Goal: Task Accomplishment & Management: Manage account settings

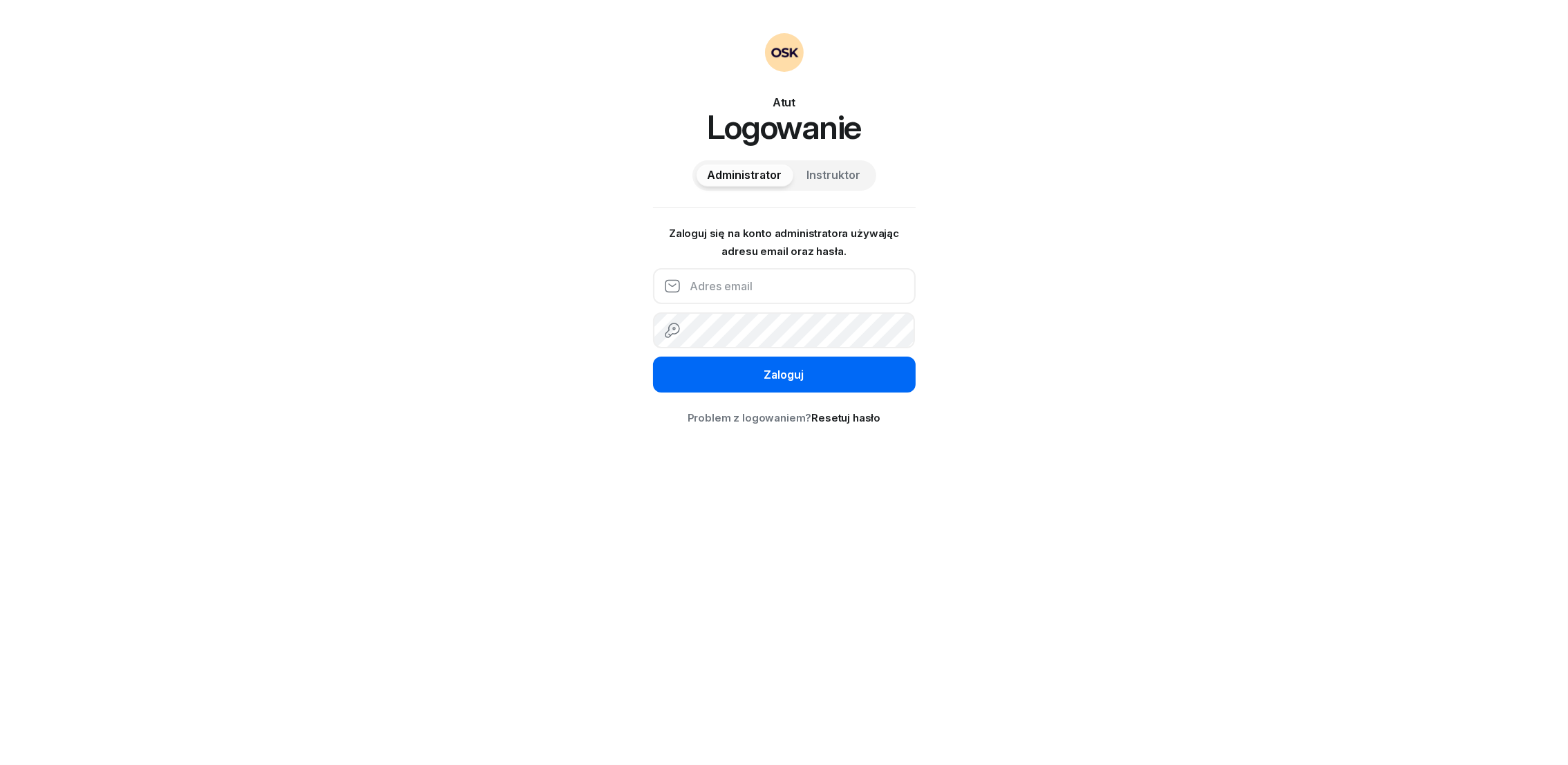
type input "[EMAIL_ADDRESS][DOMAIN_NAME]"
click at [787, 373] on div "Zaloguj" at bounding box center [784, 374] width 40 height 18
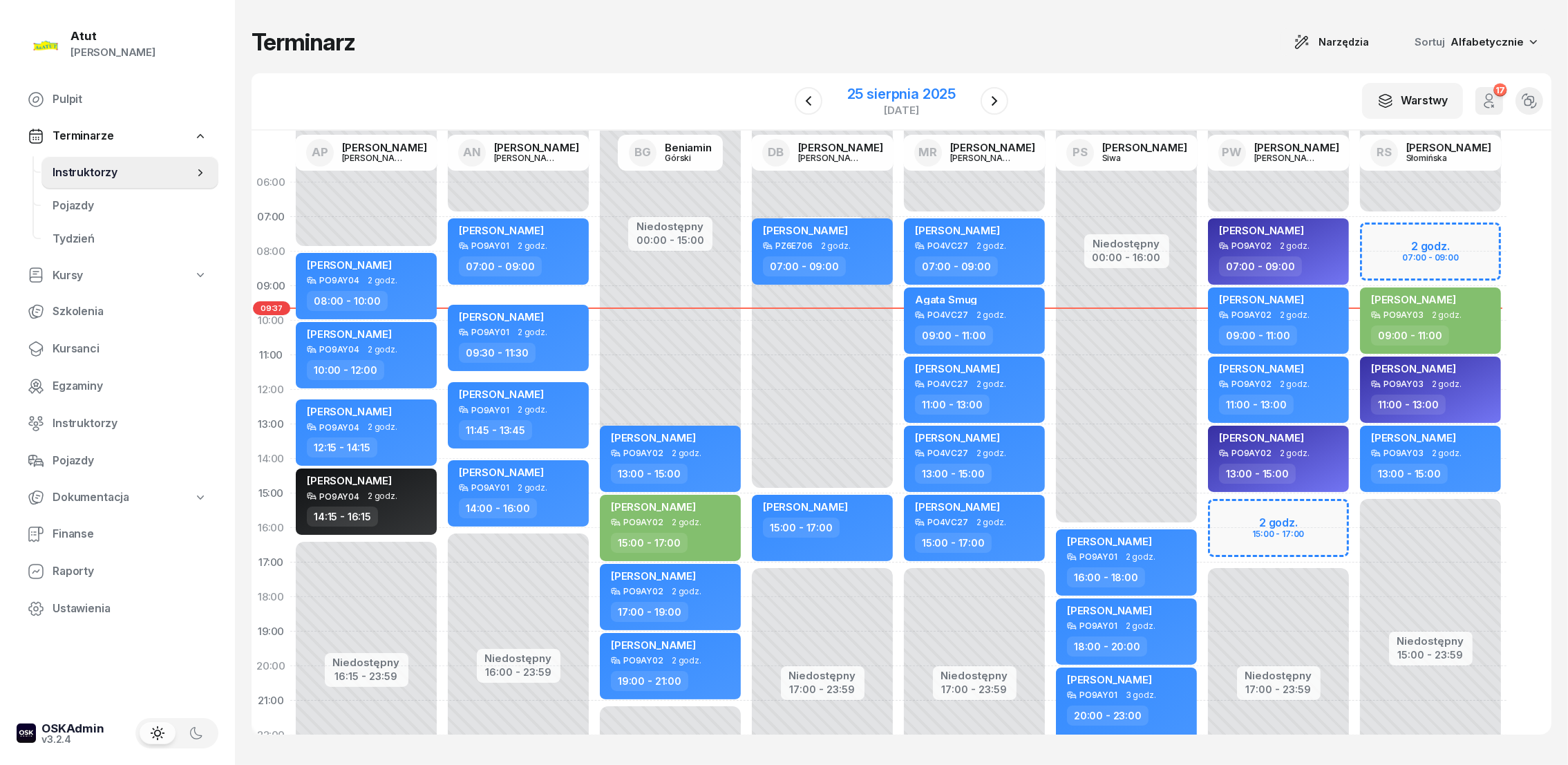
click at [911, 91] on div "25 sierpnia 2025" at bounding box center [901, 94] width 109 height 14
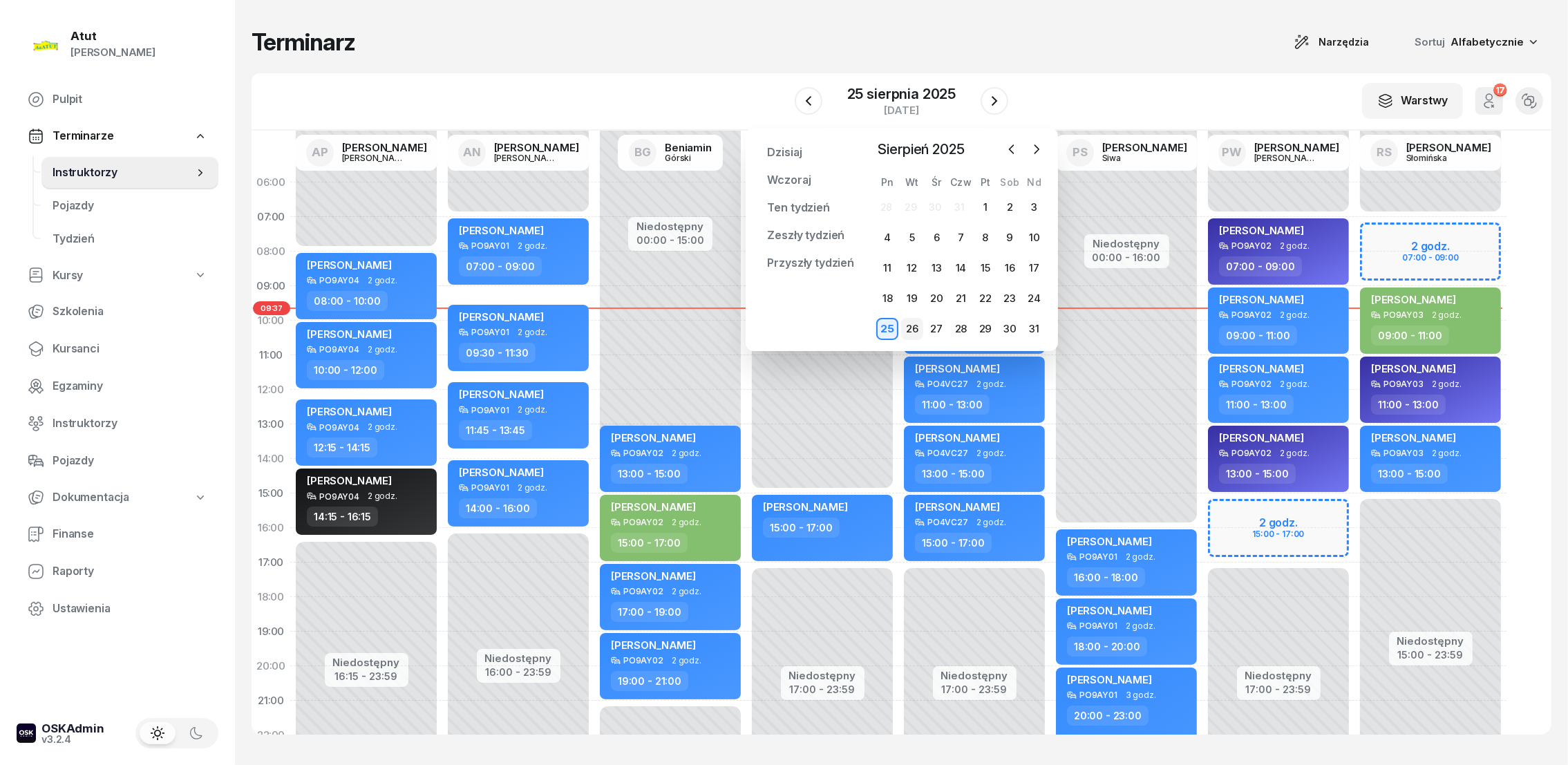
click at [907, 331] on div "26" at bounding box center [912, 329] width 22 height 22
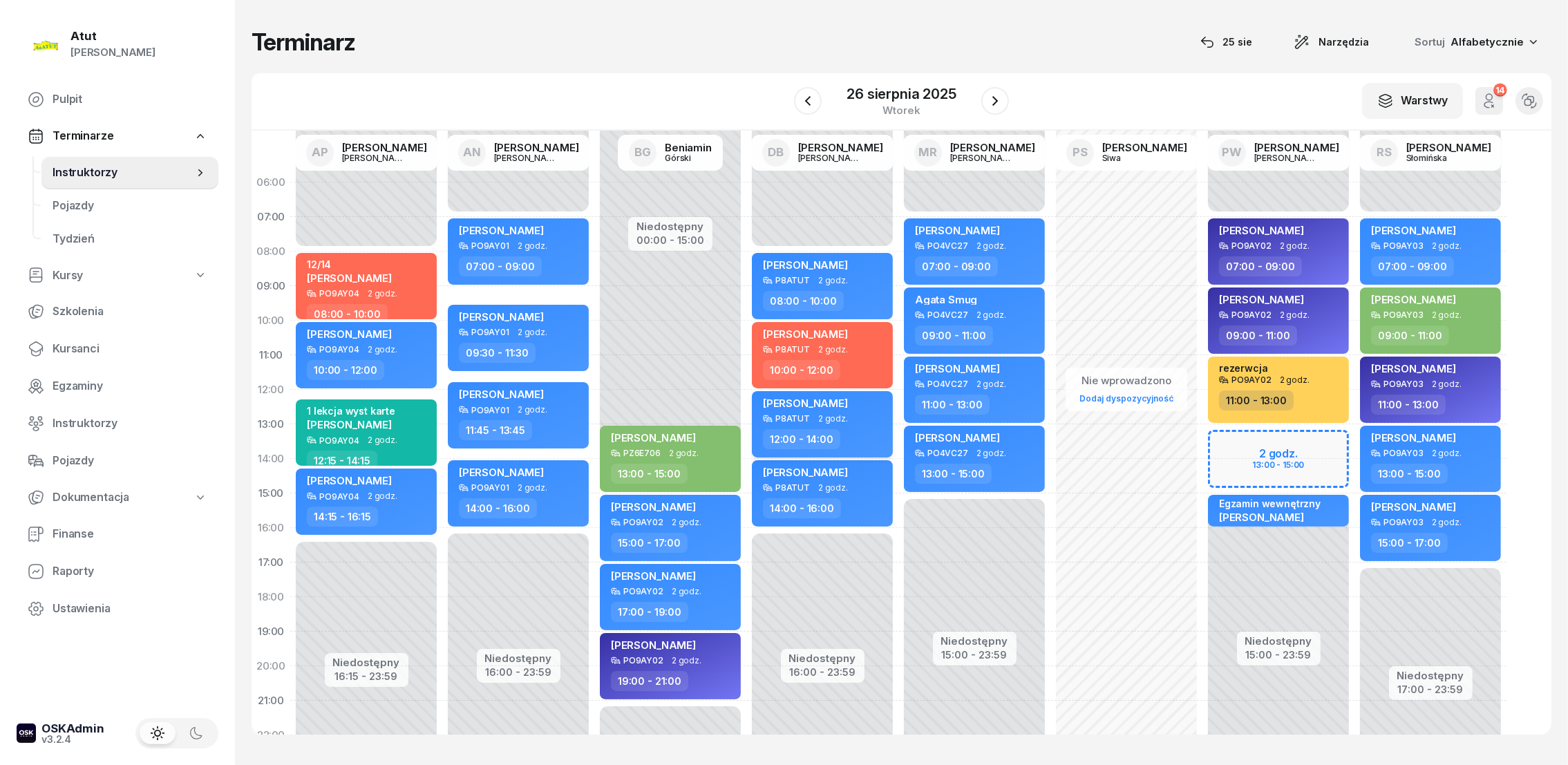
click at [822, 401] on span "[PERSON_NAME]" at bounding box center [805, 403] width 85 height 13
select select "12"
select select "14"
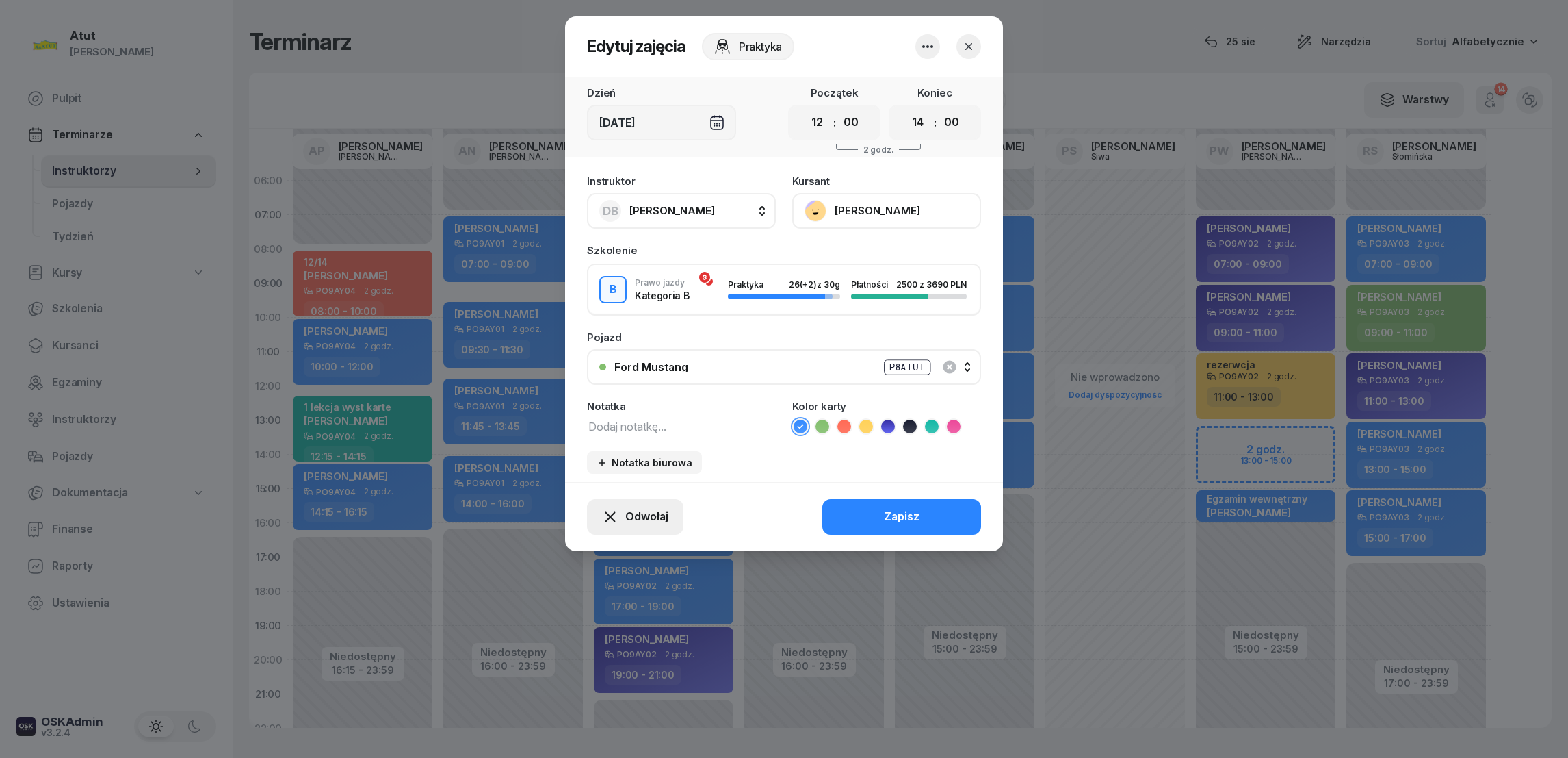
click at [656, 511] on span "Odwołaj" at bounding box center [647, 517] width 43 height 18
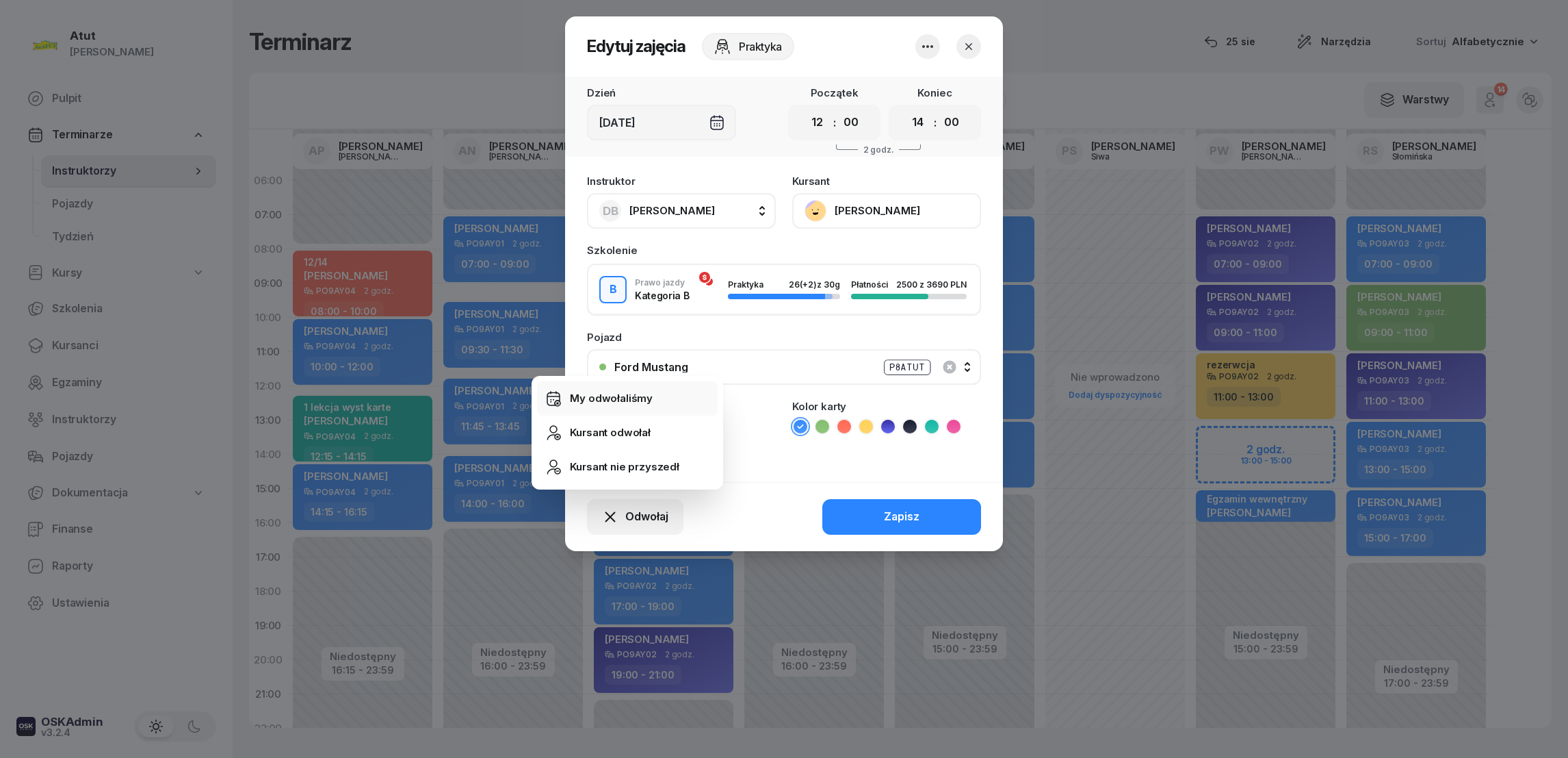
click at [606, 401] on div "My odwołaliśmy" at bounding box center [611, 398] width 83 height 18
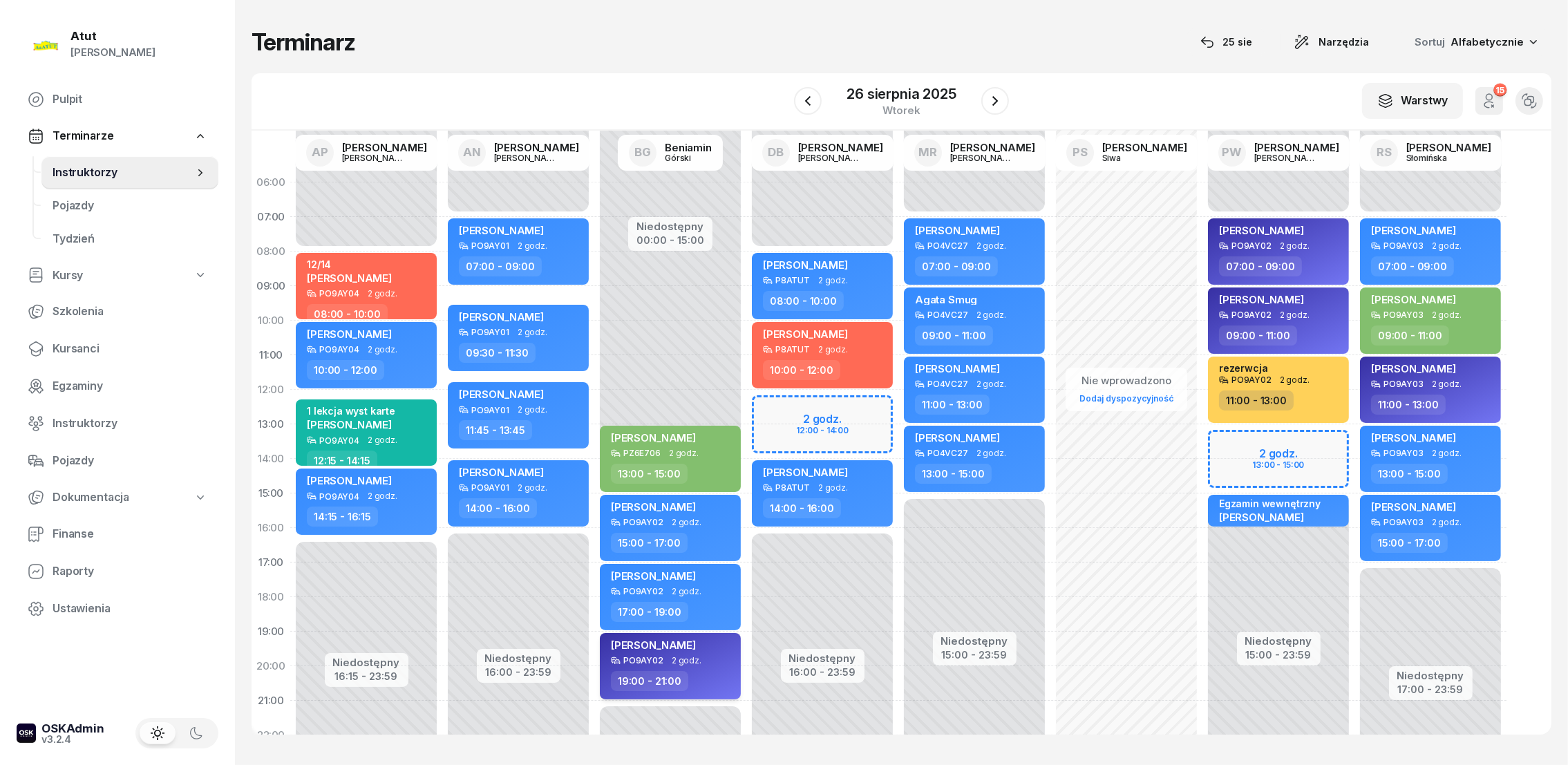
click at [652, 647] on span "[PERSON_NAME]" at bounding box center [652, 644] width 85 height 13
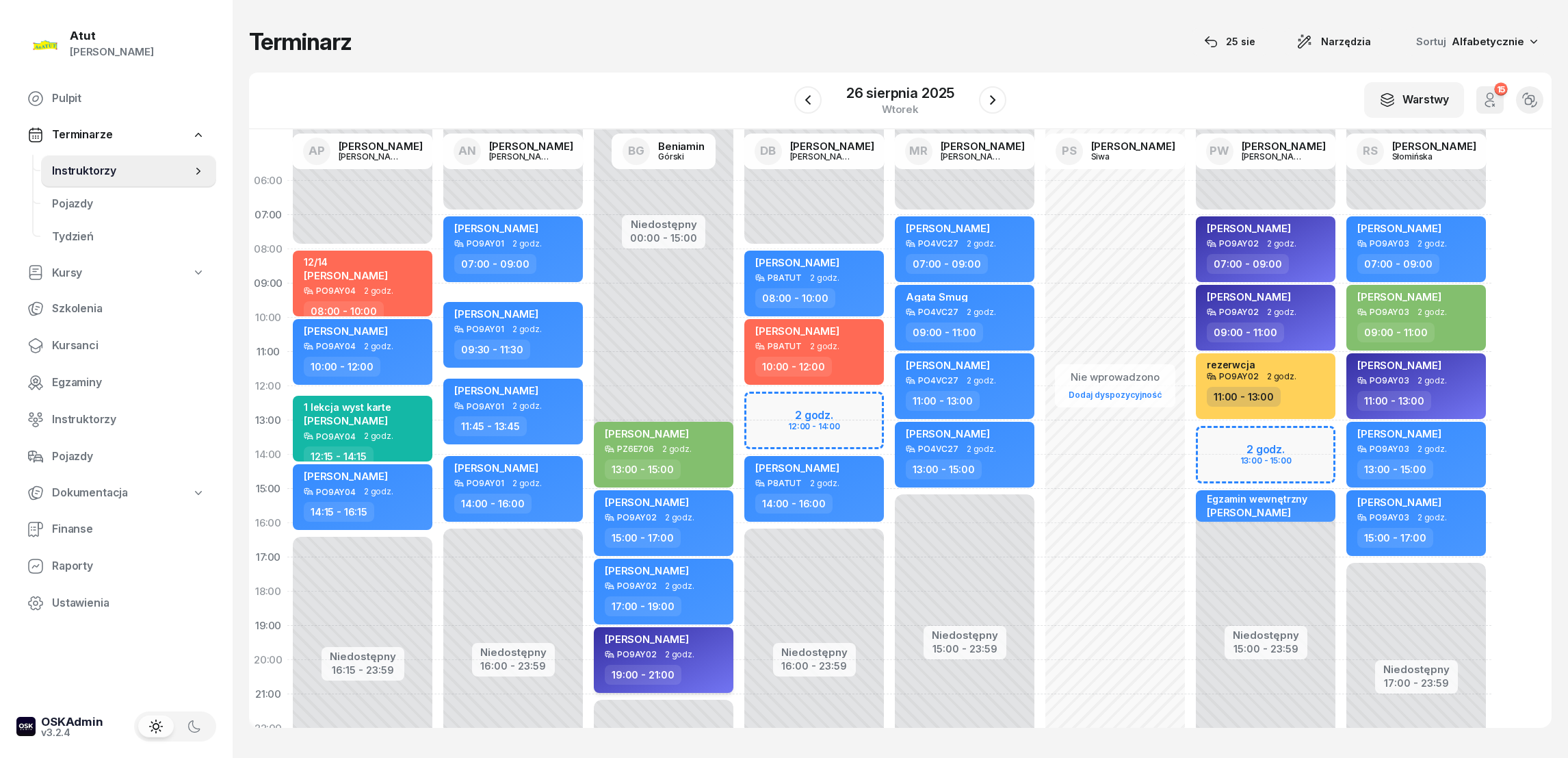
select select "19"
select select "21"
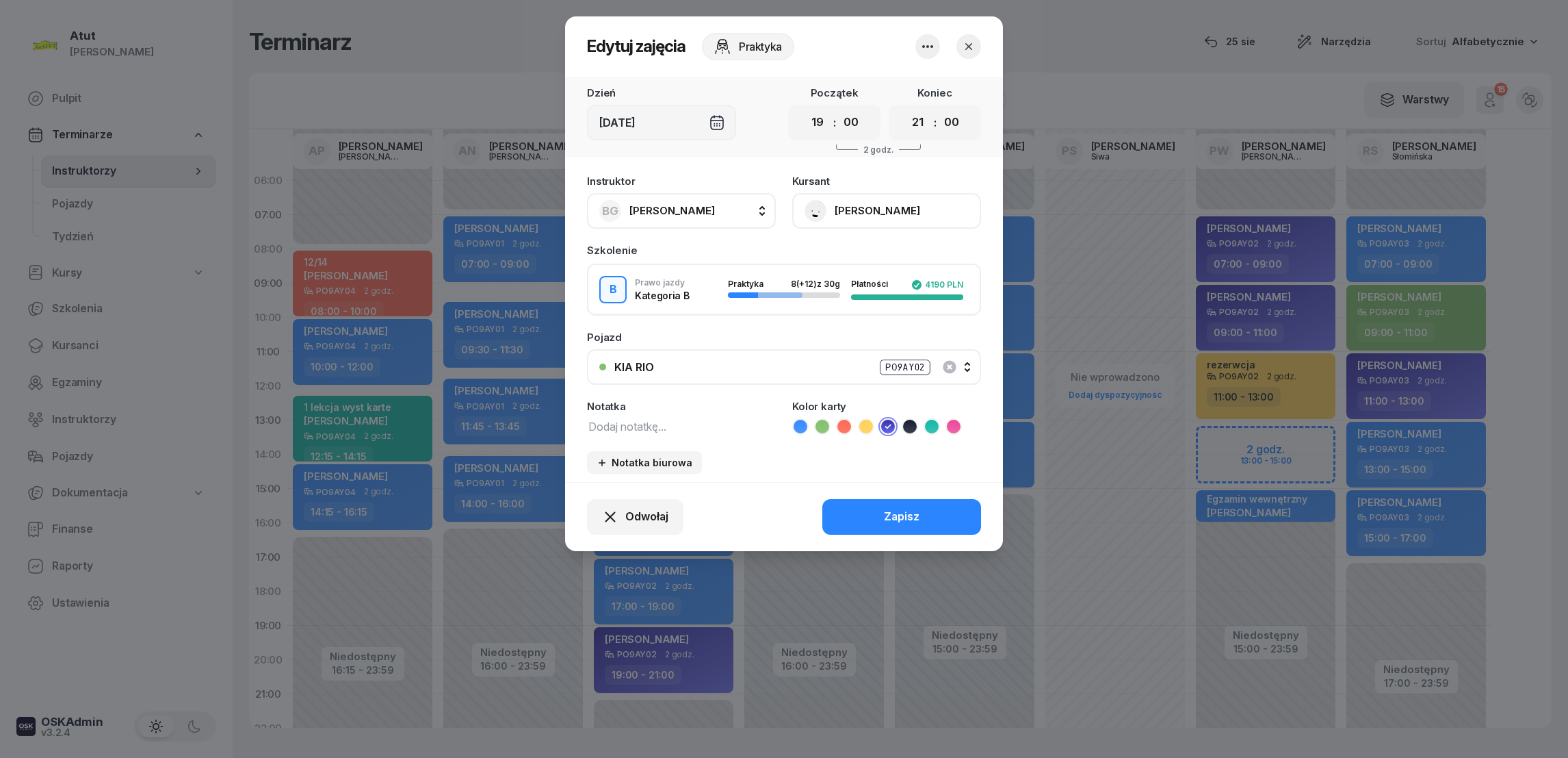
click at [841, 217] on button "[PERSON_NAME]" at bounding box center [886, 211] width 189 height 36
click at [820, 263] on div "Otwórz profil" at bounding box center [836, 257] width 66 height 18
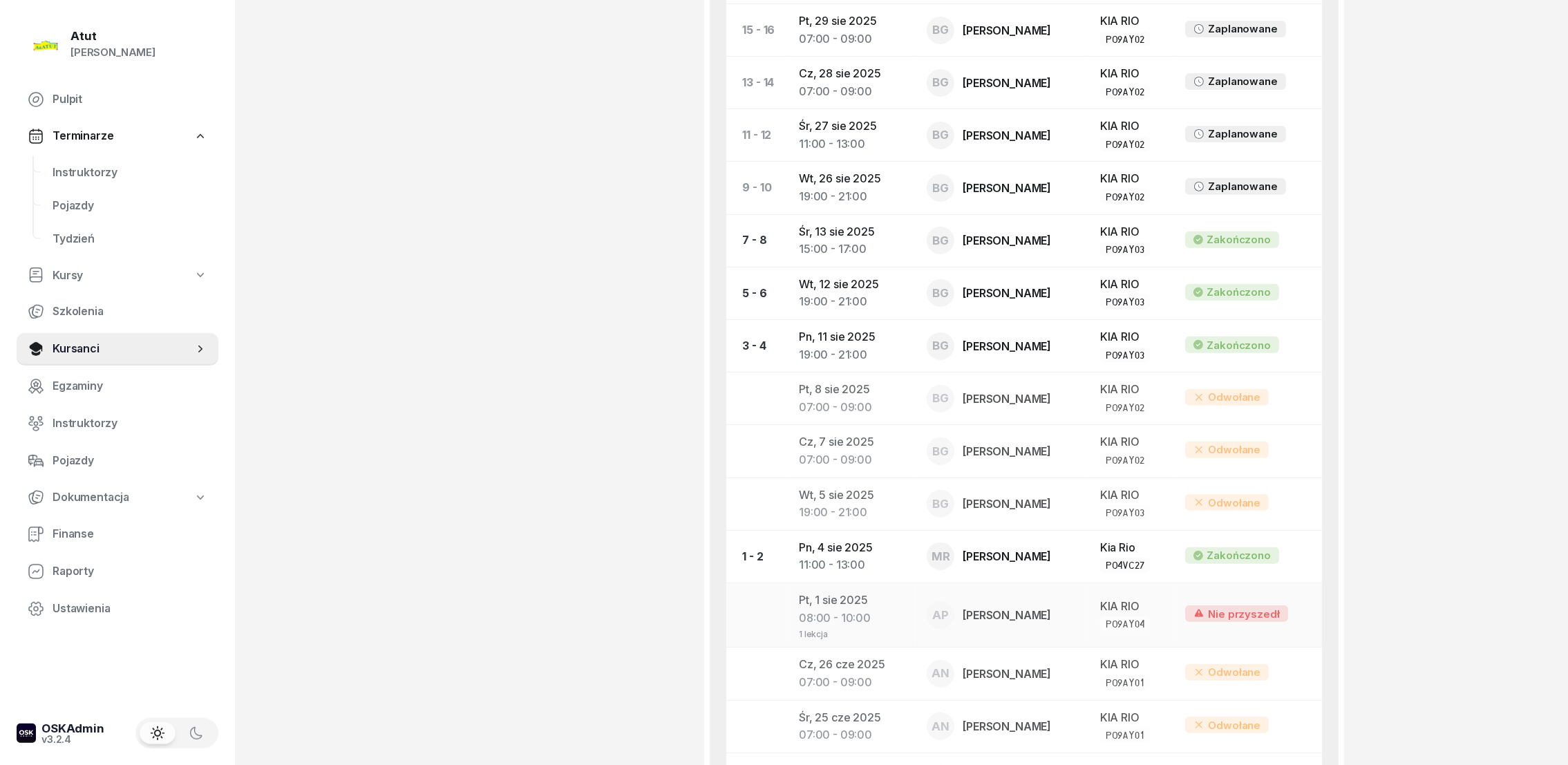
scroll to position [726, 0]
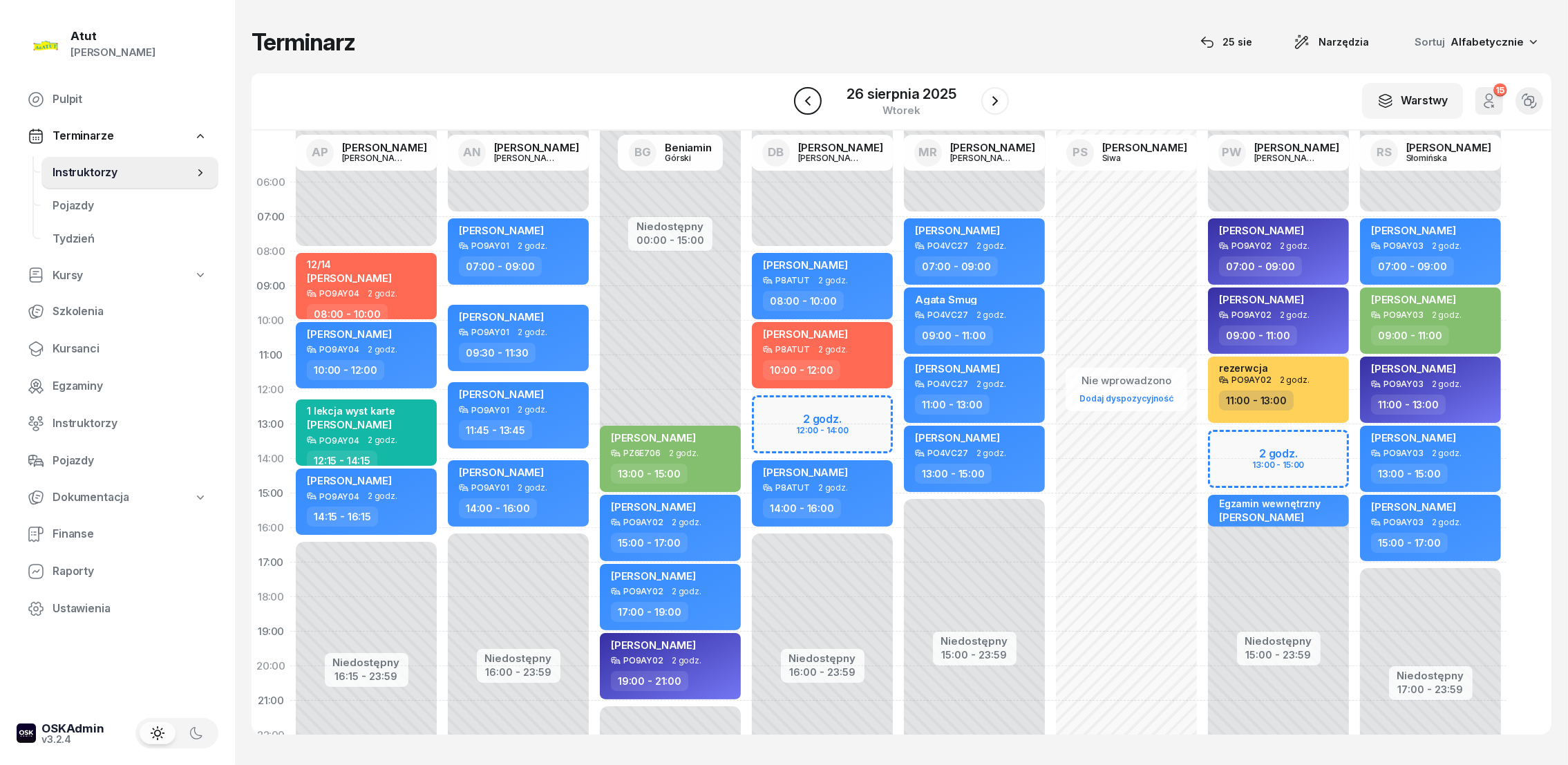
click at [805, 100] on icon "button" at bounding box center [807, 100] width 16 height 16
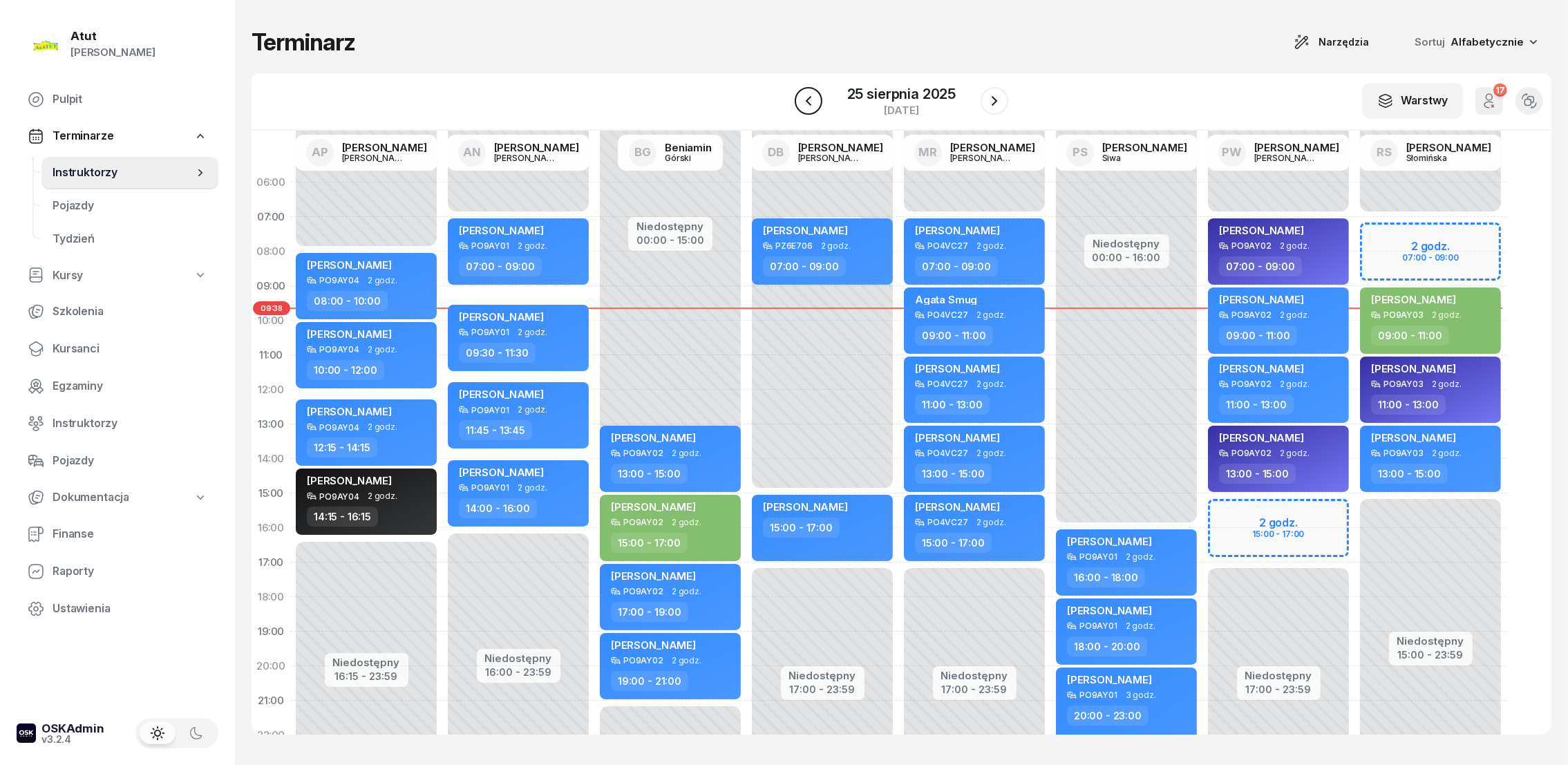
click at [808, 94] on icon "button" at bounding box center [808, 100] width 16 height 16
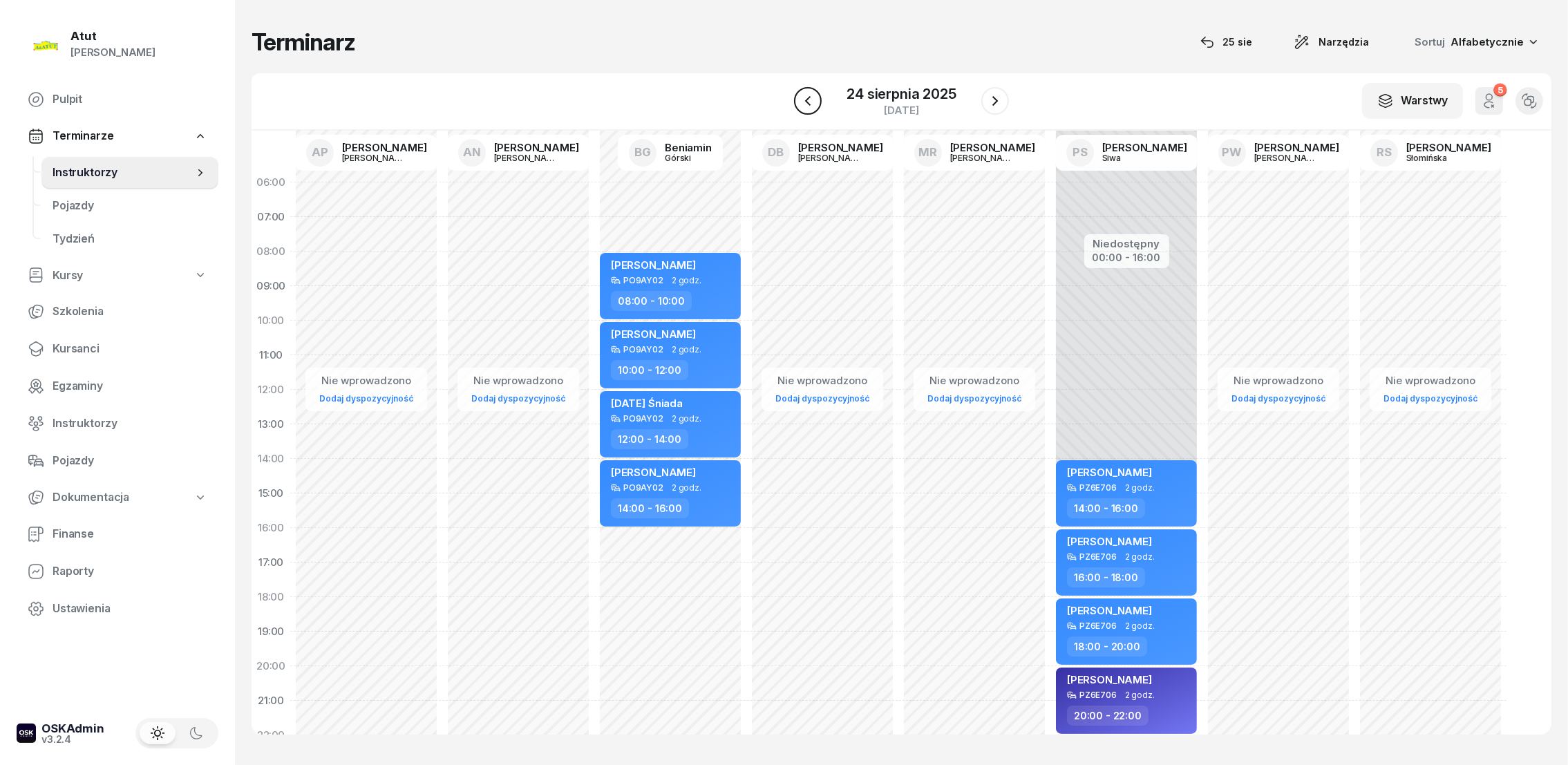
click at [809, 92] on icon "button" at bounding box center [807, 100] width 16 height 16
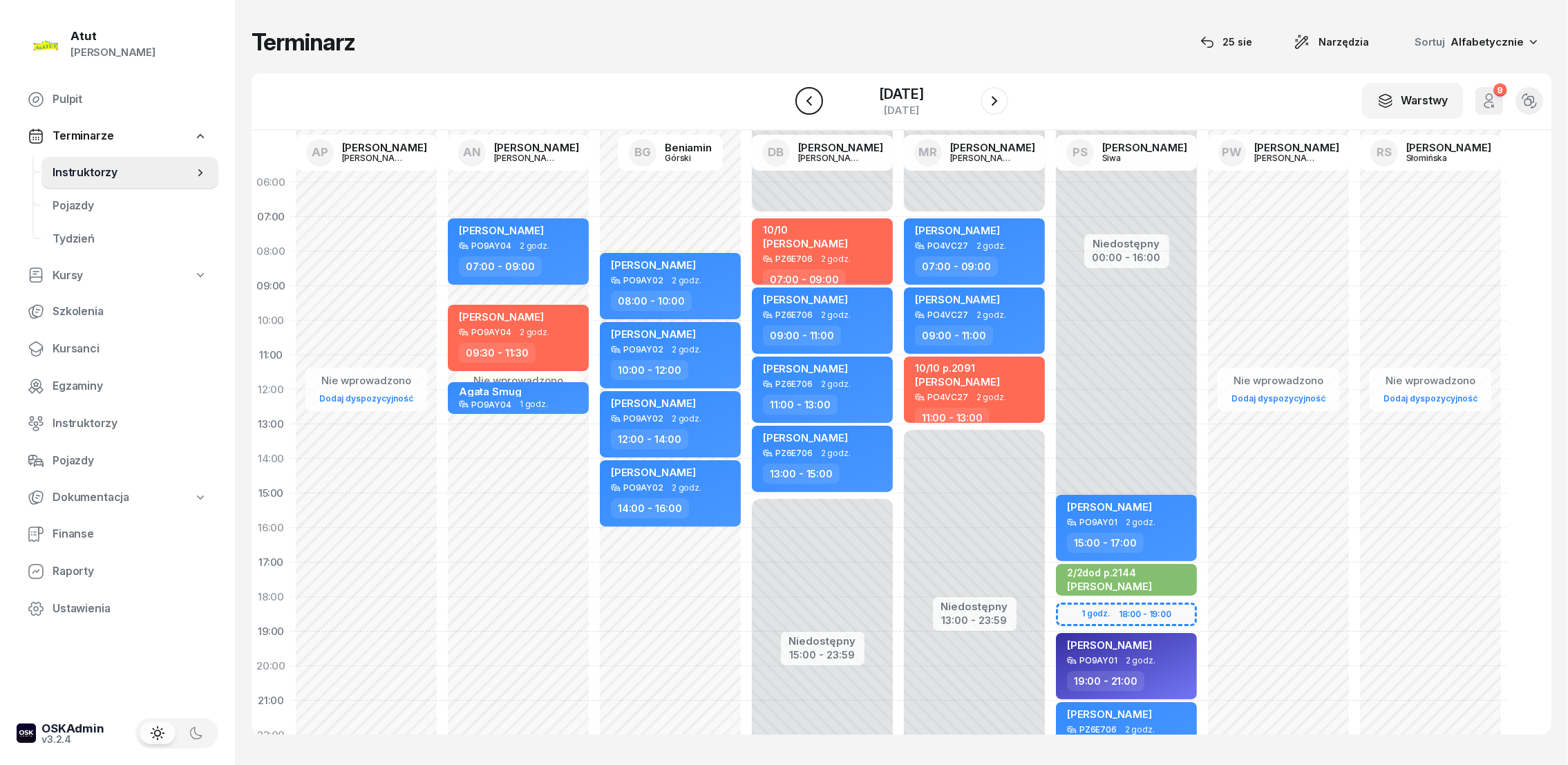
click at [809, 92] on icon "button" at bounding box center [809, 100] width 16 height 16
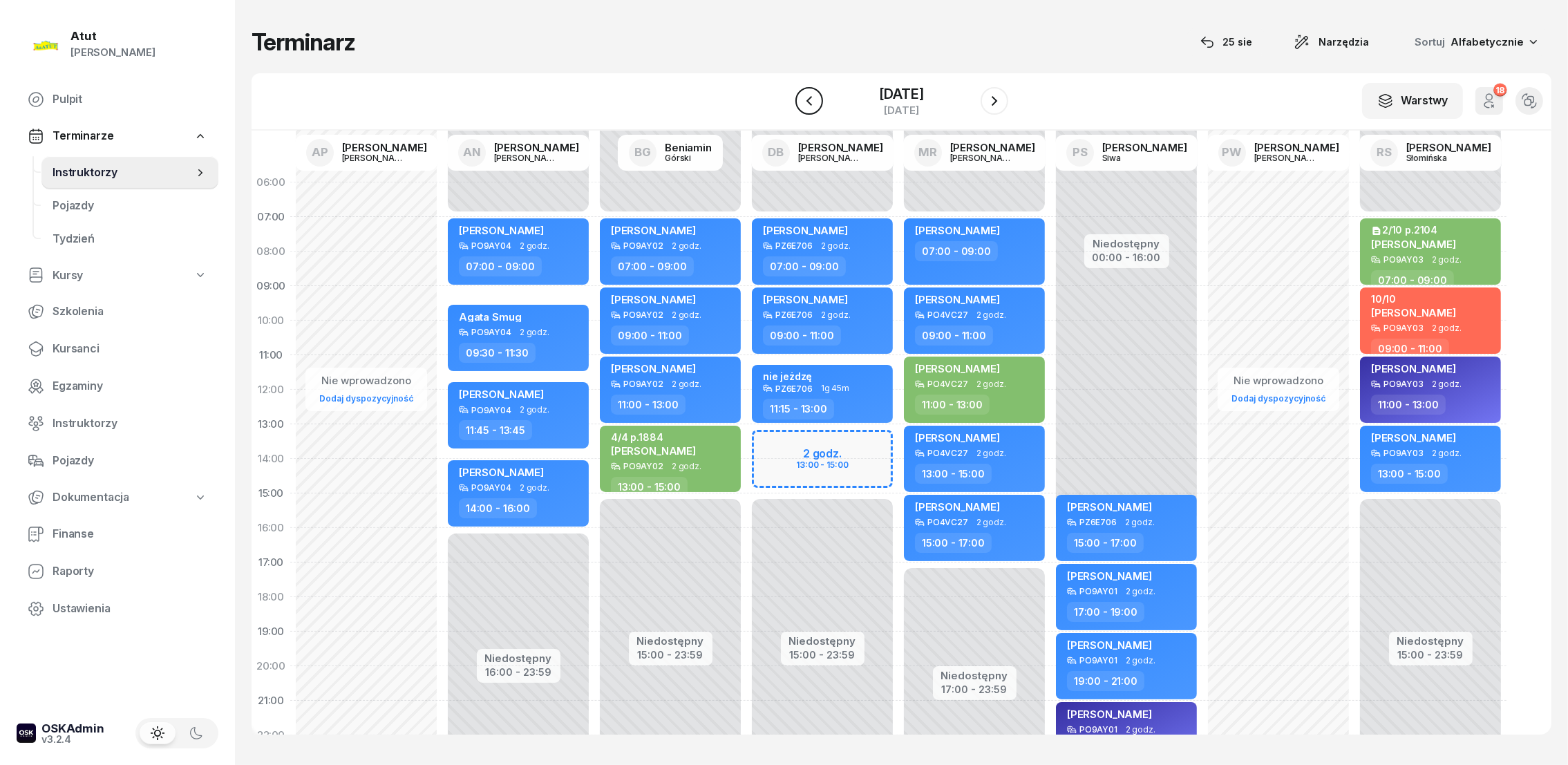
click at [811, 91] on button "button" at bounding box center [809, 101] width 27 height 27
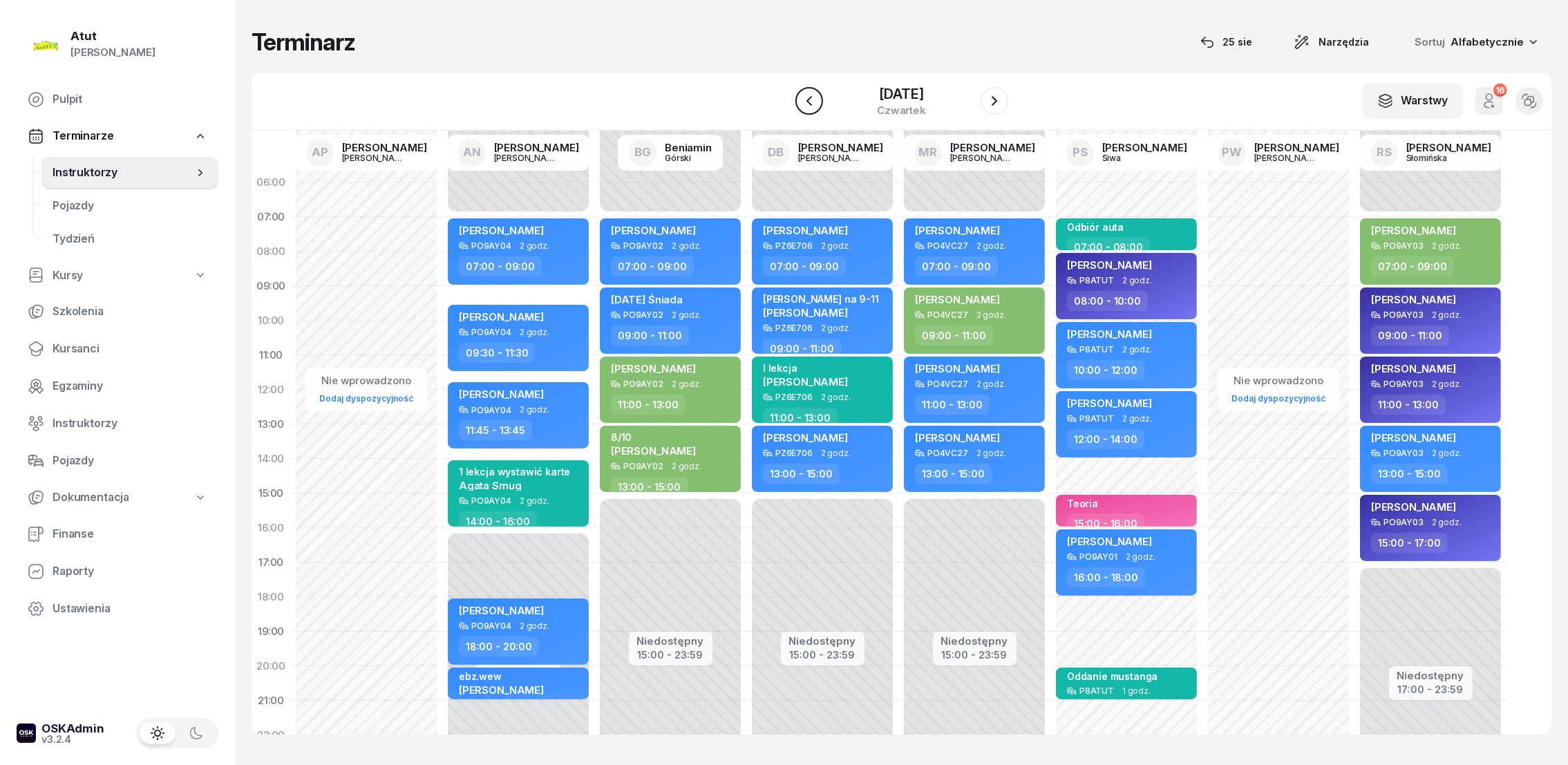
click at [809, 103] on icon "button" at bounding box center [808, 100] width 5 height 9
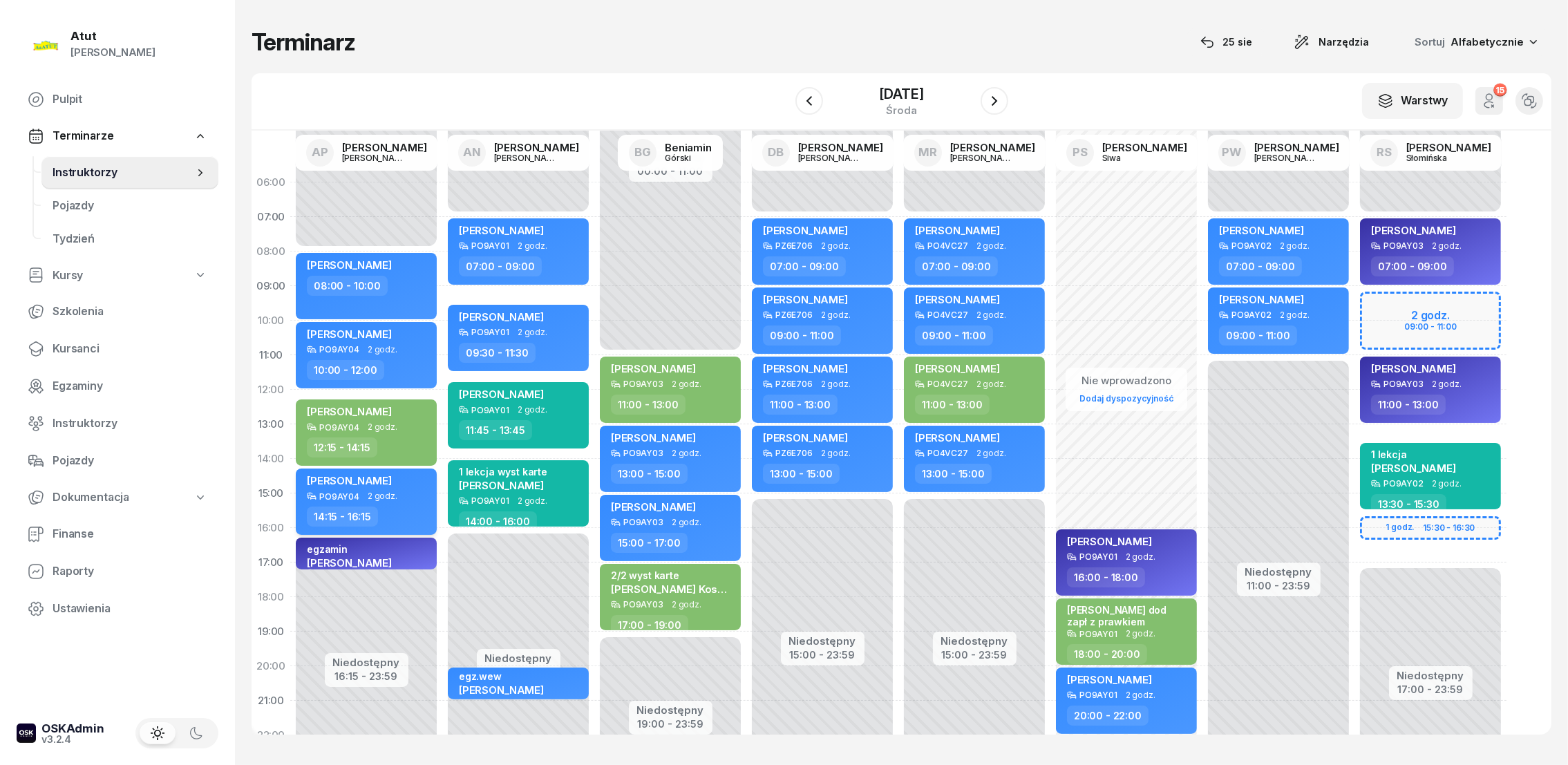
click at [380, 474] on span "[PERSON_NAME]" at bounding box center [349, 480] width 85 height 13
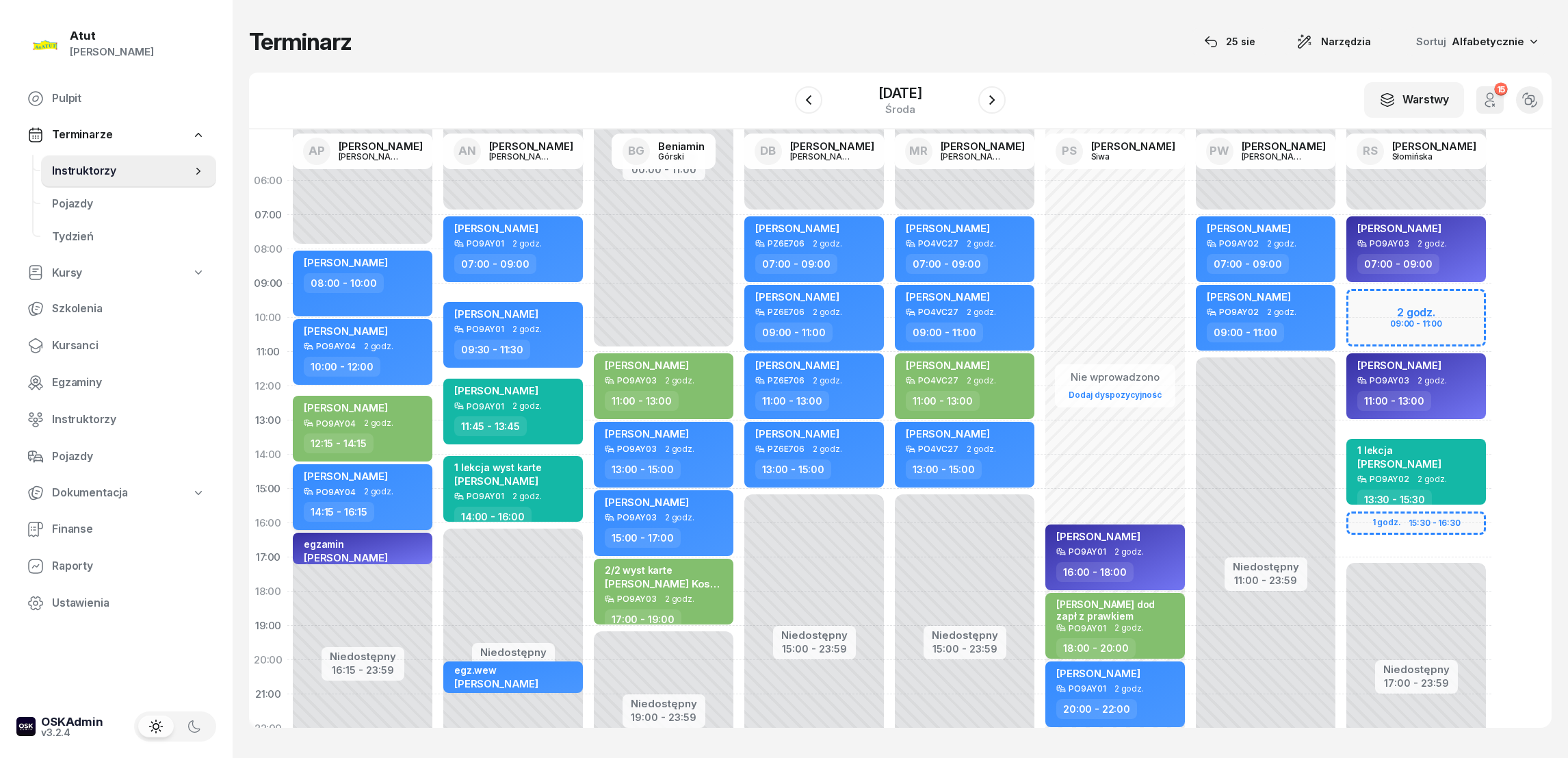
select select "14"
select select "15"
select select "16"
select select "15"
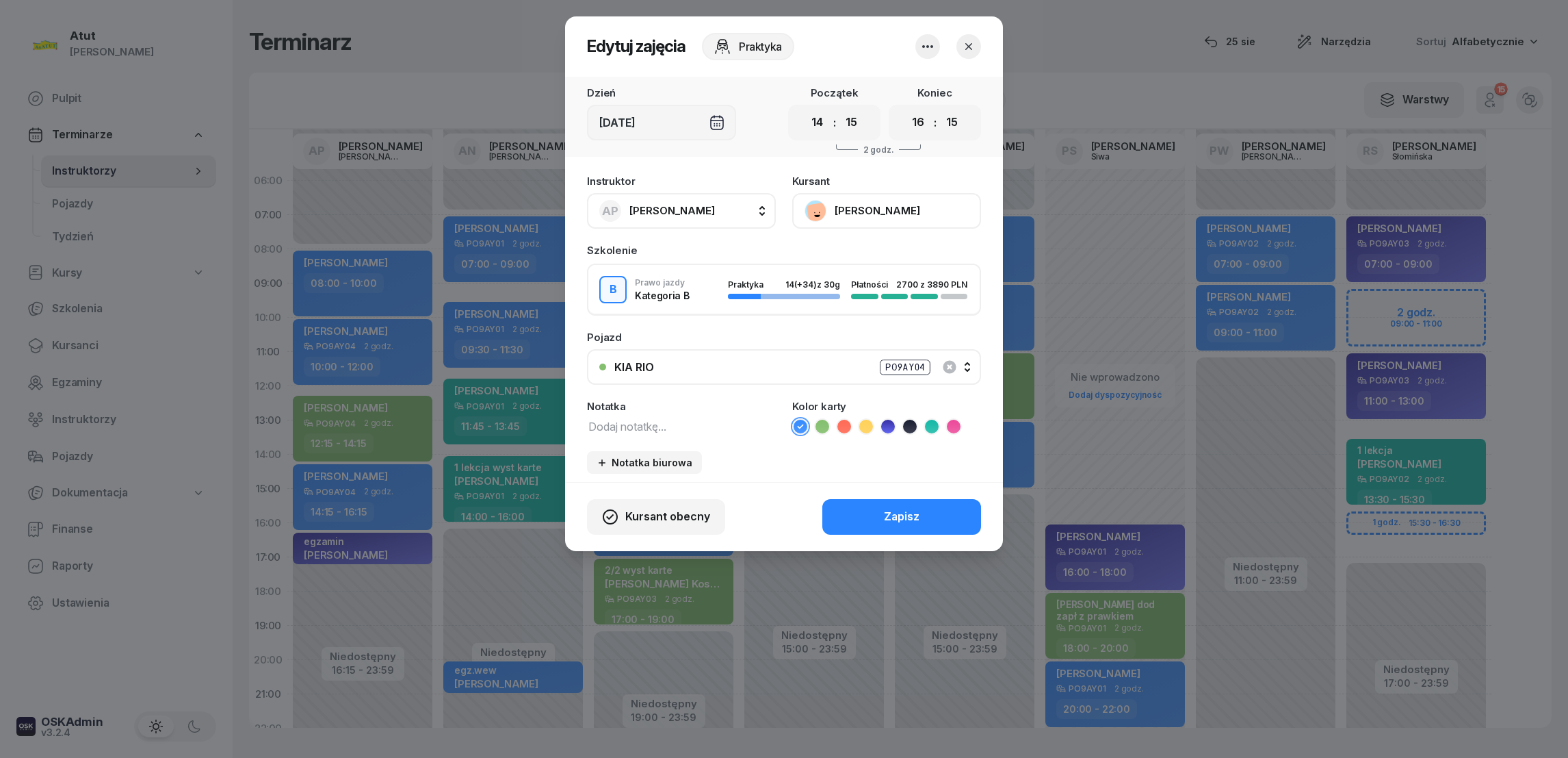
click at [865, 216] on button "[PERSON_NAME]" at bounding box center [886, 211] width 189 height 36
click at [839, 254] on div "Otwórz profil" at bounding box center [836, 257] width 66 height 18
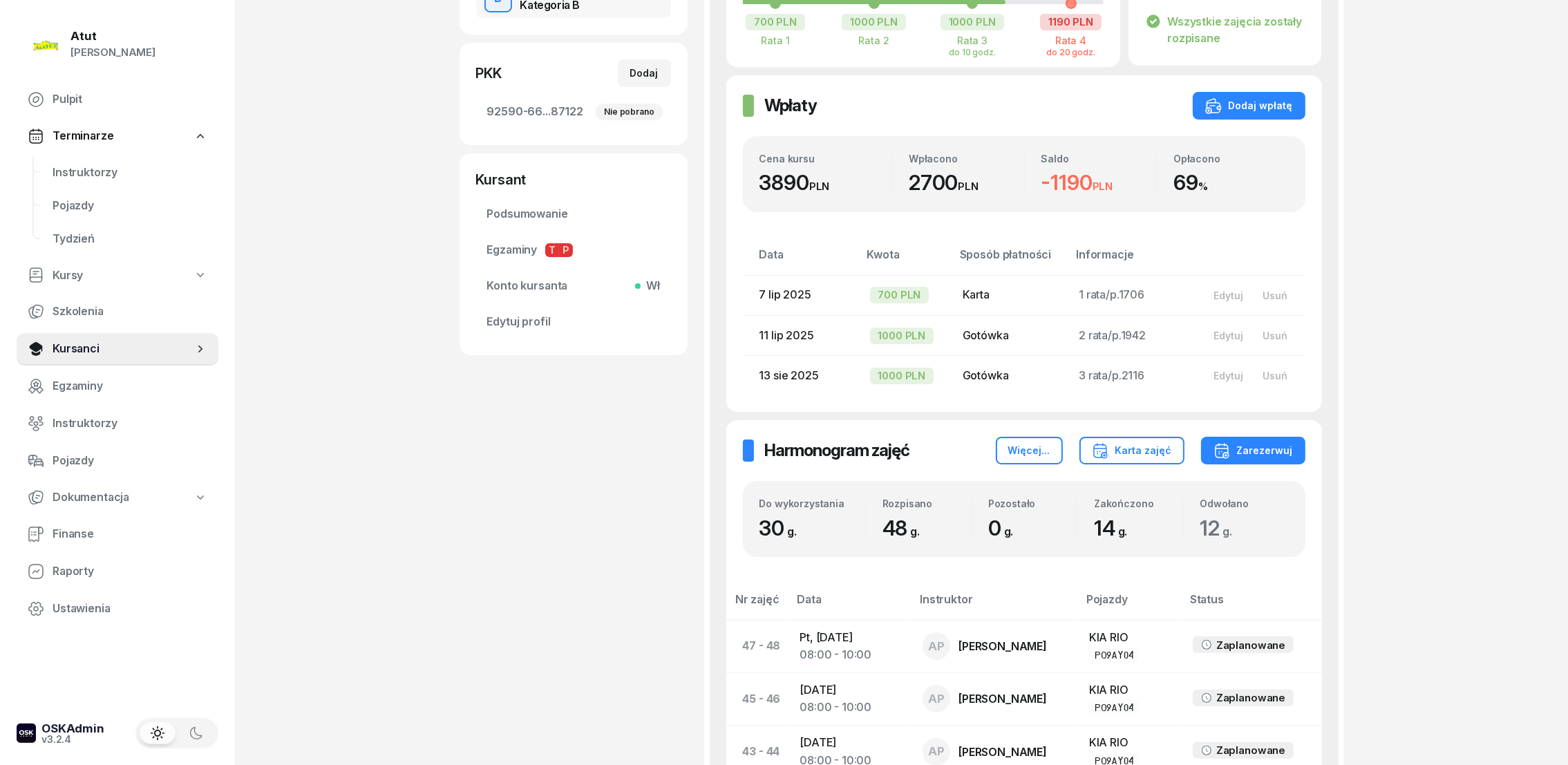
scroll to position [310, 0]
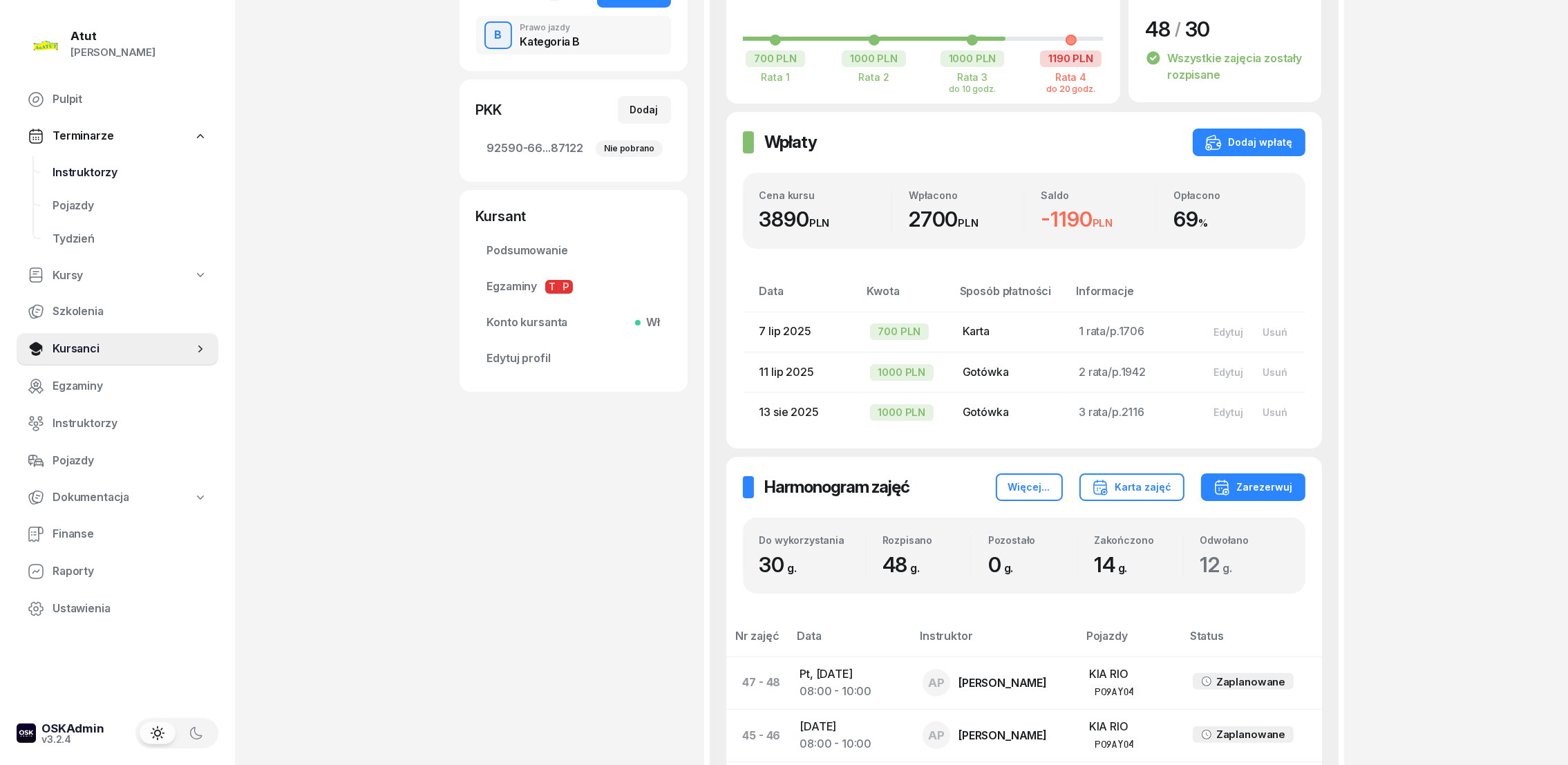
click at [72, 168] on span "Instruktorzy" at bounding box center [129, 173] width 155 height 18
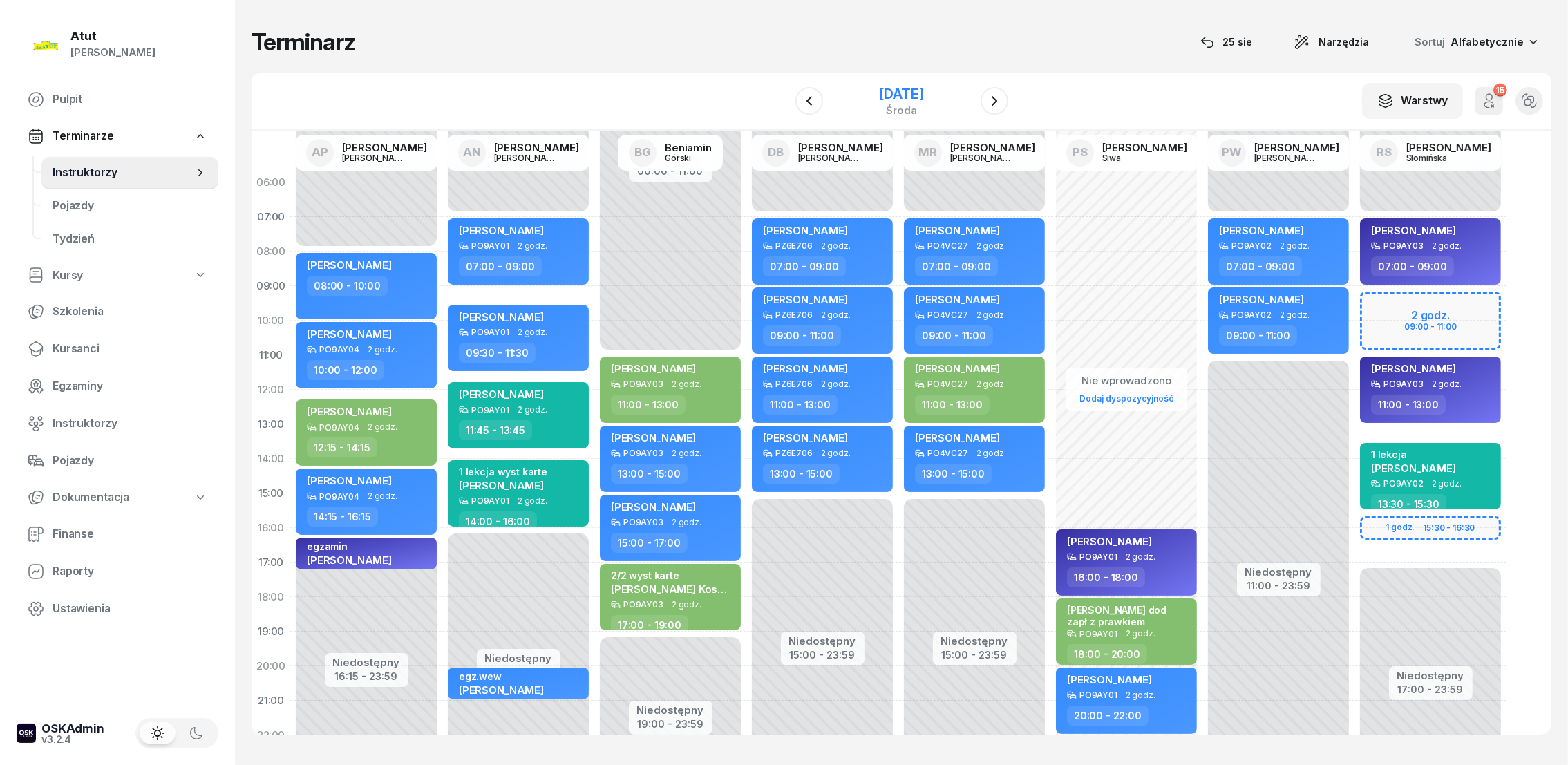
click at [879, 91] on div "[DATE]" at bounding box center [901, 94] width 44 height 14
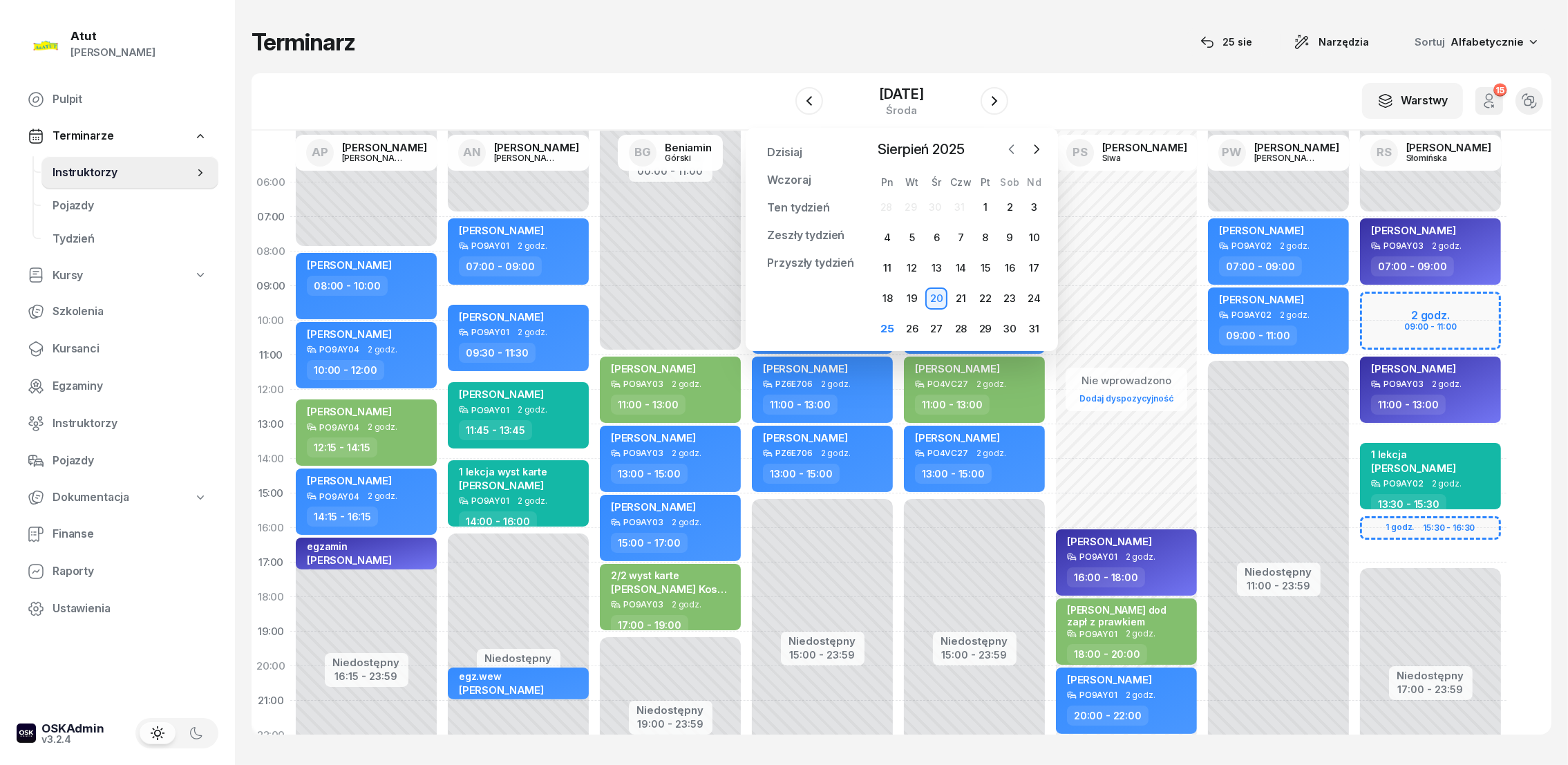
click at [1014, 146] on icon "button" at bounding box center [1011, 149] width 14 height 14
click at [1039, 145] on icon "button" at bounding box center [1036, 149] width 14 height 14
click at [911, 327] on div "26" at bounding box center [912, 329] width 22 height 22
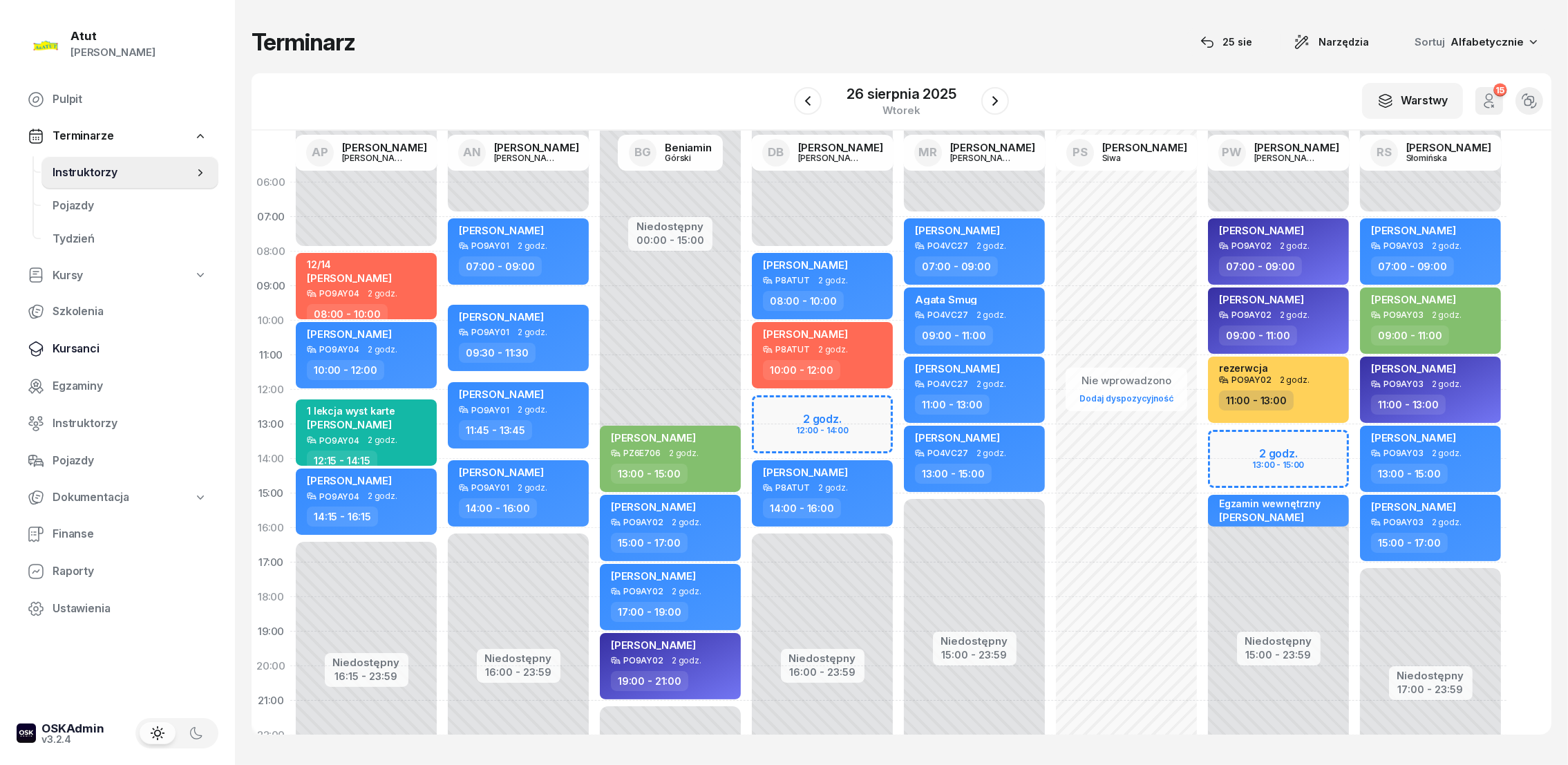
click at [72, 349] on span "Kursanci" at bounding box center [129, 349] width 155 height 18
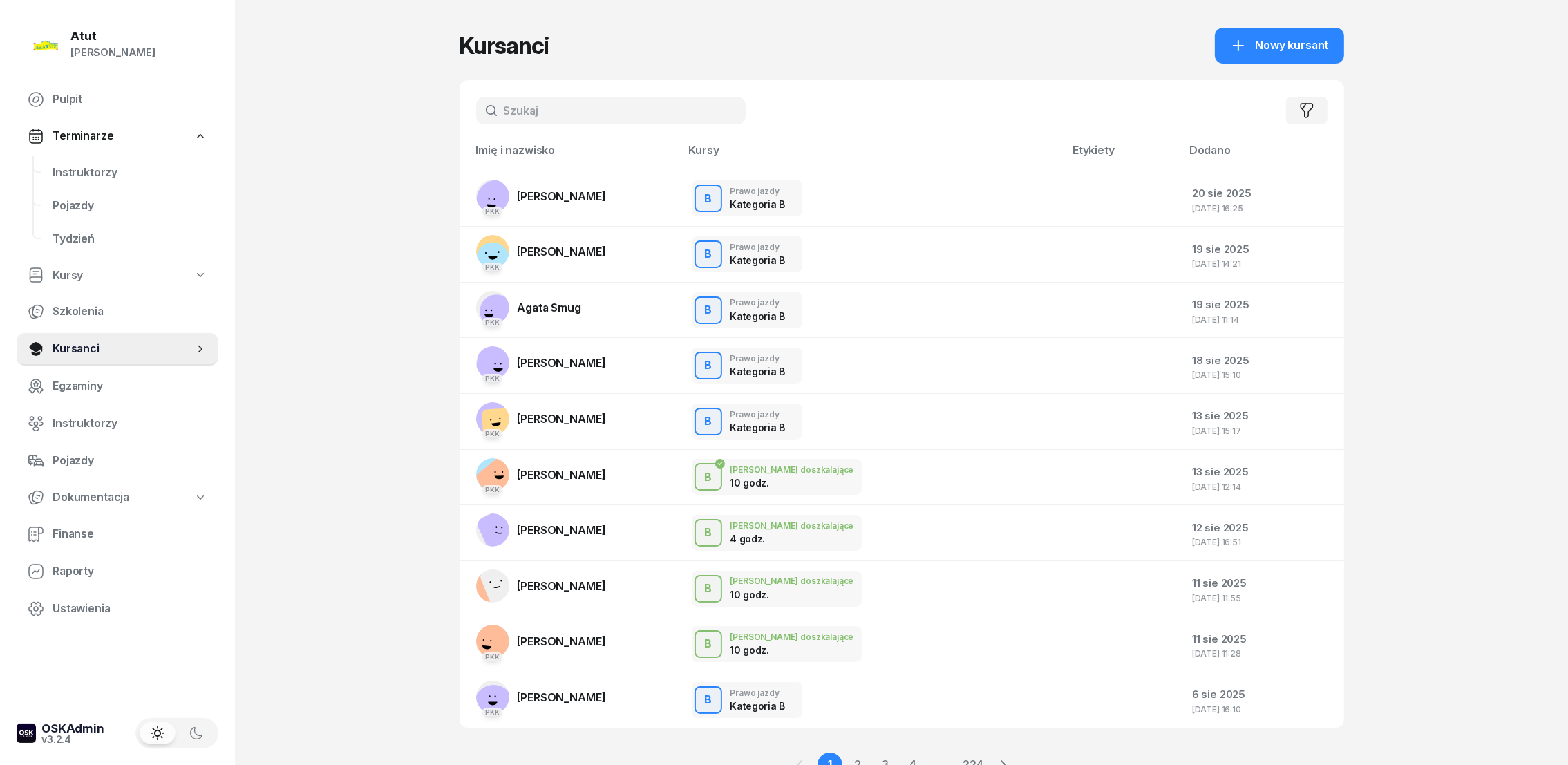
click at [593, 109] on input "text" at bounding box center [610, 110] width 269 height 27
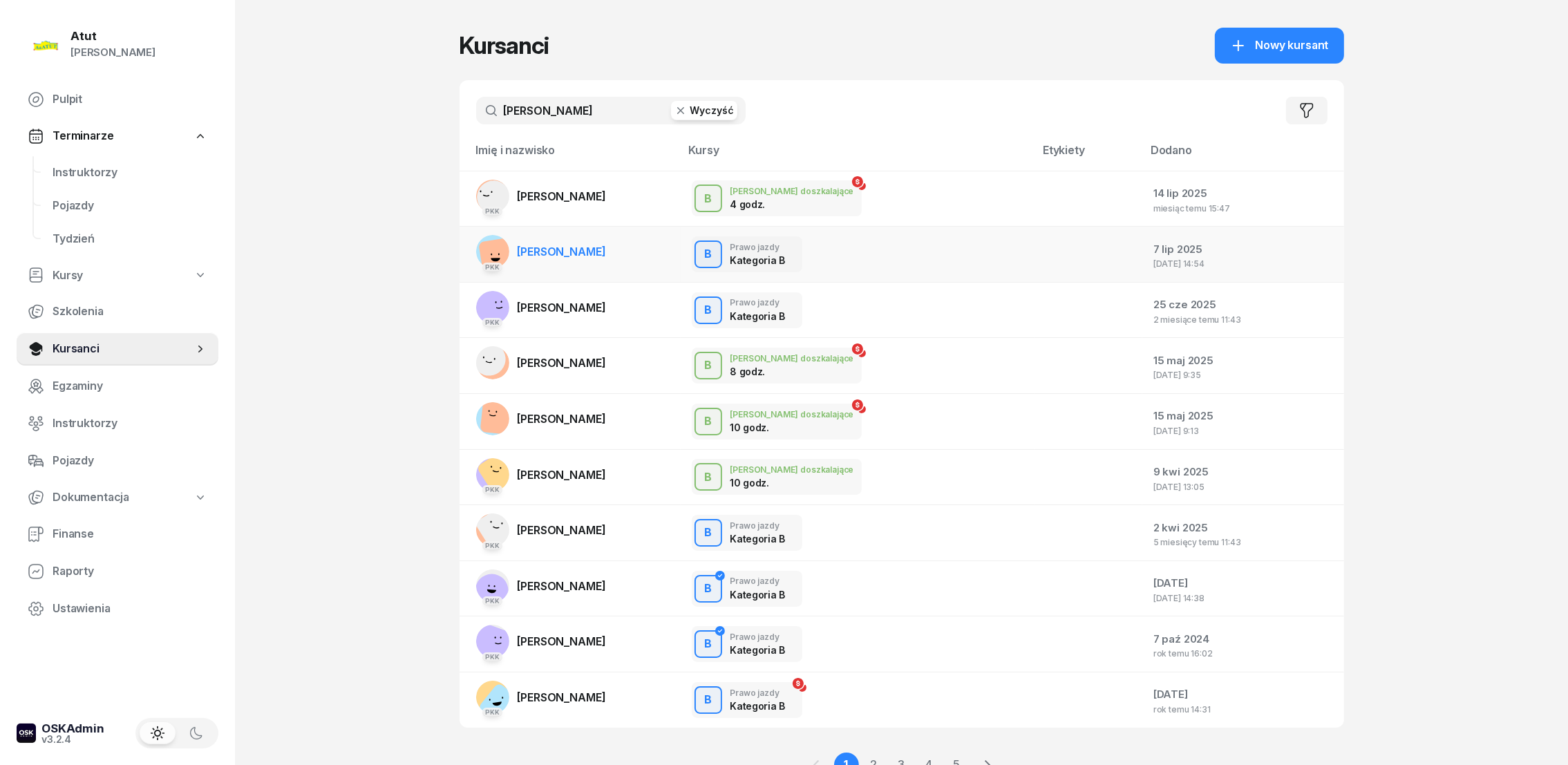
type input "[PERSON_NAME]"
click at [580, 254] on span "[PERSON_NAME]" at bounding box center [561, 251] width 88 height 14
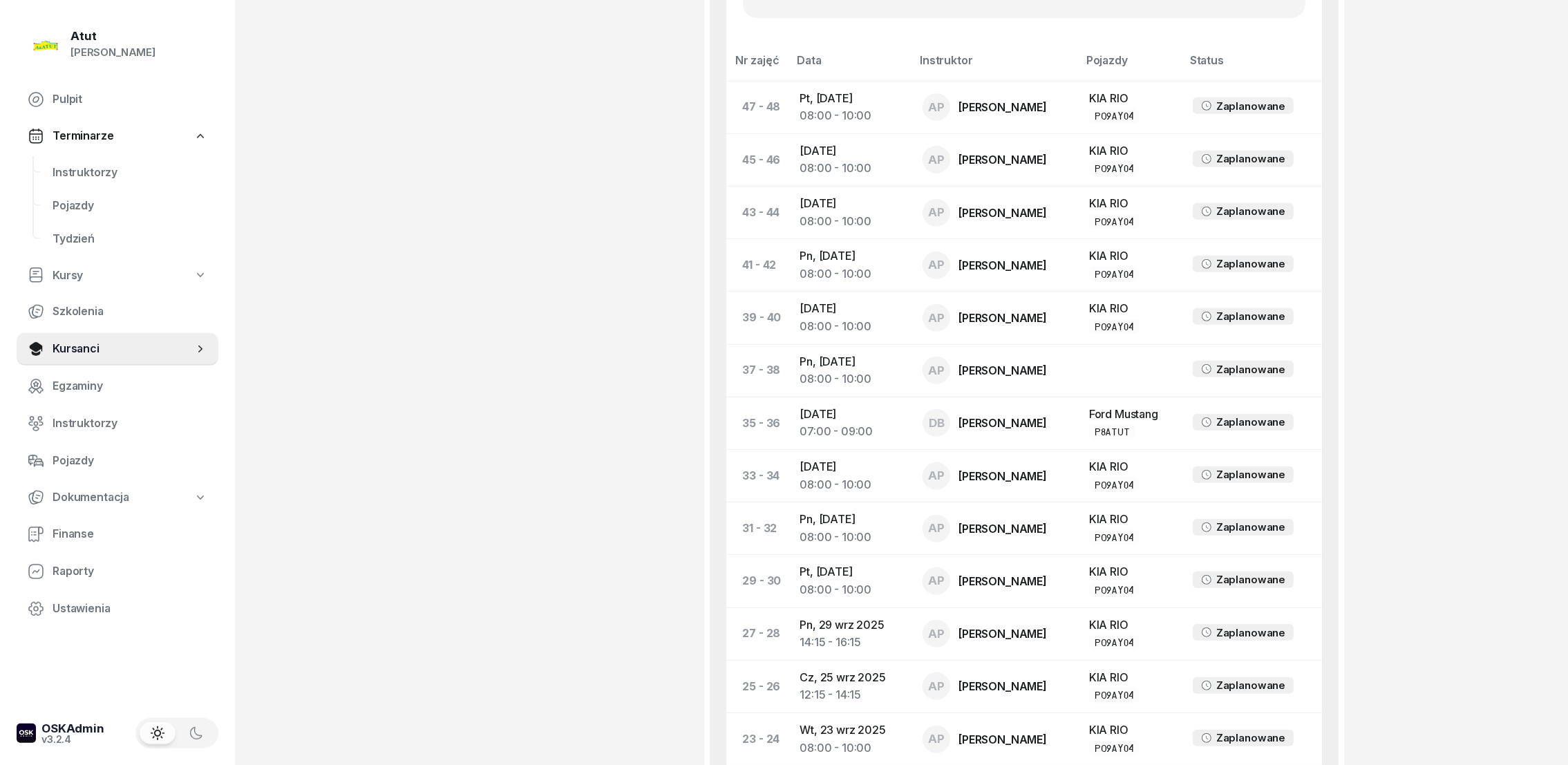
scroll to position [839, 0]
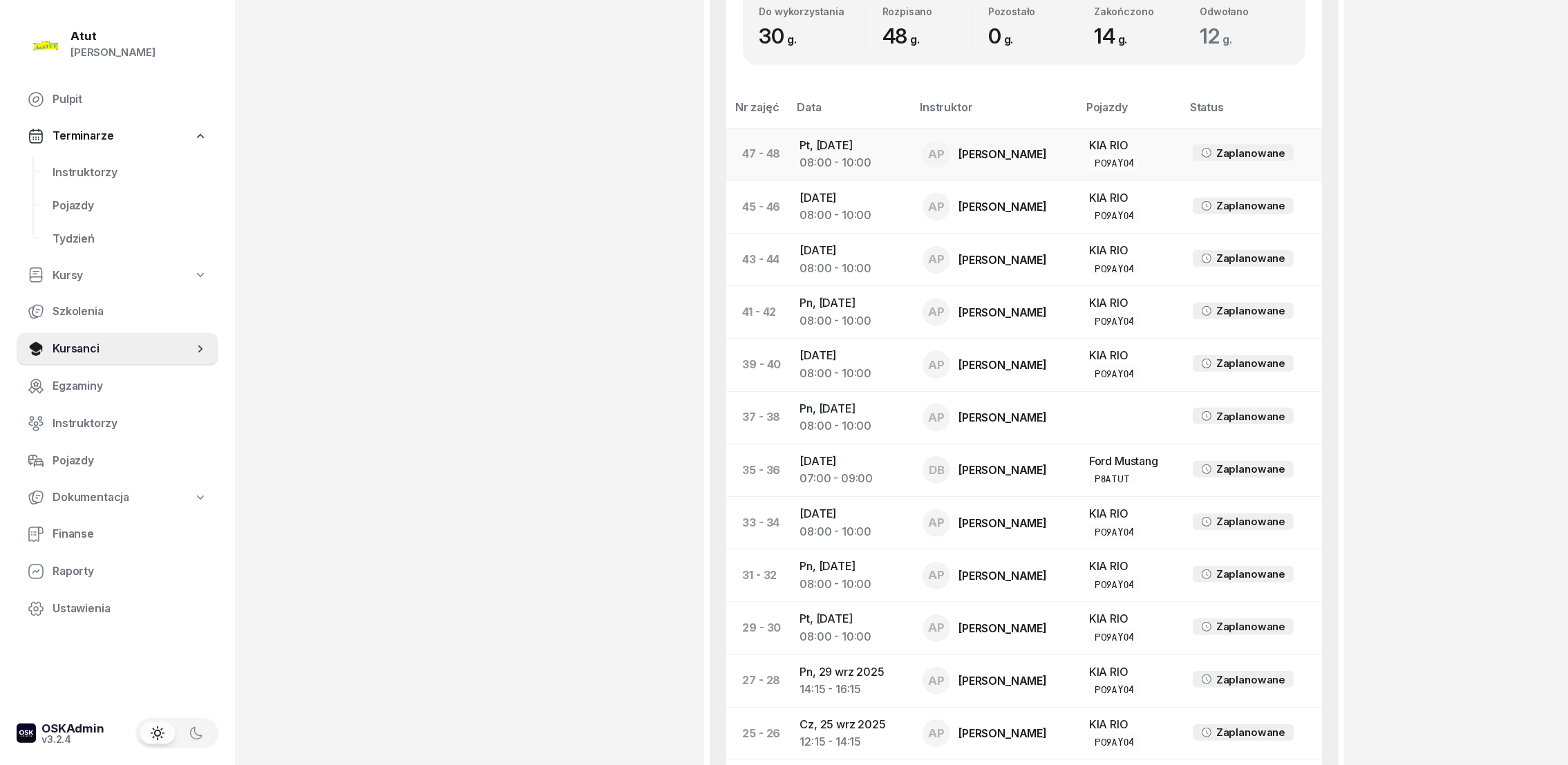
click at [769, 156] on td "47 - 48" at bounding box center [757, 154] width 63 height 52
click at [795, 163] on td "Pt, [DATE] 08:00 - 10:00" at bounding box center [850, 154] width 123 height 52
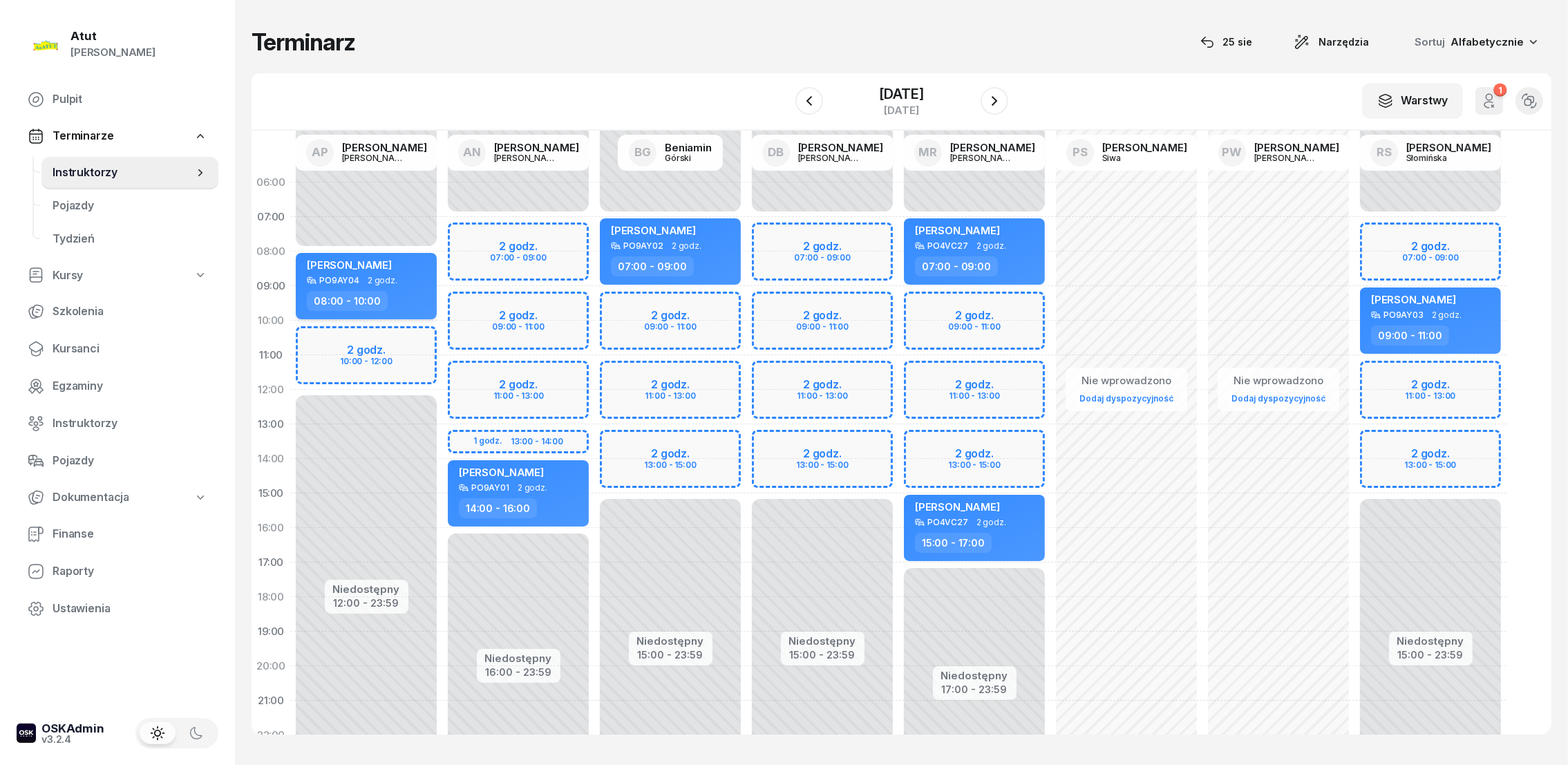
click at [402, 274] on div "[PERSON_NAME]" at bounding box center [368, 267] width 121 height 17
select select "08"
select select "10"
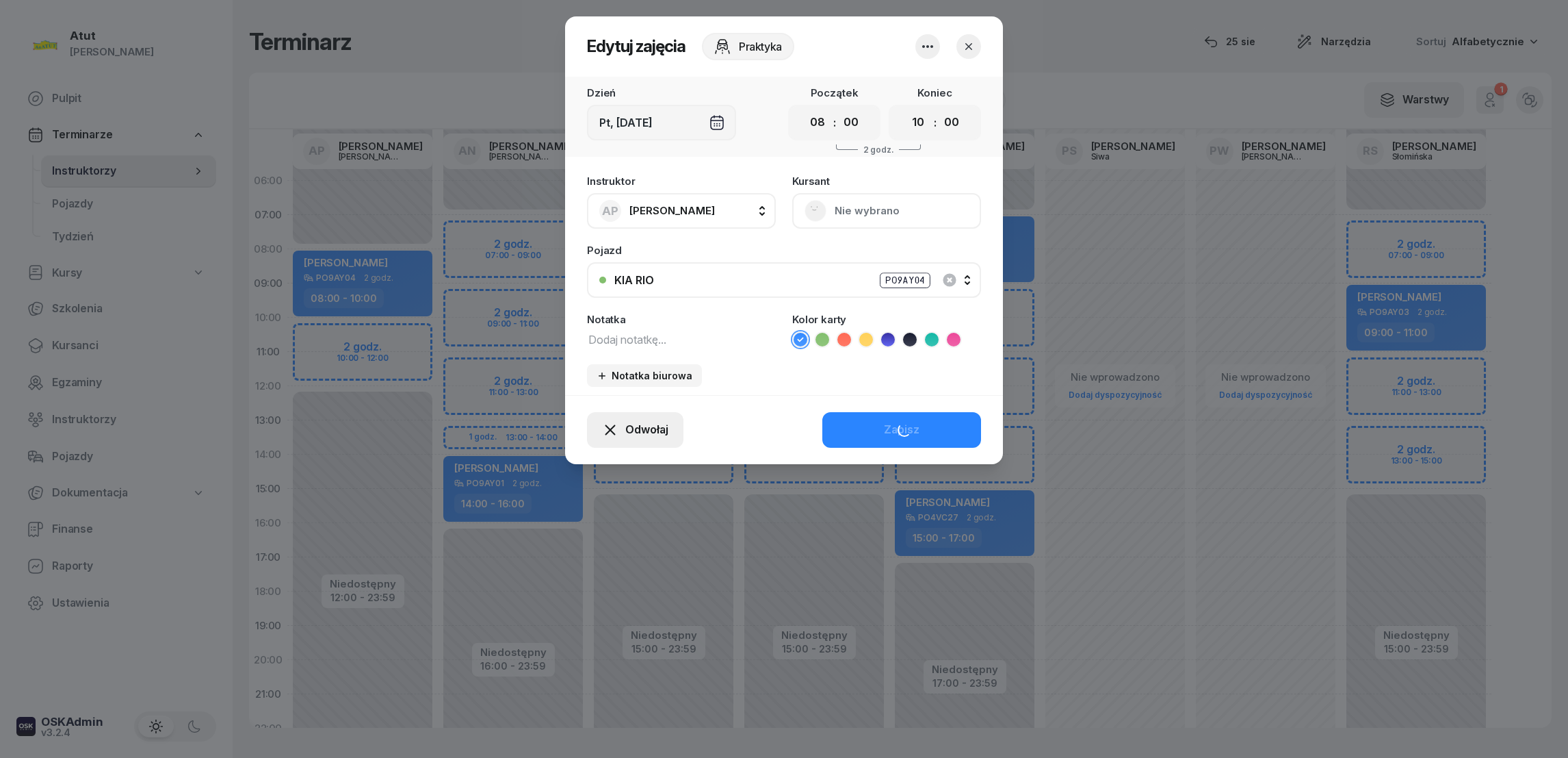
click at [642, 431] on span "Odwołaj" at bounding box center [647, 429] width 43 height 18
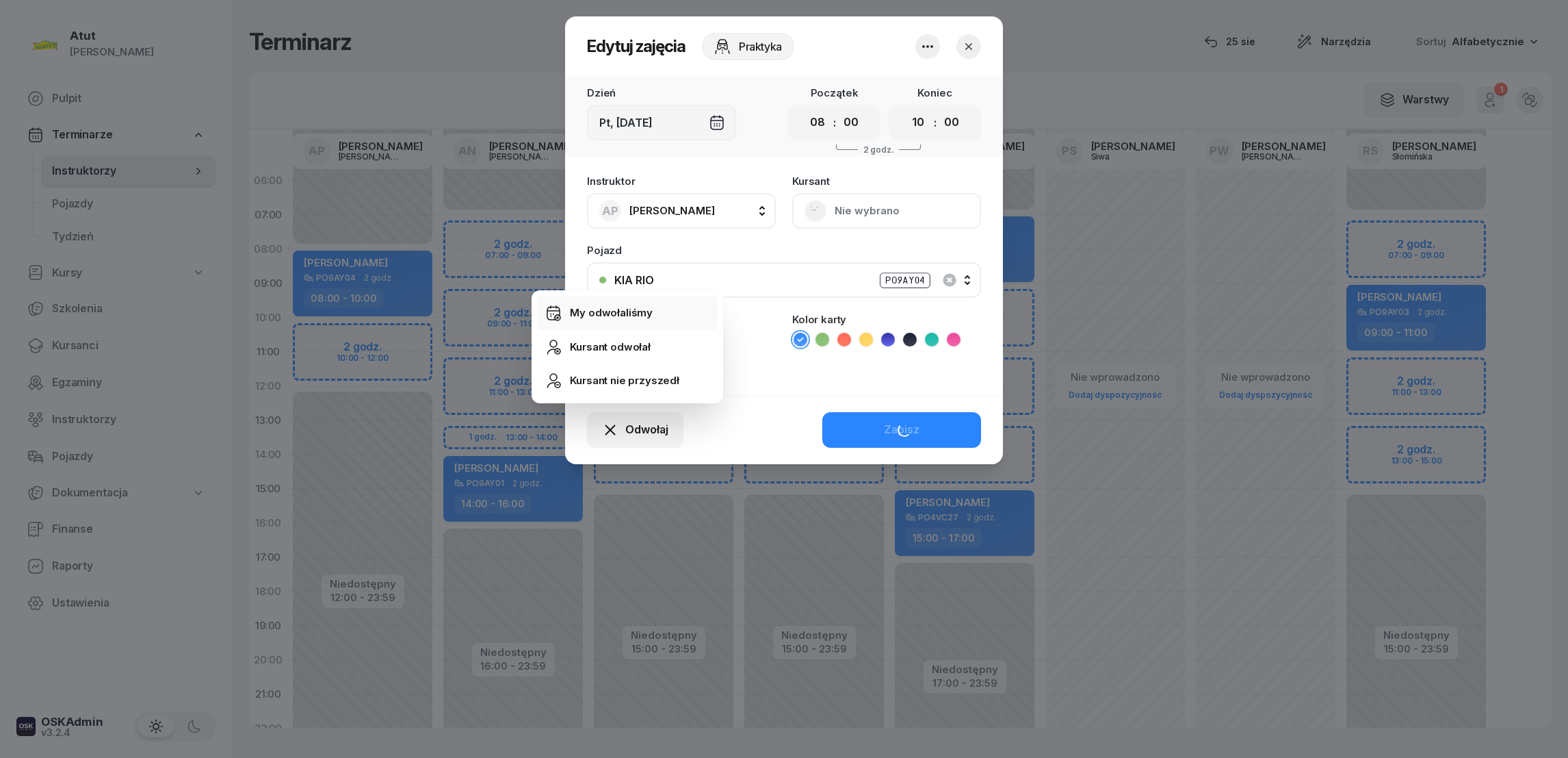
click at [619, 317] on div "Instruktor AP [PERSON_NAME] AP [PERSON_NAME] AN [PERSON_NAME] BG [PERSON_NAME] …" at bounding box center [784, 281] width 438 height 227
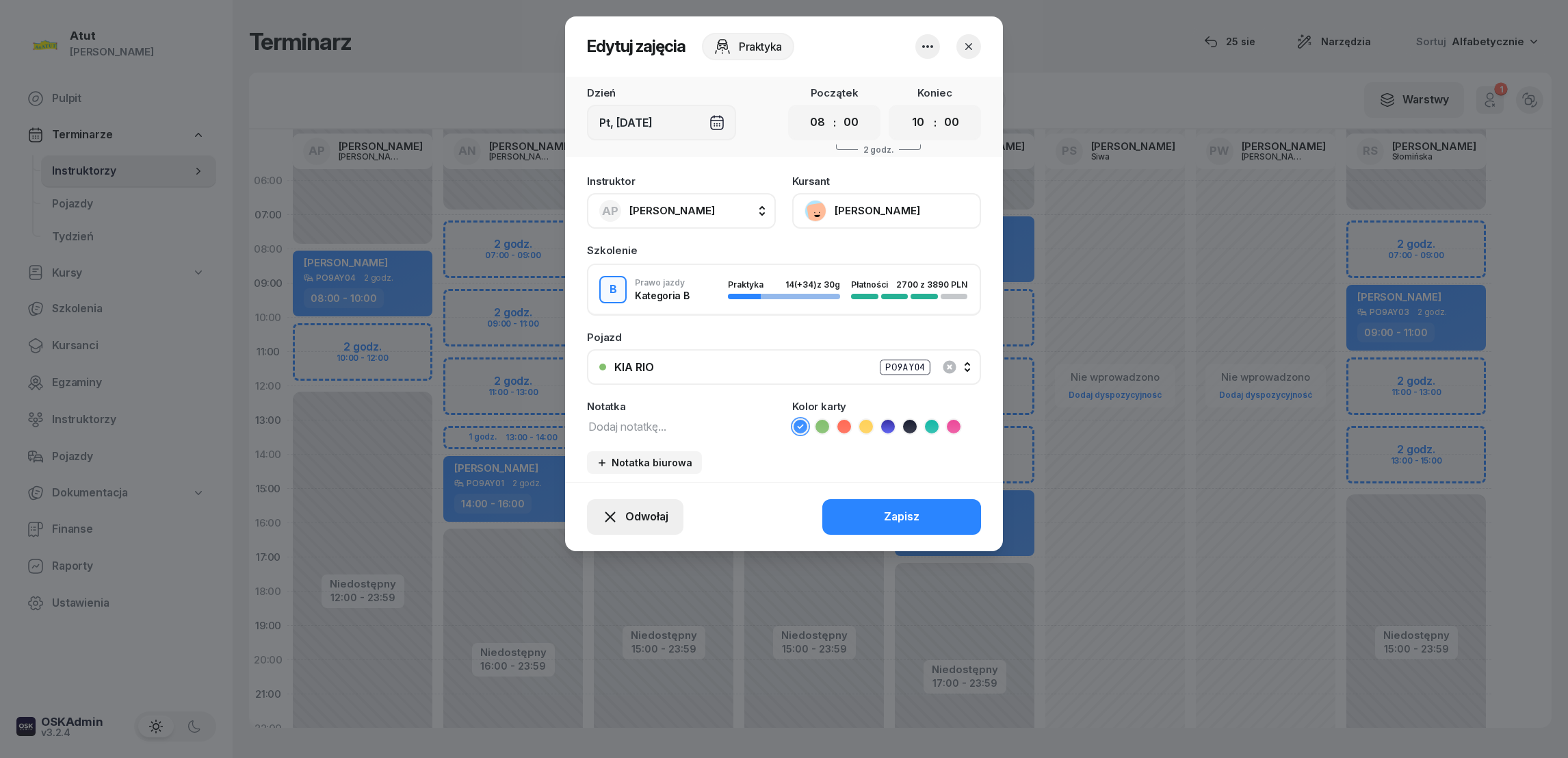
click at [649, 512] on span "Odwołaj" at bounding box center [647, 517] width 43 height 18
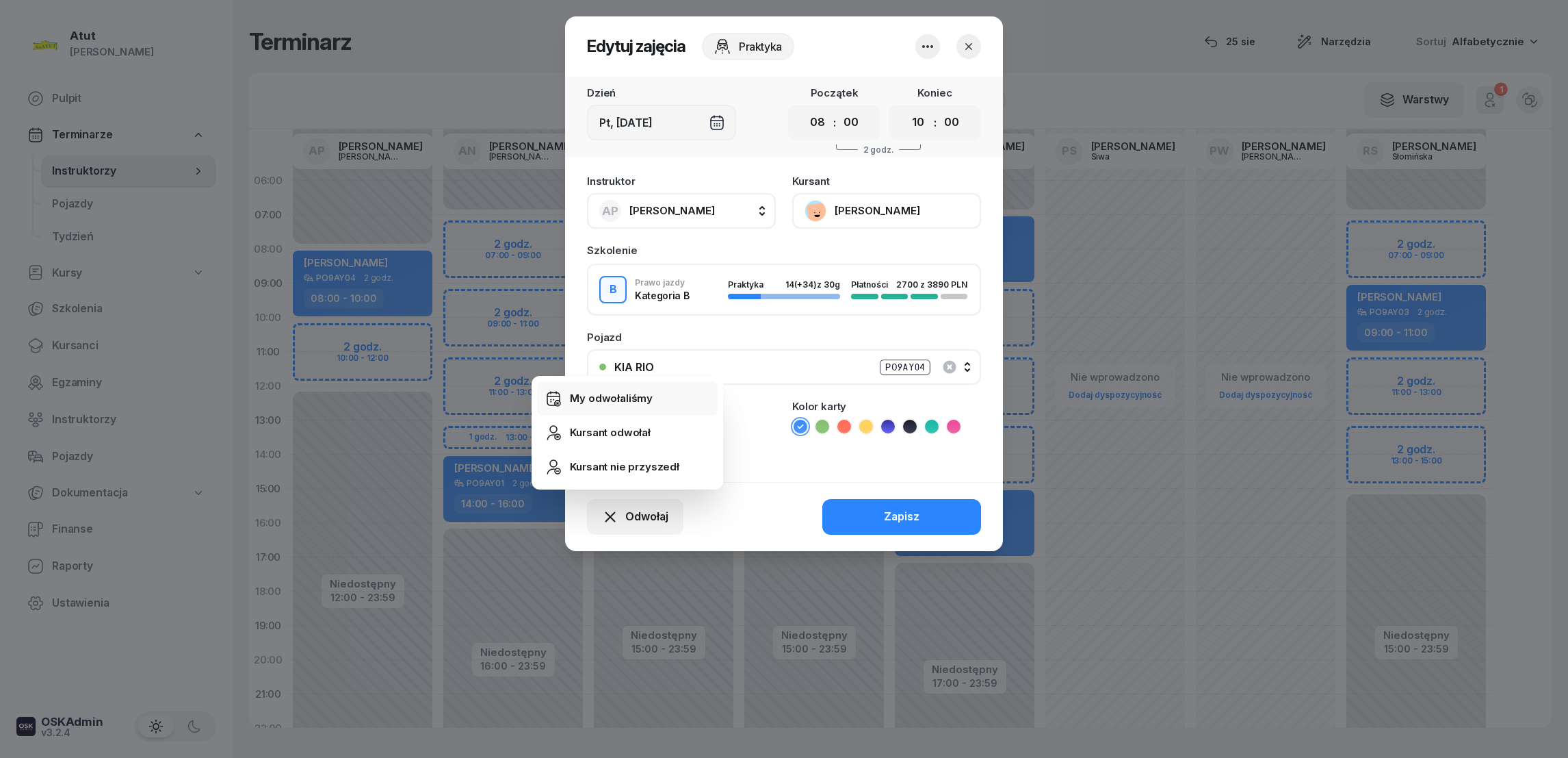
click at [622, 397] on div "My odwołaliśmy" at bounding box center [611, 398] width 83 height 18
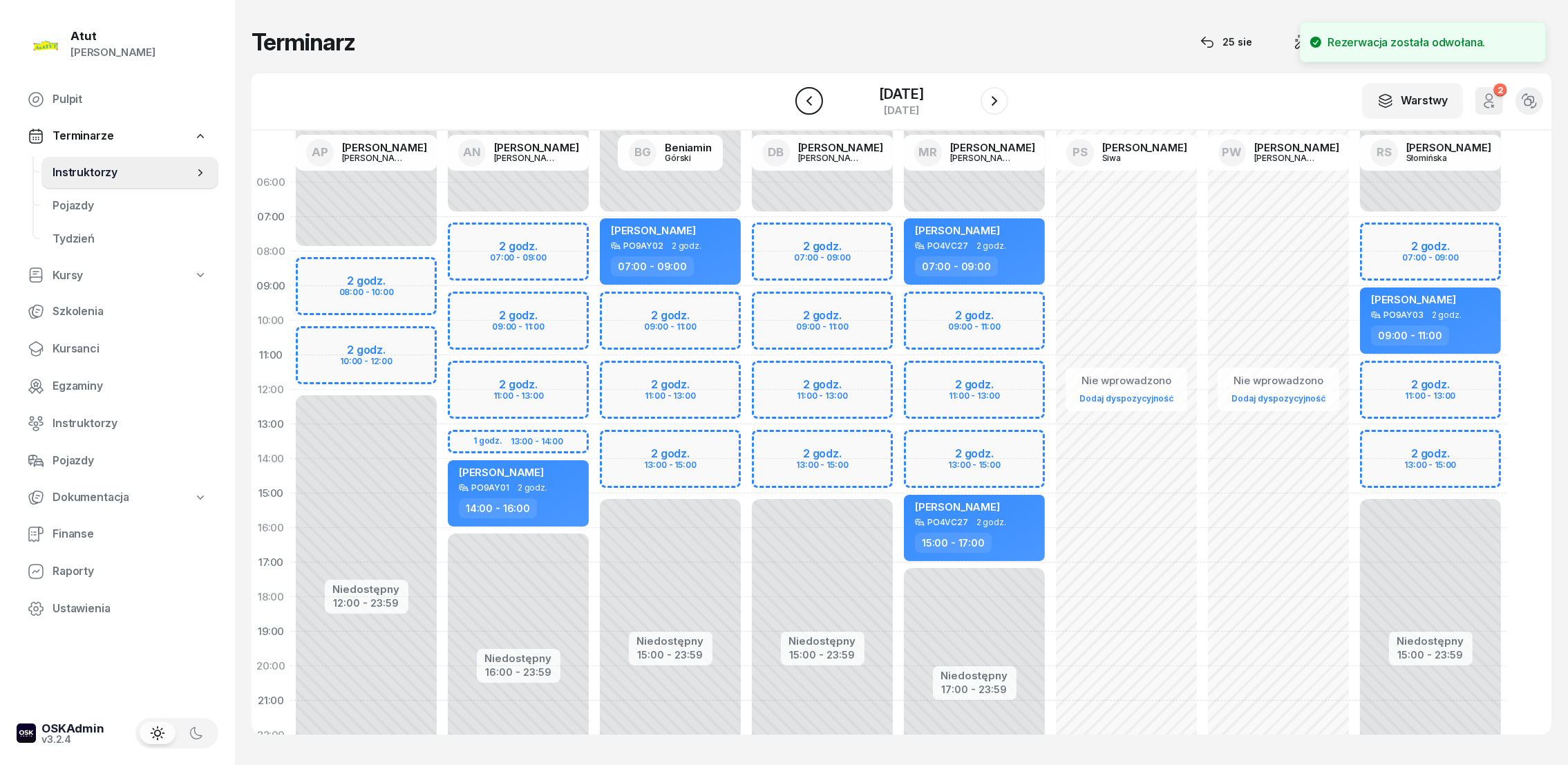
click at [801, 103] on icon "button" at bounding box center [809, 100] width 16 height 16
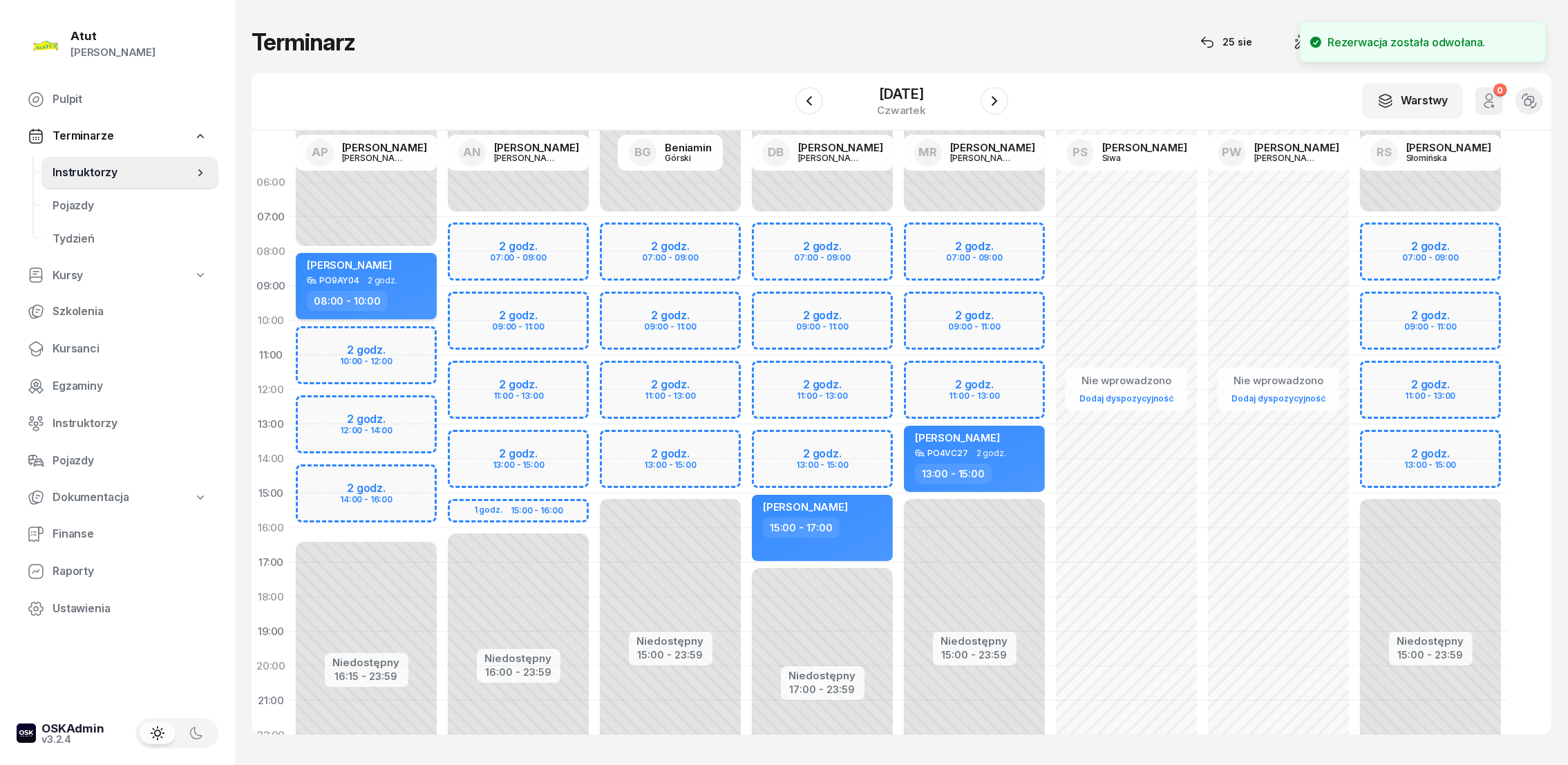
click at [351, 265] on span "[PERSON_NAME]" at bounding box center [349, 264] width 85 height 13
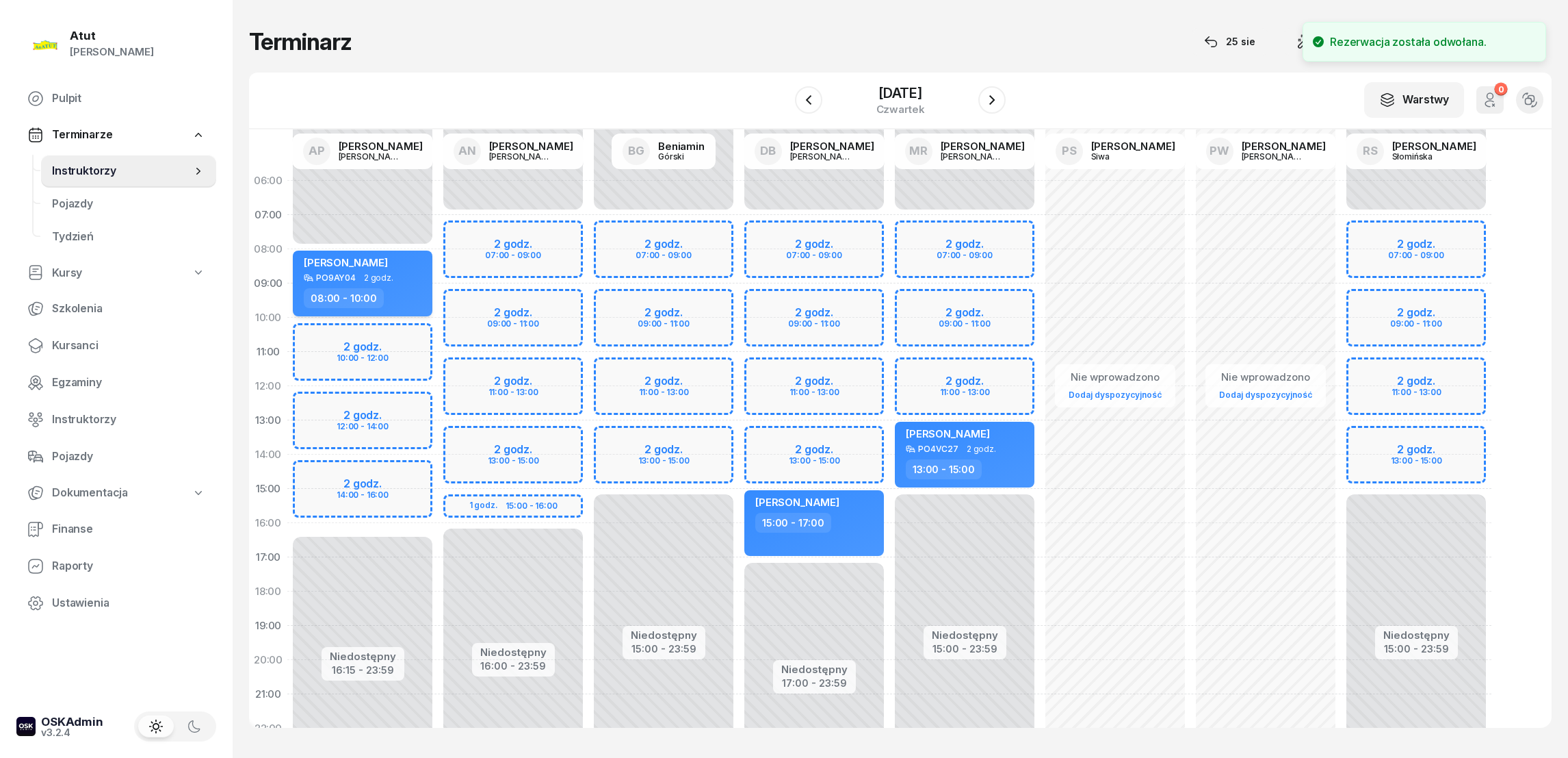
select select "08"
select select "10"
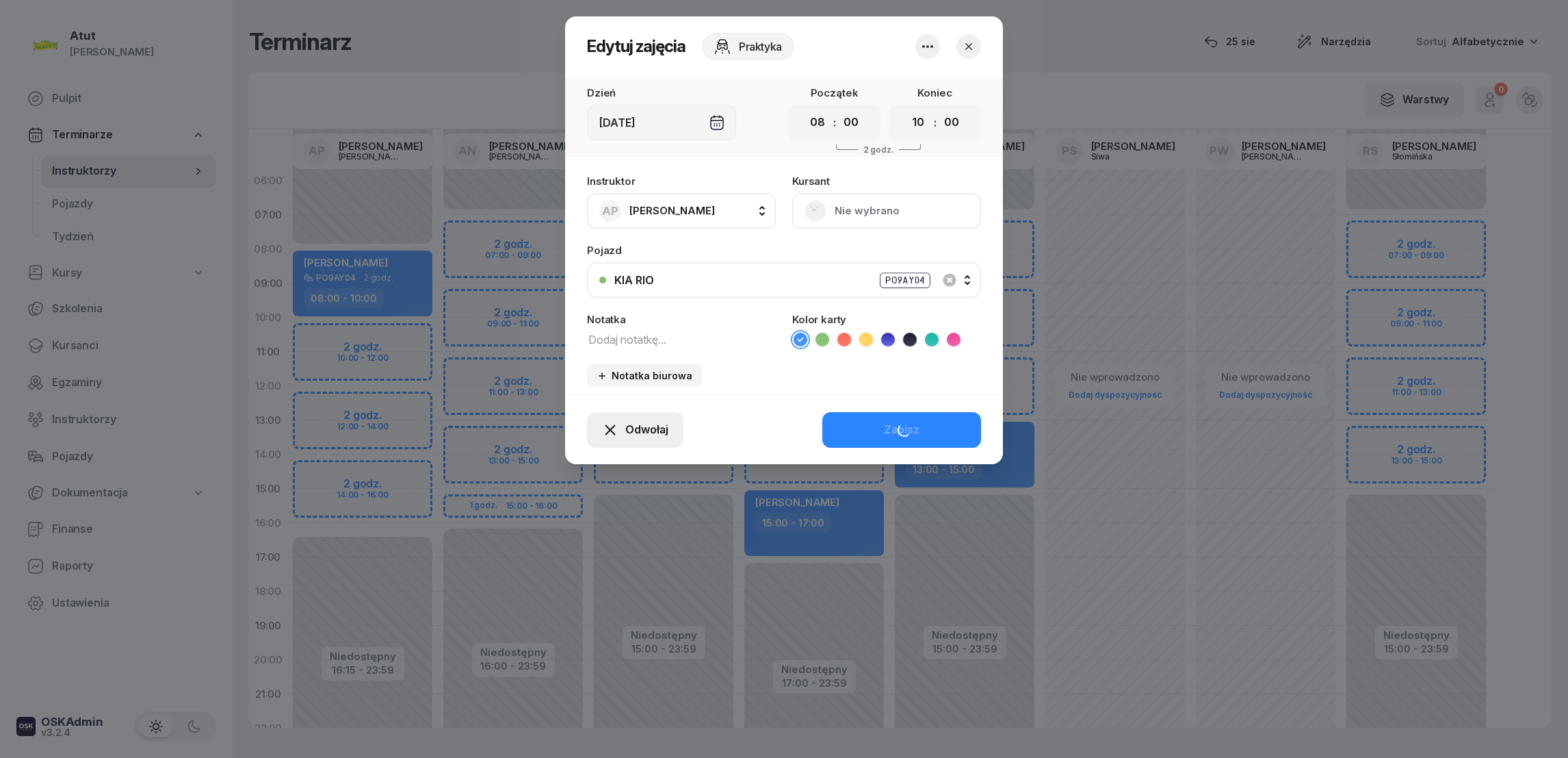
click at [636, 426] on span "Odwołaj" at bounding box center [647, 429] width 43 height 18
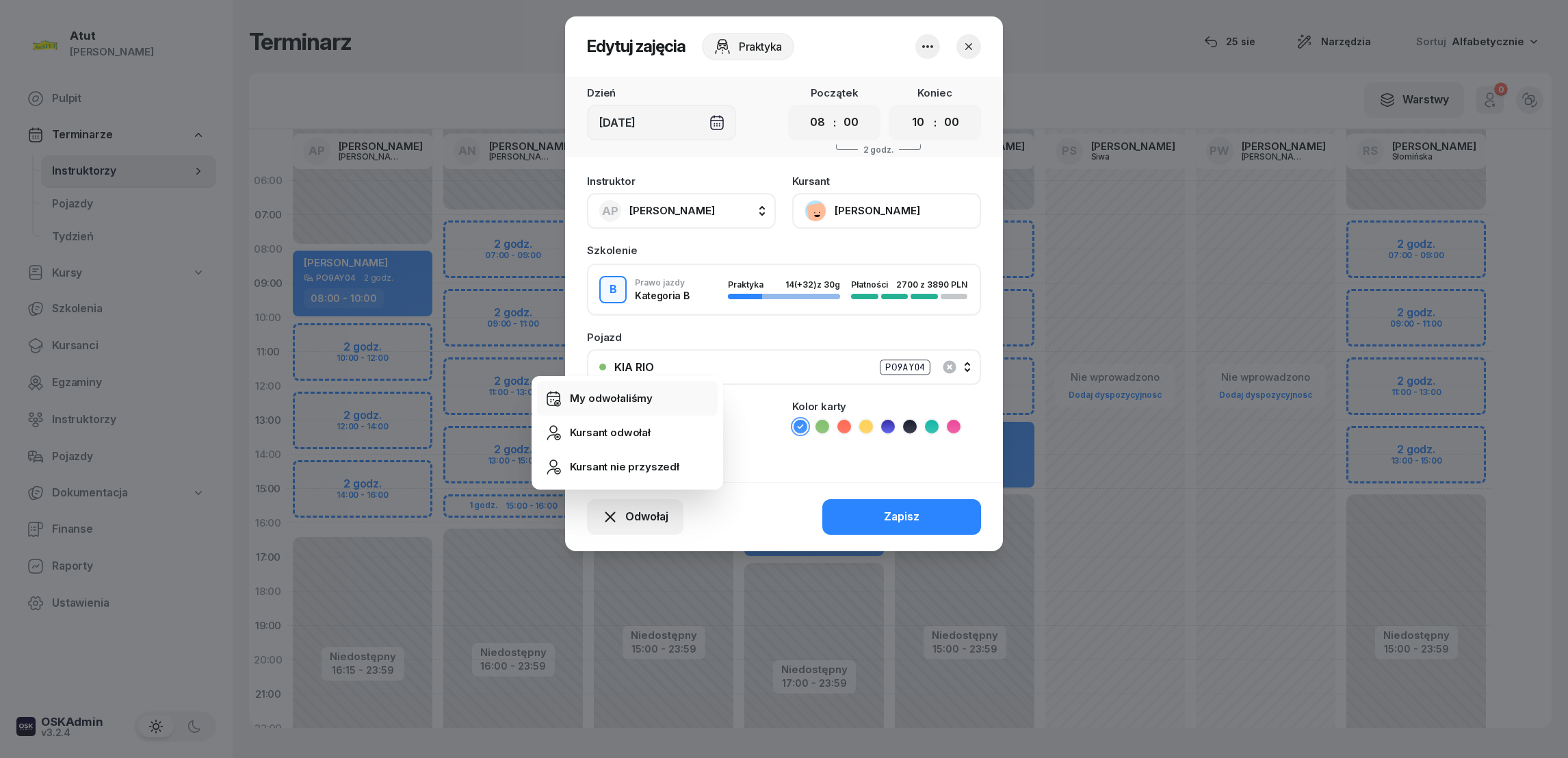
click at [596, 401] on div "My odwołaliśmy" at bounding box center [611, 398] width 83 height 18
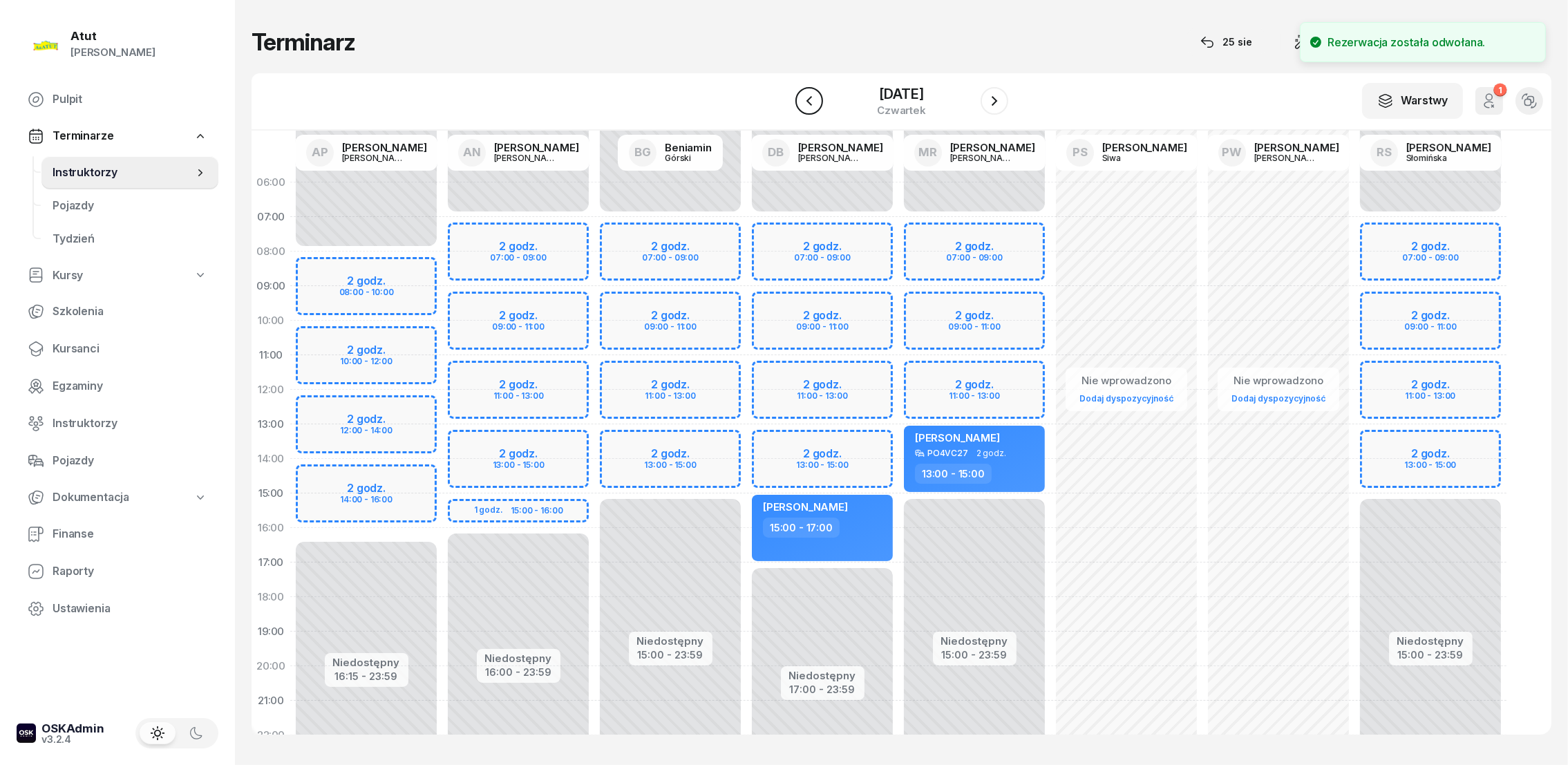
click at [801, 103] on icon "button" at bounding box center [809, 100] width 16 height 16
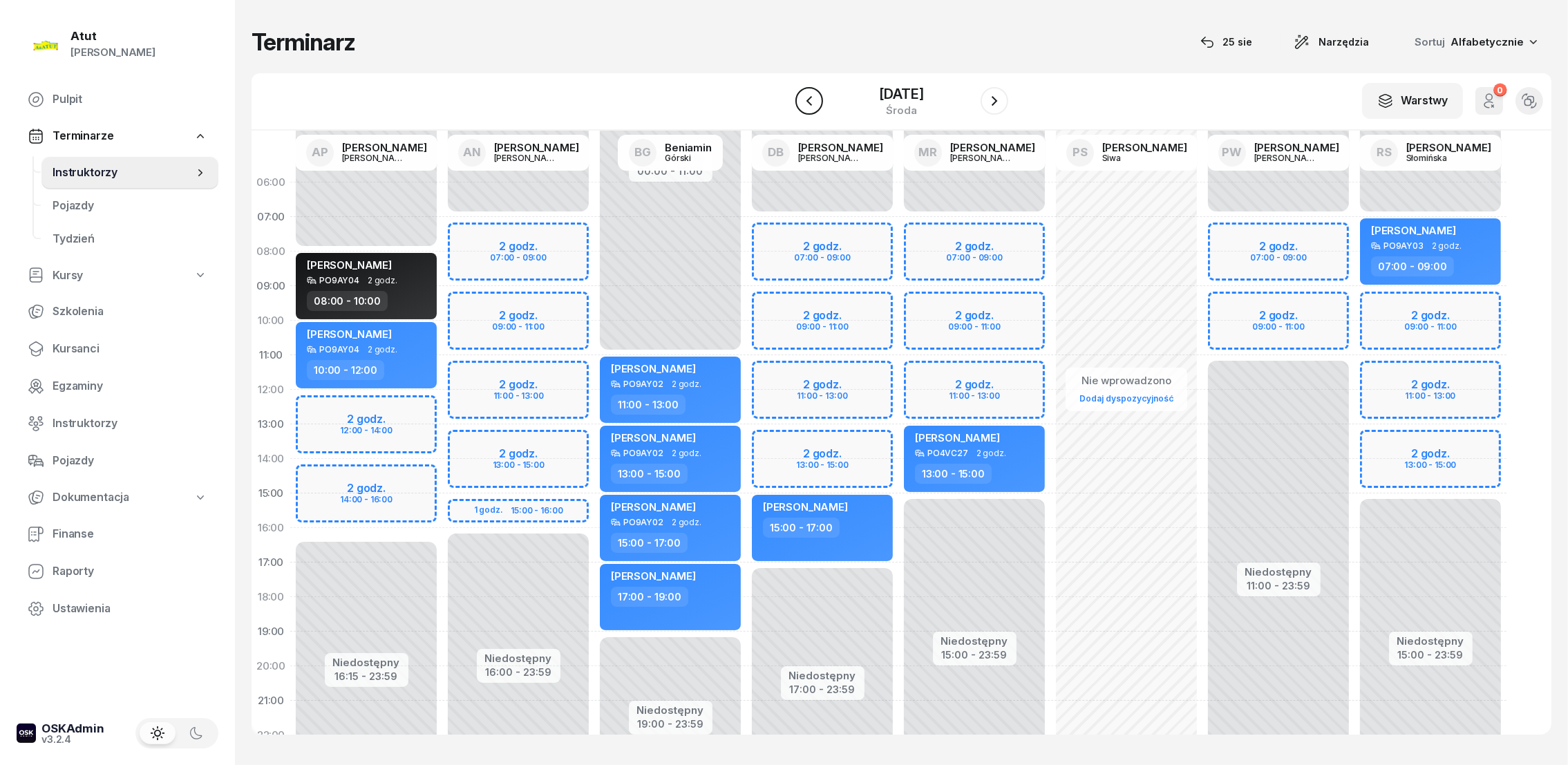
click at [801, 98] on icon "button" at bounding box center [809, 100] width 16 height 16
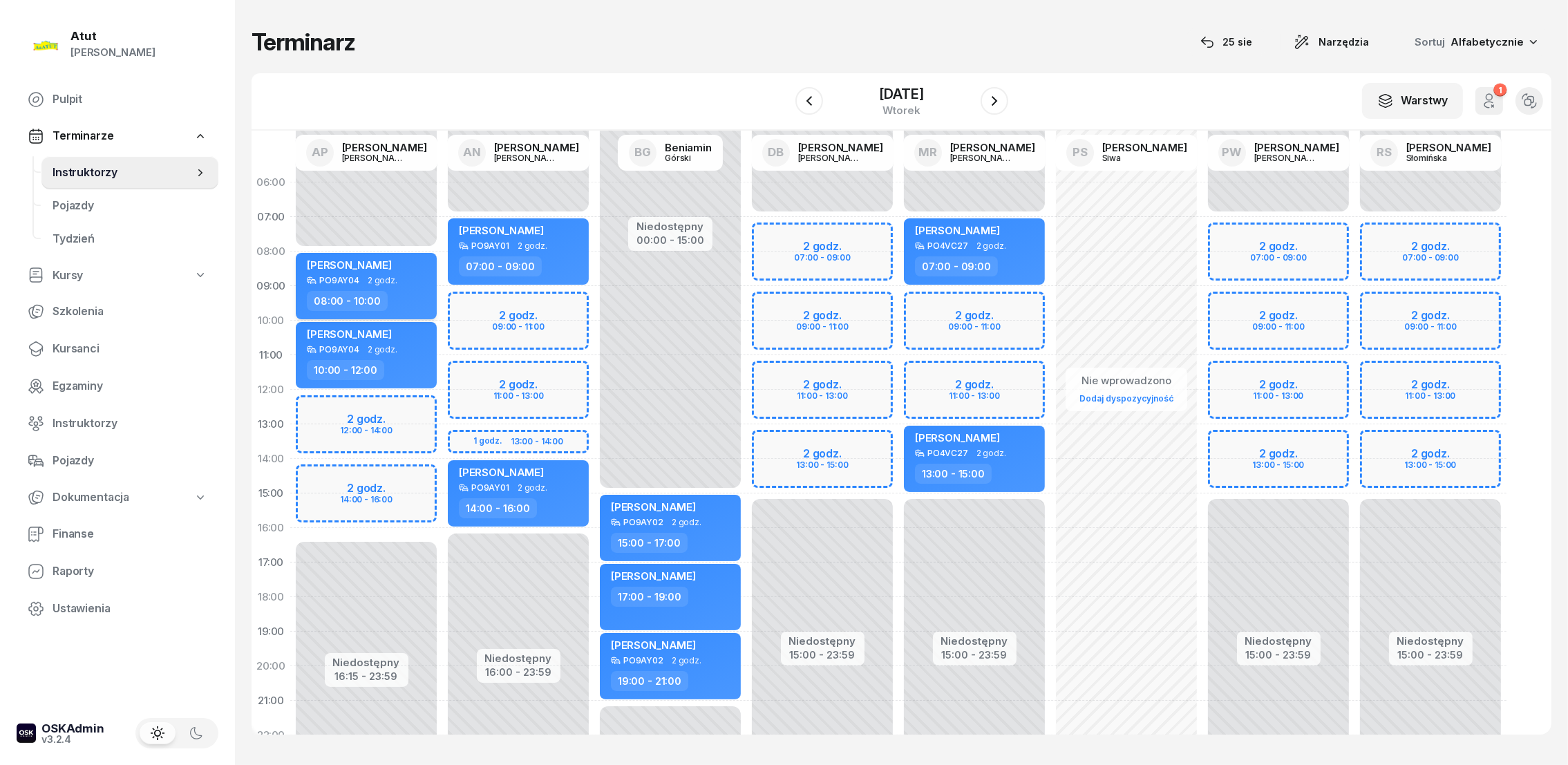
click at [362, 265] on span "[PERSON_NAME]" at bounding box center [349, 264] width 85 height 13
select select "08"
select select "10"
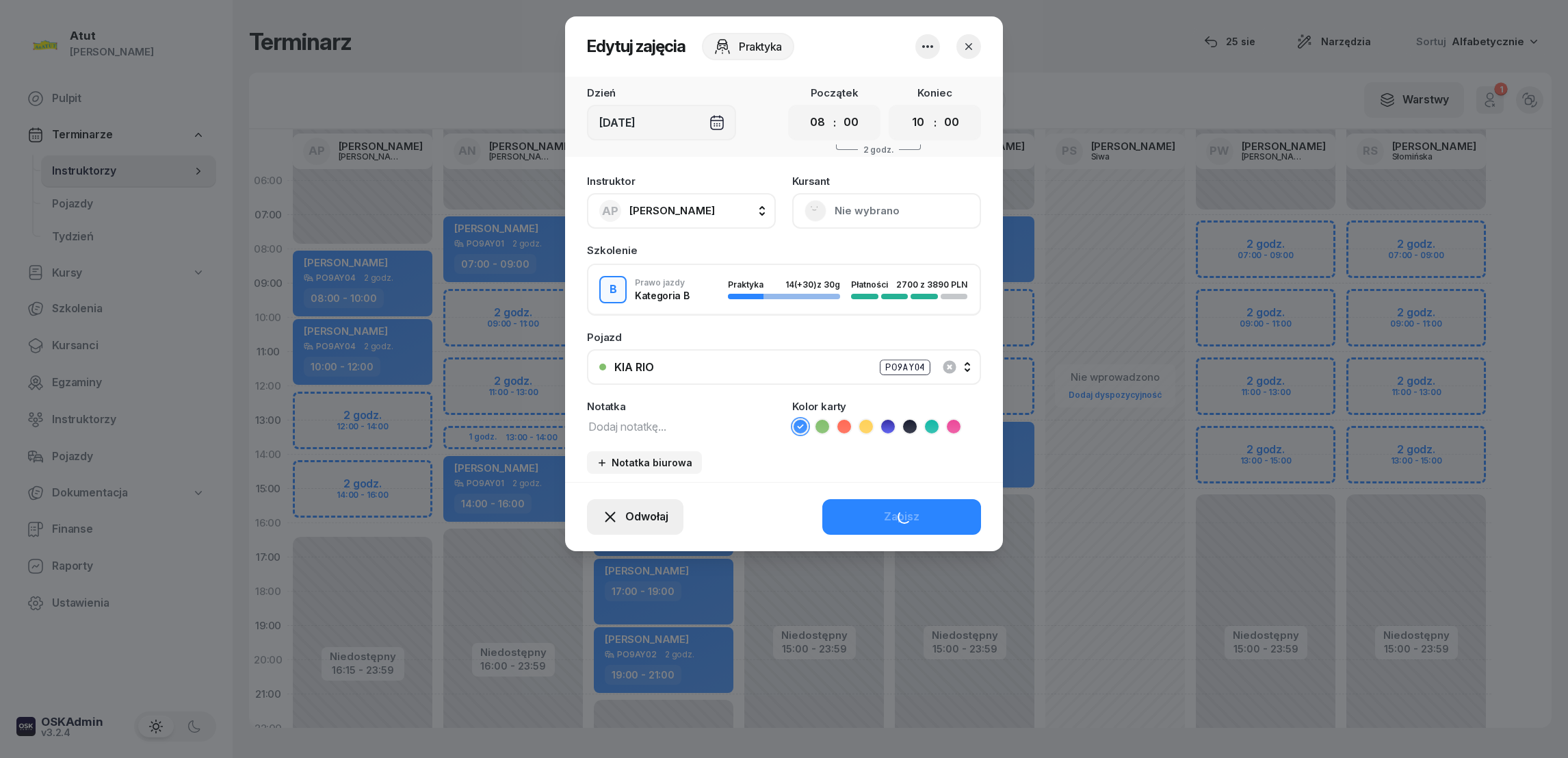
click at [629, 508] on span "Odwołaj" at bounding box center [647, 517] width 43 height 18
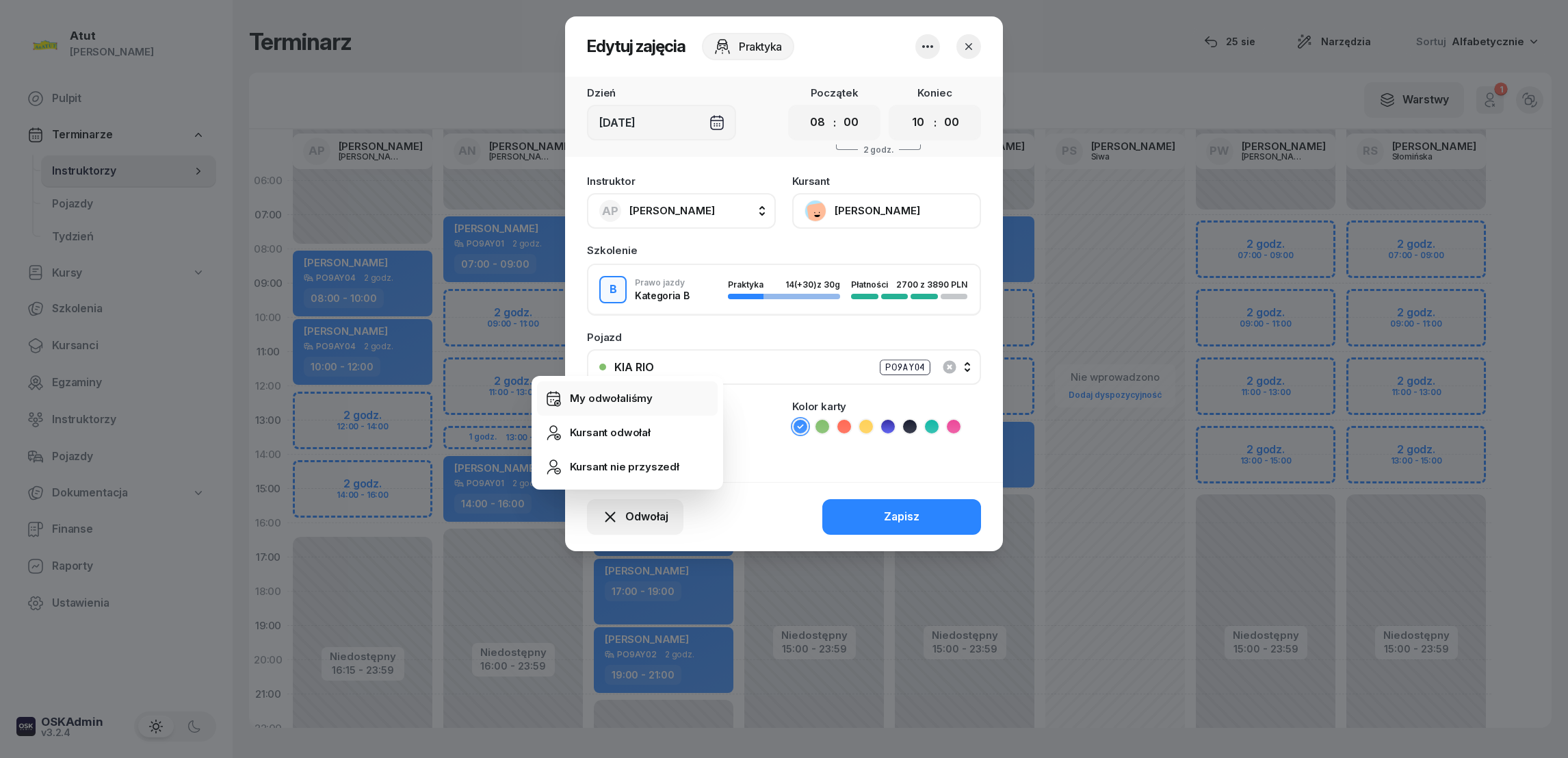
click at [585, 399] on div "My odwołaliśmy" at bounding box center [611, 398] width 83 height 18
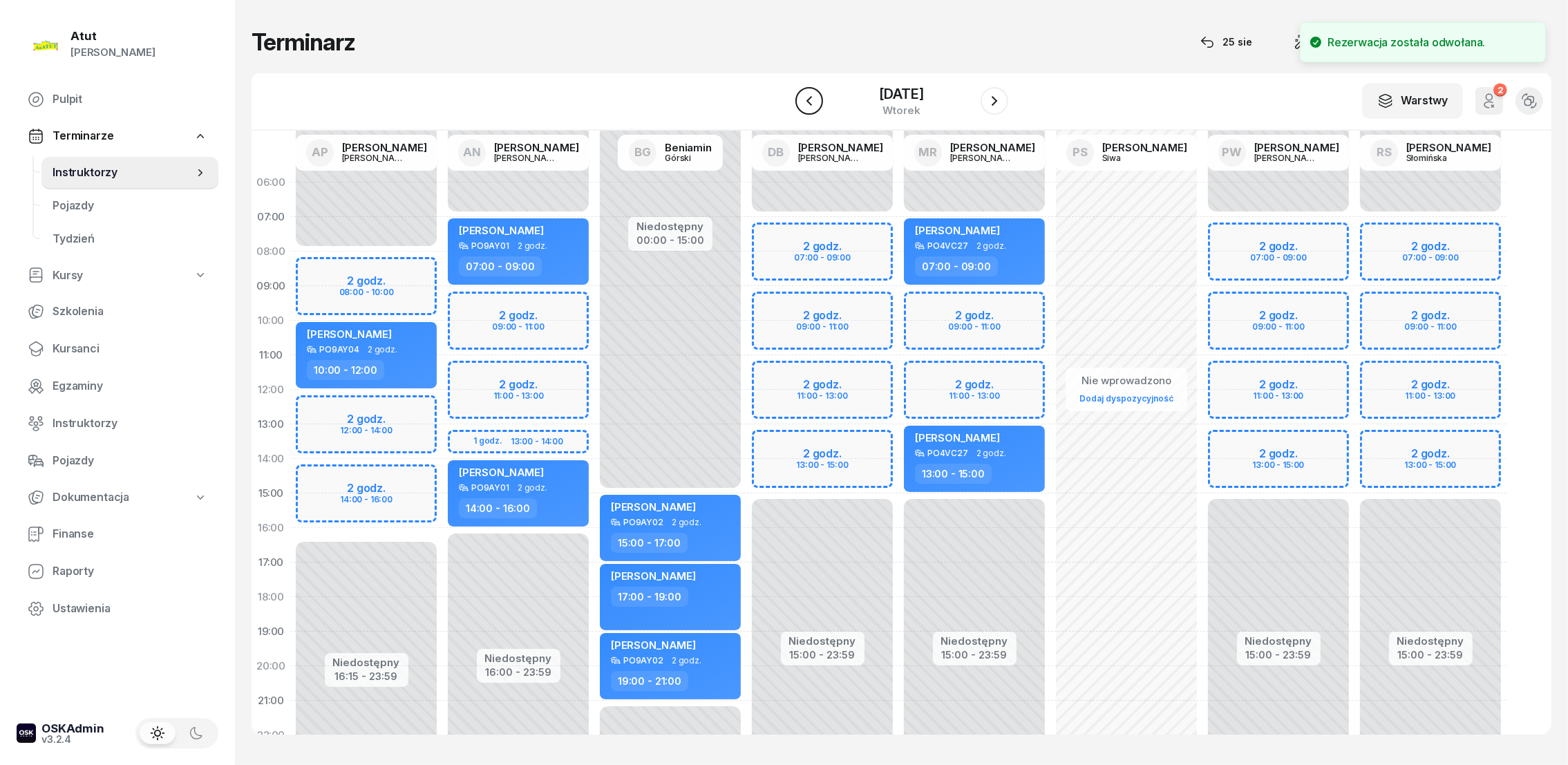
click at [801, 103] on icon "button" at bounding box center [809, 100] width 16 height 16
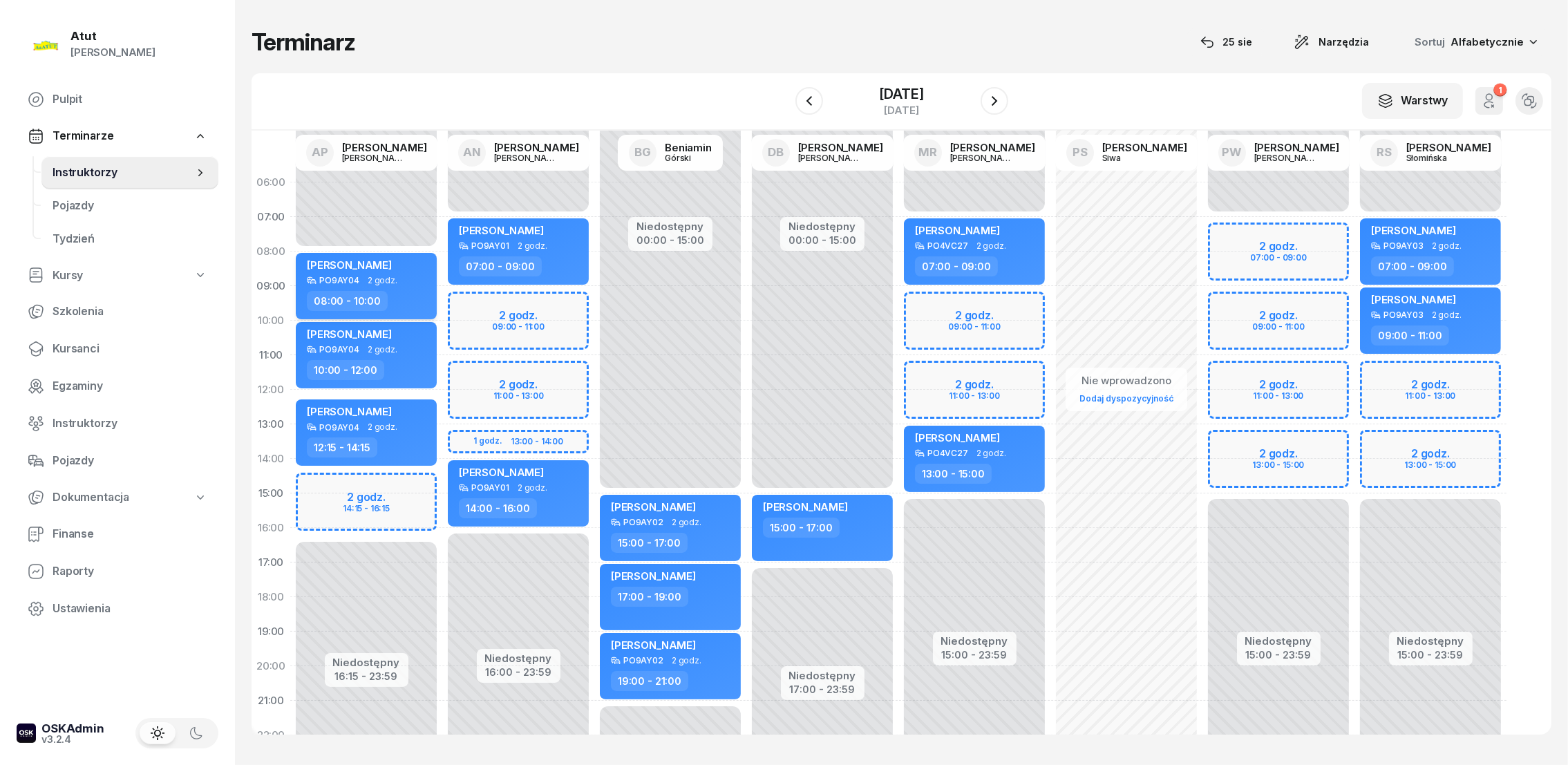
click at [411, 261] on div "[PERSON_NAME]" at bounding box center [368, 267] width 121 height 17
select select "08"
select select "10"
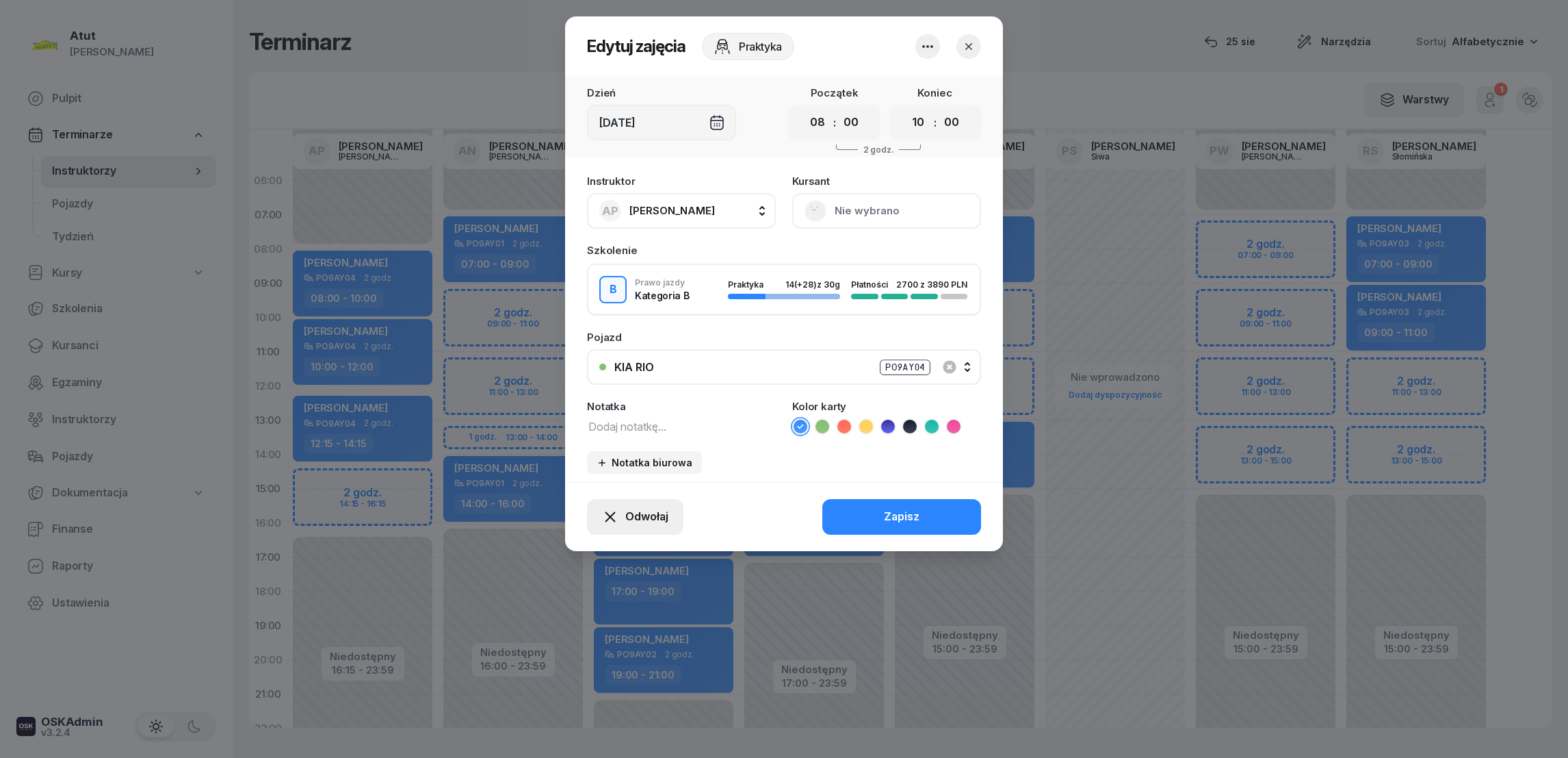
click at [650, 514] on span "Odwołaj" at bounding box center [647, 517] width 43 height 18
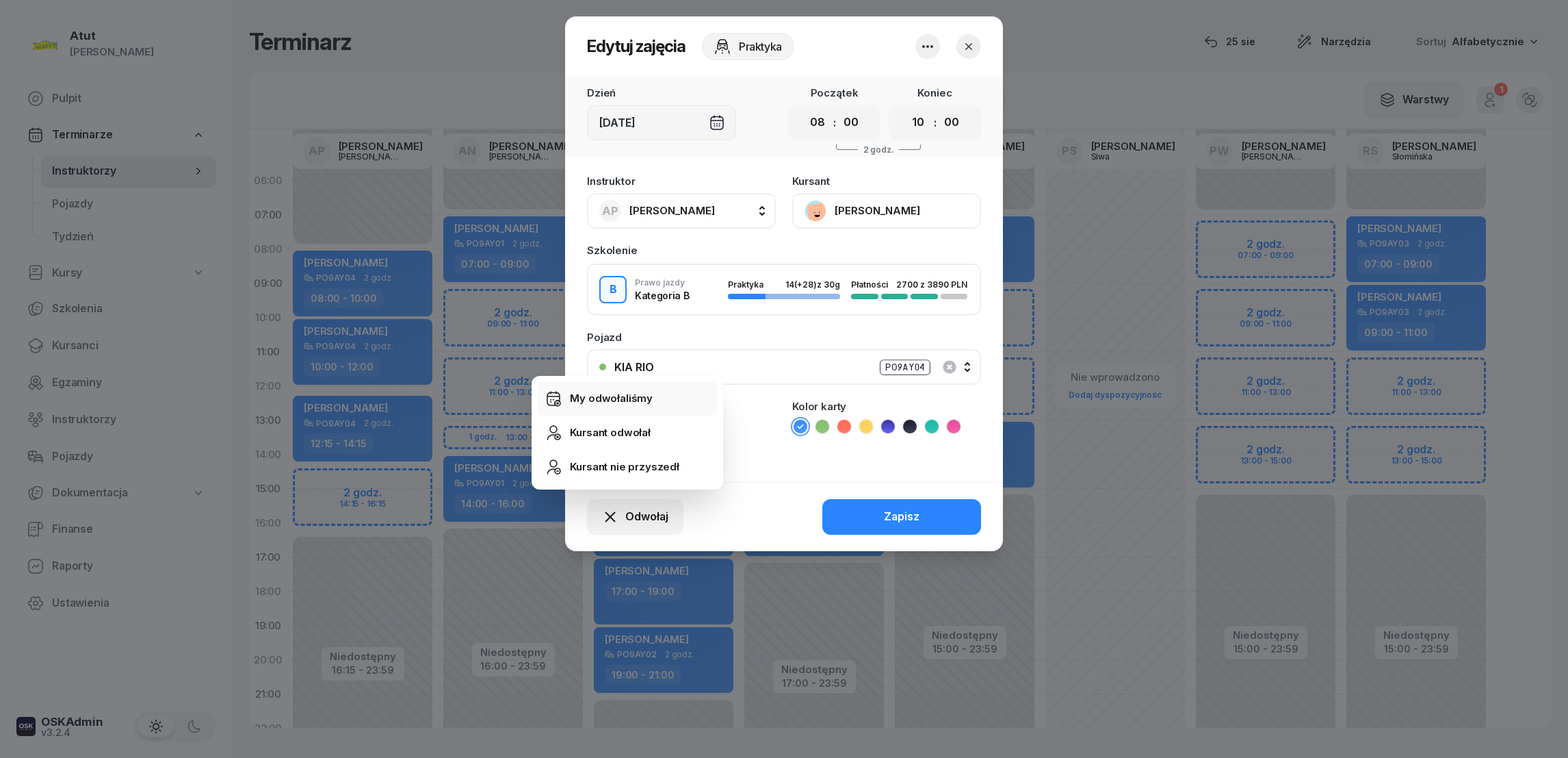
click at [605, 398] on div "My odwołaliśmy" at bounding box center [611, 398] width 83 height 18
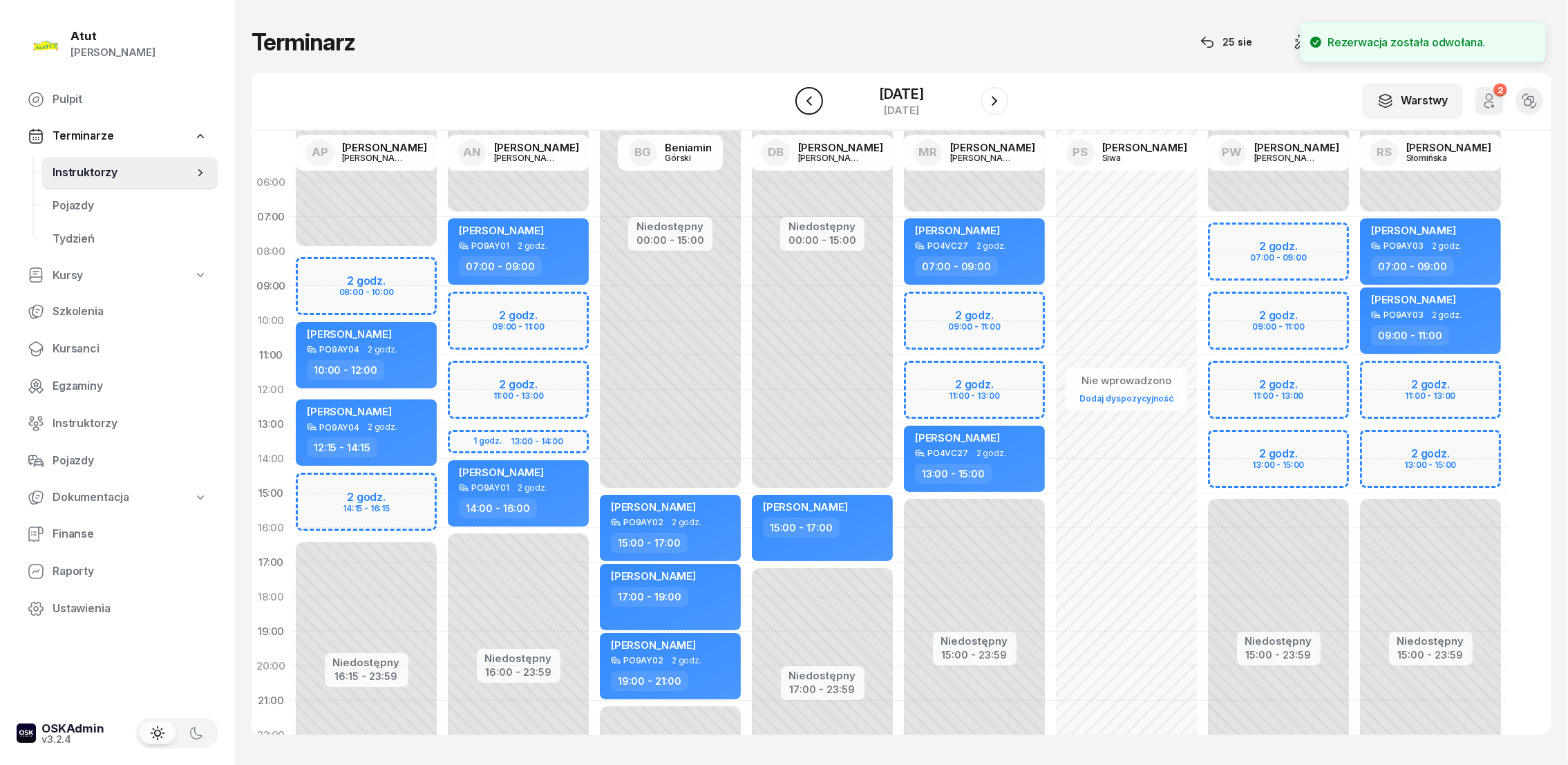
click at [798, 111] on button "button" at bounding box center [809, 101] width 27 height 27
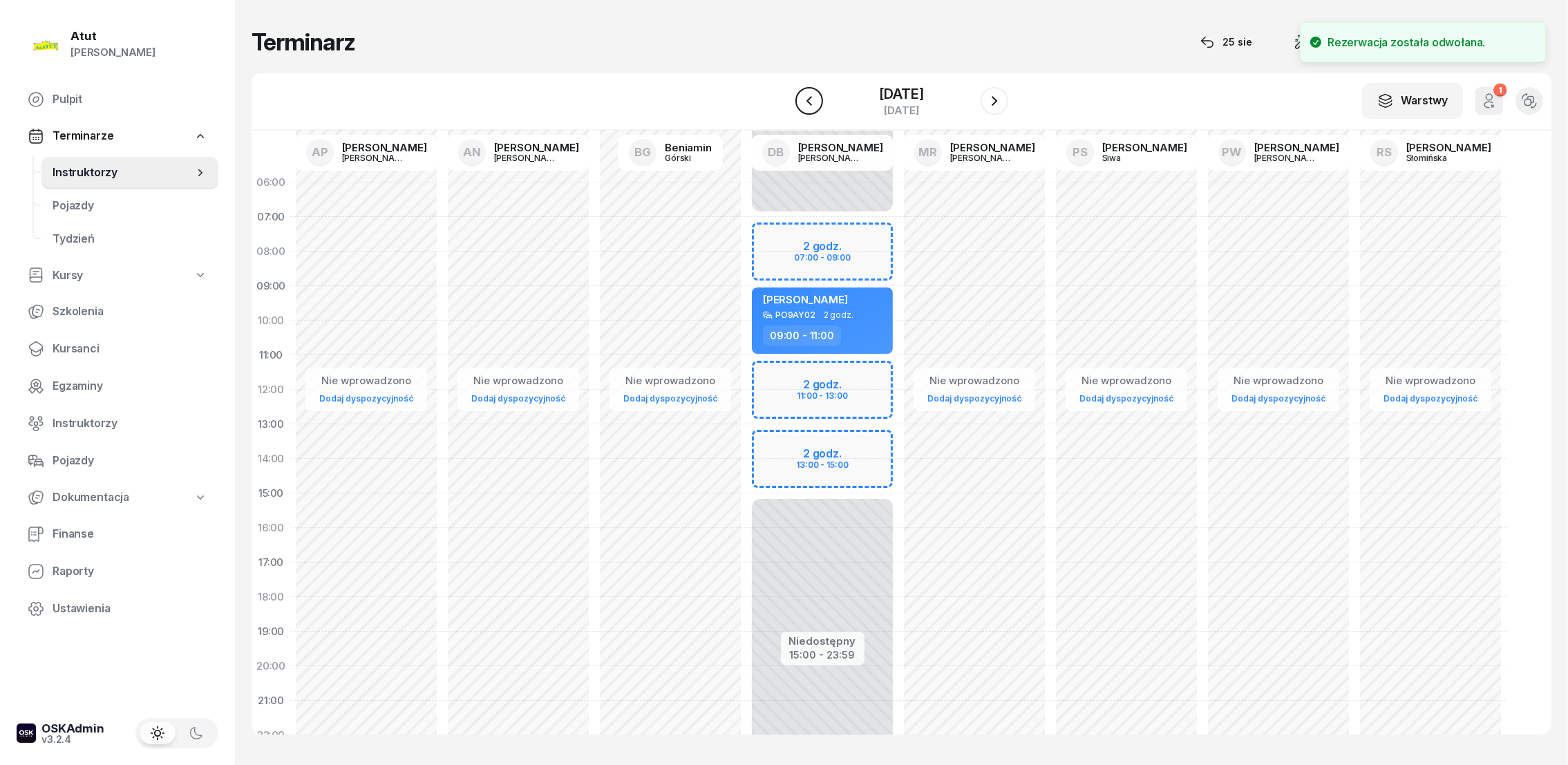
click at [798, 109] on button "button" at bounding box center [809, 101] width 27 height 27
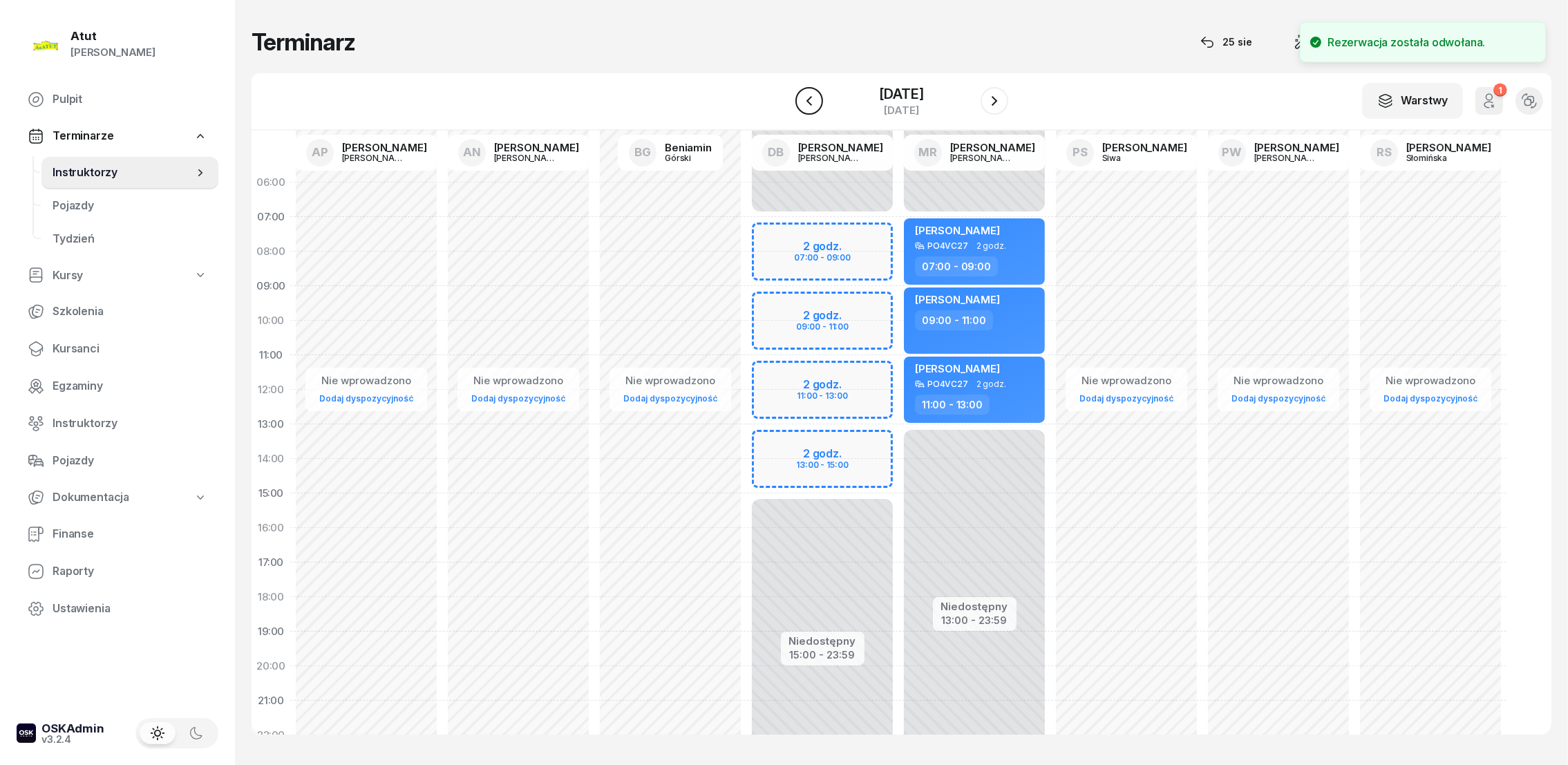
click at [801, 108] on icon "button" at bounding box center [809, 100] width 16 height 16
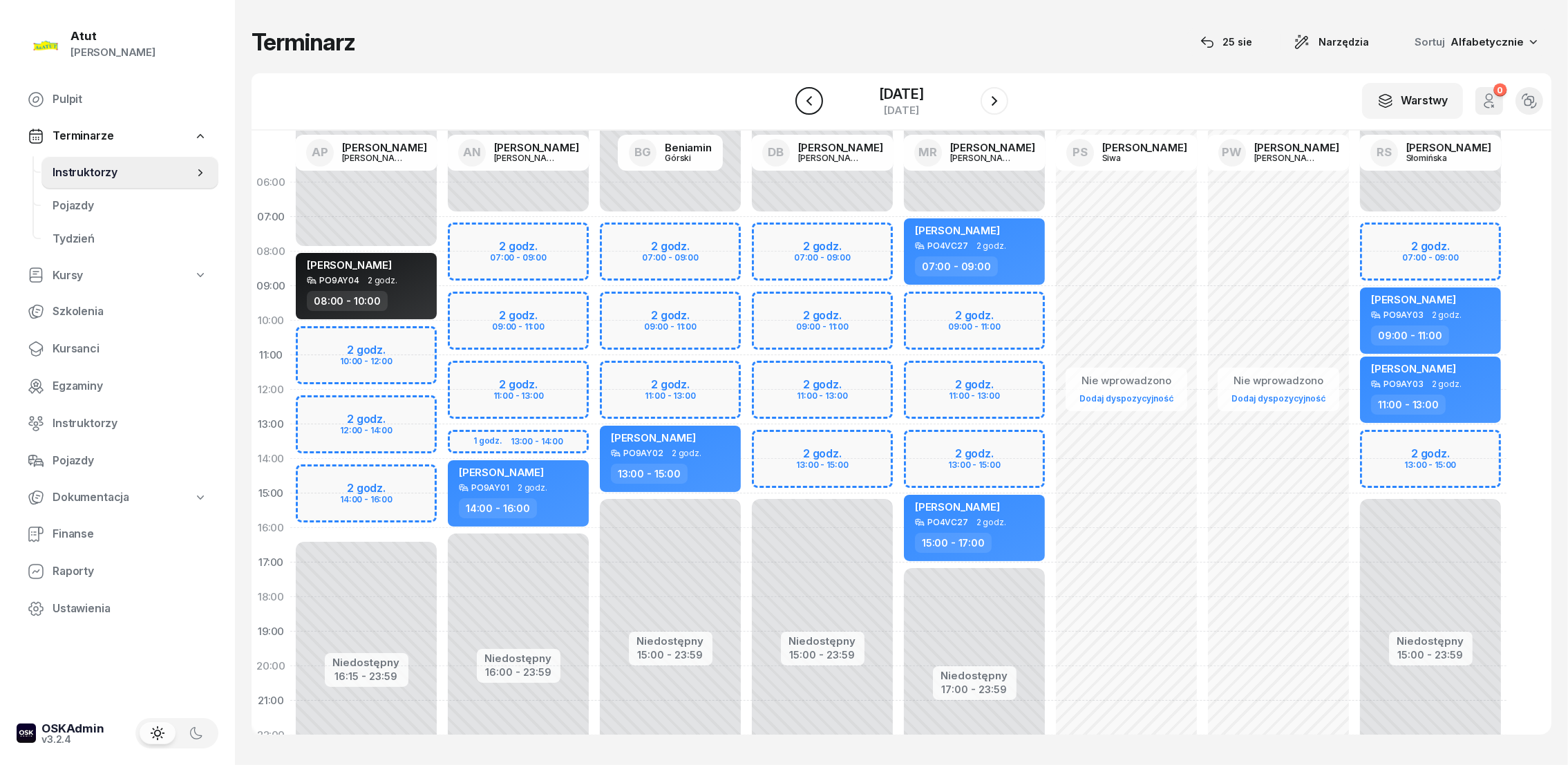
click at [801, 108] on icon "button" at bounding box center [809, 100] width 16 height 16
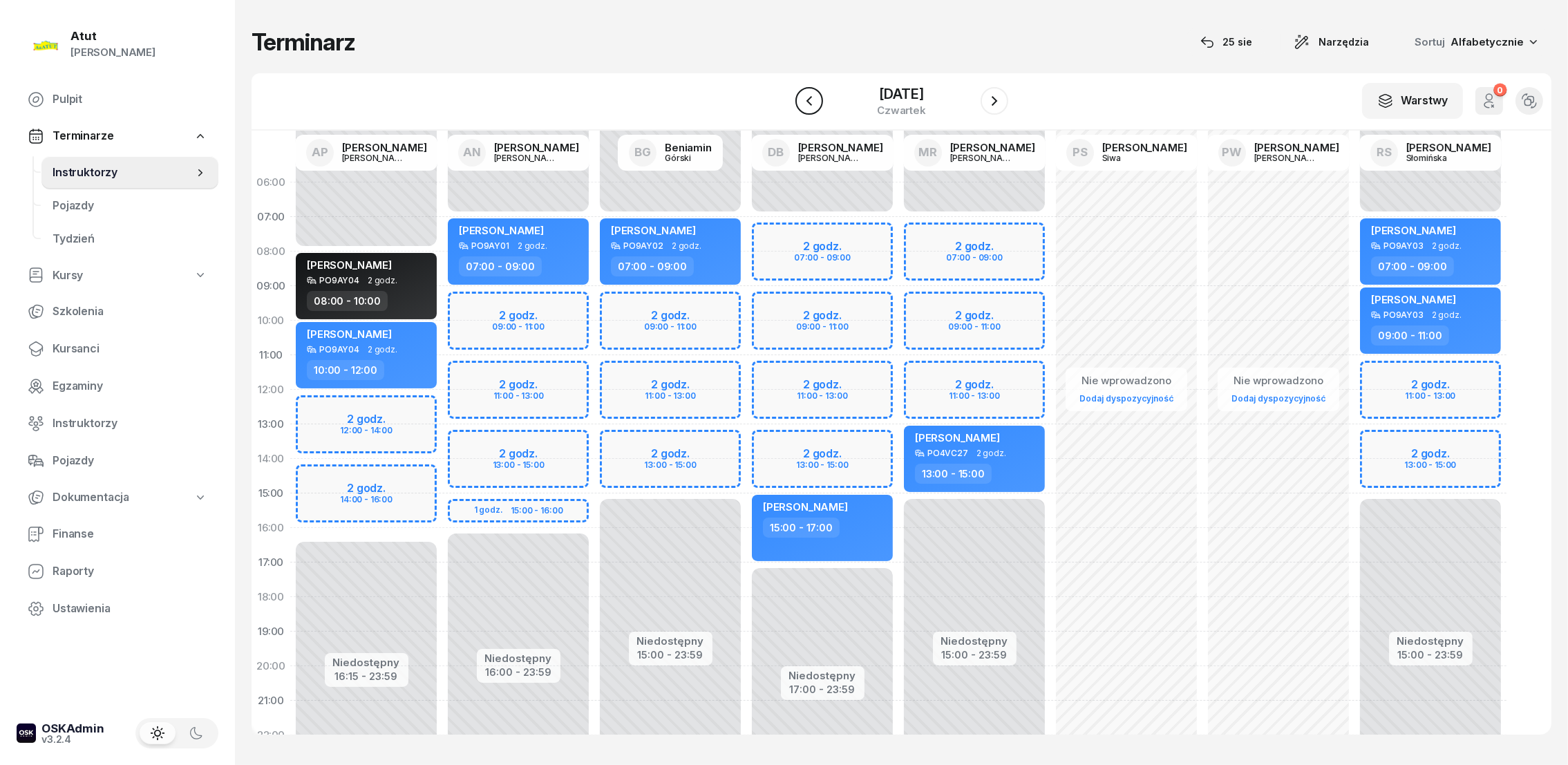
click at [801, 106] on icon "button" at bounding box center [809, 100] width 16 height 16
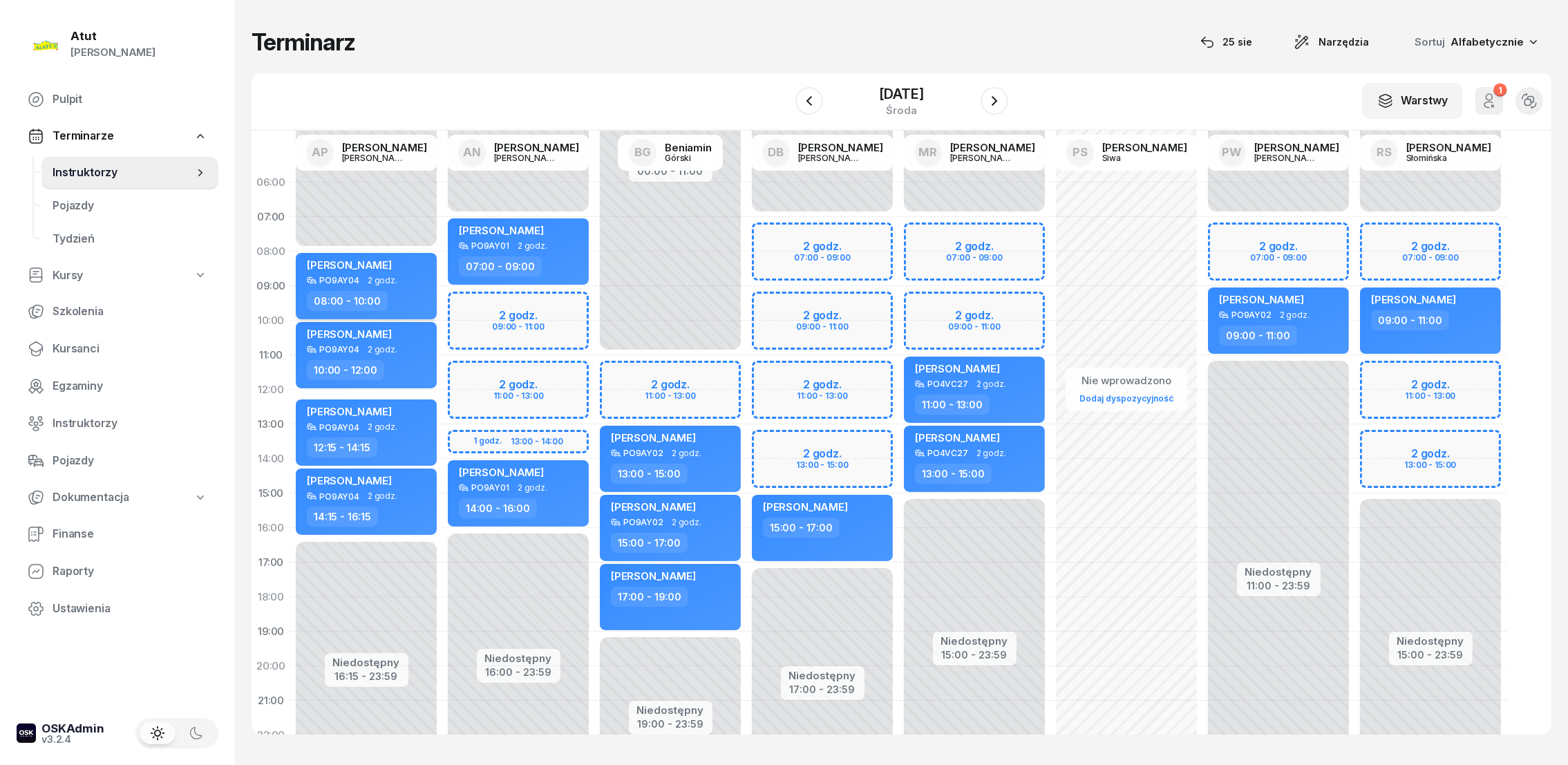
click at [351, 266] on span "[PERSON_NAME]" at bounding box center [349, 264] width 85 height 13
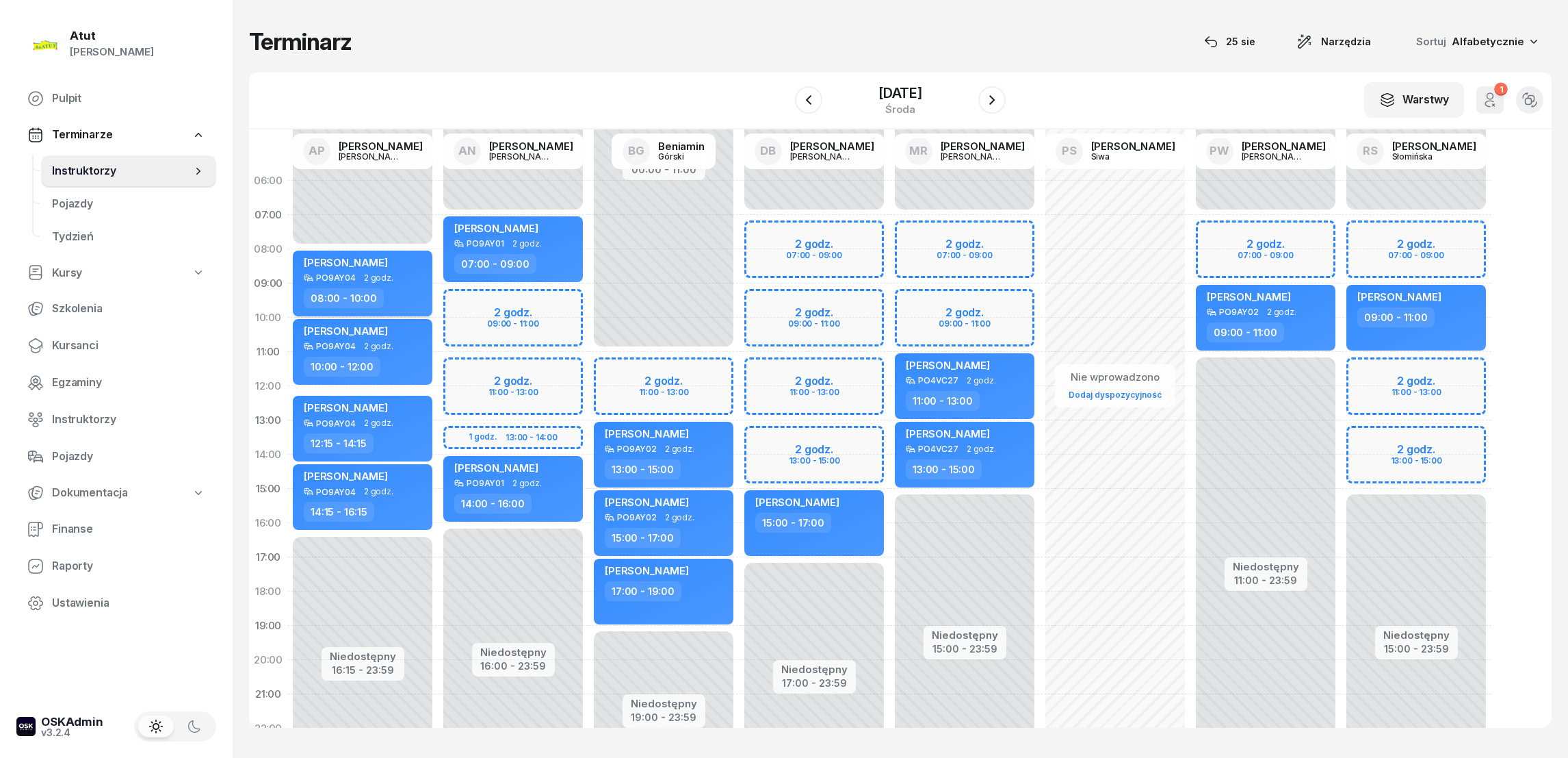
select select "08"
select select "10"
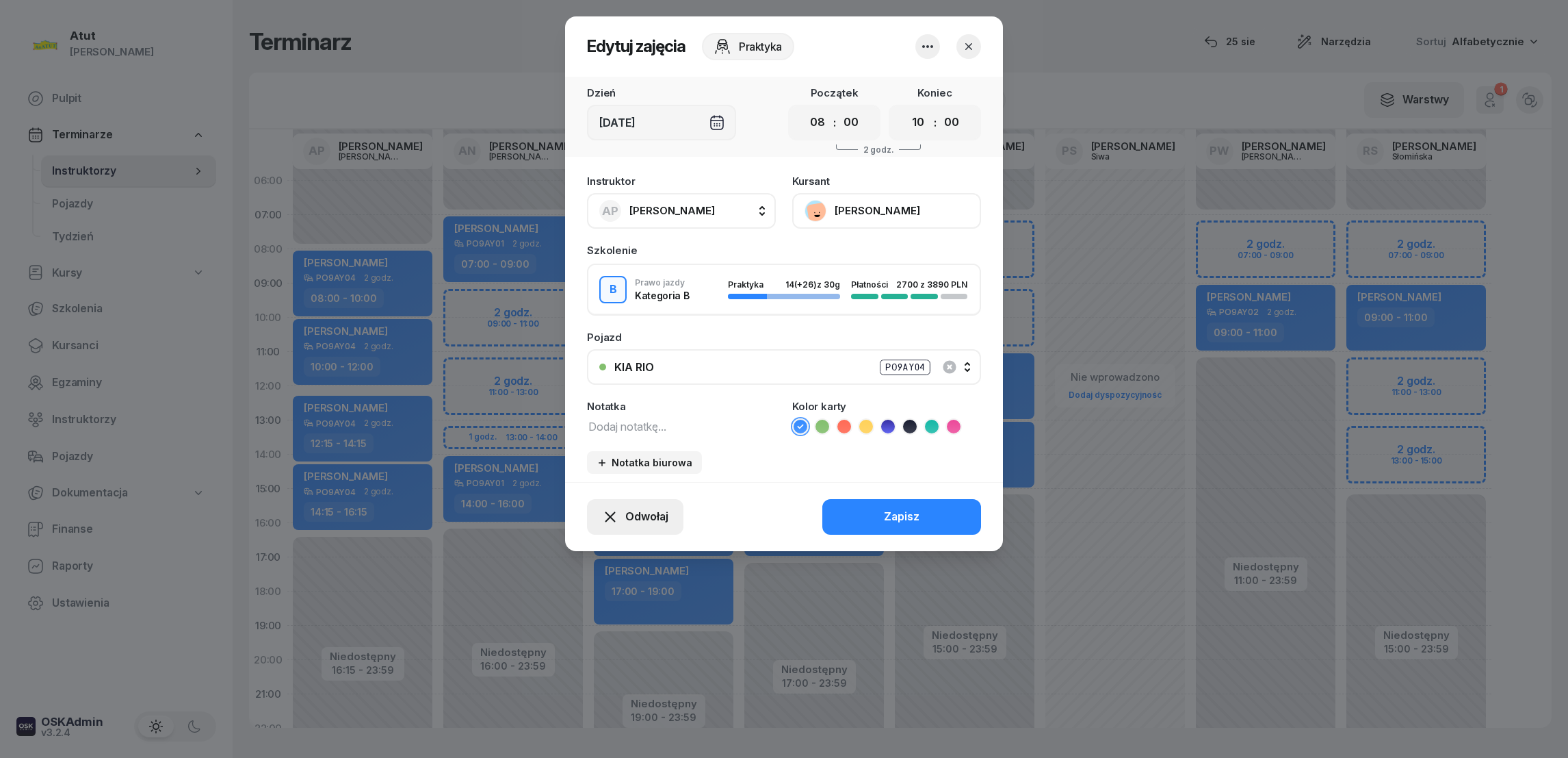
click at [660, 514] on span "Odwołaj" at bounding box center [647, 517] width 43 height 18
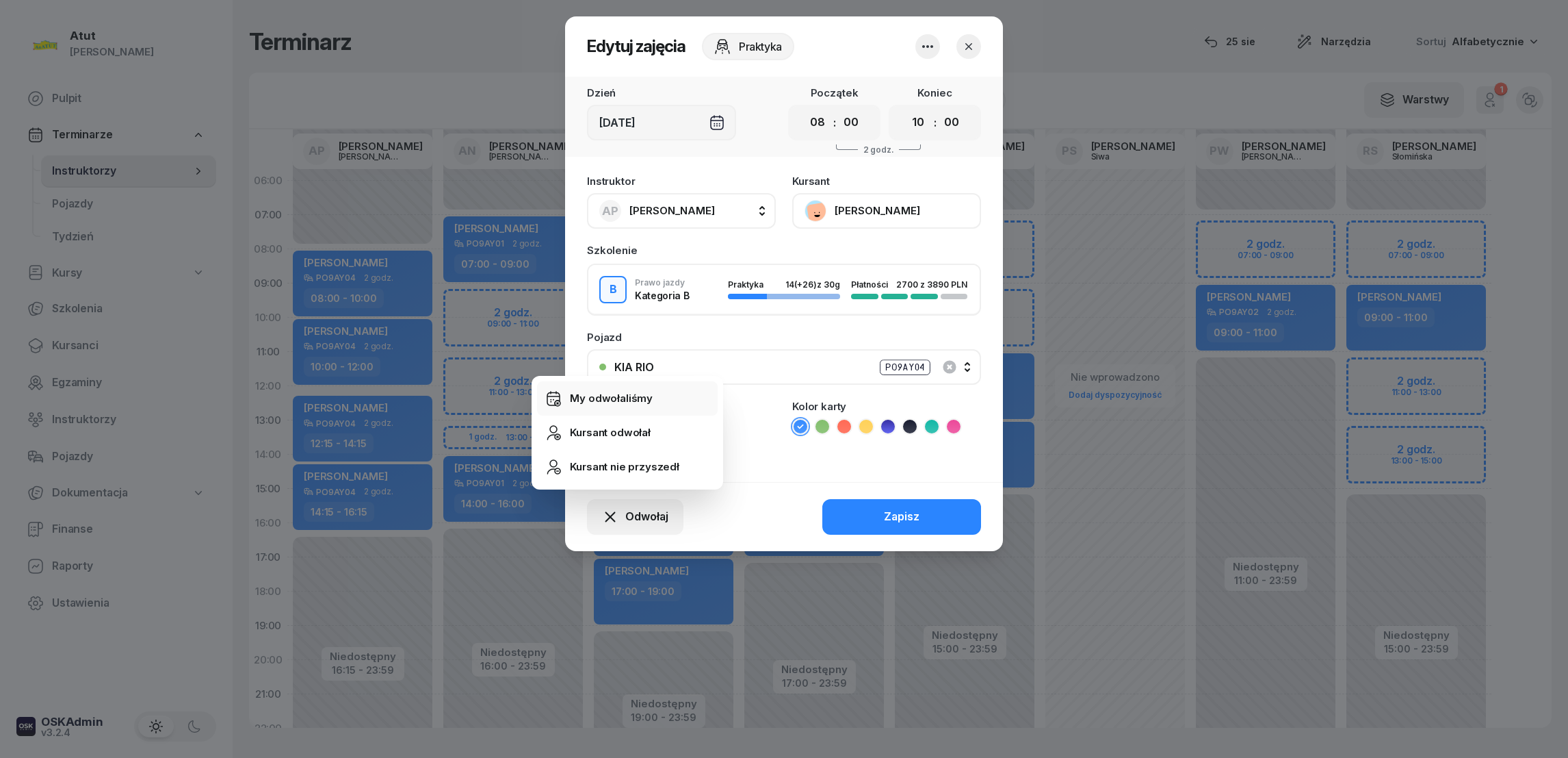
click at [594, 401] on div "My odwołaliśmy" at bounding box center [611, 398] width 83 height 18
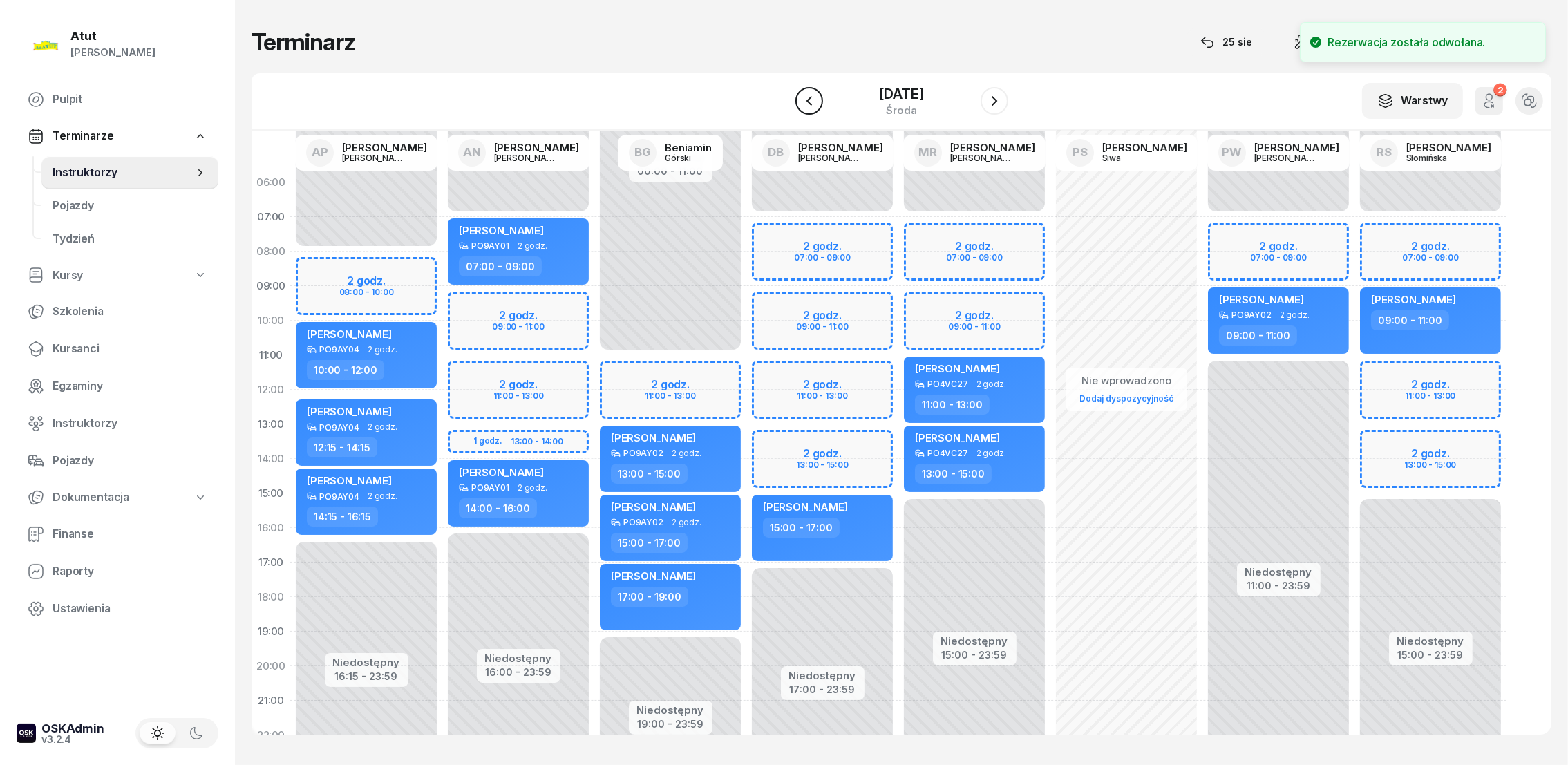
click at [801, 99] on icon "button" at bounding box center [809, 100] width 16 height 16
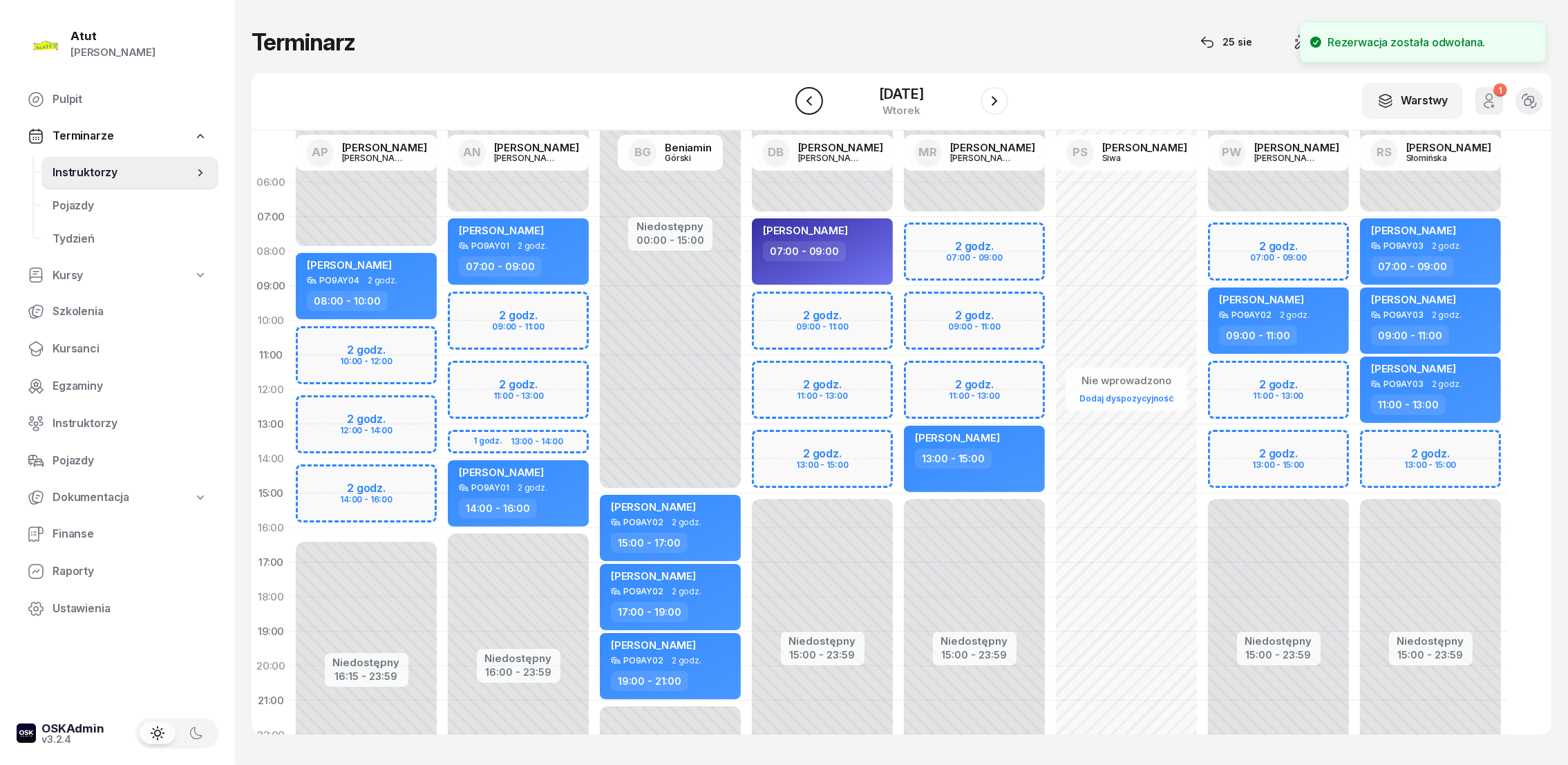
click at [801, 99] on icon "button" at bounding box center [809, 100] width 16 height 16
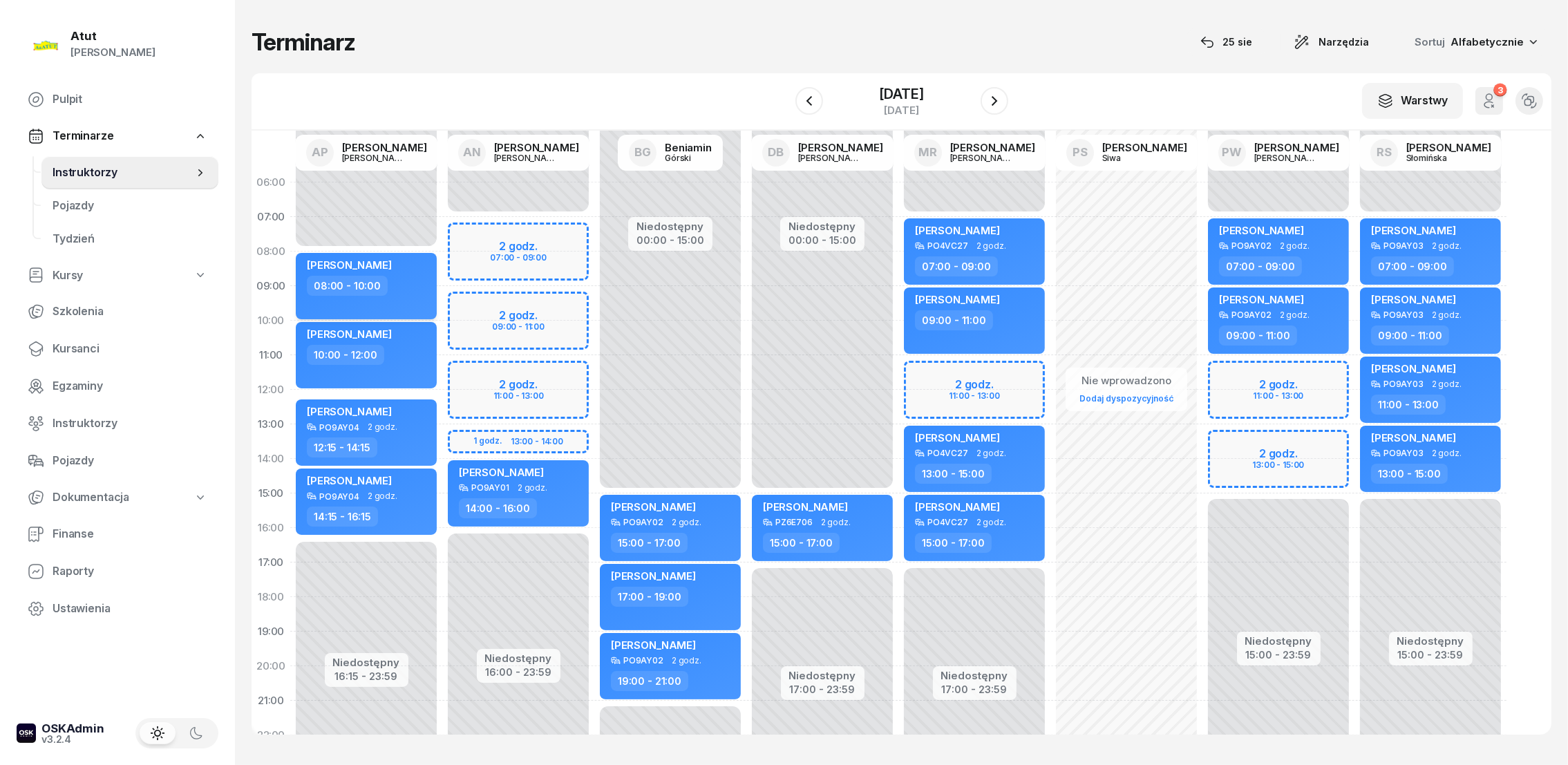
click at [376, 264] on span "[PERSON_NAME]" at bounding box center [349, 264] width 85 height 13
select select "08"
select select "10"
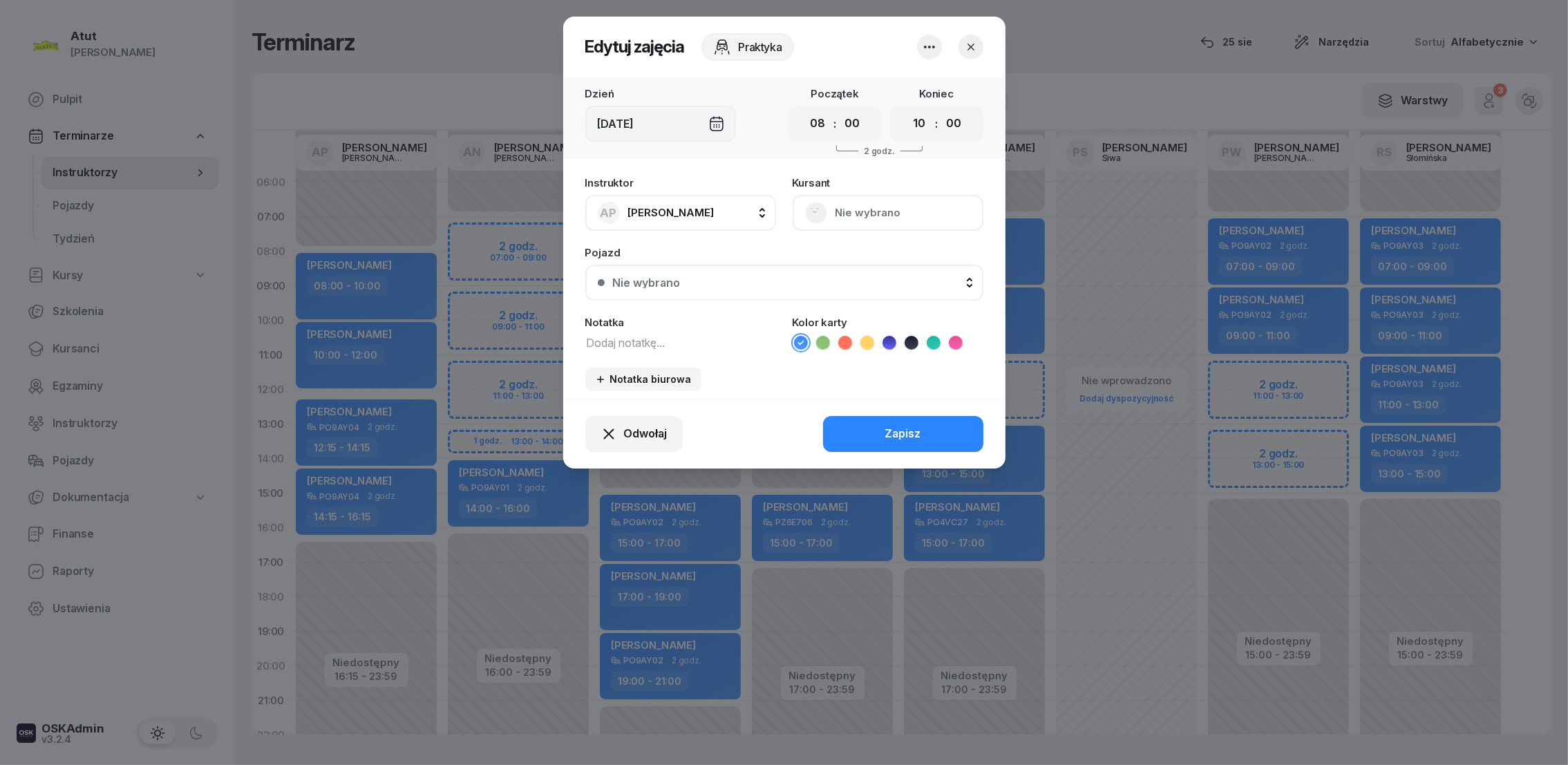
scroll to position [1, 0]
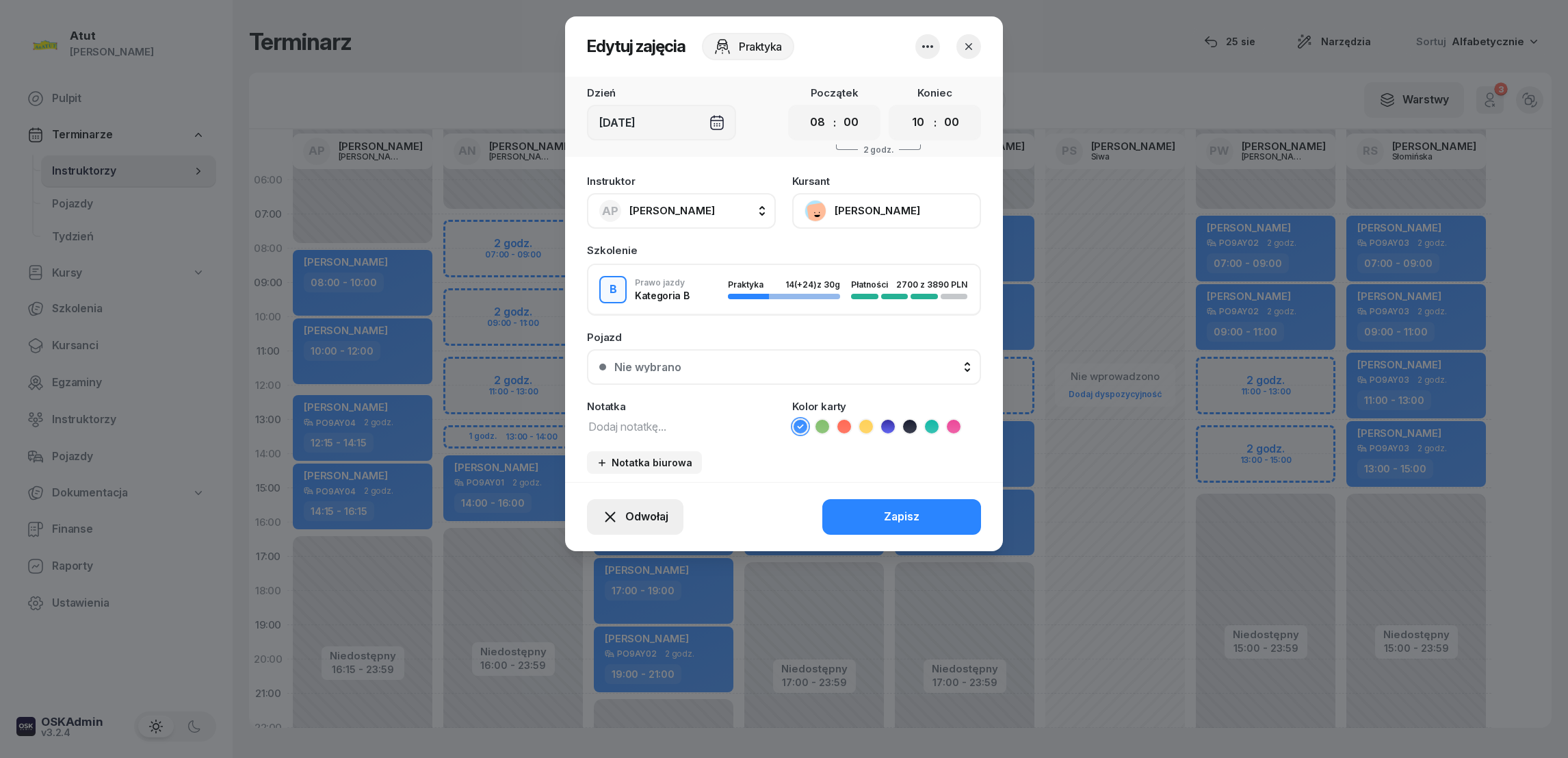
click at [632, 508] on span "Odwołaj" at bounding box center [647, 517] width 43 height 18
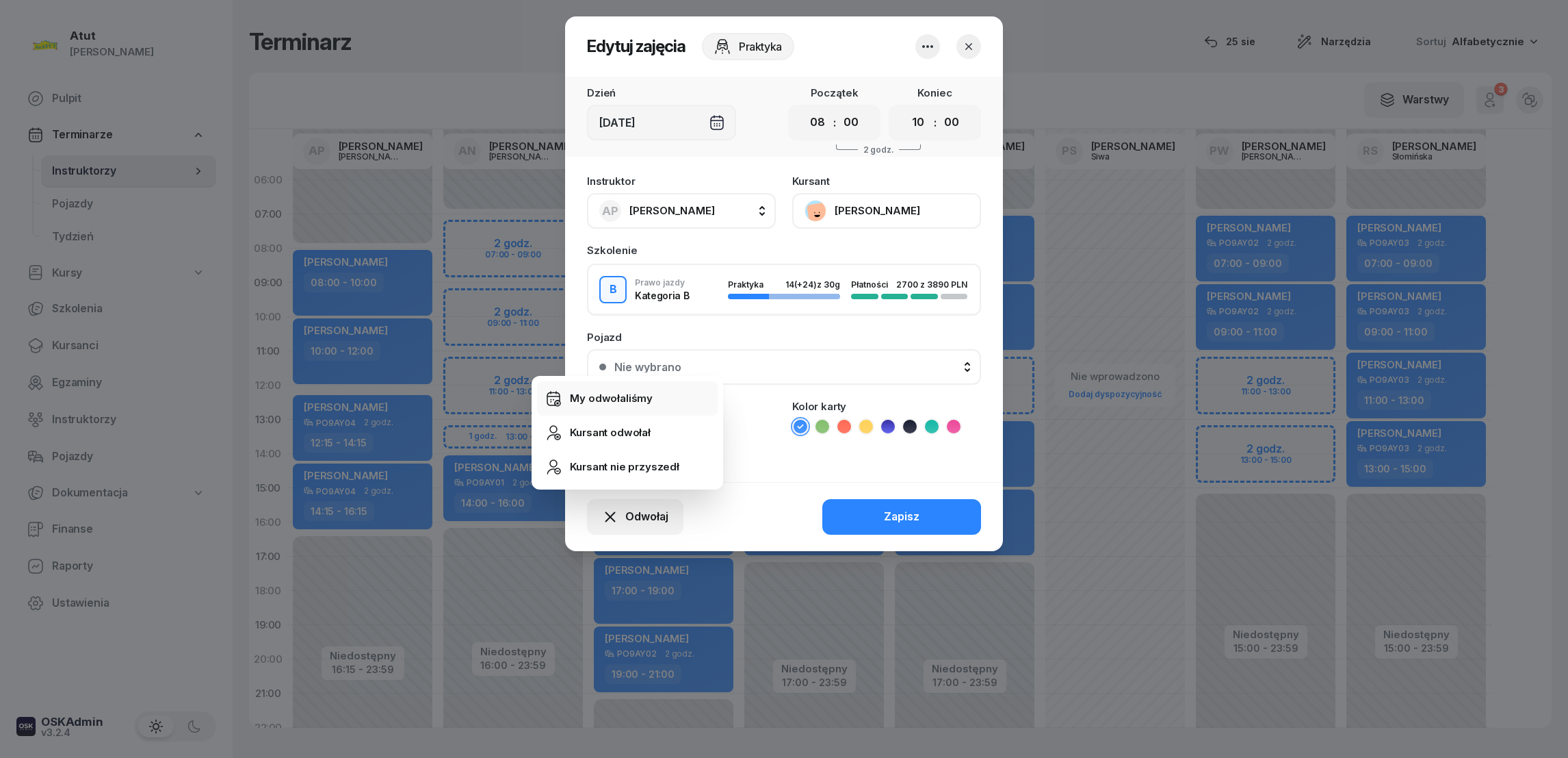
click at [611, 401] on div "My odwołaliśmy" at bounding box center [611, 398] width 83 height 18
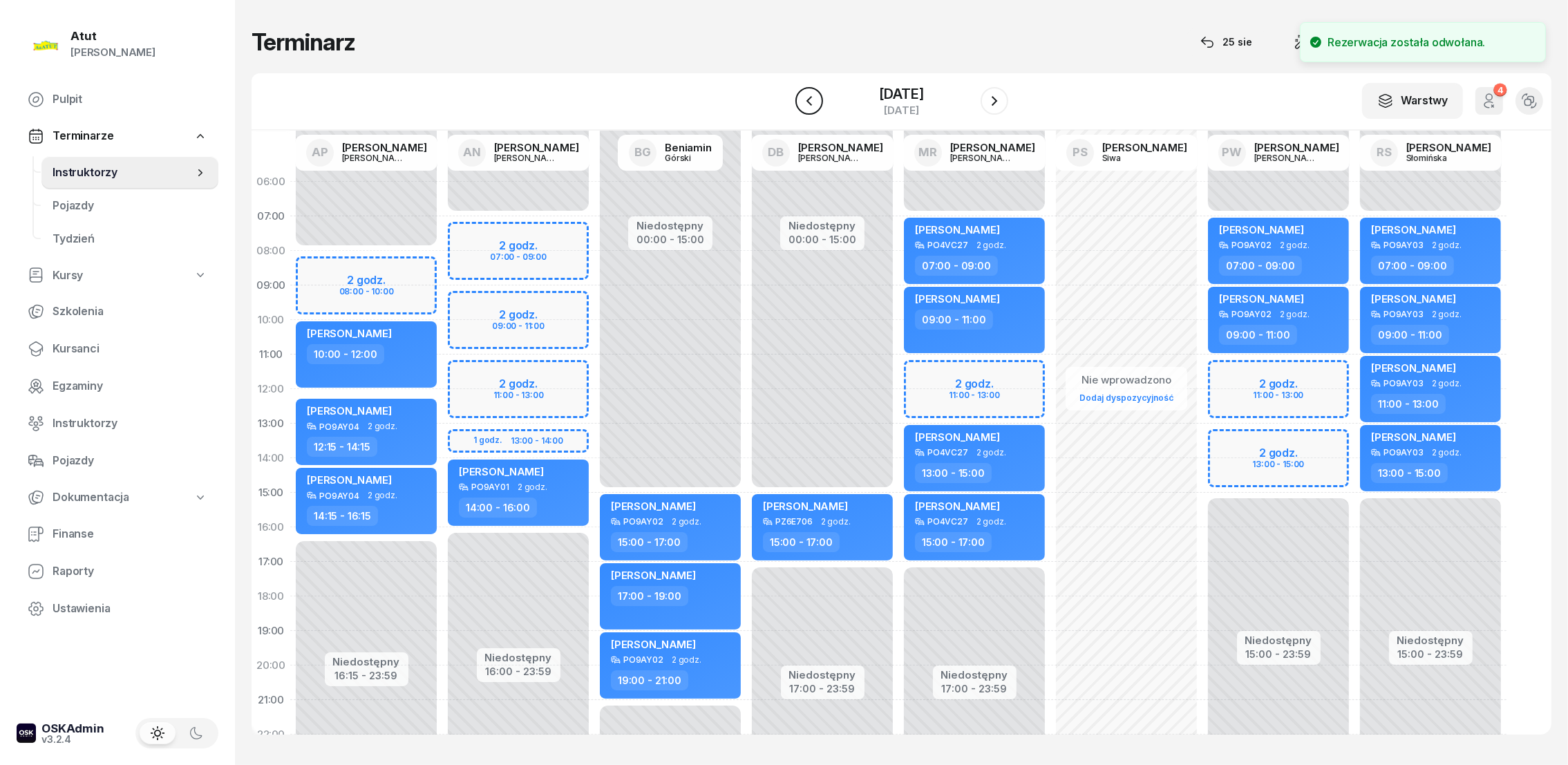
click at [801, 103] on icon "button" at bounding box center [809, 100] width 16 height 16
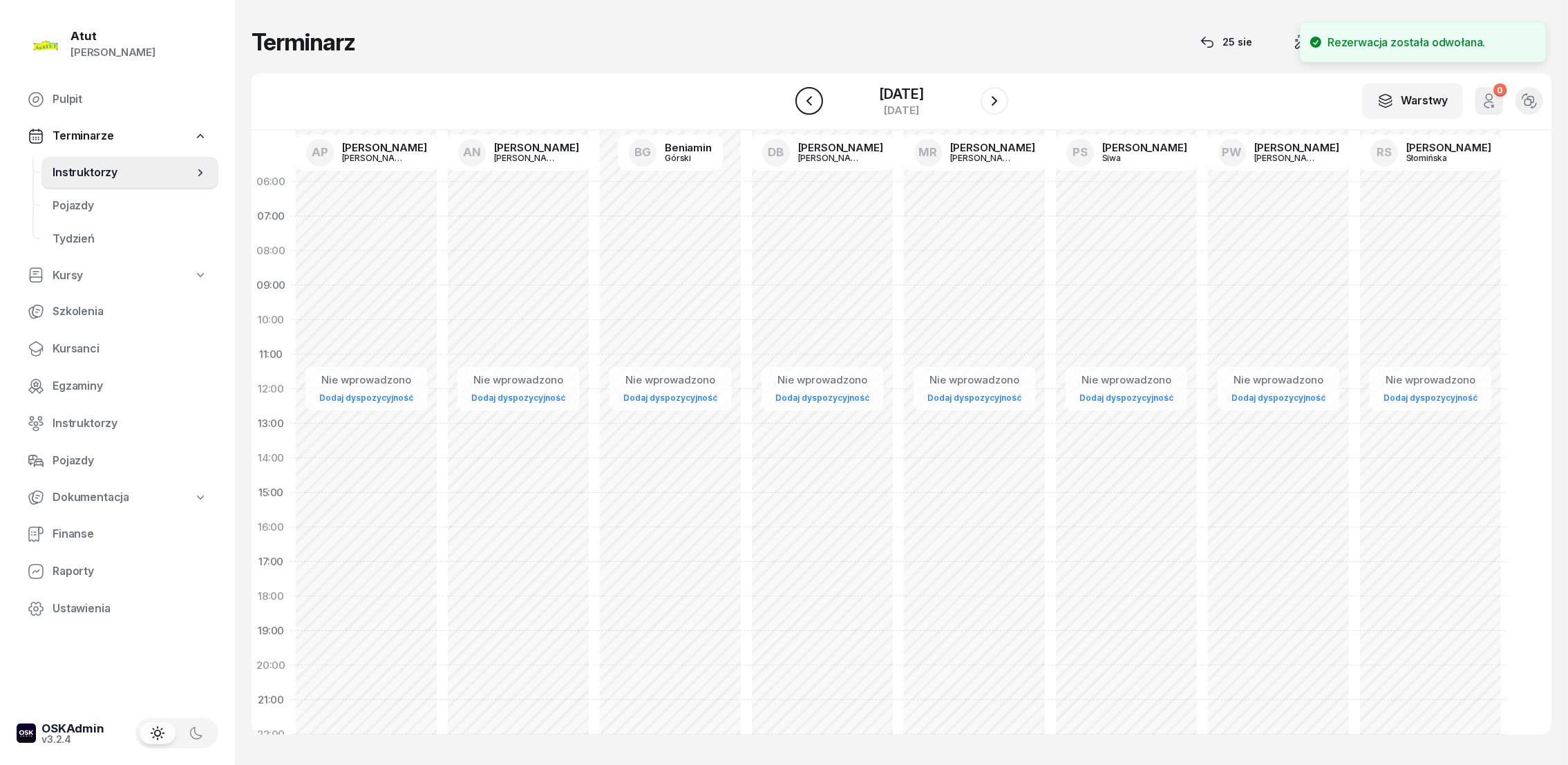
click at [801, 103] on icon "button" at bounding box center [809, 100] width 16 height 16
click at [801, 100] on icon "button" at bounding box center [809, 100] width 16 height 16
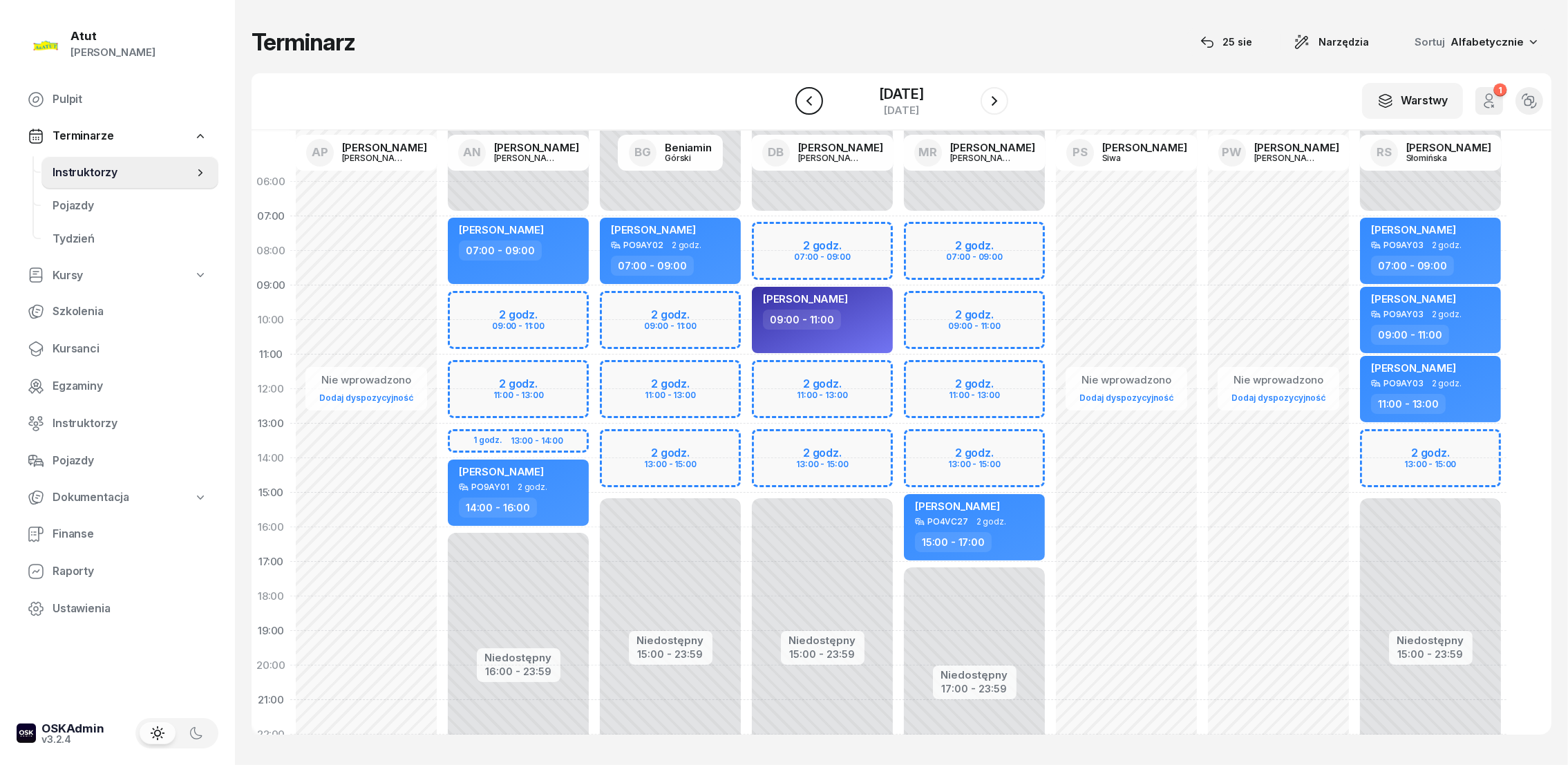
click at [801, 99] on icon "button" at bounding box center [809, 100] width 16 height 16
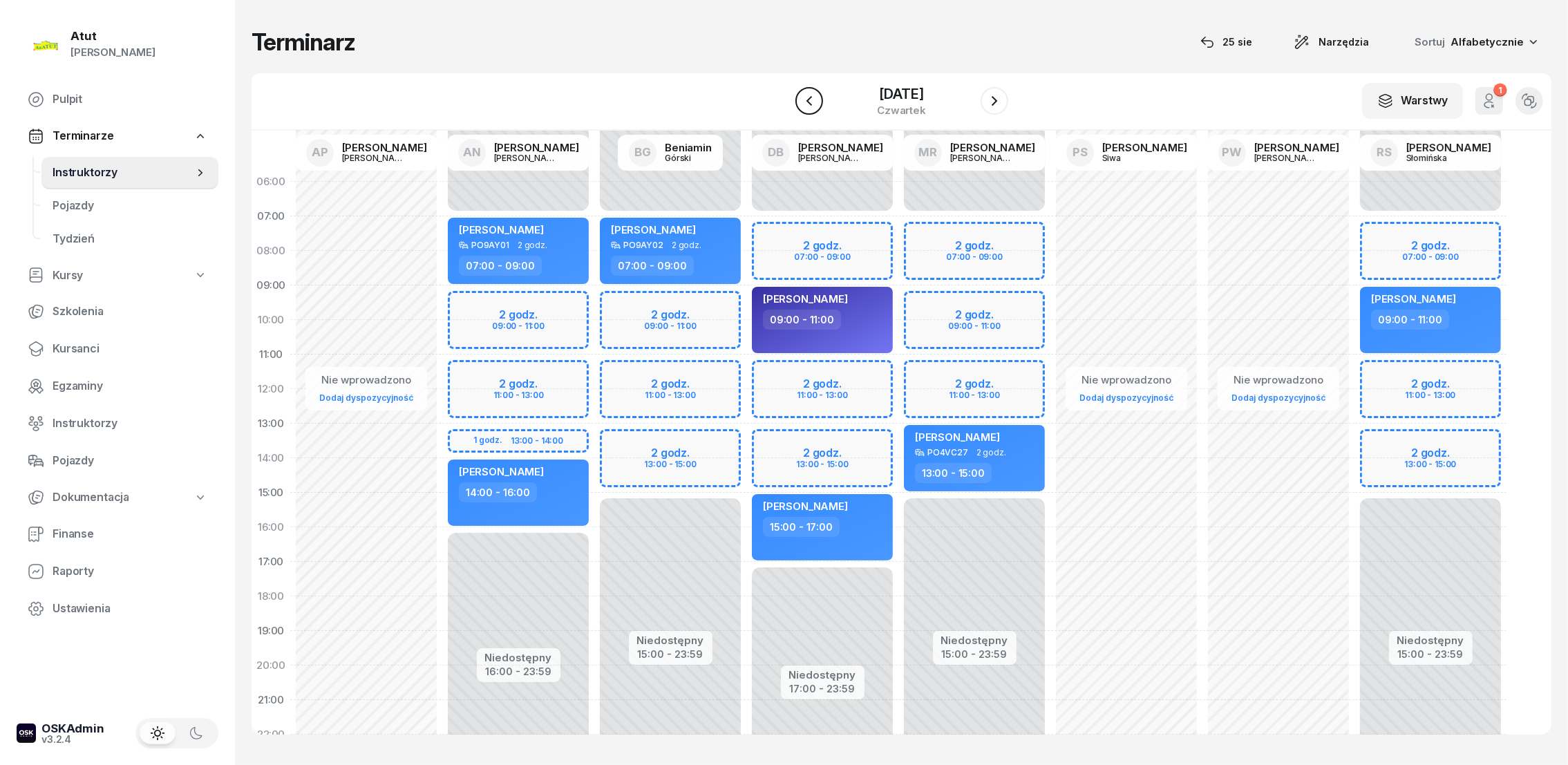
click at [801, 99] on icon "button" at bounding box center [809, 100] width 16 height 16
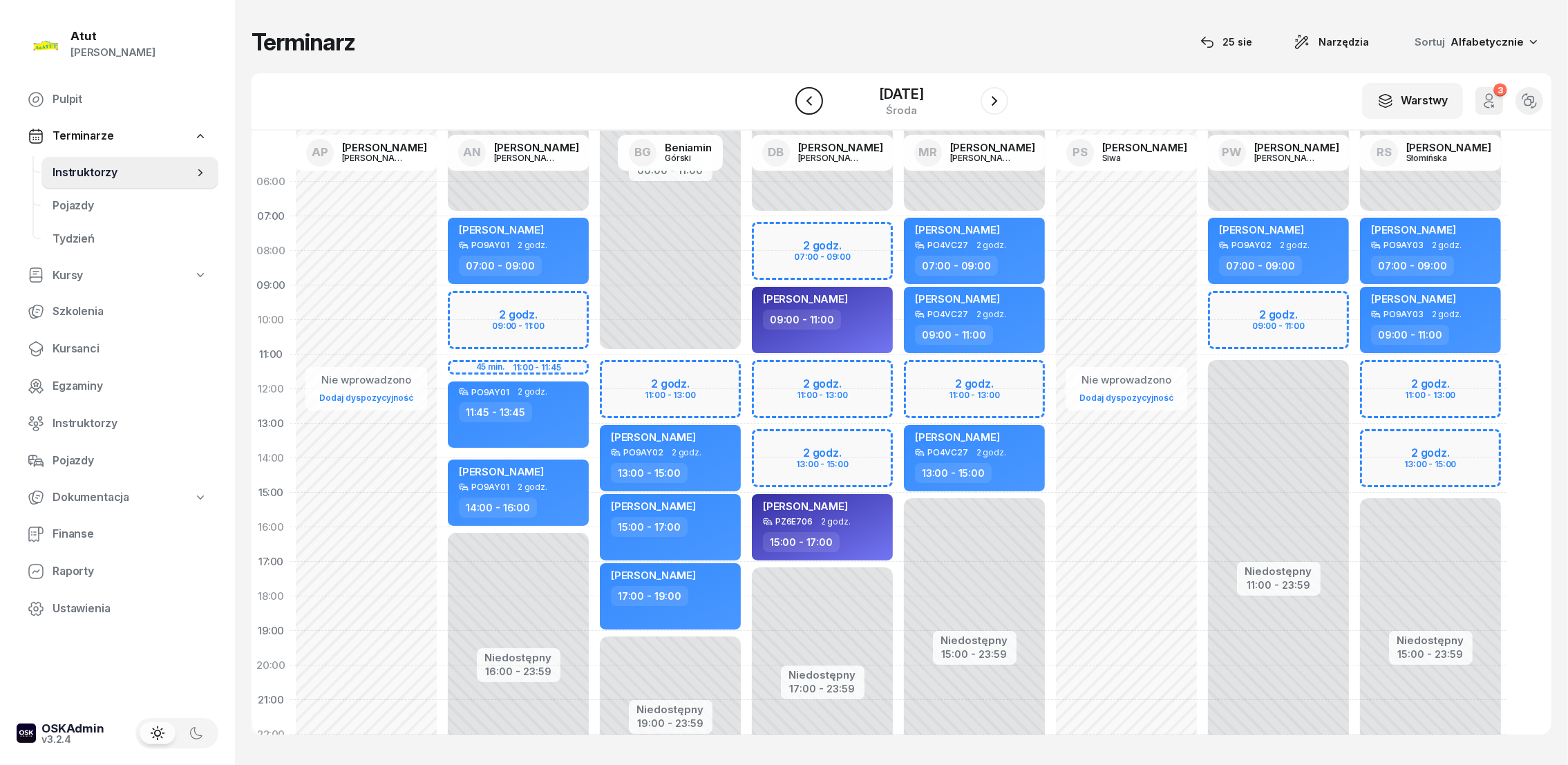
click at [801, 99] on icon "button" at bounding box center [809, 100] width 16 height 16
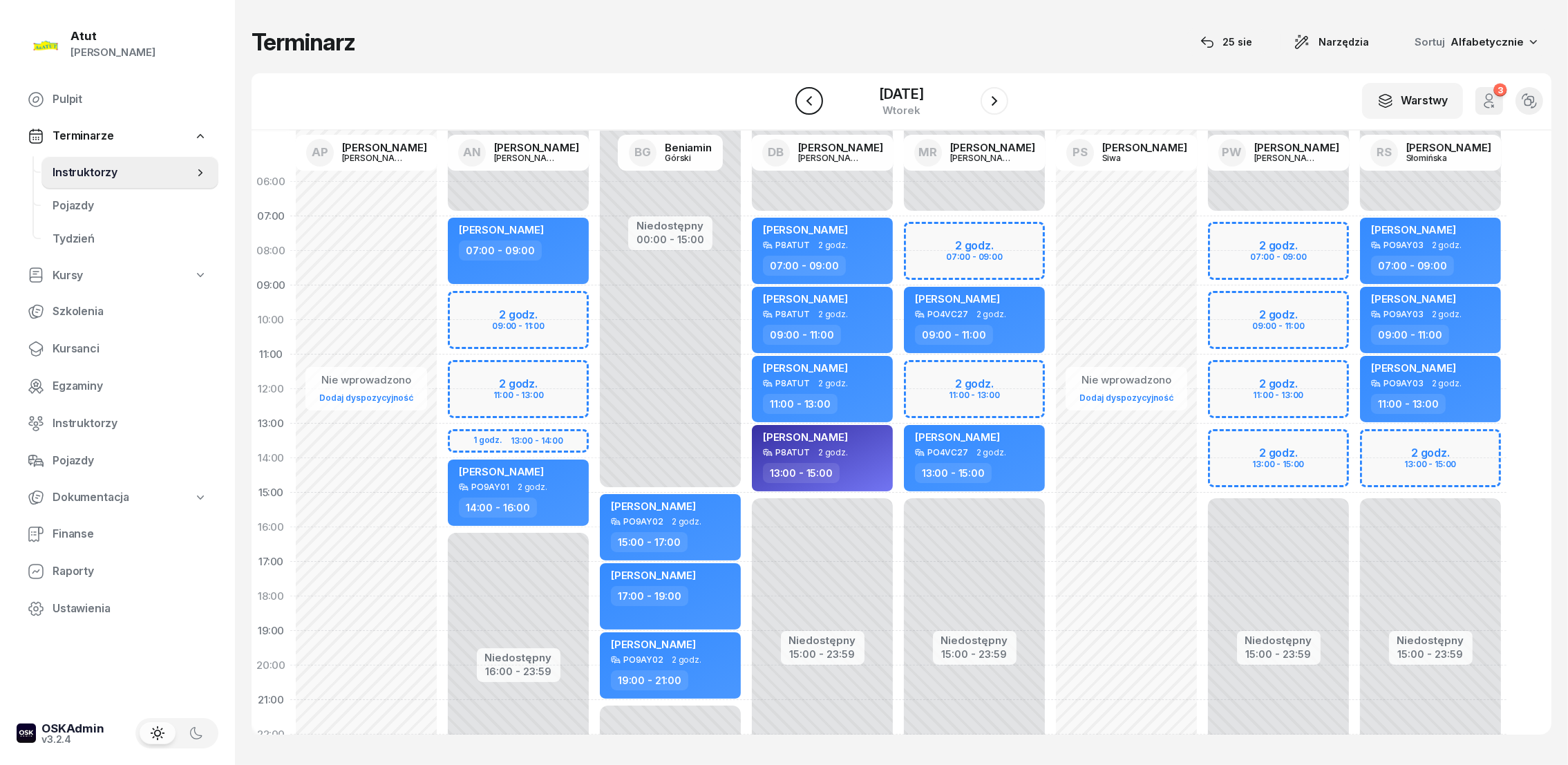
click at [801, 99] on icon "button" at bounding box center [809, 100] width 16 height 16
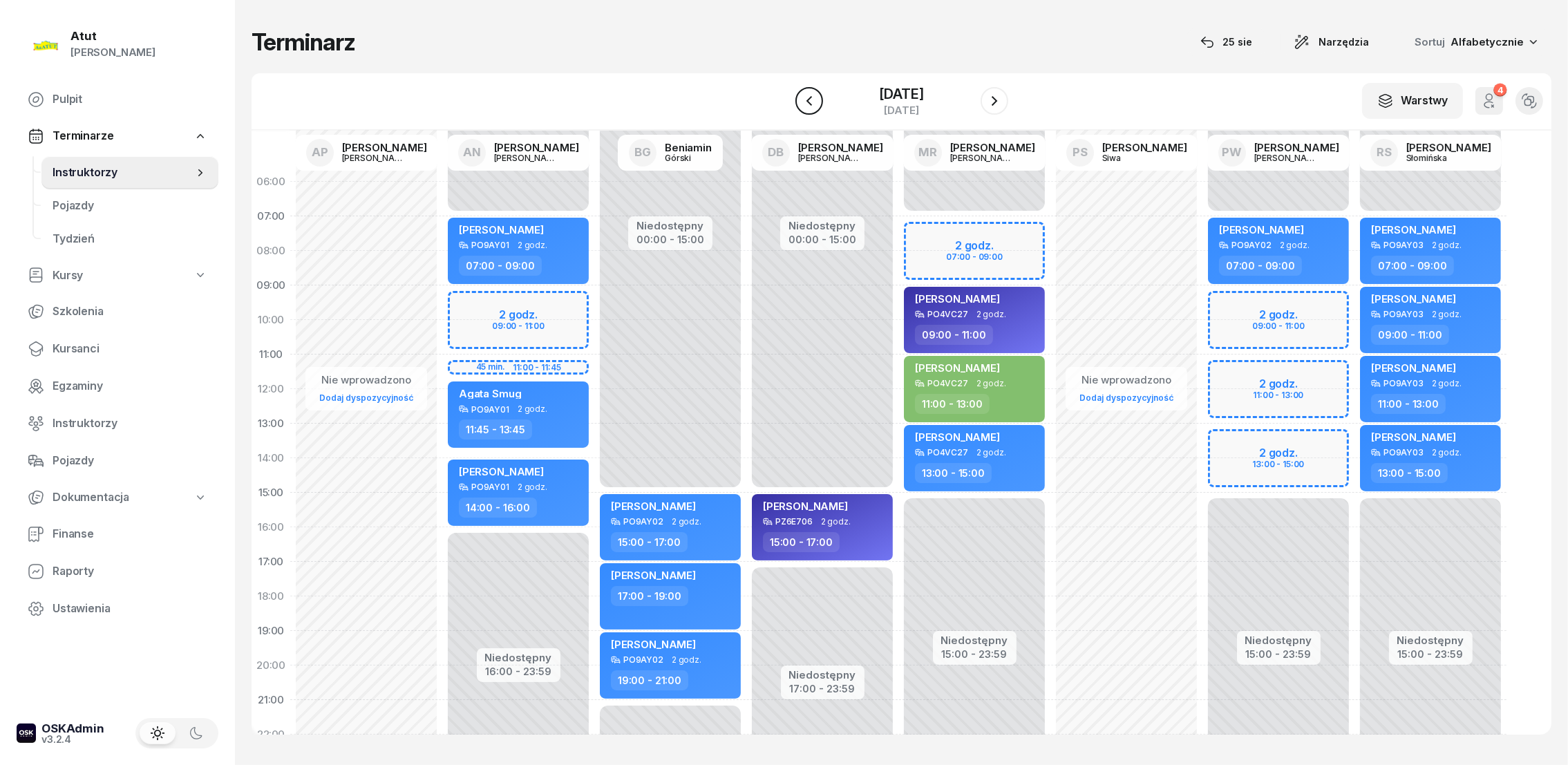
click at [805, 97] on icon "button" at bounding box center [808, 100] width 5 height 9
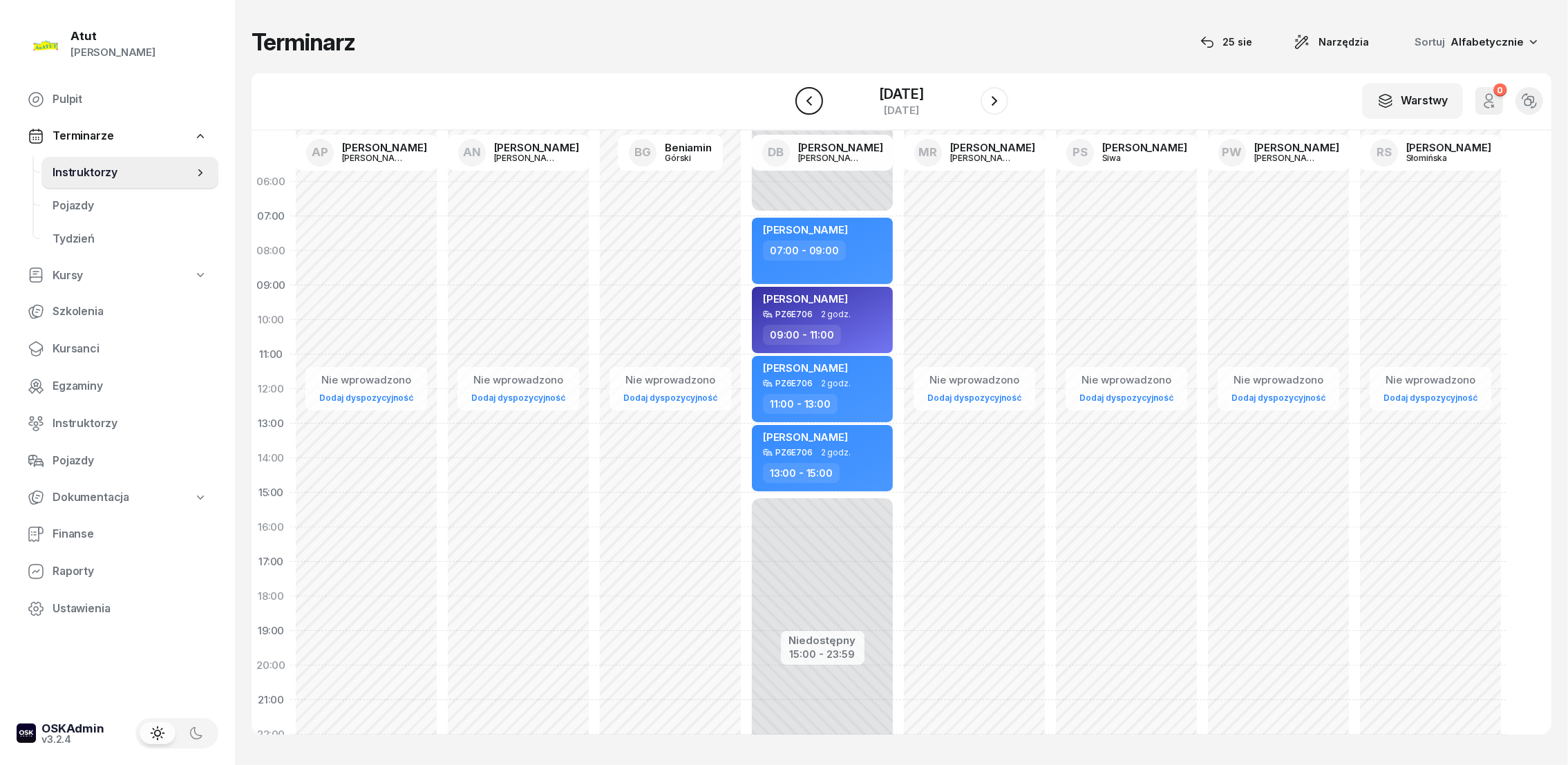
click at [805, 97] on icon "button" at bounding box center [808, 100] width 5 height 9
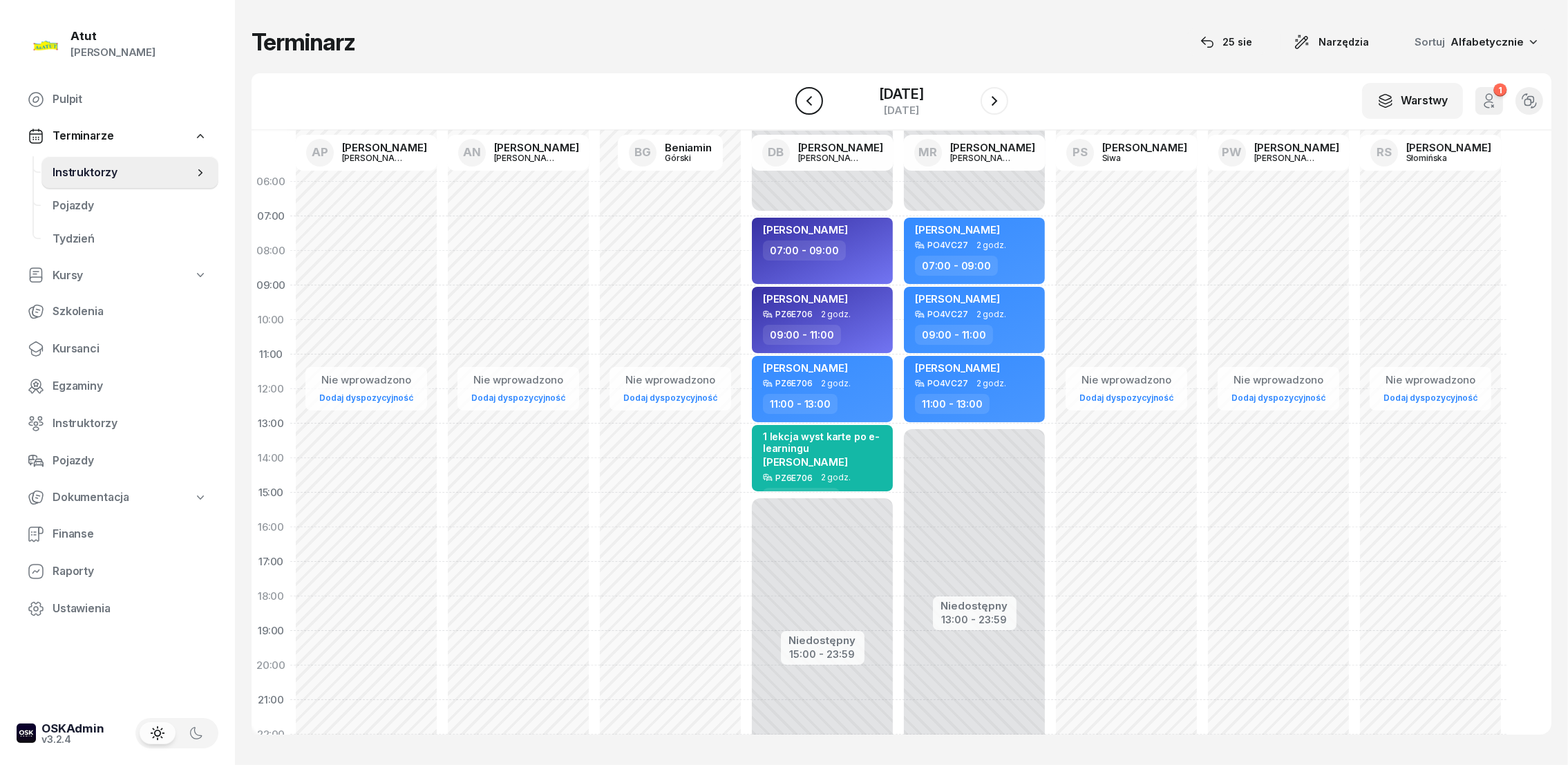
click at [805, 97] on icon "button" at bounding box center [808, 100] width 5 height 9
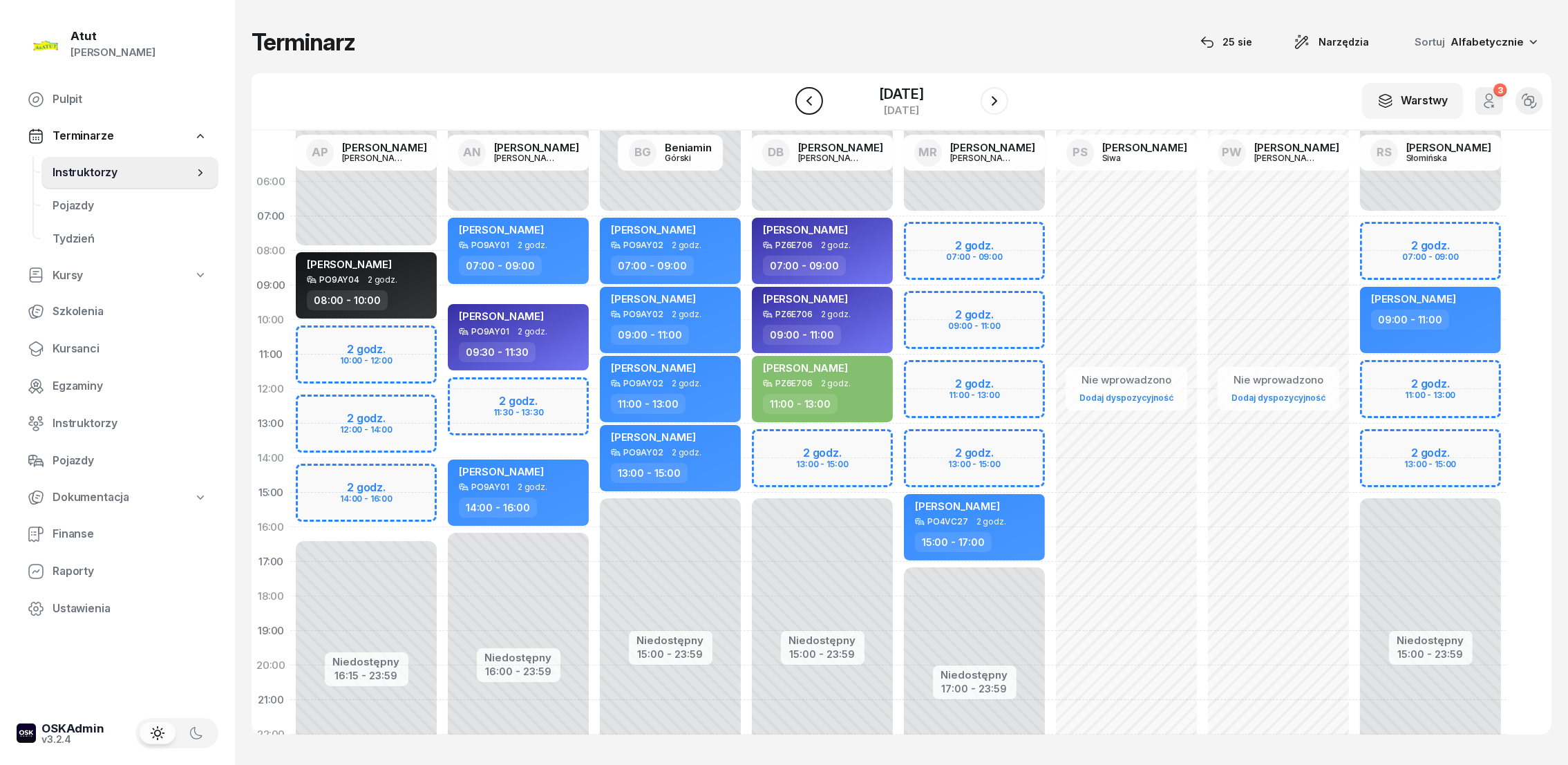
click at [801, 97] on icon "button" at bounding box center [809, 100] width 16 height 16
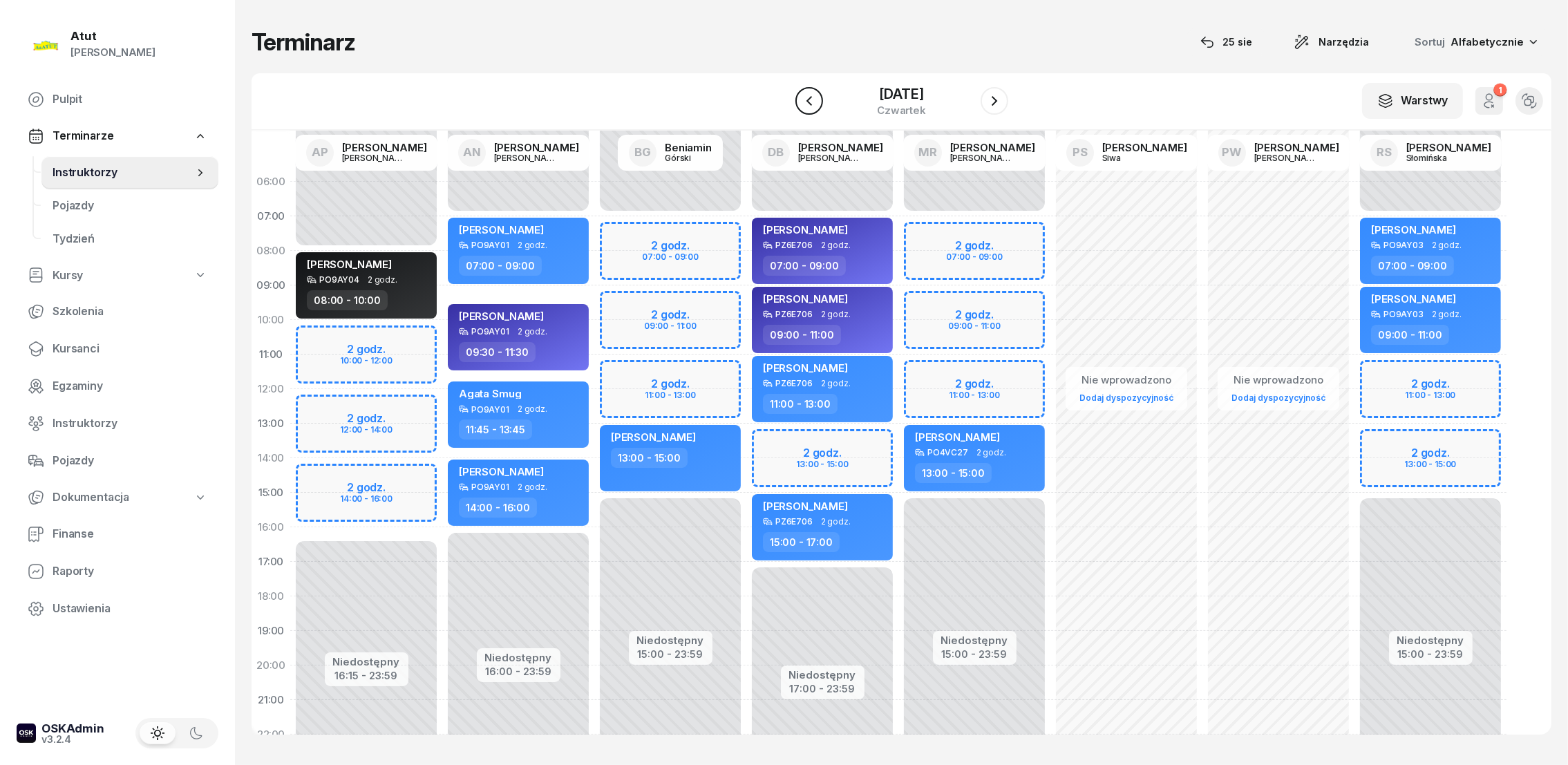
click at [801, 97] on icon "button" at bounding box center [809, 100] width 16 height 16
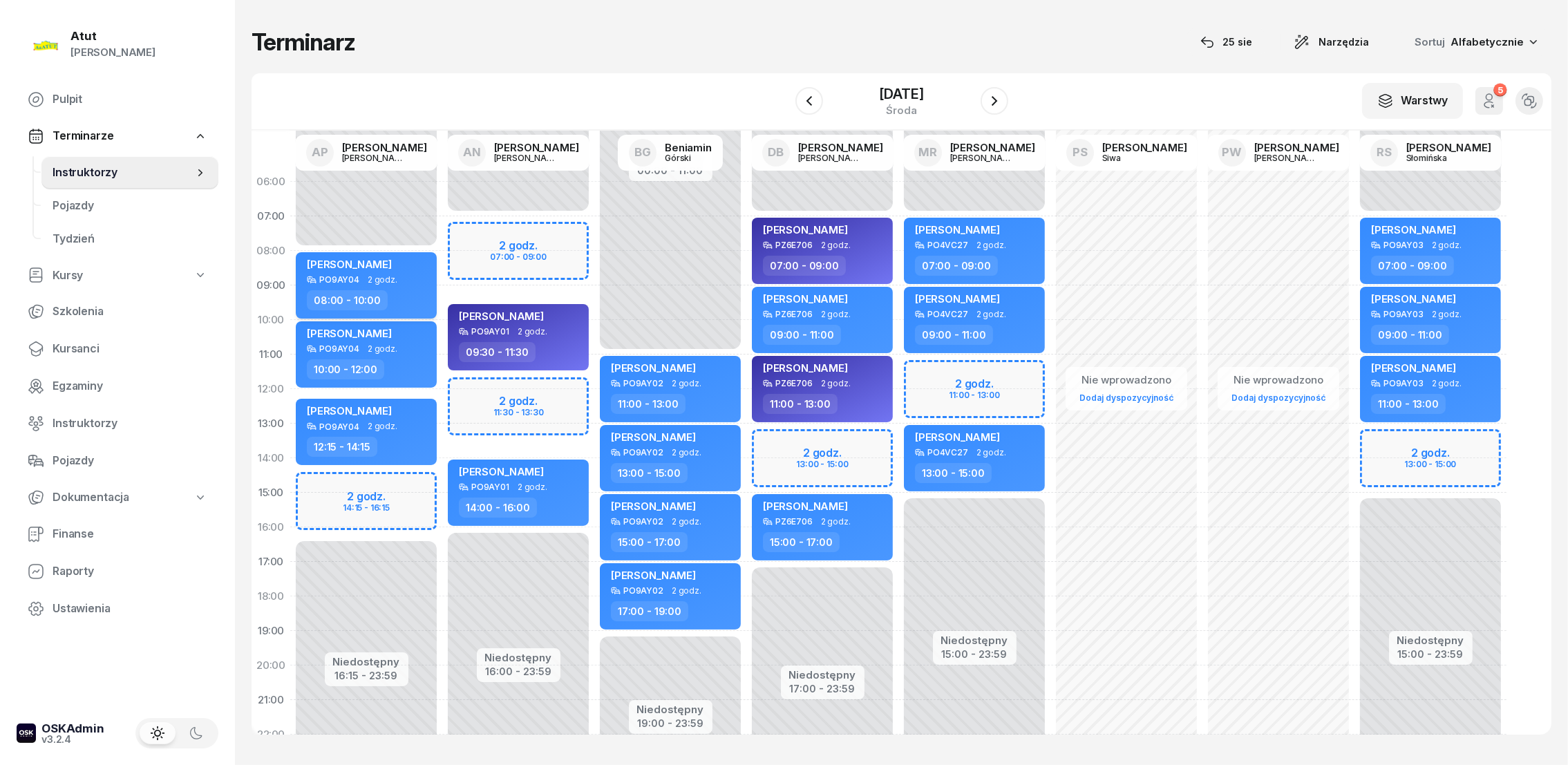
click at [346, 261] on span "[PERSON_NAME]" at bounding box center [349, 263] width 85 height 13
select select "08"
select select "10"
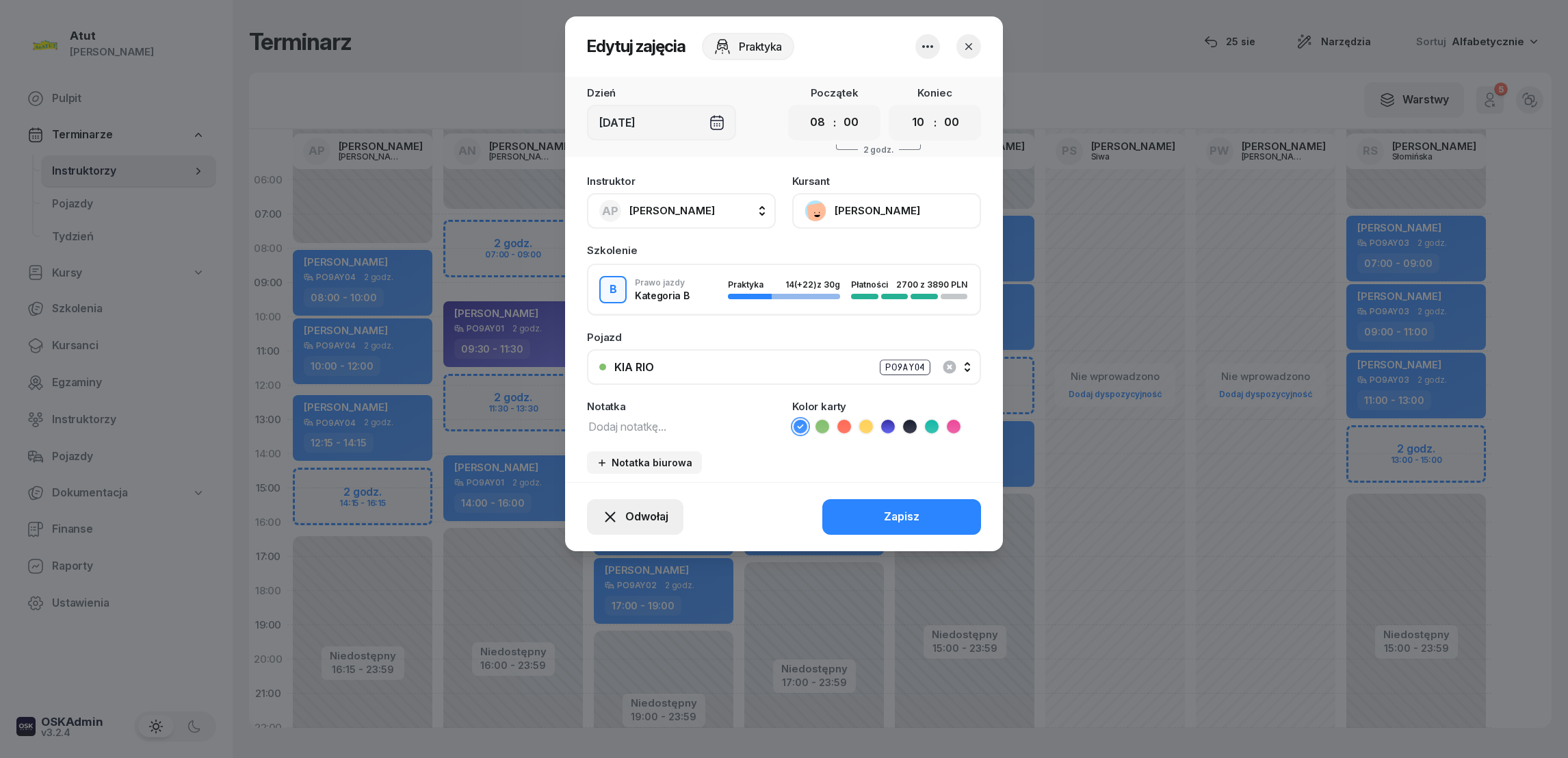
click at [627, 508] on span "Odwołaj" at bounding box center [647, 517] width 43 height 18
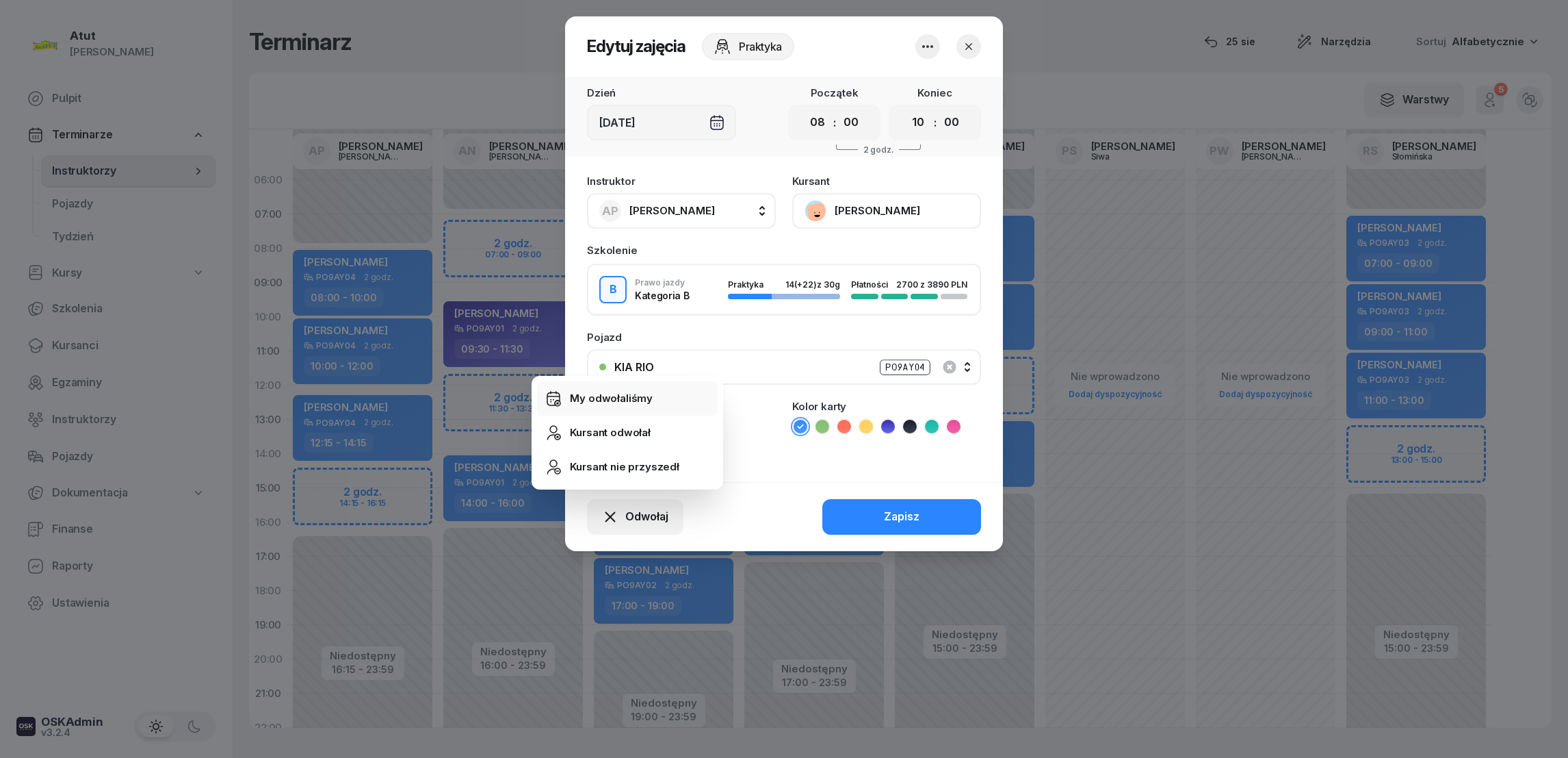
click at [579, 391] on div "My odwołaliśmy" at bounding box center [611, 398] width 83 height 18
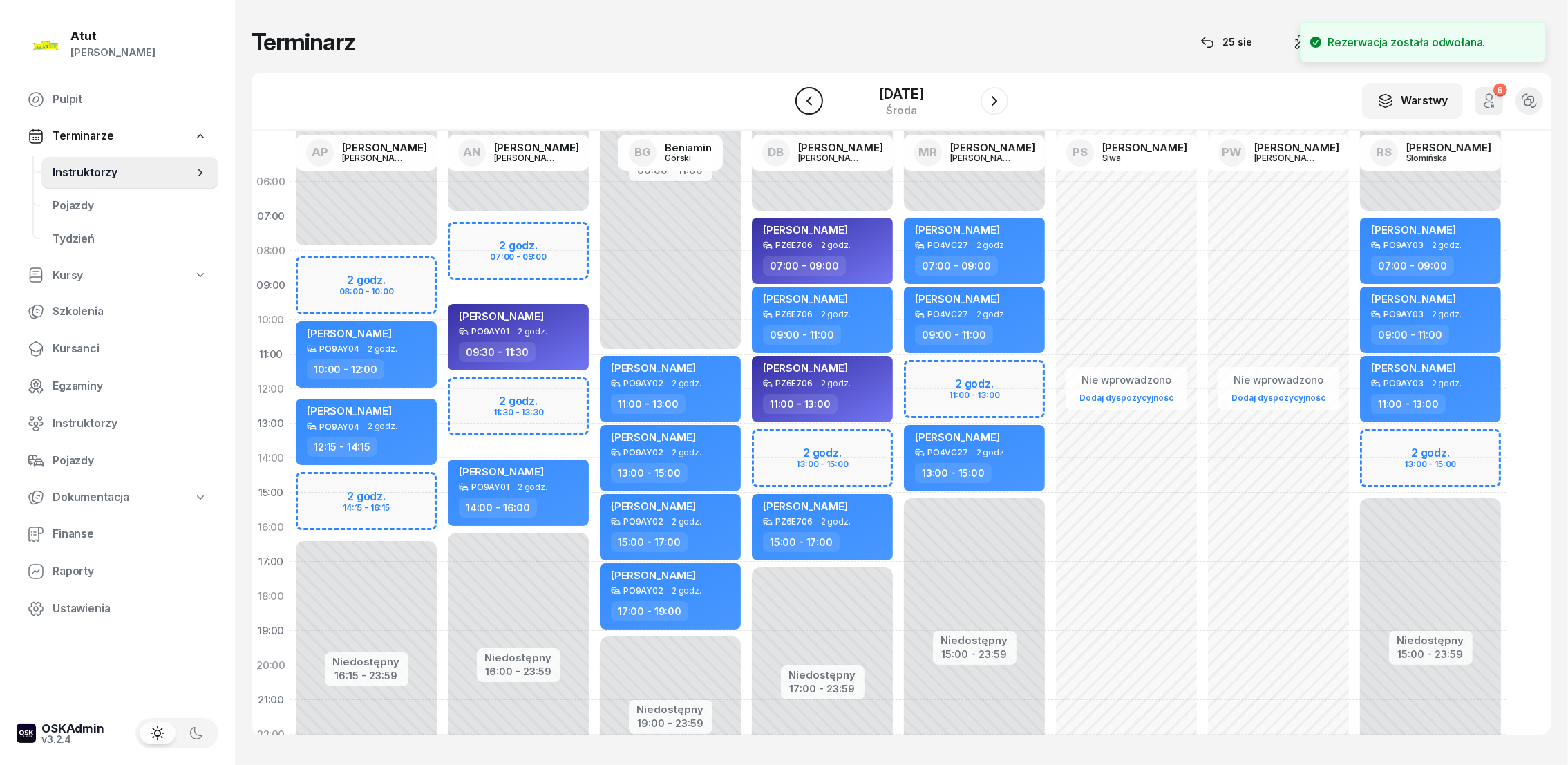
click at [801, 101] on icon "button" at bounding box center [809, 100] width 16 height 16
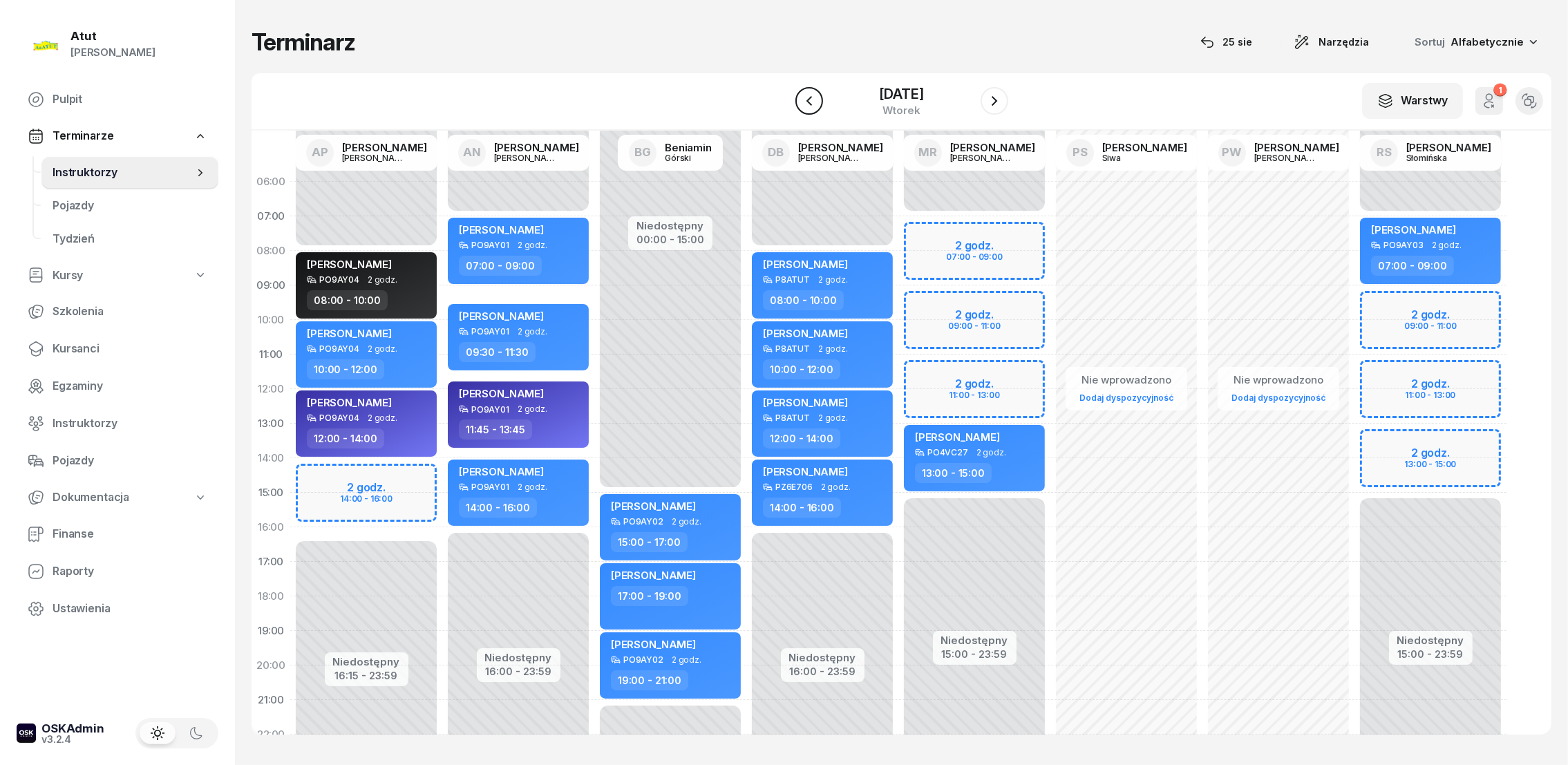
click at [801, 96] on icon "button" at bounding box center [809, 100] width 16 height 16
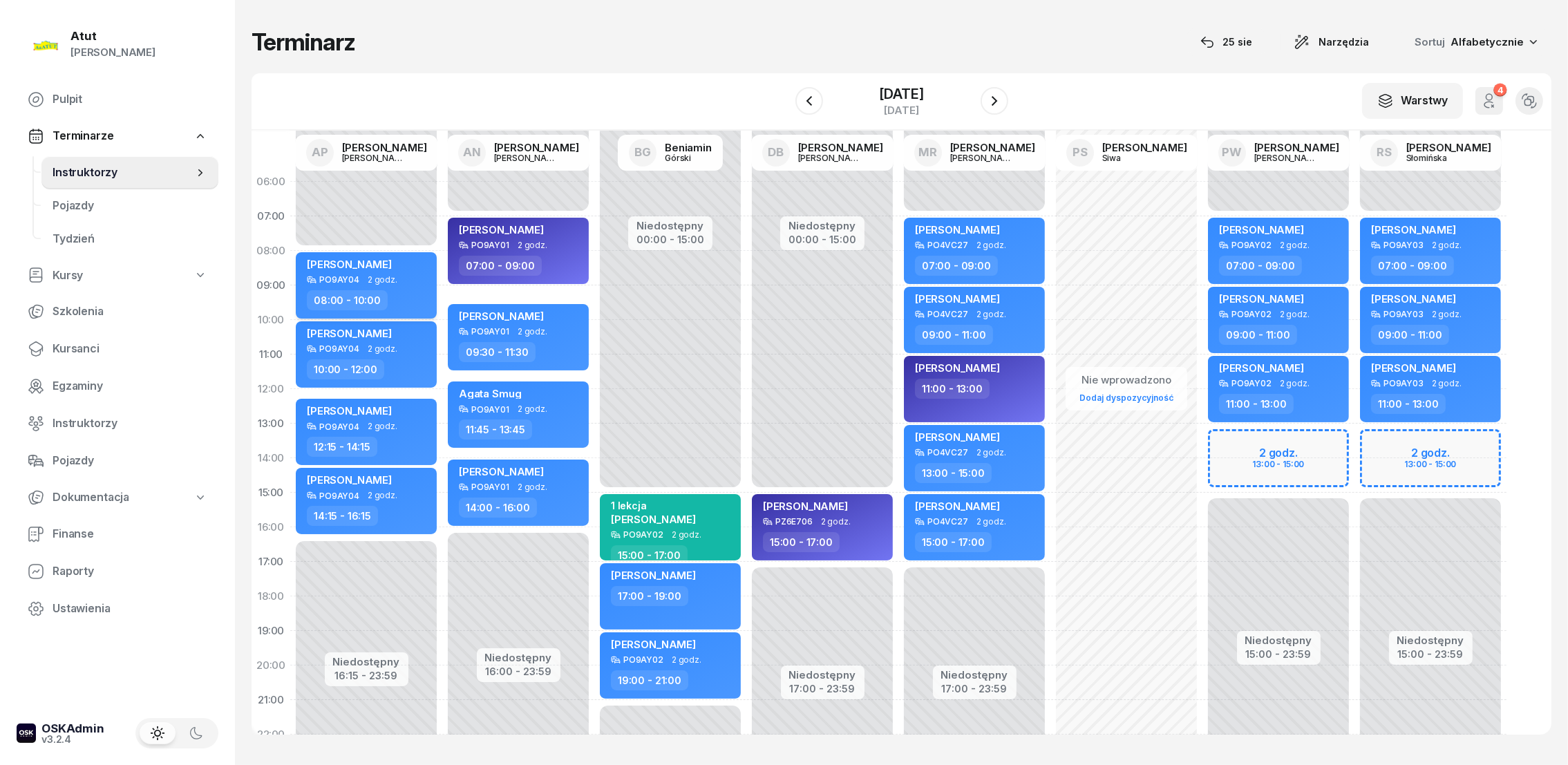
click at [345, 264] on span "[PERSON_NAME]" at bounding box center [349, 263] width 85 height 13
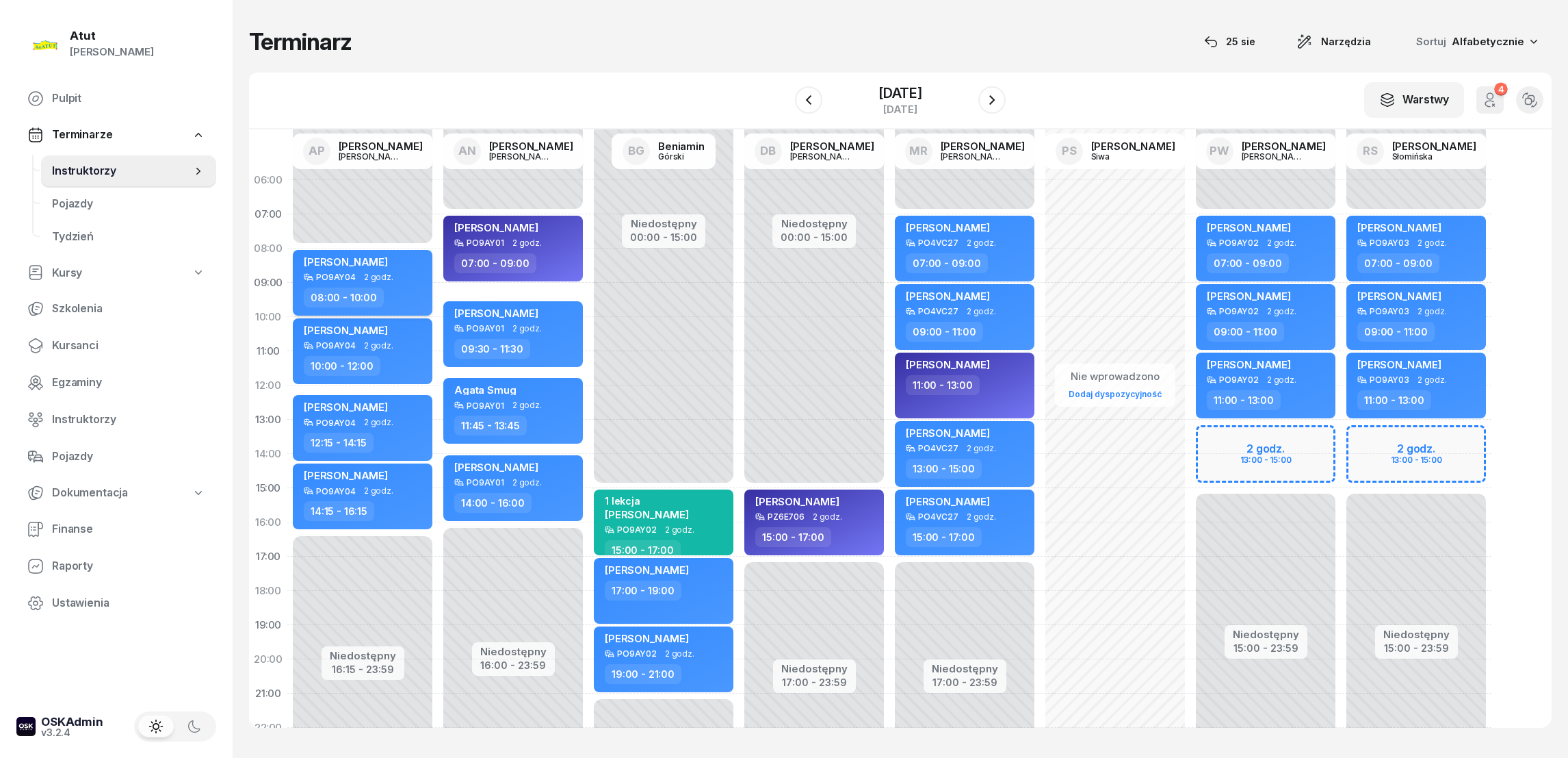
select select "08"
select select "10"
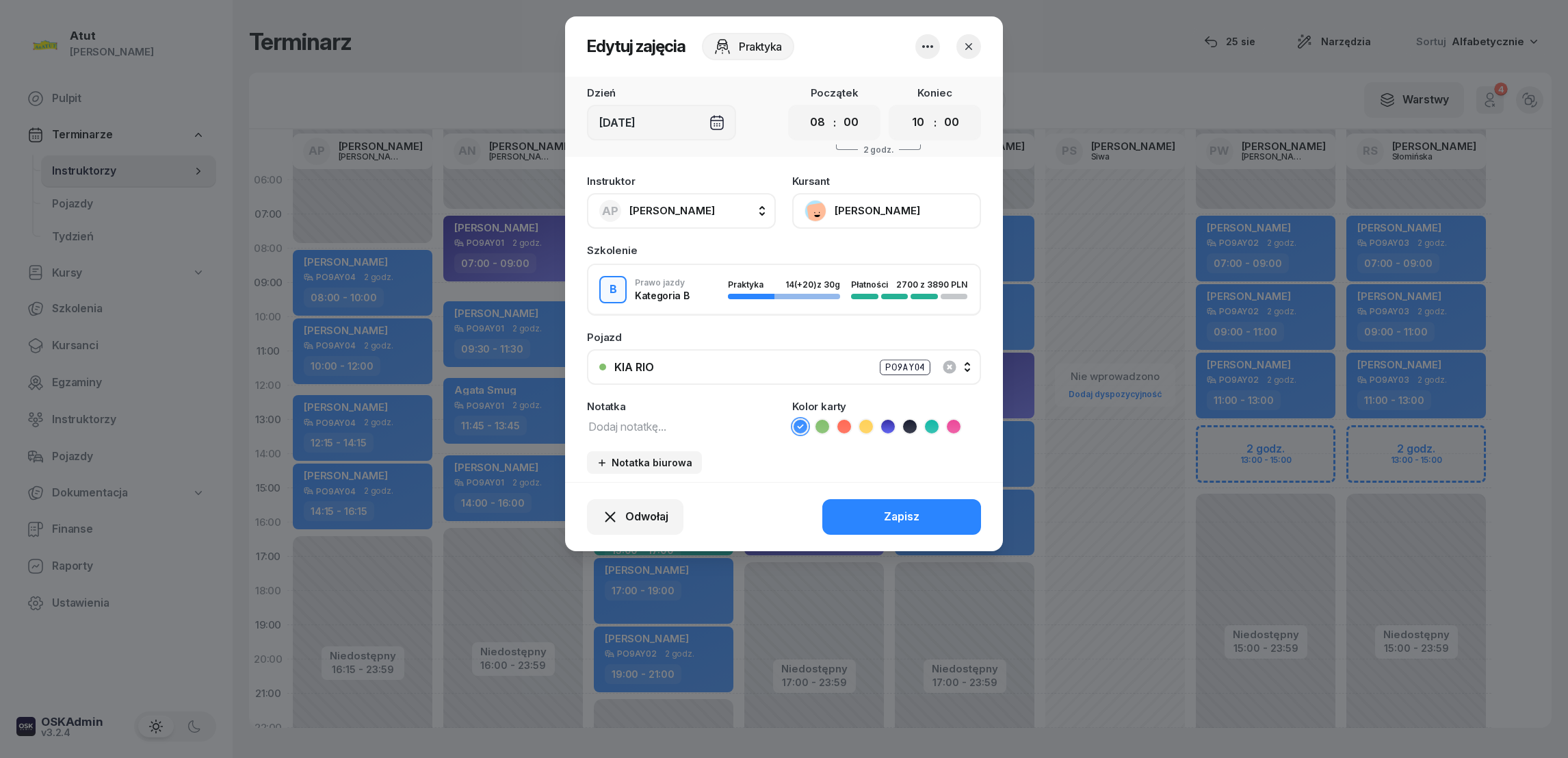
click at [844, 211] on button "[PERSON_NAME]" at bounding box center [886, 211] width 189 height 36
click at [840, 255] on div "Otwórz profil" at bounding box center [836, 257] width 66 height 18
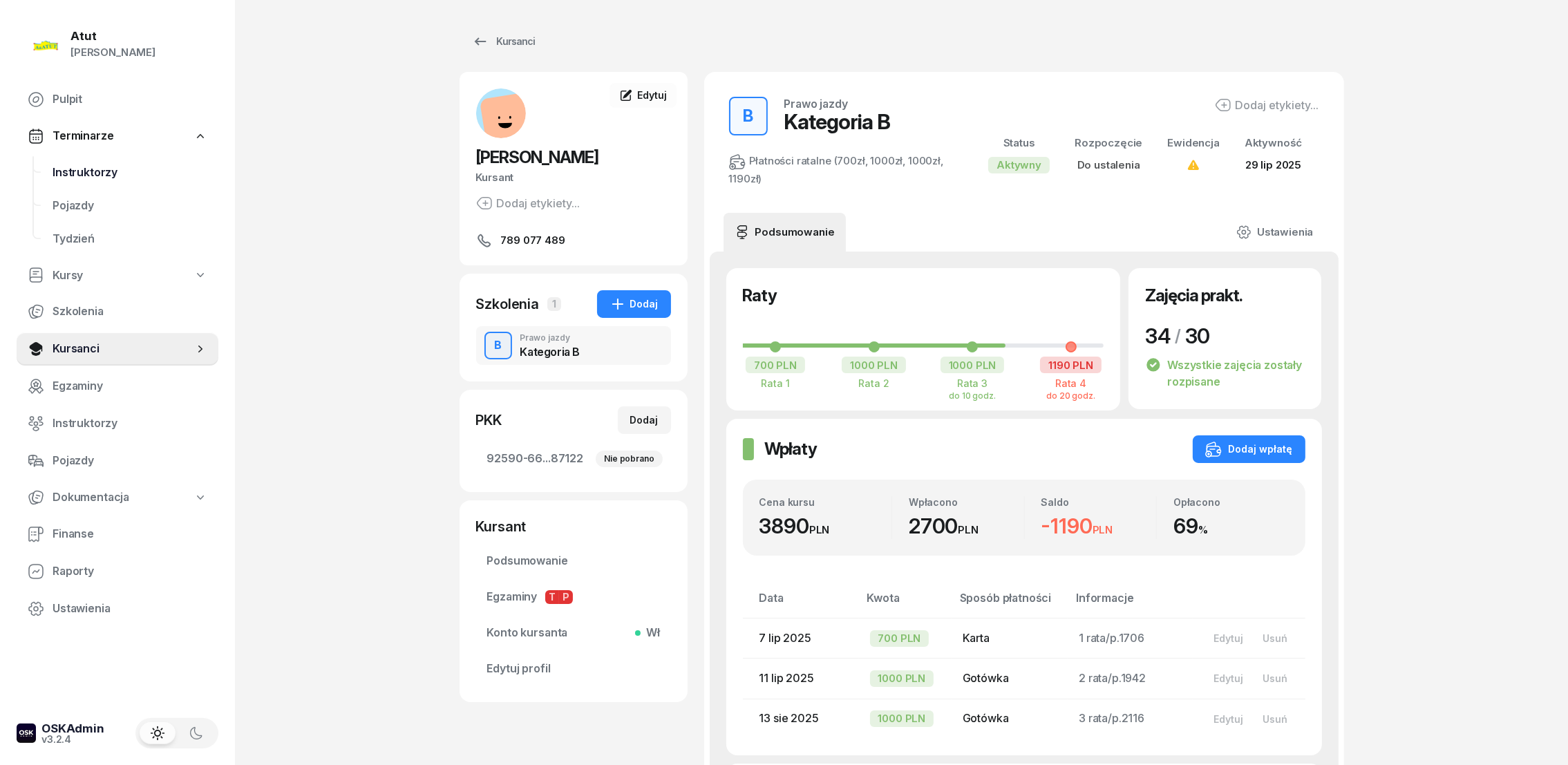
click at [72, 168] on span "Instruktorzy" at bounding box center [129, 173] width 155 height 18
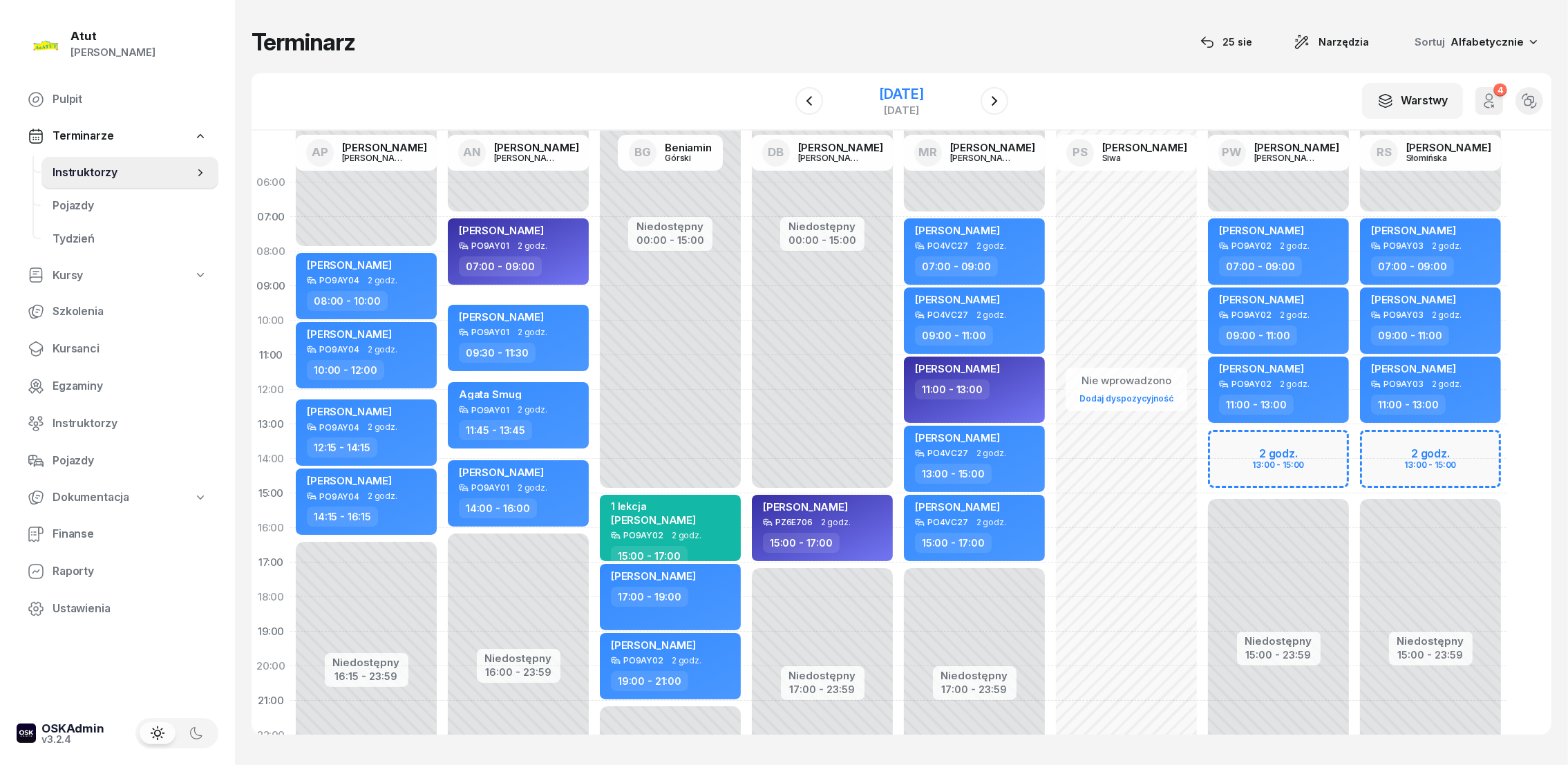
click at [890, 91] on div "[DATE]" at bounding box center [901, 94] width 44 height 14
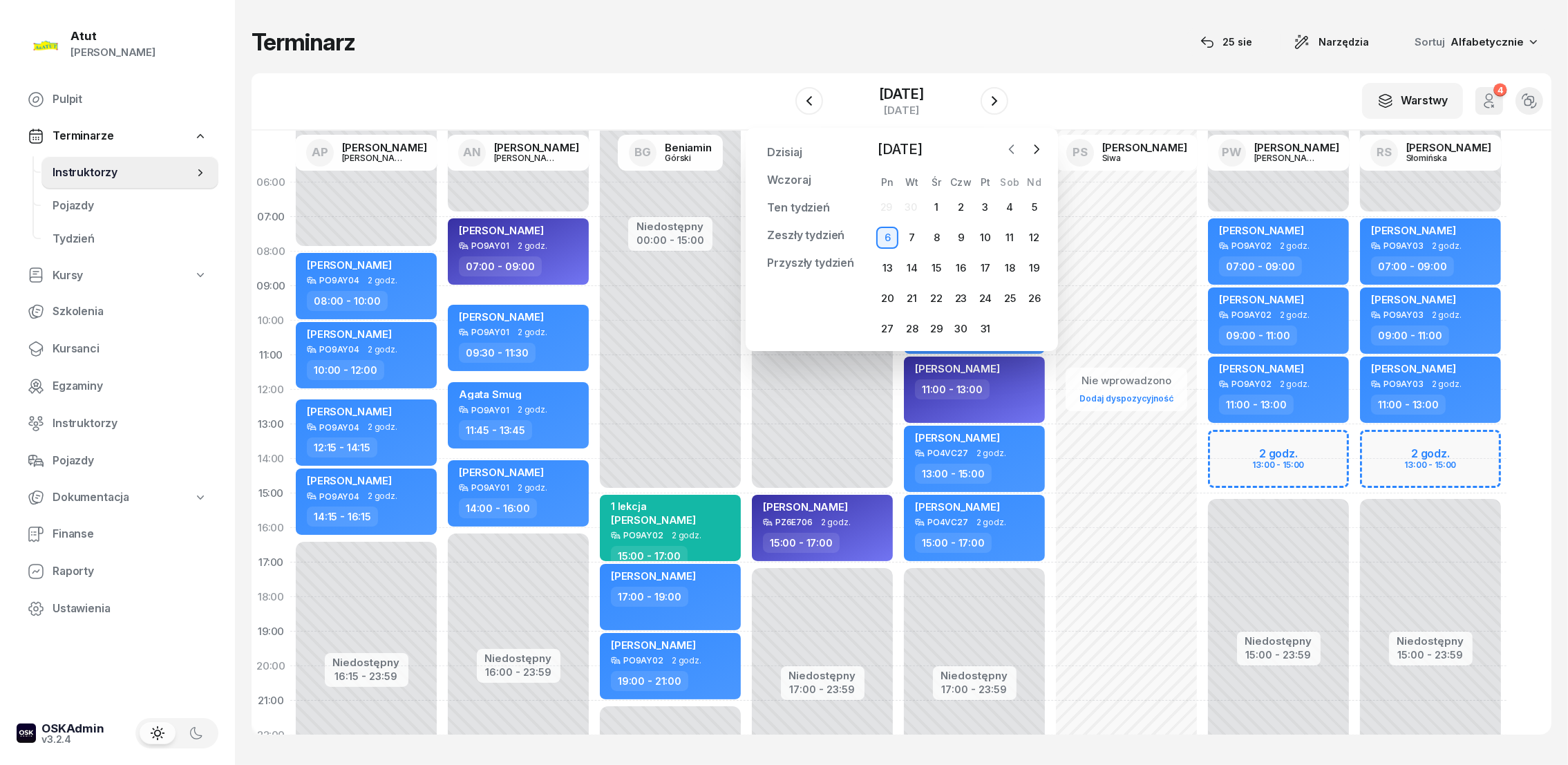
click at [1010, 152] on icon "button" at bounding box center [1011, 149] width 14 height 14
click at [1010, 149] on icon "button" at bounding box center [1011, 149] width 14 height 14
click at [888, 327] on div "25" at bounding box center [887, 329] width 22 height 22
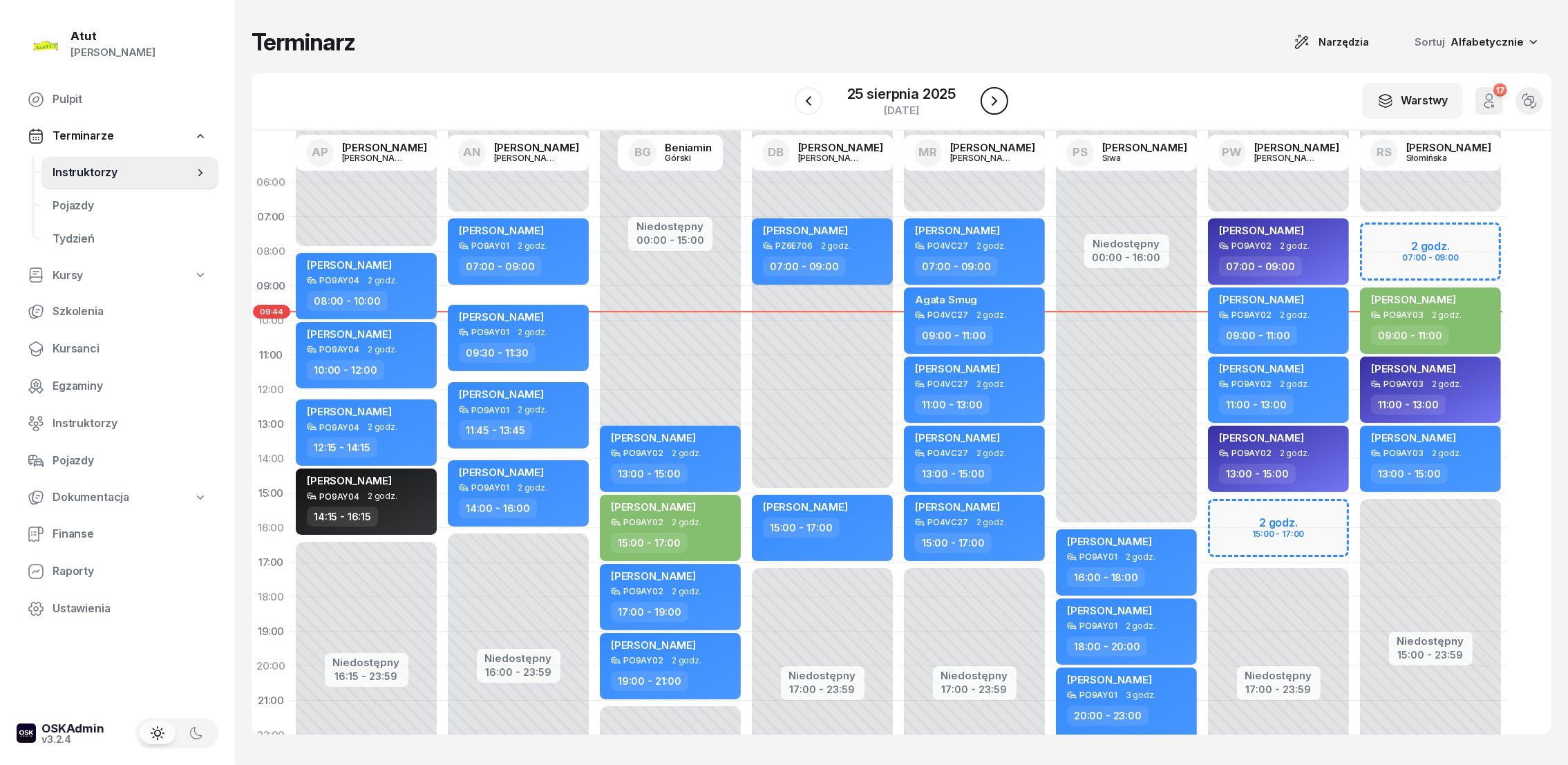
click at [996, 96] on icon "button" at bounding box center [993, 100] width 16 height 16
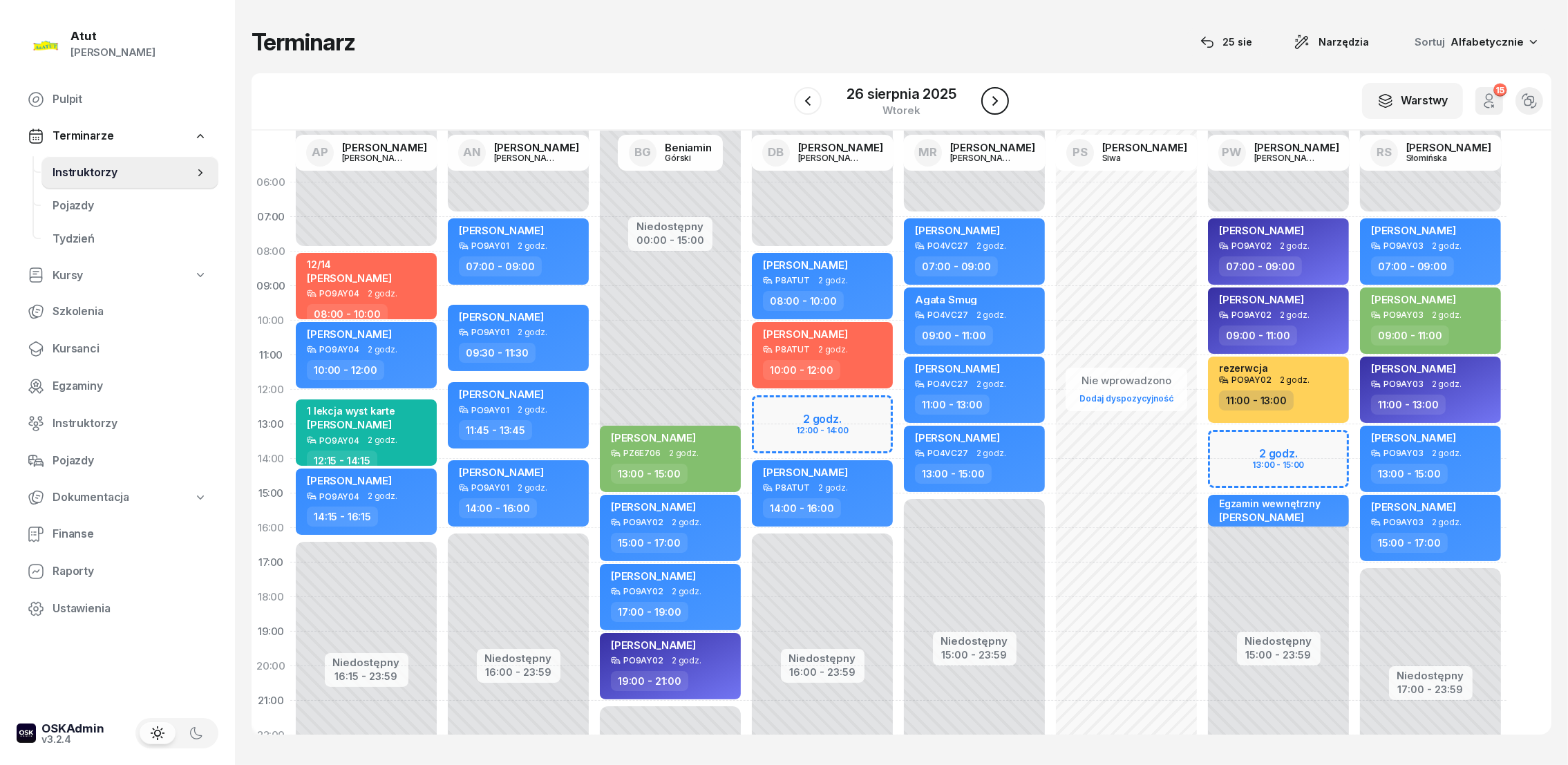
click at [998, 96] on icon "button" at bounding box center [994, 100] width 16 height 16
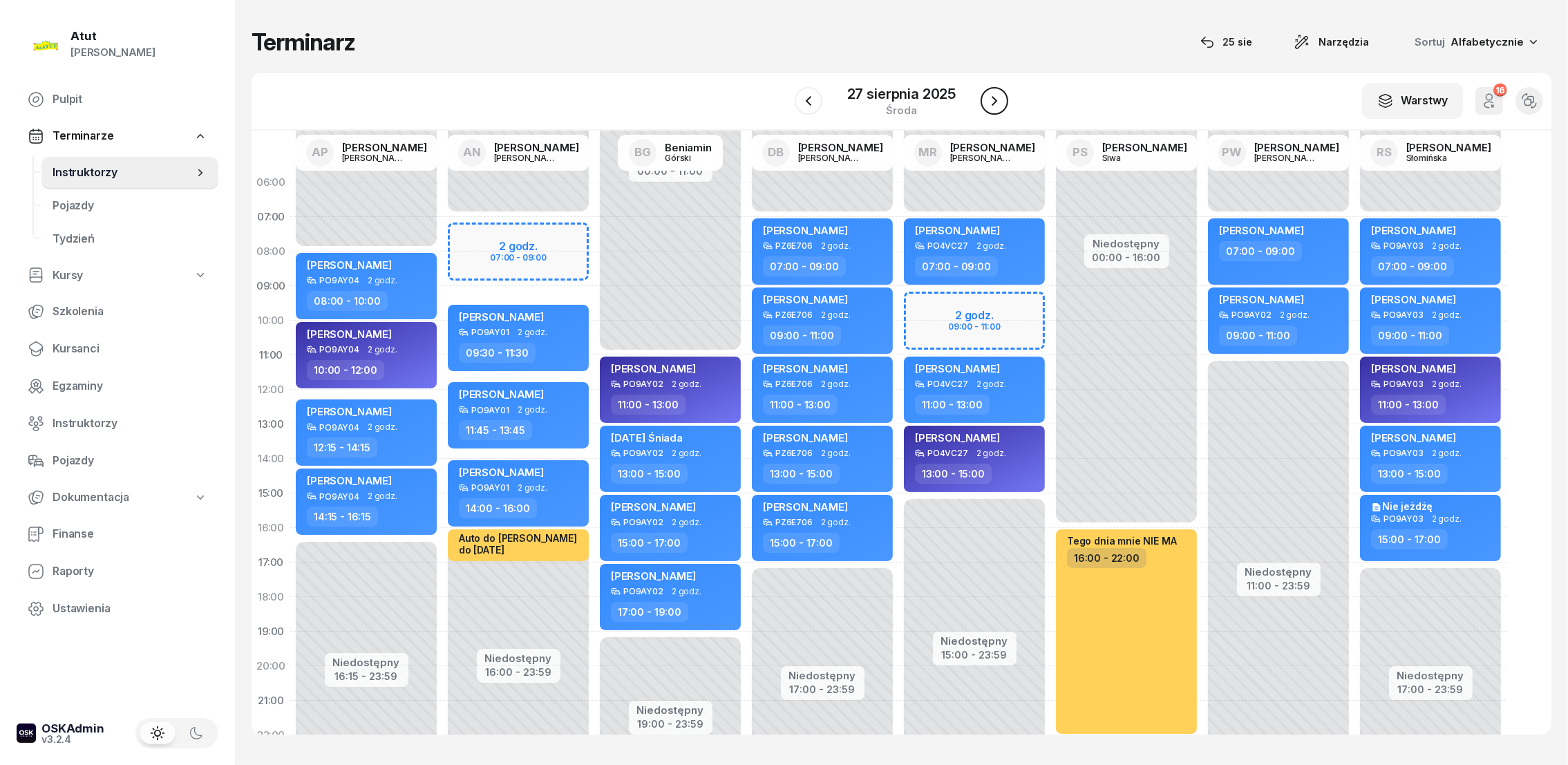
click at [1004, 96] on button "button" at bounding box center [994, 101] width 27 height 27
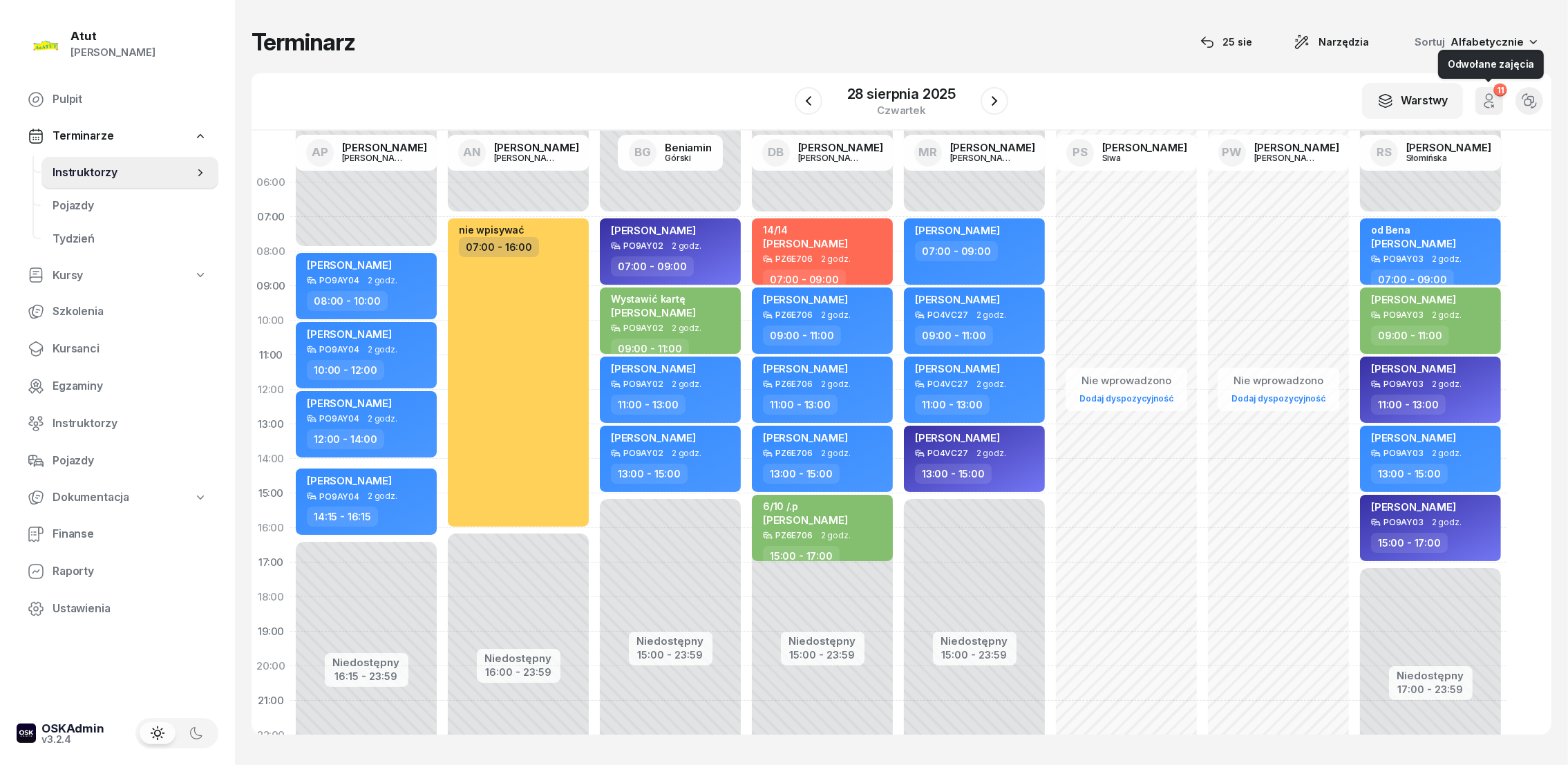
click at [1493, 103] on icon "button" at bounding box center [1488, 100] width 16 height 16
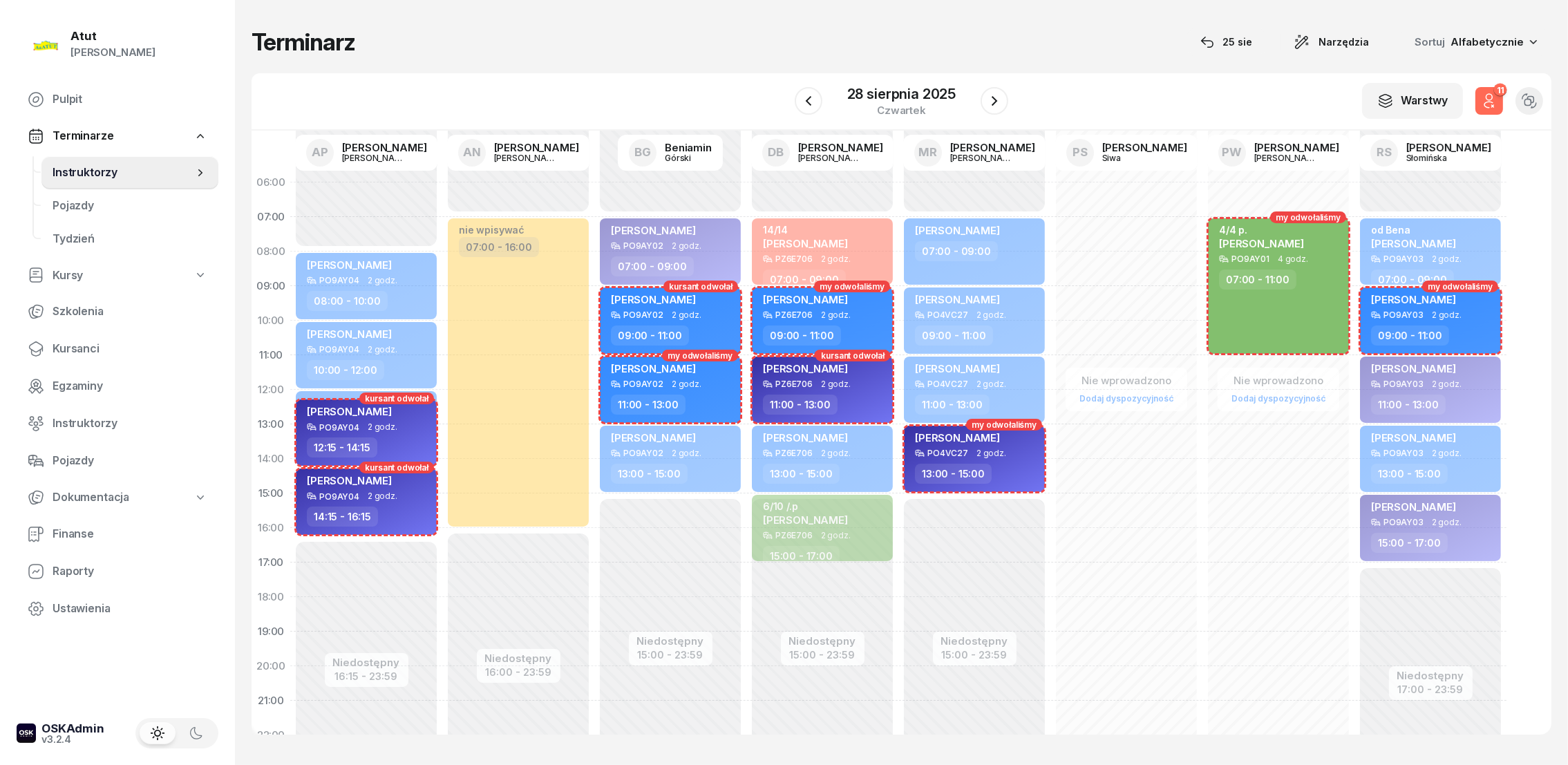
click at [1494, 100] on icon "button" at bounding box center [1488, 100] width 16 height 16
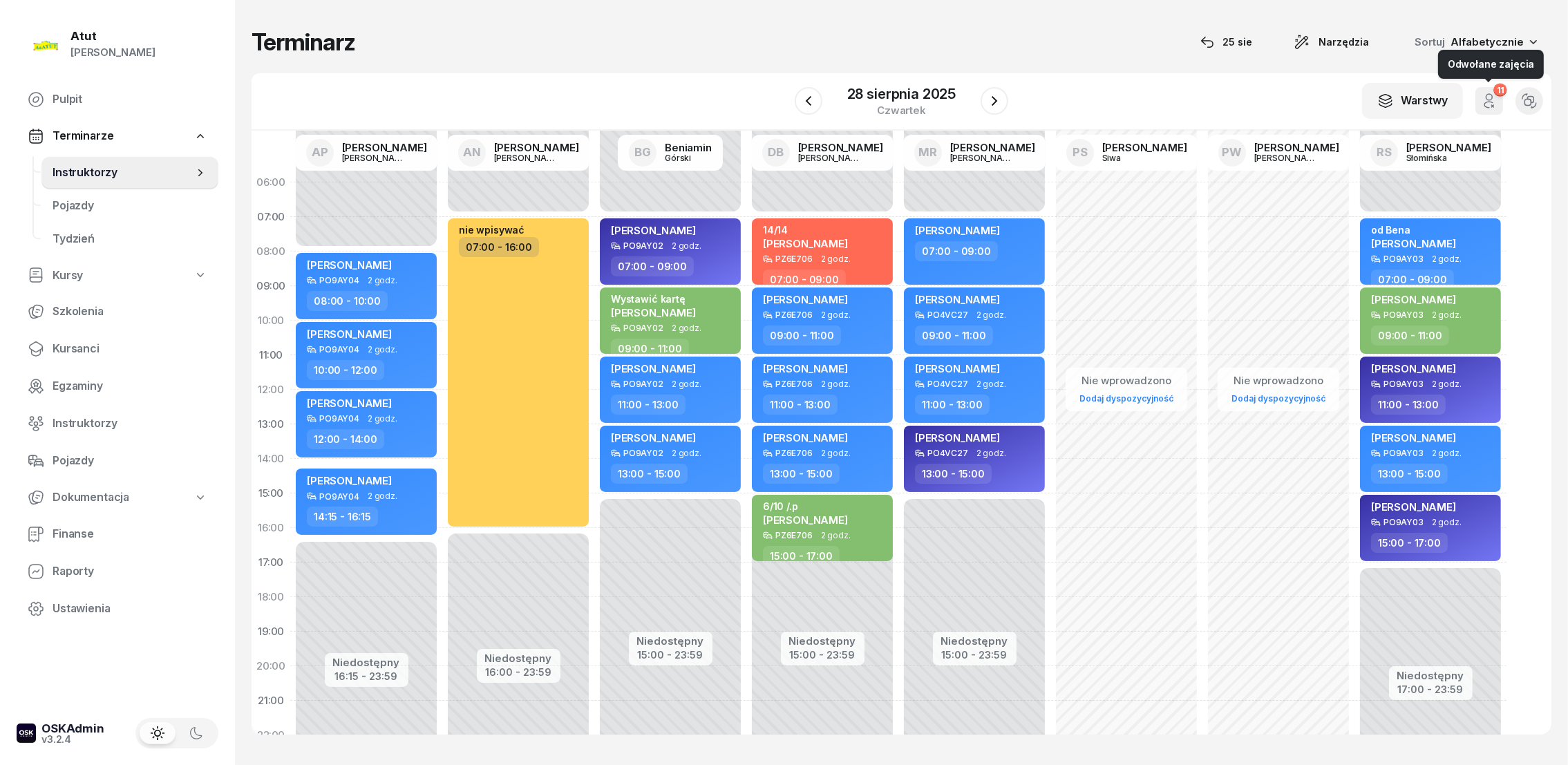
click at [1497, 99] on button "11" at bounding box center [1488, 101] width 27 height 27
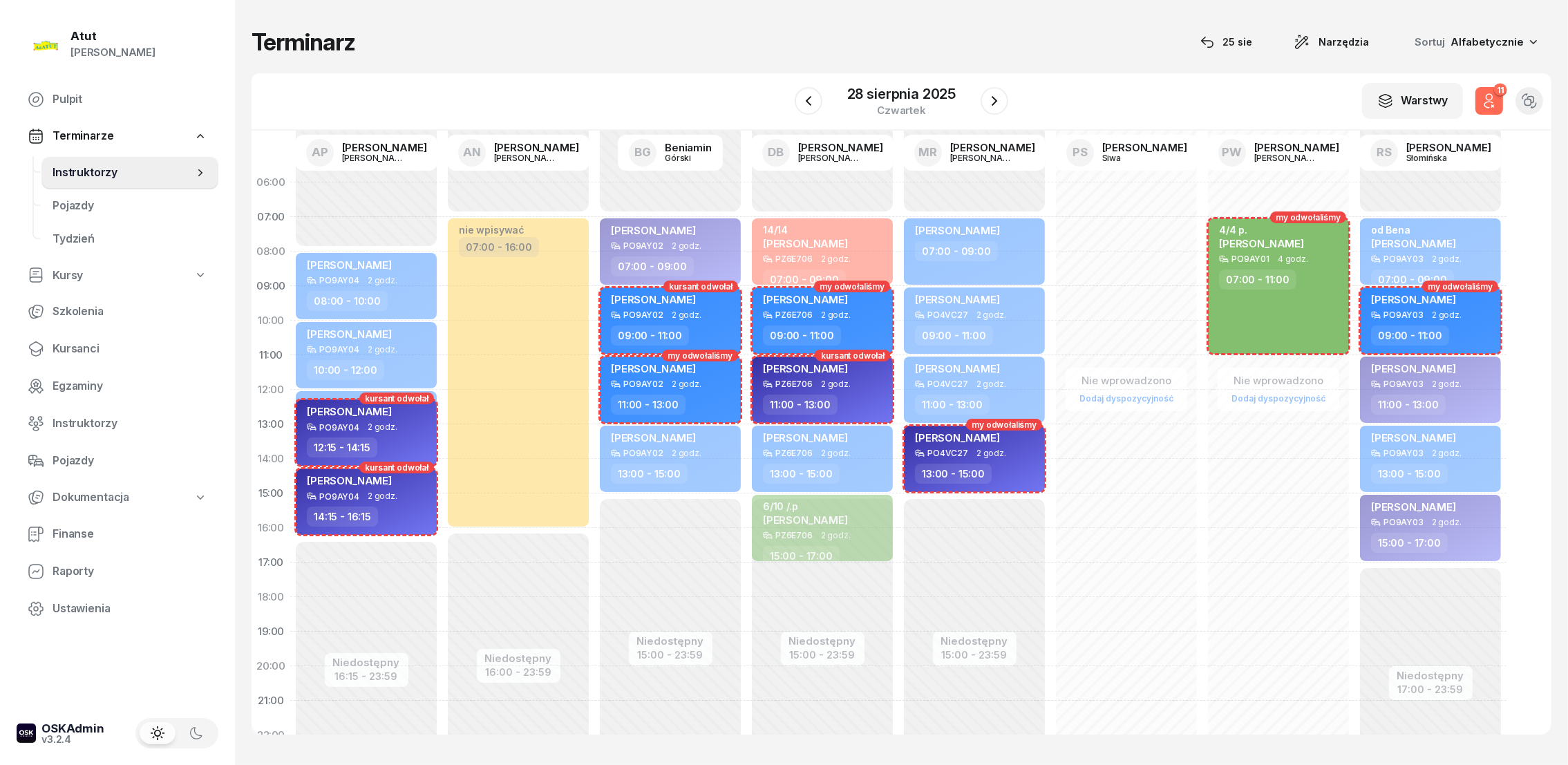
click at [1499, 99] on button "11" at bounding box center [1488, 101] width 27 height 27
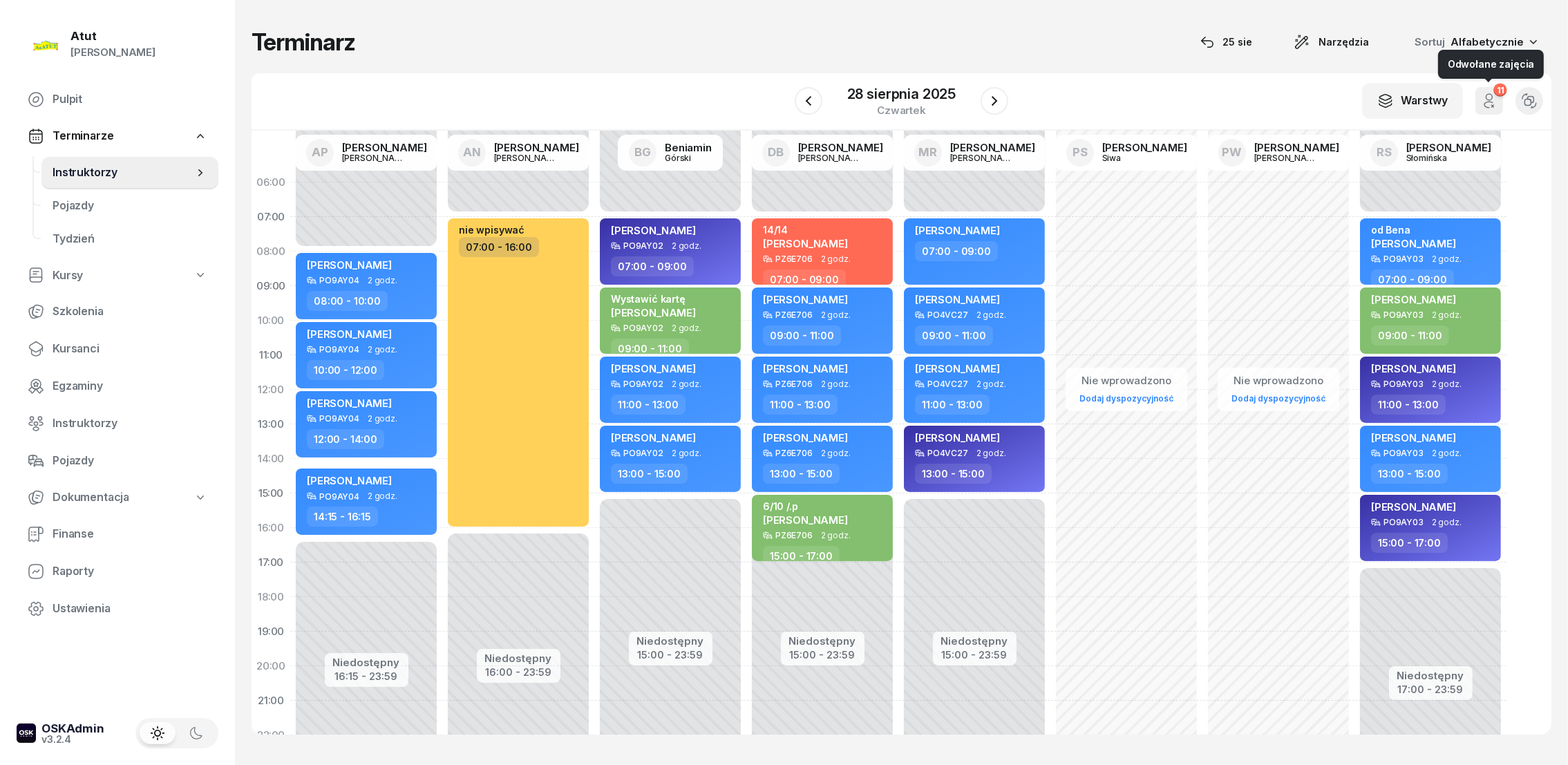
click at [1499, 99] on button "11" at bounding box center [1488, 101] width 27 height 27
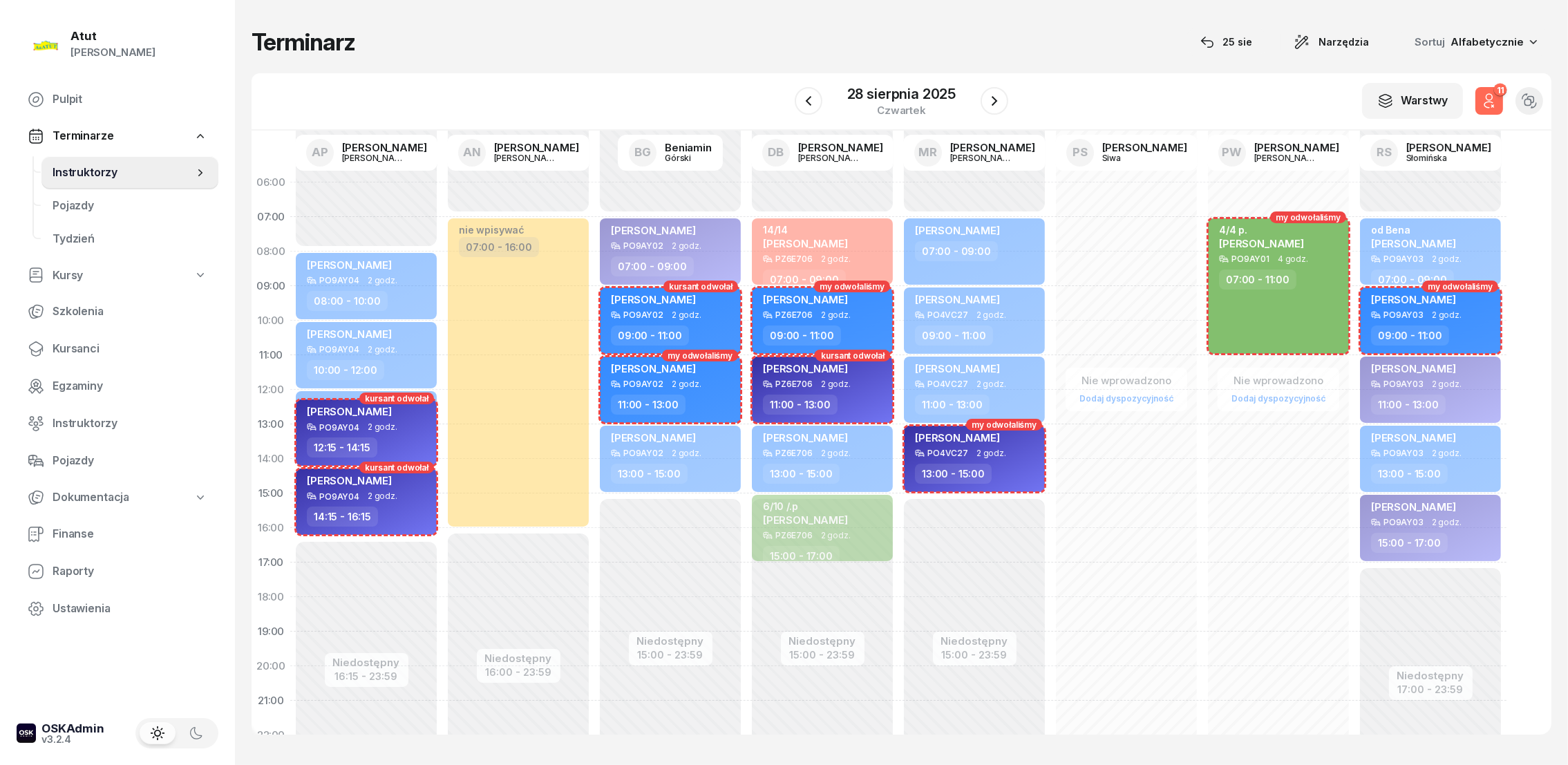
click at [1502, 98] on button "11" at bounding box center [1488, 101] width 27 height 27
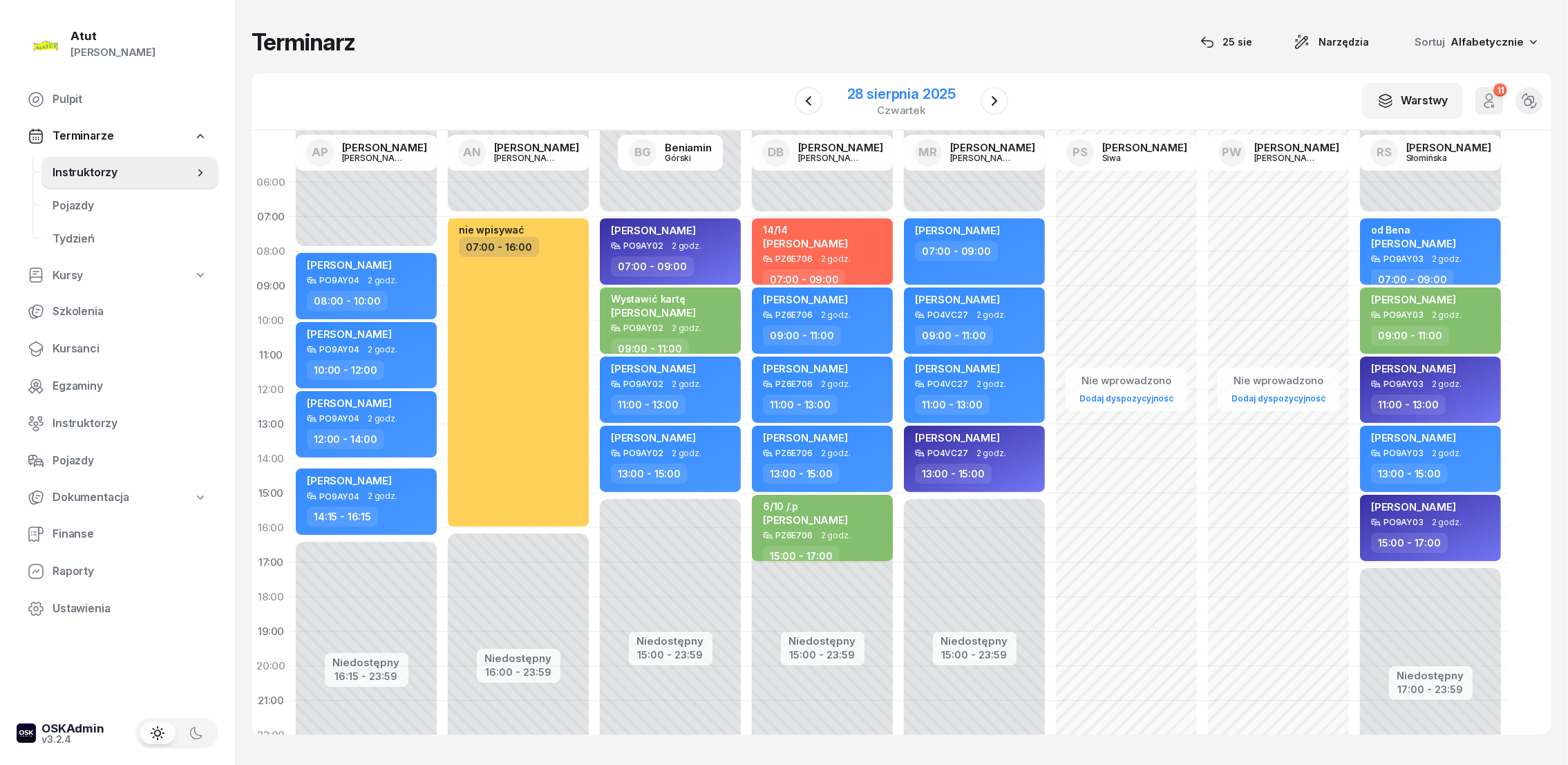
click at [935, 95] on div "28 sierpnia 2025" at bounding box center [901, 94] width 109 height 14
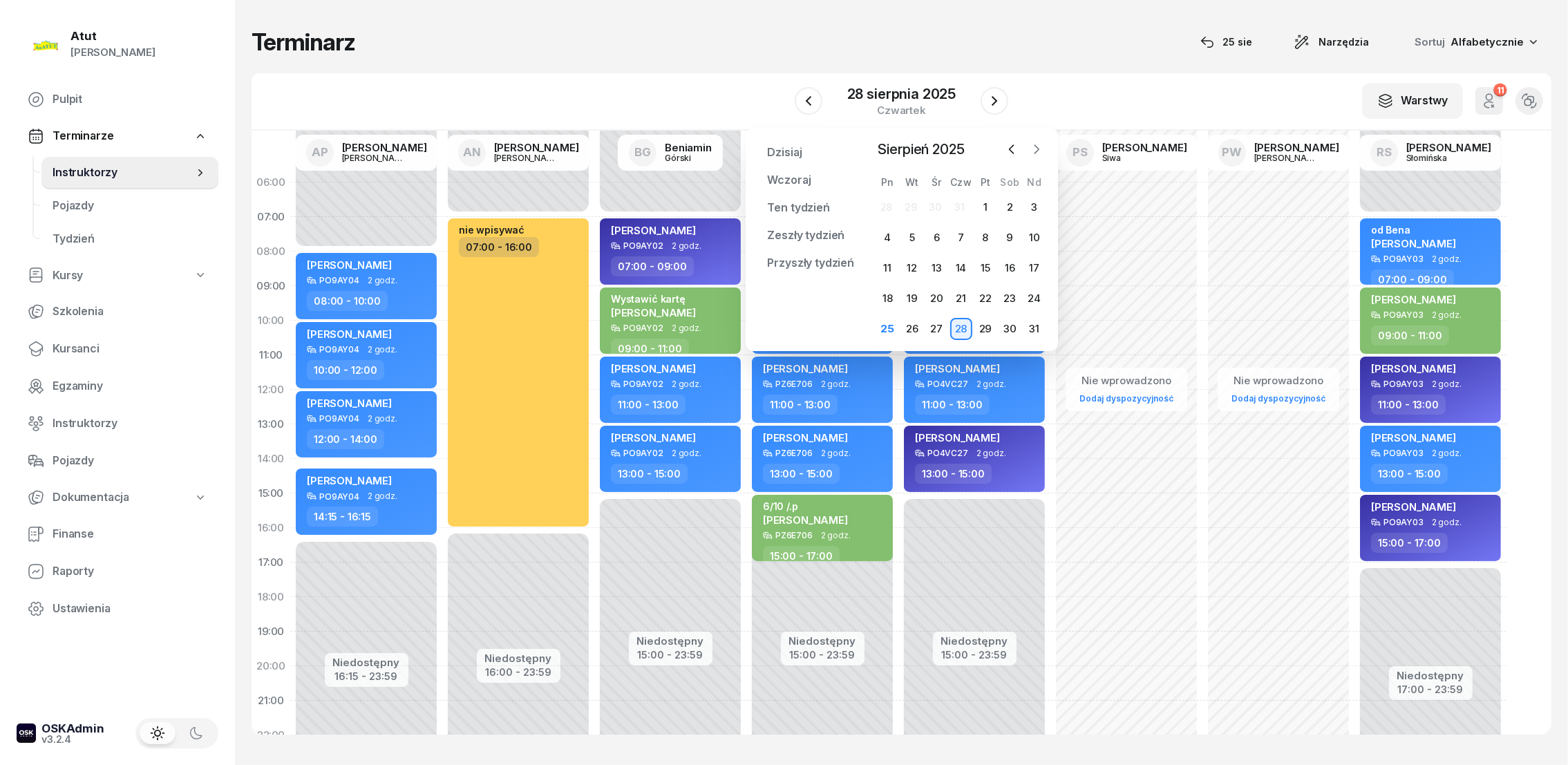
click at [1037, 150] on icon "button" at bounding box center [1036, 150] width 4 height 9
click at [74, 347] on span "Kursanci" at bounding box center [129, 349] width 155 height 18
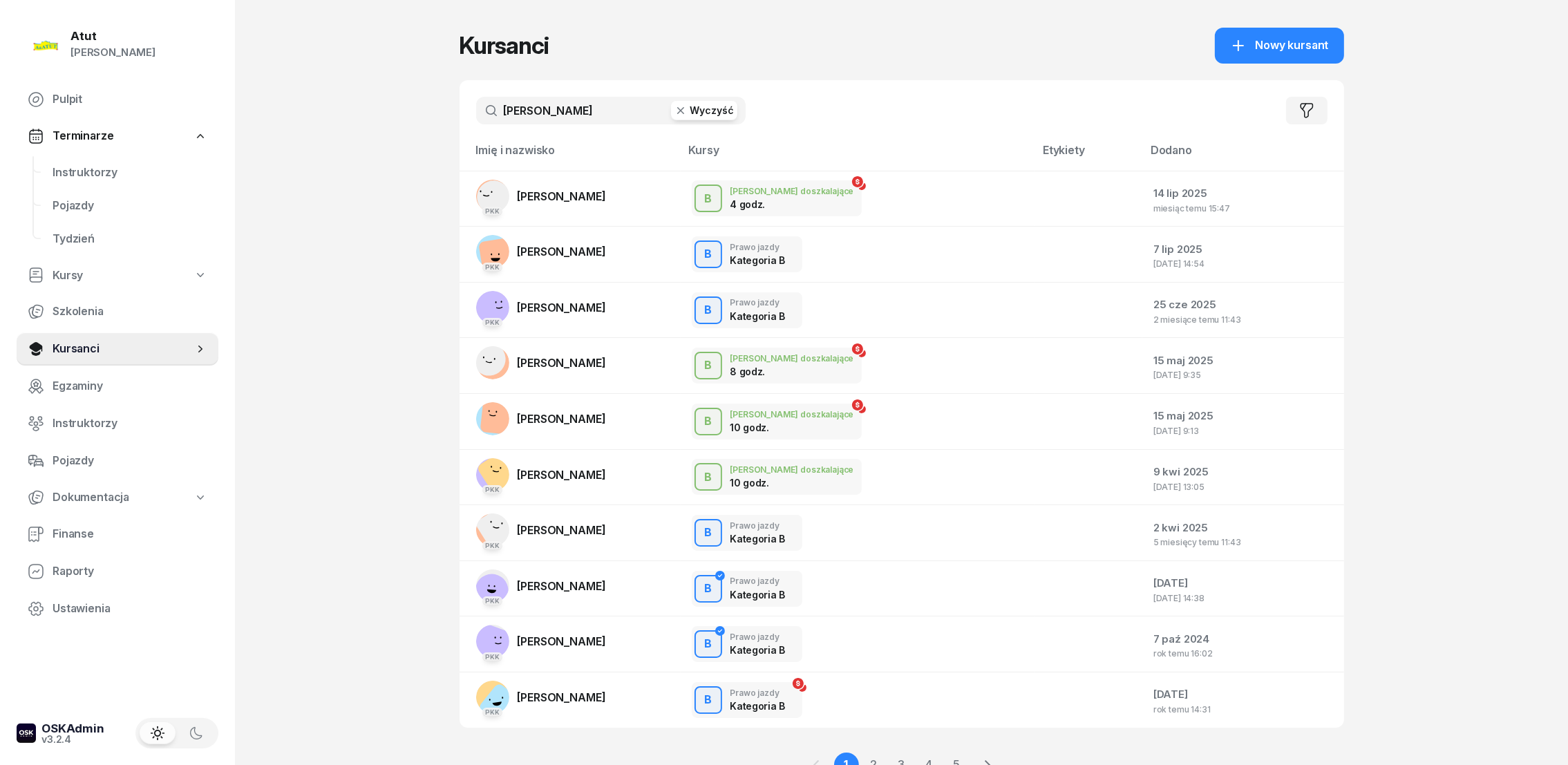
drag, startPoint x: 697, startPoint y: 106, endPoint x: 621, endPoint y: 109, distance: 76.1
click at [657, 105] on div "dominika lan Wyczyść" at bounding box center [610, 110] width 269 height 27
click at [615, 117] on input "[PERSON_NAME]" at bounding box center [610, 110] width 269 height 27
click at [707, 117] on button "Wyczyść" at bounding box center [704, 110] width 67 height 20
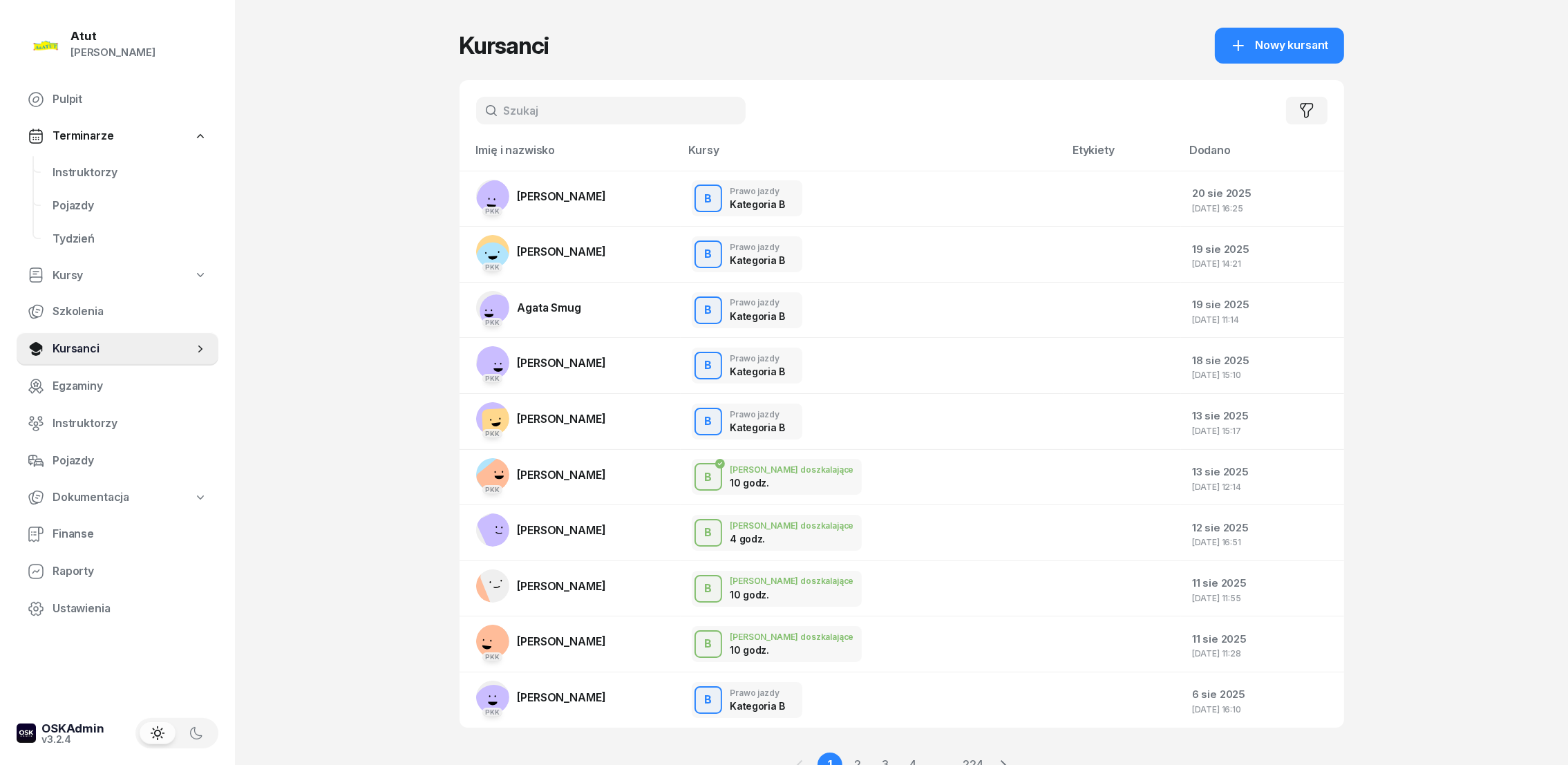
click at [578, 101] on input "text" at bounding box center [610, 110] width 269 height 27
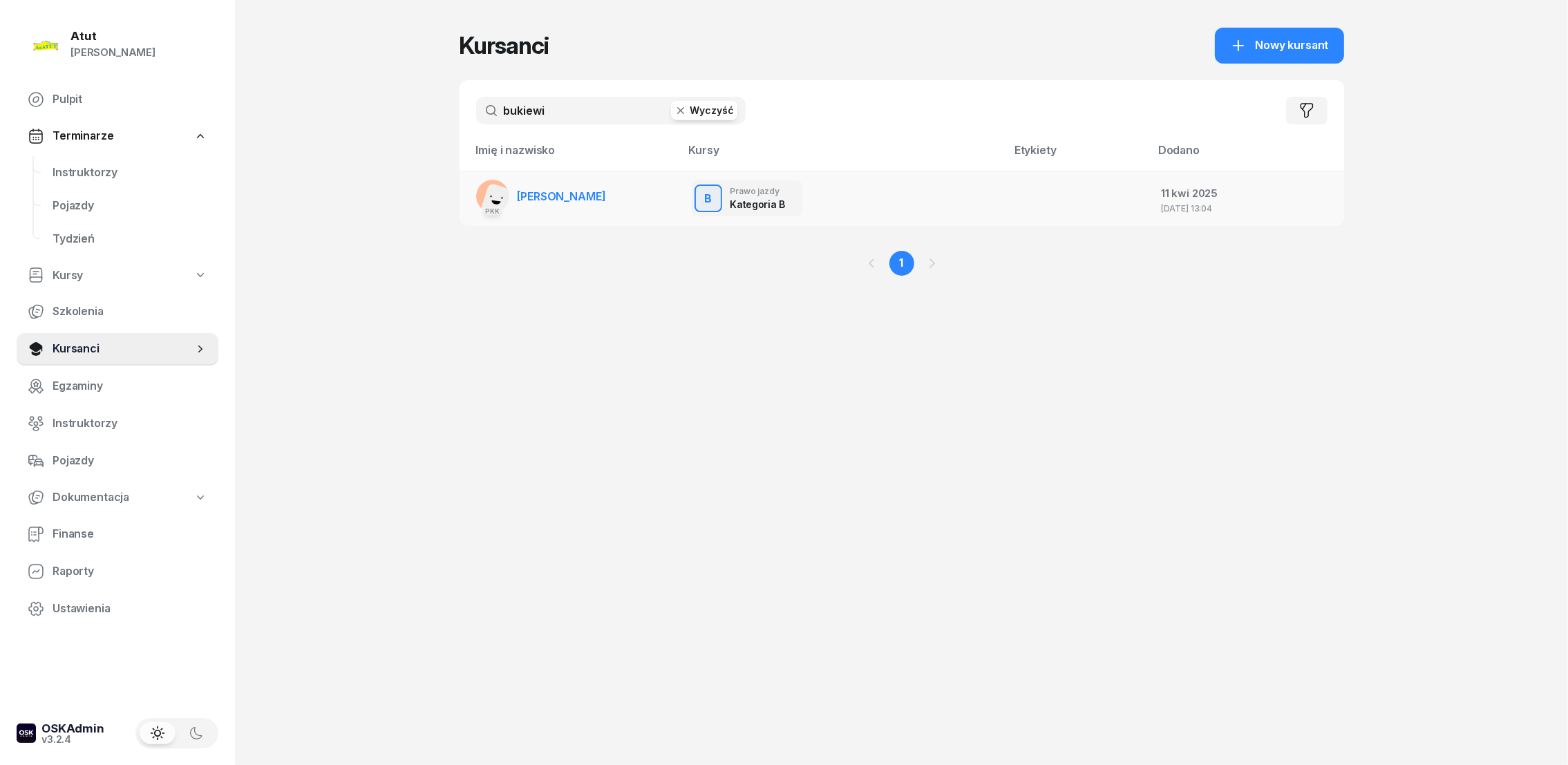
type input "bukiewi"
click at [578, 193] on span "[PERSON_NAME]" at bounding box center [561, 196] width 88 height 14
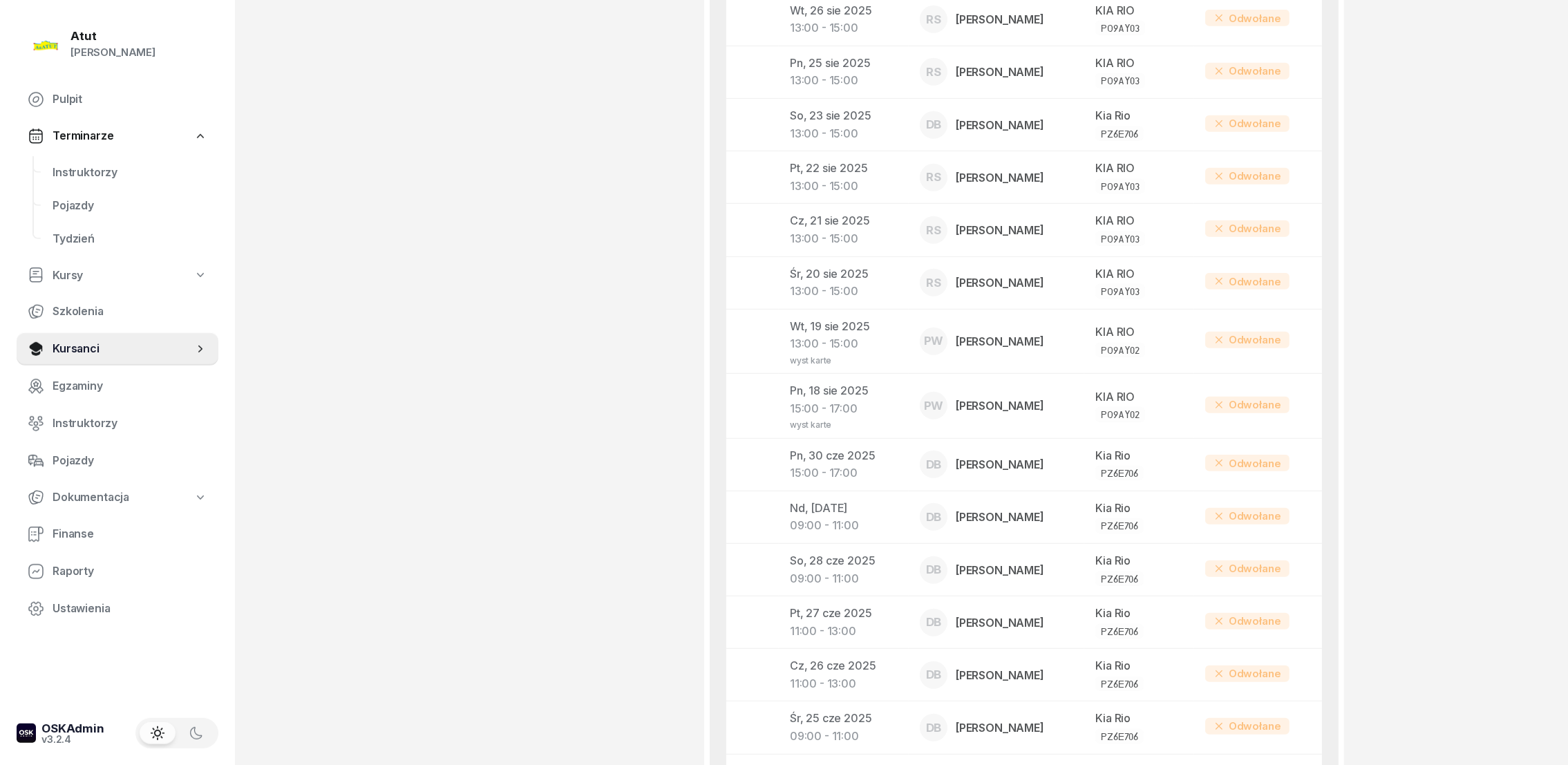
scroll to position [1013, 0]
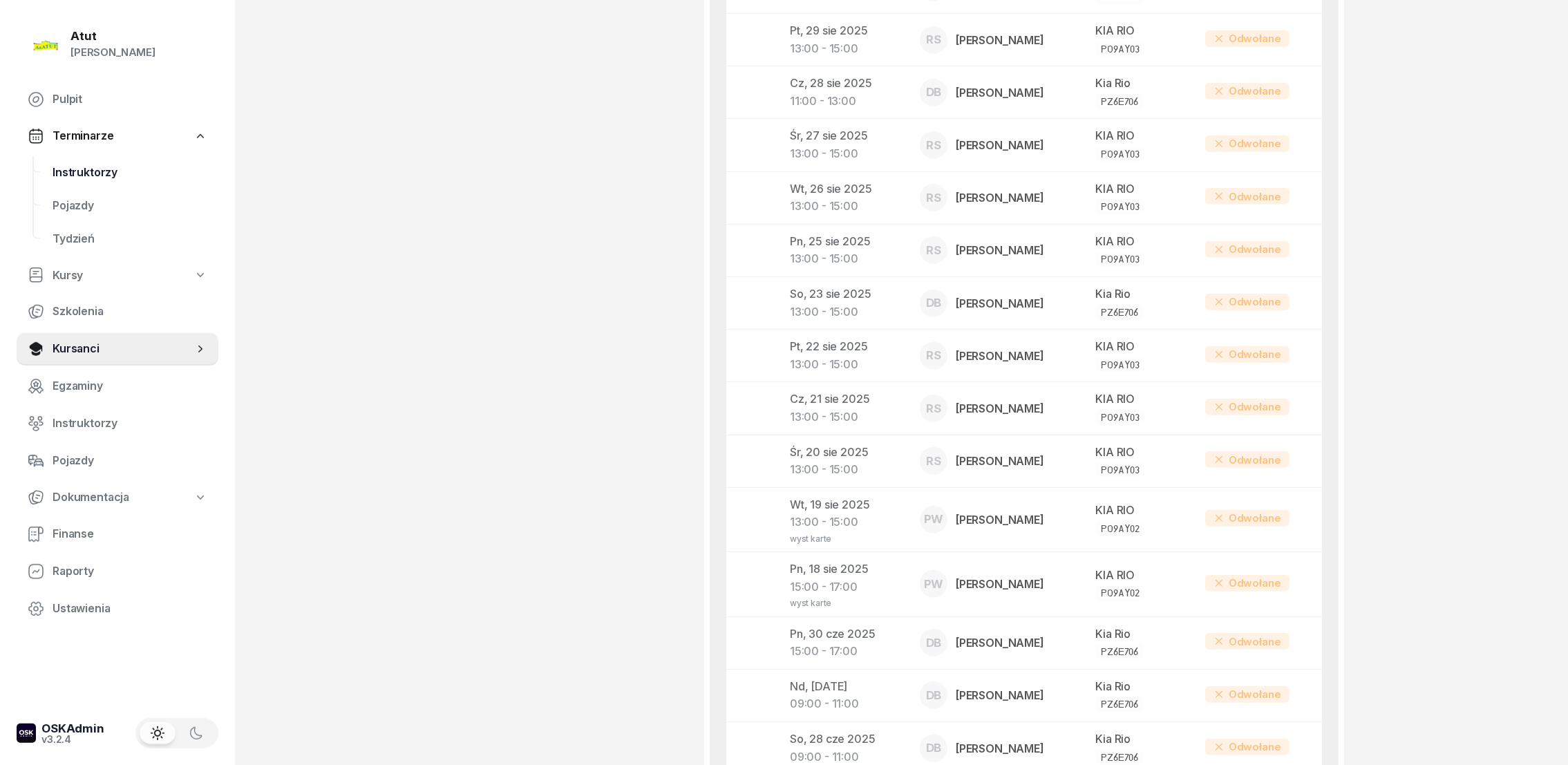
click at [80, 173] on span "Instruktorzy" at bounding box center [129, 173] width 155 height 18
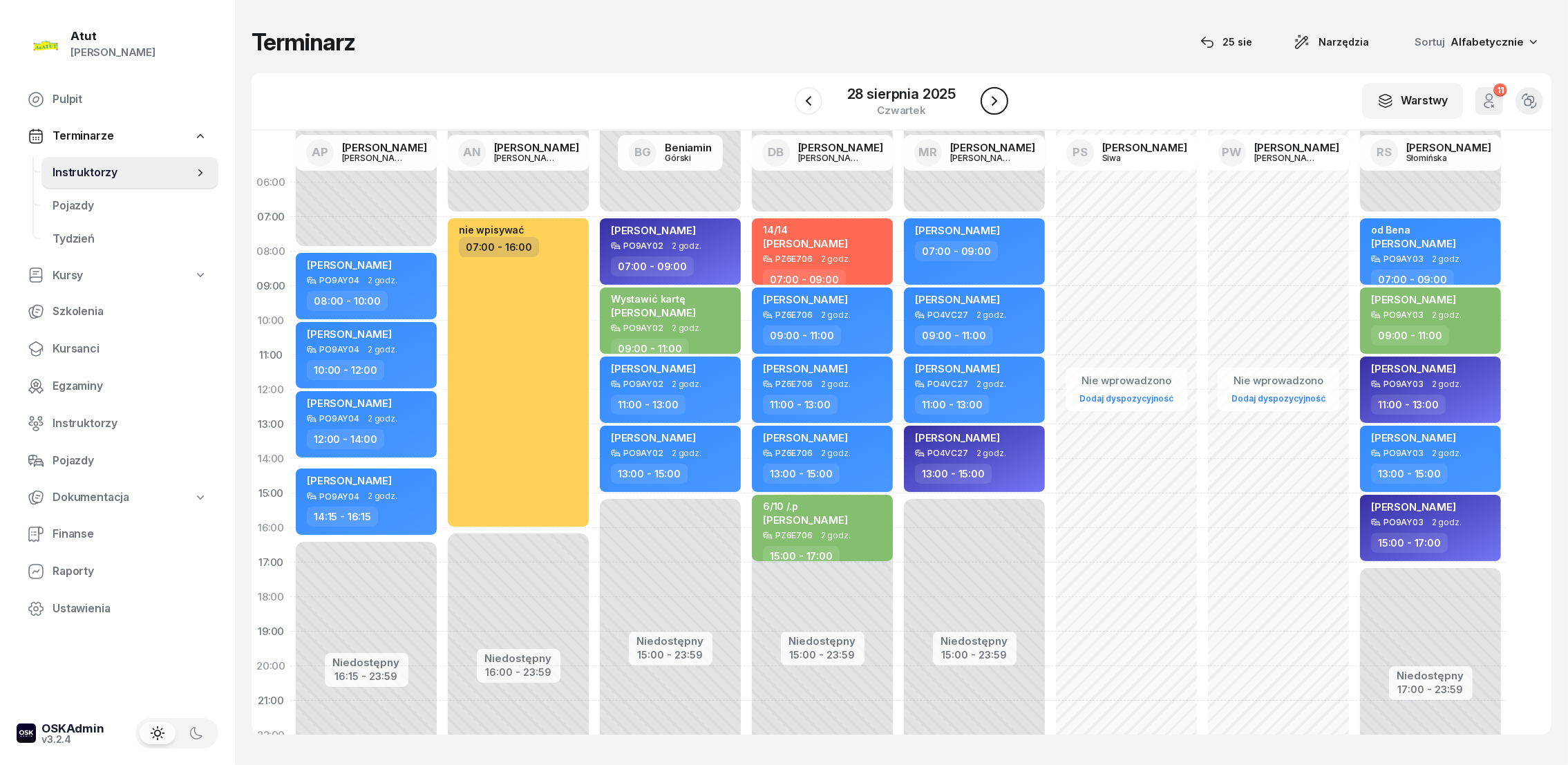
click at [1002, 96] on icon "button" at bounding box center [993, 100] width 16 height 16
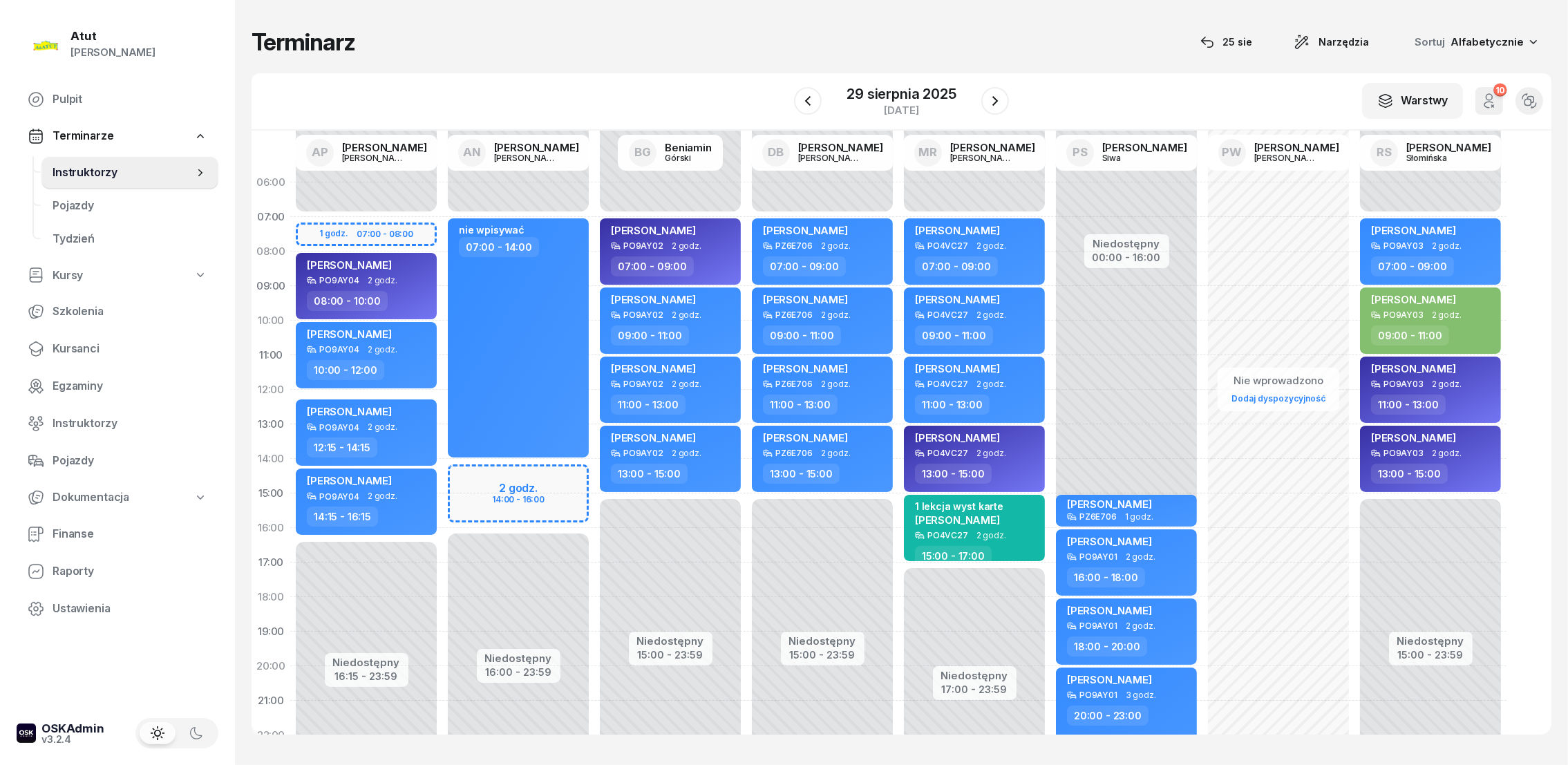
click at [1005, 91] on button "button" at bounding box center [995, 101] width 27 height 27
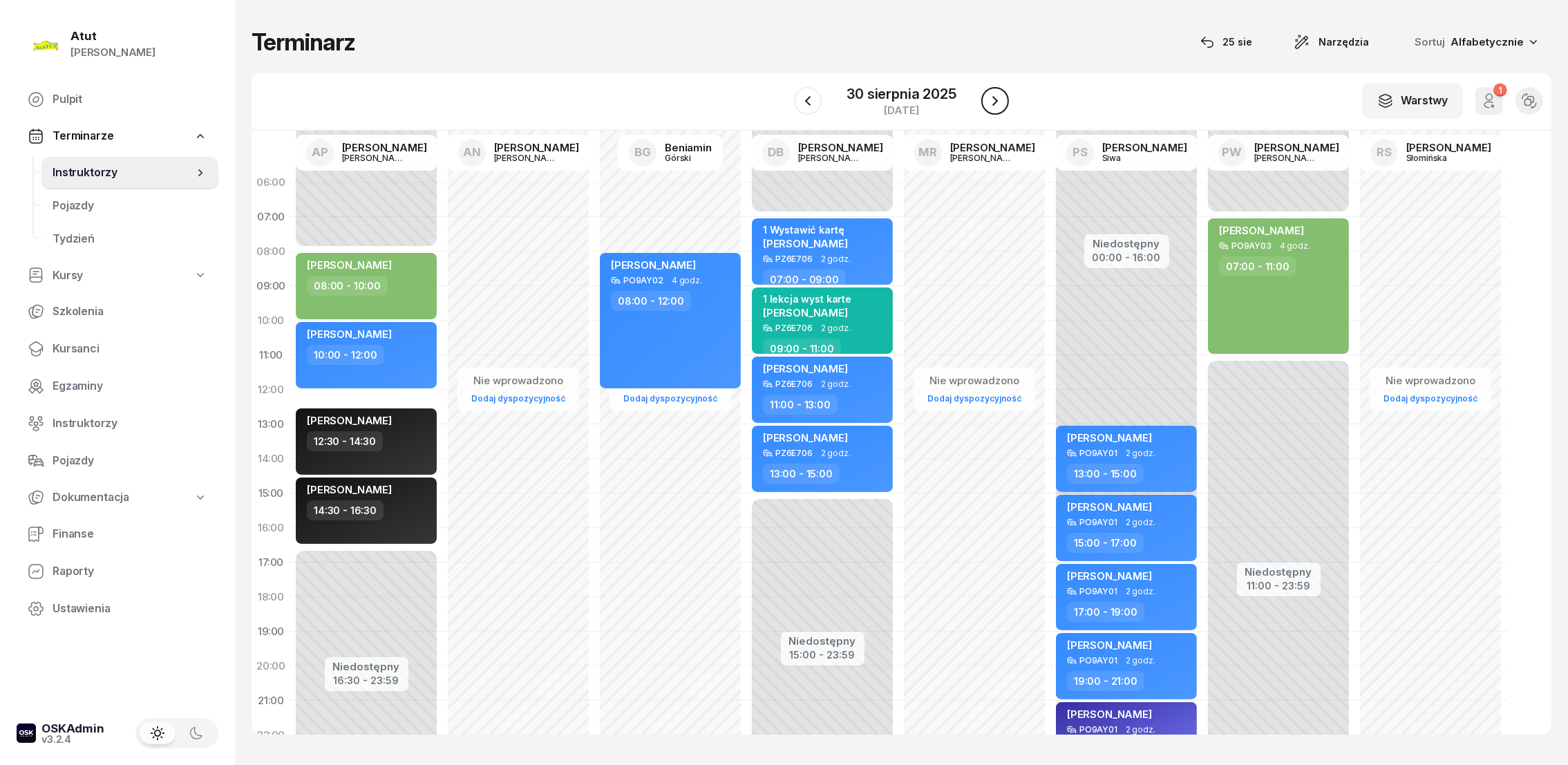
click at [1001, 98] on icon "button" at bounding box center [994, 100] width 16 height 16
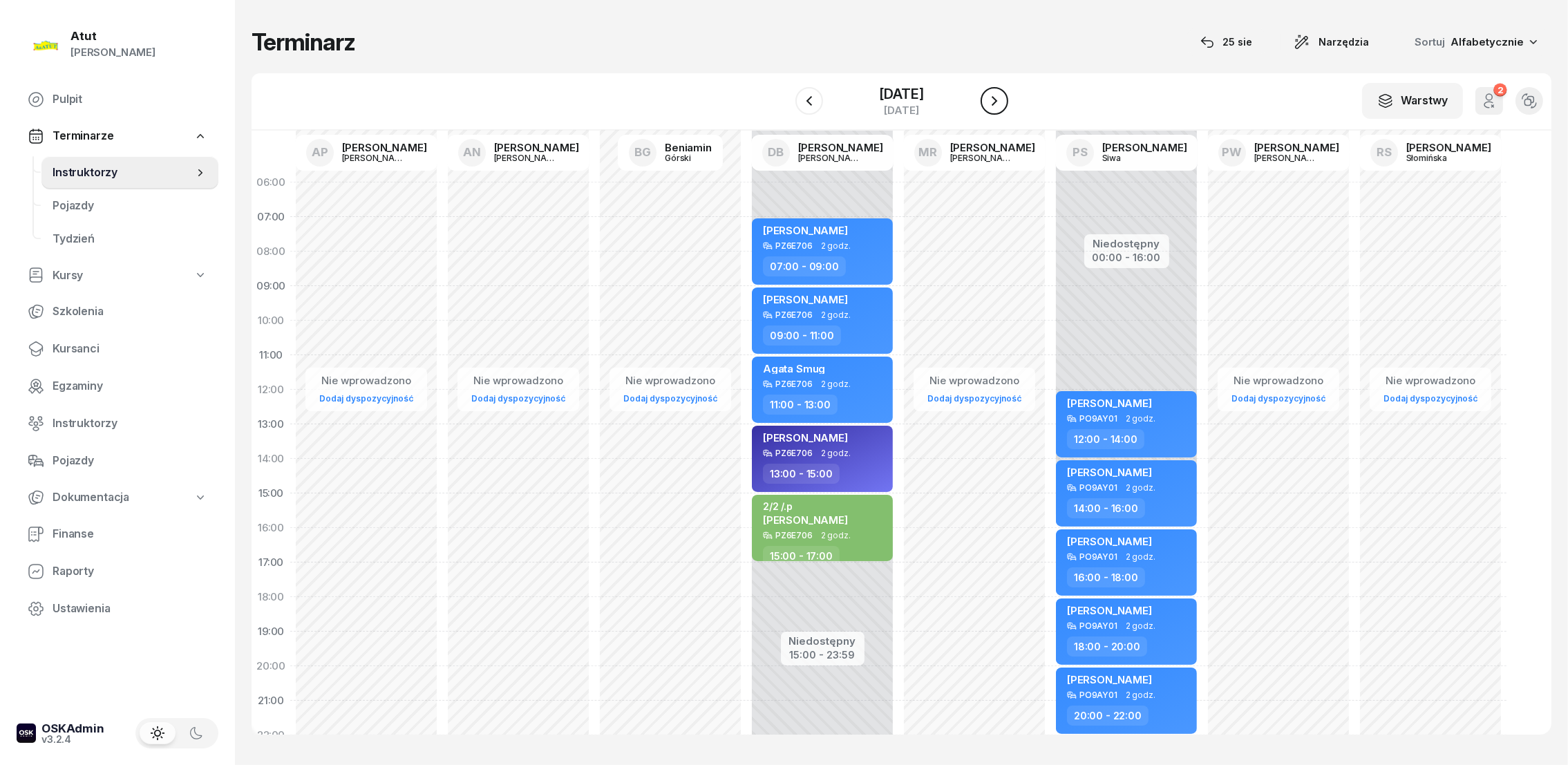
click at [1001, 98] on icon "button" at bounding box center [993, 100] width 16 height 16
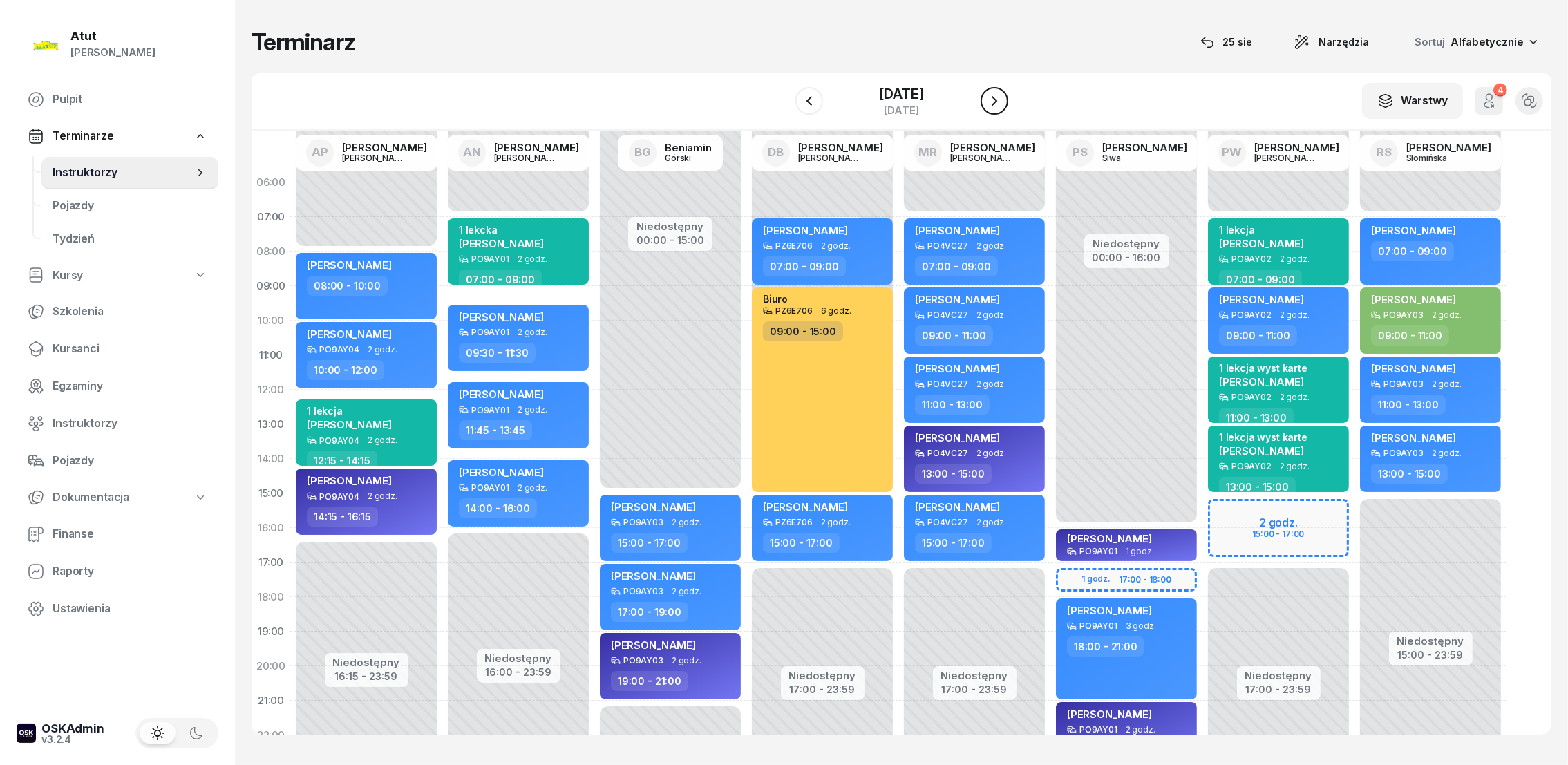
click at [1004, 98] on button "button" at bounding box center [994, 101] width 27 height 27
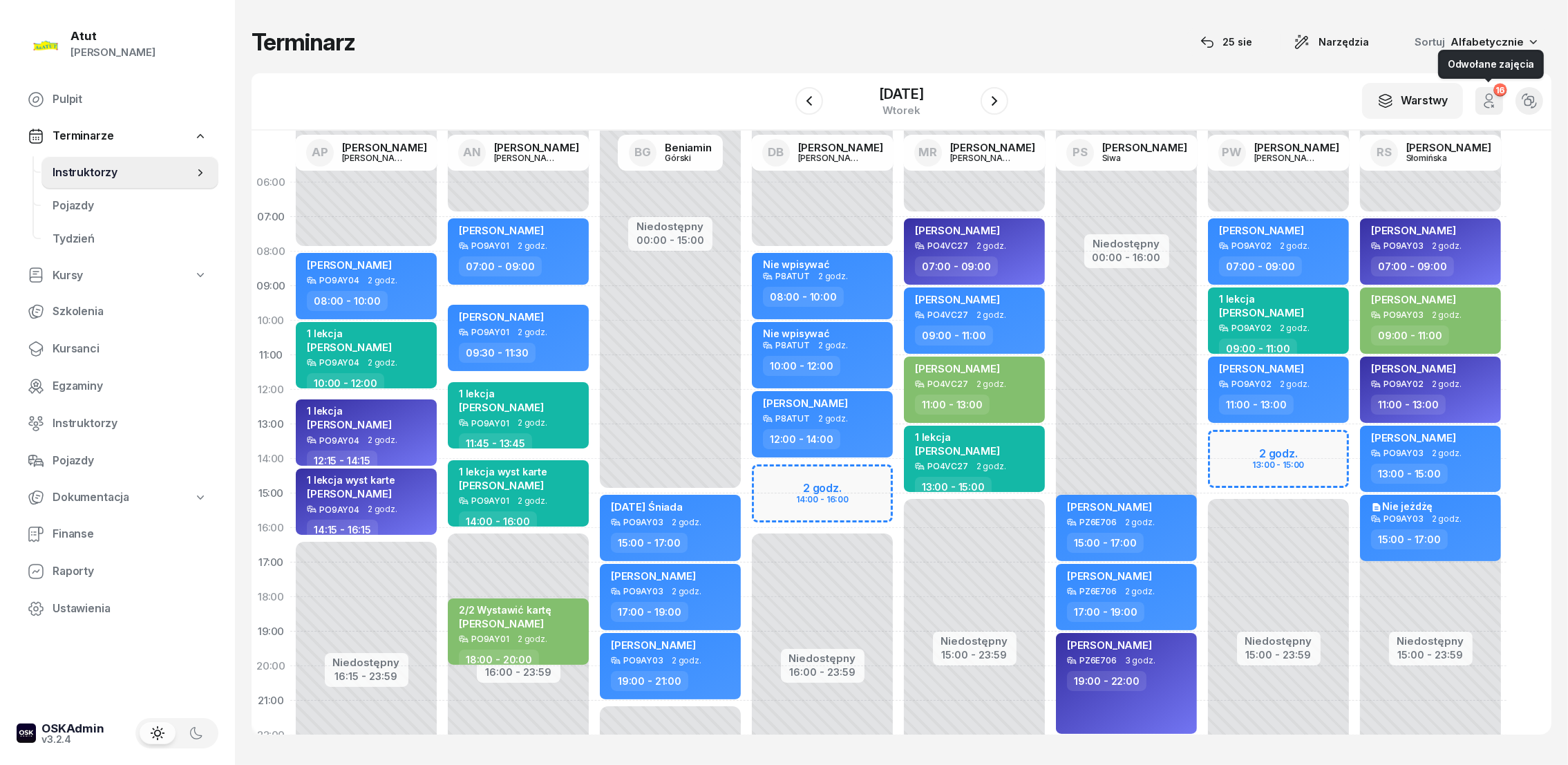
click at [1499, 104] on button "16" at bounding box center [1488, 101] width 27 height 27
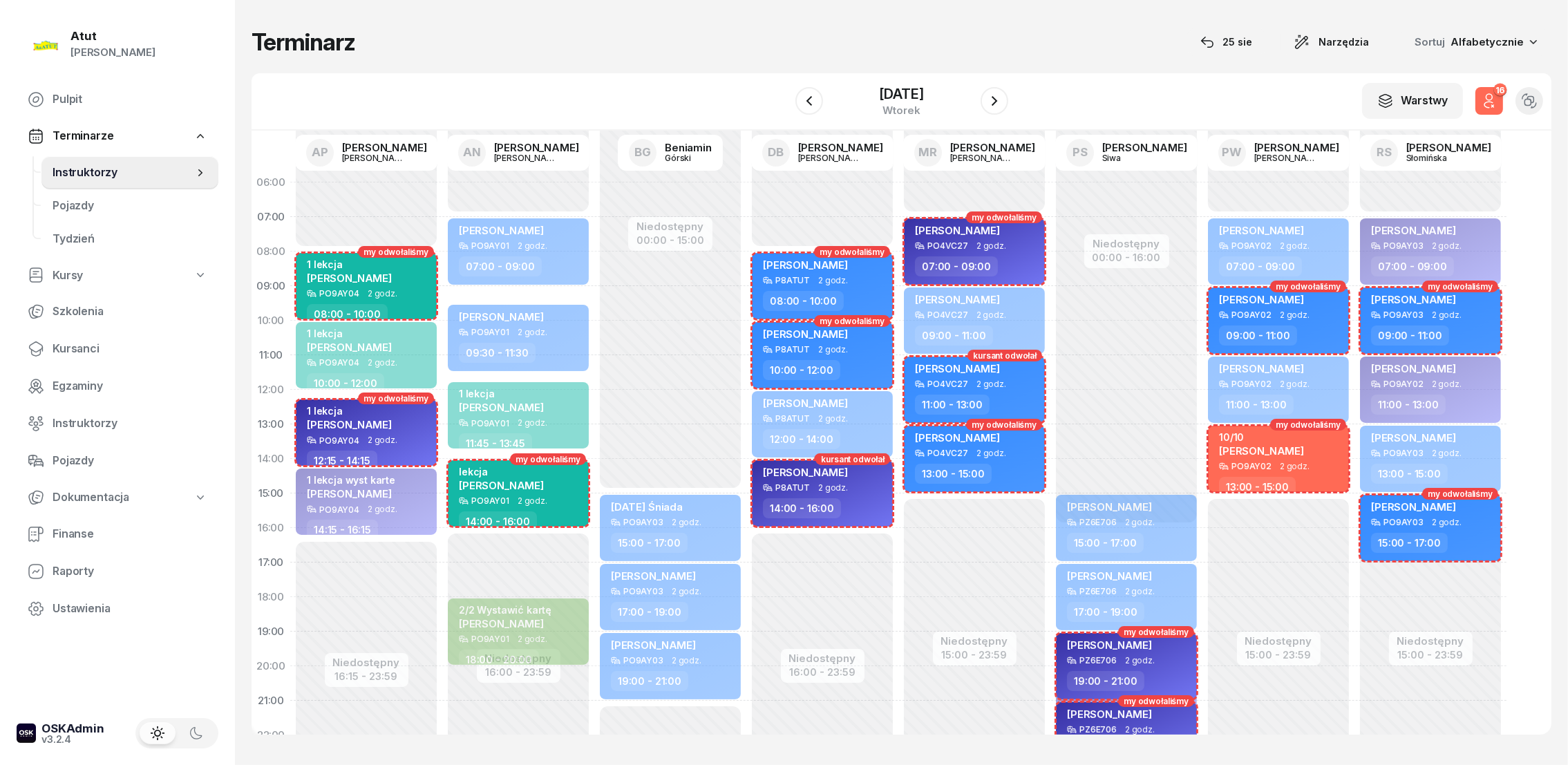
click at [1499, 103] on button "16" at bounding box center [1488, 101] width 27 height 27
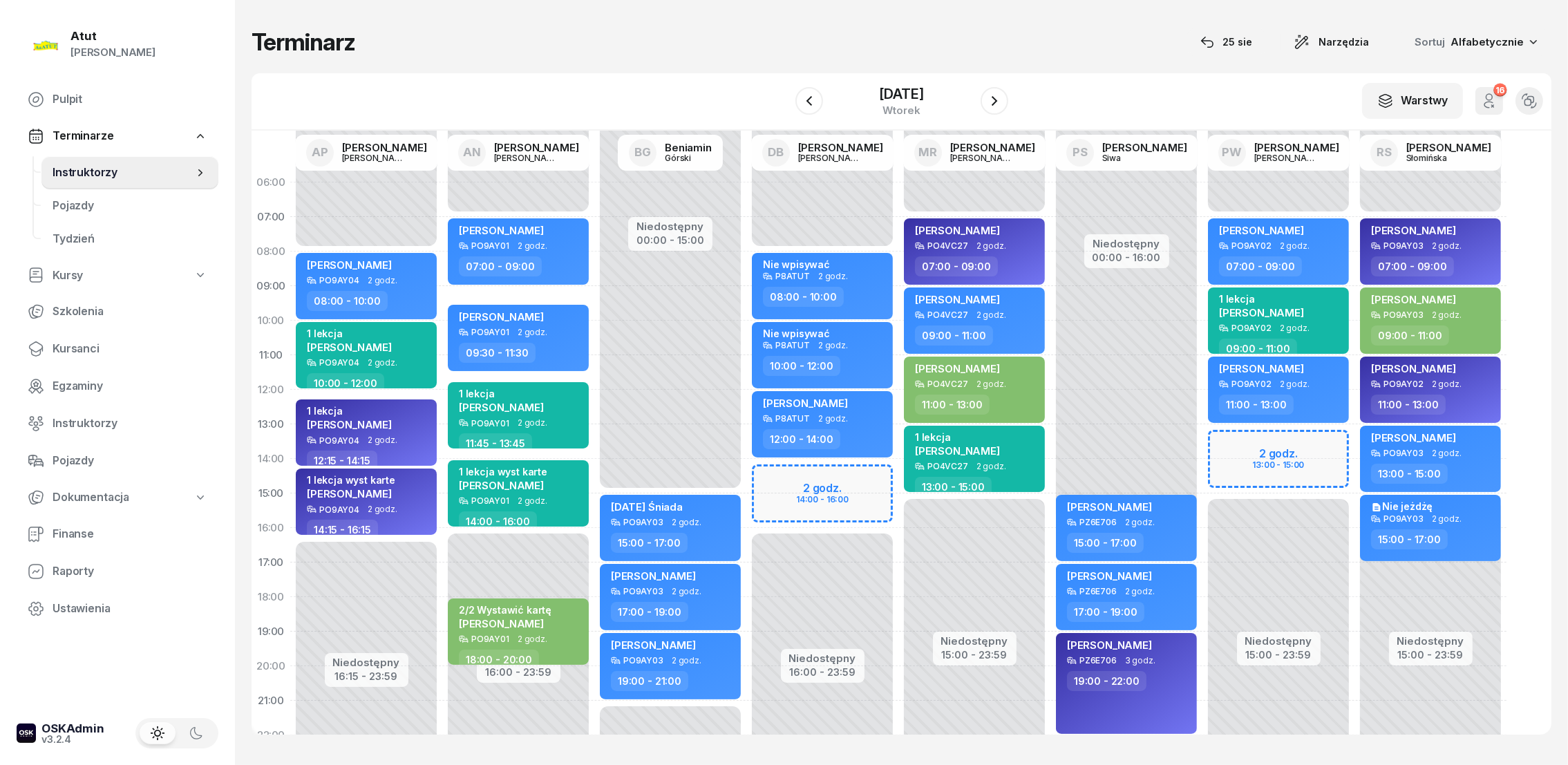
click at [1354, 440] on div "Niedostępny 00:00 - 07:00 Niedostępny 15:00 - 23:59 2 godz. 13:00 - 15:00 [PERS…" at bounding box center [1430, 493] width 152 height 656
click at [1354, 443] on div "Niedostępny 00:00 - 07:00 Niedostępny 15:00 - 23:59 2 godz. 13:00 - 15:00 [PERS…" at bounding box center [1430, 493] width 152 height 656
select select "13"
select select "15"
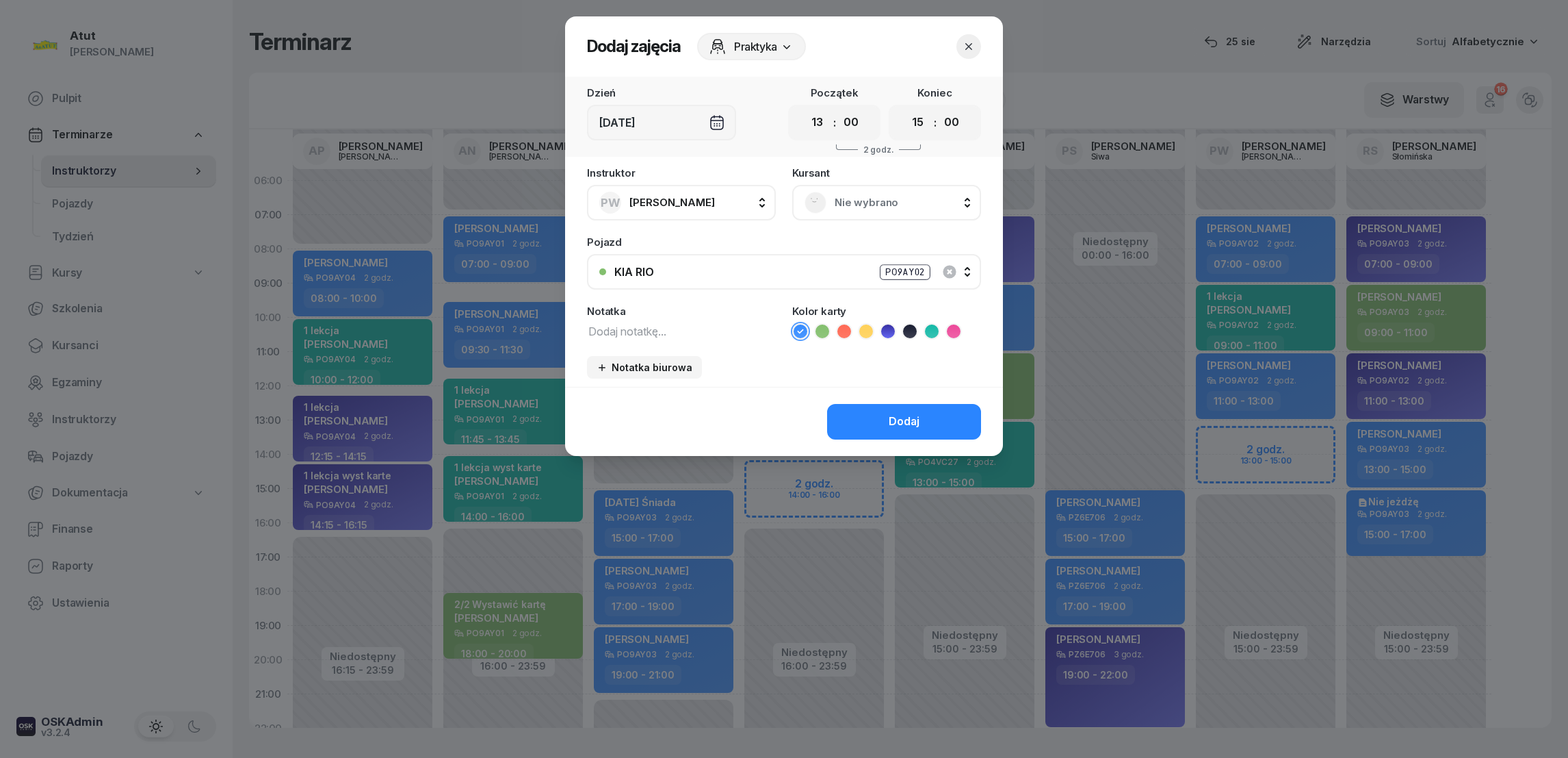
click at [964, 47] on icon "button" at bounding box center [969, 47] width 14 height 14
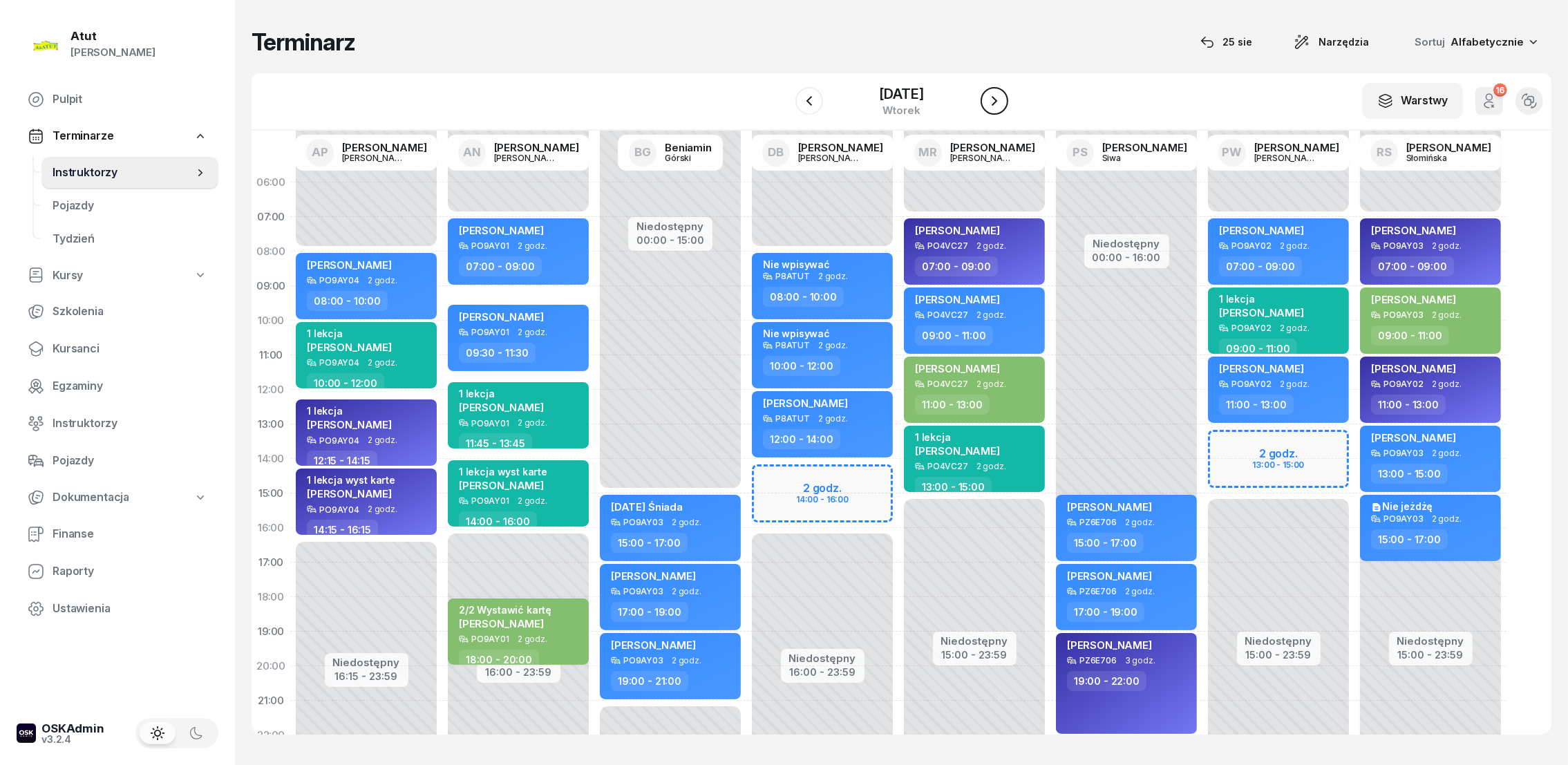
click at [992, 96] on icon "button" at bounding box center [993, 100] width 16 height 16
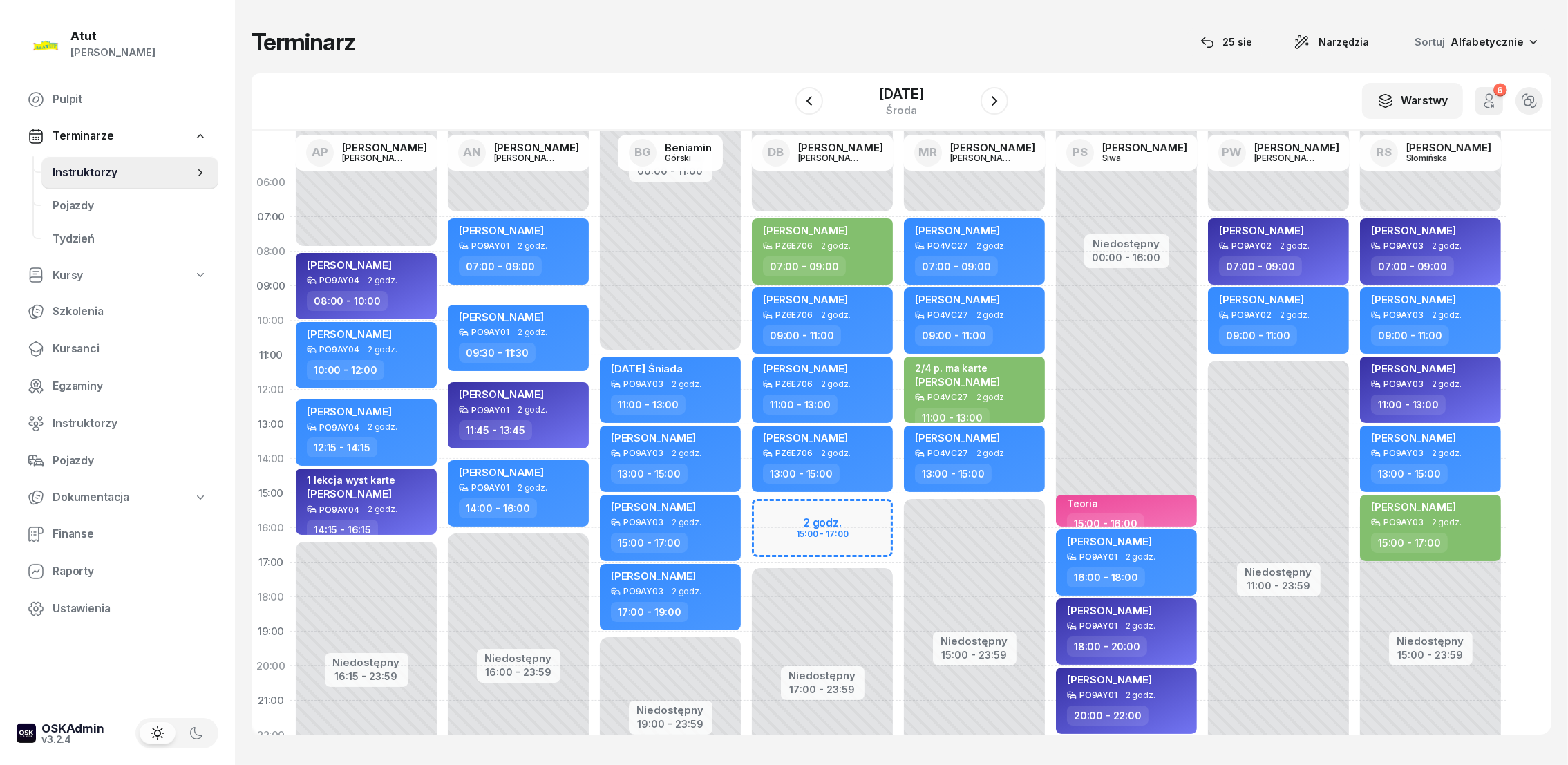
click at [899, 510] on div "Niedostępny 00:00 - 07:00 Niedostępny 17:00 - 23:59 2 godz. 15:00 - 17:00 [PERS…" at bounding box center [975, 493] width 152 height 656
select select "15"
select select "17"
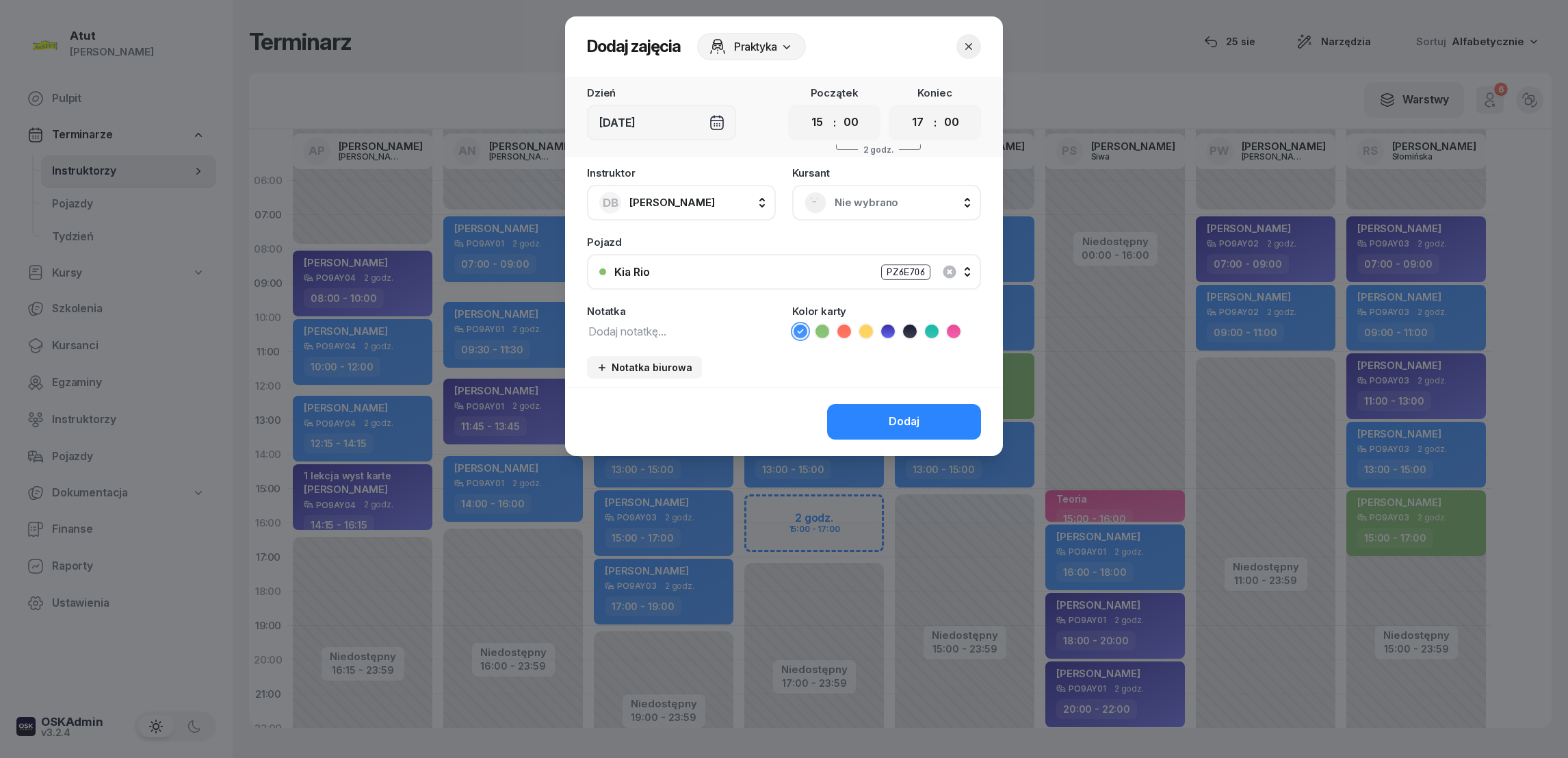
click at [884, 202] on span "Nie wybrano" at bounding box center [902, 202] width 134 height 18
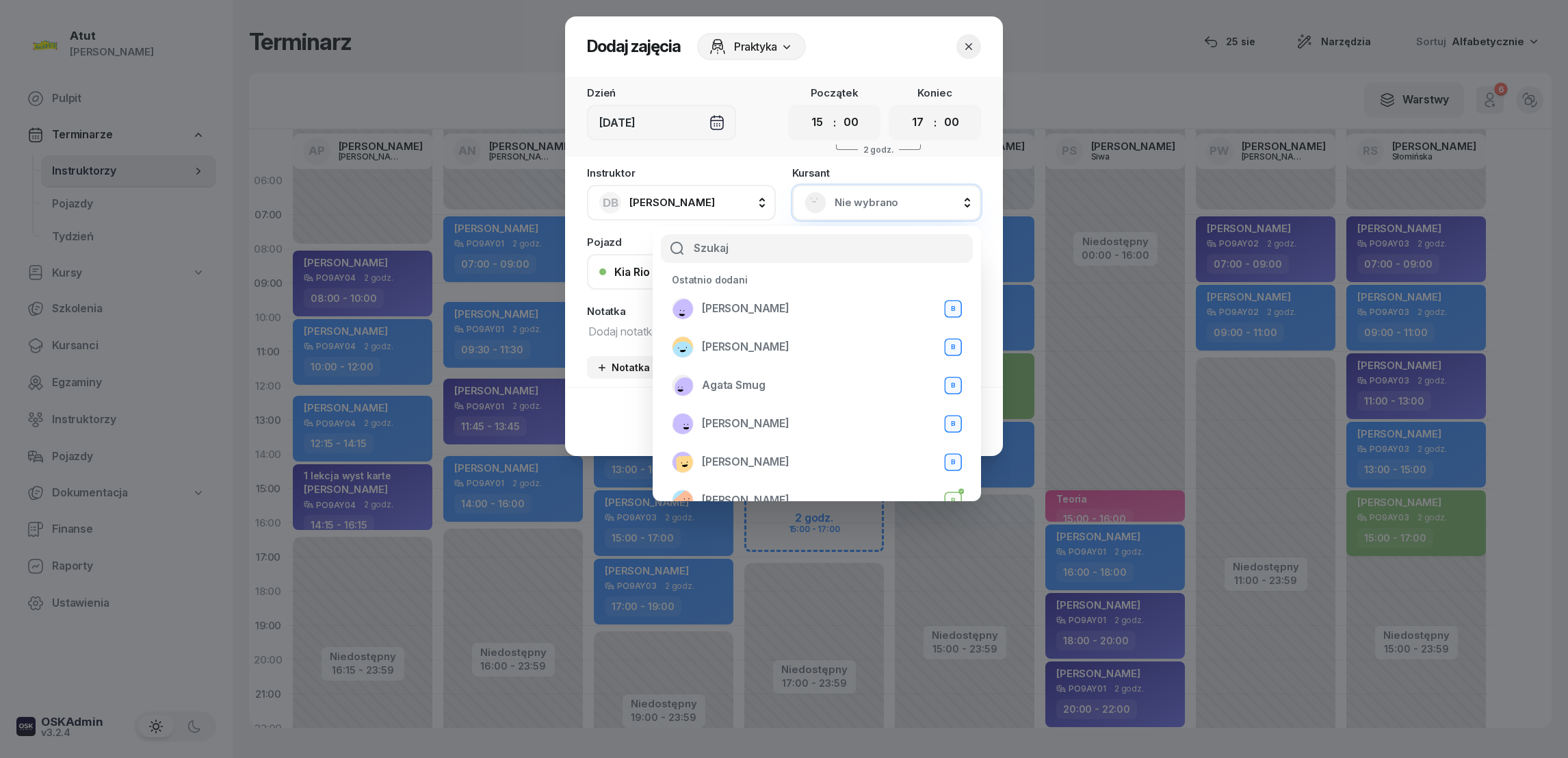
click at [743, 245] on input "text" at bounding box center [817, 248] width 312 height 29
type input "[PERSON_NAME]"
click at [732, 311] on span "[PERSON_NAME]" at bounding box center [745, 308] width 87 height 18
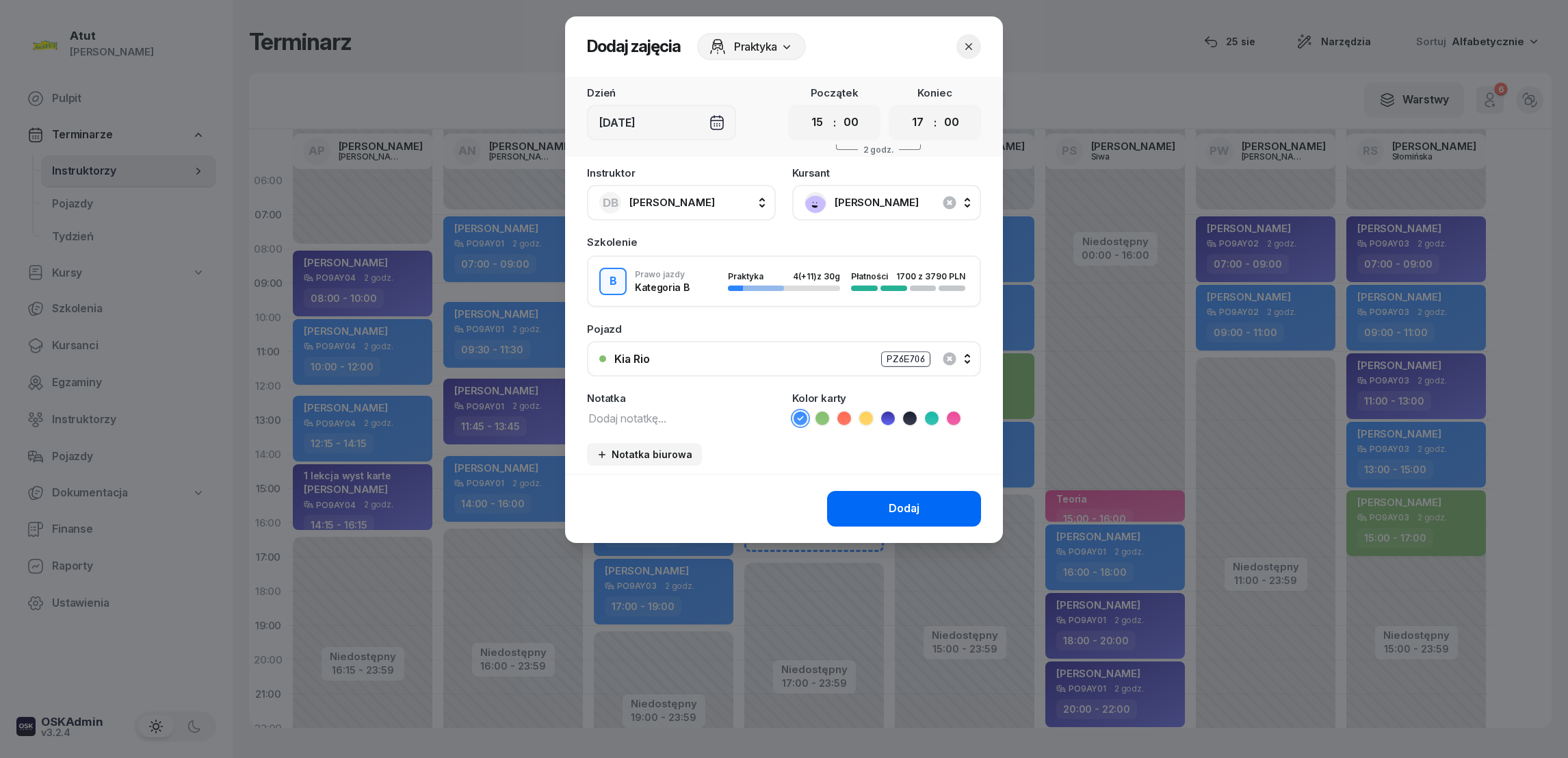
click at [897, 501] on div "Dodaj" at bounding box center [904, 508] width 30 height 18
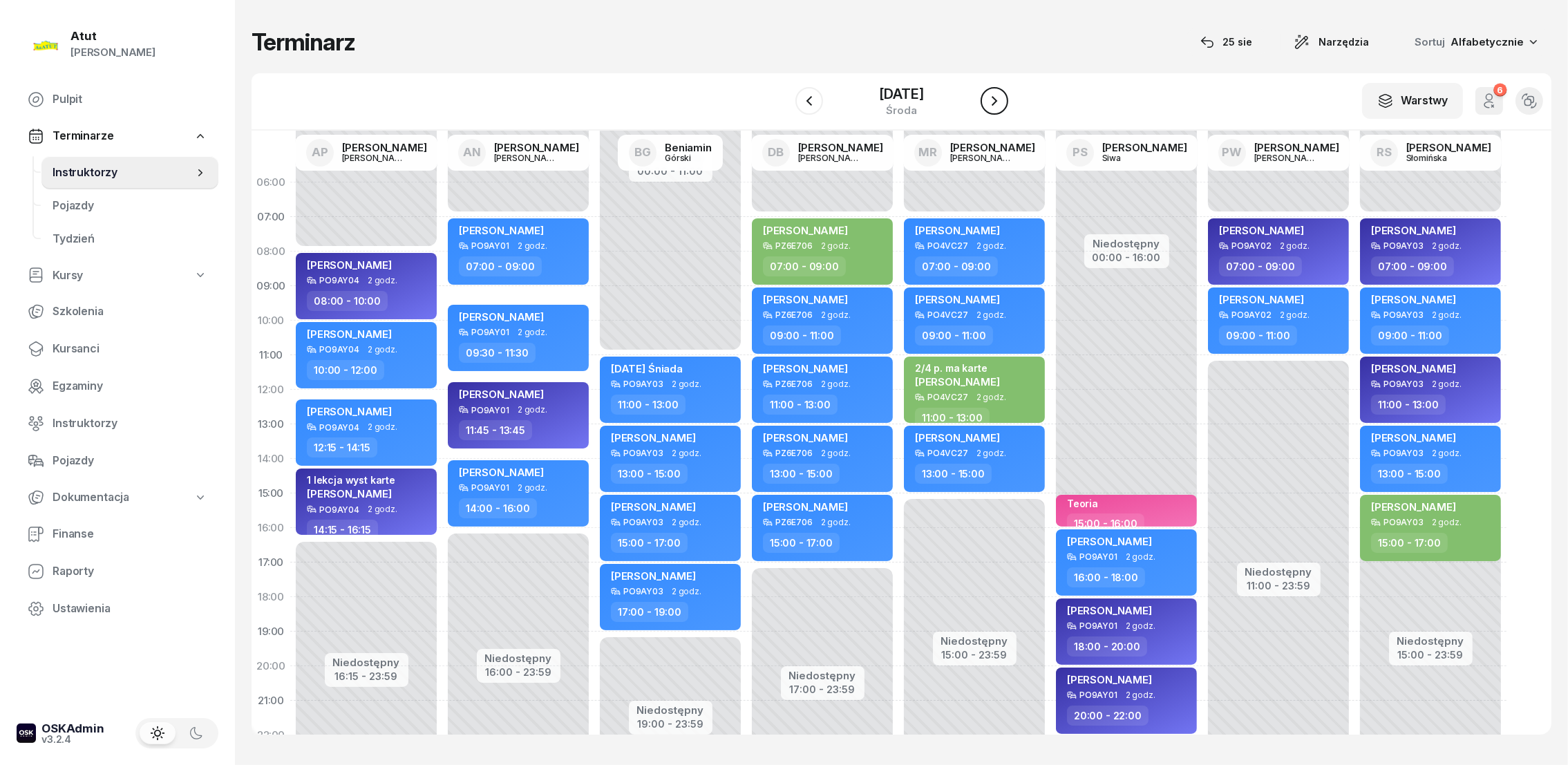
click at [996, 94] on icon "button" at bounding box center [993, 100] width 16 height 16
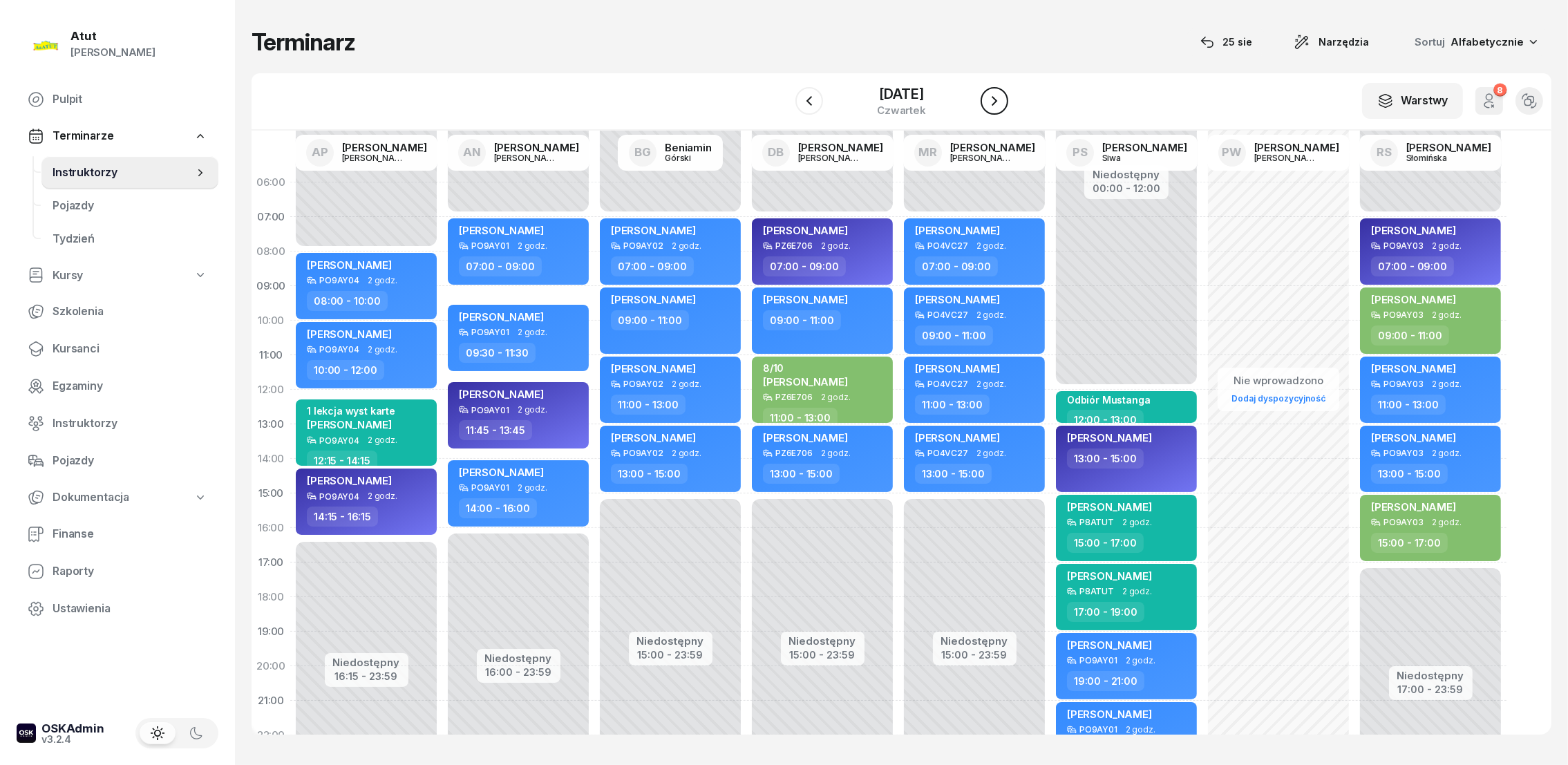
click at [1003, 98] on button "button" at bounding box center [994, 101] width 27 height 27
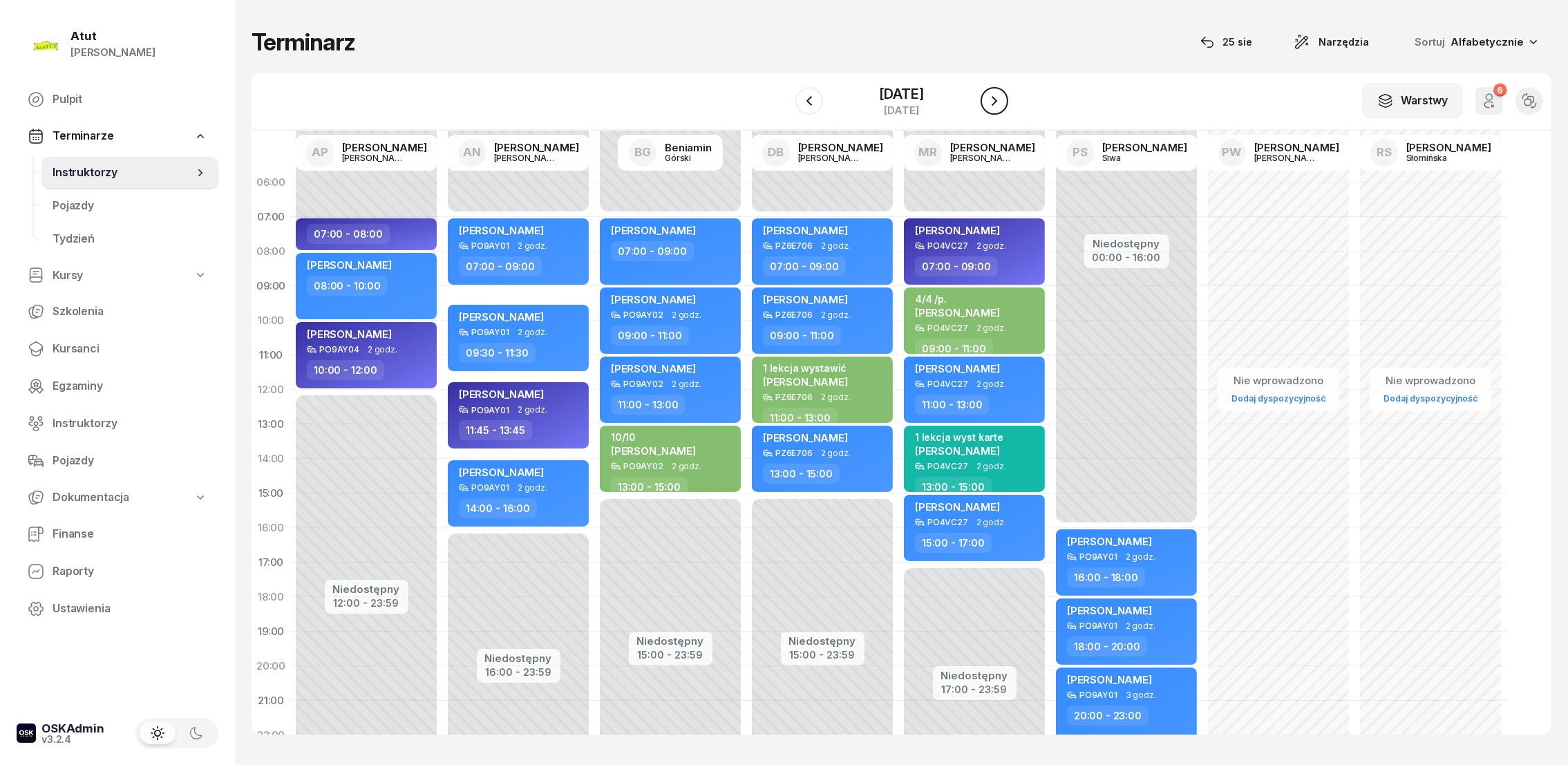
click at [994, 96] on icon "button" at bounding box center [993, 100] width 16 height 16
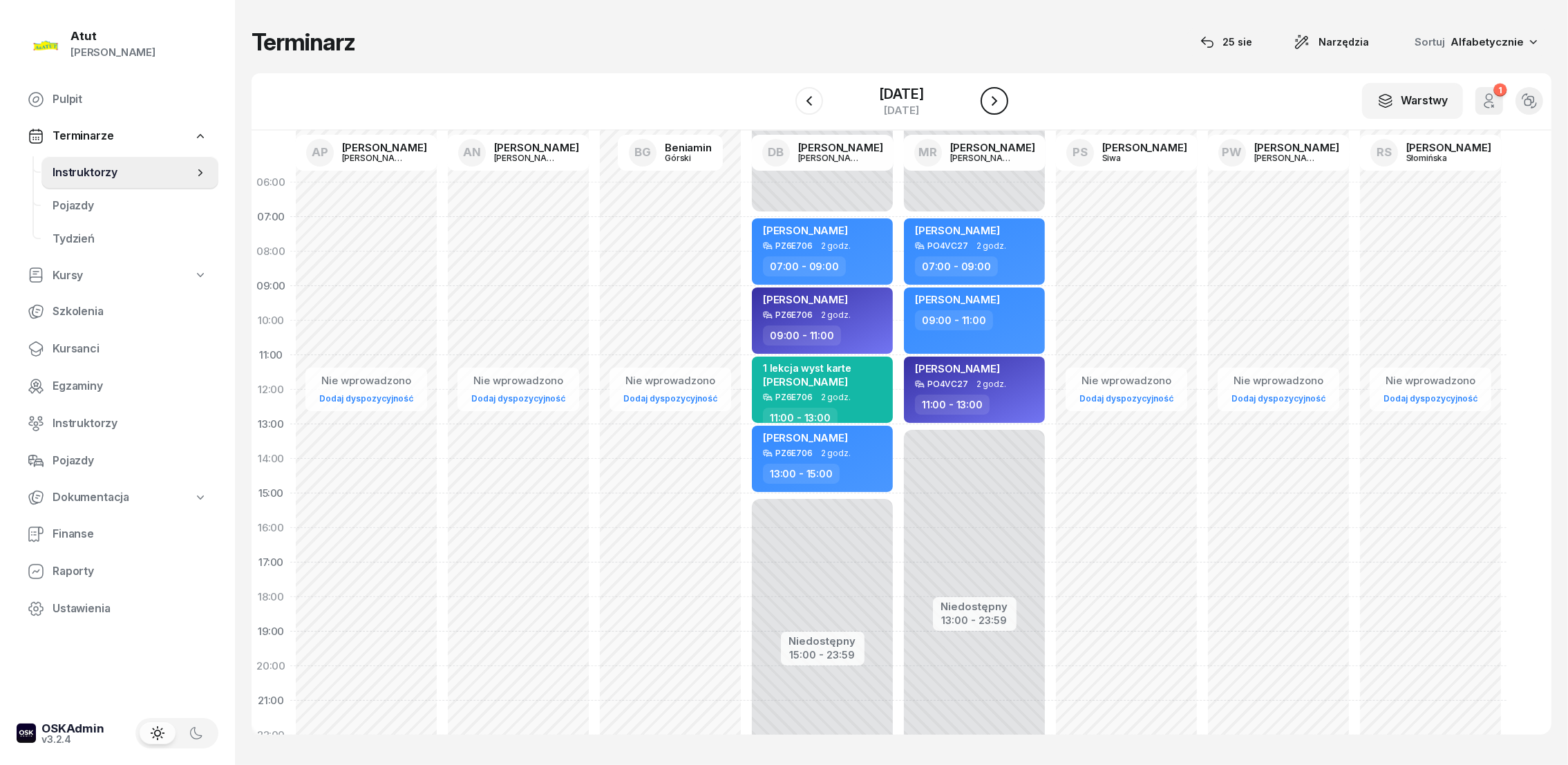
click at [1004, 98] on button "button" at bounding box center [994, 101] width 27 height 27
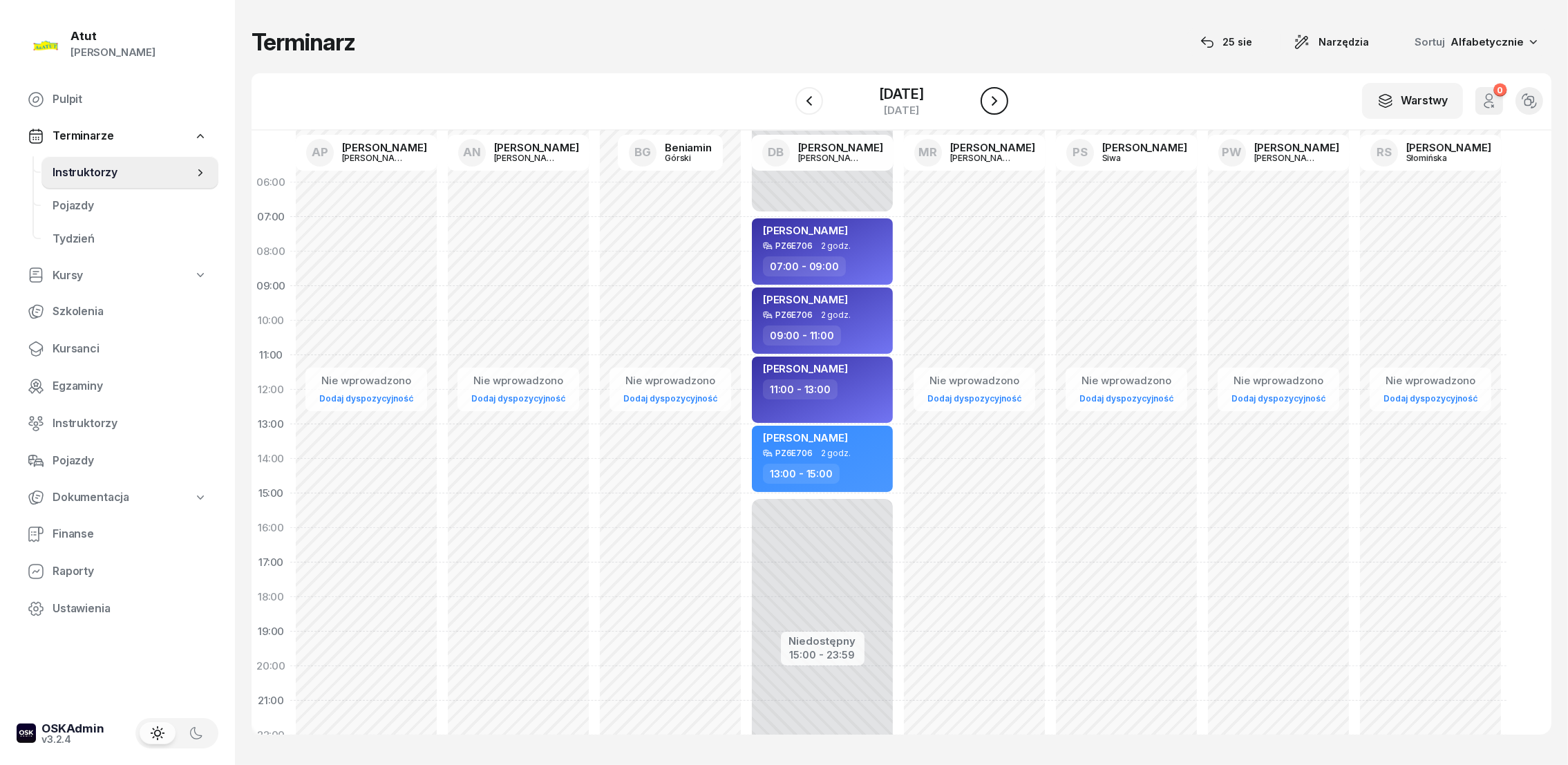
click at [1005, 98] on button "button" at bounding box center [994, 101] width 27 height 27
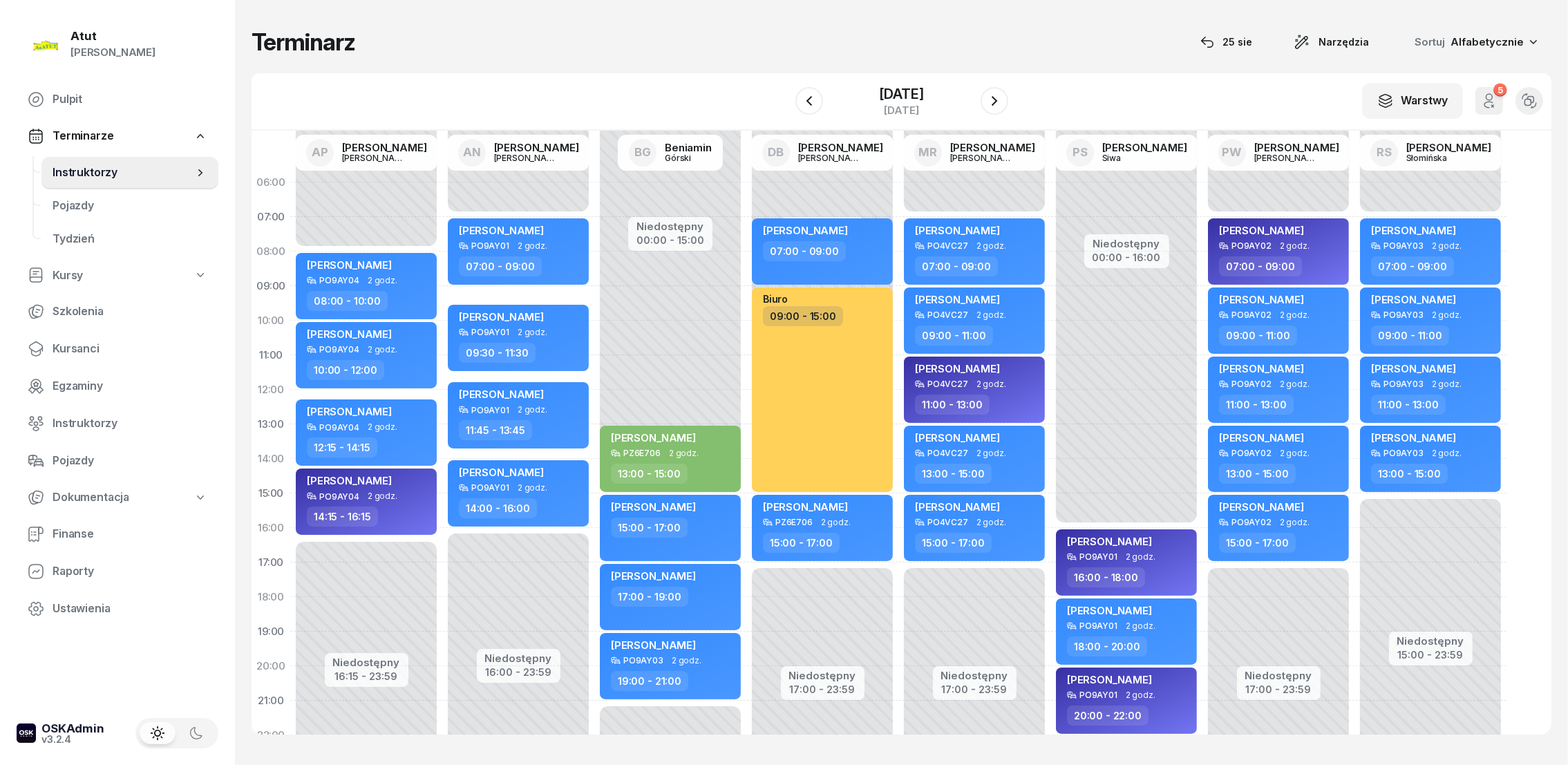
click at [1009, 97] on div "W Wybierz AP [PERSON_NAME] AN [PERSON_NAME] BG [PERSON_NAME] DB [PERSON_NAME] M…" at bounding box center [901, 102] width 1300 height 57
click at [999, 98] on icon "button" at bounding box center [993, 100] width 16 height 16
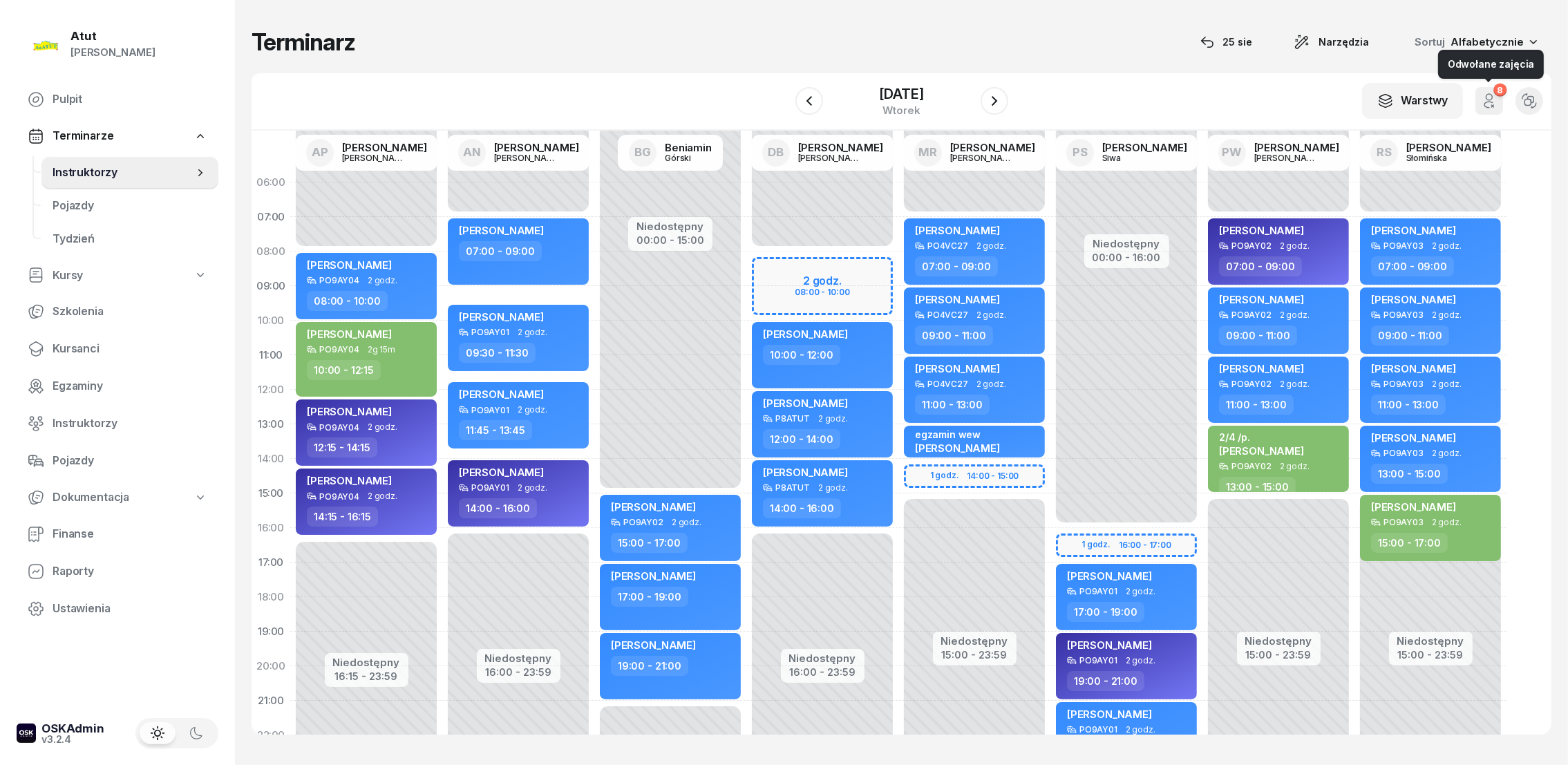
click at [1488, 98] on icon "button" at bounding box center [1488, 100] width 16 height 16
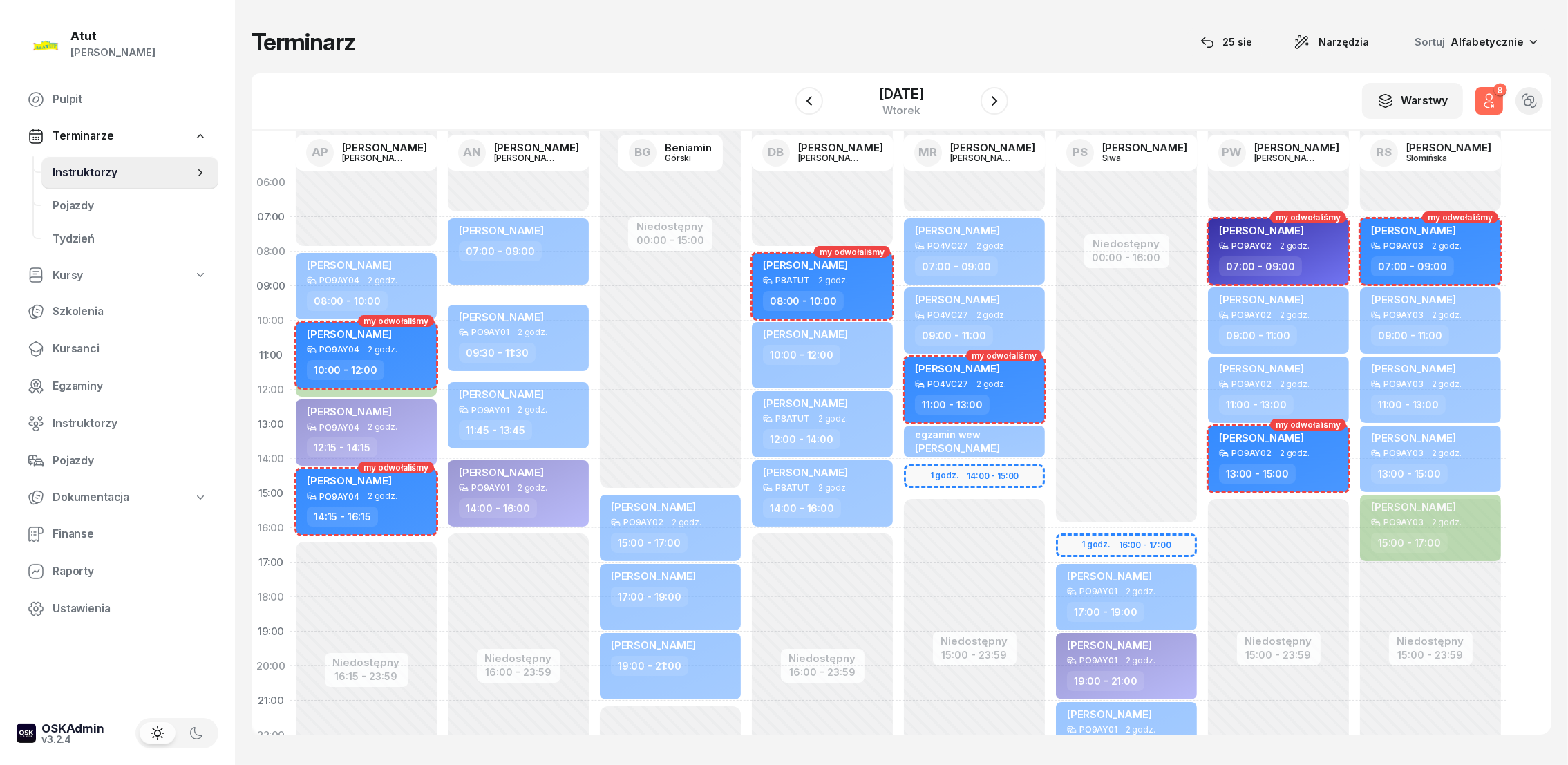
click at [1490, 96] on icon "button" at bounding box center [1488, 100] width 16 height 16
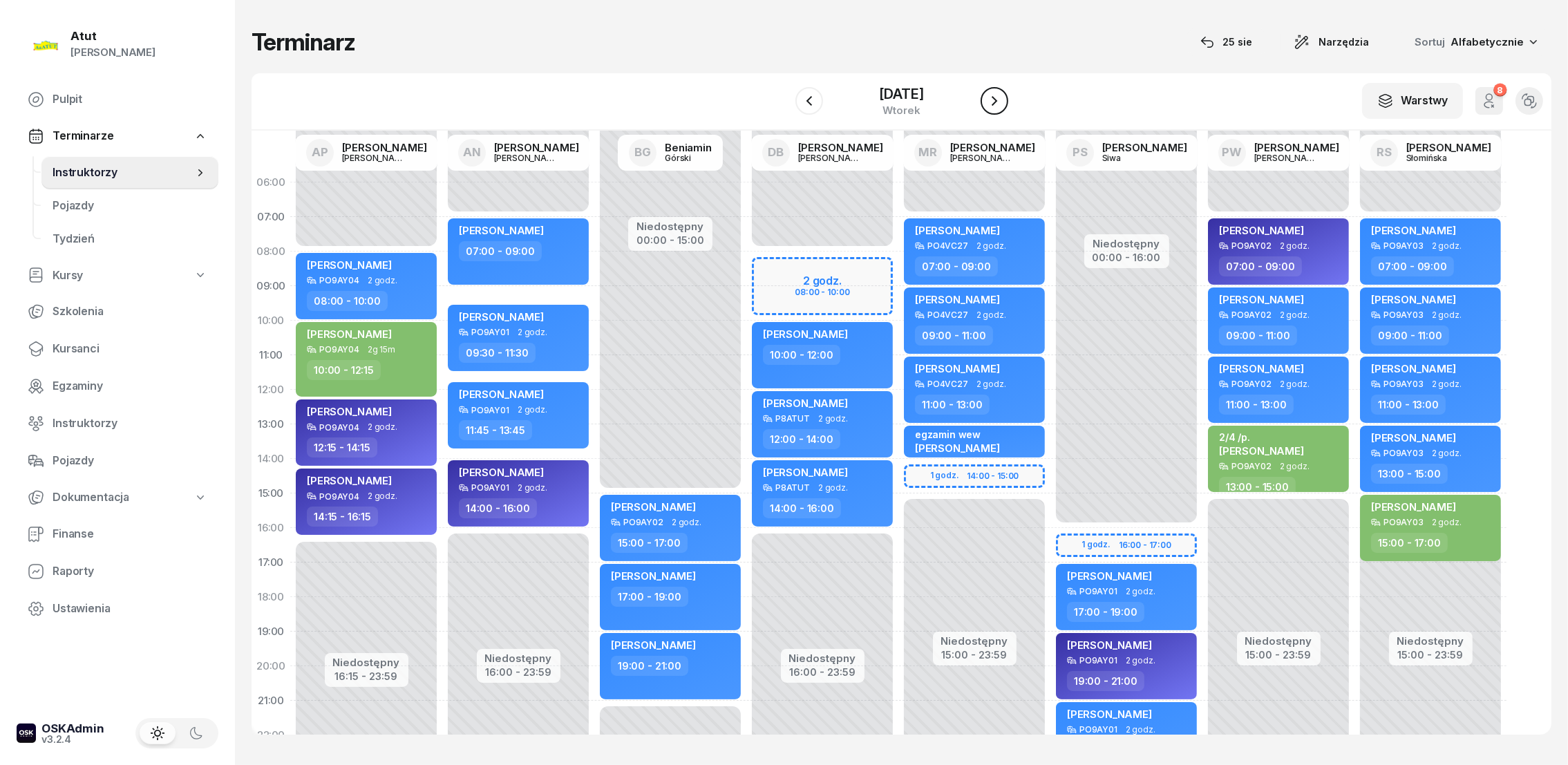
click at [992, 98] on icon "button" at bounding box center [993, 100] width 16 height 16
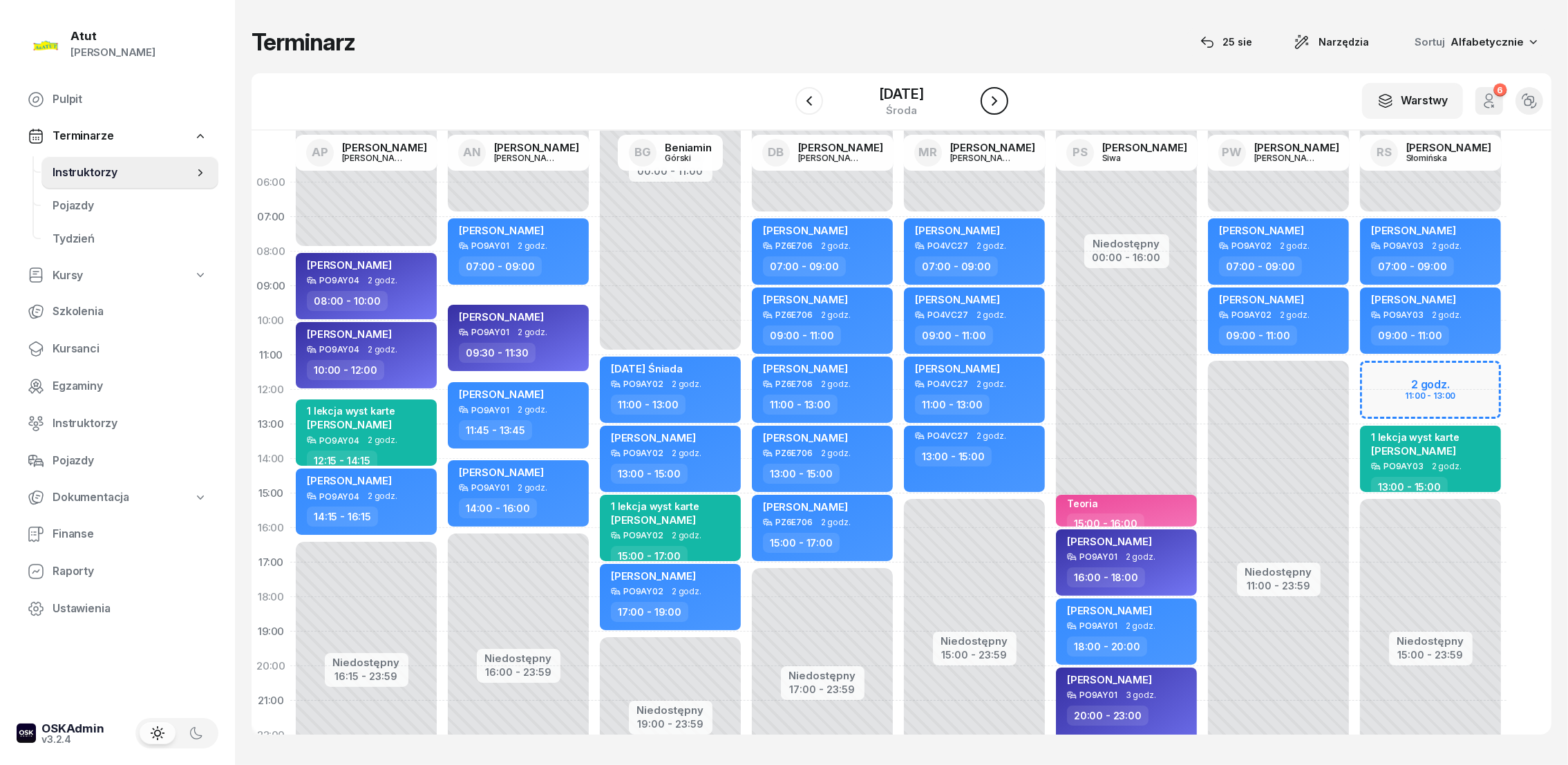
click at [1000, 96] on icon "button" at bounding box center [993, 100] width 16 height 16
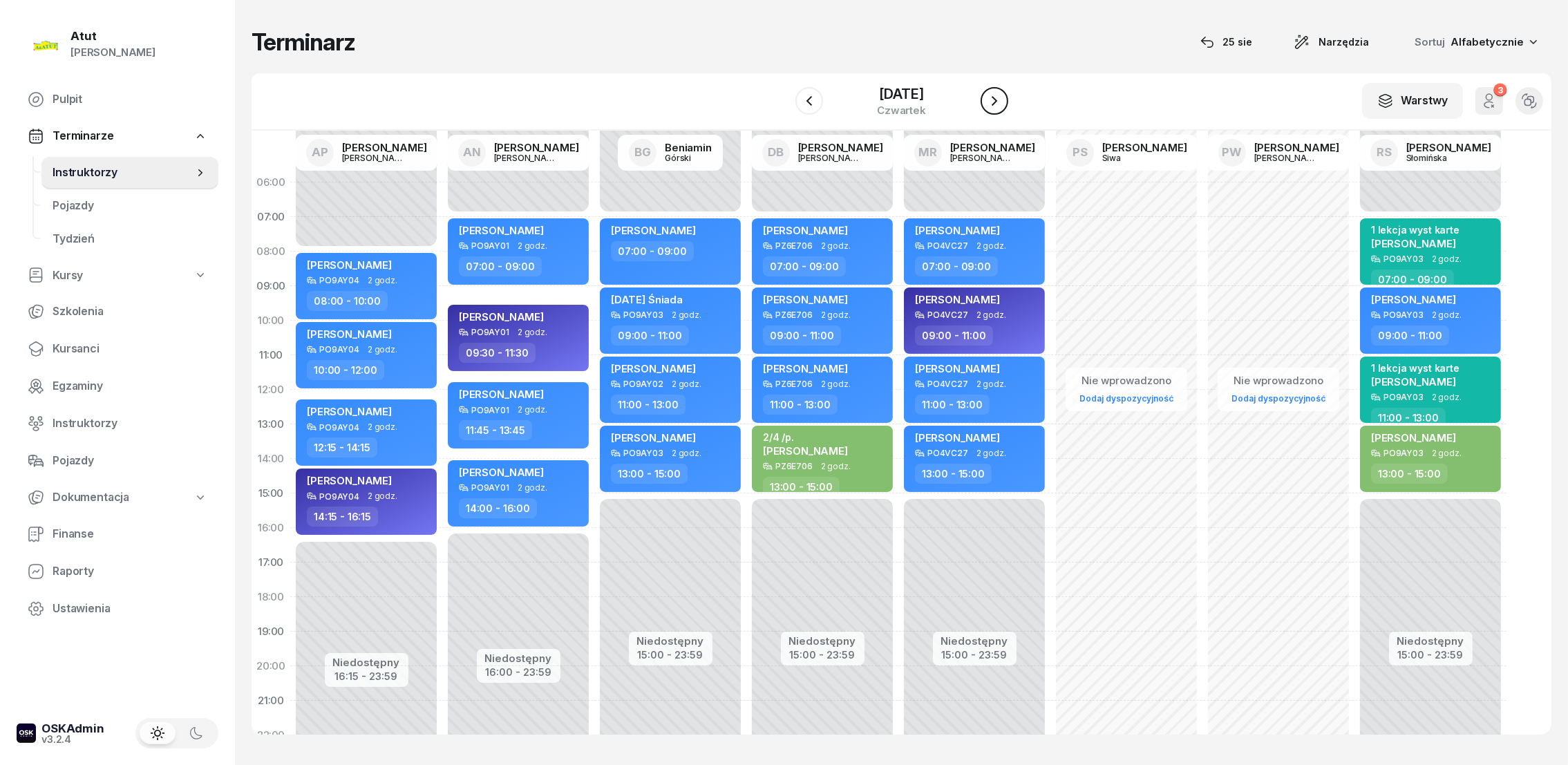
click at [1001, 96] on icon "button" at bounding box center [993, 100] width 16 height 16
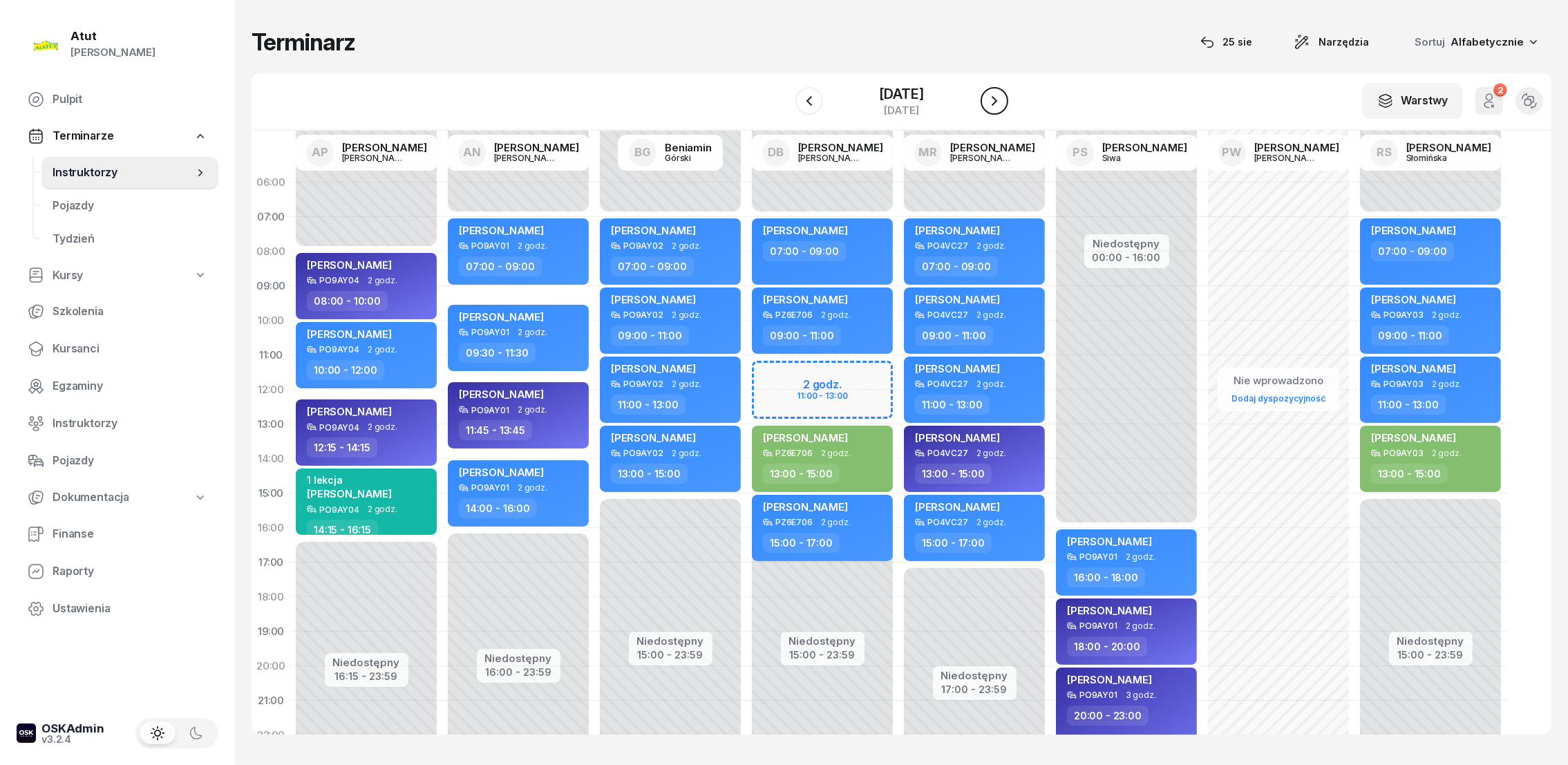
click at [999, 103] on icon "button" at bounding box center [993, 100] width 16 height 16
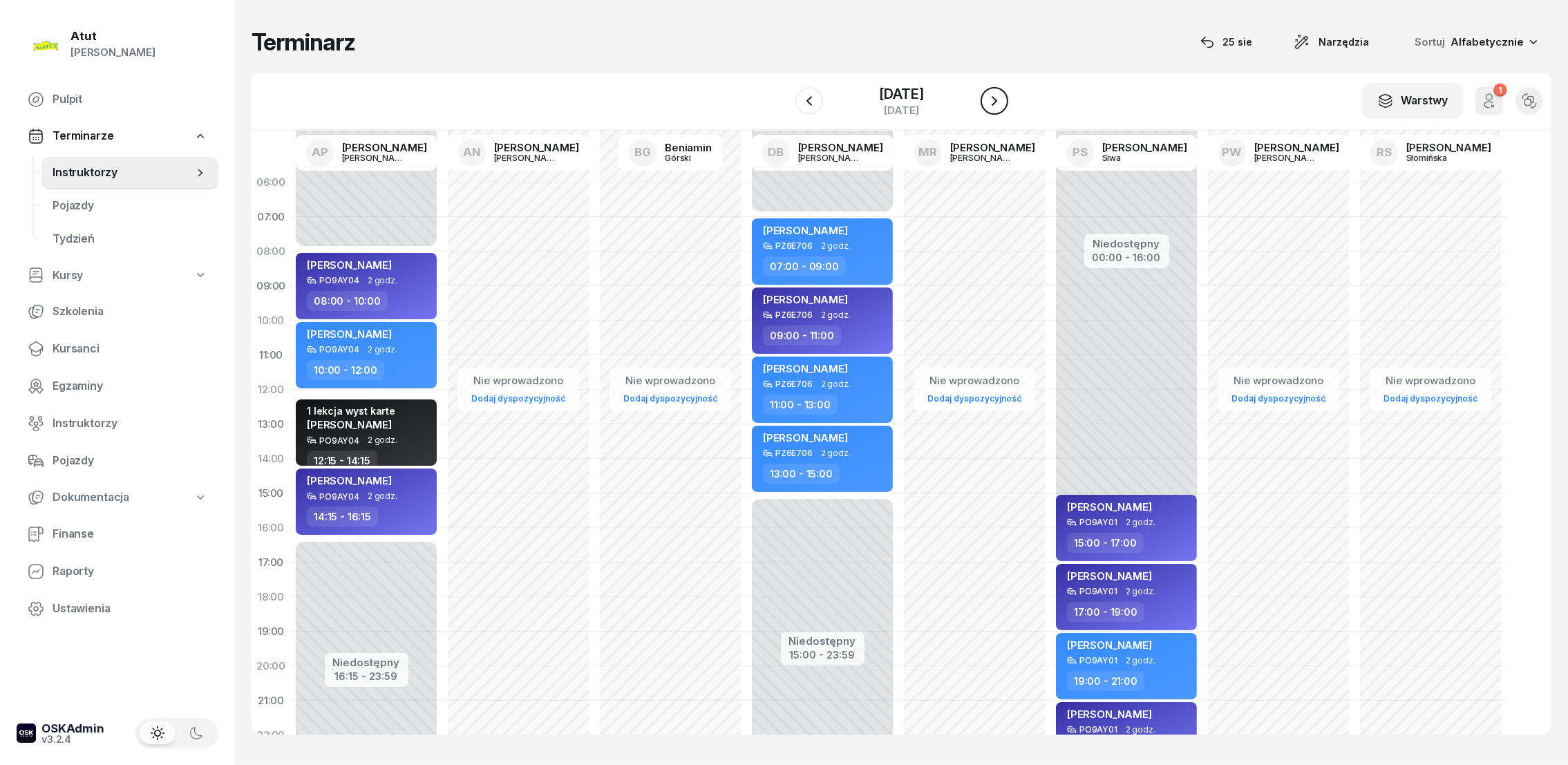
click at [1001, 103] on icon "button" at bounding box center [993, 100] width 16 height 16
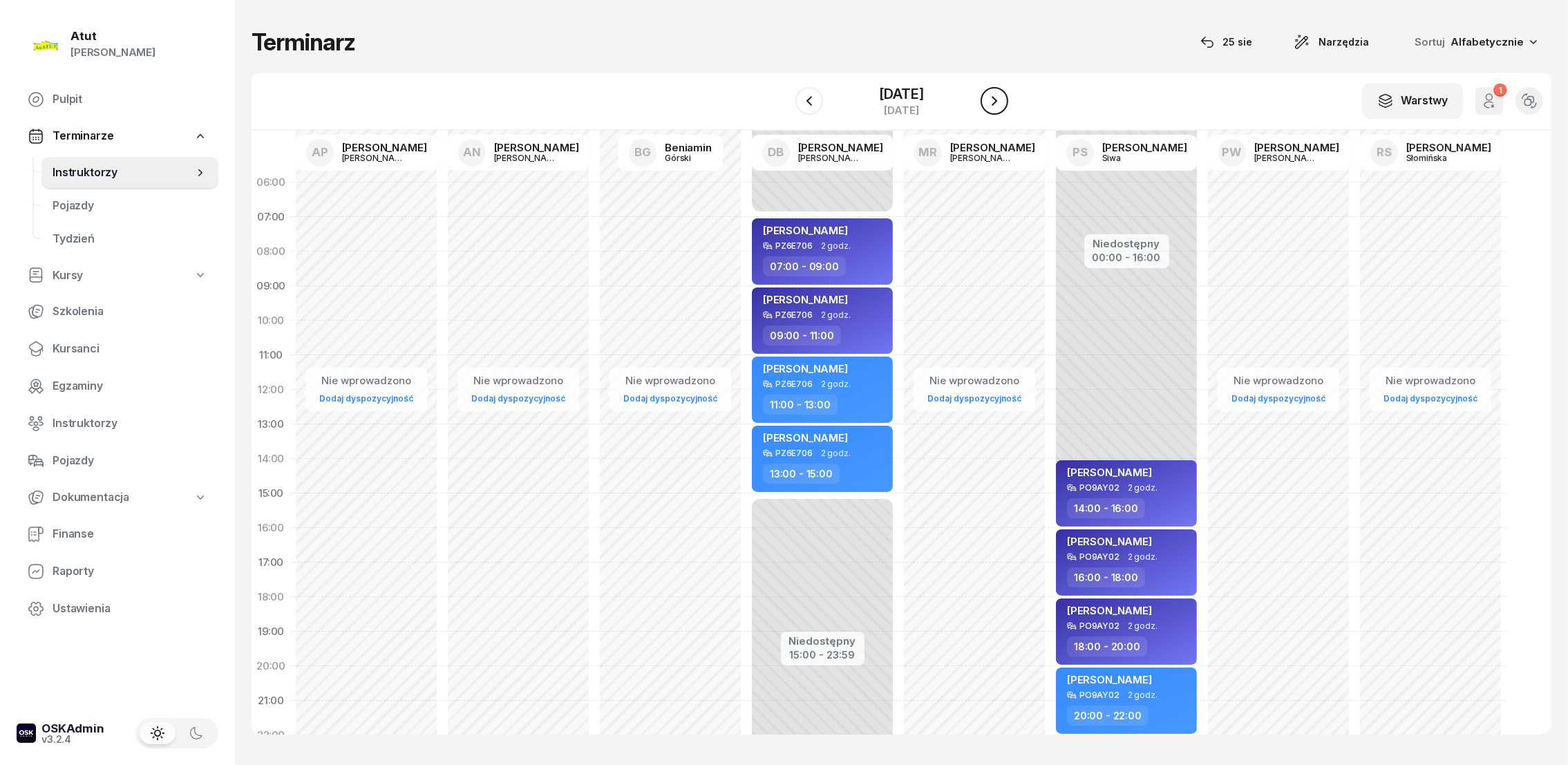
click at [1006, 100] on button "button" at bounding box center [994, 101] width 27 height 27
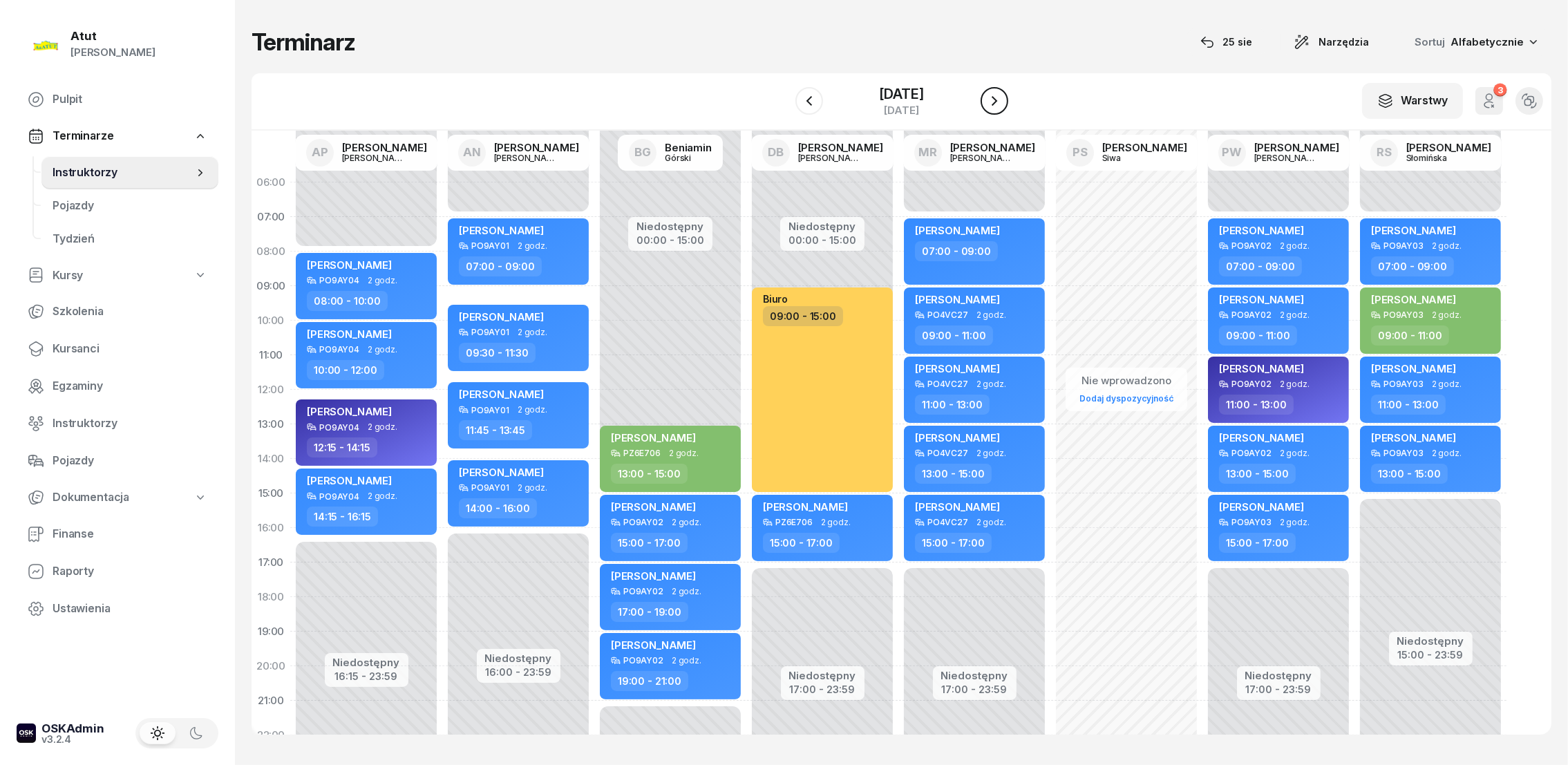
click at [1000, 99] on icon "button" at bounding box center [993, 100] width 16 height 16
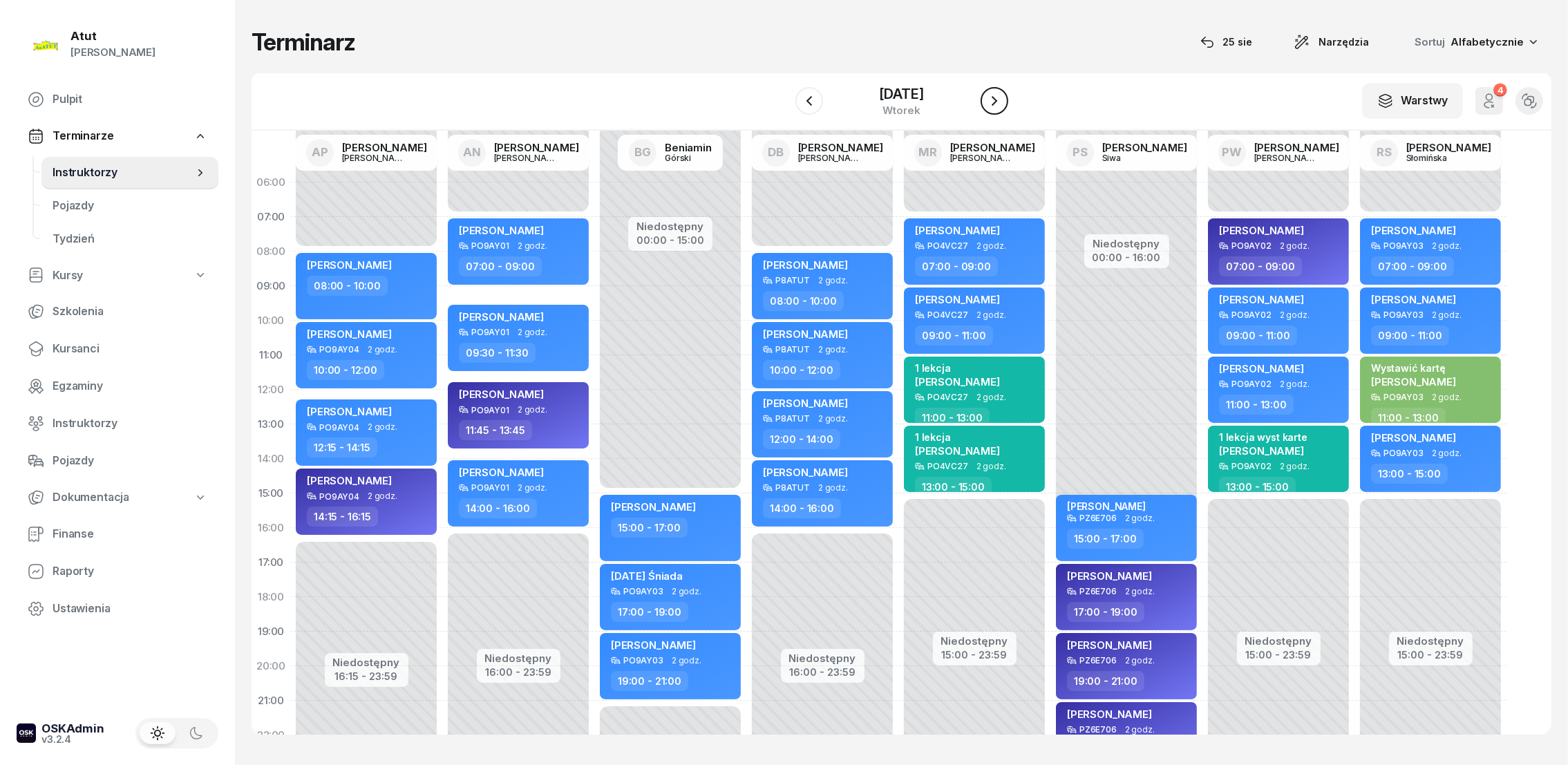
click at [999, 99] on icon "button" at bounding box center [993, 100] width 16 height 16
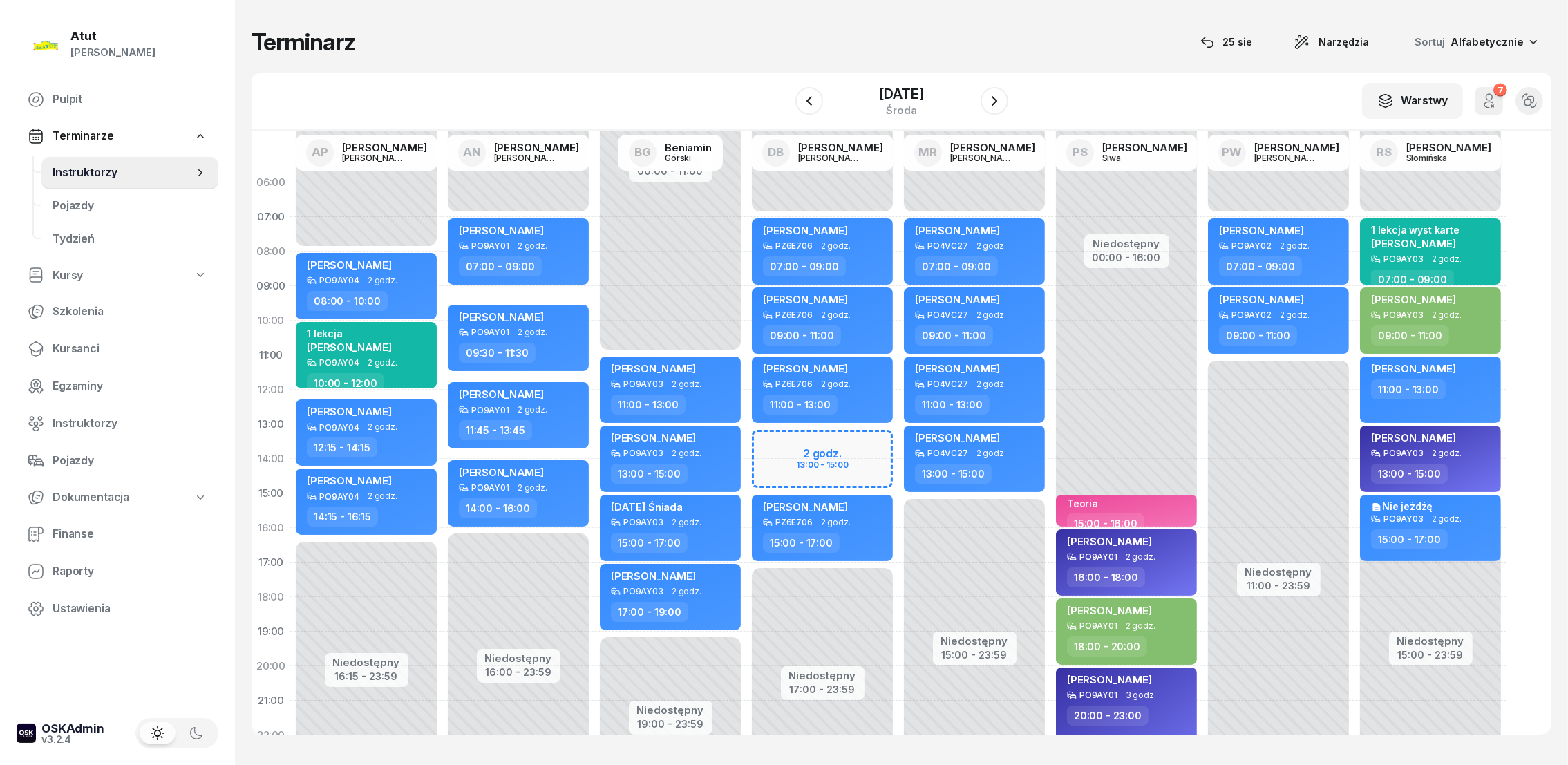
click at [899, 436] on div "Niedostępny 00:00 - 07:00 Niedostępny 17:00 - 23:59 2 godz. 13:00 - 15:00 [PERS…" at bounding box center [975, 493] width 152 height 656
select select "13"
select select "15"
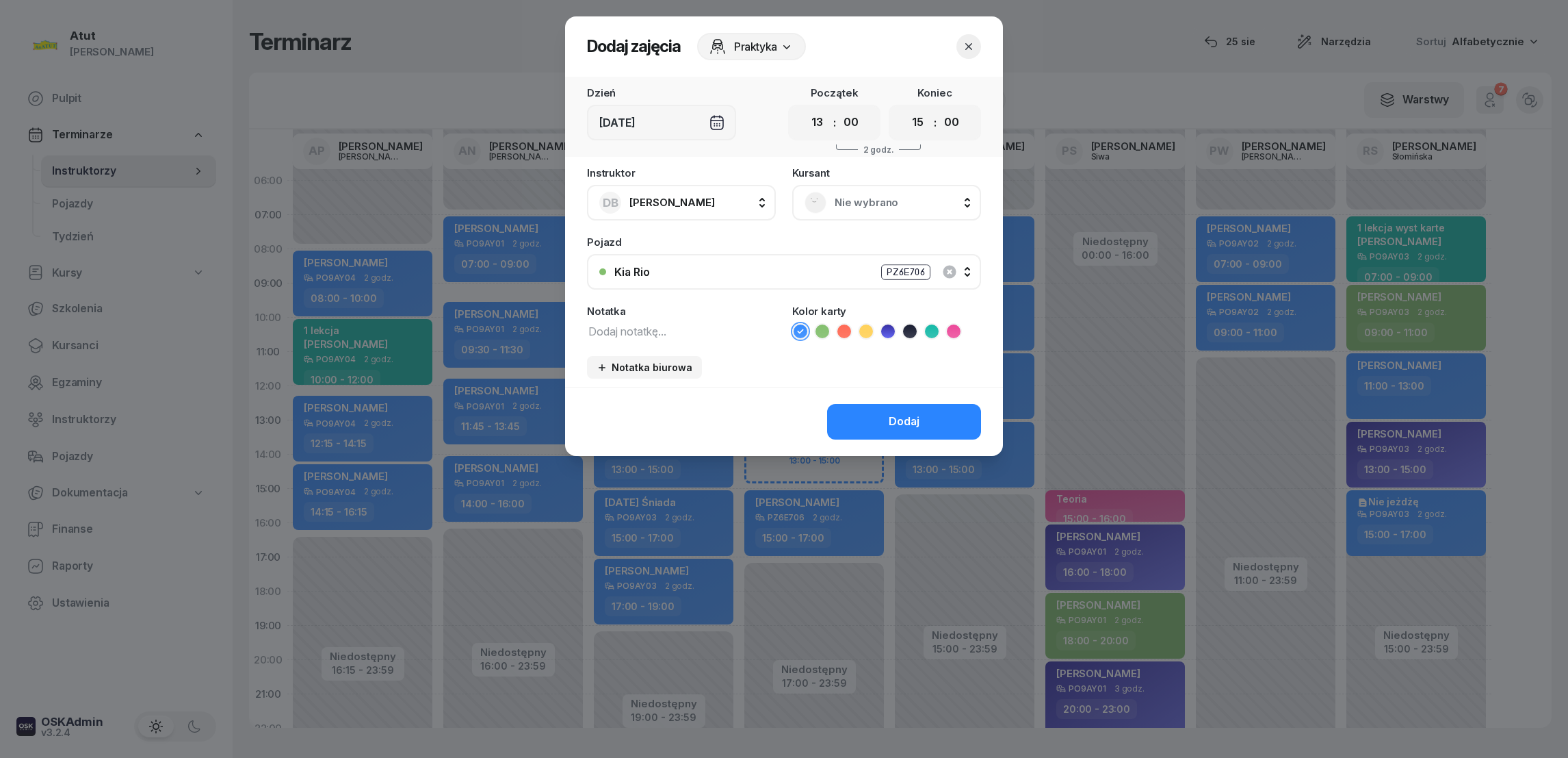
click at [877, 205] on span "Nie wybrano" at bounding box center [902, 202] width 134 height 18
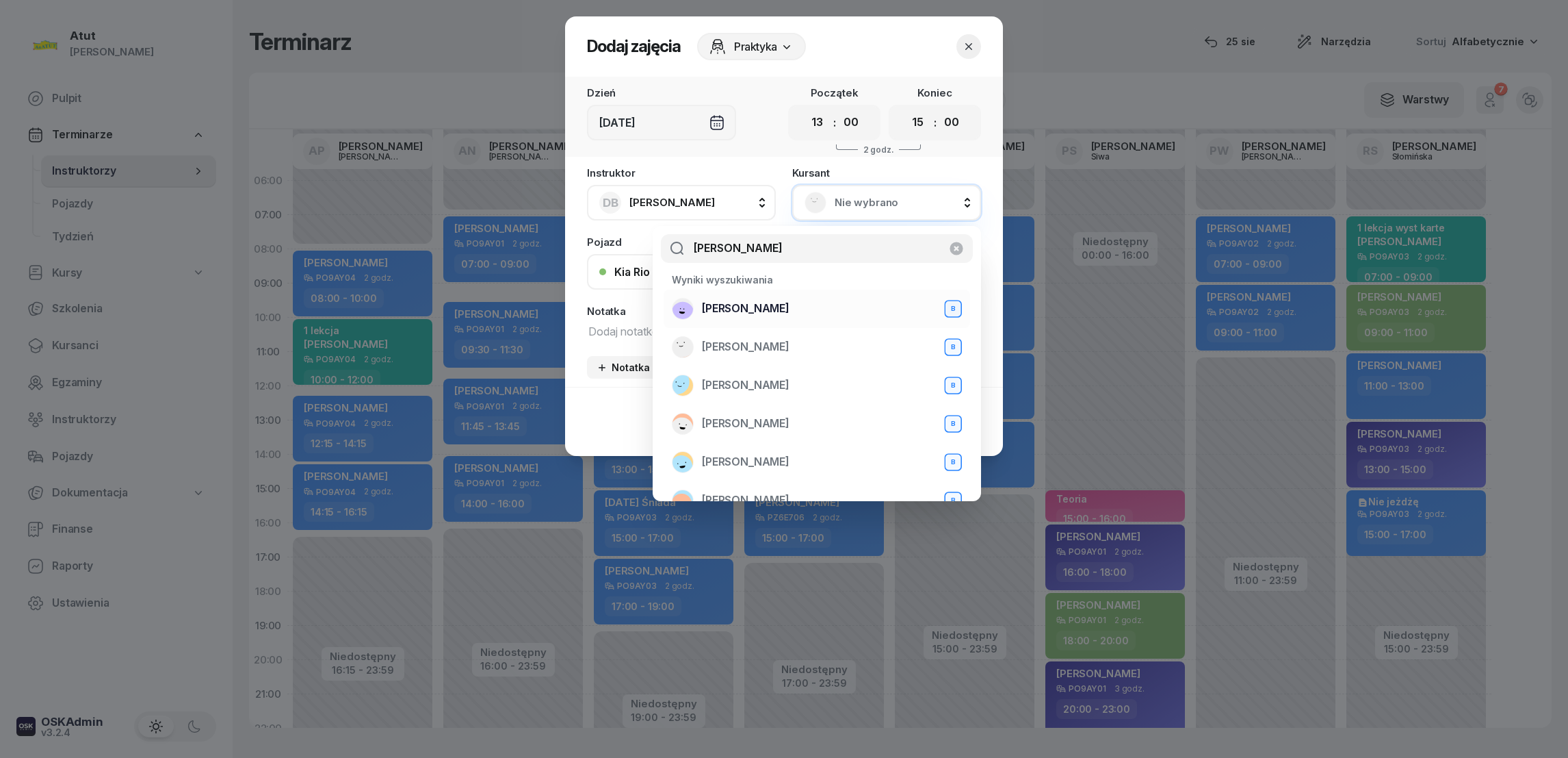
type input "[PERSON_NAME]"
click at [728, 309] on span "[PERSON_NAME]" at bounding box center [745, 308] width 87 height 18
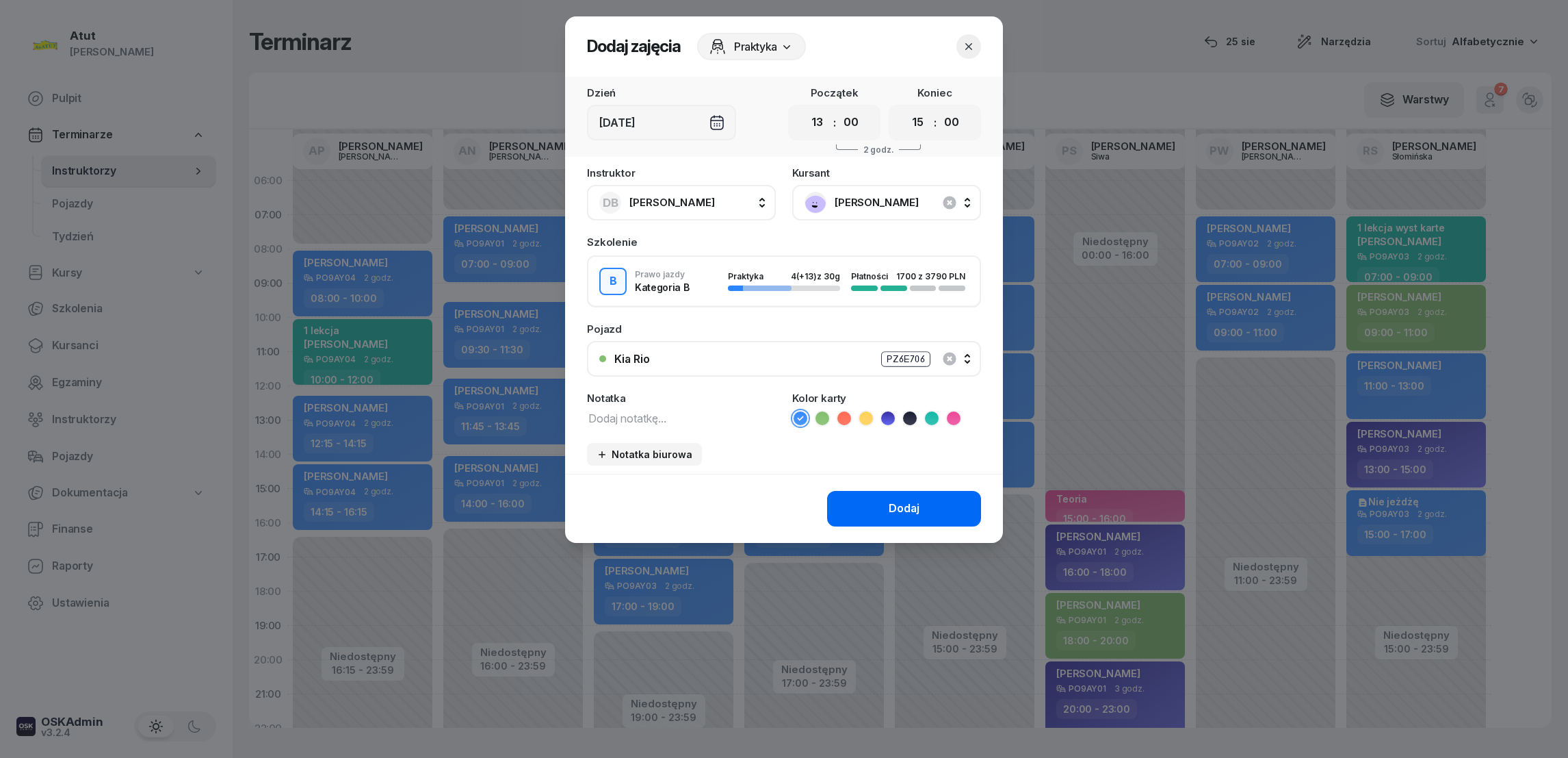
click at [889, 502] on div "Dodaj" at bounding box center [904, 508] width 30 height 18
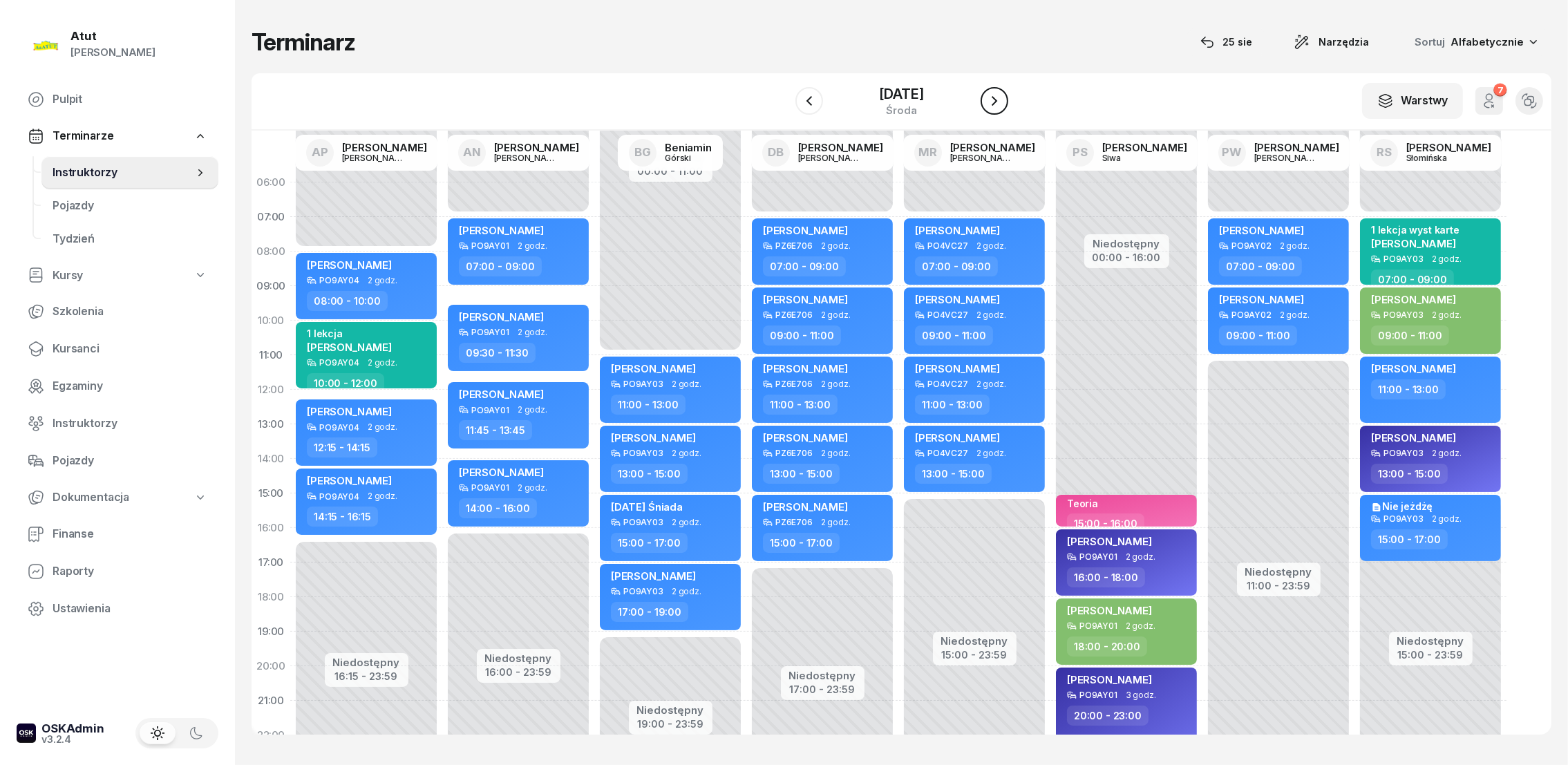
click at [999, 98] on icon "button" at bounding box center [993, 100] width 16 height 16
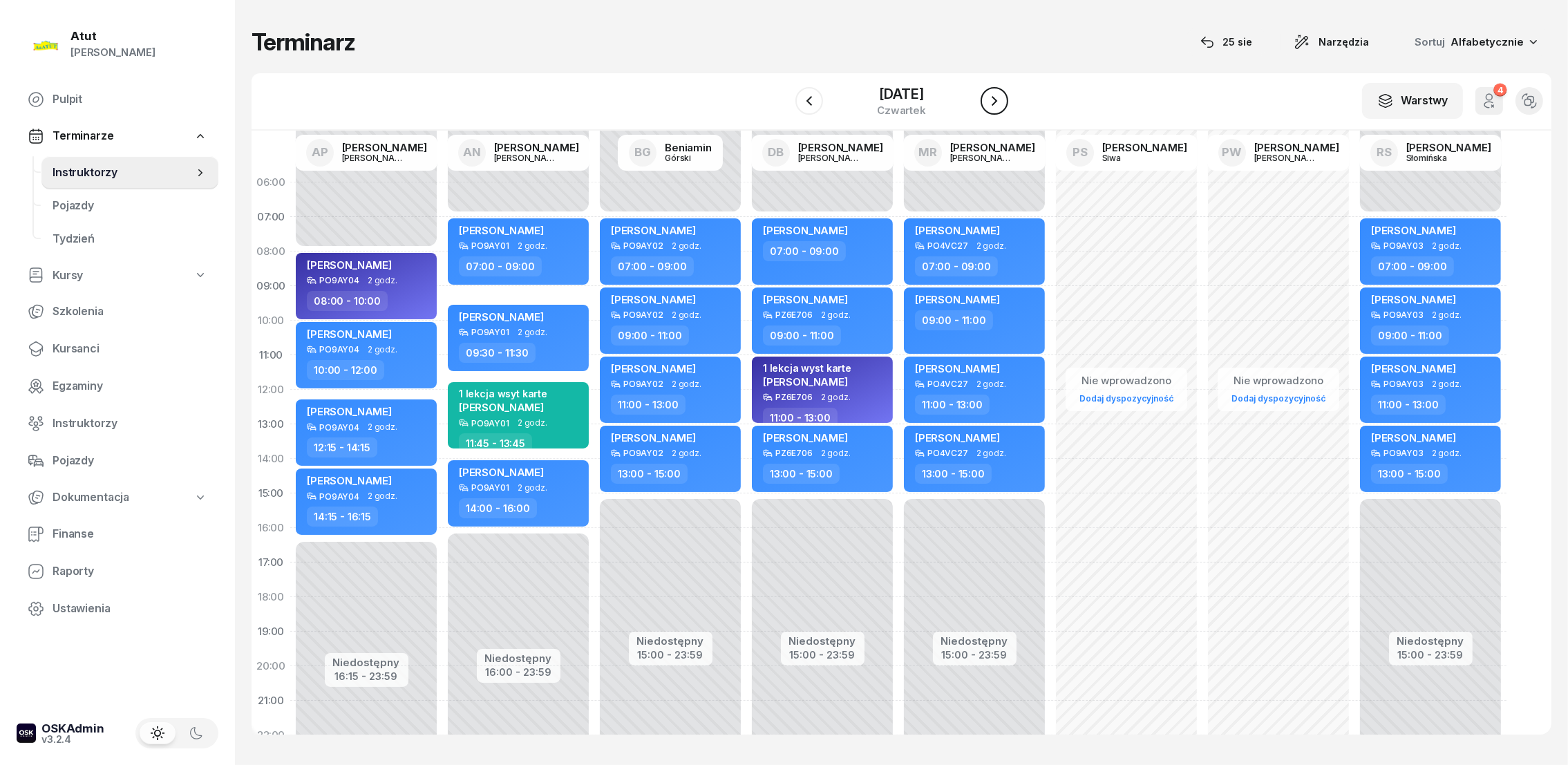
click at [1005, 99] on button "button" at bounding box center [994, 101] width 27 height 27
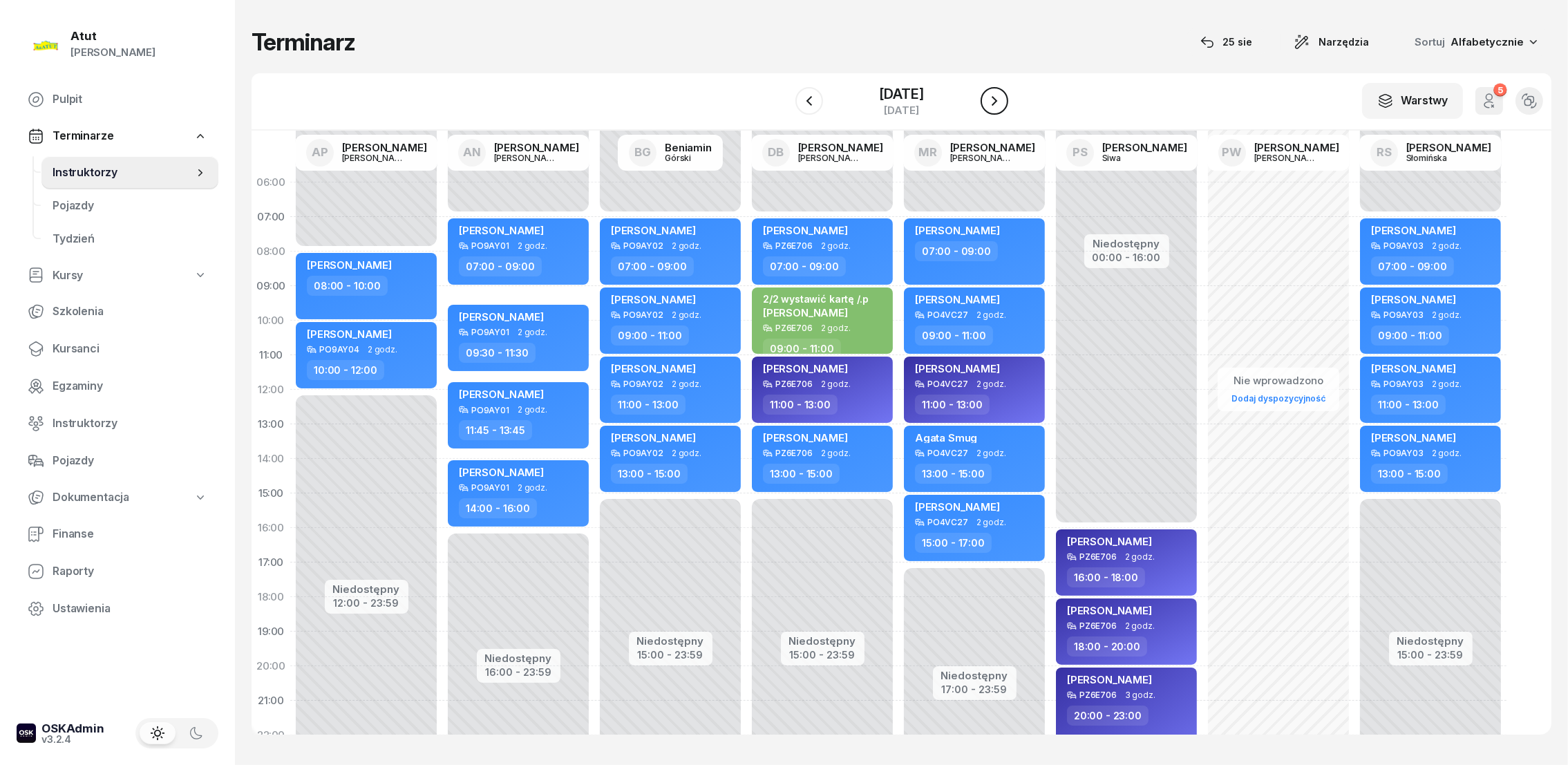
click at [1006, 97] on button "button" at bounding box center [994, 101] width 27 height 27
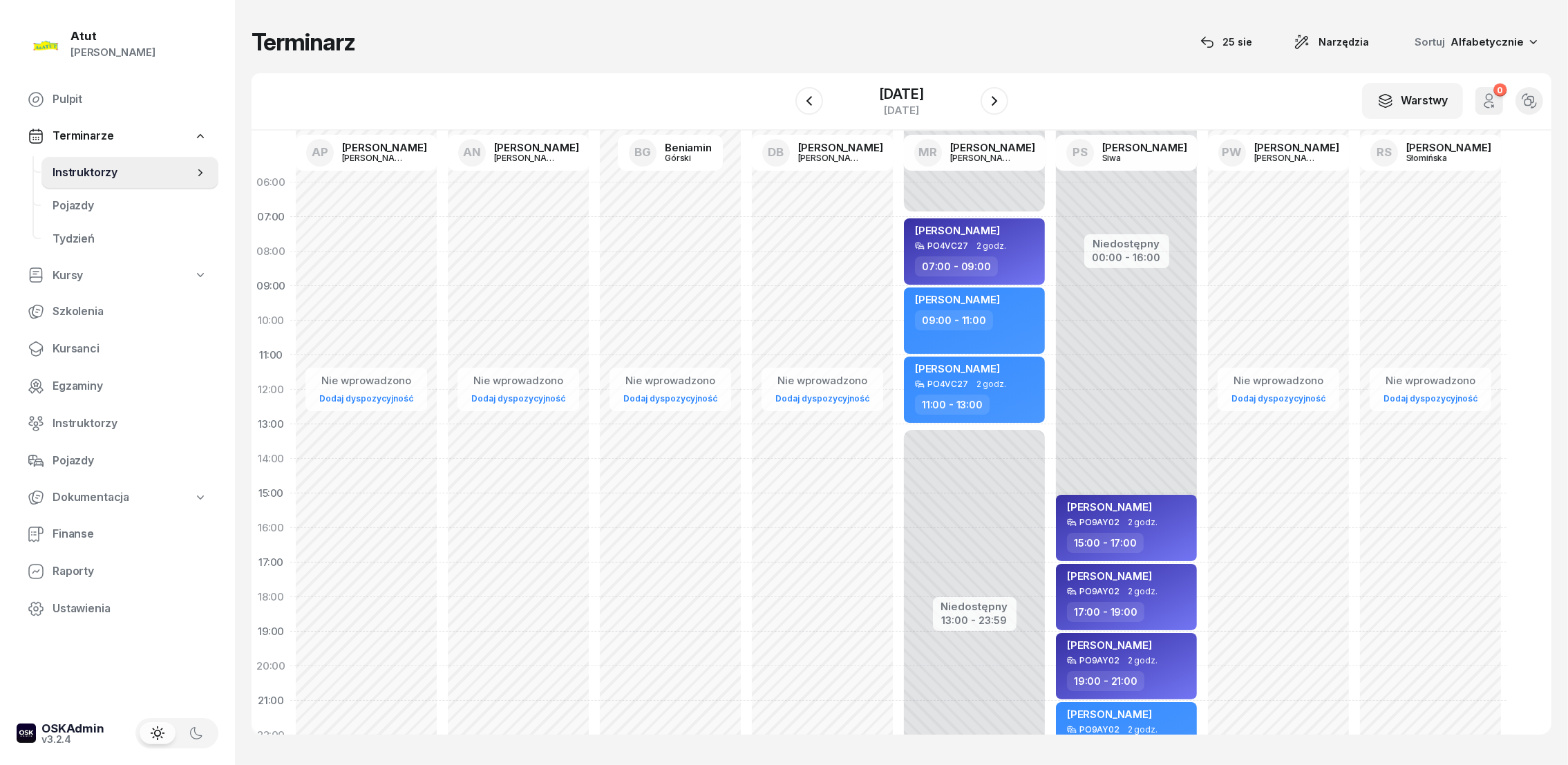
click at [1008, 96] on div at bounding box center [994, 101] width 27 height 27
click at [1002, 100] on icon "button" at bounding box center [993, 100] width 16 height 16
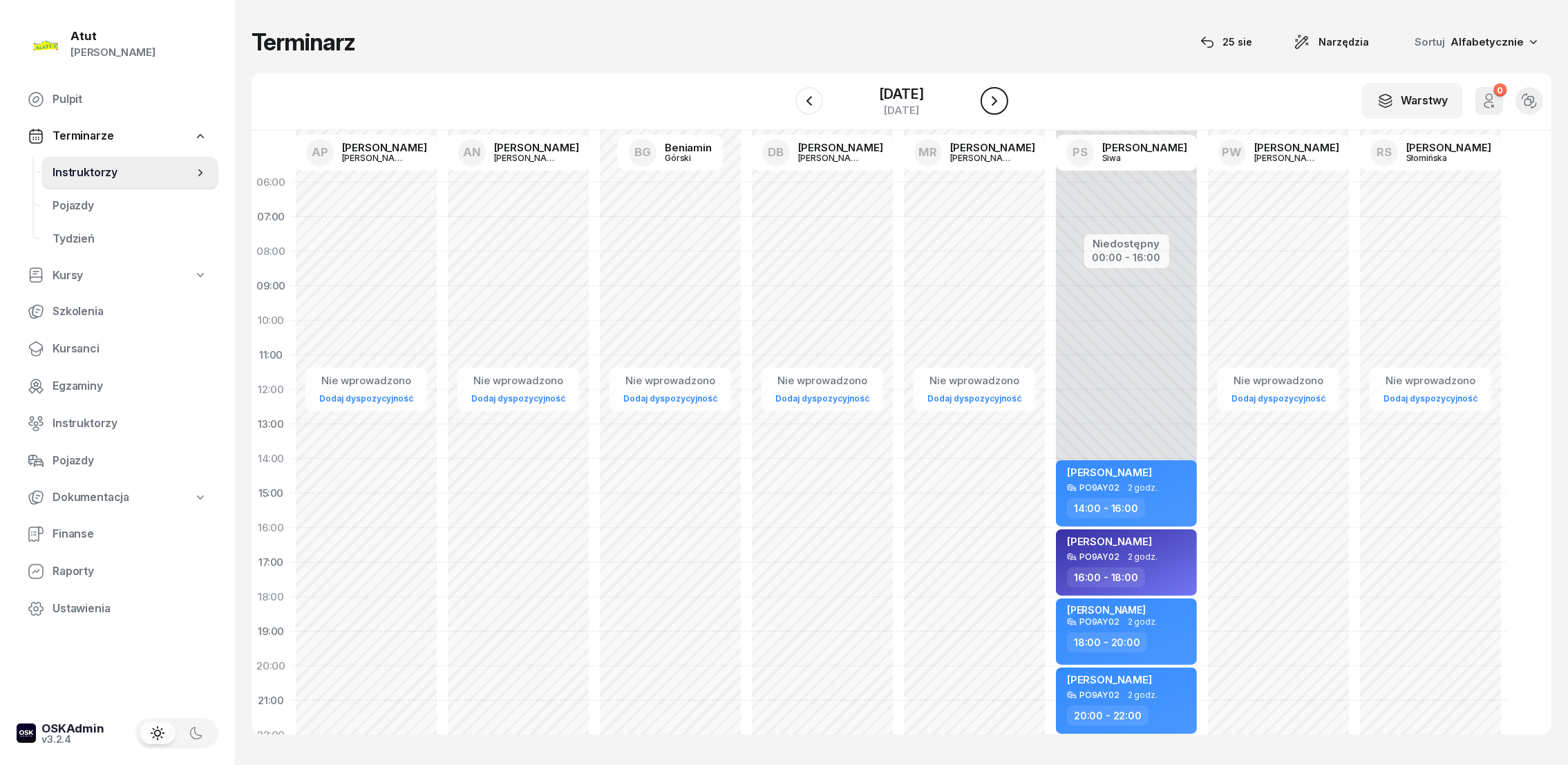
click at [1003, 100] on icon "button" at bounding box center [993, 100] width 16 height 16
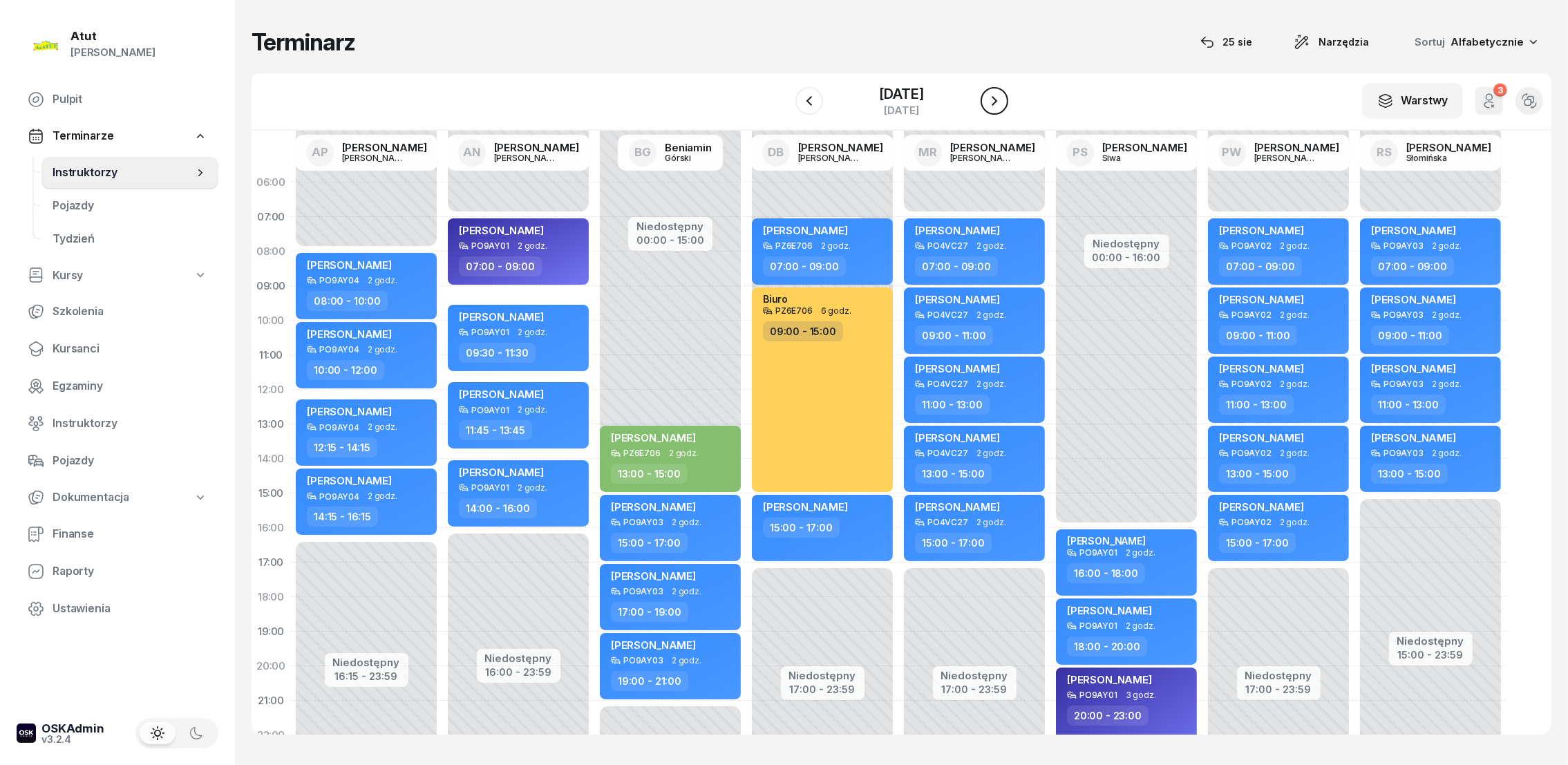
click at [1003, 99] on icon "button" at bounding box center [993, 100] width 16 height 16
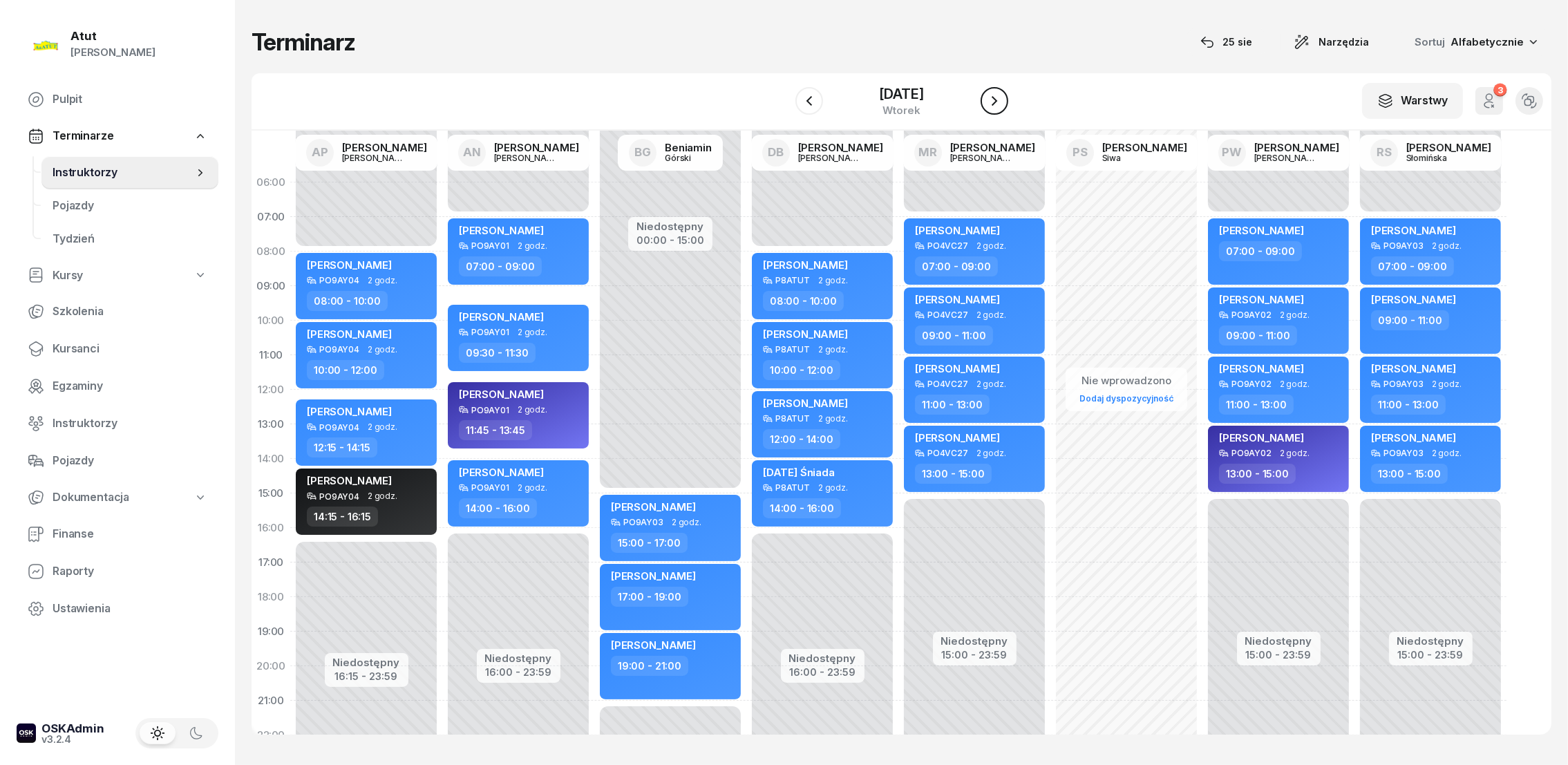
click at [1006, 99] on button "button" at bounding box center [994, 101] width 27 height 27
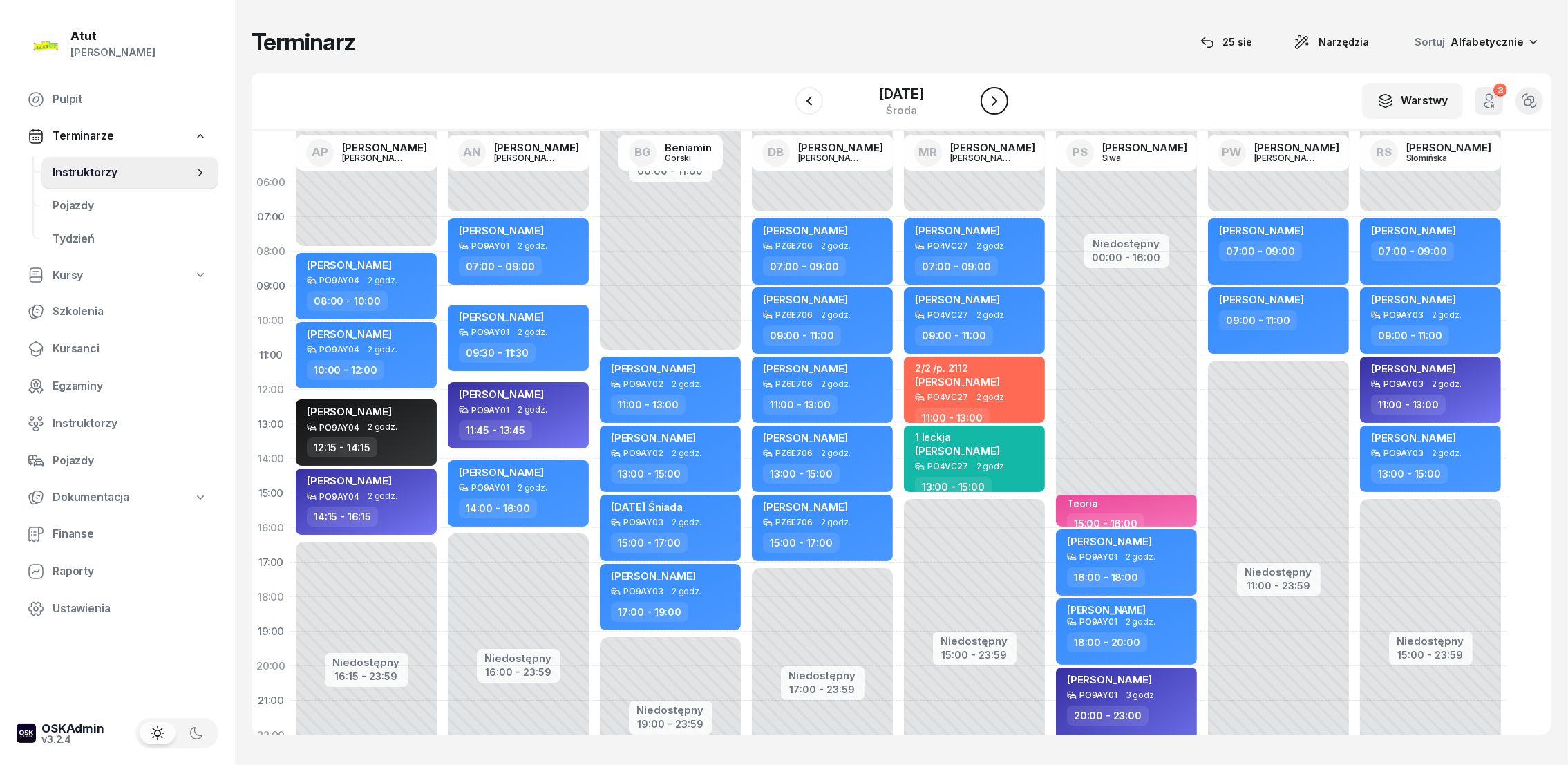
click at [1008, 98] on button "button" at bounding box center [994, 101] width 27 height 27
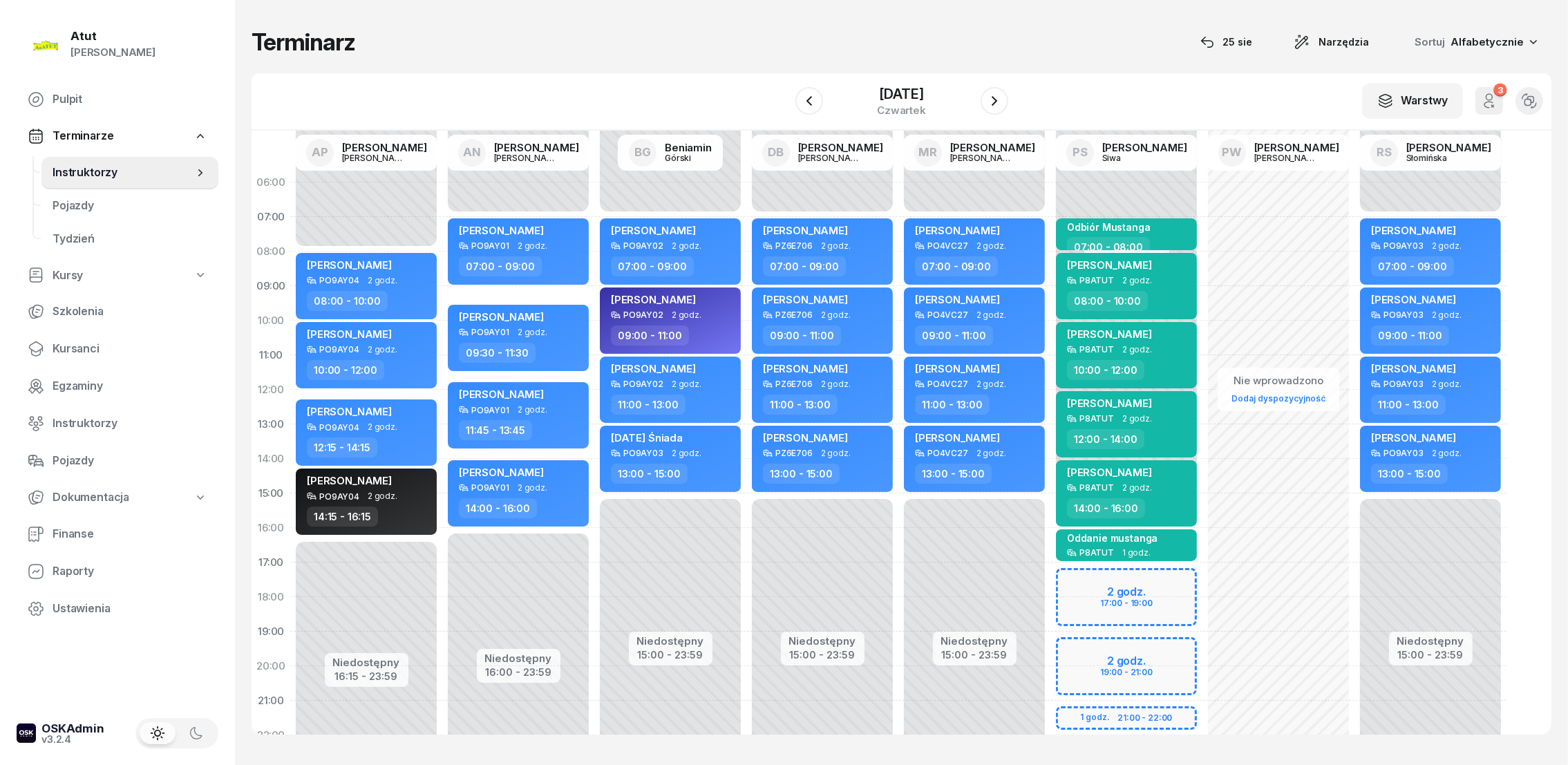
drag, startPoint x: 998, startPoint y: 98, endPoint x: 1025, endPoint y: 65, distance: 42.6
click at [1025, 65] on div "Terminarz [DATE] Narzędzia Sortuj Alfabetycznie W Wybierz AP [PERSON_NAME] AN […" at bounding box center [901, 380] width 1300 height 762
click at [1000, 99] on icon "button" at bounding box center [993, 100] width 16 height 16
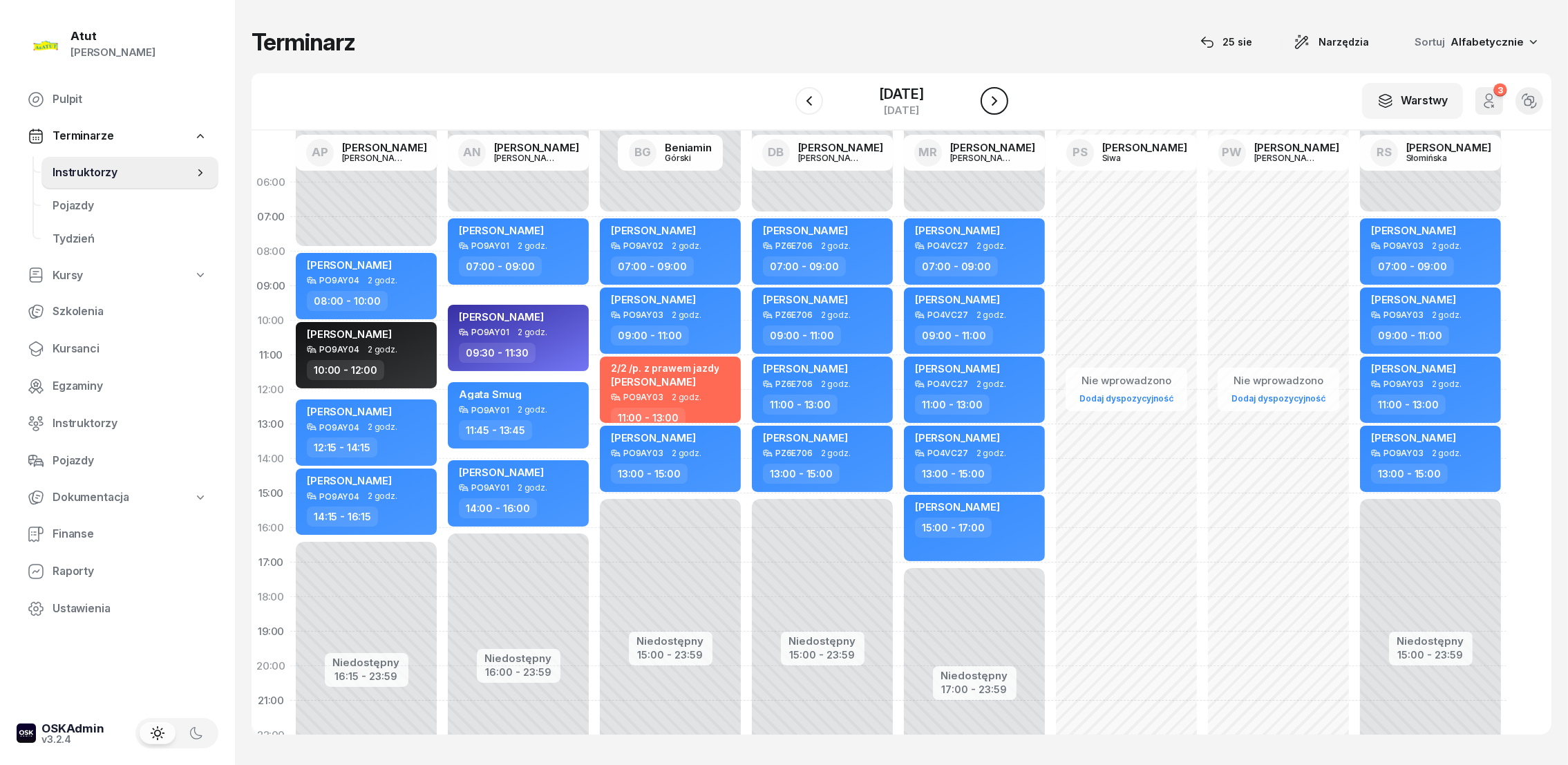
click at [1000, 99] on icon "button" at bounding box center [993, 100] width 16 height 16
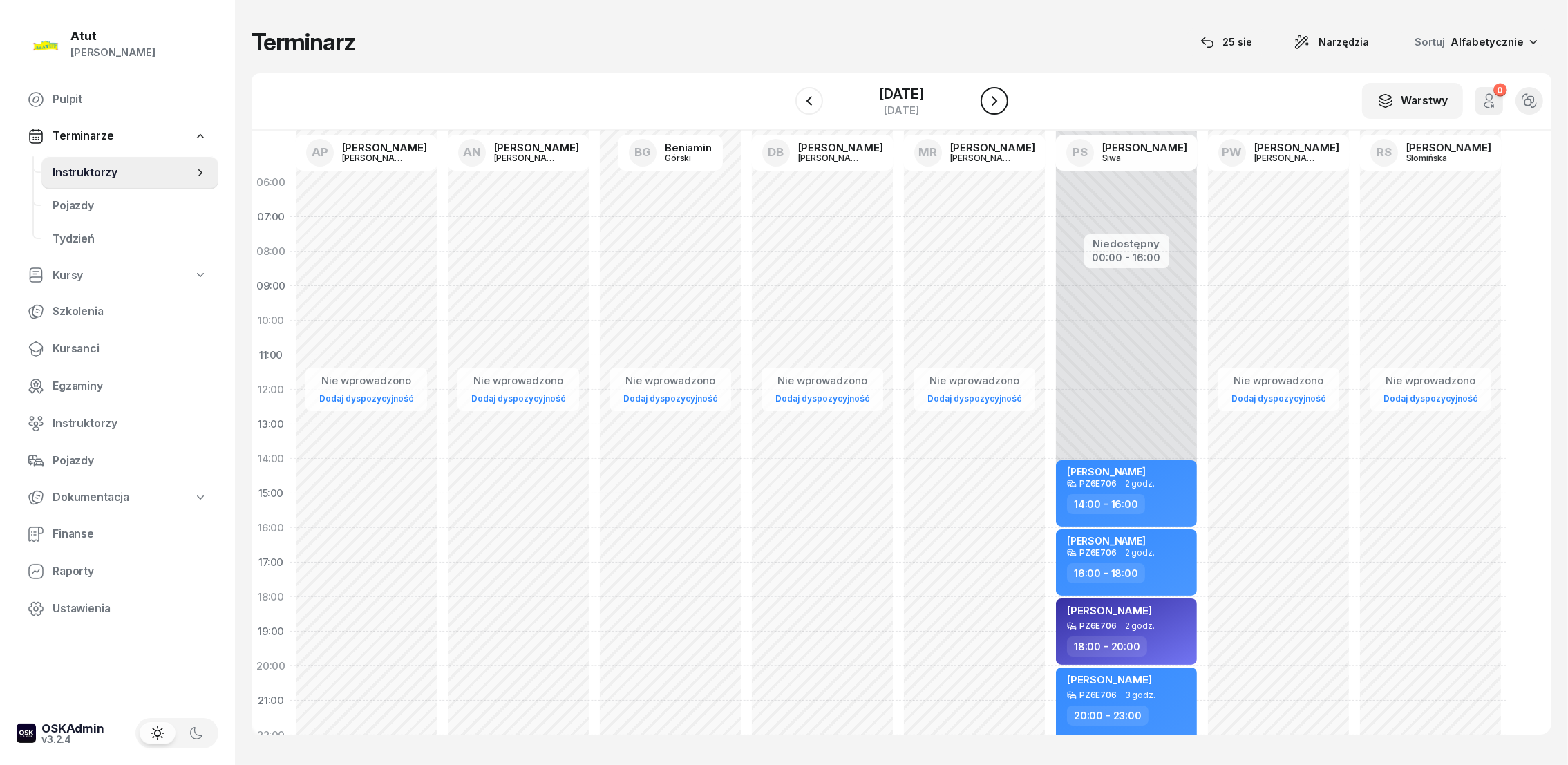
click at [1001, 96] on icon "button" at bounding box center [993, 100] width 16 height 16
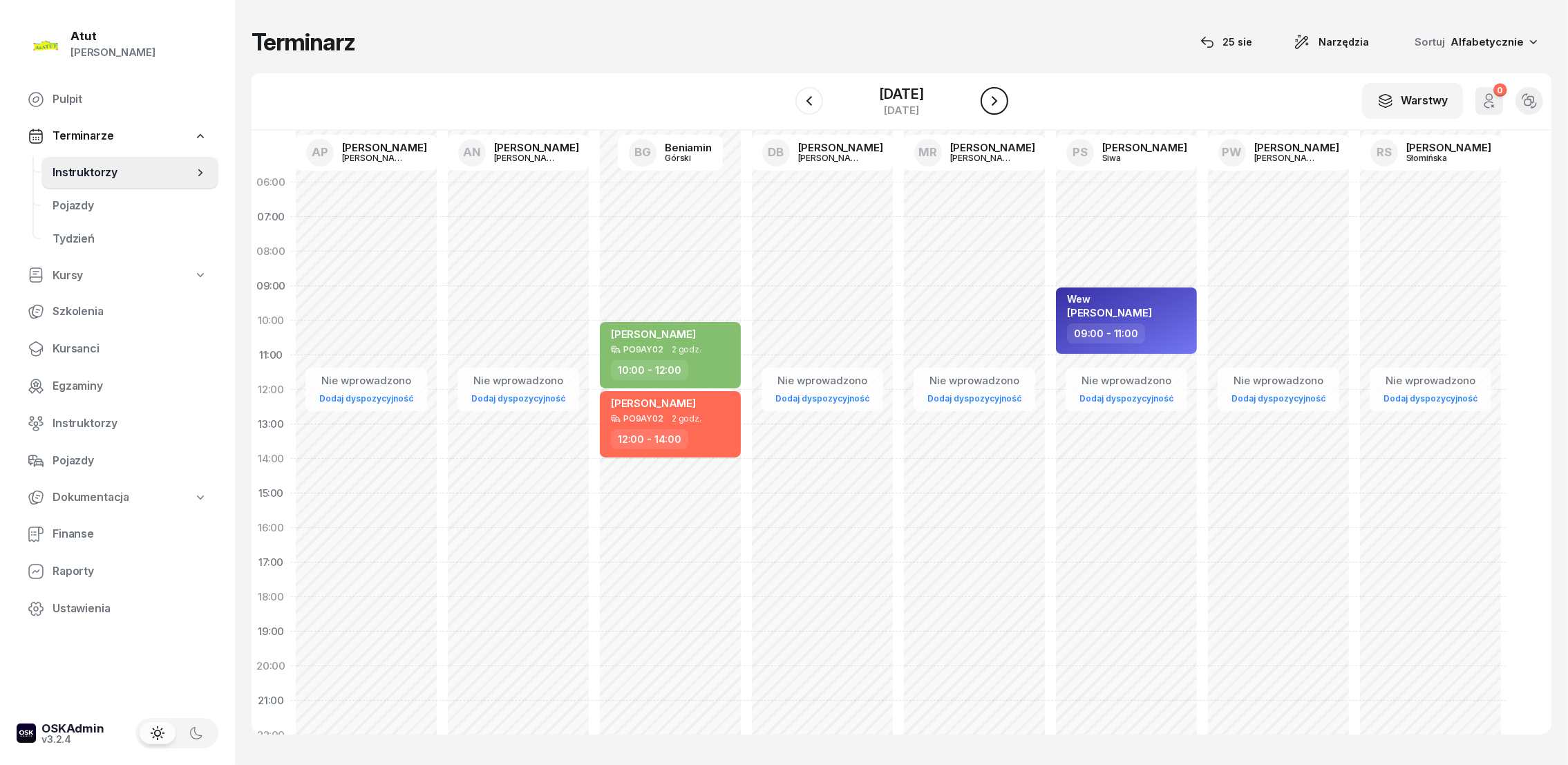
click at [1003, 96] on icon "button" at bounding box center [993, 100] width 16 height 16
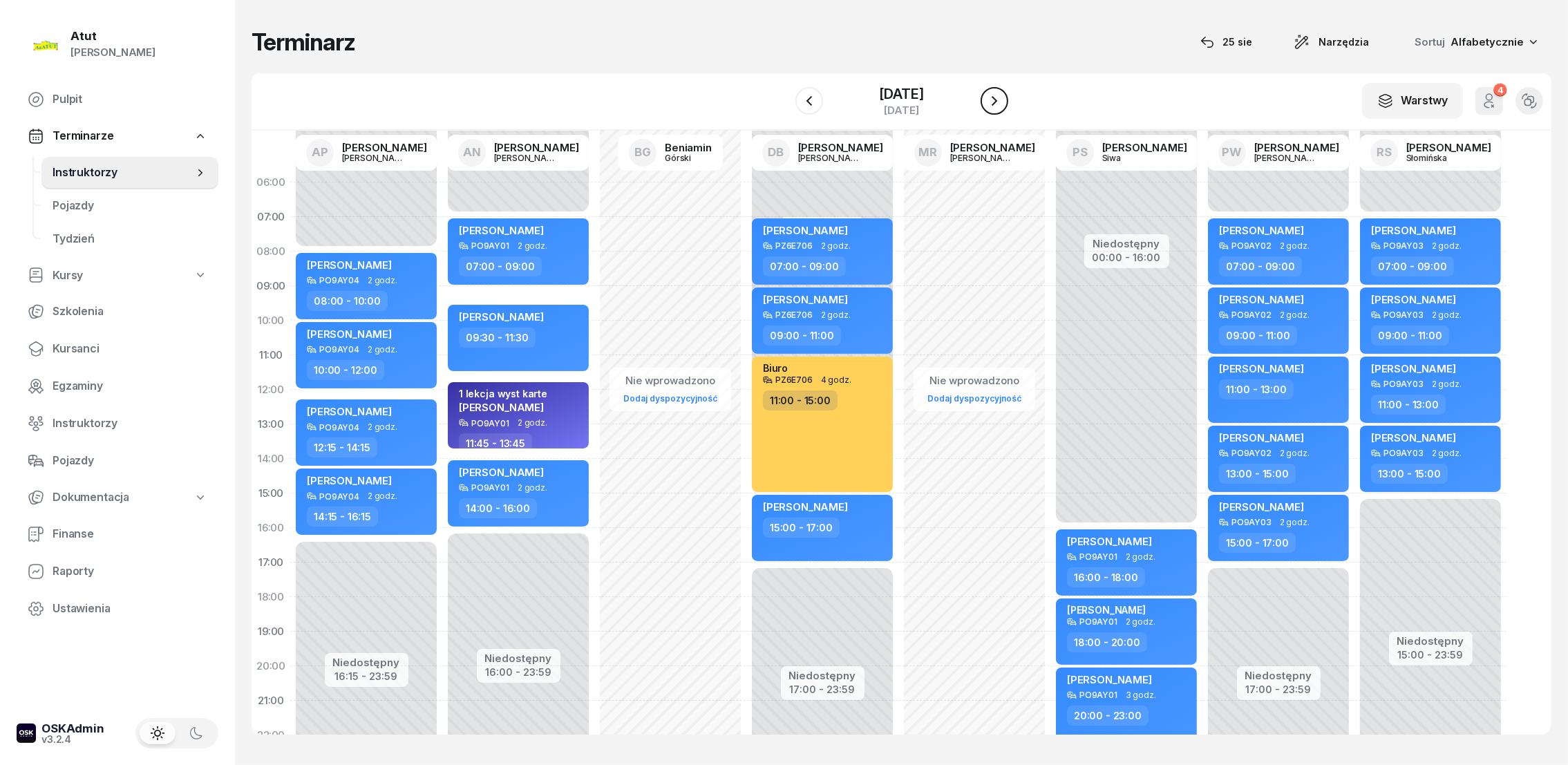
click at [1001, 96] on icon "button" at bounding box center [993, 100] width 16 height 16
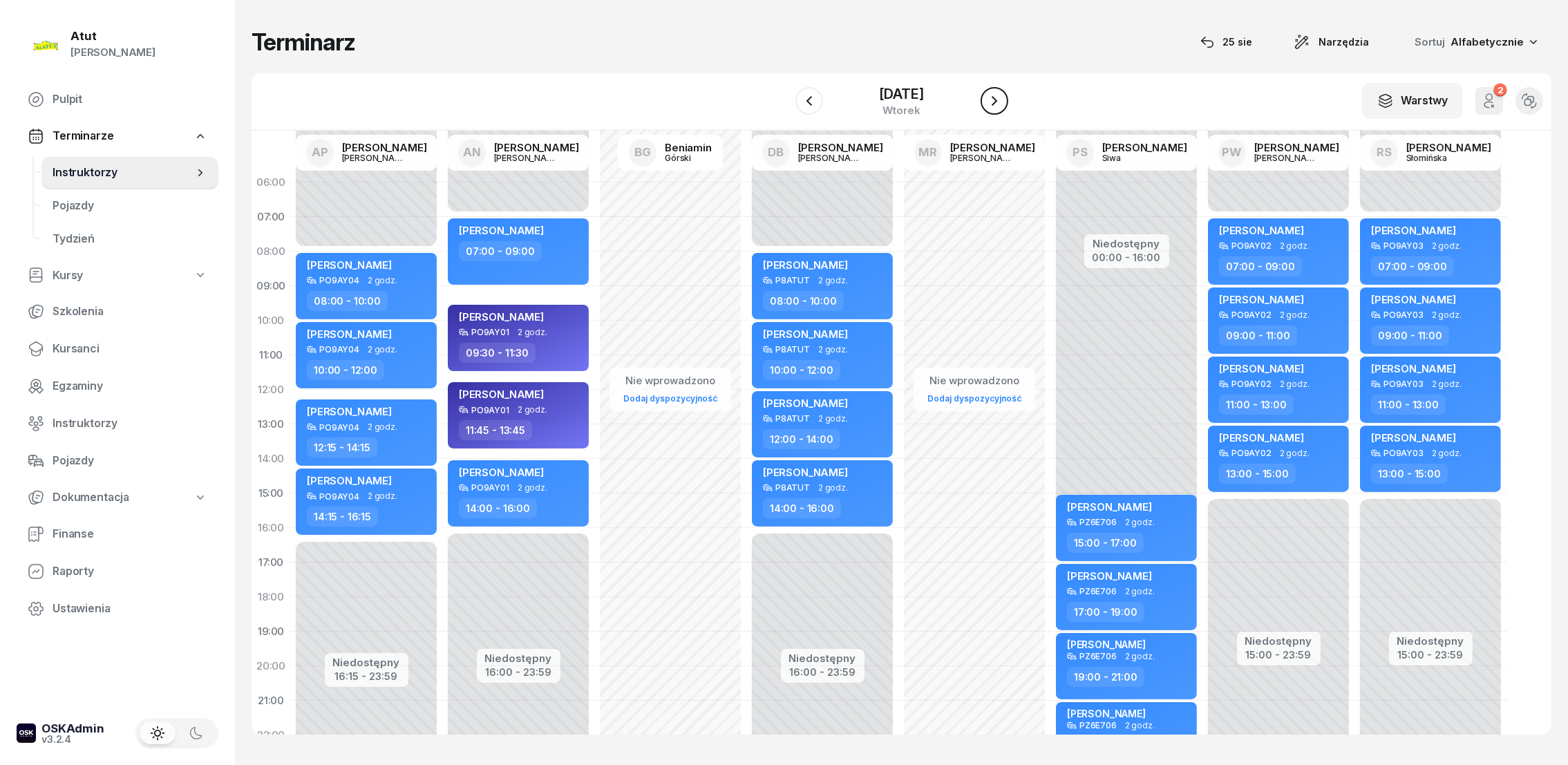
click at [999, 103] on icon "button" at bounding box center [993, 100] width 16 height 16
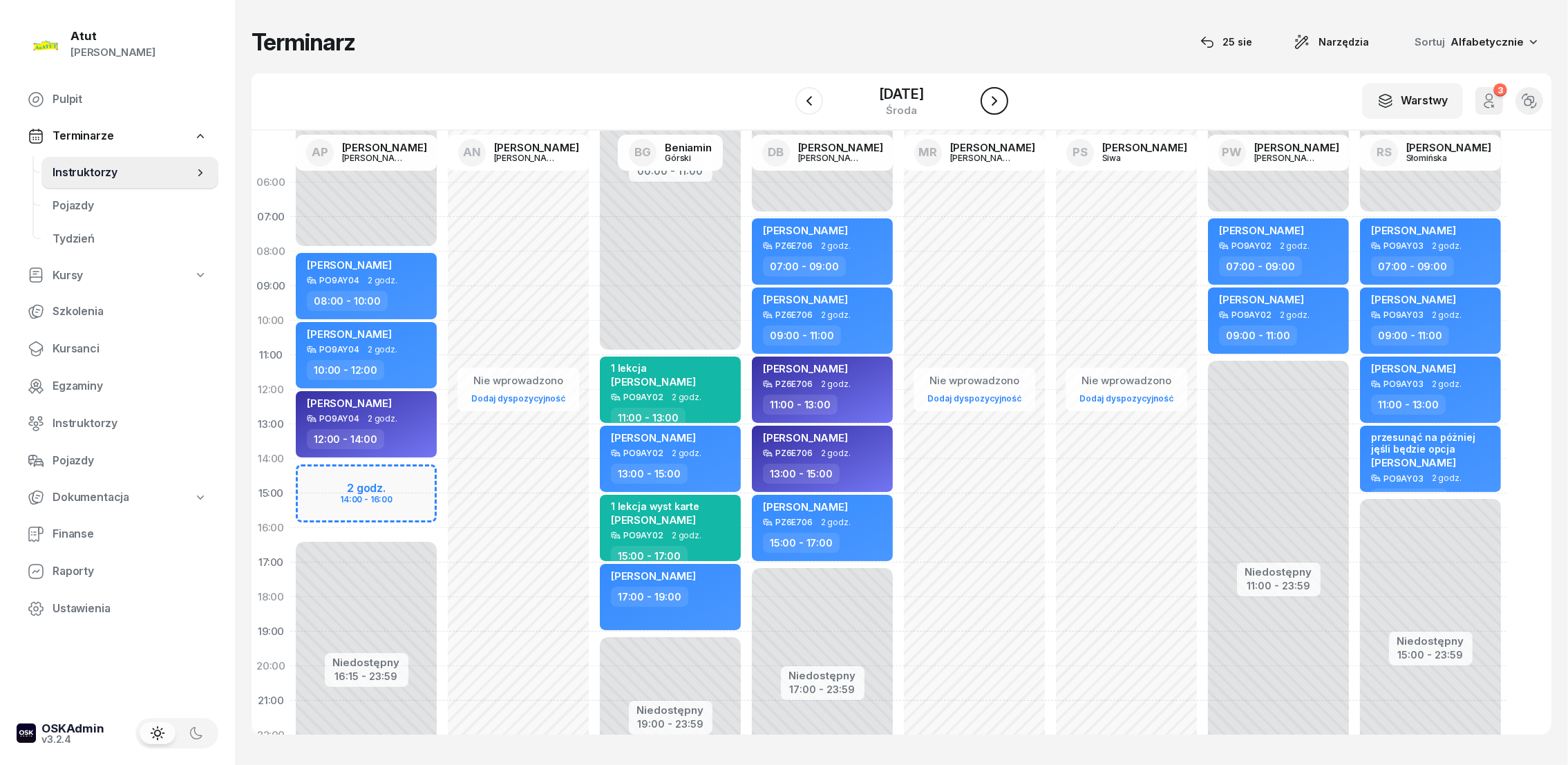
click at [1003, 98] on icon "button" at bounding box center [993, 100] width 16 height 16
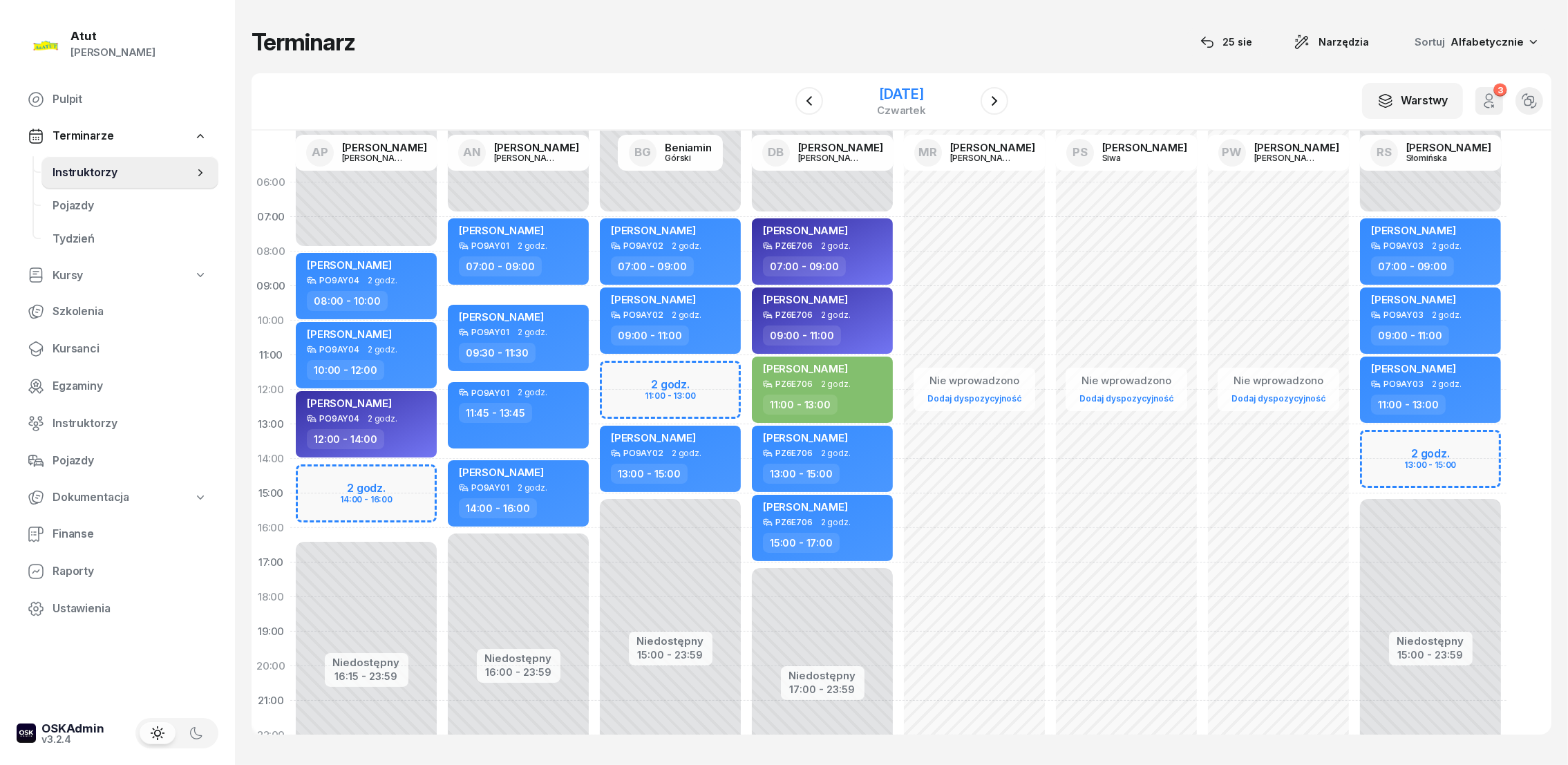
click at [881, 92] on div "[DATE]" at bounding box center [901, 94] width 49 height 14
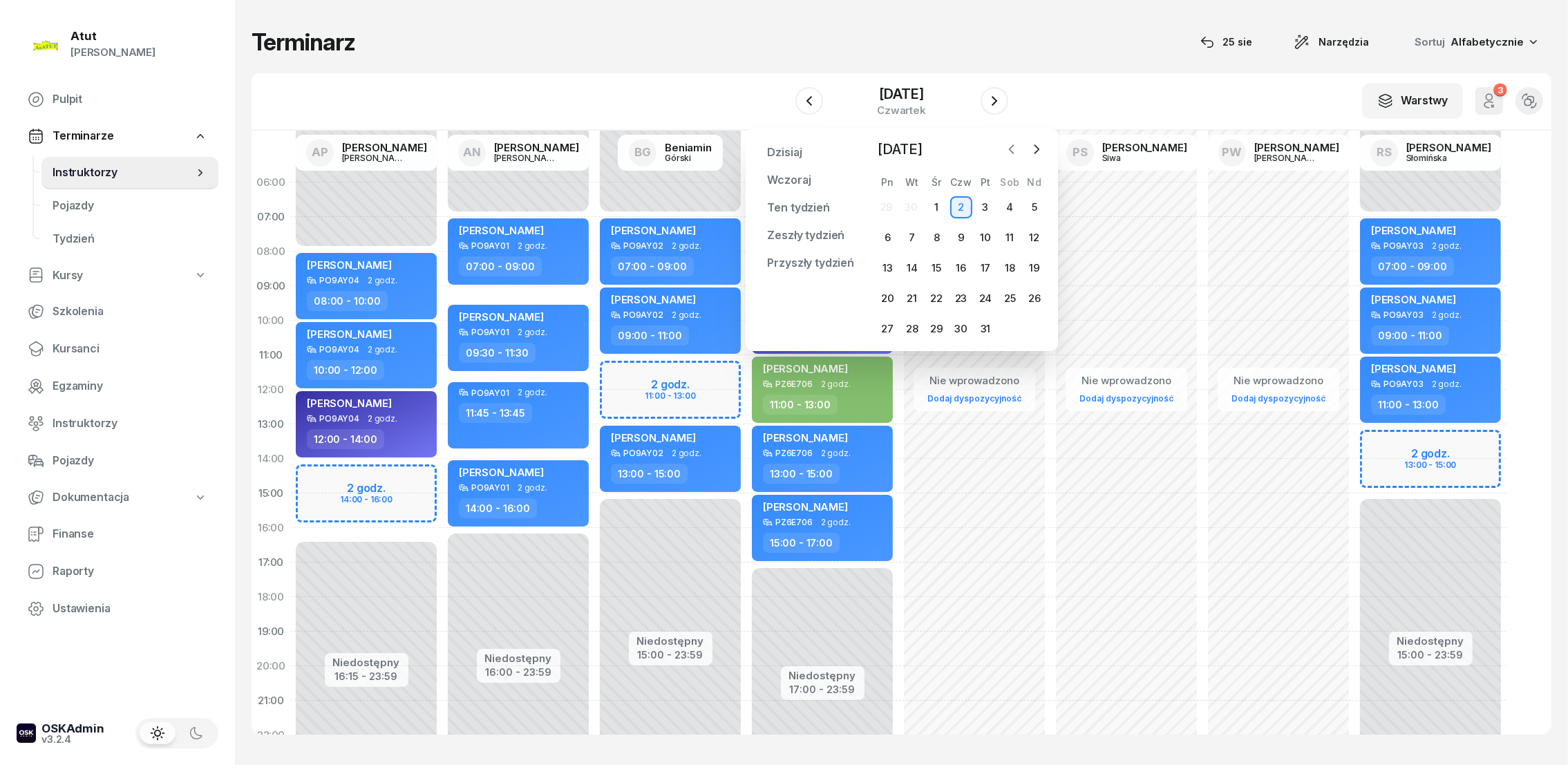
click at [1006, 144] on icon "button" at bounding box center [1011, 149] width 14 height 14
click at [981, 239] on div "12" at bounding box center [985, 238] width 22 height 22
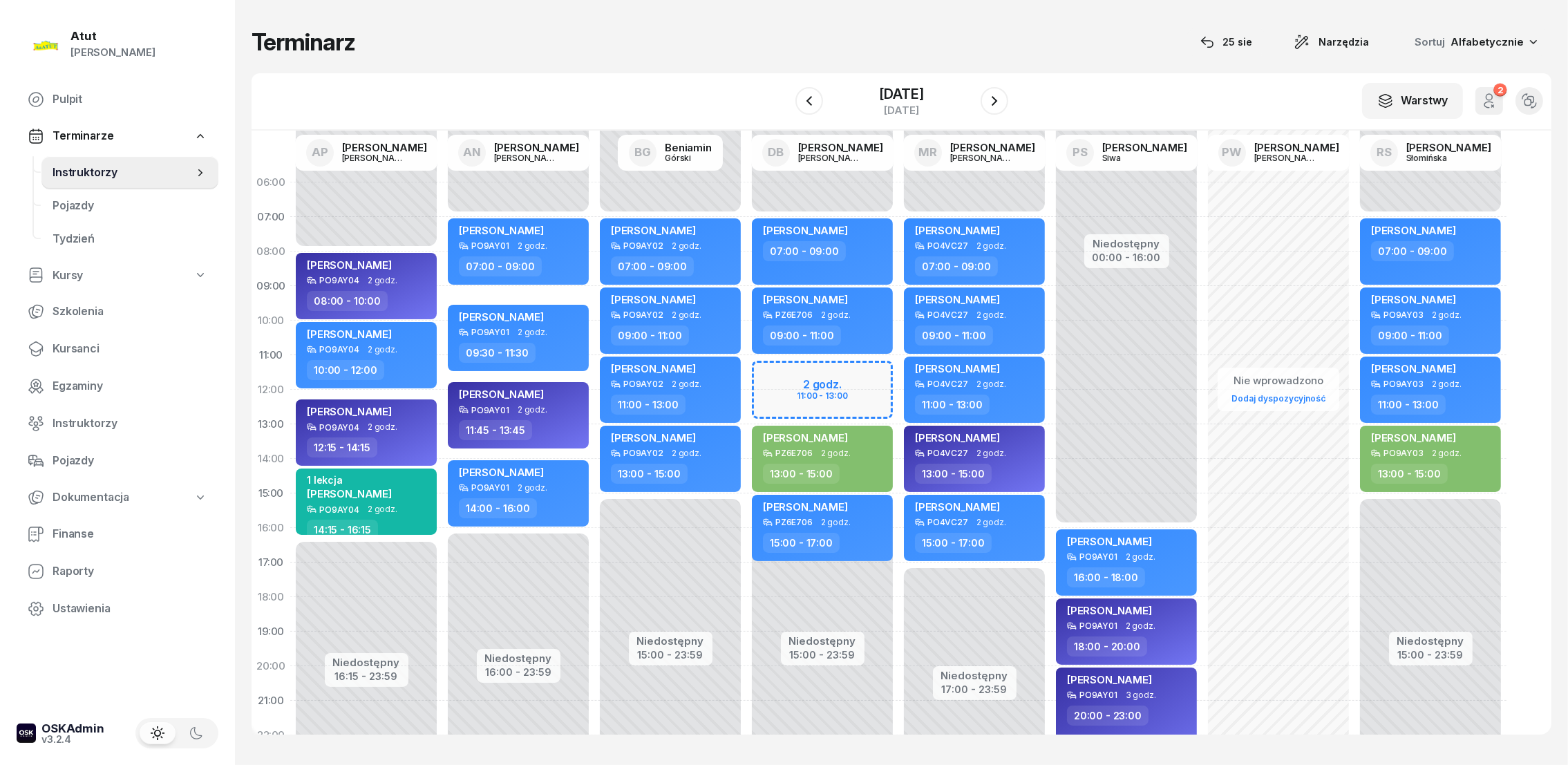
click at [899, 368] on div "Niedostępny 00:00 - 07:00 Niedostępny 15:00 - 23:59 2 godz. 11:00 - 13:00 [PERS…" at bounding box center [975, 493] width 152 height 656
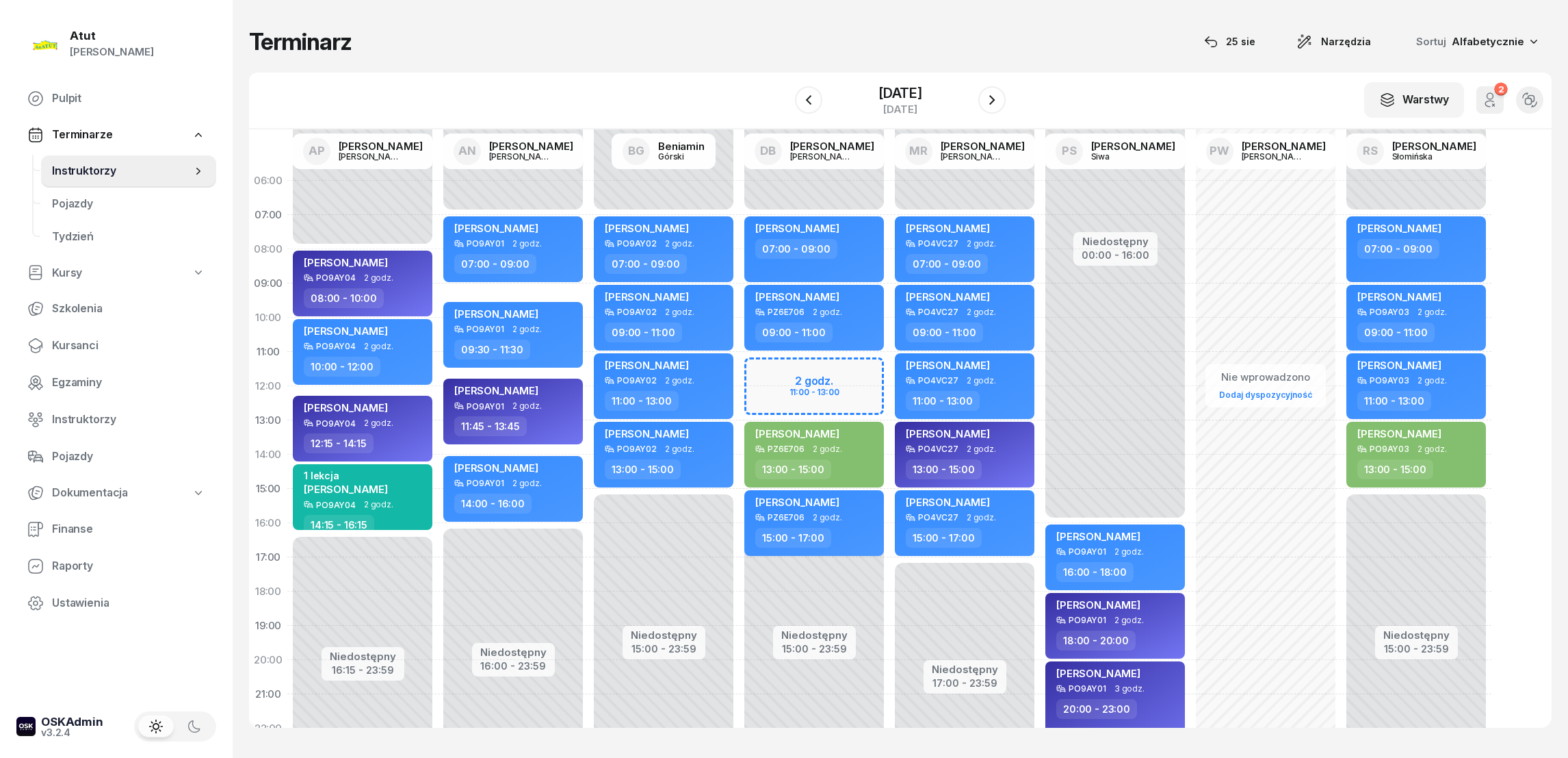
select select "11"
select select "13"
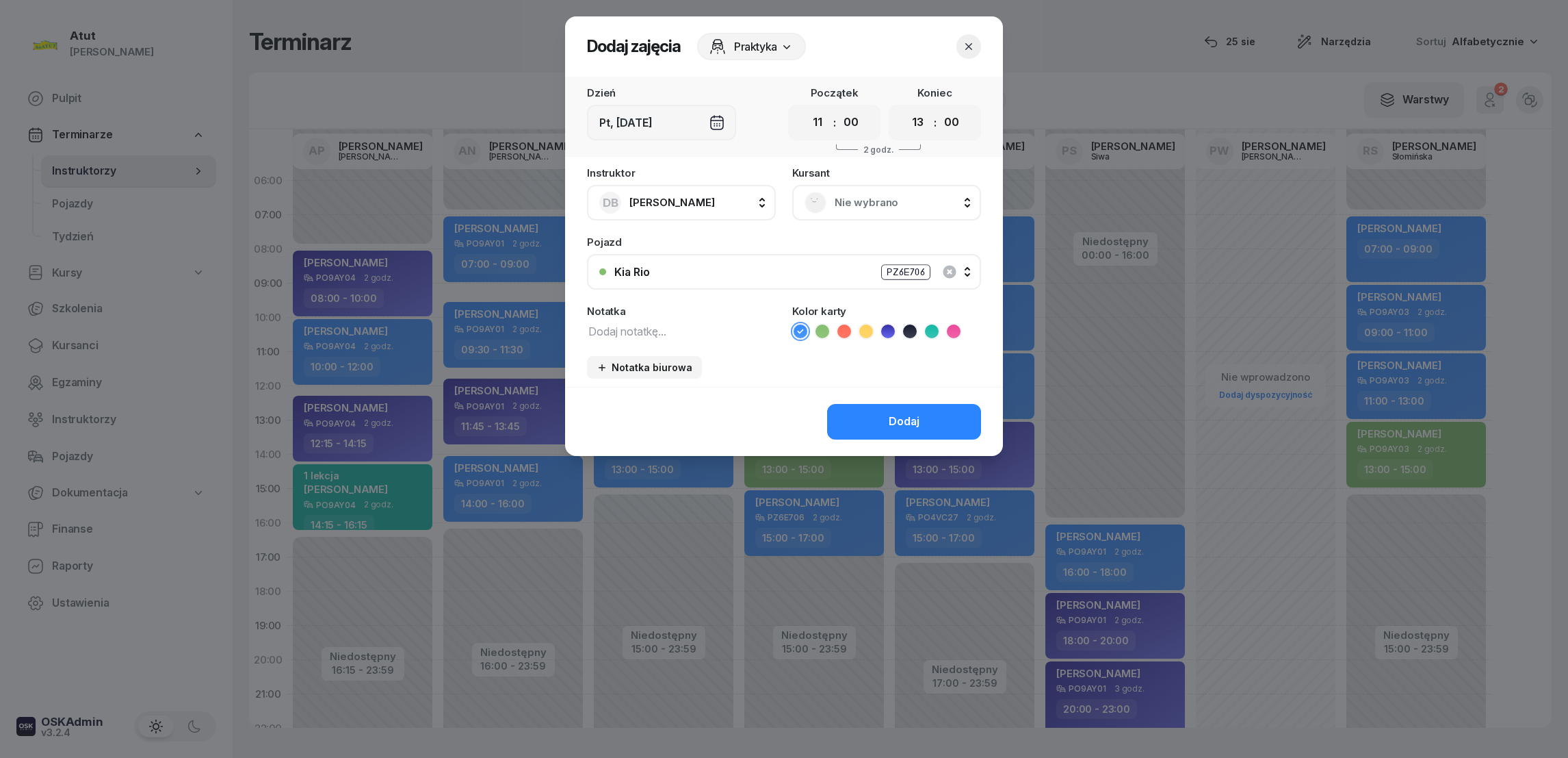
click at [969, 44] on icon "button" at bounding box center [969, 47] width 14 height 14
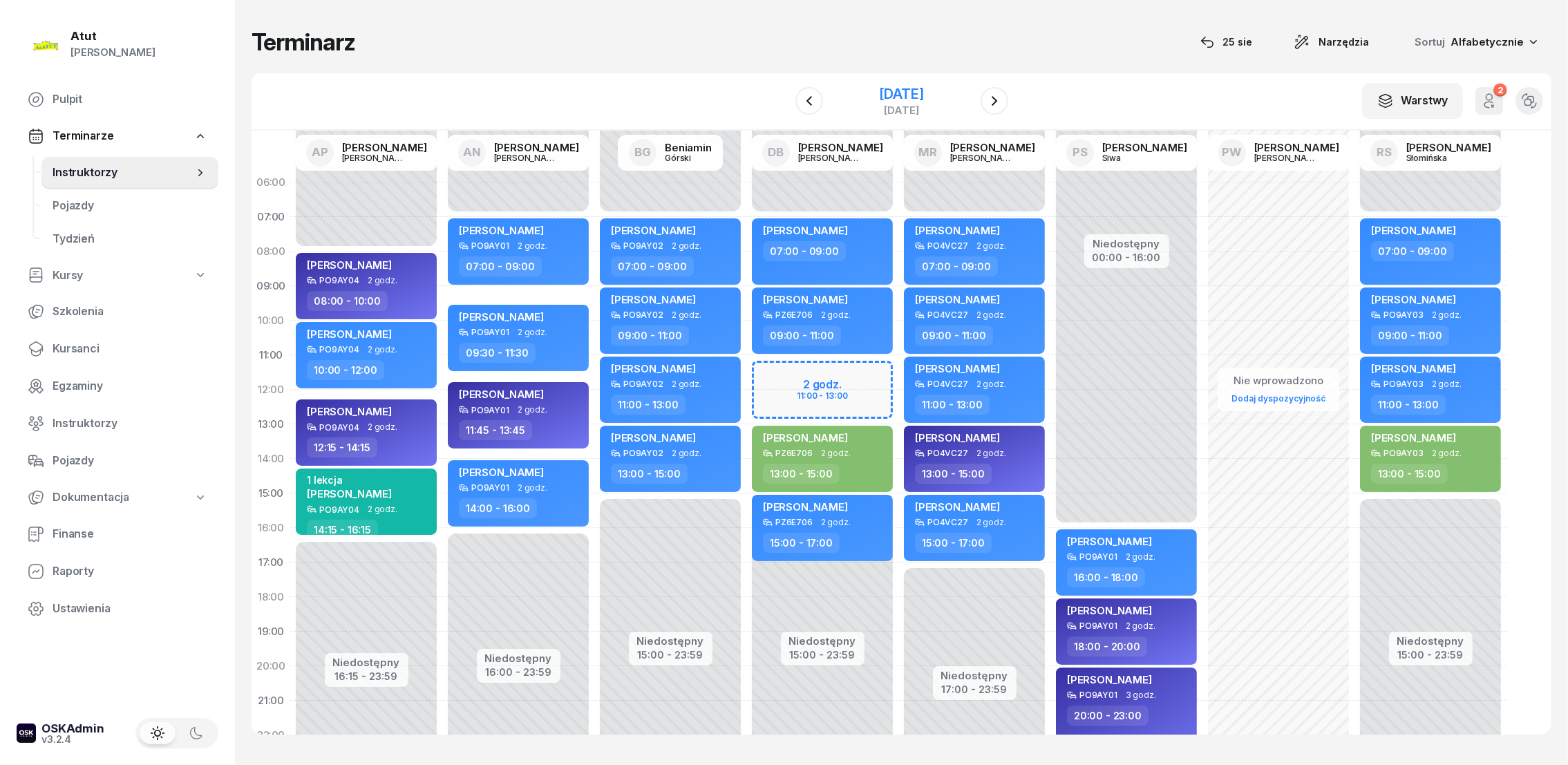
click at [923, 92] on div "[DATE]" at bounding box center [901, 94] width 44 height 14
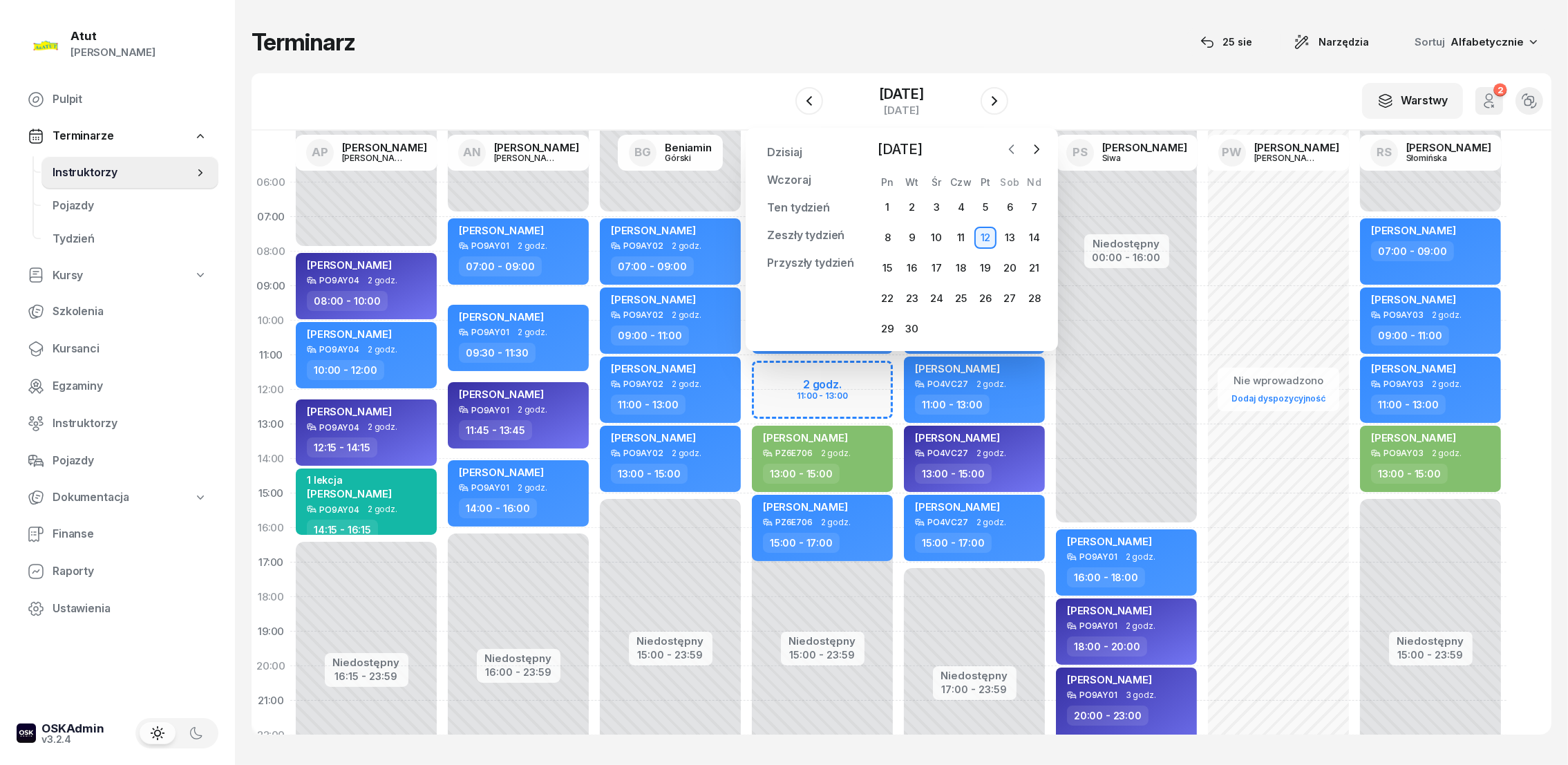
click at [1012, 150] on icon "button" at bounding box center [1011, 149] width 14 height 14
click at [885, 327] on div "25" at bounding box center [887, 329] width 22 height 22
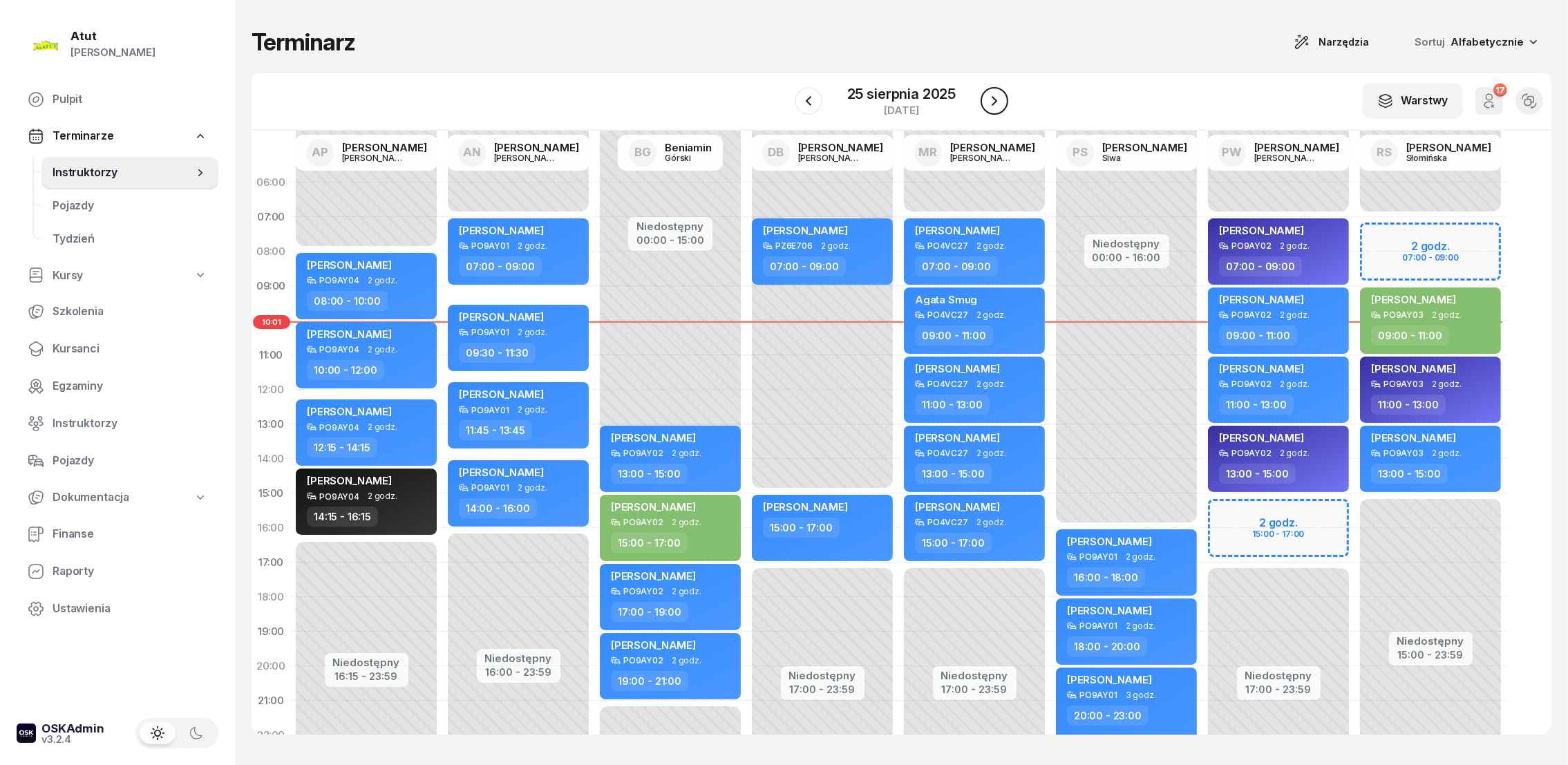
click at [994, 96] on icon "button" at bounding box center [993, 100] width 16 height 16
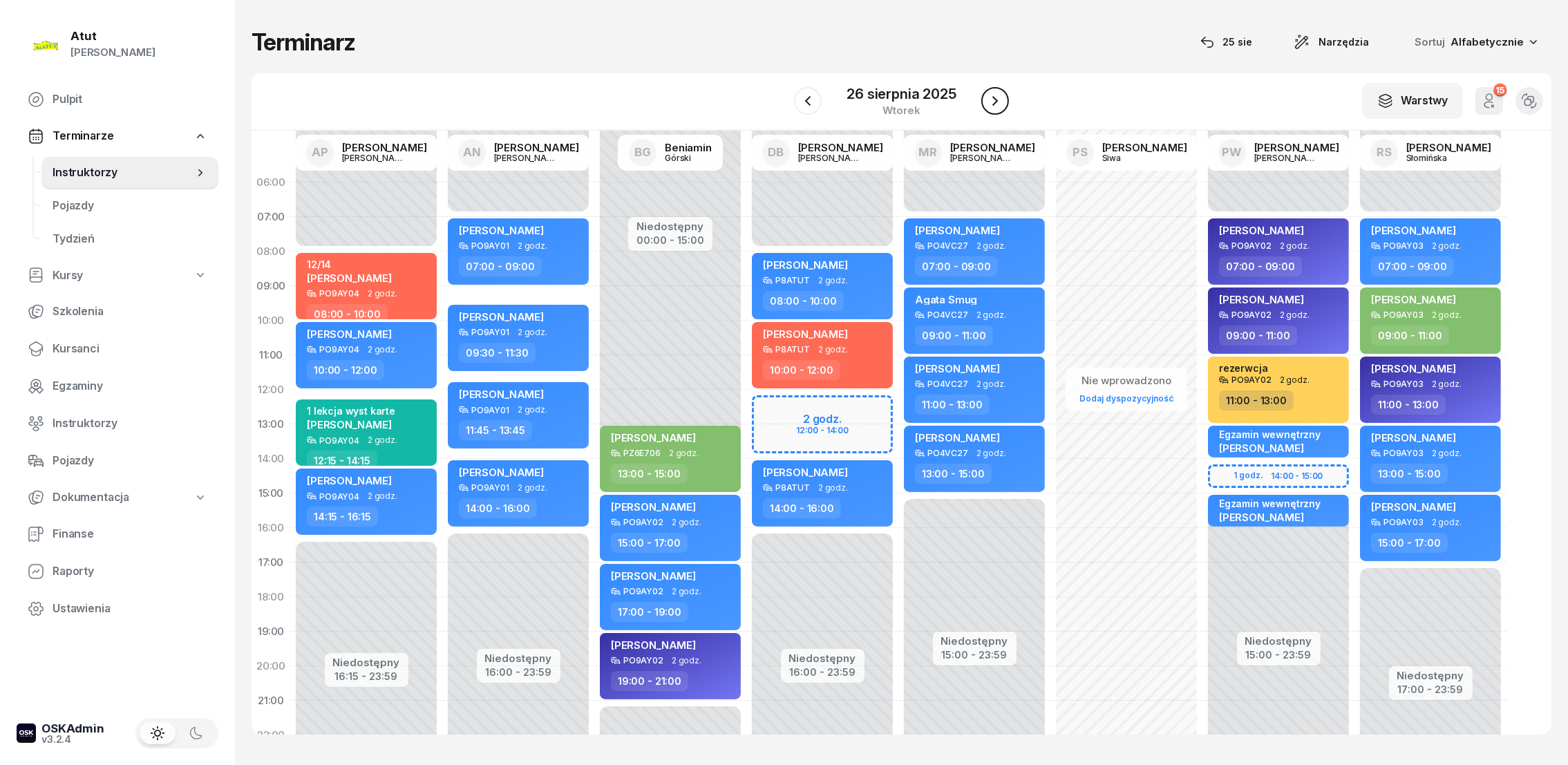
click at [994, 96] on icon "button" at bounding box center [994, 100] width 16 height 16
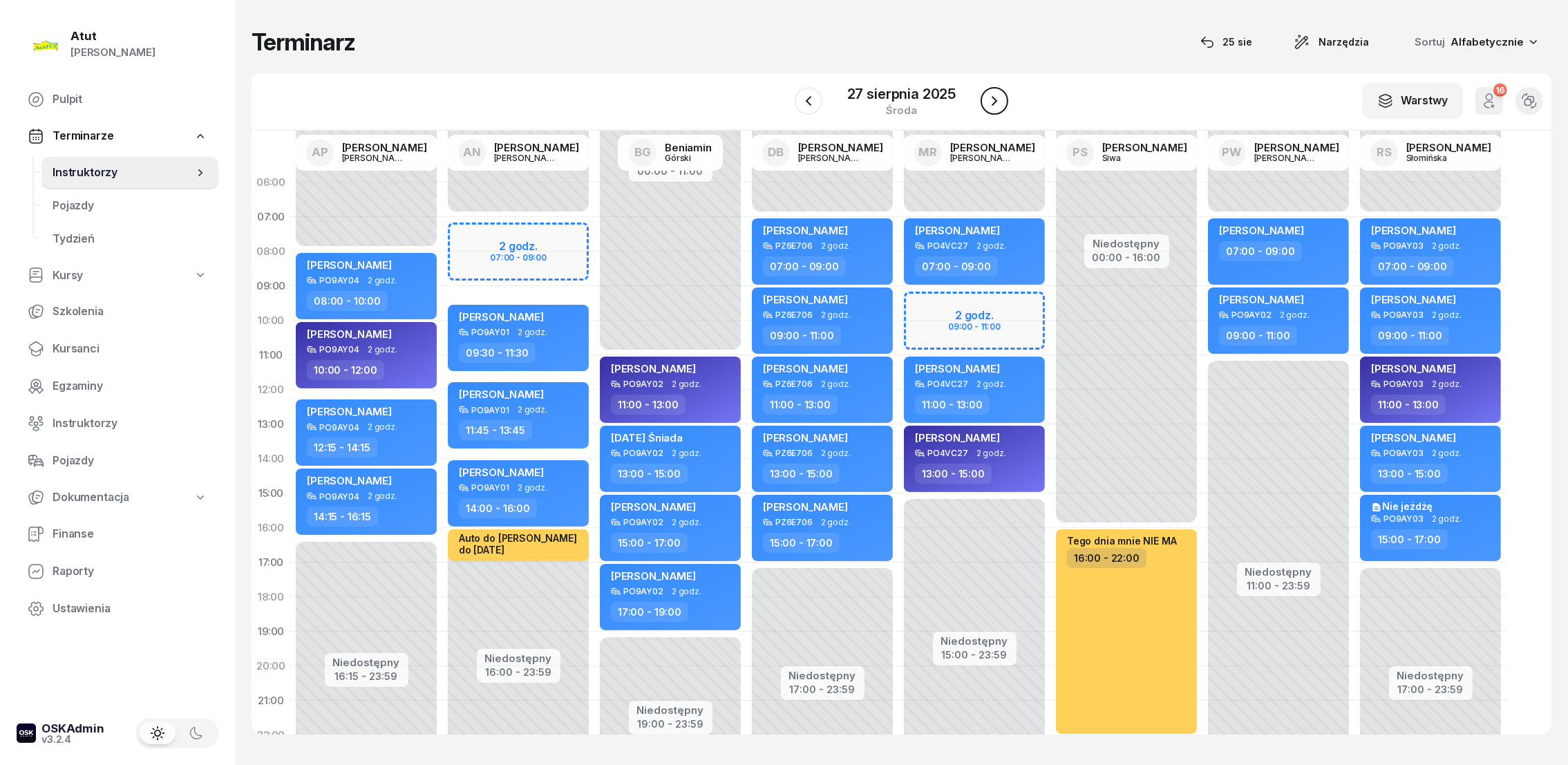
click at [995, 99] on icon "button" at bounding box center [994, 100] width 5 height 9
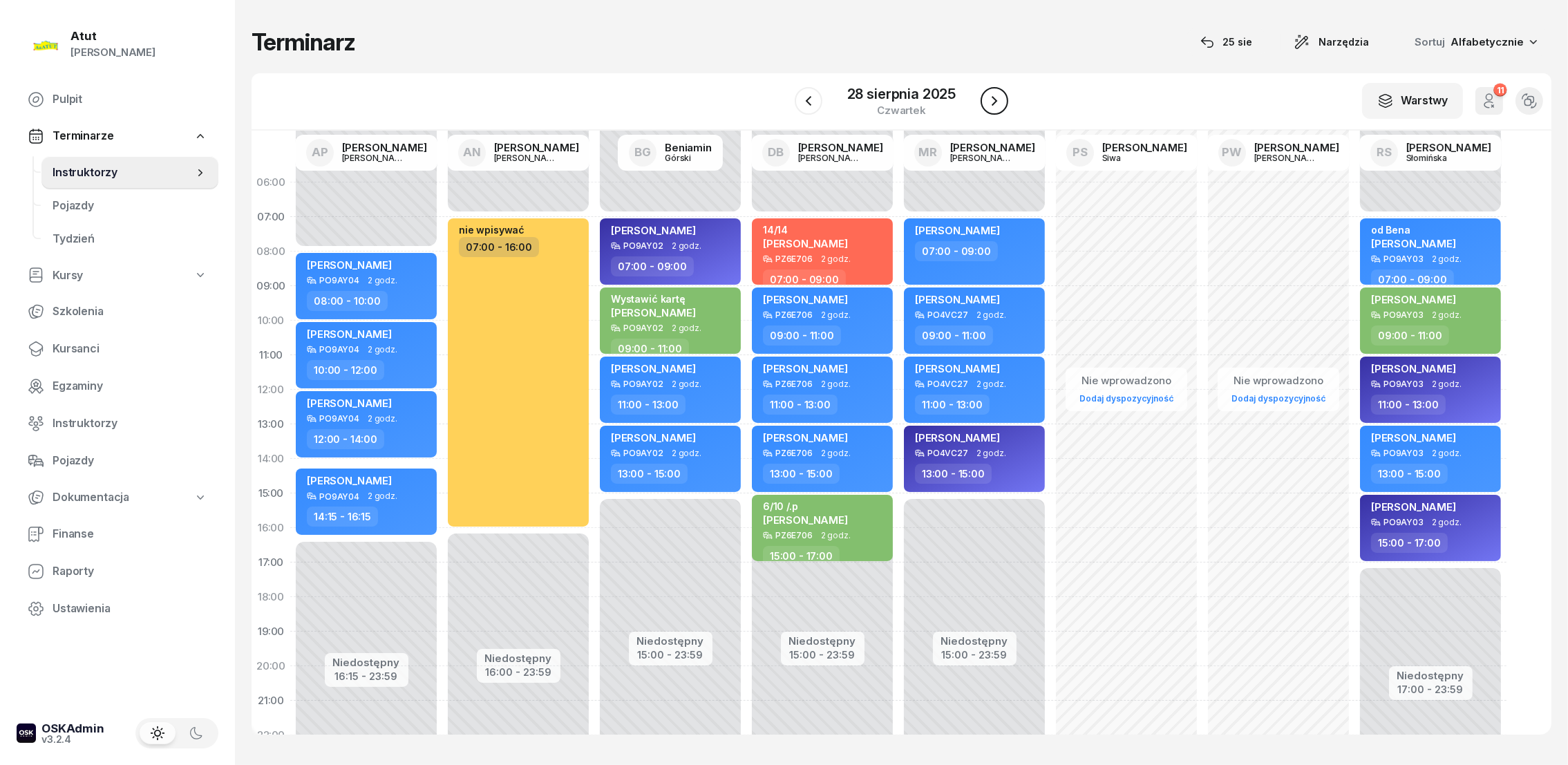
click at [995, 100] on icon "button" at bounding box center [994, 100] width 5 height 9
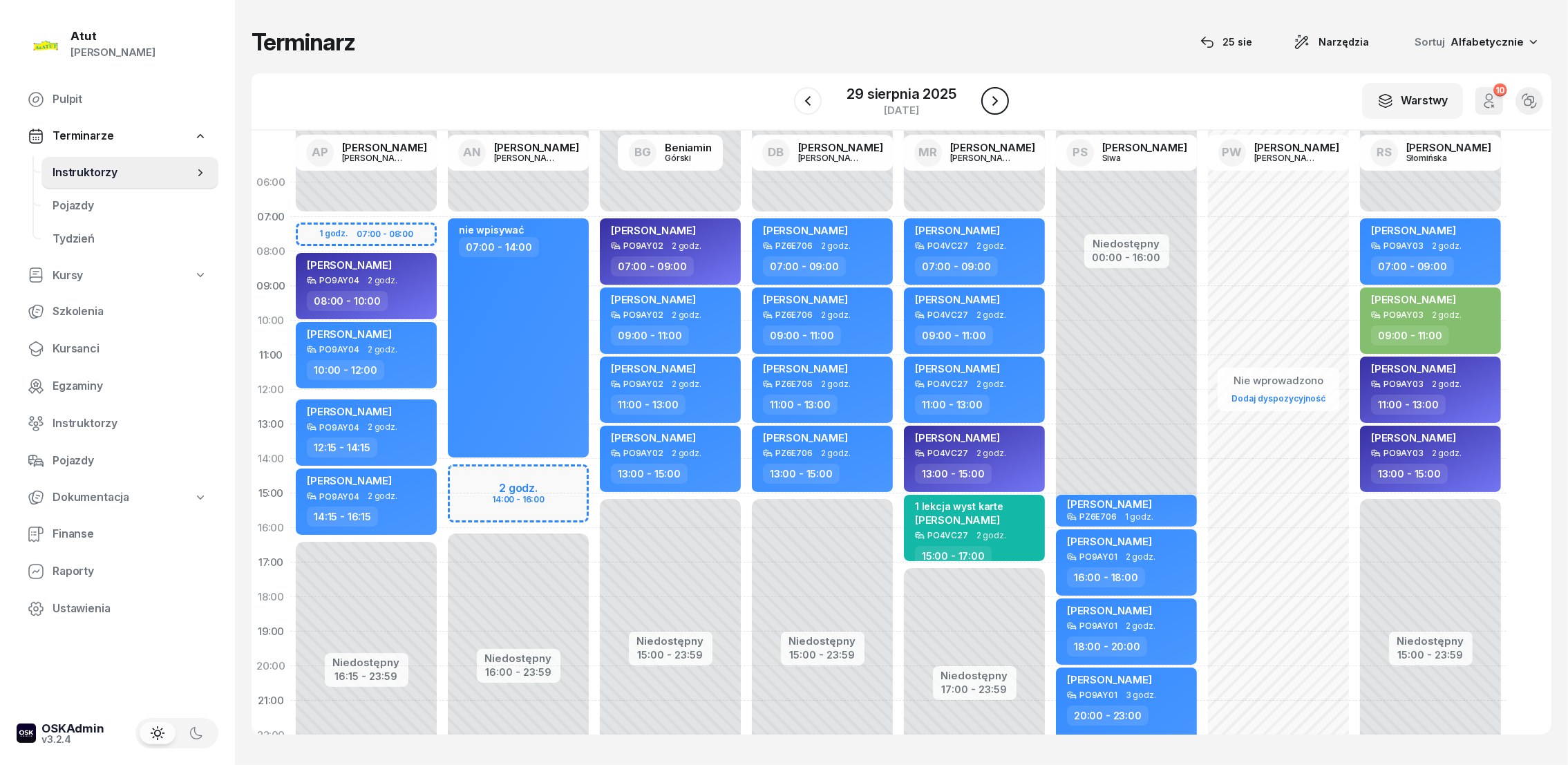
click at [999, 98] on icon "button" at bounding box center [994, 100] width 16 height 16
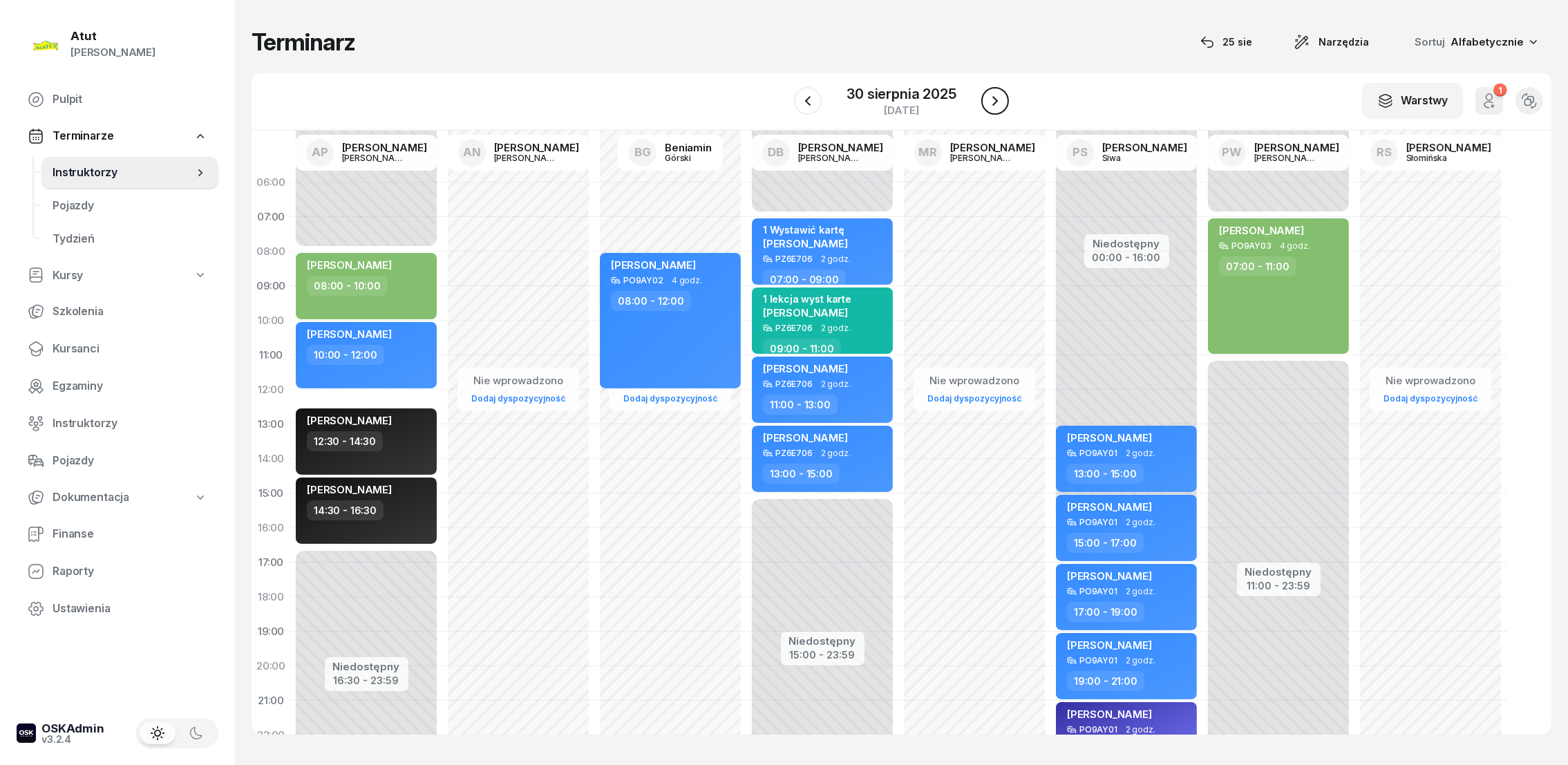
click at [1000, 97] on icon "button" at bounding box center [994, 100] width 16 height 16
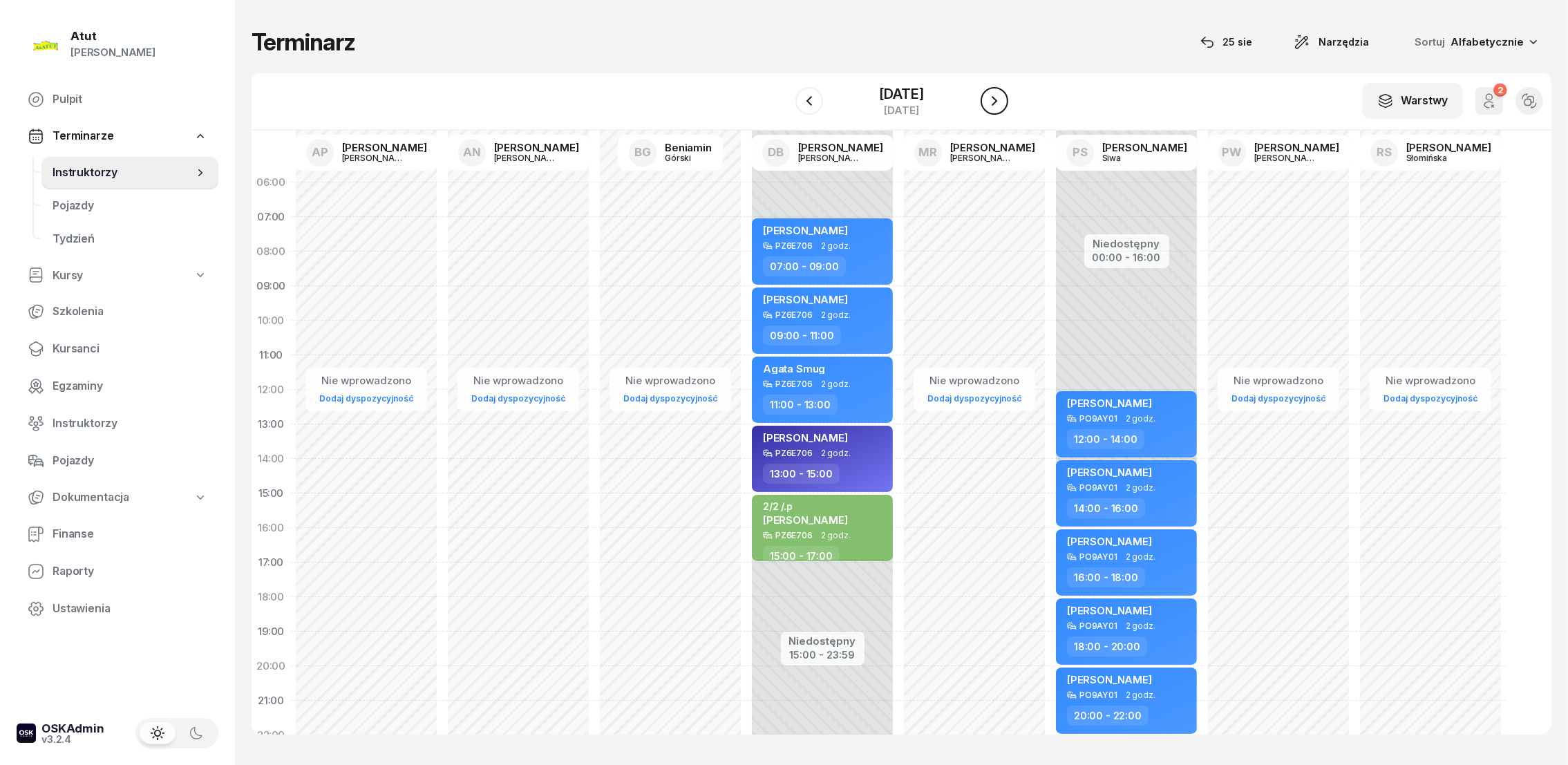
click at [1000, 97] on icon "button" at bounding box center [993, 100] width 16 height 16
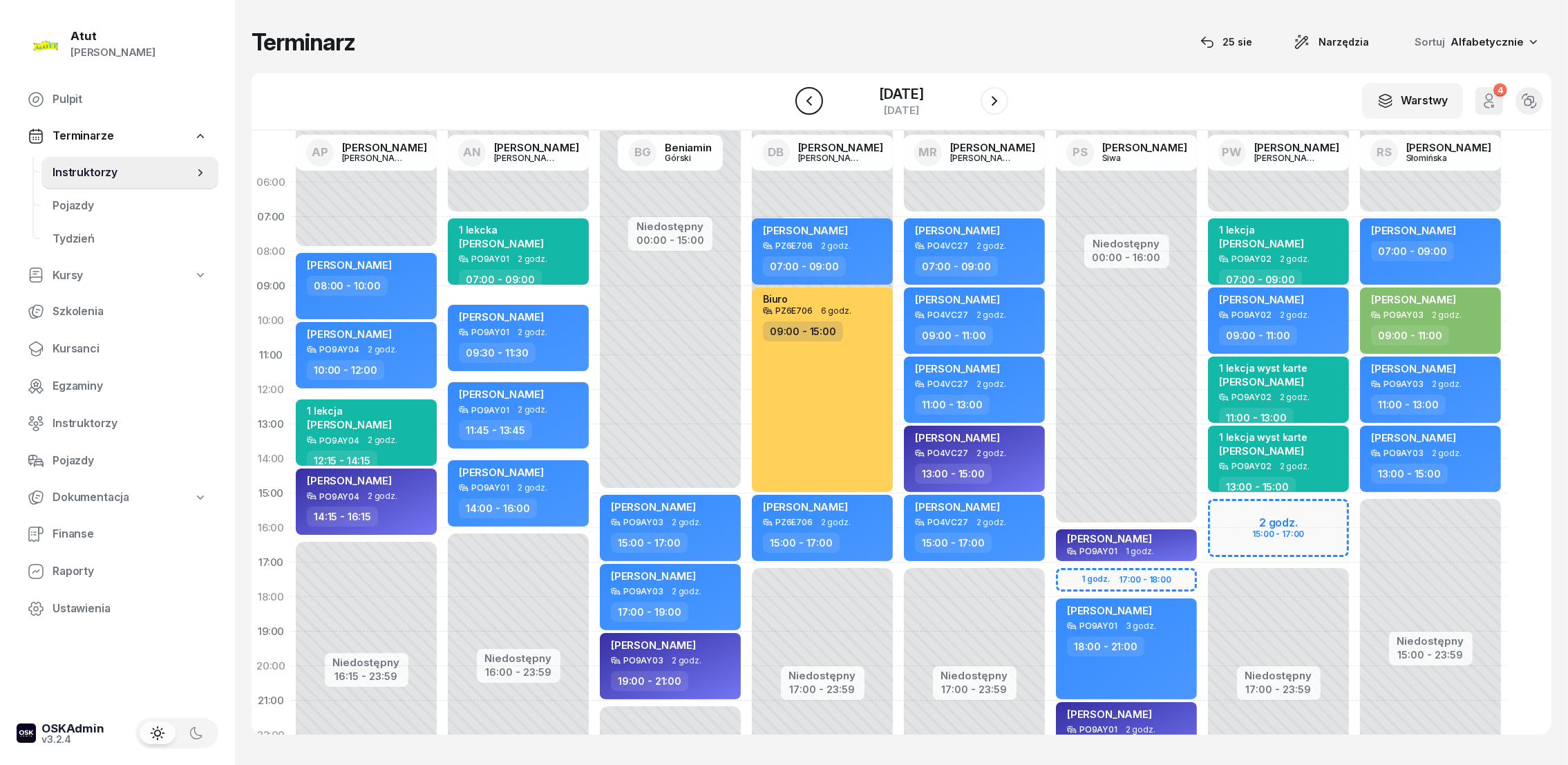
click at [808, 99] on icon "button" at bounding box center [808, 100] width 5 height 9
click at [809, 99] on icon "button" at bounding box center [807, 100] width 16 height 16
click at [809, 99] on icon "button" at bounding box center [807, 100] width 5 height 9
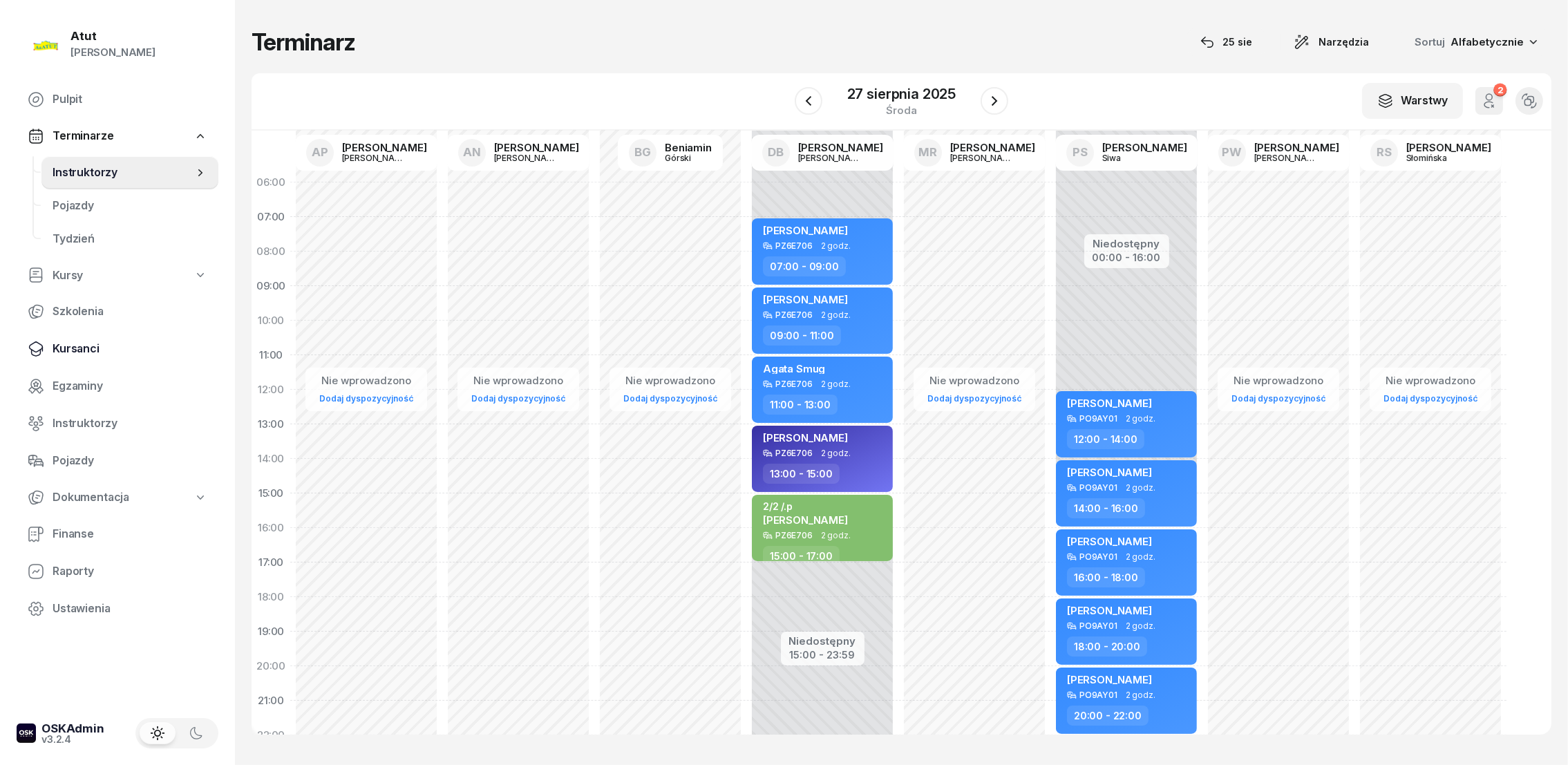
click at [72, 347] on span "Kursanci" at bounding box center [129, 349] width 155 height 18
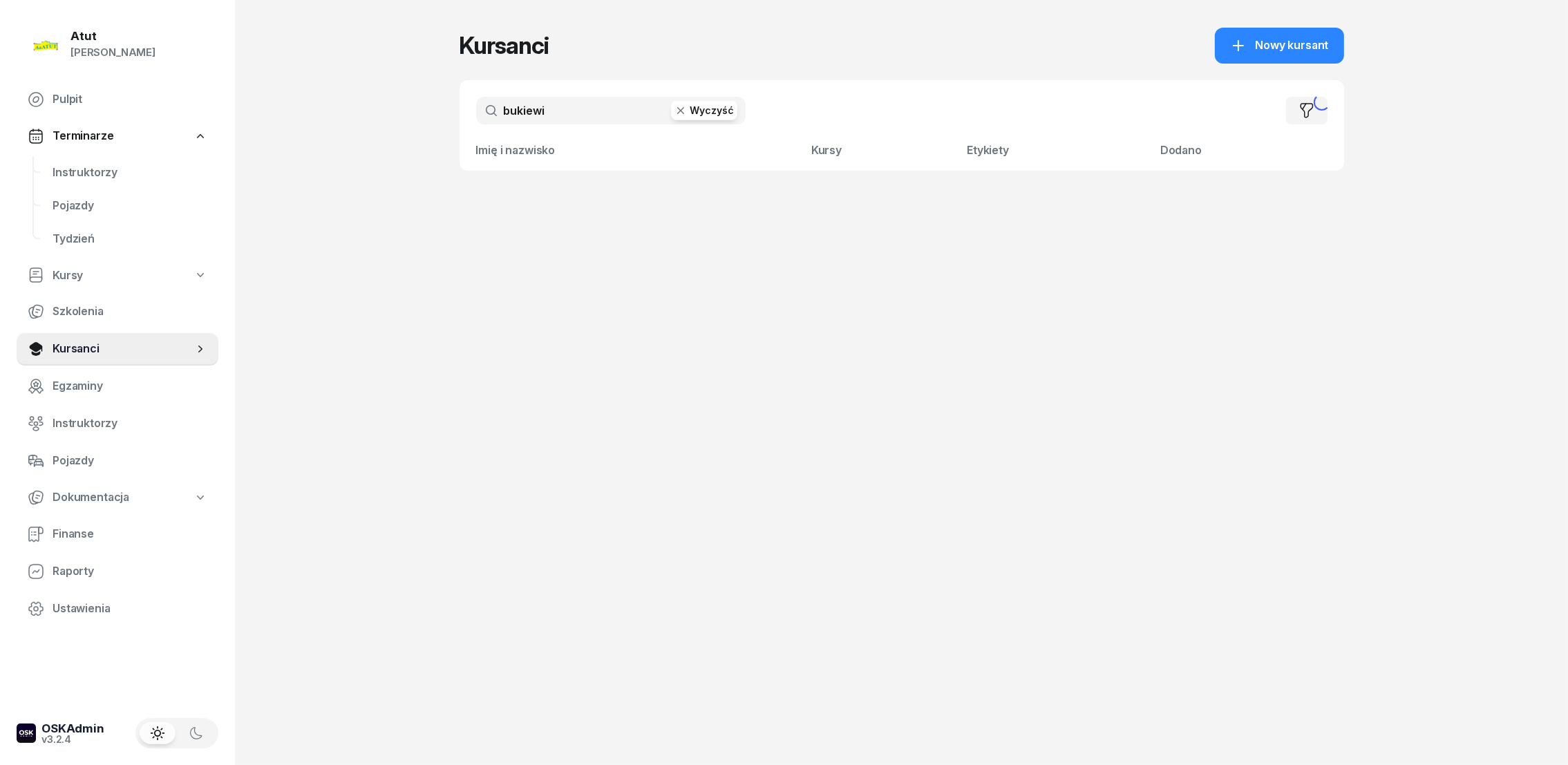
click at [714, 110] on button "Wyczyść" at bounding box center [704, 110] width 67 height 20
click at [558, 115] on input "text" at bounding box center [610, 110] width 269 height 27
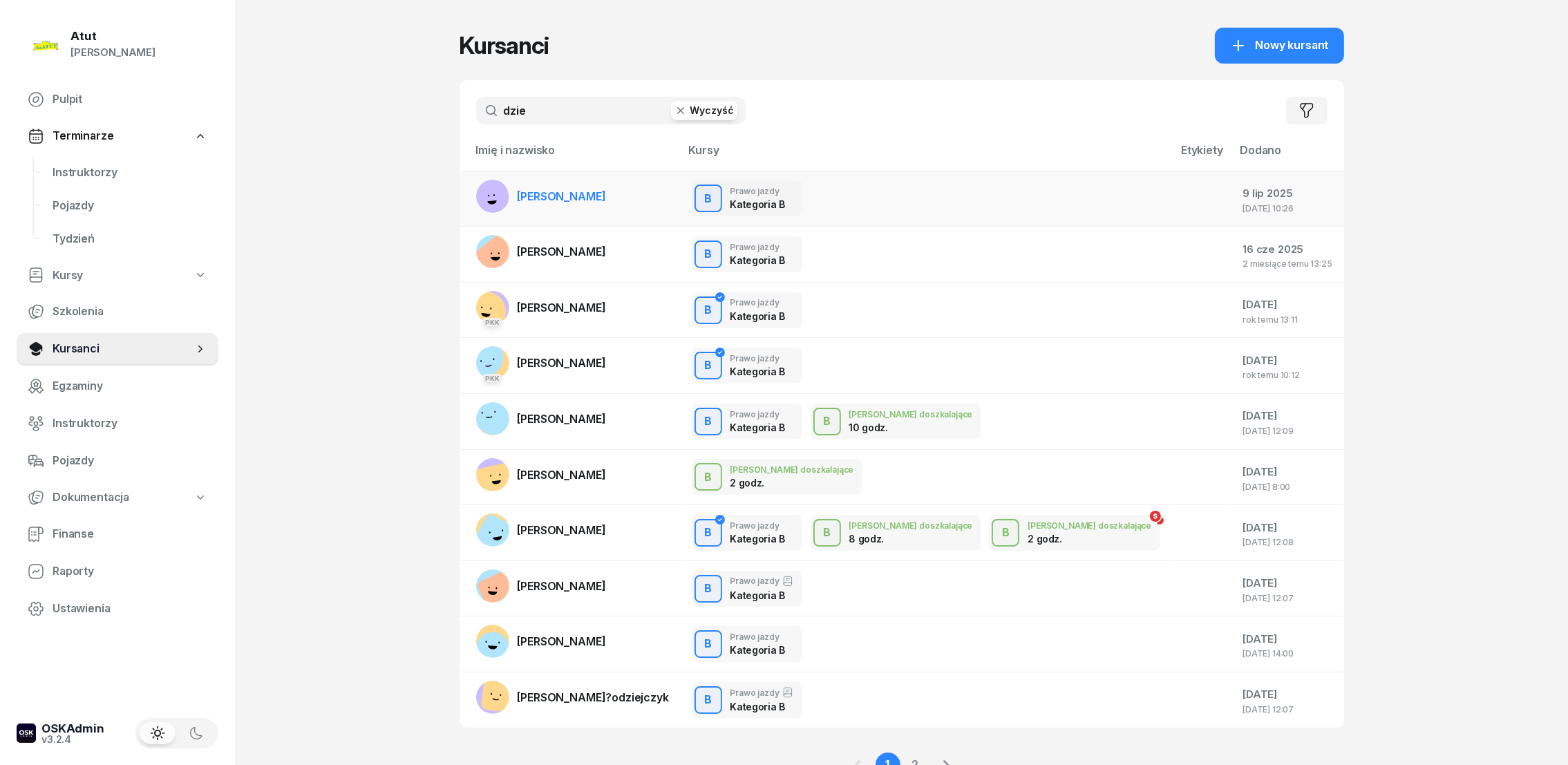
type input "dzie"
click at [528, 193] on span "[PERSON_NAME]" at bounding box center [561, 196] width 88 height 14
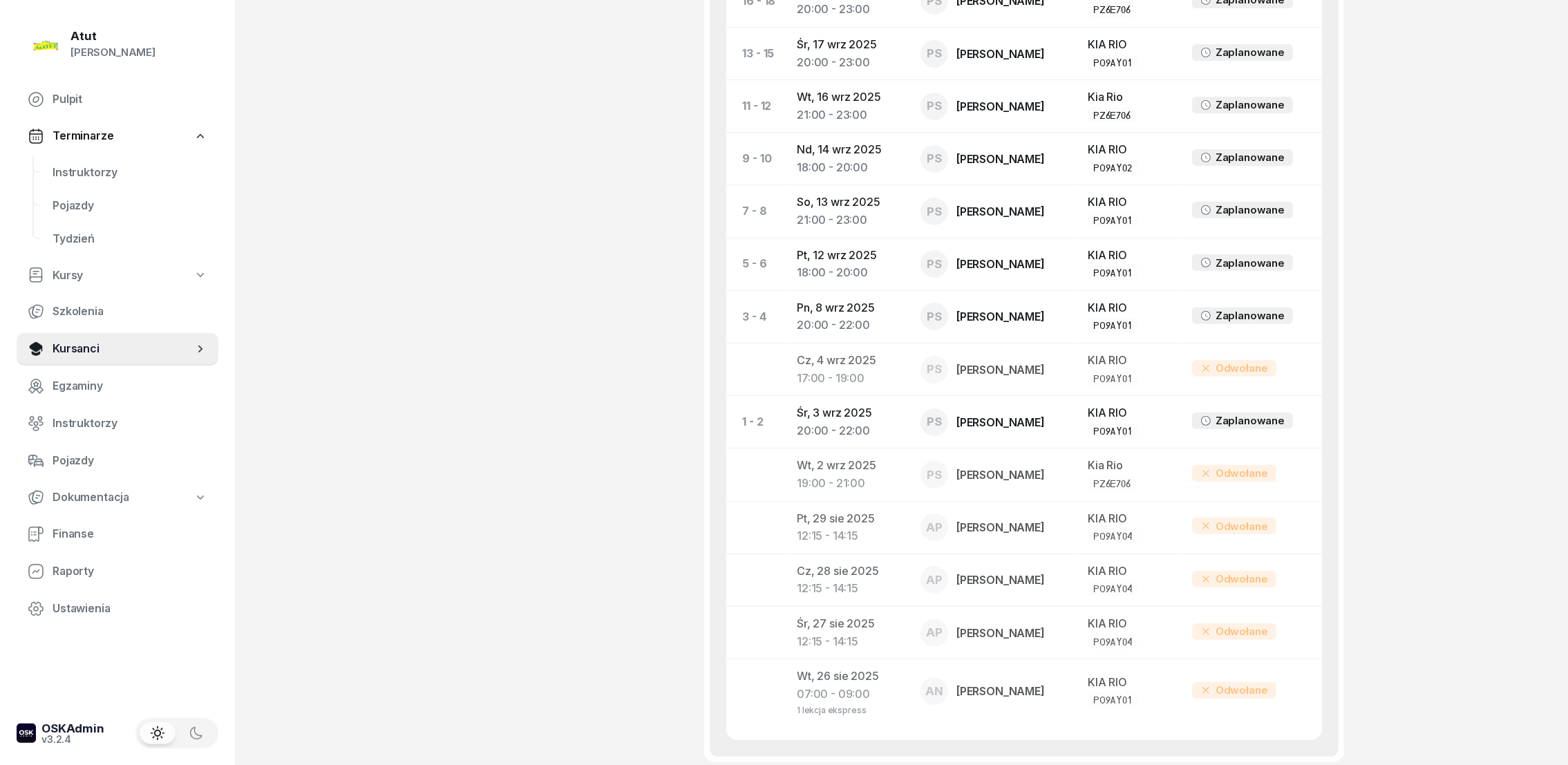
scroll to position [929, 0]
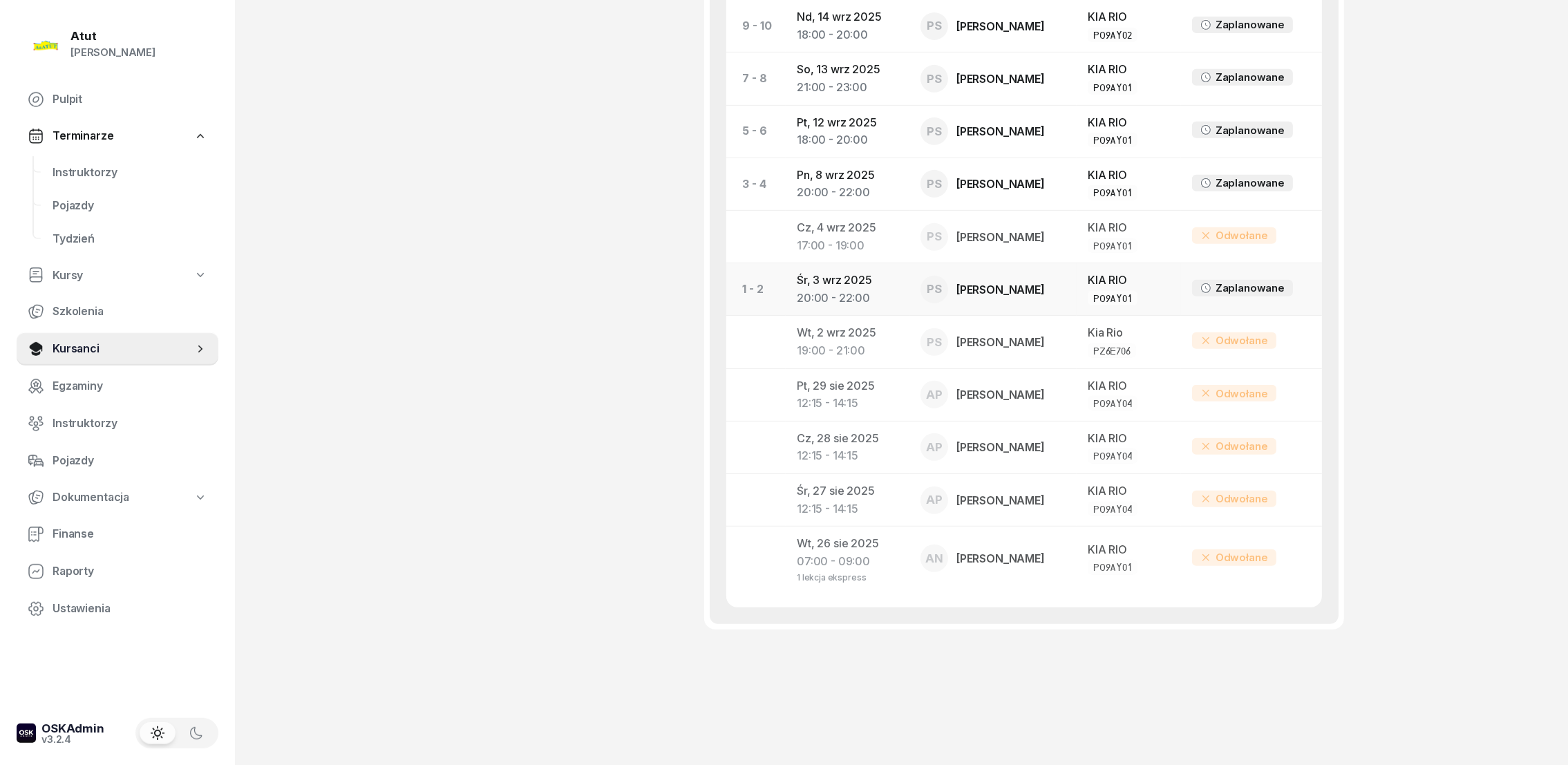
click at [803, 570] on div "20:00 - 22:00" at bounding box center [847, 576] width 102 height 12
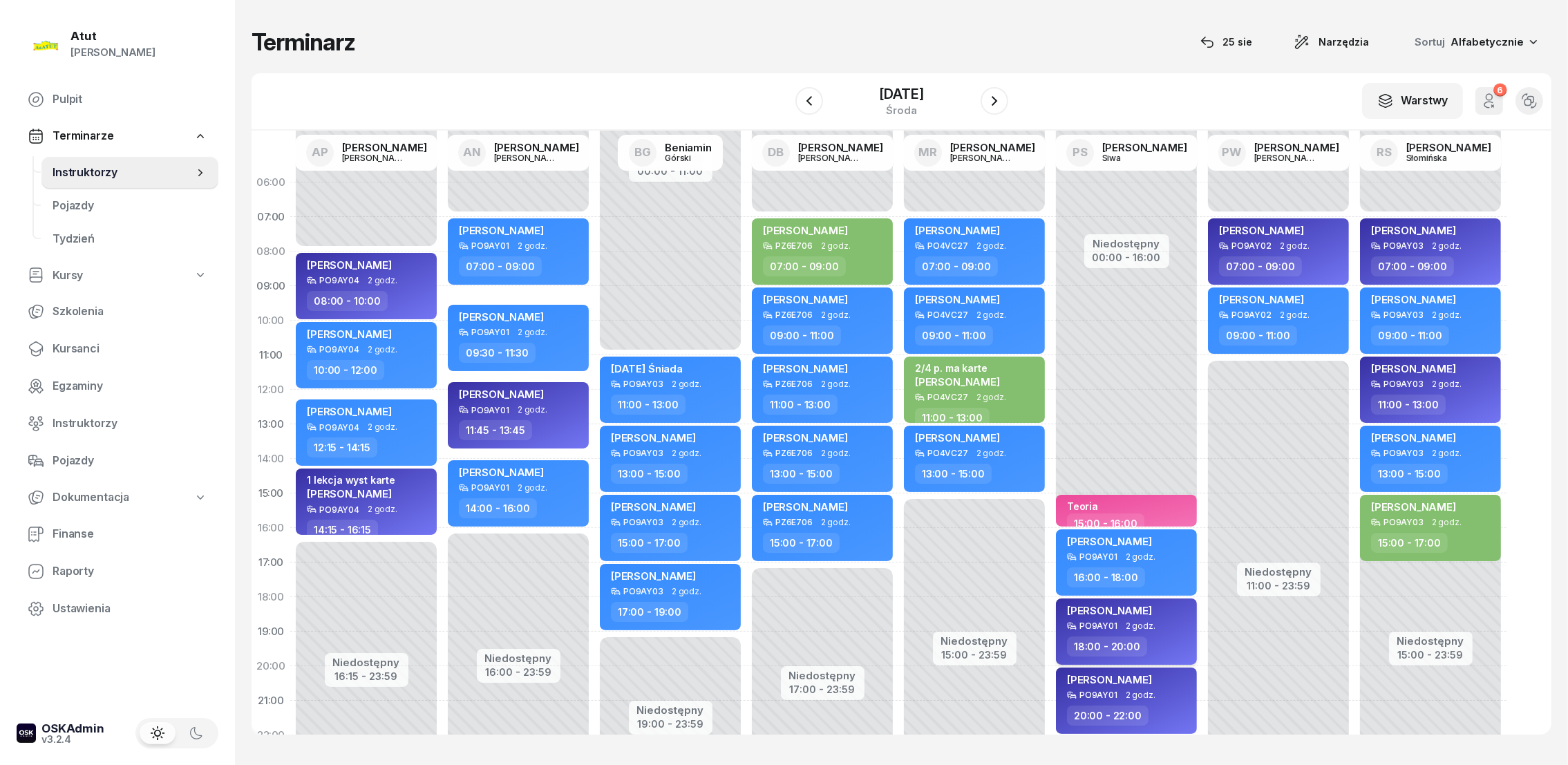
scroll to position [85, 0]
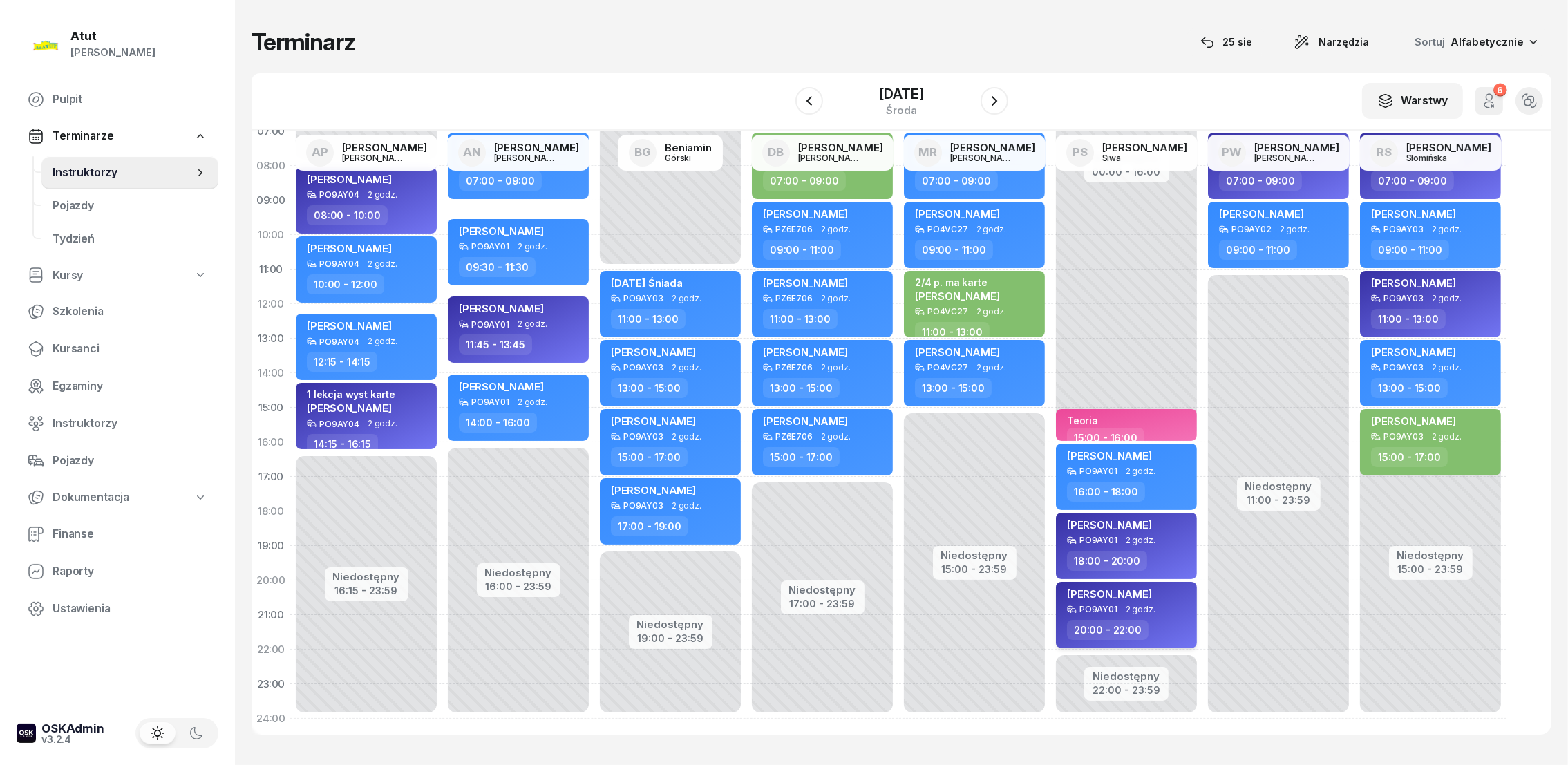
click at [1098, 592] on span "[PERSON_NAME]" at bounding box center [1109, 593] width 85 height 13
select select "20"
select select "22"
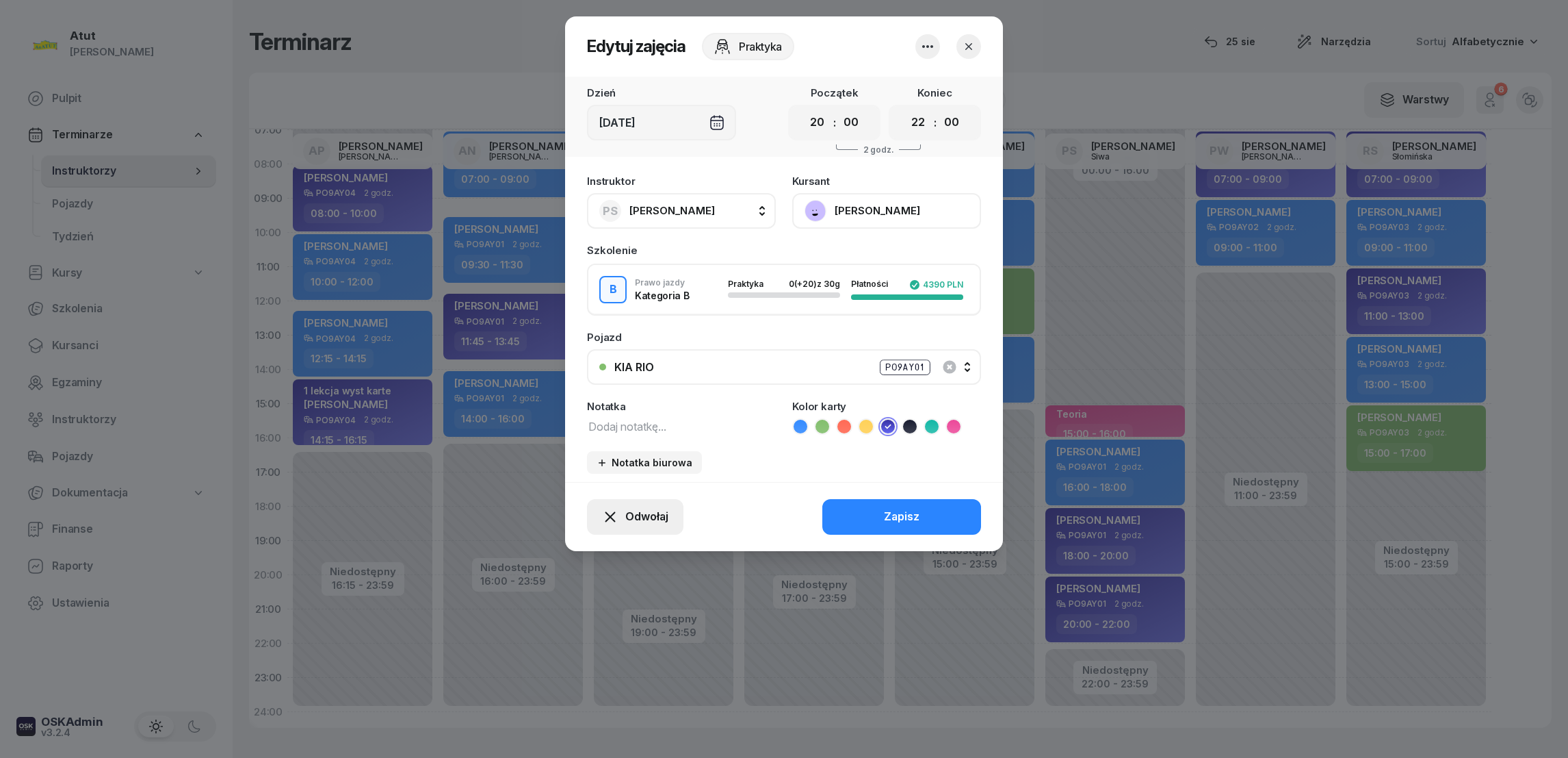
click at [643, 511] on span "Odwołaj" at bounding box center [647, 517] width 43 height 18
click at [608, 437] on div "Kursant odwołał" at bounding box center [610, 432] width 80 height 18
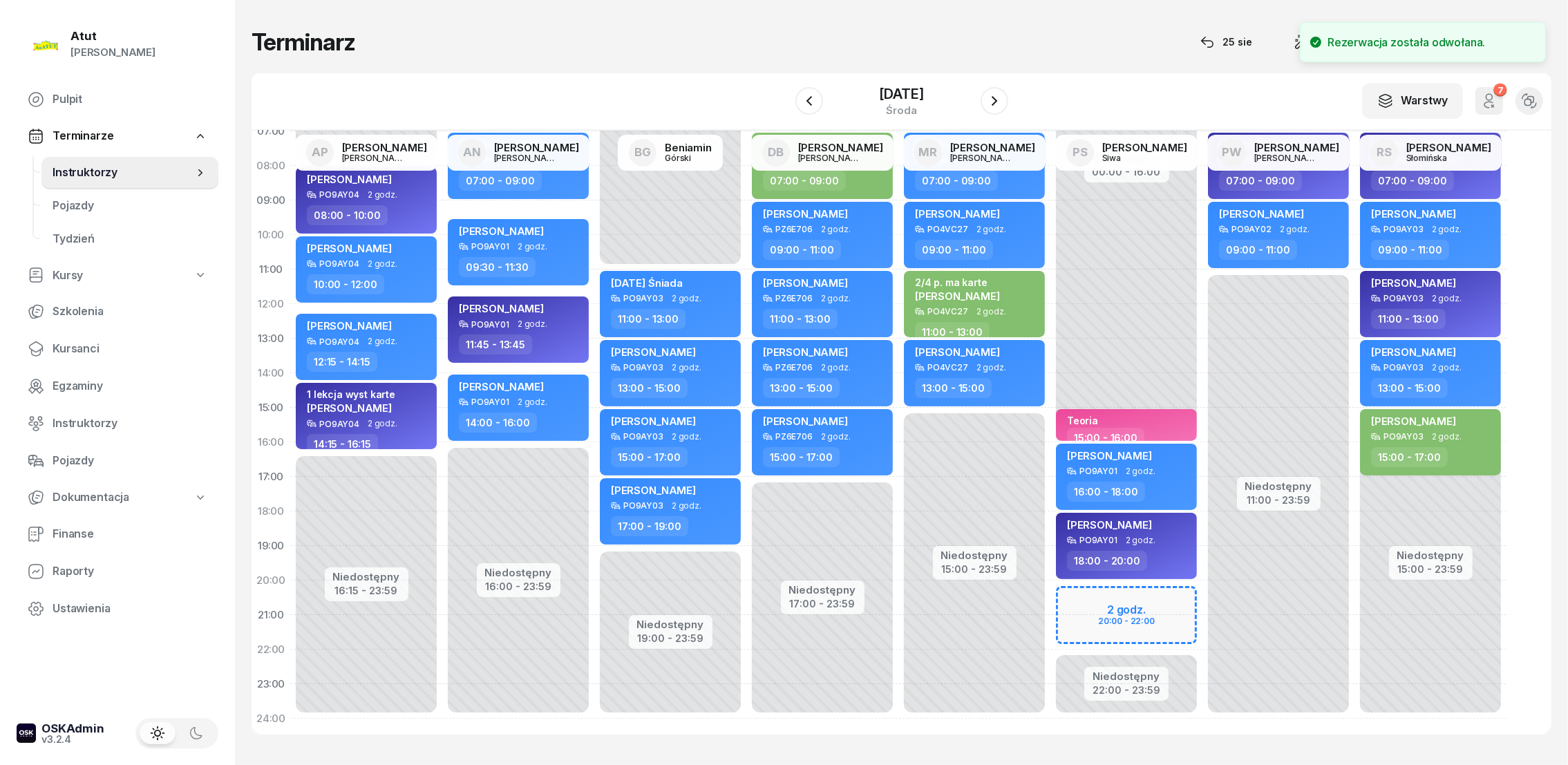
click at [1202, 593] on div "Niedostępny 00:00 - 16:00 Niedostępny 22:00 - 23:59 Teoria 15:00 - 16:00 [PERSO…" at bounding box center [1278, 408] width 152 height 656
select select "20"
select select "22"
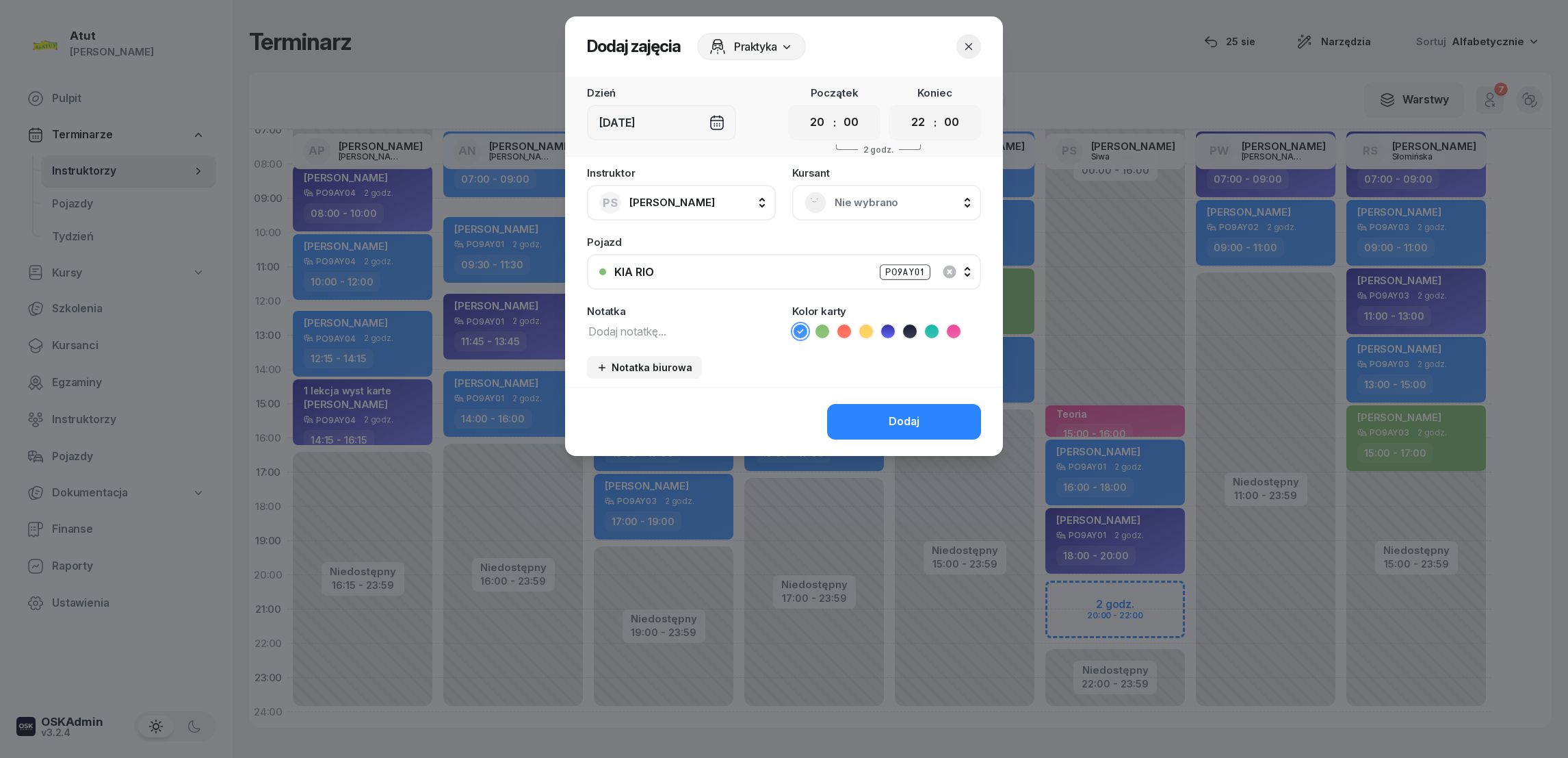
click at [633, 329] on textarea at bounding box center [681, 330] width 189 height 18
type textarea "m"
click at [966, 48] on icon "button" at bounding box center [969, 47] width 7 height 7
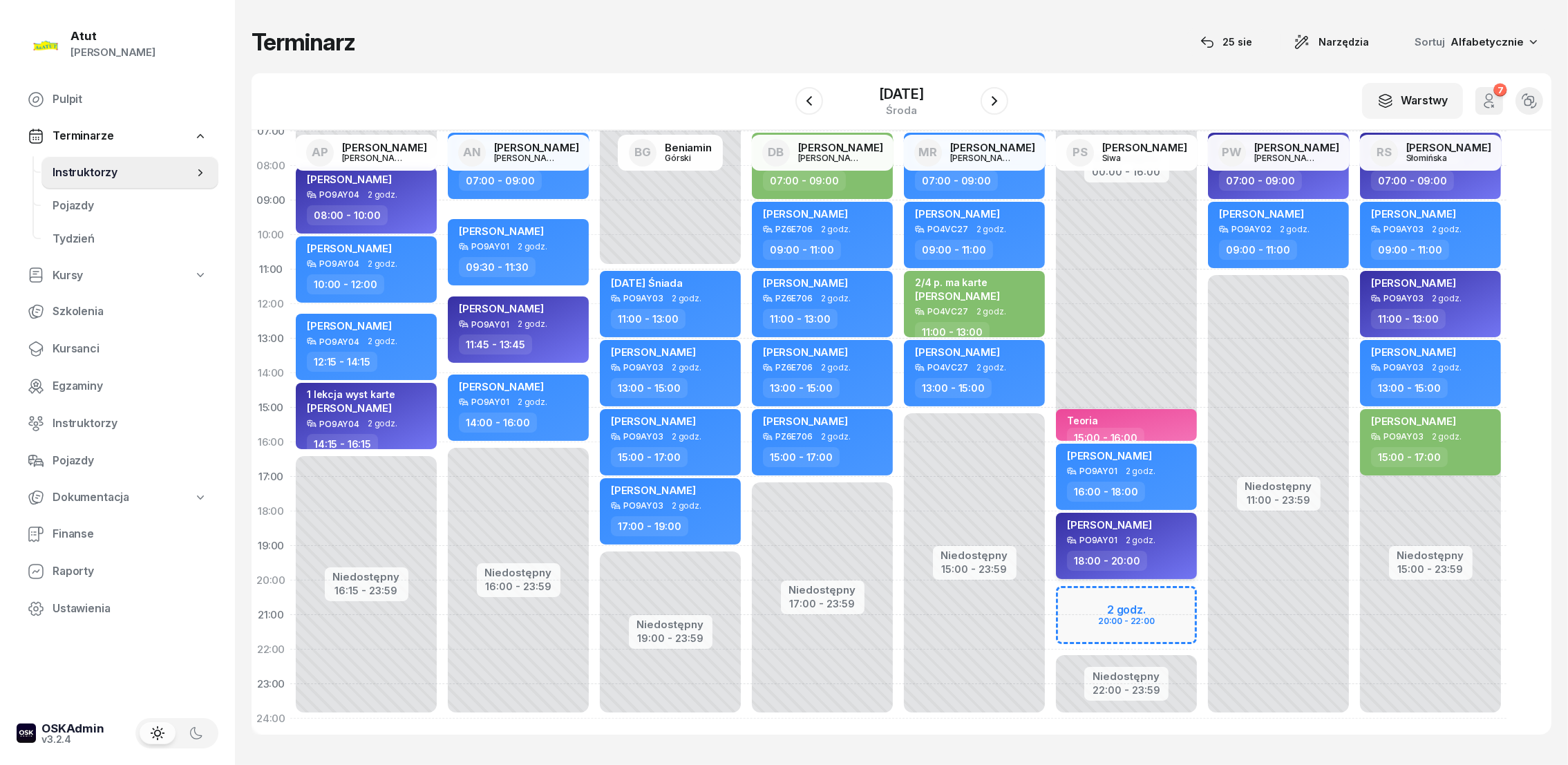
click at [1124, 527] on span "[PERSON_NAME]" at bounding box center [1109, 524] width 85 height 13
select select "18"
select select "20"
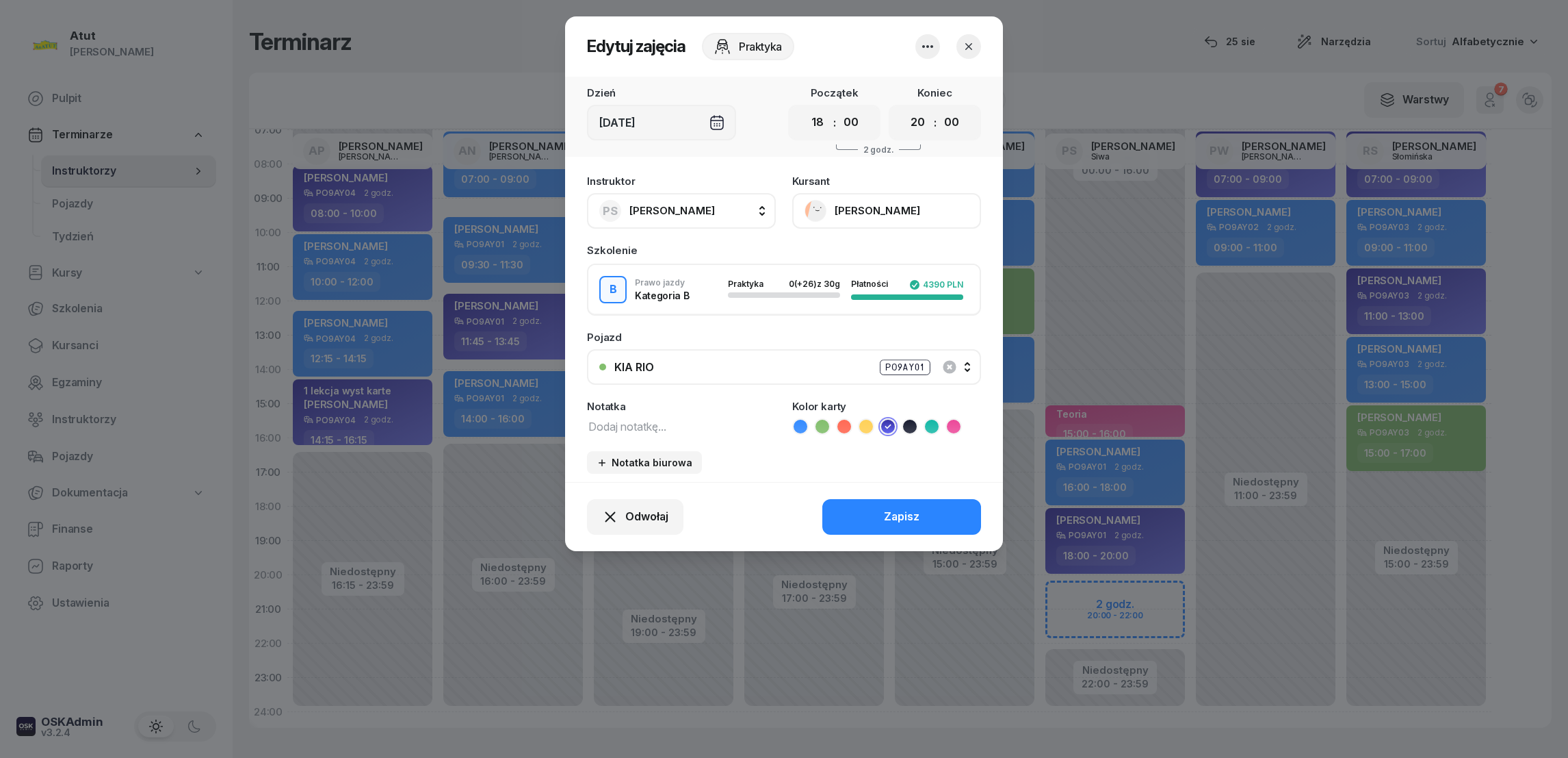
click at [641, 426] on textarea at bounding box center [681, 425] width 189 height 18
type textarea "m"
click at [650, 510] on span "Odwołaj" at bounding box center [647, 517] width 43 height 18
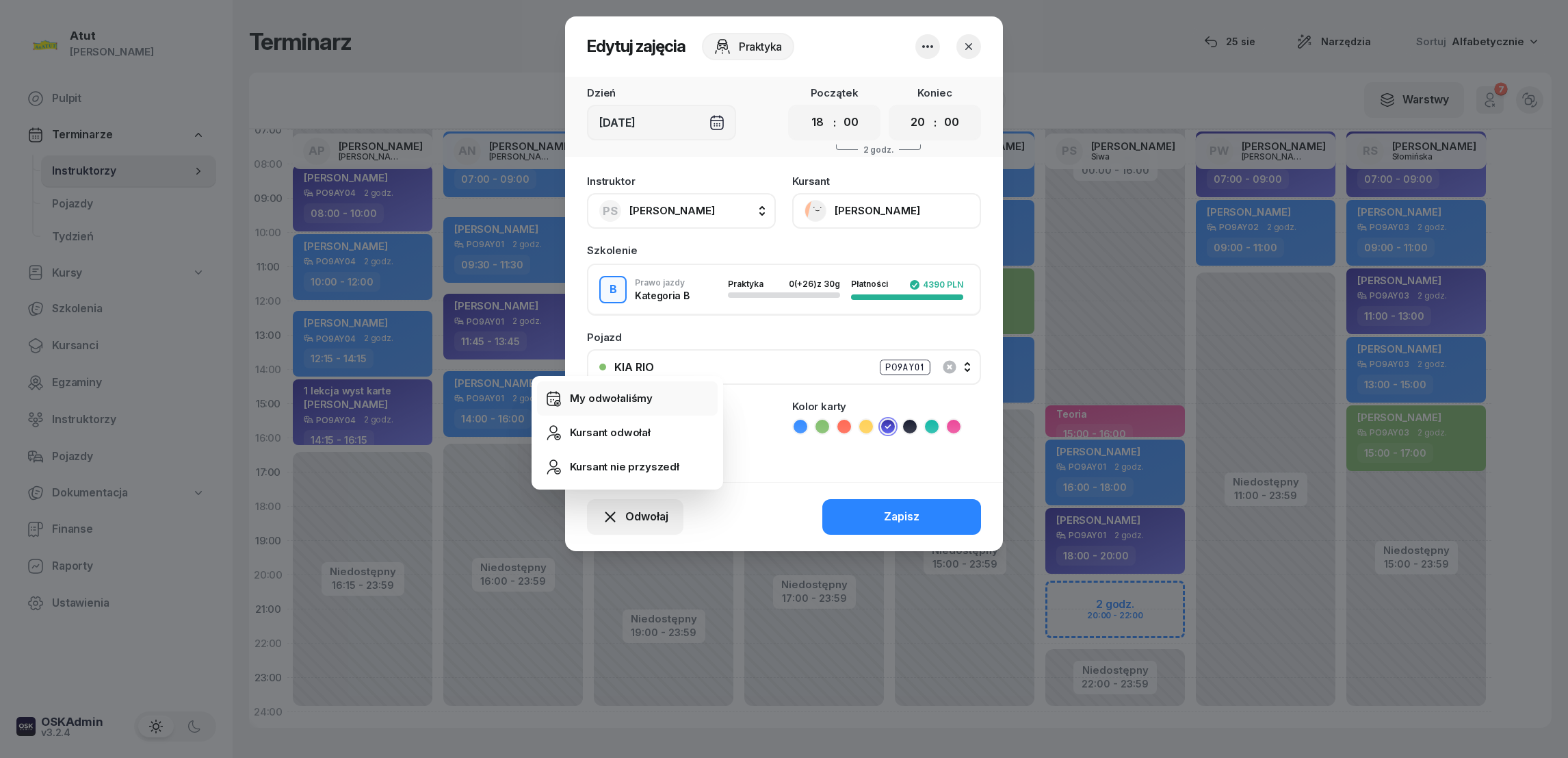
click at [601, 400] on div "My odwołaliśmy" at bounding box center [611, 398] width 83 height 18
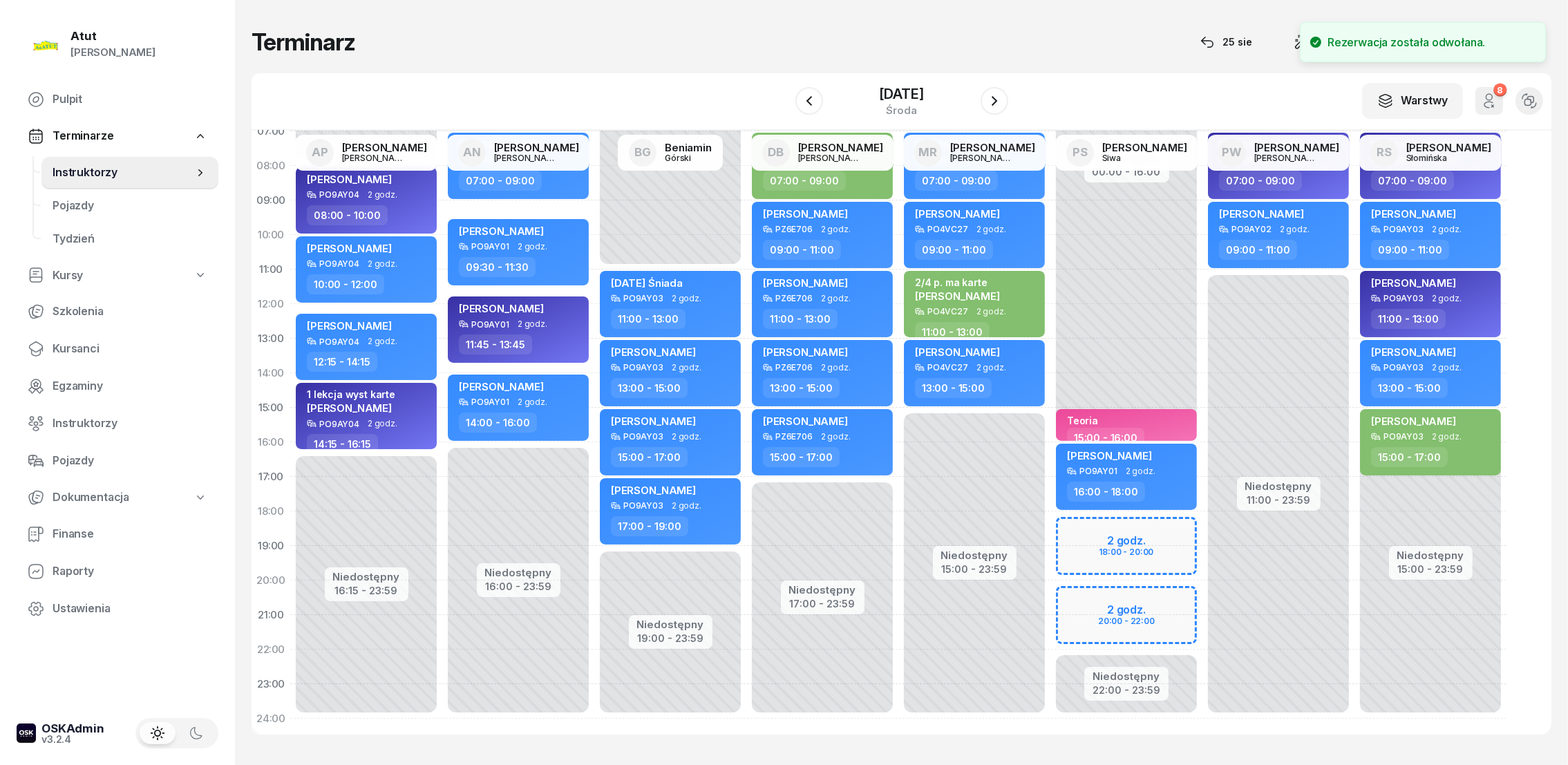
click at [1202, 531] on div "Niedostępny 00:00 - 16:00 Niedostępny 22:00 - 23:59 Teoria 15:00 - 16:00 [PERSO…" at bounding box center [1278, 408] width 152 height 656
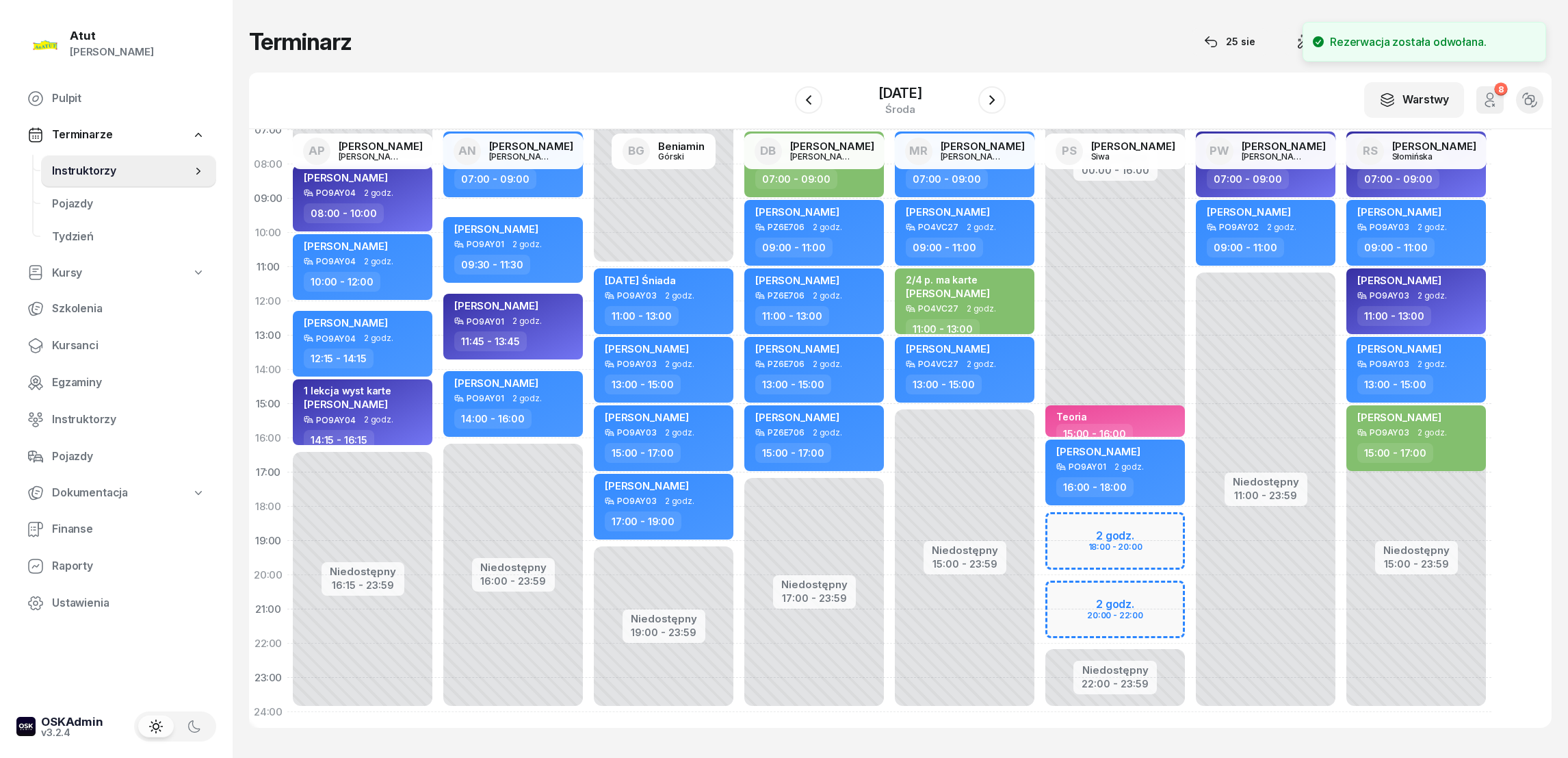
select select "18"
select select "20"
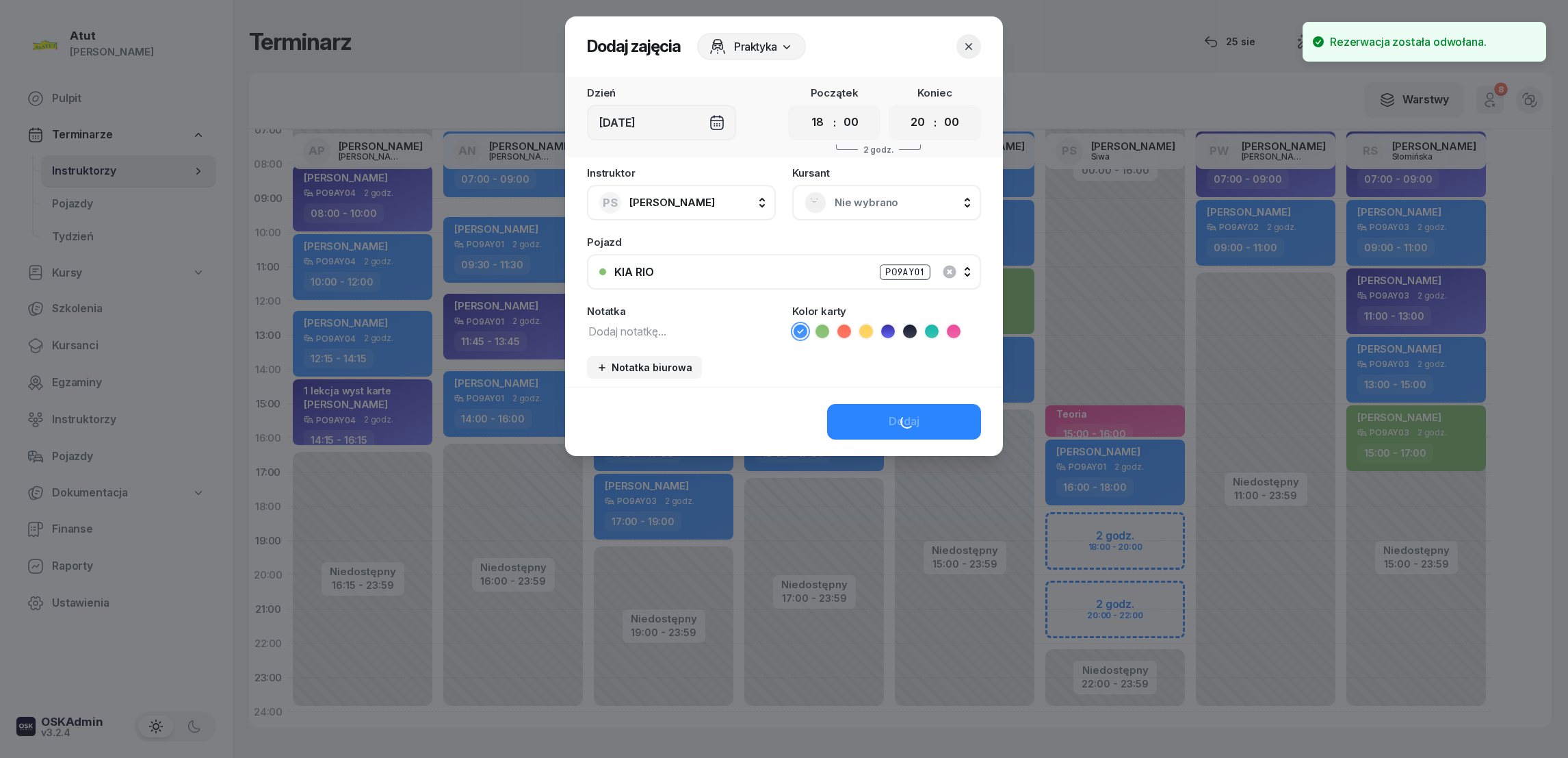
click at [847, 202] on span "Nie wybrano" at bounding box center [902, 202] width 134 height 18
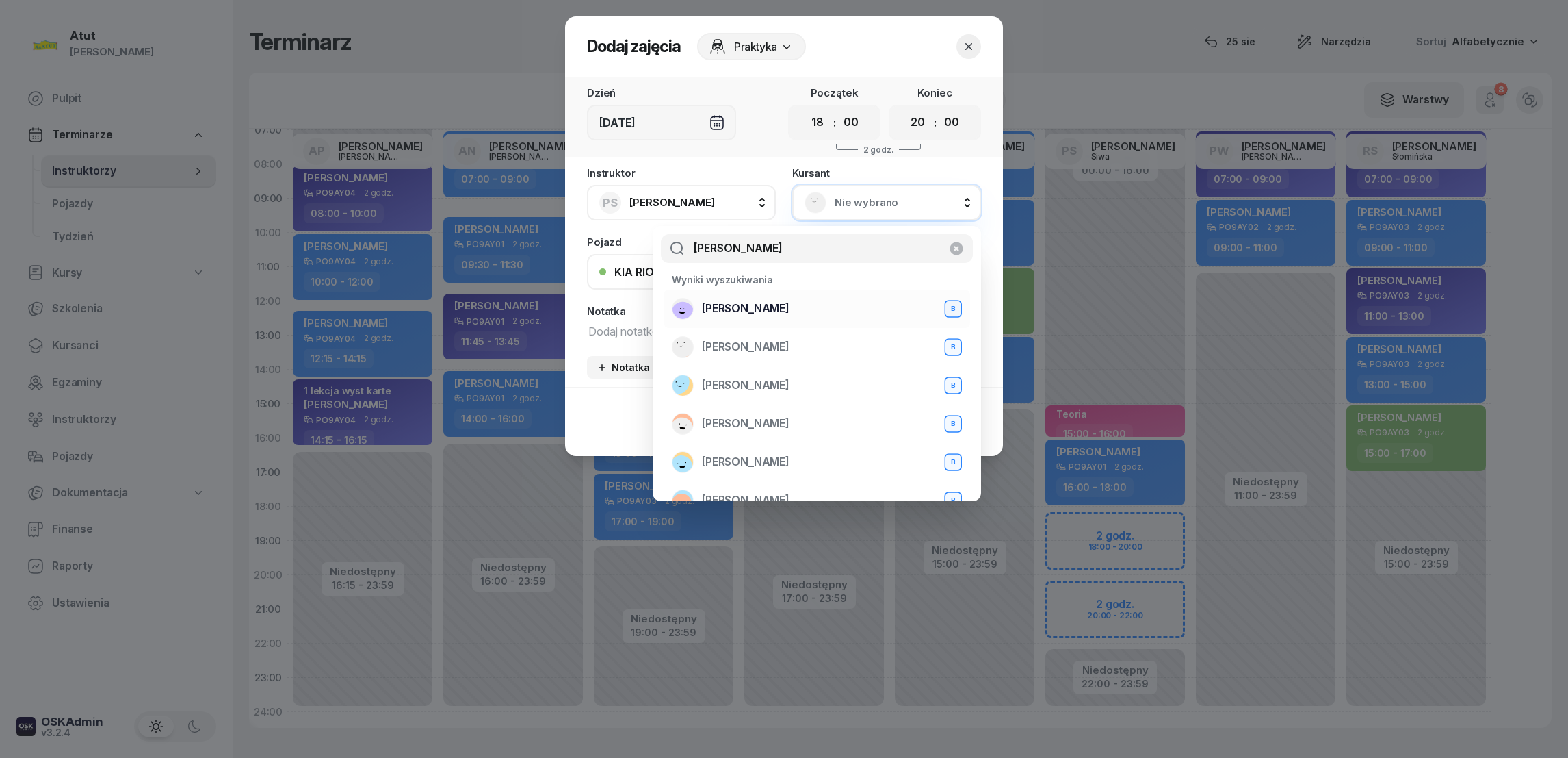
type input "[PERSON_NAME]"
click at [754, 313] on span "[PERSON_NAME]" at bounding box center [745, 308] width 87 height 18
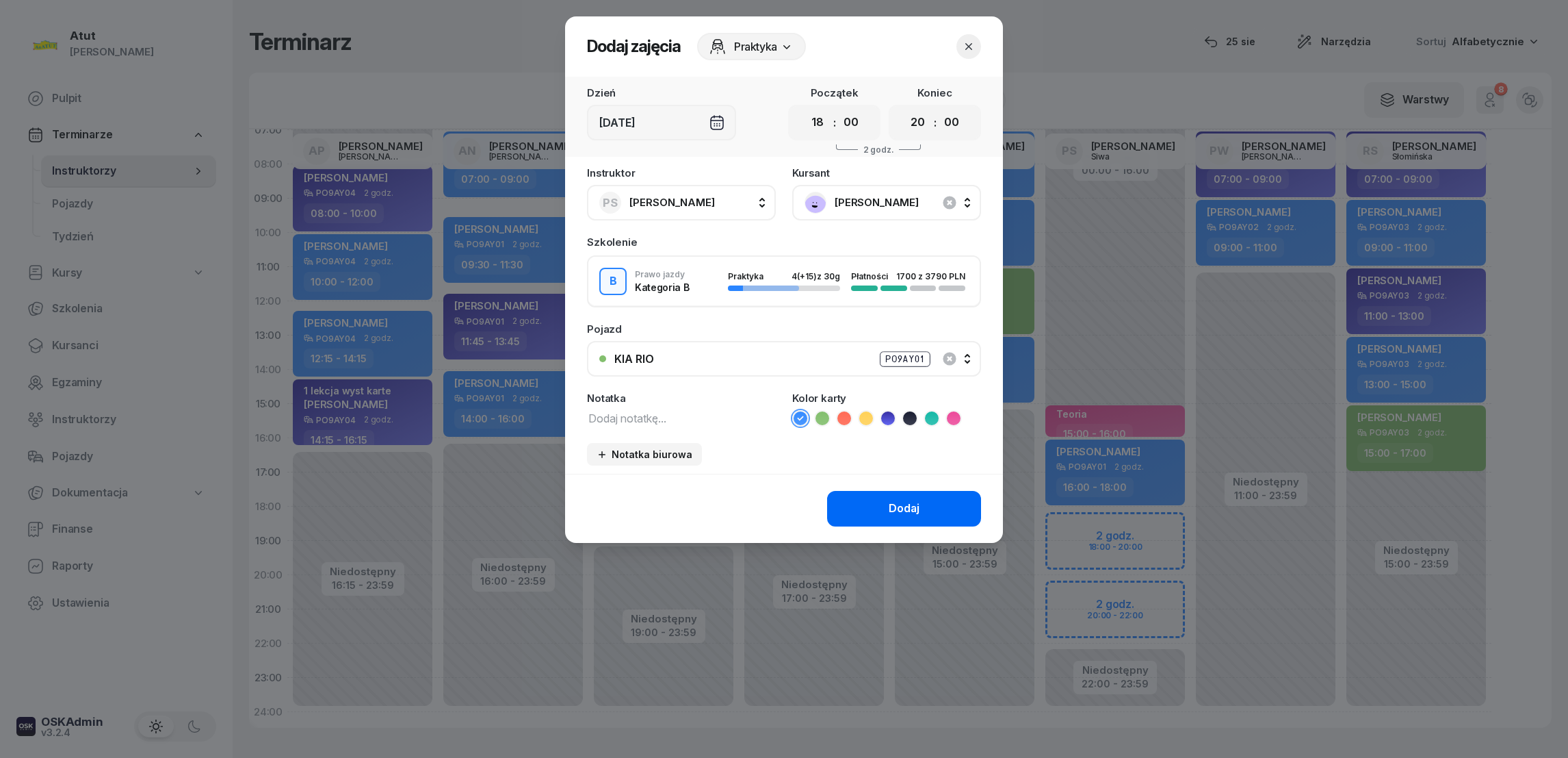
click at [877, 505] on button "Dodaj" at bounding box center [904, 508] width 154 height 36
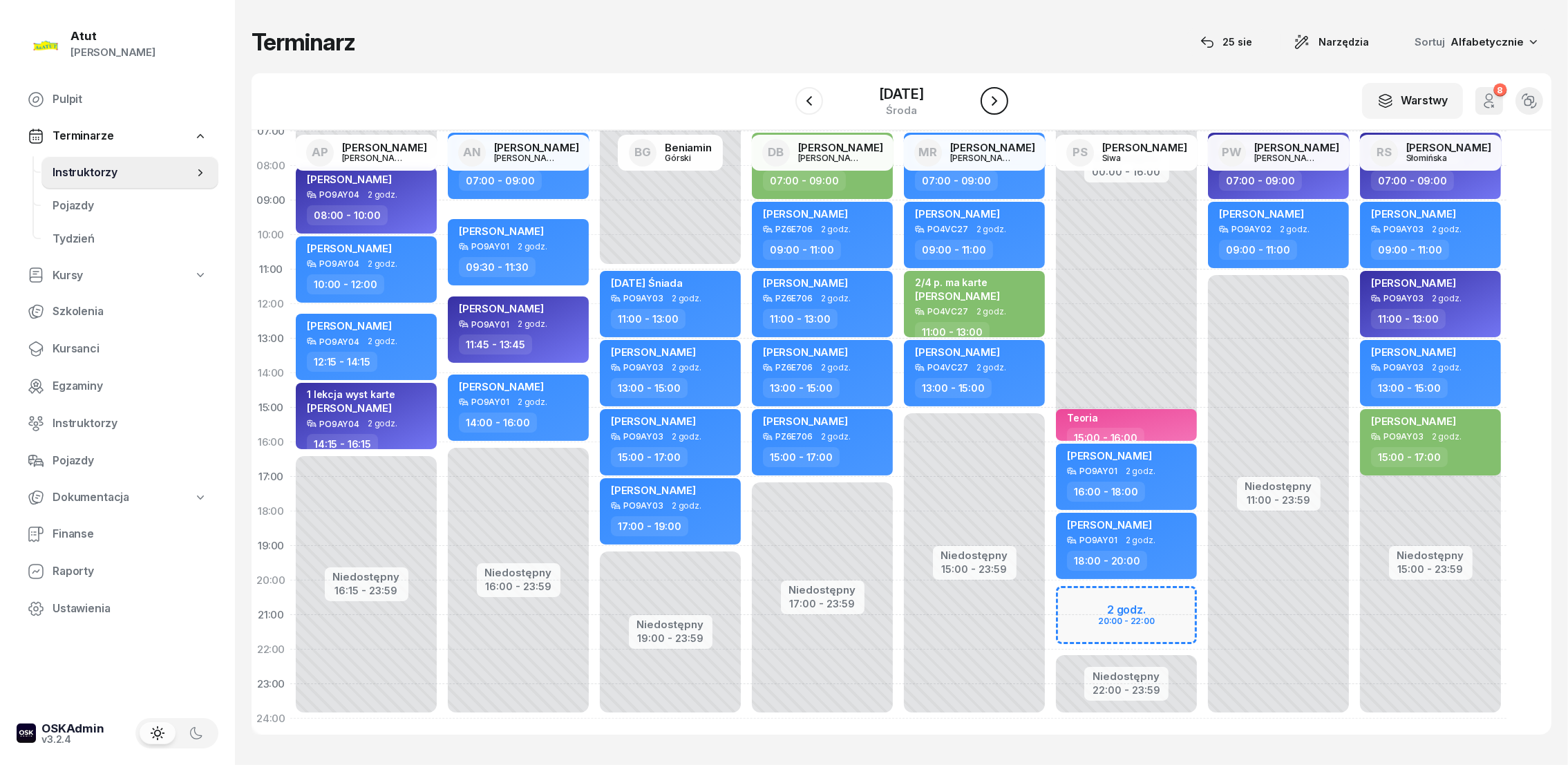
click at [995, 101] on icon "button" at bounding box center [994, 100] width 5 height 9
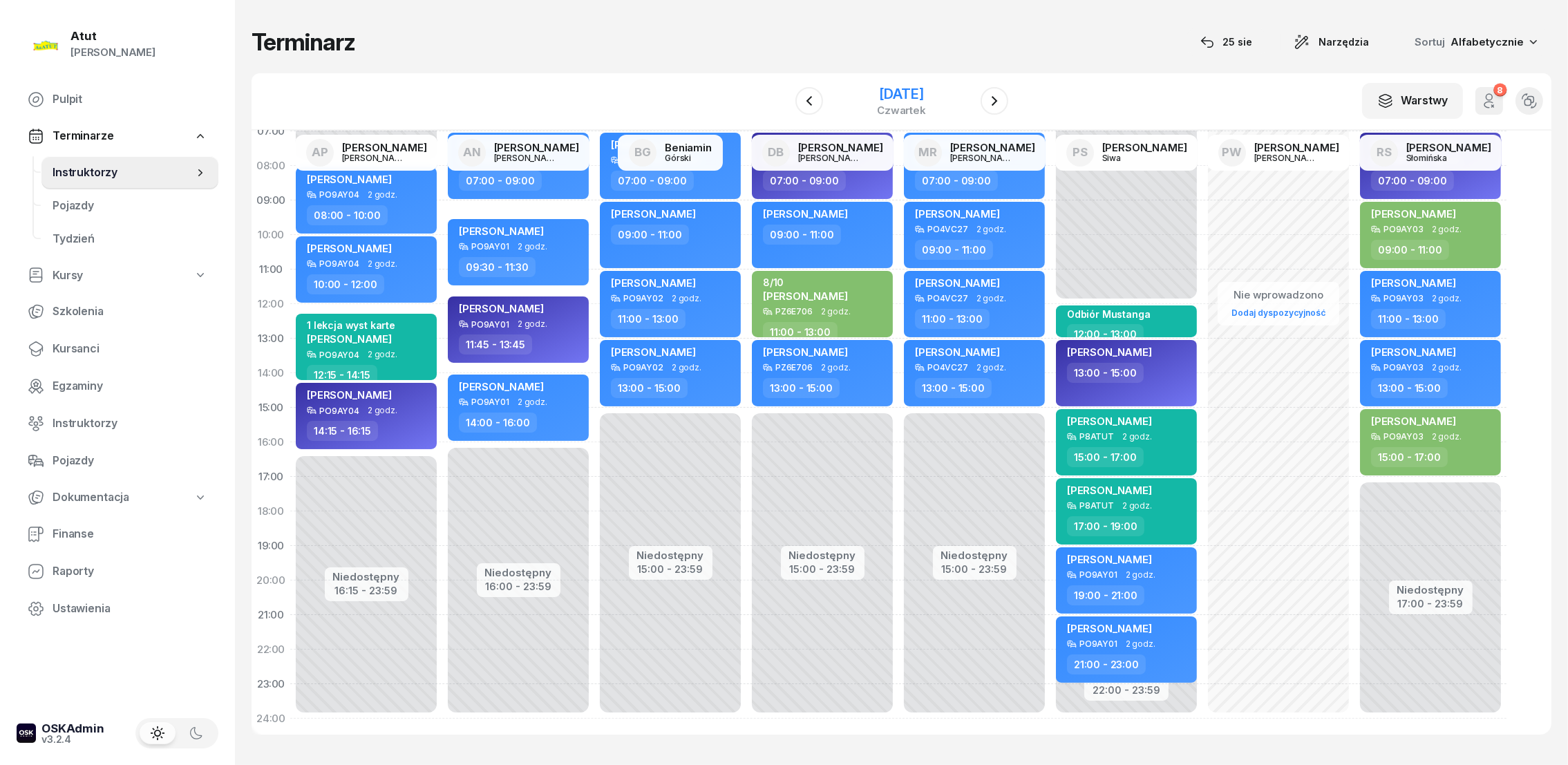
click at [926, 91] on div "[DATE]" at bounding box center [901, 94] width 49 height 14
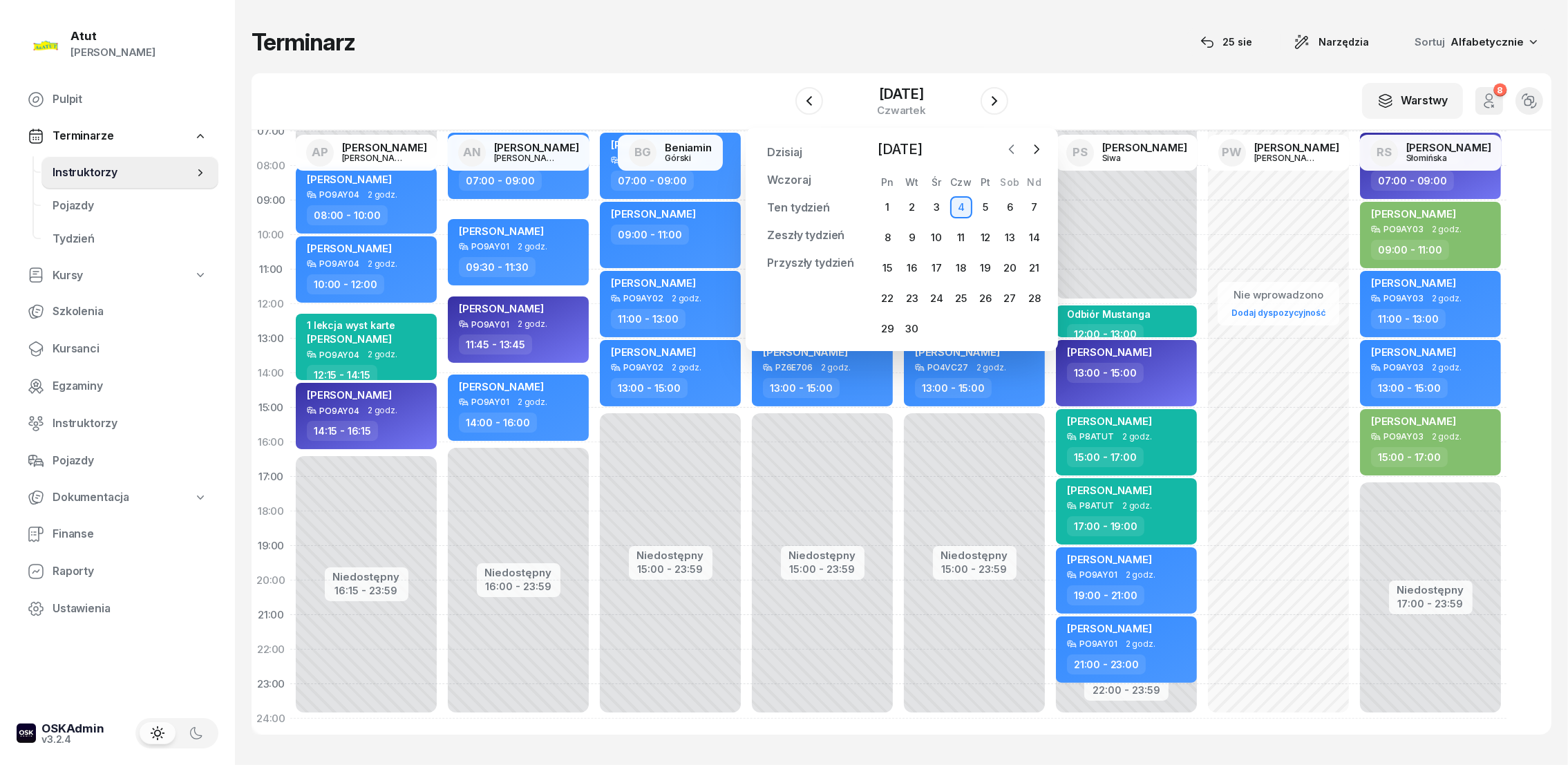
click at [1006, 146] on icon "button" at bounding box center [1011, 149] width 14 height 14
click at [926, 97] on div "[DATE]" at bounding box center [901, 94] width 49 height 14
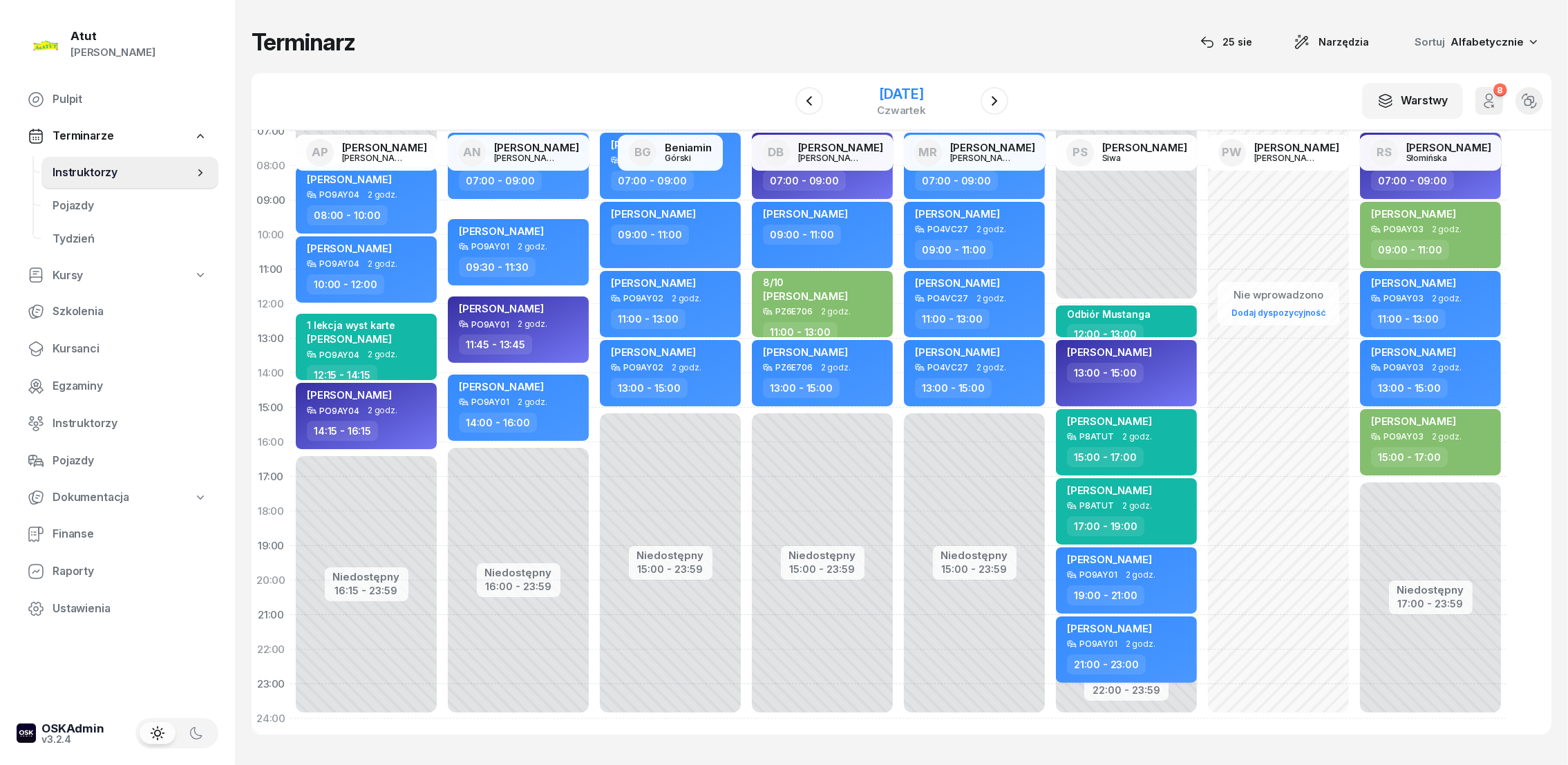
click at [913, 96] on div "[DATE]" at bounding box center [901, 94] width 49 height 14
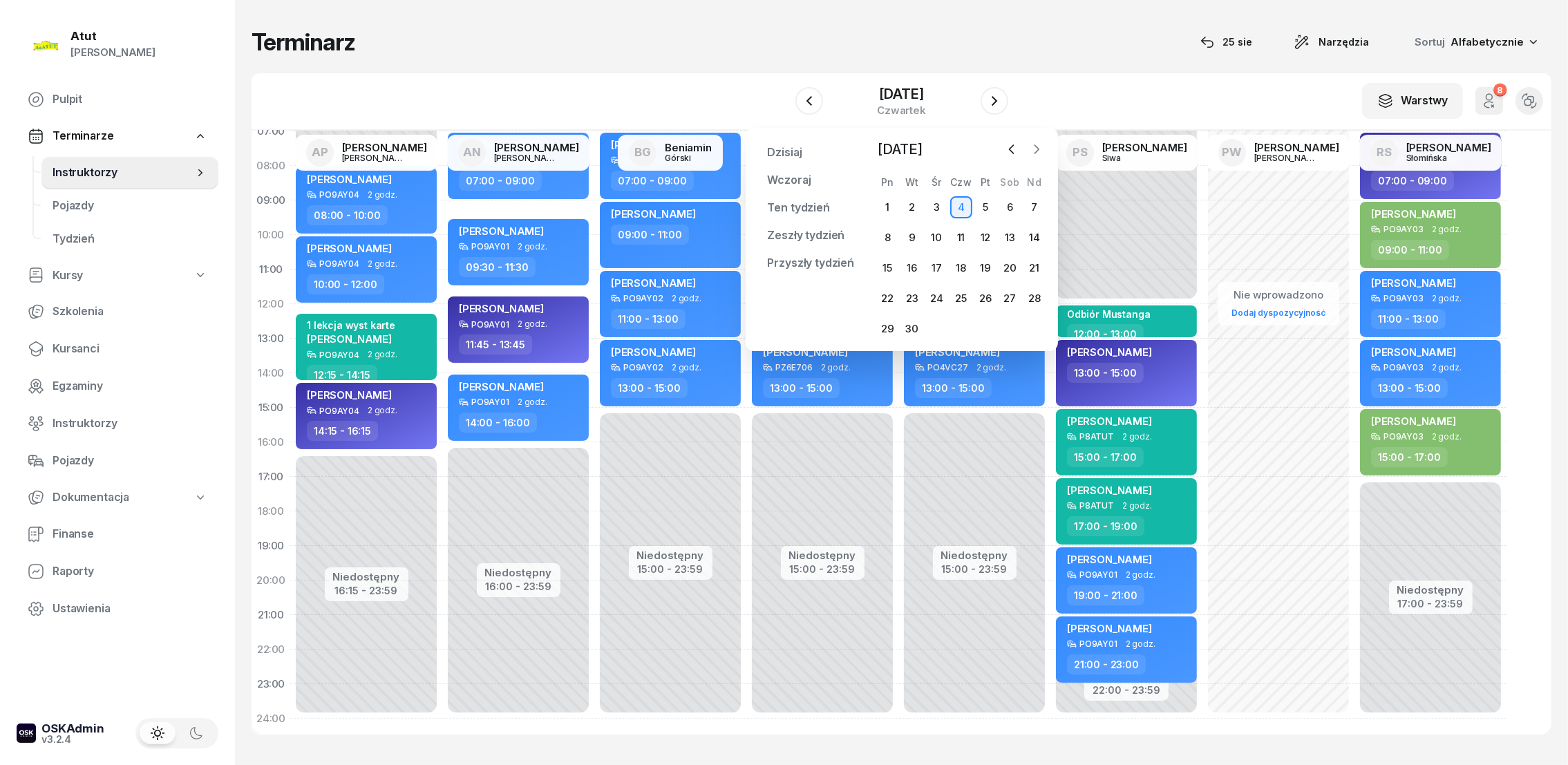
click at [1035, 150] on icon "button" at bounding box center [1036, 149] width 14 height 14
click at [888, 238] on div "6" at bounding box center [887, 238] width 22 height 22
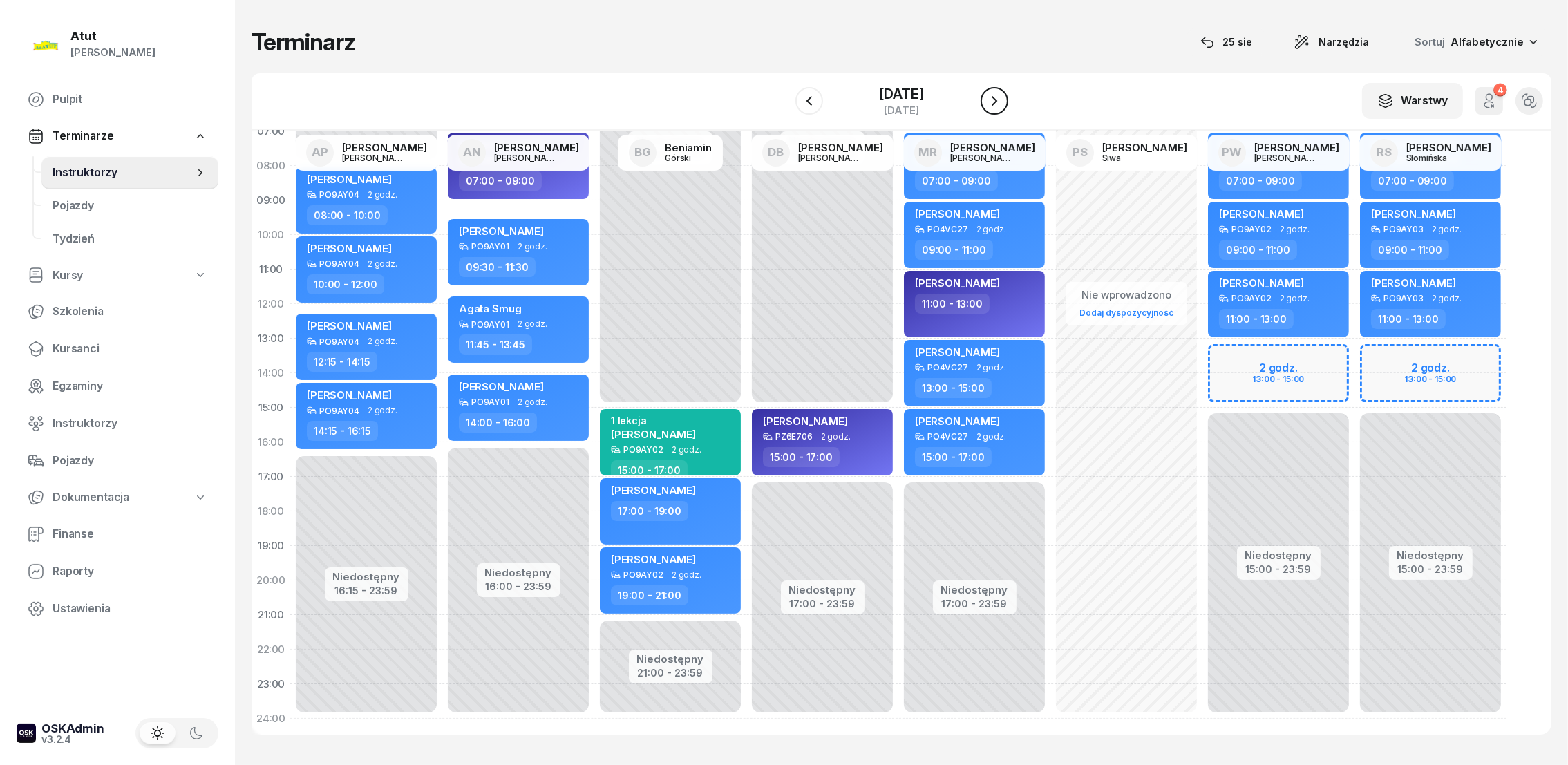
click at [1003, 95] on icon "button" at bounding box center [993, 100] width 16 height 16
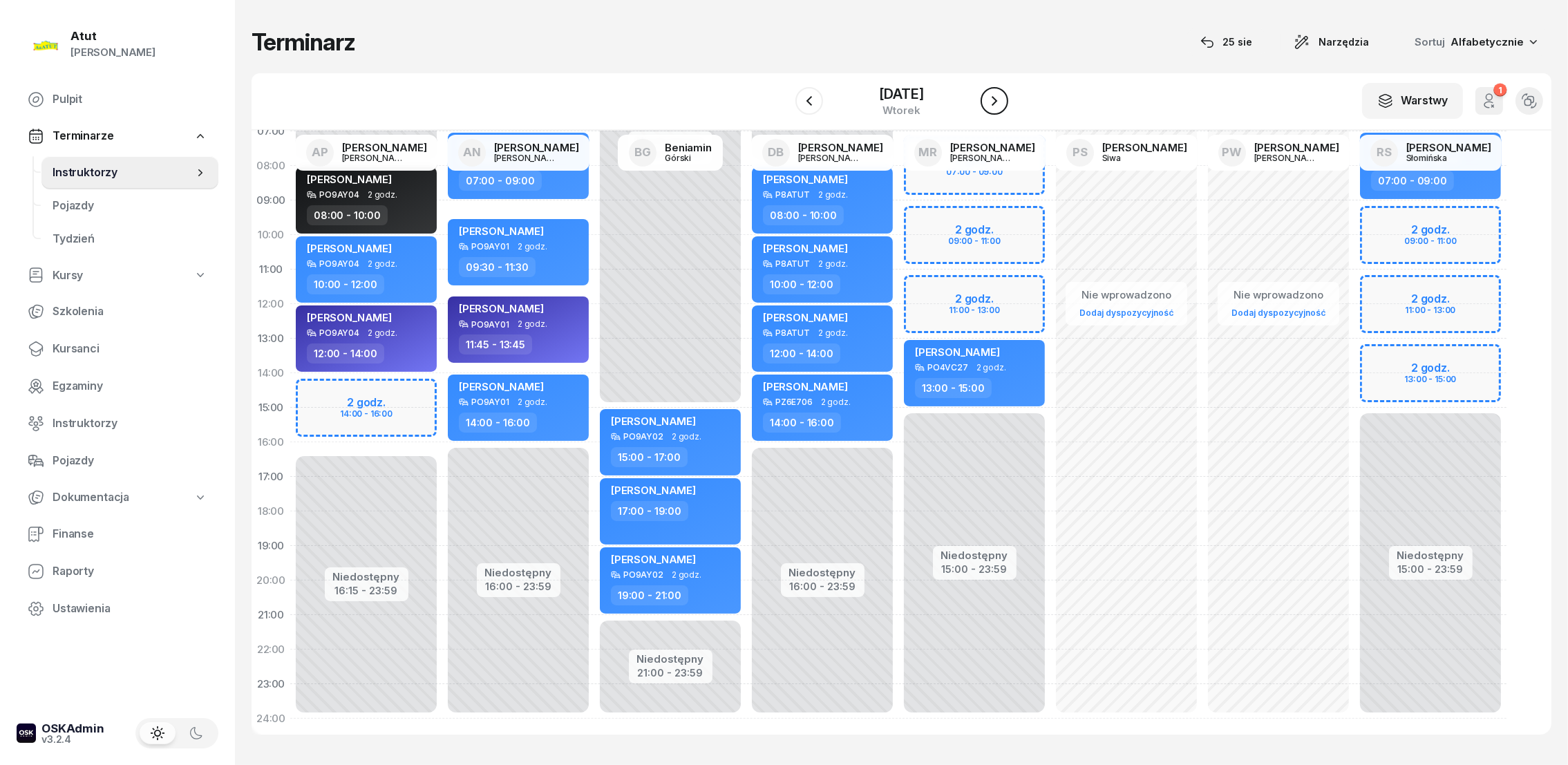
click at [1003, 96] on icon "button" at bounding box center [993, 100] width 16 height 16
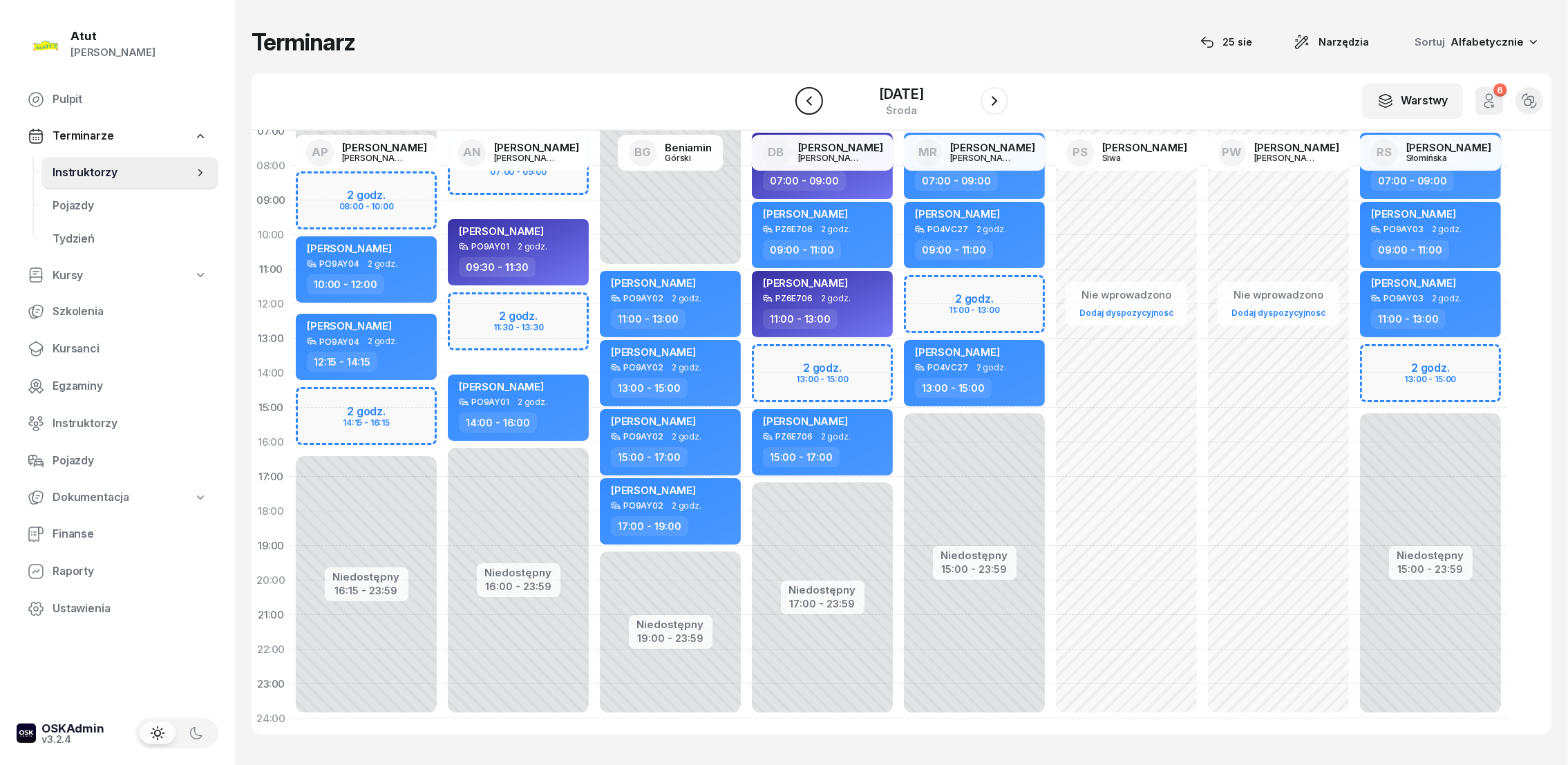
click at [801, 103] on icon "button" at bounding box center [809, 100] width 16 height 16
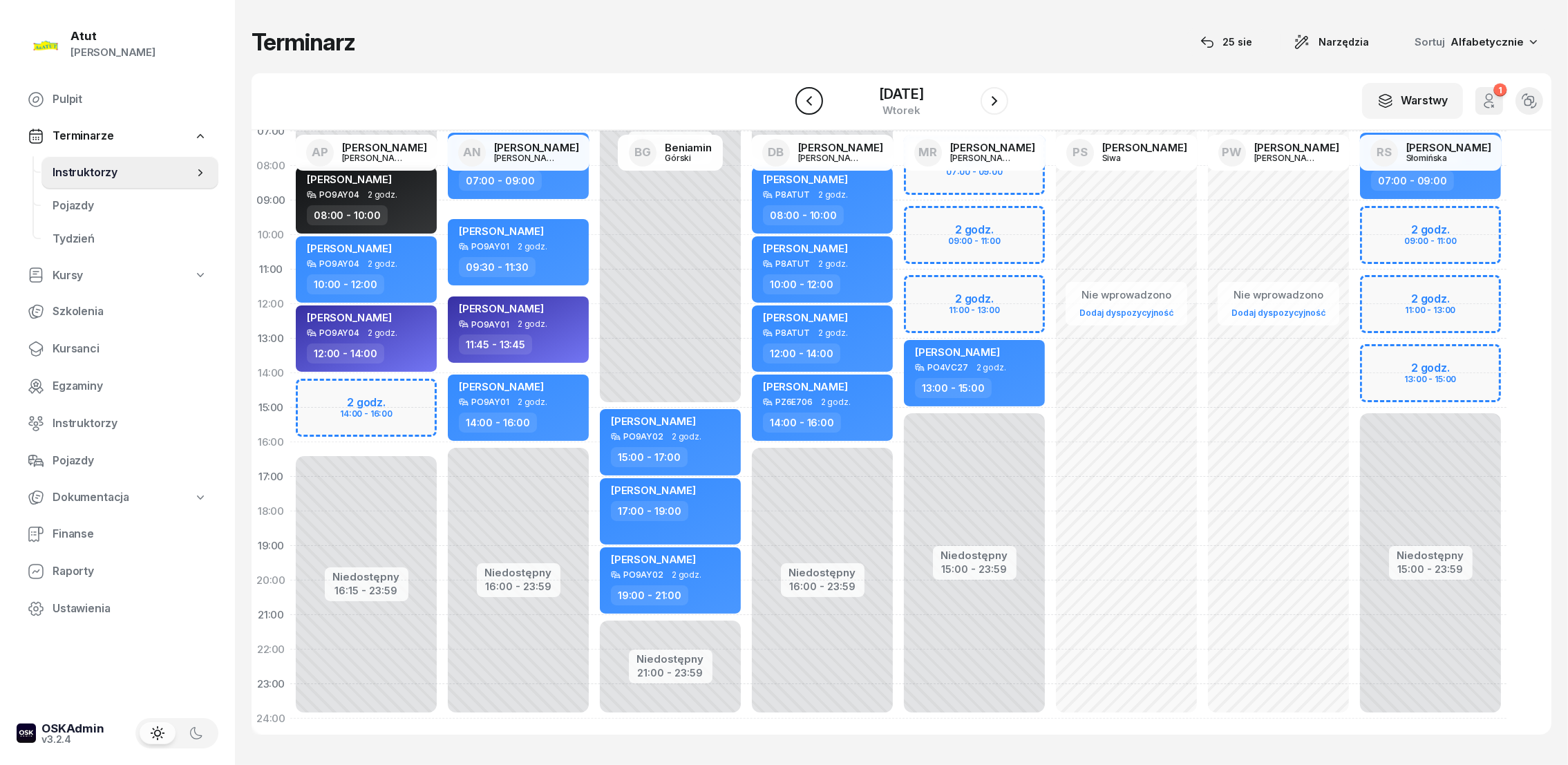
click at [801, 103] on icon "button" at bounding box center [809, 100] width 16 height 16
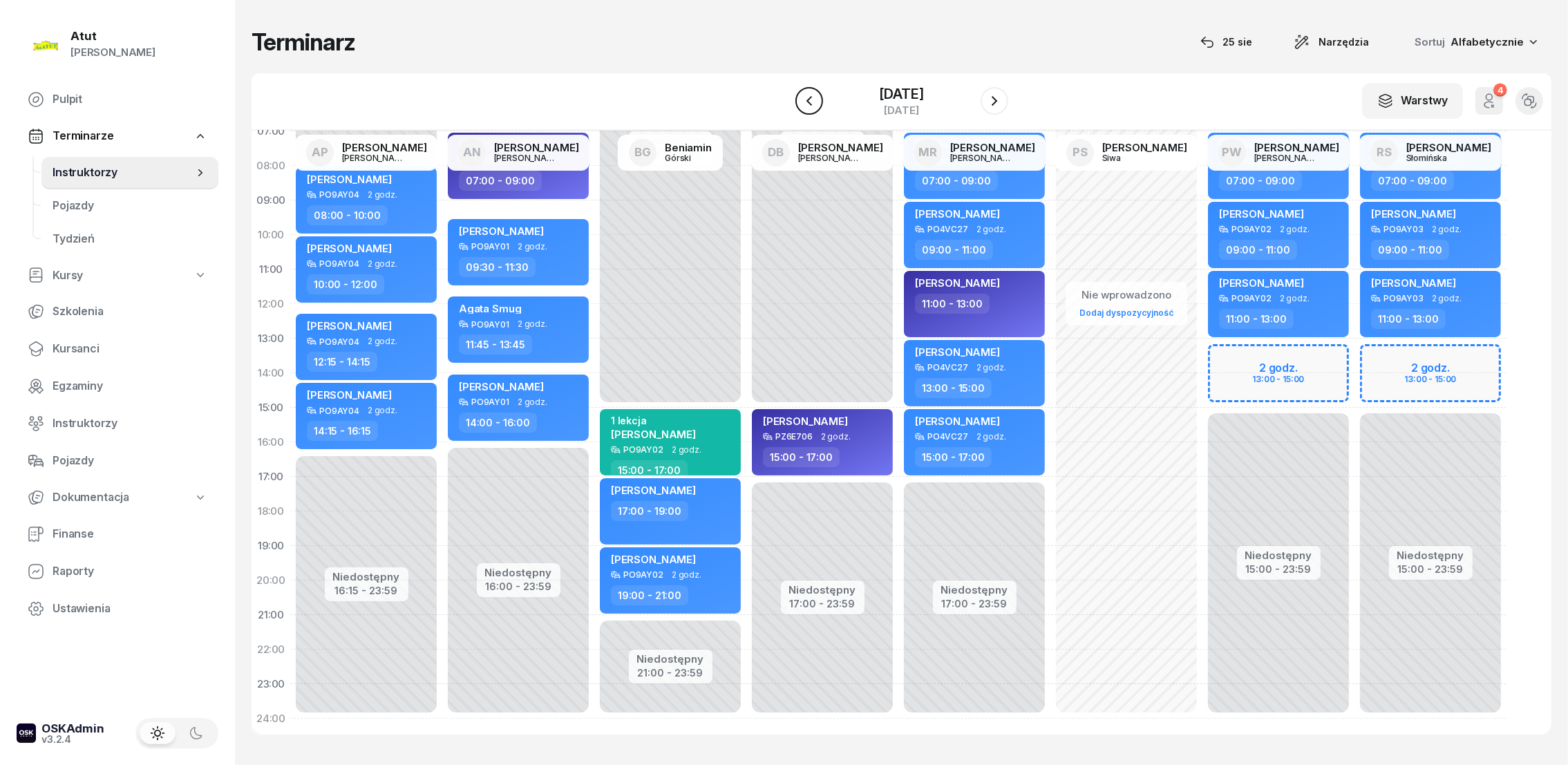
click at [801, 98] on icon "button" at bounding box center [809, 100] width 16 height 16
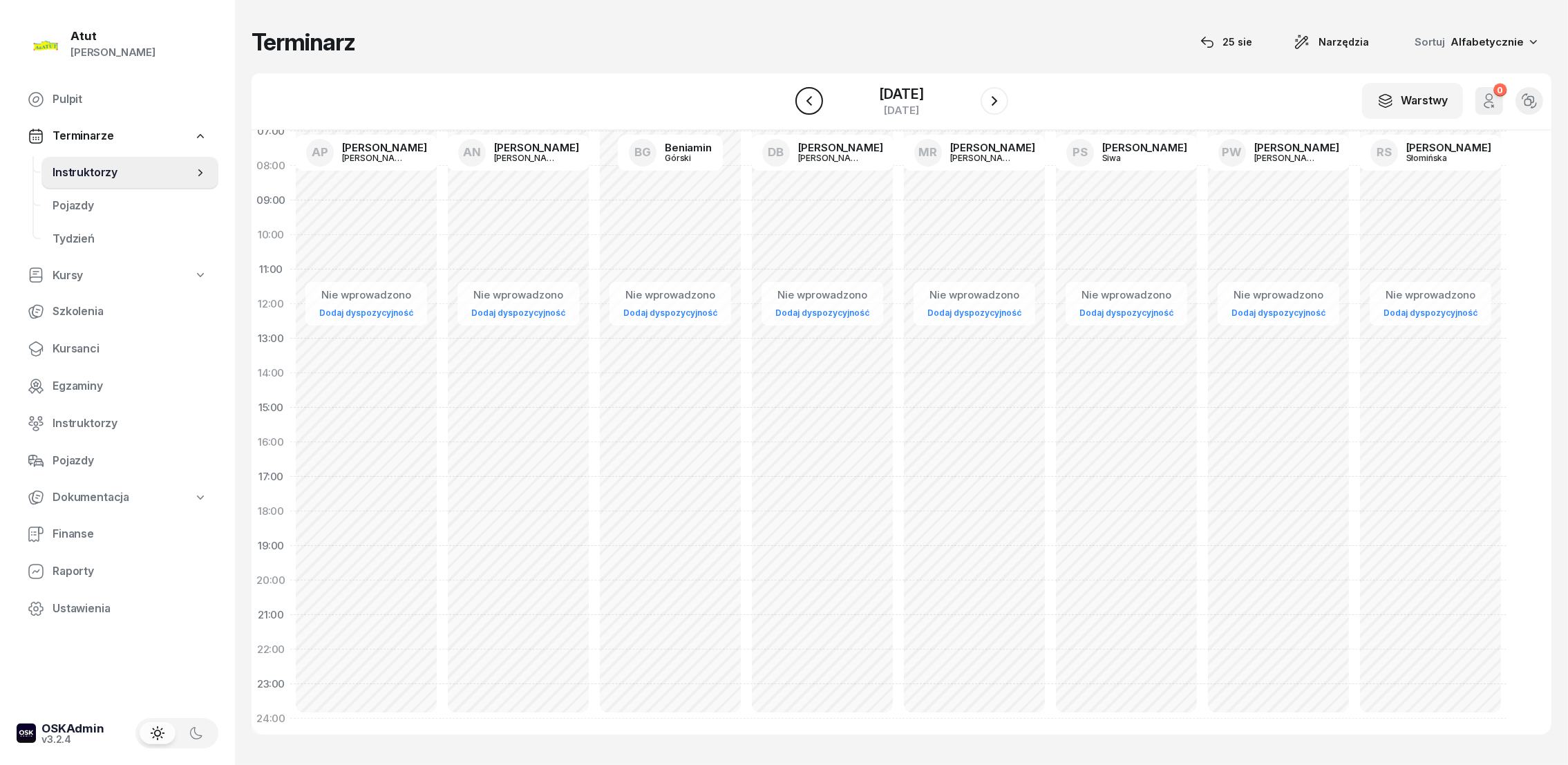
click at [801, 96] on icon "button" at bounding box center [809, 100] width 16 height 16
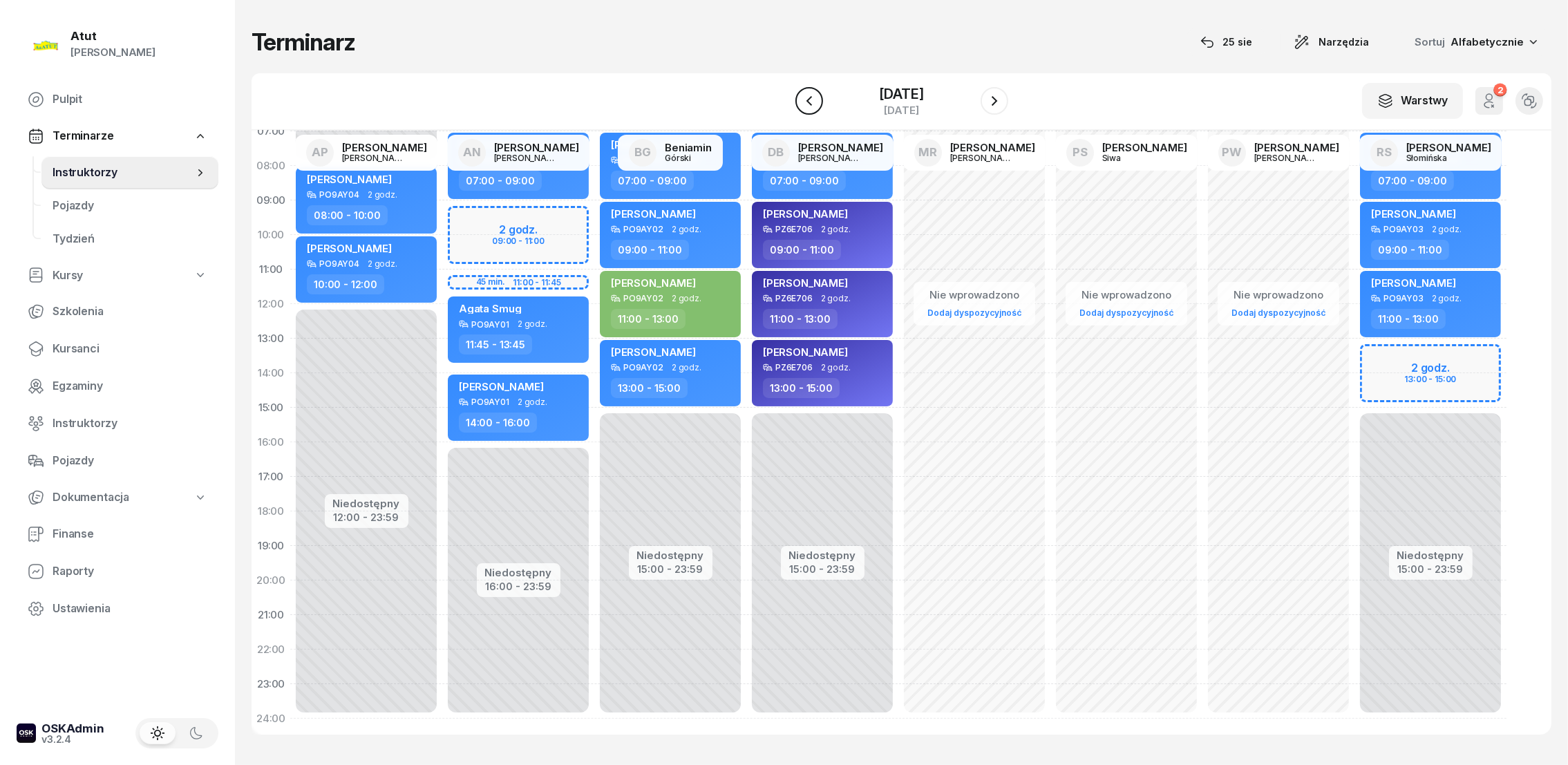
click at [801, 96] on icon "button" at bounding box center [809, 100] width 16 height 16
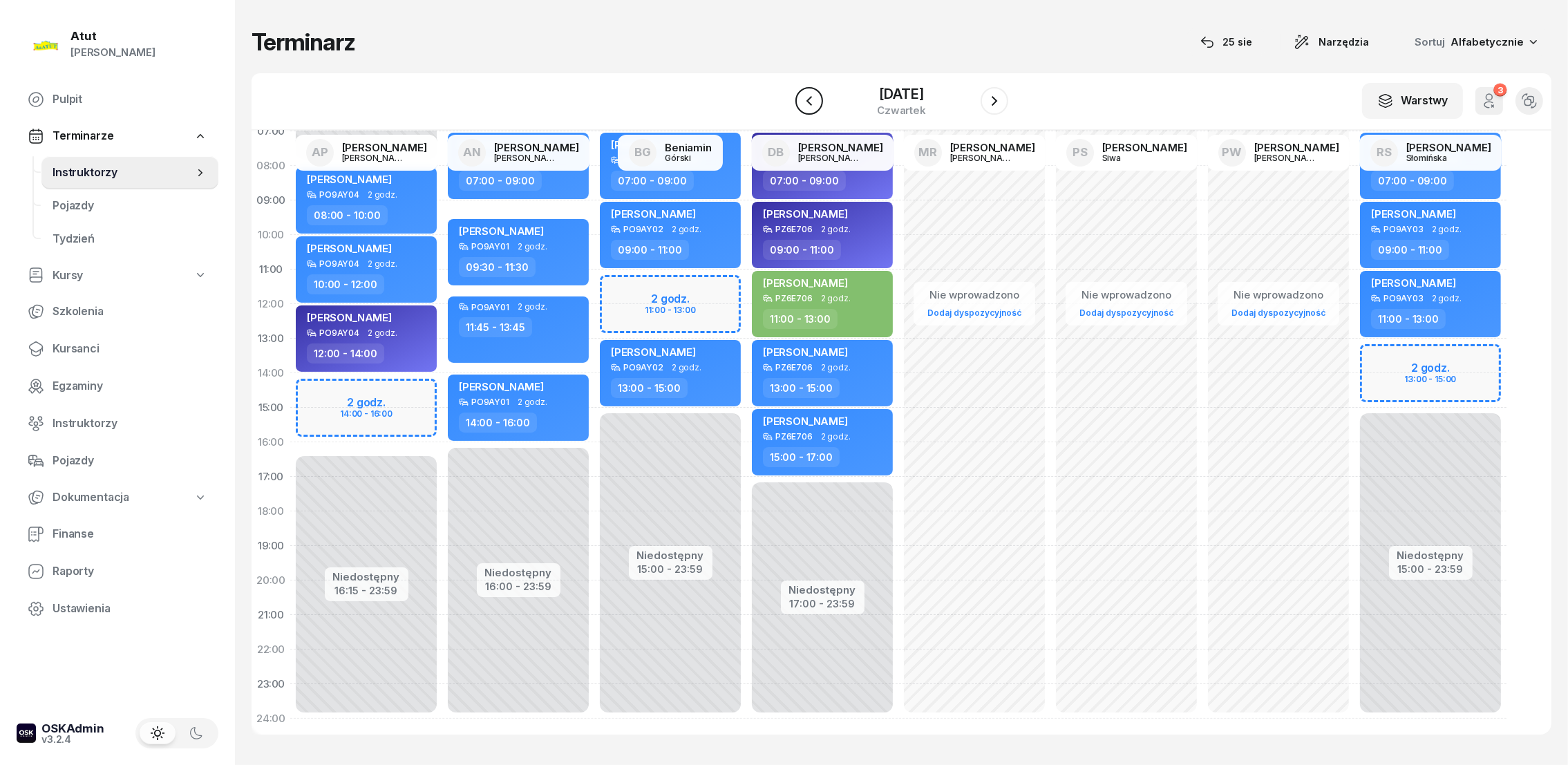
click at [801, 96] on icon "button" at bounding box center [809, 100] width 16 height 16
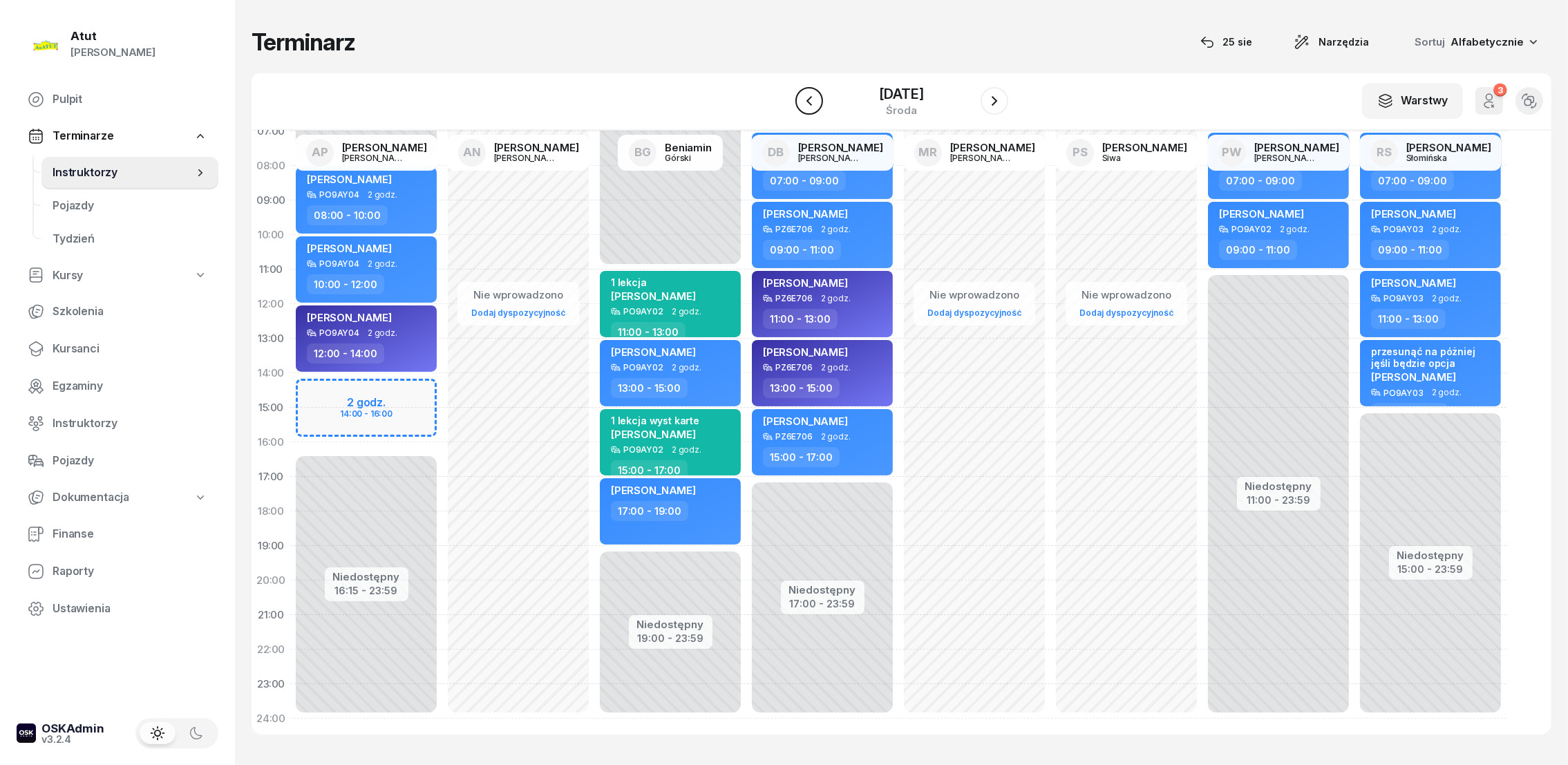
click at [801, 96] on icon "button" at bounding box center [809, 100] width 16 height 16
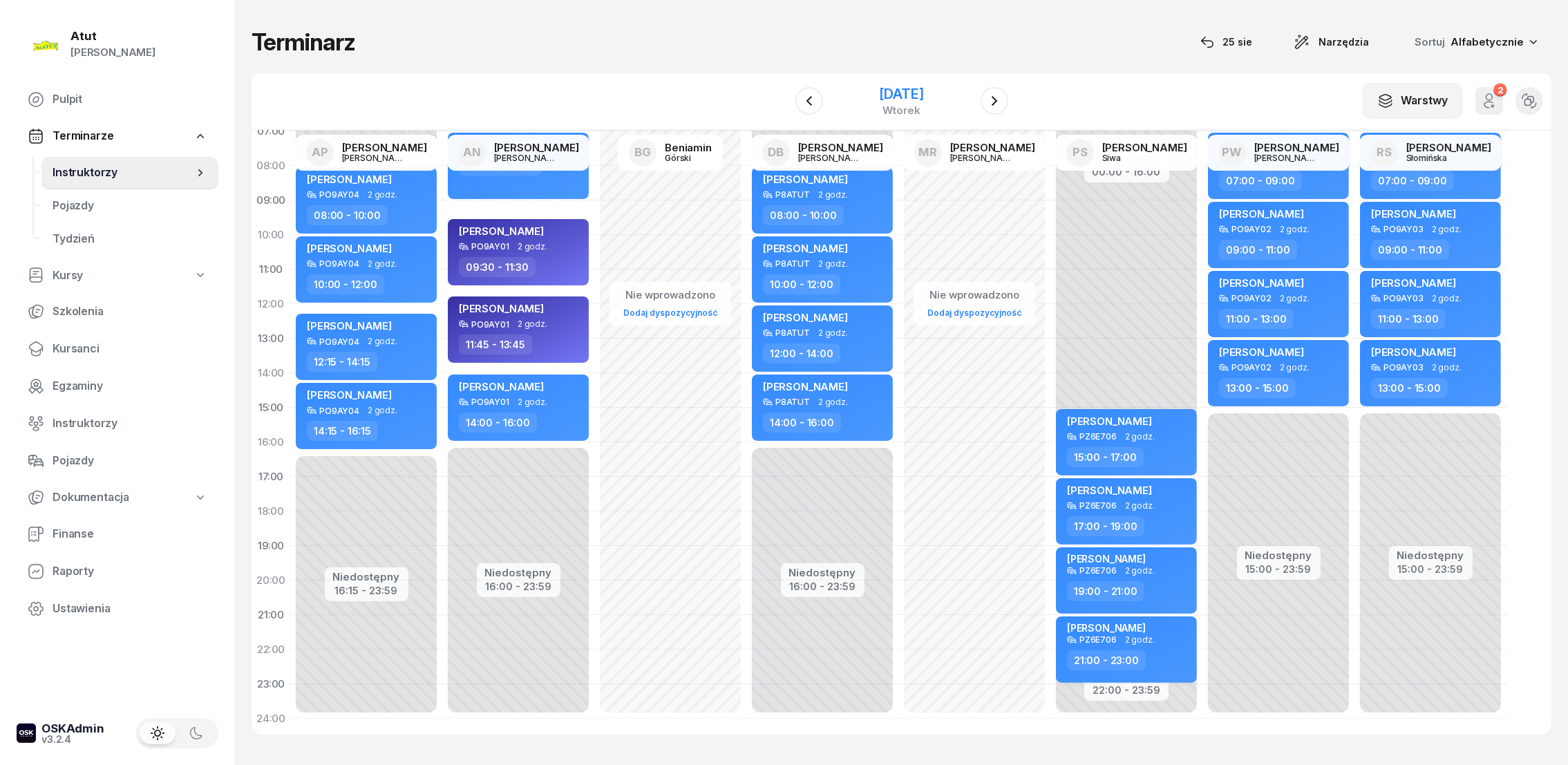
click at [879, 96] on div "[DATE]" at bounding box center [901, 94] width 44 height 14
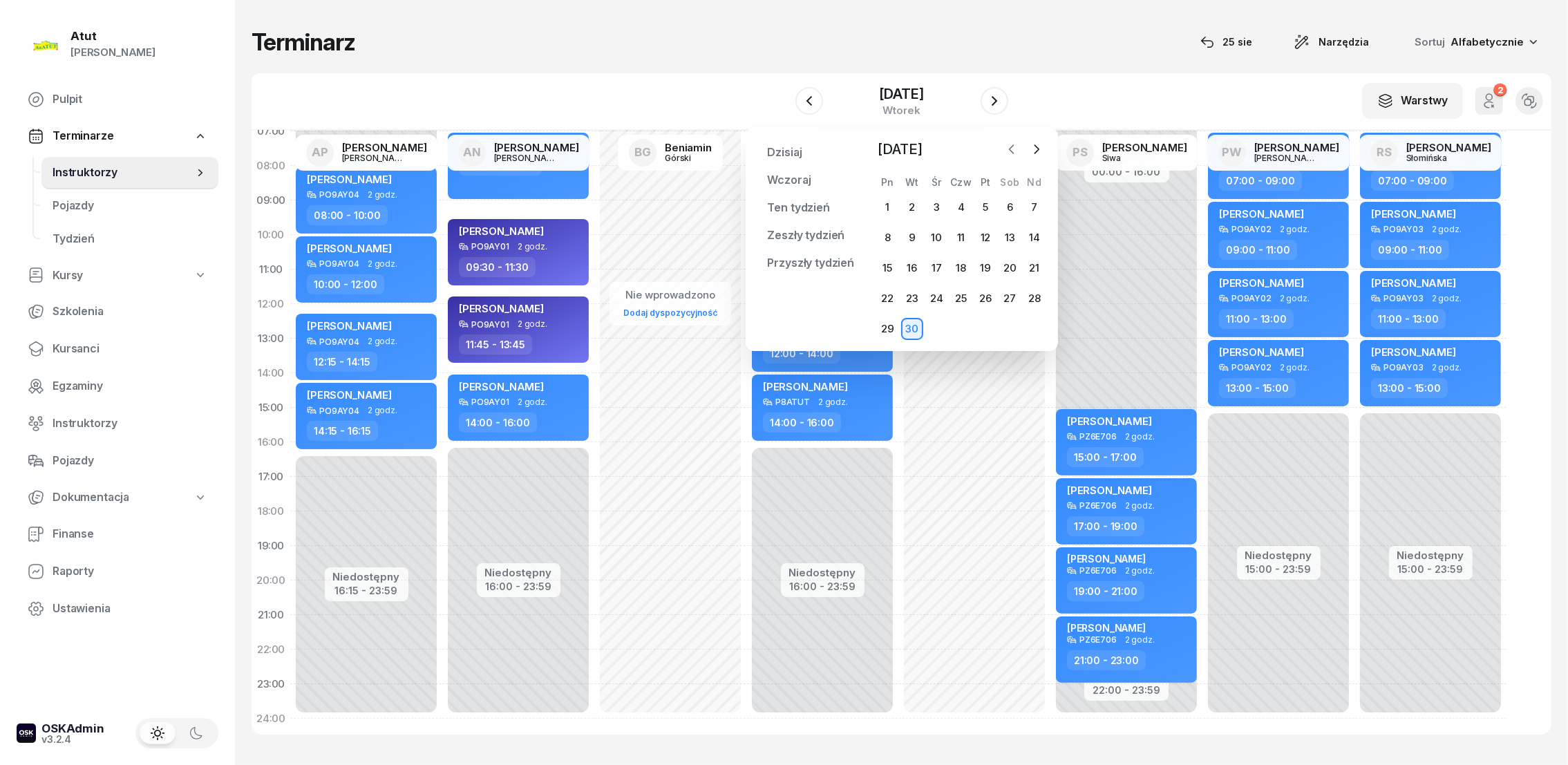
click at [1009, 146] on icon "button" at bounding box center [1011, 149] width 14 height 14
click at [958, 326] on div "28" at bounding box center [961, 329] width 22 height 22
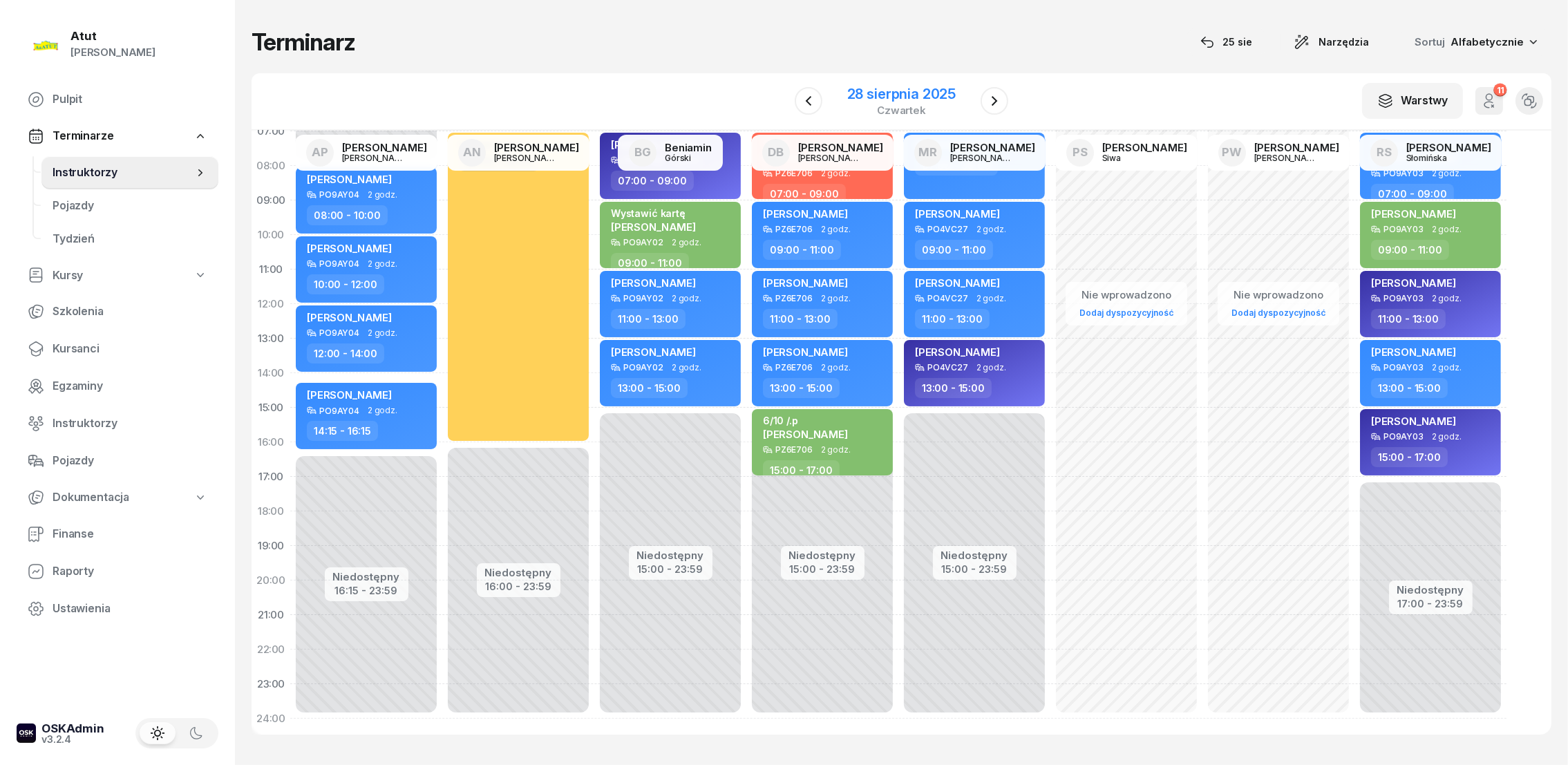
click at [881, 92] on div "28 sierpnia 2025" at bounding box center [901, 94] width 109 height 14
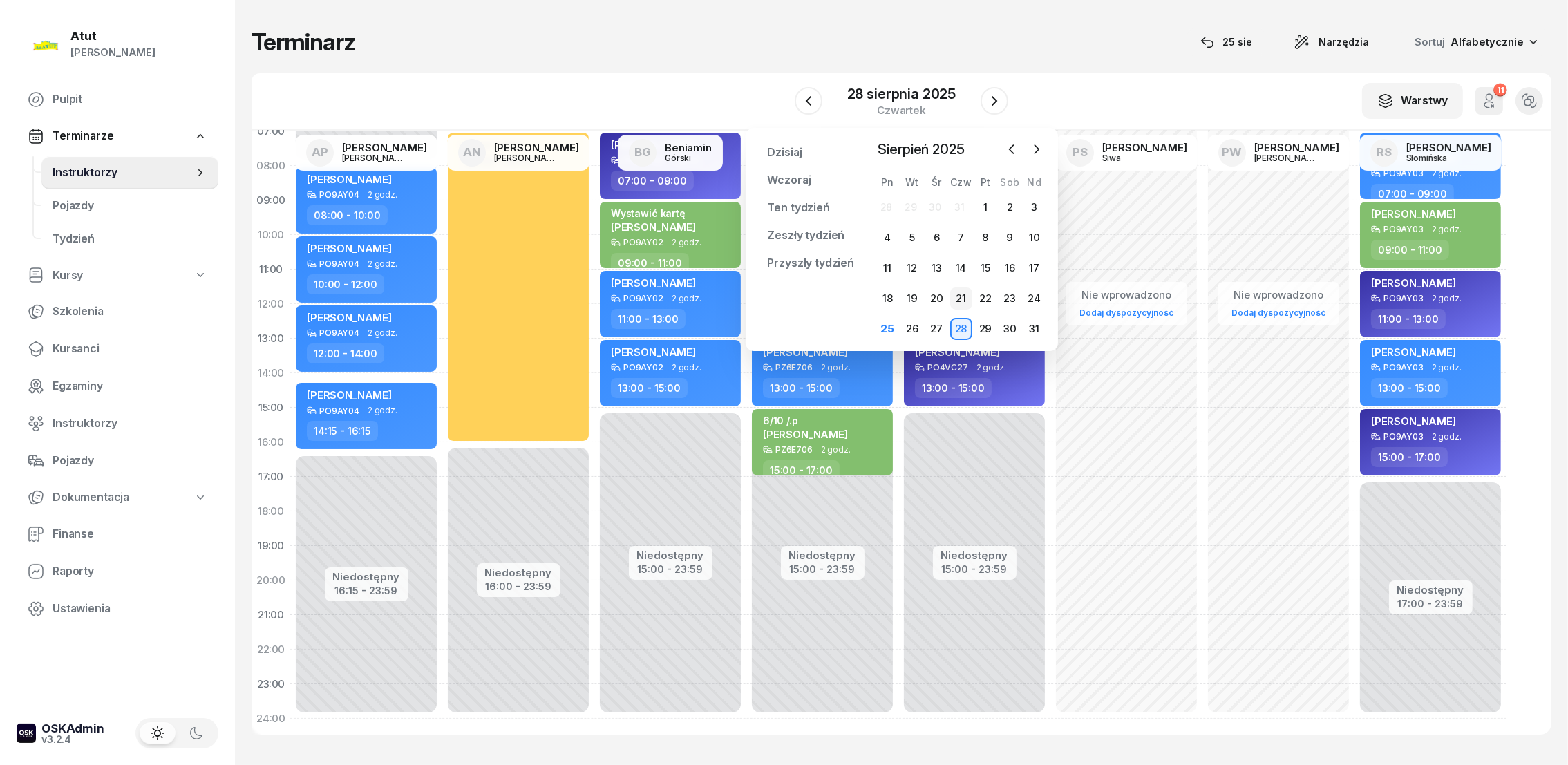
click at [960, 293] on div "21" at bounding box center [961, 298] width 22 height 22
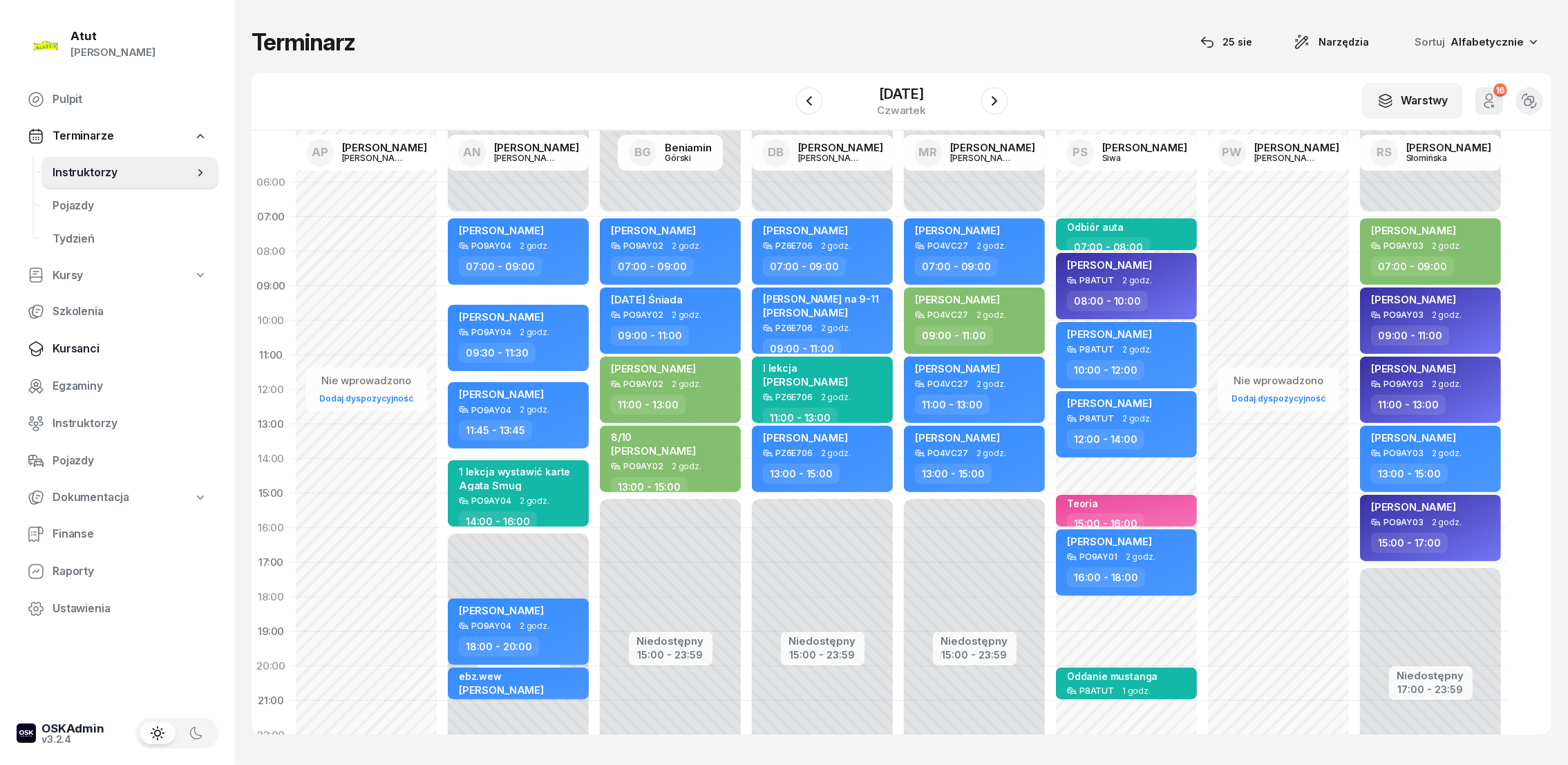
click at [85, 350] on span "Kursanci" at bounding box center [129, 349] width 155 height 18
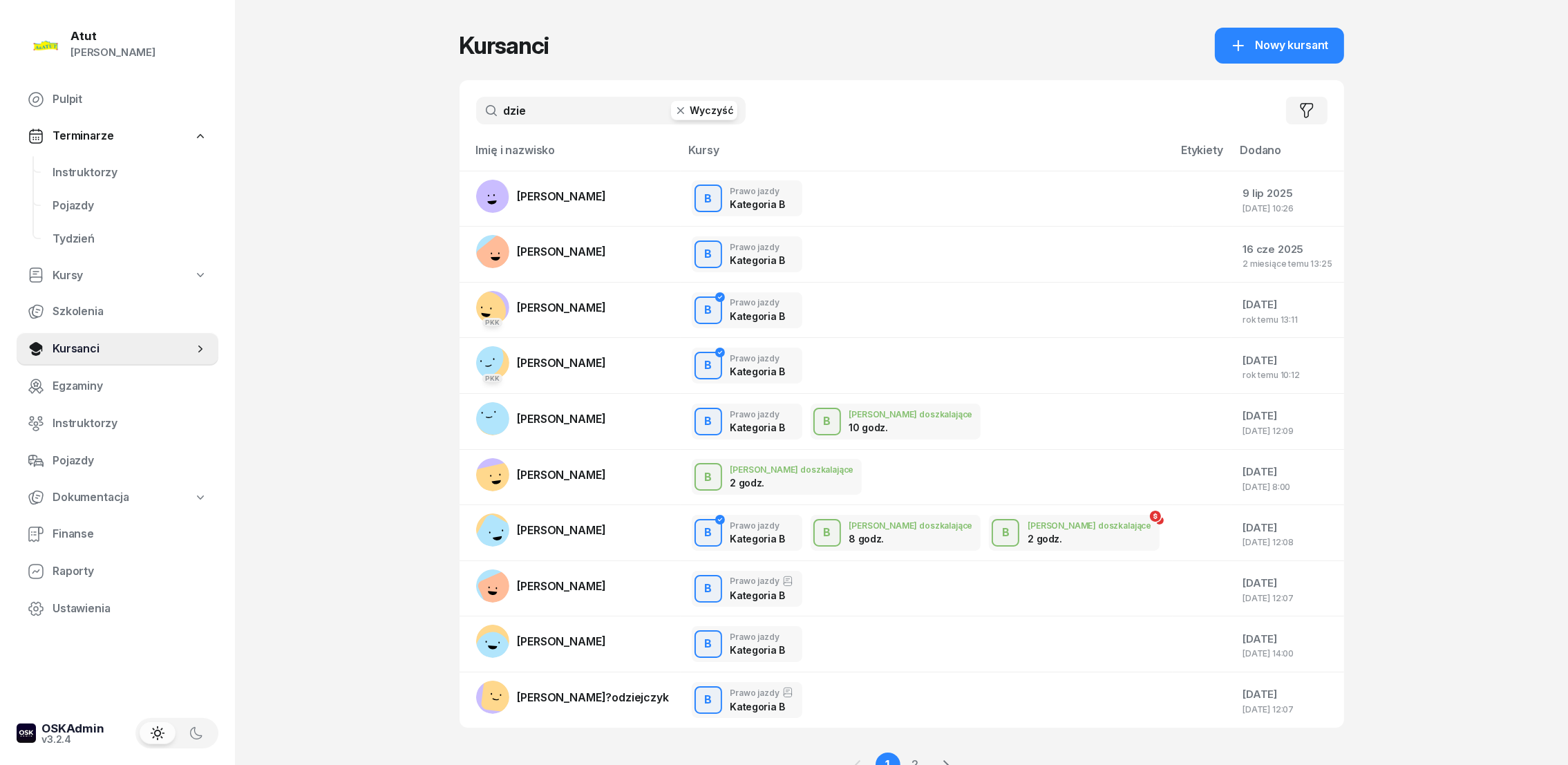
click at [711, 111] on button "Wyczyść" at bounding box center [704, 110] width 67 height 20
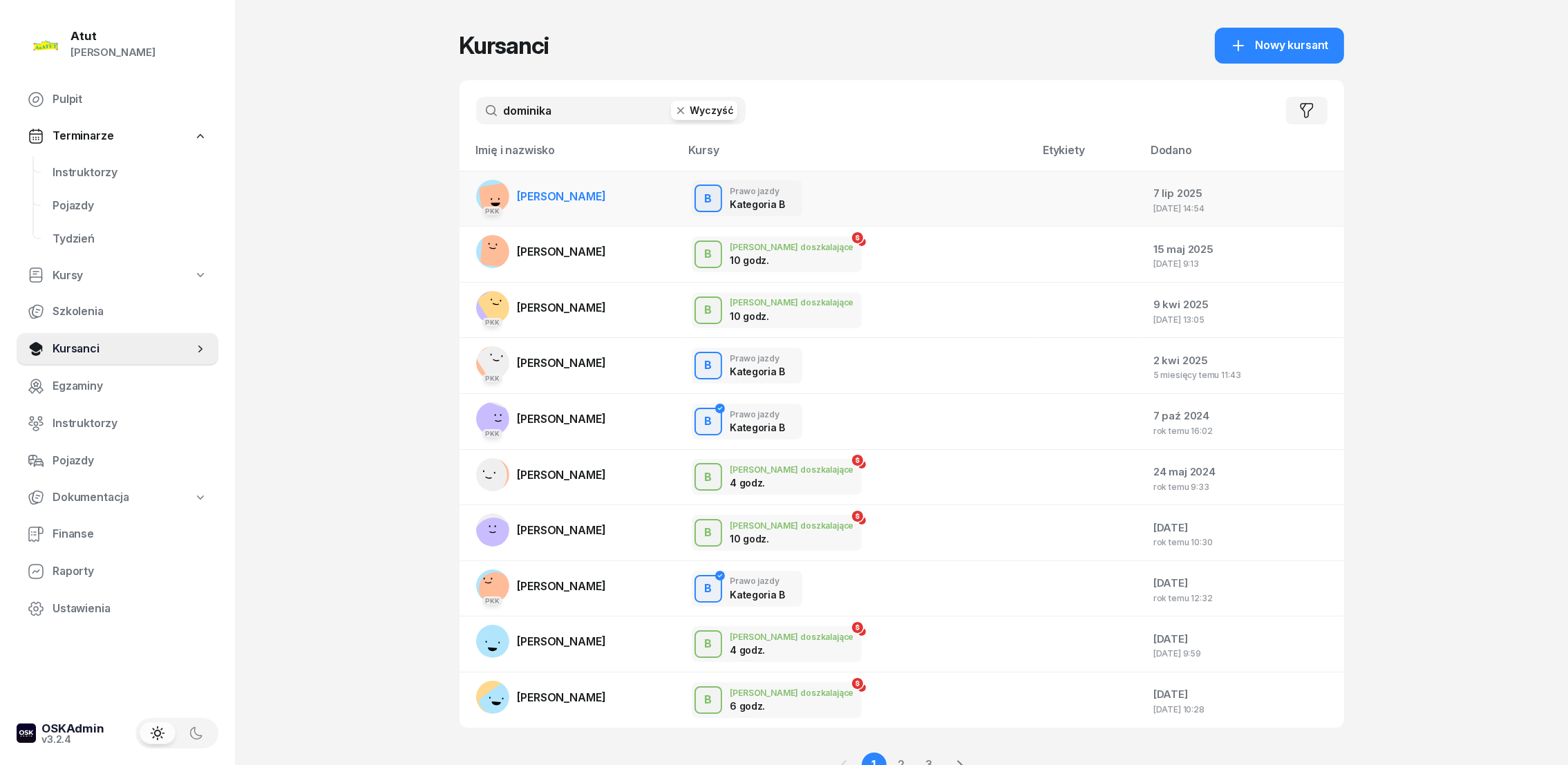
type input "dominika"
click at [570, 193] on span "[PERSON_NAME]" at bounding box center [561, 196] width 88 height 14
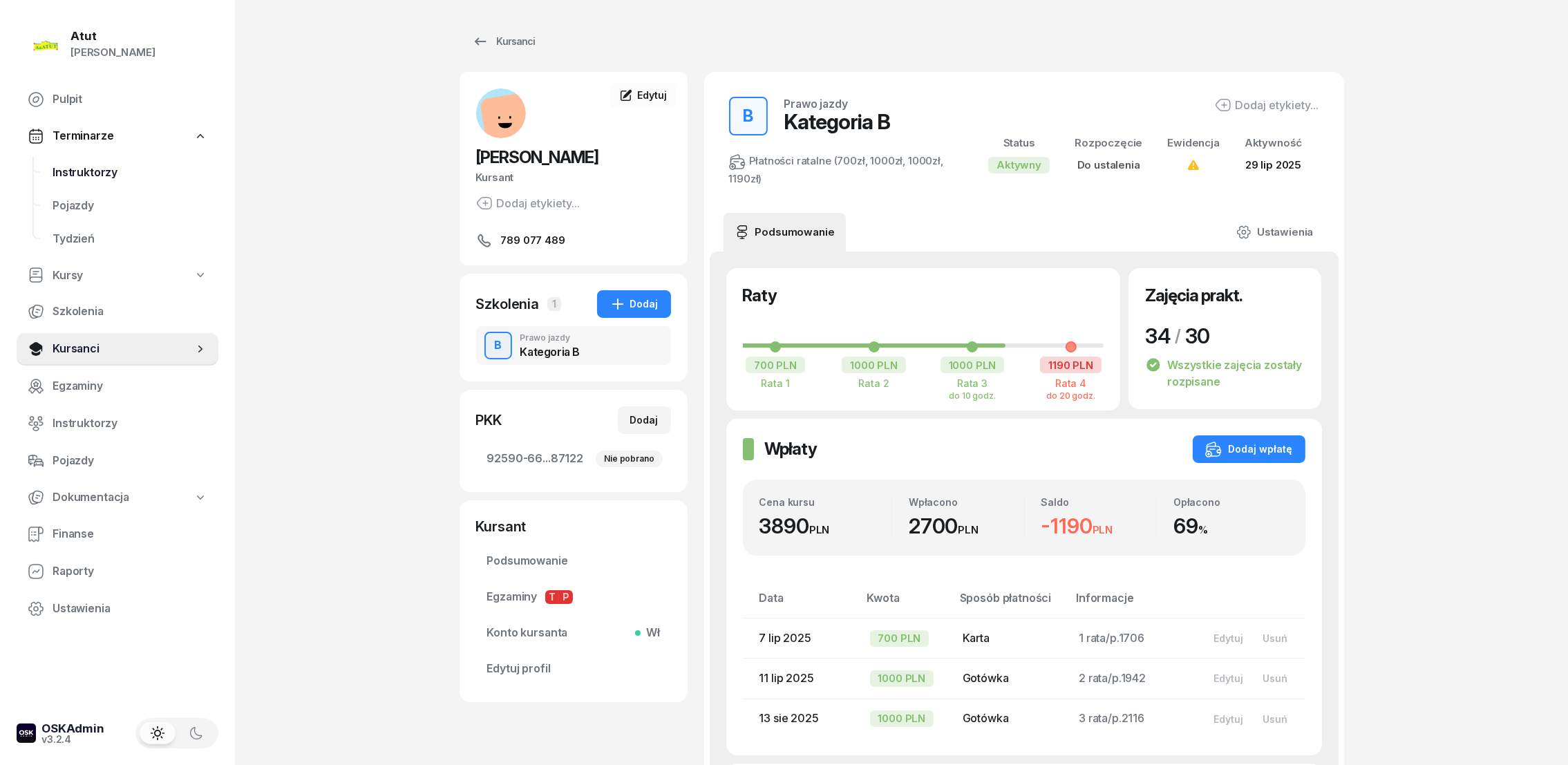
click at [91, 168] on span "Instruktorzy" at bounding box center [129, 173] width 155 height 18
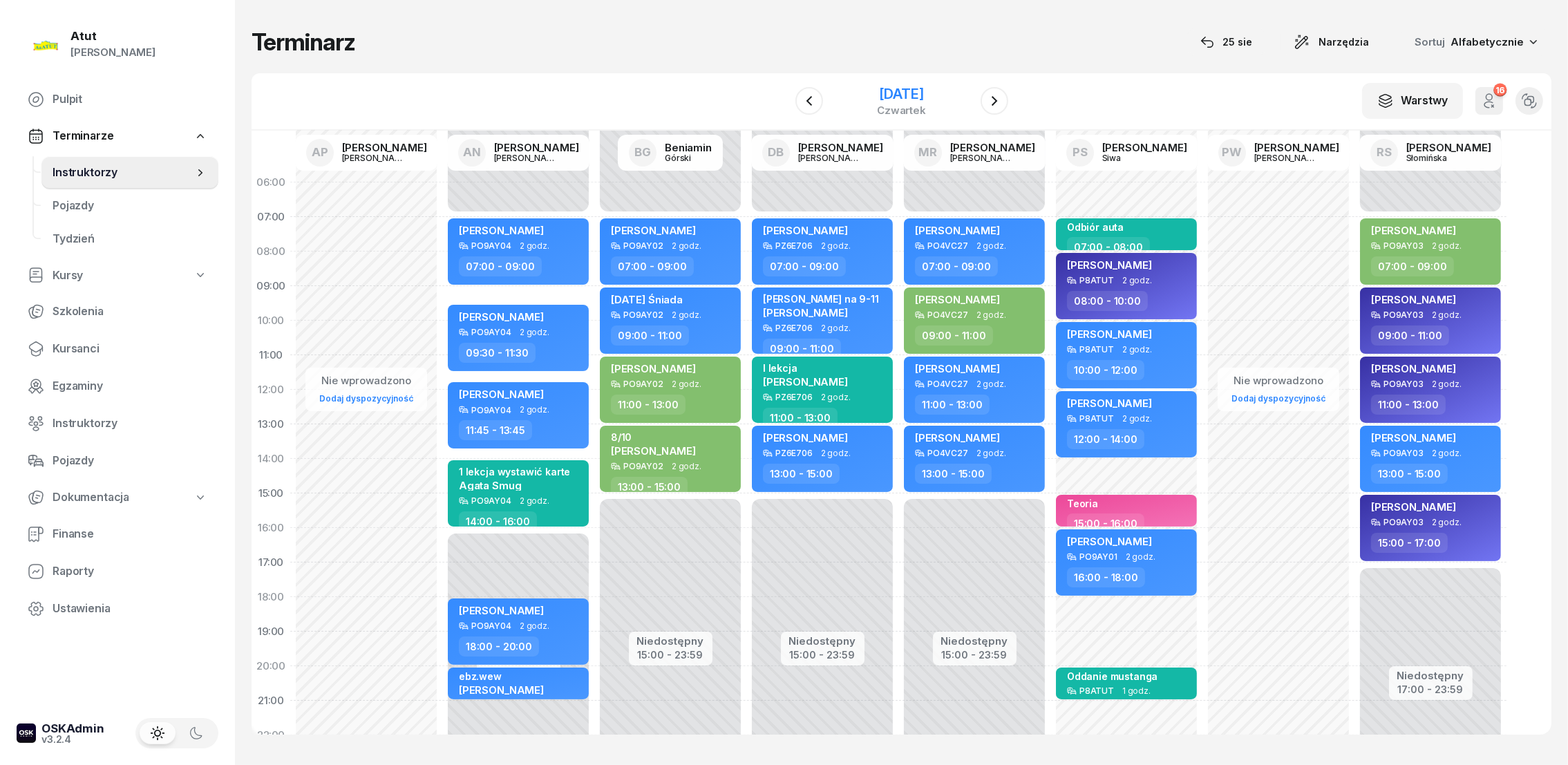
click at [926, 96] on div "[DATE]" at bounding box center [901, 94] width 49 height 14
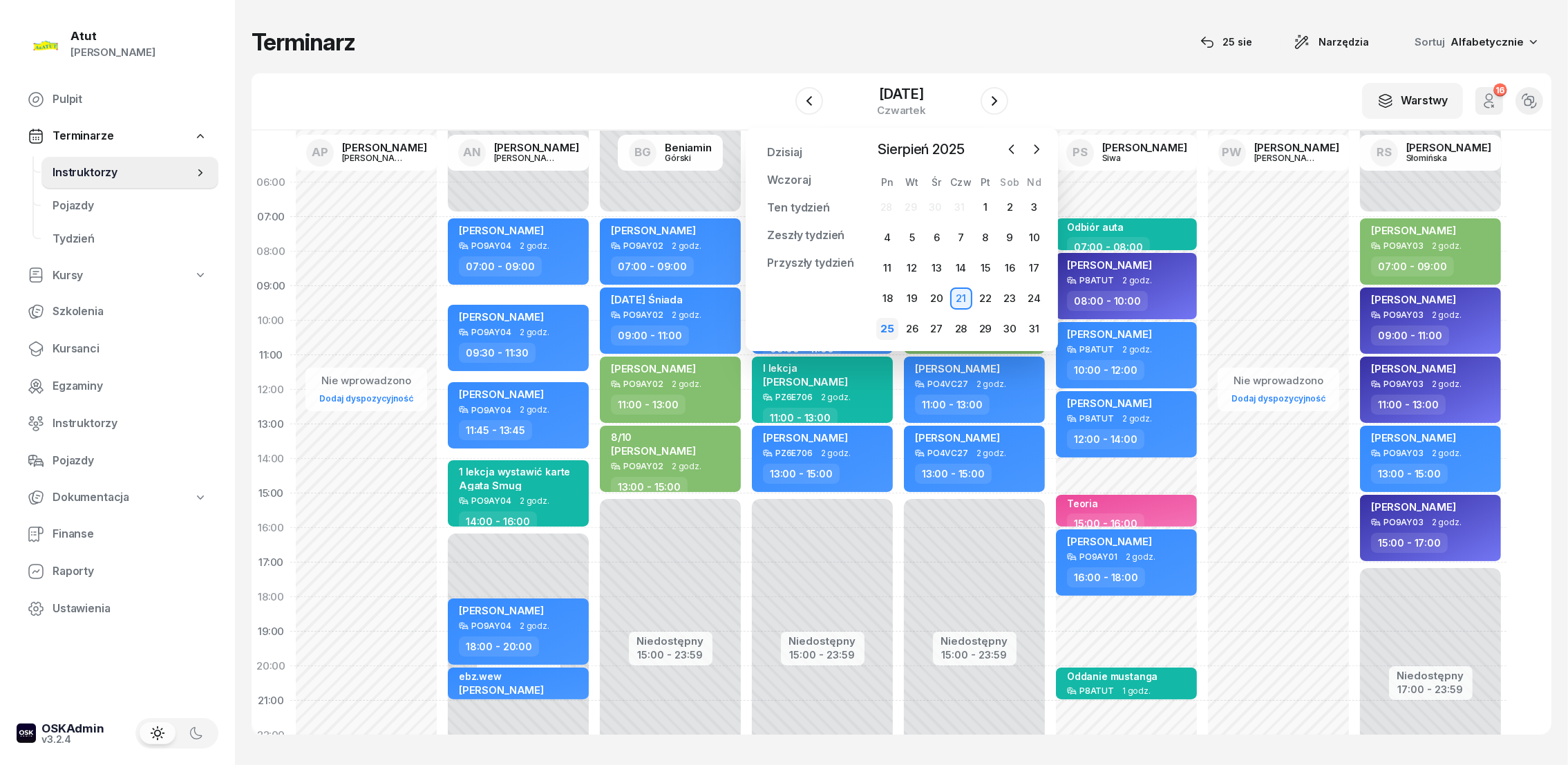
click at [889, 327] on div "25" at bounding box center [887, 329] width 22 height 22
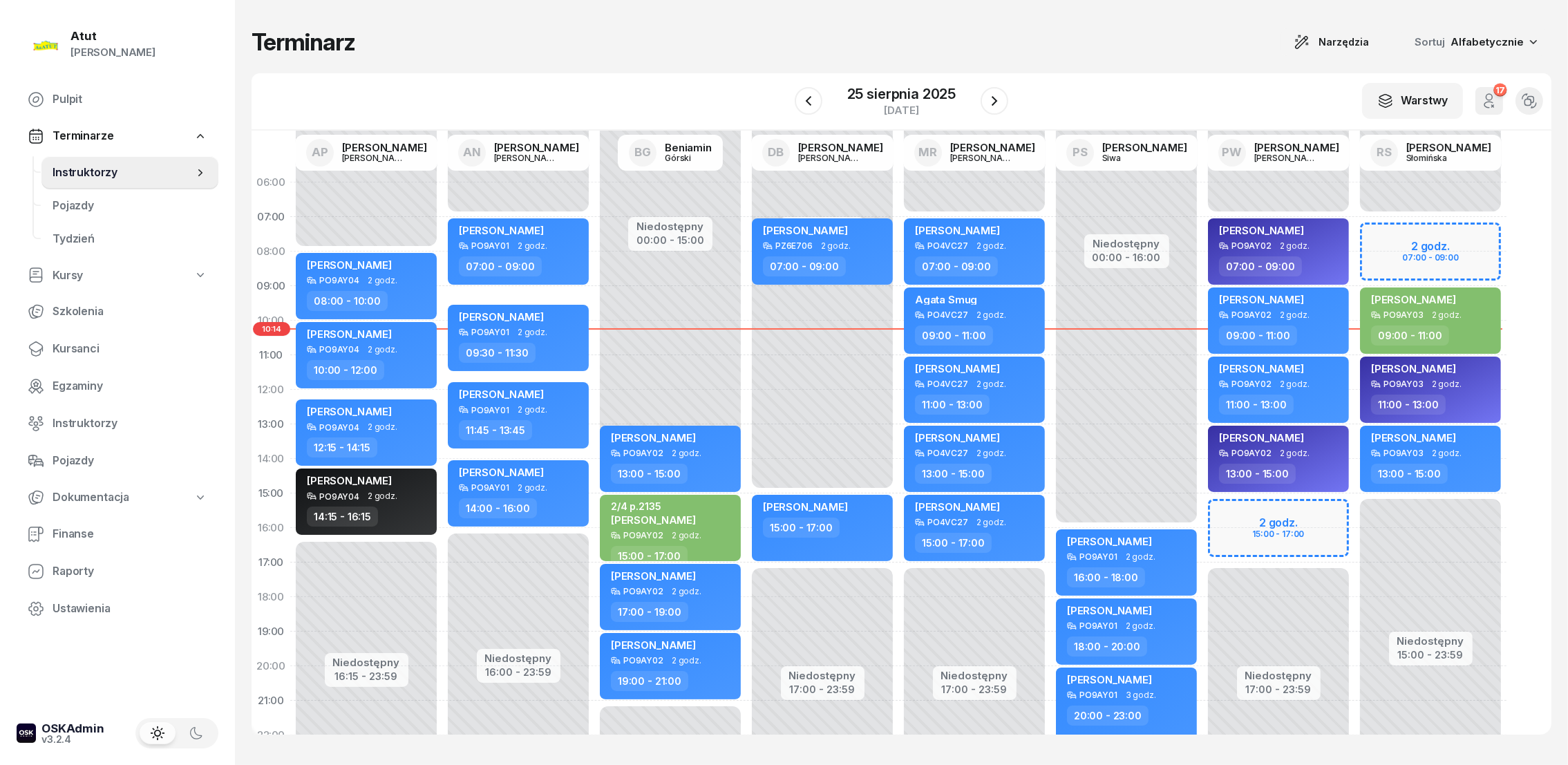
drag, startPoint x: 744, startPoint y: 49, endPoint x: 961, endPoint y: 49, distance: 217.0
click at [961, 49] on div "Terminarz Narzędzia Sortuj Alfabetycznie" at bounding box center [901, 42] width 1300 height 29
drag, startPoint x: 961, startPoint y: 49, endPoint x: 914, endPoint y: 34, distance: 49.3
click at [914, 34] on div "Terminarz Narzędzia Sortuj Alfabetycznie" at bounding box center [901, 42] width 1300 height 29
click at [923, 92] on div "25 sierpnia 2025" at bounding box center [901, 94] width 109 height 14
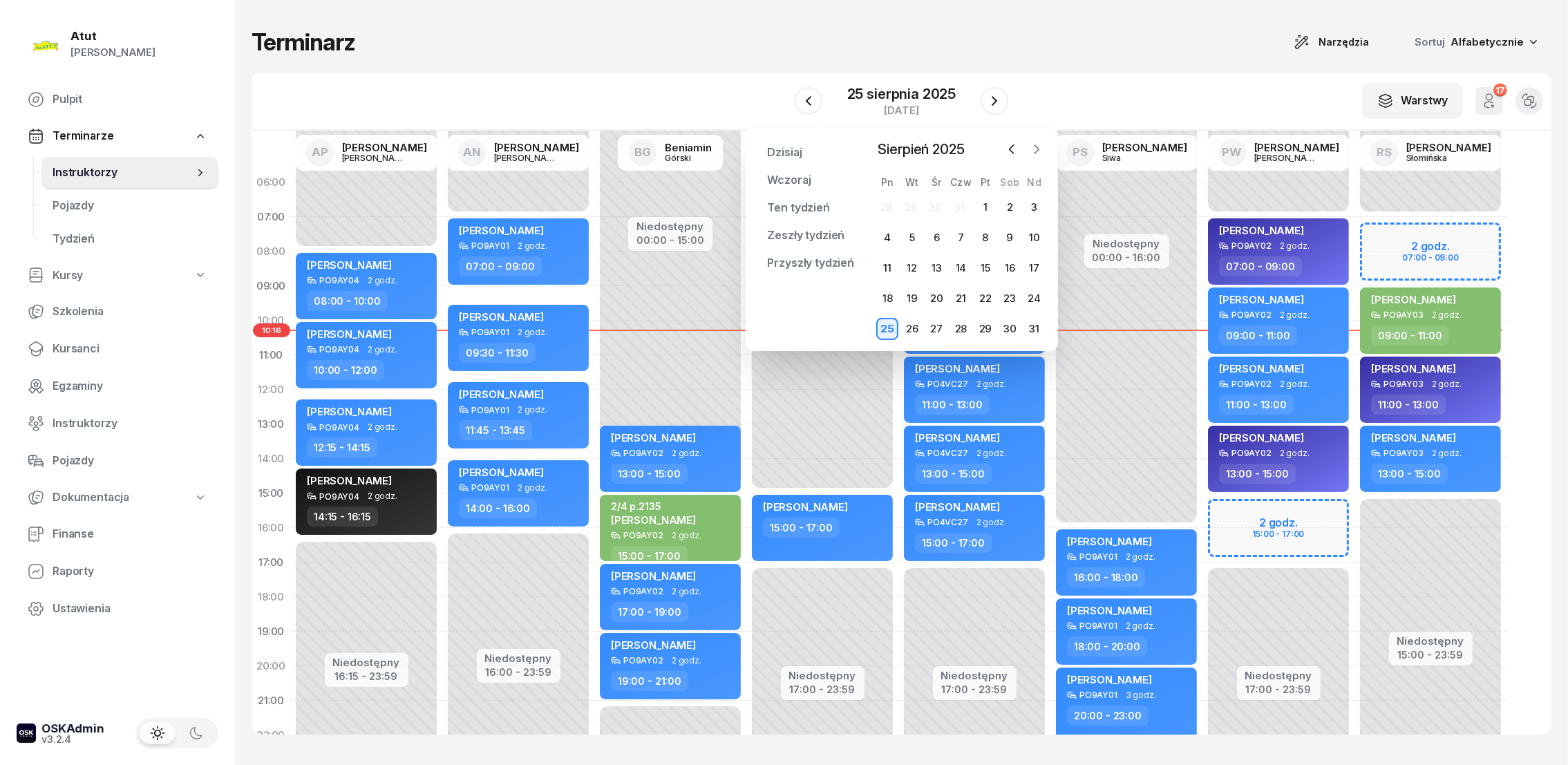
click at [1035, 145] on icon "button" at bounding box center [1036, 150] width 4 height 9
click at [913, 331] on div "30" at bounding box center [912, 329] width 22 height 22
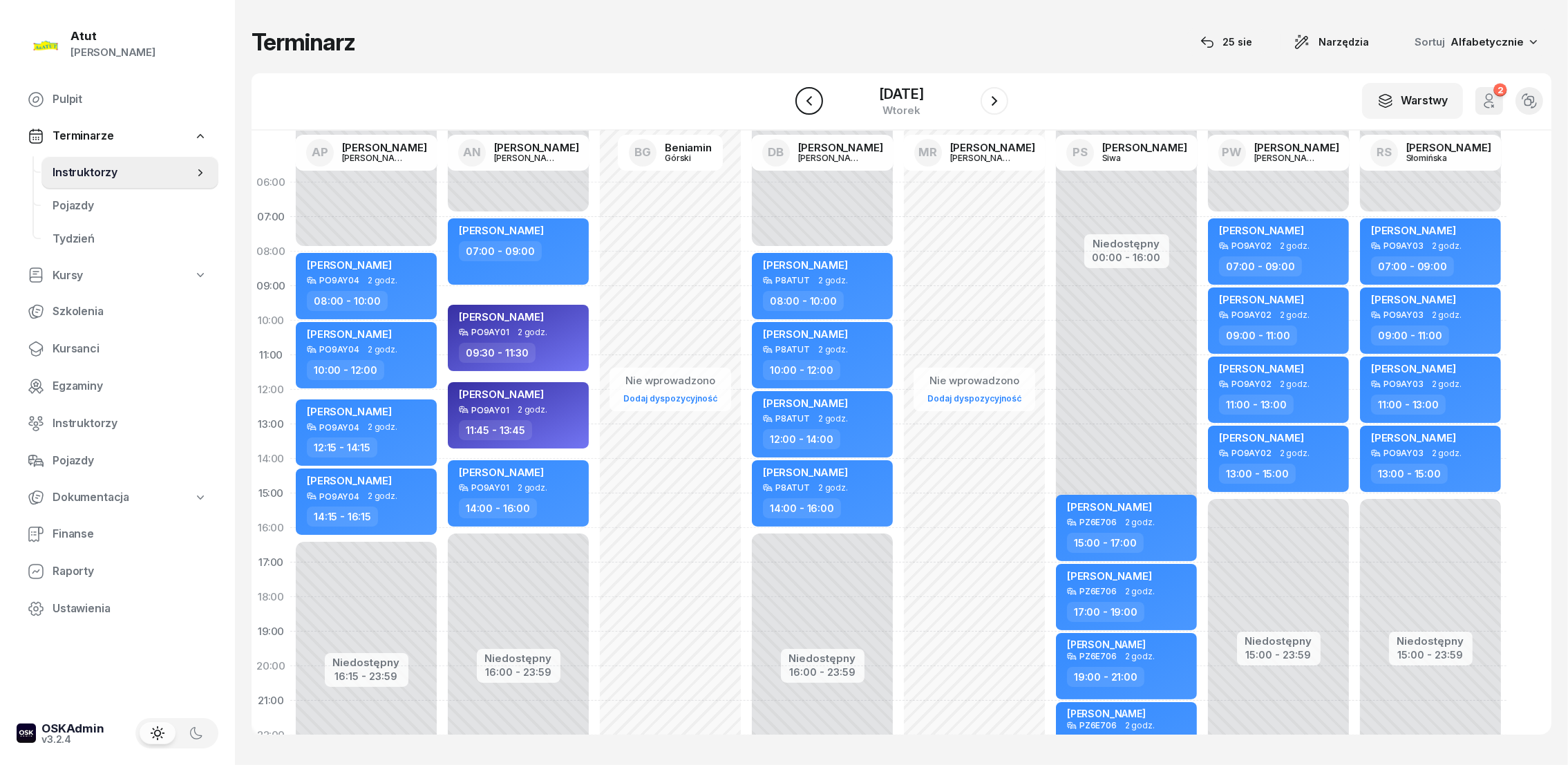
click at [801, 97] on icon "button" at bounding box center [809, 100] width 16 height 16
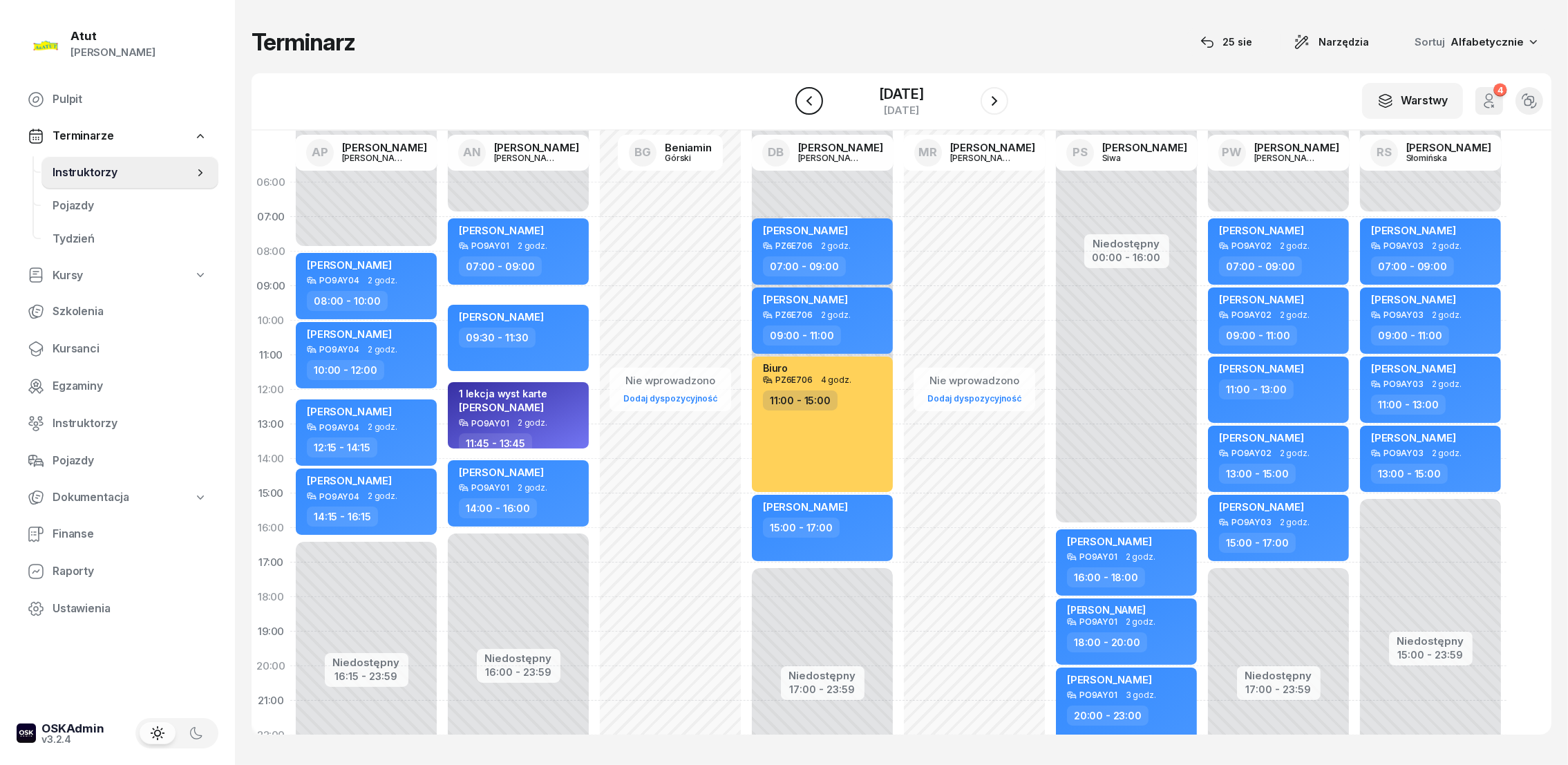
click at [801, 97] on icon "button" at bounding box center [809, 100] width 16 height 16
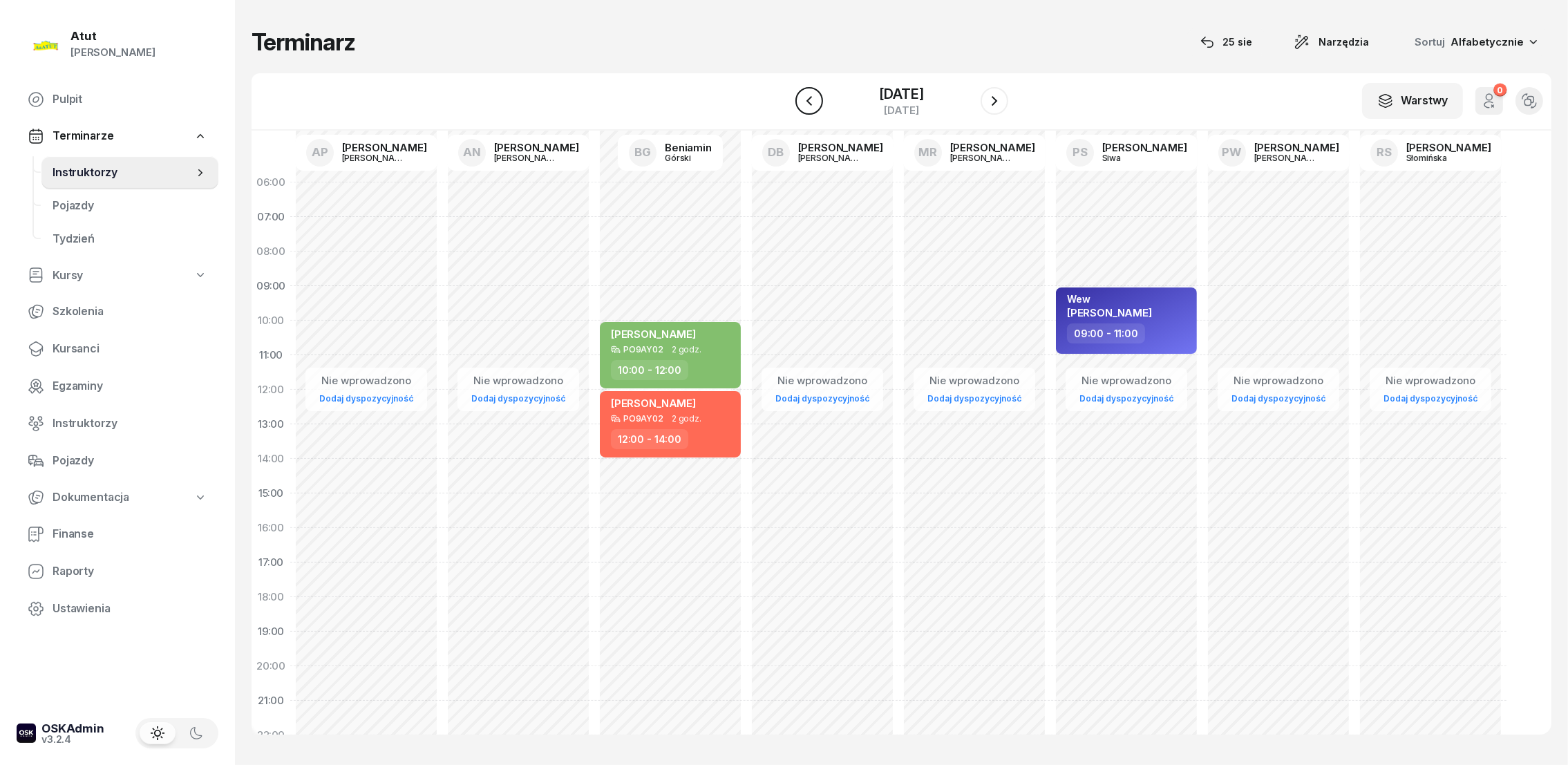
click at [803, 95] on icon "button" at bounding box center [809, 100] width 16 height 16
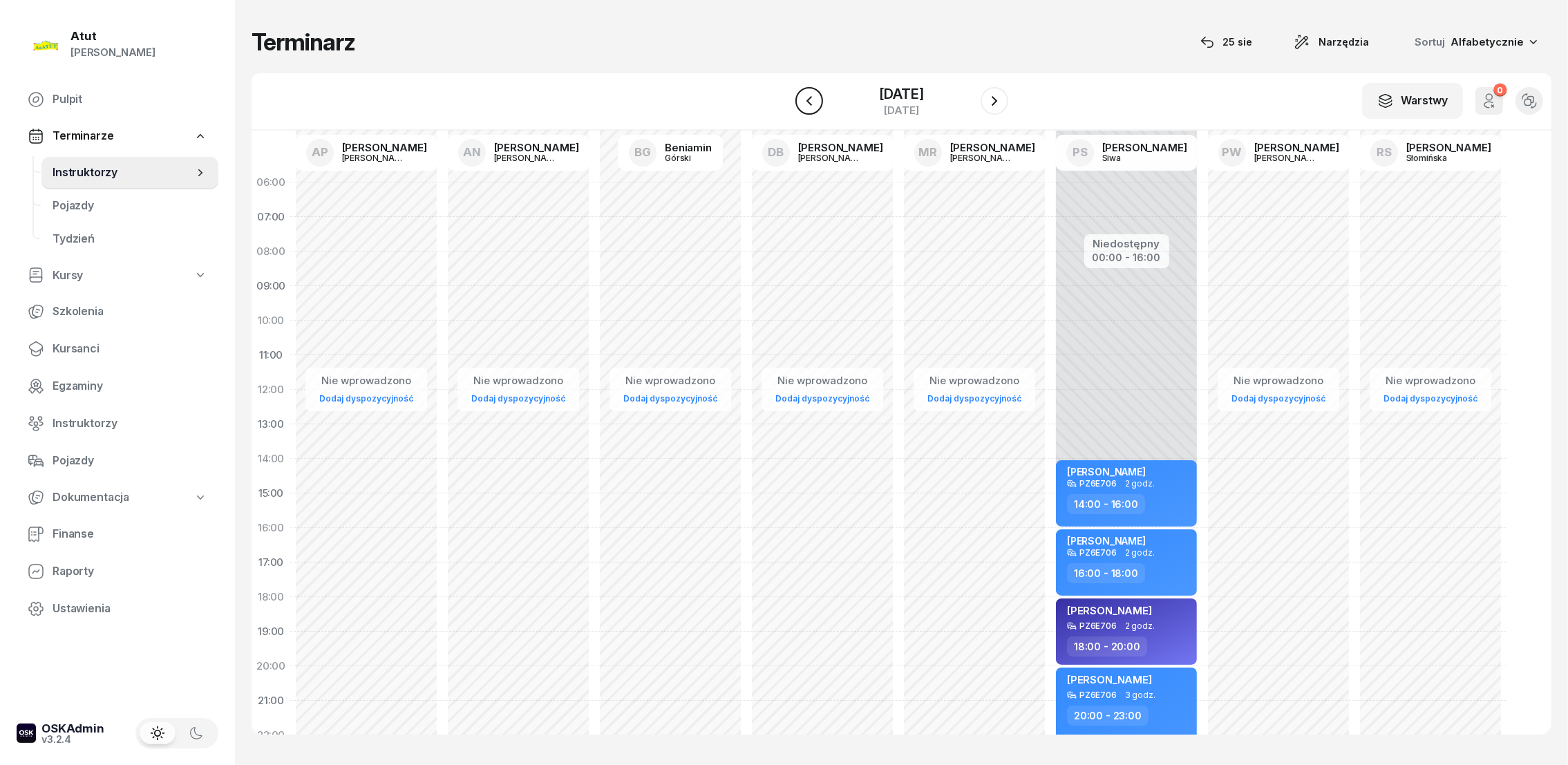
click at [804, 94] on icon "button" at bounding box center [809, 100] width 16 height 16
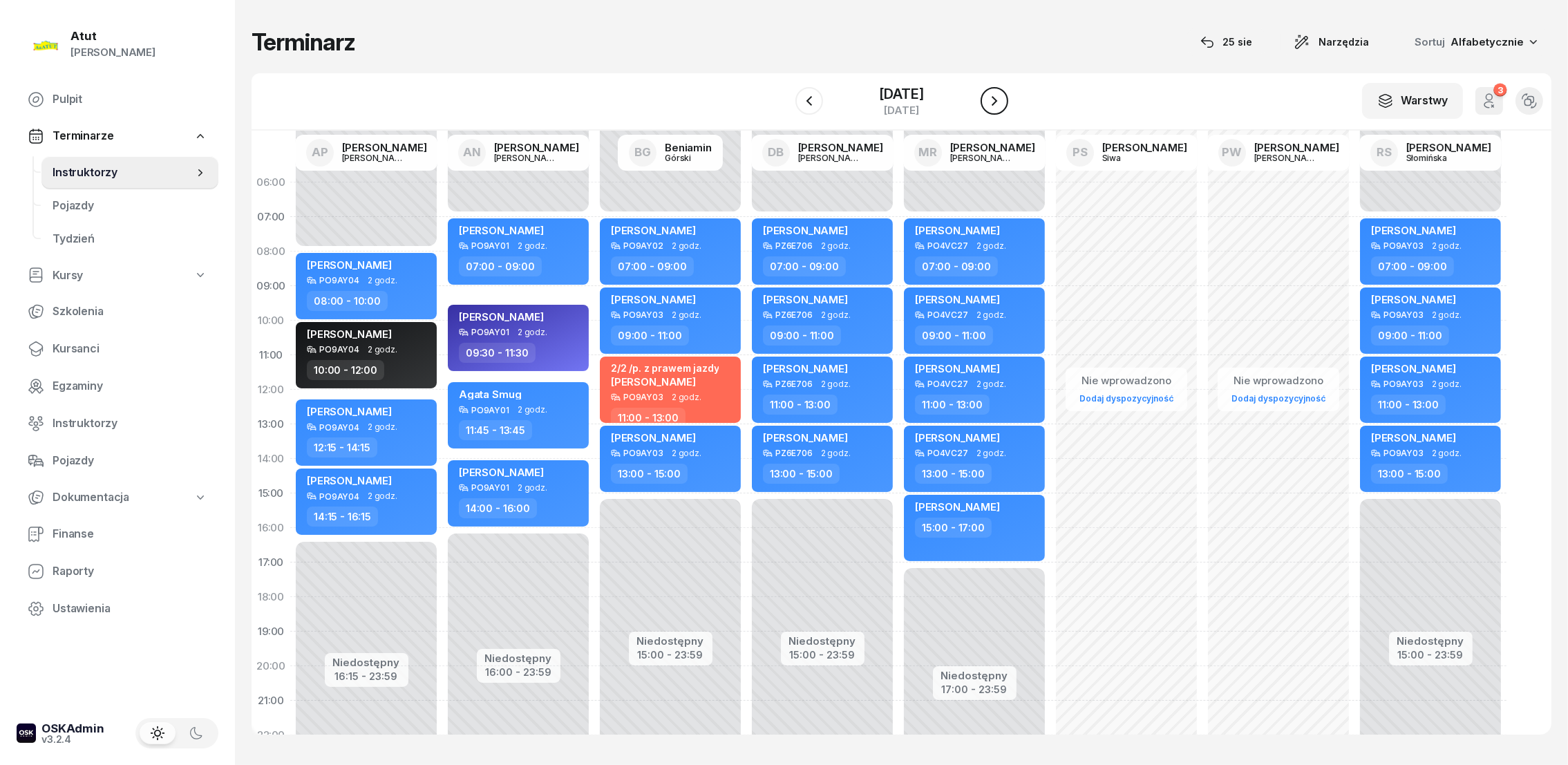
click at [1003, 92] on icon "button" at bounding box center [993, 100] width 16 height 16
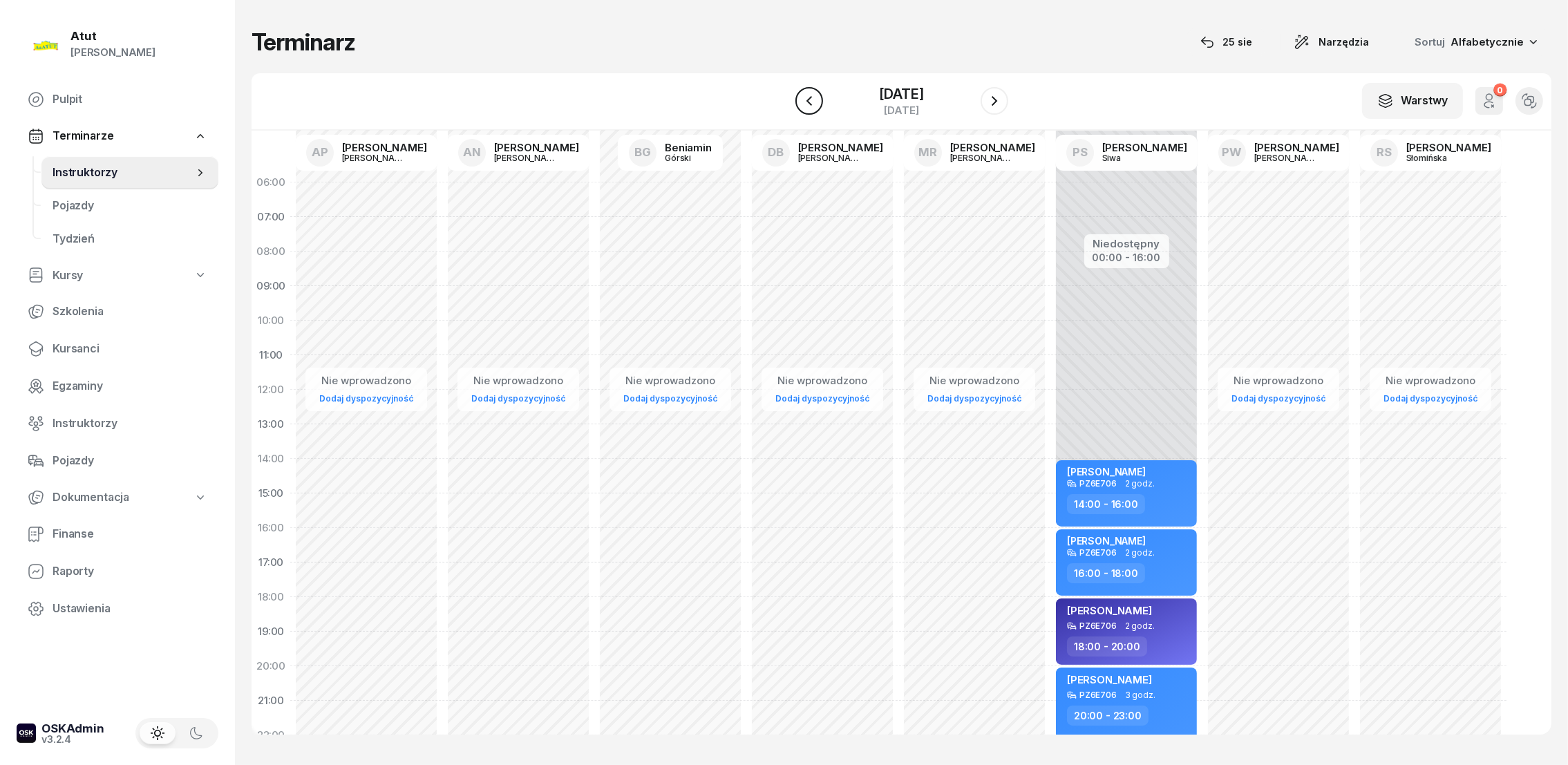
click at [805, 100] on icon "button" at bounding box center [809, 100] width 16 height 16
click at [1001, 99] on icon "button" at bounding box center [993, 100] width 16 height 16
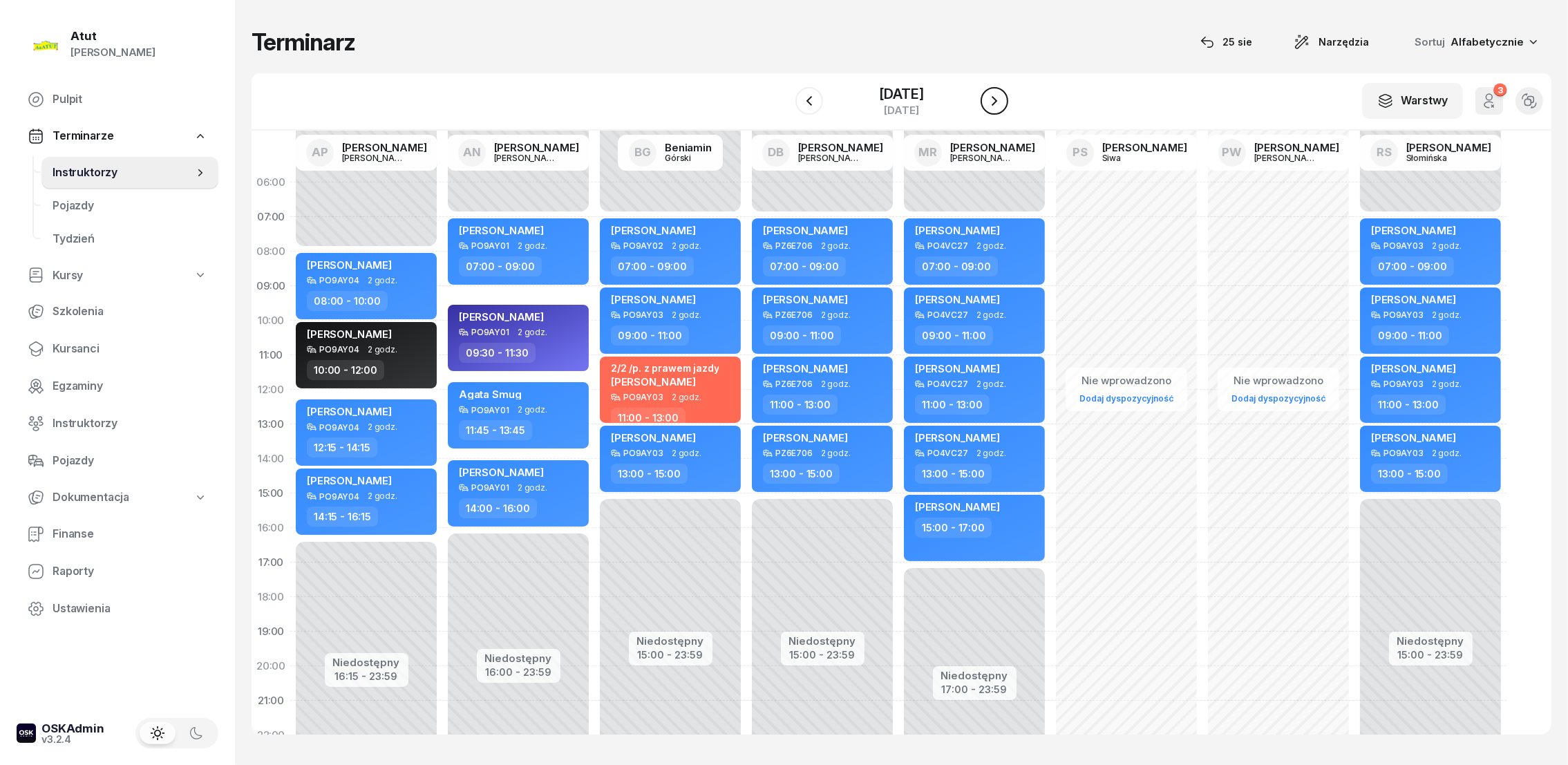
click at [1001, 99] on icon "button" at bounding box center [993, 100] width 16 height 16
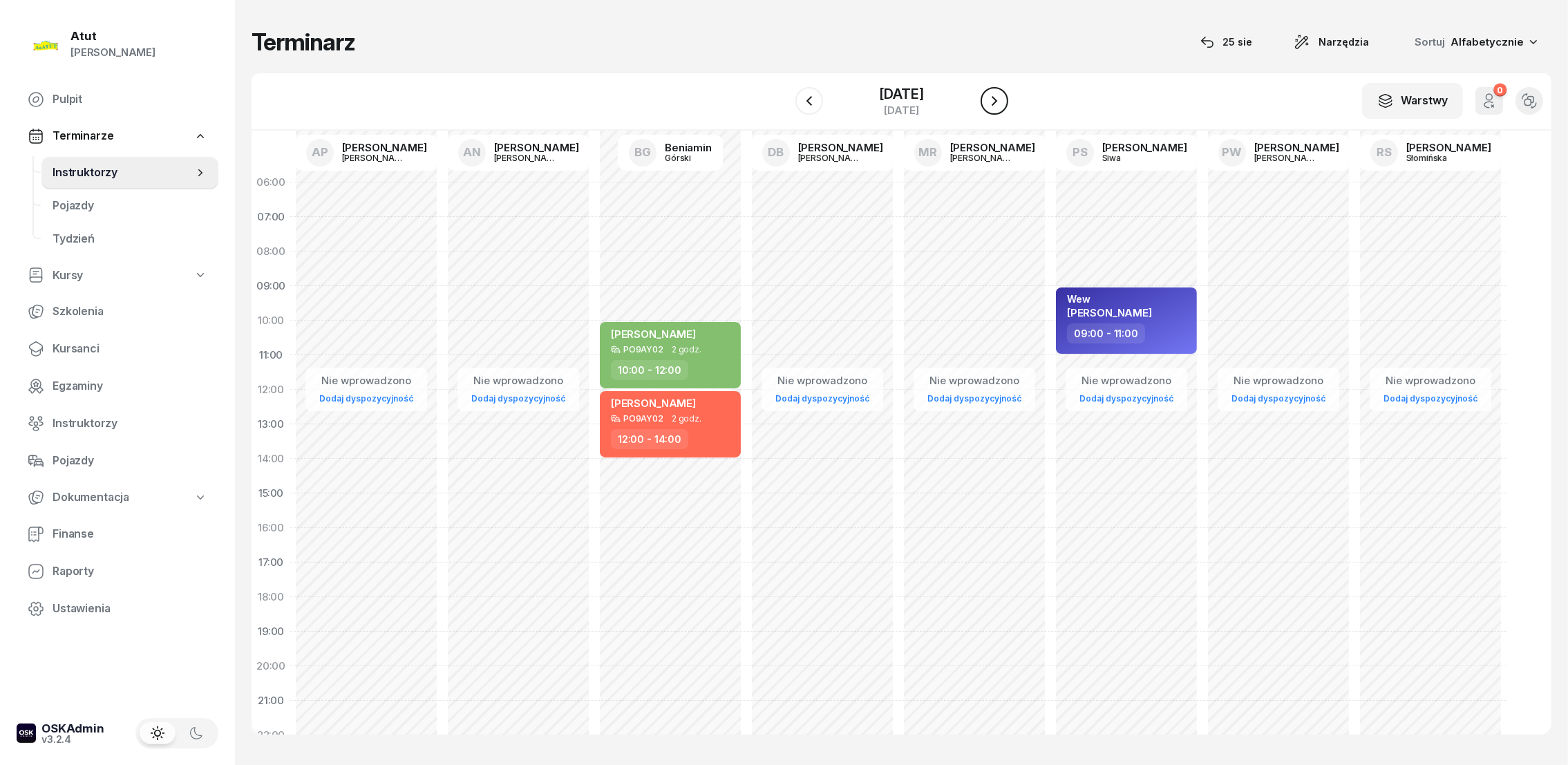
click at [1003, 98] on icon "button" at bounding box center [993, 100] width 16 height 16
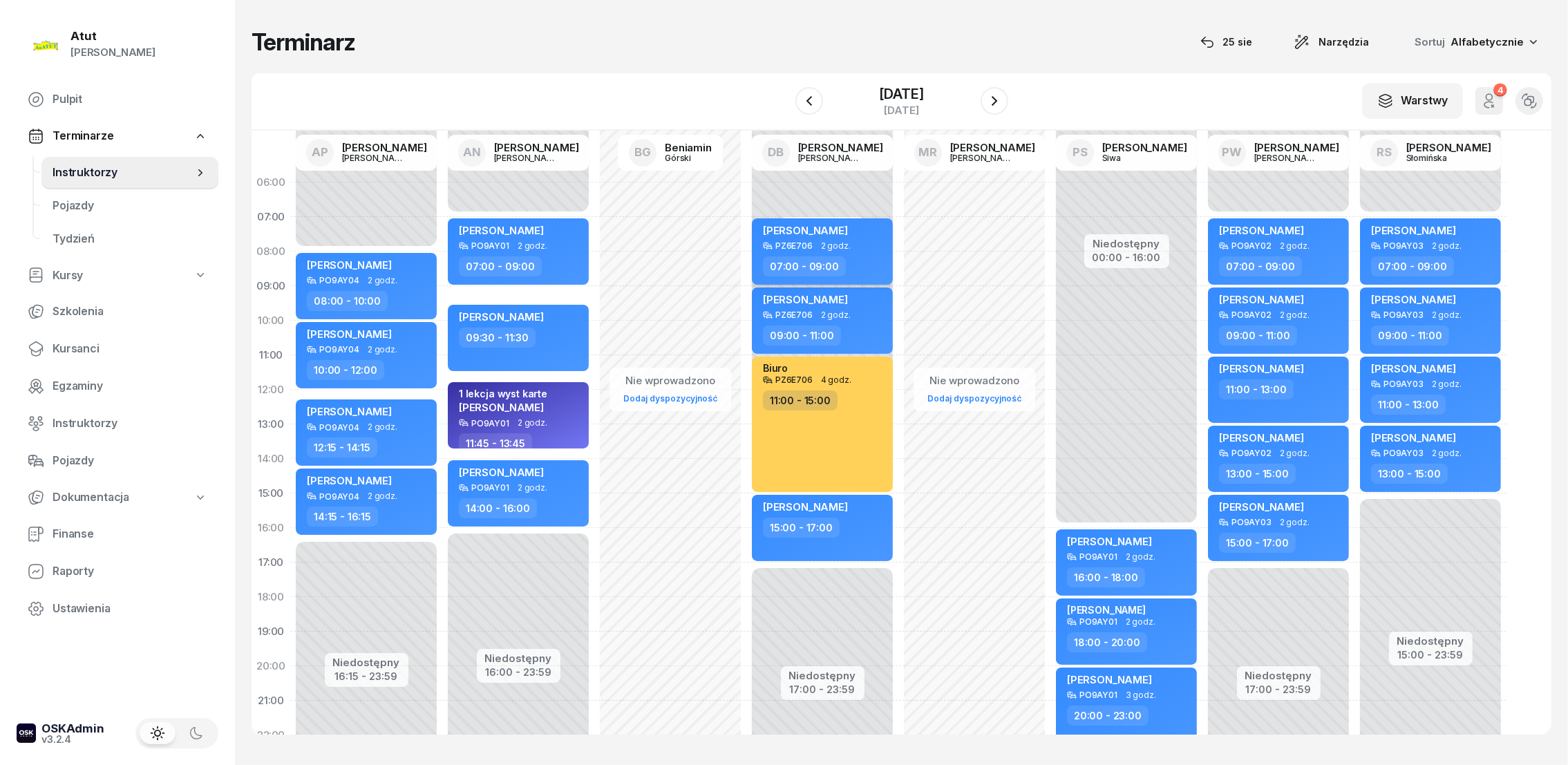
click at [811, 228] on span "[PERSON_NAME]" at bounding box center [805, 230] width 85 height 13
select select "07"
select select "09"
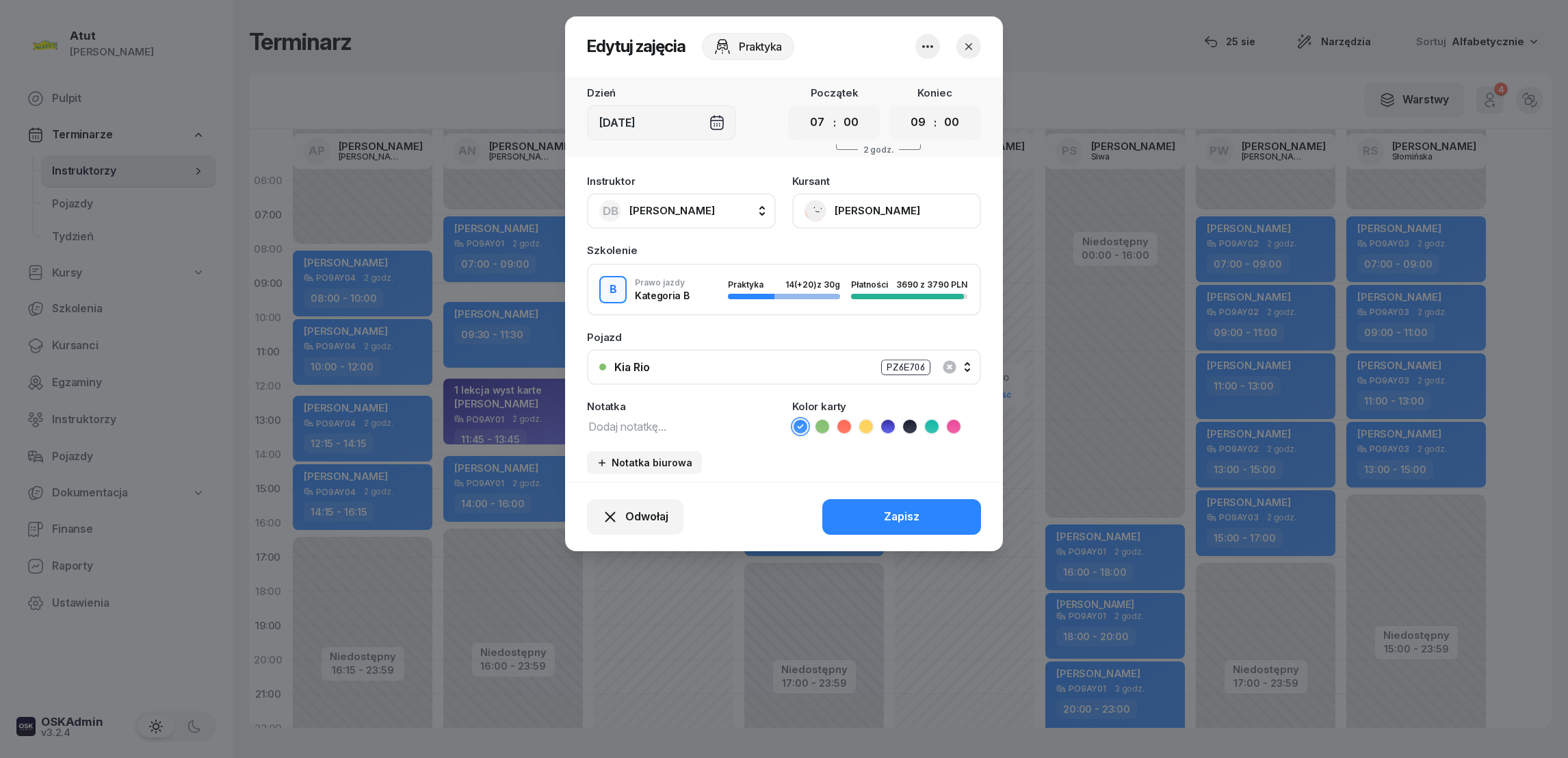
click at [847, 211] on button "[PERSON_NAME]" at bounding box center [886, 211] width 189 height 36
click at [841, 259] on div "Otwórz profil" at bounding box center [836, 257] width 66 height 18
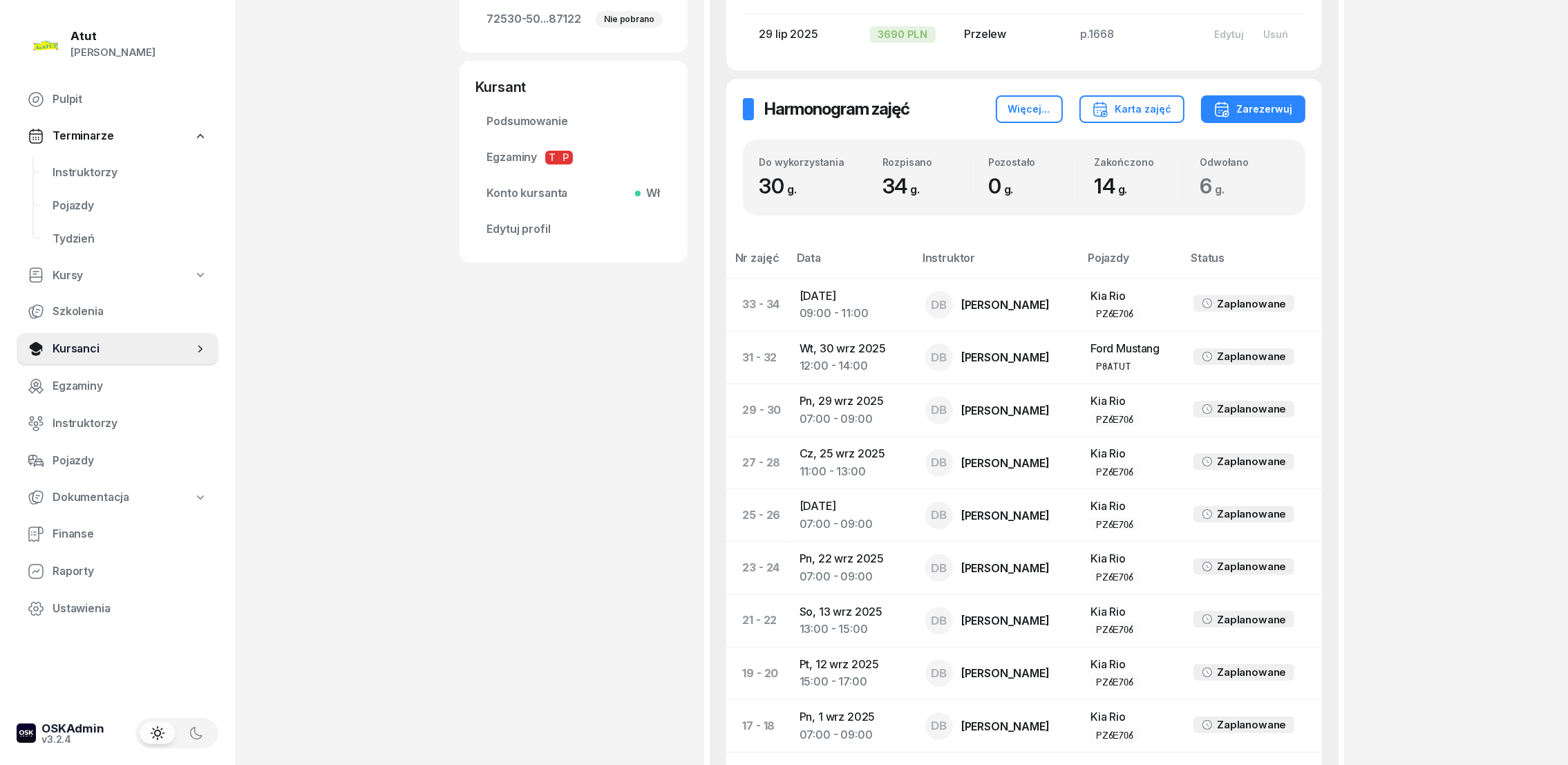
scroll to position [621, 0]
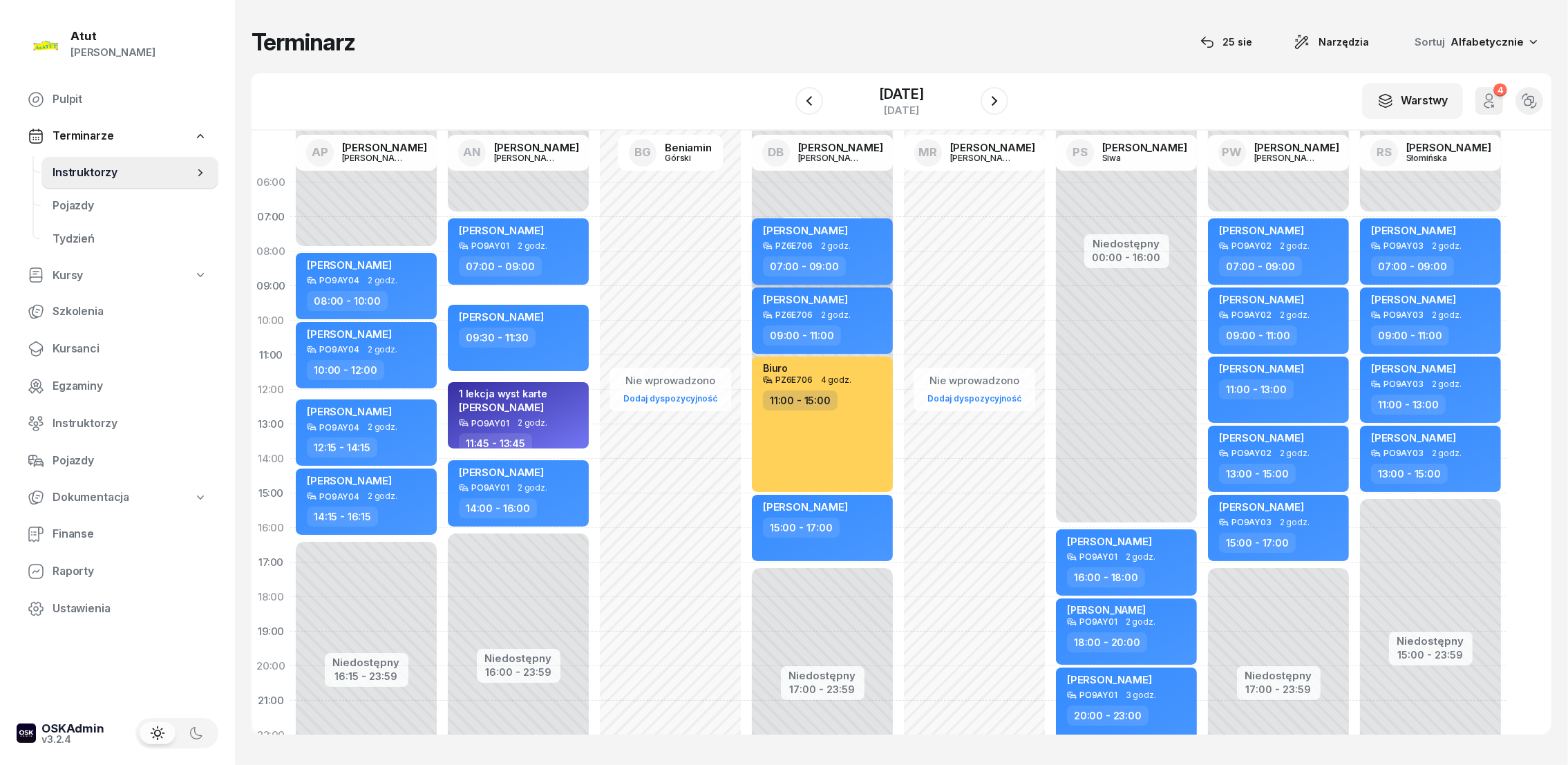
click at [798, 244] on div "PZ6E706" at bounding box center [794, 245] width 38 height 9
select select "07"
select select "09"
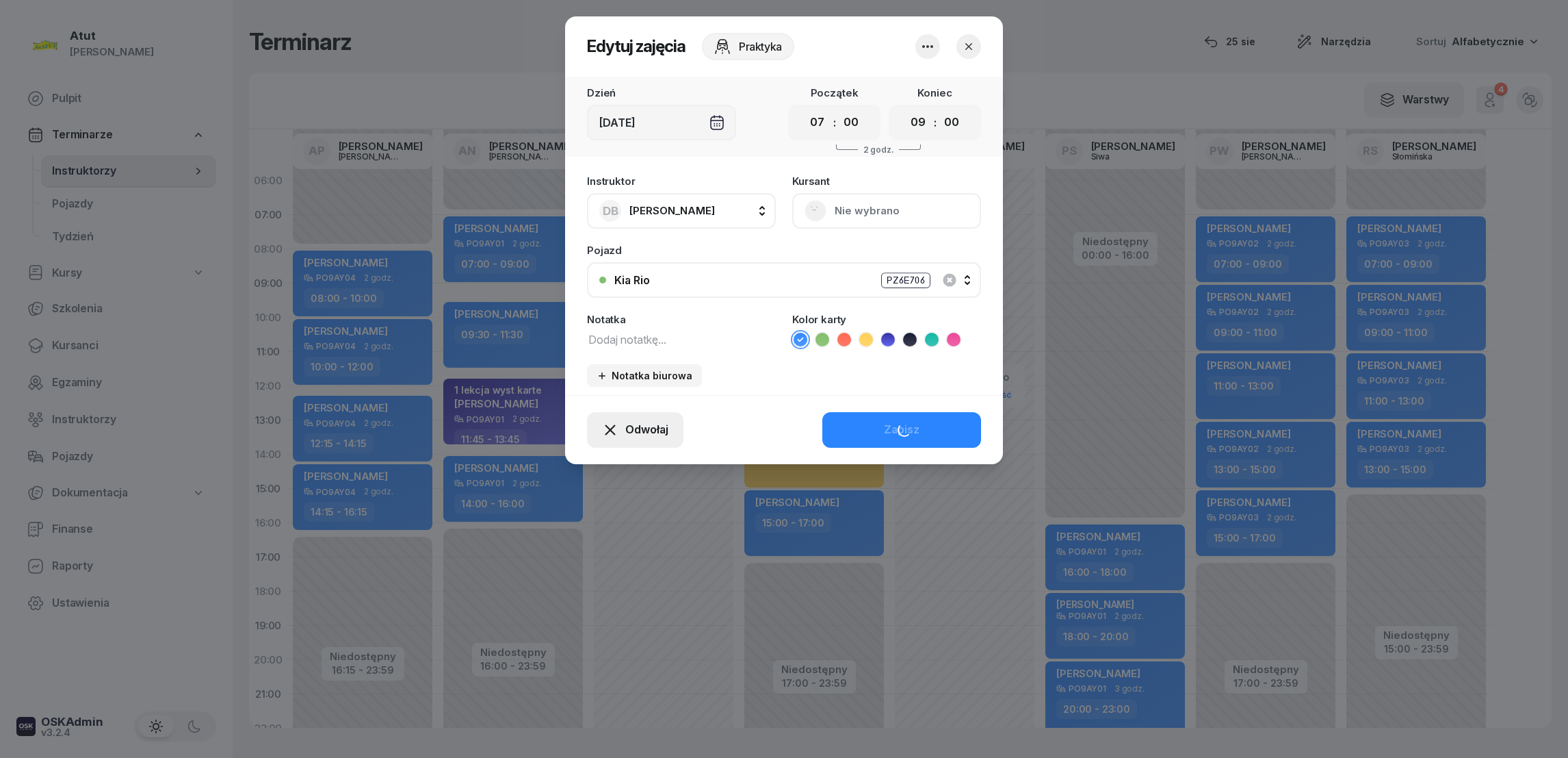
click at [647, 429] on span "Odwołaj" at bounding box center [647, 429] width 43 height 18
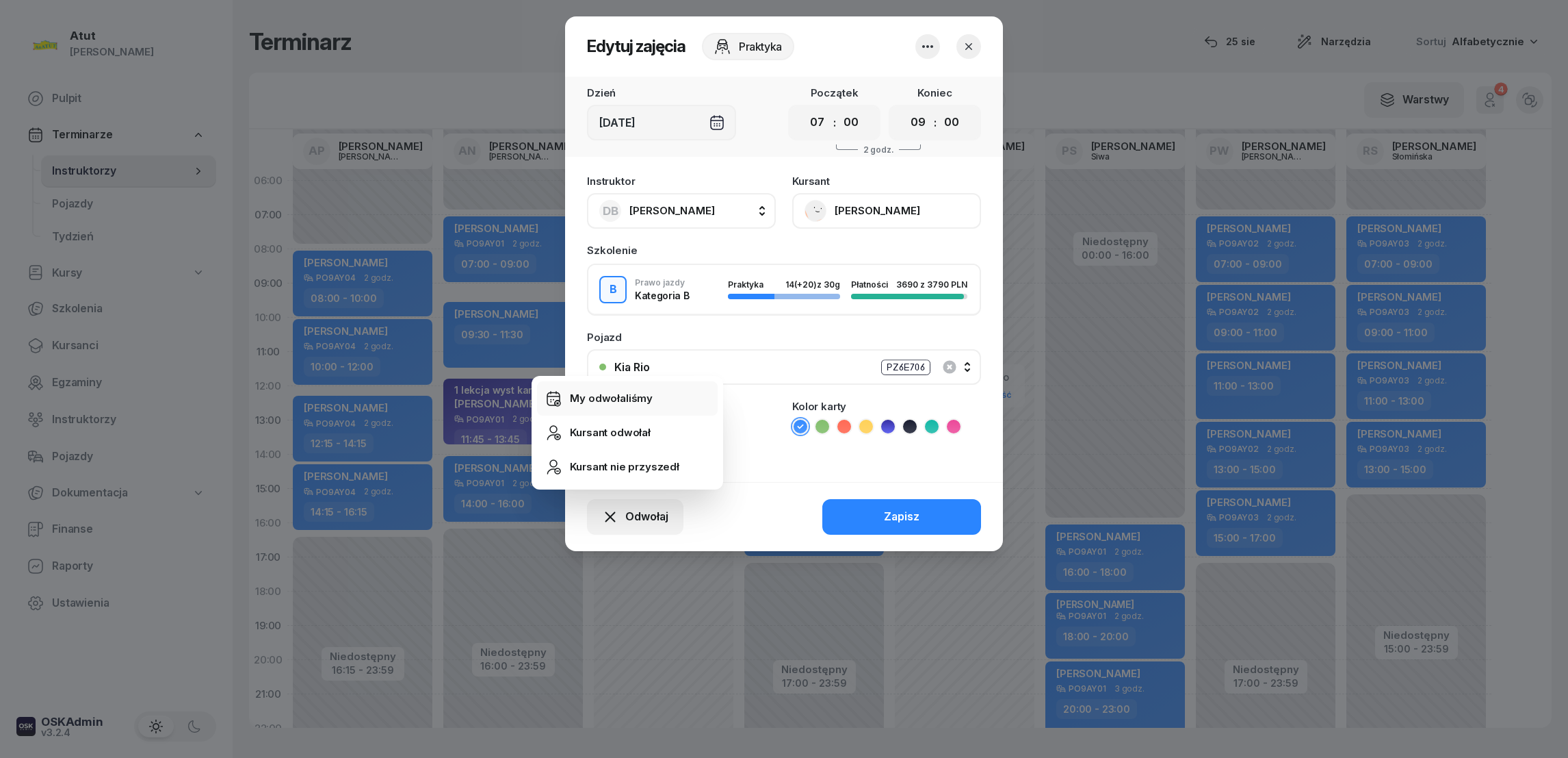
click at [607, 403] on div "My odwołaliśmy" at bounding box center [611, 398] width 83 height 18
click at [609, 401] on div "My odwołaliśmy" at bounding box center [611, 398] width 83 height 18
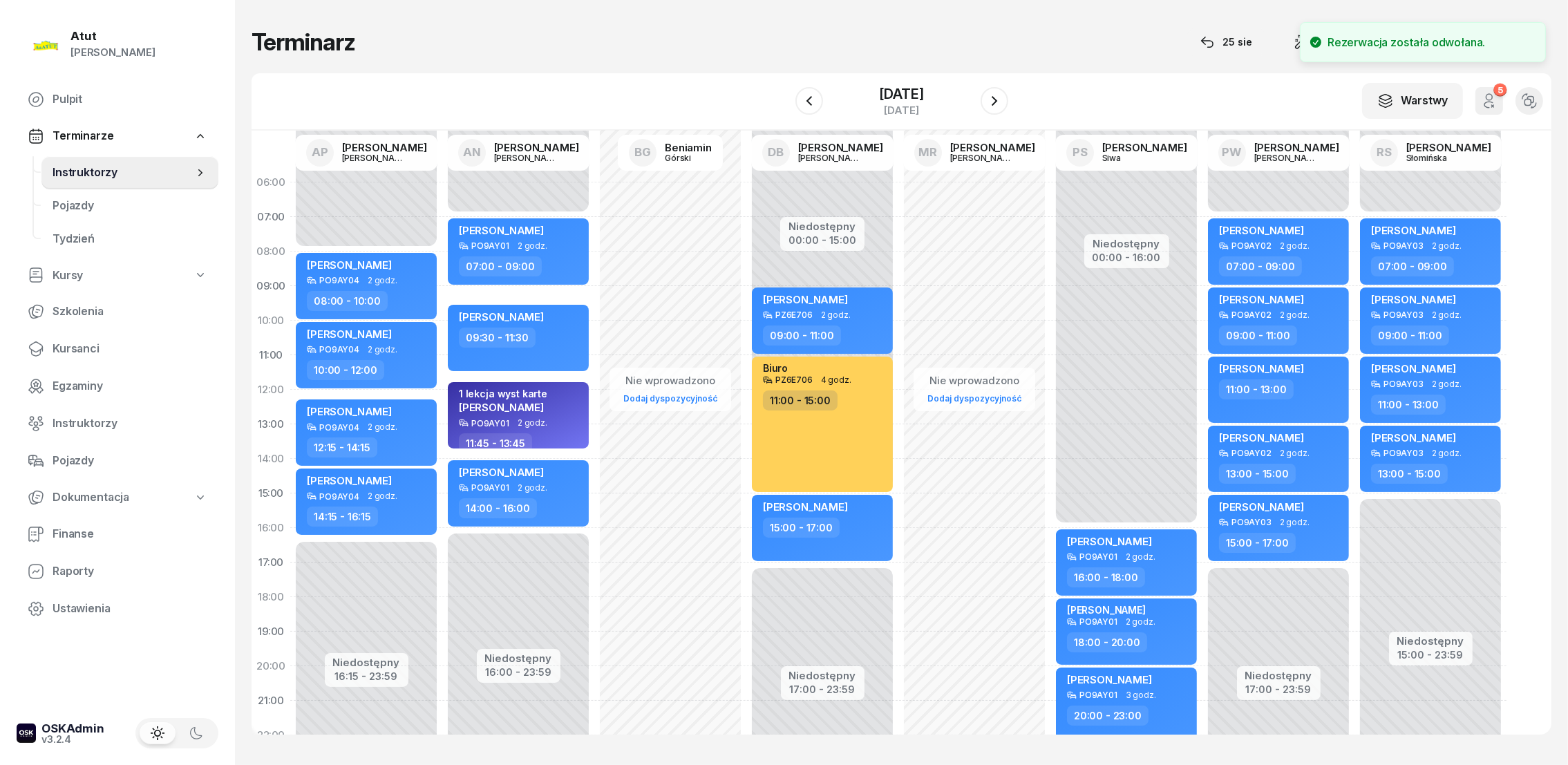
click at [899, 221] on div "Niedostępny 00:00 - 15:00 Niedostępny 17:00 - 23:59 my odwołaliśmy [PERSON_NAME…" at bounding box center [975, 493] width 152 height 656
click at [899, 228] on div "Niedostępny 00:00 - 15:00 Niedostępny 17:00 - 23:59 my odwołaliśmy [PERSON_NAME…" at bounding box center [975, 493] width 152 height 656
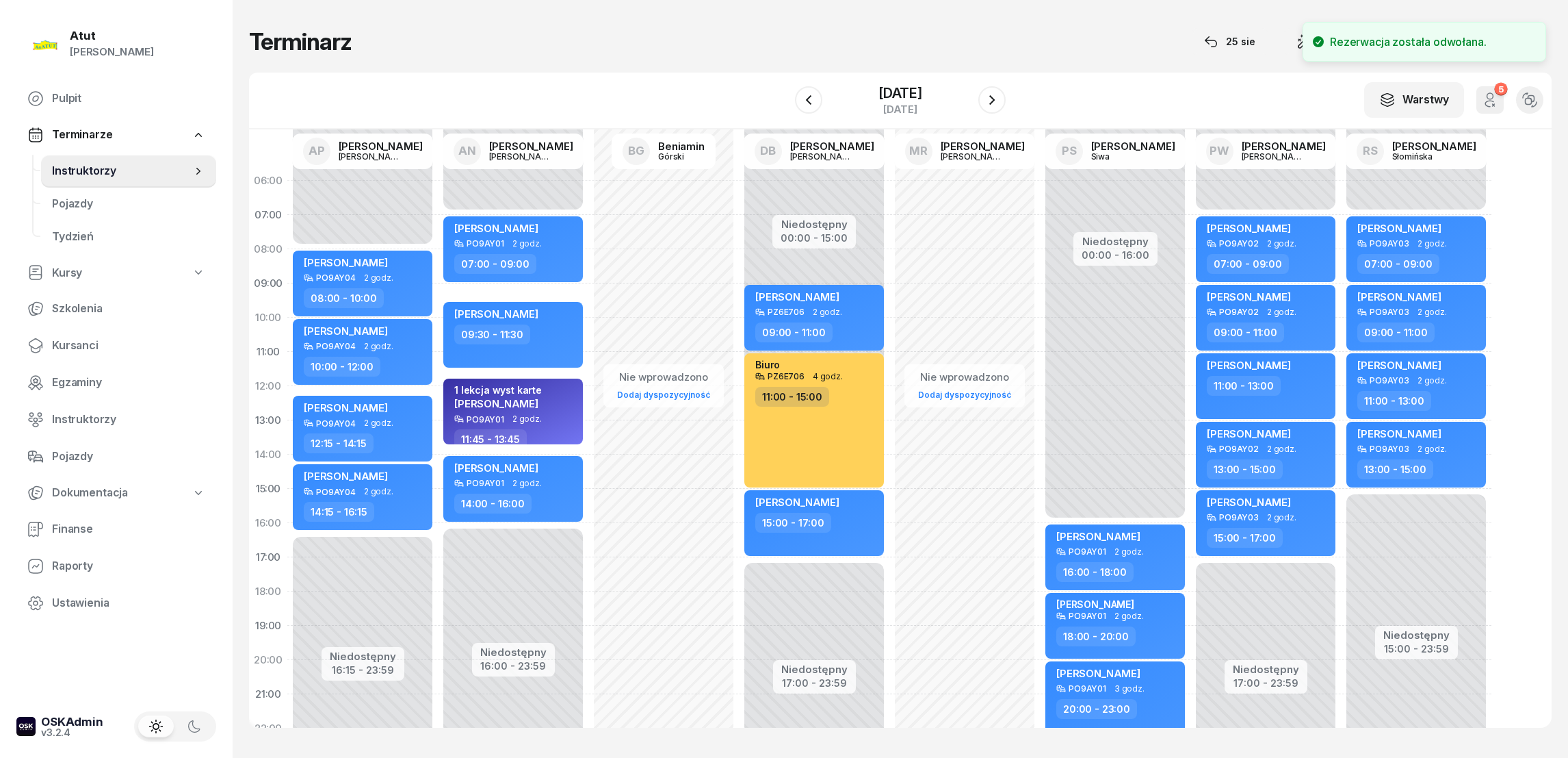
select select "07"
select select "09"
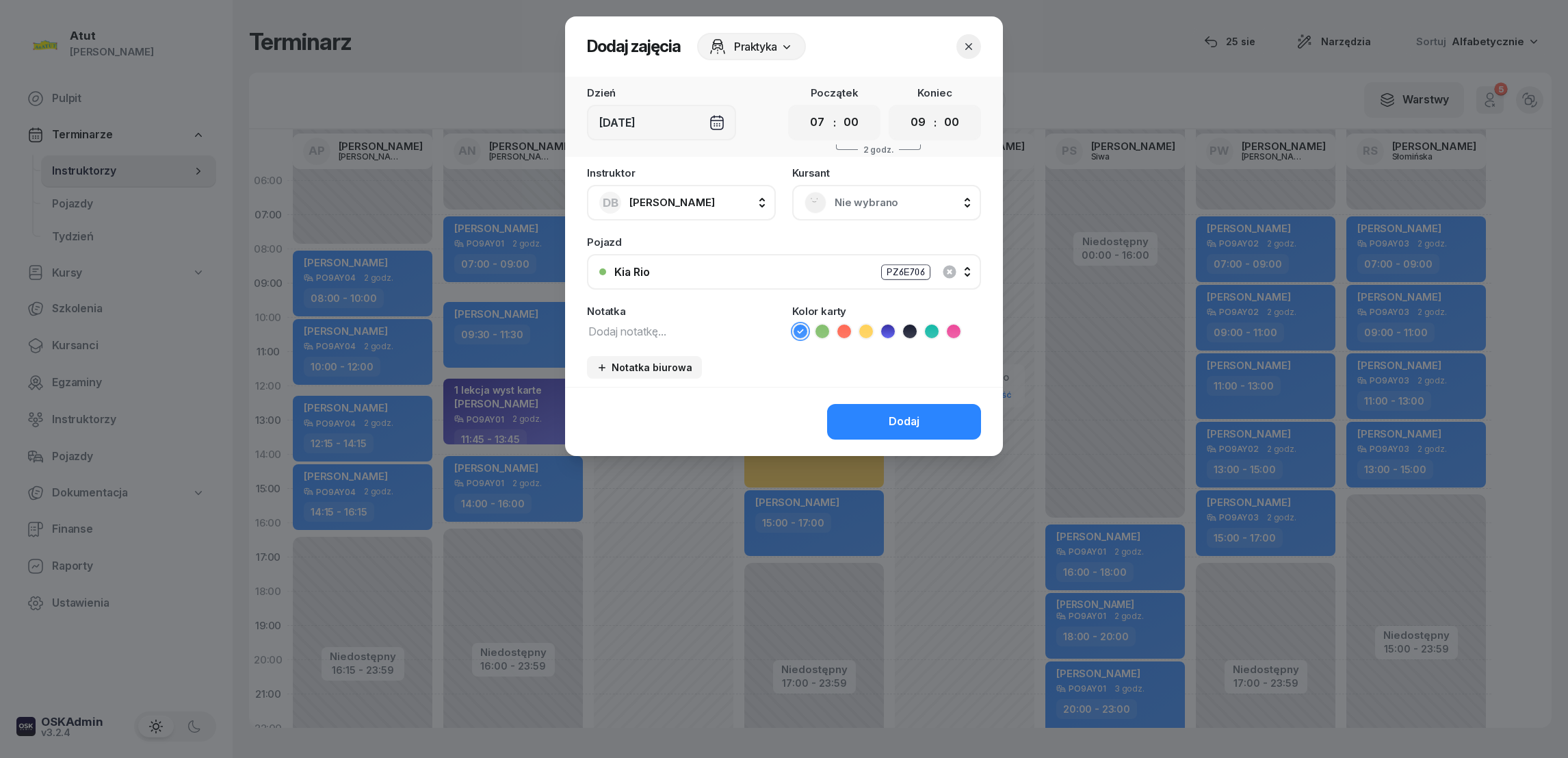
click at [847, 207] on span "Nie wybrano" at bounding box center [902, 202] width 134 height 18
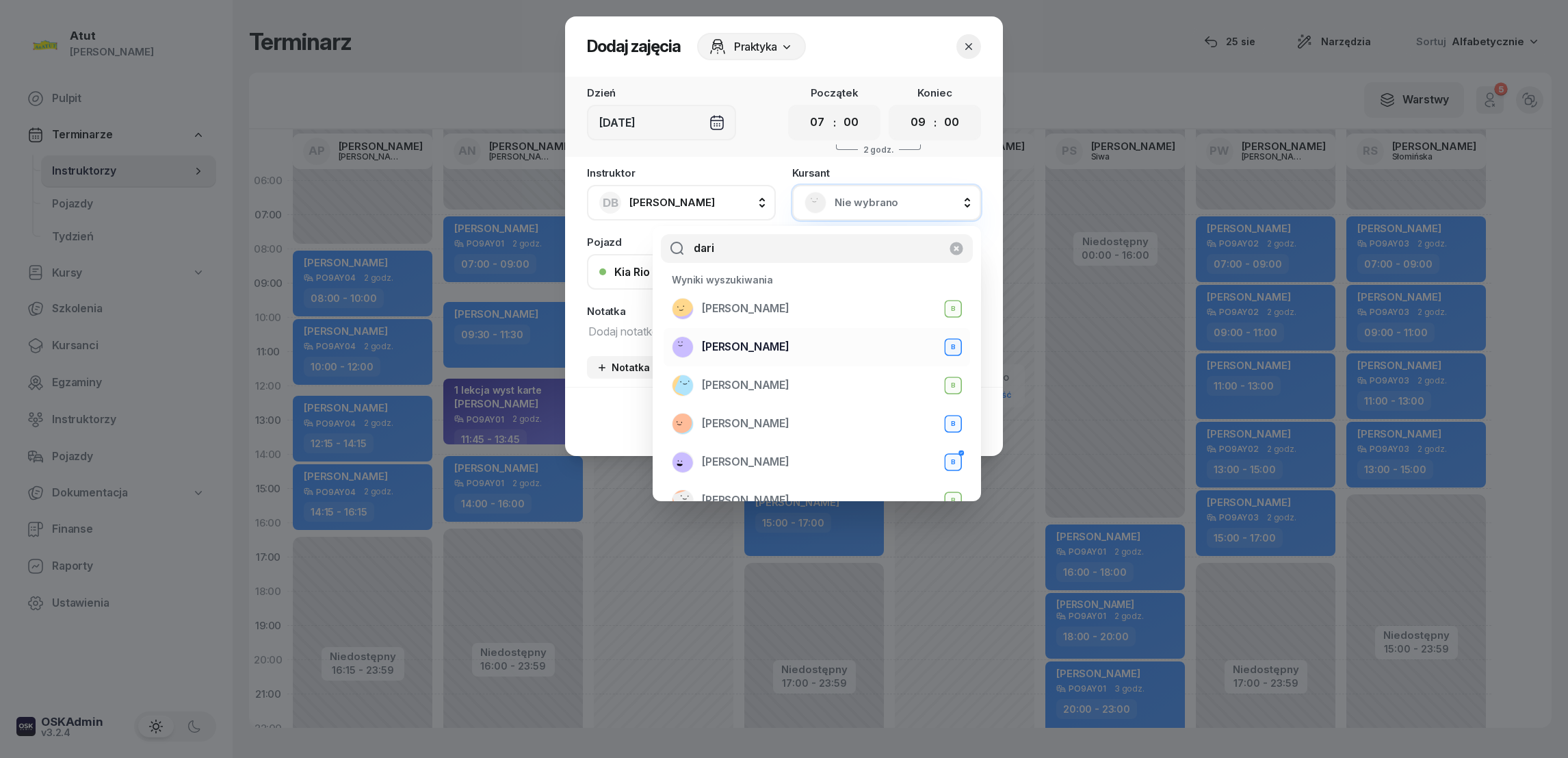
type input "dari"
click at [729, 344] on span "[PERSON_NAME]" at bounding box center [745, 346] width 87 height 18
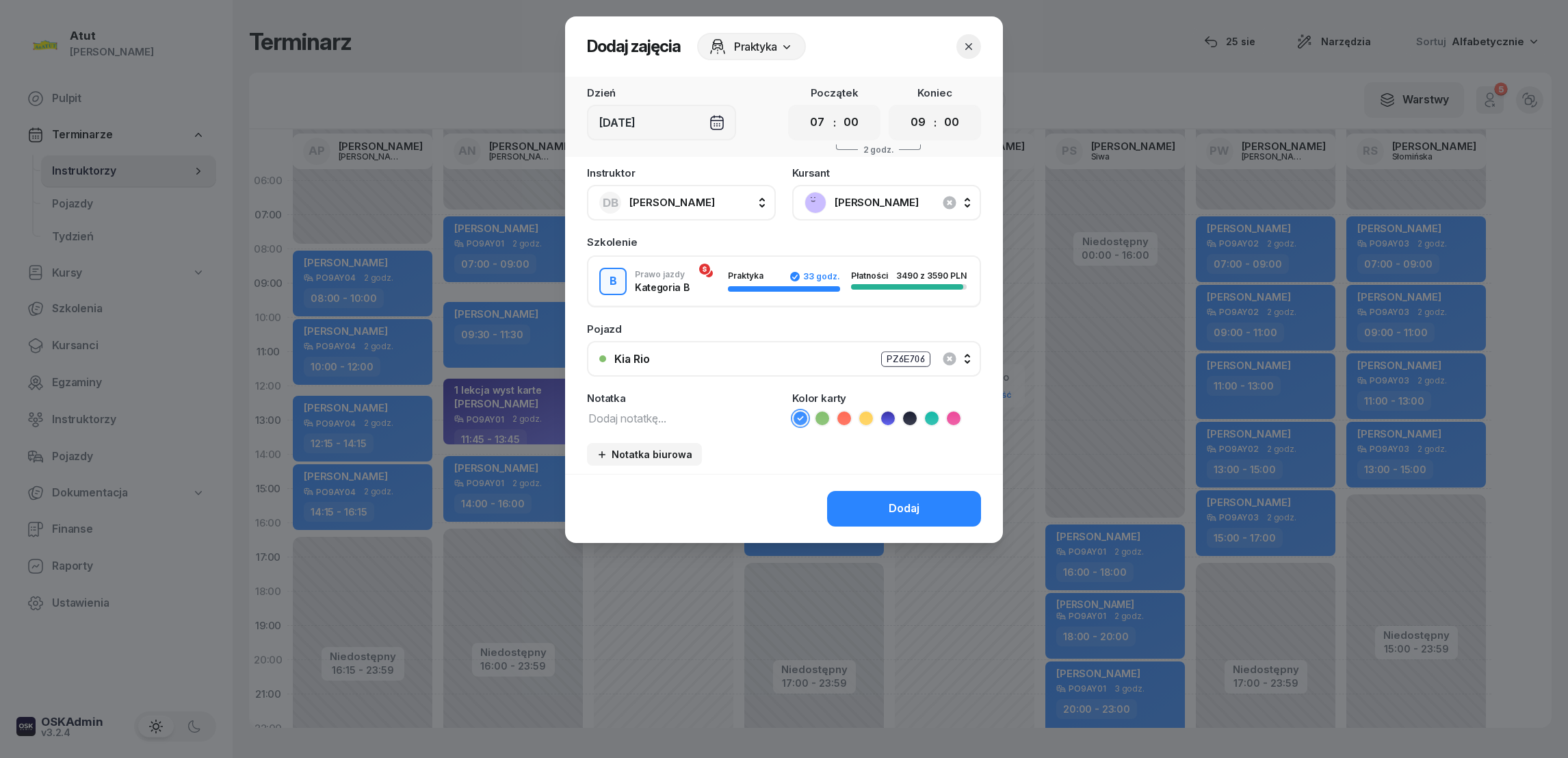
click at [608, 411] on textarea at bounding box center [681, 417] width 189 height 18
type textarea "2/2 /p."
click at [823, 418] on icon at bounding box center [822, 418] width 14 height 14
click at [913, 511] on div "Dodaj" at bounding box center [904, 508] width 30 height 18
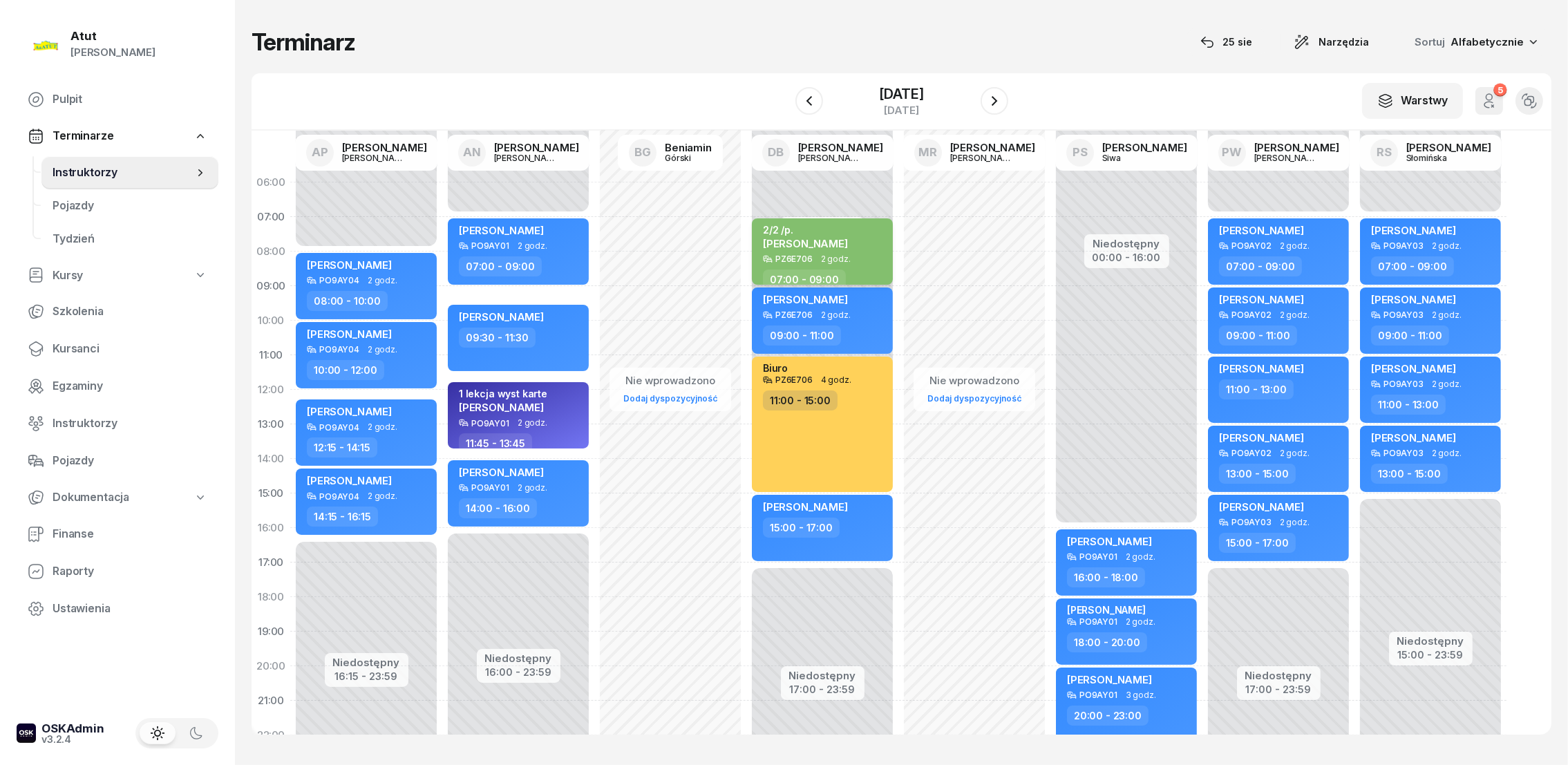
click at [793, 239] on span "[PERSON_NAME]" at bounding box center [805, 243] width 85 height 13
select select "07"
select select "09"
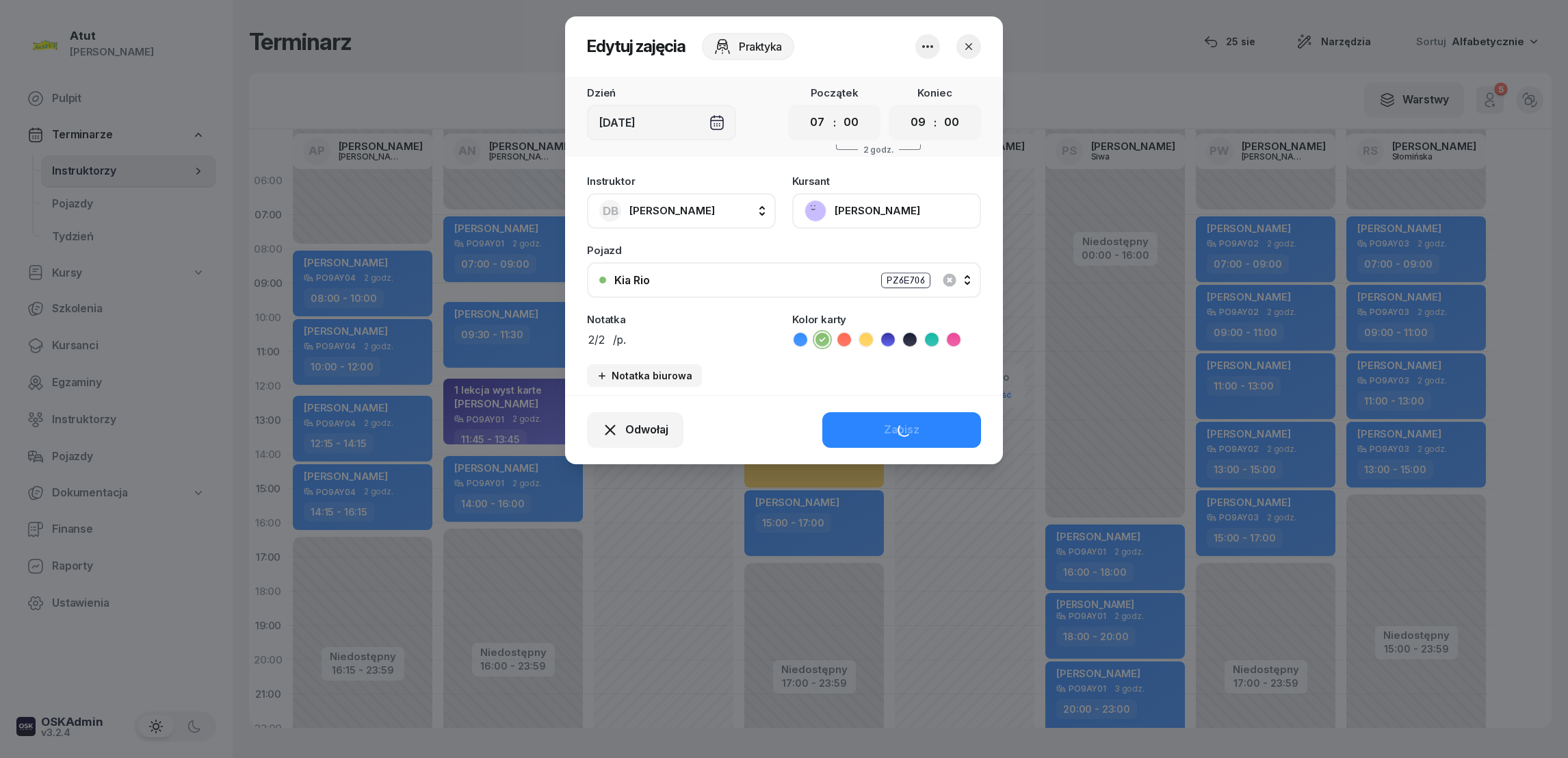
click at [894, 214] on button "[PERSON_NAME]" at bounding box center [886, 211] width 189 height 36
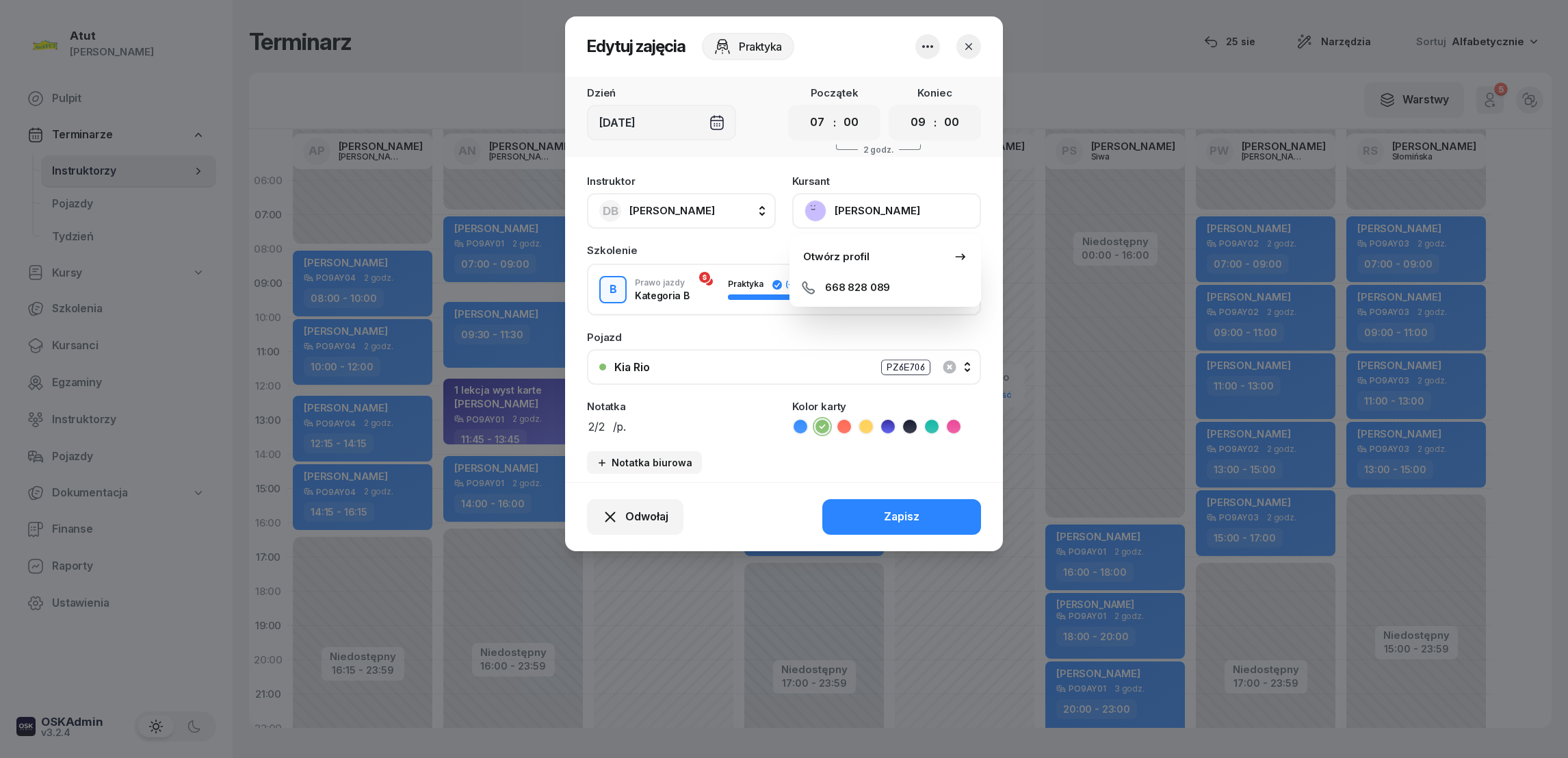
click at [1037, 82] on div at bounding box center [784, 379] width 1568 height 758
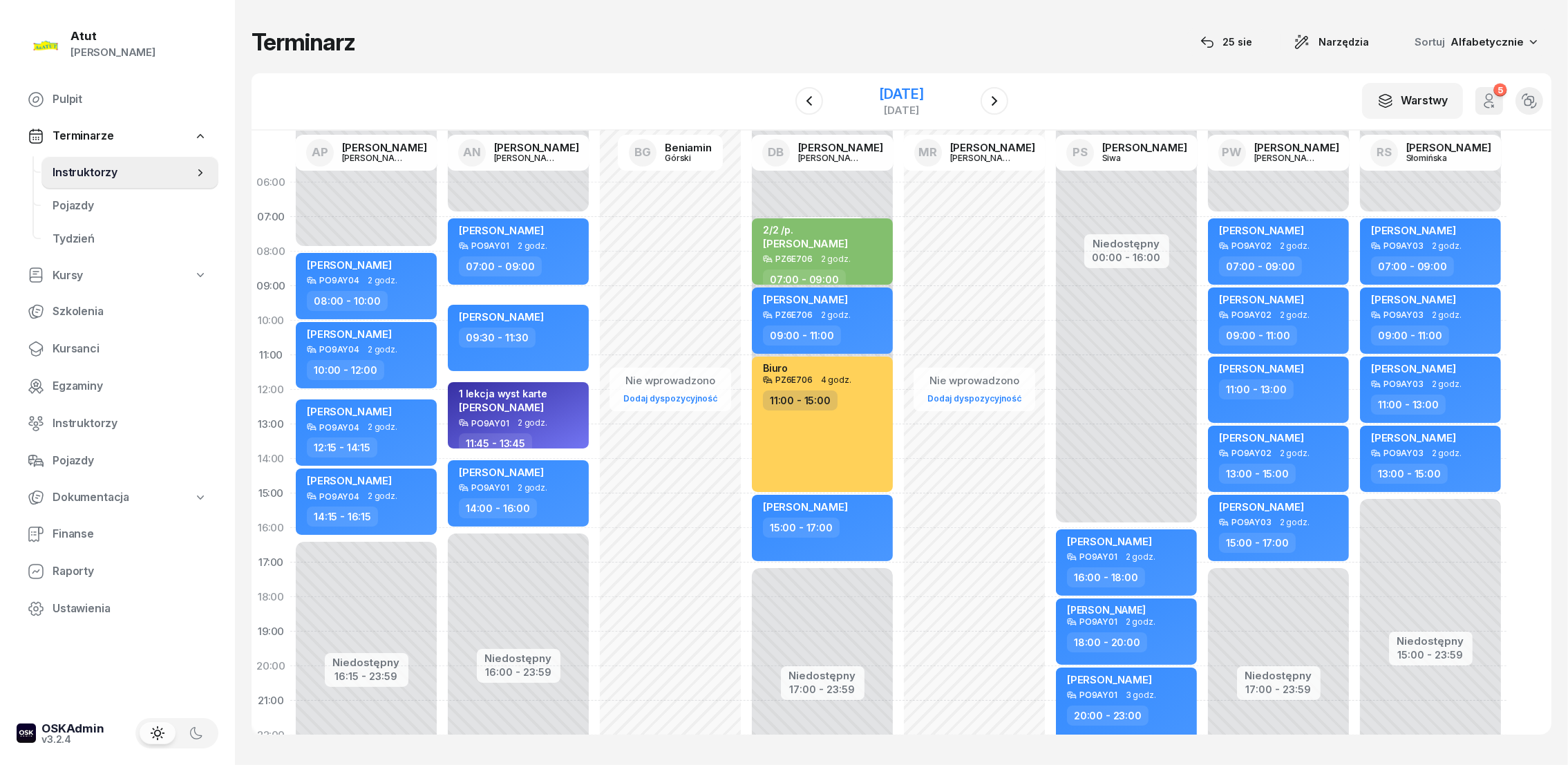
click at [919, 91] on div "[DATE]" at bounding box center [901, 94] width 44 height 14
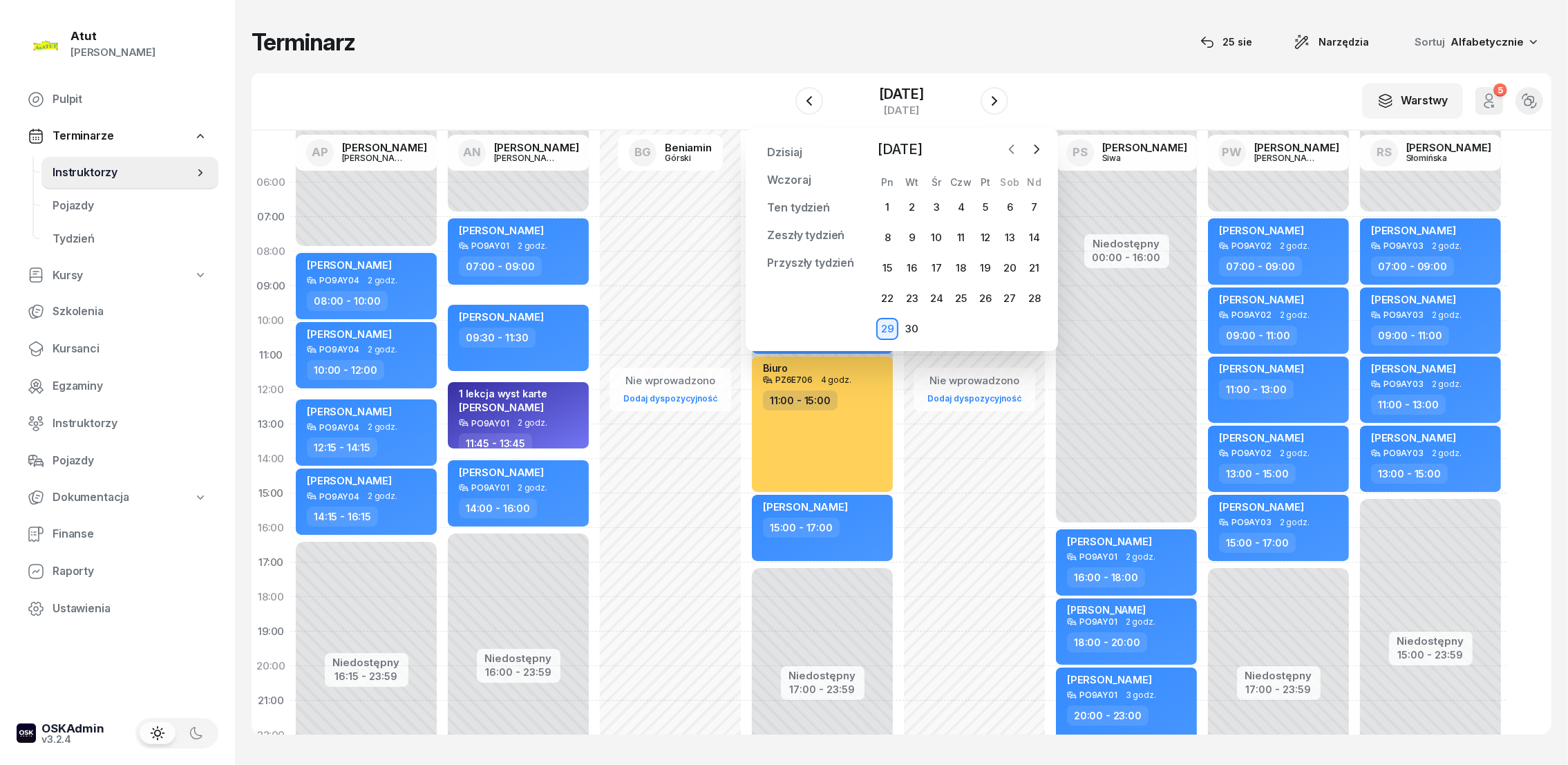
click at [1005, 148] on icon "button" at bounding box center [1011, 149] width 14 height 14
click at [887, 326] on div "25" at bounding box center [887, 329] width 22 height 22
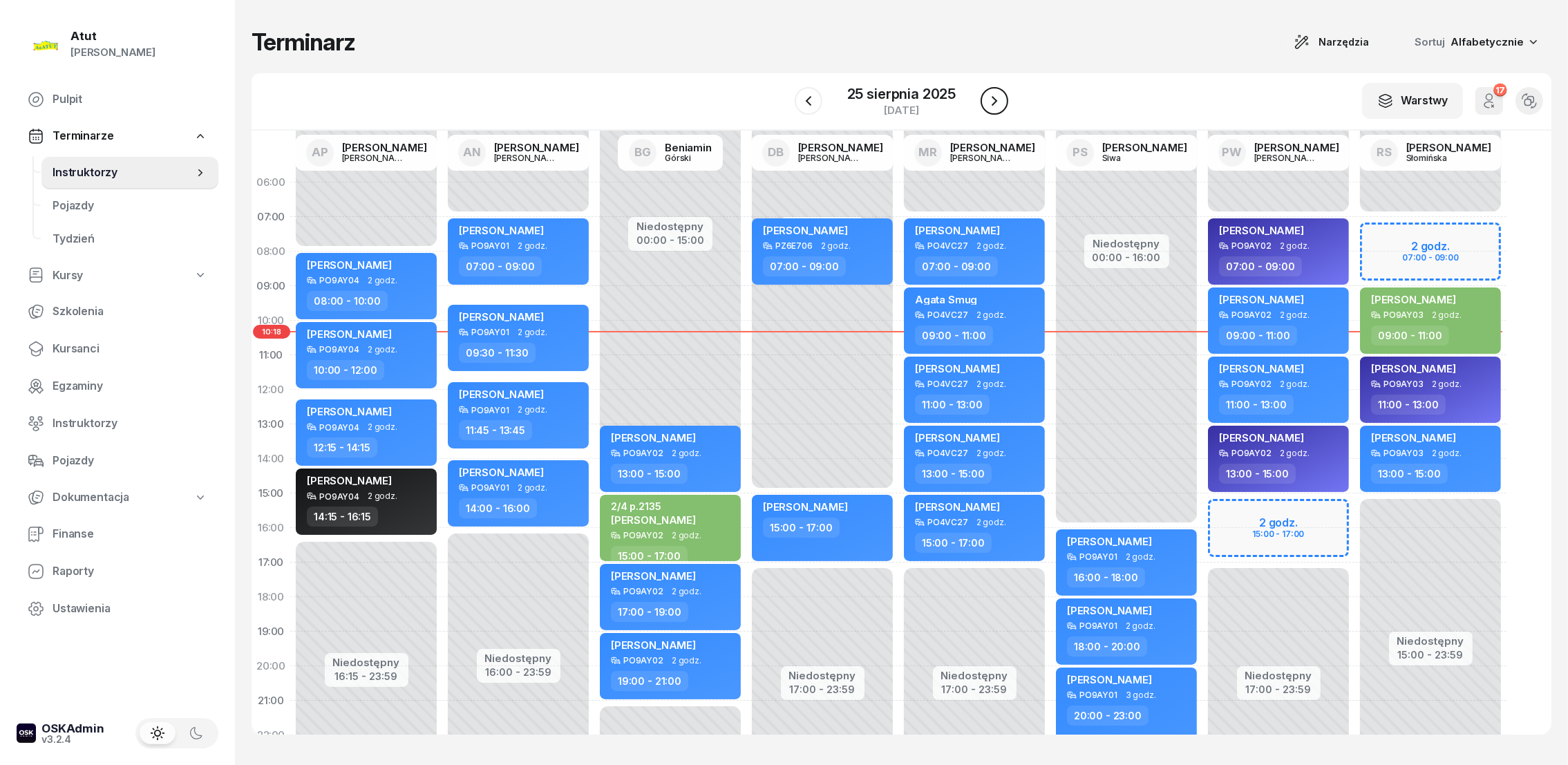
click at [1000, 103] on icon "button" at bounding box center [993, 100] width 16 height 16
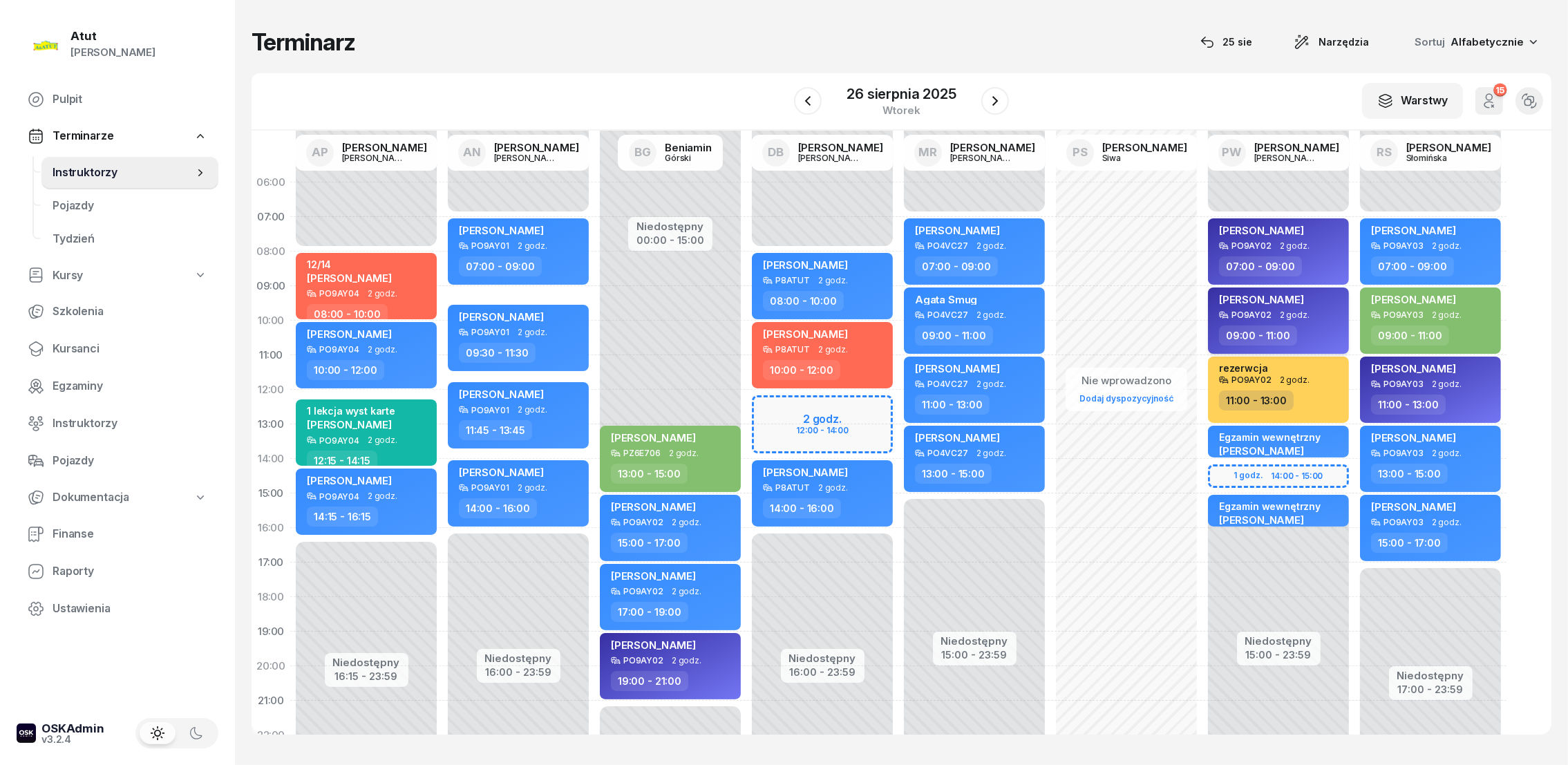
click at [1263, 296] on span "[PERSON_NAME]" at bounding box center [1261, 299] width 85 height 13
select select "09"
select select "11"
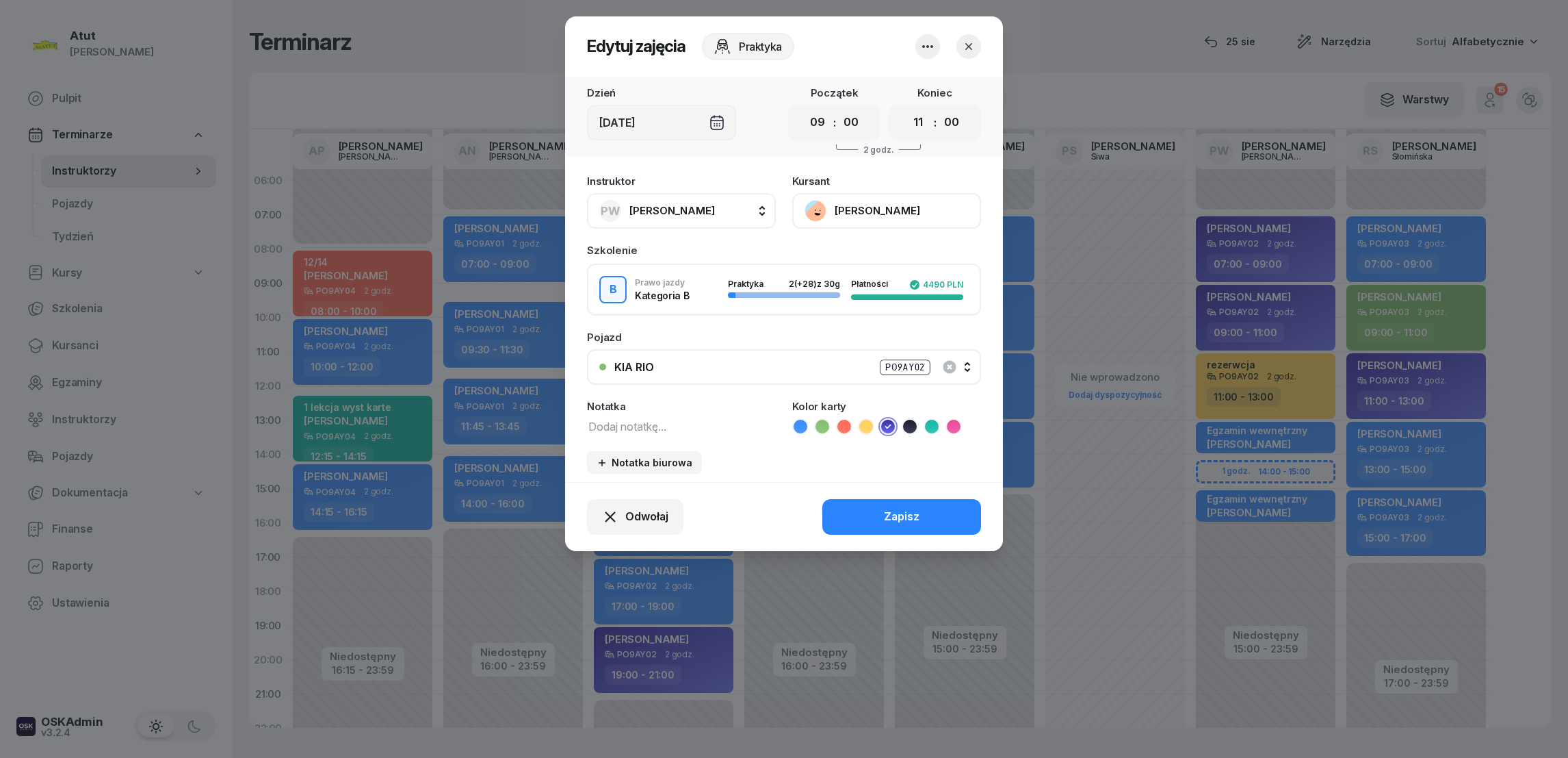
click at [854, 208] on button "[PERSON_NAME]" at bounding box center [886, 211] width 189 height 36
click at [843, 263] on div "Otwórz profil" at bounding box center [836, 257] width 66 height 18
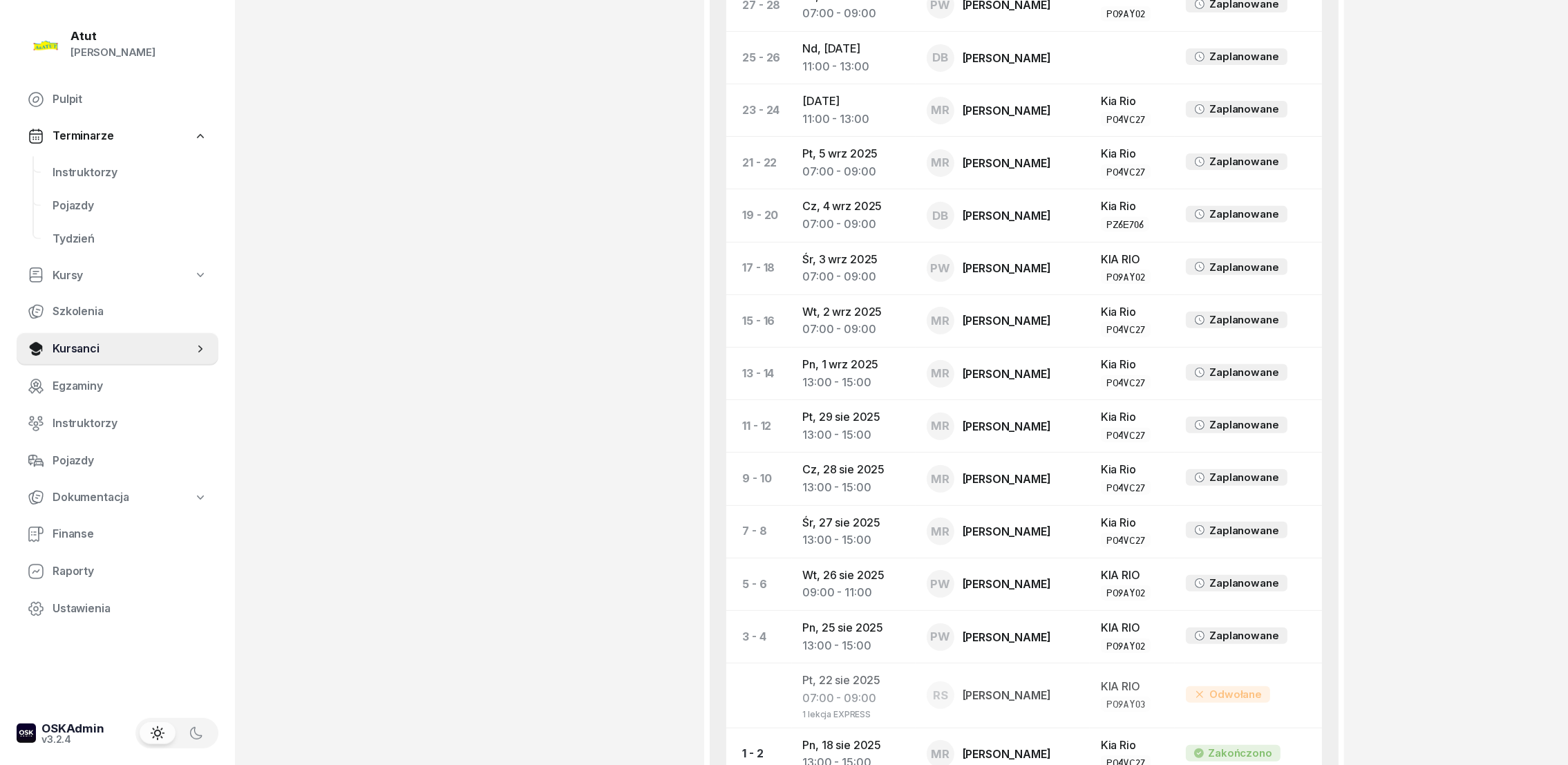
scroll to position [932, 0]
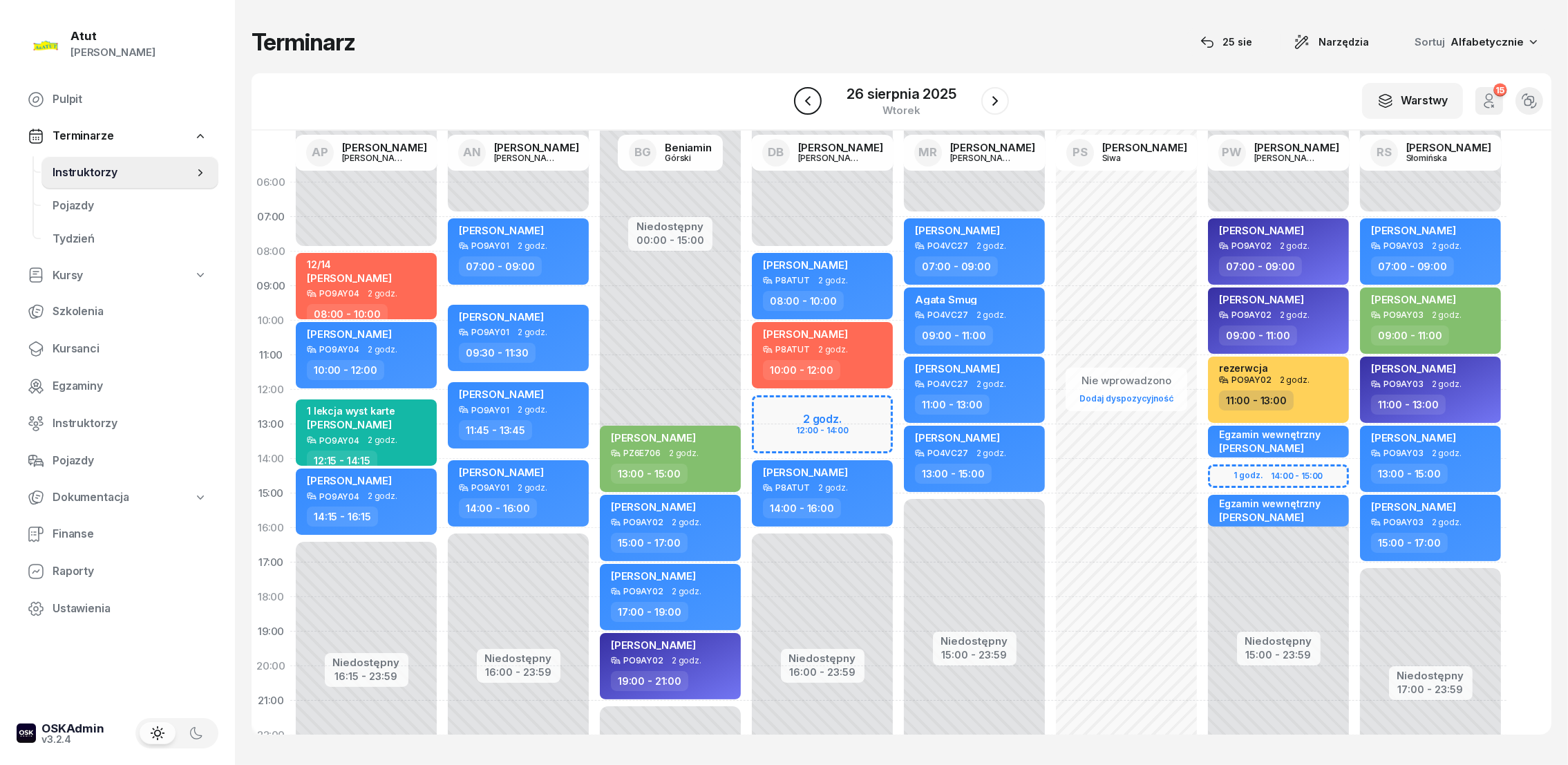
click at [806, 96] on icon "button" at bounding box center [807, 100] width 16 height 16
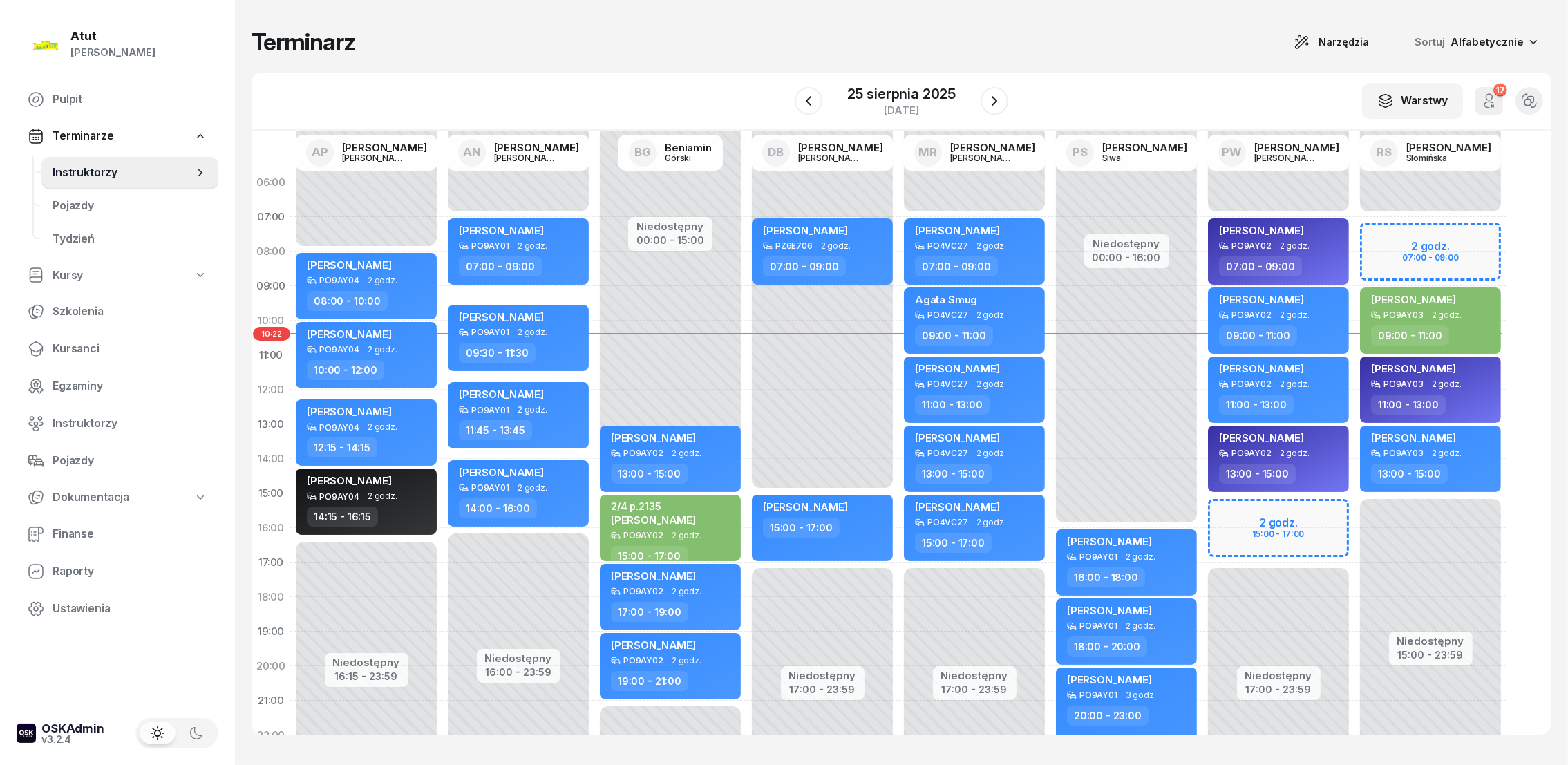
click at [1354, 513] on div "Niedostępny 00:00 - 07:00 Niedostępny 17:00 - 23:59 2 godz. 15:00 - 17:00 [PERS…" at bounding box center [1430, 493] width 152 height 656
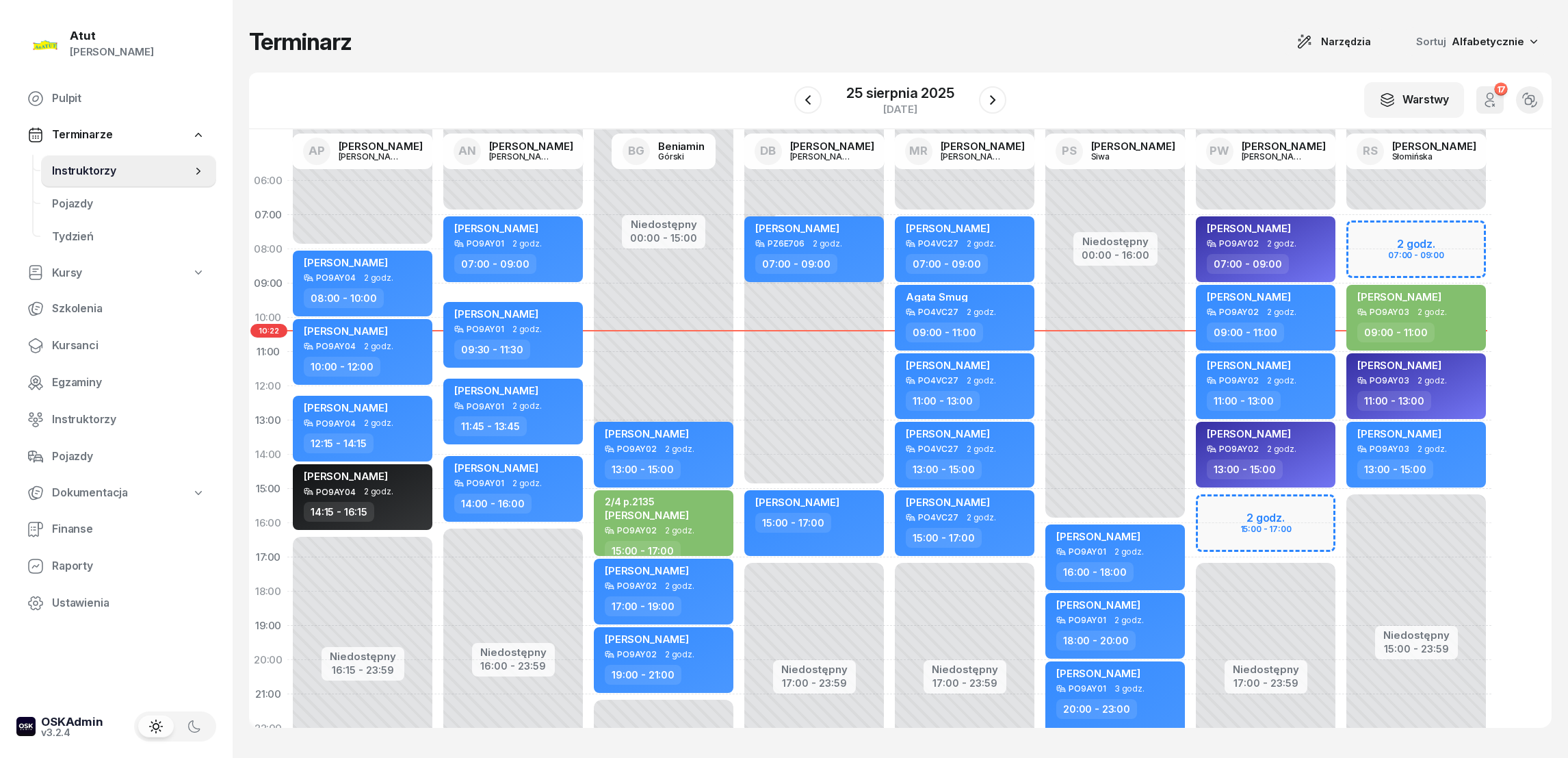
select select "15"
select select "17"
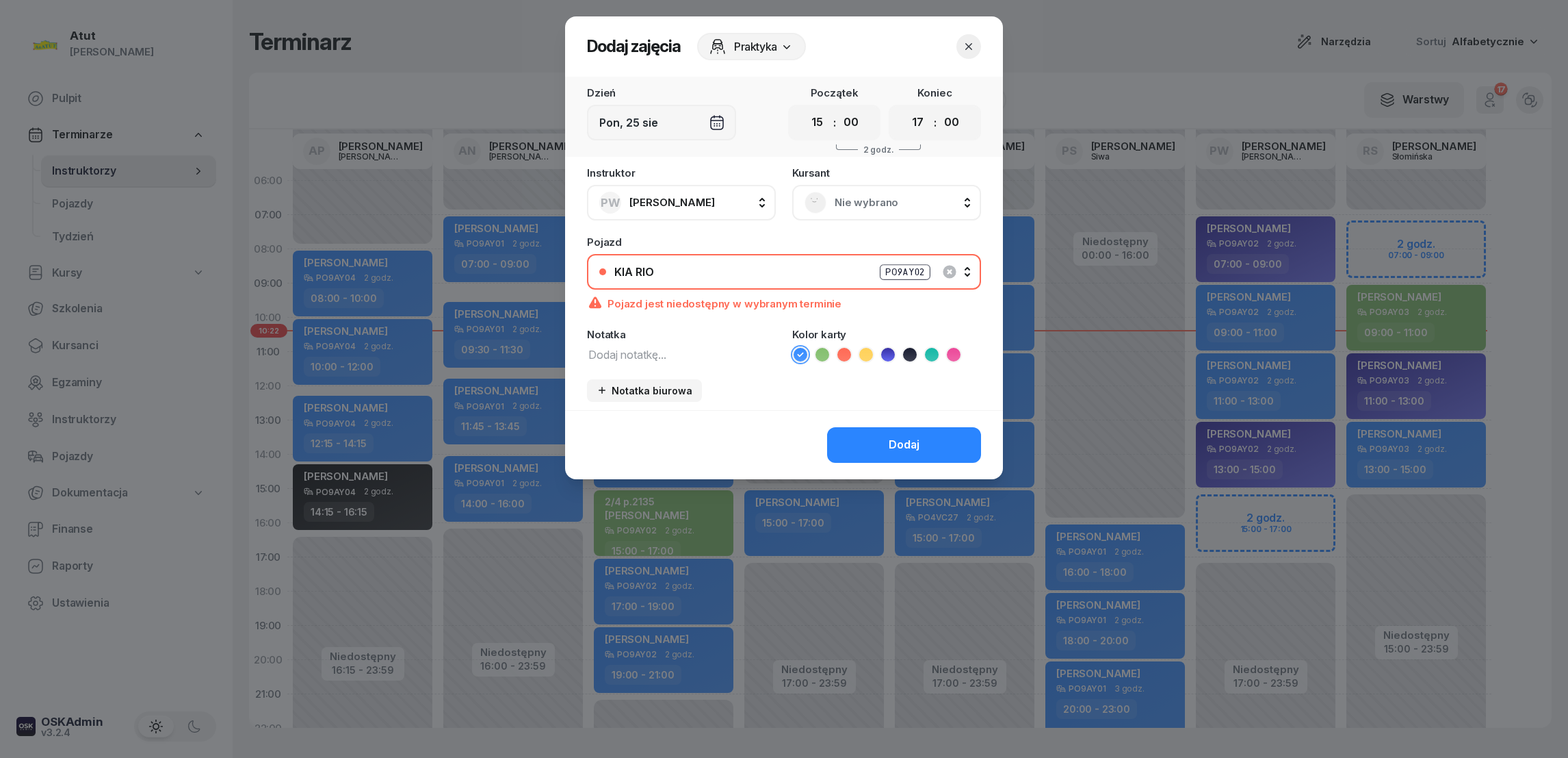
click at [836, 189] on div "Nie wybrano" at bounding box center [886, 202] width 189 height 36
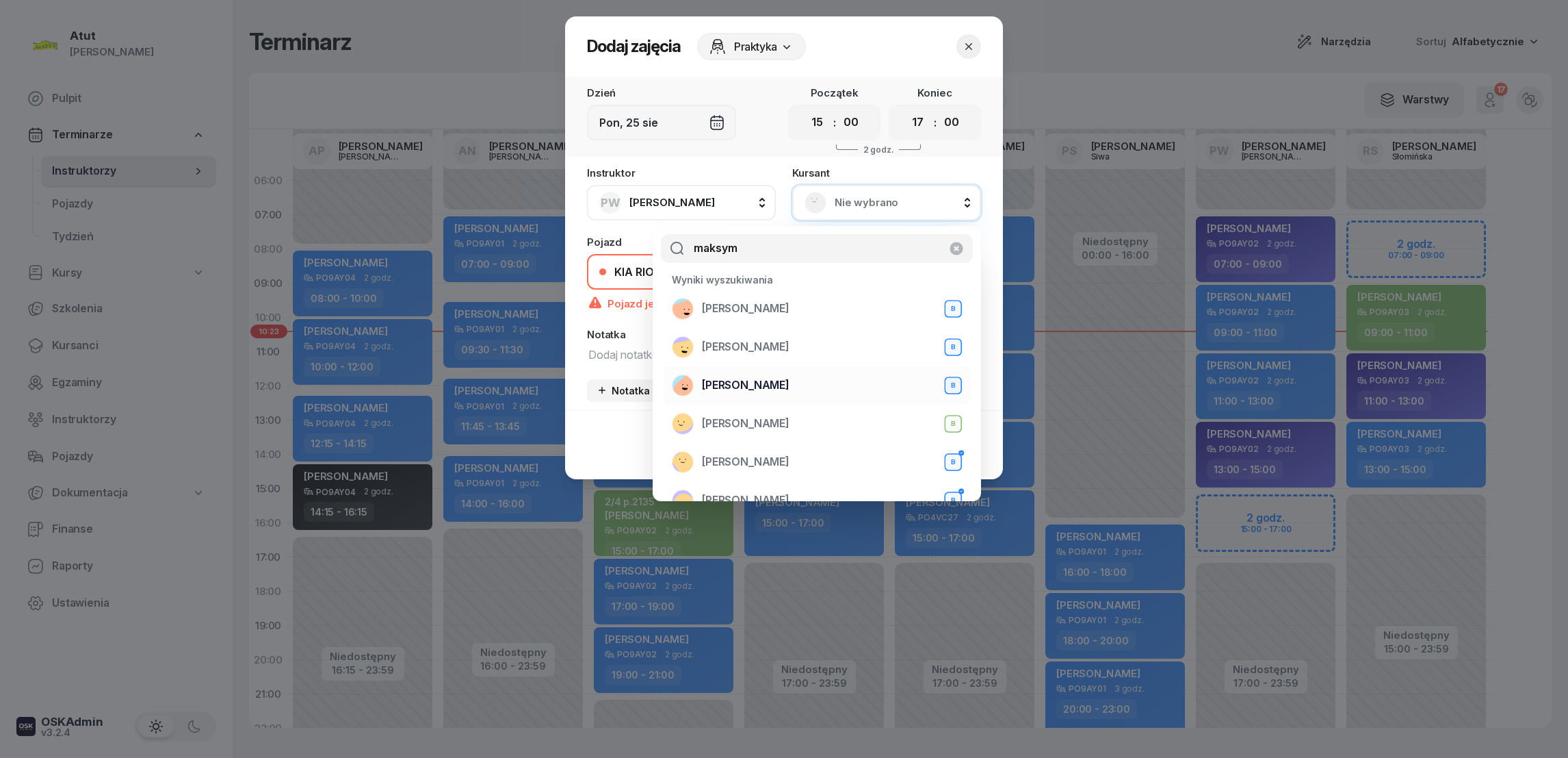
type input "maksym"
click at [761, 390] on span "[PERSON_NAME]" at bounding box center [745, 385] width 87 height 18
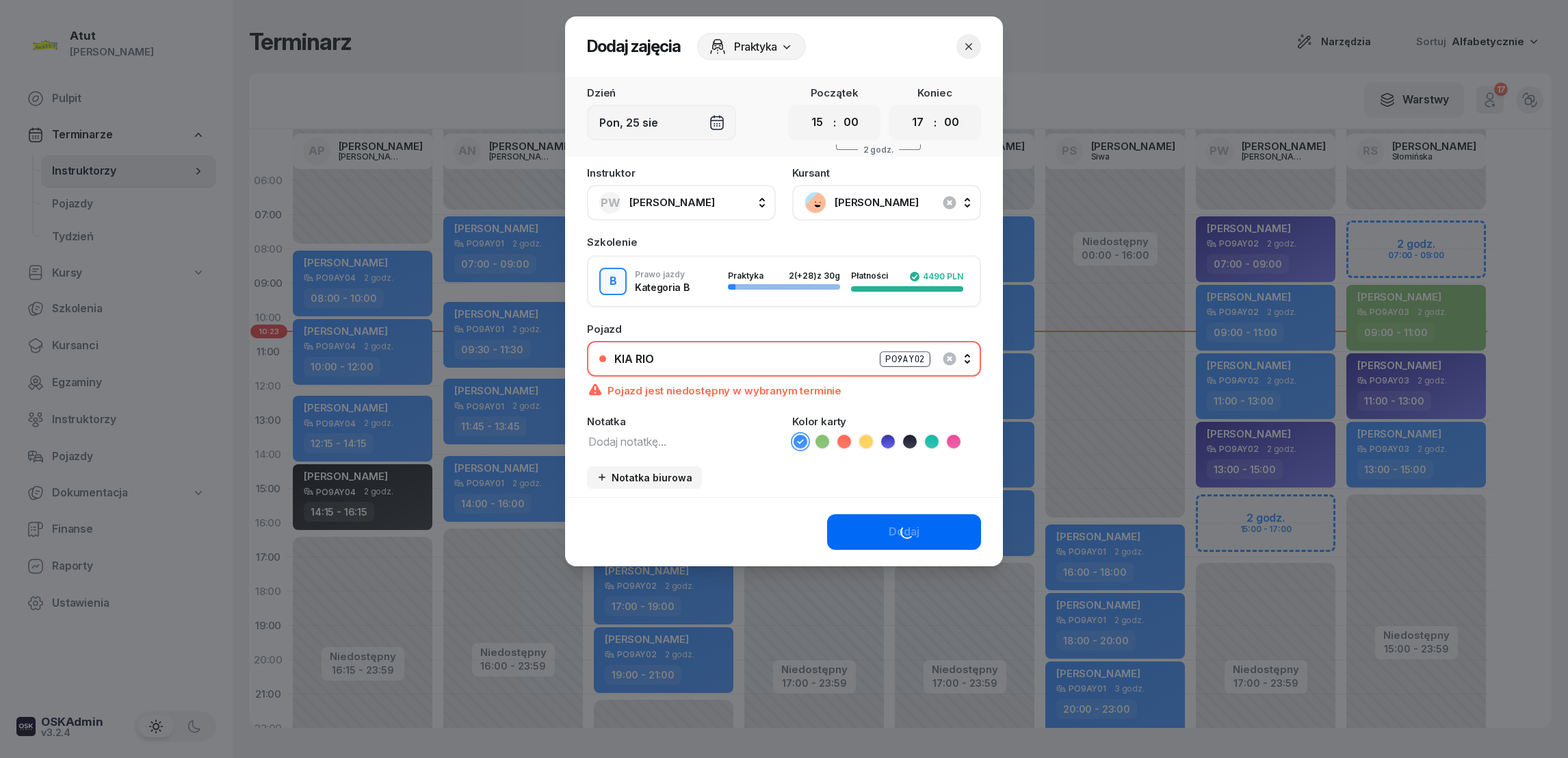
click at [901, 448] on div "Instruktor PW [PERSON_NAME] AP [PERSON_NAME] AN [PERSON_NAME] BG [PERSON_NAME] …" at bounding box center [784, 332] width 438 height 329
click at [894, 529] on div "Dodaj" at bounding box center [784, 532] width 438 height 69
click at [898, 523] on div "Dodaj" at bounding box center [904, 531] width 30 height 18
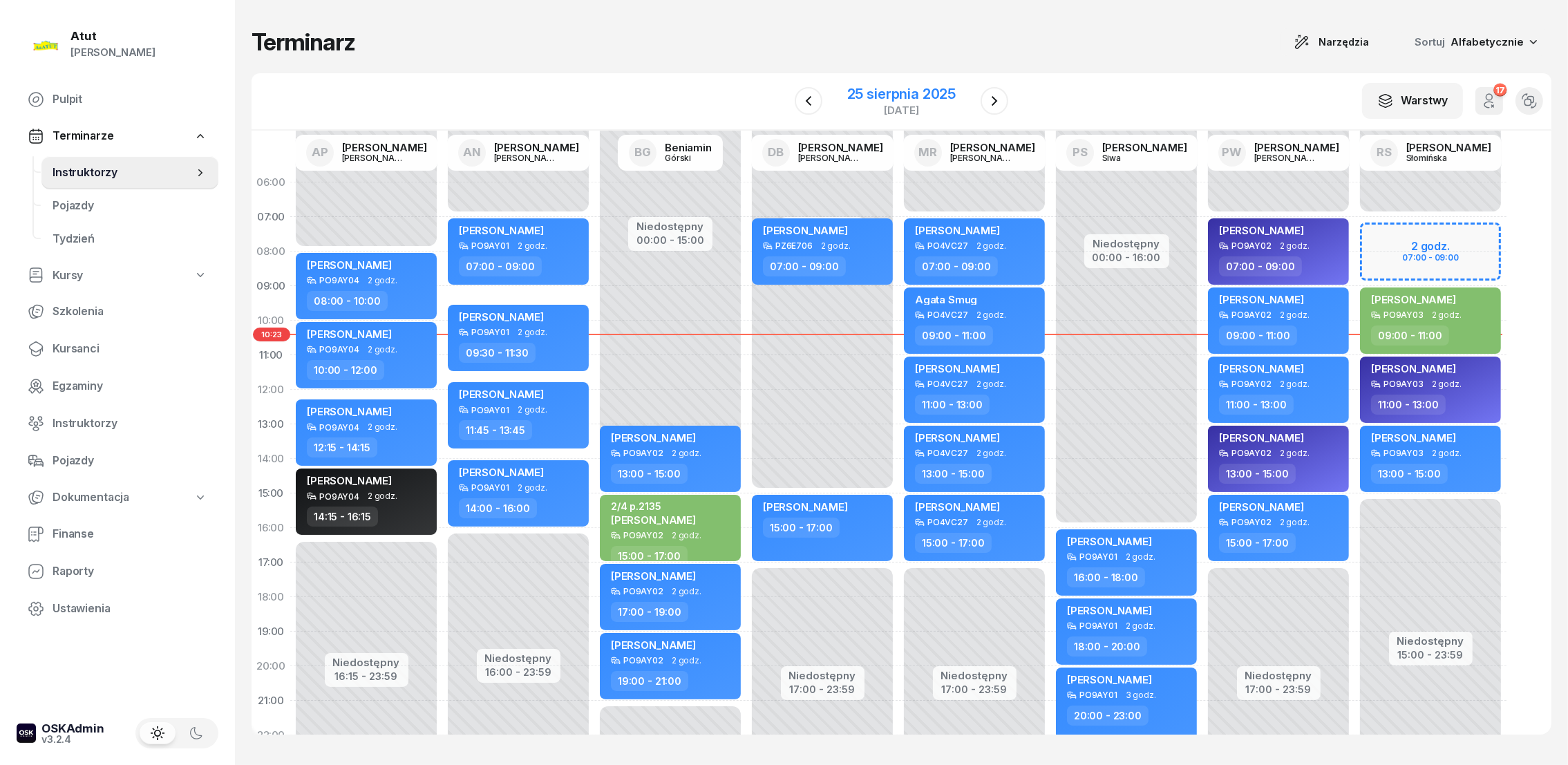
click at [869, 91] on div "25 sierpnia 2025" at bounding box center [901, 94] width 109 height 14
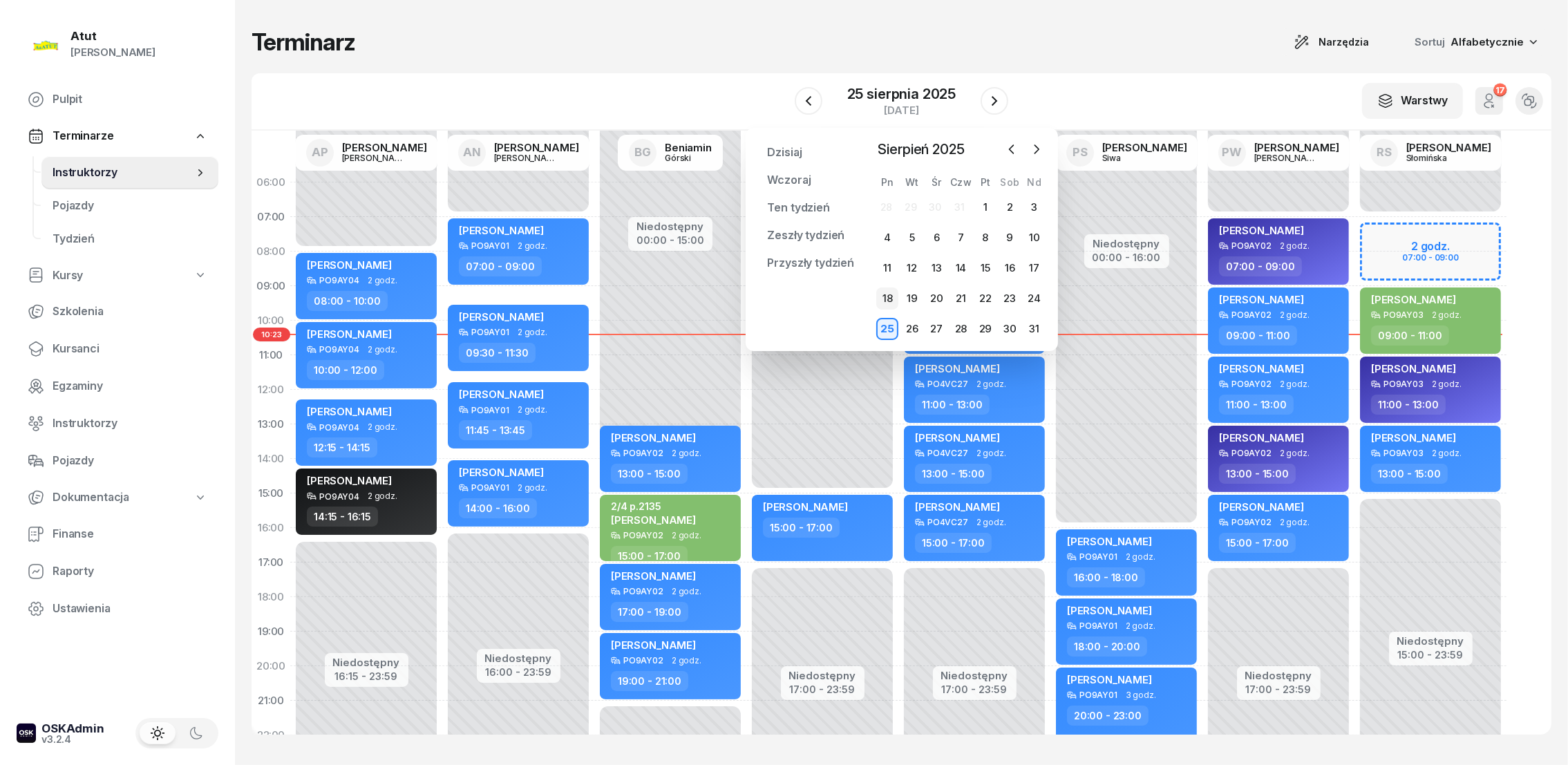
click at [891, 297] on div "18" at bounding box center [887, 298] width 22 height 22
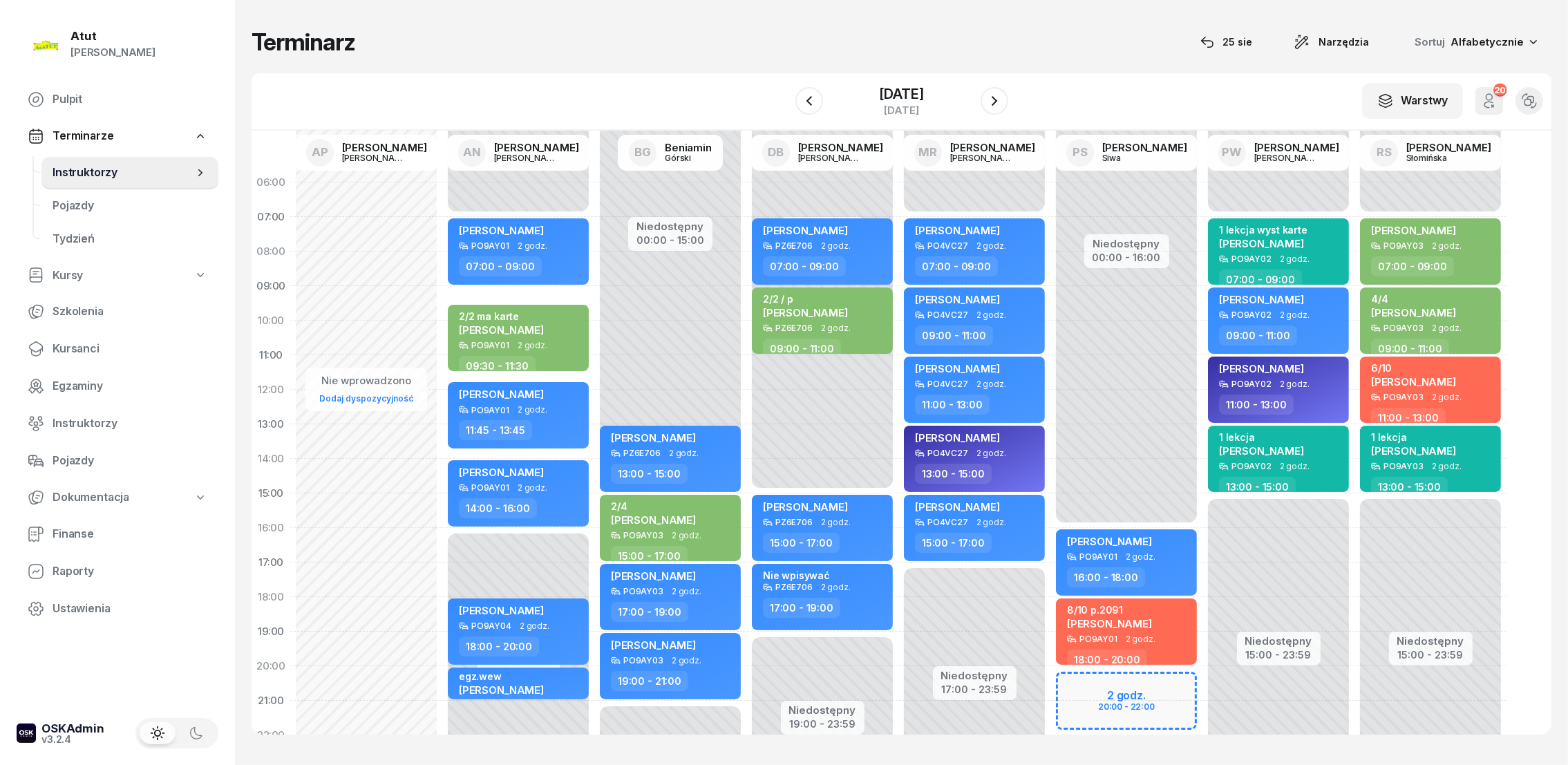
click at [899, 188] on div "Niedostępny 00:00 - 15:00 Niedostępny 19:00 - 23:59 [PERSON_NAME] PZ6E706 2 god…" at bounding box center [975, 493] width 152 height 656
select select "06"
select select "07"
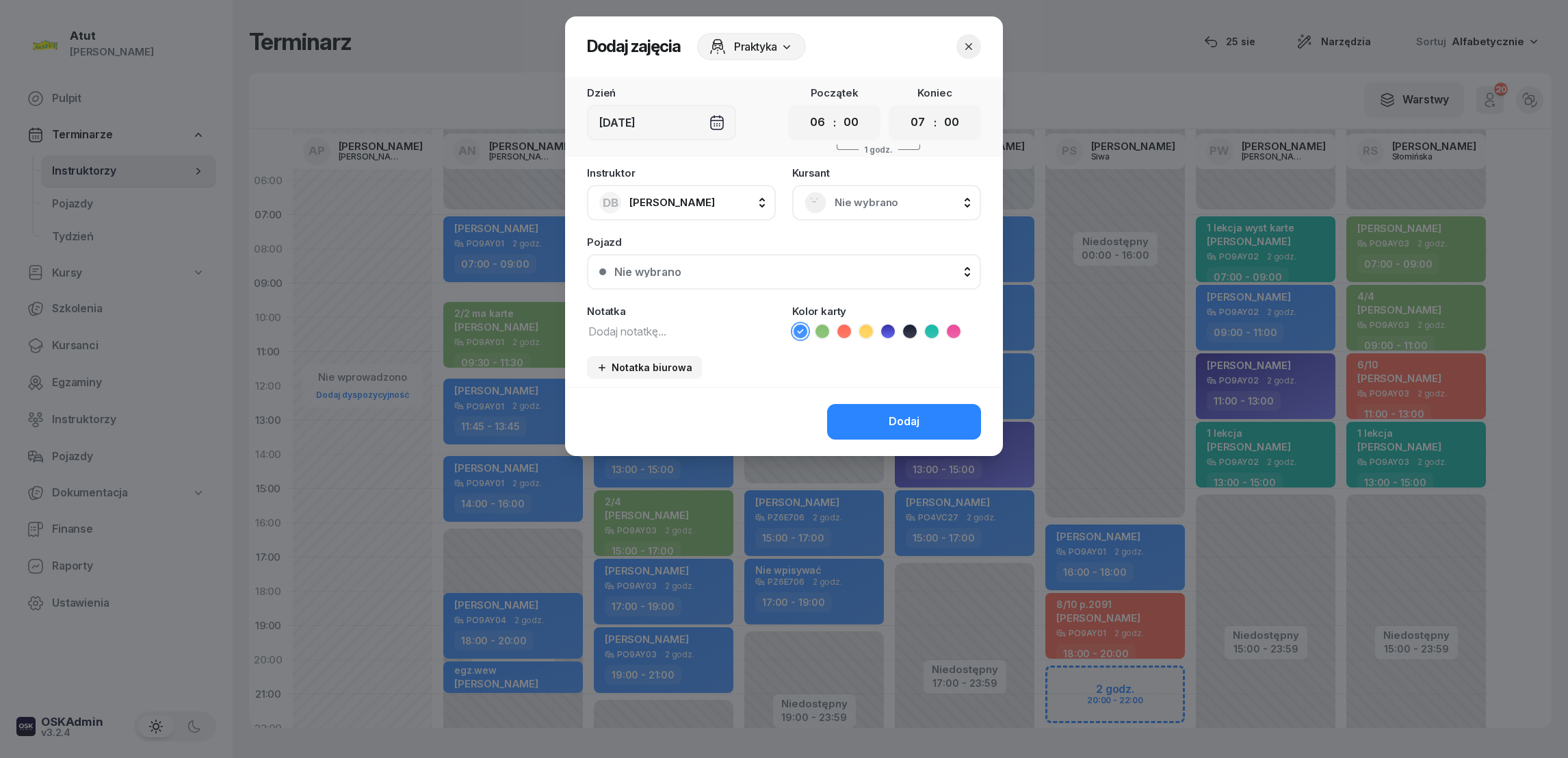
click at [864, 331] on icon at bounding box center [865, 331] width 6 height 5
drag, startPoint x: 704, startPoint y: 331, endPoint x: 693, endPoint y: 328, distance: 11.4
click at [704, 330] on textarea at bounding box center [681, 330] width 189 height 18
type textarea "biuro"
click at [936, 415] on button "Dodaj" at bounding box center [904, 422] width 154 height 36
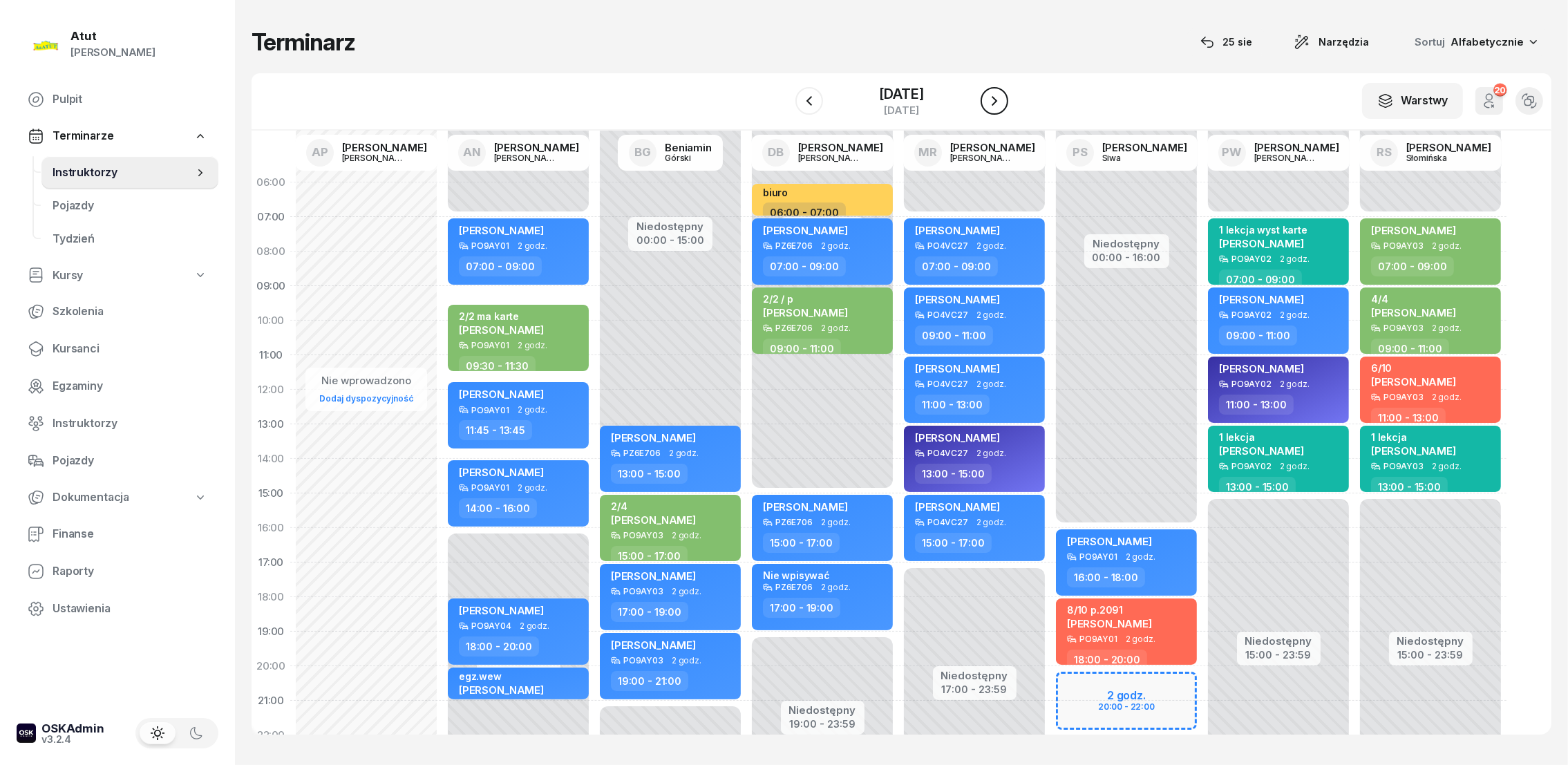
click at [1000, 99] on icon "button" at bounding box center [993, 100] width 16 height 16
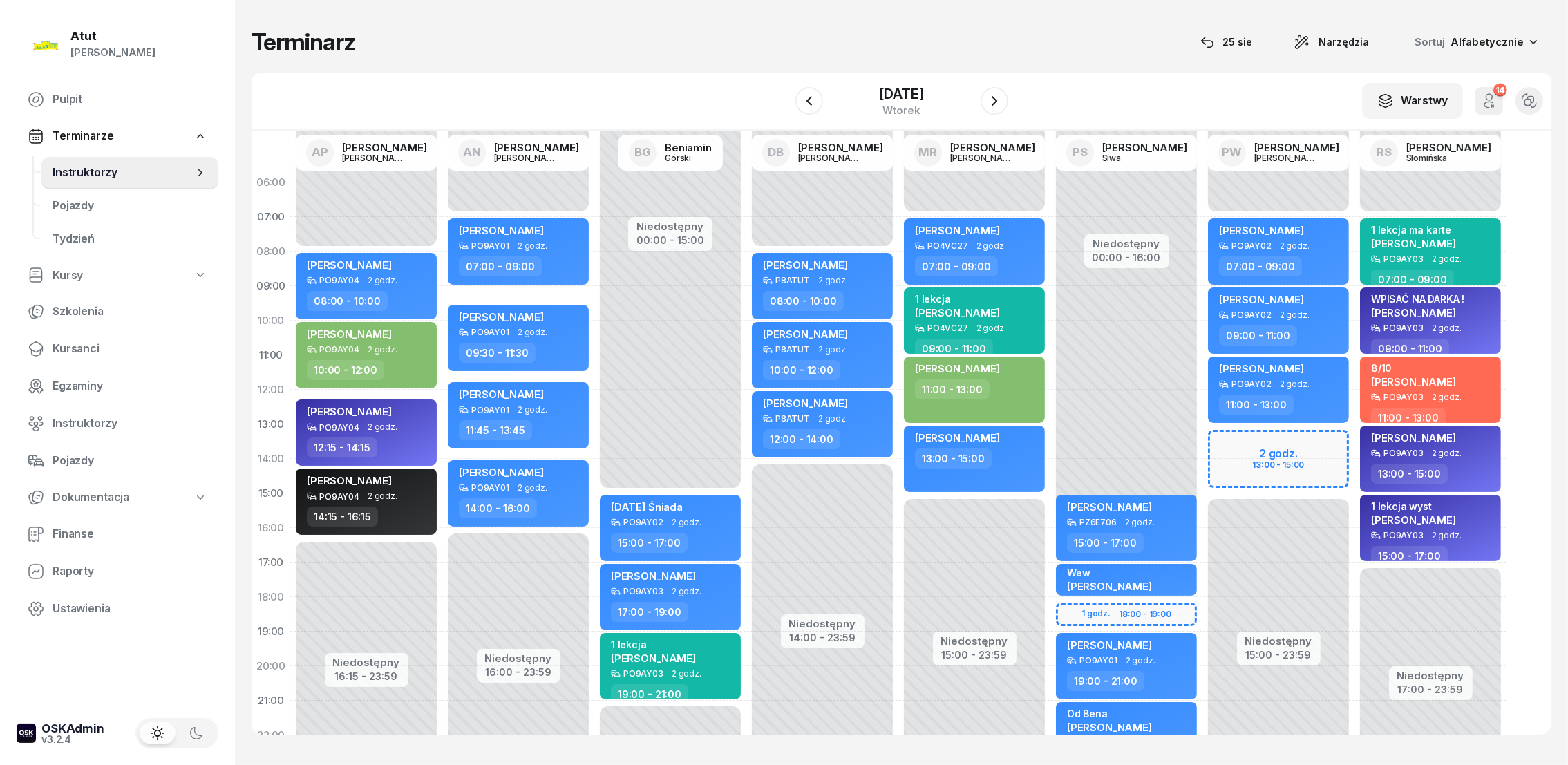
click at [899, 228] on div "Niedostępny 00:00 - 08:00 Niedostępny 14:00 - 23:59 [PERSON_NAME] P8ATUT 2 godz…" at bounding box center [975, 493] width 152 height 656
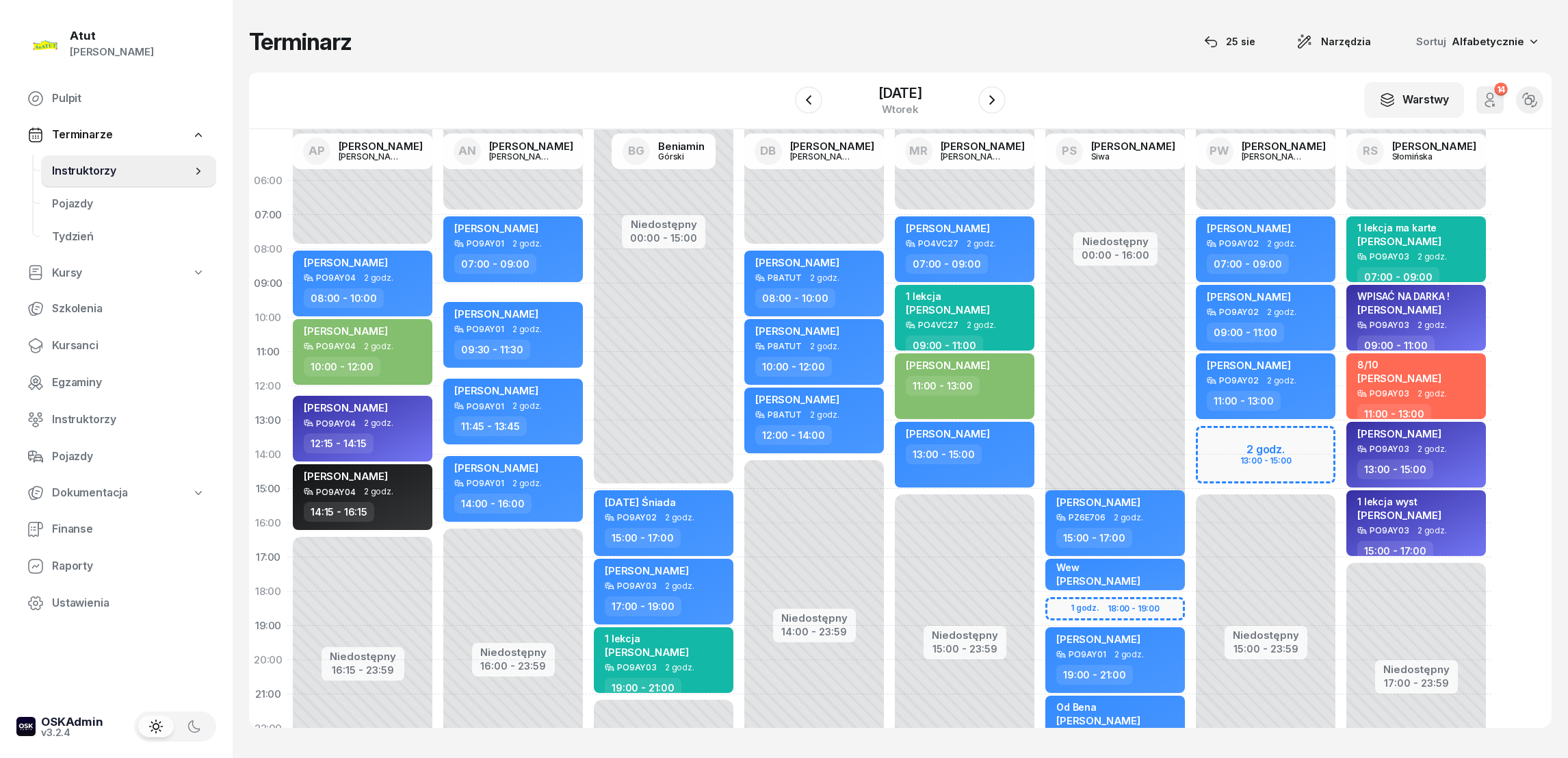
select select "07"
select select "08"
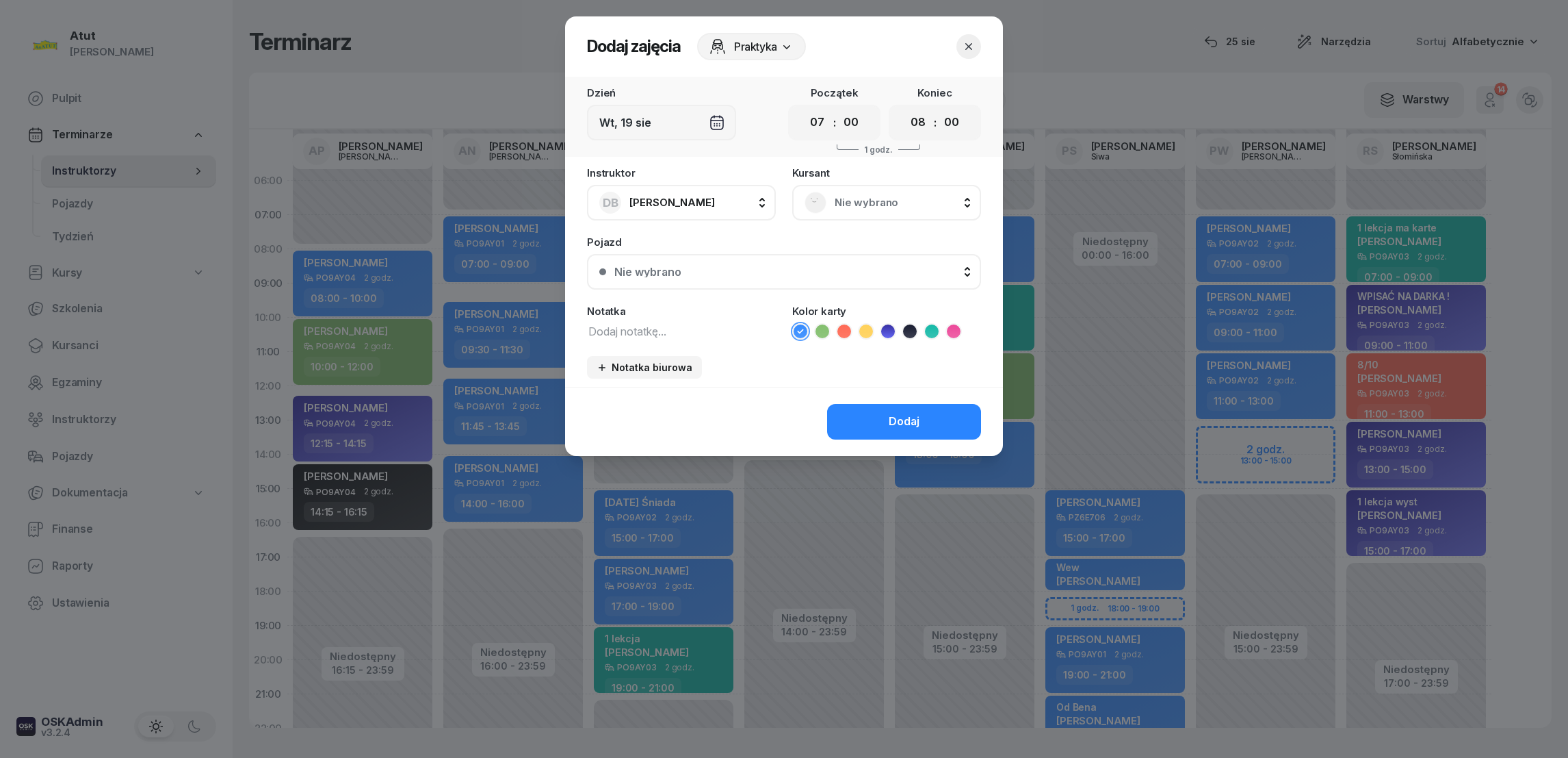
click at [860, 329] on icon at bounding box center [866, 331] width 14 height 14
click at [819, 124] on select "00 01 02 03 04 05 06 07 08 09 10 11 12 13 14 15 16 17 18 19 20 21 22 23" at bounding box center [817, 123] width 26 height 29
click at [804, 108] on select "00 01 02 03 04 05 06 07 08 09 10 11 12 13 14 15 16 17 18 19 20 21 22 23" at bounding box center [817, 123] width 26 height 29
click at [819, 120] on select "00 01 02 03 04 05 06 07 08 09 10 11 12 13 14 15 16 17 18 19 20 21 22 23" at bounding box center [817, 123] width 26 height 29
select select "07"
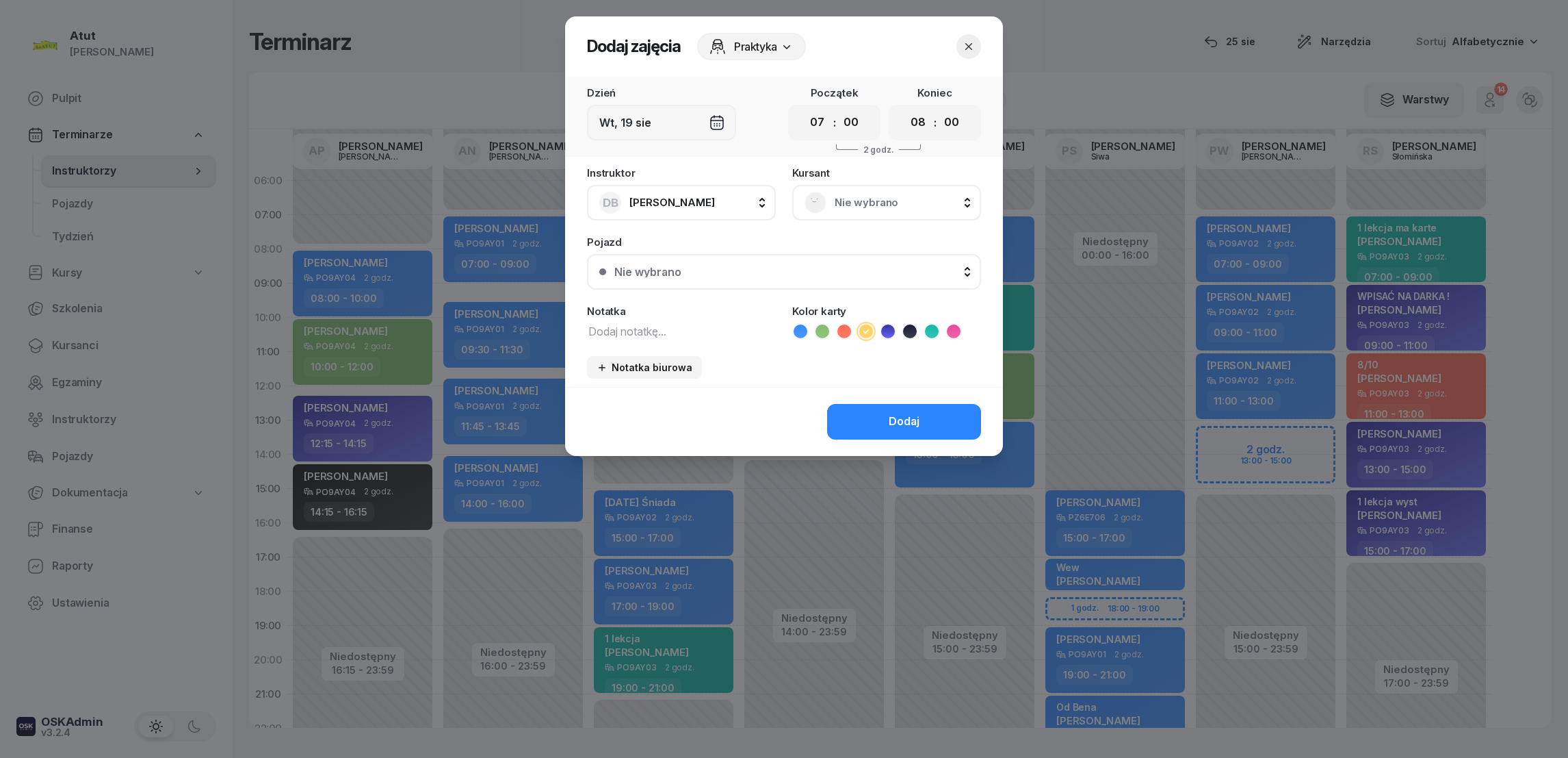
click at [804, 108] on select "00 01 02 03 04 05 06 07 08 09 10 11 12 13 14 15 16 17 18 19 20 21 22 23" at bounding box center [817, 123] width 26 height 29
drag, startPoint x: 660, startPoint y: 326, endPoint x: 651, endPoint y: 313, distance: 15.8
click at [660, 324] on textarea at bounding box center [681, 330] width 189 height 18
type textarea "biuro"
click at [881, 419] on button "Dodaj" at bounding box center [904, 422] width 154 height 36
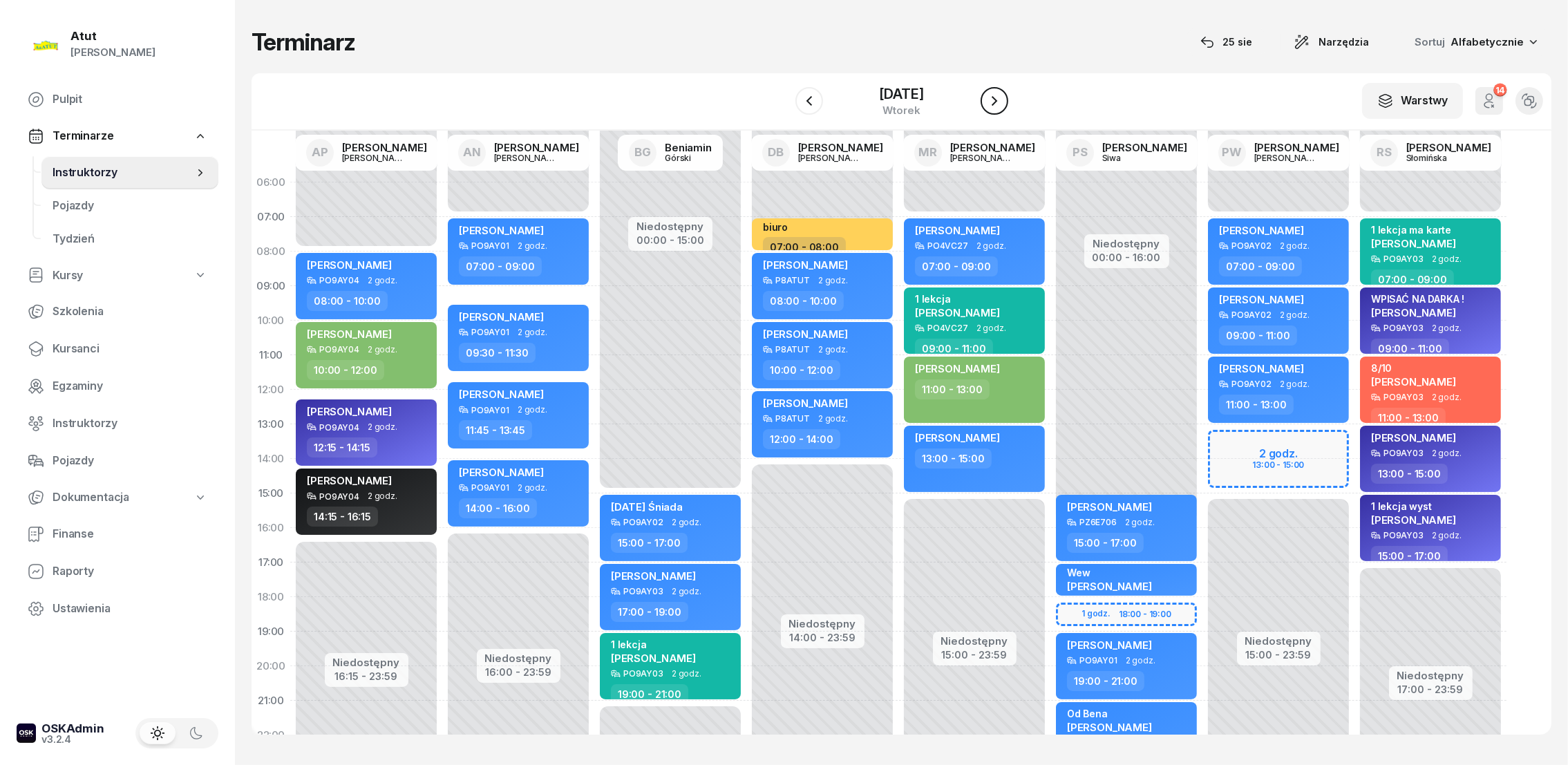
click at [987, 103] on icon "button" at bounding box center [993, 100] width 16 height 16
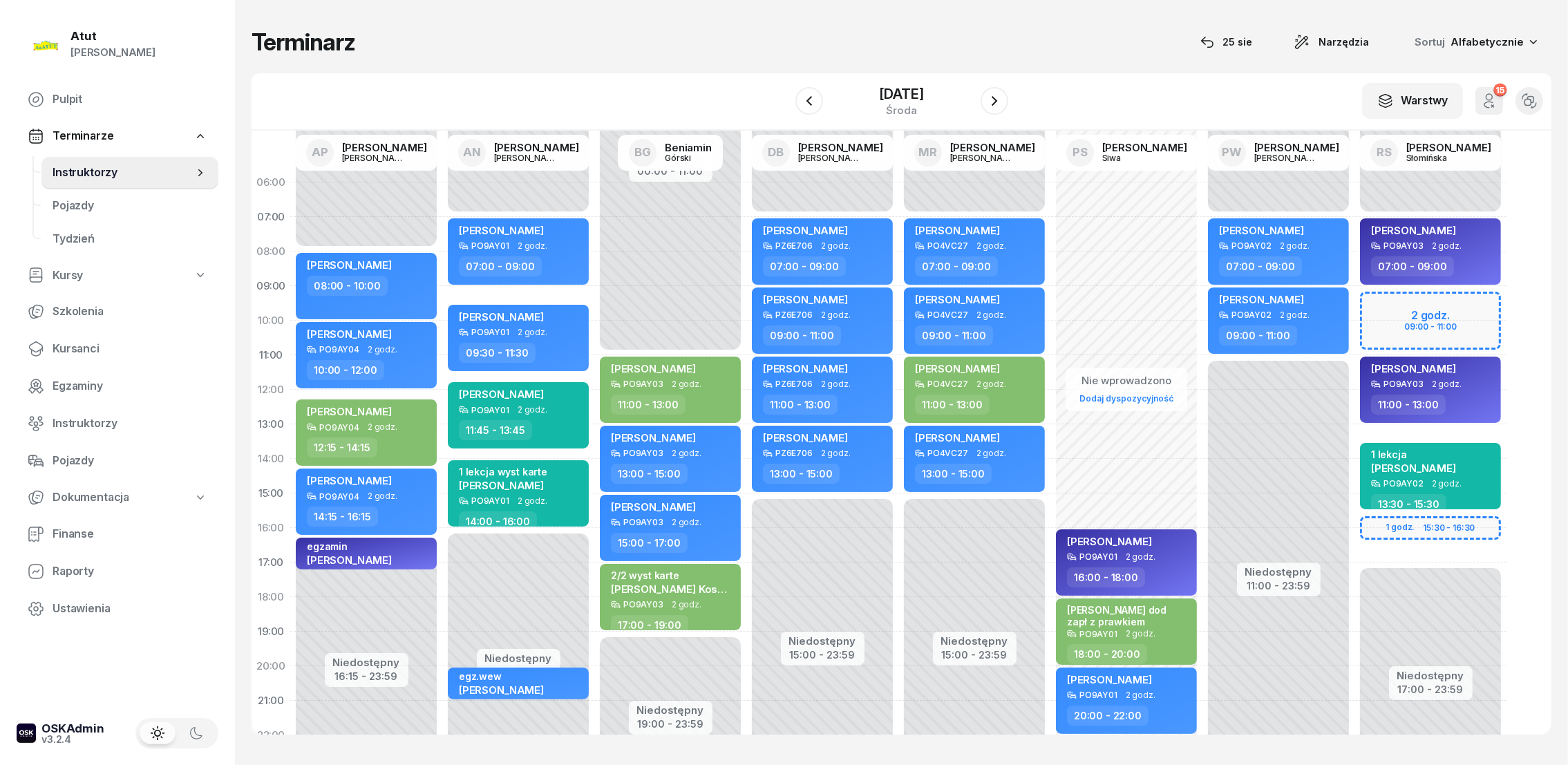
click at [899, 193] on div "Niedostępny 00:00 - 07:00 Niedostępny 15:00 - 23:59 [PERSON_NAME] PZ6E706 2 god…" at bounding box center [975, 493] width 152 height 656
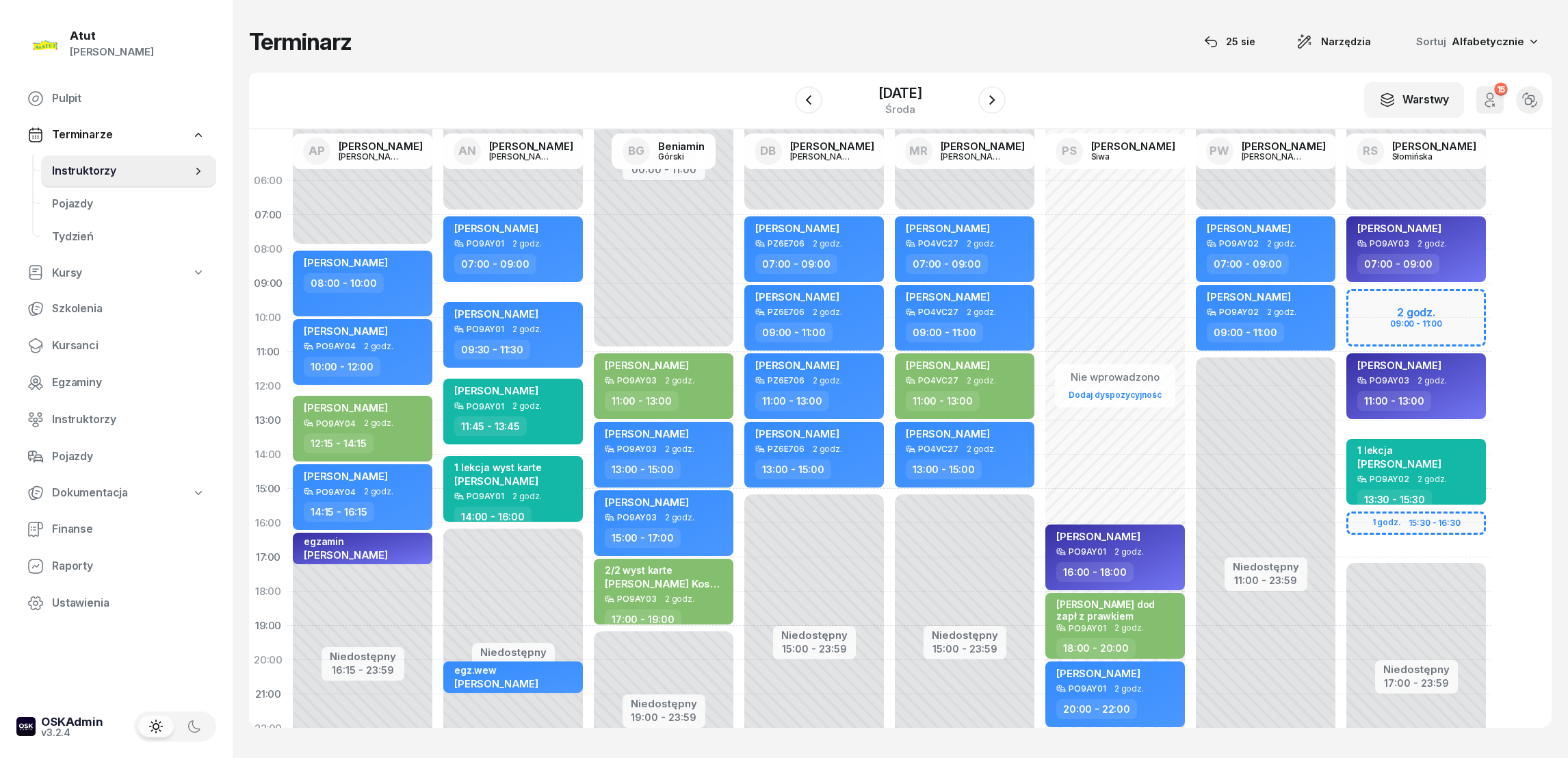
select select "06"
select select "07"
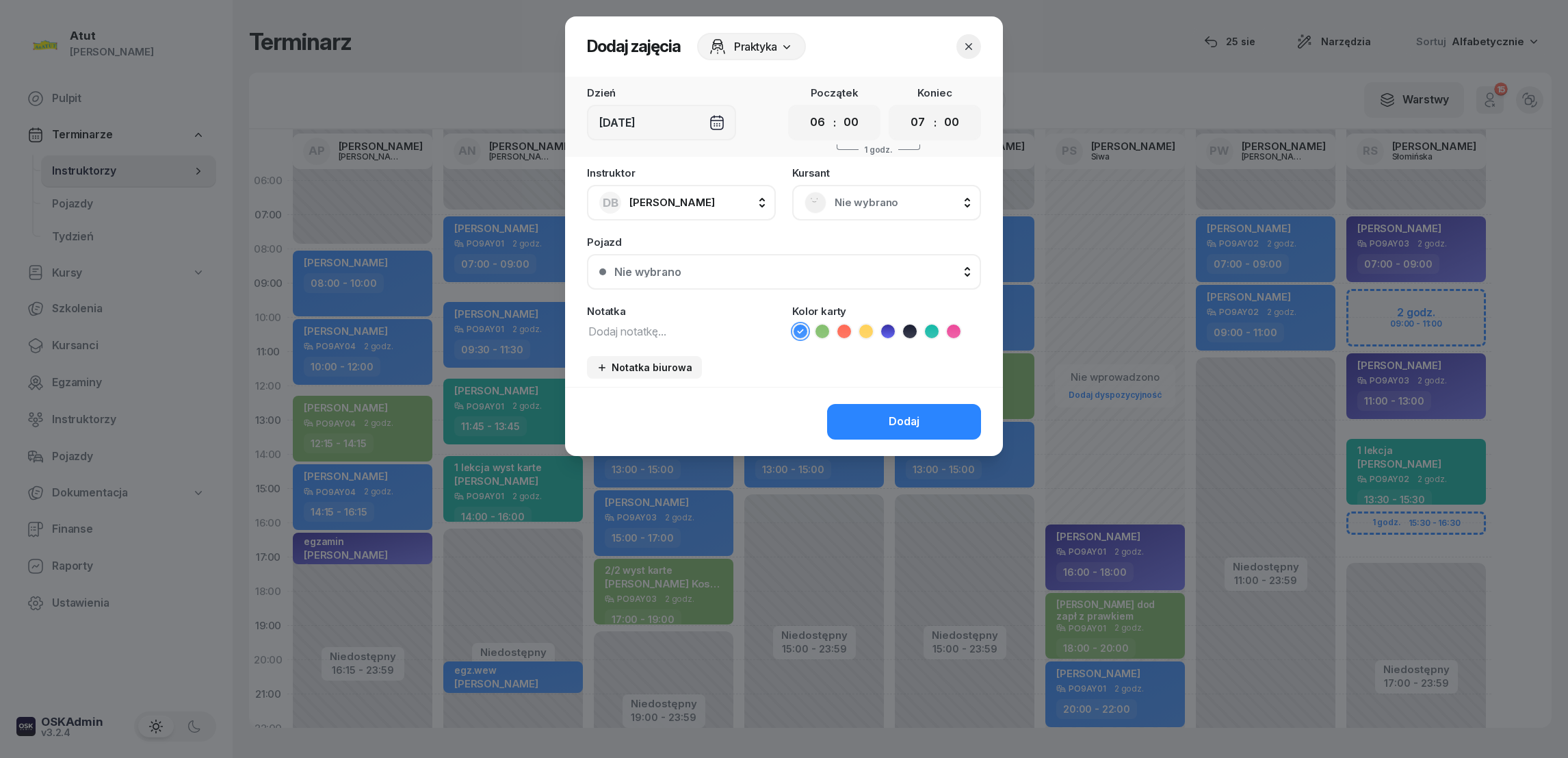
drag, startPoint x: 871, startPoint y: 333, endPoint x: 776, endPoint y: 333, distance: 95.0
click at [856, 333] on ul at bounding box center [886, 330] width 189 height 16
click at [626, 331] on textarea at bounding box center [681, 330] width 189 height 18
type textarea "biuro"
click at [865, 327] on icon at bounding box center [866, 331] width 14 height 14
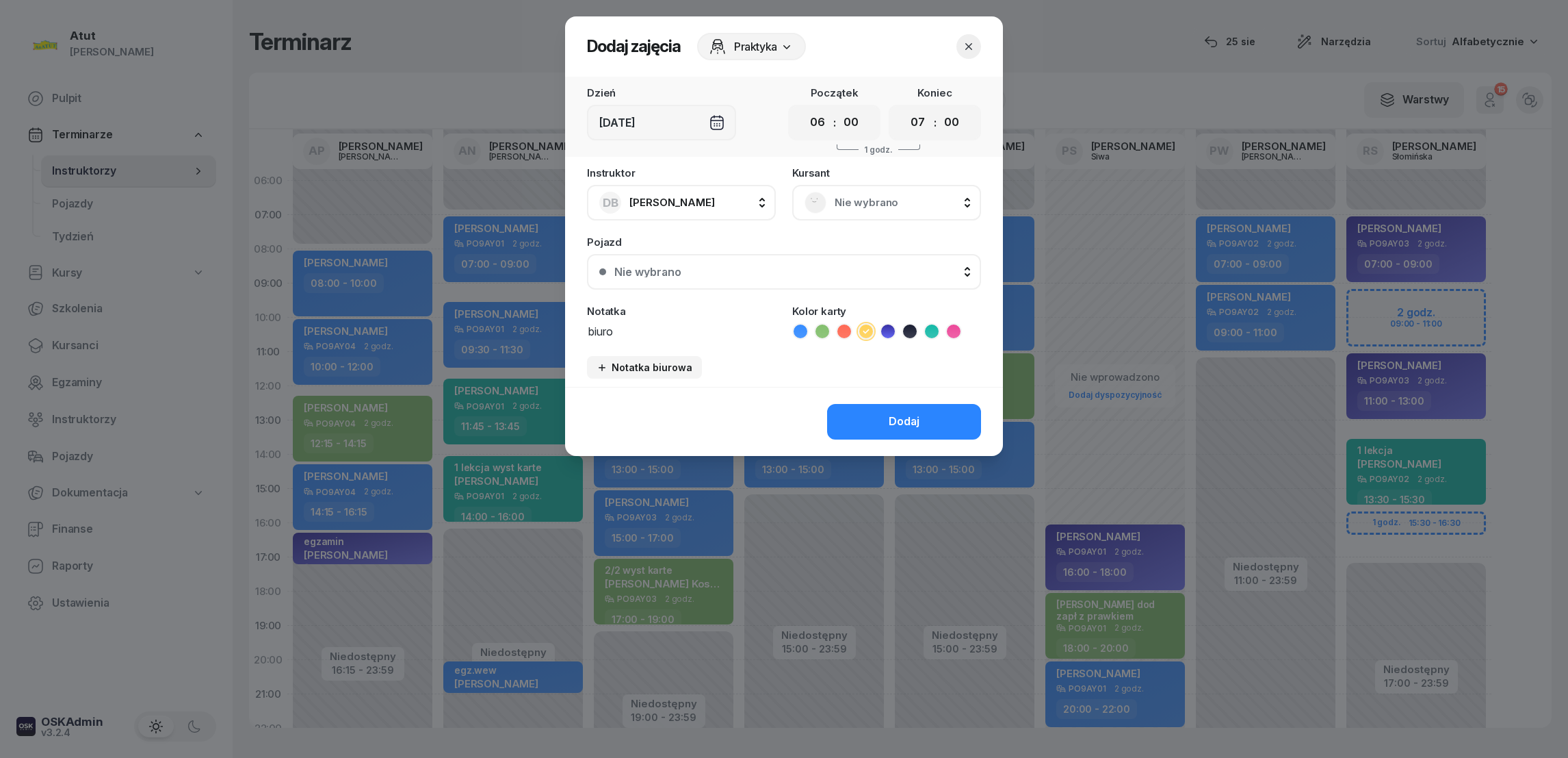
click at [893, 418] on div "Dodaj" at bounding box center [904, 421] width 30 height 18
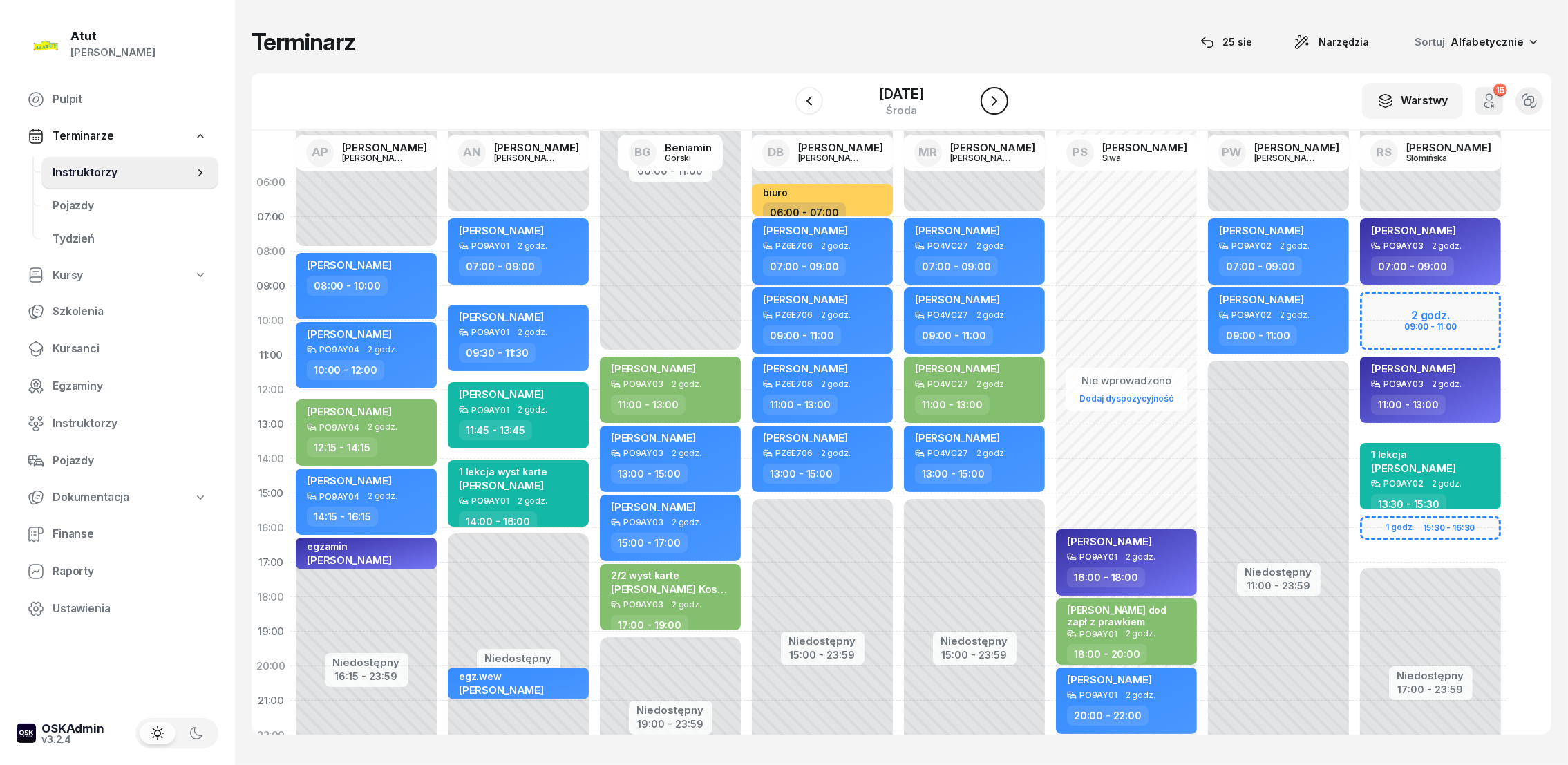
click at [992, 99] on icon "button" at bounding box center [993, 100] width 16 height 16
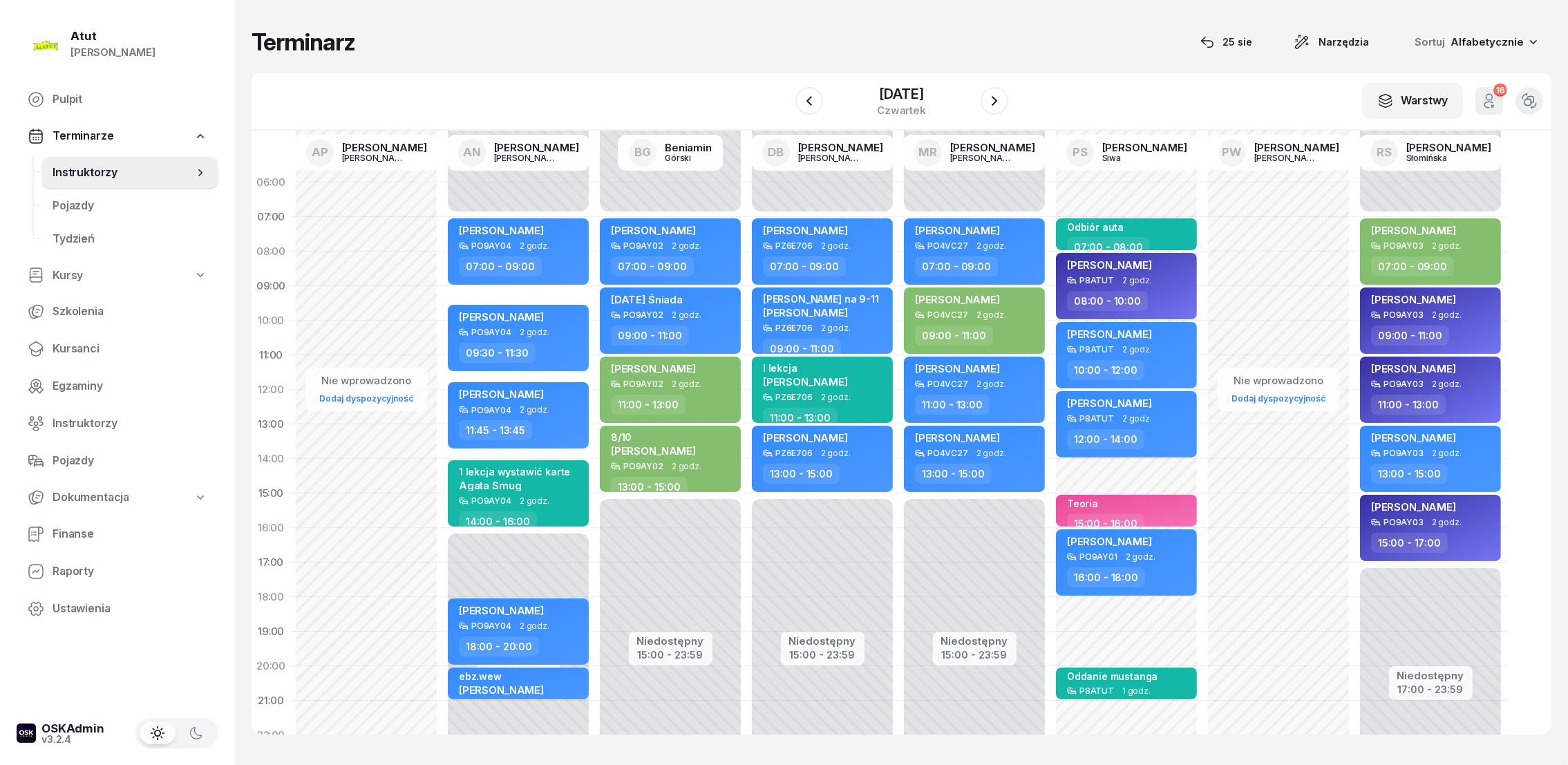
click at [899, 191] on div "Niedostępny 00:00 - 07:00 Niedostępny 15:00 - 23:59 [PERSON_NAME] PZ6E706 2 god…" at bounding box center [975, 493] width 152 height 656
click at [899, 187] on div "Niedostępny 00:00 - 07:00 Niedostępny 15:00 - 23:59 [PERSON_NAME] PZ6E706 2 god…" at bounding box center [975, 493] width 152 height 656
select select "06"
select select "07"
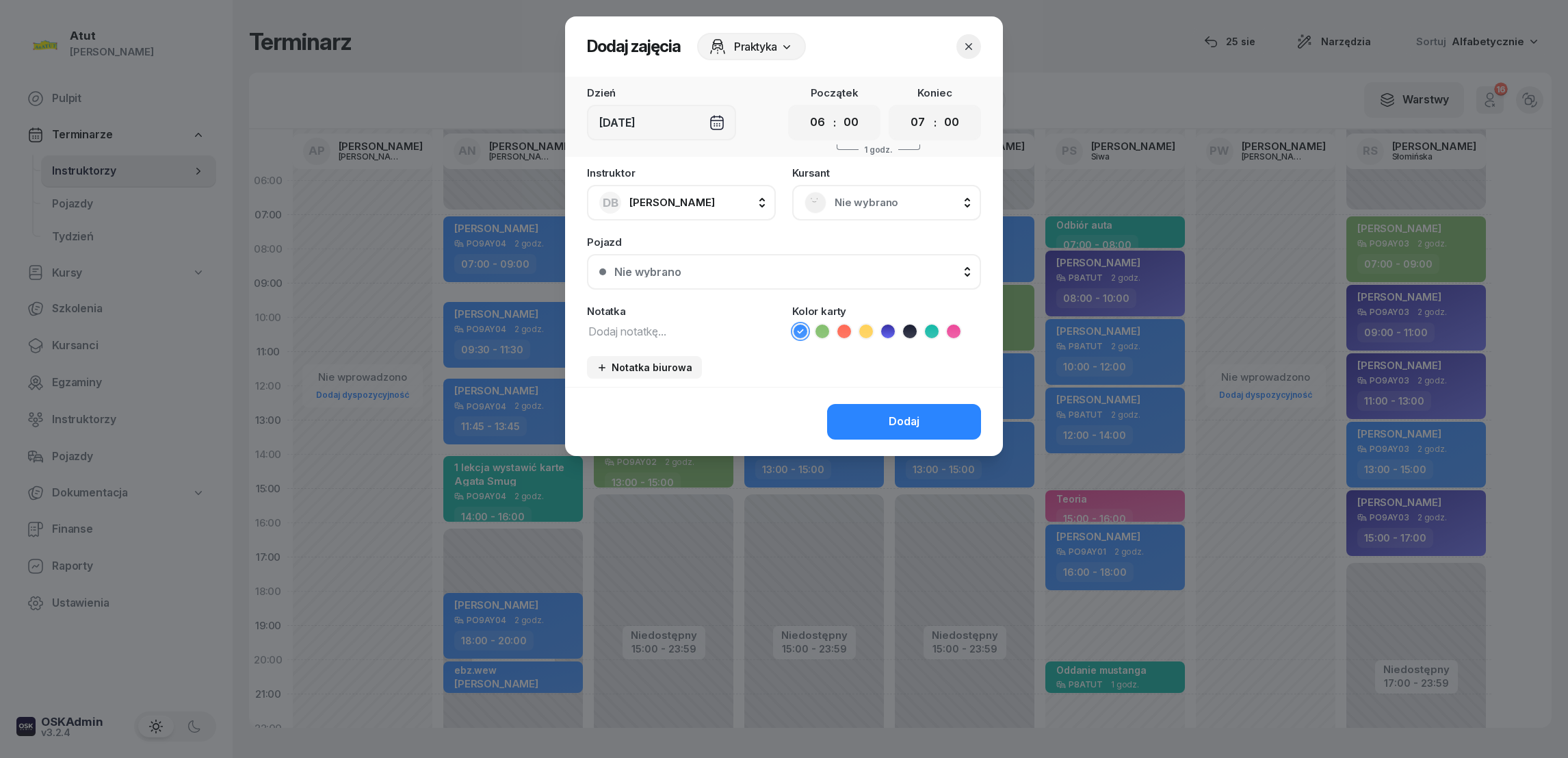
click at [867, 326] on icon at bounding box center [866, 331] width 14 height 14
drag, startPoint x: 665, startPoint y: 324, endPoint x: 676, endPoint y: 322, distance: 11.2
click at [665, 325] on textarea at bounding box center [681, 330] width 189 height 18
type textarea "biuro"
click at [901, 420] on div "Dodaj" at bounding box center [904, 421] width 30 height 18
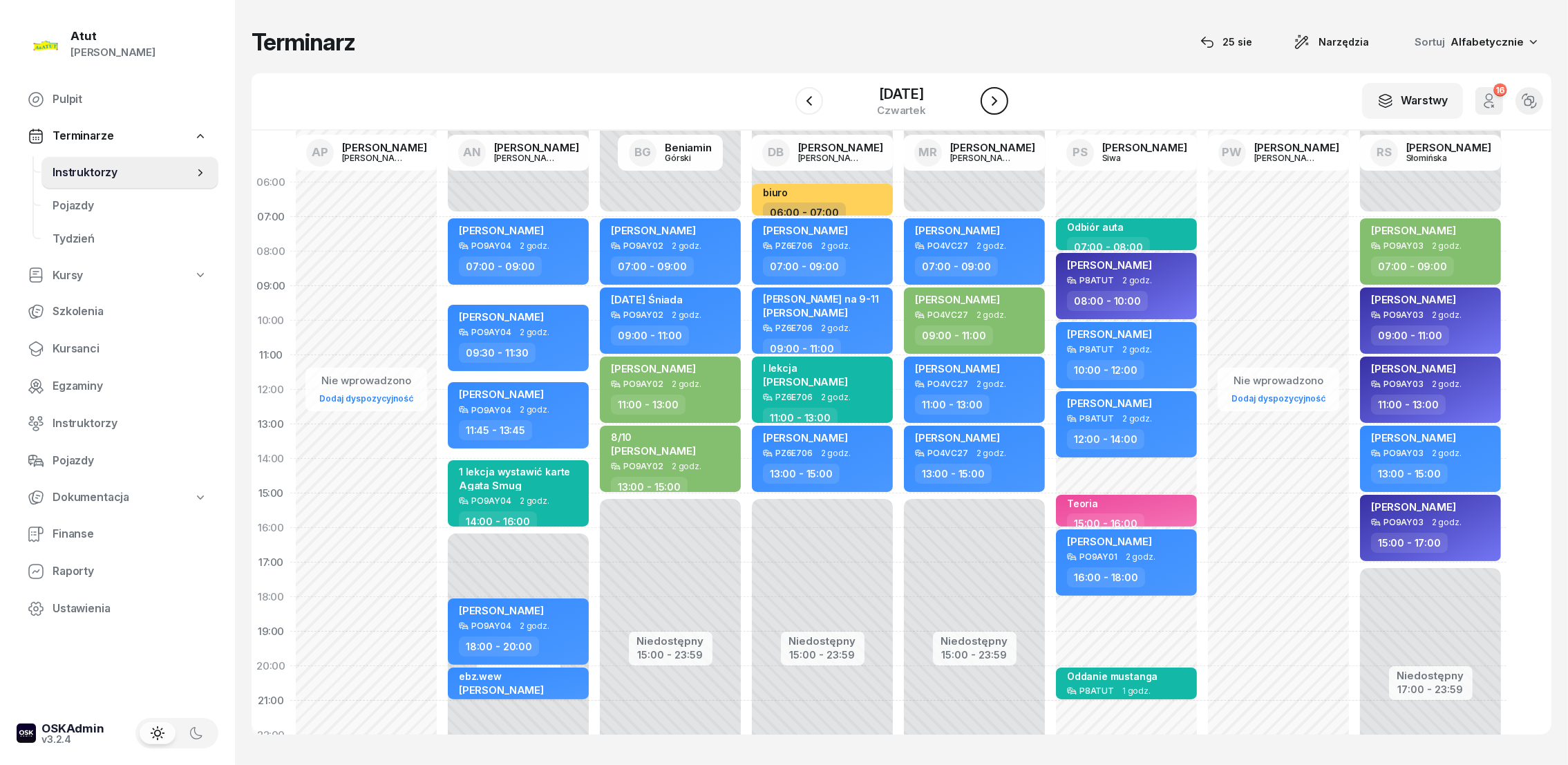
click at [992, 95] on icon "button" at bounding box center [993, 100] width 16 height 16
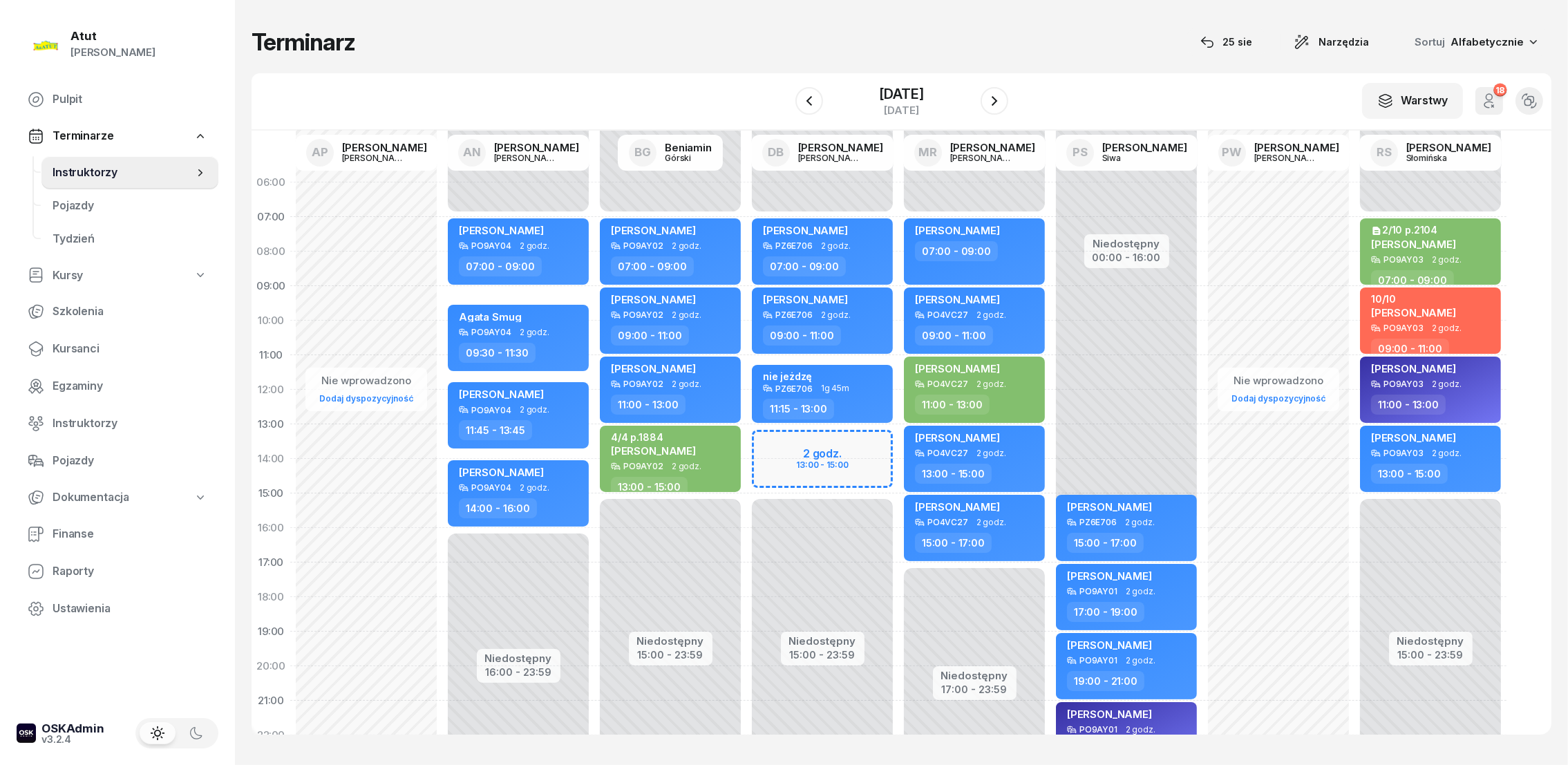
click at [899, 189] on div "Niedostępny 00:00 - 07:00 Niedostępny 15:00 - 23:59 2 godz. 13:00 - 15:00 [PERS…" at bounding box center [975, 493] width 152 height 656
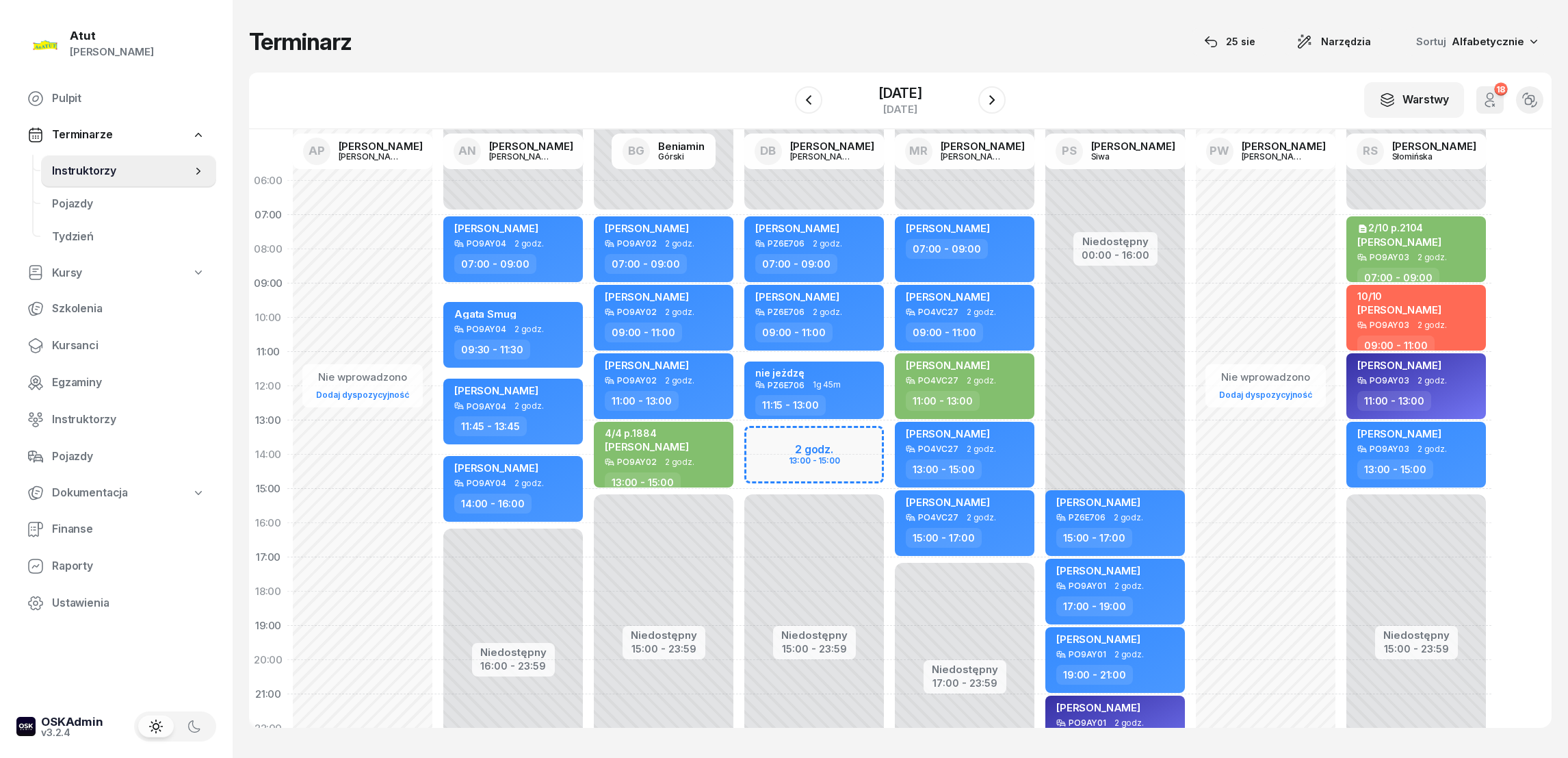
select select "06"
select select "07"
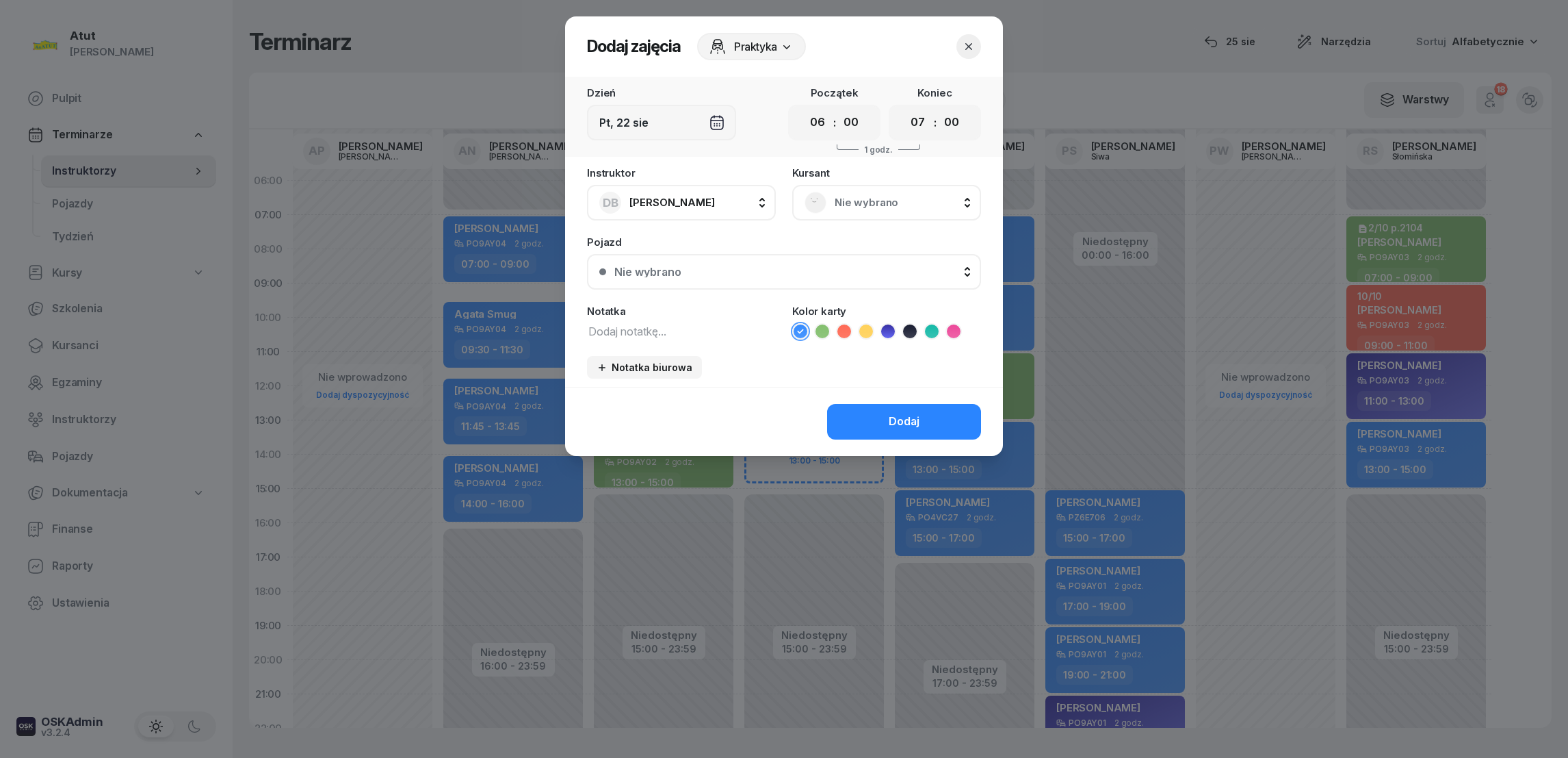
drag, startPoint x: 869, startPoint y: 334, endPoint x: 654, endPoint y: 272, distance: 223.8
click at [864, 331] on icon at bounding box center [866, 331] width 14 height 14
drag, startPoint x: 622, startPoint y: 326, endPoint x: 635, endPoint y: 299, distance: 30.0
click at [623, 324] on textarea at bounding box center [681, 330] width 189 height 18
type textarea "biuro"
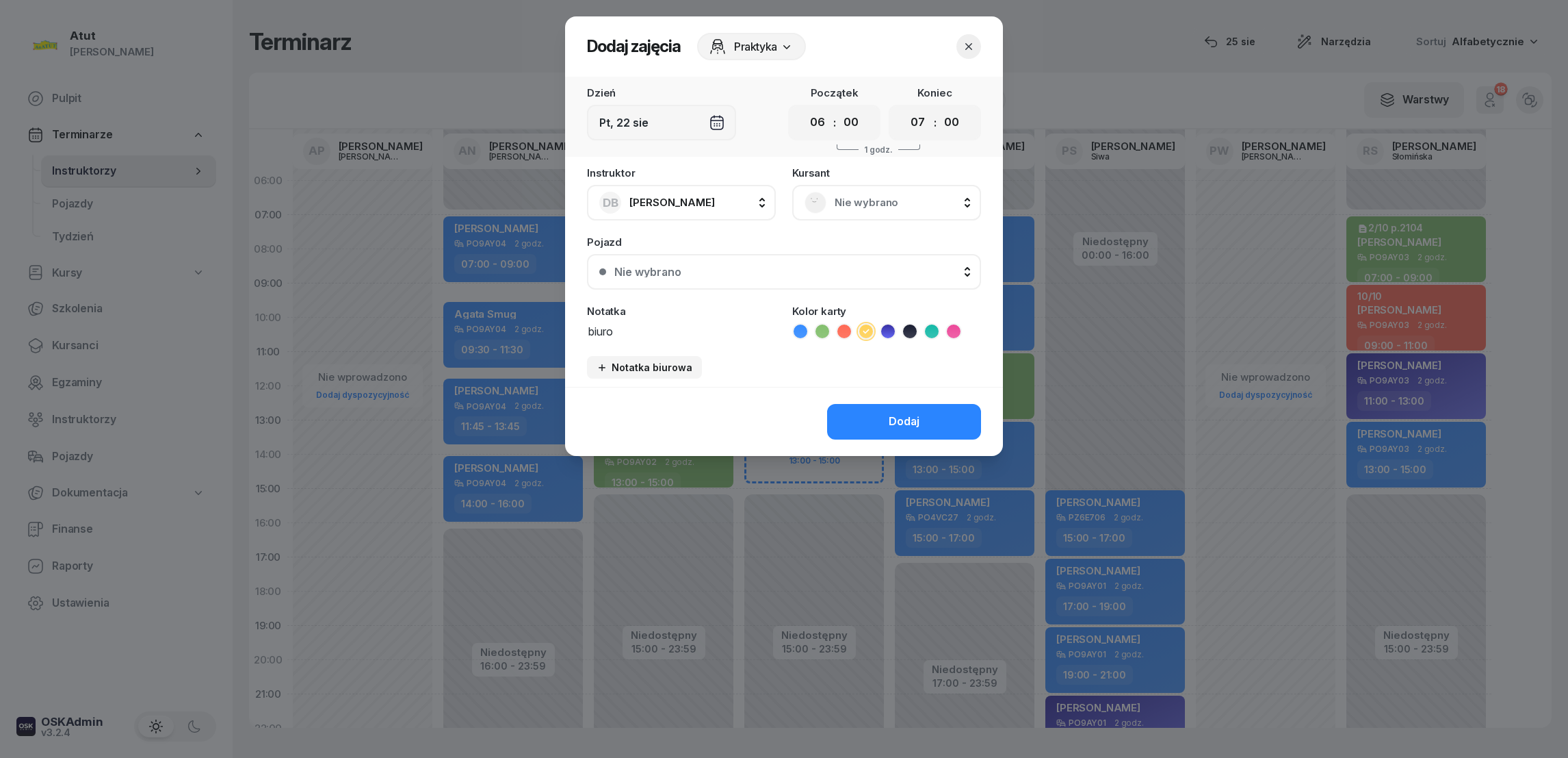
click at [883, 419] on button "Dodaj" at bounding box center [904, 422] width 154 height 36
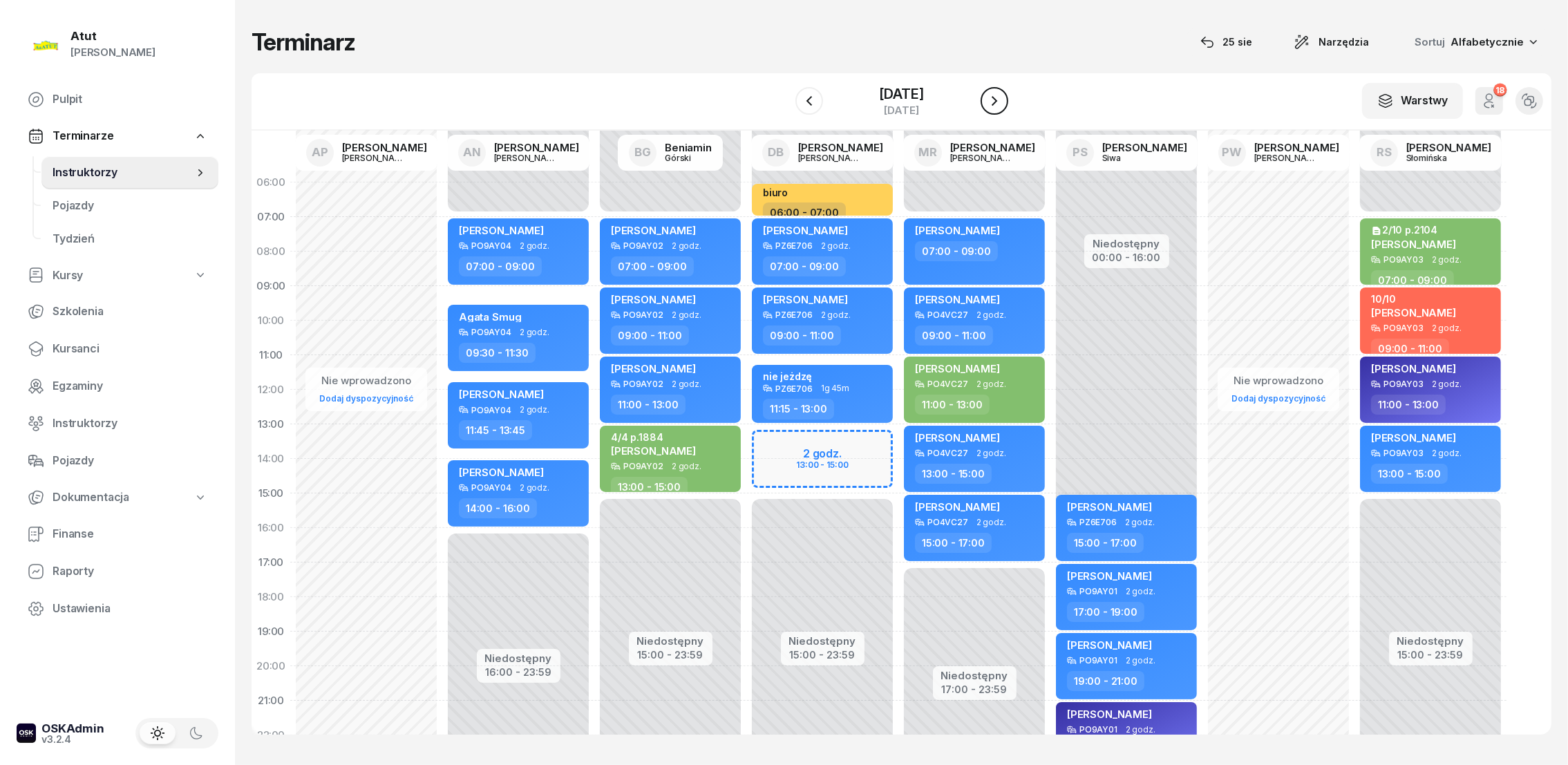
click at [997, 92] on icon "button" at bounding box center [993, 100] width 16 height 16
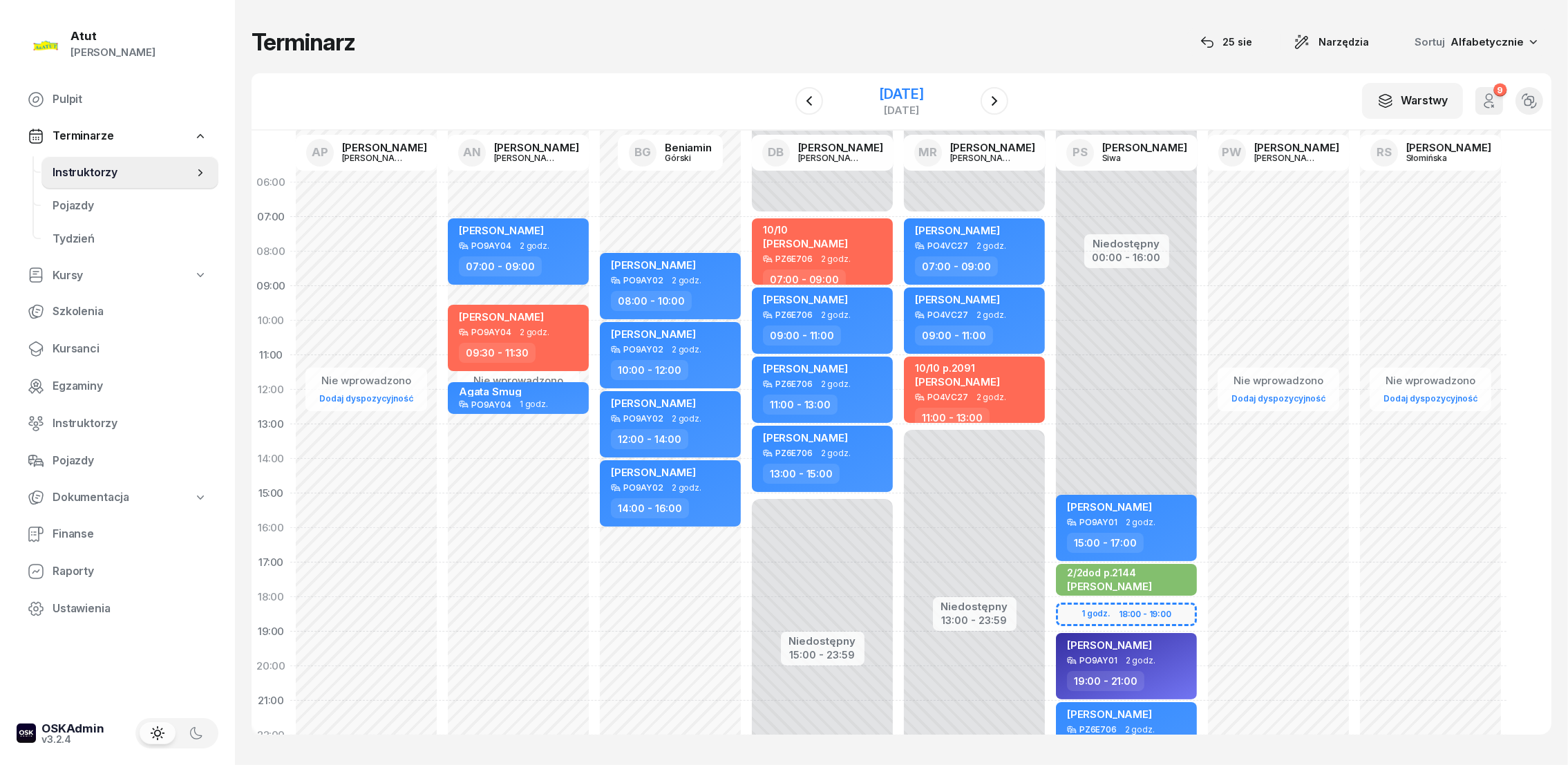
click at [888, 91] on div "[DATE]" at bounding box center [901, 94] width 44 height 14
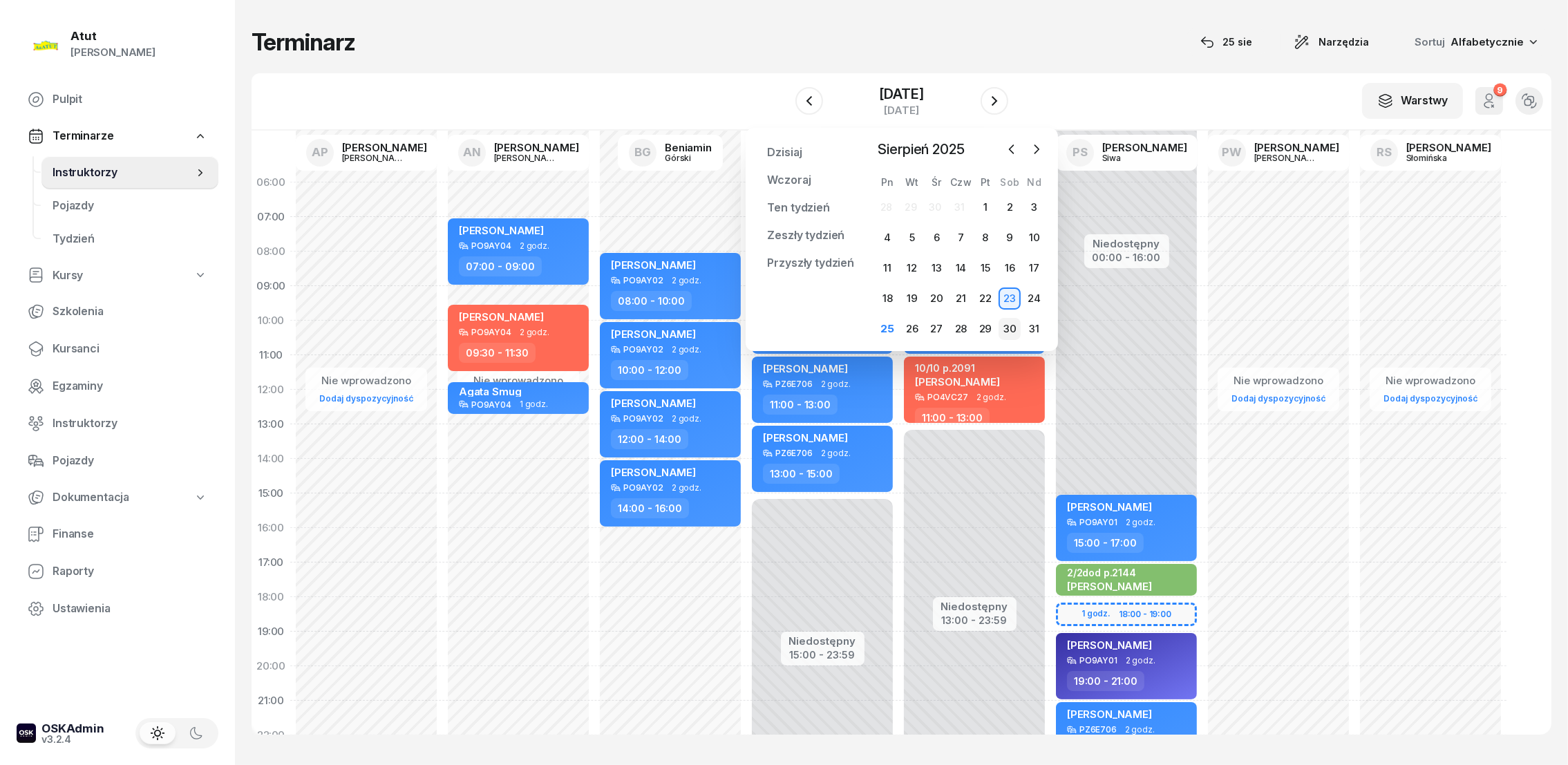
click at [1010, 327] on div "30" at bounding box center [1010, 329] width 22 height 22
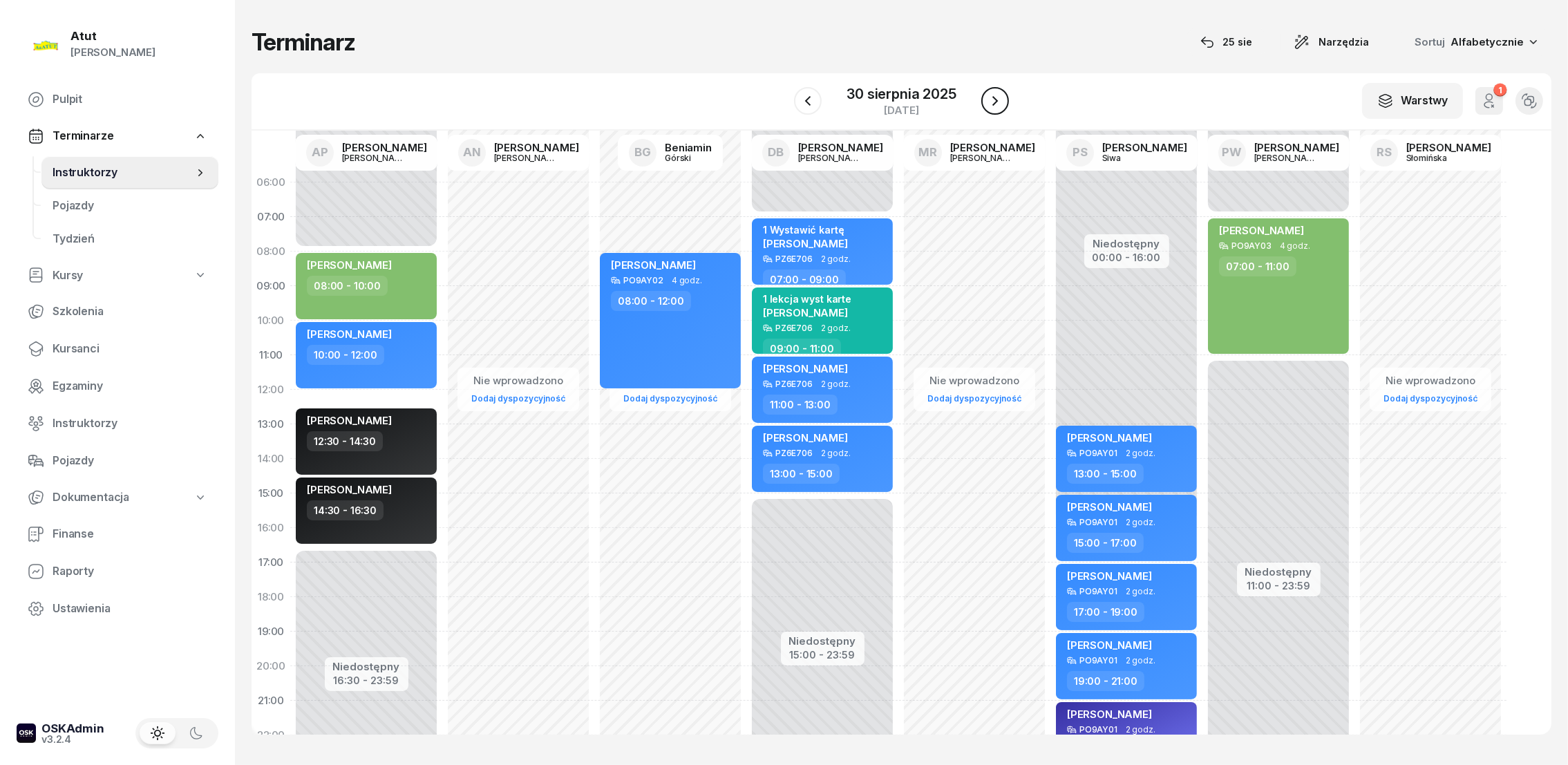
click at [993, 104] on icon "button" at bounding box center [994, 100] width 5 height 9
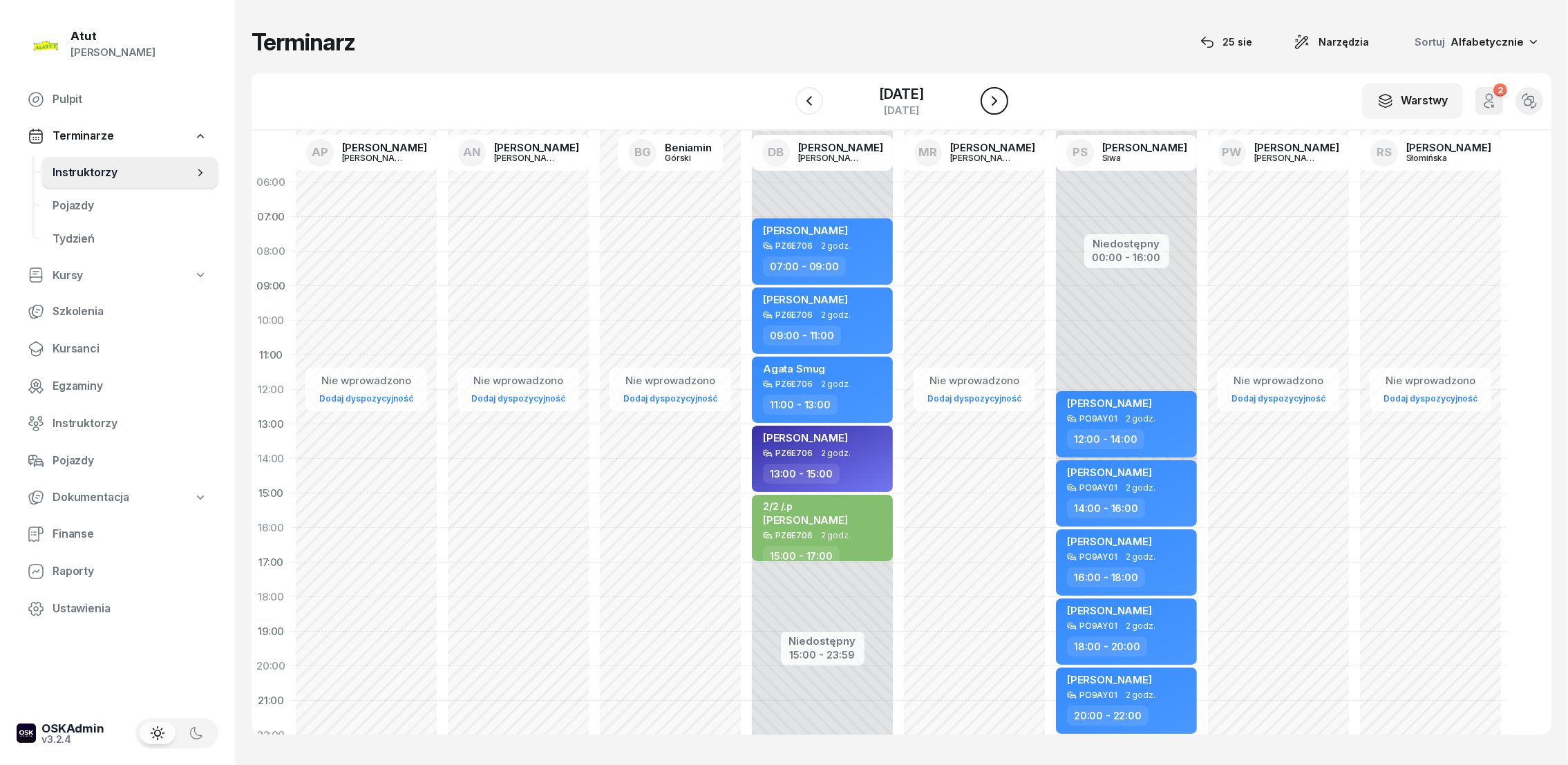
click at [993, 104] on icon "button" at bounding box center [993, 100] width 16 height 16
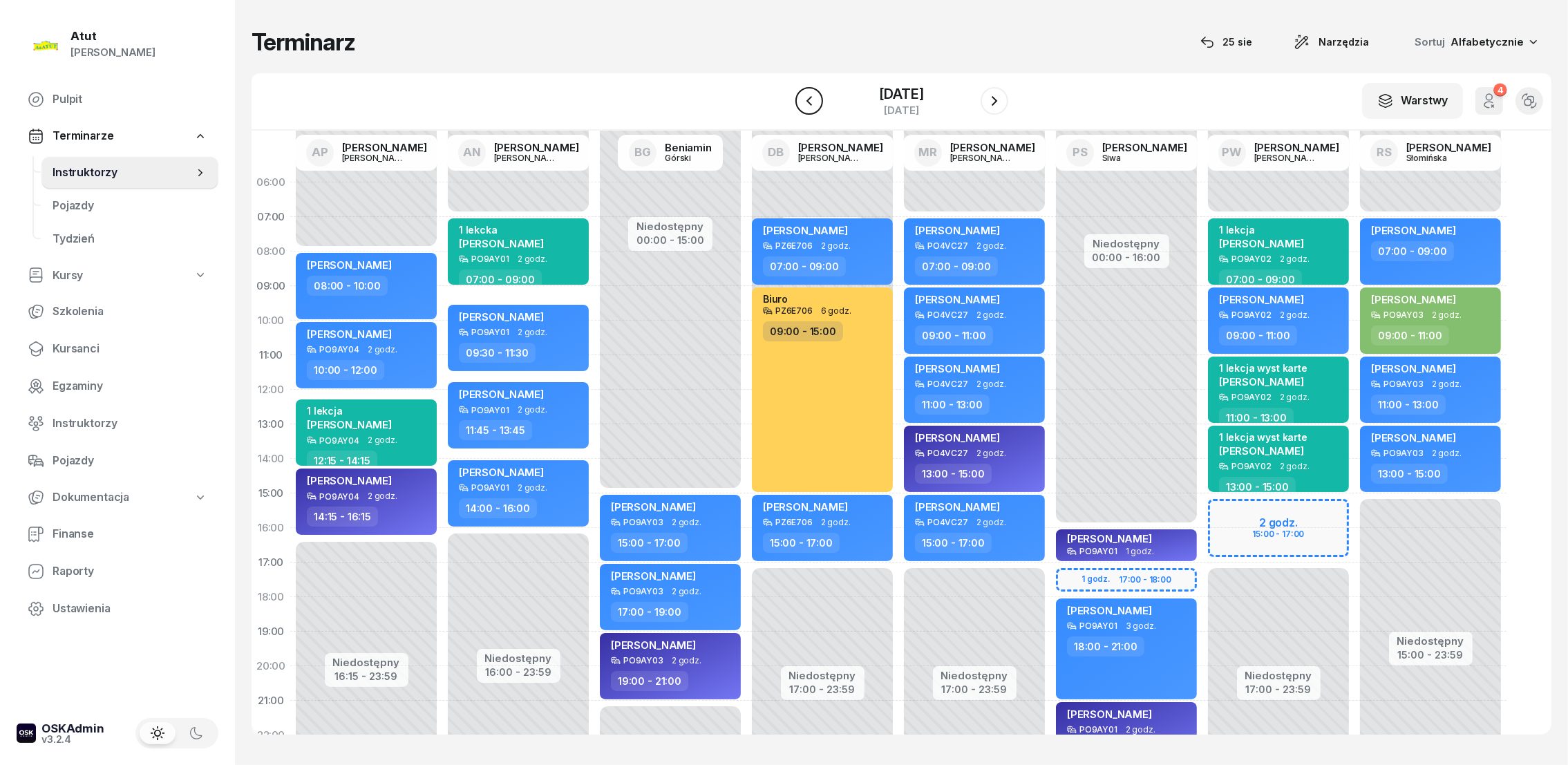
click at [813, 100] on icon "button" at bounding box center [809, 100] width 16 height 16
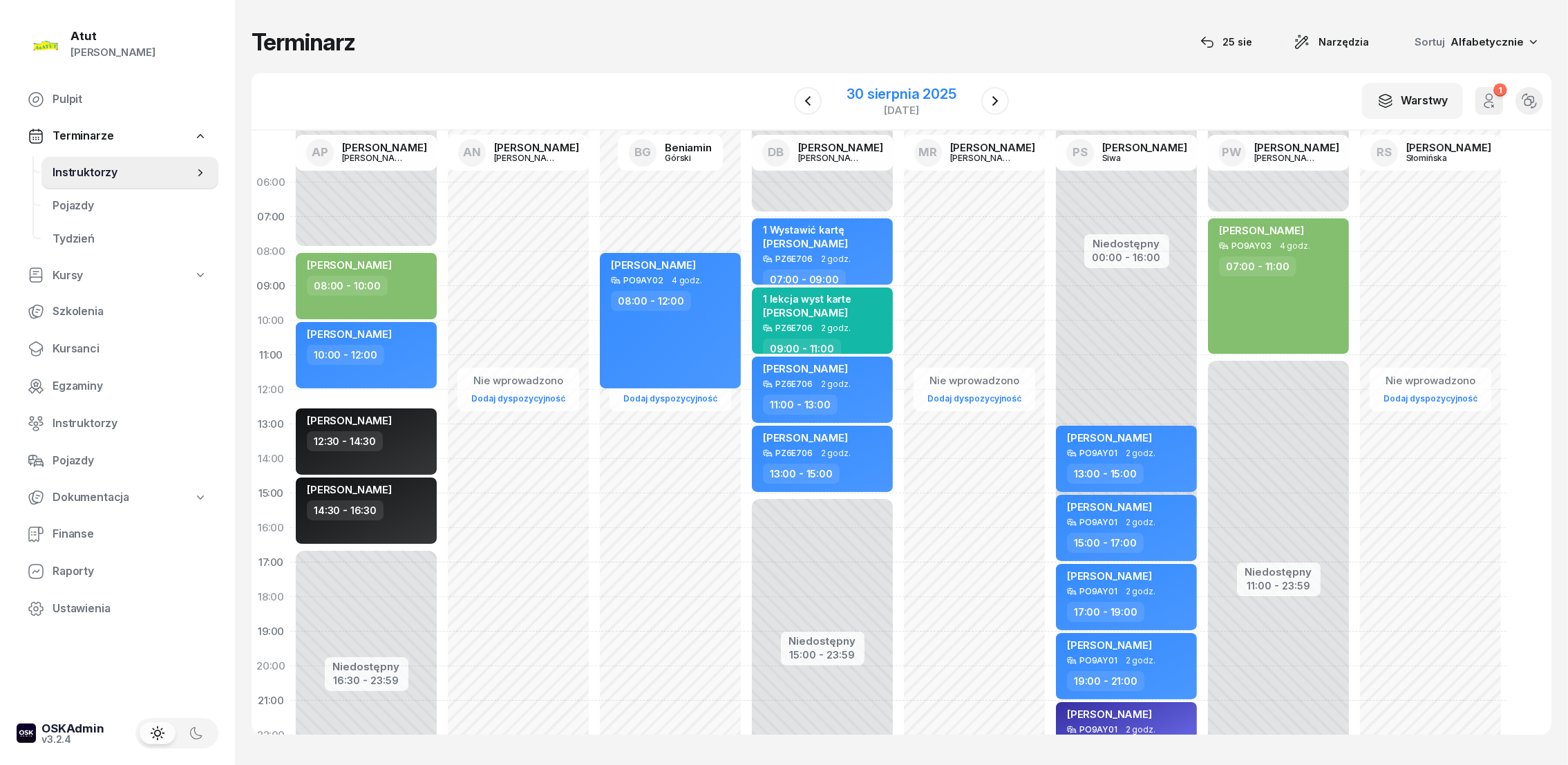
click at [919, 96] on div "30 sierpnia 2025" at bounding box center [901, 94] width 109 height 14
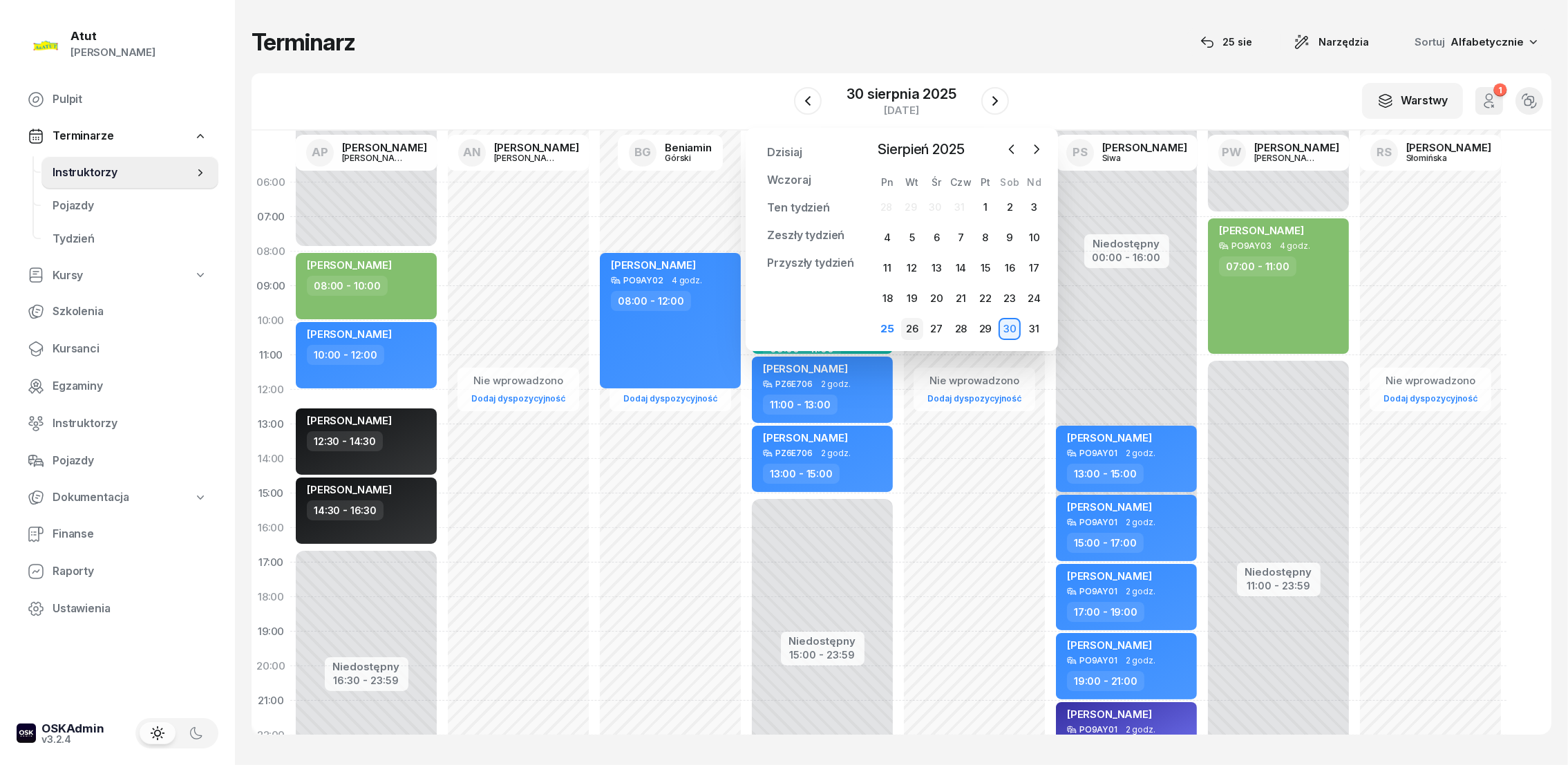
click at [913, 327] on div "26" at bounding box center [912, 329] width 22 height 22
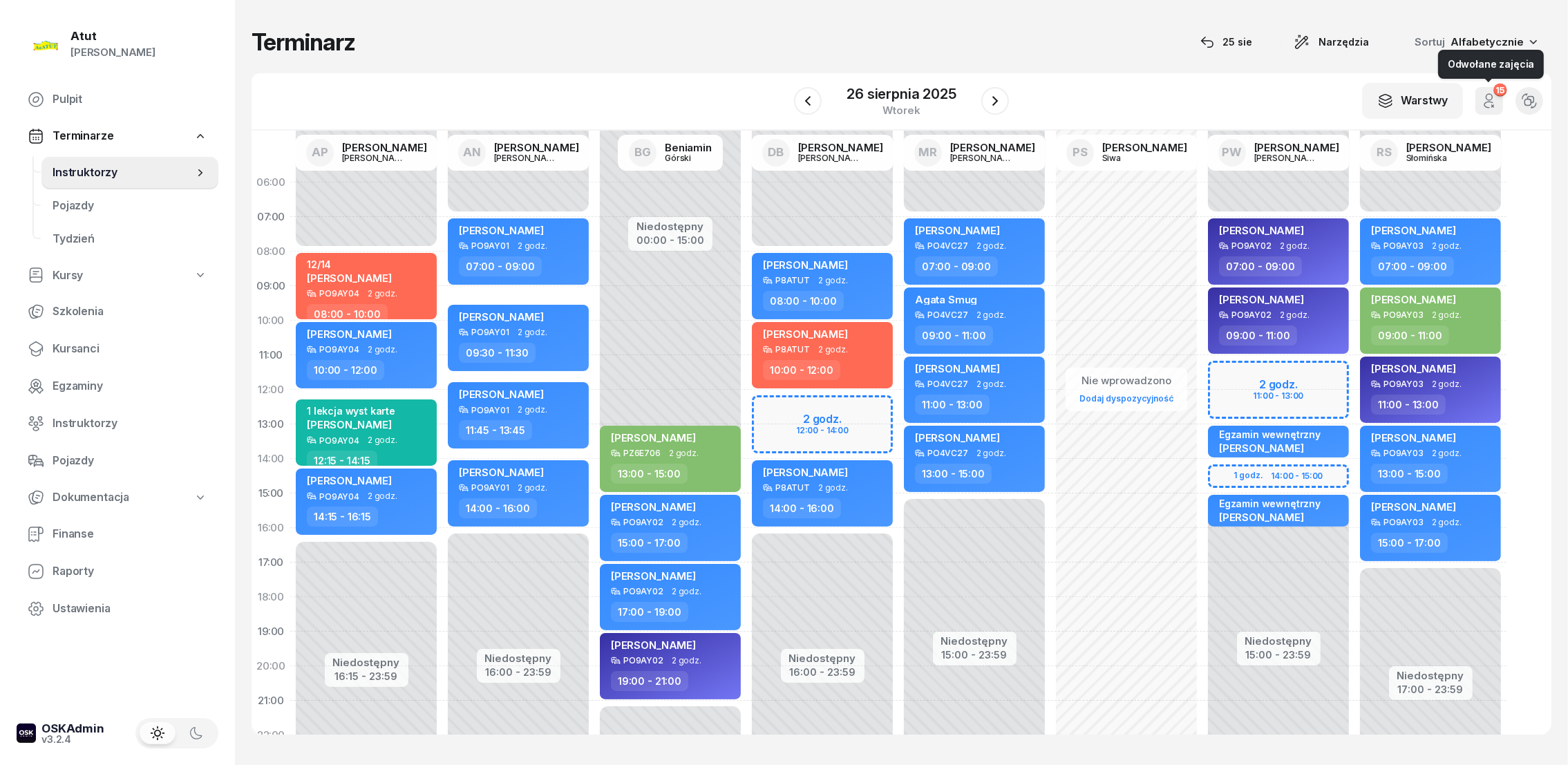
click at [1489, 94] on icon "button" at bounding box center [1488, 97] width 6 height 6
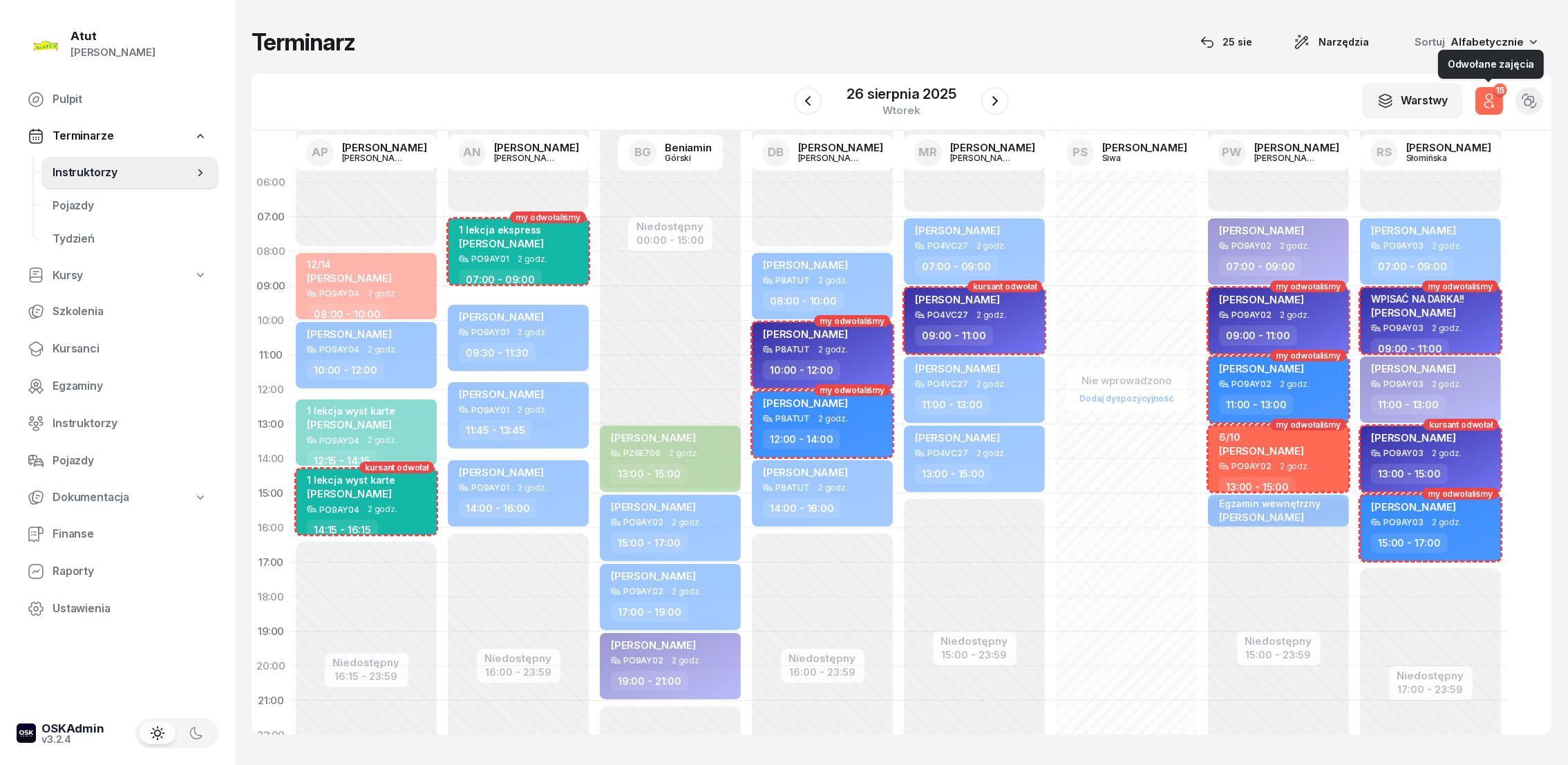
click at [1489, 91] on button "15" at bounding box center [1488, 101] width 27 height 27
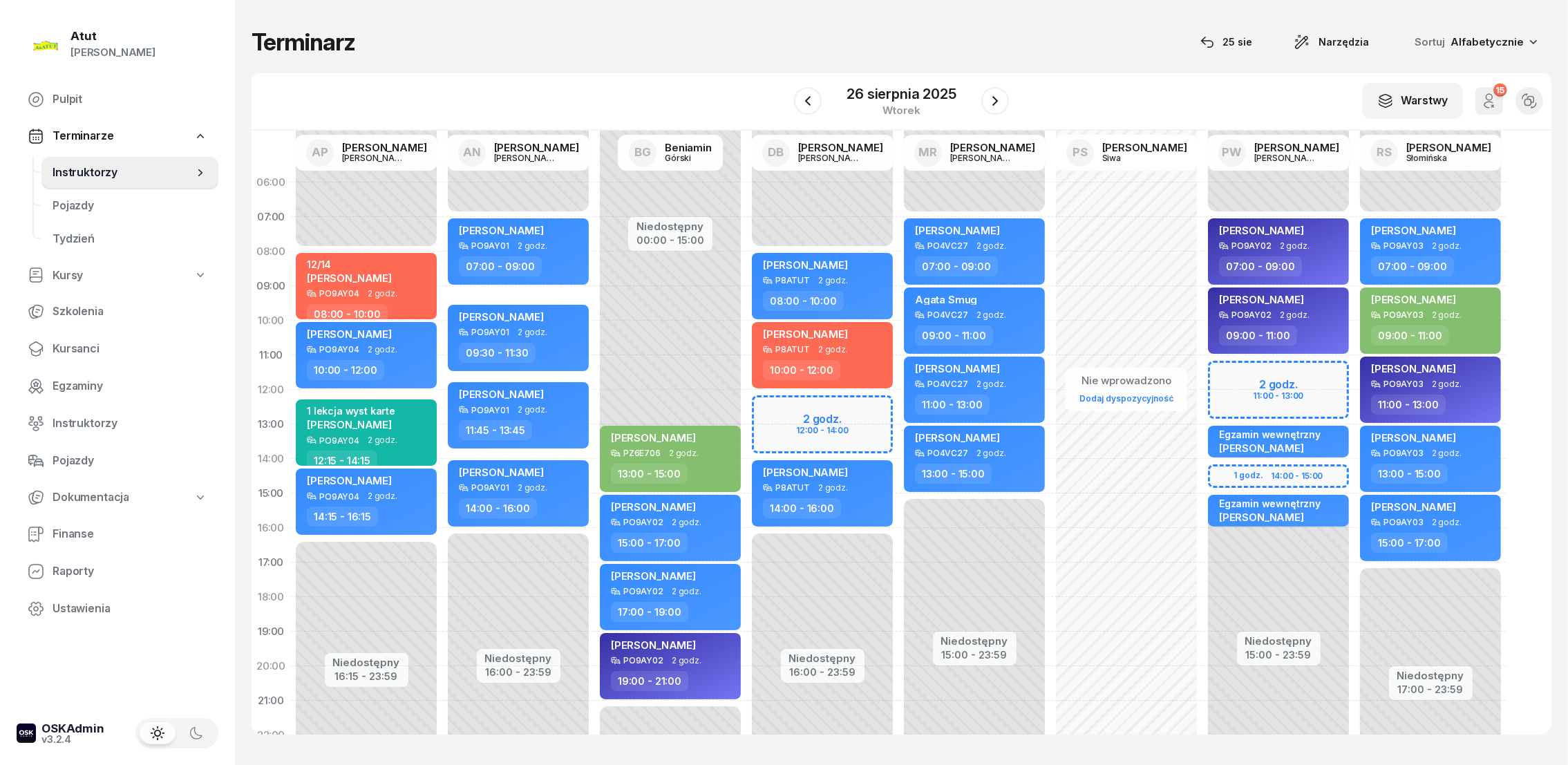
click at [1489, 88] on button "15" at bounding box center [1488, 101] width 27 height 27
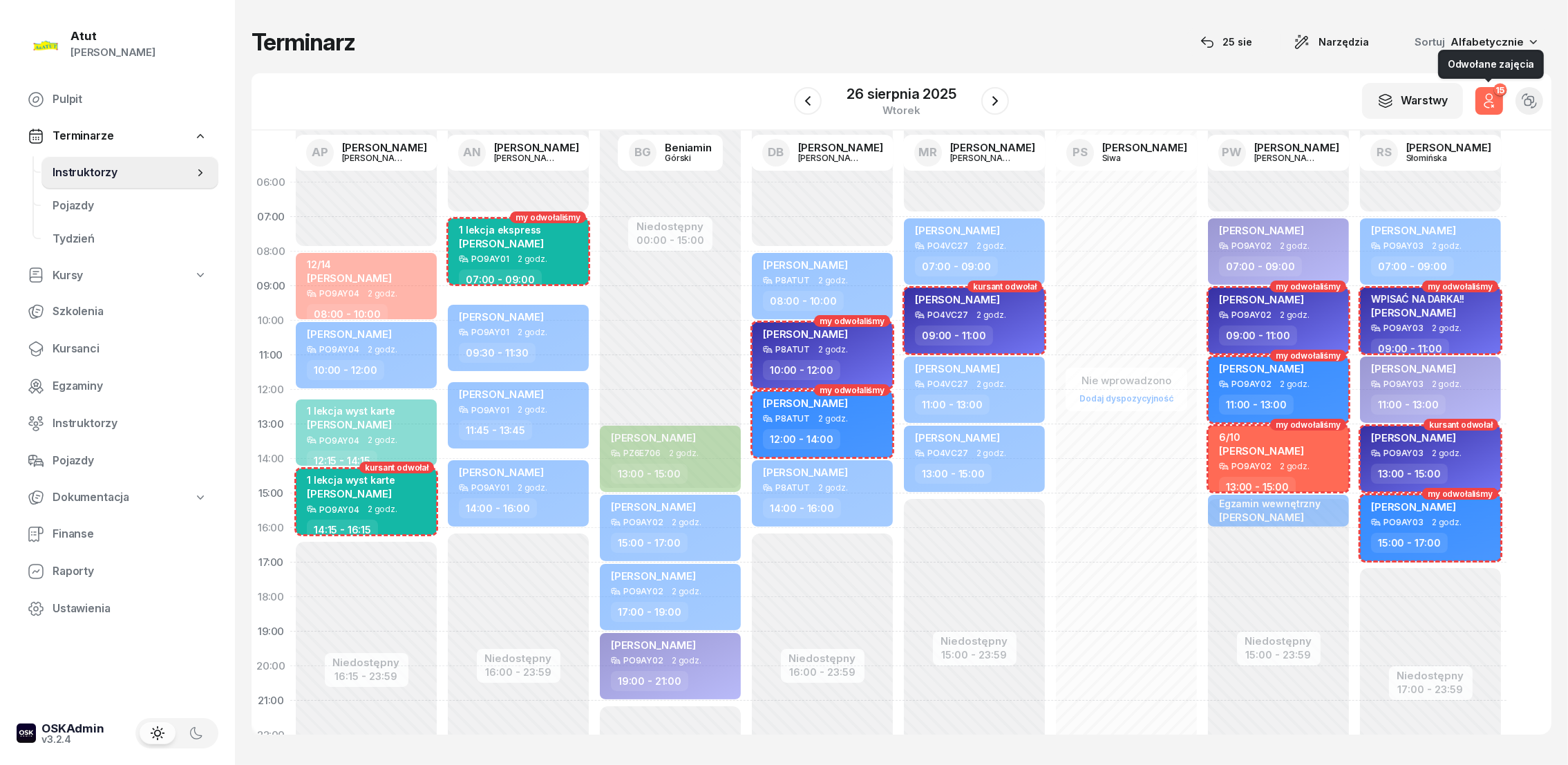
click at [1490, 85] on div "15 Odwołane zajęcia" at bounding box center [1489, 101] width 44 height 44
click at [1492, 91] on button "15" at bounding box center [1488, 101] width 27 height 27
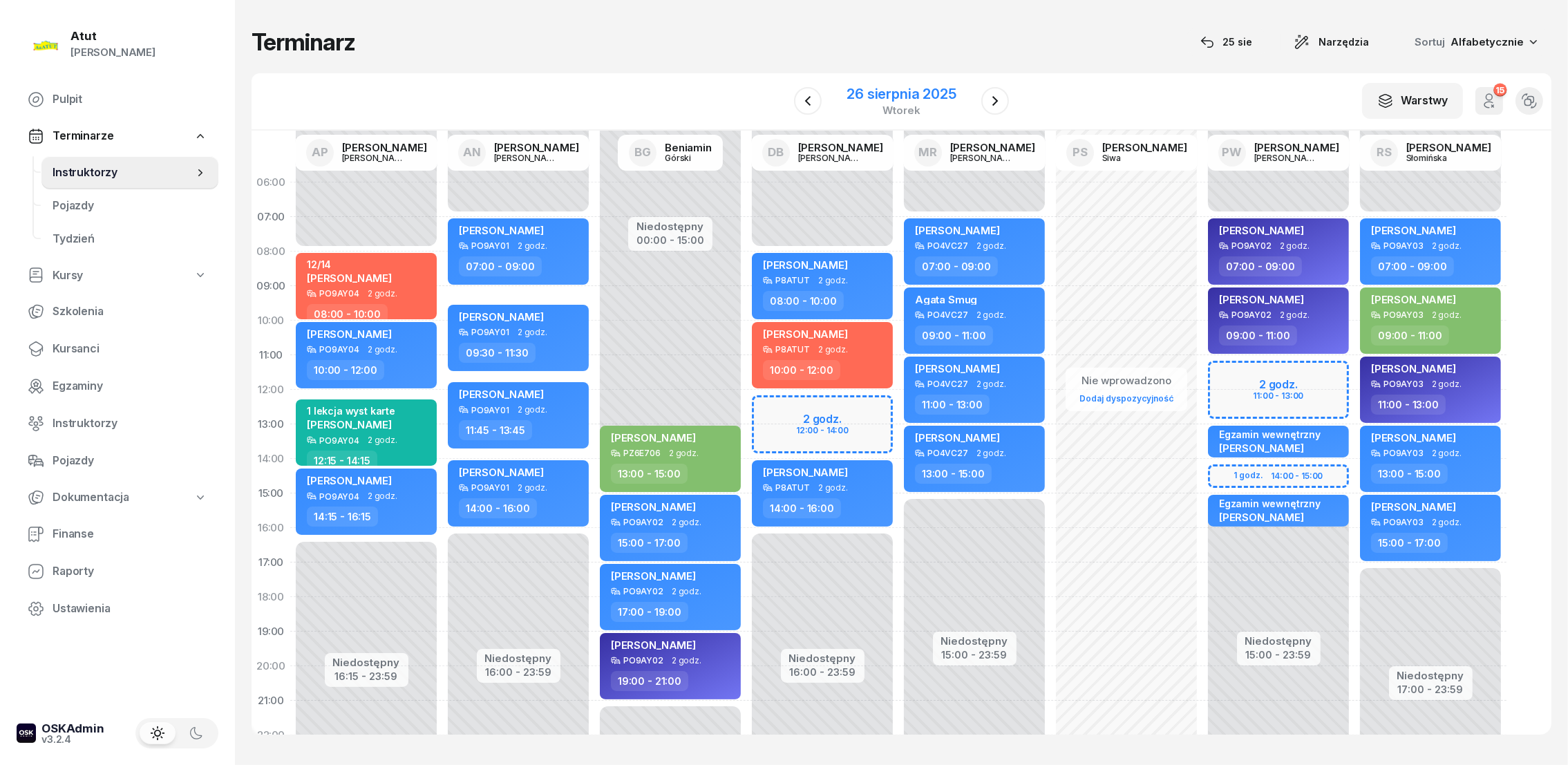
click at [909, 91] on div "26 sierpnia 2025" at bounding box center [901, 94] width 109 height 14
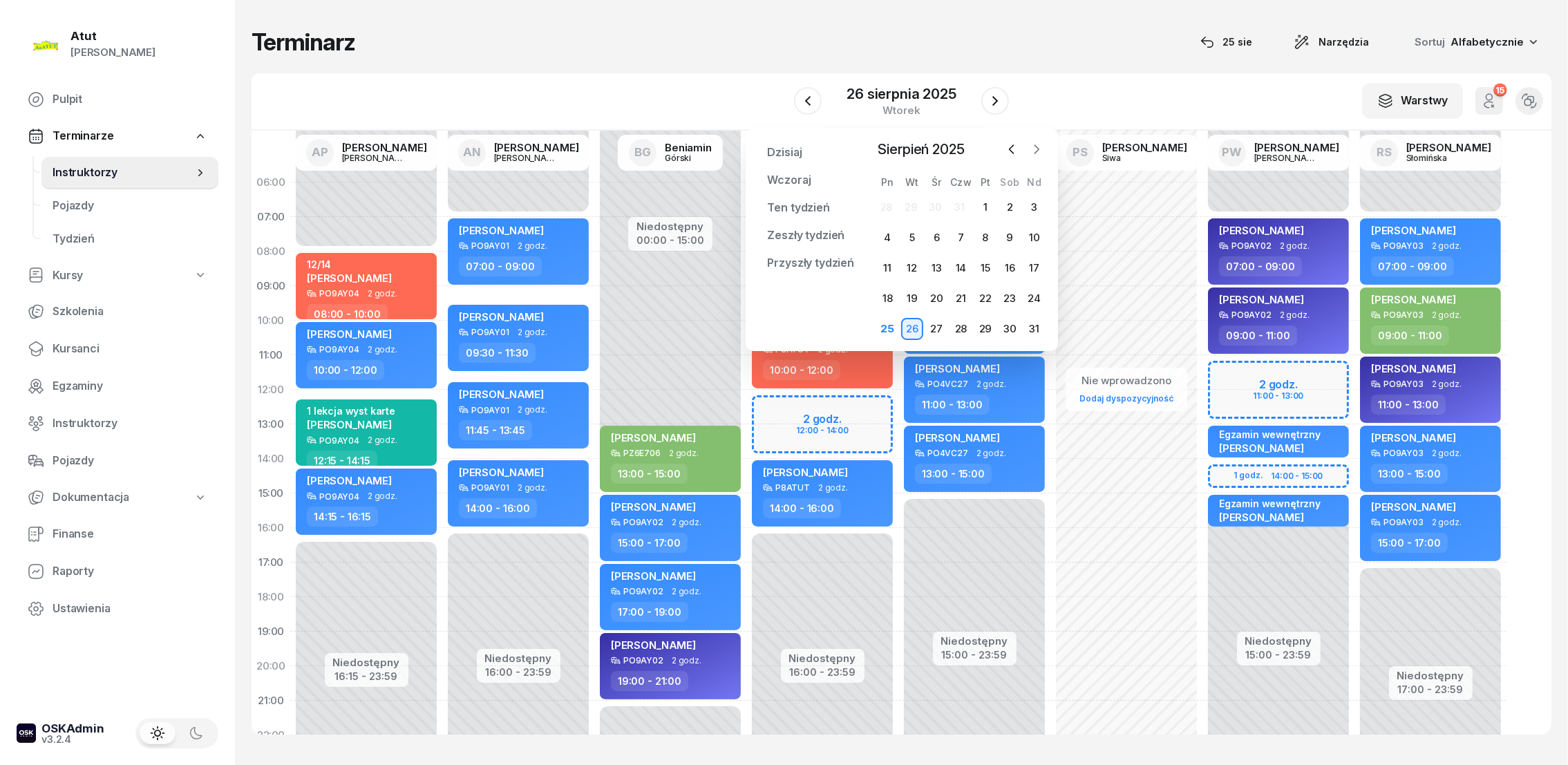
click at [1035, 149] on icon "button" at bounding box center [1036, 149] width 14 height 14
click at [911, 204] on div "2" at bounding box center [912, 208] width 22 height 22
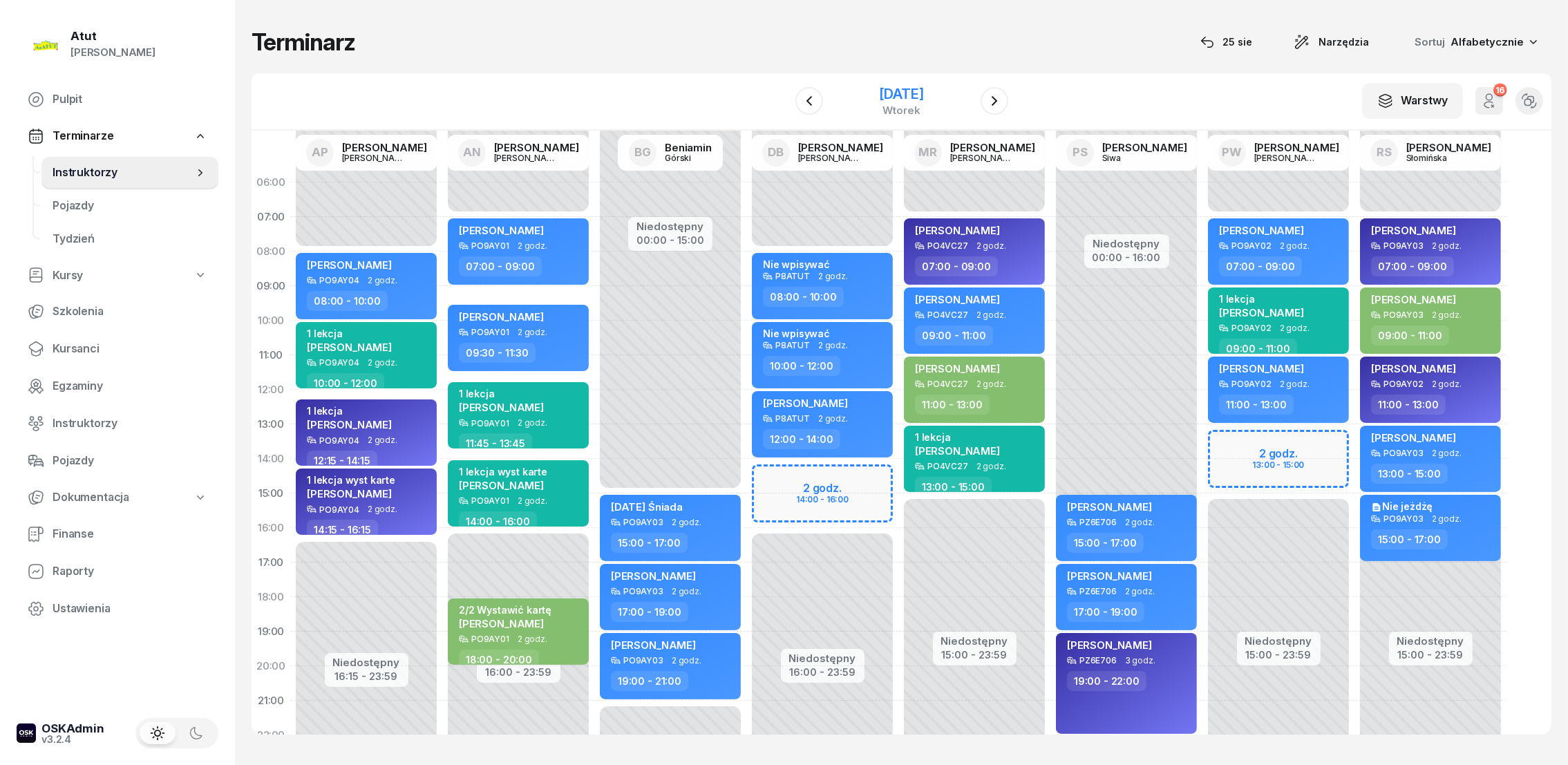
click at [905, 95] on div "[DATE]" at bounding box center [901, 94] width 44 height 14
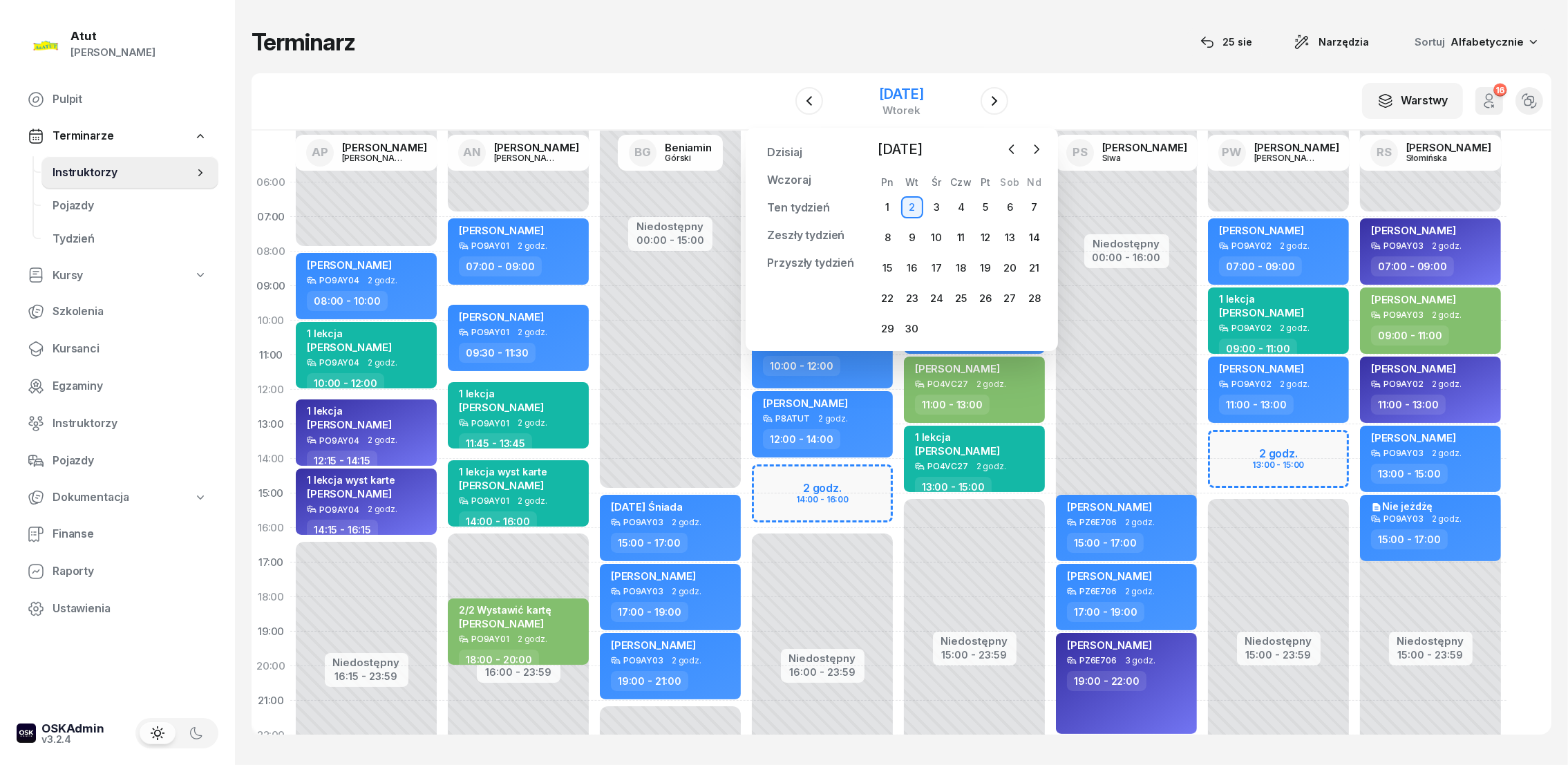
click at [884, 96] on div "[DATE]" at bounding box center [901, 94] width 44 height 14
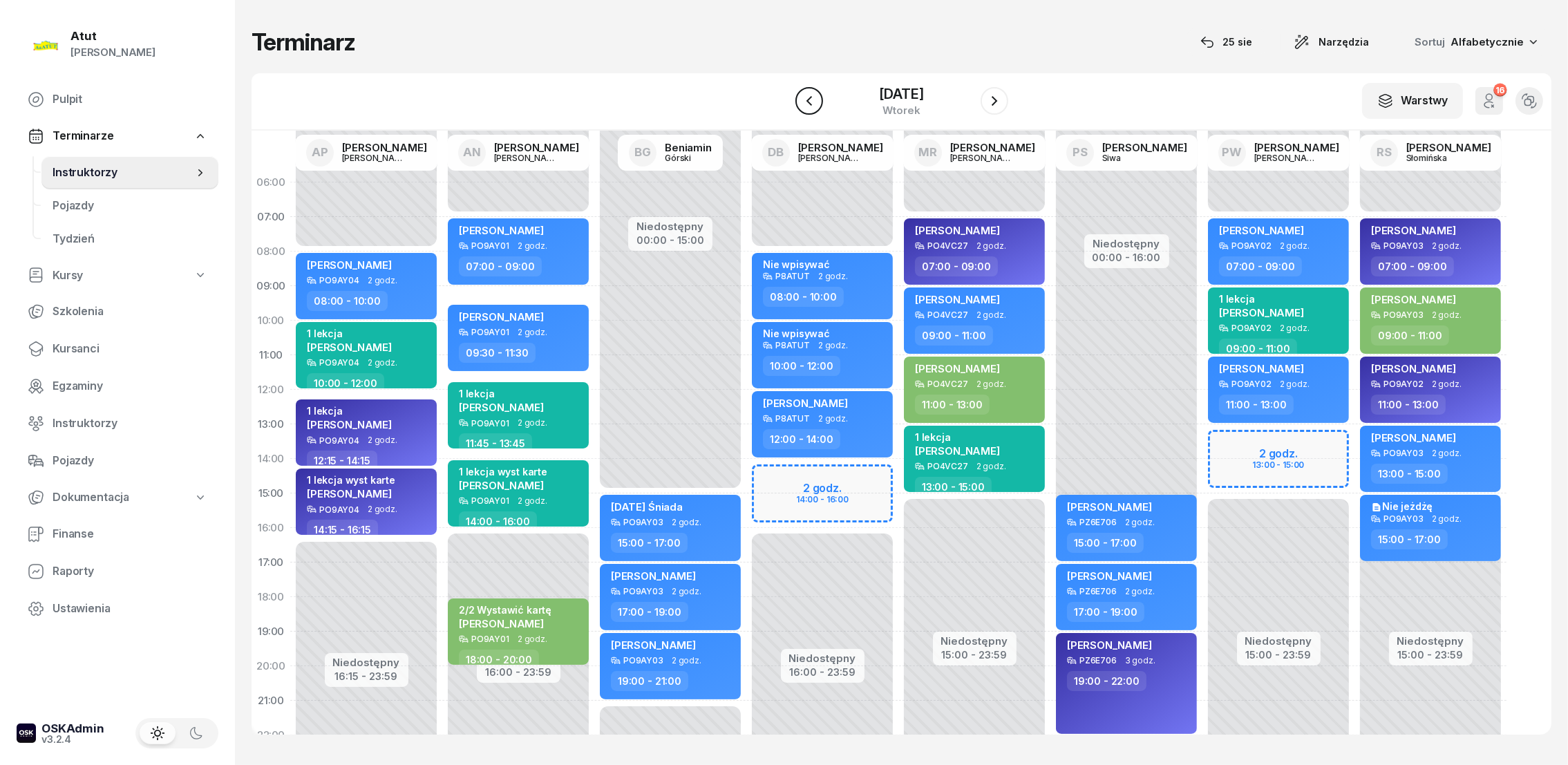
click at [813, 100] on icon "button" at bounding box center [809, 100] width 16 height 16
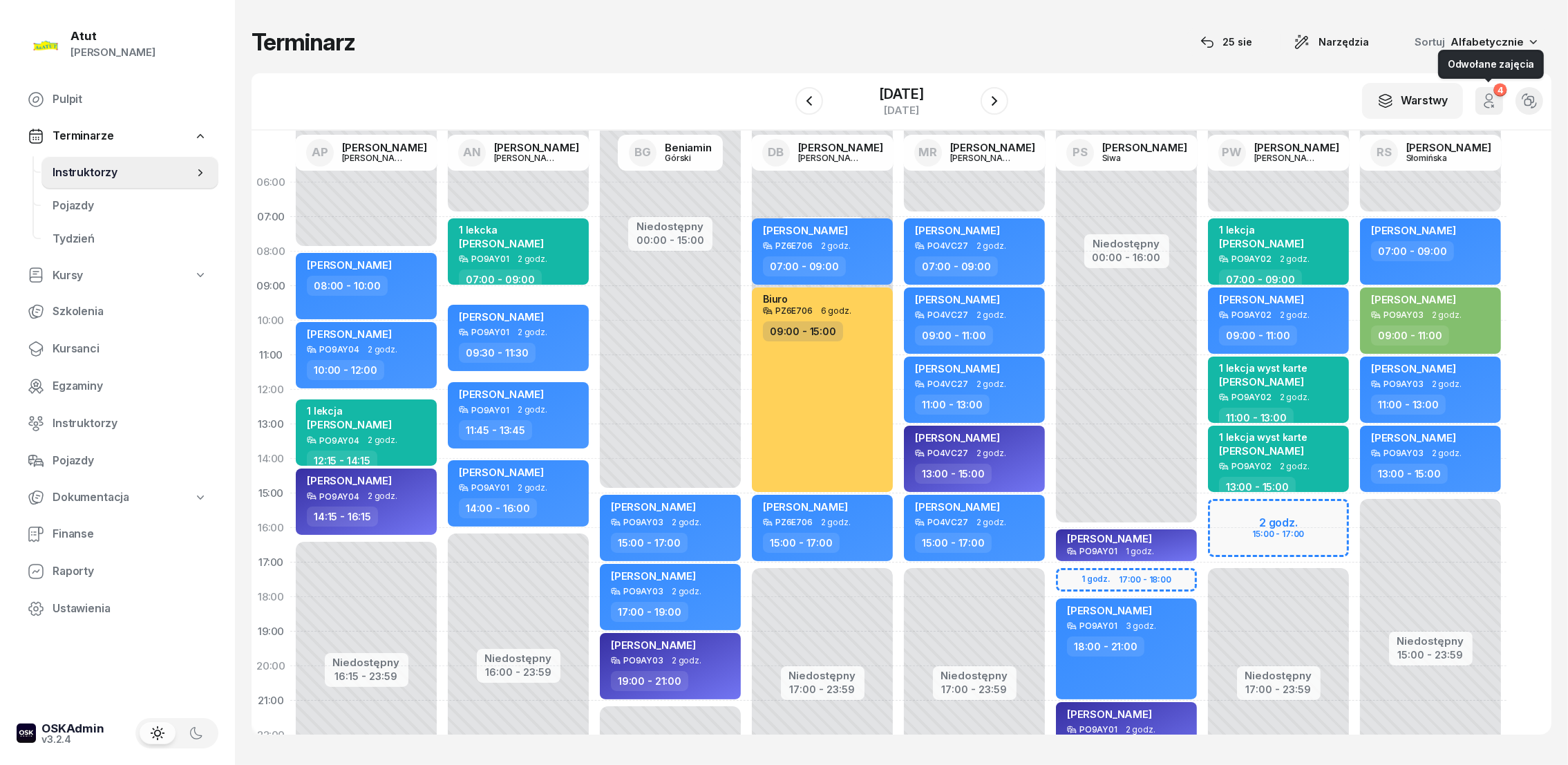
click at [1493, 101] on icon "button" at bounding box center [1488, 100] width 16 height 16
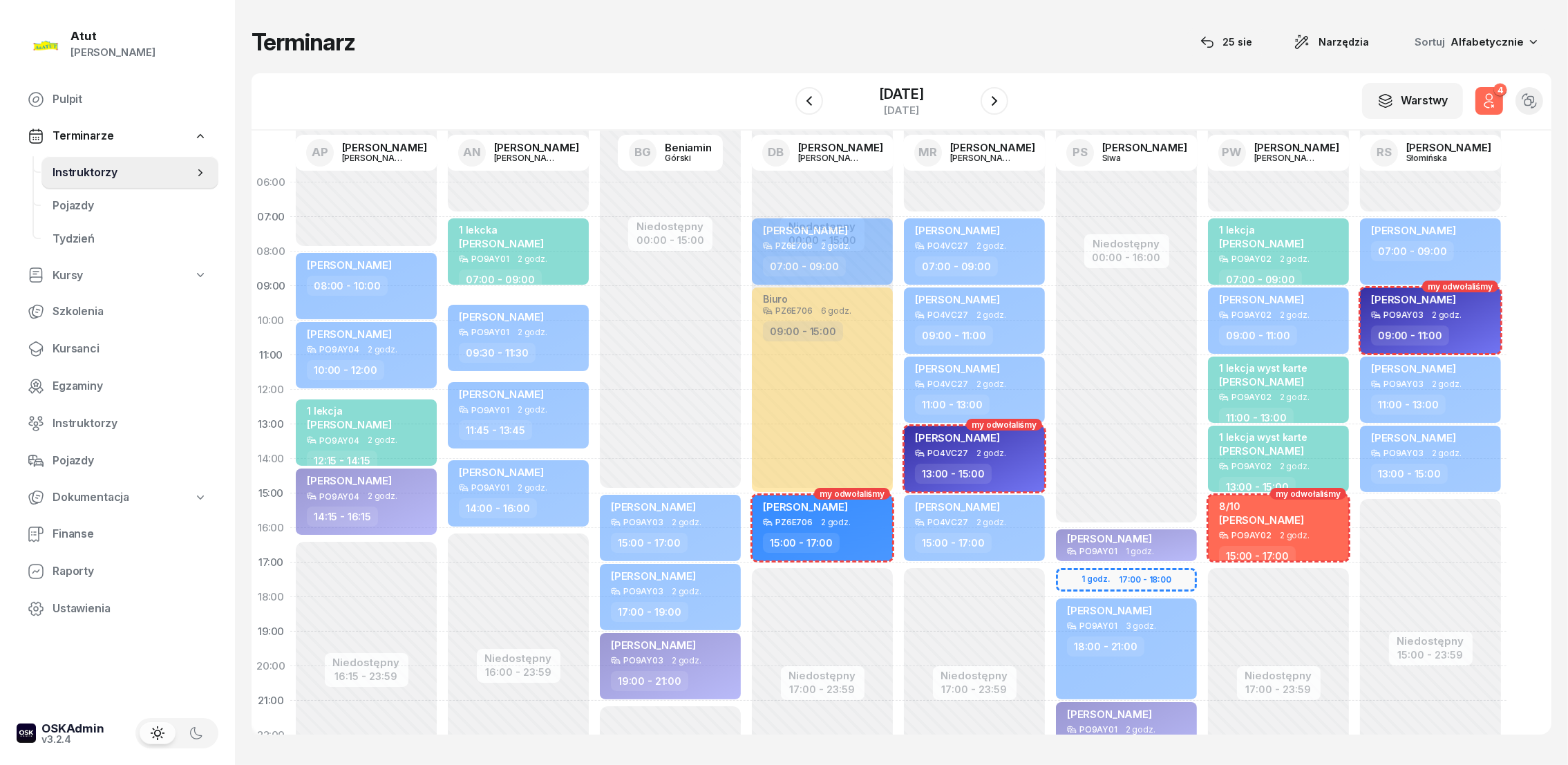
click at [1495, 99] on icon "button" at bounding box center [1488, 100] width 16 height 16
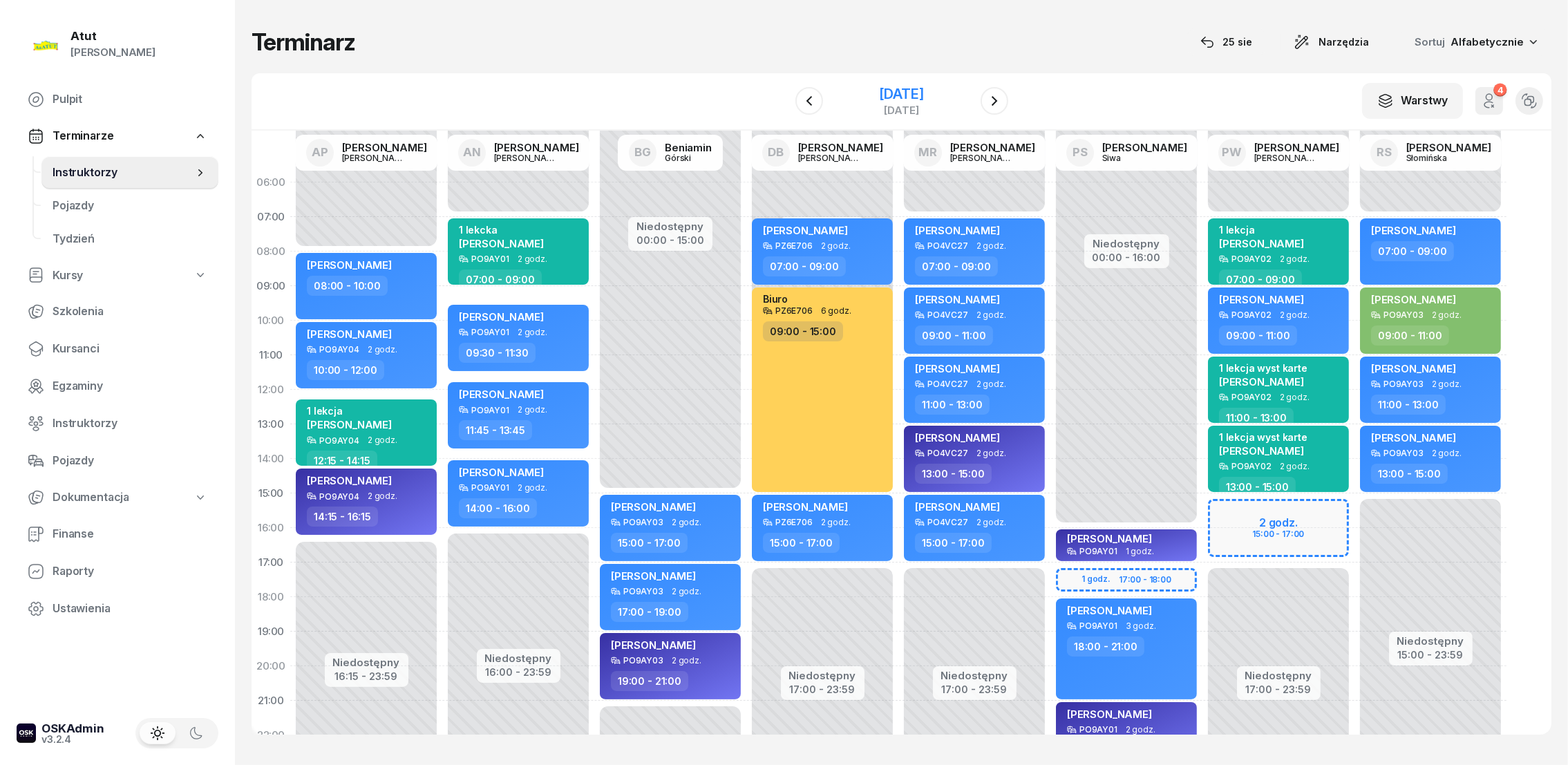
click at [893, 91] on div "[DATE]" at bounding box center [901, 94] width 44 height 14
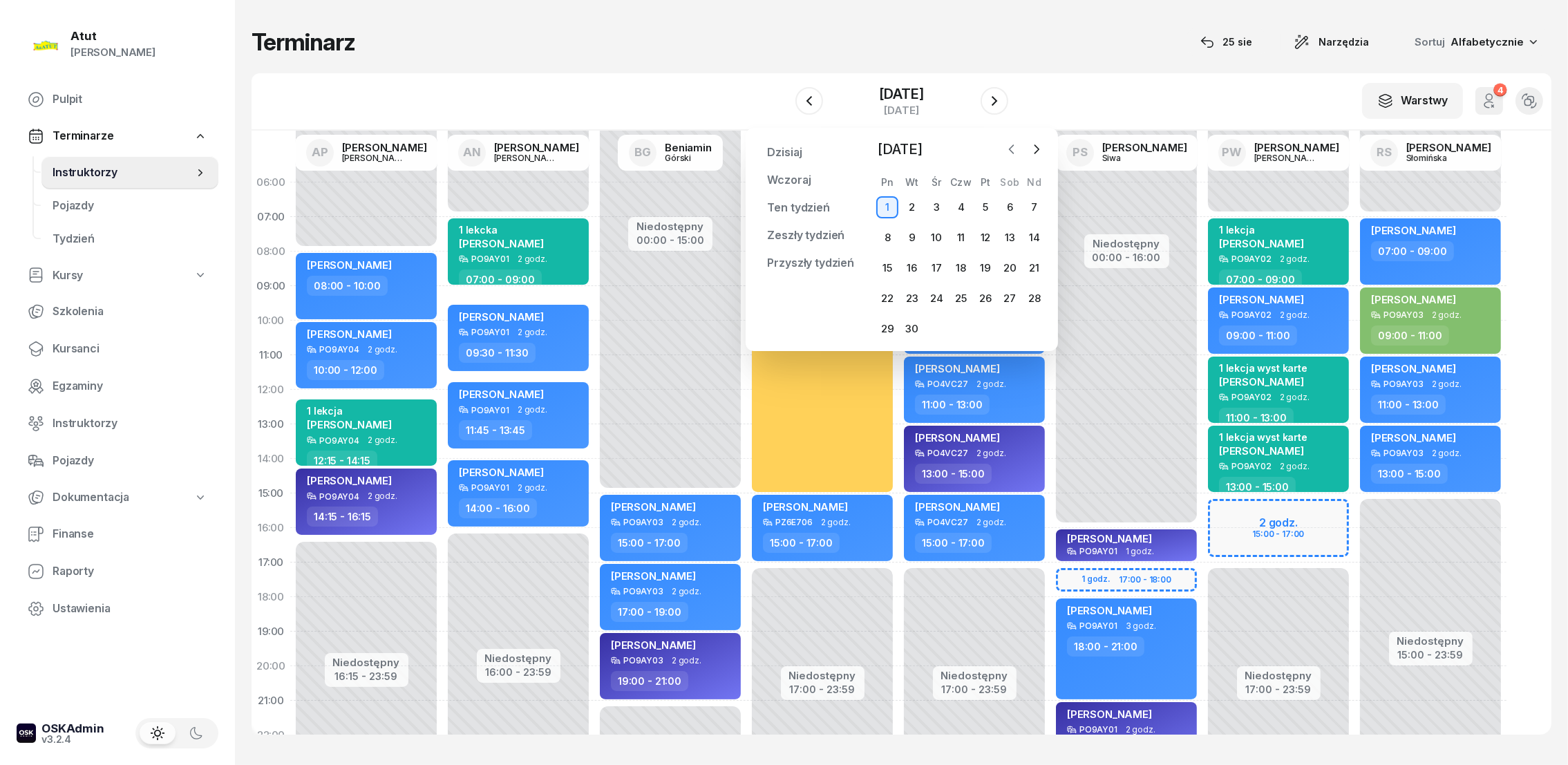
click at [1013, 150] on icon "button" at bounding box center [1011, 149] width 14 height 14
click at [963, 325] on div "28" at bounding box center [961, 329] width 22 height 22
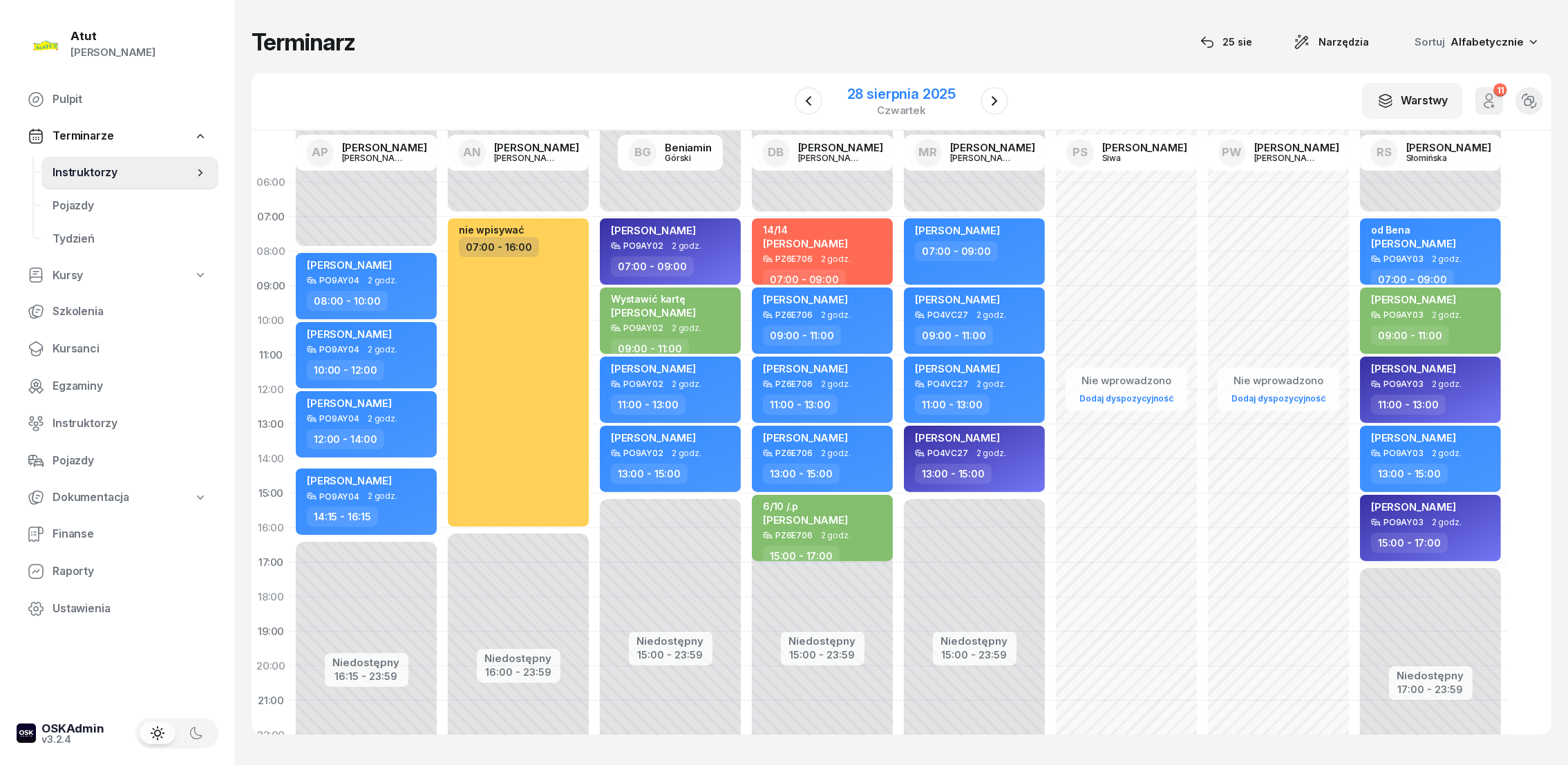
click at [861, 96] on div "28 sierpnia 2025" at bounding box center [901, 94] width 109 height 14
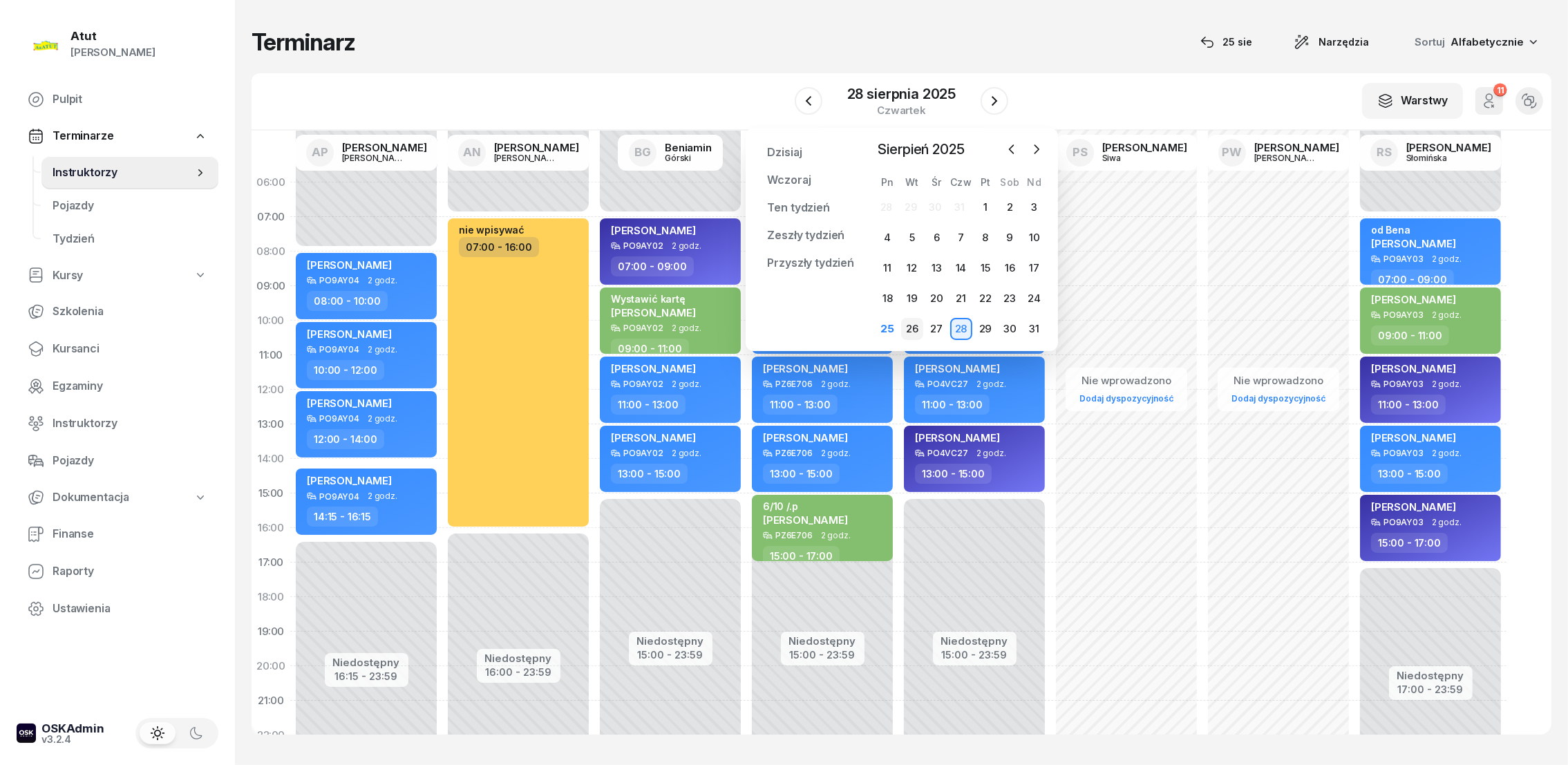
click at [911, 328] on div "26" at bounding box center [912, 329] width 22 height 22
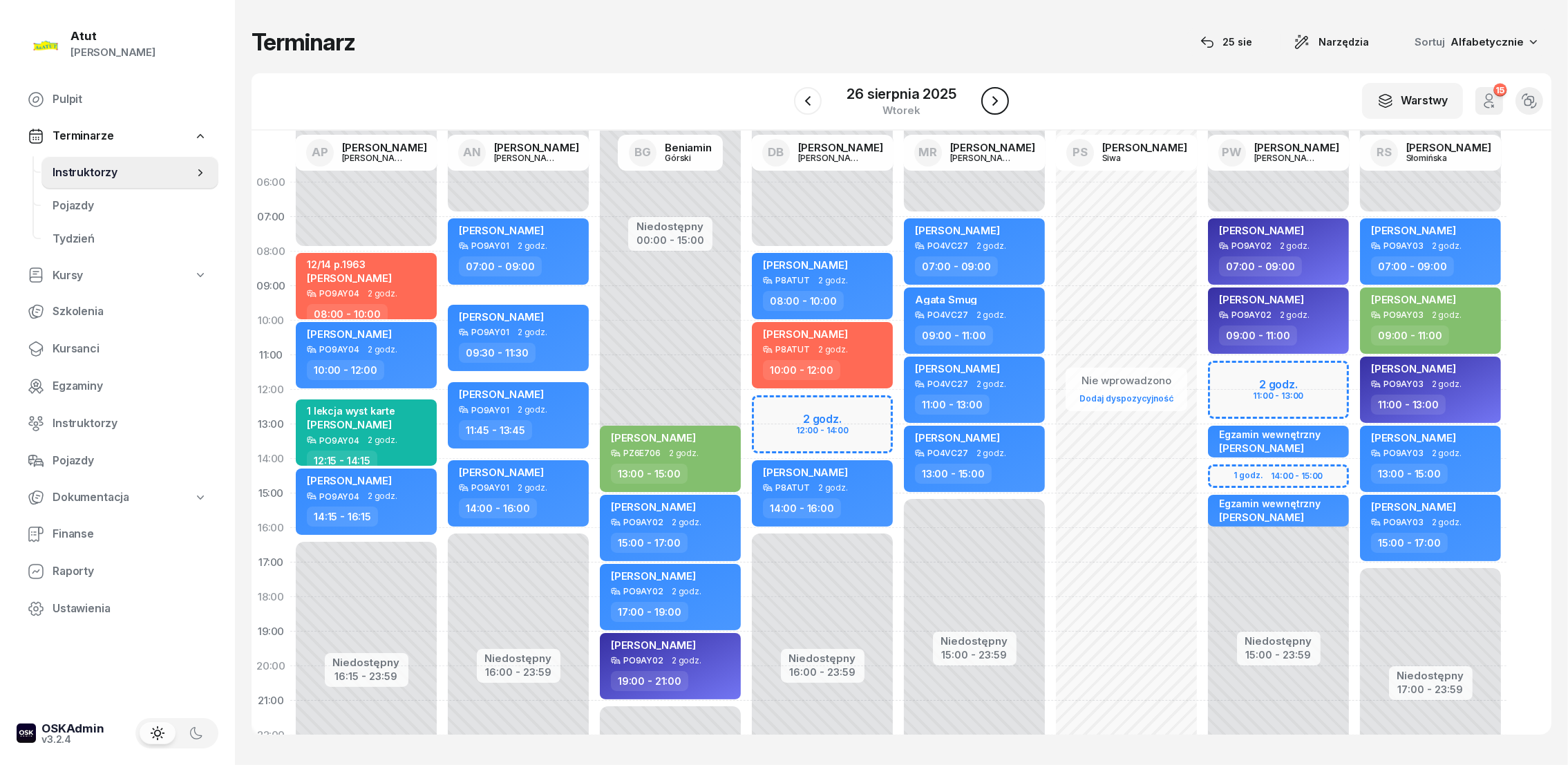
click at [993, 97] on icon "button" at bounding box center [994, 100] width 5 height 9
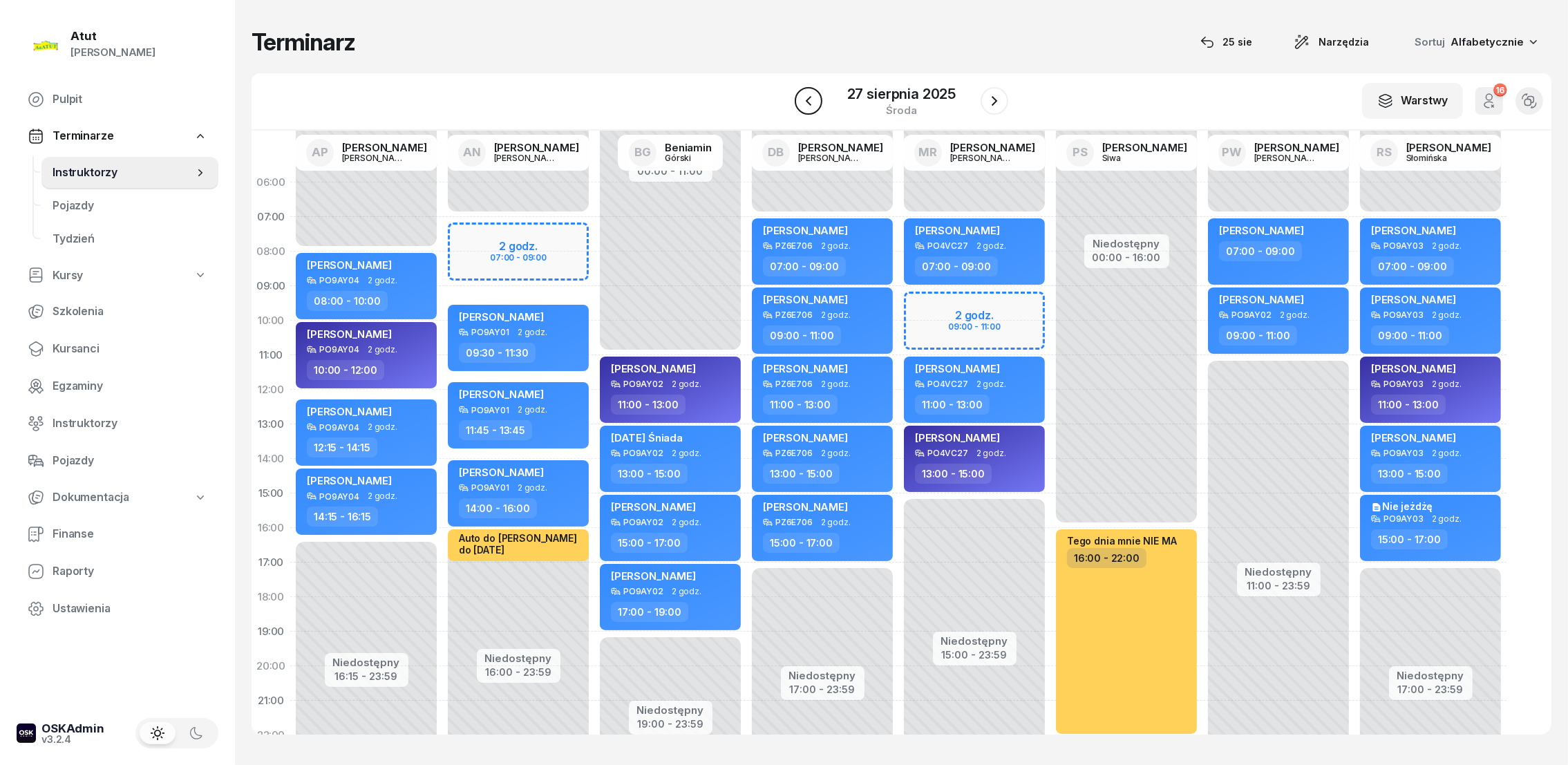
drag, startPoint x: 810, startPoint y: 103, endPoint x: 811, endPoint y: 96, distance: 7.1
click at [810, 103] on icon "button" at bounding box center [808, 100] width 16 height 16
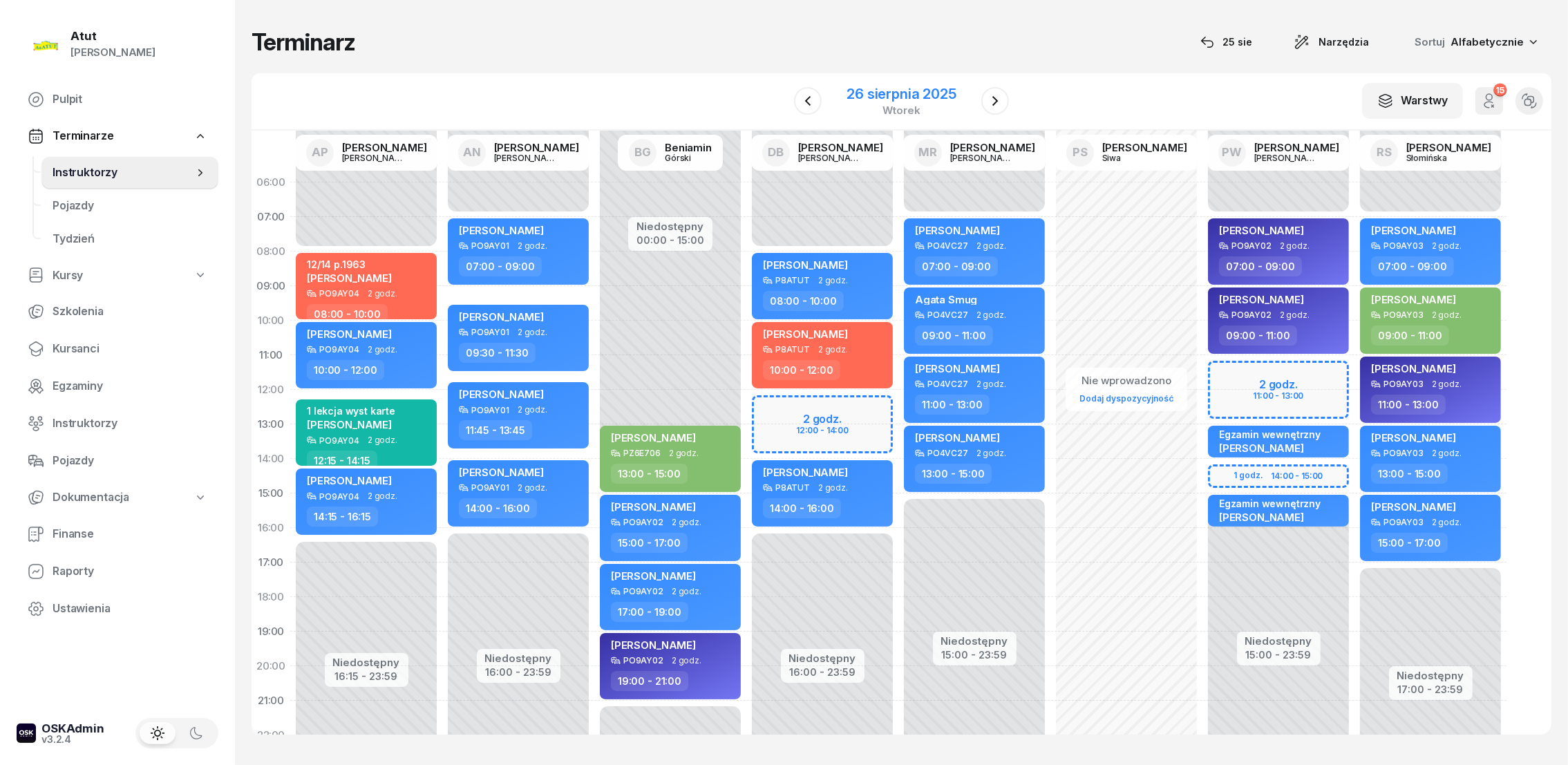
click at [917, 91] on div "26 sierpnia 2025" at bounding box center [901, 94] width 109 height 14
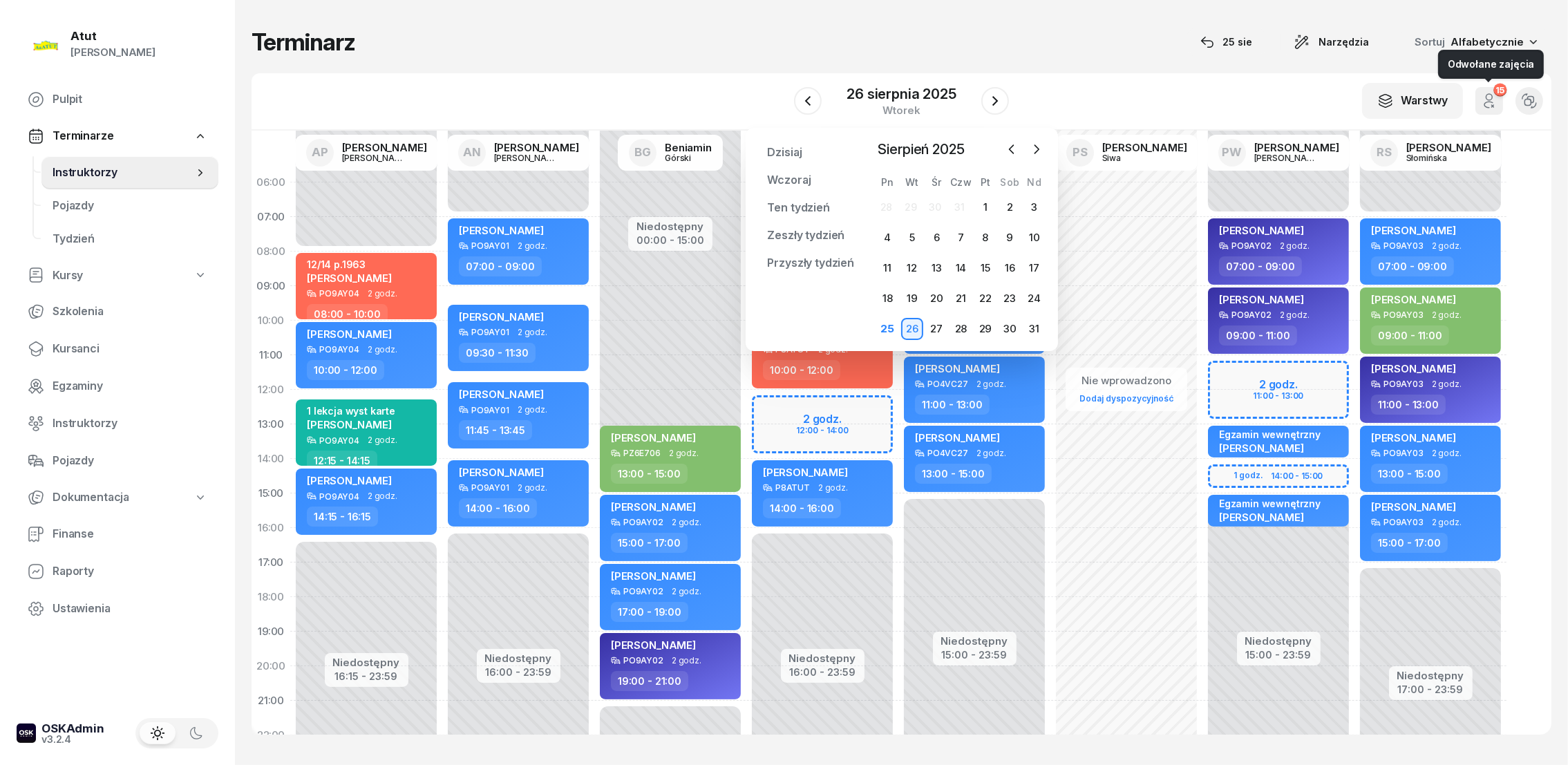
click at [1483, 98] on icon "button" at bounding box center [1488, 100] width 16 height 16
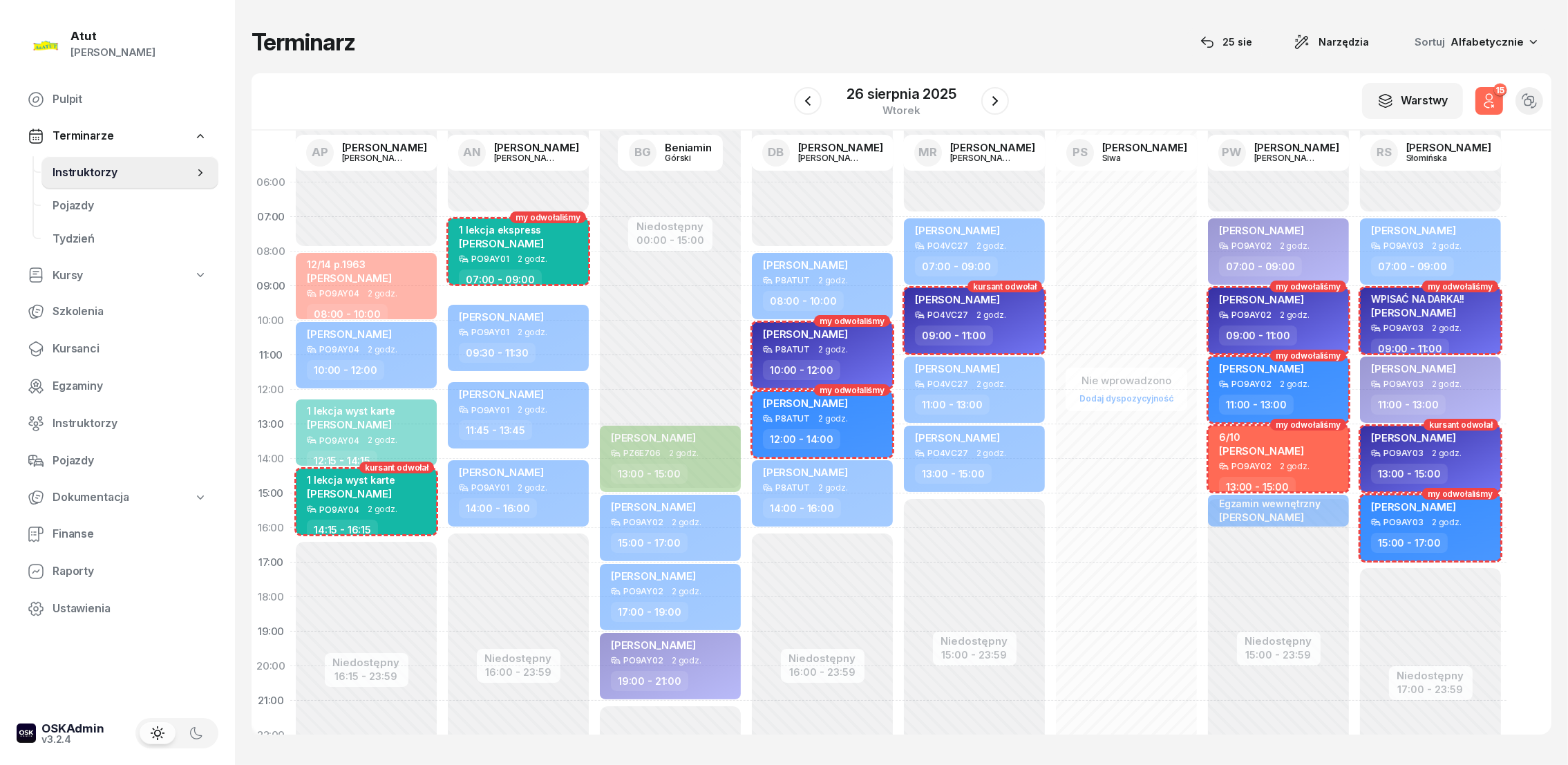
click at [1483, 98] on icon "button" at bounding box center [1488, 100] width 16 height 16
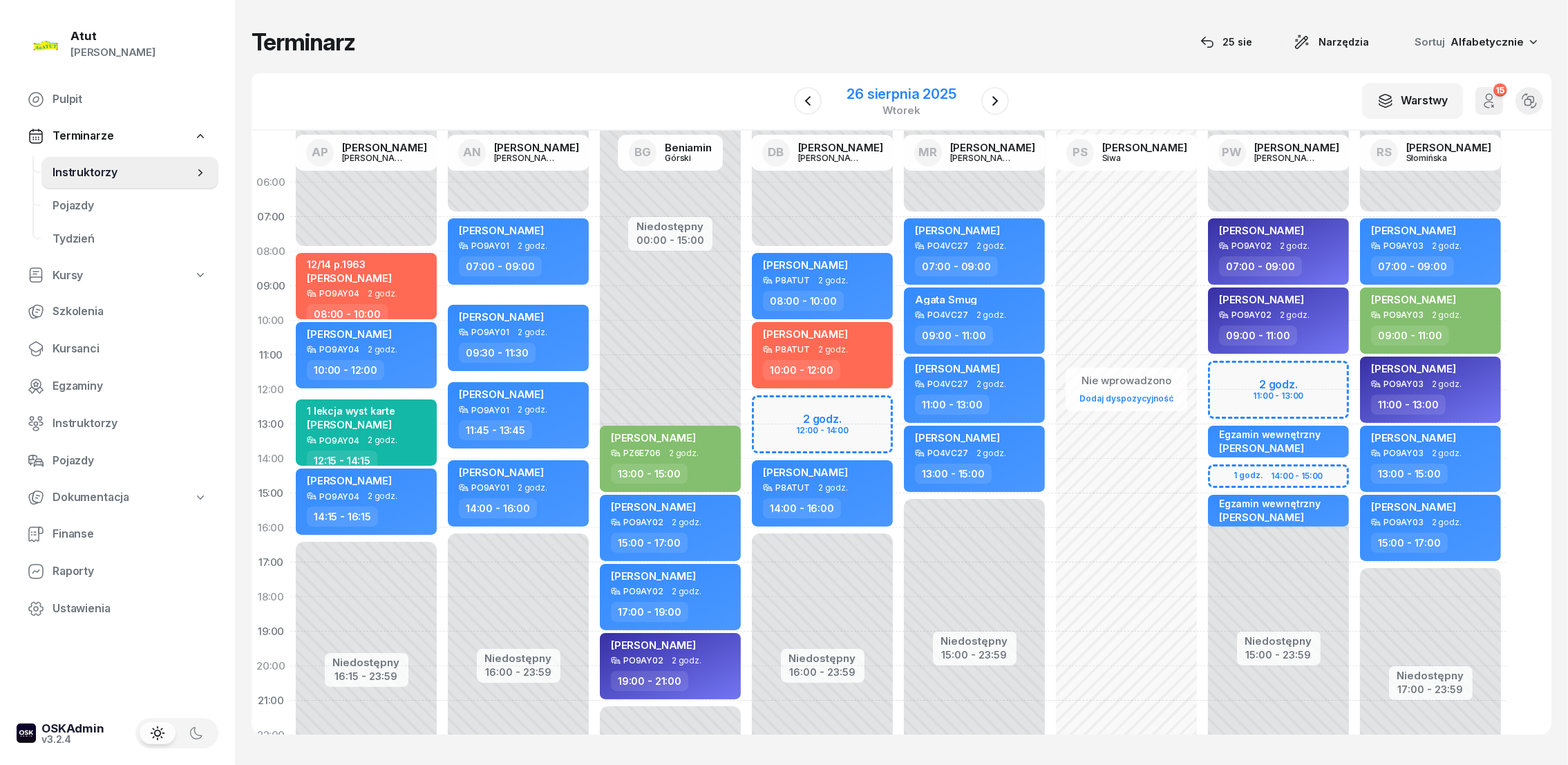
click at [911, 90] on div "26 sierpnia 2025" at bounding box center [901, 94] width 109 height 14
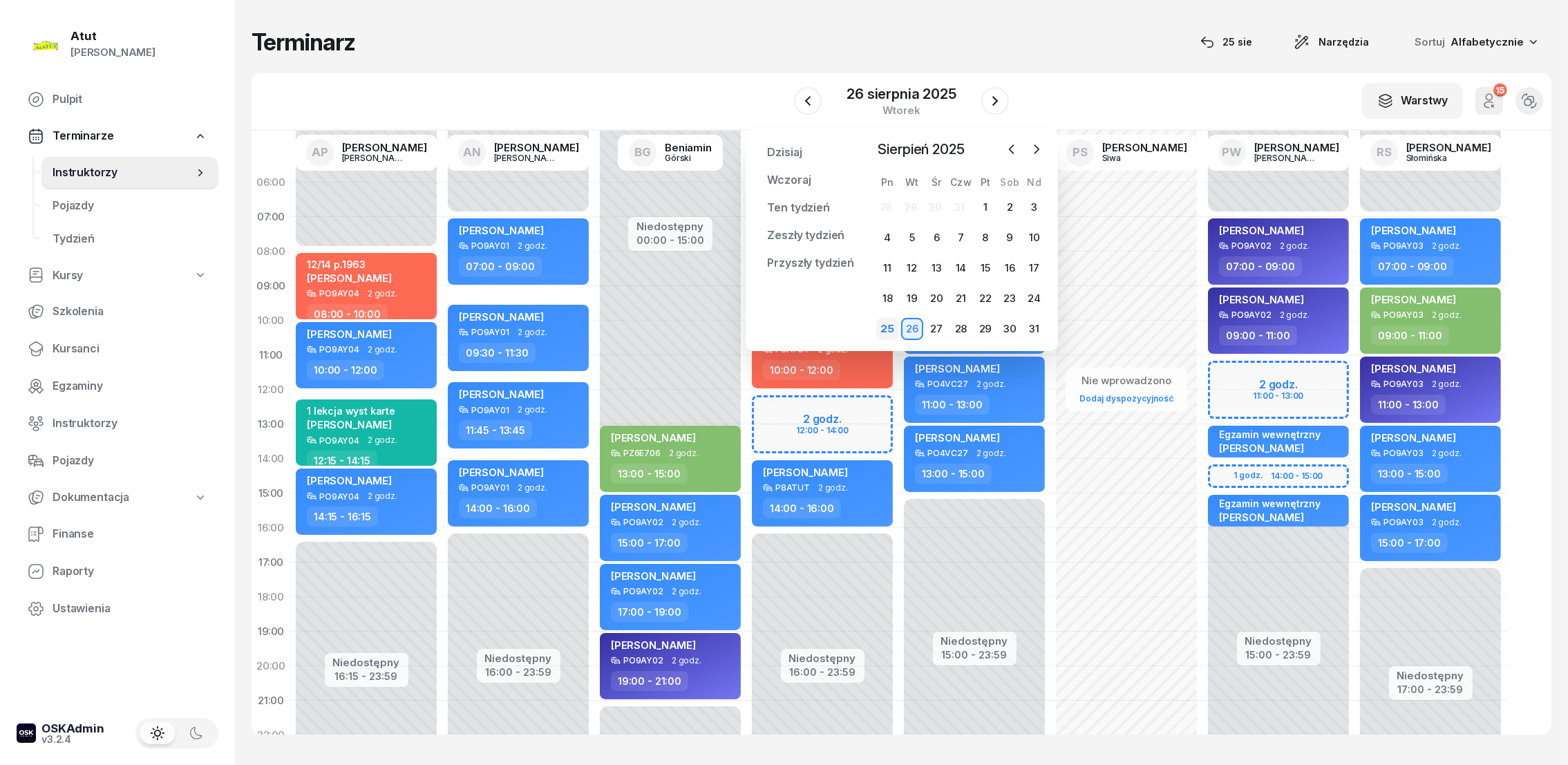
click at [887, 329] on div "25" at bounding box center [887, 329] width 22 height 22
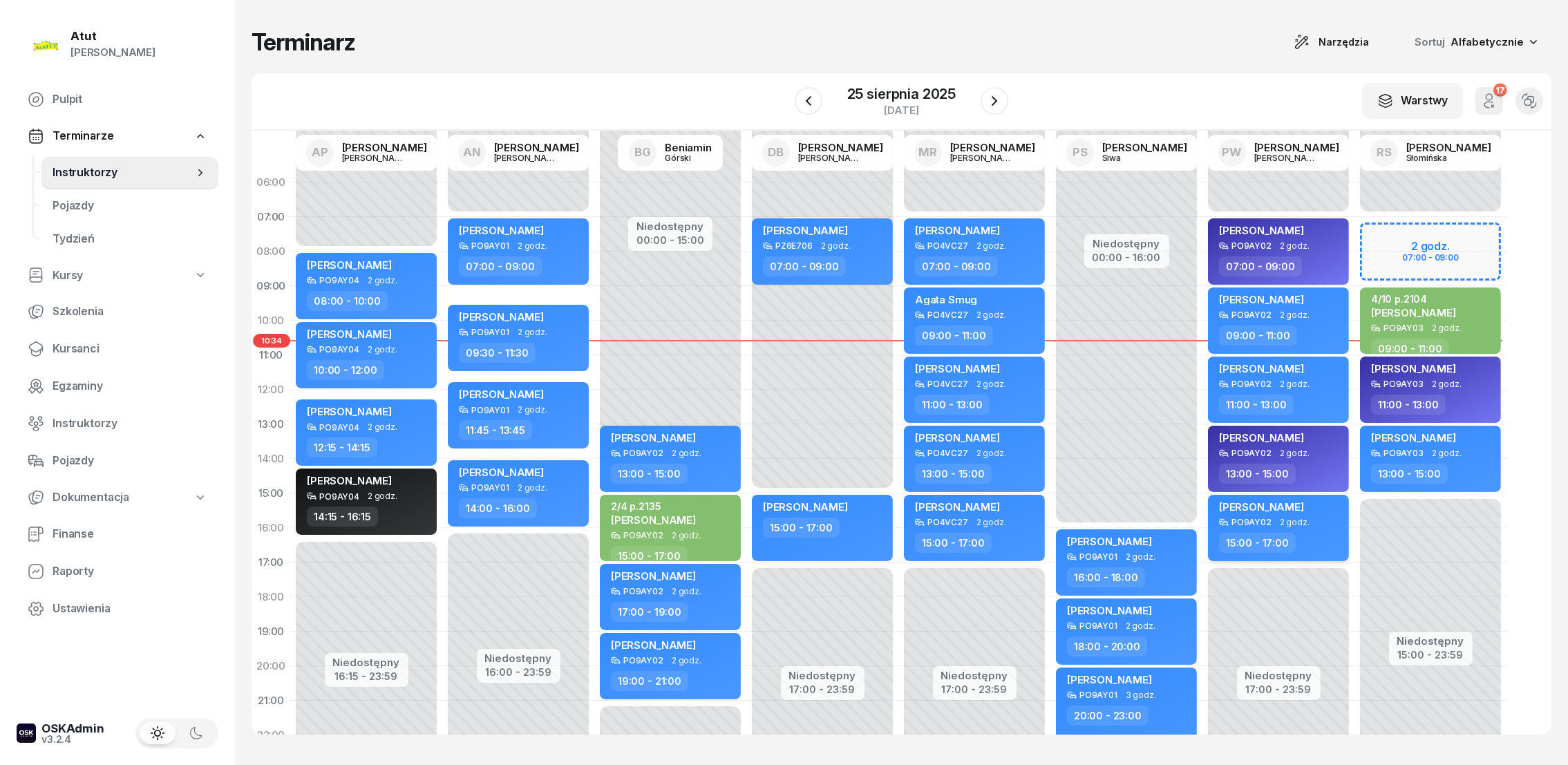
click at [1273, 504] on span "[PERSON_NAME]" at bounding box center [1261, 506] width 85 height 13
select select "15"
select select "17"
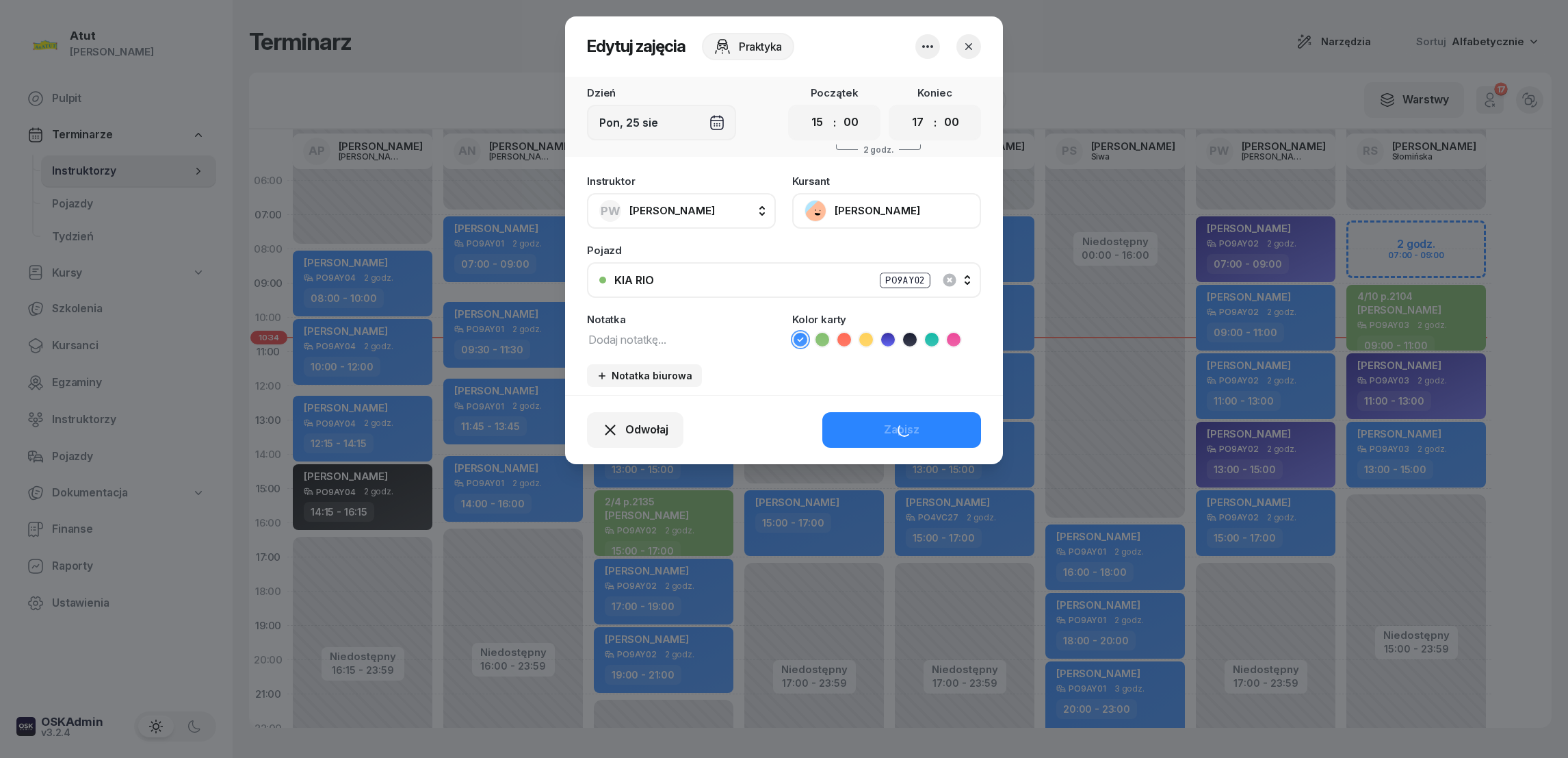
click at [889, 337] on icon at bounding box center [887, 340] width 6 height 5
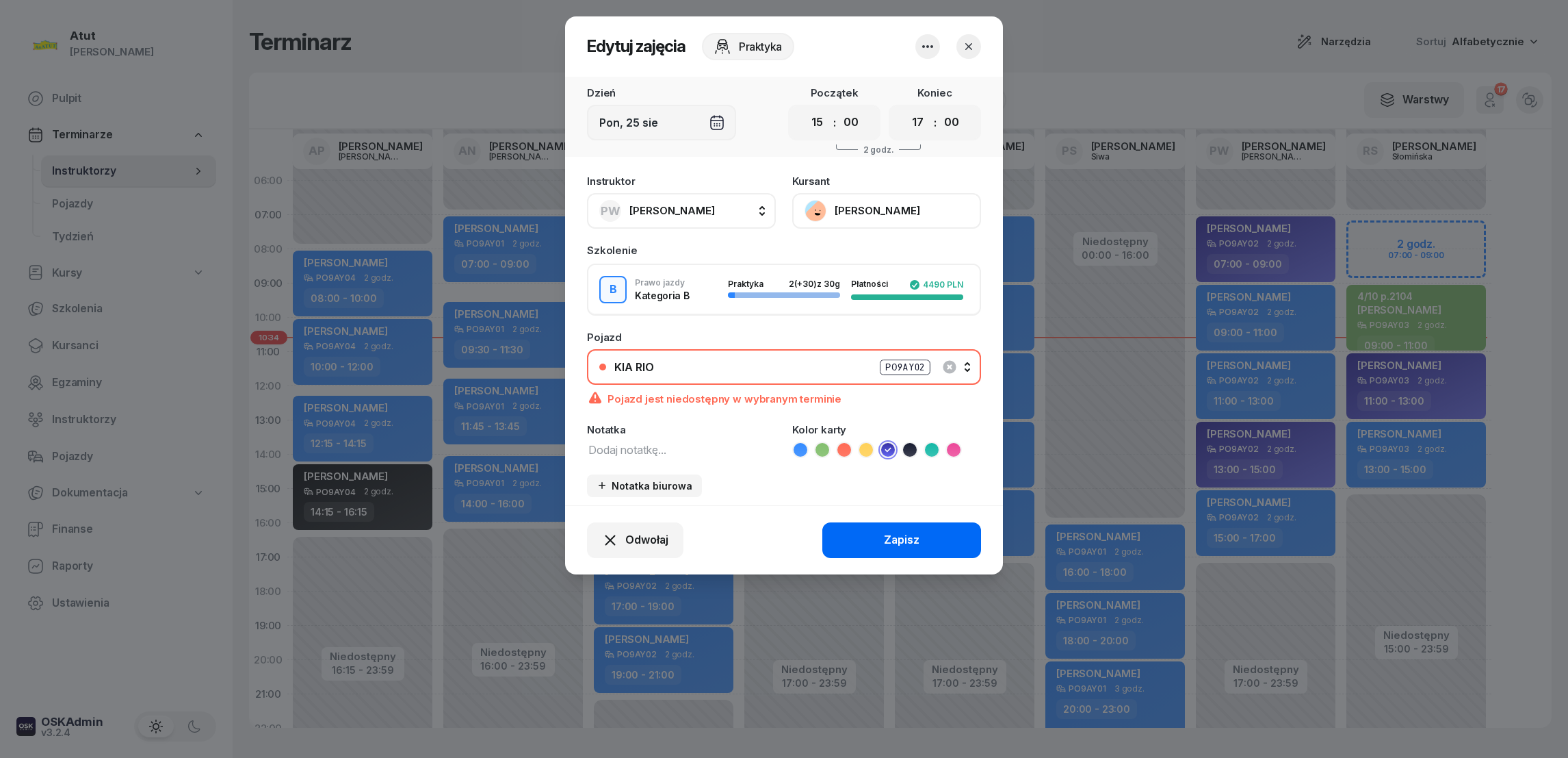
click at [893, 534] on div "Zapisz" at bounding box center [902, 539] width 36 height 18
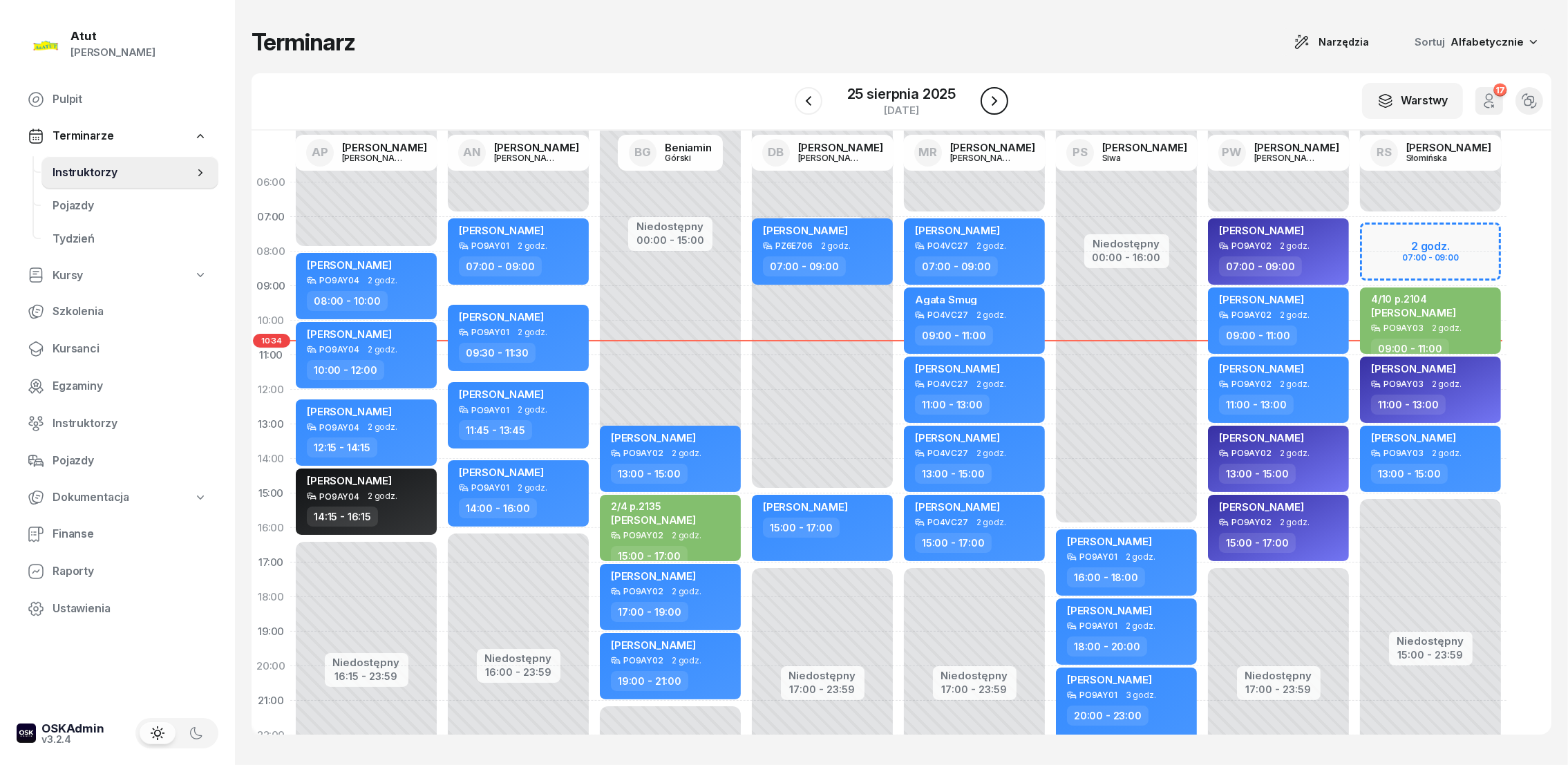
click at [999, 101] on icon "button" at bounding box center [993, 100] width 16 height 16
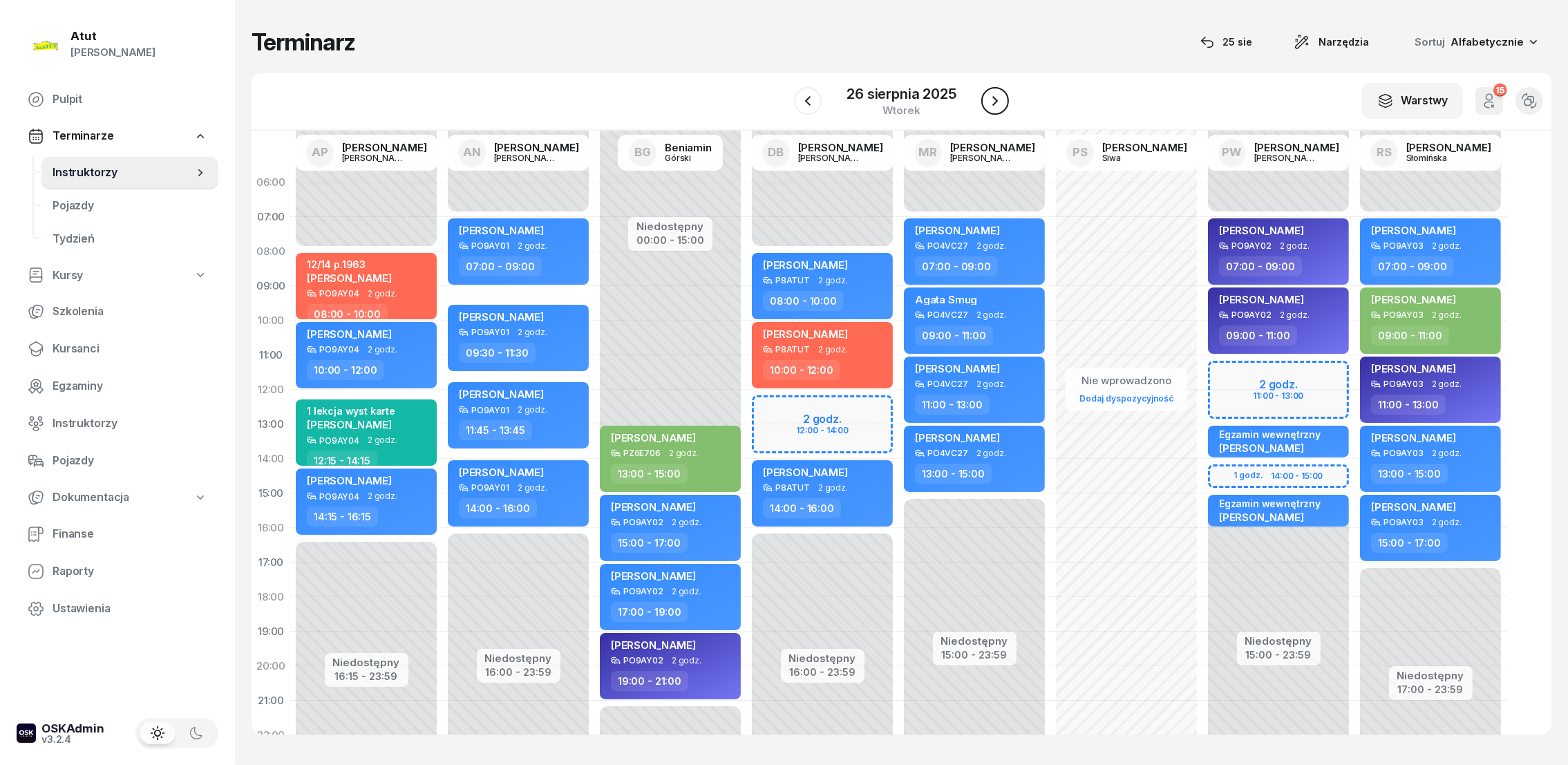
click at [999, 97] on icon "button" at bounding box center [994, 100] width 16 height 16
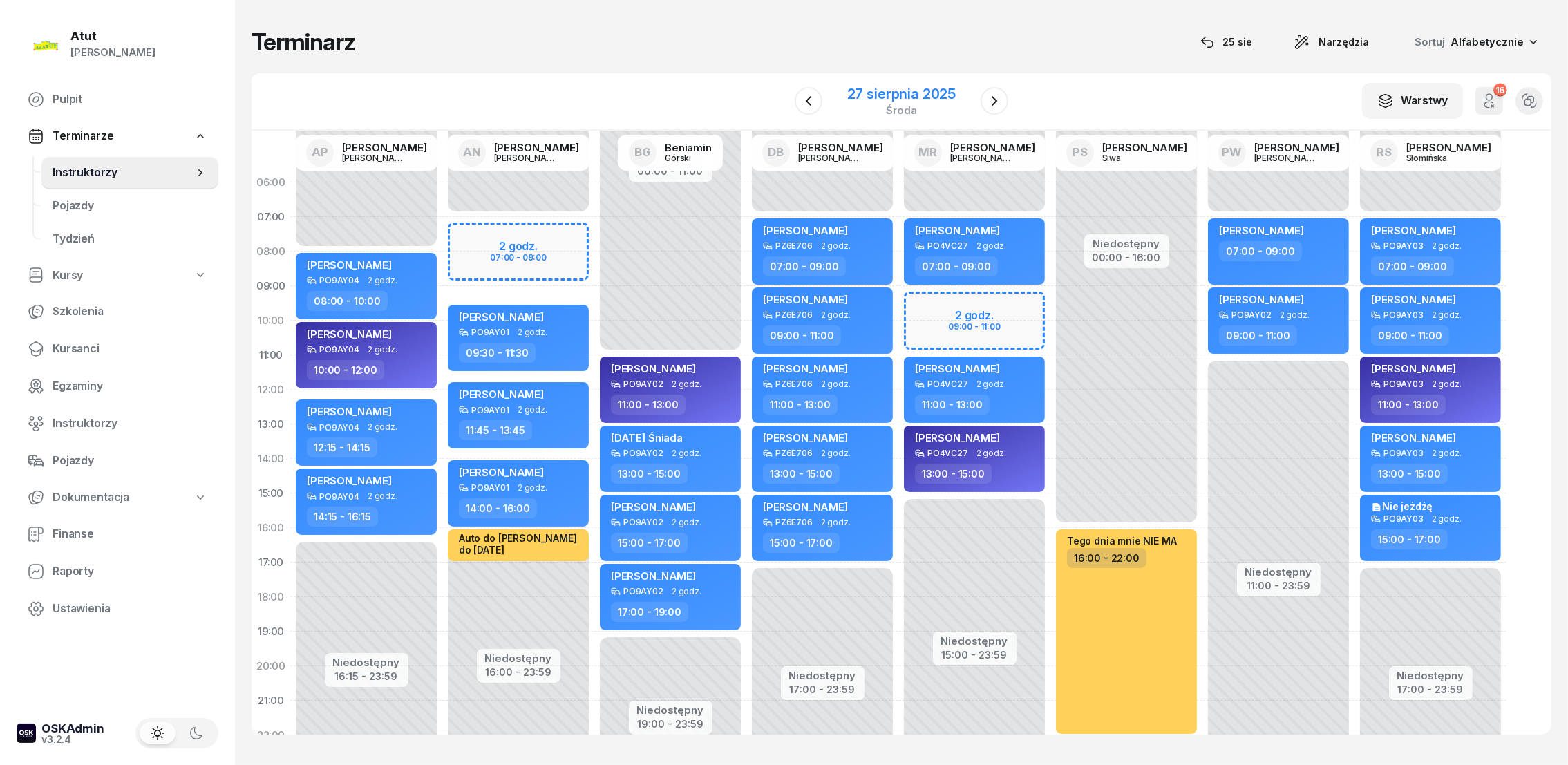
click at [921, 88] on div "27 sierpnia 2025" at bounding box center [901, 94] width 109 height 14
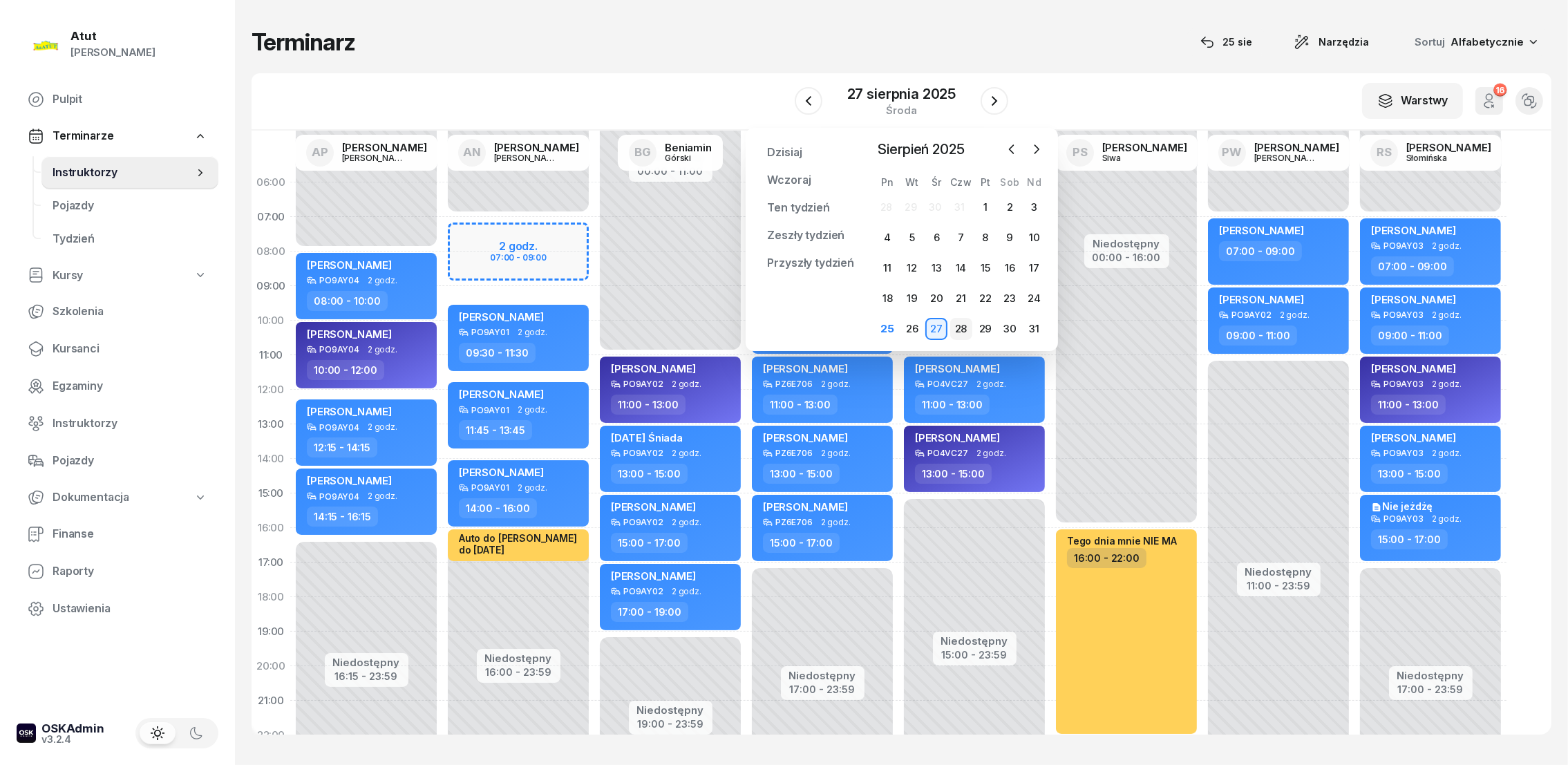
click at [959, 327] on div "28" at bounding box center [961, 329] width 22 height 22
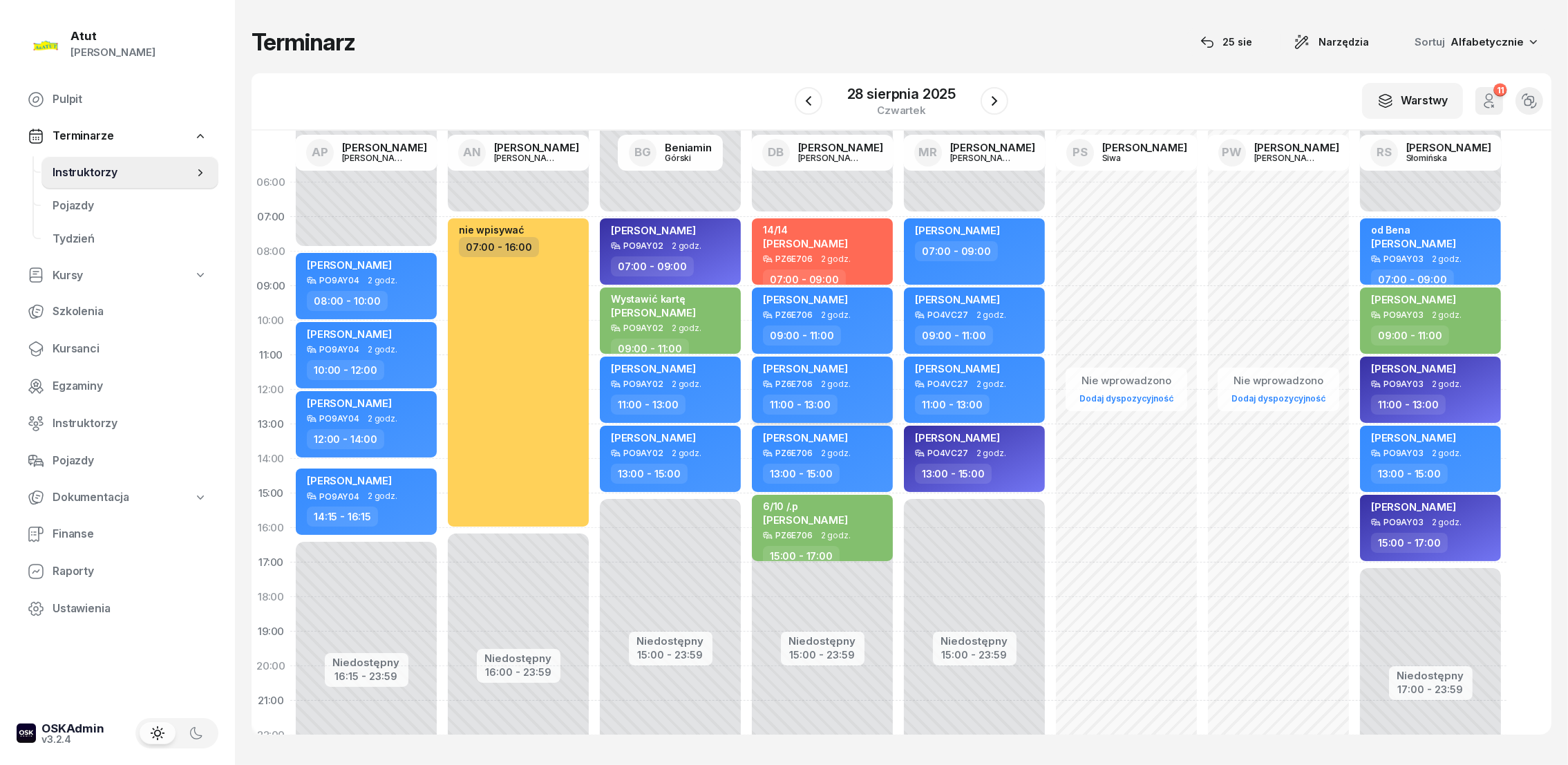
click at [798, 374] on div "[PERSON_NAME]" at bounding box center [805, 370] width 85 height 17
select select "11"
select select "13"
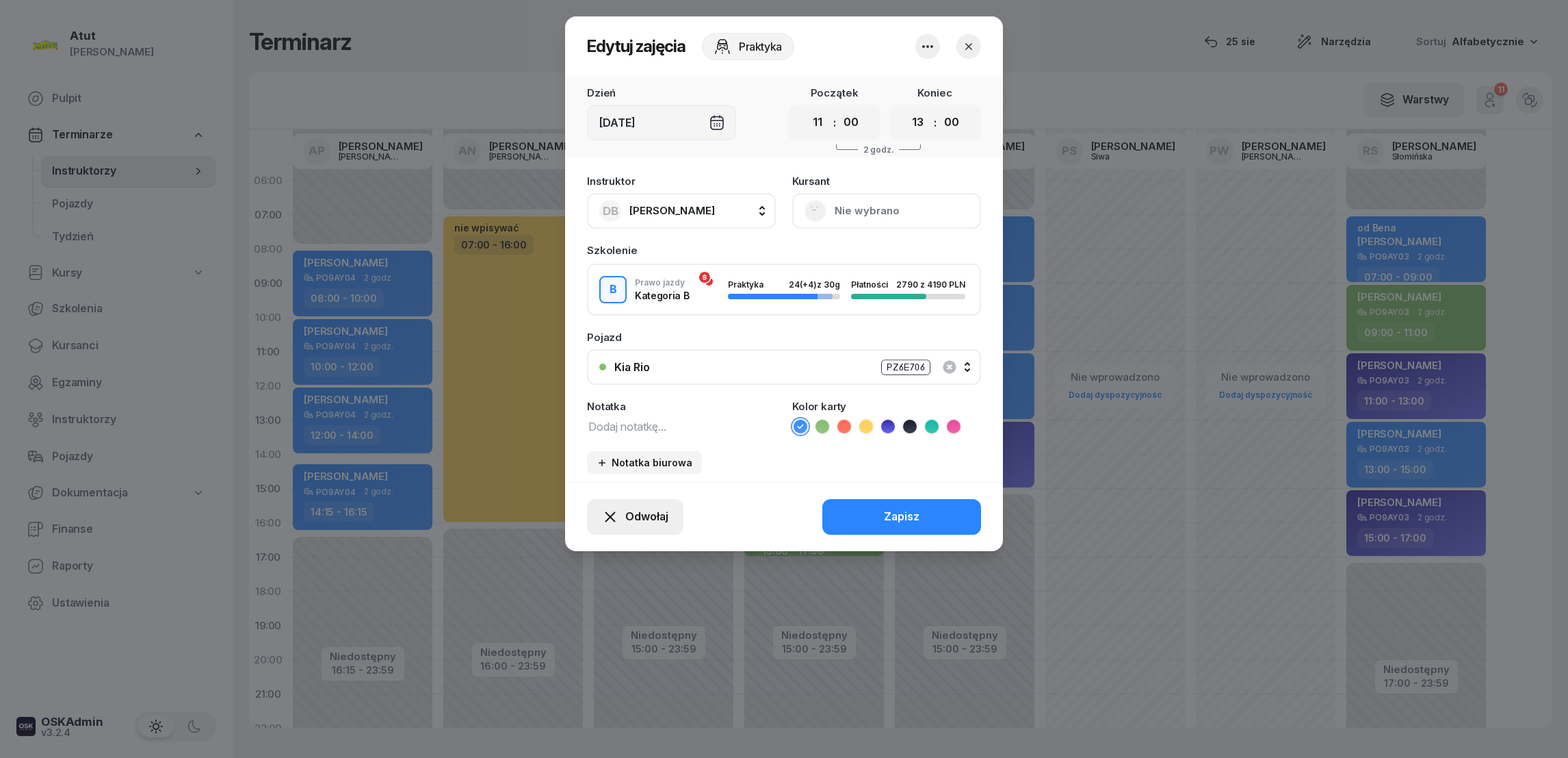
click at [643, 512] on span "Odwołaj" at bounding box center [647, 517] width 43 height 18
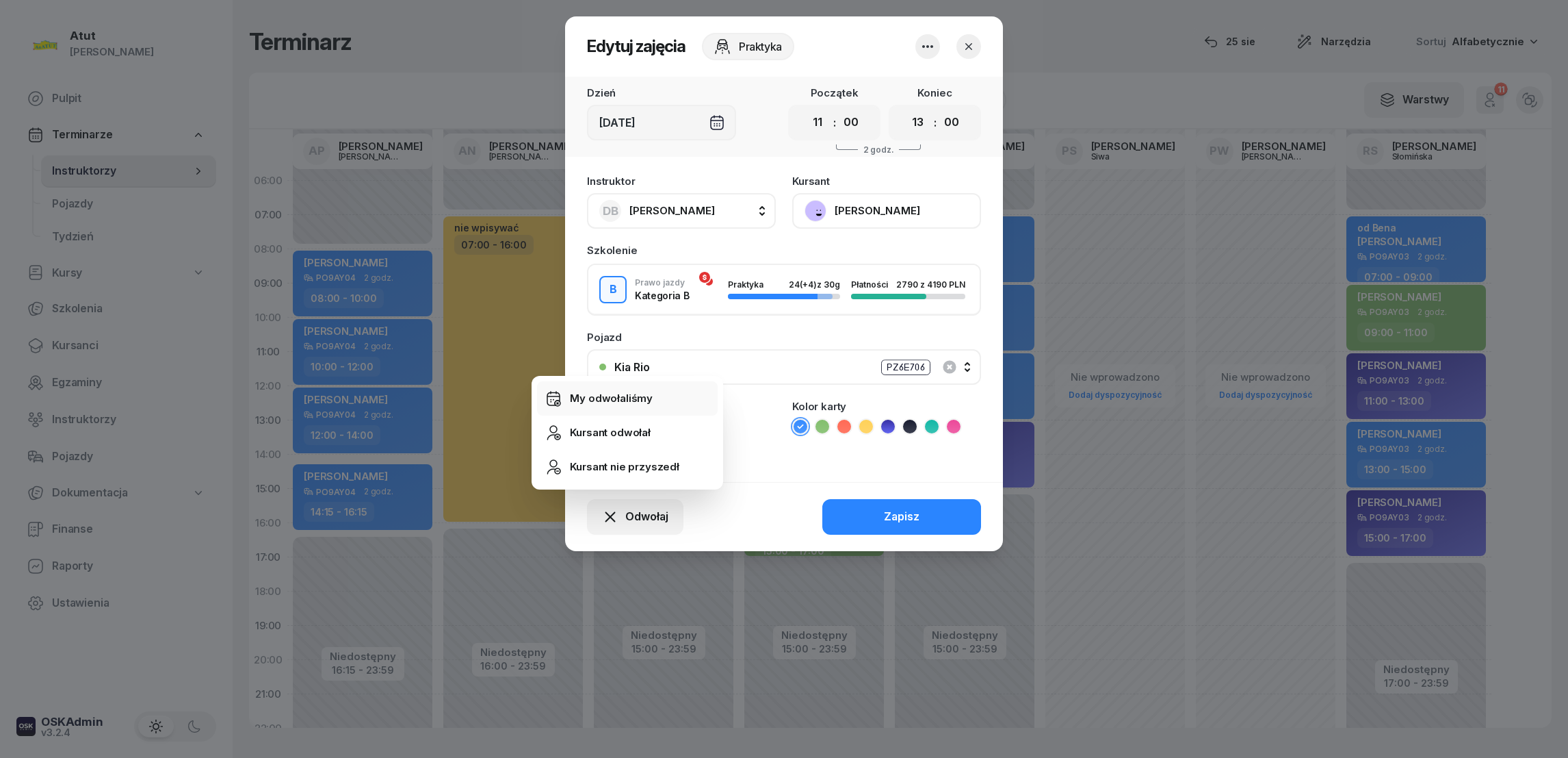
click at [614, 399] on div "My odwołaliśmy" at bounding box center [611, 398] width 83 height 18
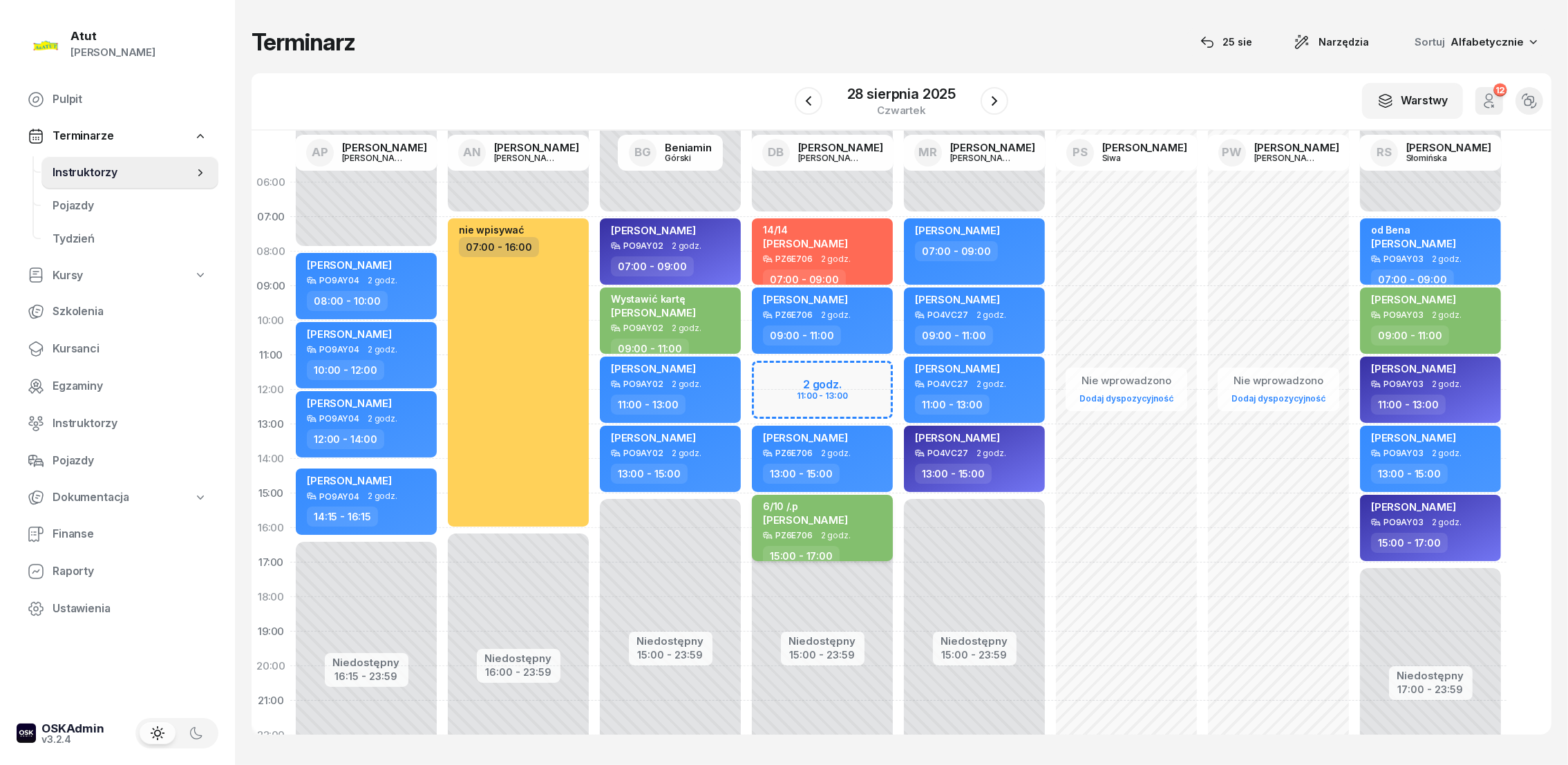
click at [816, 518] on span "[PERSON_NAME]" at bounding box center [805, 519] width 85 height 13
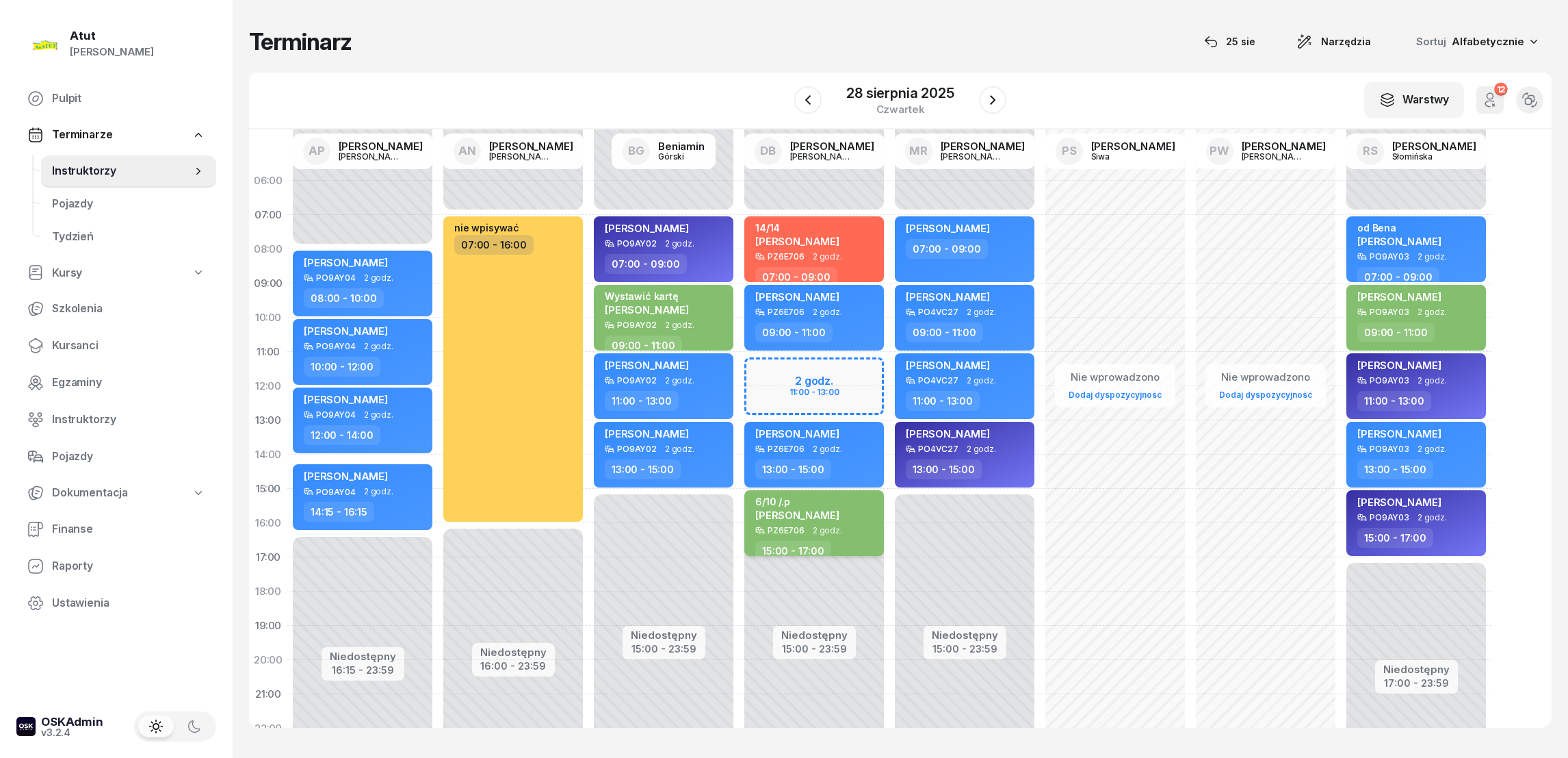
select select "15"
select select "17"
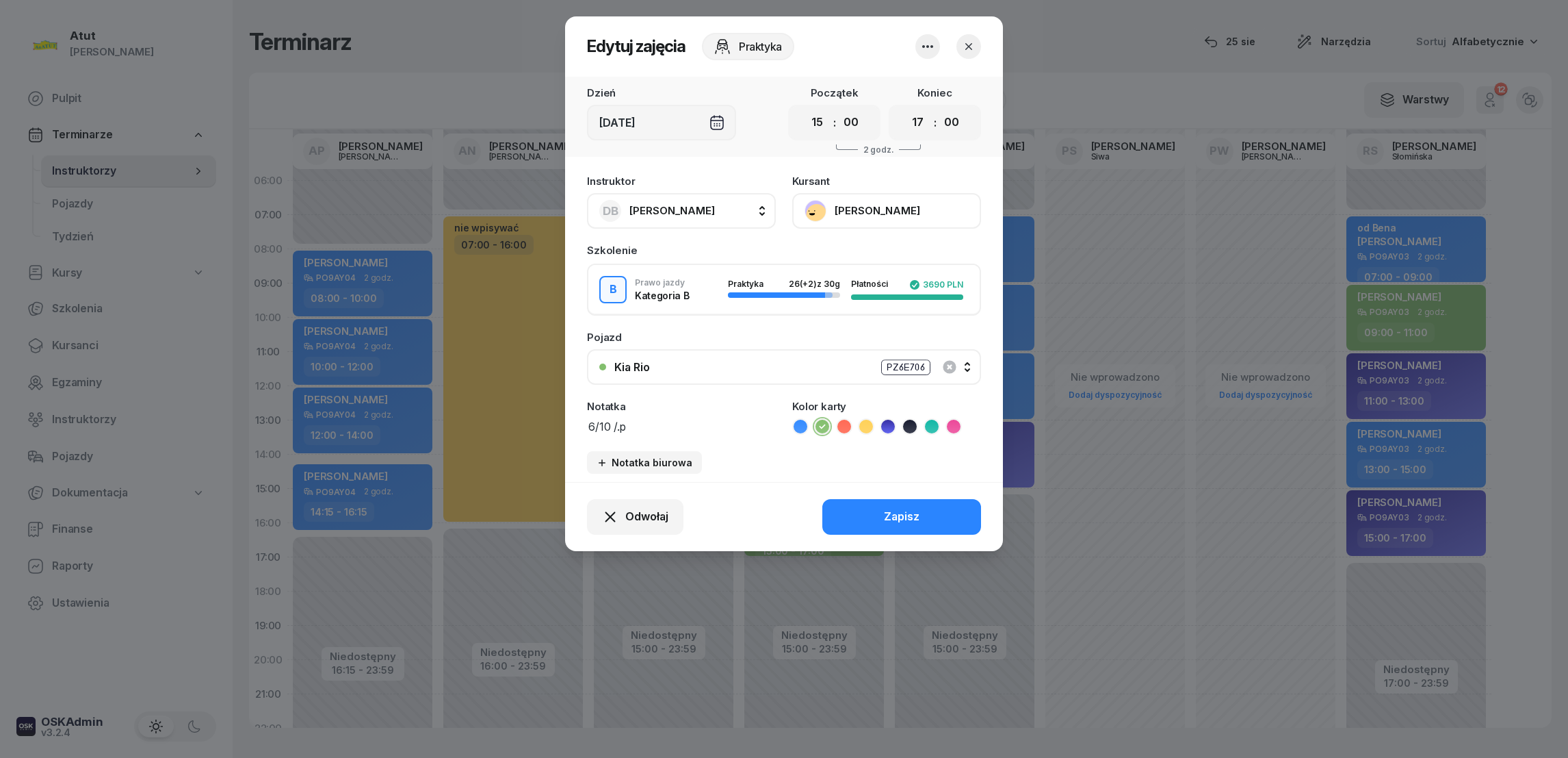
click at [858, 209] on button "[PERSON_NAME]" at bounding box center [886, 211] width 189 height 36
click at [814, 256] on div "Otwórz profil" at bounding box center [836, 257] width 66 height 18
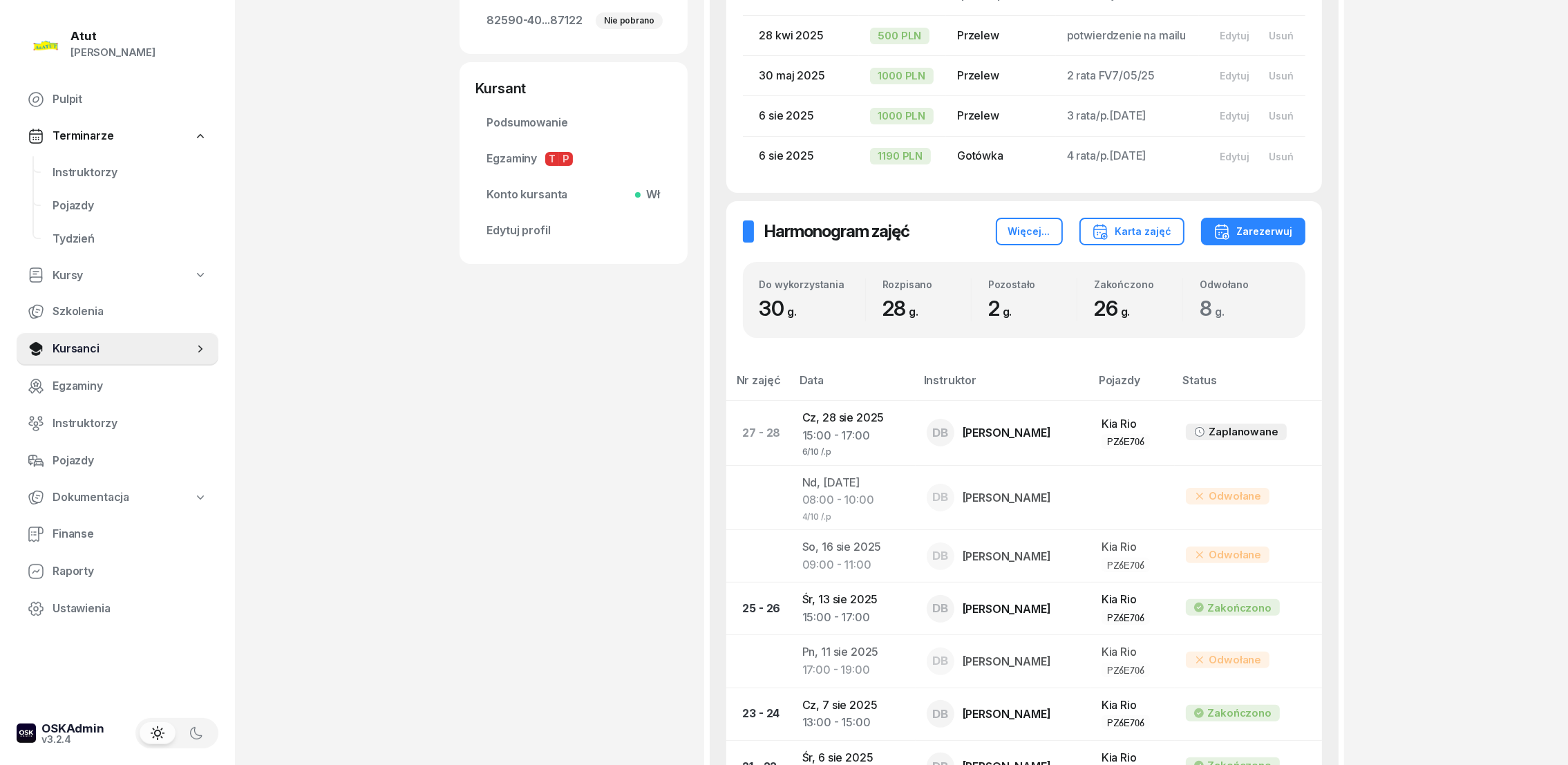
scroll to position [621, 0]
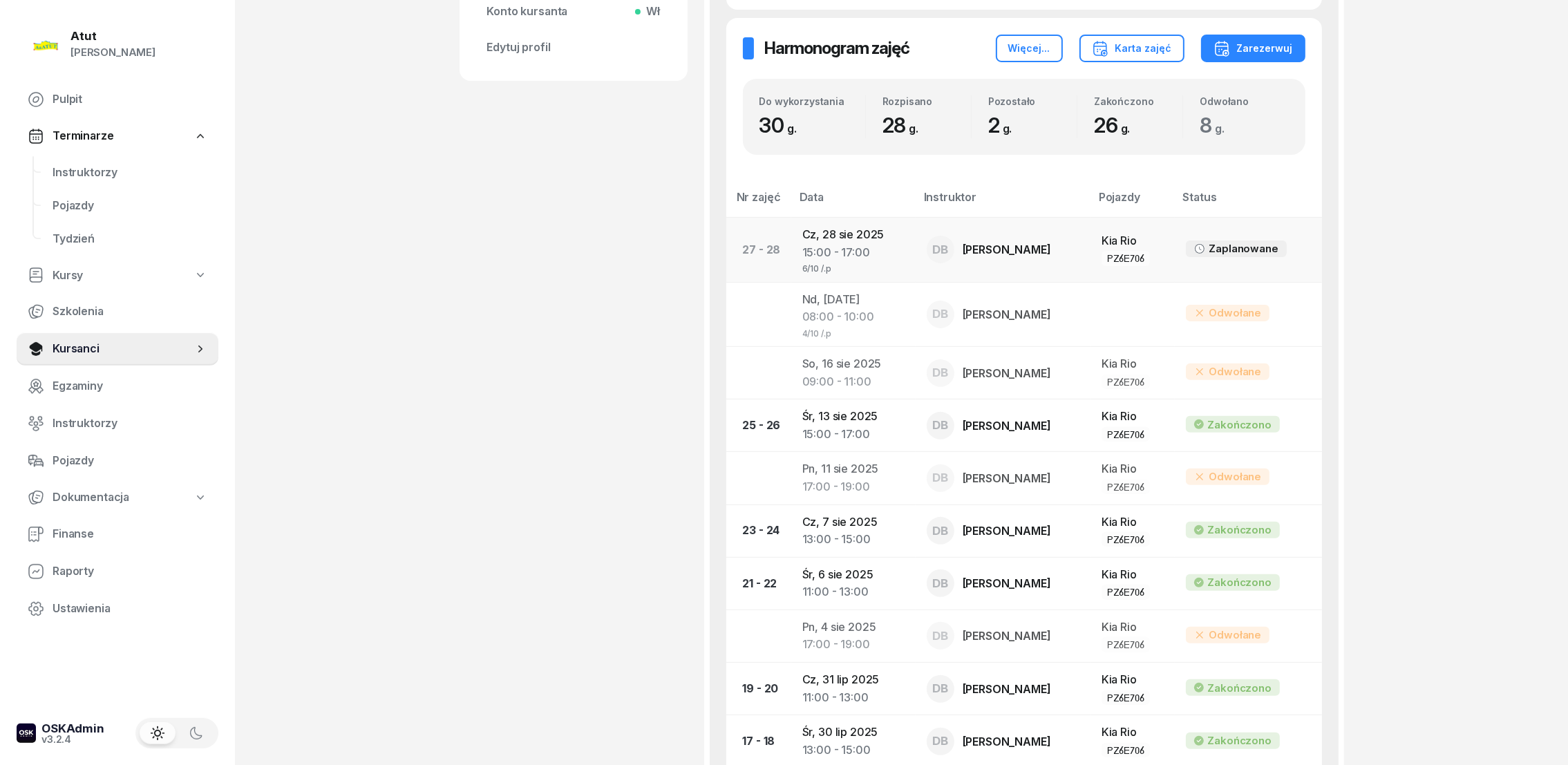
click at [887, 261] on div "6/10 /.p" at bounding box center [853, 267] width 103 height 12
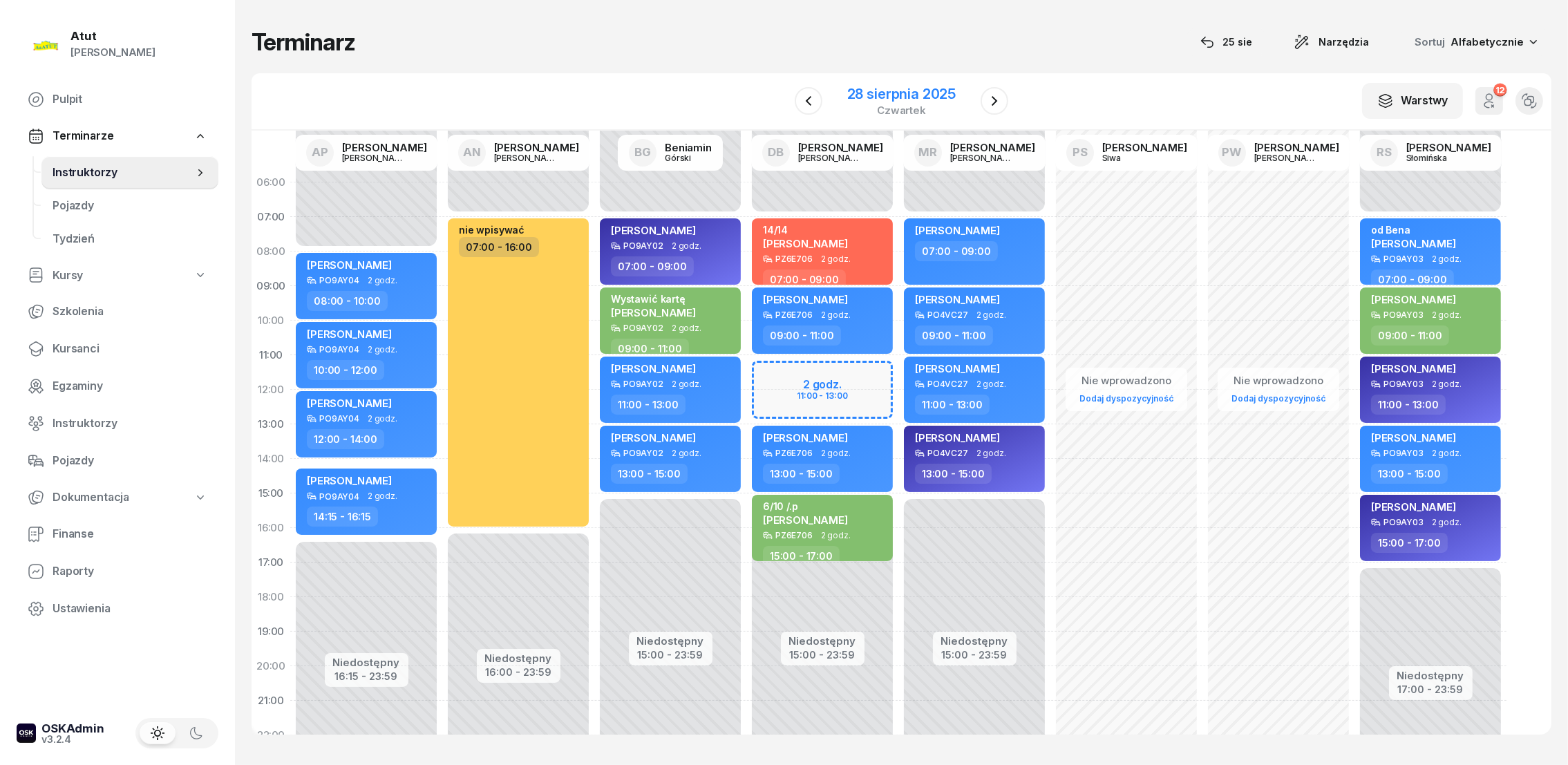
click at [925, 99] on div "28 sierpnia 2025" at bounding box center [901, 94] width 109 height 14
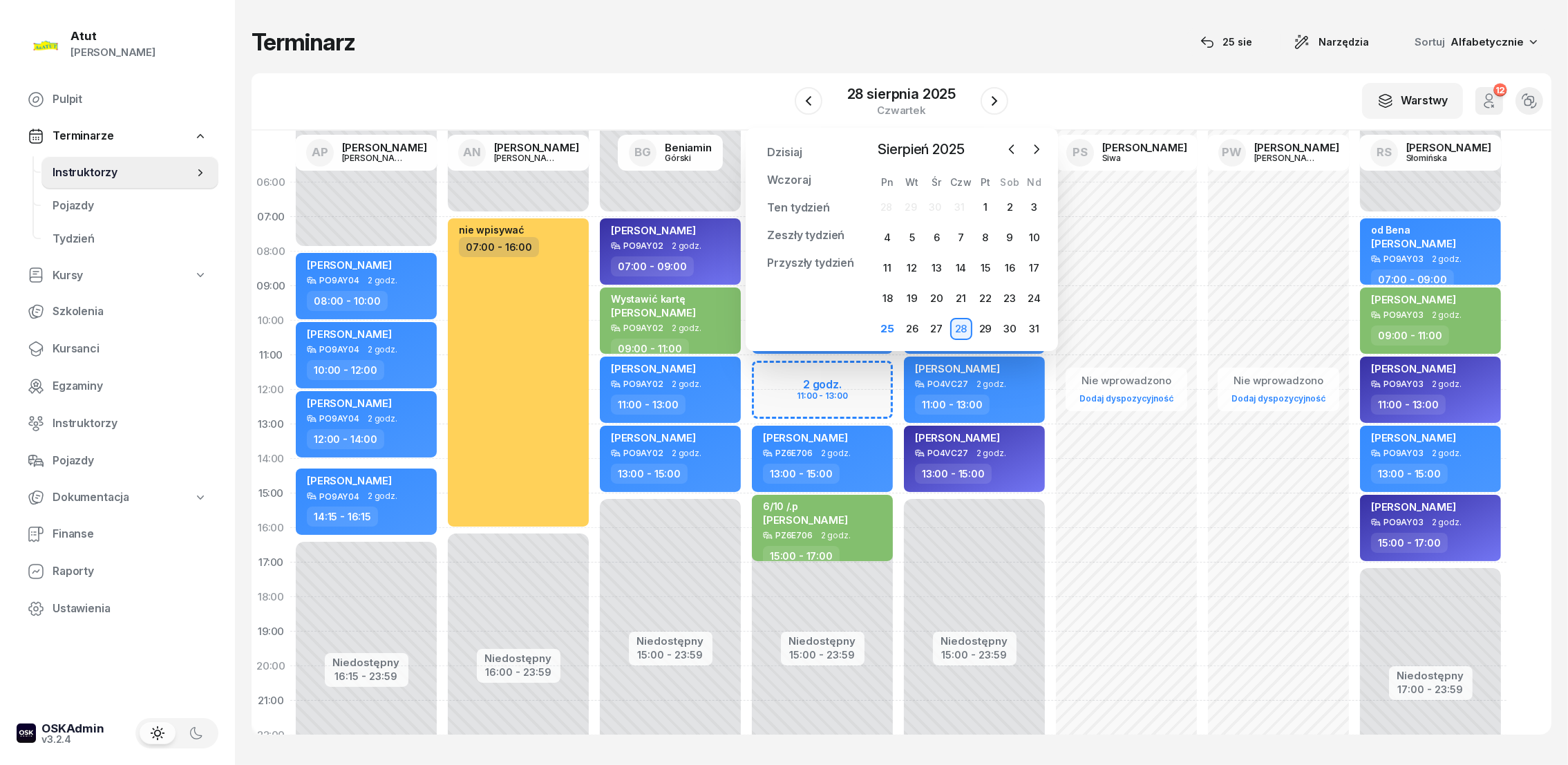
click at [729, 9] on div "Terminarz [DATE] Narzędzia Sortuj Alfabetycznie W Wybierz AP [PERSON_NAME] AN […" at bounding box center [901, 380] width 1300 height 762
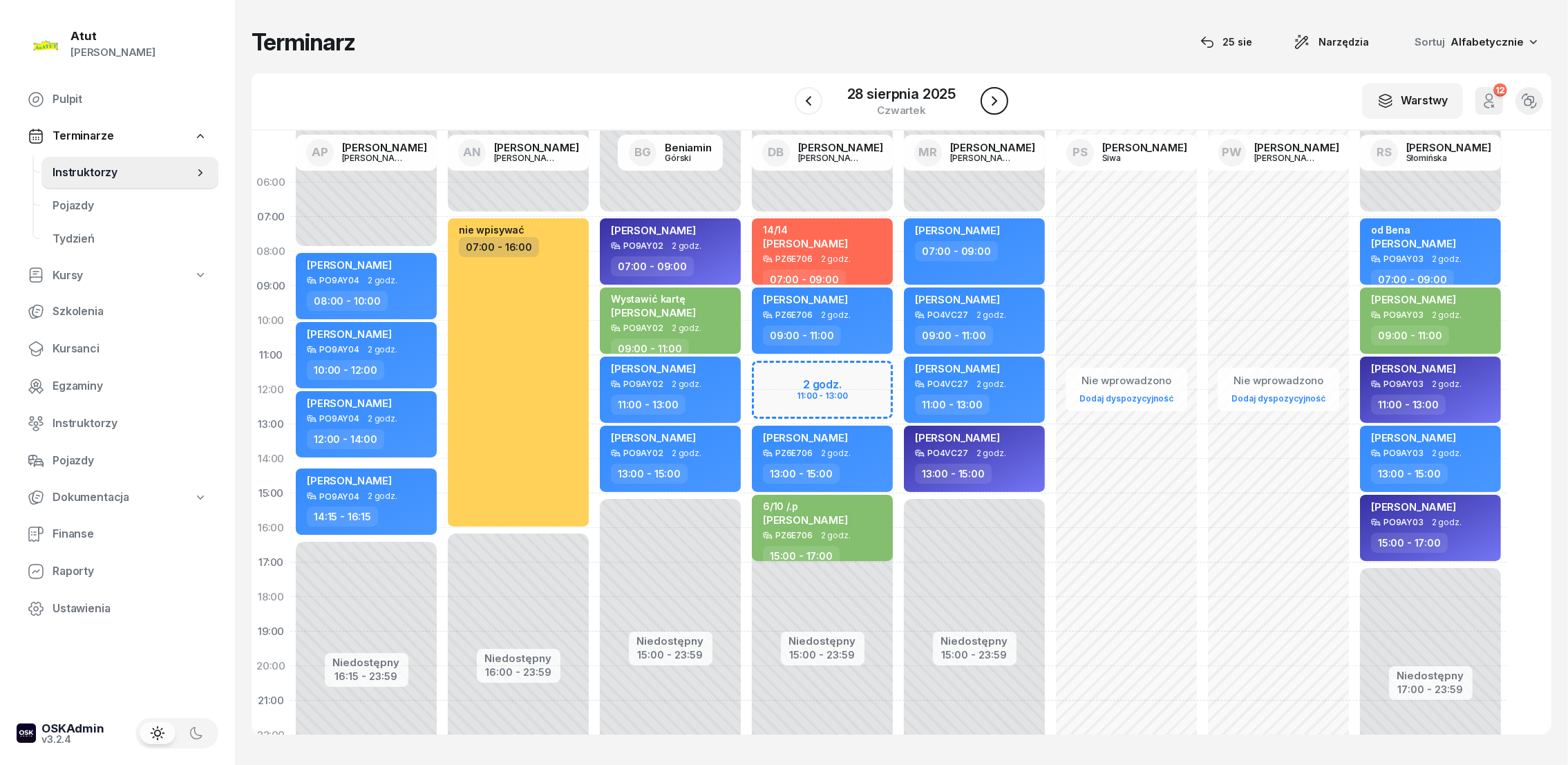
click at [993, 100] on icon "button" at bounding box center [993, 100] width 16 height 16
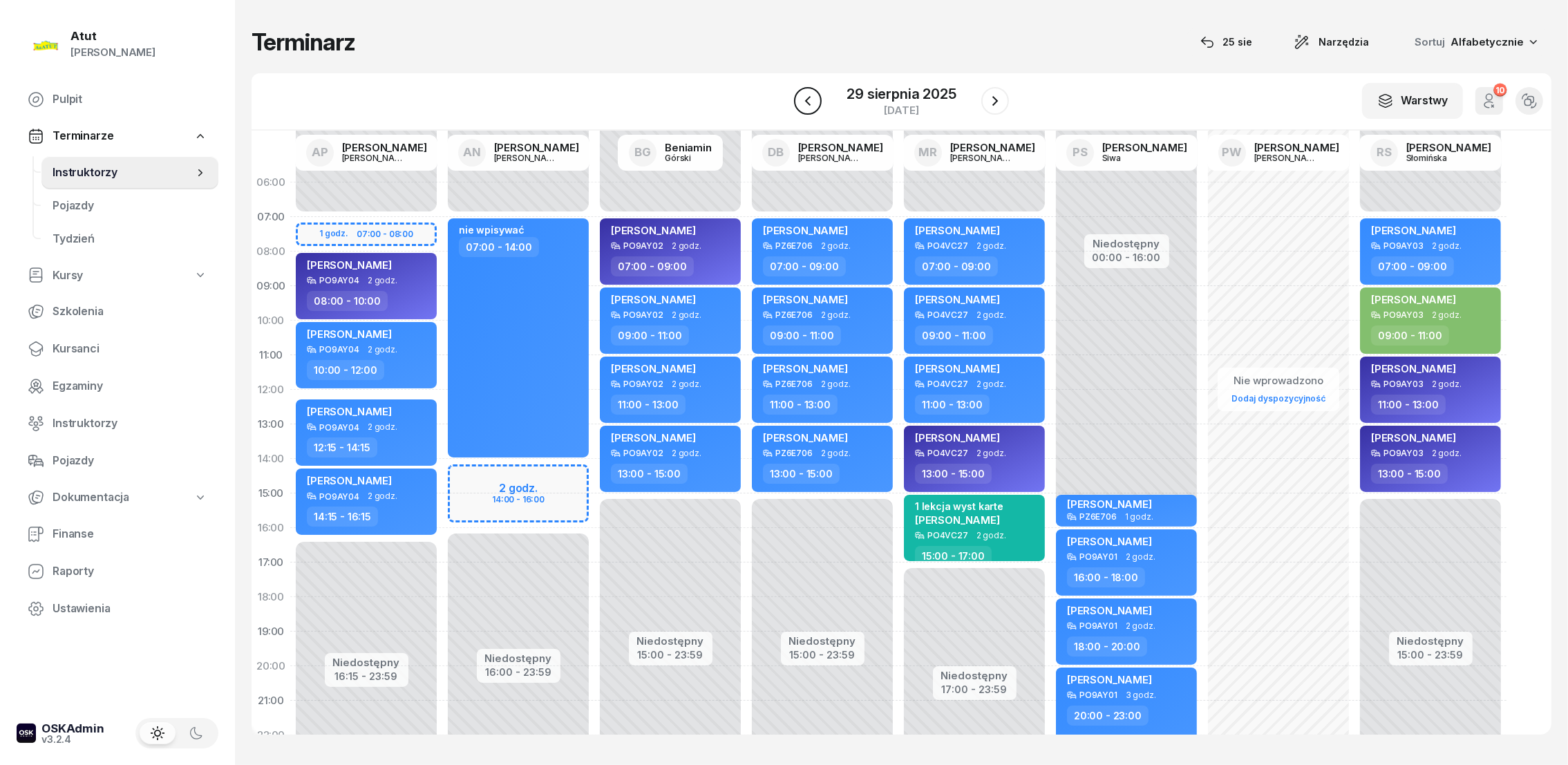
click at [808, 103] on icon "button" at bounding box center [807, 100] width 5 height 9
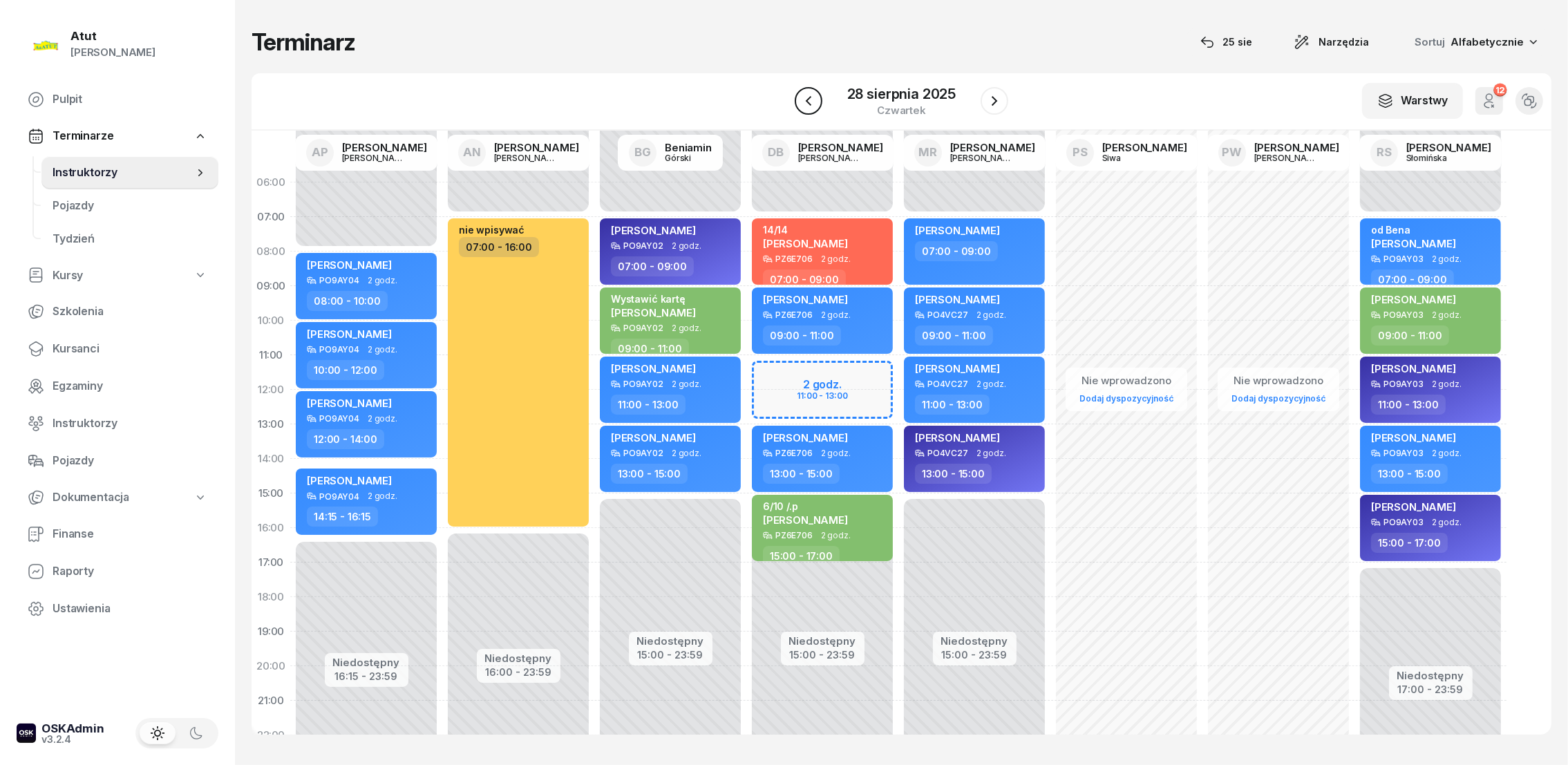
click at [808, 103] on icon "button" at bounding box center [808, 100] width 5 height 9
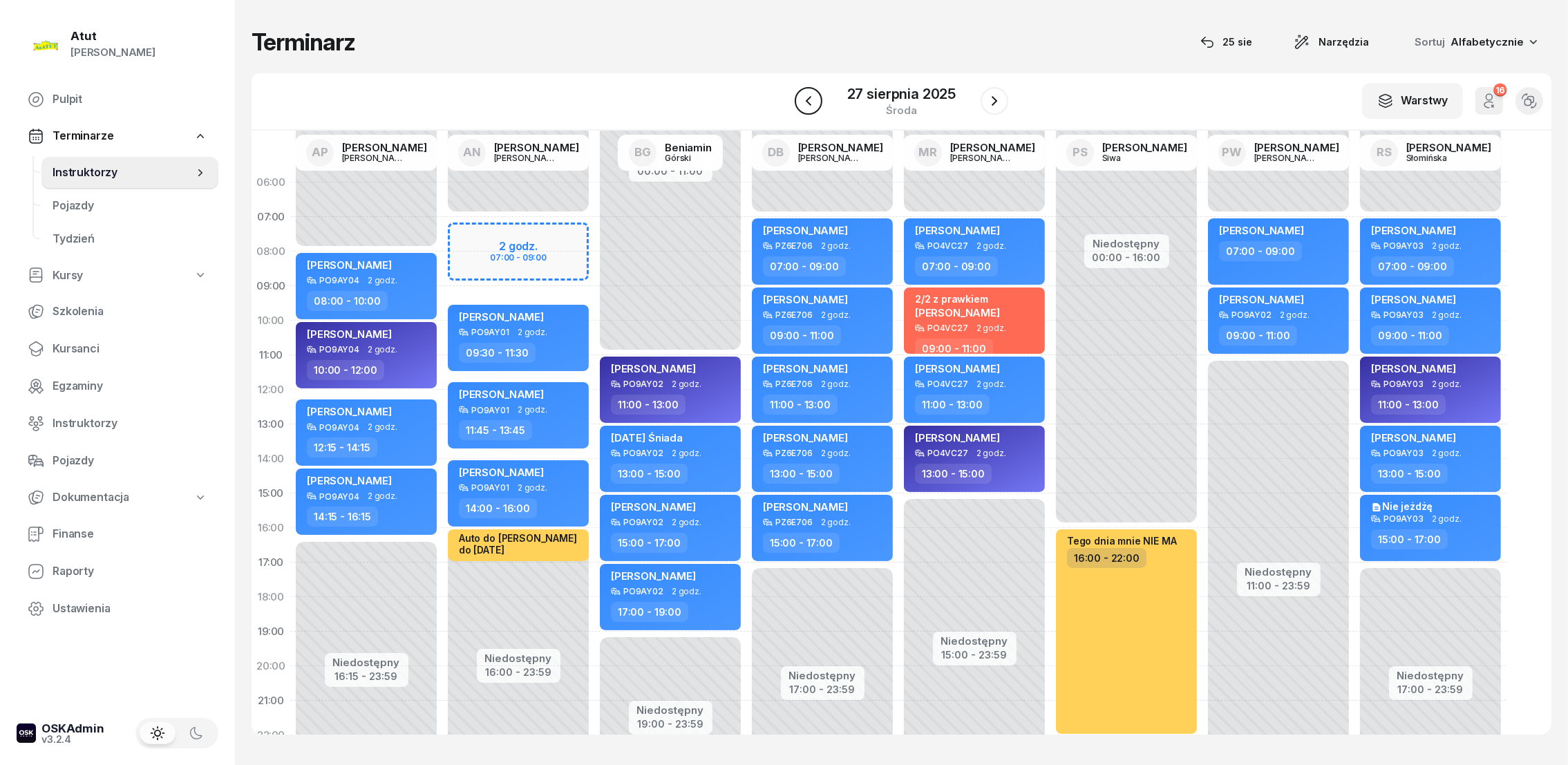
click at [814, 103] on icon "button" at bounding box center [808, 100] width 16 height 16
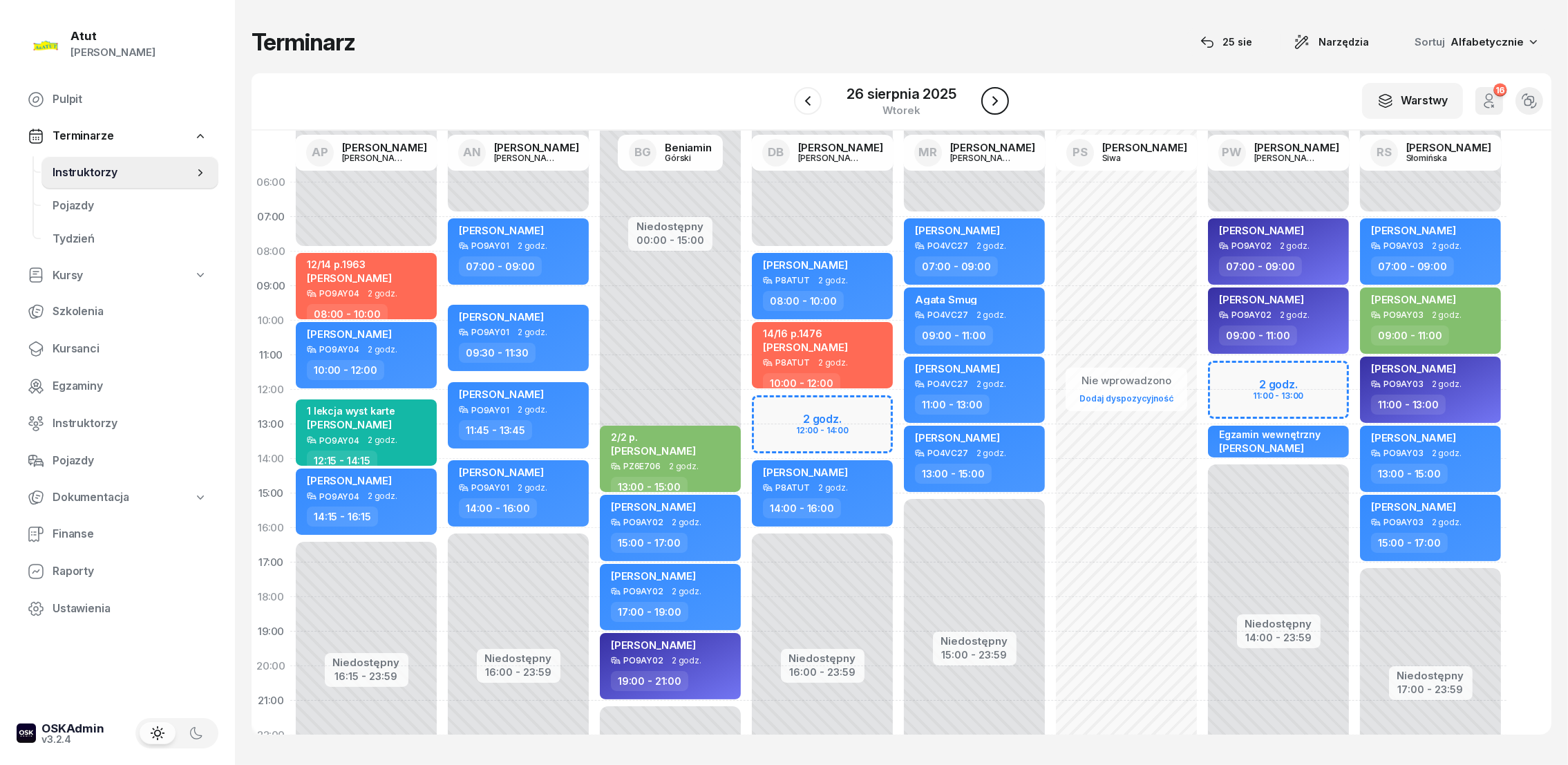
click at [992, 100] on icon "button" at bounding box center [994, 100] width 16 height 16
click at [992, 100] on icon "button" at bounding box center [993, 100] width 16 height 16
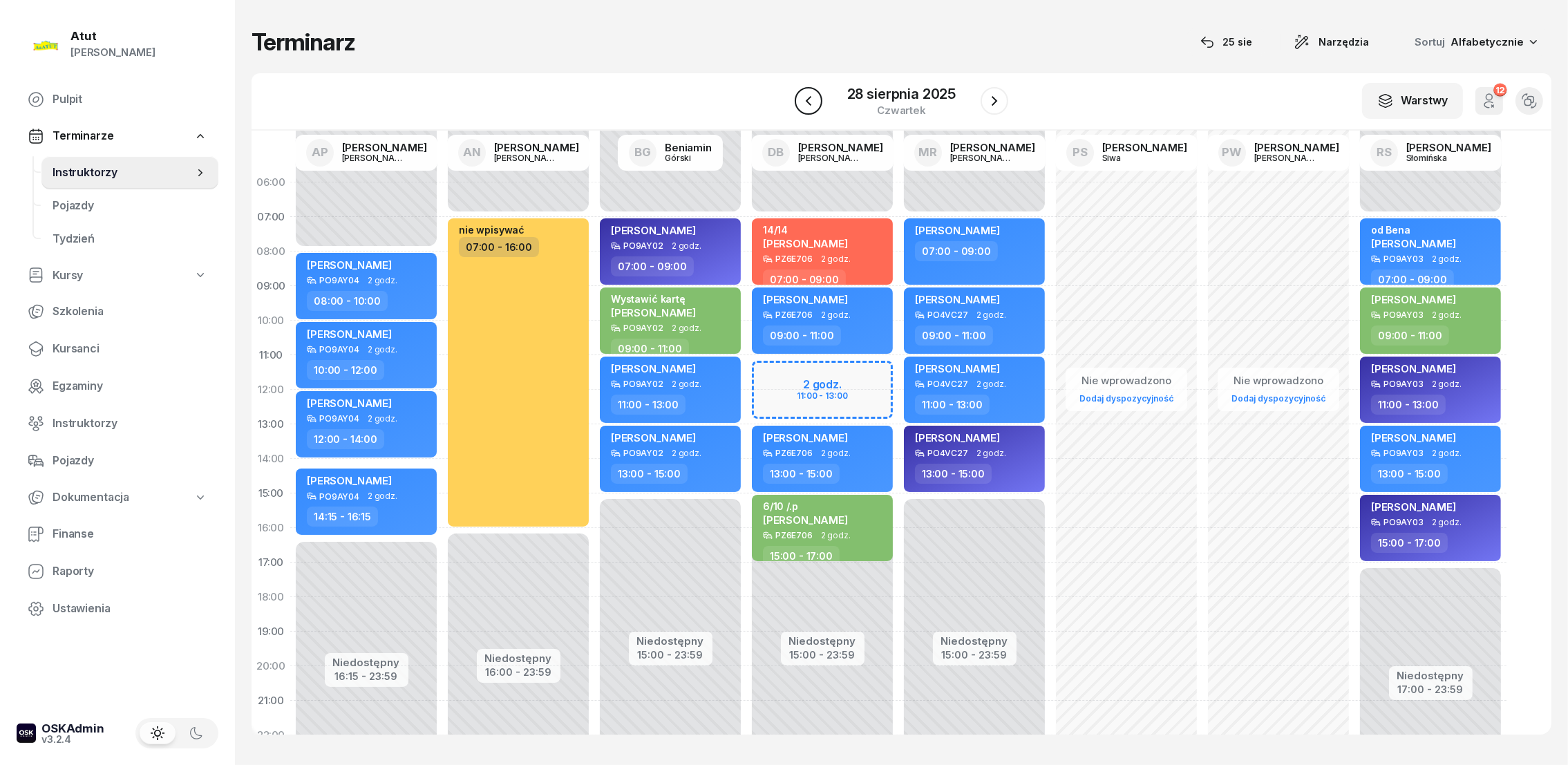
click at [799, 96] on button "button" at bounding box center [808, 101] width 27 height 27
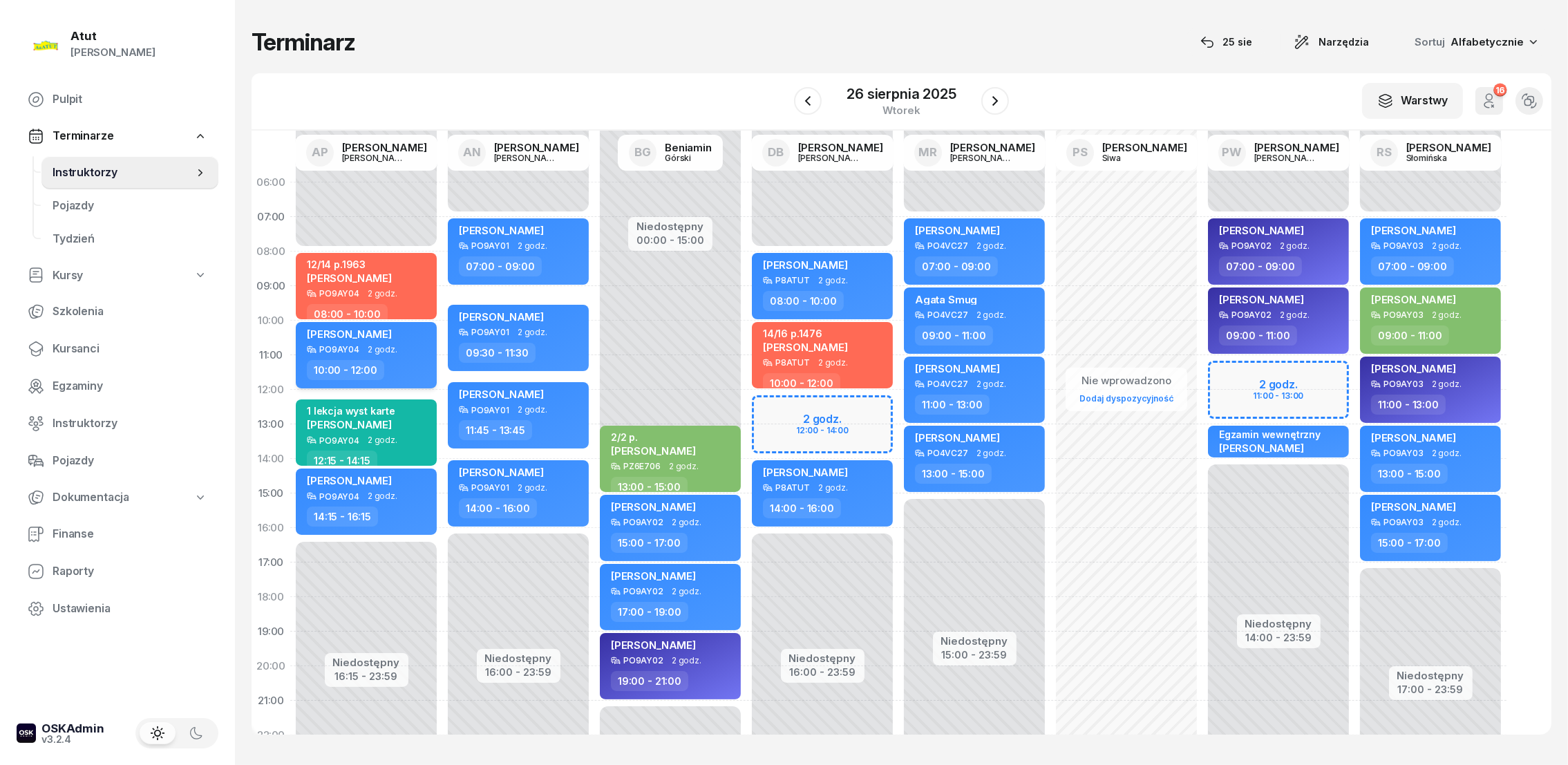
click at [358, 334] on span "[PERSON_NAME]" at bounding box center [349, 333] width 85 height 13
select select "10"
select select "12"
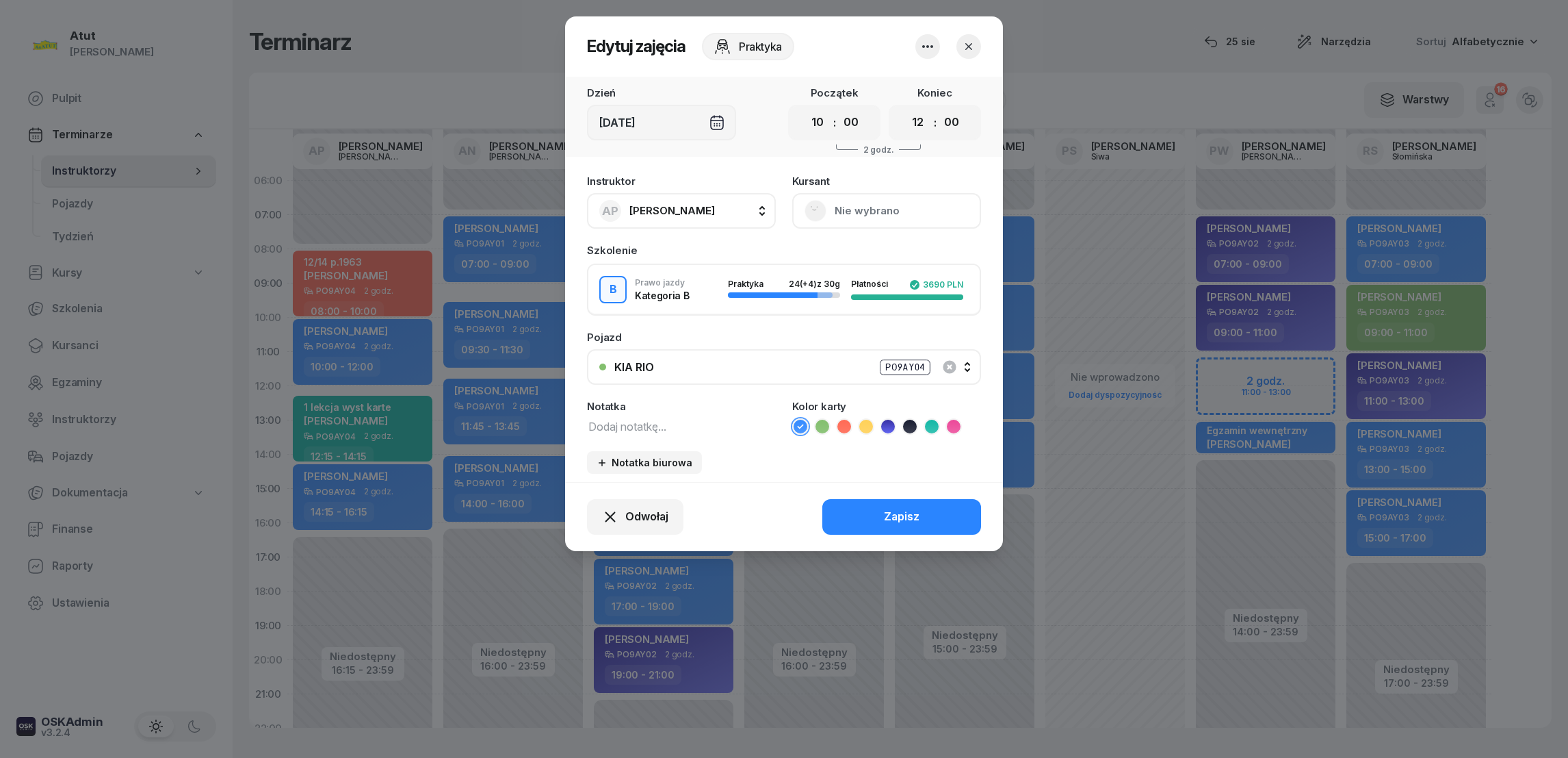
click at [847, 213] on button "Nie wybrano" at bounding box center [886, 211] width 189 height 36
click at [822, 256] on div "Otwórz profil" at bounding box center [836, 257] width 66 height 18
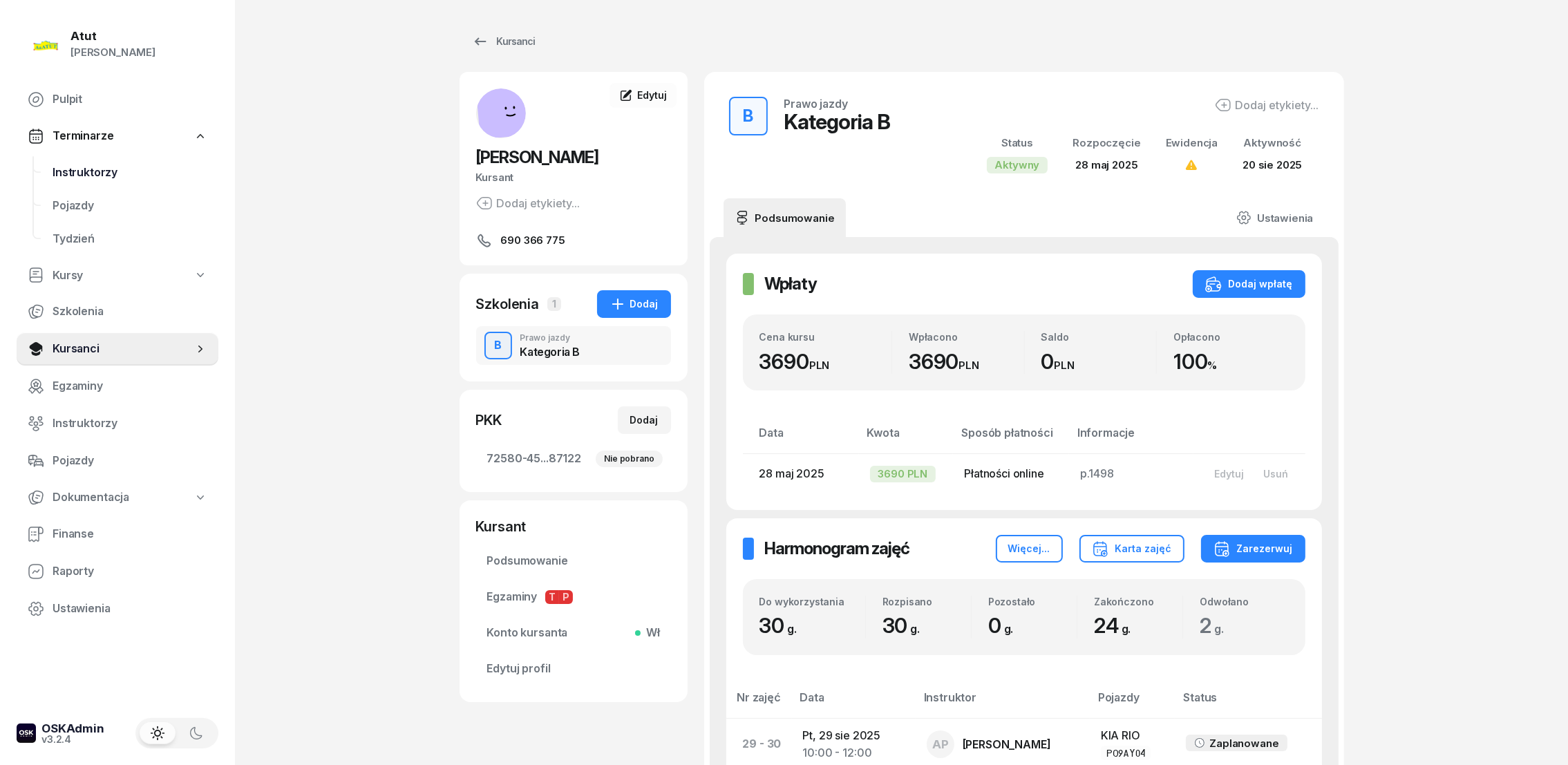
click at [98, 175] on span "Instruktorzy" at bounding box center [129, 173] width 155 height 18
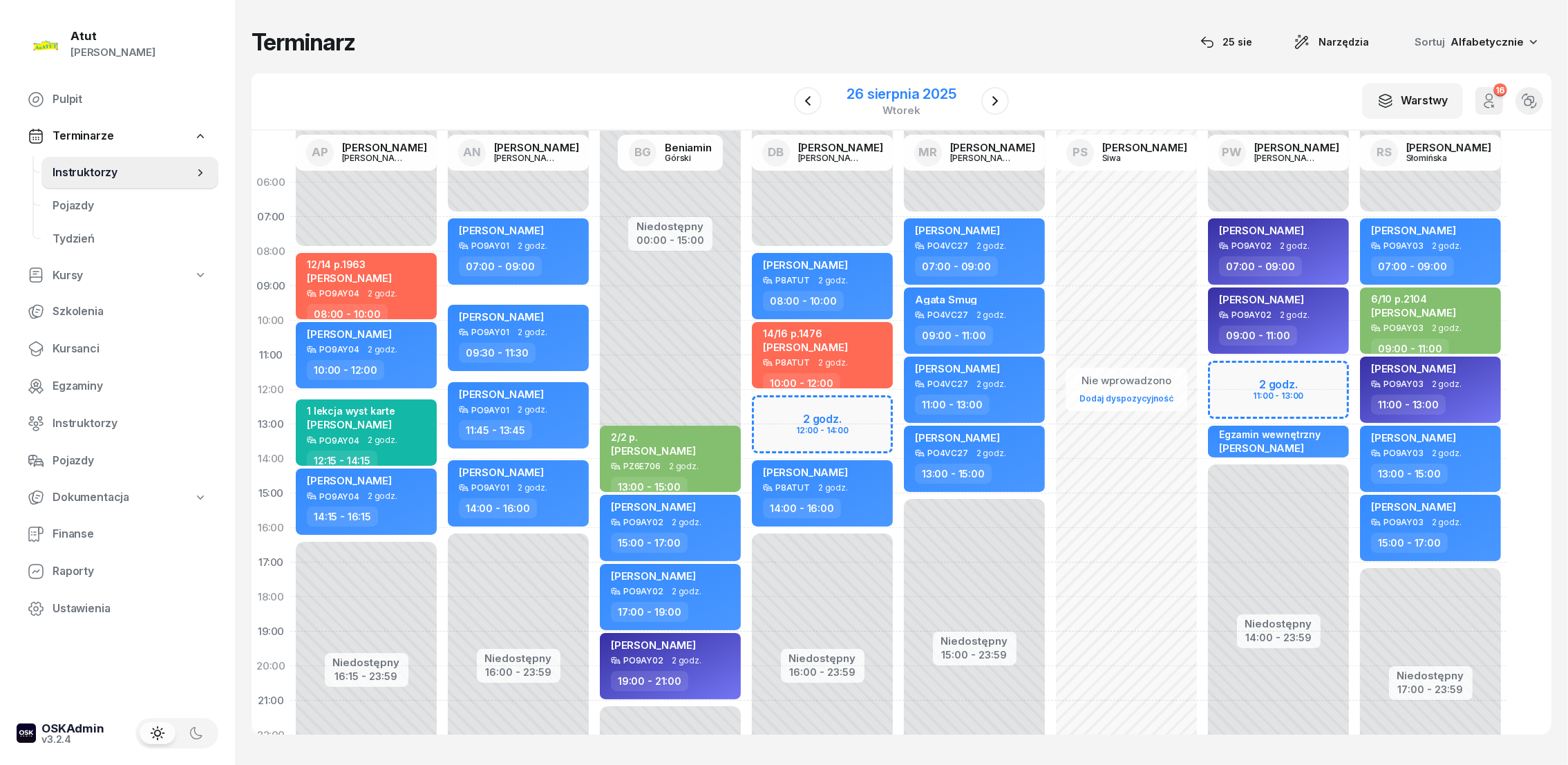
click at [864, 91] on div "26 sierpnia 2025" at bounding box center [901, 94] width 109 height 14
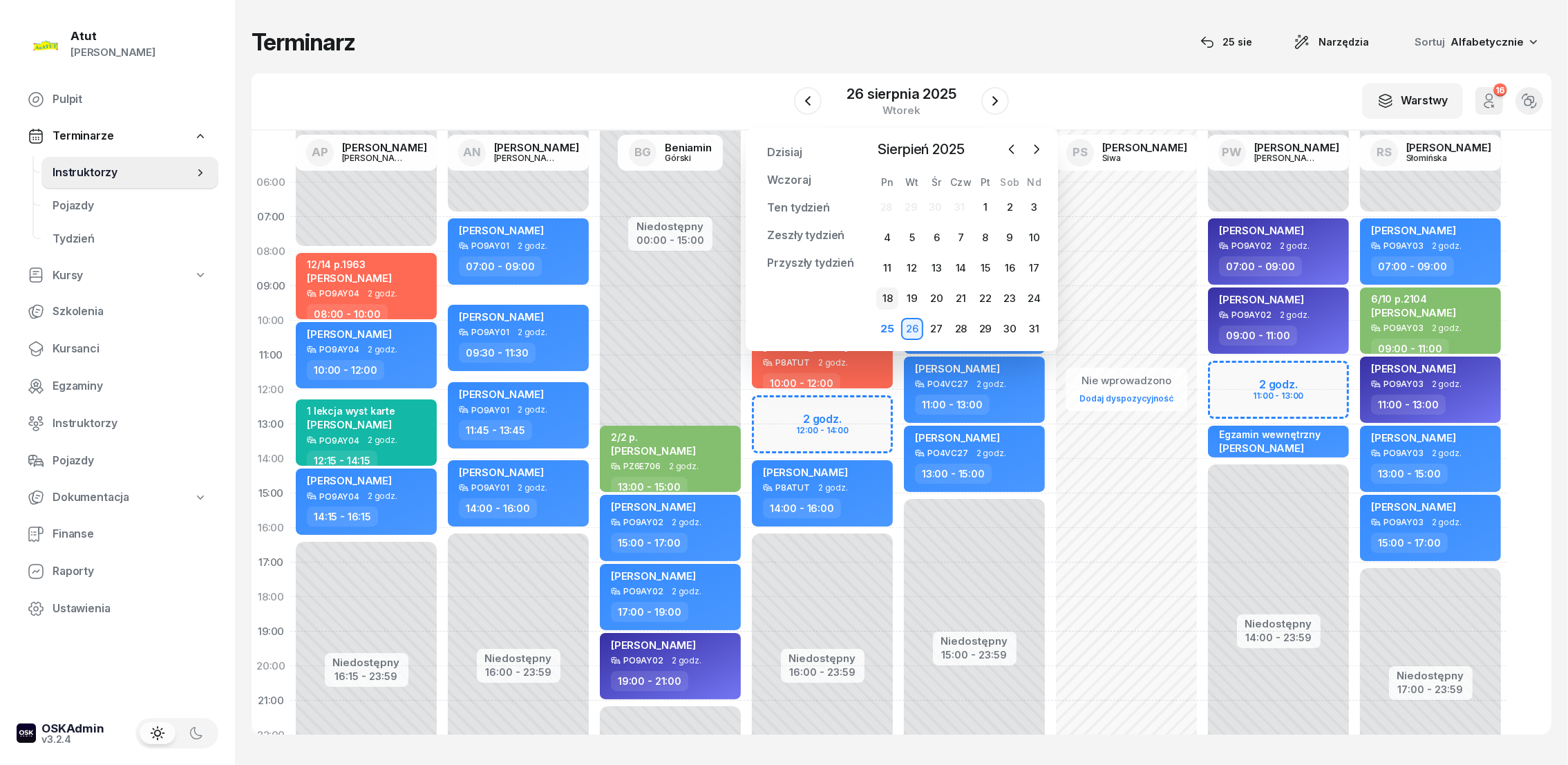
click at [887, 297] on div "18" at bounding box center [887, 298] width 22 height 22
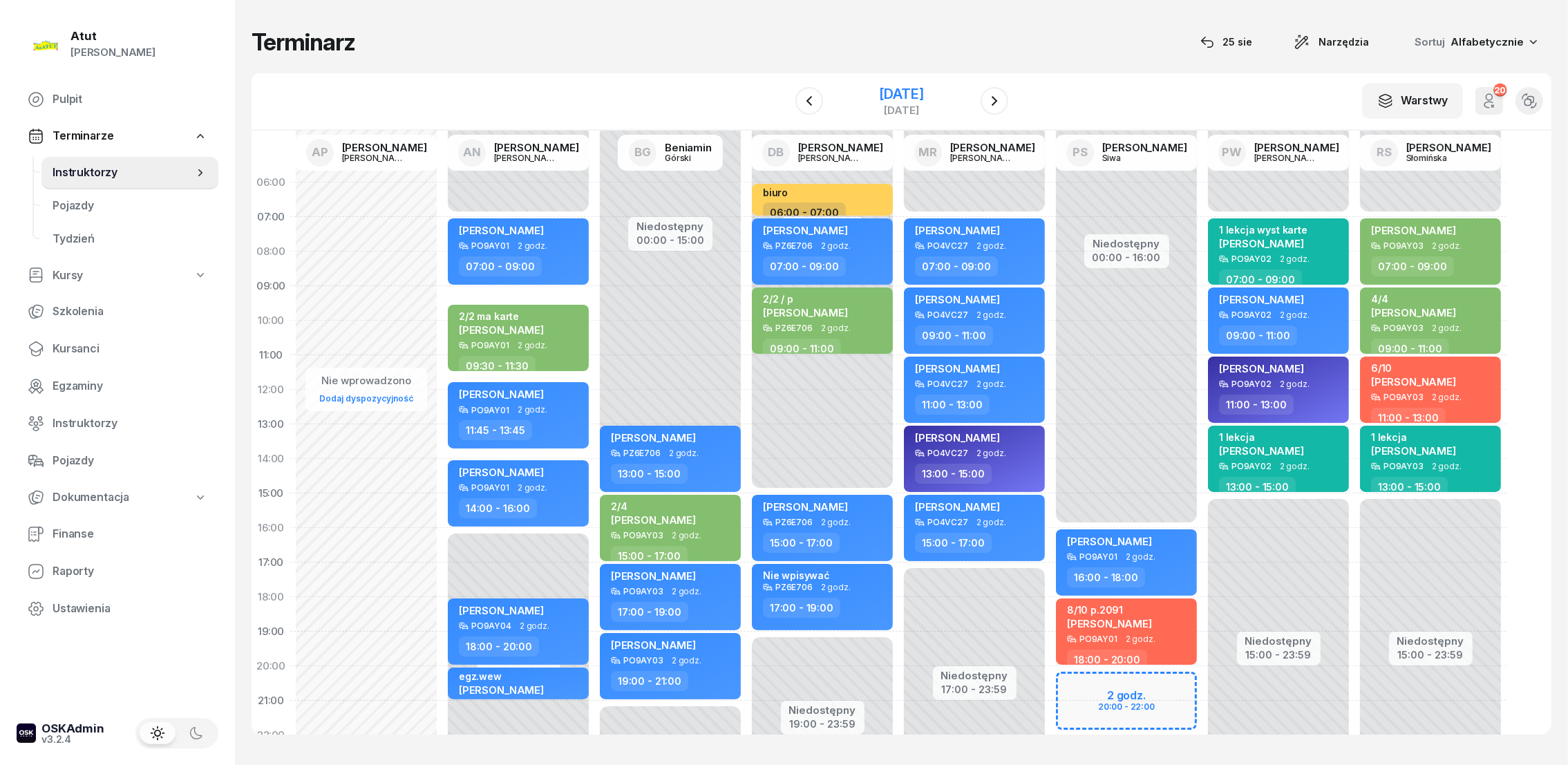
click at [923, 91] on div "[DATE]" at bounding box center [901, 94] width 44 height 14
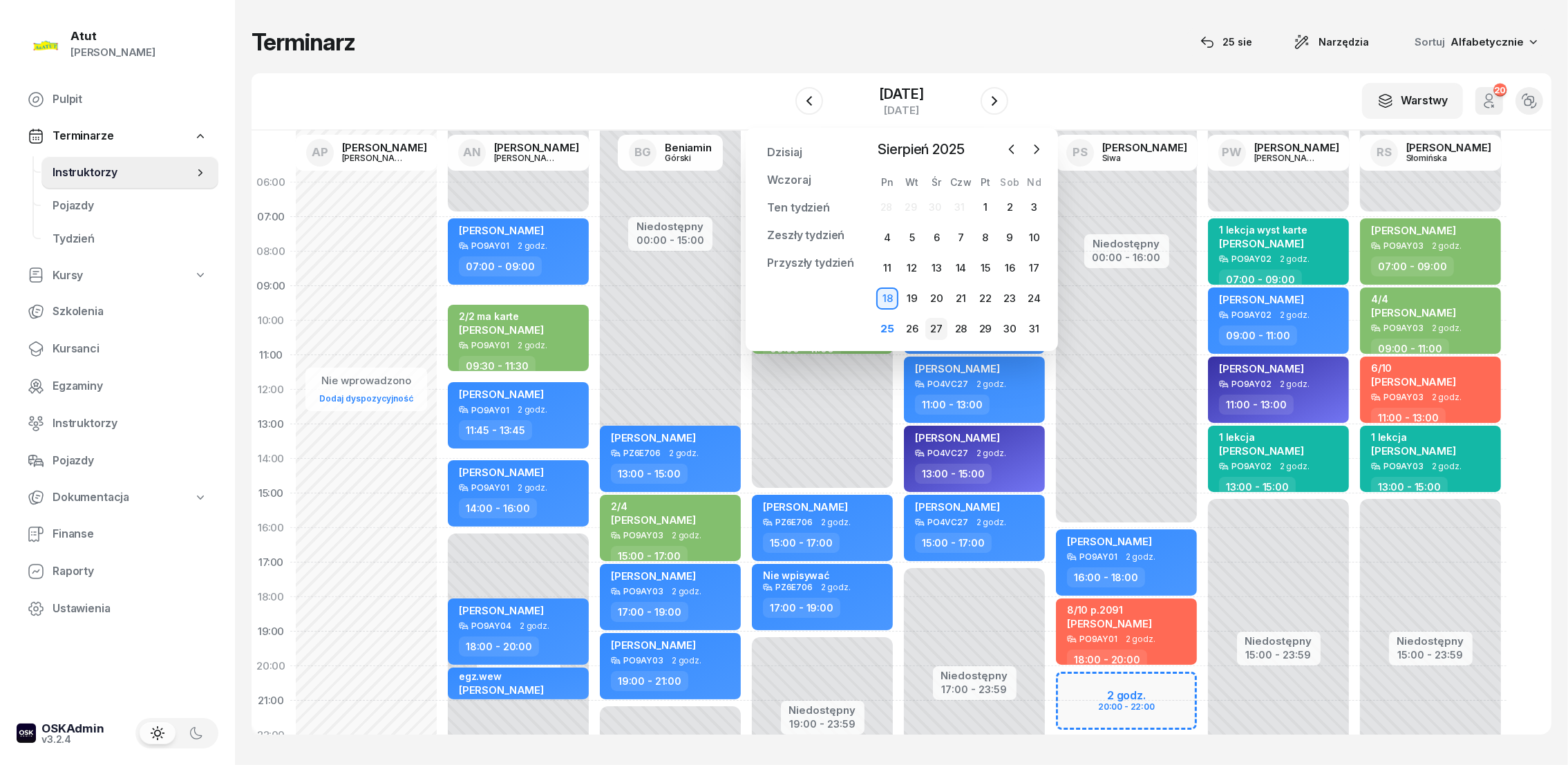
click at [934, 331] on div "27" at bounding box center [936, 329] width 22 height 22
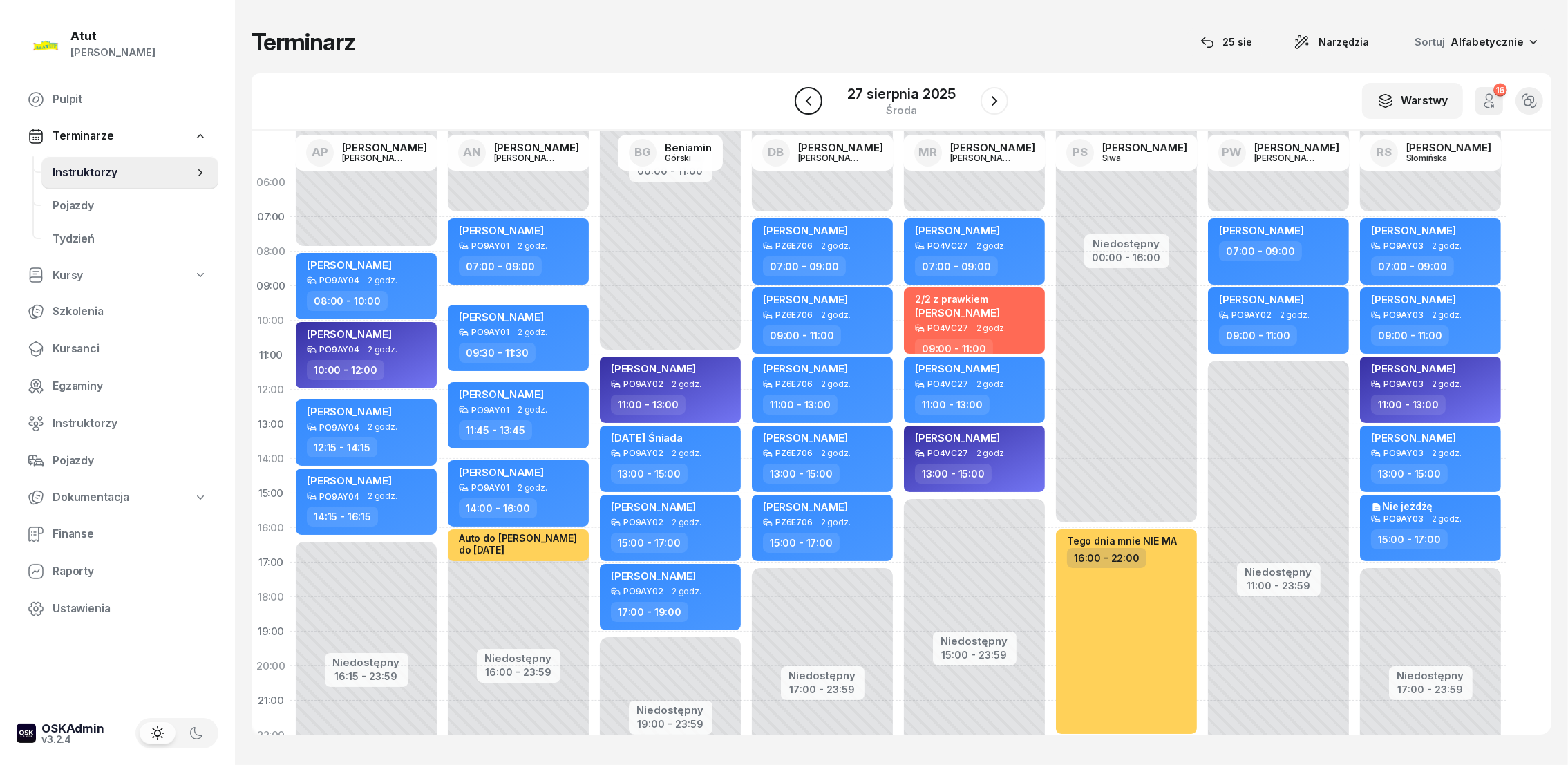
click at [813, 101] on icon "button" at bounding box center [808, 100] width 16 height 16
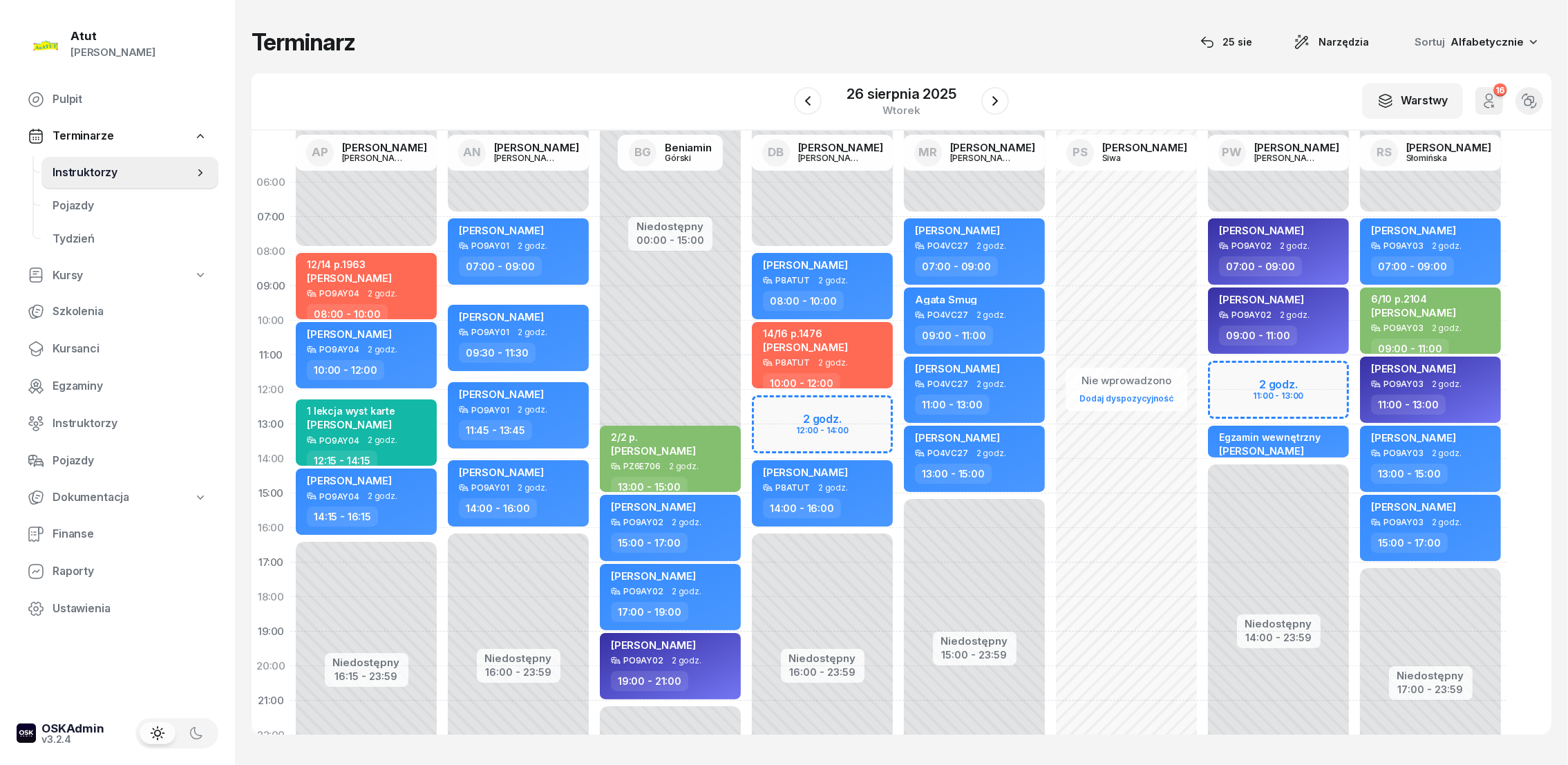
click at [1354, 366] on div "Niedostępny 00:00 - 07:00 Niedostępny 14:00 - 23:59 2 godz. 11:00 - 13:00 [PERS…" at bounding box center [1430, 493] width 152 height 656
select select "11"
select select "13"
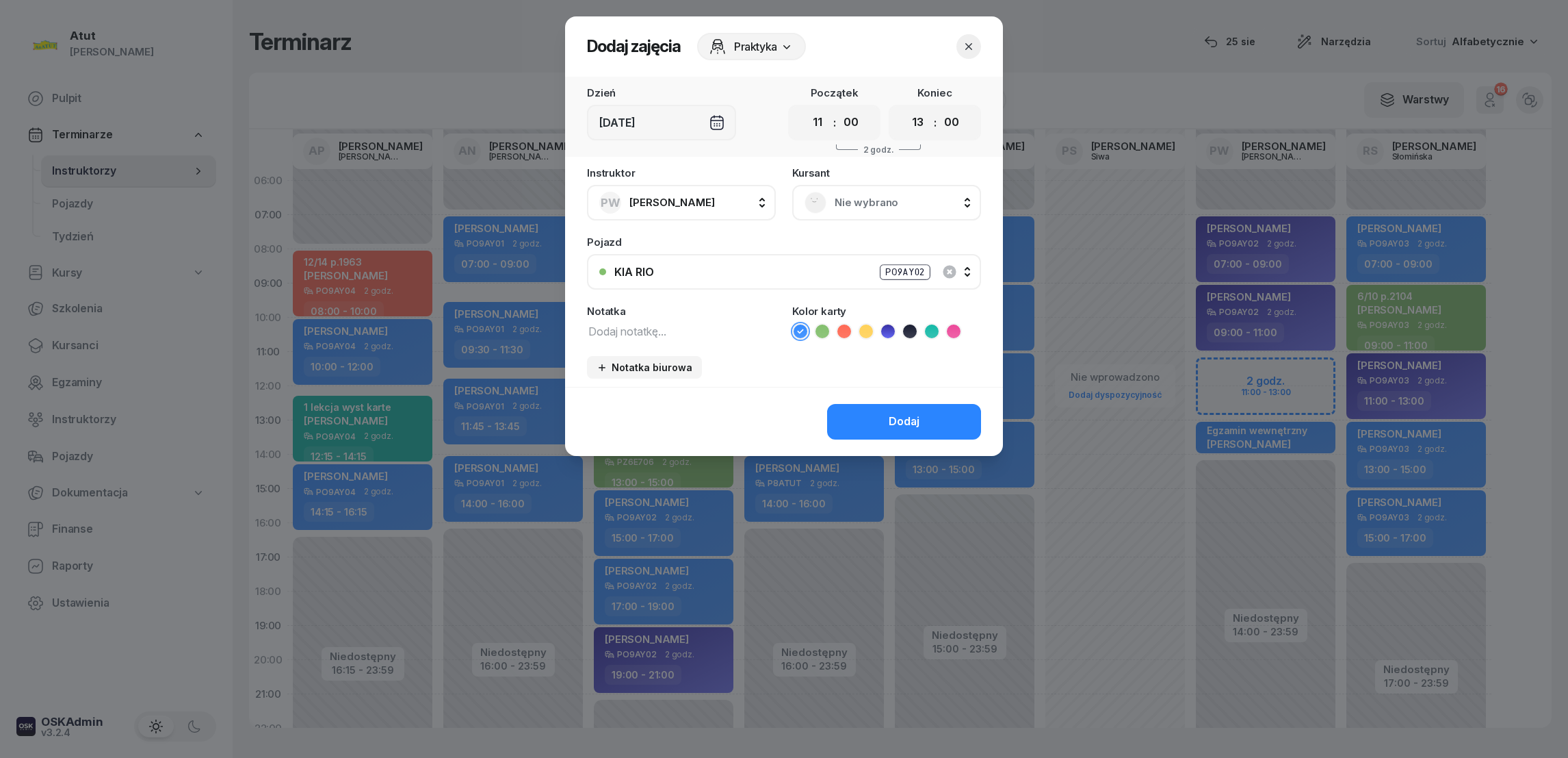
click at [841, 197] on span "Nie wybrano" at bounding box center [902, 202] width 134 height 18
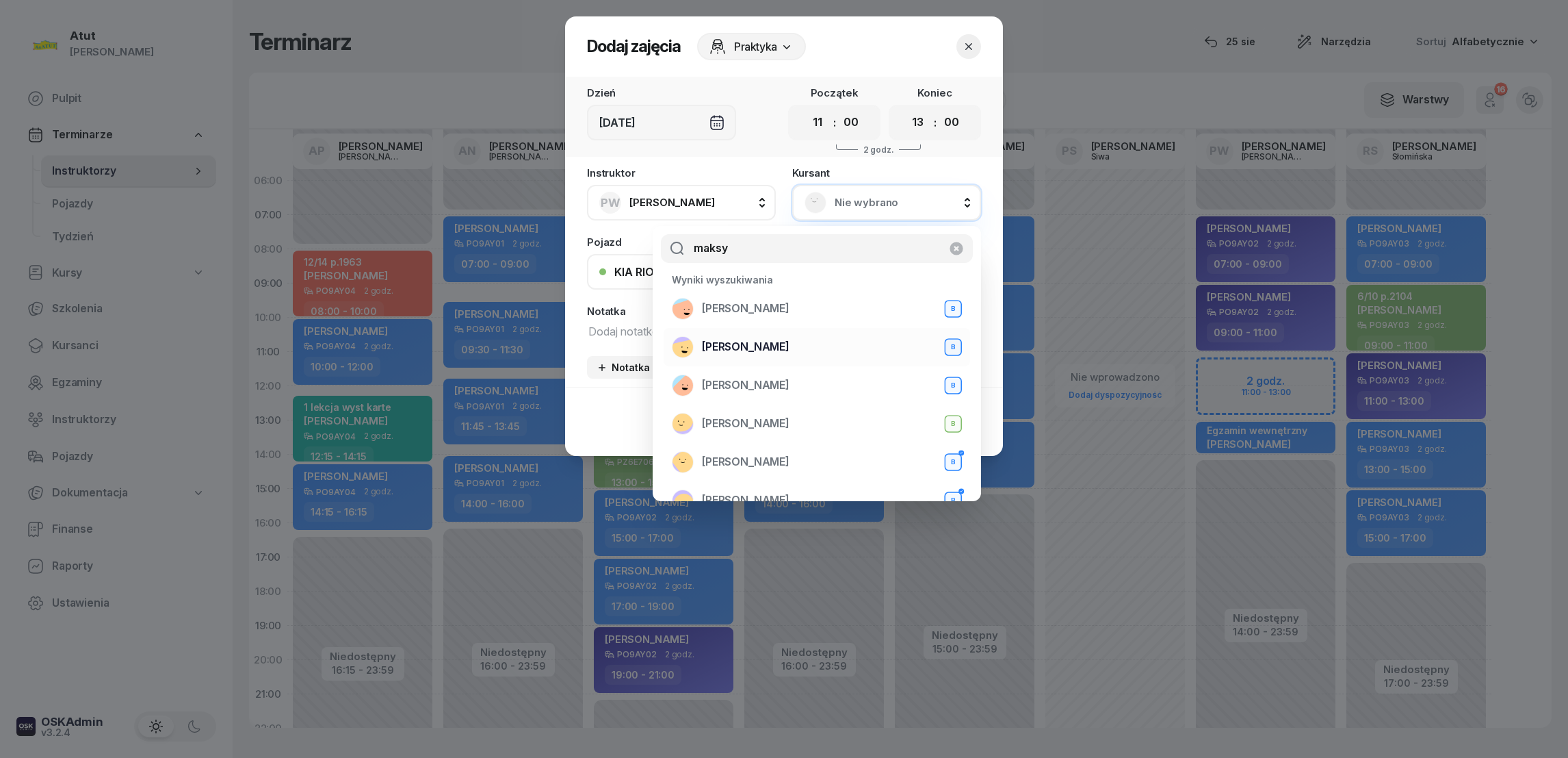
type input "maksy"
click at [759, 344] on span "[PERSON_NAME]" at bounding box center [745, 346] width 87 height 18
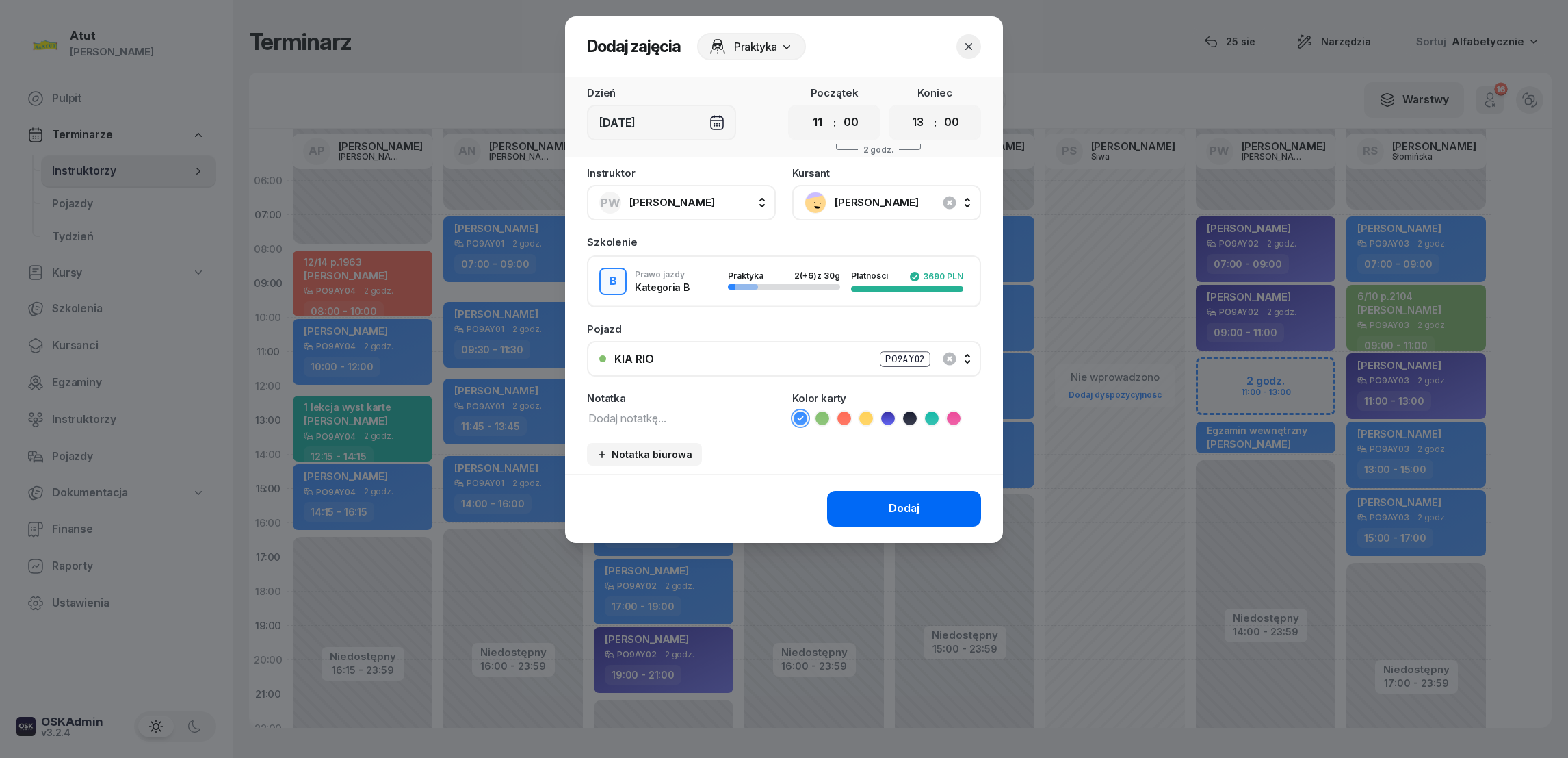
click at [918, 512] on div "Dodaj" at bounding box center [904, 508] width 30 height 18
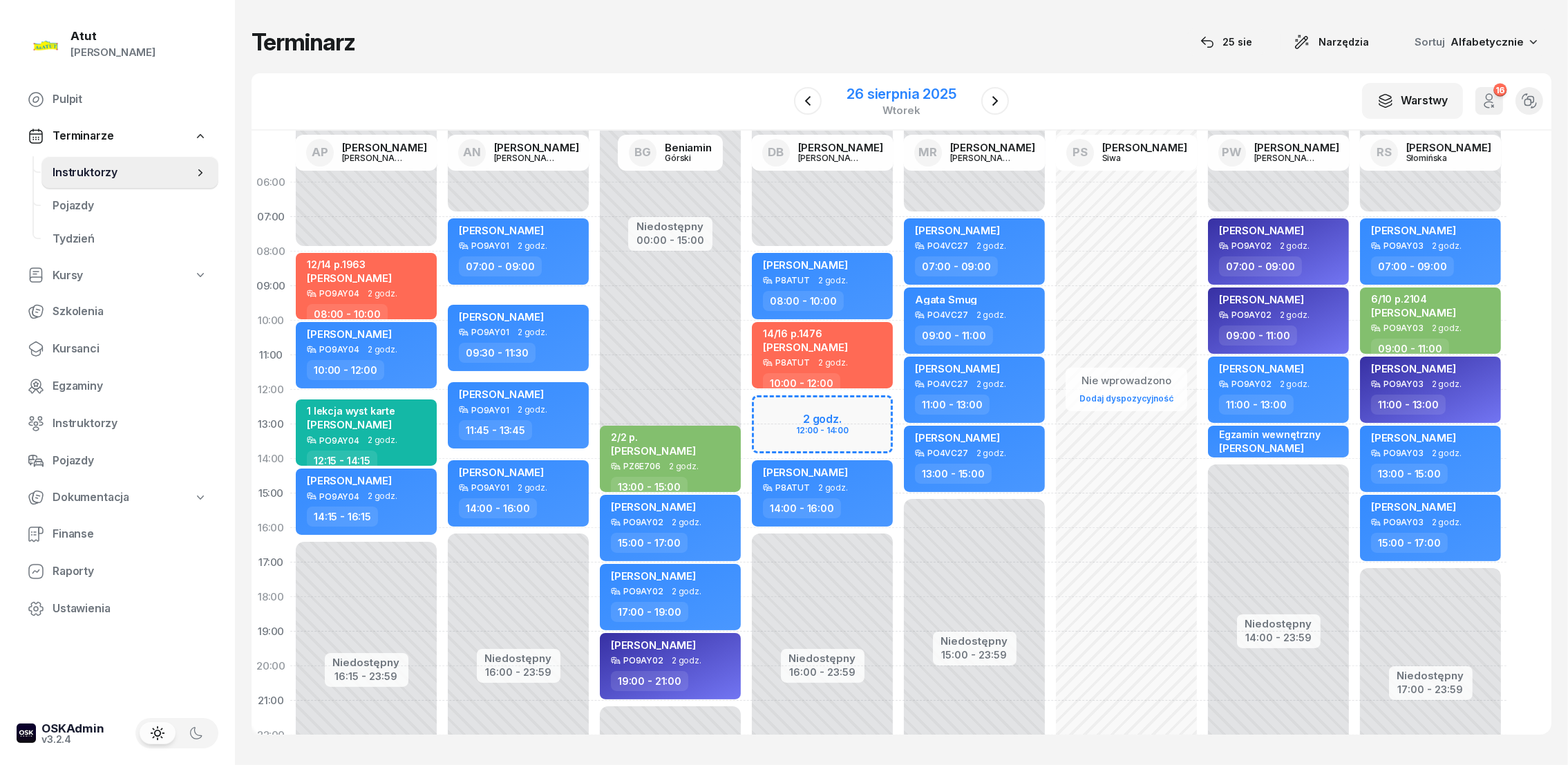
click at [923, 97] on div "26 sierpnia 2025" at bounding box center [901, 94] width 109 height 14
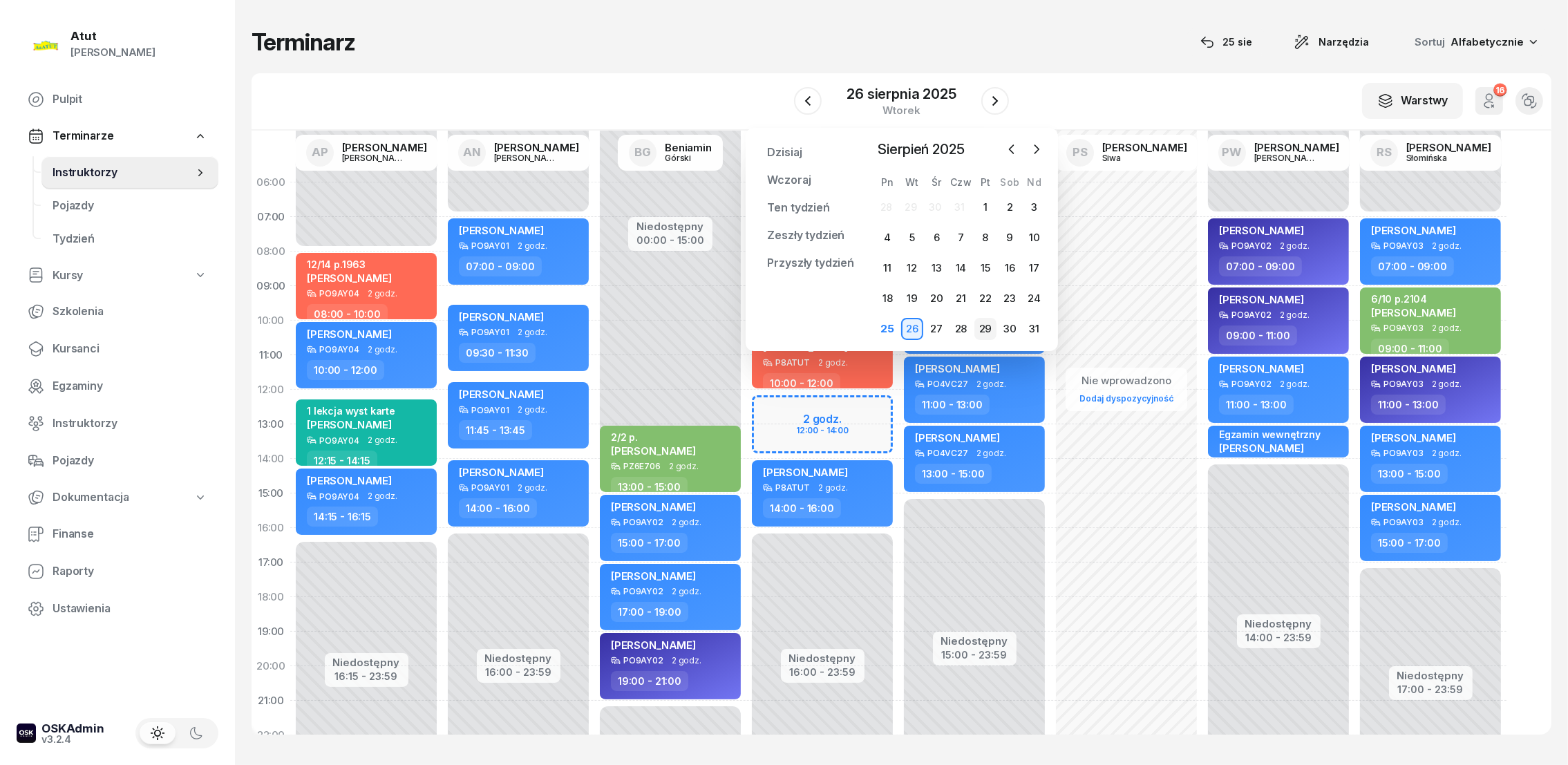
click at [985, 325] on div "29" at bounding box center [985, 329] width 22 height 22
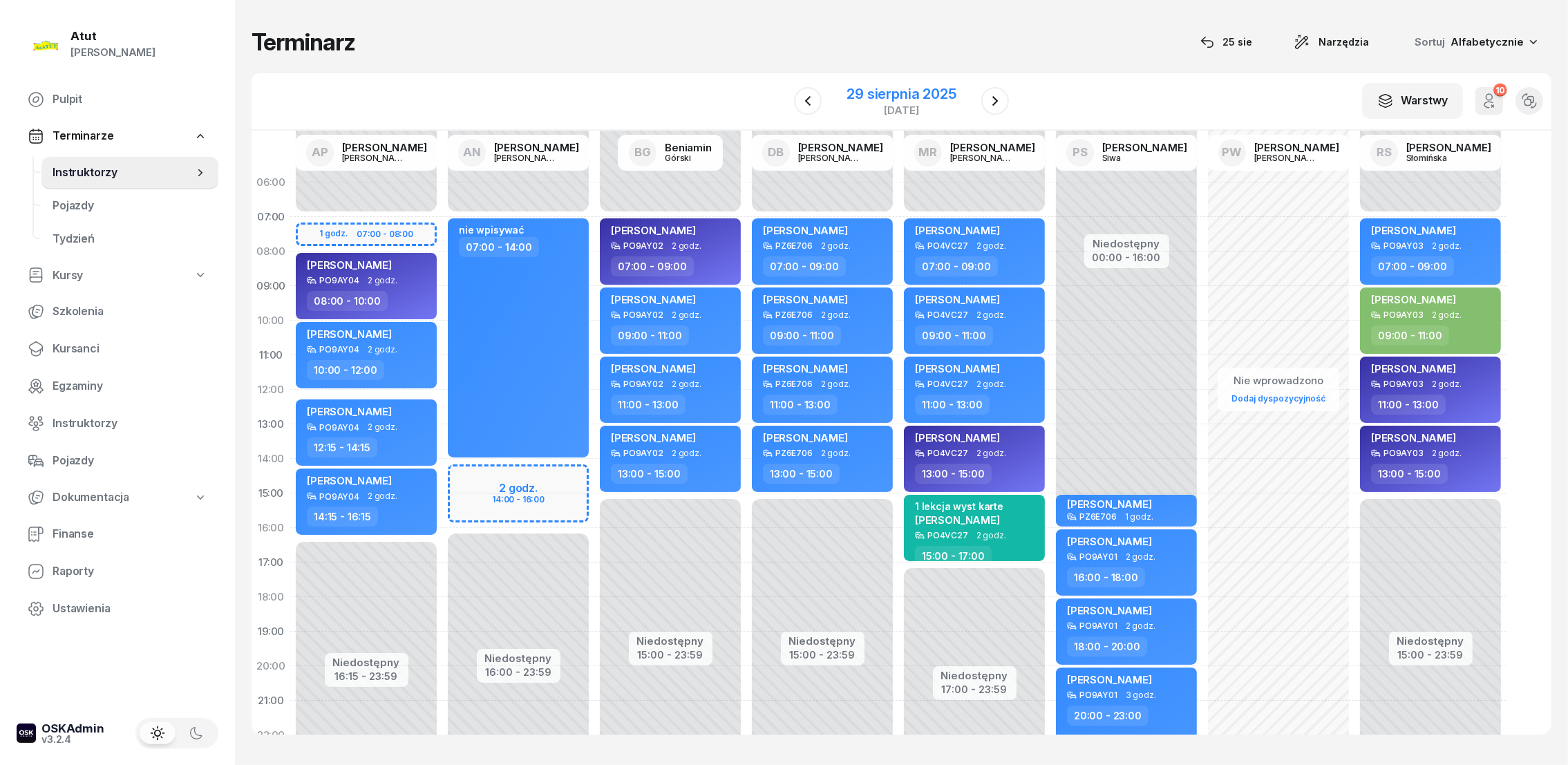
click at [873, 91] on div "29 sierpnia 2025" at bounding box center [901, 94] width 109 height 14
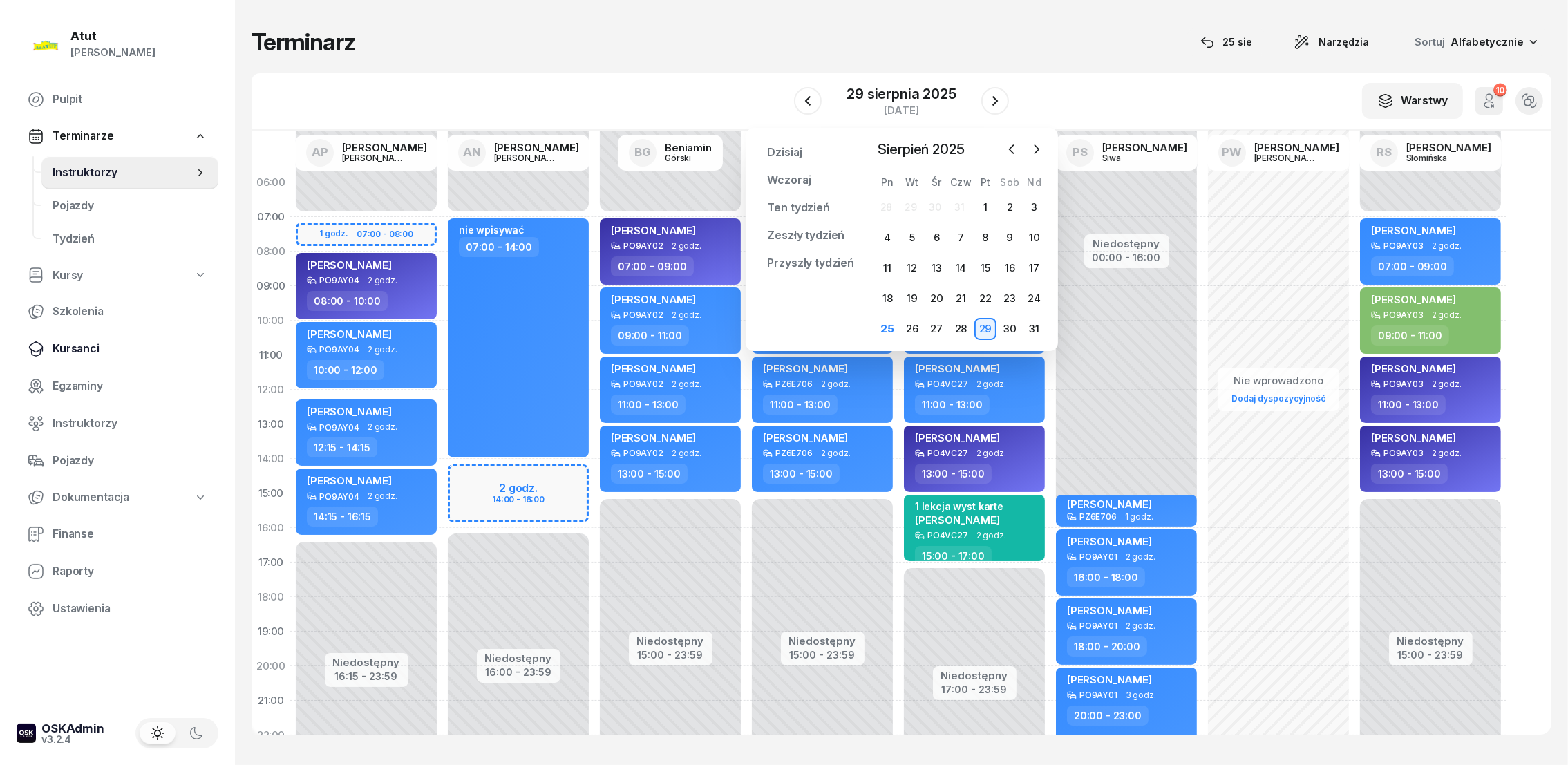
click at [76, 356] on span "Kursanci" at bounding box center [129, 349] width 155 height 18
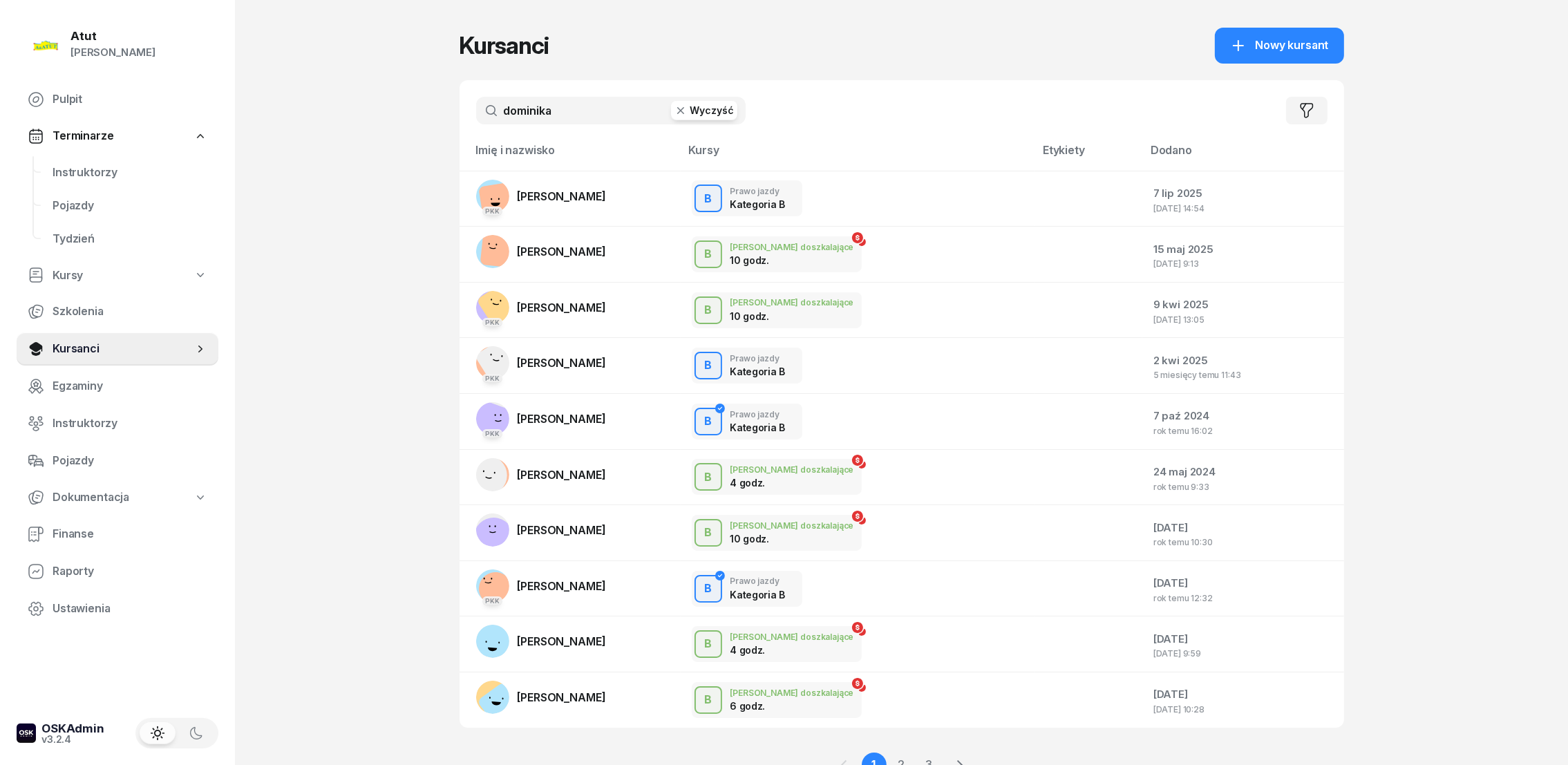
drag, startPoint x: 699, startPoint y: 108, endPoint x: 621, endPoint y: 106, distance: 78.0
click at [696, 108] on button "Wyczyść" at bounding box center [704, 110] width 67 height 20
click at [606, 109] on input "text" at bounding box center [610, 110] width 269 height 27
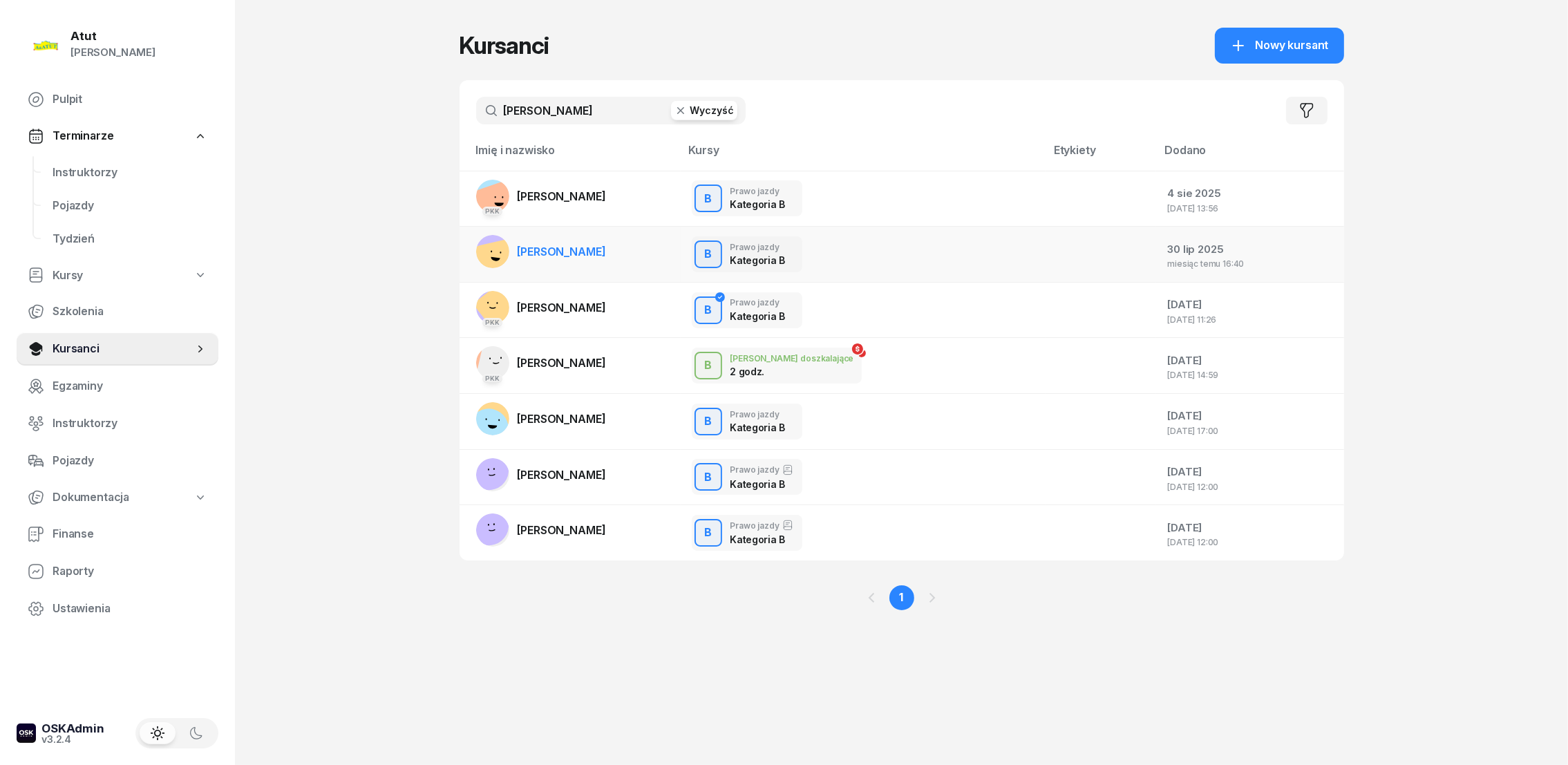
type input "[PERSON_NAME]"
click at [563, 253] on span "[PERSON_NAME]" at bounding box center [561, 251] width 88 height 14
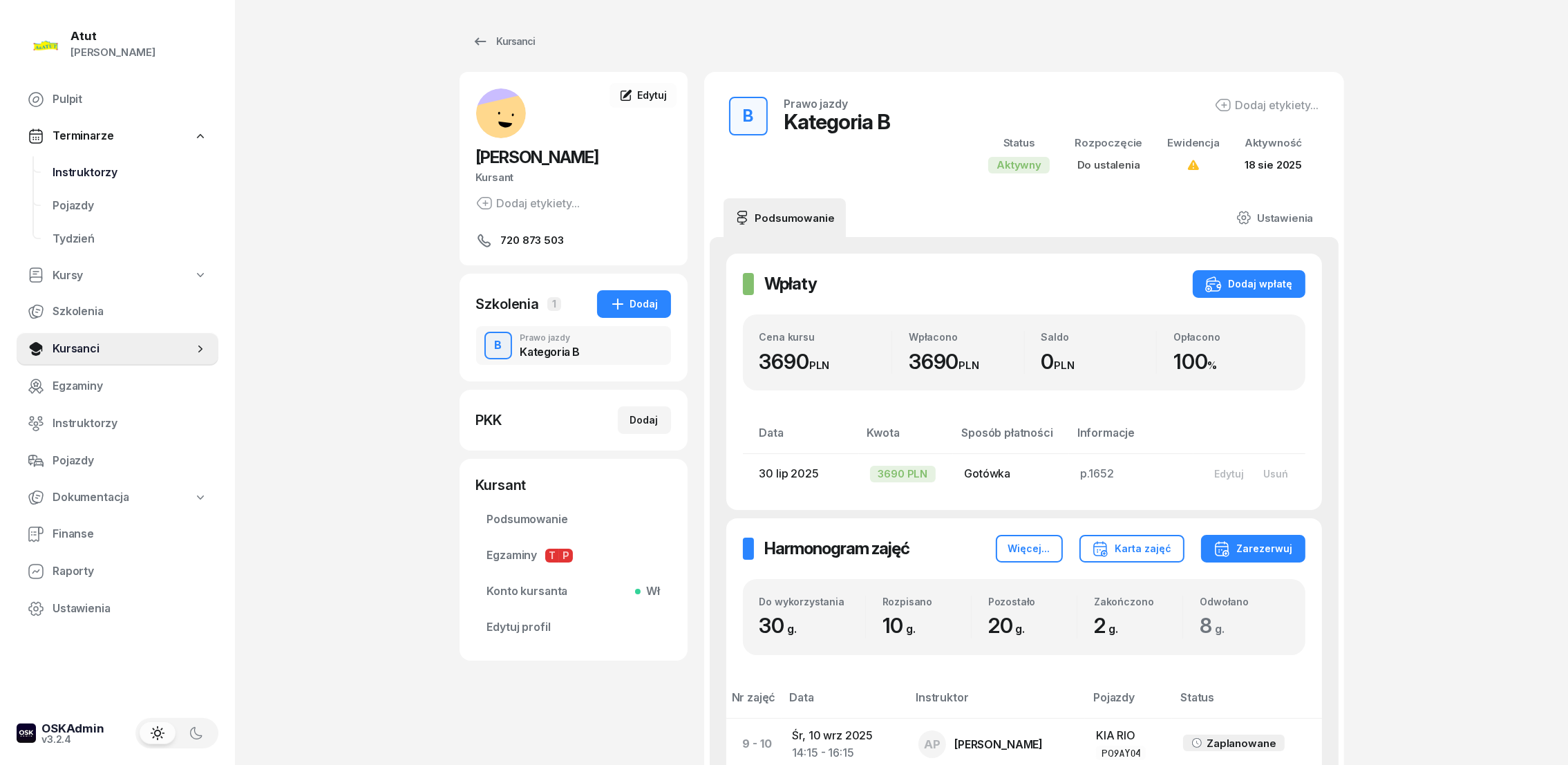
click at [81, 171] on span "Instruktorzy" at bounding box center [129, 173] width 155 height 18
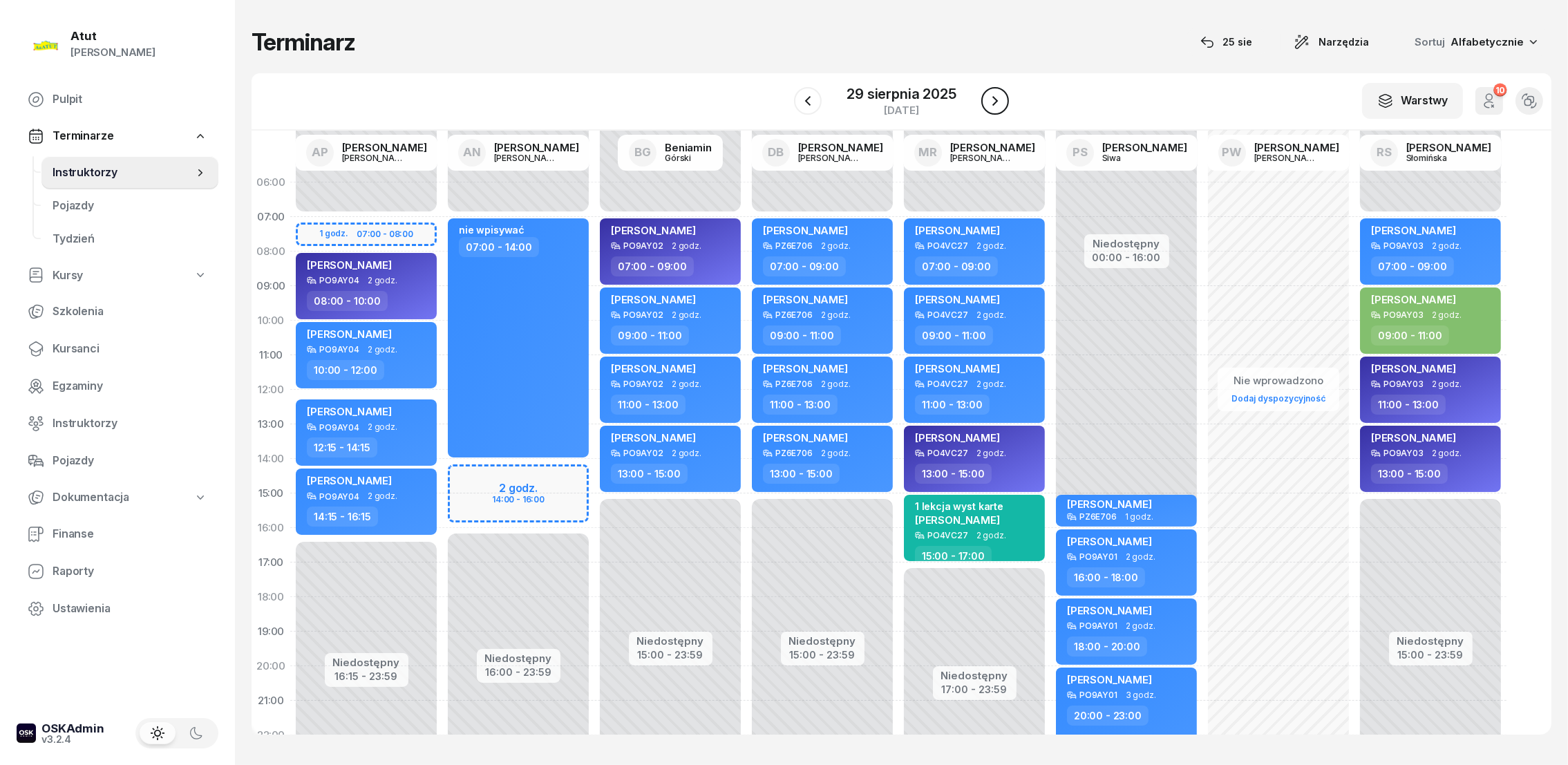
click at [1003, 101] on button "button" at bounding box center [995, 101] width 27 height 27
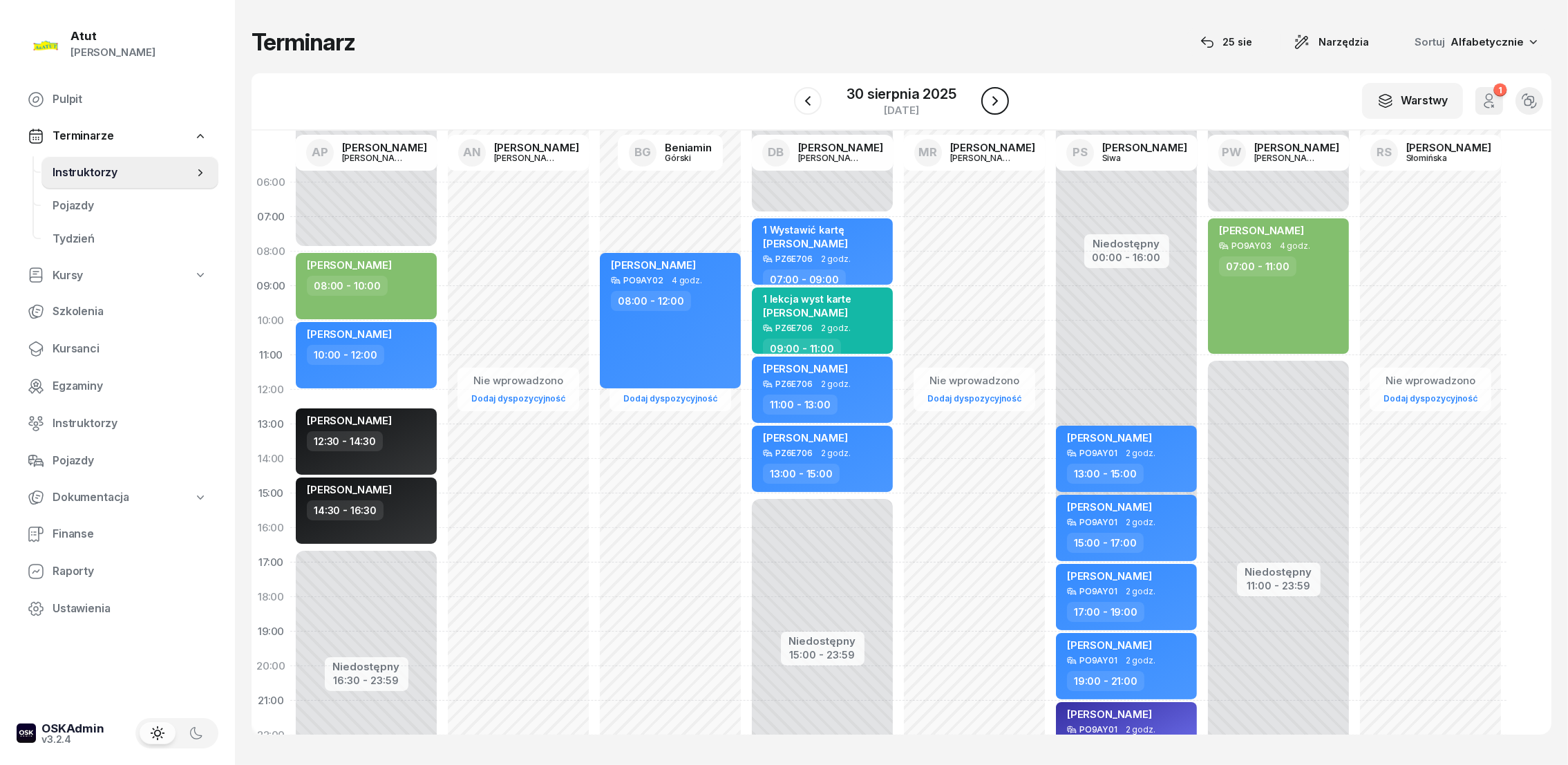
click at [992, 97] on icon "button" at bounding box center [994, 100] width 5 height 9
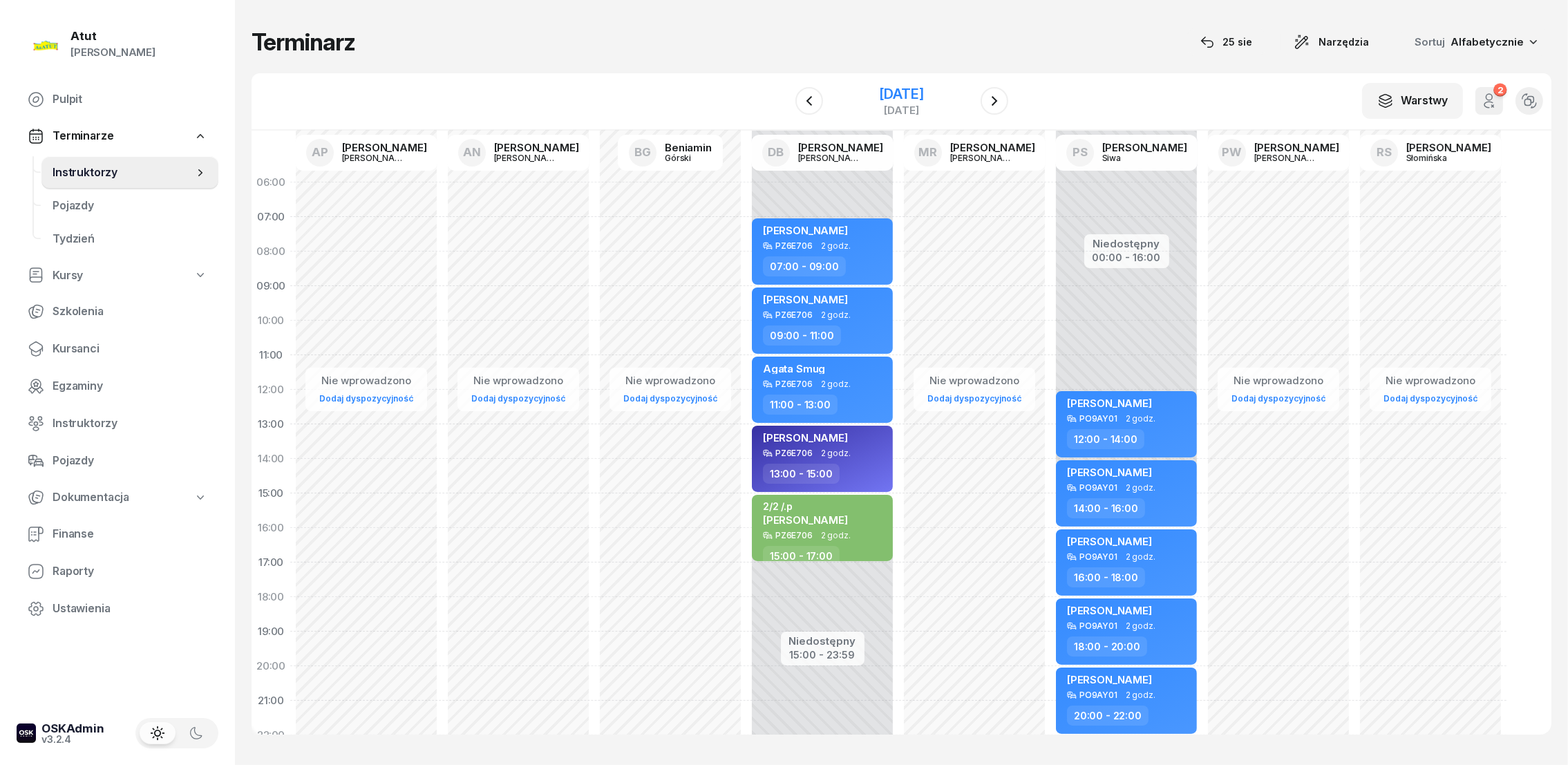
click at [923, 96] on div "[DATE]" at bounding box center [901, 94] width 44 height 14
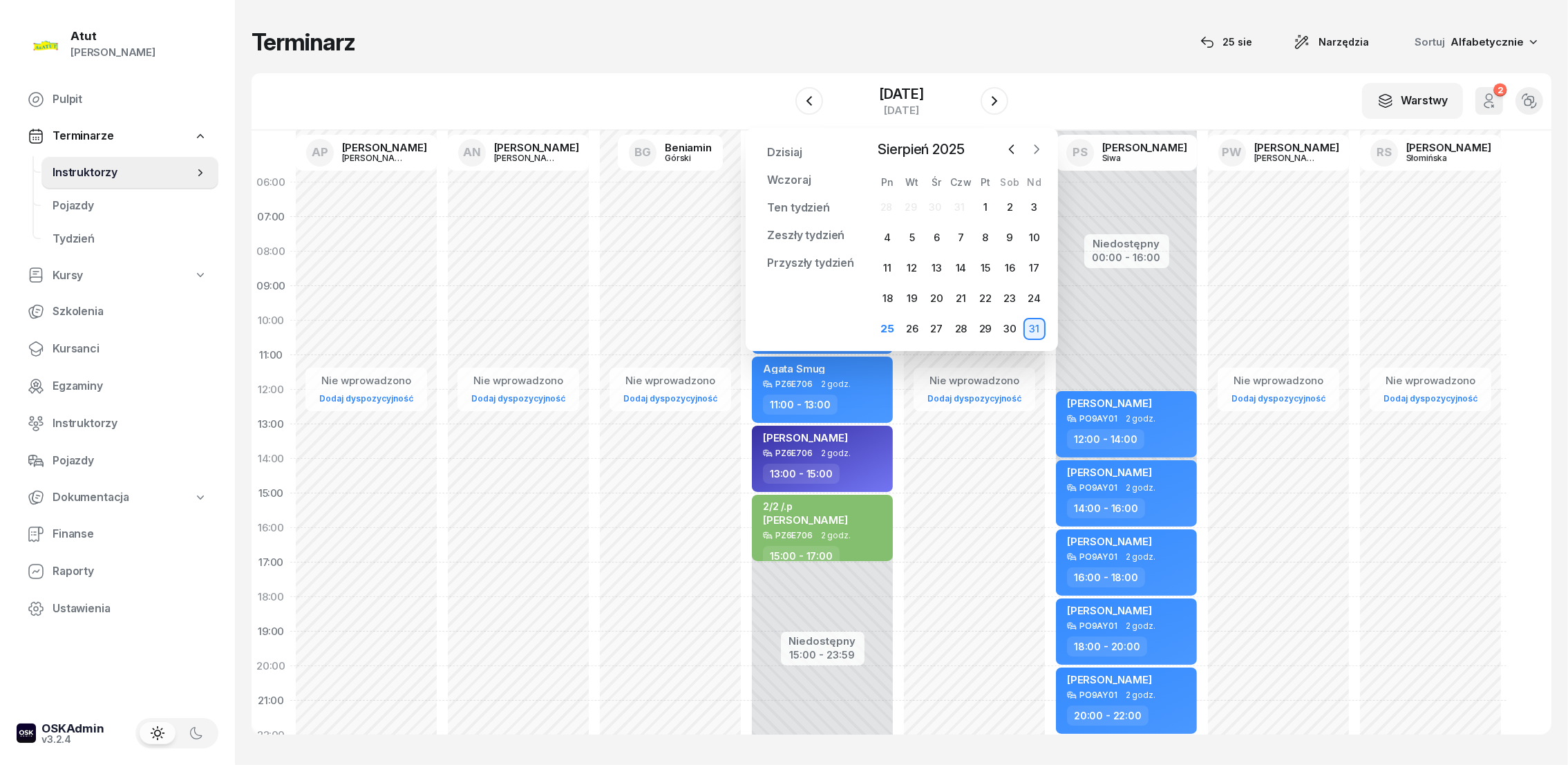
click at [1034, 150] on icon "button" at bounding box center [1036, 149] width 14 height 14
click at [923, 95] on div "[DATE]" at bounding box center [901, 94] width 44 height 14
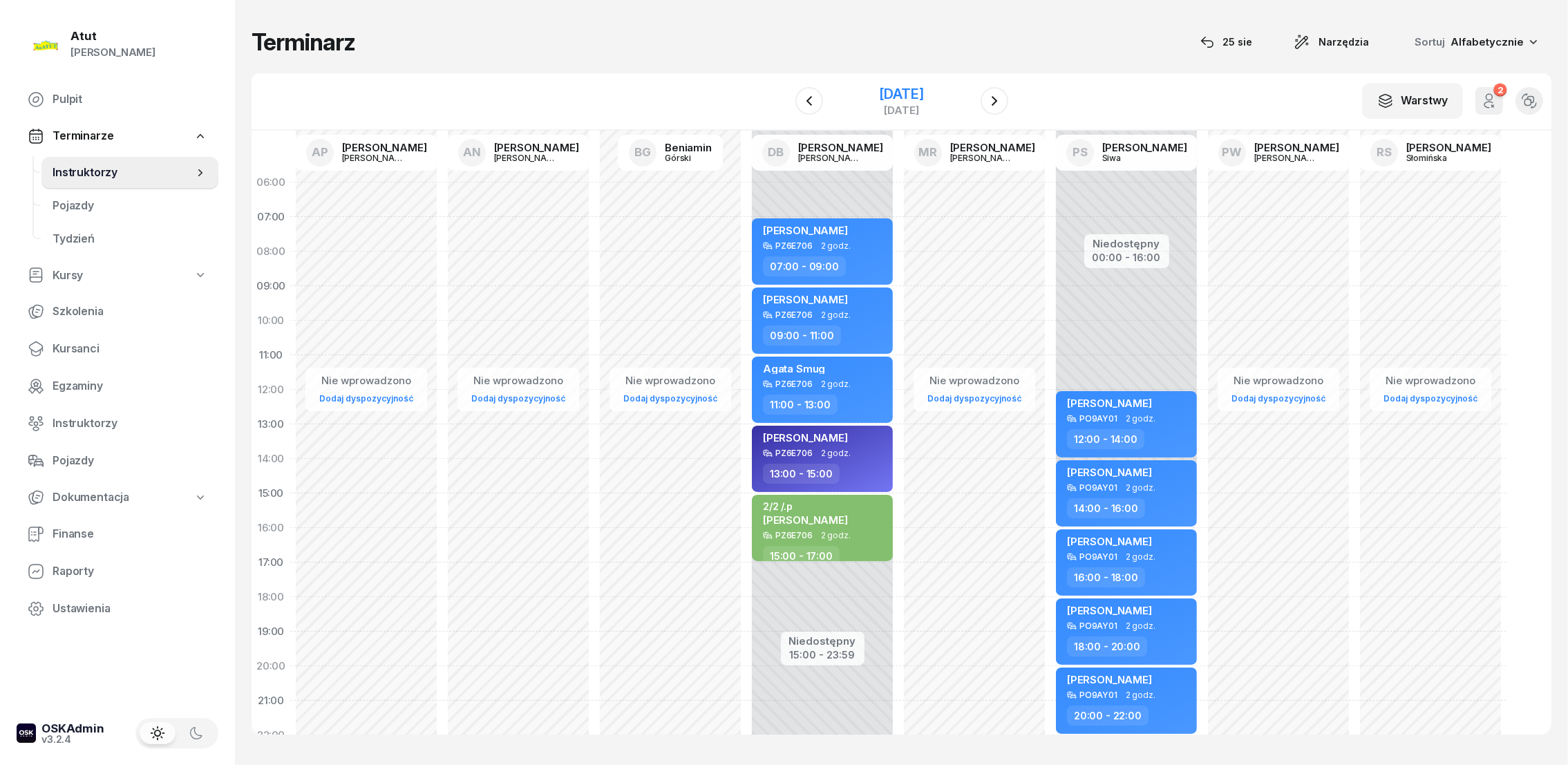
click at [923, 90] on div "[DATE]" at bounding box center [901, 94] width 44 height 14
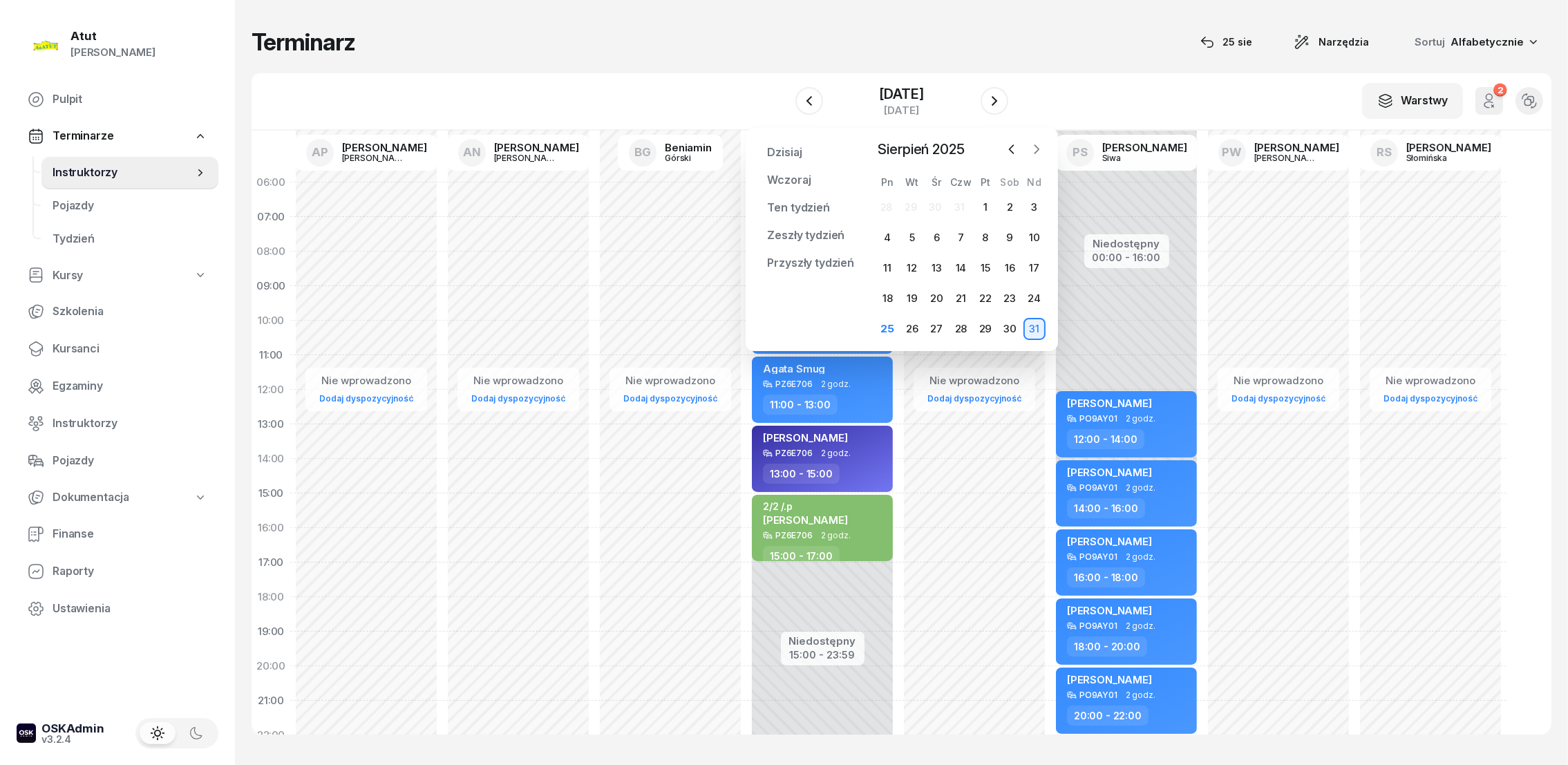
click at [1037, 150] on icon "button" at bounding box center [1036, 150] width 4 height 9
click at [936, 293] on div "24" at bounding box center [936, 298] width 22 height 22
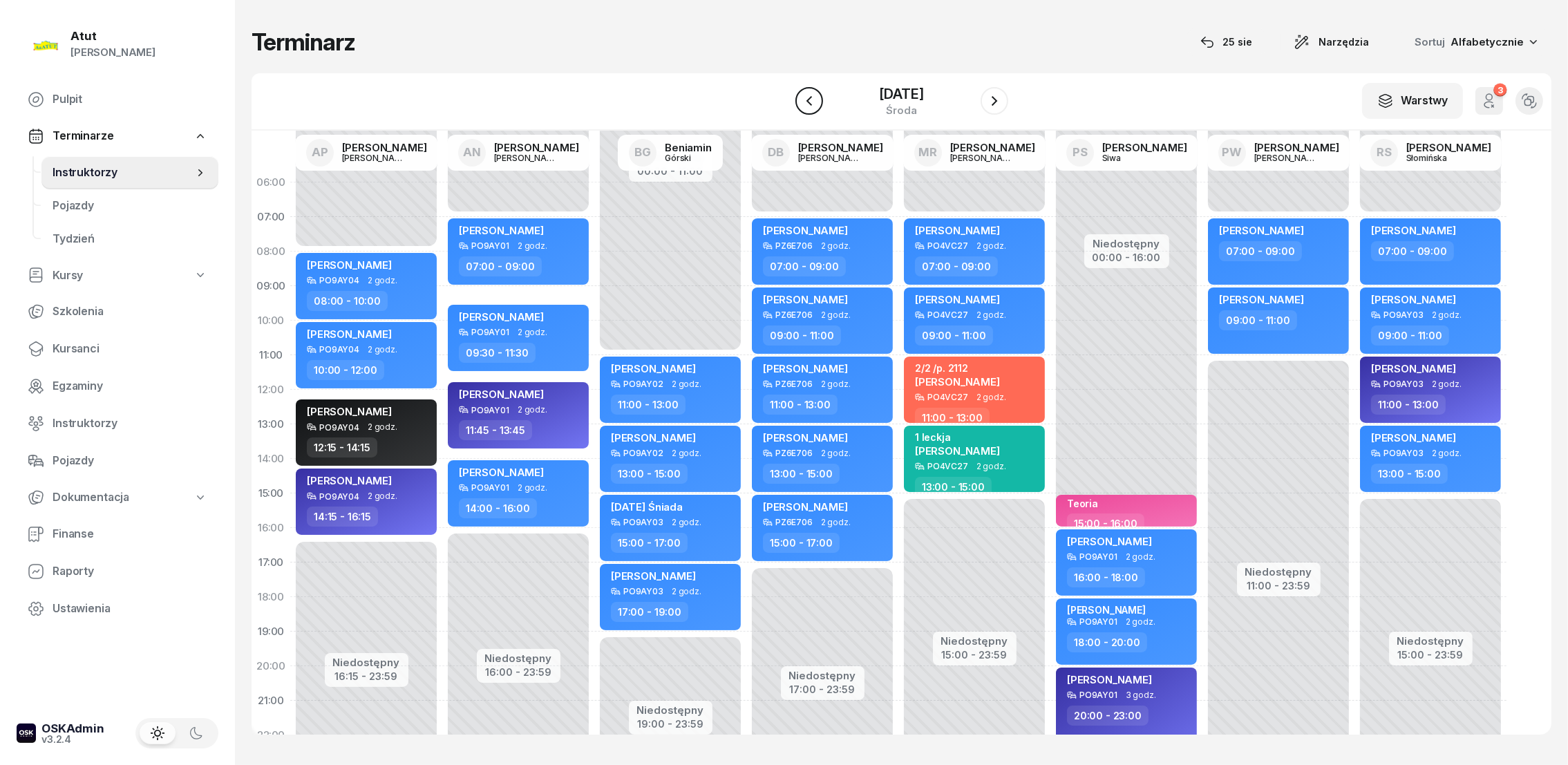
click at [805, 101] on icon "button" at bounding box center [809, 100] width 16 height 16
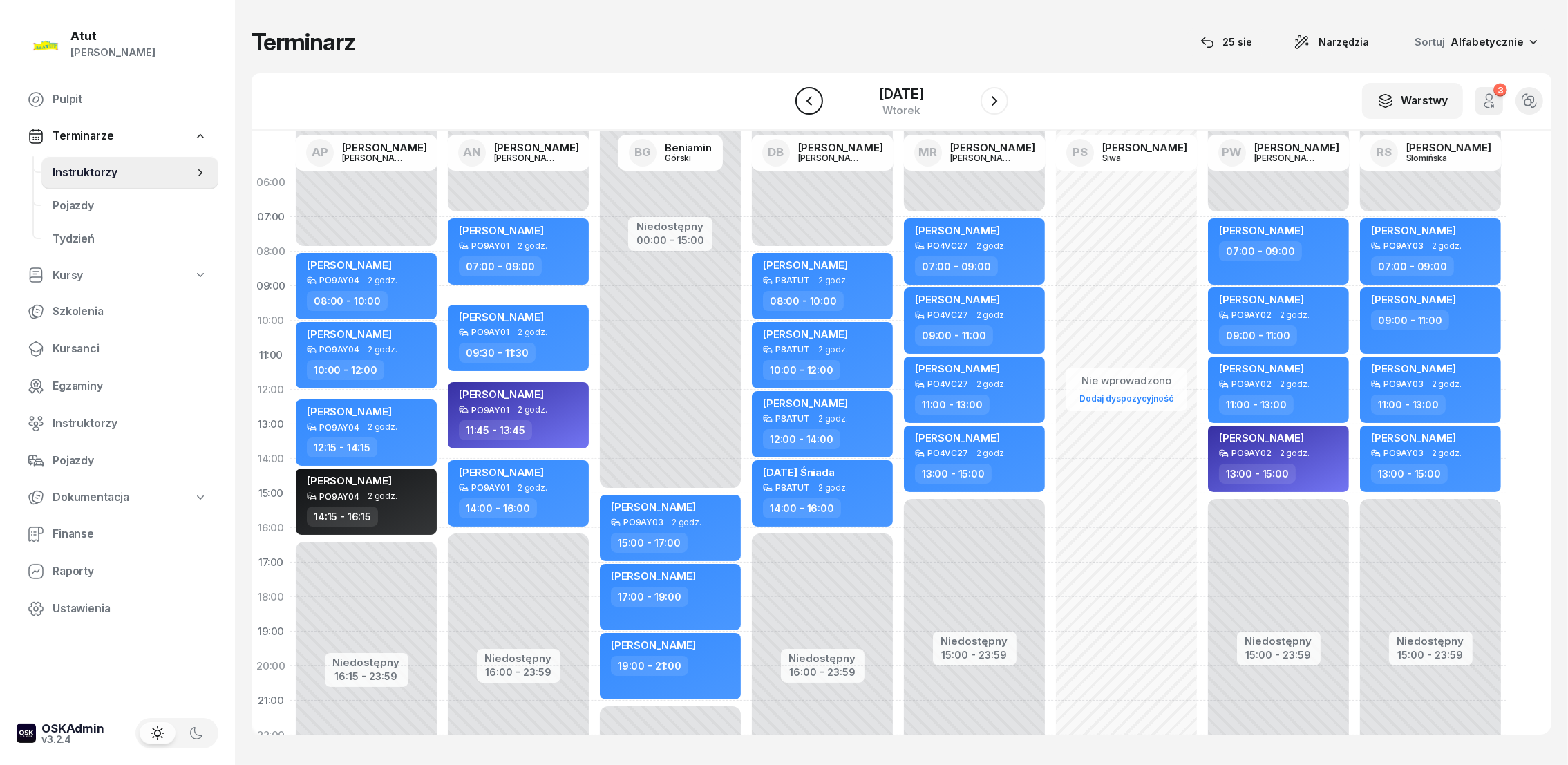
click at [806, 99] on icon "button" at bounding box center [809, 100] width 16 height 16
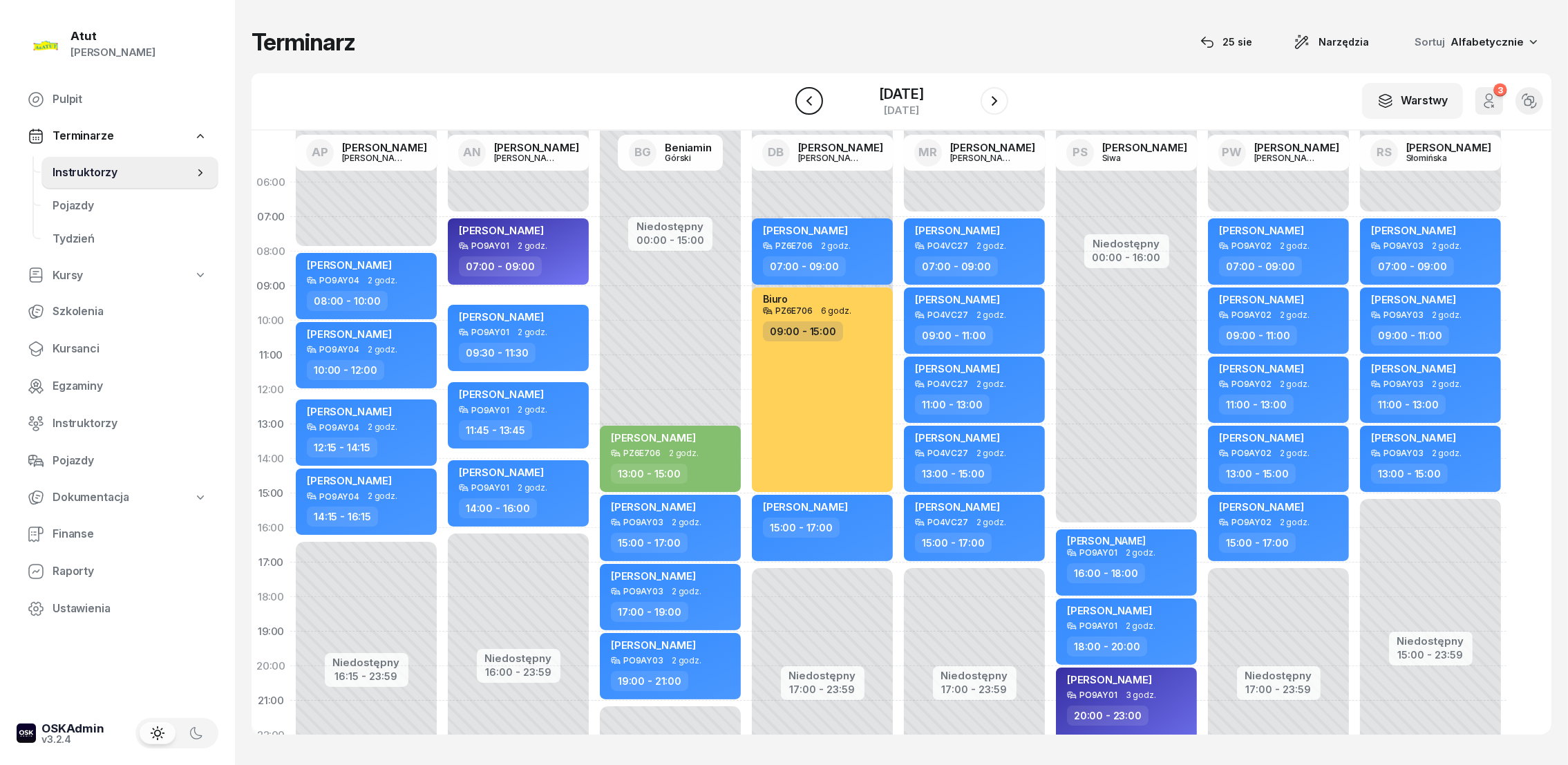
click at [806, 97] on icon "button" at bounding box center [808, 100] width 5 height 9
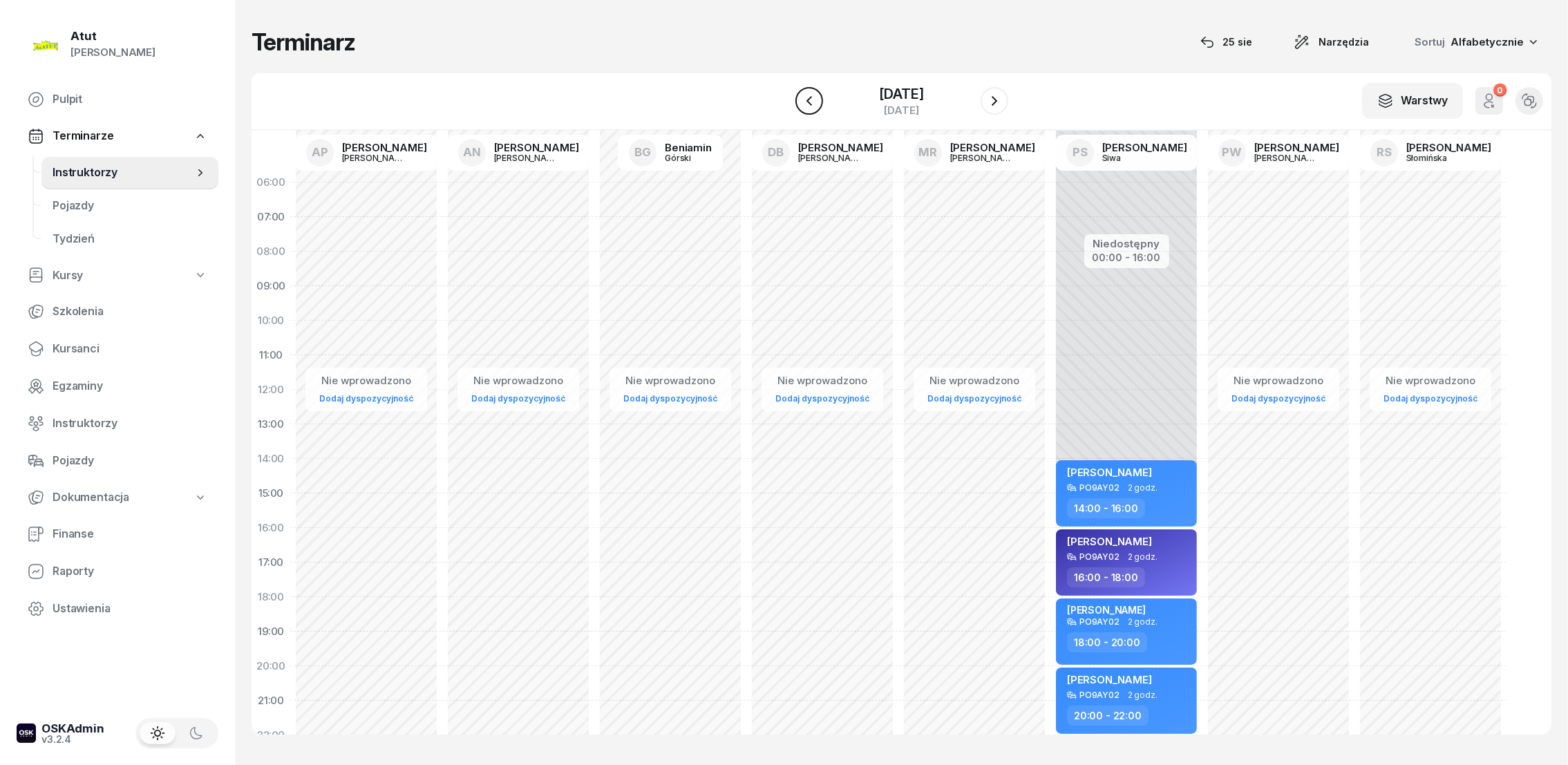
click at [806, 97] on icon "button" at bounding box center [809, 100] width 16 height 16
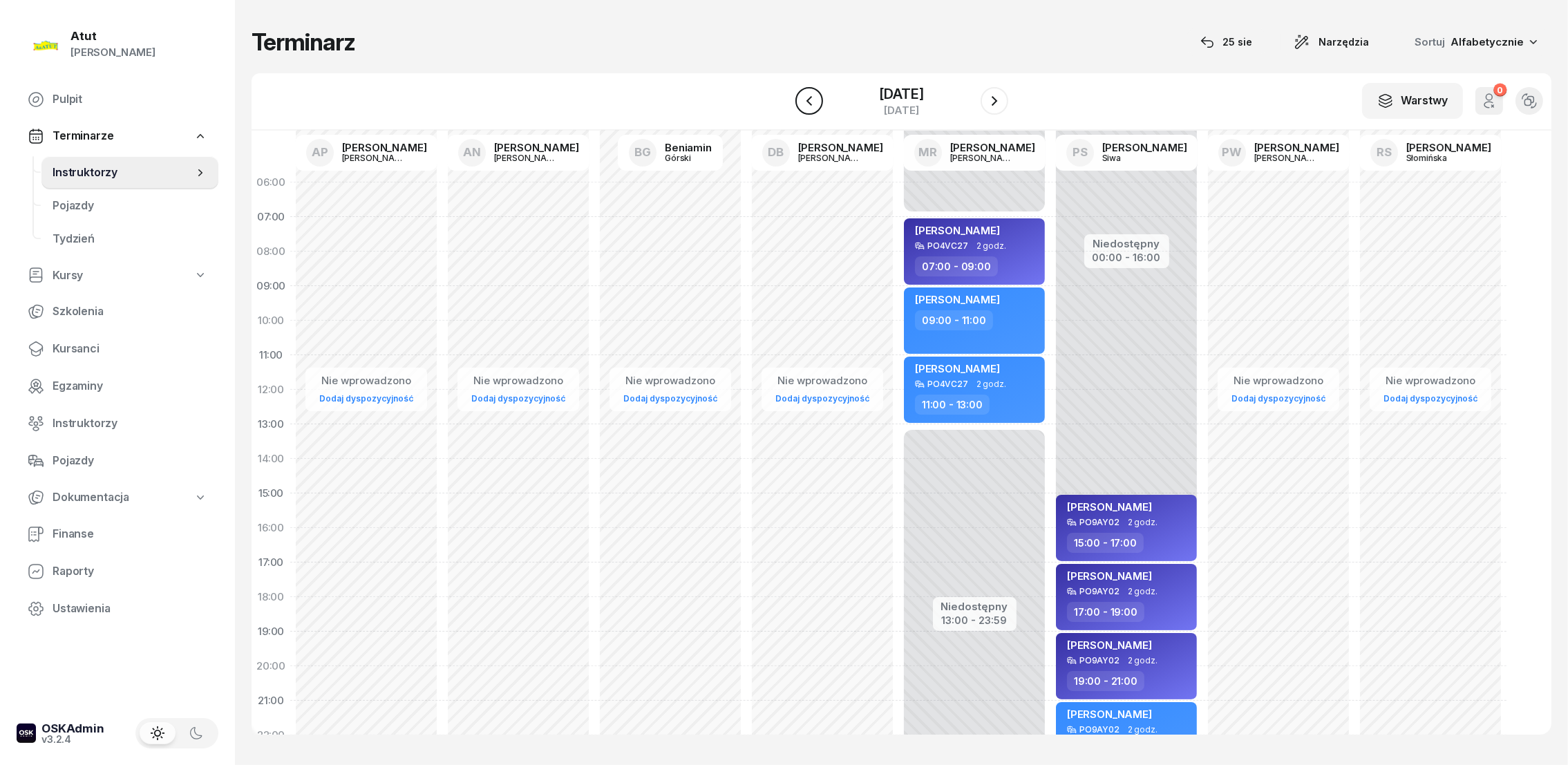
click at [806, 91] on button "button" at bounding box center [809, 101] width 27 height 27
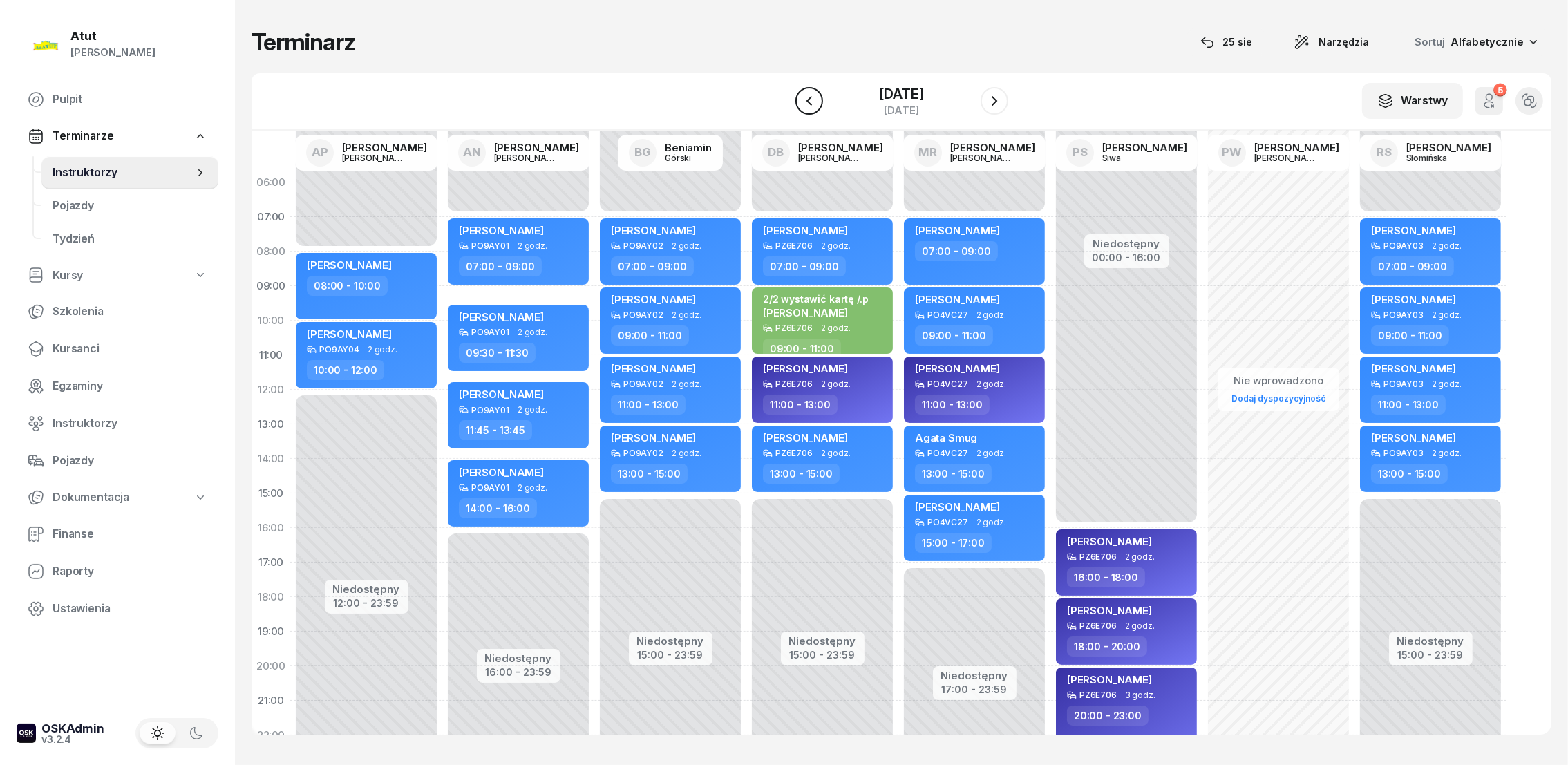
click at [807, 97] on icon "button" at bounding box center [808, 100] width 5 height 9
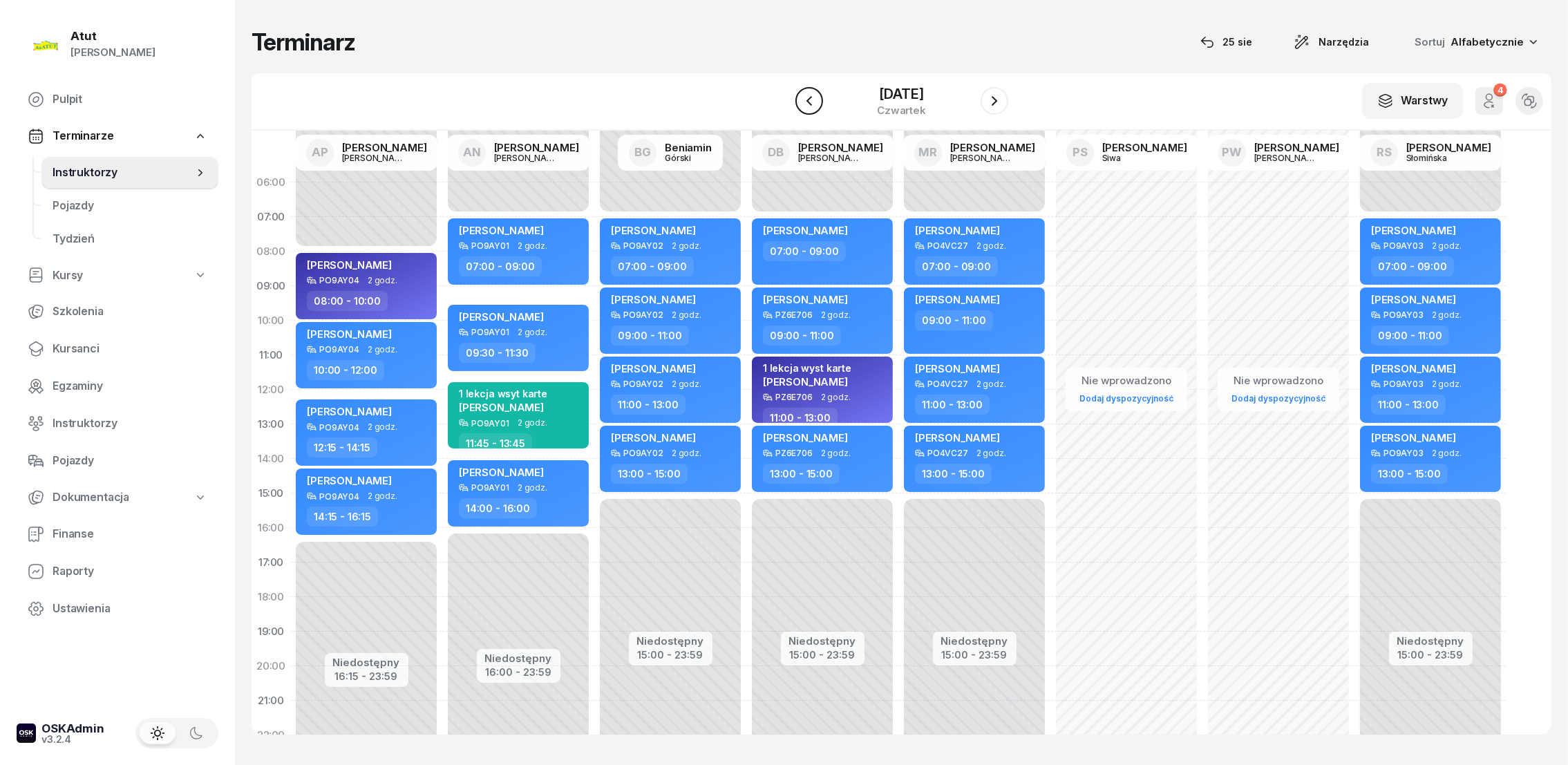
click at [810, 103] on icon "button" at bounding box center [809, 100] width 16 height 16
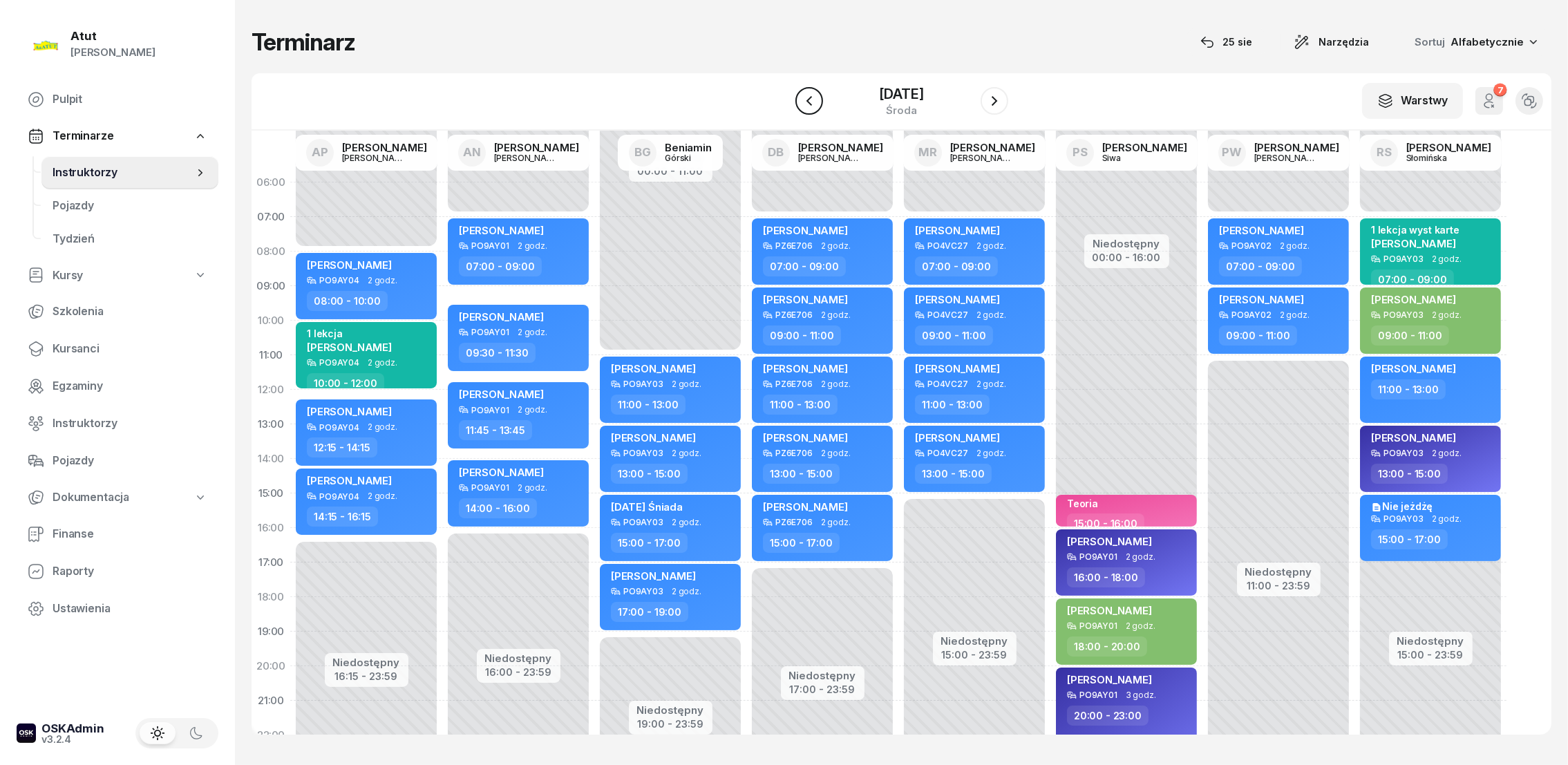
click at [810, 103] on icon "button" at bounding box center [809, 100] width 16 height 16
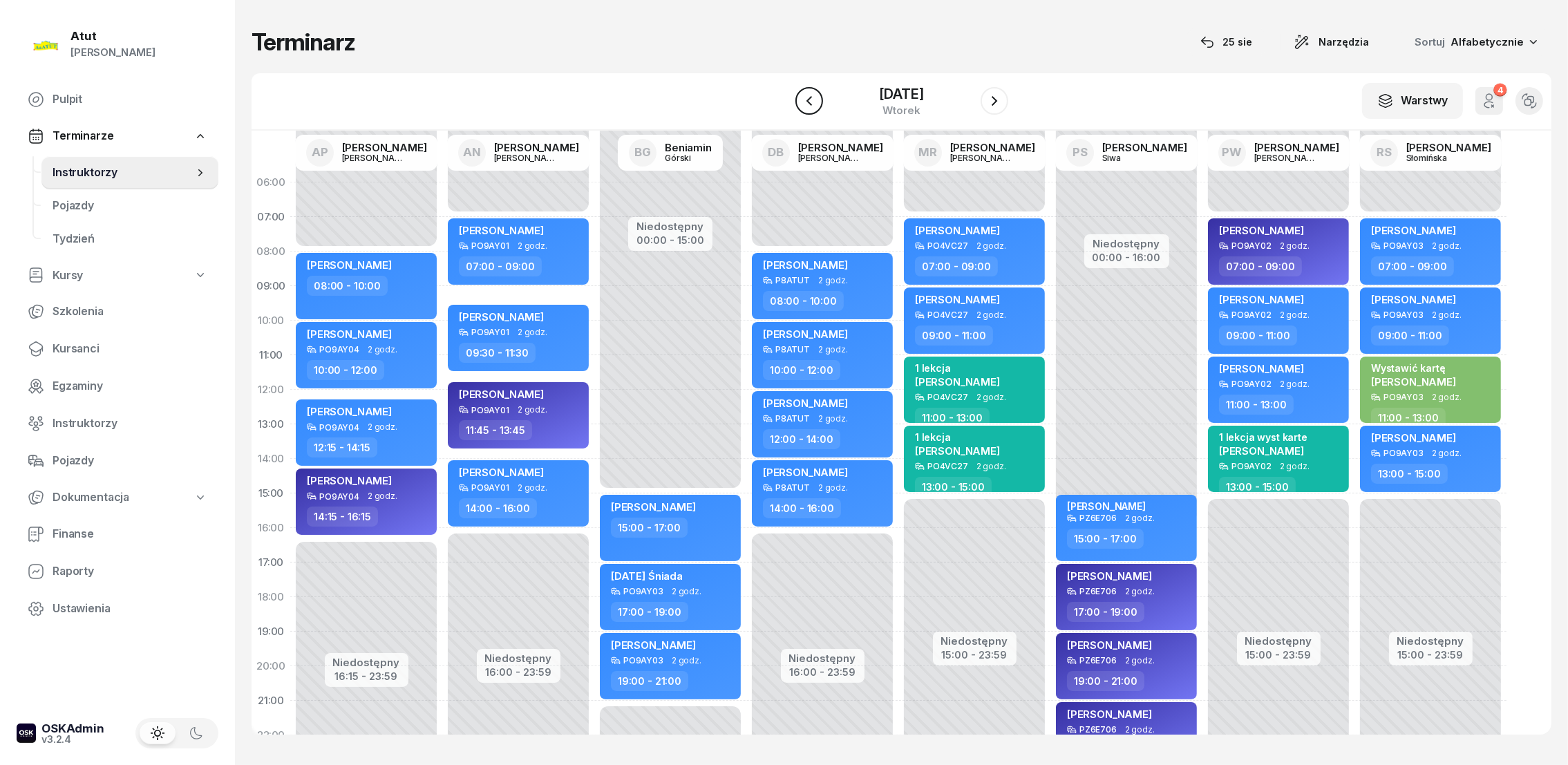
click at [811, 103] on icon "button" at bounding box center [809, 100] width 16 height 16
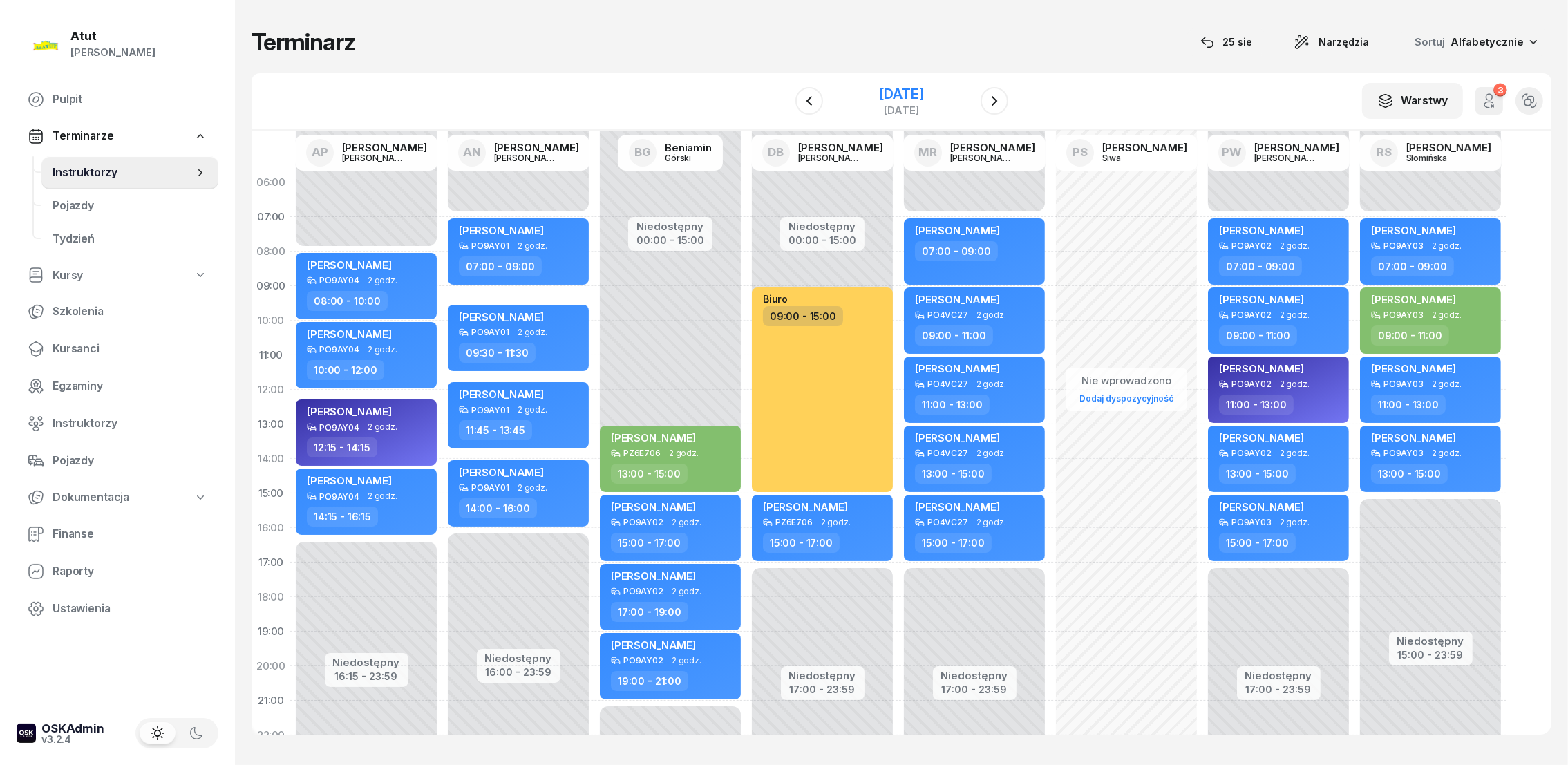
click at [919, 91] on div "[DATE]" at bounding box center [901, 94] width 44 height 14
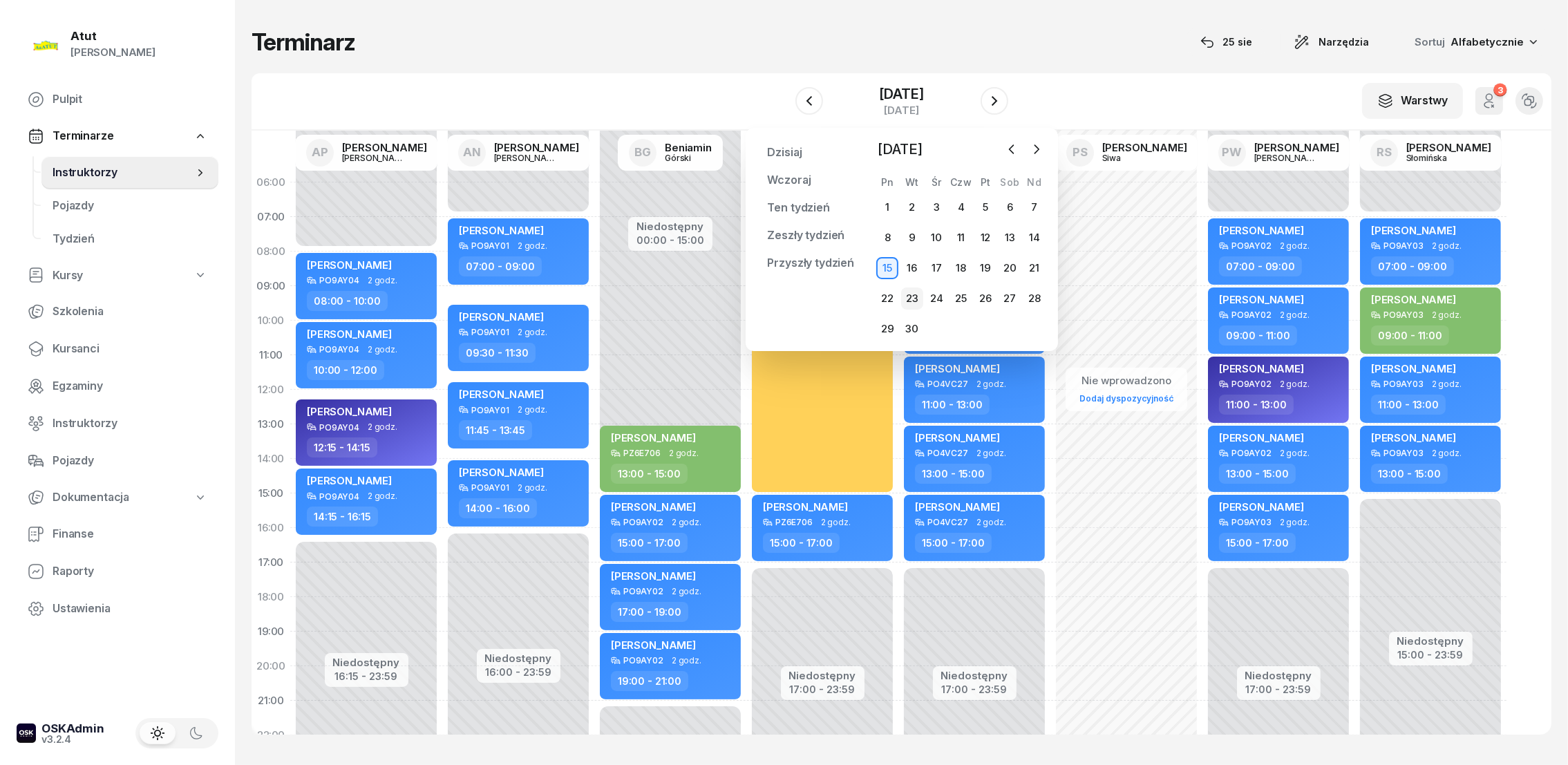
click at [910, 296] on div "23" at bounding box center [912, 298] width 22 height 22
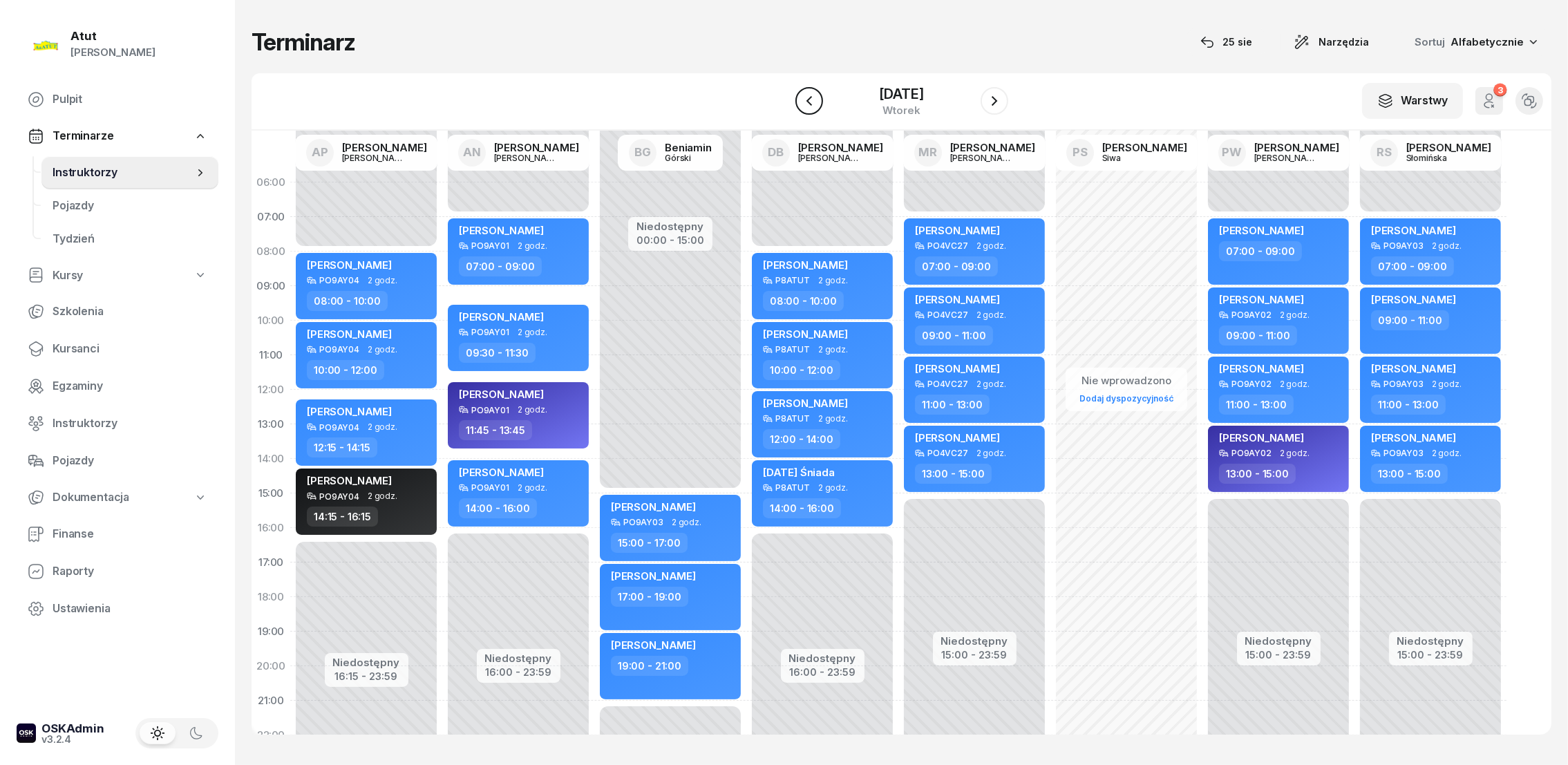
click at [805, 103] on icon "button" at bounding box center [808, 100] width 5 height 9
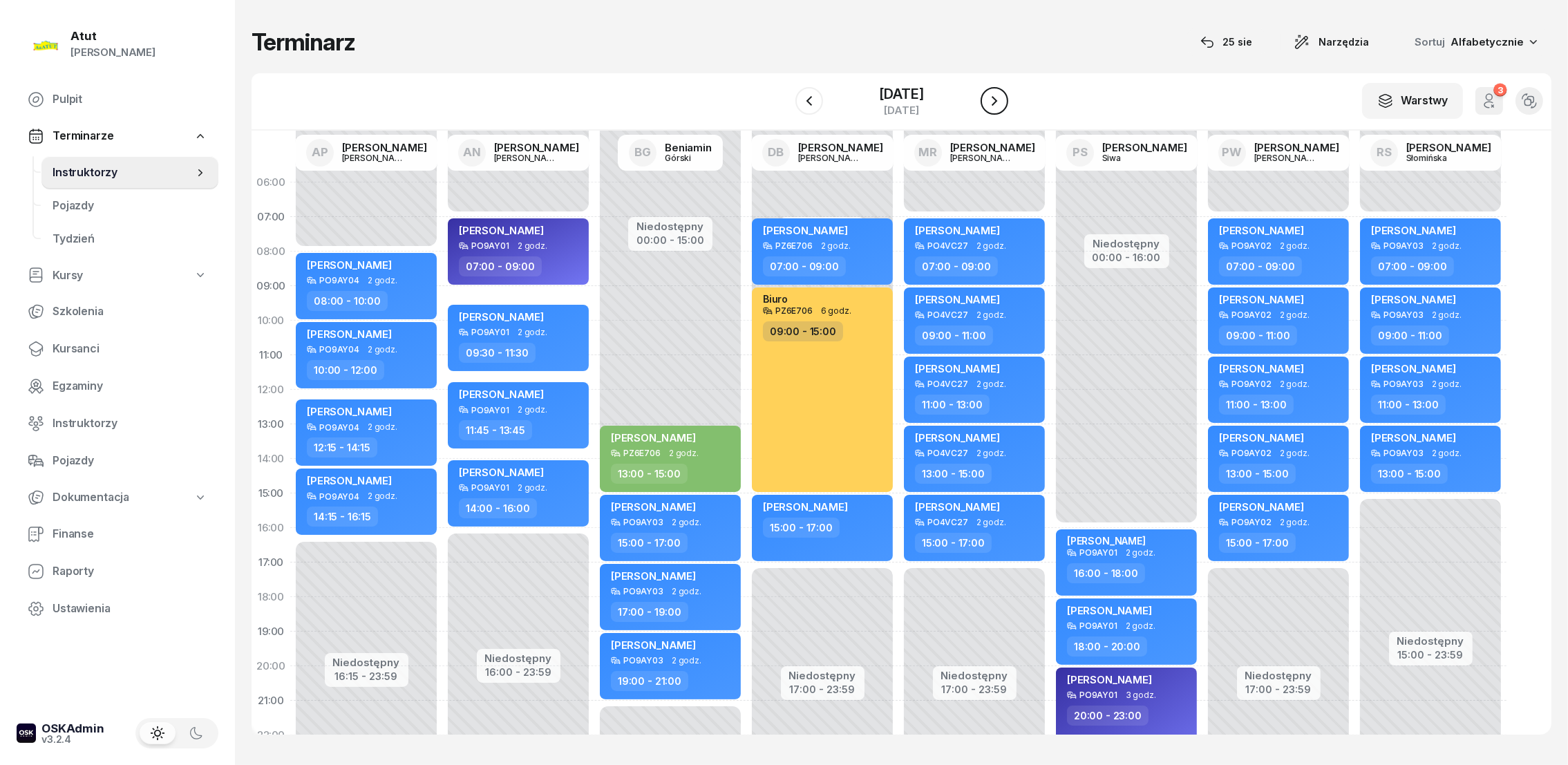
click at [1001, 101] on icon "button" at bounding box center [993, 100] width 16 height 16
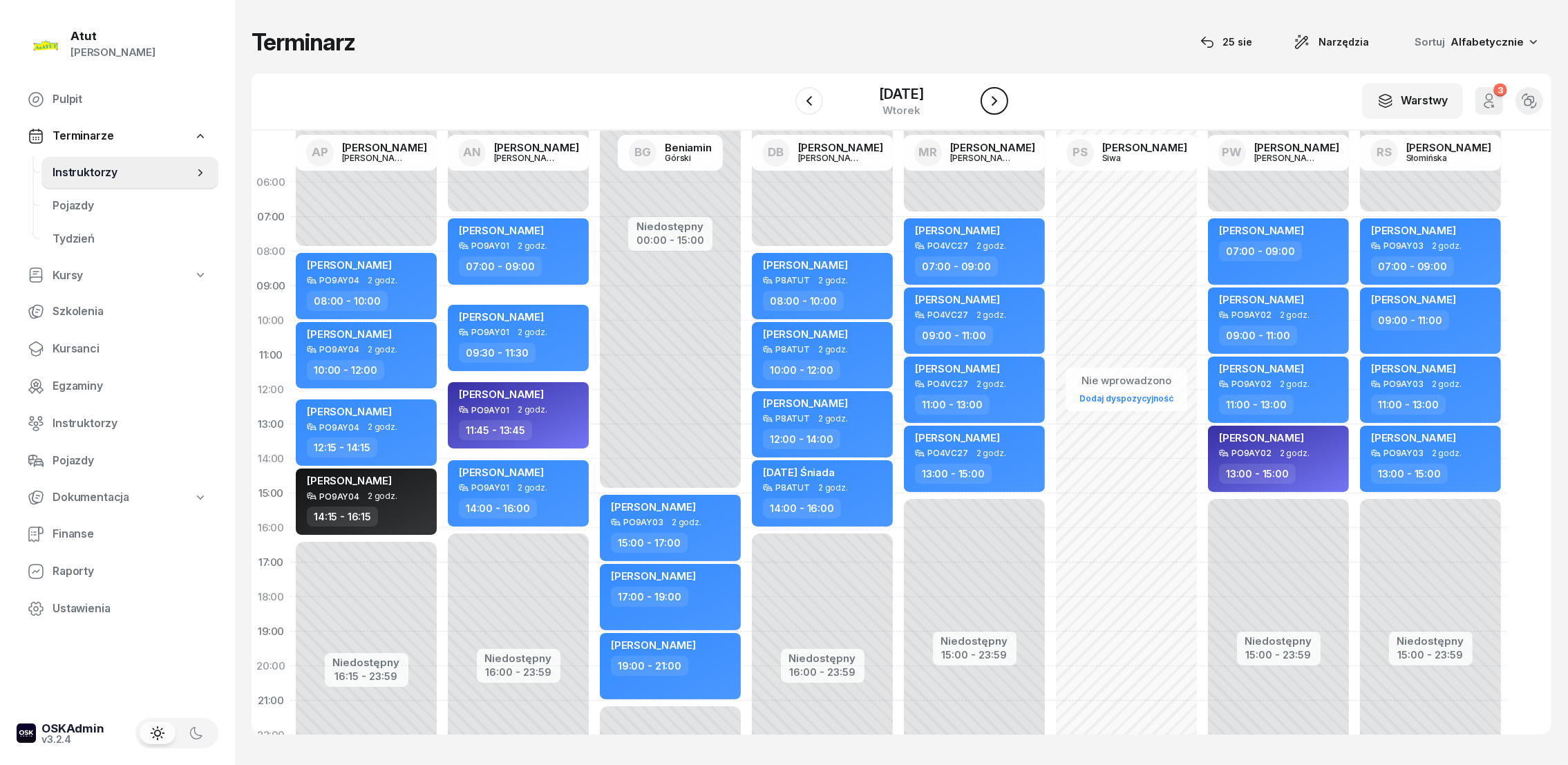
click at [1001, 101] on icon "button" at bounding box center [993, 100] width 16 height 16
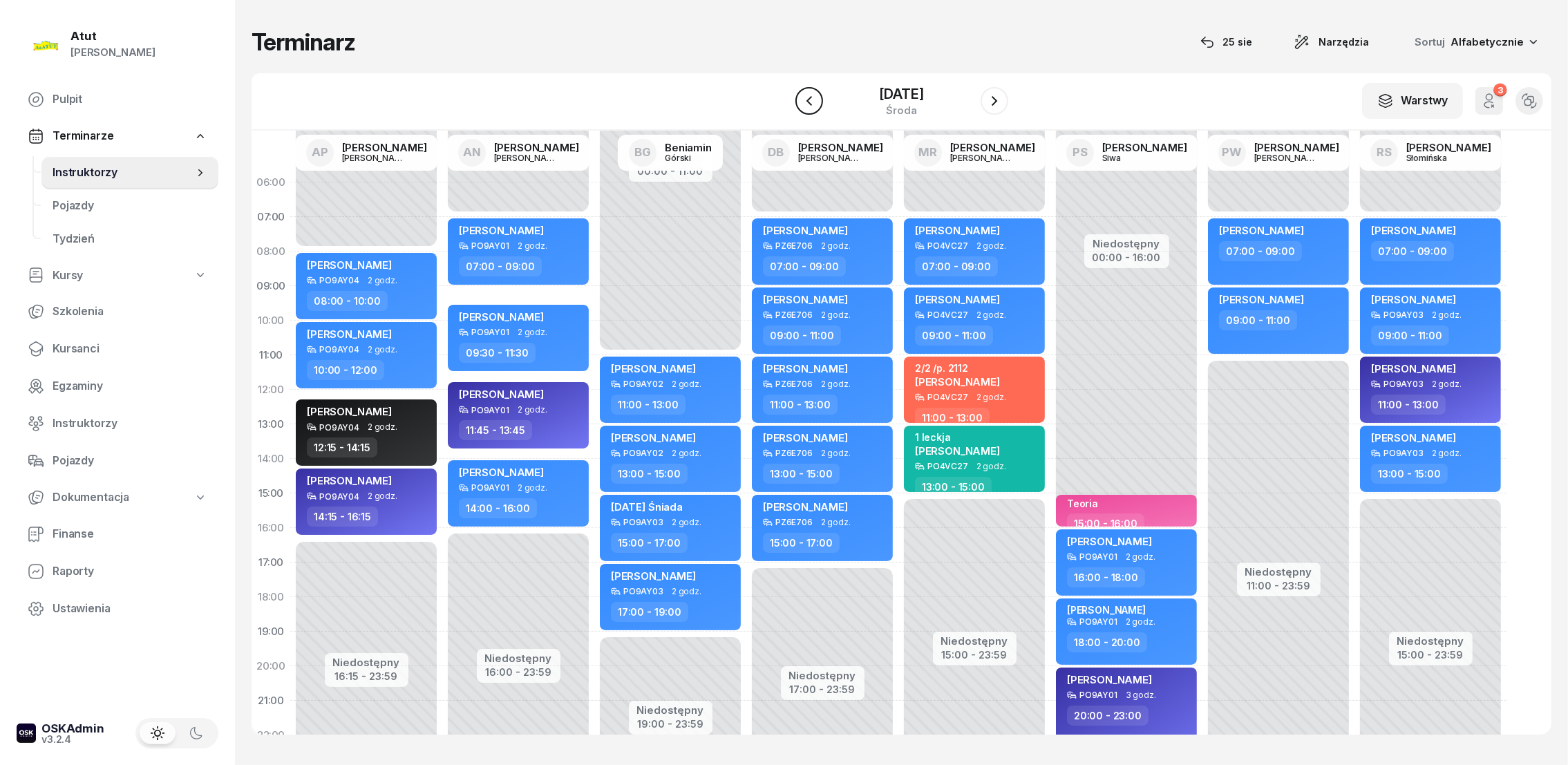
click at [801, 101] on icon "button" at bounding box center [809, 100] width 16 height 16
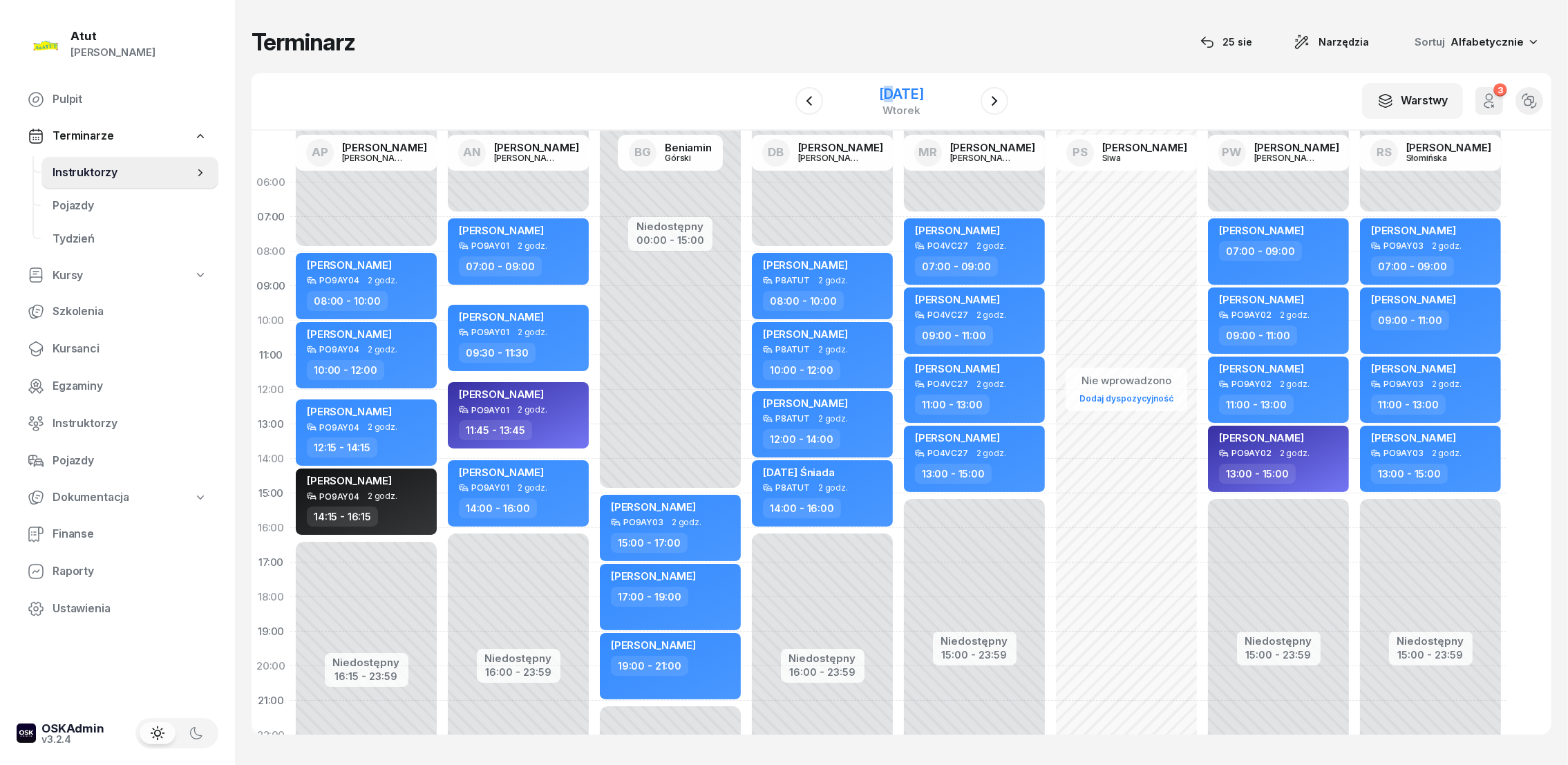
click at [879, 96] on div "[DATE]" at bounding box center [901, 94] width 44 height 14
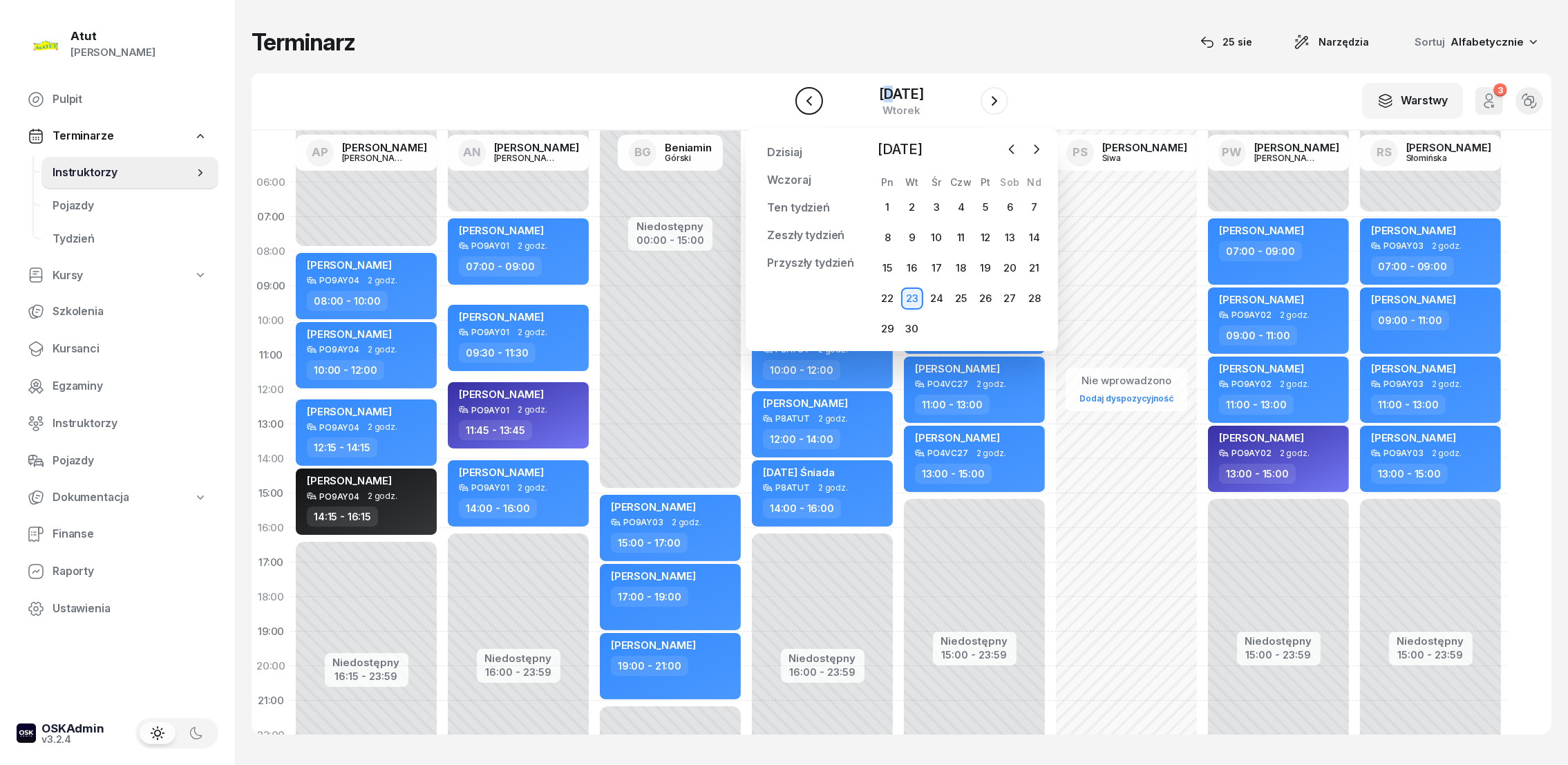
drag, startPoint x: 857, startPoint y: 96, endPoint x: 805, endPoint y: 97, distance: 52.0
click at [805, 97] on icon "button" at bounding box center [809, 100] width 16 height 16
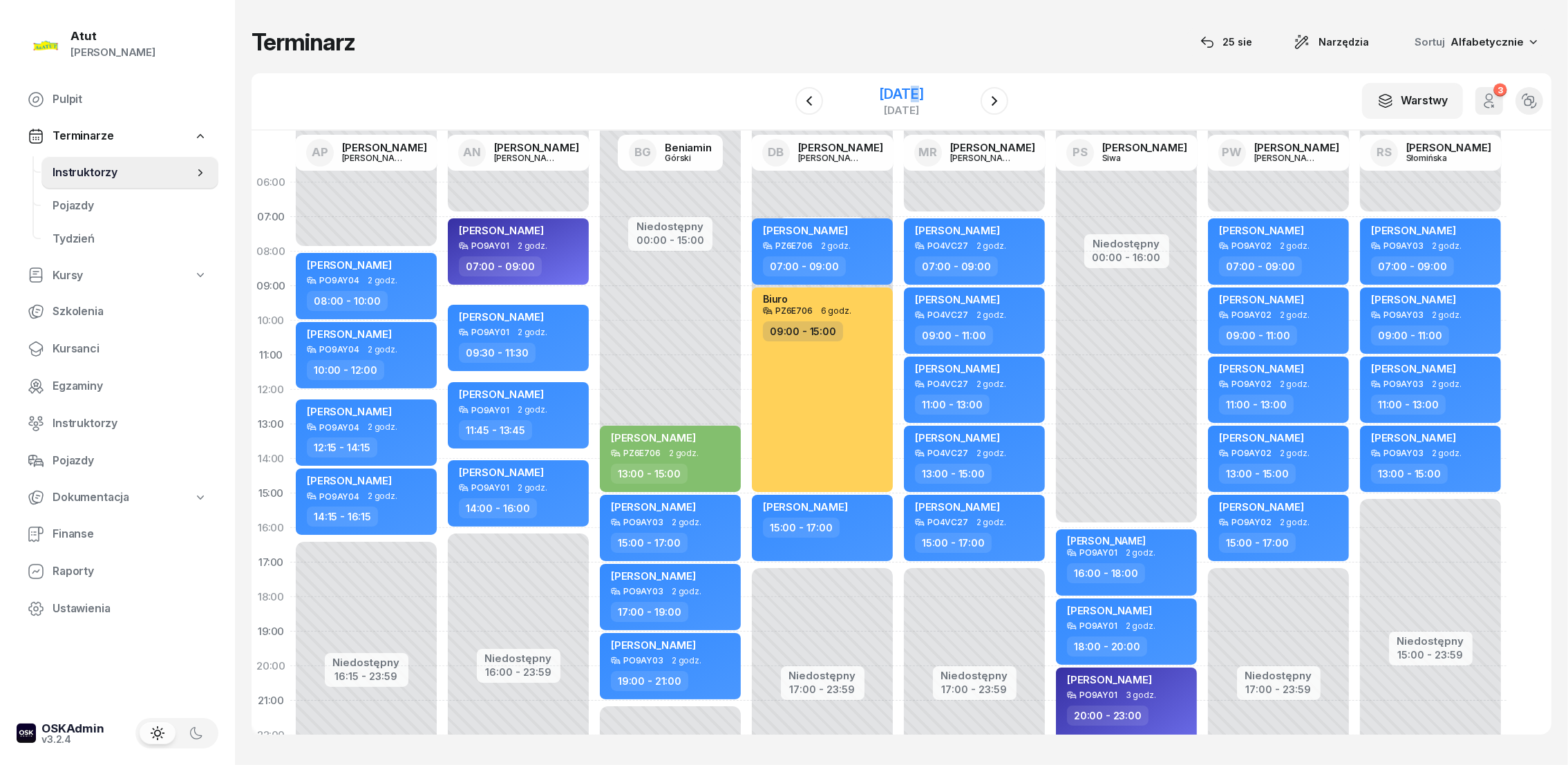
click at [879, 95] on div "[DATE]" at bounding box center [901, 94] width 44 height 14
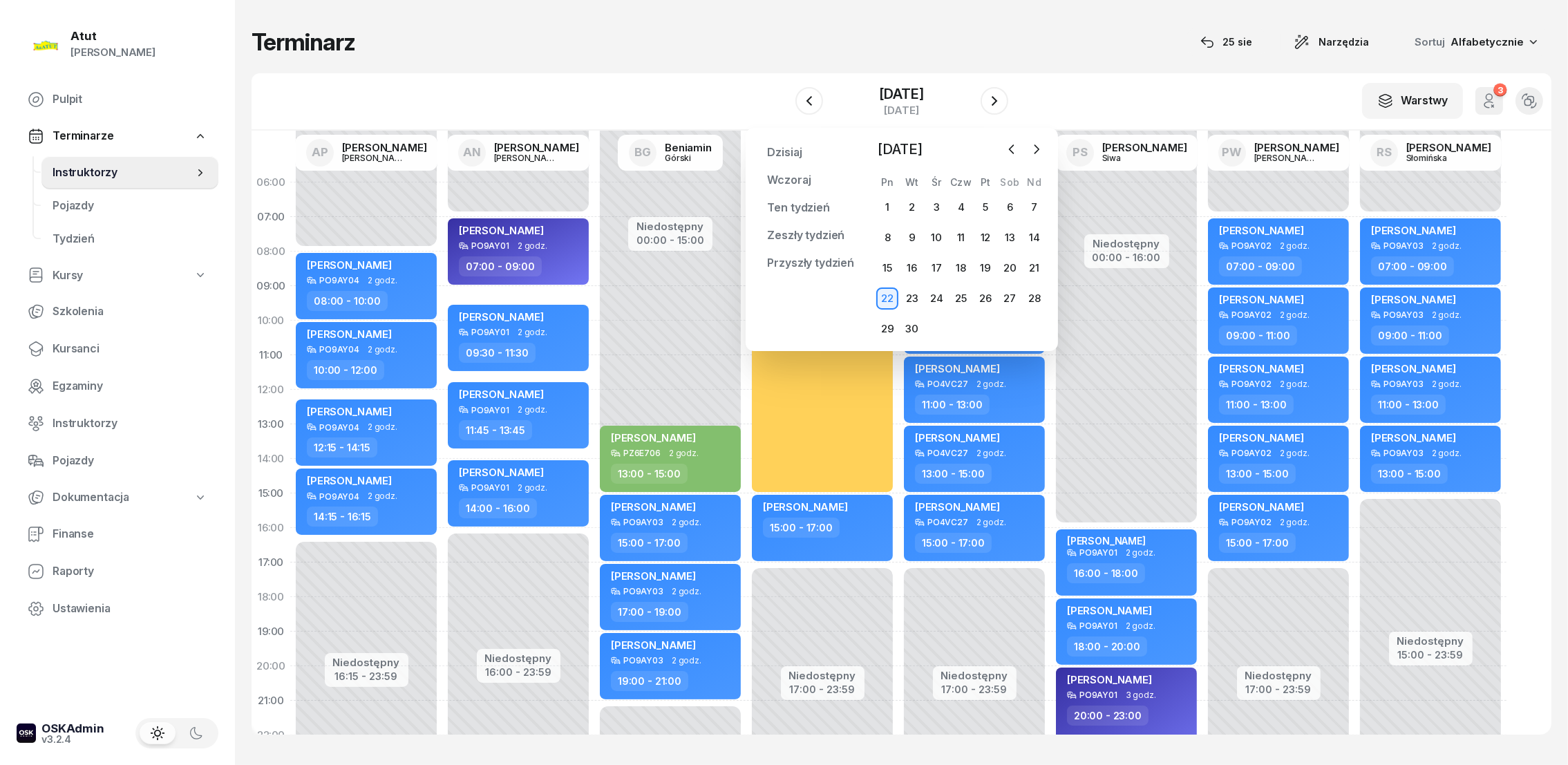
drag, startPoint x: 877, startPoint y: 95, endPoint x: 735, endPoint y: 41, distance: 151.9
click at [735, 41] on div "Terminarz [DATE] Narzędzia Sortuj Alfabetycznie" at bounding box center [901, 42] width 1300 height 29
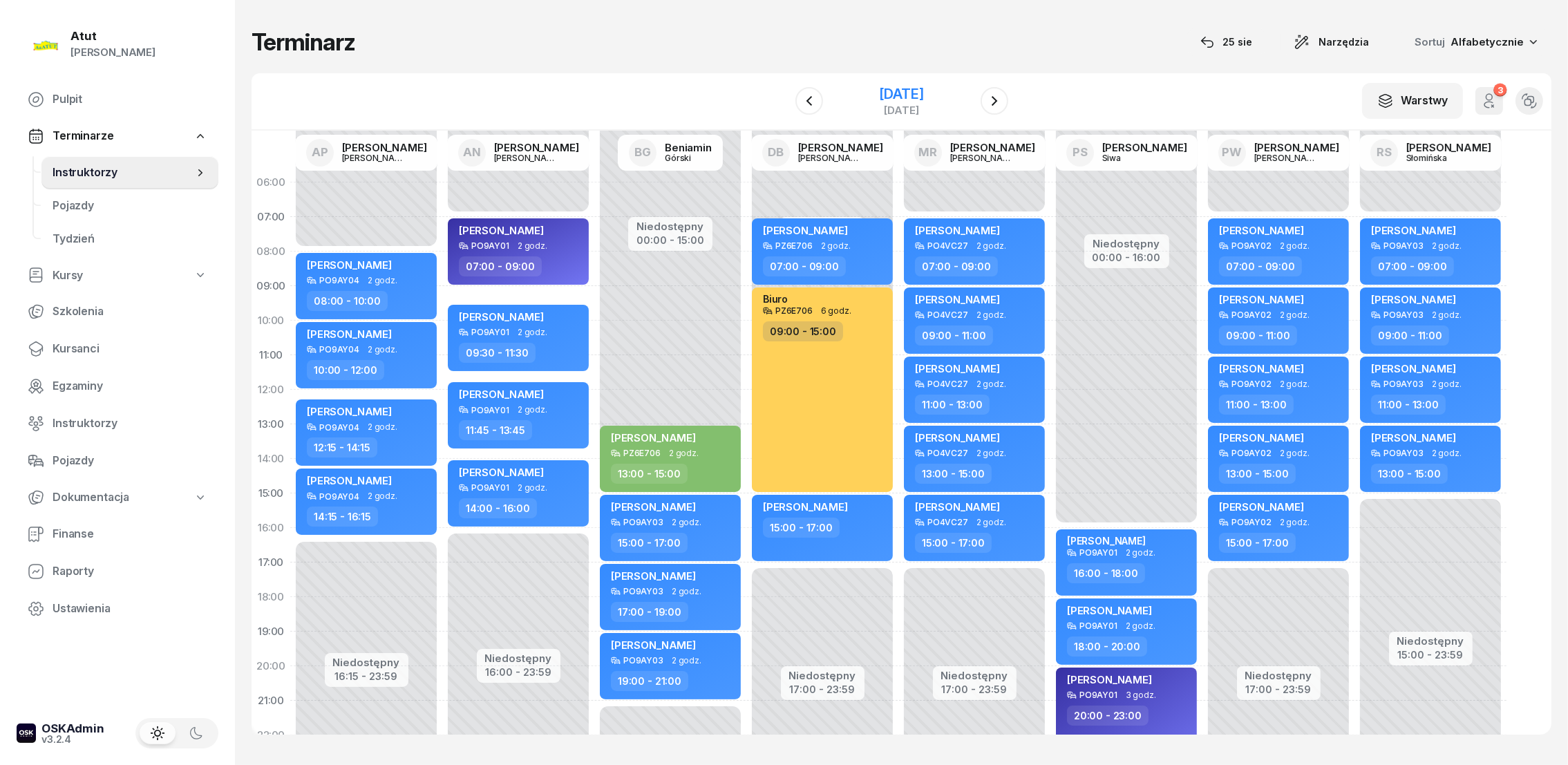
click at [896, 94] on div "[DATE]" at bounding box center [901, 94] width 44 height 14
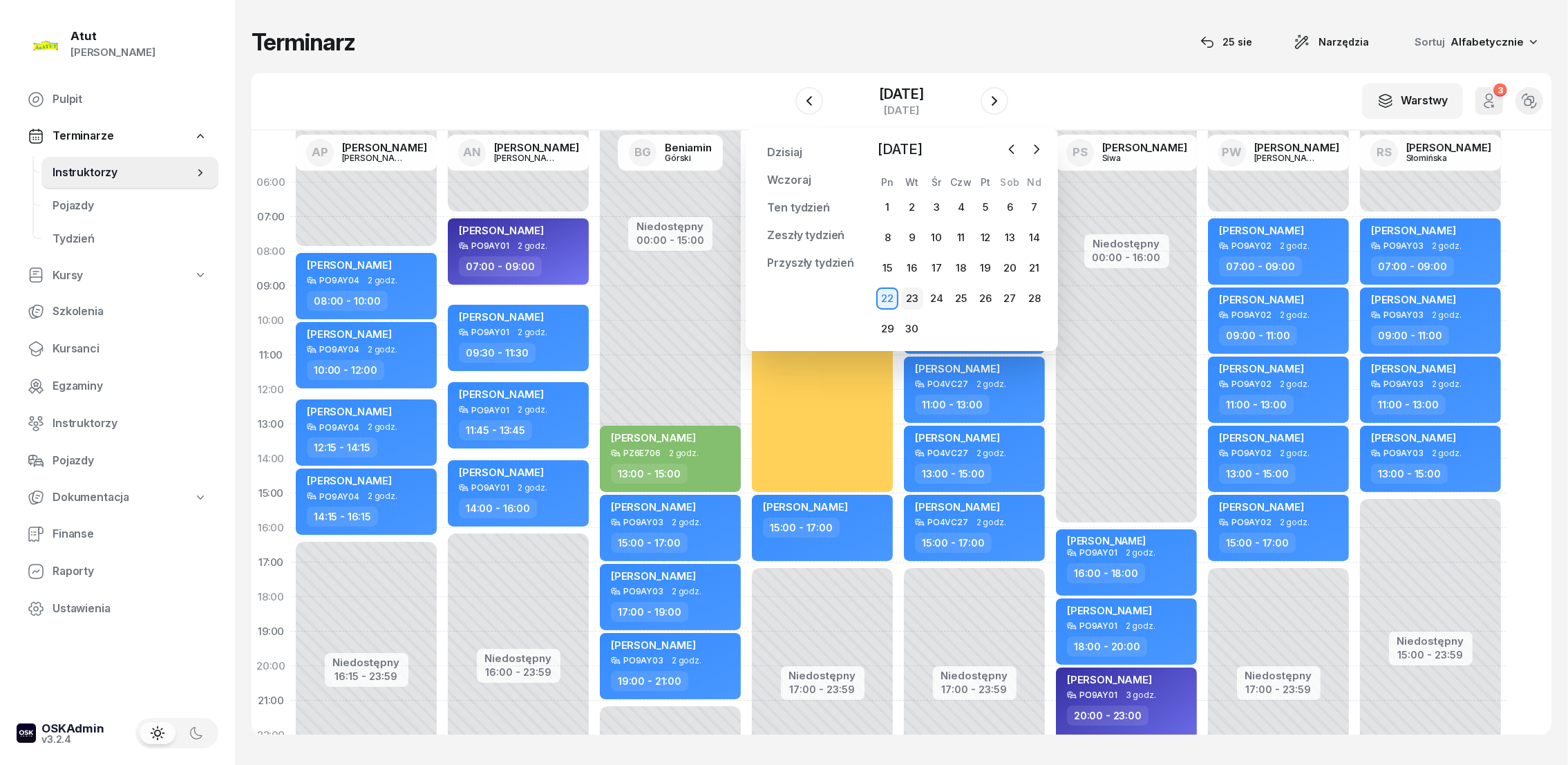
click at [911, 296] on div "23" at bounding box center [912, 298] width 22 height 22
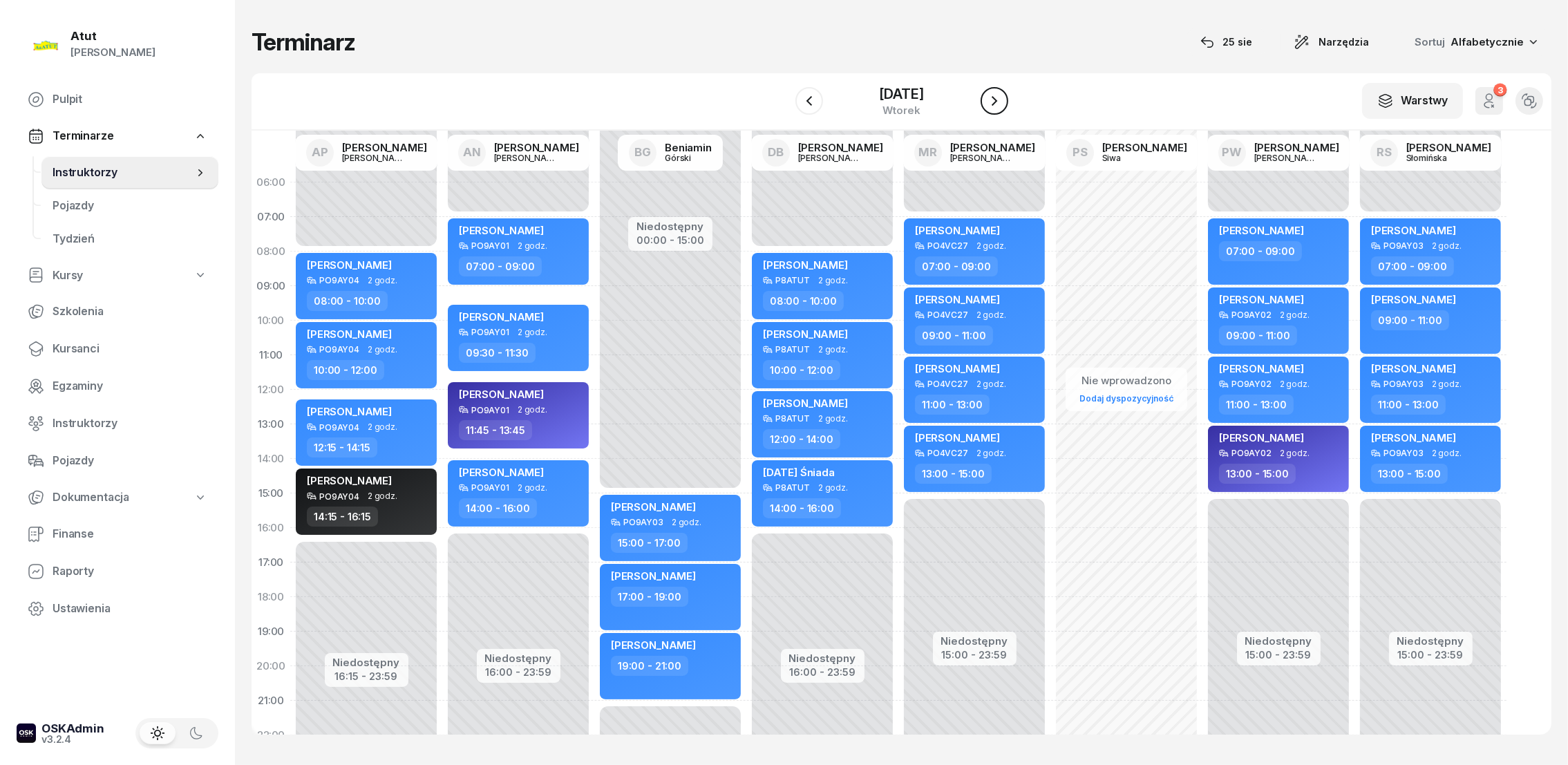
click at [1000, 103] on icon "button" at bounding box center [993, 100] width 16 height 16
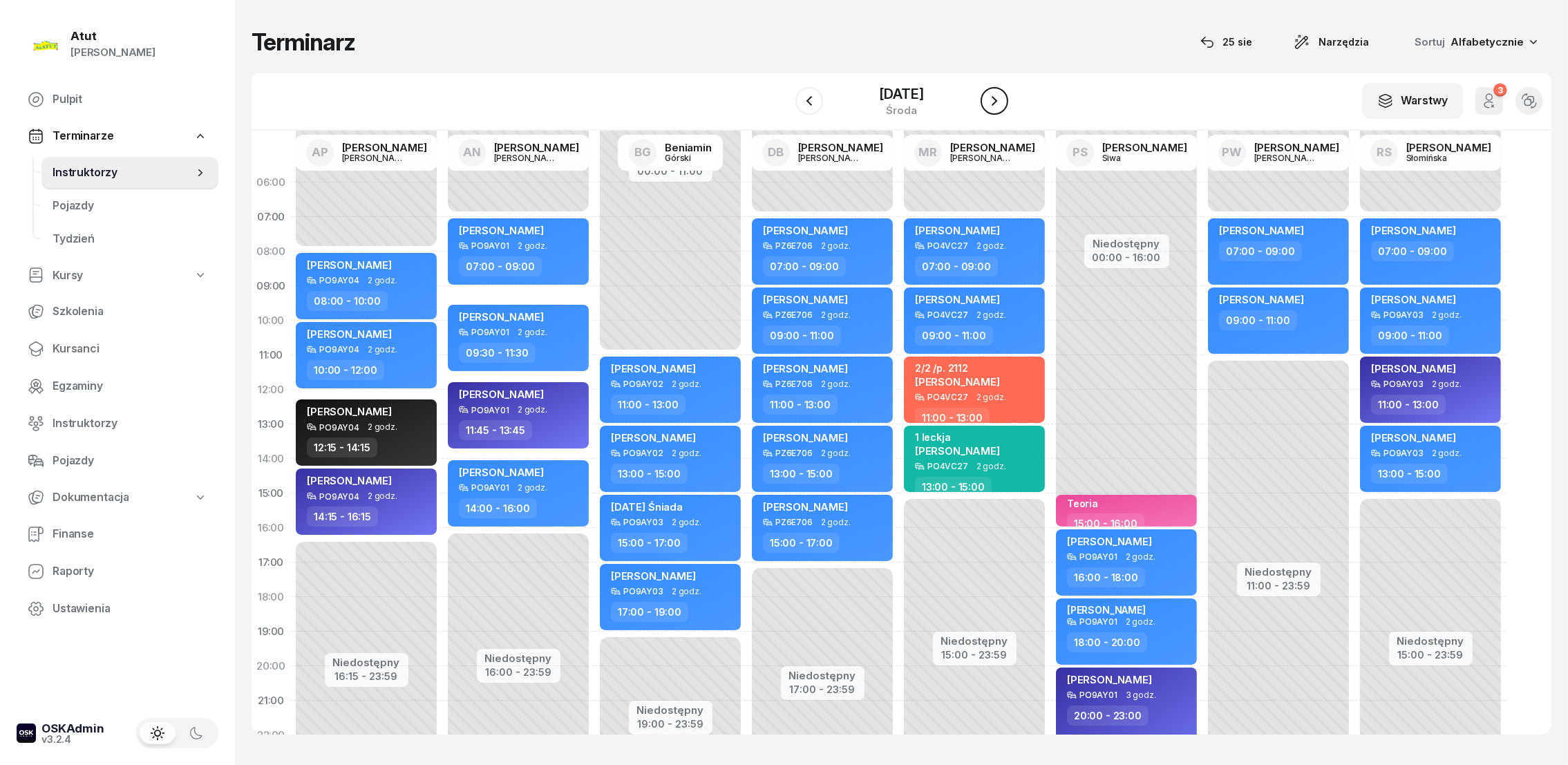
click at [999, 99] on icon "button" at bounding box center [993, 100] width 16 height 16
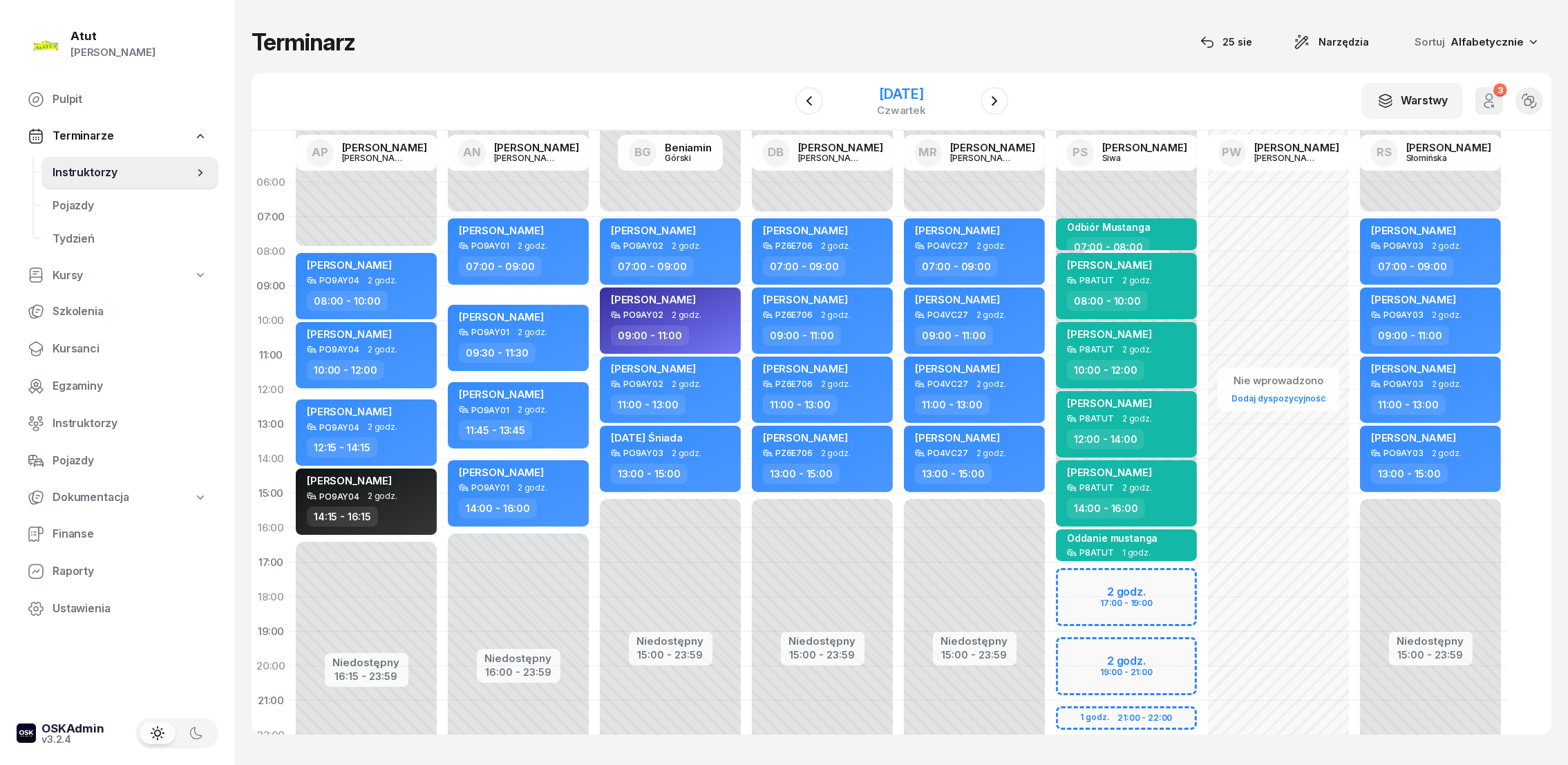
click at [894, 96] on div "[DATE]" at bounding box center [901, 94] width 49 height 14
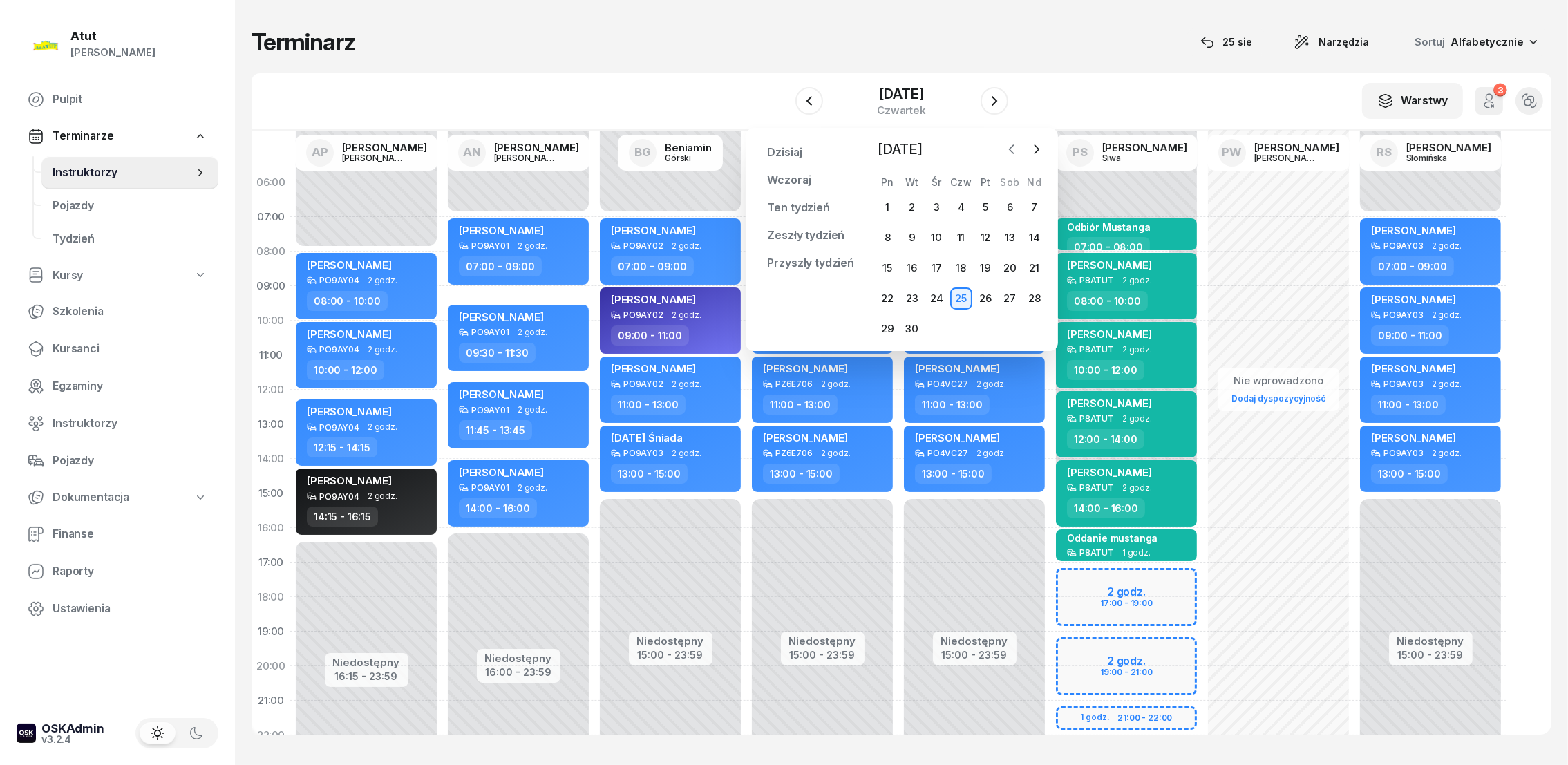
click at [1011, 150] on icon "button" at bounding box center [1011, 149] width 14 height 14
click at [889, 328] on div "25" at bounding box center [887, 329] width 22 height 22
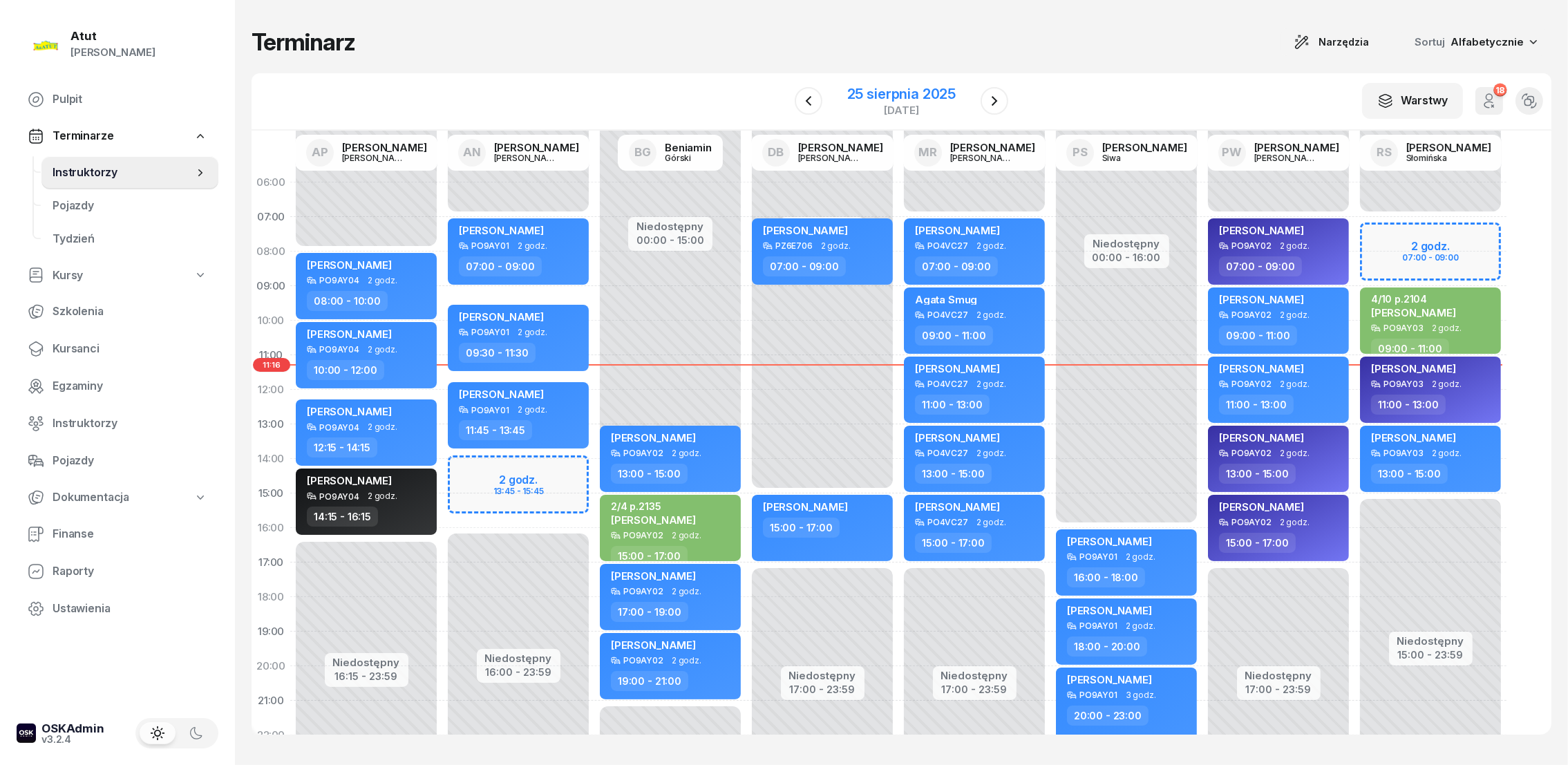
click at [887, 95] on div "25 sierpnia 2025" at bounding box center [901, 94] width 109 height 14
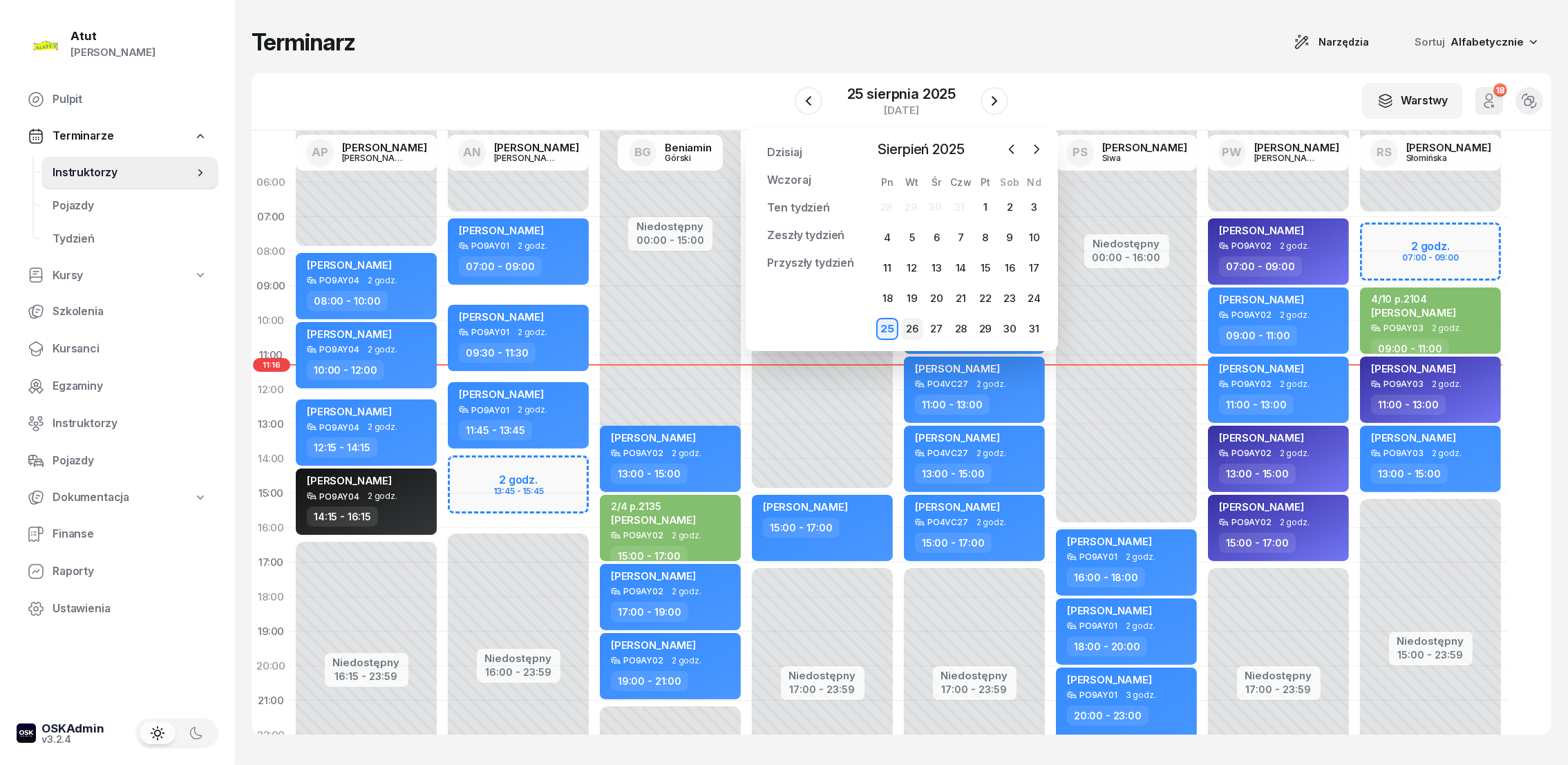
click at [918, 326] on div "26" at bounding box center [912, 329] width 22 height 22
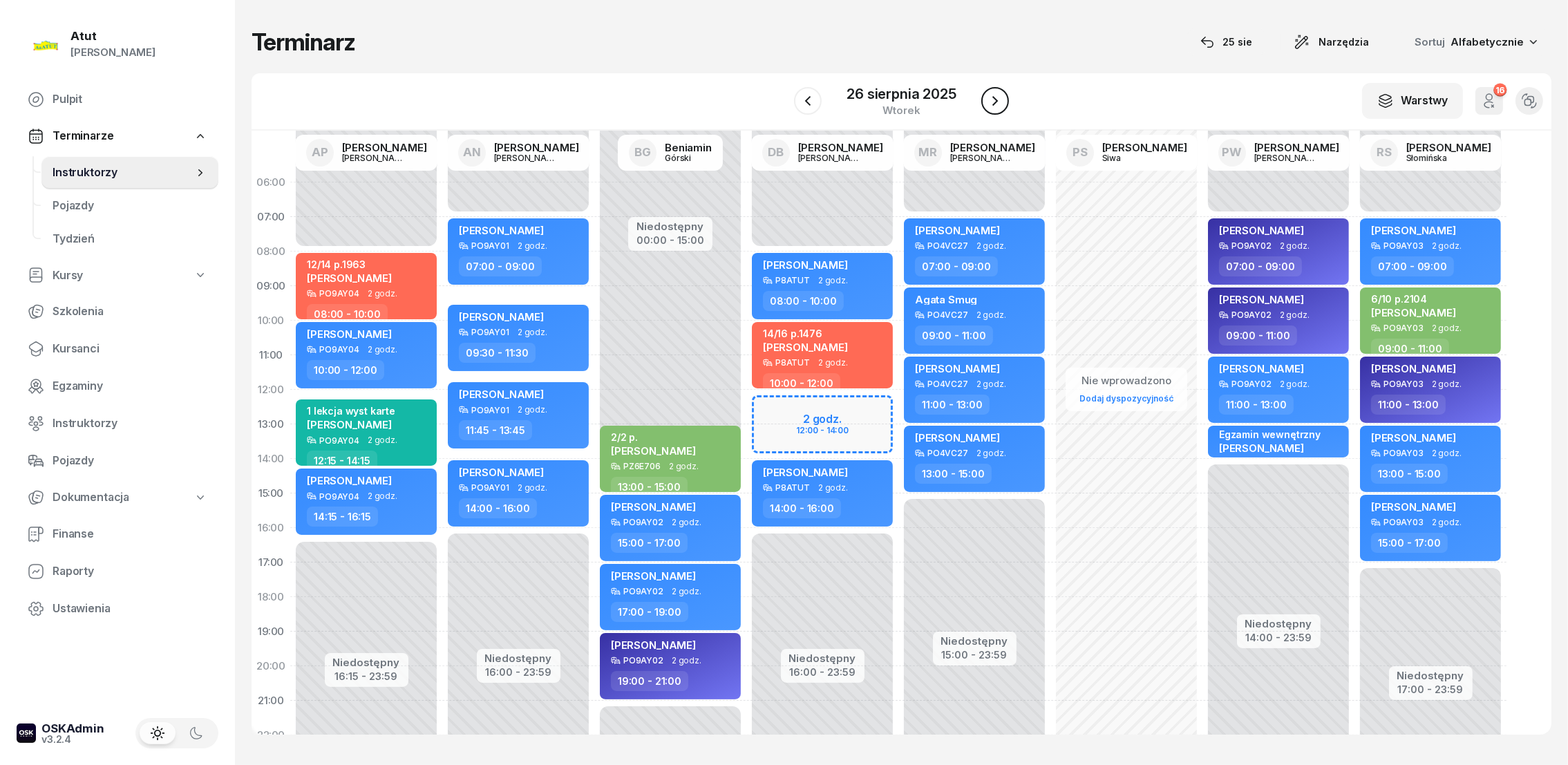
click at [987, 103] on icon "button" at bounding box center [994, 100] width 16 height 16
click at [987, 103] on icon "button" at bounding box center [993, 100] width 16 height 16
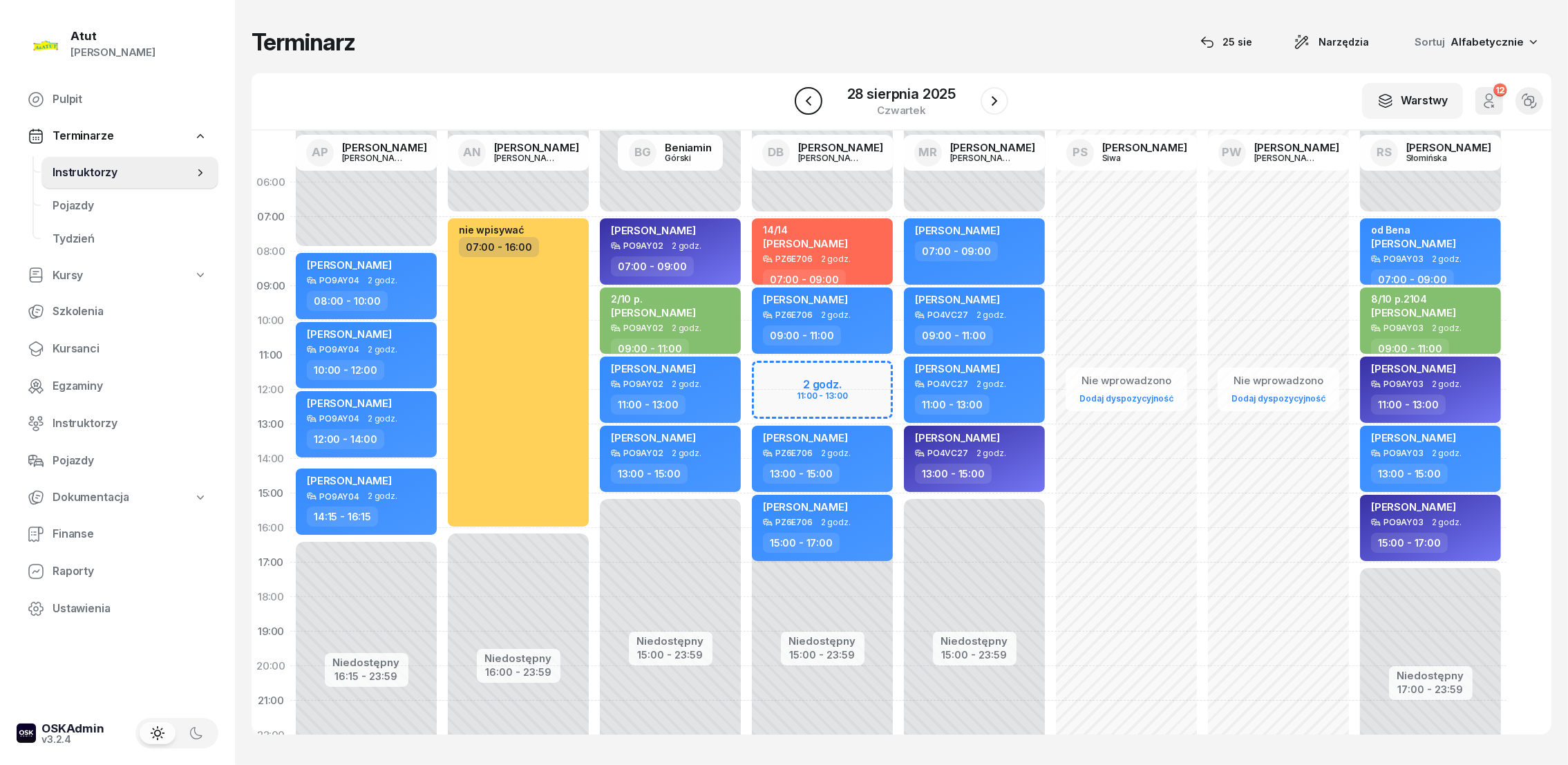
click at [805, 98] on icon "button" at bounding box center [808, 100] width 16 height 16
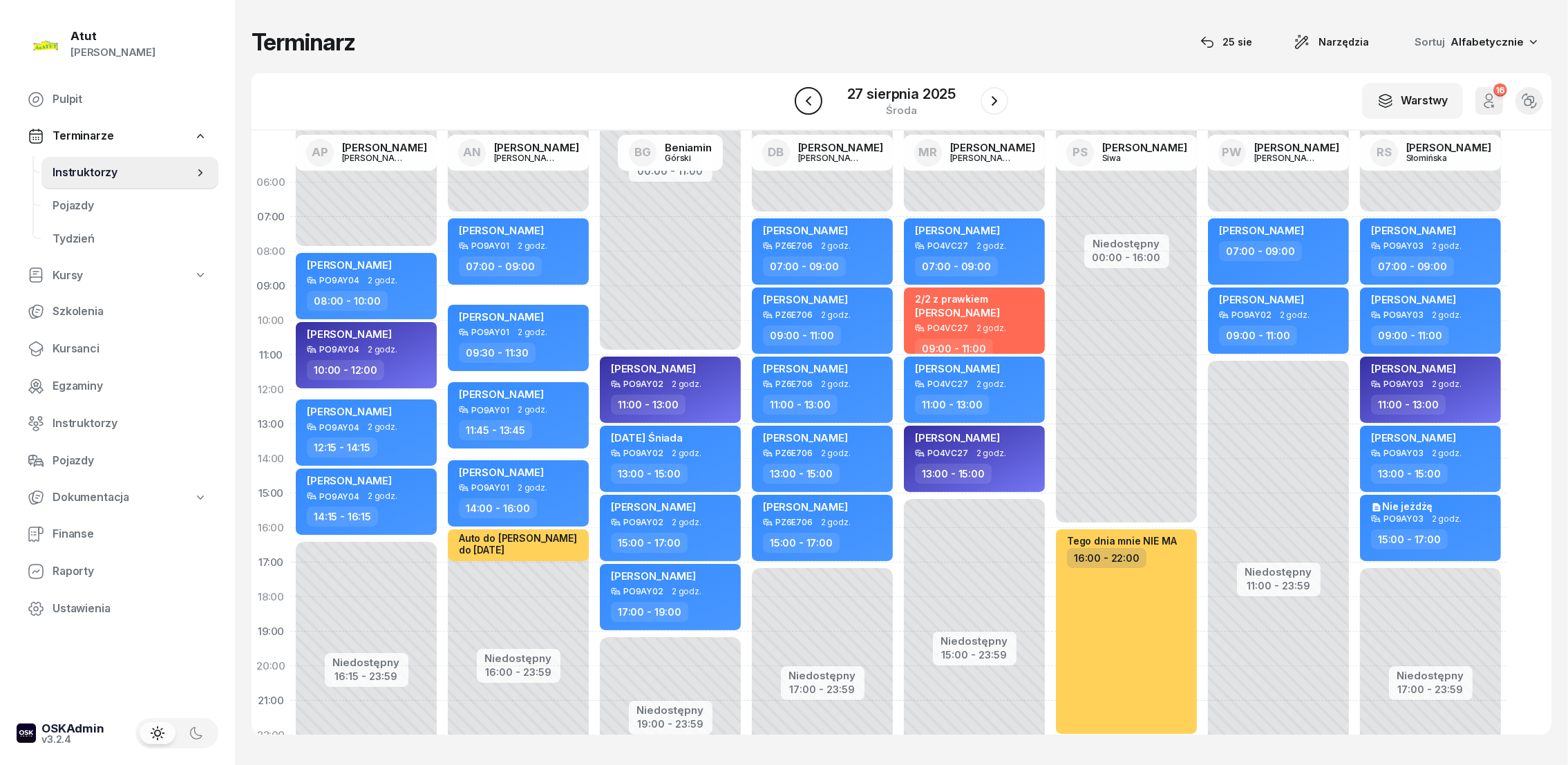
click at [805, 98] on icon "button" at bounding box center [808, 100] width 16 height 16
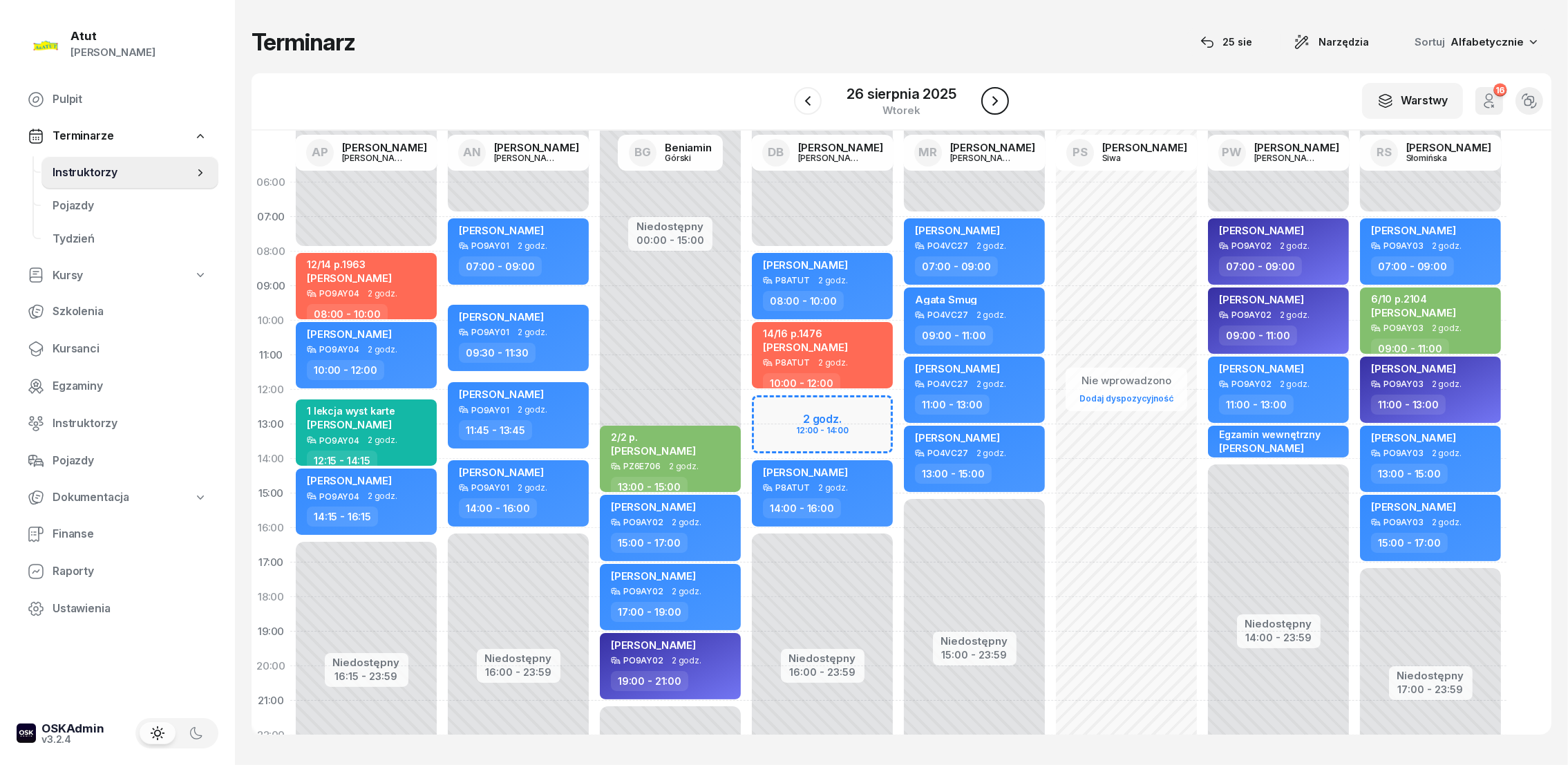
click at [995, 99] on icon "button" at bounding box center [994, 100] width 5 height 9
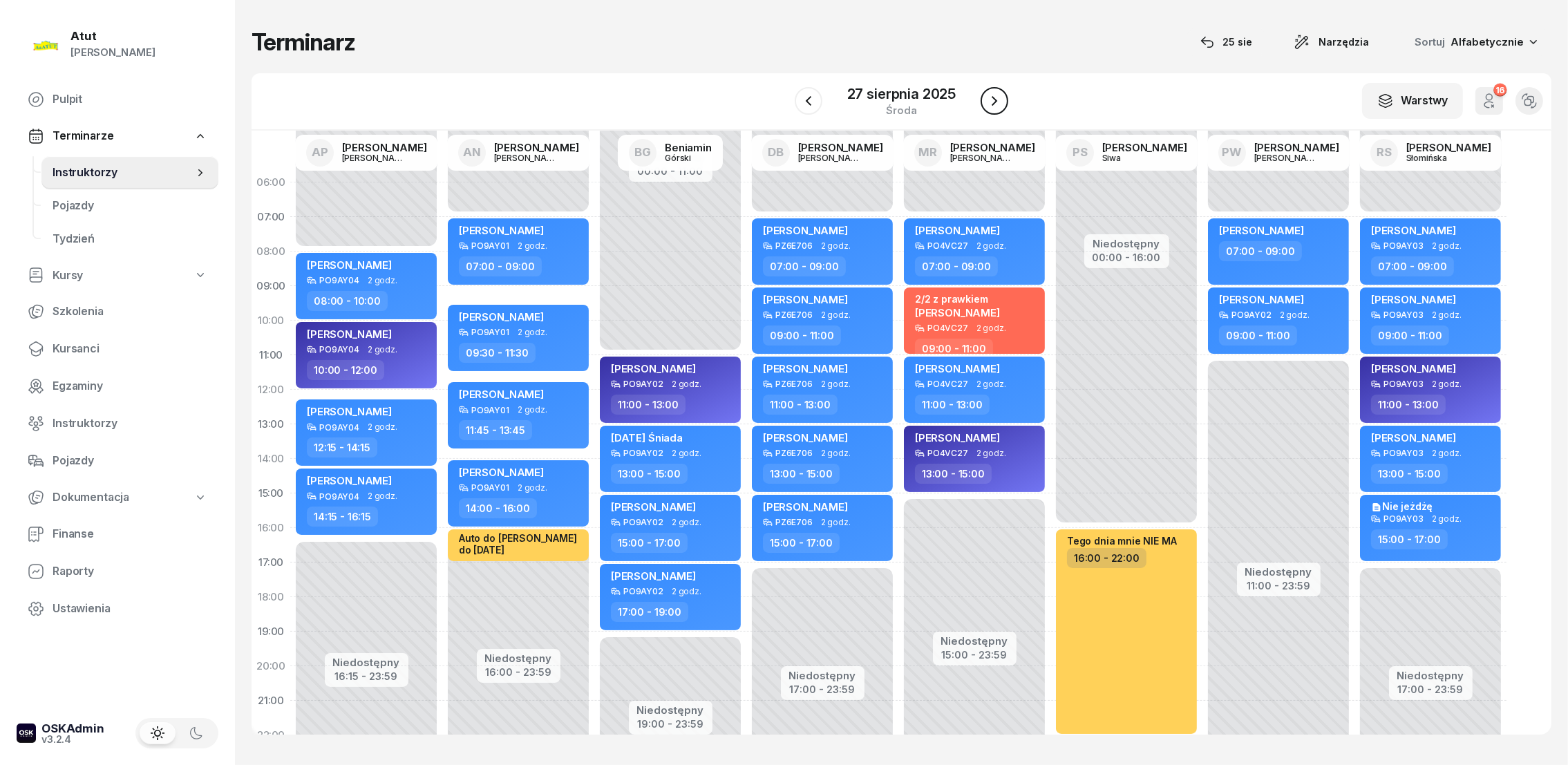
click at [995, 99] on icon "button" at bounding box center [994, 100] width 5 height 9
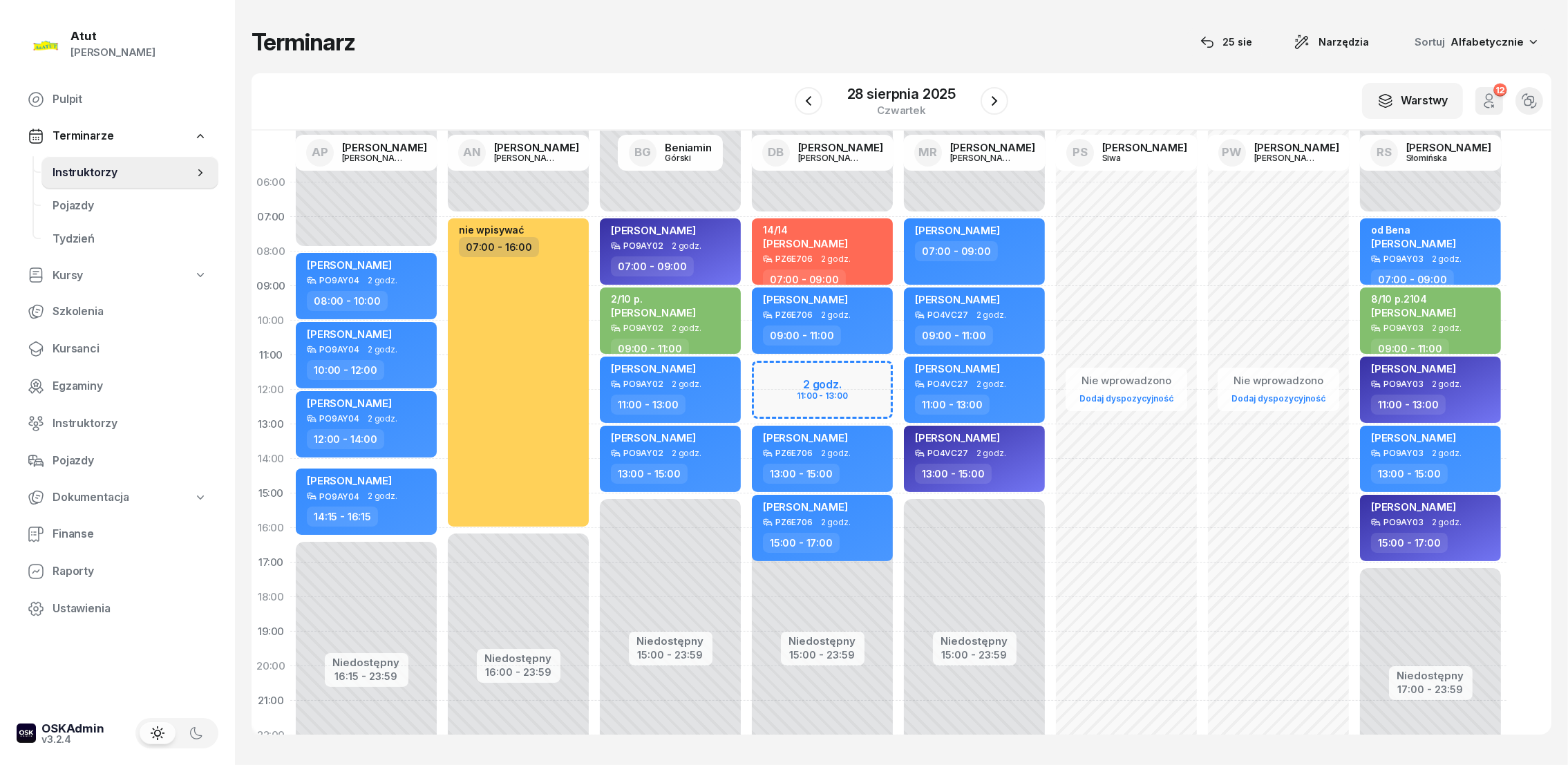
click at [1494, 96] on icon "button" at bounding box center [1488, 100] width 16 height 16
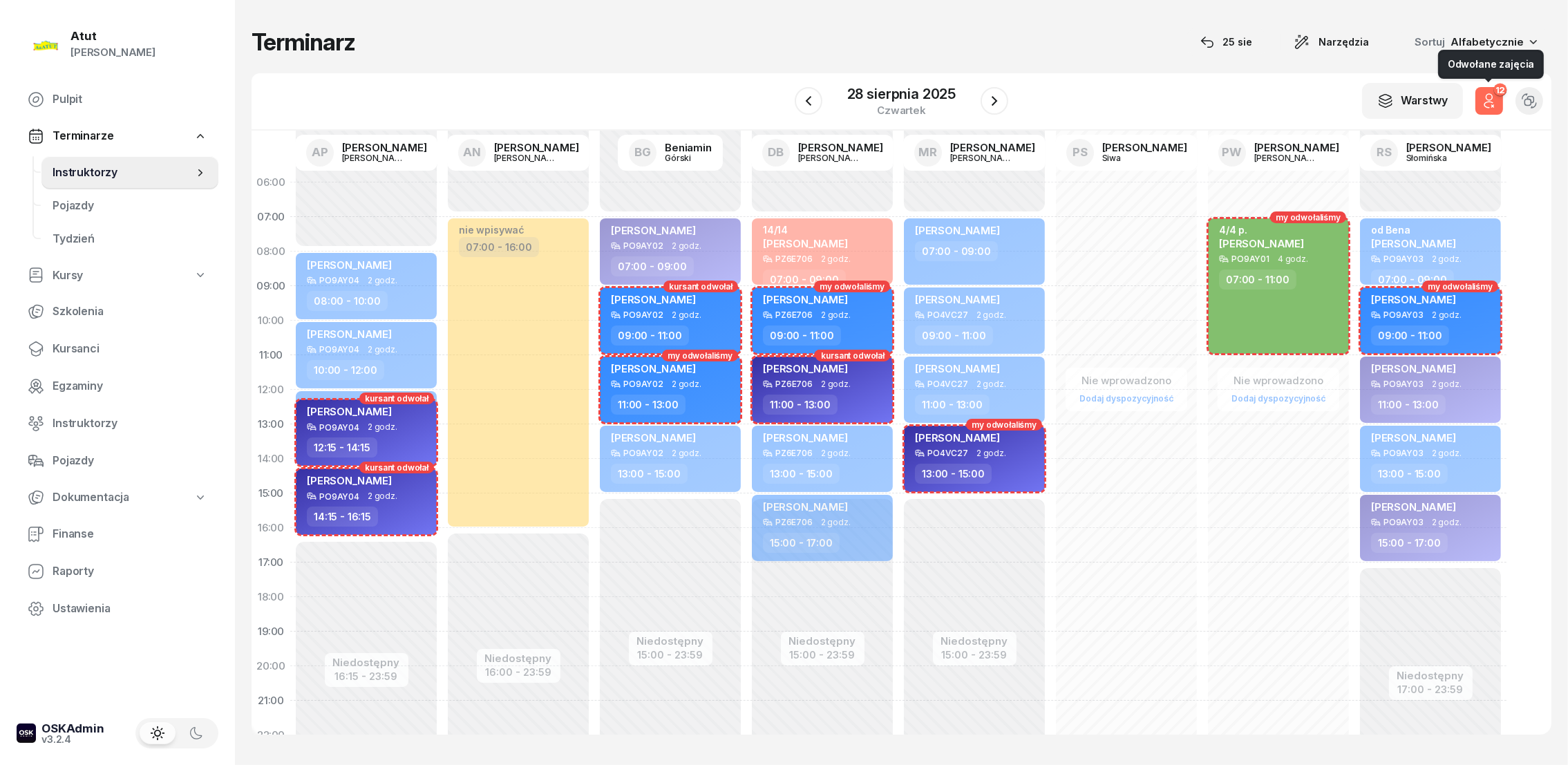
click at [1492, 105] on icon "button" at bounding box center [1493, 106] width 2 height 2
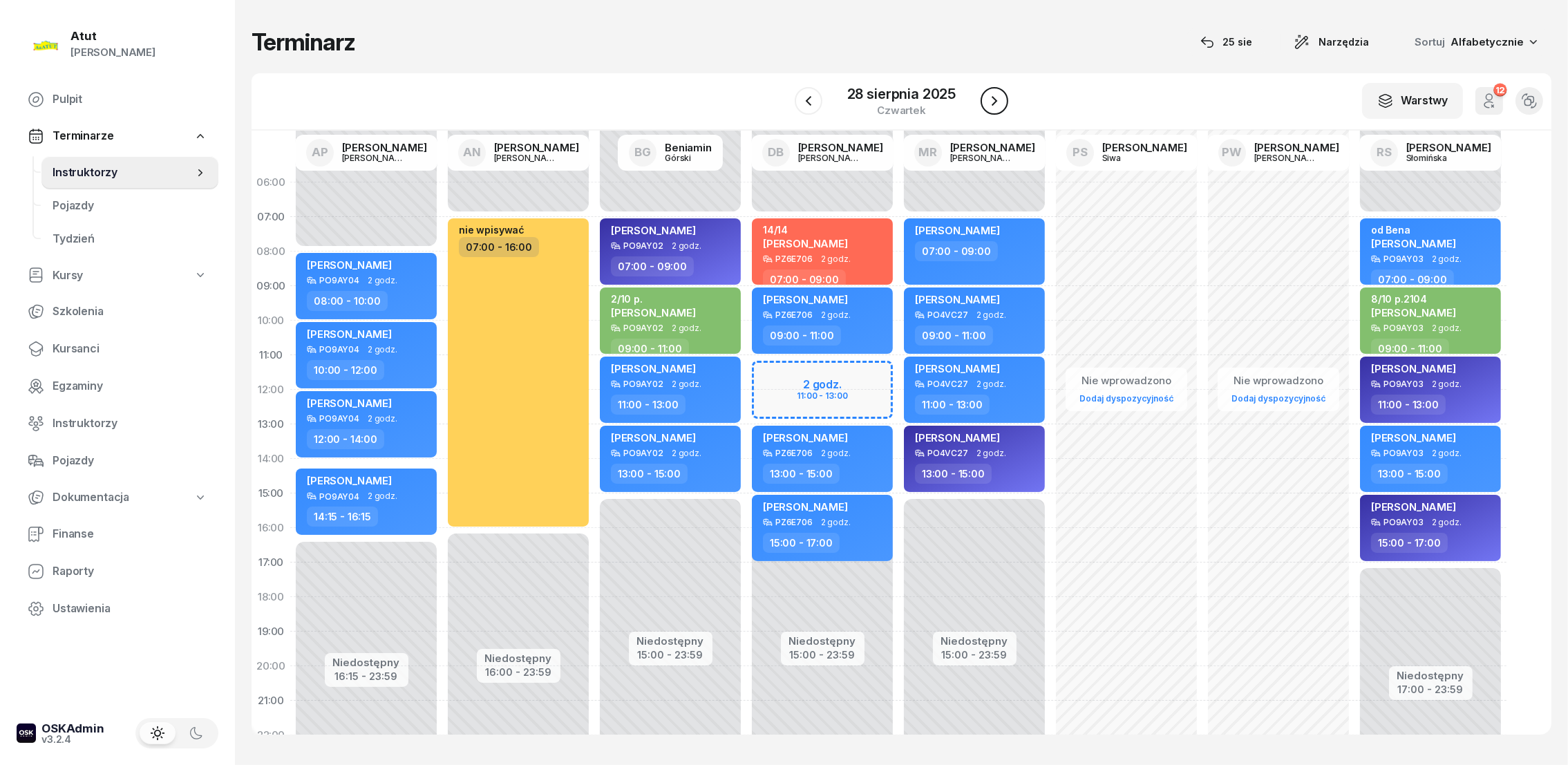
click at [1002, 103] on icon "button" at bounding box center [993, 100] width 16 height 16
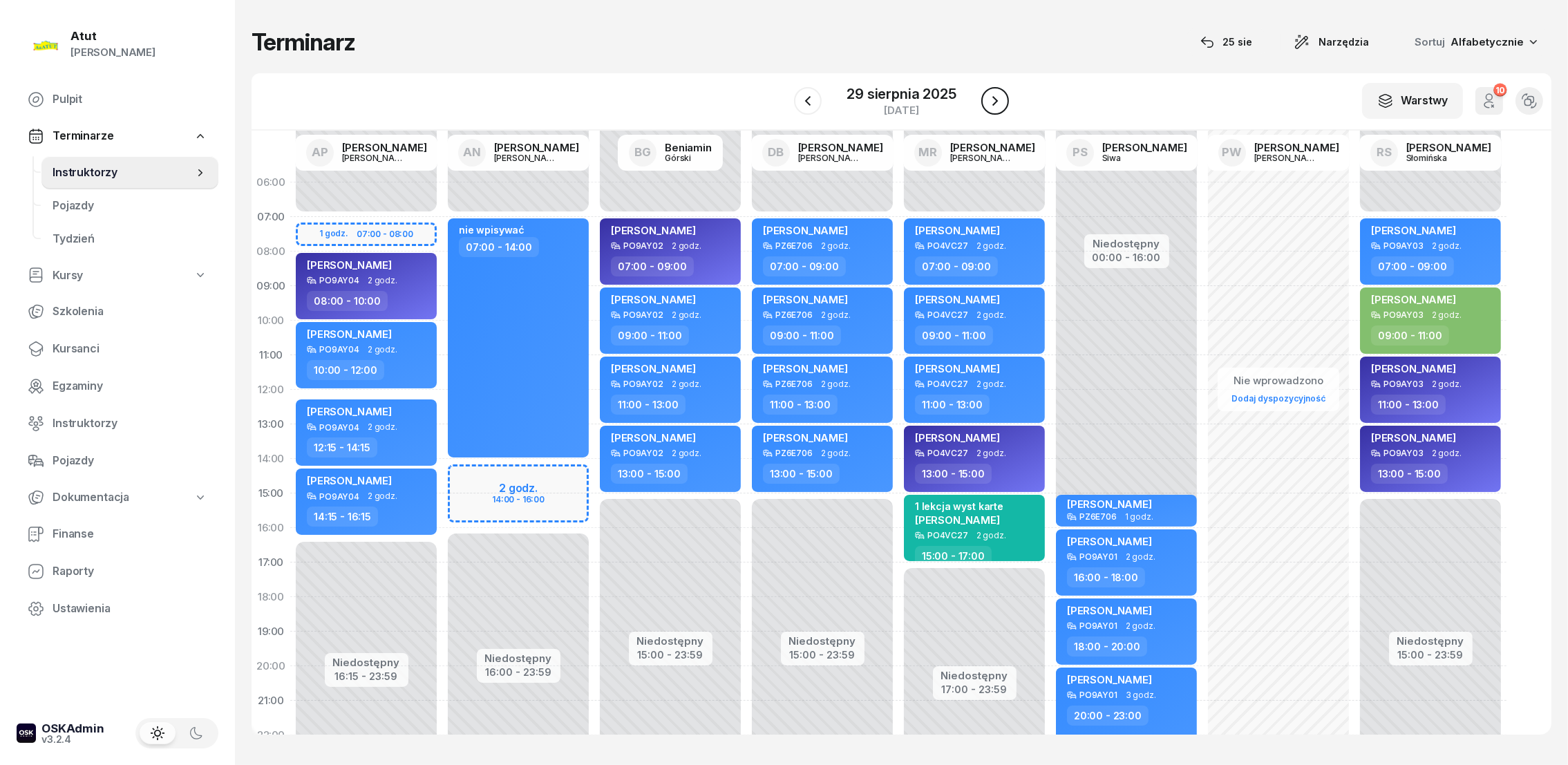
click at [999, 100] on icon "button" at bounding box center [994, 100] width 16 height 16
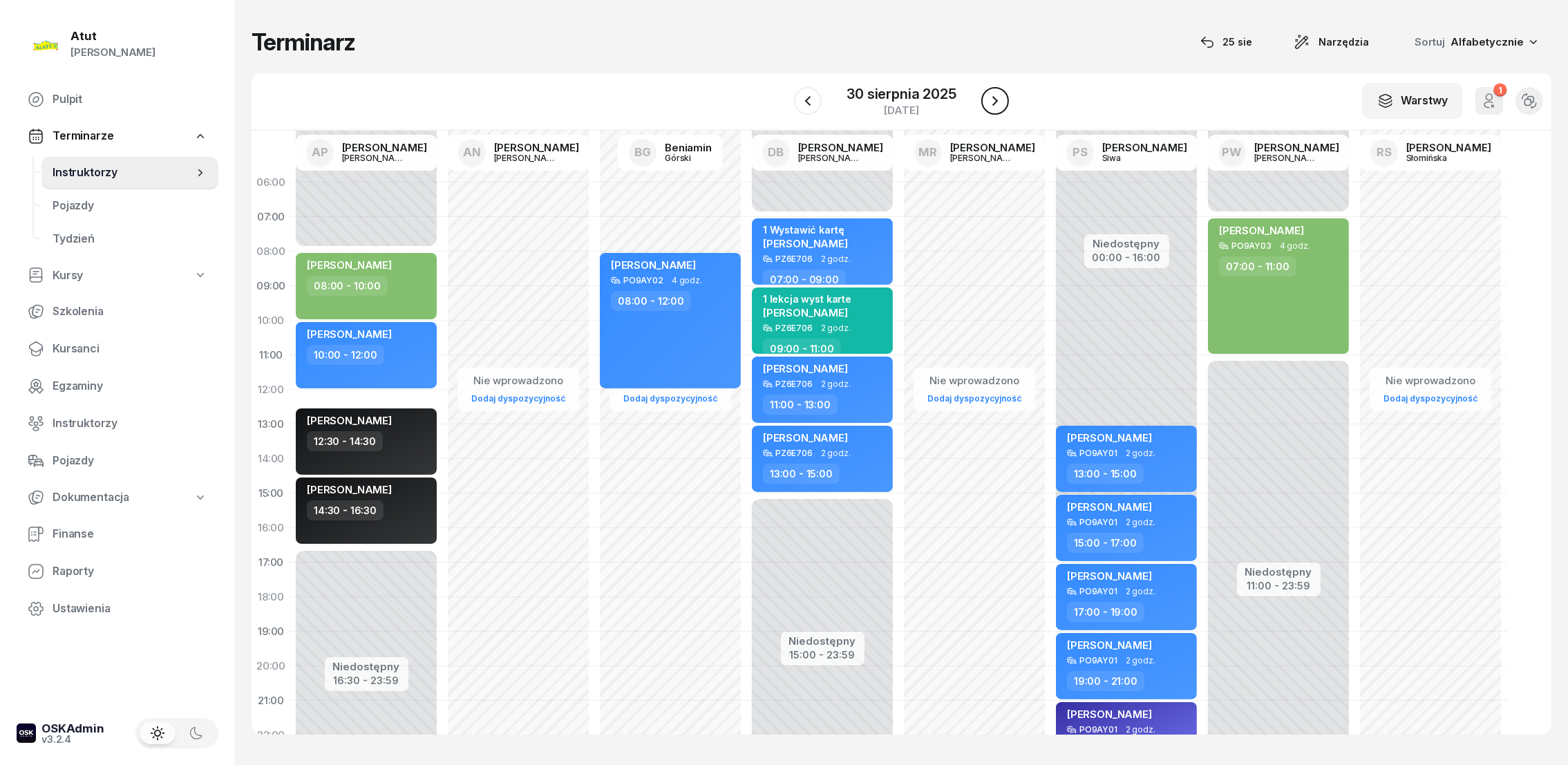
click at [999, 100] on icon "button" at bounding box center [994, 100] width 16 height 16
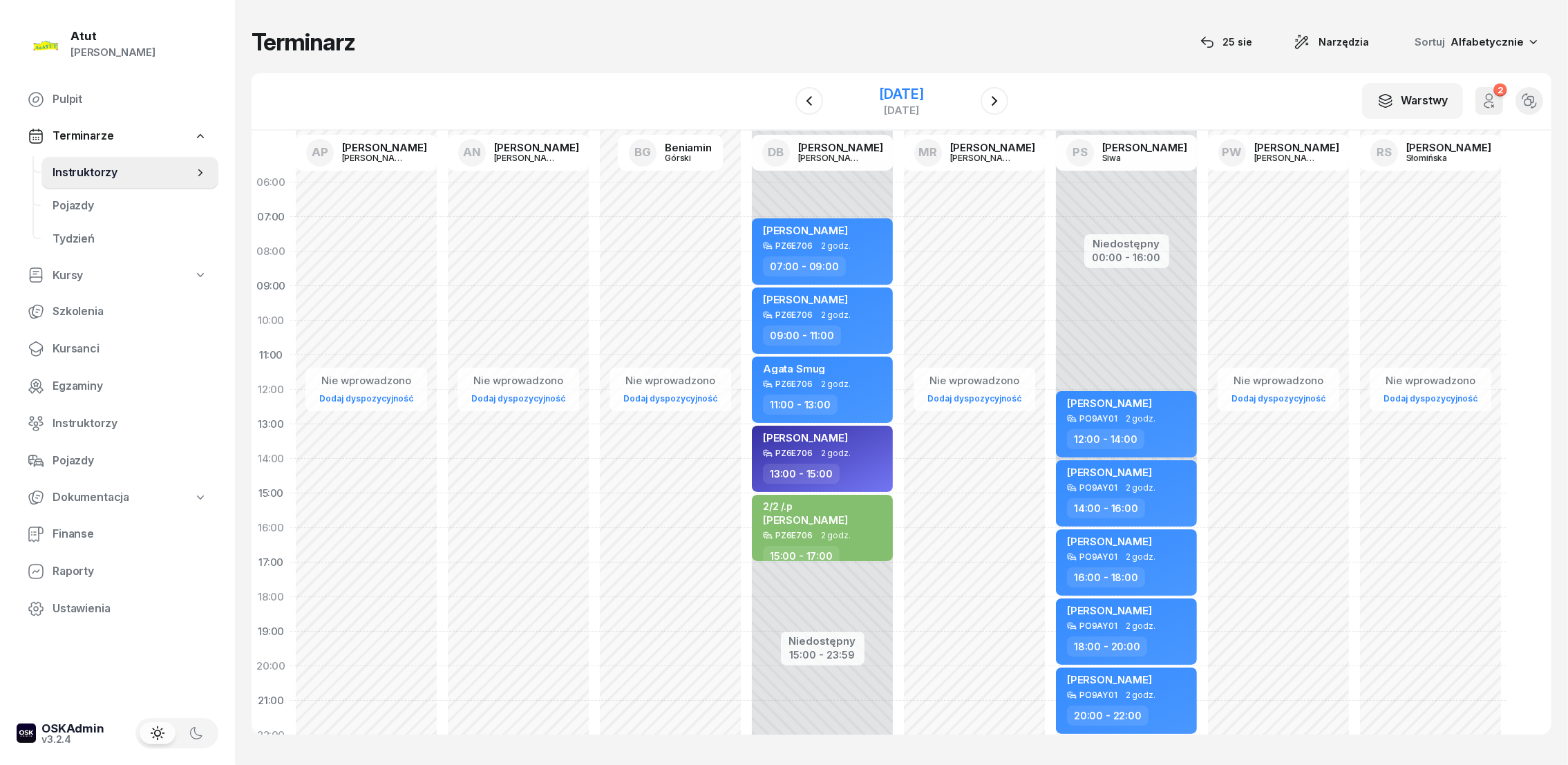
click at [891, 94] on div "[DATE]" at bounding box center [901, 94] width 44 height 14
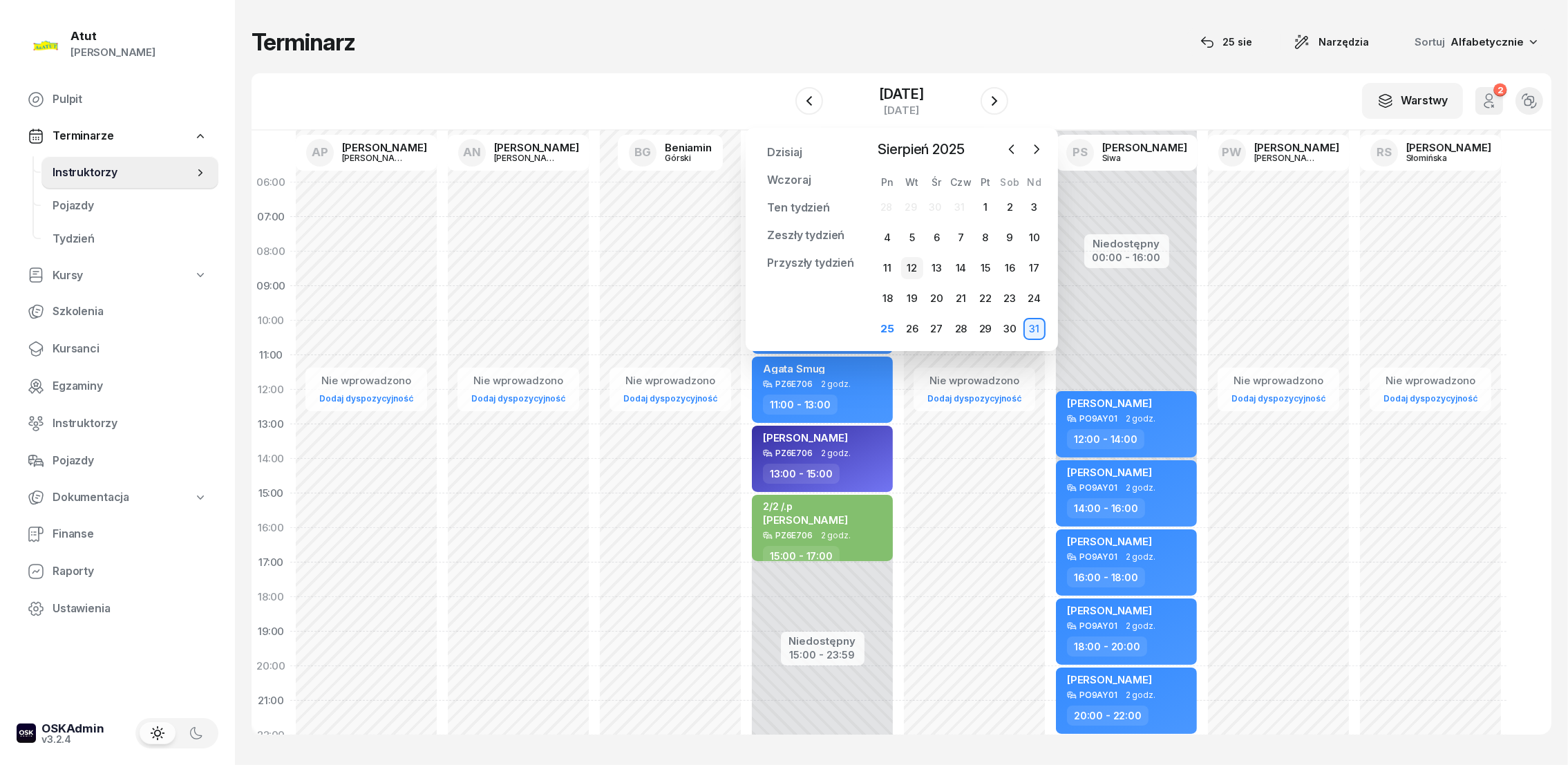
click at [921, 265] on div "12" at bounding box center [912, 268] width 22 height 22
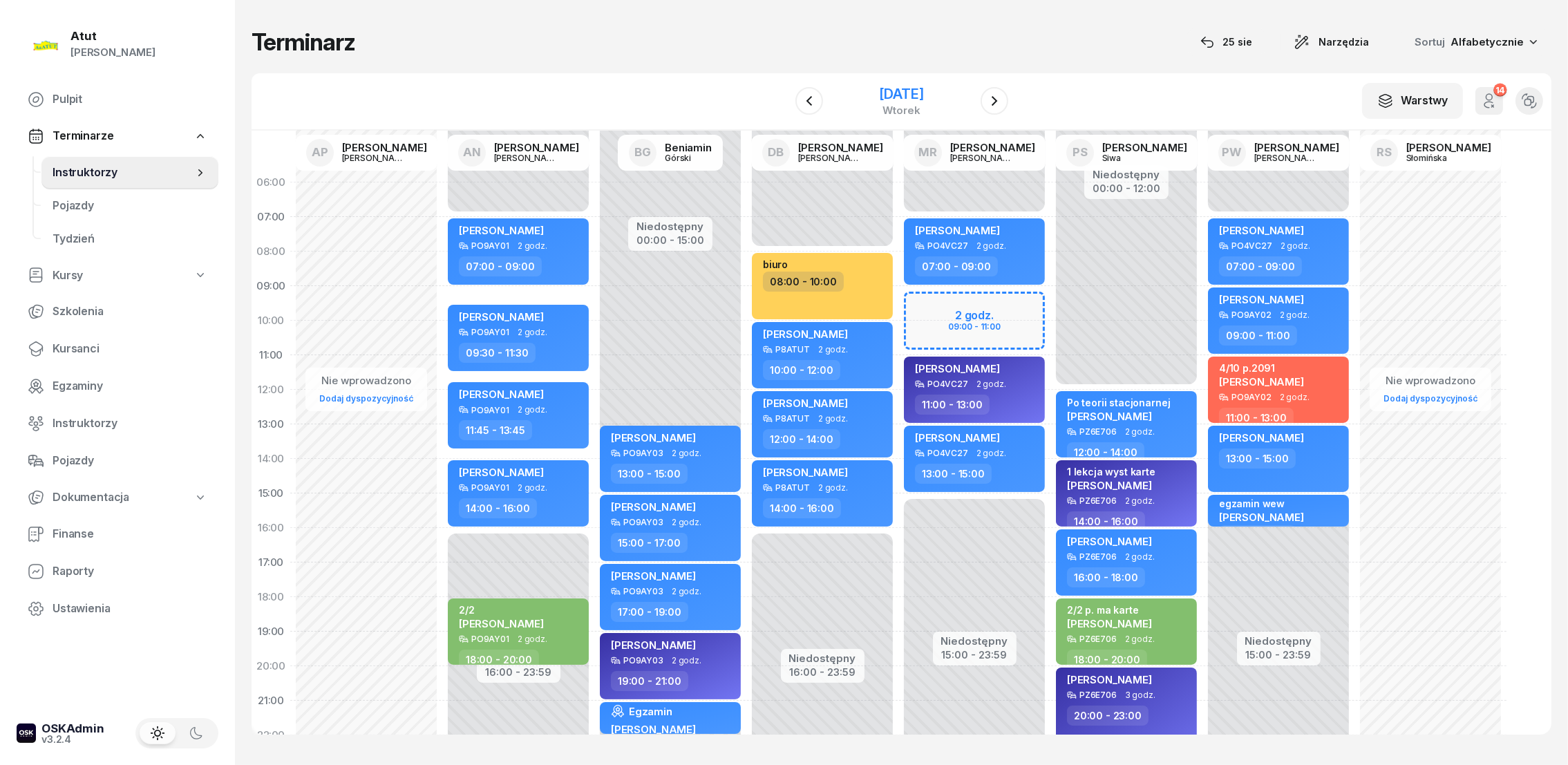
click at [923, 94] on div "[DATE]" at bounding box center [901, 94] width 44 height 14
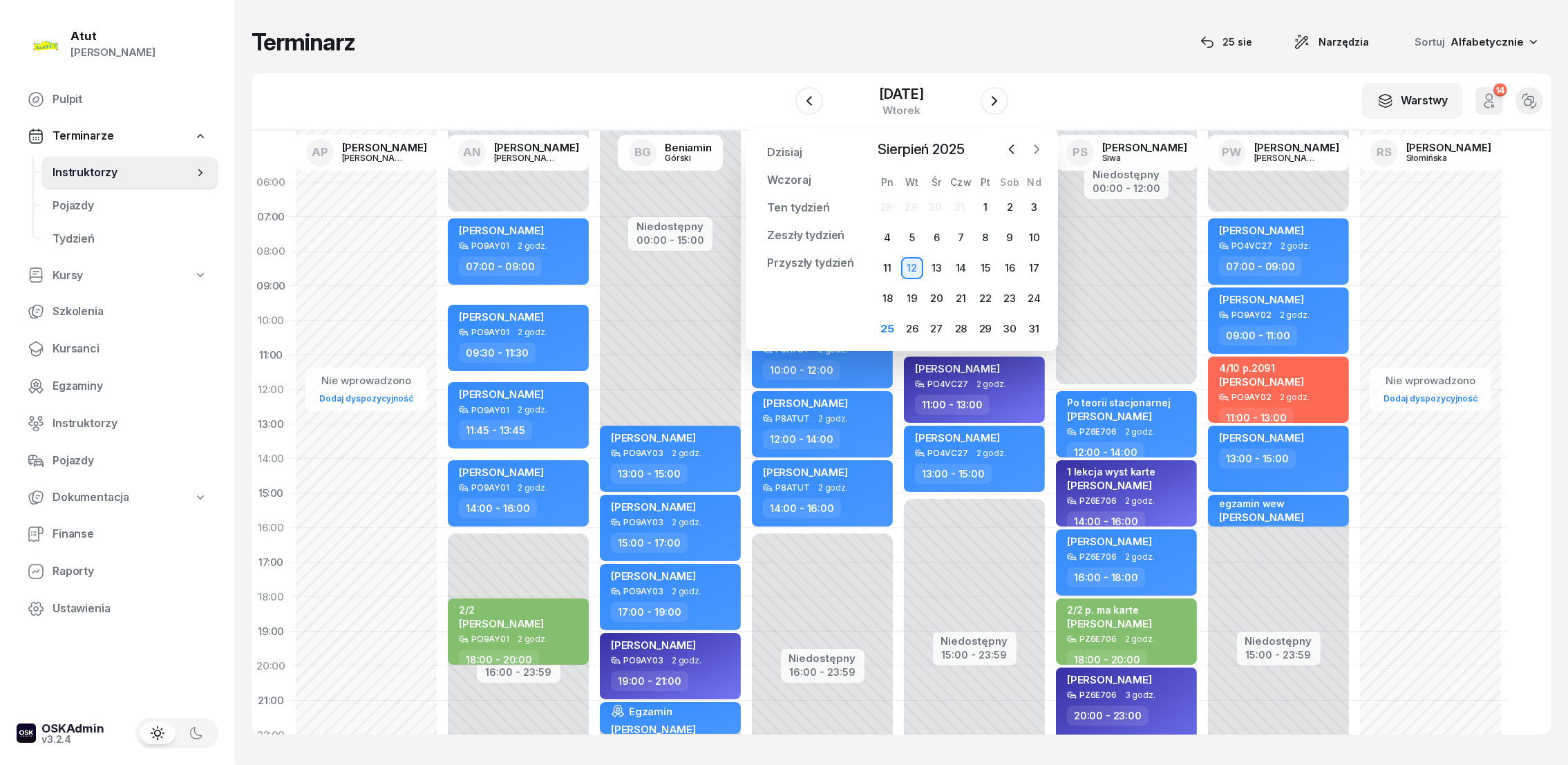
click at [1034, 145] on icon "button" at bounding box center [1036, 149] width 14 height 14
click at [990, 235] on div "12" at bounding box center [985, 238] width 22 height 22
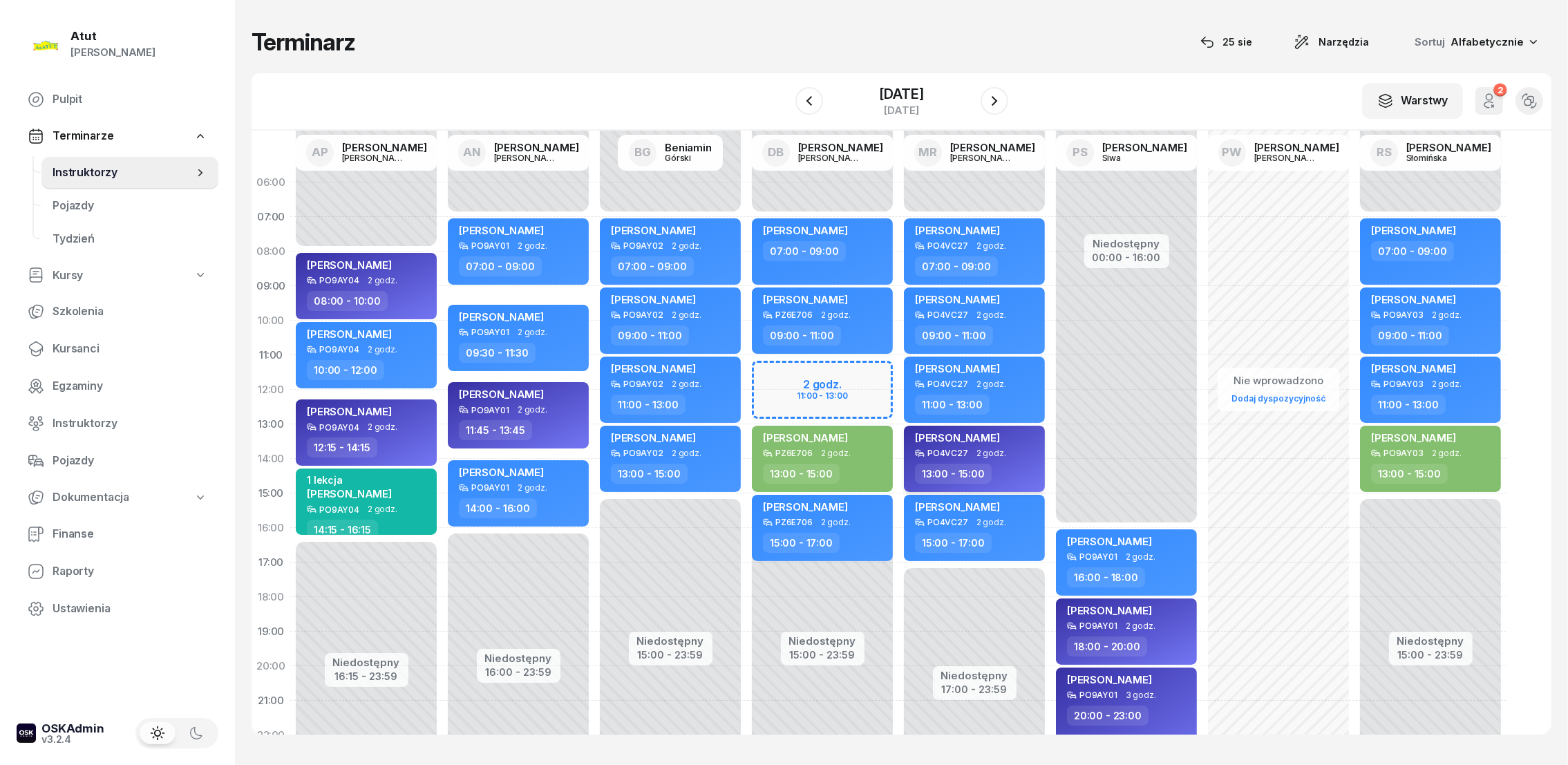
click at [952, 442] on div "[PERSON_NAME]" at bounding box center [957, 439] width 85 height 17
select select "13"
select select "15"
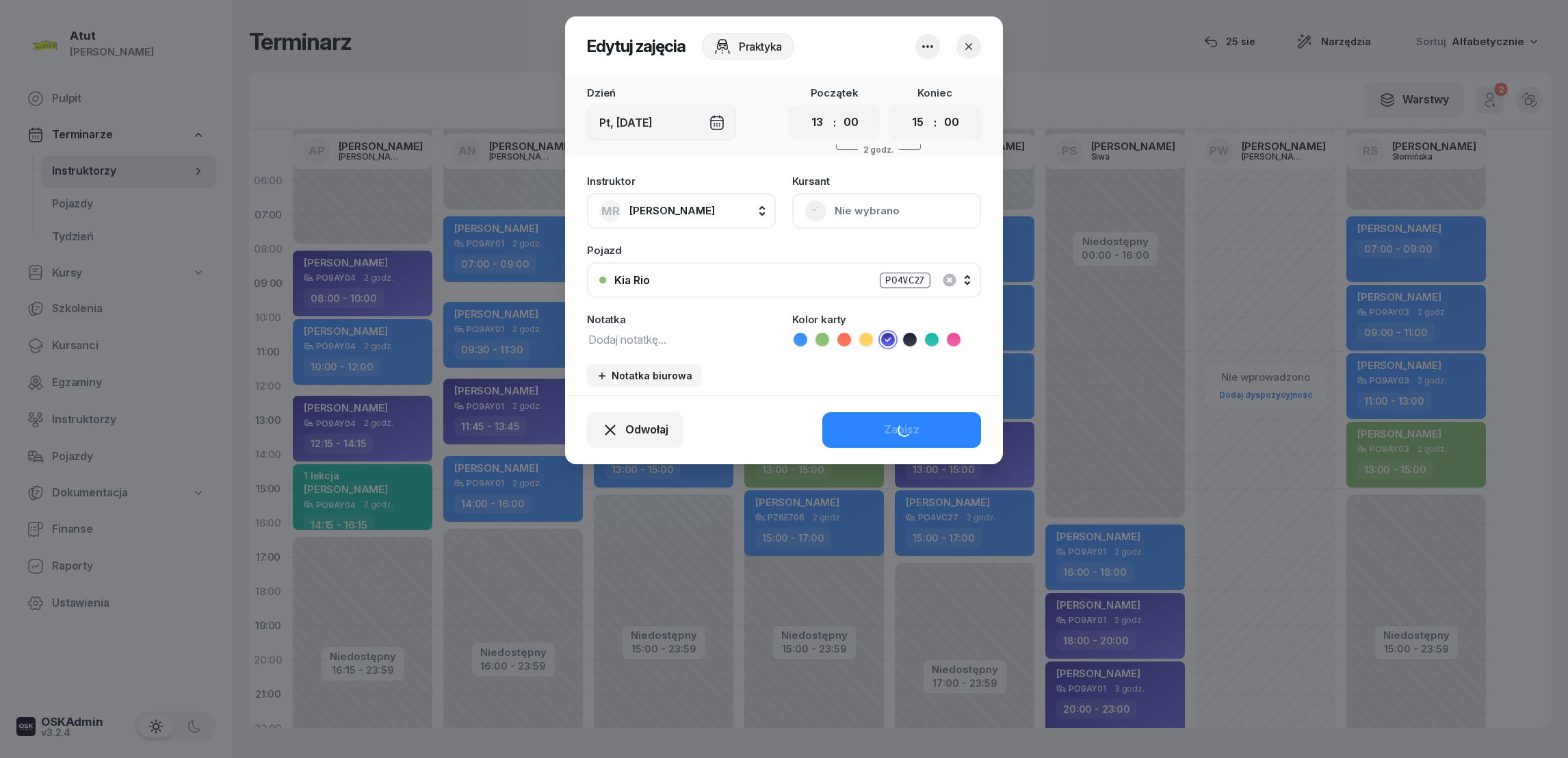
click at [870, 211] on button "Nie wybrano" at bounding box center [886, 211] width 189 height 36
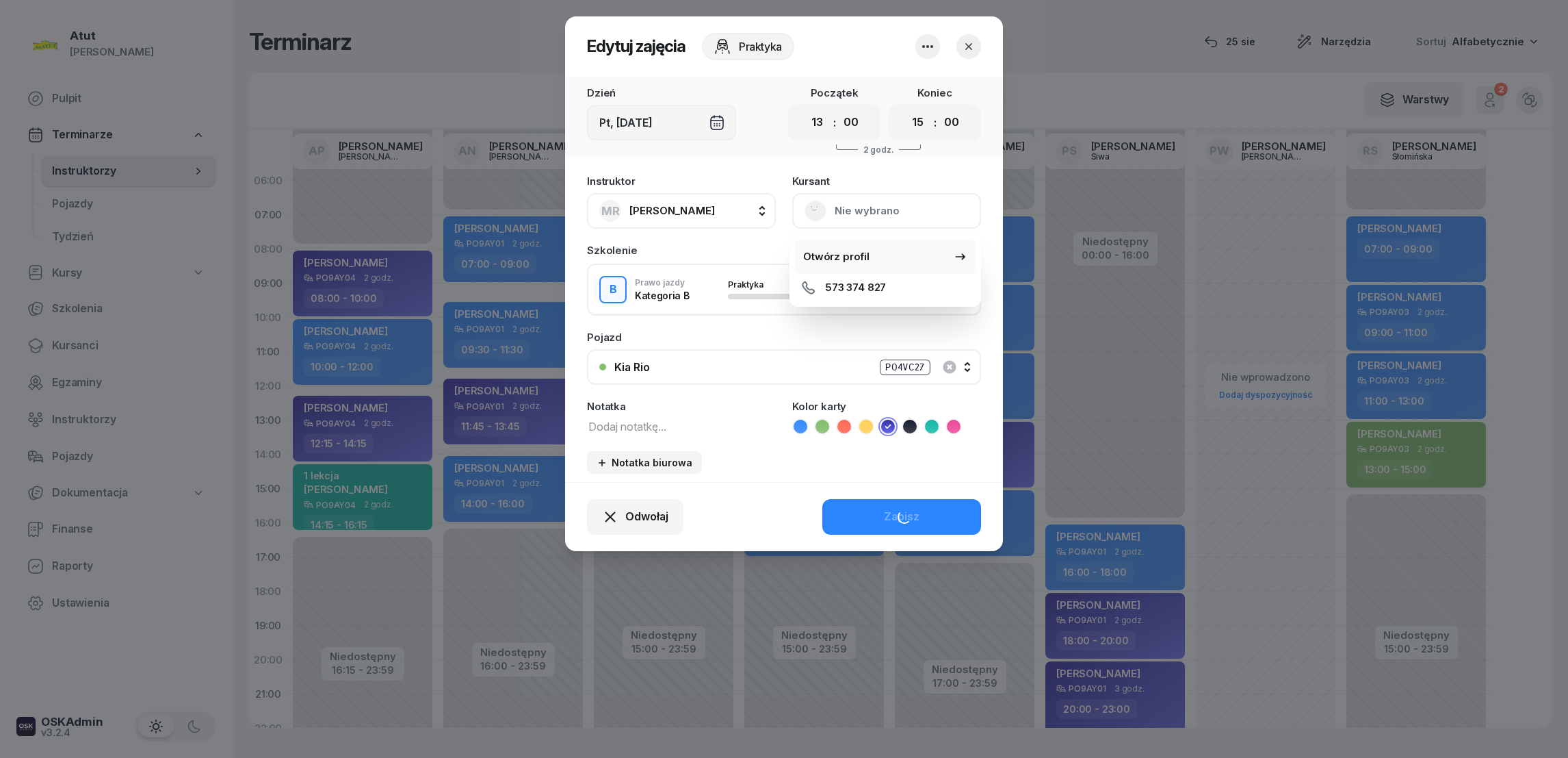
click at [818, 260] on div "Otwórz profil" at bounding box center [836, 257] width 66 height 18
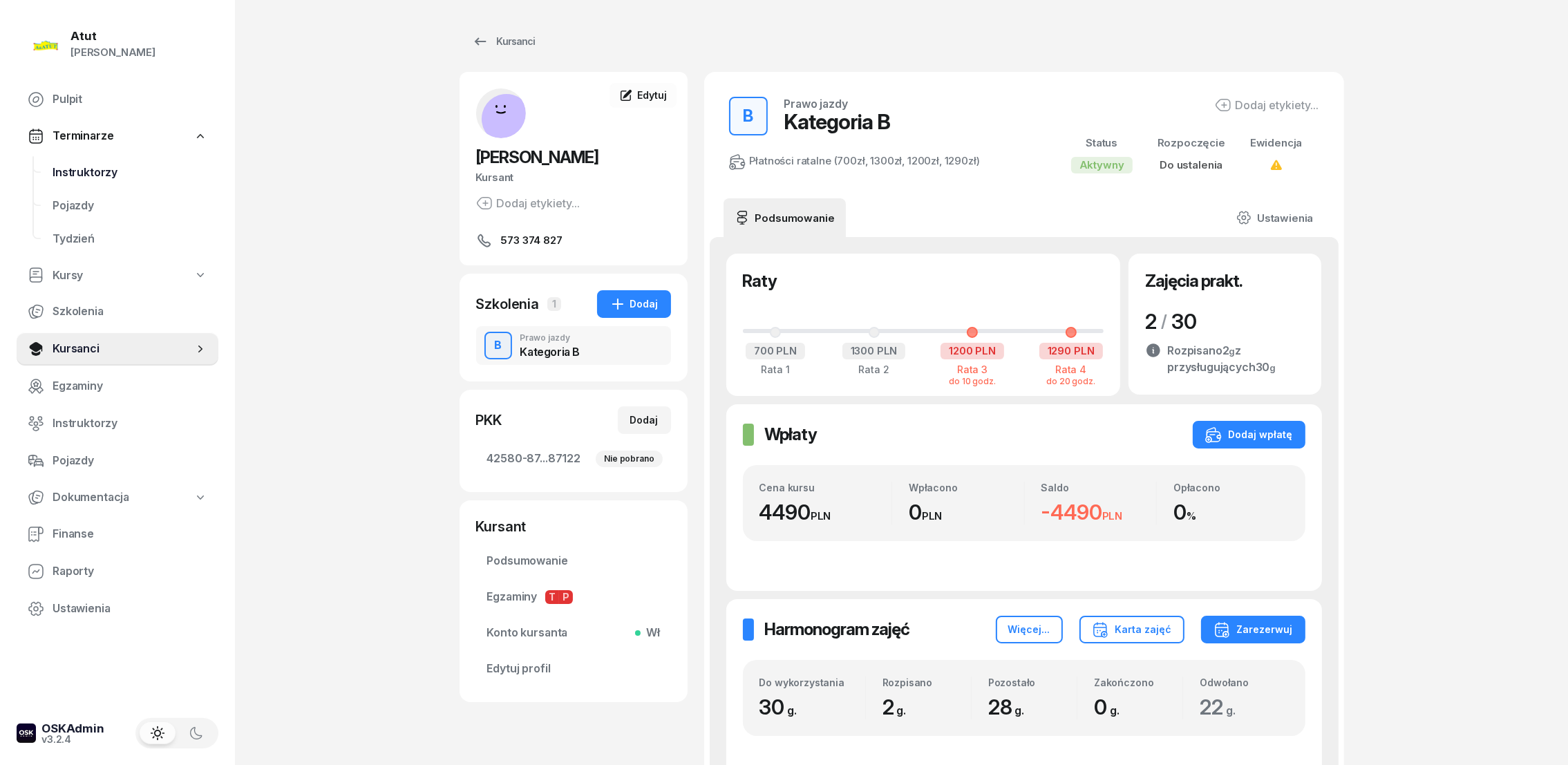
click at [84, 173] on span "Instruktorzy" at bounding box center [129, 173] width 155 height 18
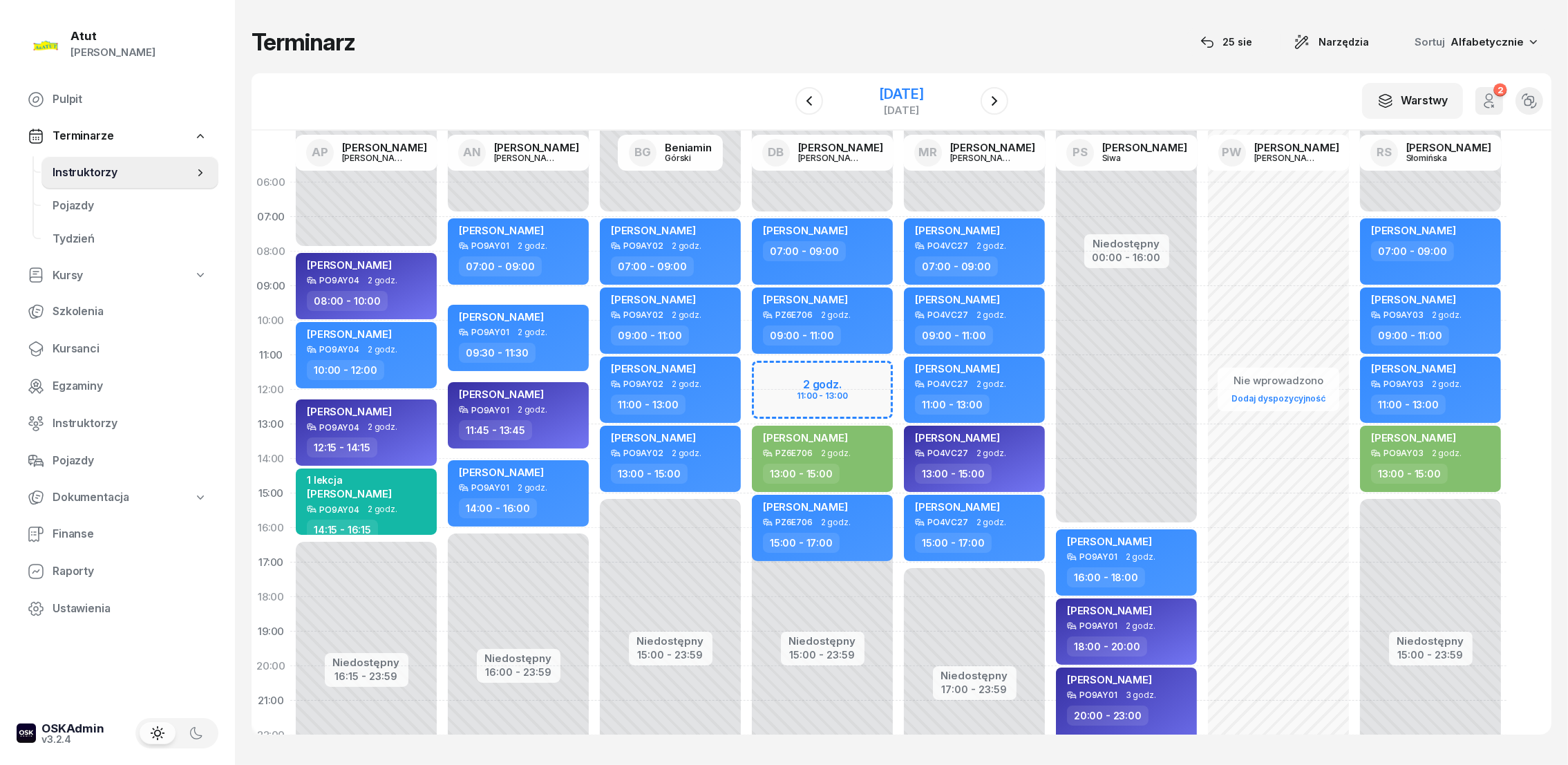
click at [923, 96] on div "[DATE]" at bounding box center [901, 94] width 44 height 14
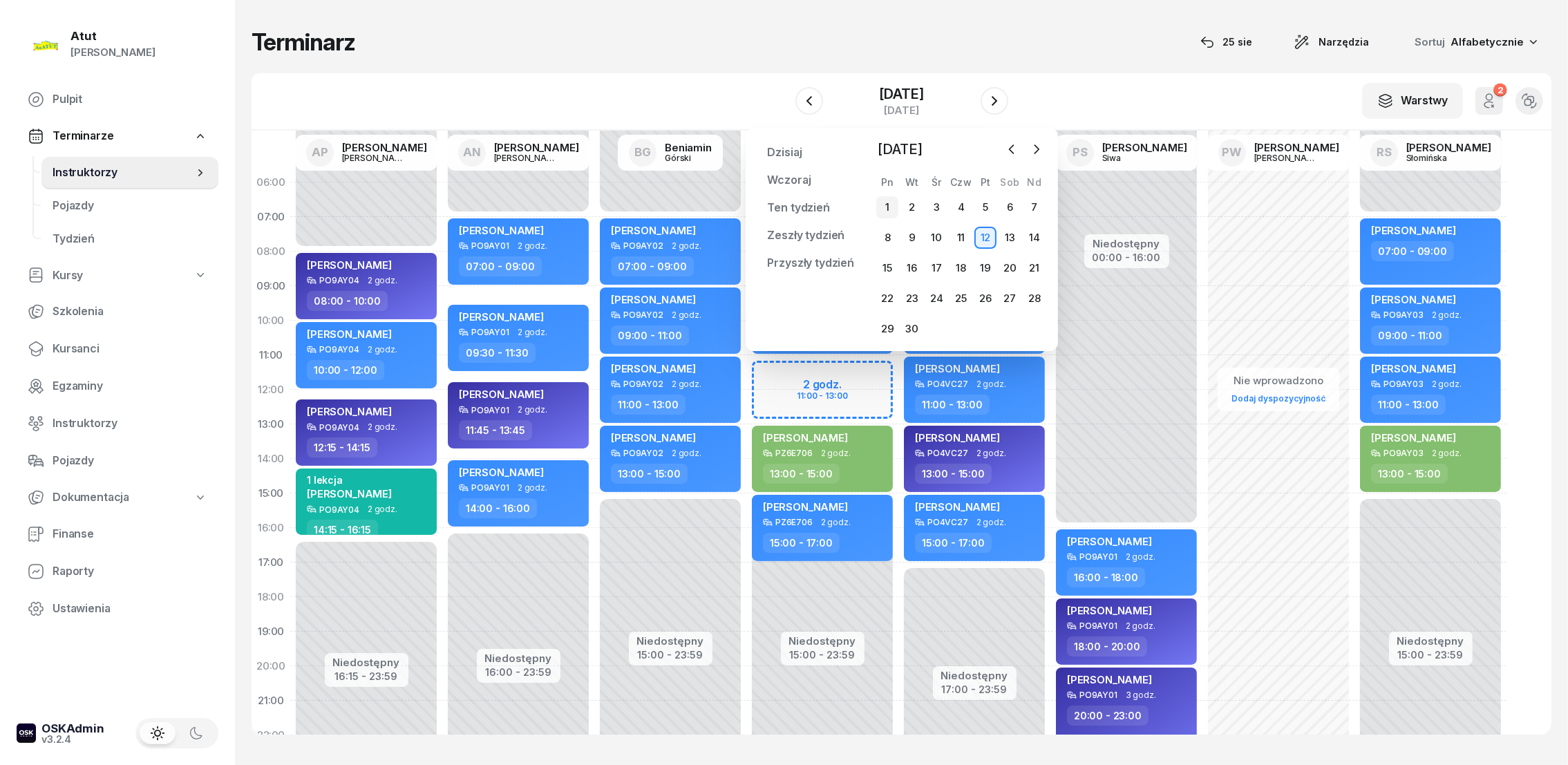
click at [881, 206] on div "1" at bounding box center [887, 208] width 22 height 22
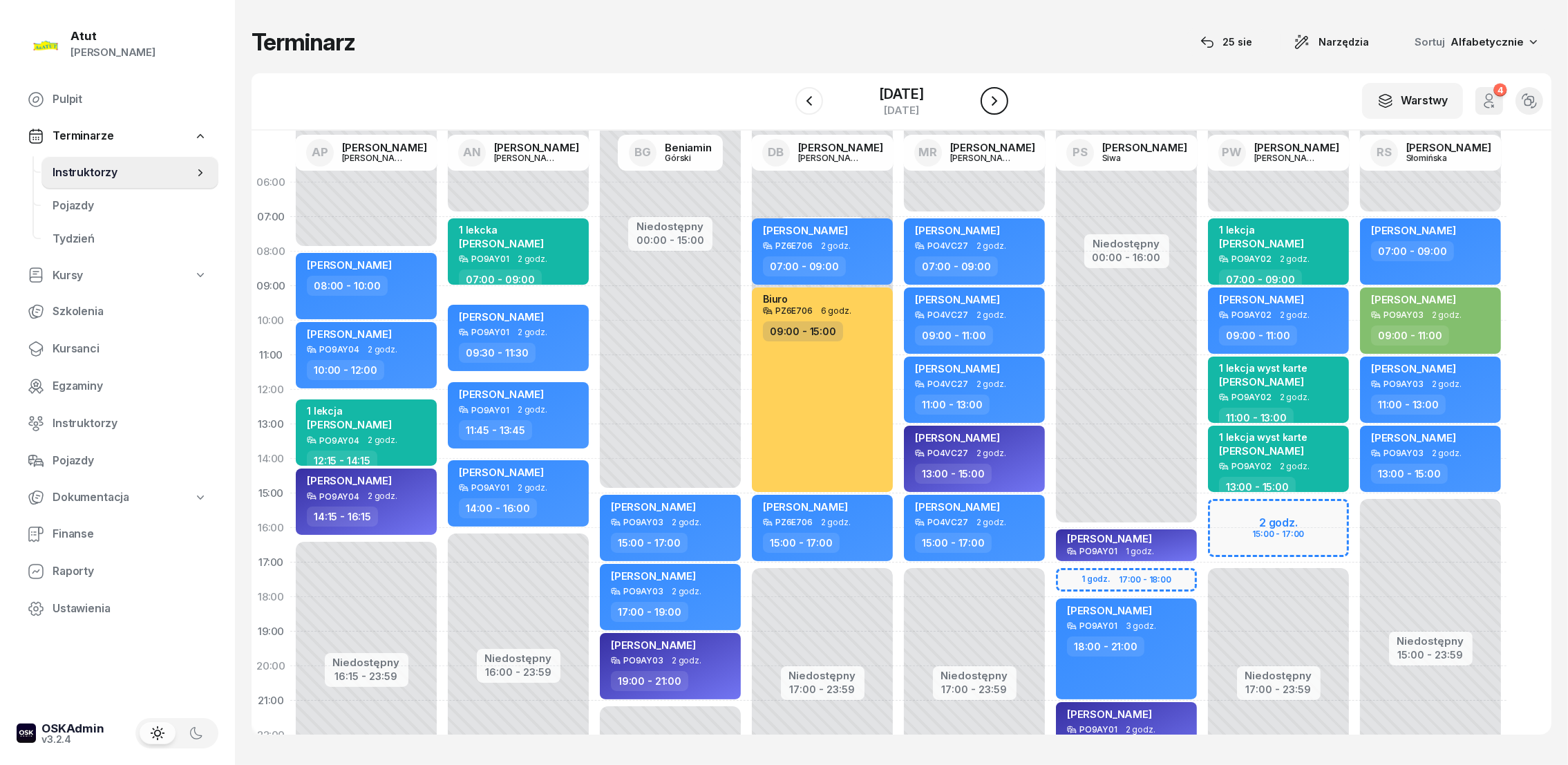
click at [994, 99] on icon "button" at bounding box center [994, 100] width 5 height 9
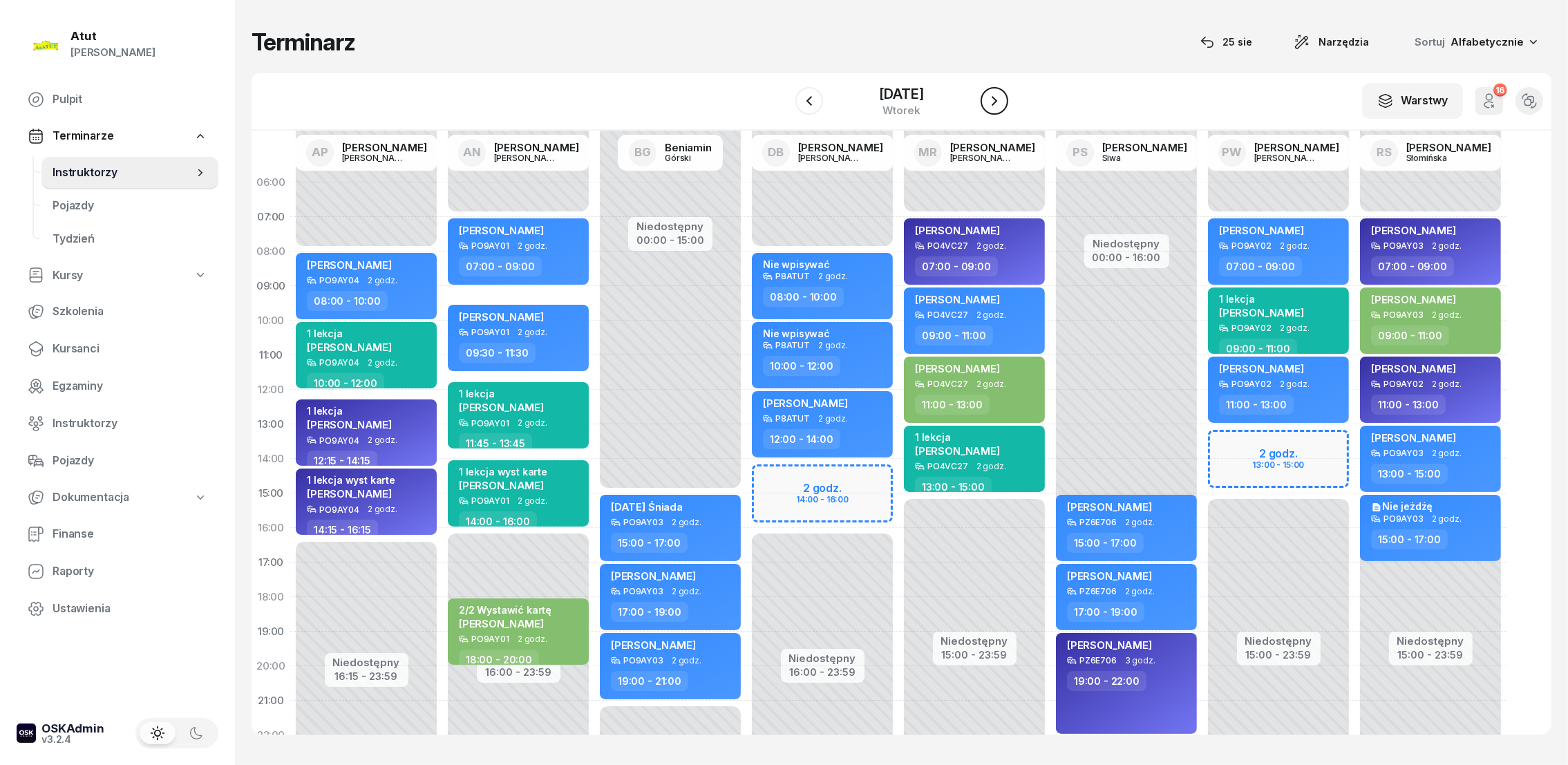
click at [997, 99] on icon "button" at bounding box center [993, 100] width 16 height 16
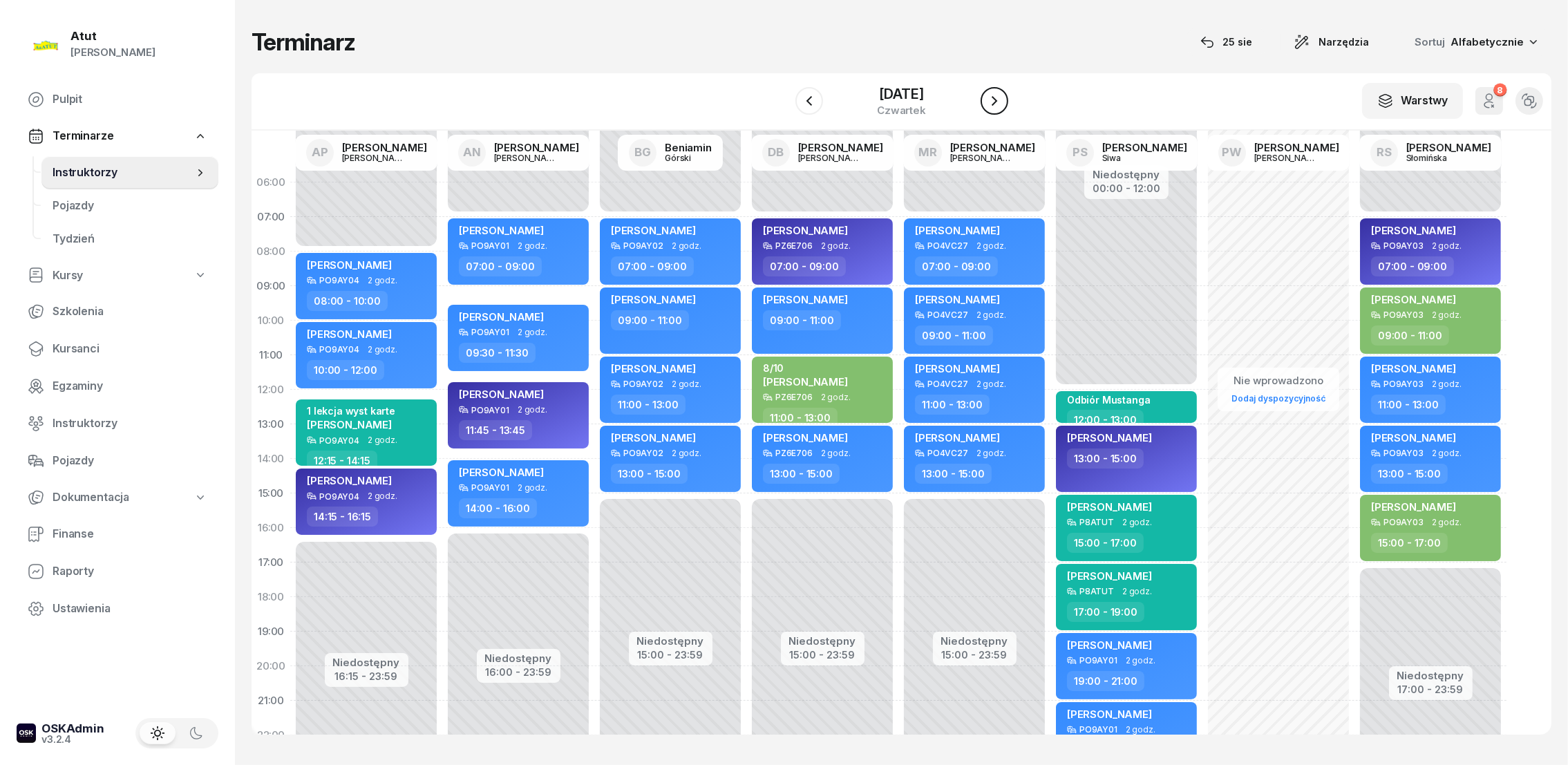
click at [999, 99] on icon "button" at bounding box center [993, 100] width 16 height 16
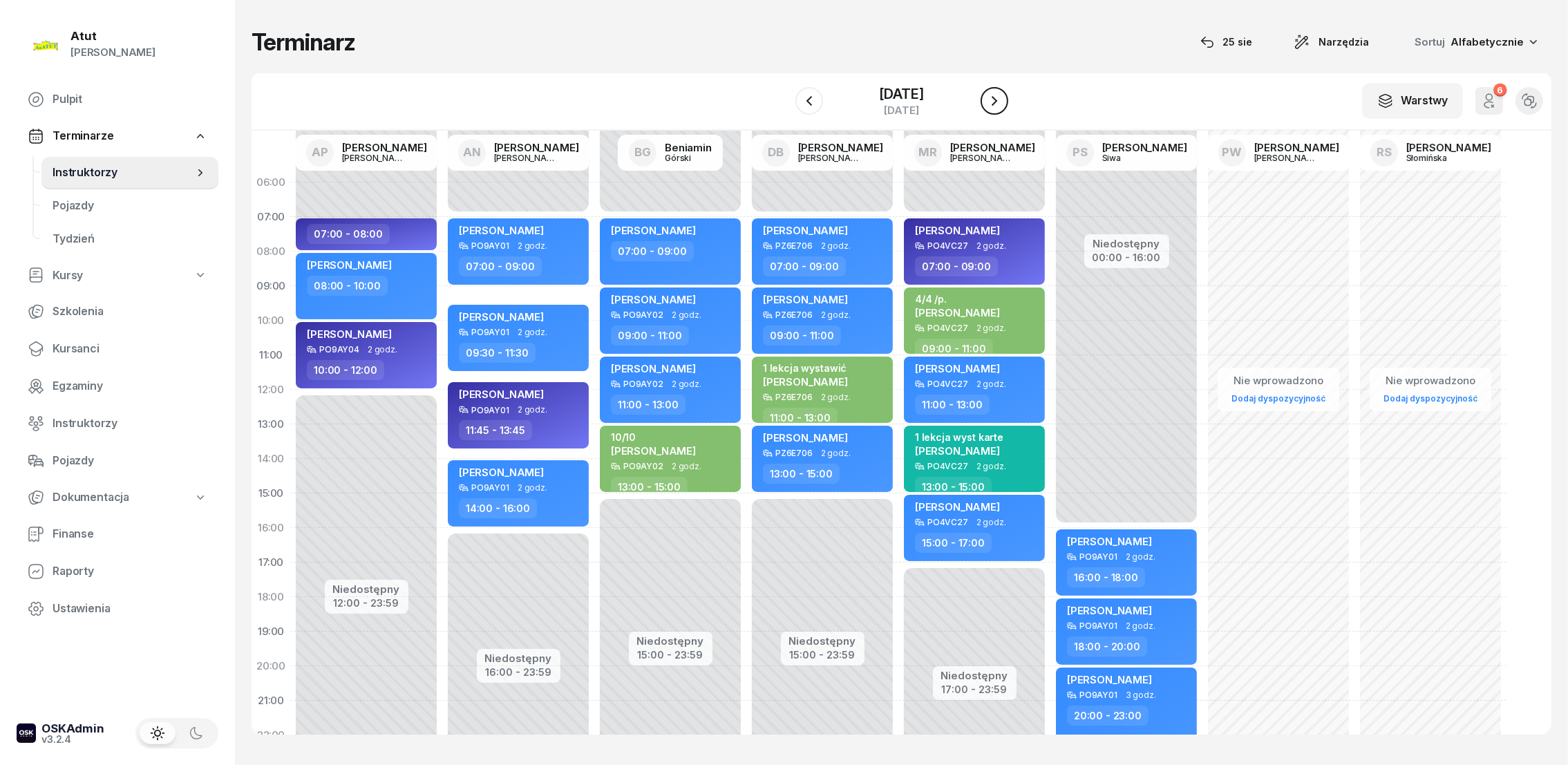
click at [999, 99] on icon "button" at bounding box center [993, 100] width 16 height 16
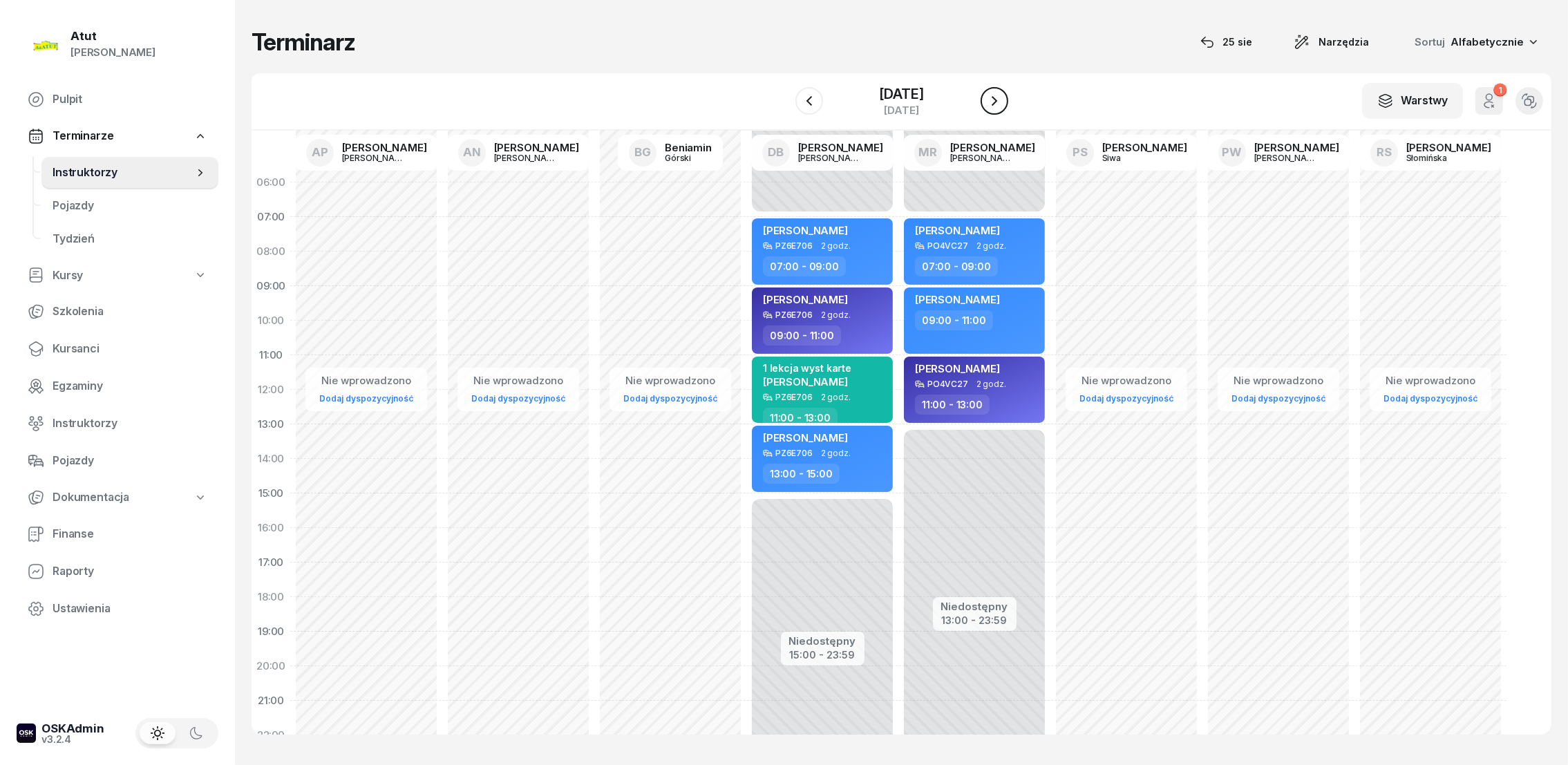
click at [999, 99] on icon "button" at bounding box center [993, 100] width 16 height 16
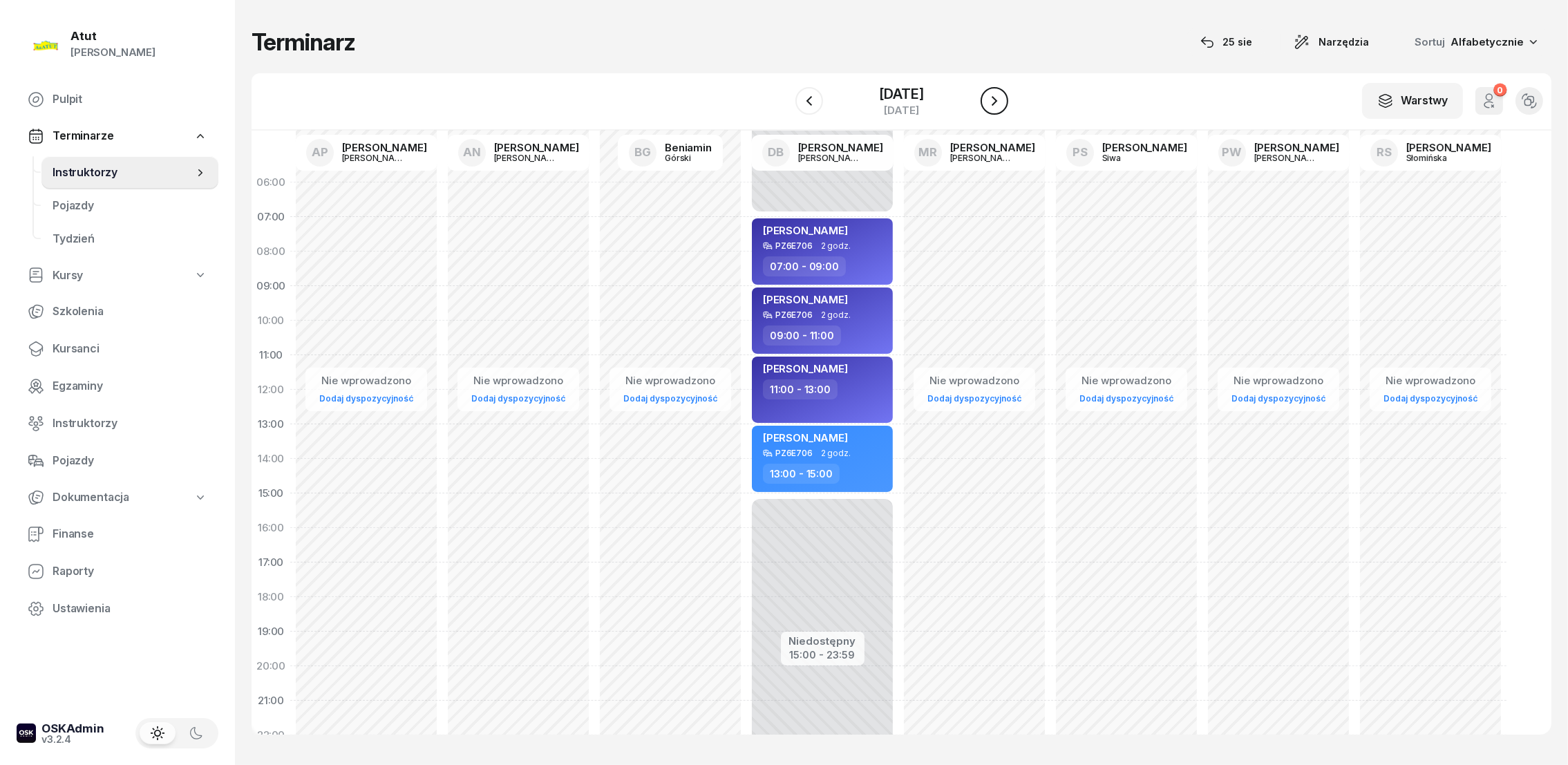
click at [1000, 99] on icon "button" at bounding box center [993, 100] width 16 height 16
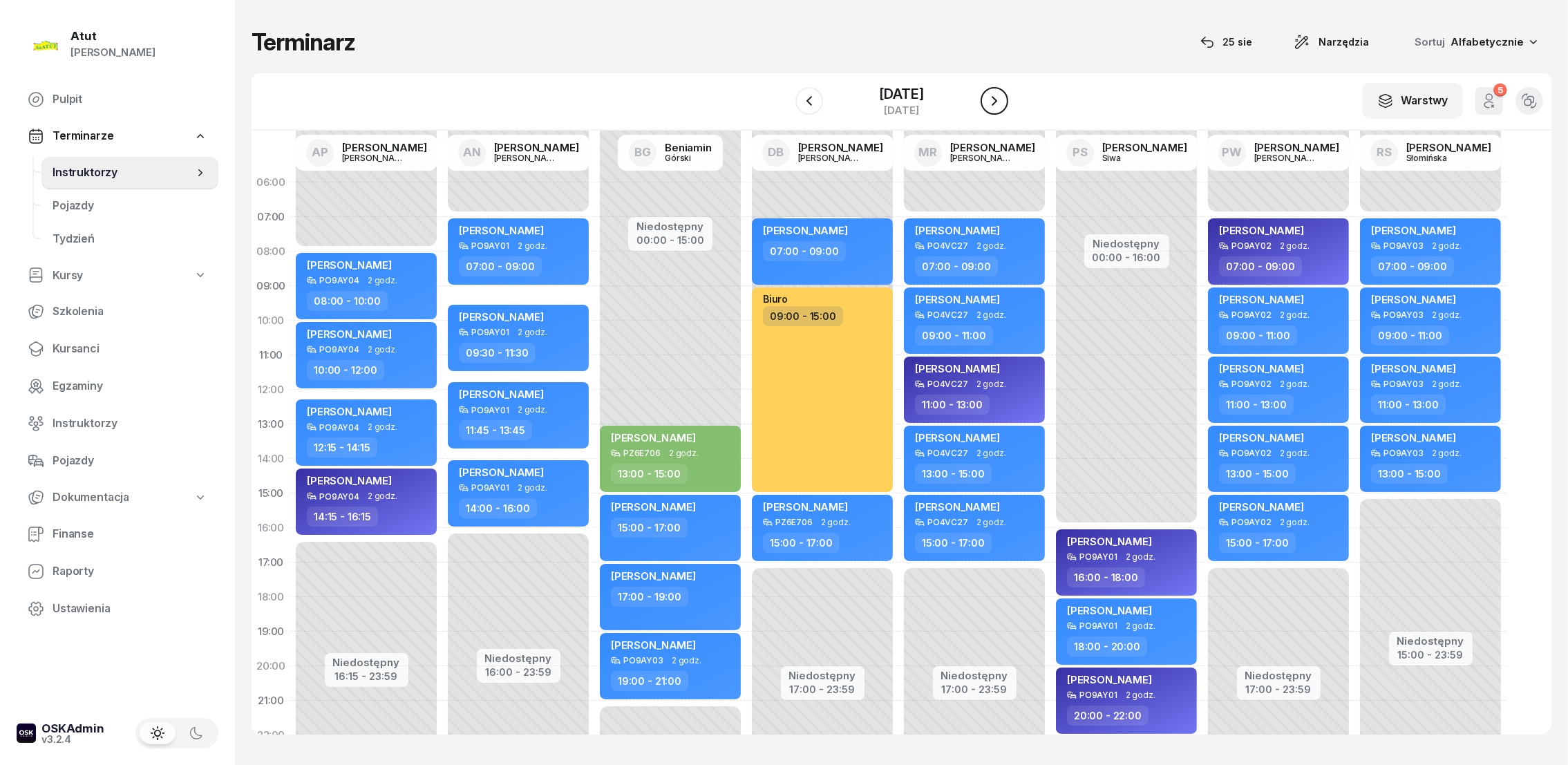
click at [1002, 99] on button "button" at bounding box center [994, 101] width 27 height 27
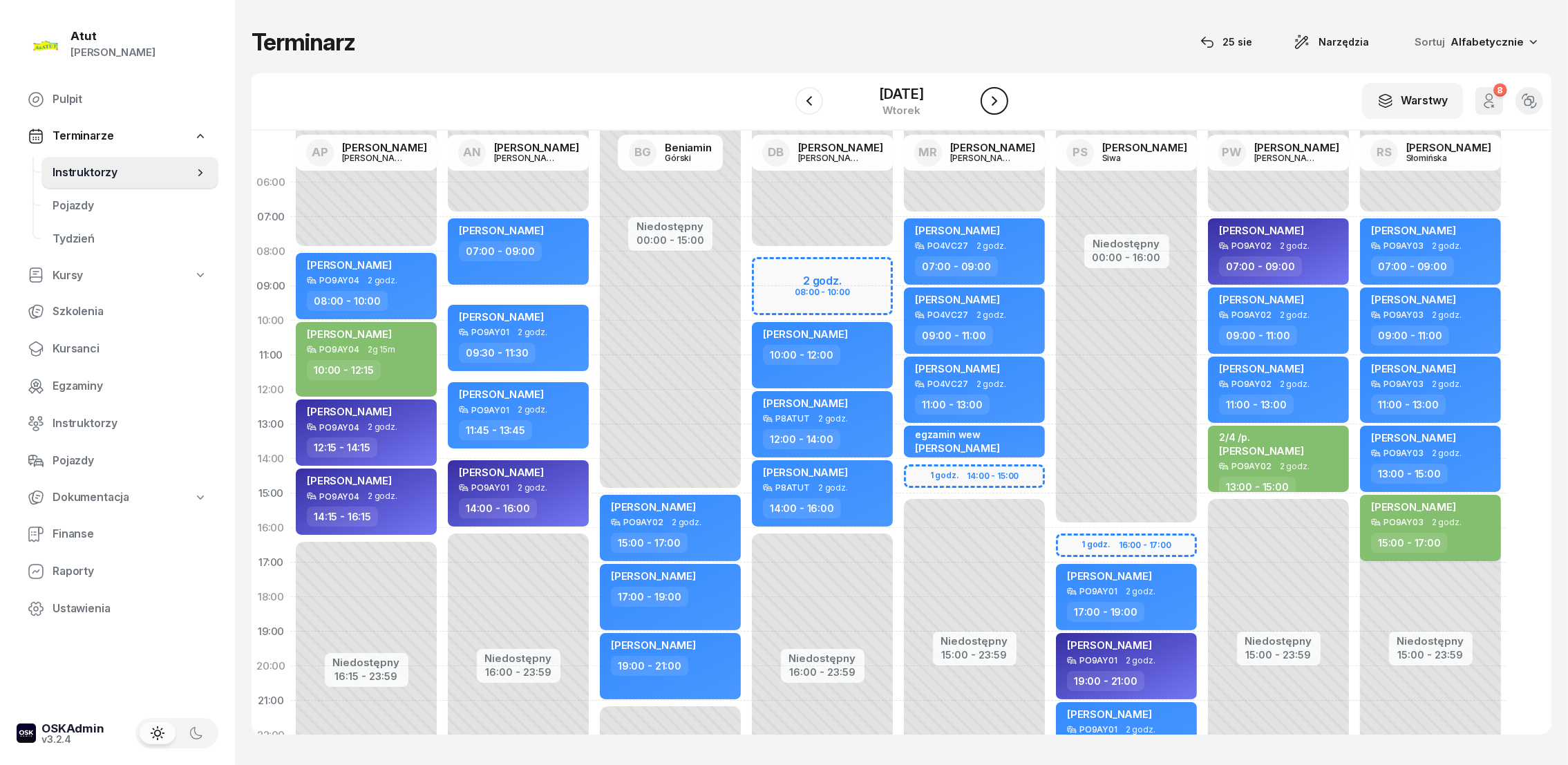
click at [1002, 99] on button "button" at bounding box center [994, 101] width 27 height 27
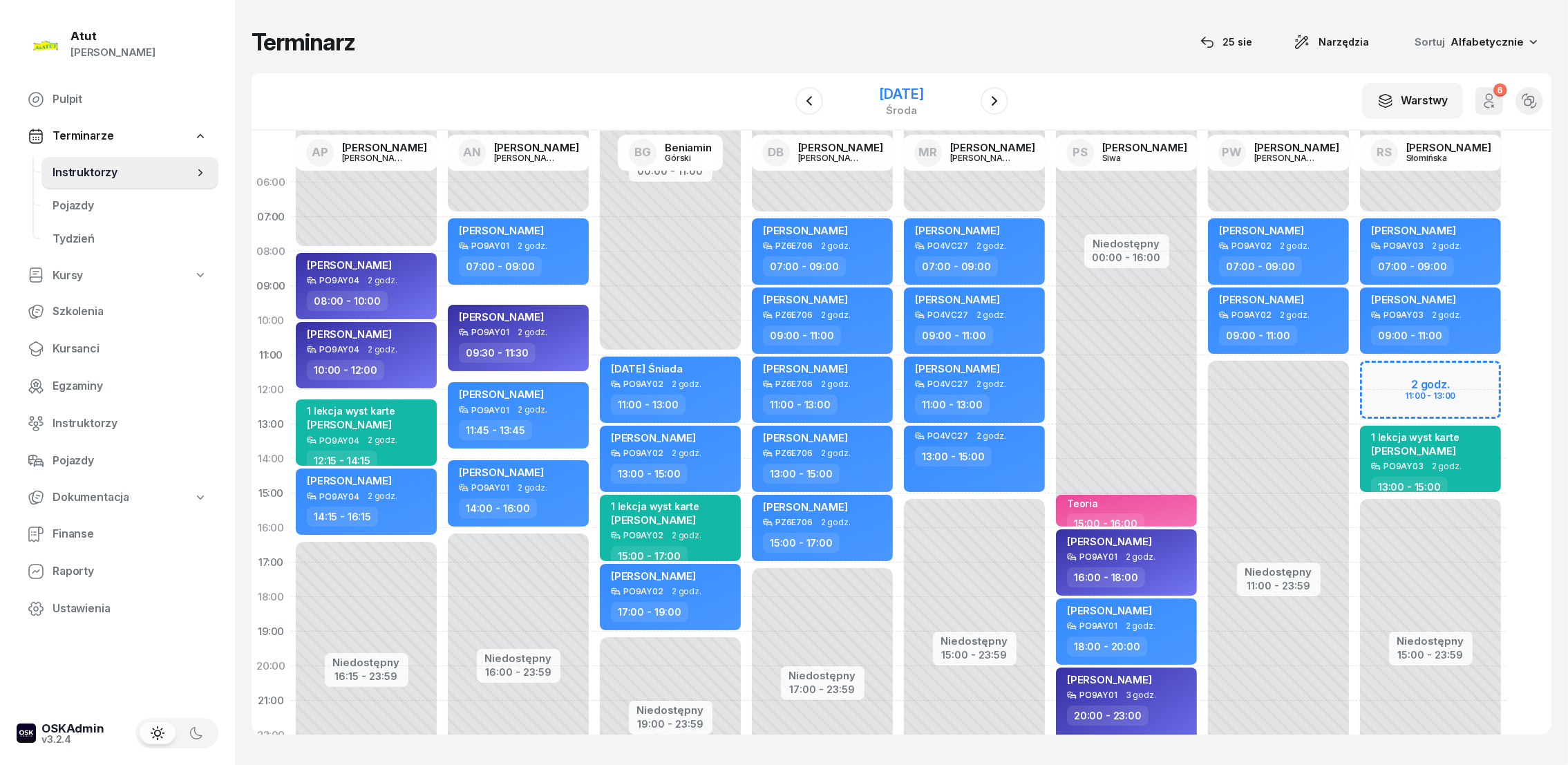
click at [923, 96] on div "[DATE]" at bounding box center [901, 94] width 44 height 14
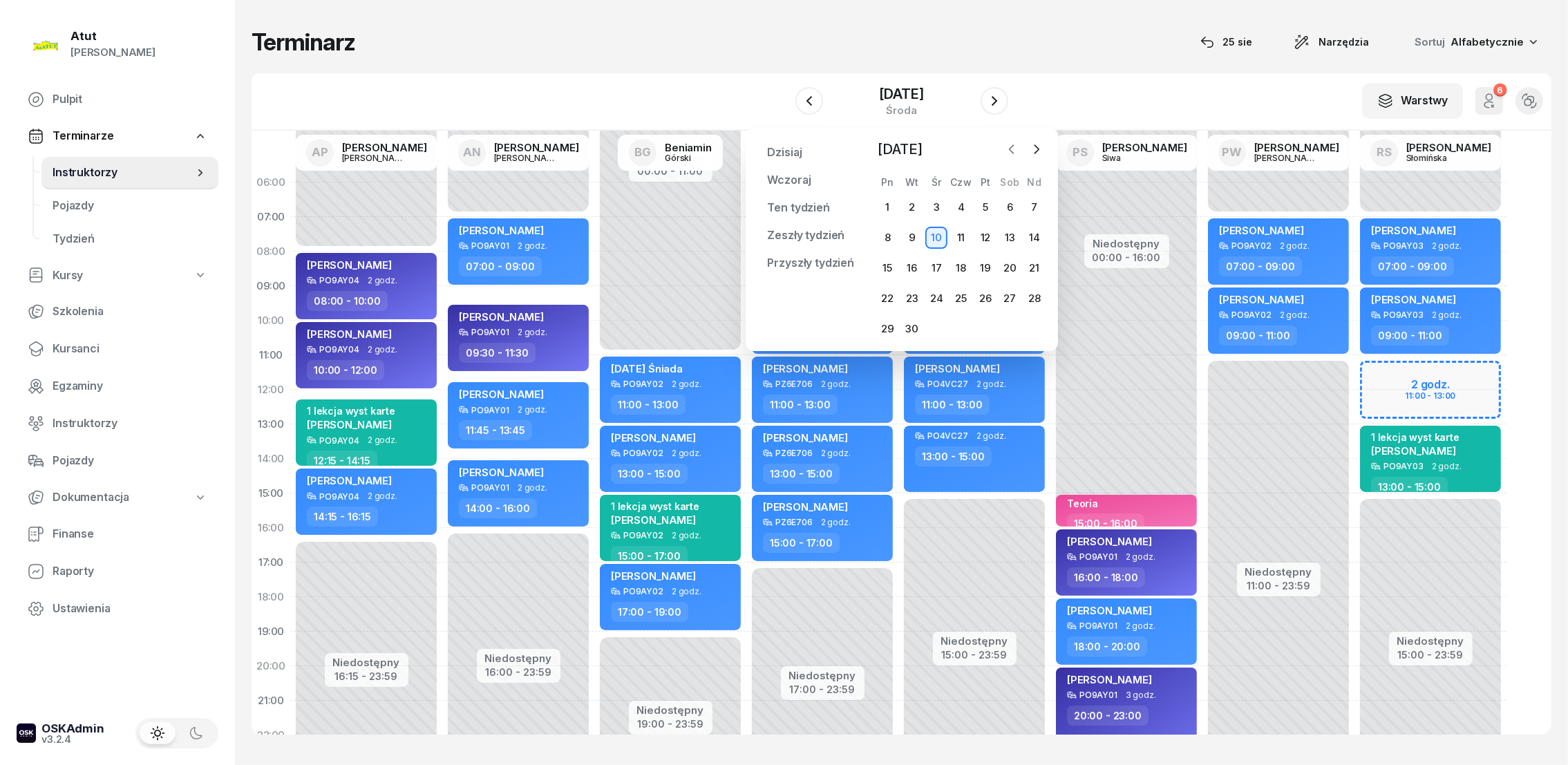
click at [1011, 149] on icon "button" at bounding box center [1011, 149] width 14 height 14
click at [965, 327] on div "28" at bounding box center [961, 329] width 22 height 22
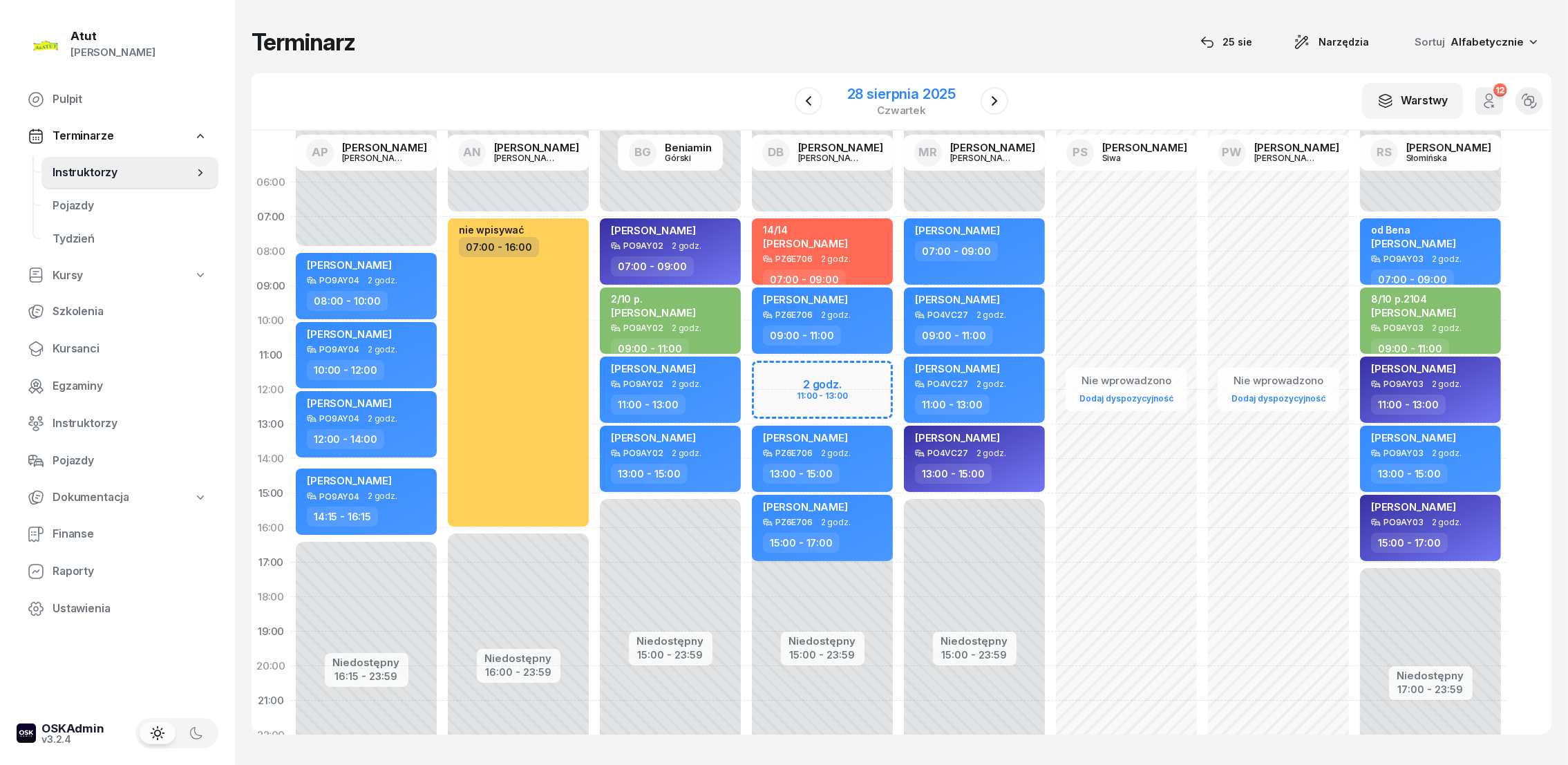
click at [944, 96] on div "28 sierpnia 2025" at bounding box center [901, 94] width 109 height 14
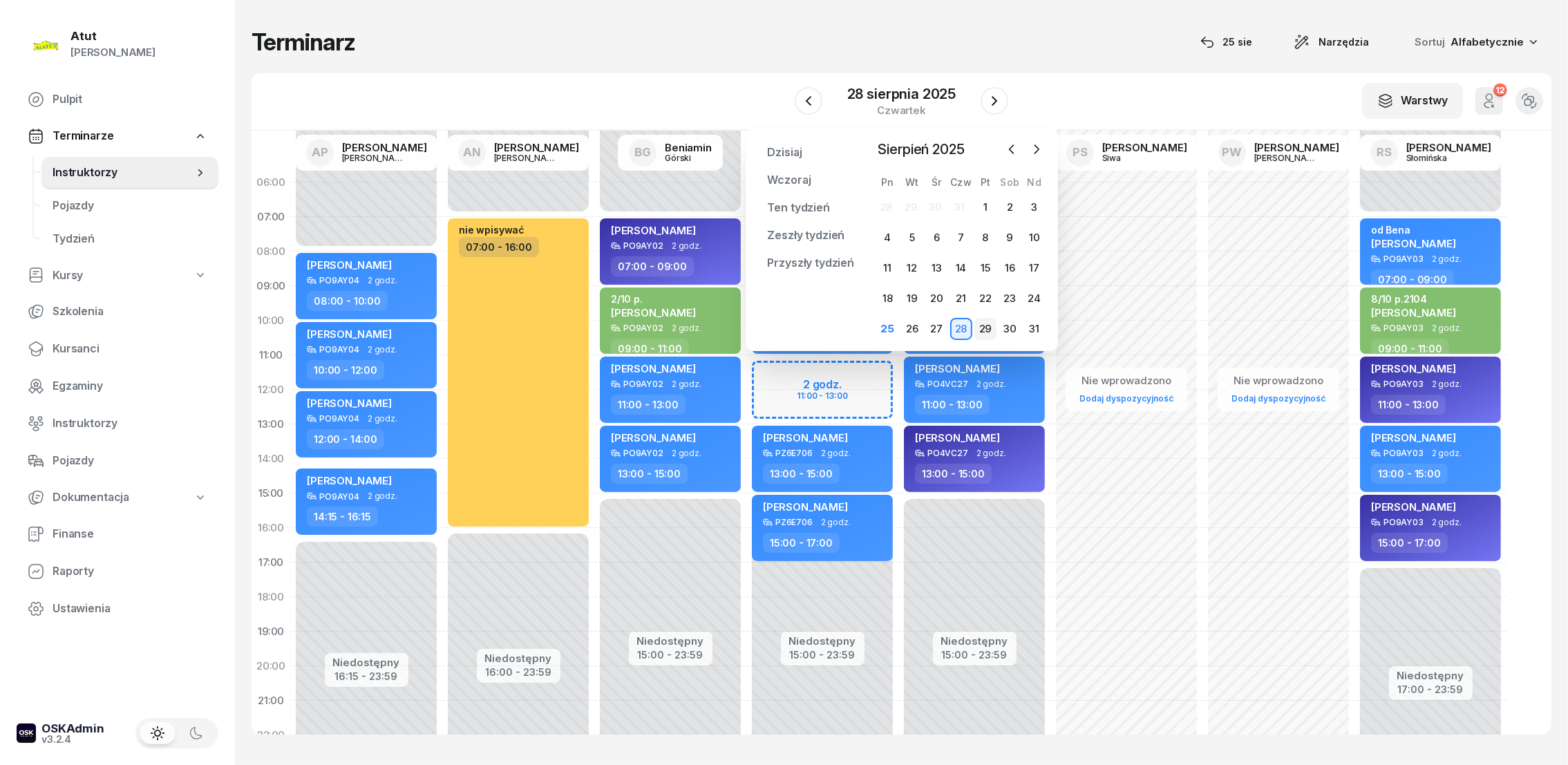
click at [984, 327] on div "29" at bounding box center [985, 329] width 22 height 22
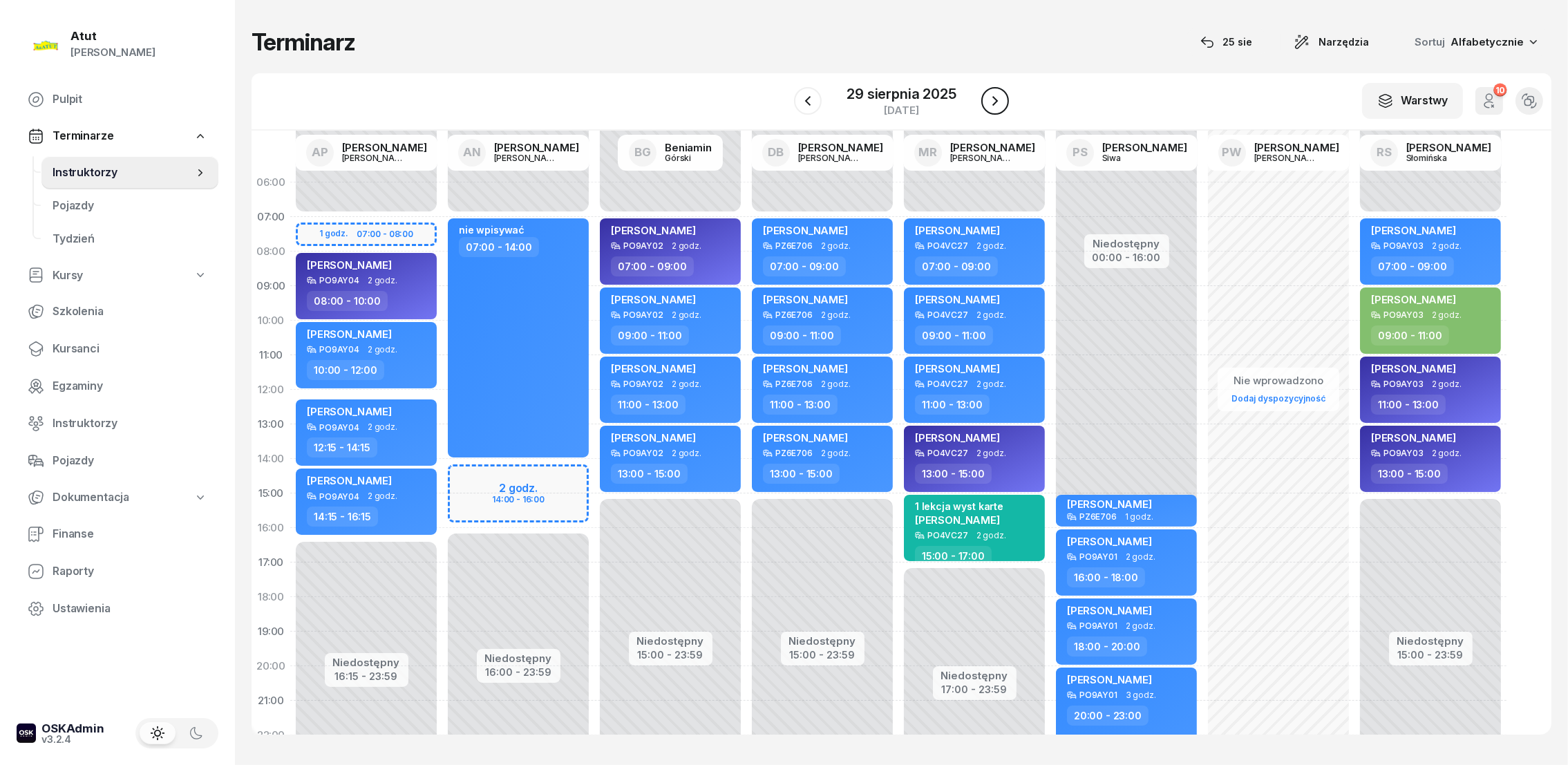
click at [992, 97] on icon "button" at bounding box center [994, 100] width 5 height 9
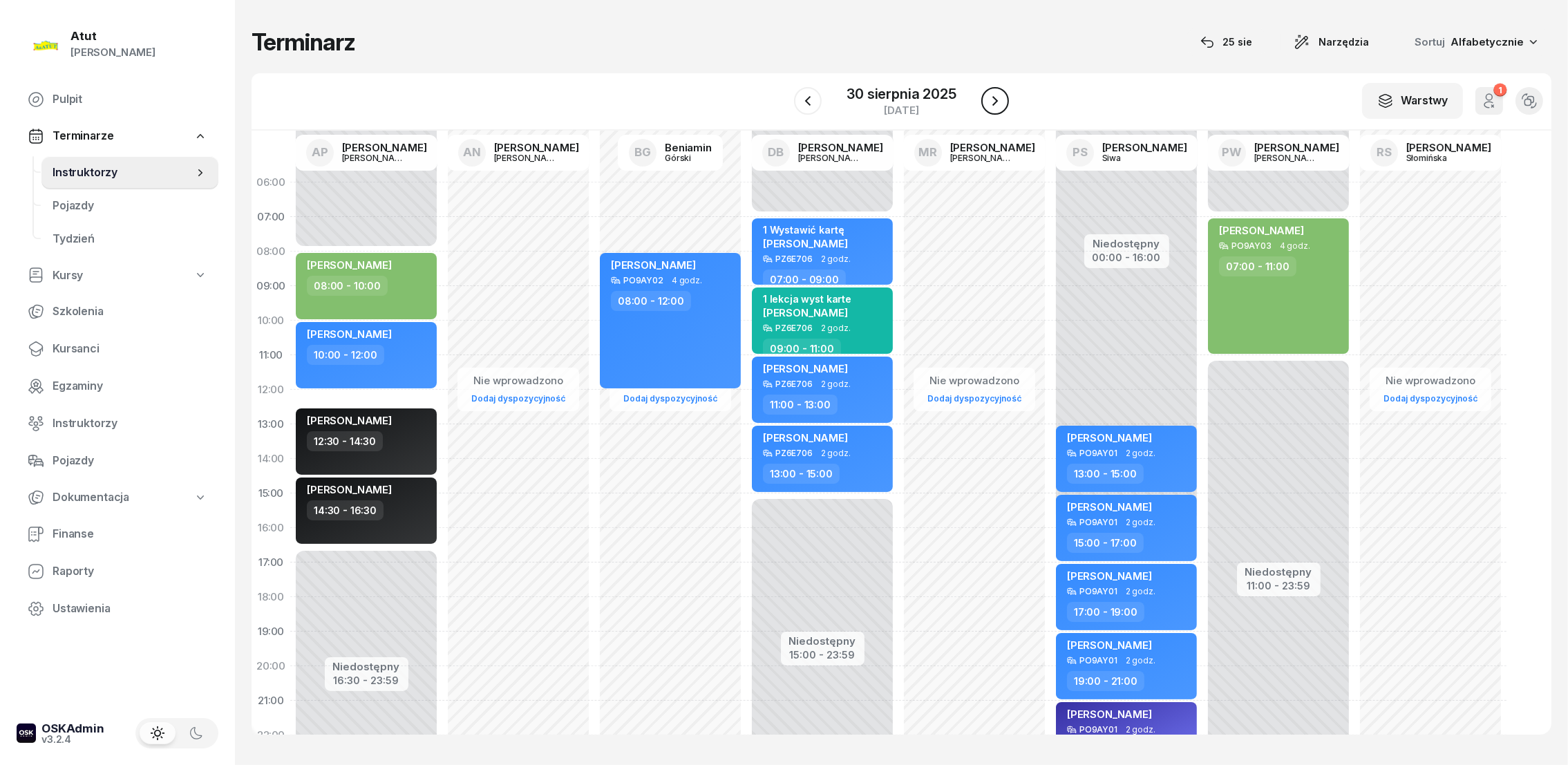
click at [992, 97] on icon "button" at bounding box center [994, 100] width 5 height 9
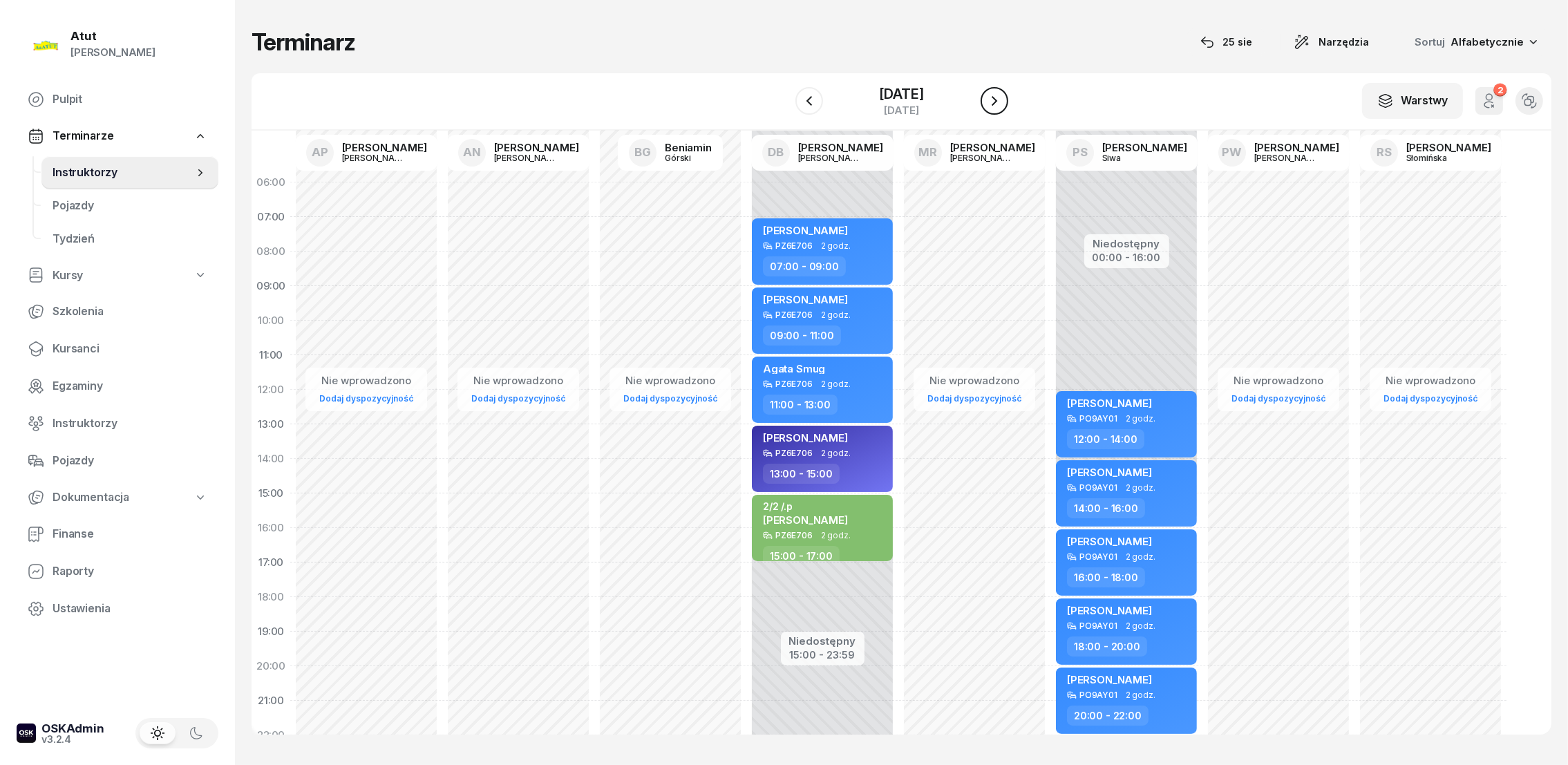
click at [992, 96] on icon "button" at bounding box center [994, 100] width 5 height 9
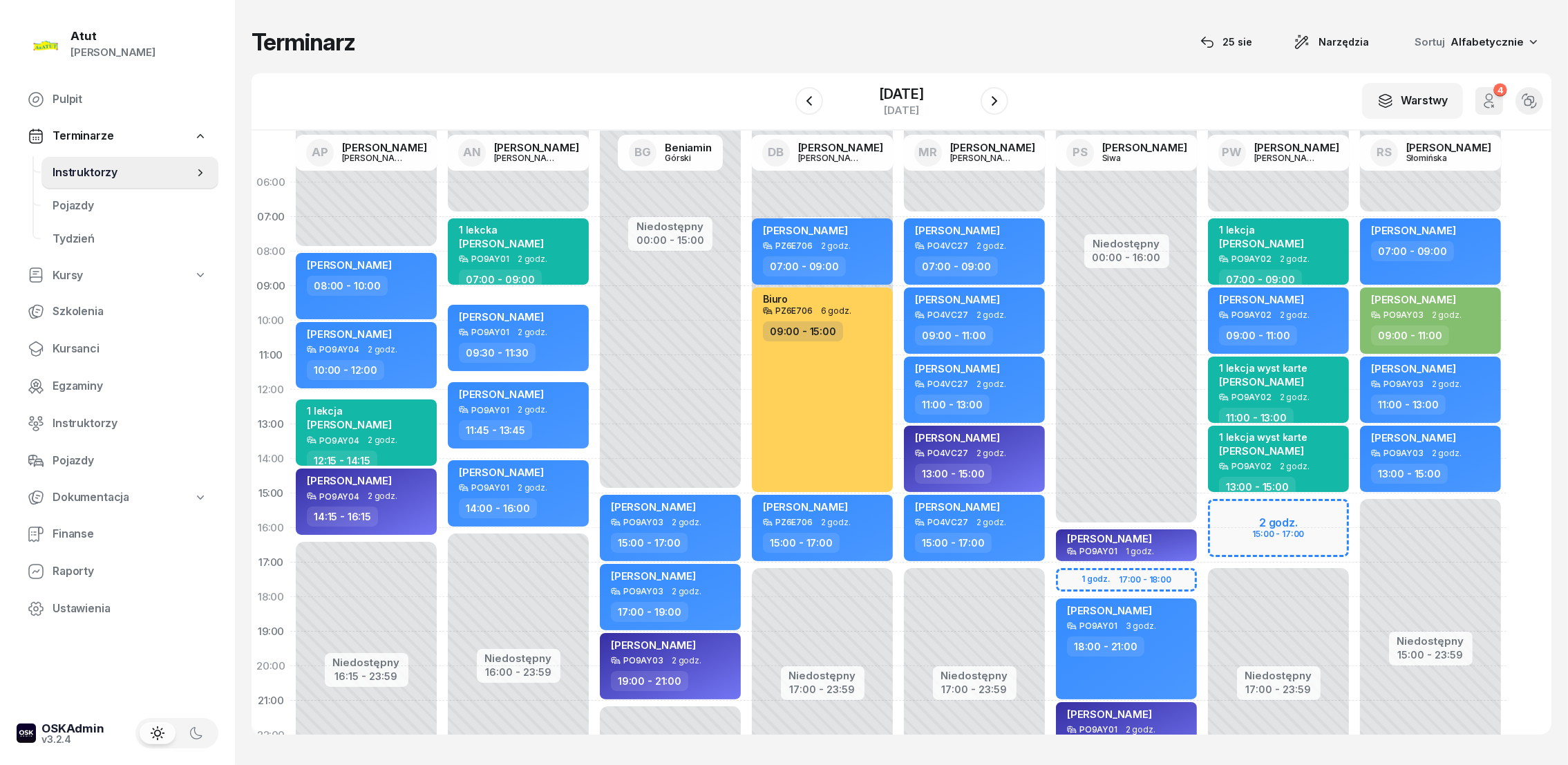
click at [1354, 510] on div "Niedostępny 00:00 - 07:00 Niedostępny 17:00 - 23:59 2 godz. 15:00 - 17:00 1 lek…" at bounding box center [1430, 493] width 152 height 656
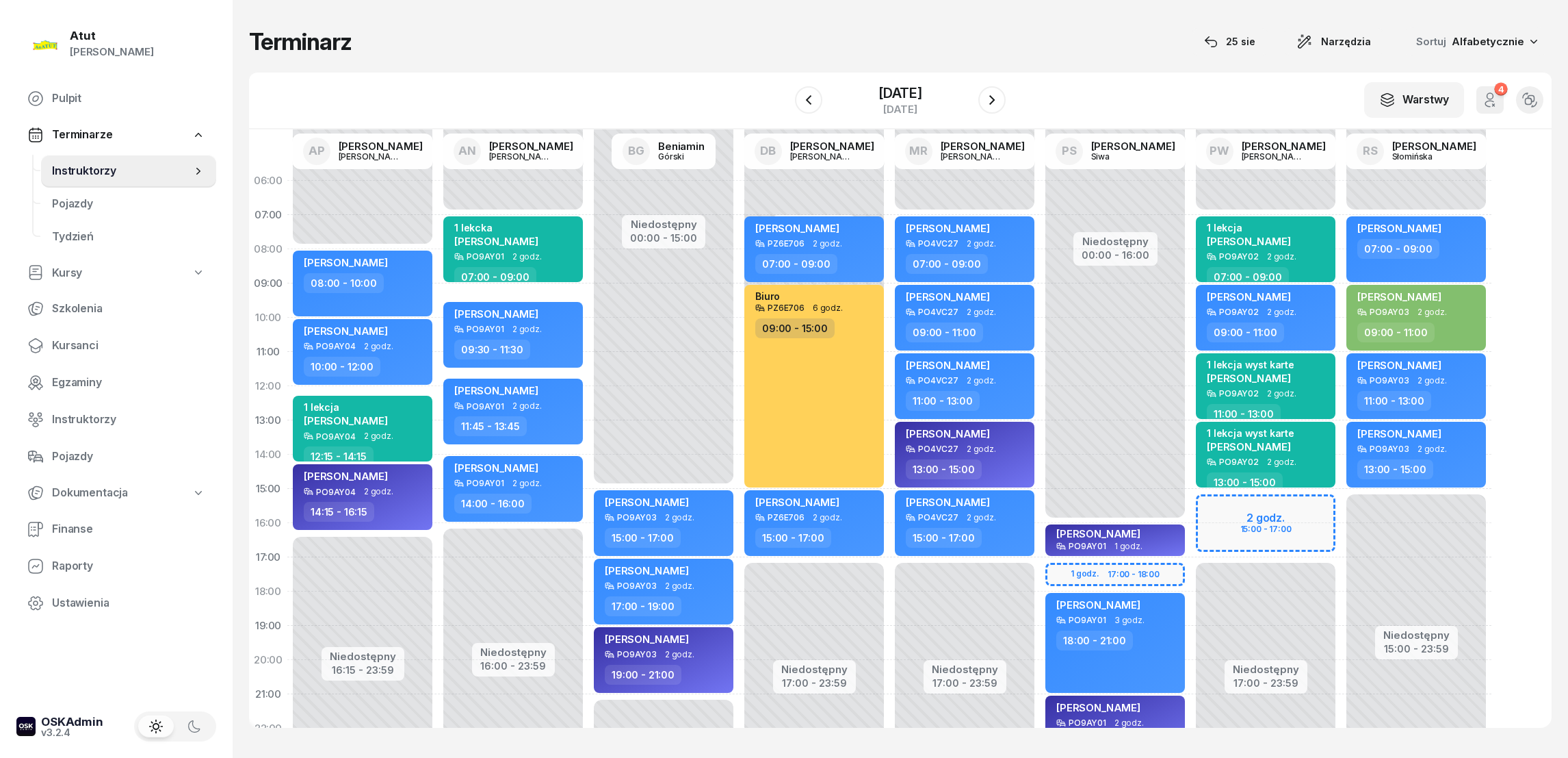
select select "15"
select select "17"
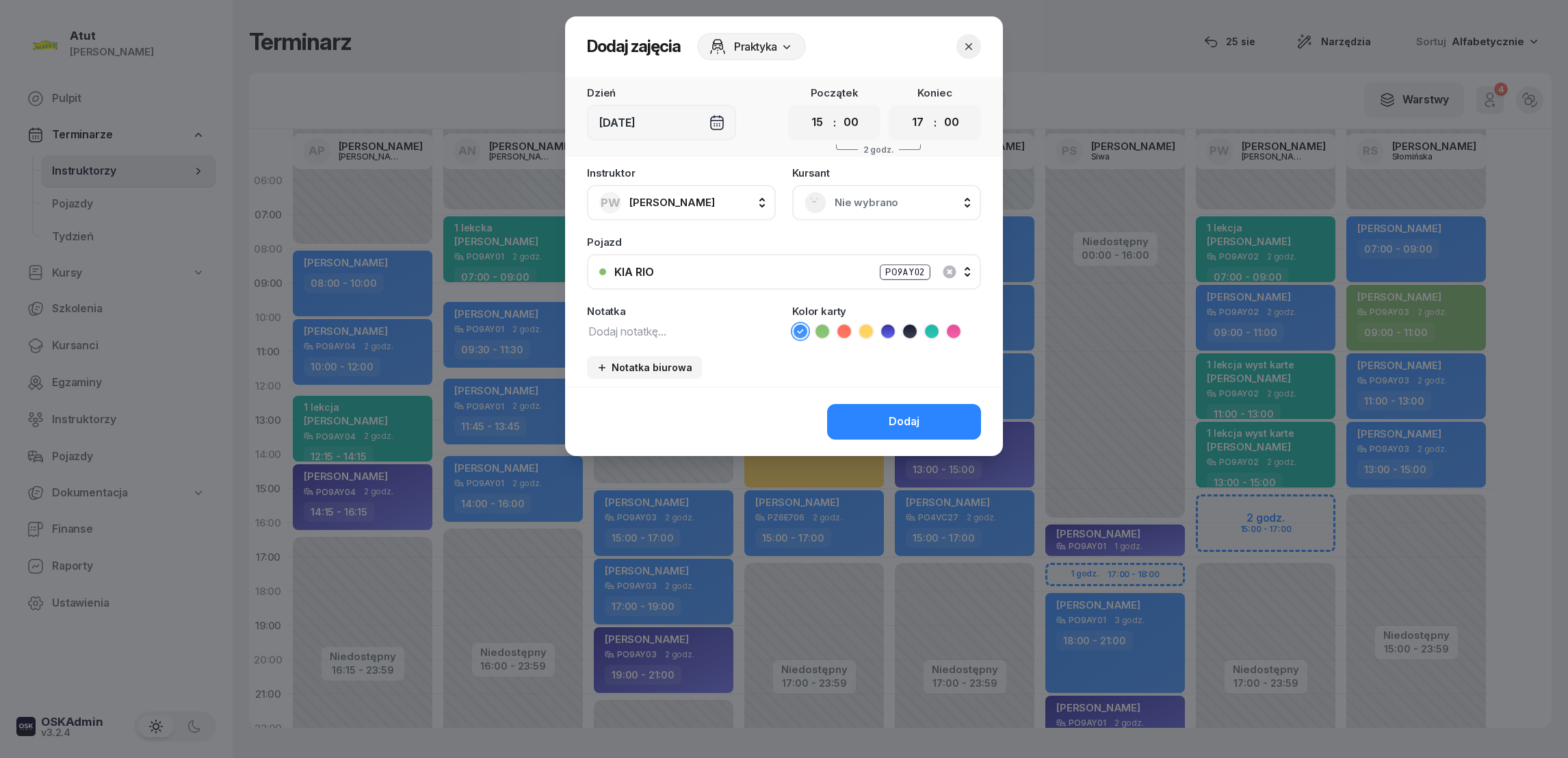
click at [840, 197] on span "Nie wybrano" at bounding box center [902, 202] width 134 height 18
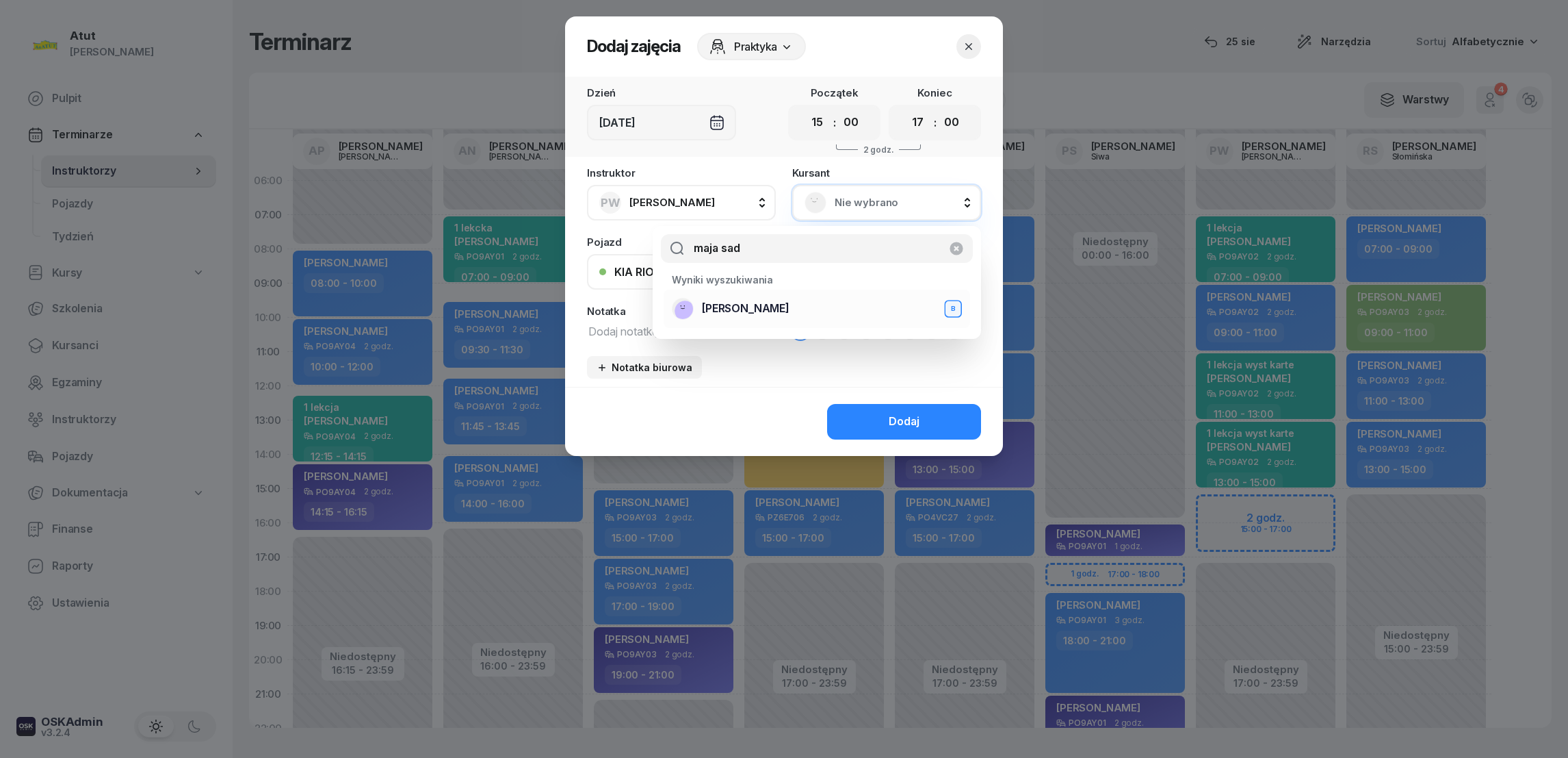
type input "maja sad"
click at [748, 308] on span "[PERSON_NAME]" at bounding box center [745, 308] width 87 height 18
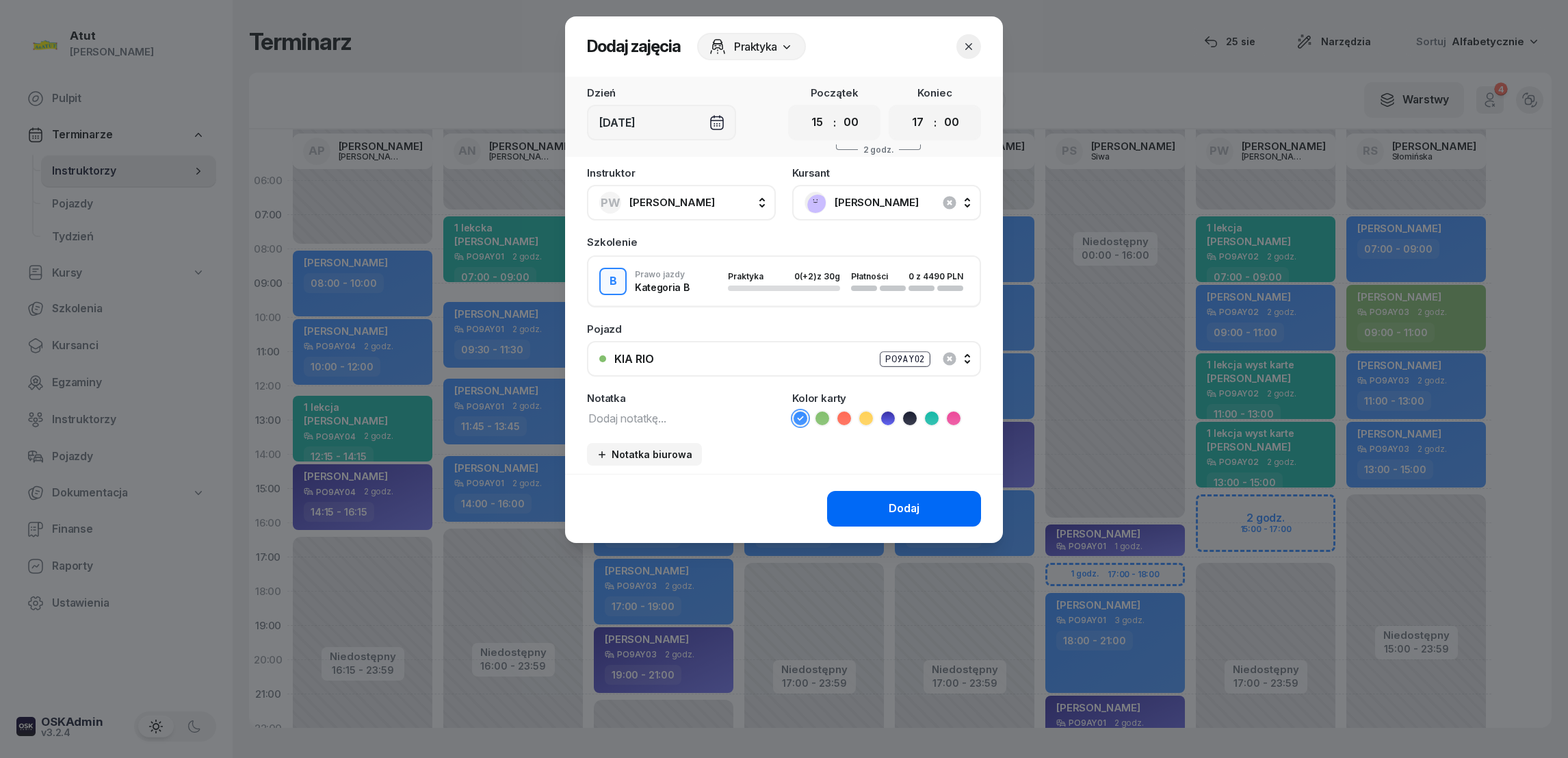
click at [912, 514] on button "Dodaj" at bounding box center [904, 508] width 154 height 36
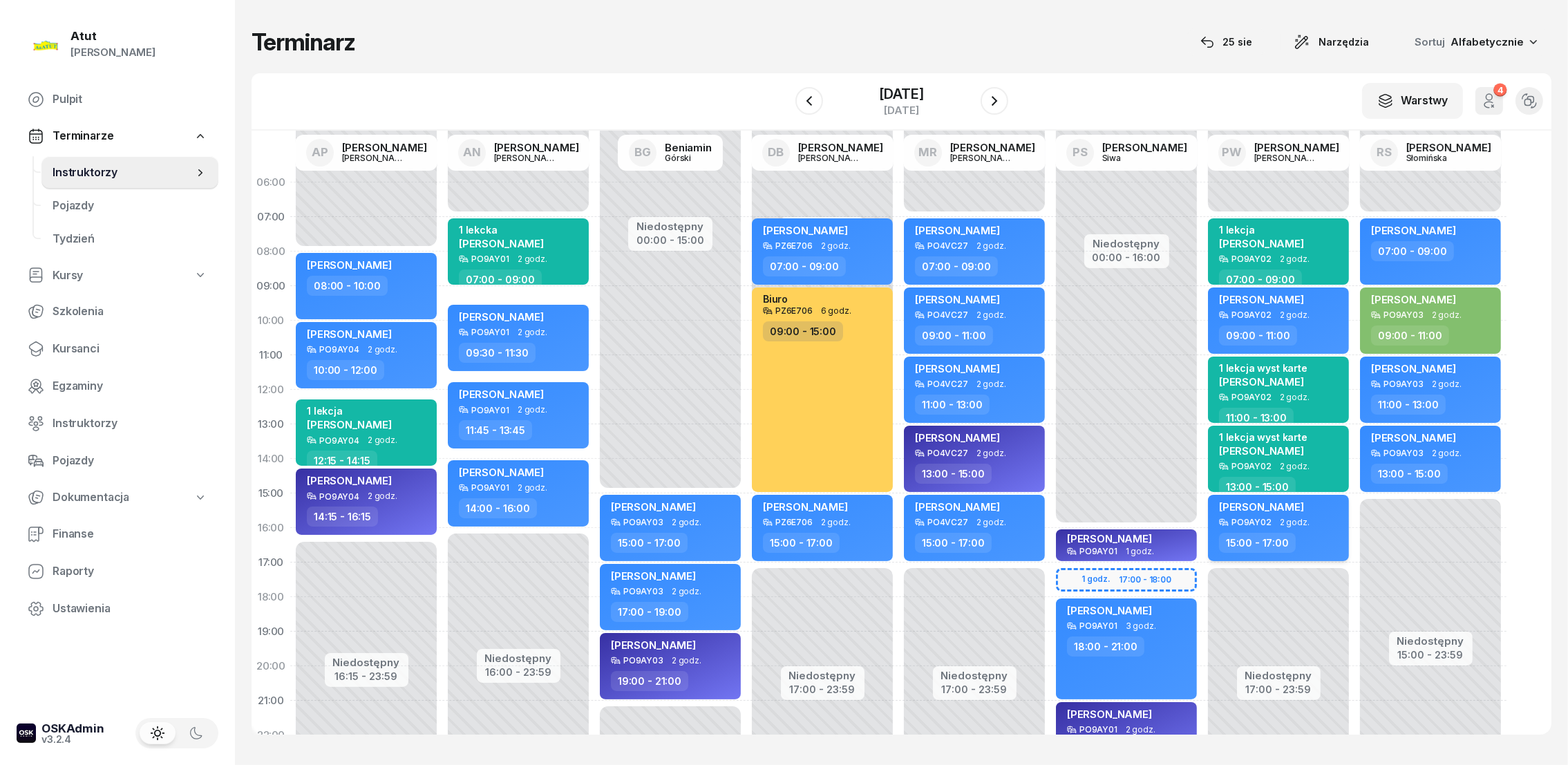
click at [1297, 521] on span "2 godz." at bounding box center [1294, 521] width 30 height 9
select select "15"
select select "17"
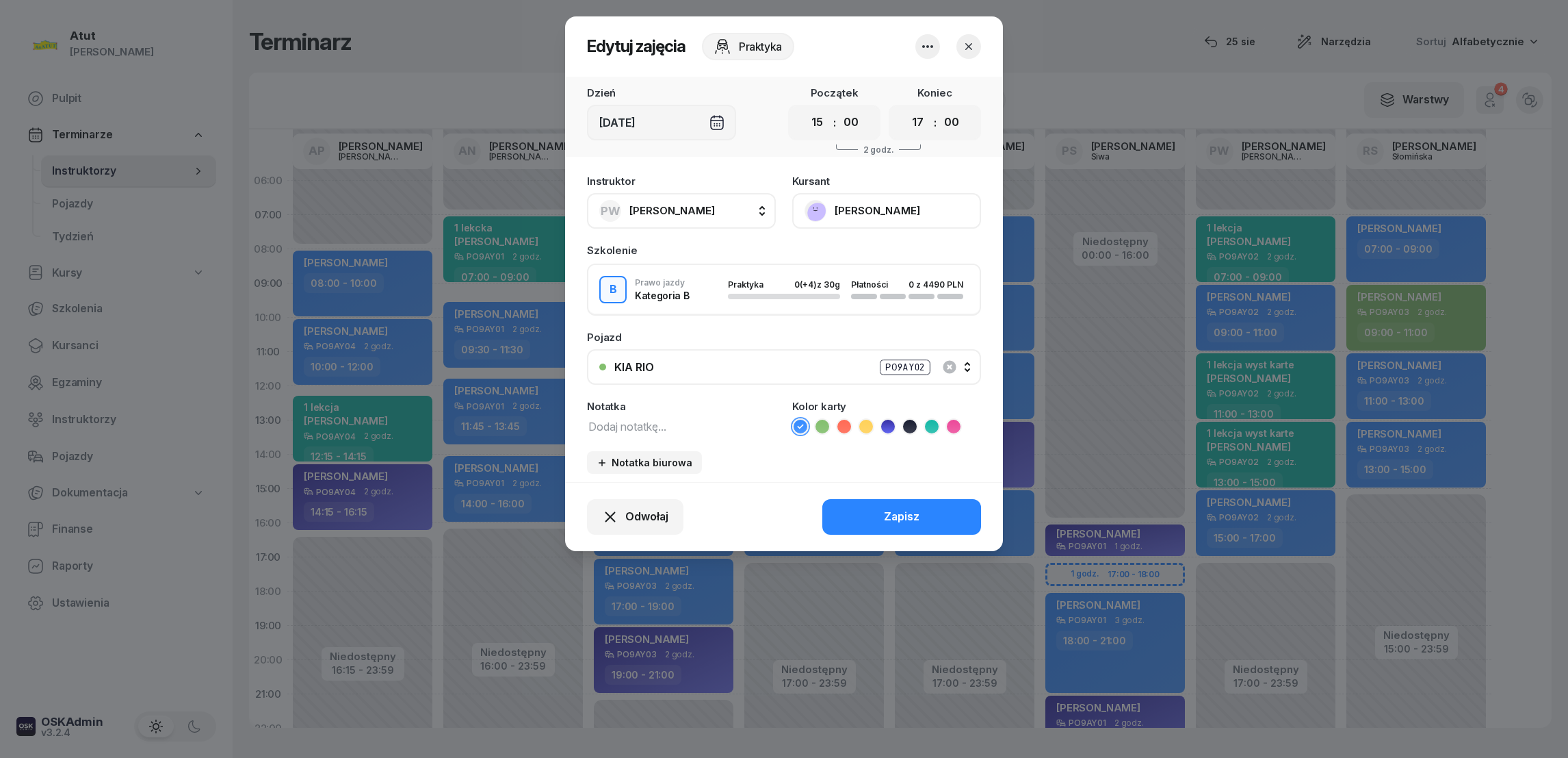
click at [886, 420] on icon at bounding box center [888, 426] width 14 height 14
click at [886, 519] on div "Zapisz" at bounding box center [902, 517] width 36 height 18
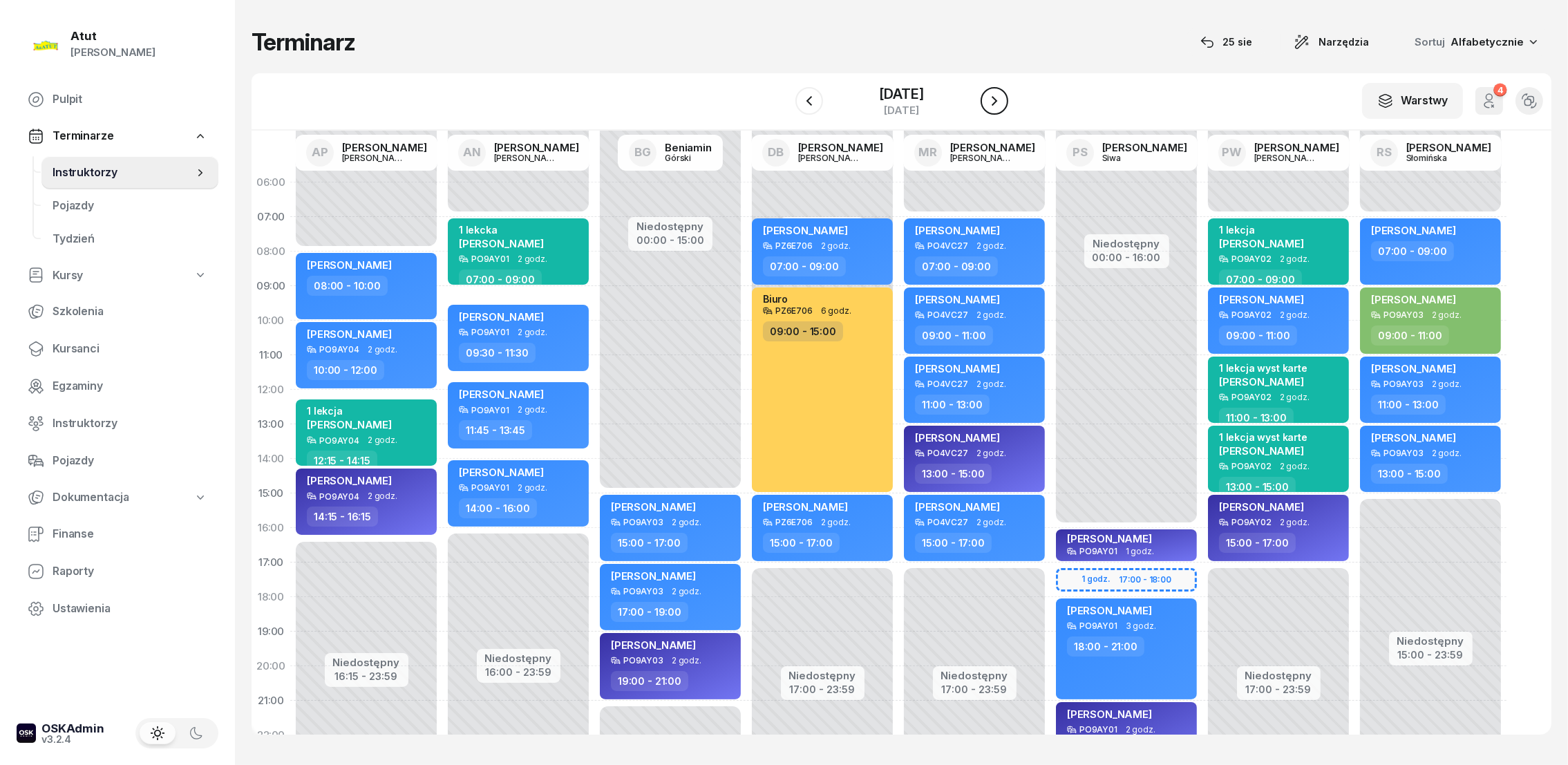
click at [992, 96] on icon "button" at bounding box center [994, 100] width 5 height 9
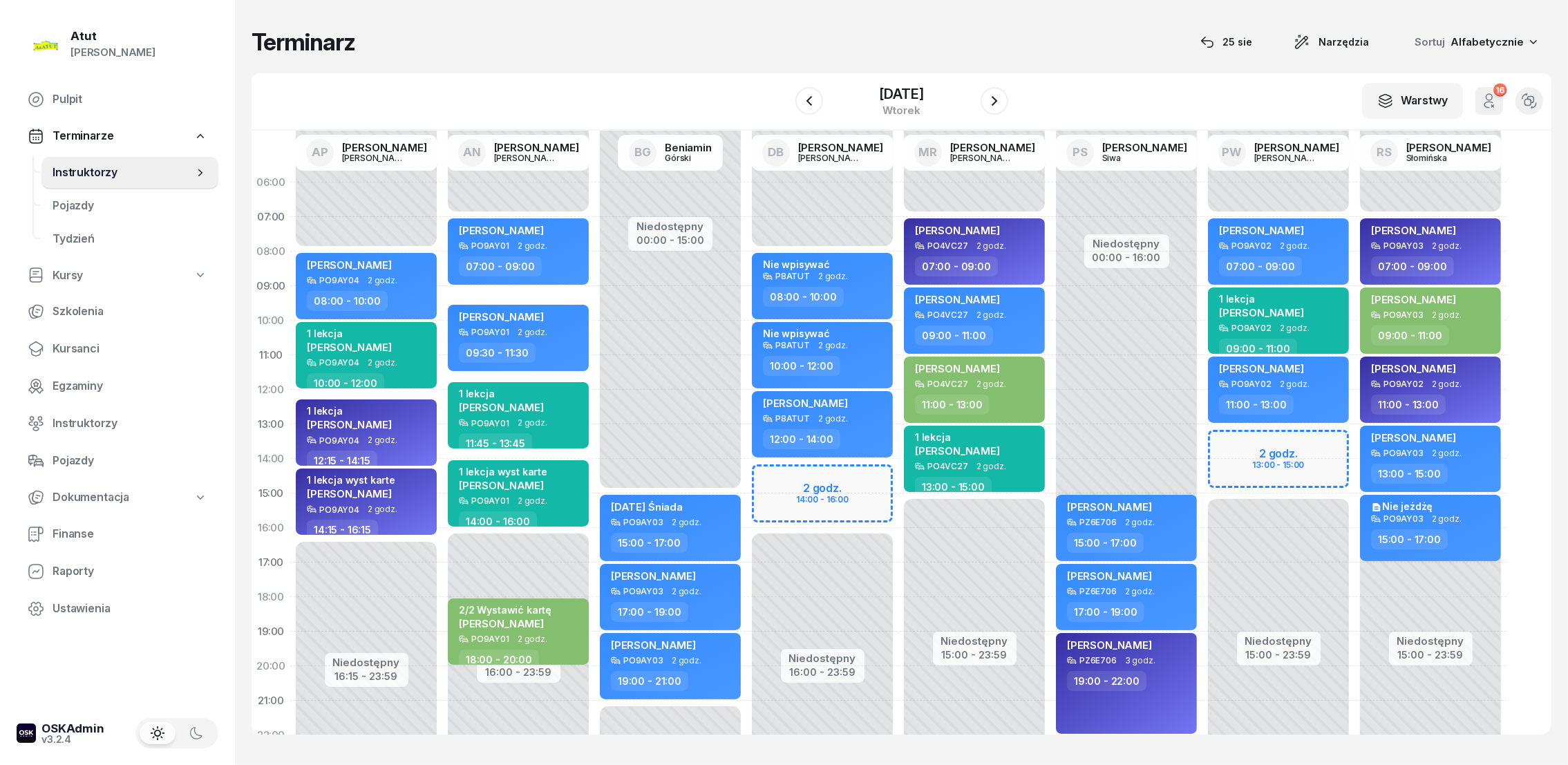
click at [1354, 443] on div "Niedostępny 00:00 - 07:00 Niedostępny 15:00 - 23:59 2 godz. 13:00 - 15:00 [PERS…" at bounding box center [1430, 493] width 152 height 656
select select "13"
select select "15"
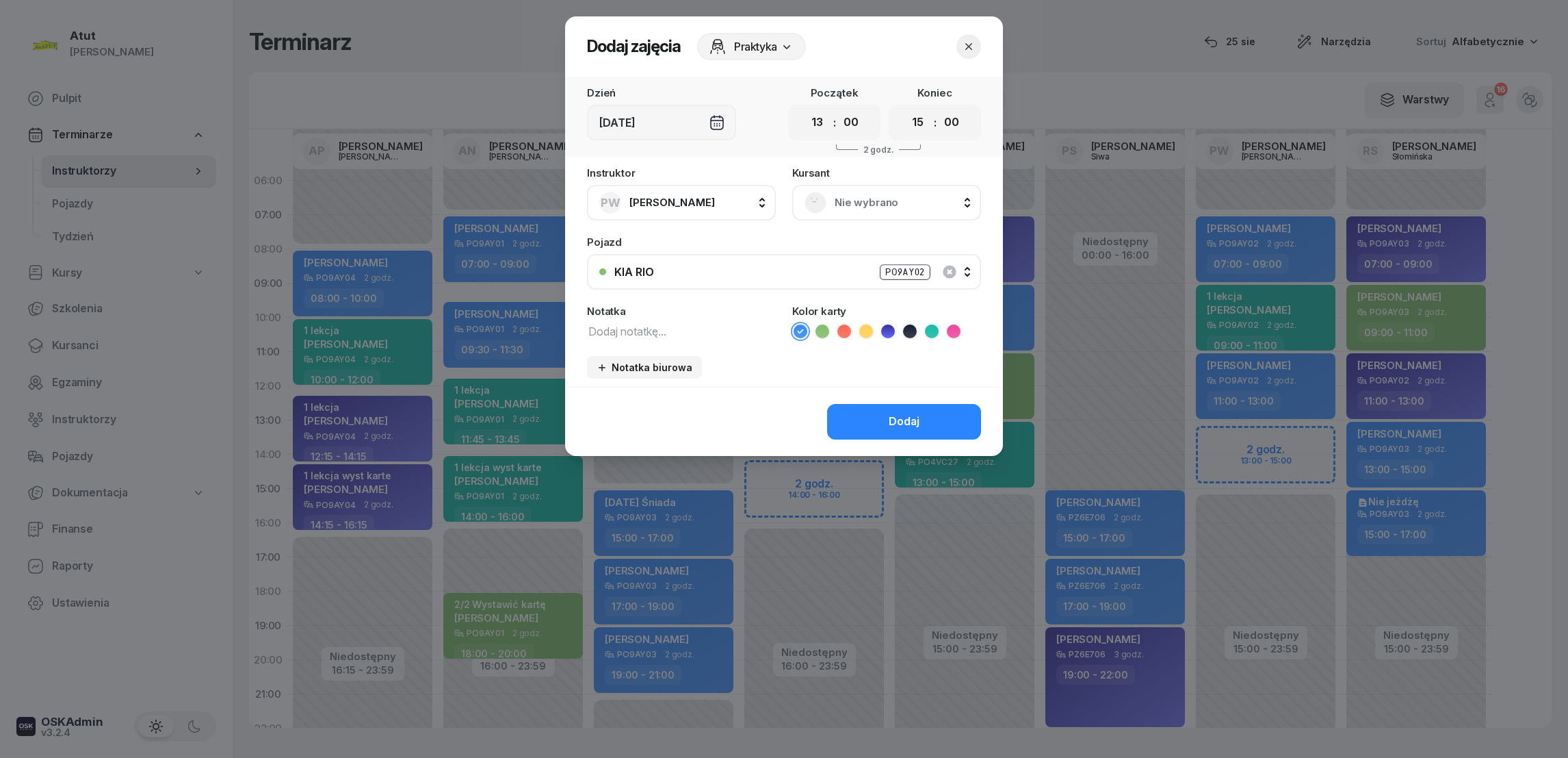
click at [868, 205] on span "Nie wybrano" at bounding box center [902, 202] width 134 height 18
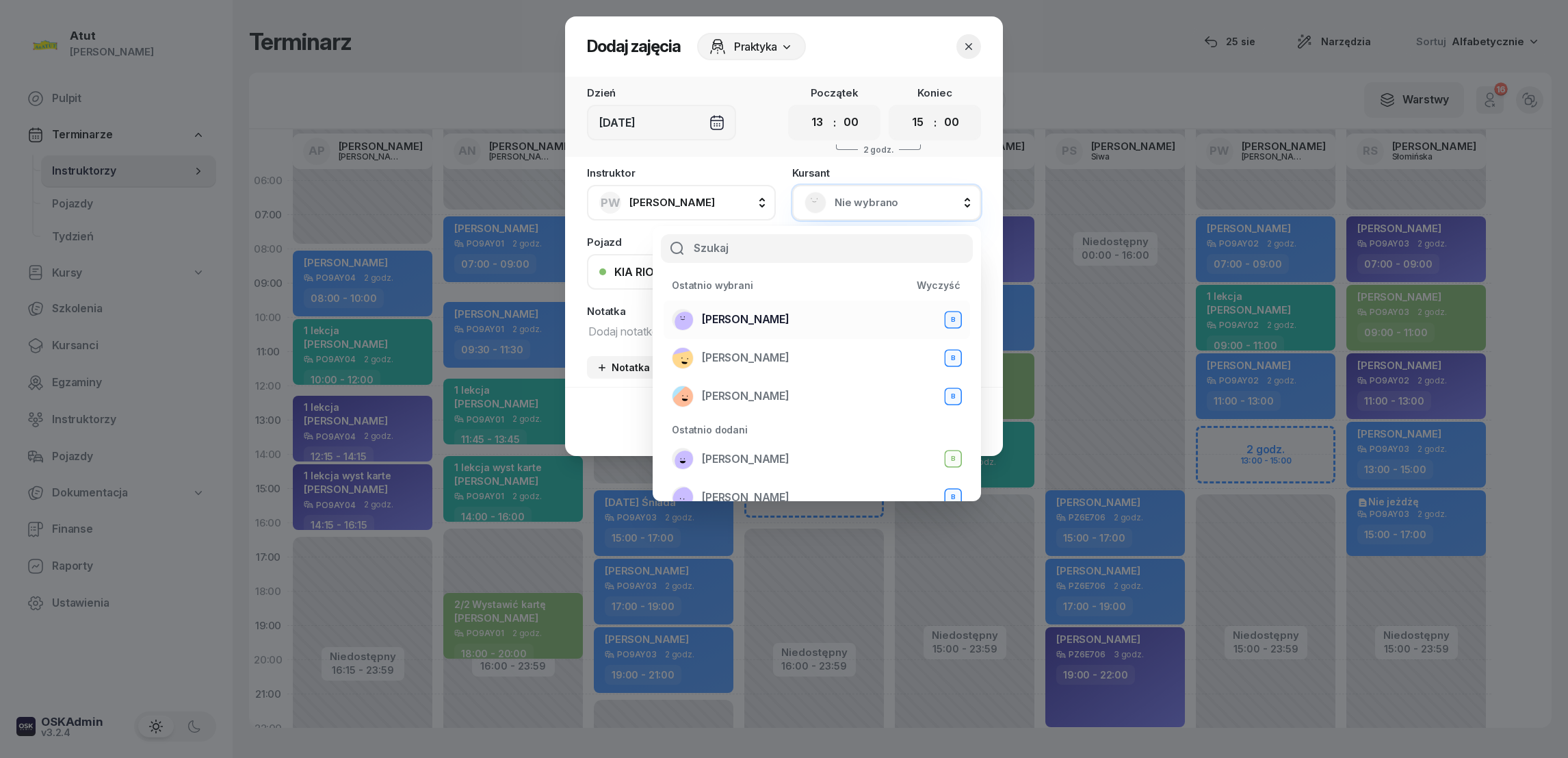
click at [737, 322] on span "[PERSON_NAME]" at bounding box center [745, 319] width 87 height 18
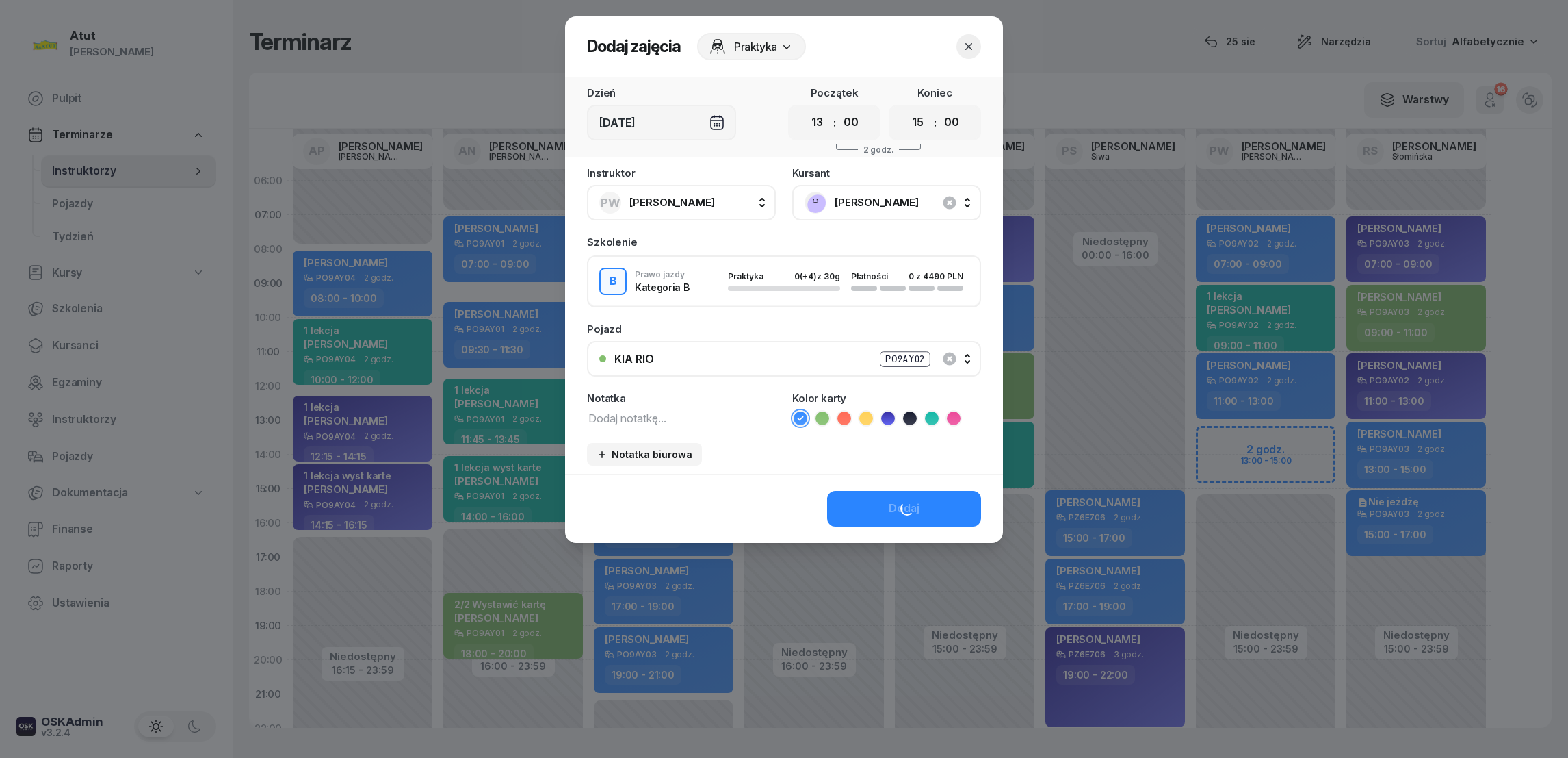
click at [887, 416] on icon at bounding box center [887, 418] width 6 height 5
click at [908, 508] on div "Dodaj" at bounding box center [904, 508] width 30 height 18
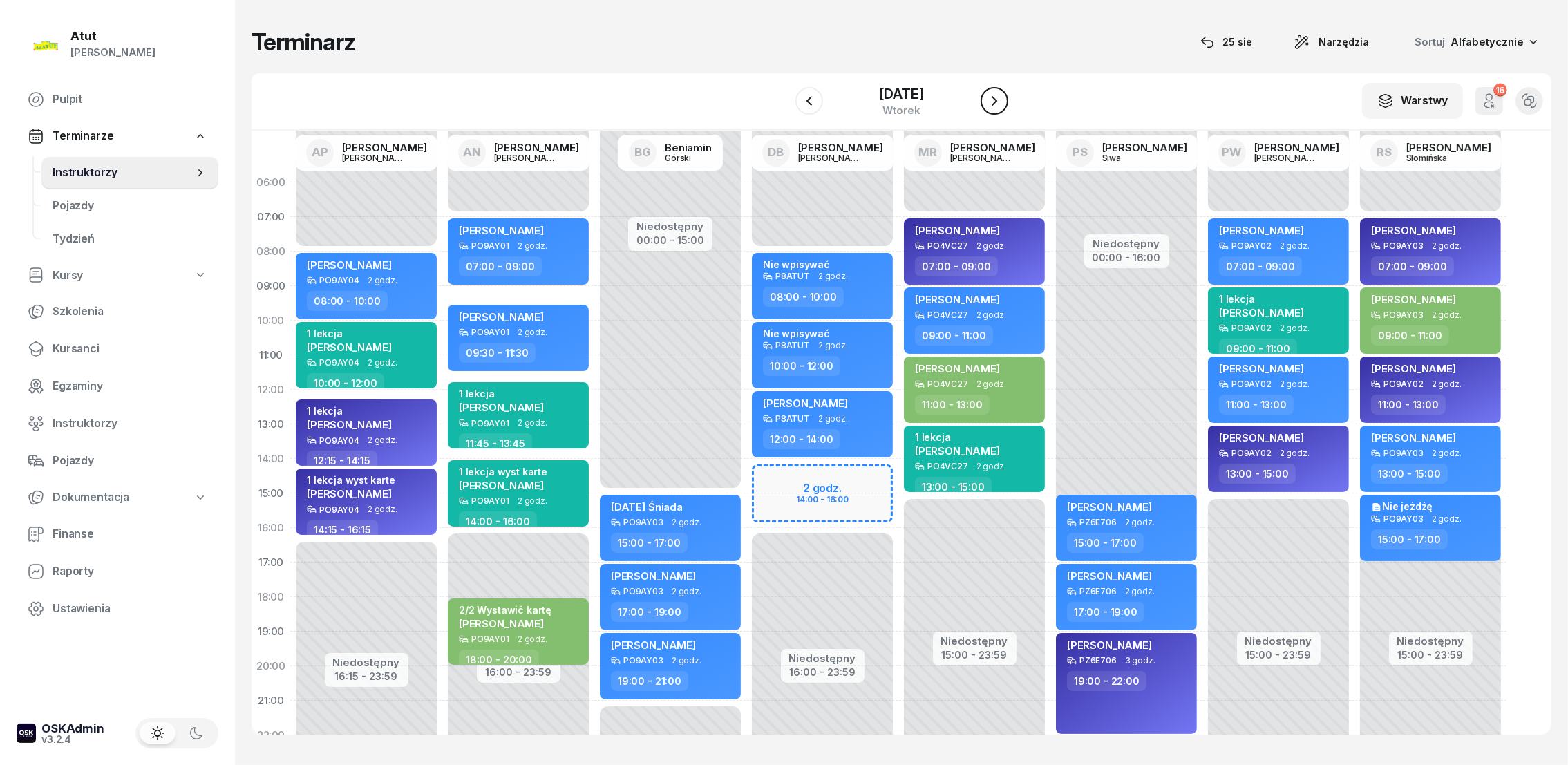
click at [989, 99] on icon "button" at bounding box center [993, 100] width 16 height 16
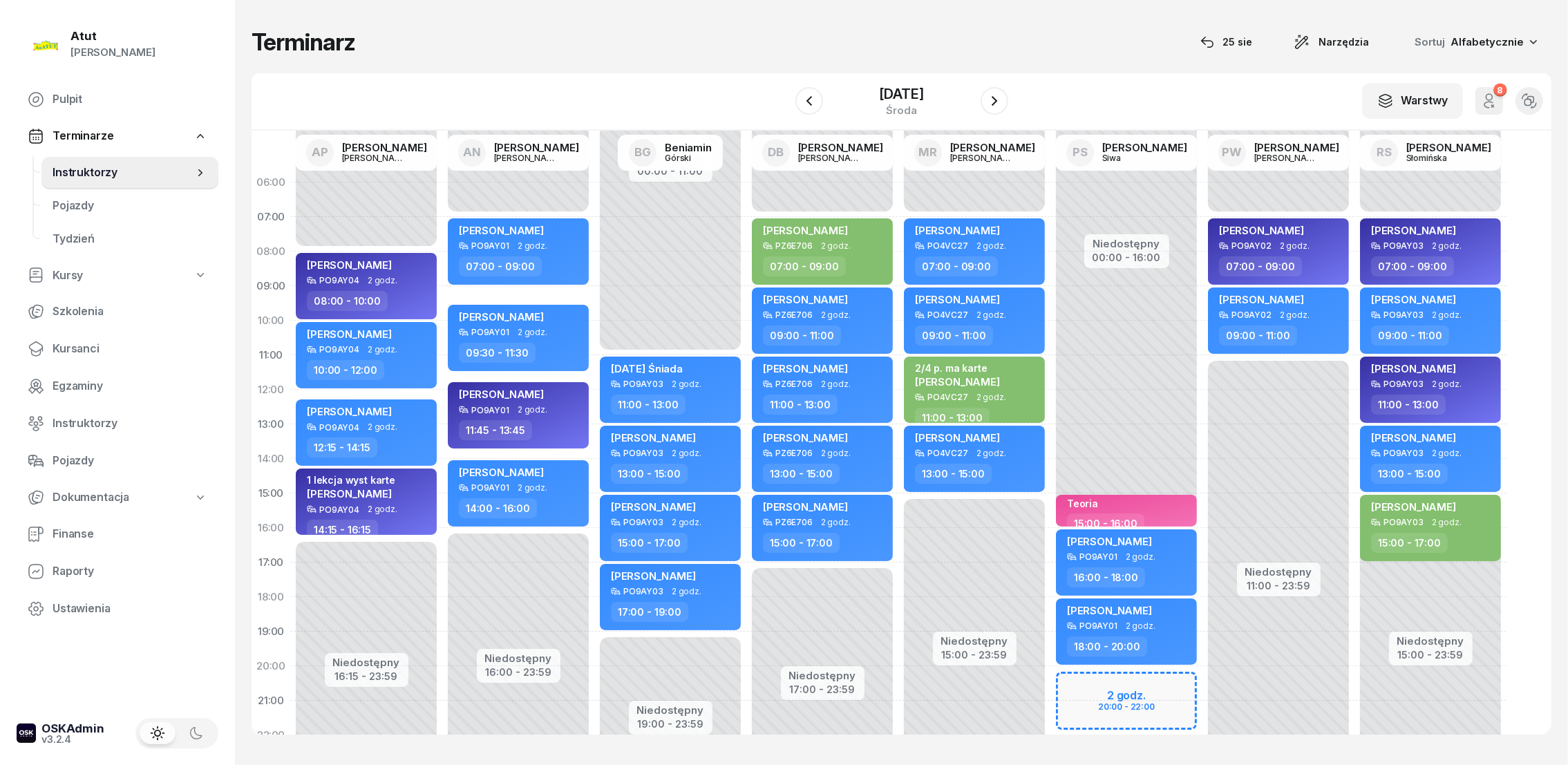
scroll to position [85, 0]
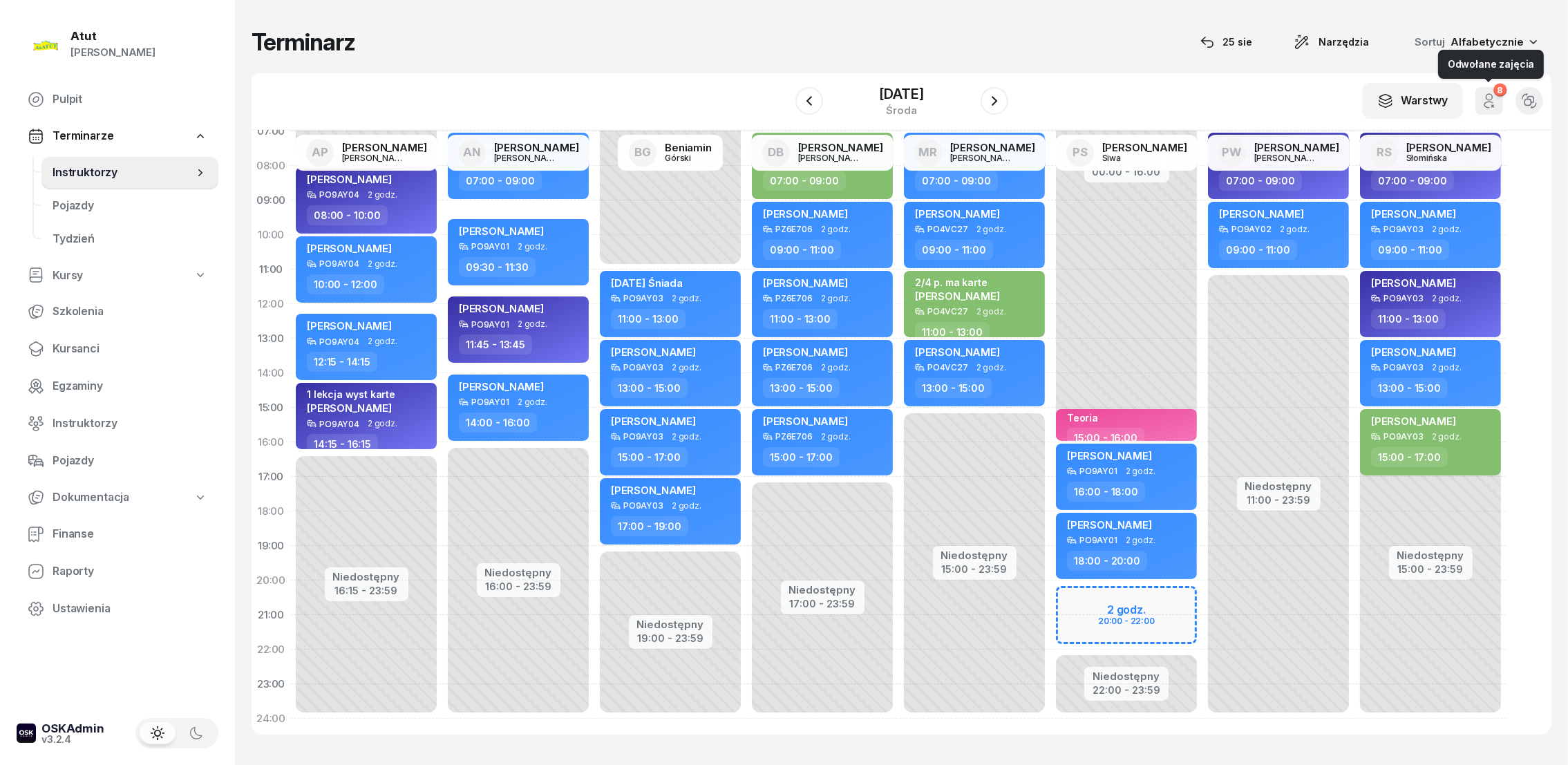
click at [1485, 103] on icon "button" at bounding box center [1488, 104] width 9 height 6
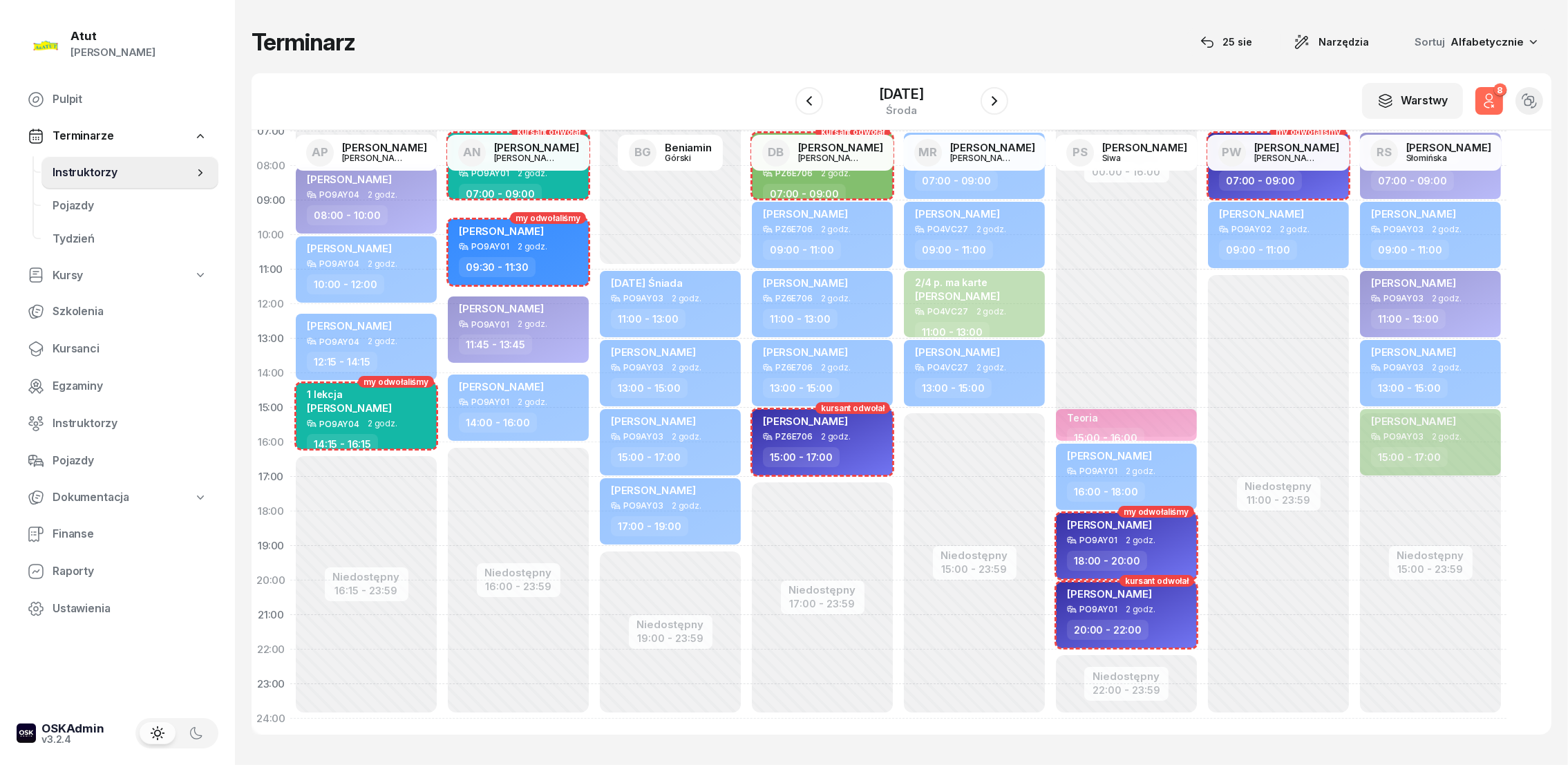
click at [1485, 103] on icon "button" at bounding box center [1488, 104] width 9 height 6
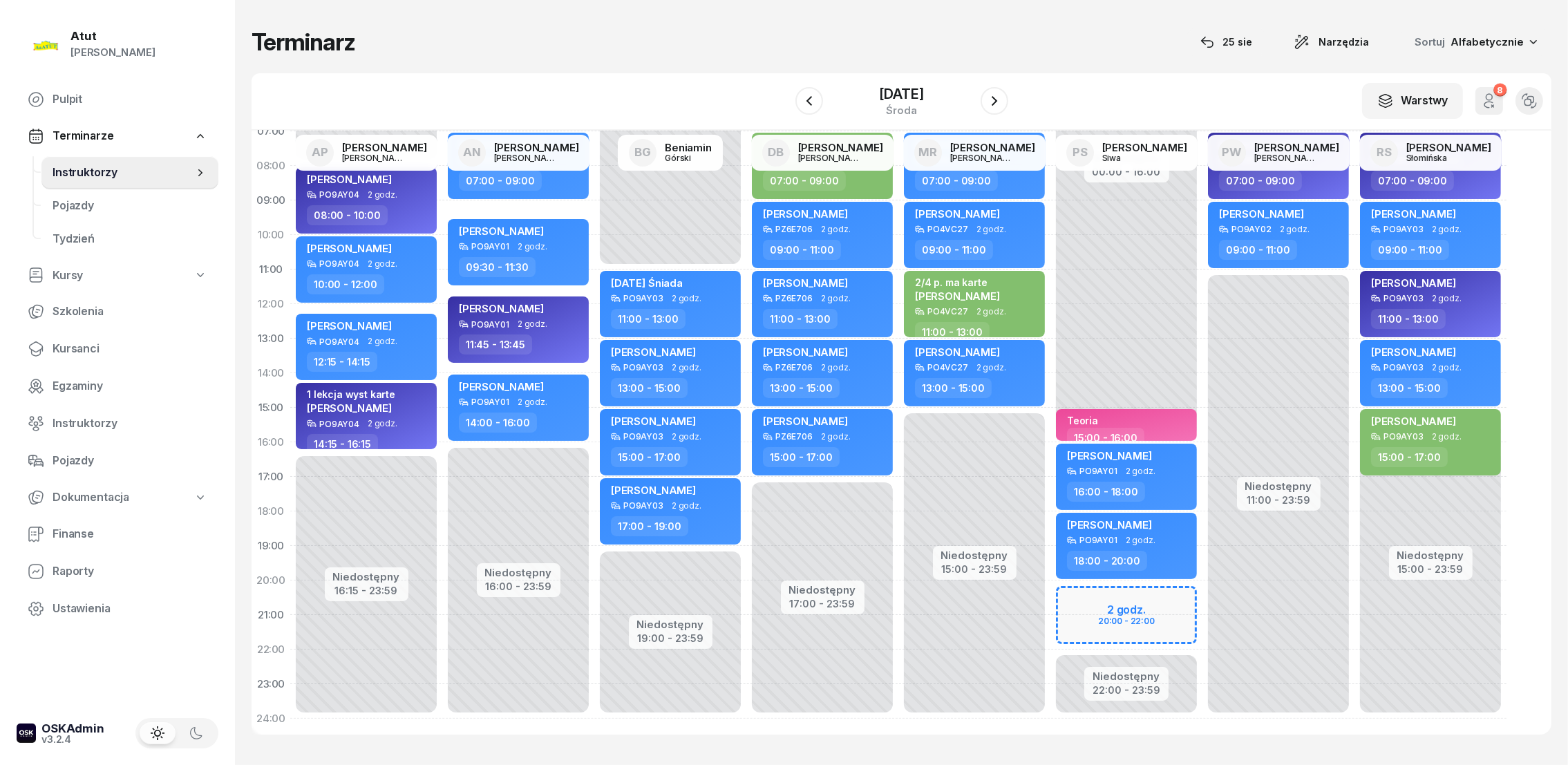
click at [1202, 593] on div "Niedostępny 00:00 - 16:00 Niedostępny 22:00 - 23:59 2 godz. 20:00 - 22:00 Teori…" at bounding box center [1278, 408] width 152 height 656
select select "20"
select select "22"
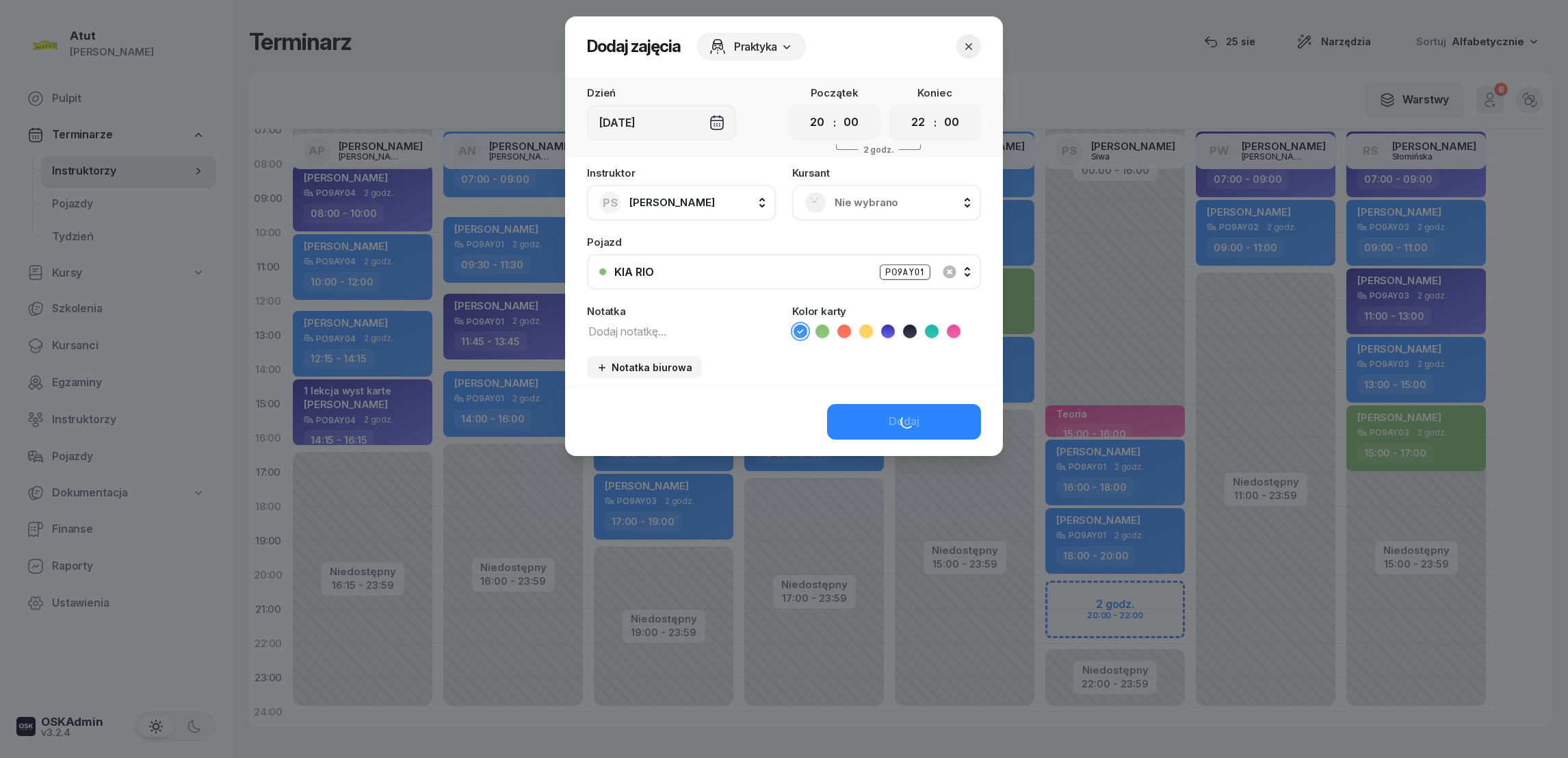
click at [851, 202] on span "Nie wybrano" at bounding box center [902, 202] width 134 height 18
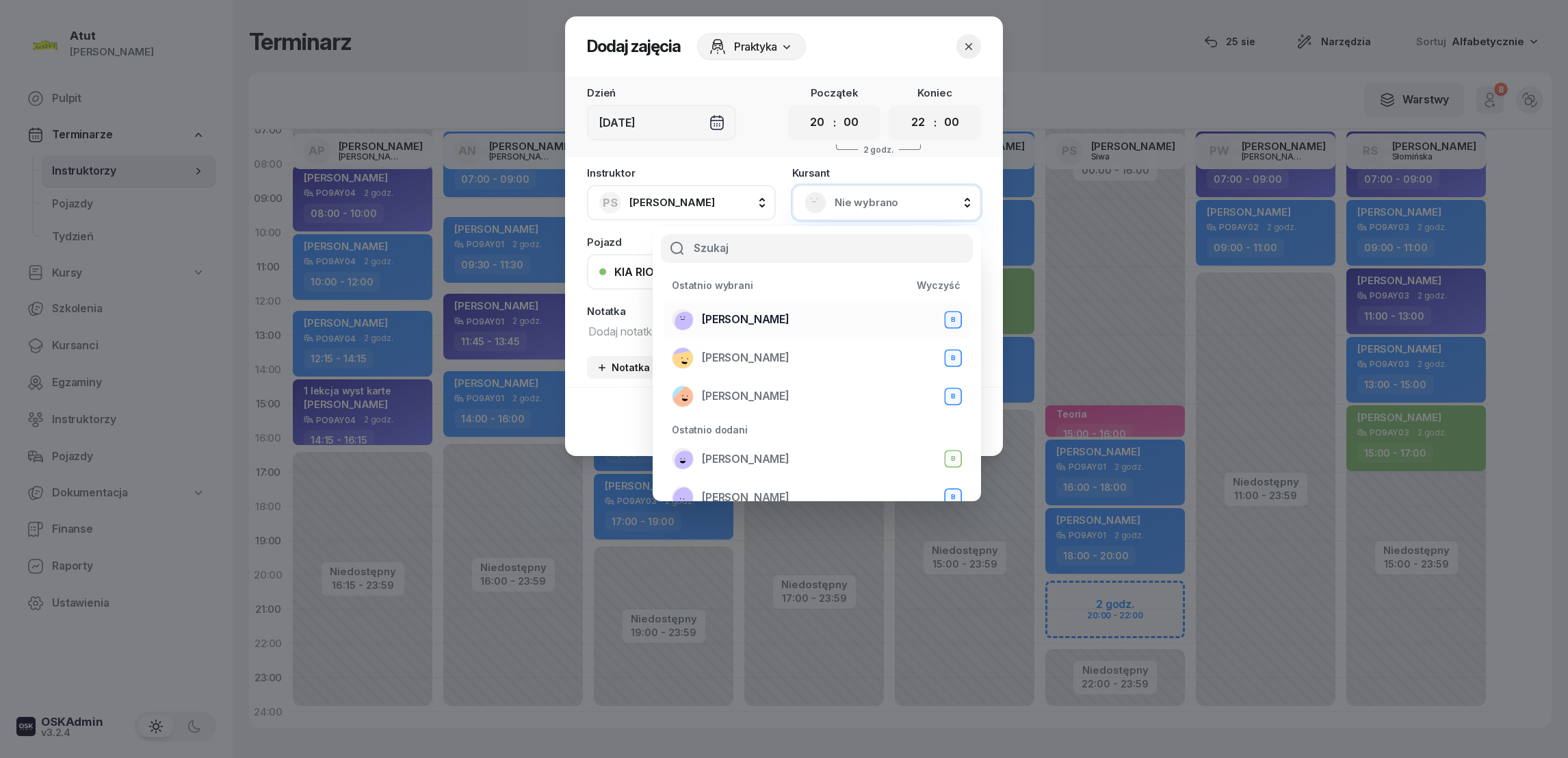
click at [753, 323] on span "[PERSON_NAME]" at bounding box center [745, 319] width 87 height 18
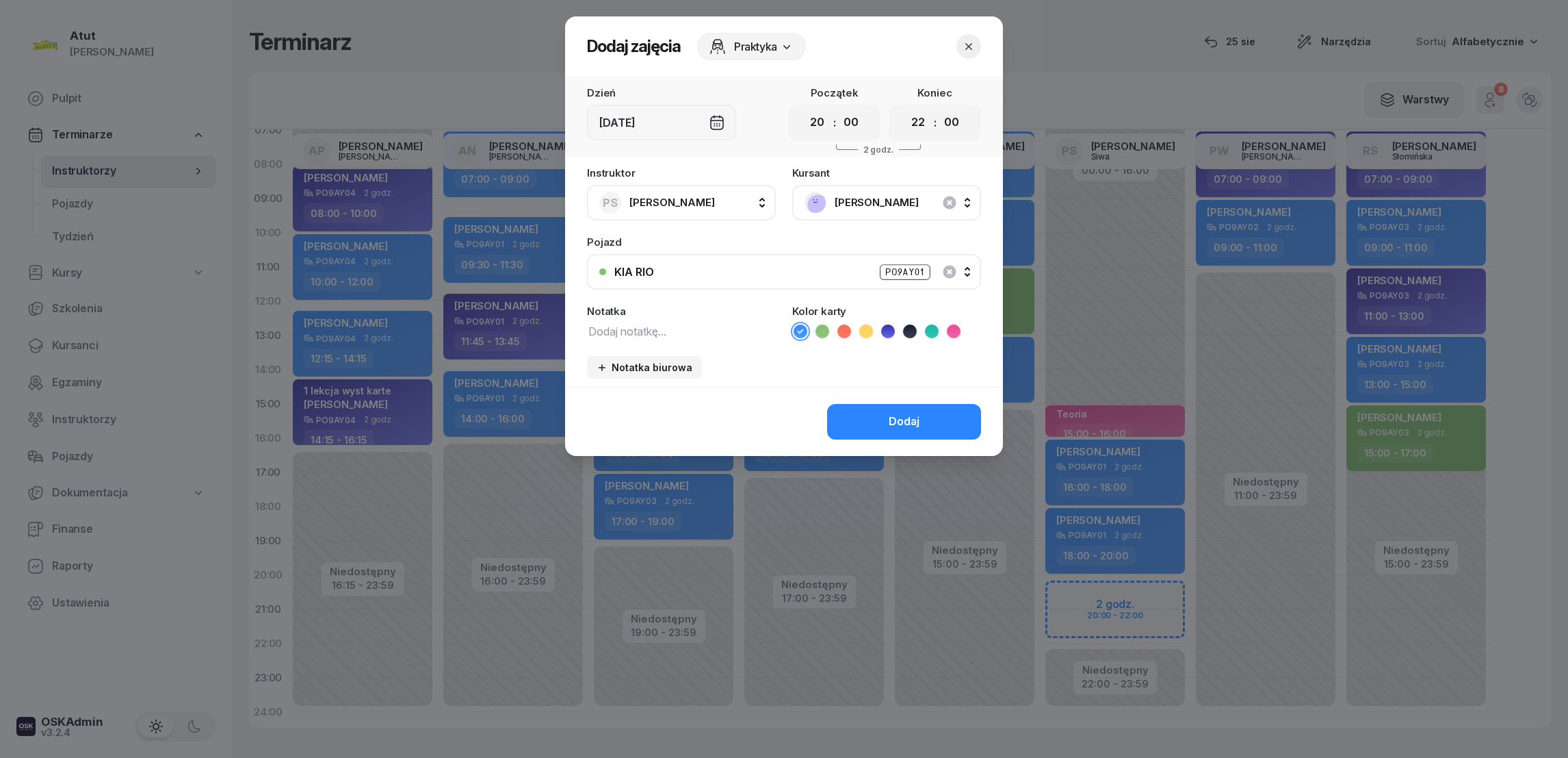
click at [886, 331] on icon at bounding box center [887, 331] width 6 height 5
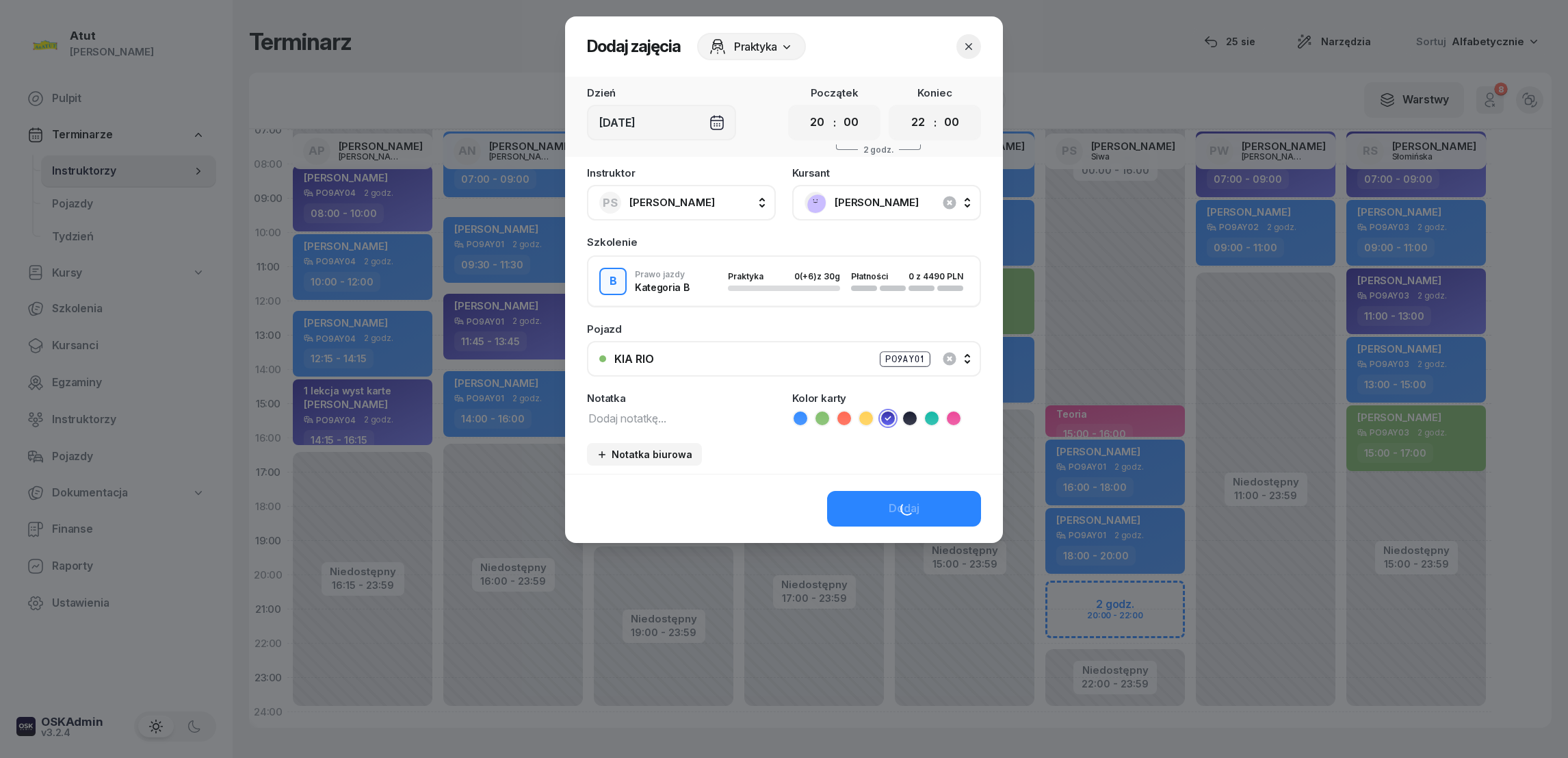
click at [881, 420] on icon at bounding box center [888, 418] width 14 height 14
click at [904, 508] on div "Dodaj" at bounding box center [904, 508] width 30 height 18
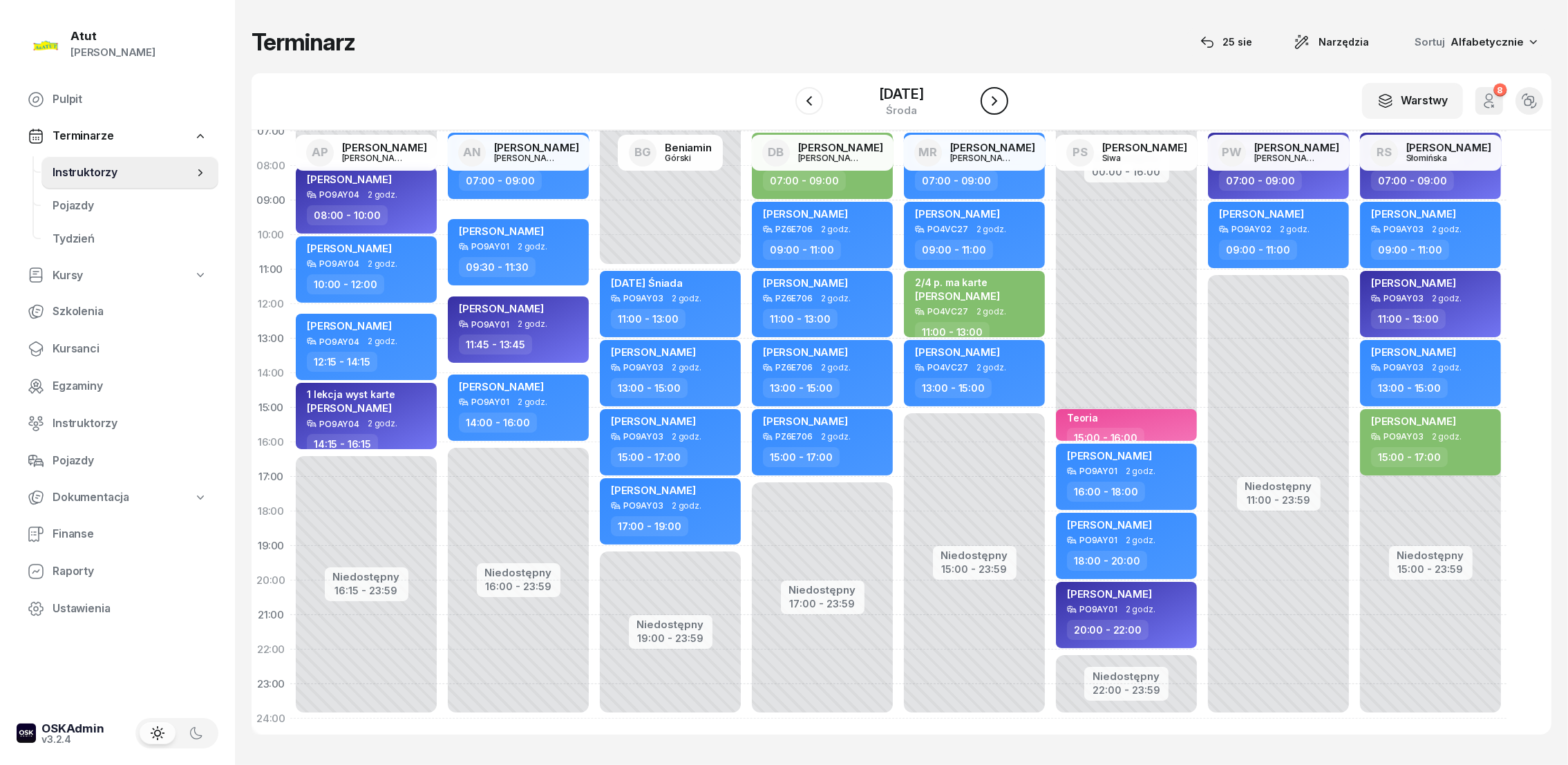
click at [992, 97] on icon "button" at bounding box center [994, 100] width 5 height 9
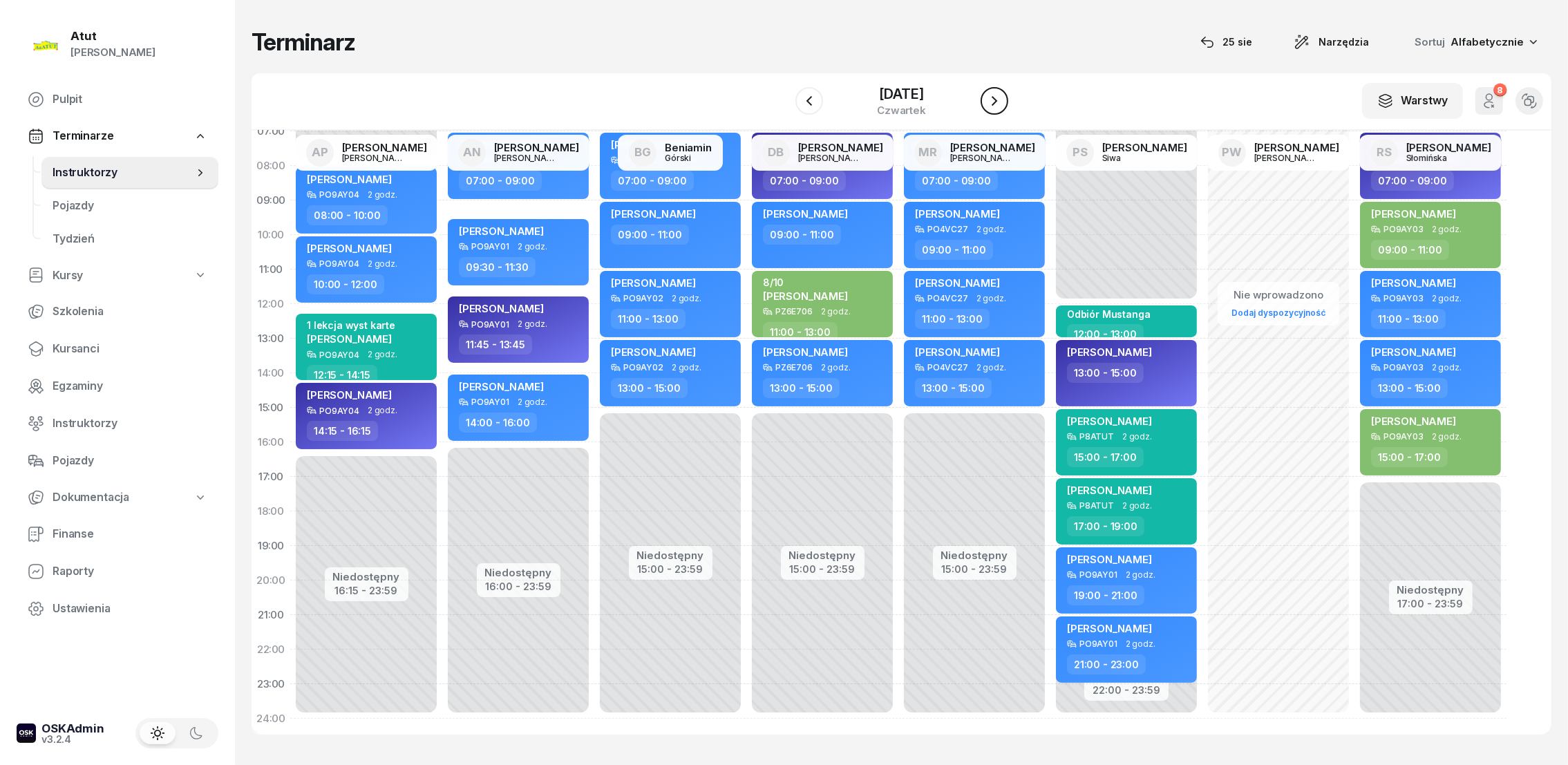
click at [992, 97] on icon "button" at bounding box center [994, 100] width 5 height 9
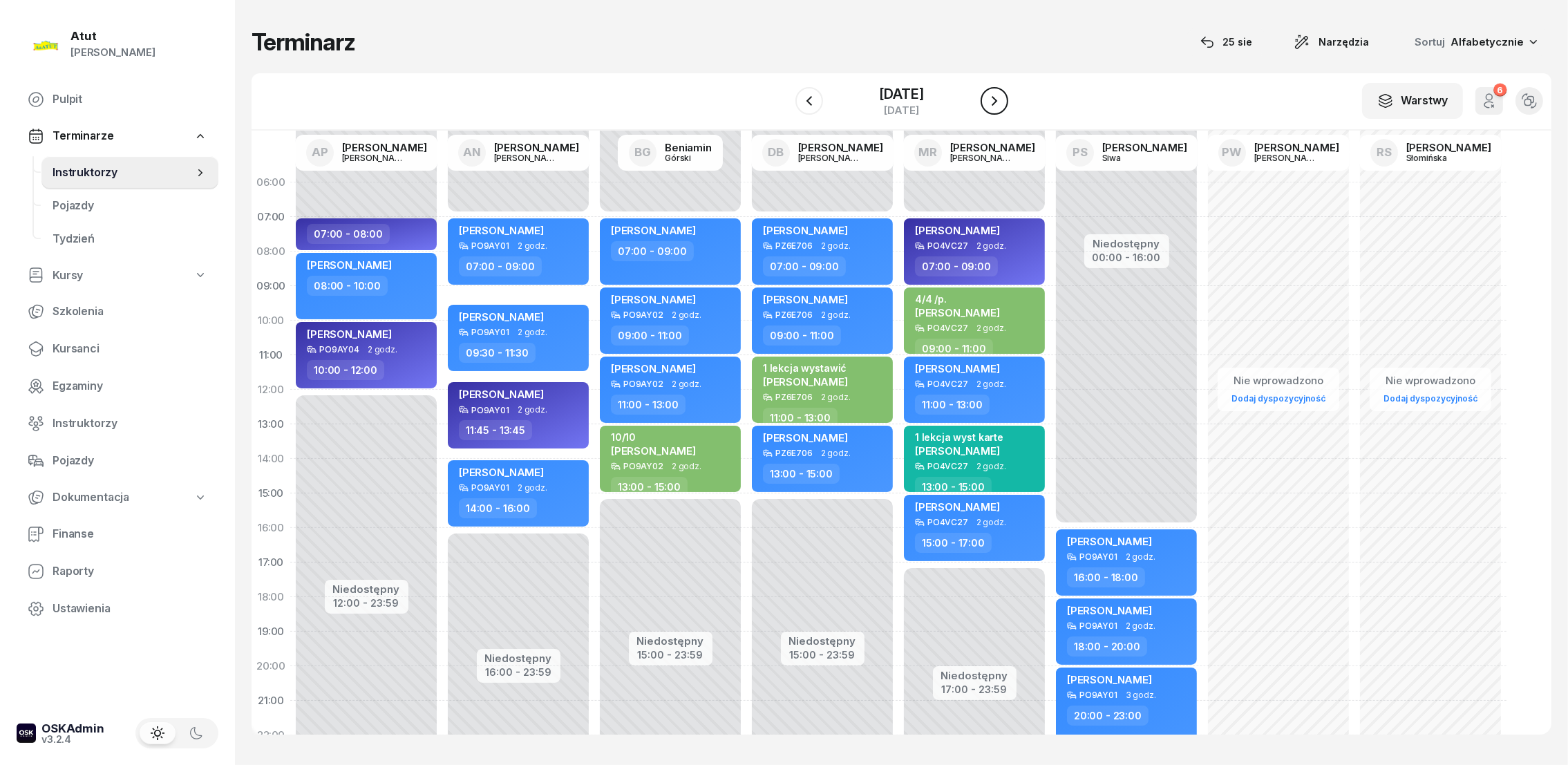
click at [999, 103] on icon "button" at bounding box center [993, 100] width 16 height 16
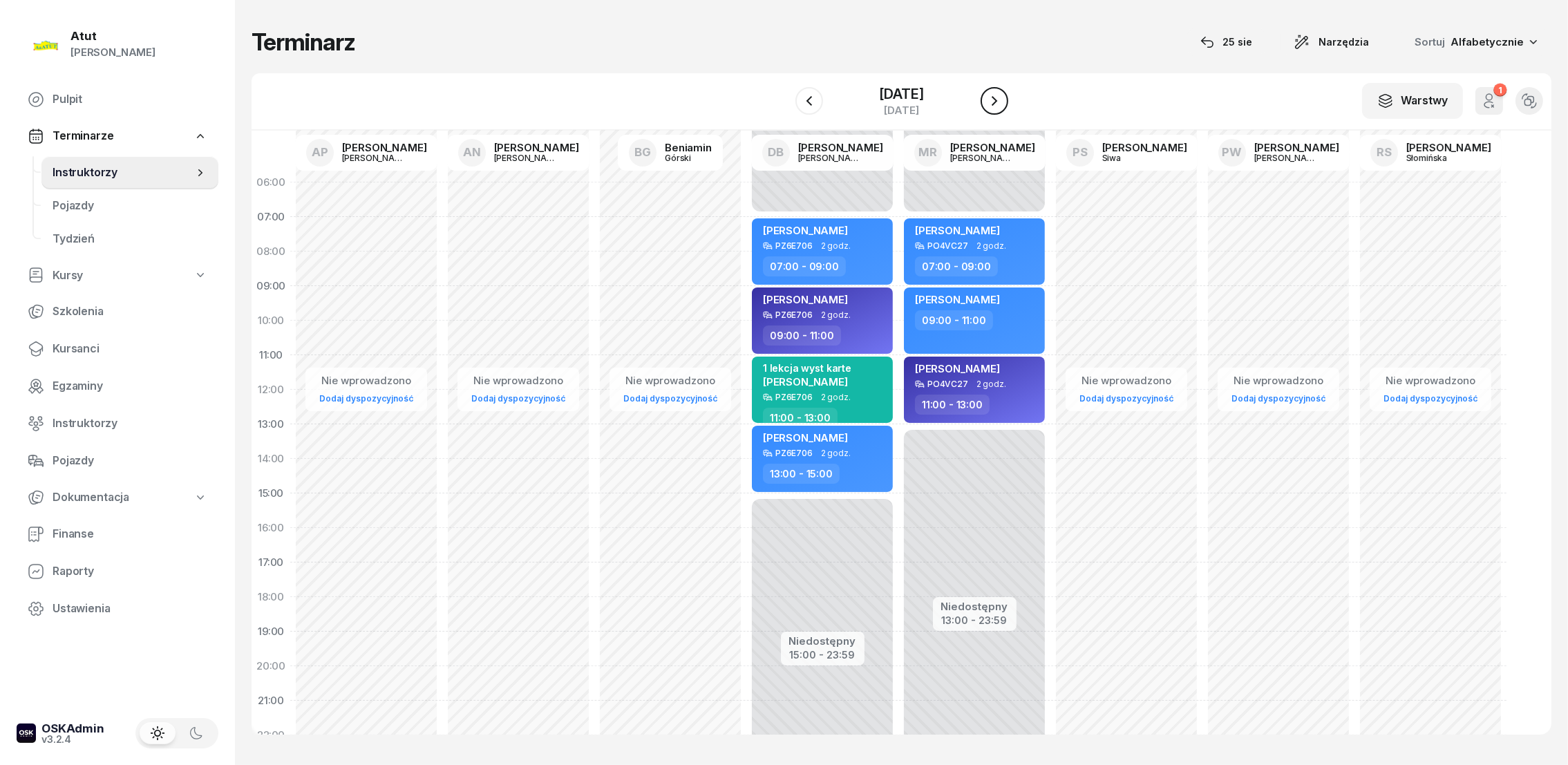
click at [994, 96] on icon "button" at bounding box center [993, 100] width 16 height 16
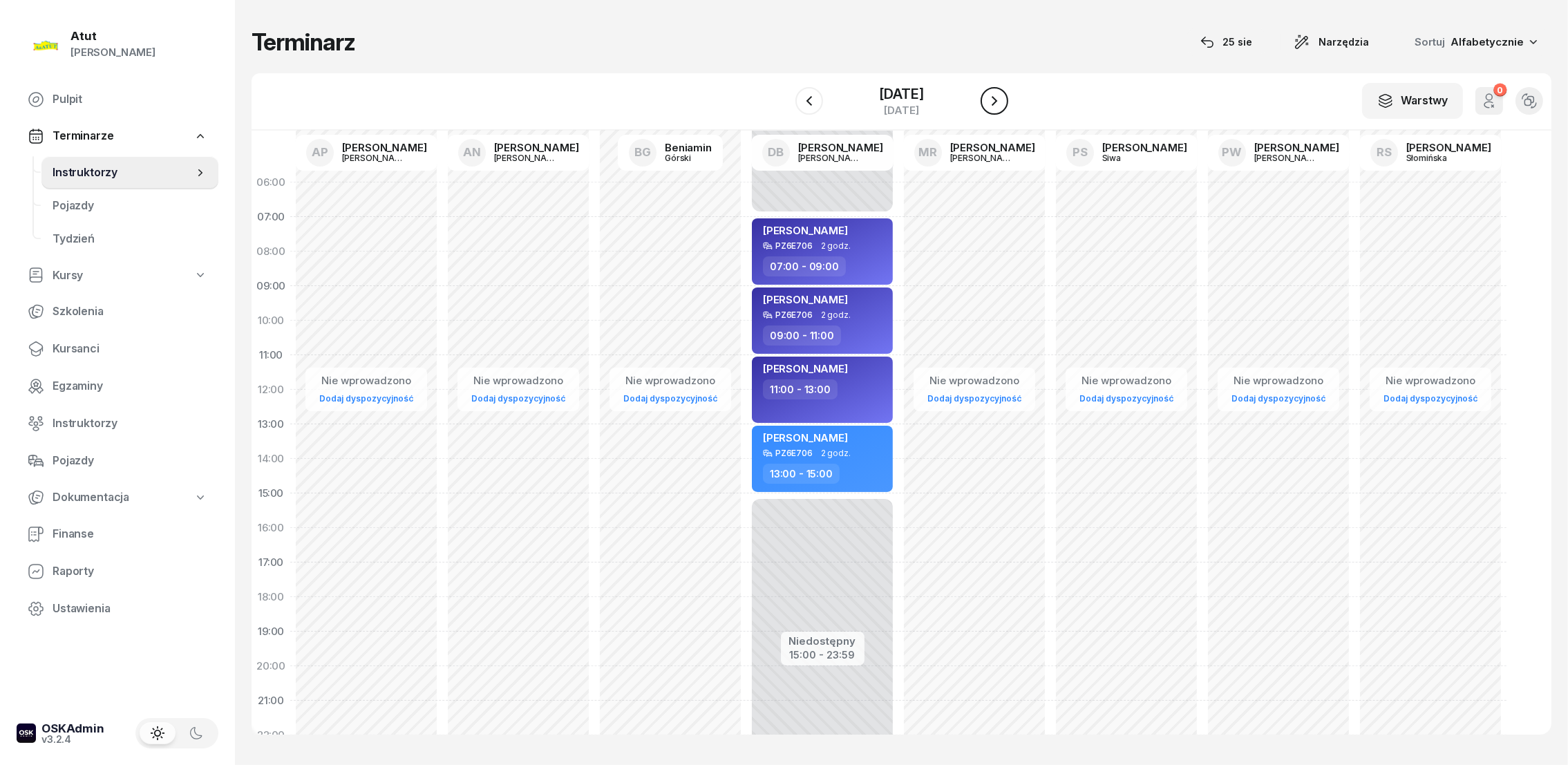
click at [988, 98] on icon "button" at bounding box center [993, 100] width 16 height 16
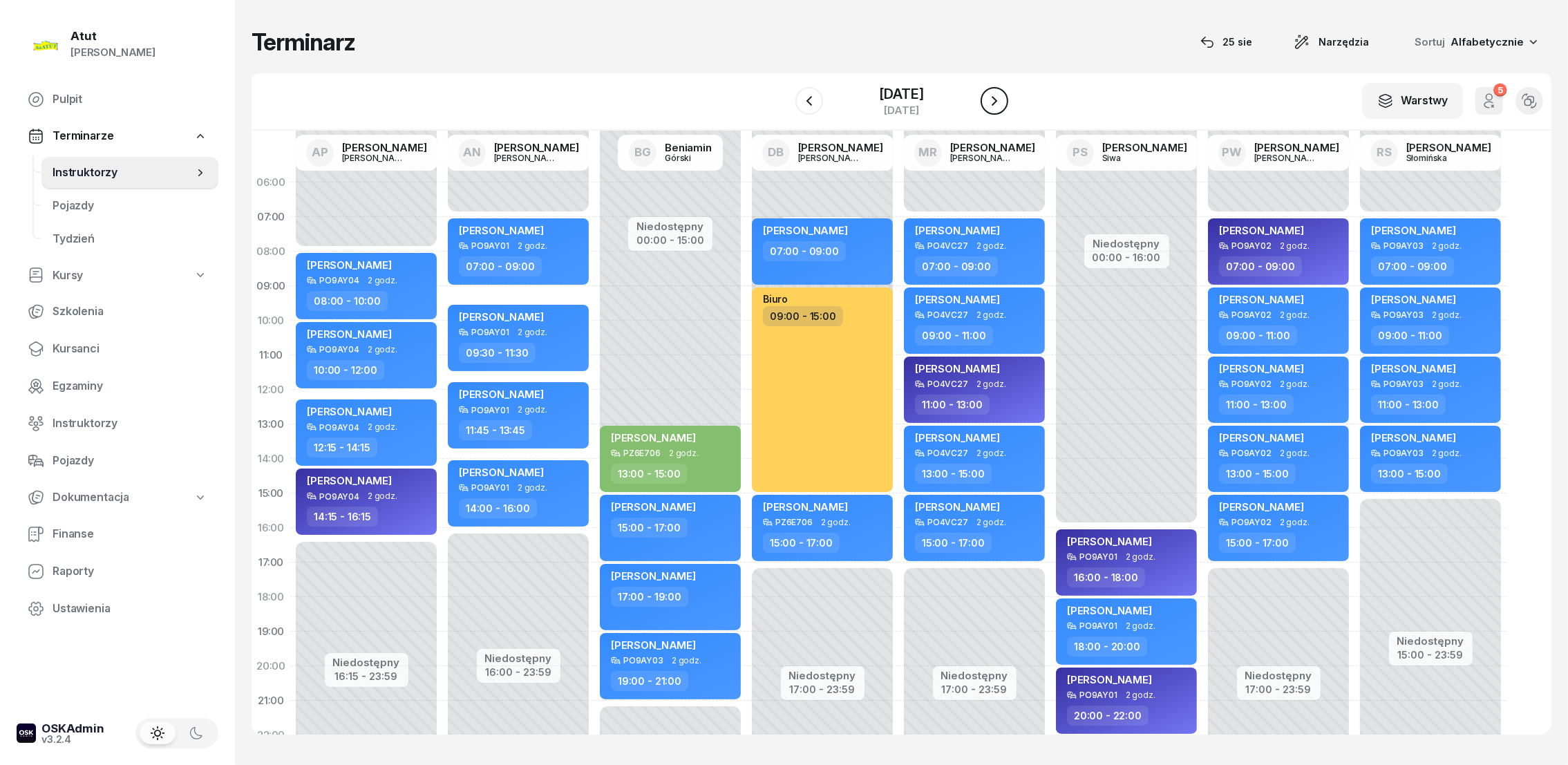
click at [1000, 96] on icon "button" at bounding box center [993, 100] width 16 height 16
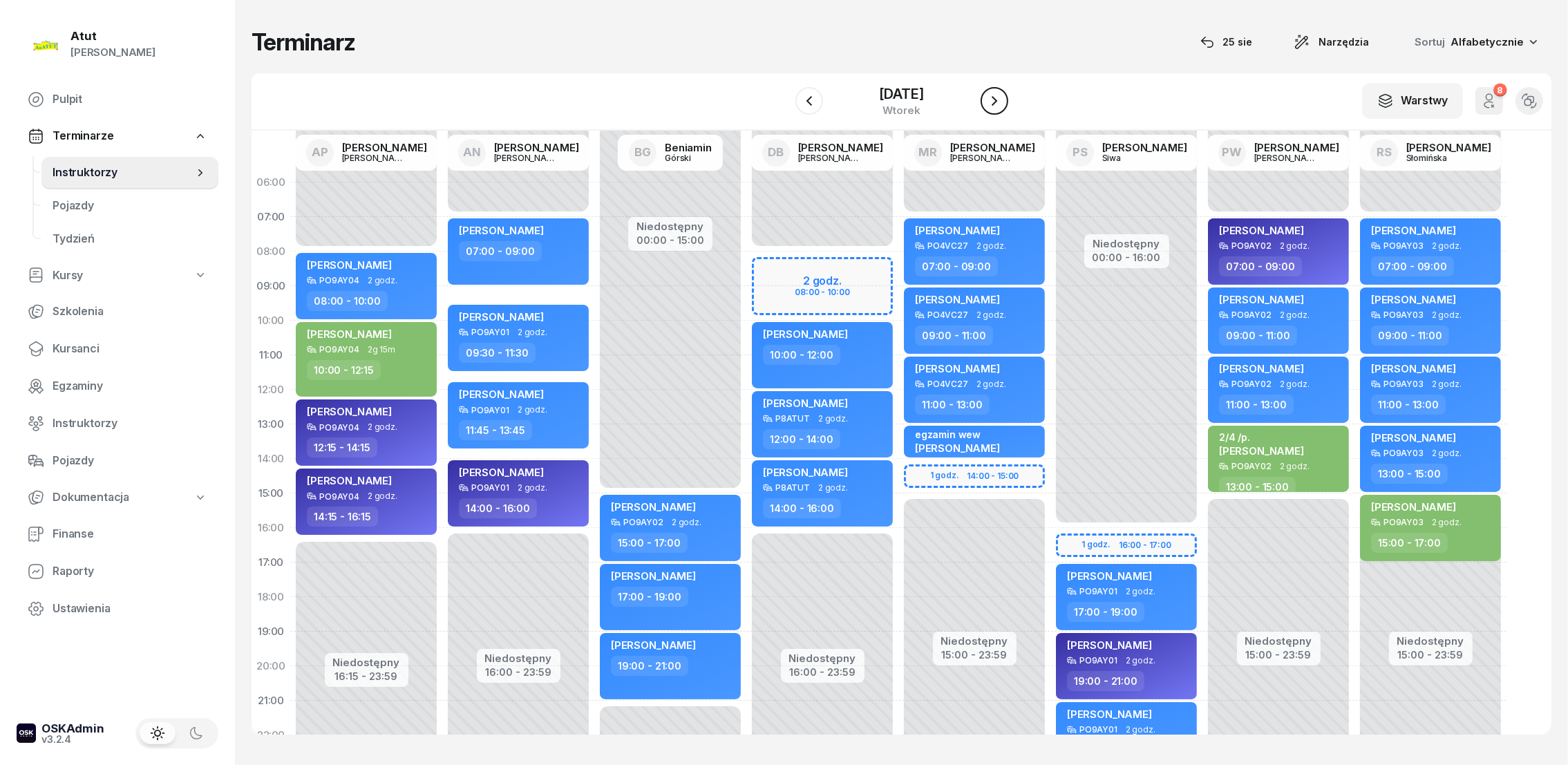
click at [1001, 91] on button "button" at bounding box center [994, 101] width 27 height 27
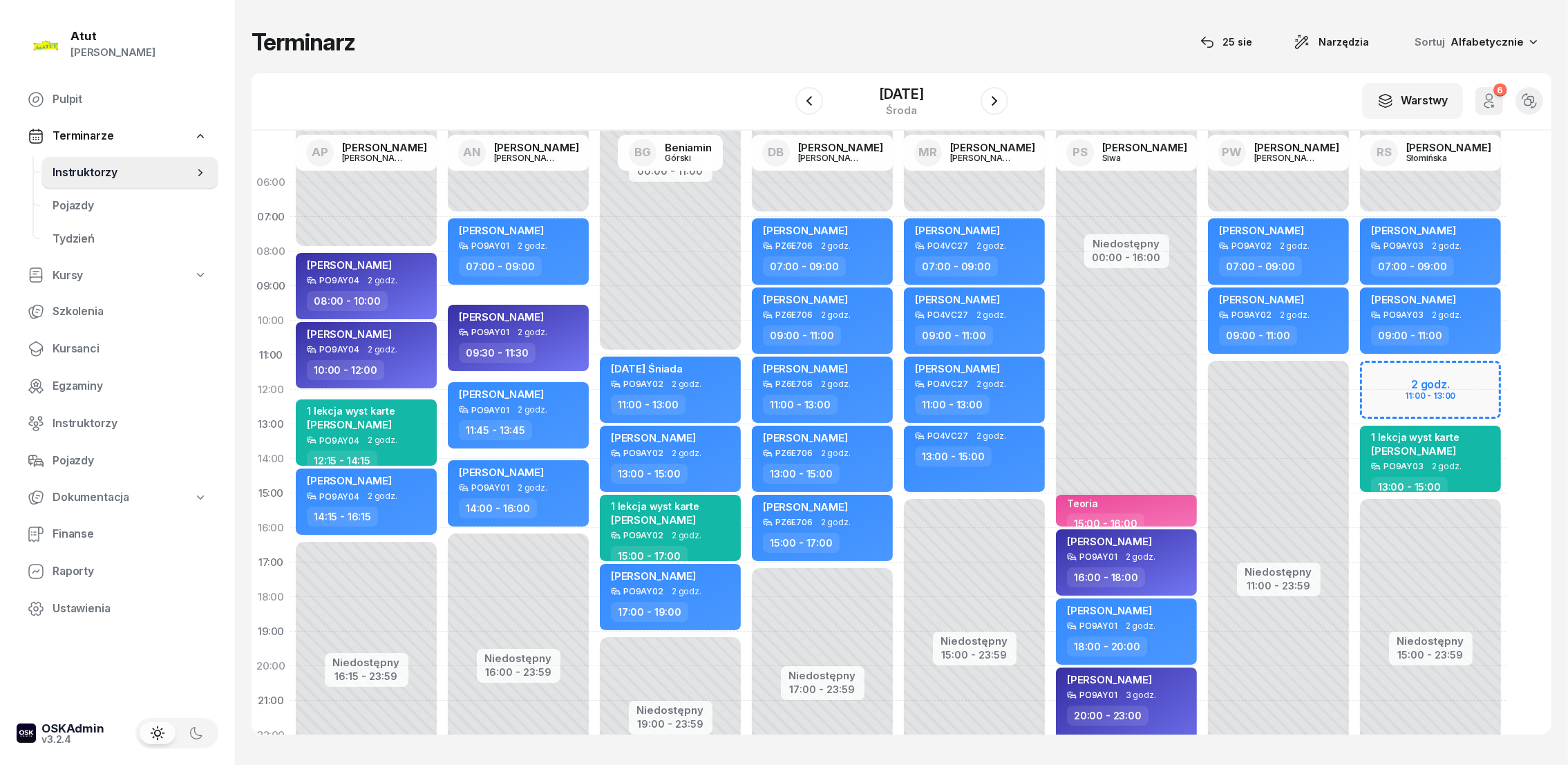
click at [1399, 370] on div "Niedostępny 00:00 - 07:00 Niedostępny 15:00 - 23:59 2 godz. 11:00 - 13:00 [PERS…" at bounding box center [1430, 493] width 152 height 656
select select "11"
select select "13"
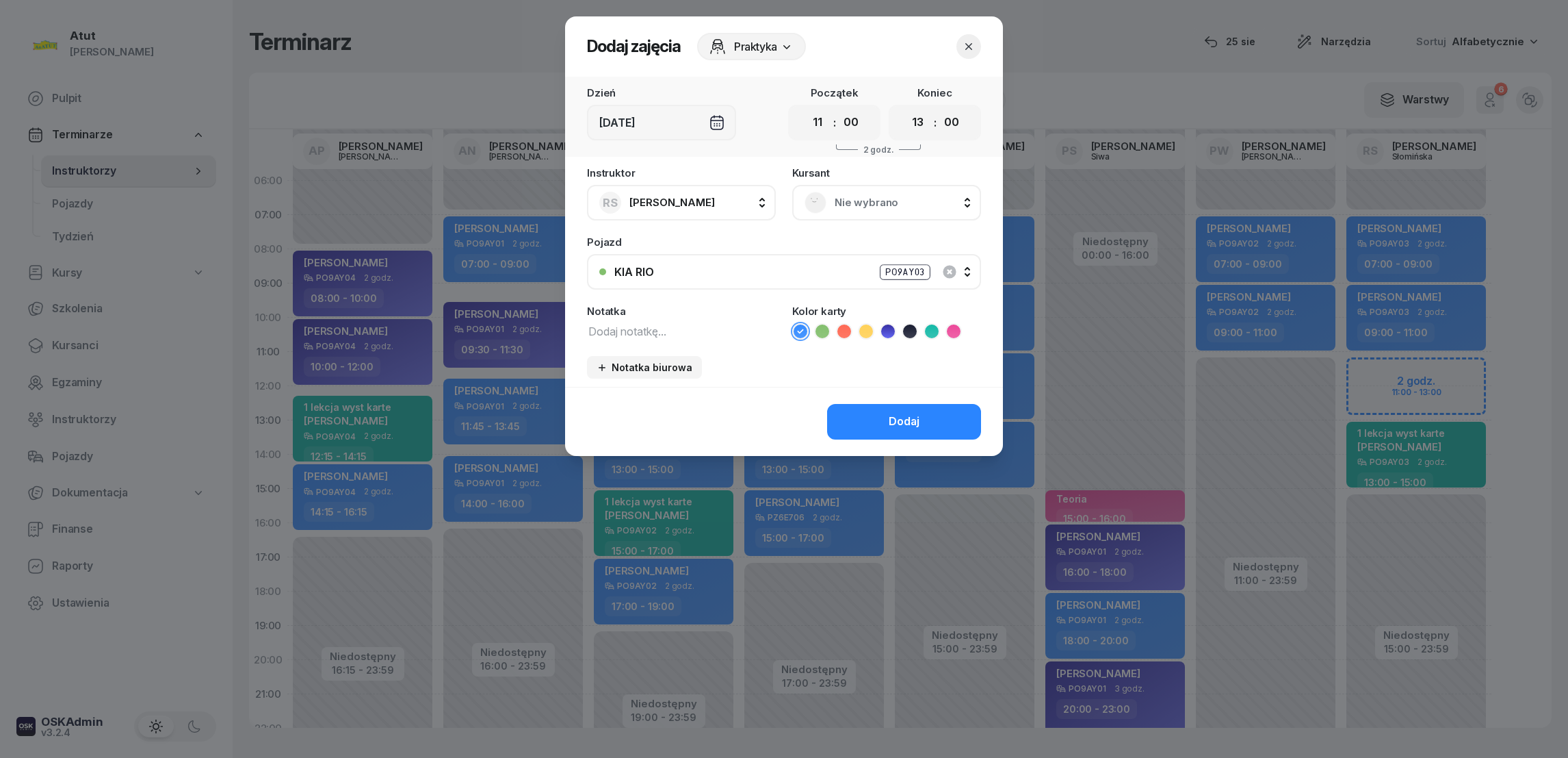
click at [889, 330] on icon at bounding box center [888, 331] width 14 height 14
click at [875, 200] on span "Nie wybrano" at bounding box center [902, 202] width 134 height 18
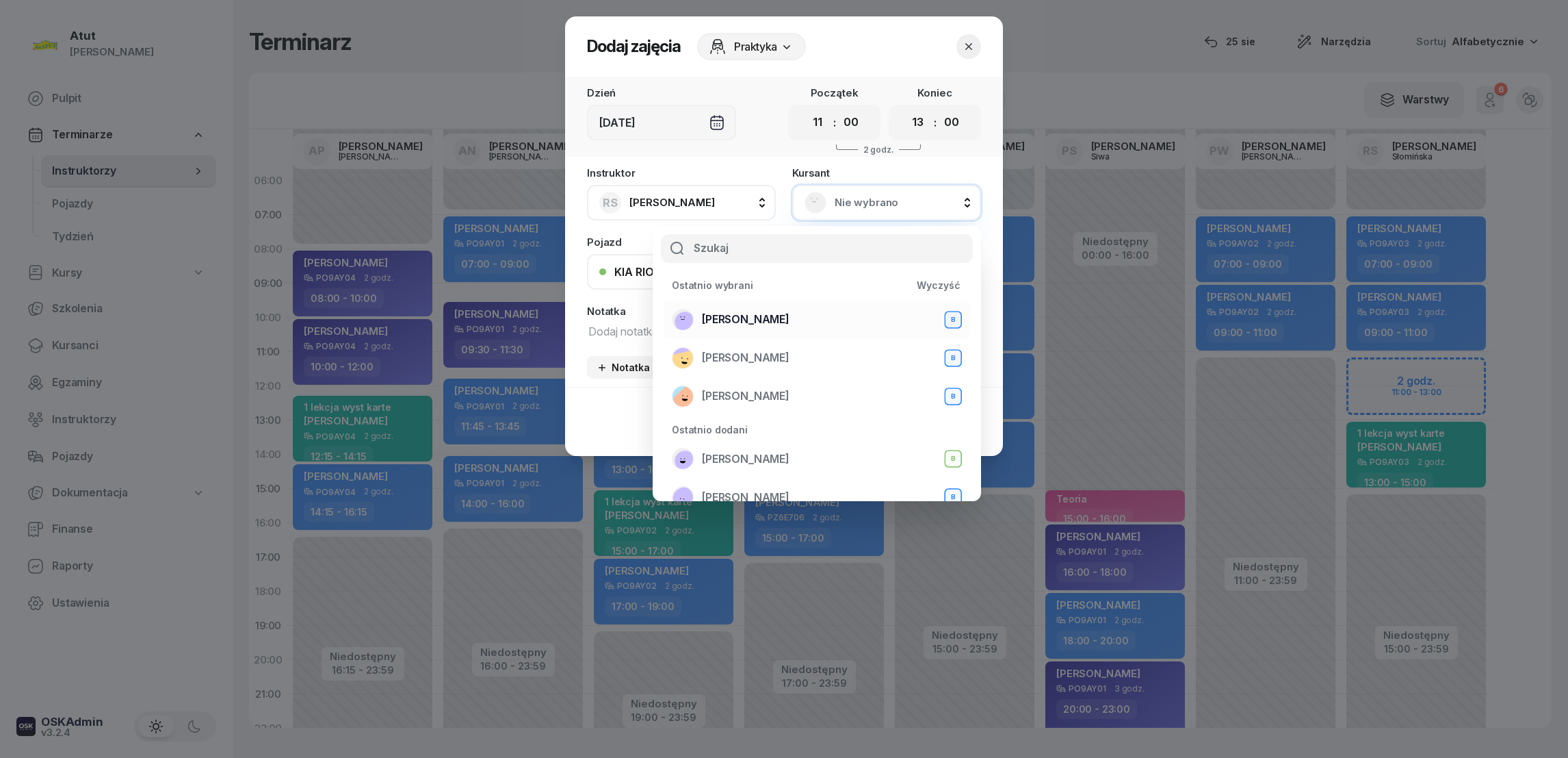
click at [754, 316] on span "[PERSON_NAME]" at bounding box center [745, 319] width 87 height 18
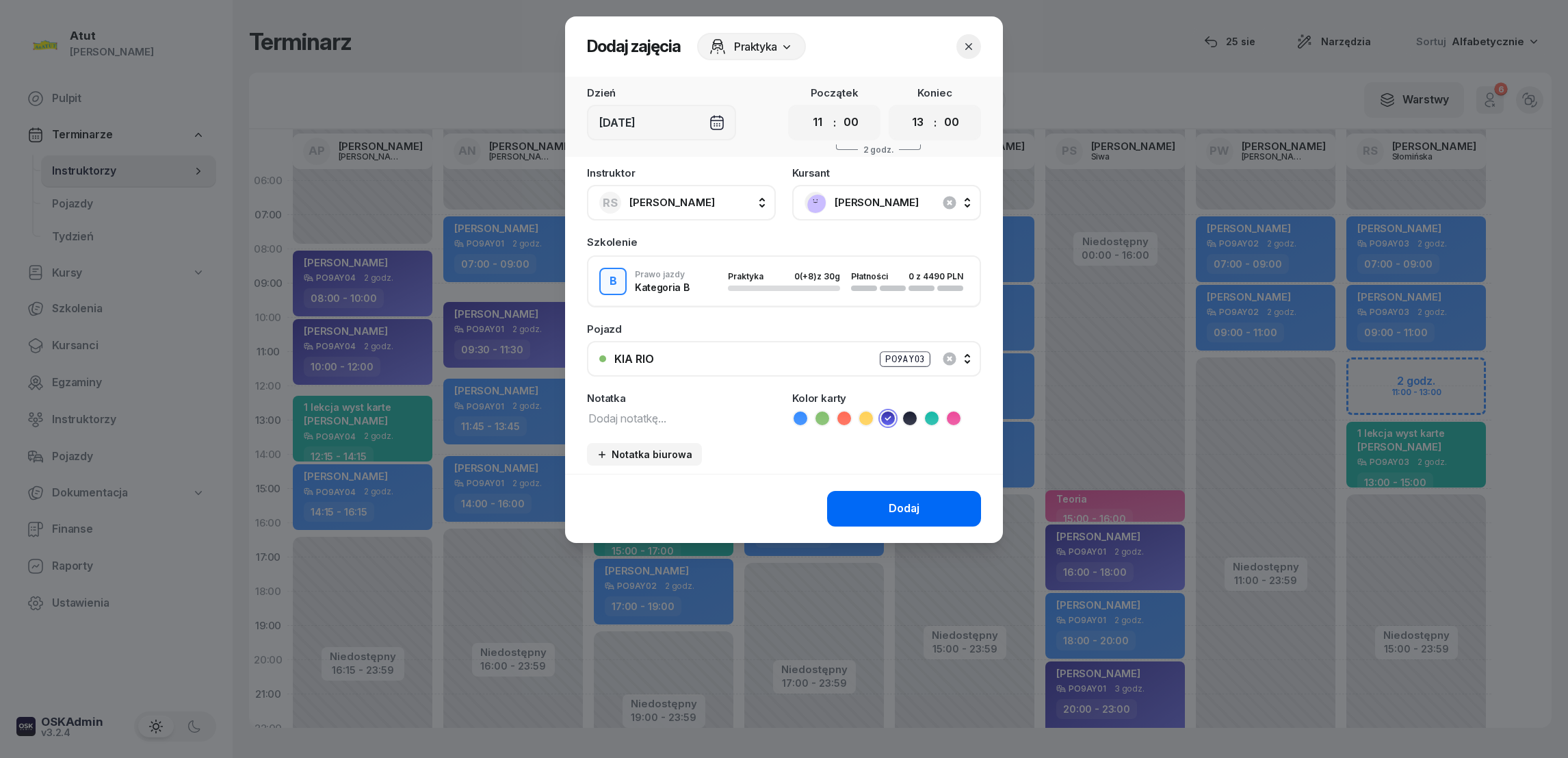
click at [897, 505] on div "Dodaj" at bounding box center [904, 508] width 30 height 18
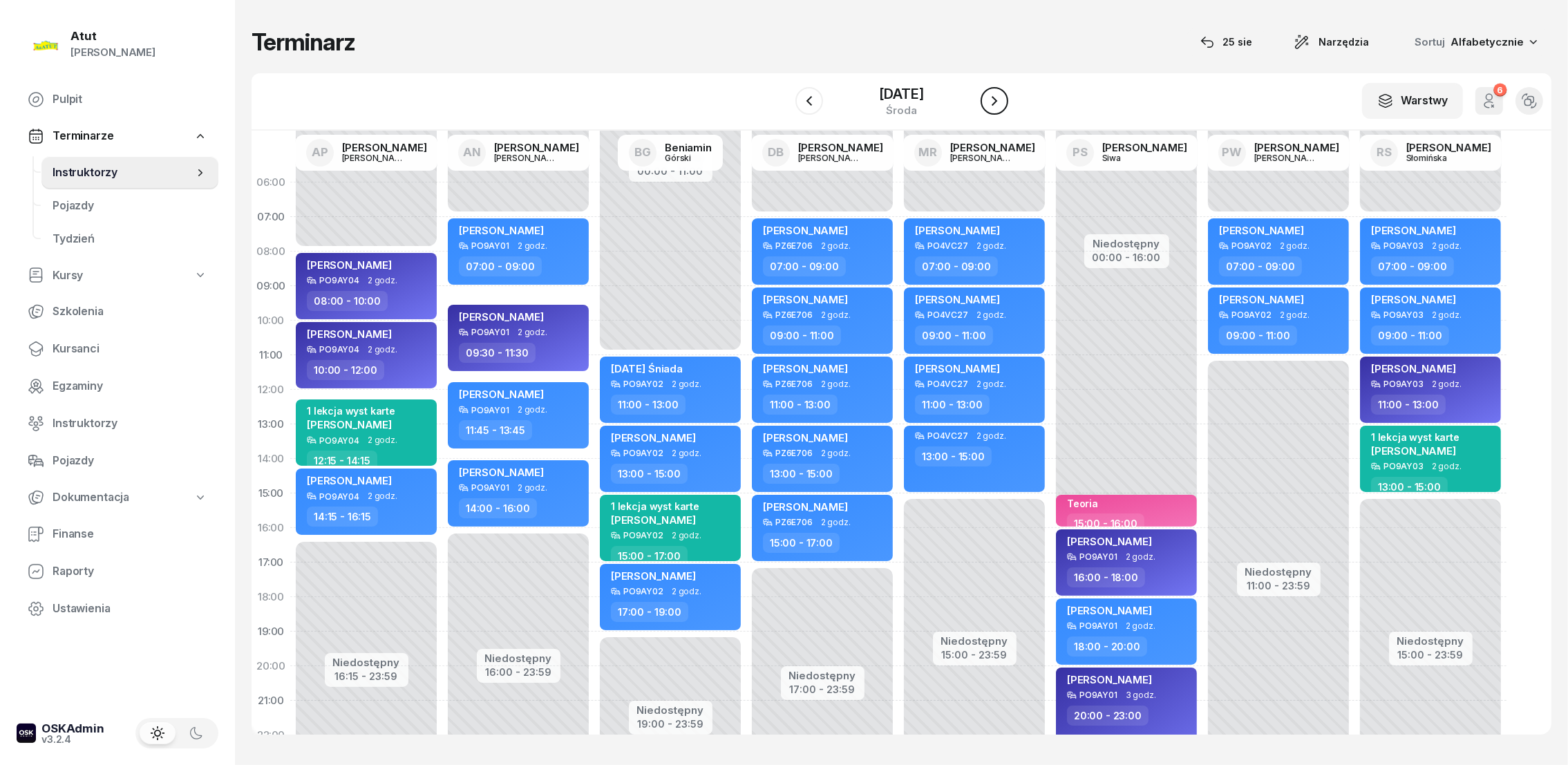
click at [995, 103] on icon "button" at bounding box center [994, 100] width 5 height 9
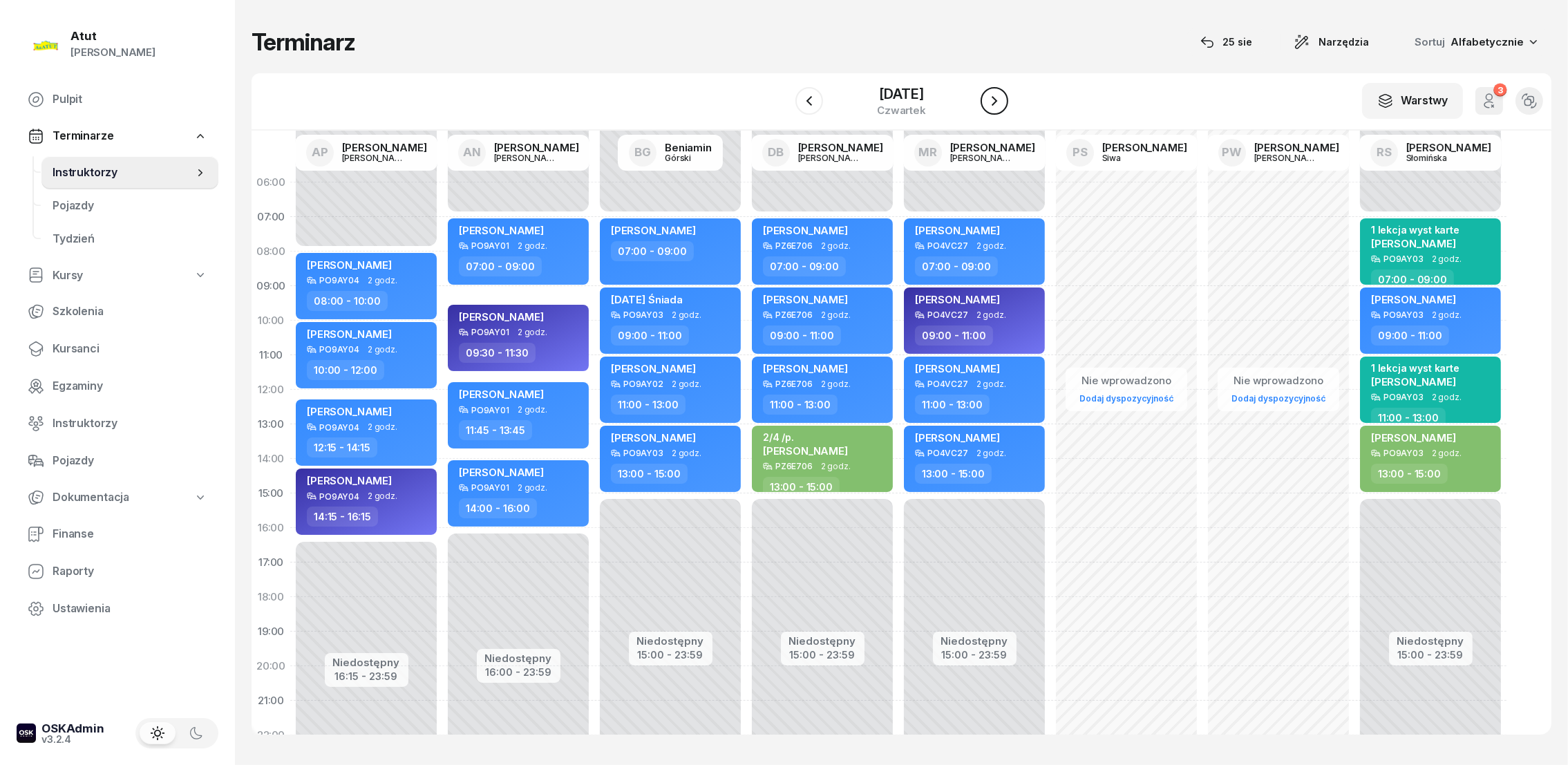
click at [1001, 94] on icon "button" at bounding box center [993, 100] width 16 height 16
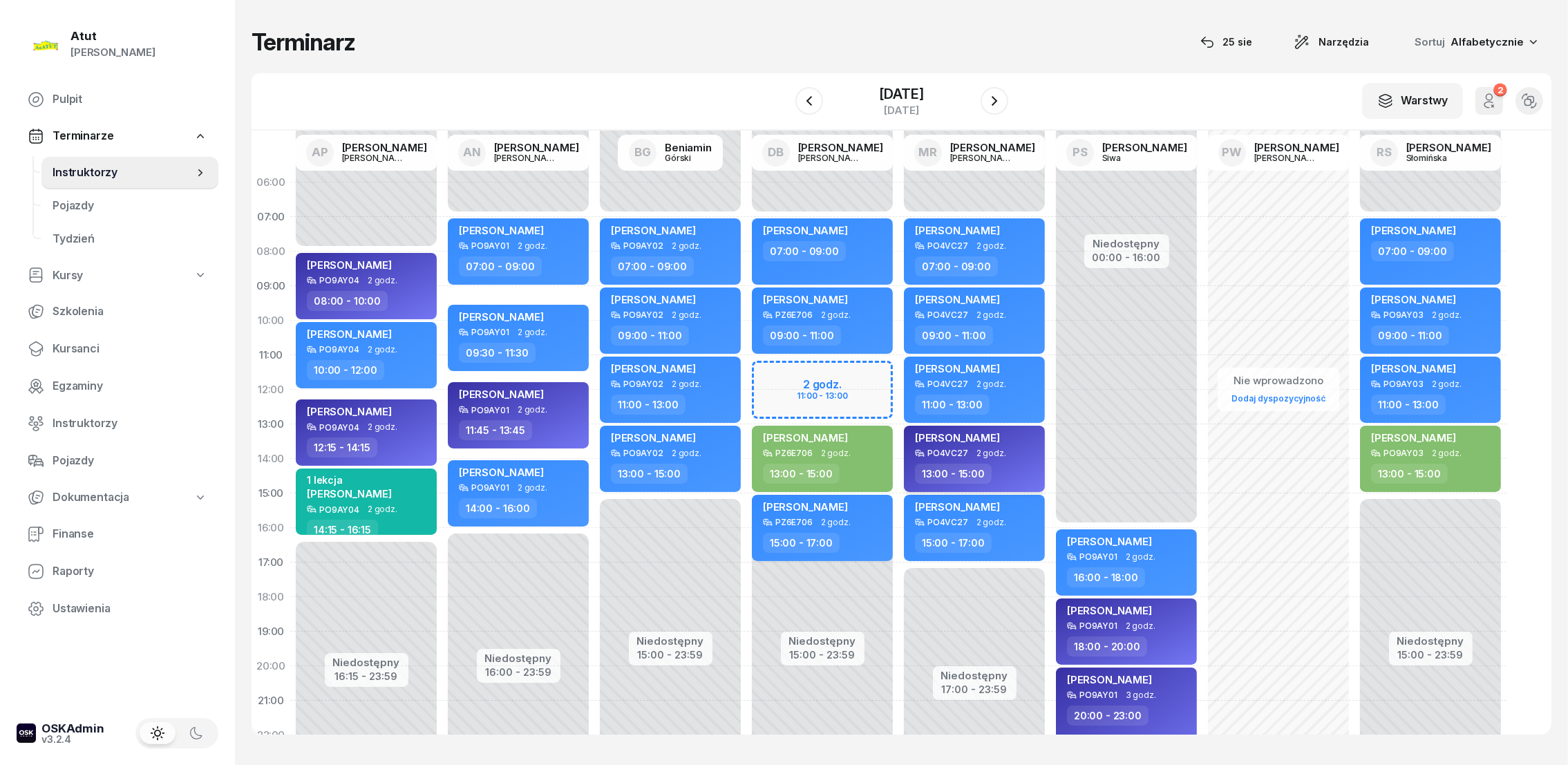
click at [931, 434] on span "[PERSON_NAME]" at bounding box center [957, 437] width 85 height 13
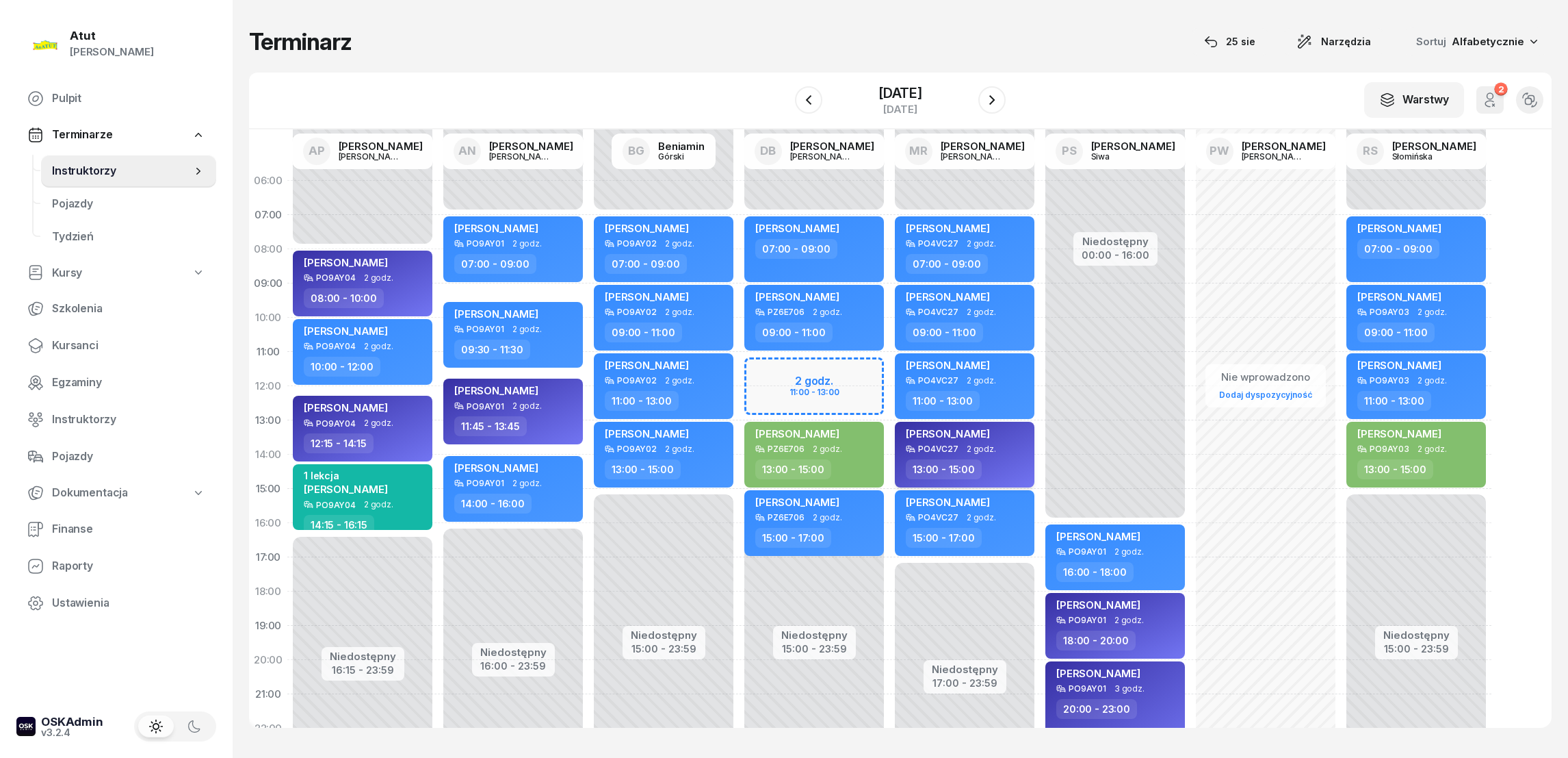
select select "13"
select select "15"
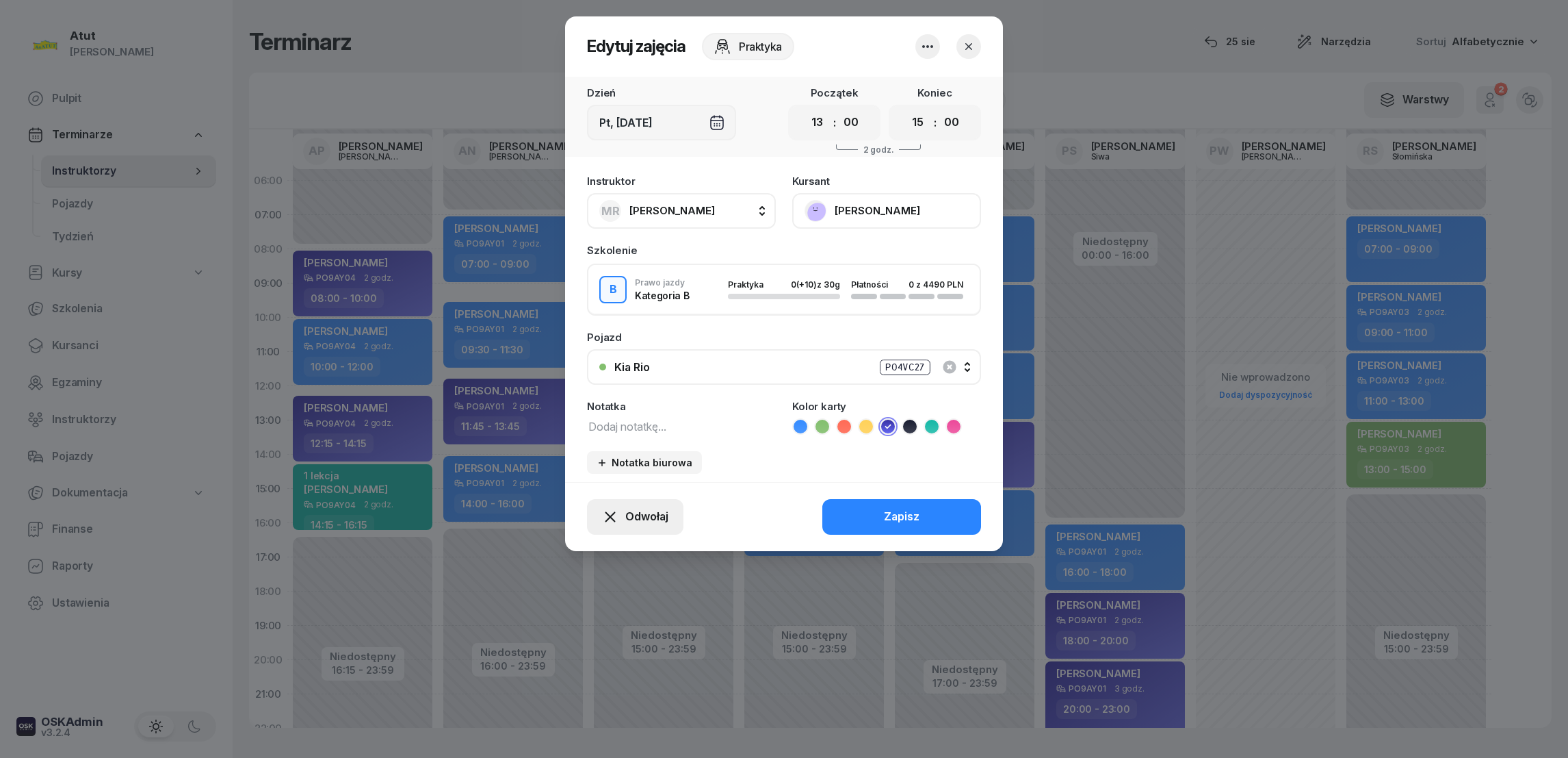
click at [647, 515] on span "Odwołaj" at bounding box center [647, 517] width 43 height 18
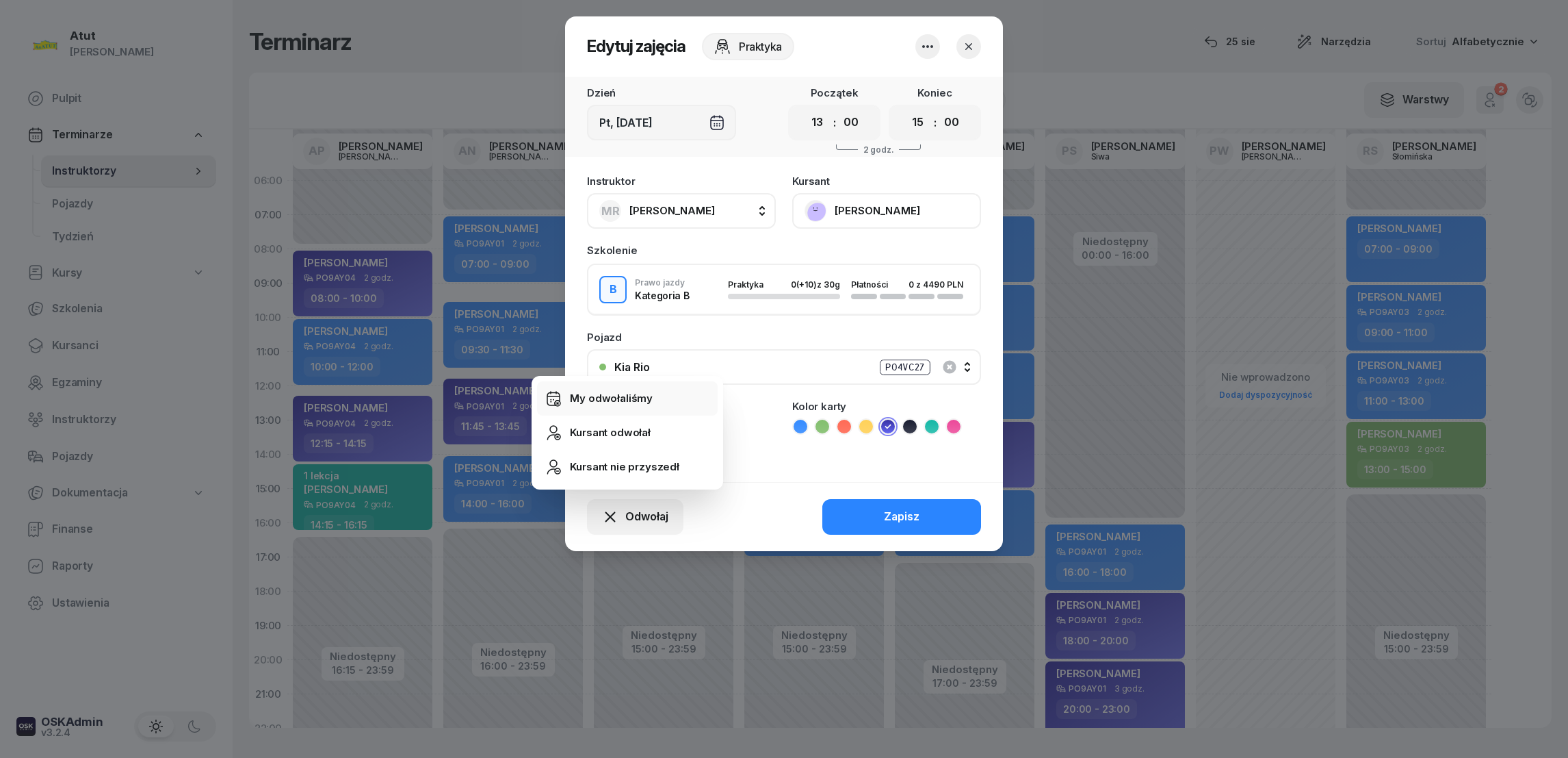
click at [621, 403] on div "My odwołaliśmy" at bounding box center [611, 398] width 83 height 18
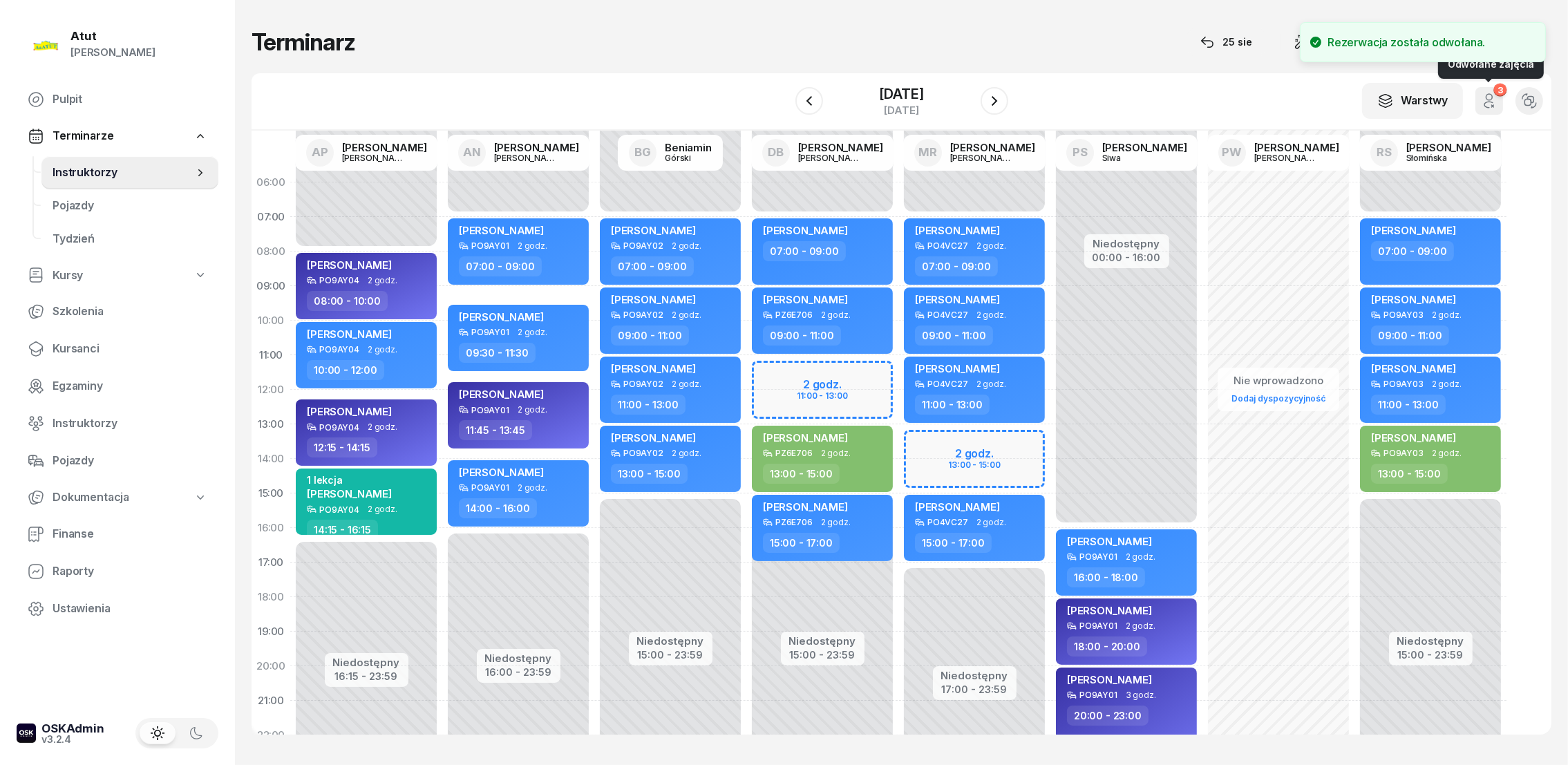
click at [1483, 101] on icon "button" at bounding box center [1488, 100] width 16 height 16
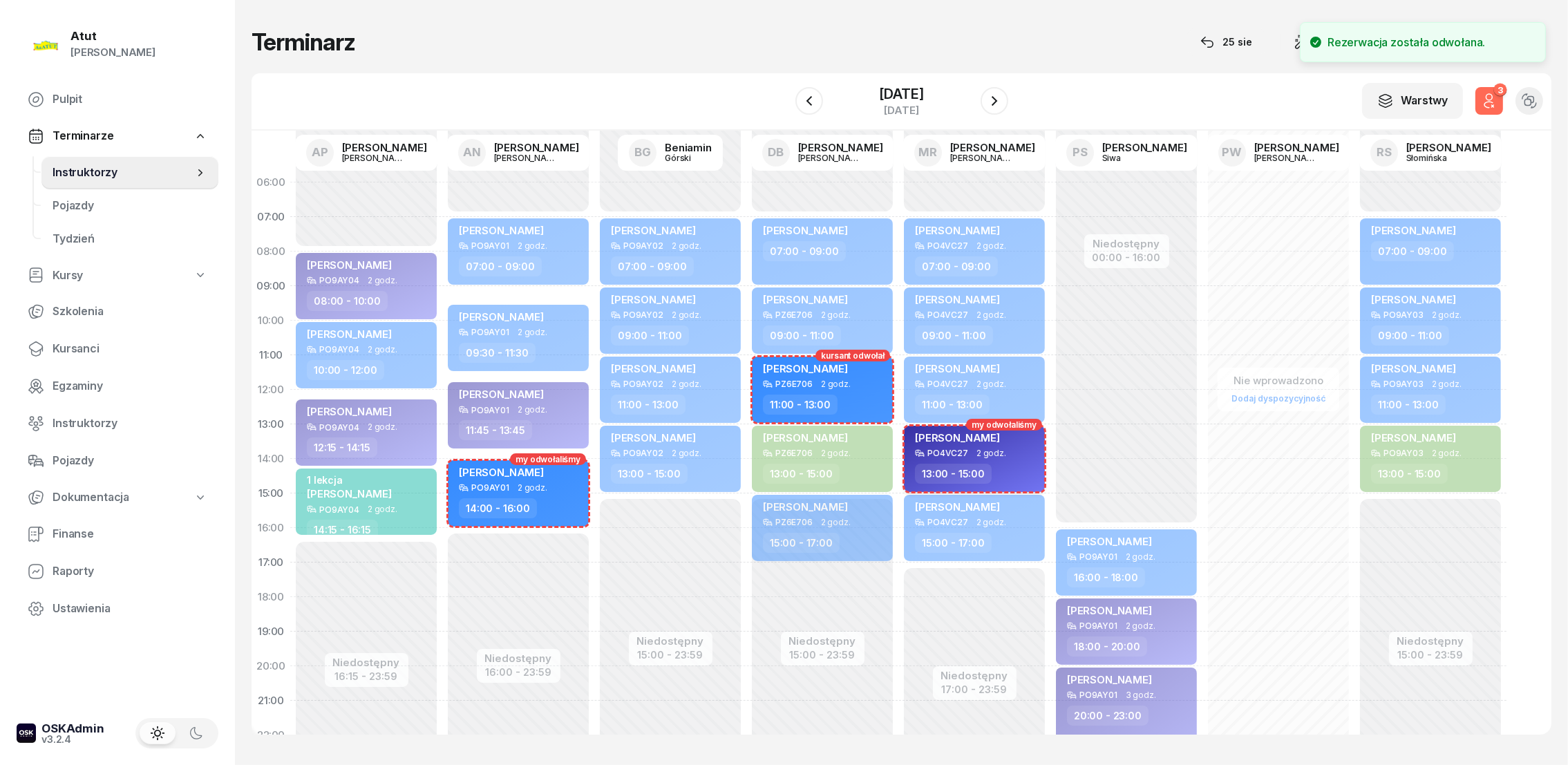
click at [950, 444] on div "[PERSON_NAME]" at bounding box center [957, 439] width 85 height 17
select select "13"
select select "15"
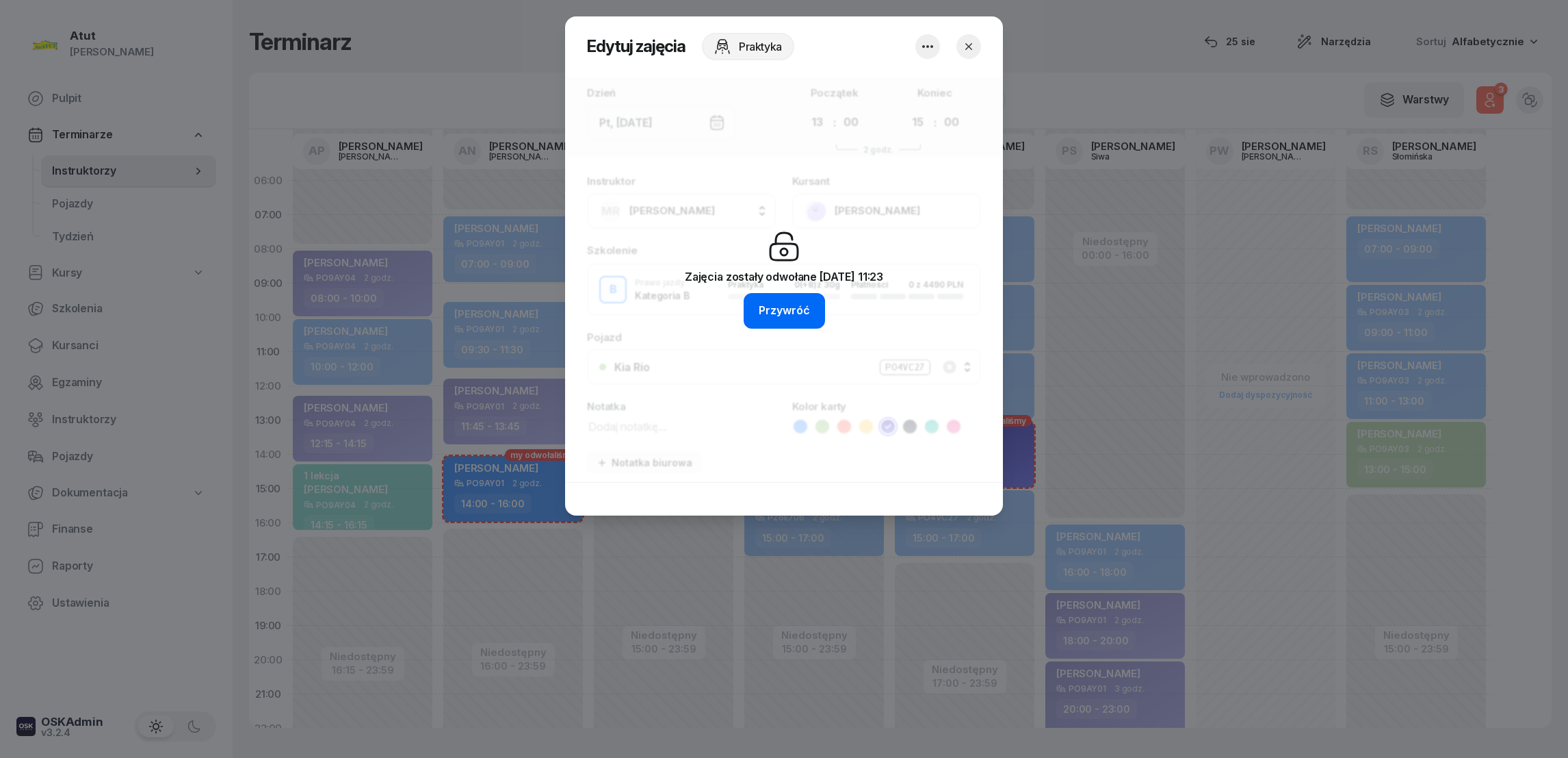
click at [798, 313] on div "Przywróć" at bounding box center [784, 310] width 52 height 18
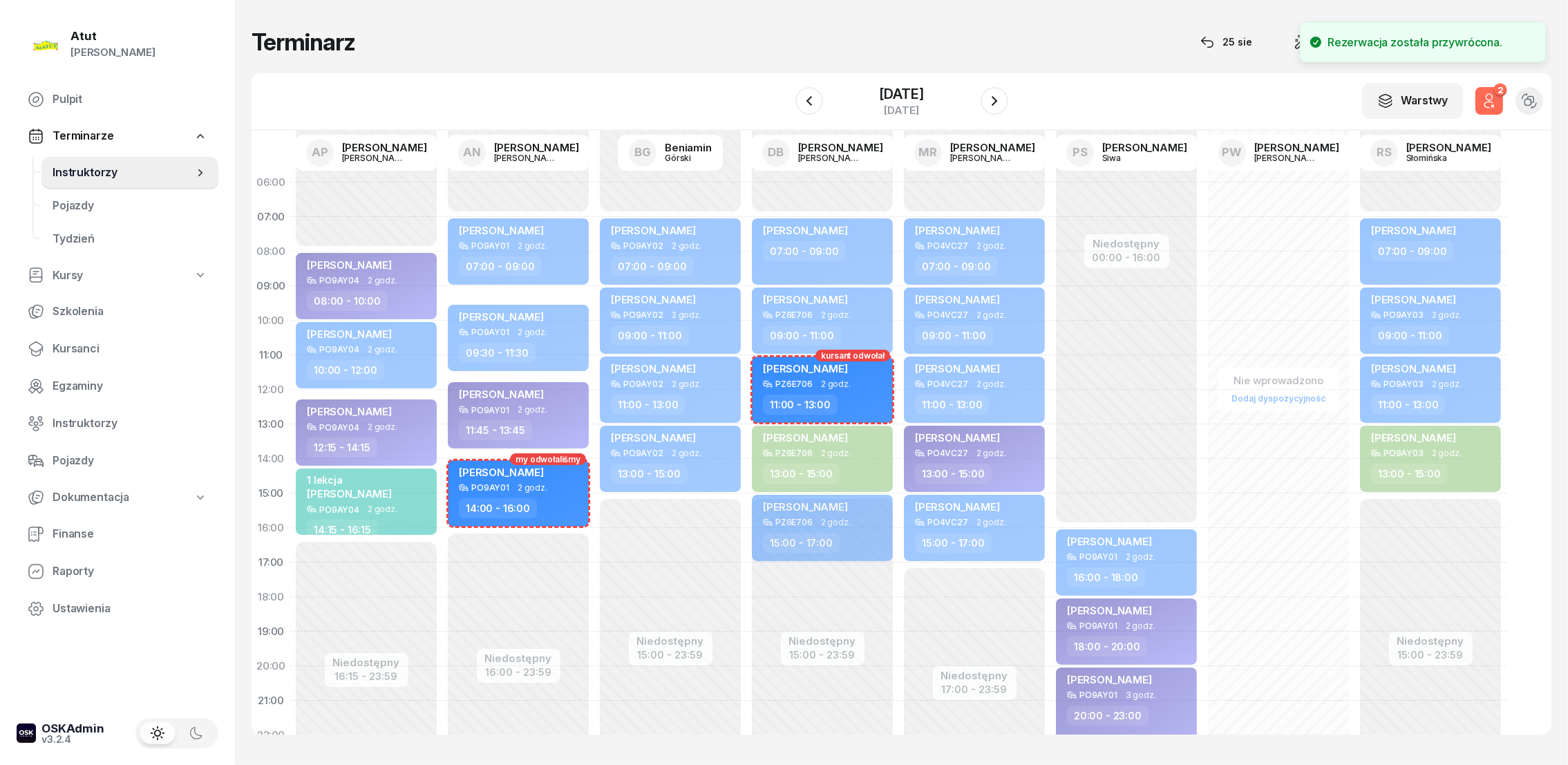
click at [1202, 378] on div "Niedostępny 00:00 - 16:00 Niedostępny 22:00 - 23:59 [PERSON_NAME] PO9AY01 2 god…" at bounding box center [1278, 493] width 152 height 656
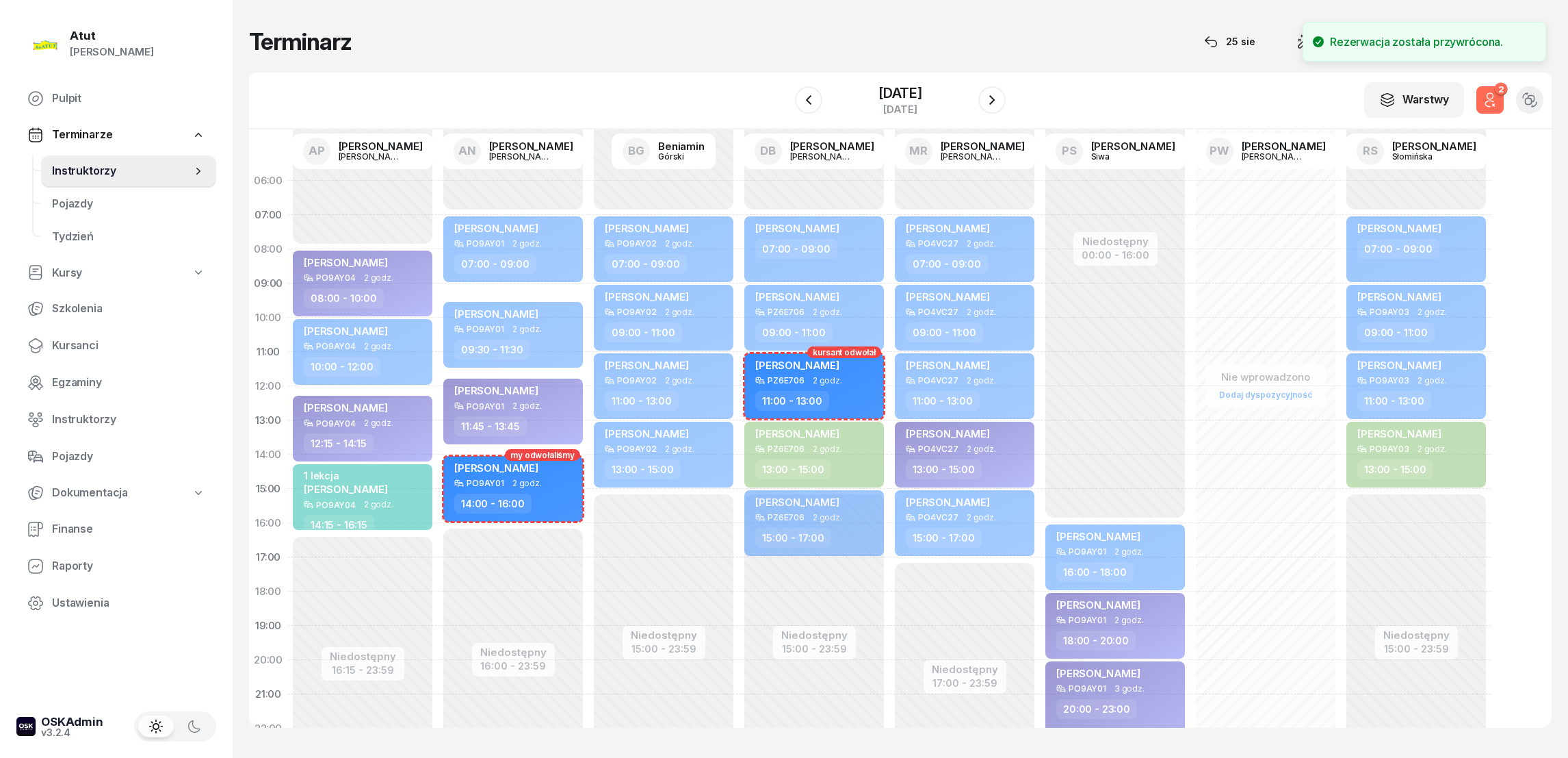
select select "11"
select select "13"
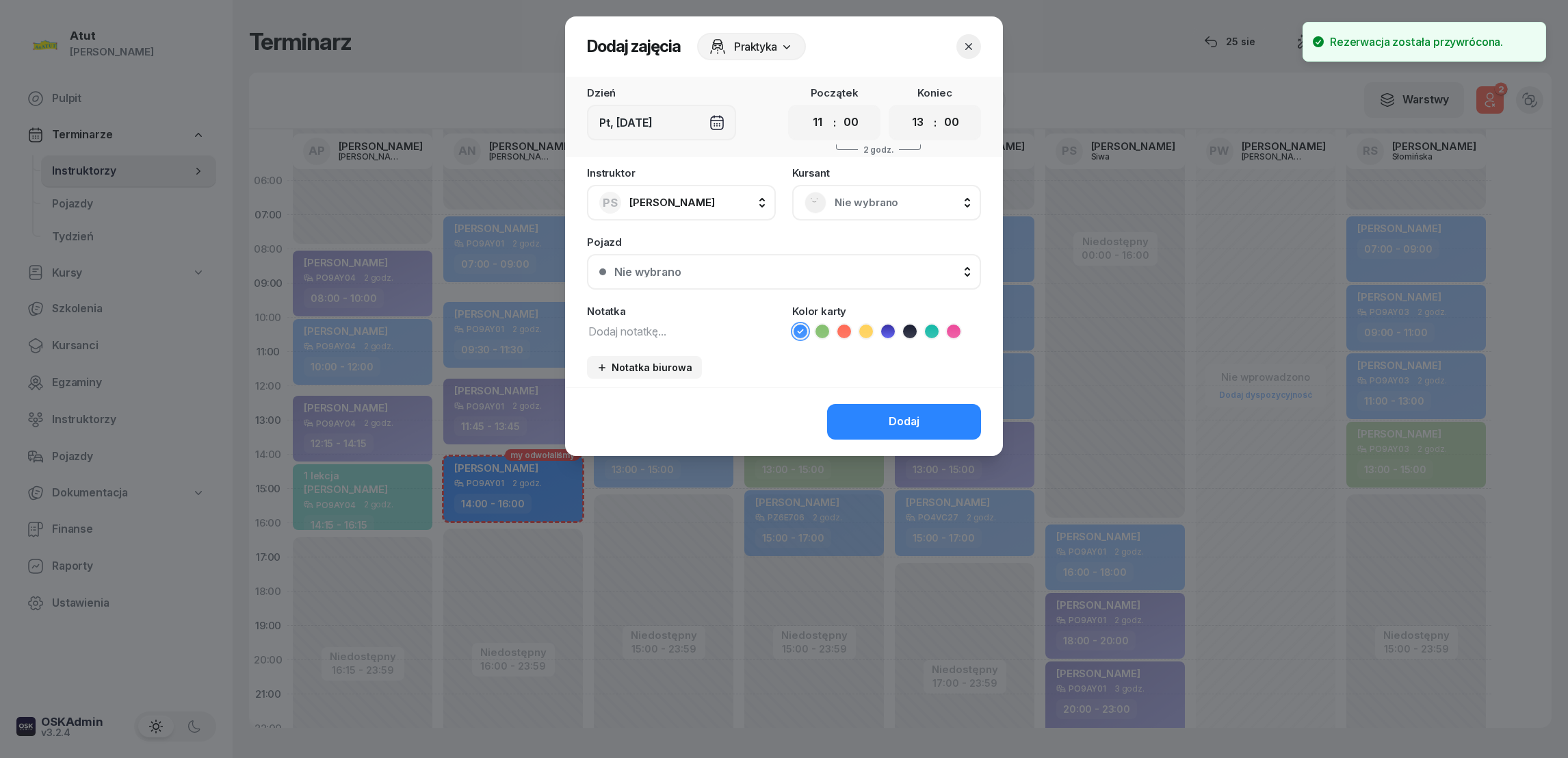
click at [974, 46] on icon "button" at bounding box center [969, 47] width 14 height 14
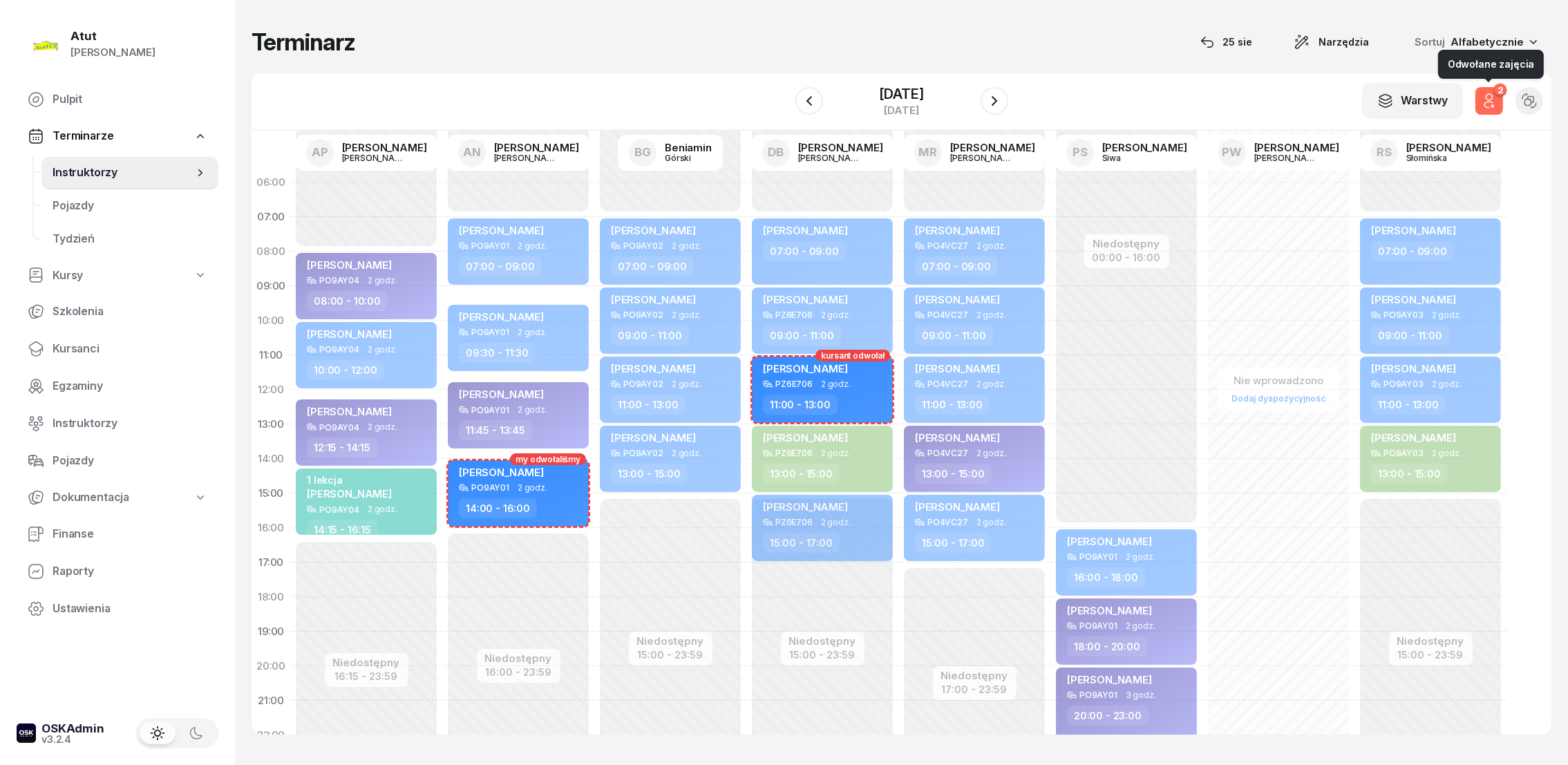
click at [1481, 103] on icon "button" at bounding box center [1488, 100] width 16 height 16
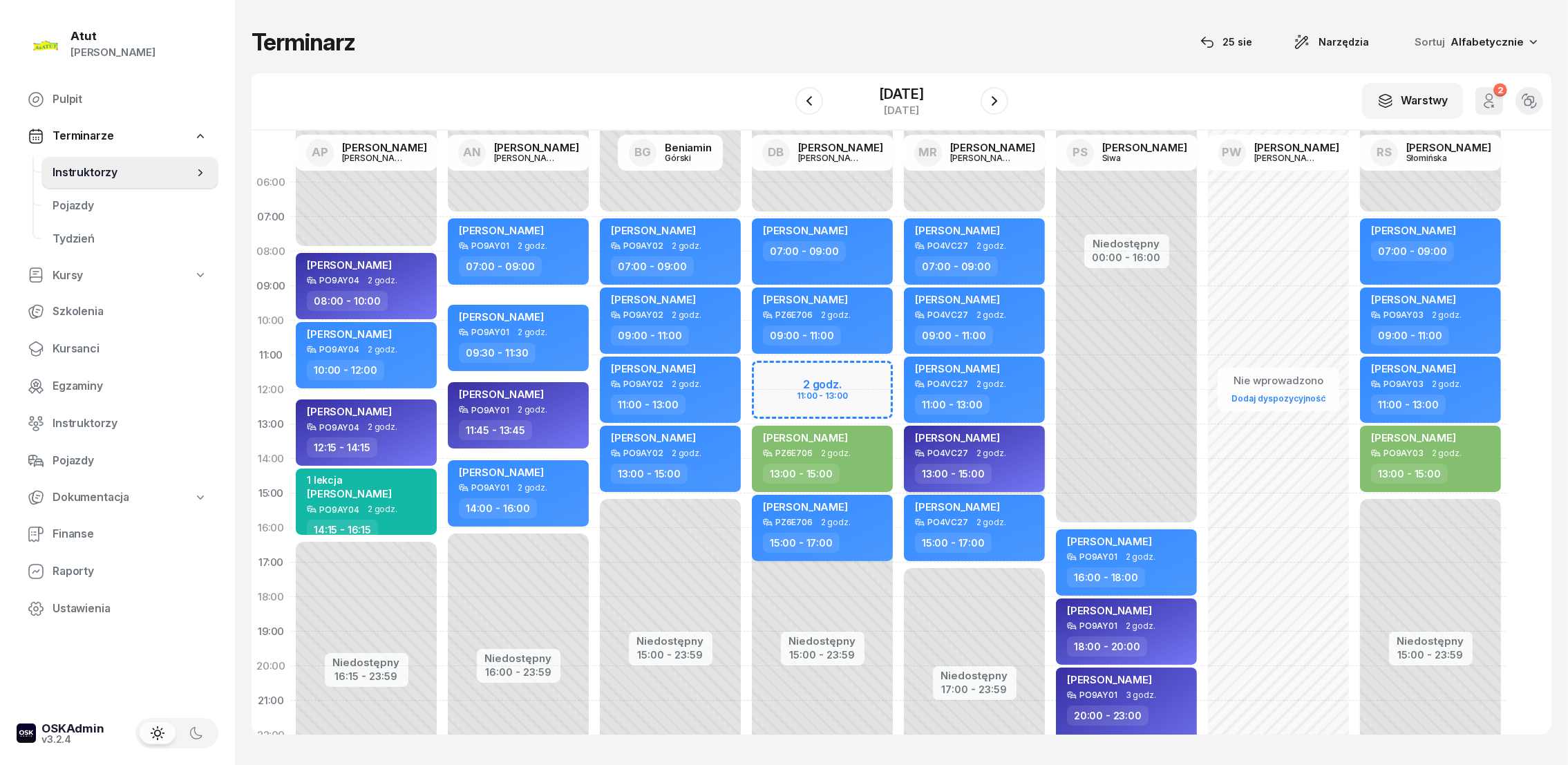
click at [955, 435] on span "[PERSON_NAME]" at bounding box center [957, 437] width 85 height 13
select select "13"
select select "15"
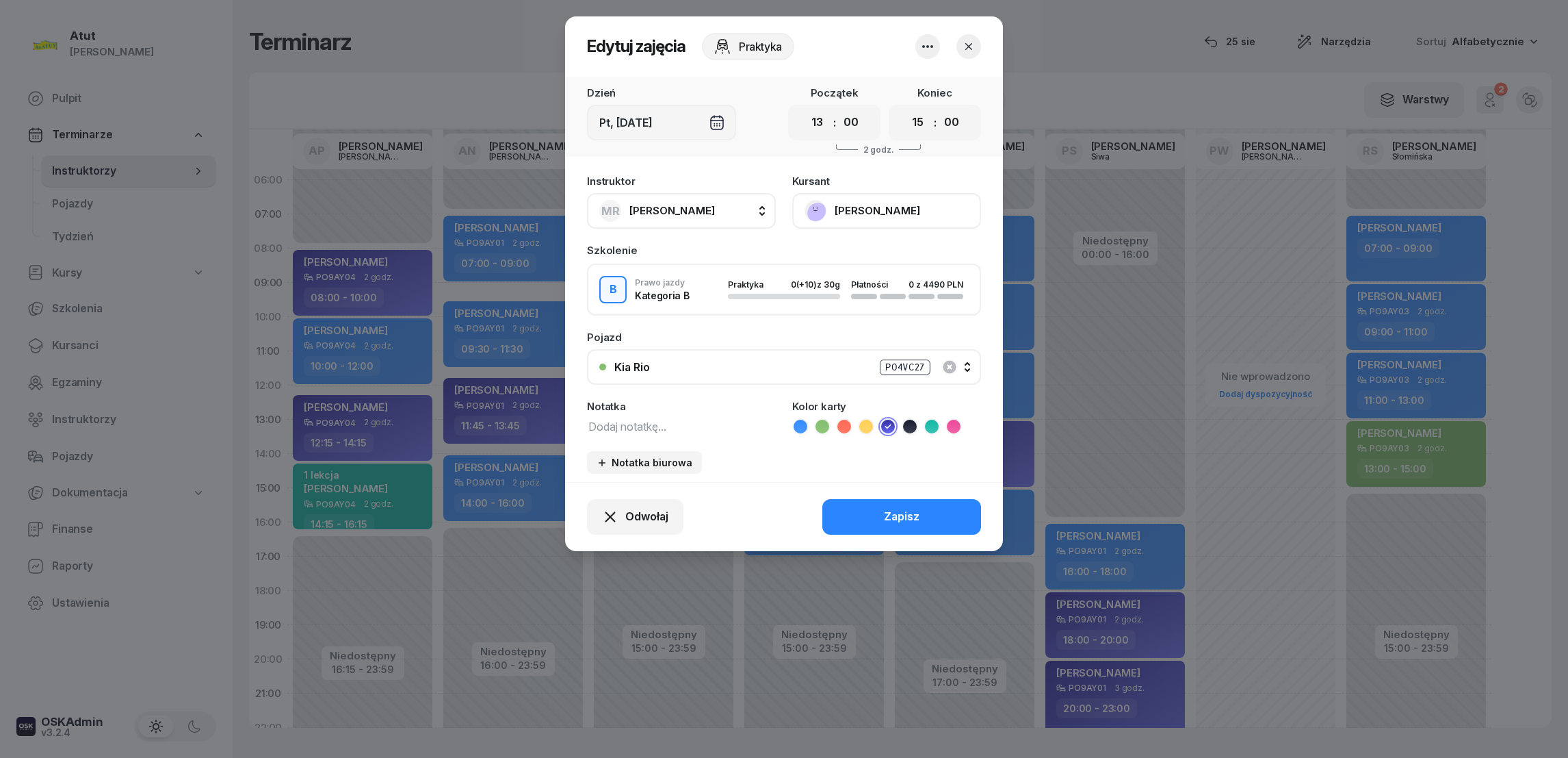
click at [971, 44] on icon "button" at bounding box center [969, 47] width 7 height 7
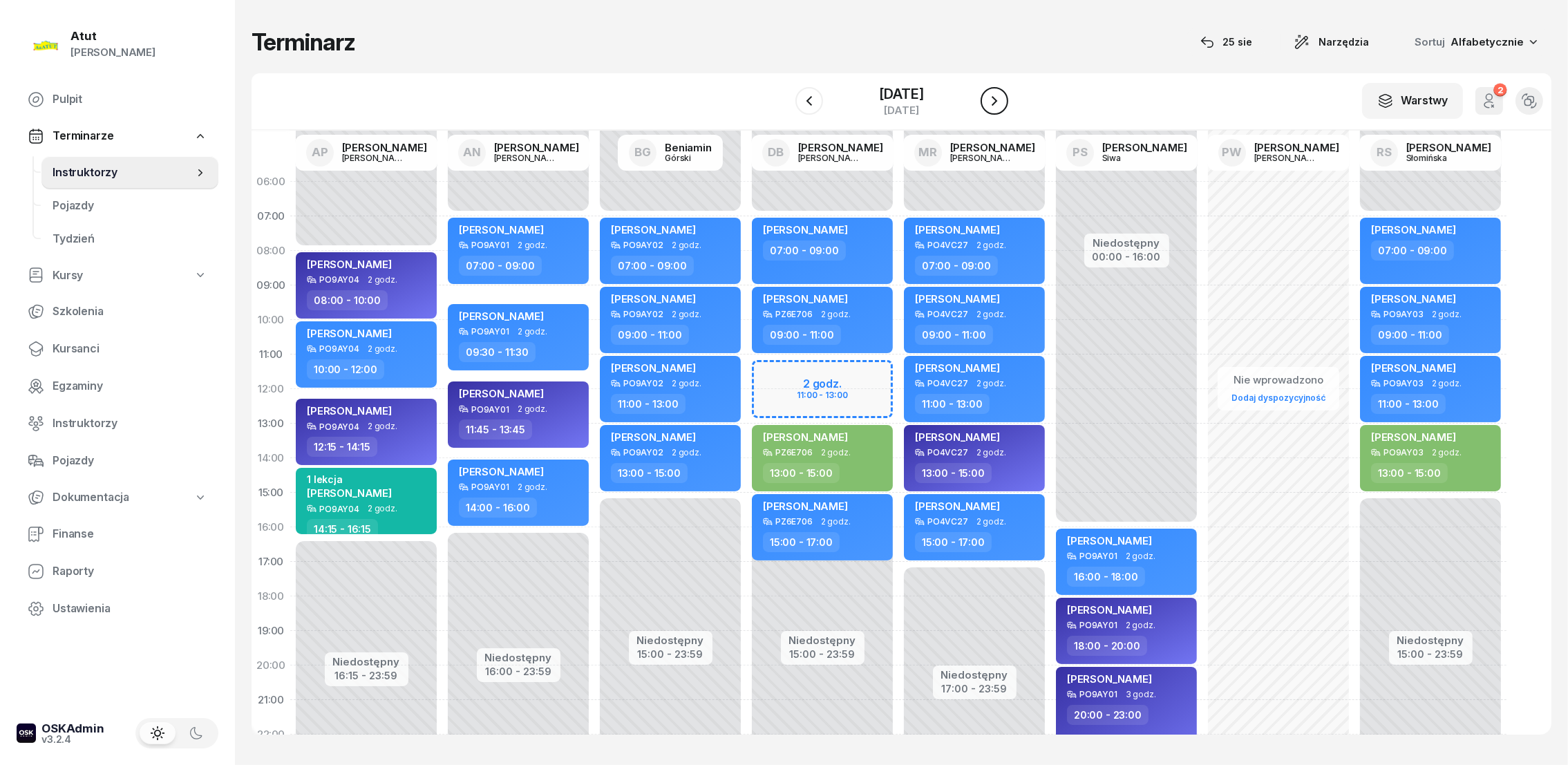
click at [992, 103] on icon "button" at bounding box center [993, 100] width 16 height 16
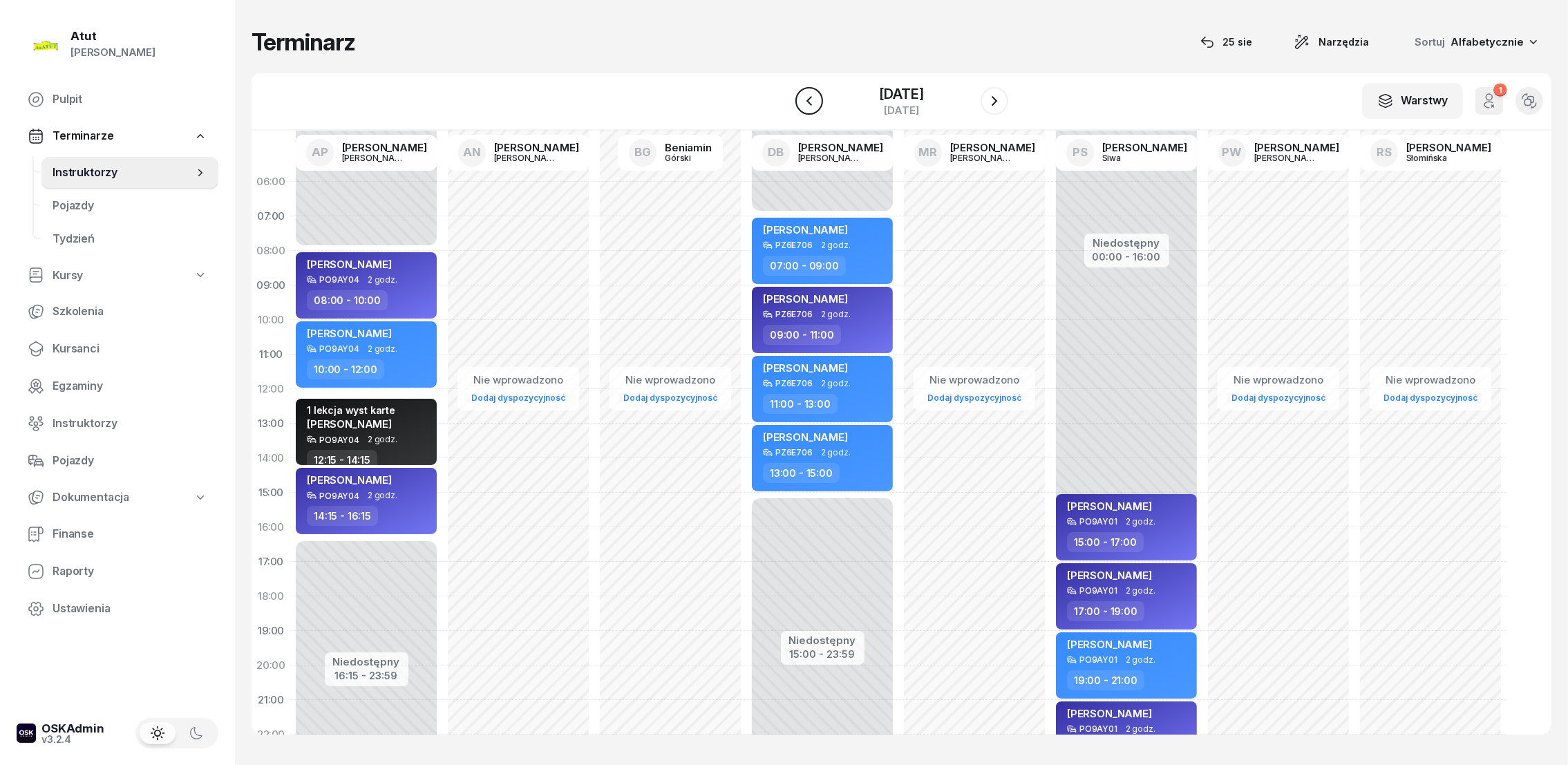
click at [806, 97] on icon "button" at bounding box center [809, 100] width 16 height 16
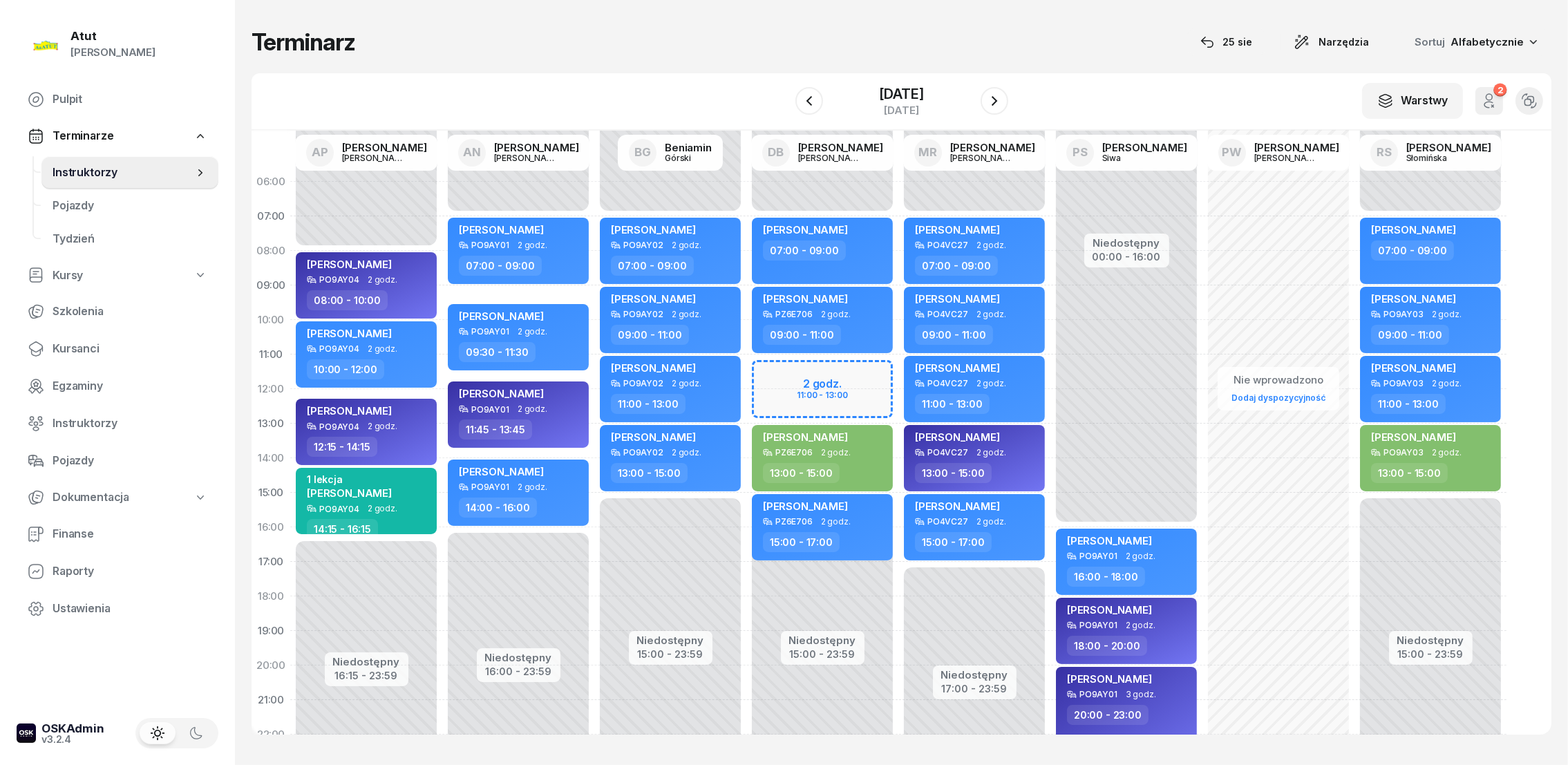
click at [899, 370] on div "Niedostępny 00:00 - 07:00 Niedostępny 15:00 - 23:59 2 godz. 11:00 - 13:00 [PERS…" at bounding box center [975, 492] width 152 height 656
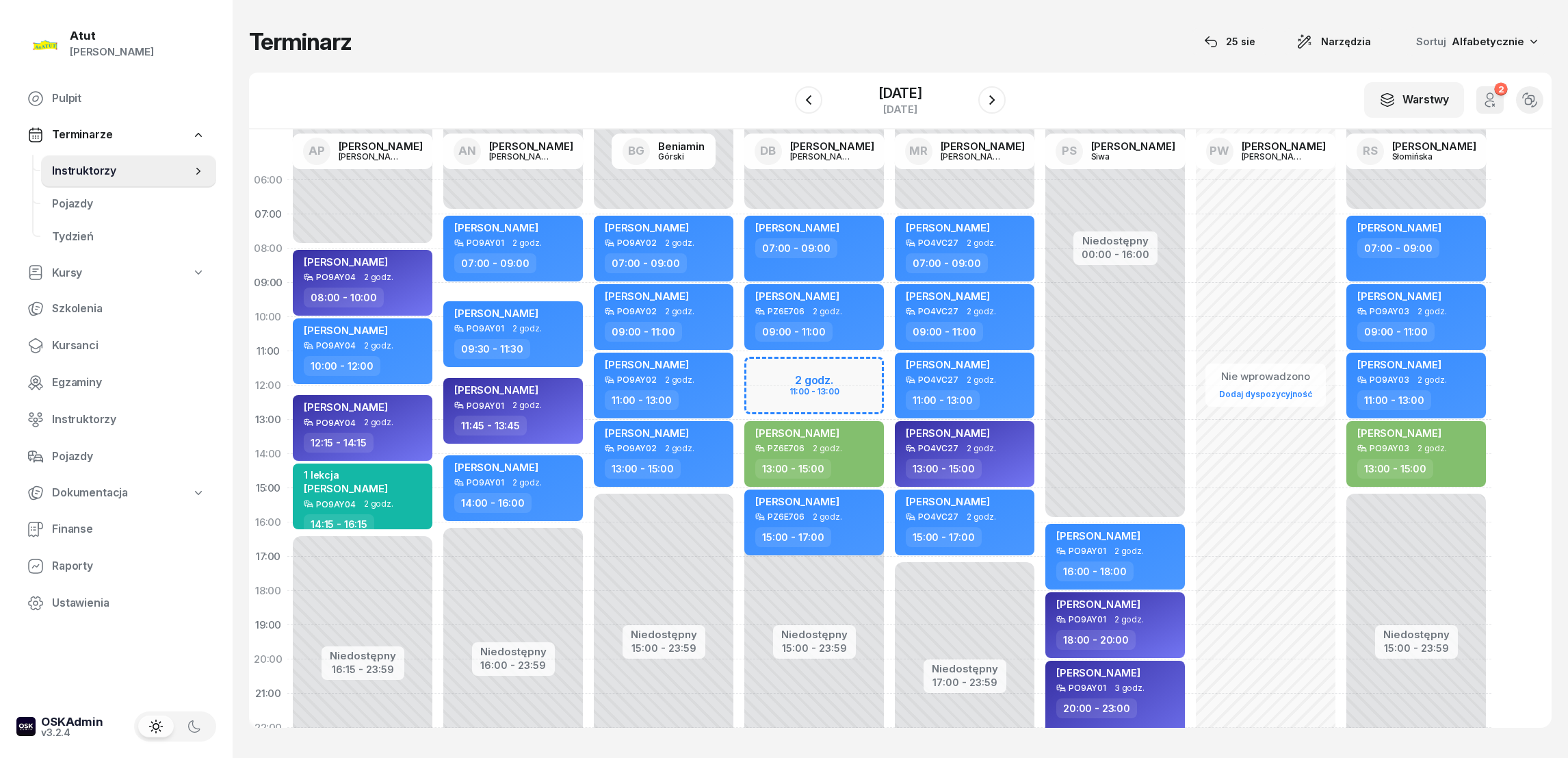
select select "11"
select select "13"
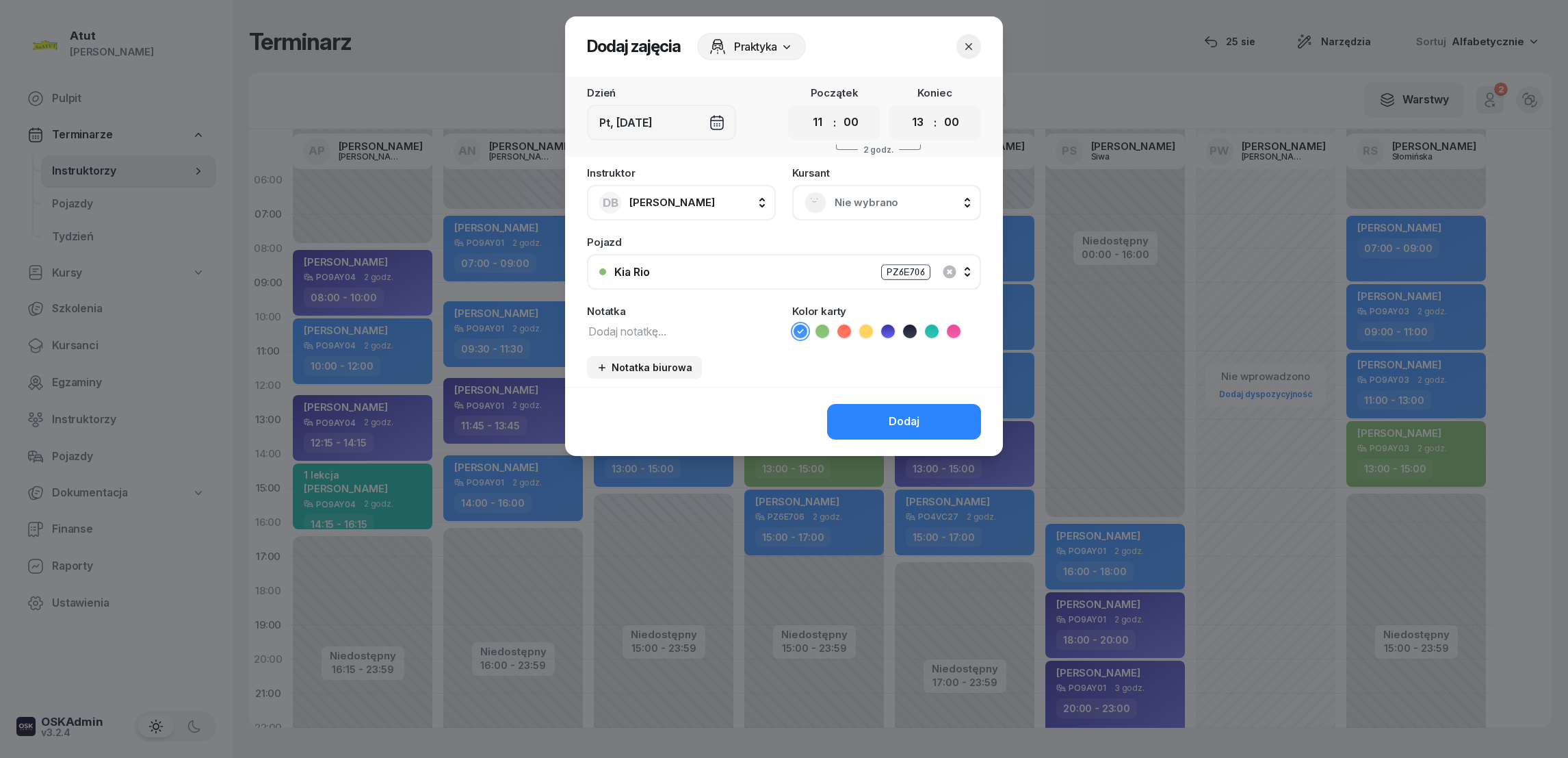
click at [890, 331] on icon at bounding box center [888, 331] width 14 height 14
click at [844, 196] on span "Nie wybrano" at bounding box center [902, 202] width 134 height 18
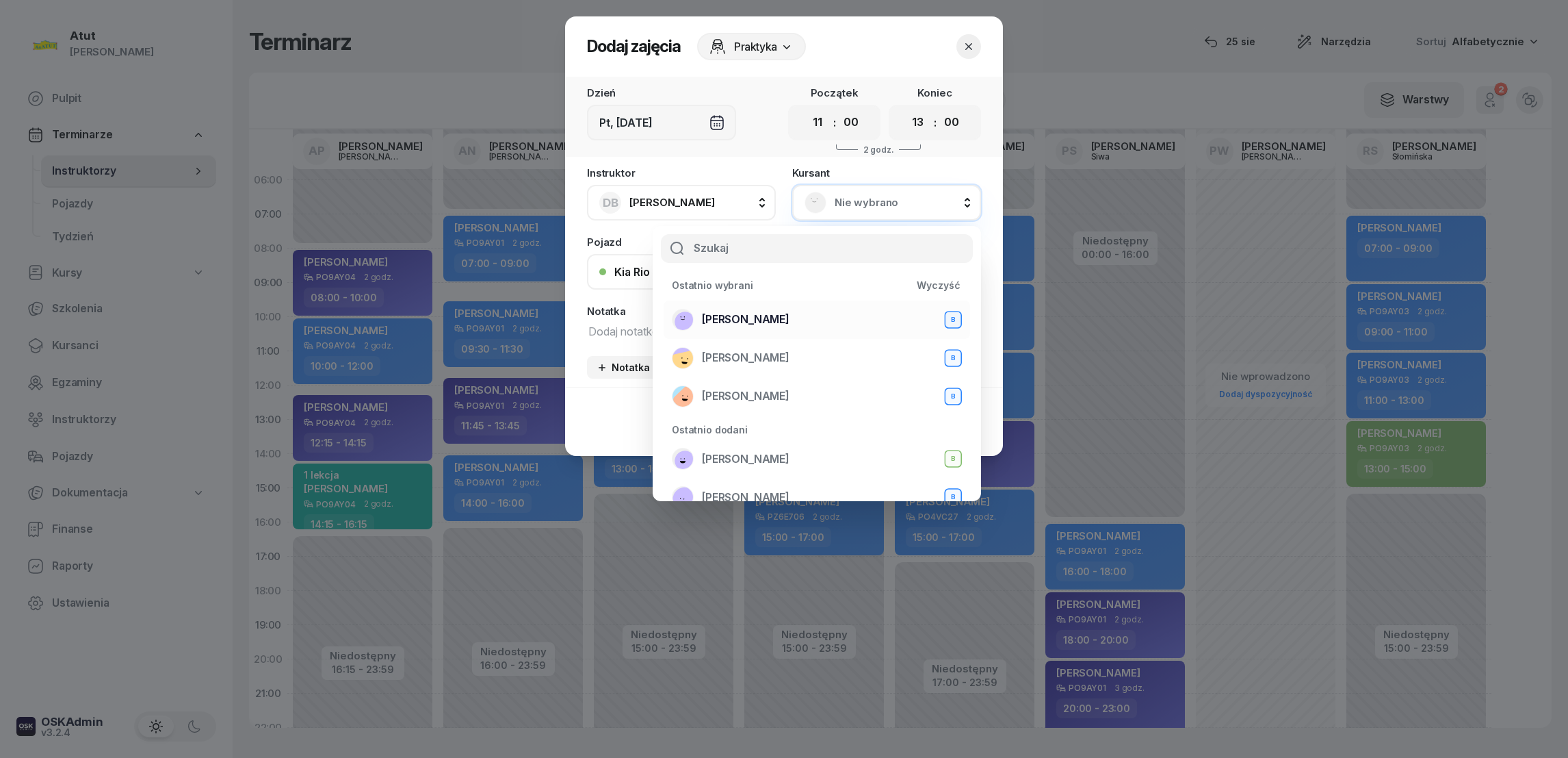
click at [749, 324] on span "[PERSON_NAME]" at bounding box center [745, 319] width 87 height 18
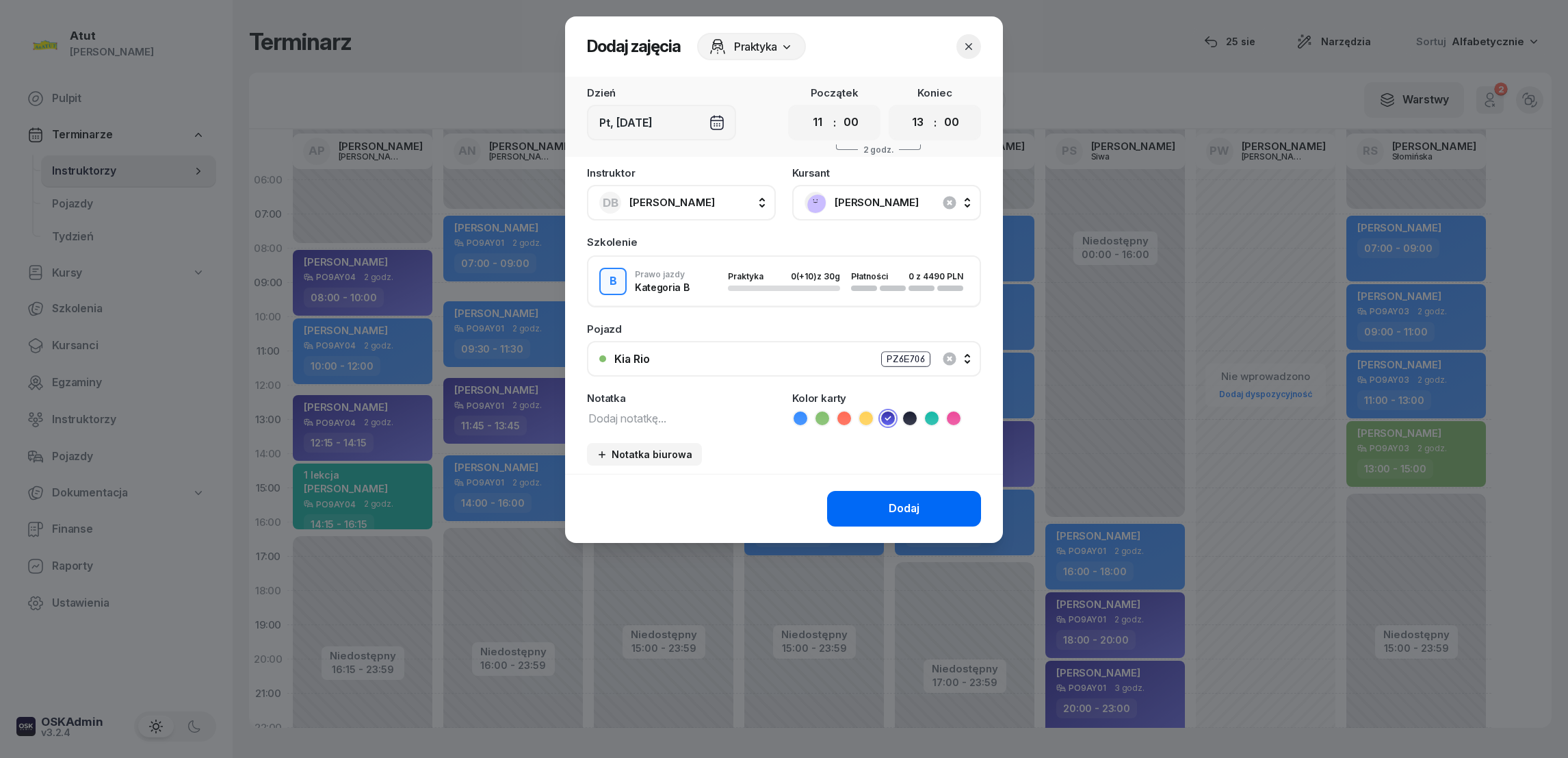
click at [898, 510] on div "Dodaj" at bounding box center [904, 508] width 30 height 18
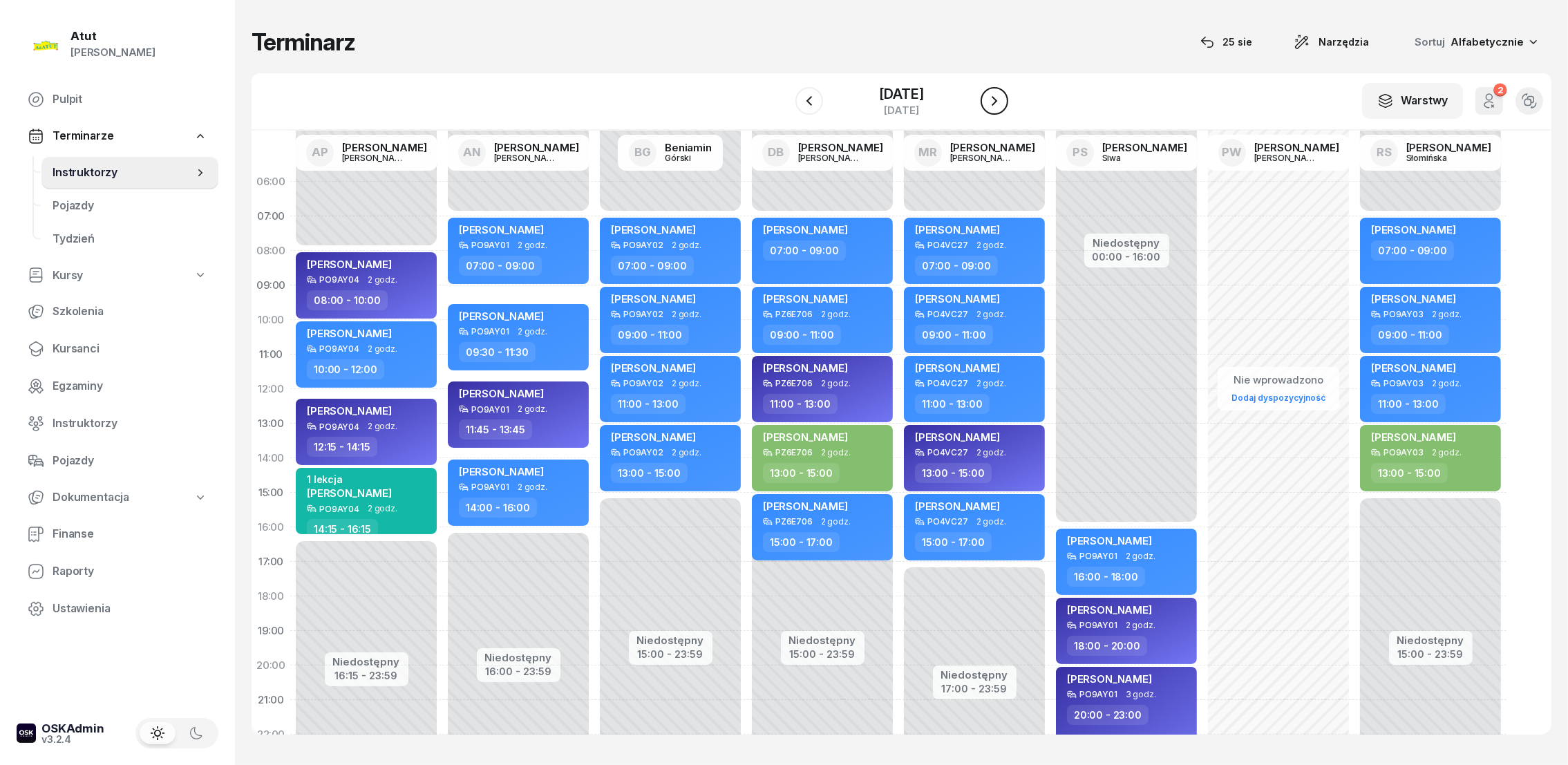
click at [996, 103] on icon "button" at bounding box center [994, 100] width 5 height 9
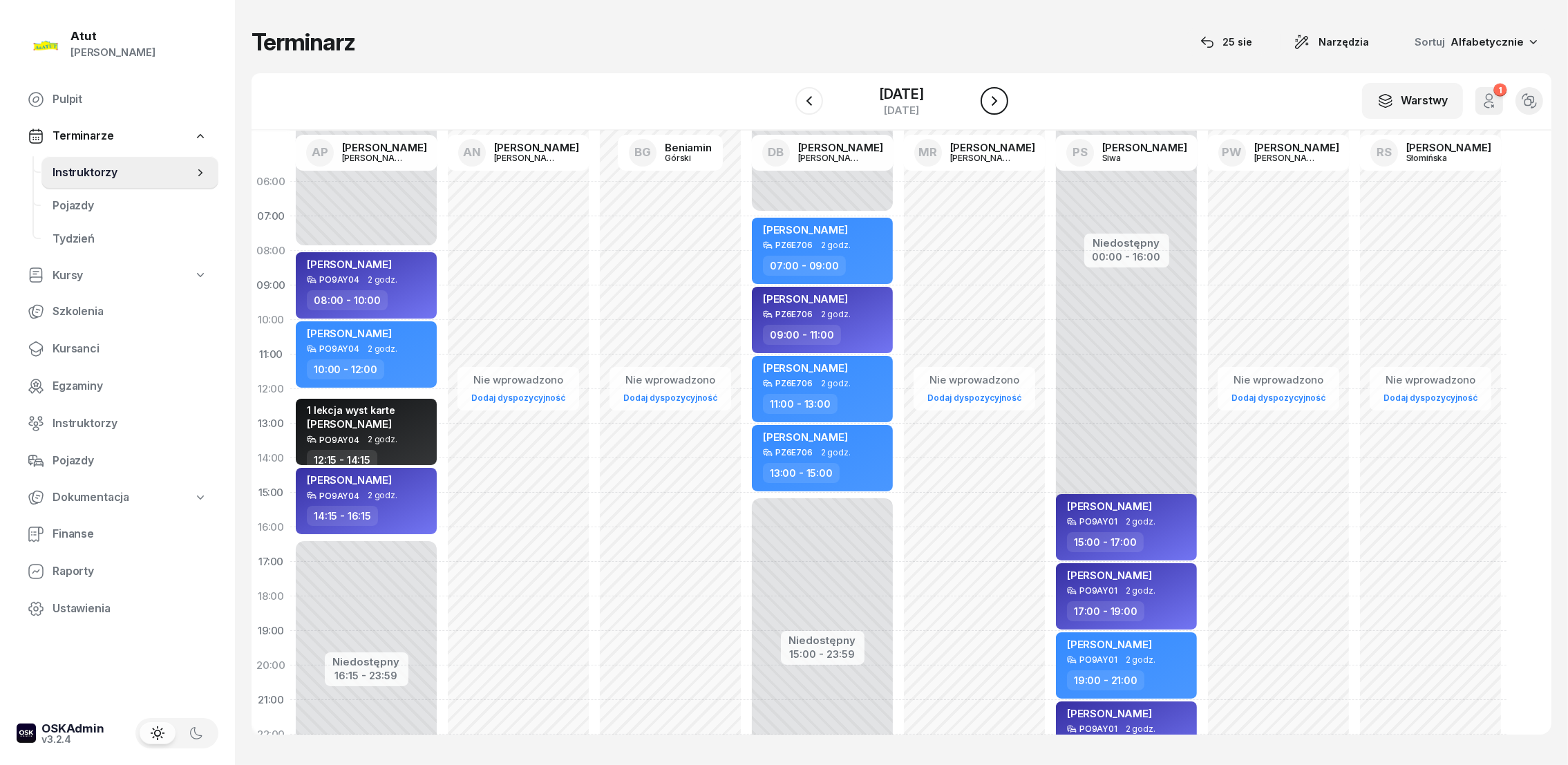
click at [996, 103] on icon "button" at bounding box center [994, 100] width 5 height 9
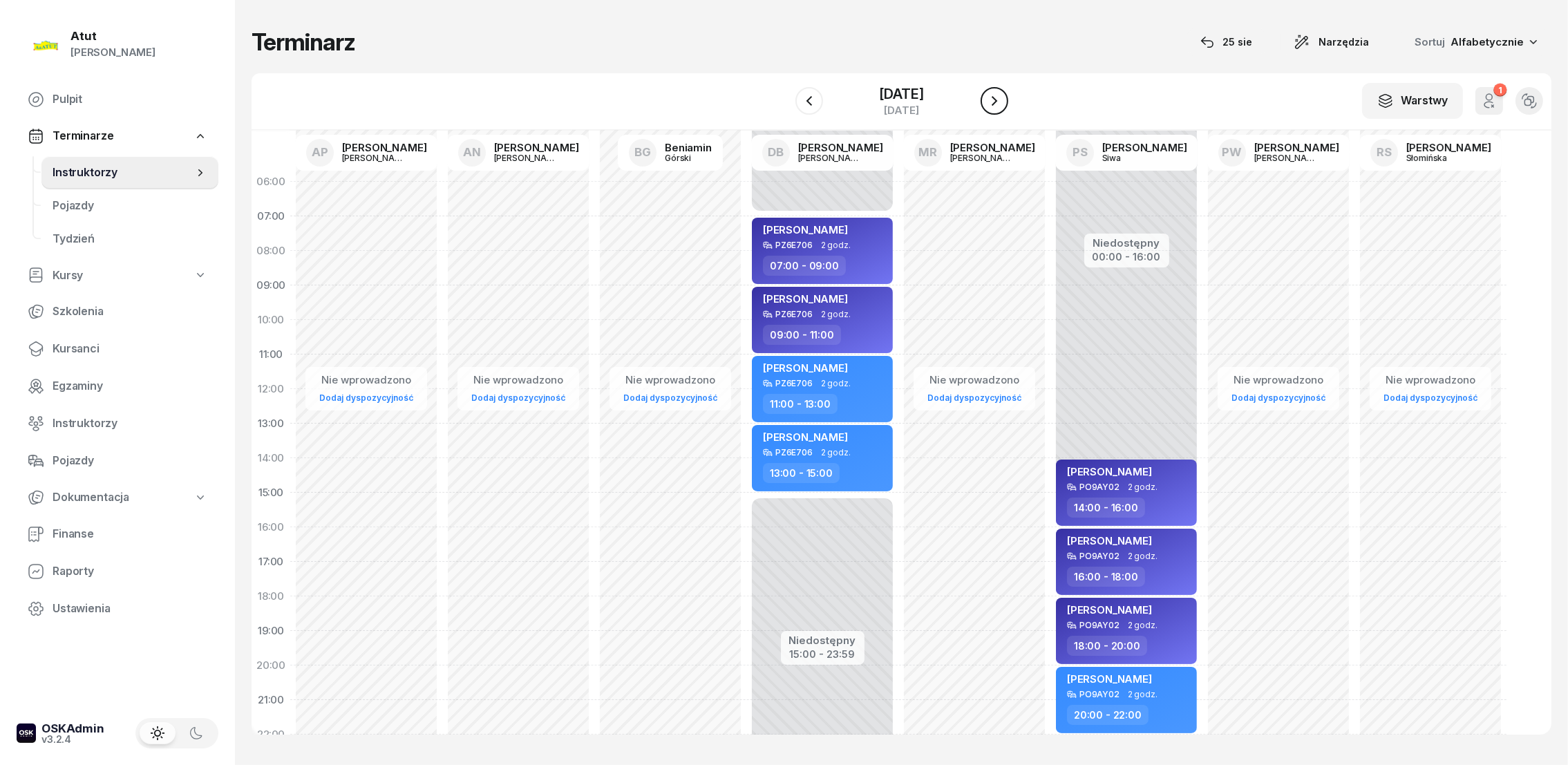
click at [996, 103] on icon "button" at bounding box center [994, 100] width 5 height 9
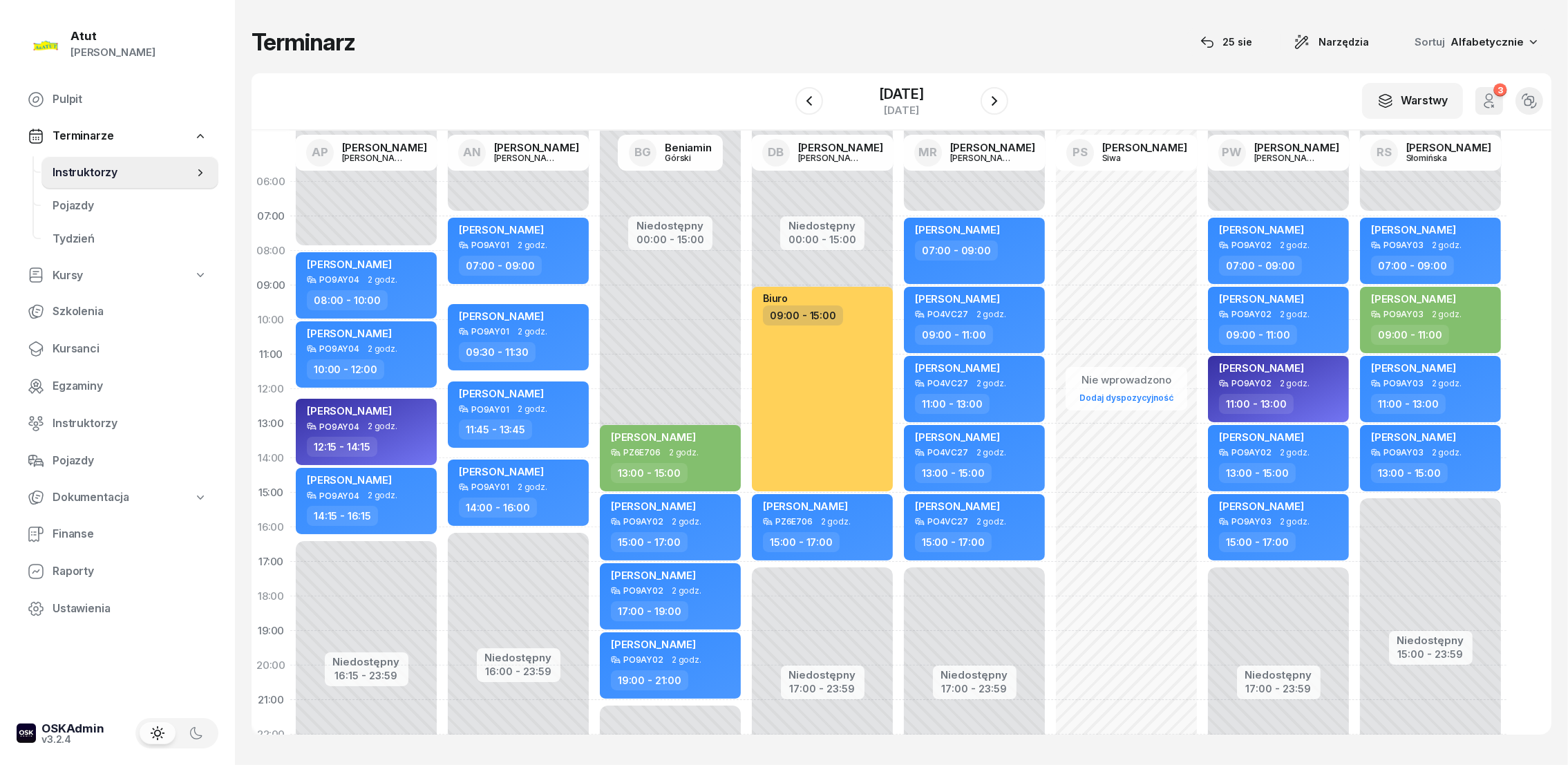
click at [899, 223] on div "Niedostępny 00:00 - 15:00 Niedostępny 17:00 - 23:59 Biuro 09:00 - 15:00 [PERSON…" at bounding box center [975, 492] width 152 height 656
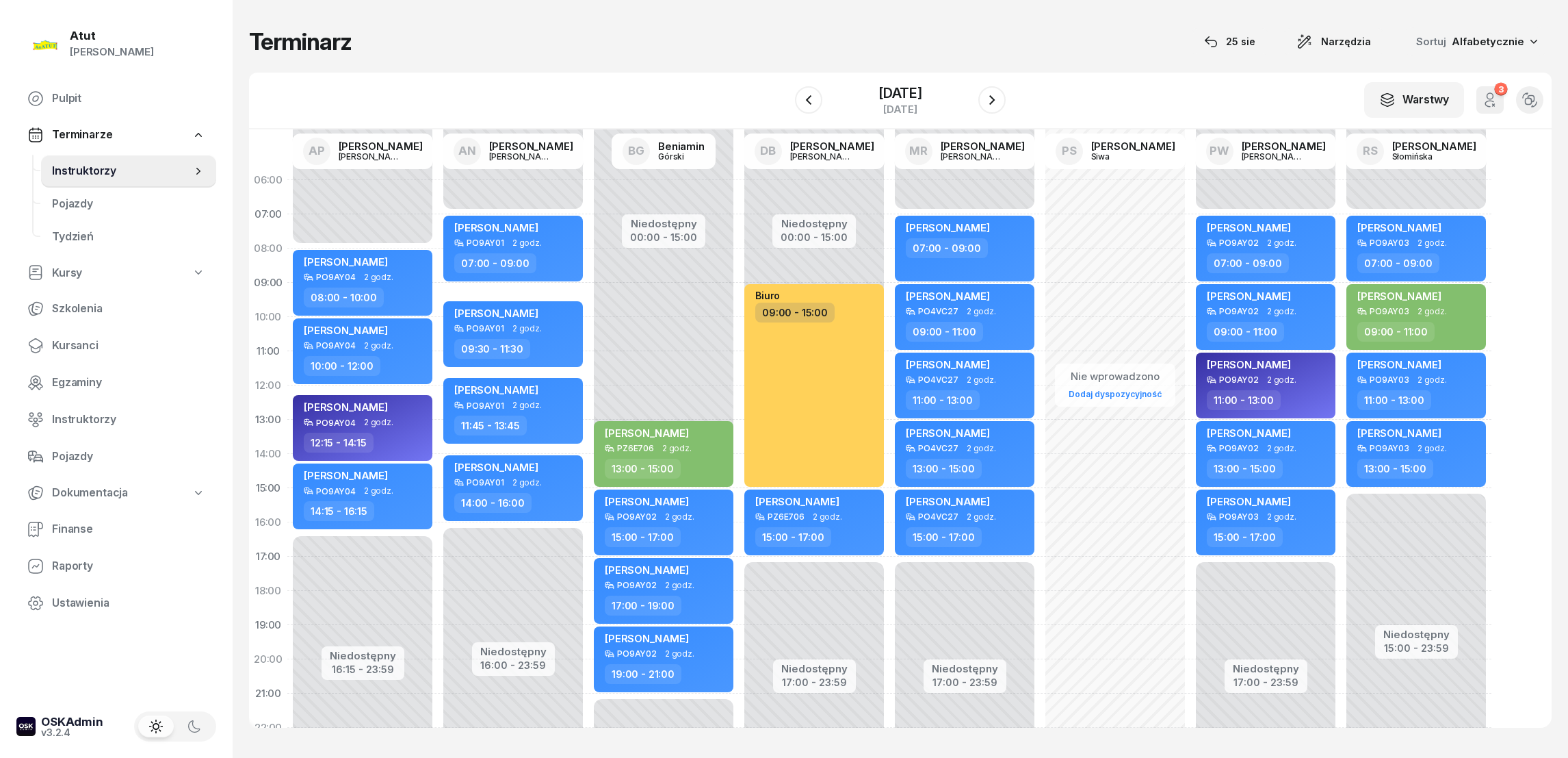
select select "07"
select select "09"
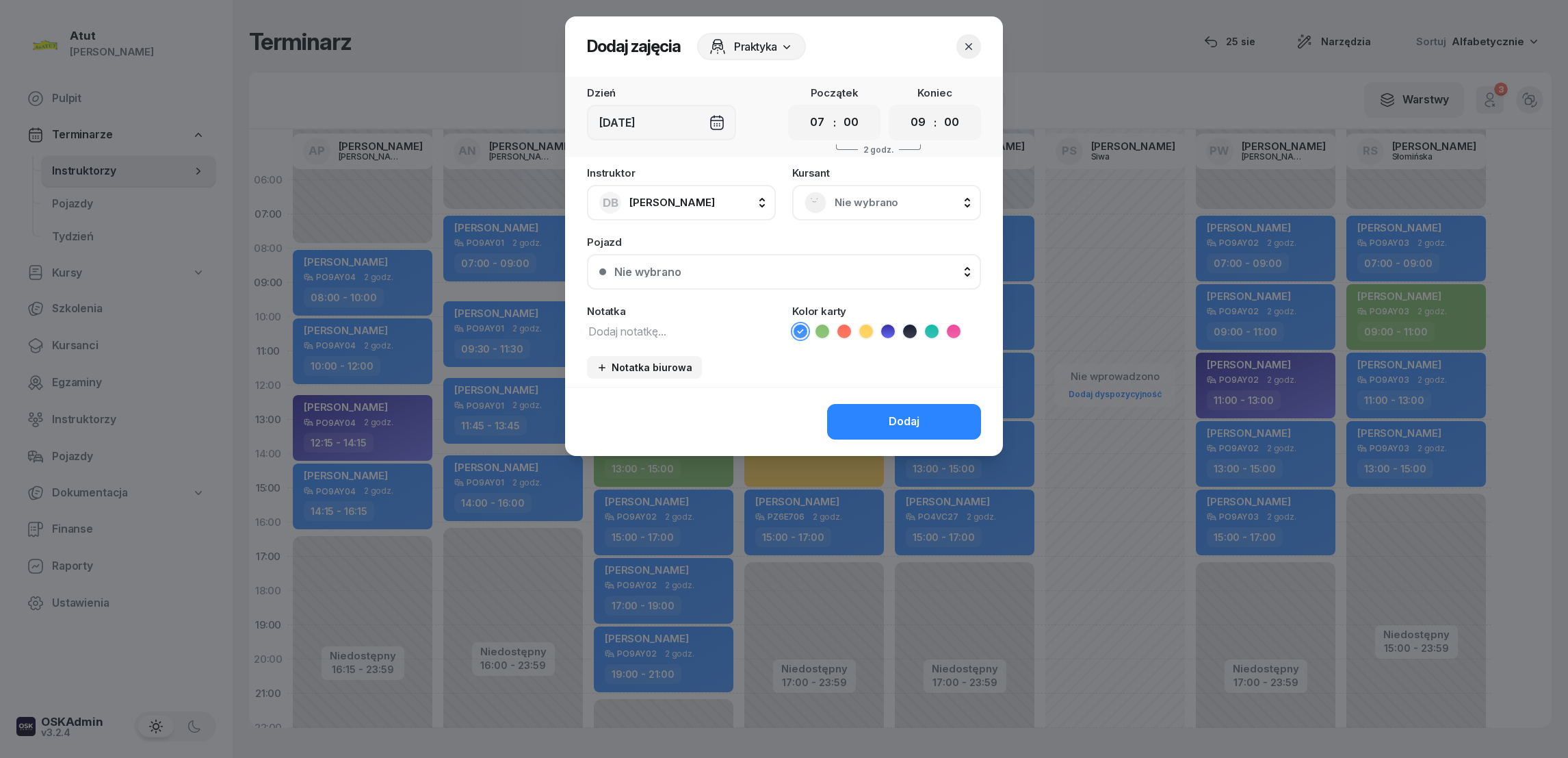
click at [886, 330] on icon at bounding box center [887, 331] width 6 height 5
click at [844, 211] on div "Nie wybrano" at bounding box center [886, 202] width 164 height 22
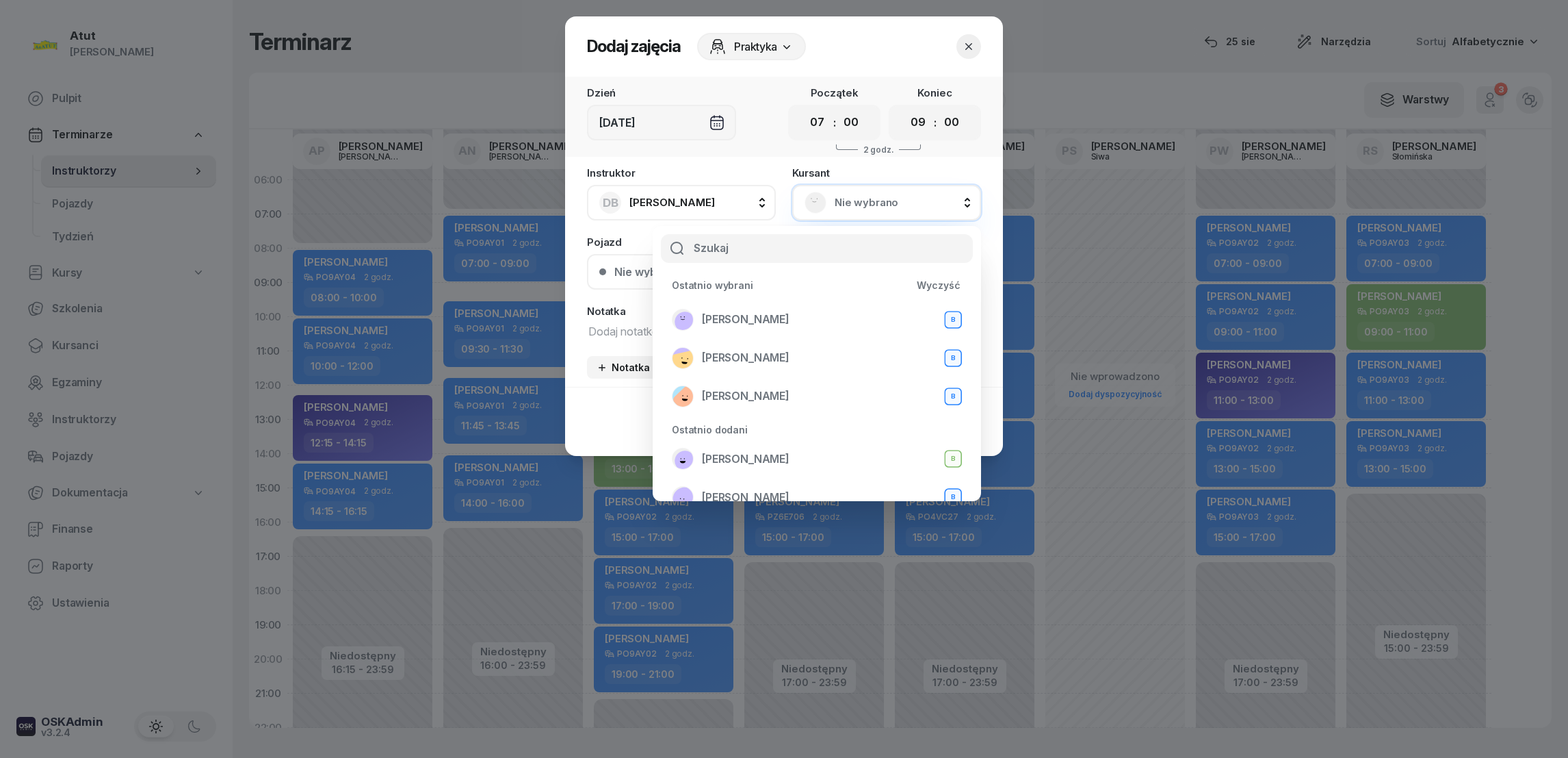
click at [964, 49] on icon "button" at bounding box center [969, 47] width 14 height 14
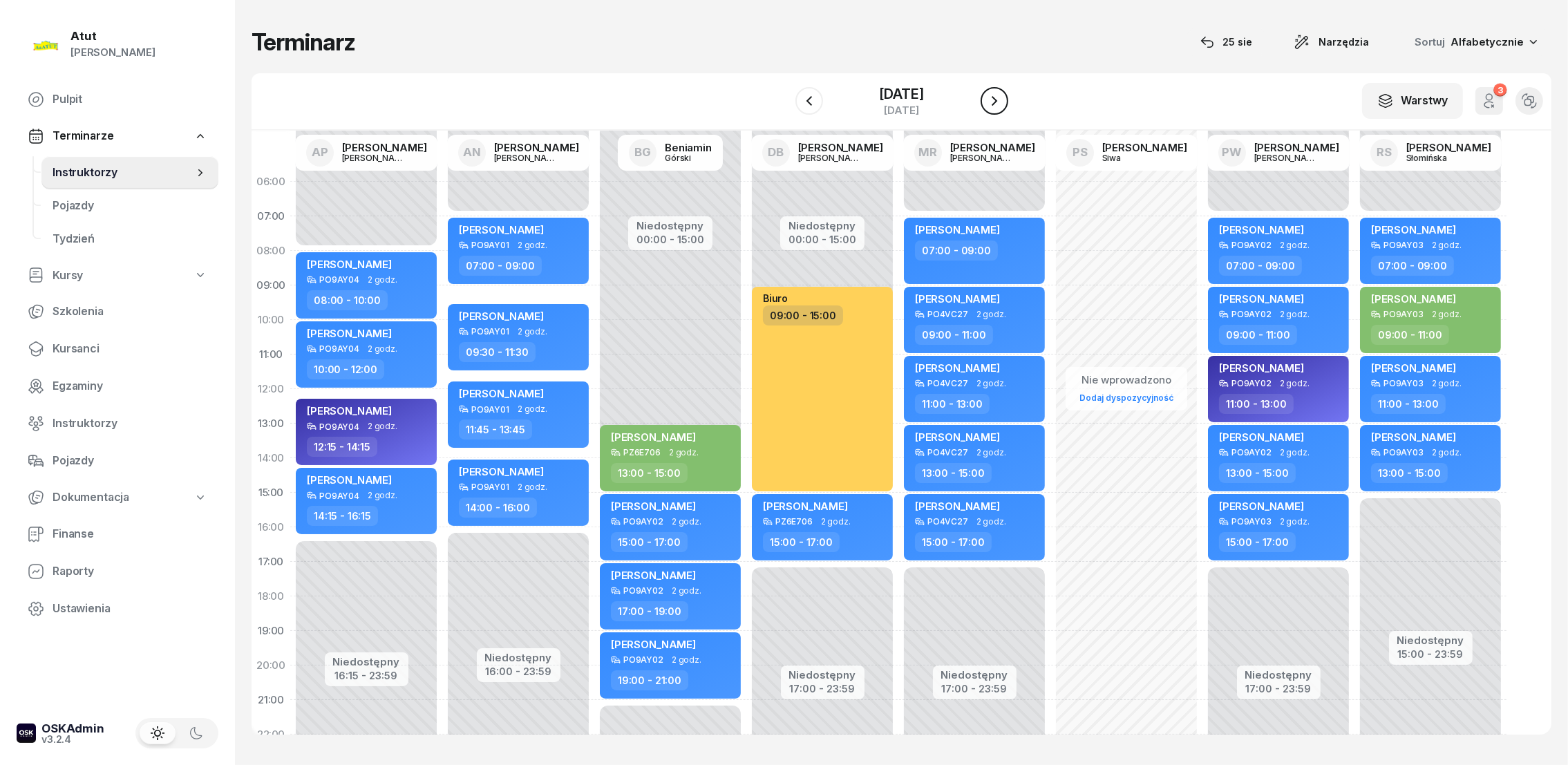
click at [993, 100] on icon "button" at bounding box center [993, 100] width 16 height 16
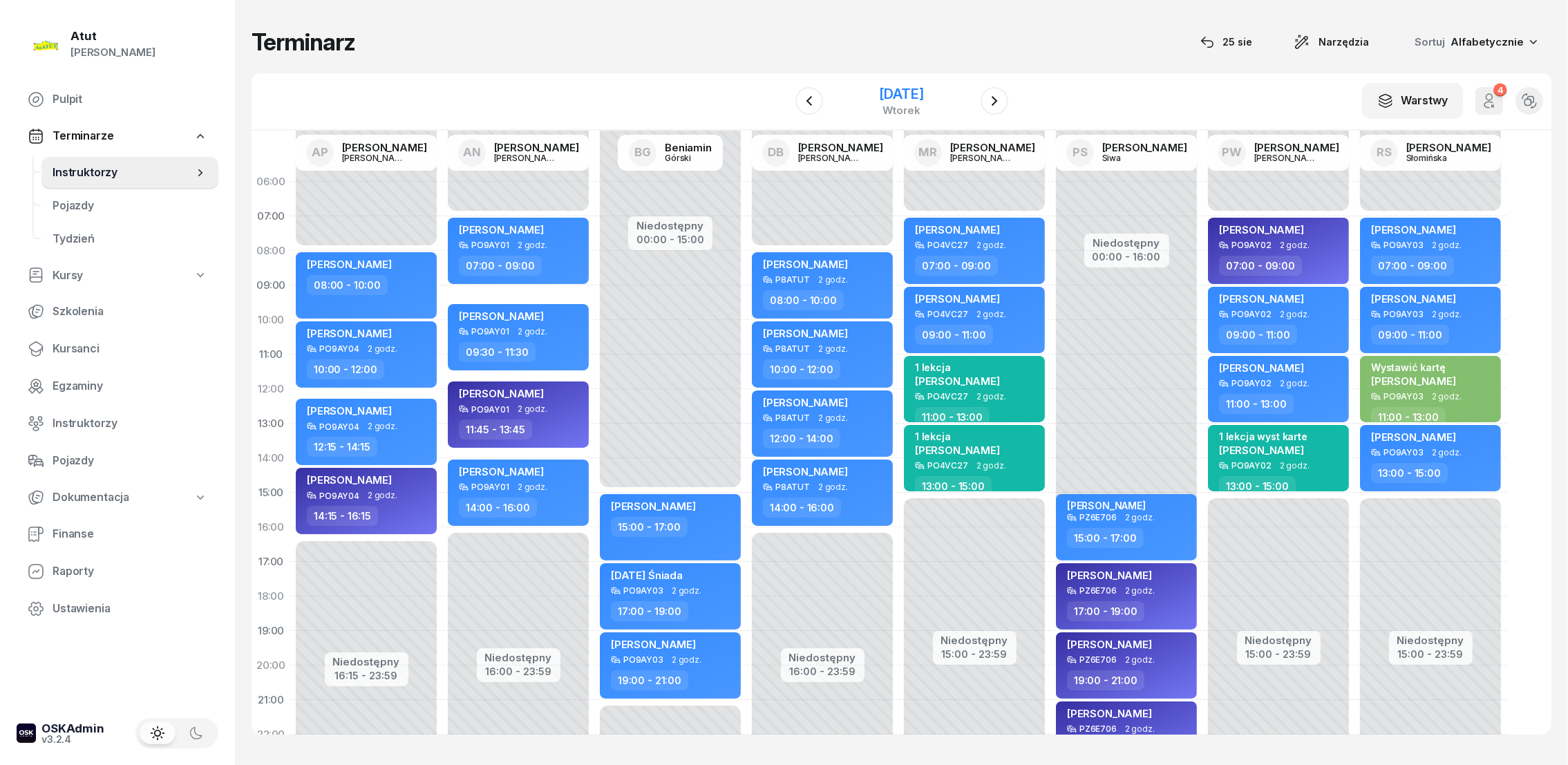
click at [893, 95] on div "[DATE]" at bounding box center [901, 94] width 44 height 14
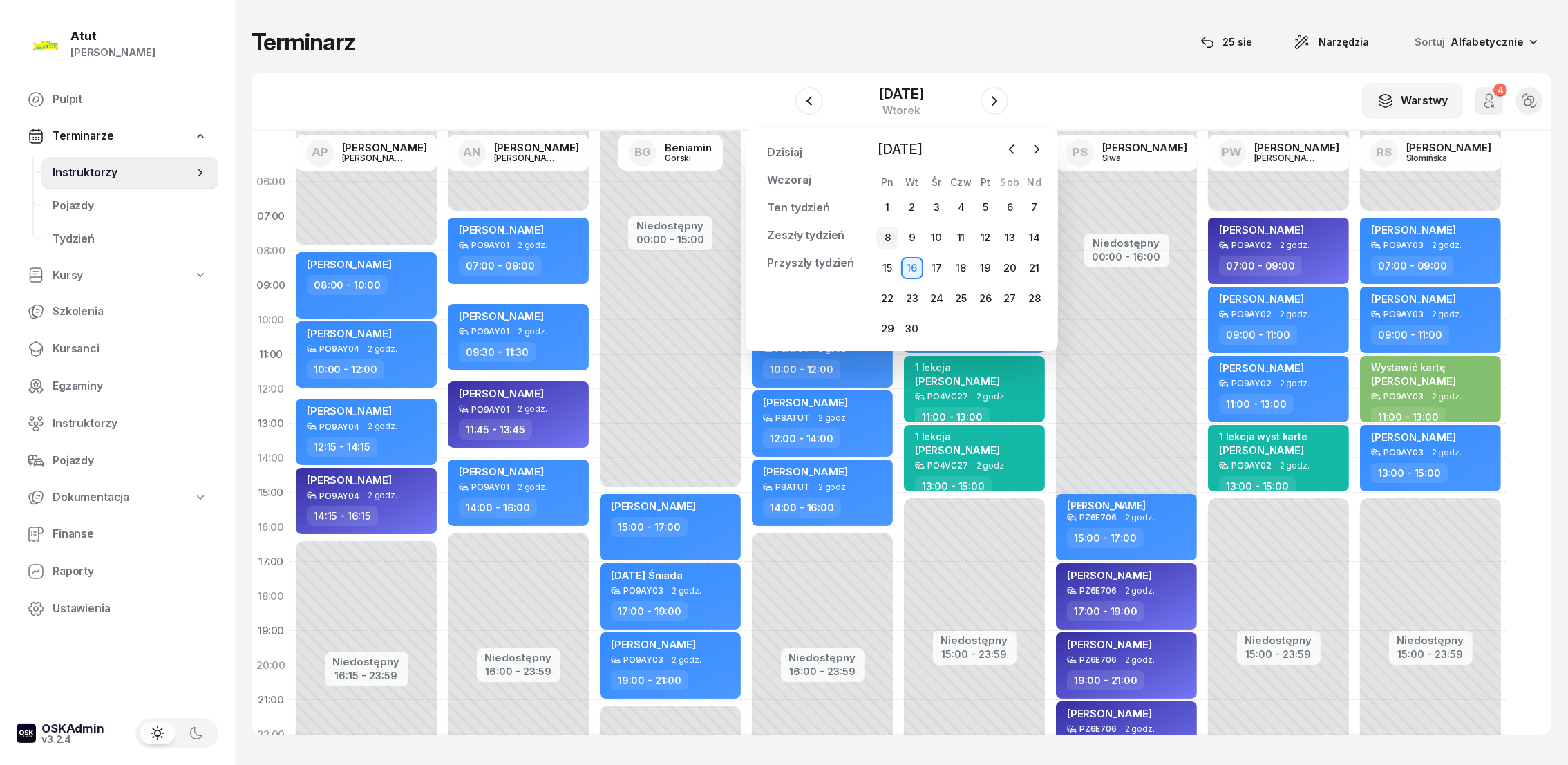
click at [882, 232] on div "8" at bounding box center [887, 238] width 22 height 22
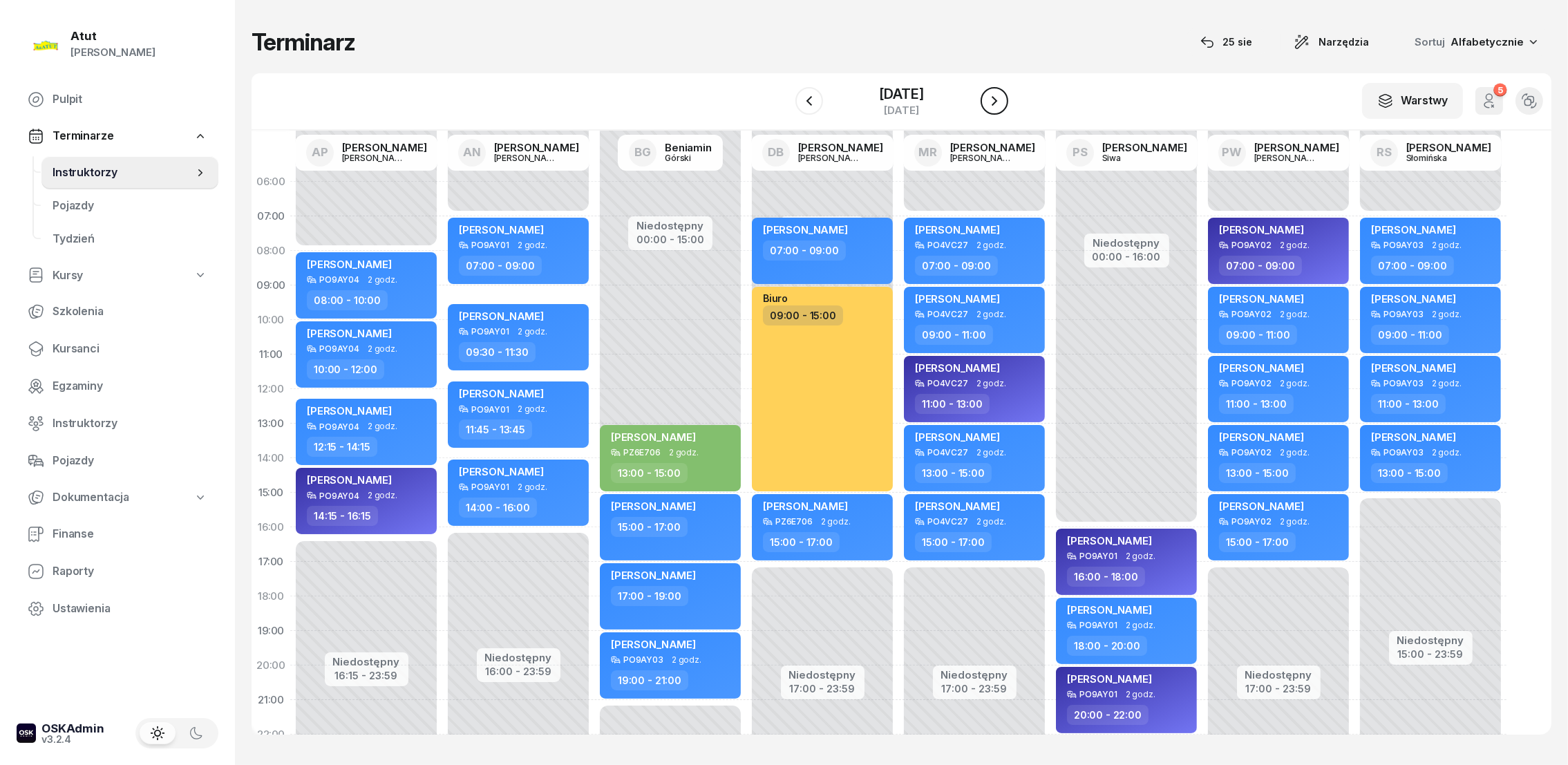
click at [990, 98] on icon "button" at bounding box center [993, 100] width 16 height 16
click at [990, 96] on icon "button" at bounding box center [993, 100] width 16 height 16
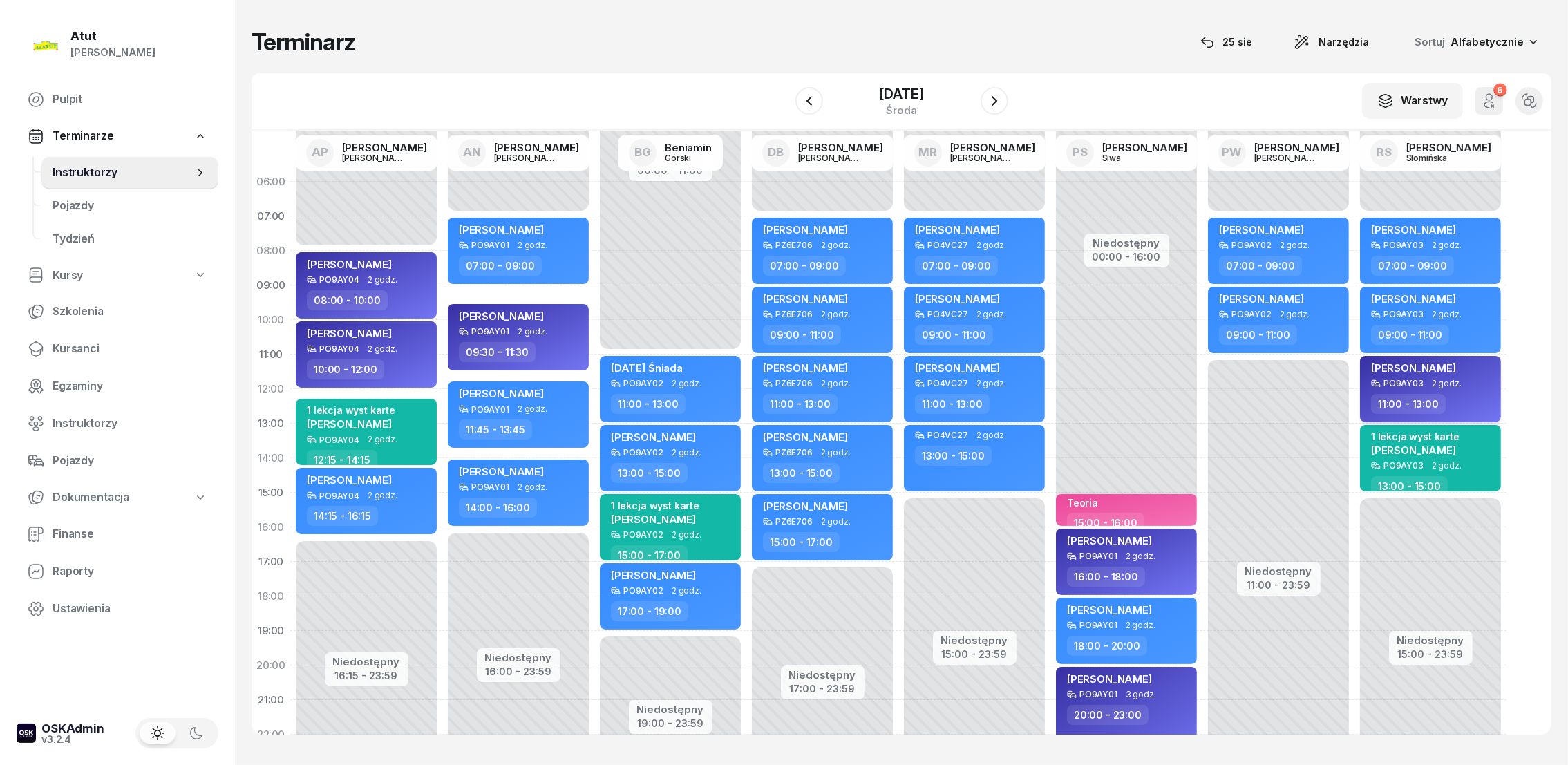
click at [1416, 365] on span "[PERSON_NAME]" at bounding box center [1412, 368] width 85 height 13
select select "11"
select select "13"
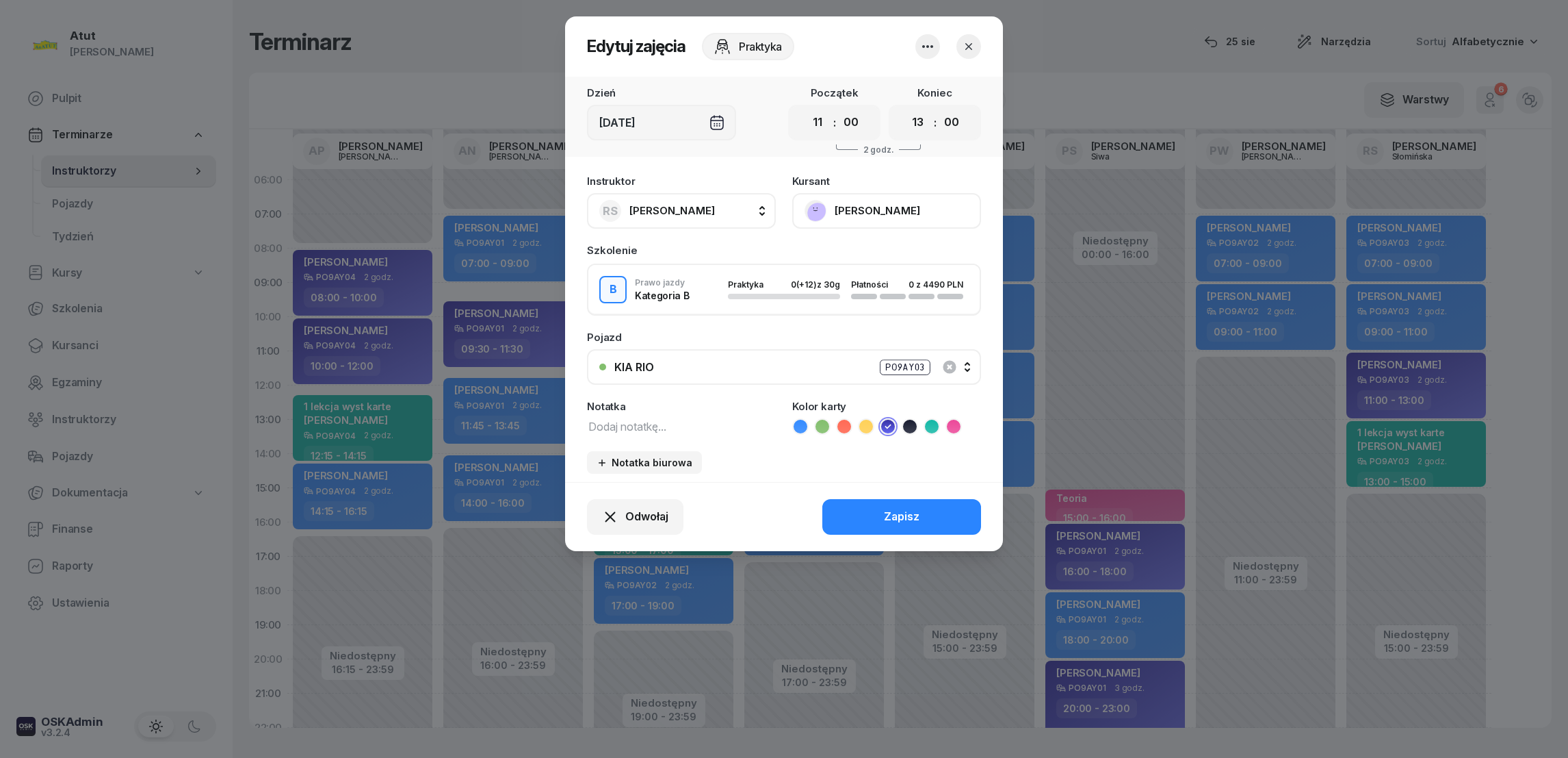
click at [925, 48] on icon "button" at bounding box center [927, 46] width 16 height 16
click at [868, 95] on div "Usuń" at bounding box center [876, 88] width 25 height 18
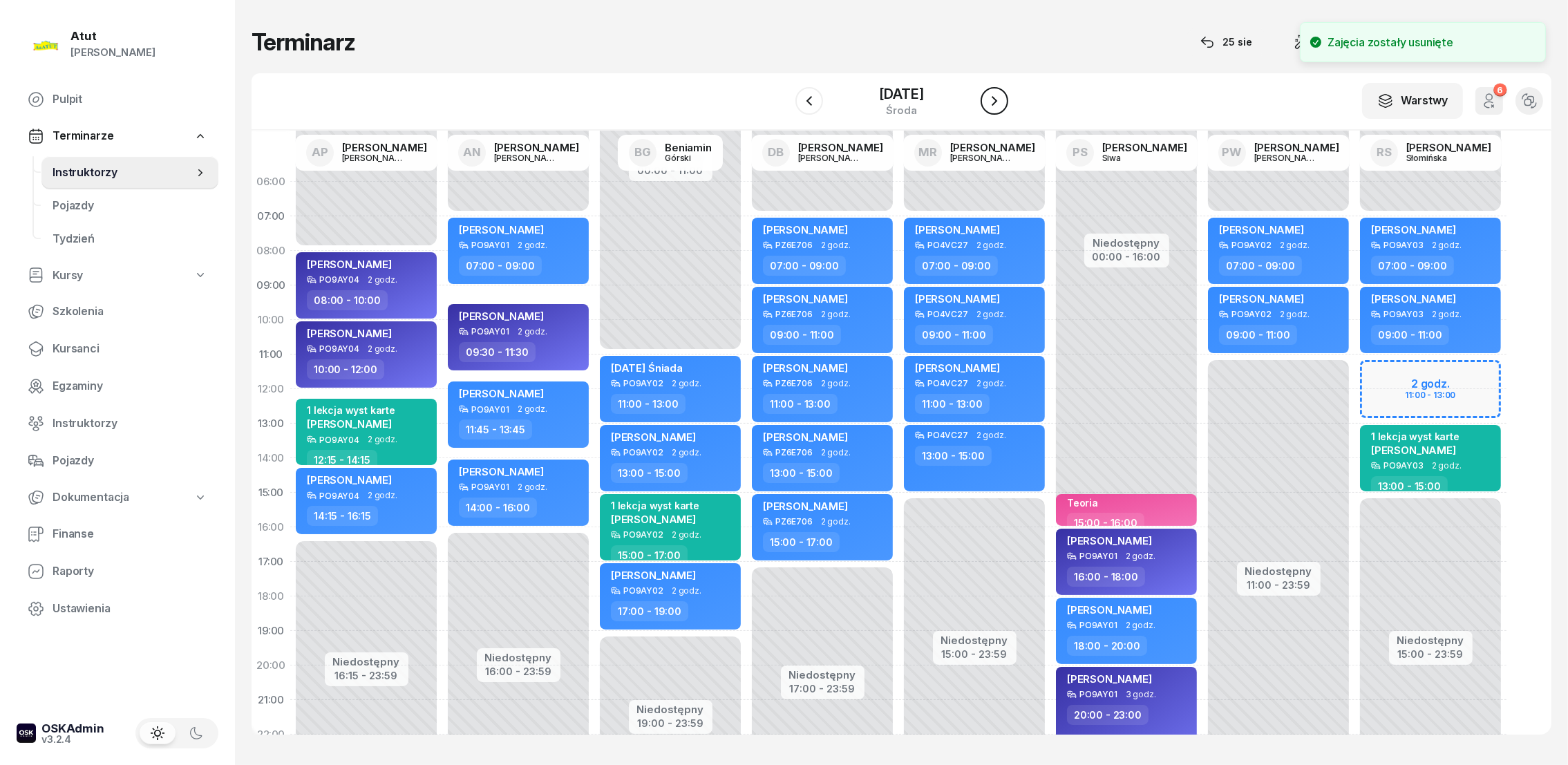
click at [993, 104] on icon "button" at bounding box center [993, 100] width 16 height 16
click at [993, 104] on icon "button" at bounding box center [994, 100] width 5 height 9
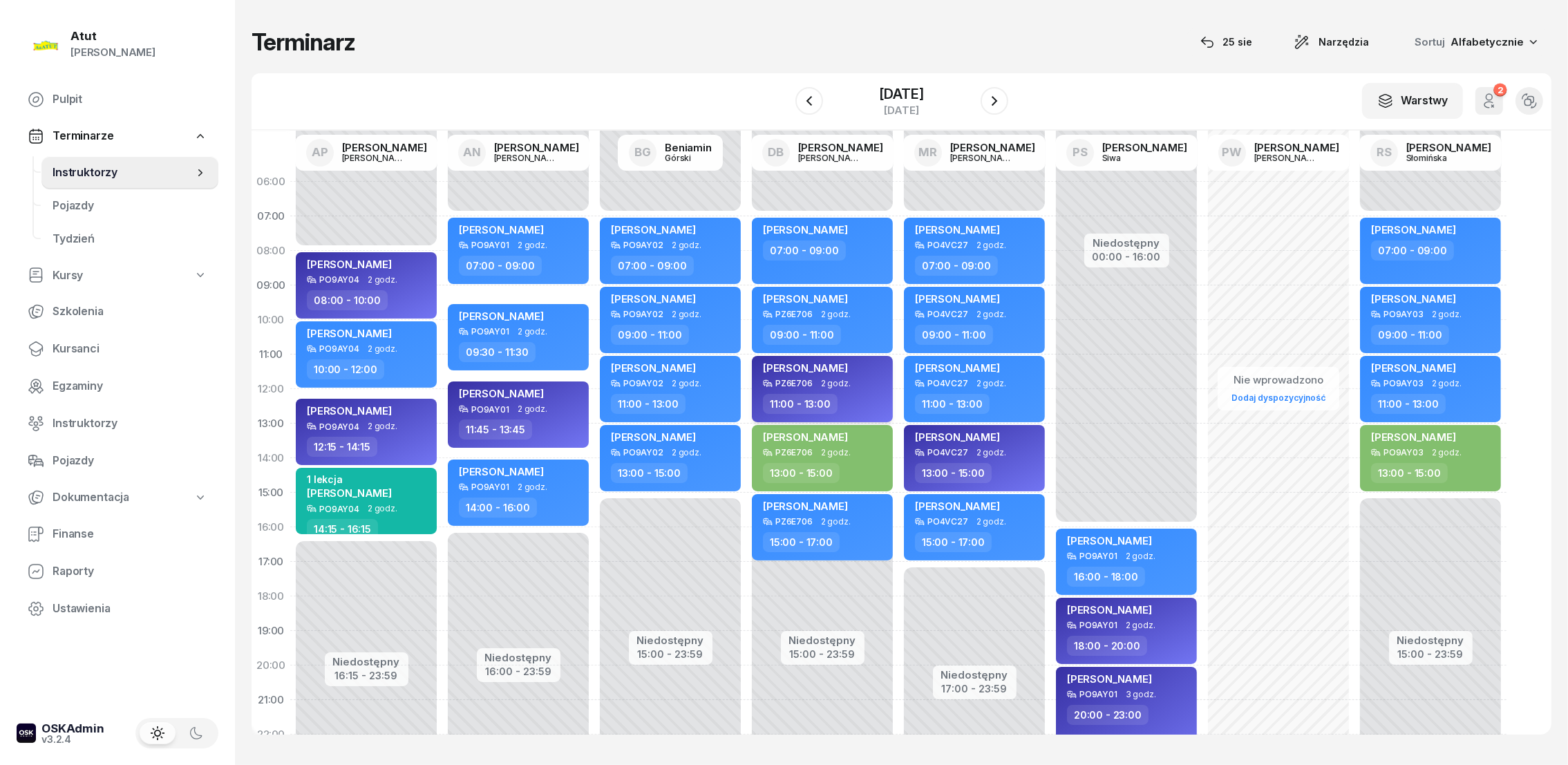
click at [822, 368] on span "[PERSON_NAME]" at bounding box center [805, 368] width 85 height 13
select select "11"
select select "13"
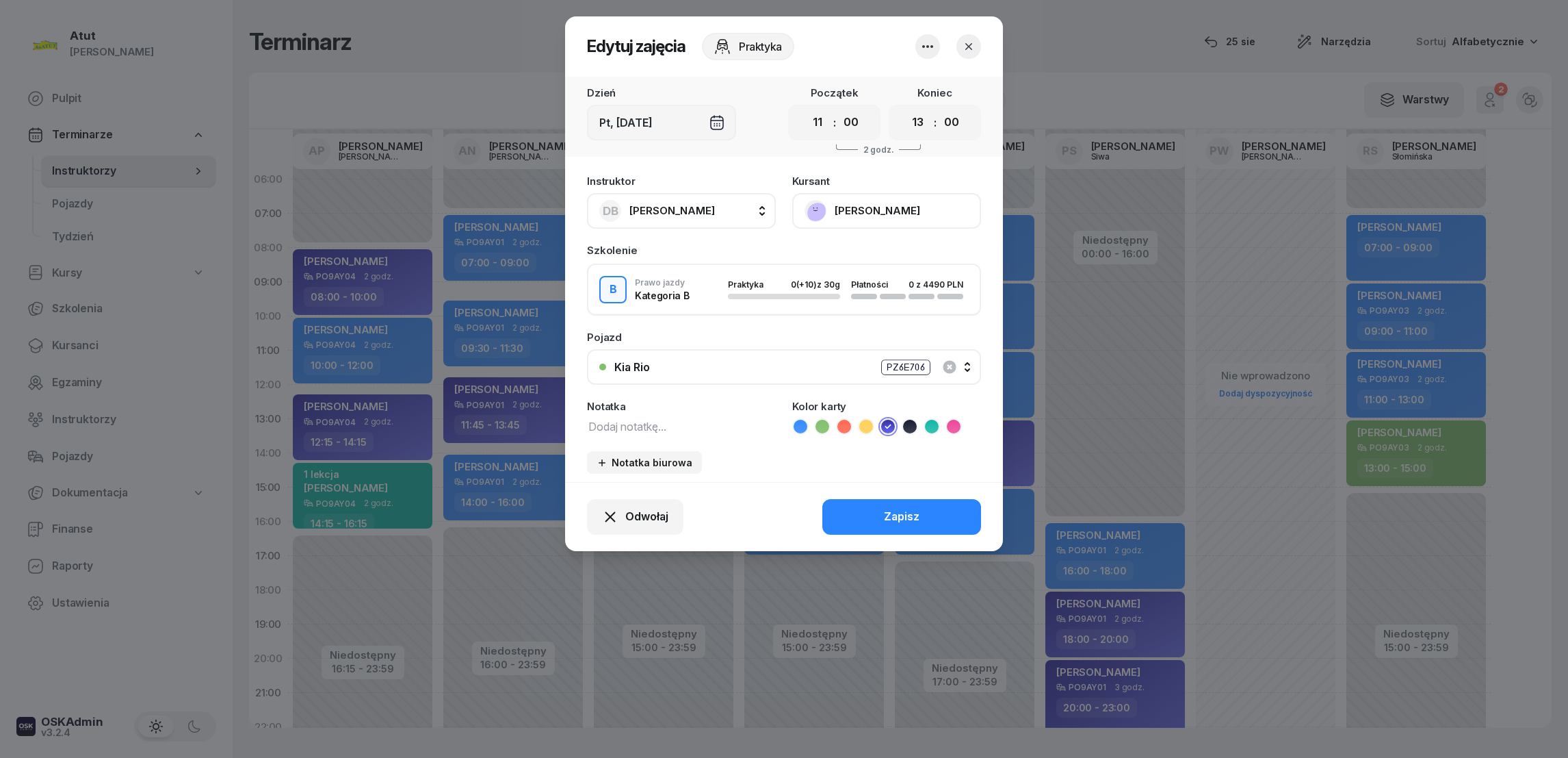
click at [929, 45] on icon "button" at bounding box center [927, 46] width 16 height 16
click at [890, 87] on link "Usuń" at bounding box center [920, 88] width 180 height 34
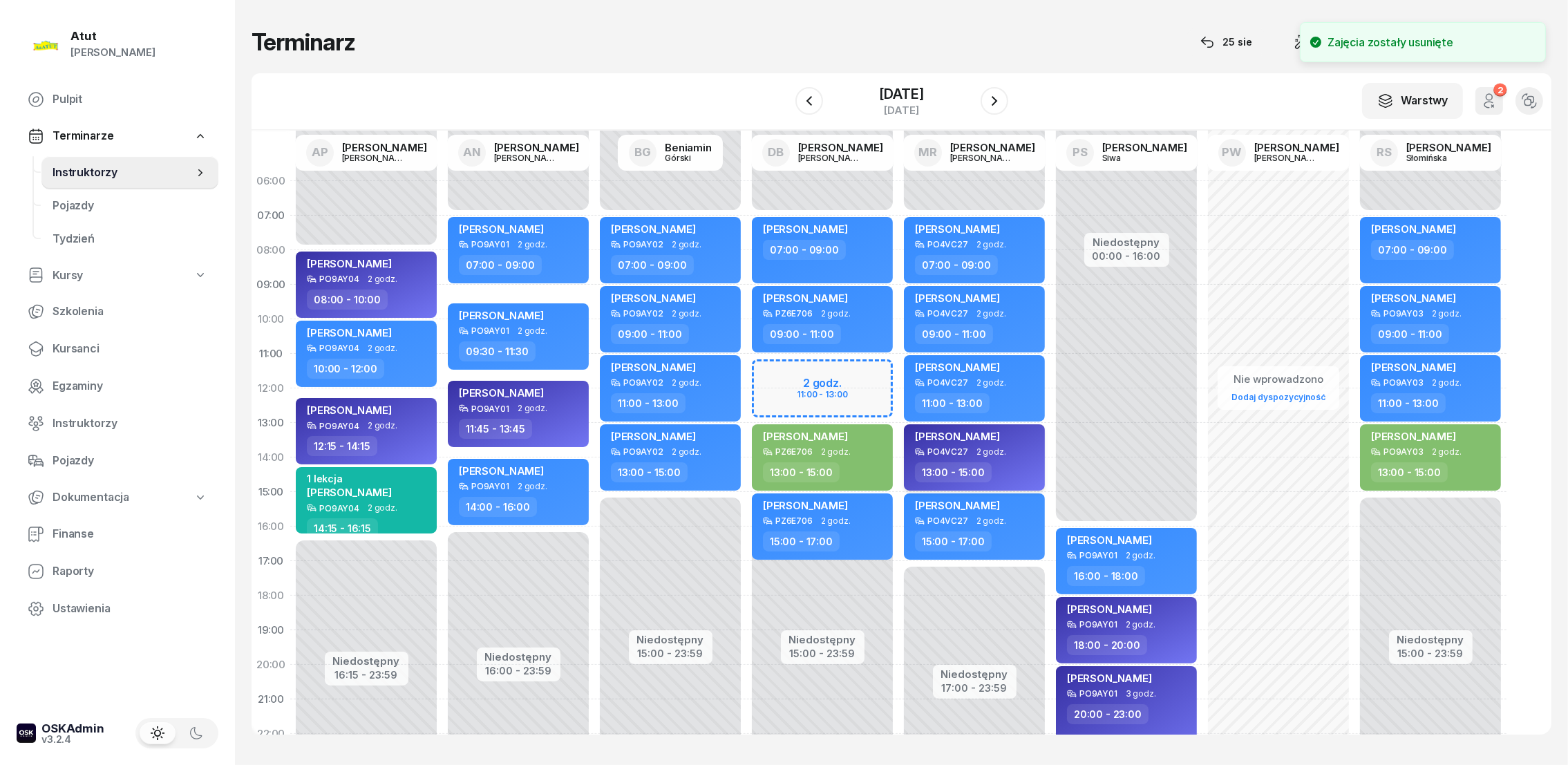
click at [931, 436] on span "[PERSON_NAME]" at bounding box center [957, 436] width 85 height 13
select select "13"
select select "15"
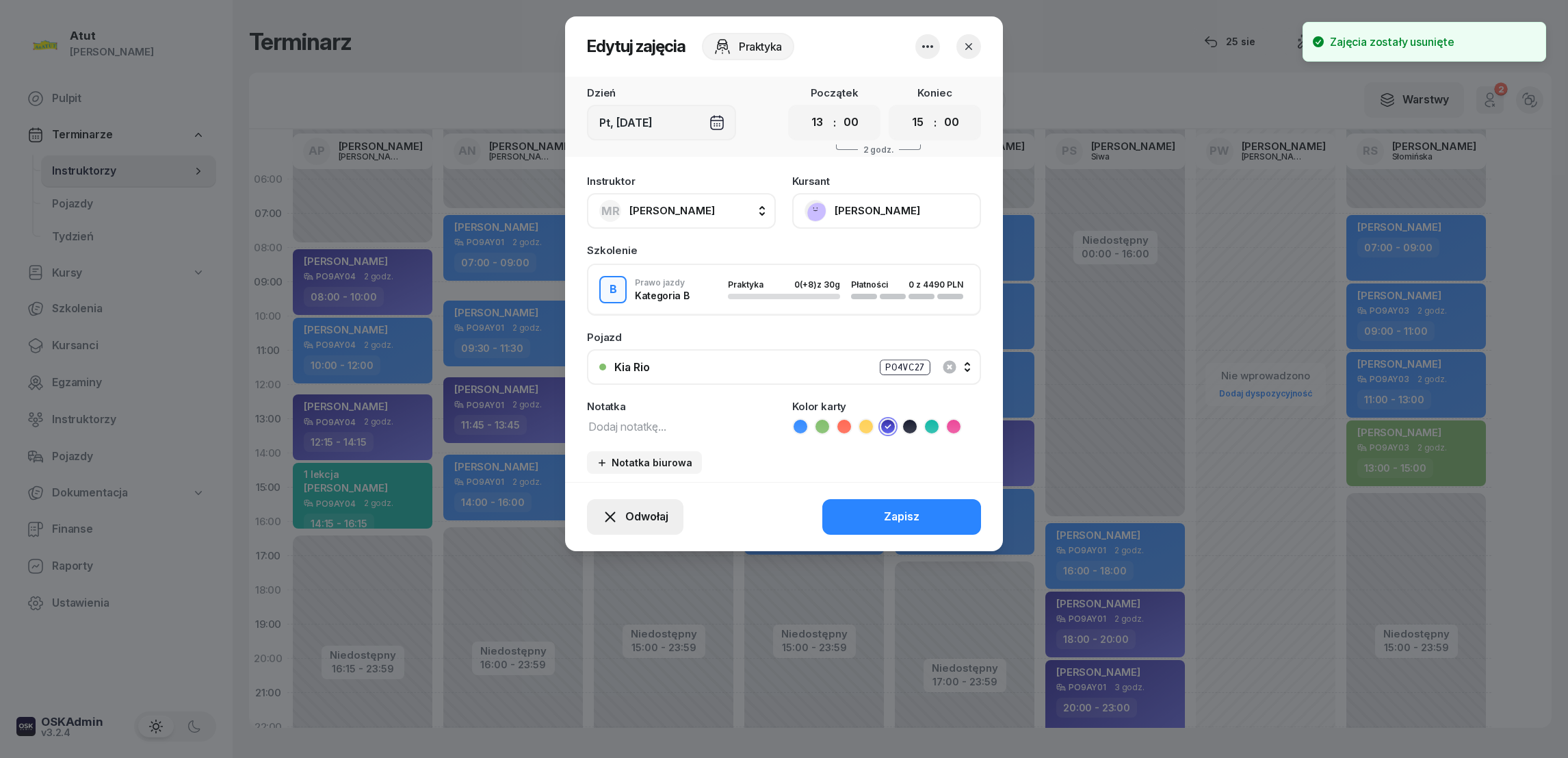
click at [651, 516] on span "Odwołaj" at bounding box center [647, 517] width 43 height 18
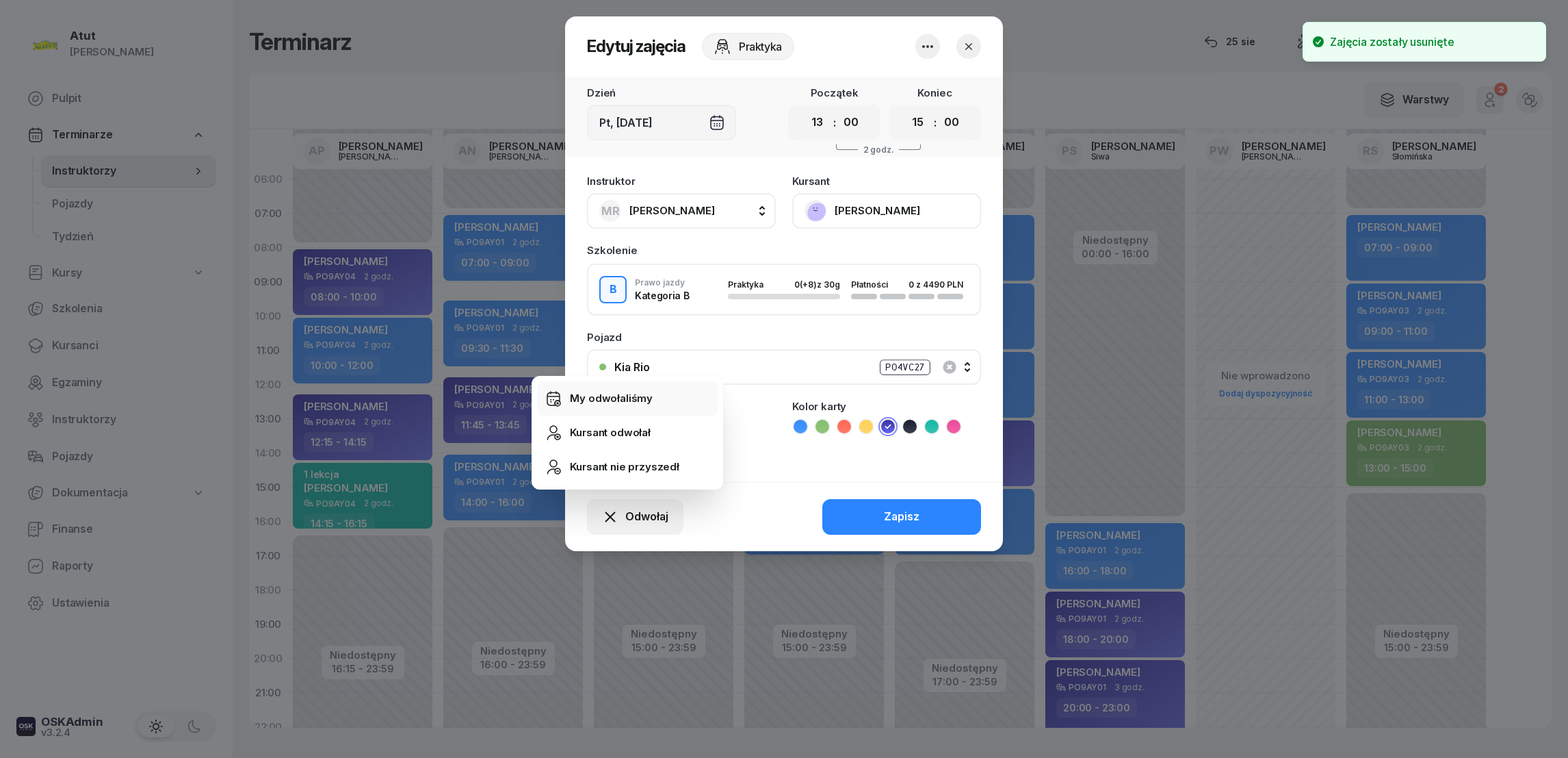
click at [610, 393] on div "My odwołaliśmy" at bounding box center [611, 398] width 83 height 18
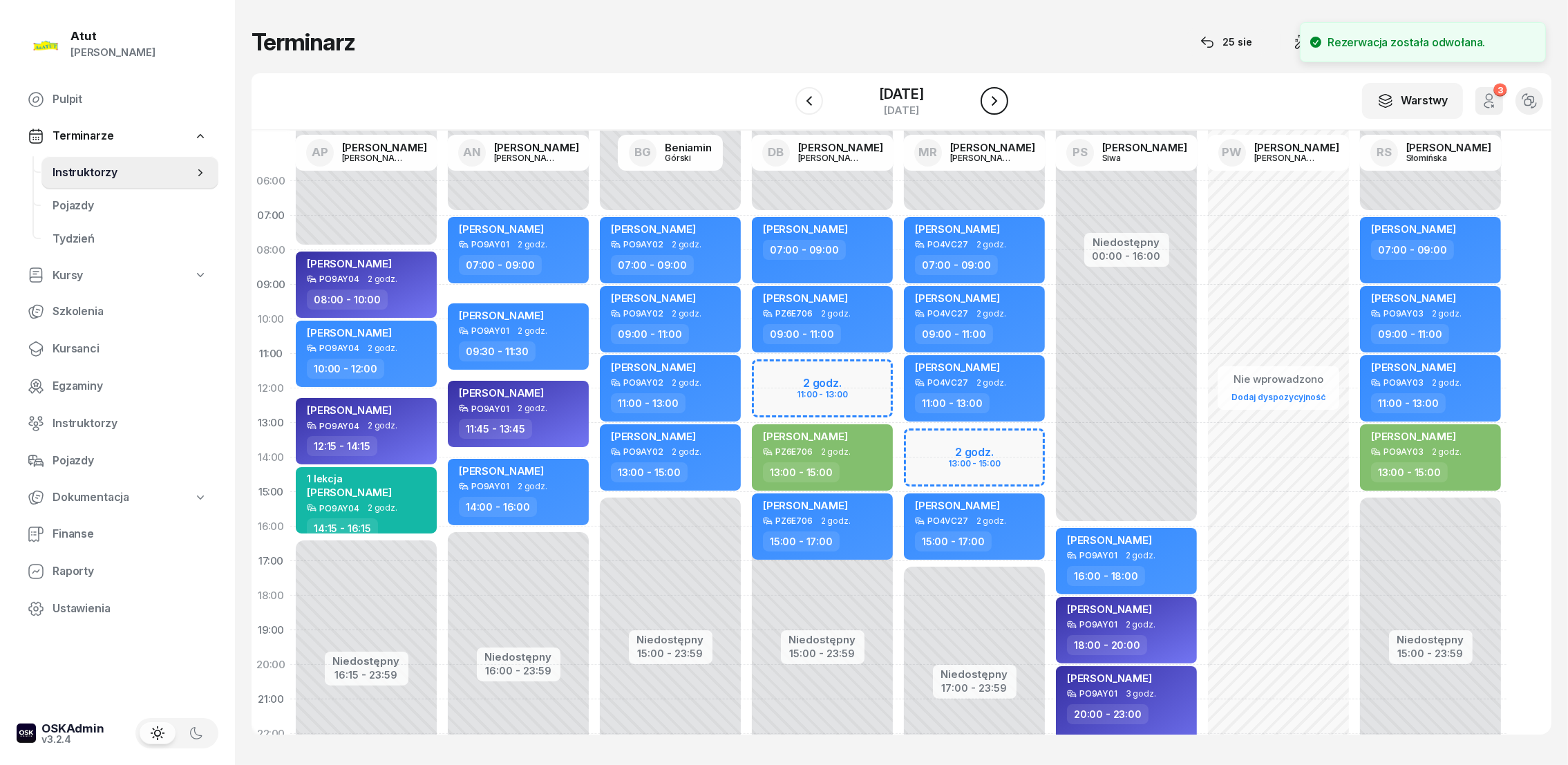
click at [992, 99] on icon "button" at bounding box center [993, 100] width 16 height 16
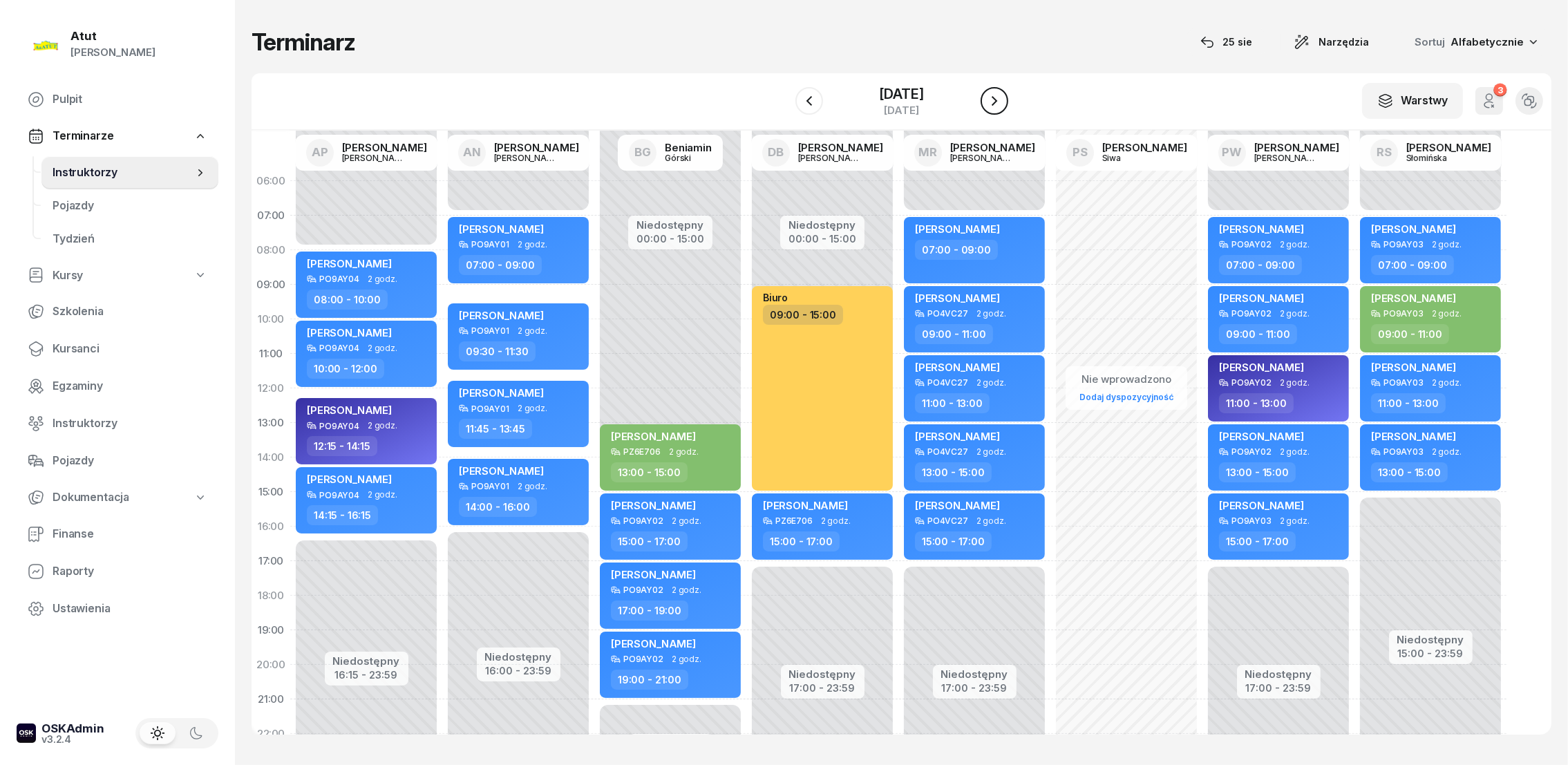
click at [992, 103] on icon "button" at bounding box center [993, 100] width 16 height 16
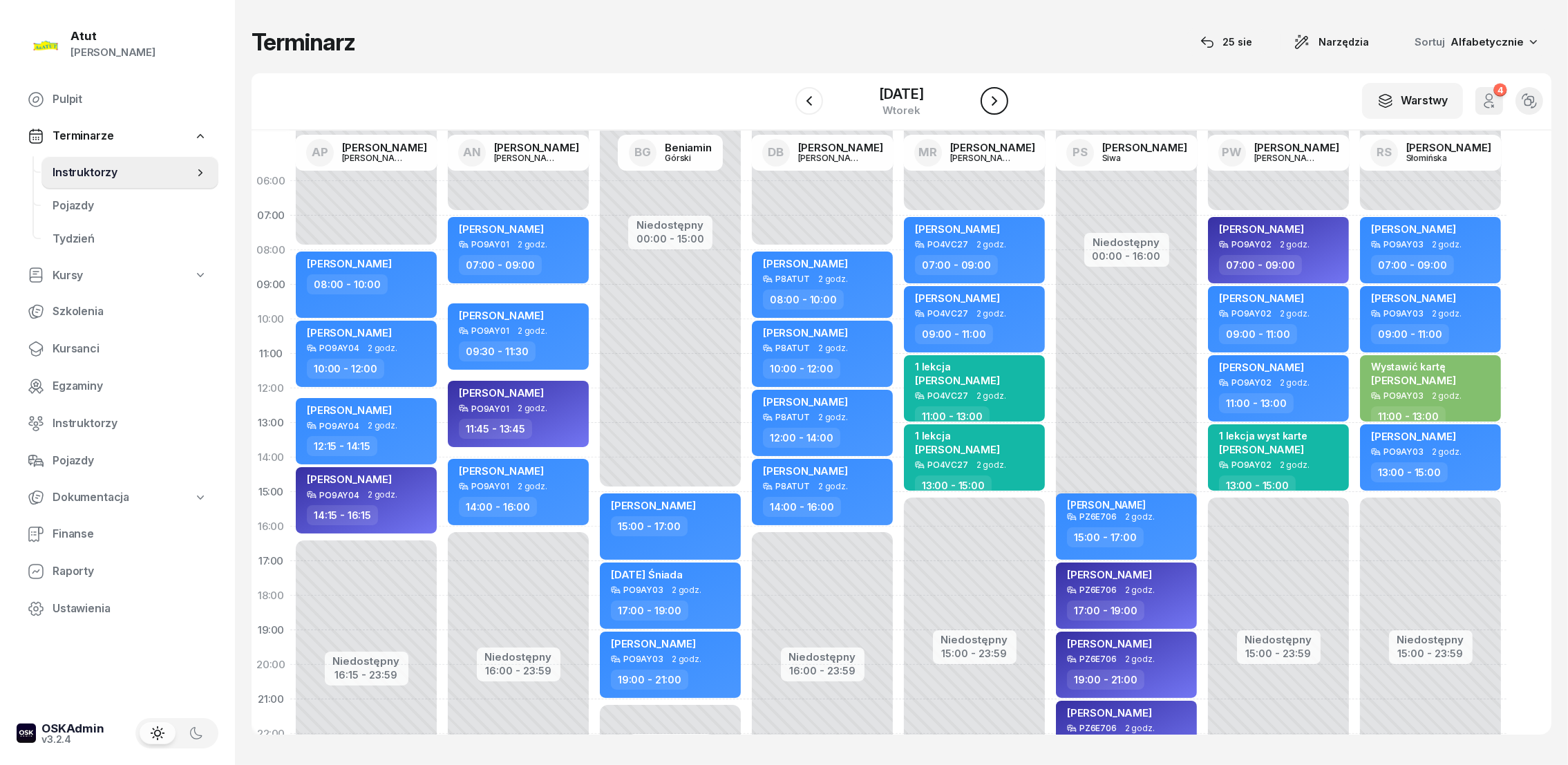
click at [992, 103] on icon "button" at bounding box center [993, 100] width 16 height 16
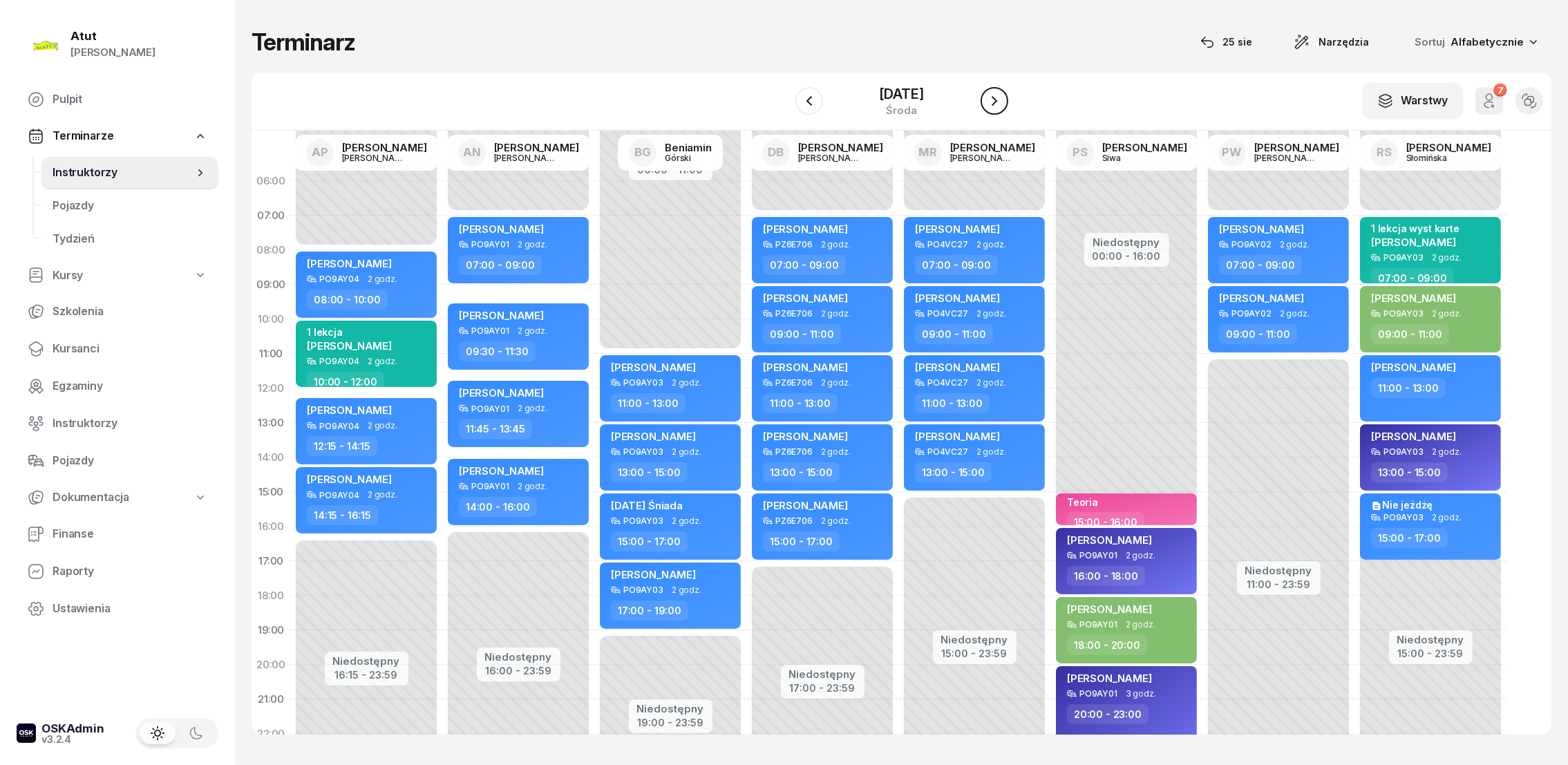
click at [992, 103] on icon "button" at bounding box center [993, 100] width 16 height 16
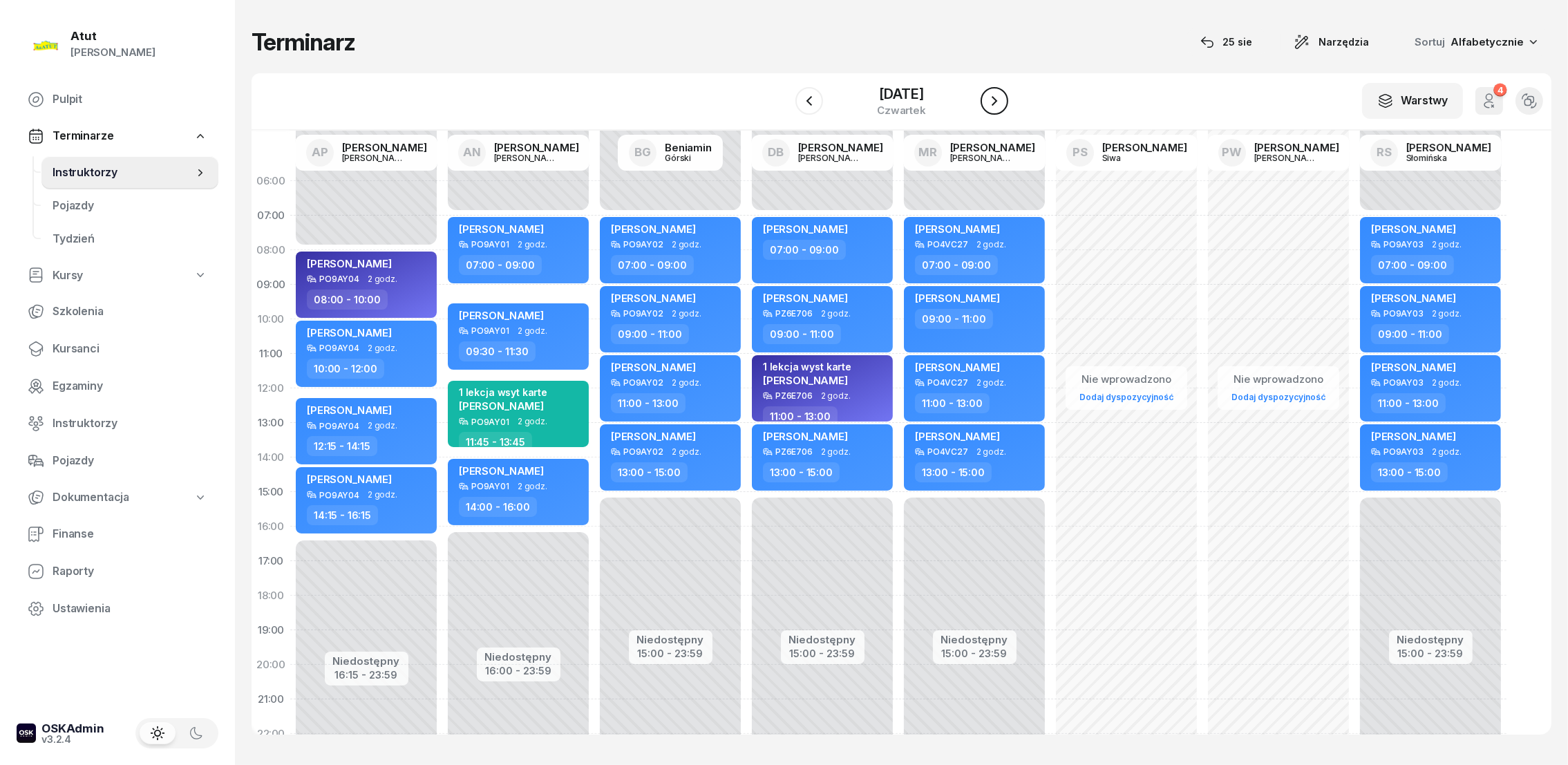
click at [993, 99] on icon "button" at bounding box center [993, 100] width 16 height 16
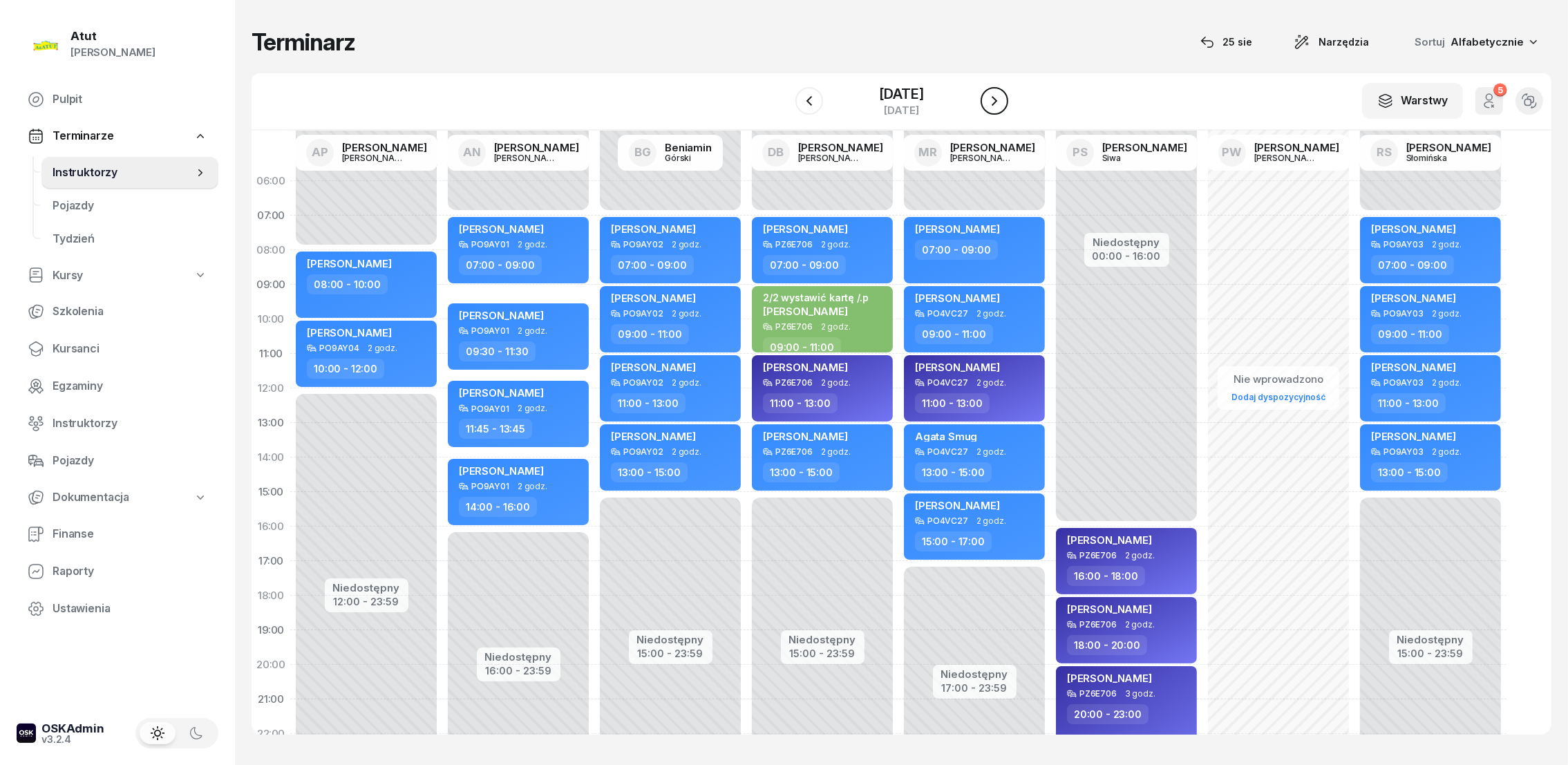
click at [993, 99] on icon "button" at bounding box center [993, 100] width 16 height 16
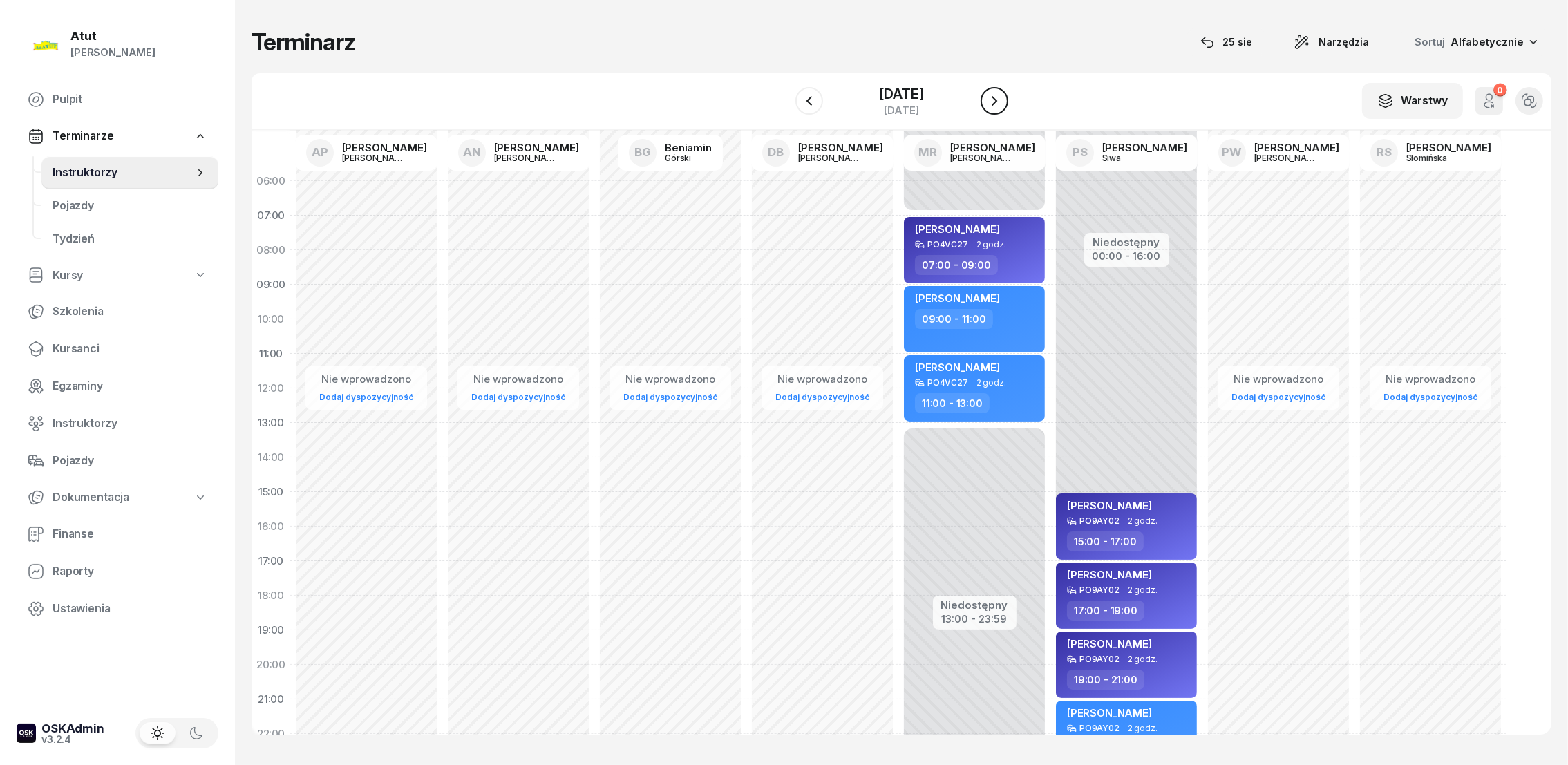
click at [993, 98] on icon "button" at bounding box center [993, 100] width 16 height 16
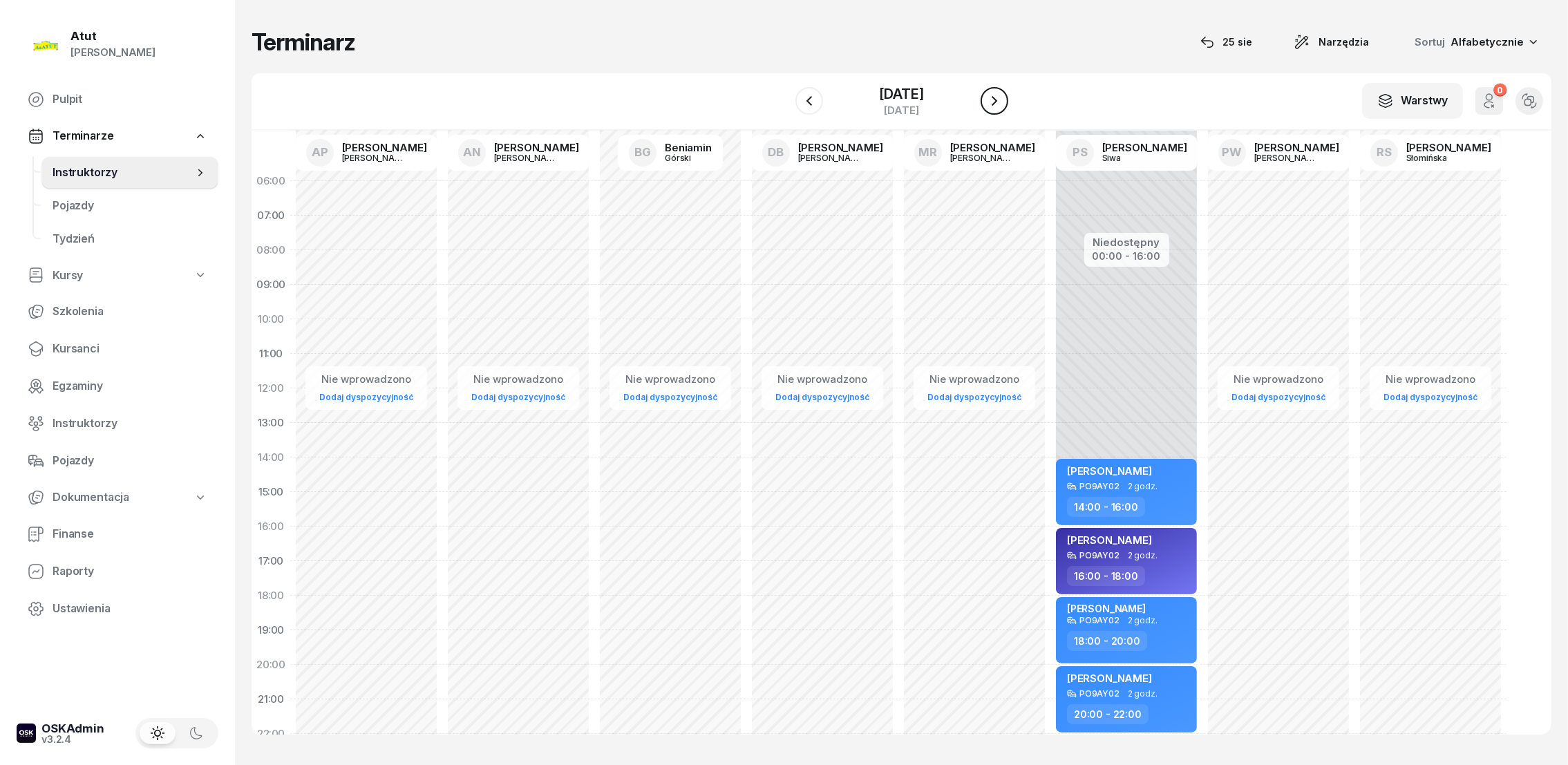
click at [993, 98] on icon "button" at bounding box center [993, 100] width 16 height 16
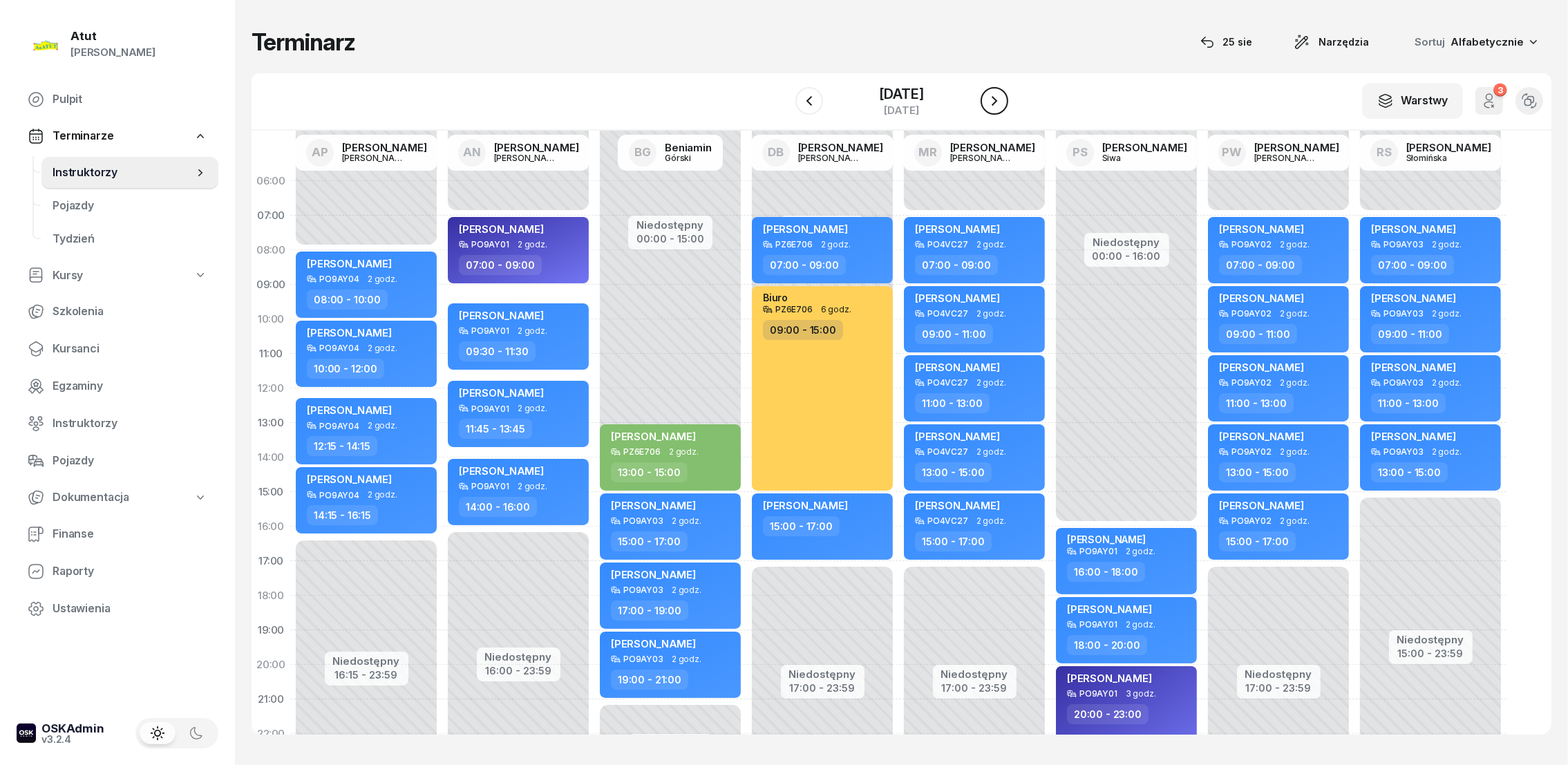
click at [993, 98] on icon "button" at bounding box center [993, 100] width 16 height 16
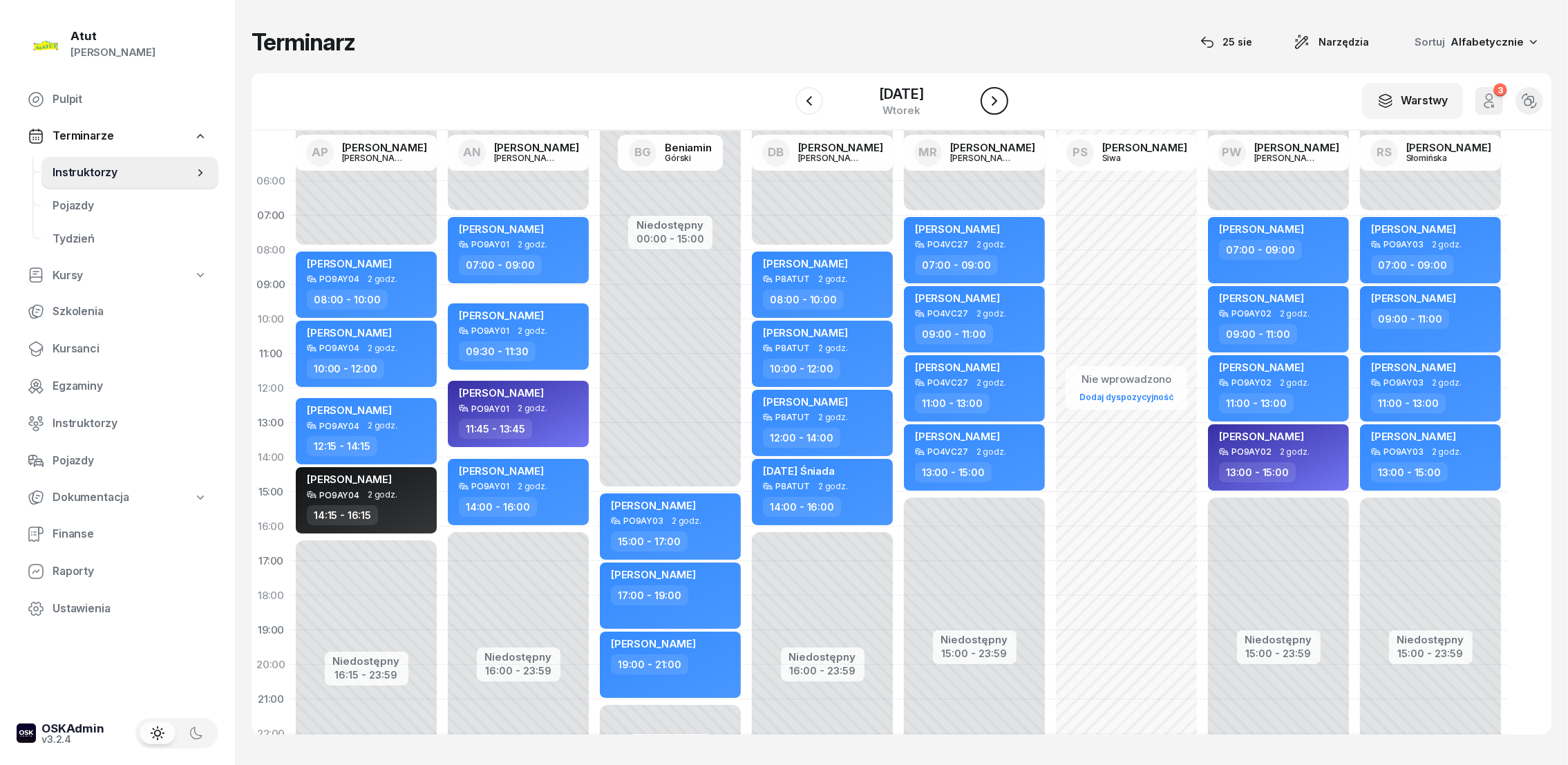
click at [993, 98] on icon "button" at bounding box center [993, 100] width 16 height 16
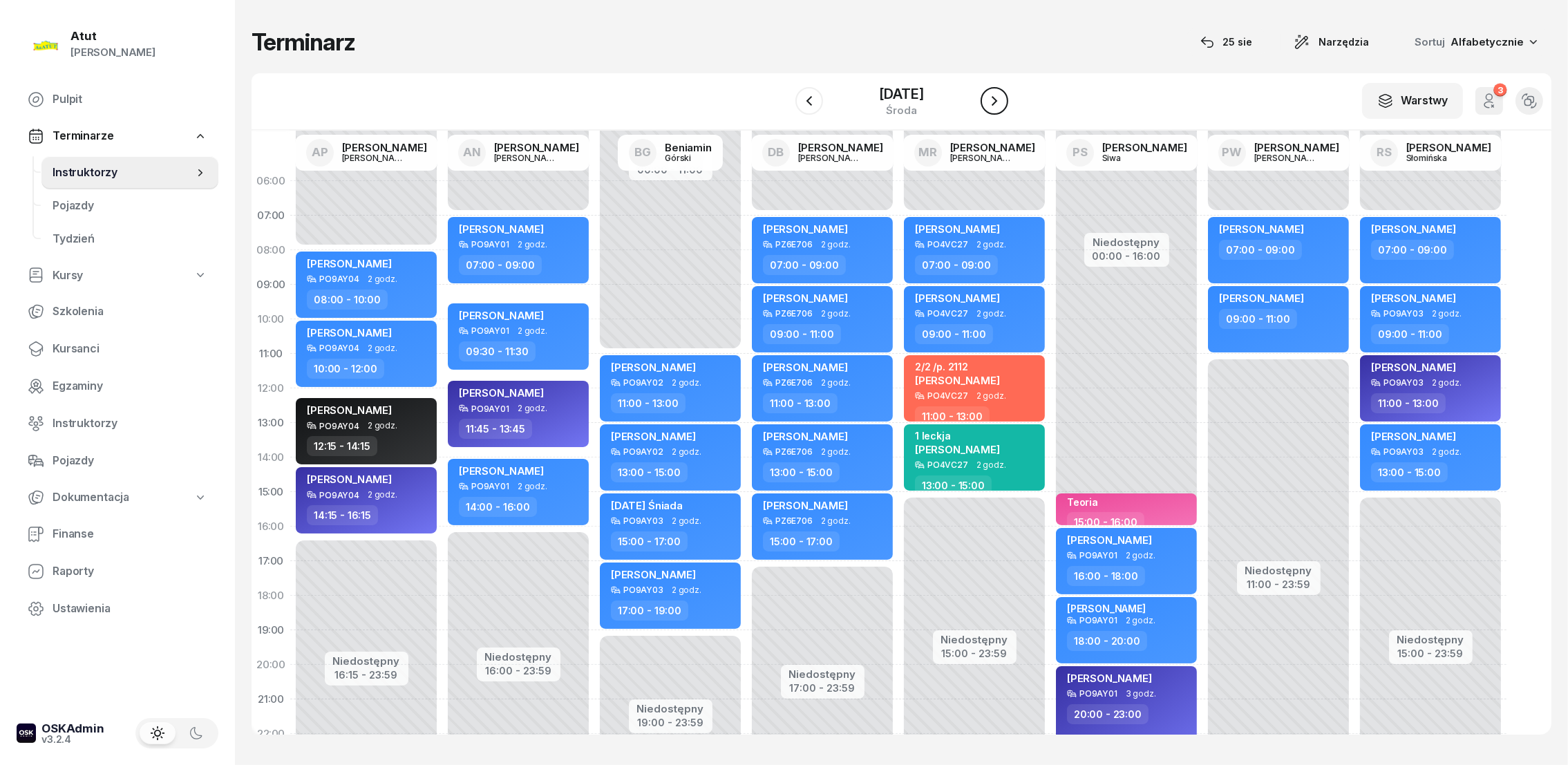
click at [993, 98] on icon "button" at bounding box center [993, 100] width 16 height 16
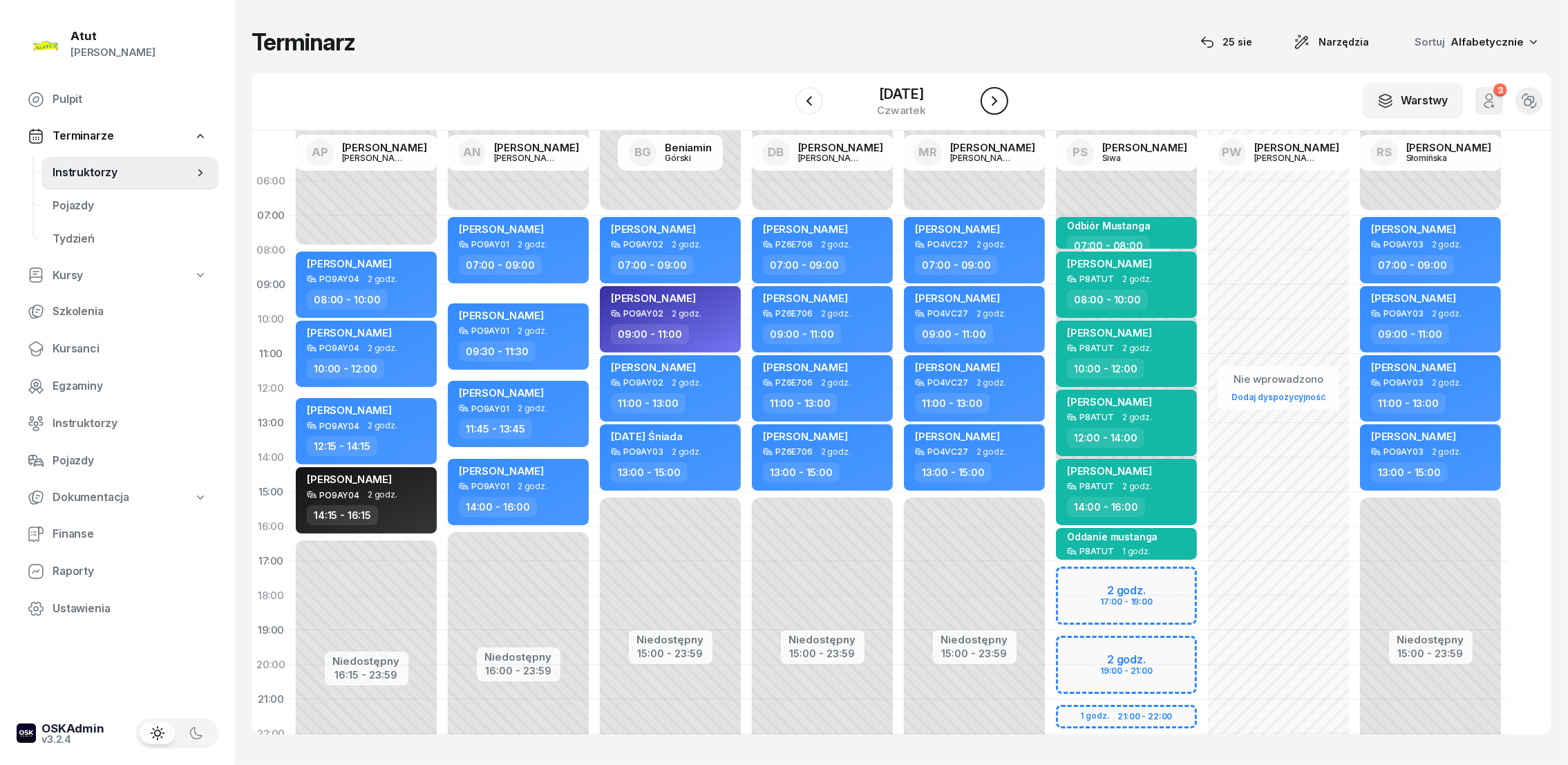
click at [993, 98] on icon "button" at bounding box center [993, 100] width 16 height 16
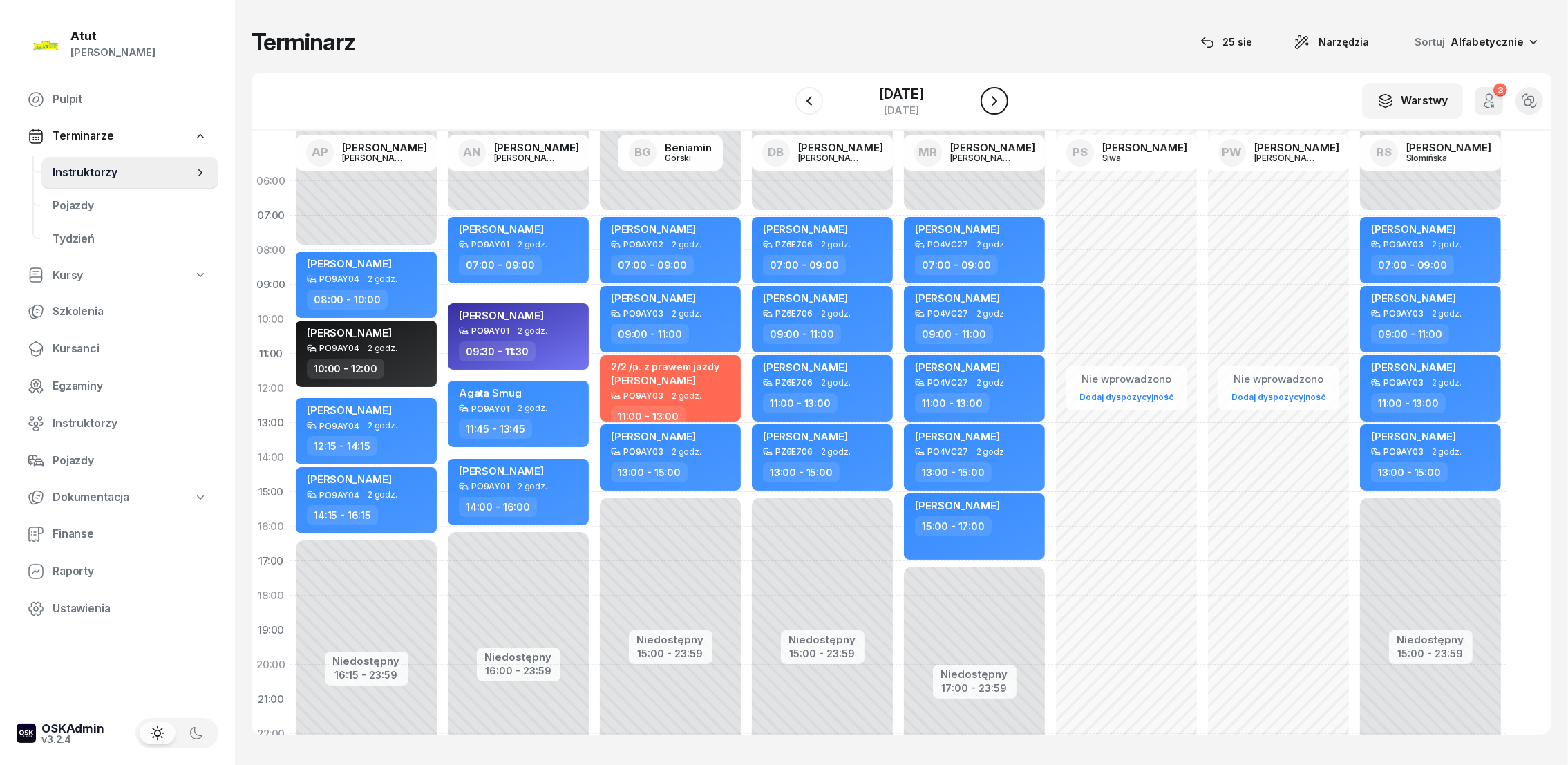
click at [993, 98] on icon "button" at bounding box center [993, 100] width 16 height 16
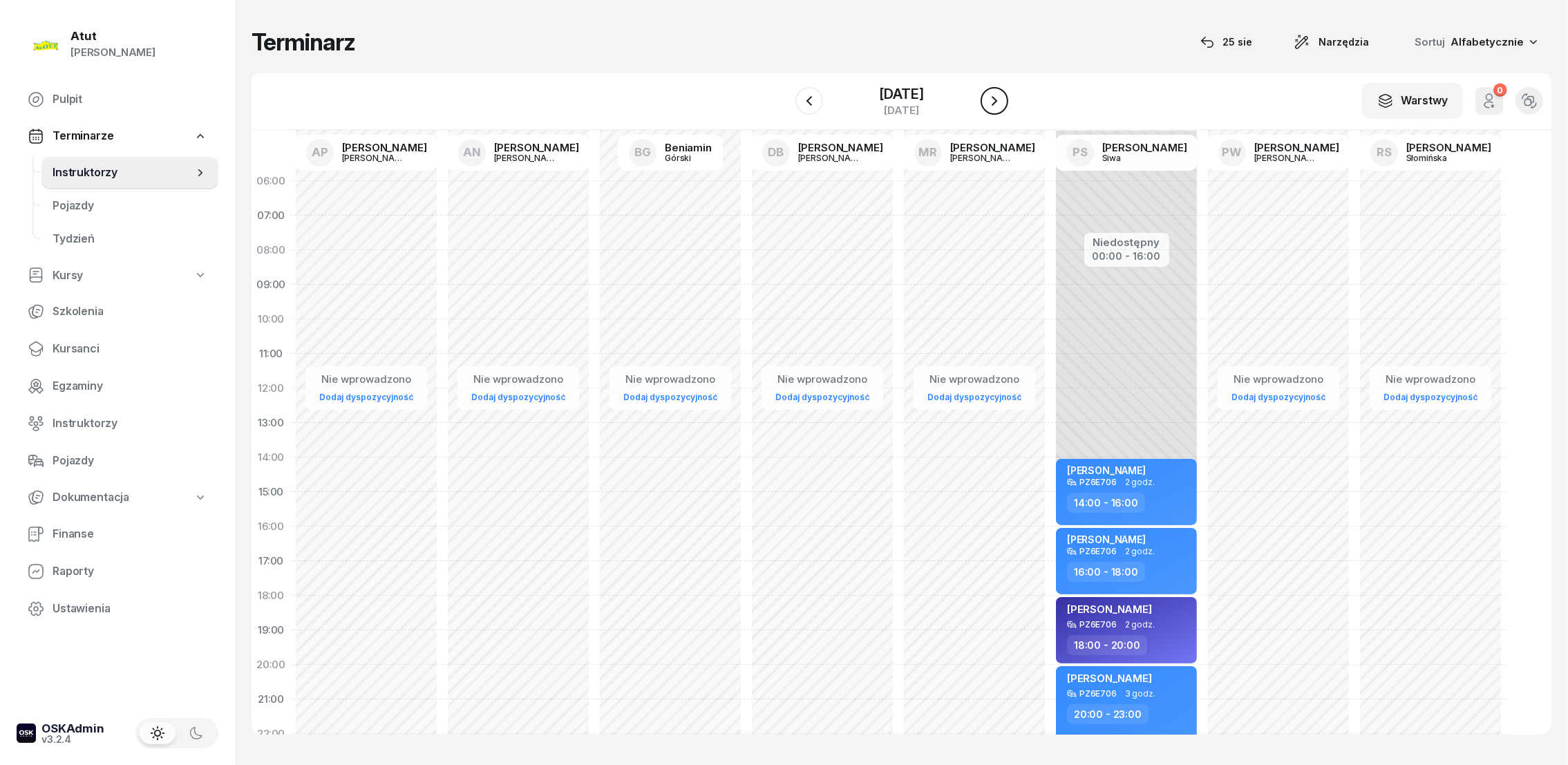
click at [993, 98] on icon "button" at bounding box center [993, 100] width 16 height 16
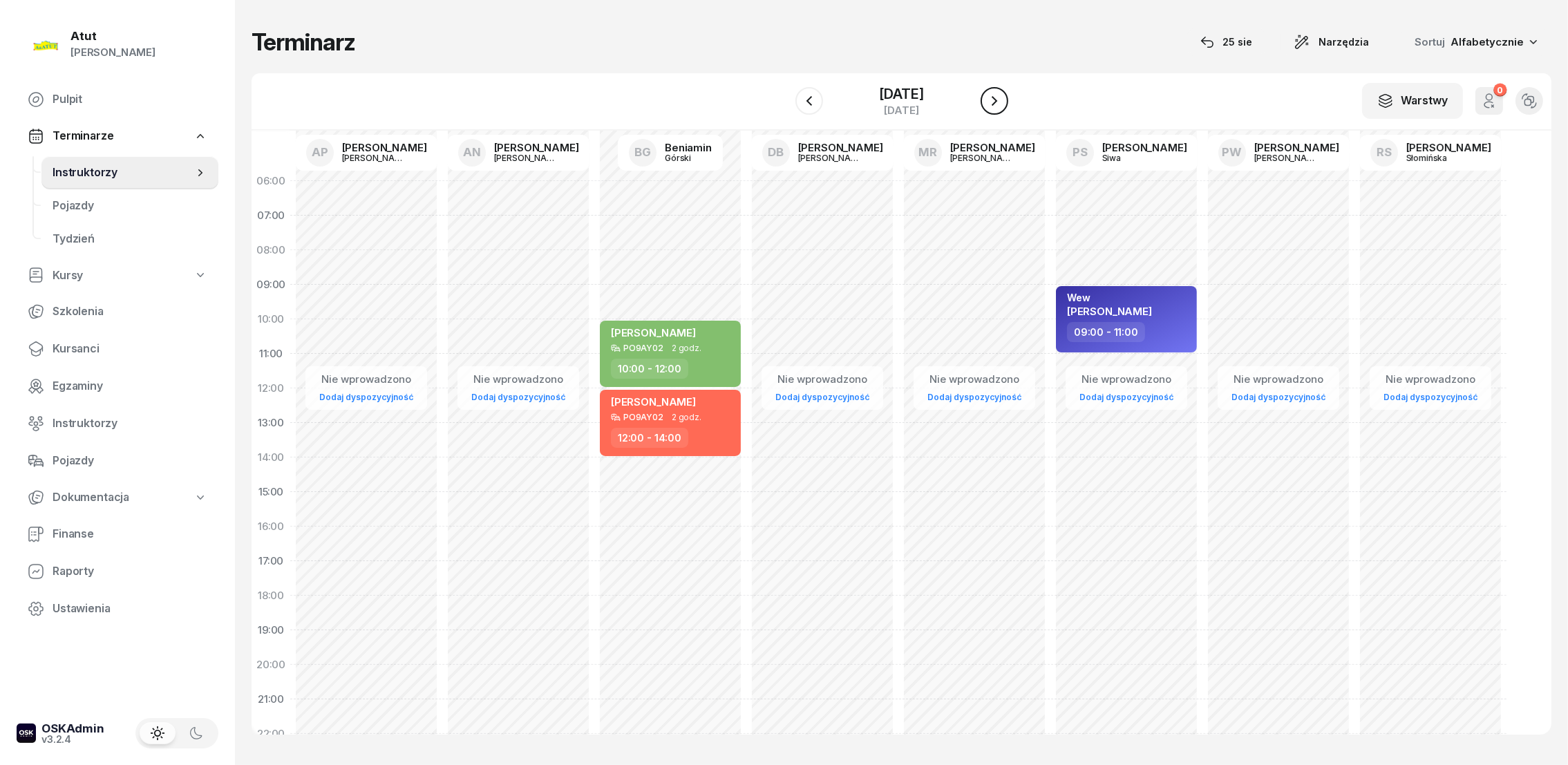
click at [993, 98] on icon "button" at bounding box center [993, 100] width 16 height 16
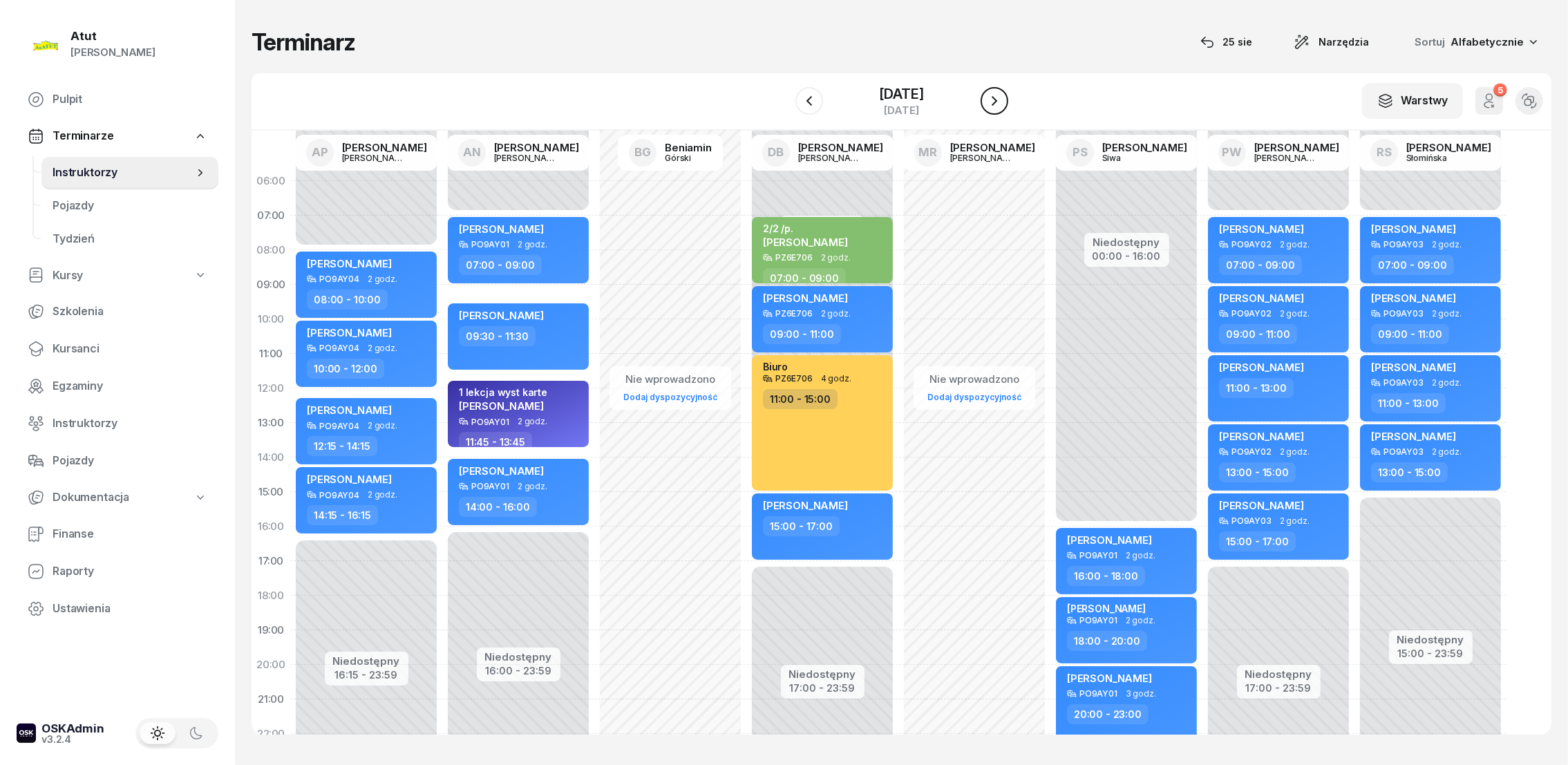
click at [993, 98] on icon "button" at bounding box center [993, 100] width 16 height 16
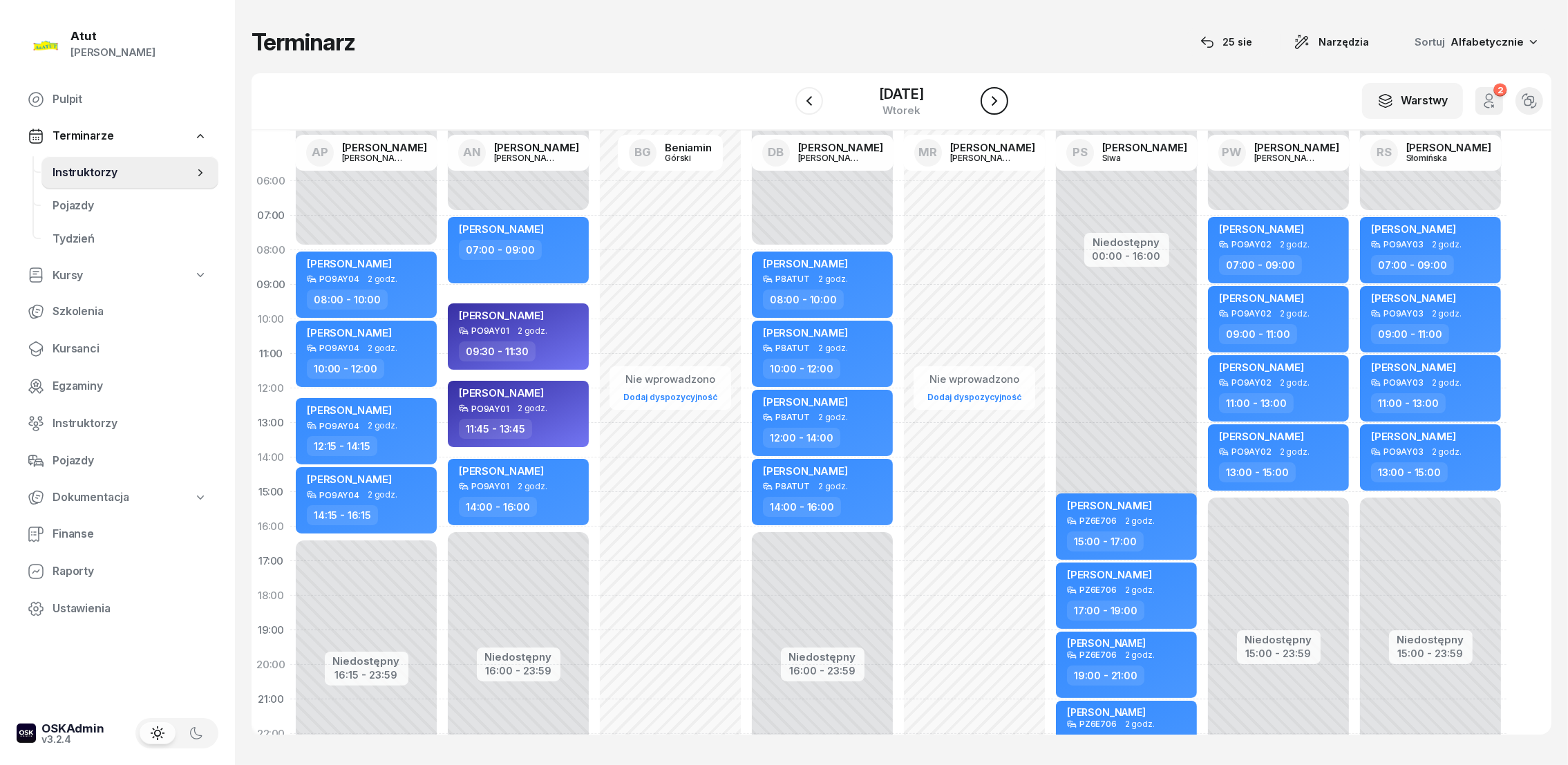
click at [993, 98] on icon "button" at bounding box center [993, 100] width 16 height 16
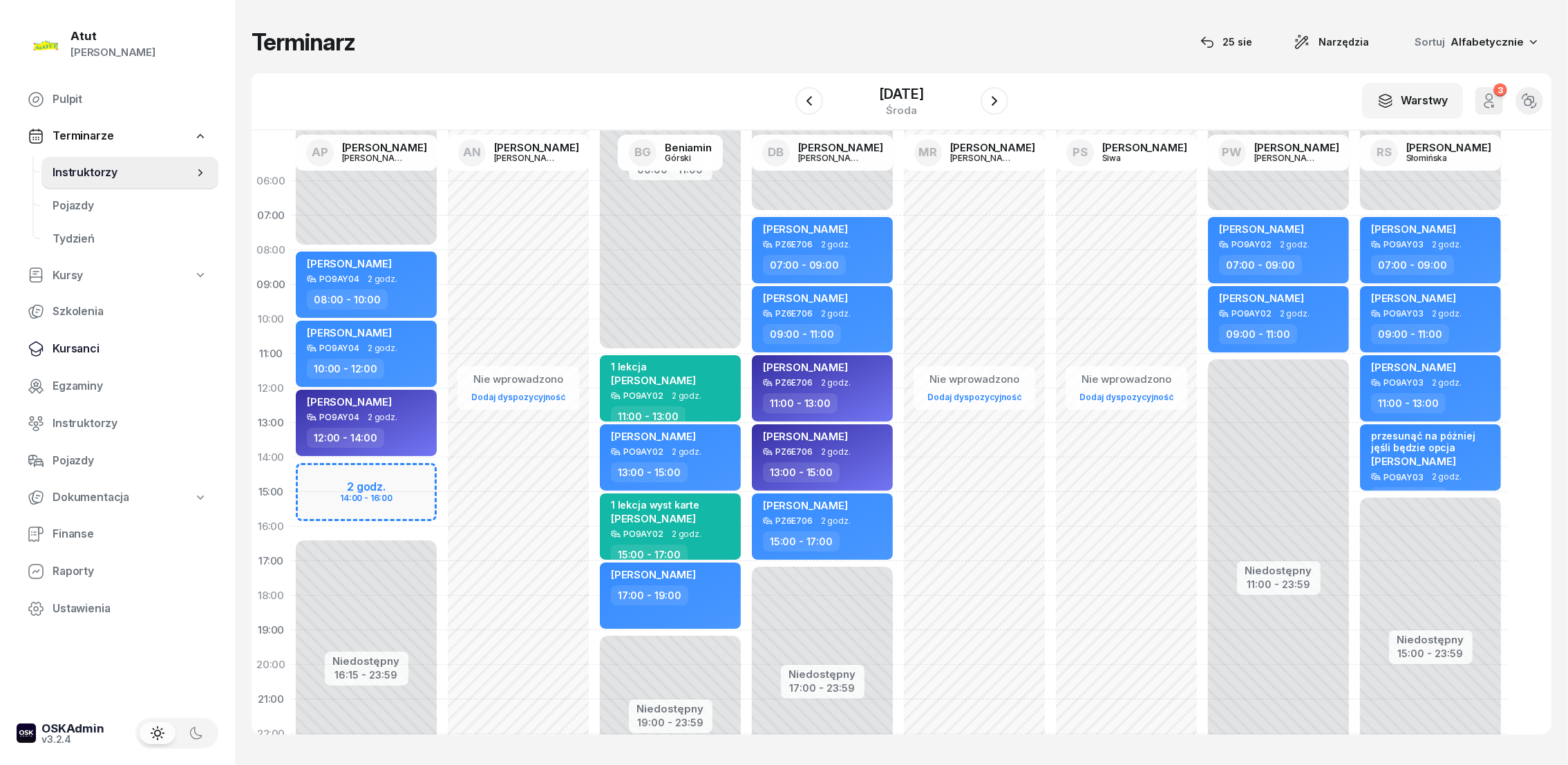
click at [75, 349] on span "Kursanci" at bounding box center [129, 349] width 155 height 18
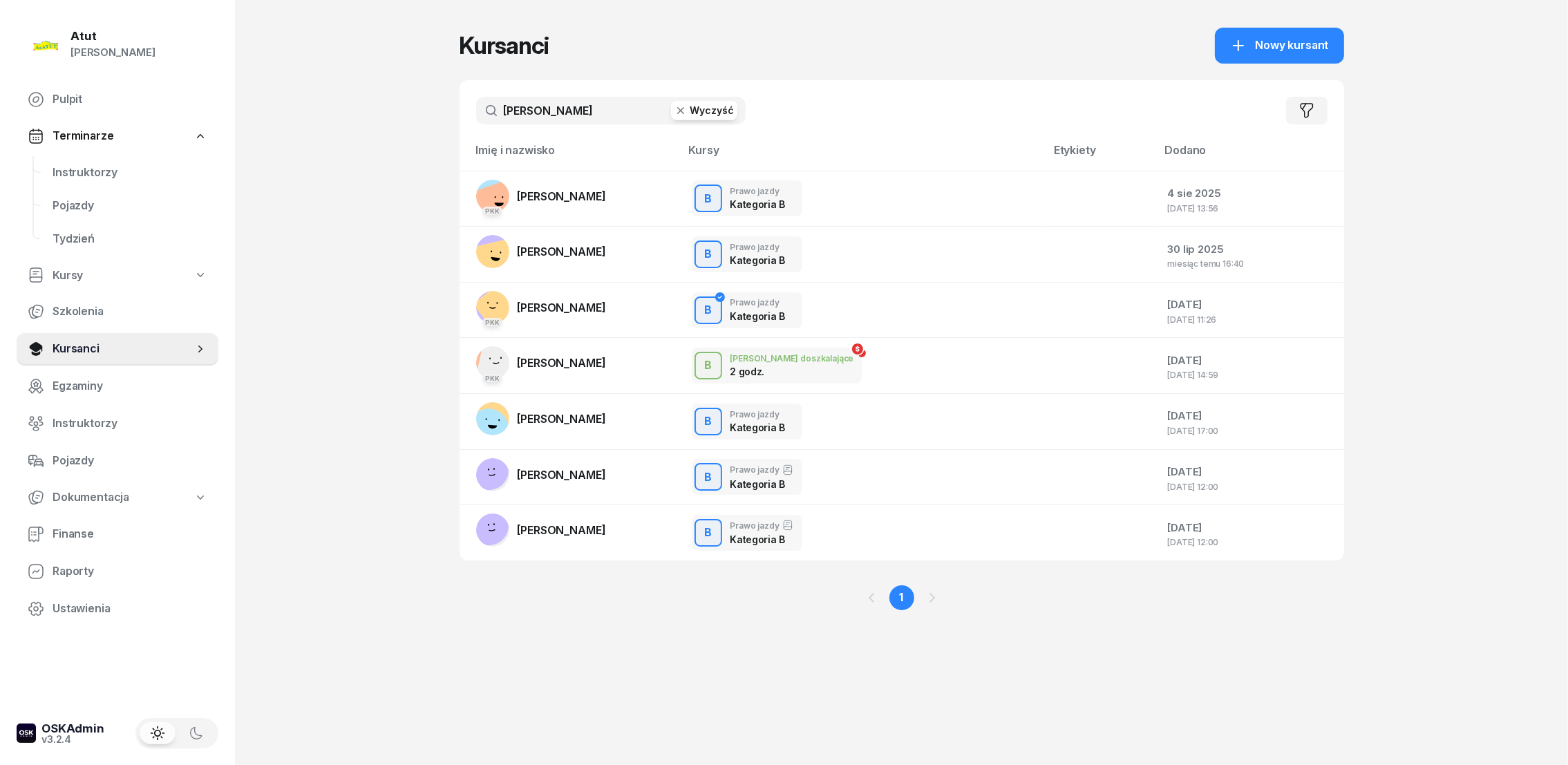
click at [722, 109] on button "Wyczyść" at bounding box center [704, 110] width 67 height 20
click at [523, 99] on input "text" at bounding box center [610, 110] width 269 height 27
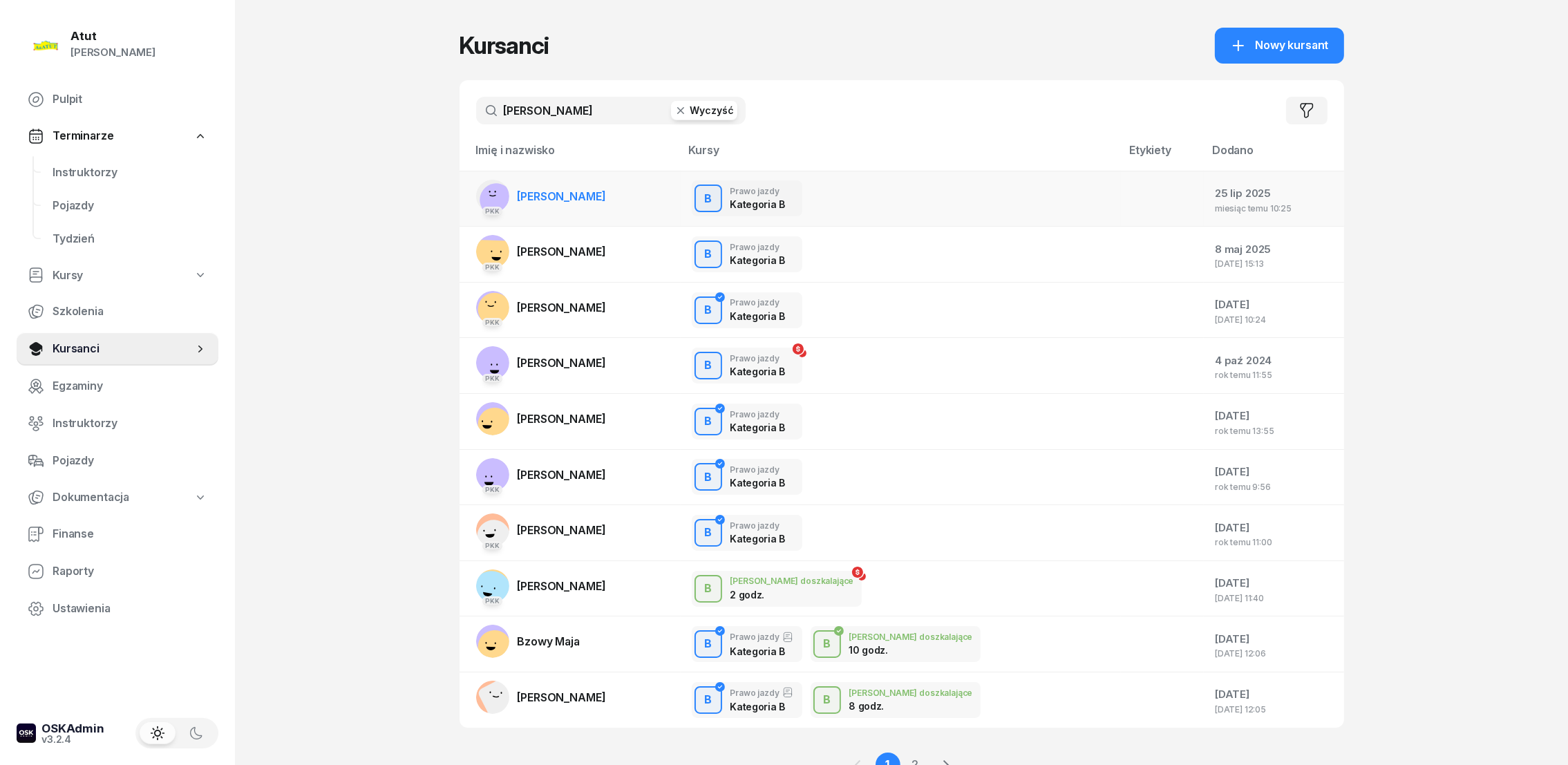
type input "[PERSON_NAME]"
click at [548, 202] on span "[PERSON_NAME]" at bounding box center [561, 196] width 88 height 14
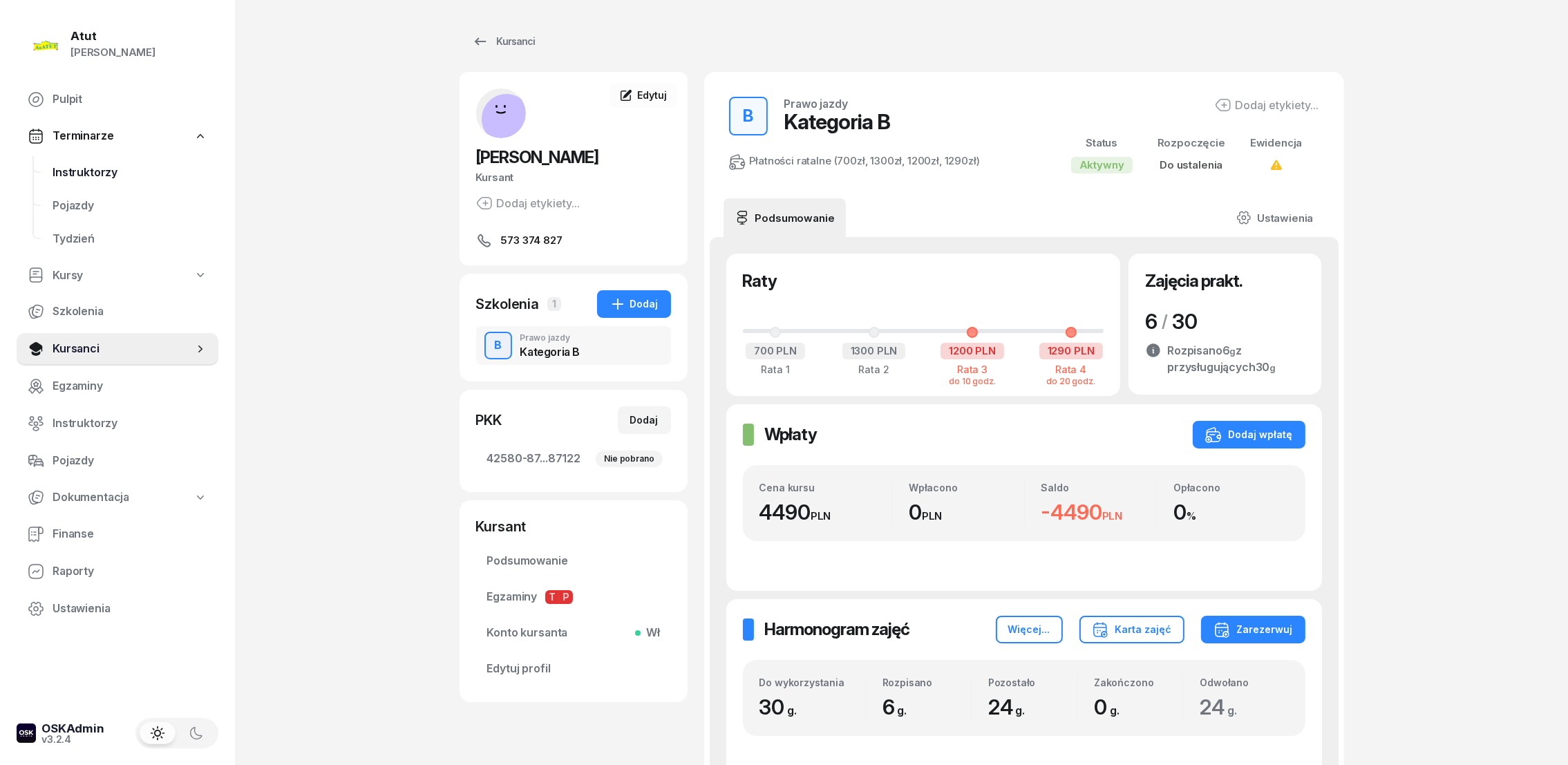
click at [88, 170] on span "Instruktorzy" at bounding box center [129, 173] width 155 height 18
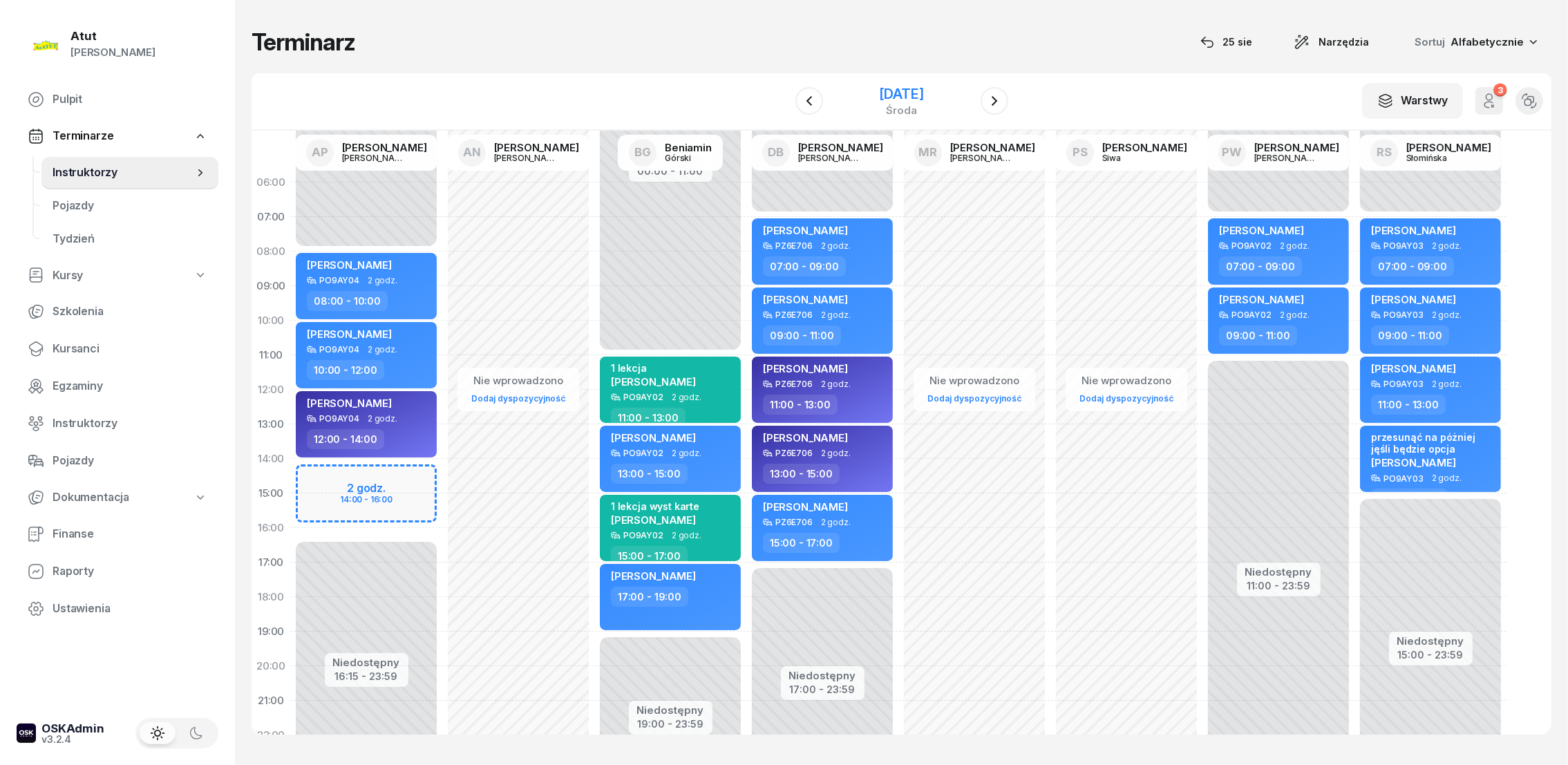
click at [879, 99] on div "[DATE]" at bounding box center [901, 94] width 44 height 14
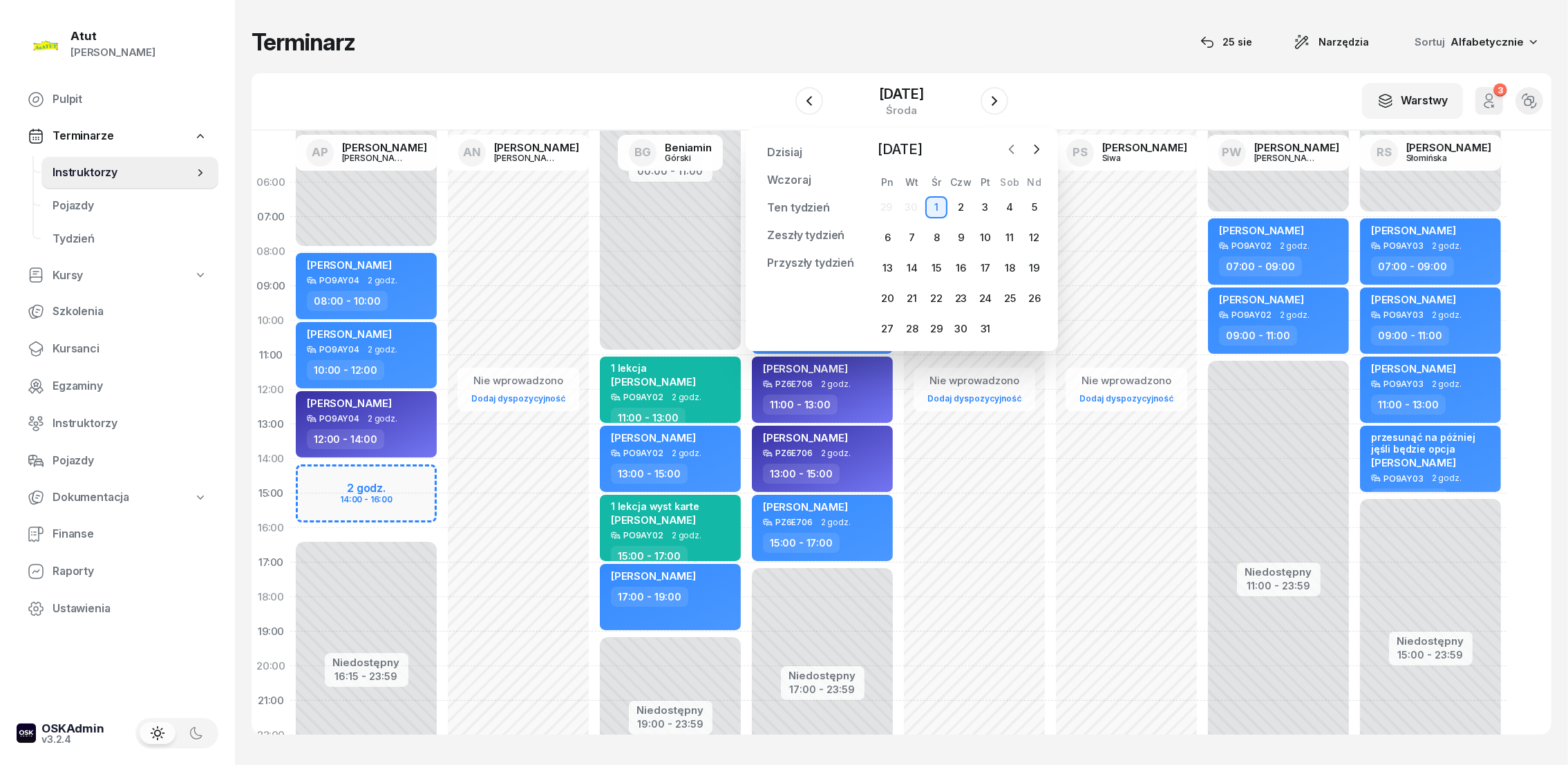
click at [1010, 148] on icon "button" at bounding box center [1011, 150] width 4 height 9
click at [887, 296] on div "22" at bounding box center [887, 298] width 22 height 22
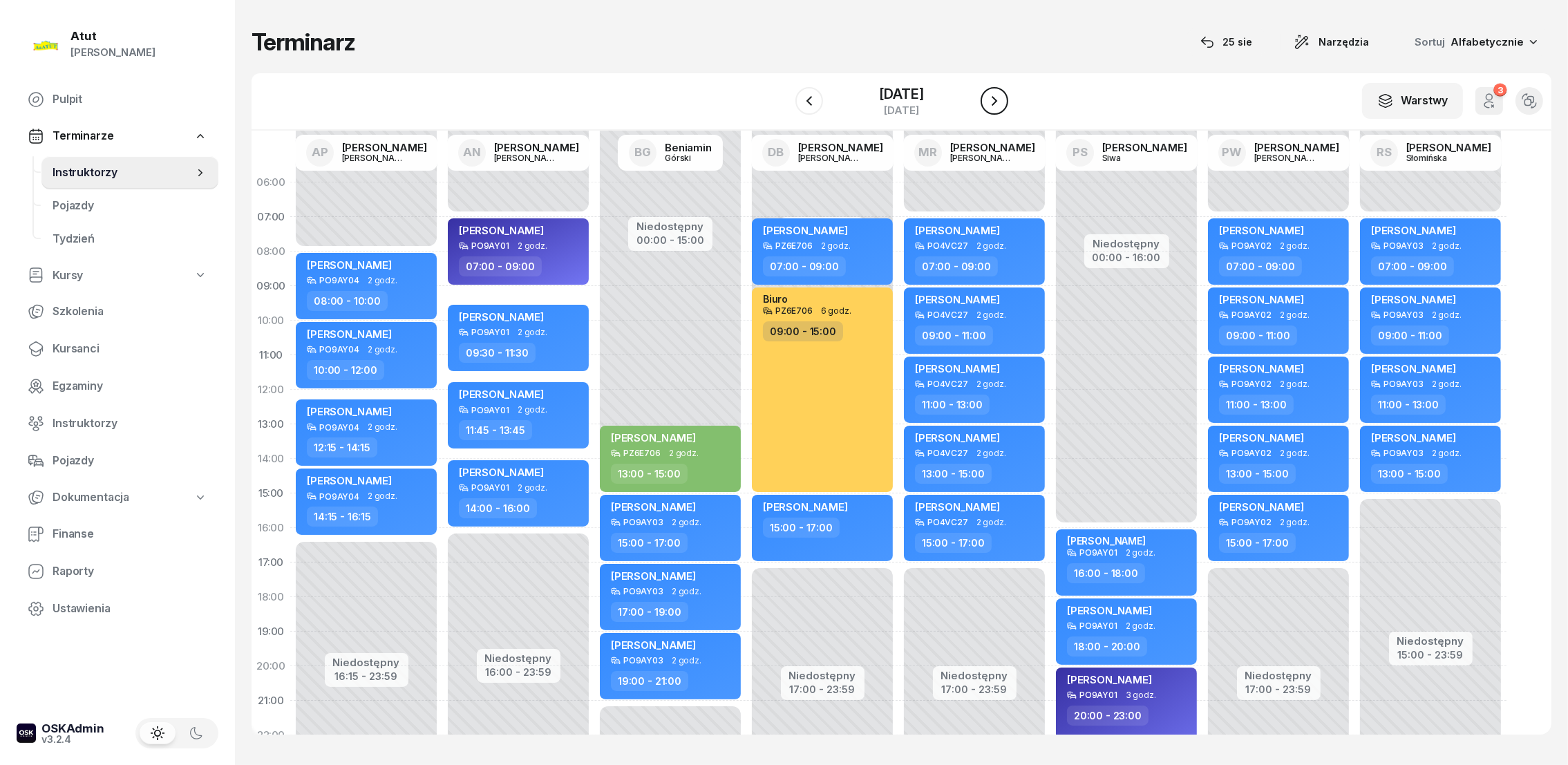
click at [997, 103] on icon "button" at bounding box center [994, 100] width 5 height 9
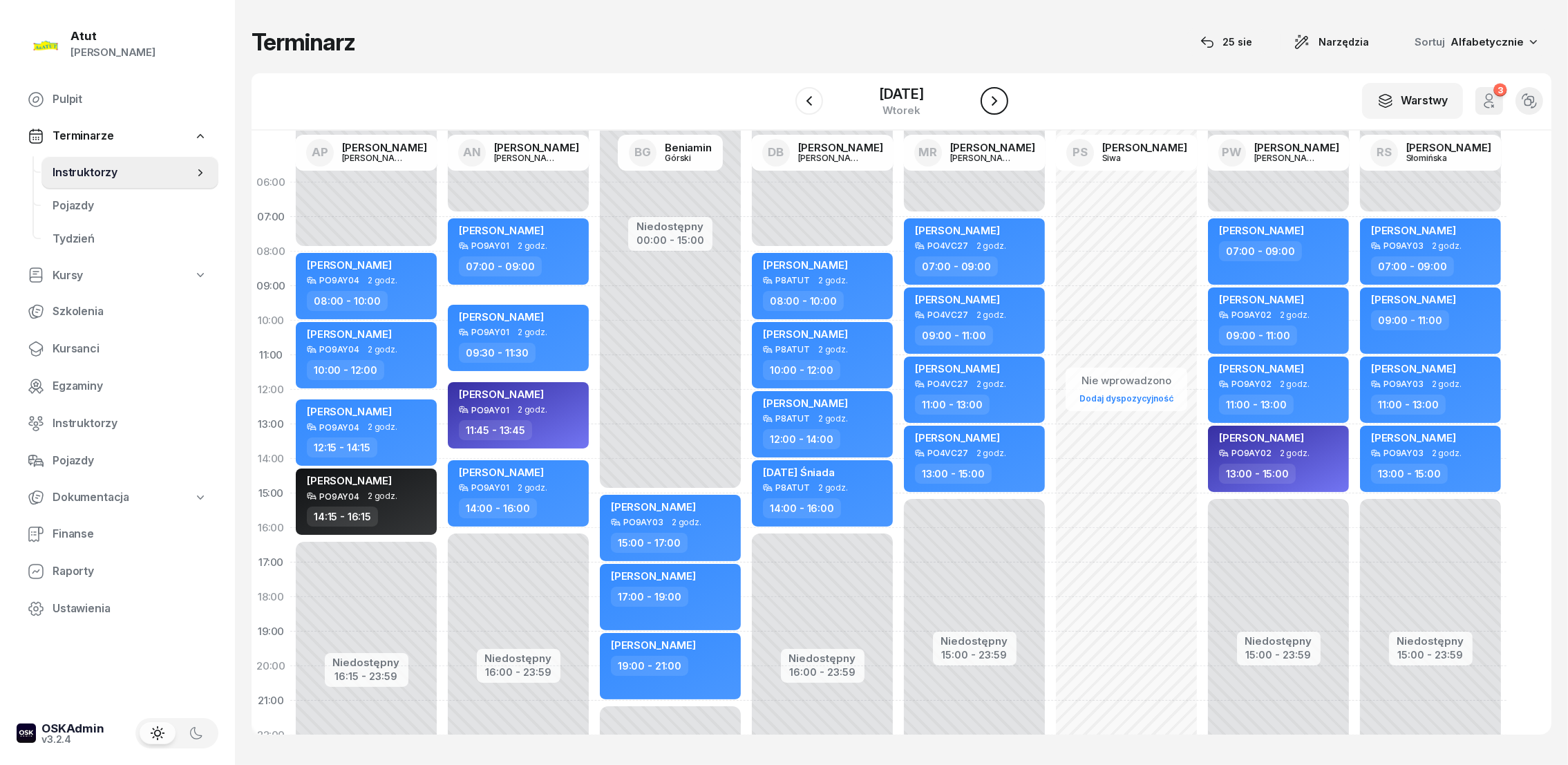
click at [996, 88] on button "button" at bounding box center [994, 101] width 27 height 27
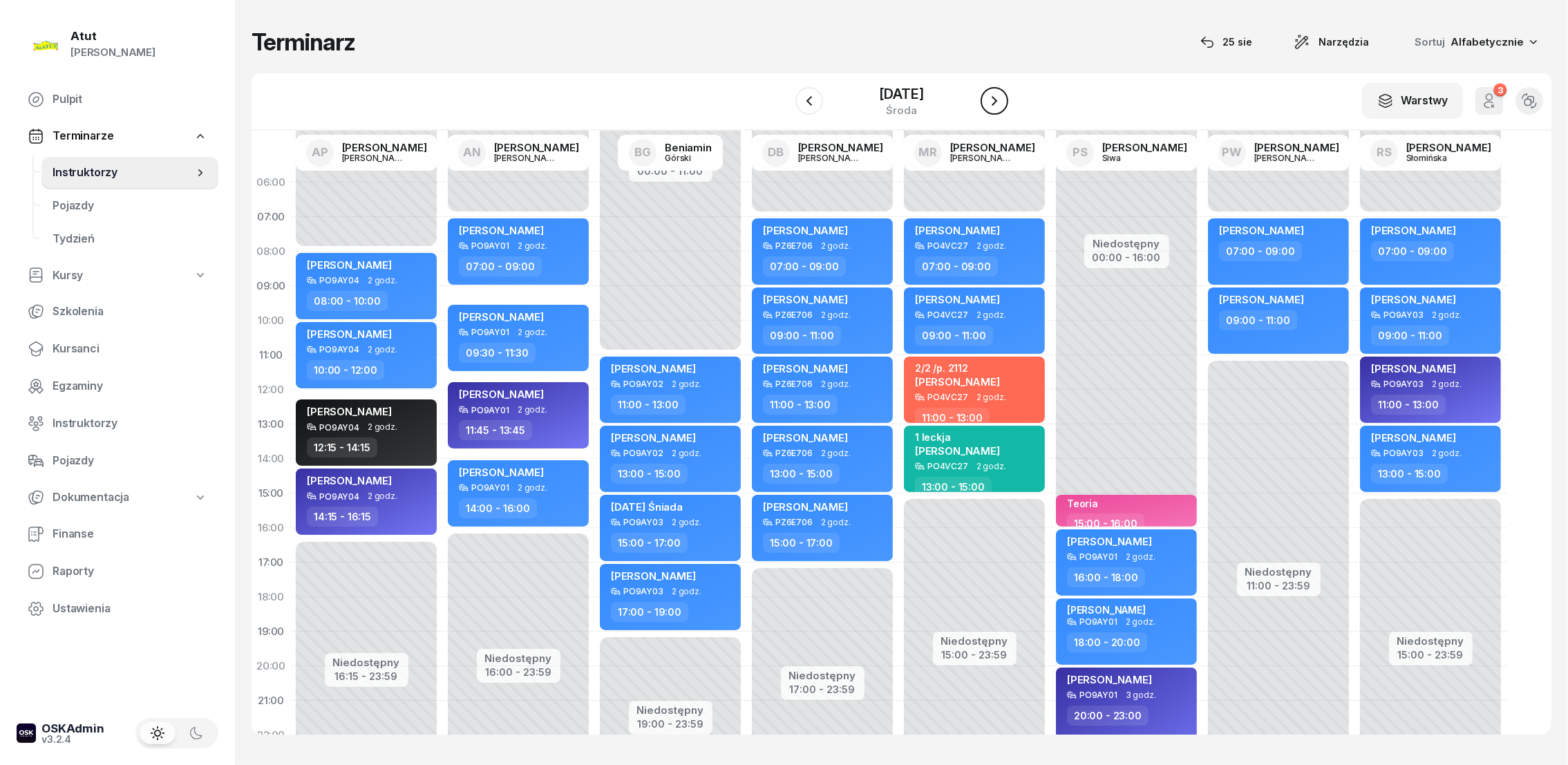
click at [1003, 98] on icon "button" at bounding box center [993, 100] width 16 height 16
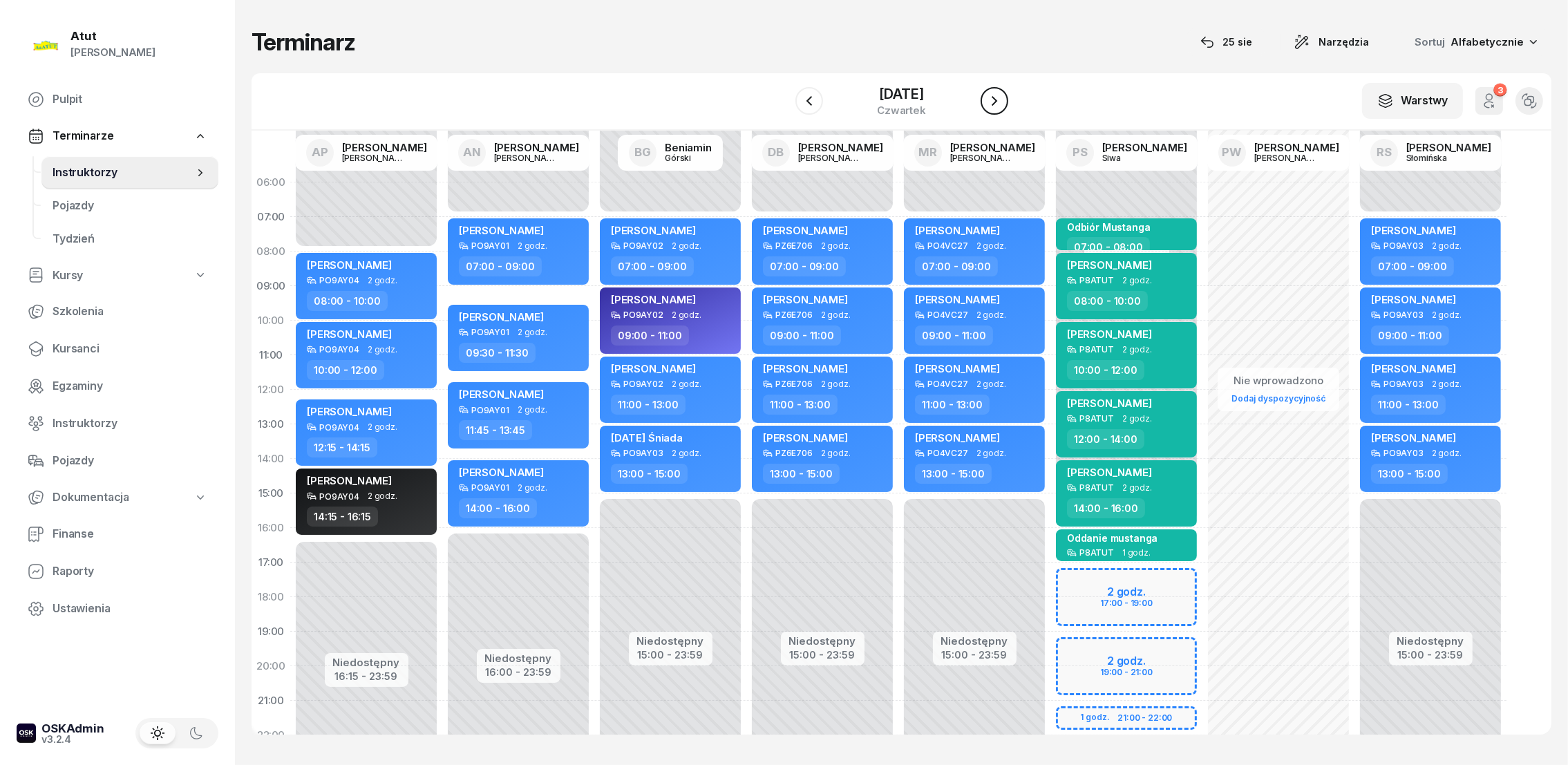
click at [1003, 99] on icon "button" at bounding box center [993, 100] width 16 height 16
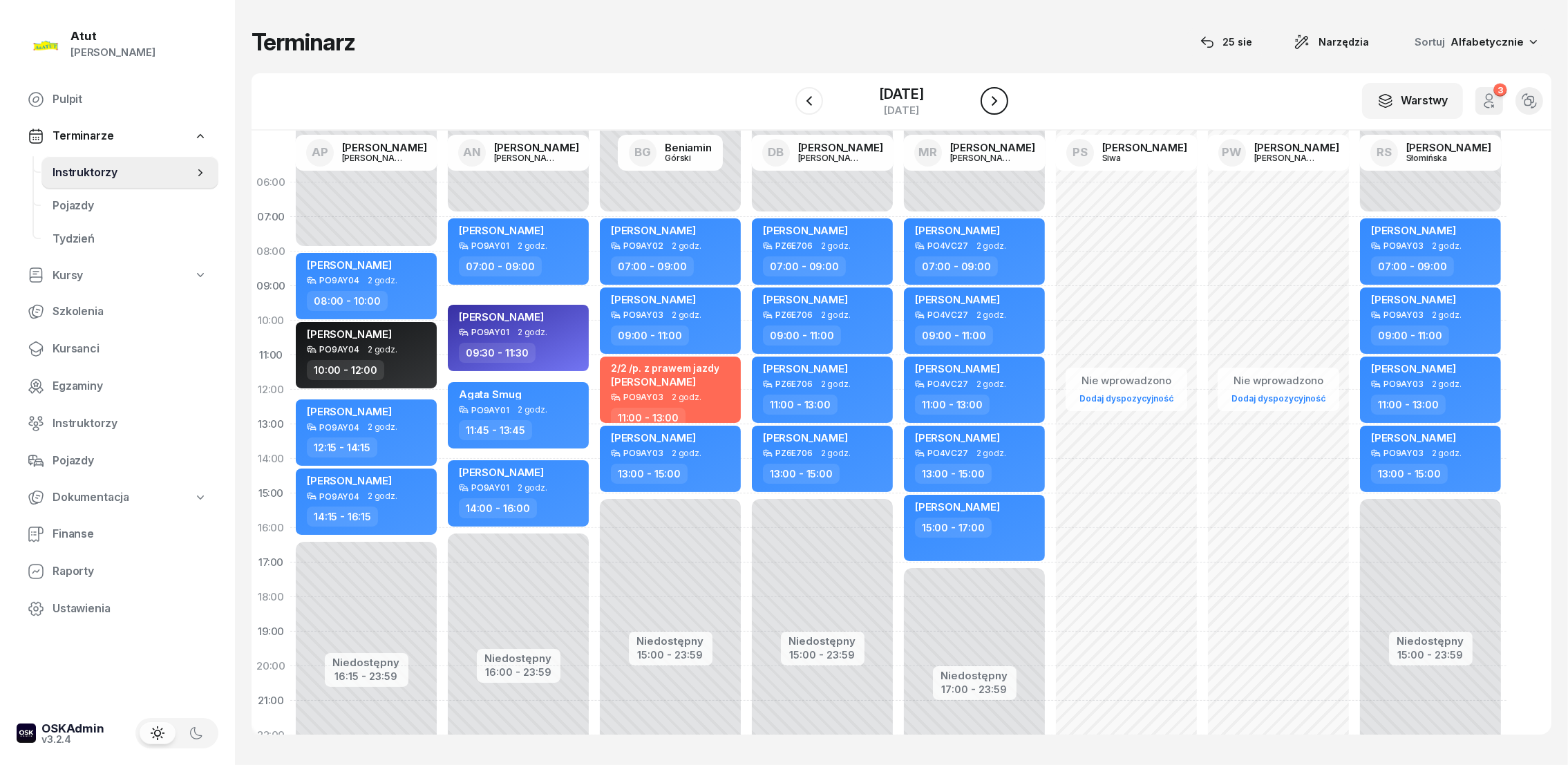
click at [1003, 99] on icon "button" at bounding box center [993, 100] width 16 height 16
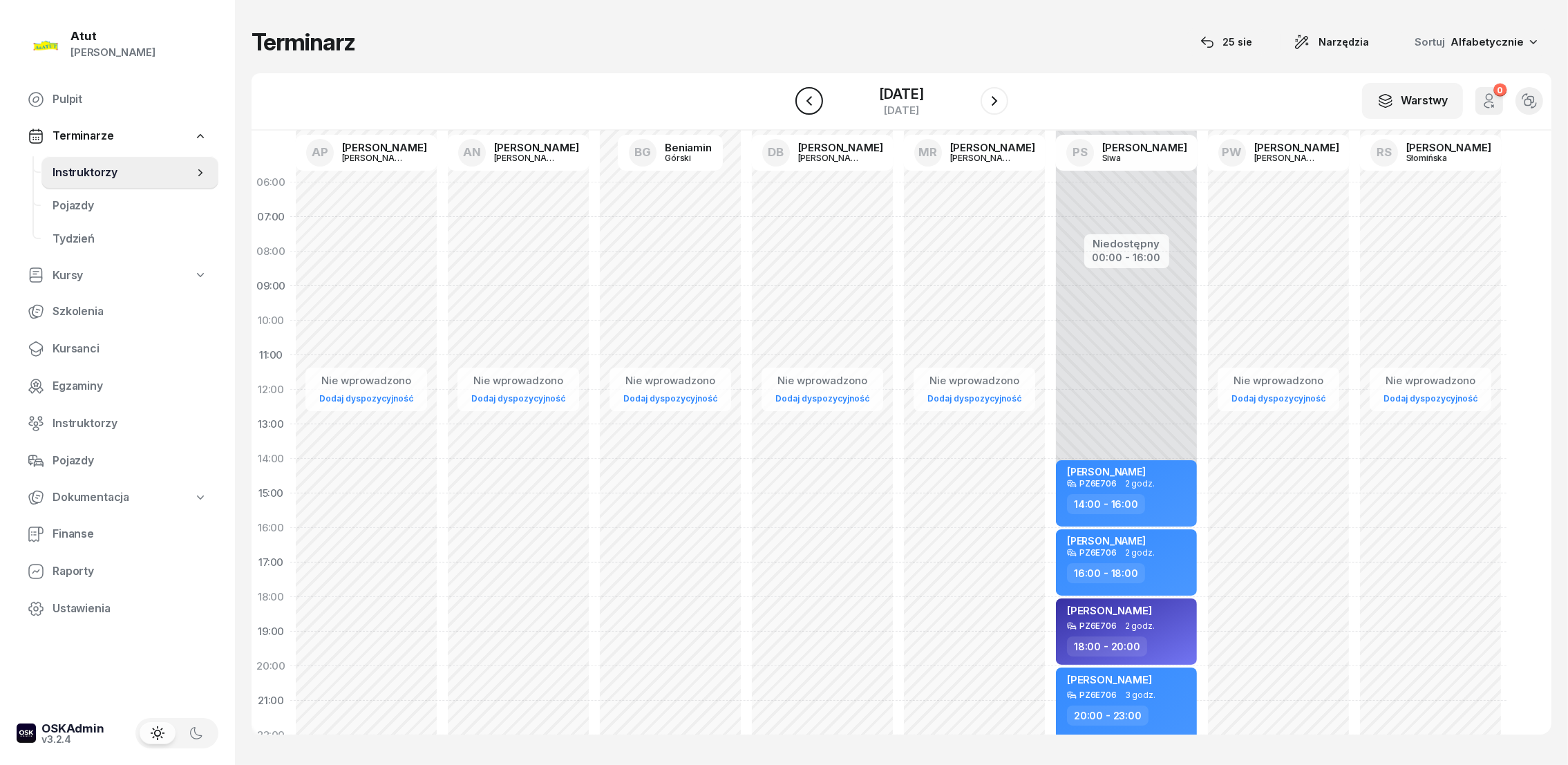
click at [813, 103] on icon "button" at bounding box center [809, 100] width 16 height 16
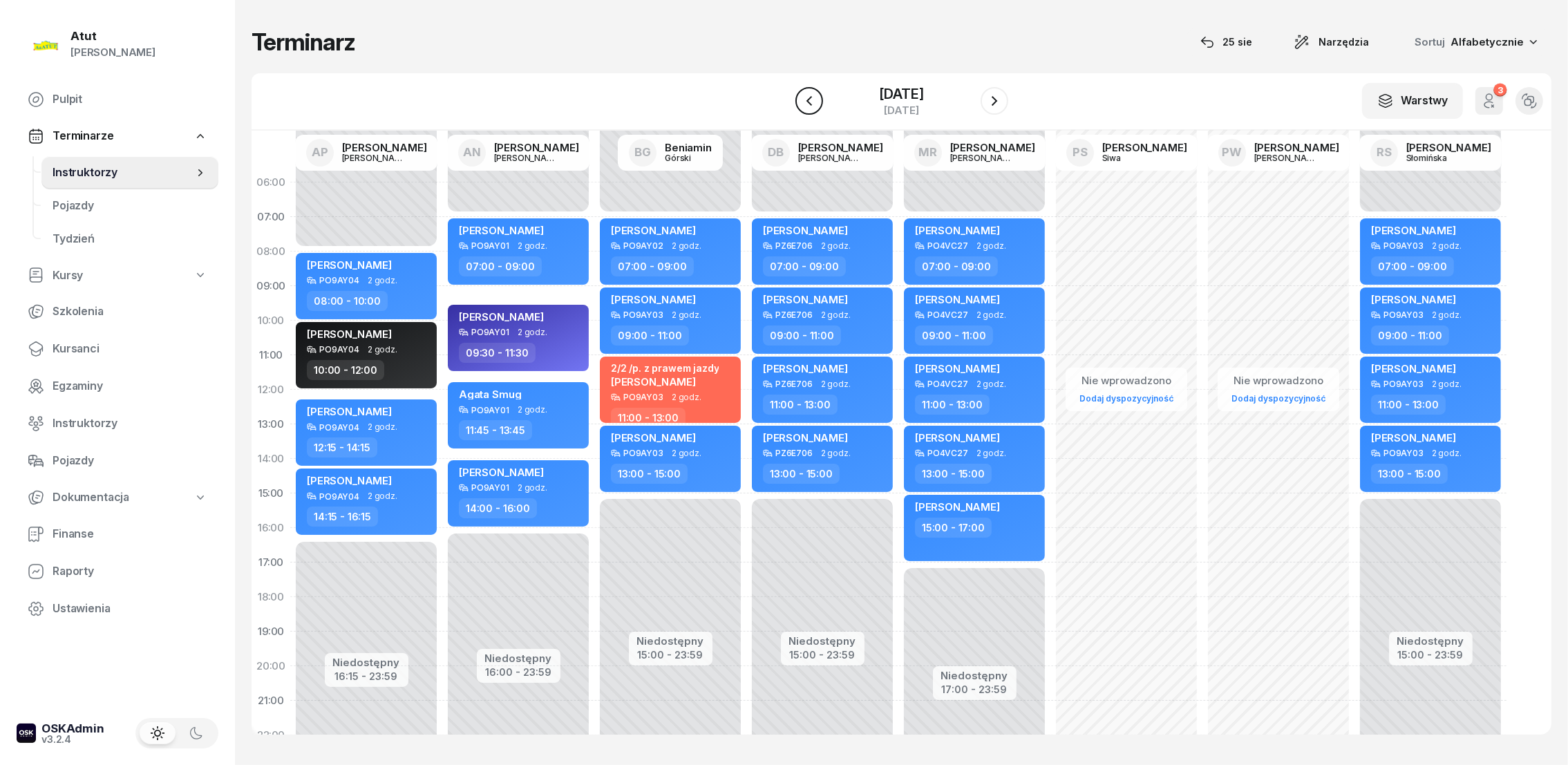
click at [812, 103] on icon "button" at bounding box center [809, 100] width 16 height 16
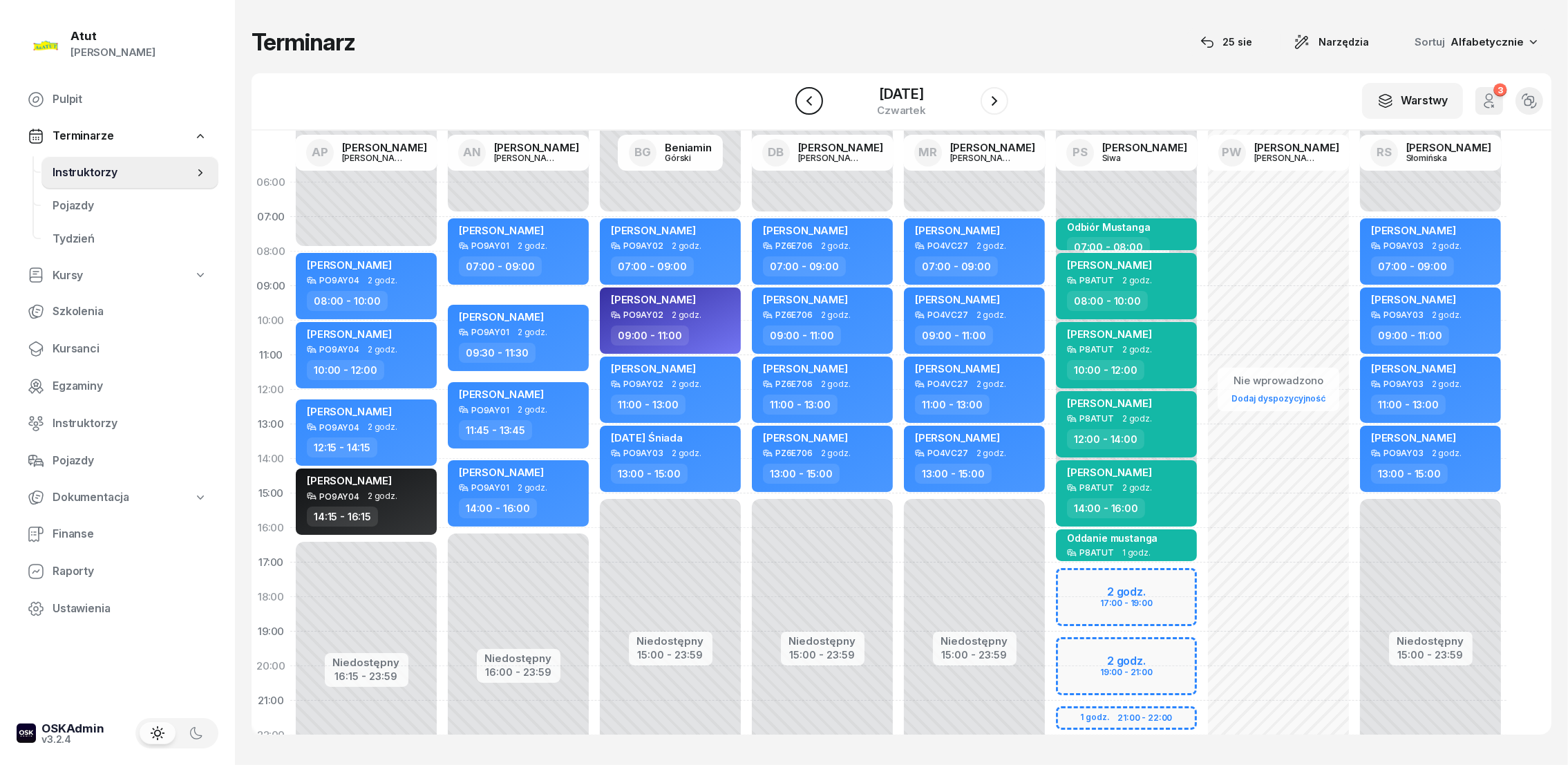
click at [812, 99] on icon "button" at bounding box center [809, 100] width 16 height 16
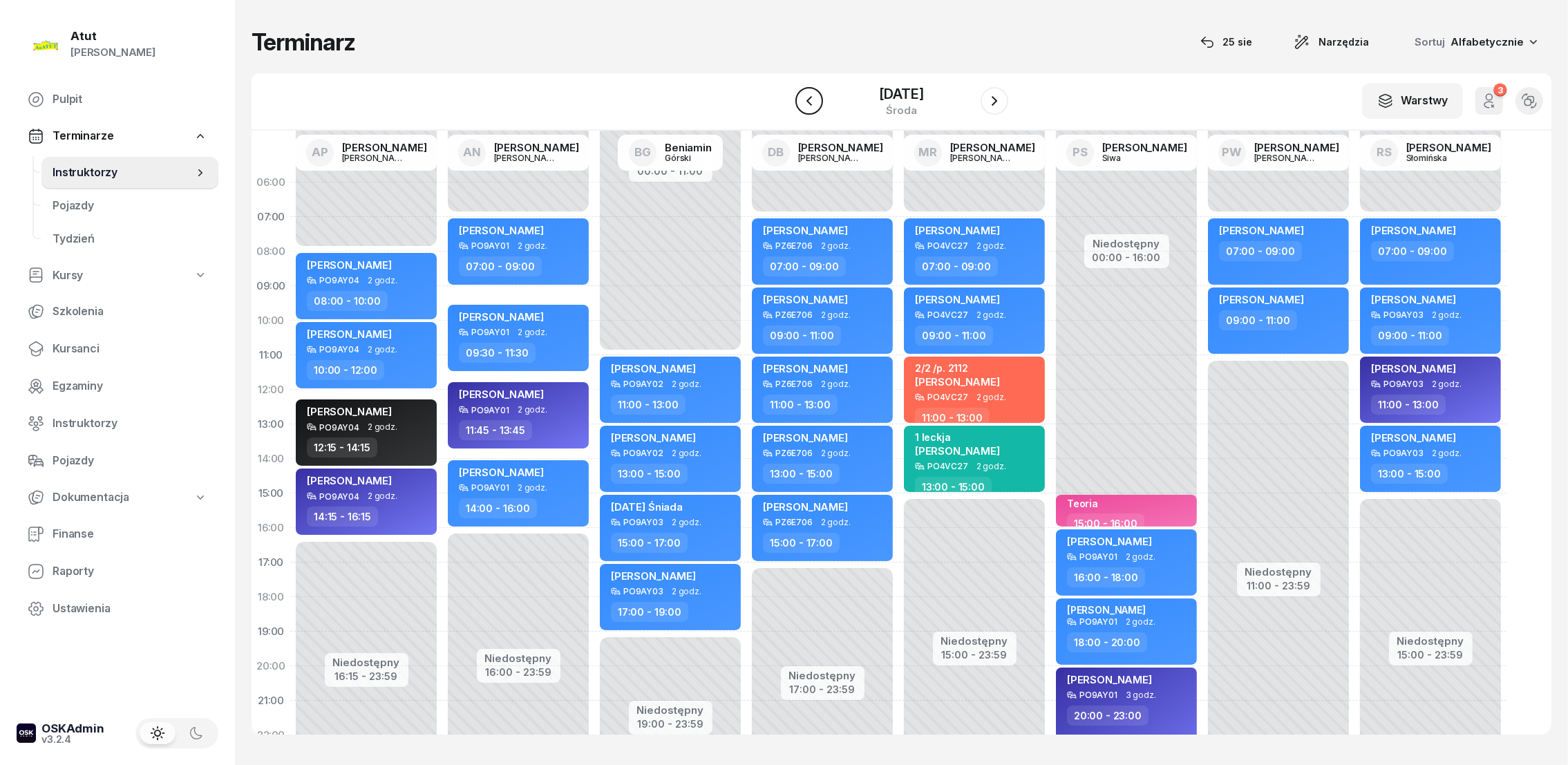
click at [812, 99] on icon "button" at bounding box center [809, 100] width 16 height 16
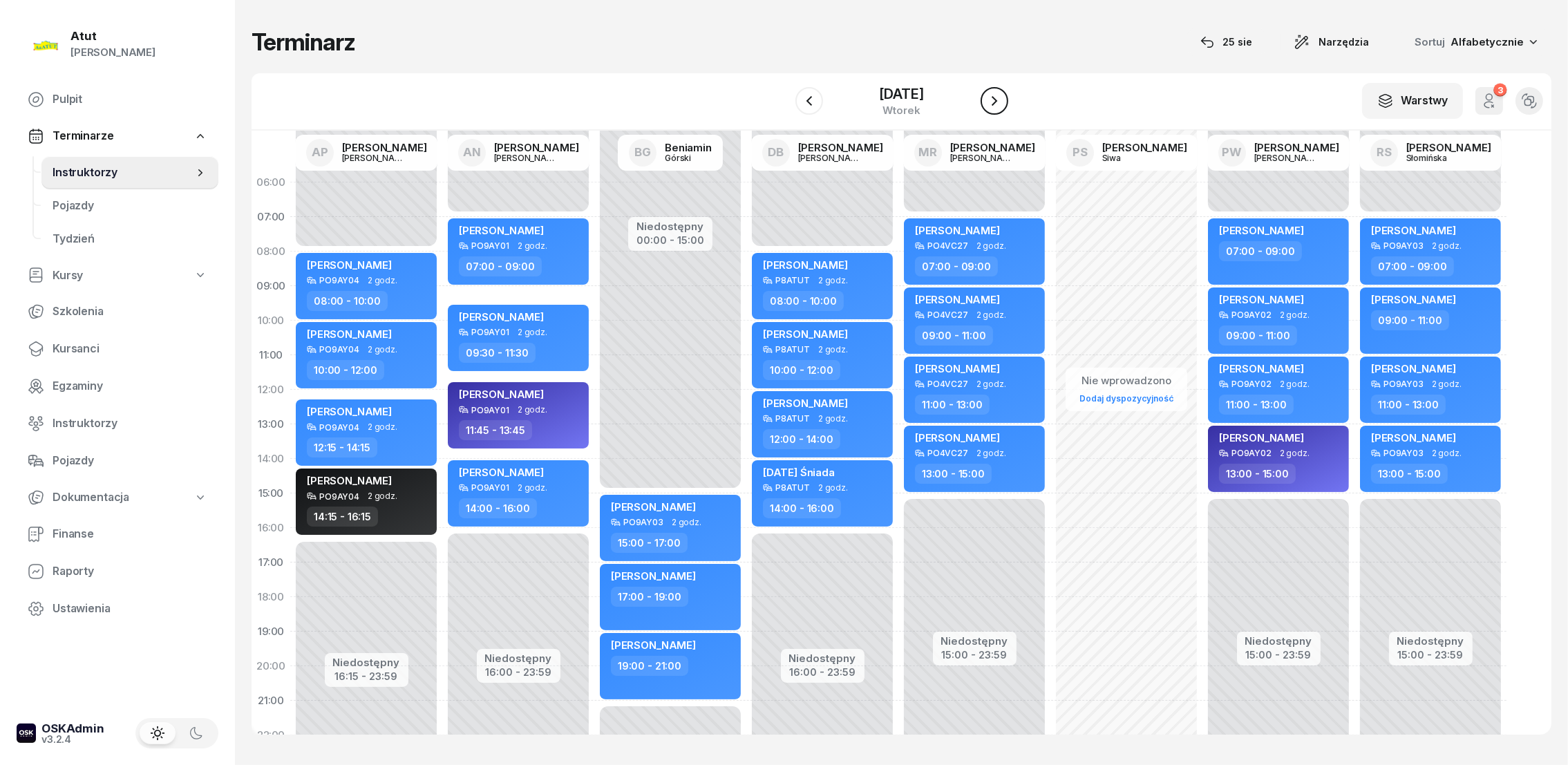
click at [994, 99] on icon "button" at bounding box center [993, 100] width 16 height 16
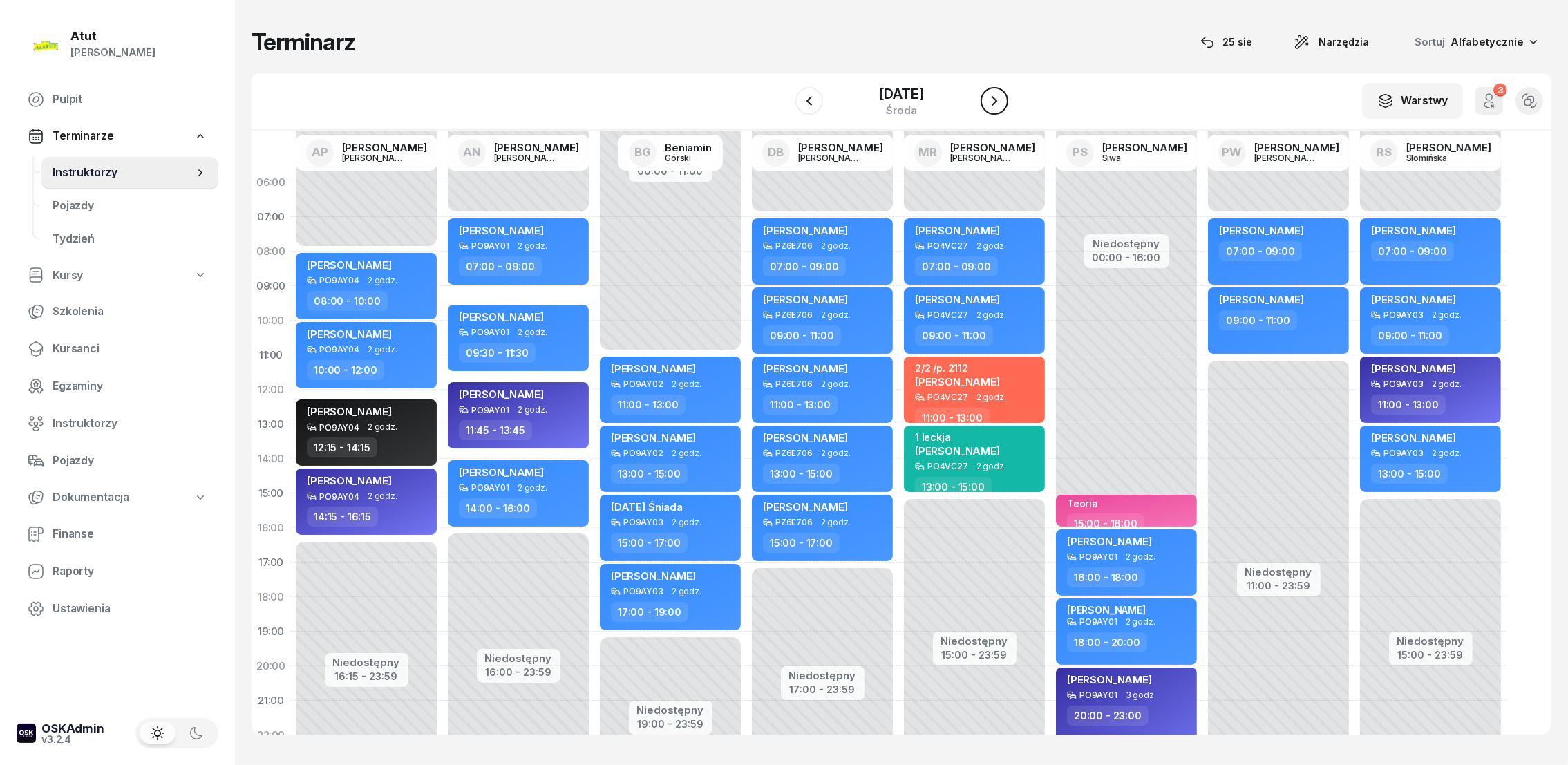
click at [995, 99] on icon "button" at bounding box center [993, 100] width 16 height 16
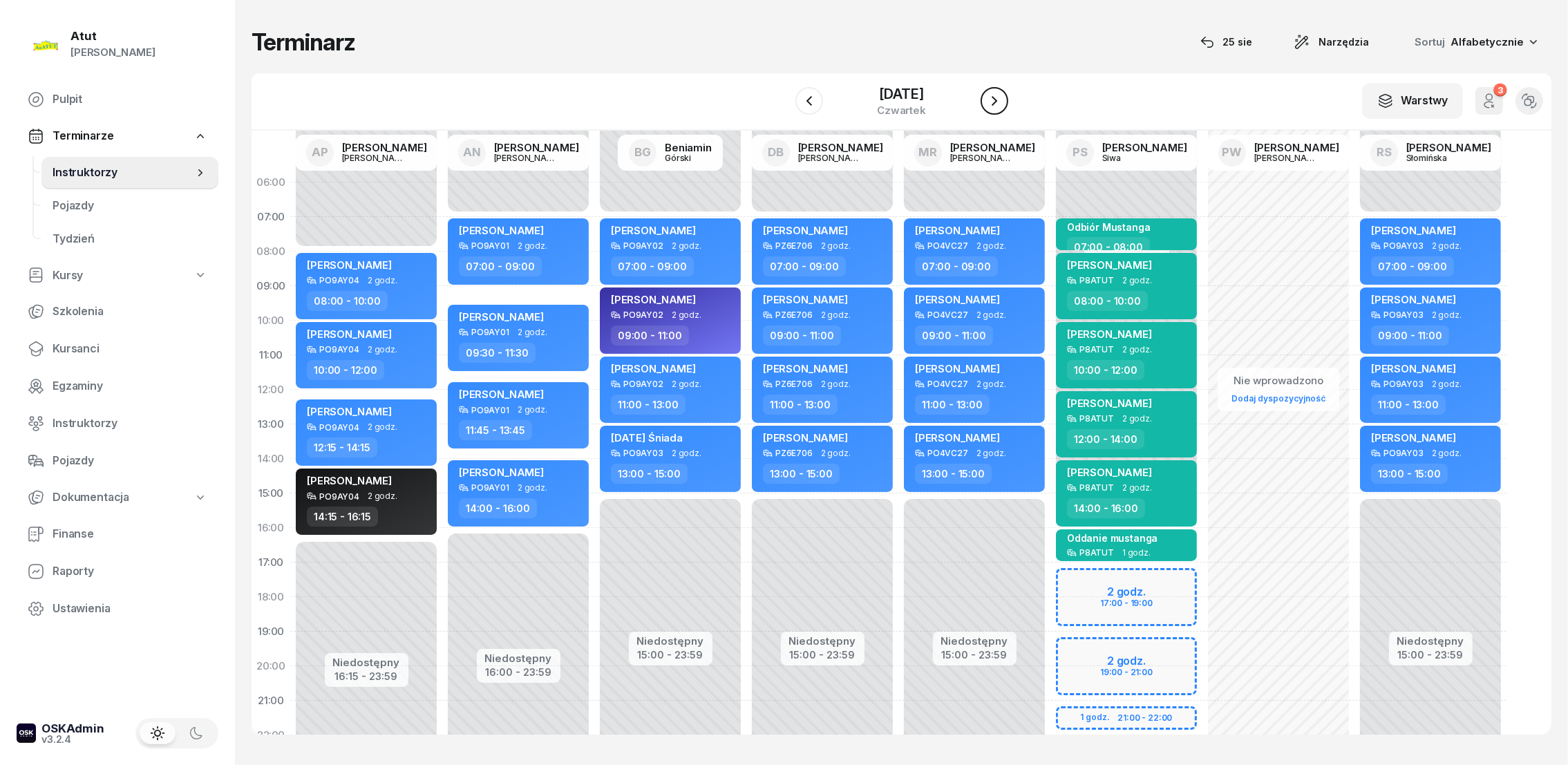
click at [989, 99] on icon "button" at bounding box center [993, 100] width 16 height 16
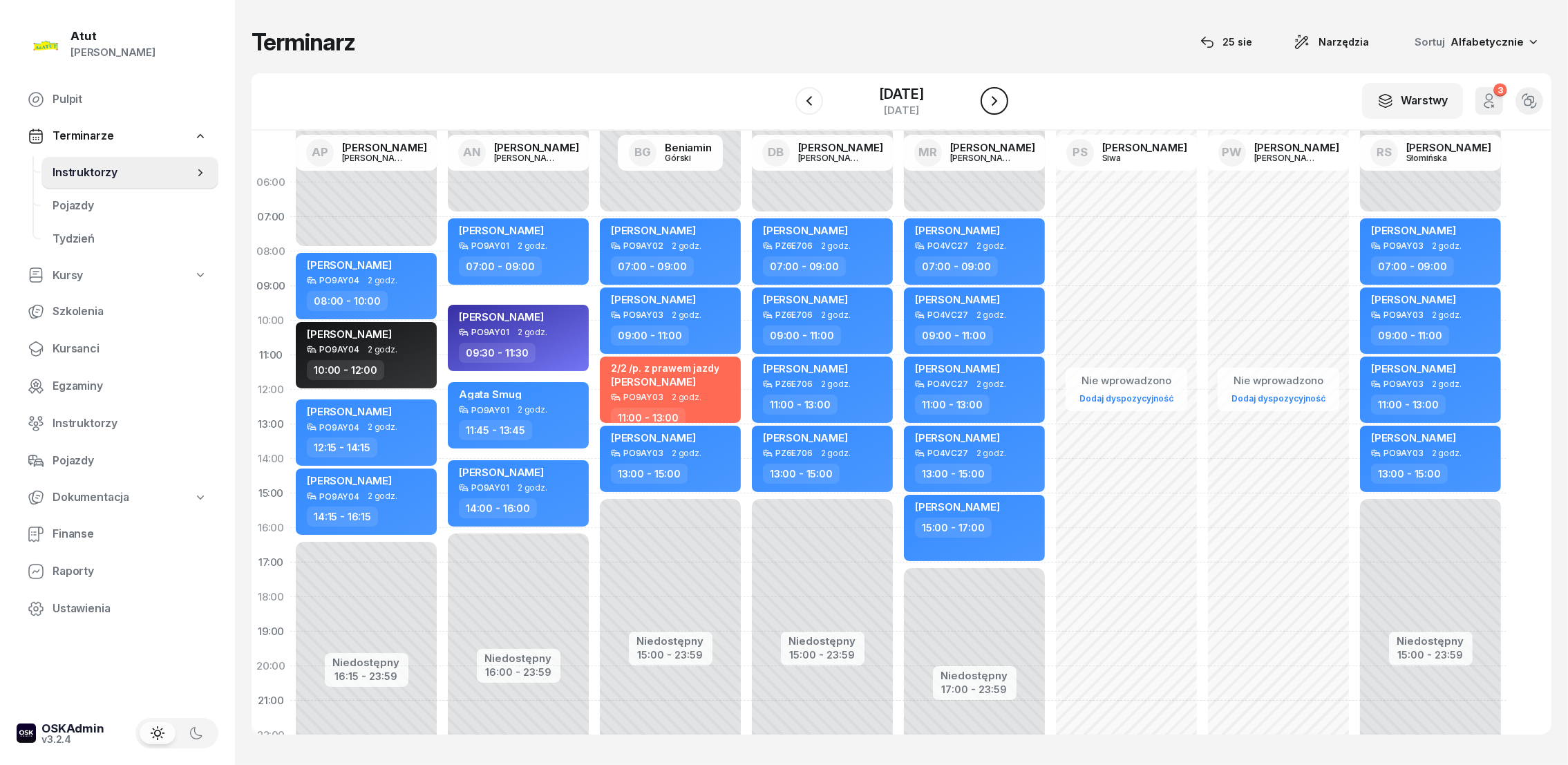
click at [994, 99] on icon "button" at bounding box center [993, 100] width 16 height 16
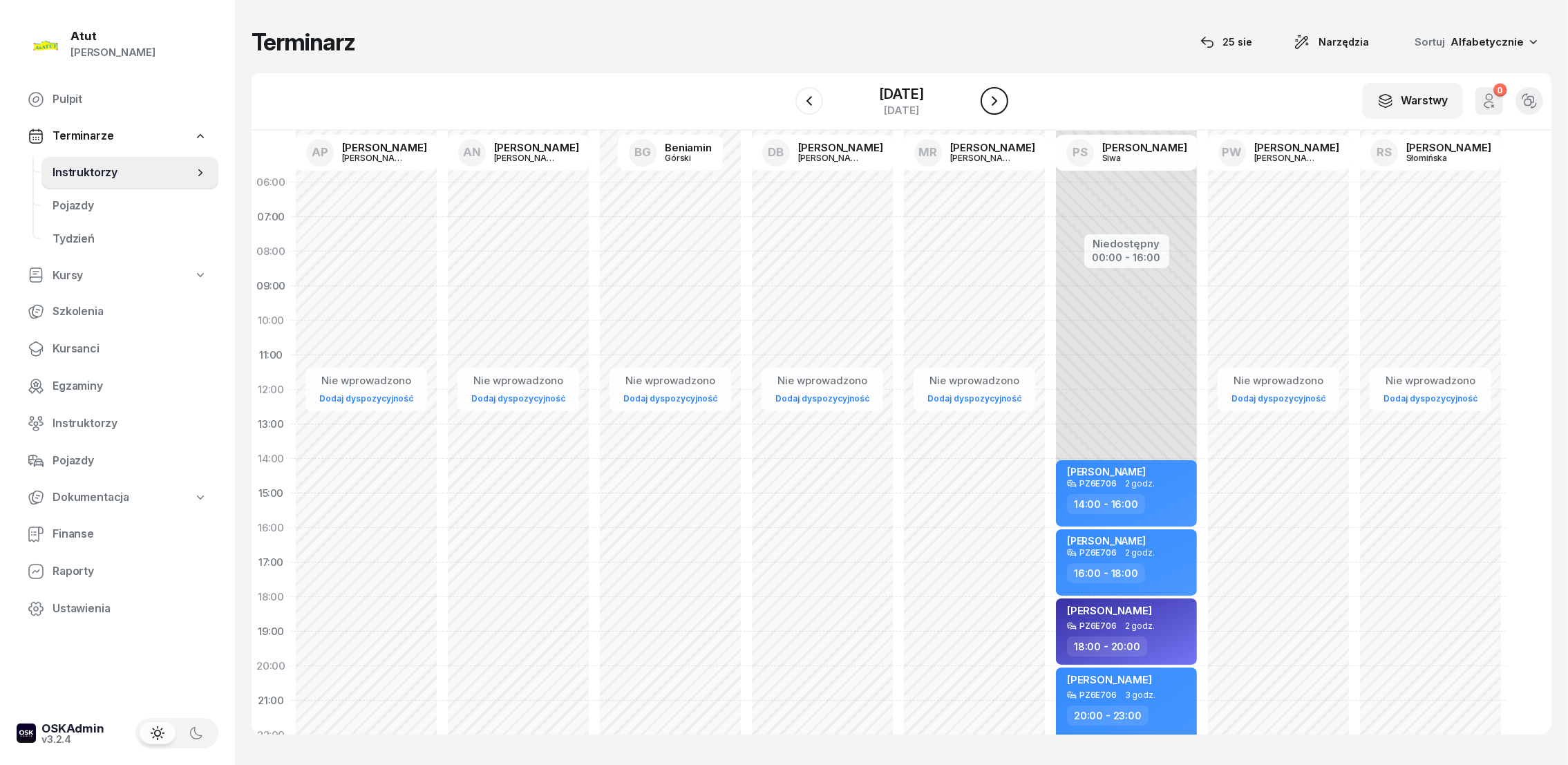
click at [994, 99] on icon "button" at bounding box center [993, 100] width 16 height 16
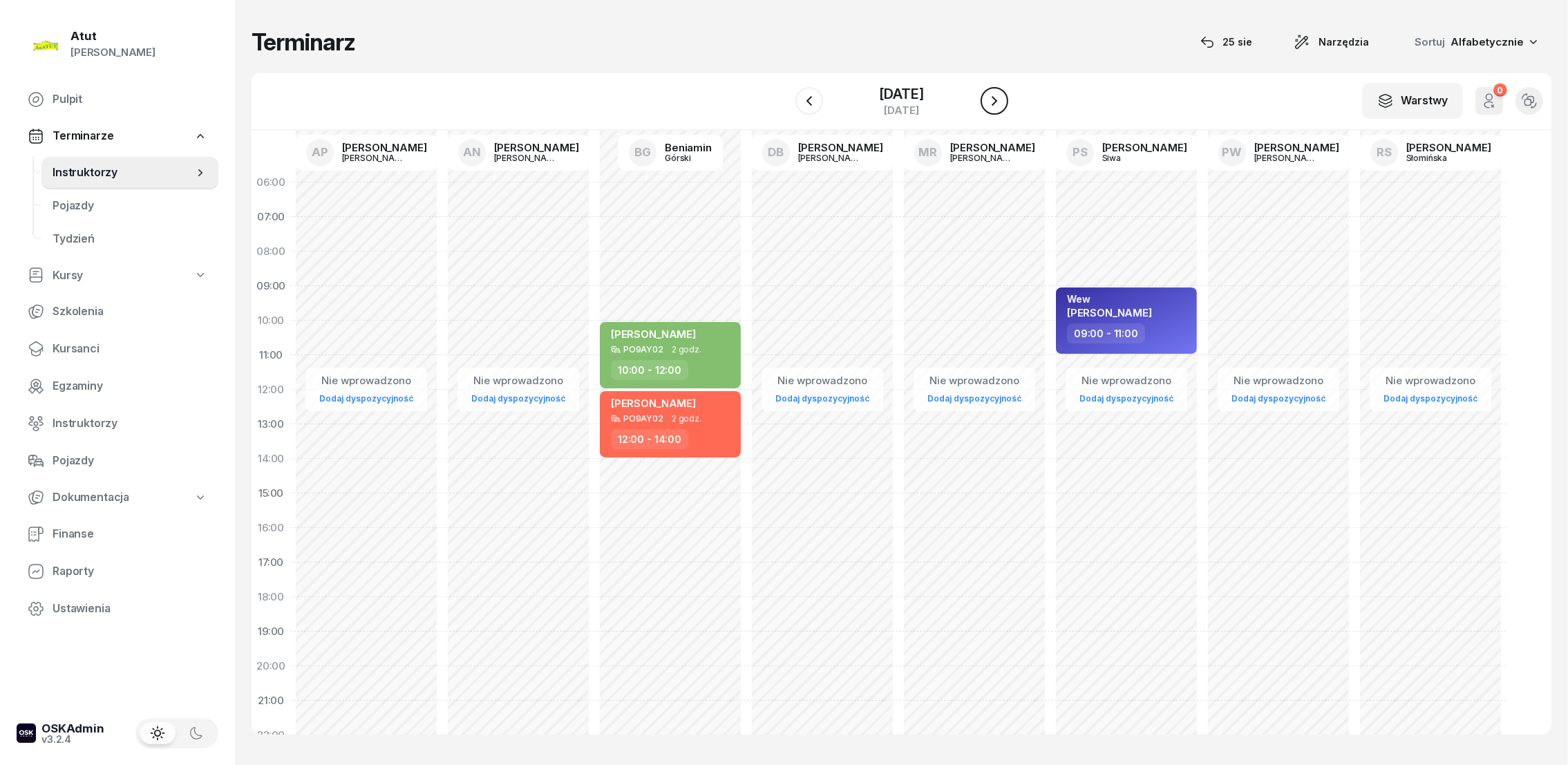
click at [996, 99] on icon "button" at bounding box center [993, 100] width 16 height 16
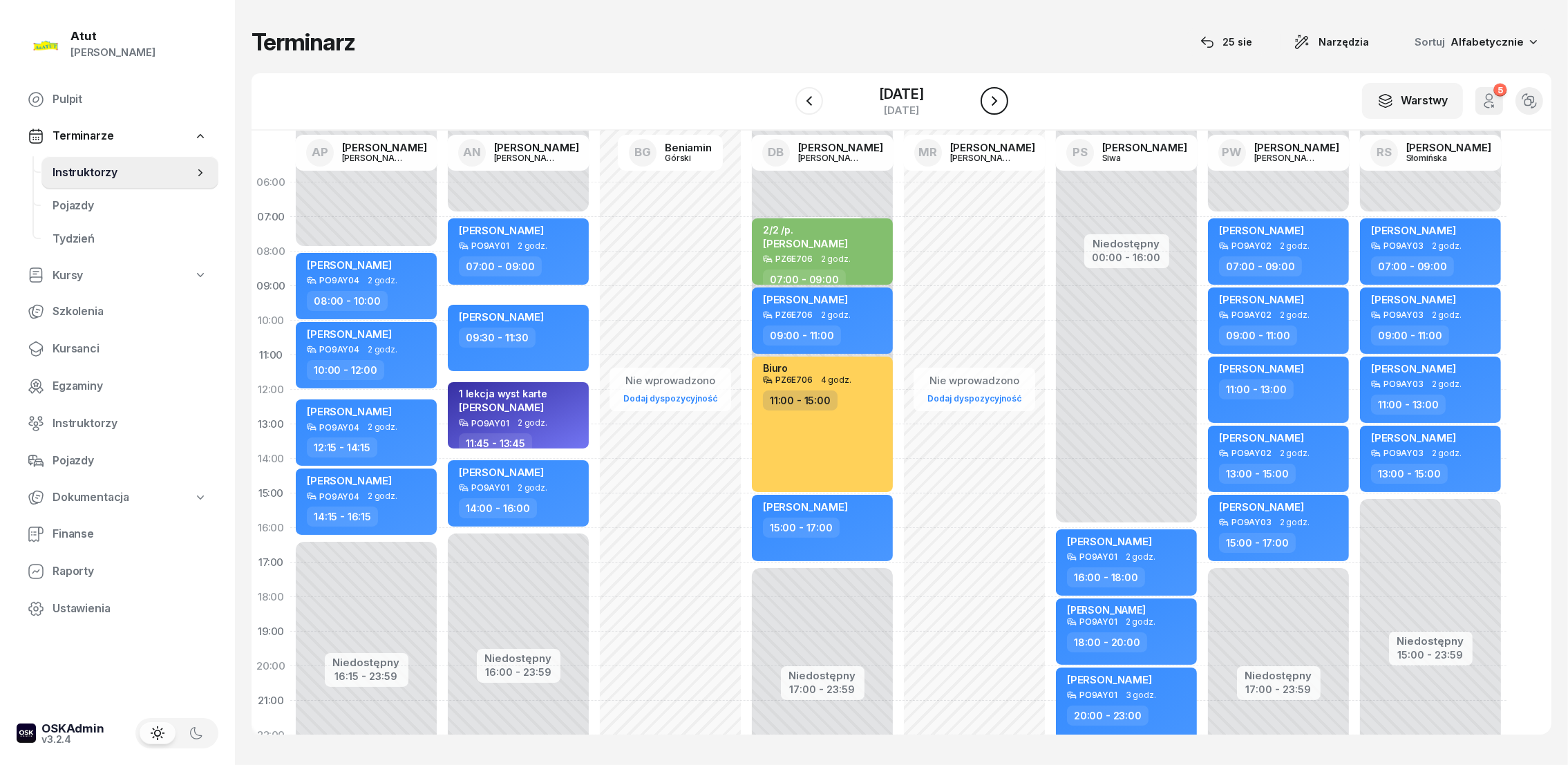
click at [996, 99] on icon "button" at bounding box center [993, 100] width 16 height 16
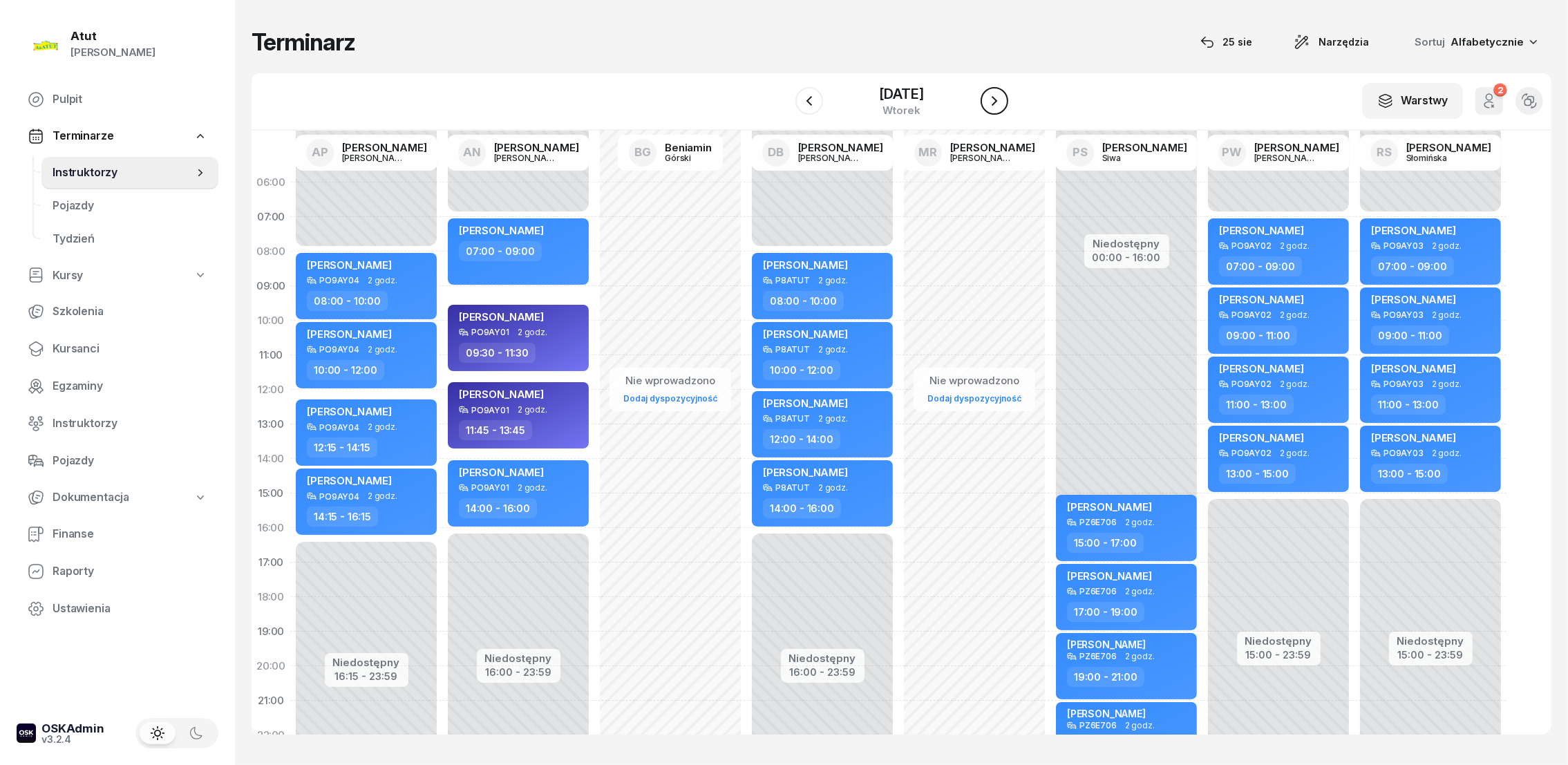
click at [997, 100] on icon "button" at bounding box center [994, 100] width 5 height 9
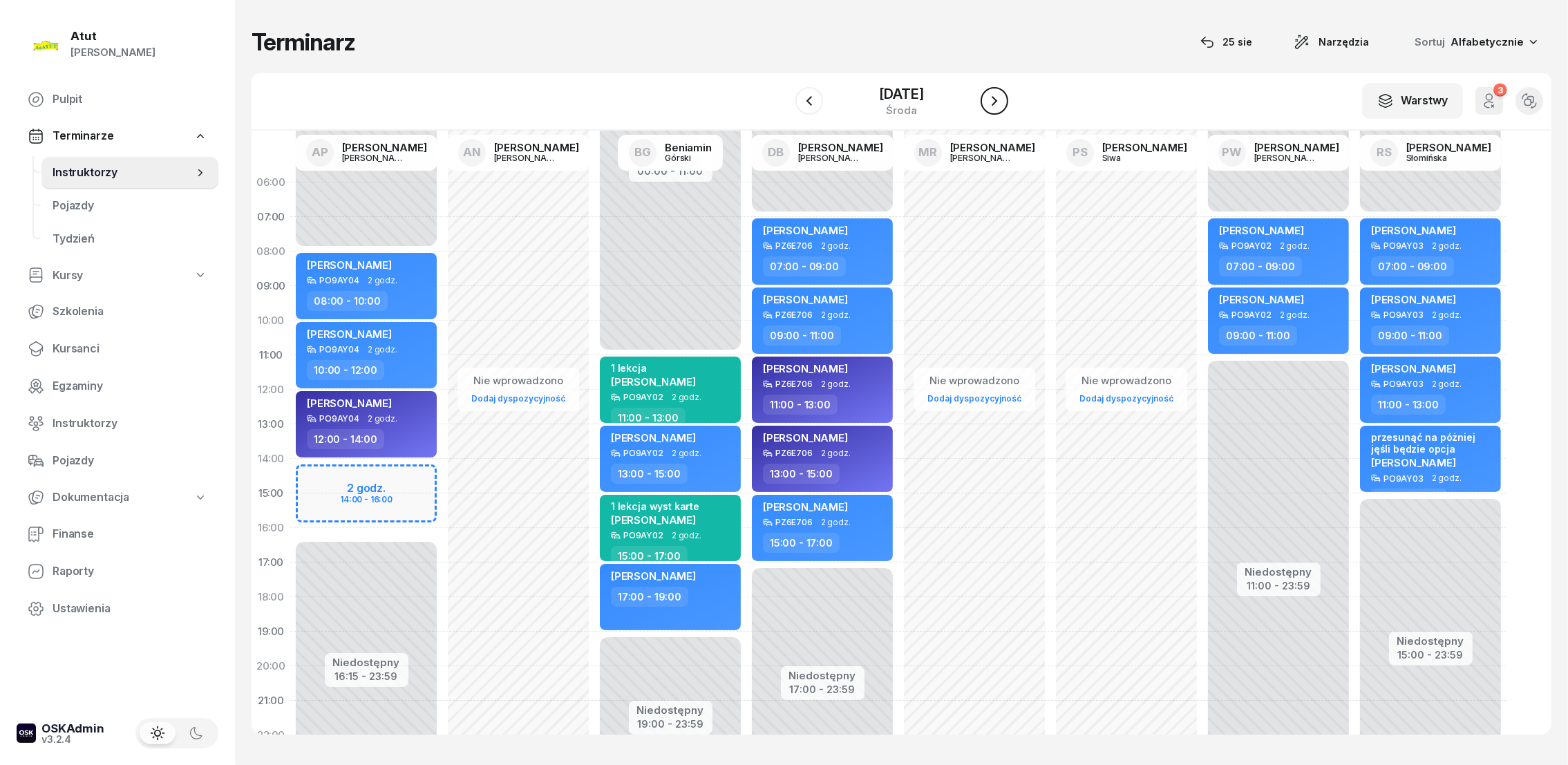
click at [999, 99] on icon "button" at bounding box center [993, 100] width 16 height 16
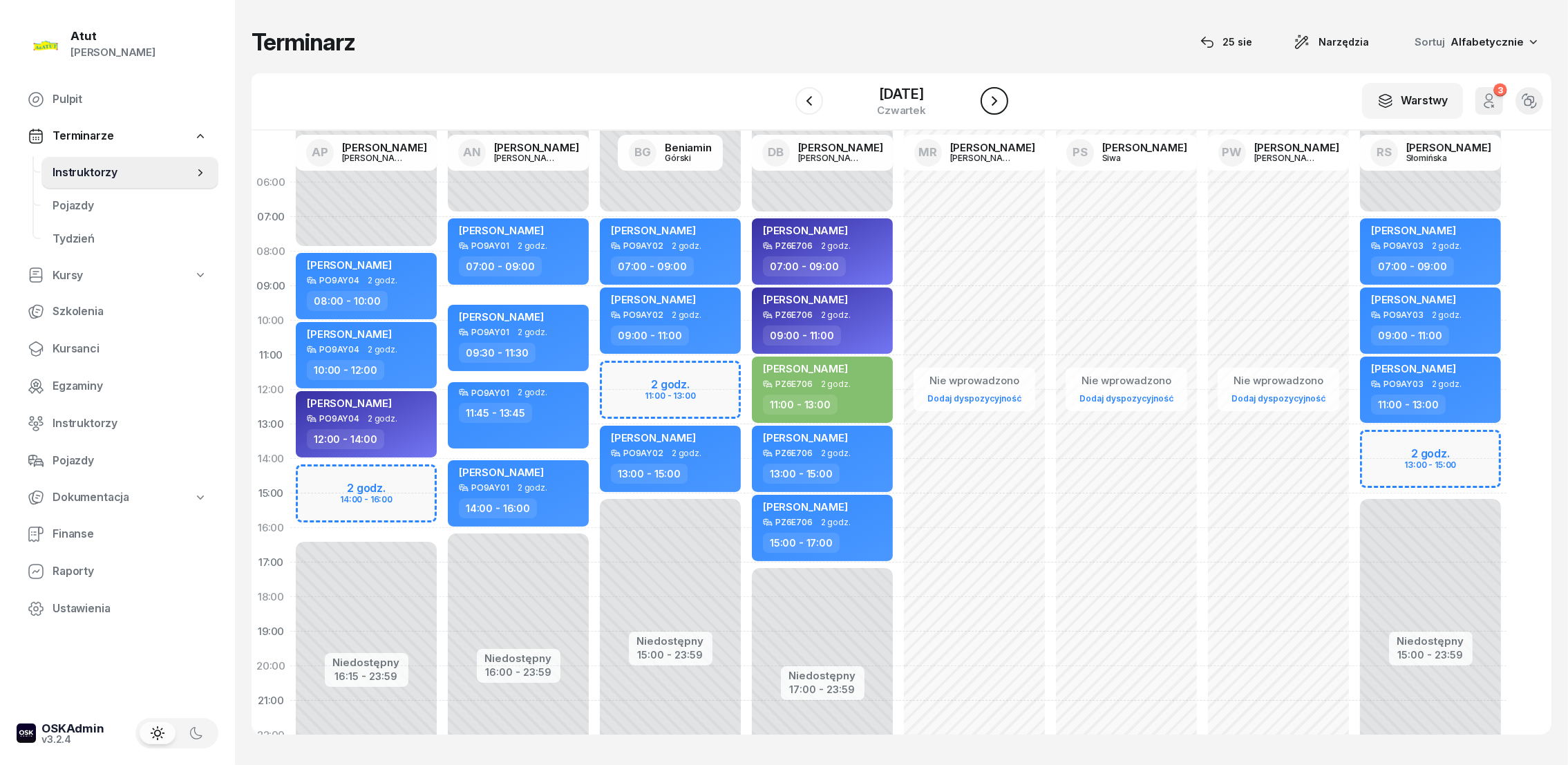
click at [1003, 99] on icon "button" at bounding box center [993, 100] width 16 height 16
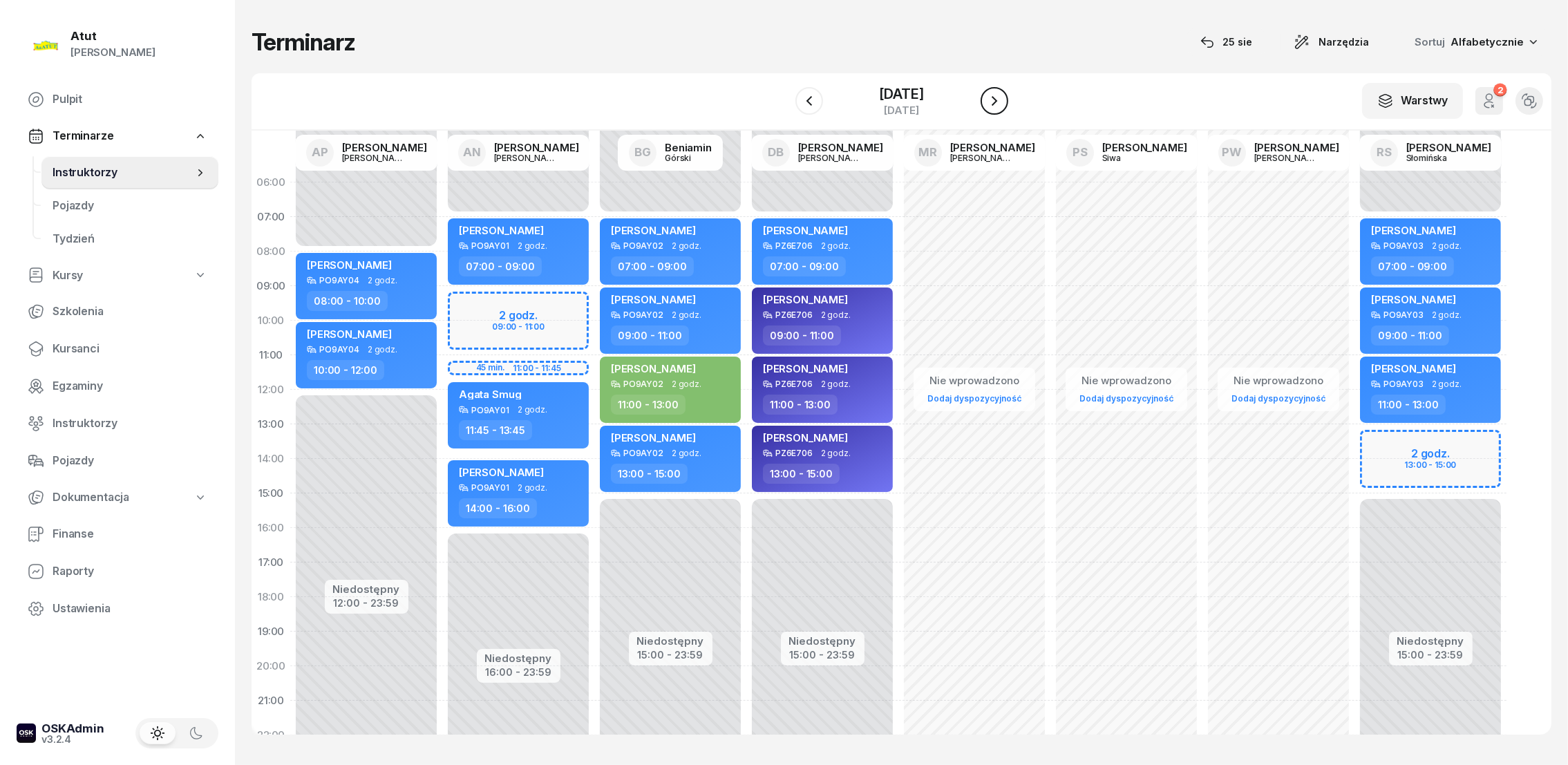
click at [1003, 99] on icon "button" at bounding box center [993, 100] width 16 height 16
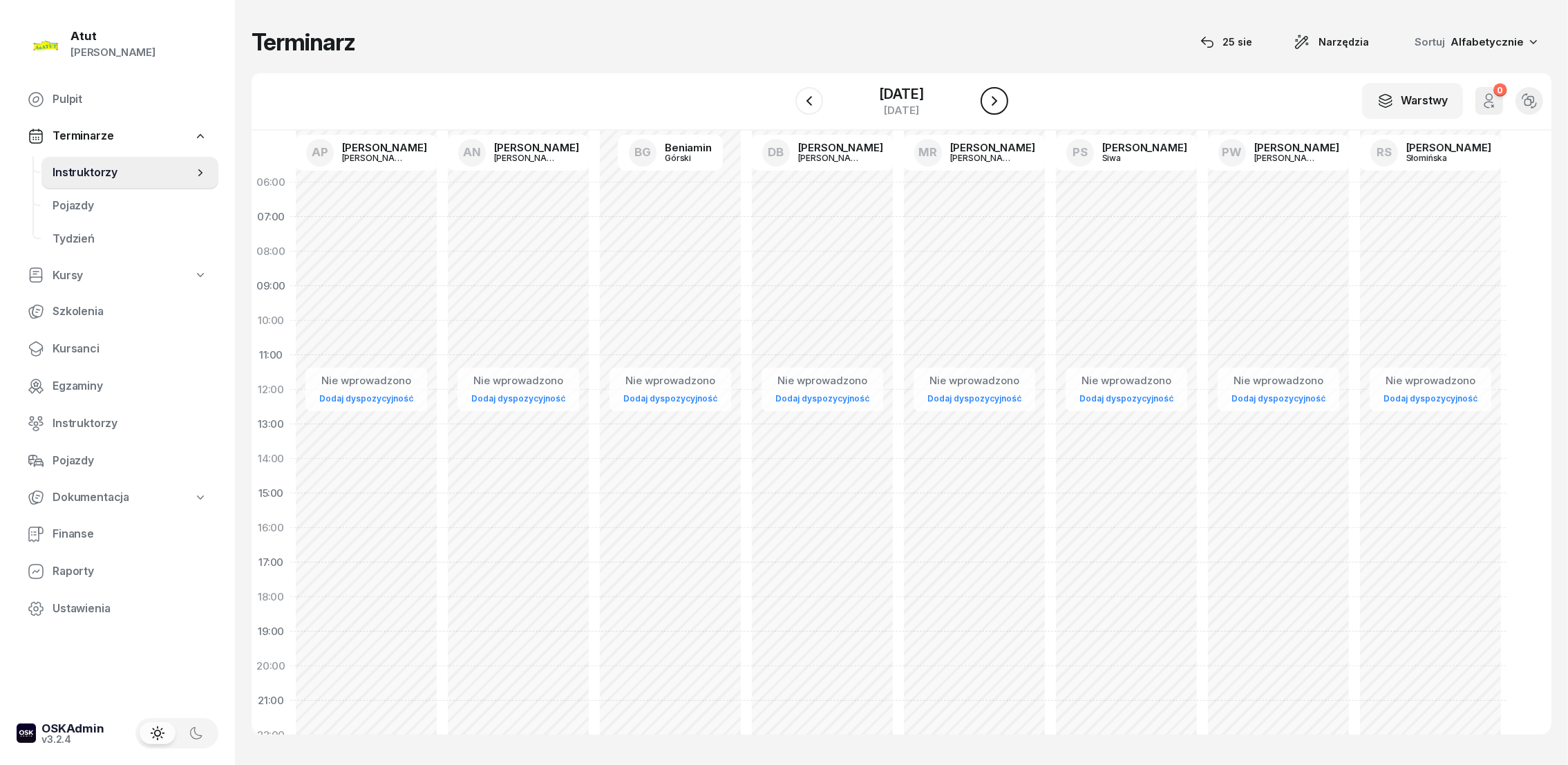
click at [1003, 99] on icon "button" at bounding box center [993, 100] width 16 height 16
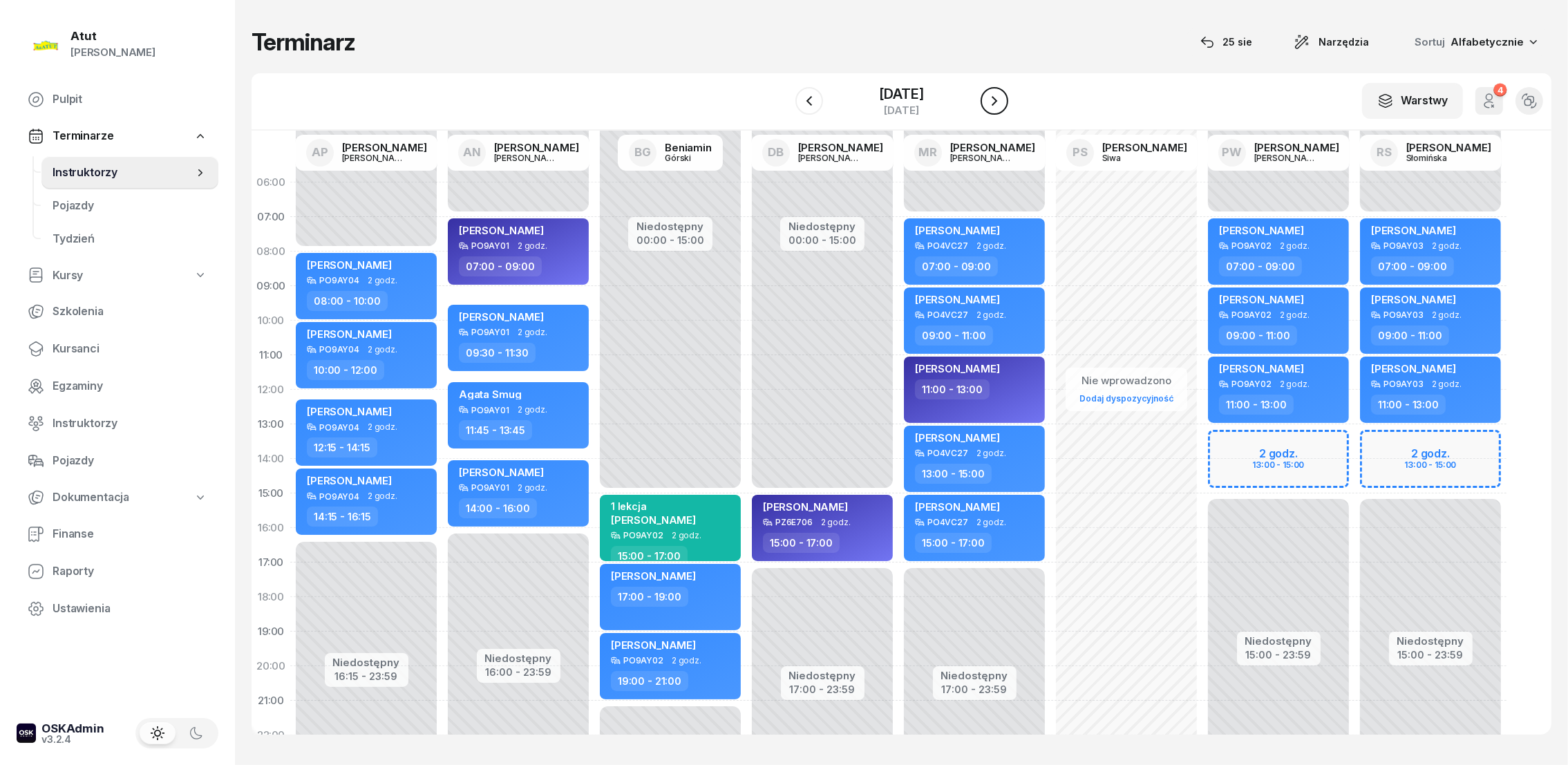
click at [1003, 99] on icon "button" at bounding box center [993, 100] width 16 height 16
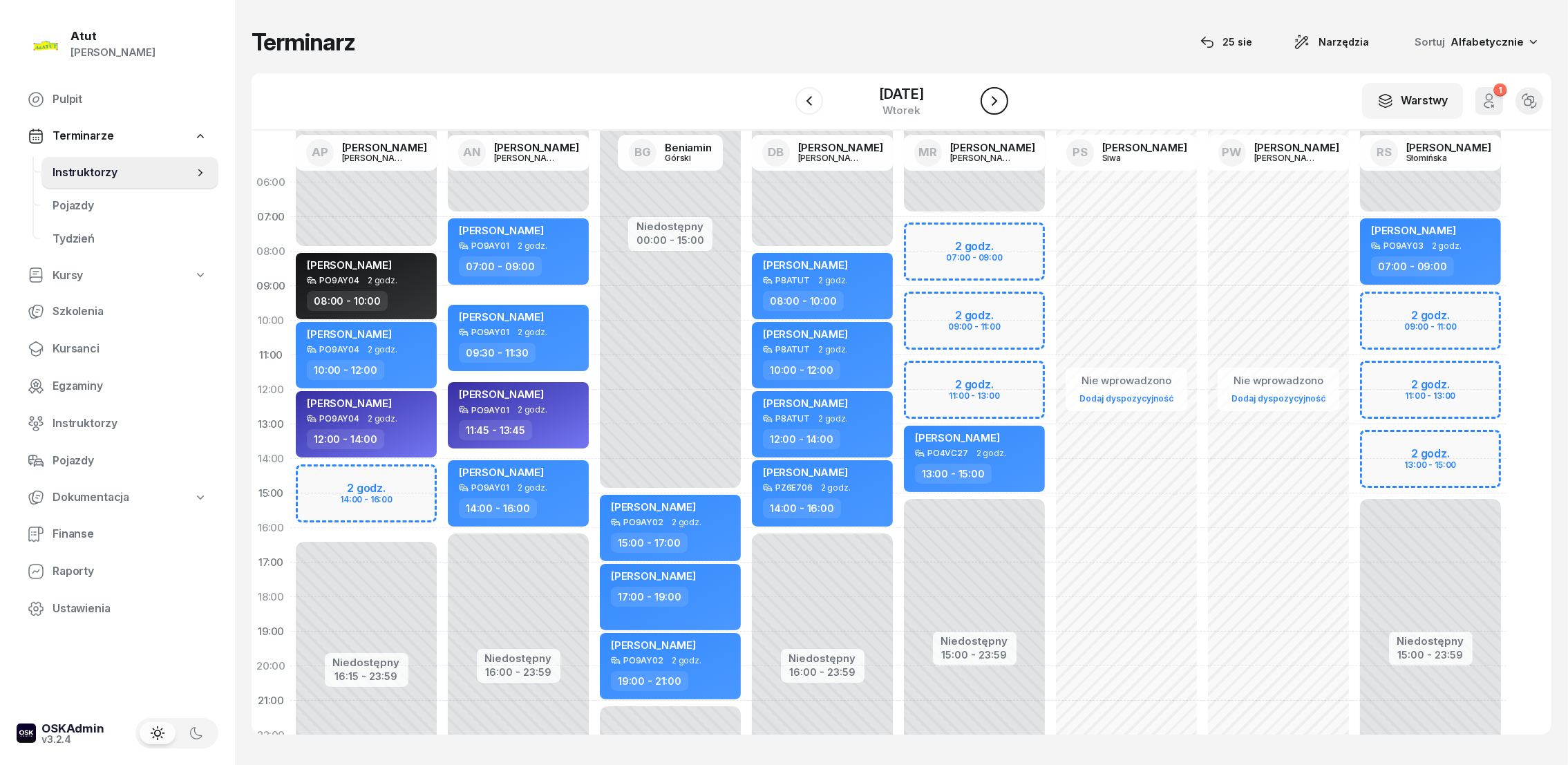
click at [1003, 99] on icon "button" at bounding box center [993, 100] width 16 height 16
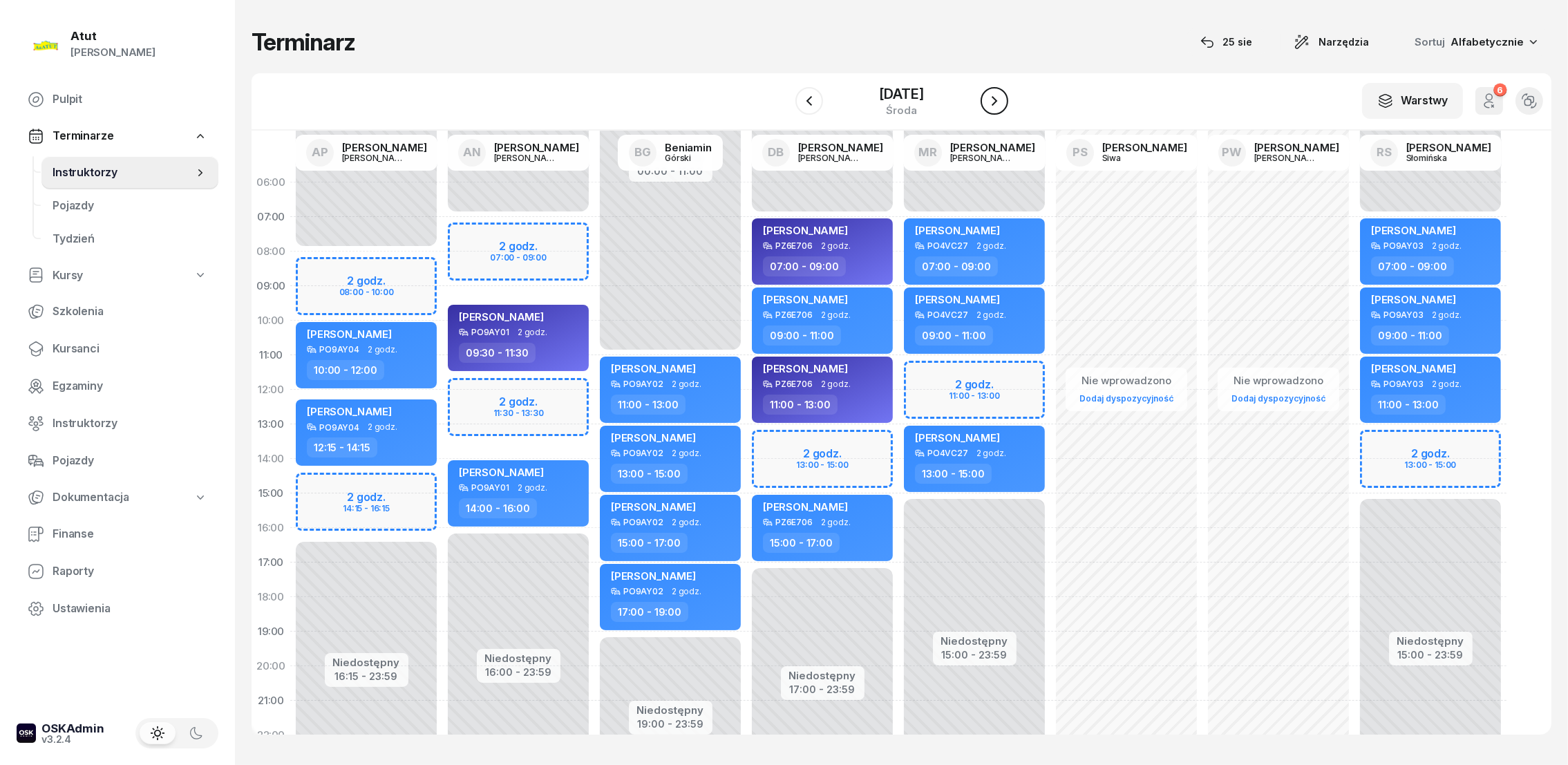
click at [1000, 103] on icon "button" at bounding box center [993, 100] width 16 height 16
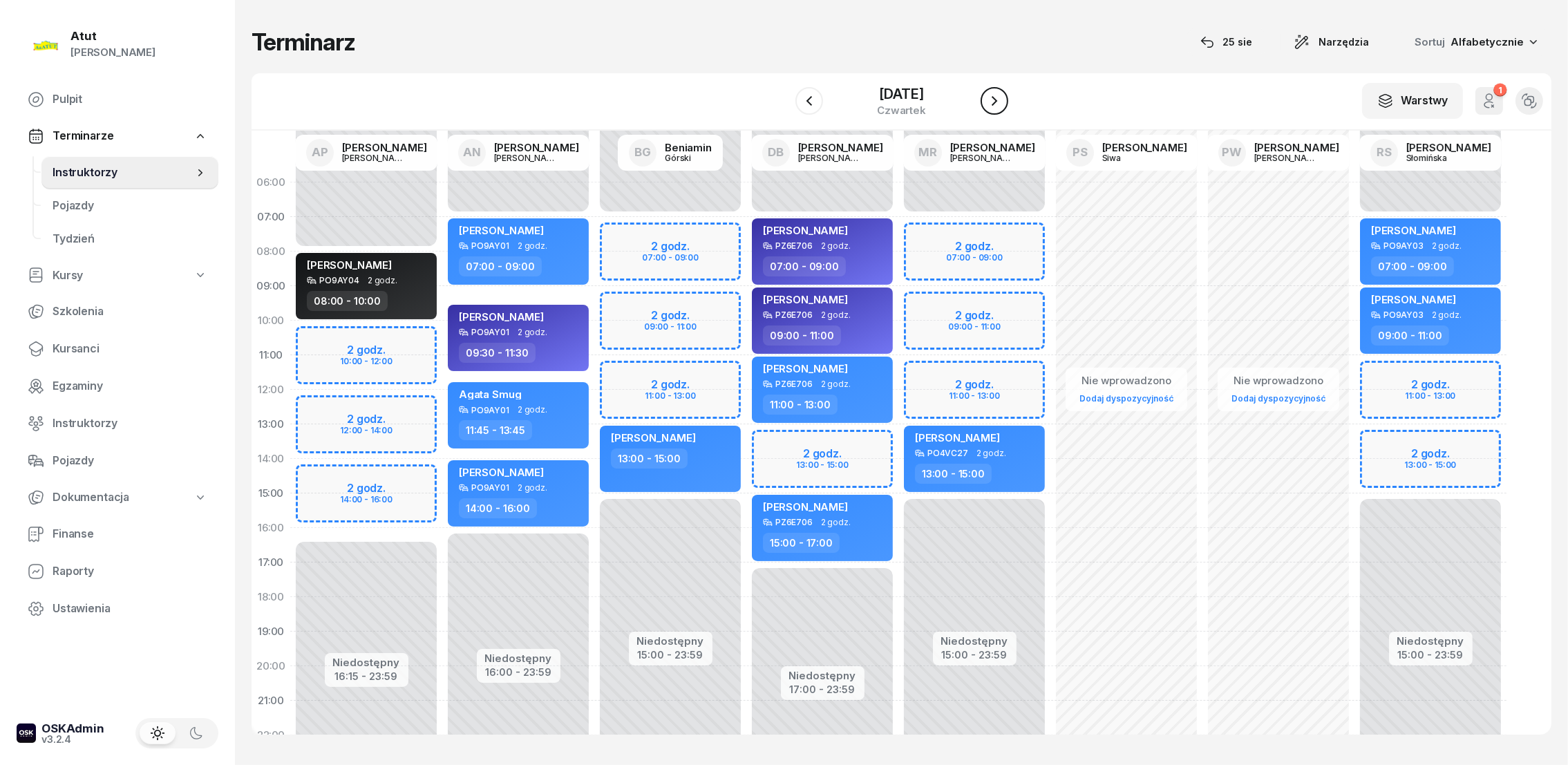
click at [1001, 103] on icon "button" at bounding box center [993, 100] width 16 height 16
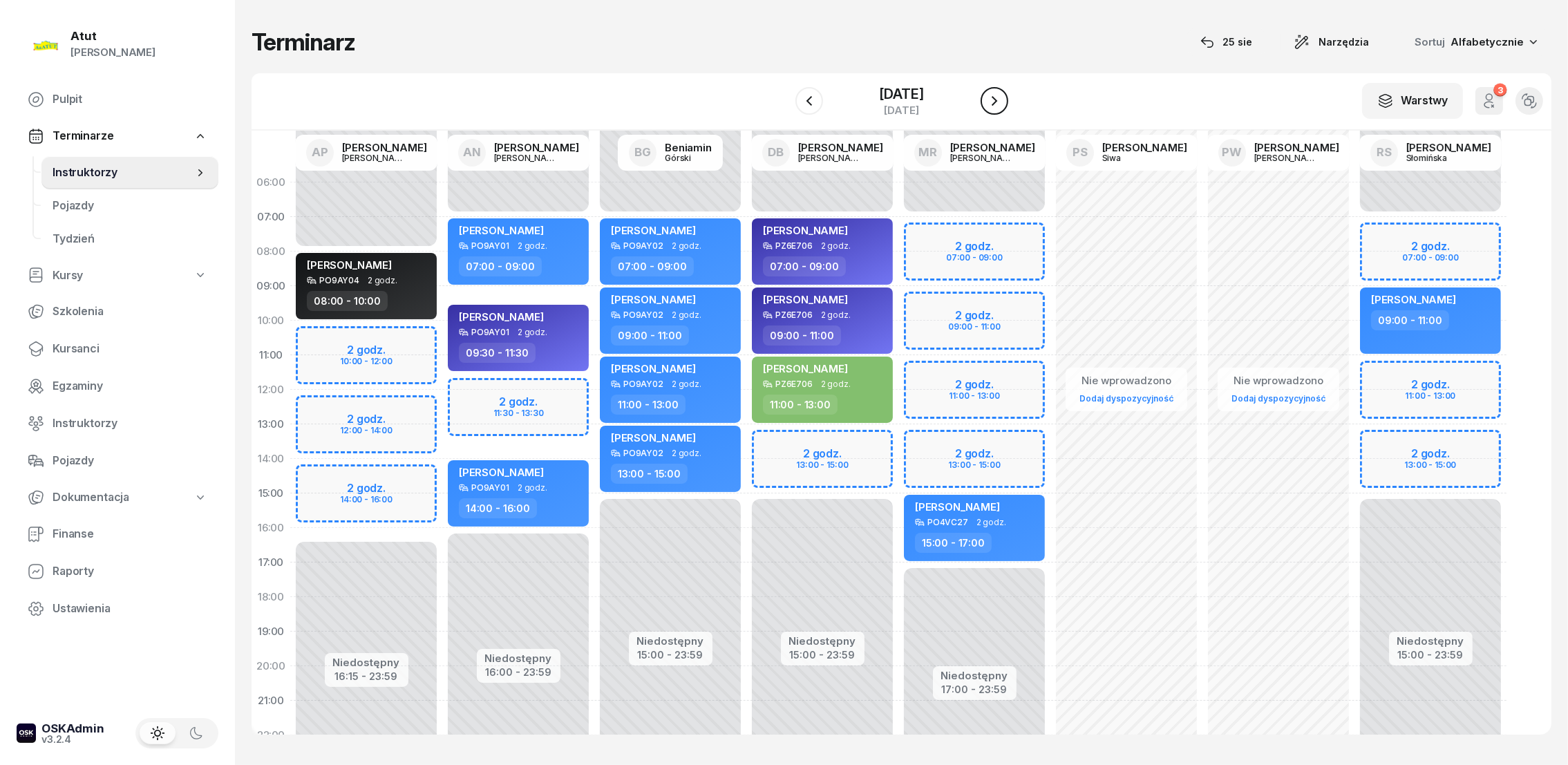
click at [1003, 103] on icon "button" at bounding box center [993, 100] width 16 height 16
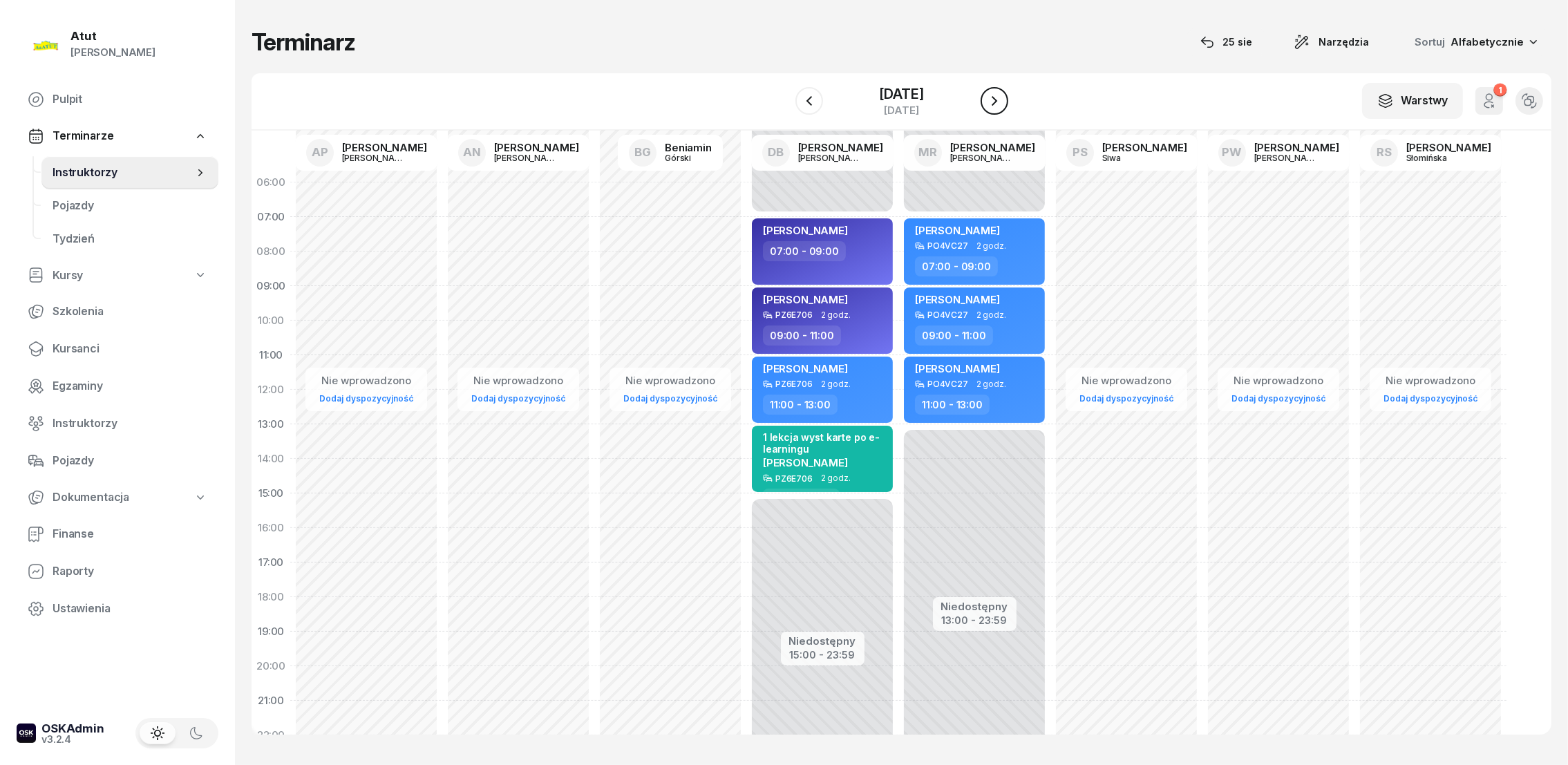
click at [1003, 100] on icon "button" at bounding box center [993, 100] width 16 height 16
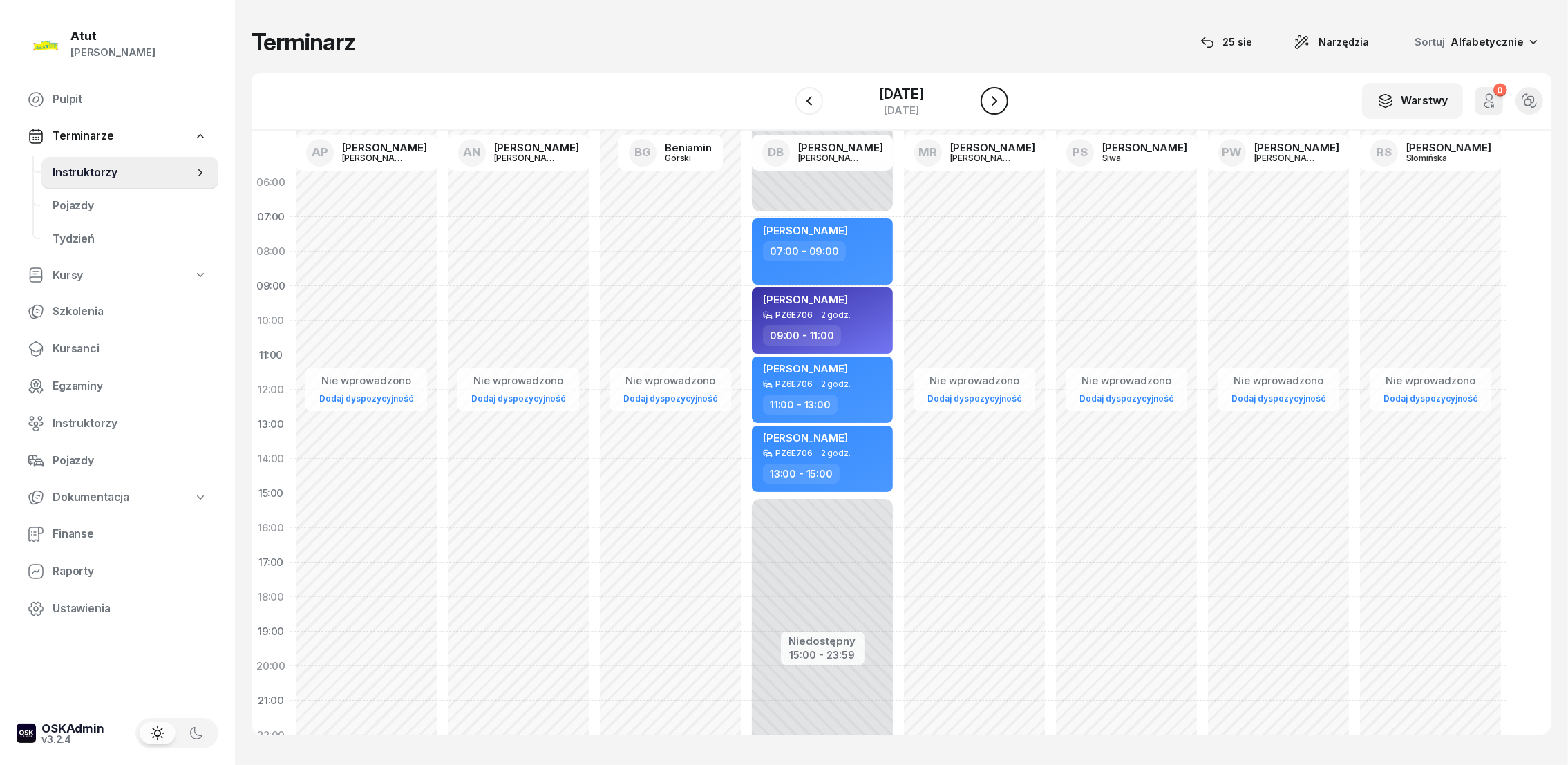
click at [1003, 99] on icon "button" at bounding box center [993, 100] width 16 height 16
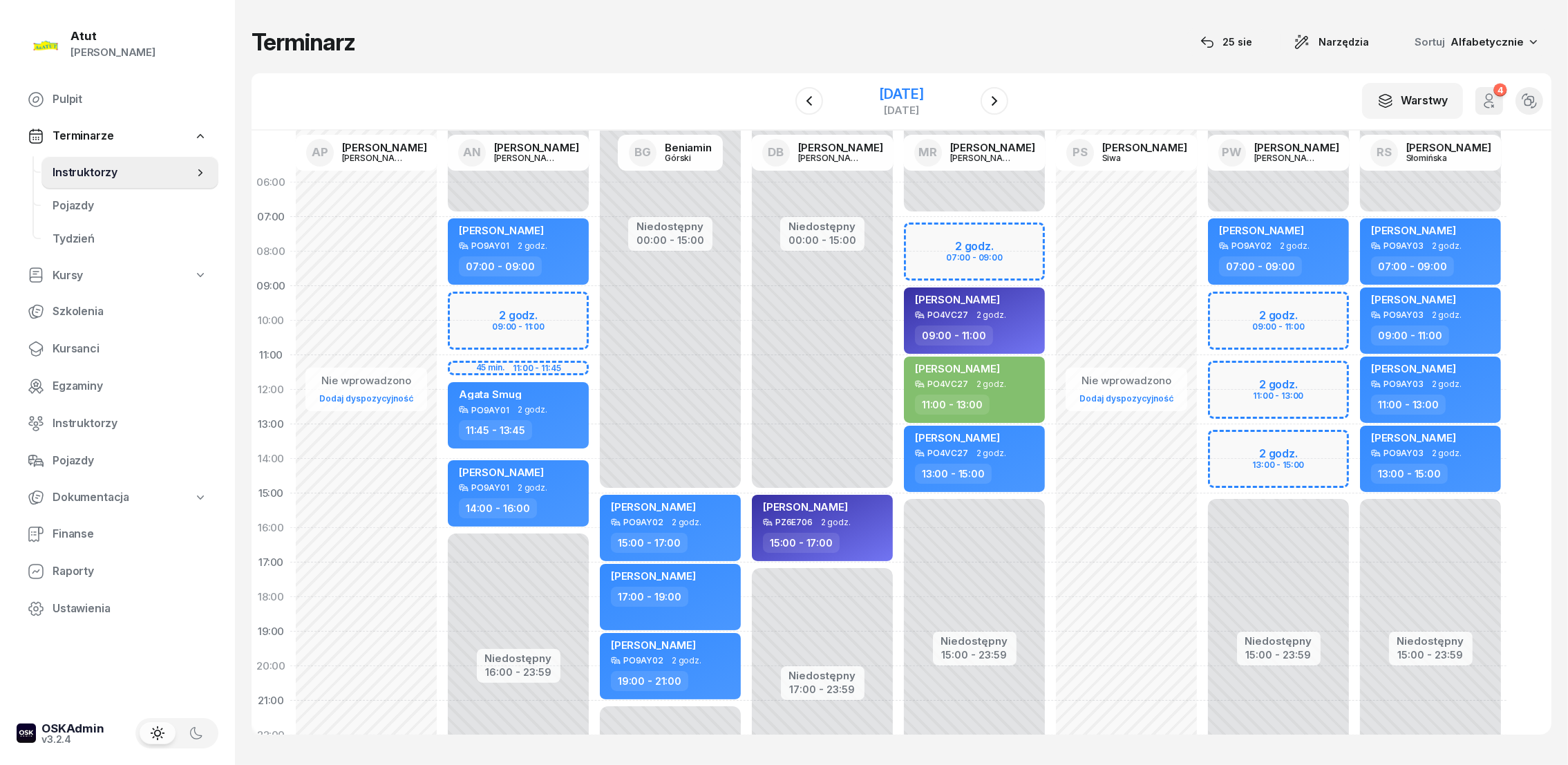
click at [903, 94] on div "[DATE]" at bounding box center [901, 94] width 44 height 14
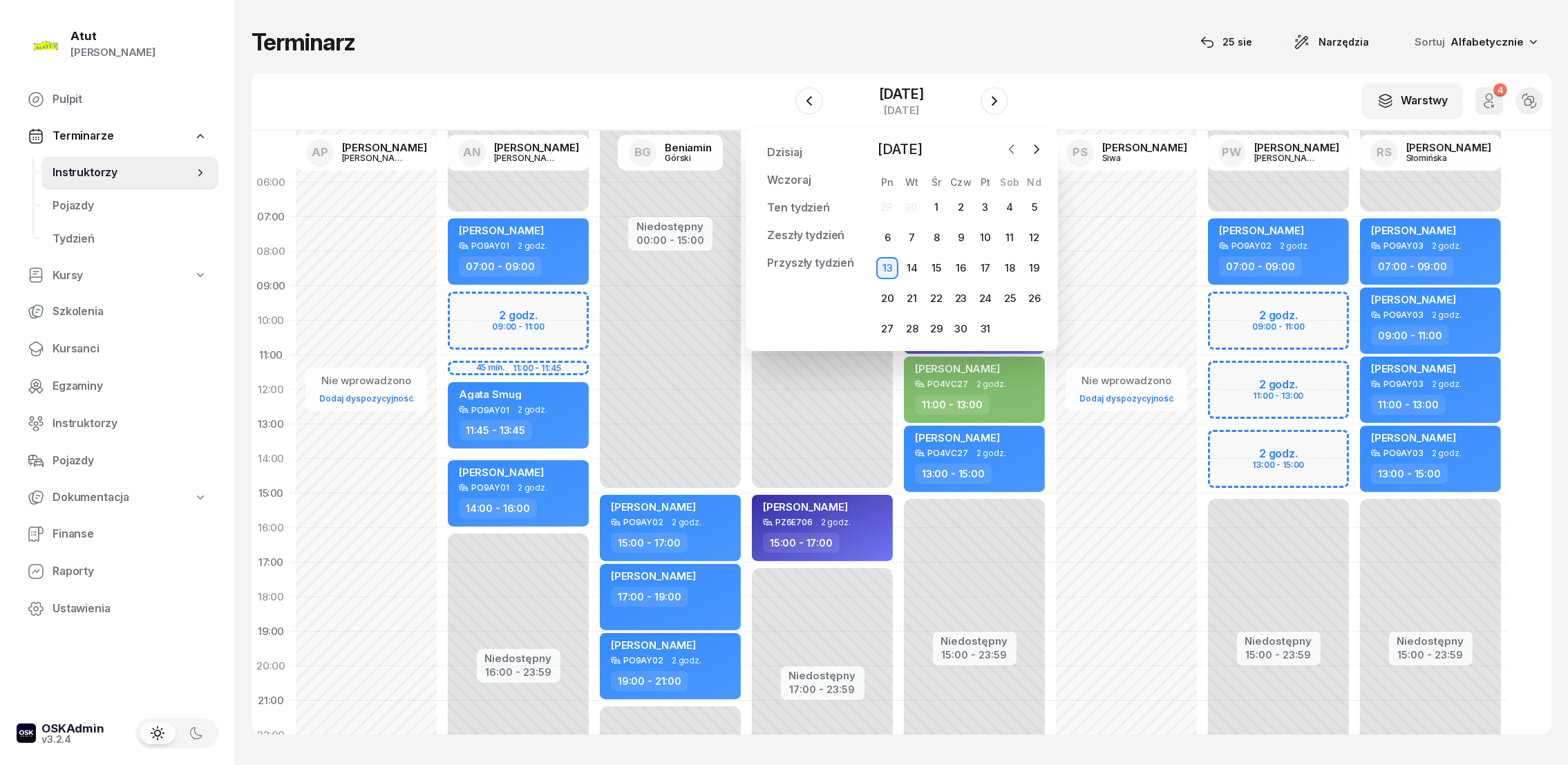
click at [1012, 150] on icon "button" at bounding box center [1011, 149] width 14 height 14
click at [1009, 150] on icon "button" at bounding box center [1011, 149] width 14 height 14
click at [915, 331] on div "26" at bounding box center [912, 329] width 22 height 22
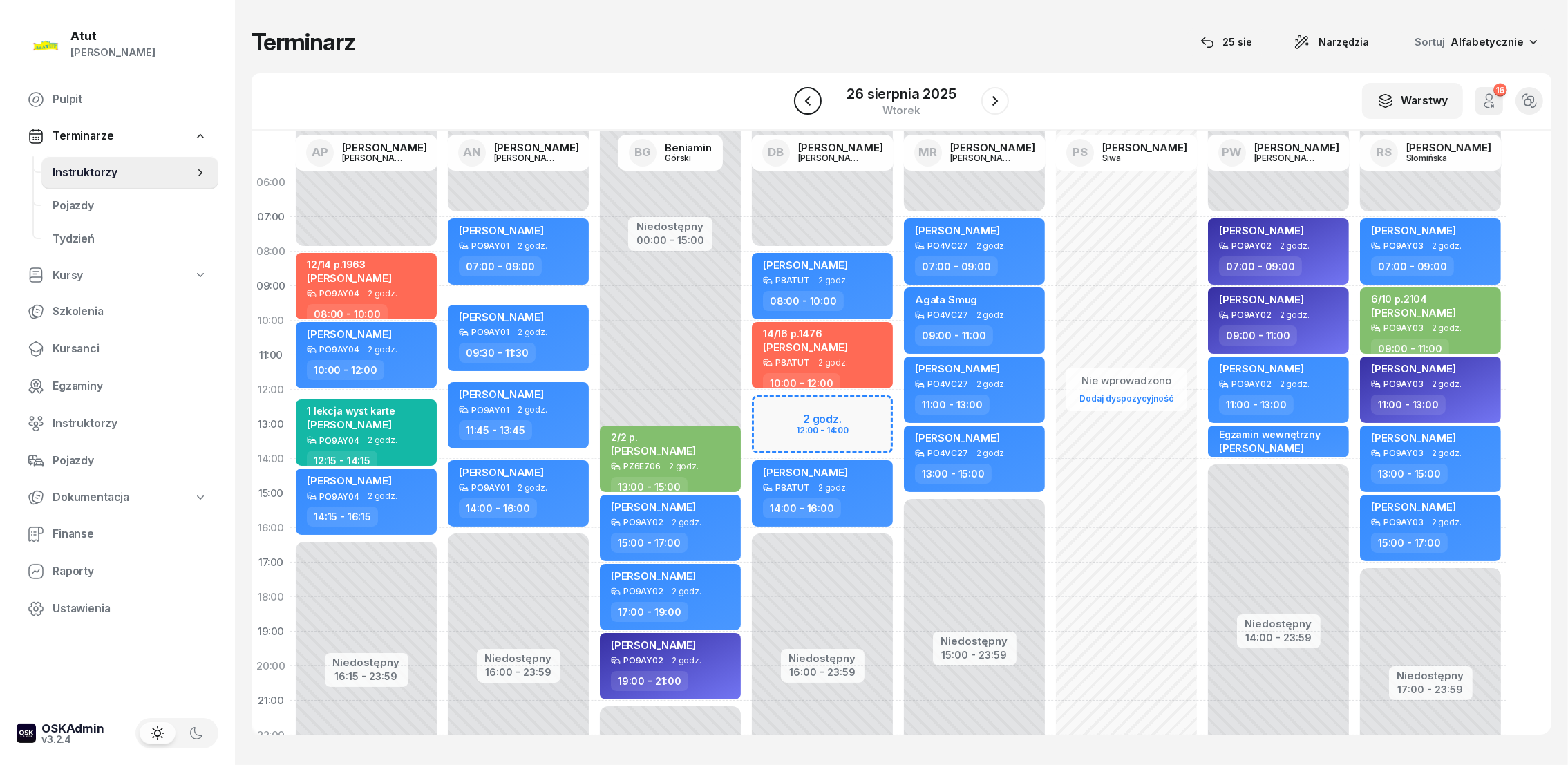
click at [819, 100] on button "button" at bounding box center [808, 101] width 27 height 27
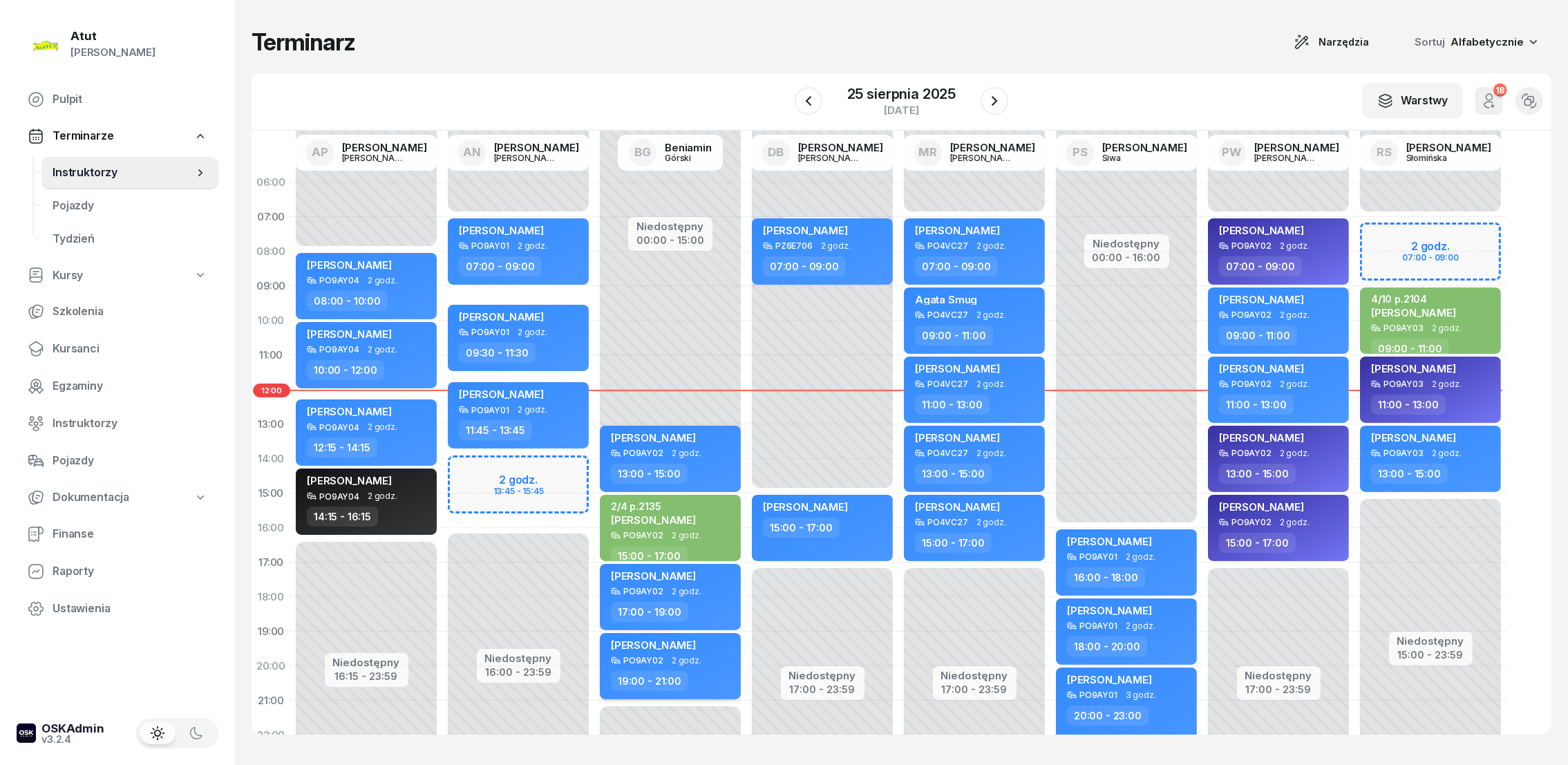
click at [633, 646] on span "[PERSON_NAME]" at bounding box center [652, 644] width 85 height 13
select select "19"
select select "21"
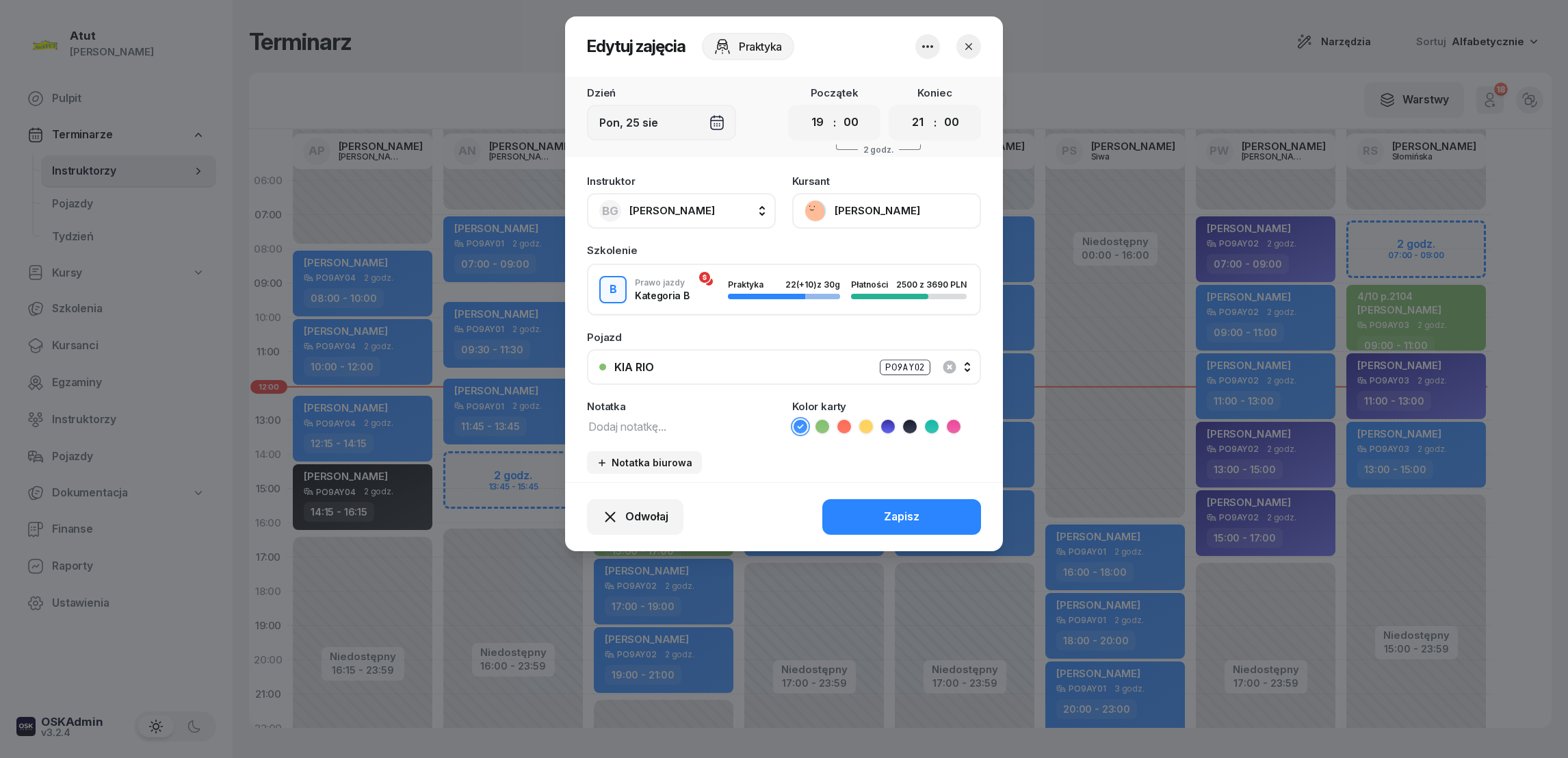
click at [842, 206] on button "[PERSON_NAME]" at bounding box center [886, 211] width 189 height 36
click at [831, 258] on div "Otwórz profil" at bounding box center [836, 257] width 66 height 18
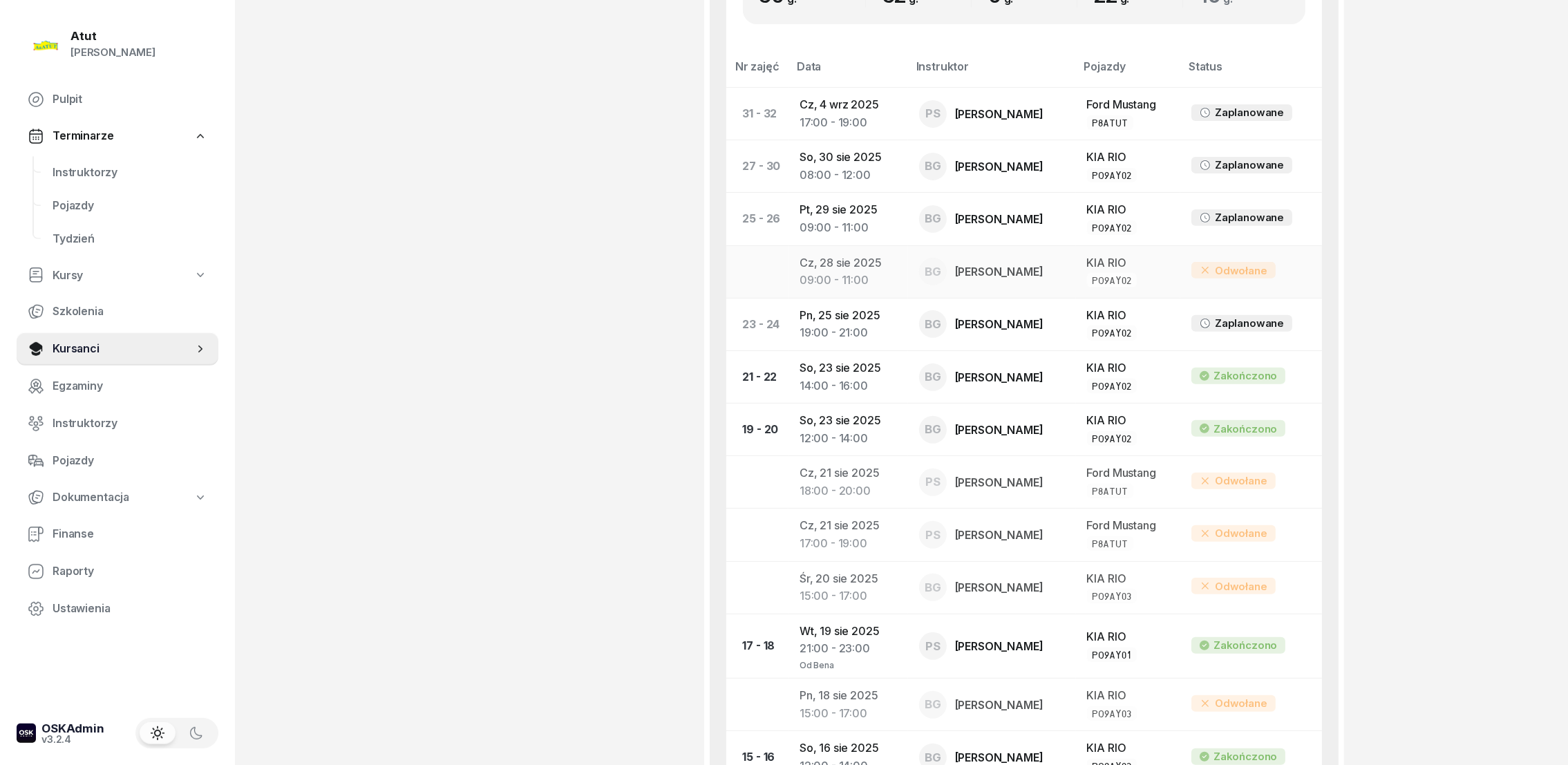
scroll to position [726, 0]
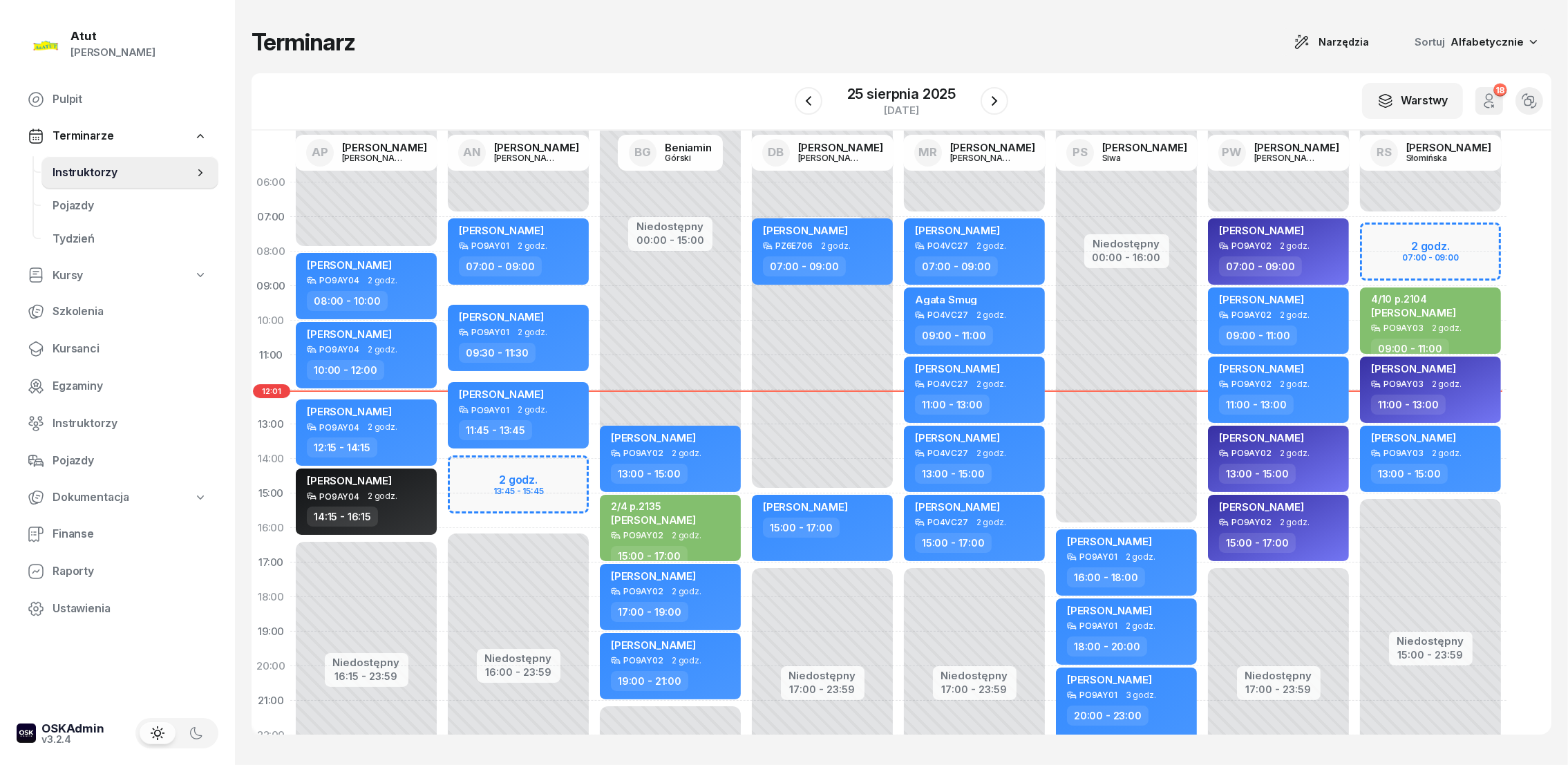
click at [78, 170] on span "Instruktorzy" at bounding box center [122, 173] width 141 height 18
click at [992, 99] on icon "button" at bounding box center [993, 100] width 16 height 16
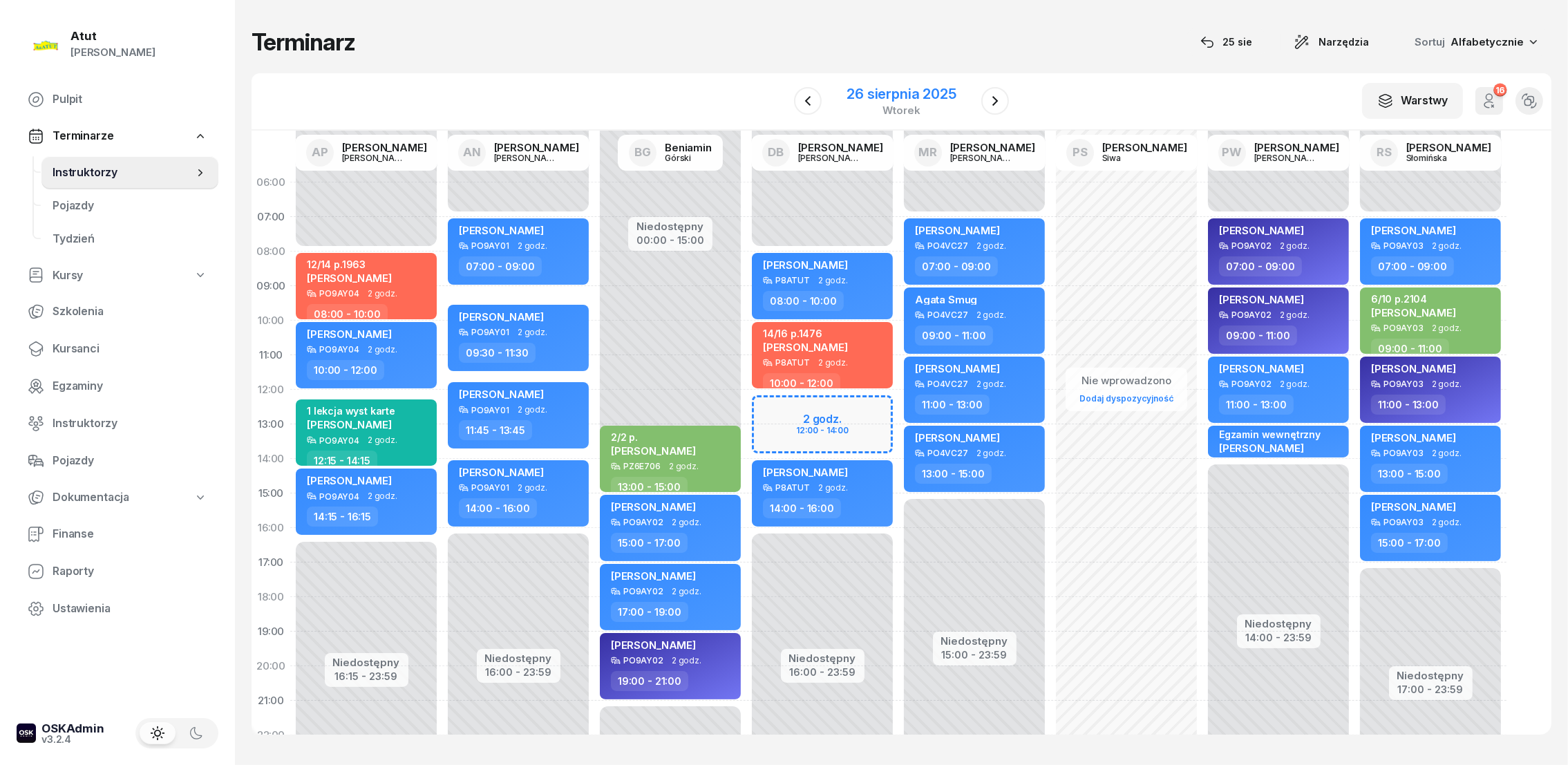
click at [907, 96] on div "26 sierpnia 2025" at bounding box center [901, 94] width 109 height 14
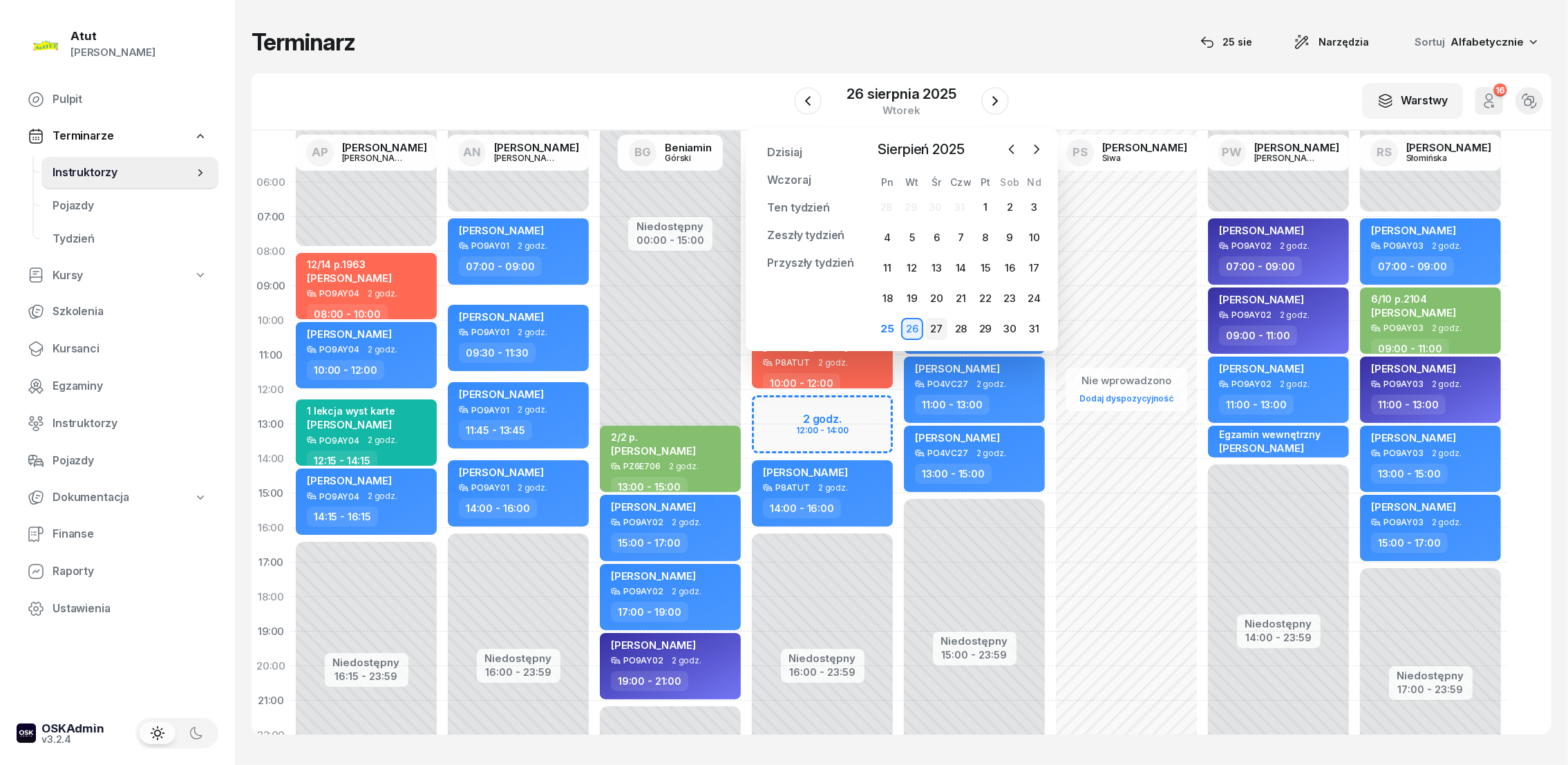
click at [940, 328] on div "27" at bounding box center [936, 329] width 22 height 22
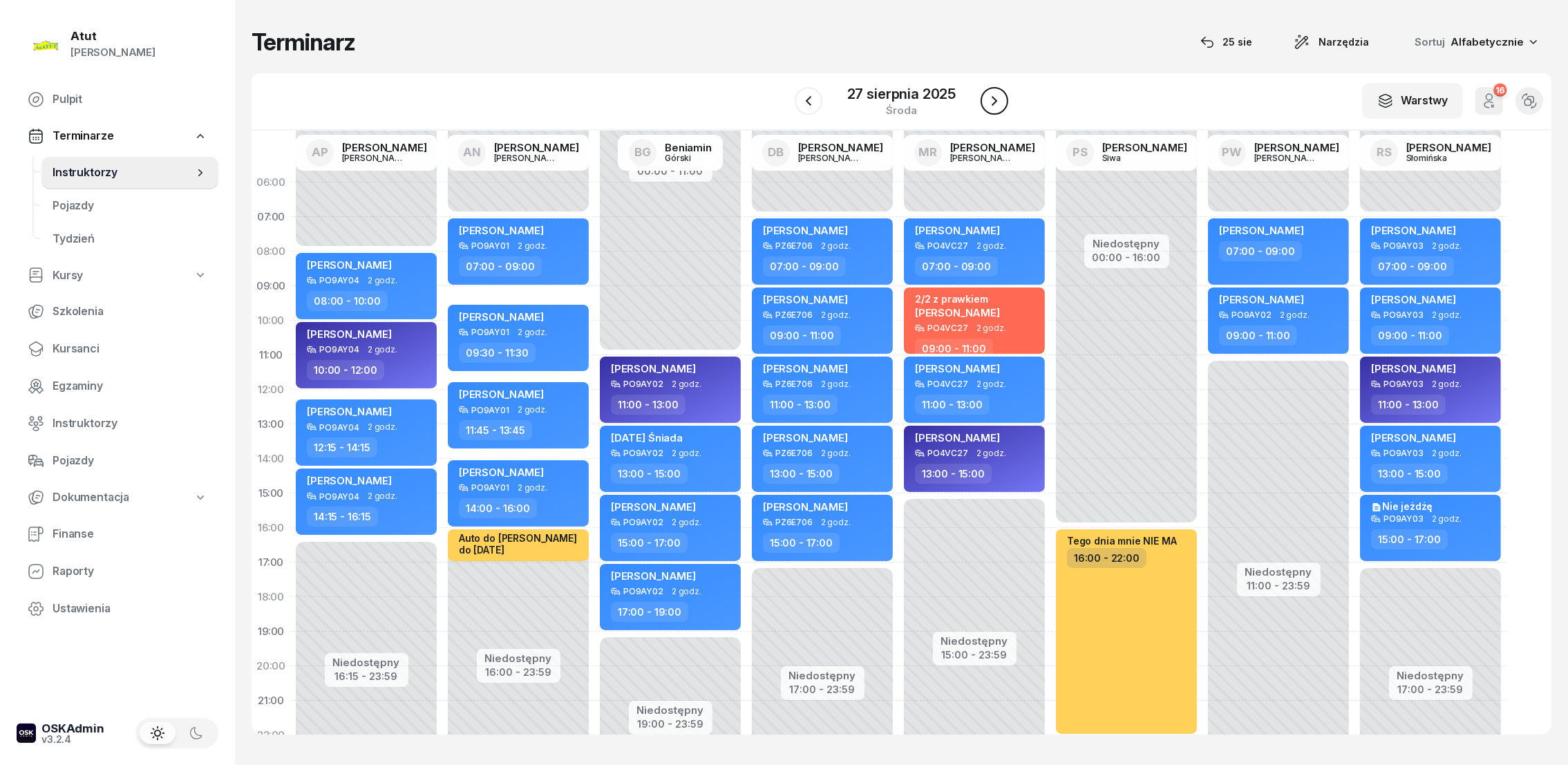
click at [1001, 96] on icon "button" at bounding box center [993, 100] width 16 height 16
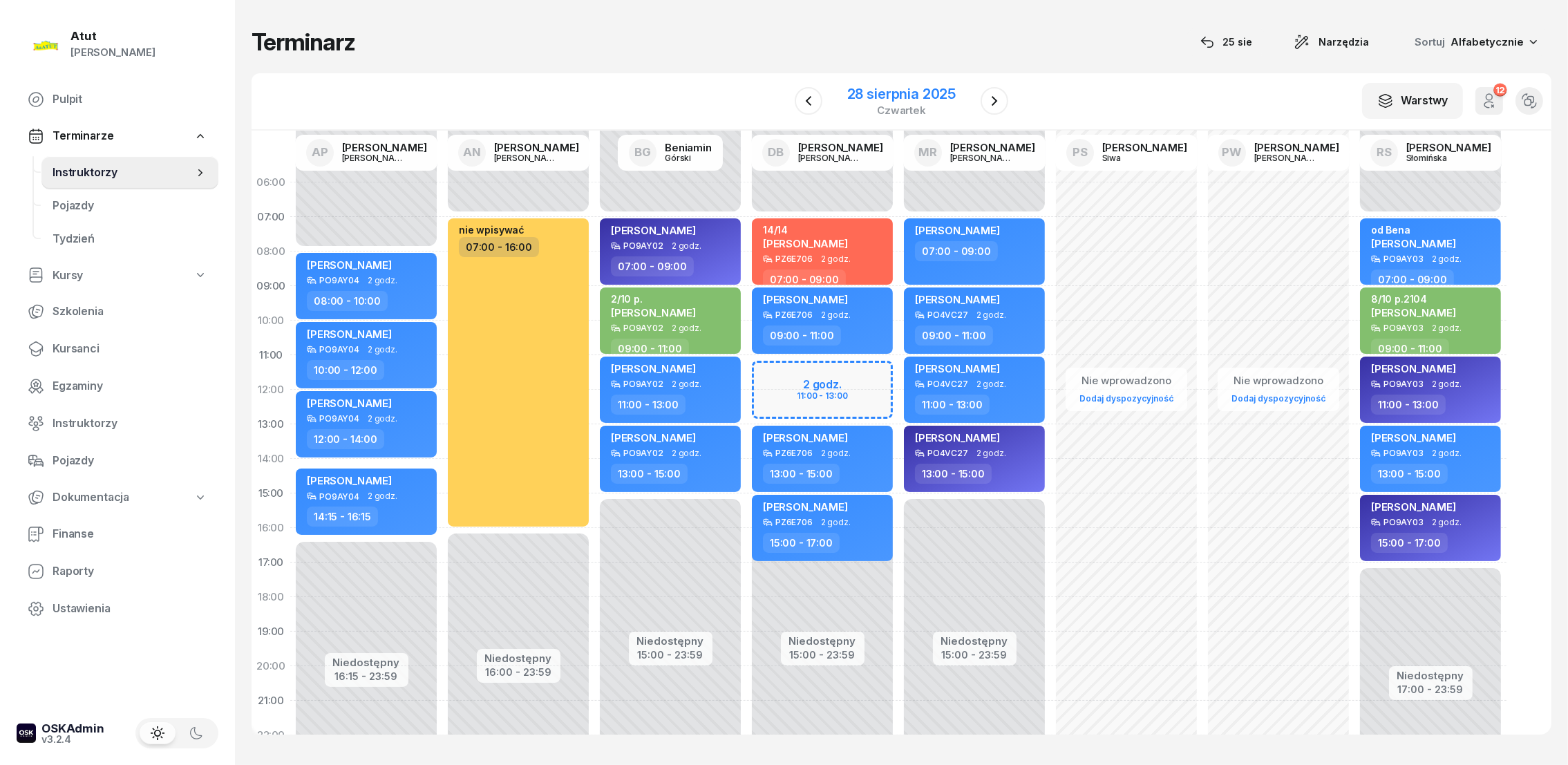
click at [913, 95] on div "28 sierpnia 2025" at bounding box center [901, 94] width 109 height 14
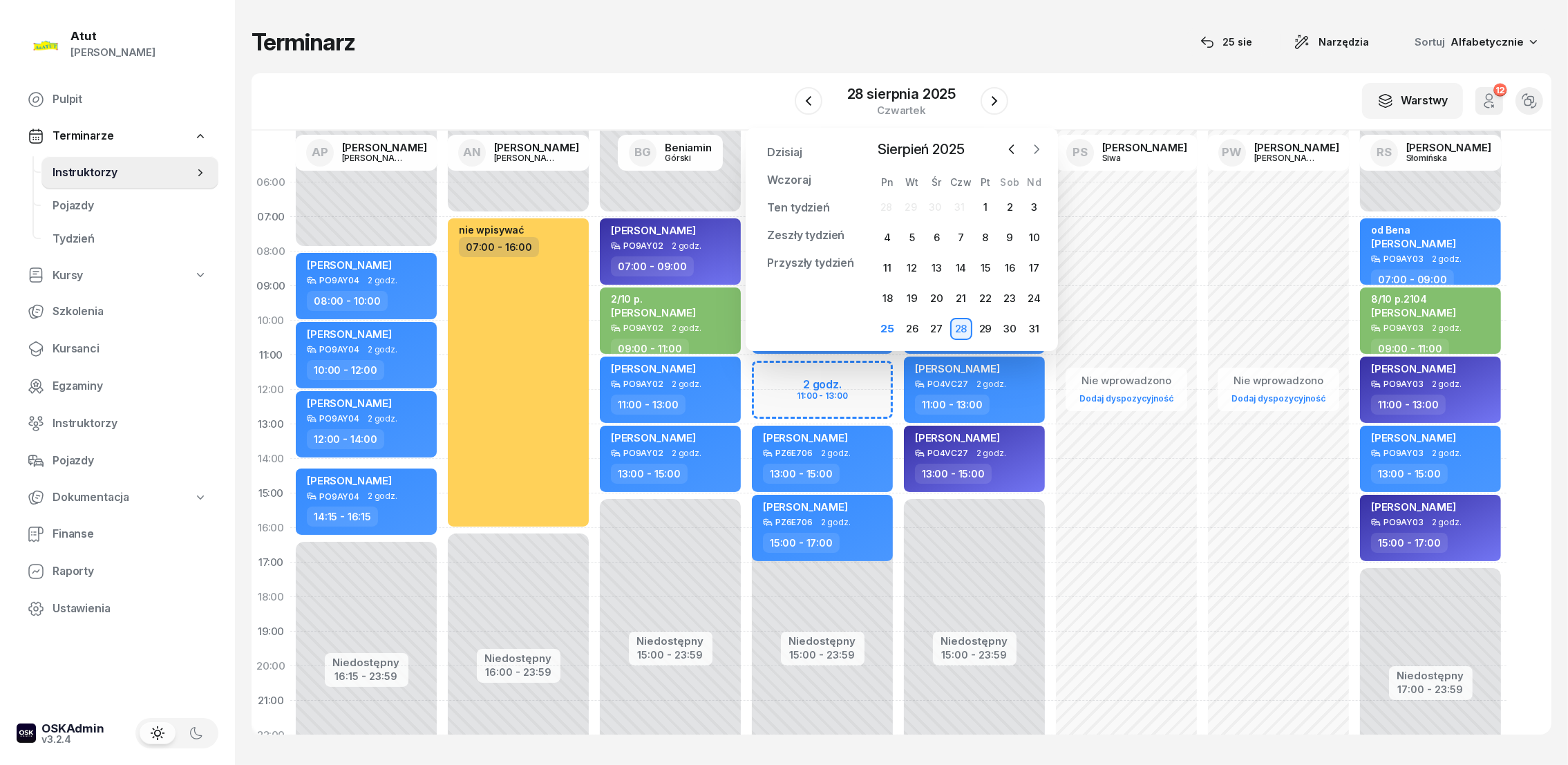
click at [1035, 150] on icon "button" at bounding box center [1036, 149] width 14 height 14
click at [1037, 148] on icon "button" at bounding box center [1036, 150] width 4 height 9
click at [941, 203] on div "1" at bounding box center [936, 208] width 22 height 22
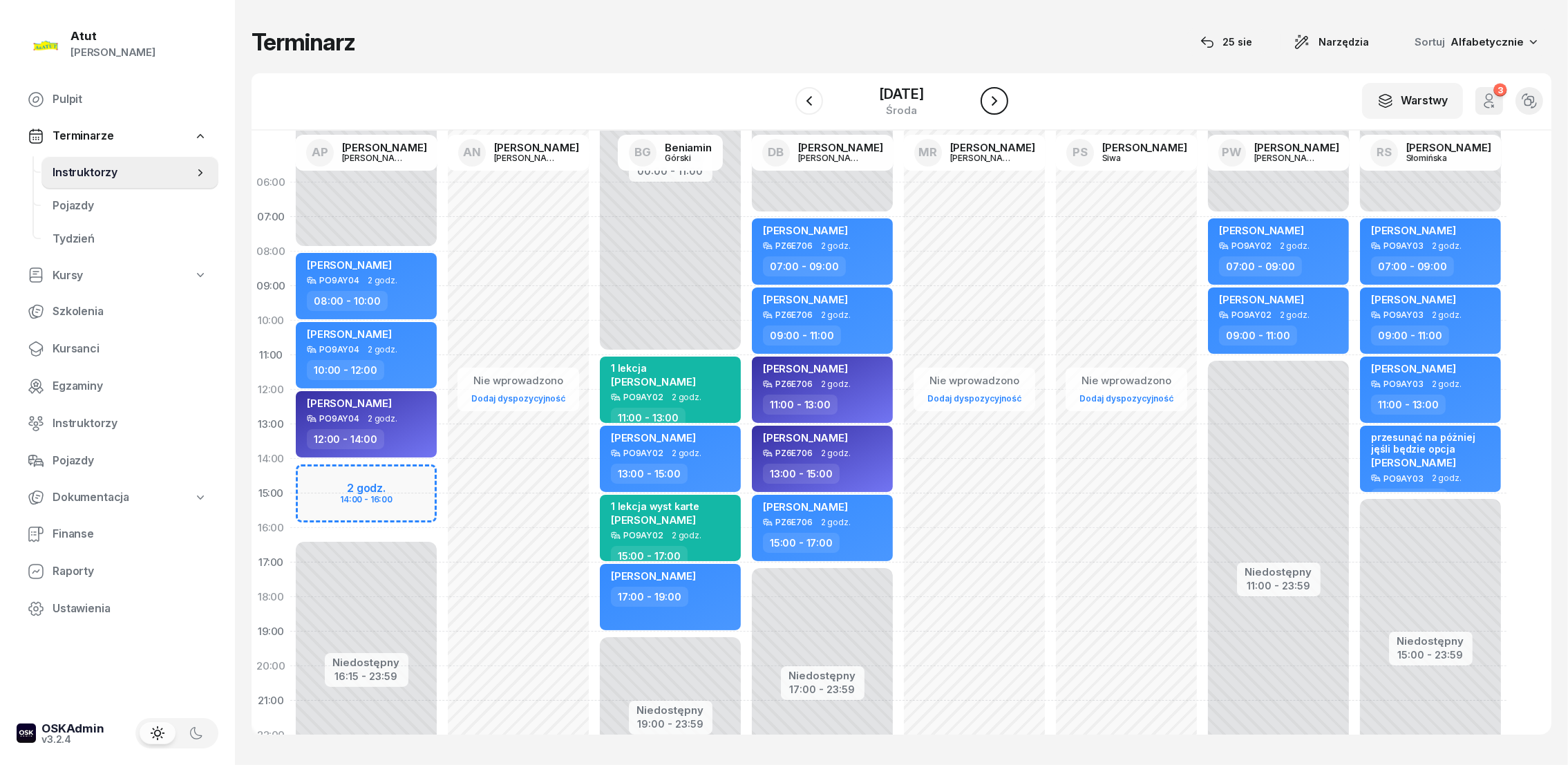
click at [1001, 92] on icon "button" at bounding box center [993, 100] width 16 height 16
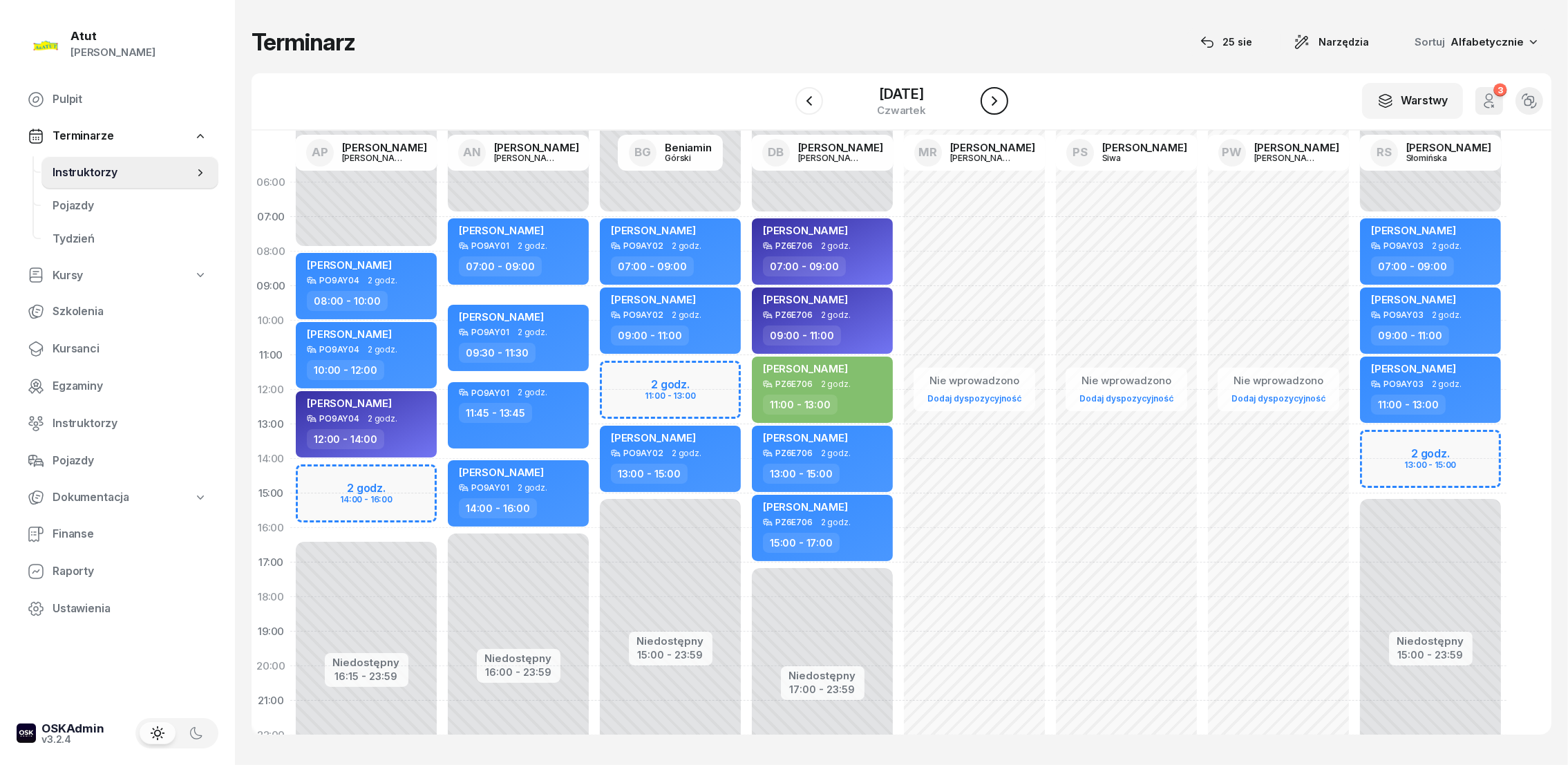
click at [1002, 92] on icon "button" at bounding box center [993, 100] width 16 height 16
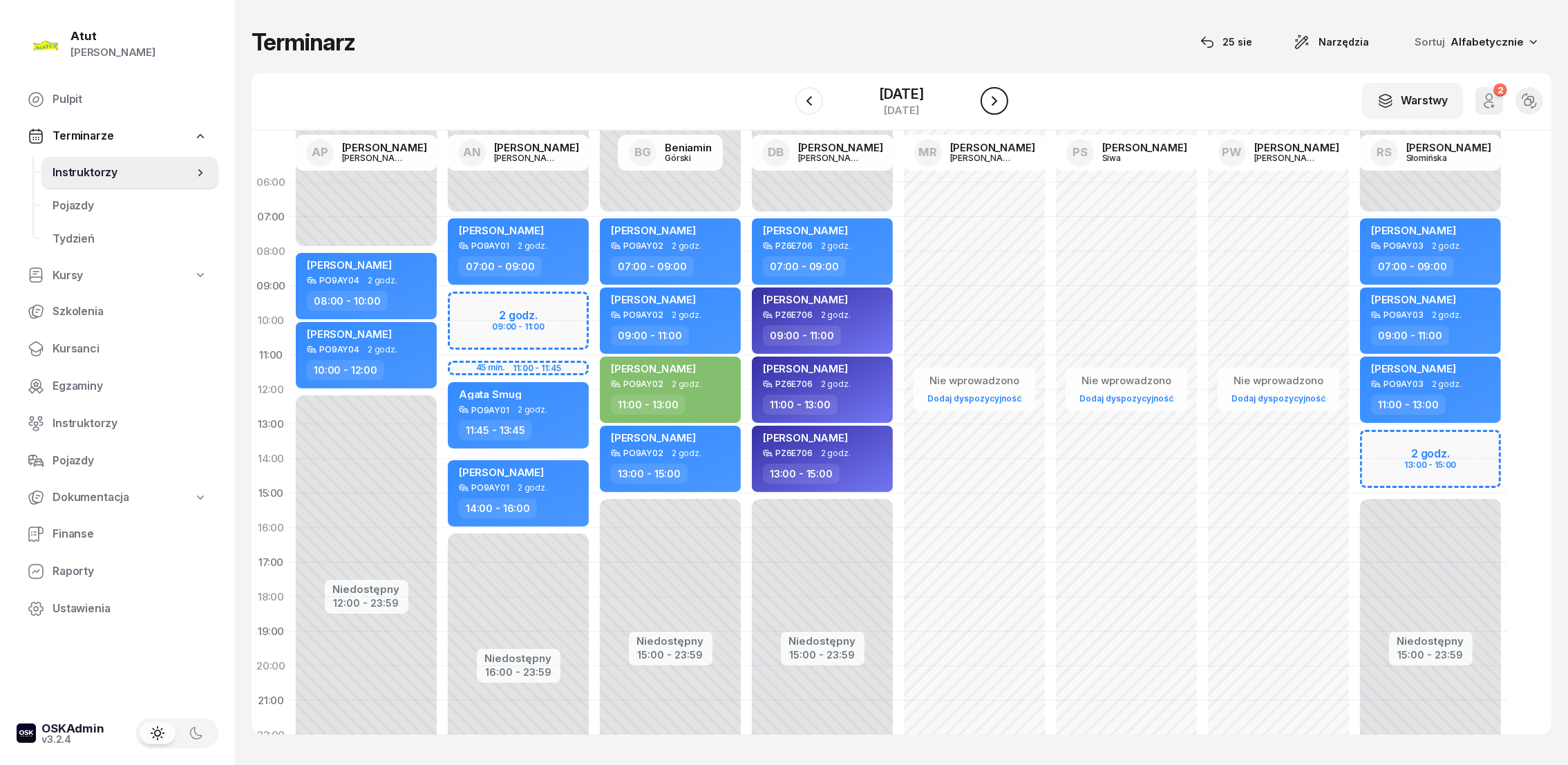
click at [1003, 92] on icon "button" at bounding box center [993, 100] width 16 height 16
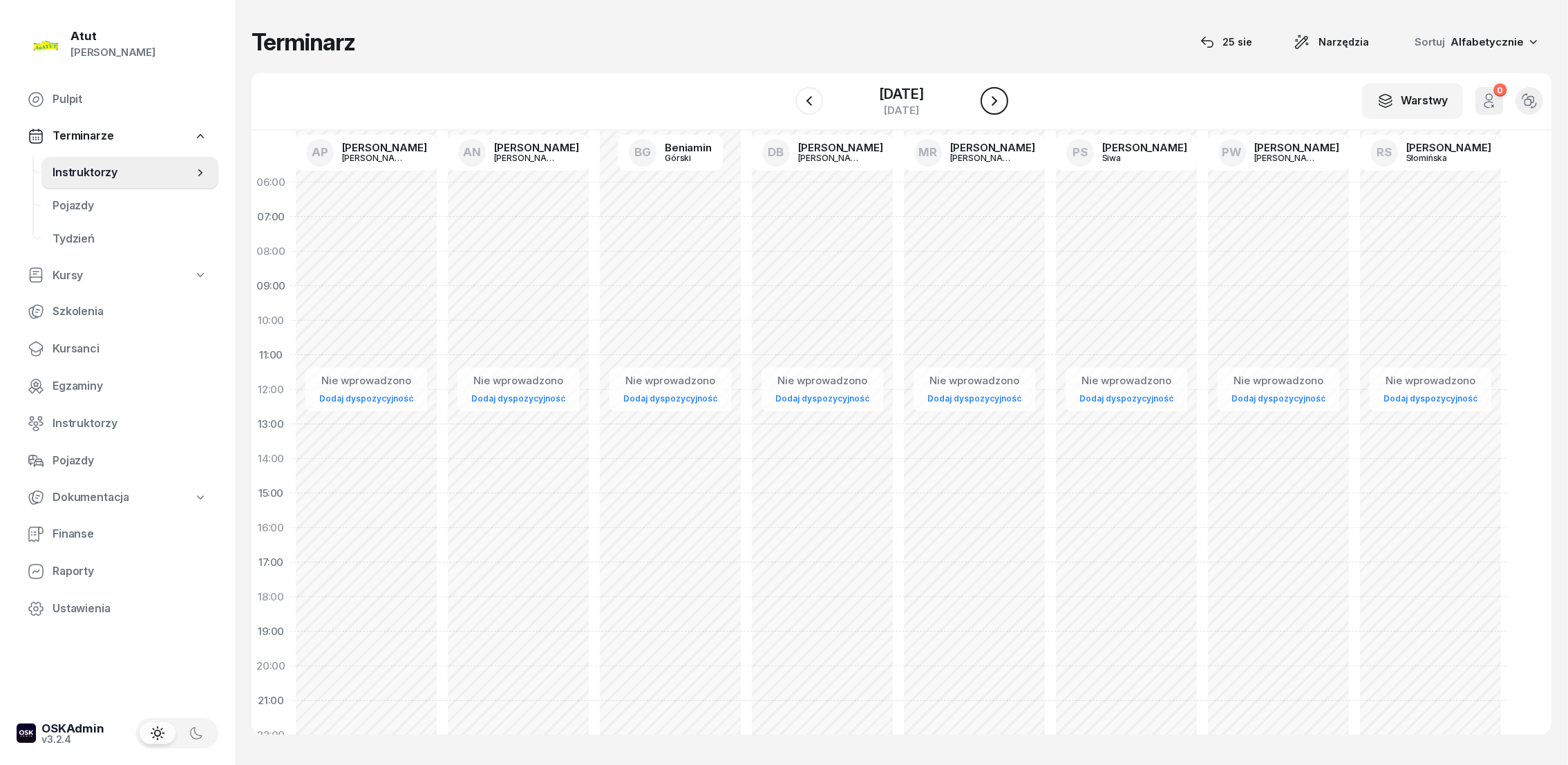
click at [1003, 94] on icon "button" at bounding box center [993, 100] width 16 height 16
click at [1003, 96] on icon "button" at bounding box center [993, 100] width 16 height 16
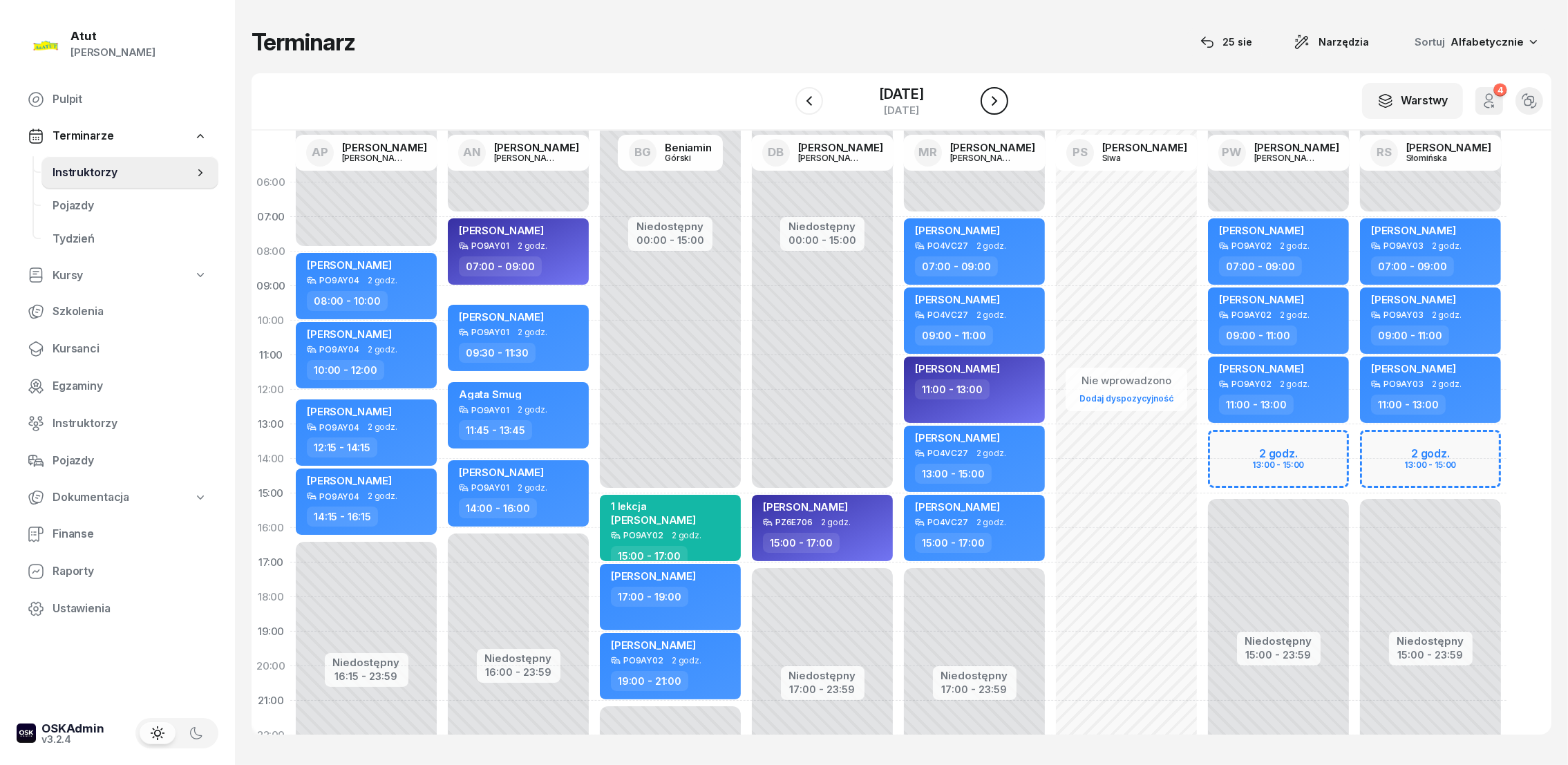
click at [1003, 96] on icon "button" at bounding box center [993, 100] width 16 height 16
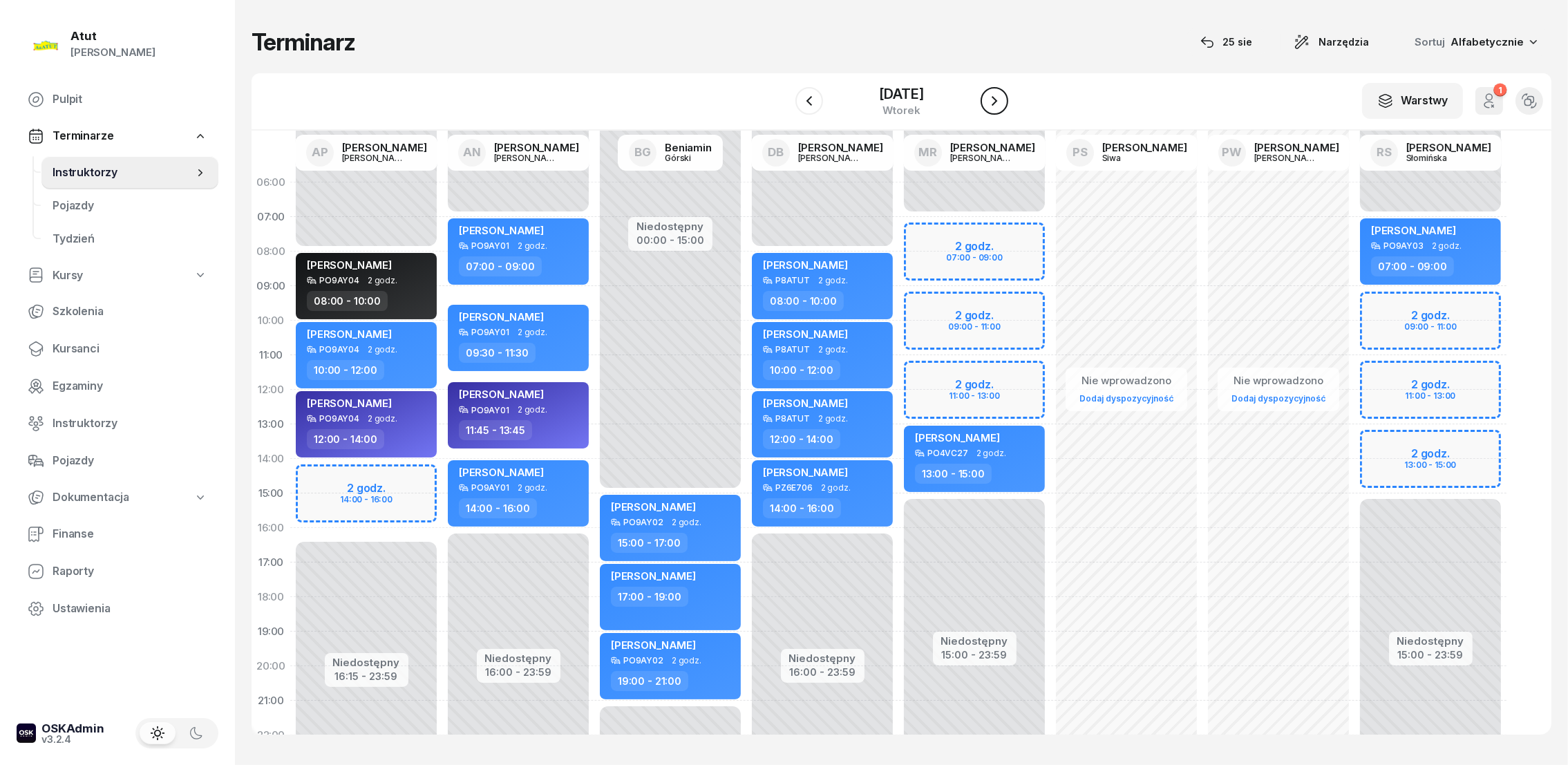
click at [1003, 96] on icon "button" at bounding box center [993, 100] width 16 height 16
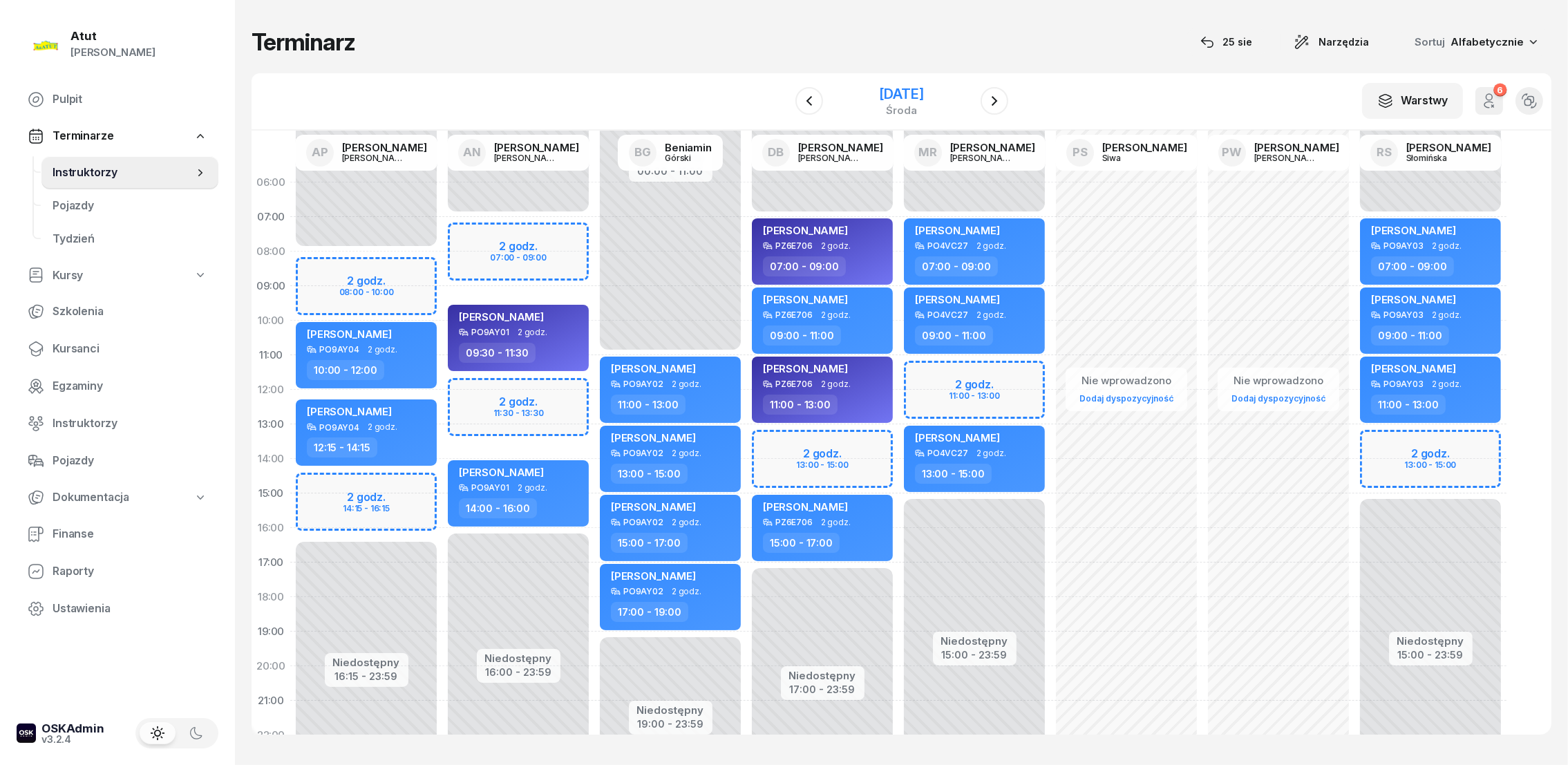
click at [886, 91] on div "[DATE]" at bounding box center [901, 94] width 44 height 14
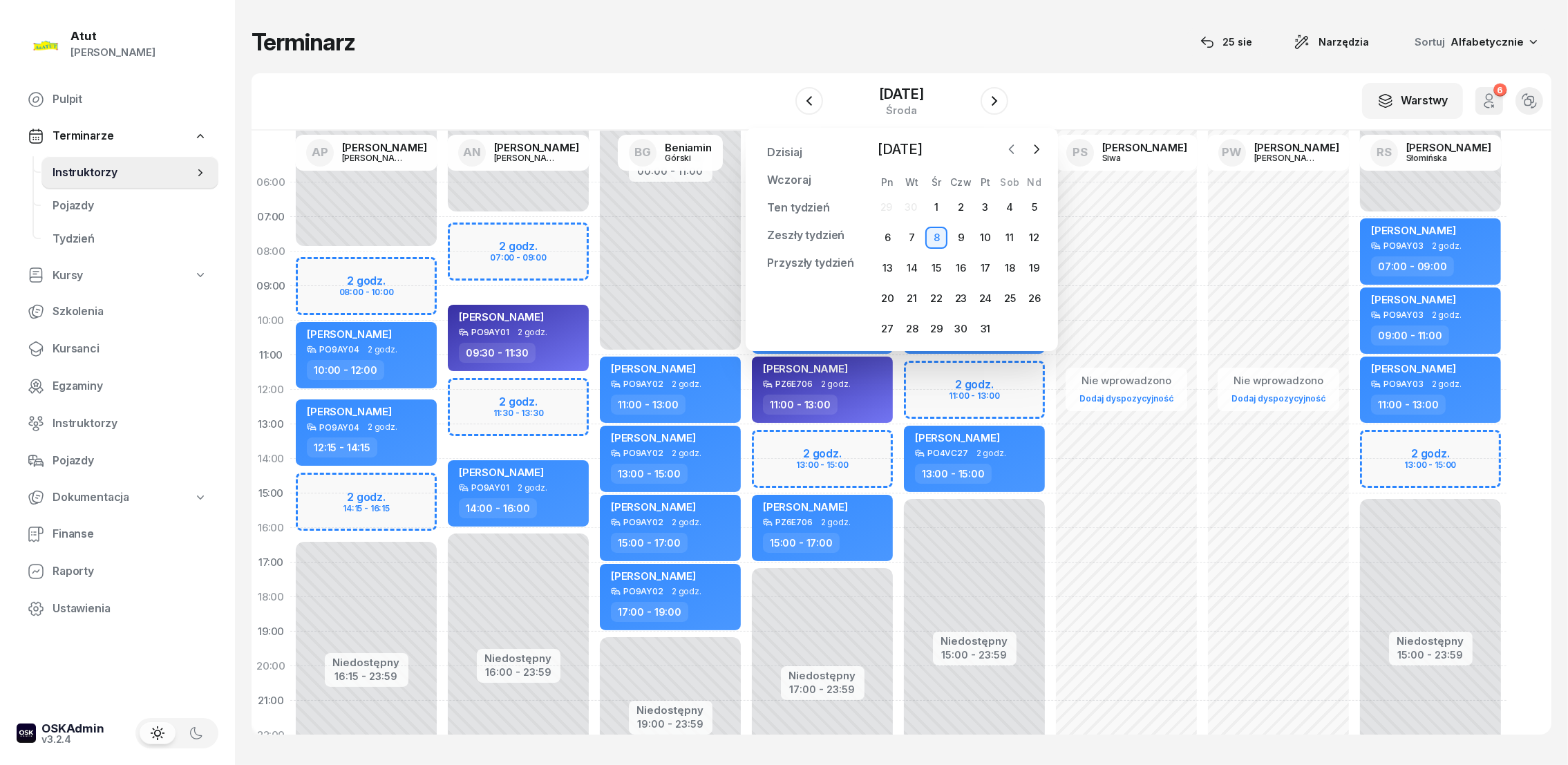
click at [1008, 153] on icon "button" at bounding box center [1011, 149] width 14 height 14
click at [913, 331] on div "30" at bounding box center [912, 329] width 22 height 22
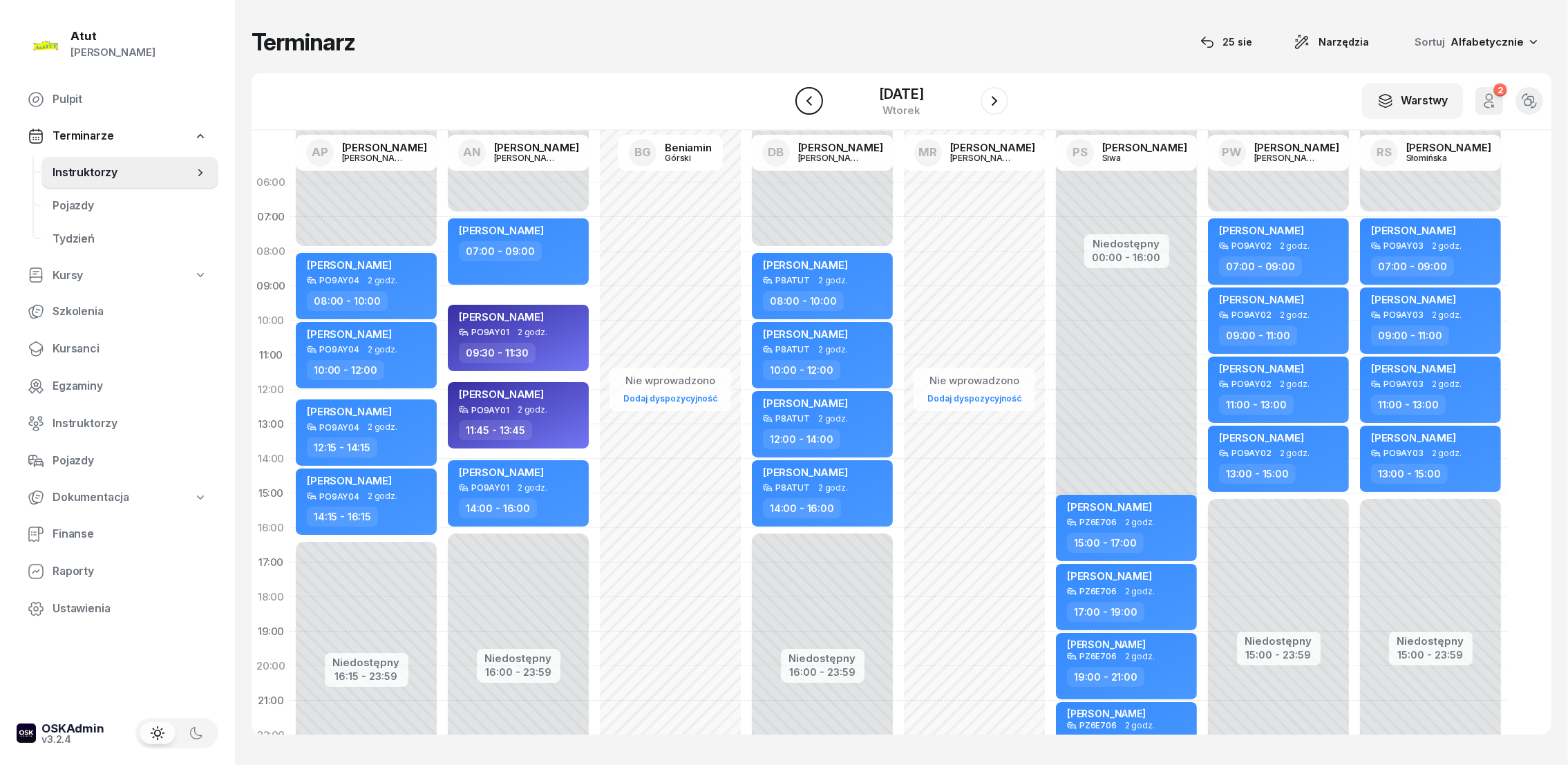
click at [812, 95] on icon "button" at bounding box center [809, 100] width 16 height 16
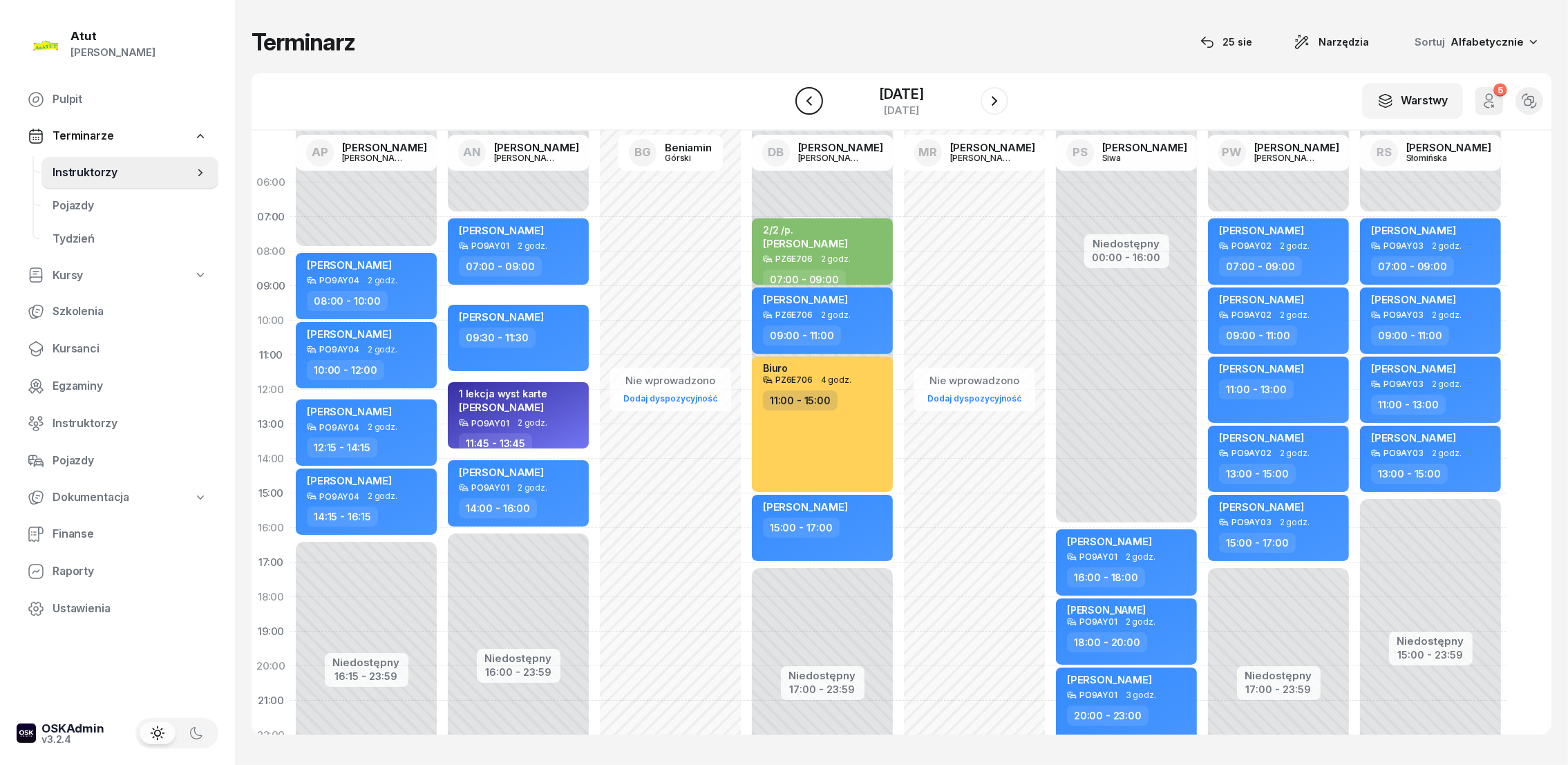
click at [805, 96] on icon "button" at bounding box center [809, 100] width 16 height 16
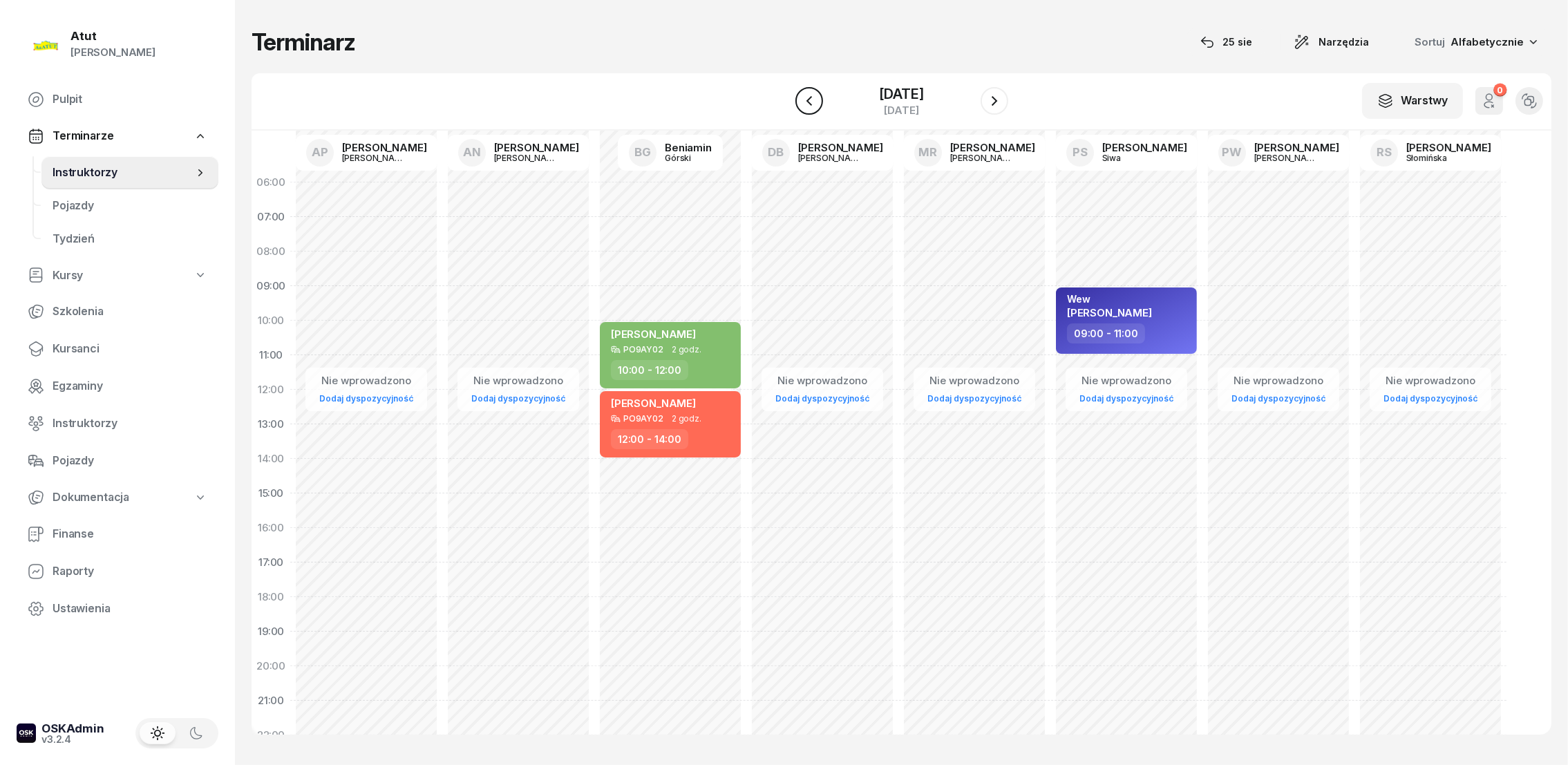
click at [805, 96] on icon "button" at bounding box center [809, 100] width 16 height 16
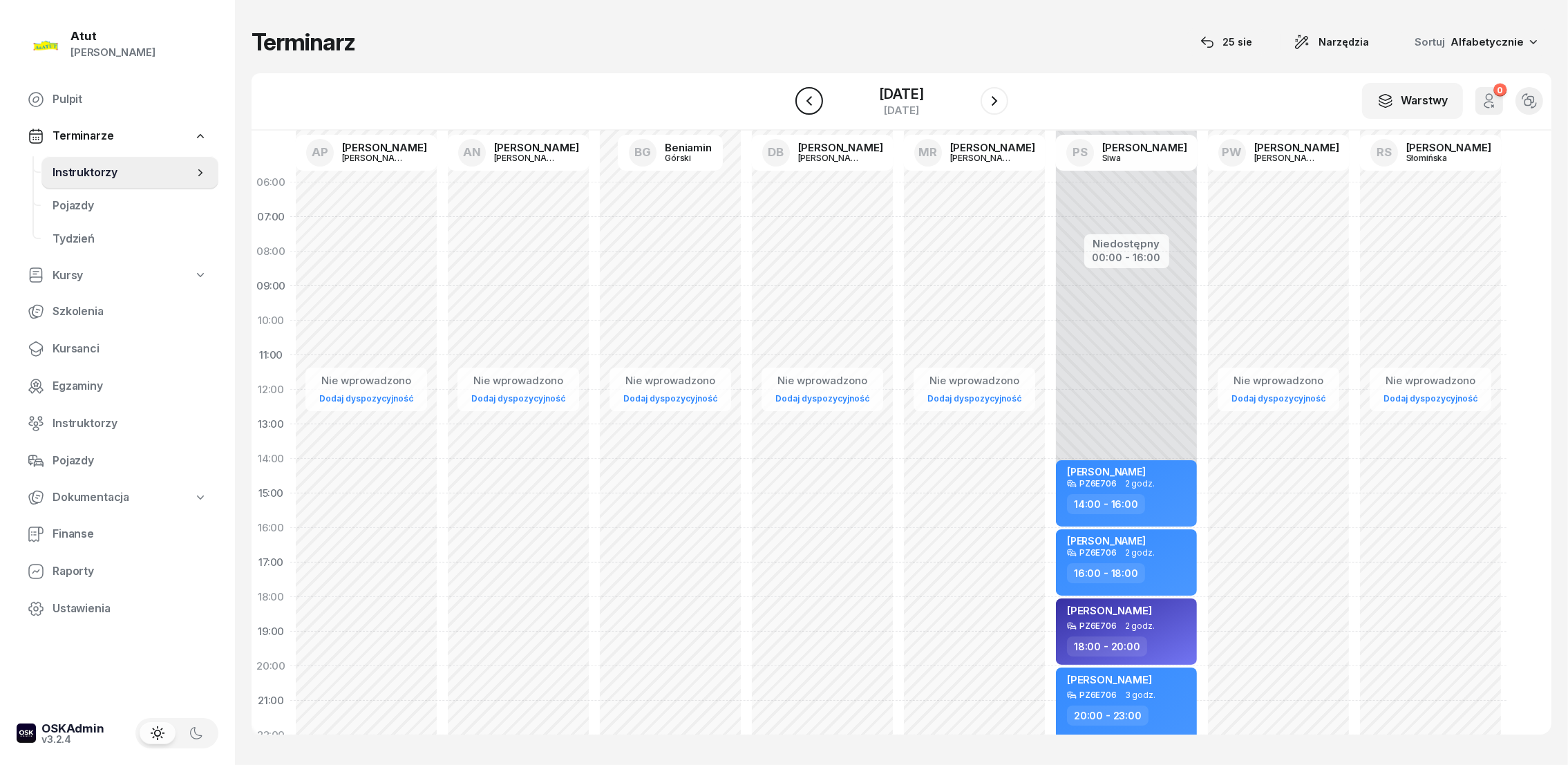
click at [805, 96] on icon "button" at bounding box center [809, 100] width 16 height 16
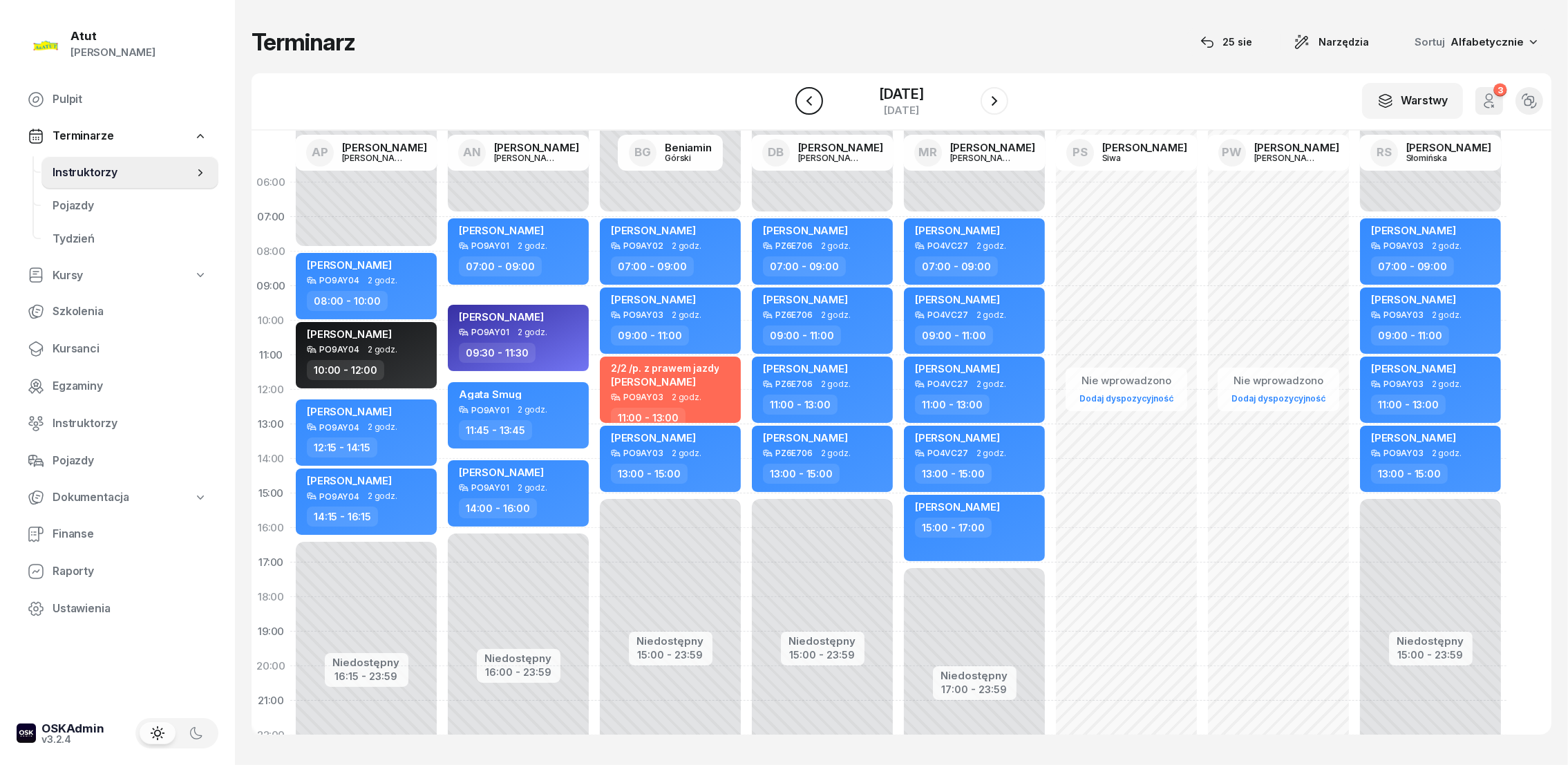
click at [805, 94] on icon "button" at bounding box center [809, 100] width 16 height 16
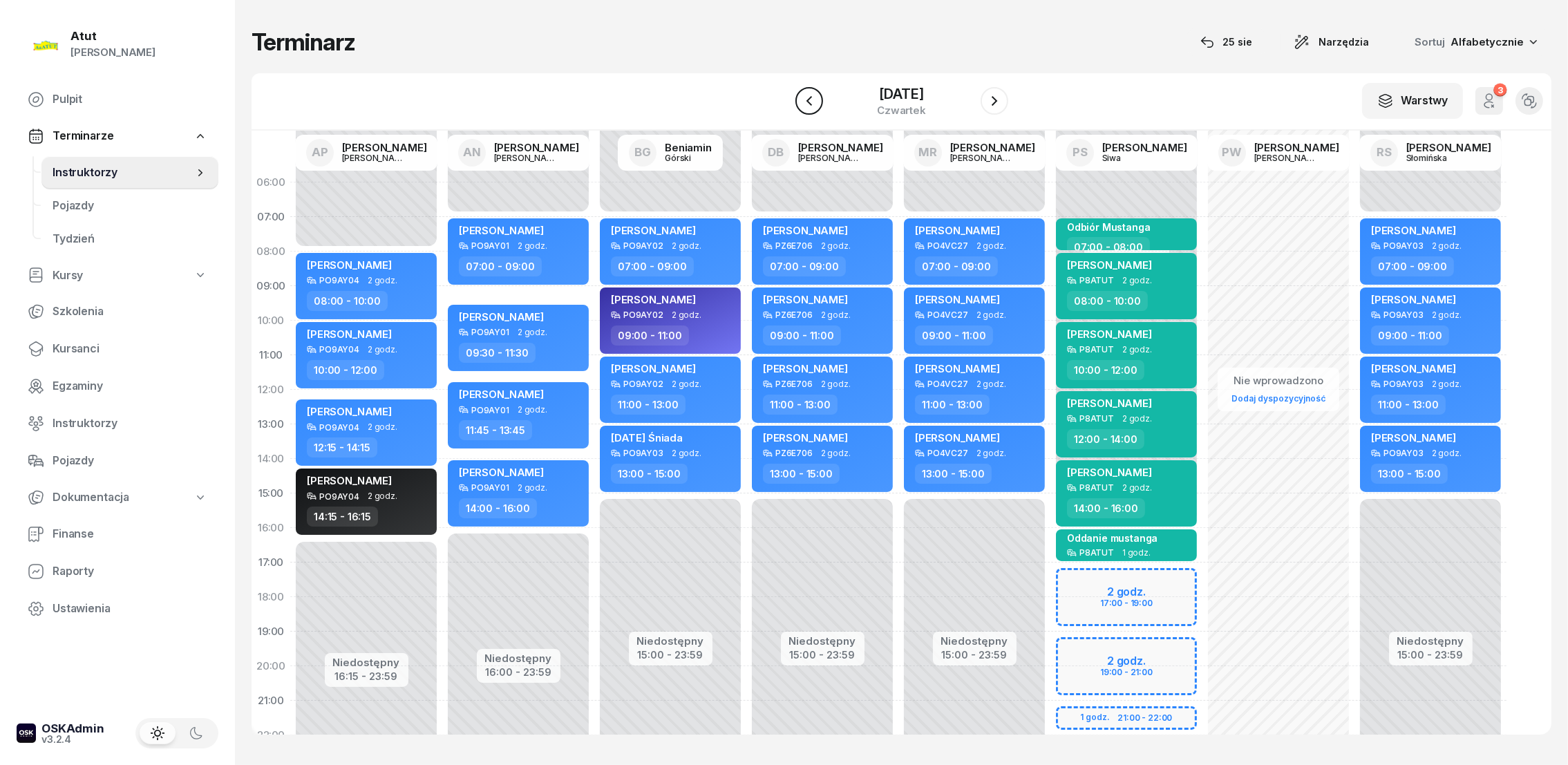
click at [806, 94] on icon "button" at bounding box center [809, 100] width 16 height 16
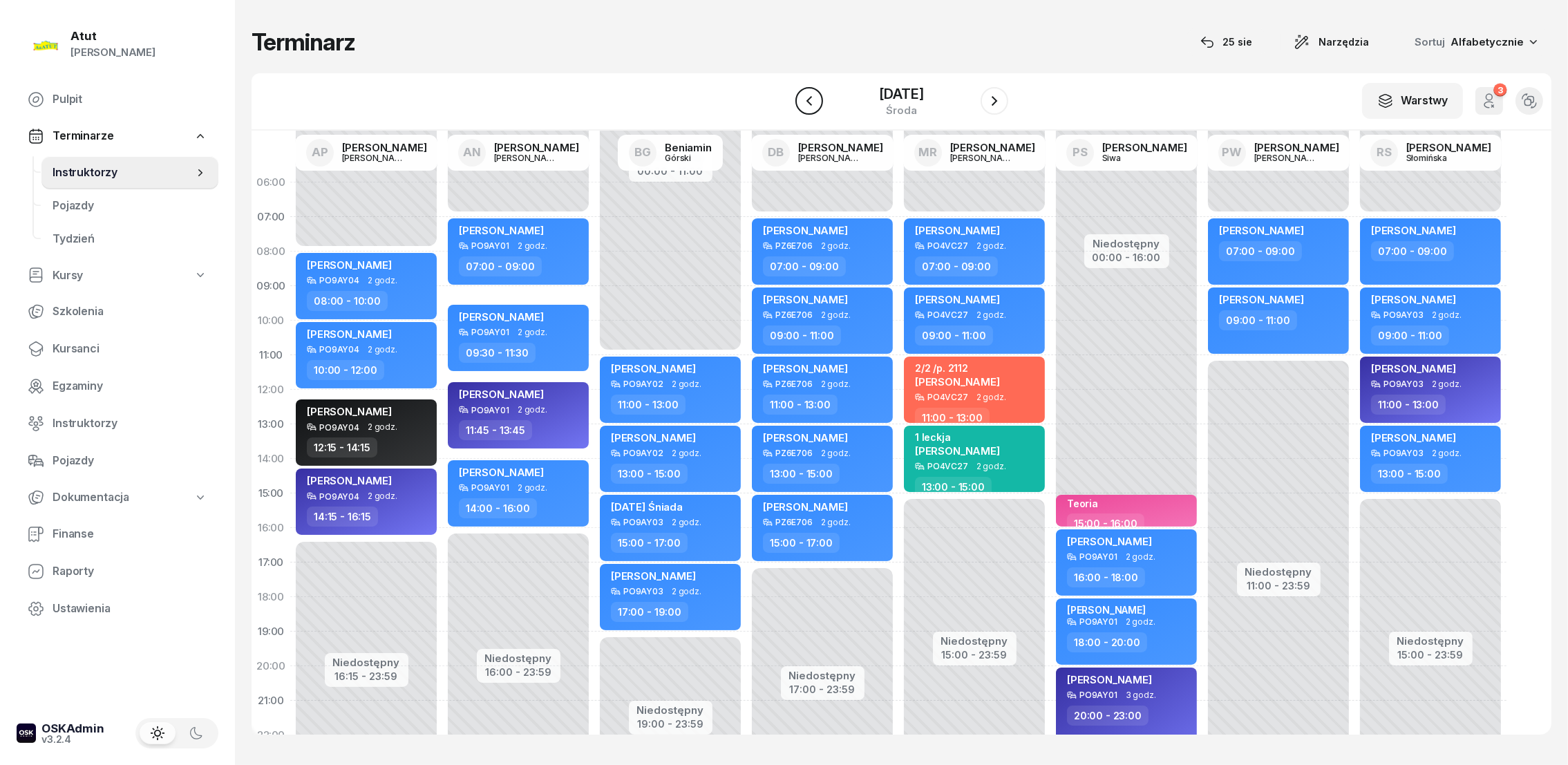
click at [806, 94] on icon "button" at bounding box center [809, 100] width 16 height 16
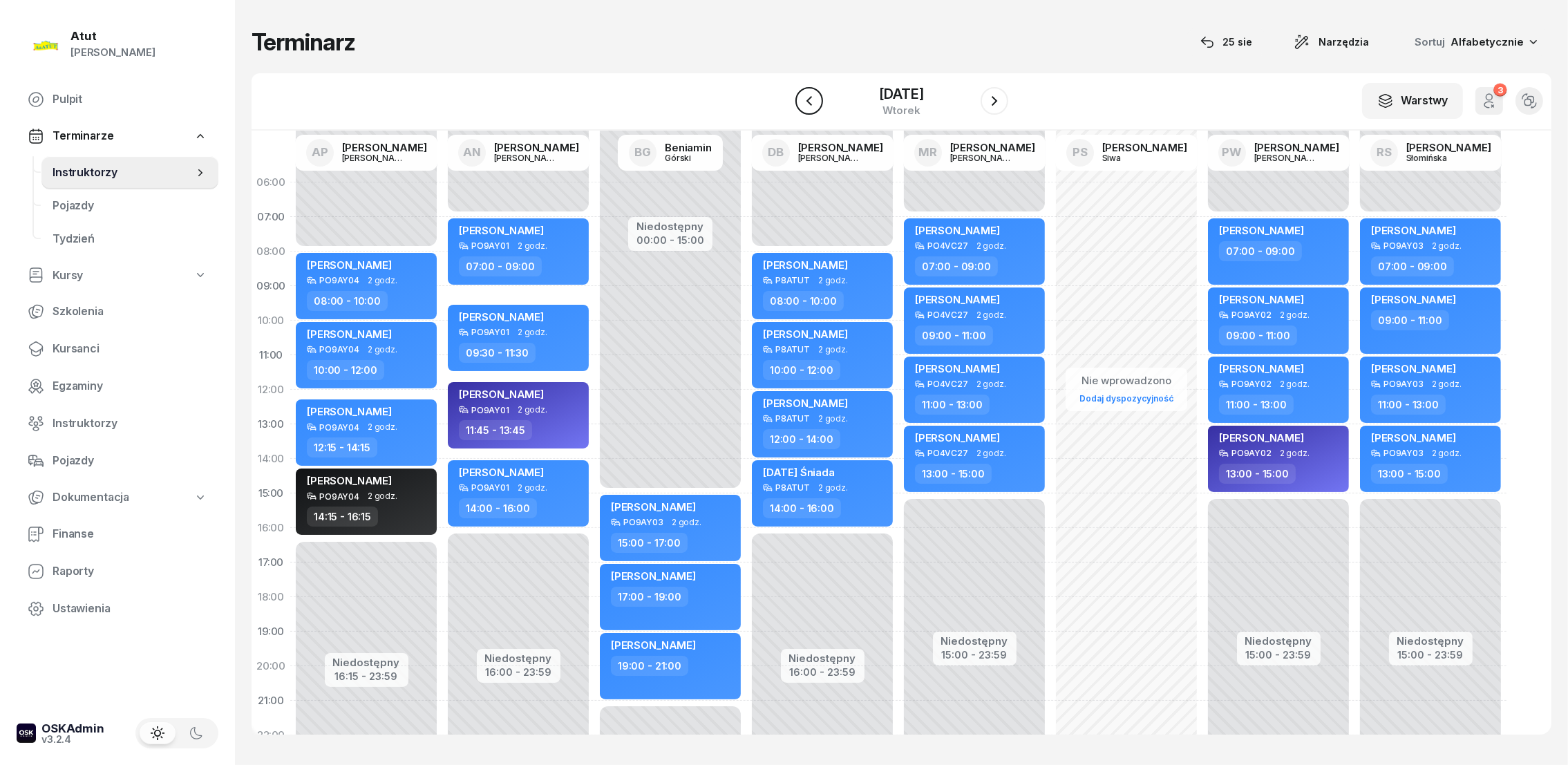
click at [807, 92] on icon "button" at bounding box center [809, 100] width 16 height 16
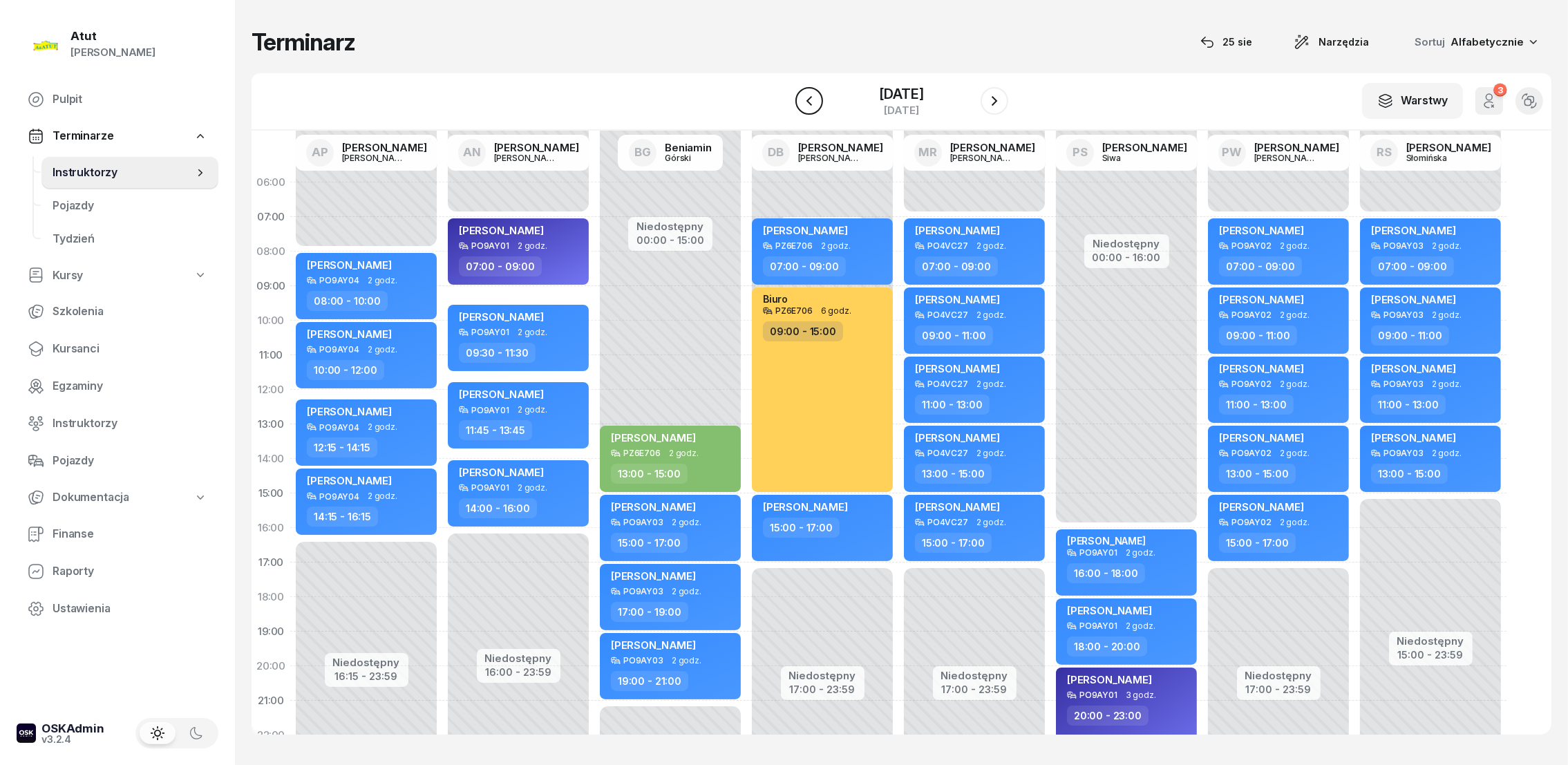
click at [807, 92] on icon "button" at bounding box center [809, 100] width 16 height 16
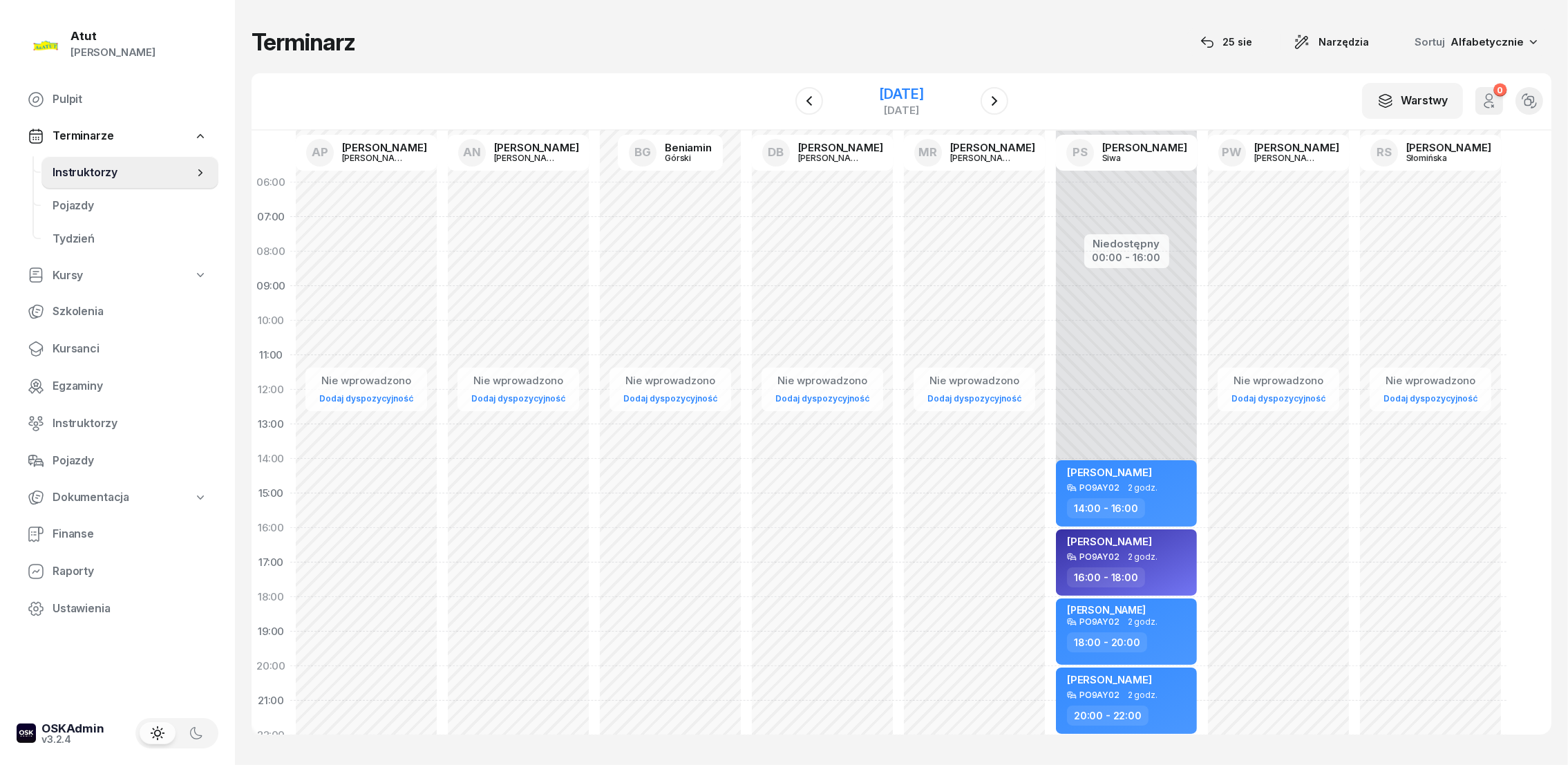
click at [919, 91] on div "[DATE]" at bounding box center [901, 94] width 44 height 14
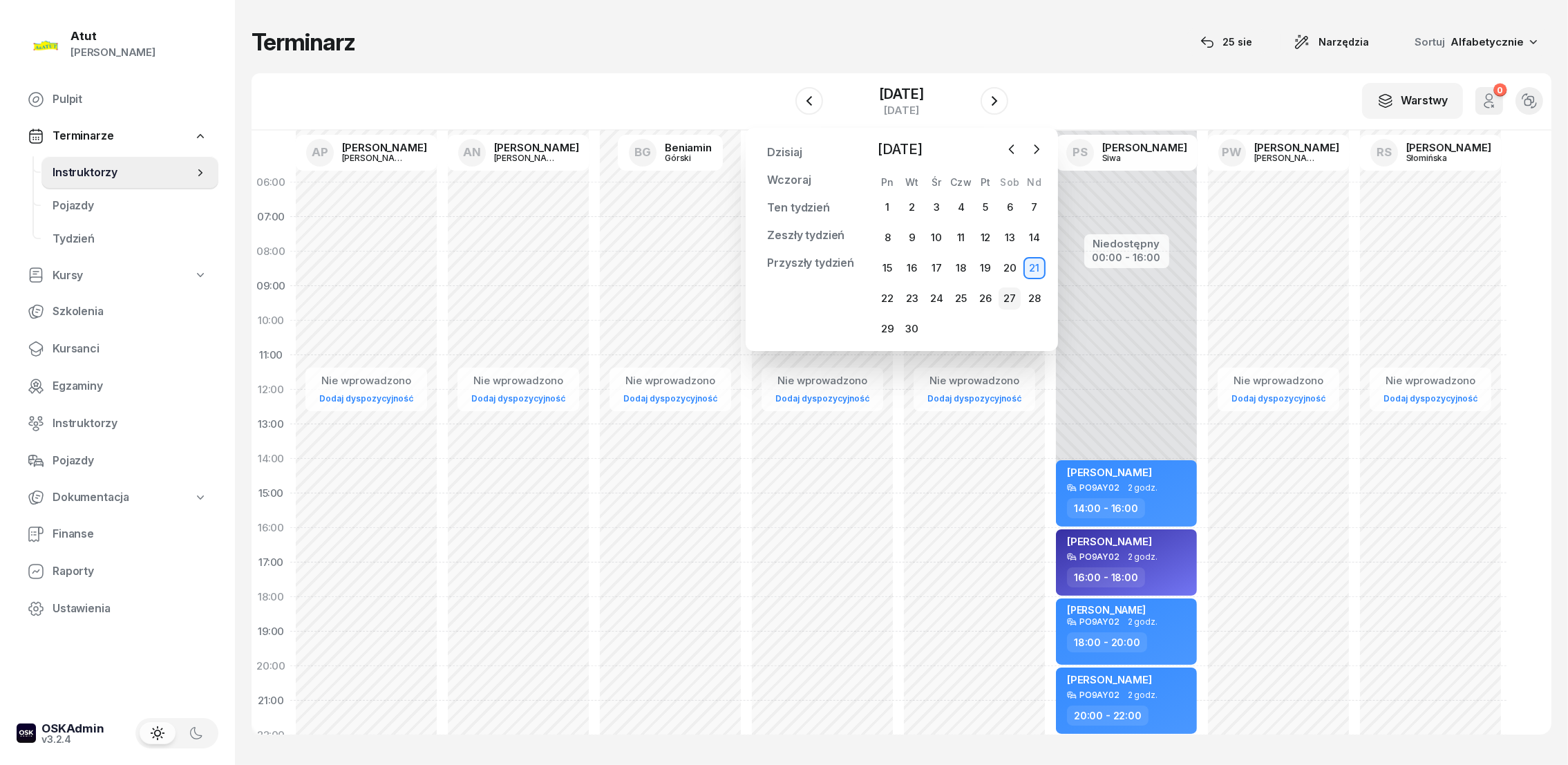
click at [1011, 300] on div "27" at bounding box center [1010, 298] width 22 height 22
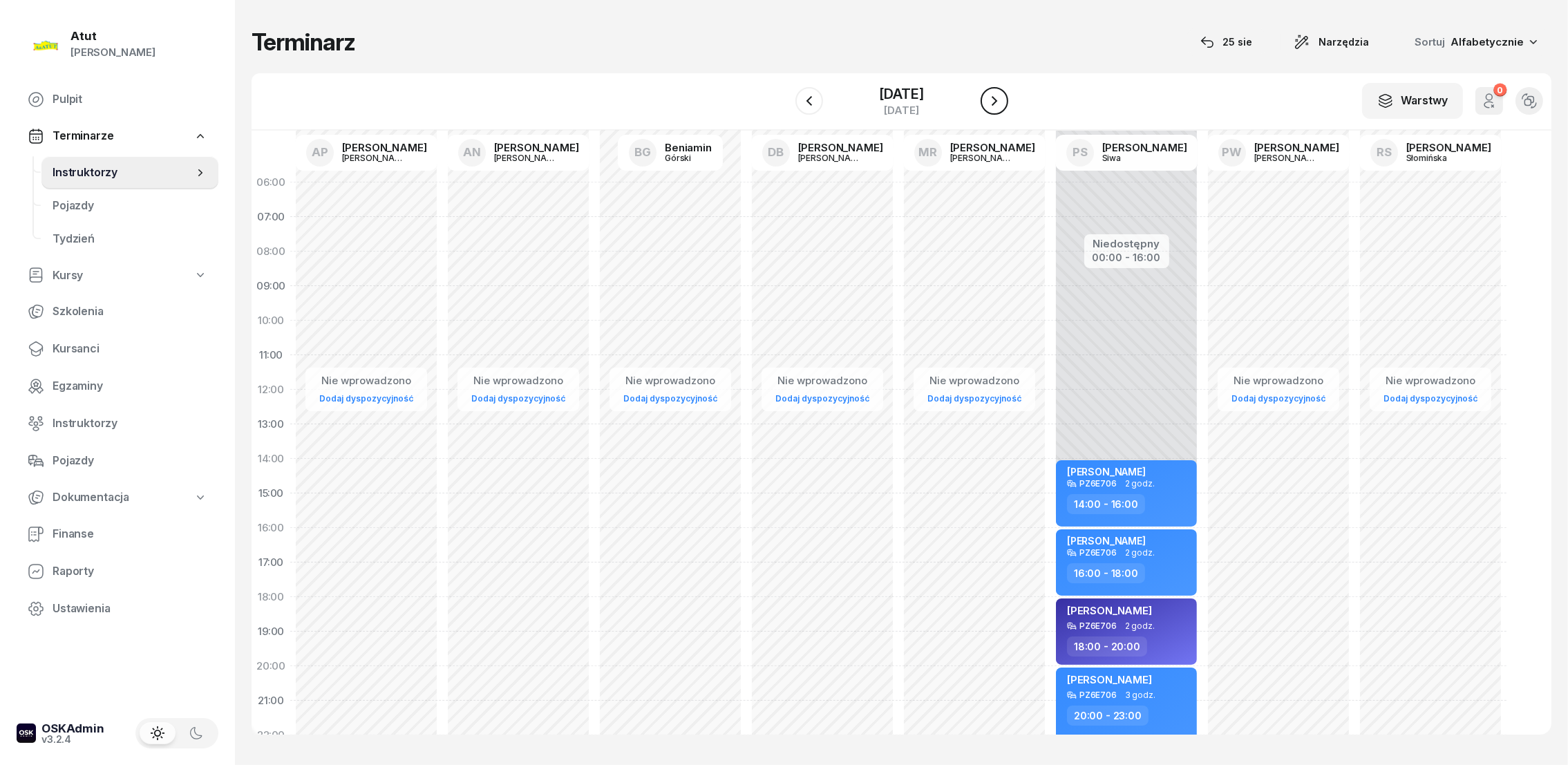
click at [997, 100] on icon "button" at bounding box center [994, 100] width 5 height 9
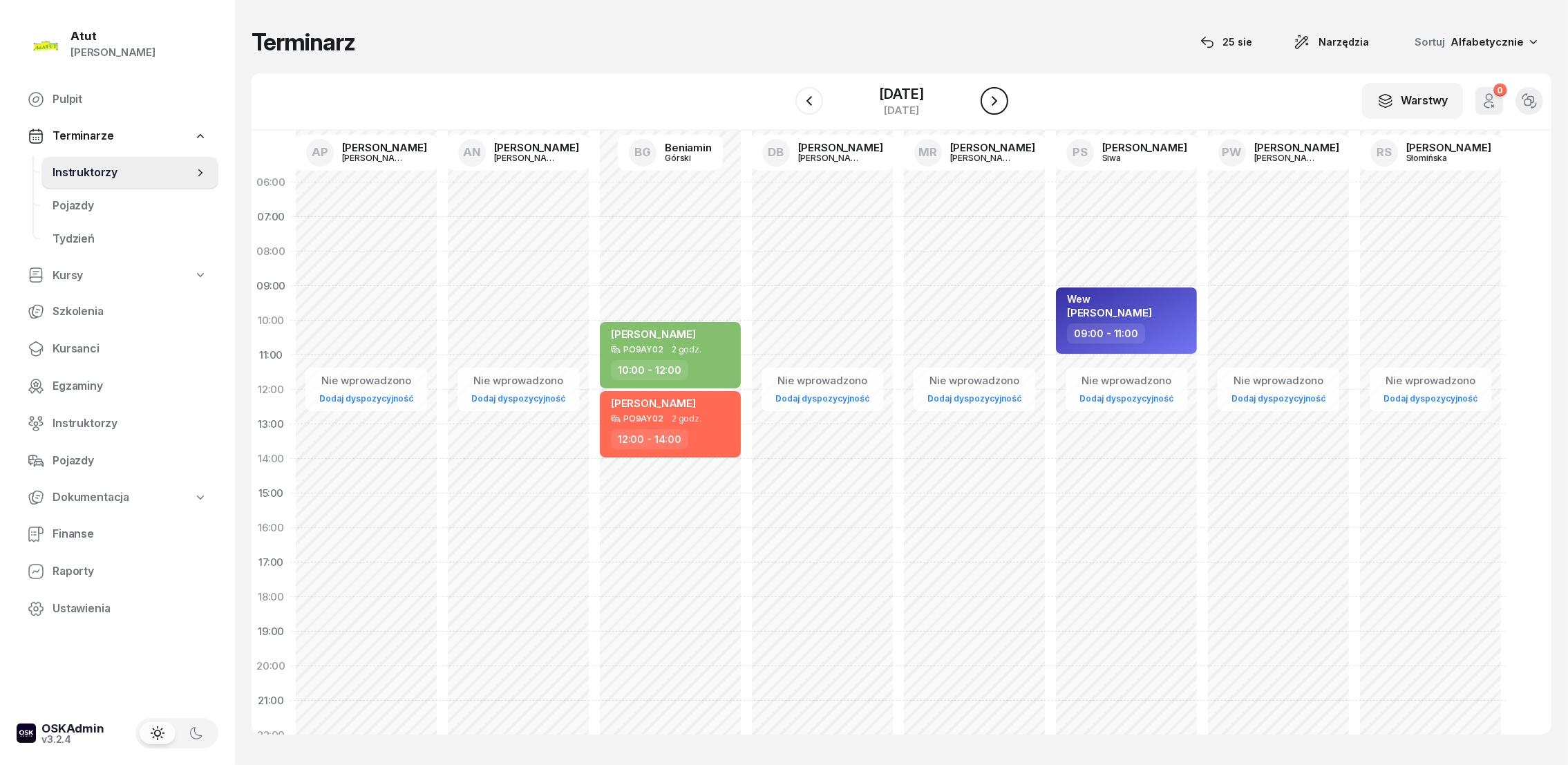
click at [997, 100] on icon "button" at bounding box center [994, 100] width 5 height 9
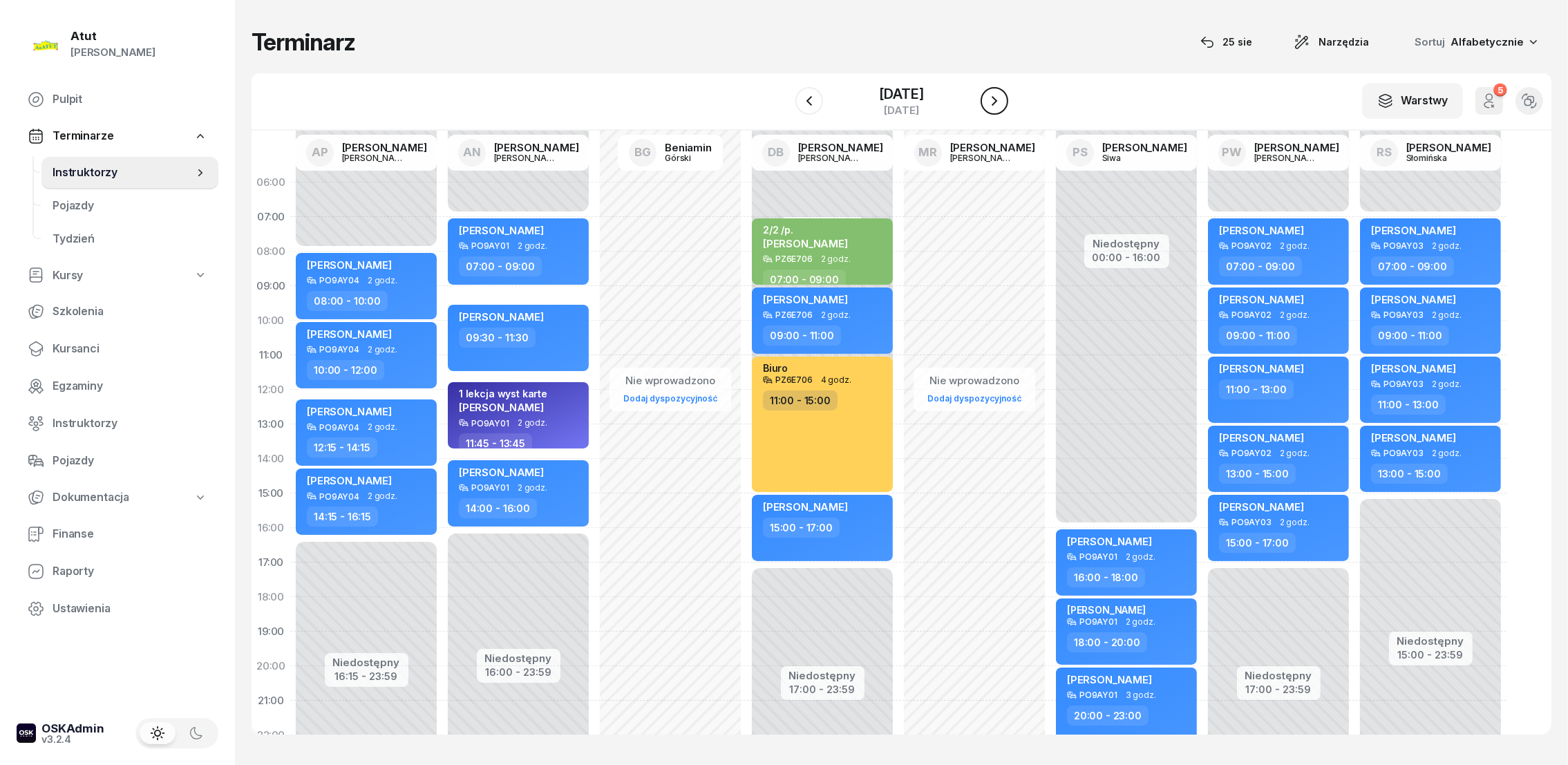
click at [988, 103] on button "button" at bounding box center [994, 101] width 27 height 27
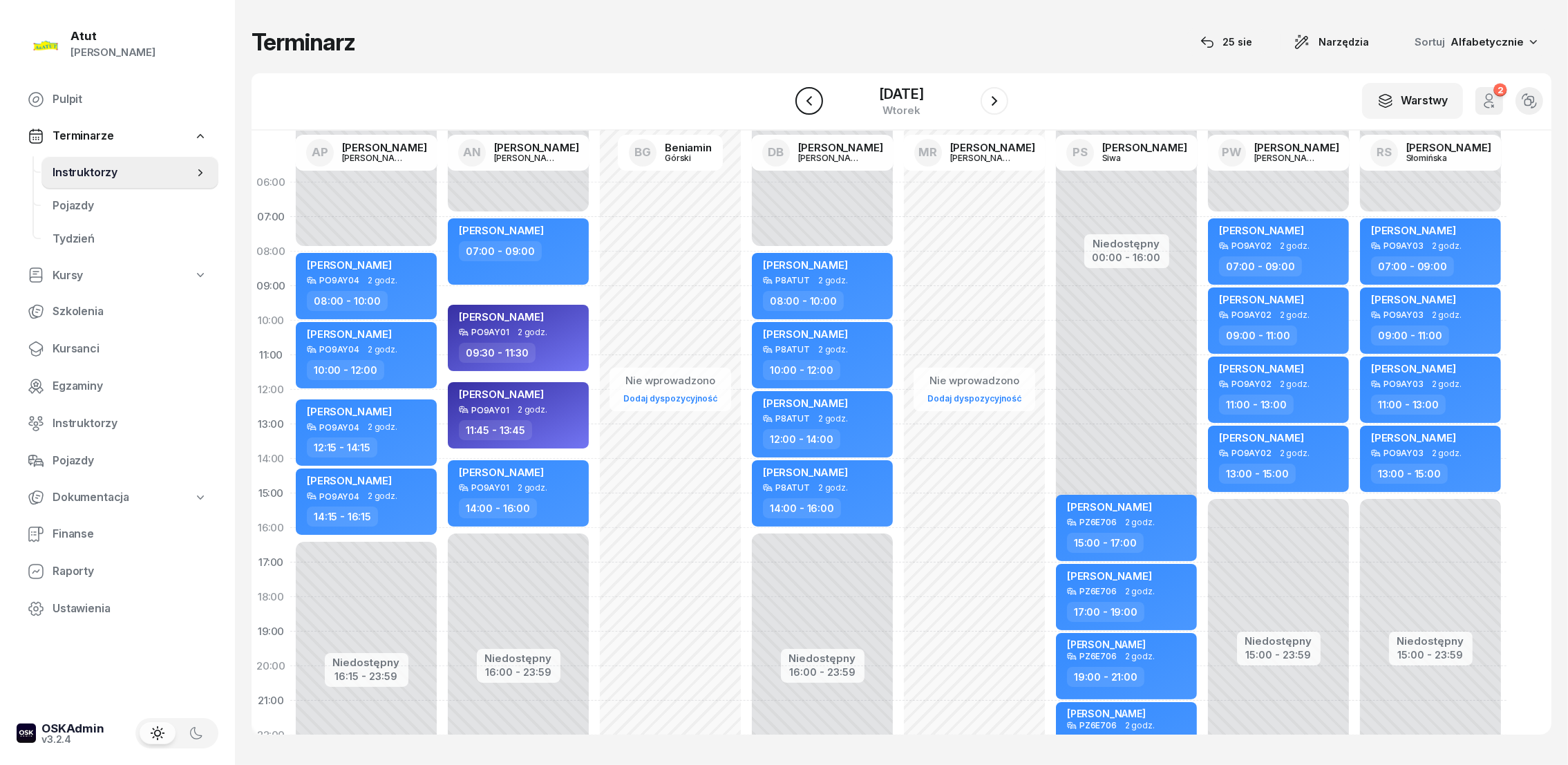
click at [801, 97] on icon "button" at bounding box center [809, 100] width 16 height 16
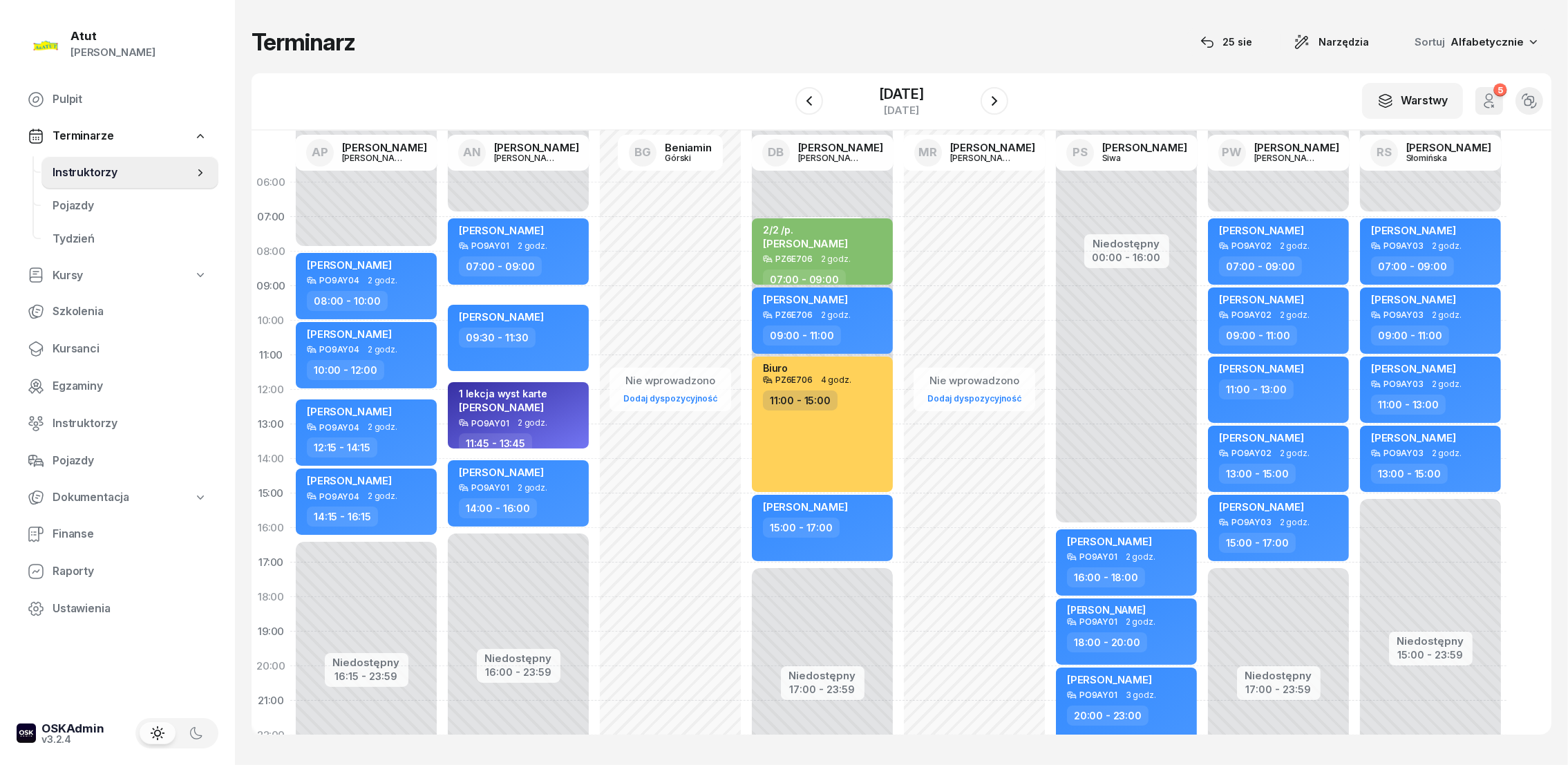
click at [719, 23] on div "Terminarz [DATE] Narzędzia Sortuj Alfabetycznie W Wybierz AP [PERSON_NAME] AN […" at bounding box center [901, 380] width 1300 height 762
click at [913, 99] on div "[DATE]" at bounding box center [901, 94] width 44 height 14
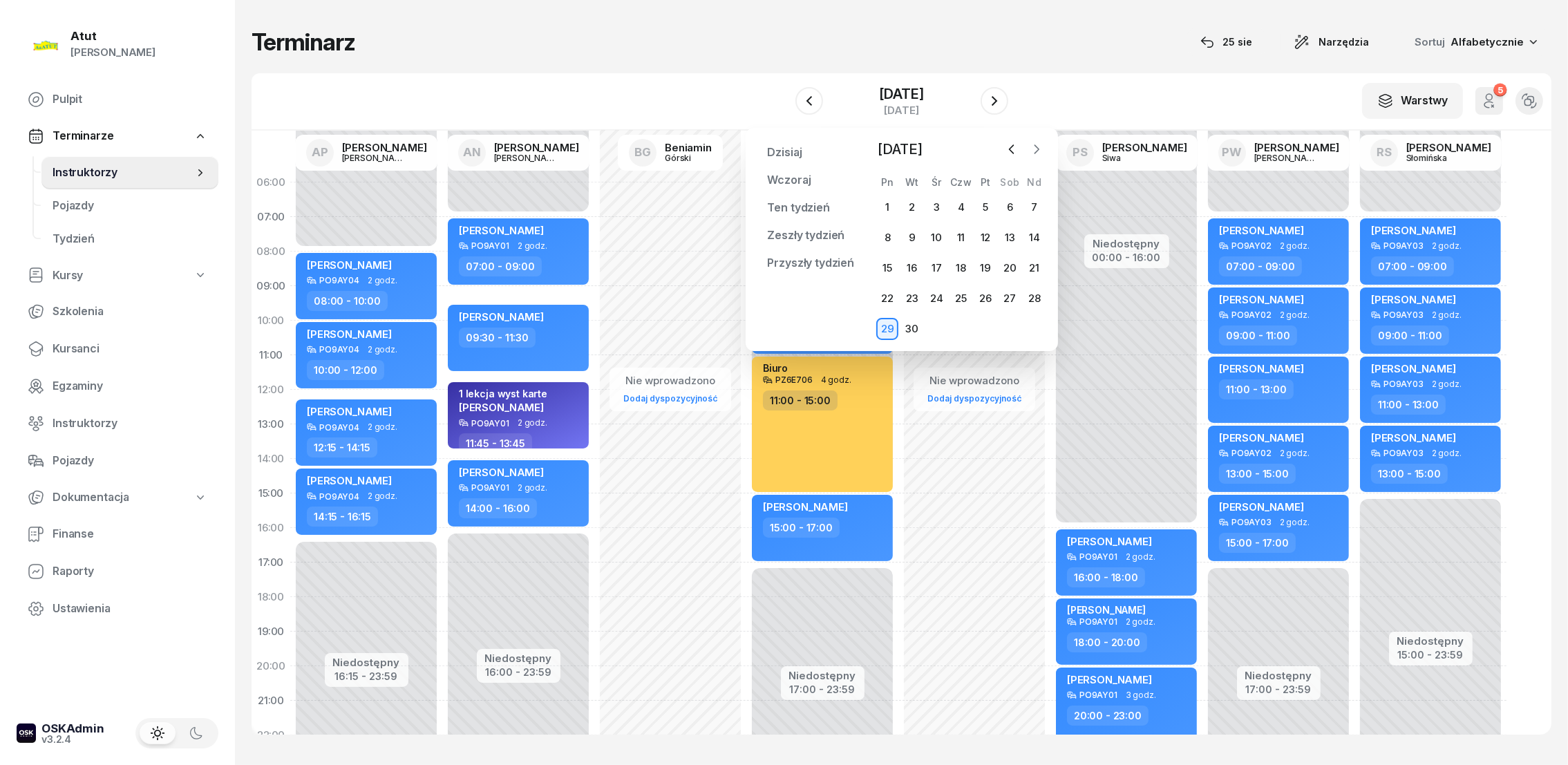
click at [1040, 146] on icon "button" at bounding box center [1036, 149] width 14 height 14
click at [887, 329] on div "27" at bounding box center [887, 329] width 22 height 22
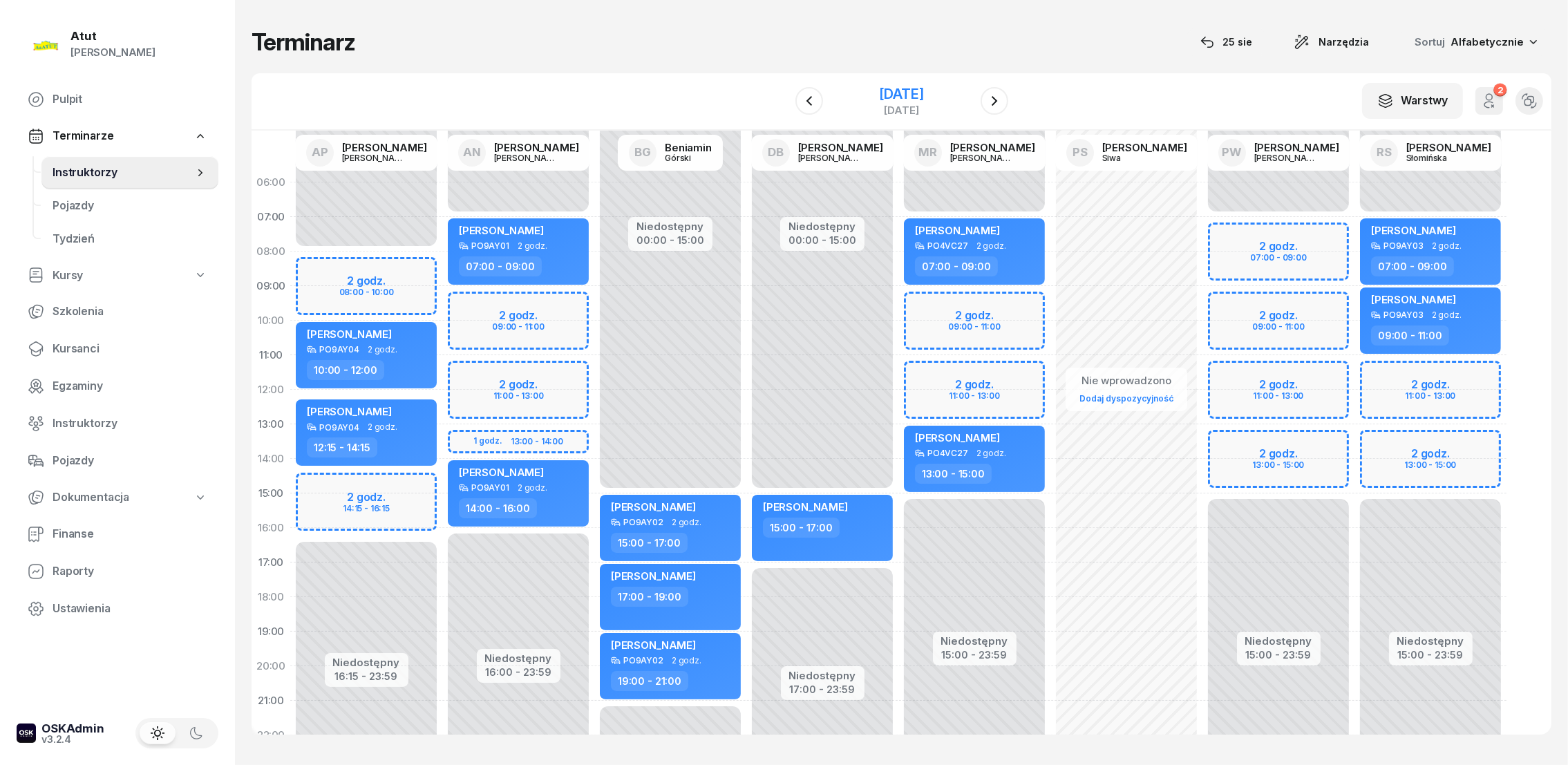
click at [888, 92] on div "[DATE]" at bounding box center [901, 94] width 44 height 14
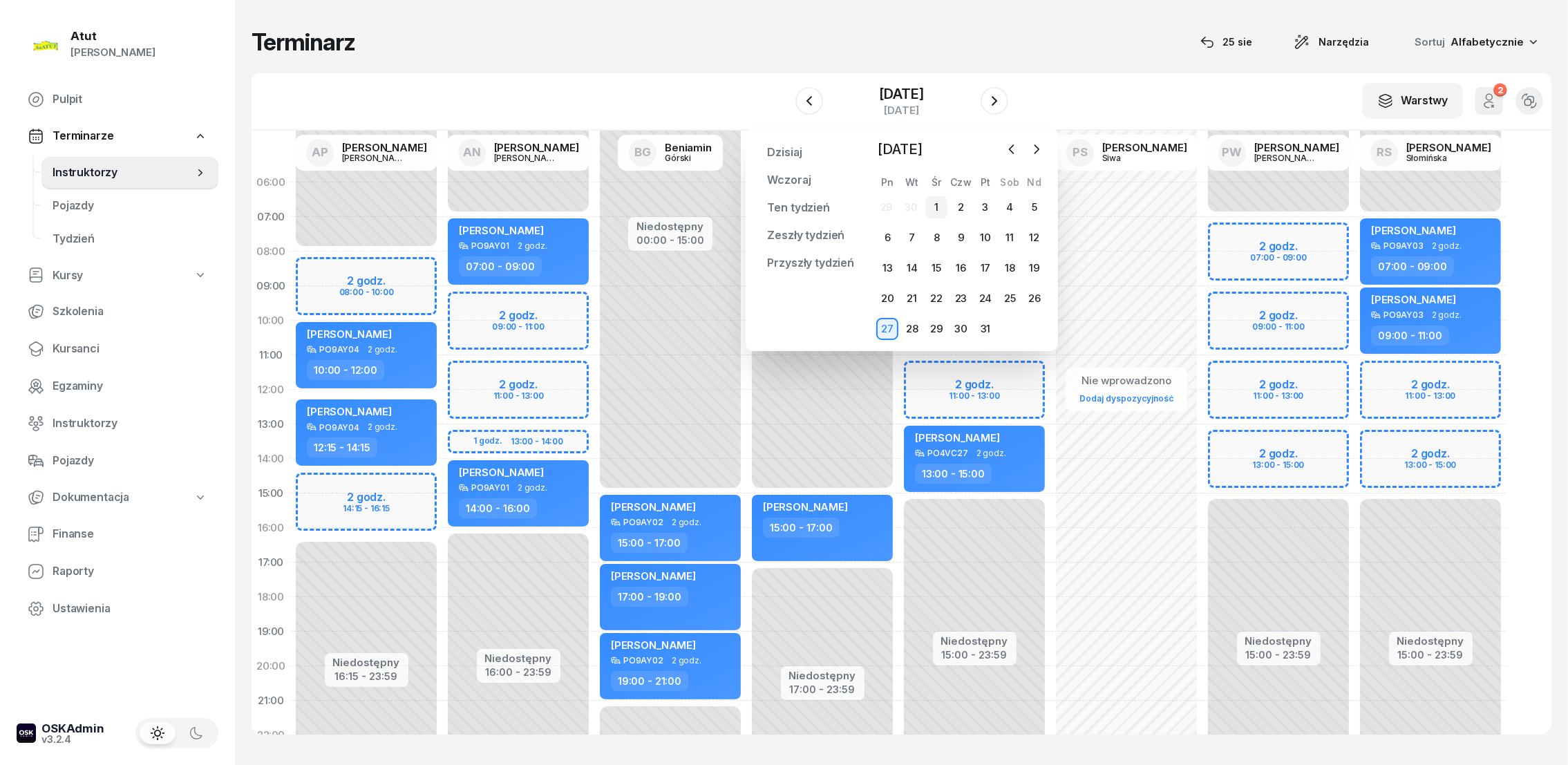
click at [934, 203] on div "1" at bounding box center [936, 208] width 22 height 22
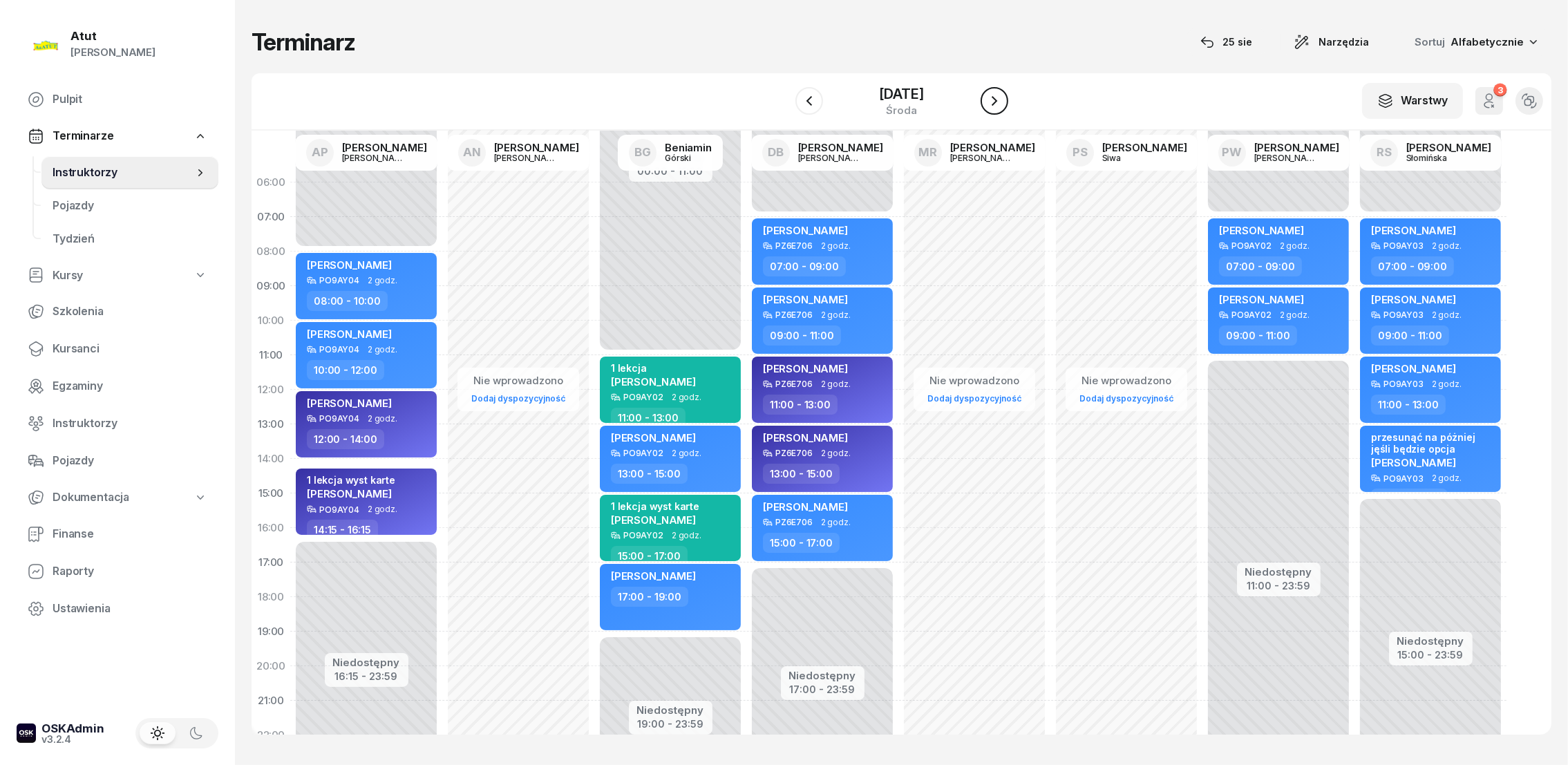
click at [998, 98] on icon "button" at bounding box center [993, 100] width 16 height 16
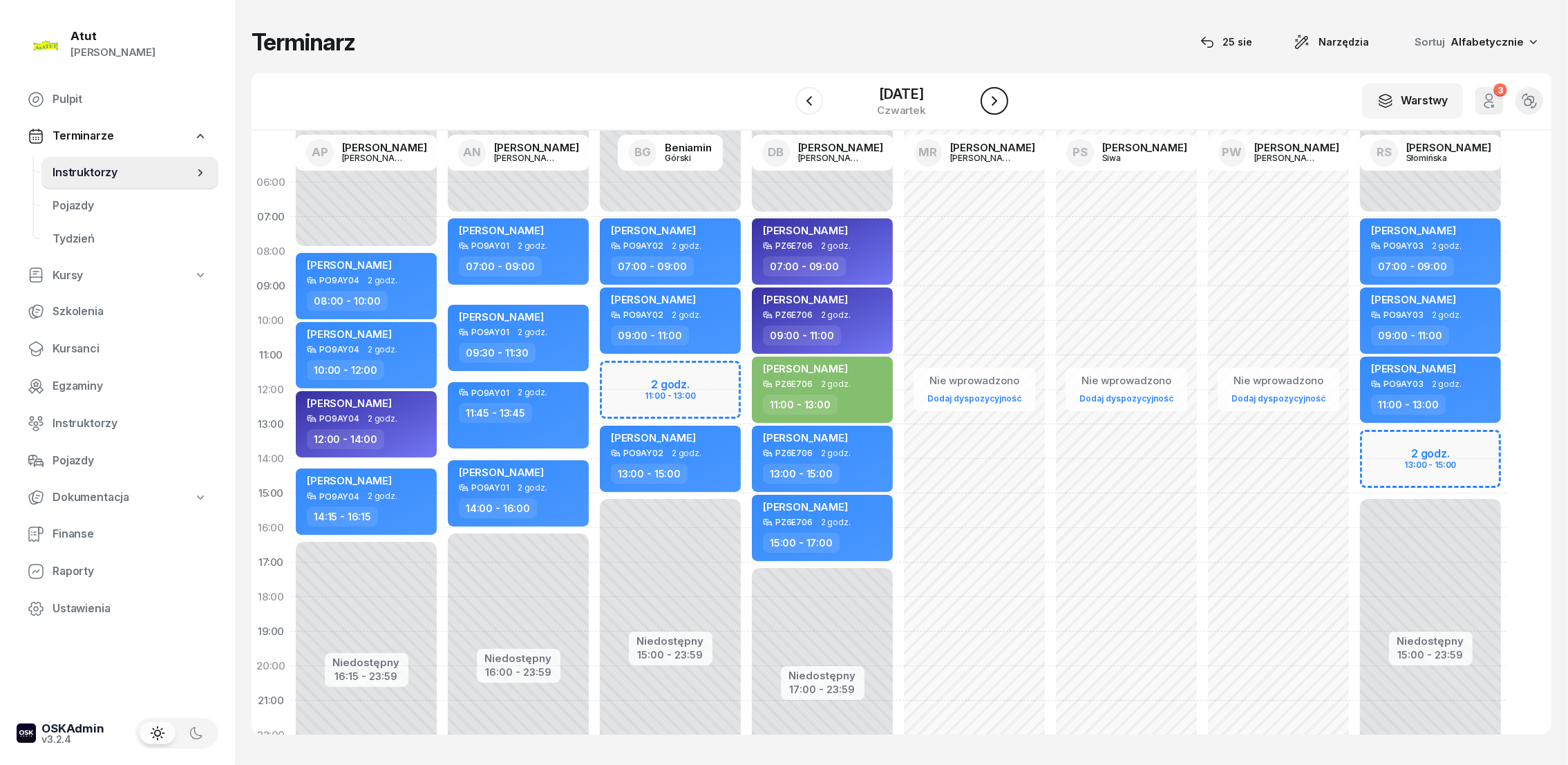
click at [1000, 103] on icon "button" at bounding box center [993, 100] width 16 height 16
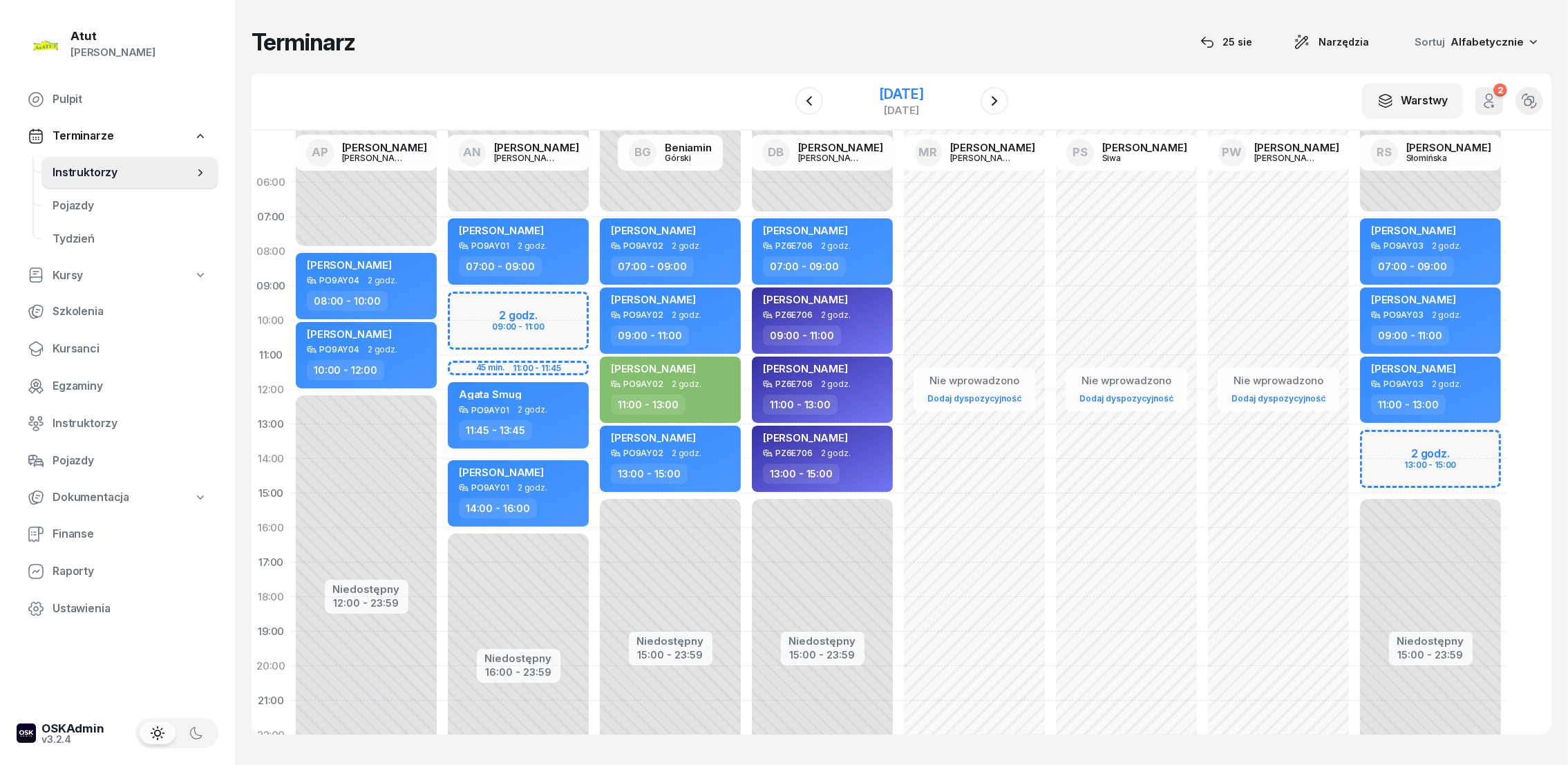
click at [879, 91] on div "[DATE]" at bounding box center [901, 94] width 44 height 14
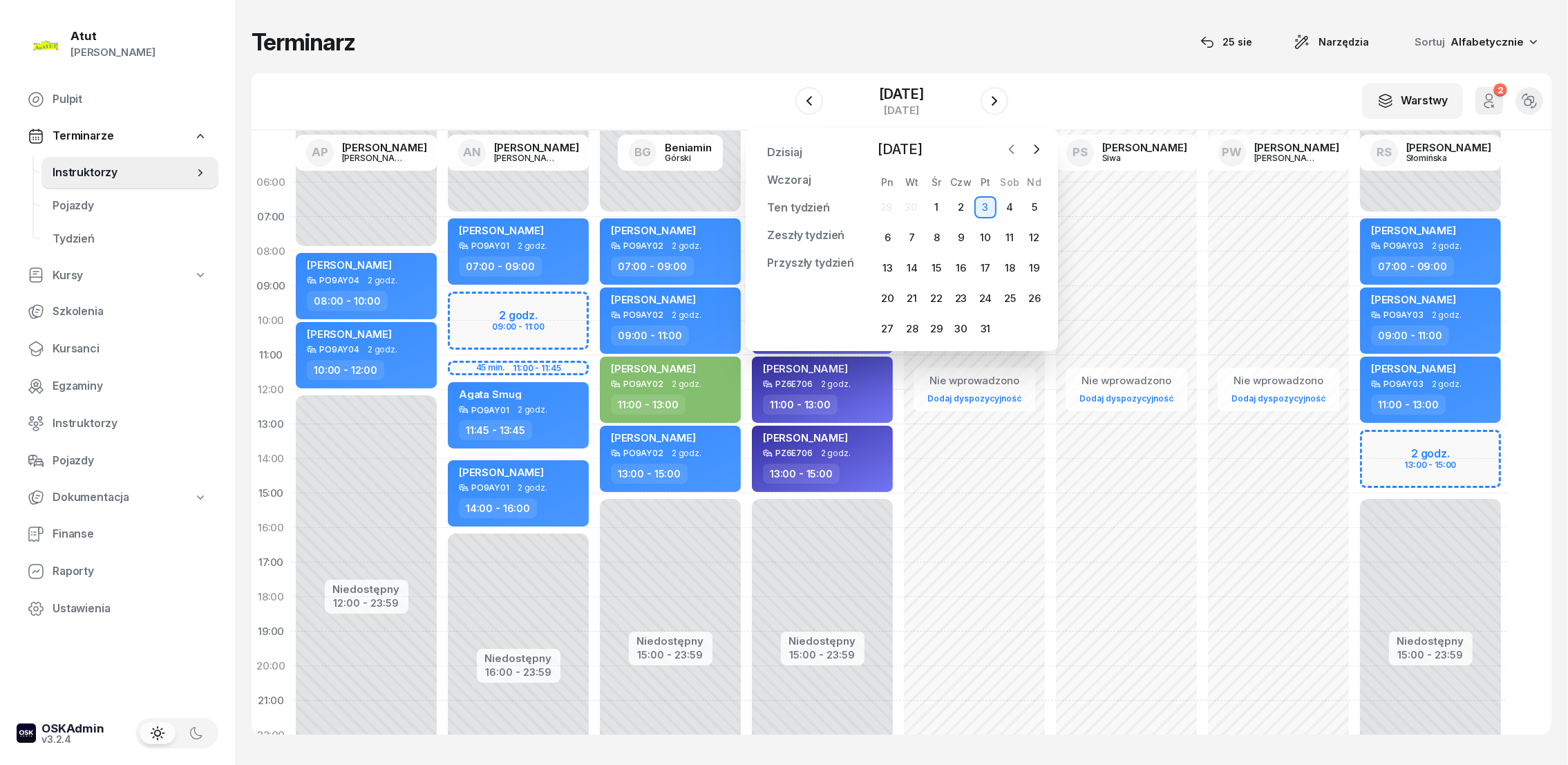
click at [1006, 153] on icon "button" at bounding box center [1011, 149] width 14 height 14
click at [1005, 150] on icon "button" at bounding box center [1011, 149] width 14 height 14
click at [911, 329] on div "26" at bounding box center [912, 329] width 22 height 22
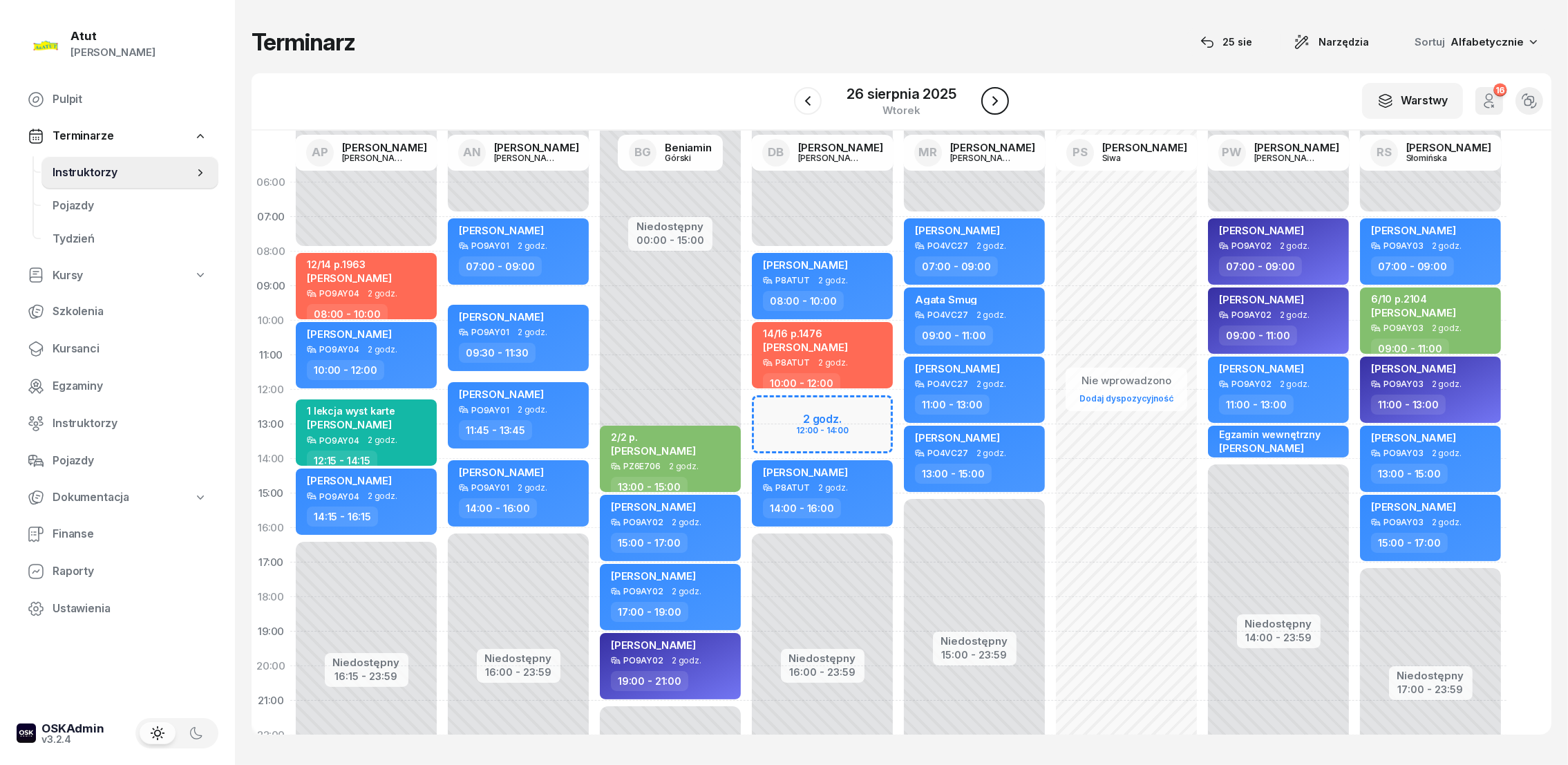
click at [1000, 101] on icon "button" at bounding box center [994, 100] width 16 height 16
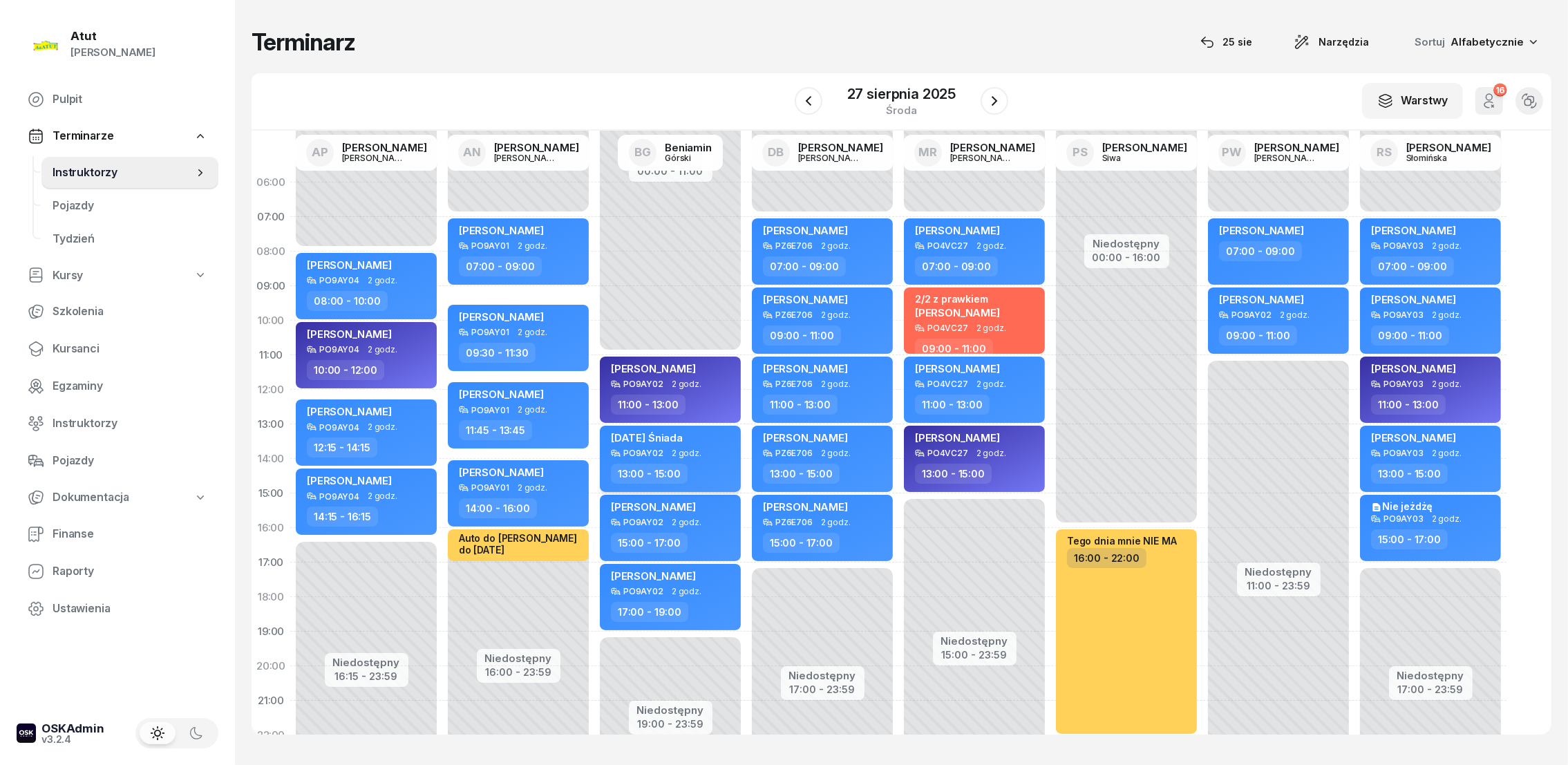
click at [649, 434] on span "[DATE] Śniada" at bounding box center [646, 437] width 72 height 13
select select "13"
select select "15"
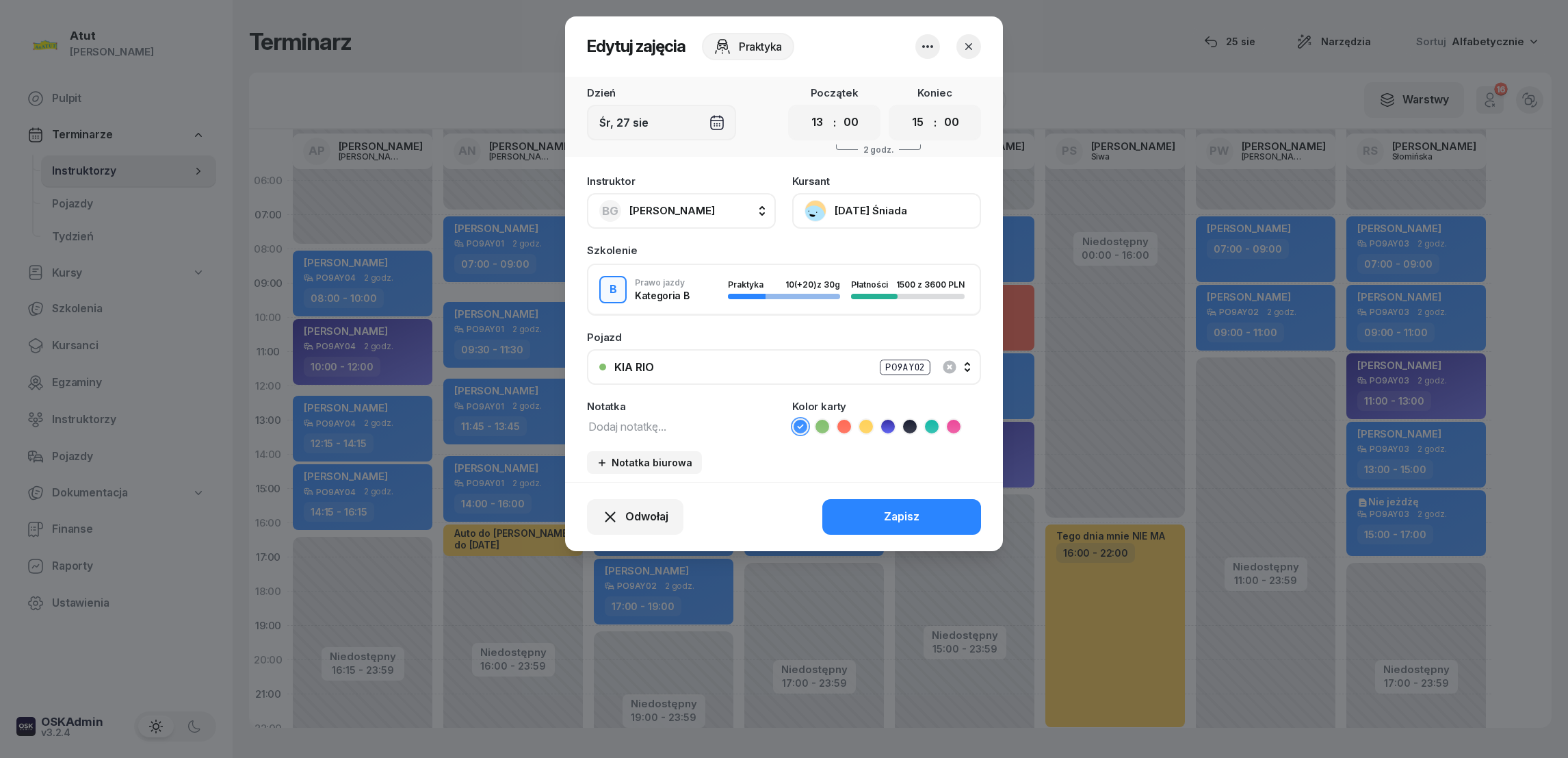
click at [847, 211] on button "[DATE] Śniada" at bounding box center [886, 211] width 189 height 36
click at [843, 262] on div "Otwórz profil" at bounding box center [836, 257] width 66 height 18
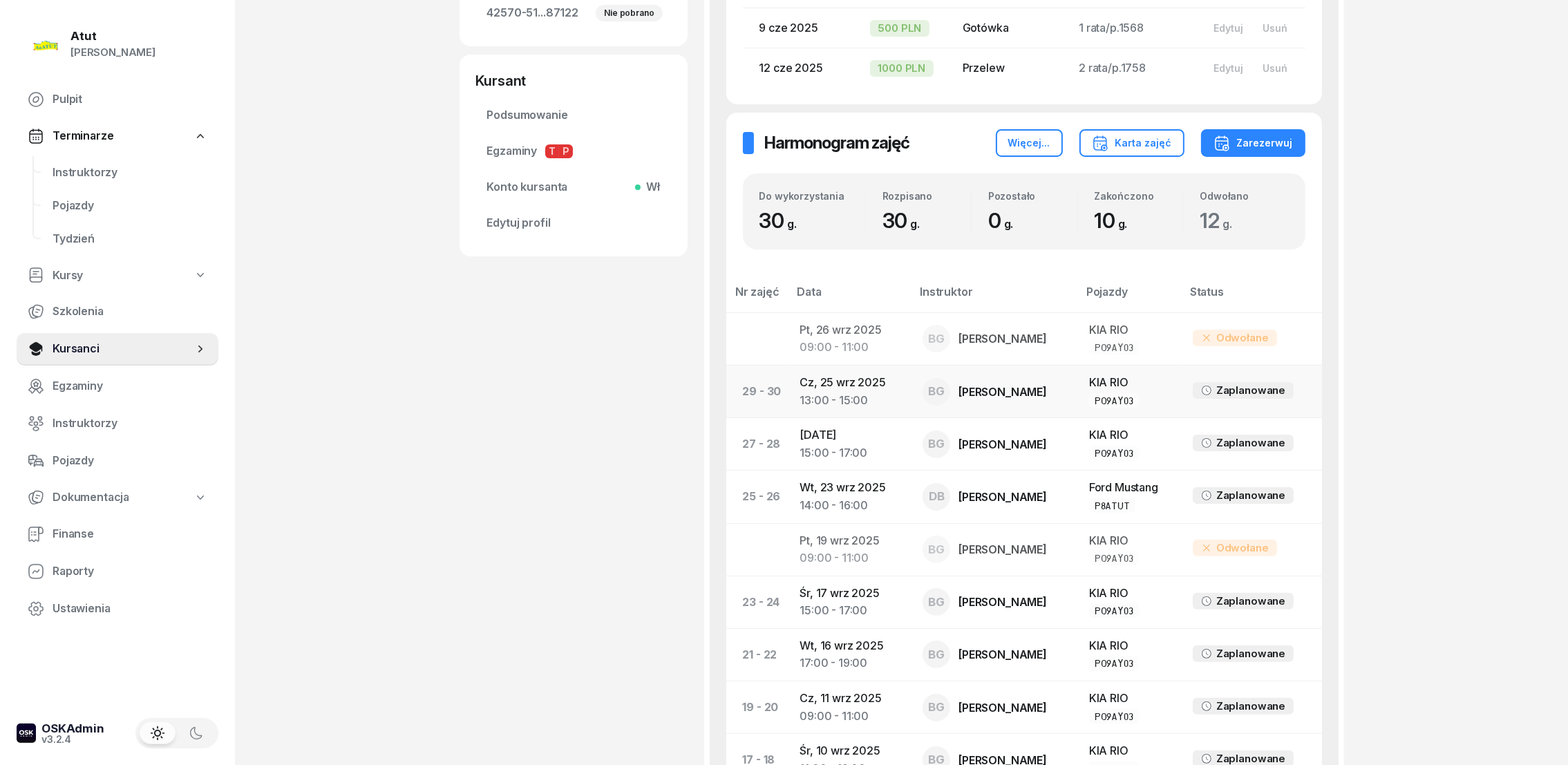
scroll to position [621, 0]
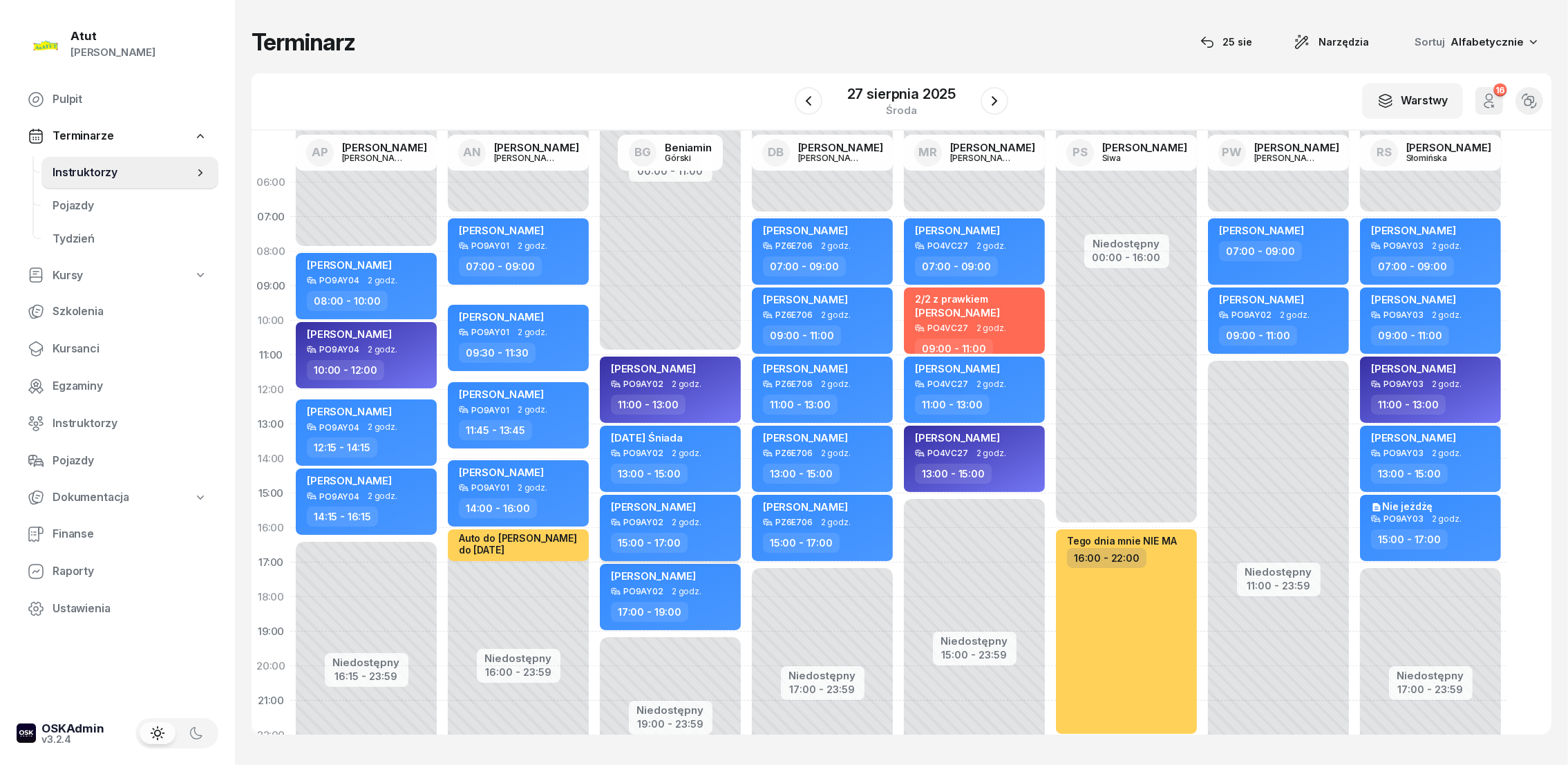
click at [671, 505] on span "[PERSON_NAME]" at bounding box center [652, 506] width 85 height 13
select select "15"
select select "17"
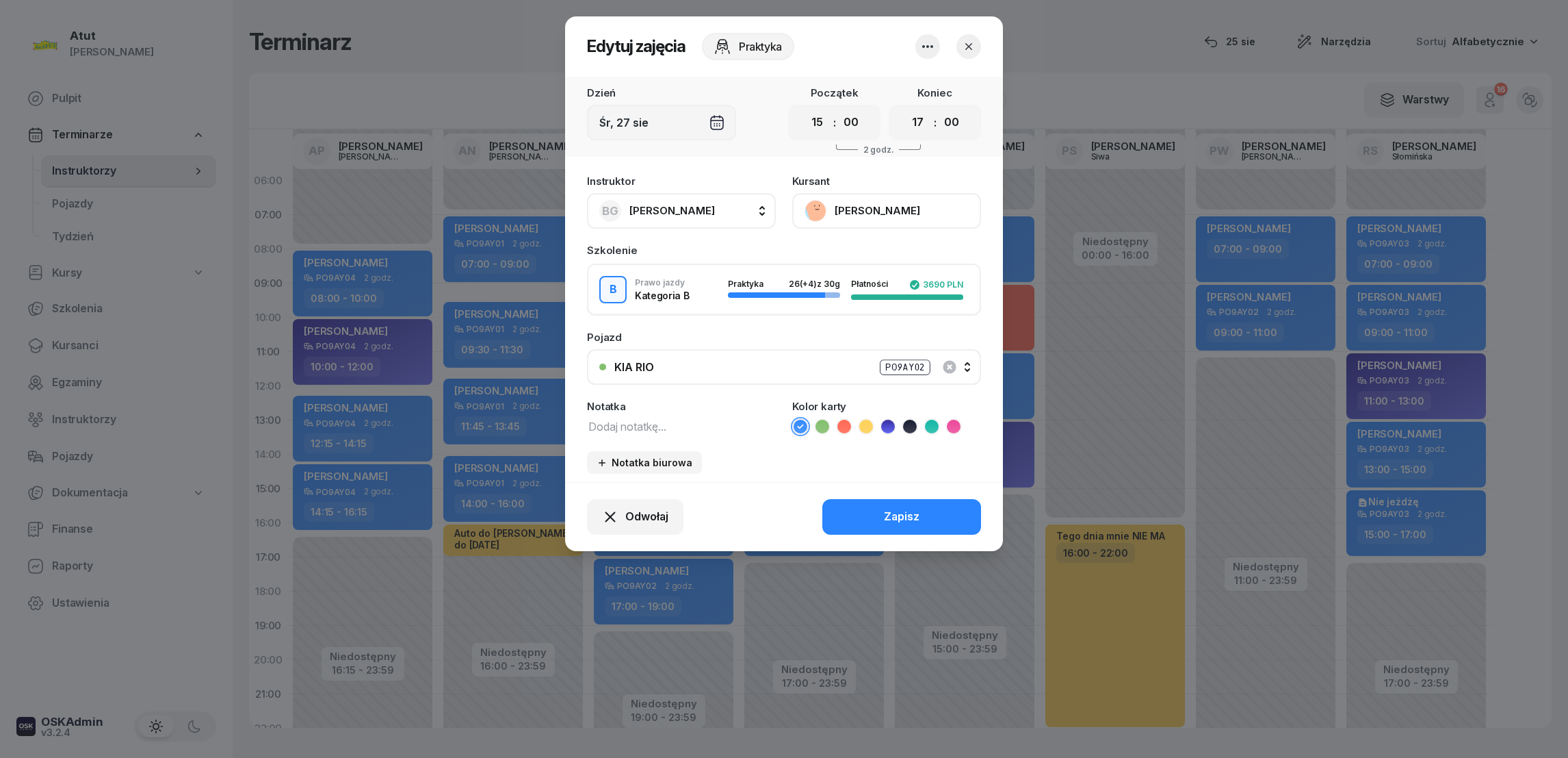
click at [860, 205] on button "[PERSON_NAME]" at bounding box center [886, 211] width 189 height 36
click at [843, 255] on div "Otwórz profil" at bounding box center [836, 257] width 66 height 18
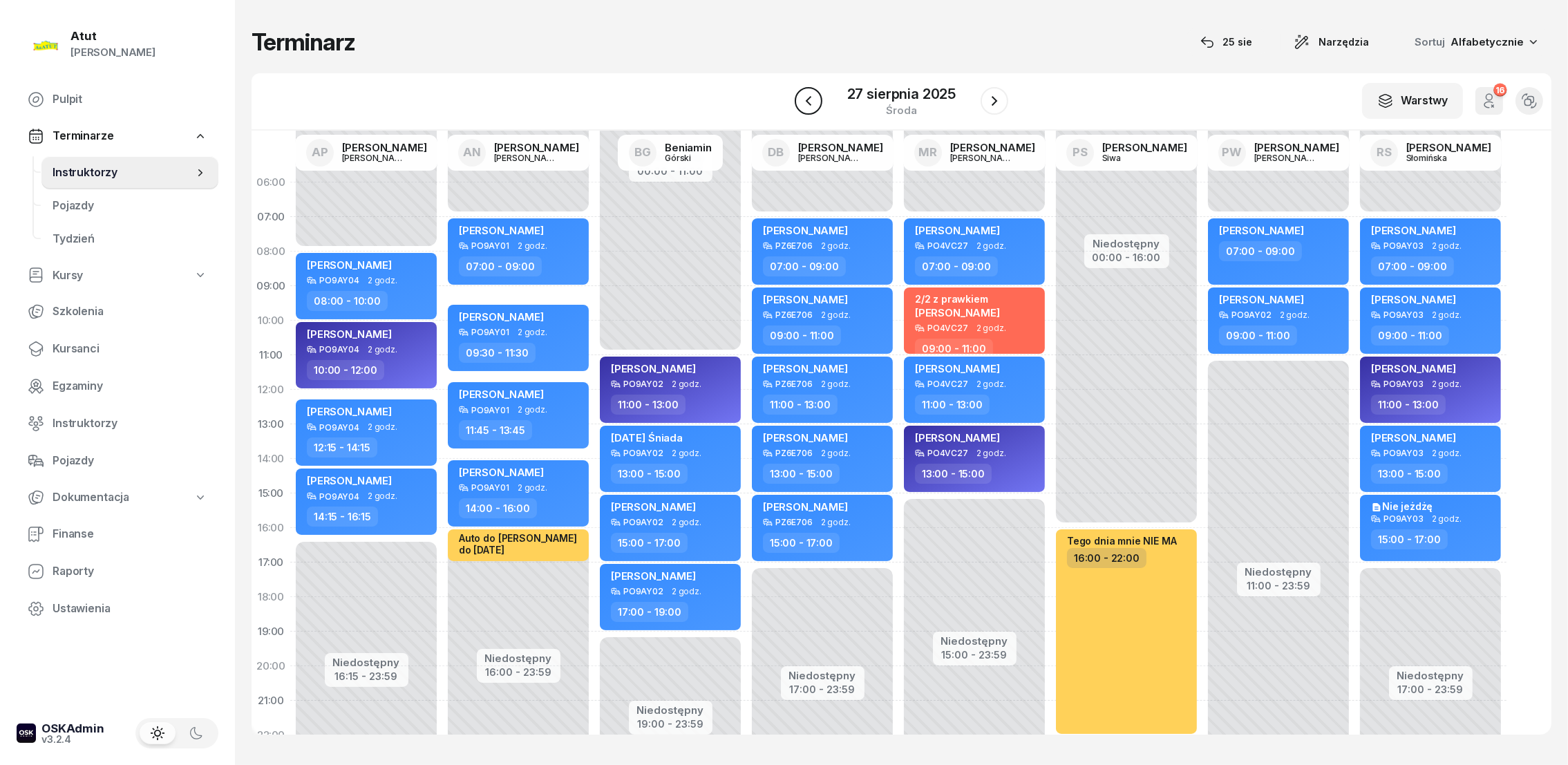
click at [805, 109] on icon "button" at bounding box center [808, 100] width 16 height 16
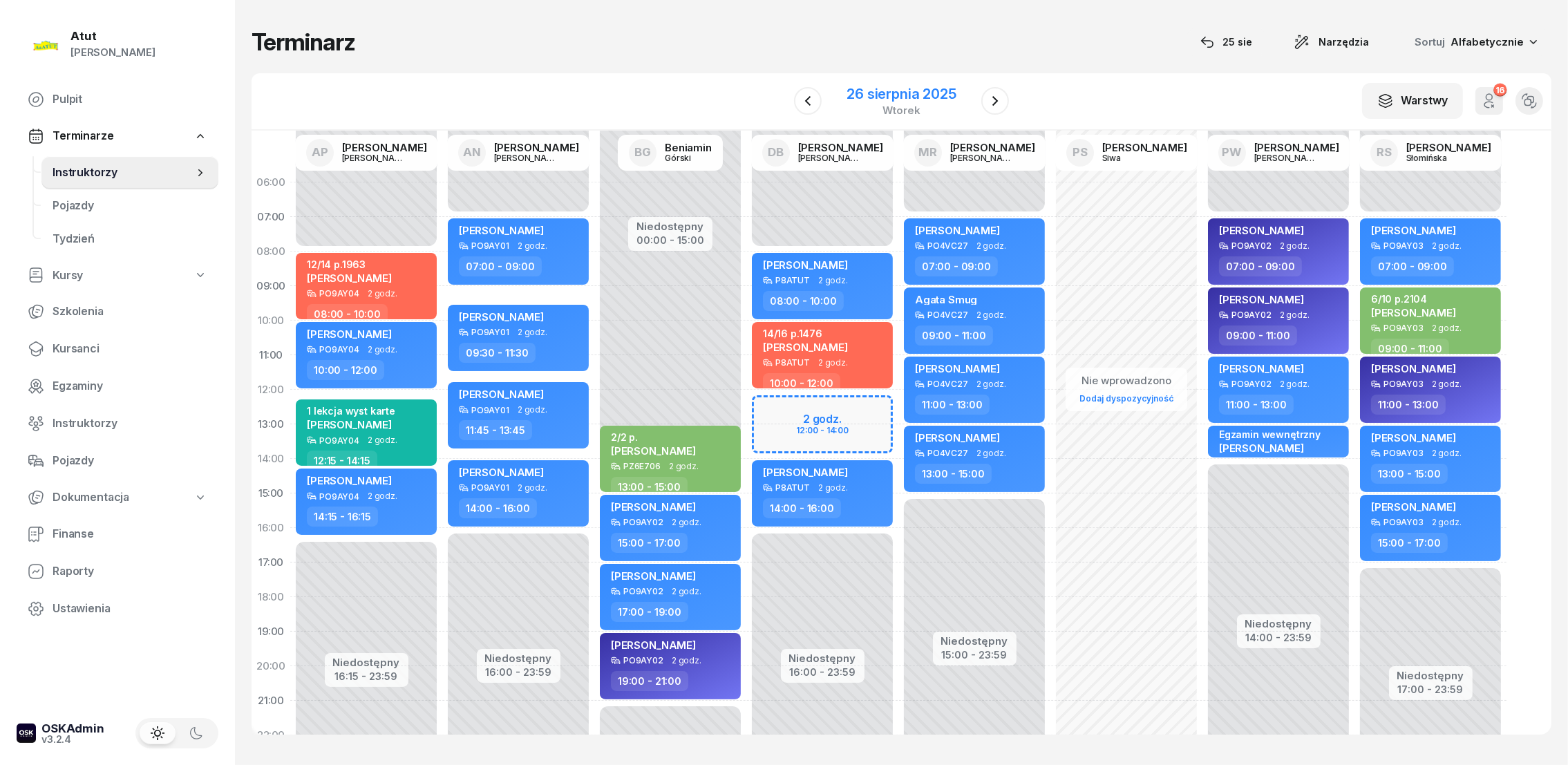
click at [866, 94] on div "26 sierpnia 2025" at bounding box center [901, 94] width 109 height 14
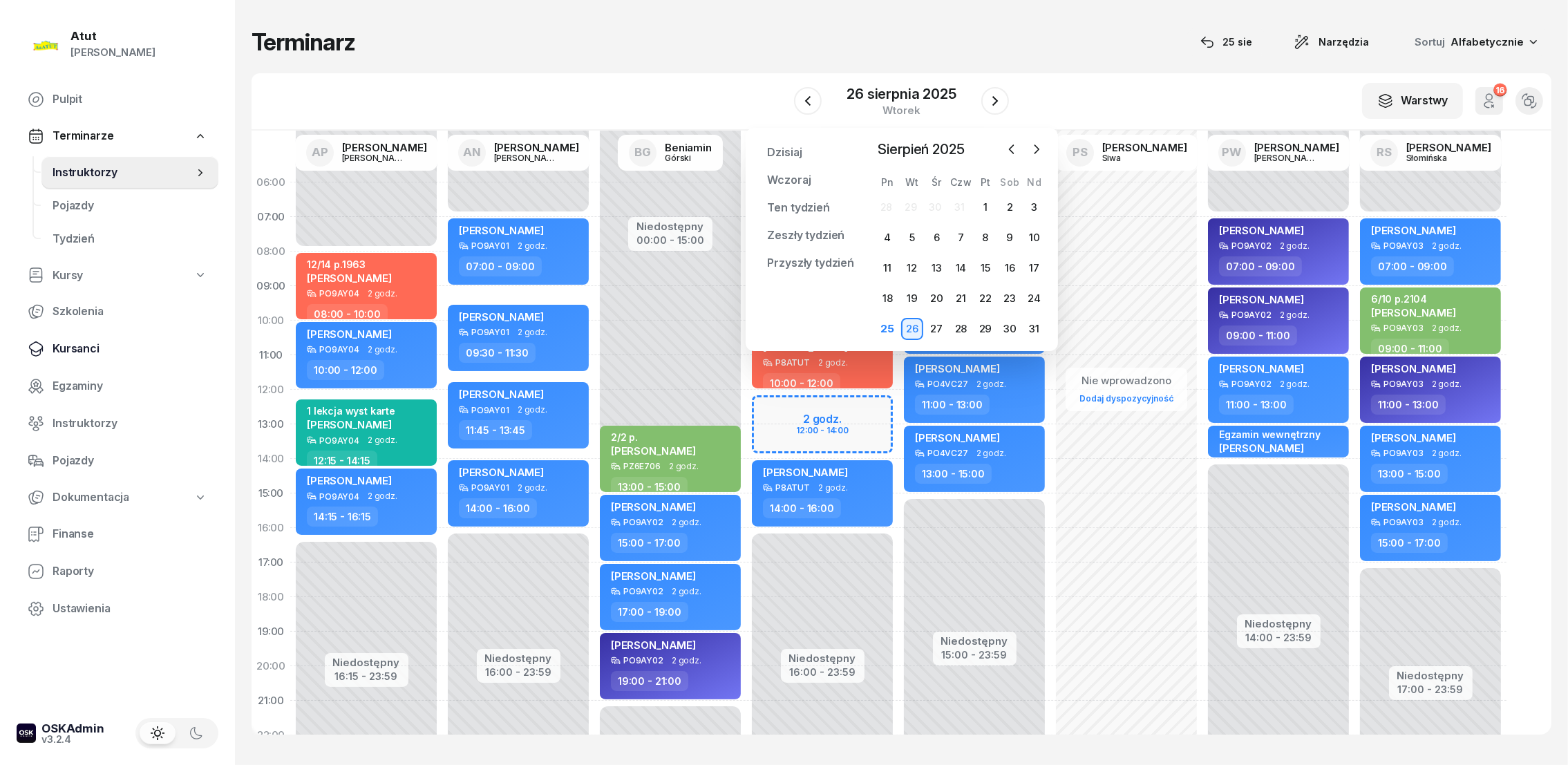
click at [84, 347] on span "Kursanci" at bounding box center [129, 349] width 155 height 18
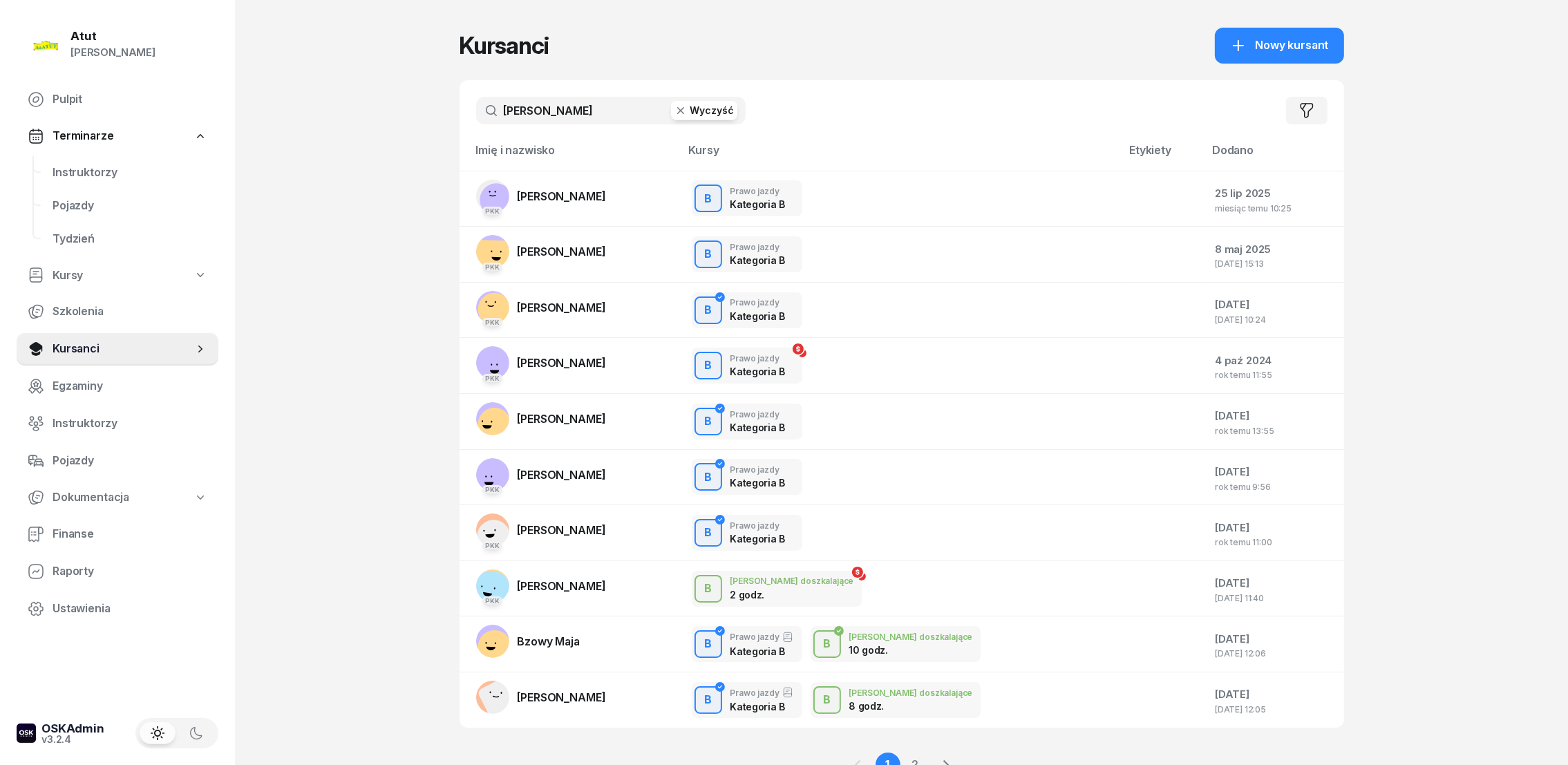
click at [700, 109] on button "Wyczyść" at bounding box center [704, 110] width 67 height 20
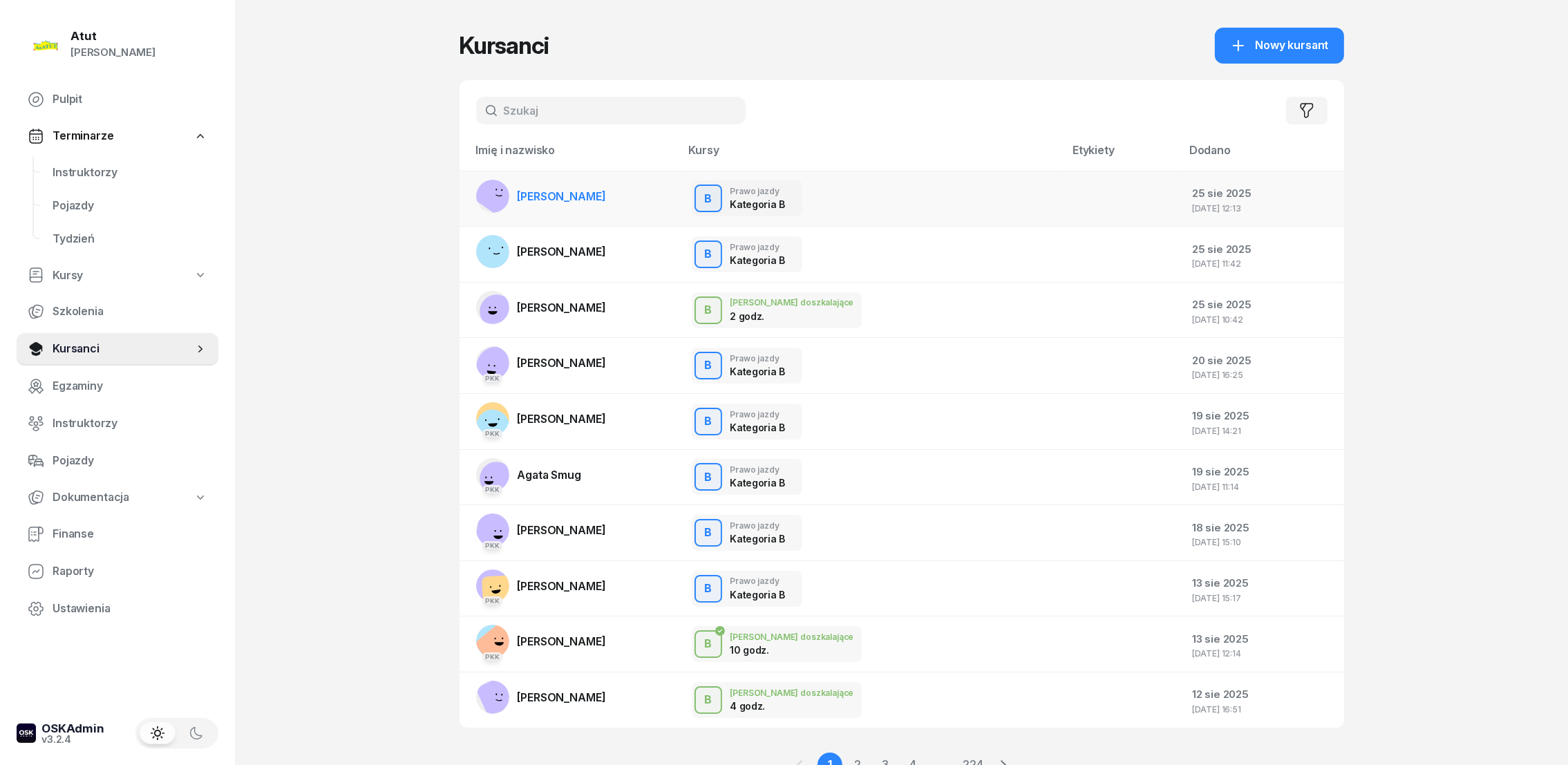
click at [537, 182] on link "[PERSON_NAME]" at bounding box center [541, 196] width 130 height 33
click at [100, 171] on span "Instruktorzy" at bounding box center [129, 173] width 155 height 18
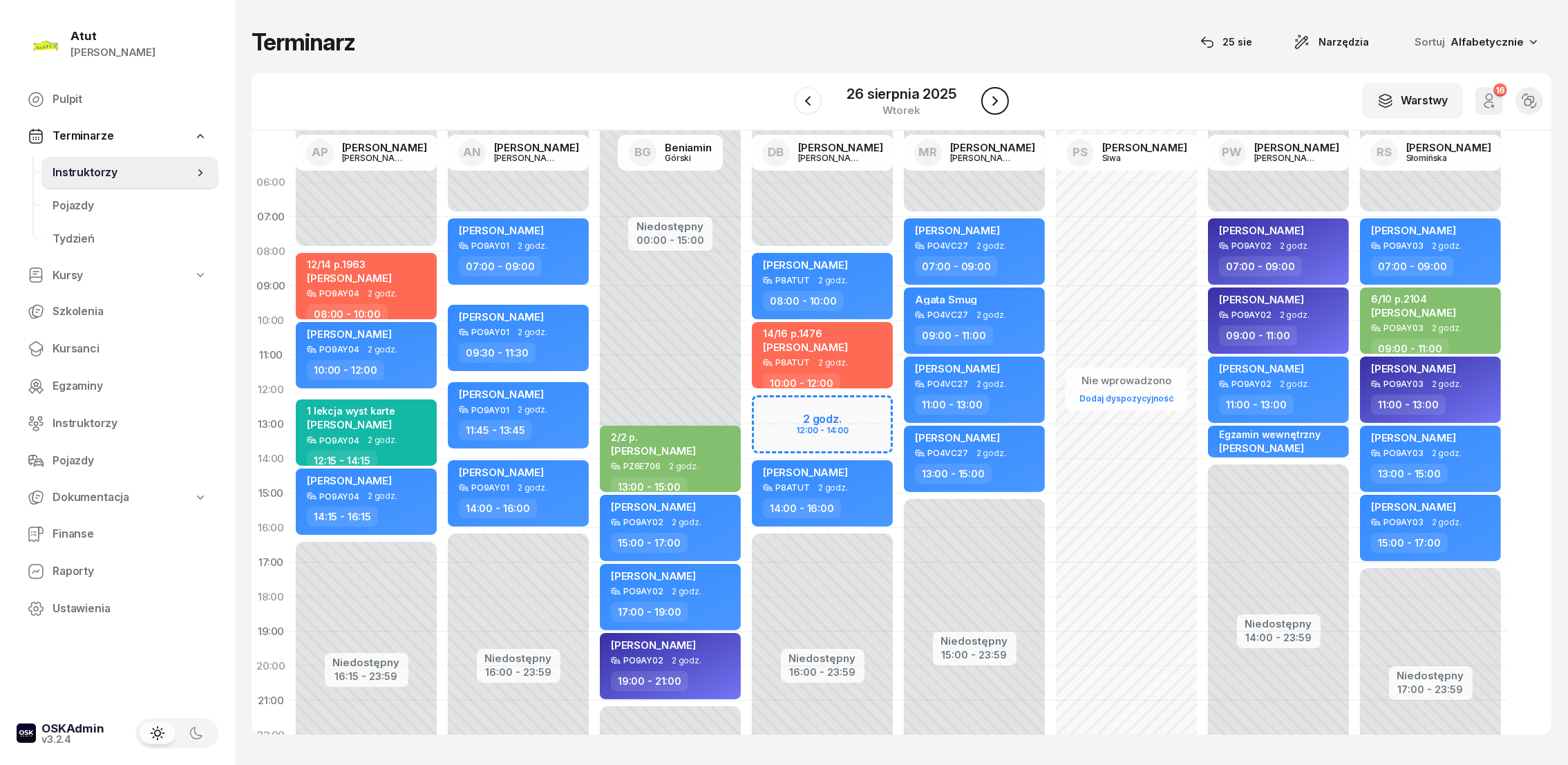
click at [993, 100] on icon "button" at bounding box center [994, 100] width 16 height 16
click at [892, 95] on div "27 sierpnia 2025" at bounding box center [901, 94] width 109 height 14
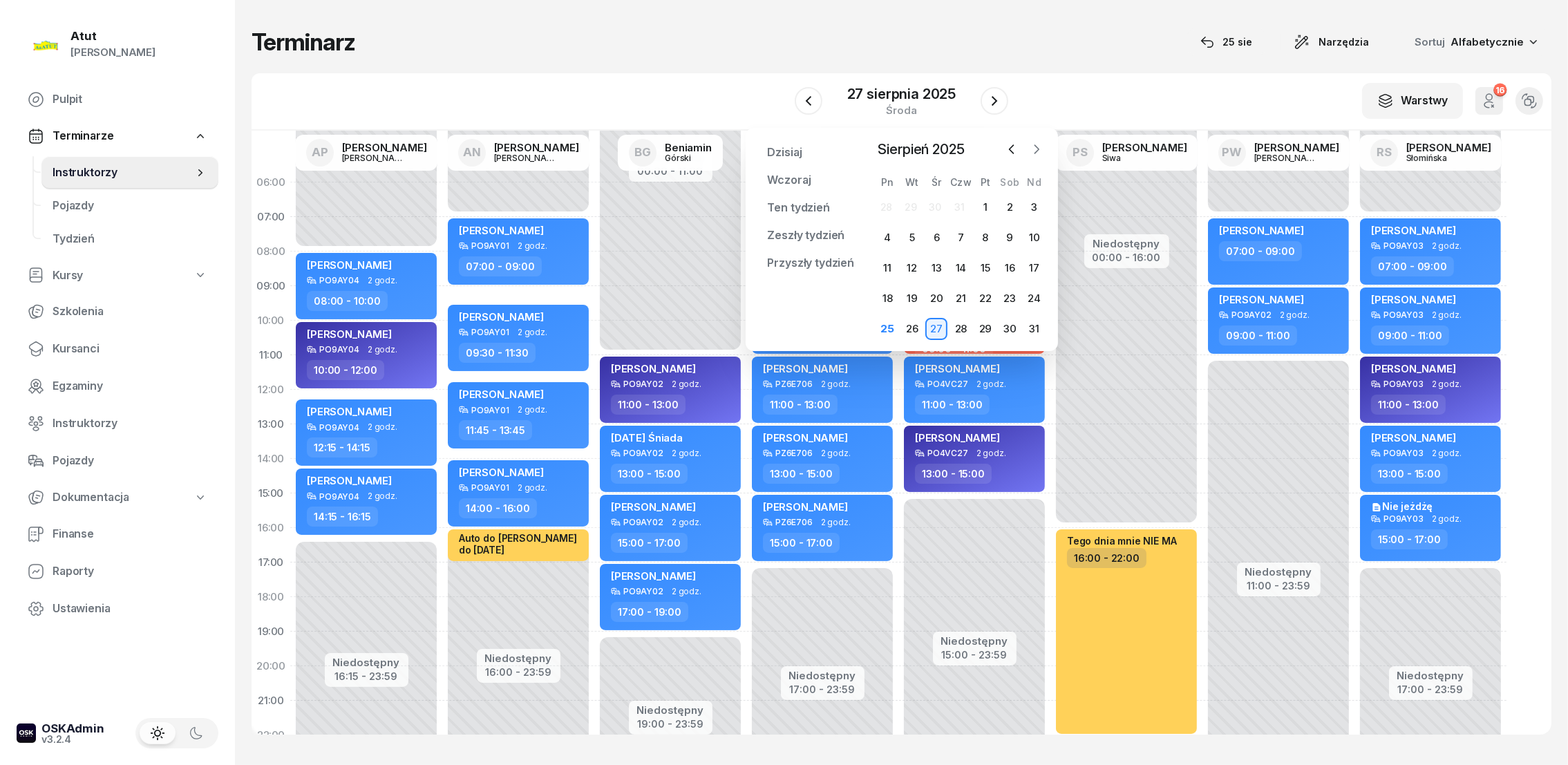
click at [1040, 146] on icon "button" at bounding box center [1036, 149] width 14 height 14
click at [907, 203] on div "2" at bounding box center [912, 208] width 22 height 22
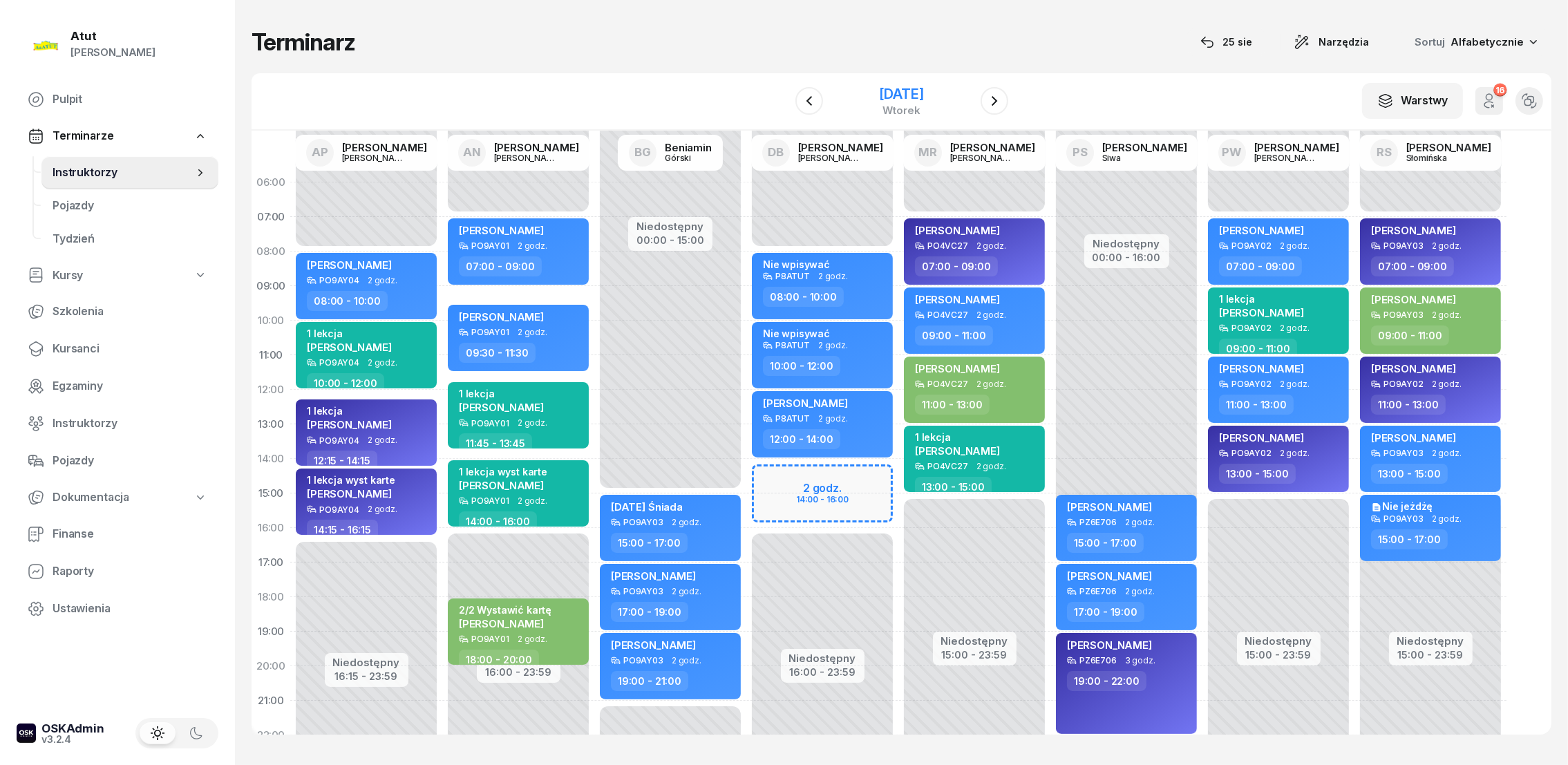
click at [923, 94] on div "[DATE]" at bounding box center [901, 94] width 44 height 14
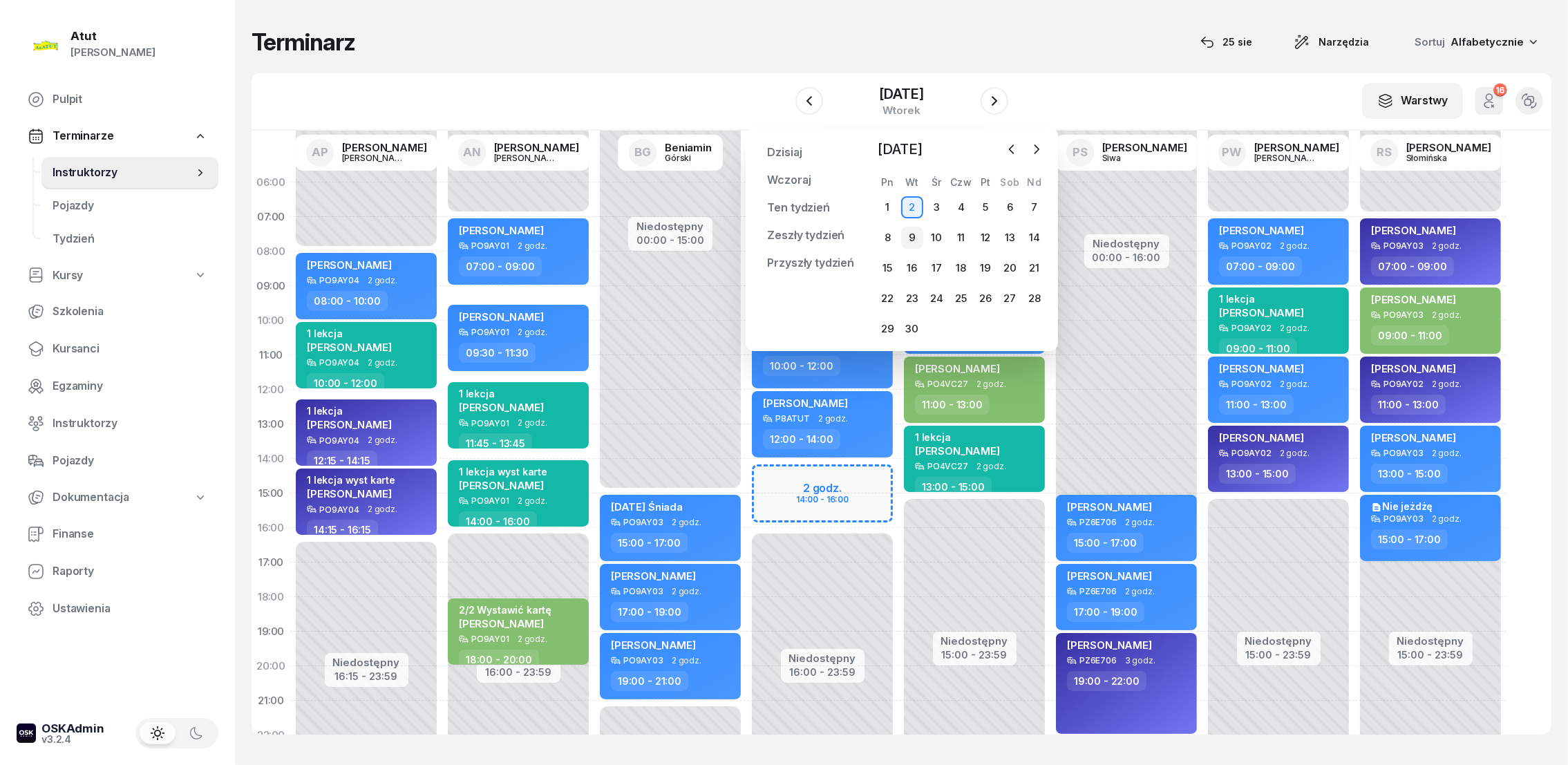
click at [913, 237] on div "9" at bounding box center [912, 238] width 22 height 22
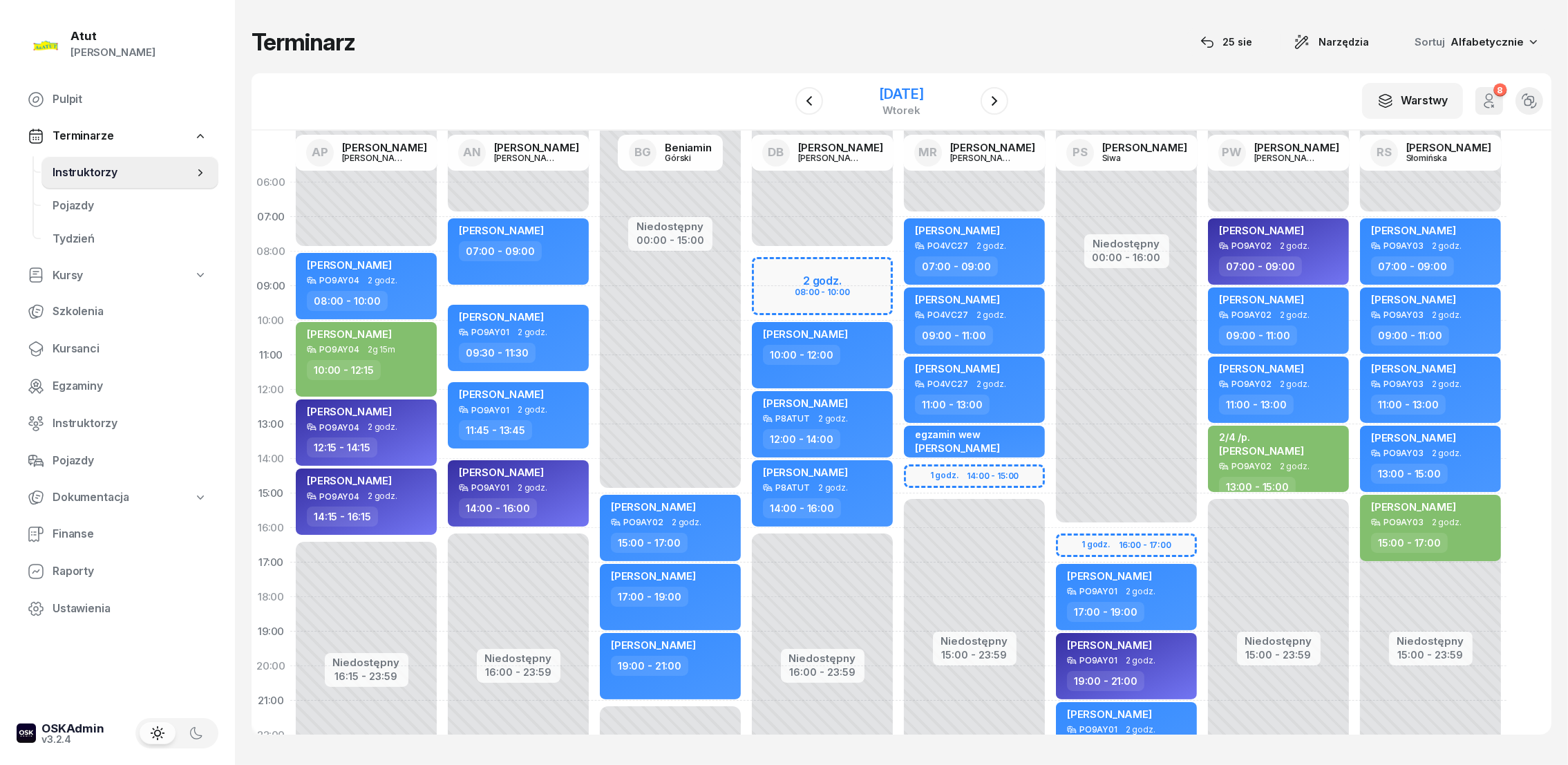
click at [879, 88] on div "[DATE]" at bounding box center [901, 94] width 44 height 14
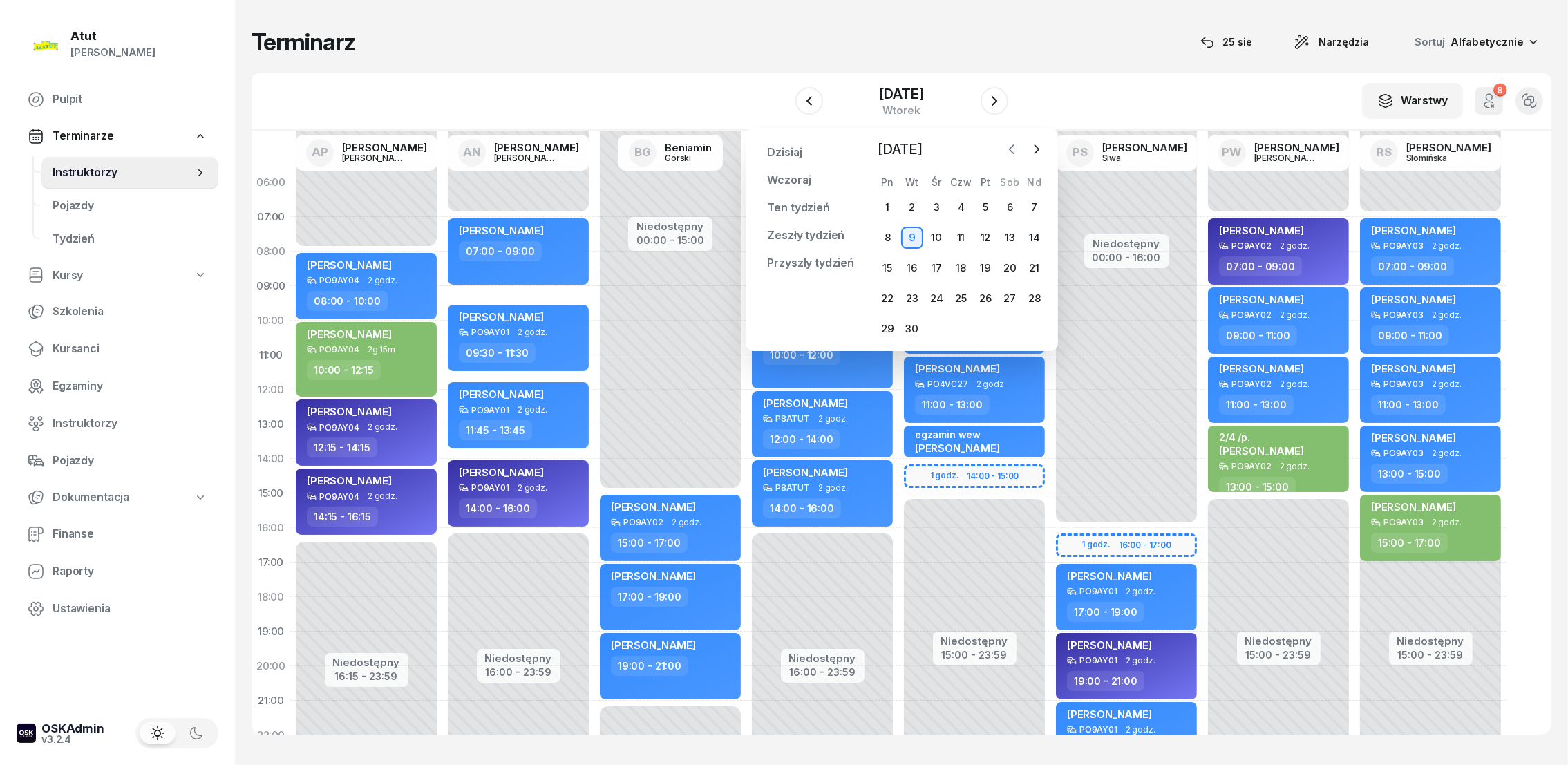
click at [1010, 146] on icon "button" at bounding box center [1011, 150] width 4 height 9
click at [914, 322] on div "26" at bounding box center [912, 329] width 22 height 22
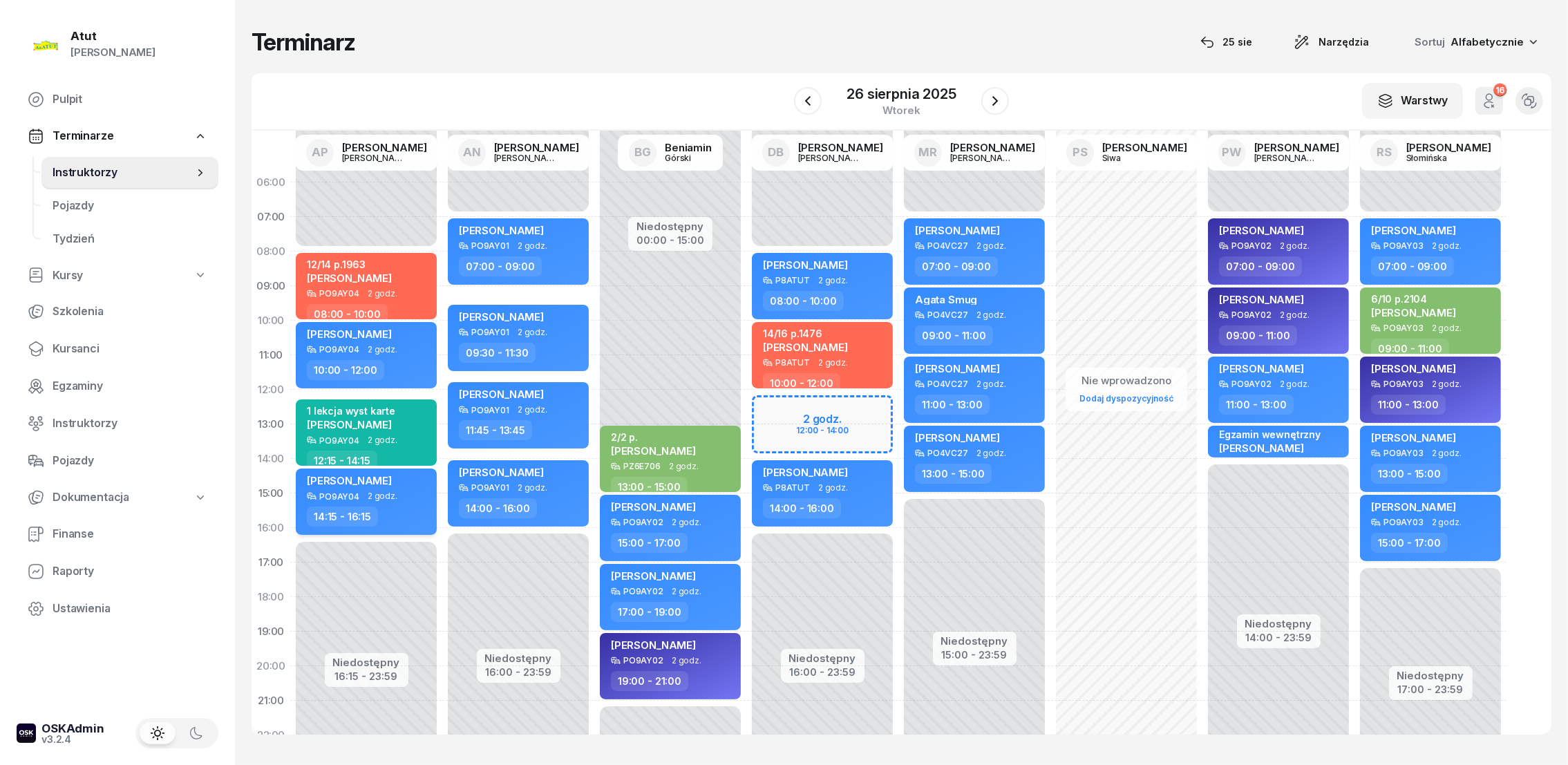
click at [357, 481] on span "[PERSON_NAME]" at bounding box center [349, 480] width 85 height 13
select select "14"
select select "15"
select select "16"
select select "15"
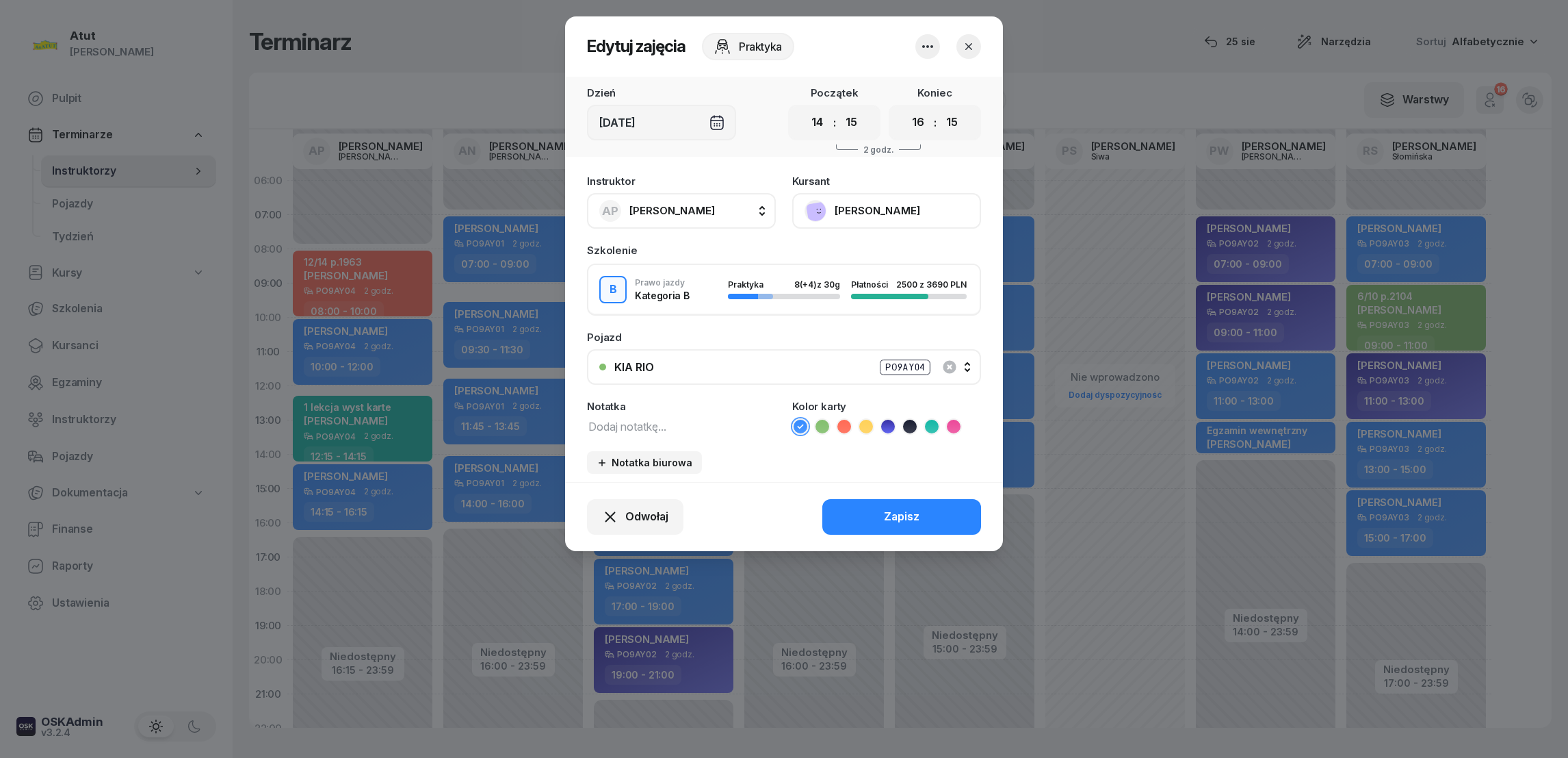
click at [858, 213] on button "[PERSON_NAME]" at bounding box center [886, 211] width 189 height 36
click at [970, 40] on icon "button" at bounding box center [969, 47] width 14 height 14
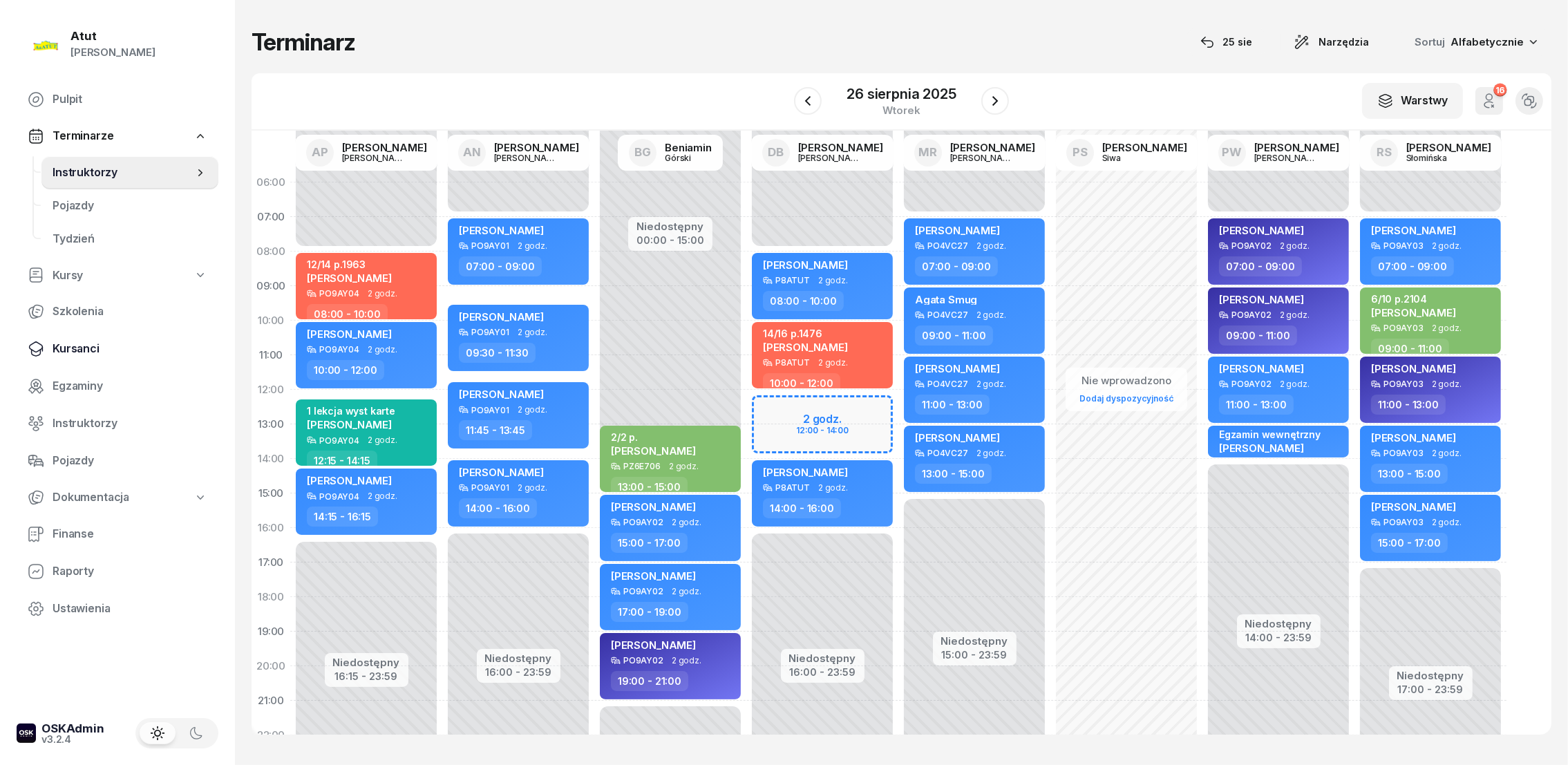
click at [80, 344] on span "Kursanci" at bounding box center [129, 349] width 155 height 18
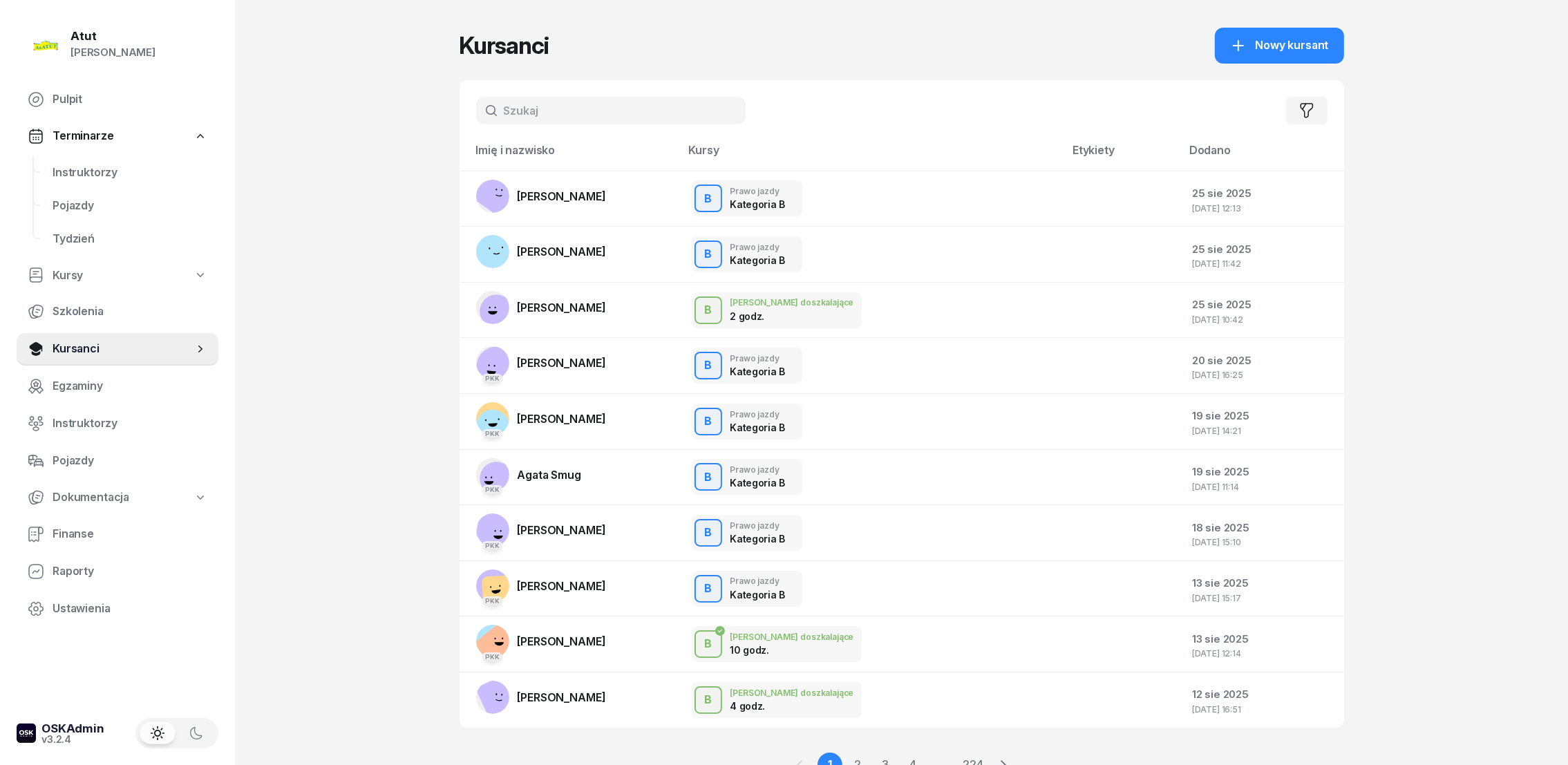
click at [550, 113] on input "text" at bounding box center [610, 110] width 269 height 27
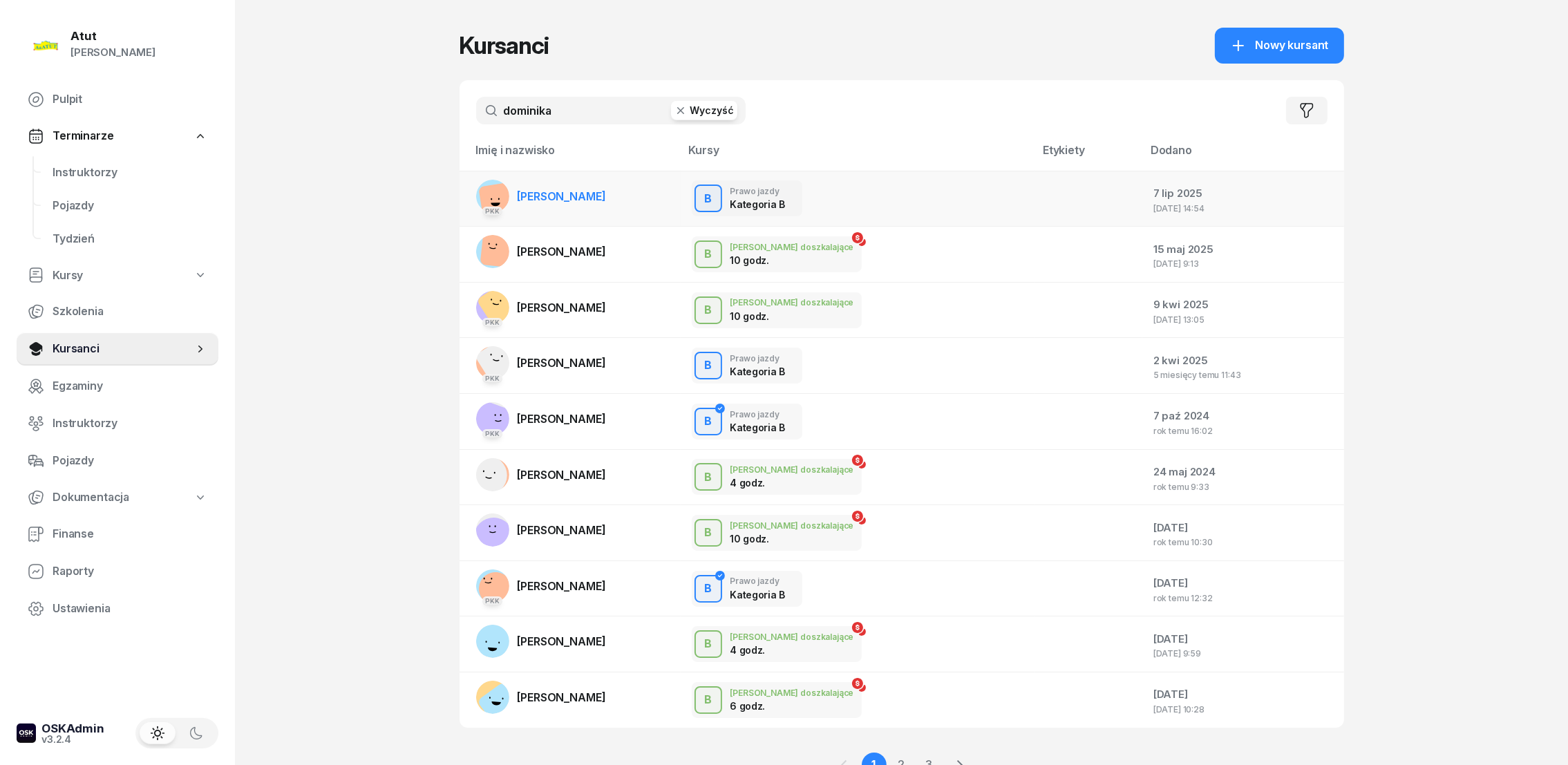
type input "dominika"
click at [551, 197] on span "[PERSON_NAME]" at bounding box center [561, 196] width 88 height 14
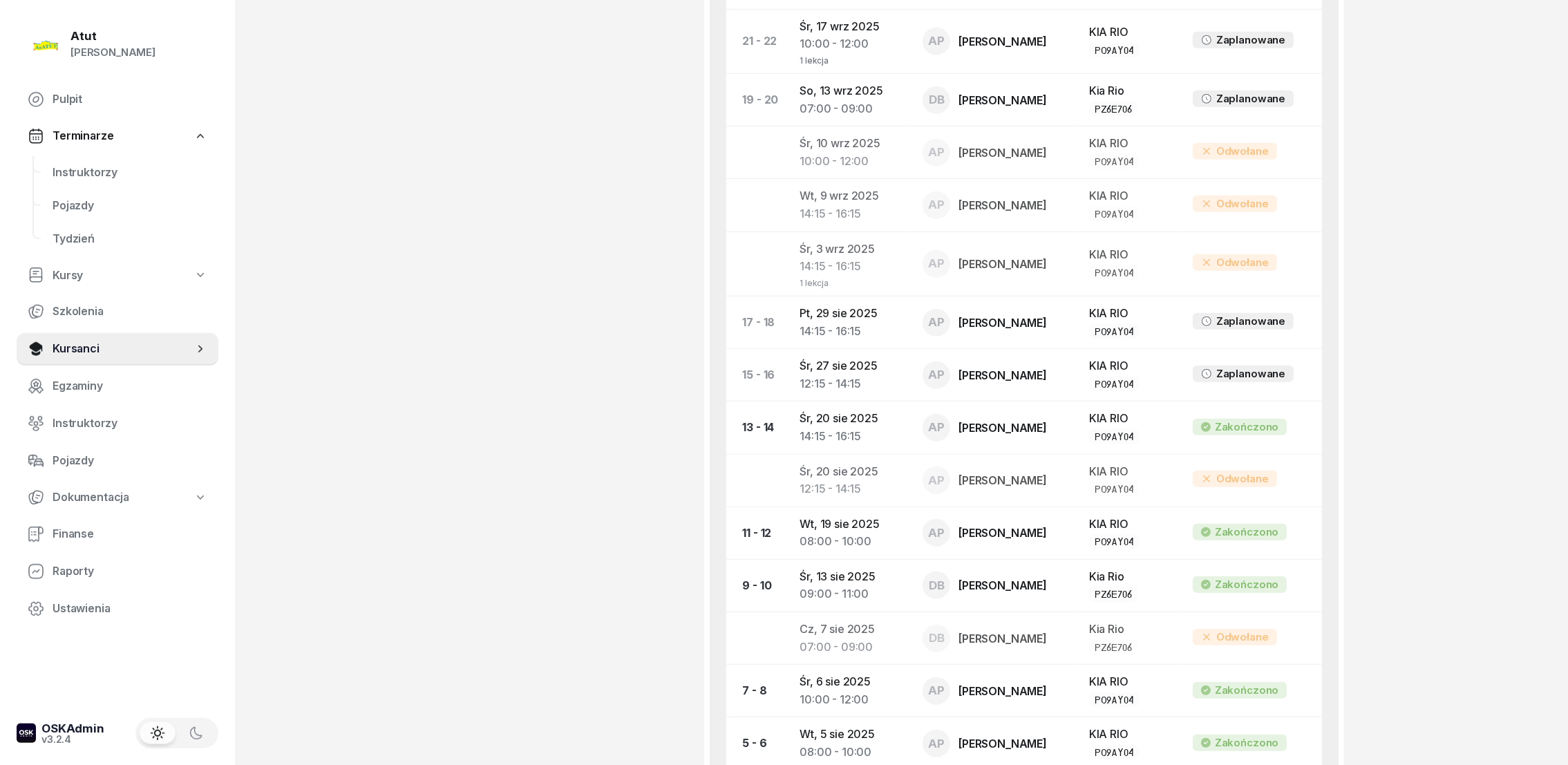
scroll to position [1657, 0]
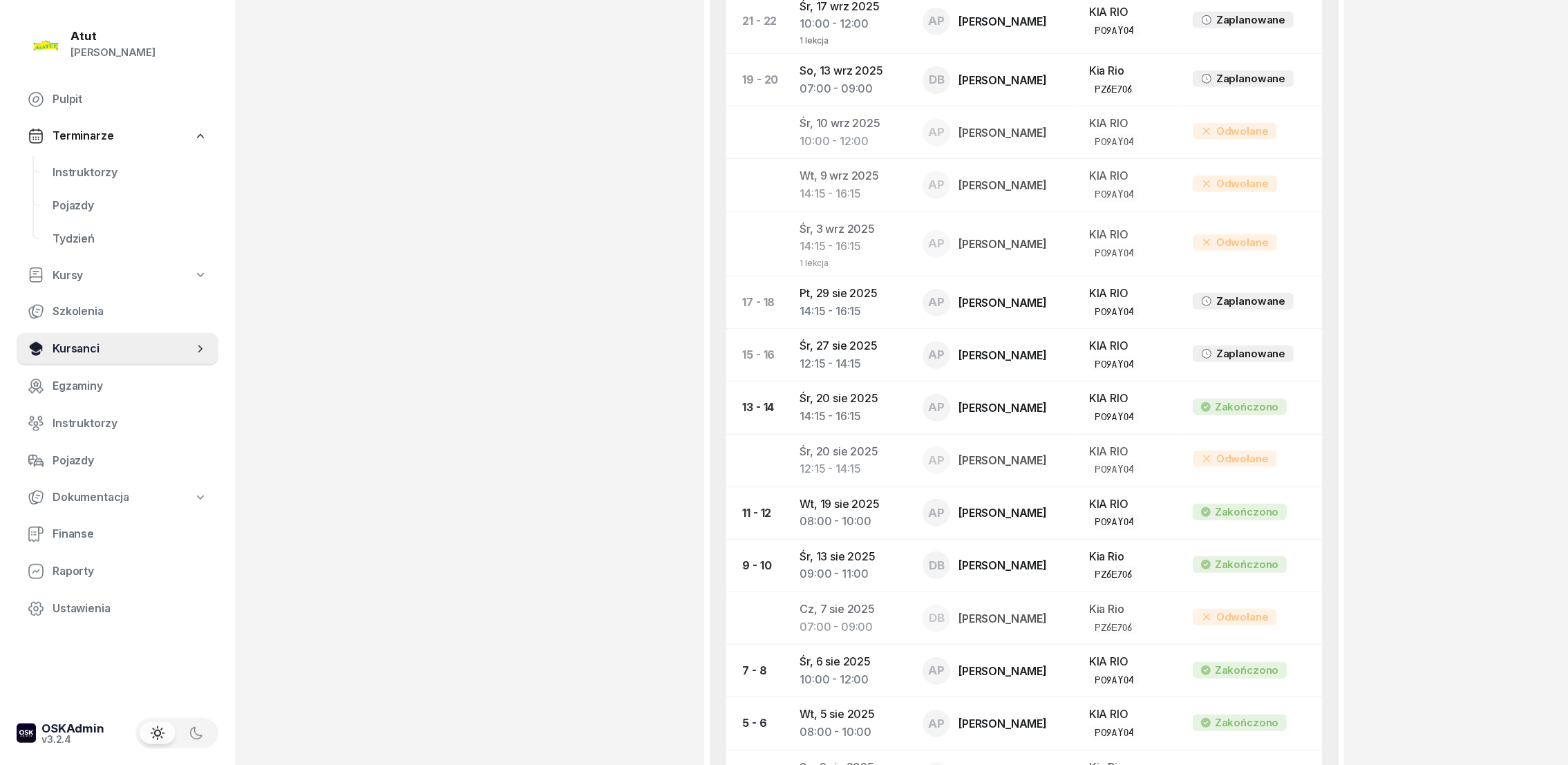
click at [81, 344] on span "Kursanci" at bounding box center [122, 349] width 141 height 18
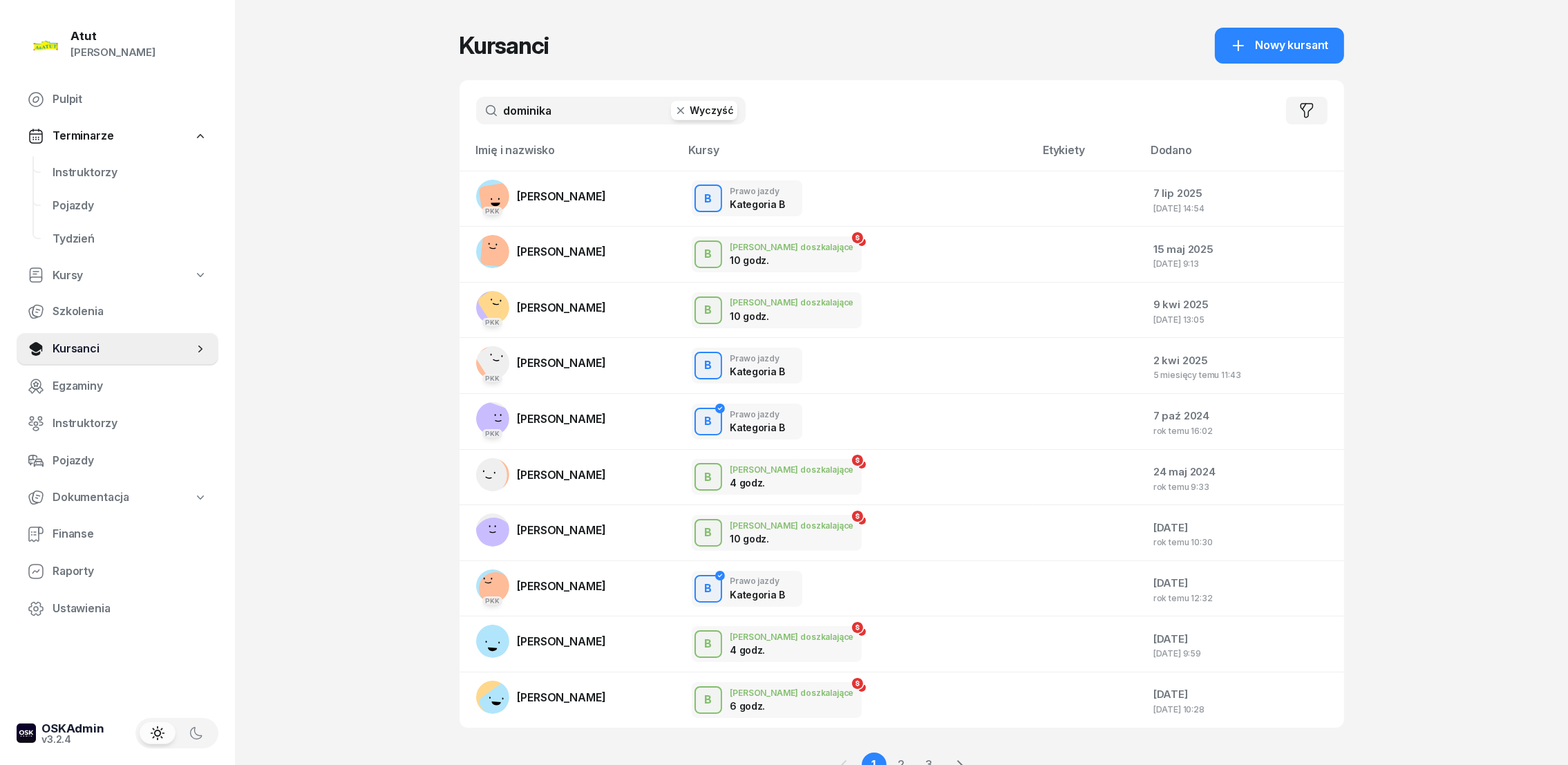
click at [718, 112] on button "Wyczyść" at bounding box center [704, 110] width 67 height 20
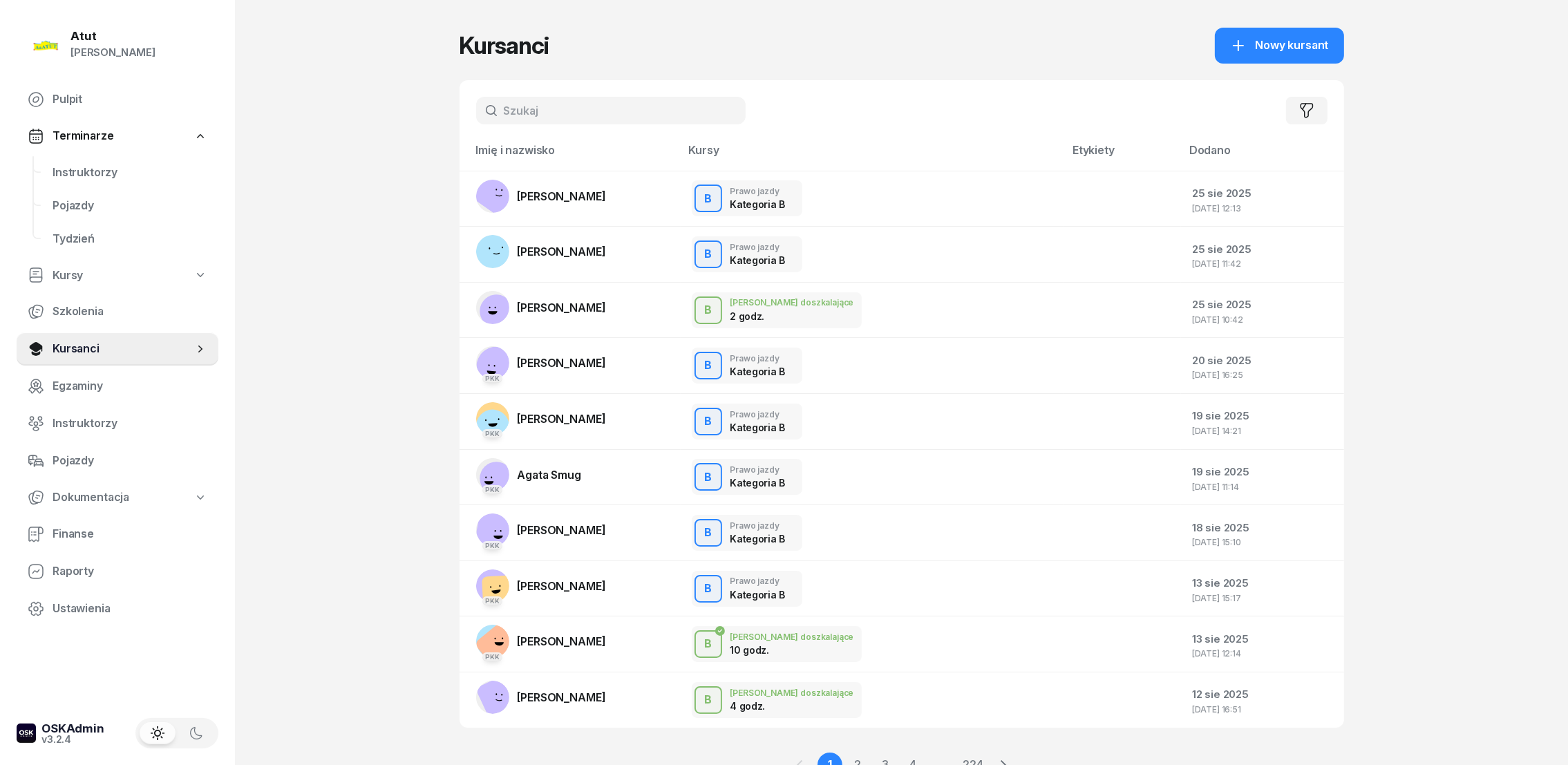
click at [581, 107] on input "text" at bounding box center [610, 110] width 269 height 27
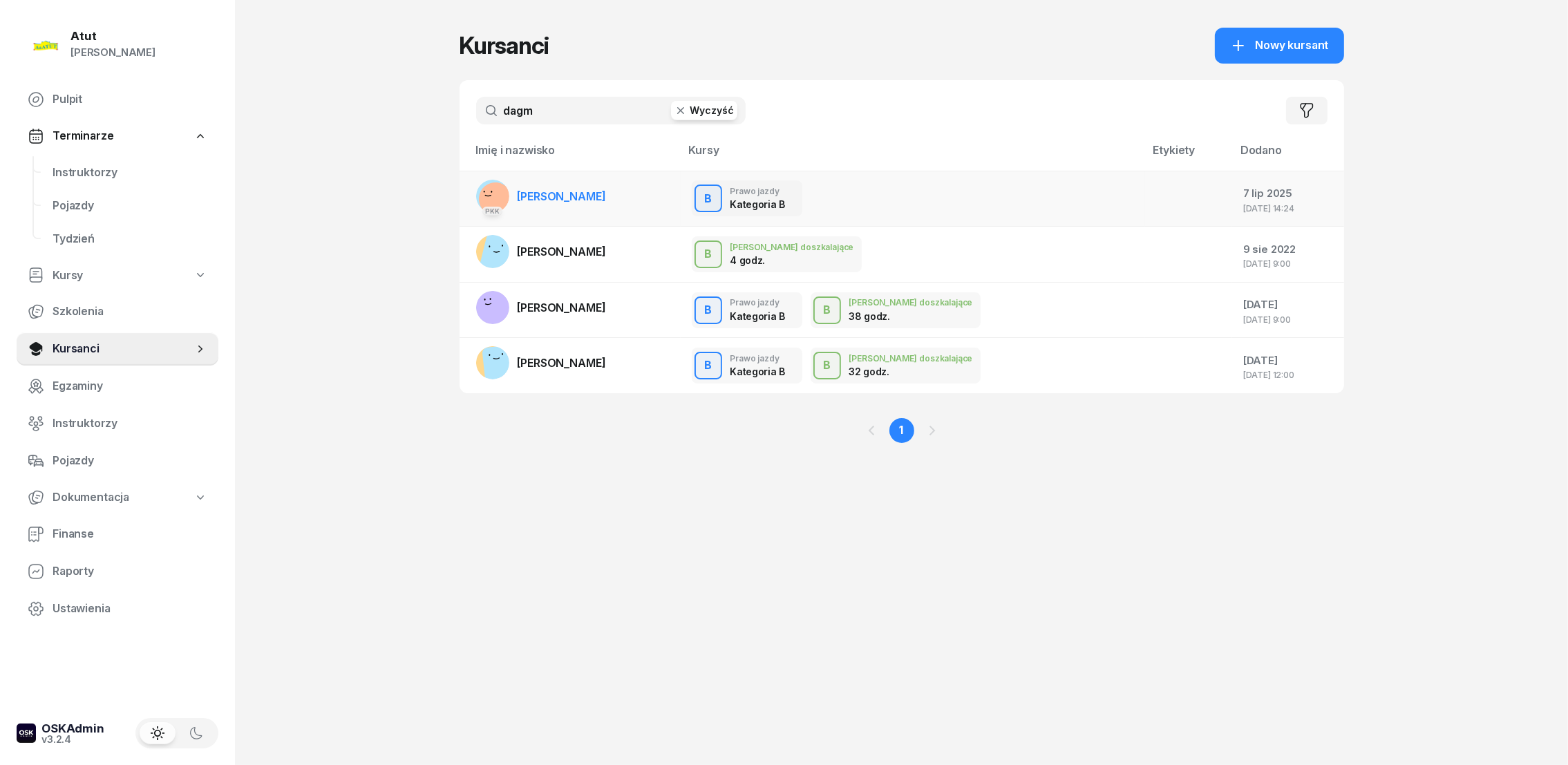
type input "dagm"
click at [579, 203] on link "PKK [PERSON_NAME]" at bounding box center [541, 196] width 130 height 33
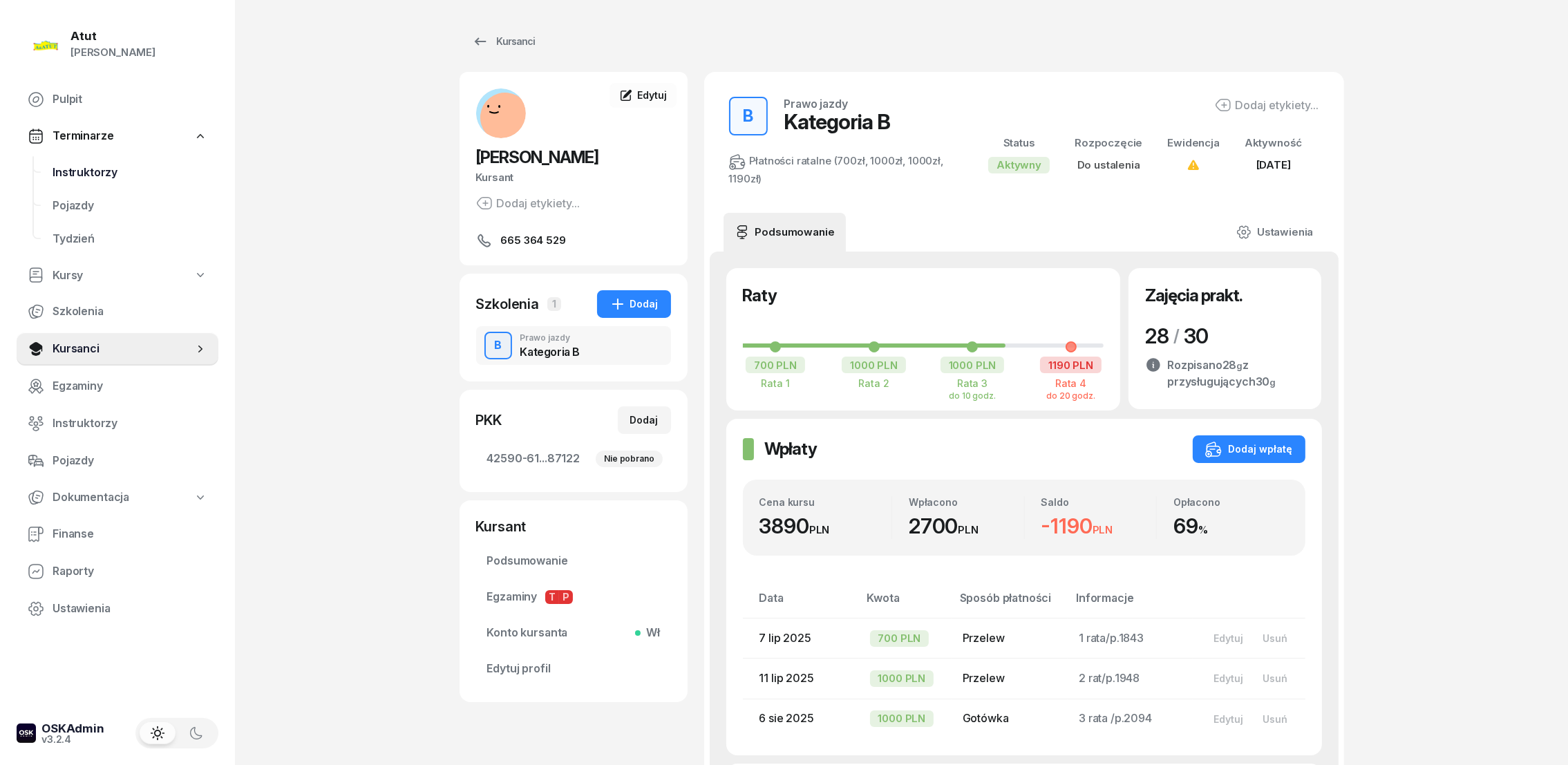
click at [81, 175] on span "Instruktorzy" at bounding box center [129, 173] width 155 height 18
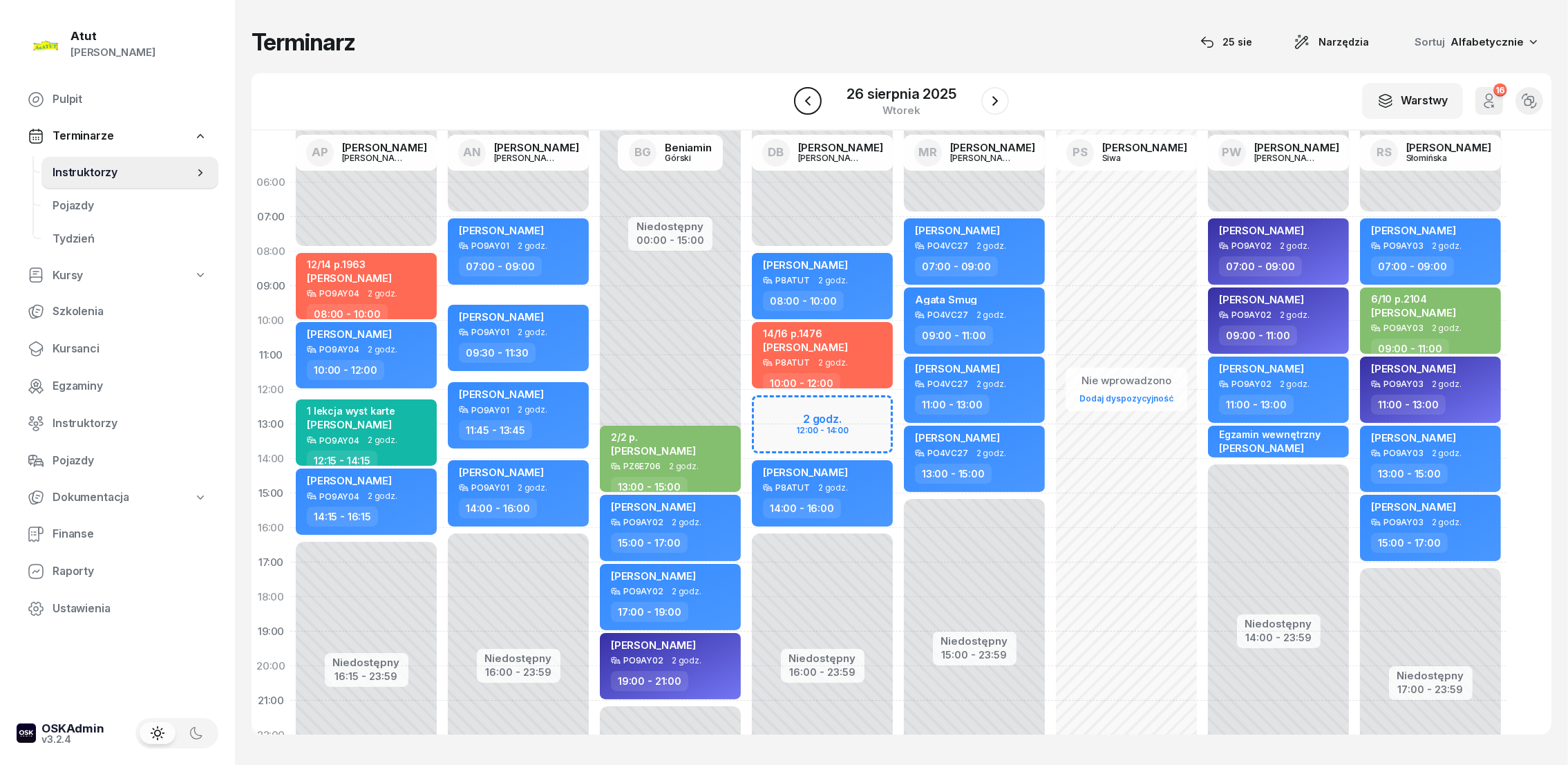
click at [797, 97] on button "button" at bounding box center [808, 101] width 27 height 27
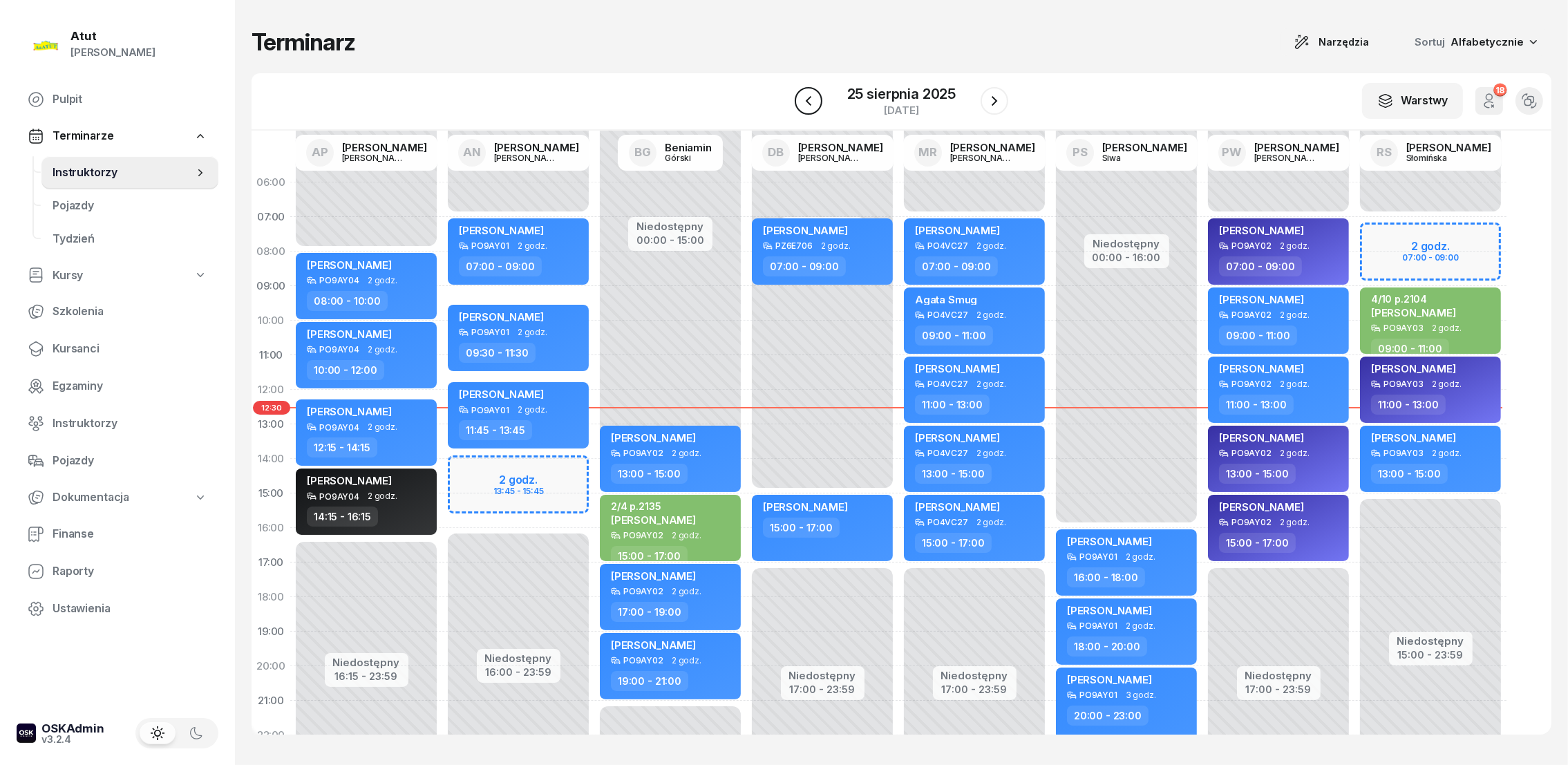
click at [809, 98] on icon "button" at bounding box center [808, 100] width 5 height 9
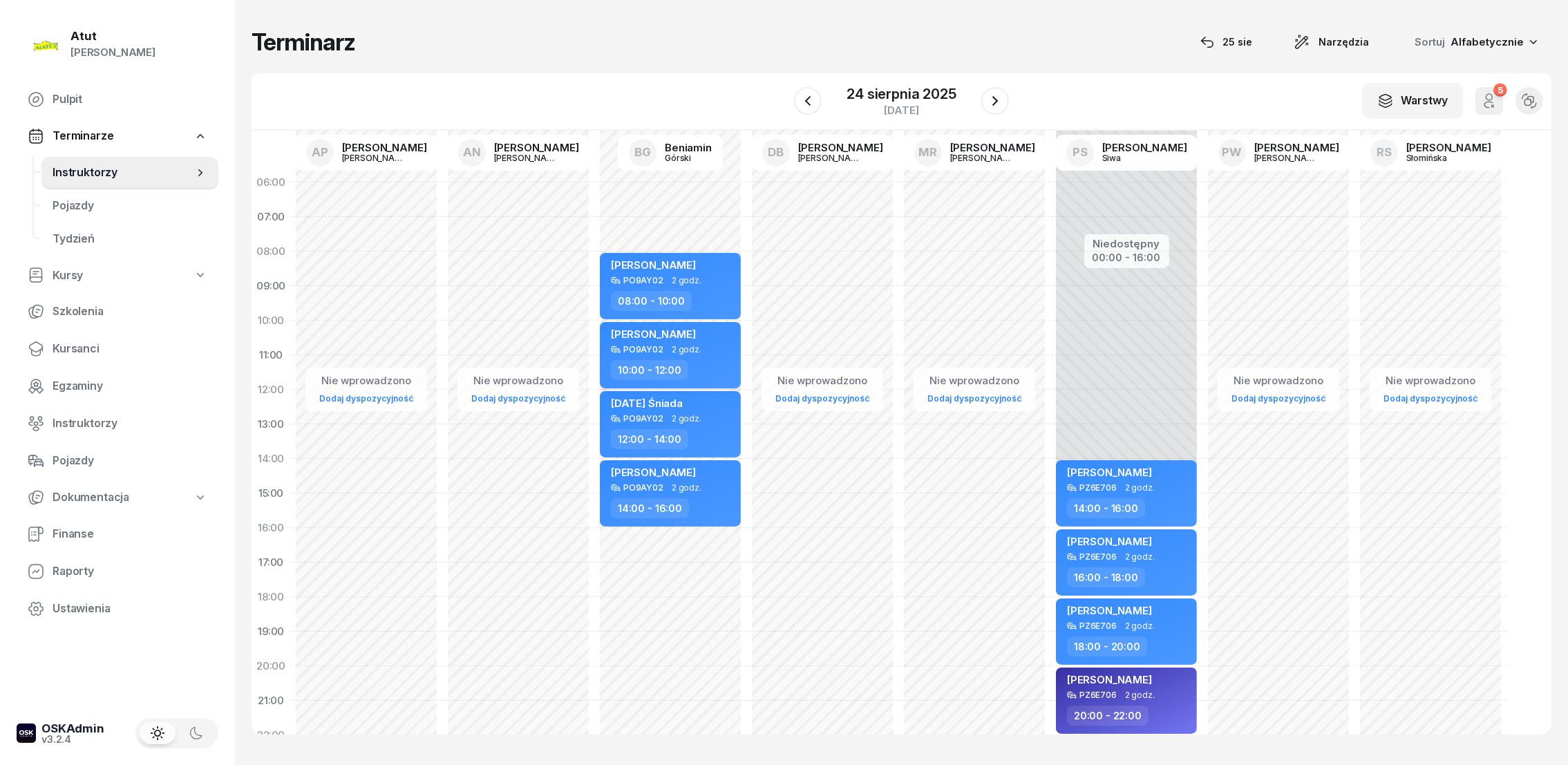
click at [638, 331] on span "[PERSON_NAME]" at bounding box center [652, 333] width 85 height 13
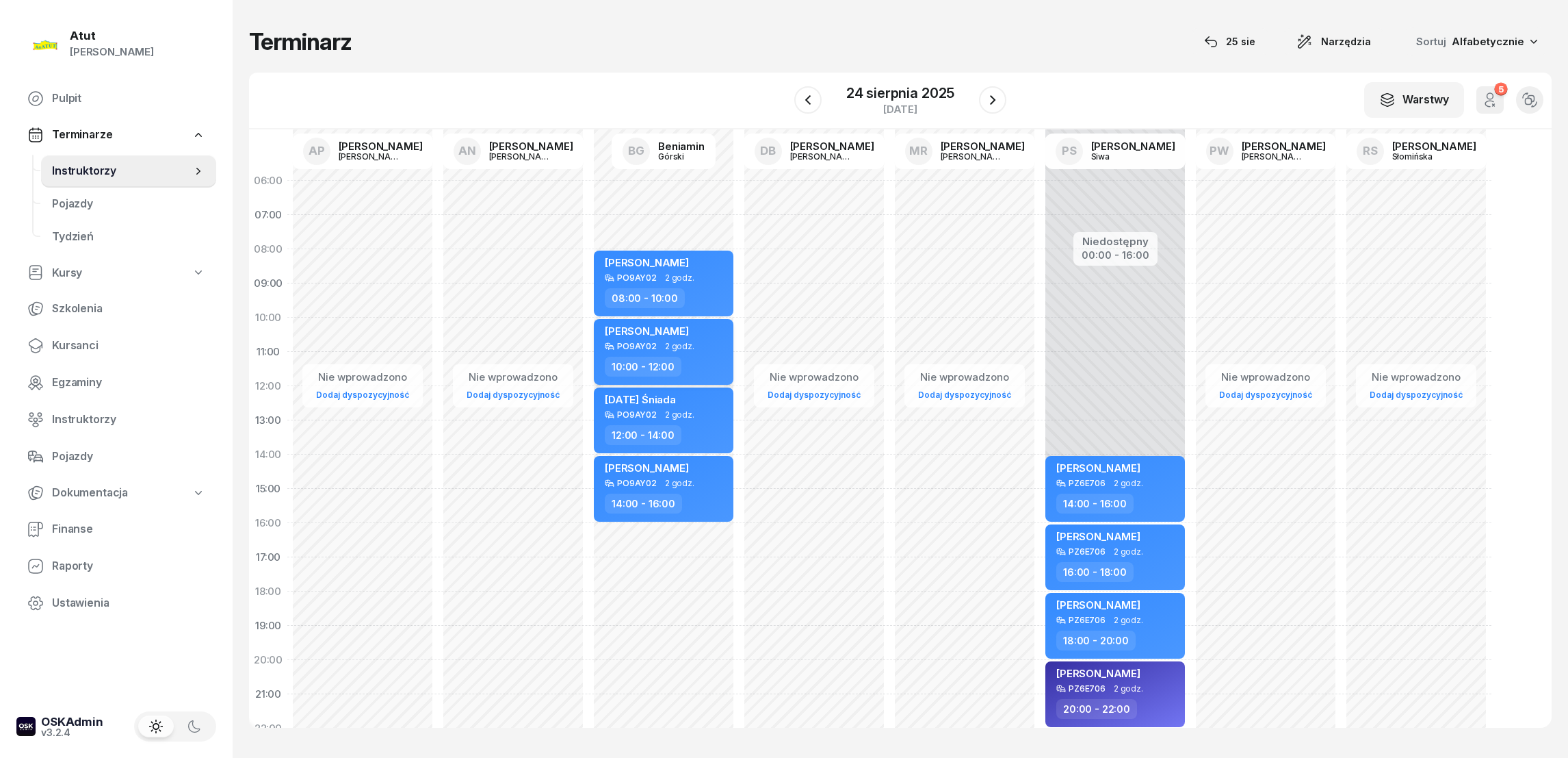
select select "10"
select select "12"
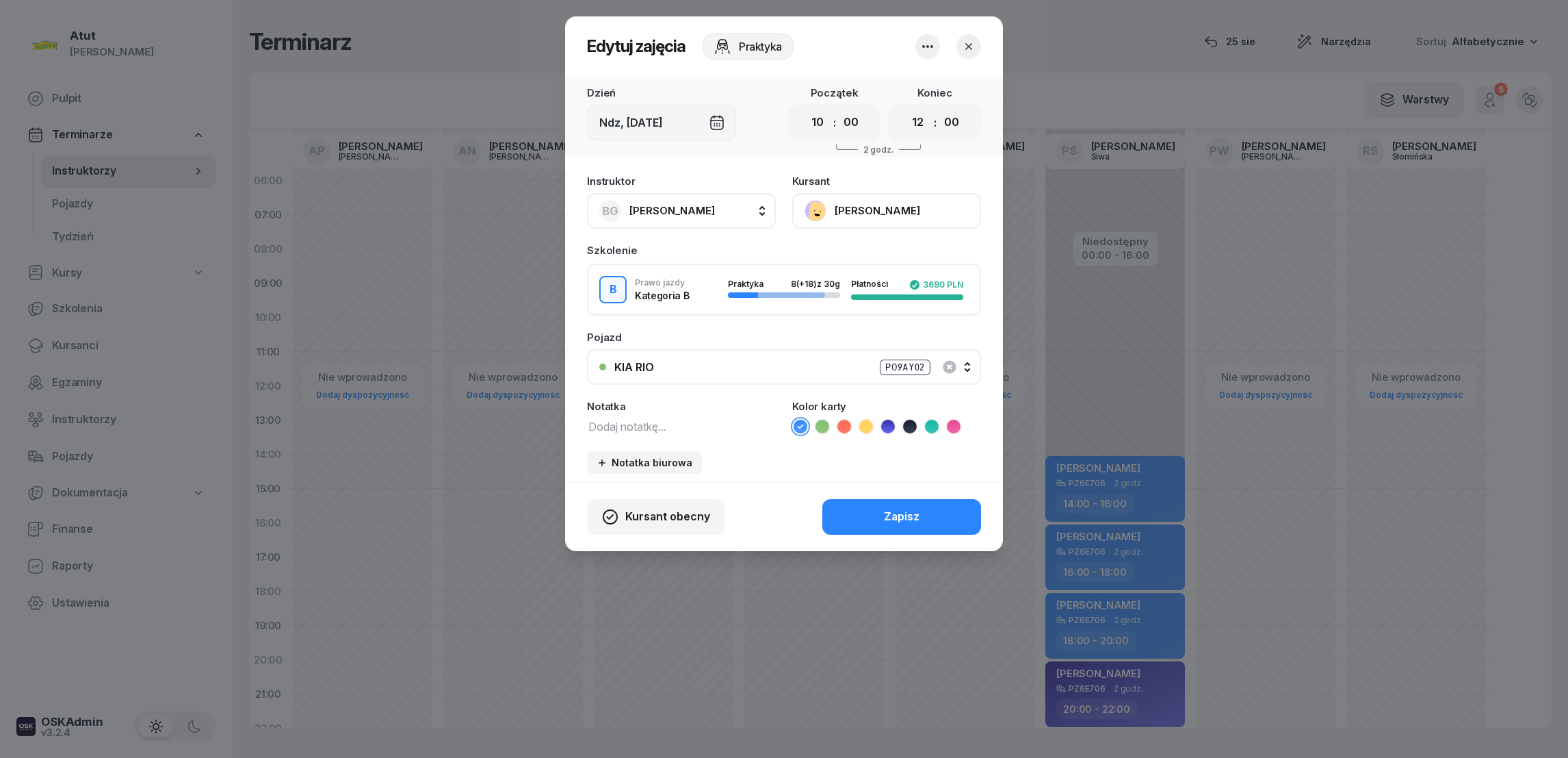
click at [843, 210] on button "[PERSON_NAME]" at bounding box center [886, 211] width 189 height 36
click at [827, 258] on div "Otwórz profil" at bounding box center [836, 257] width 66 height 18
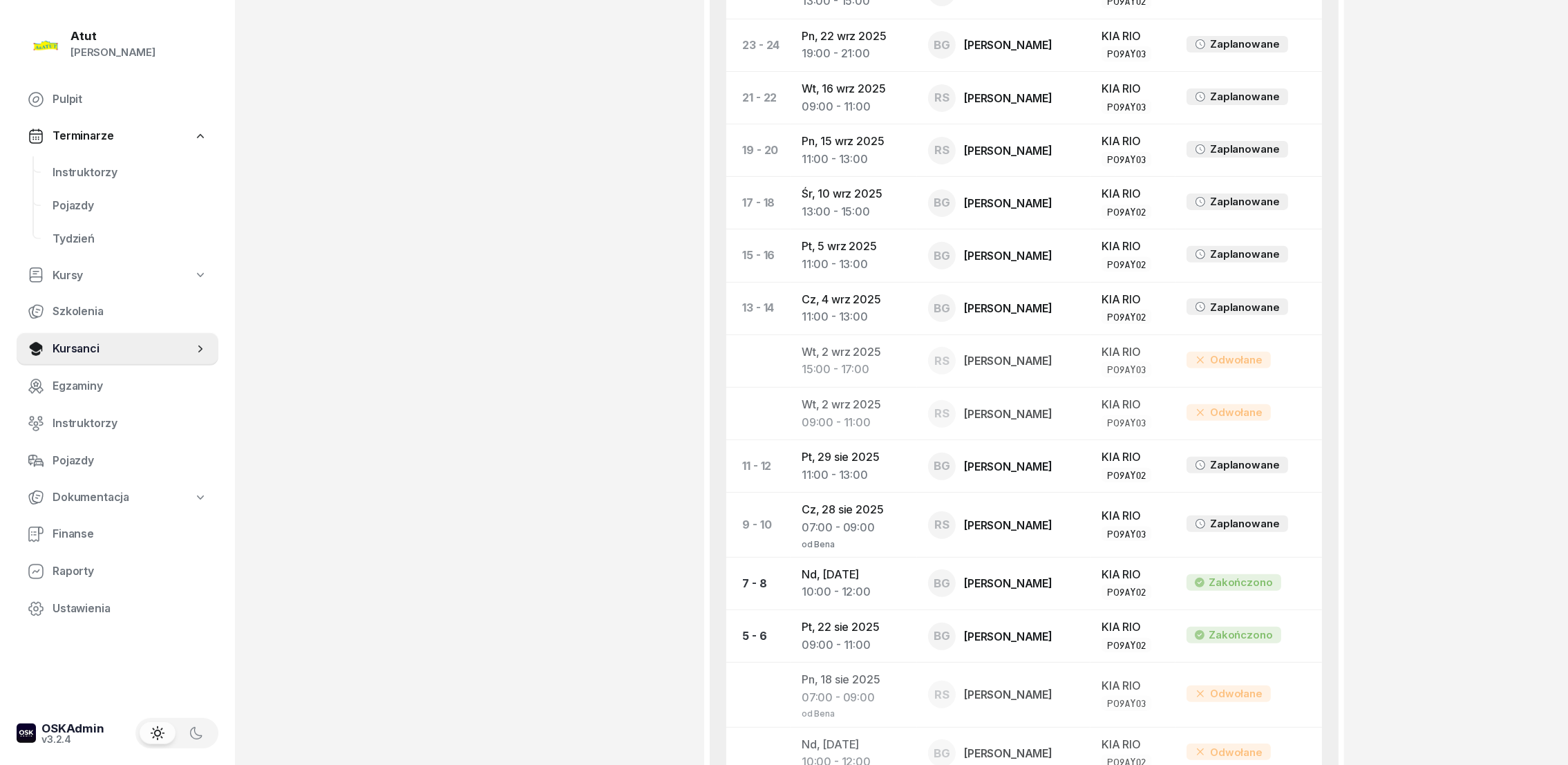
scroll to position [450, 0]
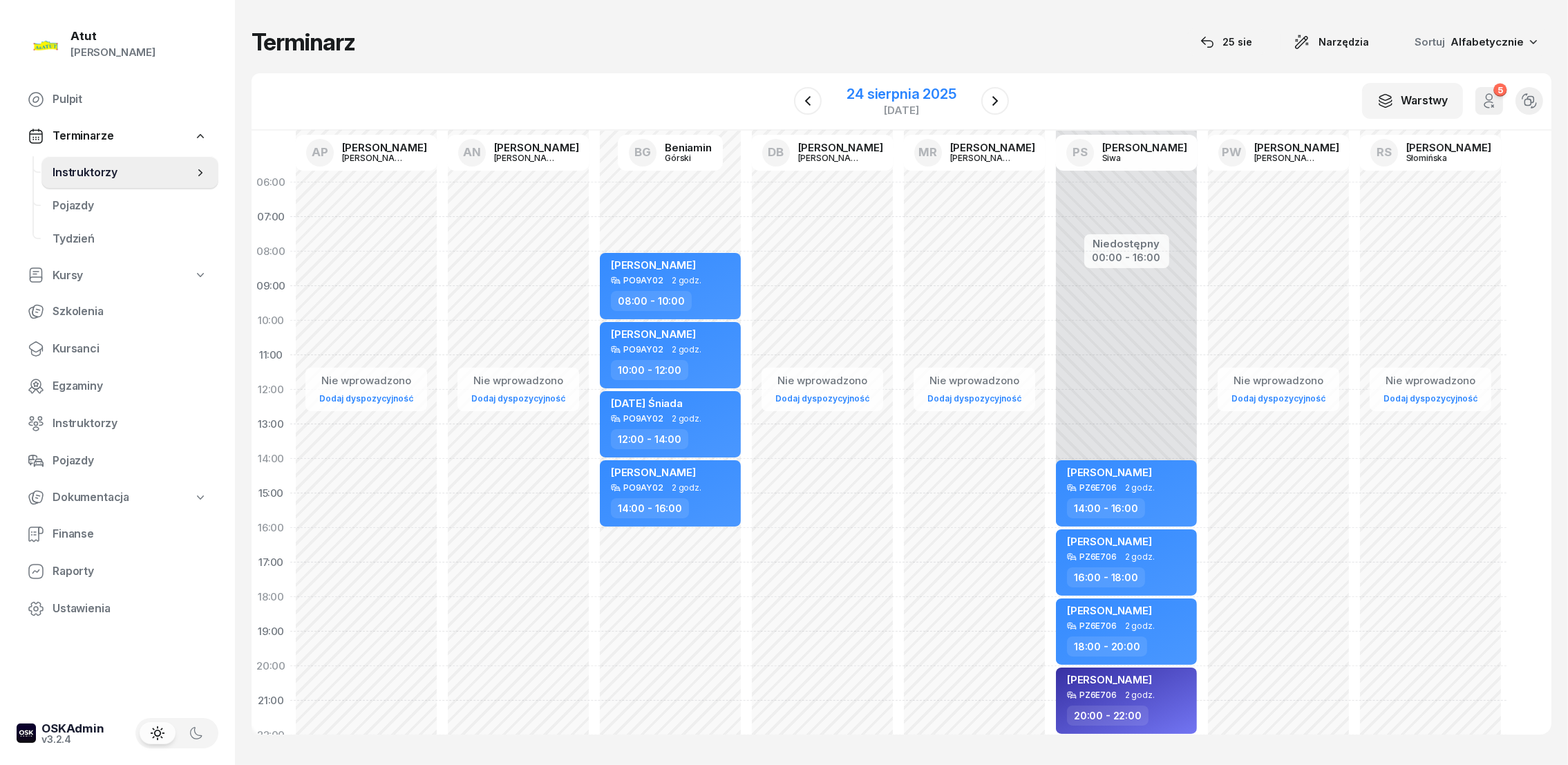
click at [907, 95] on div "24 sierpnia 2025" at bounding box center [901, 94] width 109 height 14
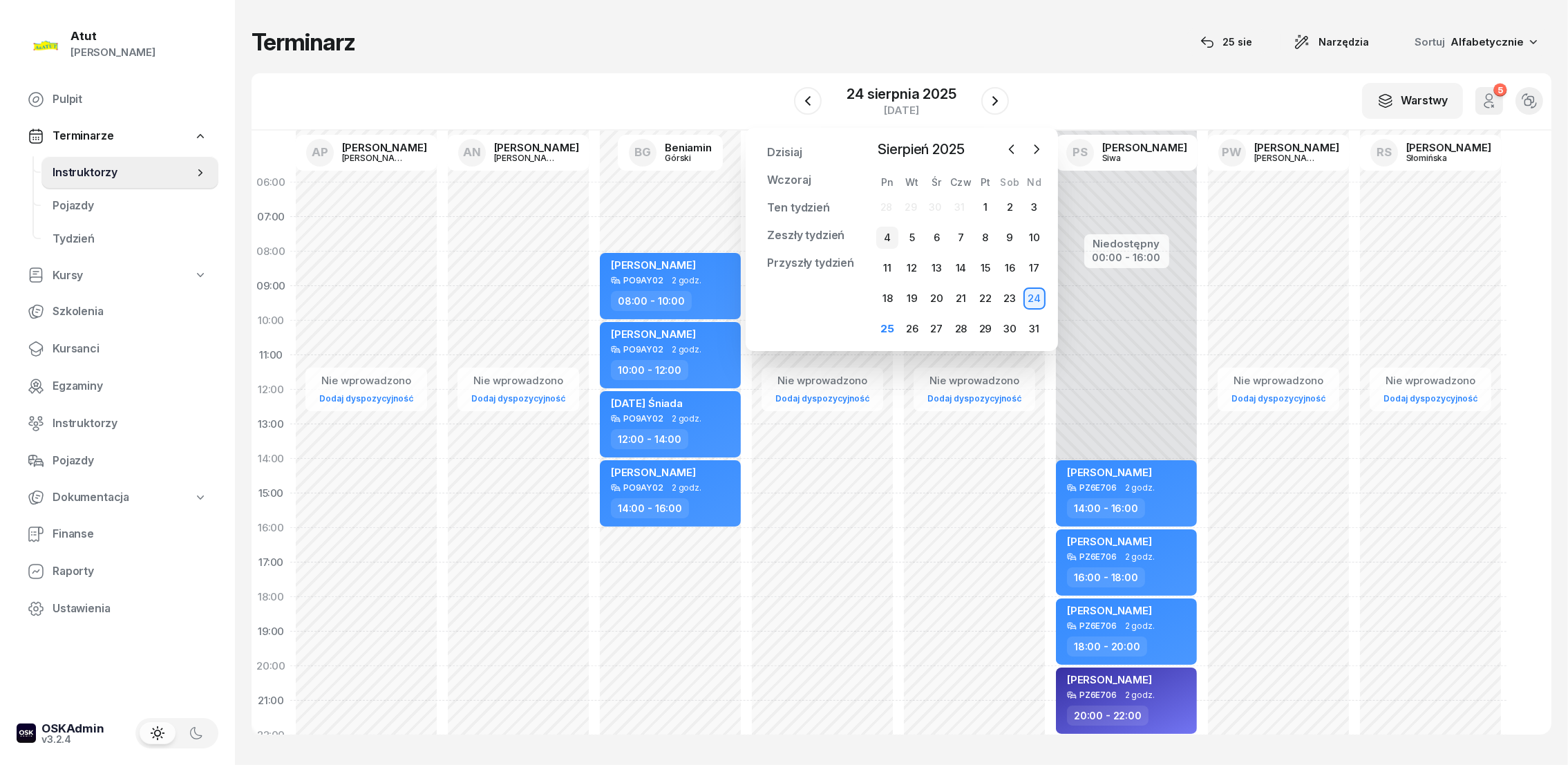
click at [890, 233] on div "4" at bounding box center [887, 238] width 22 height 22
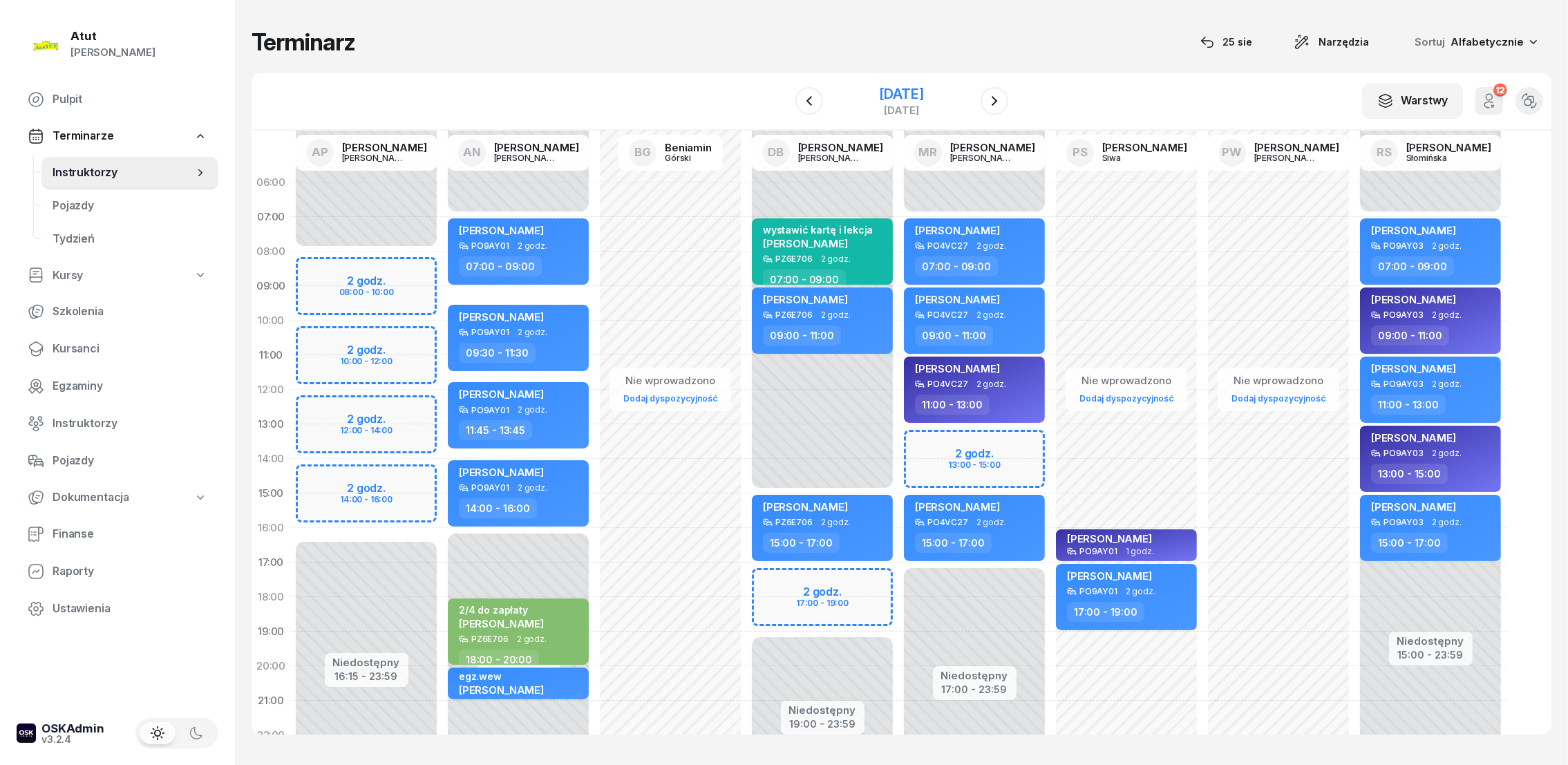
click at [923, 88] on div "4 sierpnia 2025" at bounding box center [901, 94] width 44 height 14
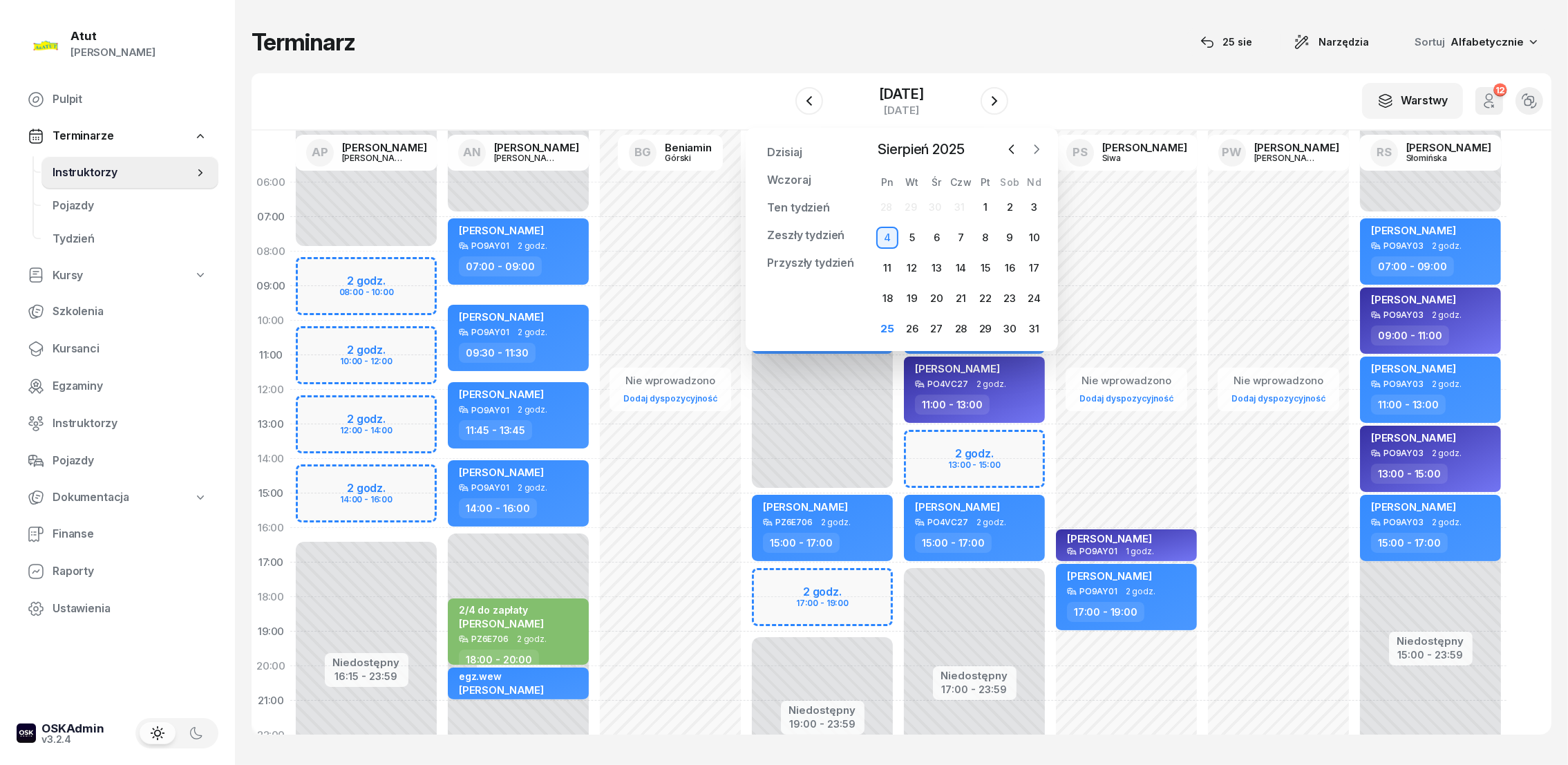
click at [1035, 149] on icon "button" at bounding box center [1036, 149] width 14 height 14
click at [893, 204] on div "1" at bounding box center [887, 208] width 22 height 22
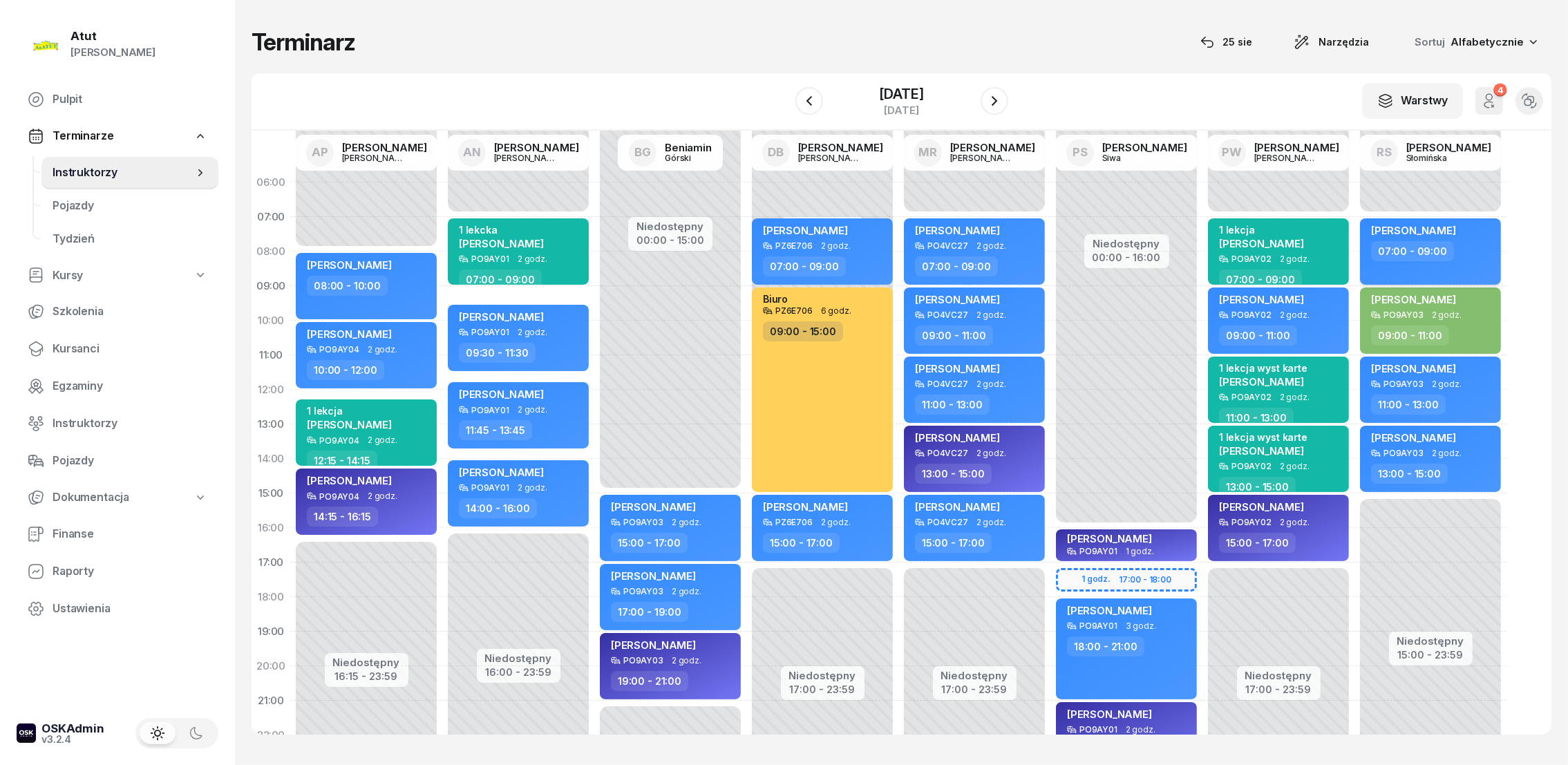
click at [1419, 231] on span "[PERSON_NAME]" at bounding box center [1412, 230] width 85 height 13
select select "07"
select select "09"
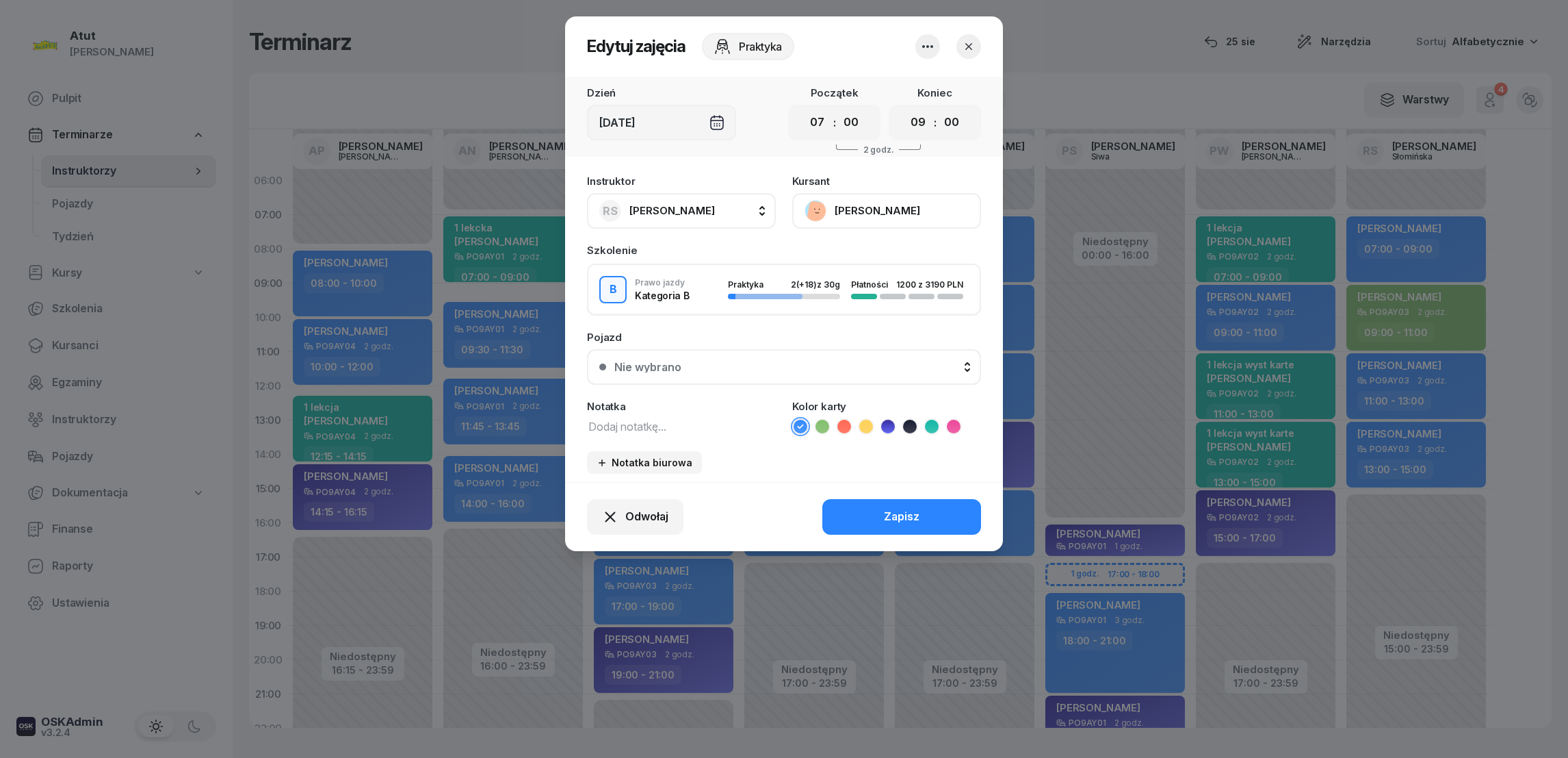
click at [836, 205] on button "[PERSON_NAME]" at bounding box center [886, 211] width 189 height 36
click at [819, 251] on div "Otwórz profil" at bounding box center [836, 257] width 66 height 18
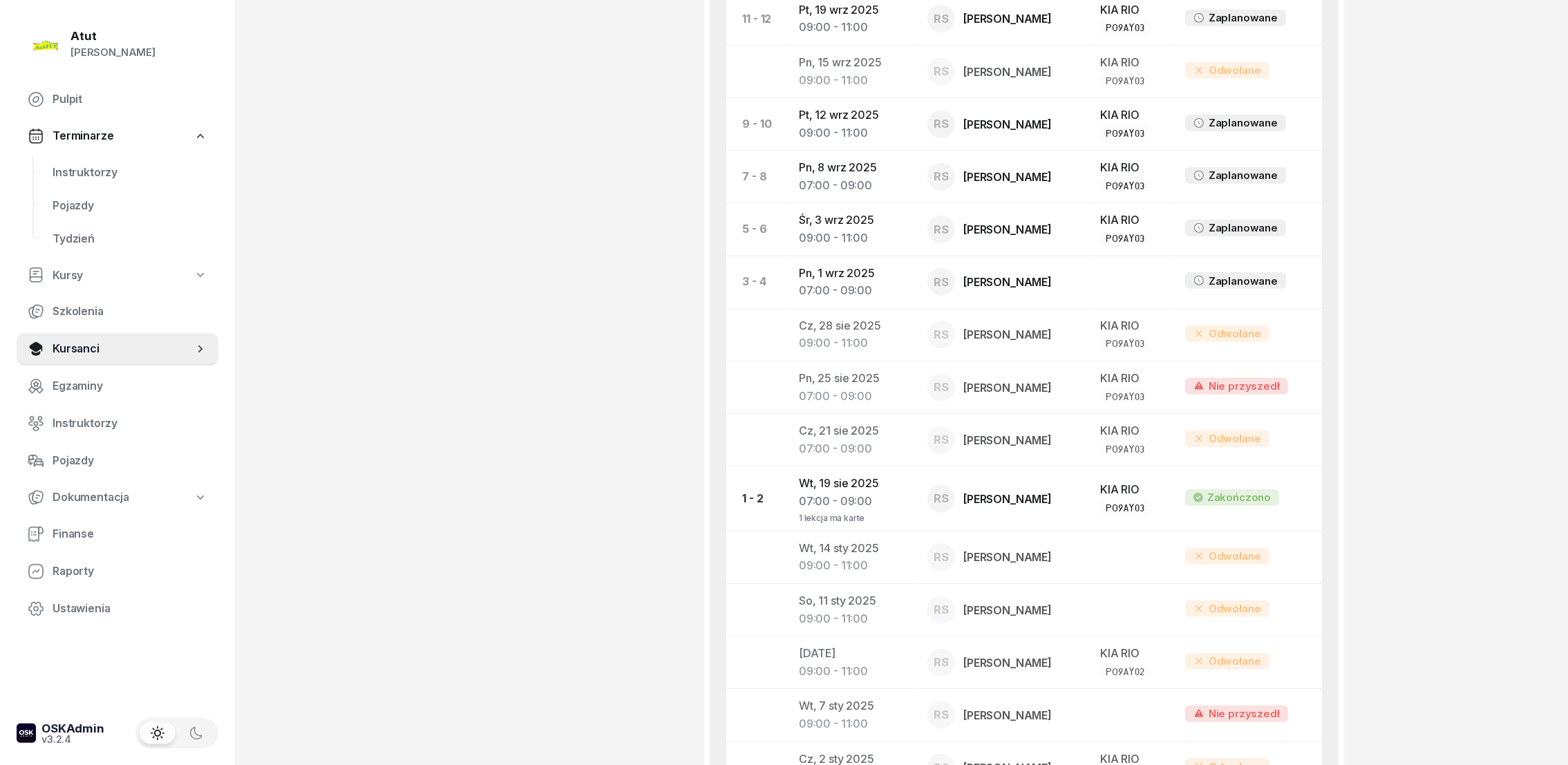
scroll to position [1153, 0]
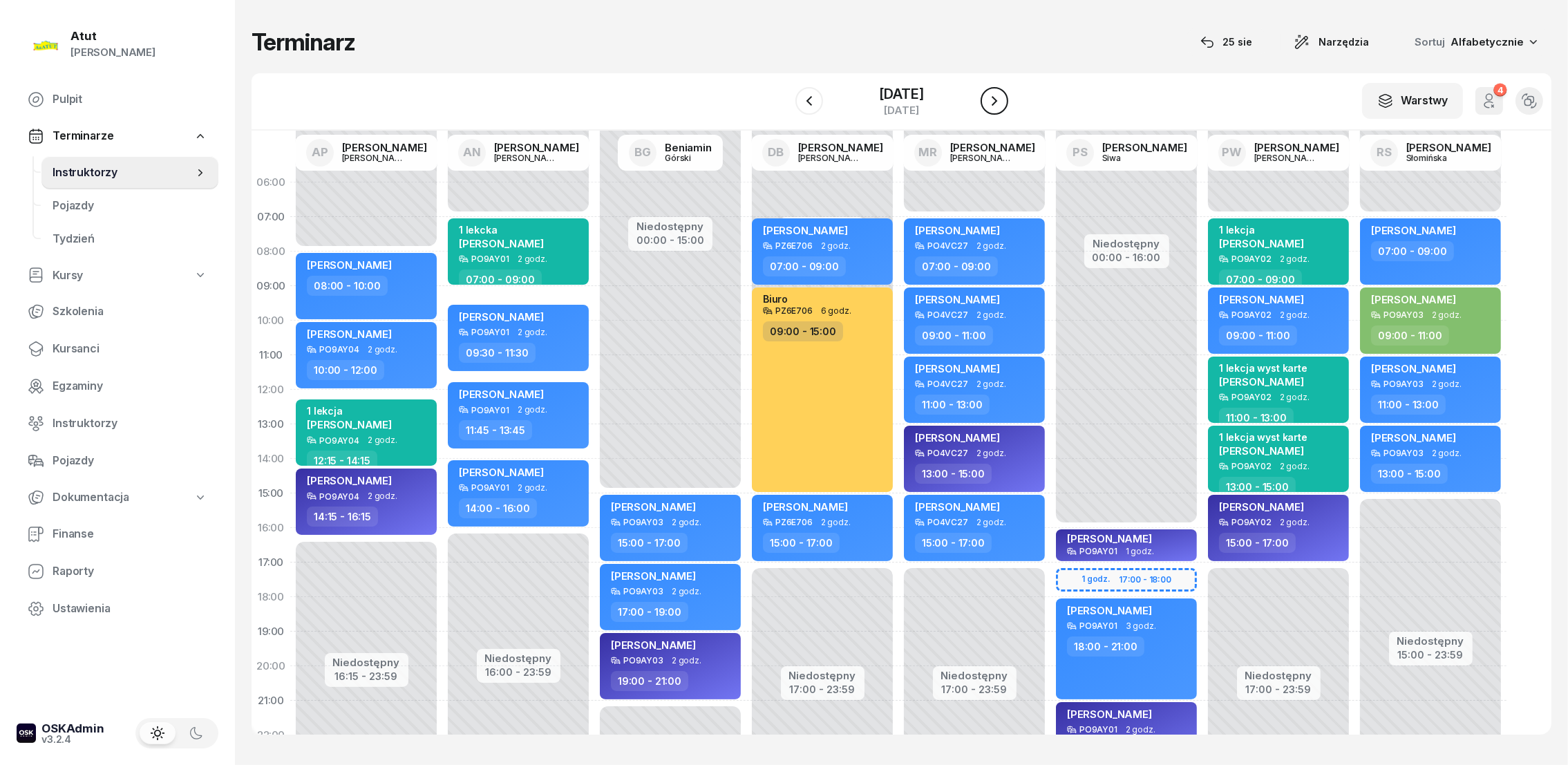
click at [997, 92] on icon "button" at bounding box center [993, 100] width 16 height 16
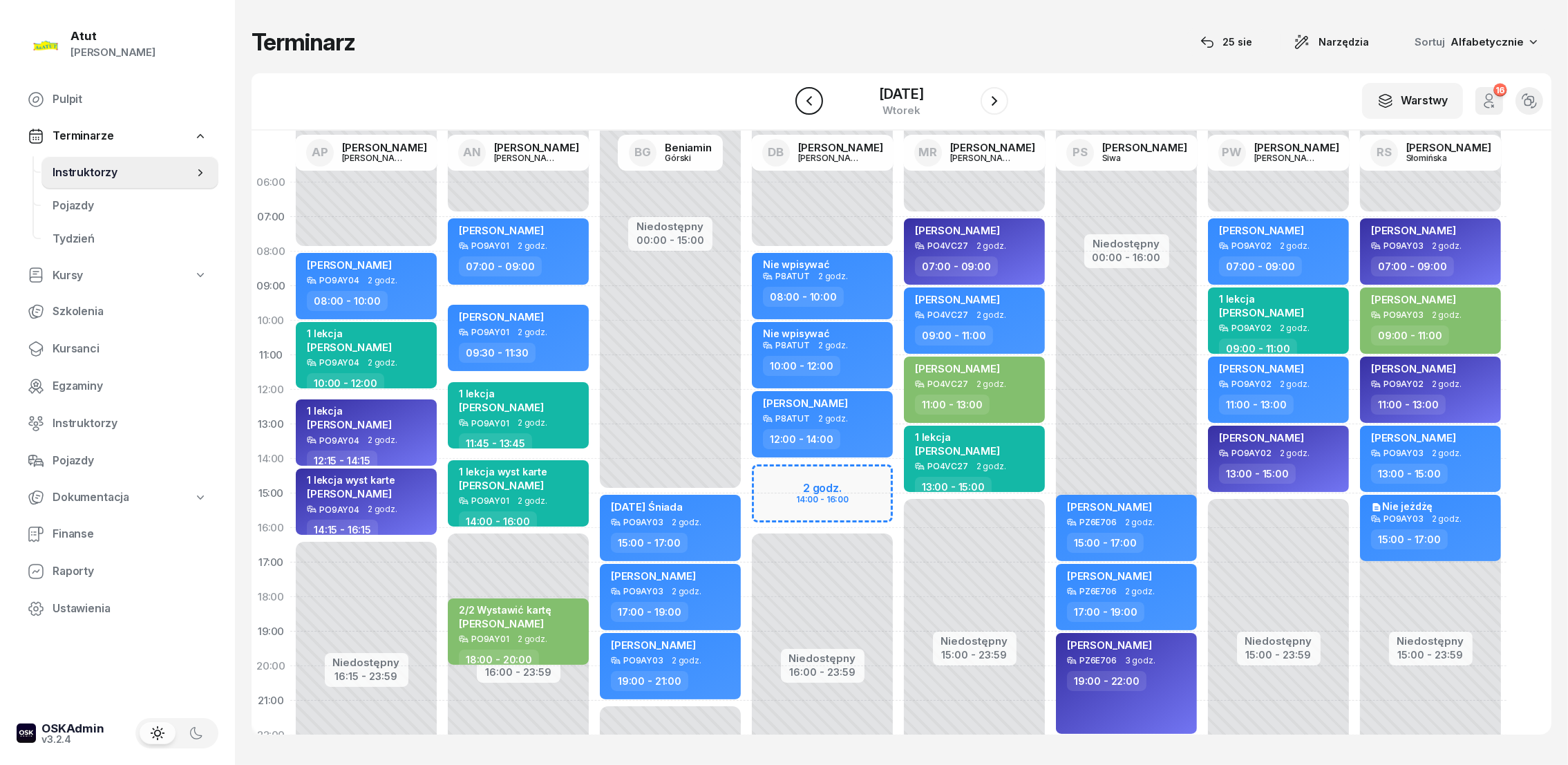
click at [815, 107] on icon "button" at bounding box center [809, 100] width 16 height 16
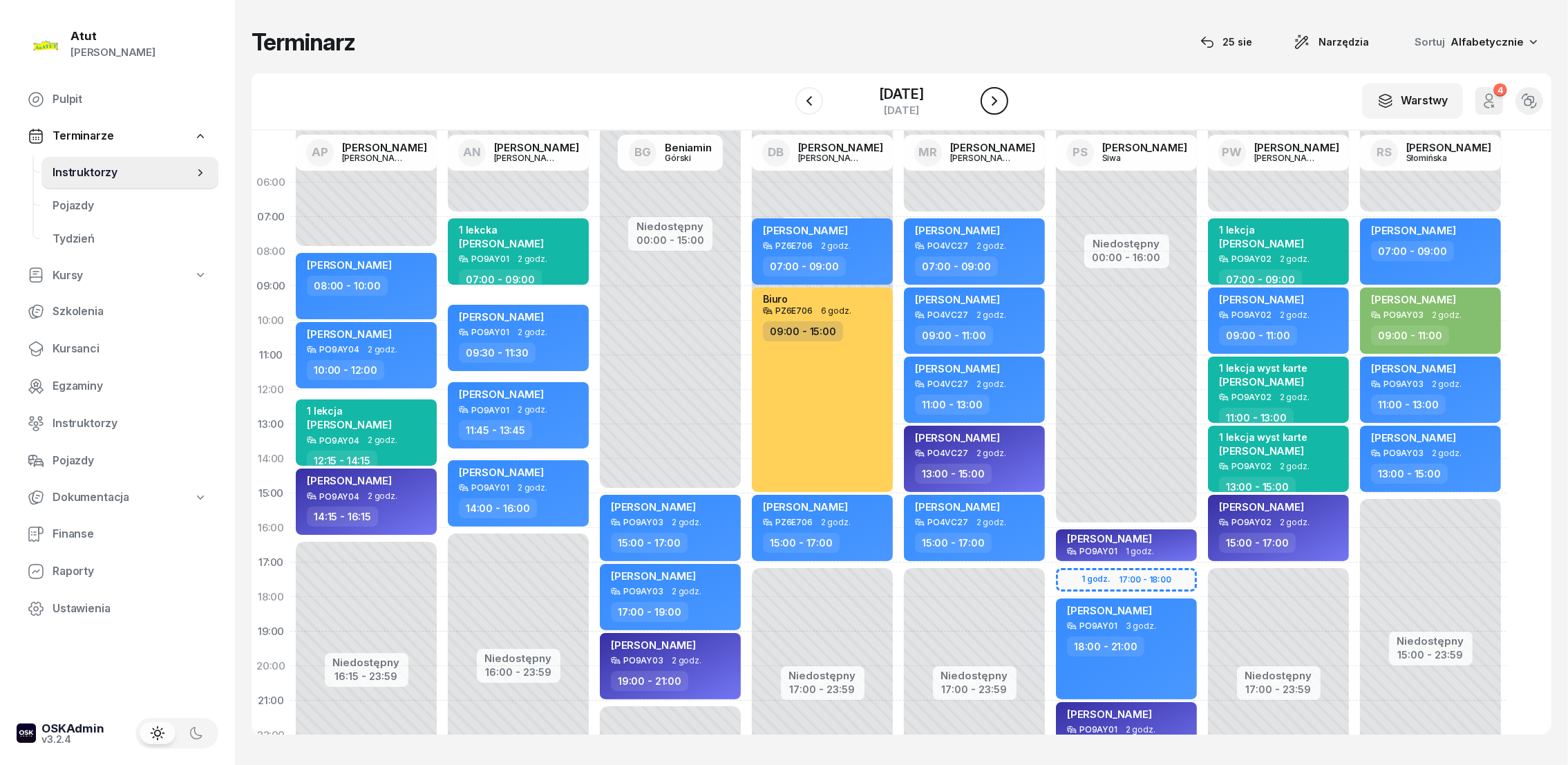
click at [1000, 99] on icon "button" at bounding box center [993, 100] width 16 height 16
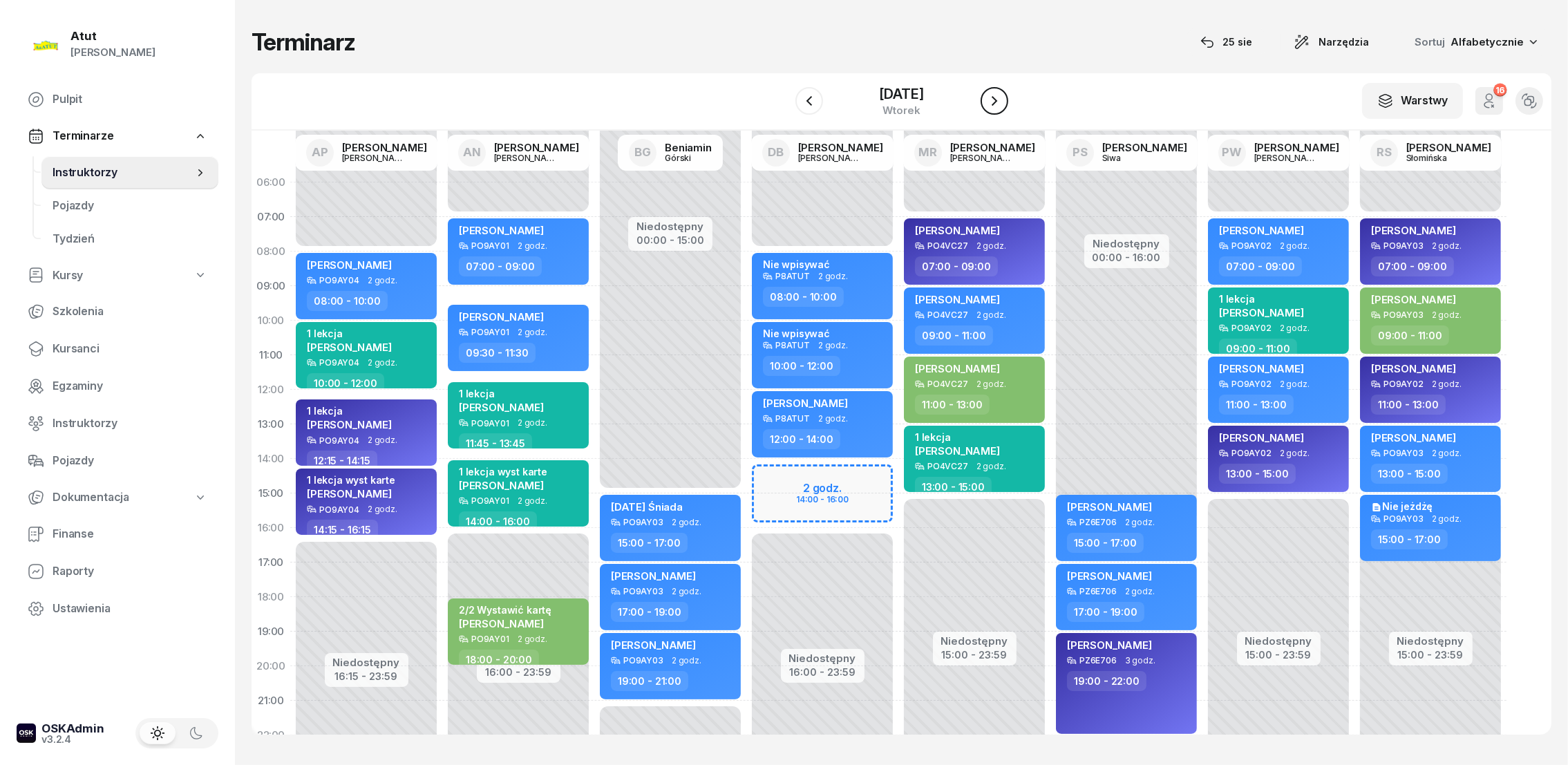
click at [999, 96] on icon "button" at bounding box center [993, 100] width 16 height 16
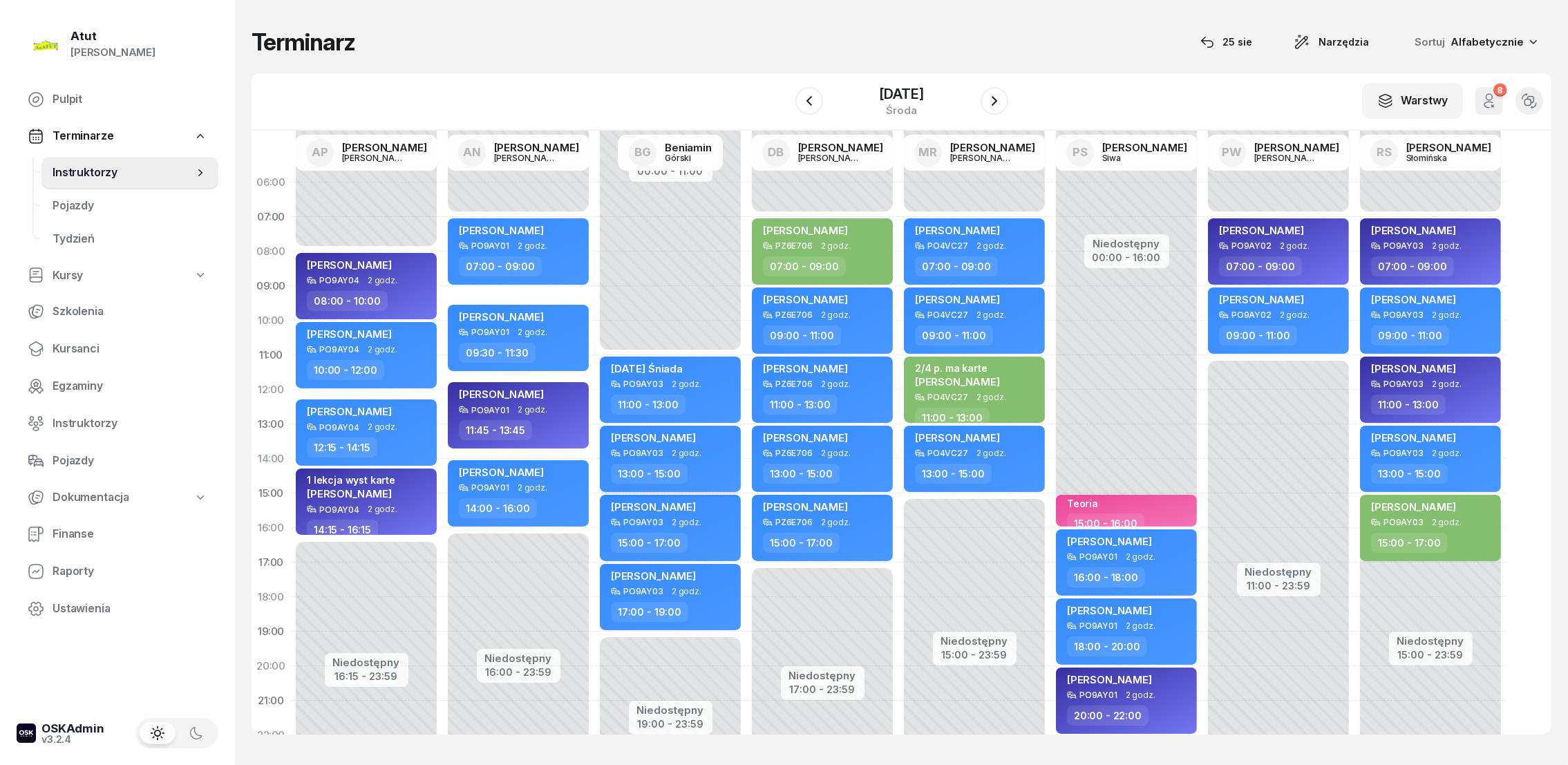
click at [653, 436] on span "[PERSON_NAME]" at bounding box center [652, 437] width 85 height 13
select select "13"
select select "15"
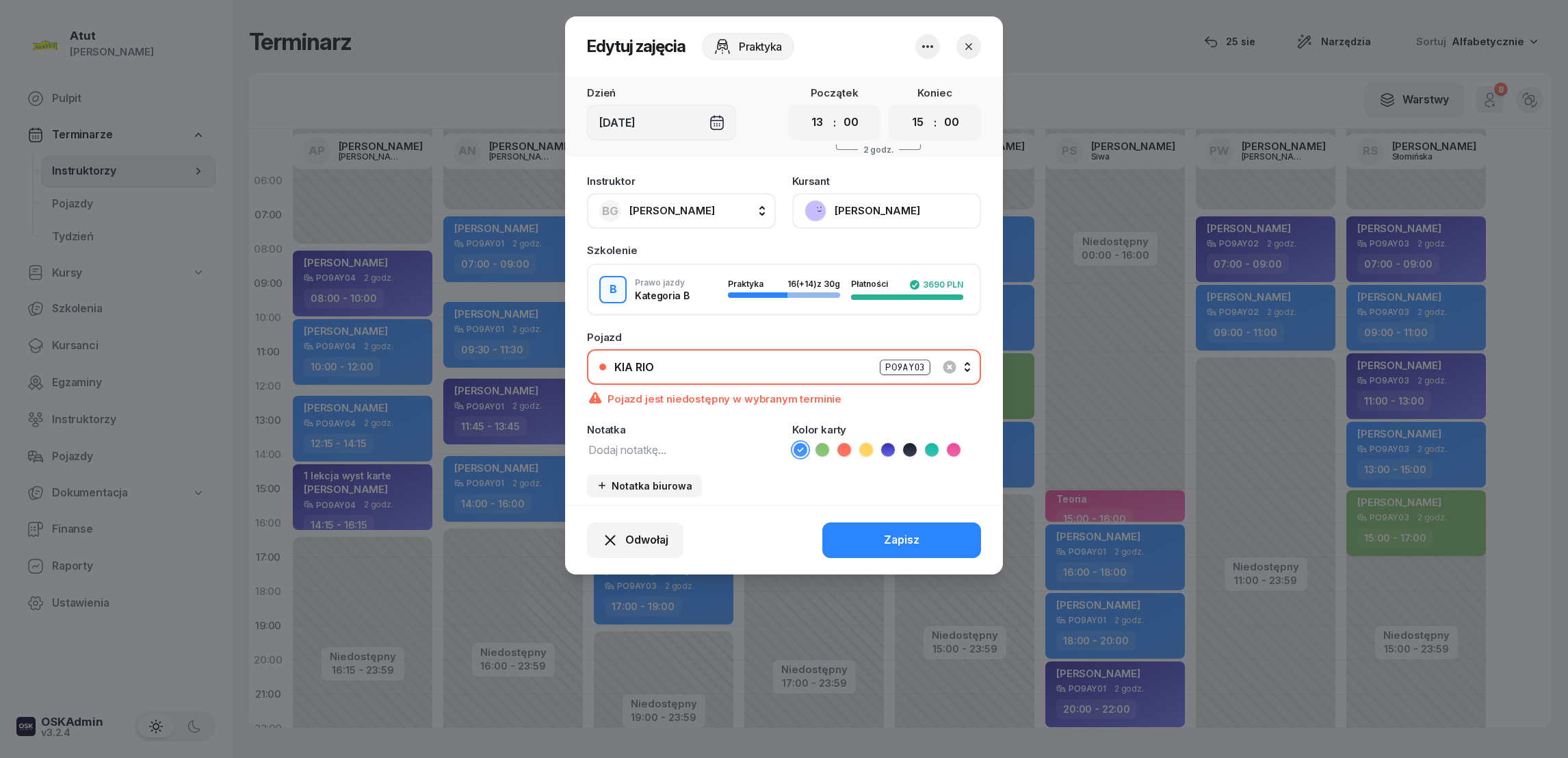
click at [864, 211] on button "[PERSON_NAME]" at bounding box center [886, 211] width 189 height 36
click at [848, 256] on div "Otwórz profil" at bounding box center [836, 257] width 66 height 18
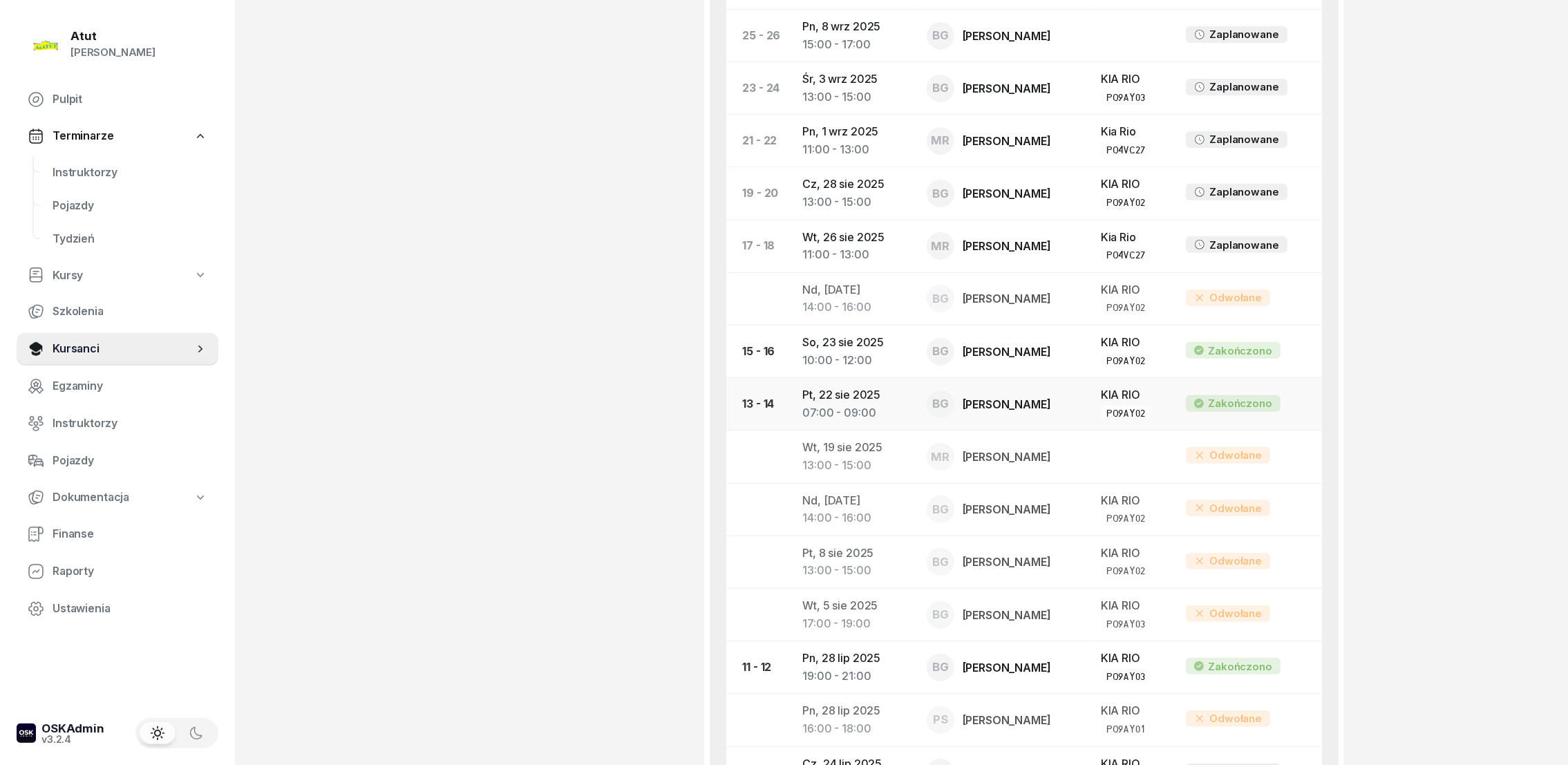
scroll to position [932, 0]
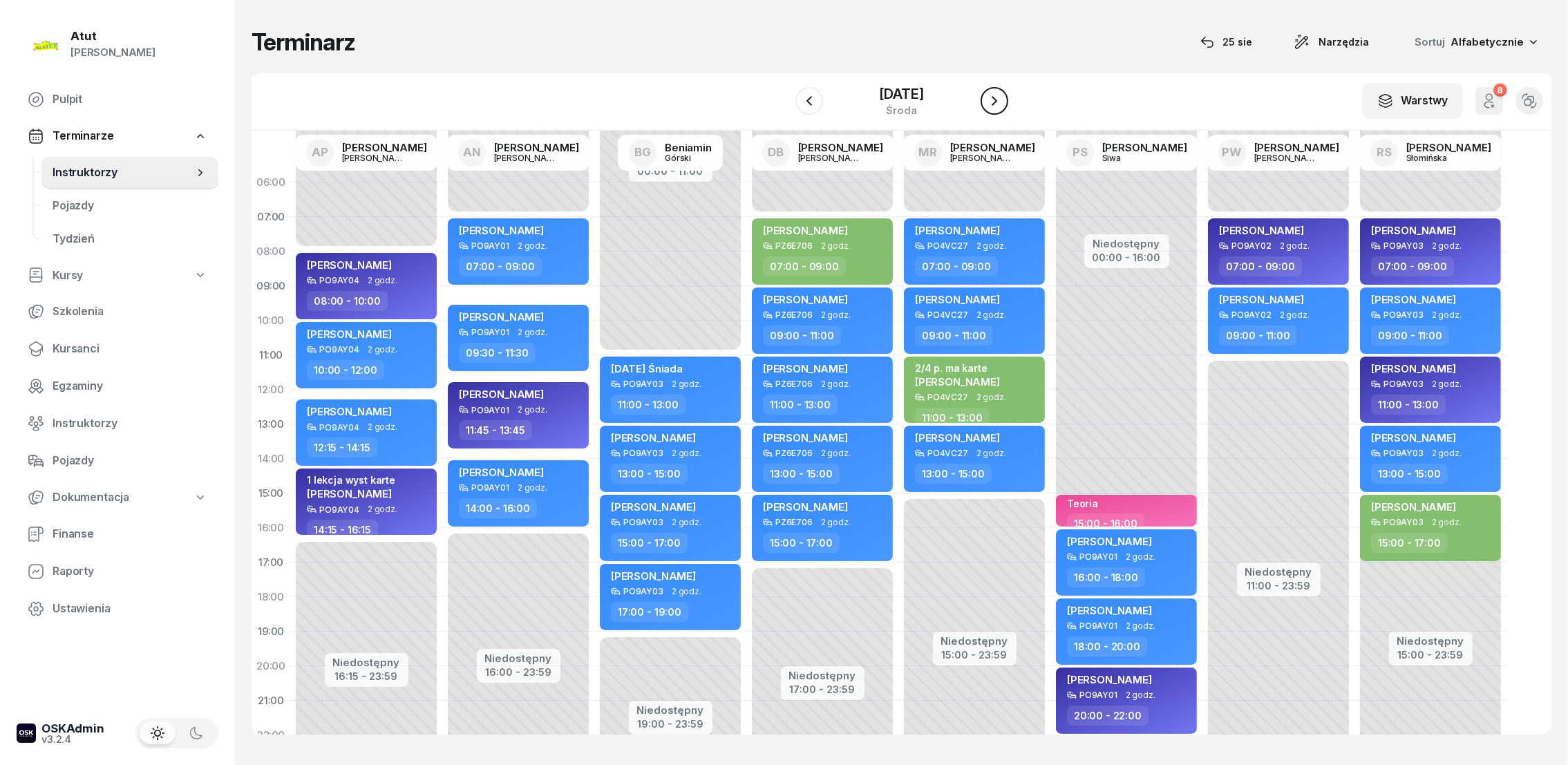
click at [998, 96] on icon "button" at bounding box center [993, 100] width 16 height 16
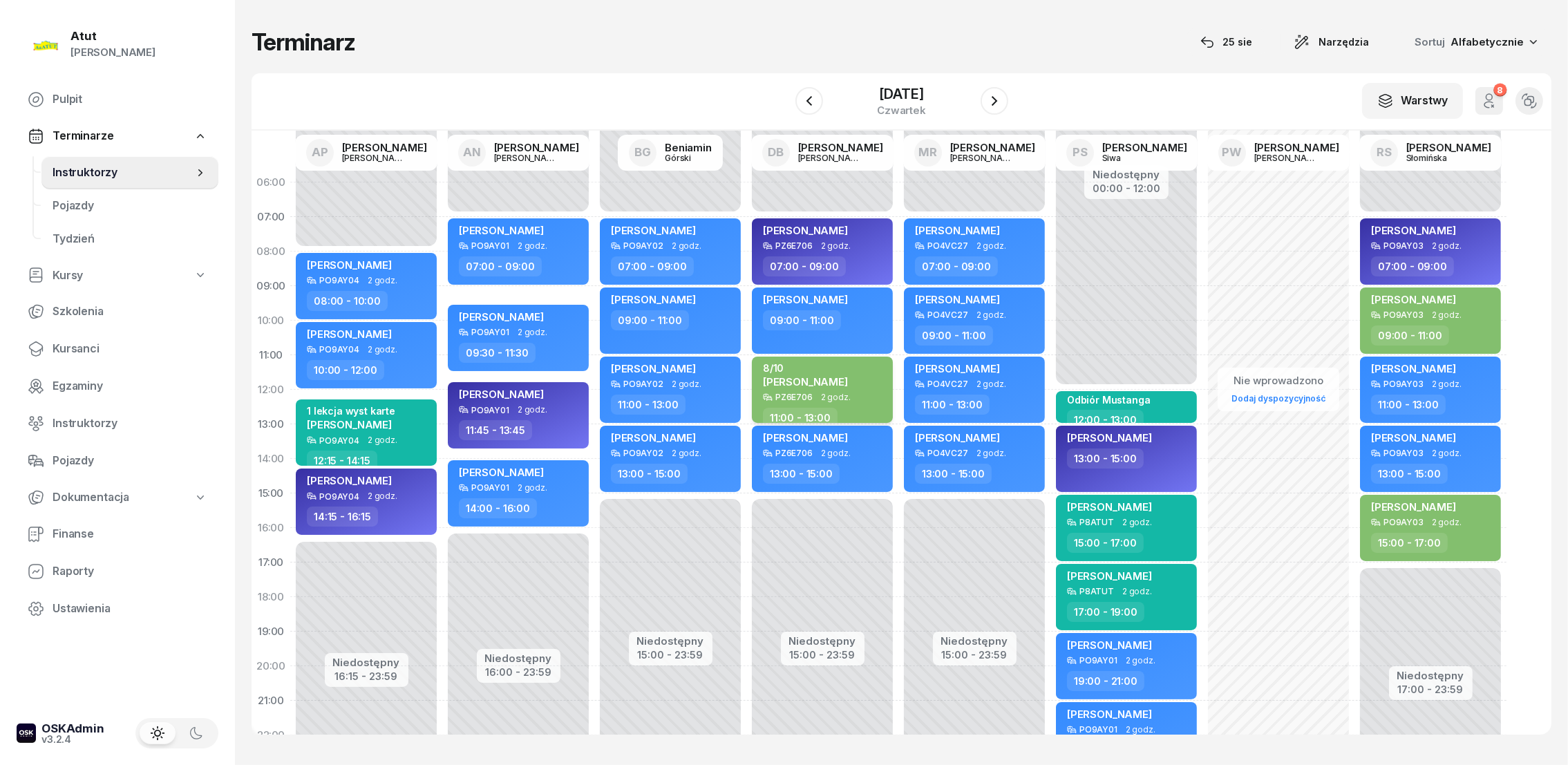
click at [808, 380] on span "[PERSON_NAME]" at bounding box center [805, 381] width 85 height 13
select select "11"
select select "13"
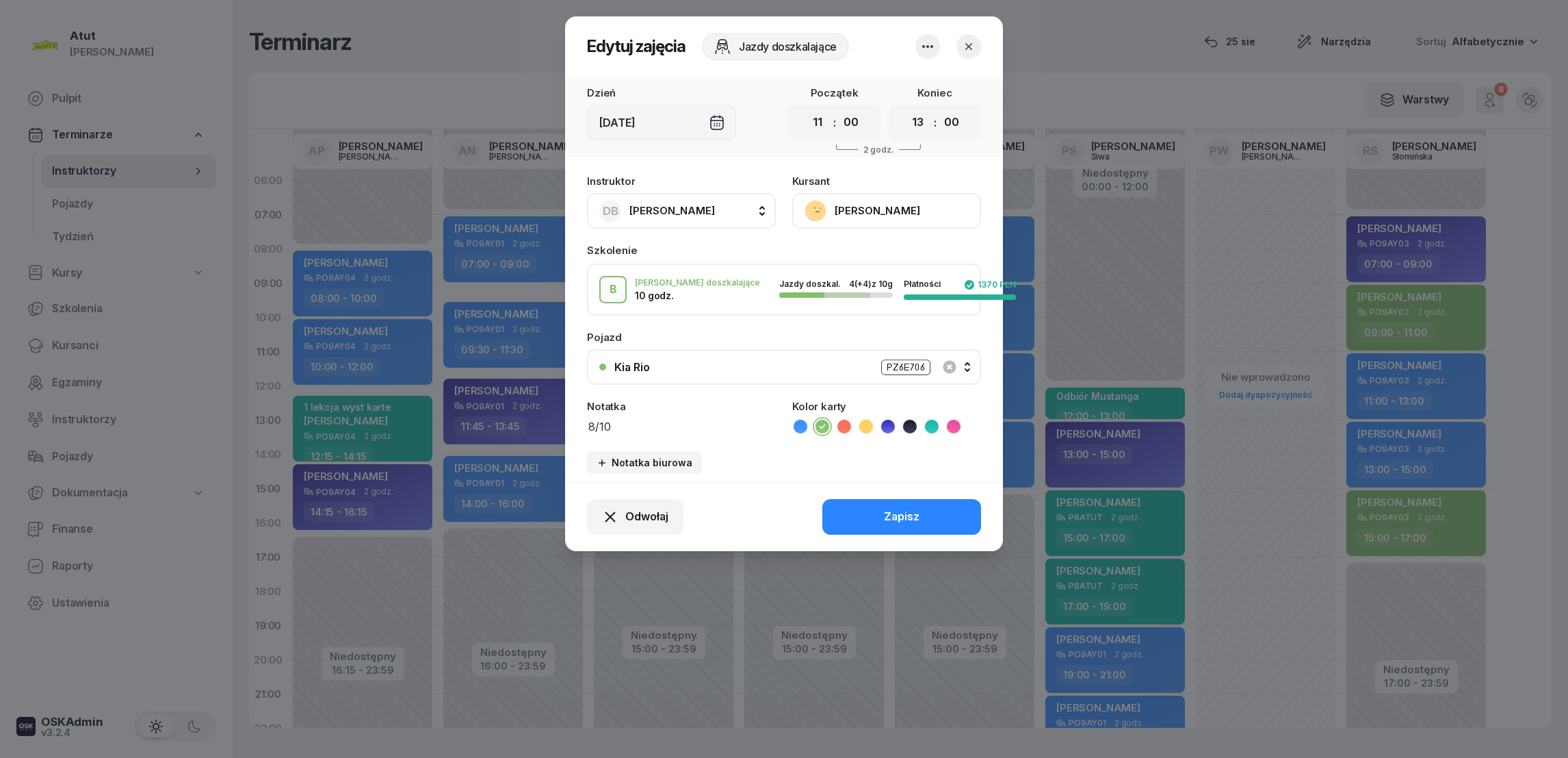
click at [869, 209] on button "[PERSON_NAME]" at bounding box center [886, 211] width 189 height 36
click at [852, 257] on div "Otwórz profil" at bounding box center [836, 257] width 66 height 18
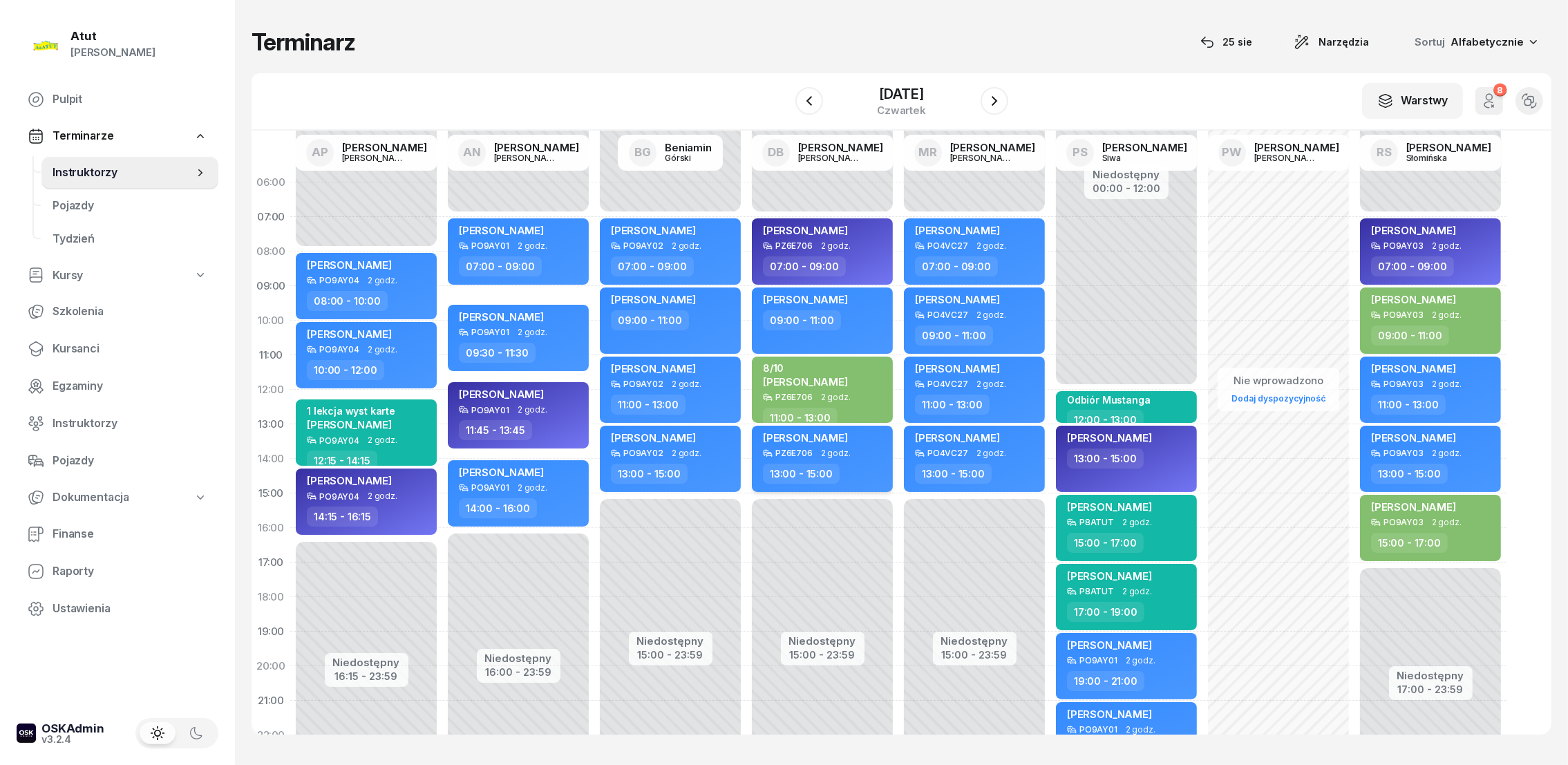
click at [807, 434] on span "[PERSON_NAME]" at bounding box center [805, 437] width 85 height 13
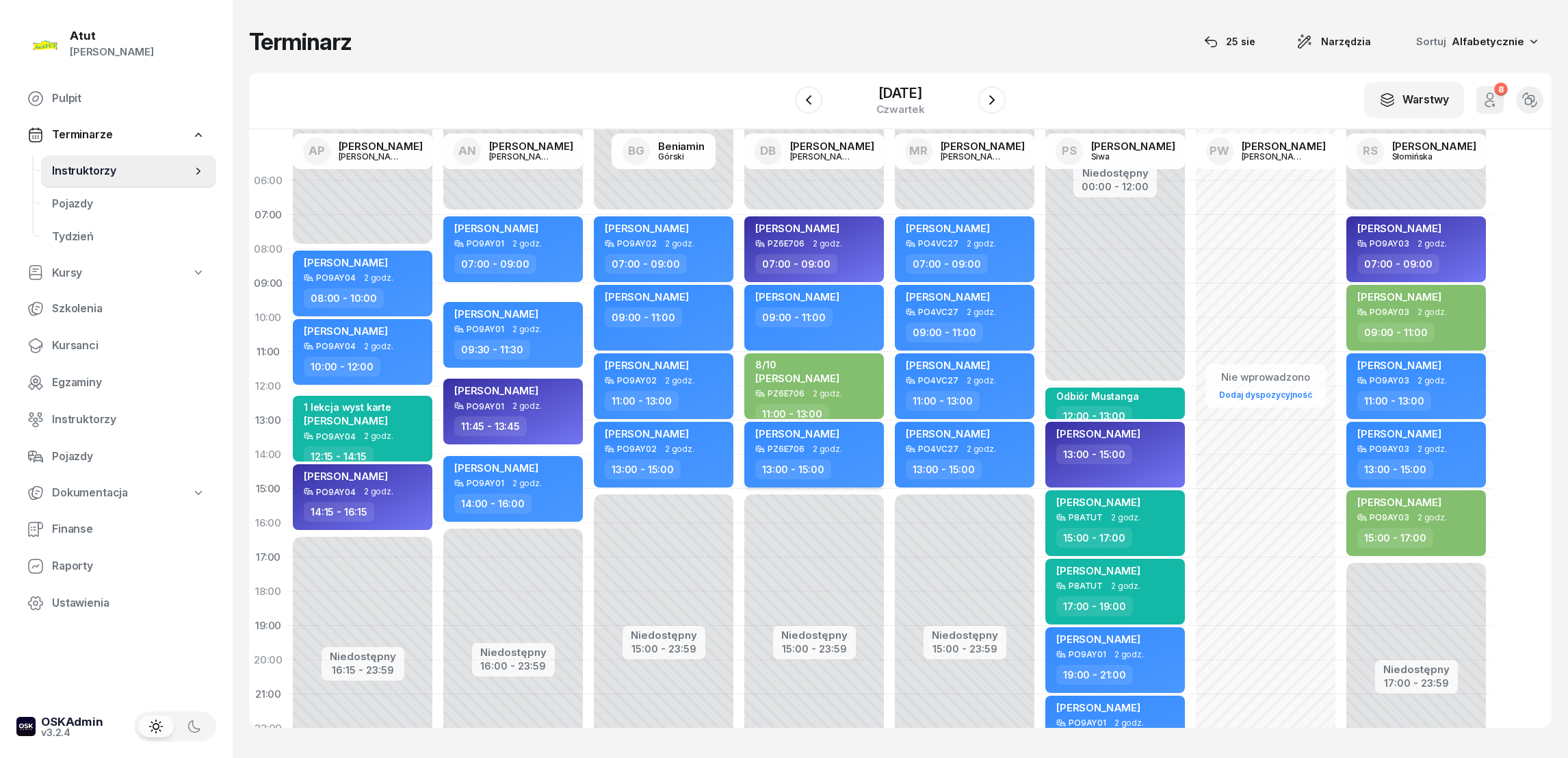
select select "13"
select select "15"
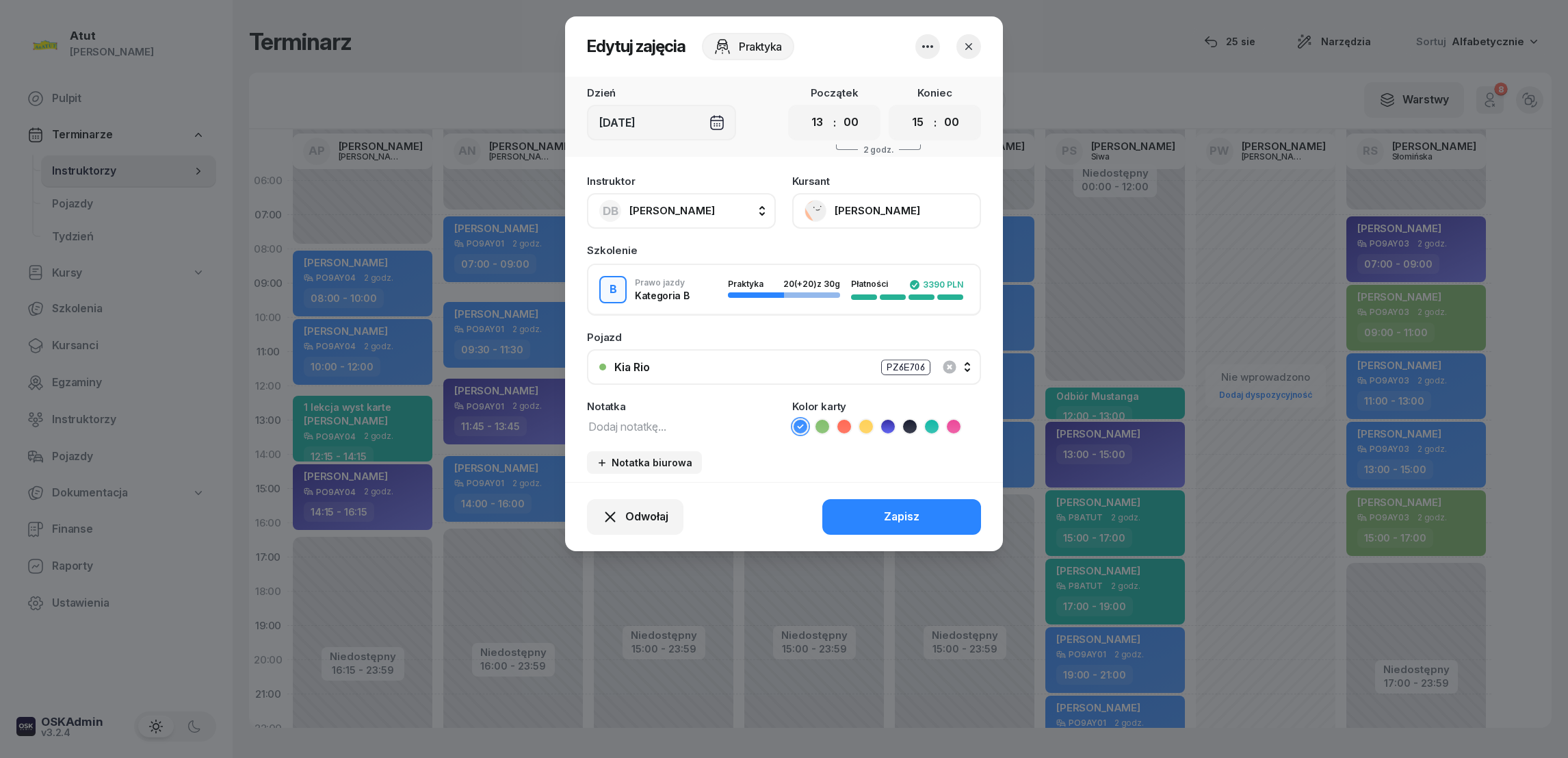
click at [860, 210] on button "[PERSON_NAME]" at bounding box center [886, 211] width 189 height 36
click at [840, 263] on div "Otwórz profil" at bounding box center [836, 257] width 66 height 18
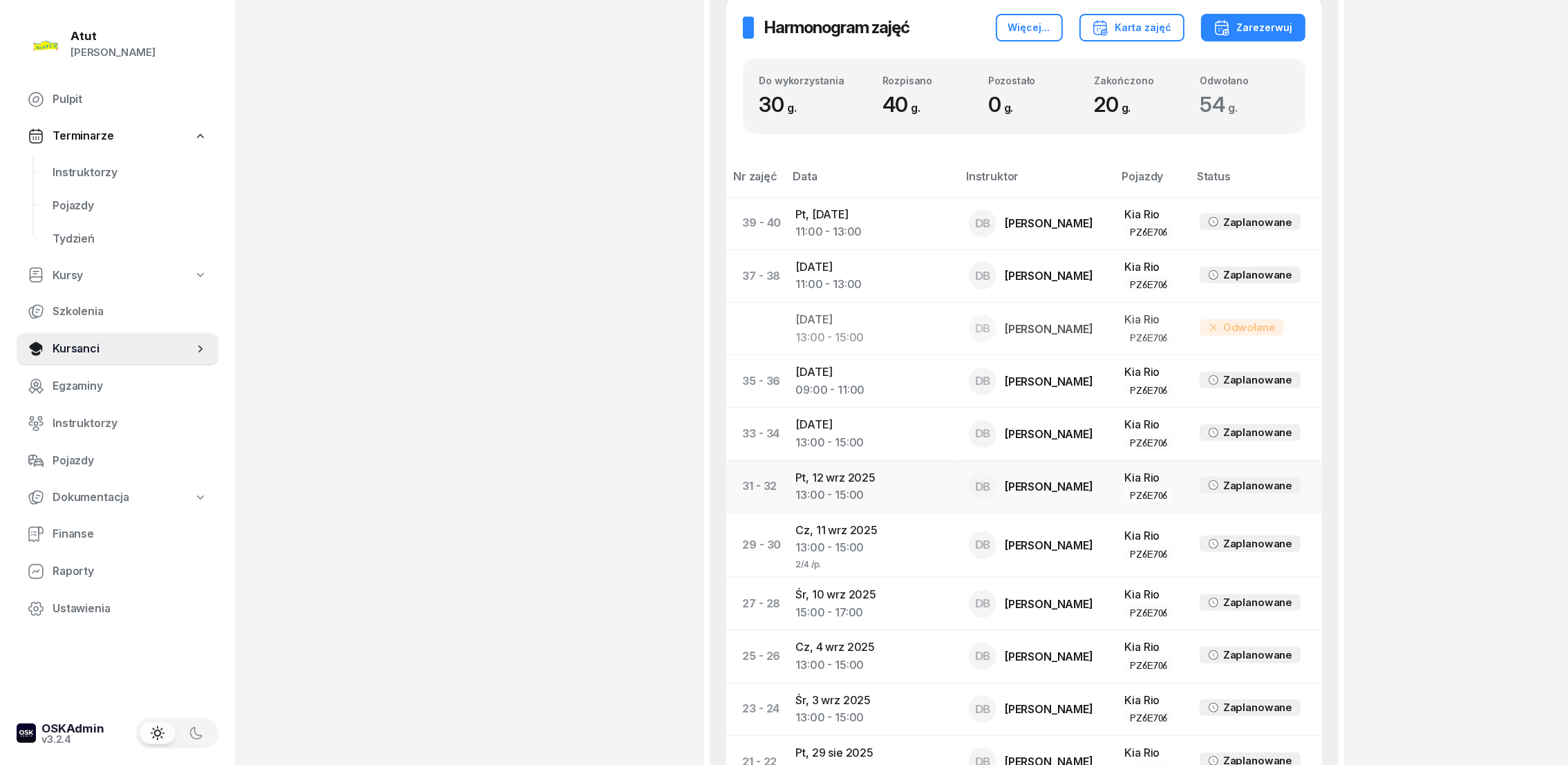
scroll to position [829, 0]
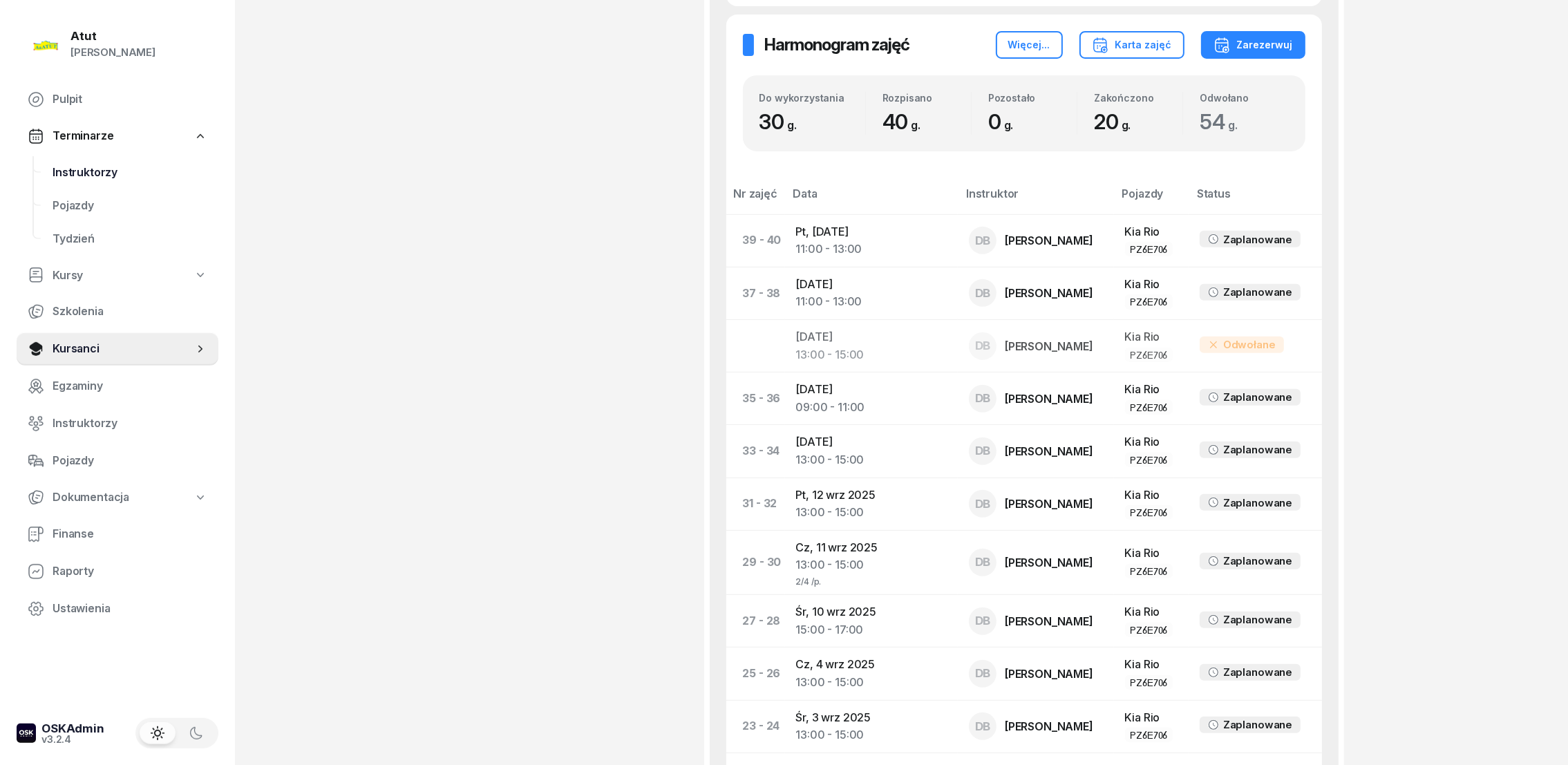
click at [98, 164] on span "Instruktorzy" at bounding box center [129, 173] width 155 height 18
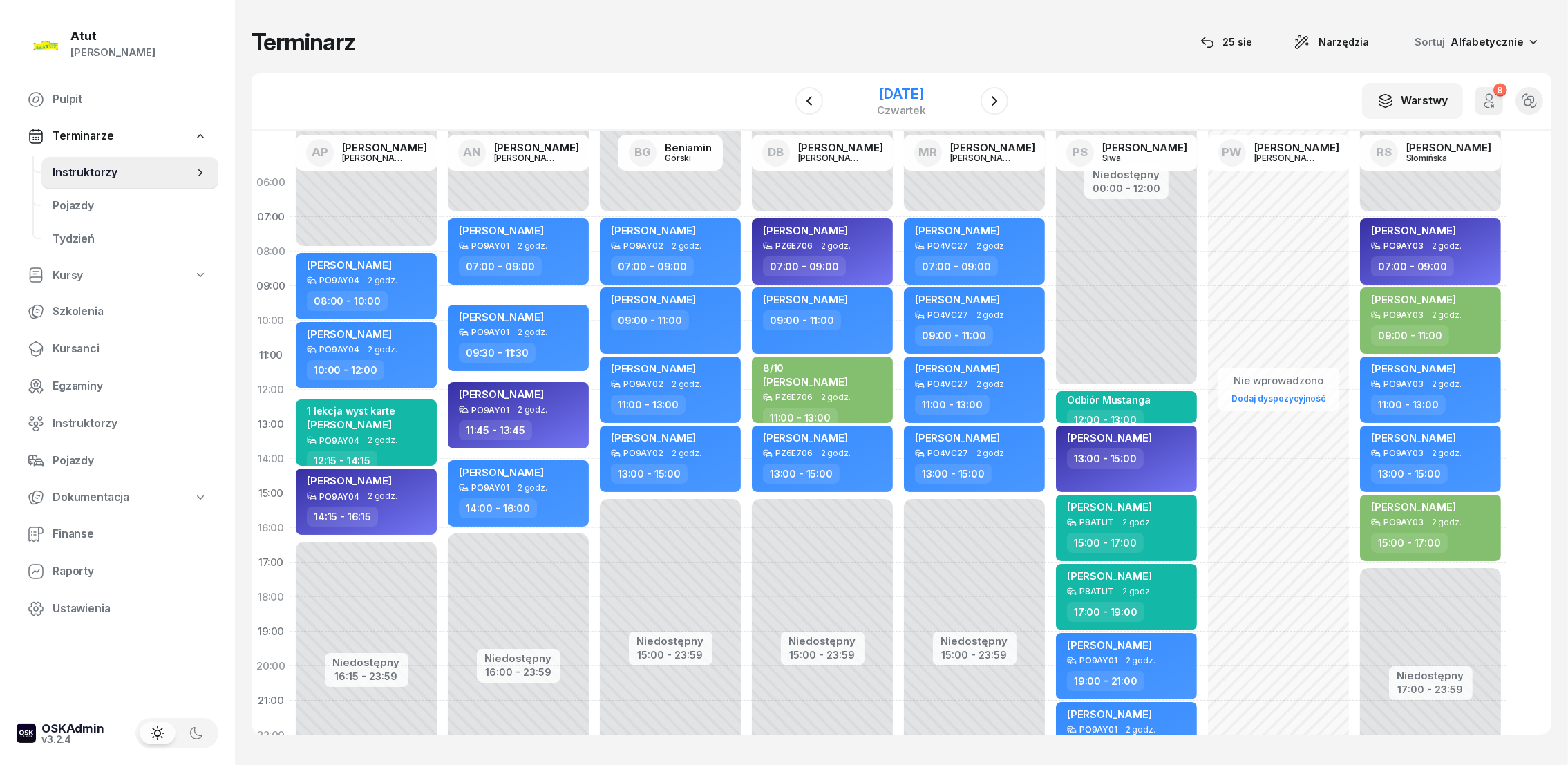
click at [919, 91] on div "[DATE]" at bounding box center [901, 94] width 49 height 14
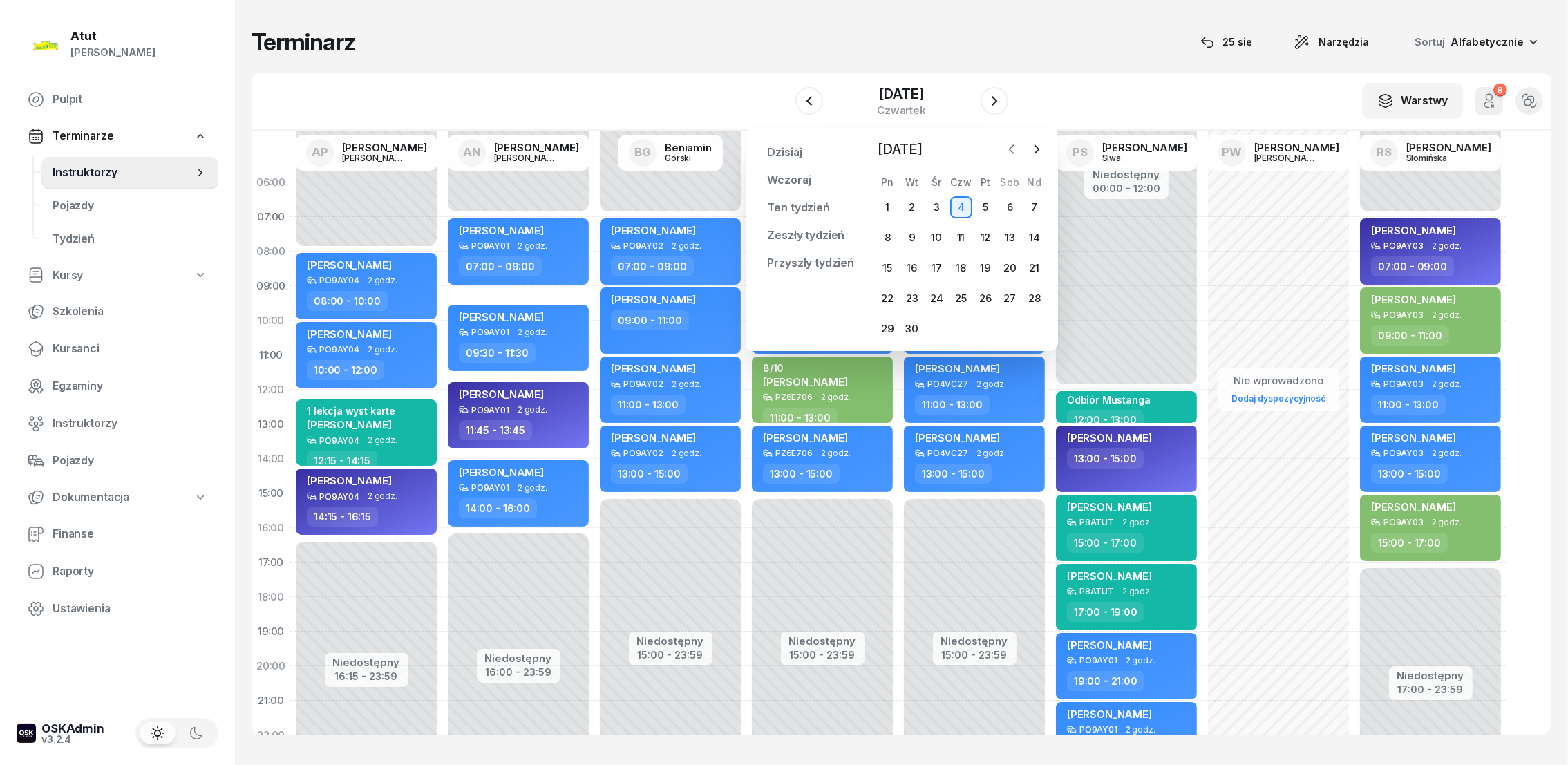
click at [1012, 149] on icon "button" at bounding box center [1011, 149] width 14 height 14
click at [913, 327] on div "26" at bounding box center [912, 329] width 22 height 22
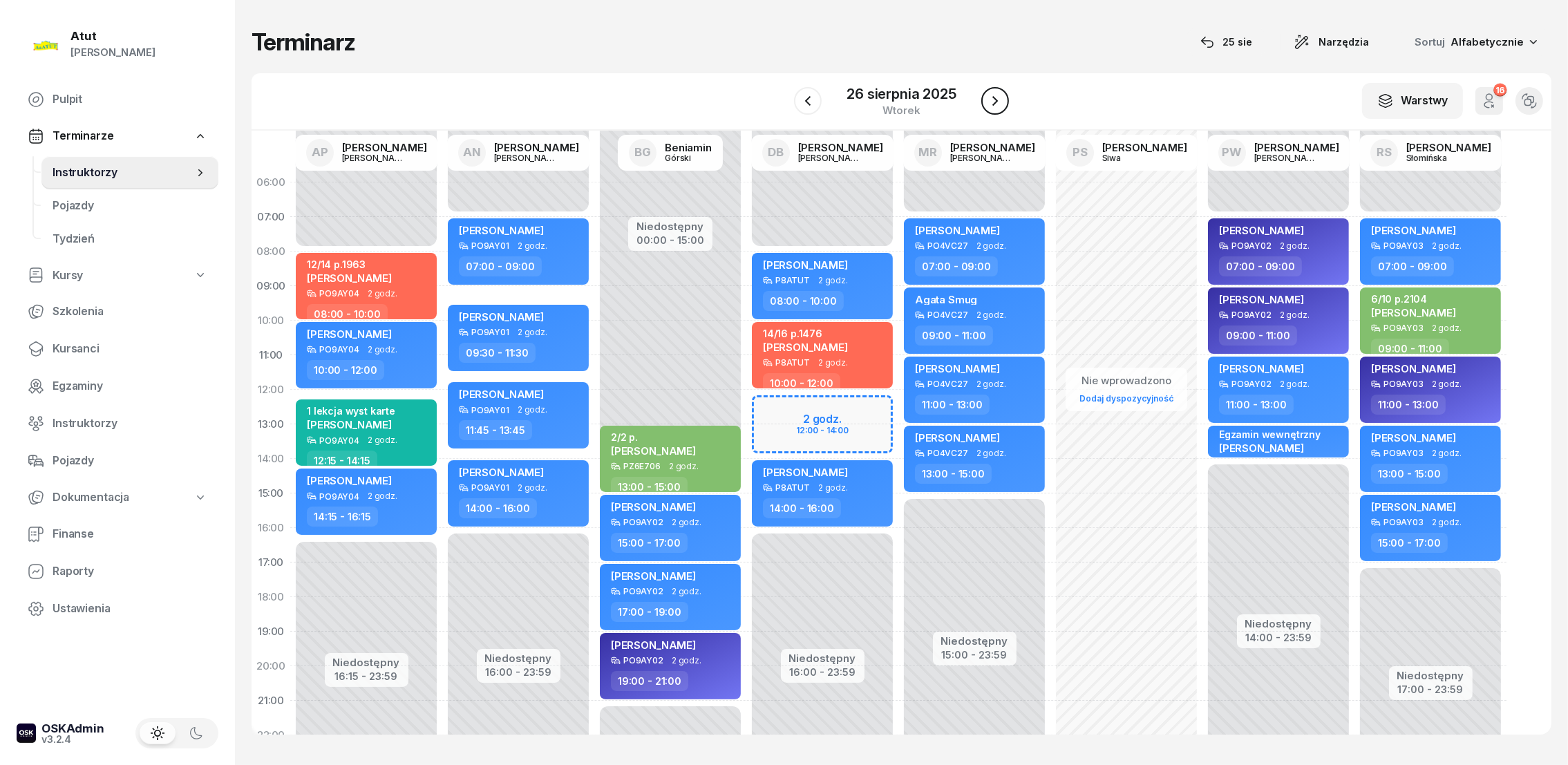
click at [992, 99] on icon "button" at bounding box center [994, 100] width 16 height 16
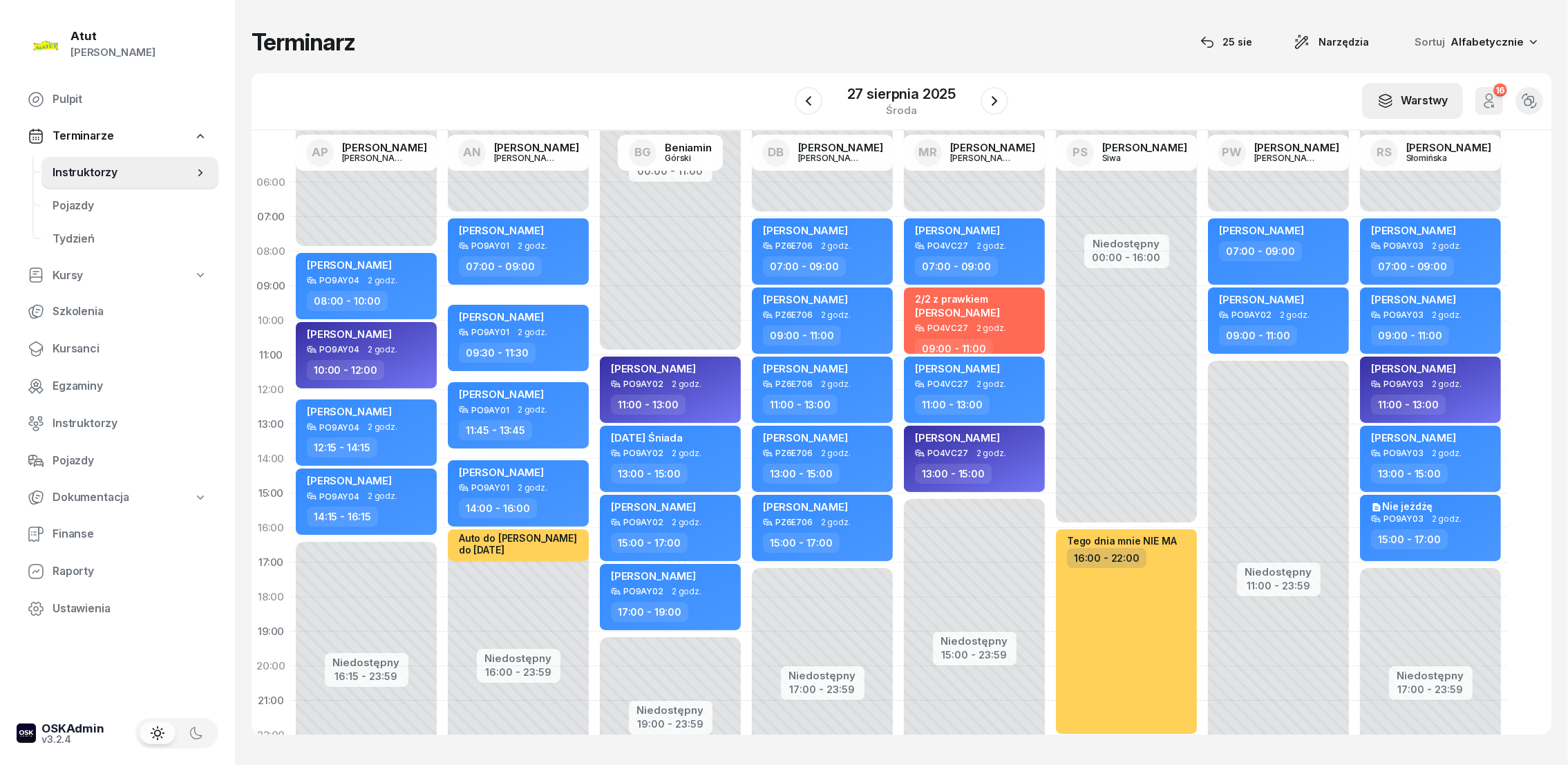
click at [1395, 108] on div "Warstwy" at bounding box center [1412, 100] width 70 height 18
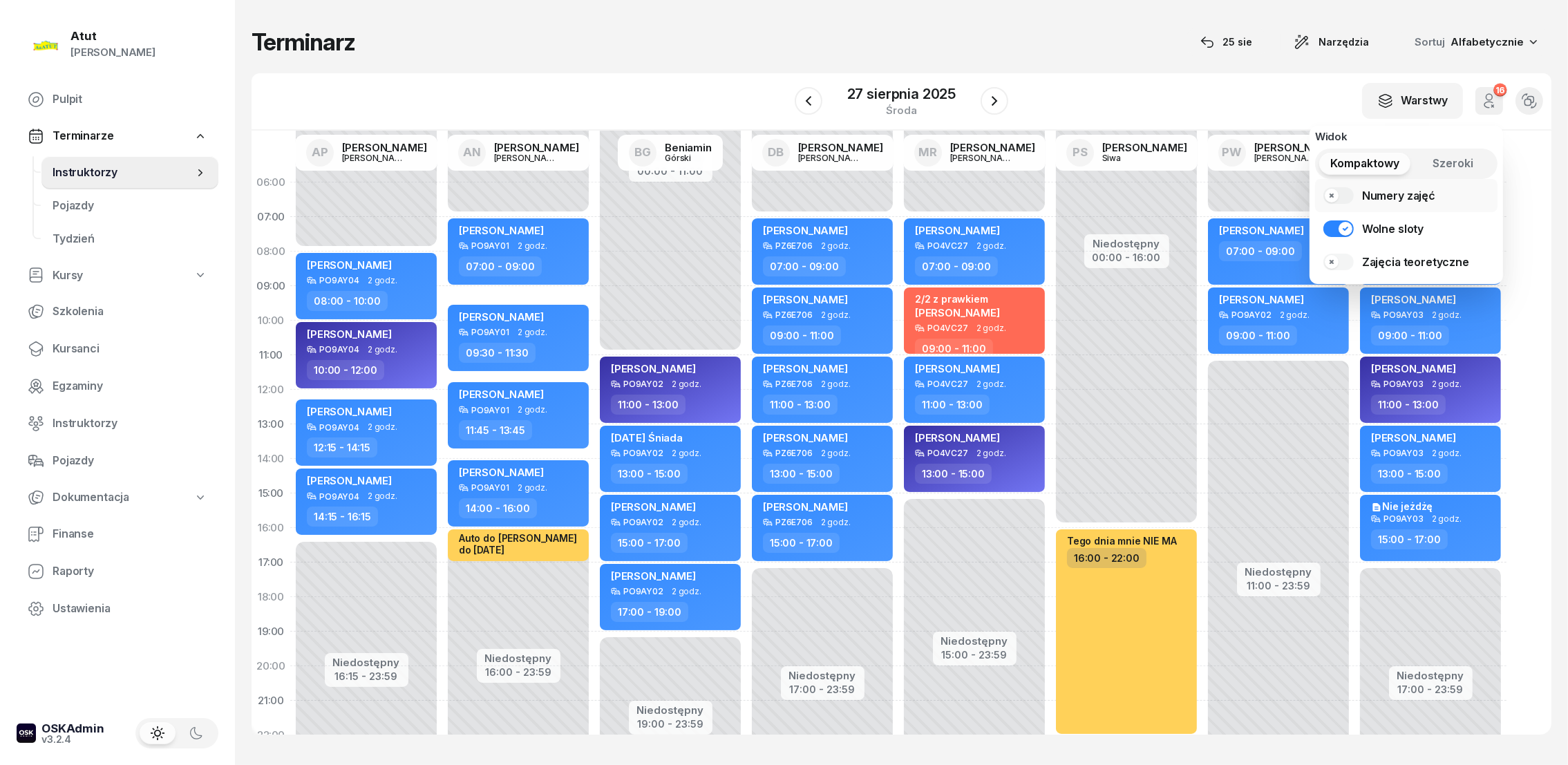
click at [1342, 199] on link "Numery zajęć" at bounding box center [1406, 195] width 182 height 33
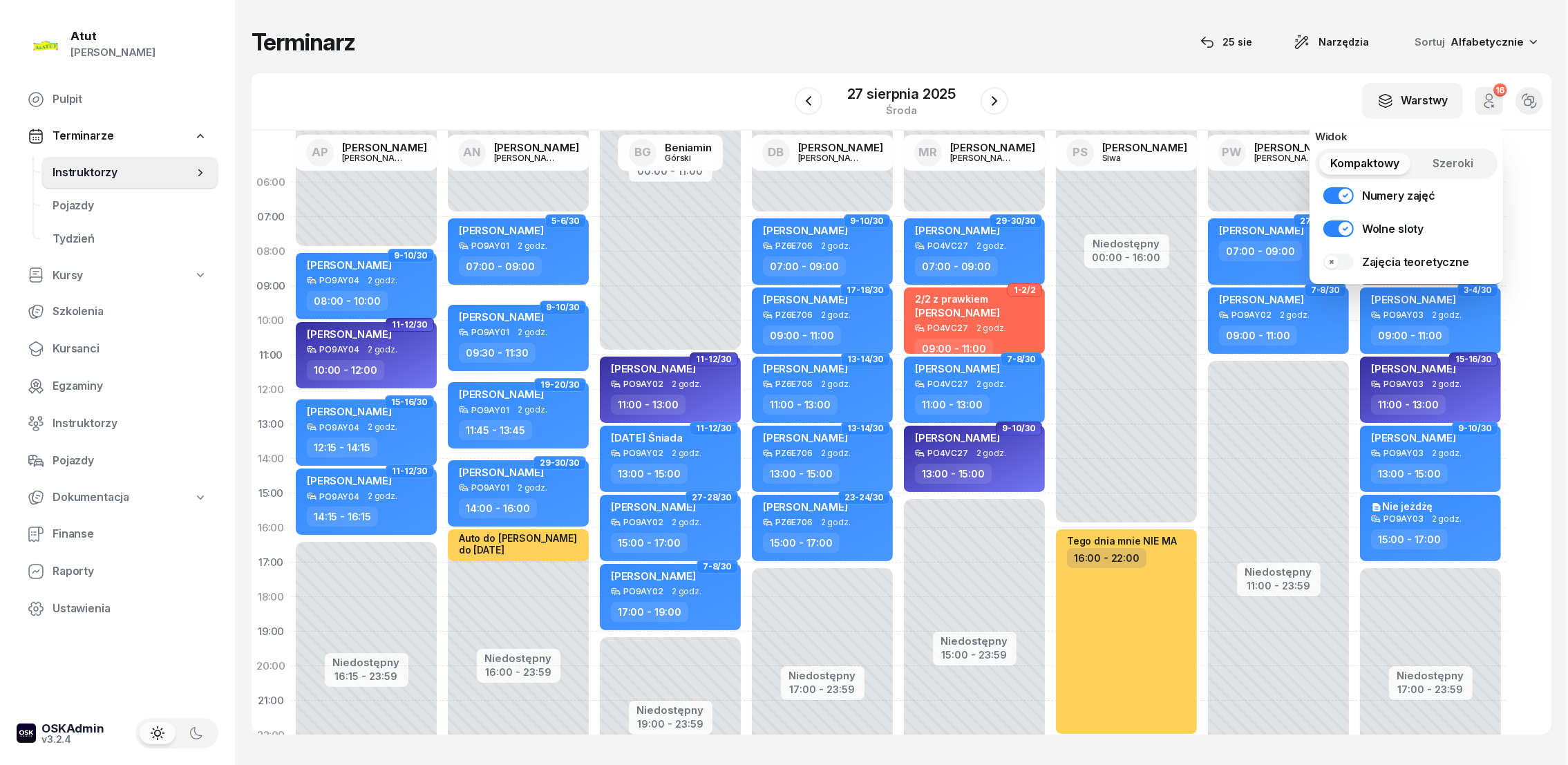
click at [1163, 78] on div "W Wybierz AP Adam Pytlak AN Artur Nowakowski BG Beniamin Górski DB Dariusz Bańk…" at bounding box center [901, 102] width 1300 height 57
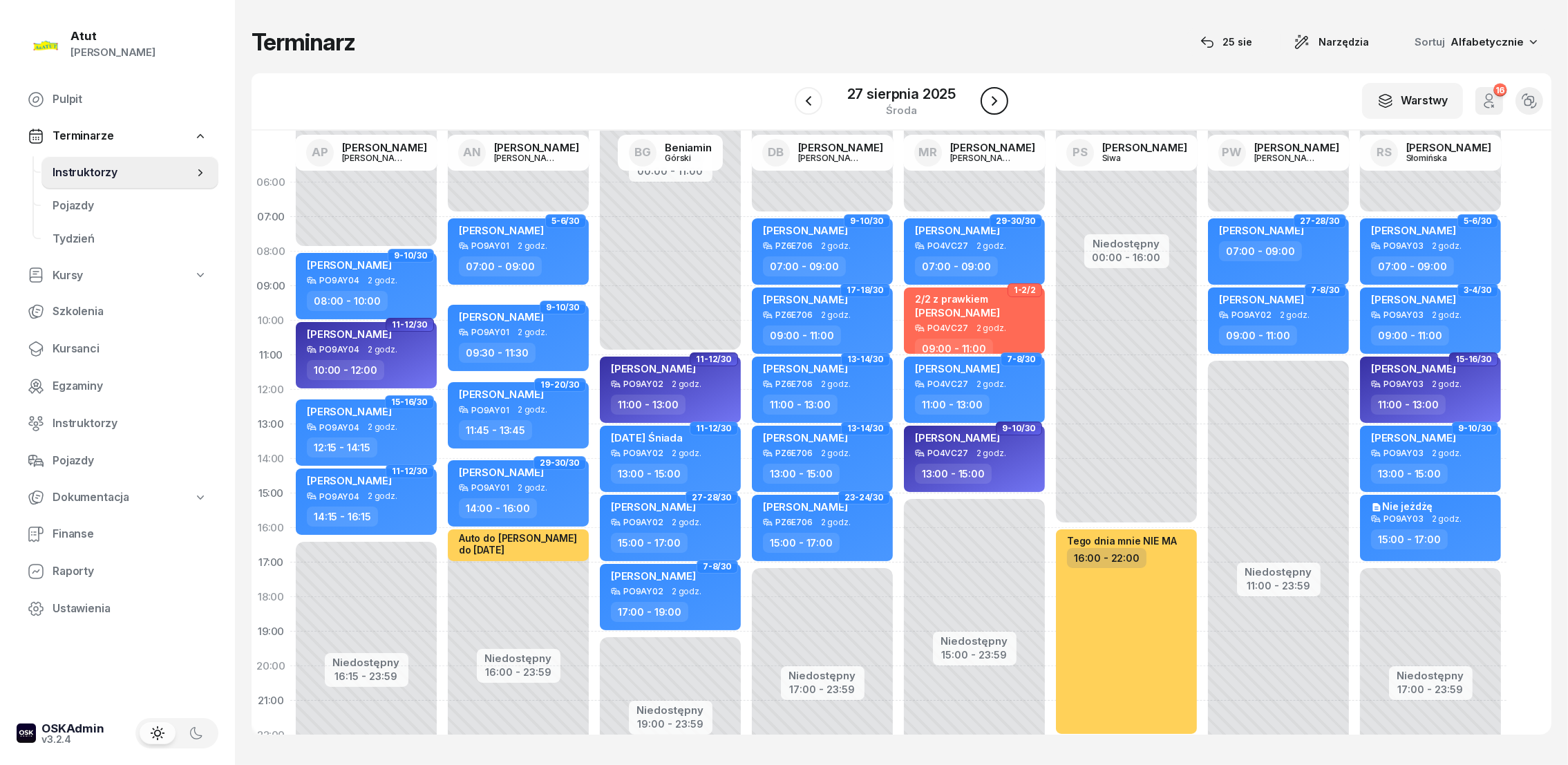
click at [994, 104] on icon "button" at bounding box center [993, 100] width 16 height 16
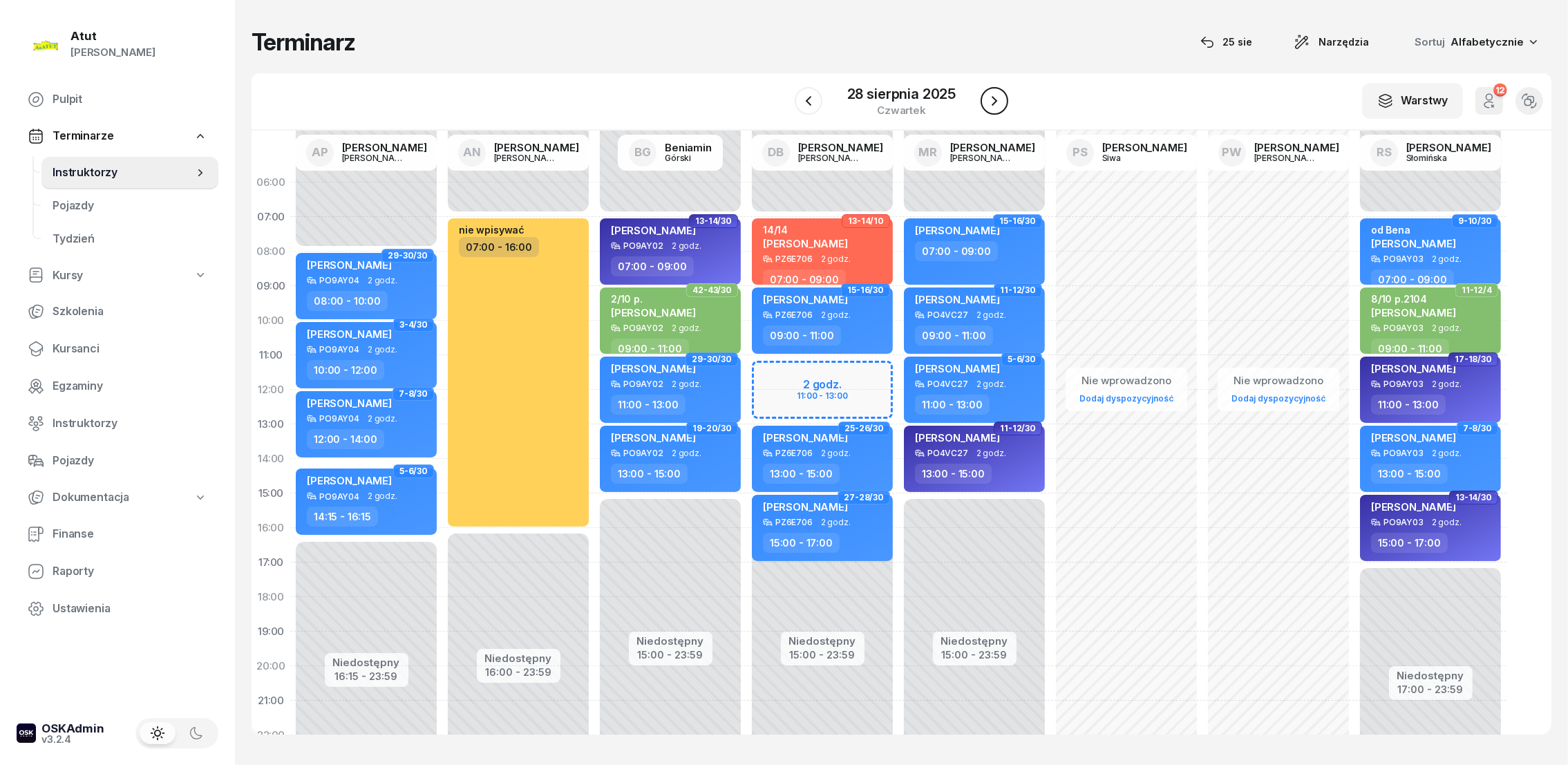
click at [988, 96] on icon "button" at bounding box center [993, 100] width 16 height 16
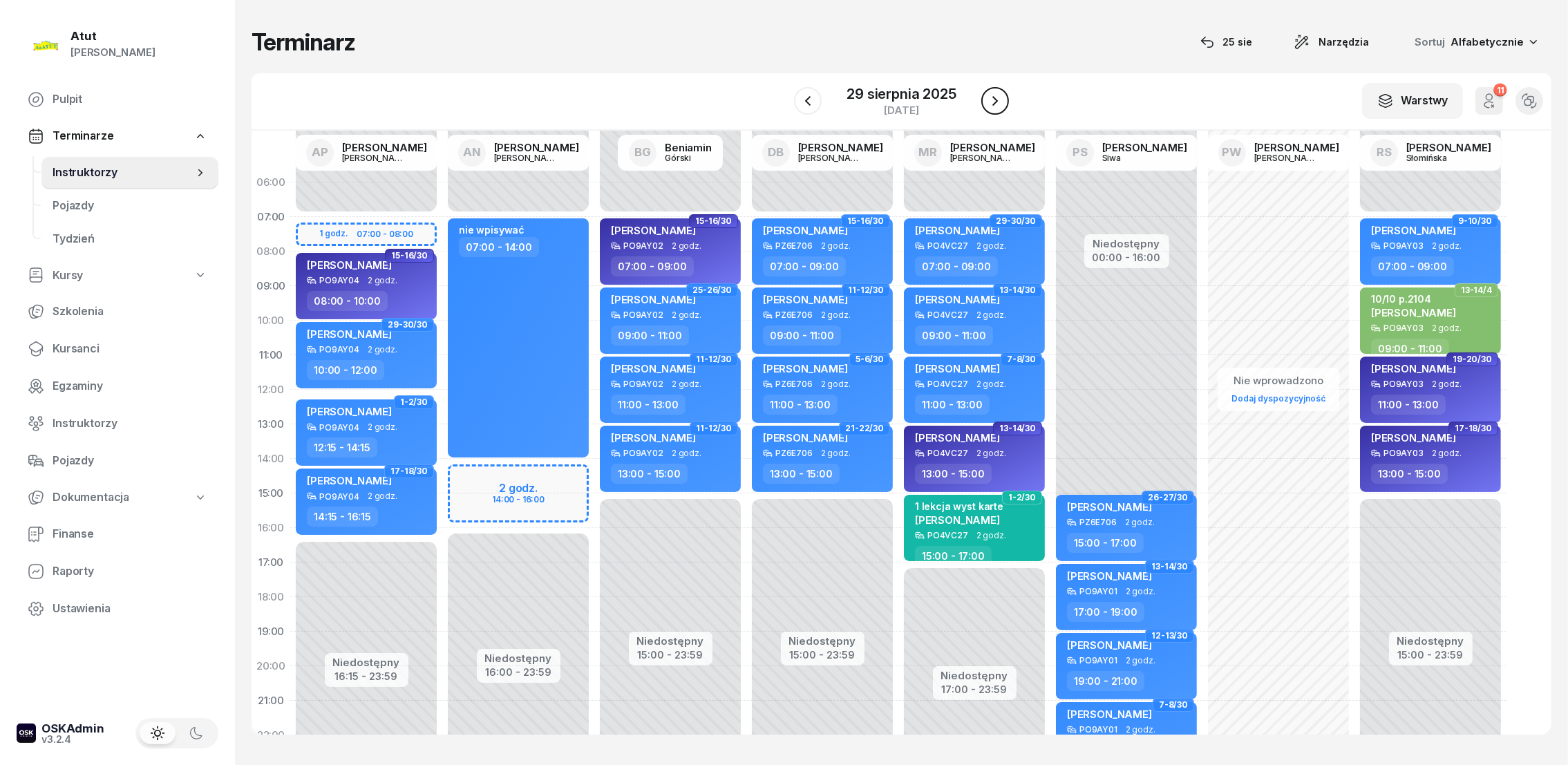
click at [989, 96] on icon "button" at bounding box center [994, 100] width 16 height 16
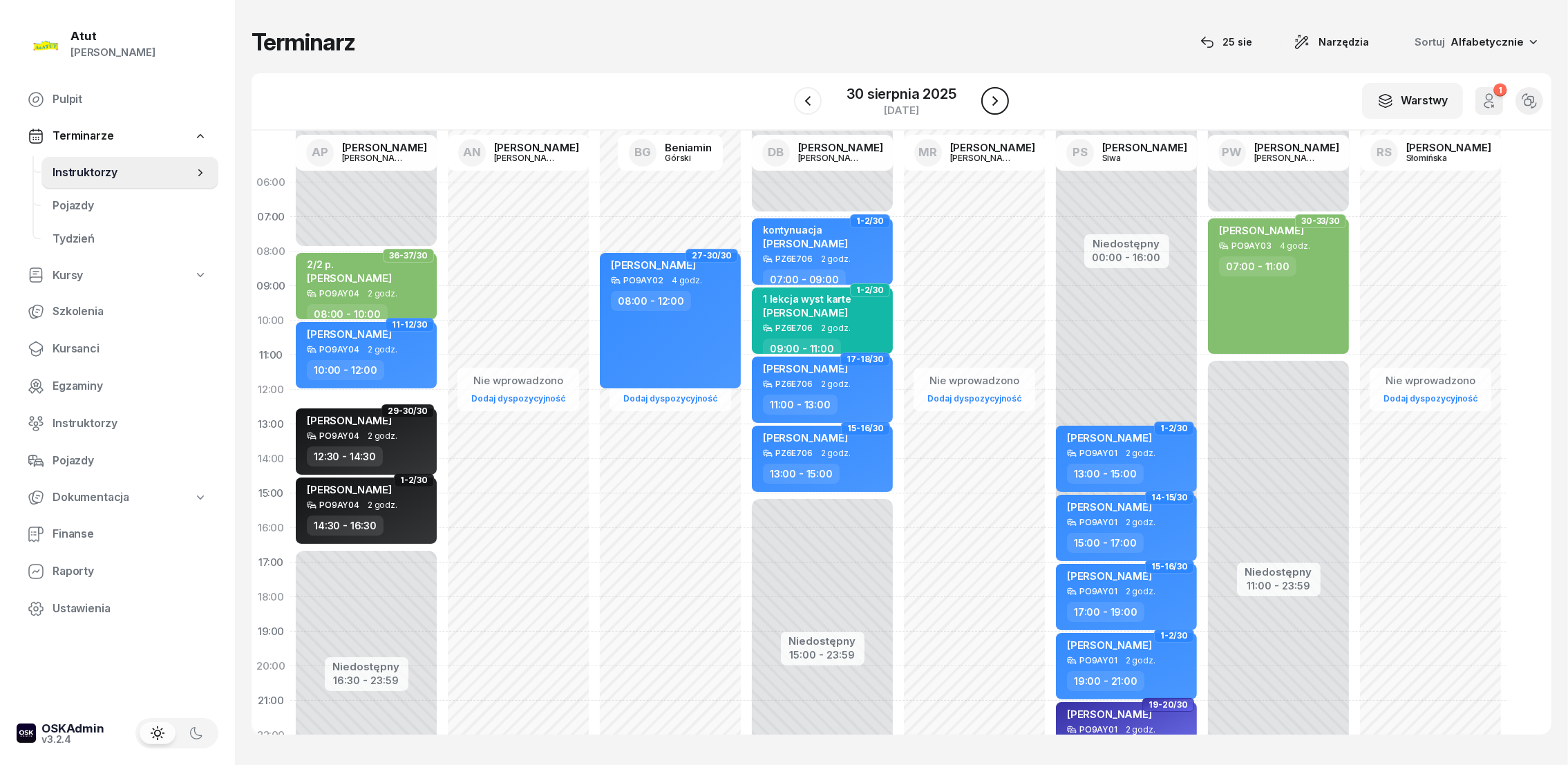
click at [989, 92] on icon "button" at bounding box center [994, 100] width 16 height 16
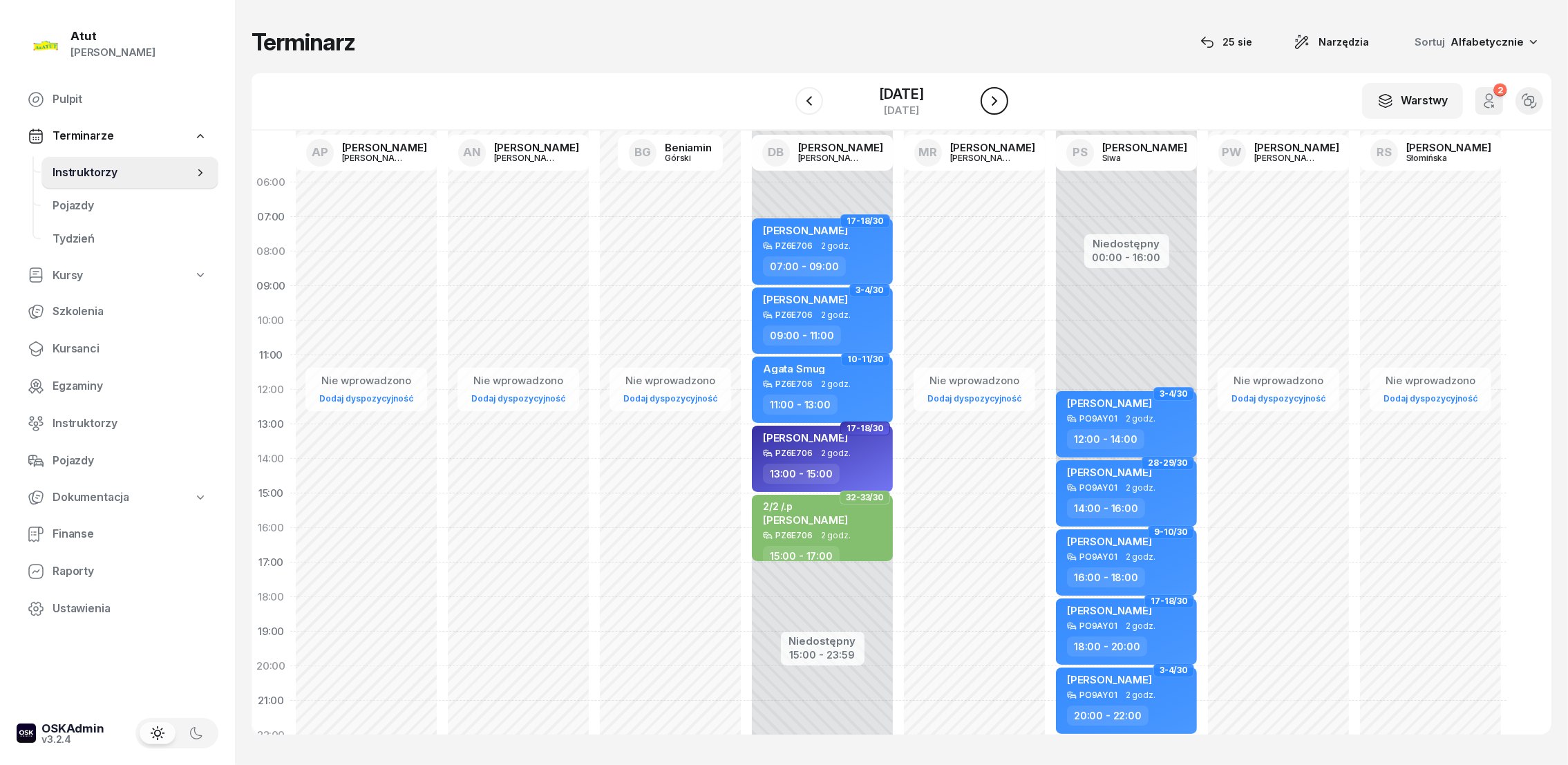
click at [989, 92] on icon "button" at bounding box center [993, 100] width 16 height 16
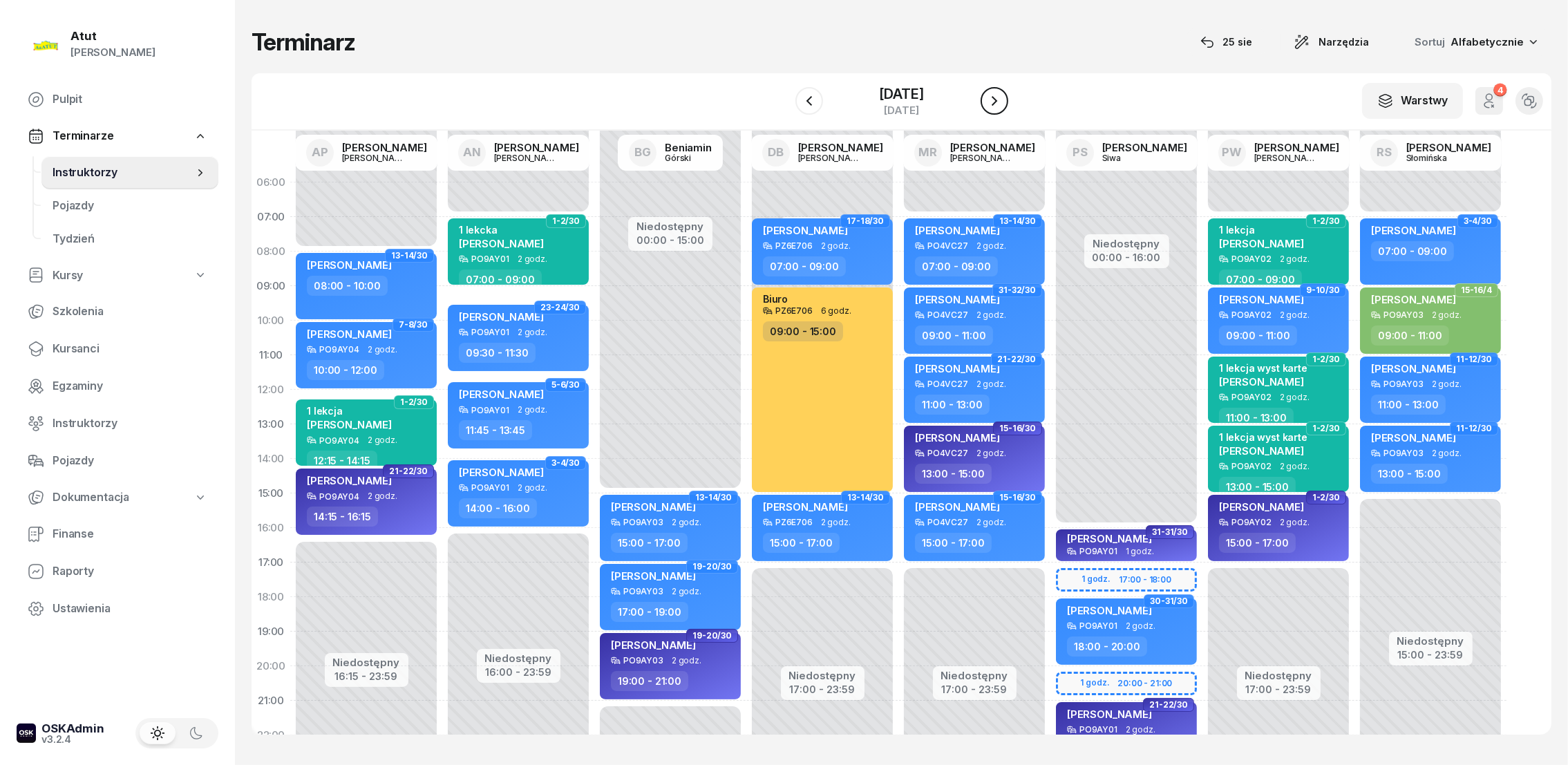
click at [1001, 92] on icon "button" at bounding box center [993, 100] width 16 height 16
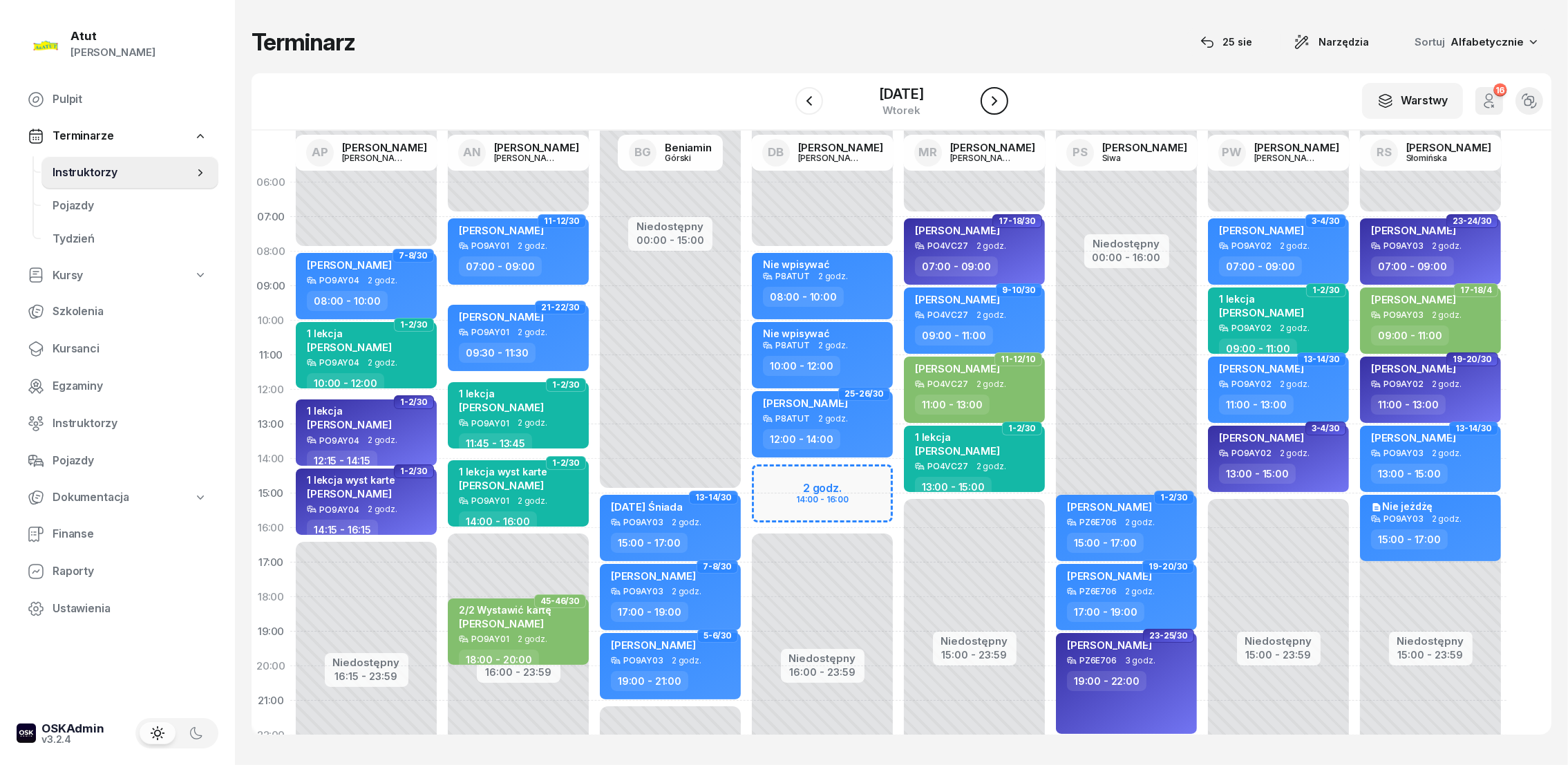
click at [987, 99] on icon "button" at bounding box center [993, 100] width 16 height 16
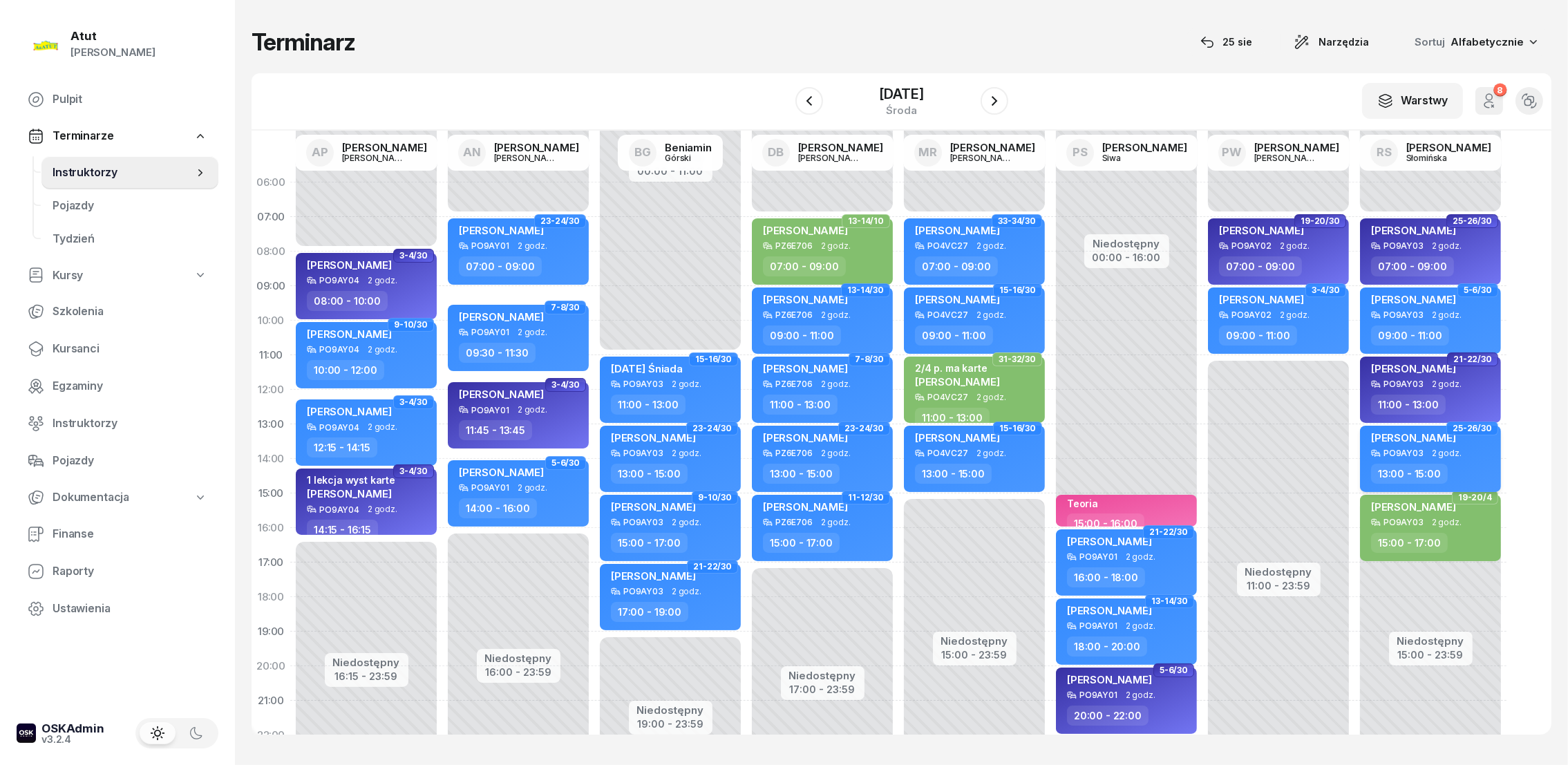
click at [1402, 439] on span "[PERSON_NAME]" at bounding box center [1412, 437] width 85 height 13
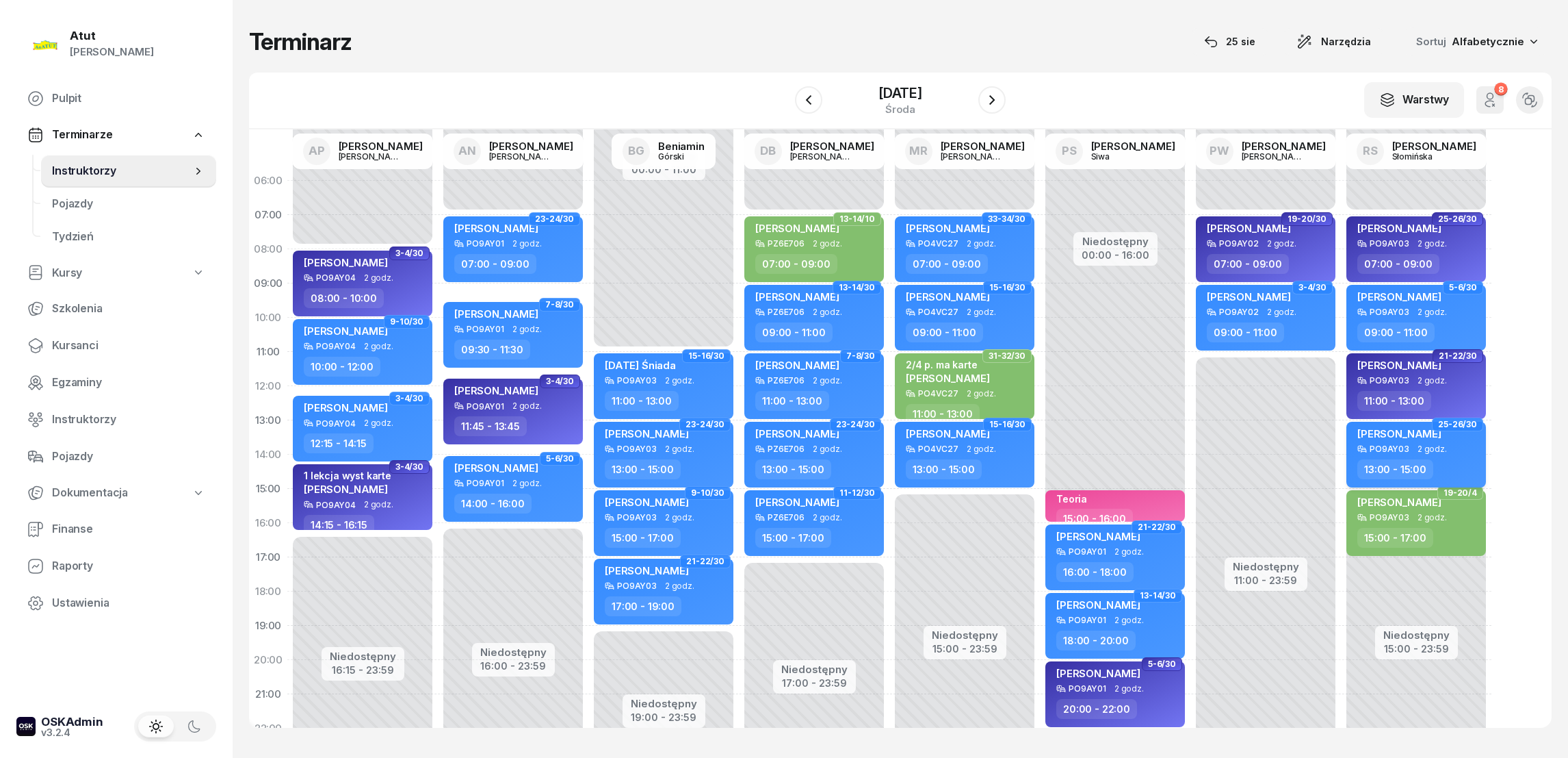
select select "13"
select select "15"
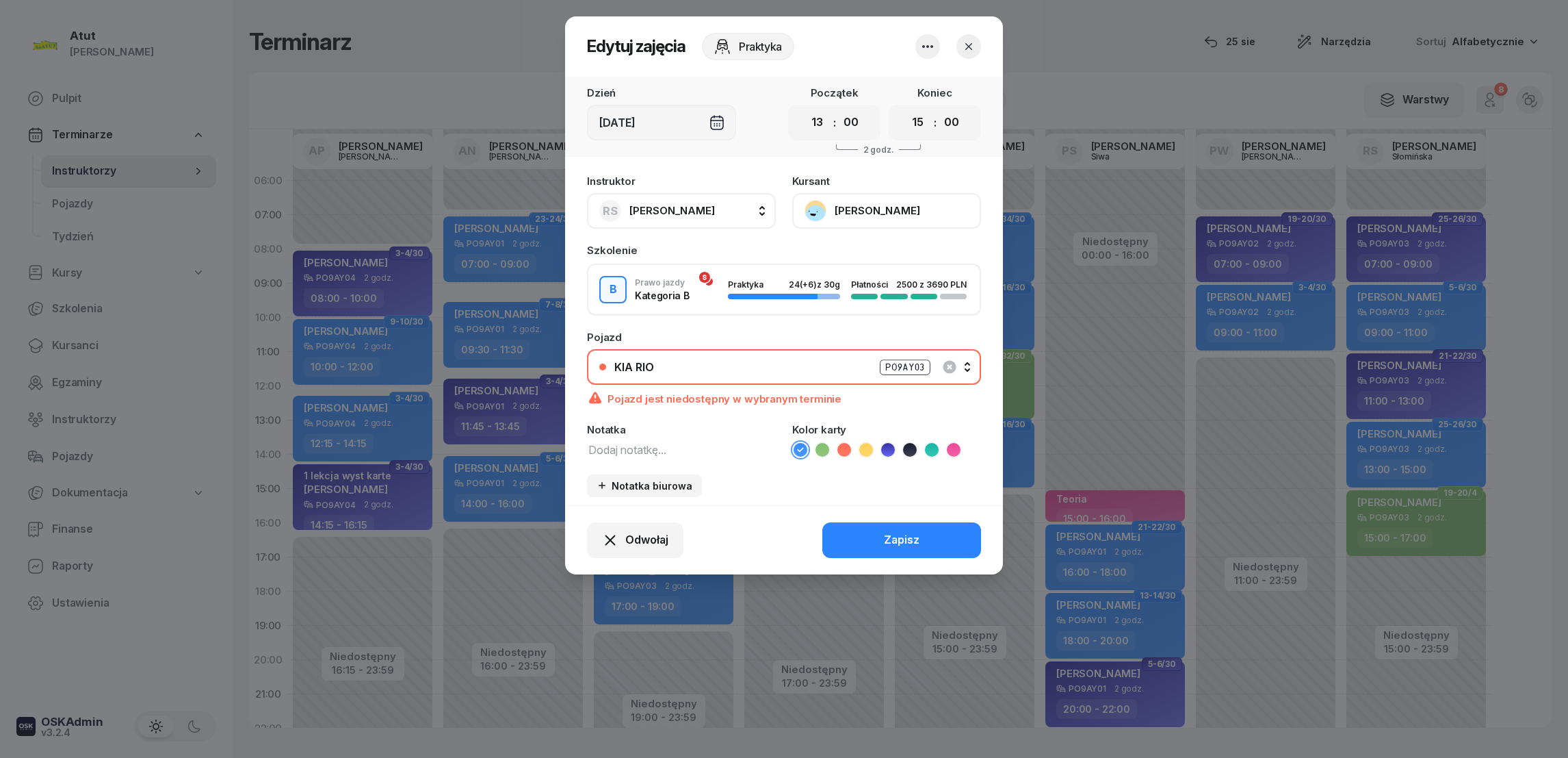
click at [836, 208] on button "[PERSON_NAME]" at bounding box center [886, 211] width 189 height 36
click at [819, 253] on div "Otwórz profil" at bounding box center [836, 257] width 66 height 18
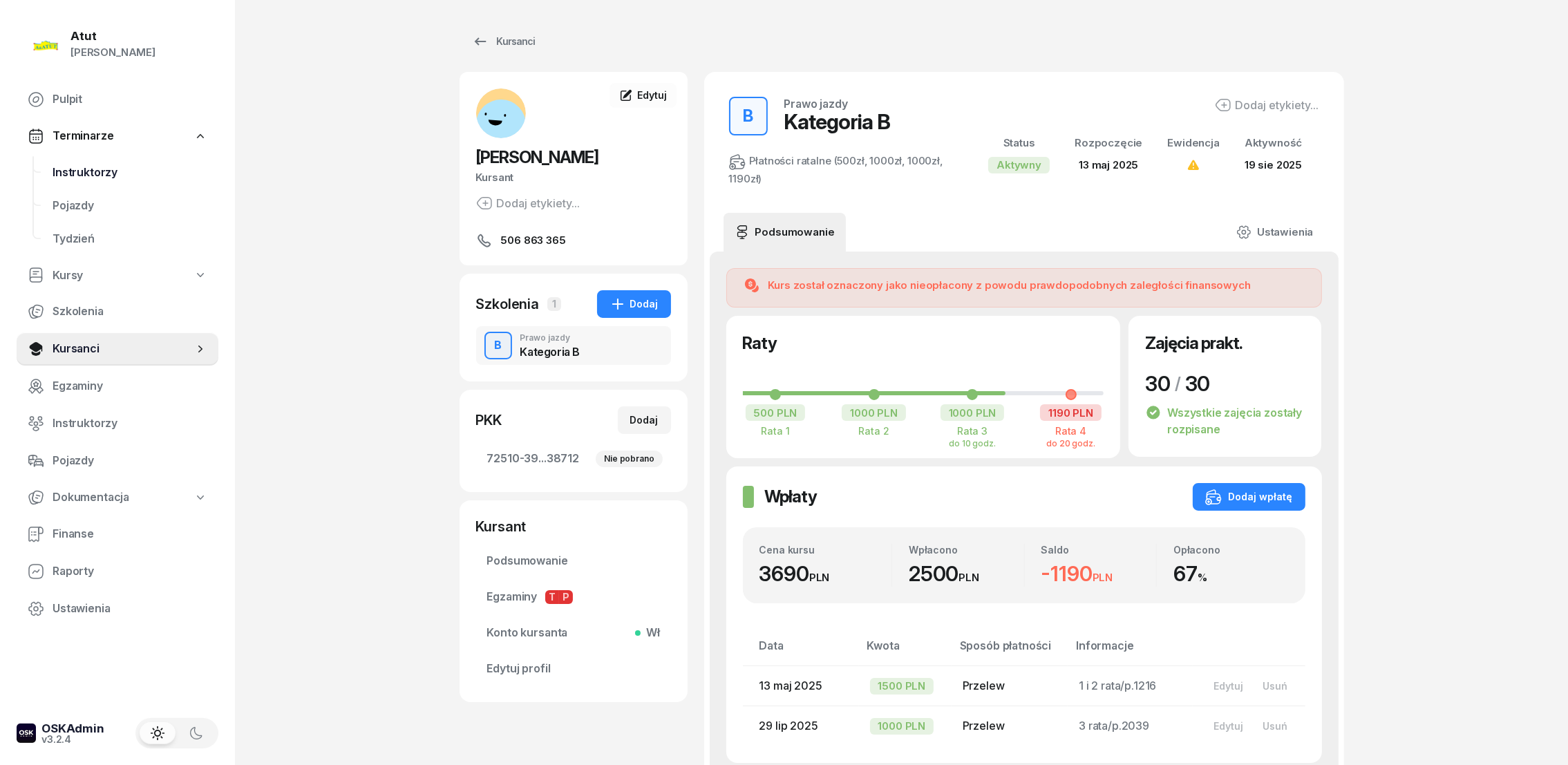
click at [72, 170] on span "Instruktorzy" at bounding box center [129, 173] width 155 height 18
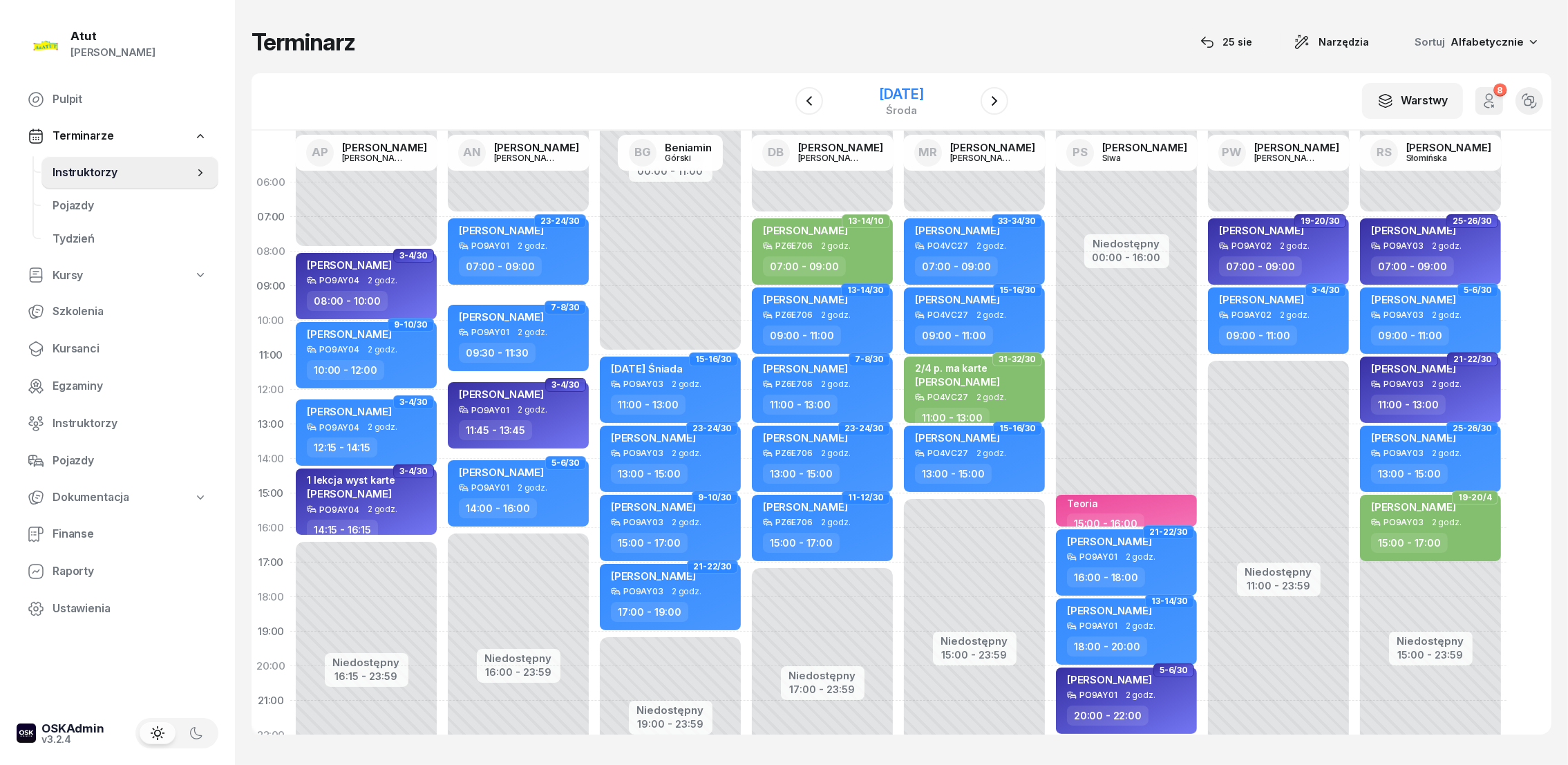
click at [879, 94] on div "[DATE]" at bounding box center [901, 94] width 44 height 14
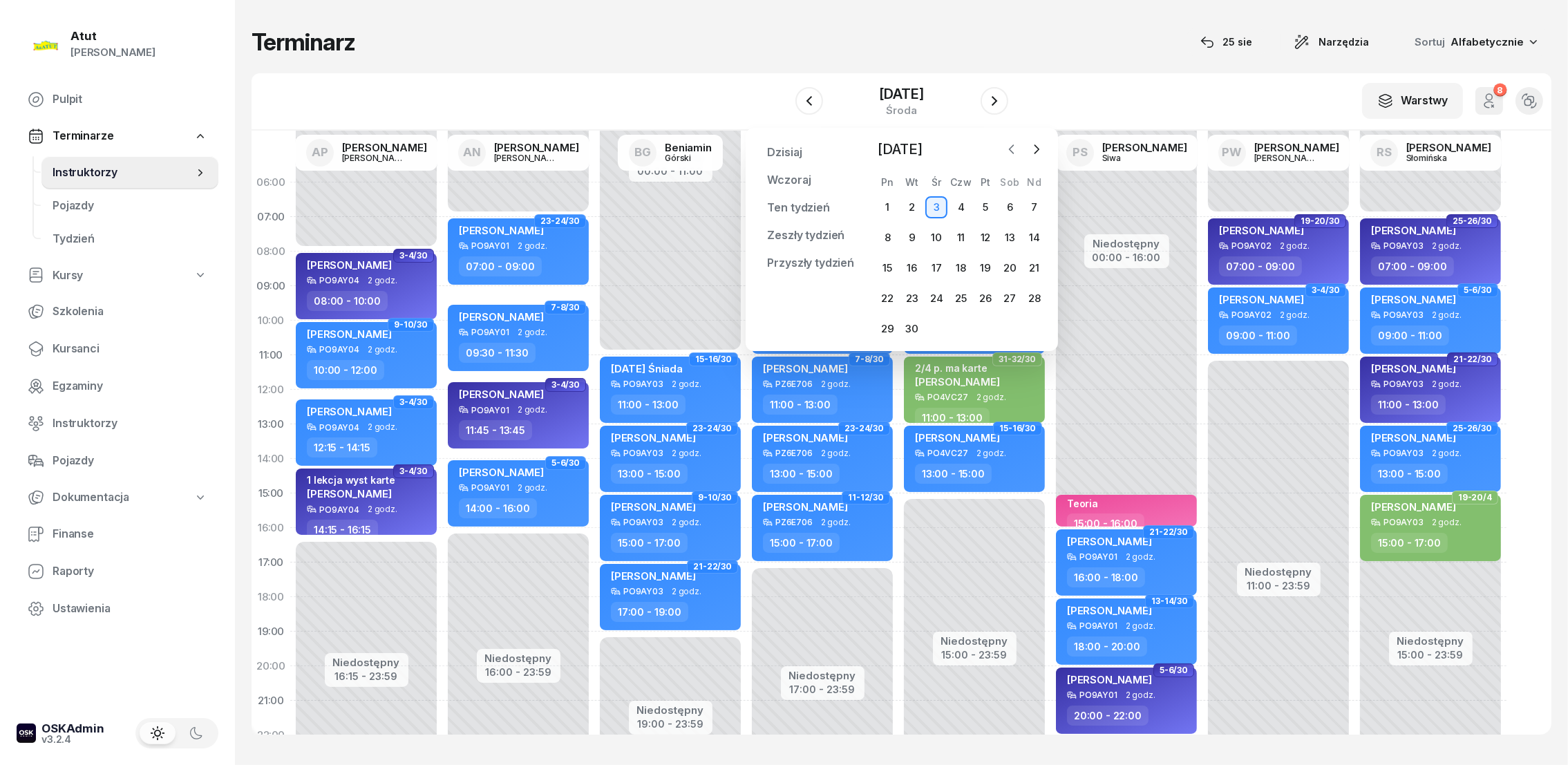
click at [1010, 145] on icon "button" at bounding box center [1011, 149] width 14 height 14
click at [913, 300] on div "19" at bounding box center [912, 298] width 22 height 22
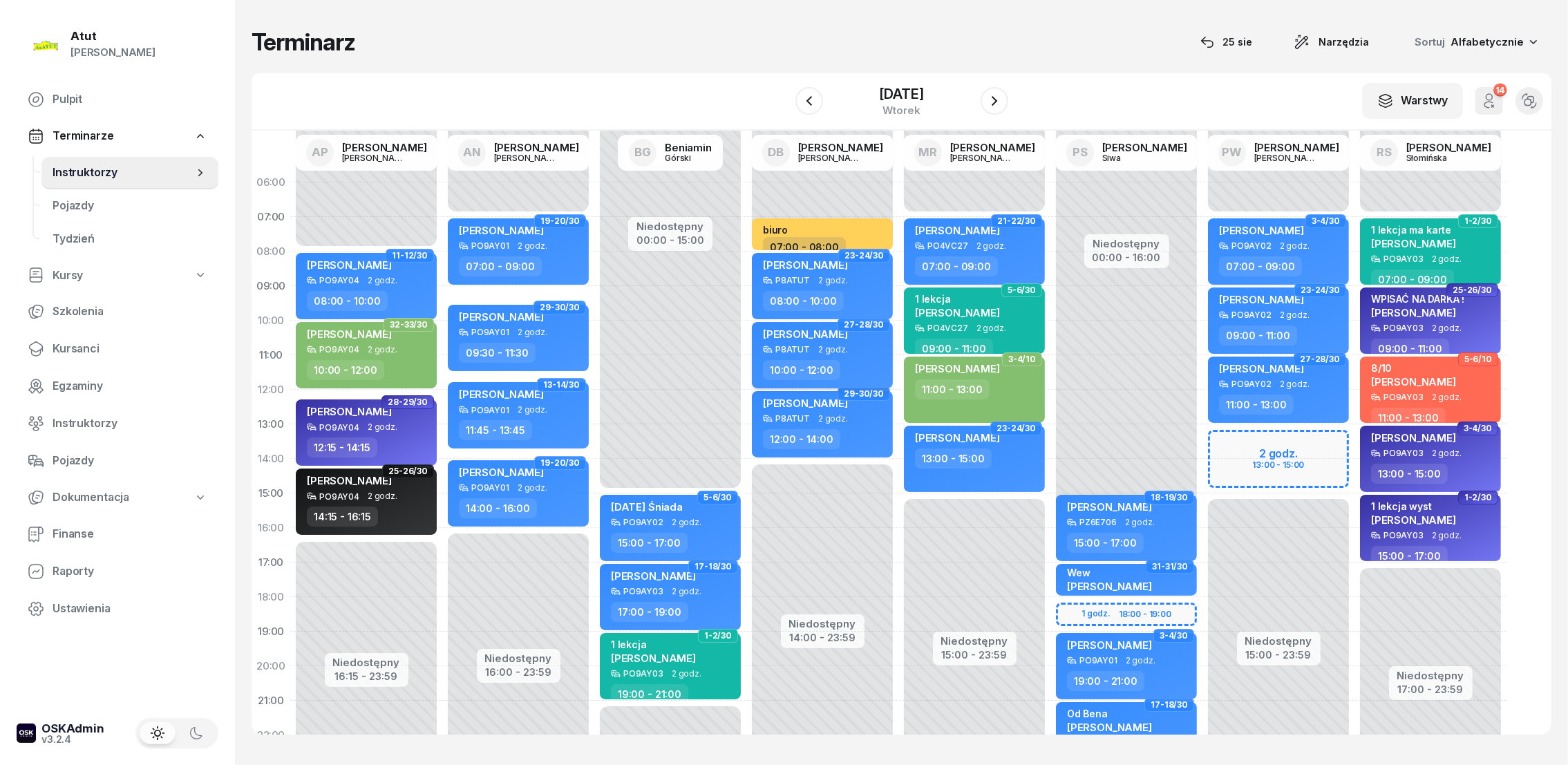
click at [815, 332] on span "[PERSON_NAME]" at bounding box center [805, 333] width 85 height 13
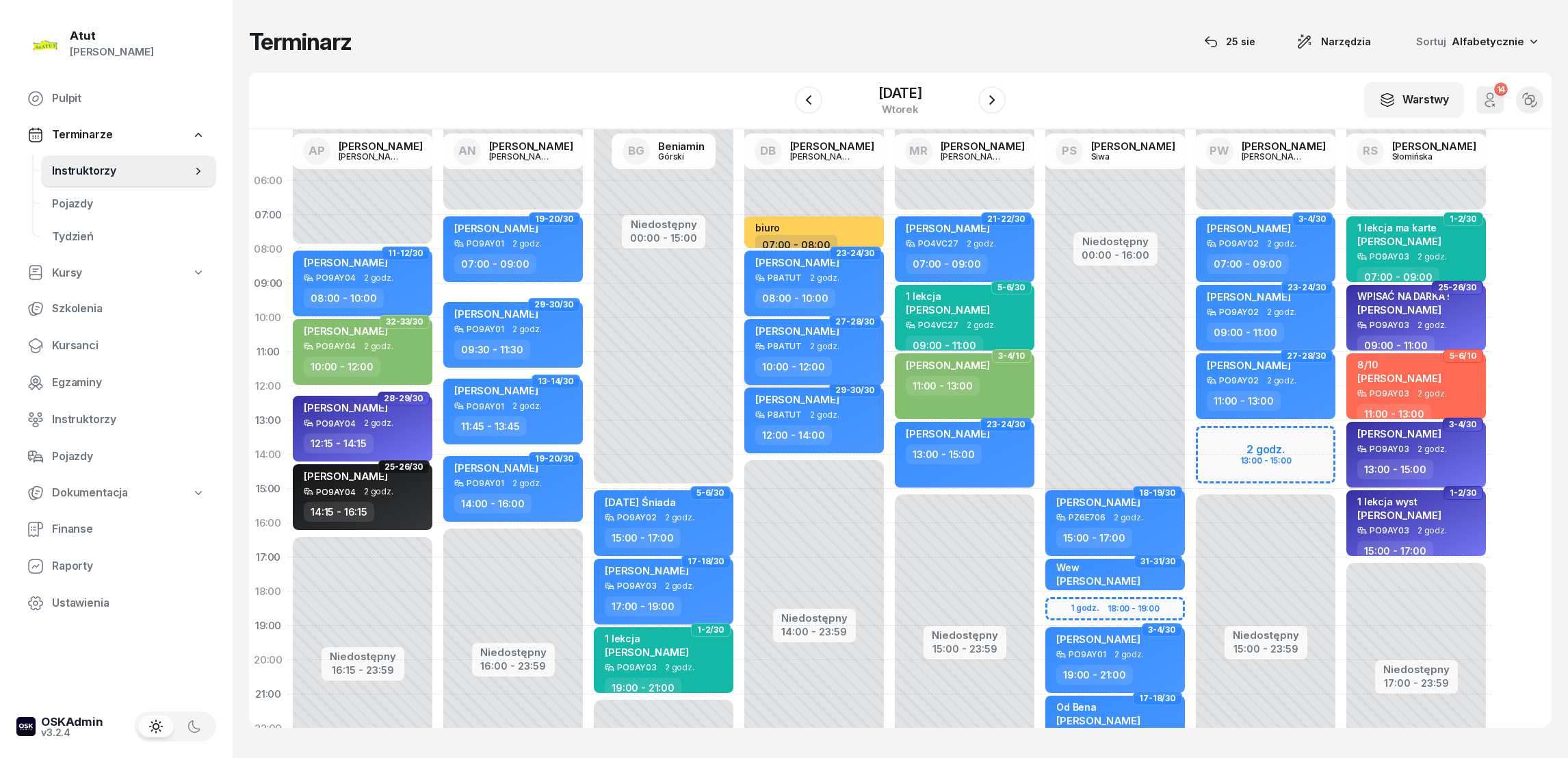
select select "10"
select select "12"
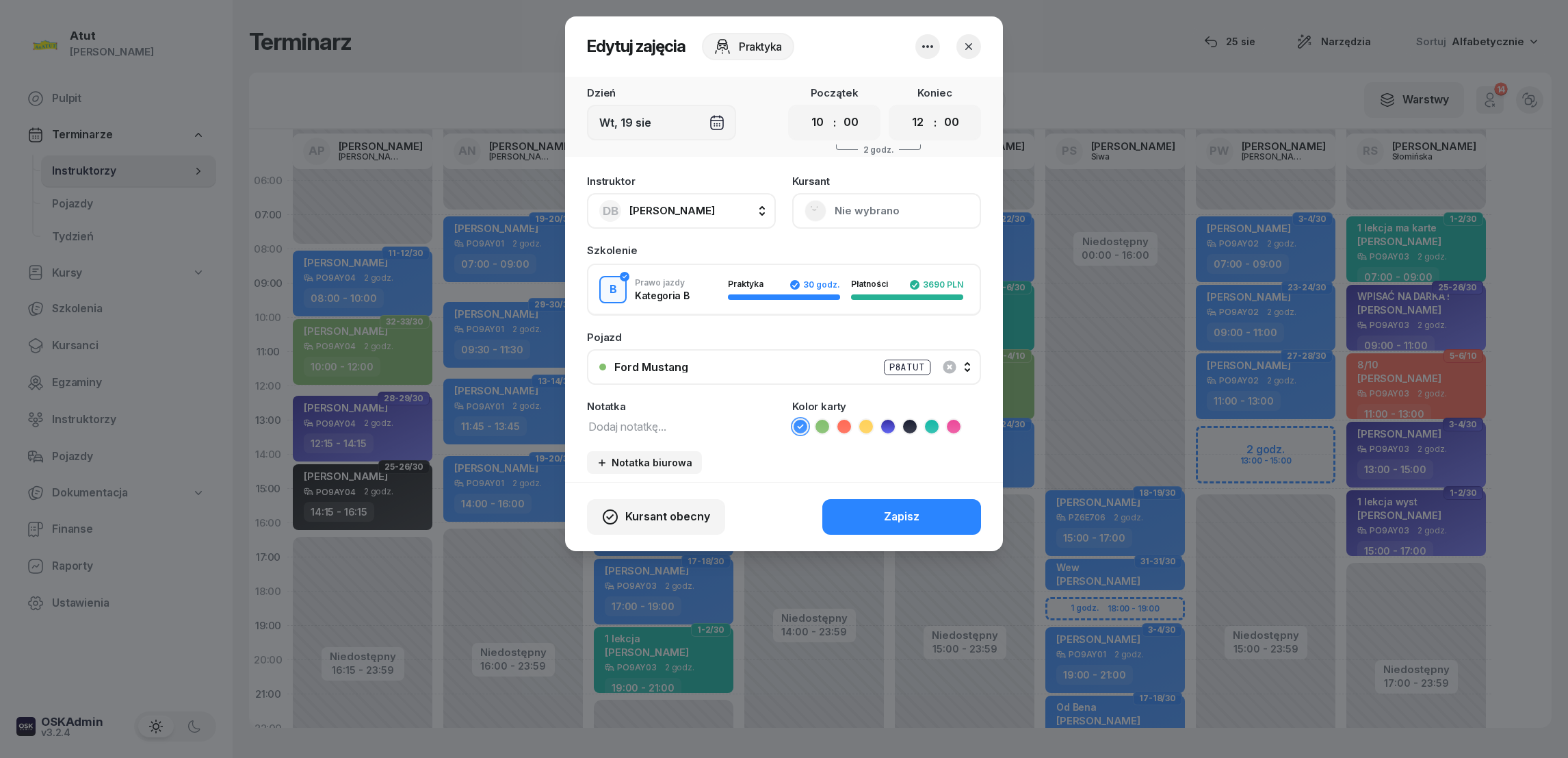
click at [869, 210] on button "Nie wybrano" at bounding box center [886, 211] width 189 height 36
click at [842, 263] on div "Otwórz profil" at bounding box center [836, 257] width 66 height 18
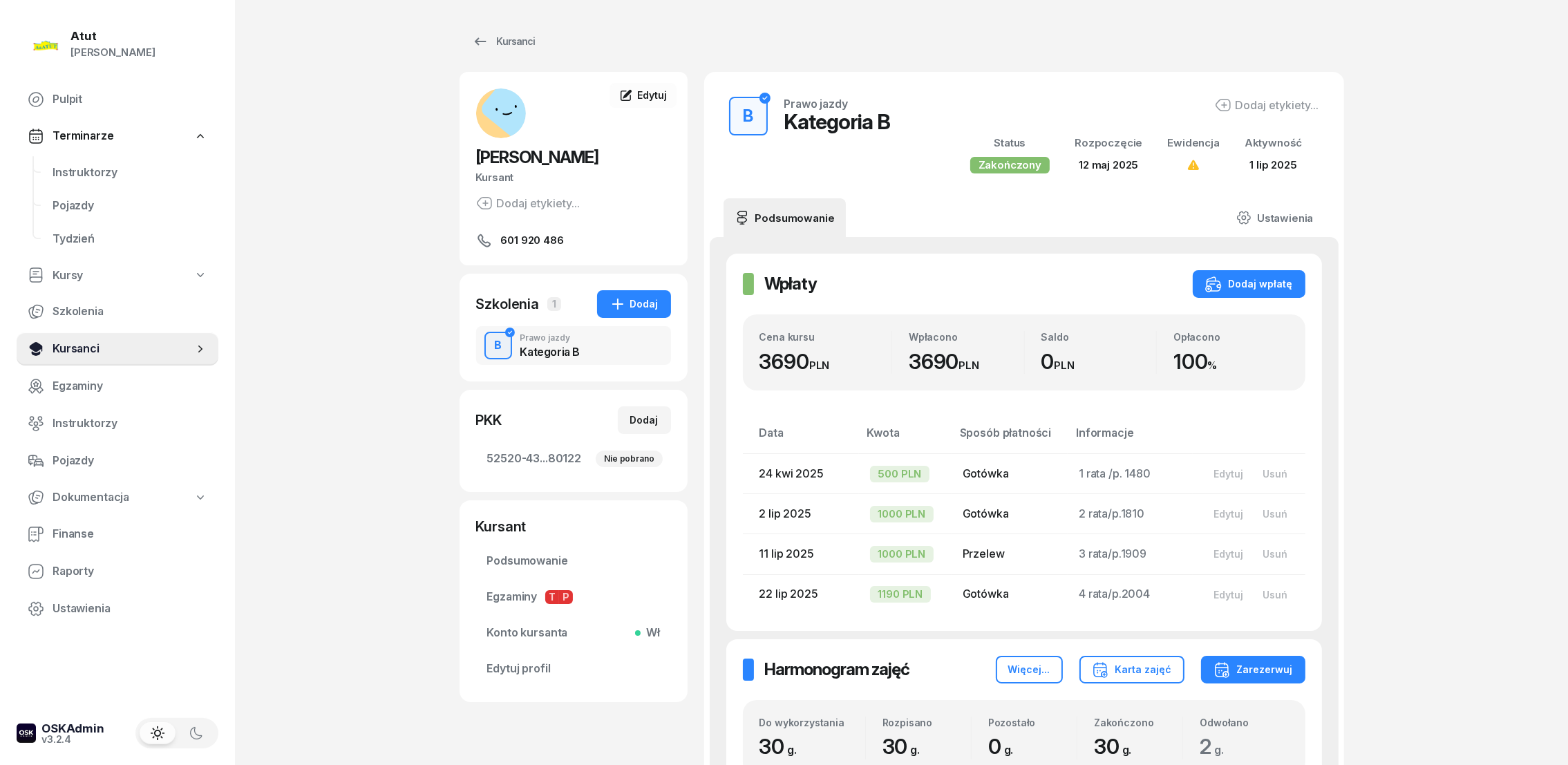
click at [85, 350] on span "Kursanci" at bounding box center [122, 349] width 141 height 18
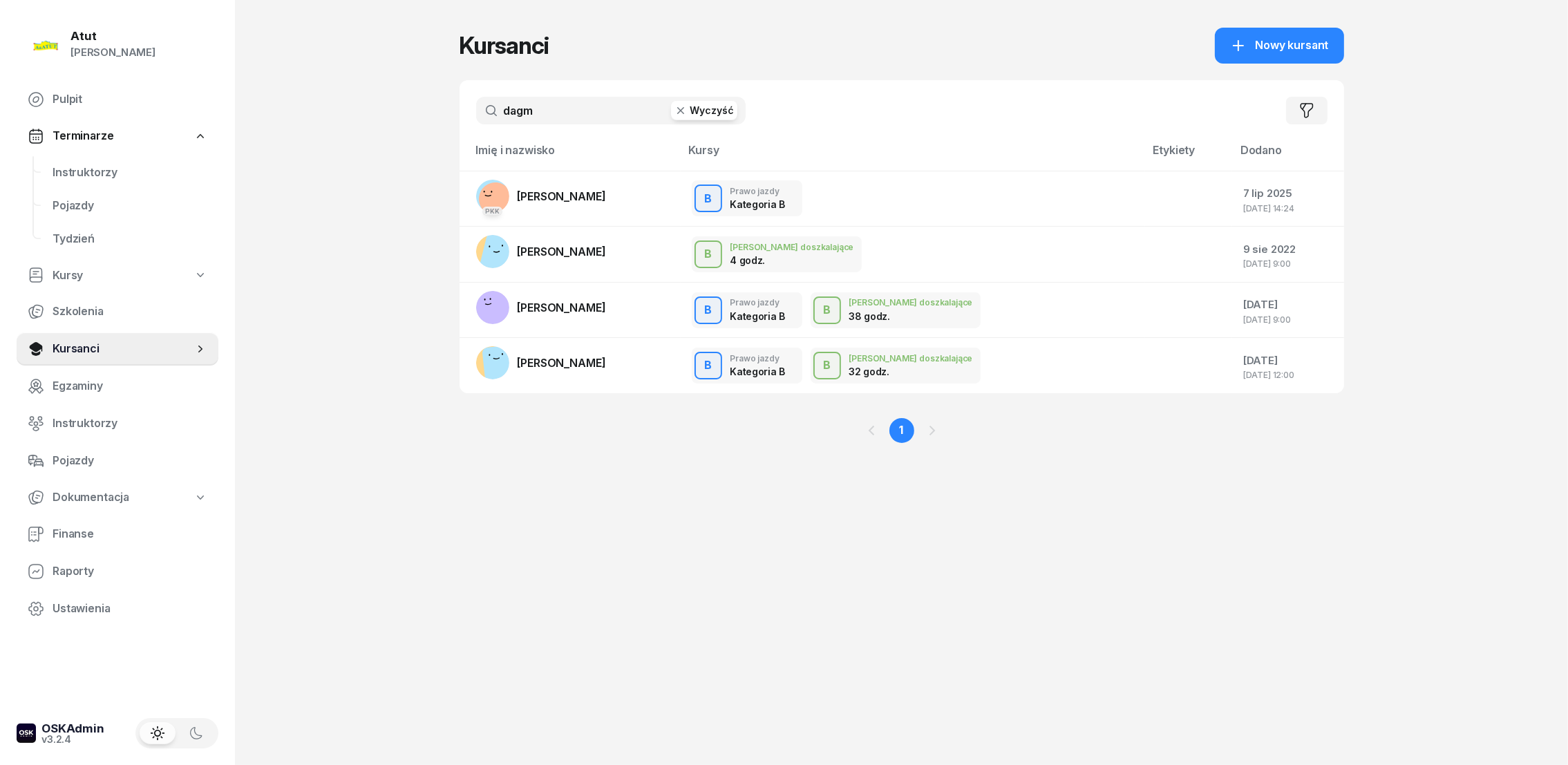
click at [702, 109] on button "Wyczyść" at bounding box center [704, 110] width 67 height 20
click at [628, 112] on input "text" at bounding box center [610, 110] width 269 height 27
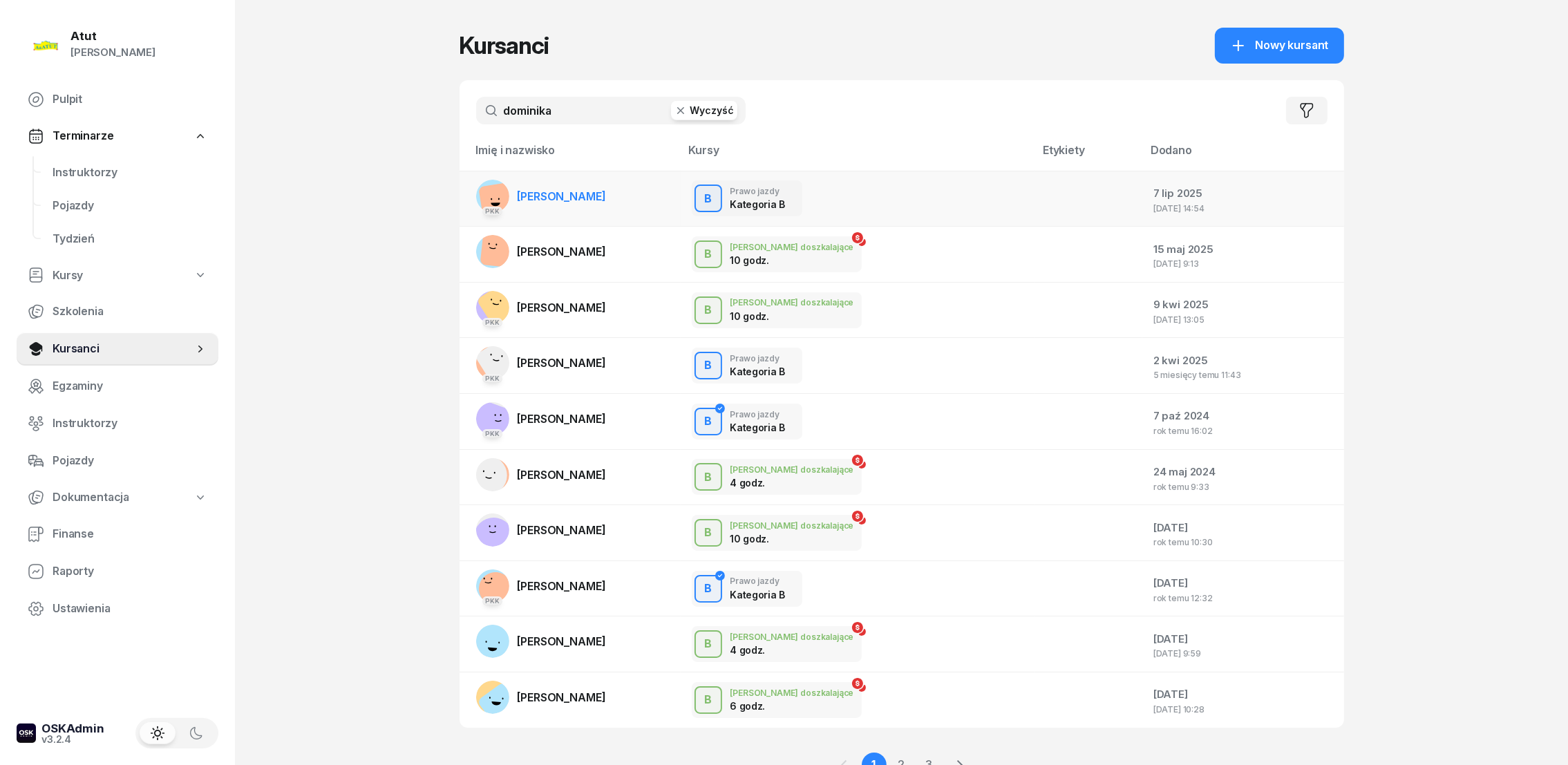
type input "dominika"
click at [539, 202] on span "[PERSON_NAME]" at bounding box center [561, 196] width 88 height 14
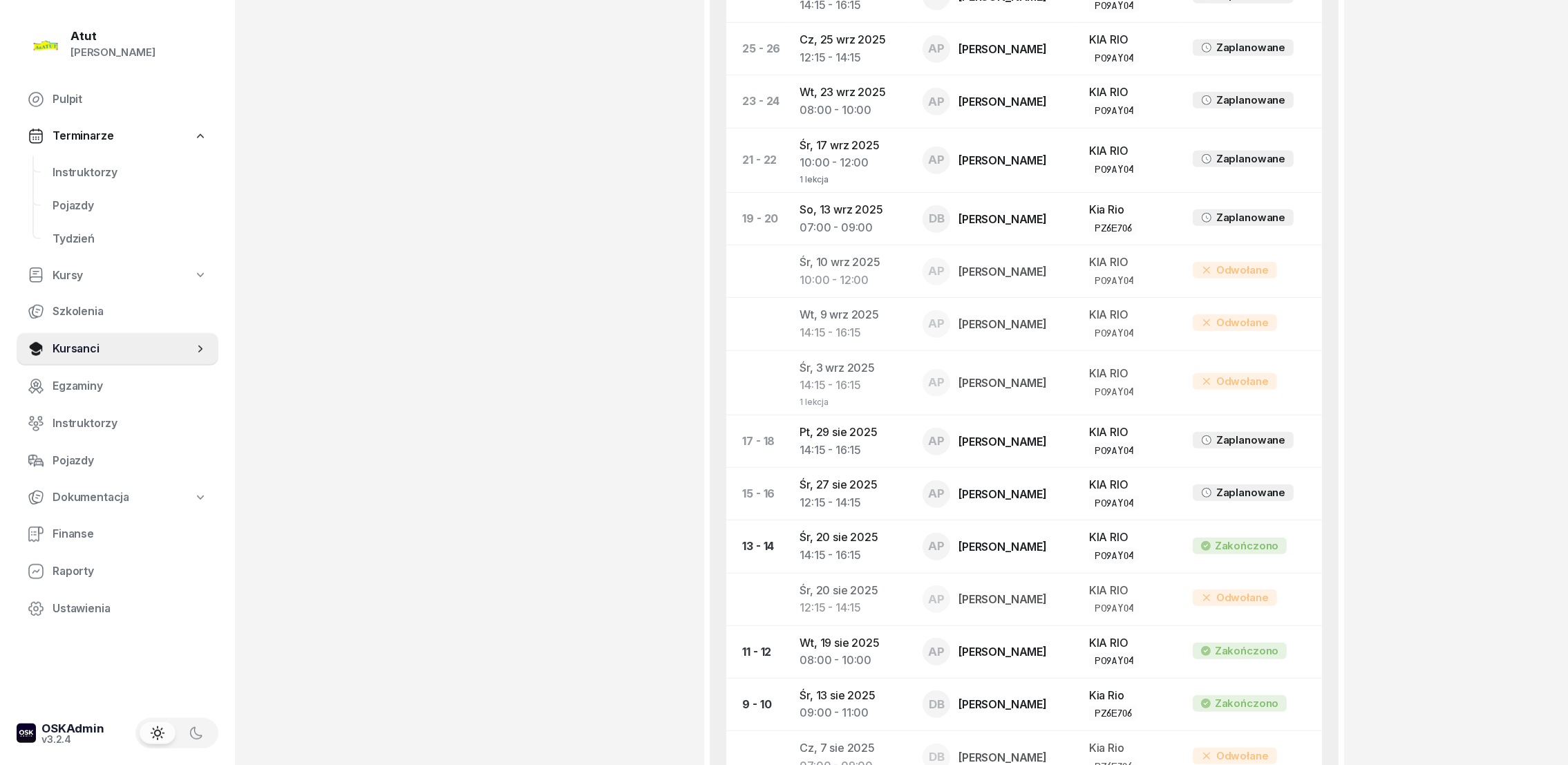
scroll to position [1554, 0]
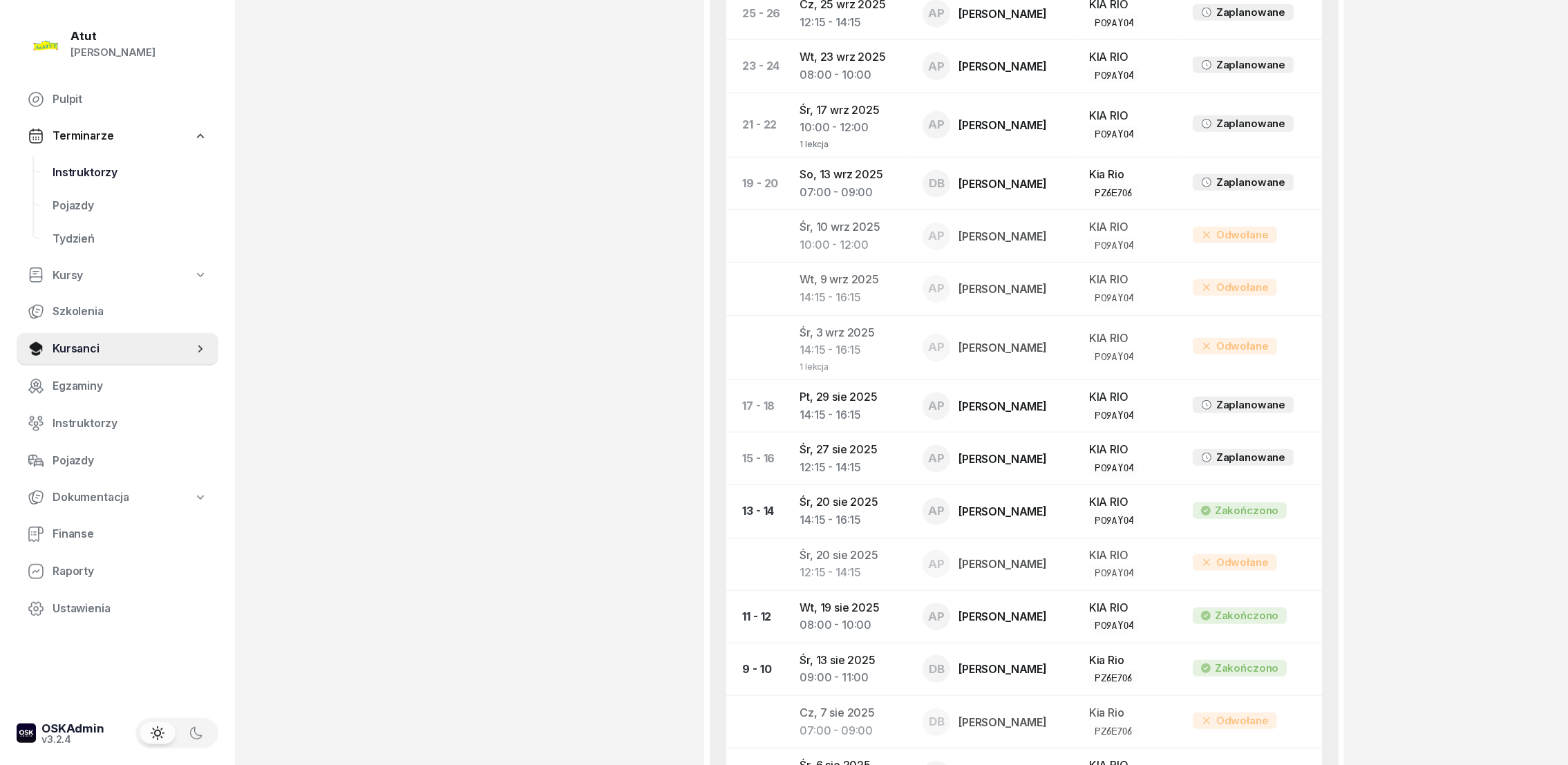
click at [59, 171] on span "Instruktorzy" at bounding box center [129, 173] width 155 height 18
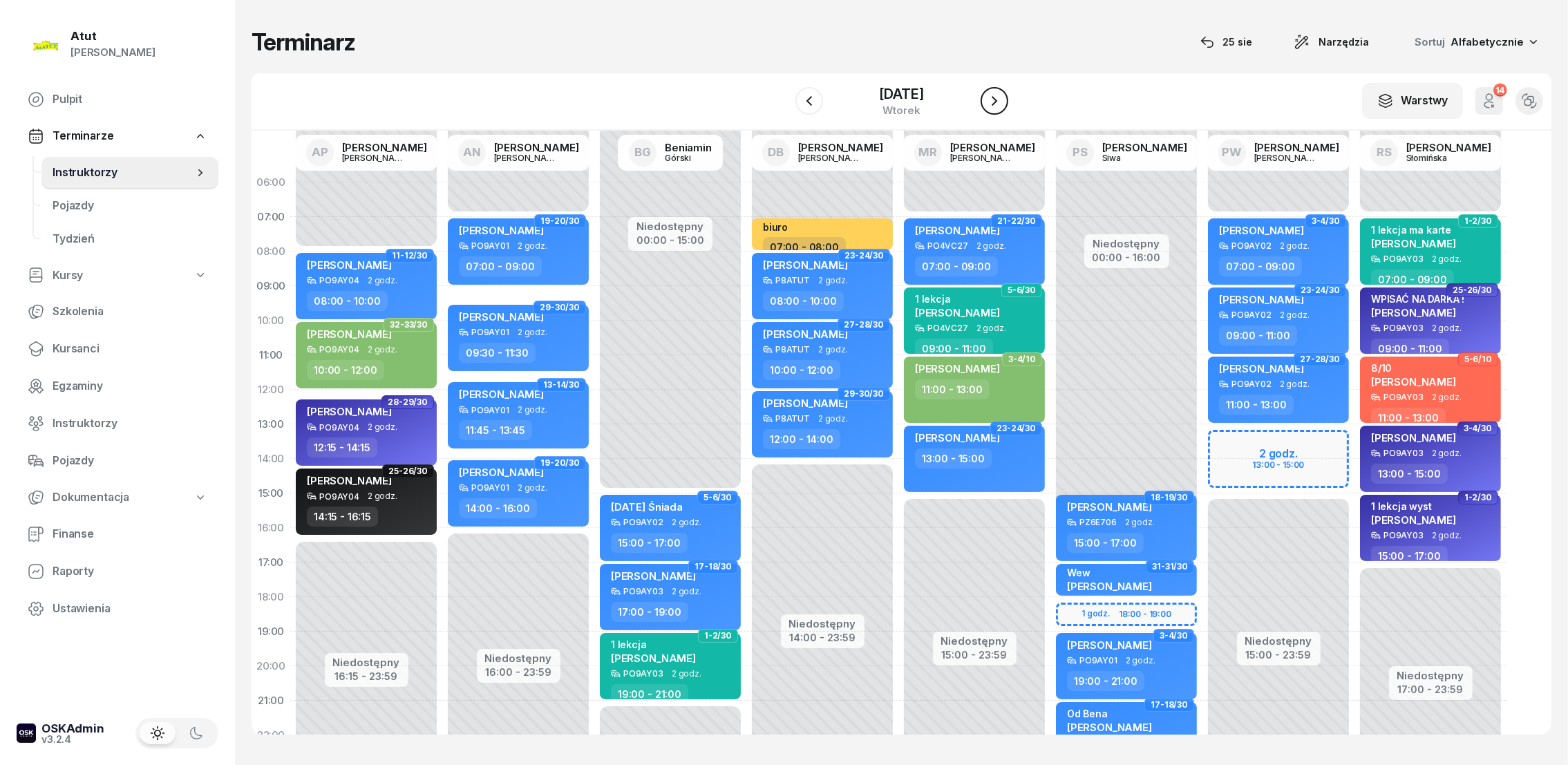
click at [1004, 100] on button "button" at bounding box center [994, 101] width 27 height 27
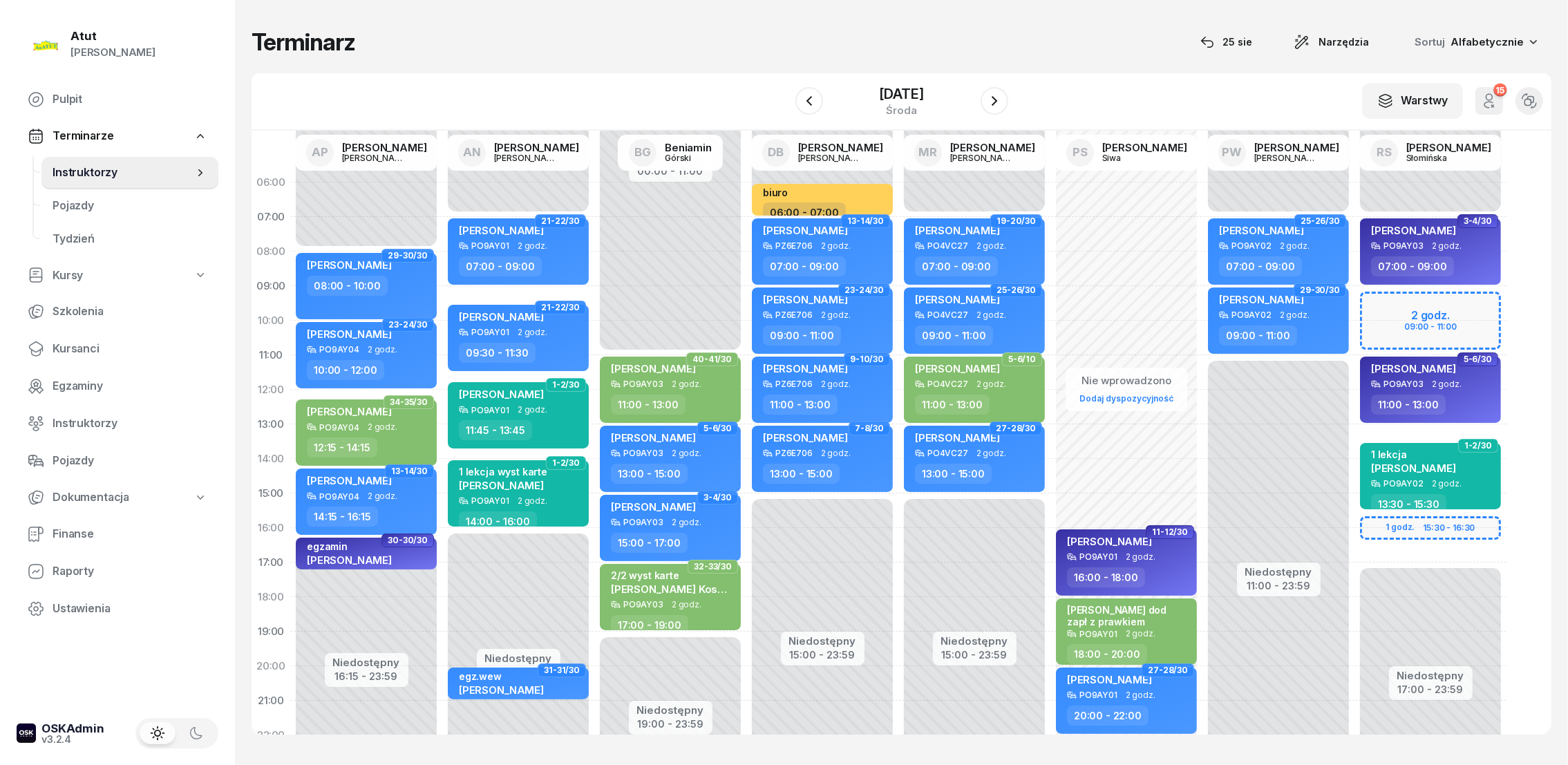
drag, startPoint x: 1004, startPoint y: 100, endPoint x: 1039, endPoint y: 63, distance: 50.9
click at [1039, 63] on div "Terminarz 25 sie Narzędzia Sortuj Alfabetycznie W Wybierz AP Adam Pytlak AN Art…" at bounding box center [901, 380] width 1300 height 762
click at [814, 296] on span "[PERSON_NAME]" at bounding box center [805, 299] width 85 height 13
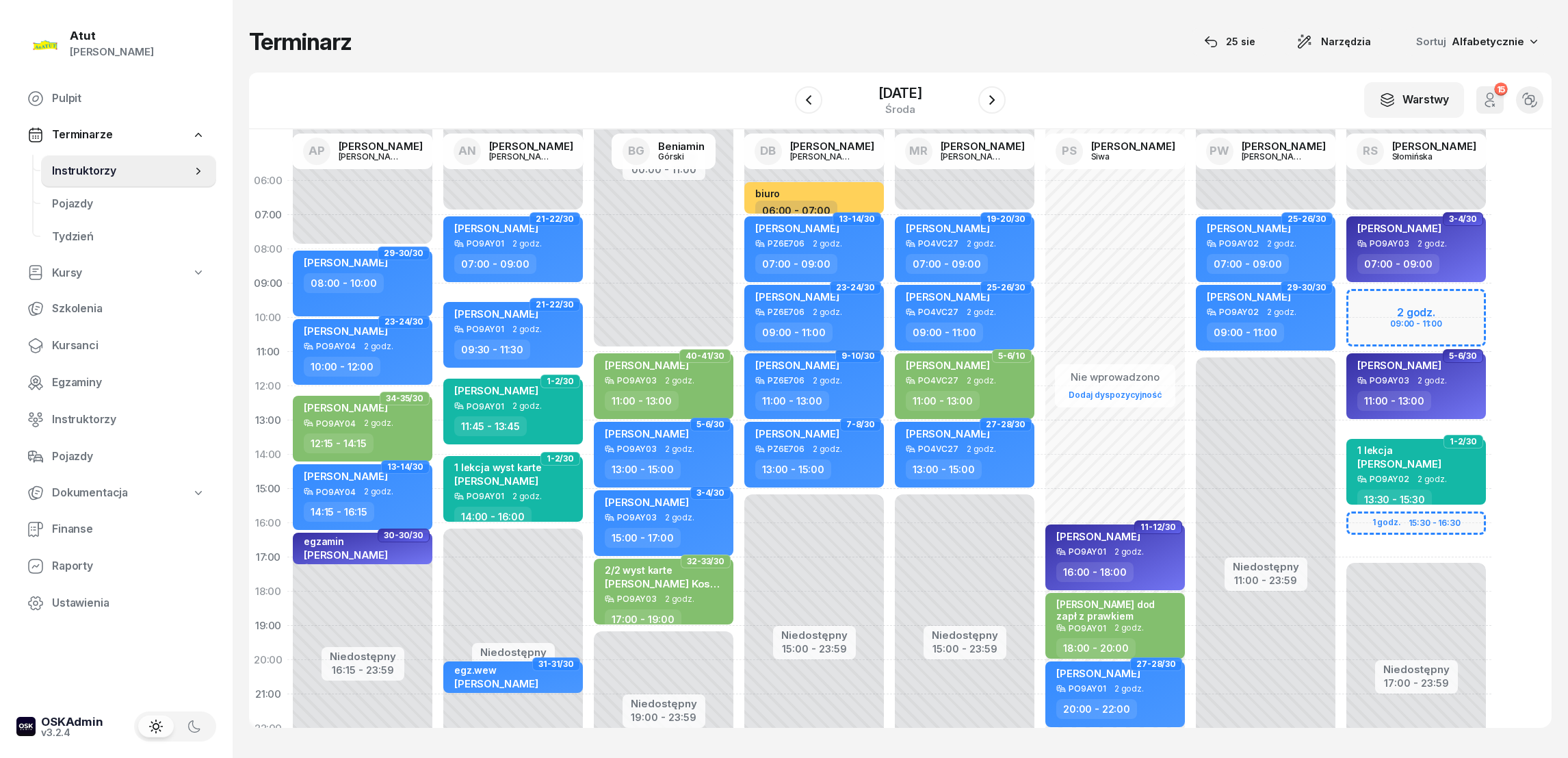
select select "09"
select select "11"
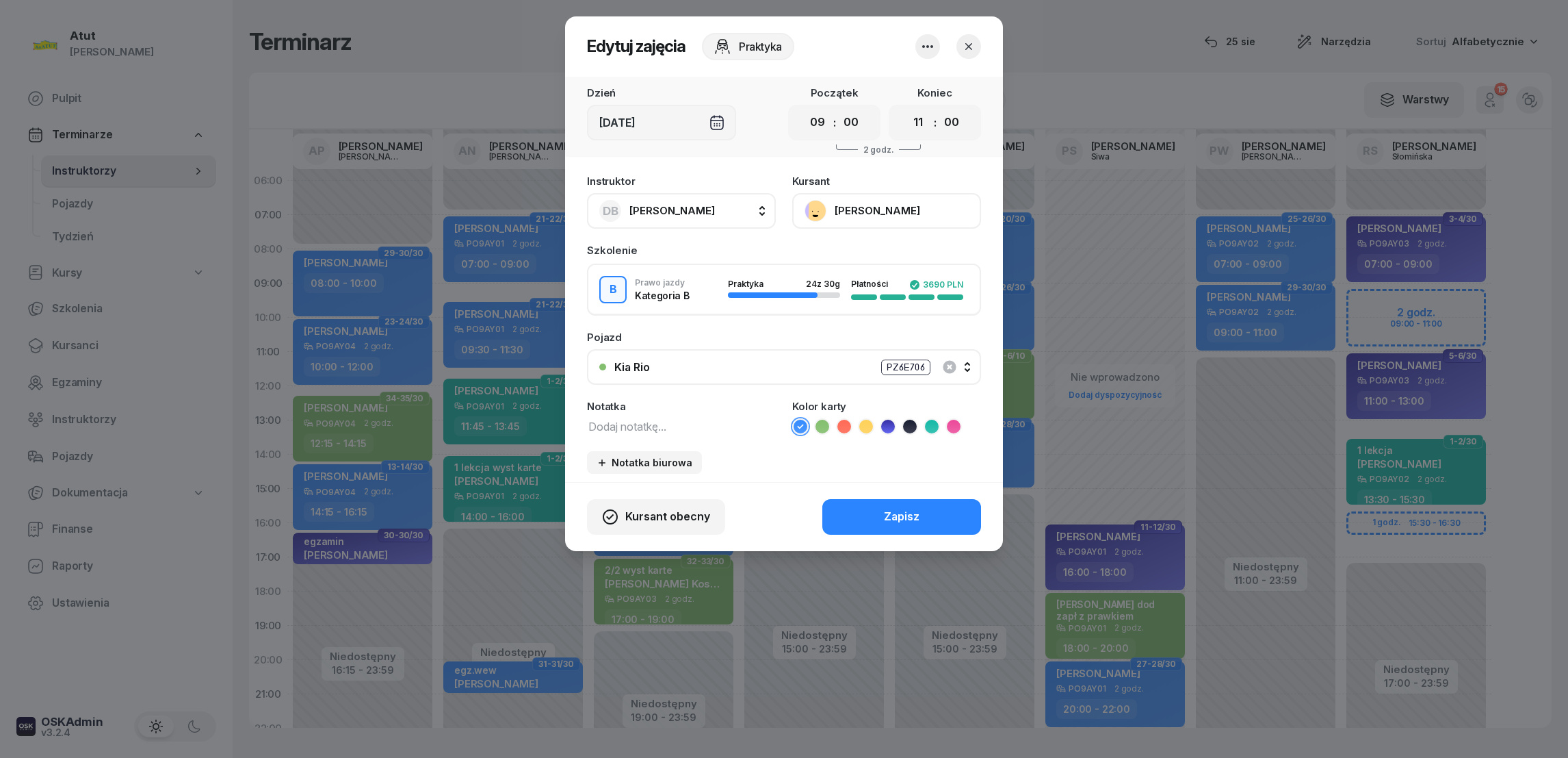
click at [974, 42] on icon "button" at bounding box center [969, 47] width 14 height 14
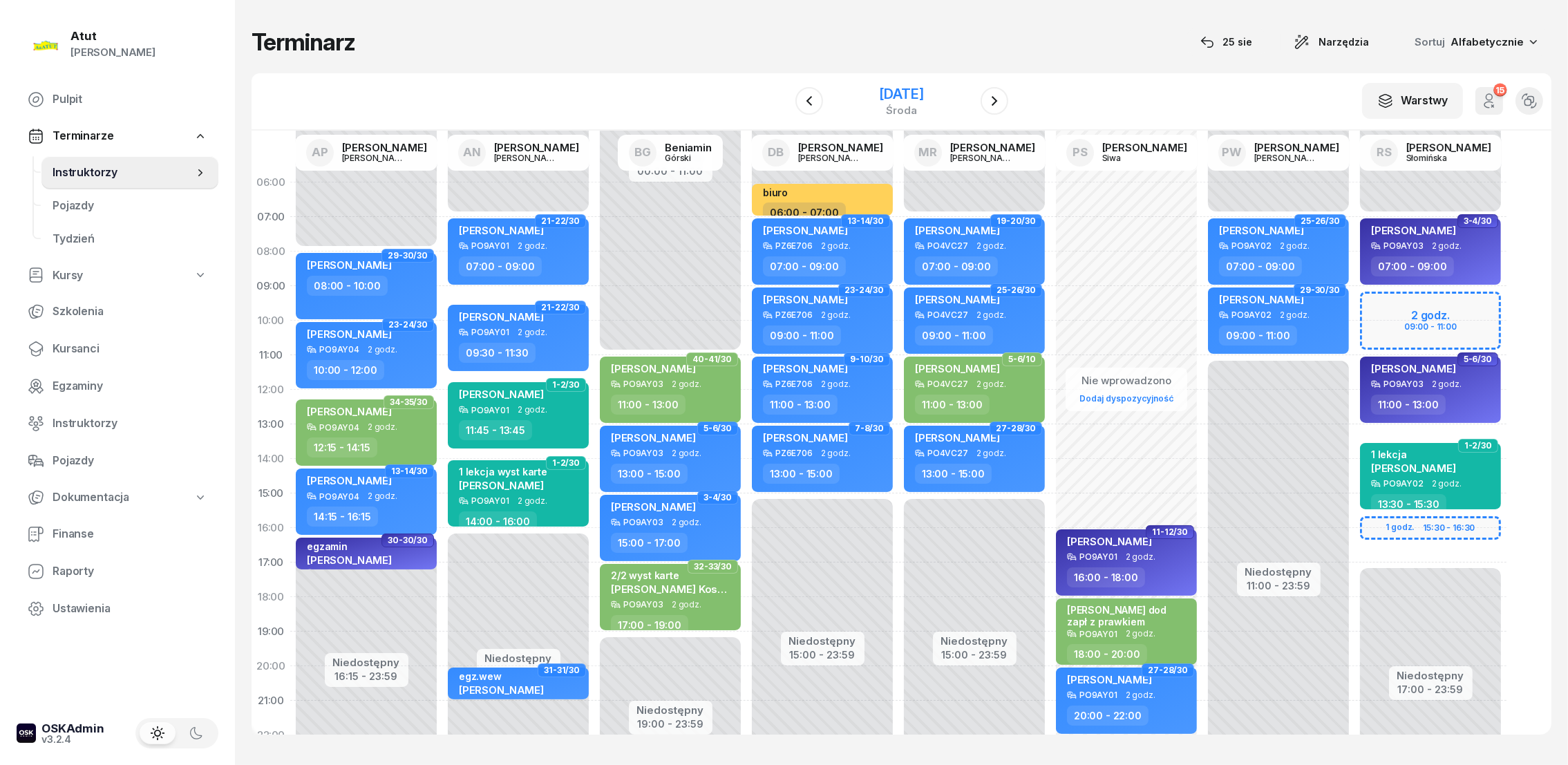
click at [909, 96] on div "[DATE]" at bounding box center [901, 94] width 44 height 14
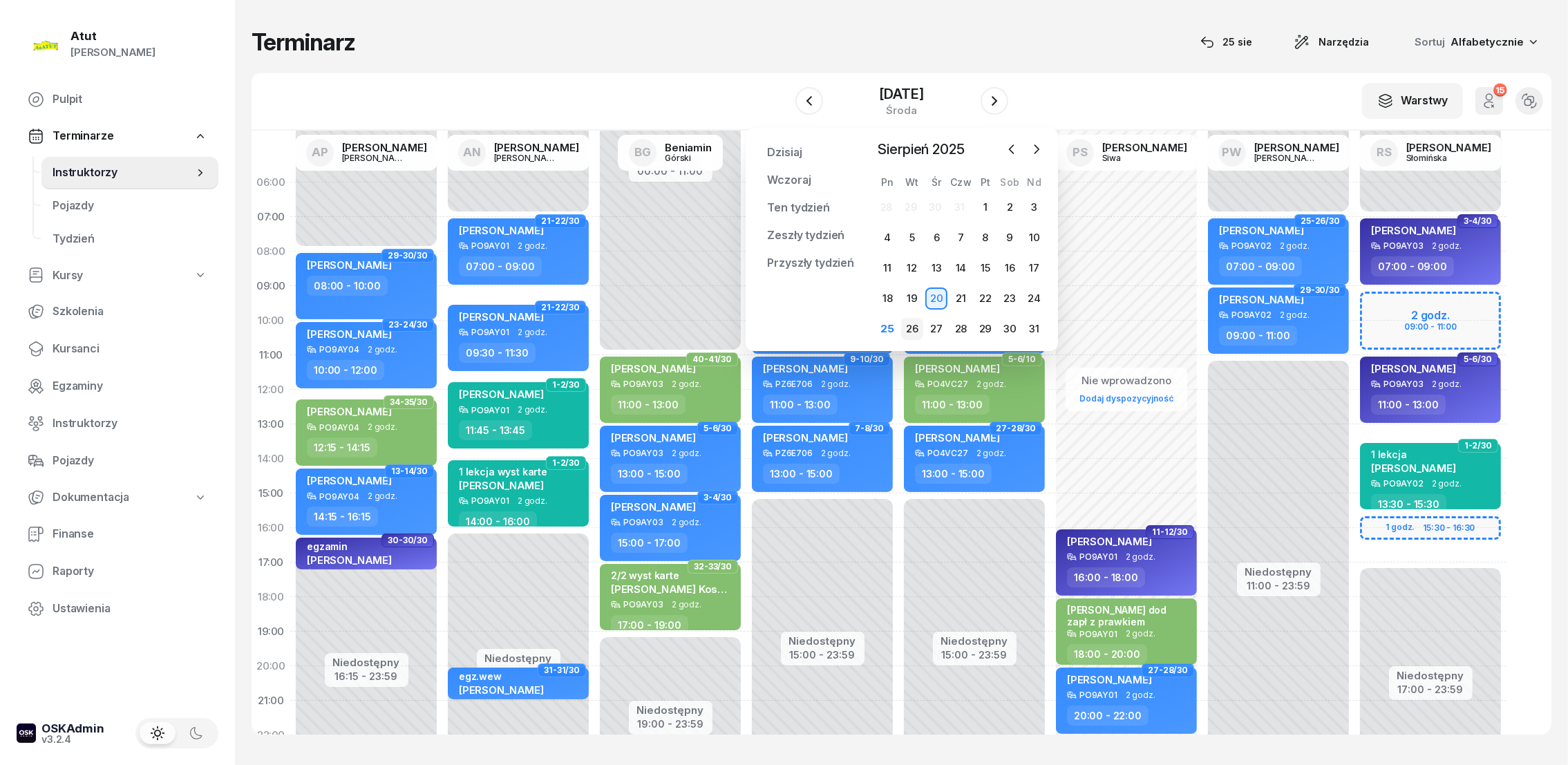
click at [913, 327] on div "26" at bounding box center [912, 329] width 22 height 22
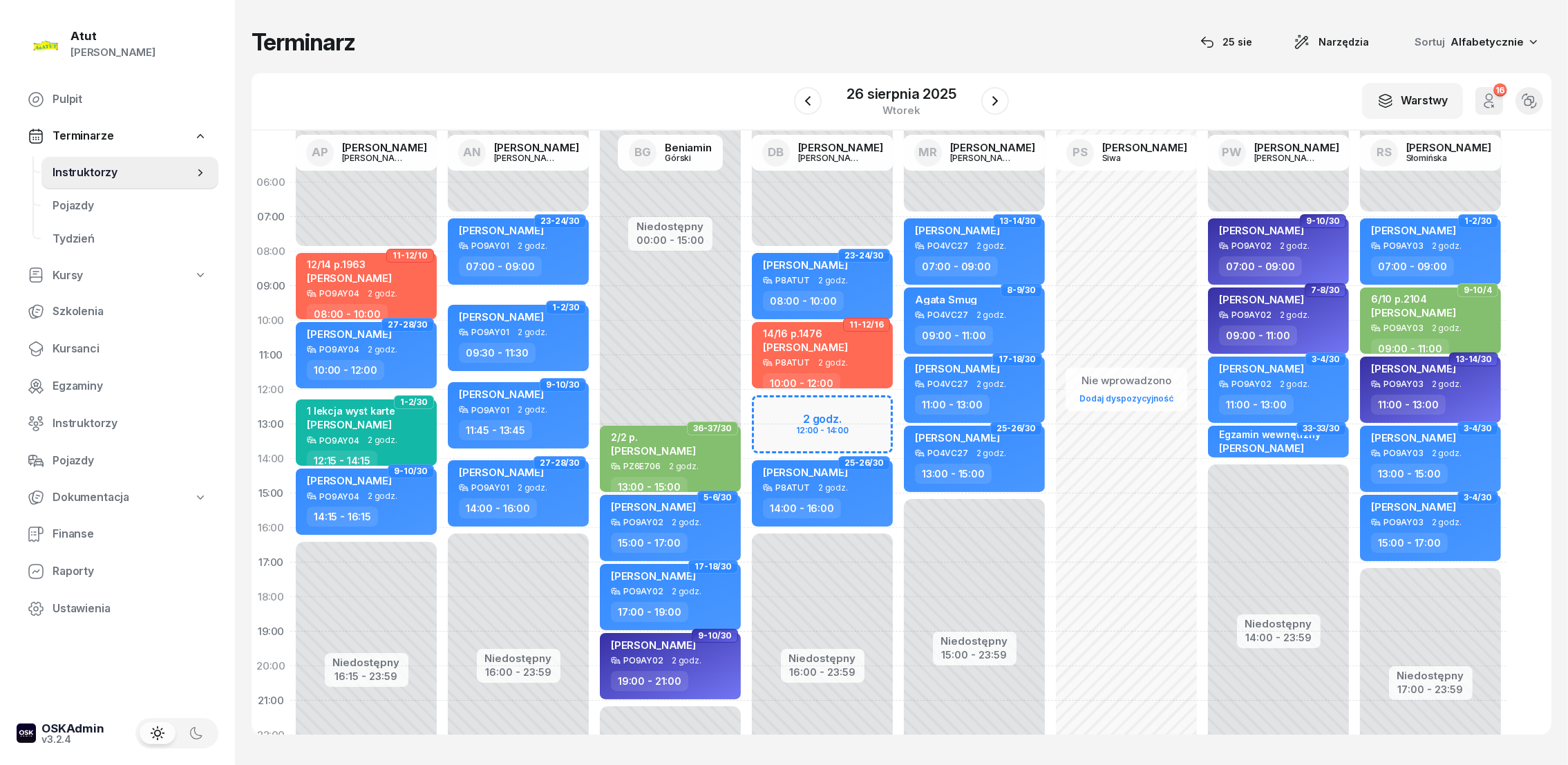
click at [899, 405] on div "Niedostępny 00:00 - 08:00 Niedostępny 16:00 - 23:59 2 godz. 12:00 - 14:00 23-24…" at bounding box center [975, 493] width 152 height 656
select select "12"
select select "14"
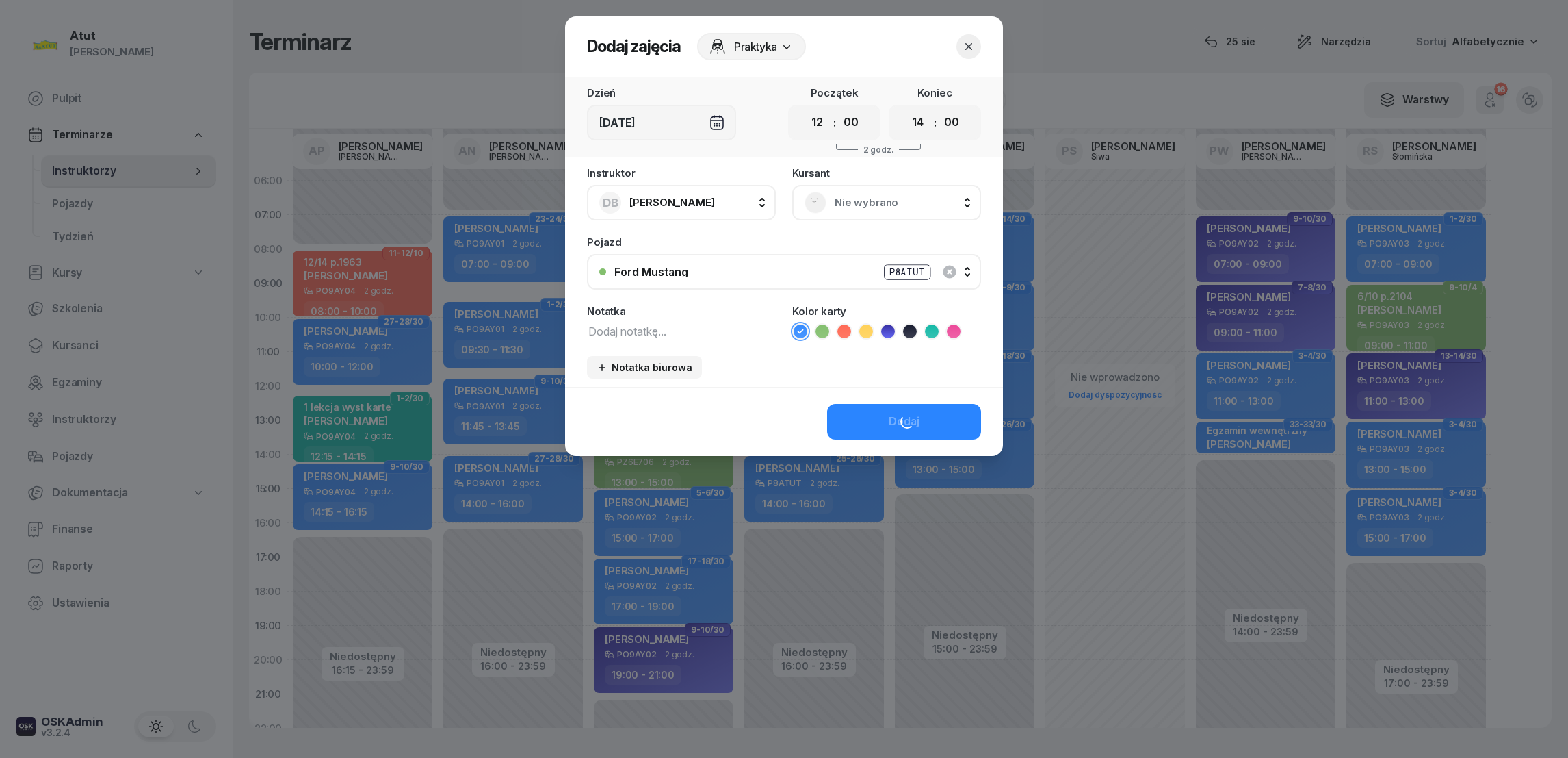
click at [872, 202] on span "Nie wybrano" at bounding box center [902, 202] width 134 height 18
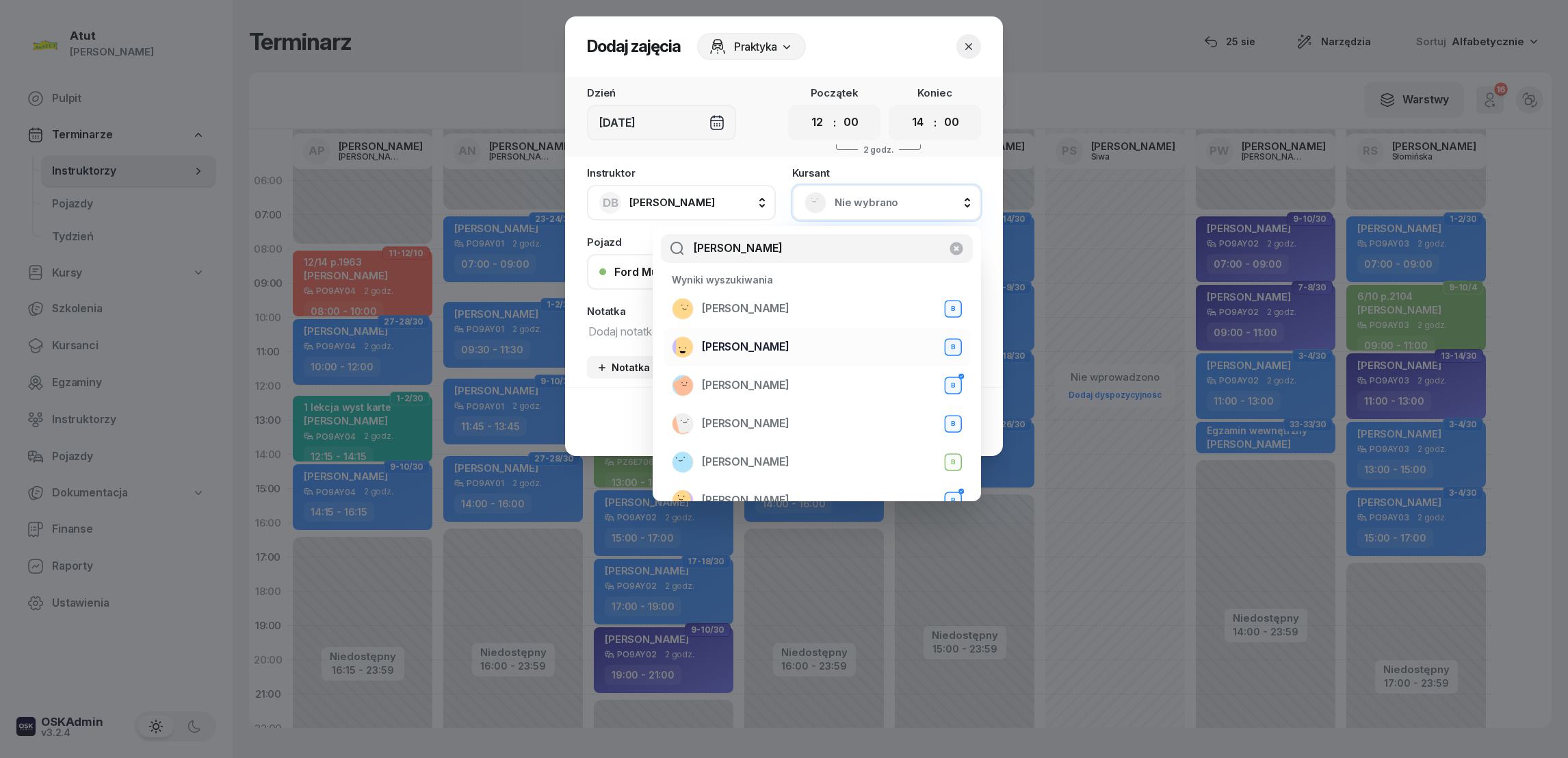
type input "łukasz"
click at [748, 346] on span "[PERSON_NAME]" at bounding box center [745, 346] width 87 height 18
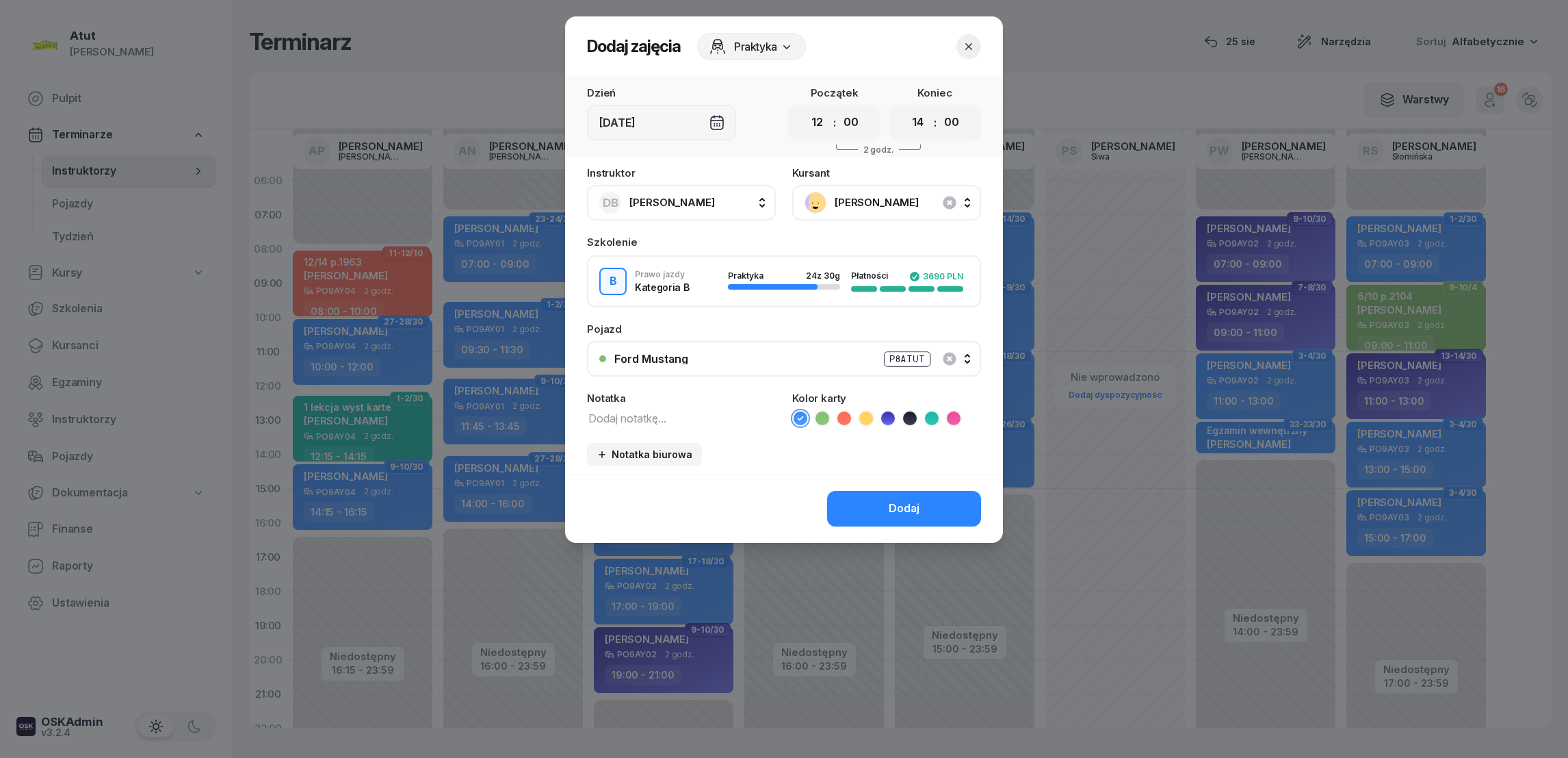
click at [902, 506] on div "Dodaj" at bounding box center [904, 508] width 30 height 18
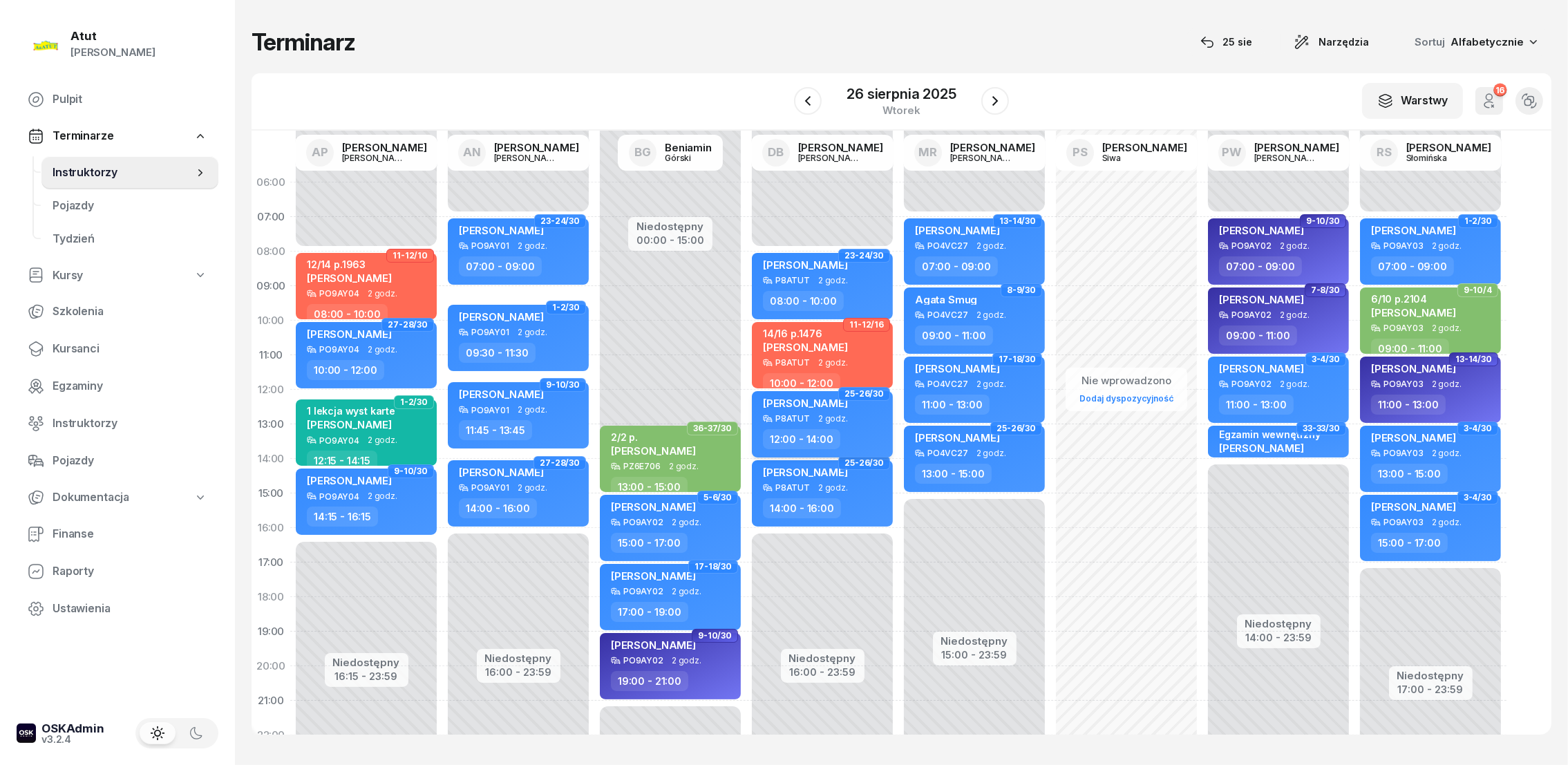
click at [801, 403] on span "[PERSON_NAME]" at bounding box center [805, 403] width 85 height 13
select select "12"
select select "14"
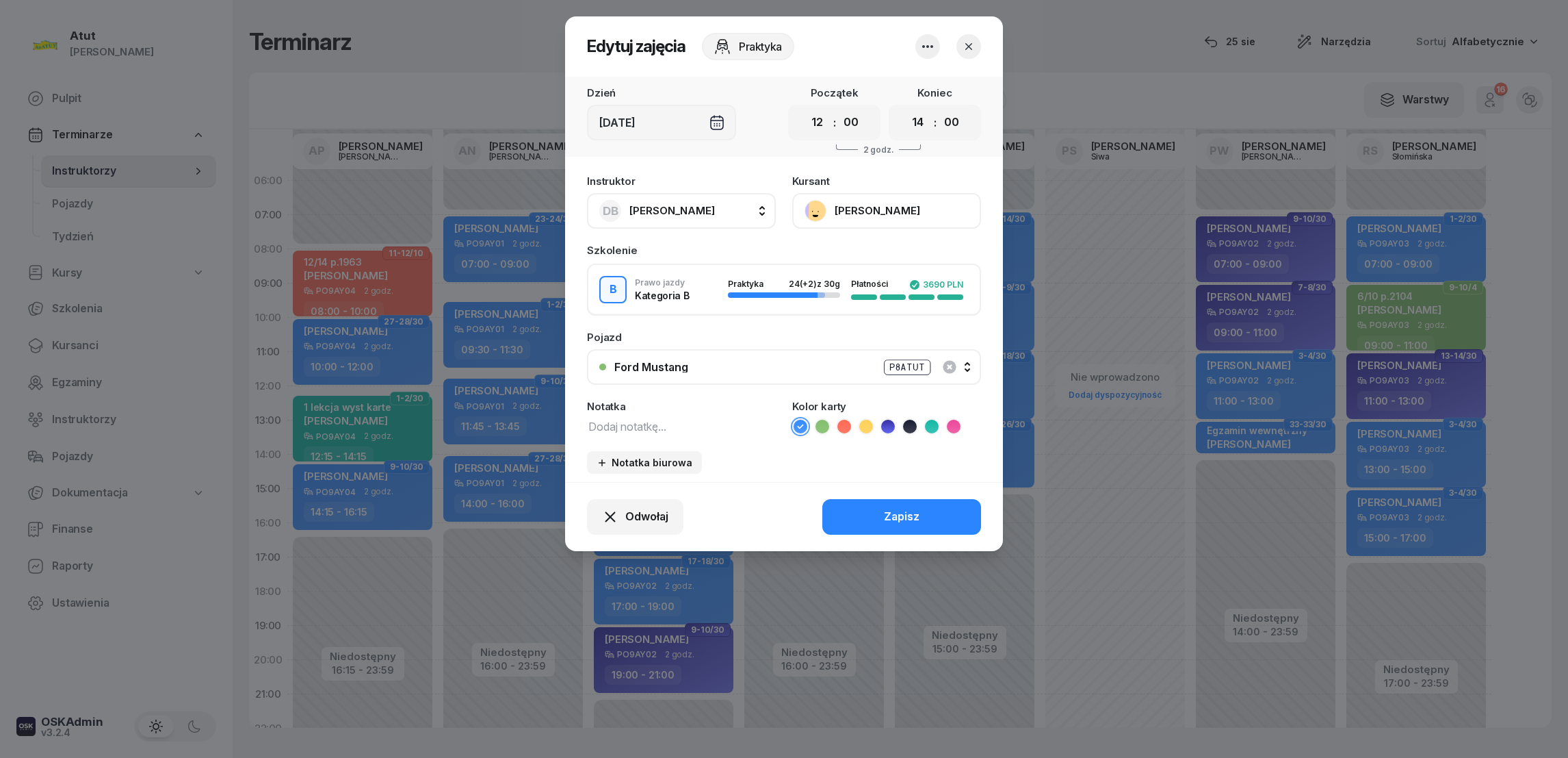
click at [872, 210] on button "[PERSON_NAME]" at bounding box center [886, 211] width 189 height 36
click at [847, 262] on div "Otwórz profil" at bounding box center [836, 257] width 66 height 18
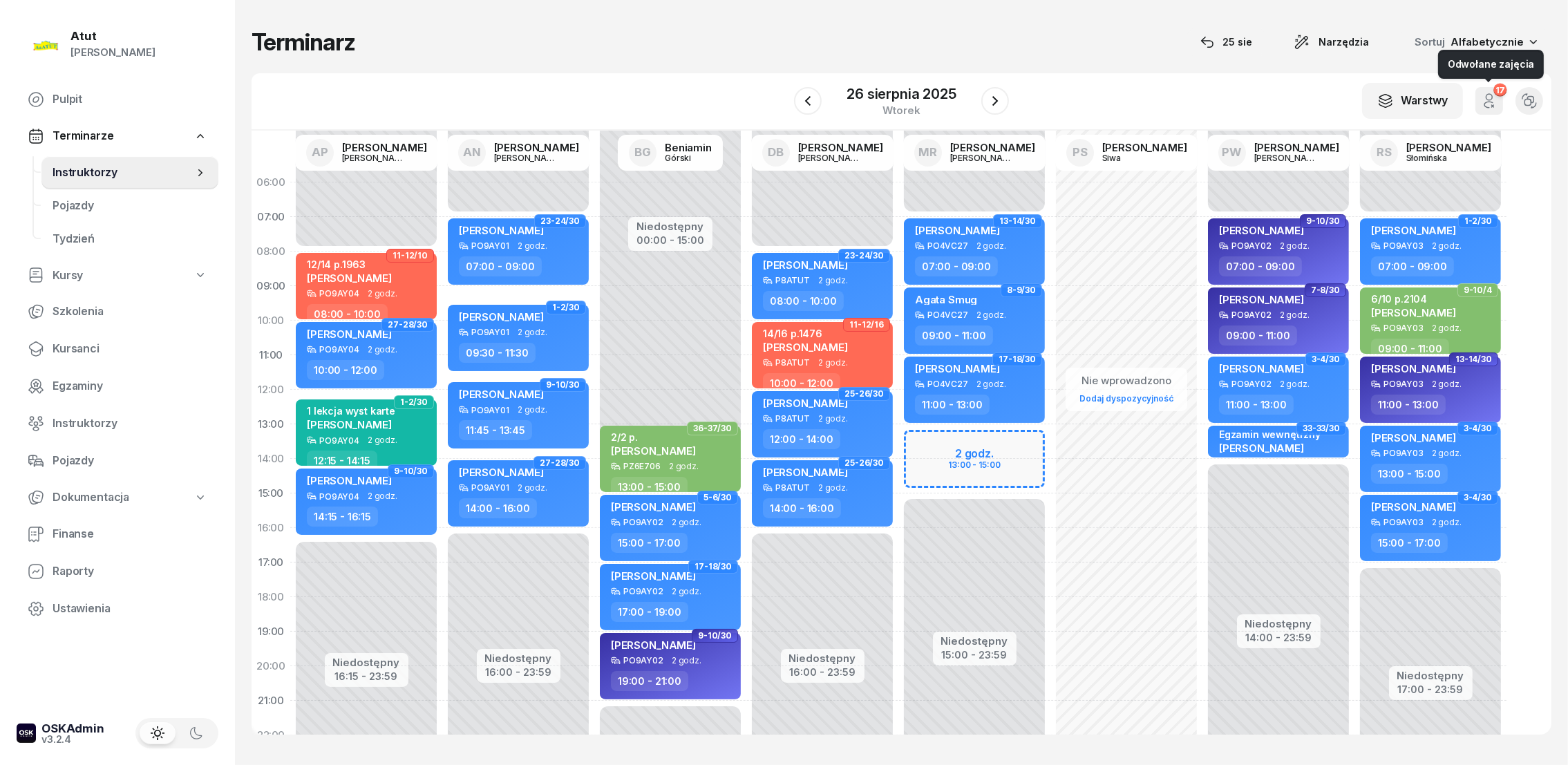
click at [1485, 98] on icon "button" at bounding box center [1488, 100] width 16 height 16
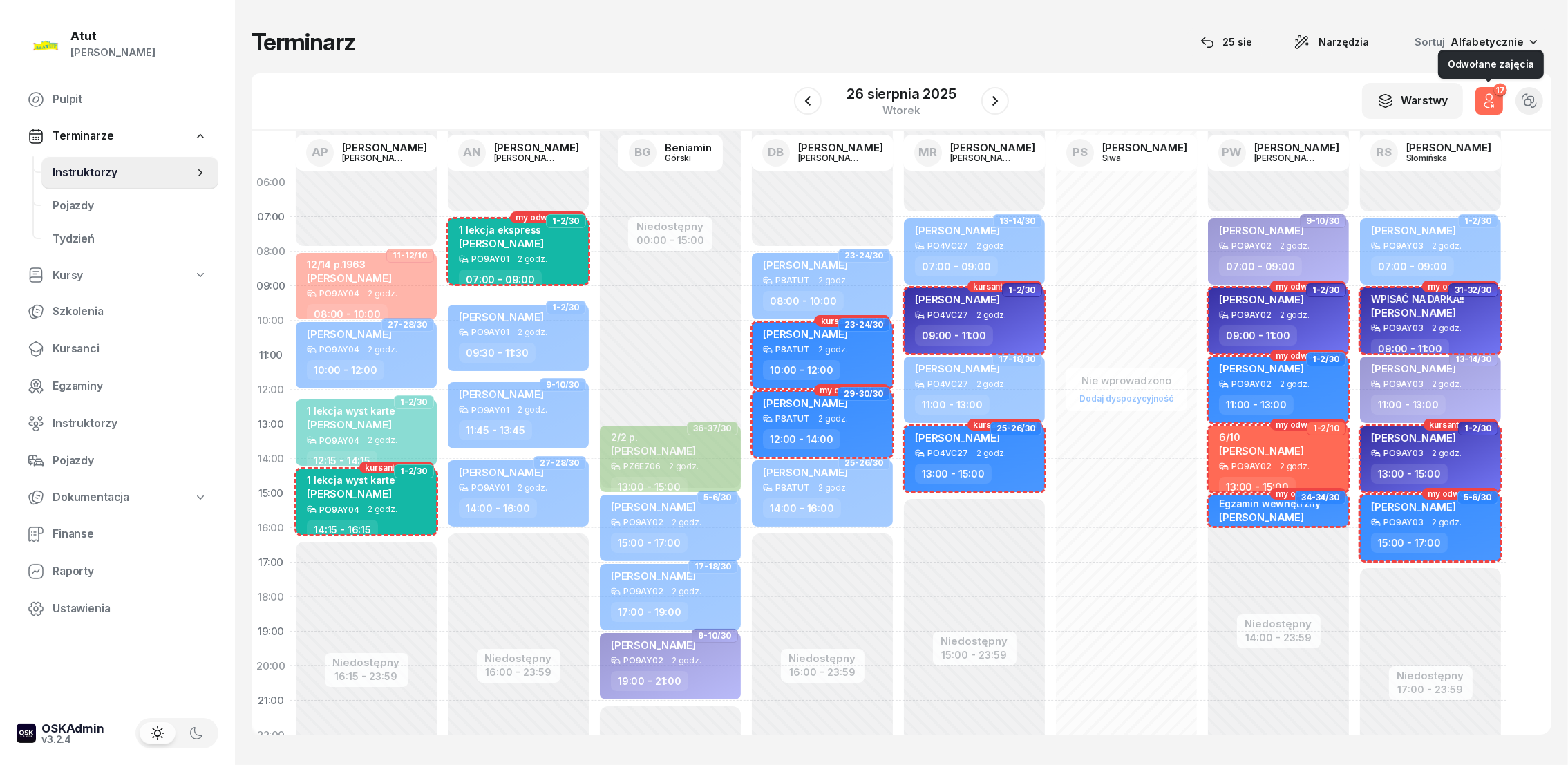
click at [1485, 92] on icon "button" at bounding box center [1488, 100] width 16 height 16
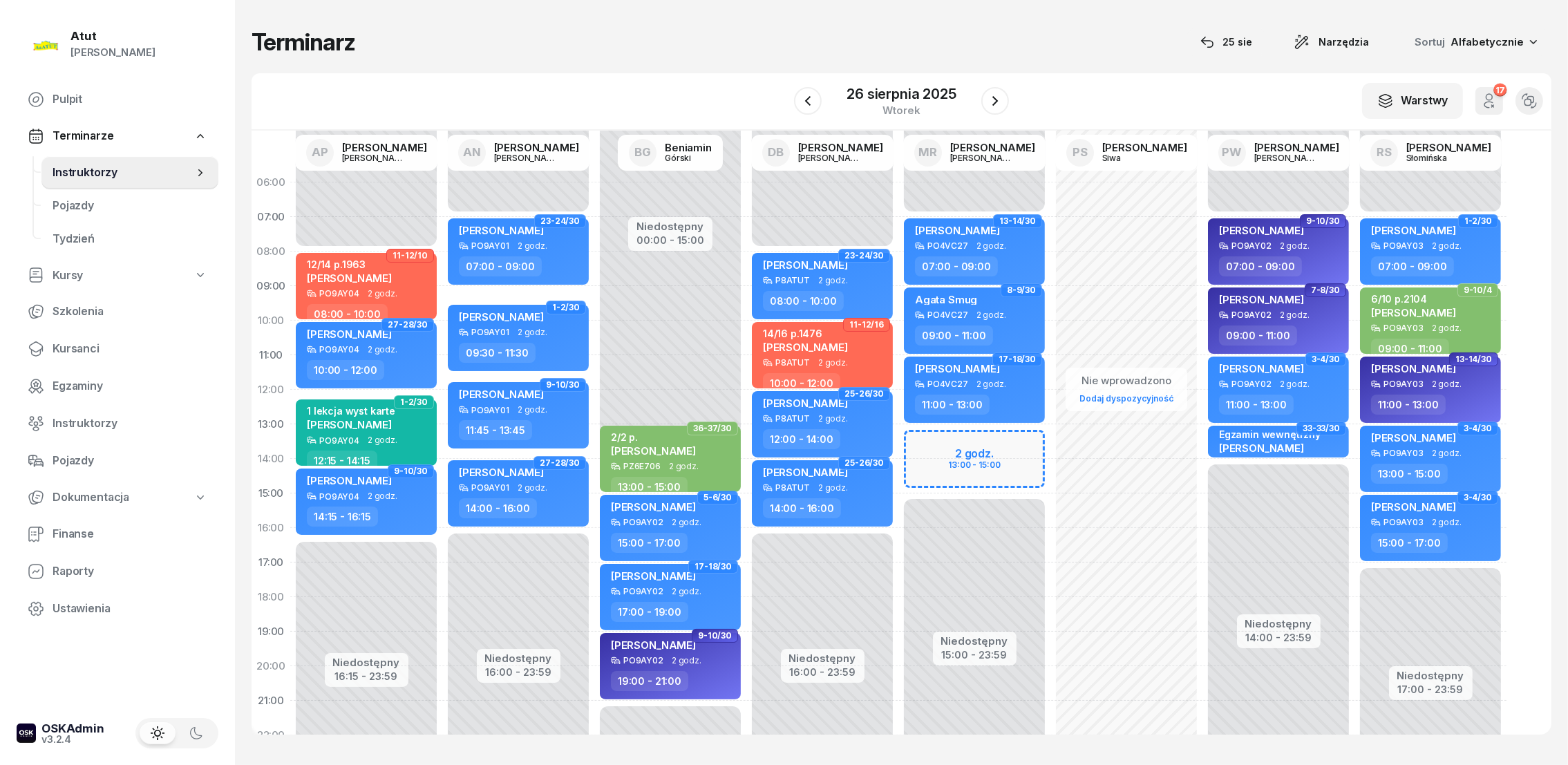
click at [1169, 75] on div "W Wybierz AP Adam Pytlak AN Artur Nowakowski BG Beniamin Górski DB Dariusz Bańk…" at bounding box center [901, 102] width 1300 height 57
click at [1496, 97] on icon "button" at bounding box center [1488, 100] width 16 height 16
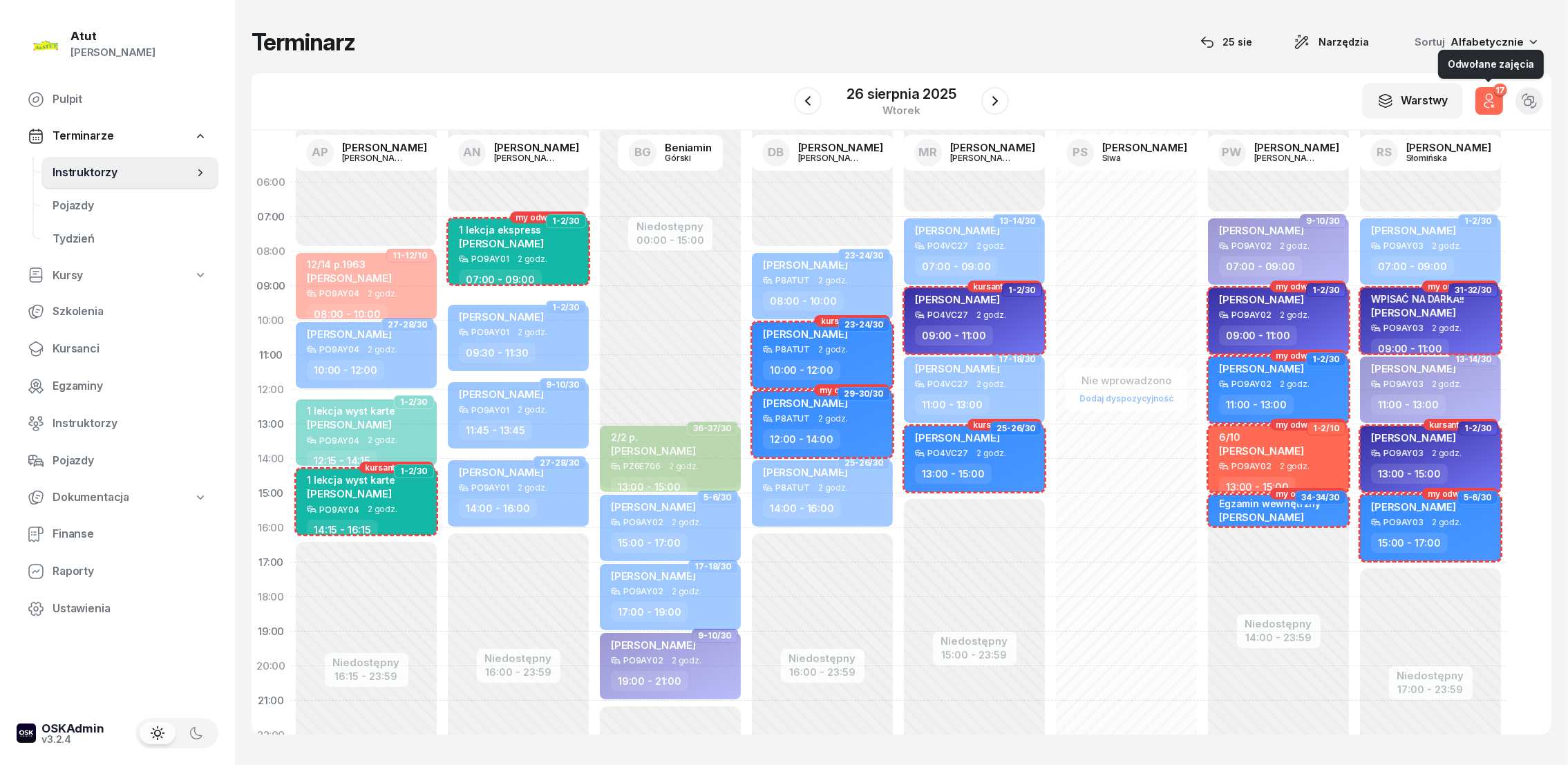
click at [1494, 96] on div "17" at bounding box center [1499, 90] width 13 height 13
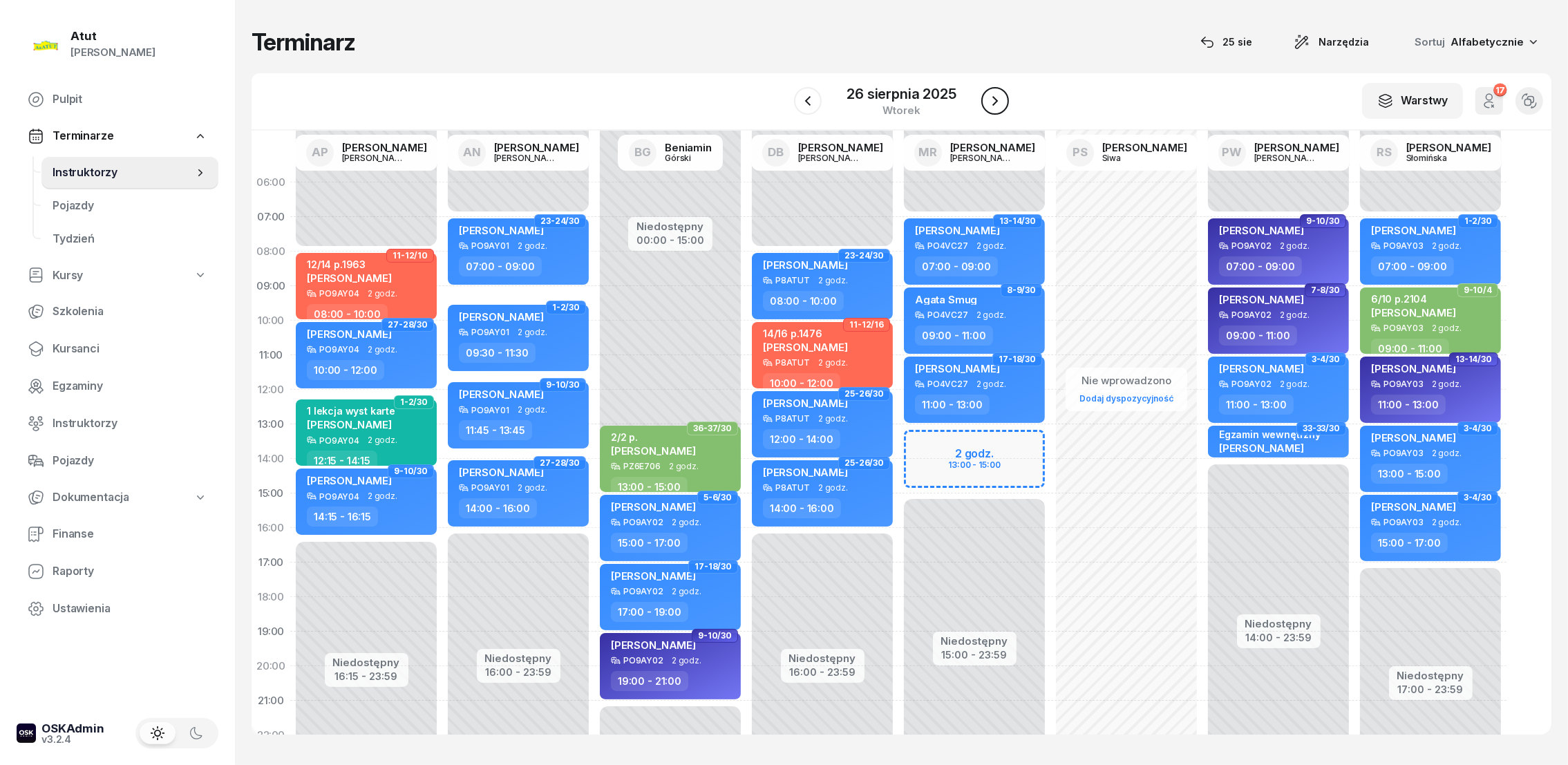
click at [997, 99] on icon "button" at bounding box center [994, 100] width 16 height 16
click at [999, 97] on icon "button" at bounding box center [993, 100] width 16 height 16
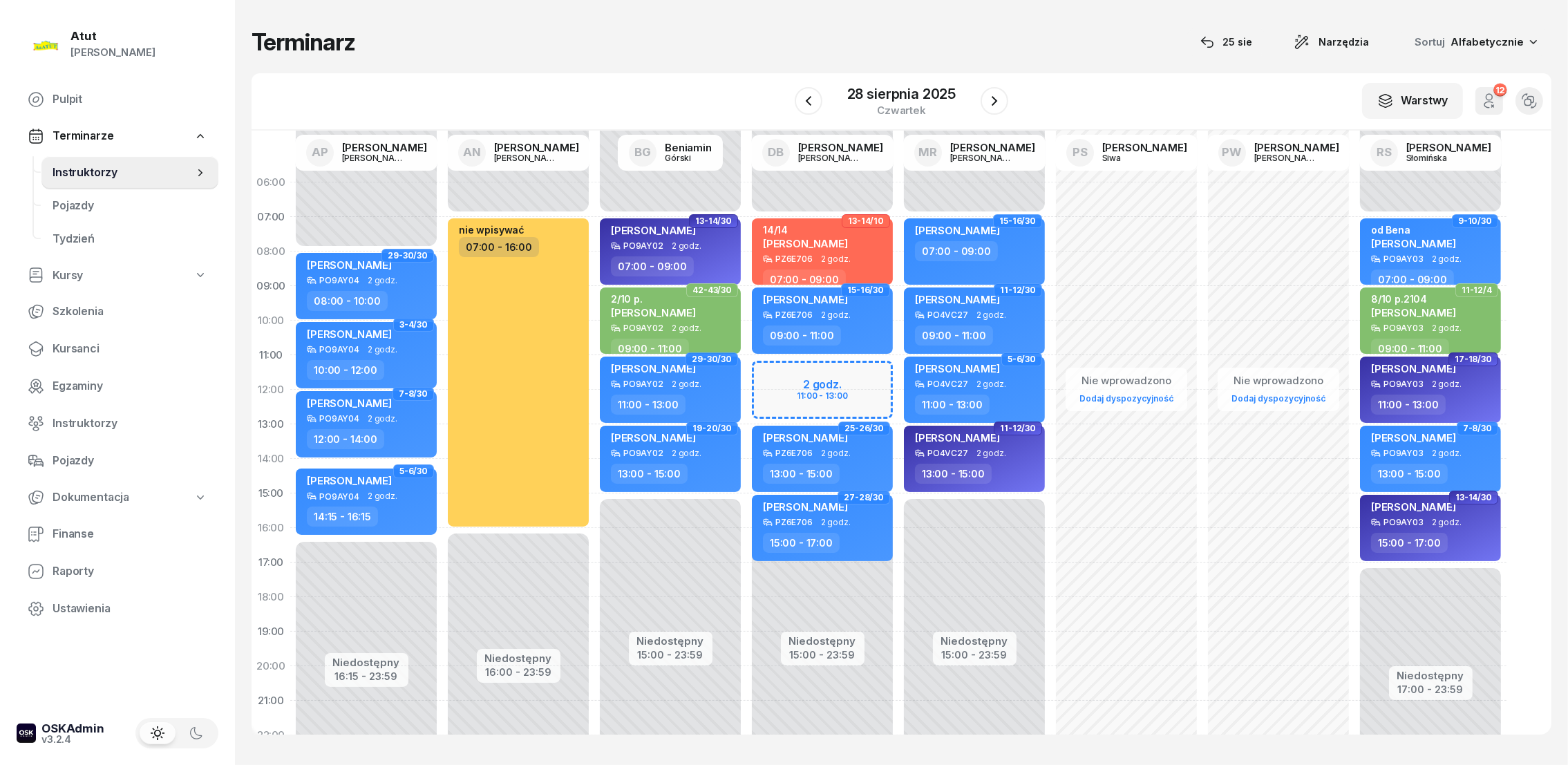
click at [899, 368] on div "Niedostępny 00:00 - 07:00 Niedostępny 15:00 - 23:59 2 godz. 11:00 - 13:00 13-14…" at bounding box center [975, 493] width 152 height 656
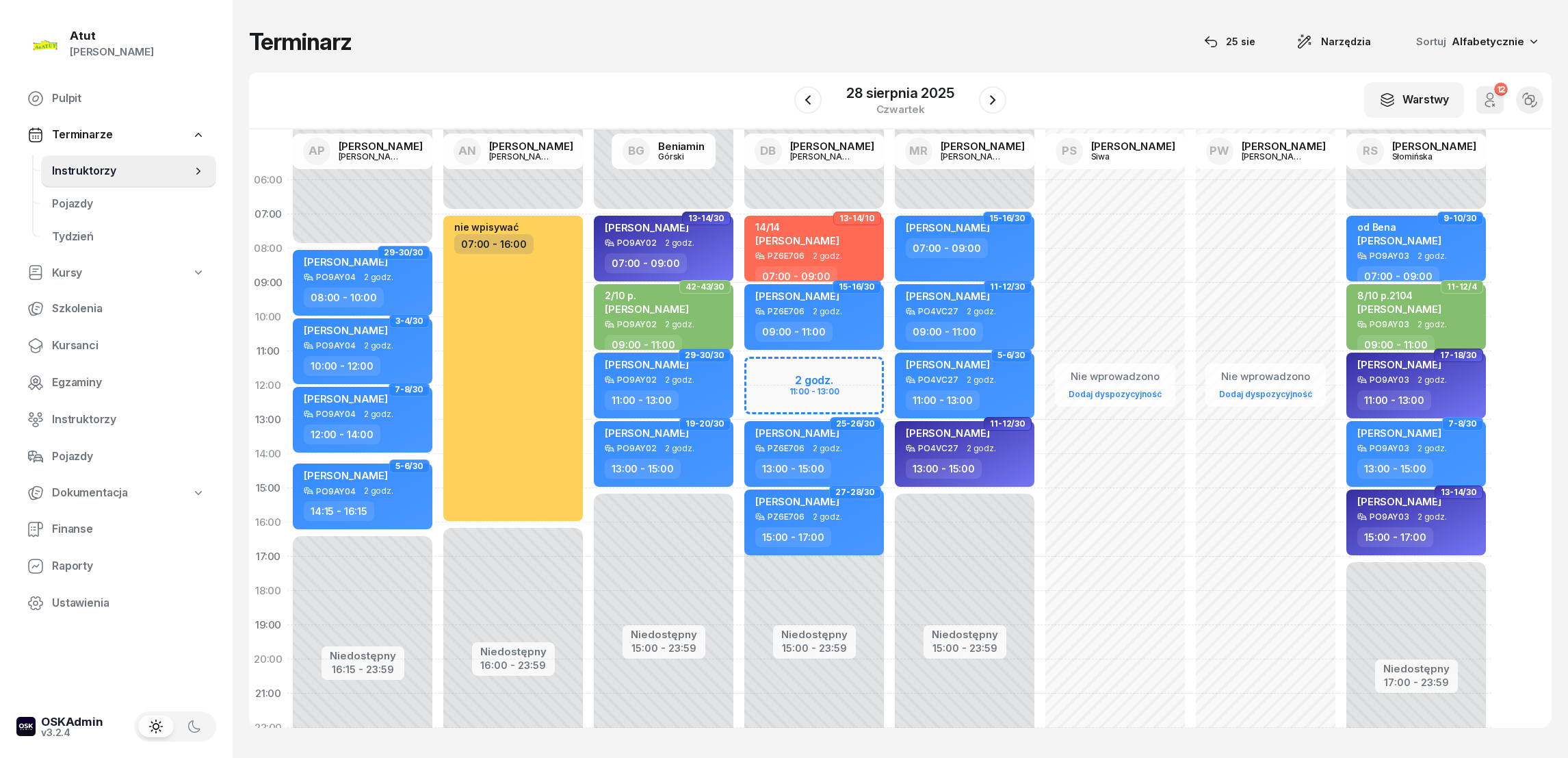
select select "11"
select select "13"
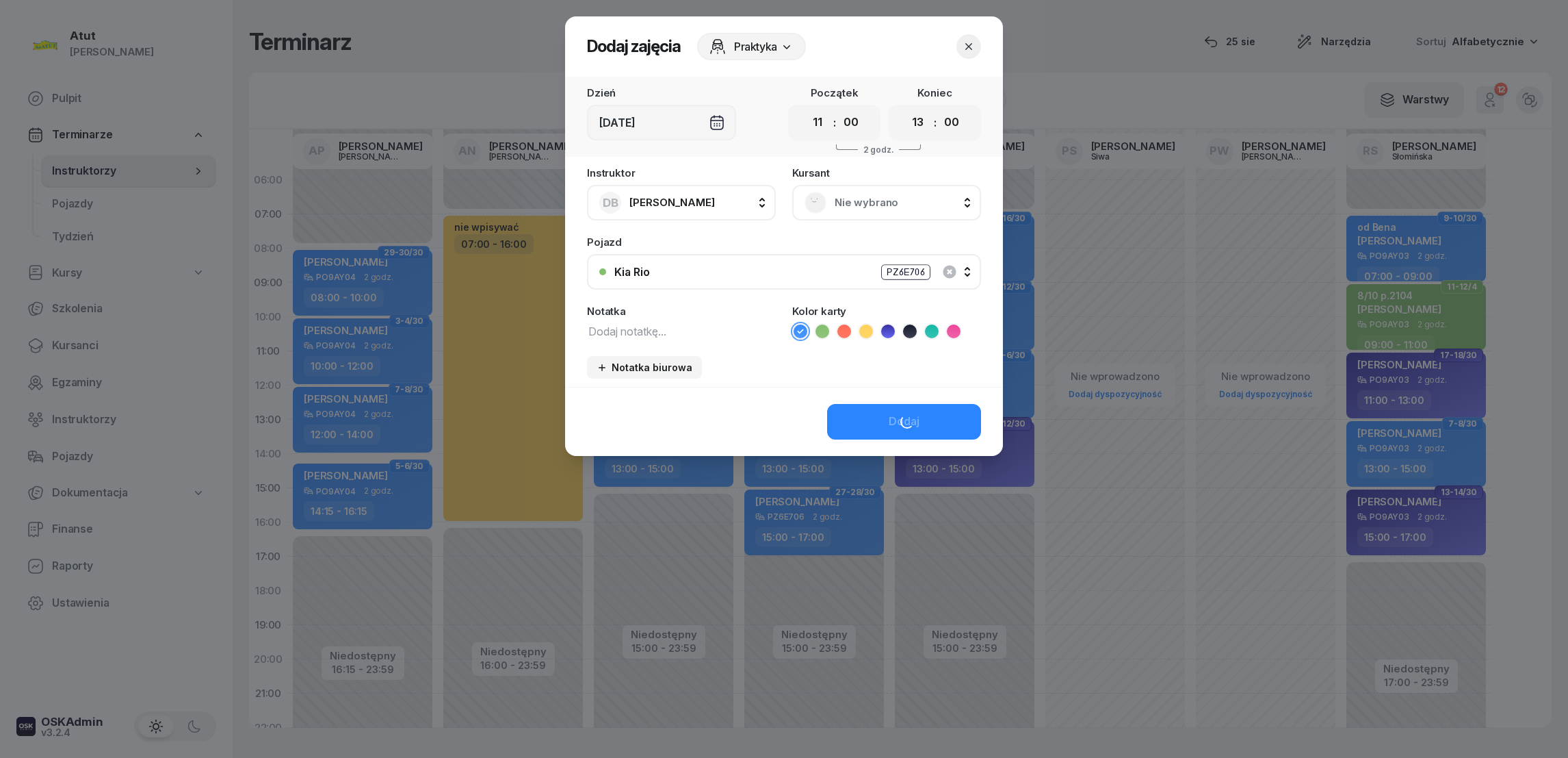
click at [873, 202] on span "Nie wybrano" at bounding box center [902, 202] width 134 height 18
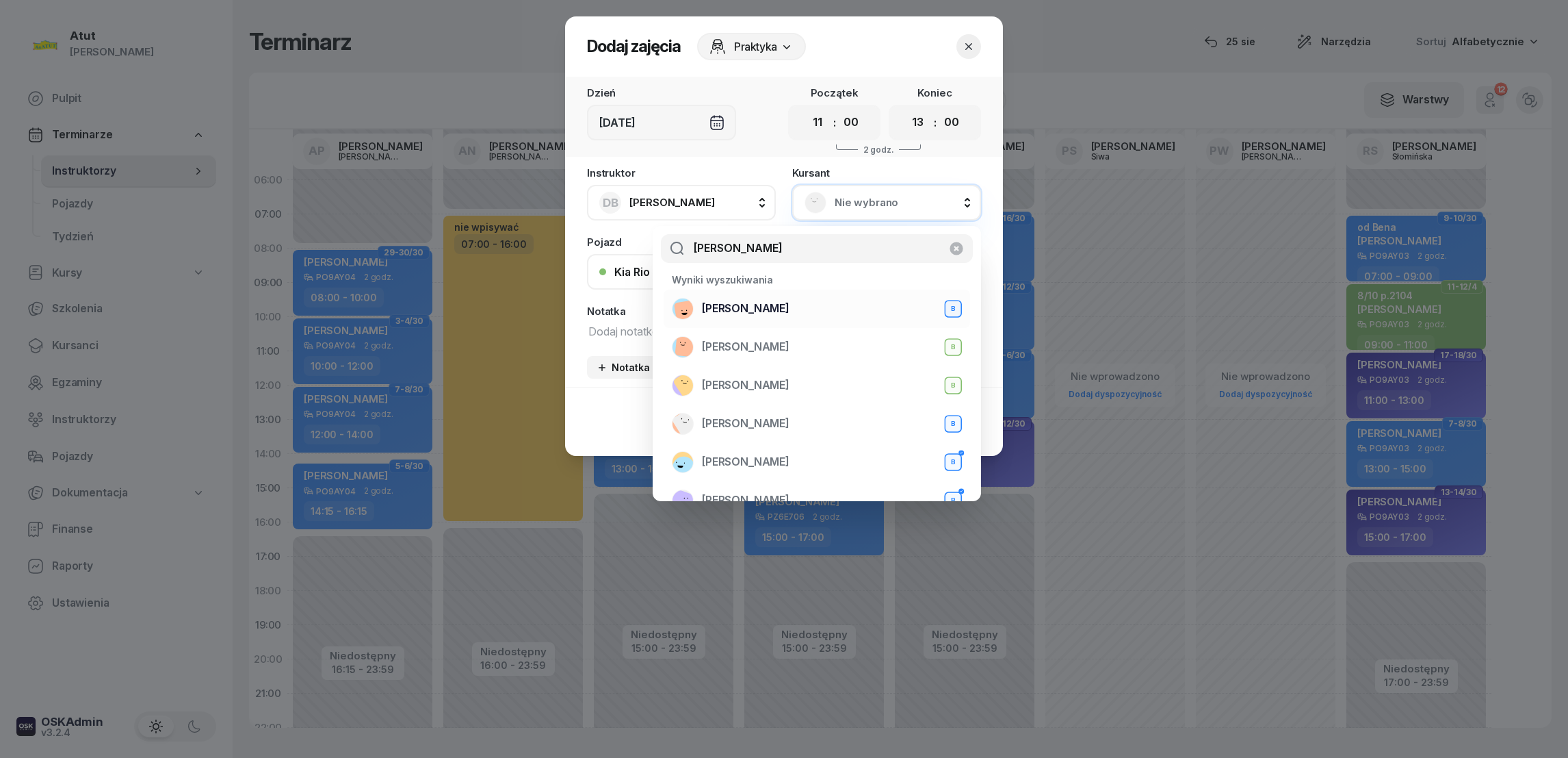
type input "[PERSON_NAME]"
click at [756, 307] on span "[PERSON_NAME]" at bounding box center [745, 308] width 87 height 18
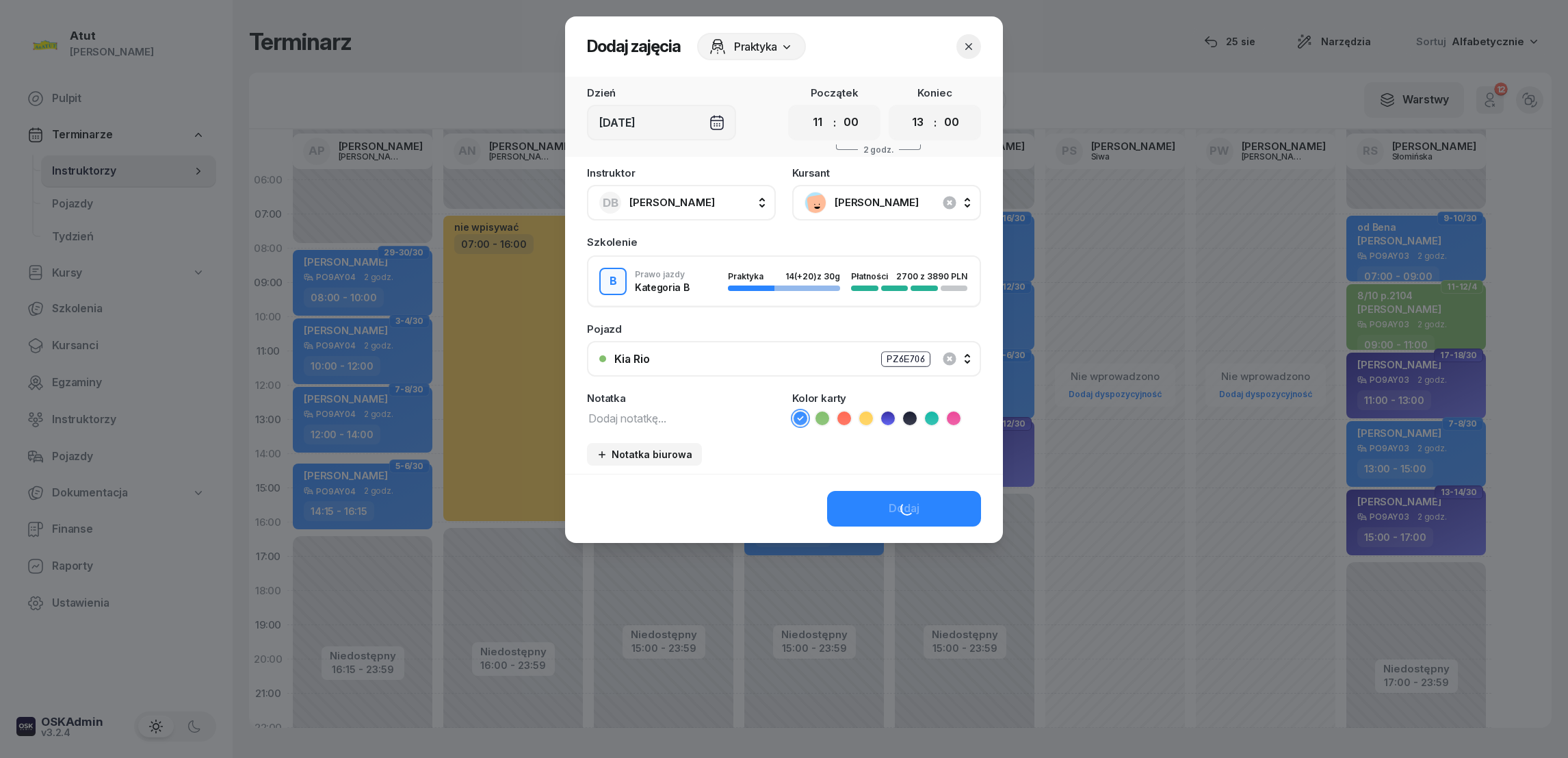
click at [892, 506] on div "Dodaj" at bounding box center [784, 508] width 438 height 69
click at [893, 508] on div "Dodaj" at bounding box center [904, 508] width 30 height 18
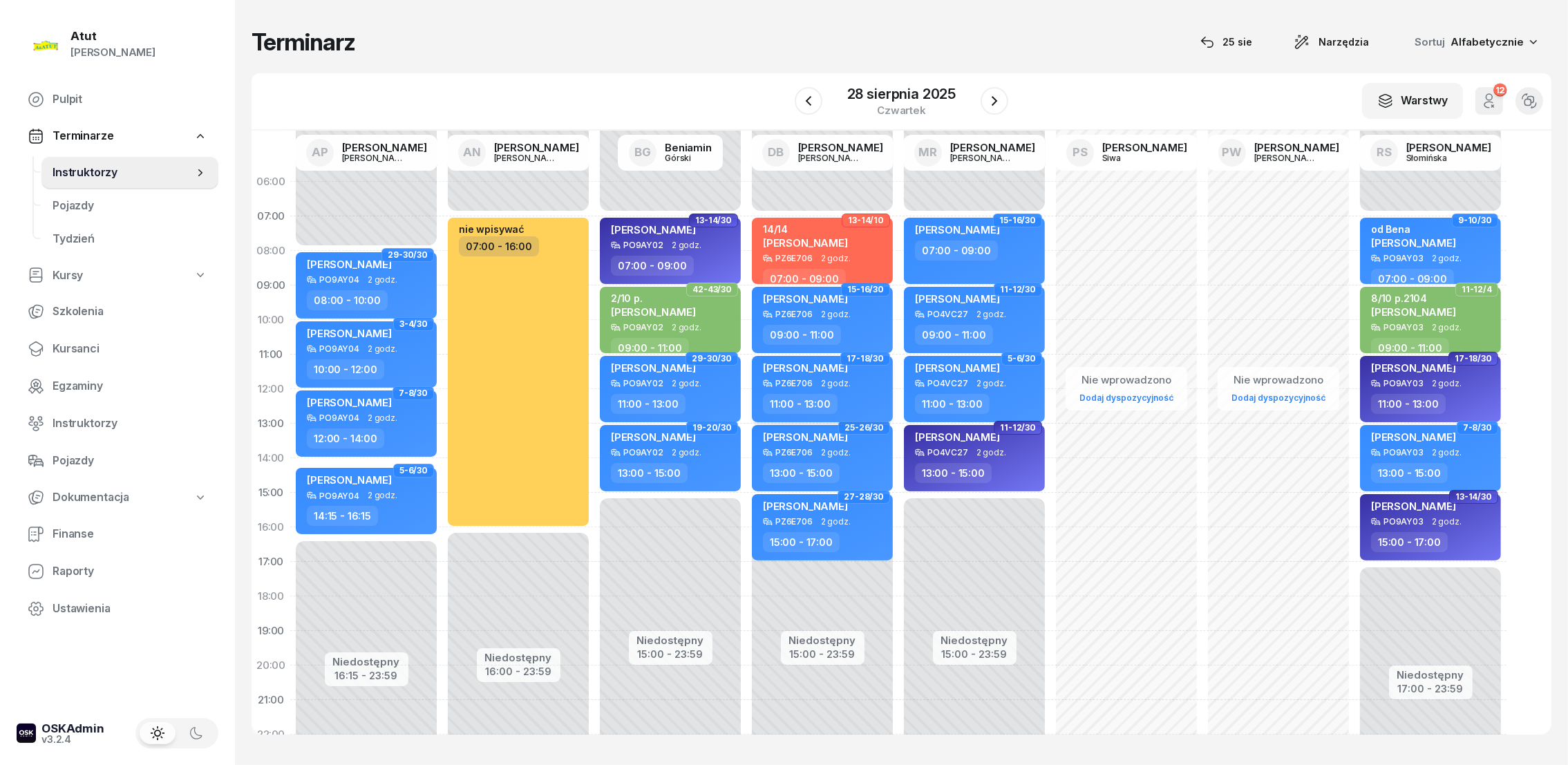
click at [811, 370] on span "[PERSON_NAME]" at bounding box center [805, 368] width 85 height 13
select select "11"
select select "13"
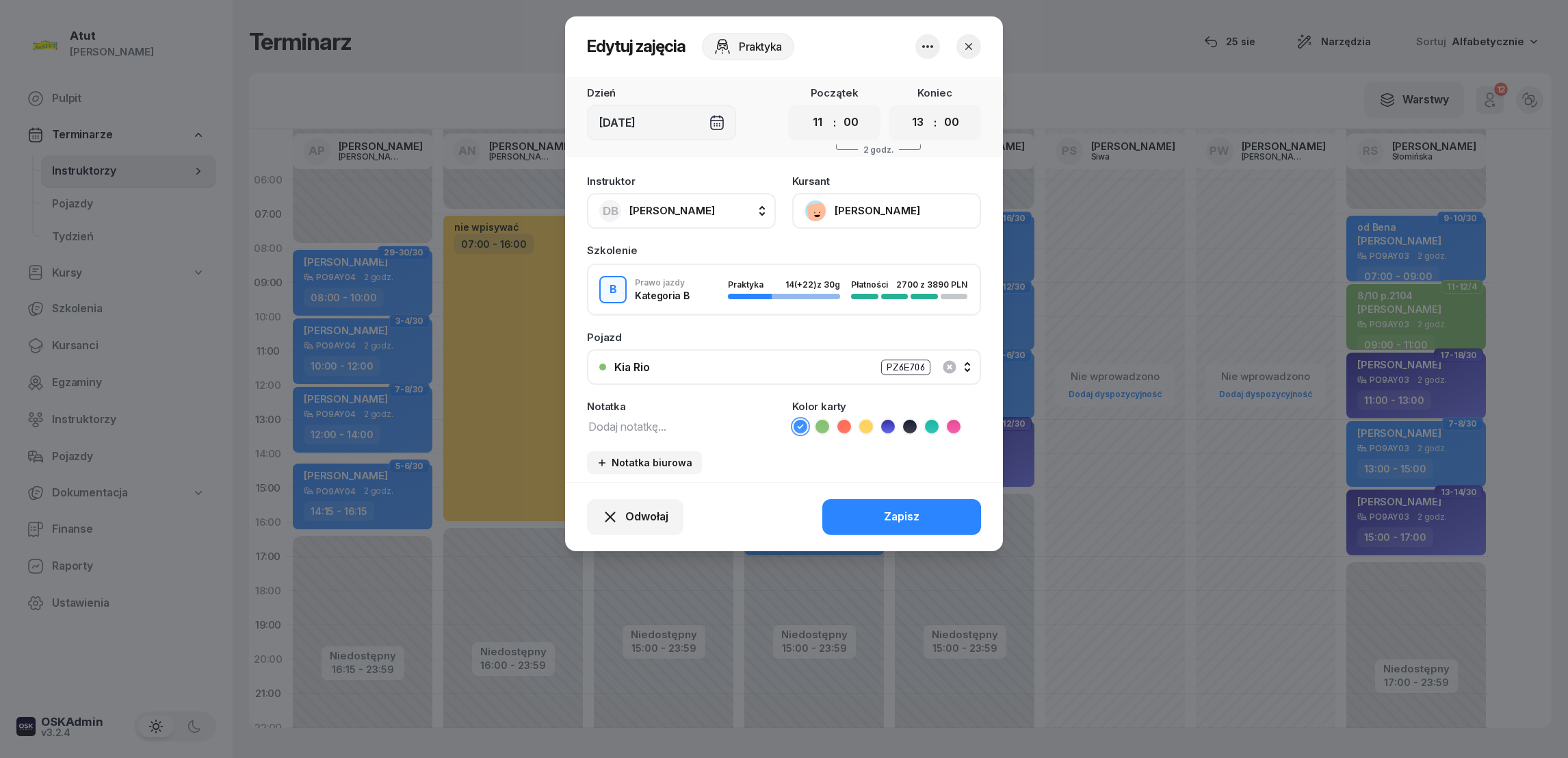
click at [970, 45] on icon "button" at bounding box center [969, 47] width 14 height 14
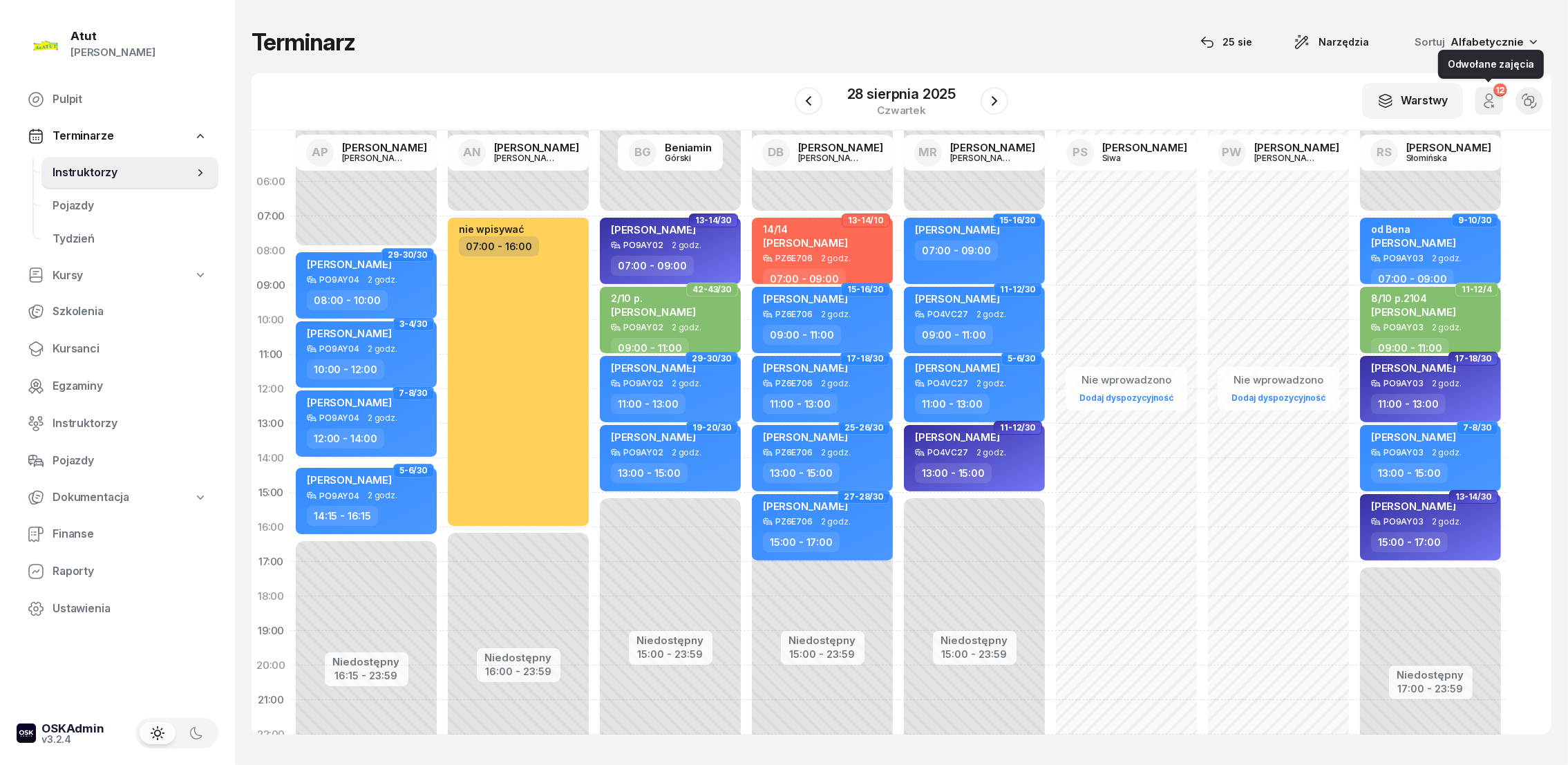
click at [1488, 98] on icon "button" at bounding box center [1488, 100] width 16 height 16
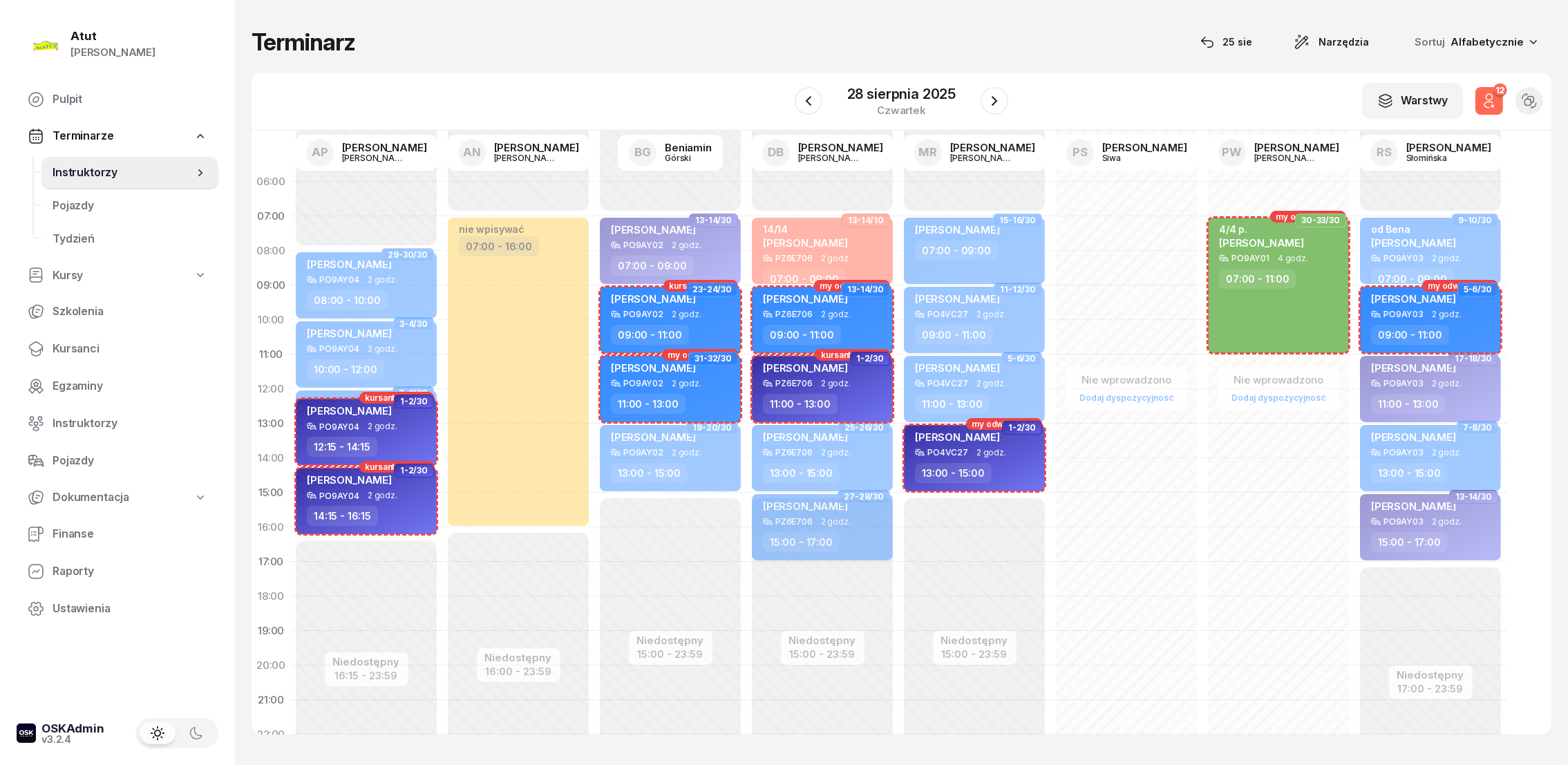
click at [1488, 98] on icon "button" at bounding box center [1488, 100] width 16 height 16
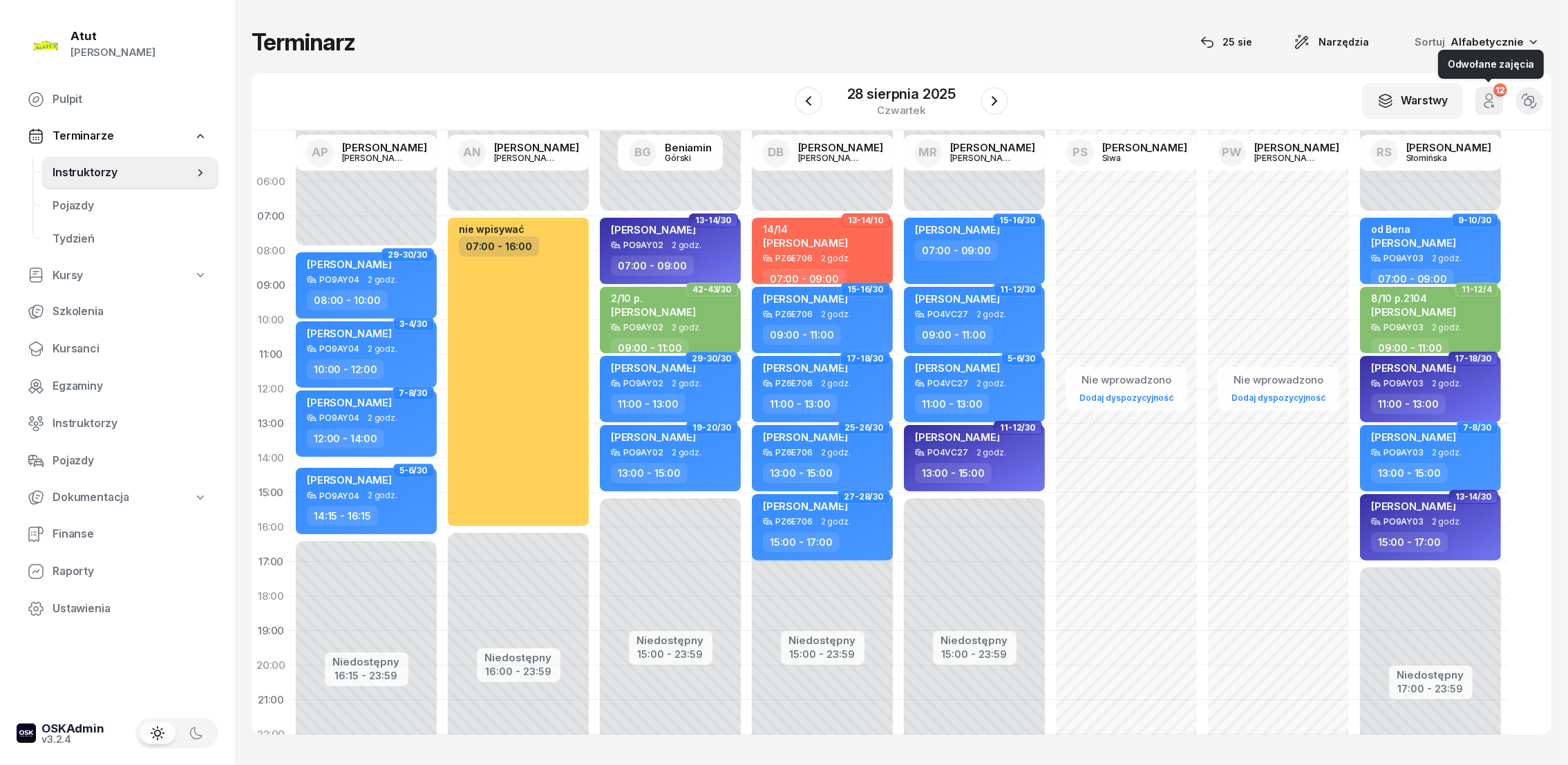
click at [1488, 98] on icon "button" at bounding box center [1488, 100] width 16 height 16
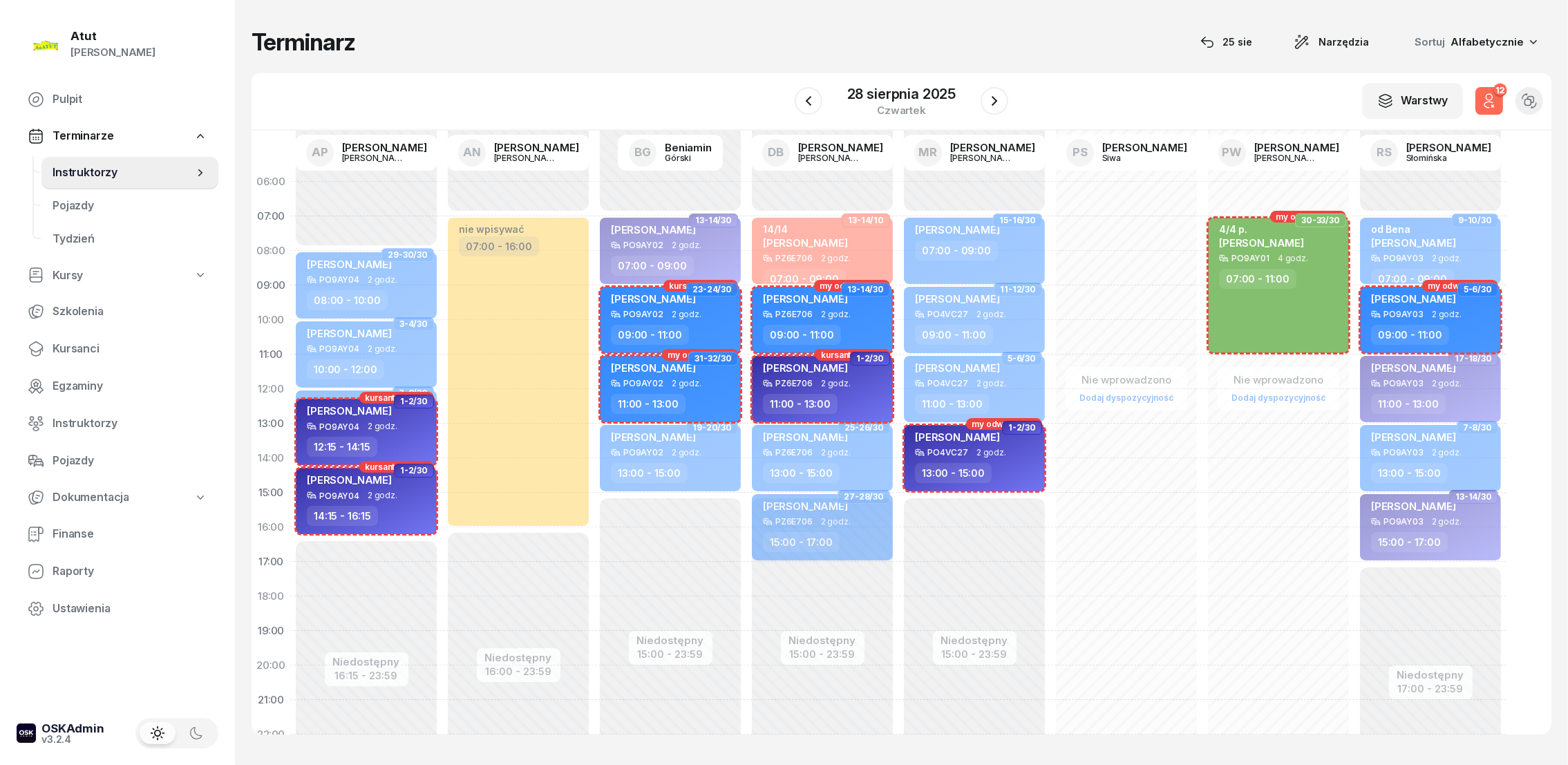
click at [814, 363] on span "[PERSON_NAME]" at bounding box center [805, 368] width 85 height 13
select select "11"
select select "13"
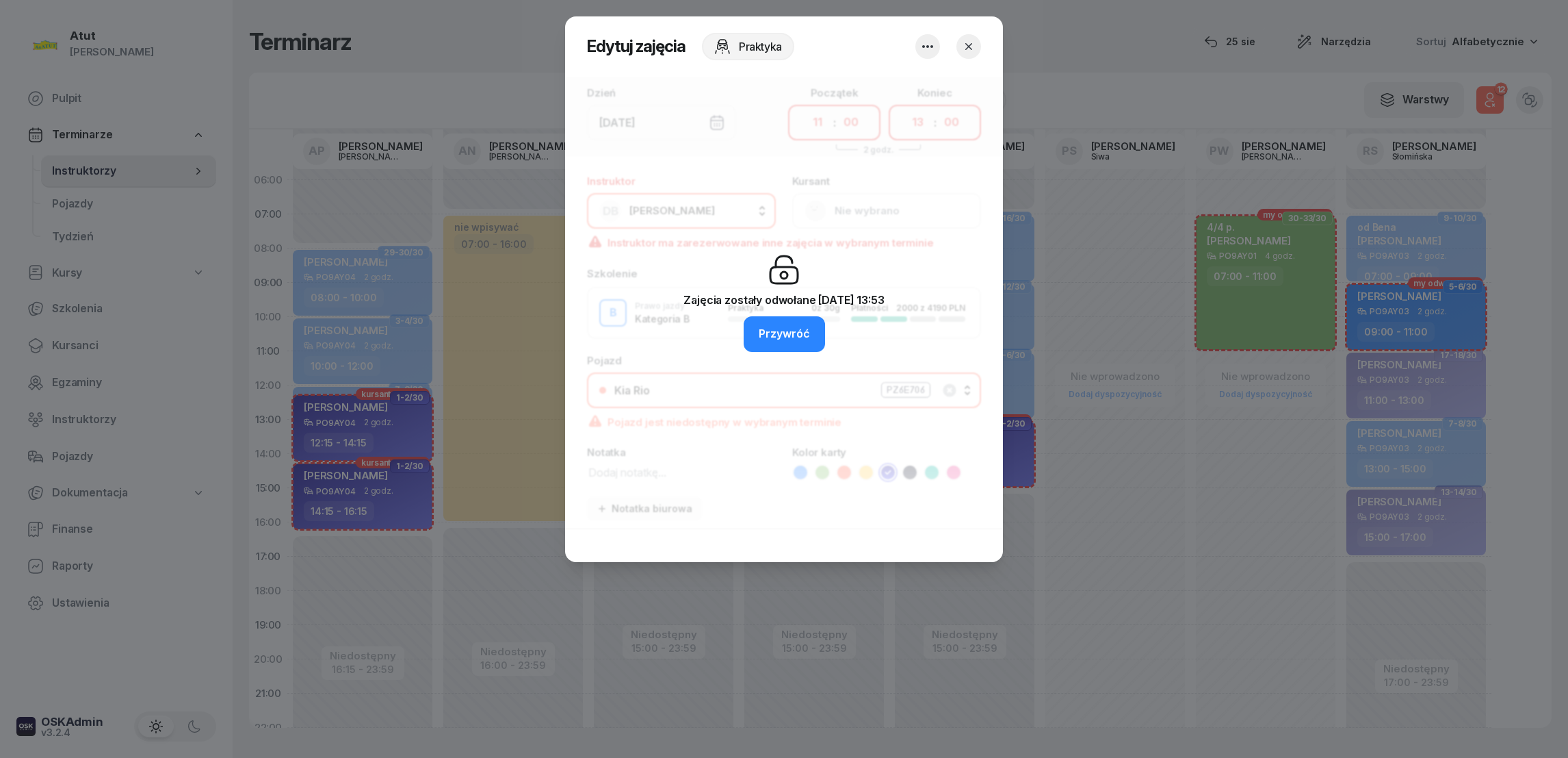
click at [968, 52] on icon "button" at bounding box center [969, 47] width 14 height 14
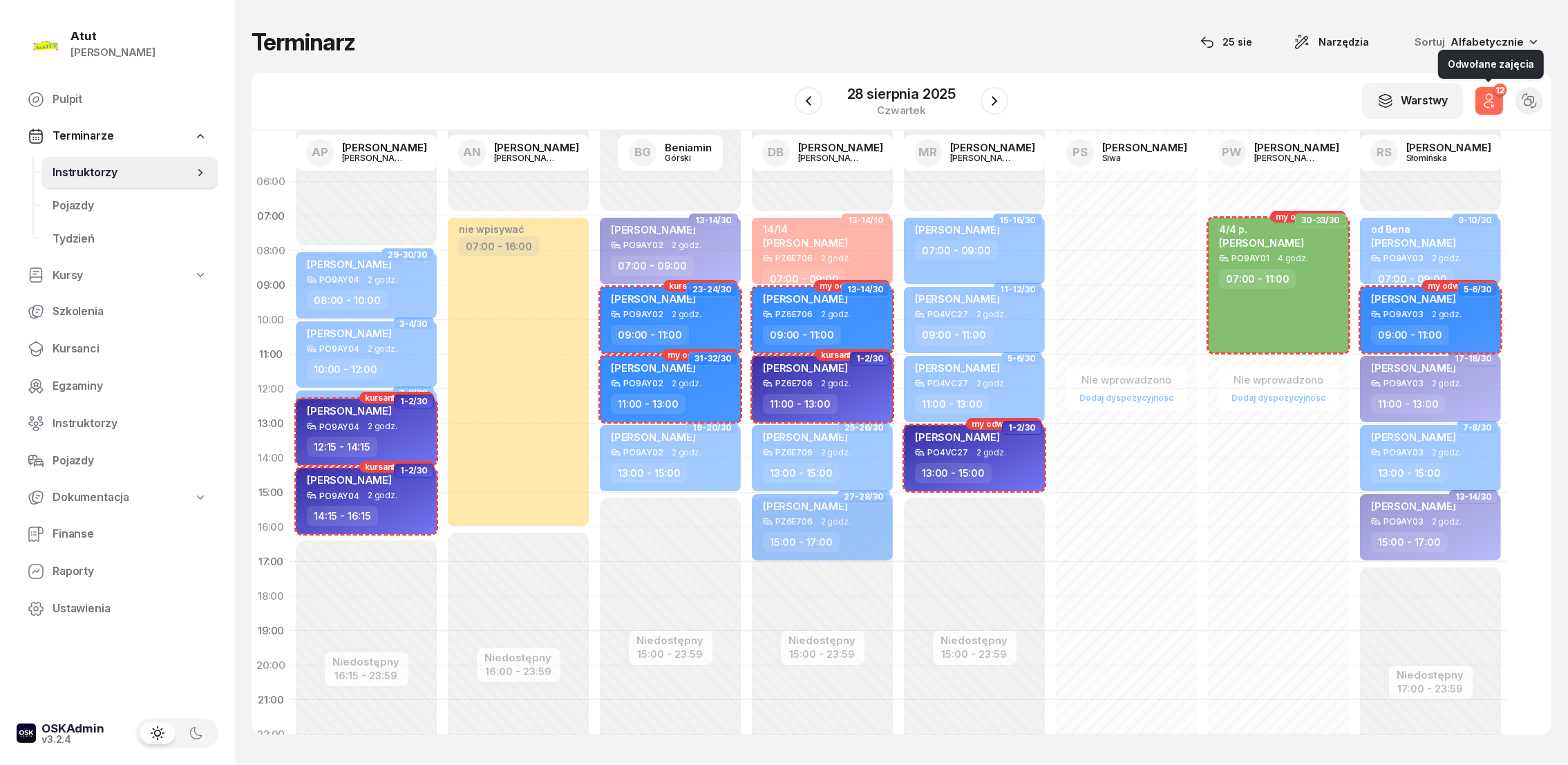
click at [1494, 108] on icon "button" at bounding box center [1488, 100] width 16 height 16
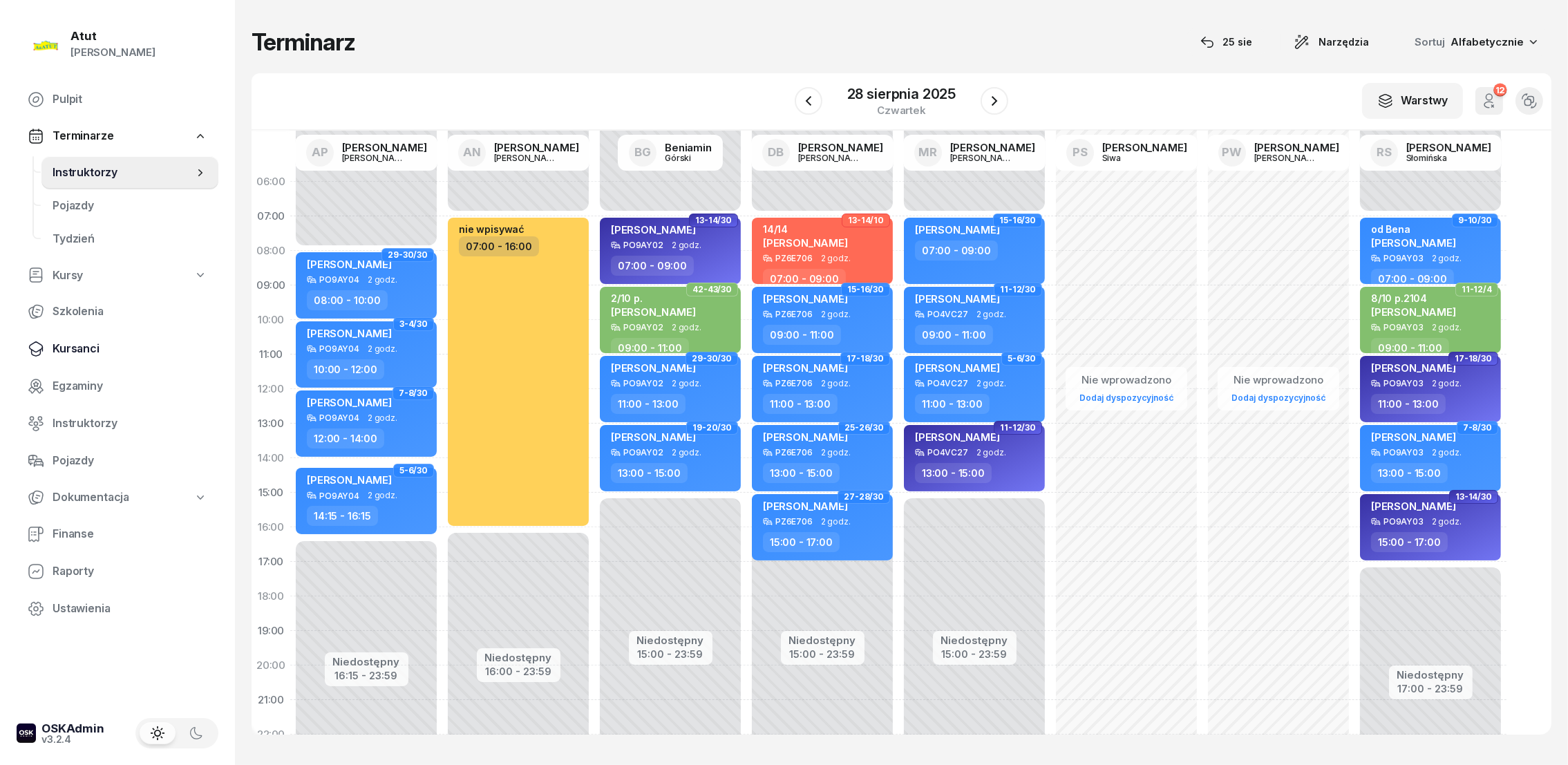
click at [80, 349] on span "Kursanci" at bounding box center [129, 349] width 155 height 18
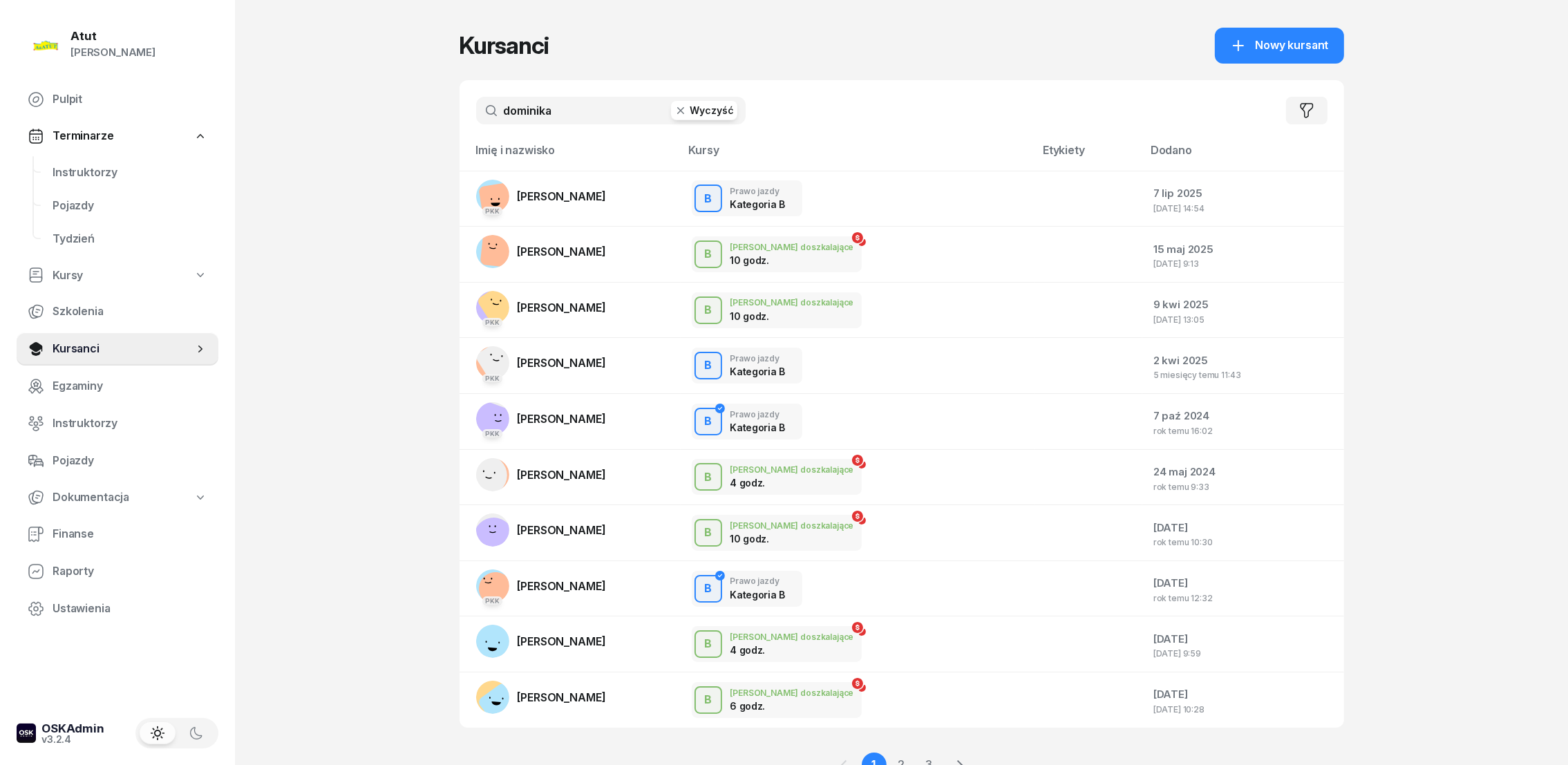
drag, startPoint x: 604, startPoint y: 114, endPoint x: 442, endPoint y: 100, distance: 162.6
click at [455, 108] on div "Atut Paulina Lis Pulpit Terminarze Instruktorzy Pojazdy Tydzień Kursy Szkolenia…" at bounding box center [784, 415] width 1568 height 830
type input "bukiewicz"
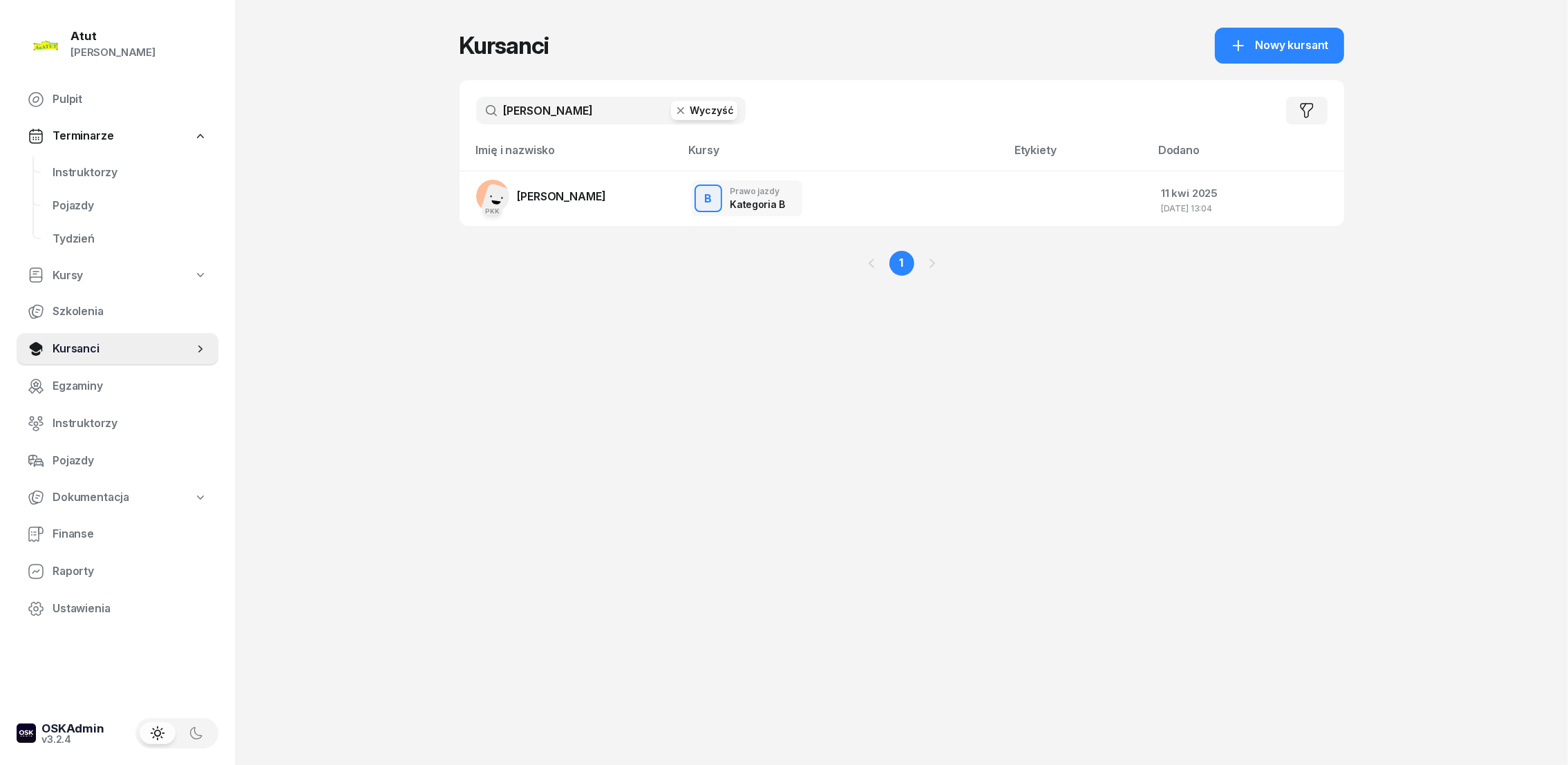
click at [696, 112] on button "Wyczyść" at bounding box center [704, 110] width 67 height 20
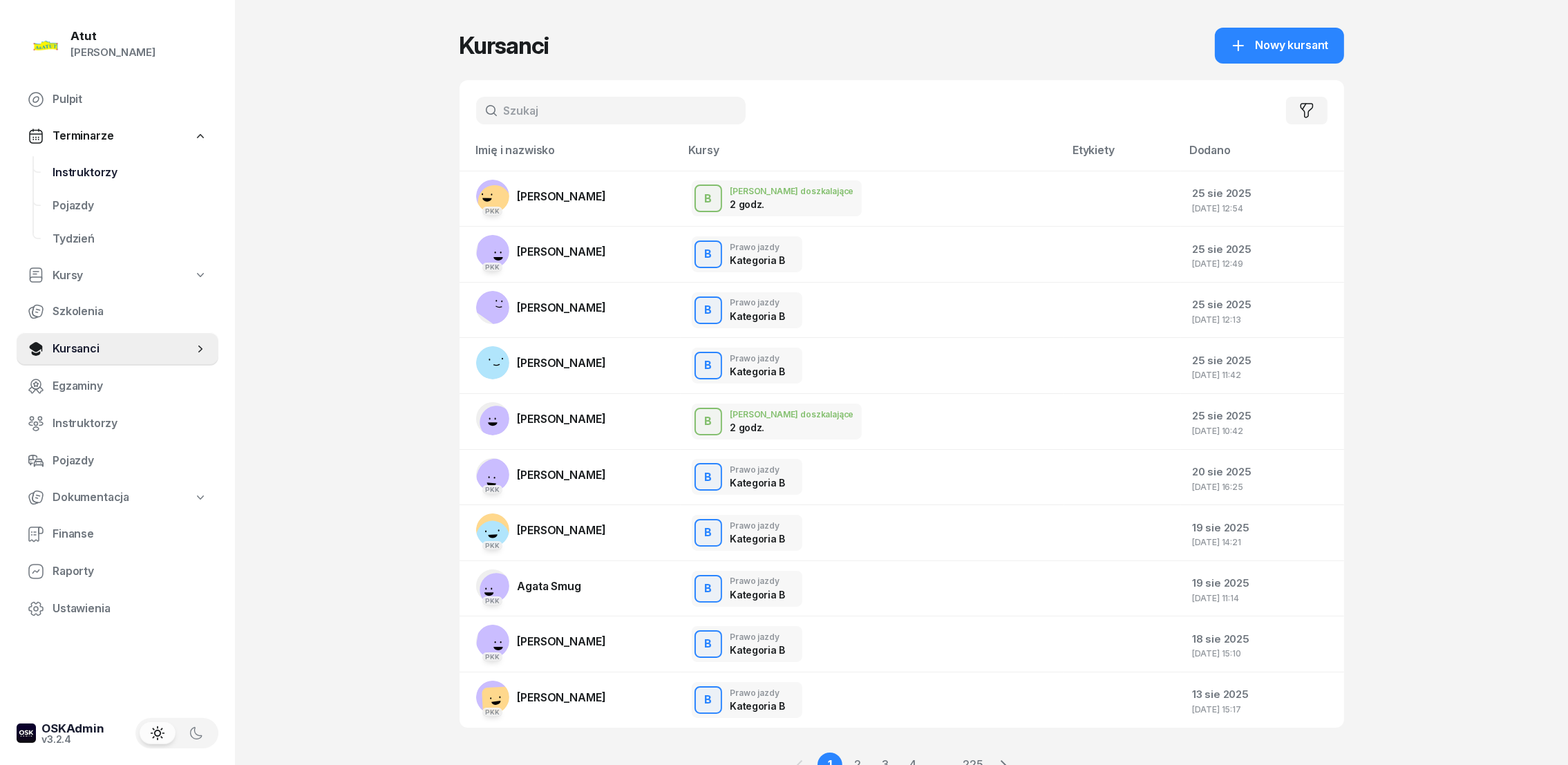
click at [82, 168] on span "Instruktorzy" at bounding box center [129, 173] width 155 height 18
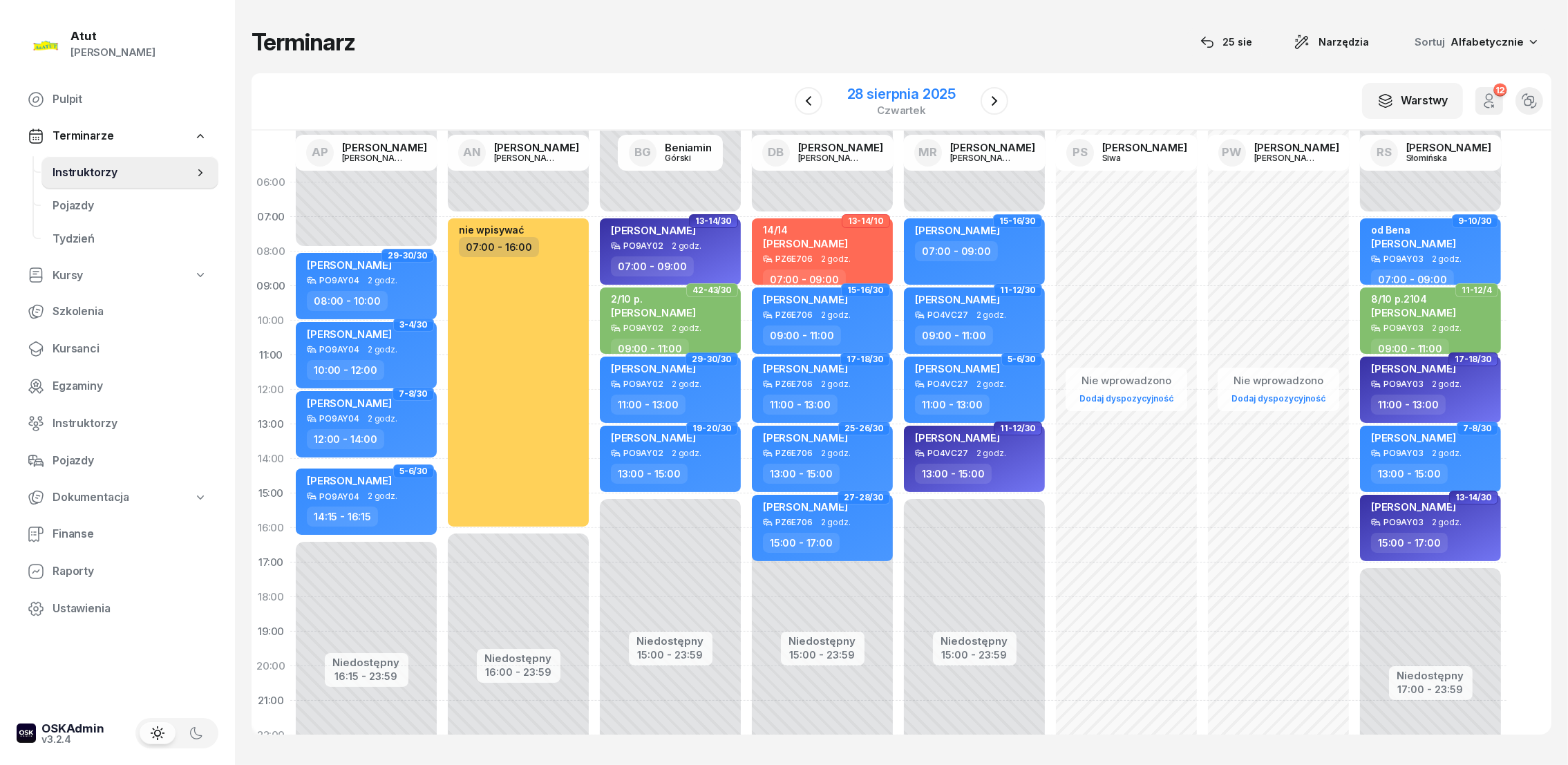
click at [922, 91] on div "28 sierpnia 2025" at bounding box center [901, 94] width 109 height 14
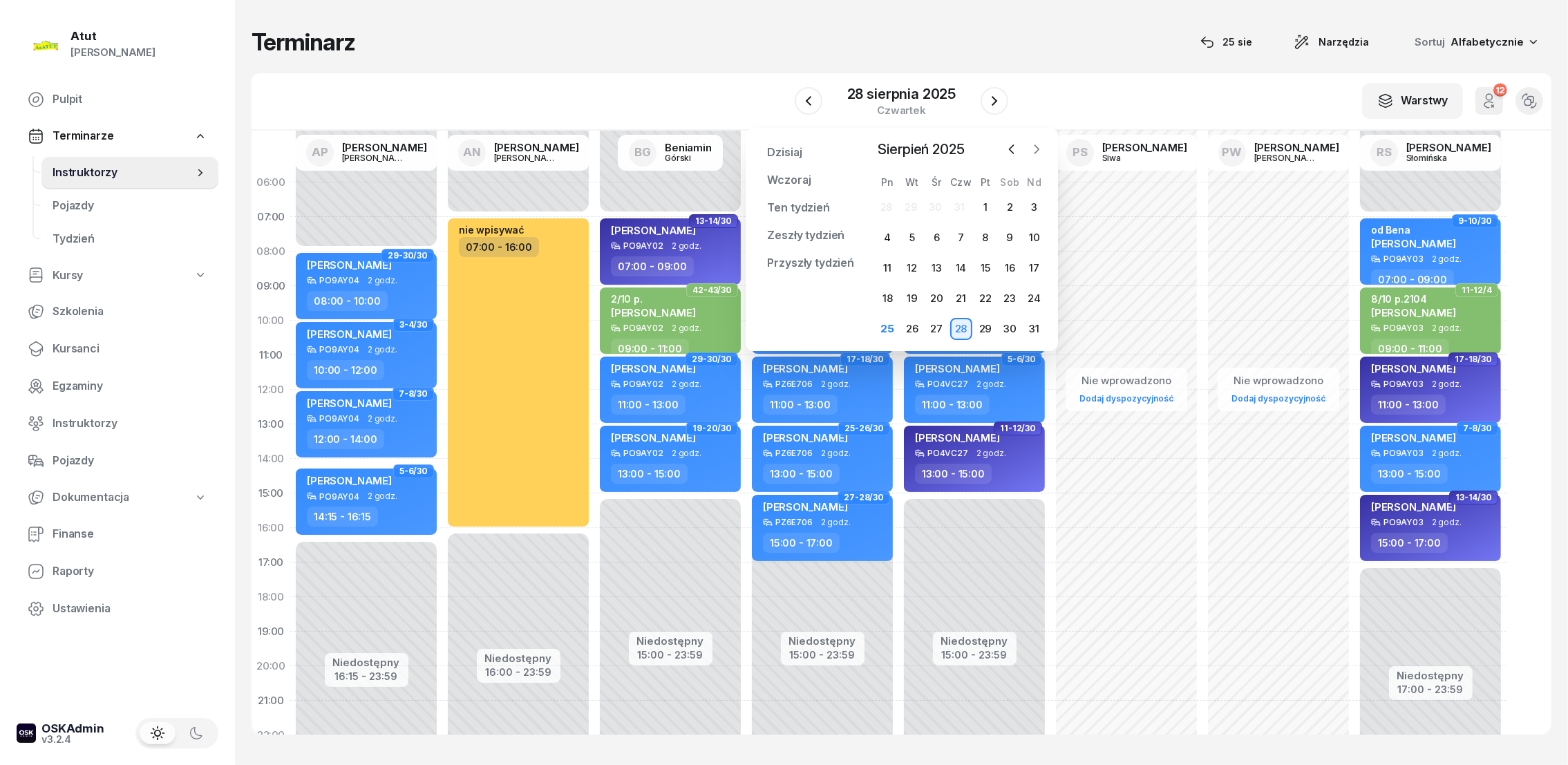
click at [1035, 142] on icon "button" at bounding box center [1036, 149] width 14 height 14
click at [891, 293] on div "22" at bounding box center [887, 298] width 22 height 22
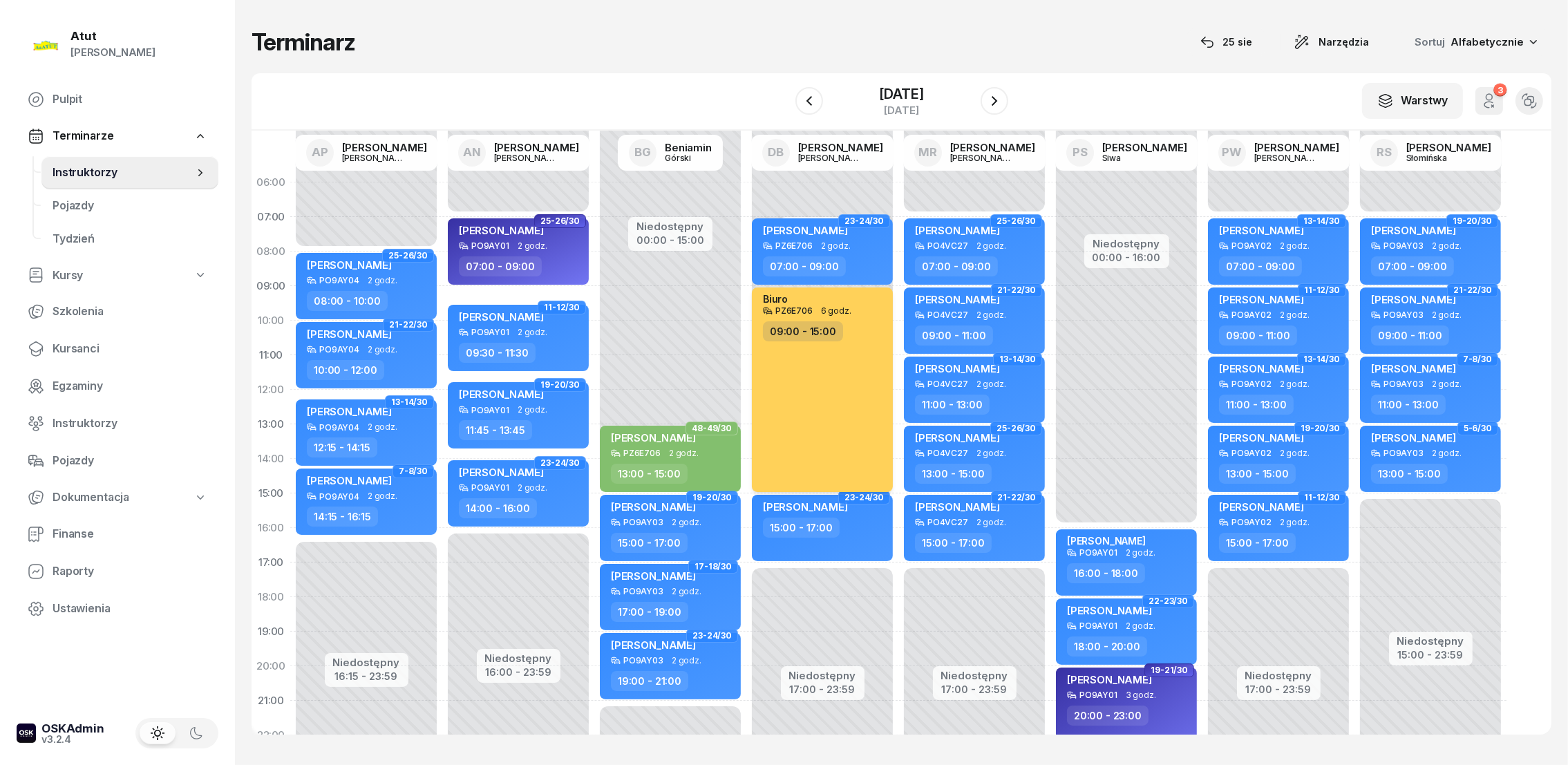
click at [818, 297] on div "Biuro" at bounding box center [823, 299] width 121 height 13
select select "09"
select select "15"
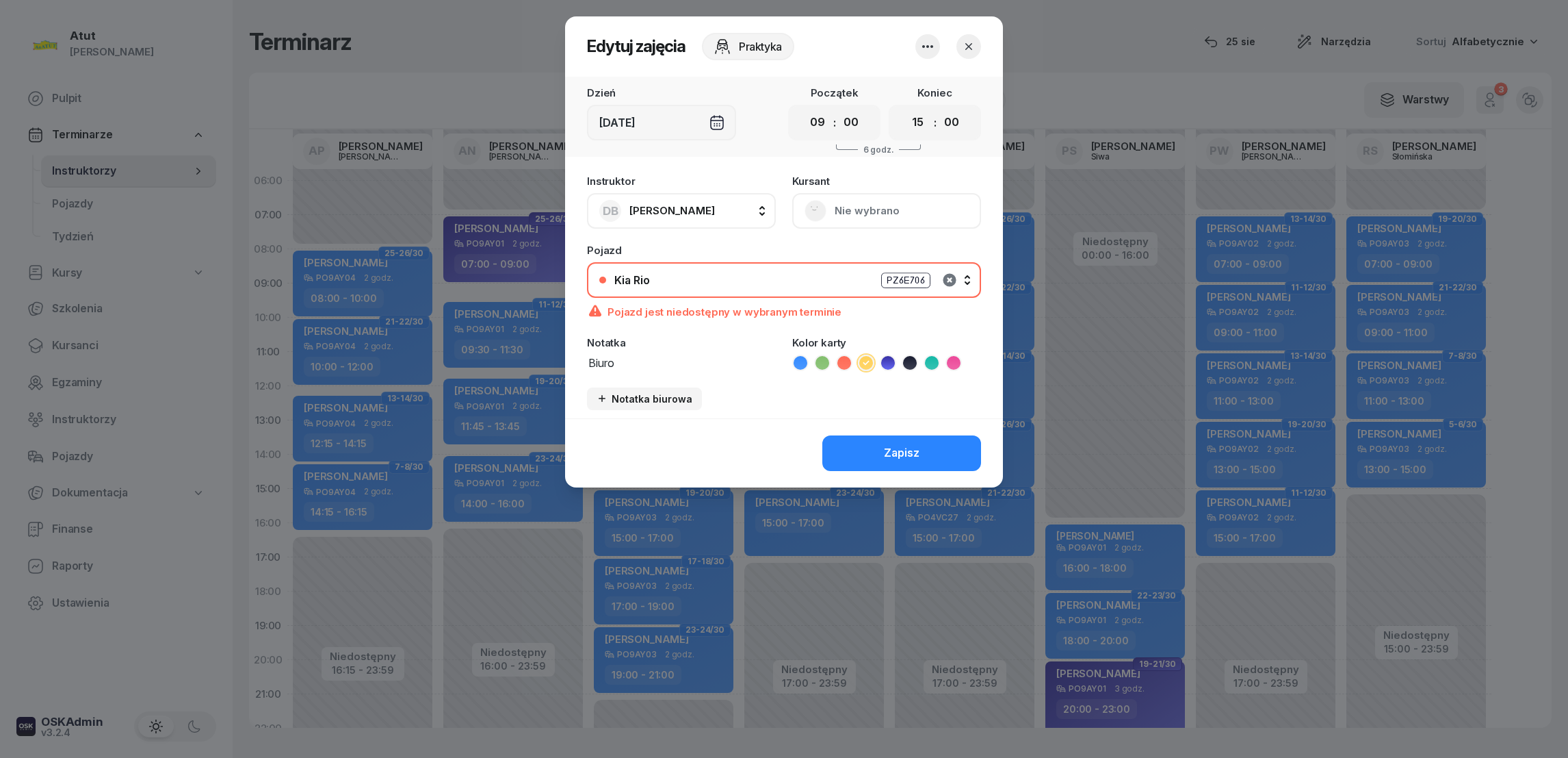
click at [943, 279] on icon "button" at bounding box center [949, 279] width 13 height 13
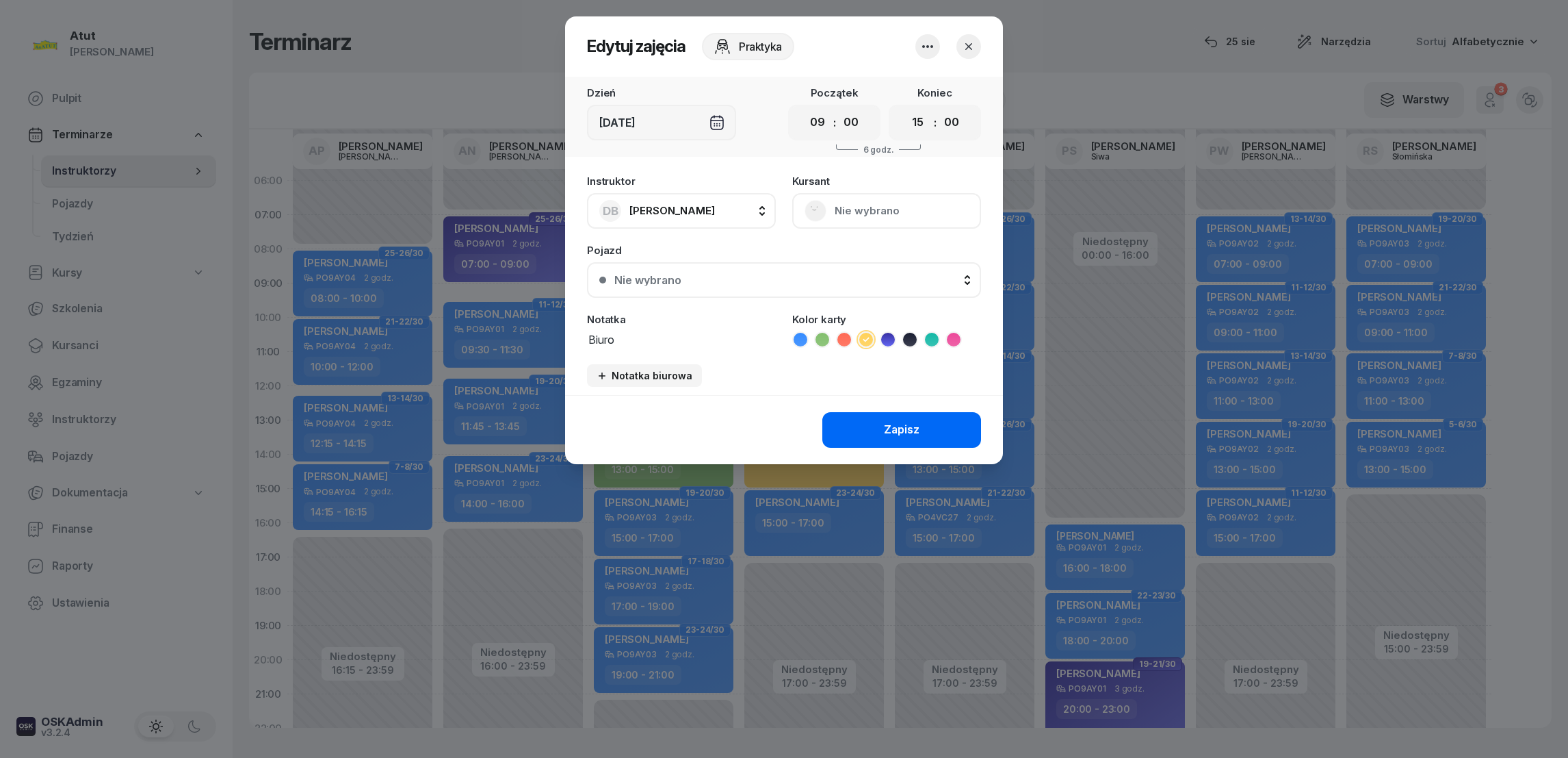
click at [901, 429] on div "Zapisz" at bounding box center [902, 429] width 36 height 18
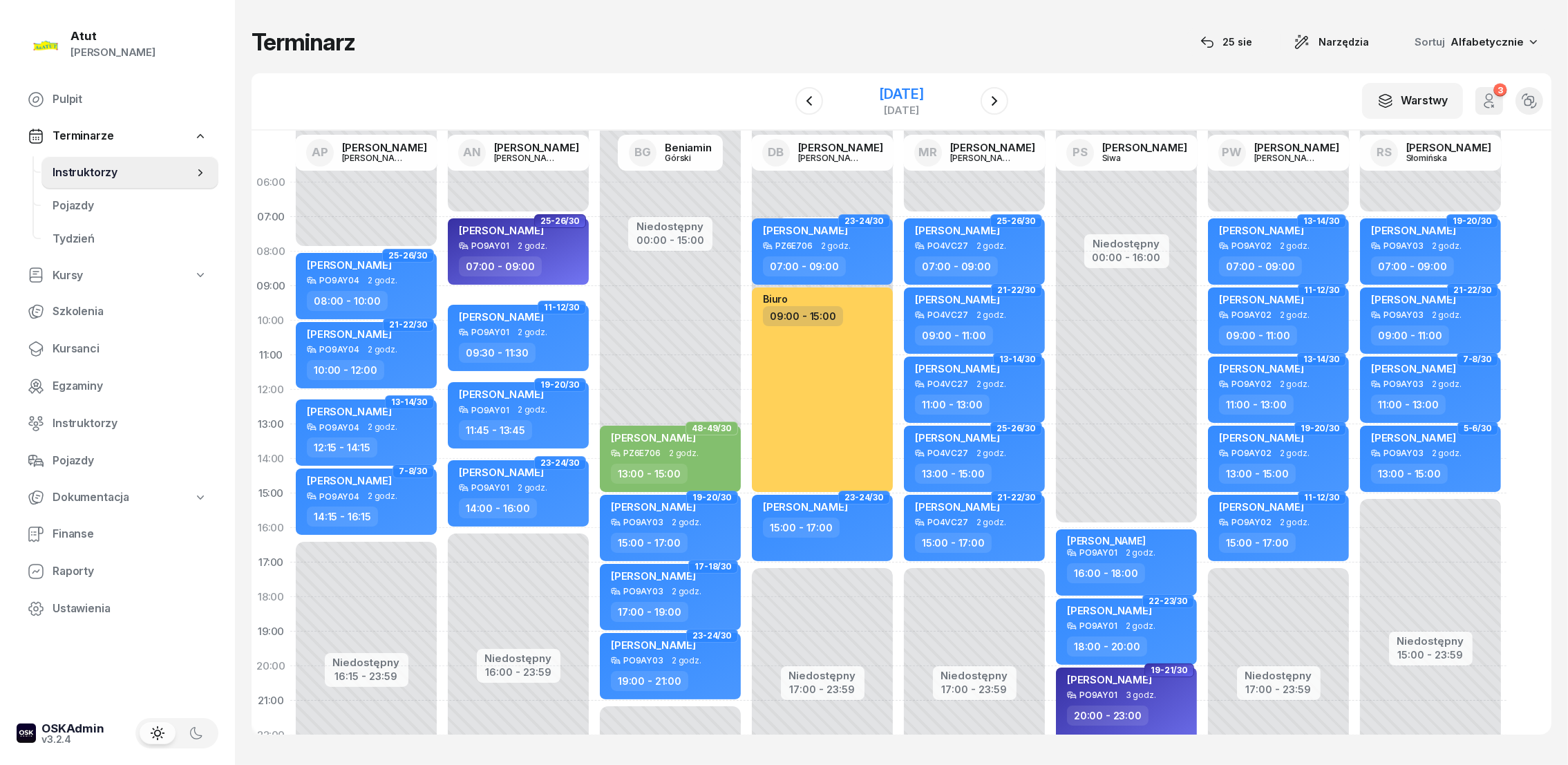
click at [884, 87] on div "[DATE]" at bounding box center [901, 94] width 44 height 14
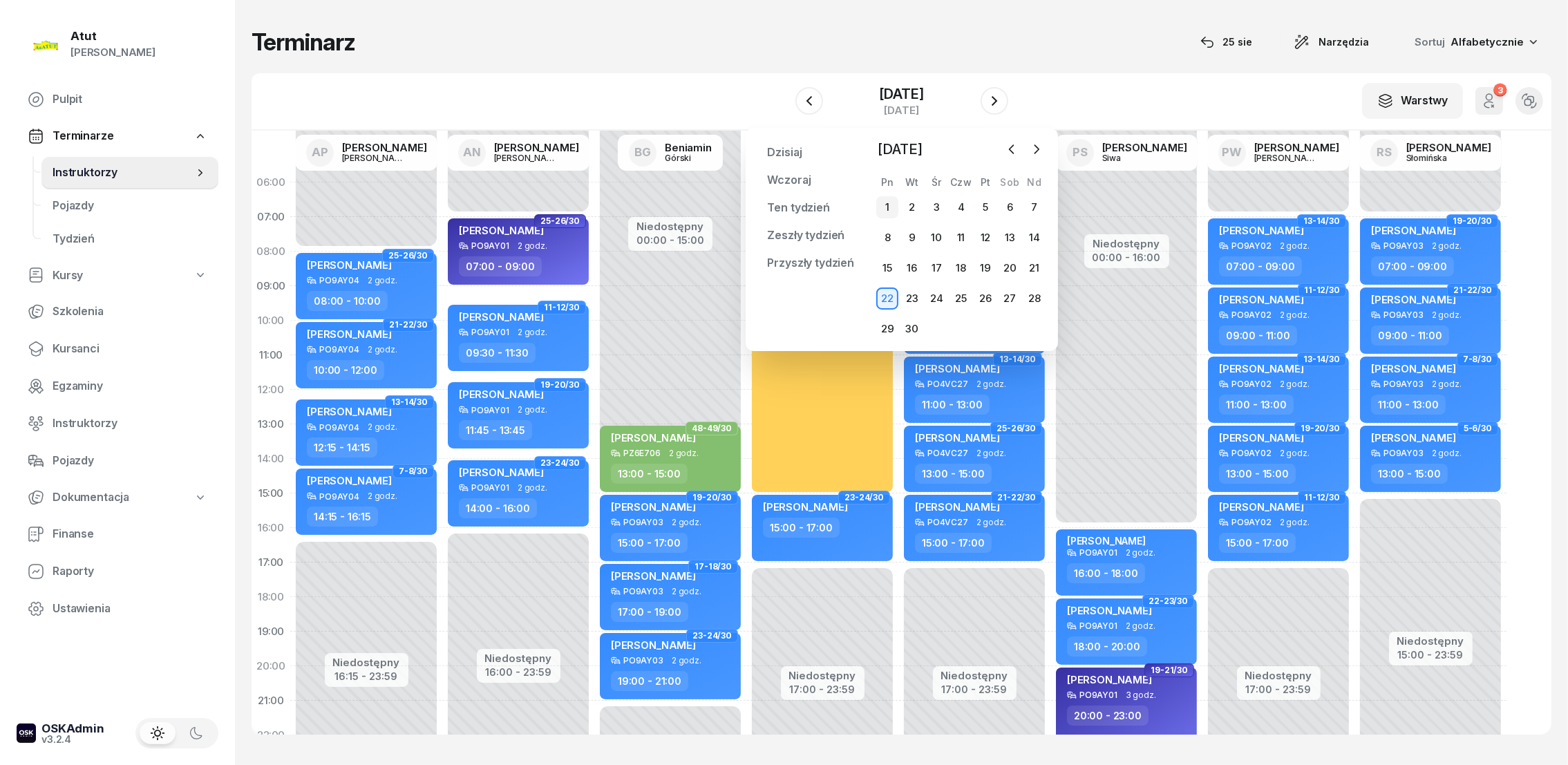
click at [887, 208] on div "1" at bounding box center [887, 208] width 22 height 22
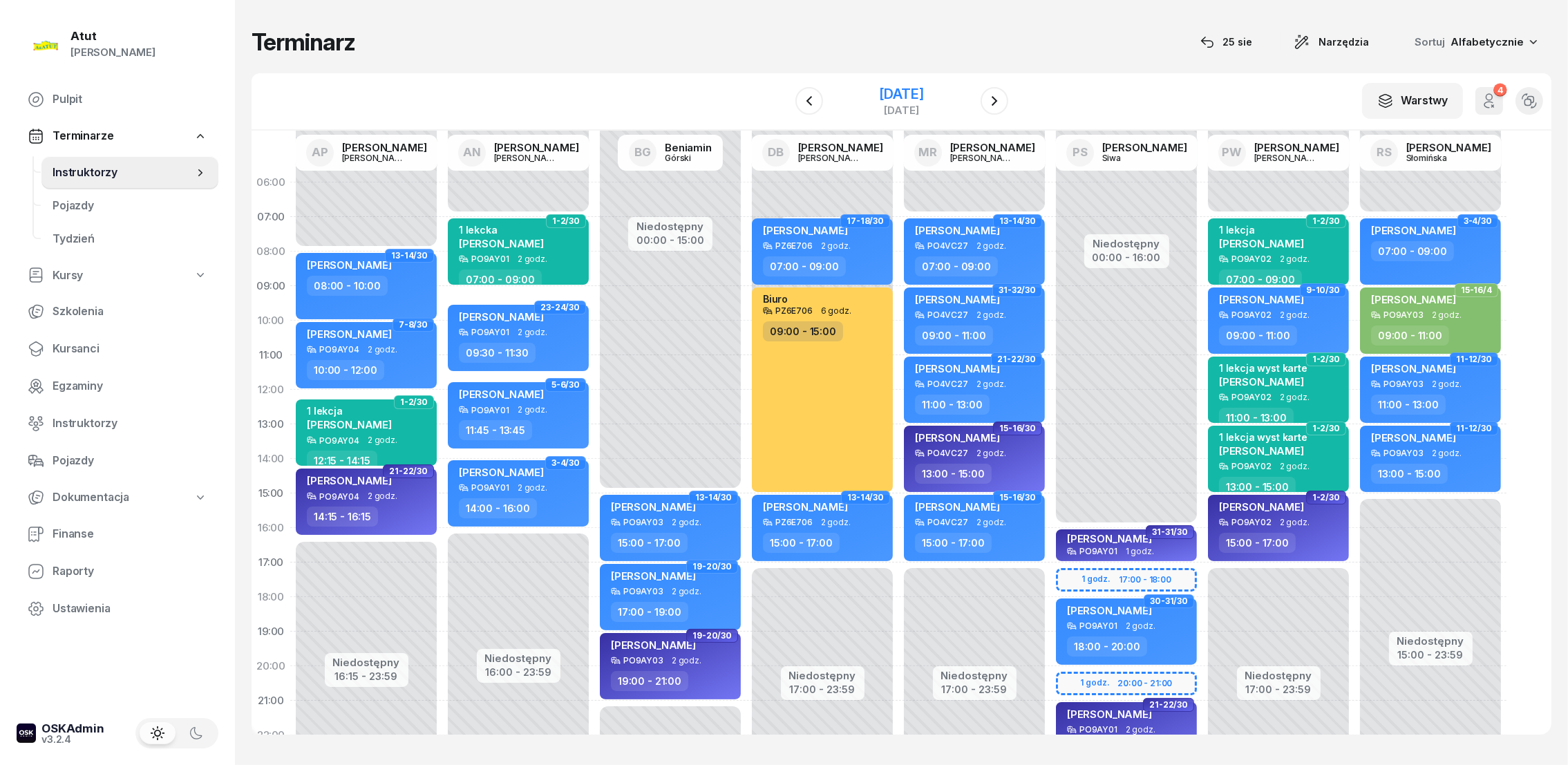
click at [911, 88] on div "[DATE]" at bounding box center [901, 94] width 44 height 14
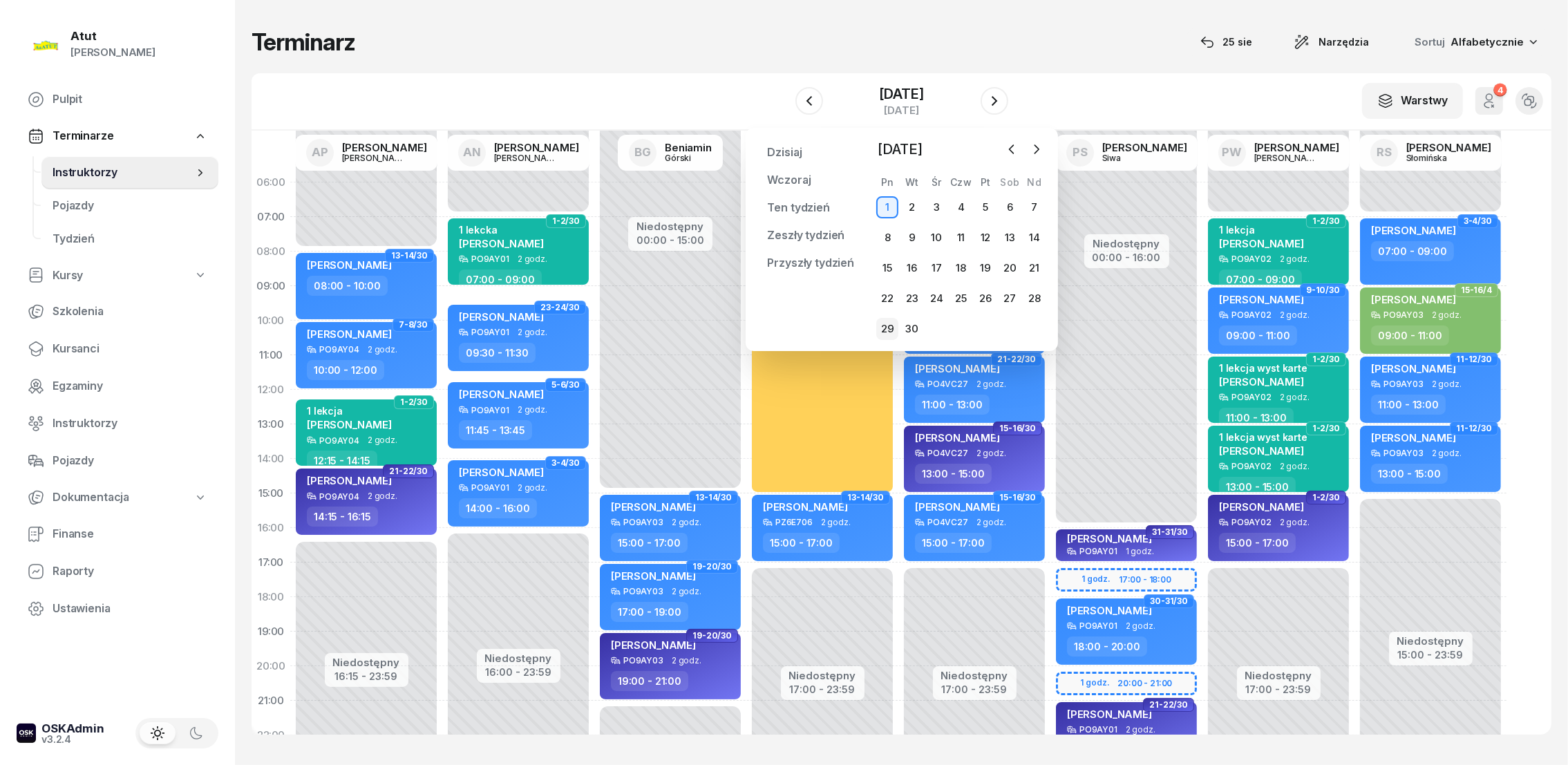
click at [887, 330] on div "29" at bounding box center [887, 329] width 22 height 22
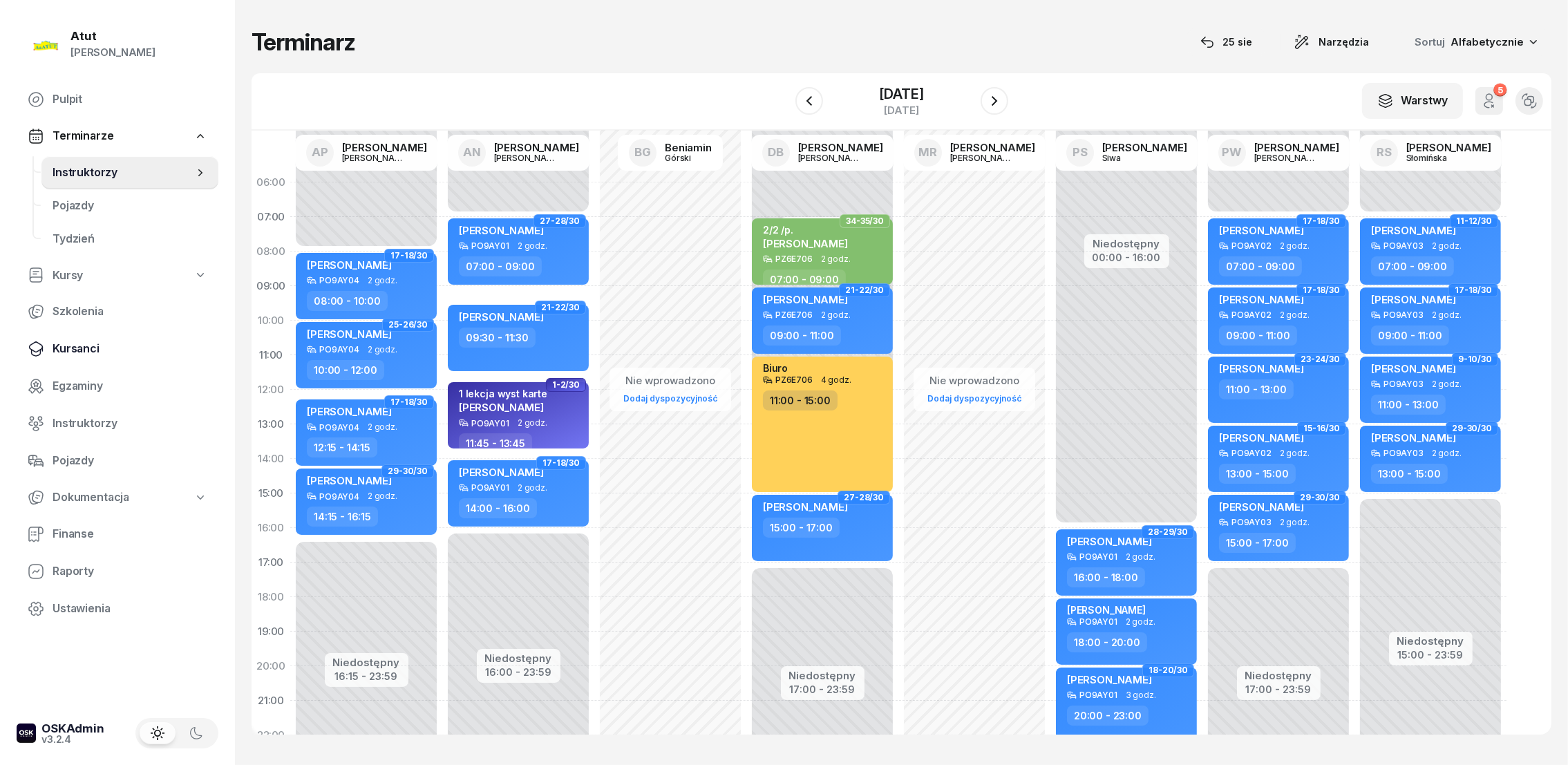
click at [84, 347] on span "Kursanci" at bounding box center [129, 349] width 155 height 18
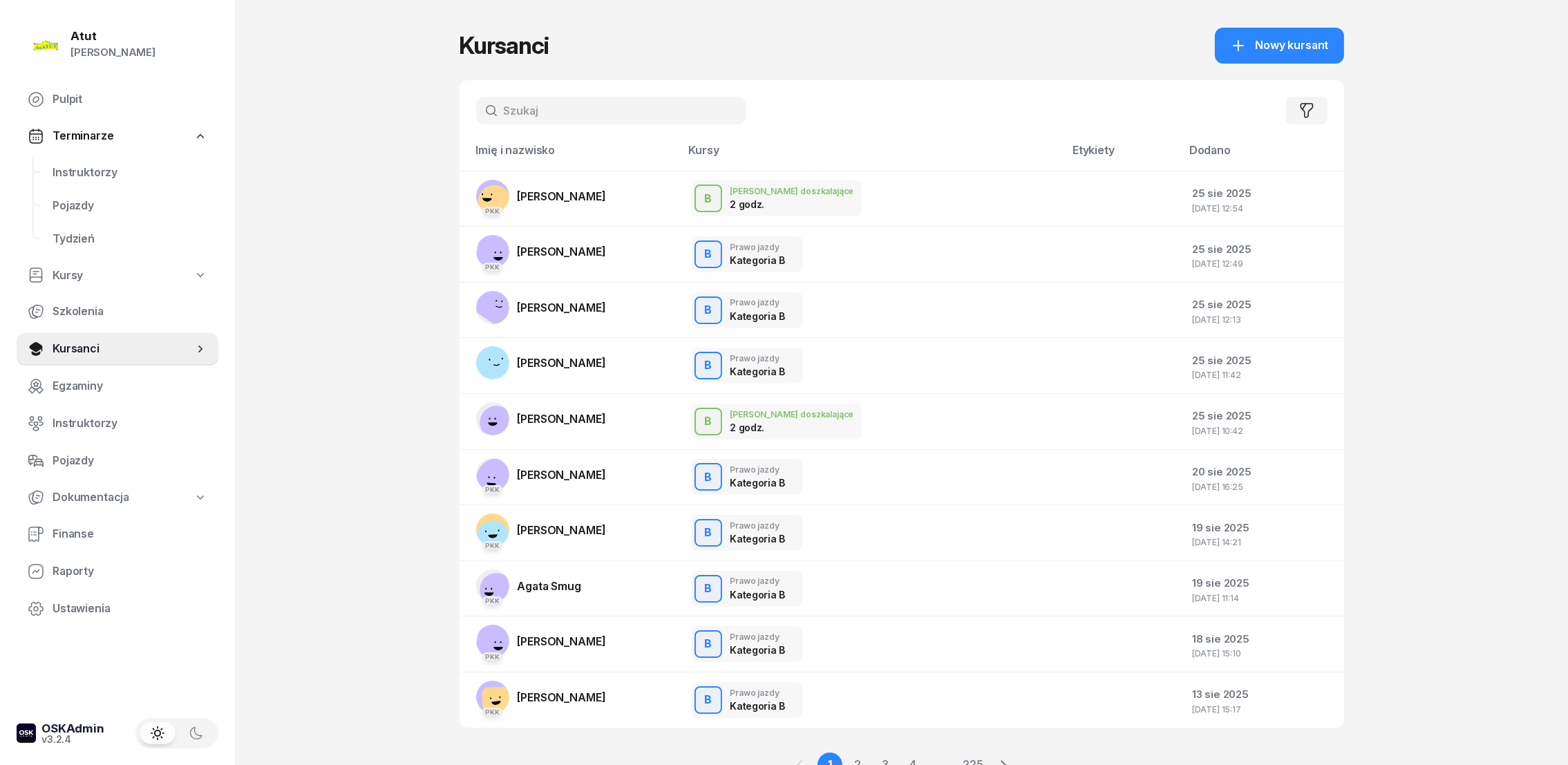
click at [653, 113] on input "text" at bounding box center [610, 110] width 269 height 27
type input "bukiewicz"
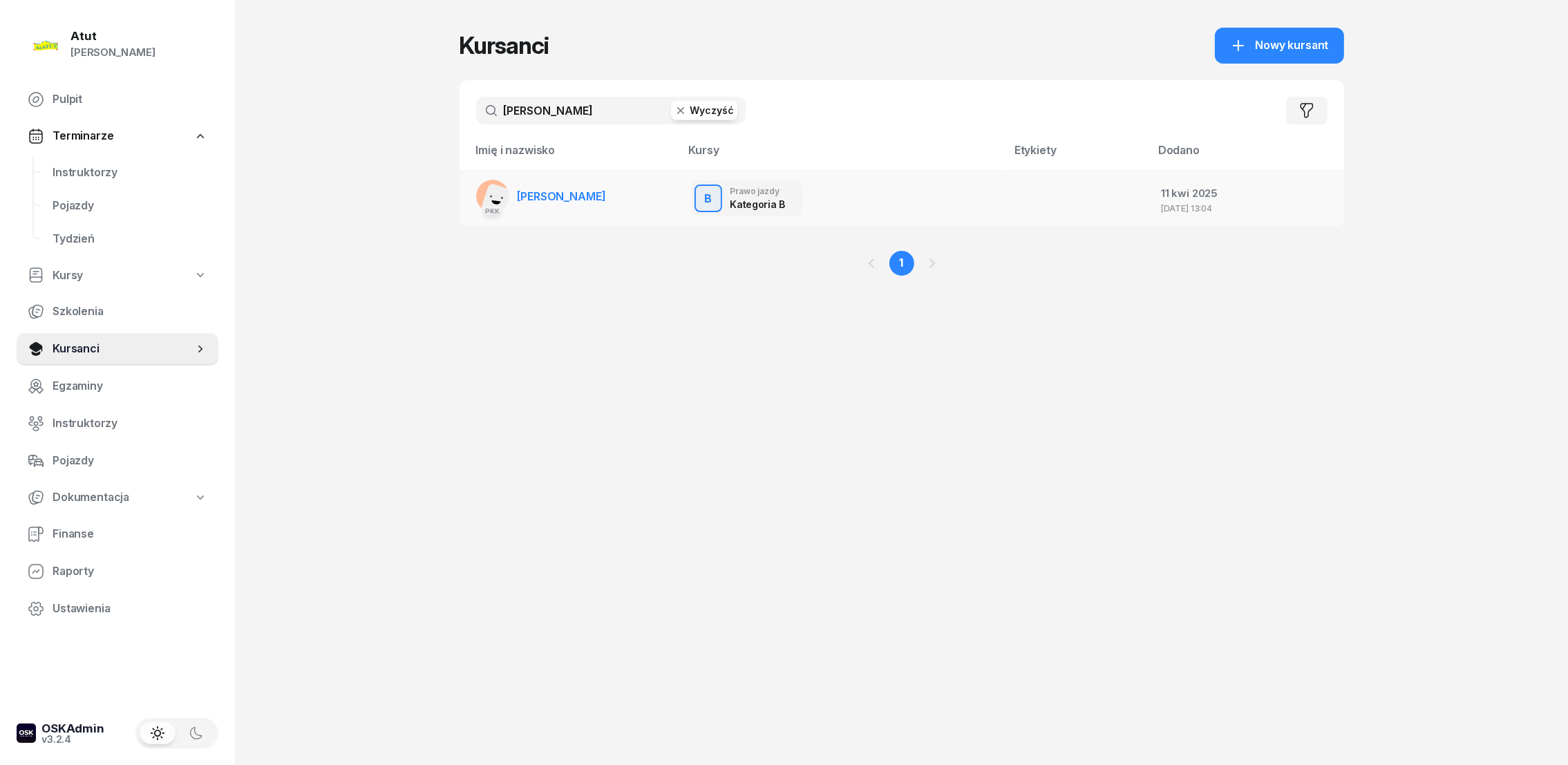
click at [557, 197] on span "[PERSON_NAME]" at bounding box center [561, 196] width 88 height 14
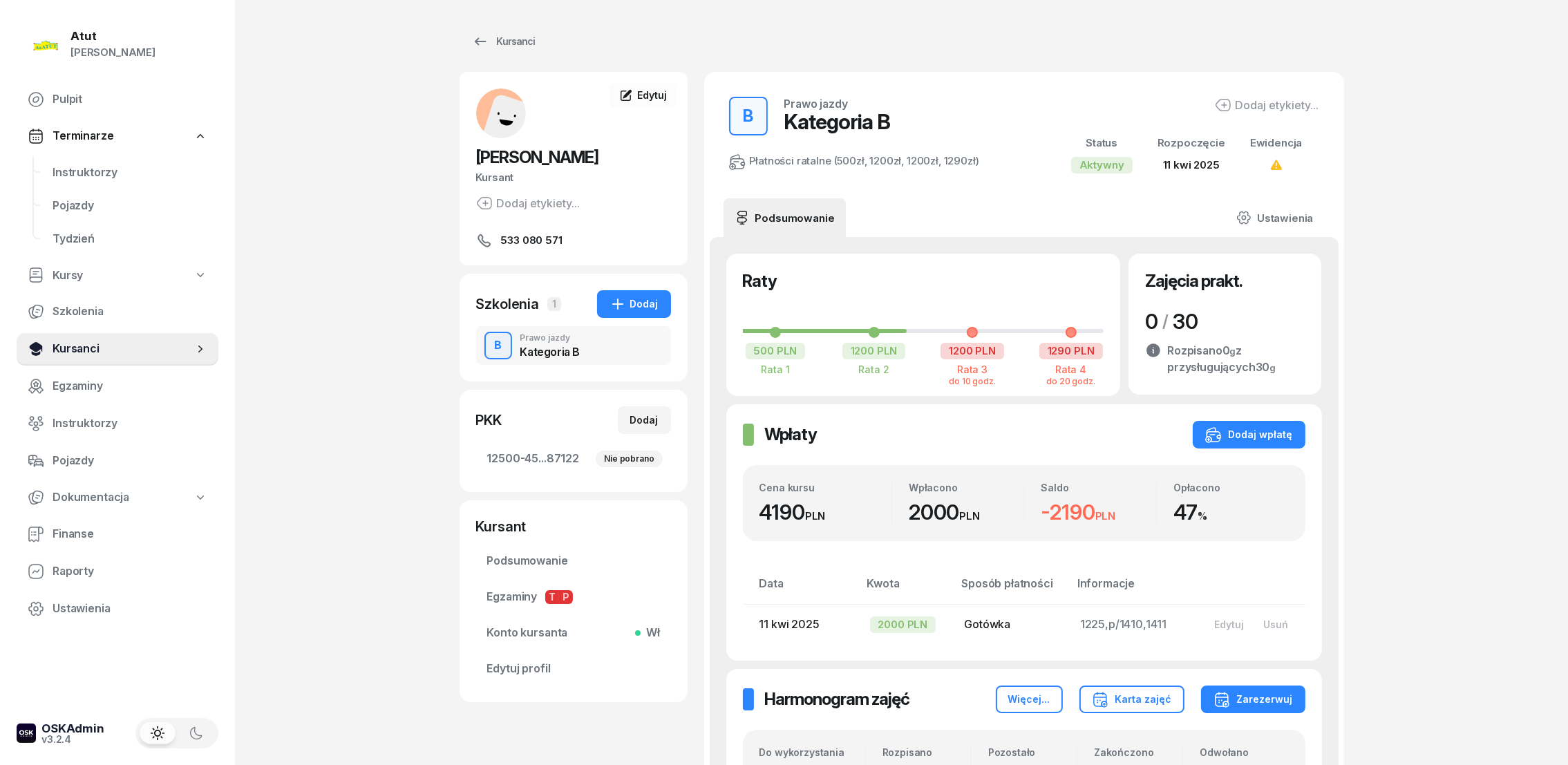
click at [74, 341] on span "Kursanci" at bounding box center [122, 349] width 141 height 18
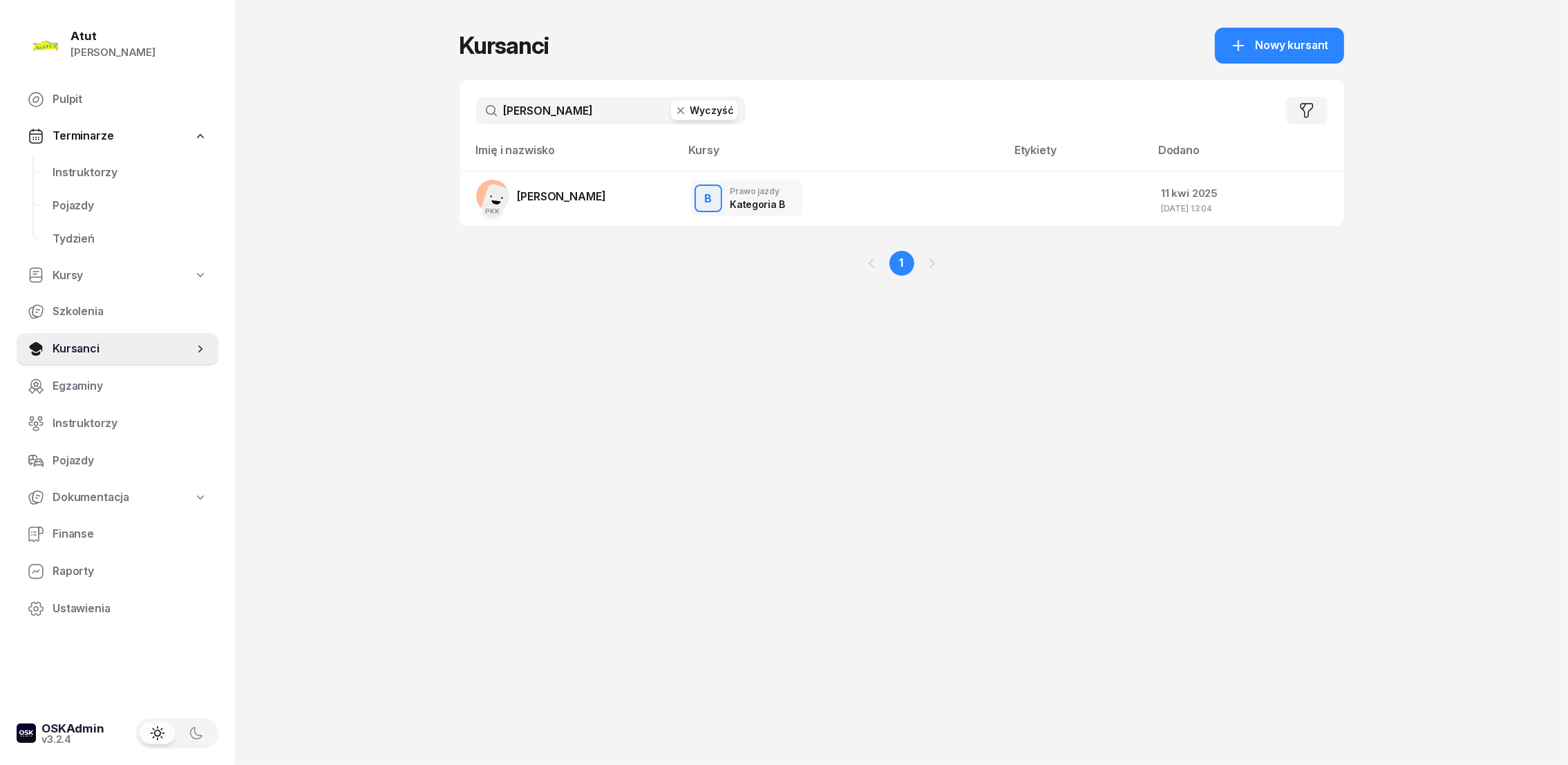
click at [704, 110] on button "Wyczyść" at bounding box center [704, 110] width 67 height 20
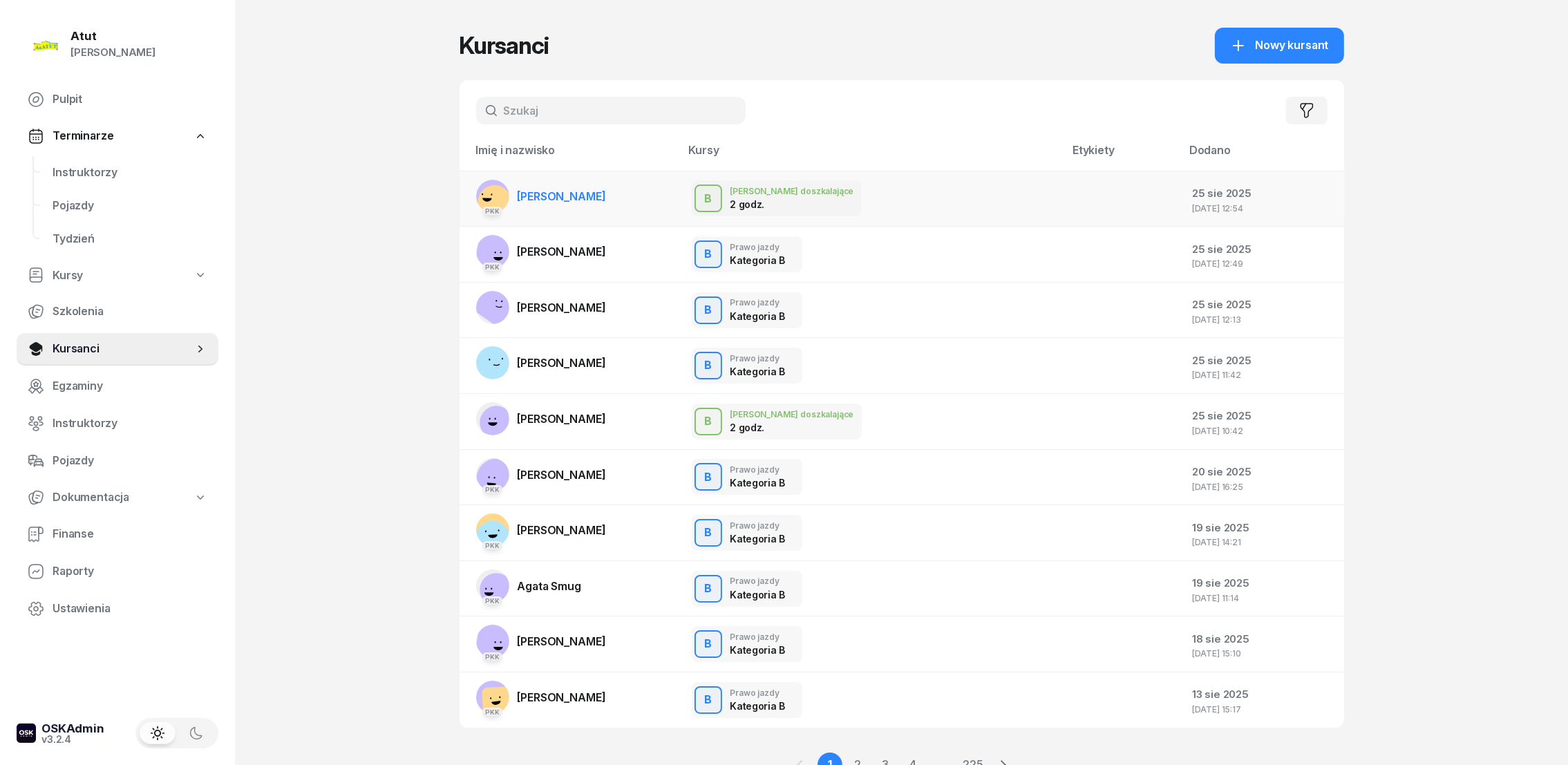
click at [550, 196] on span "Jan Szyszka" at bounding box center [561, 196] width 88 height 14
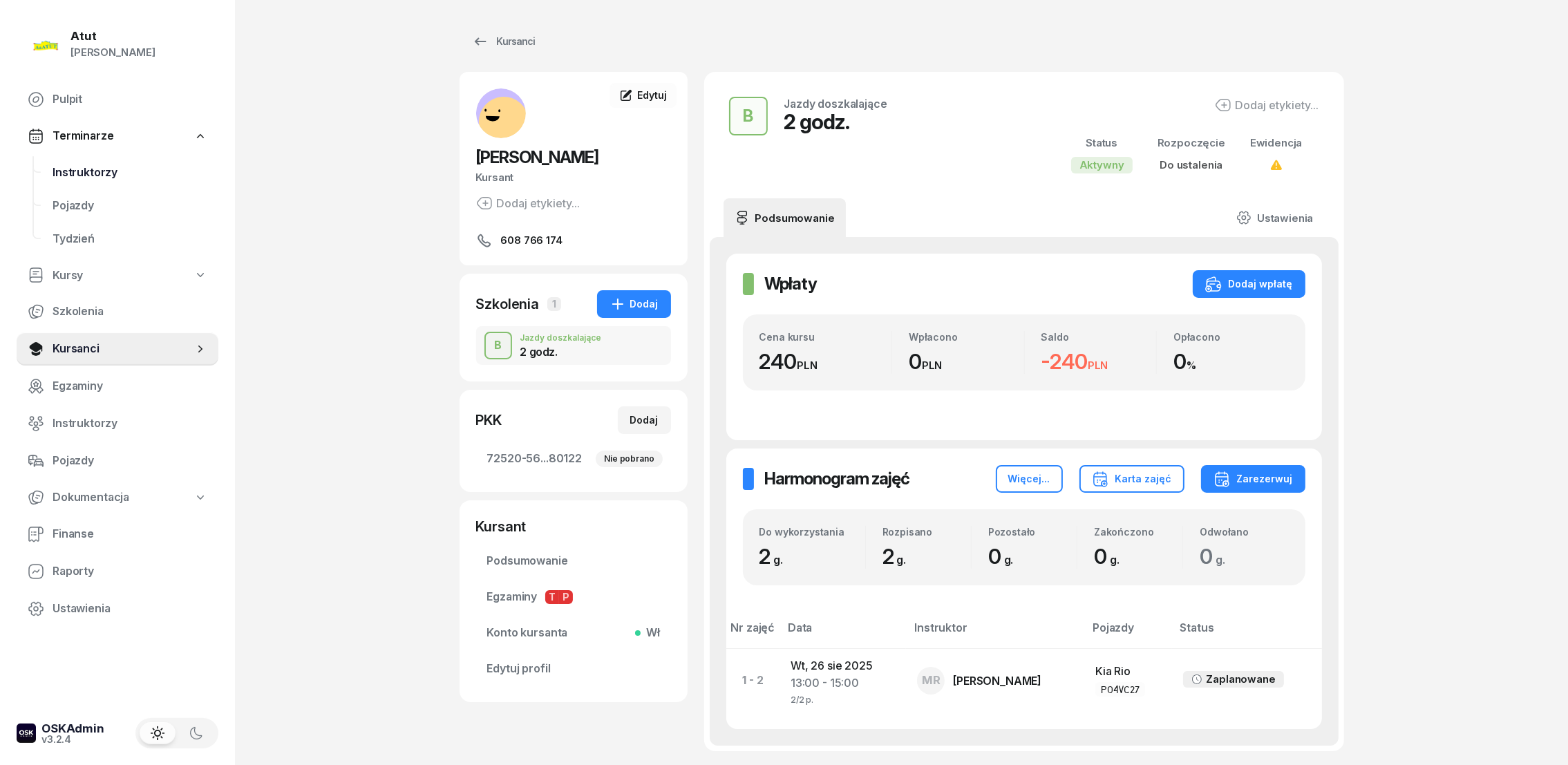
click at [85, 170] on span "Instruktorzy" at bounding box center [129, 173] width 155 height 18
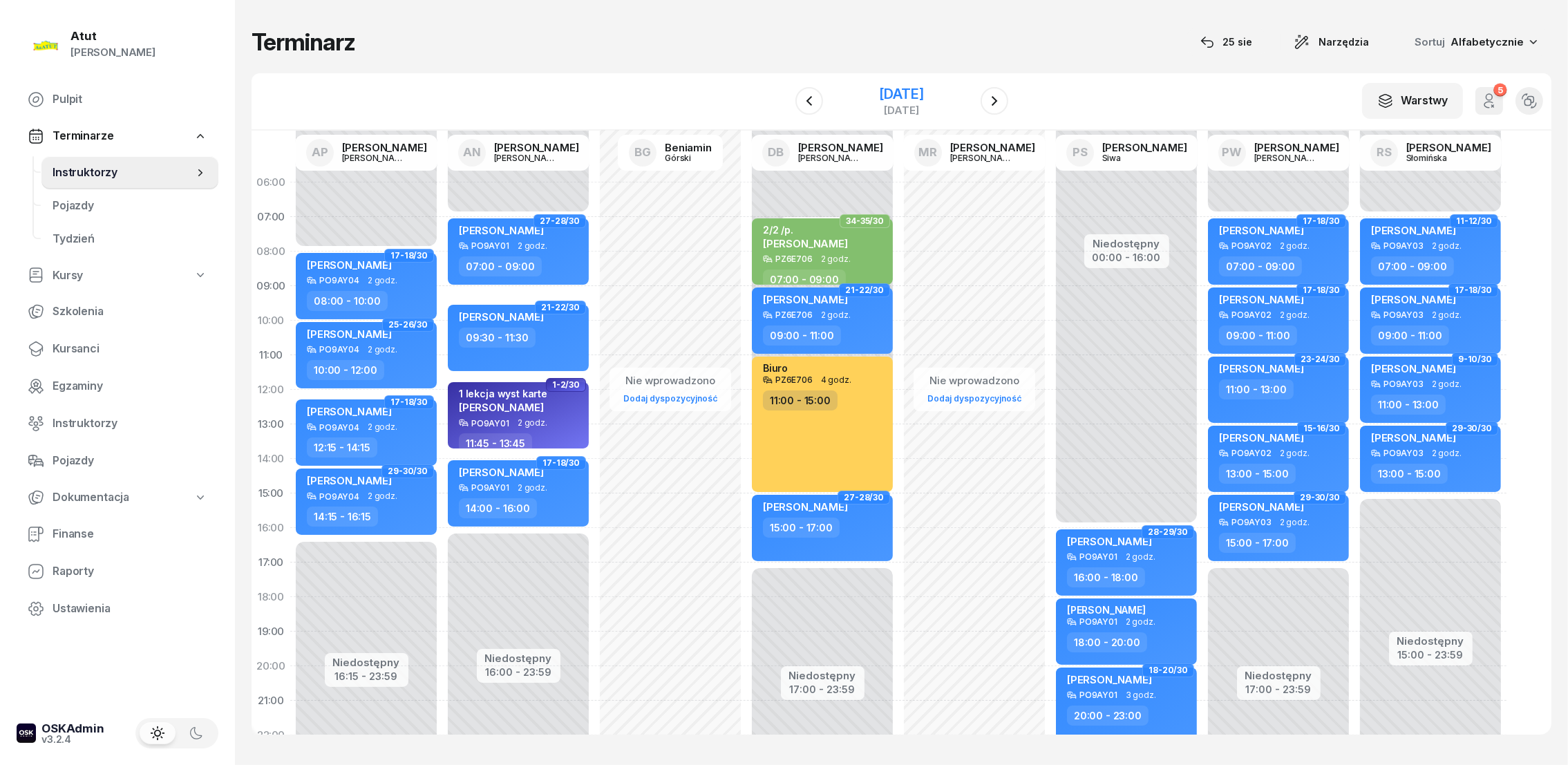
click at [923, 105] on div "[DATE]" at bounding box center [901, 110] width 44 height 10
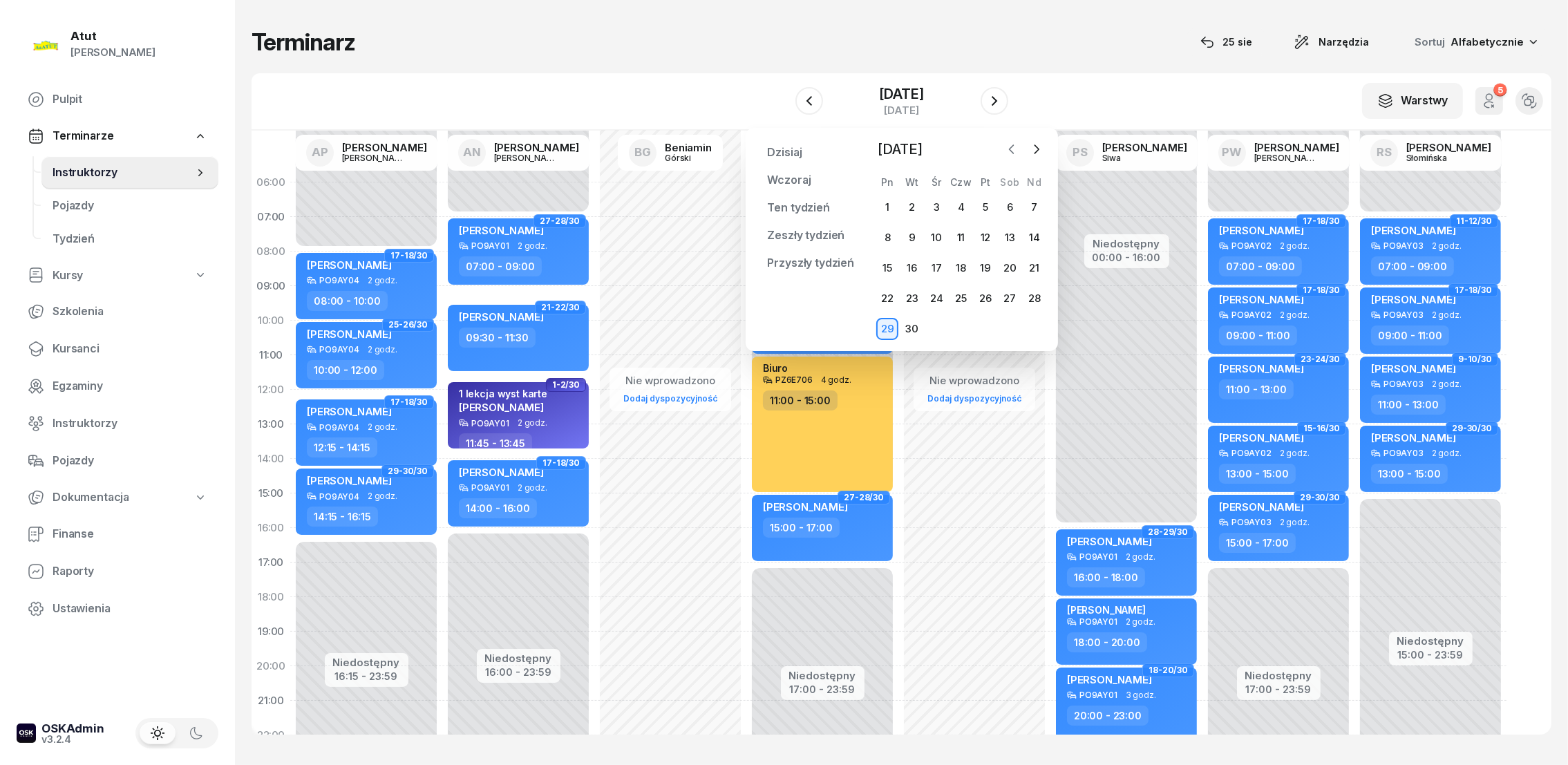
click at [1014, 148] on icon "button" at bounding box center [1011, 149] width 14 height 14
click at [78, 311] on span "Szkolenia" at bounding box center [129, 311] width 155 height 18
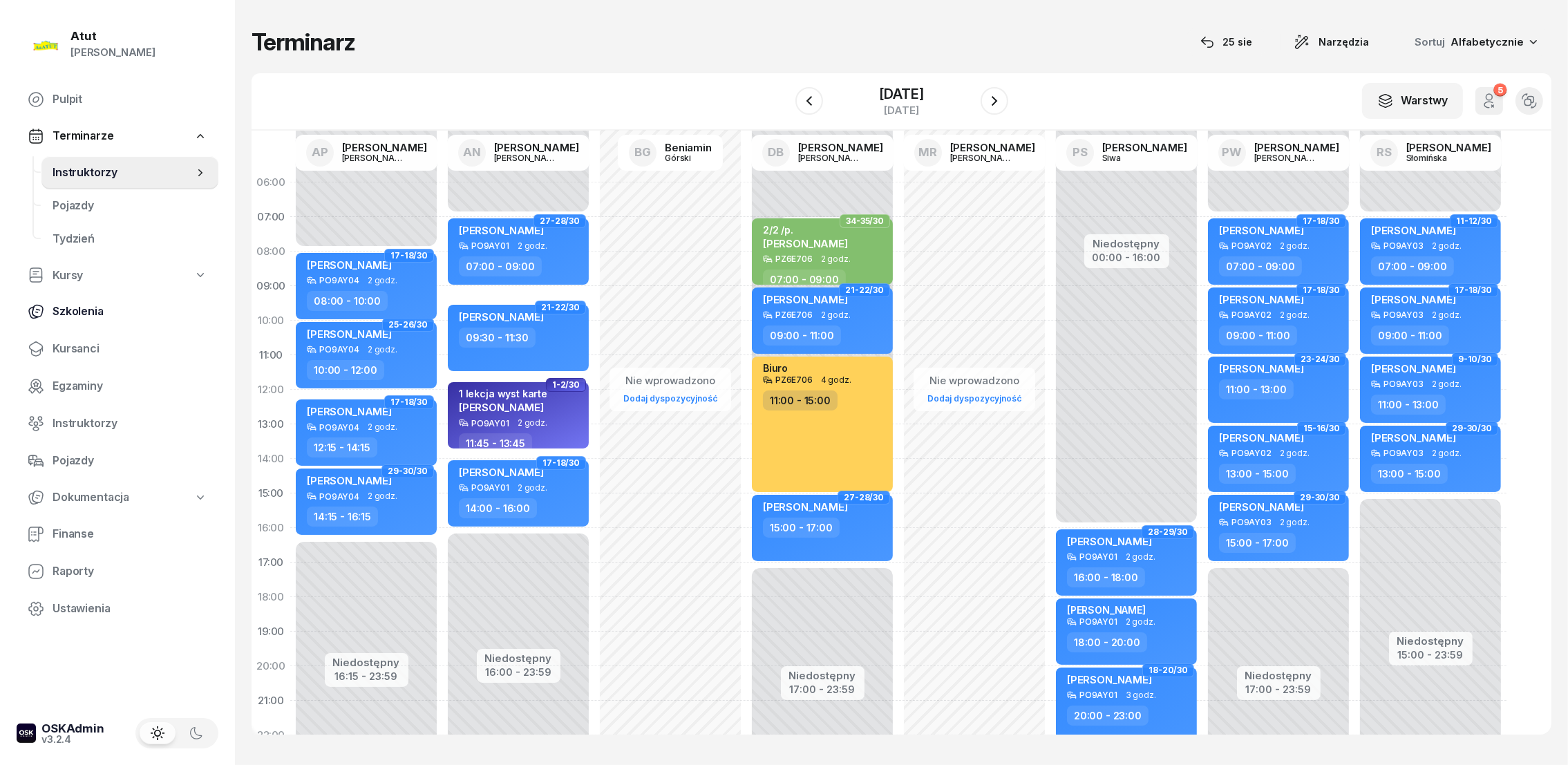
select select "createdAt-desc"
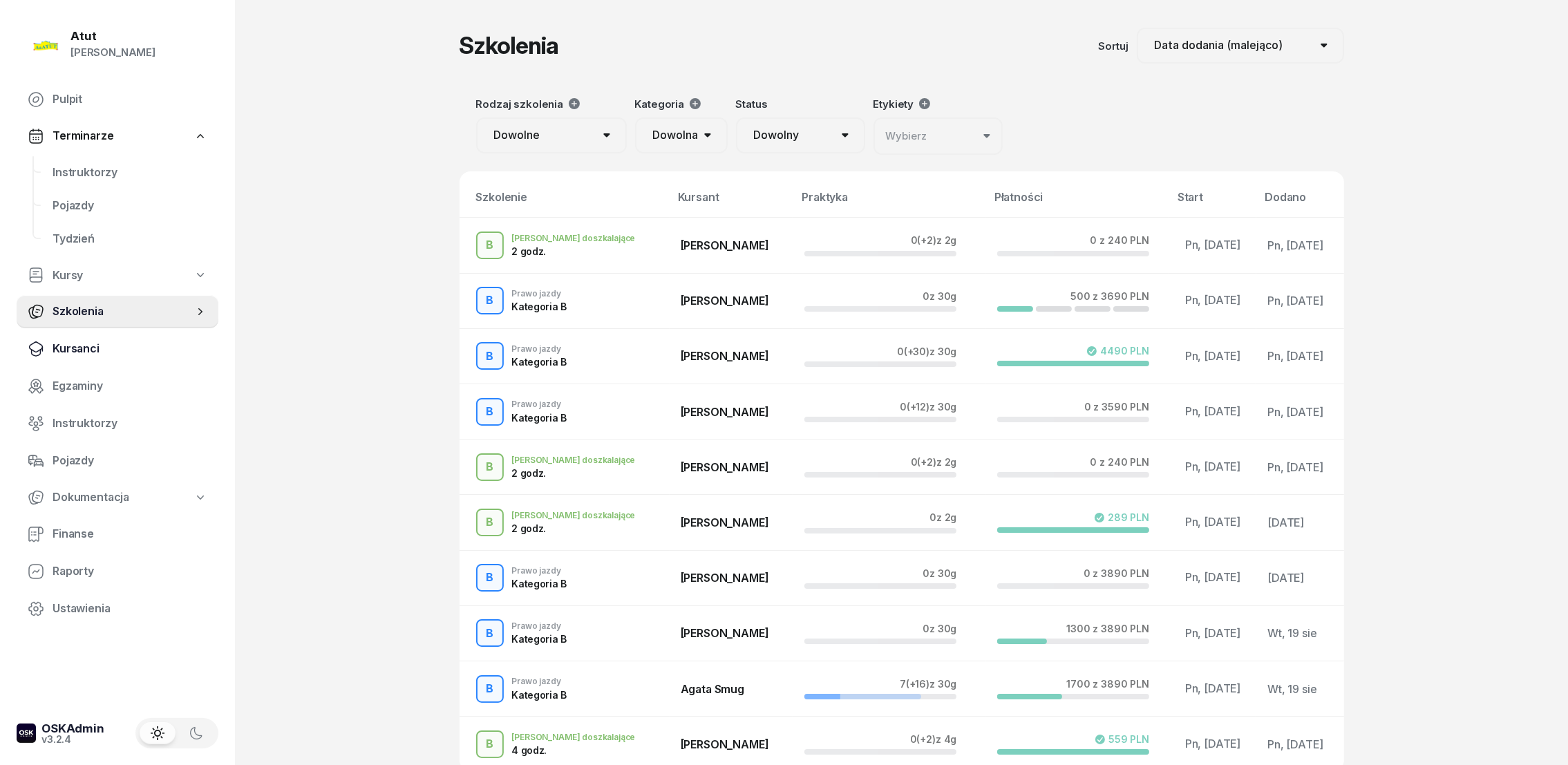
click at [68, 348] on span "Kursanci" at bounding box center [129, 349] width 155 height 18
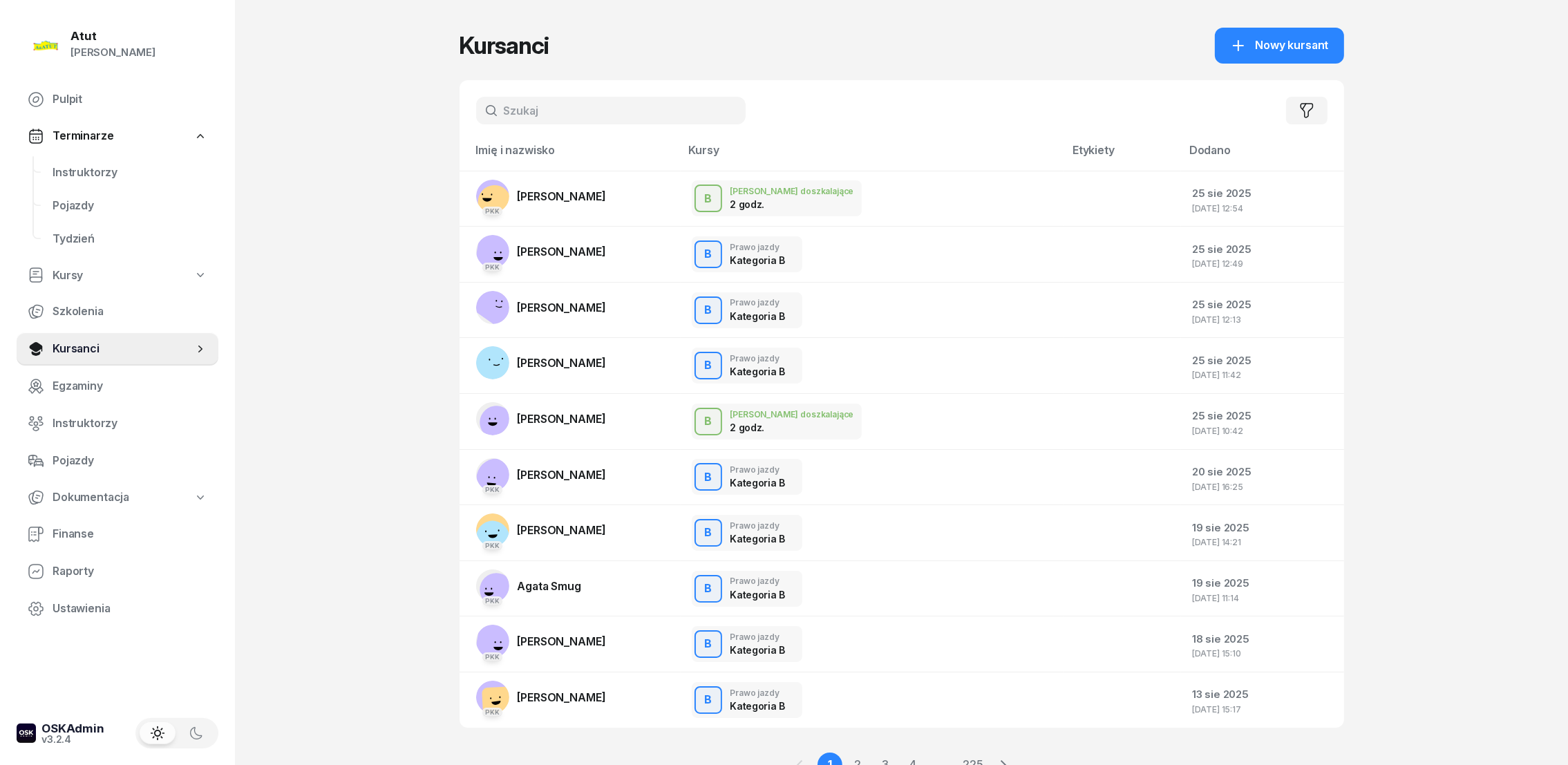
click at [604, 111] on input "text" at bounding box center [610, 110] width 269 height 27
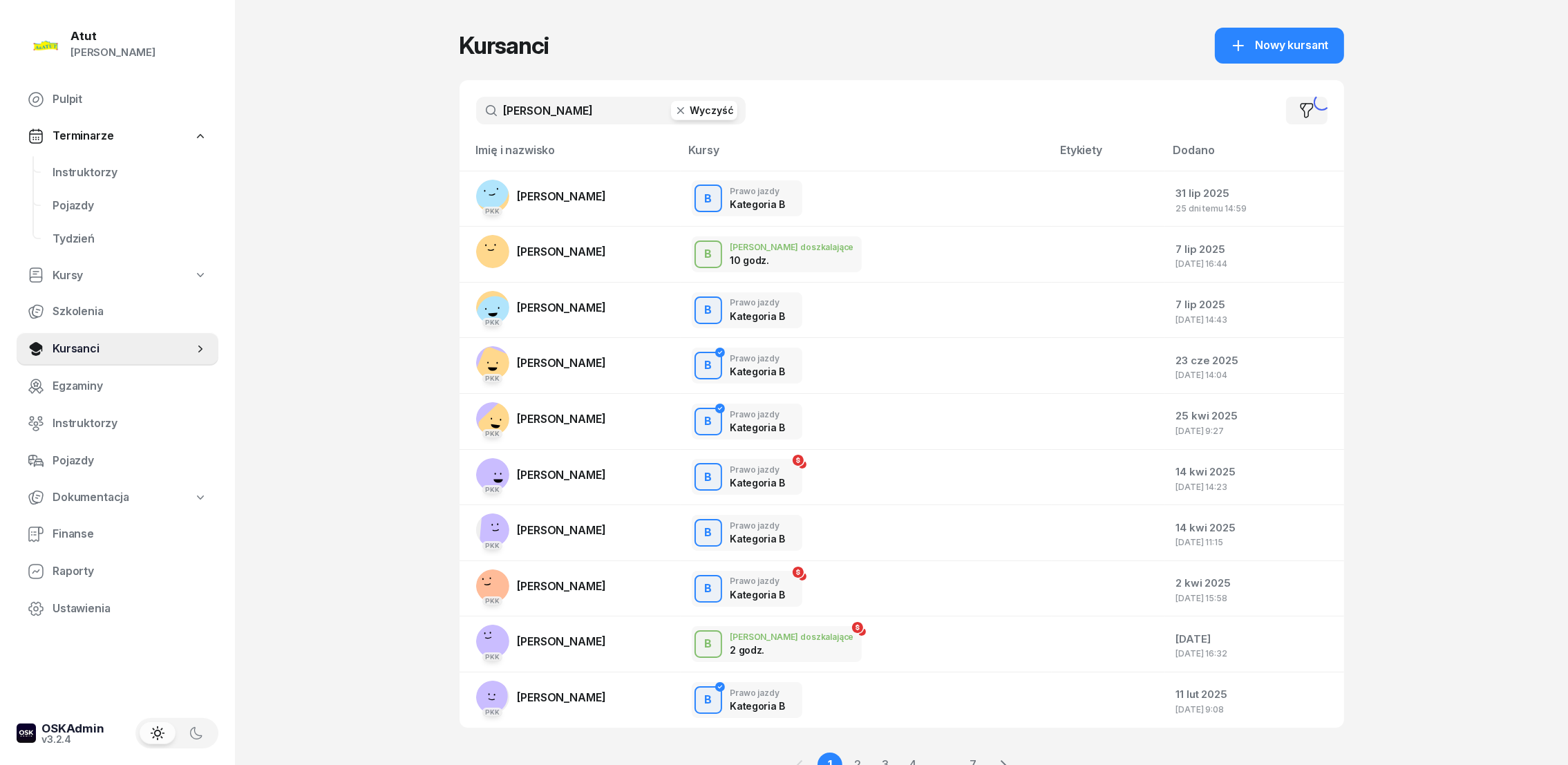
type input "jakub jopek"
click at [557, 474] on span "[PERSON_NAME]" at bounding box center [561, 474] width 88 height 14
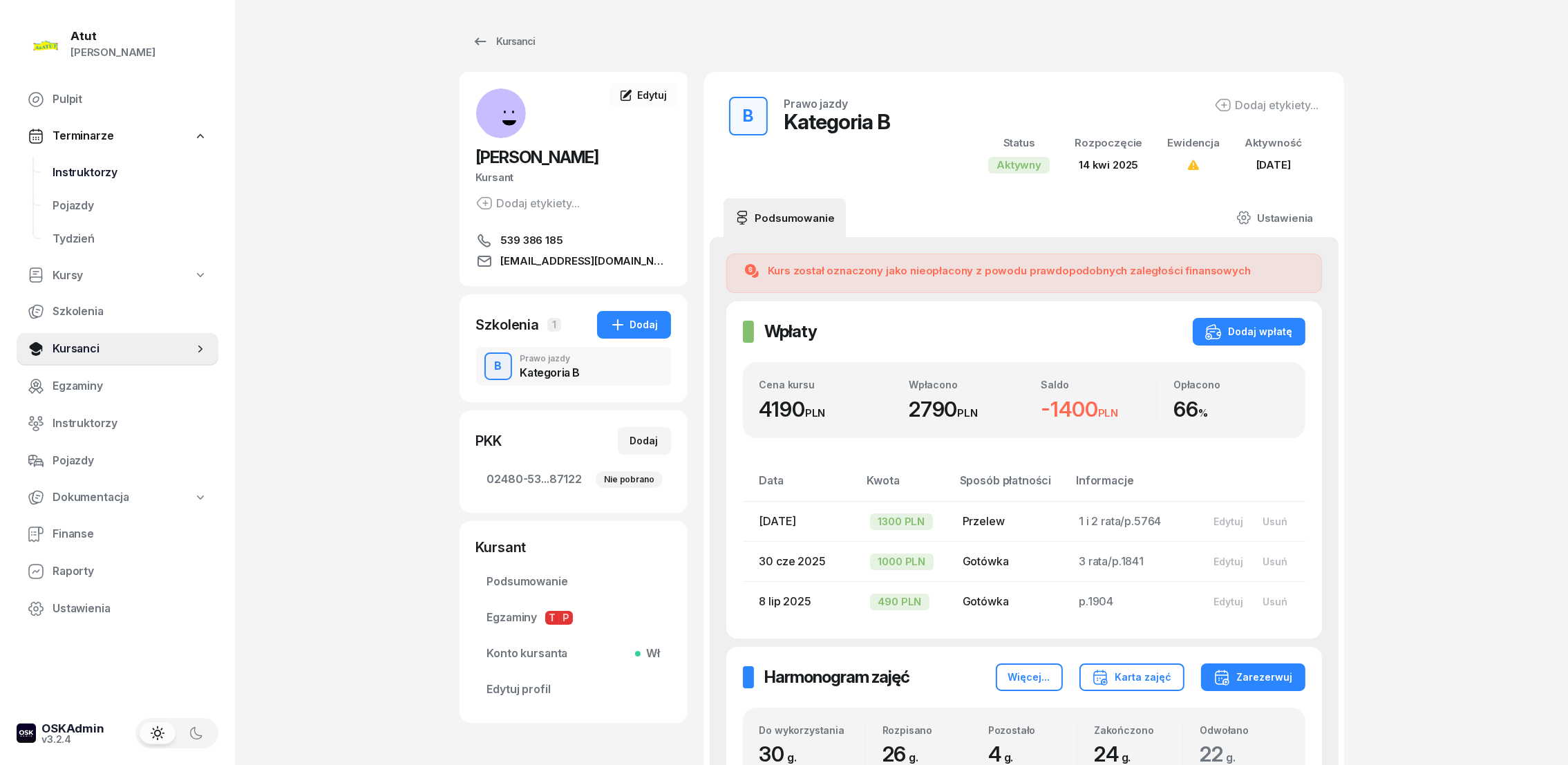
click at [81, 169] on span "Instruktorzy" at bounding box center [129, 173] width 155 height 18
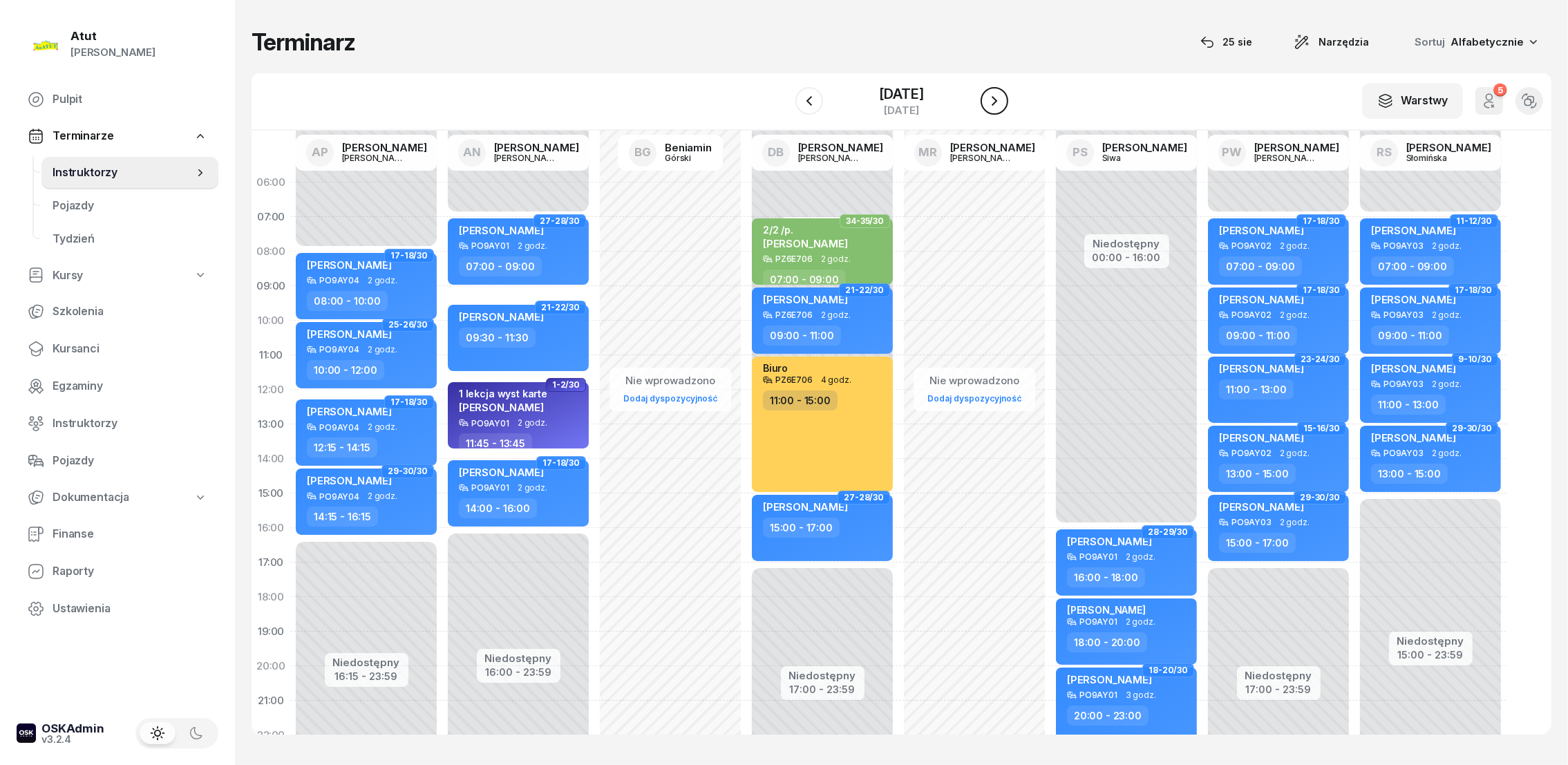
click at [993, 99] on icon "button" at bounding box center [993, 100] width 16 height 16
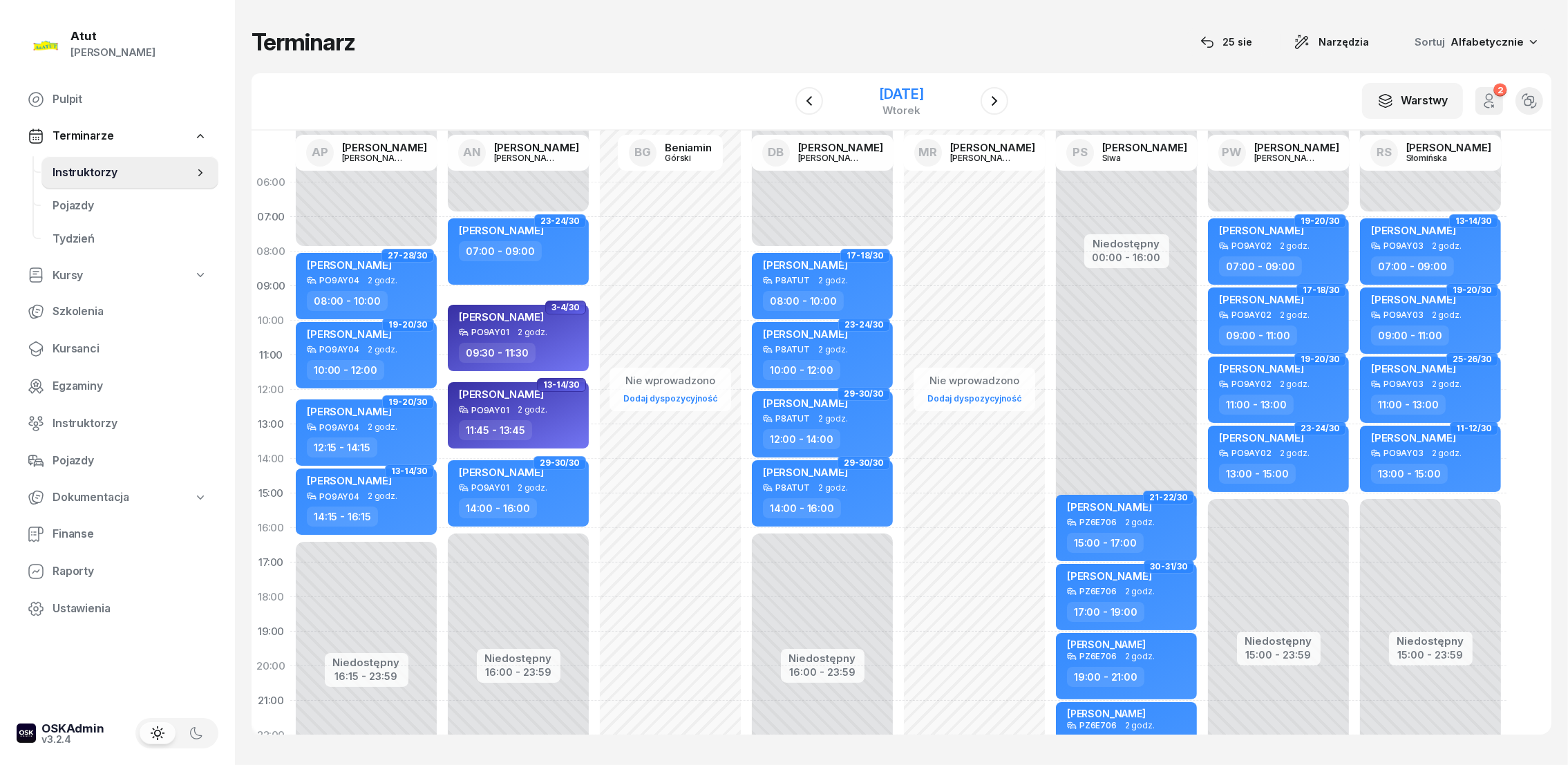
click at [896, 88] on div "[DATE]" at bounding box center [901, 94] width 44 height 14
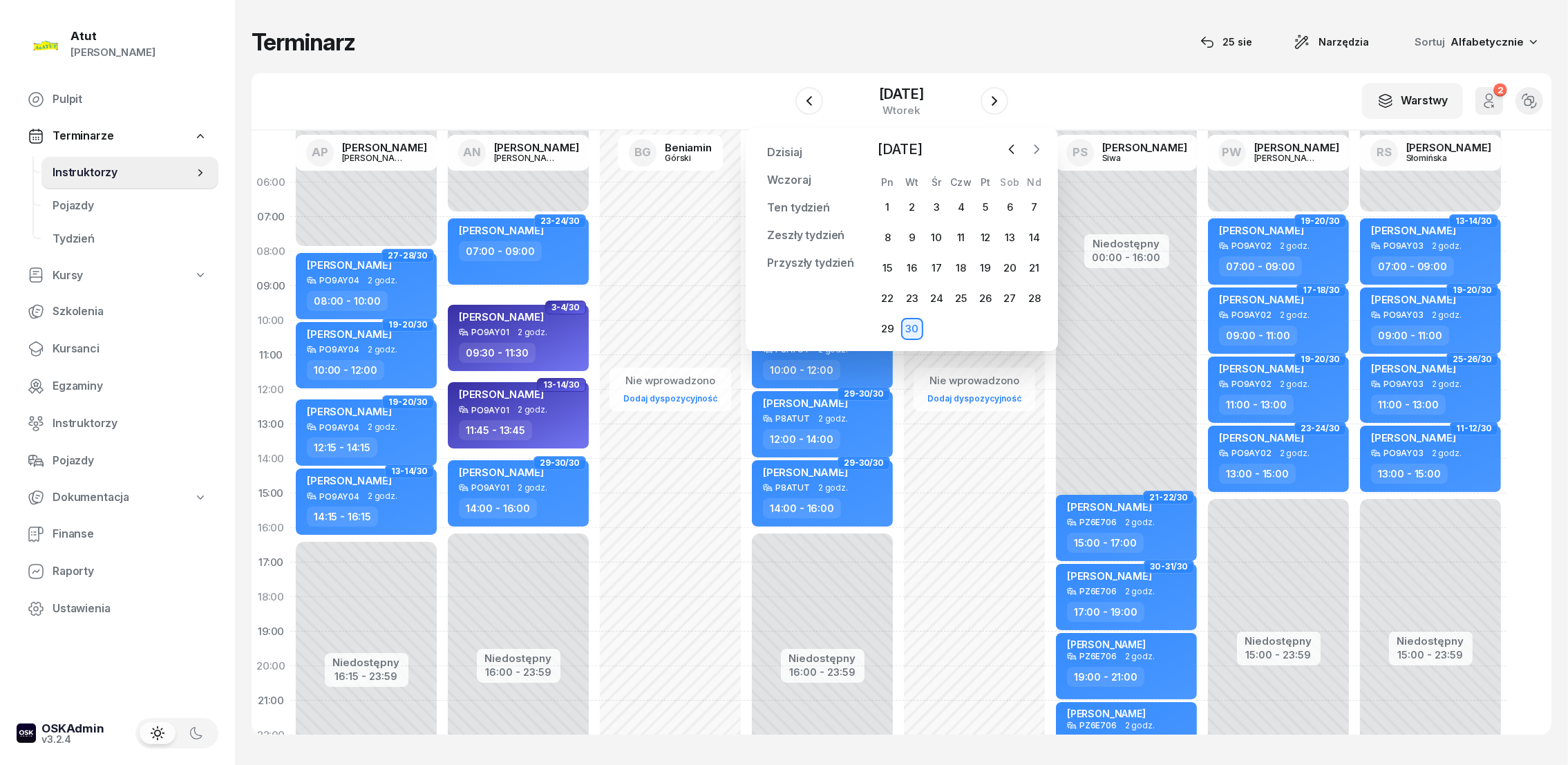
click at [1035, 145] on icon "button" at bounding box center [1036, 150] width 4 height 9
click at [72, 347] on span "Kursanci" at bounding box center [129, 349] width 155 height 18
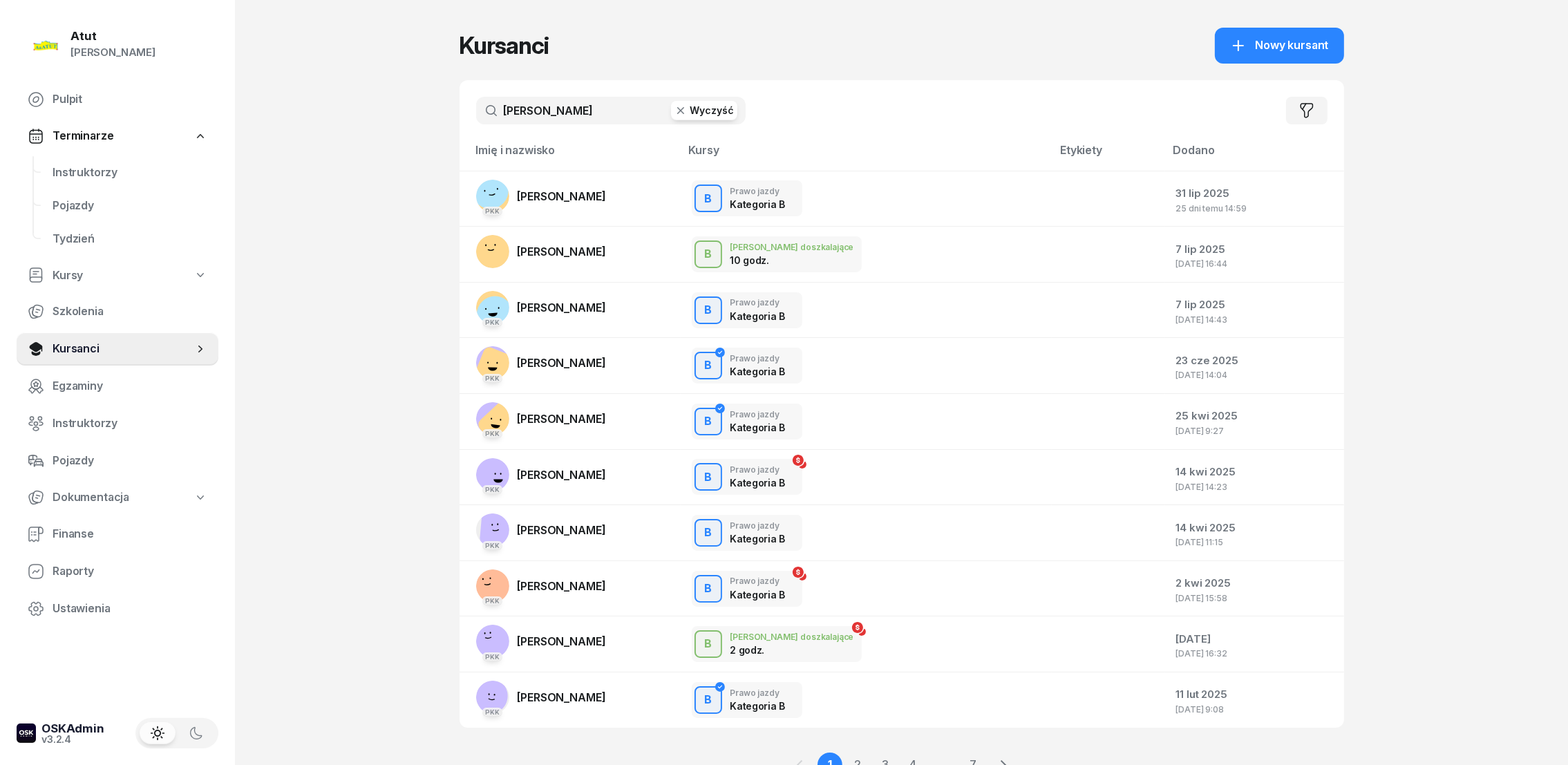
click at [728, 113] on button "Wyczyść" at bounding box center [704, 110] width 67 height 20
click at [628, 113] on input "text" at bounding box center [610, 110] width 269 height 27
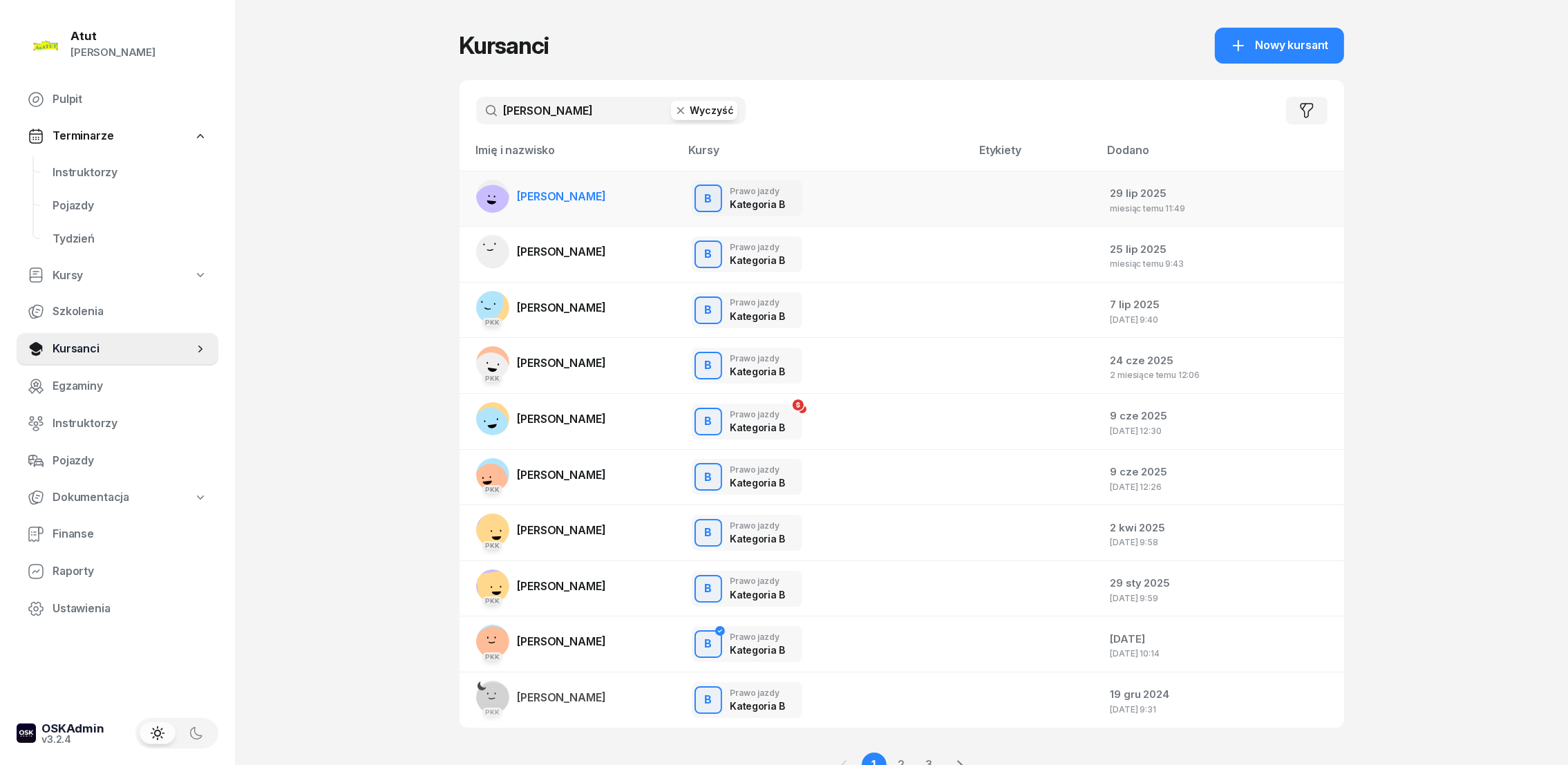
type input "[PERSON_NAME]"
click at [598, 195] on span "[PERSON_NAME]" at bounding box center [561, 196] width 88 height 14
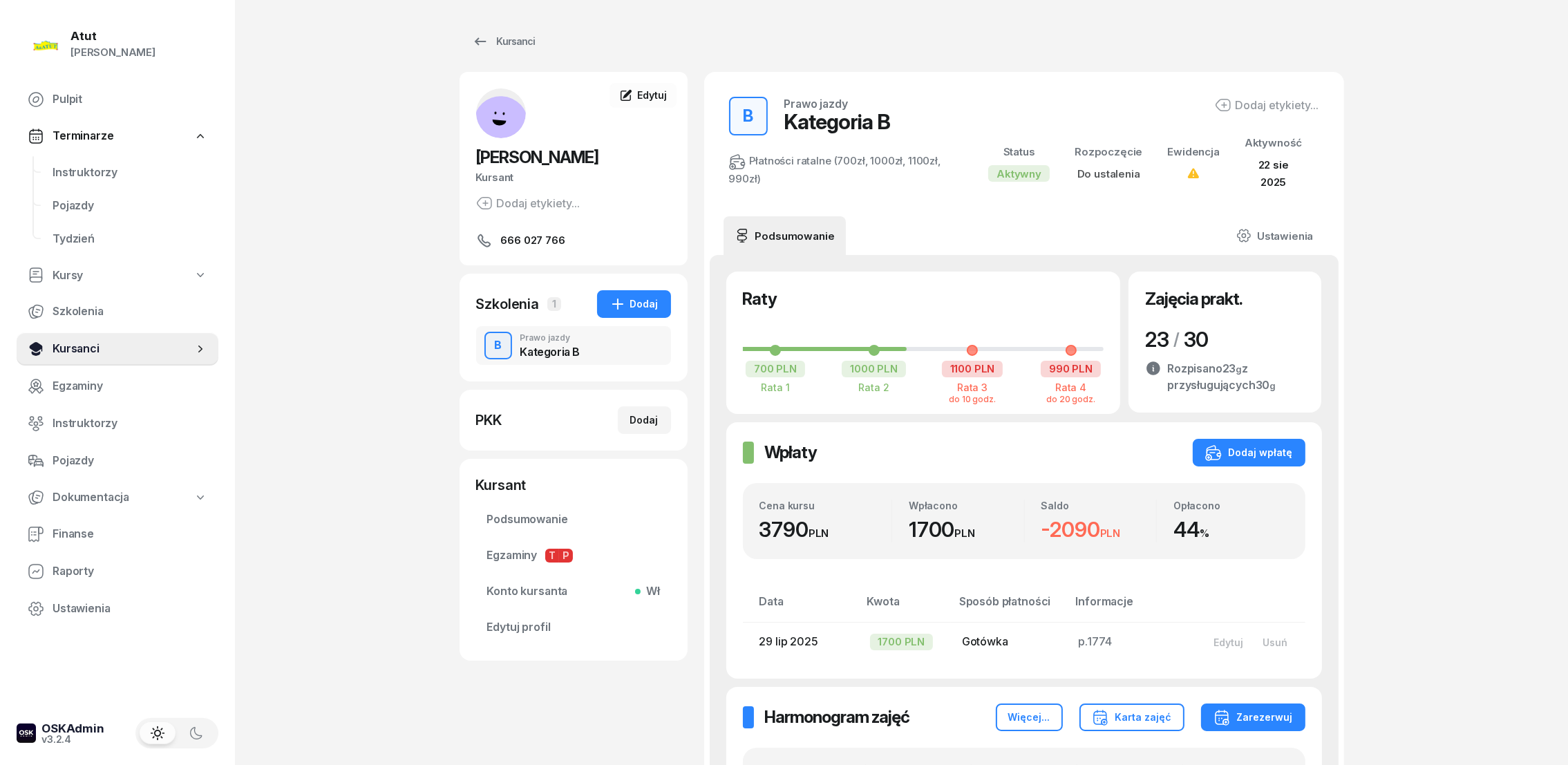
click at [72, 347] on span "Kursanci" at bounding box center [122, 349] width 141 height 18
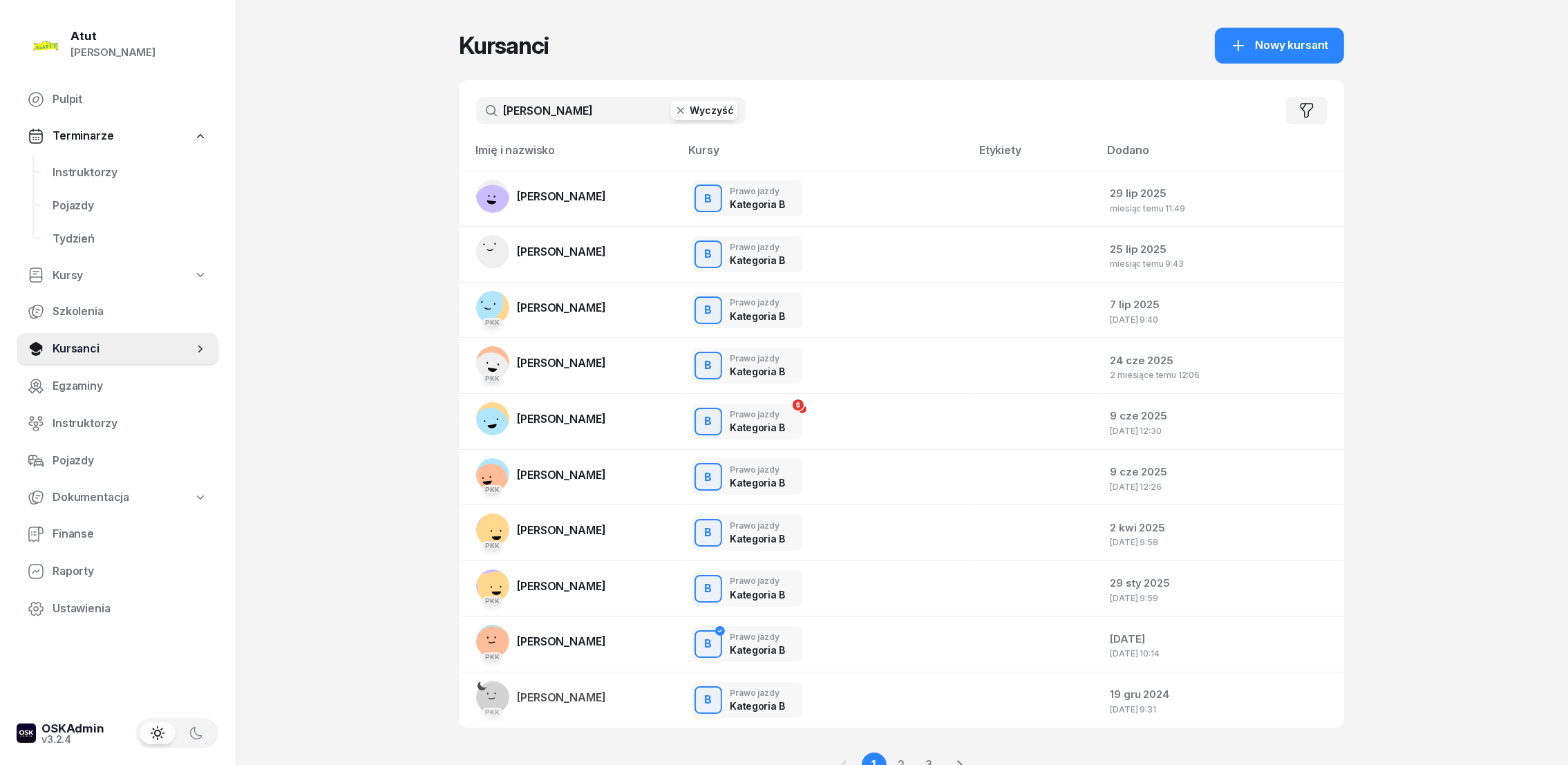
click at [722, 121] on input "[PERSON_NAME]" at bounding box center [610, 110] width 269 height 27
click at [707, 109] on button "Wyczyść" at bounding box center [704, 110] width 67 height 20
click at [539, 108] on input "text" at bounding box center [610, 110] width 269 height 27
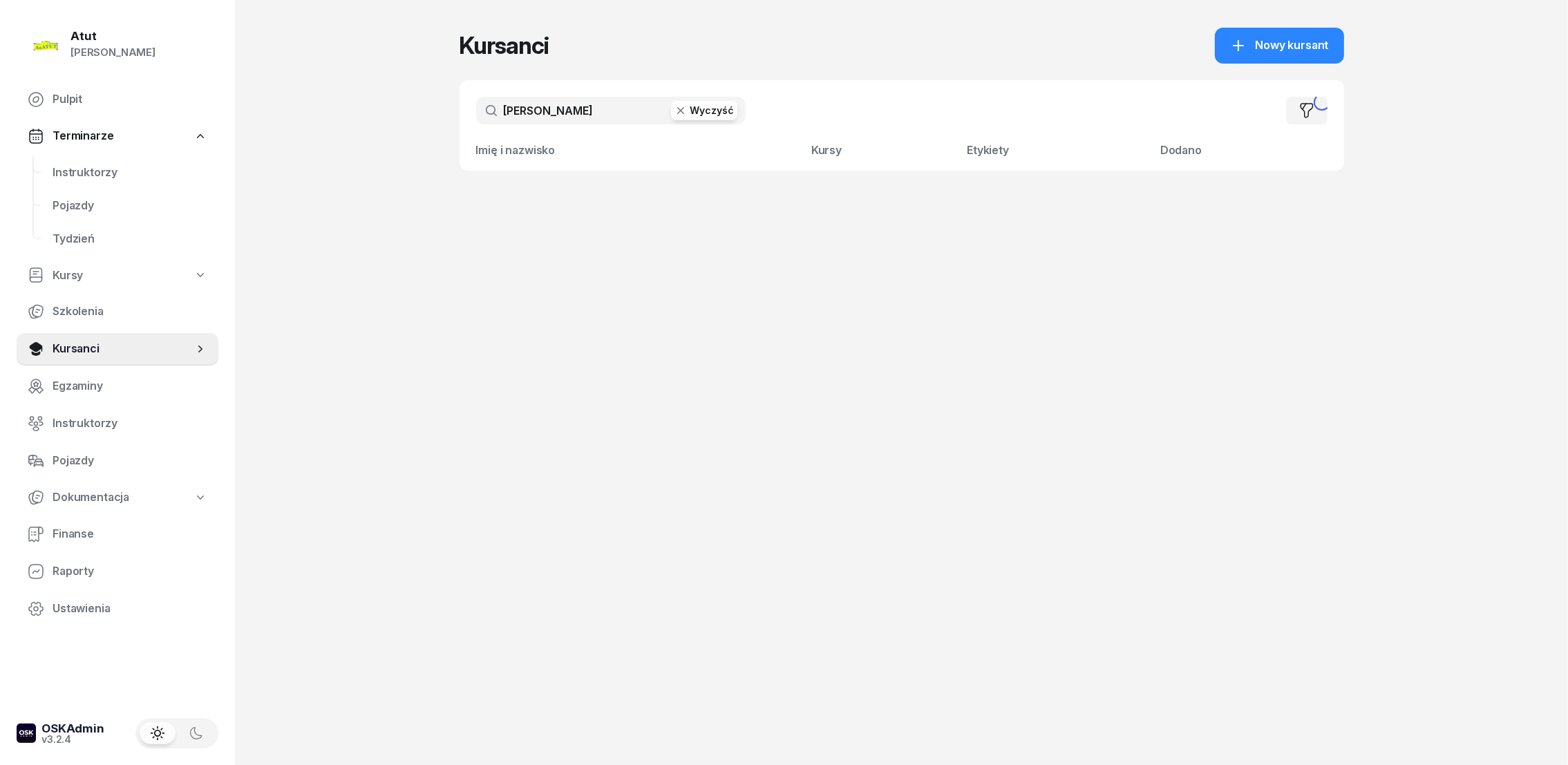
type input "szeremeta"
click at [715, 105] on button "Wyczyść" at bounding box center [704, 110] width 67 height 20
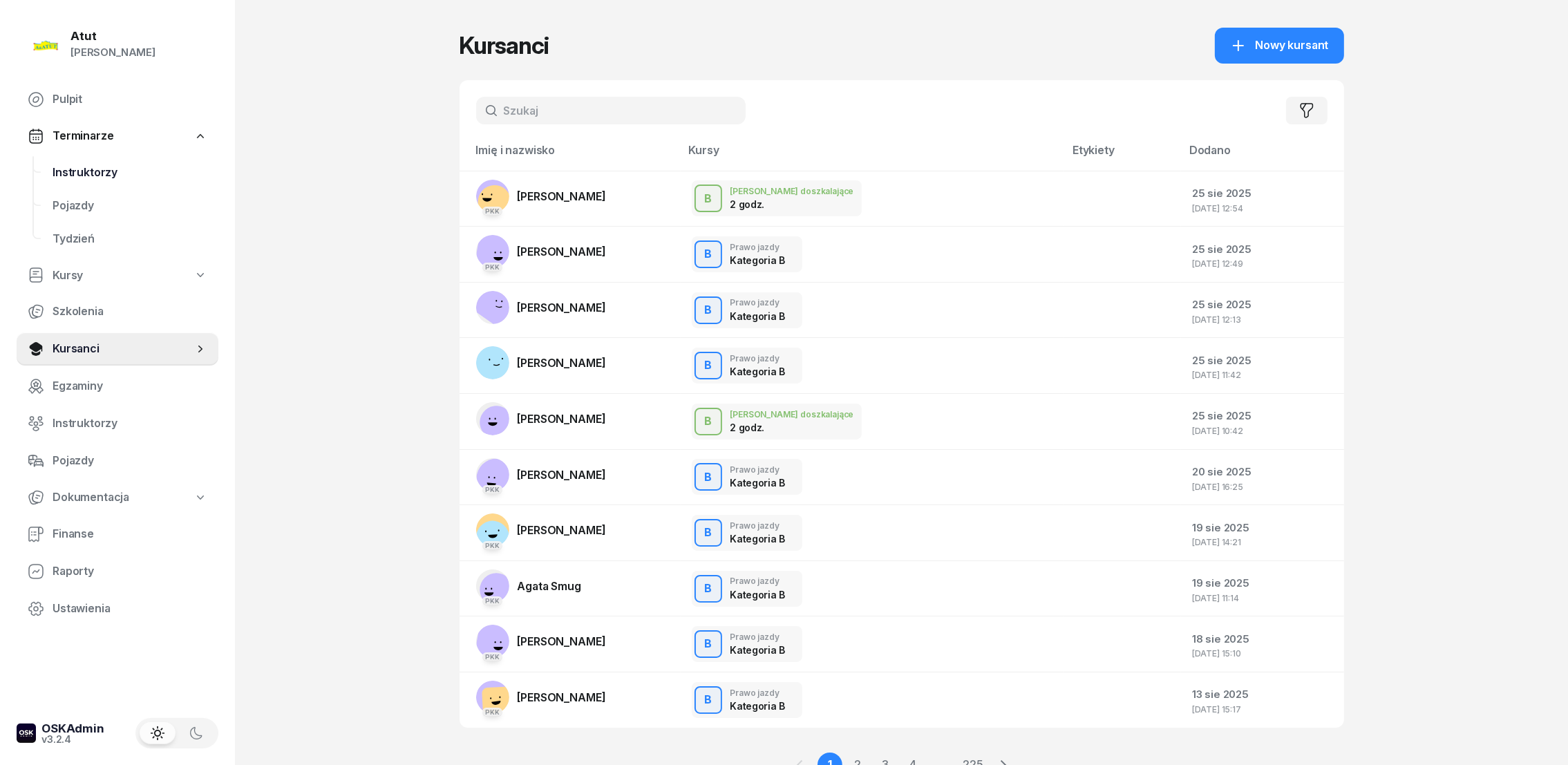
click at [75, 170] on span "Instruktorzy" at bounding box center [129, 173] width 155 height 18
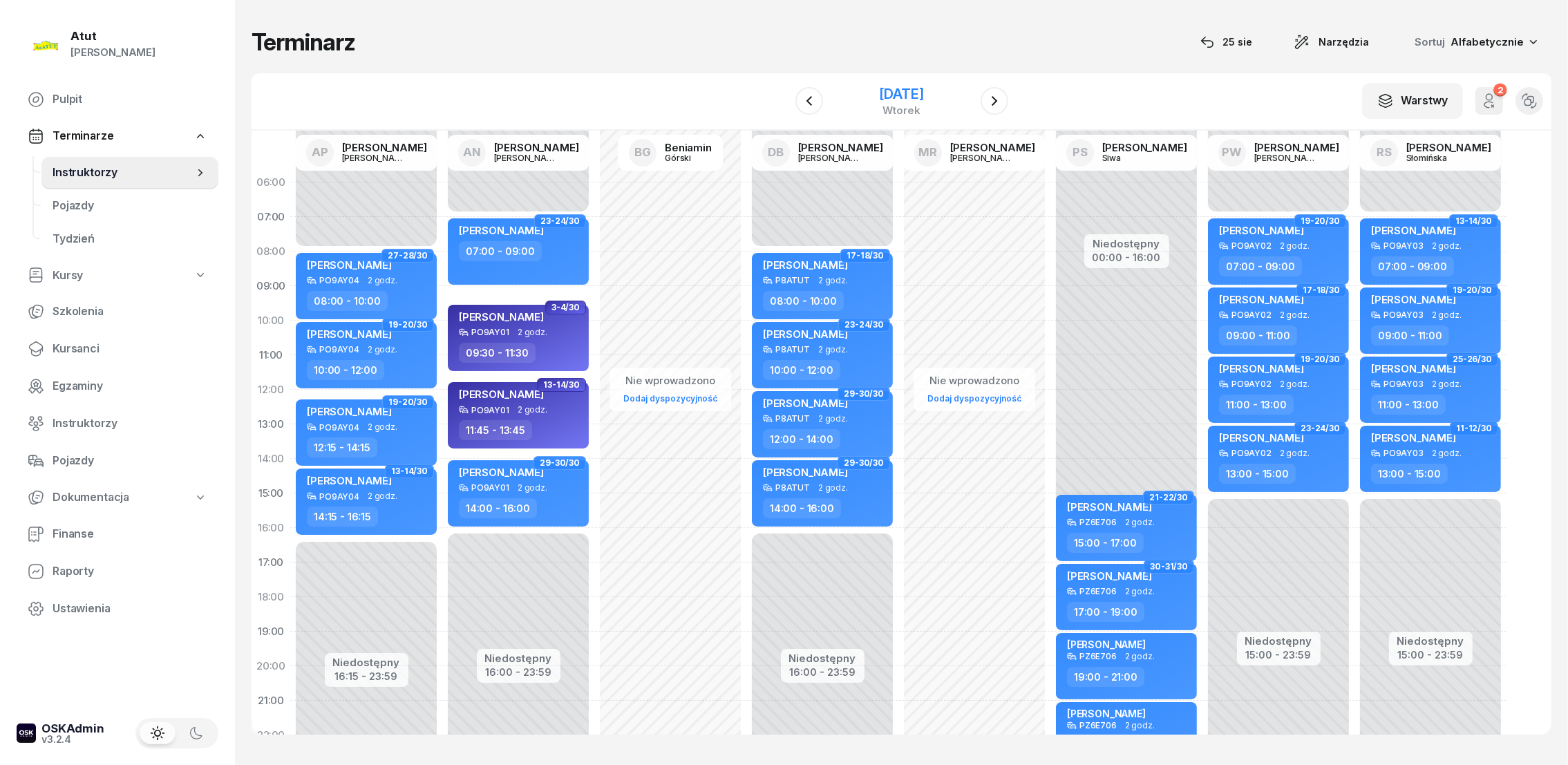
click at [903, 94] on div "[DATE]" at bounding box center [901, 94] width 44 height 14
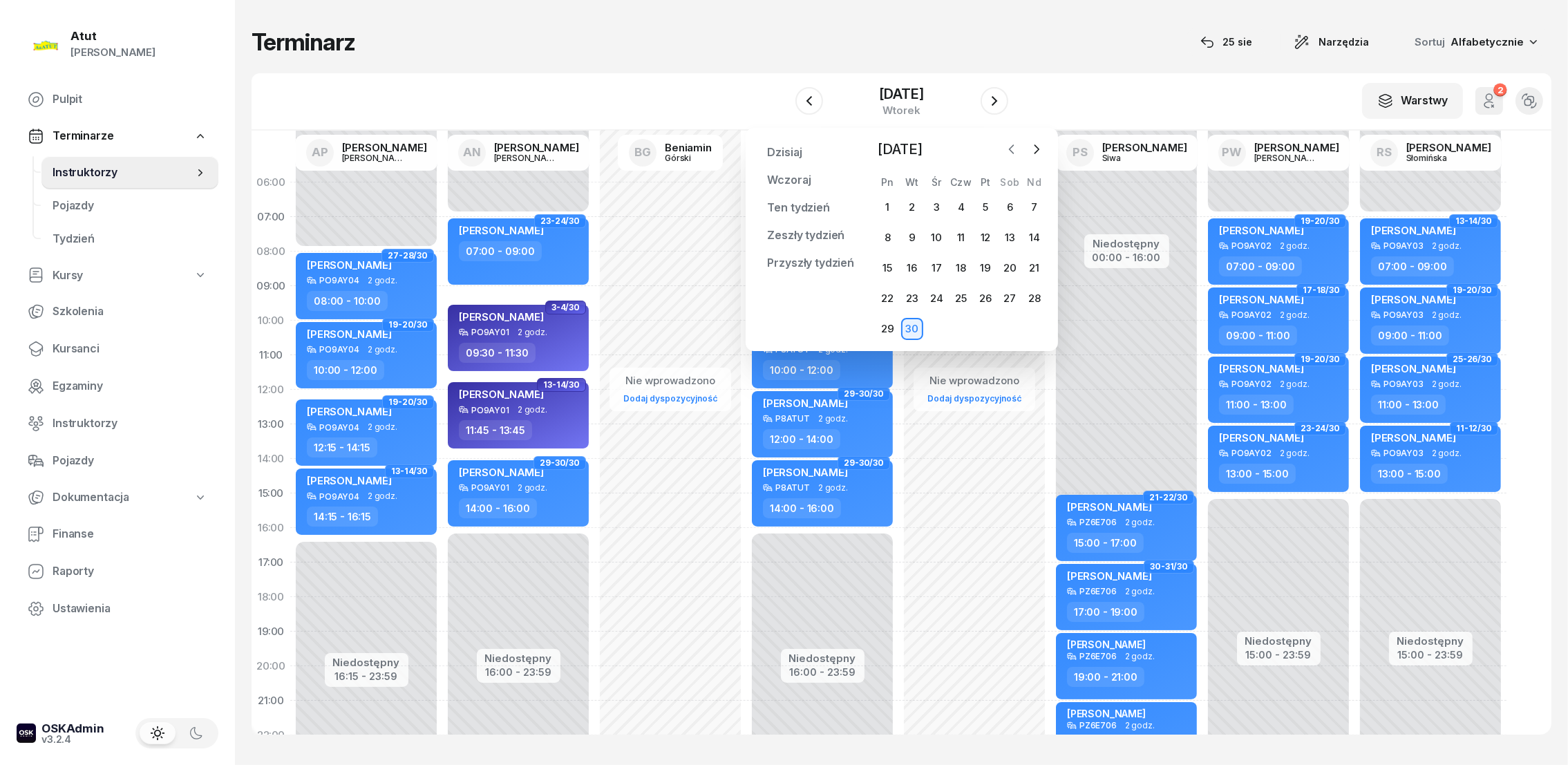
click at [1012, 150] on icon "button" at bounding box center [1011, 149] width 14 height 14
click at [985, 203] on div "1" at bounding box center [985, 208] width 22 height 22
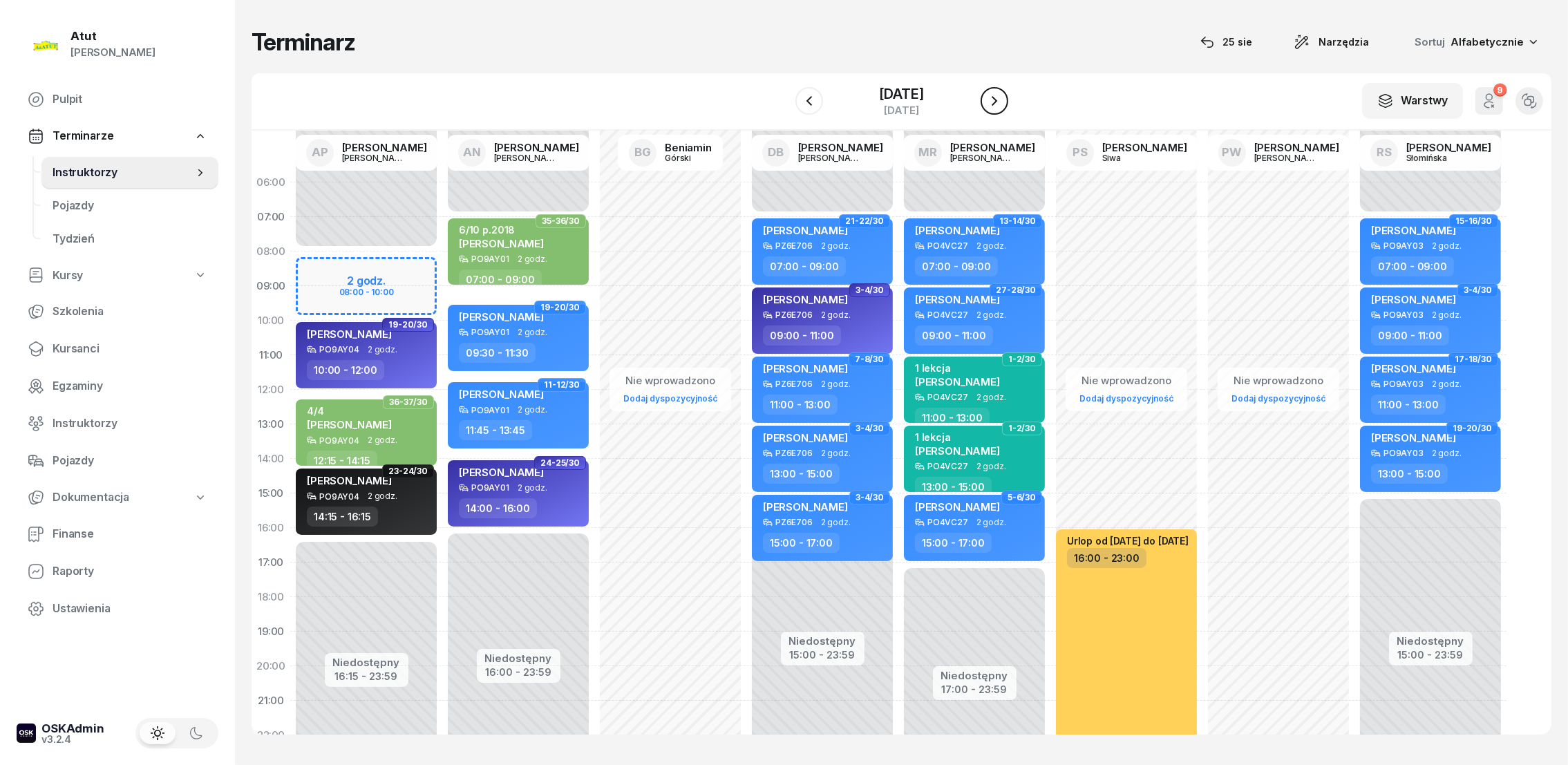
click at [998, 96] on icon "button" at bounding box center [993, 100] width 16 height 16
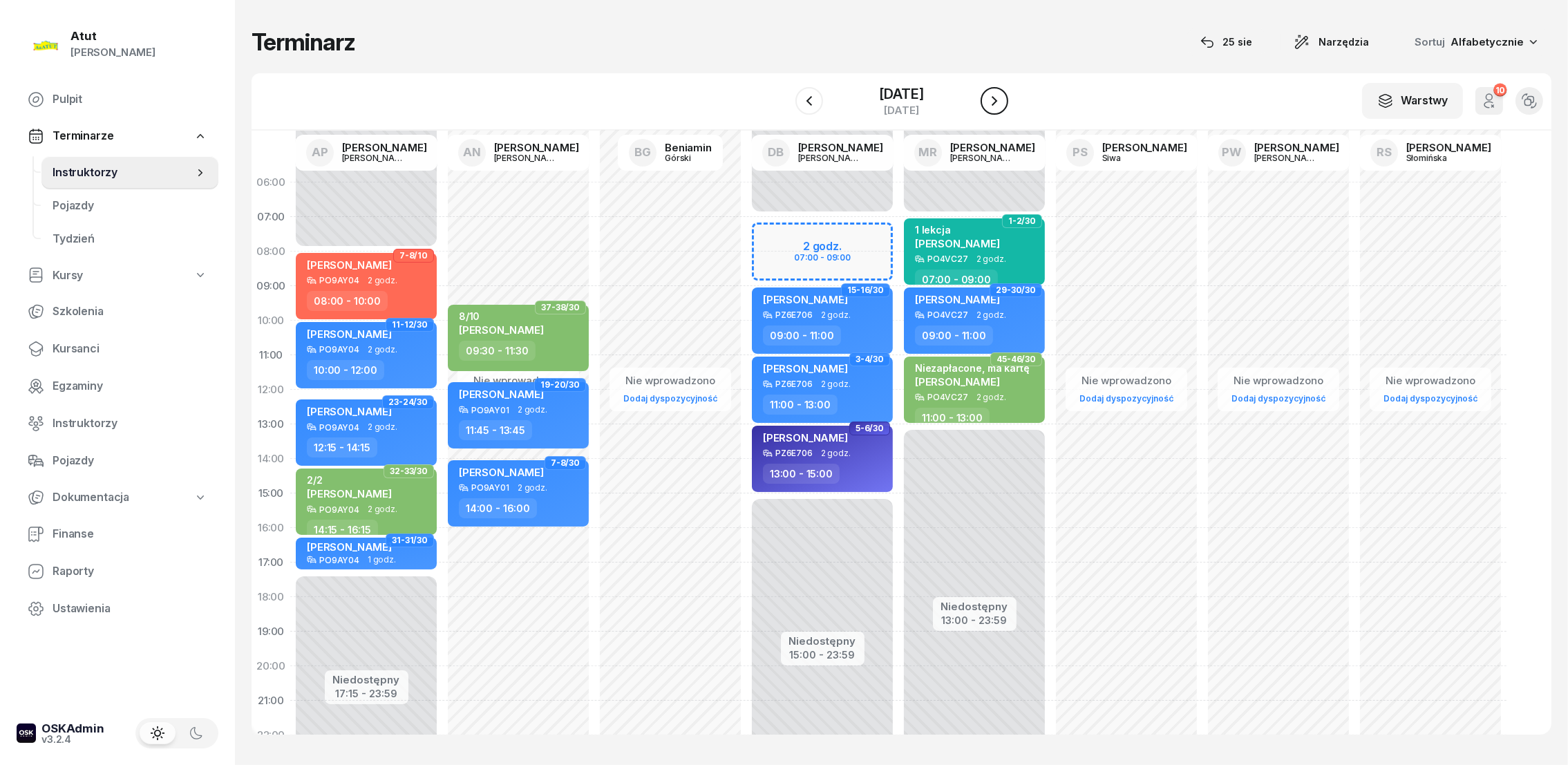
click at [997, 96] on icon "button" at bounding box center [993, 100] width 16 height 16
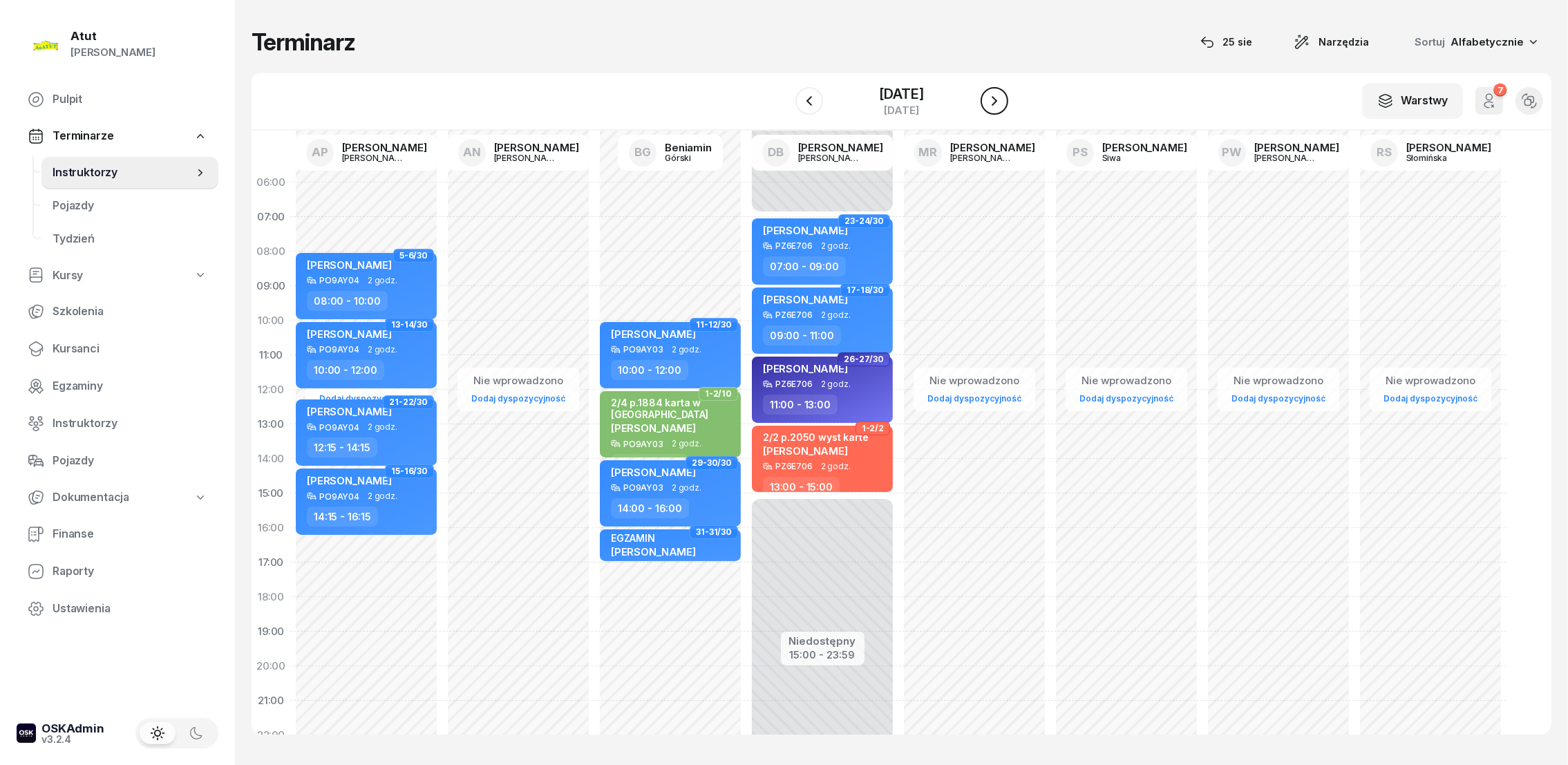
click at [997, 96] on icon "button" at bounding box center [993, 100] width 16 height 16
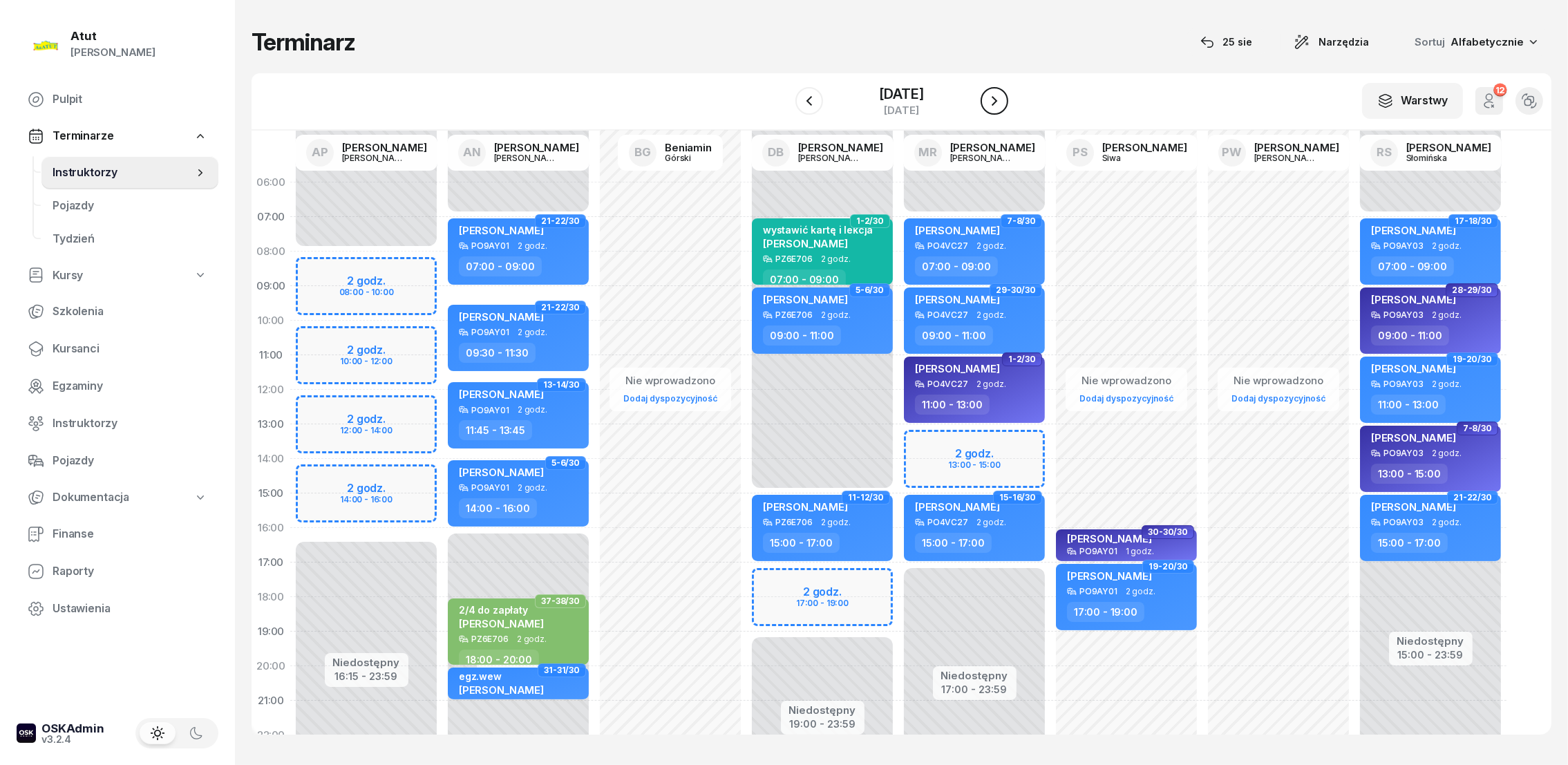
click at [997, 96] on icon "button" at bounding box center [993, 100] width 16 height 16
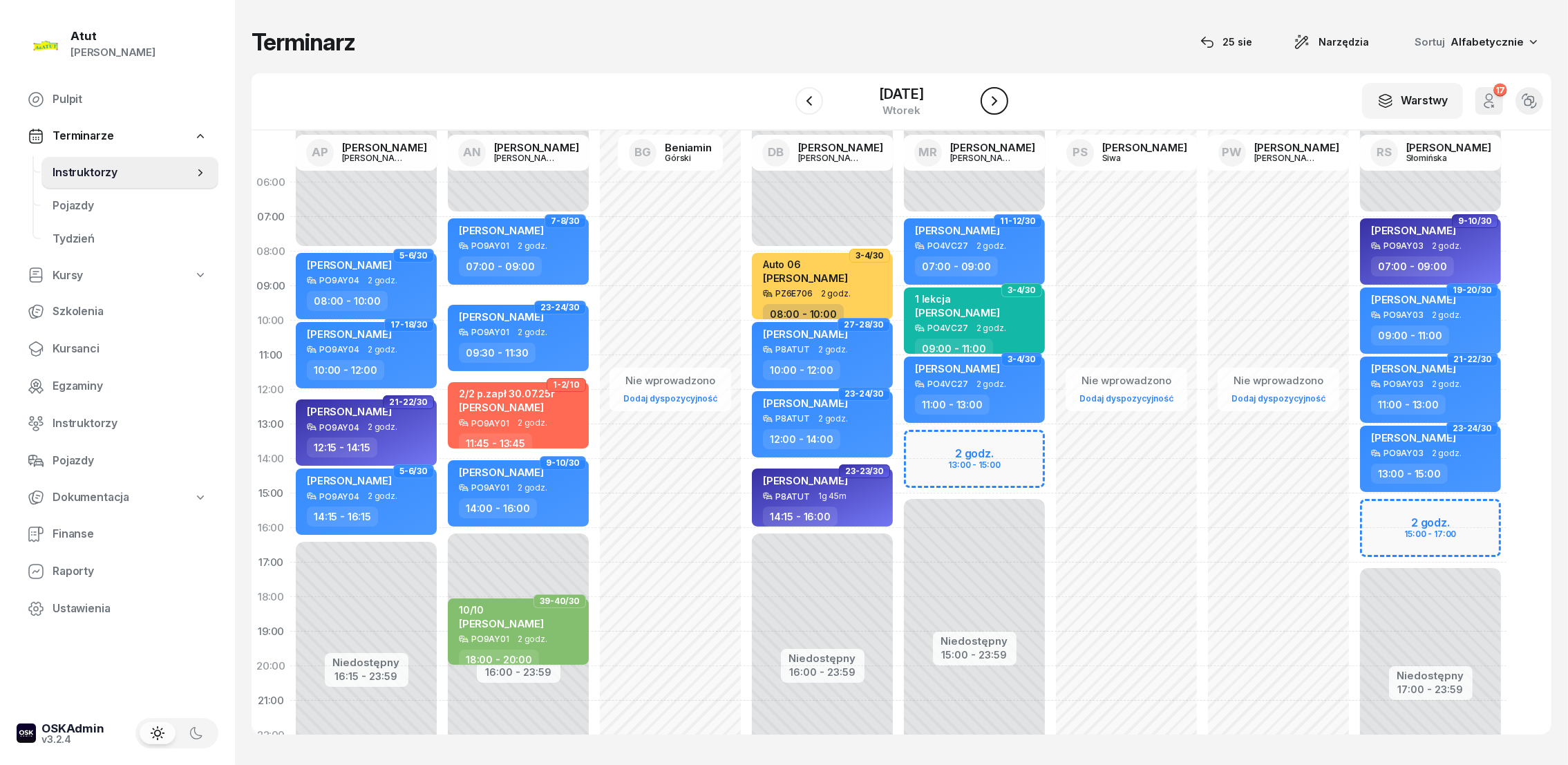
click at [997, 96] on icon "button" at bounding box center [993, 100] width 16 height 16
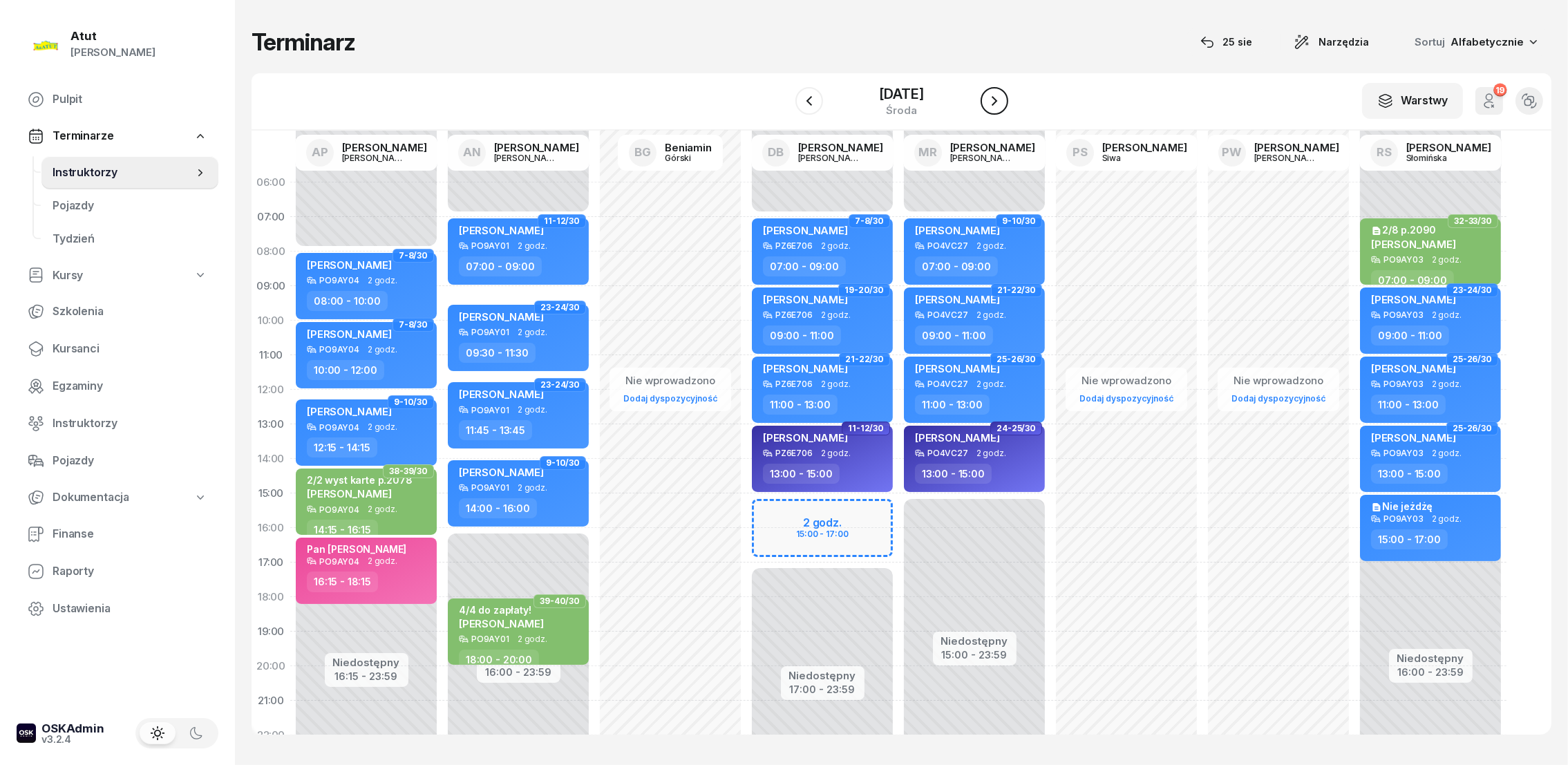
click at [996, 94] on icon "button" at bounding box center [993, 100] width 16 height 16
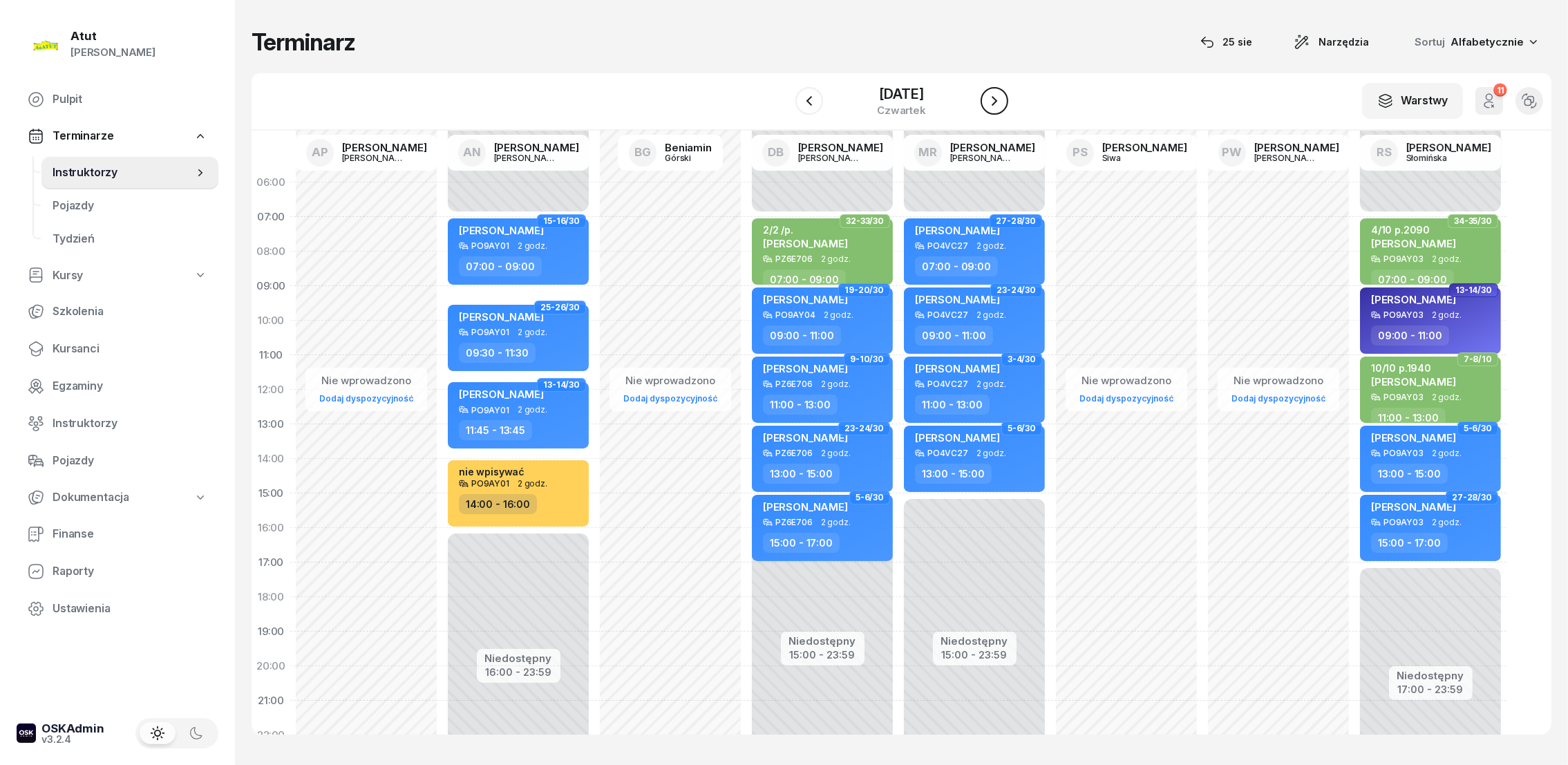
click at [996, 94] on icon "button" at bounding box center [993, 100] width 16 height 16
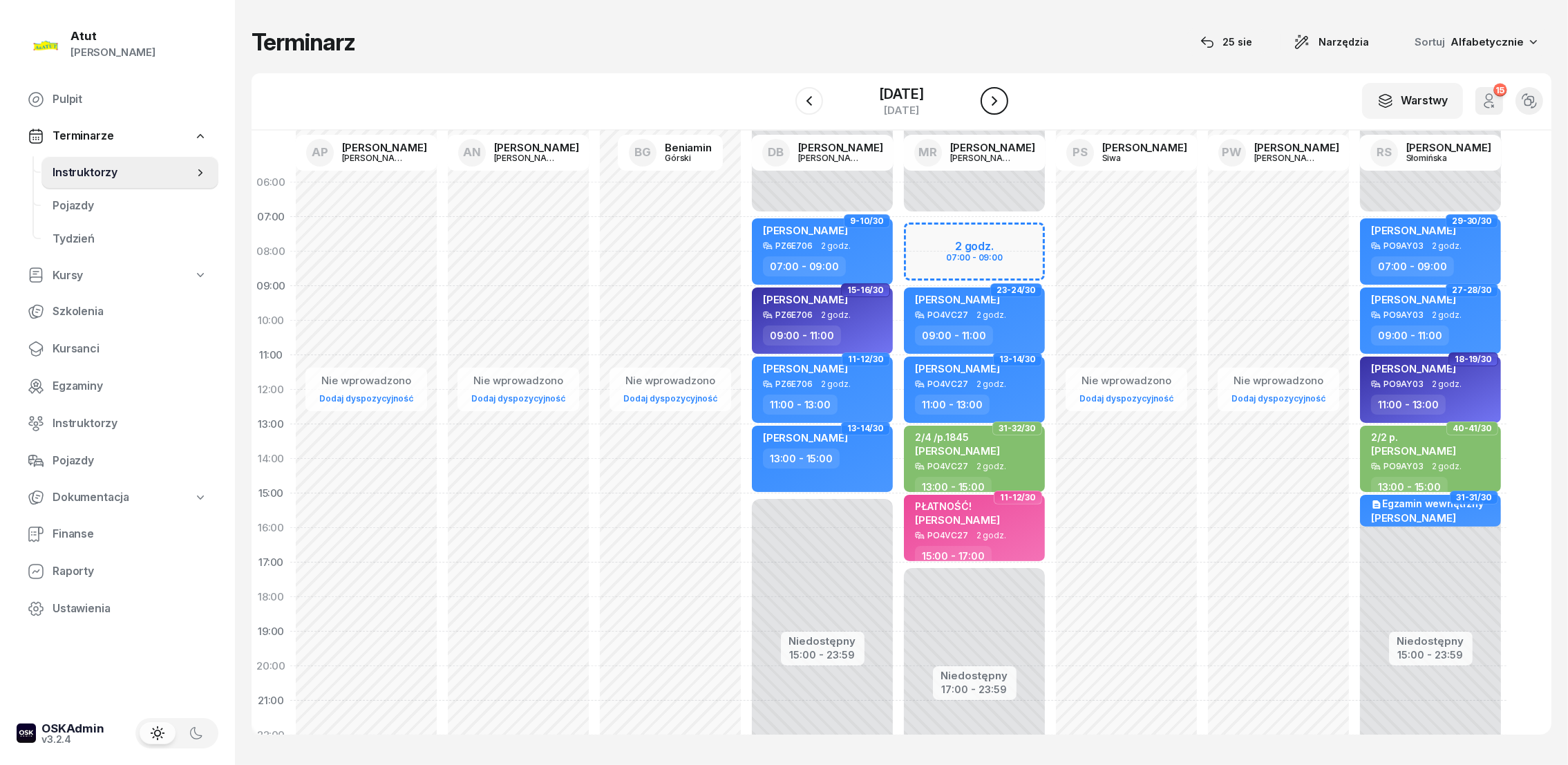
click at [996, 92] on icon "button" at bounding box center [993, 100] width 16 height 16
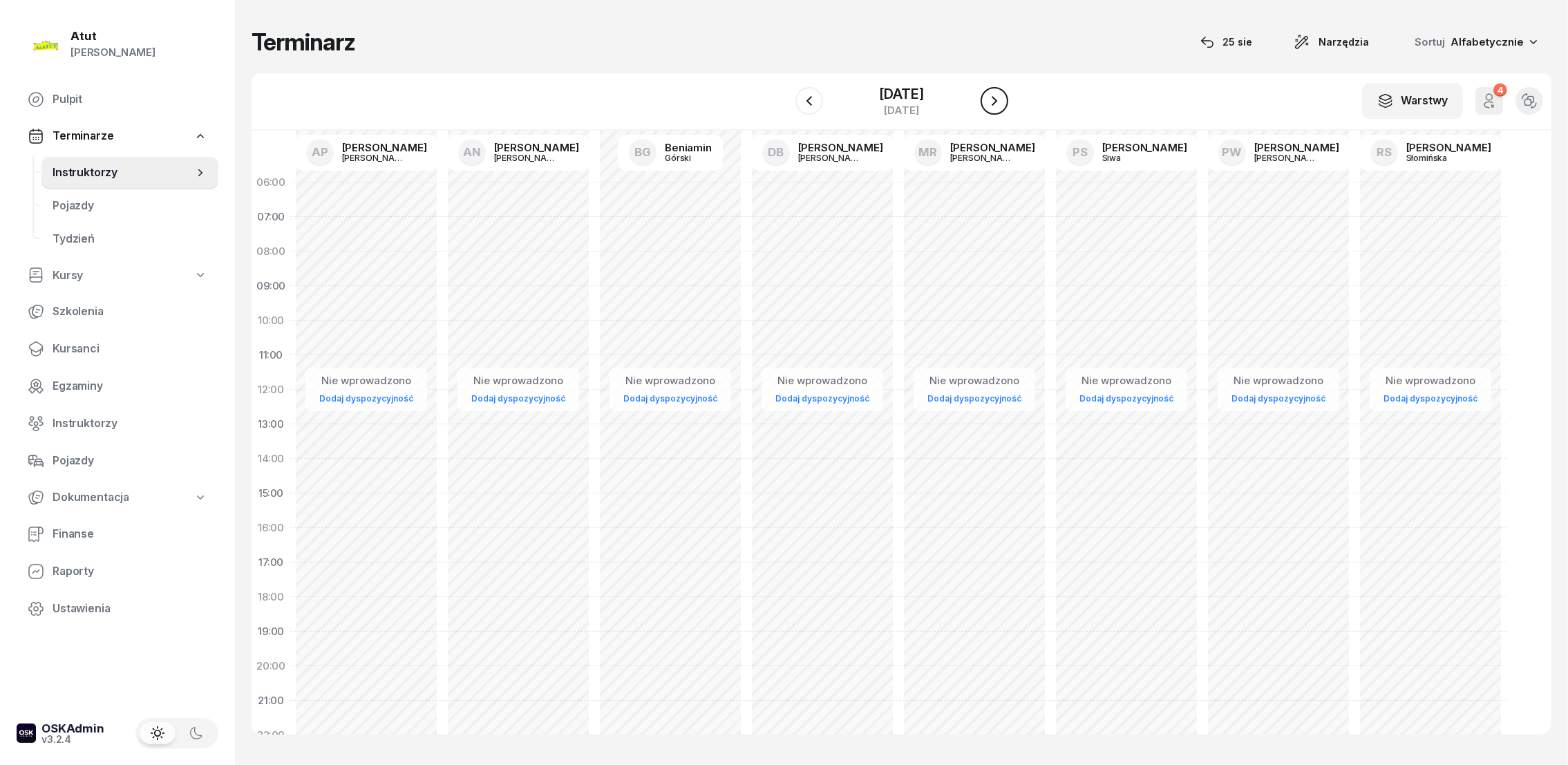
click at [996, 92] on icon "button" at bounding box center [993, 100] width 16 height 16
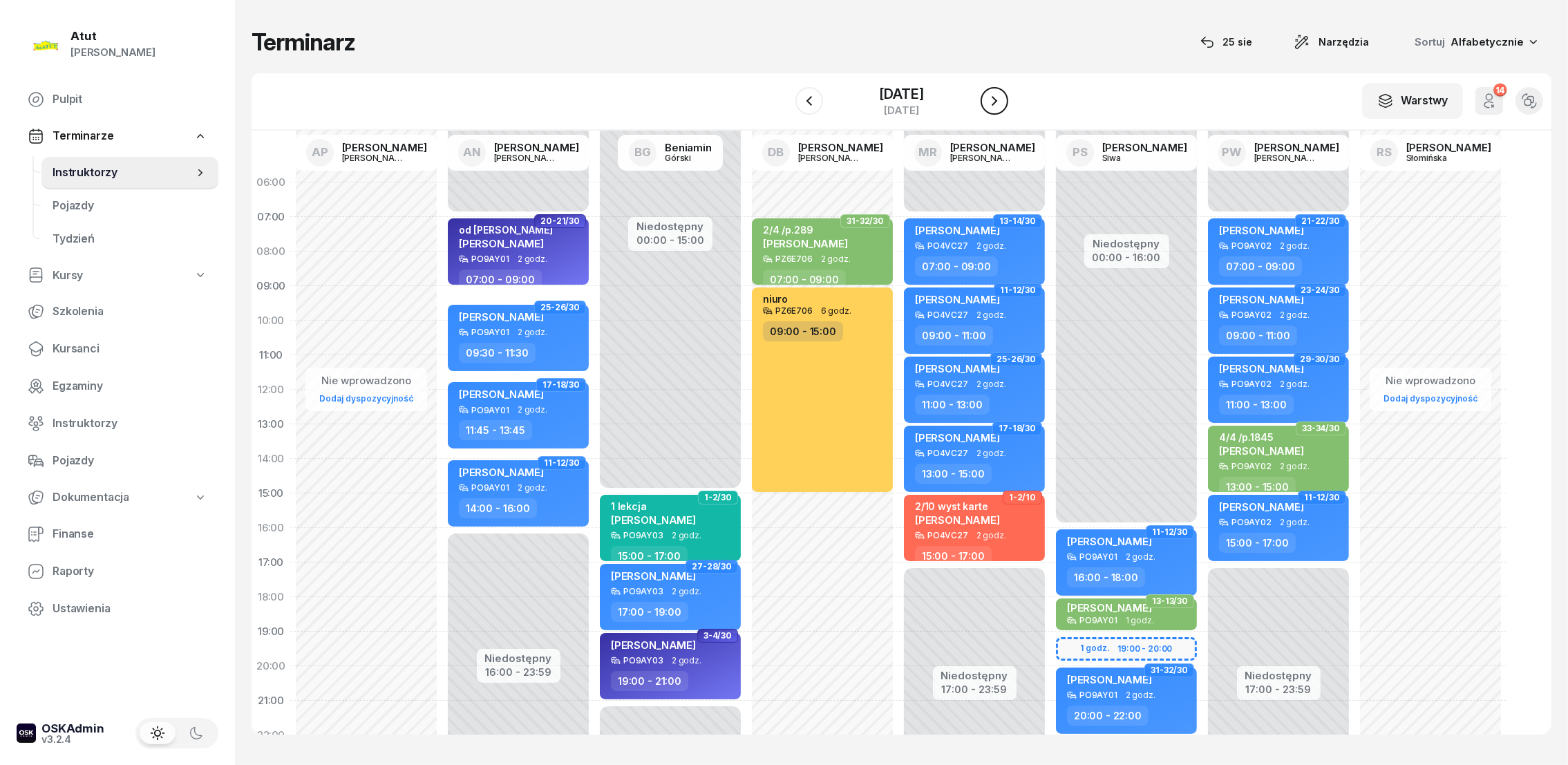
click at [996, 92] on icon "button" at bounding box center [993, 100] width 16 height 16
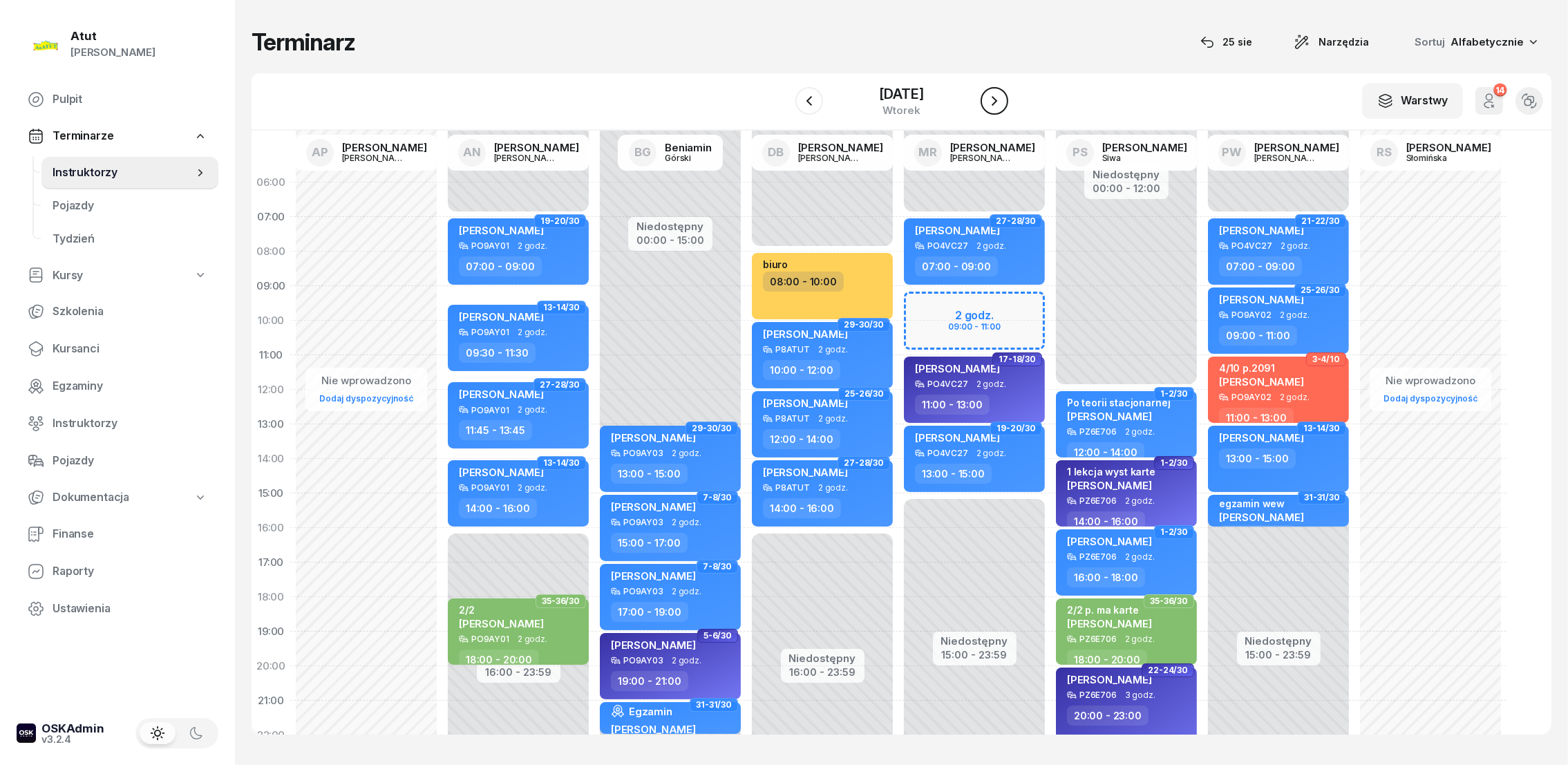
click at [996, 92] on icon "button" at bounding box center [993, 100] width 16 height 16
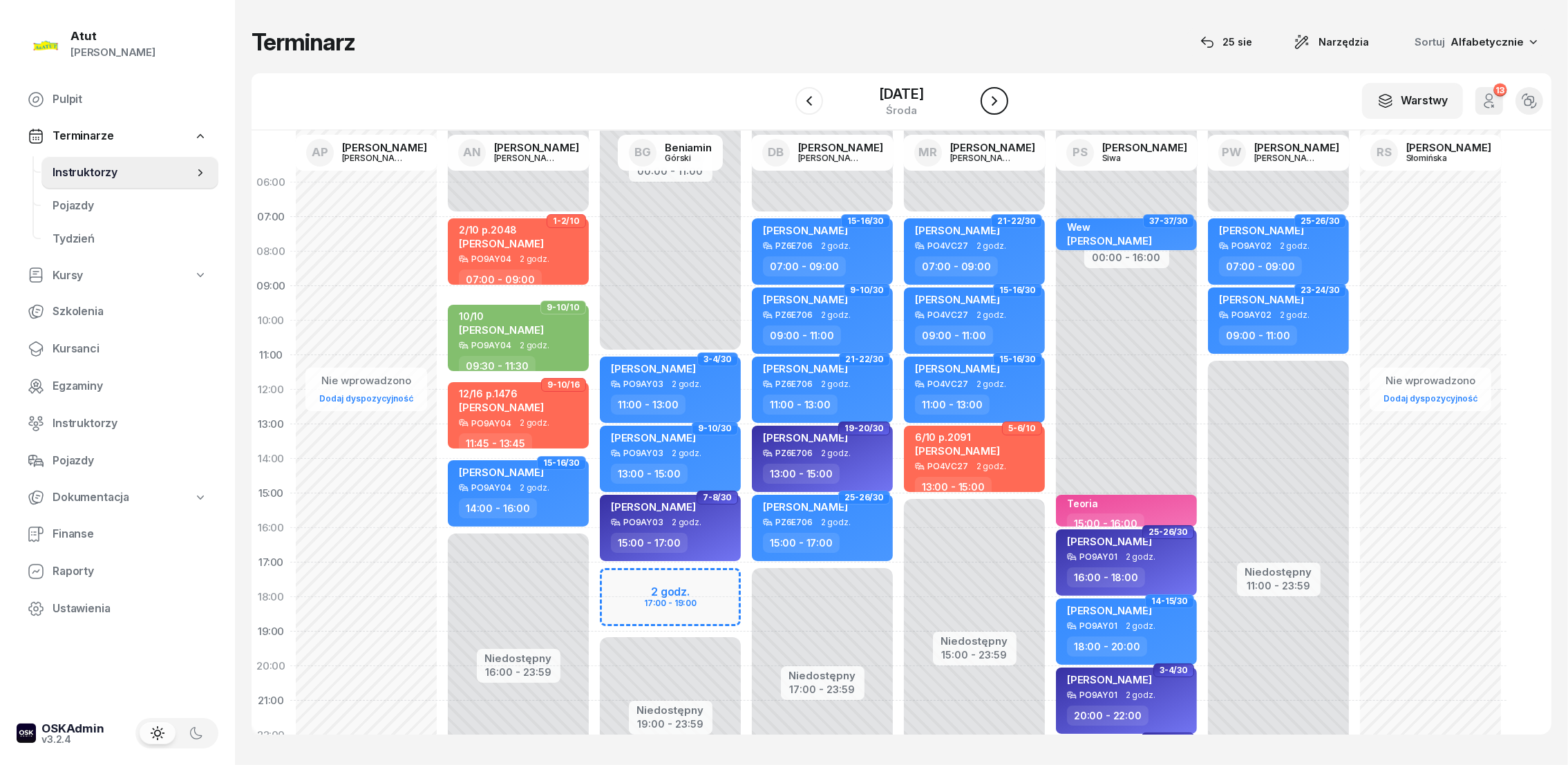
click at [996, 92] on icon "button" at bounding box center [993, 100] width 16 height 16
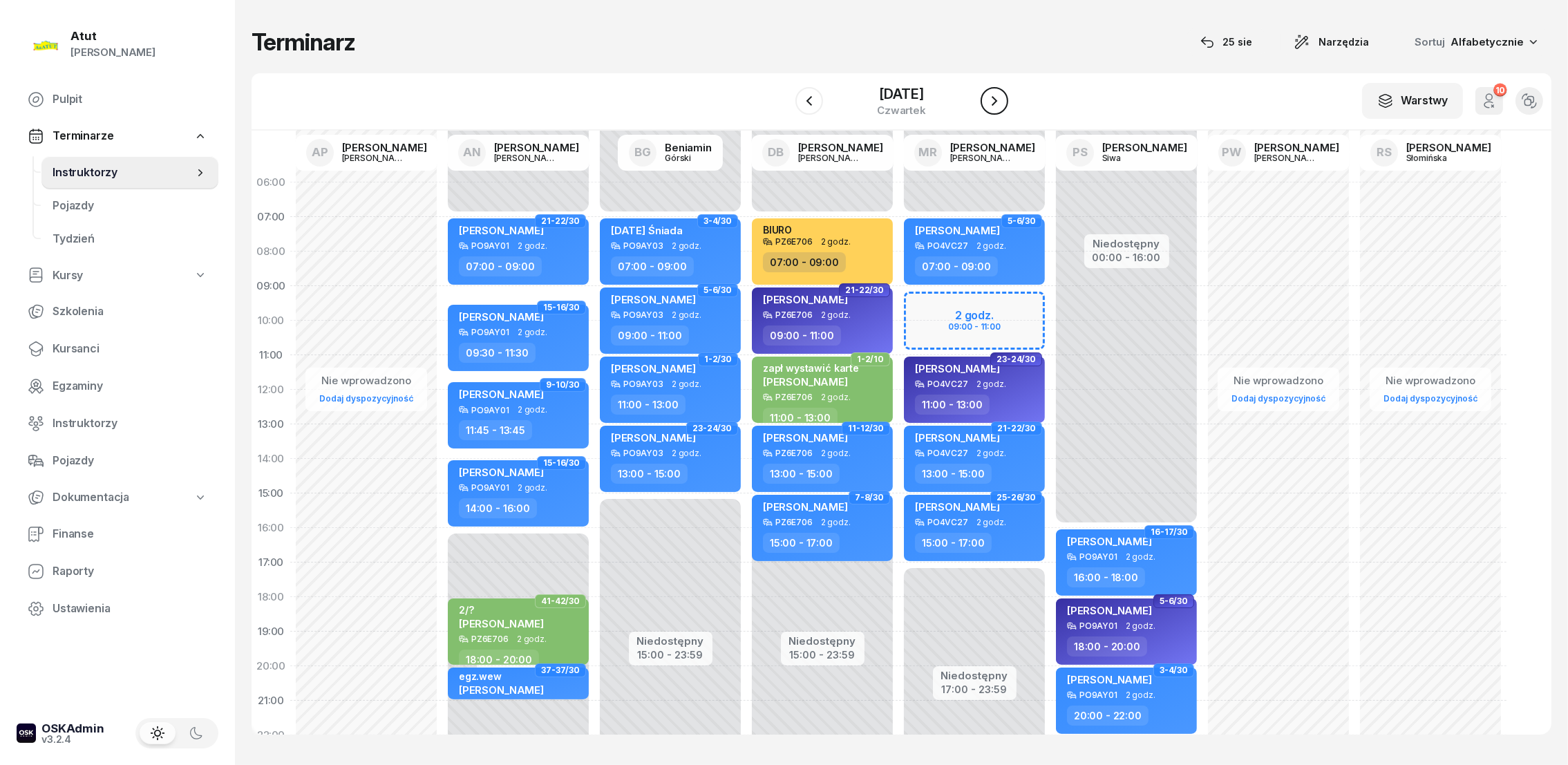
click at [996, 92] on icon "button" at bounding box center [993, 100] width 16 height 16
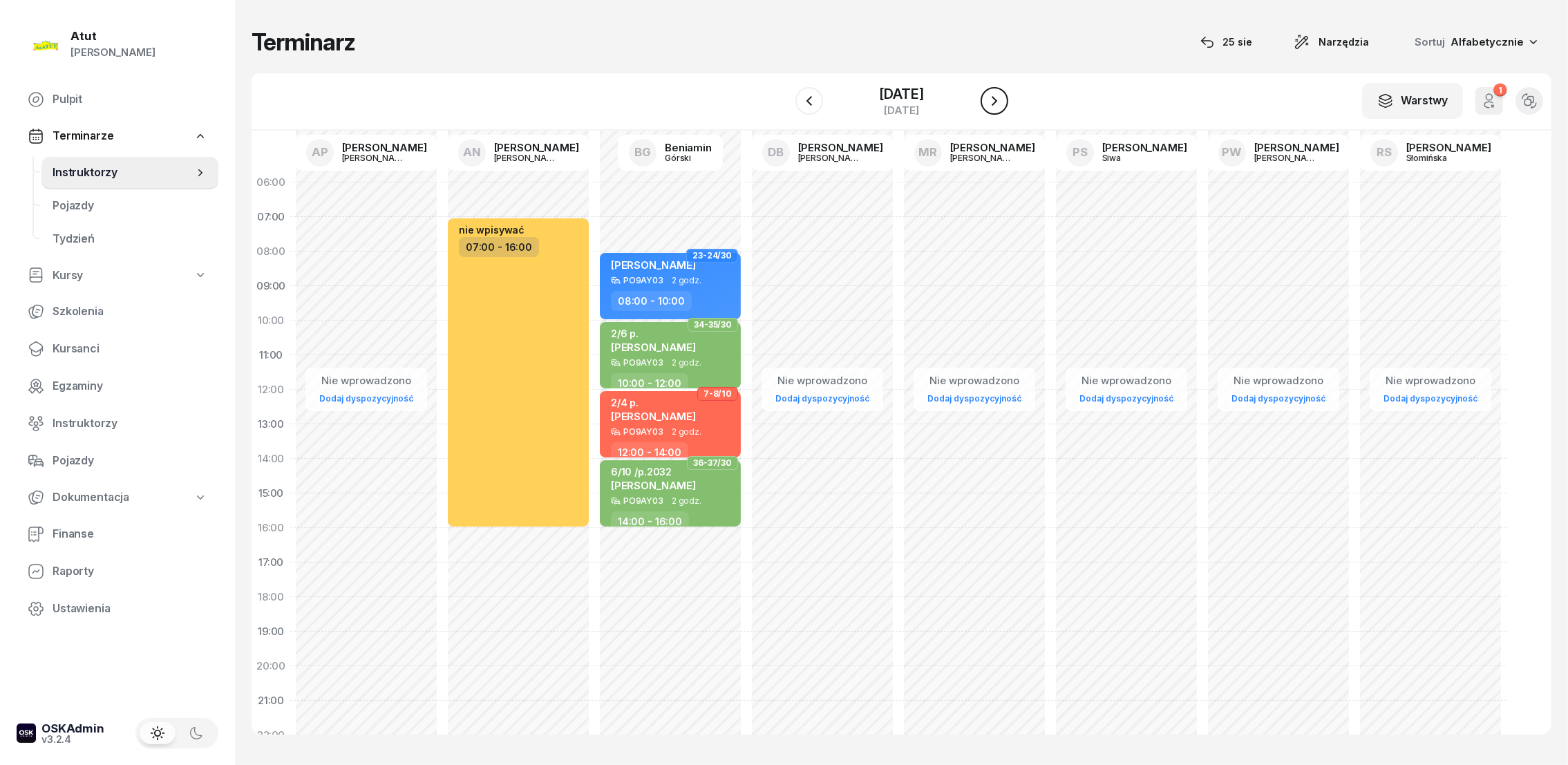
click at [996, 92] on icon "button" at bounding box center [993, 100] width 16 height 16
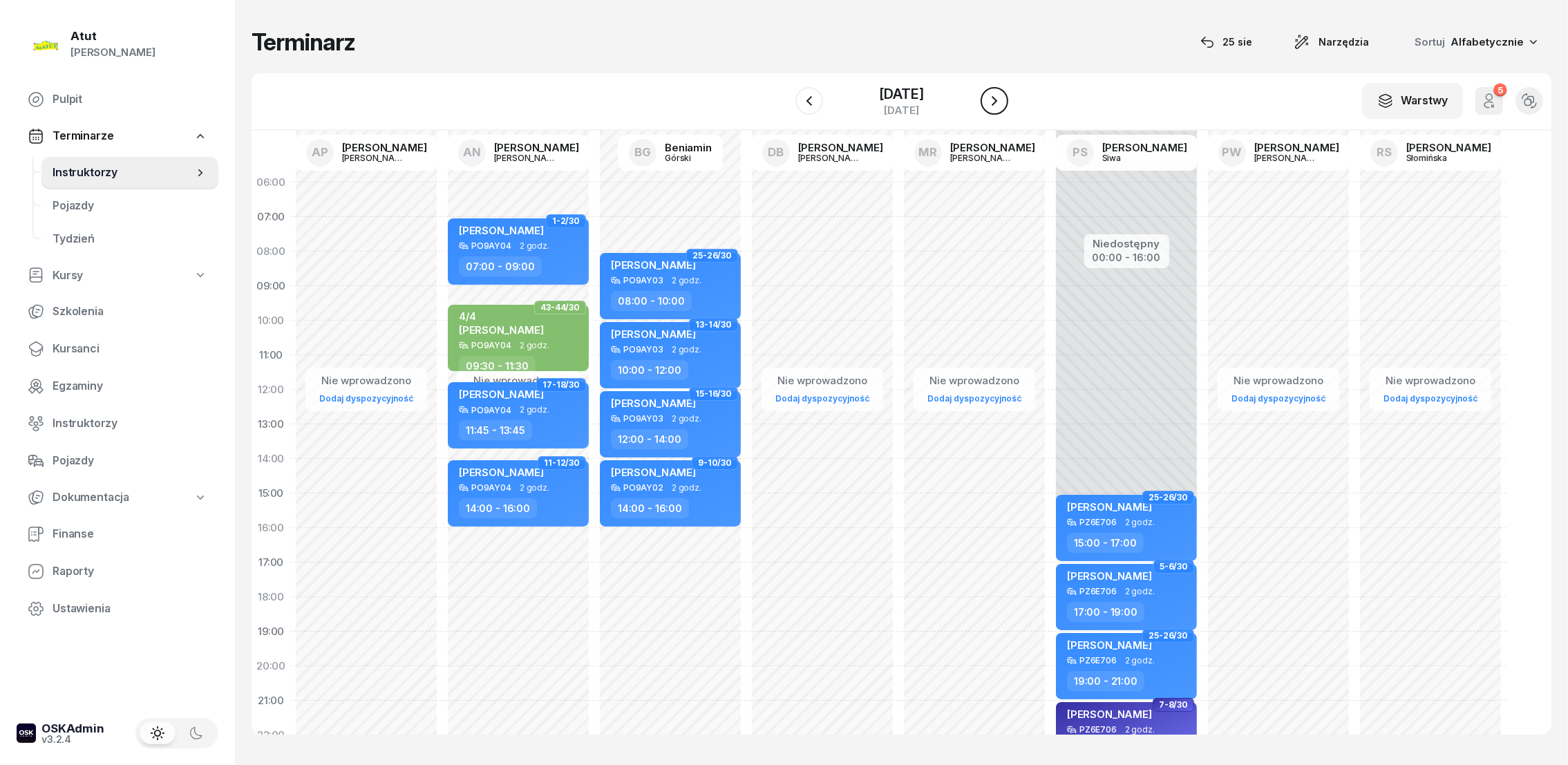
click at [996, 92] on icon "button" at bounding box center [993, 100] width 16 height 16
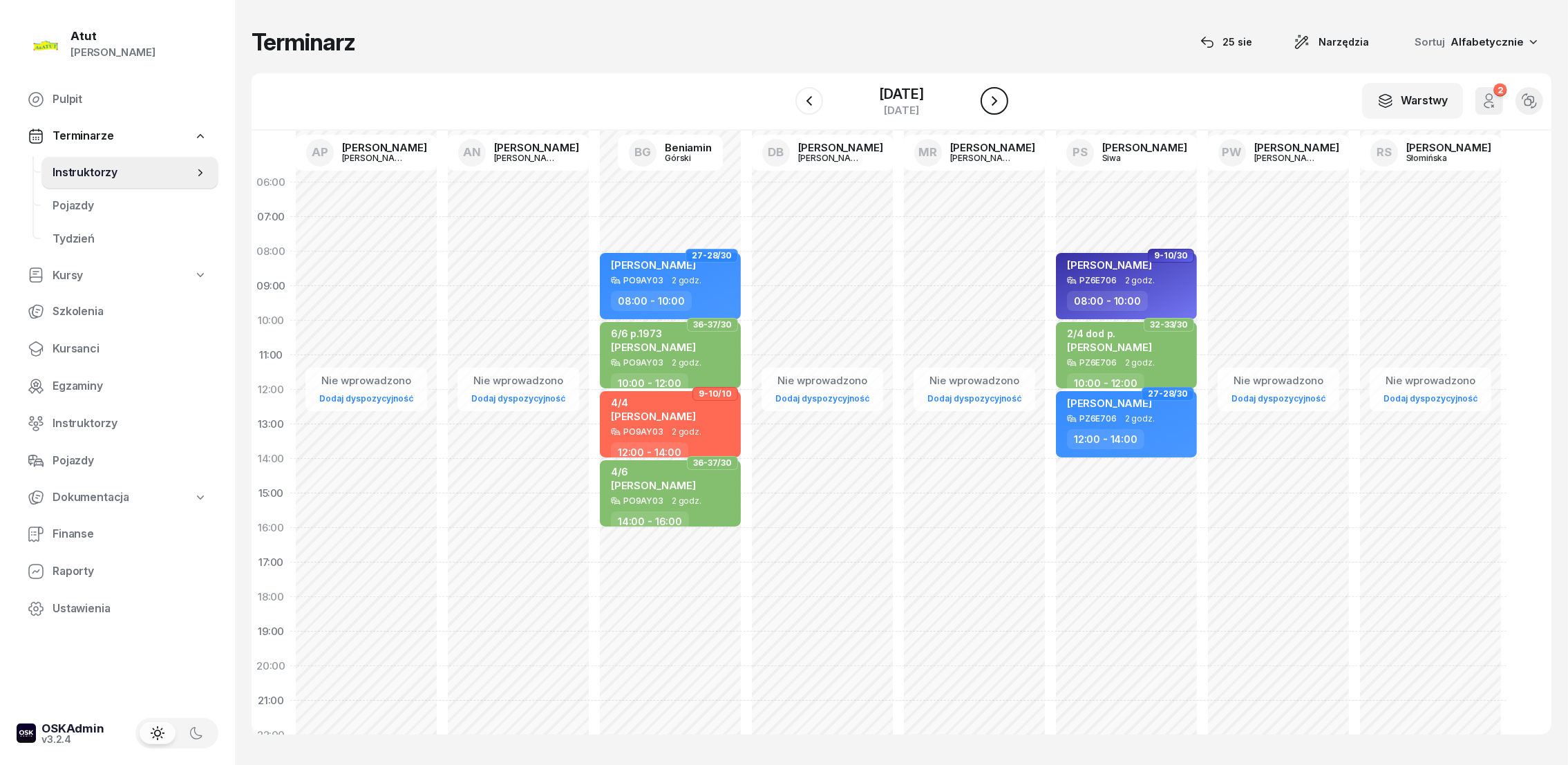
click at [996, 92] on icon "button" at bounding box center [993, 100] width 16 height 16
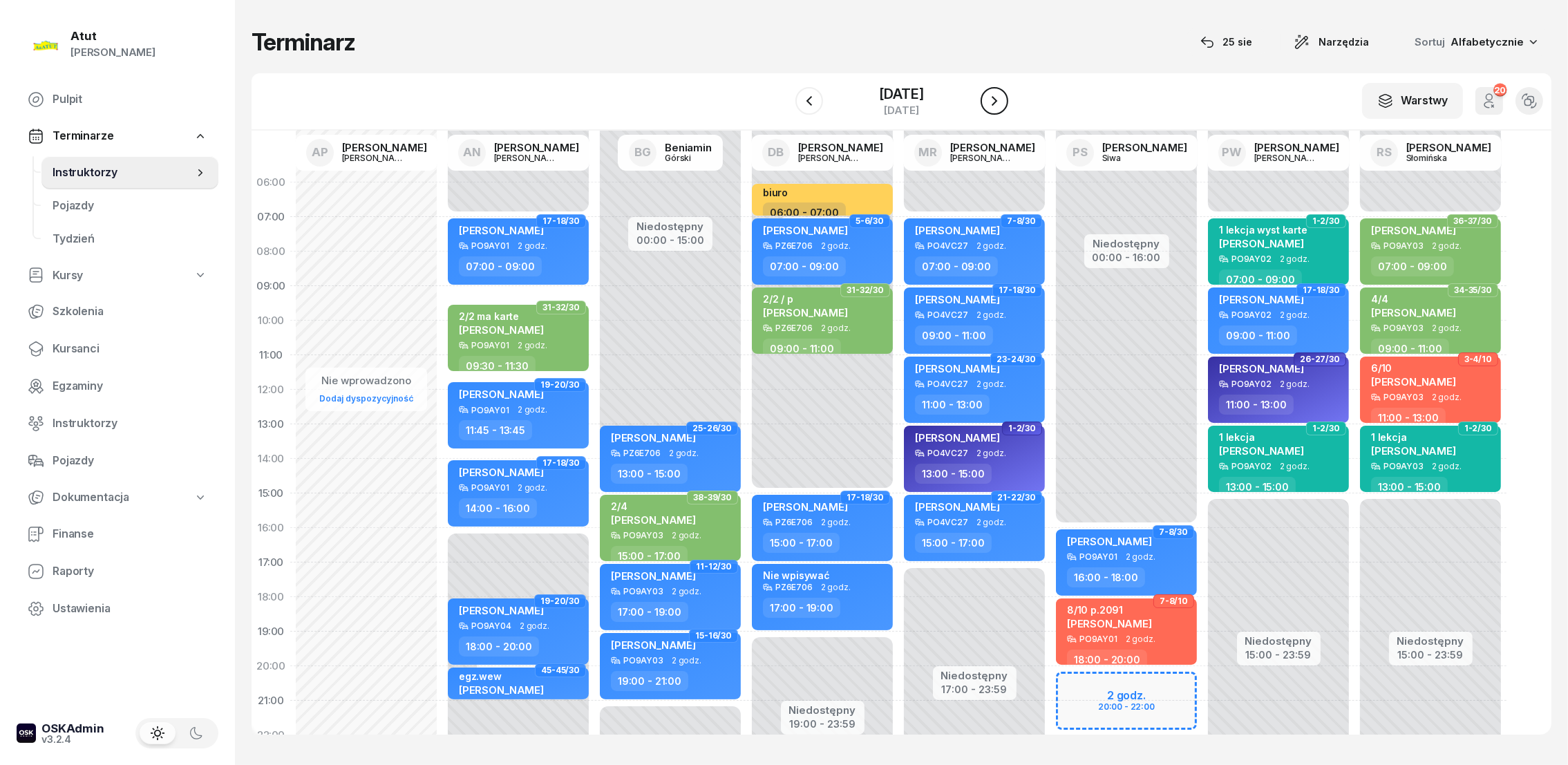
click at [996, 92] on icon "button" at bounding box center [993, 100] width 16 height 16
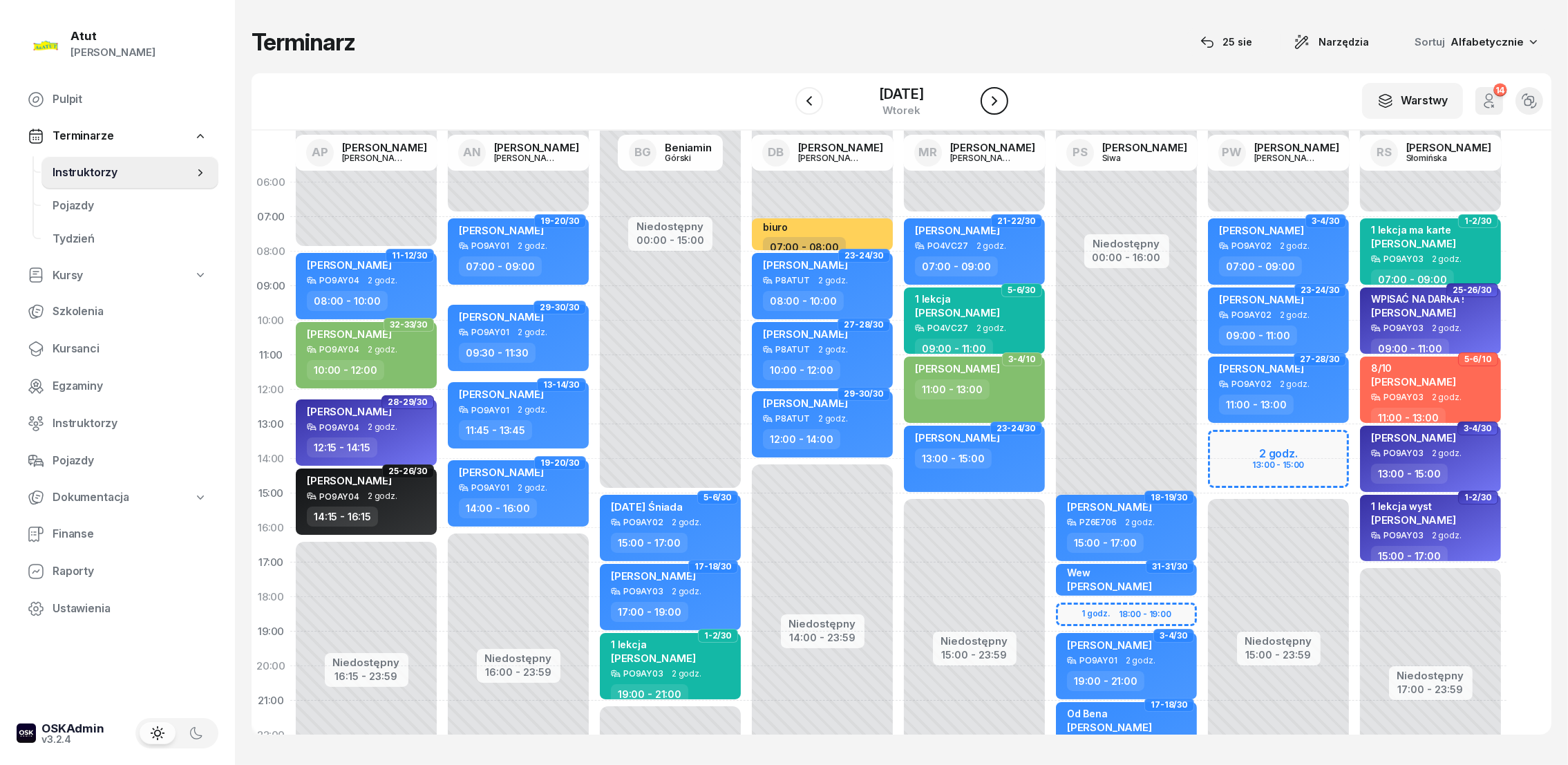
click at [996, 92] on icon "button" at bounding box center [993, 100] width 16 height 16
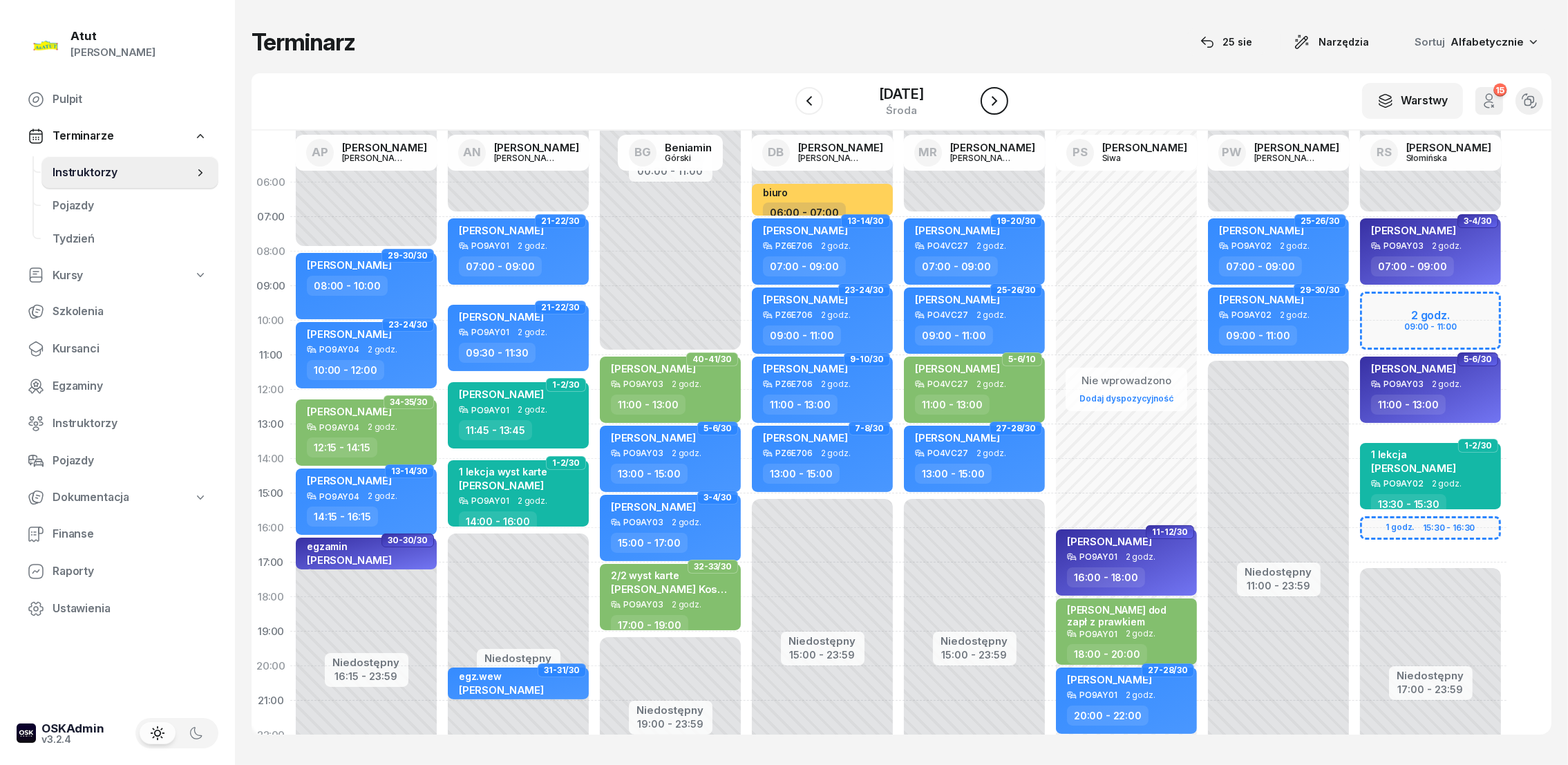
click at [996, 92] on icon "button" at bounding box center [993, 100] width 16 height 16
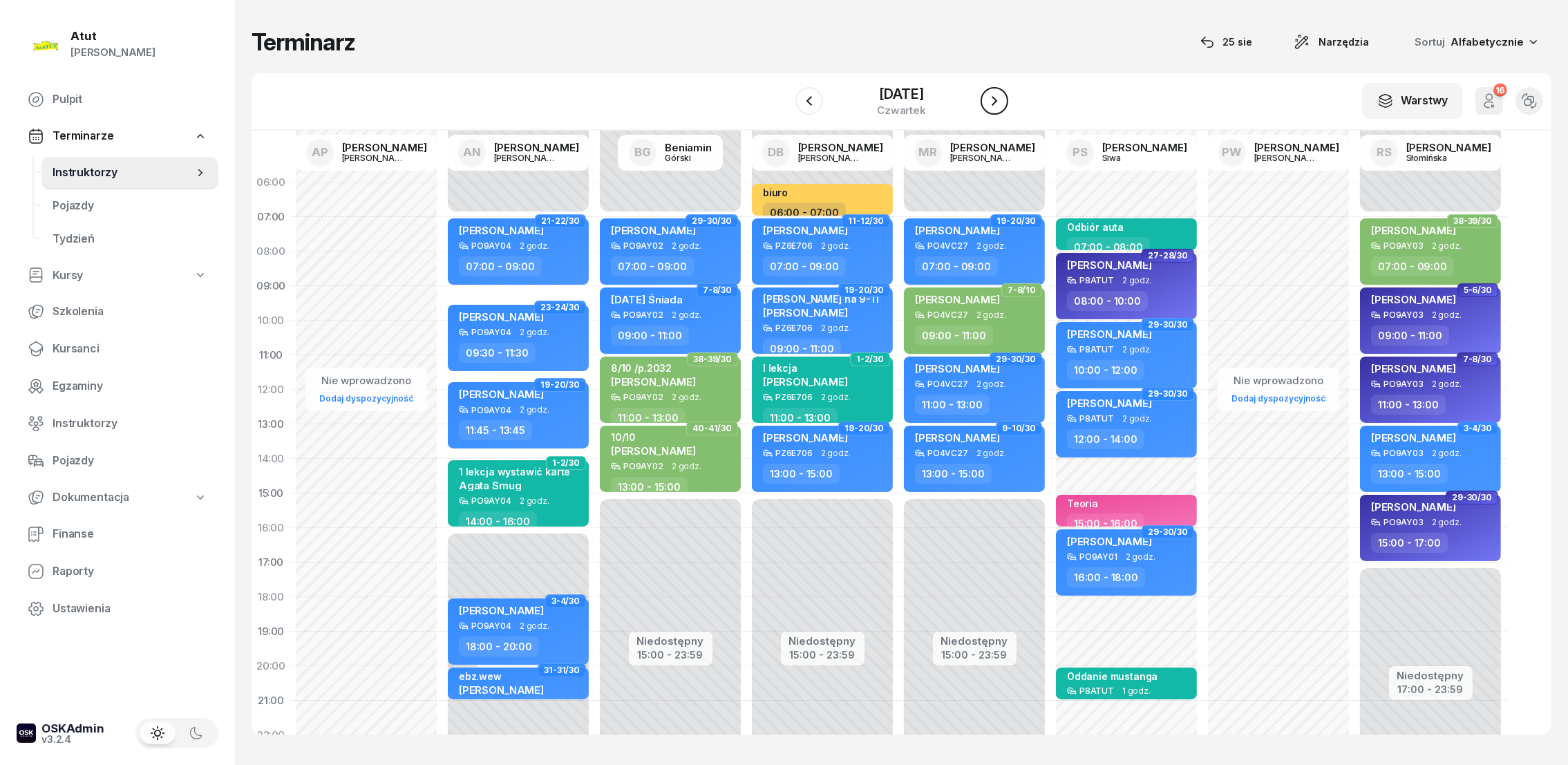
click at [996, 92] on icon "button" at bounding box center [993, 100] width 16 height 16
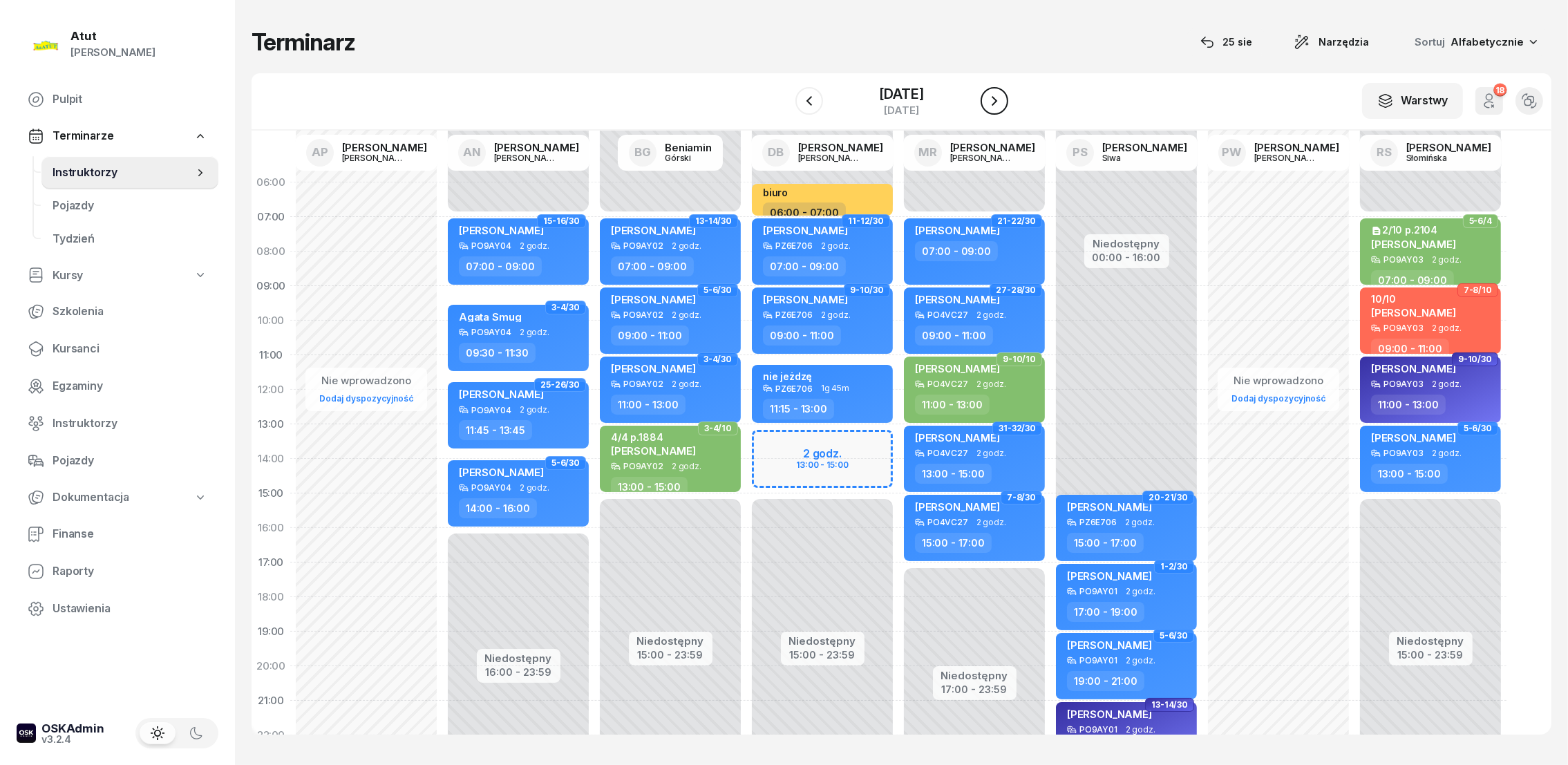
click at [996, 92] on icon "button" at bounding box center [993, 100] width 16 height 16
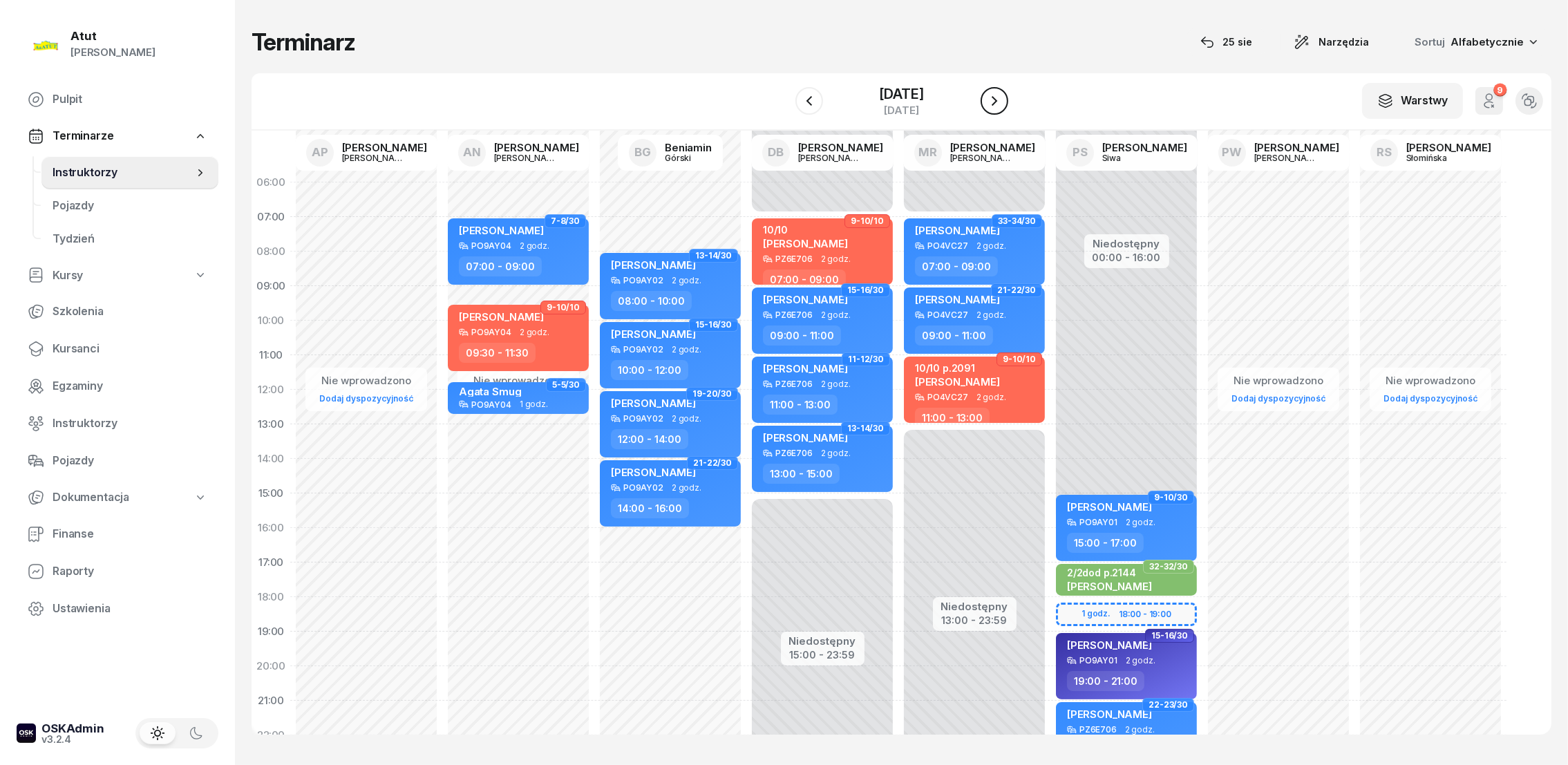
click at [996, 92] on icon "button" at bounding box center [993, 100] width 16 height 16
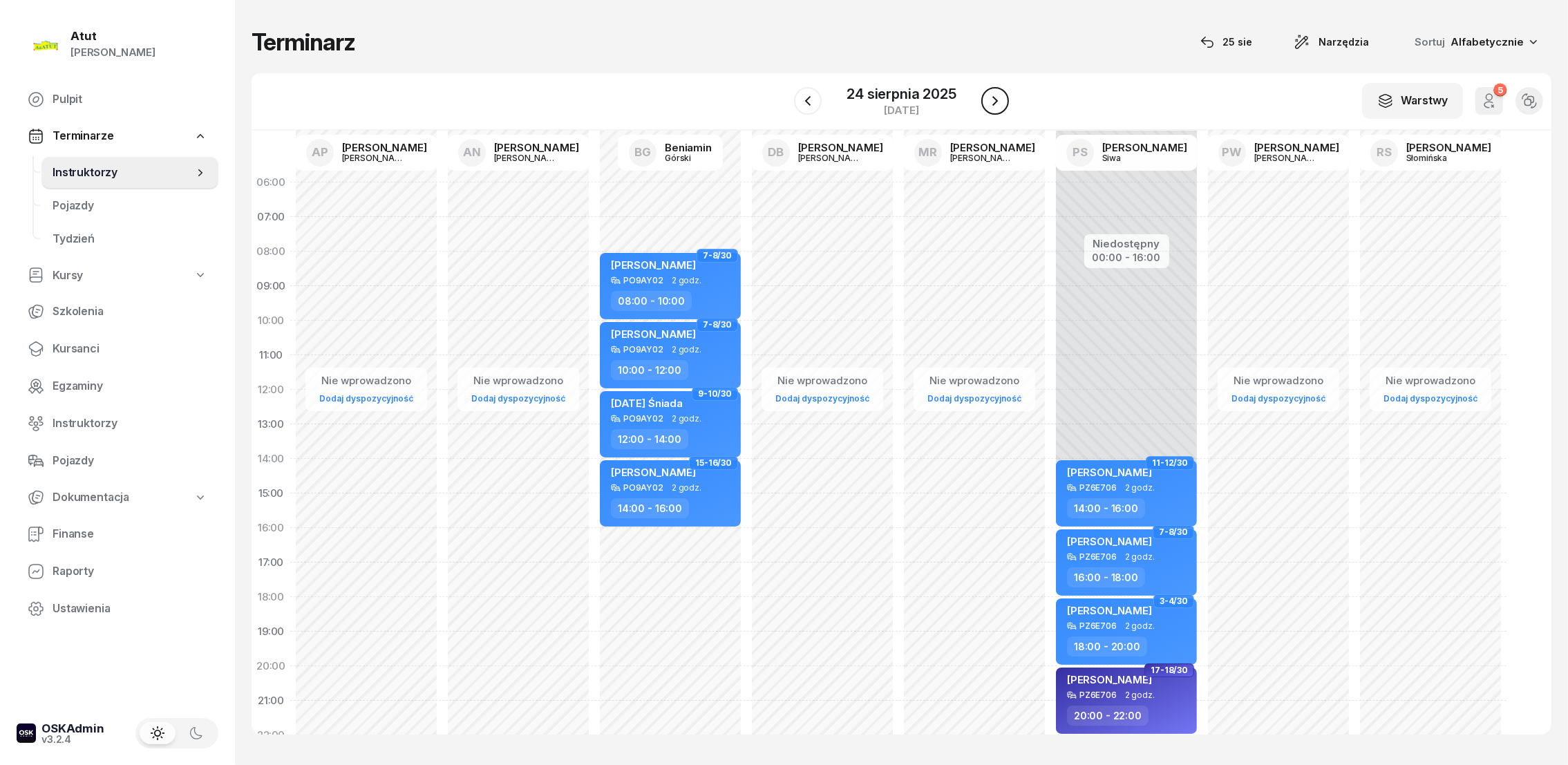
click at [996, 92] on icon "button" at bounding box center [994, 100] width 16 height 16
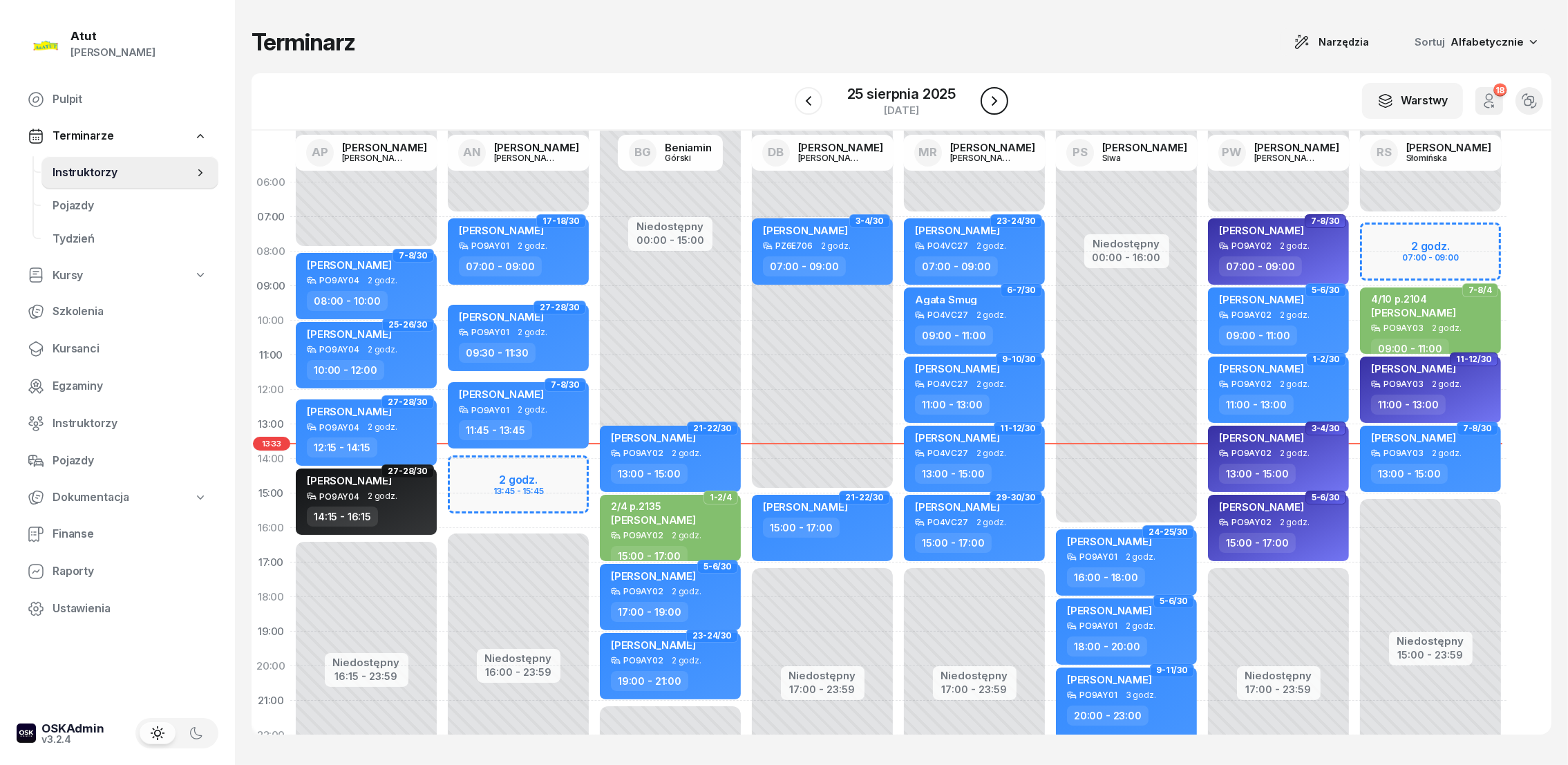
click at [997, 92] on icon "button" at bounding box center [993, 100] width 16 height 16
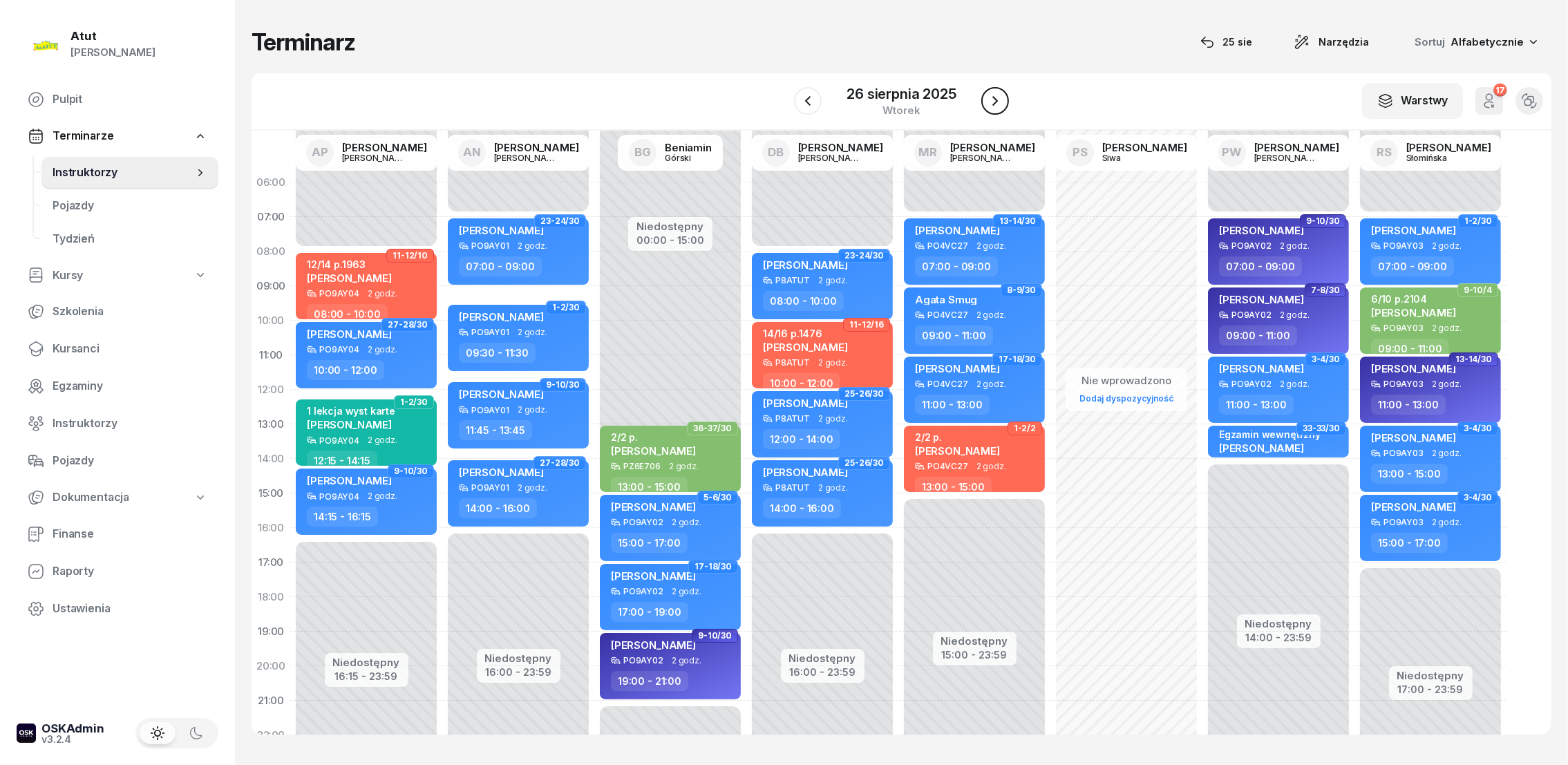
click at [995, 96] on icon "button" at bounding box center [994, 100] width 16 height 16
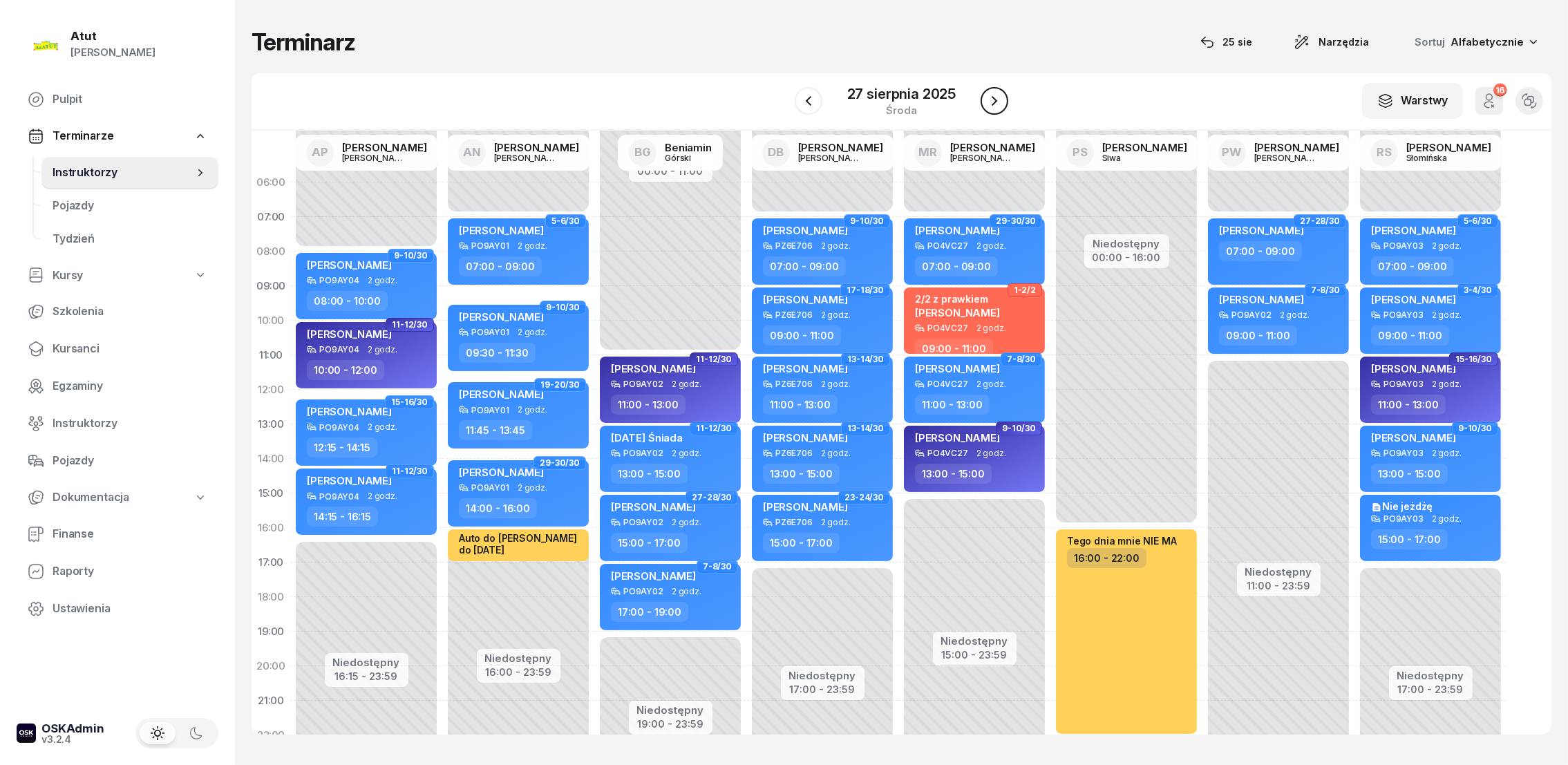
click at [995, 96] on icon "button" at bounding box center [993, 100] width 16 height 16
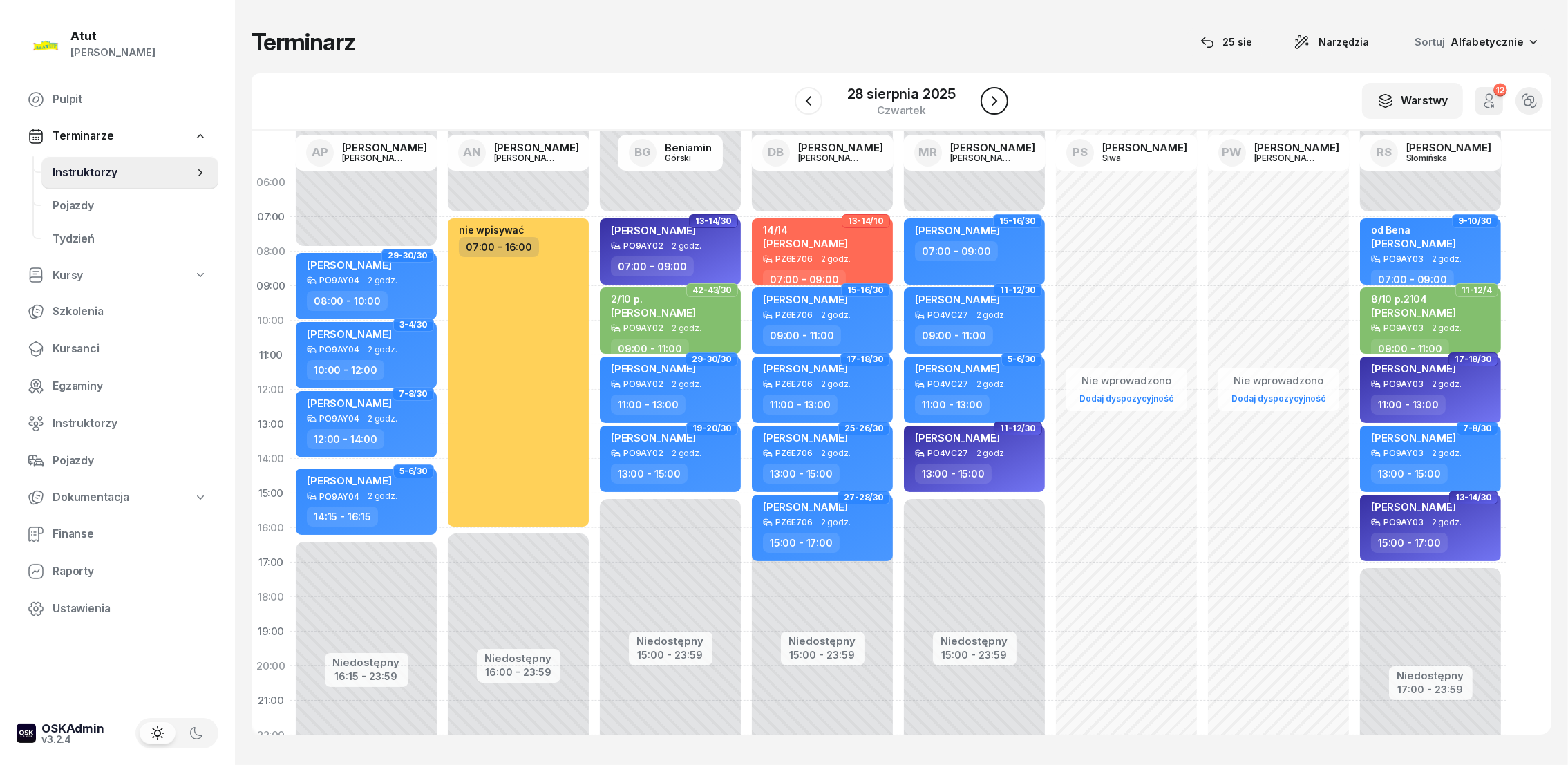
click at [995, 96] on icon "button" at bounding box center [993, 100] width 16 height 16
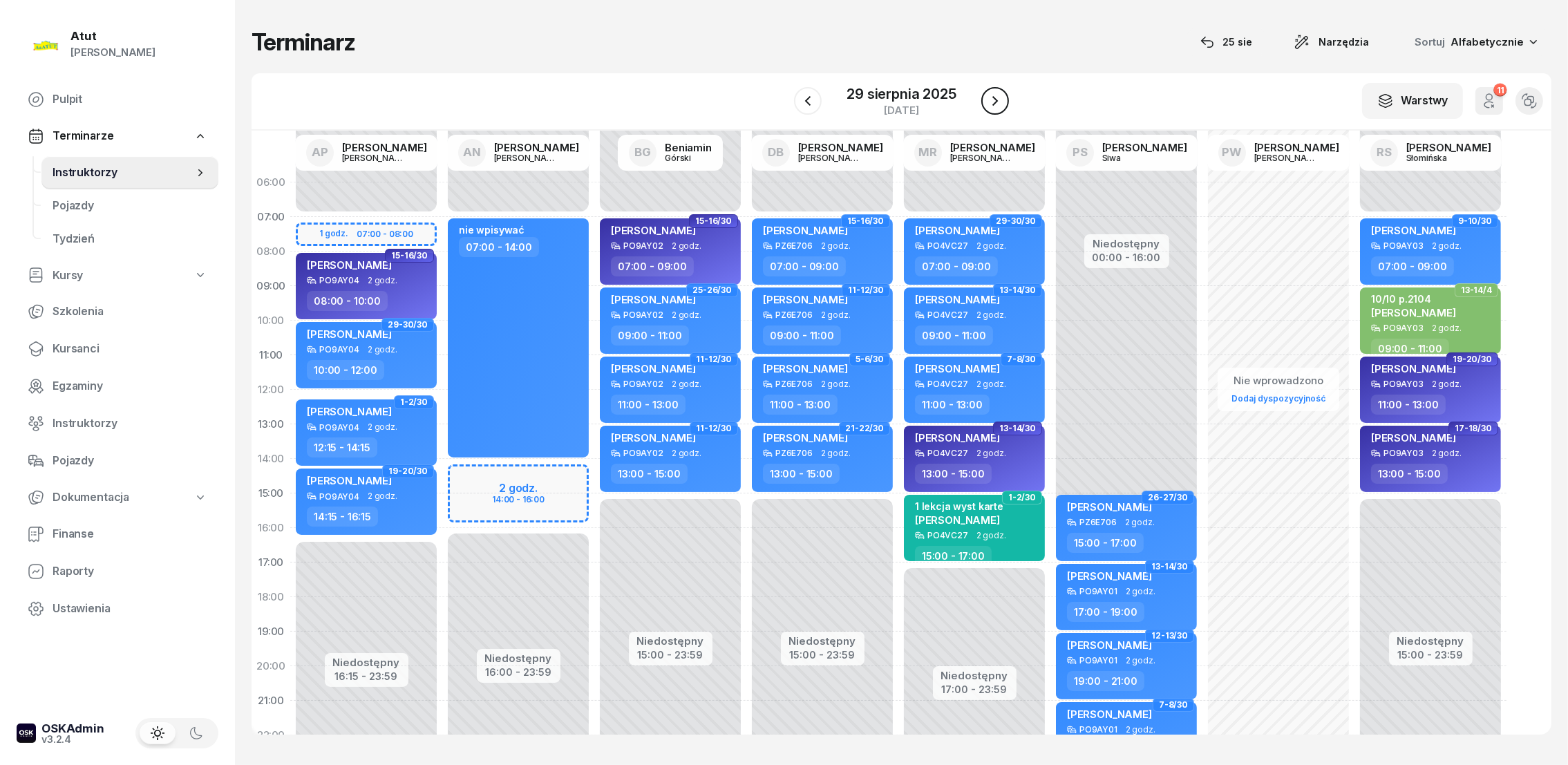
click at [995, 96] on icon "button" at bounding box center [994, 100] width 16 height 16
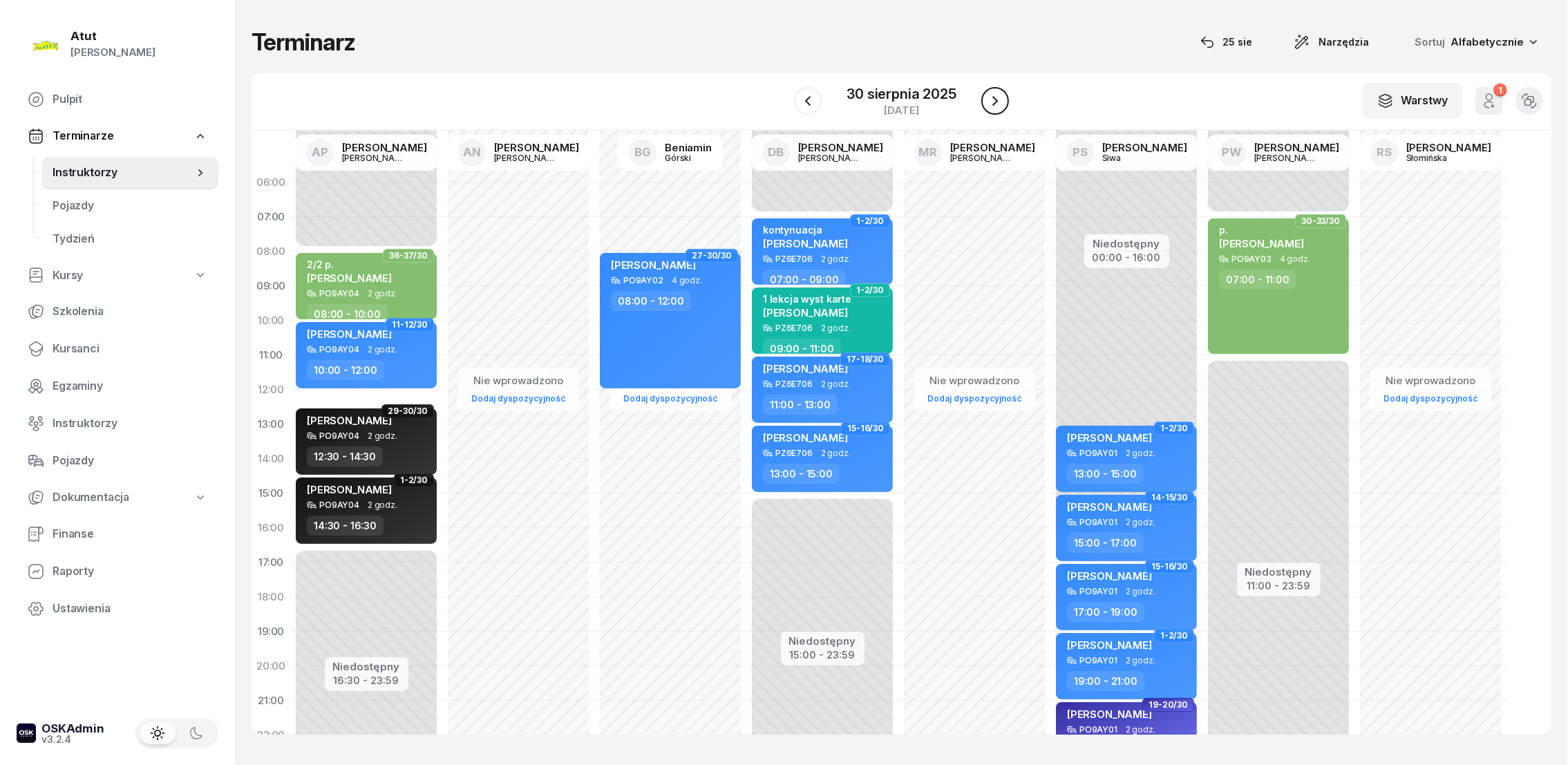
click at [995, 96] on icon "button" at bounding box center [994, 100] width 16 height 16
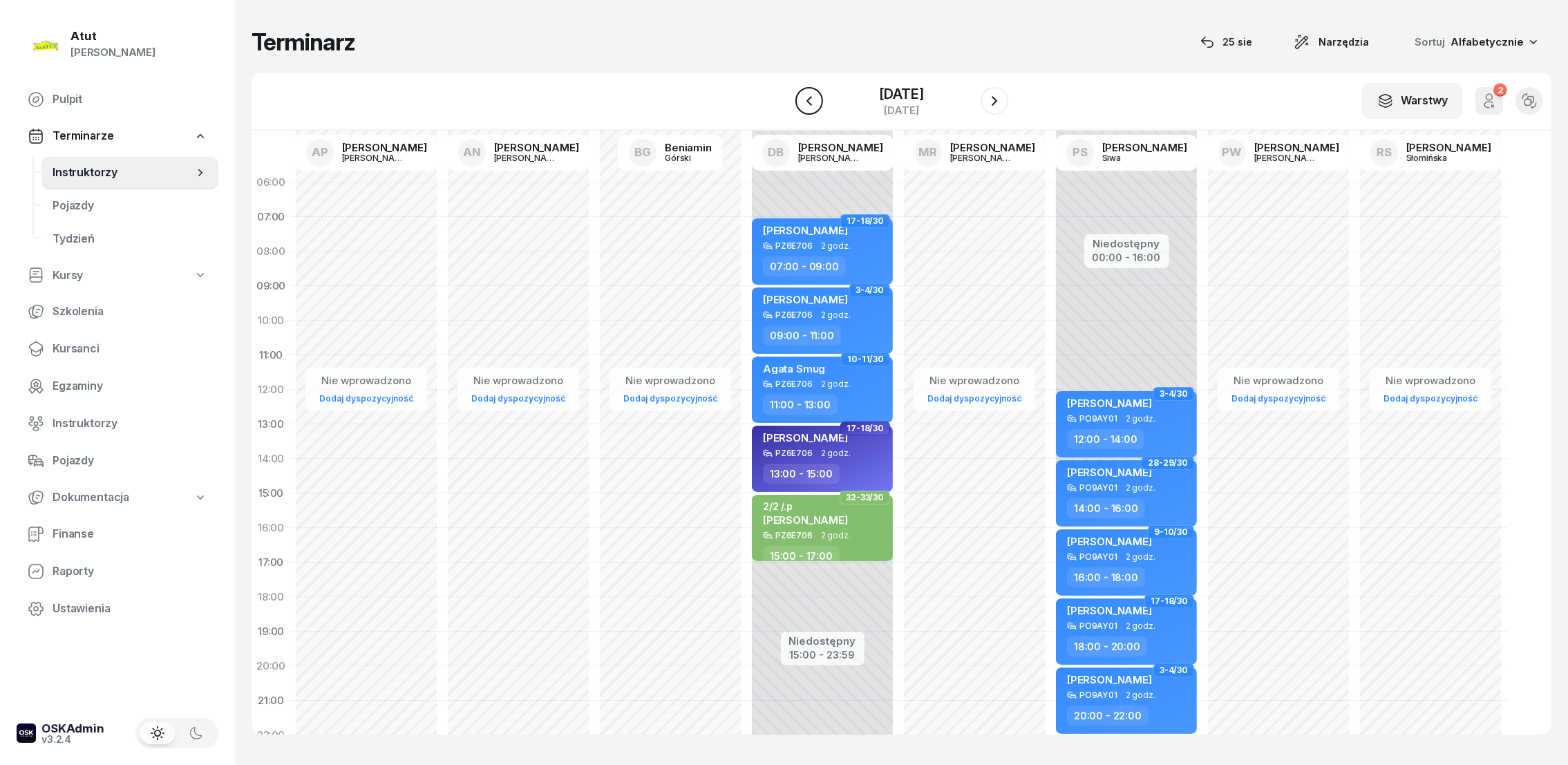
click at [809, 101] on icon "button" at bounding box center [809, 100] width 16 height 16
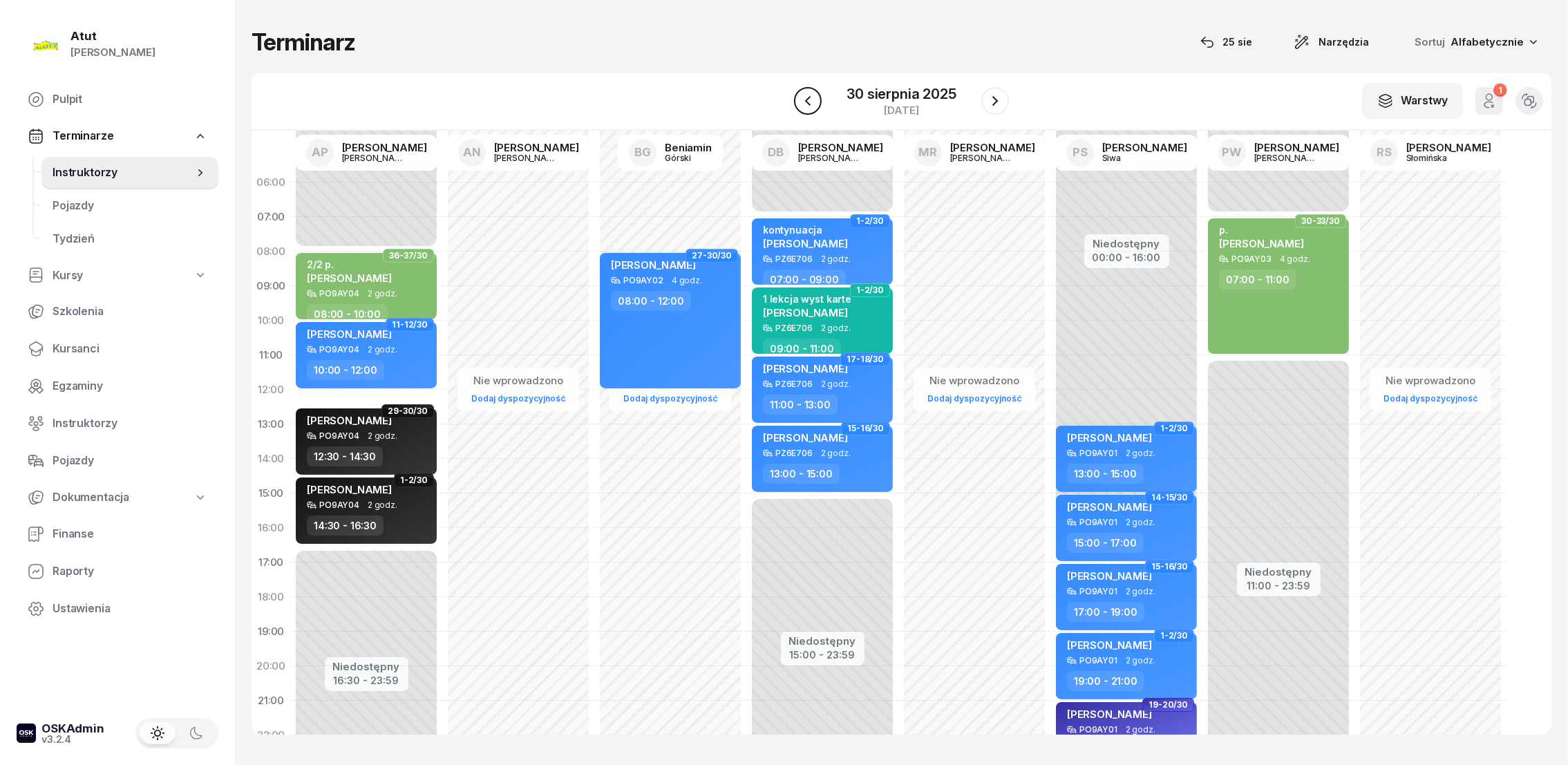
click at [809, 101] on icon "button" at bounding box center [807, 100] width 16 height 16
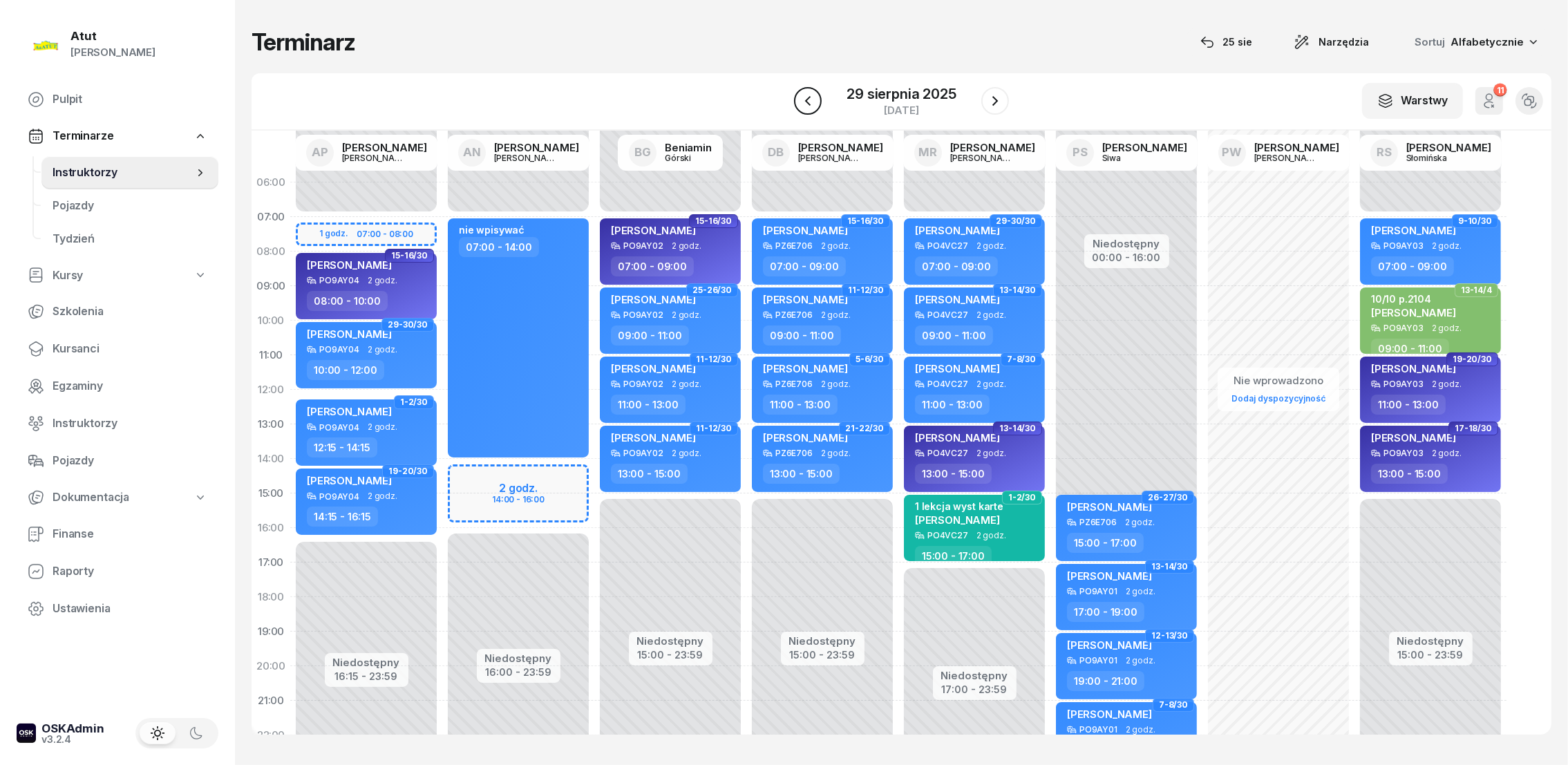
click at [809, 99] on icon "button" at bounding box center [807, 100] width 5 height 9
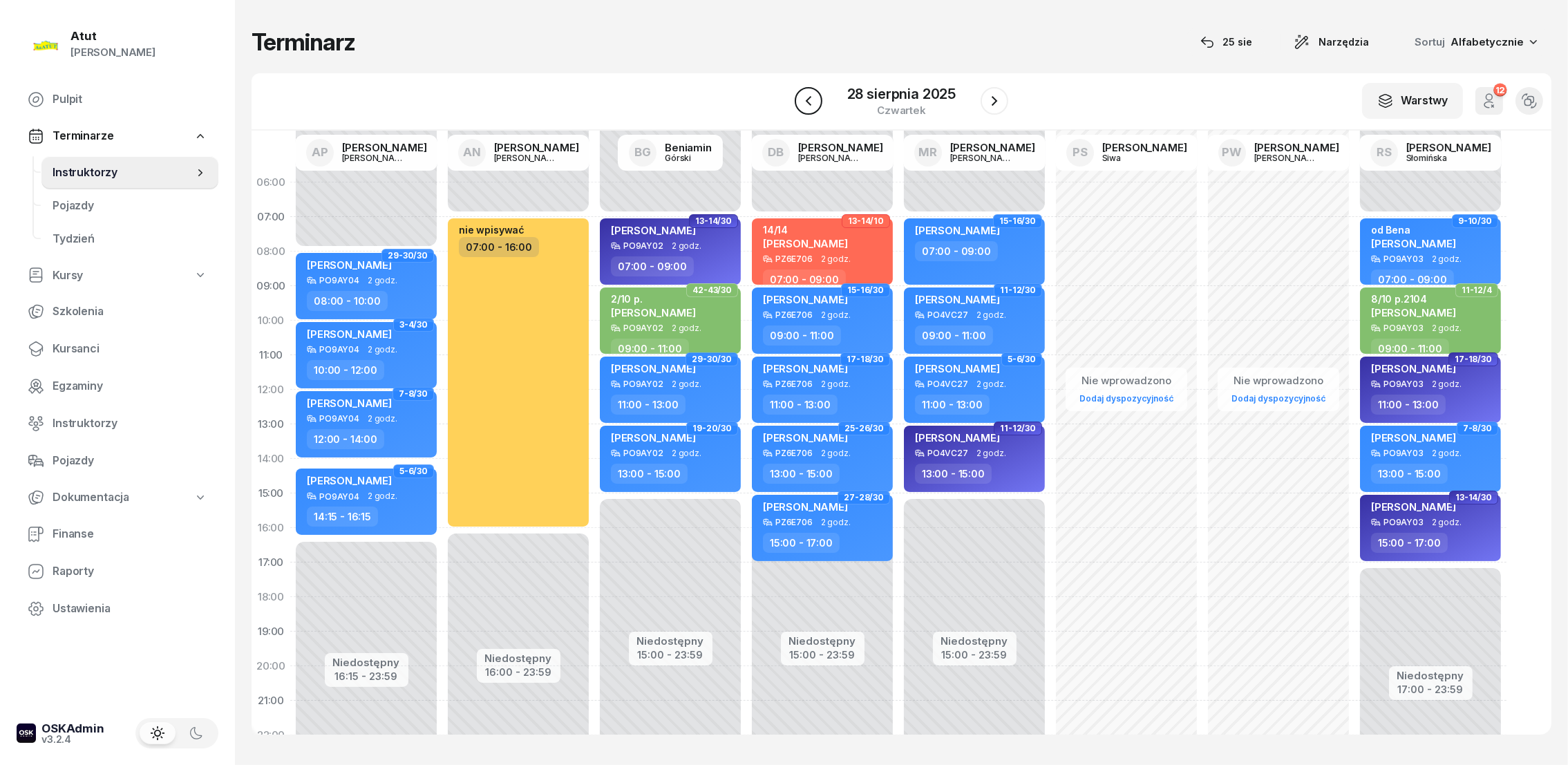
click at [811, 101] on icon "button" at bounding box center [808, 100] width 16 height 16
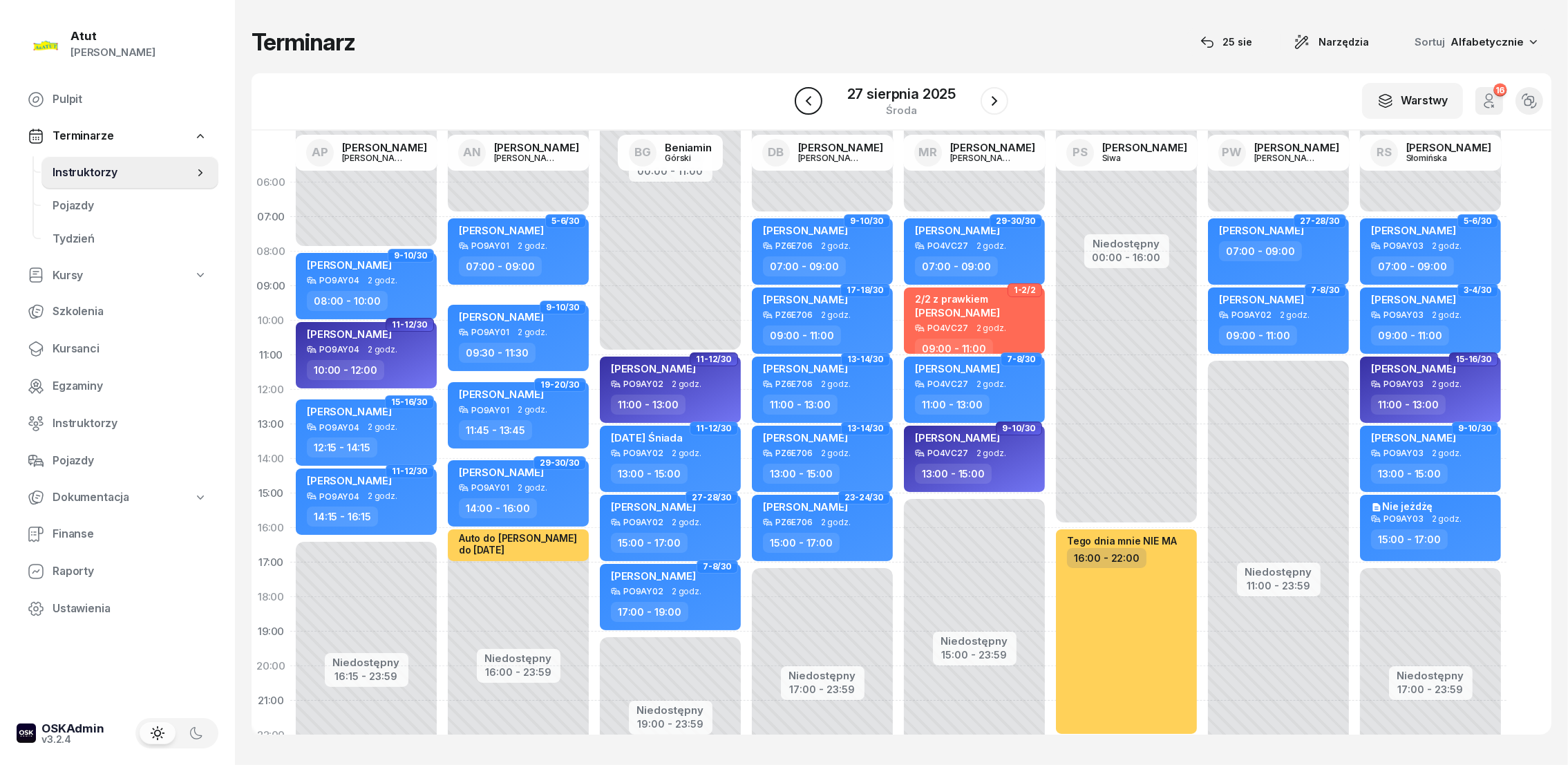
click at [811, 101] on icon "button" at bounding box center [808, 100] width 16 height 16
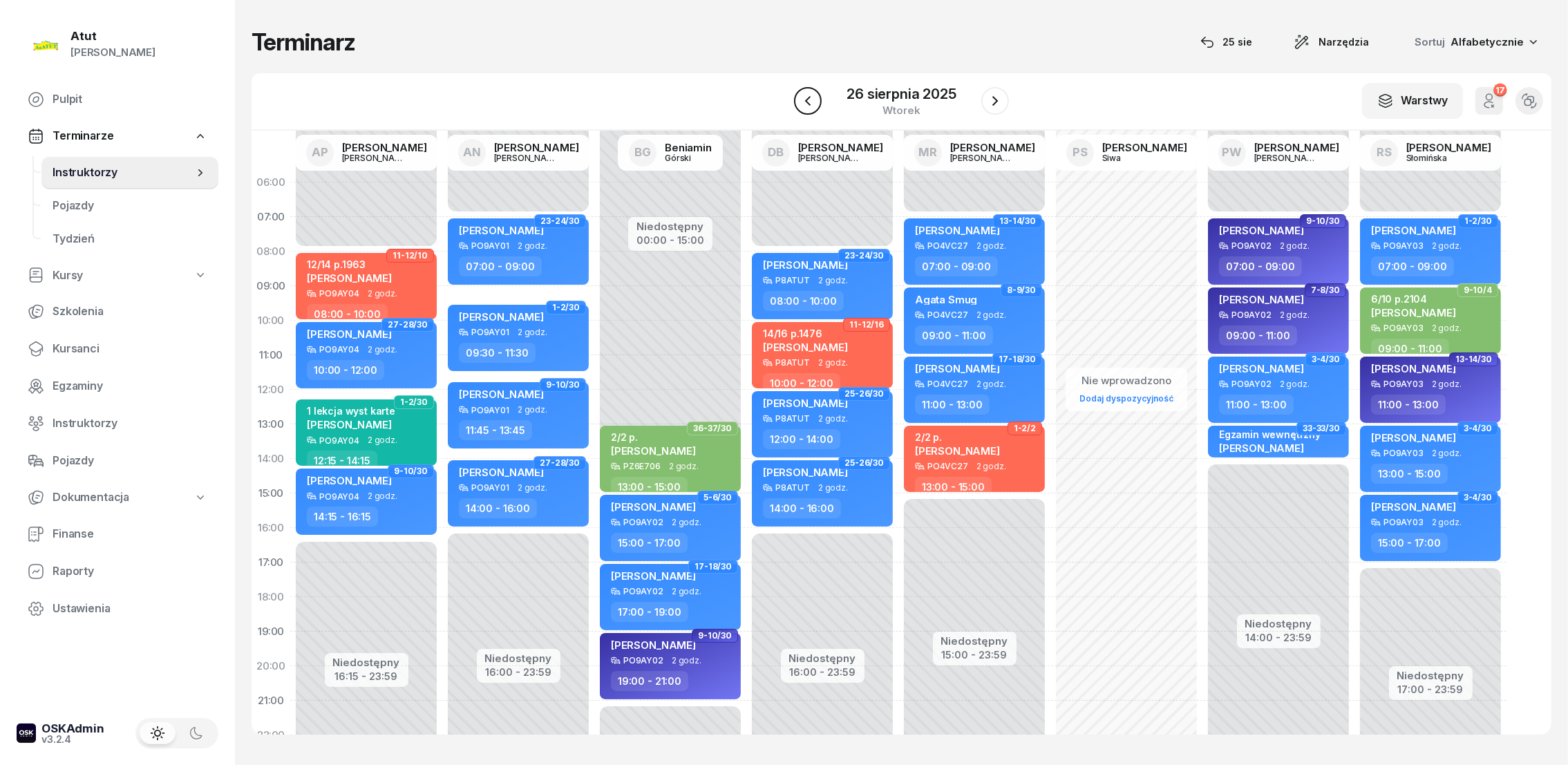
click at [815, 101] on icon "button" at bounding box center [807, 100] width 16 height 16
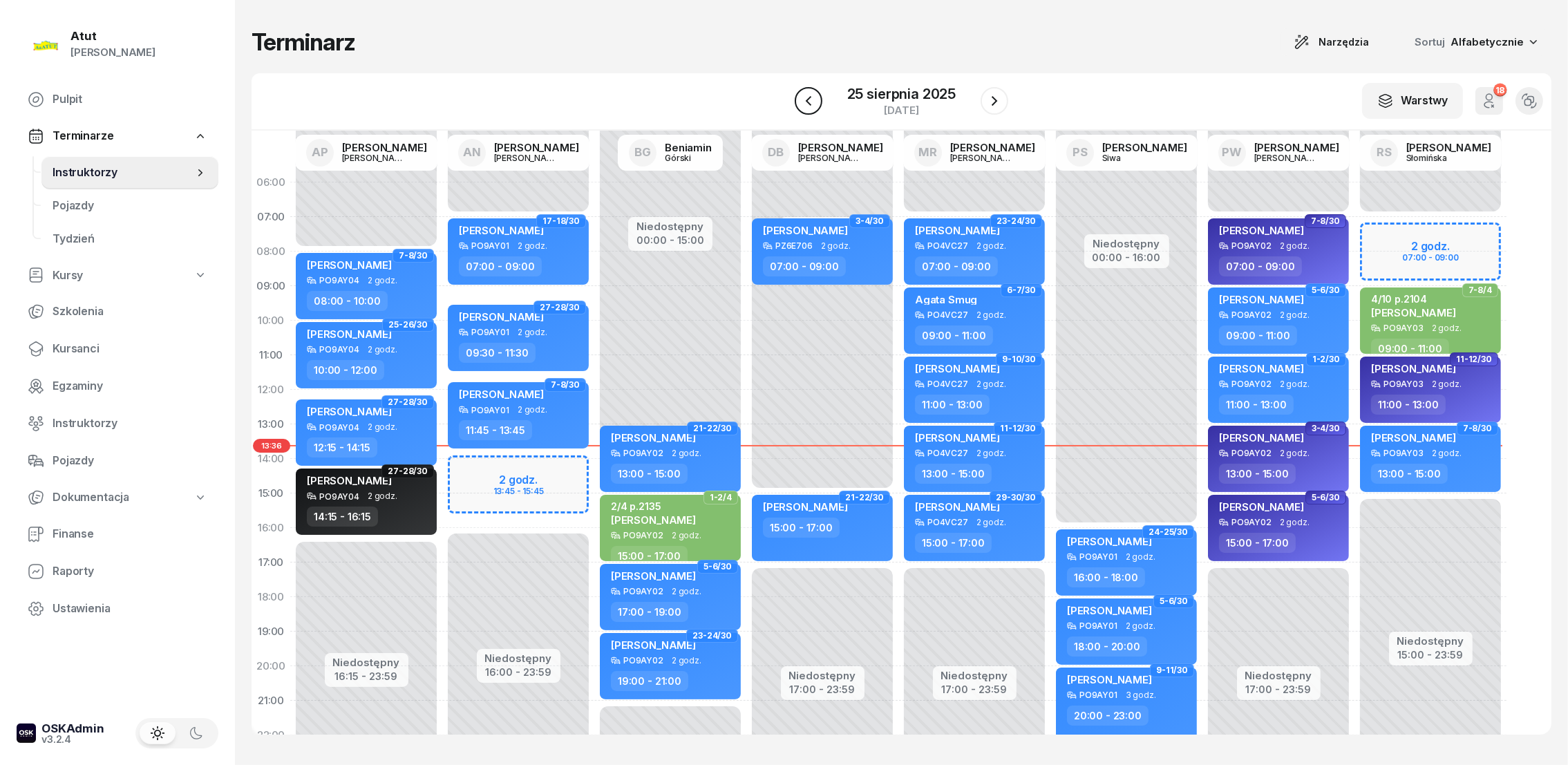
click at [817, 103] on button "button" at bounding box center [808, 101] width 27 height 27
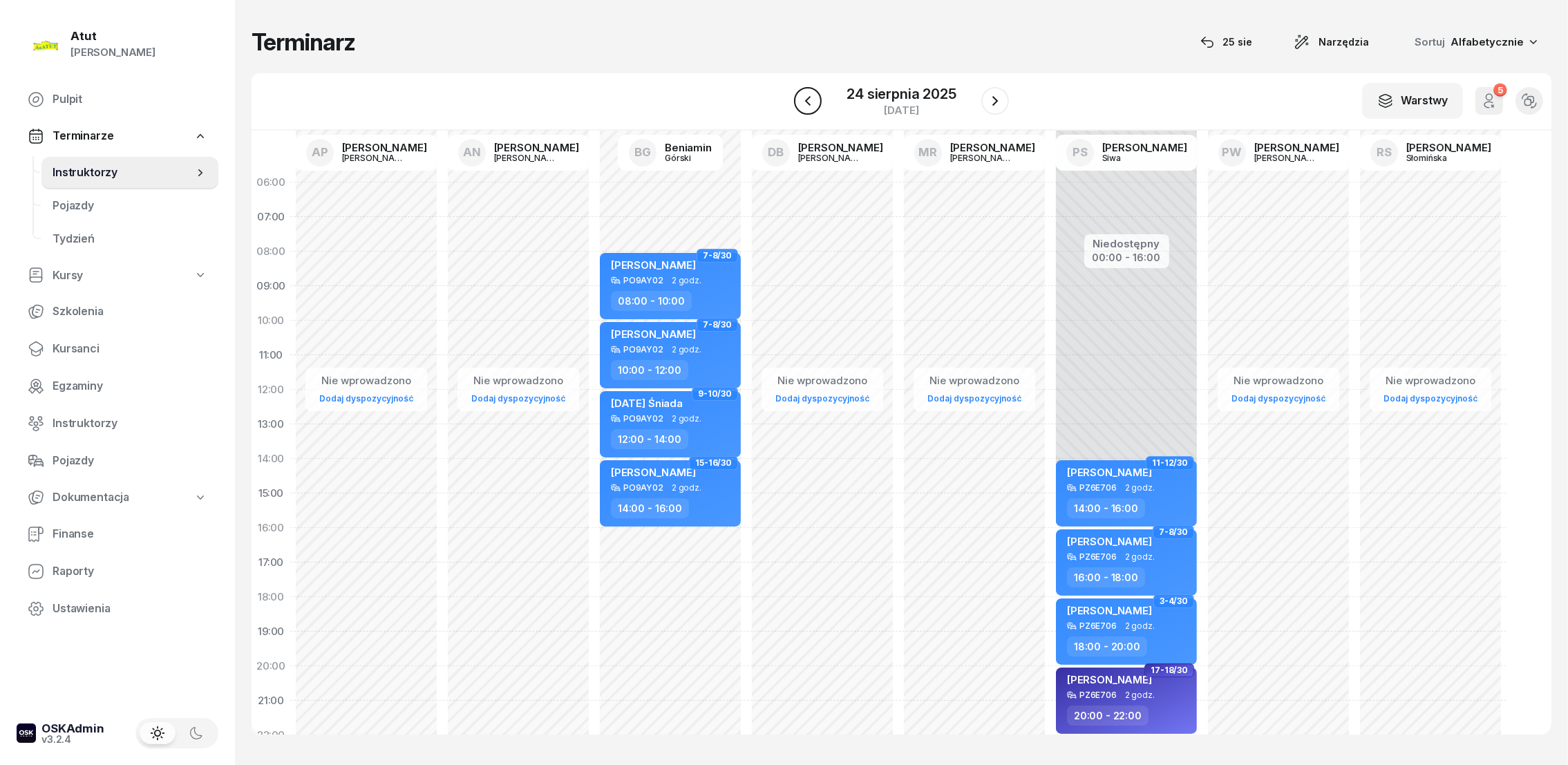
click at [816, 103] on button "button" at bounding box center [808, 101] width 27 height 27
click at [816, 103] on icon "button" at bounding box center [809, 100] width 16 height 16
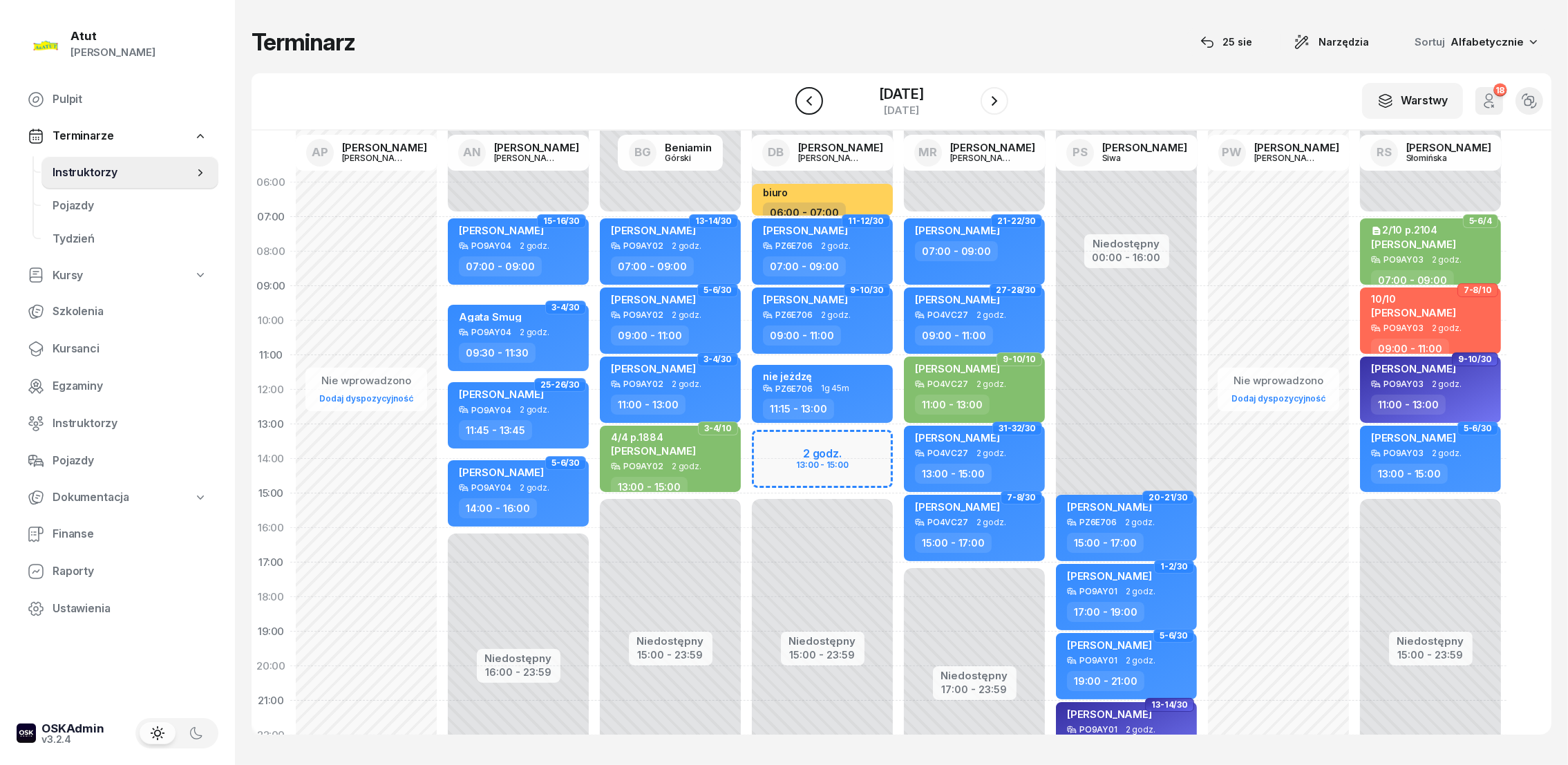
click at [814, 106] on icon "button" at bounding box center [809, 100] width 16 height 16
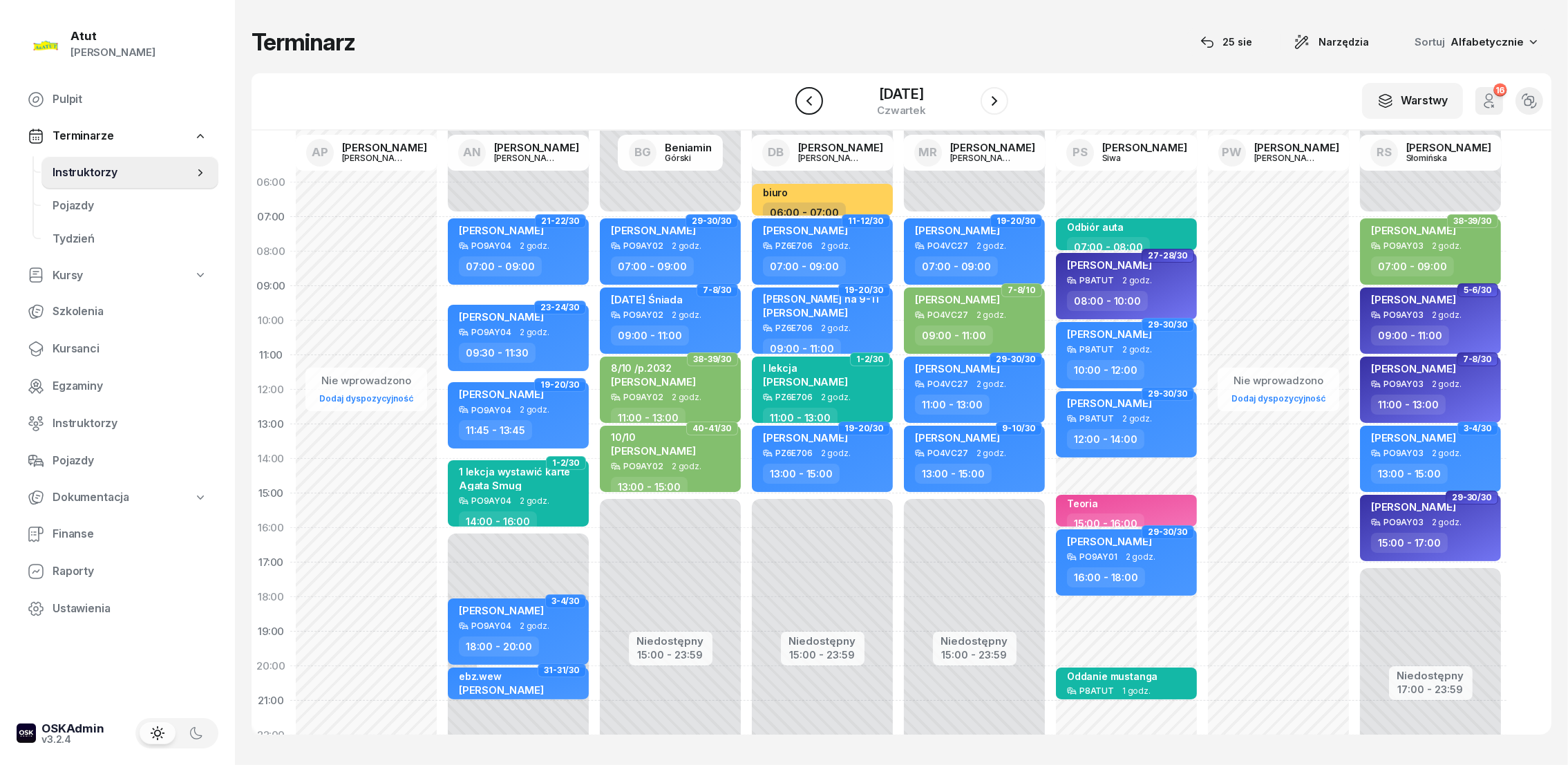
click at [814, 106] on icon "button" at bounding box center [809, 100] width 16 height 16
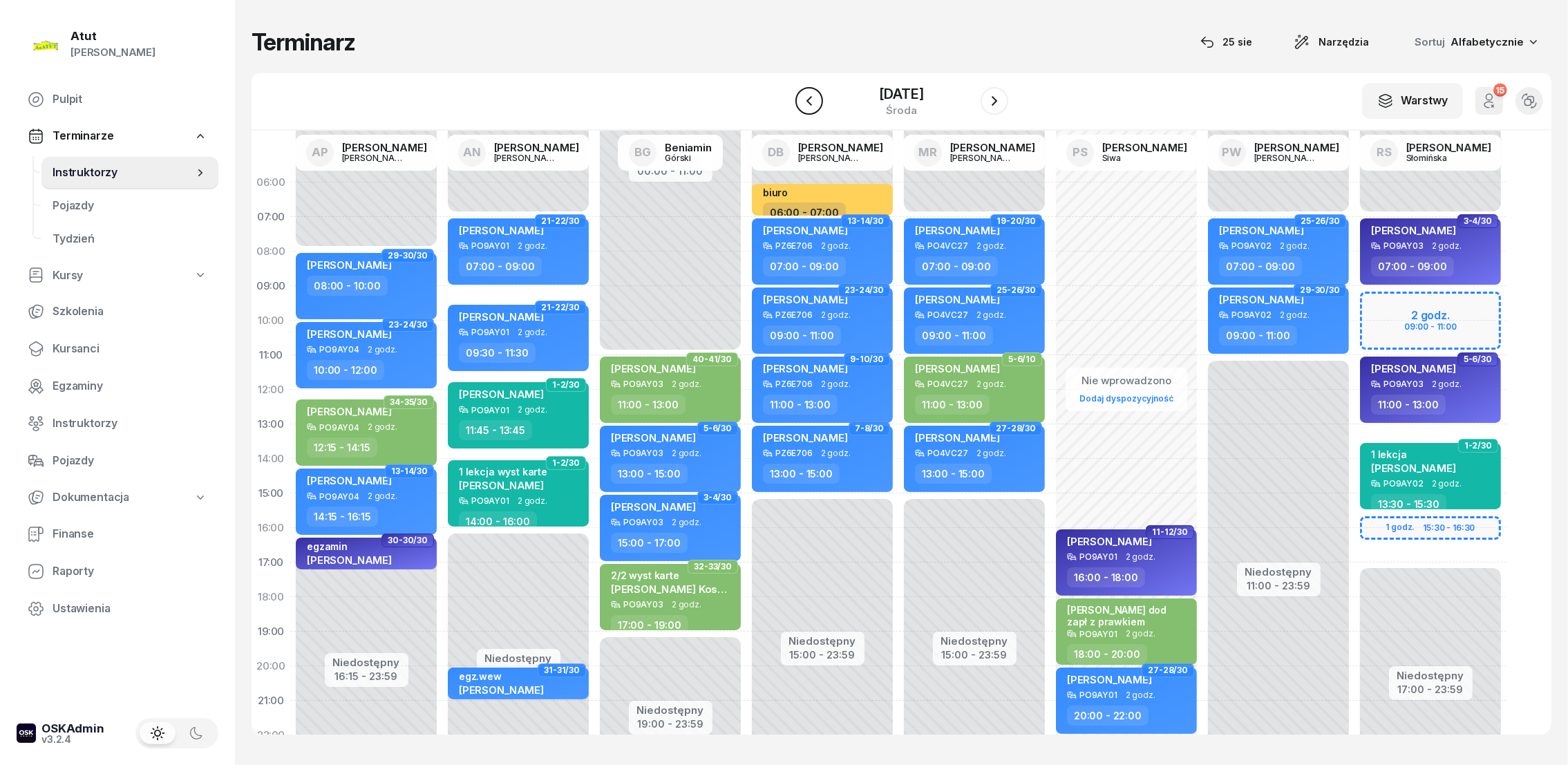
click at [814, 106] on icon "button" at bounding box center [809, 100] width 16 height 16
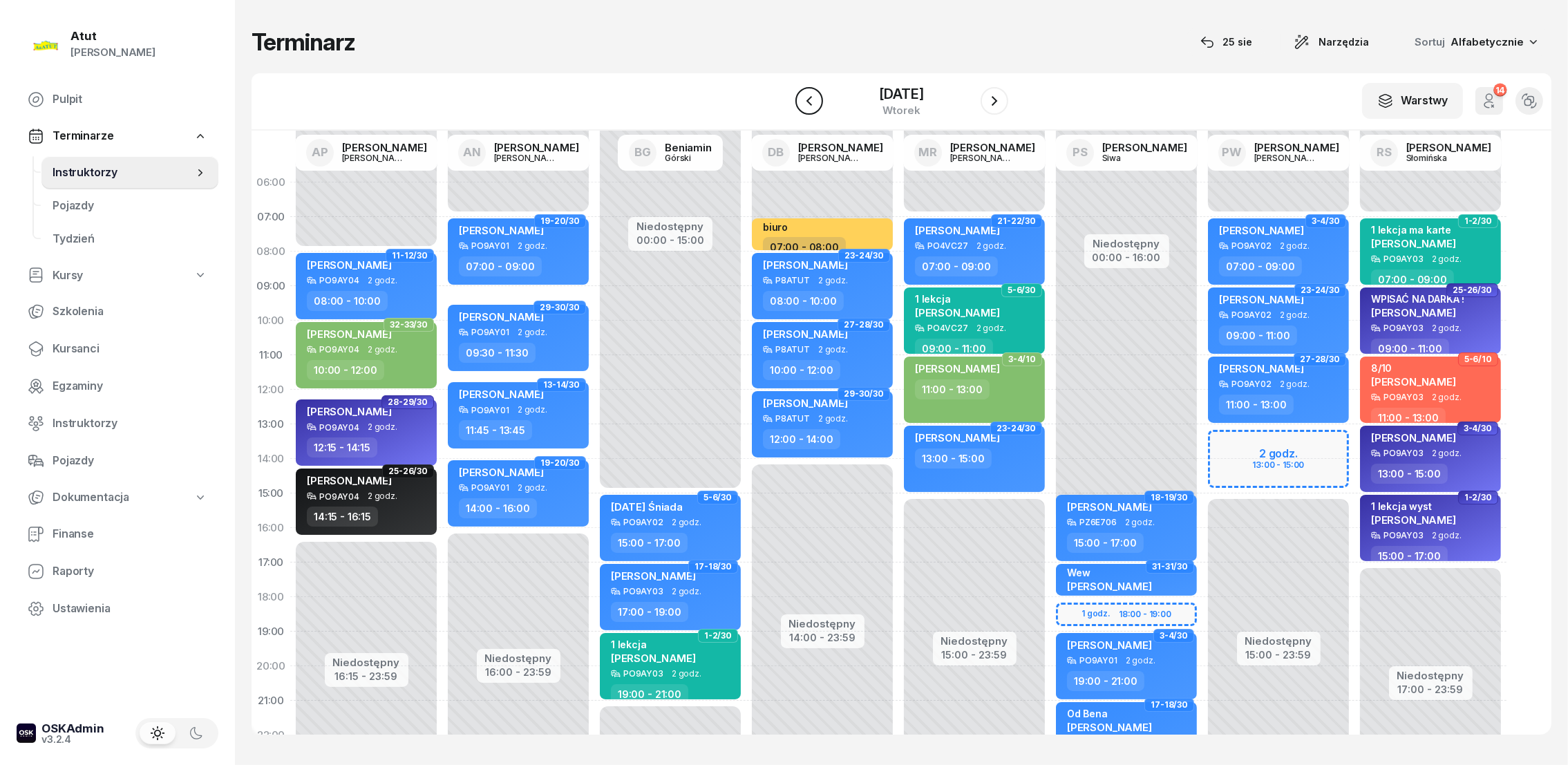
click at [814, 106] on icon "button" at bounding box center [809, 100] width 16 height 16
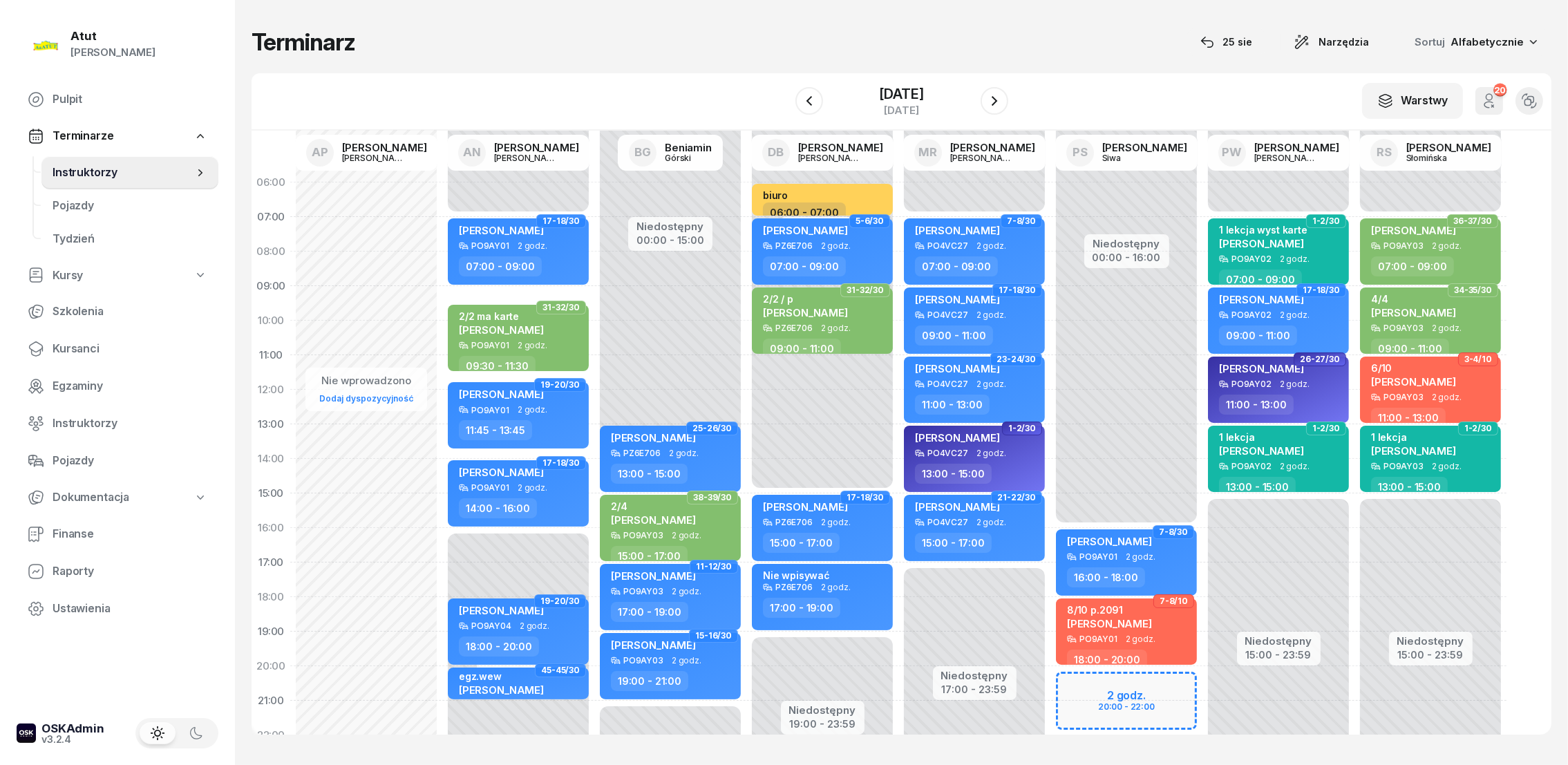
click at [899, 368] on div "Niedostępny 00:00 - 15:00 Niedostępny 19:00 - 23:59 biuro 06:00 - 07:00 5-6/30 …" at bounding box center [975, 493] width 152 height 656
select select "11"
select select "13"
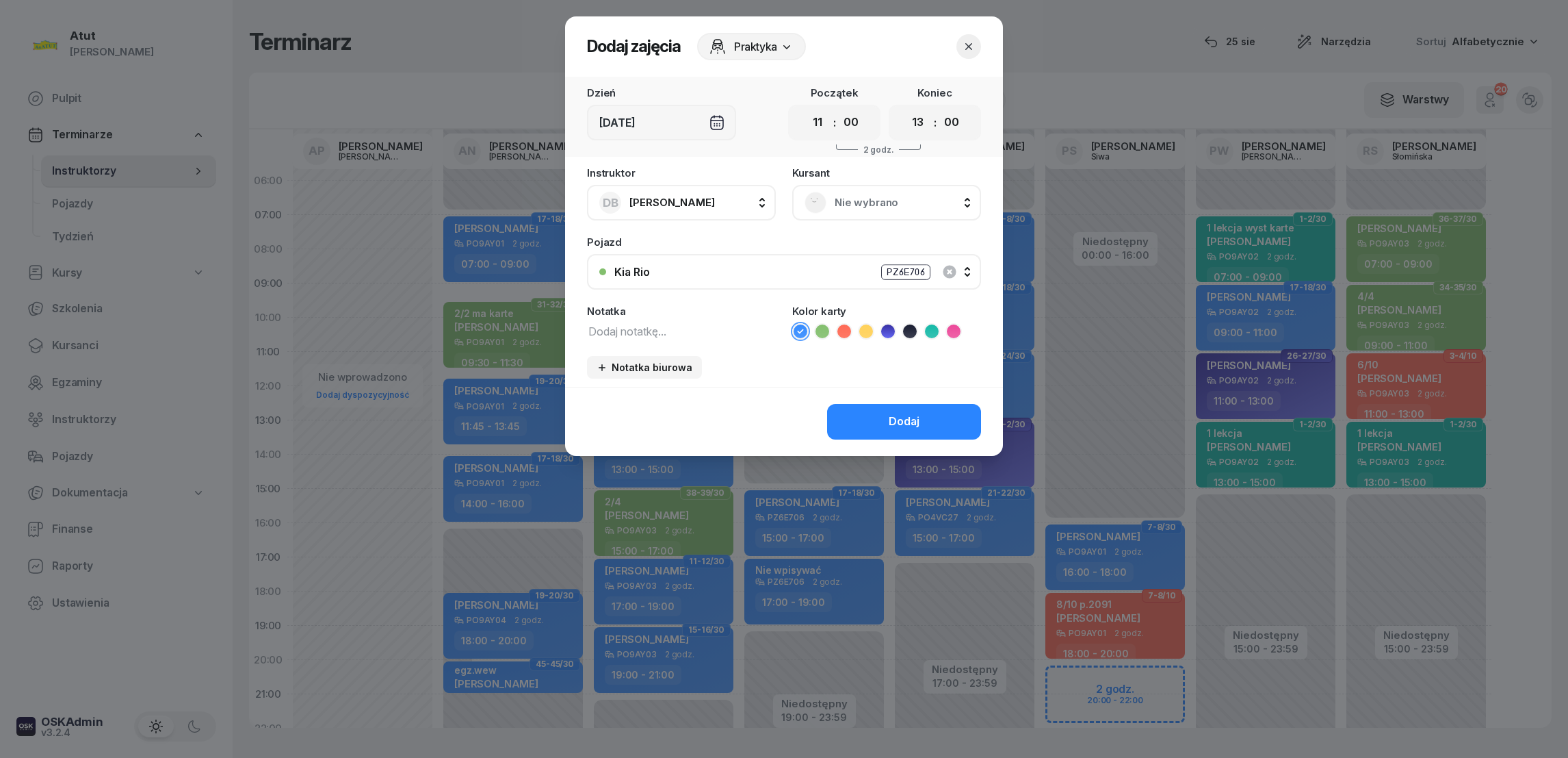
click at [864, 329] on icon at bounding box center [866, 331] width 14 height 14
click at [661, 324] on textarea at bounding box center [681, 330] width 189 height 18
type textarea "biuro"
click at [886, 416] on button "Dodaj" at bounding box center [904, 422] width 154 height 36
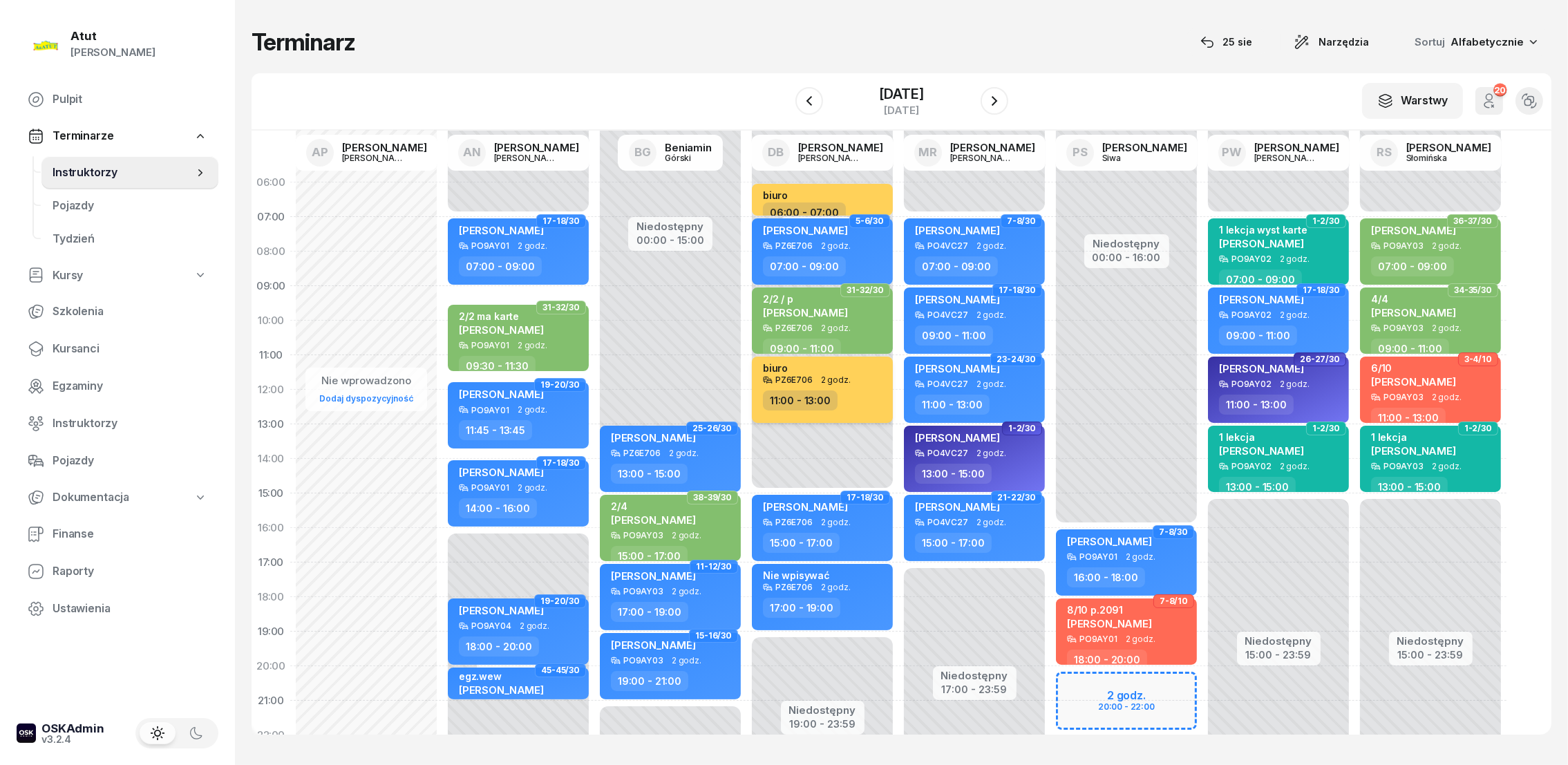
click at [858, 375] on div "PZ6E706 2 godz." at bounding box center [823, 380] width 121 height 9
select select "11"
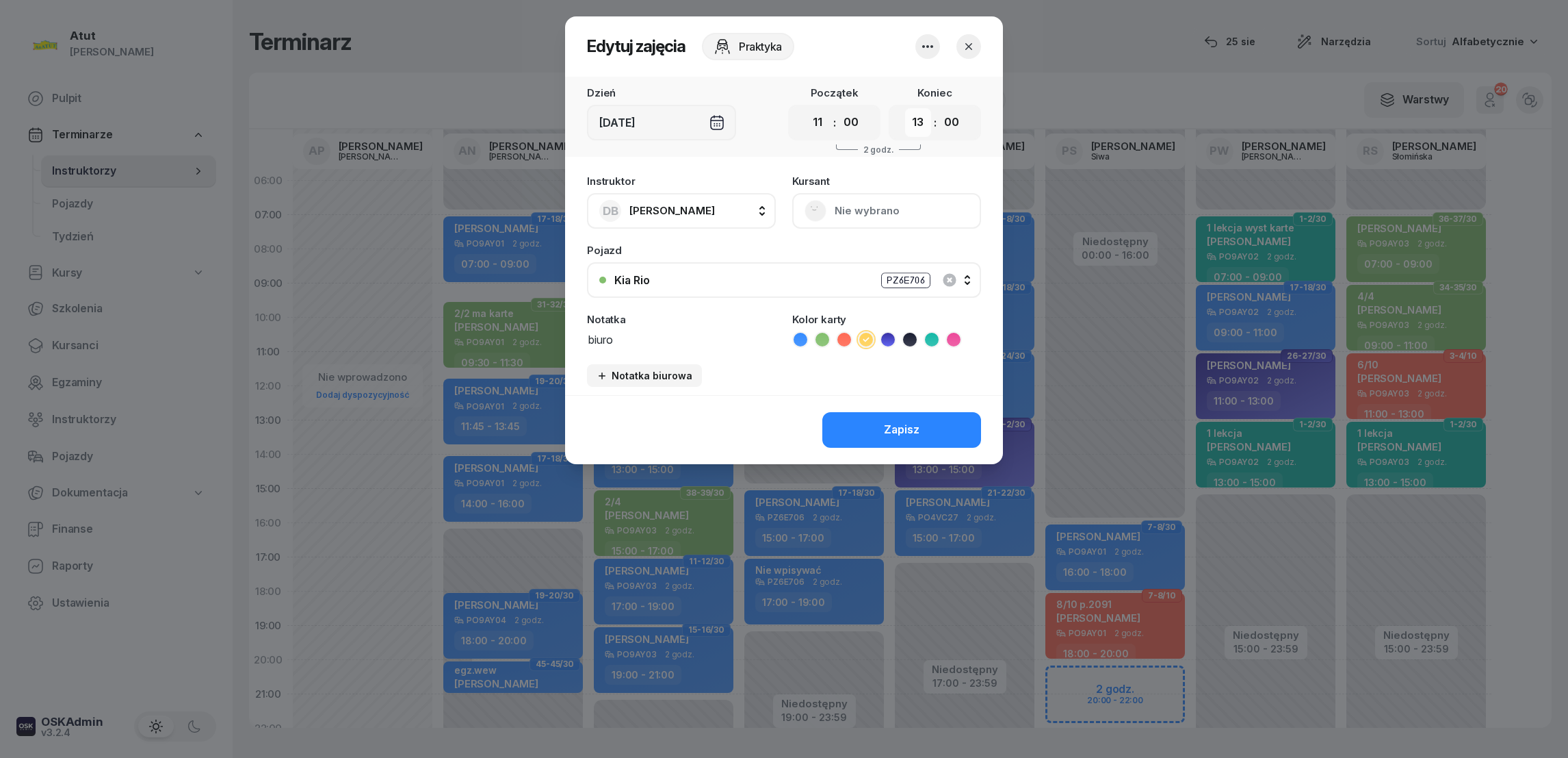
click at [922, 124] on select "00 01 02 03 04 05 06 07 08 09 10 11 12 13 14 15 16 17 18 19 20 21 22 23" at bounding box center [918, 123] width 26 height 29
select select "15"
click at [905, 108] on select "00 01 02 03 04 05 06 07 08 09 10 11 12 13 14 15 16 17 18 19 20 21 22 23" at bounding box center [918, 123] width 26 height 29
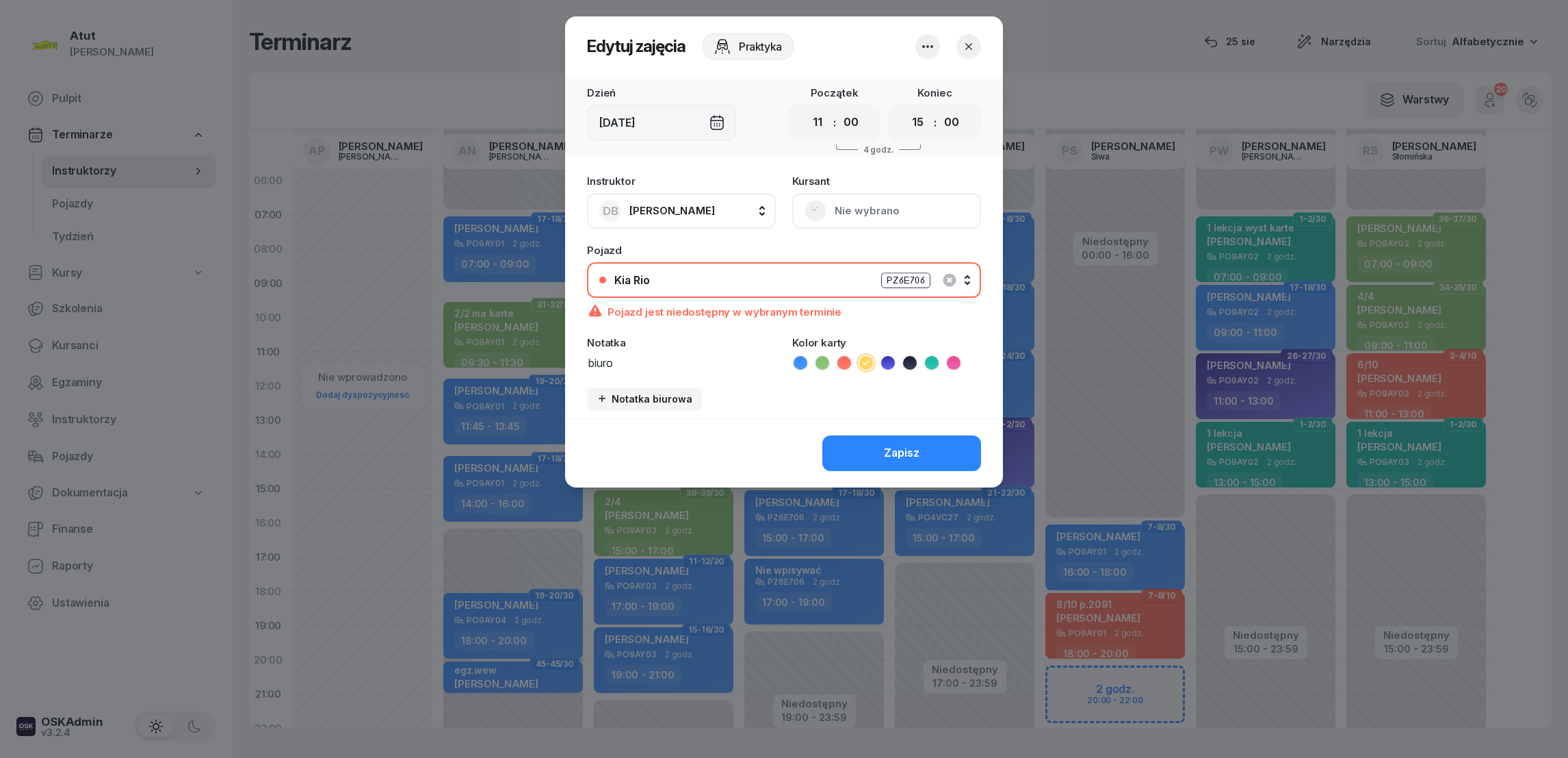
click at [893, 419] on div "Zapisz" at bounding box center [784, 453] width 438 height 69
click at [893, 456] on div "Zapisz" at bounding box center [902, 452] width 36 height 18
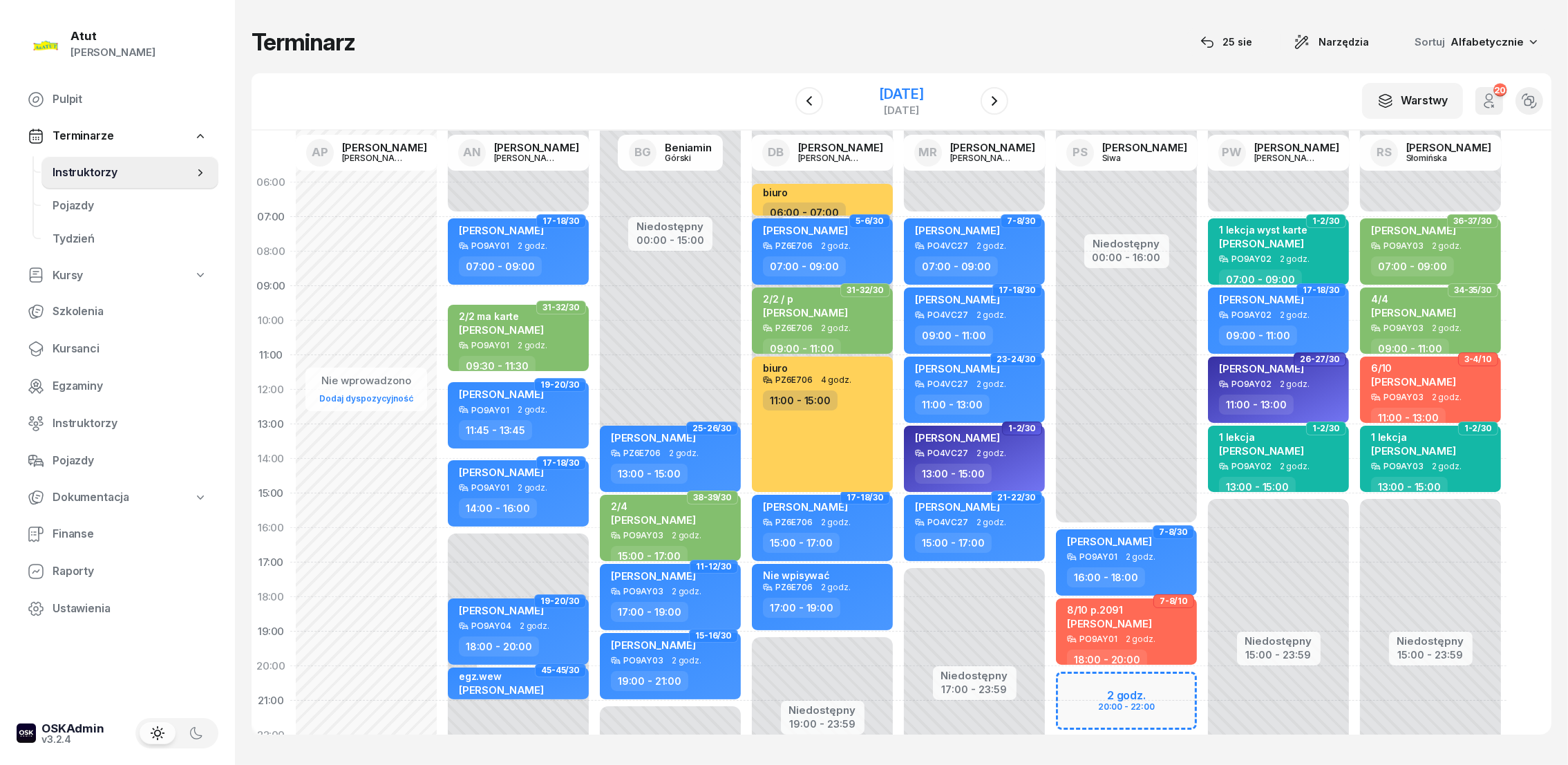
click at [899, 99] on div "[DATE]" at bounding box center [901, 94] width 44 height 14
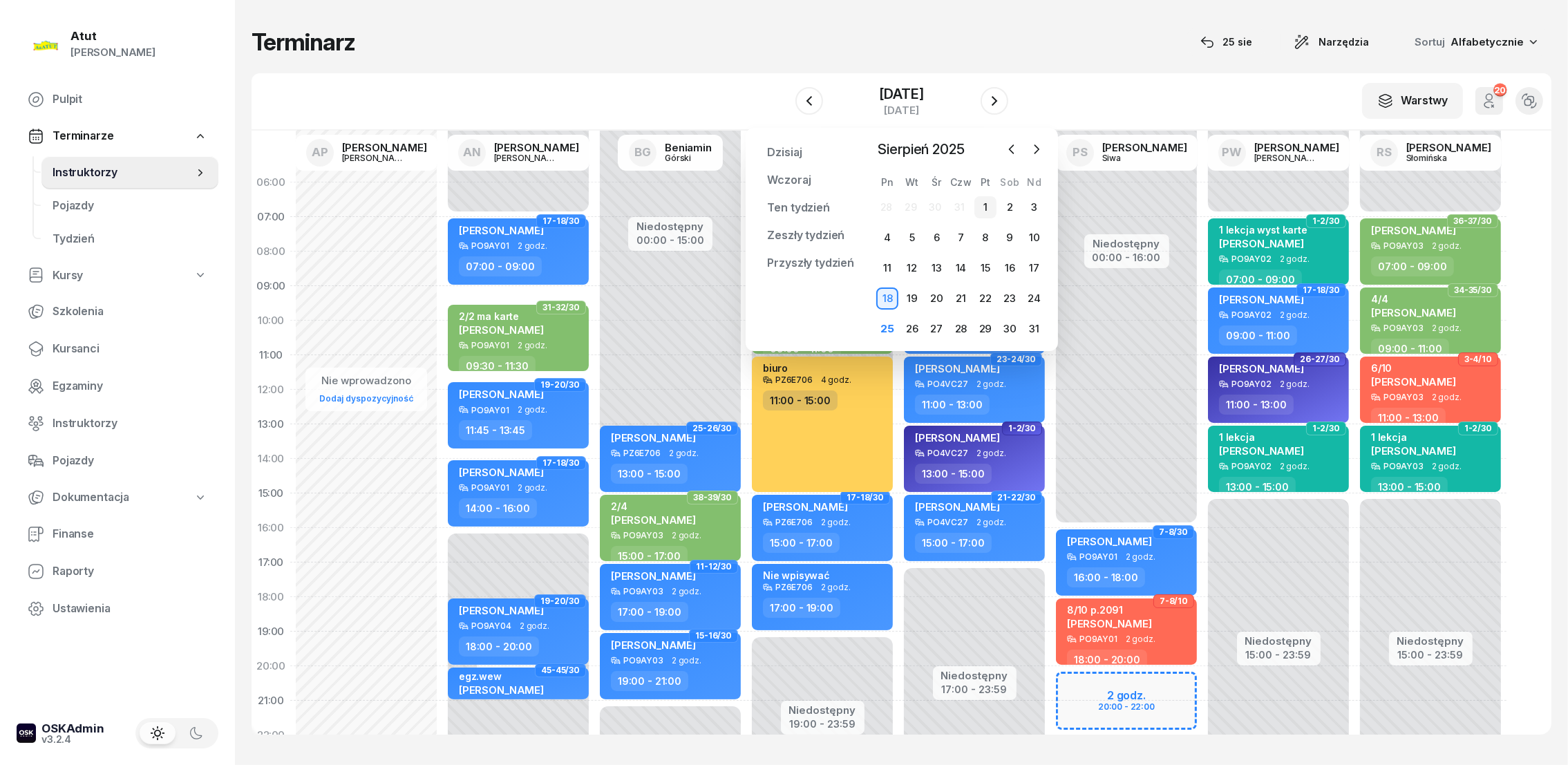
click at [985, 204] on div "1" at bounding box center [985, 208] width 22 height 22
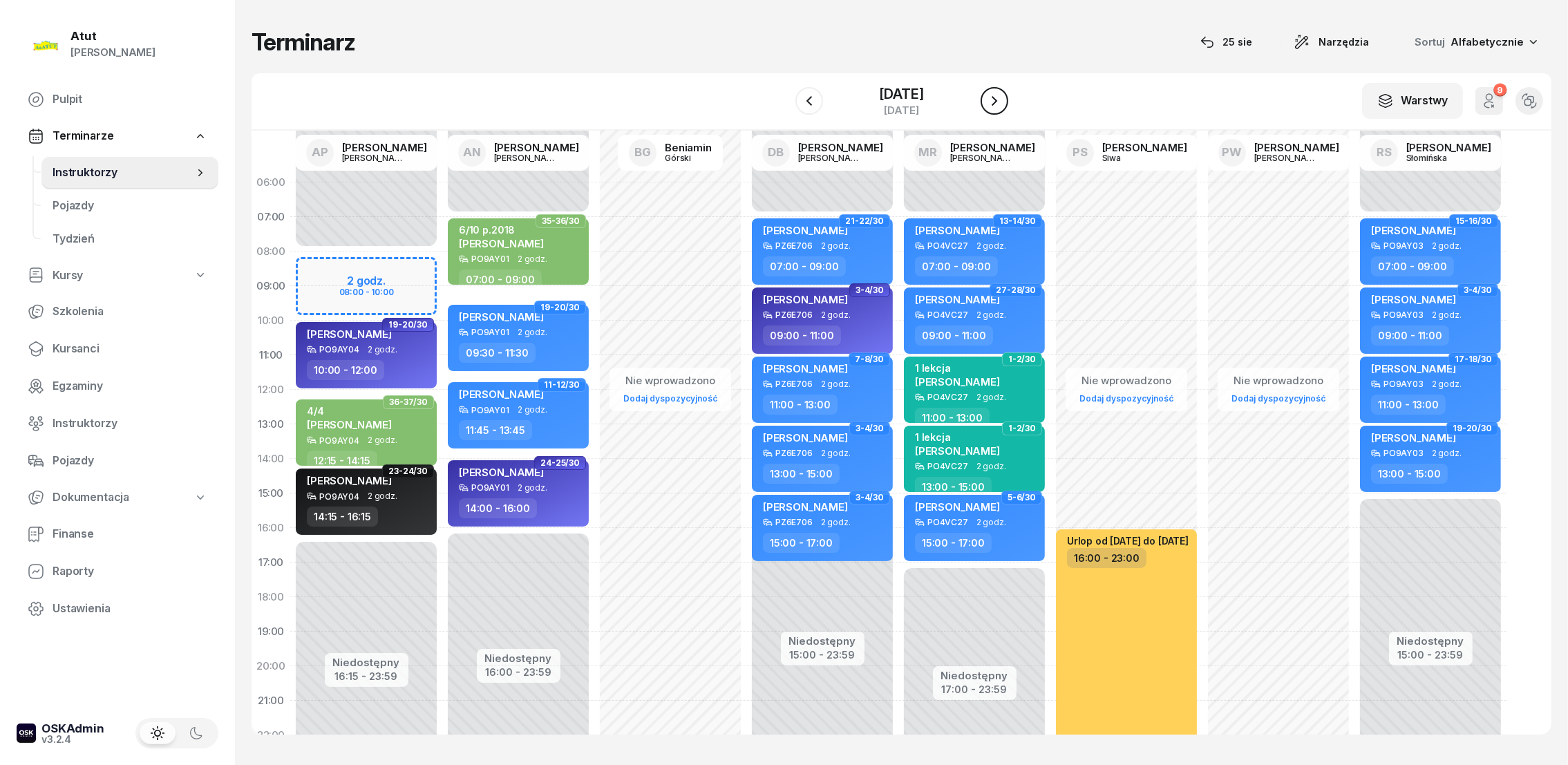
click at [998, 106] on icon "button" at bounding box center [993, 100] width 16 height 16
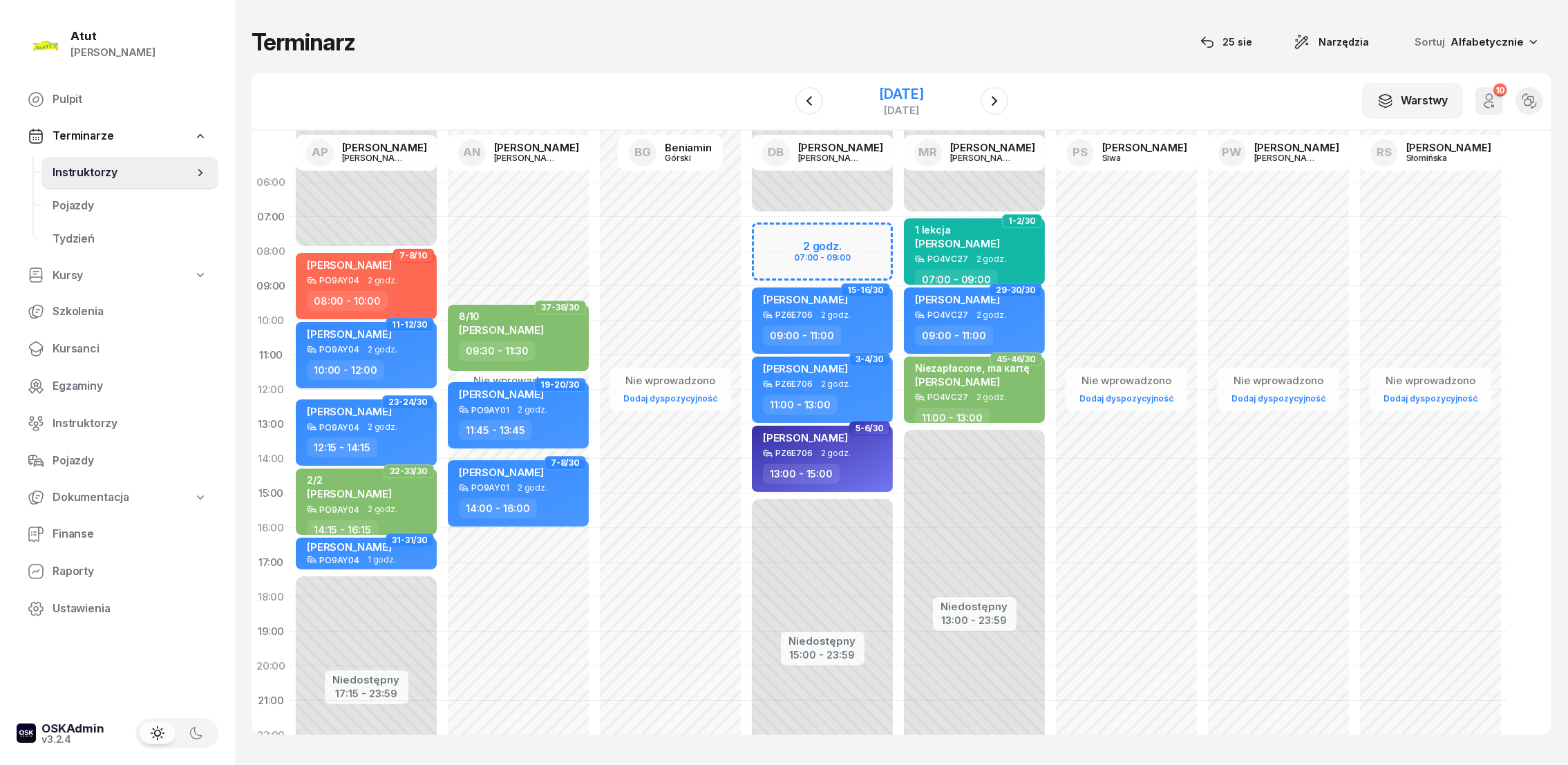
click at [905, 95] on div "2 sierpnia 2025" at bounding box center [901, 94] width 44 height 14
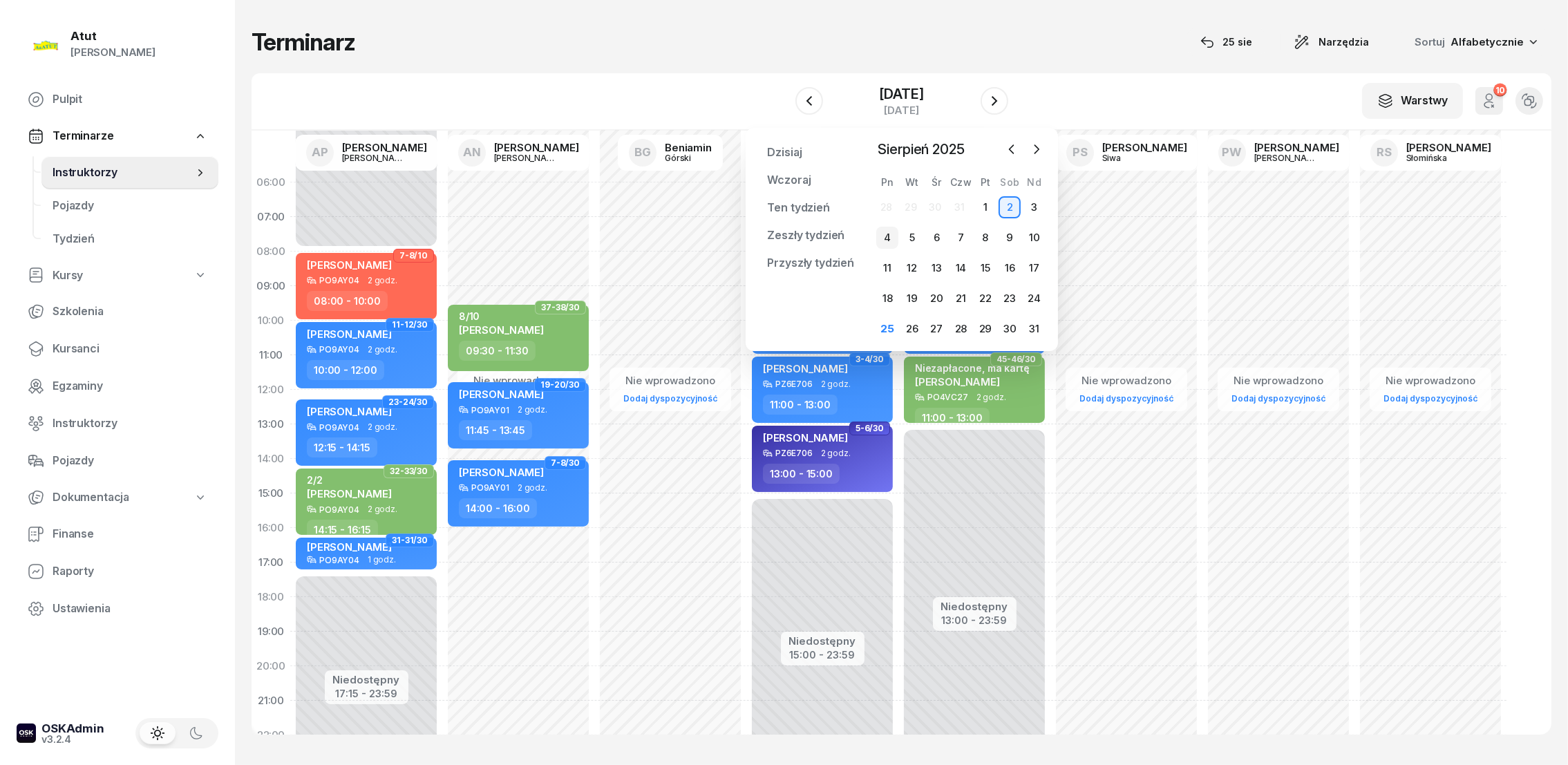
click at [887, 238] on div "4" at bounding box center [887, 238] width 22 height 22
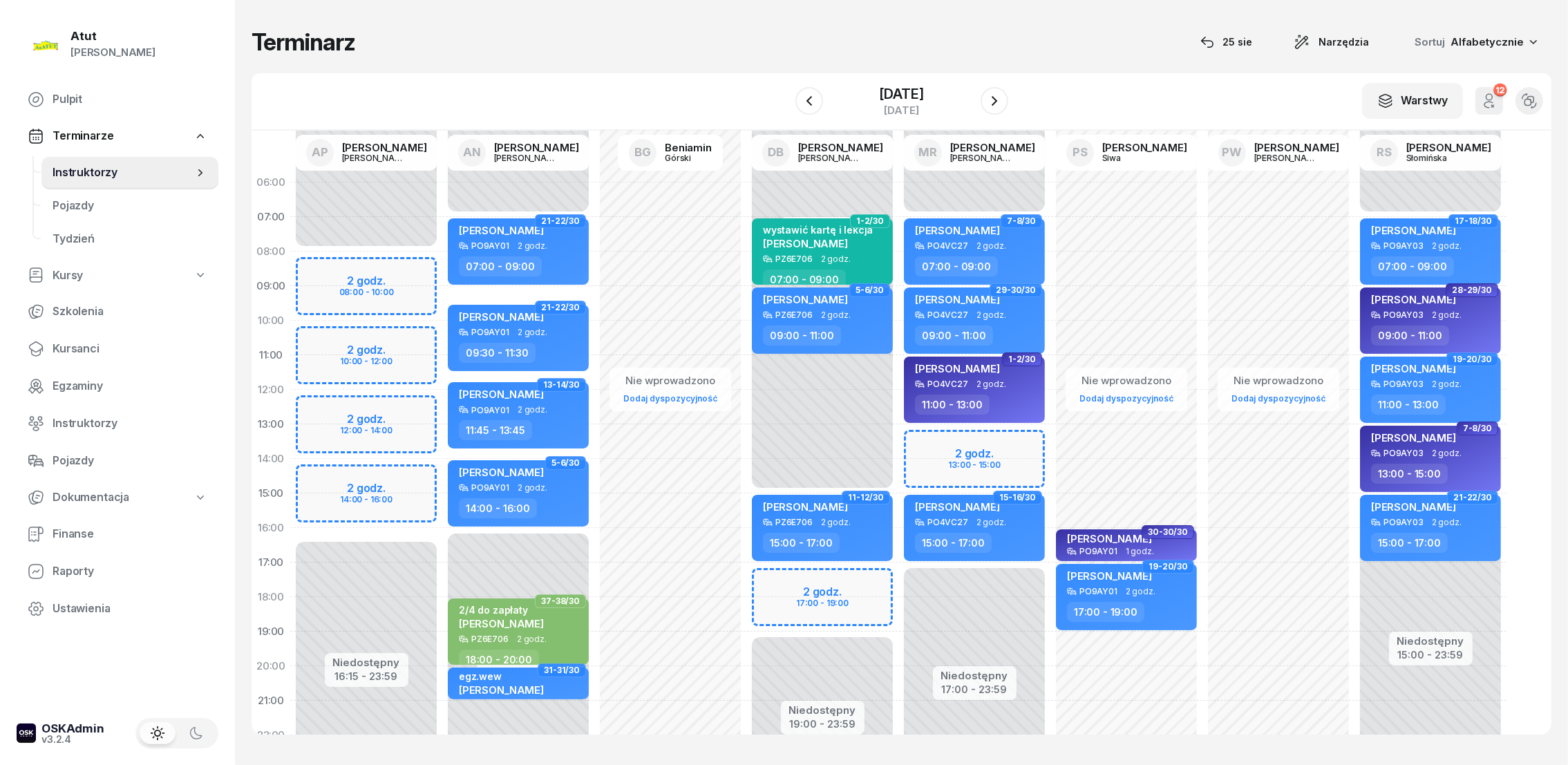
click at [899, 372] on div "Niedostępny 00:00 - 15:00 Niedostępny 19:00 - 23:59 2 godz. 17:00 - 19:00 1-2/3…" at bounding box center [975, 493] width 152 height 656
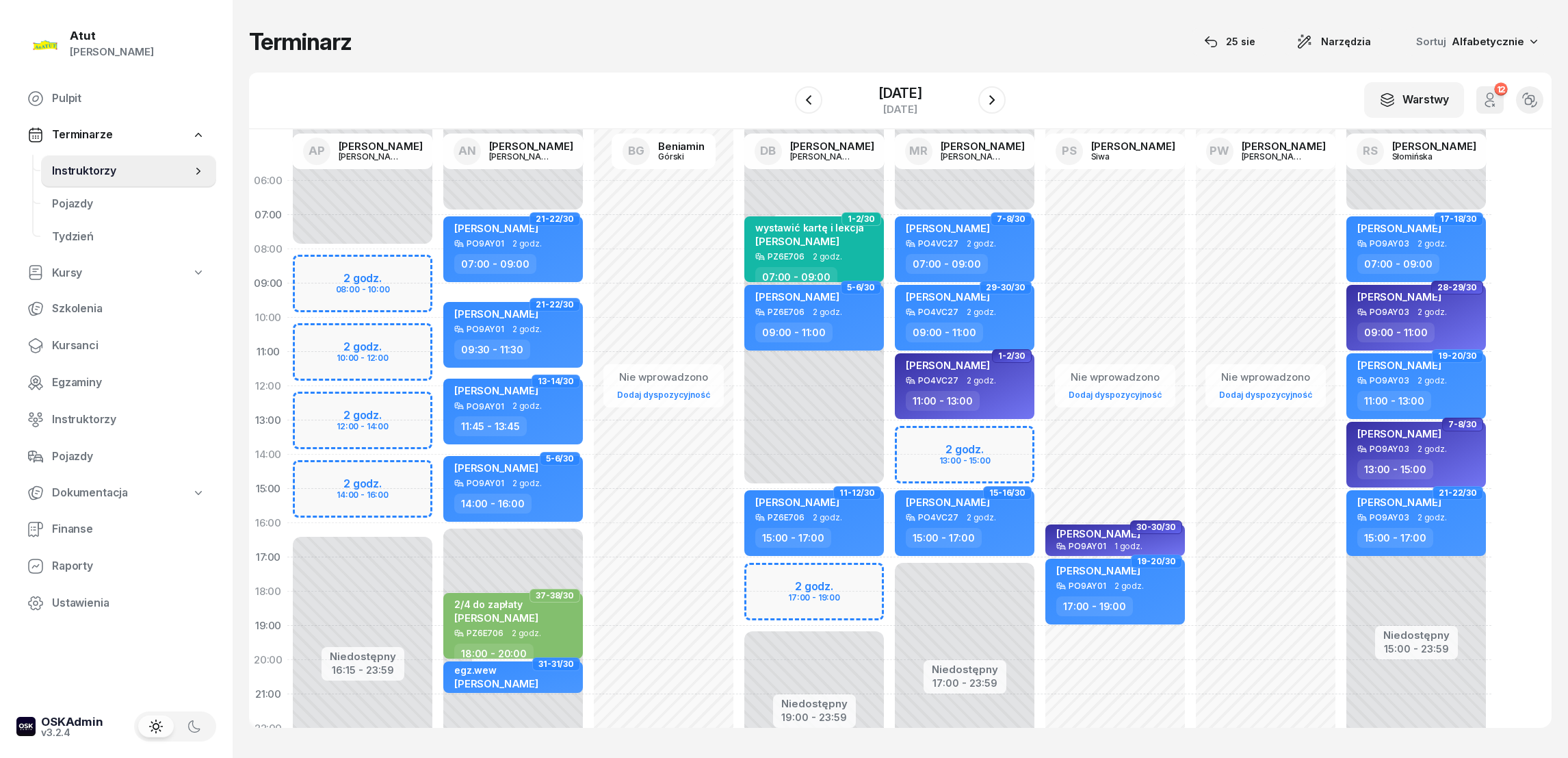
select select "11"
select select "13"
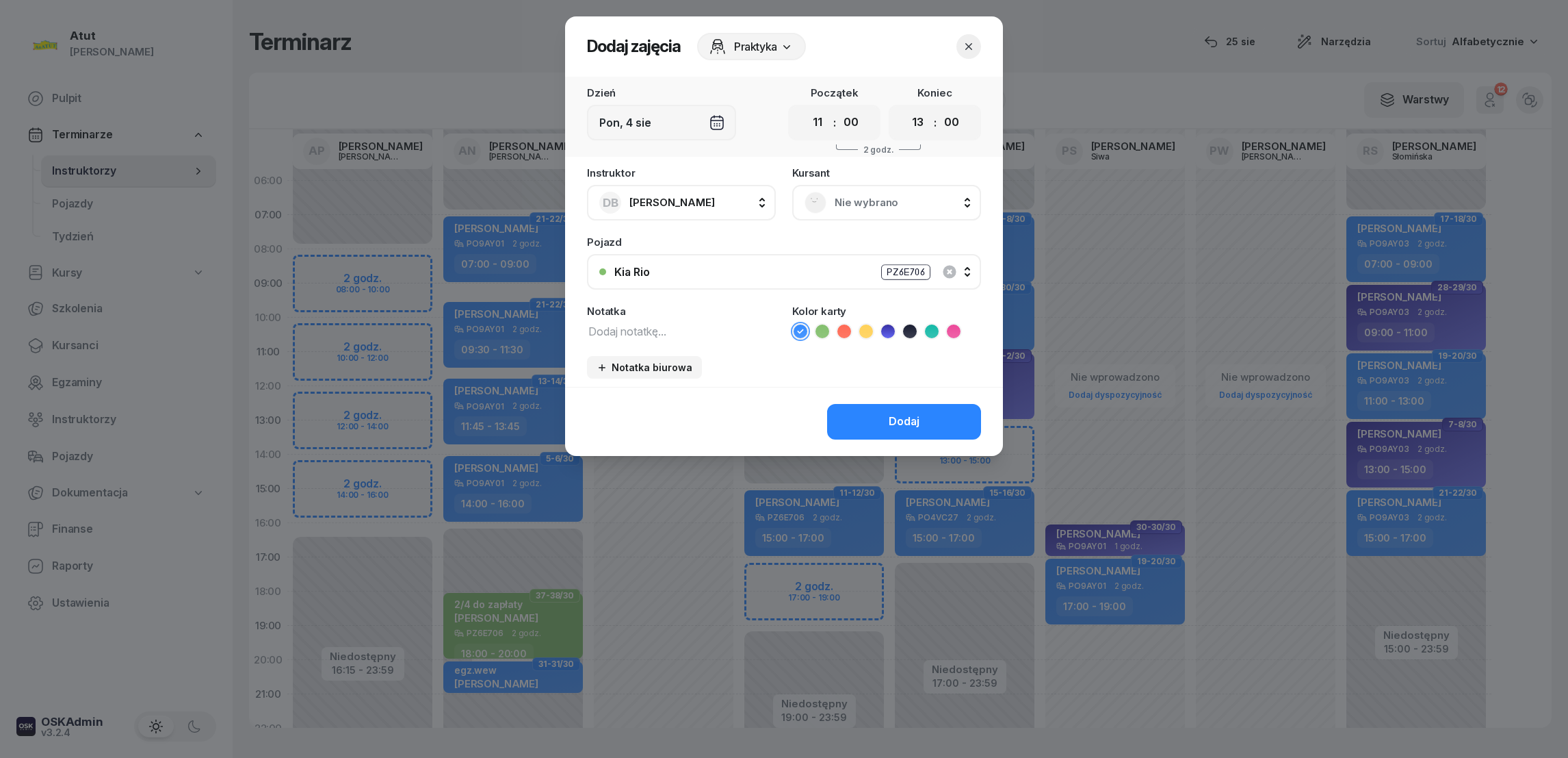
click at [864, 328] on icon at bounding box center [866, 331] width 14 height 14
drag, startPoint x: 667, startPoint y: 322, endPoint x: 660, endPoint y: 319, distance: 7.6
click at [667, 323] on textarea at bounding box center [681, 330] width 189 height 18
type textarea "biuro"
click at [892, 418] on div "Dodaj" at bounding box center [904, 421] width 30 height 18
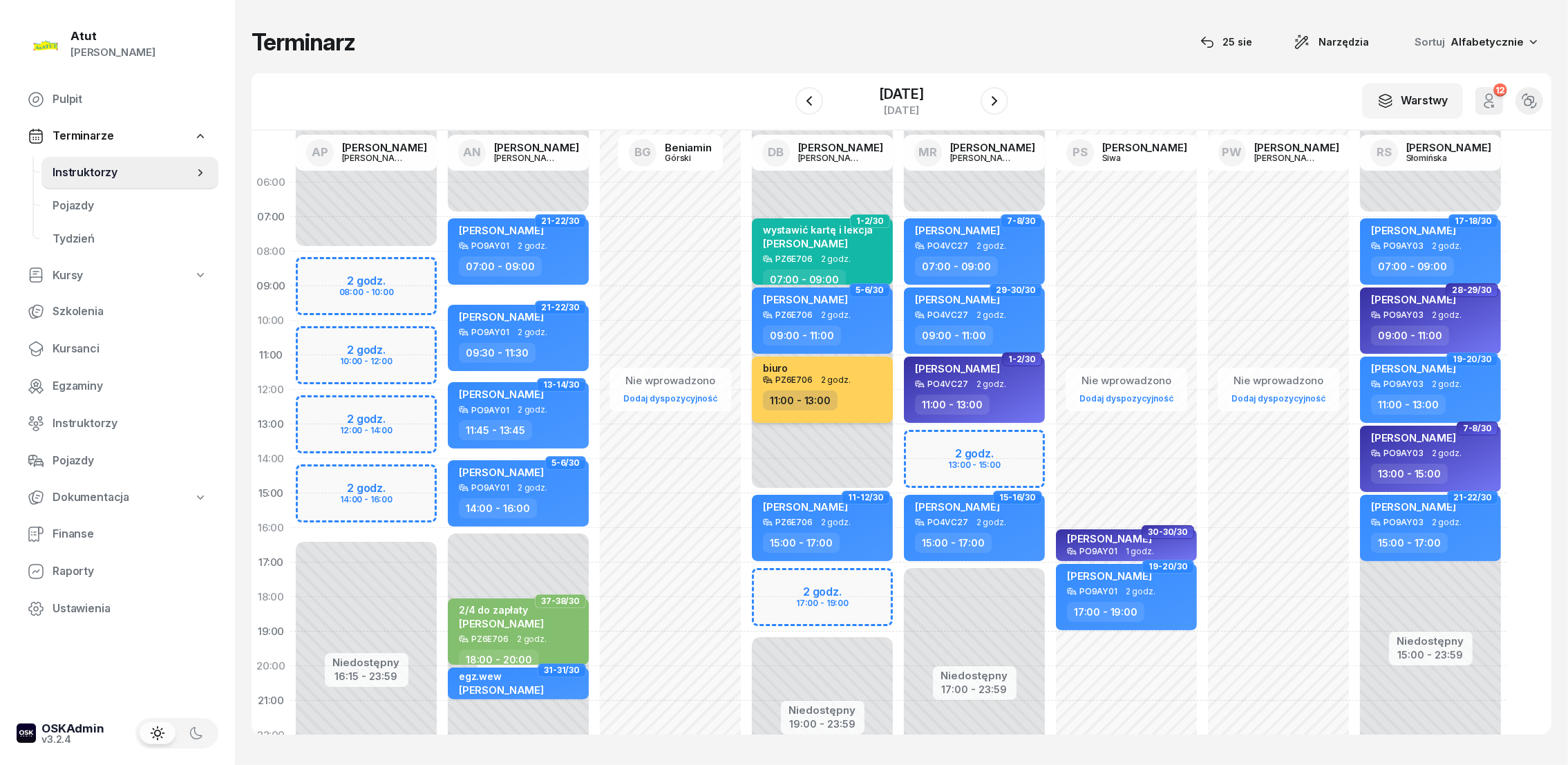
click at [845, 373] on div "biuro" at bounding box center [823, 368] width 121 height 13
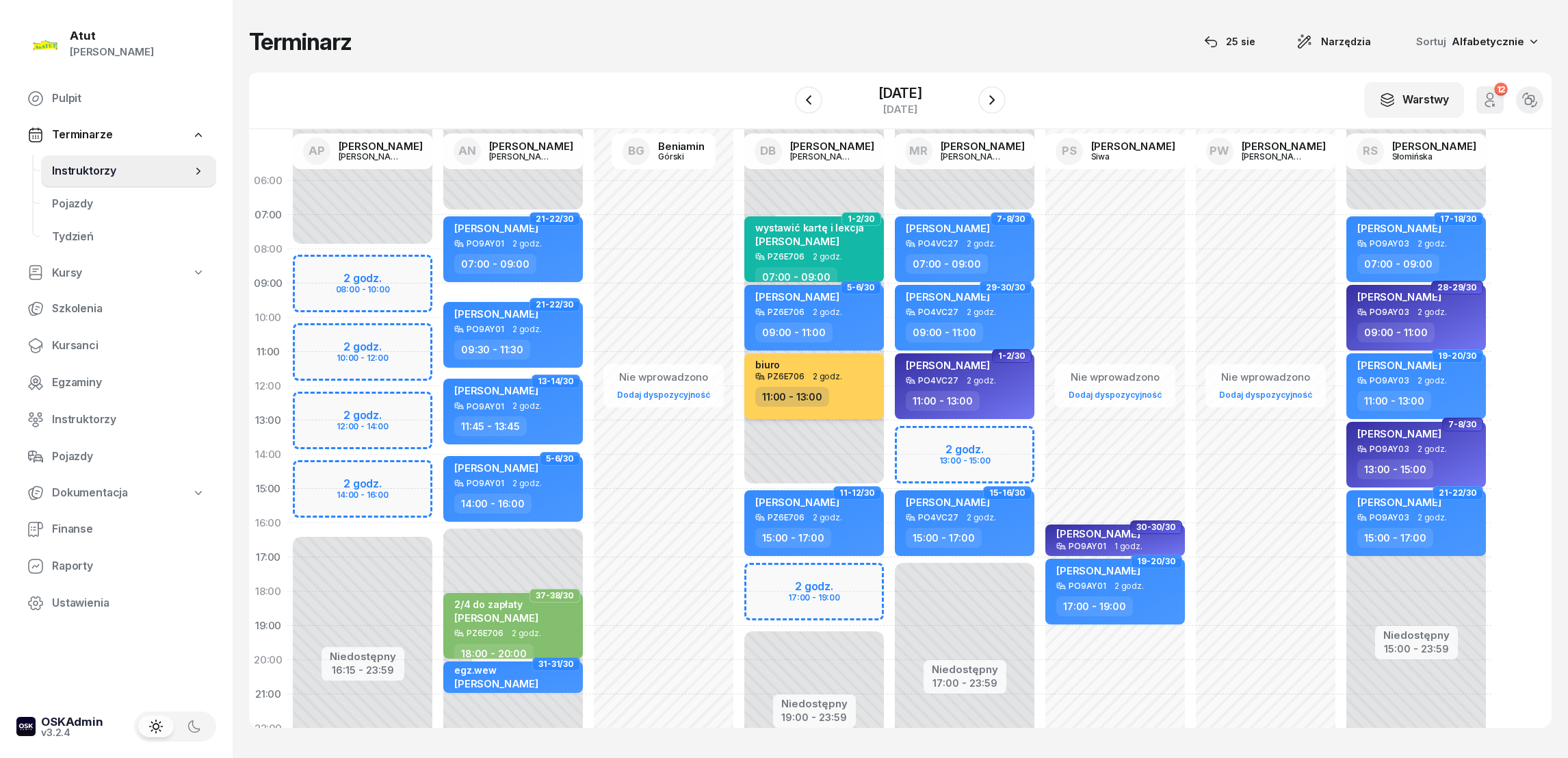
select select "11"
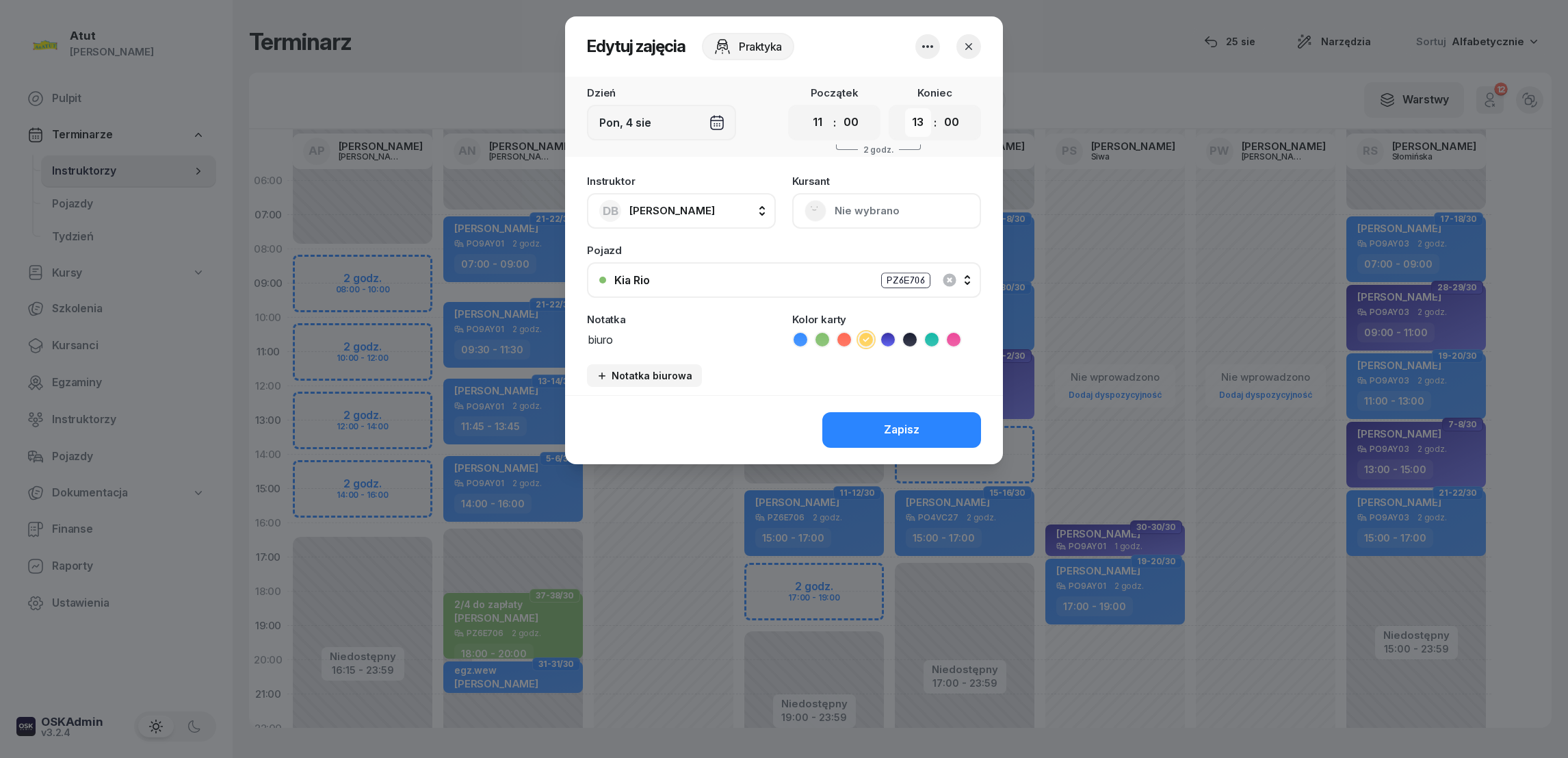
click at [918, 124] on select "00 01 02 03 04 05 06 07 08 09 10 11 12 13 14 15 16 17 18 19 20 21 22 23" at bounding box center [918, 123] width 26 height 29
select select "15"
click at [905, 108] on select "00 01 02 03 04 05 06 07 08 09 10 11 12 13 14 15 16 17 18 19 20 21 22 23" at bounding box center [918, 123] width 26 height 29
click at [904, 431] on div "Zapisz" at bounding box center [902, 429] width 36 height 18
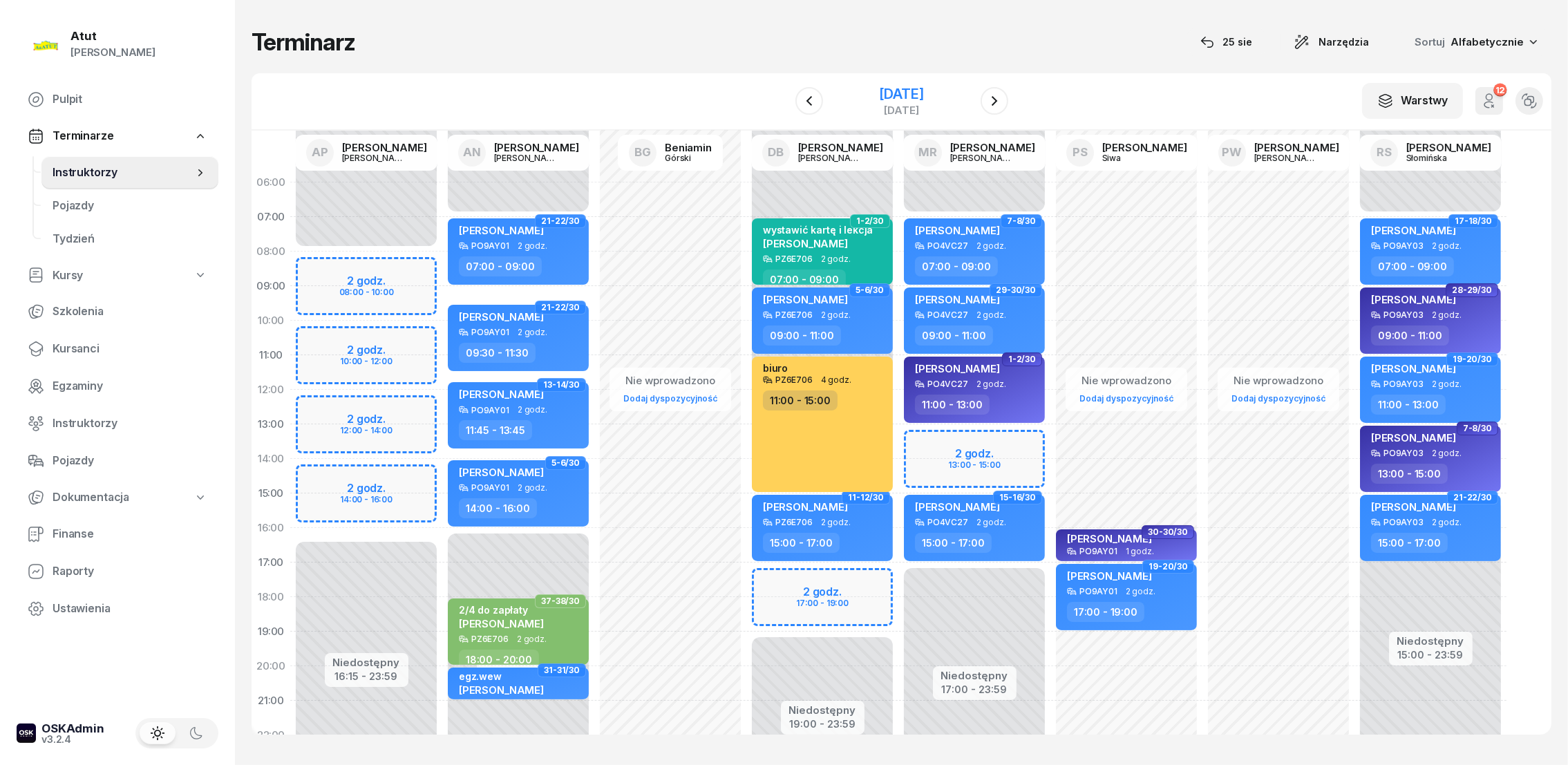
click at [923, 91] on div "4 sierpnia 2025" at bounding box center [901, 94] width 44 height 14
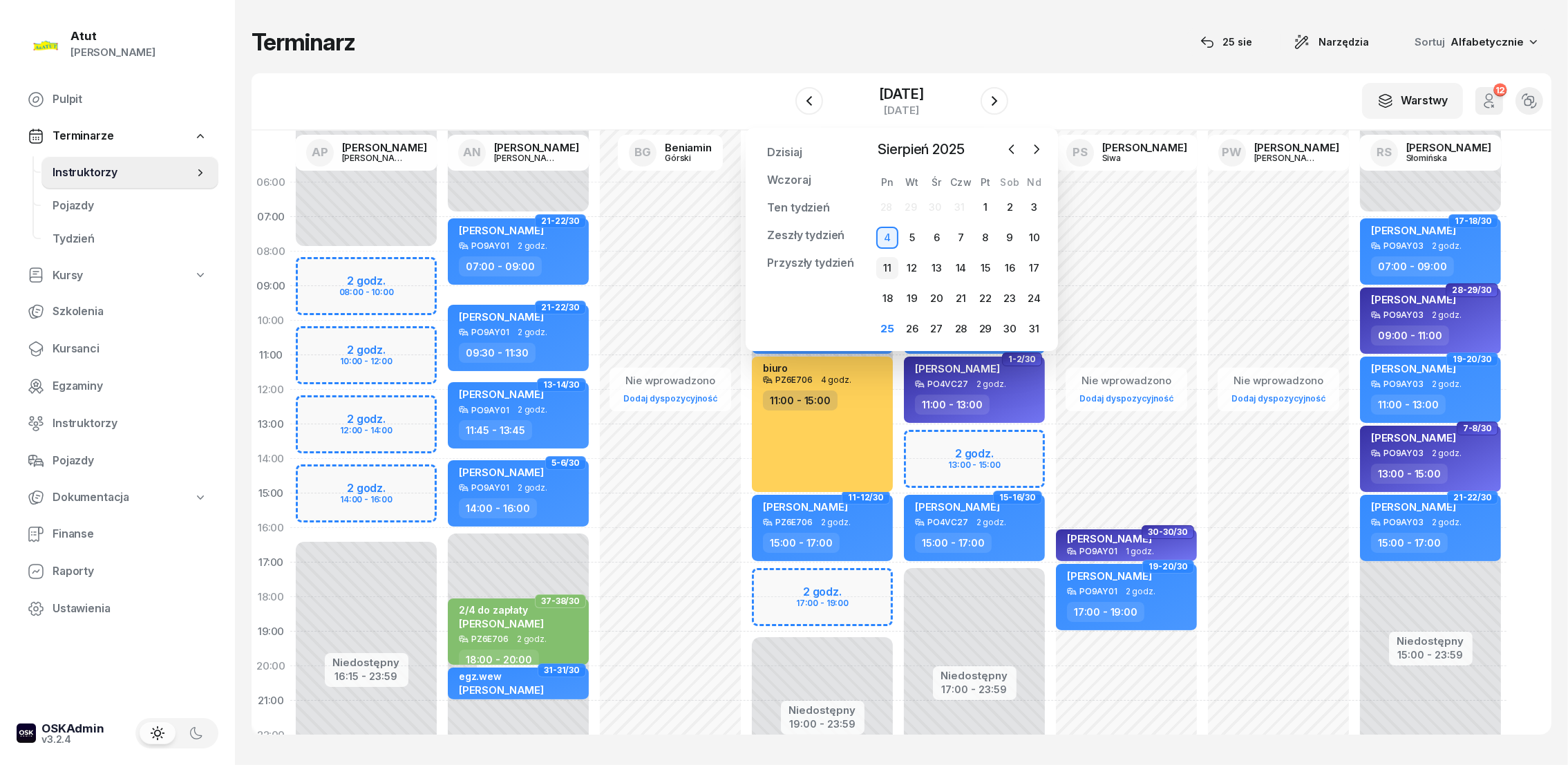
click at [889, 265] on div "11" at bounding box center [887, 268] width 22 height 22
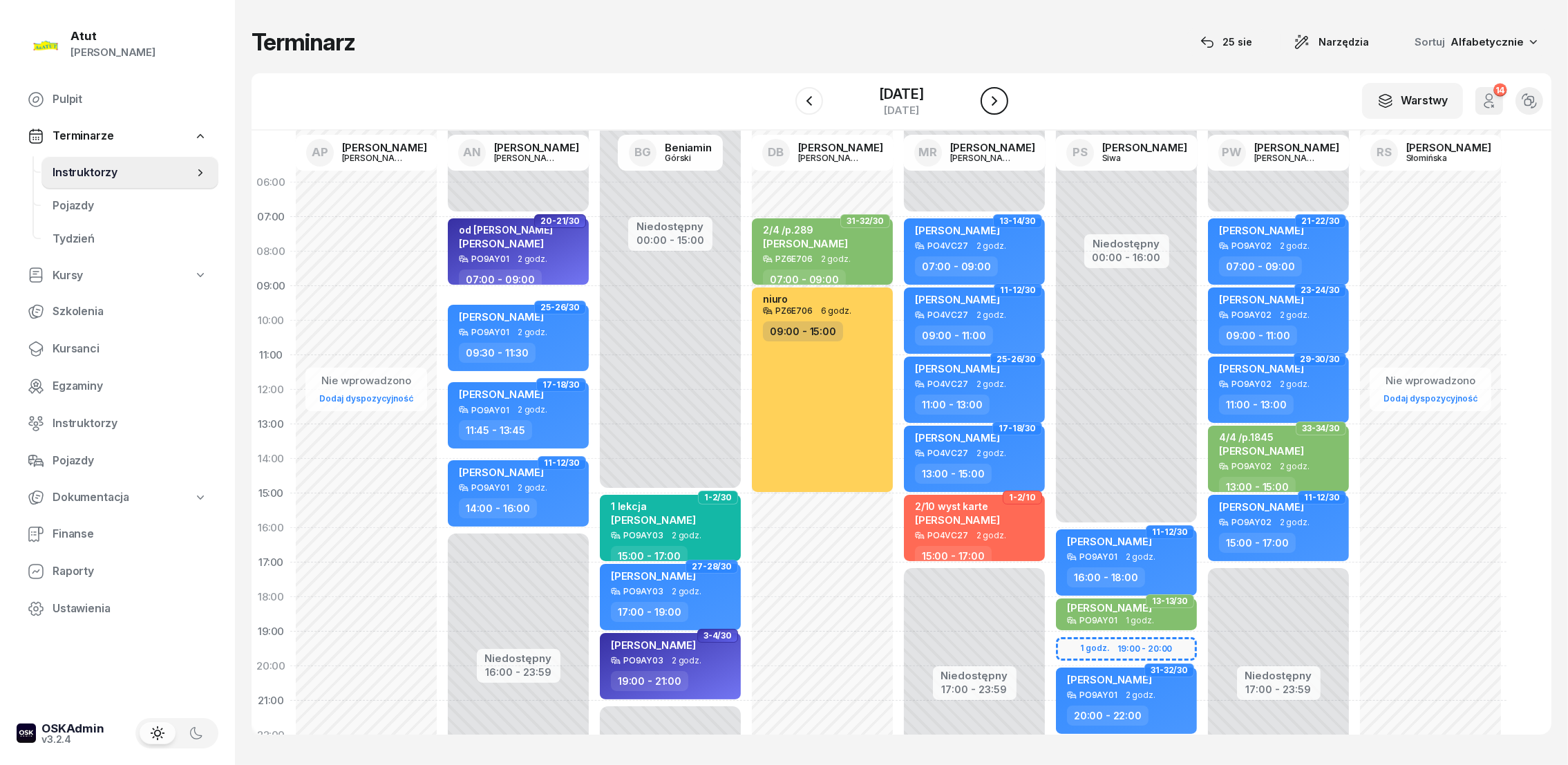
click at [1001, 96] on icon "button" at bounding box center [993, 100] width 16 height 16
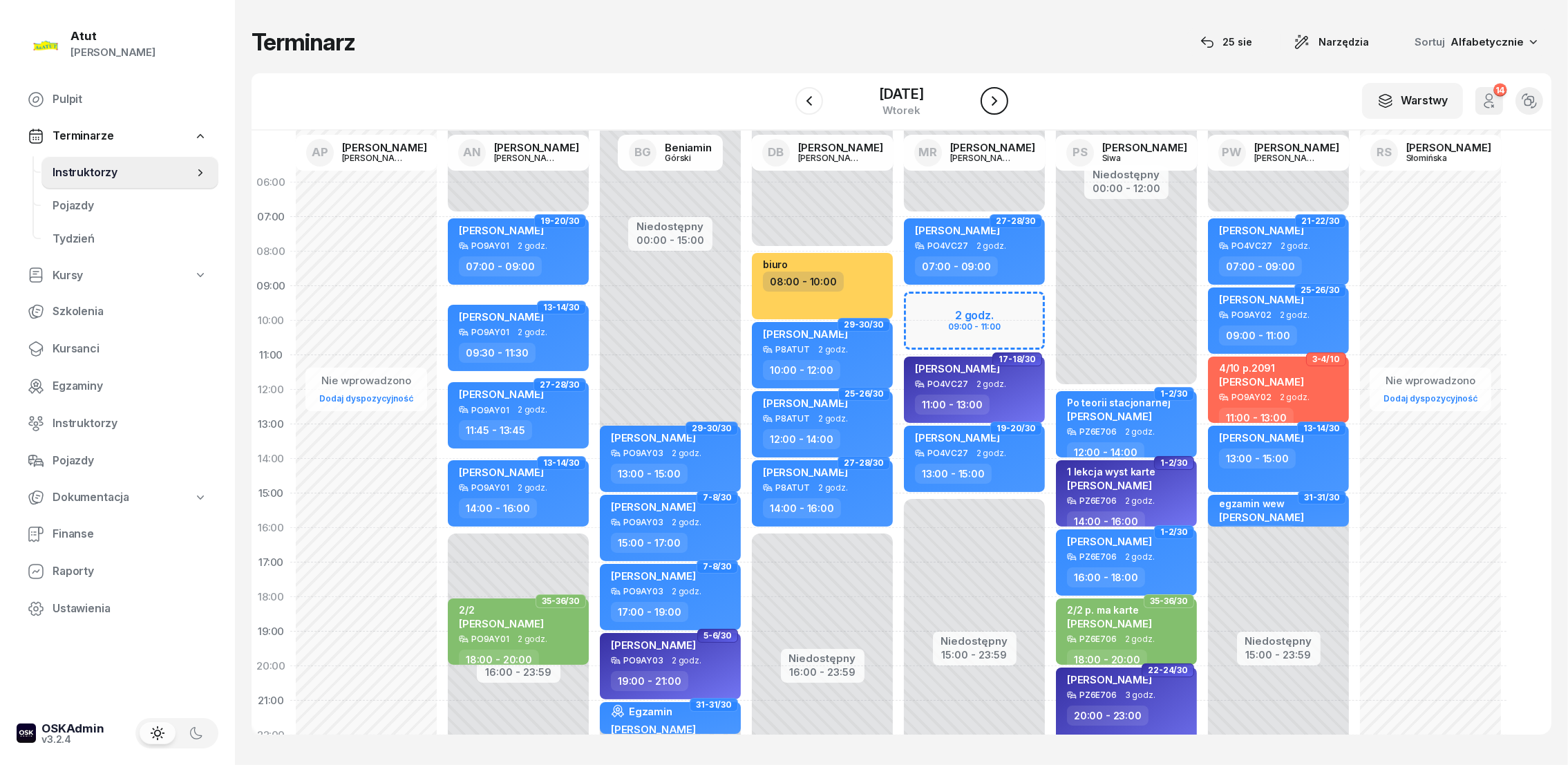
click at [998, 96] on icon "button" at bounding box center [993, 100] width 16 height 16
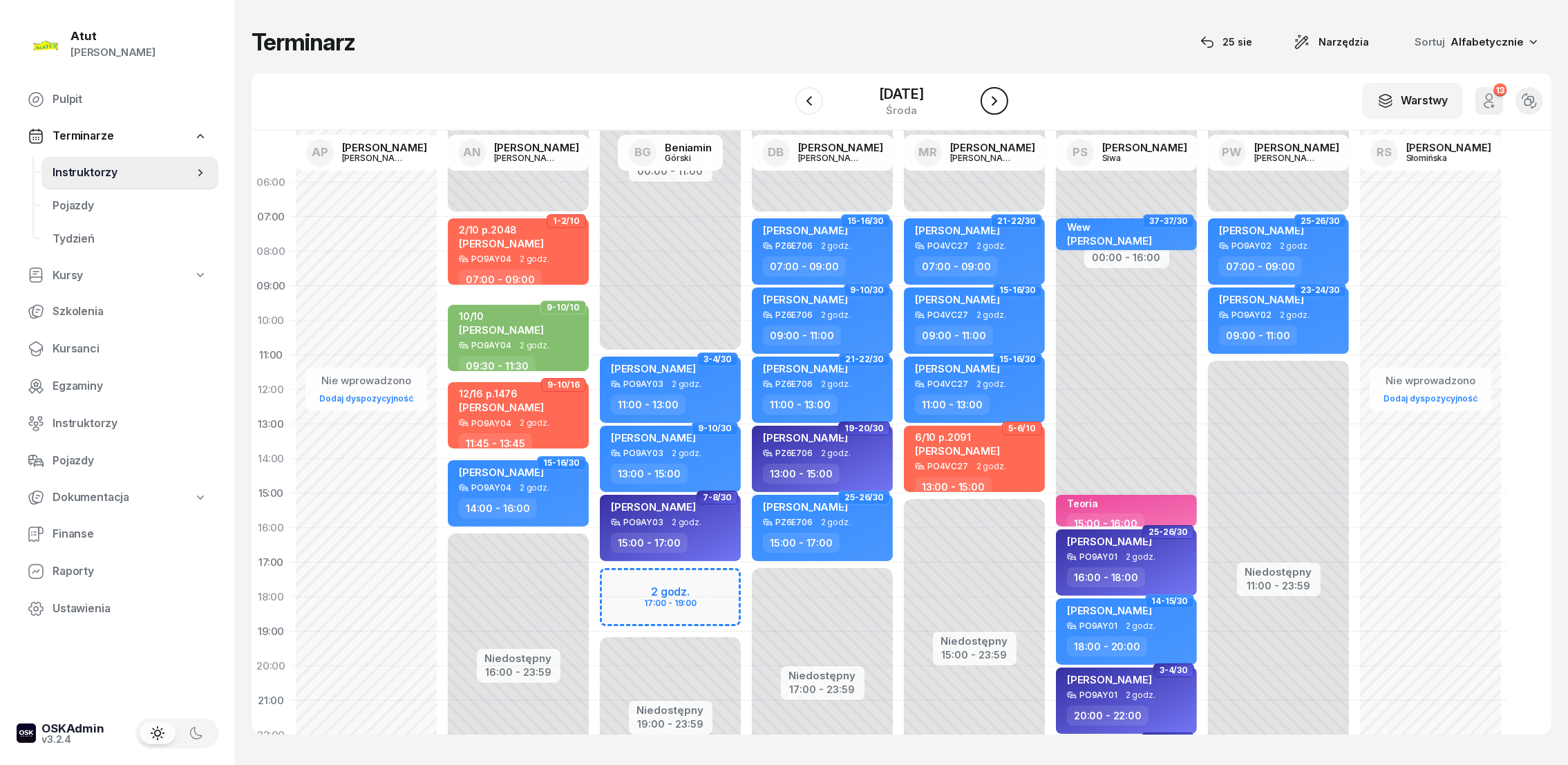
click at [999, 96] on icon "button" at bounding box center [993, 100] width 16 height 16
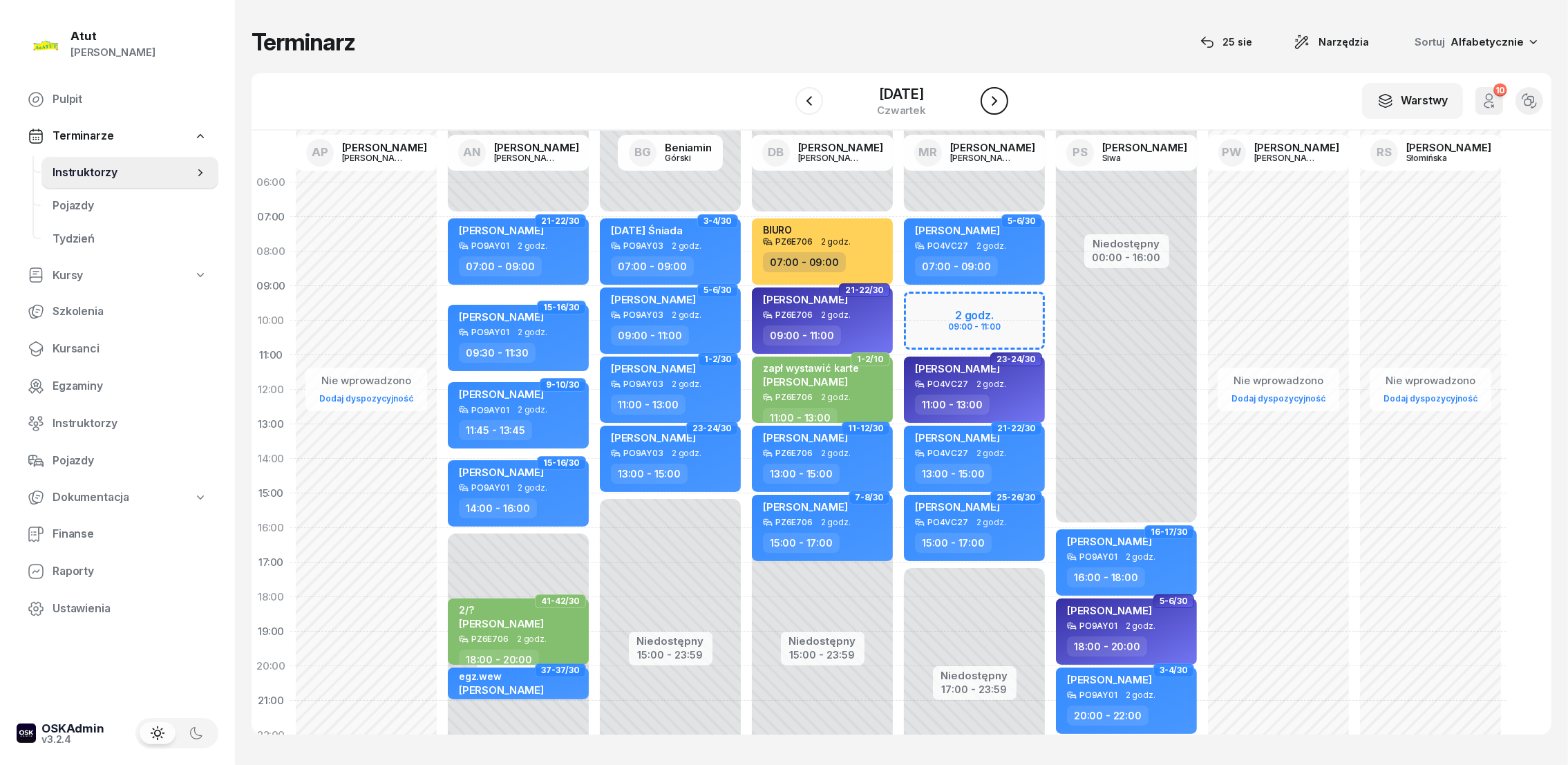
click at [999, 96] on icon "button" at bounding box center [993, 100] width 16 height 16
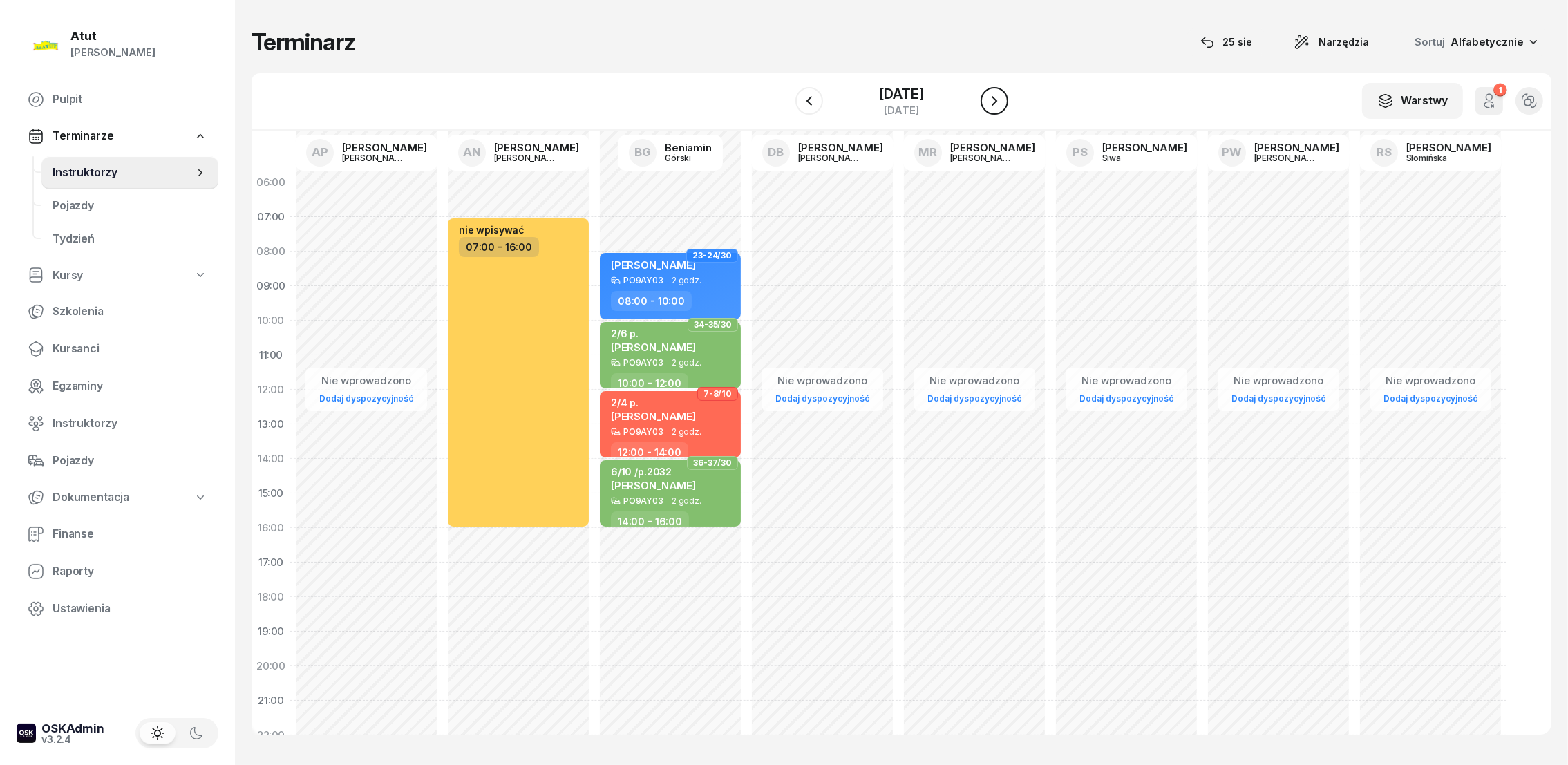
click at [999, 96] on icon "button" at bounding box center [993, 100] width 16 height 16
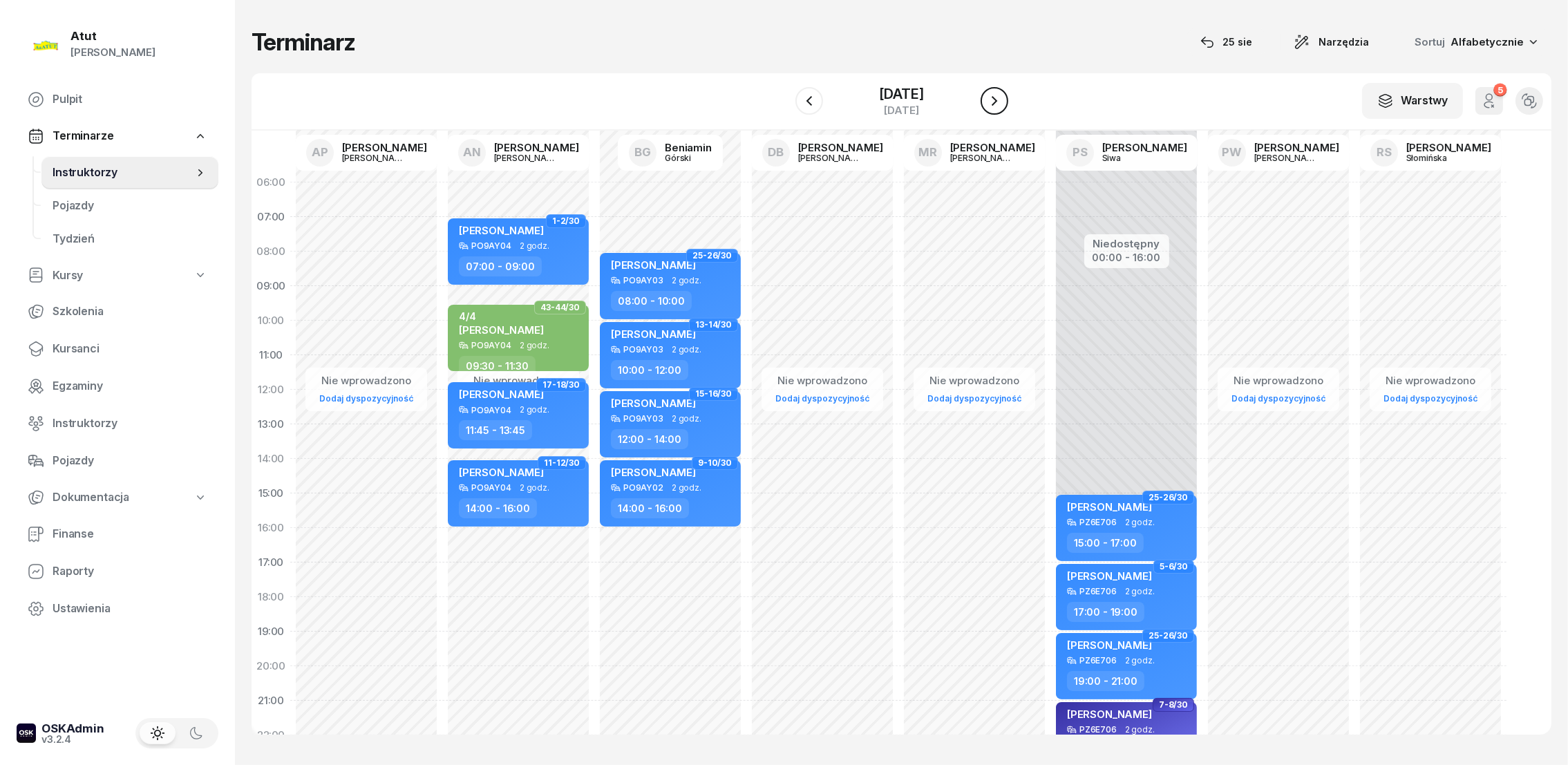
click at [1001, 96] on icon "button" at bounding box center [993, 100] width 16 height 16
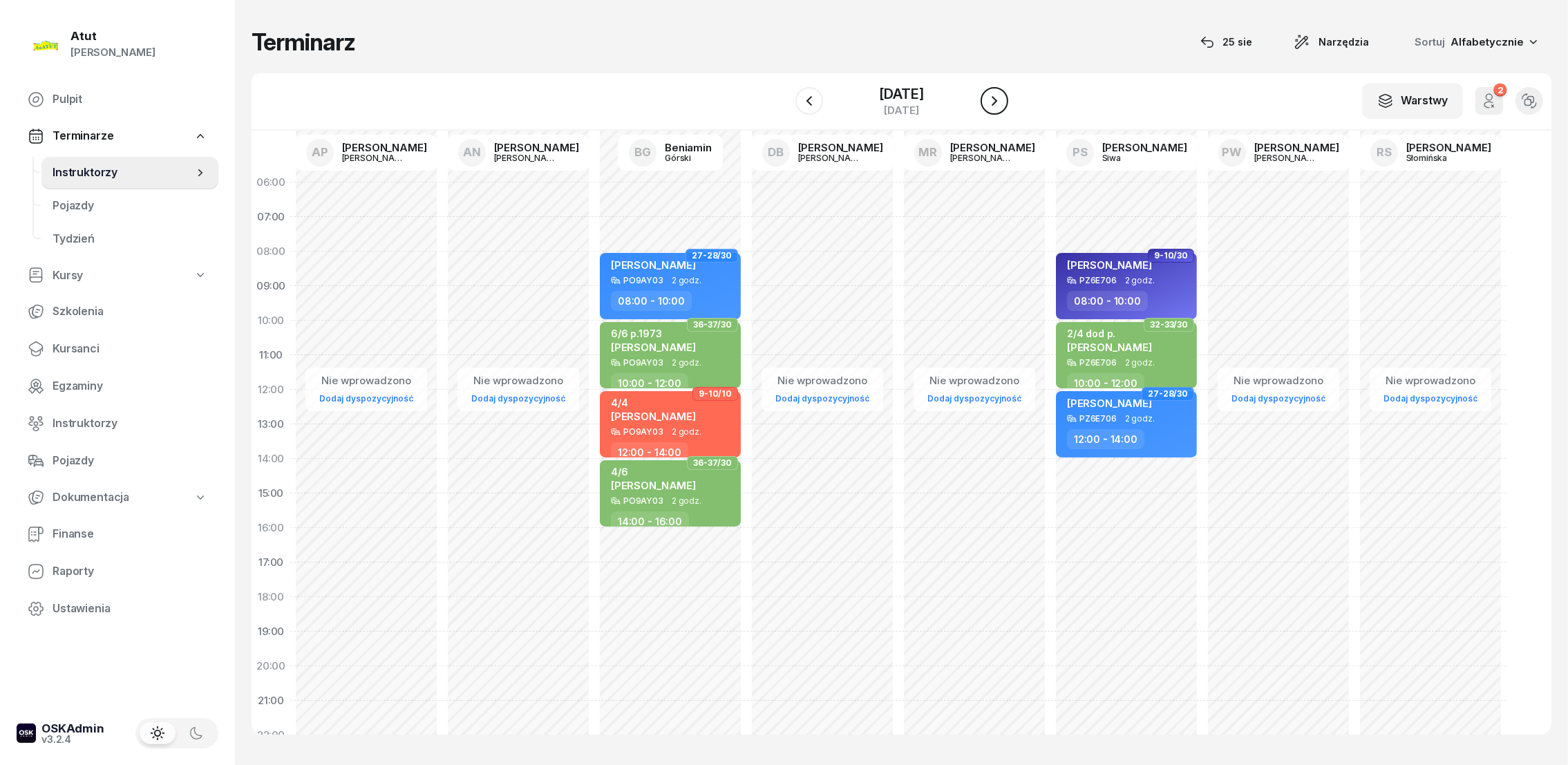
click at [1001, 96] on icon "button" at bounding box center [993, 100] width 16 height 16
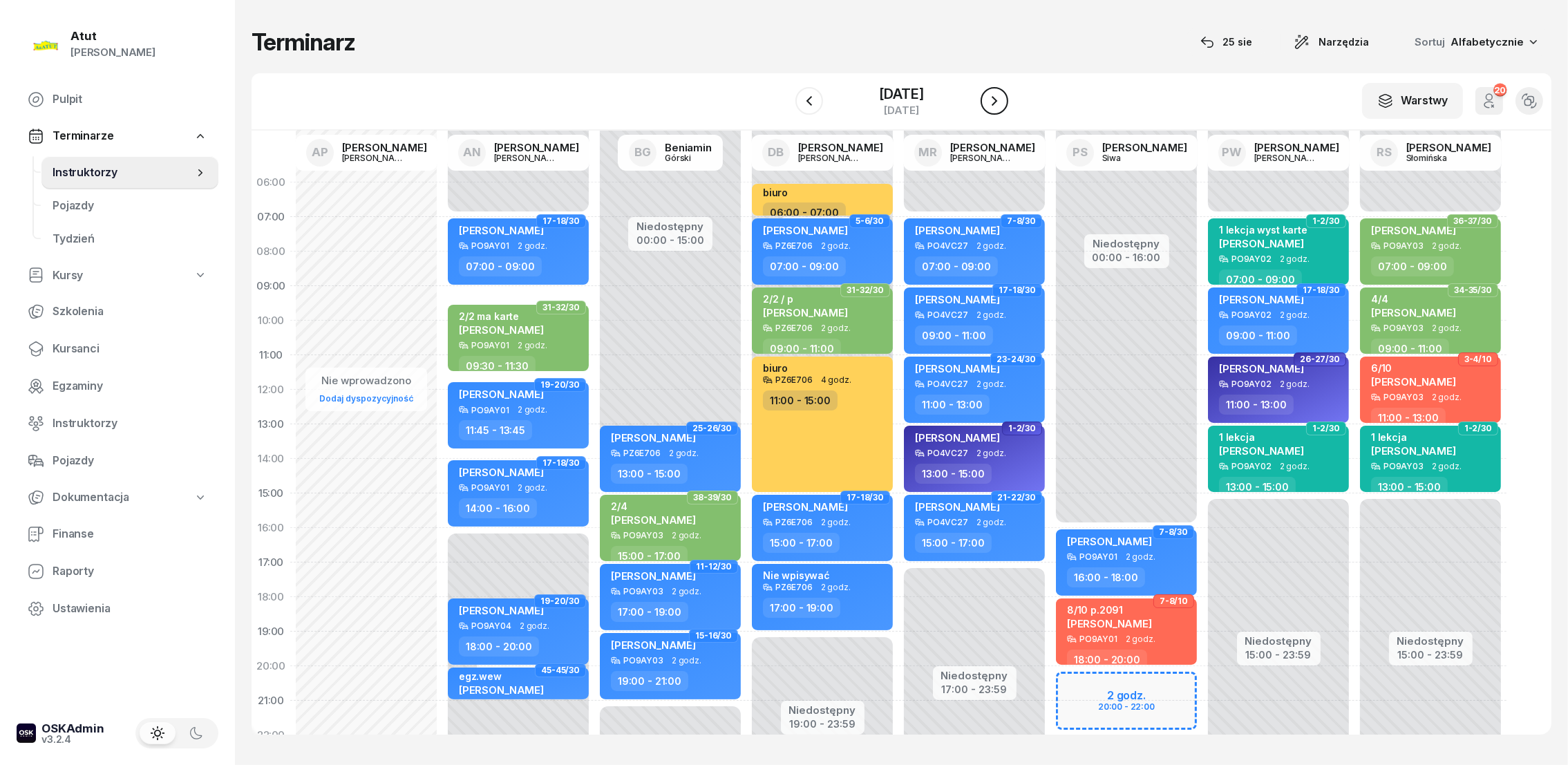
click at [1002, 96] on button "button" at bounding box center [994, 101] width 27 height 27
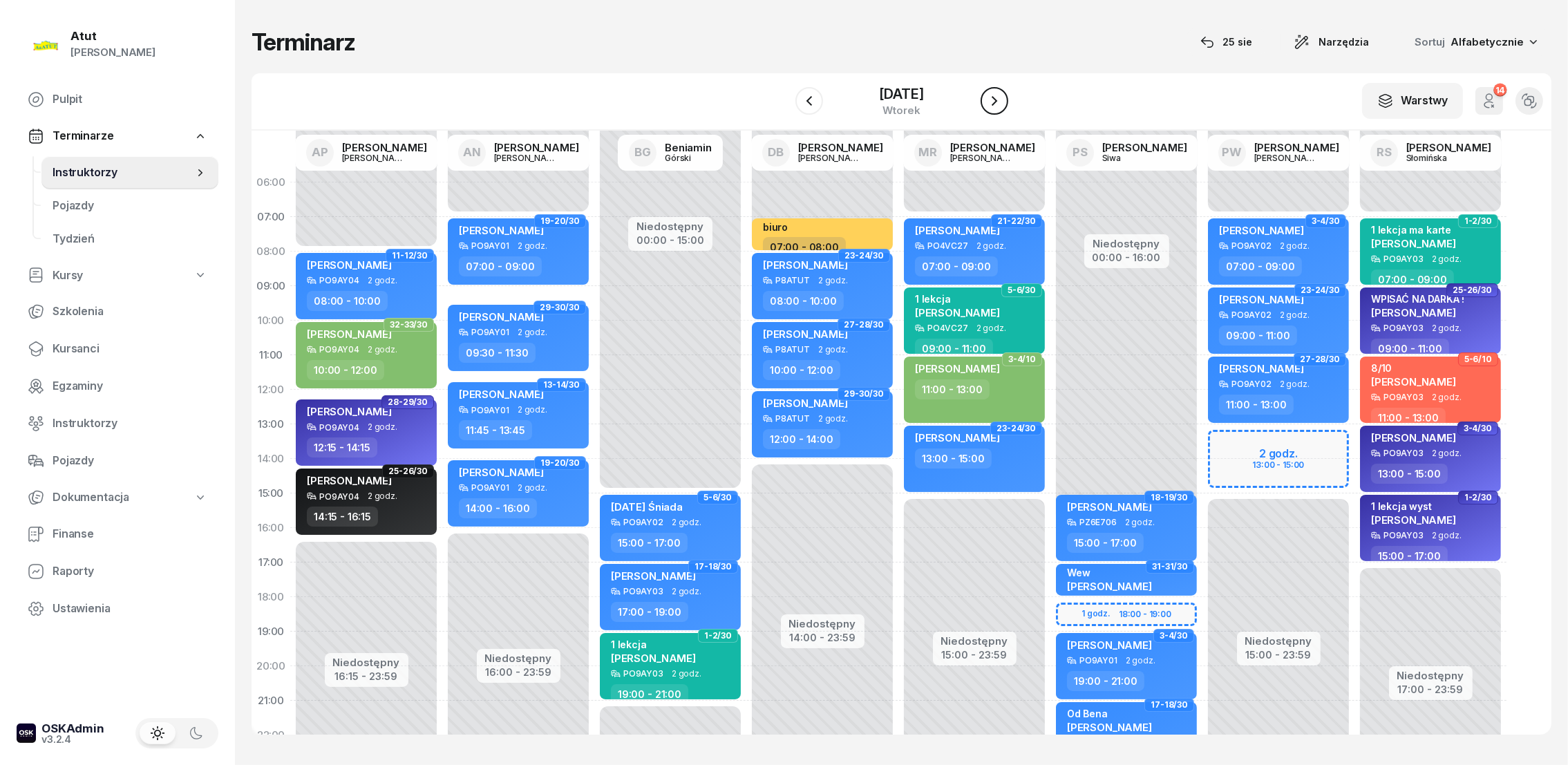
click at [1004, 96] on button "button" at bounding box center [994, 101] width 27 height 27
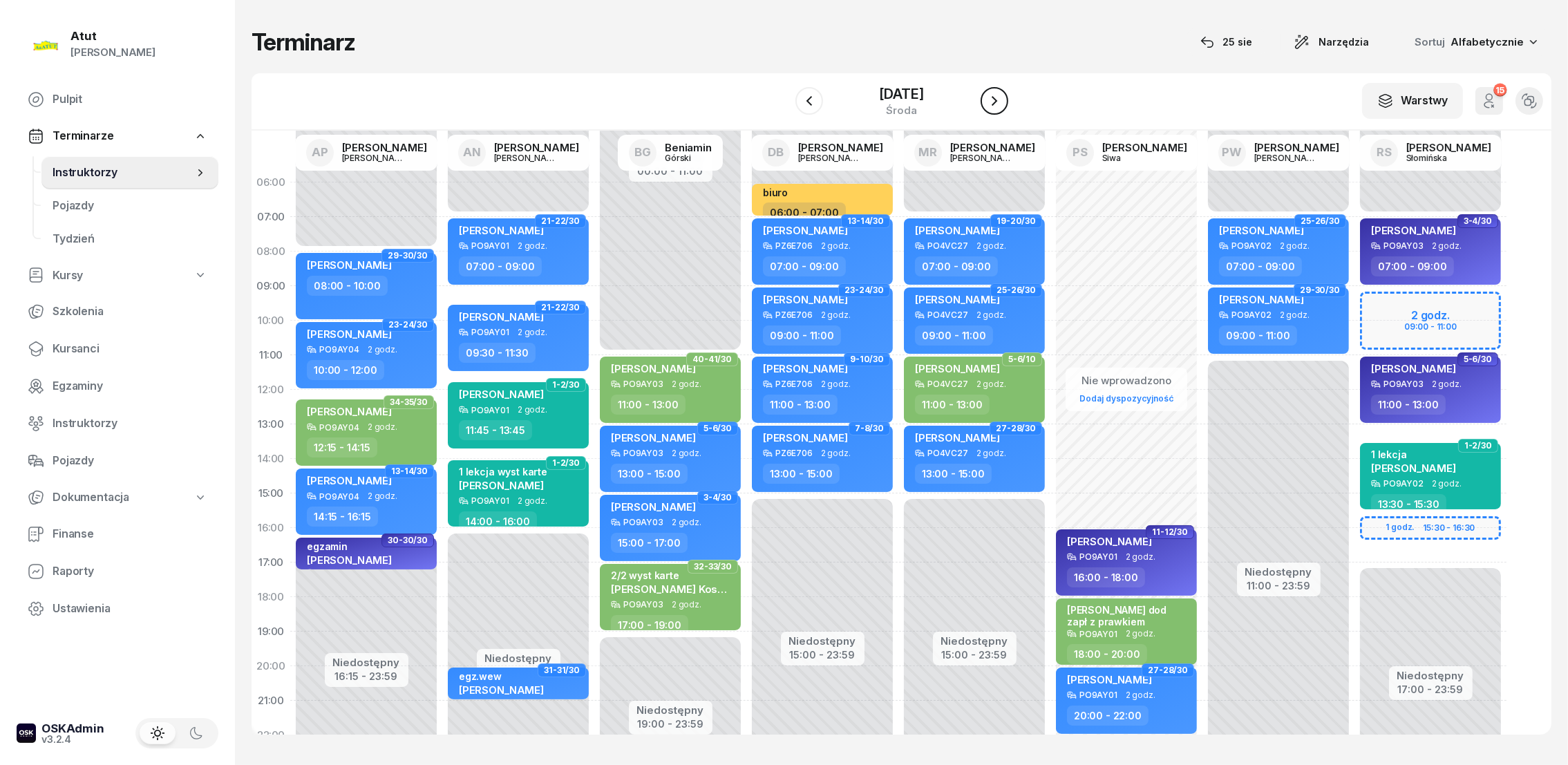
click at [1005, 96] on button "button" at bounding box center [994, 101] width 27 height 27
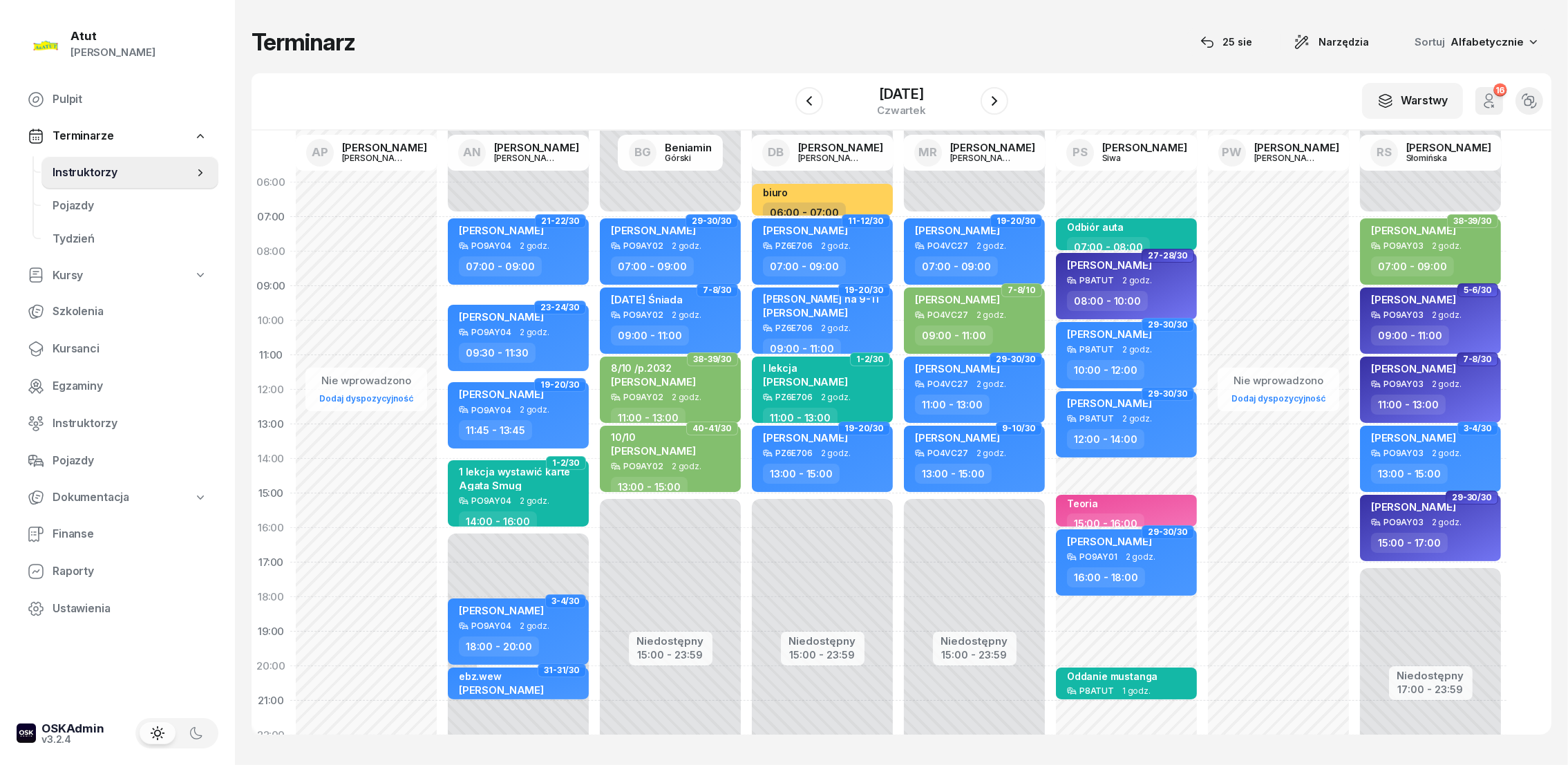
click at [1006, 94] on div at bounding box center [994, 101] width 27 height 27
click at [1002, 101] on button "button" at bounding box center [994, 101] width 27 height 27
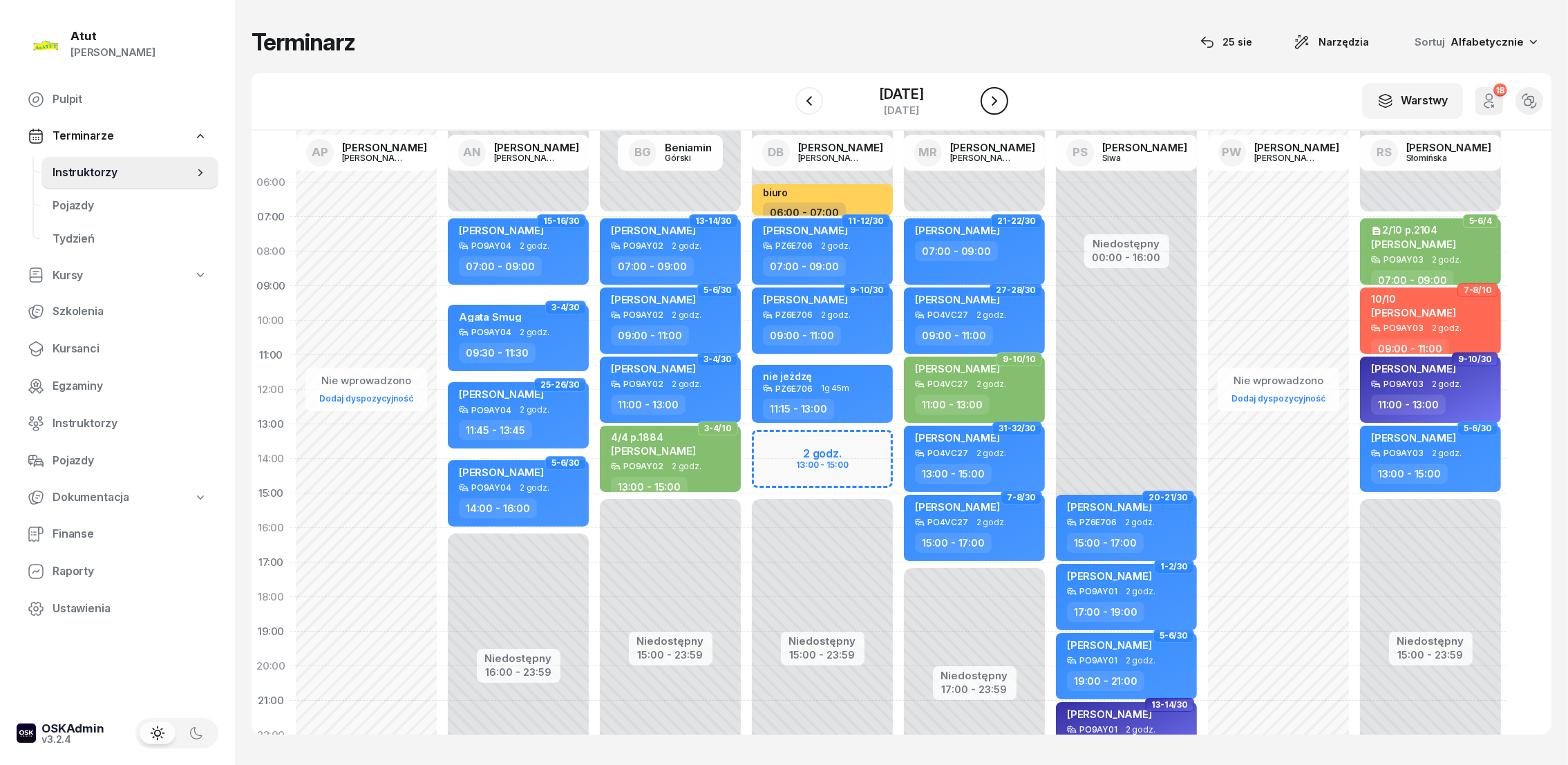
click at [1001, 101] on icon "button" at bounding box center [993, 100] width 16 height 16
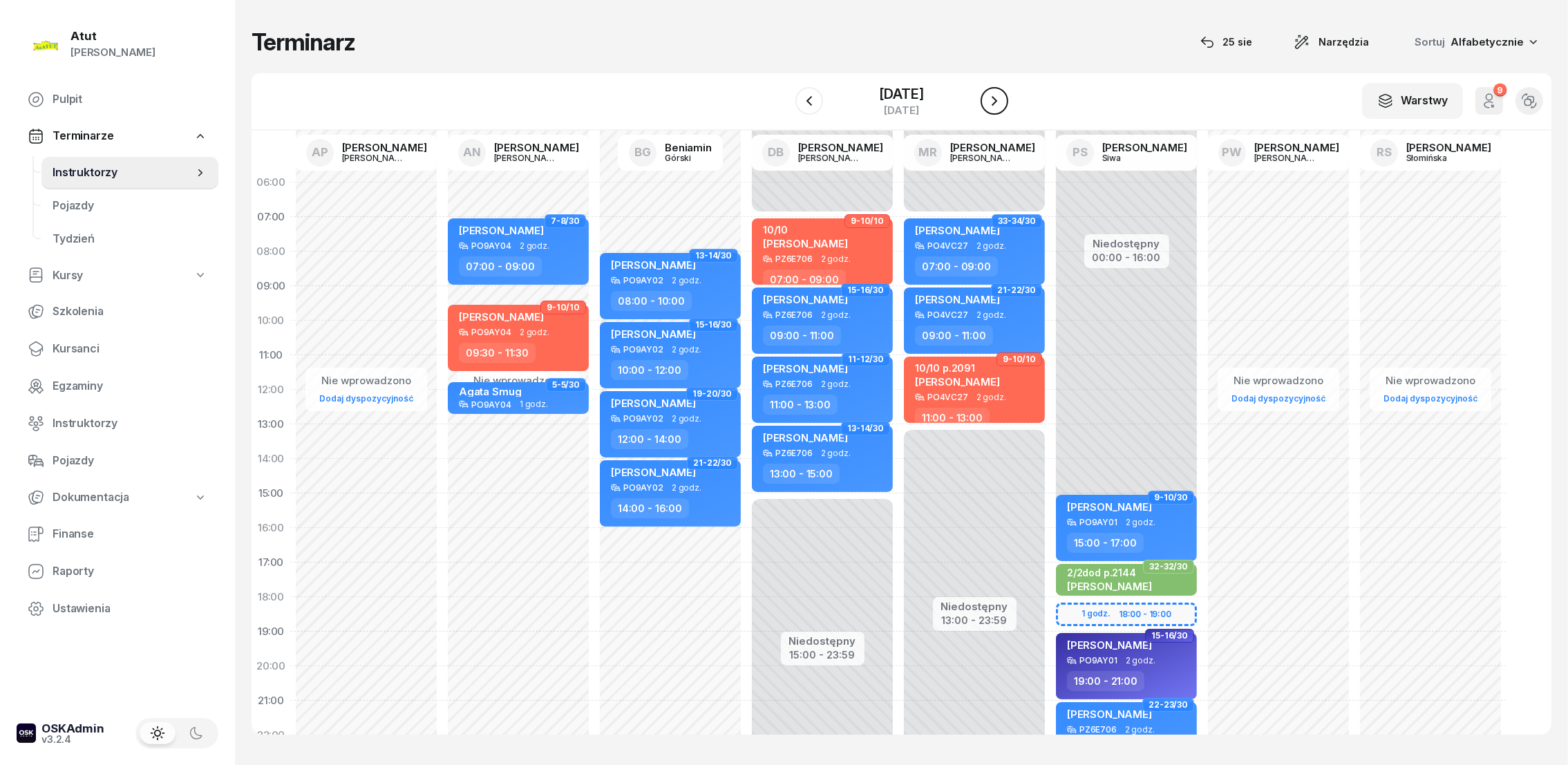
click at [1001, 101] on icon "button" at bounding box center [993, 100] width 16 height 16
click at [1001, 100] on icon "button" at bounding box center [994, 100] width 16 height 16
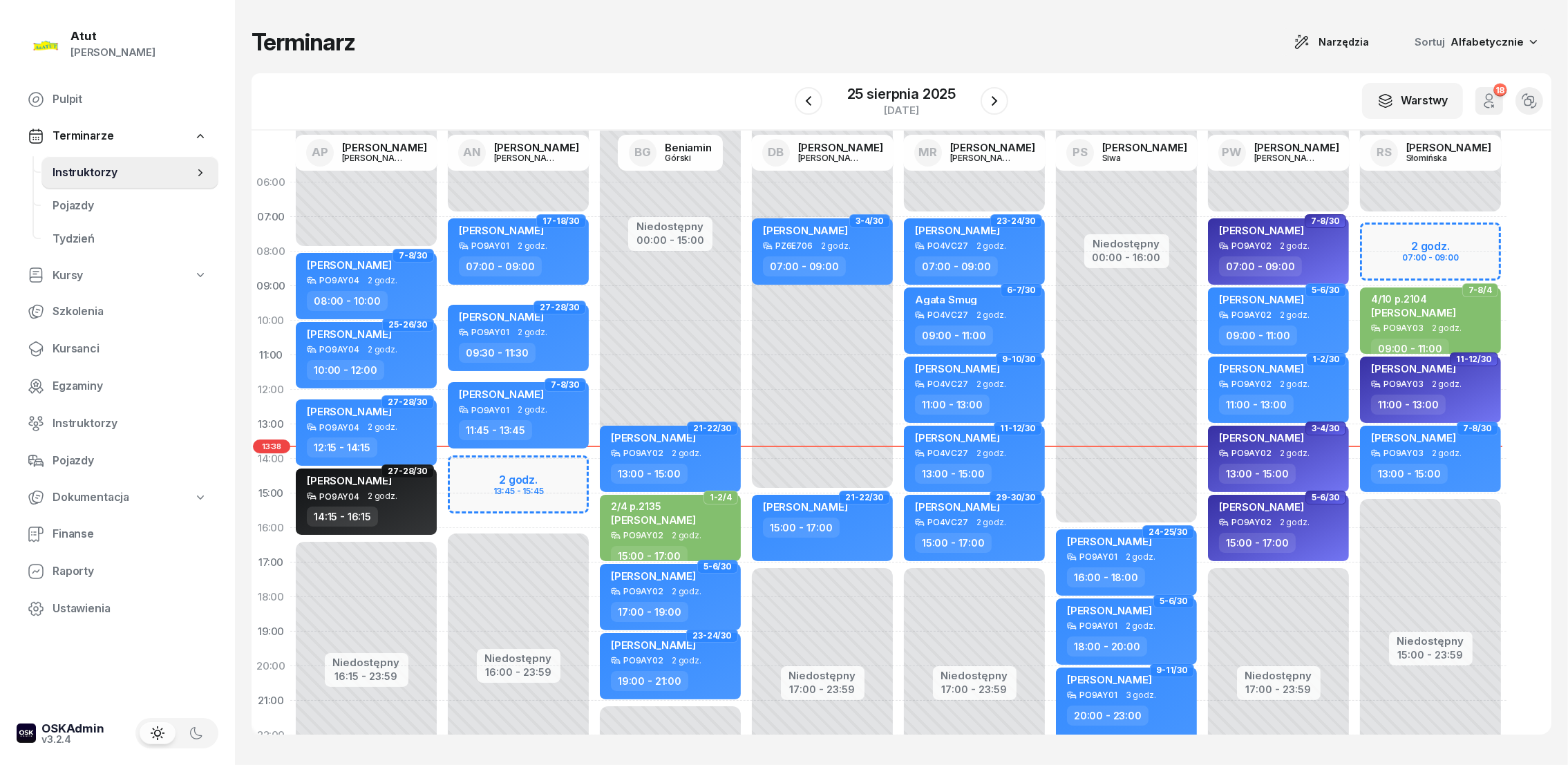
click at [899, 298] on div "Niedostępny 00:00 - 15:00 Niedostępny 17:00 - 23:59 3-4/30 Marta Napieralska PZ…" at bounding box center [975, 493] width 152 height 656
select select "09"
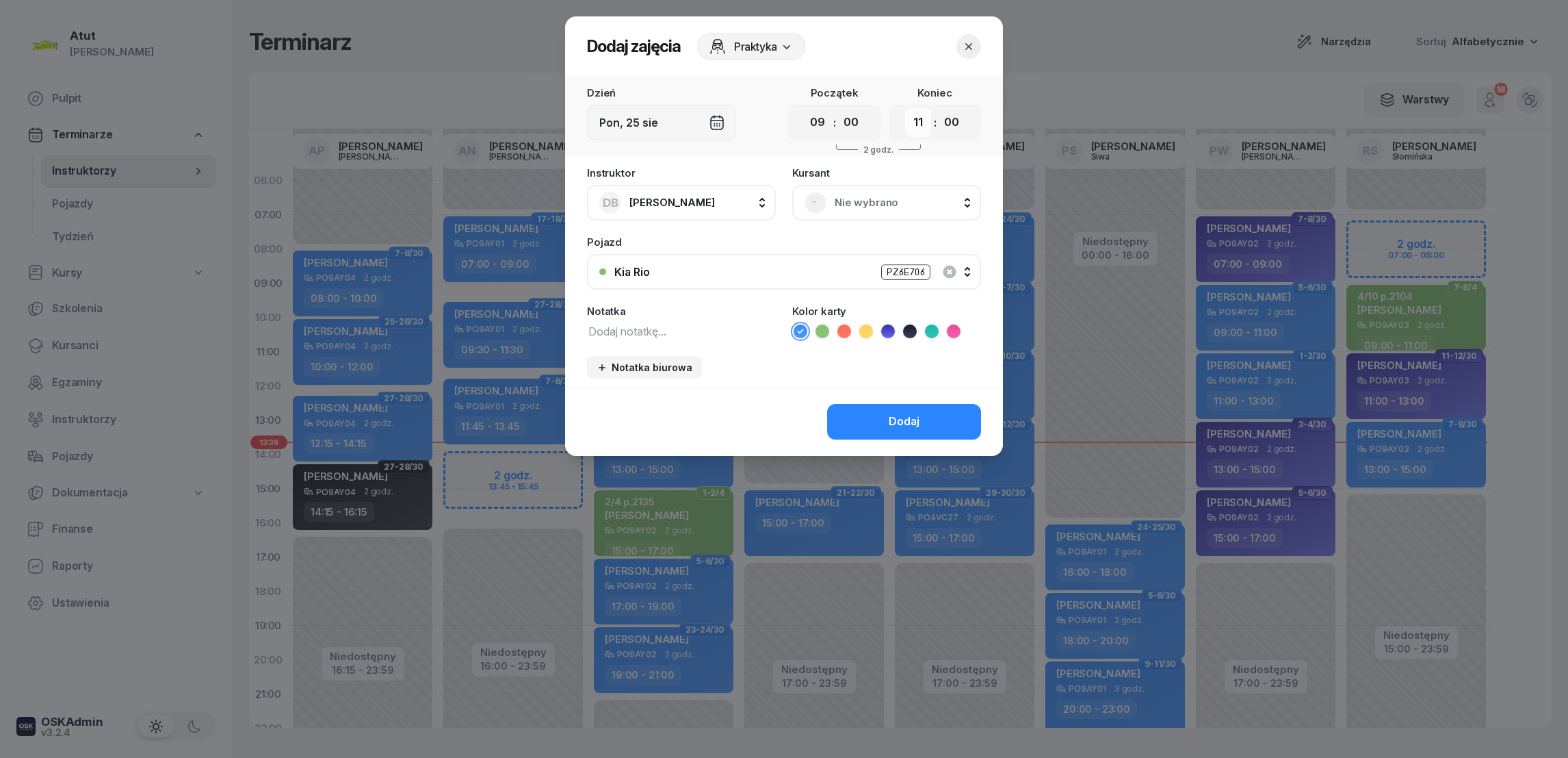
click at [918, 130] on select "00 01 02 03 04 05 06 07 08 09 10 11 12 13 14 15 16 17 18 19 20 21 22 23" at bounding box center [918, 123] width 26 height 29
select select "15"
click at [905, 108] on select "00 01 02 03 04 05 06 07 08 09 10 11 12 13 14 15 16 17 18 19 20 21 22 23" at bounding box center [918, 123] width 26 height 29
click at [872, 328] on li at bounding box center [865, 330] width 16 height 16
click at [668, 326] on textarea at bounding box center [681, 330] width 189 height 18
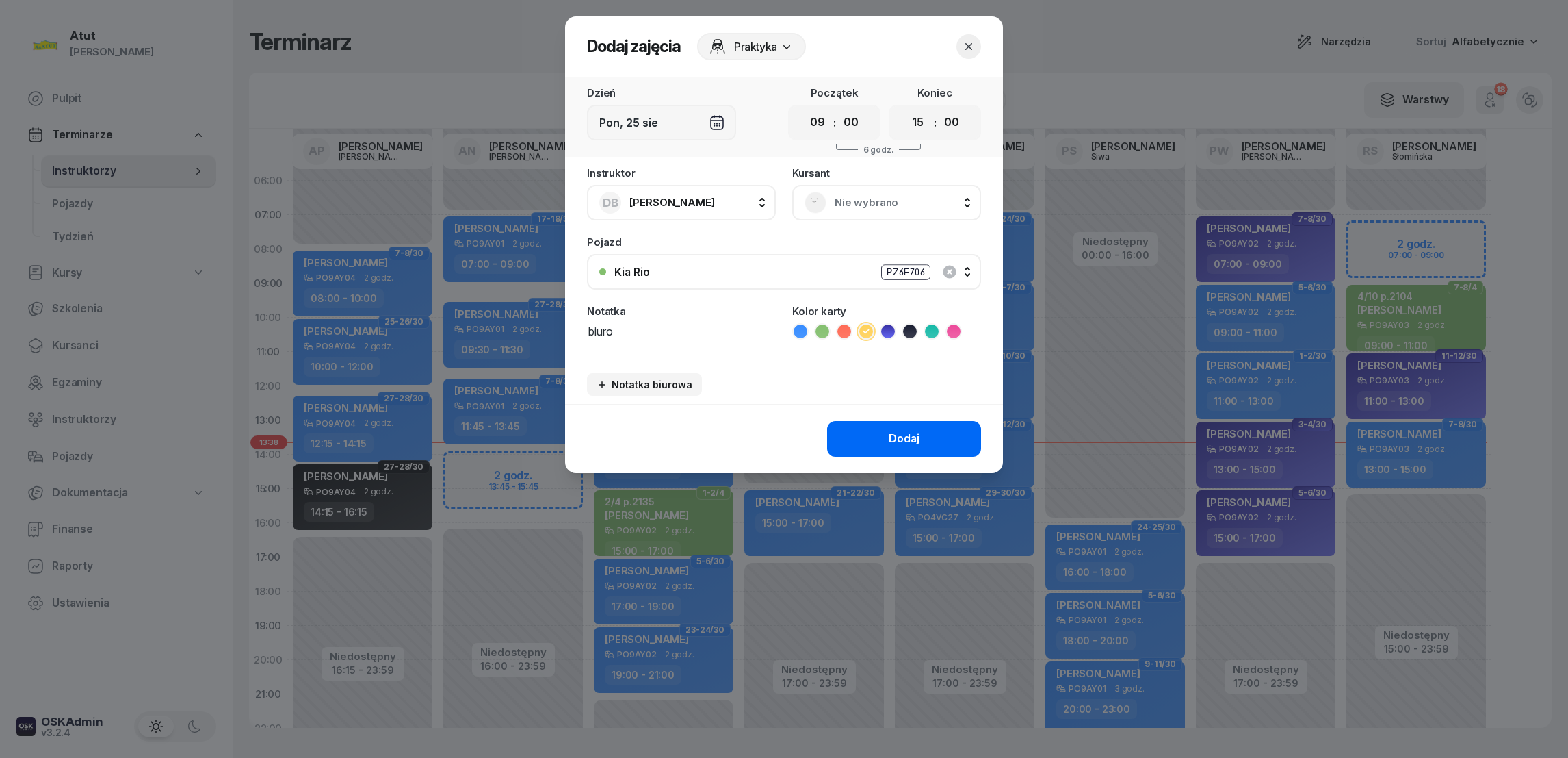
type textarea "biuro"
click at [893, 447] on button "Dodaj" at bounding box center [904, 439] width 154 height 36
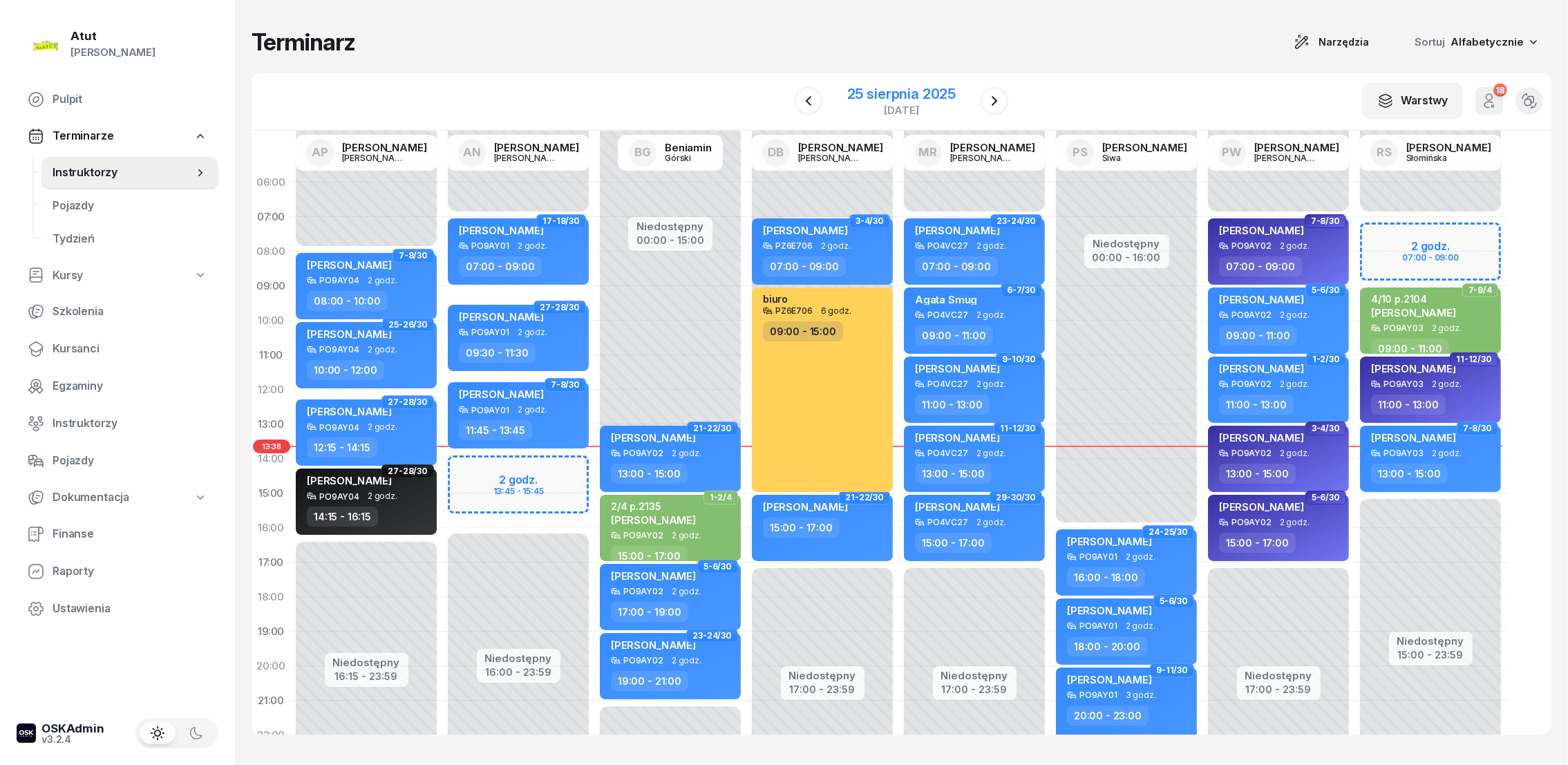
click at [896, 95] on div "25 sierpnia 2025" at bounding box center [901, 94] width 109 height 14
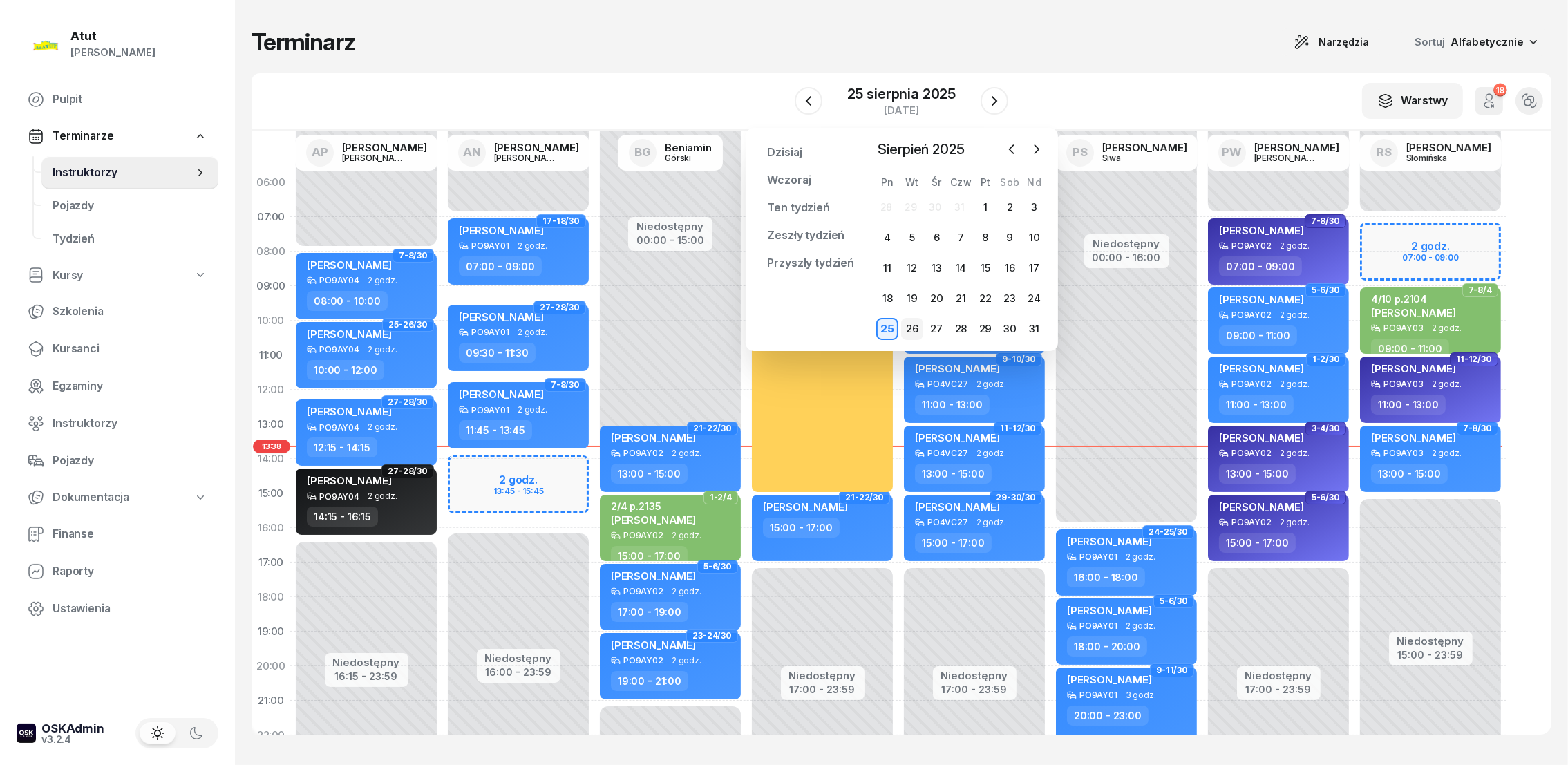
click at [913, 327] on div "26" at bounding box center [912, 329] width 22 height 22
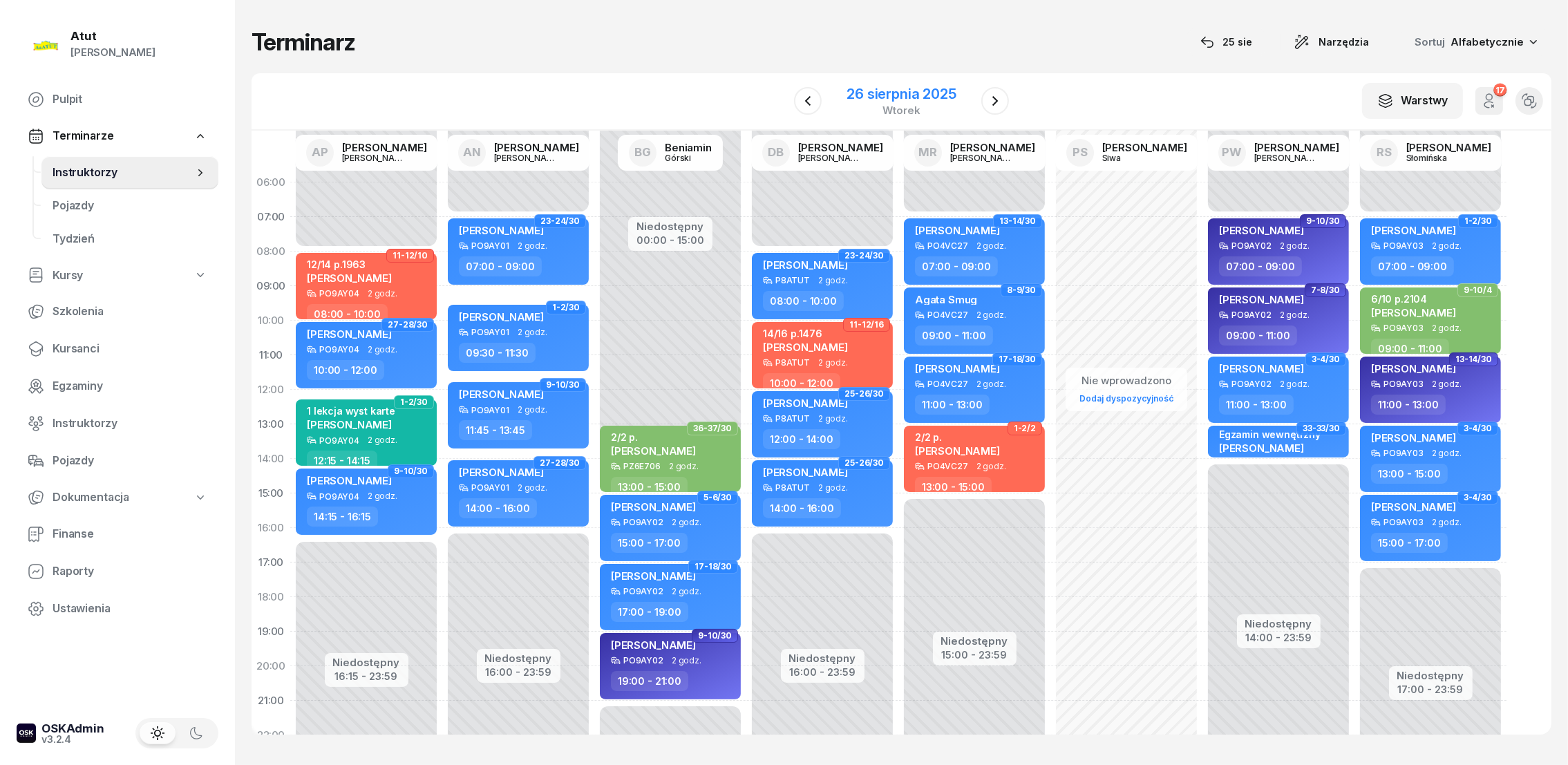
click at [884, 95] on div "26 sierpnia 2025" at bounding box center [901, 94] width 109 height 14
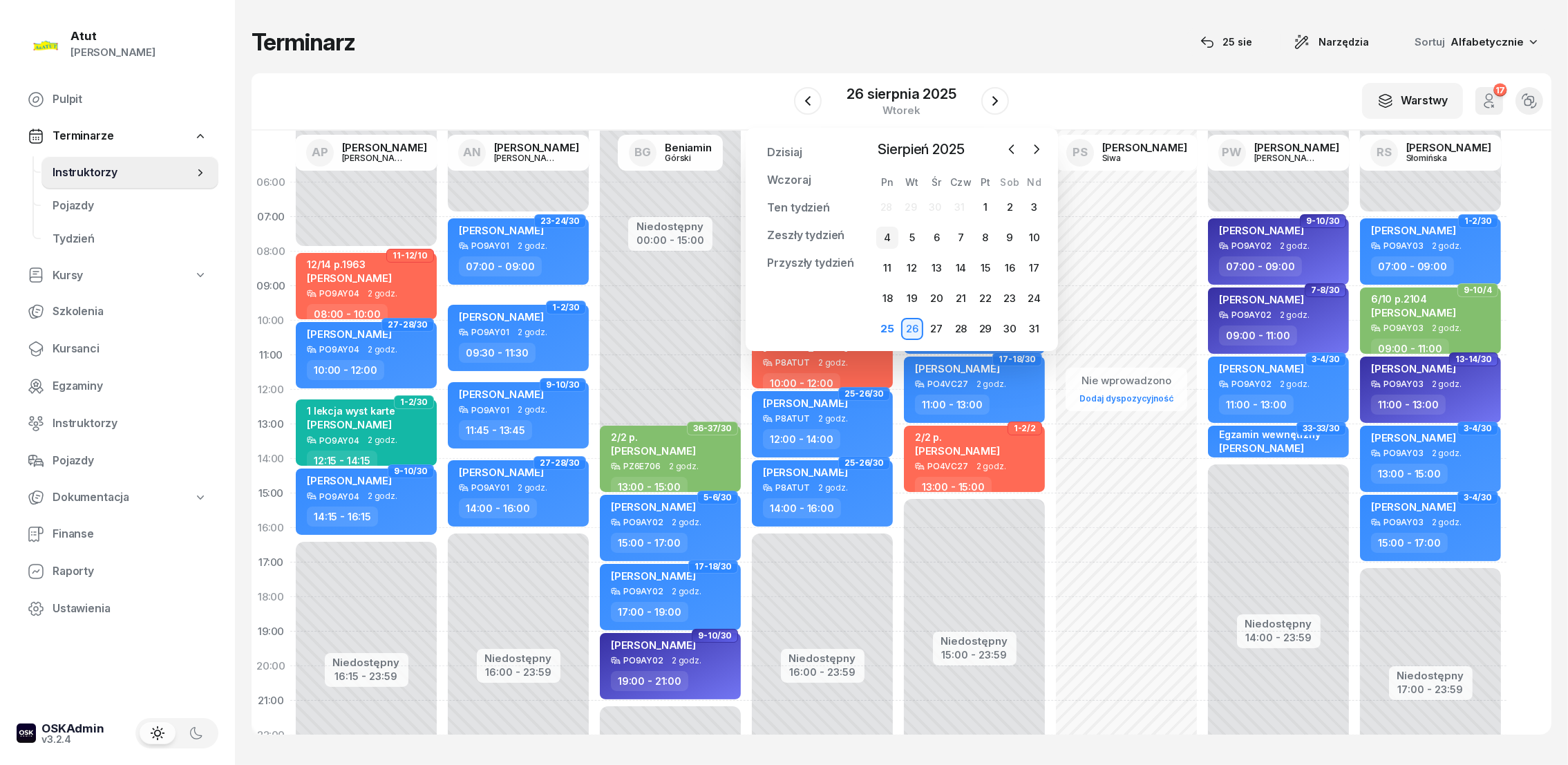
click at [887, 233] on div "4" at bounding box center [887, 238] width 22 height 22
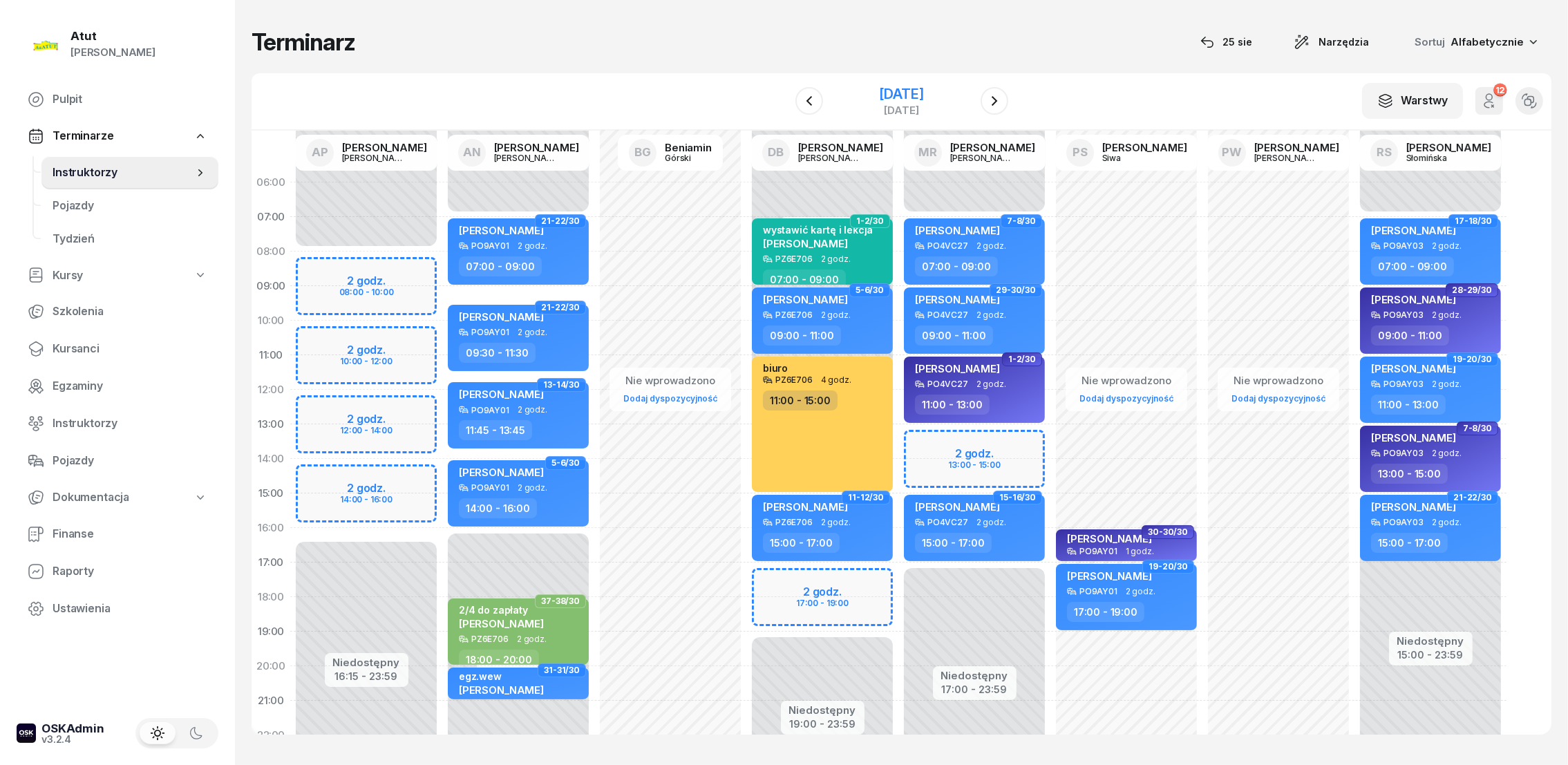
click at [893, 91] on div "4 sierpnia 2025" at bounding box center [901, 94] width 44 height 14
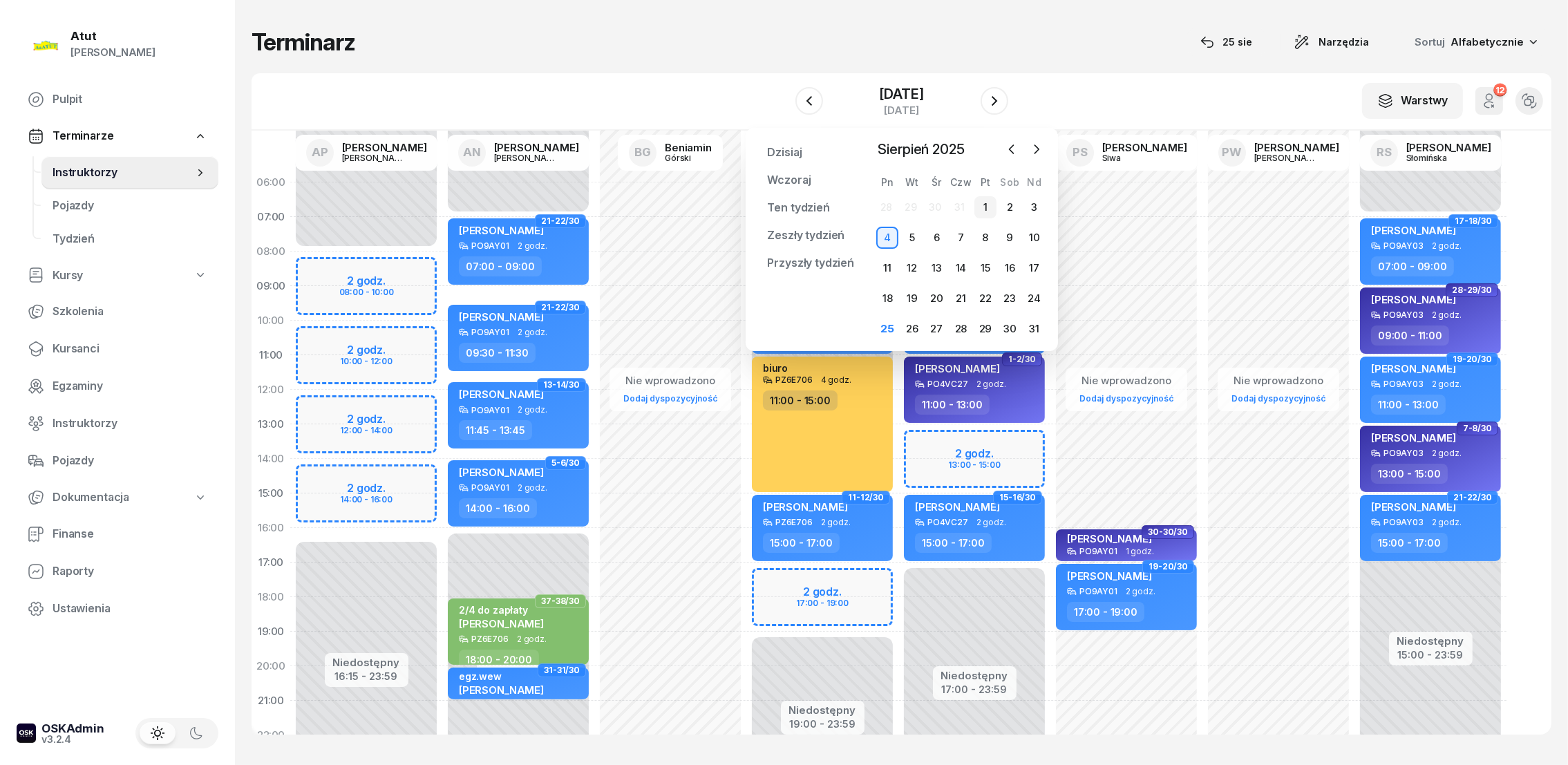
click at [987, 206] on div "1" at bounding box center [985, 208] width 22 height 22
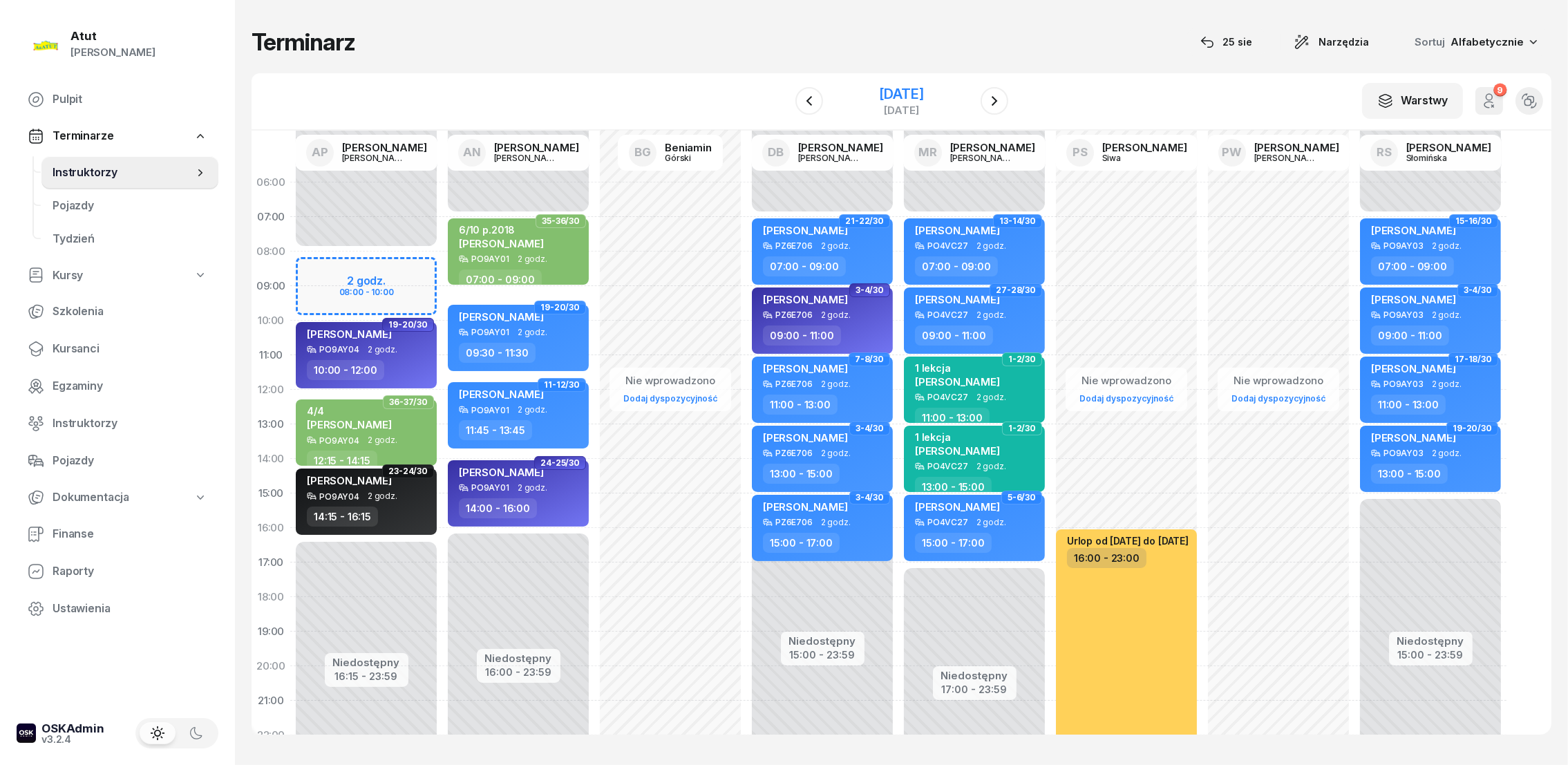
click at [892, 96] on div "1 sierpnia 2025" at bounding box center [901, 94] width 44 height 14
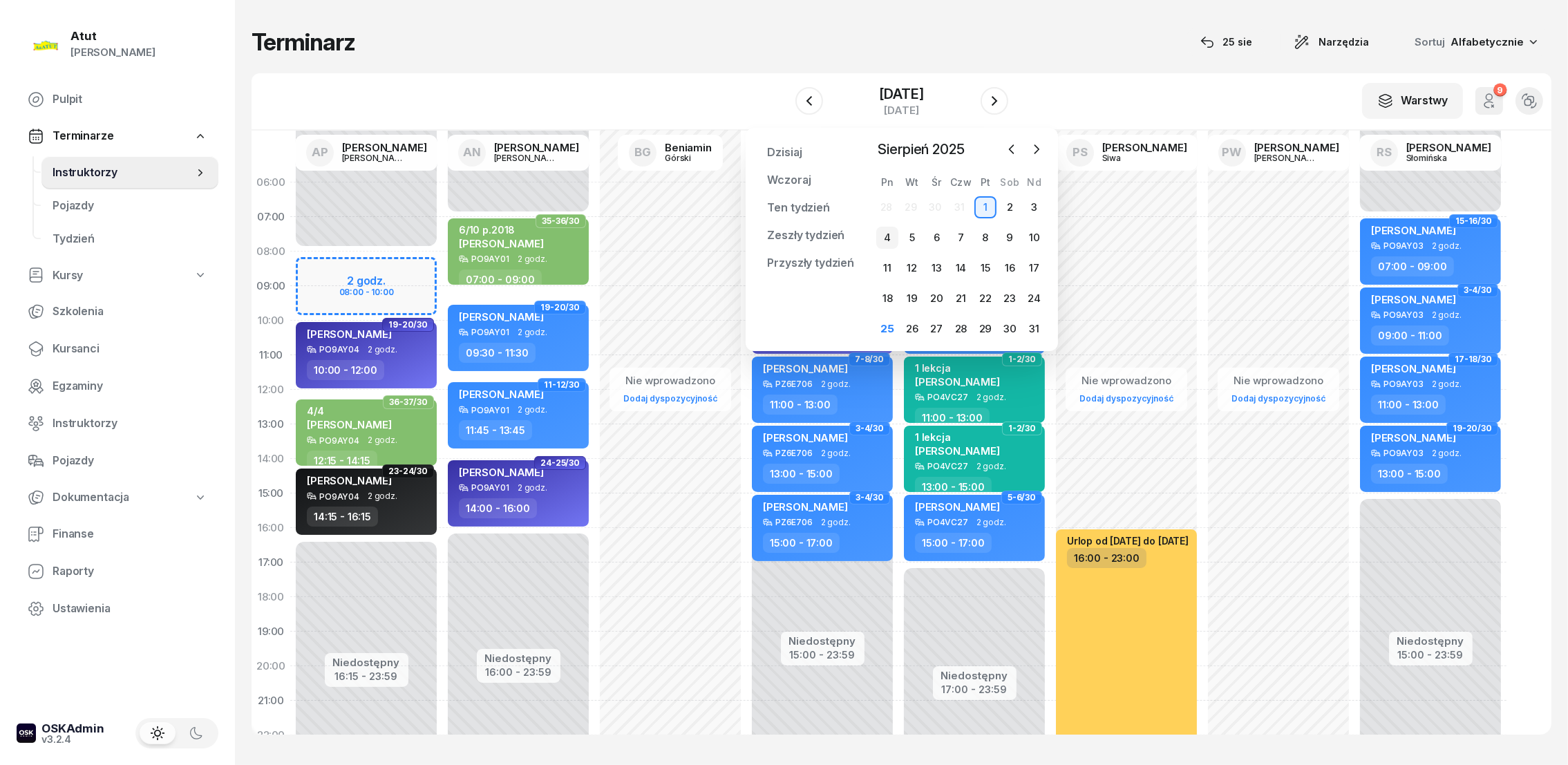
click at [891, 233] on div "4" at bounding box center [887, 238] width 22 height 22
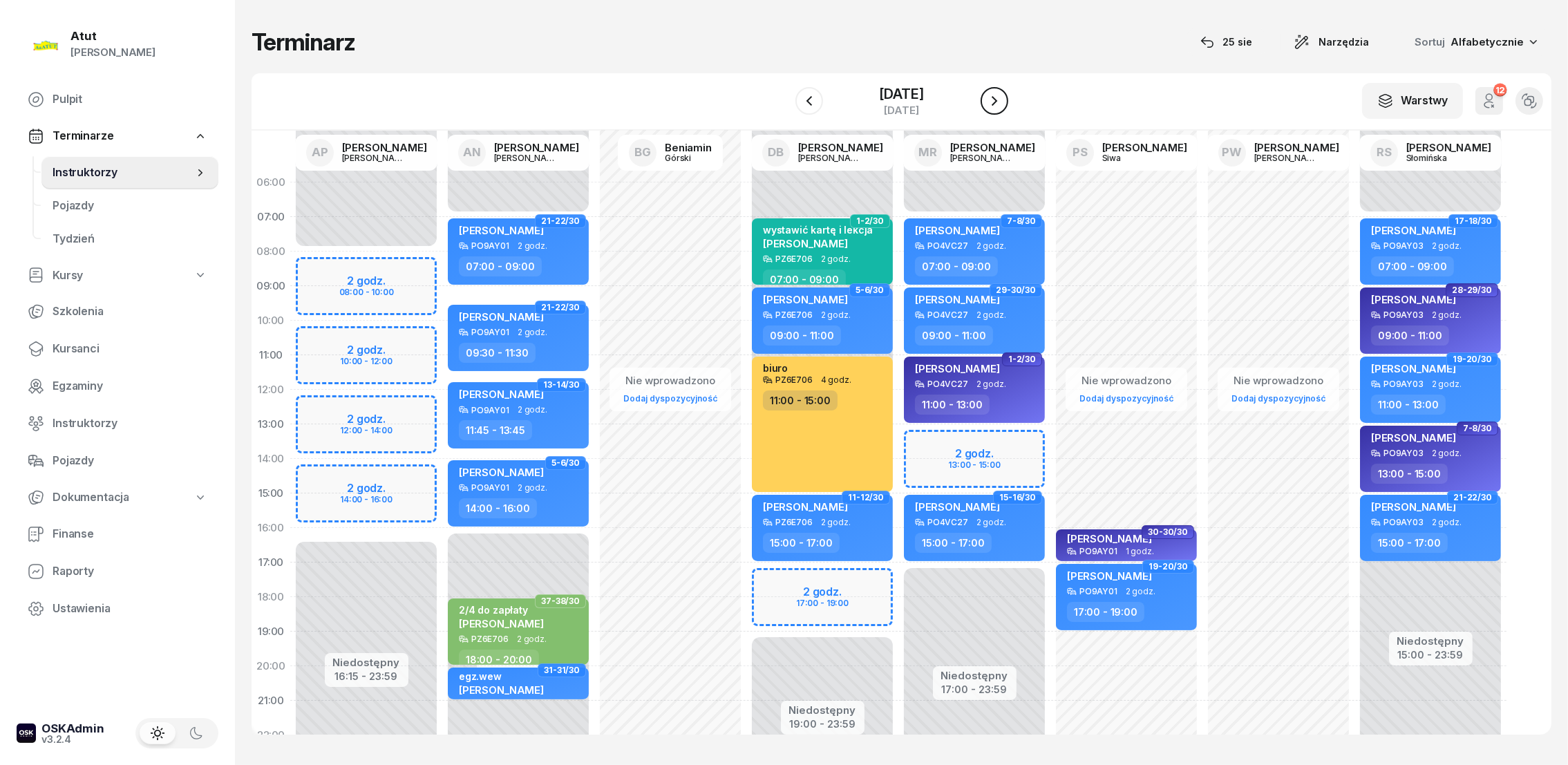
click at [993, 101] on icon "button" at bounding box center [993, 100] width 16 height 16
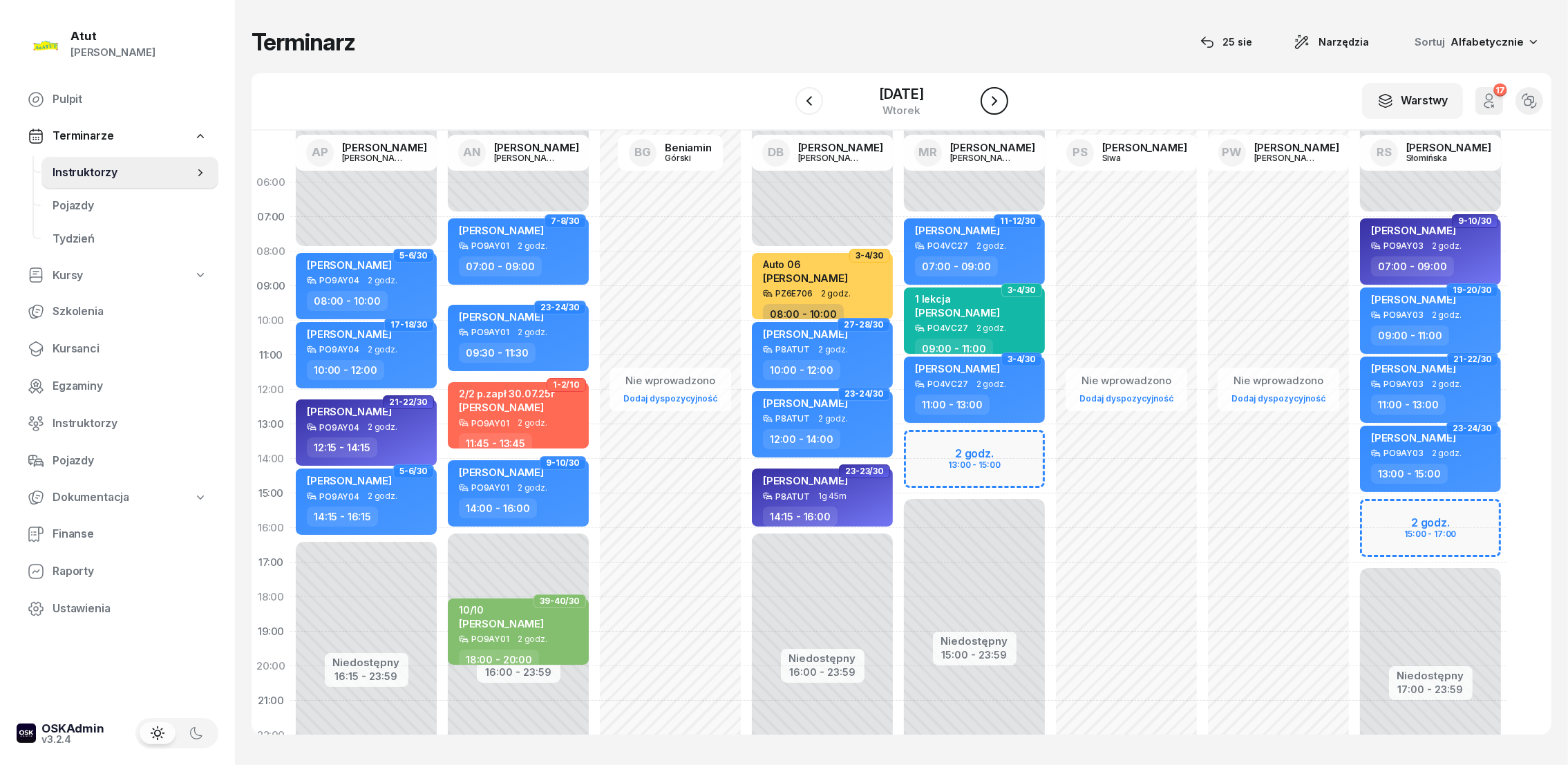
click at [993, 101] on icon "button" at bounding box center [993, 100] width 16 height 16
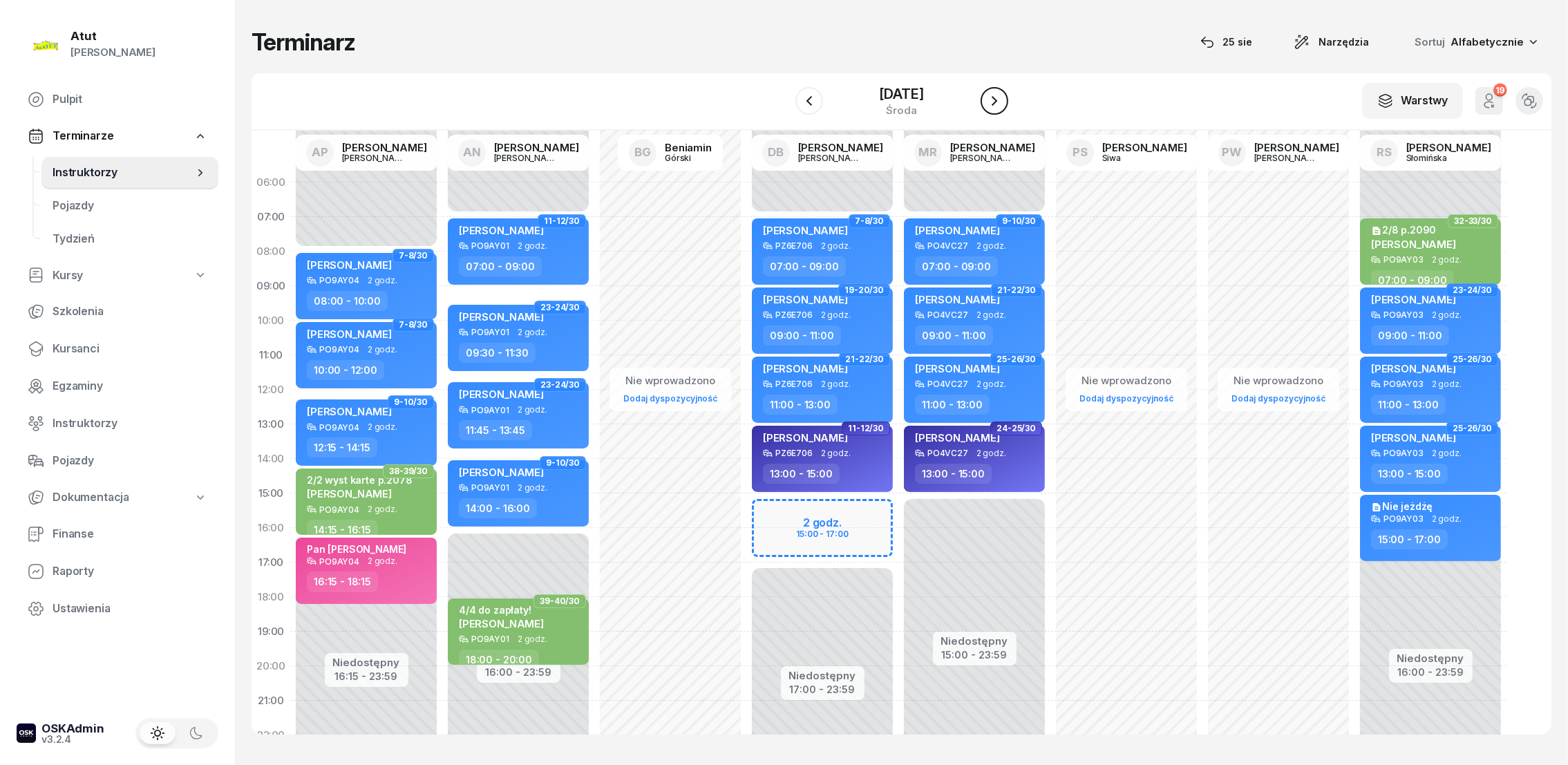
click at [993, 100] on icon "button" at bounding box center [993, 100] width 16 height 16
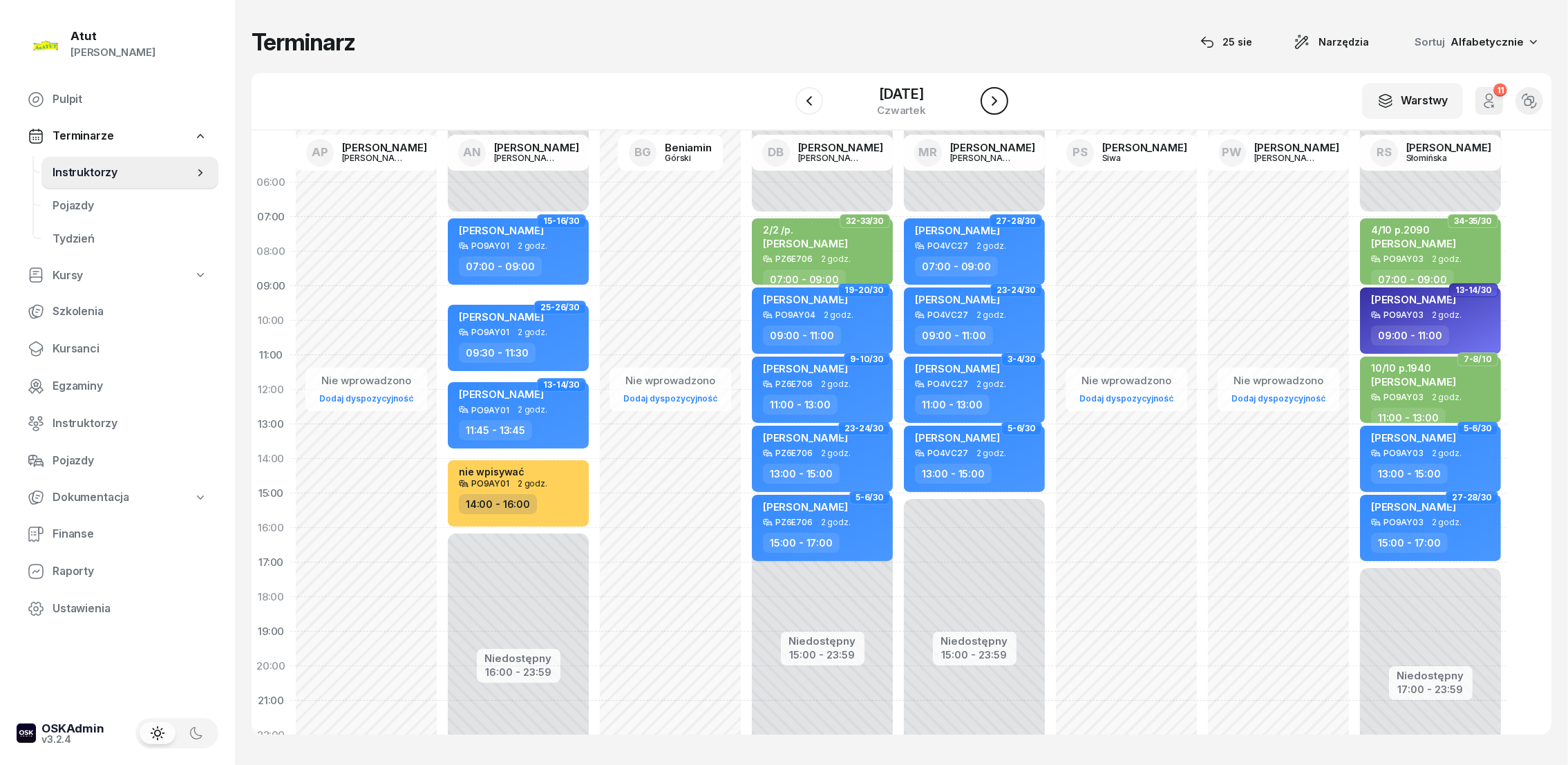
click at [993, 100] on icon "button" at bounding box center [993, 100] width 16 height 16
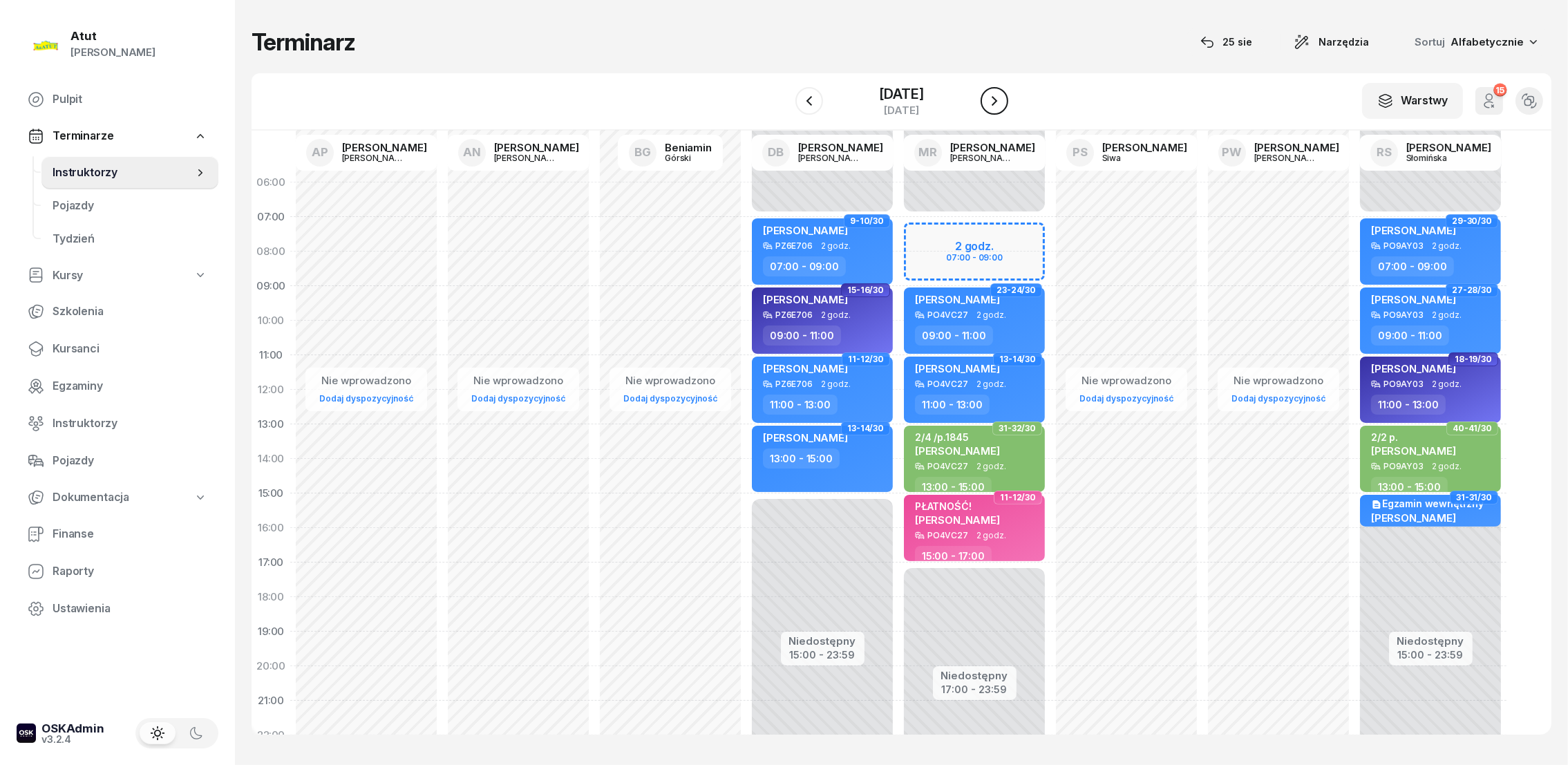
click at [993, 100] on icon "button" at bounding box center [993, 100] width 16 height 16
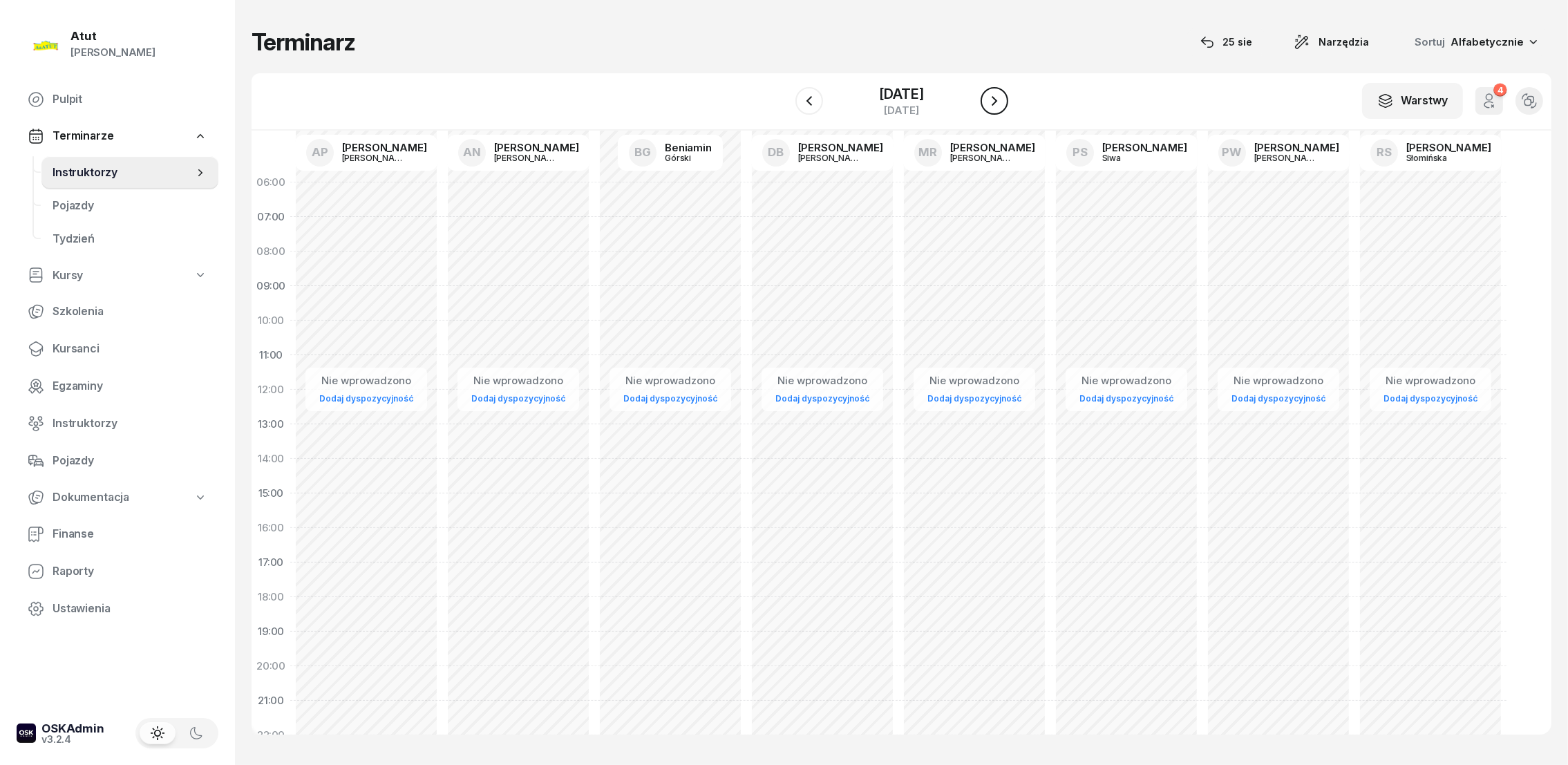
click at [993, 100] on icon "button" at bounding box center [993, 100] width 16 height 16
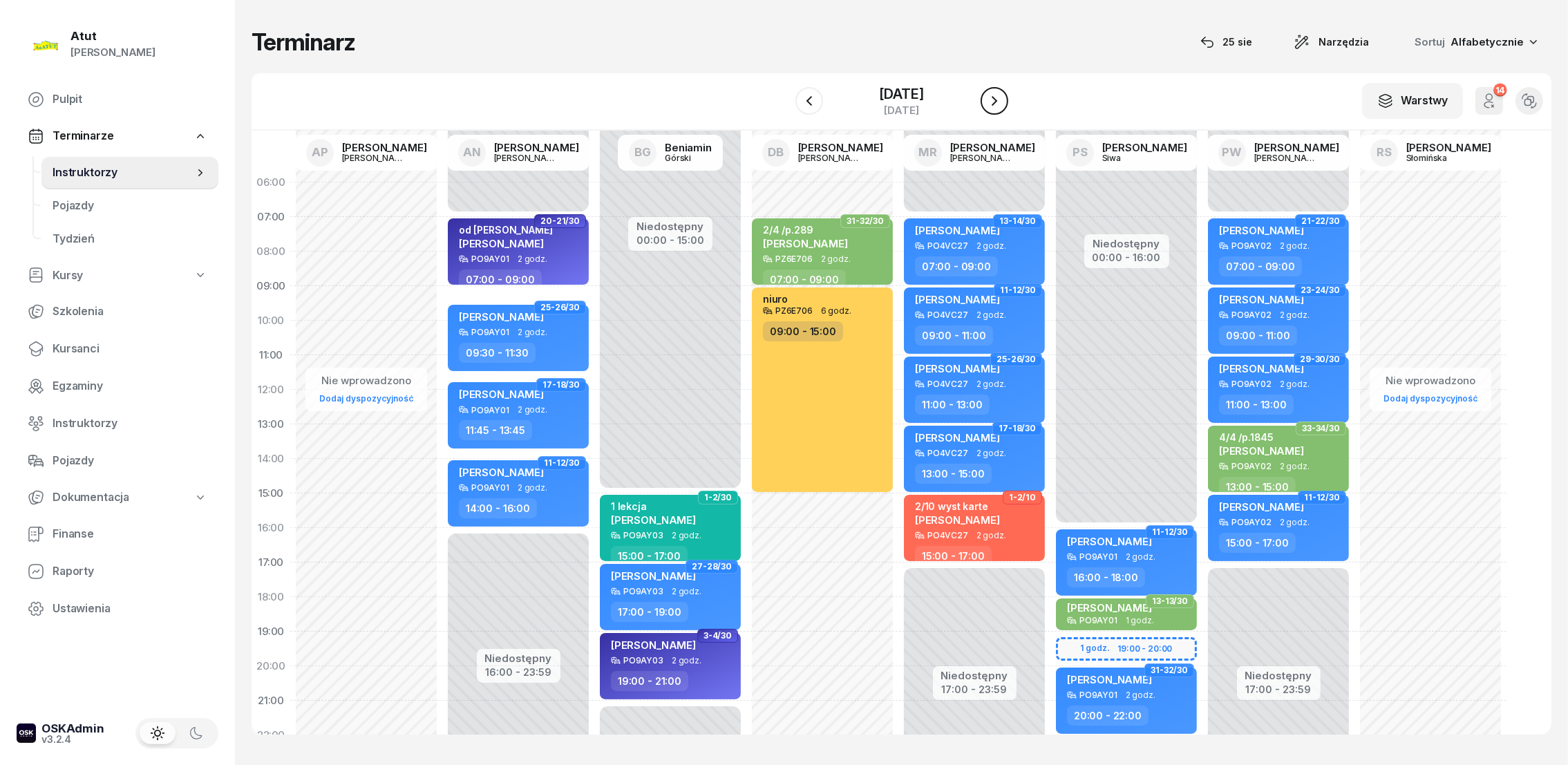
click at [993, 99] on icon "button" at bounding box center [994, 100] width 5 height 9
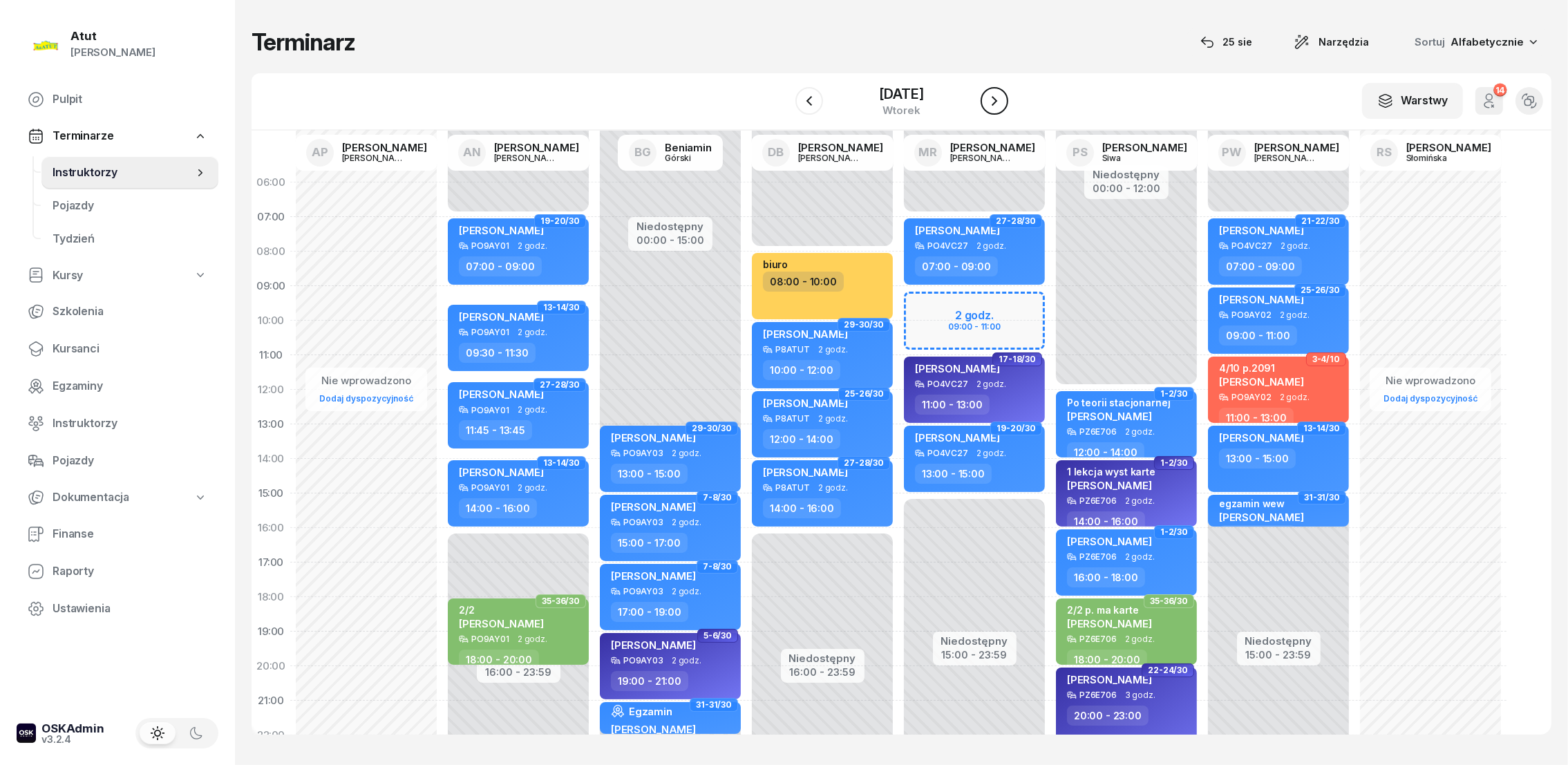
click at [993, 98] on icon "button" at bounding box center [994, 100] width 5 height 9
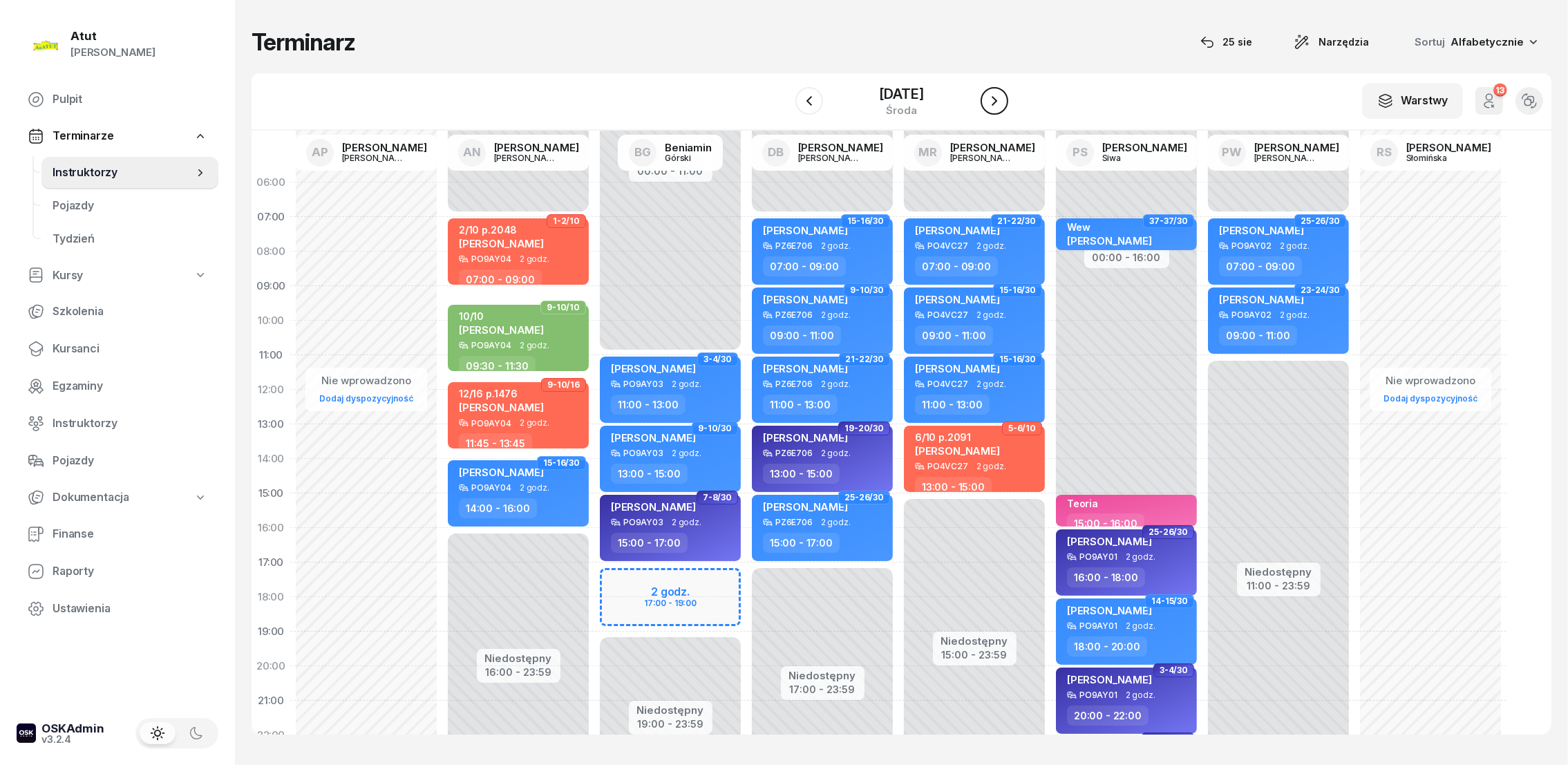
click at [993, 98] on icon "button" at bounding box center [994, 100] width 5 height 9
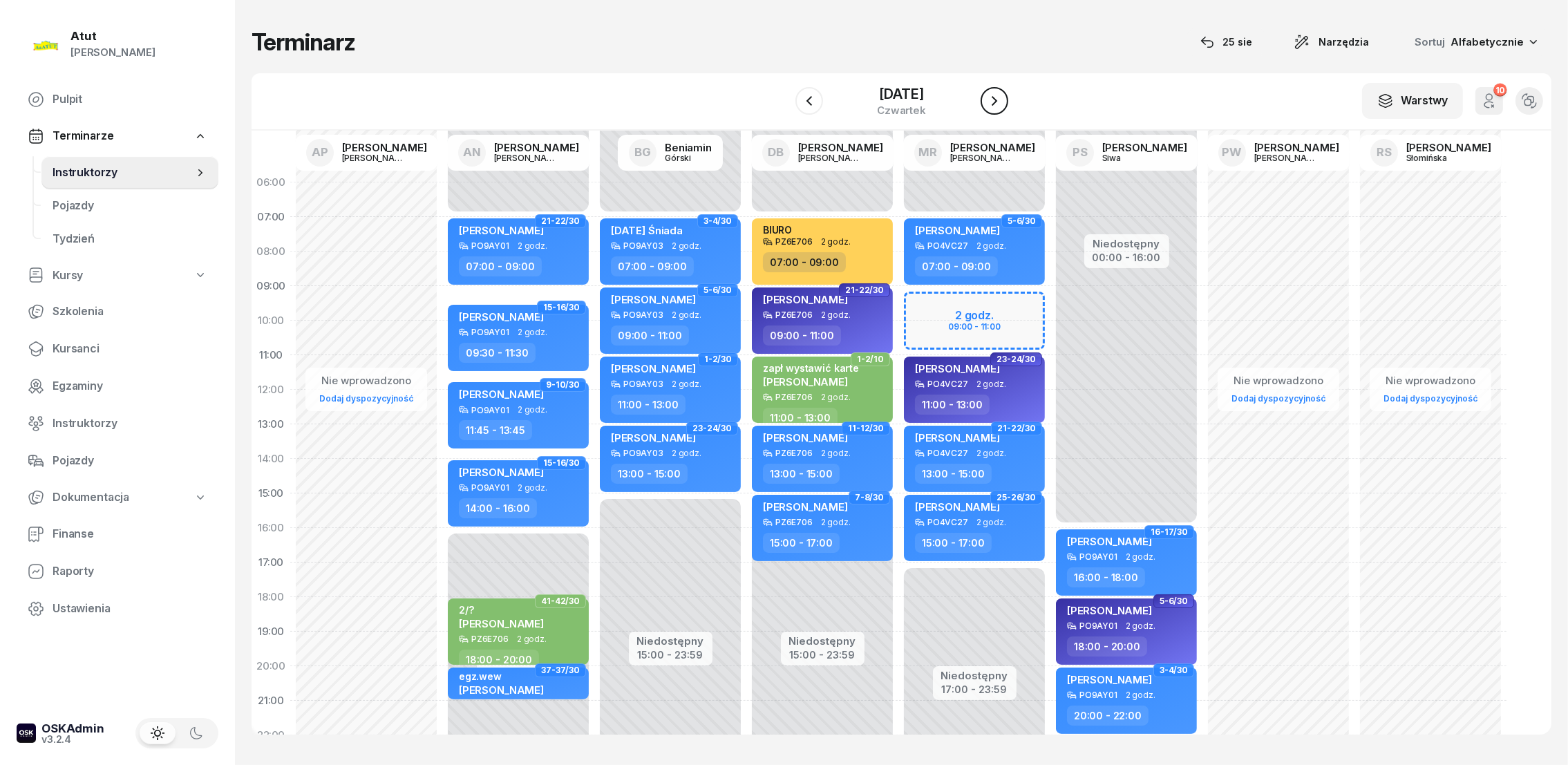
click at [994, 94] on icon "button" at bounding box center [993, 100] width 16 height 16
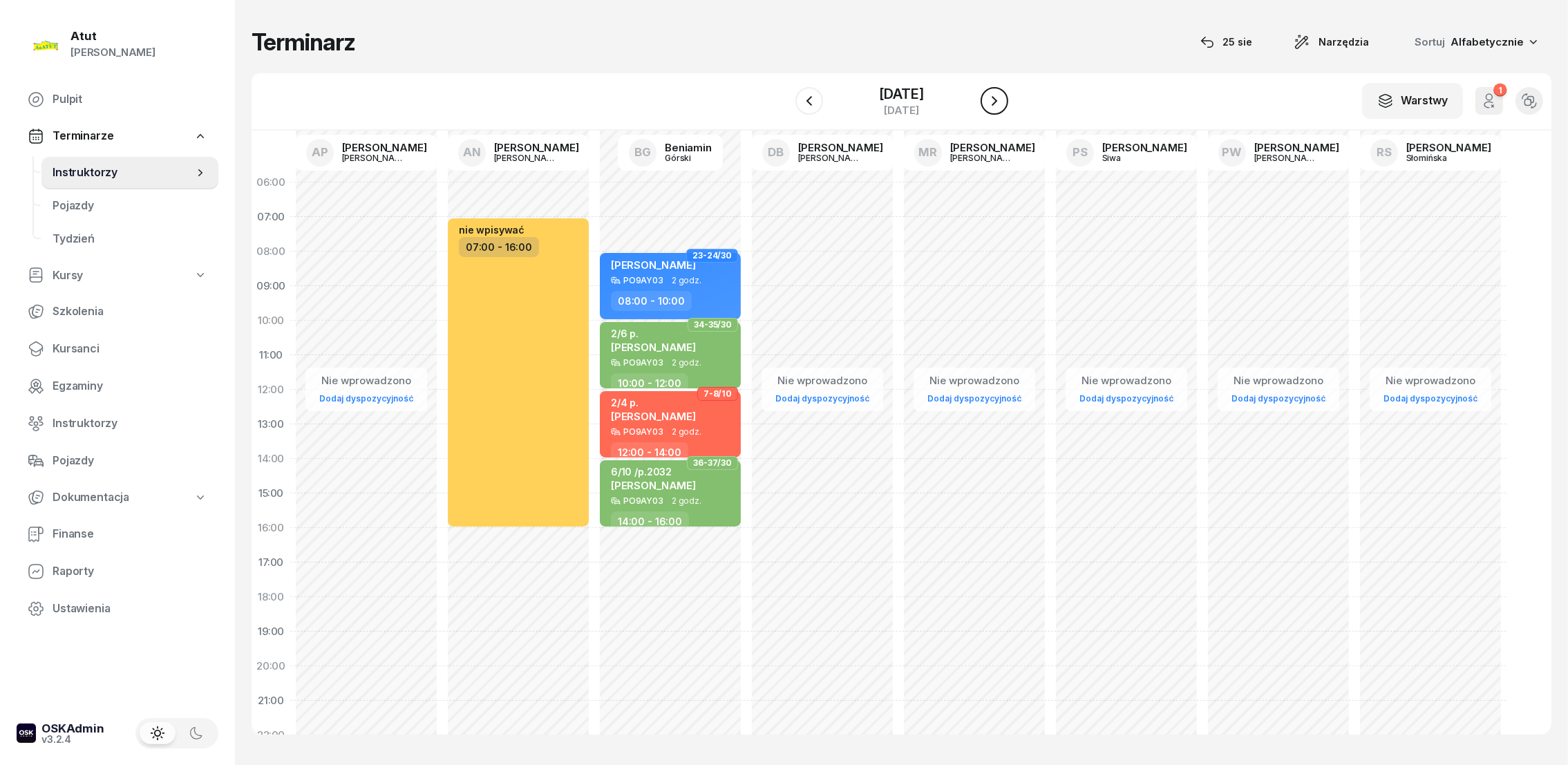
click at [994, 94] on icon "button" at bounding box center [993, 100] width 16 height 16
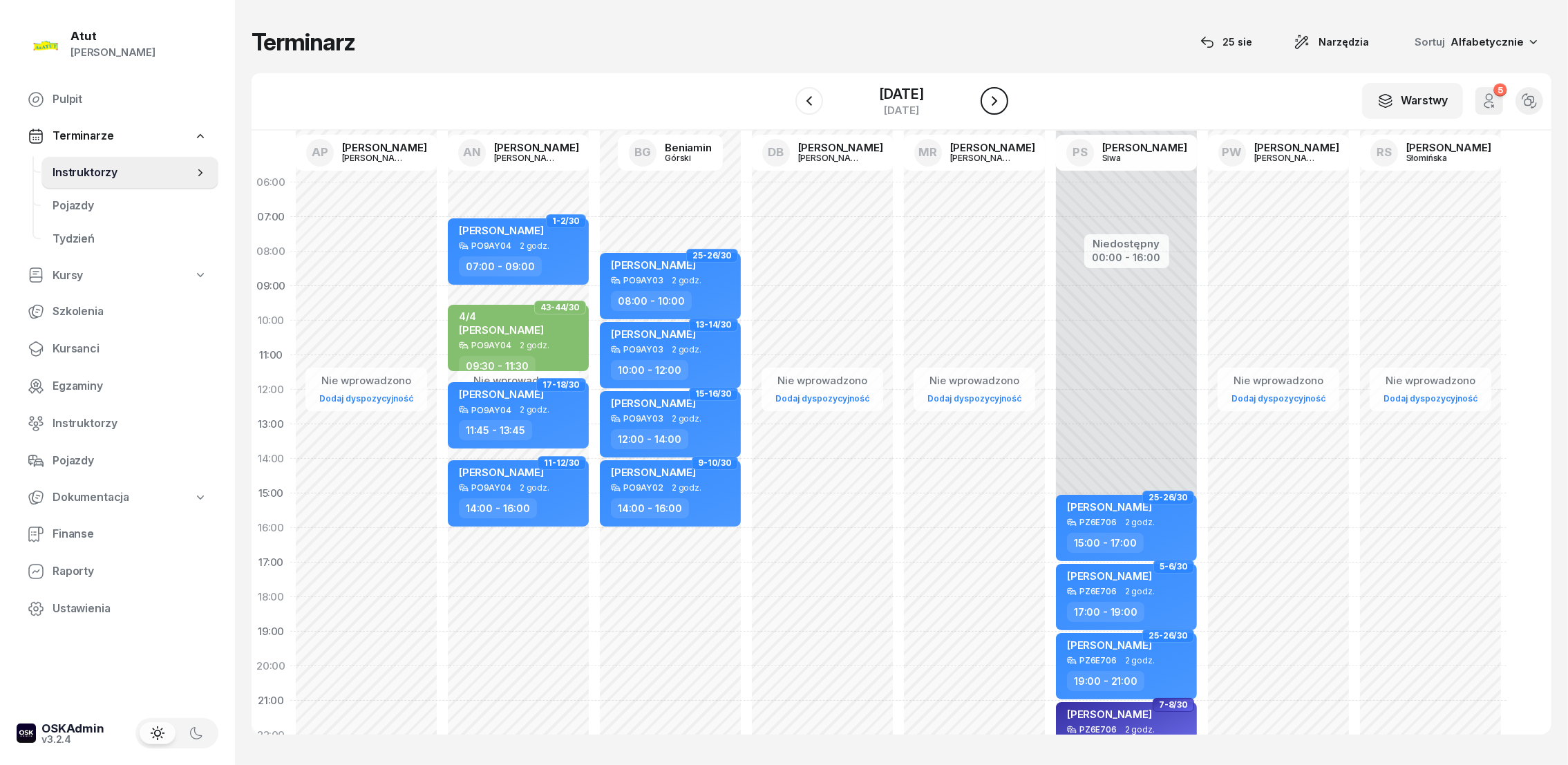
click at [995, 92] on icon "button" at bounding box center [993, 100] width 16 height 16
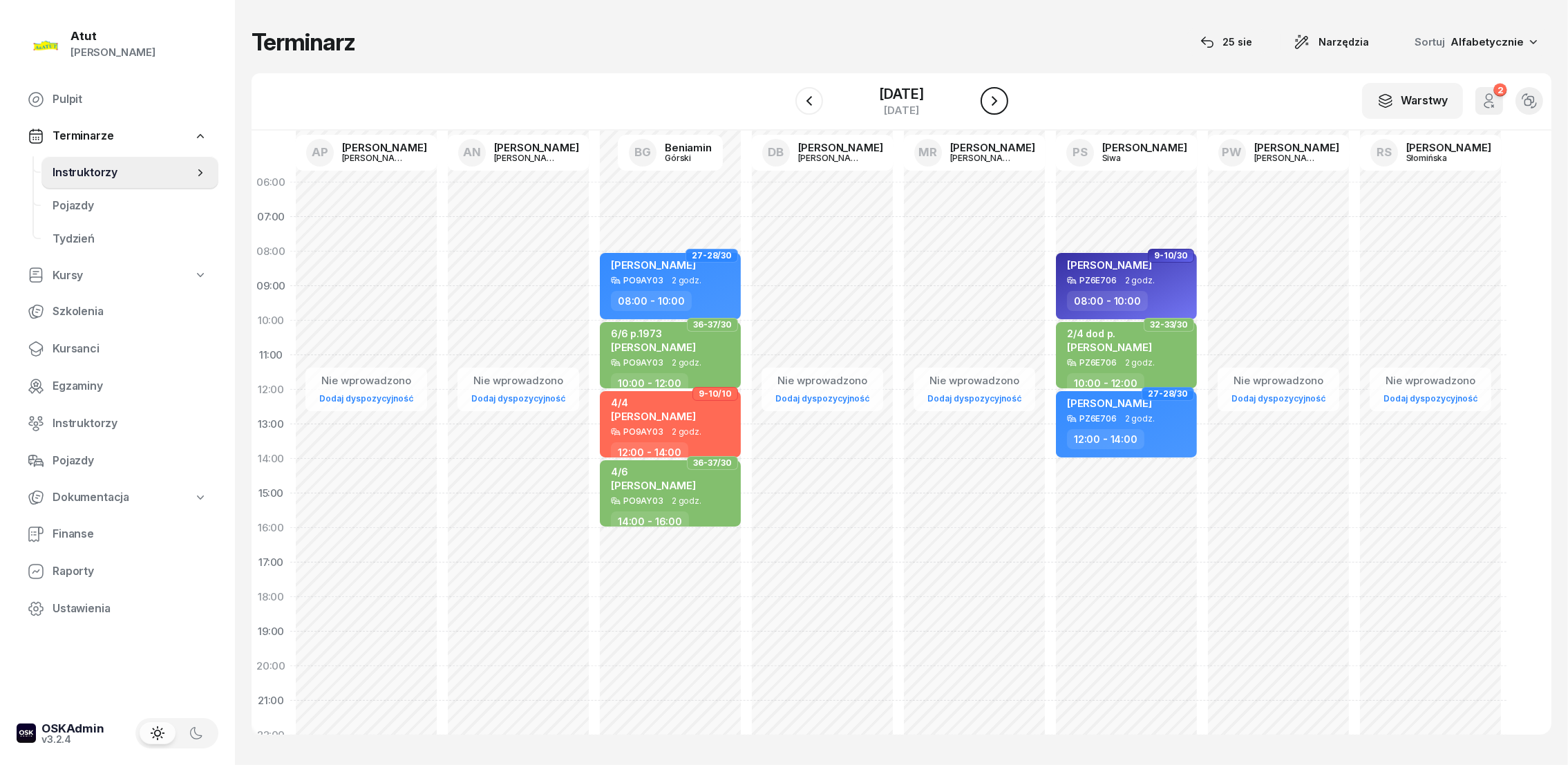
click at [994, 103] on icon "button" at bounding box center [993, 100] width 16 height 16
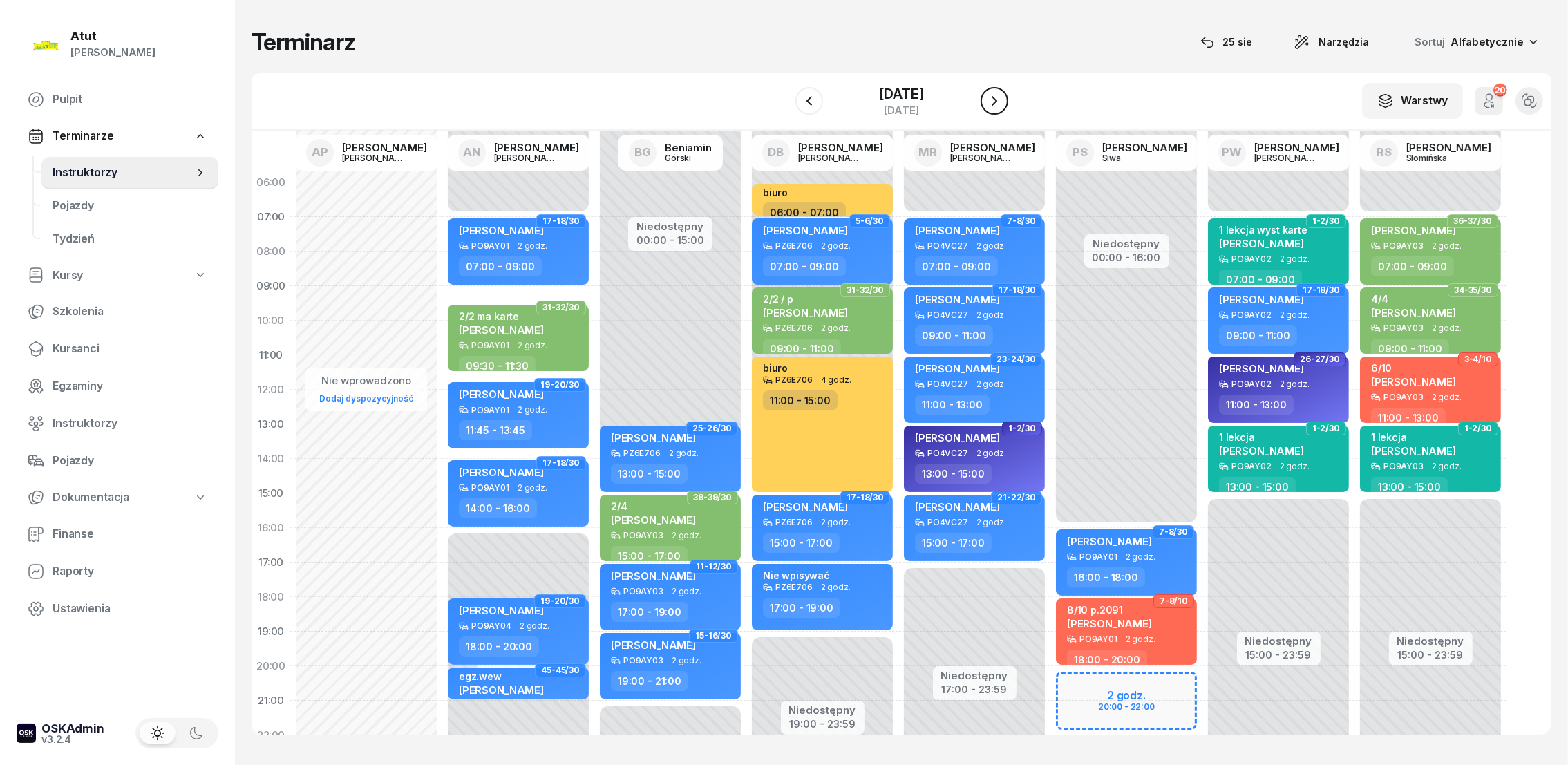
click at [994, 103] on icon "button" at bounding box center [993, 100] width 16 height 16
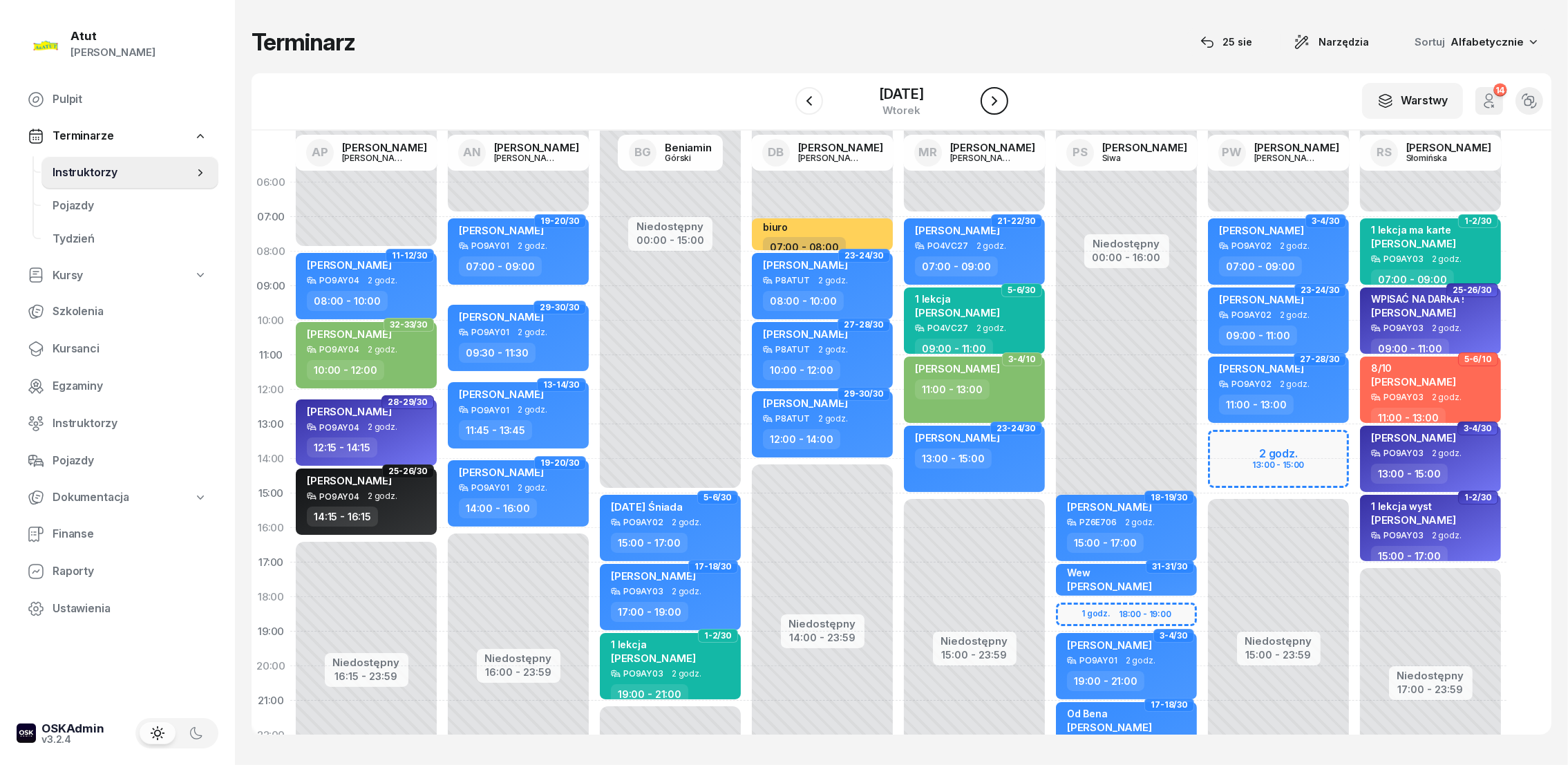
click at [994, 103] on icon "button" at bounding box center [993, 100] width 16 height 16
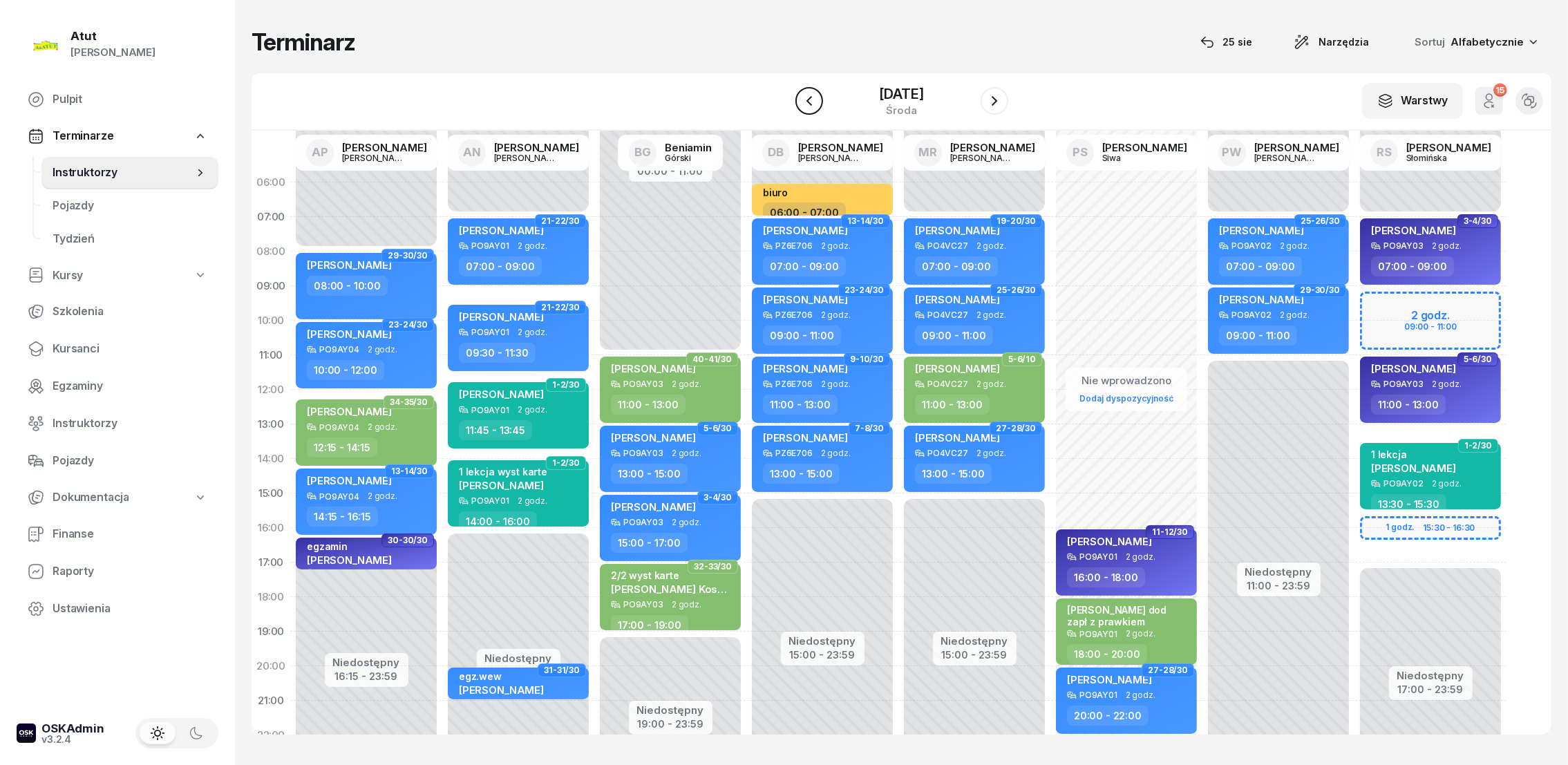
click at [801, 99] on icon "button" at bounding box center [809, 100] width 16 height 16
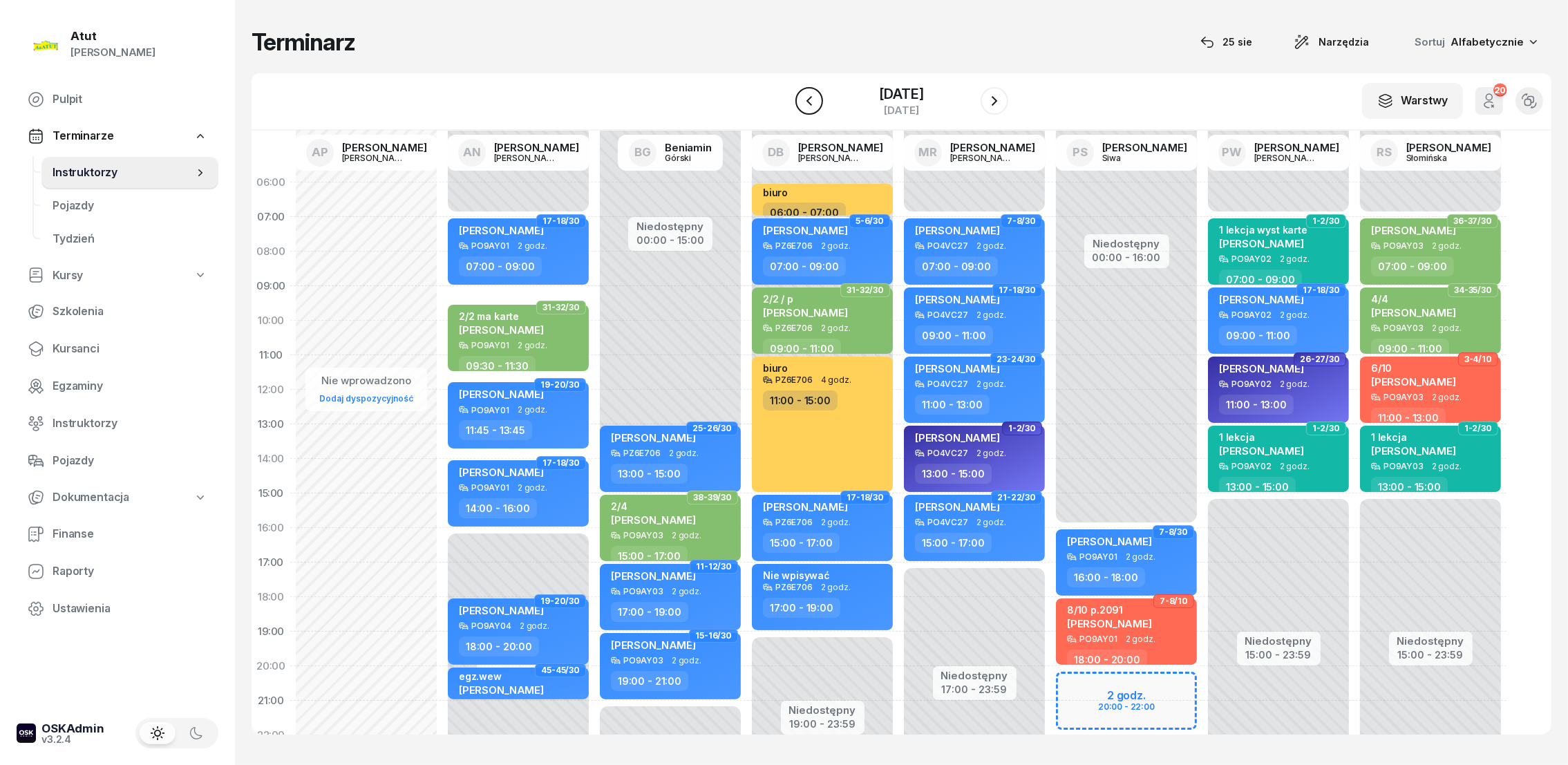
click at [801, 99] on icon "button" at bounding box center [809, 100] width 16 height 16
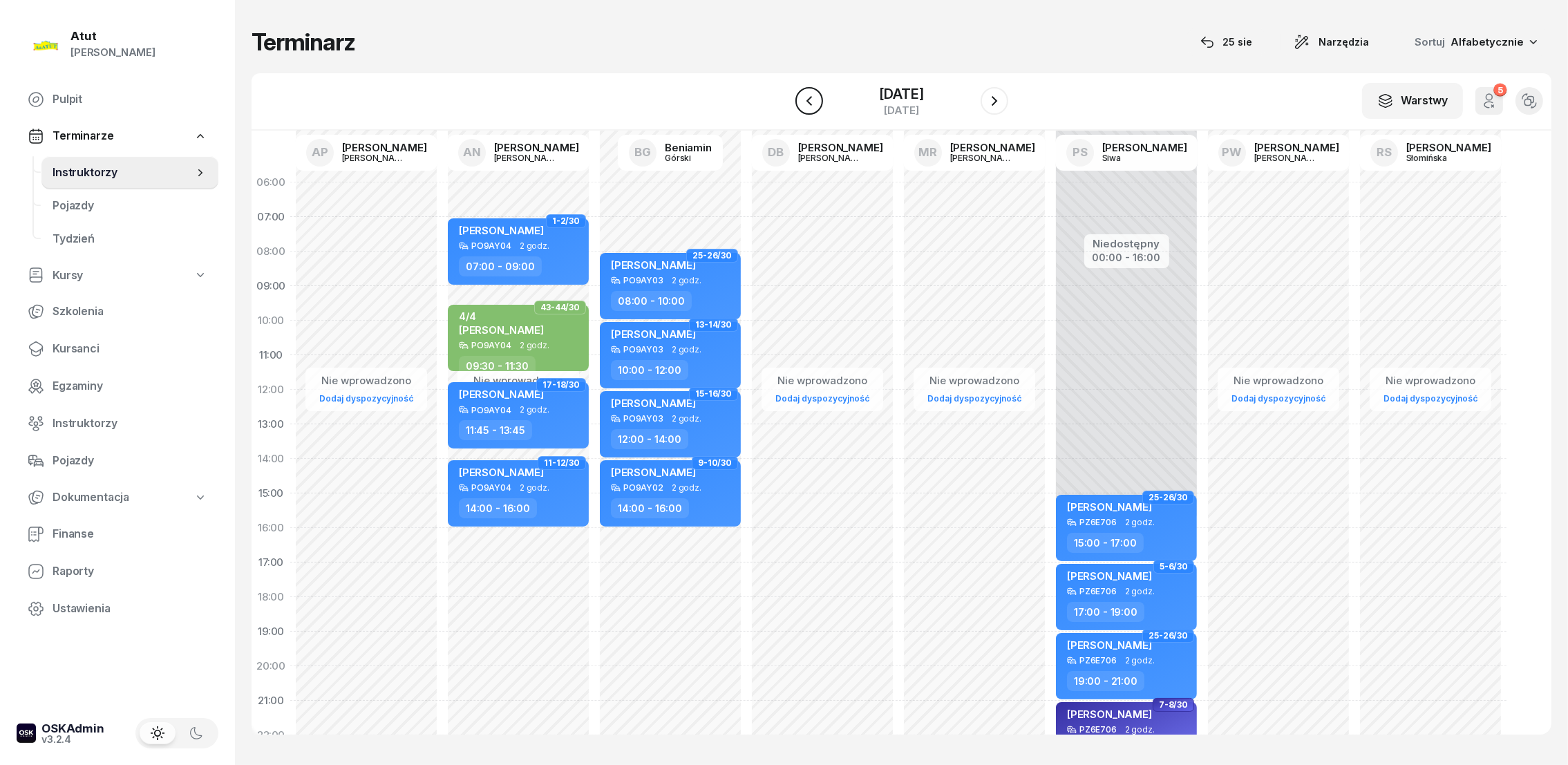
click at [801, 99] on icon "button" at bounding box center [809, 100] width 16 height 16
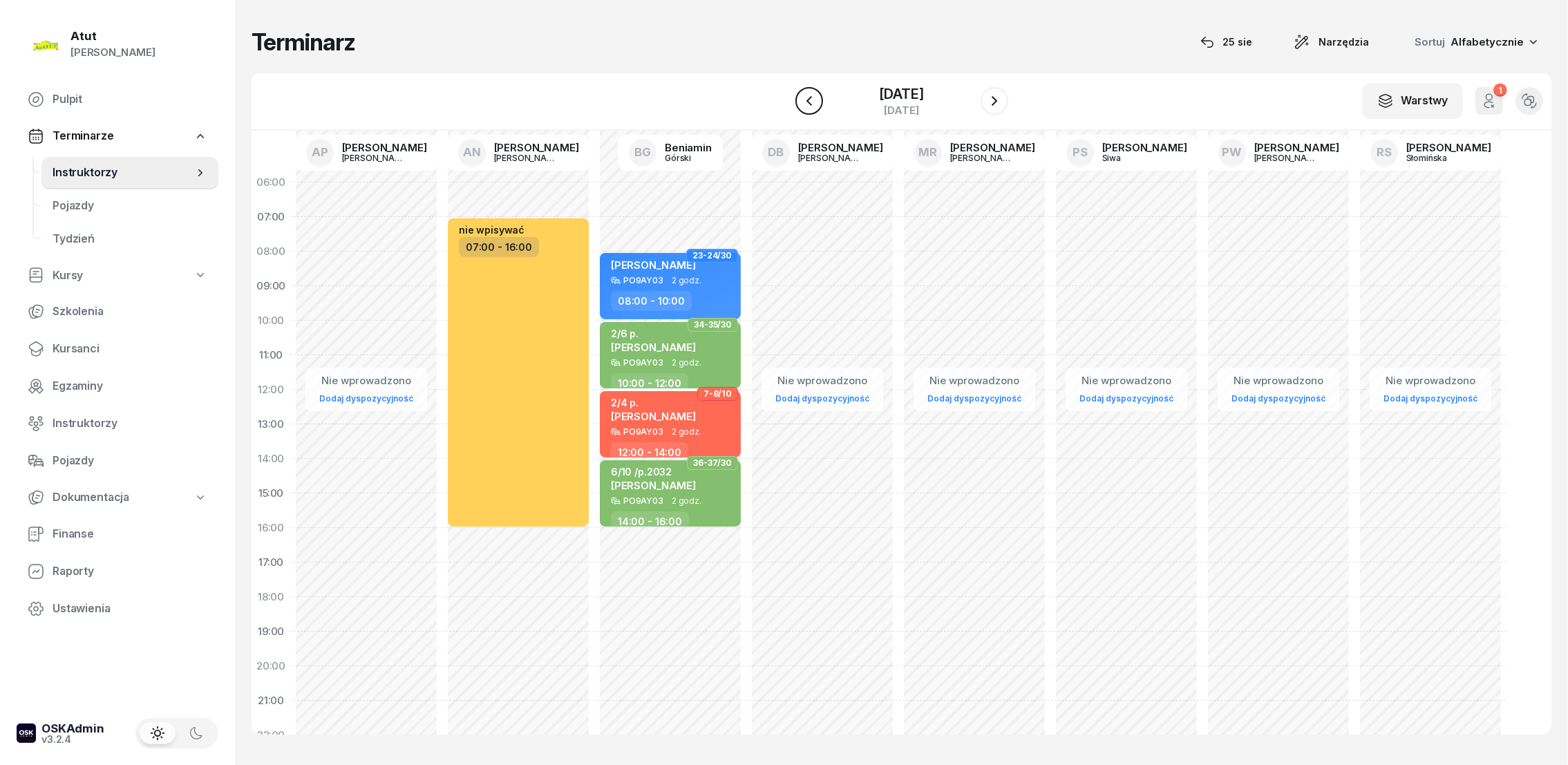
click at [801, 99] on icon "button" at bounding box center [809, 100] width 16 height 16
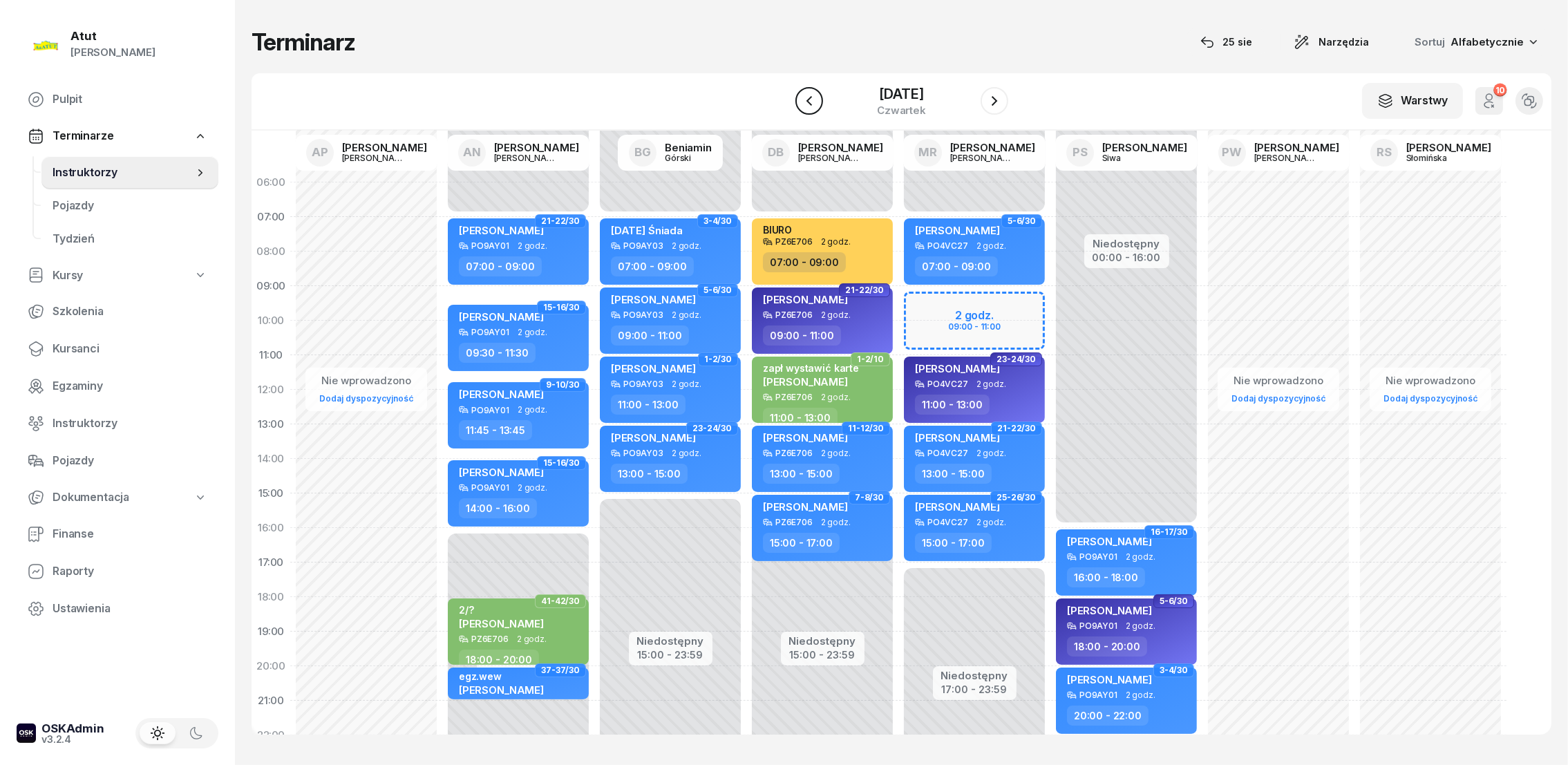
click at [801, 99] on icon "button" at bounding box center [809, 100] width 16 height 16
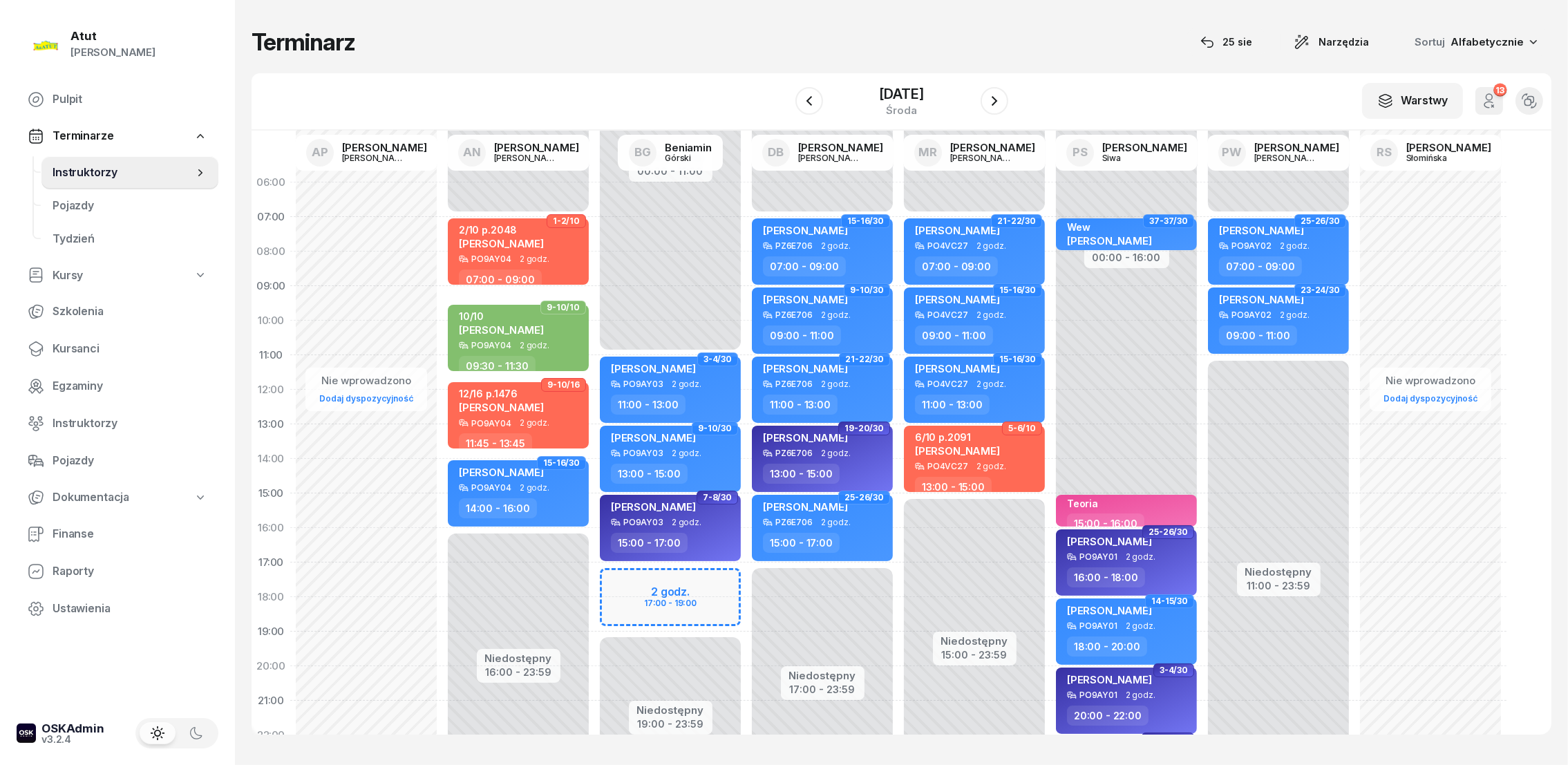
click at [899, 188] on div "Niedostępny 00:00 - 07:00 Niedostępny 17:00 - 23:59 15-16/30 Alona Khliebnikova…" at bounding box center [975, 493] width 152 height 656
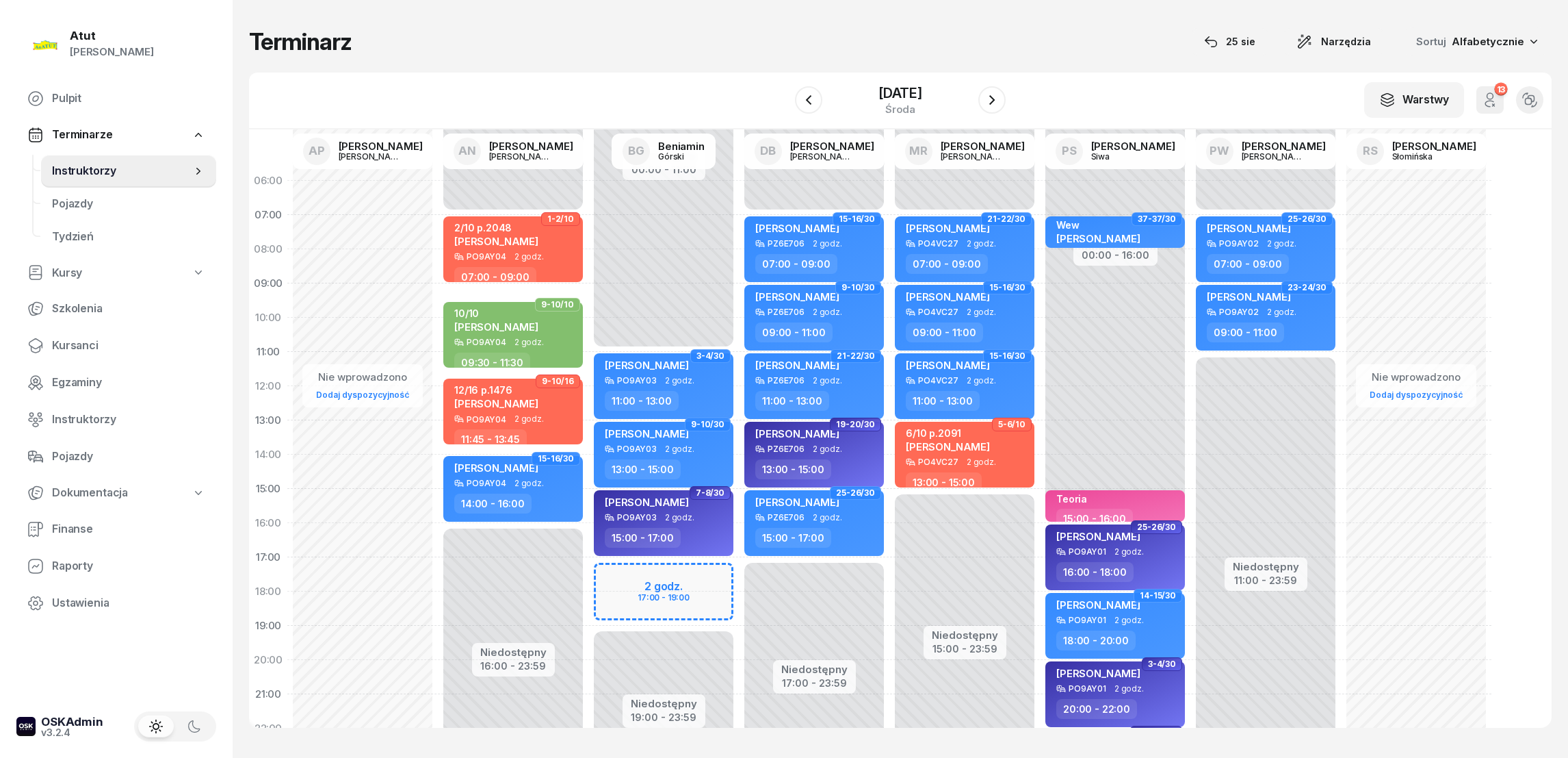
select select "06"
select select "07"
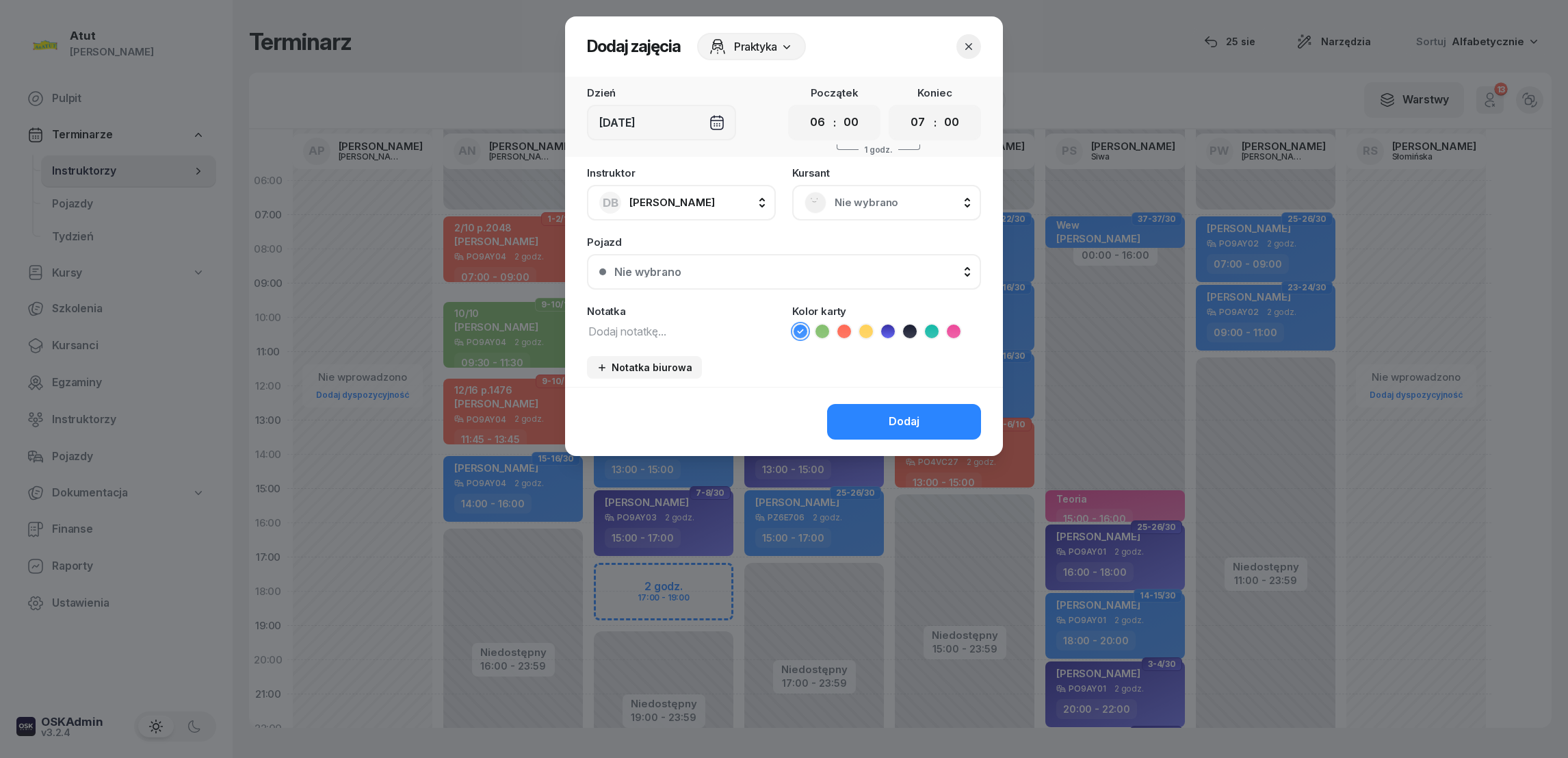
click at [863, 328] on icon at bounding box center [866, 331] width 14 height 14
click at [658, 323] on textarea at bounding box center [681, 330] width 189 height 18
type textarea "biuro"
click at [890, 418] on div "Dodaj" at bounding box center [904, 421] width 30 height 18
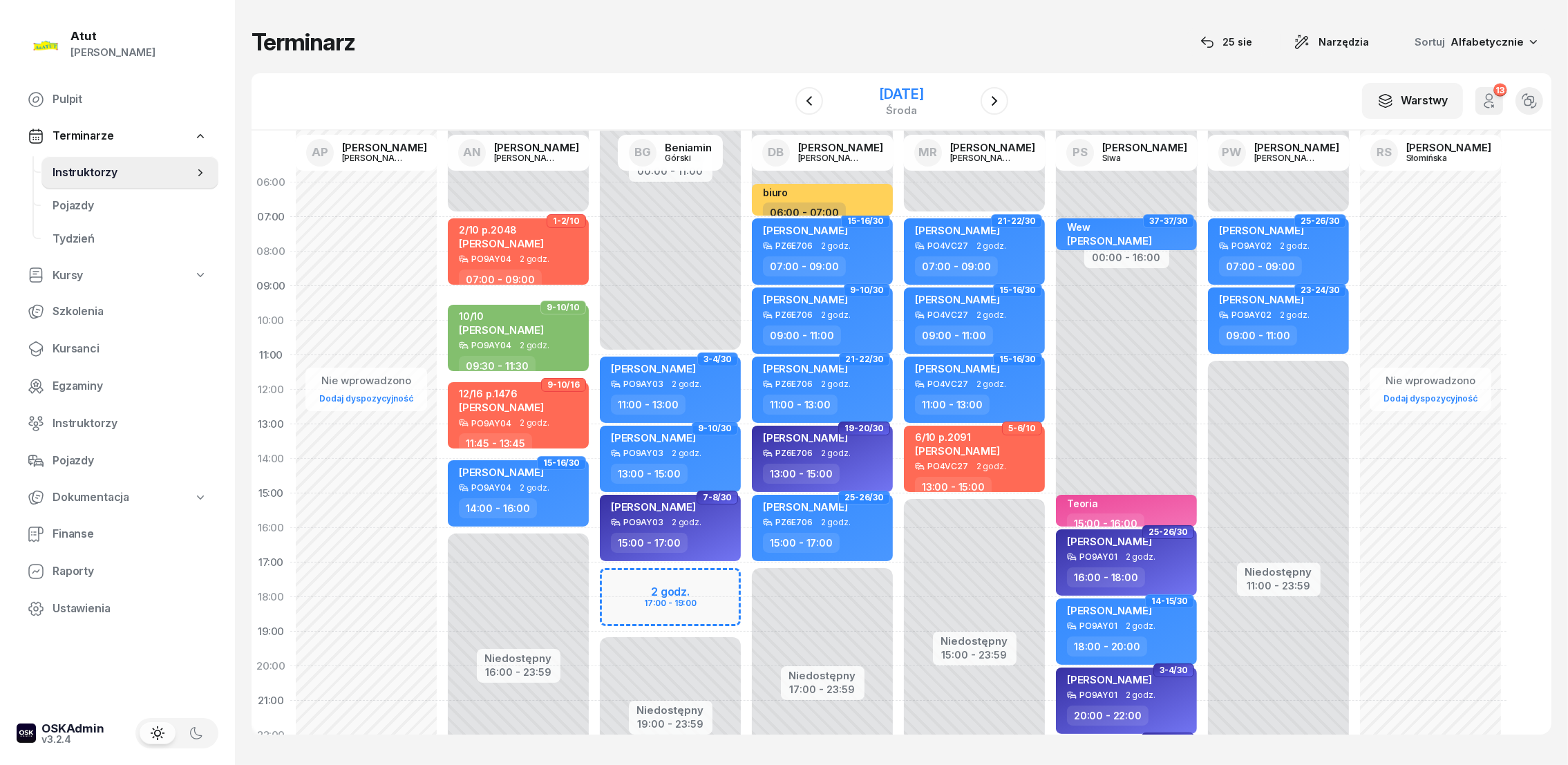
click at [879, 91] on div "13 sierpnia 2025" at bounding box center [901, 94] width 44 height 14
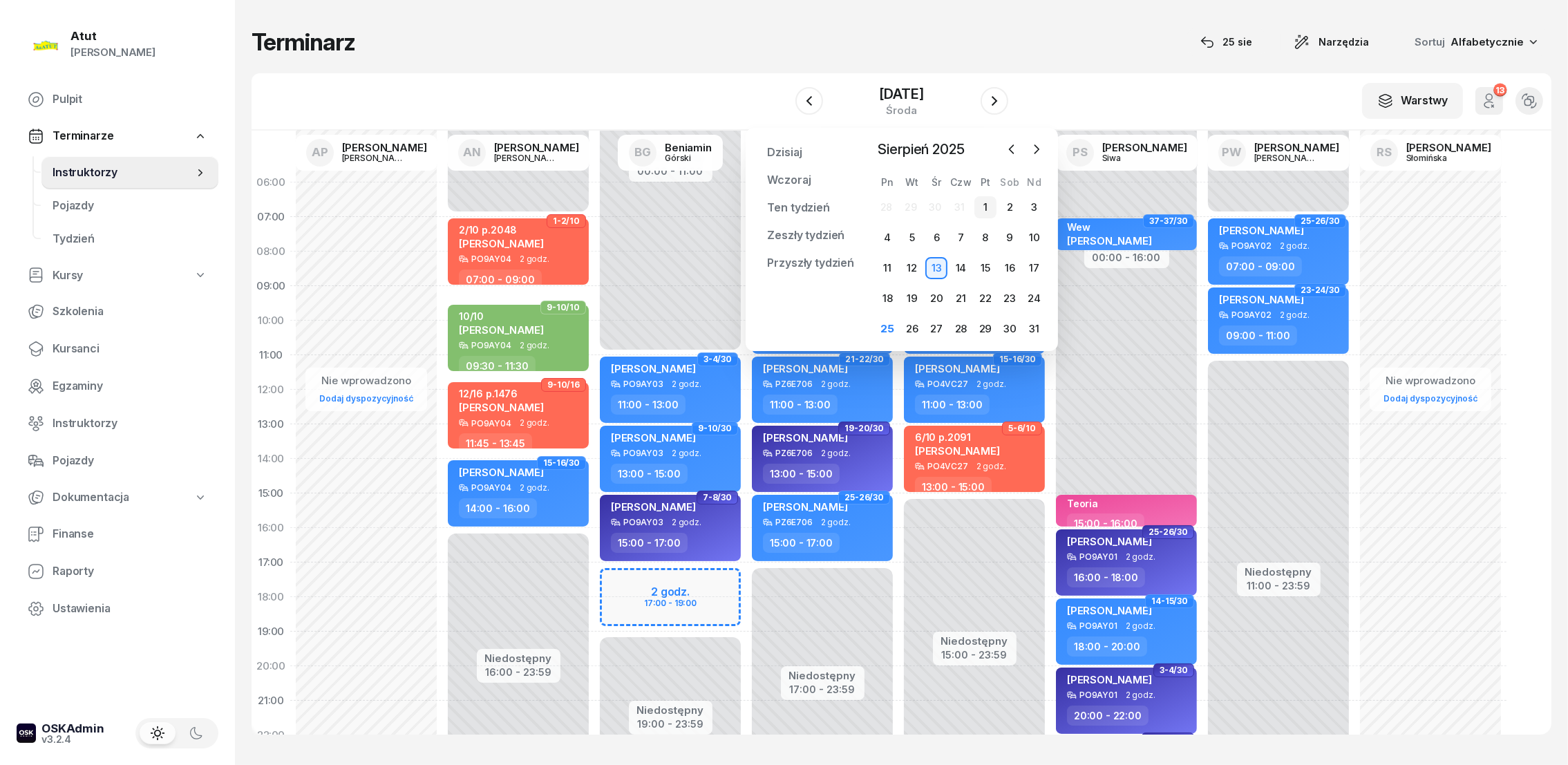
click at [981, 202] on div "1" at bounding box center [985, 208] width 22 height 22
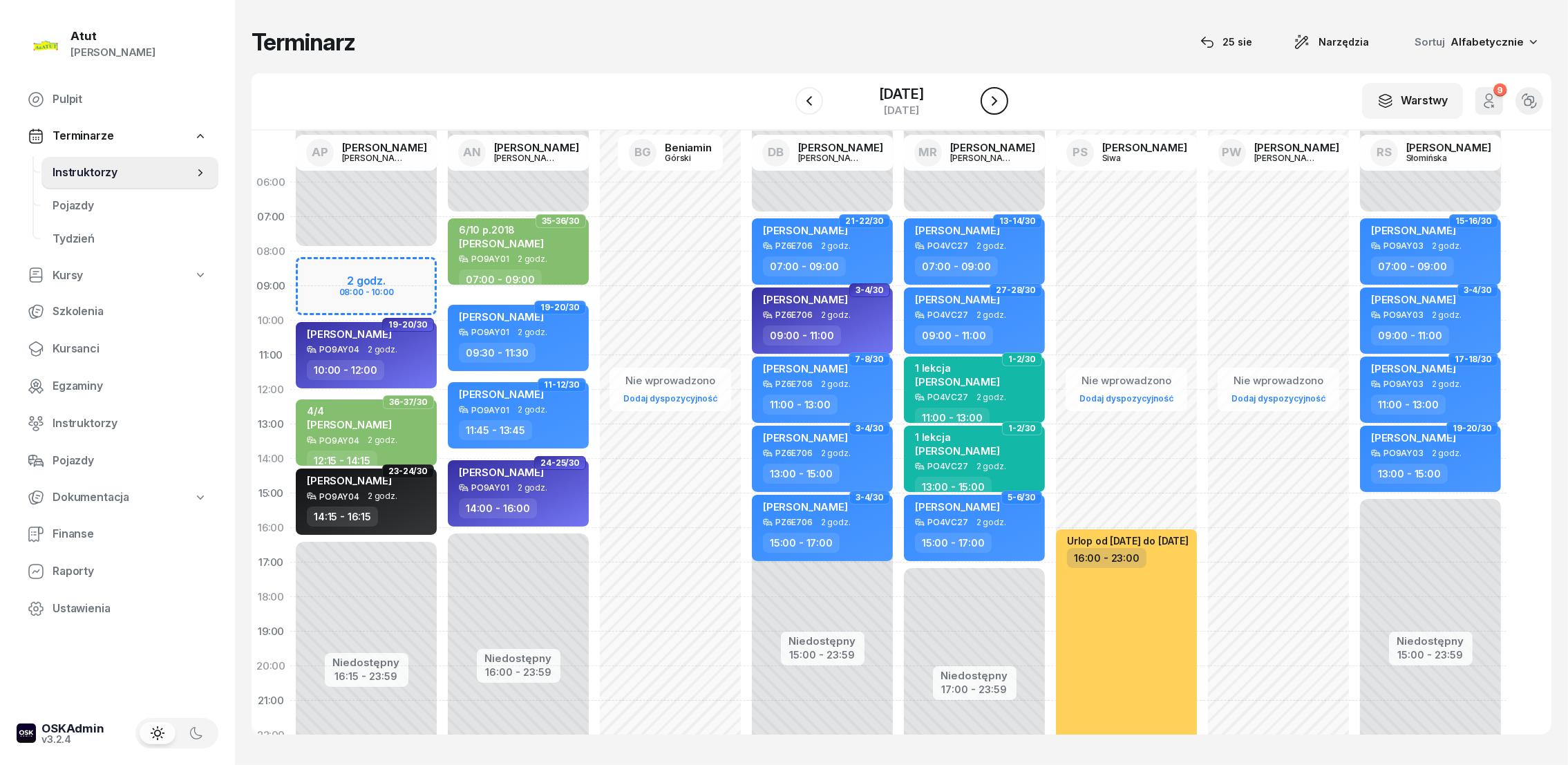
click at [993, 98] on icon "button" at bounding box center [994, 100] width 5 height 9
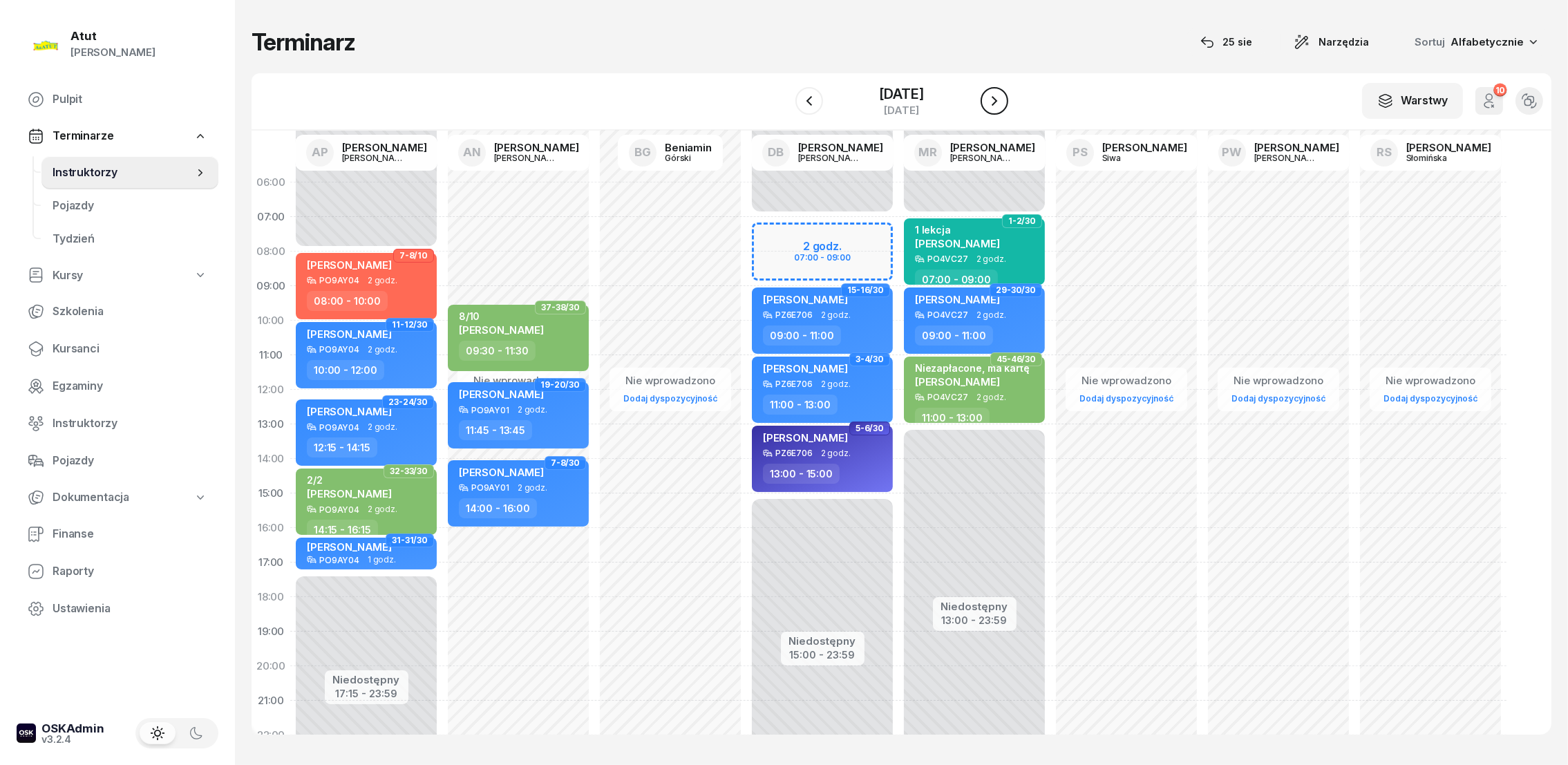
click at [993, 98] on icon "button" at bounding box center [994, 100] width 5 height 9
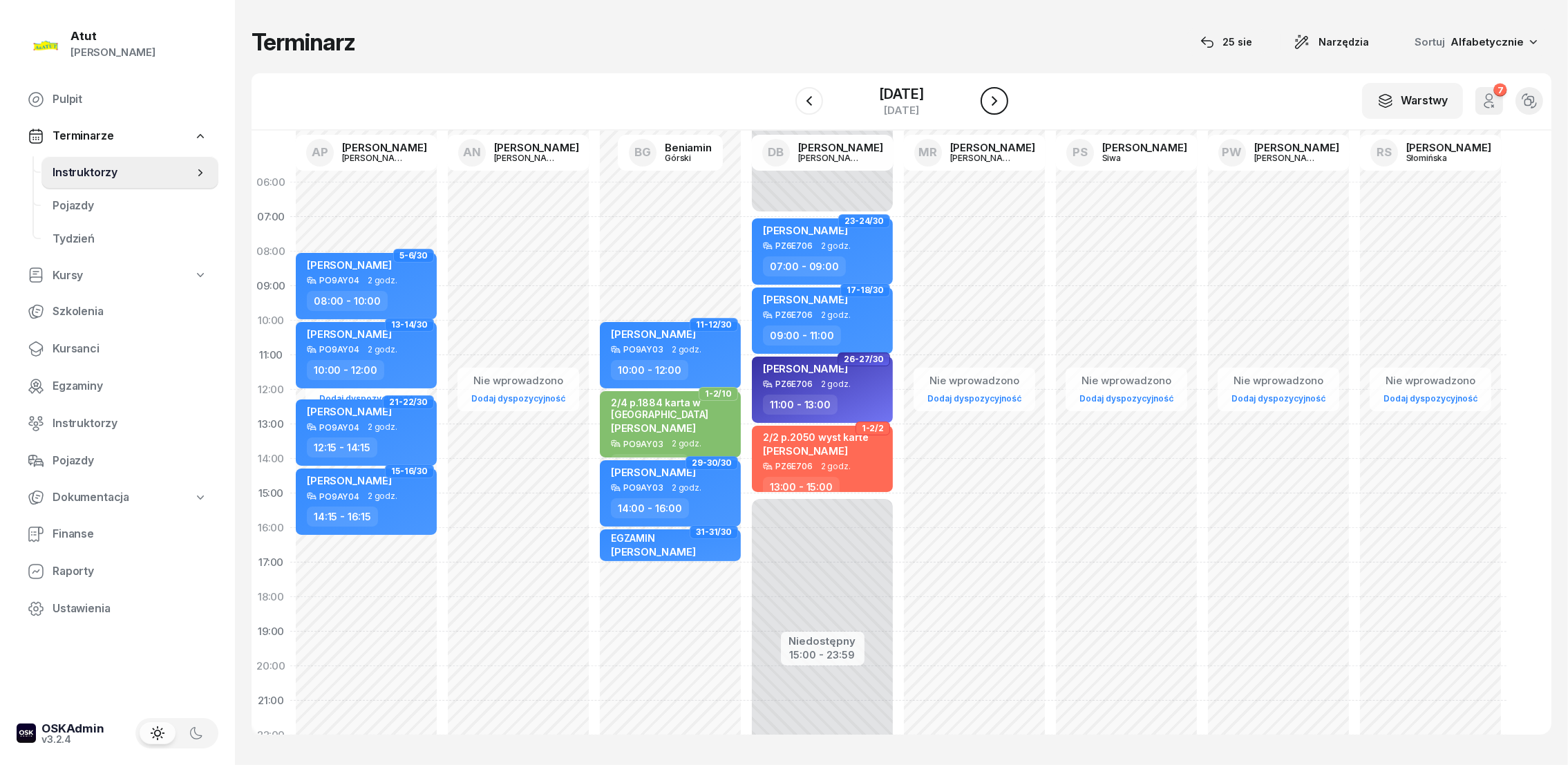
click at [996, 92] on icon "button" at bounding box center [993, 100] width 16 height 16
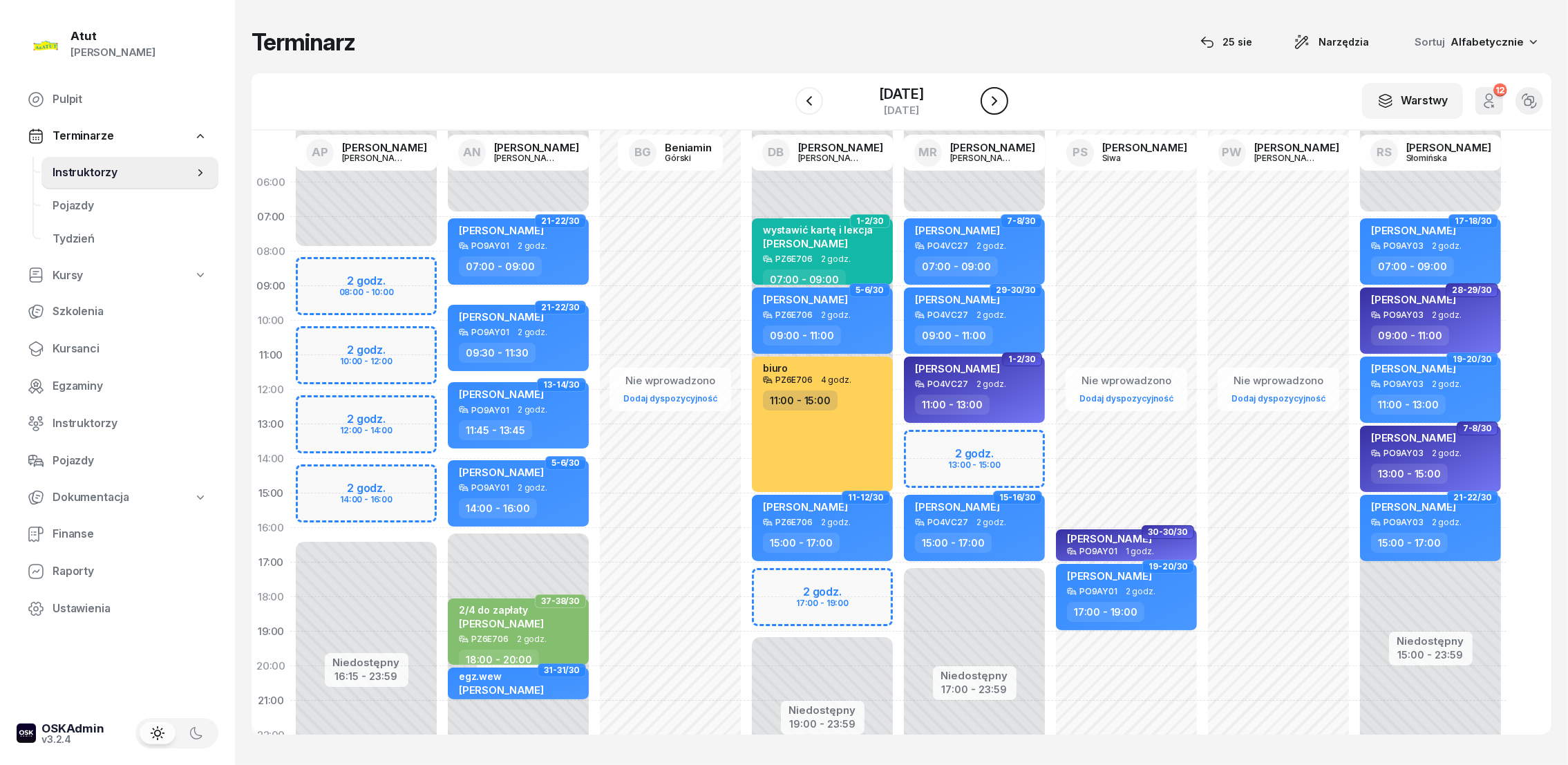
click at [996, 91] on button "button" at bounding box center [994, 101] width 27 height 27
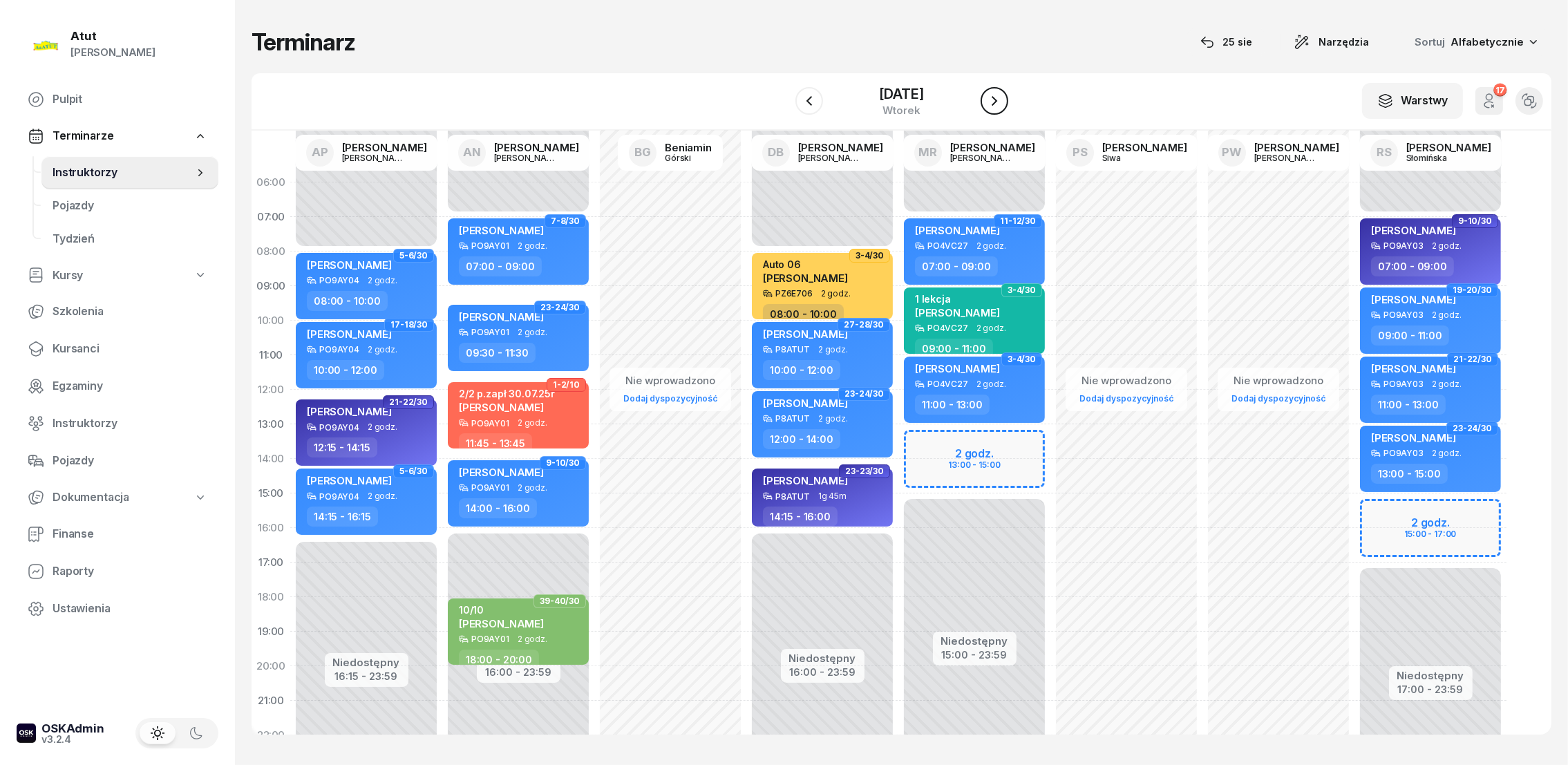
click at [996, 96] on icon "button" at bounding box center [993, 100] width 16 height 16
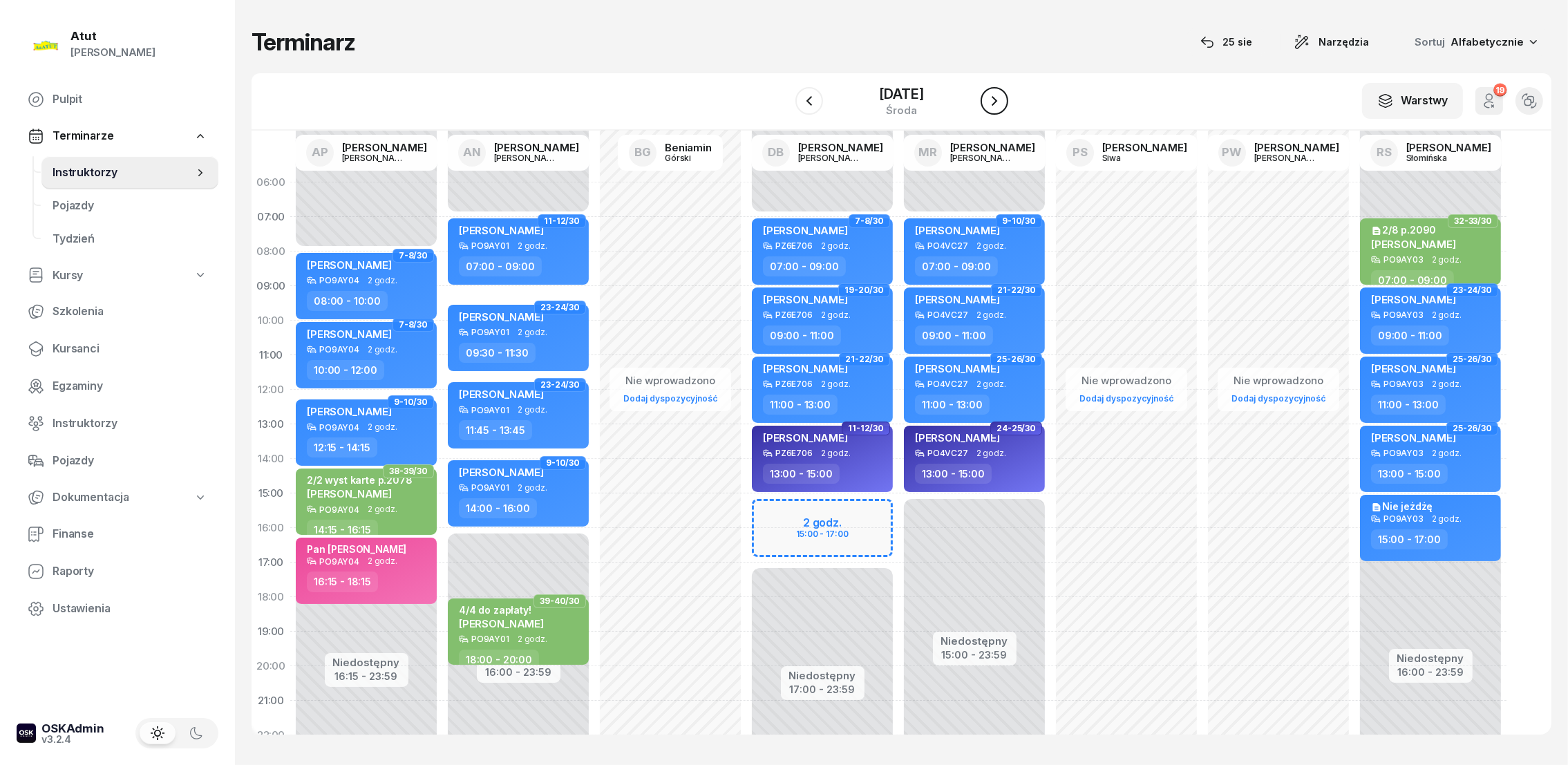
click at [996, 96] on icon "button" at bounding box center [993, 100] width 16 height 16
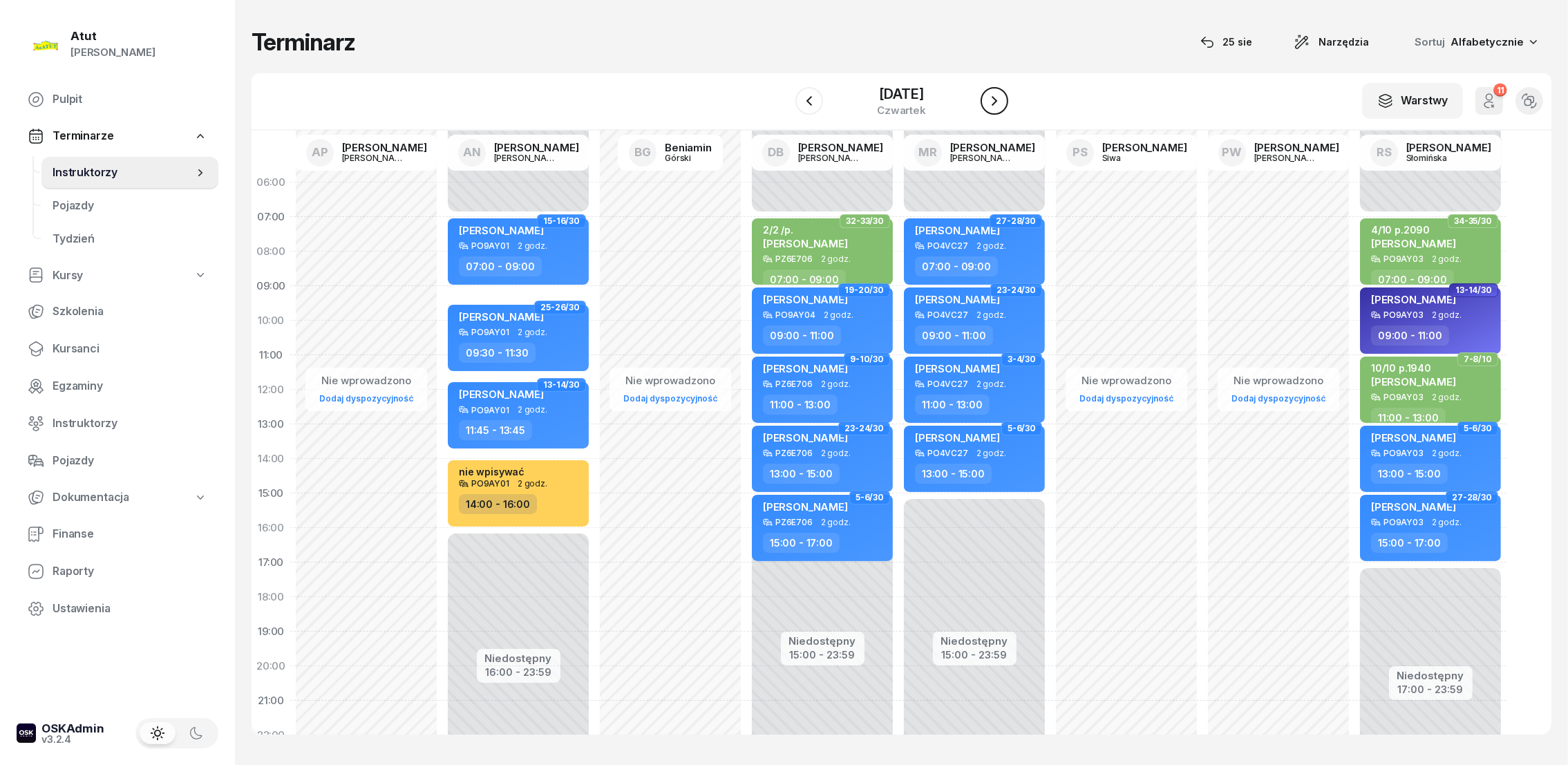
click at [996, 96] on icon "button" at bounding box center [993, 100] width 16 height 16
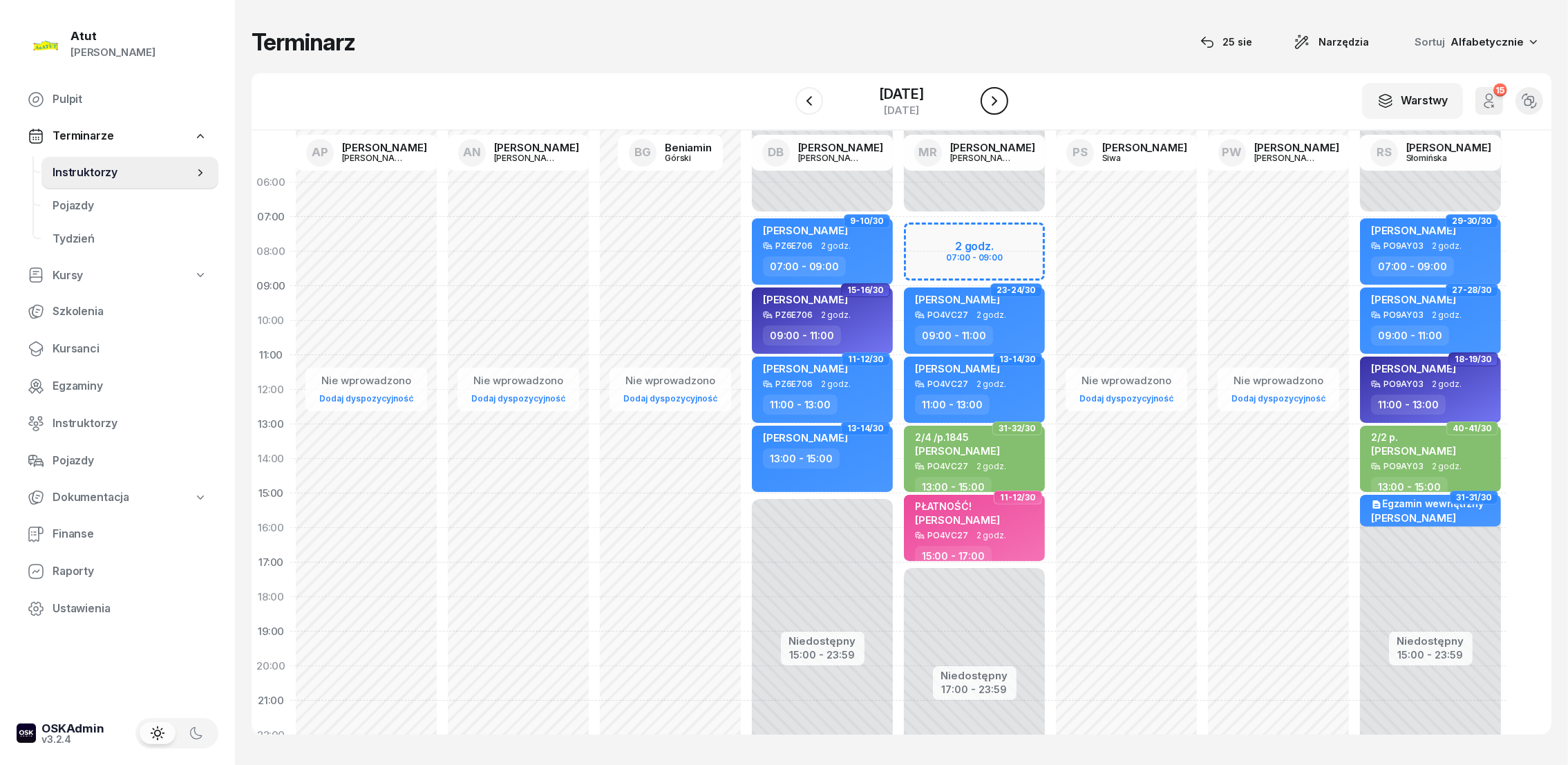
click at [996, 96] on icon "button" at bounding box center [993, 100] width 16 height 16
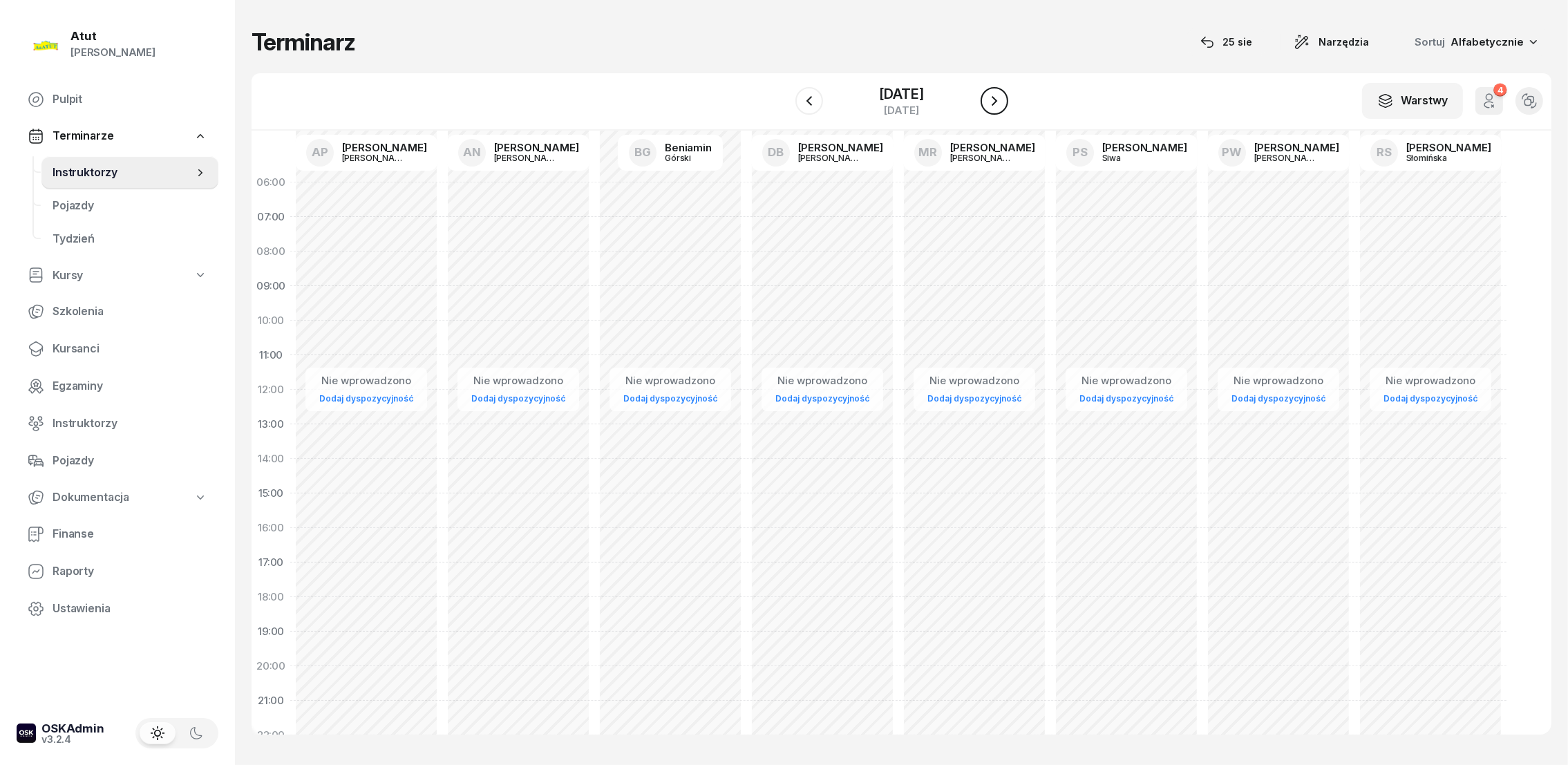
click at [996, 96] on icon "button" at bounding box center [993, 100] width 16 height 16
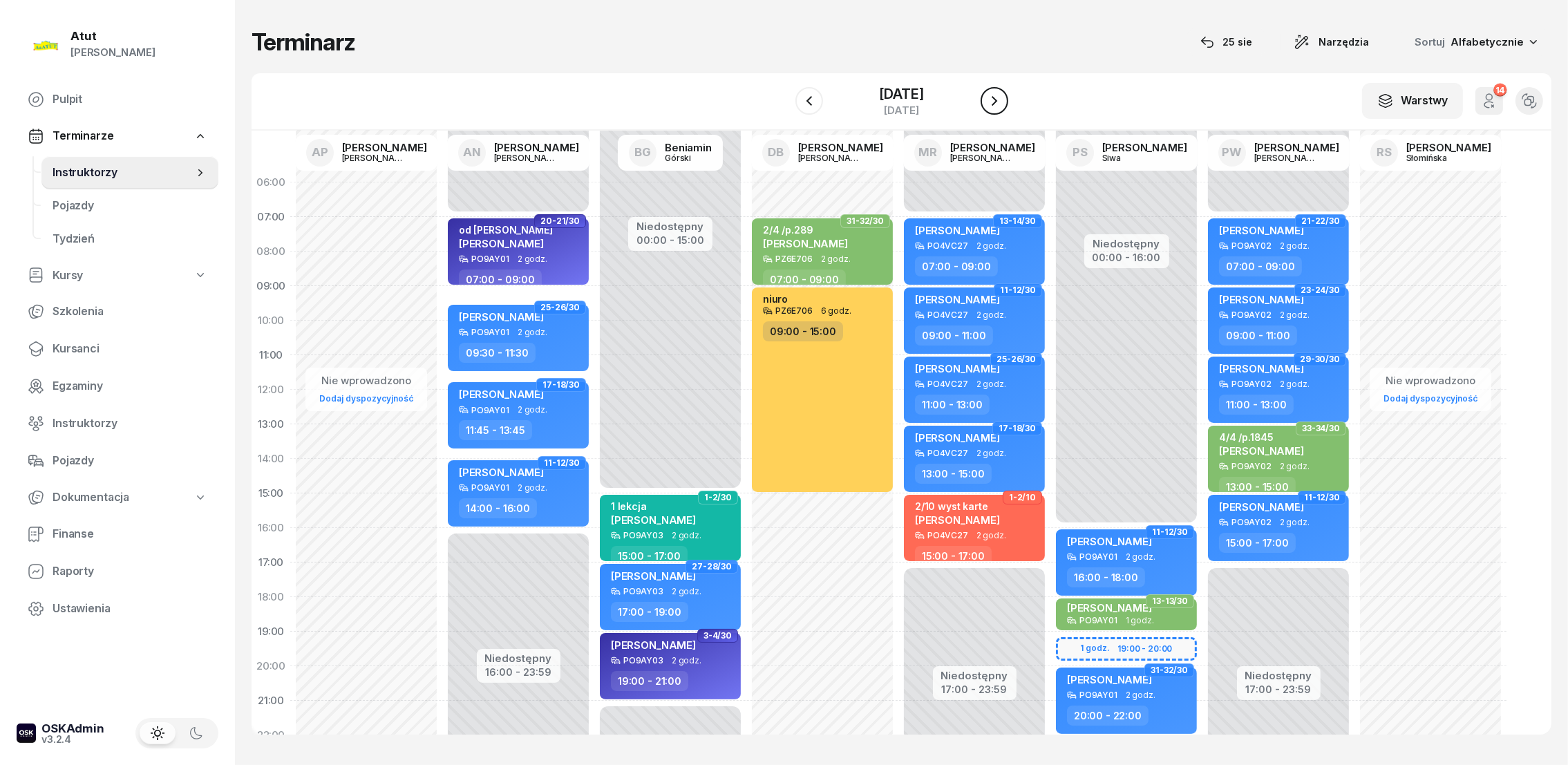
click at [996, 96] on icon "button" at bounding box center [993, 100] width 16 height 16
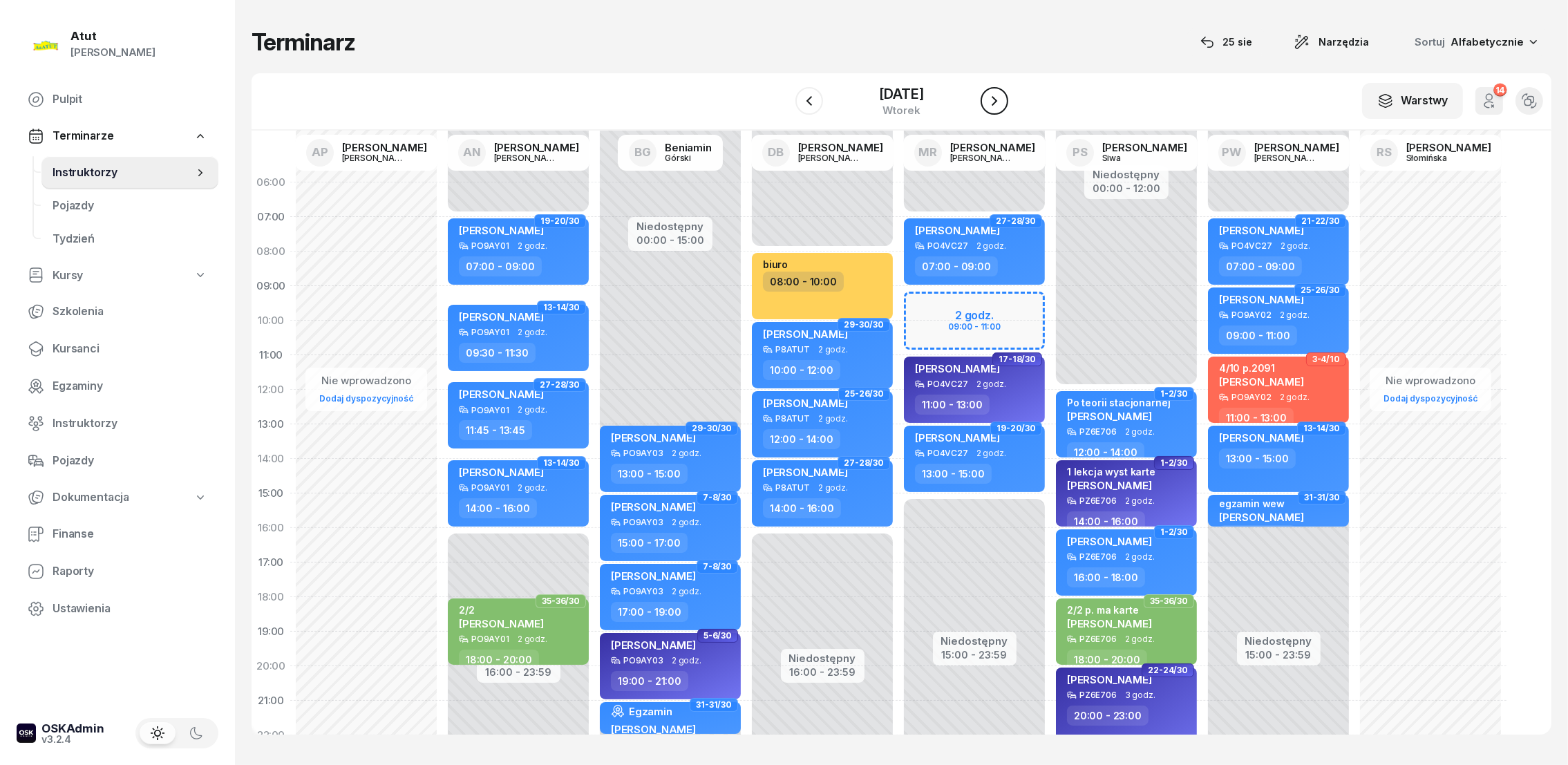
click at [996, 96] on icon "button" at bounding box center [993, 100] width 16 height 16
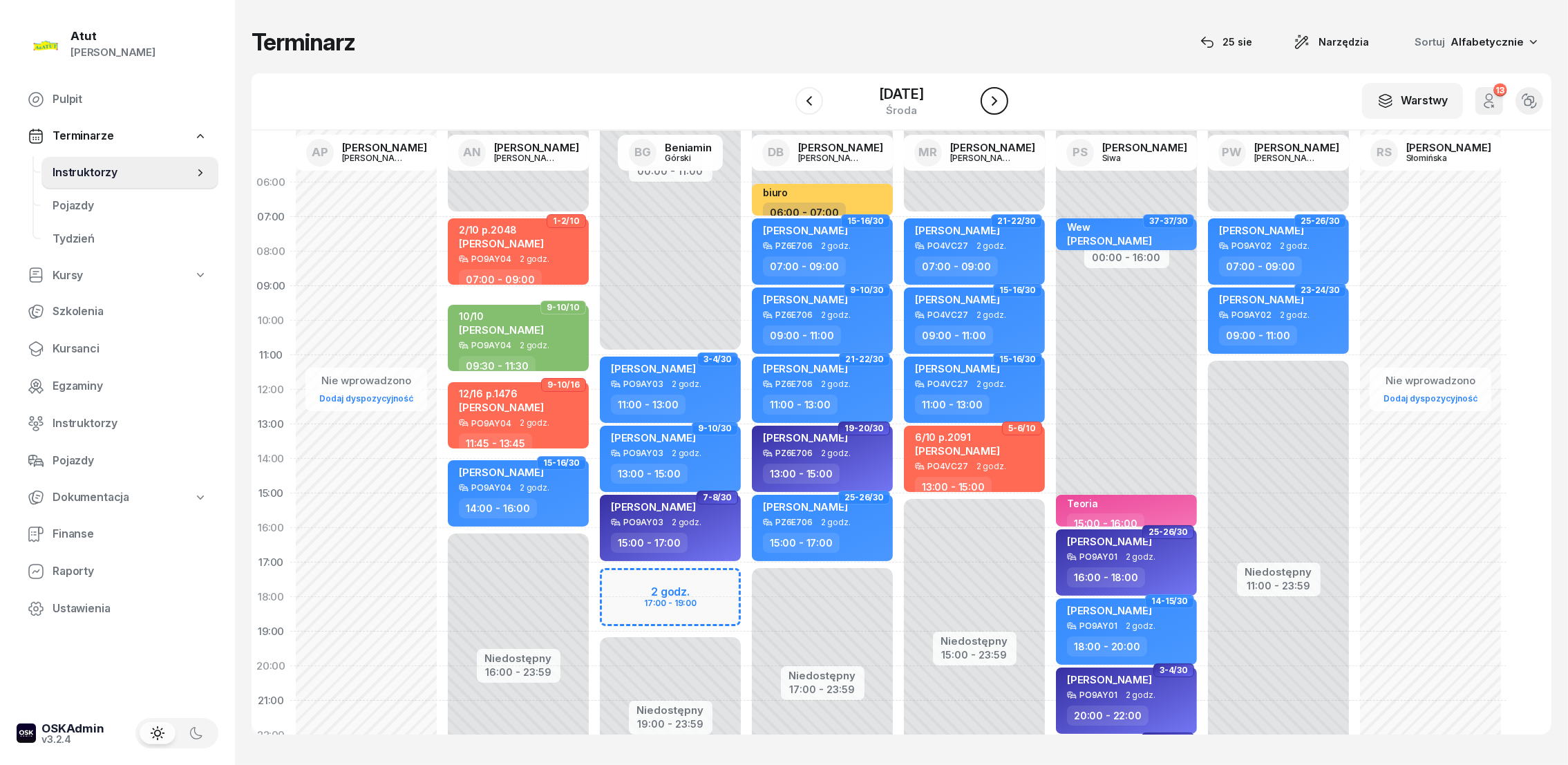
click at [996, 96] on icon "button" at bounding box center [993, 100] width 16 height 16
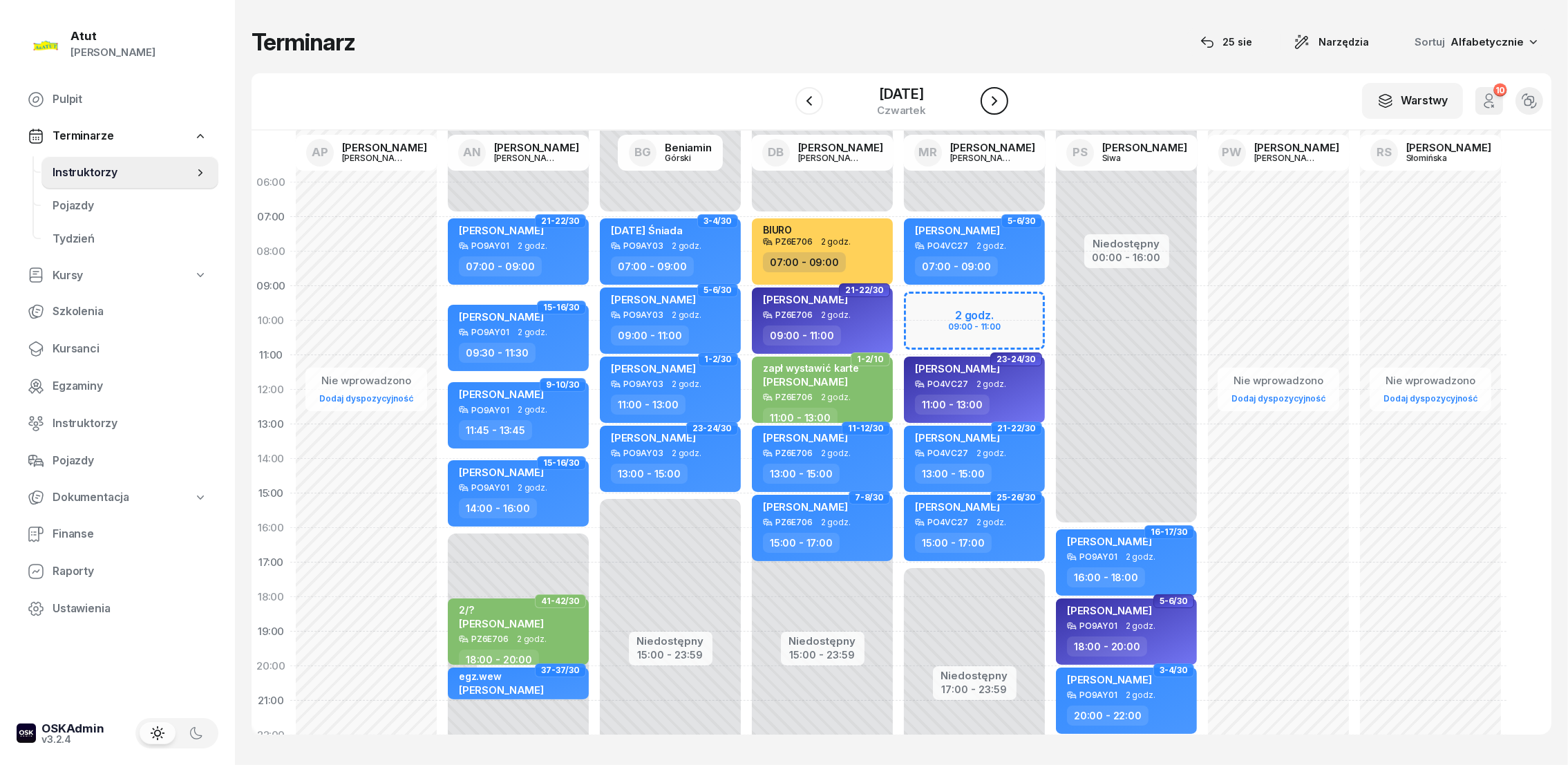
click at [996, 96] on icon "button" at bounding box center [993, 100] width 16 height 16
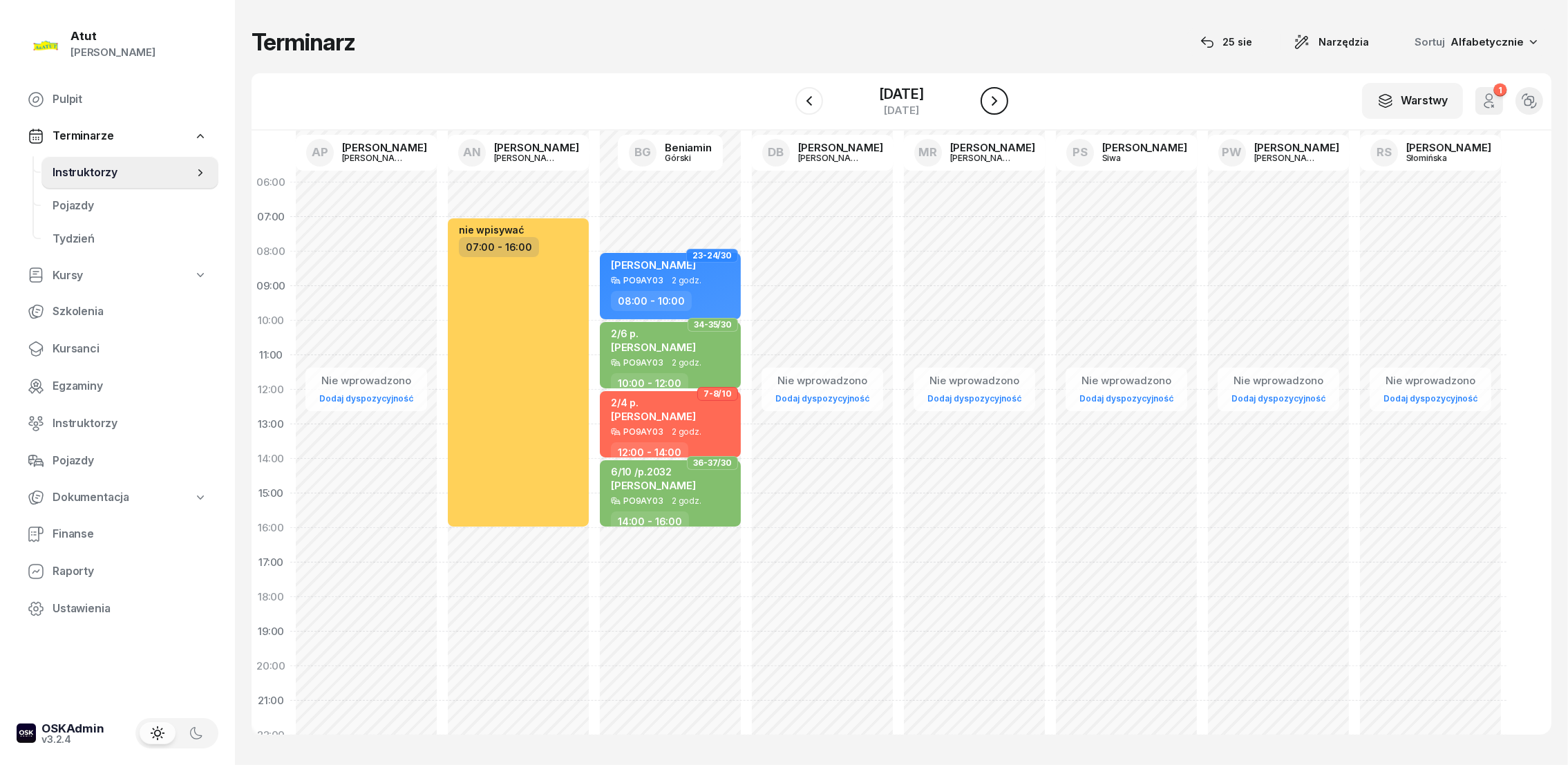
click at [996, 96] on icon "button" at bounding box center [993, 100] width 16 height 16
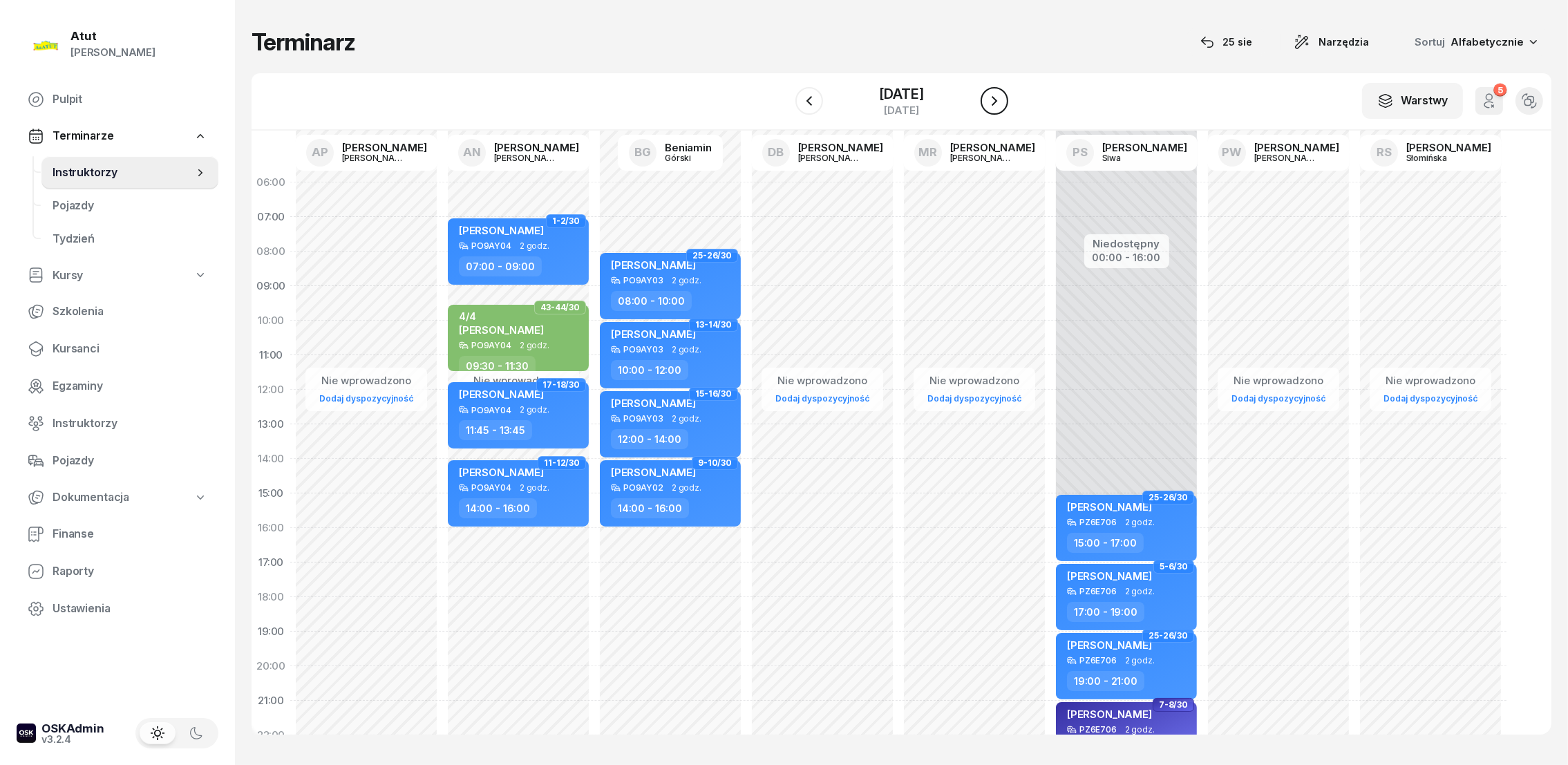
click at [996, 96] on icon "button" at bounding box center [993, 100] width 16 height 16
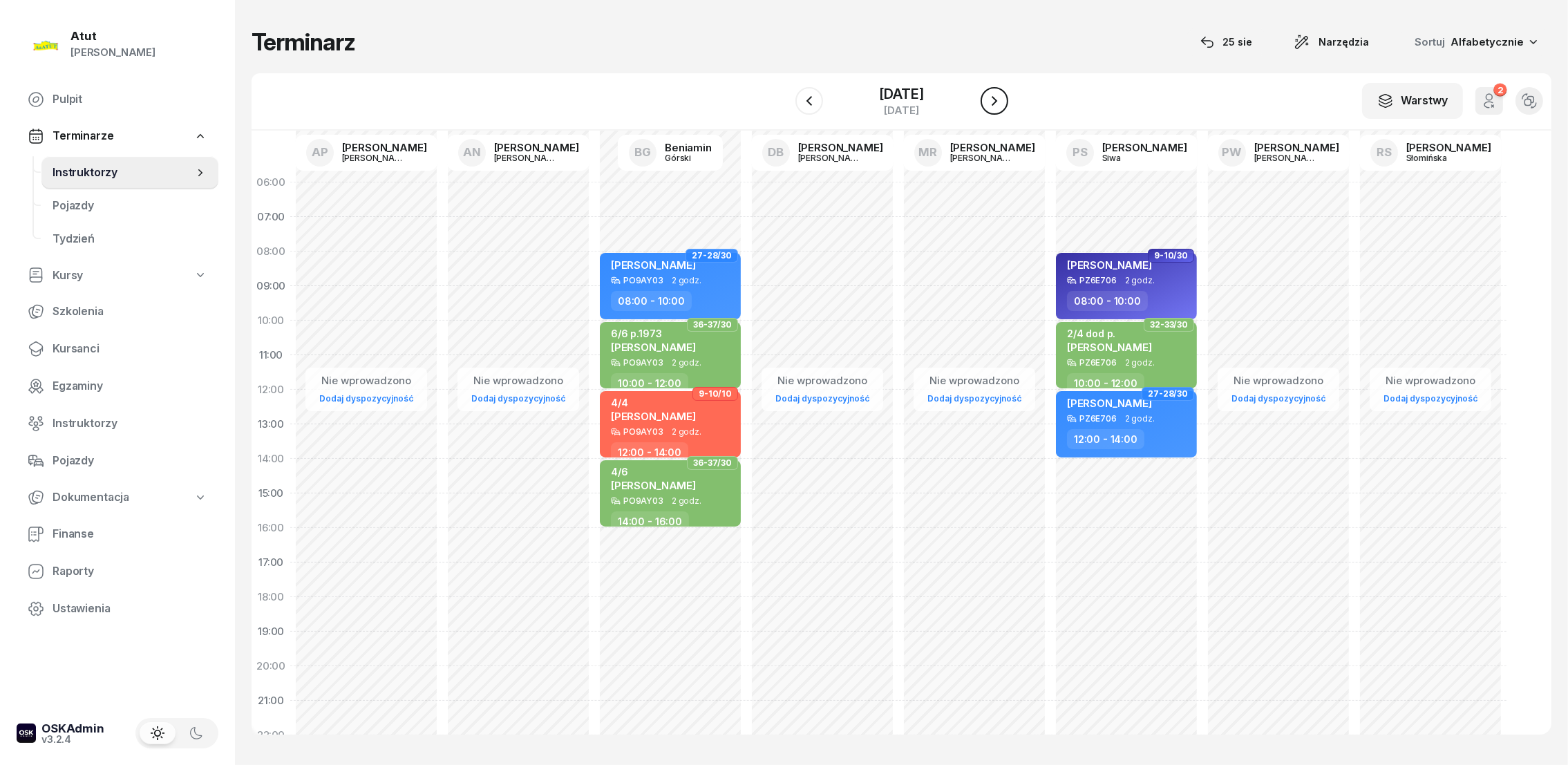
click at [996, 96] on icon "button" at bounding box center [993, 100] width 16 height 16
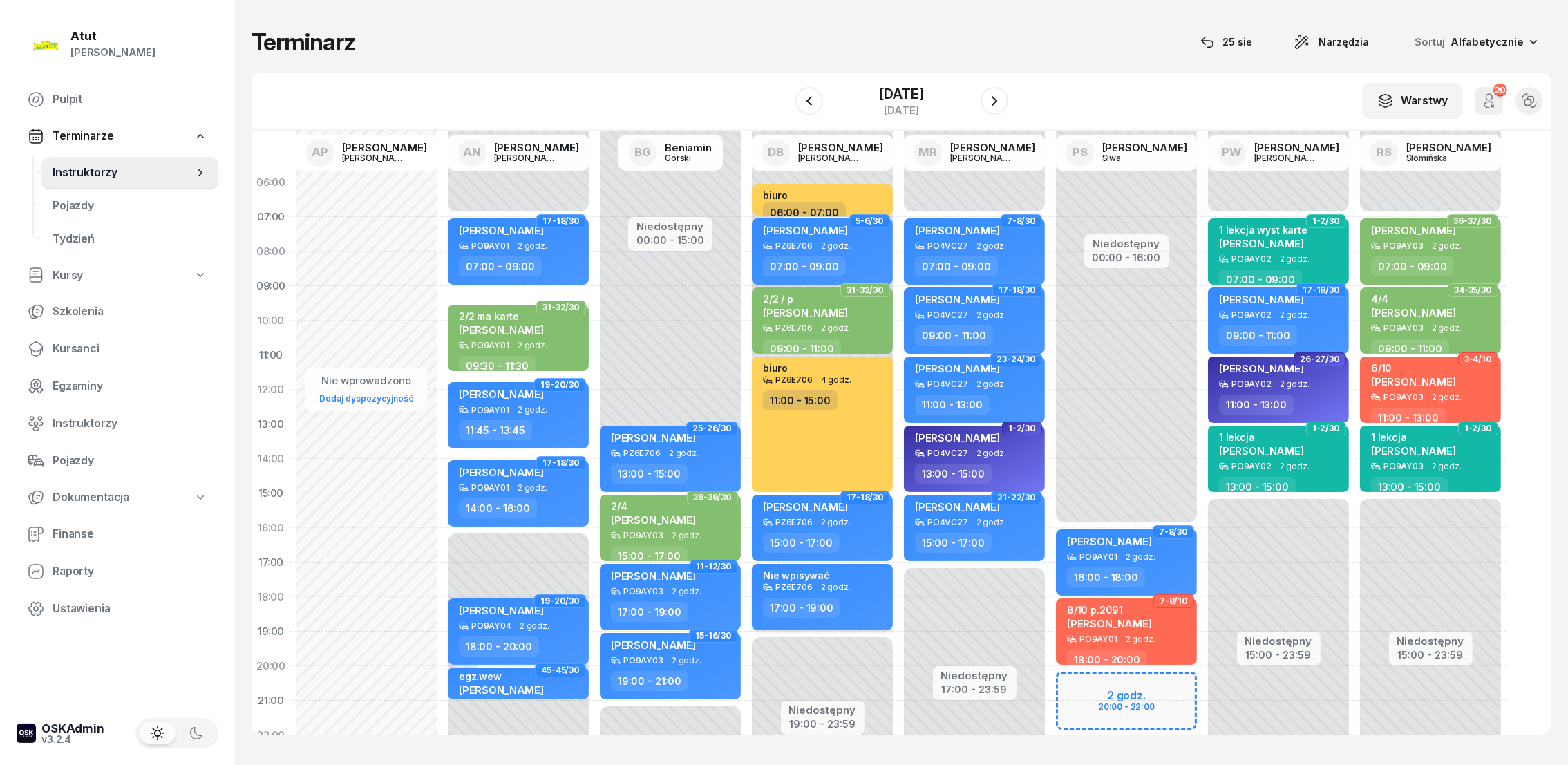
click at [844, 571] on div "Nie wpisywać" at bounding box center [823, 575] width 121 height 13
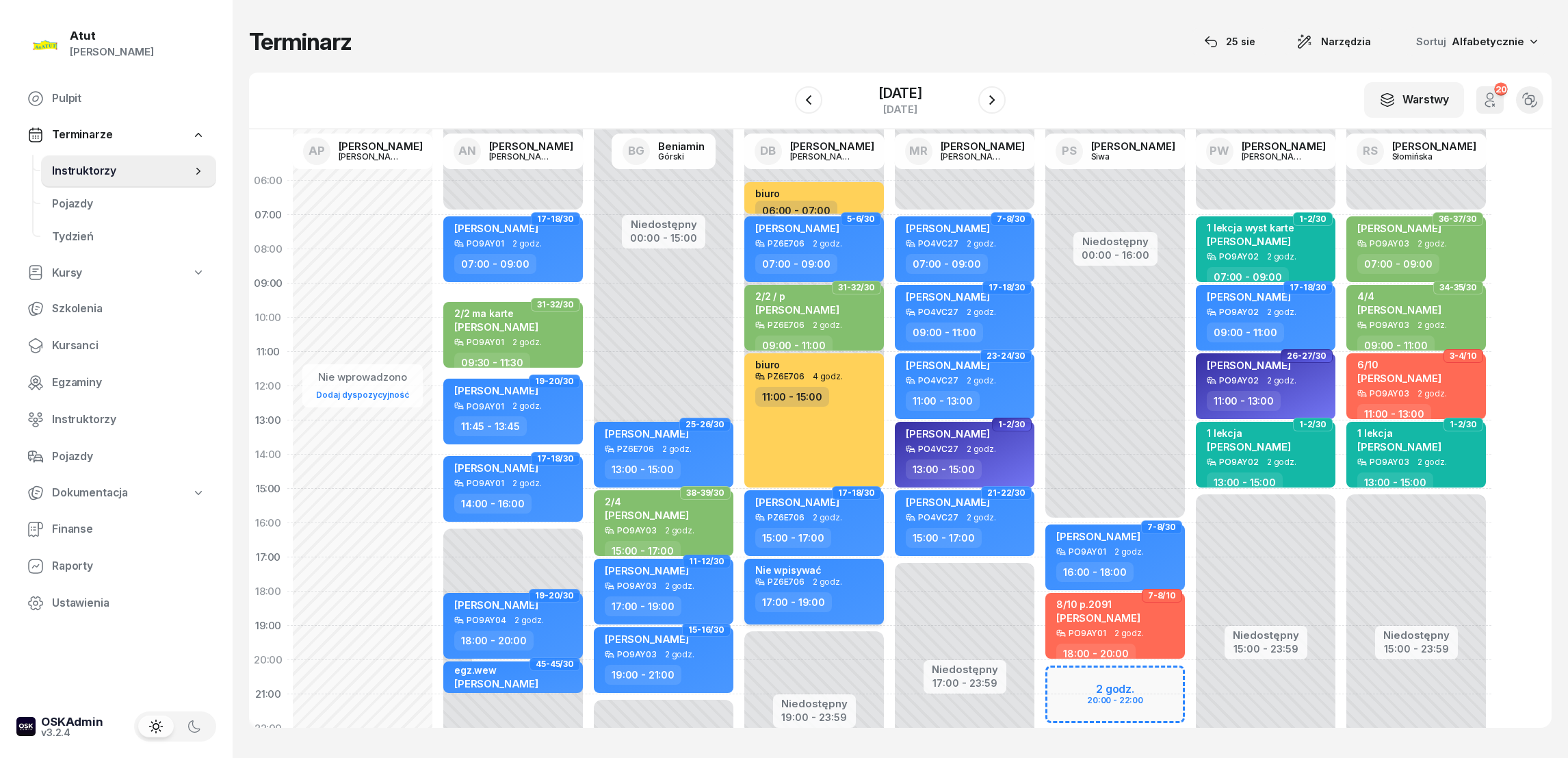
select select "17"
select select "19"
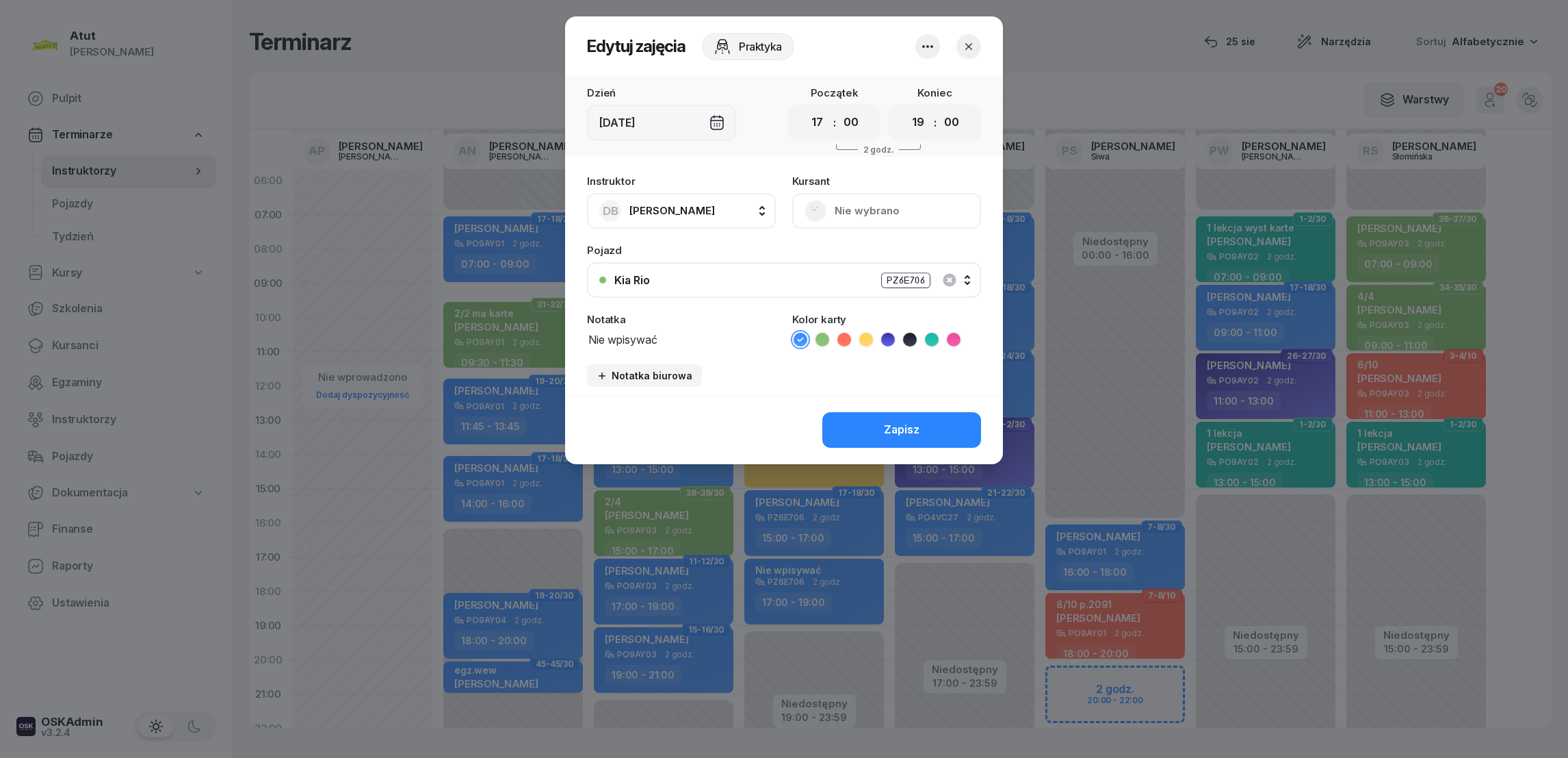
click at [864, 208] on div "Kursant Nie wybrano" at bounding box center [886, 202] width 189 height 53
click at [918, 50] on button "button" at bounding box center [927, 46] width 25 height 25
click at [868, 87] on div "Usuń" at bounding box center [876, 88] width 25 height 18
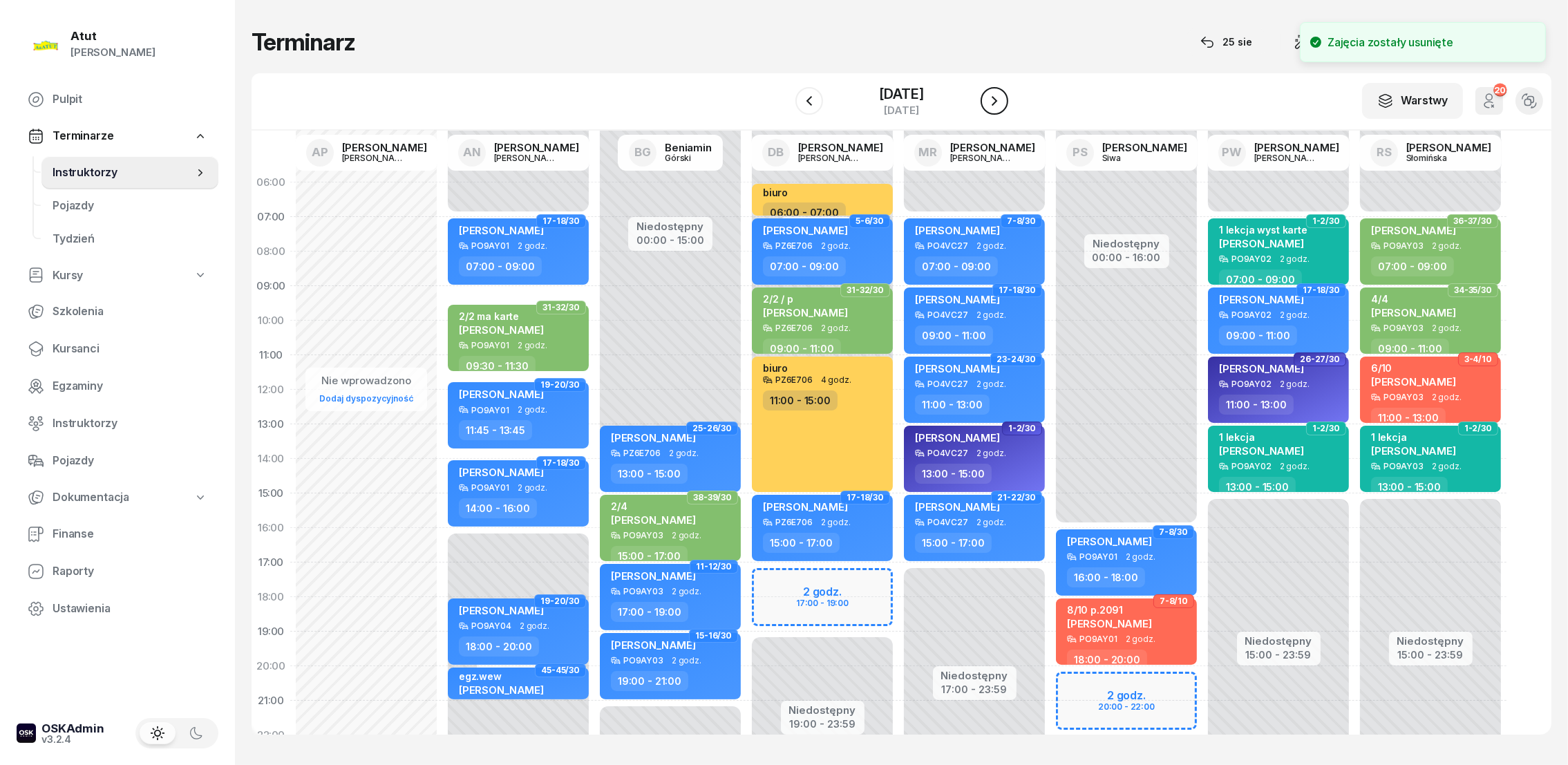
click at [992, 101] on icon "button" at bounding box center [993, 100] width 16 height 16
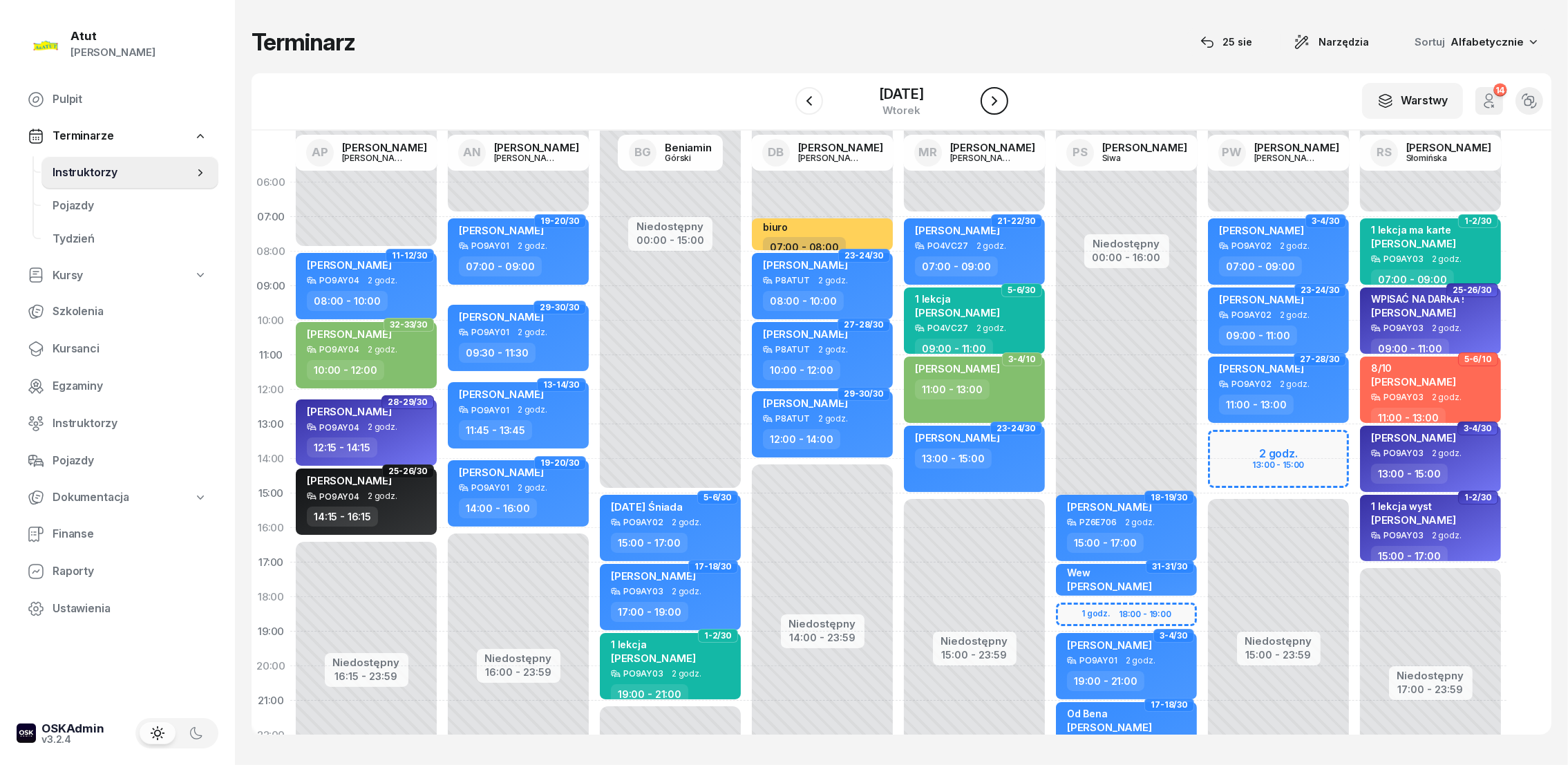
click at [997, 100] on icon "button" at bounding box center [993, 100] width 16 height 16
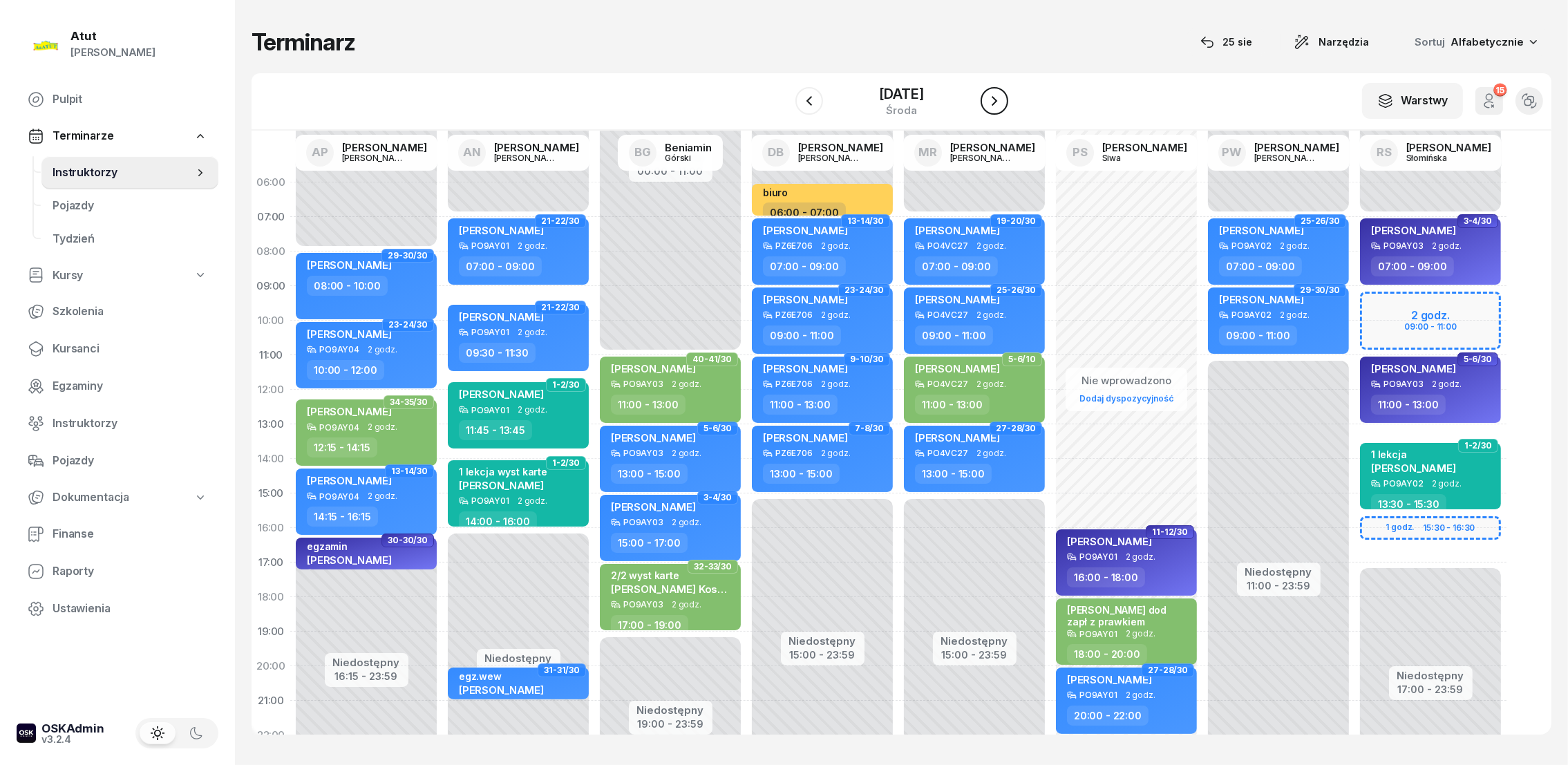
click at [988, 100] on icon "button" at bounding box center [993, 100] width 16 height 16
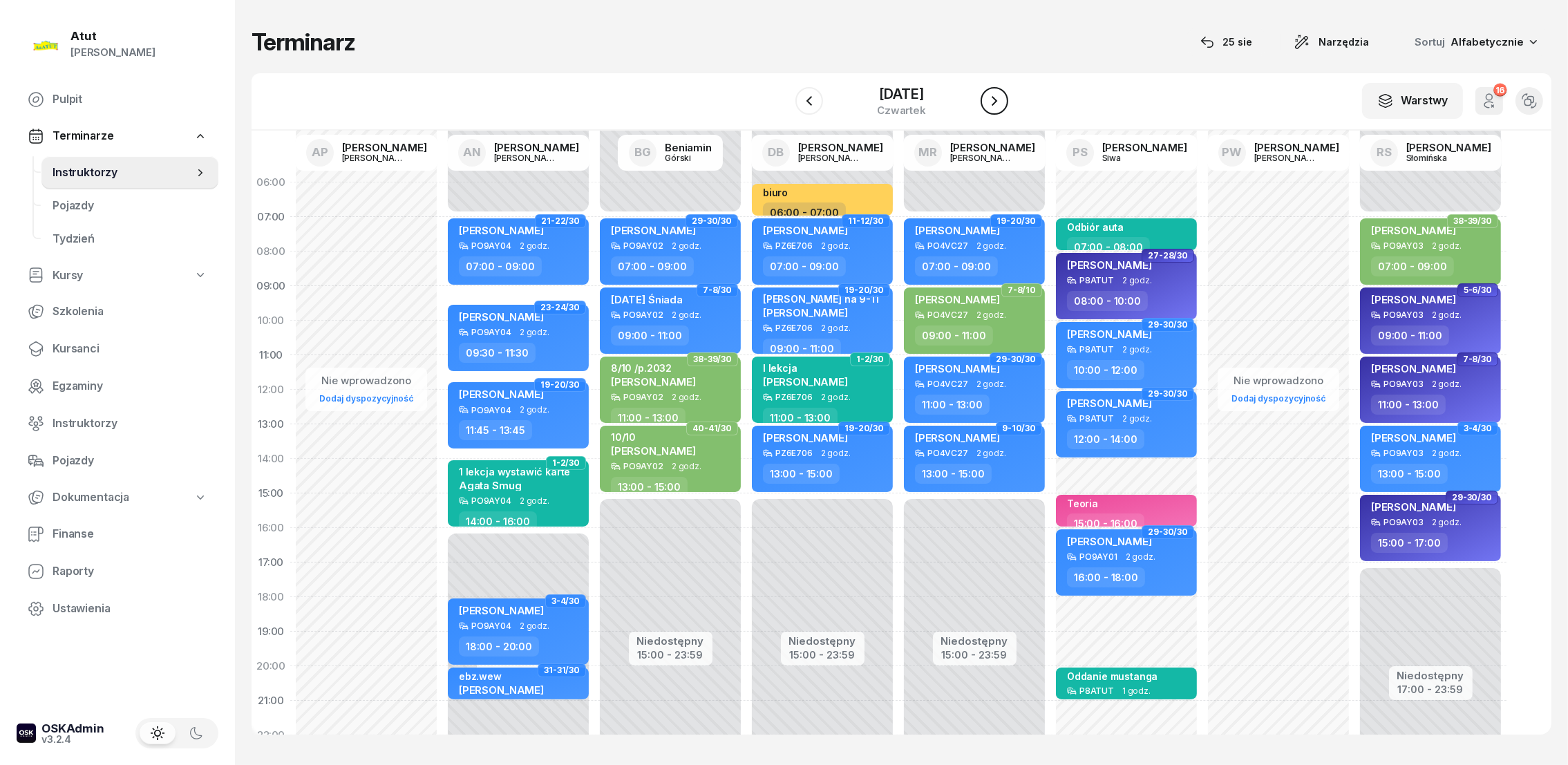
click at [988, 100] on icon "button" at bounding box center [993, 100] width 16 height 16
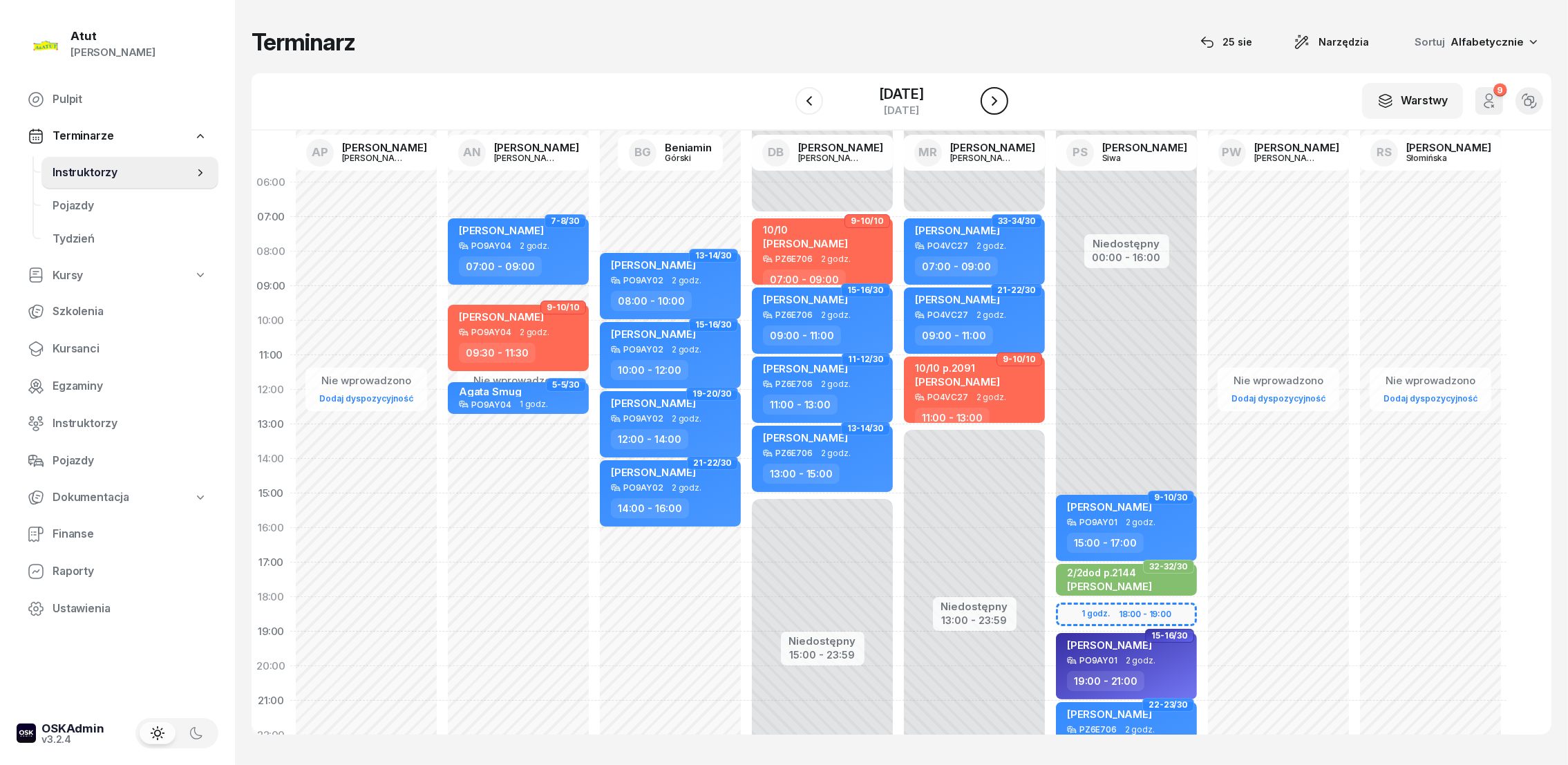
click at [988, 100] on icon "button" at bounding box center [993, 100] width 16 height 16
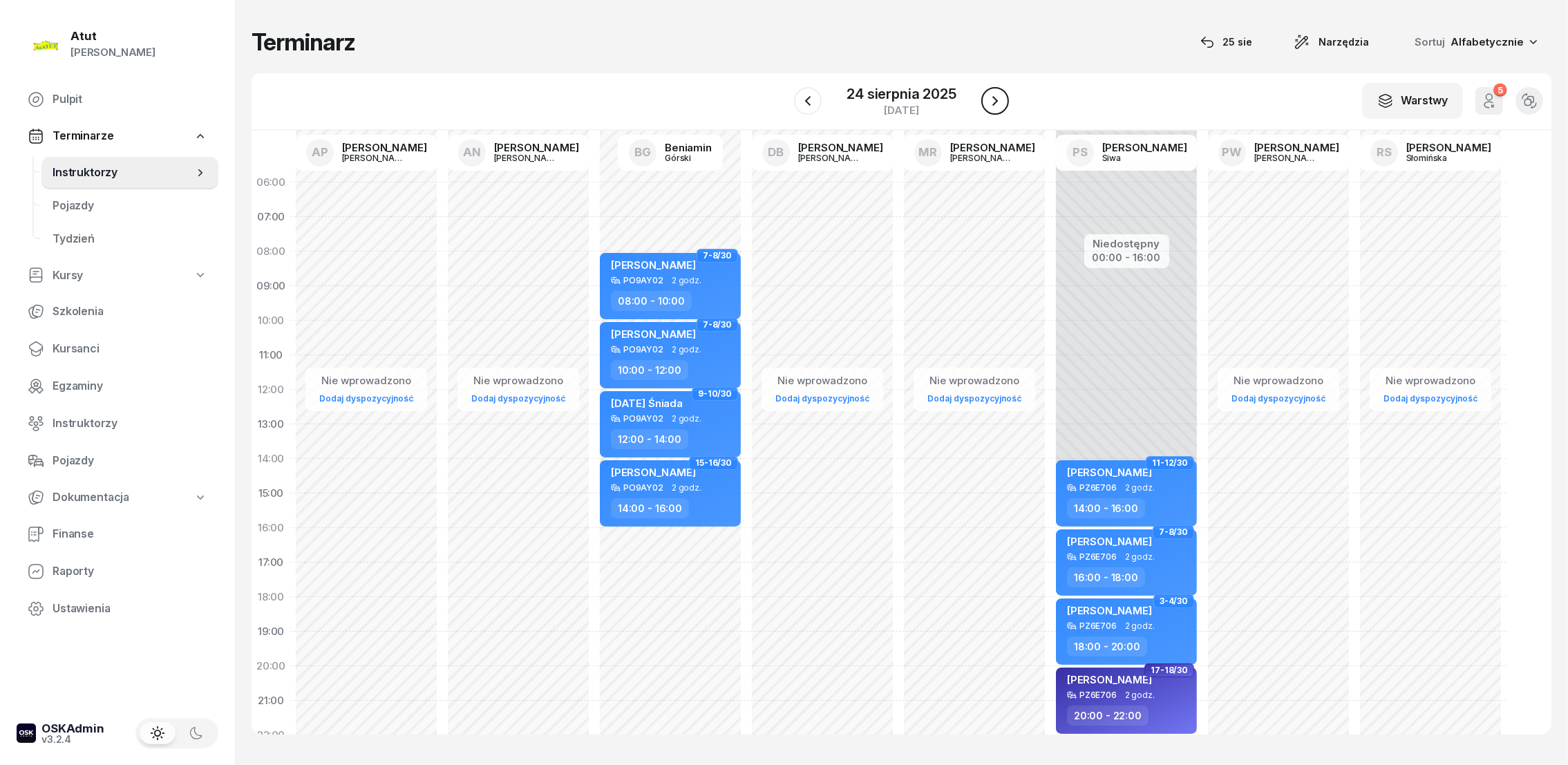
click at [988, 100] on icon "button" at bounding box center [994, 100] width 16 height 16
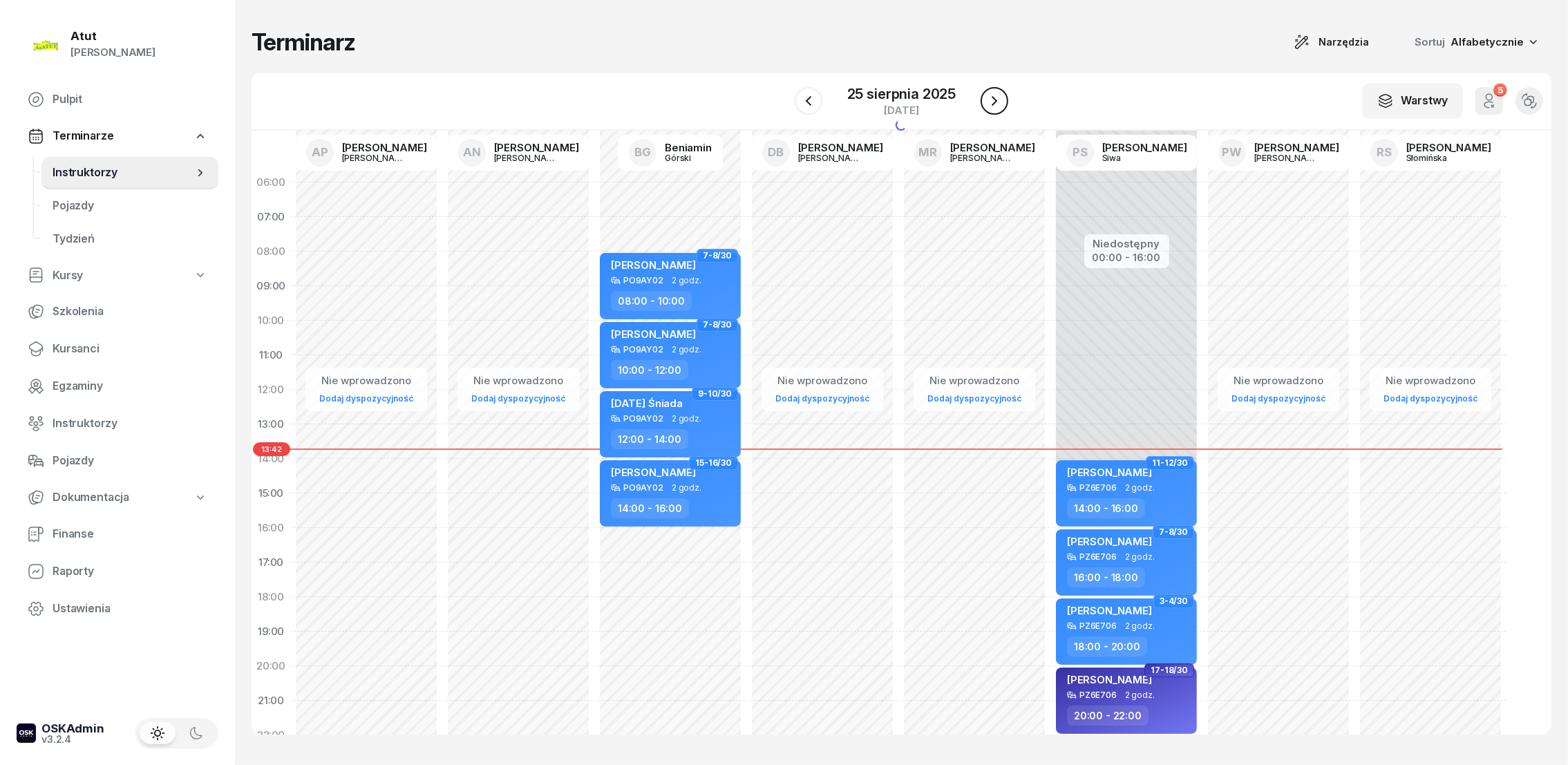
click at [988, 100] on icon "button" at bounding box center [993, 100] width 16 height 16
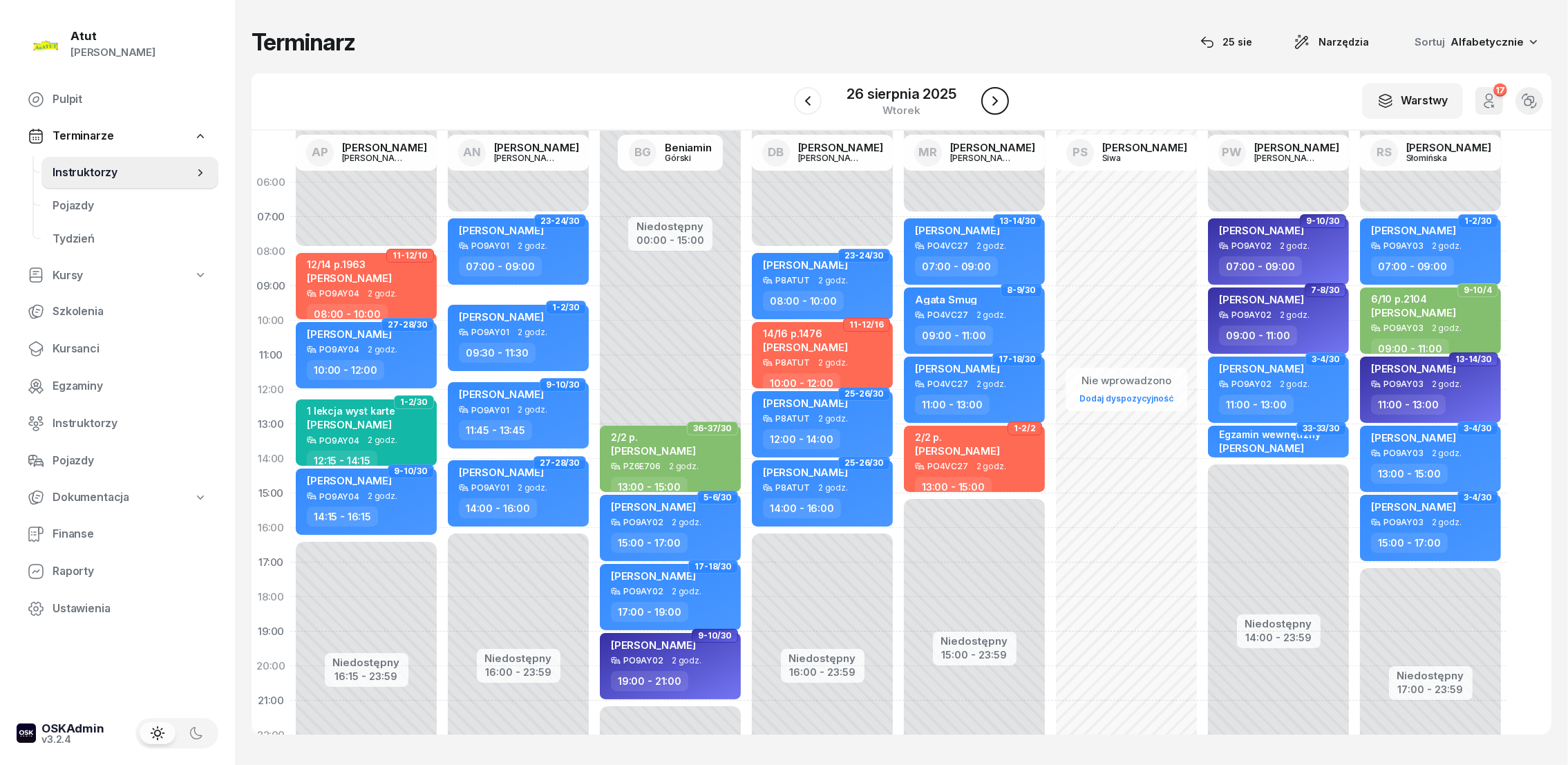
click at [989, 100] on icon "button" at bounding box center [994, 100] width 16 height 16
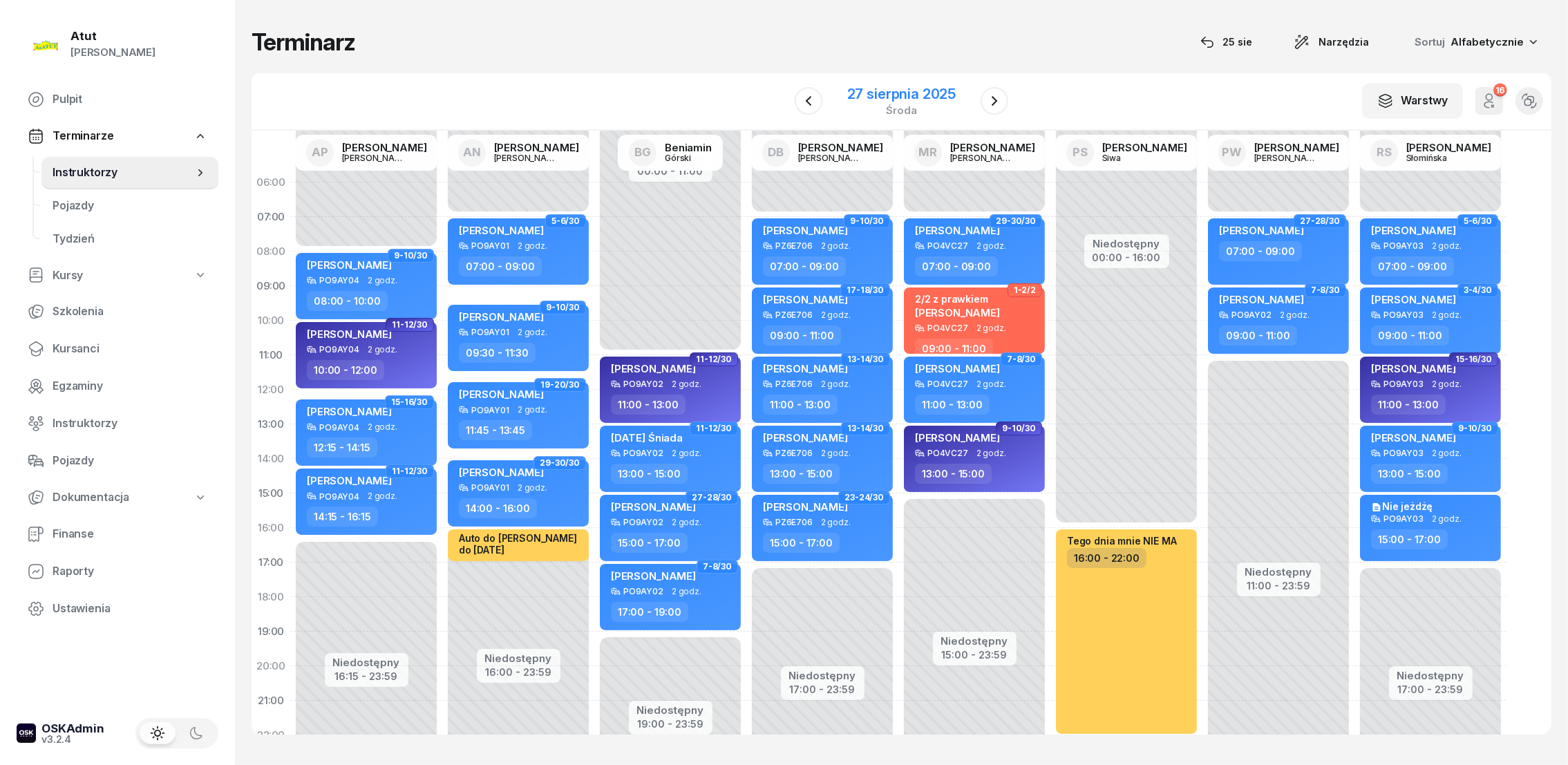
click at [881, 94] on div "27 sierpnia 2025" at bounding box center [901, 94] width 109 height 14
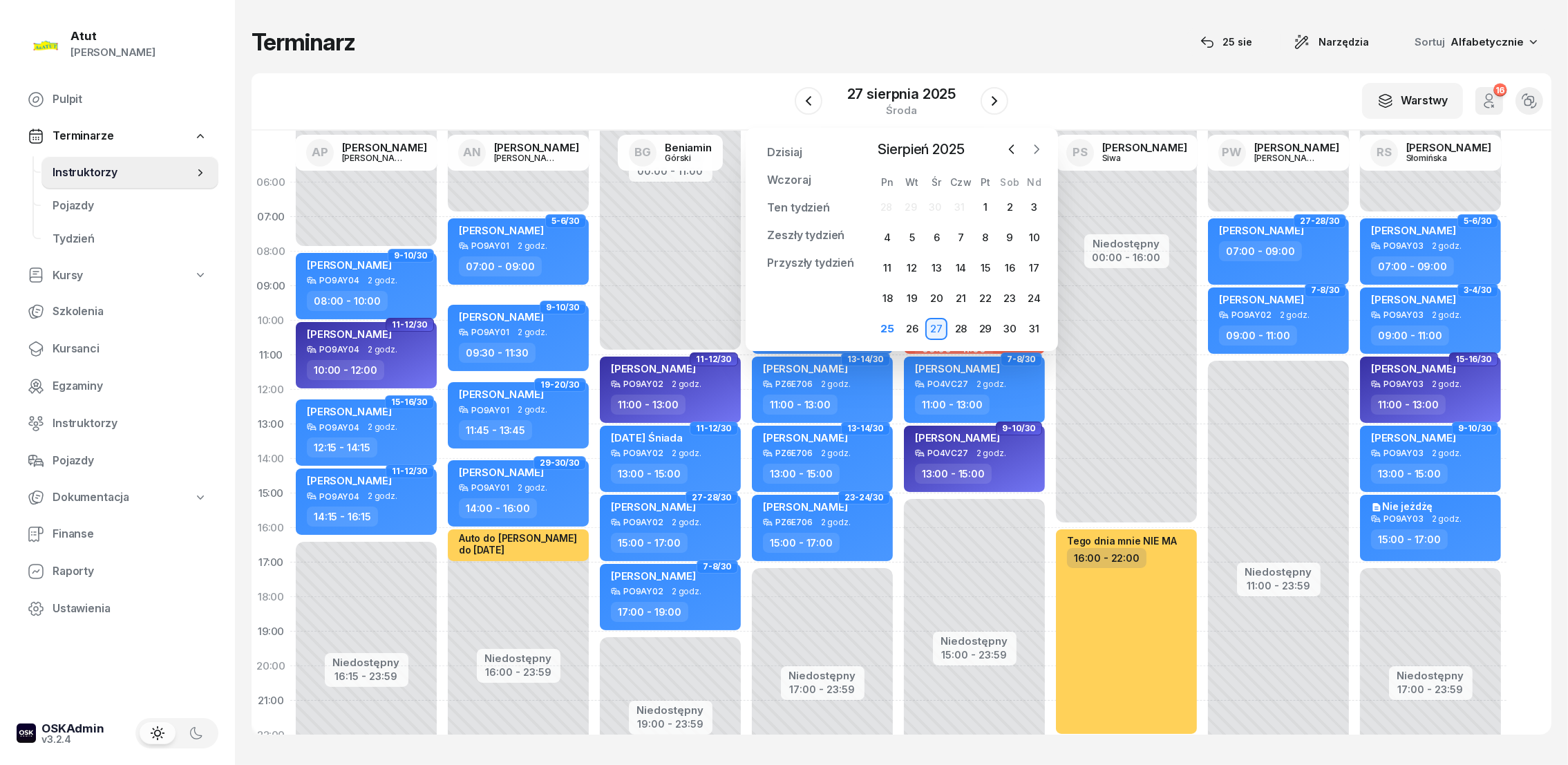
click at [1034, 149] on icon "button" at bounding box center [1036, 149] width 14 height 14
click at [881, 208] on div "1" at bounding box center [887, 208] width 22 height 22
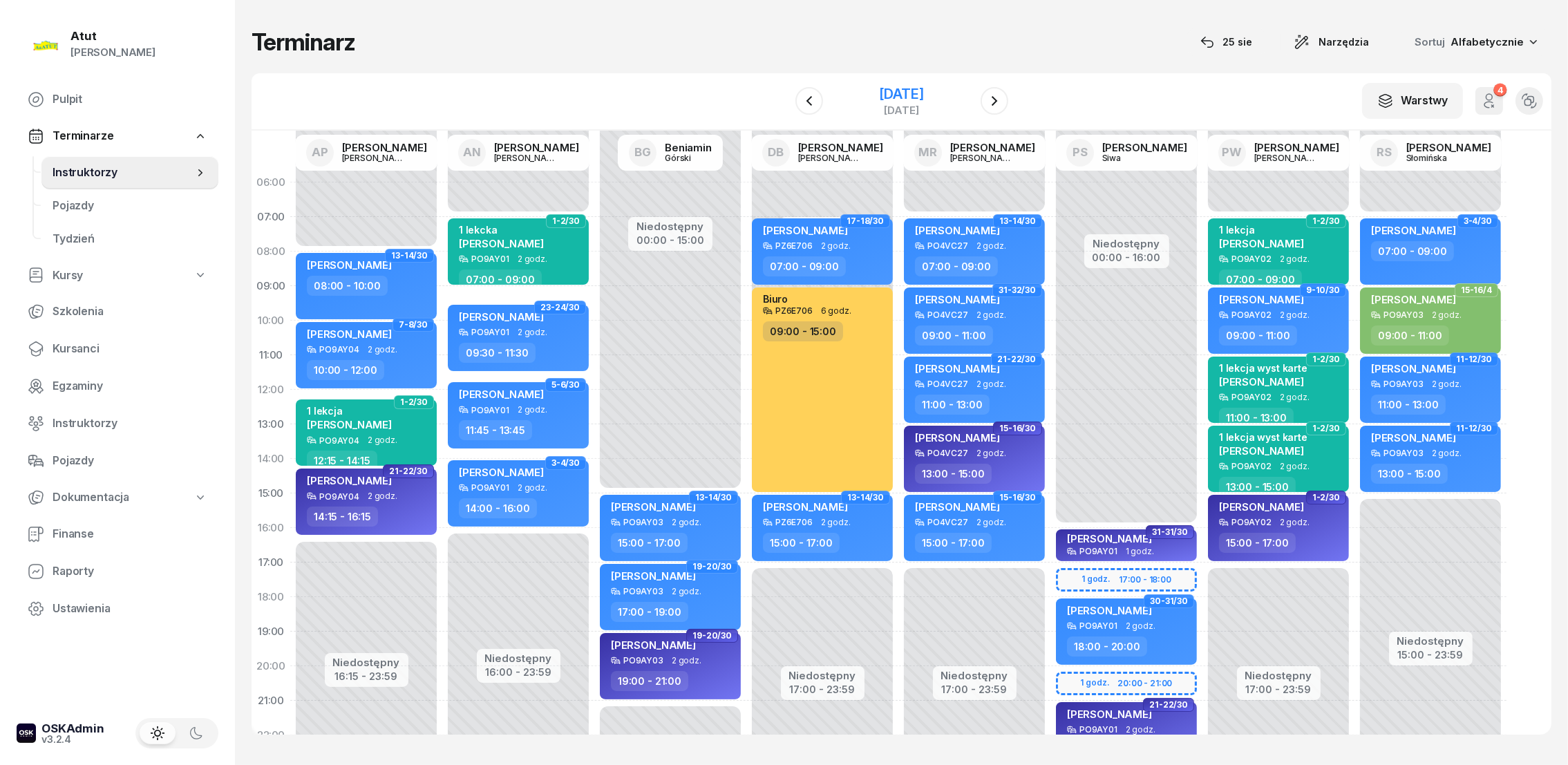
click at [880, 95] on div "[DATE]" at bounding box center [901, 94] width 44 height 14
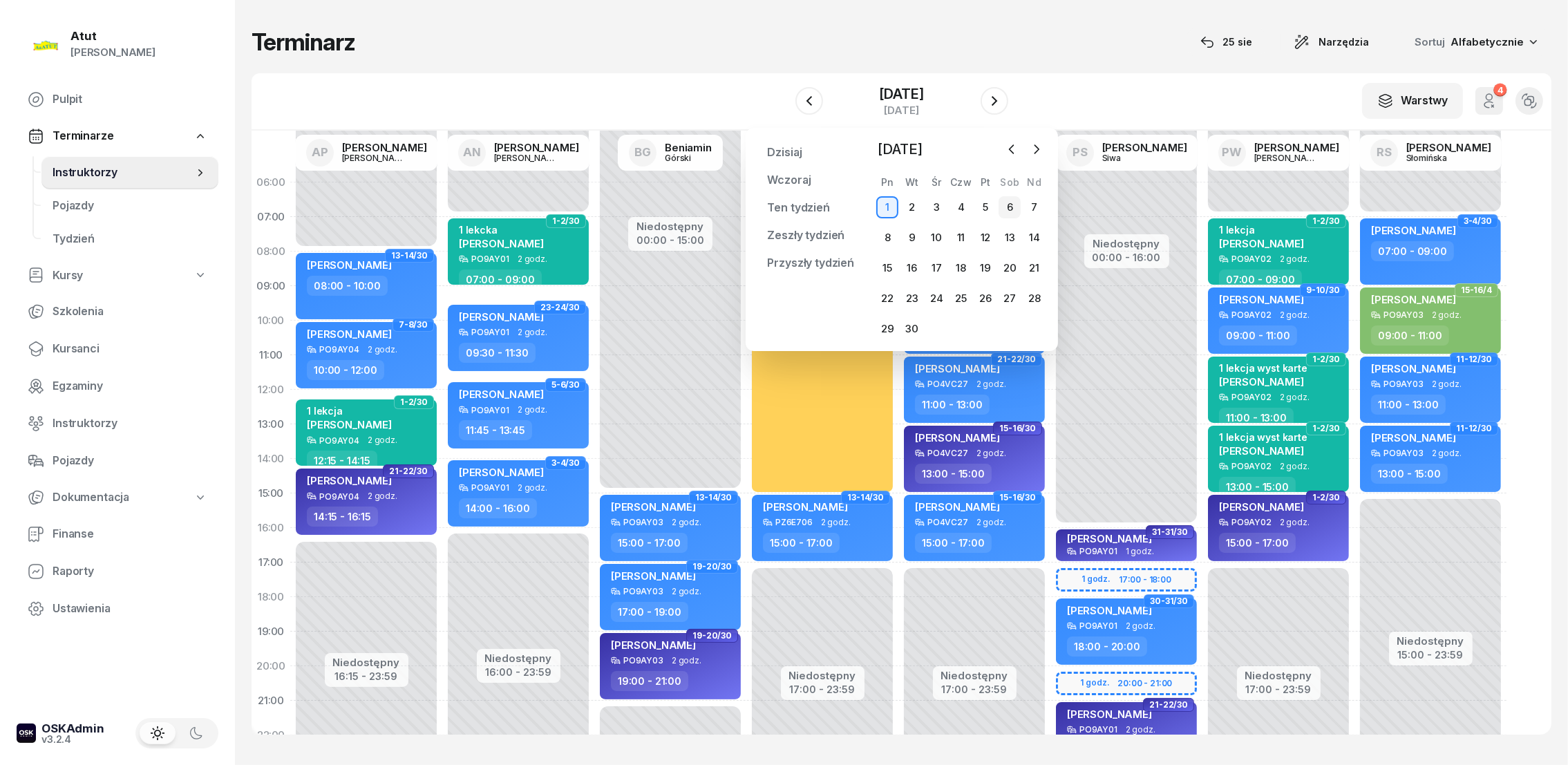
click at [1011, 202] on div "6" at bounding box center [1010, 208] width 22 height 22
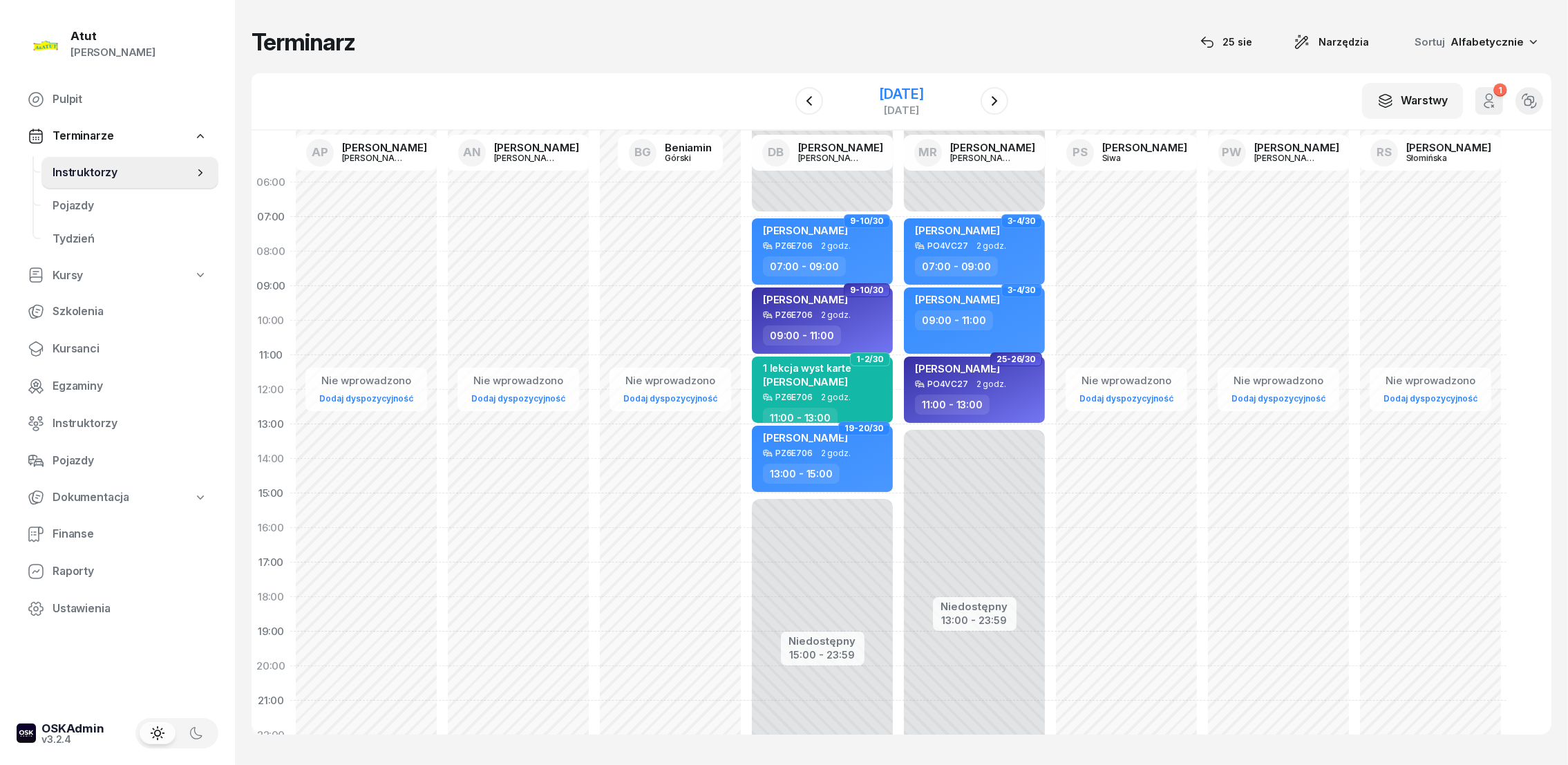
click at [890, 97] on div "[DATE]" at bounding box center [901, 94] width 44 height 14
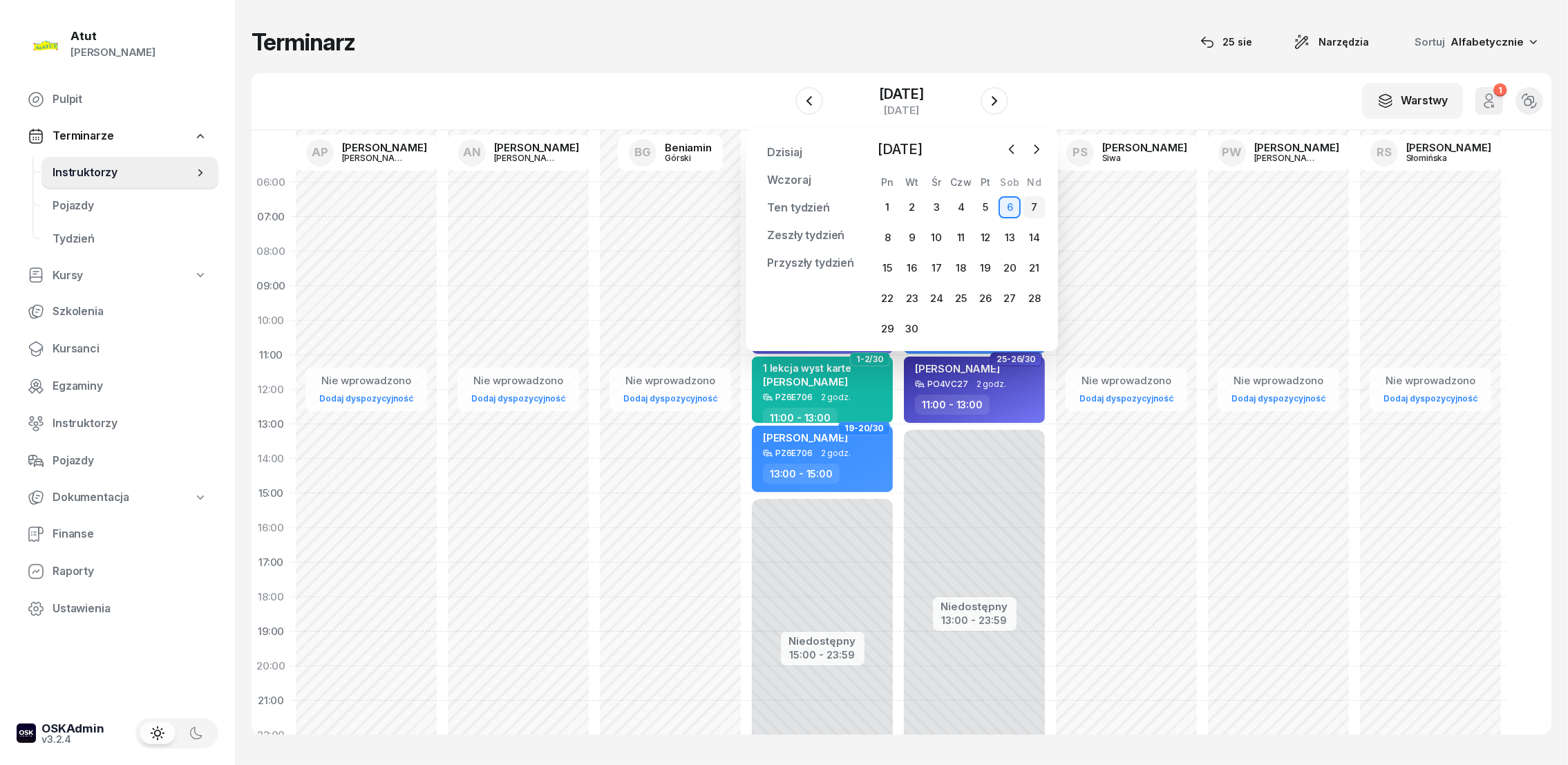
click at [1033, 210] on div "7" at bounding box center [1035, 208] width 22 height 22
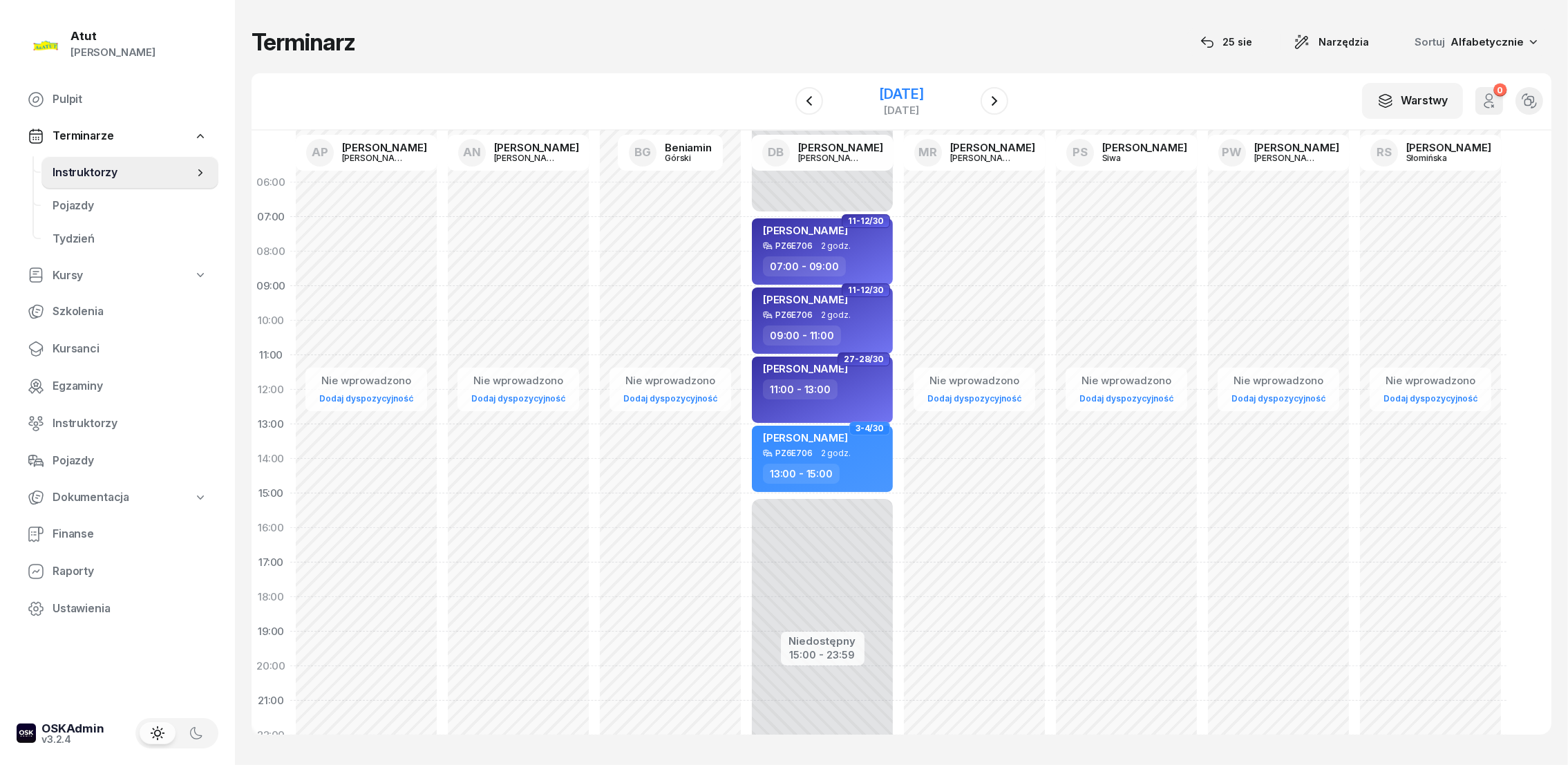
click at [911, 88] on div "[DATE]" at bounding box center [901, 94] width 44 height 14
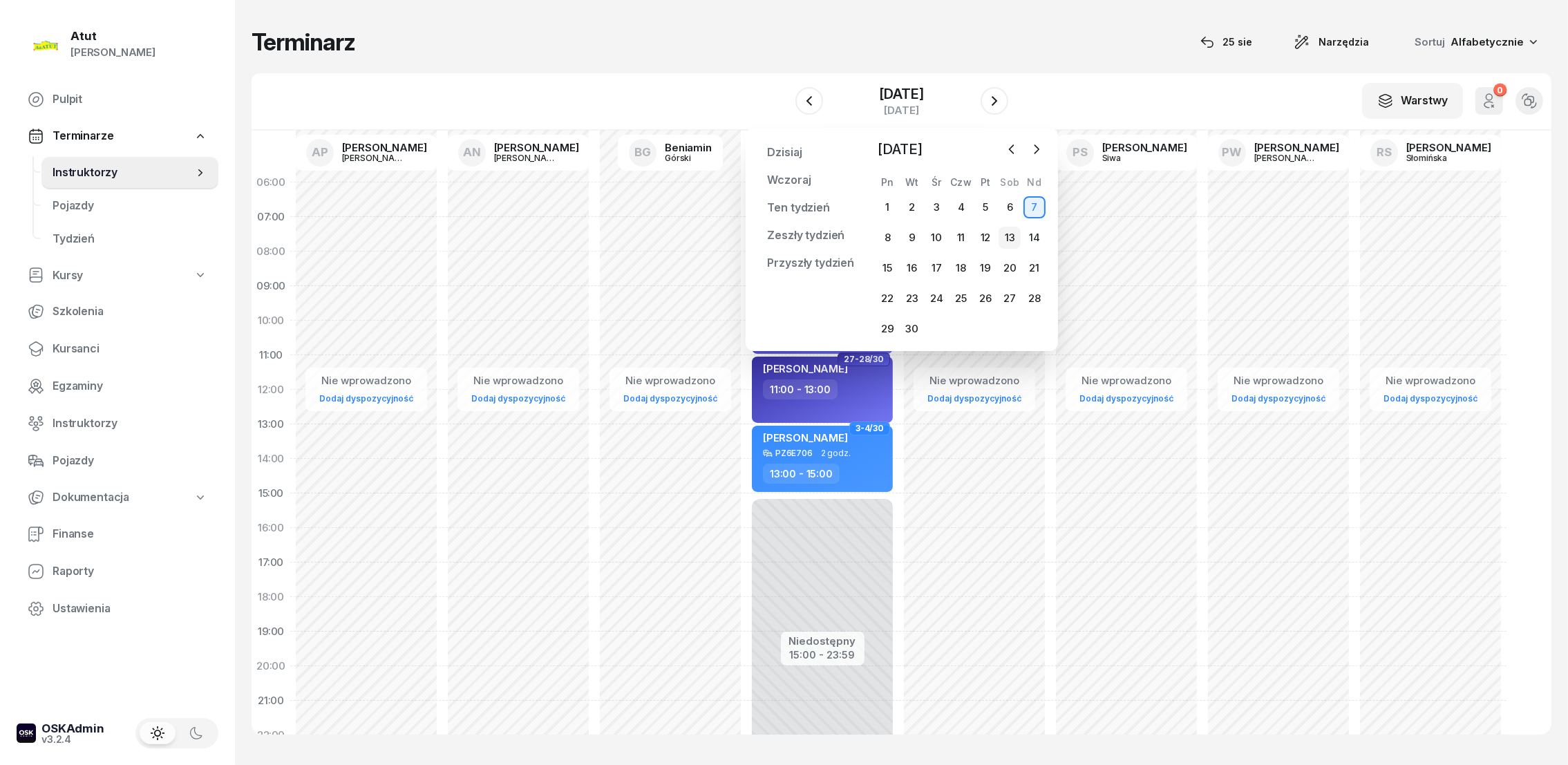
click at [1005, 237] on div "13" at bounding box center [1010, 238] width 22 height 22
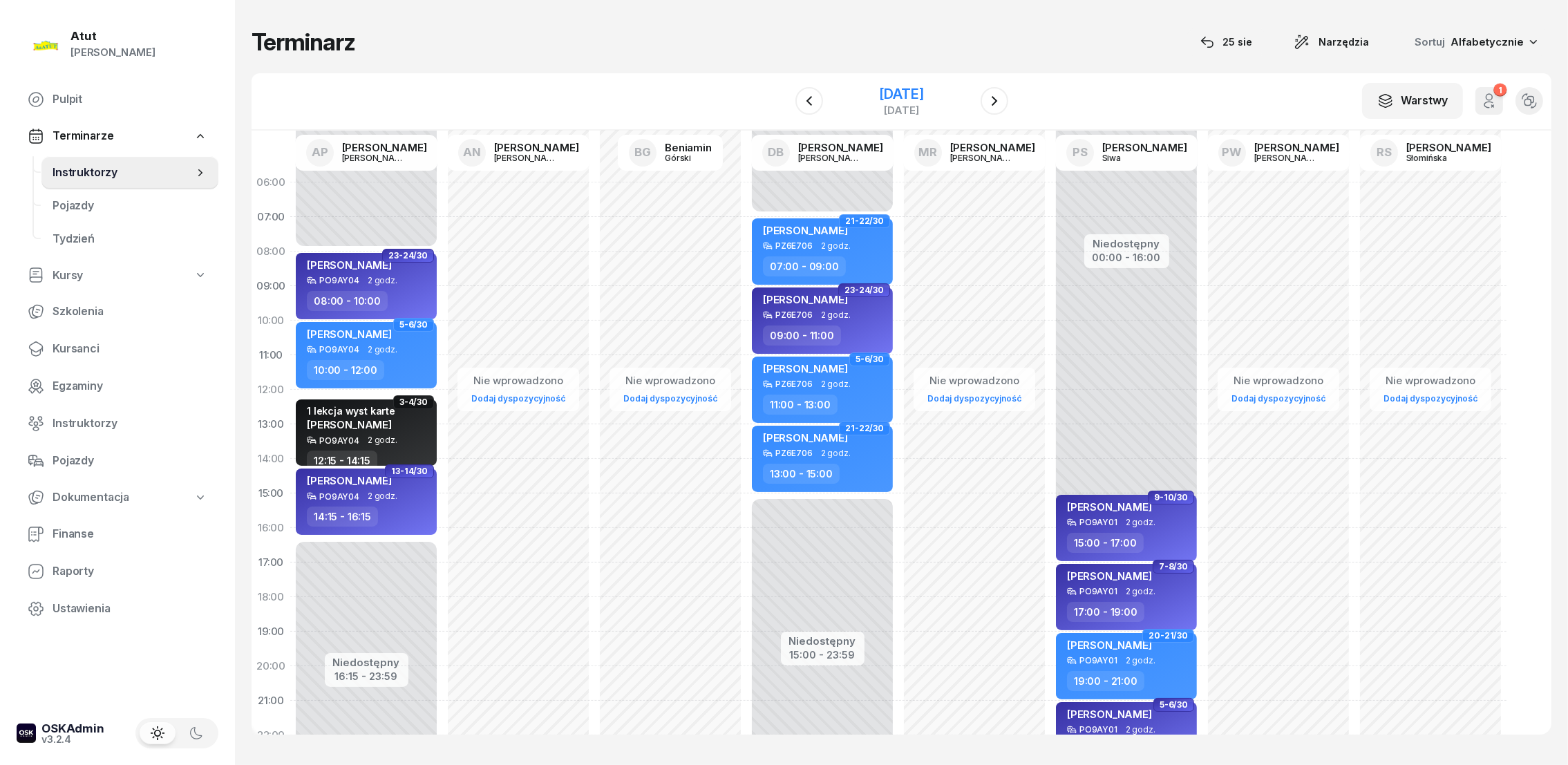
click at [896, 88] on div "[DATE]" at bounding box center [901, 94] width 44 height 14
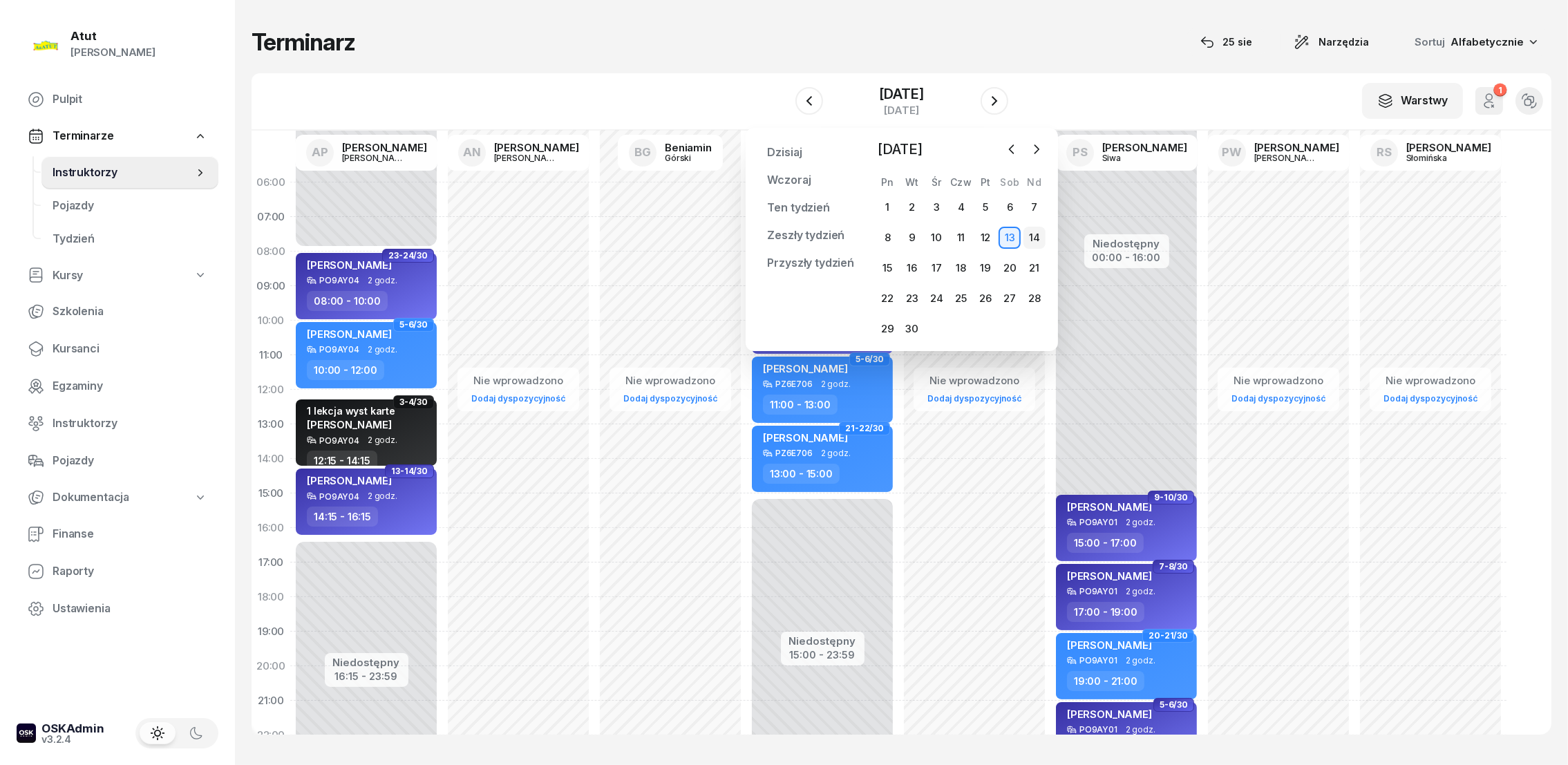
click at [1034, 236] on div "14" at bounding box center [1035, 238] width 22 height 22
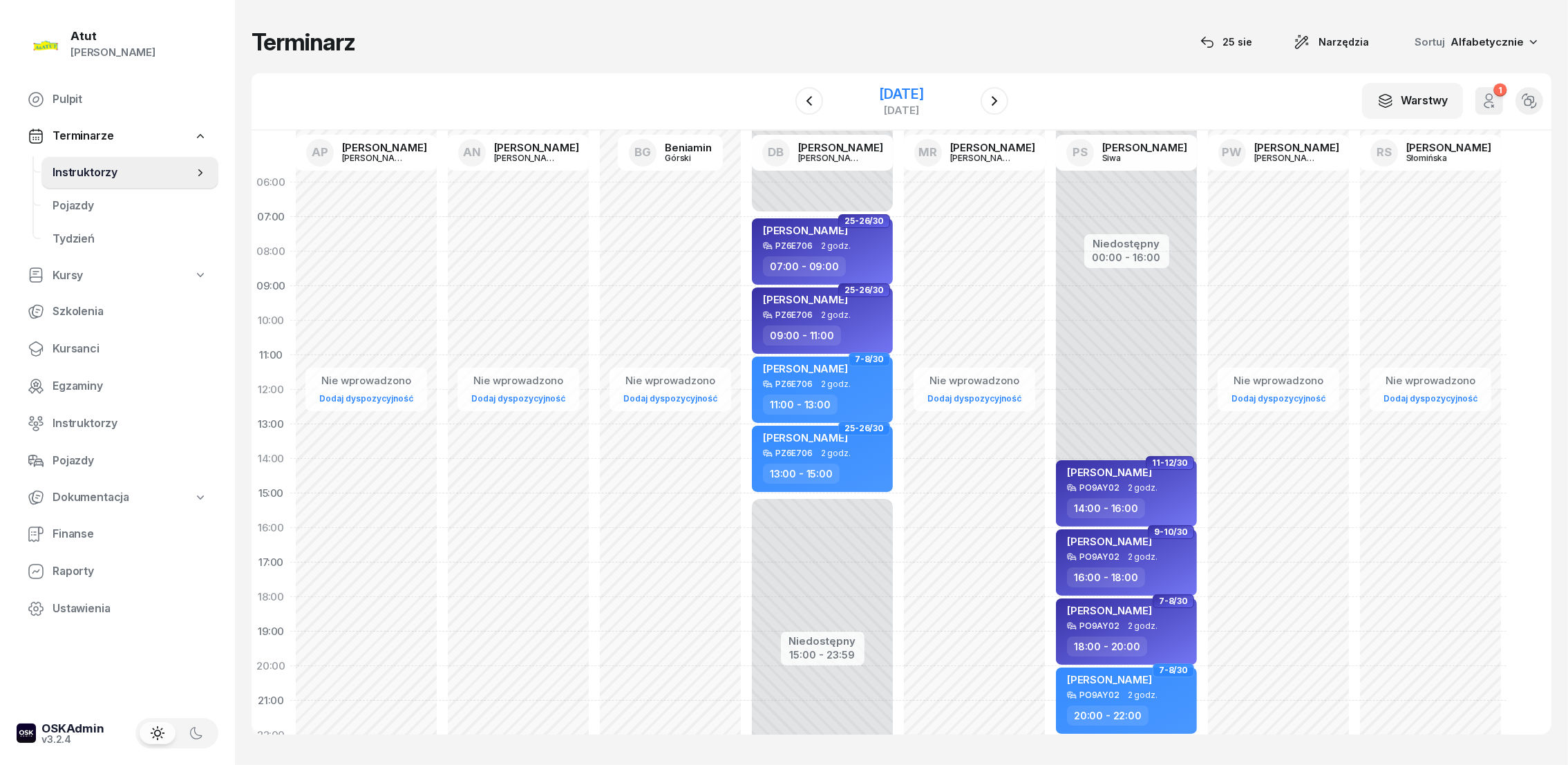
click at [879, 91] on div "[DATE]" at bounding box center [901, 94] width 44 height 14
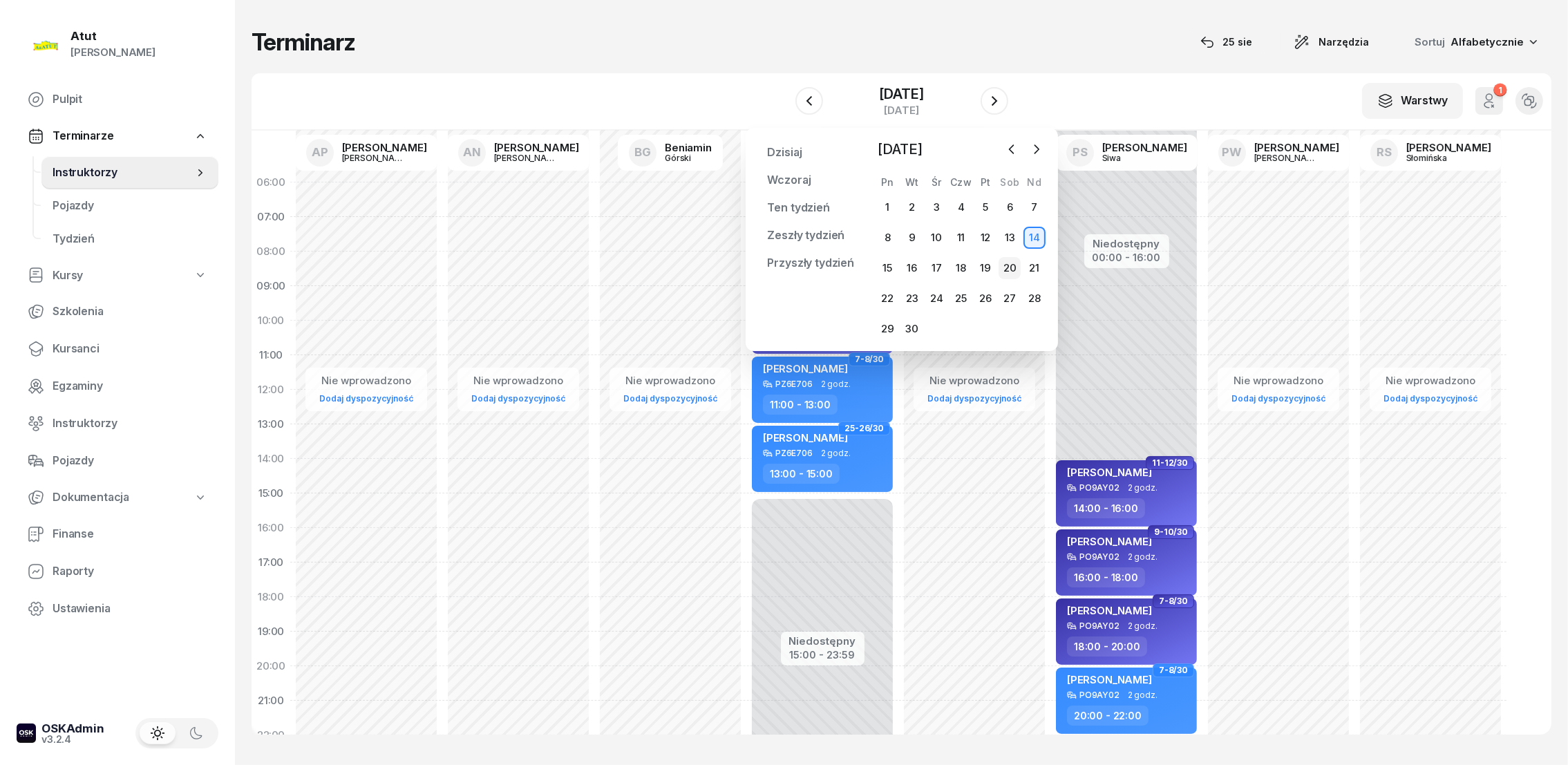
click at [1006, 265] on div "20" at bounding box center [1010, 268] width 22 height 22
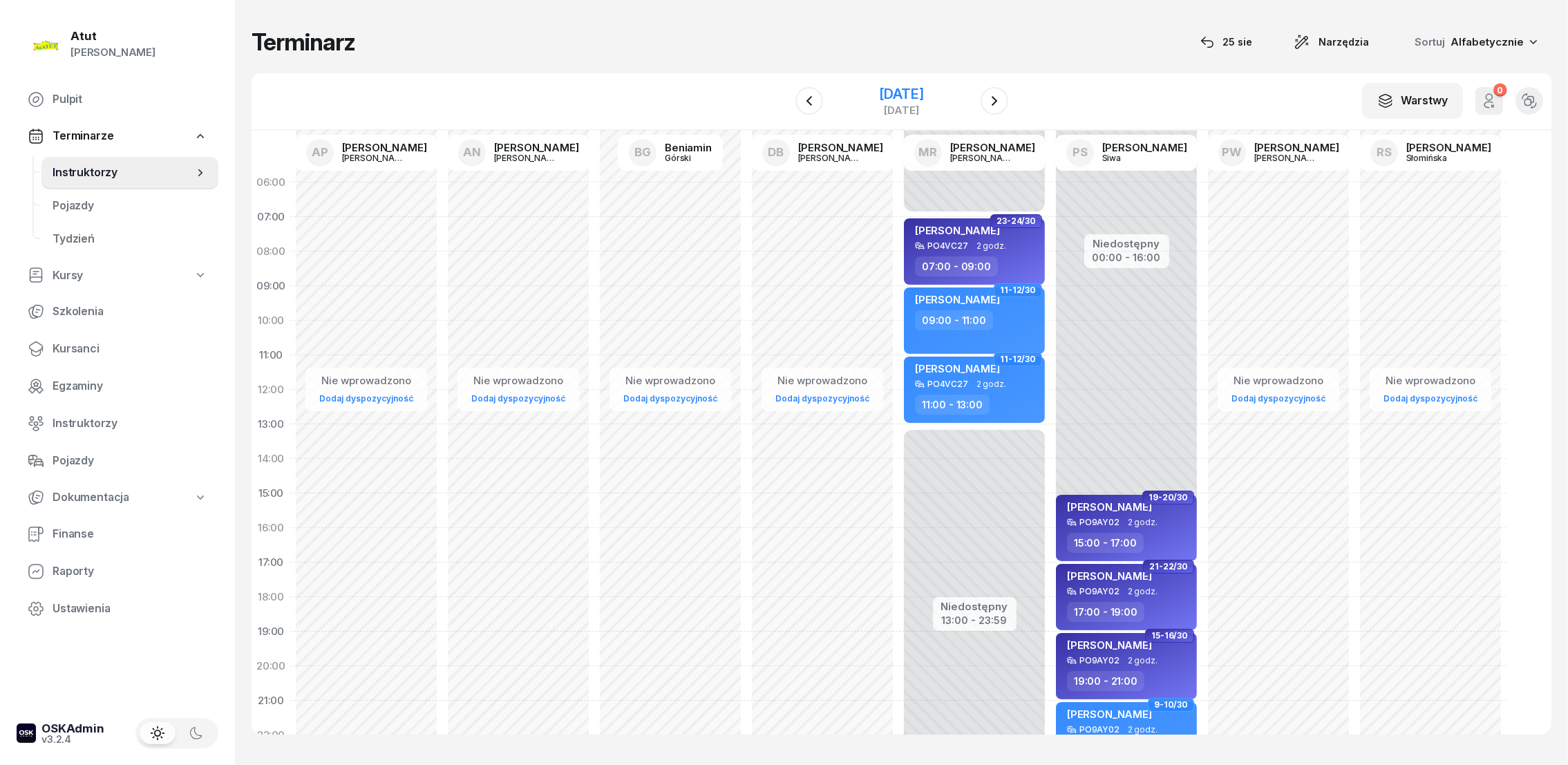
click at [881, 91] on div "[DATE]" at bounding box center [901, 94] width 44 height 14
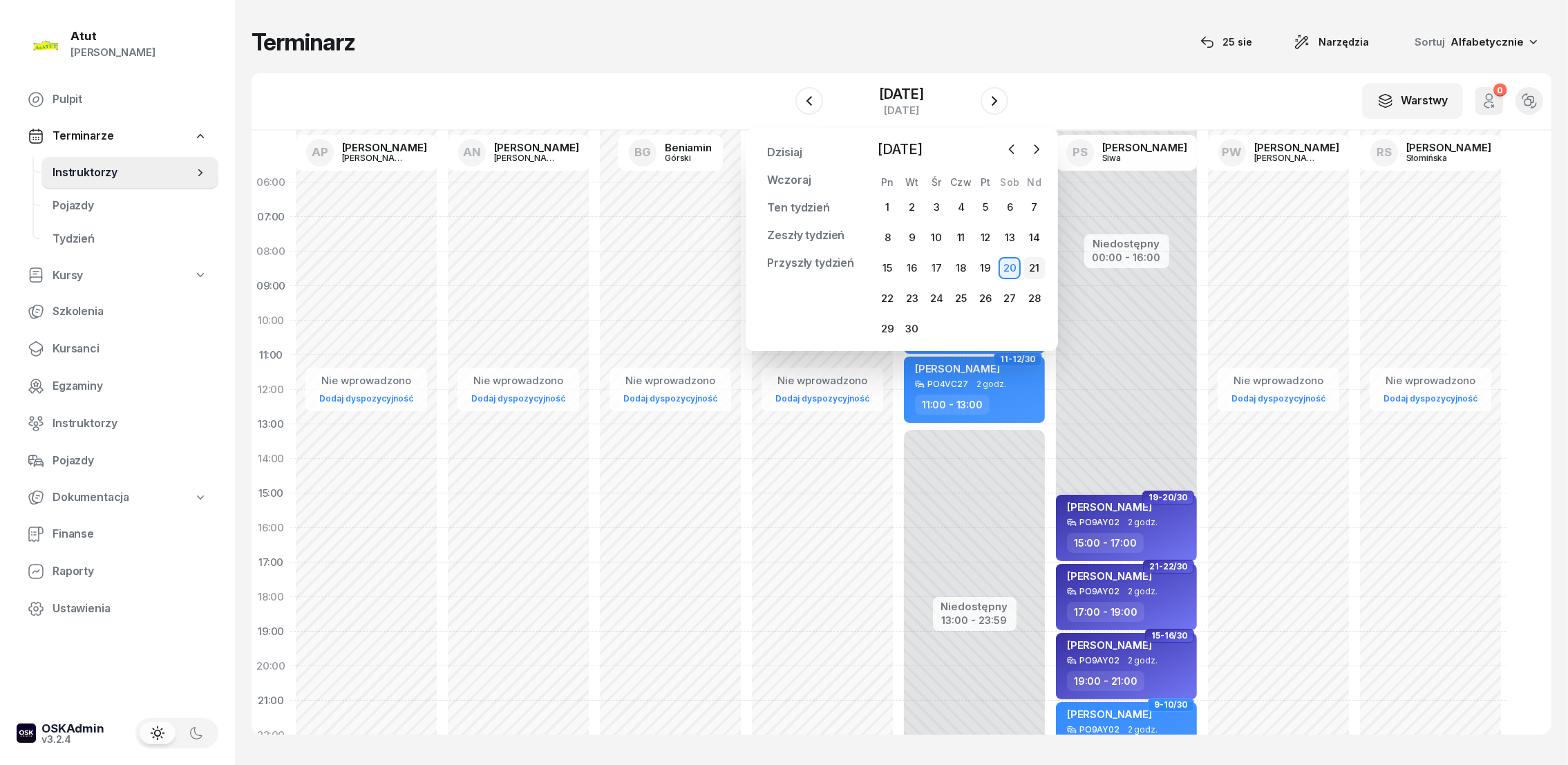
click at [1029, 269] on div "21" at bounding box center [1035, 268] width 22 height 22
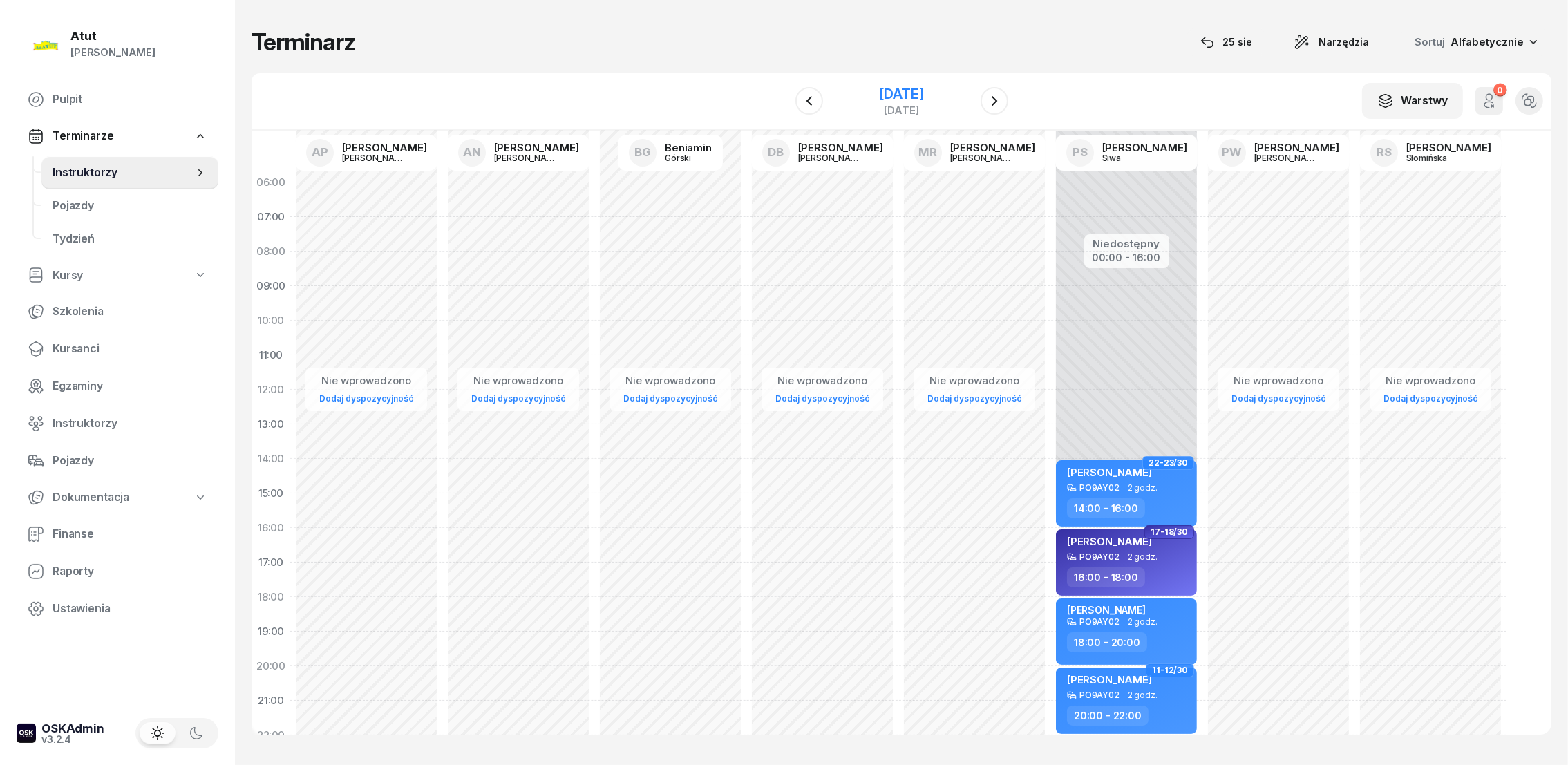
click at [879, 95] on div "[DATE]" at bounding box center [901, 94] width 44 height 14
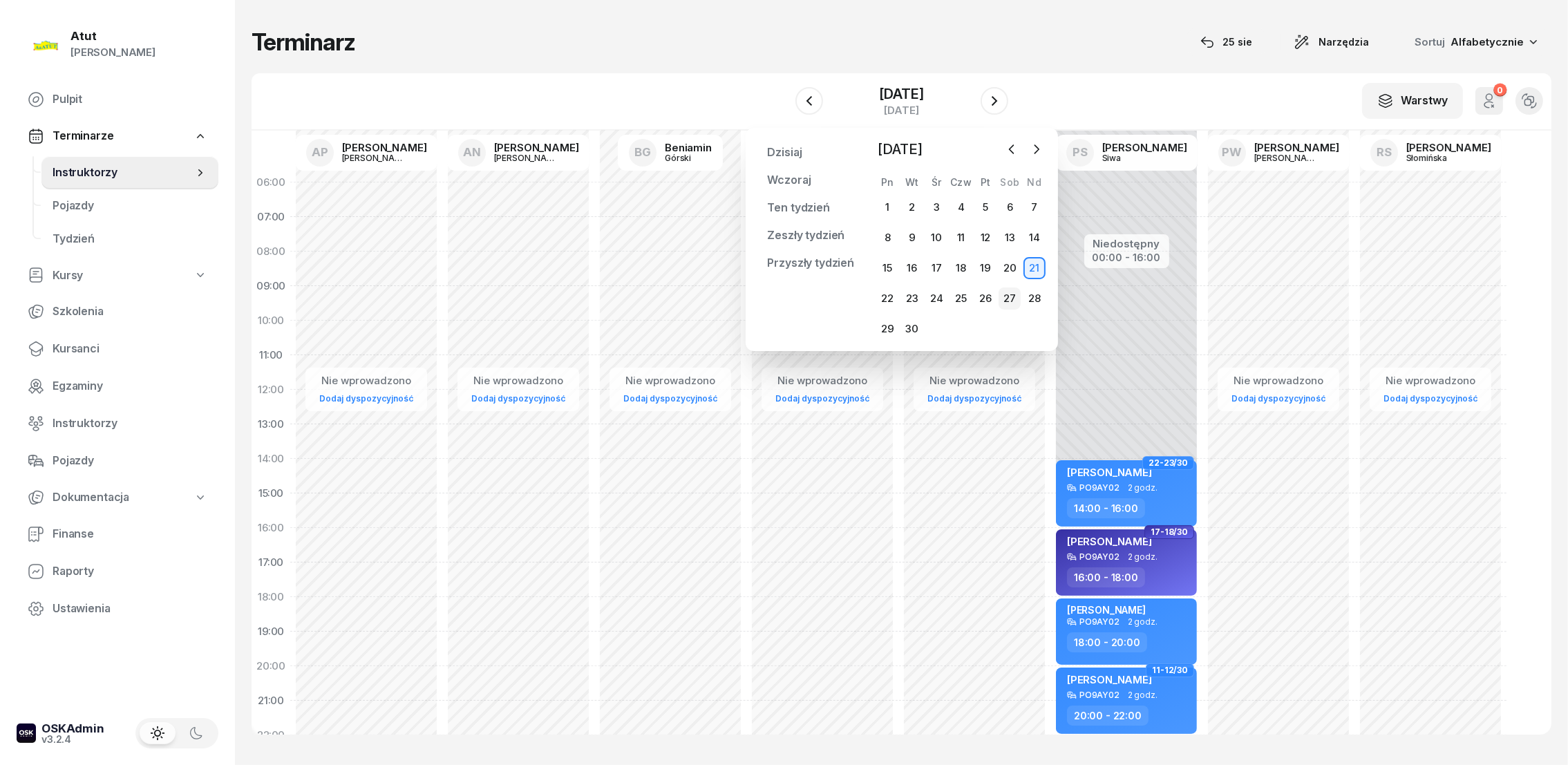
click at [1011, 302] on div "27" at bounding box center [1010, 298] width 22 height 22
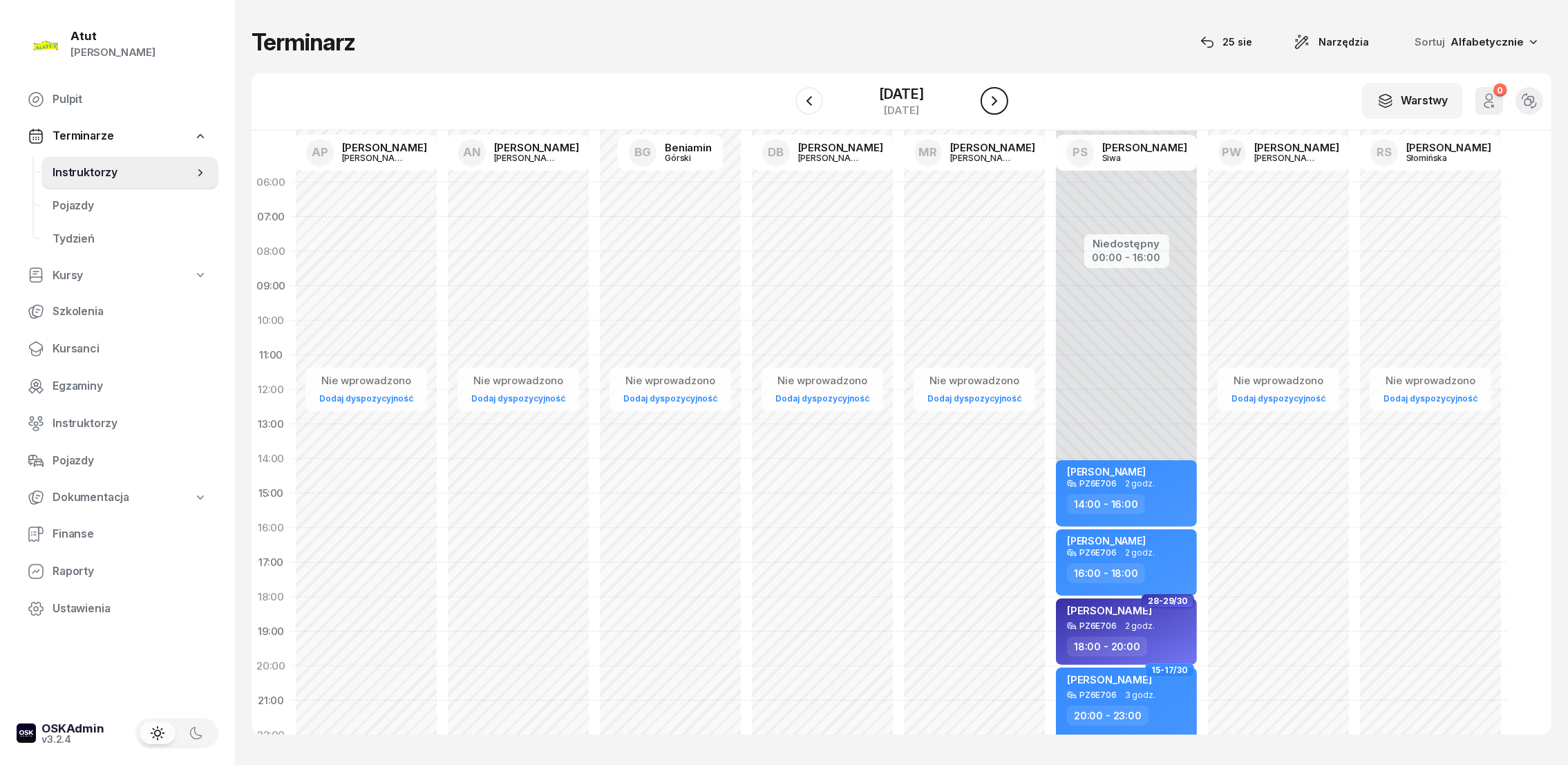
click at [997, 106] on icon "button" at bounding box center [993, 100] width 16 height 16
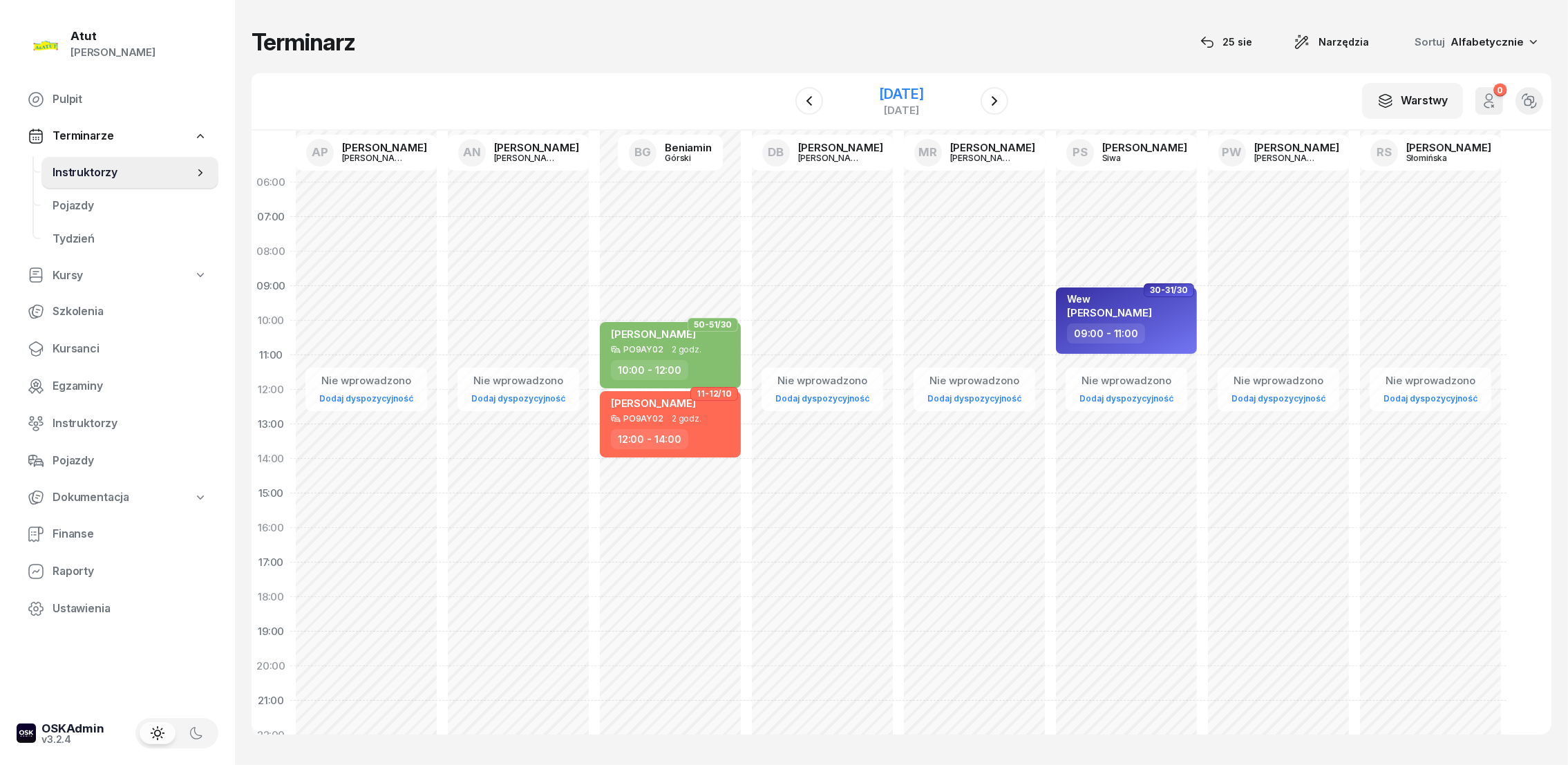
click at [909, 95] on div "[DATE]" at bounding box center [901, 94] width 44 height 14
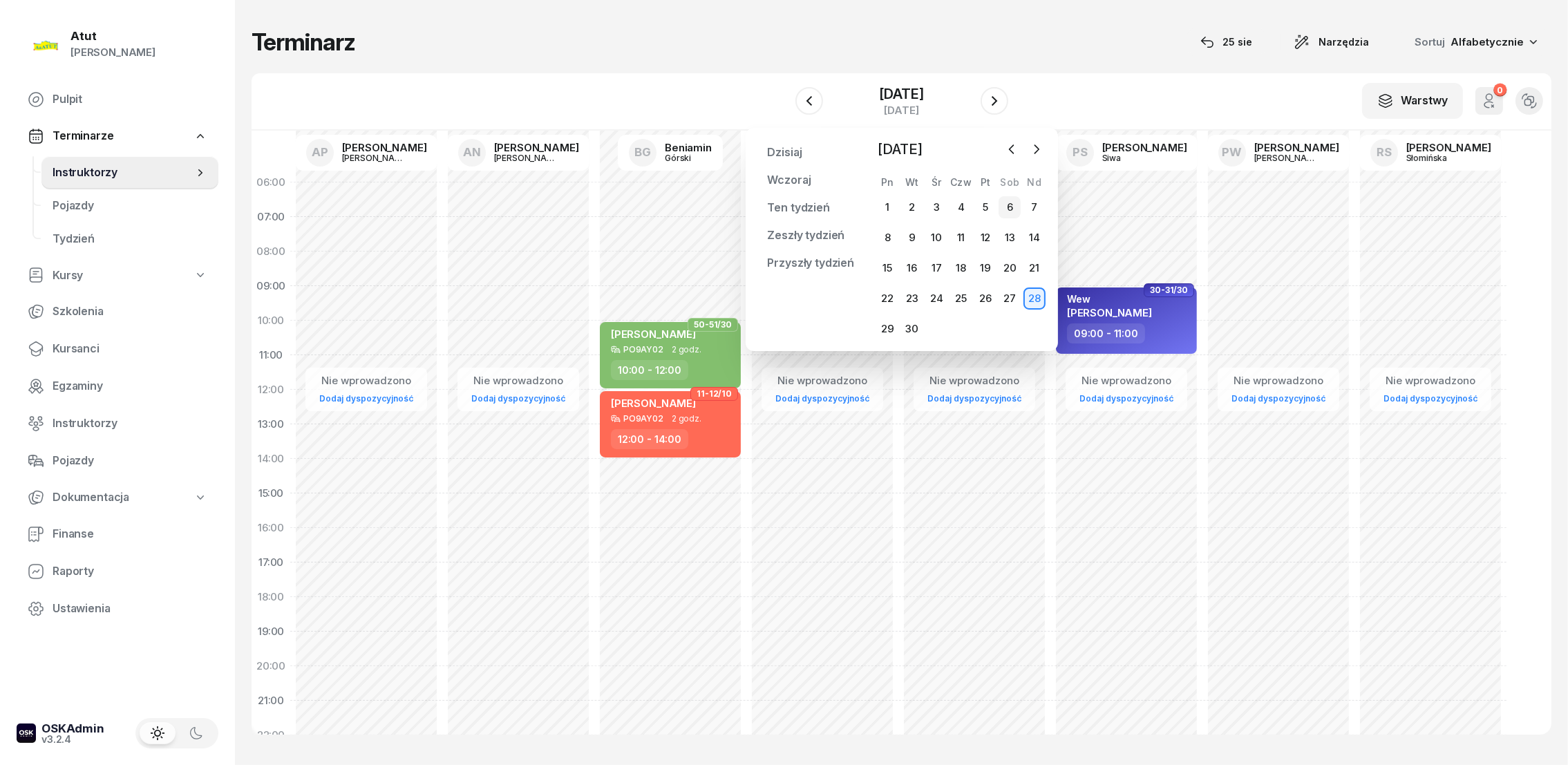
click at [1002, 207] on div "6" at bounding box center [1010, 208] width 22 height 22
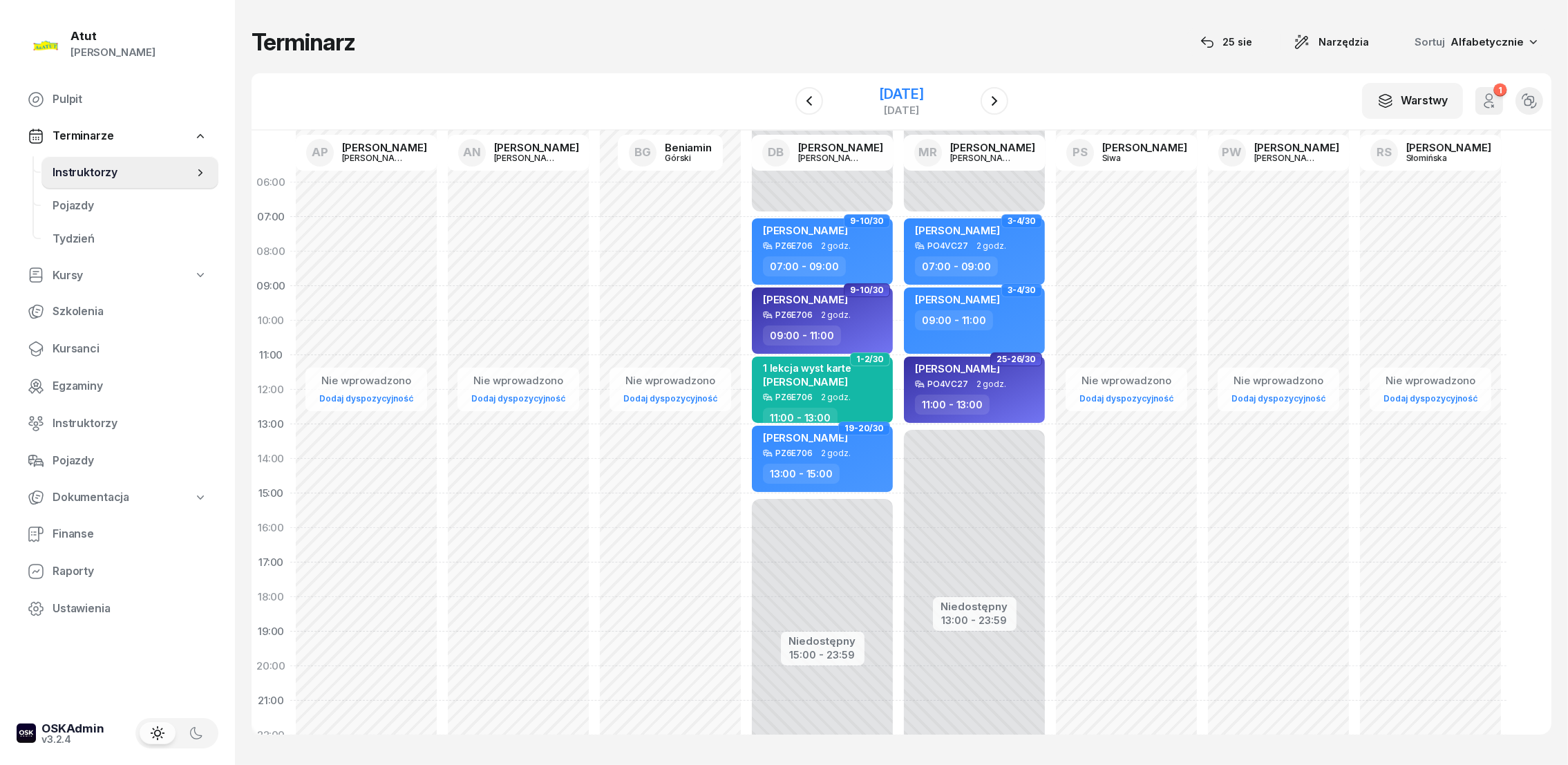
click at [905, 91] on div "[DATE]" at bounding box center [901, 94] width 44 height 14
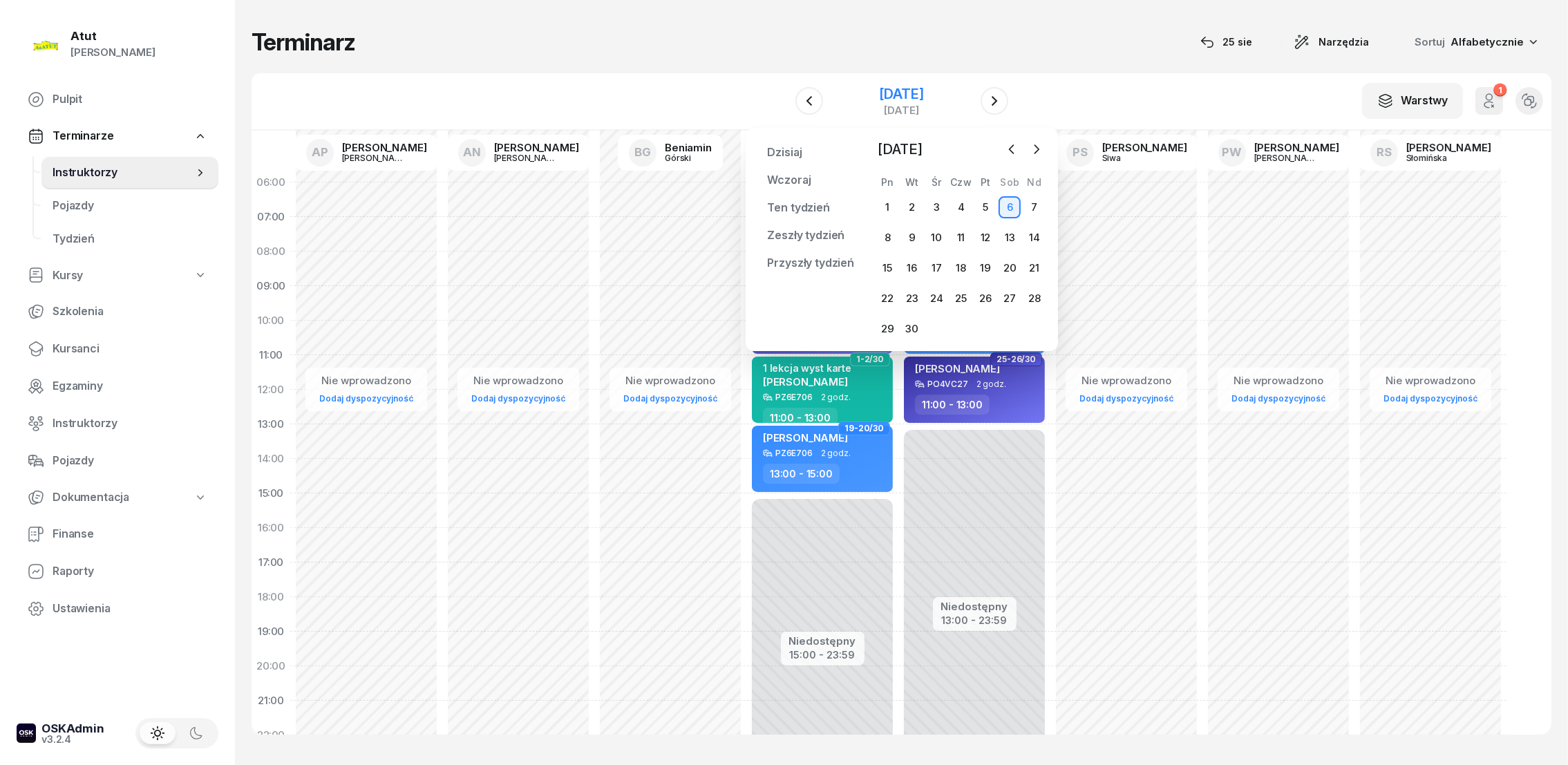
click at [905, 92] on div "[DATE]" at bounding box center [901, 94] width 44 height 14
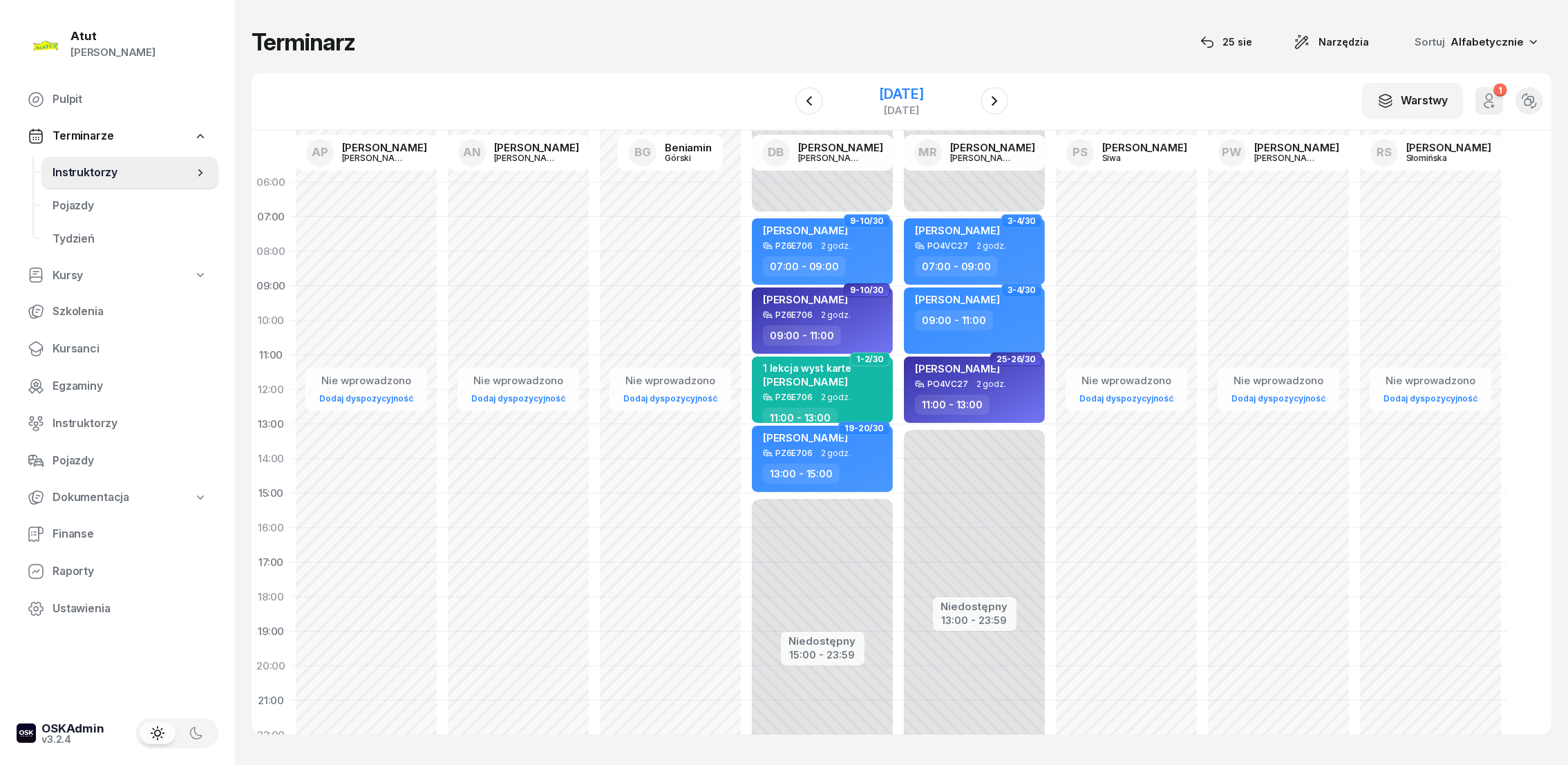
click at [905, 92] on div "[DATE]" at bounding box center [901, 94] width 44 height 14
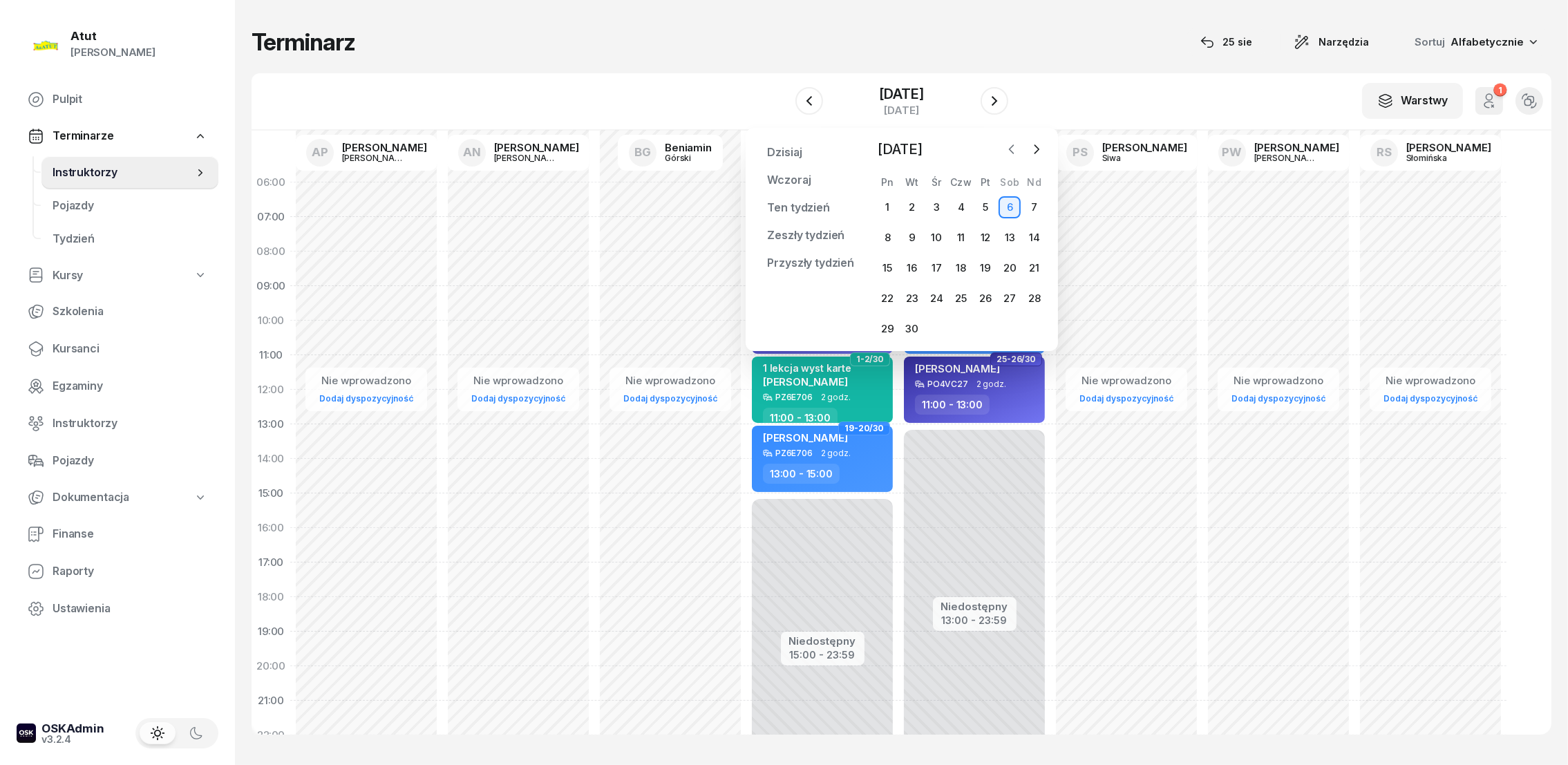
click at [1013, 142] on icon "button" at bounding box center [1011, 149] width 14 height 14
click at [1014, 325] on div "30" at bounding box center [1010, 329] width 22 height 22
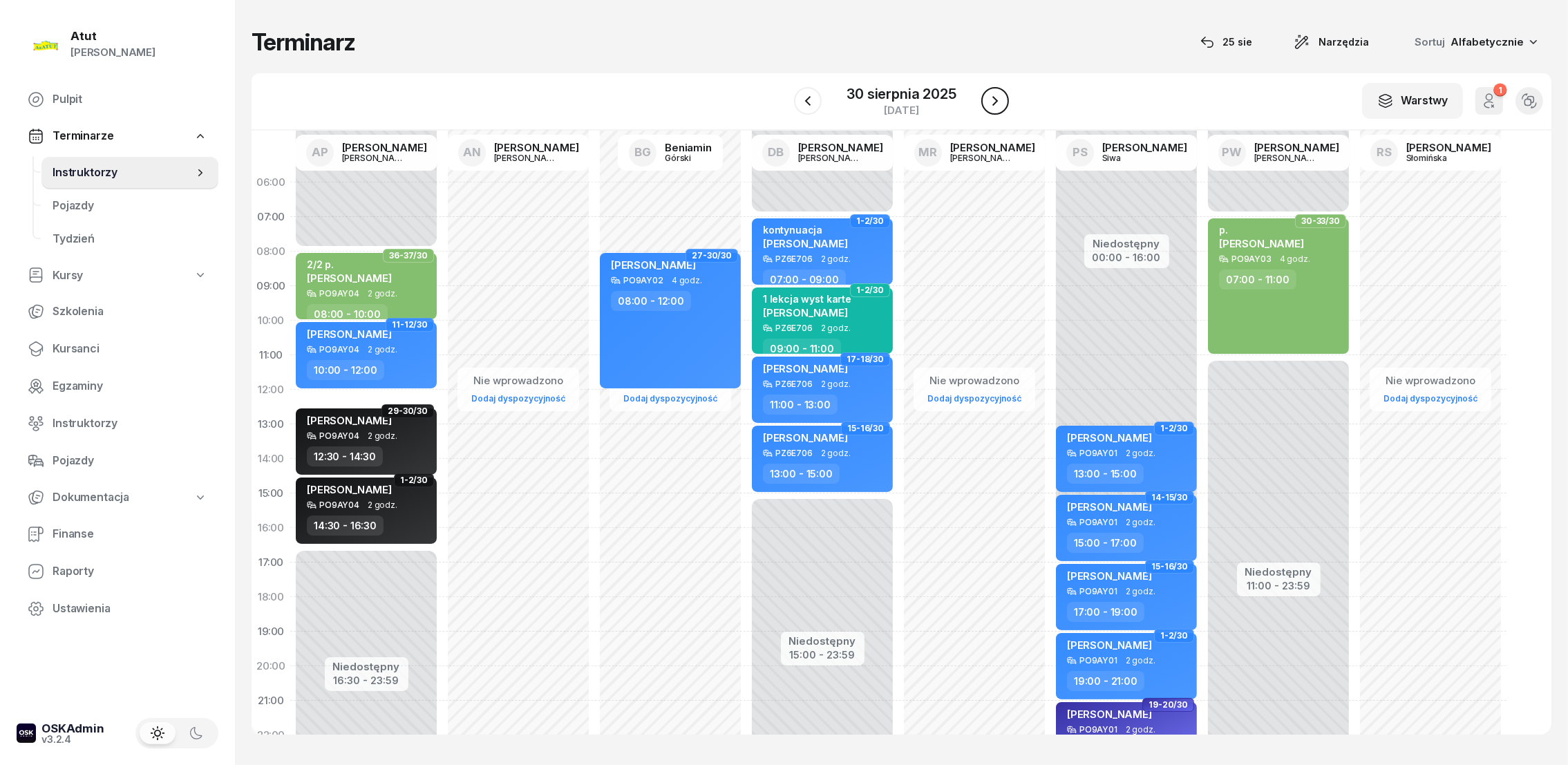
click at [993, 99] on icon "button" at bounding box center [994, 100] width 16 height 16
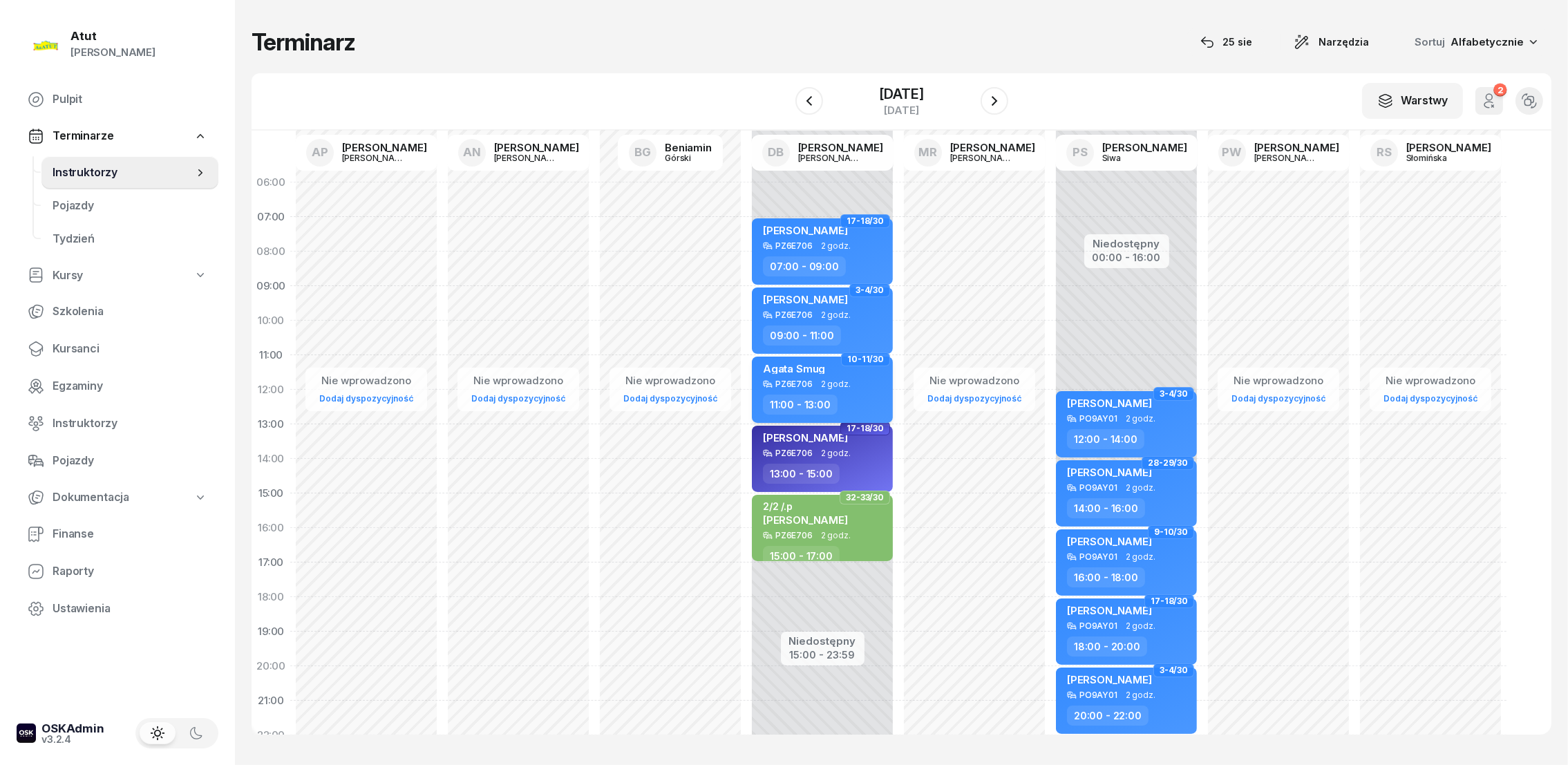
click at [793, 368] on span "Agata Smug" at bounding box center [793, 368] width 62 height 13
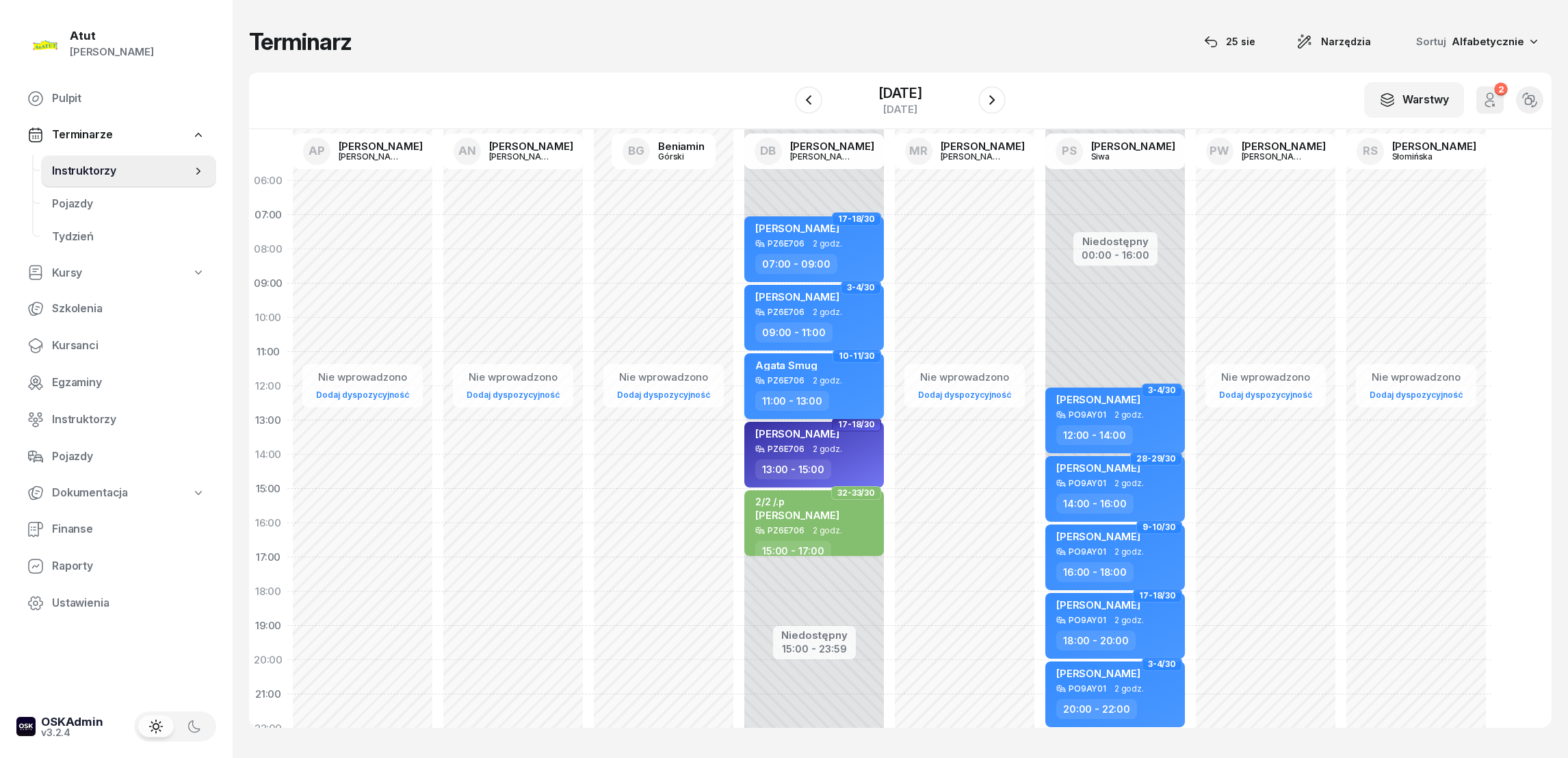
select select "11"
select select "13"
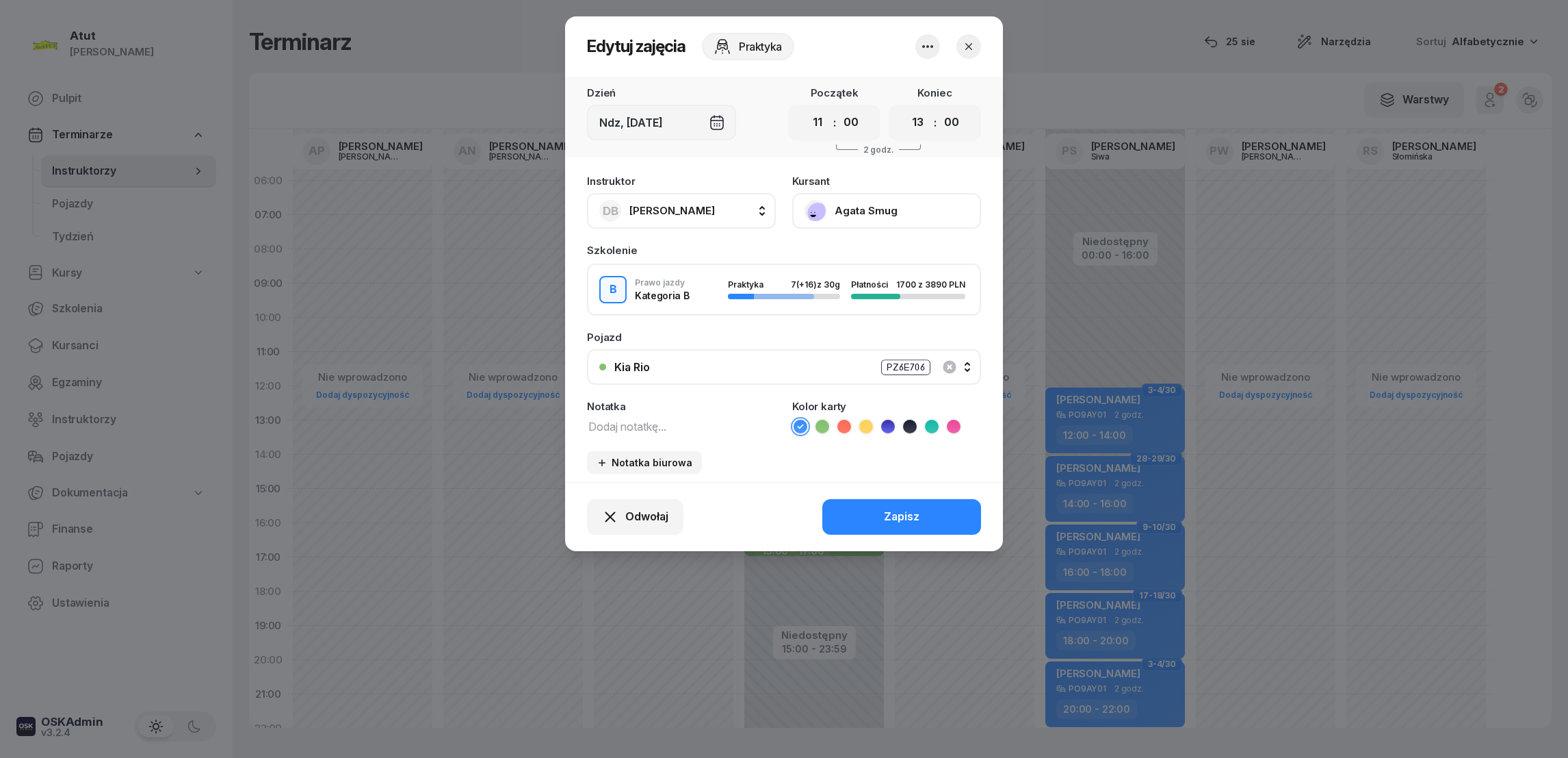
click at [867, 209] on button "Agata Smug" at bounding box center [886, 211] width 189 height 36
click at [847, 262] on div "Otwórz profil" at bounding box center [836, 257] width 66 height 18
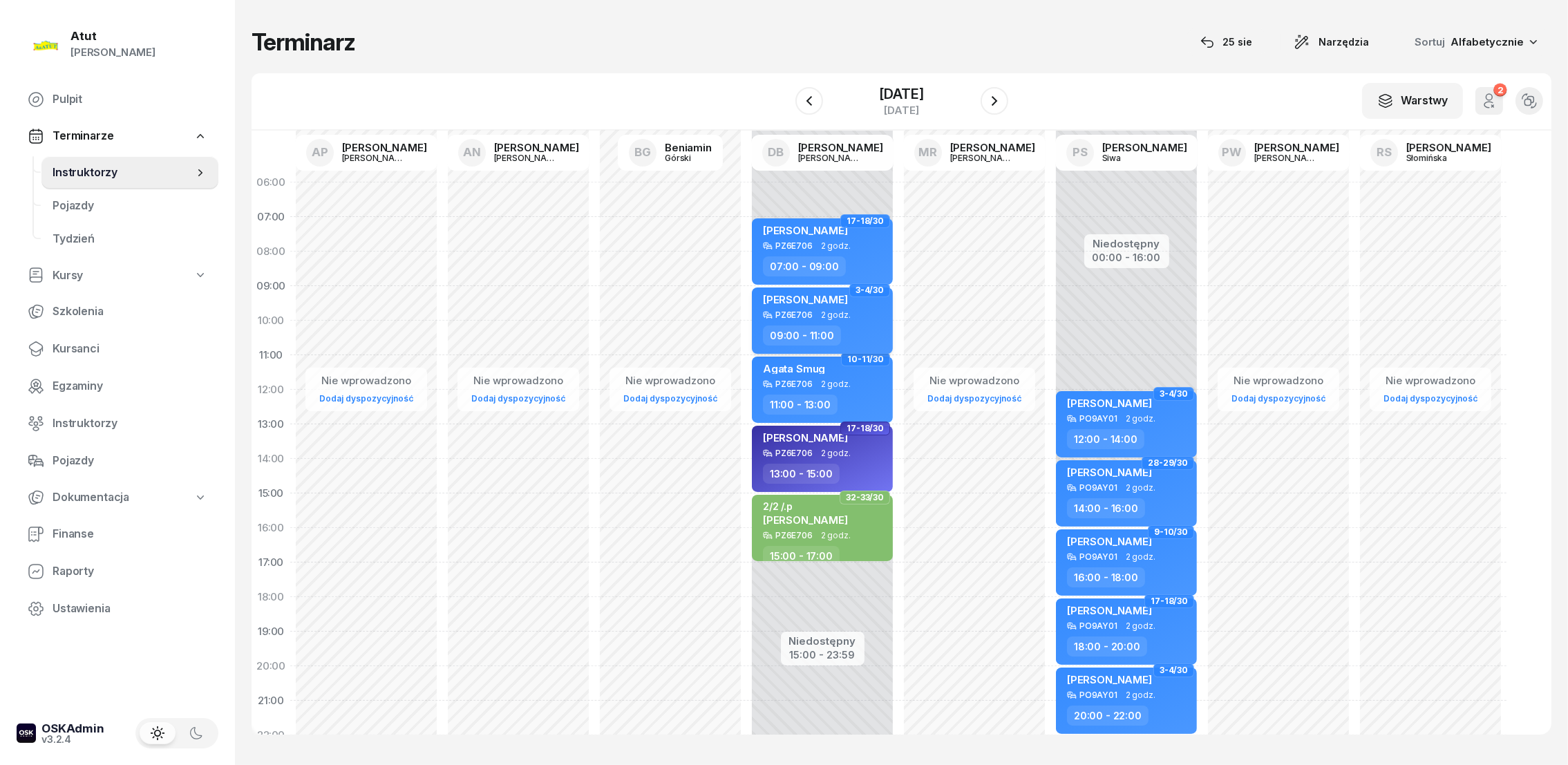
click at [790, 301] on span "[PERSON_NAME]" at bounding box center [805, 299] width 85 height 13
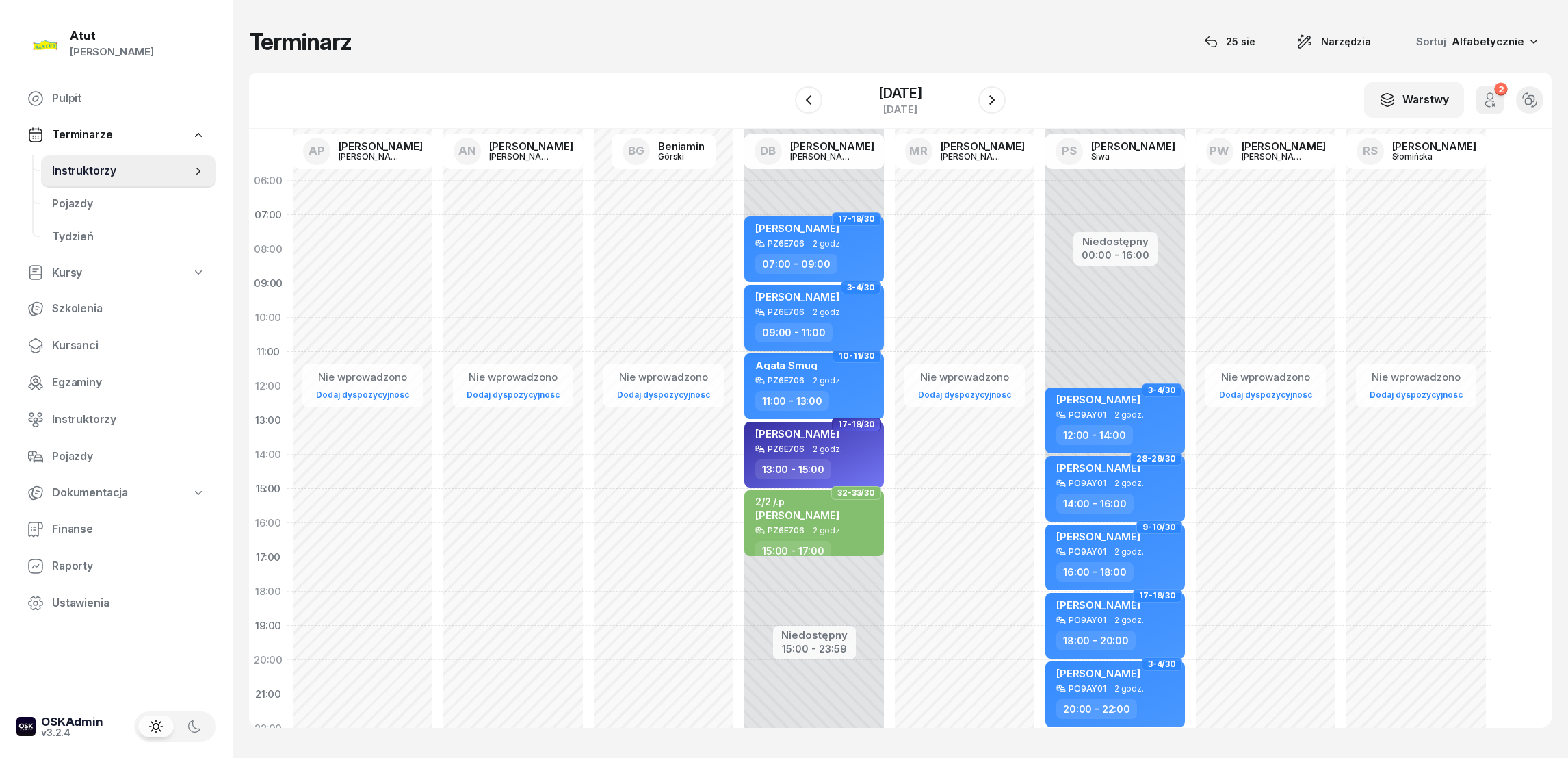
select select "09"
select select "11"
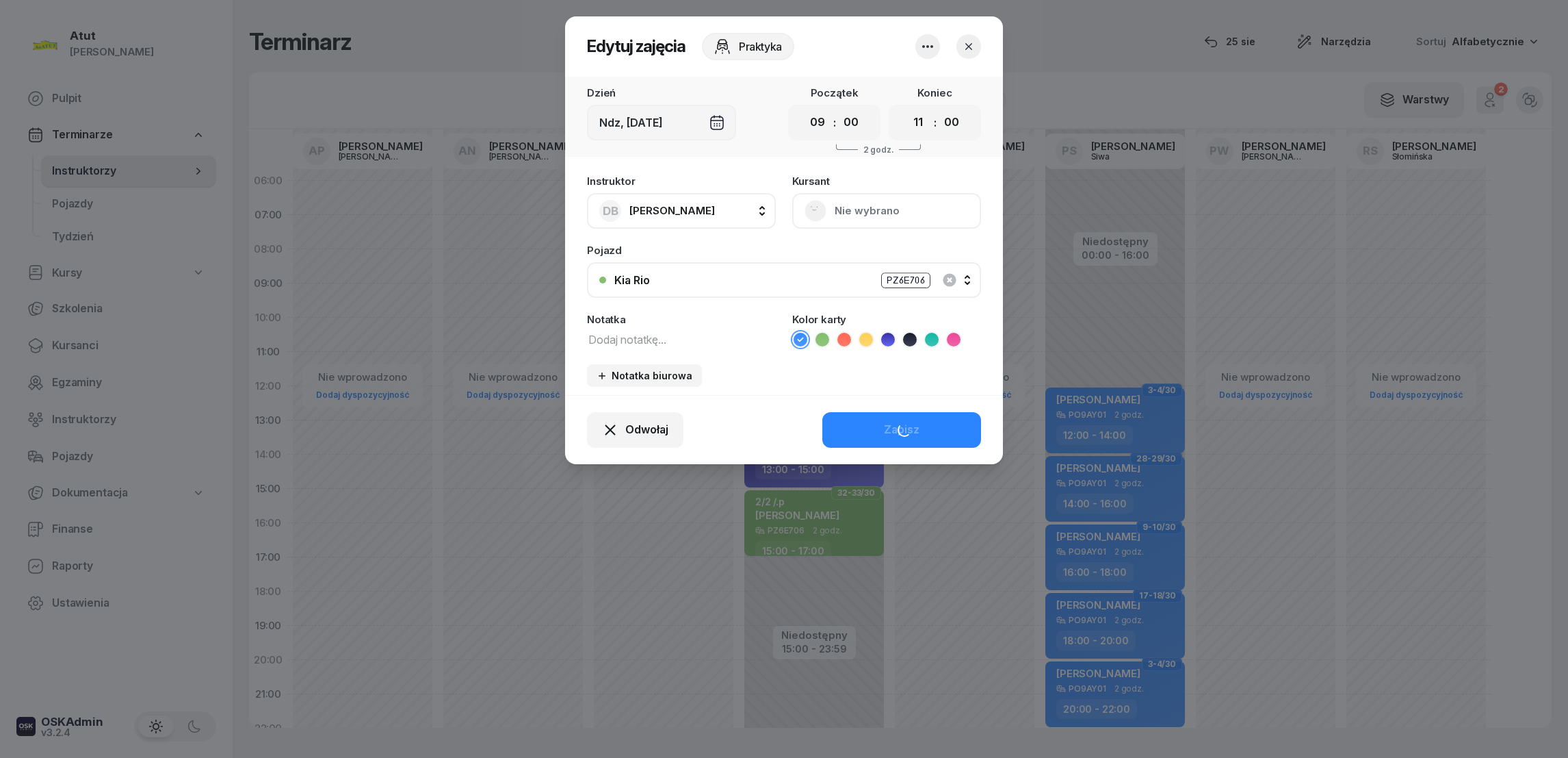
click at [847, 213] on button "Nie wybrano" at bounding box center [886, 211] width 189 height 36
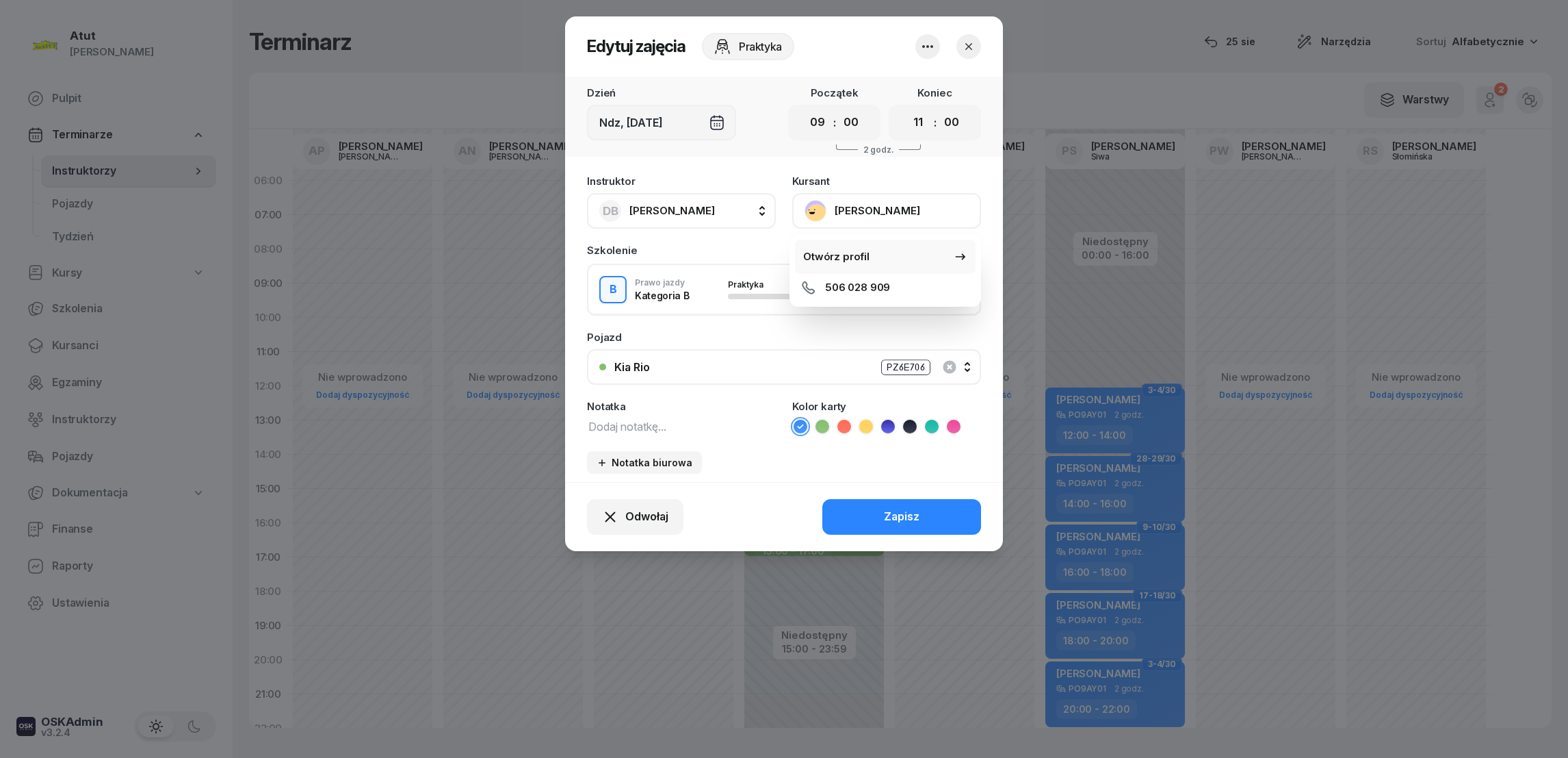
click at [836, 253] on div "Otwórz profil" at bounding box center [836, 257] width 66 height 18
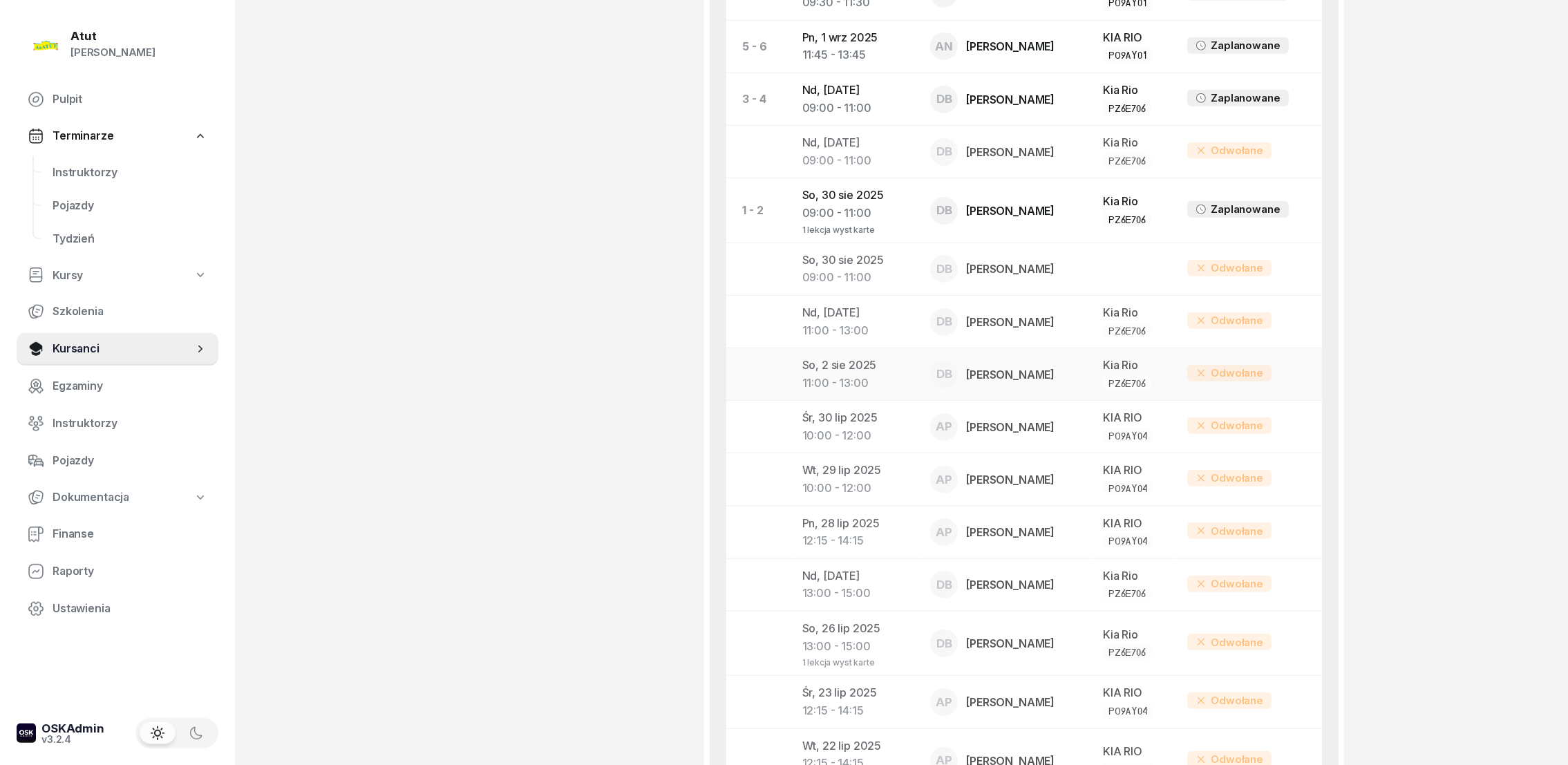
scroll to position [1476, 0]
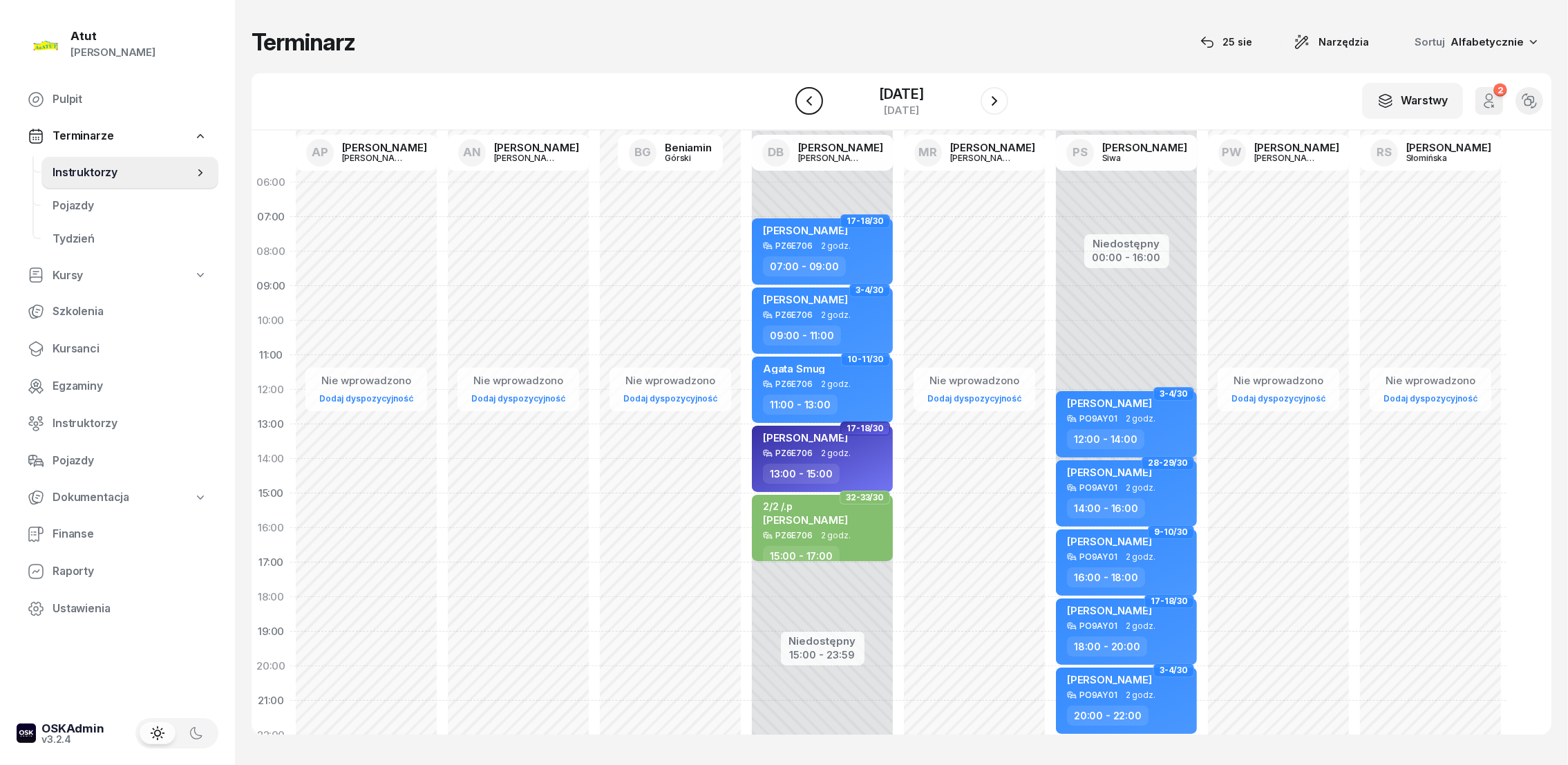
click at [803, 100] on icon "button" at bounding box center [809, 100] width 16 height 16
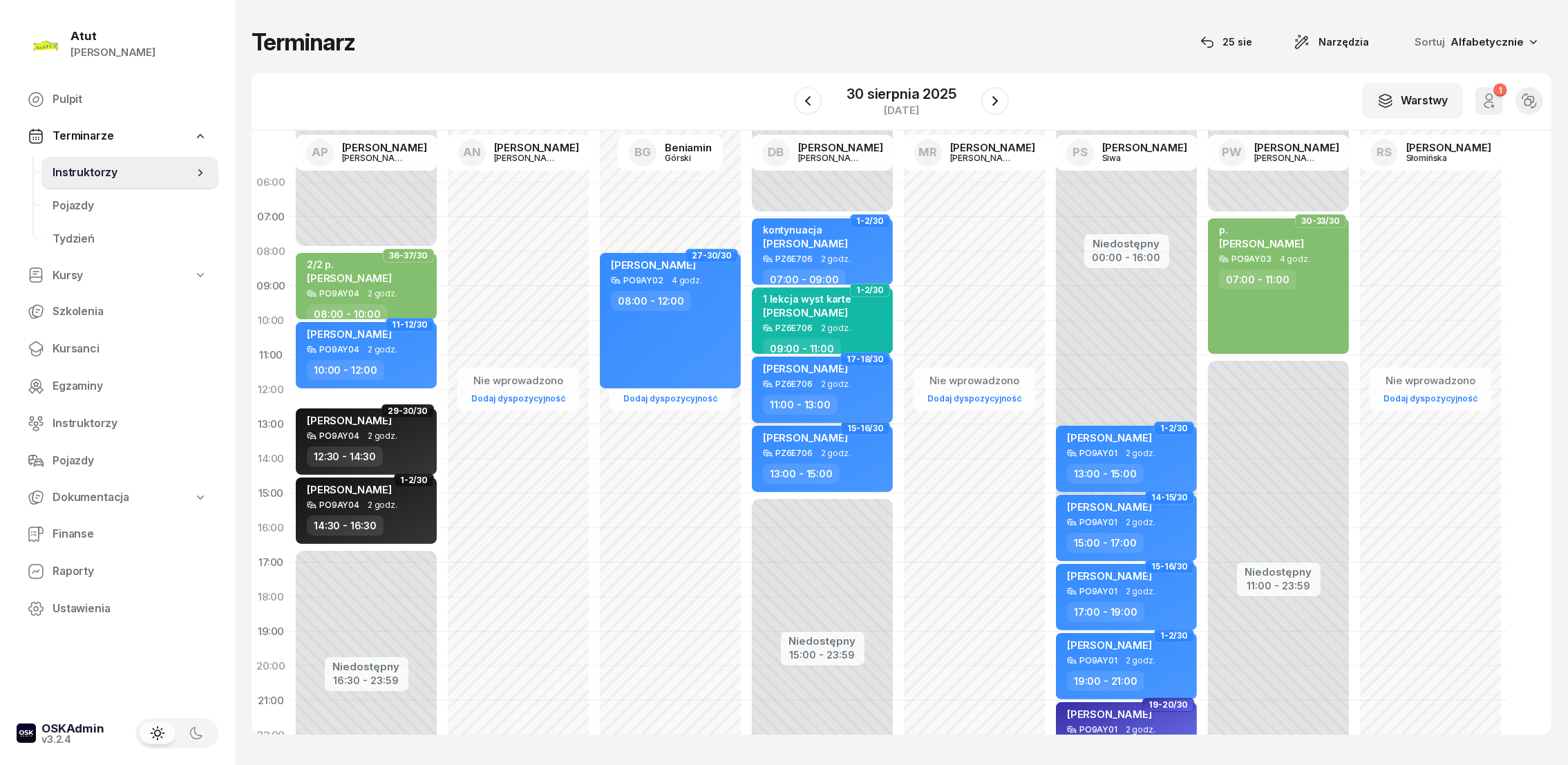
click at [803, 365] on span "[PERSON_NAME]" at bounding box center [805, 368] width 85 height 13
select select "11"
select select "13"
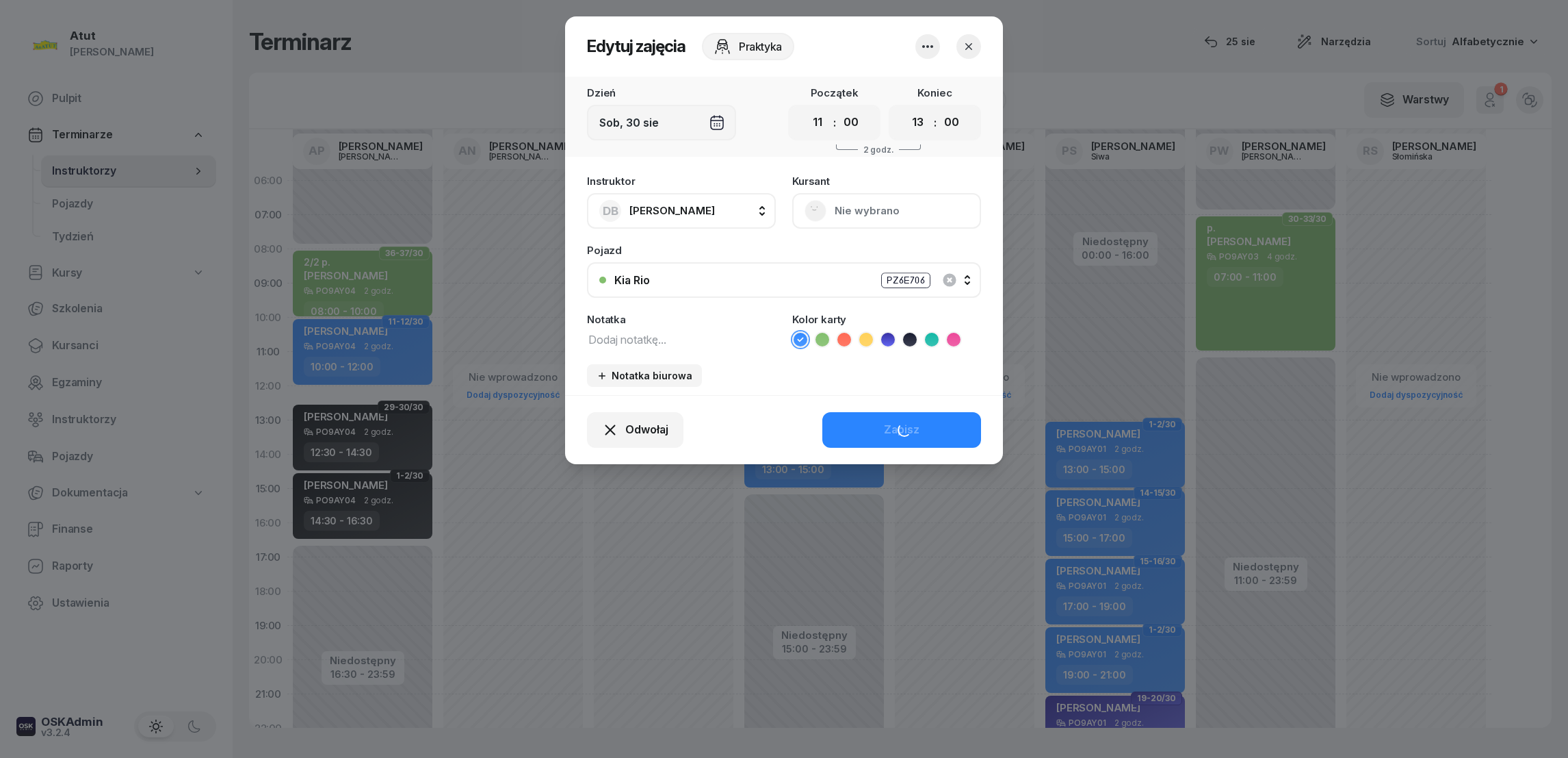
click at [855, 215] on button "Nie wybrano" at bounding box center [886, 211] width 189 height 36
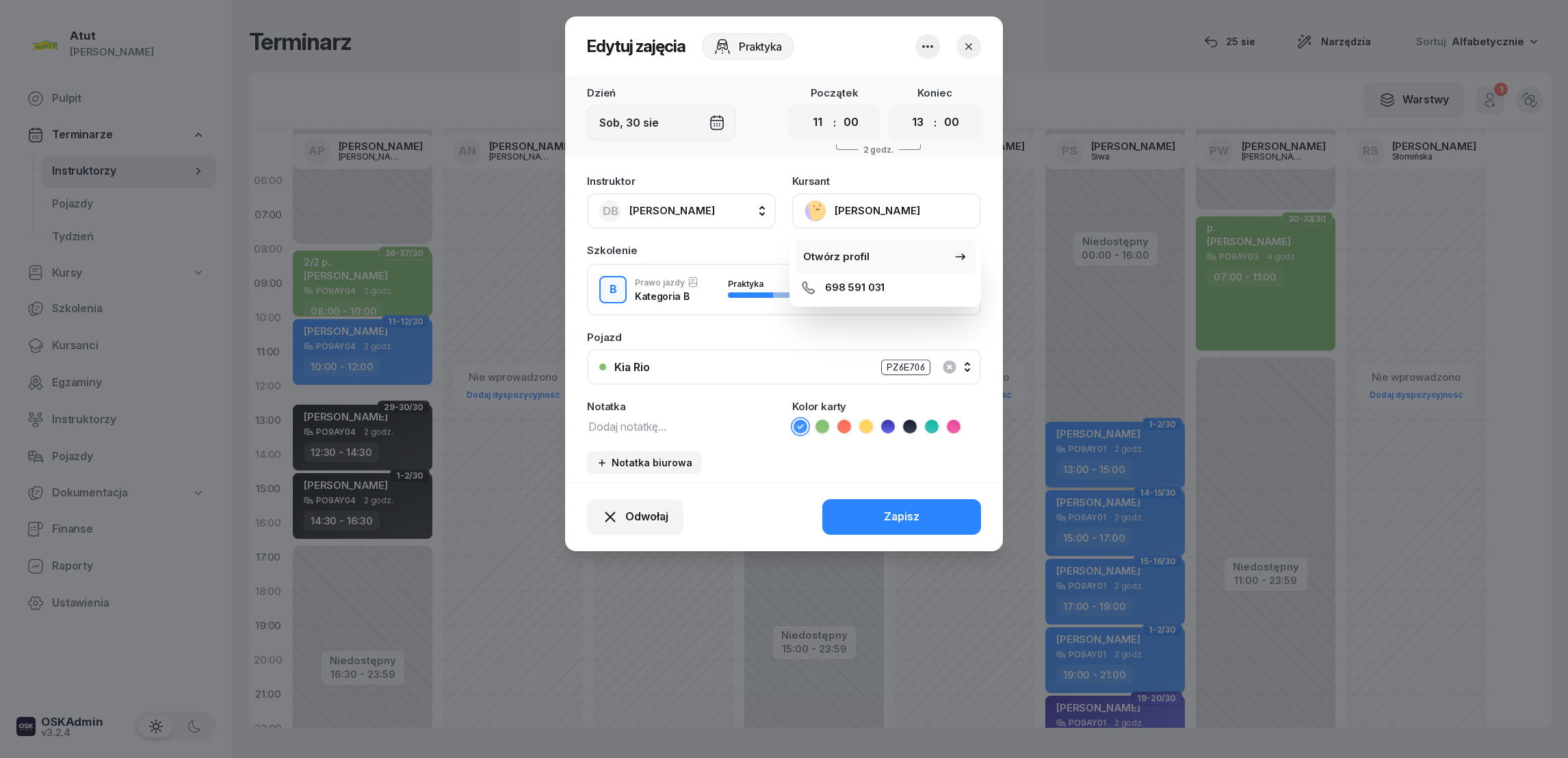
click at [840, 258] on div "Otwórz profil" at bounding box center [836, 257] width 66 height 18
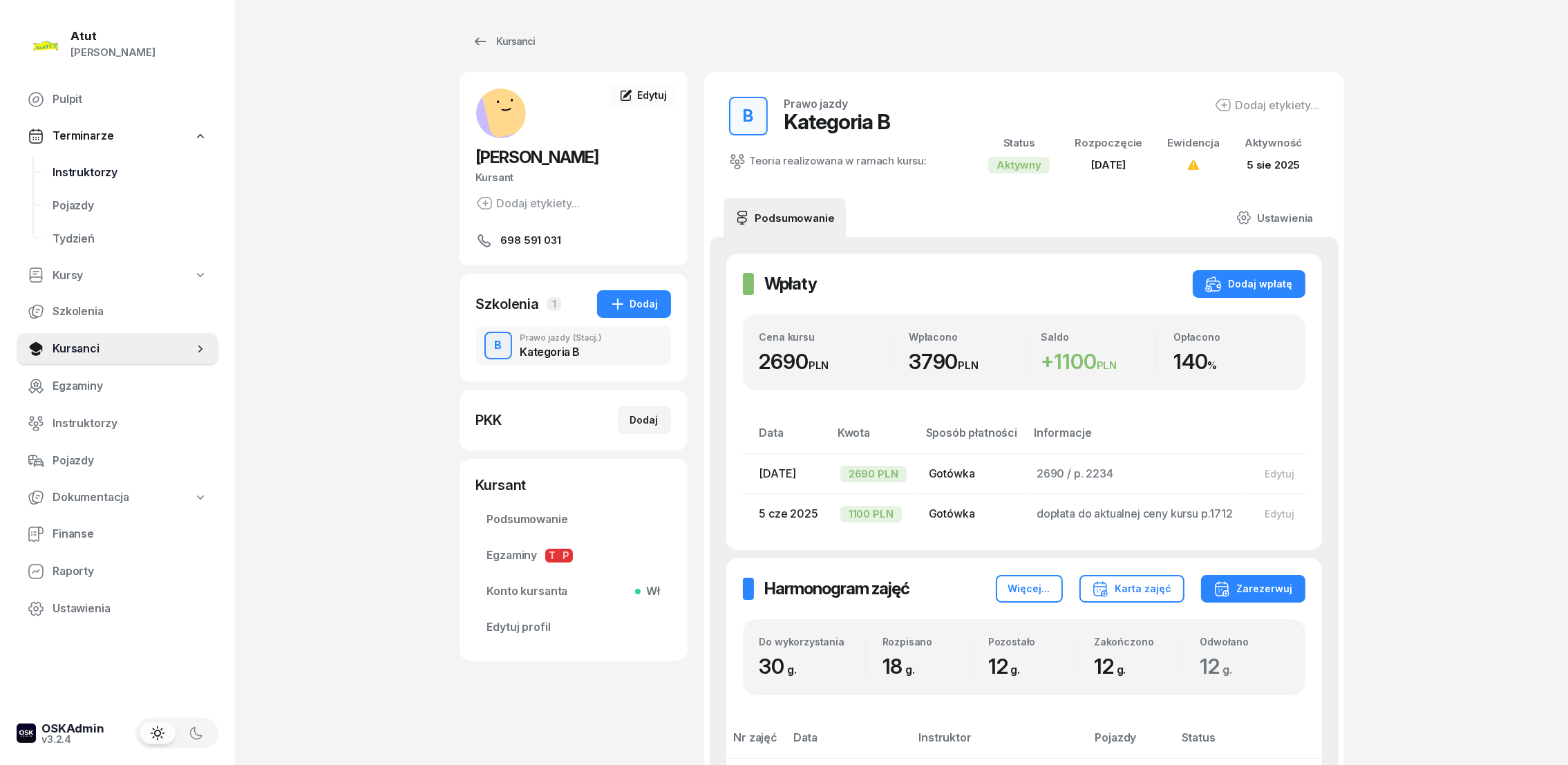
click at [96, 174] on span "Instruktorzy" at bounding box center [129, 173] width 155 height 18
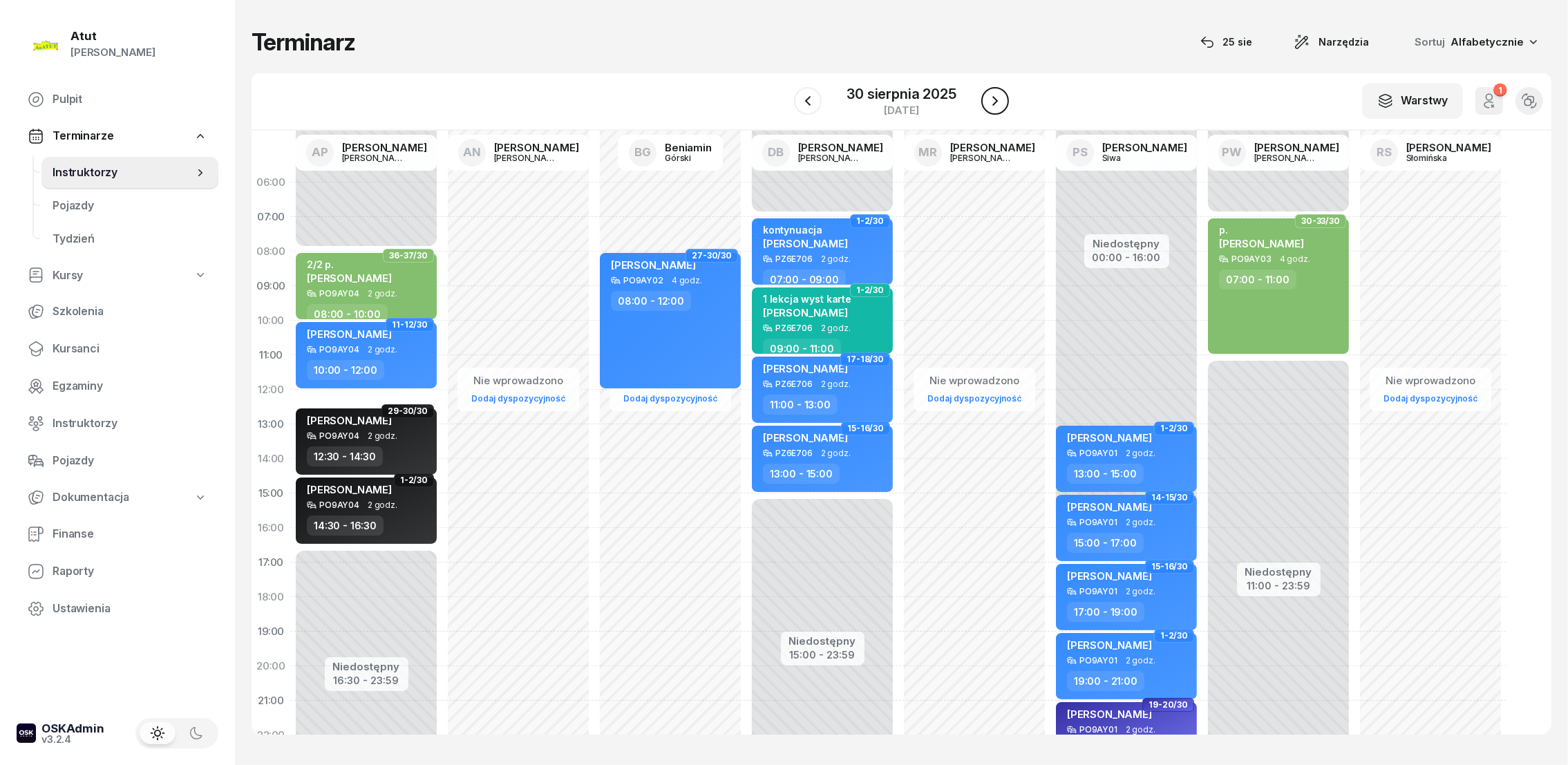
click at [1005, 101] on button "button" at bounding box center [995, 101] width 27 height 27
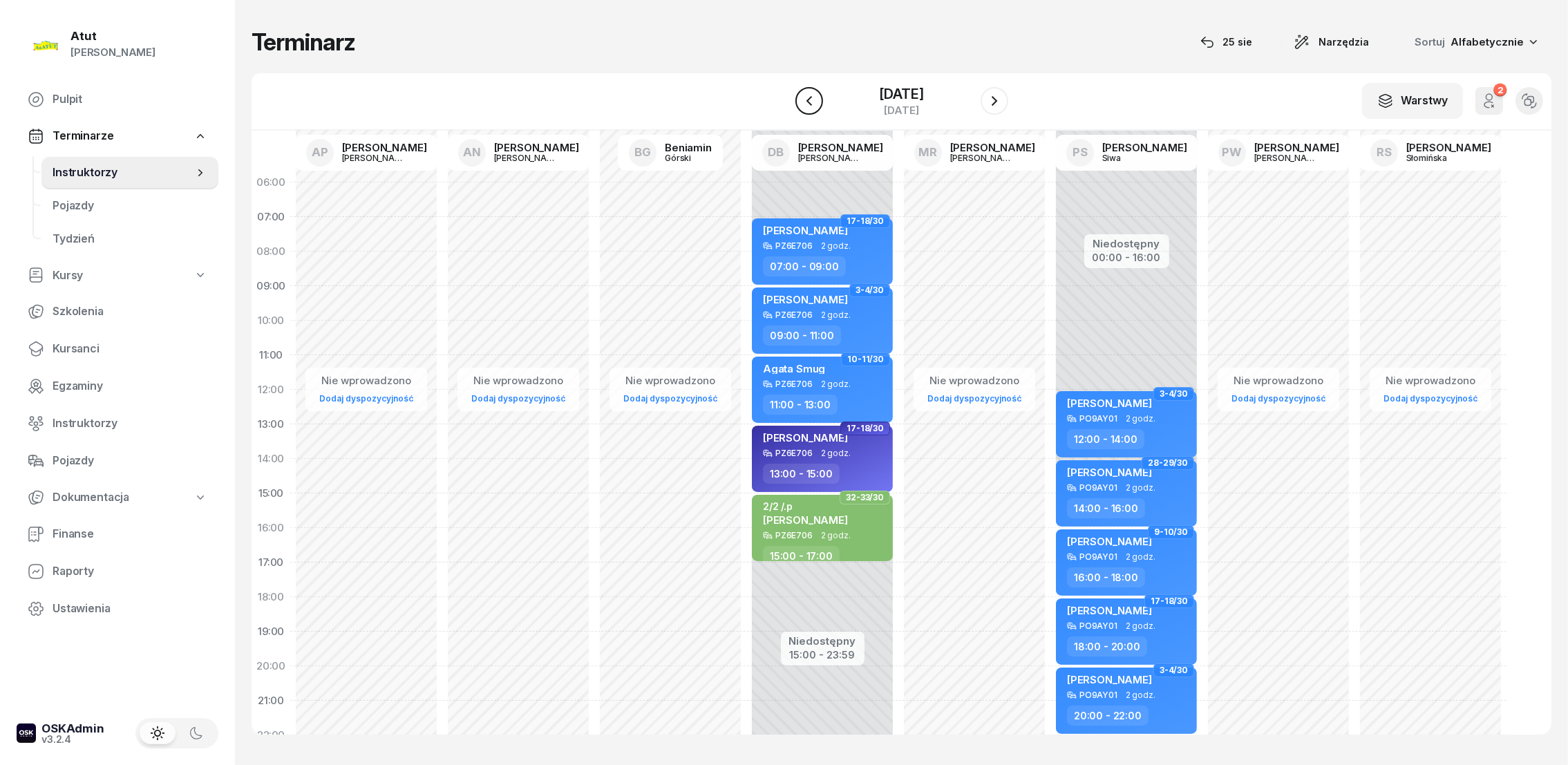
click at [801, 104] on icon "button" at bounding box center [809, 100] width 16 height 16
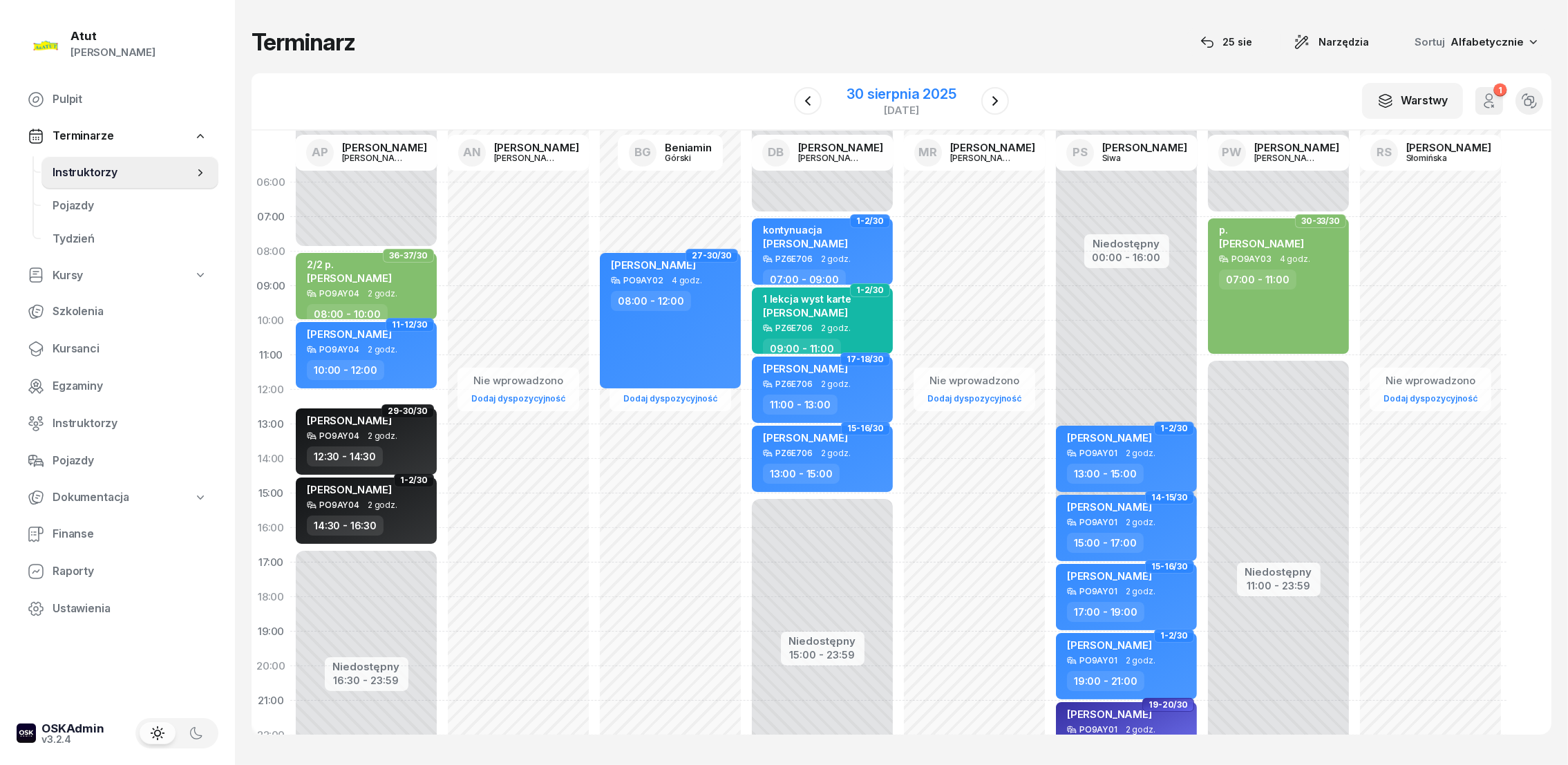
click at [873, 96] on div "30 sierpnia 2025" at bounding box center [901, 94] width 109 height 14
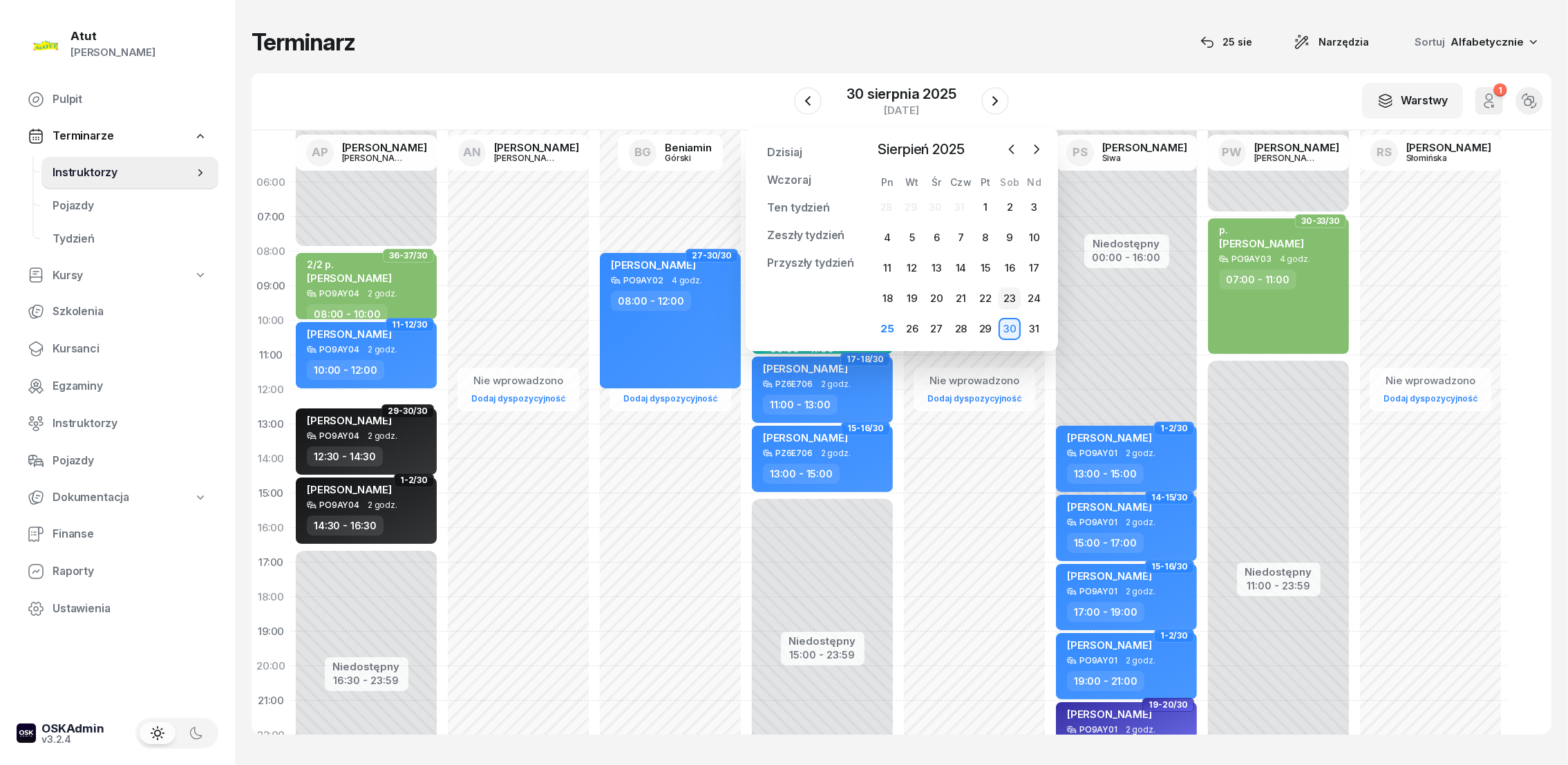
click at [1010, 298] on div "23" at bounding box center [1010, 298] width 22 height 22
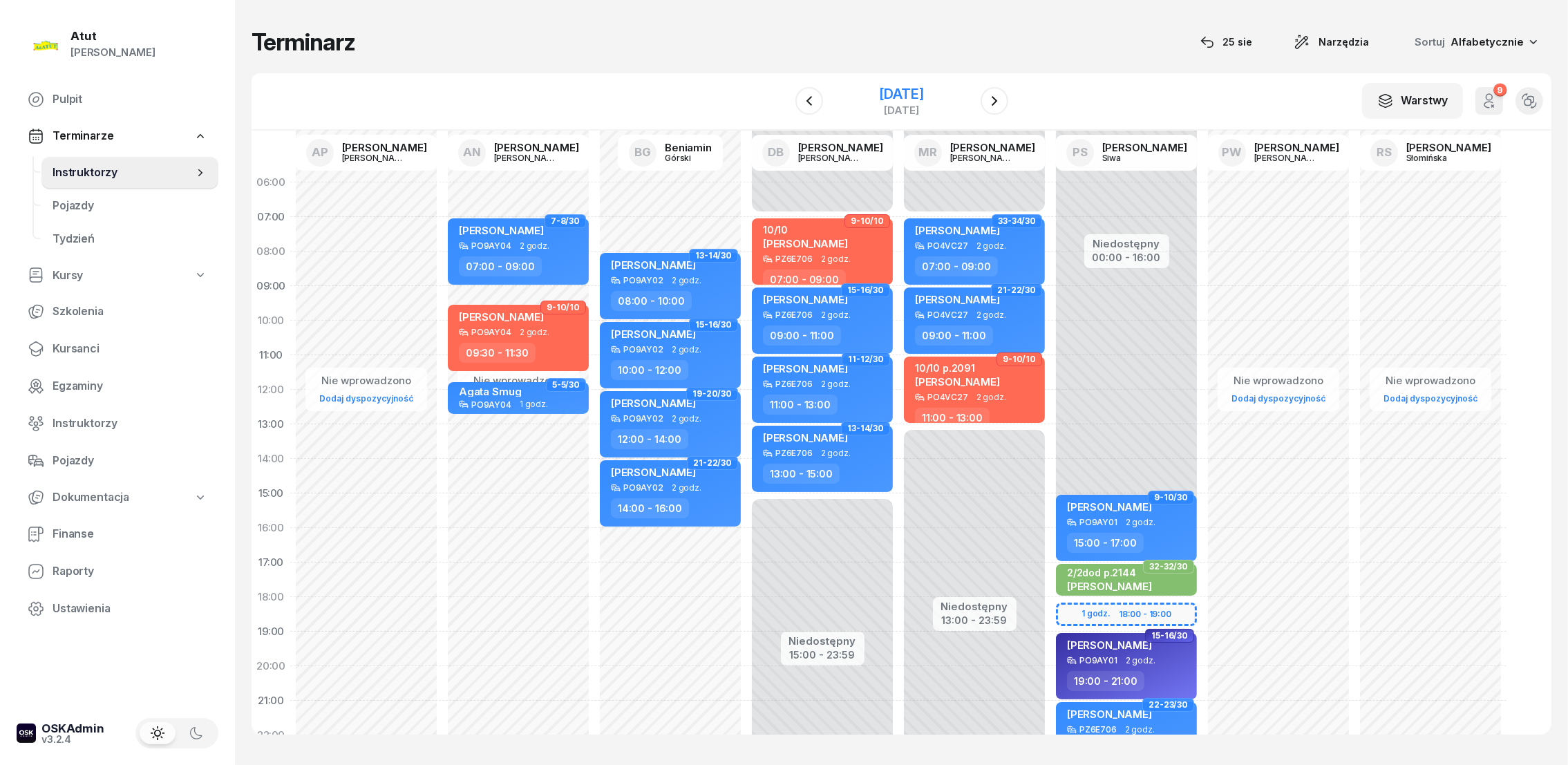
click at [923, 94] on div "[DATE]" at bounding box center [901, 94] width 44 height 14
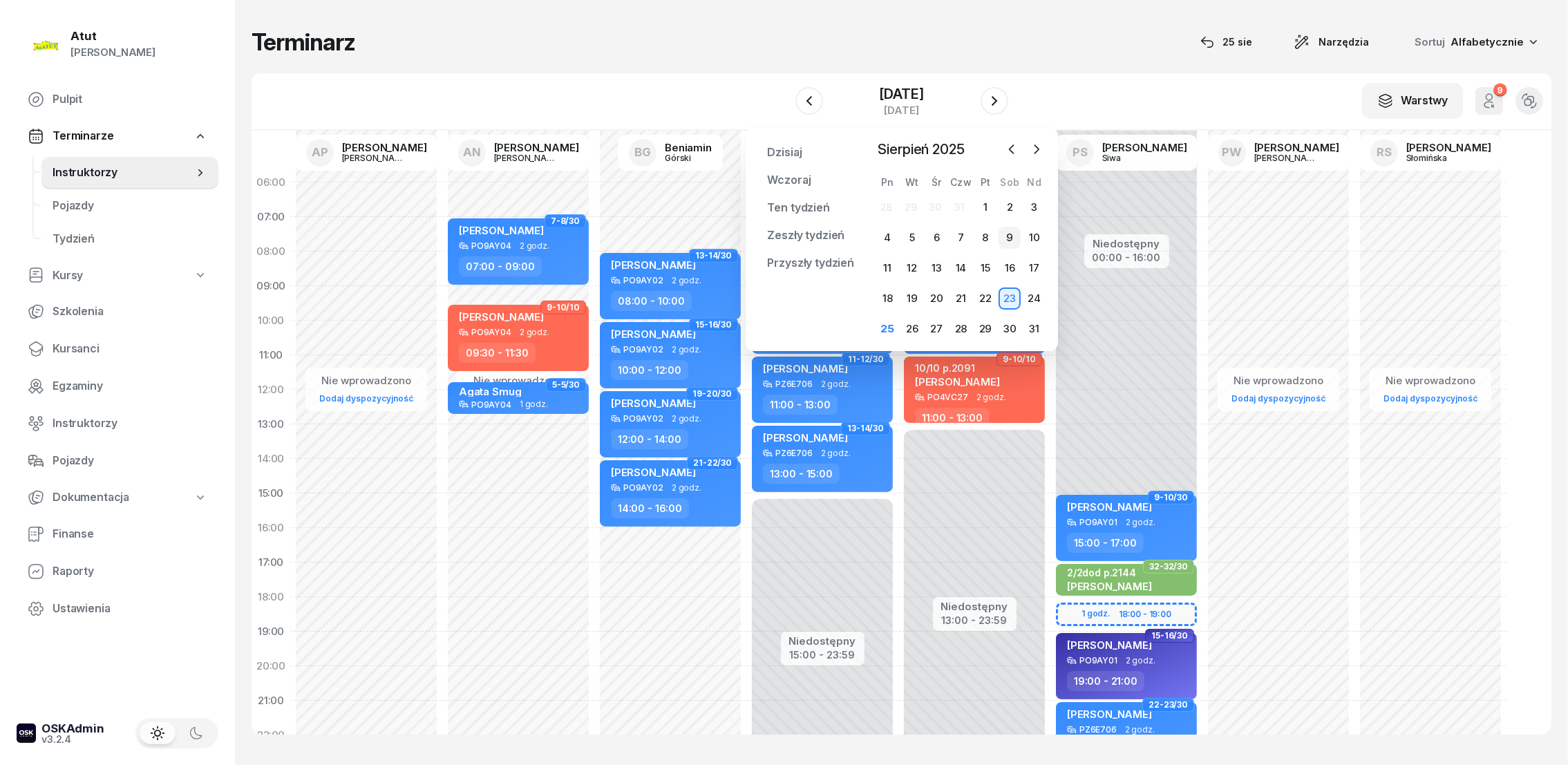
click at [1011, 238] on div "9" at bounding box center [1010, 238] width 22 height 22
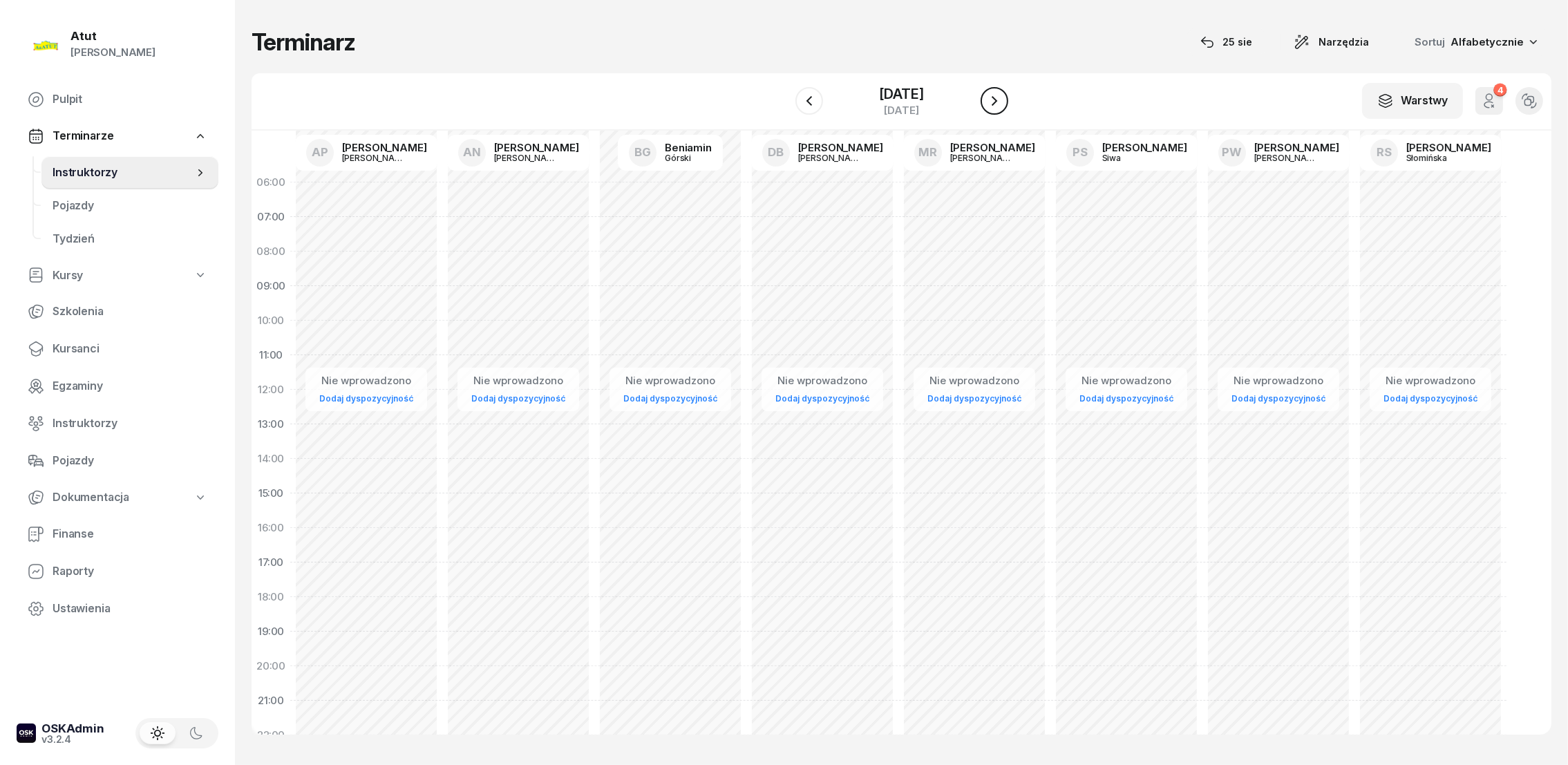
click at [1002, 103] on button "button" at bounding box center [994, 101] width 27 height 27
click at [902, 91] on div "10 sierpnia 2025" at bounding box center [901, 94] width 44 height 14
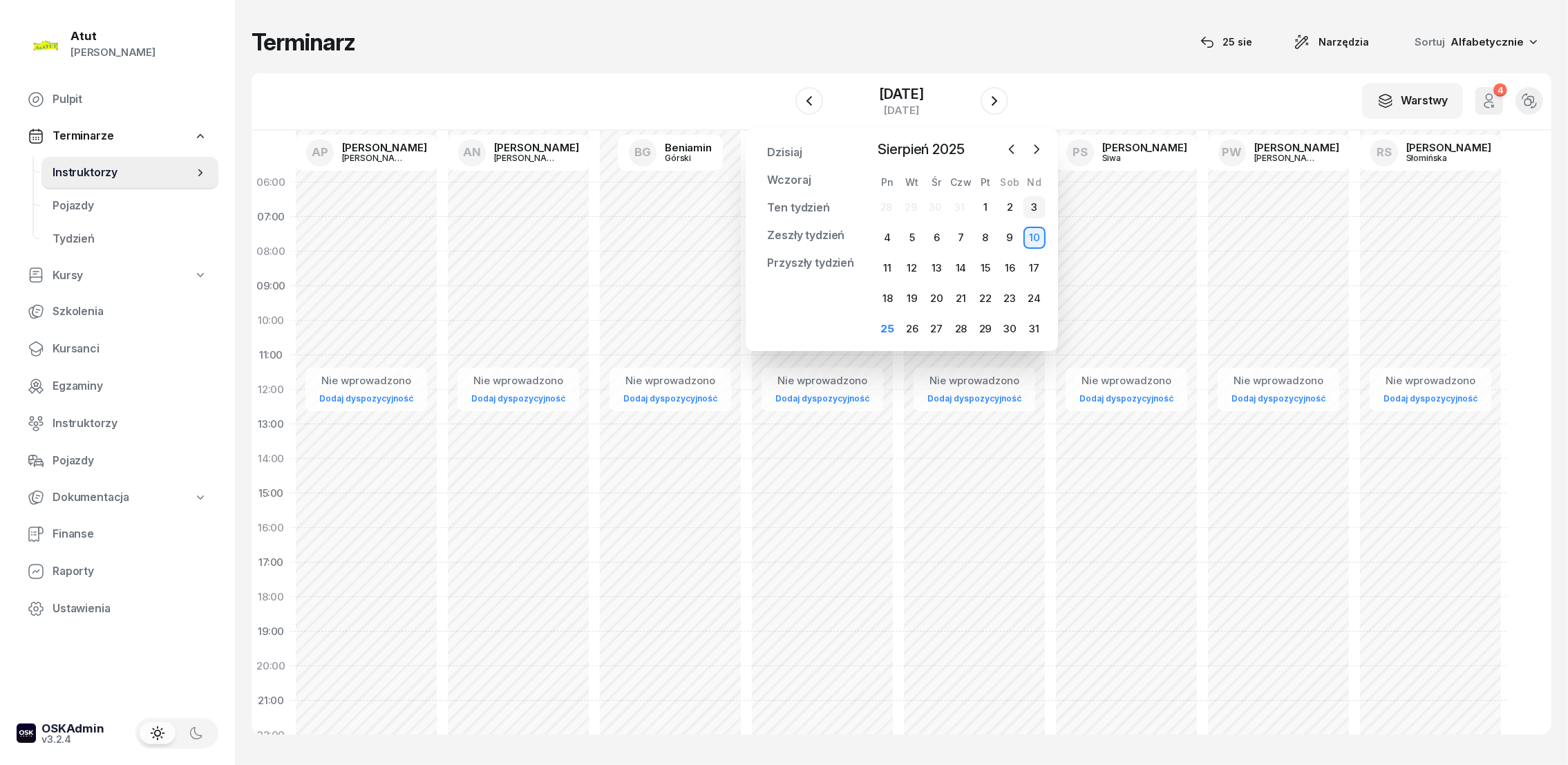
click at [1033, 203] on div "3" at bounding box center [1035, 208] width 22 height 22
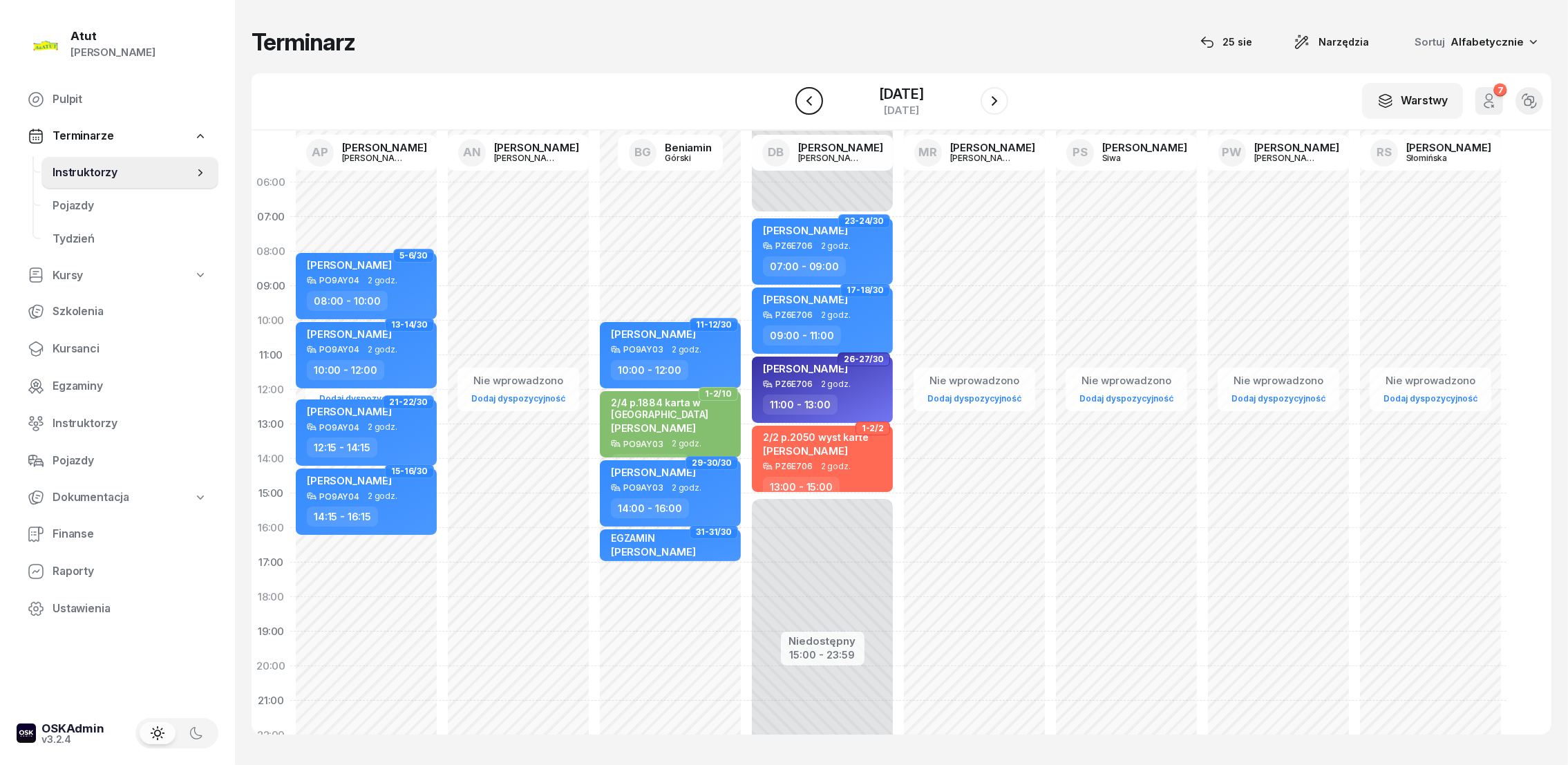
click at [807, 103] on icon "button" at bounding box center [809, 100] width 16 height 16
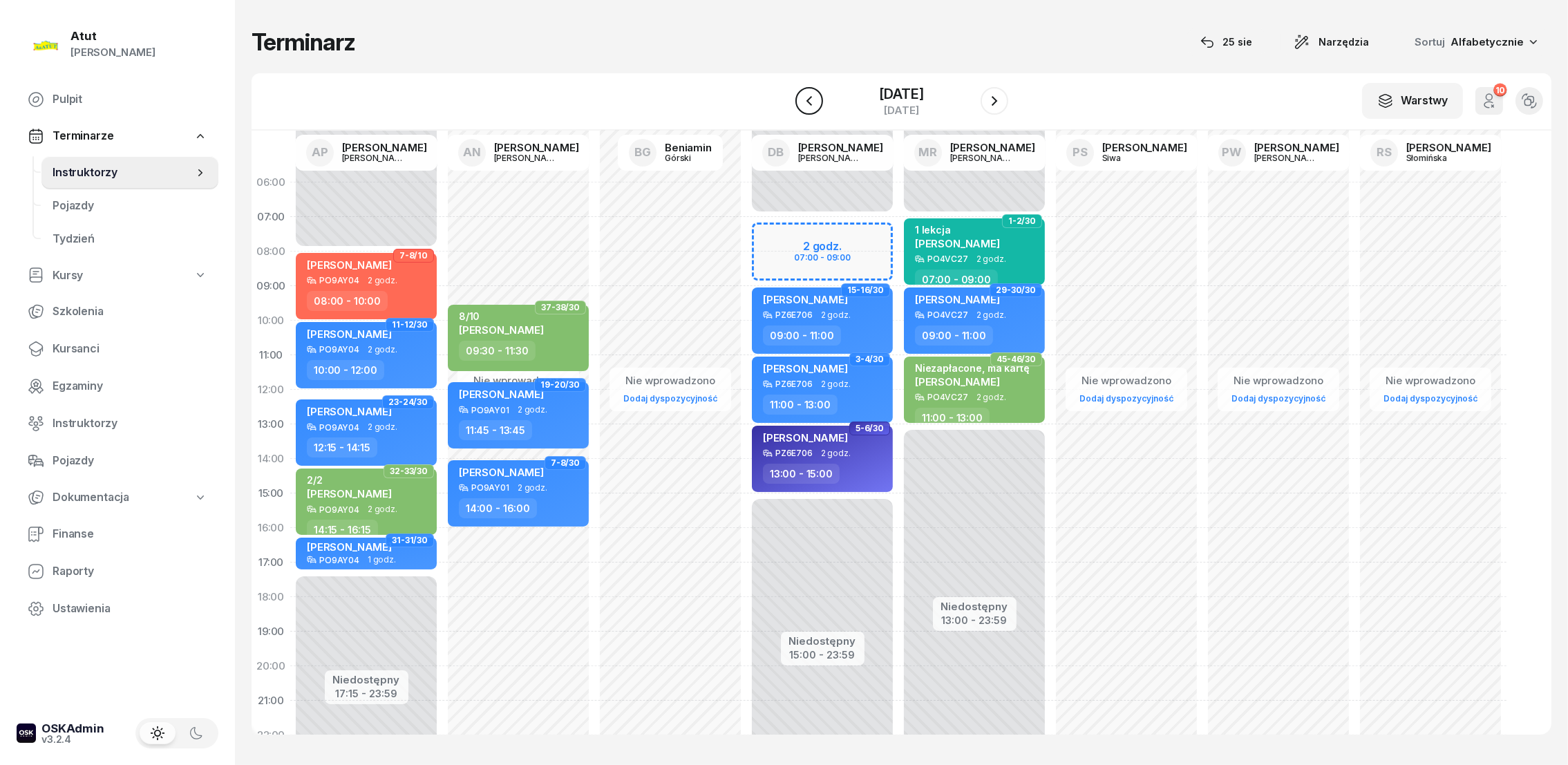
click at [815, 92] on icon "button" at bounding box center [809, 100] width 16 height 16
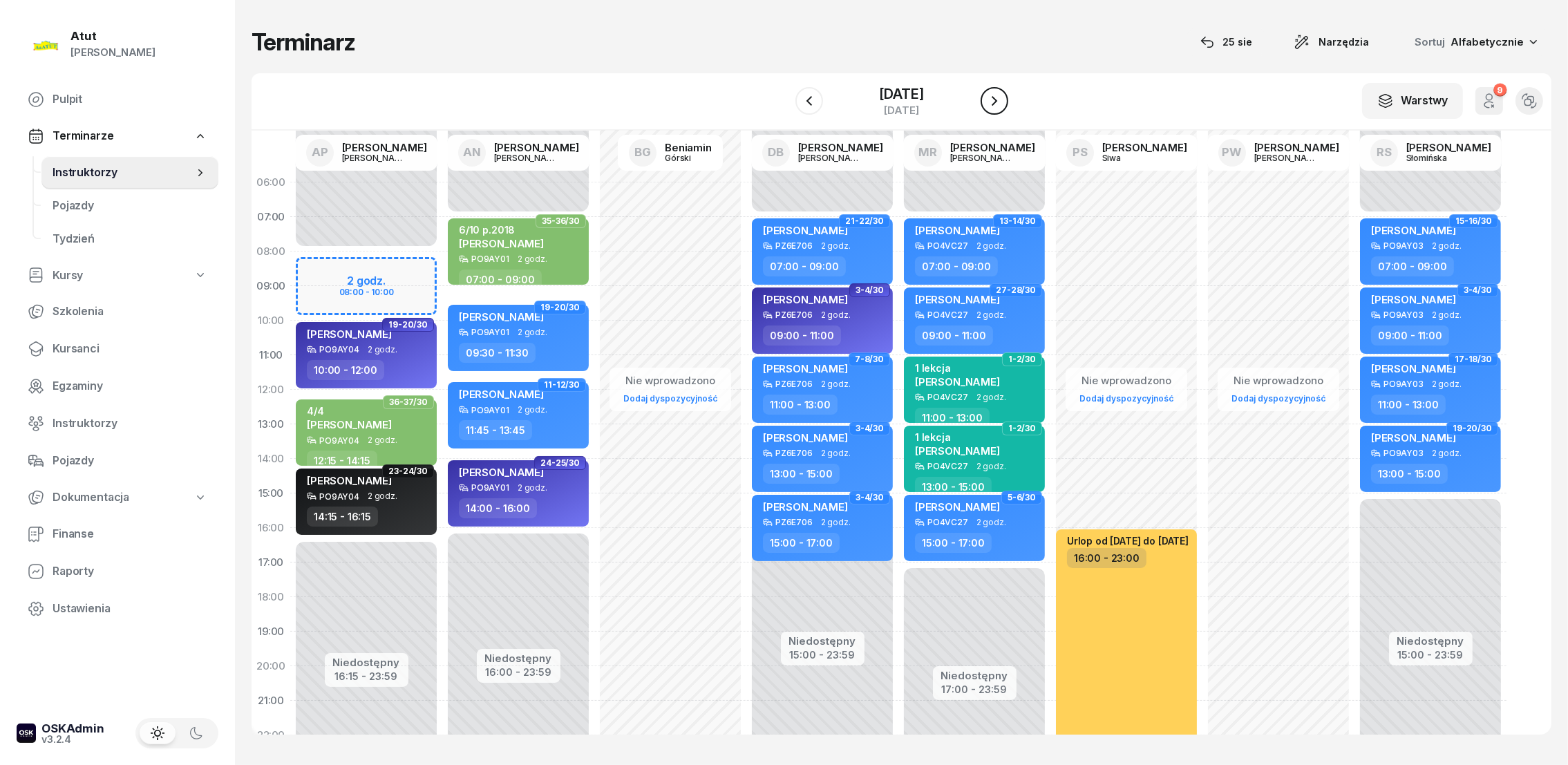
click at [996, 96] on icon "button" at bounding box center [993, 100] width 16 height 16
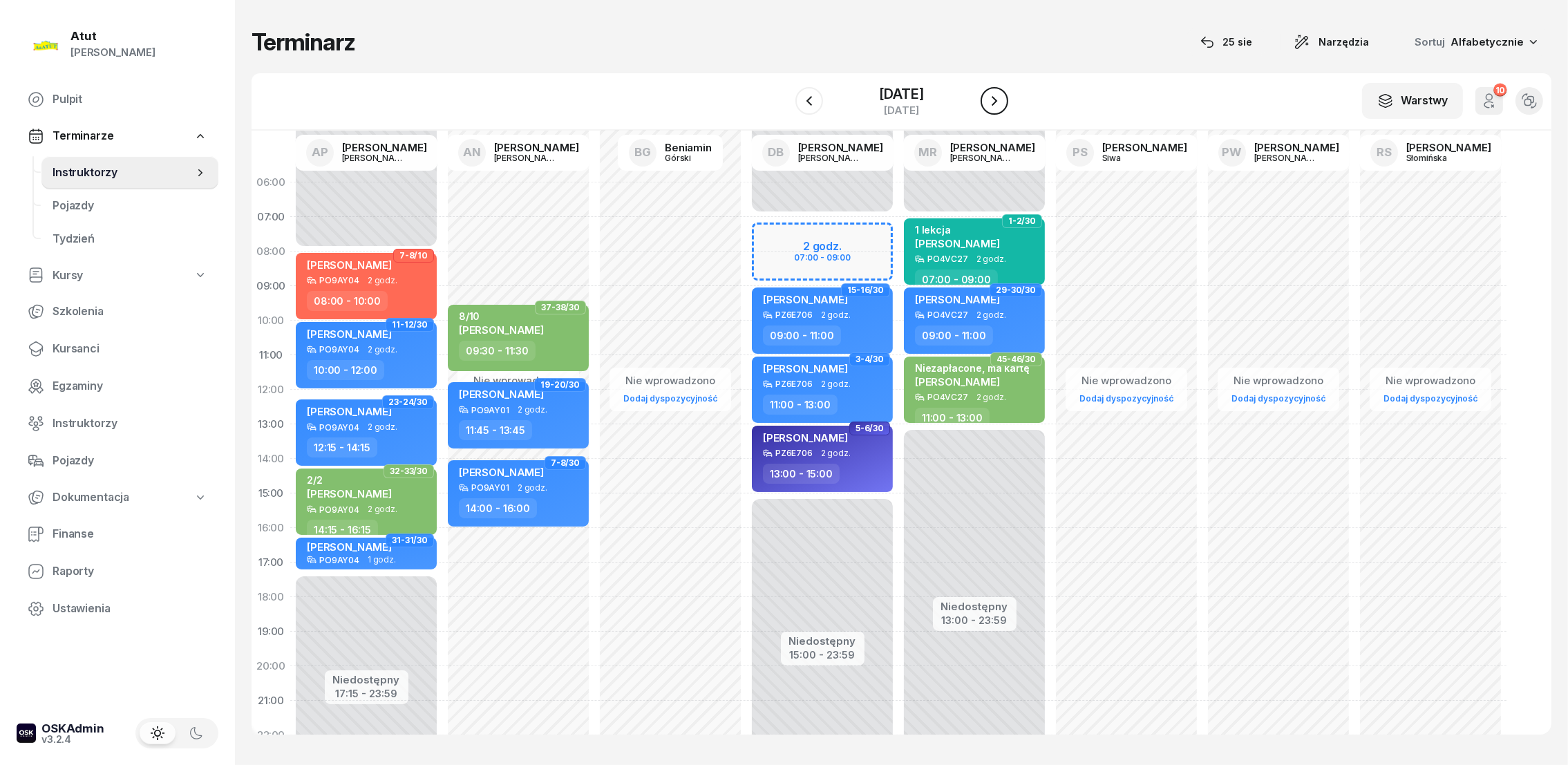
click at [996, 96] on icon "button" at bounding box center [993, 100] width 16 height 16
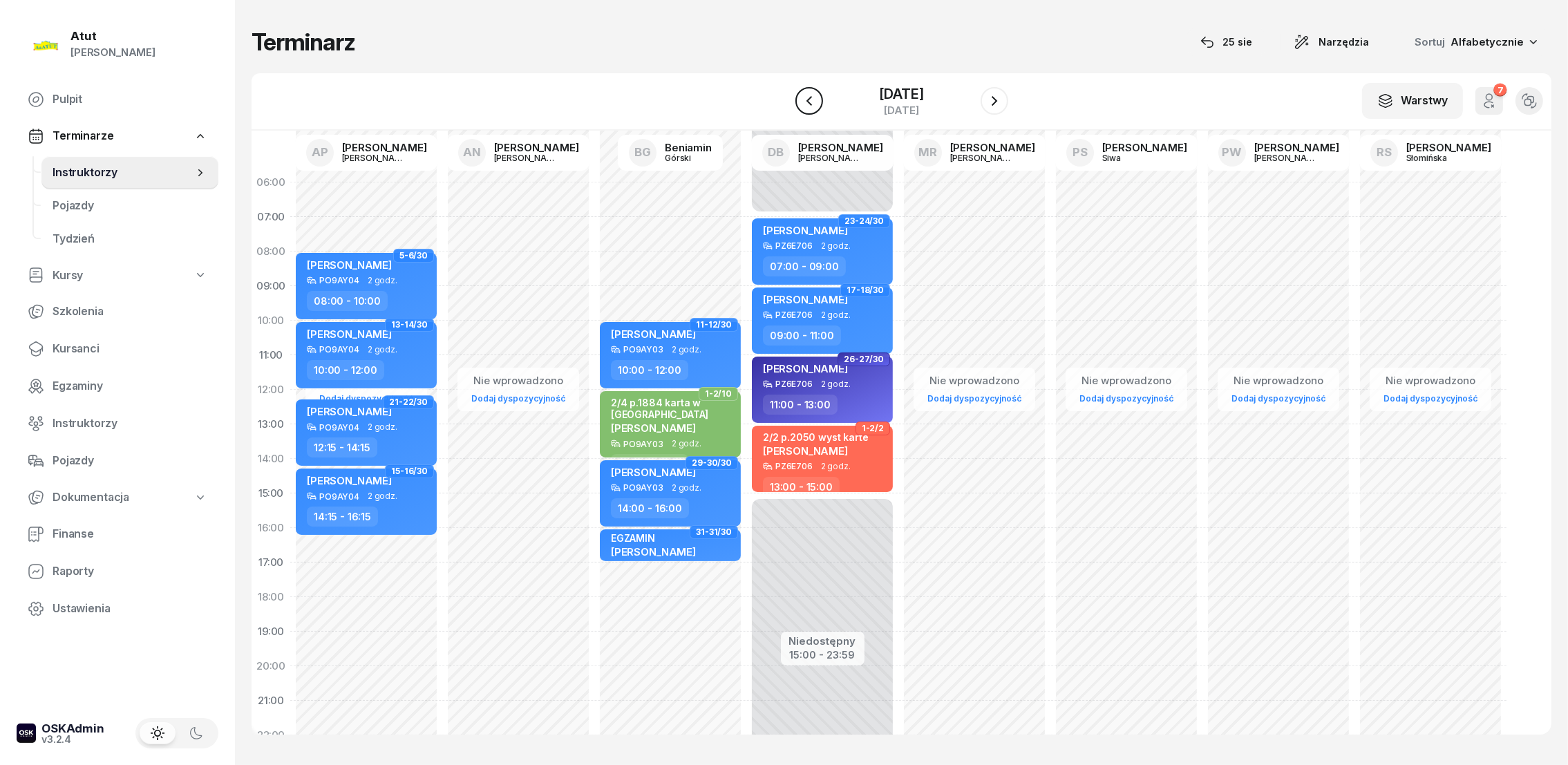
click at [811, 101] on icon "button" at bounding box center [809, 100] width 16 height 16
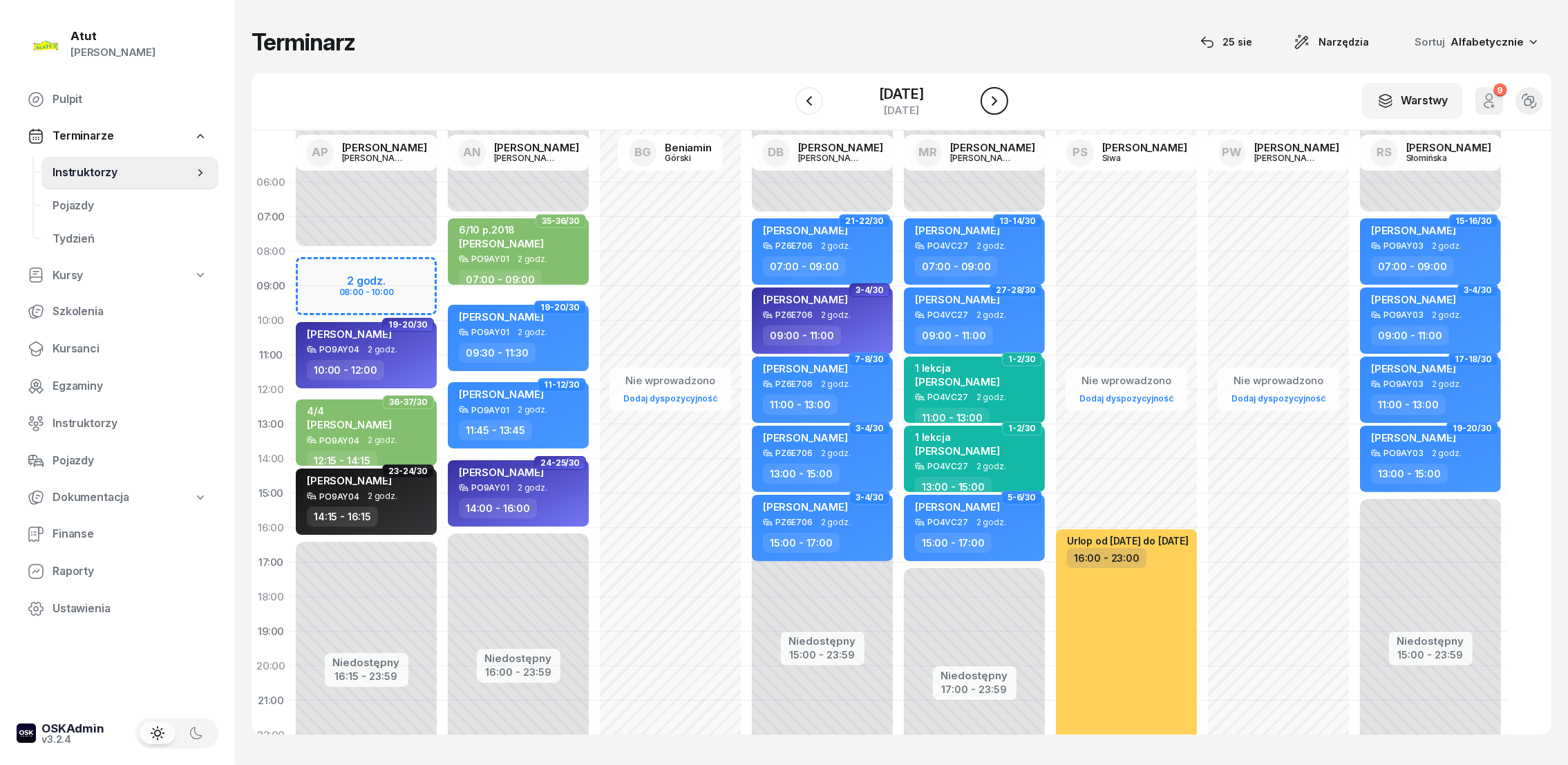
click at [997, 98] on icon "button" at bounding box center [993, 100] width 16 height 16
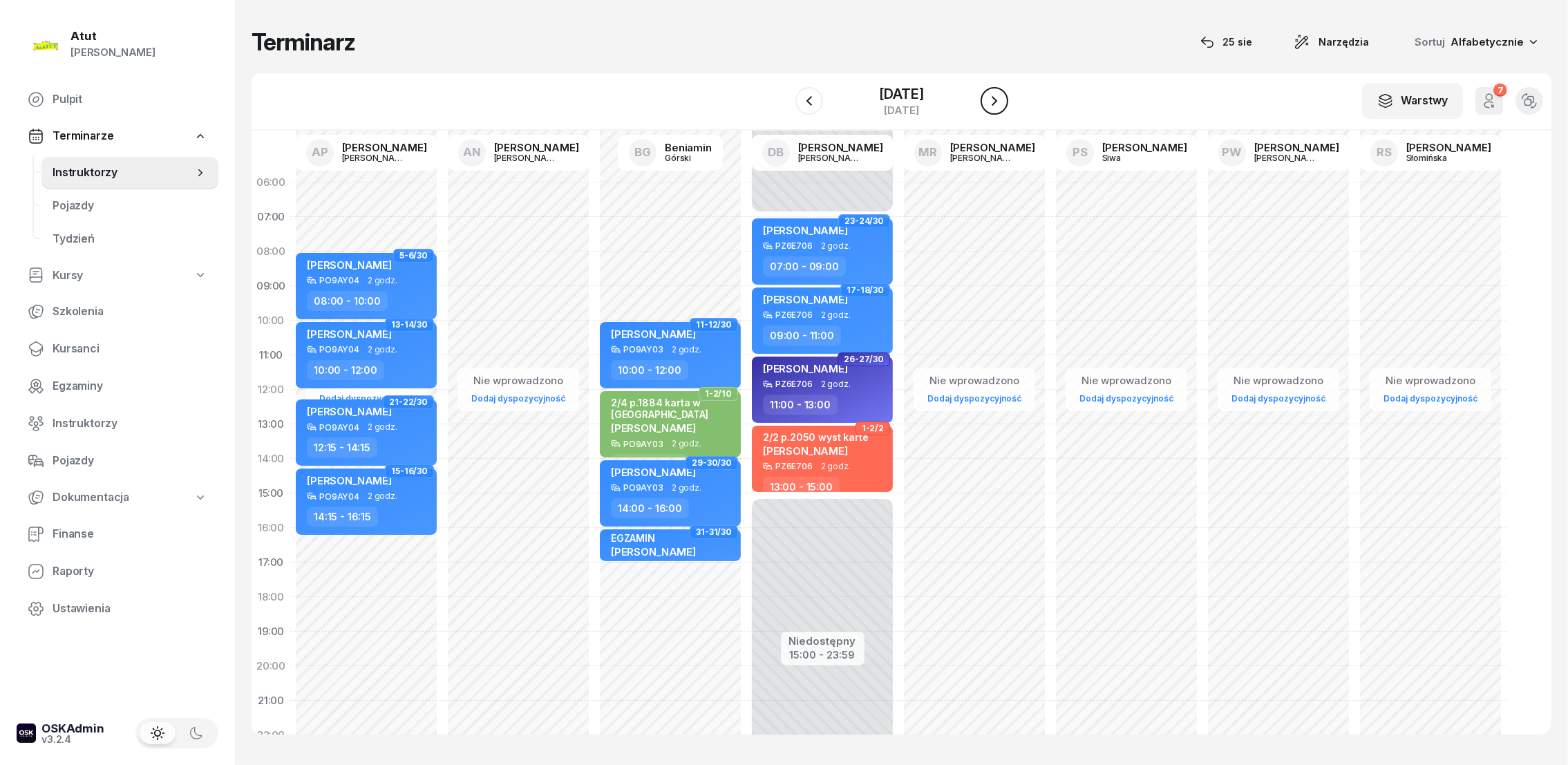
drag, startPoint x: 997, startPoint y: 98, endPoint x: 997, endPoint y: 109, distance: 11.0
click at [997, 108] on icon "button" at bounding box center [993, 100] width 16 height 16
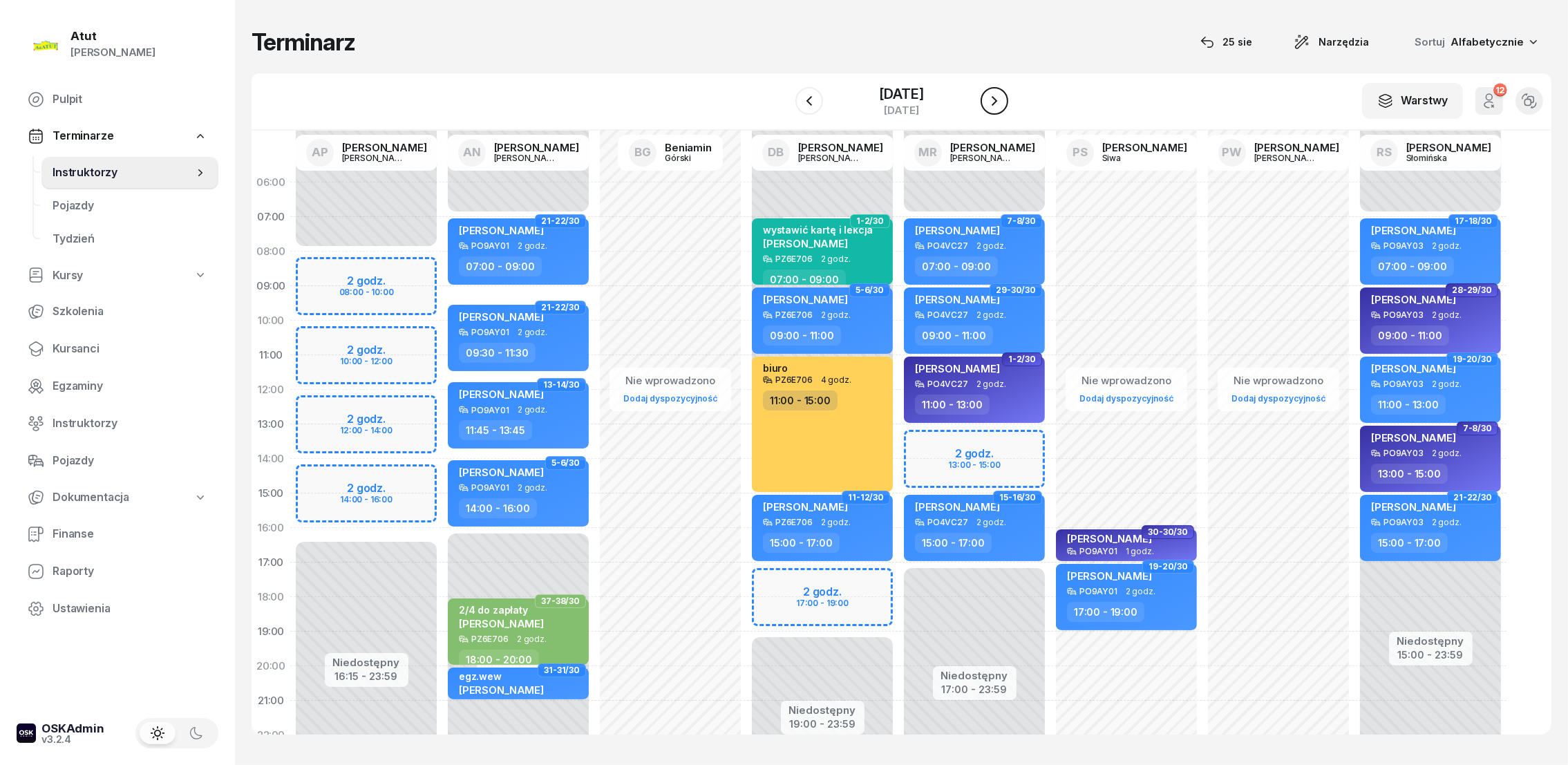
click at [1000, 103] on icon "button" at bounding box center [993, 100] width 16 height 16
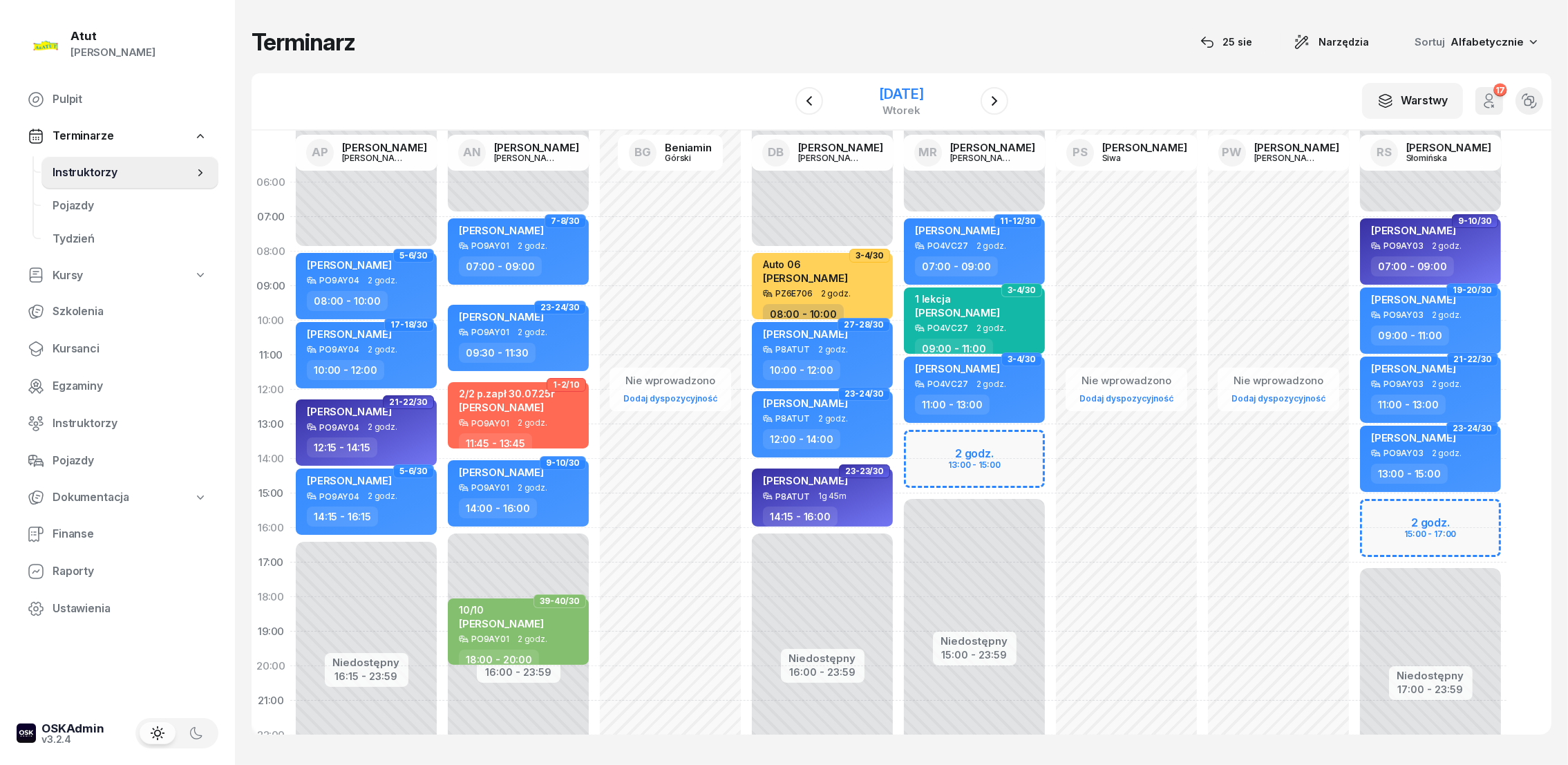
drag, startPoint x: 1013, startPoint y: 109, endPoint x: 938, endPoint y: 88, distance: 77.9
click at [1010, 109] on div "W Wybierz AP Adam Pytlak AN Artur Nowakowski BG Beniamin Górski DB Dariusz Bańk…" at bounding box center [901, 102] width 1300 height 57
click at [995, 99] on icon "button" at bounding box center [993, 100] width 16 height 16
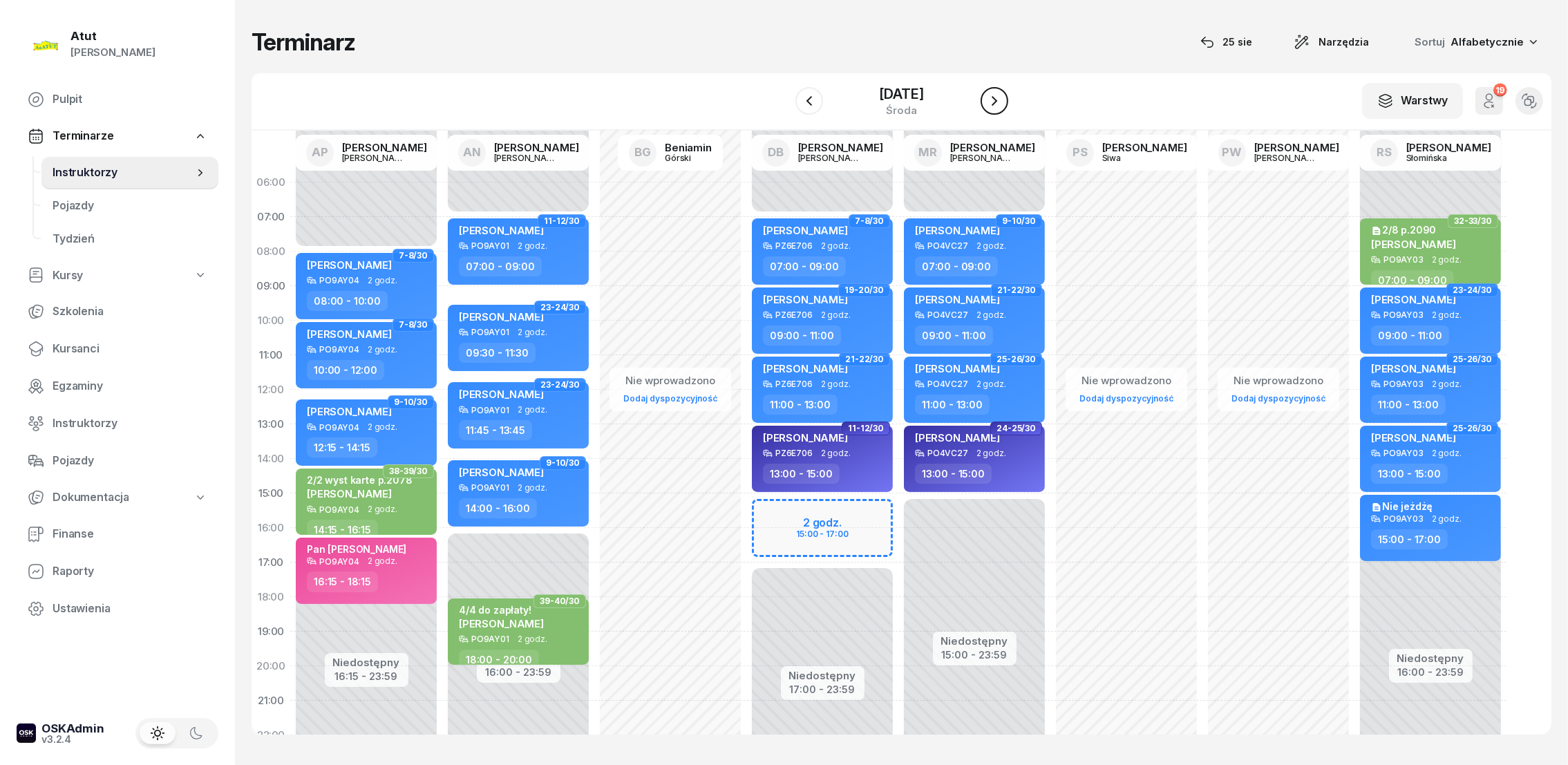
click at [994, 99] on icon "button" at bounding box center [994, 100] width 5 height 9
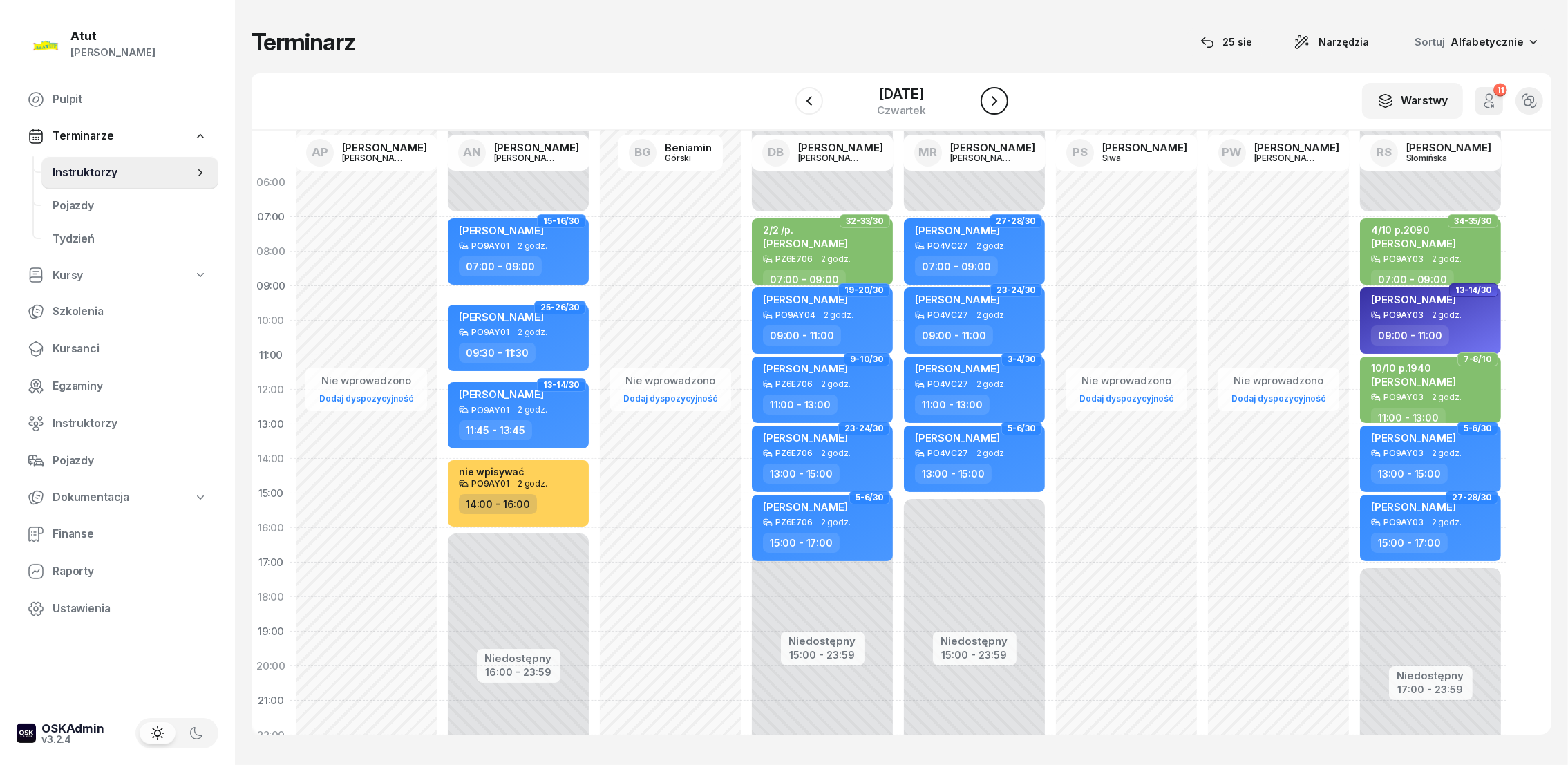
click at [988, 108] on icon "button" at bounding box center [993, 100] width 16 height 16
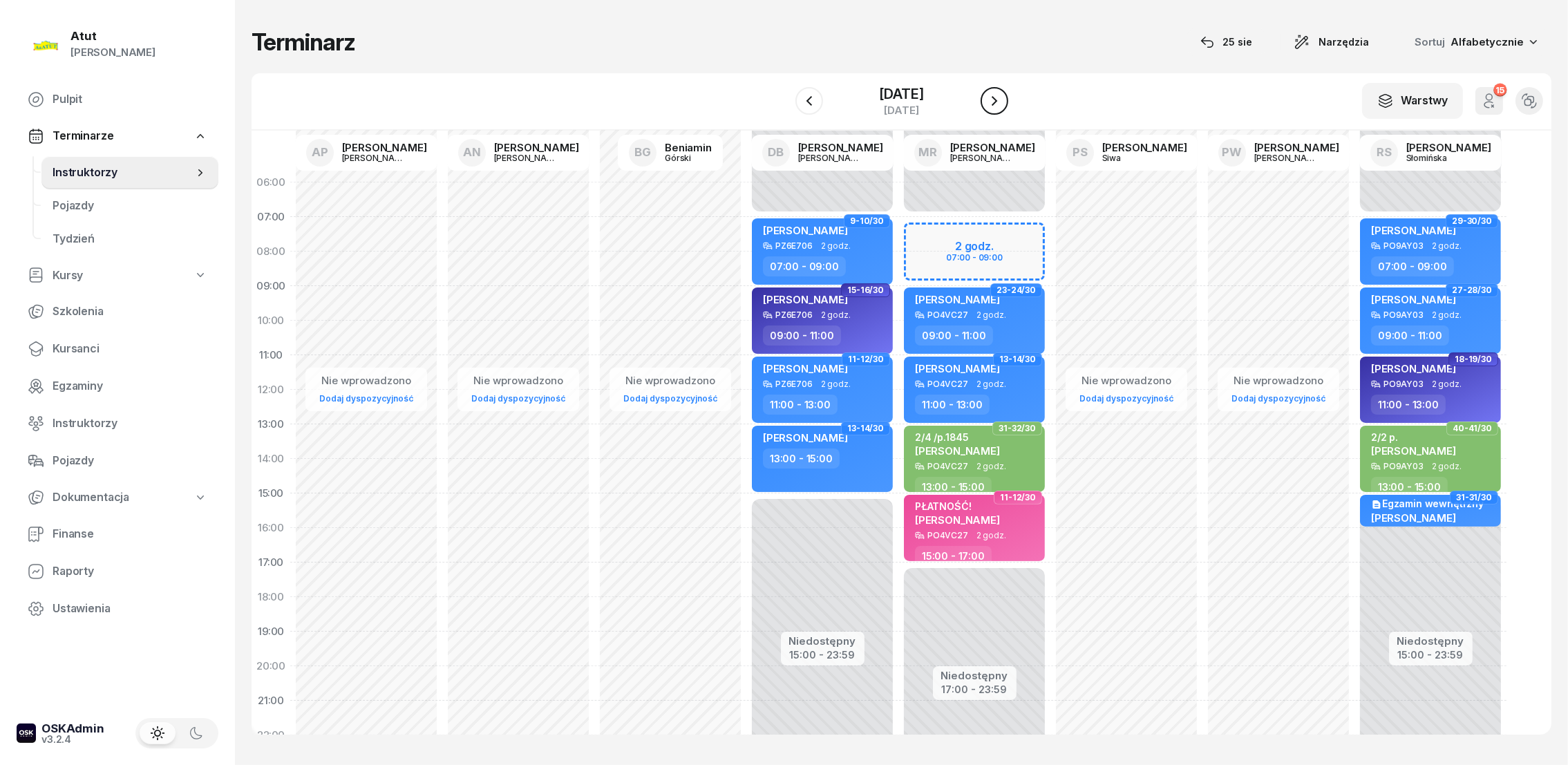
click at [990, 100] on icon "button" at bounding box center [993, 100] width 16 height 16
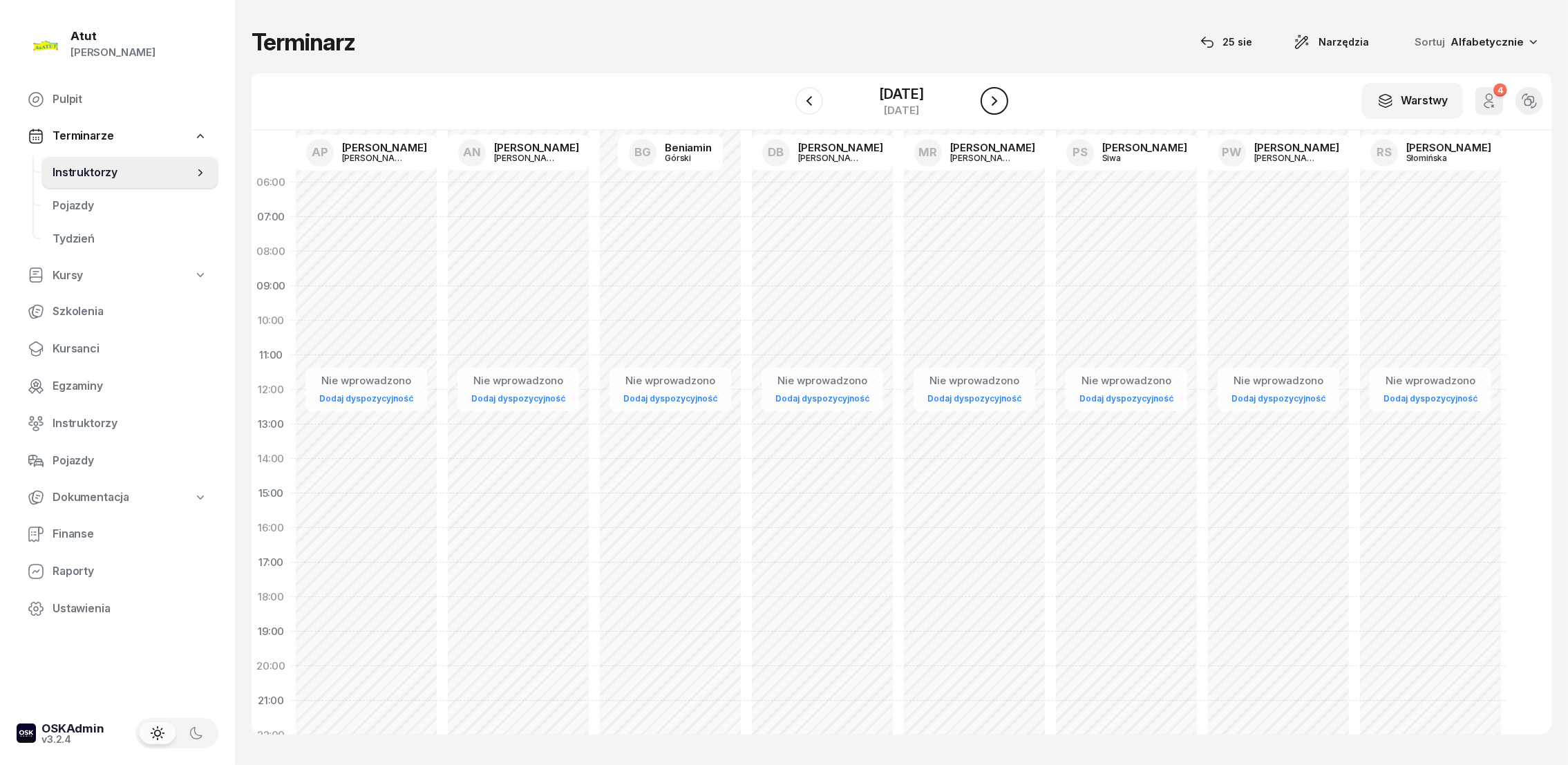
click at [987, 100] on icon "button" at bounding box center [993, 100] width 16 height 16
click at [988, 101] on icon "button" at bounding box center [993, 100] width 16 height 16
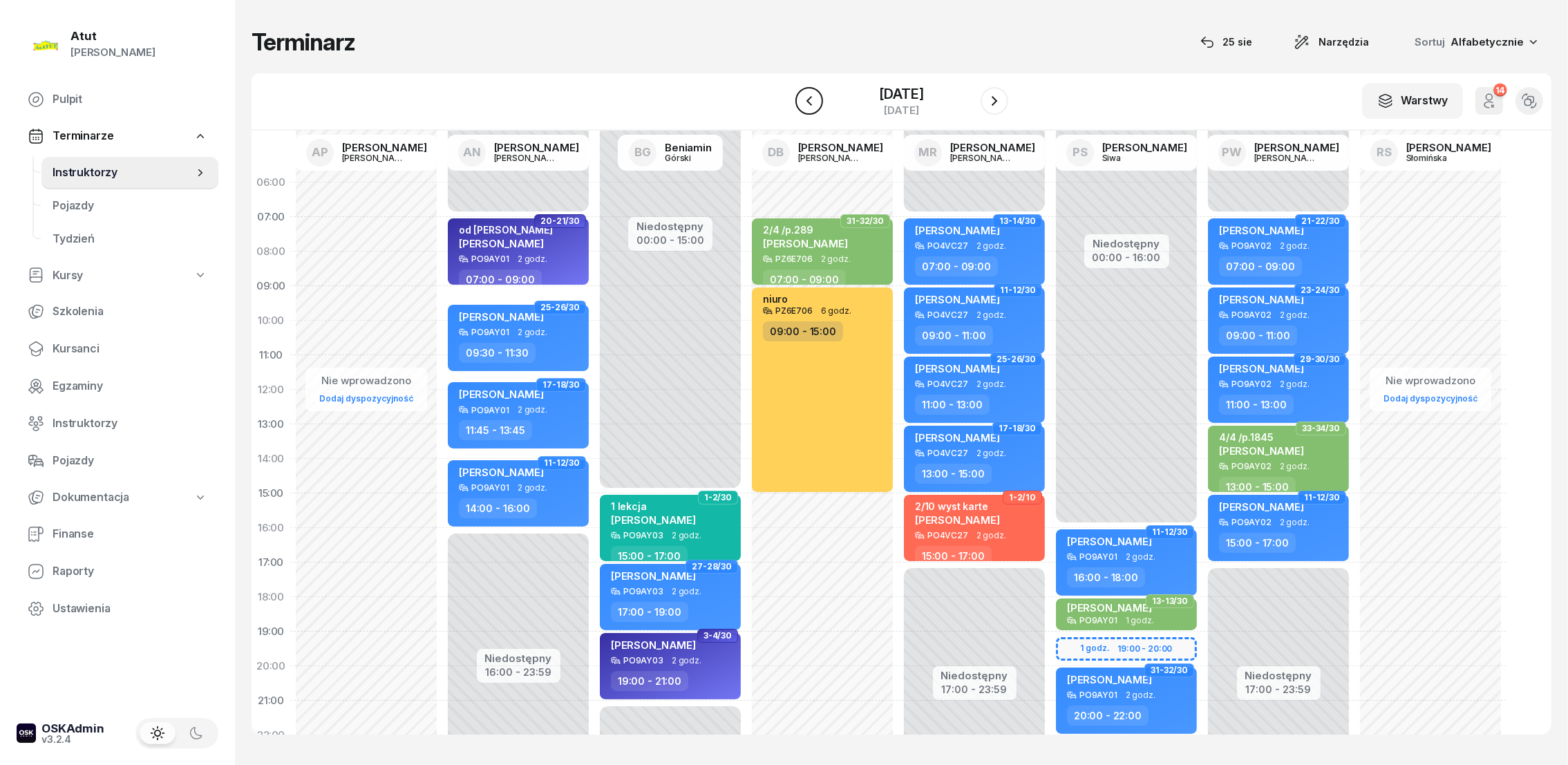
click at [815, 96] on icon "button" at bounding box center [809, 100] width 16 height 16
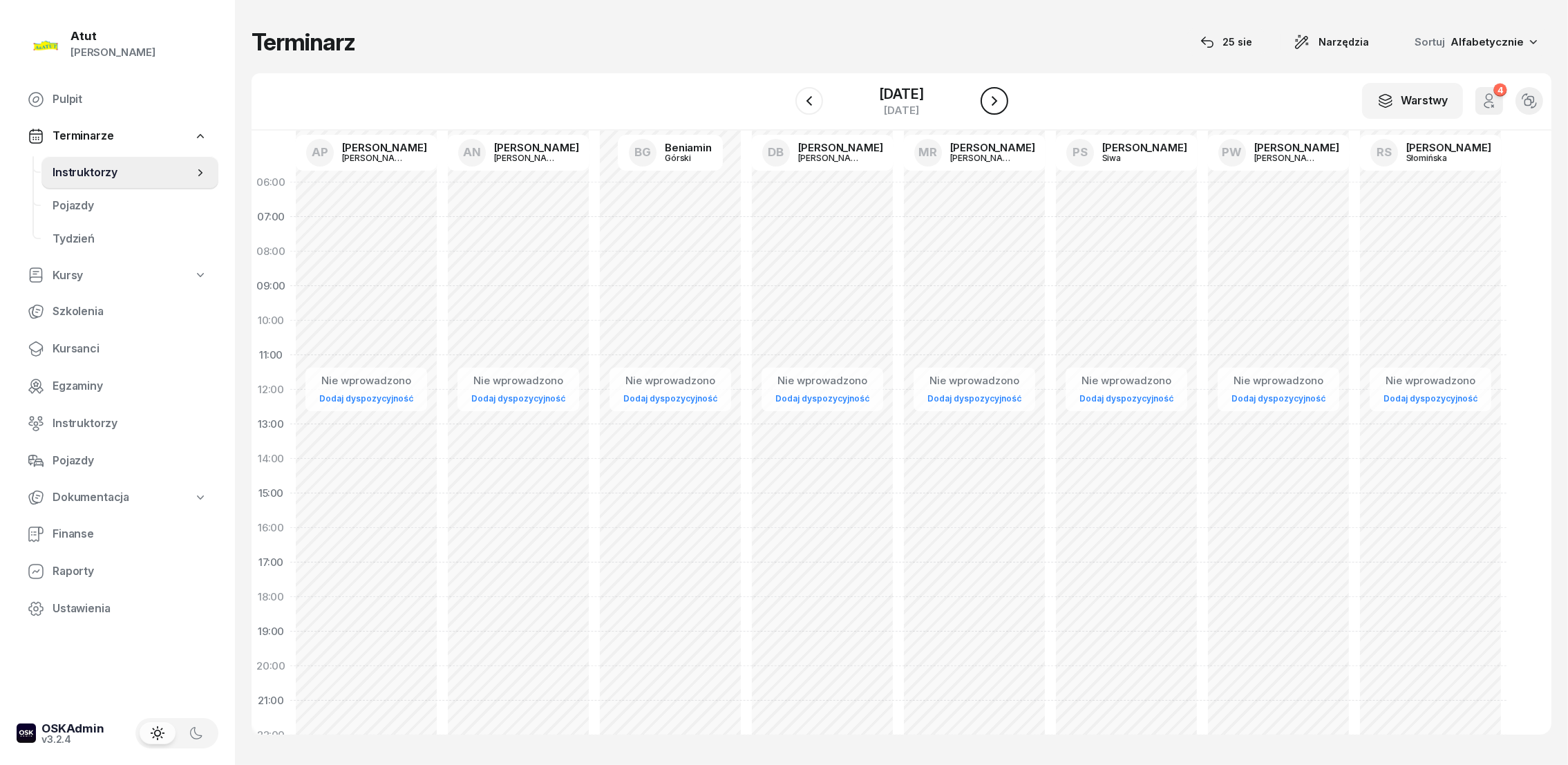
click at [996, 96] on icon "button" at bounding box center [993, 100] width 16 height 16
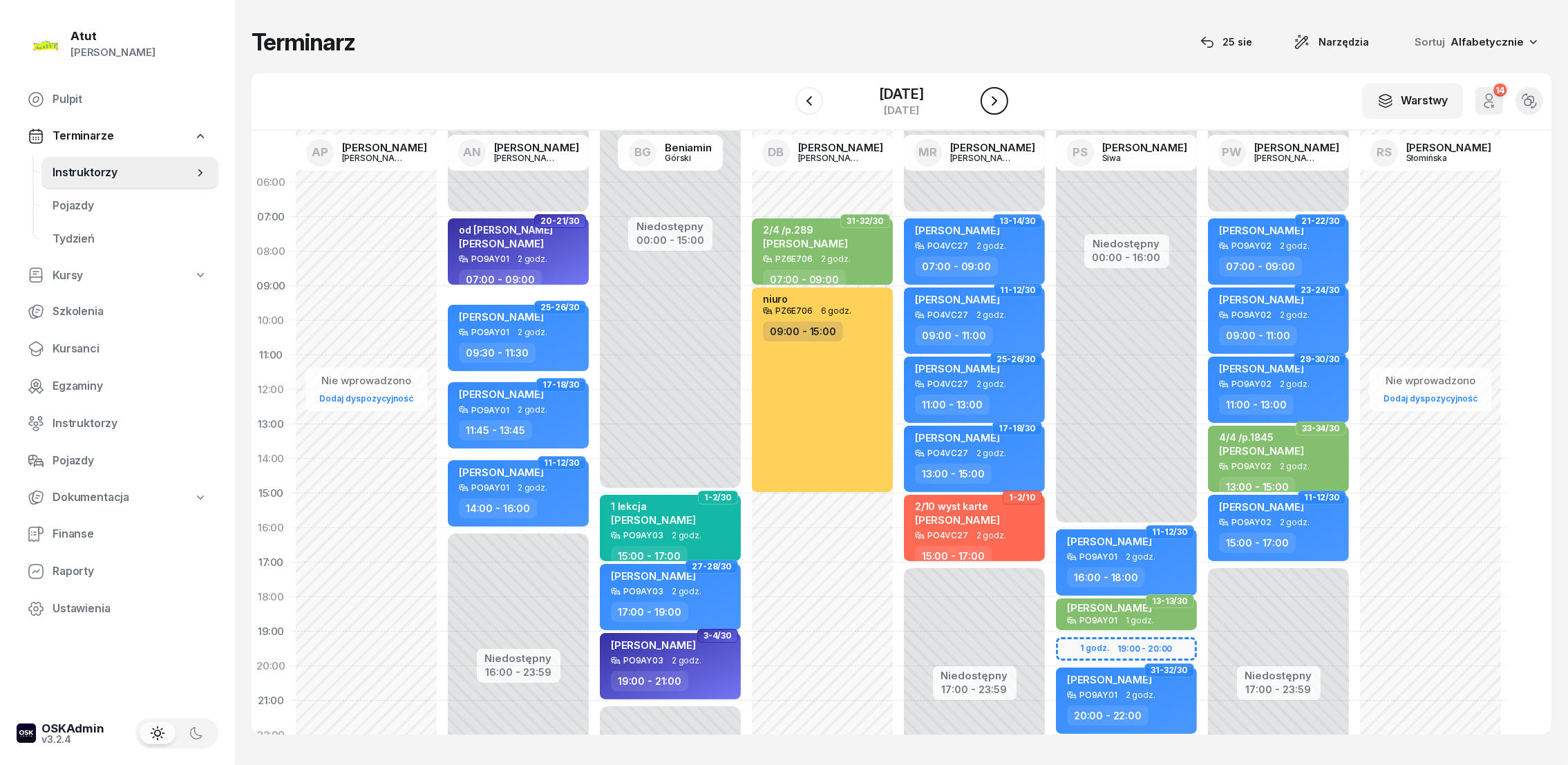
click at [993, 103] on icon "button" at bounding box center [993, 100] width 16 height 16
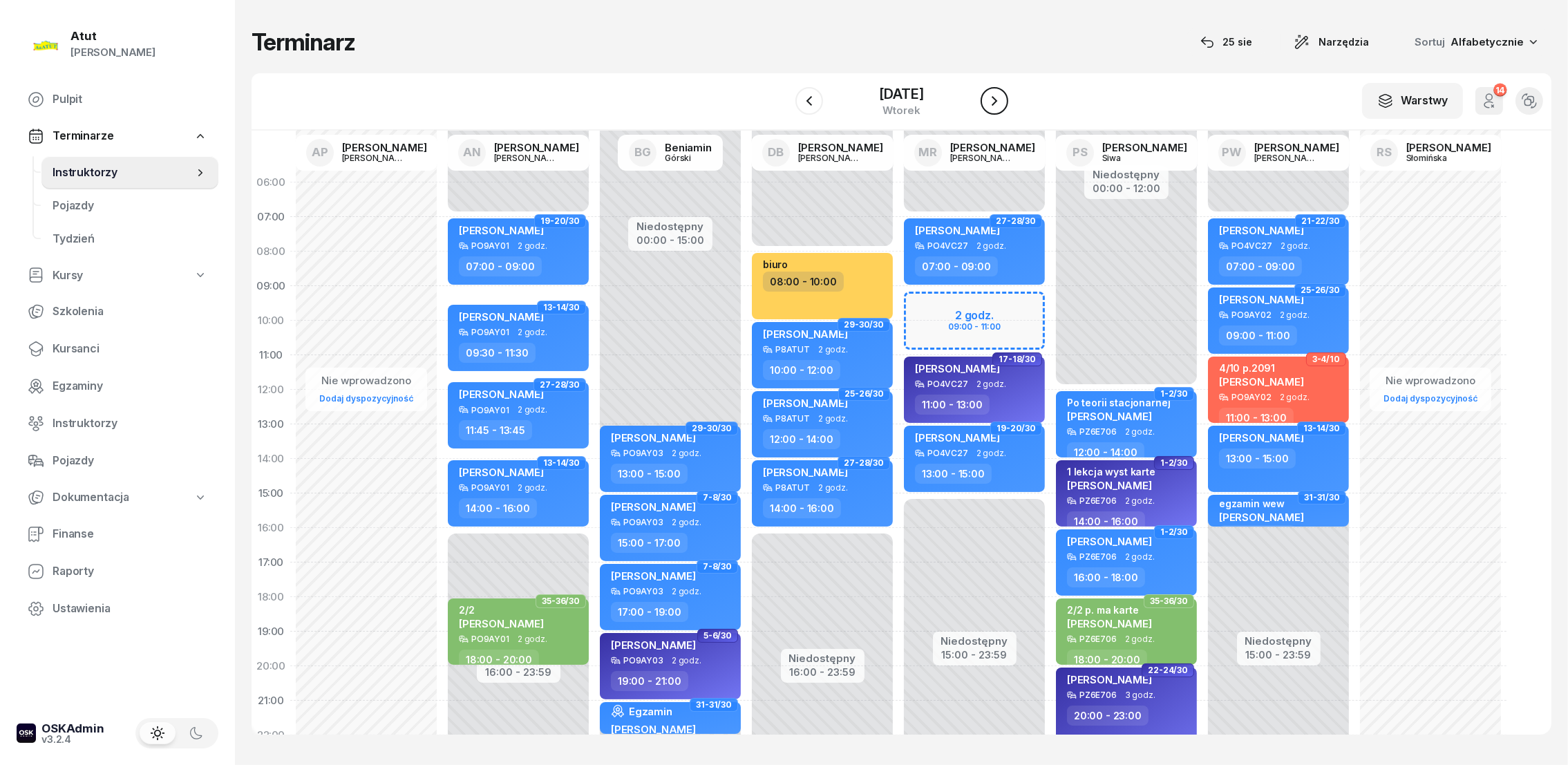
click at [995, 97] on icon "button" at bounding box center [993, 100] width 16 height 16
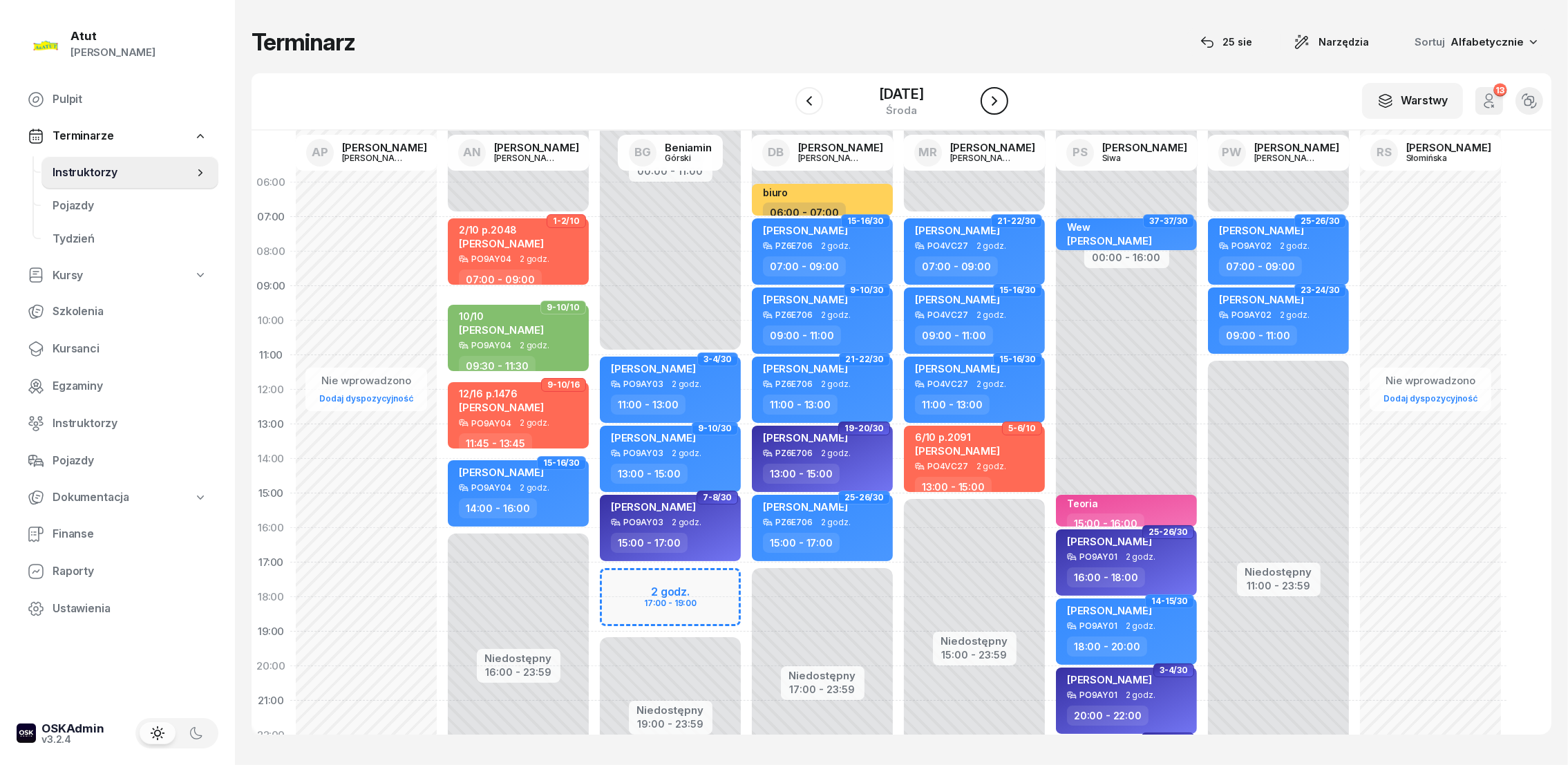
click at [995, 96] on icon "button" at bounding box center [993, 100] width 16 height 16
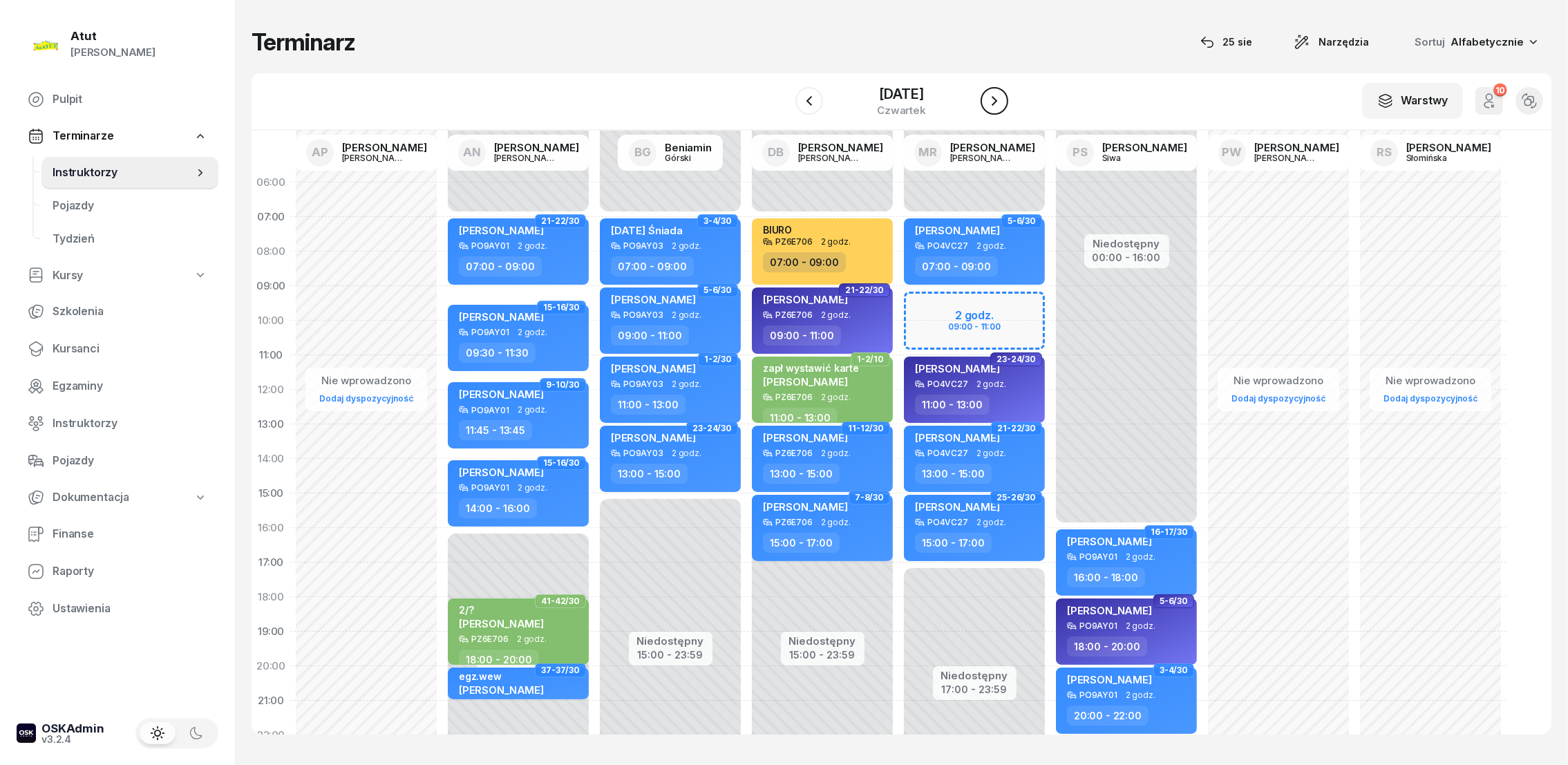
click at [992, 96] on icon "button" at bounding box center [994, 100] width 5 height 9
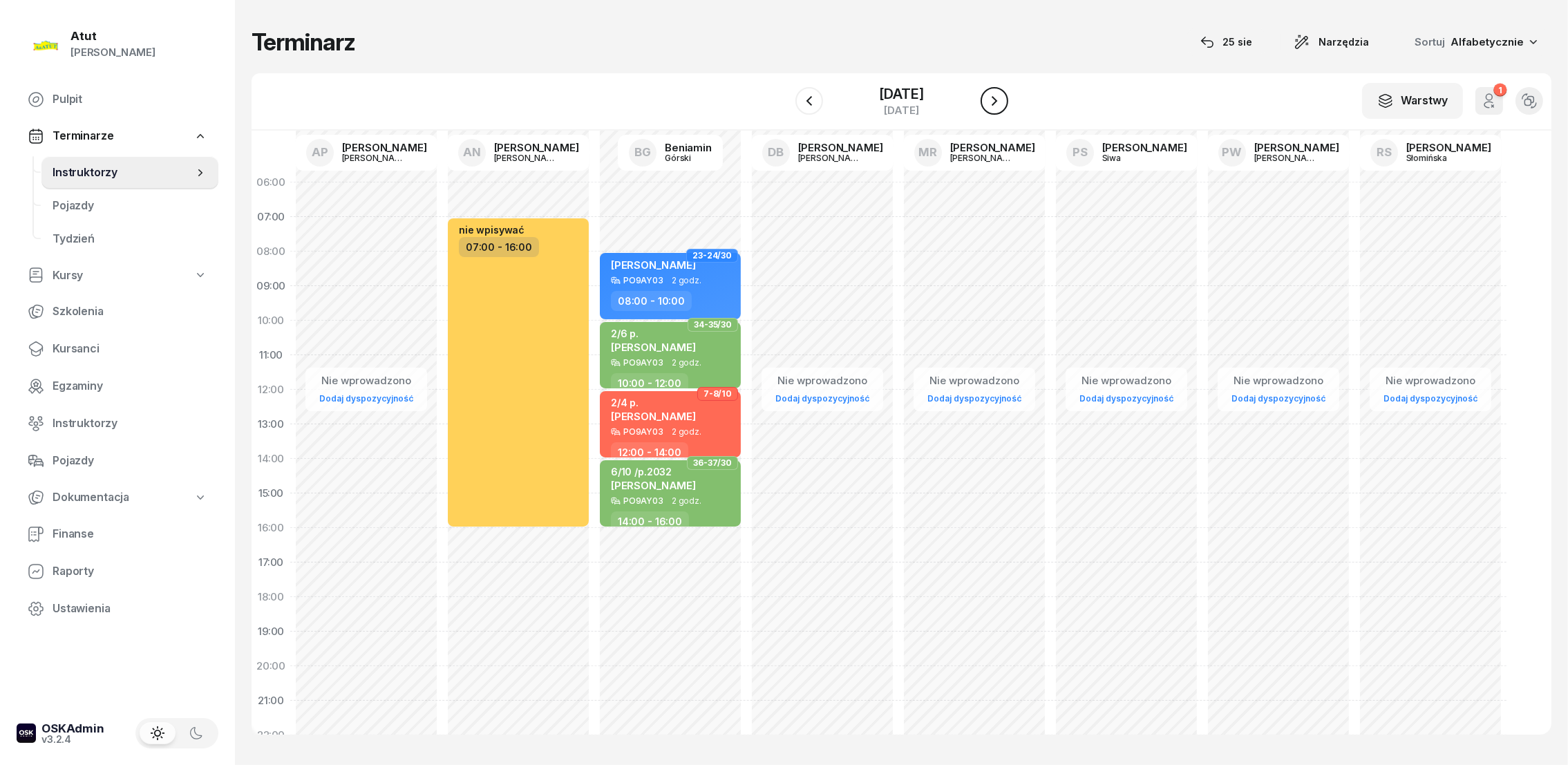
click at [992, 92] on icon "button" at bounding box center [993, 100] width 16 height 16
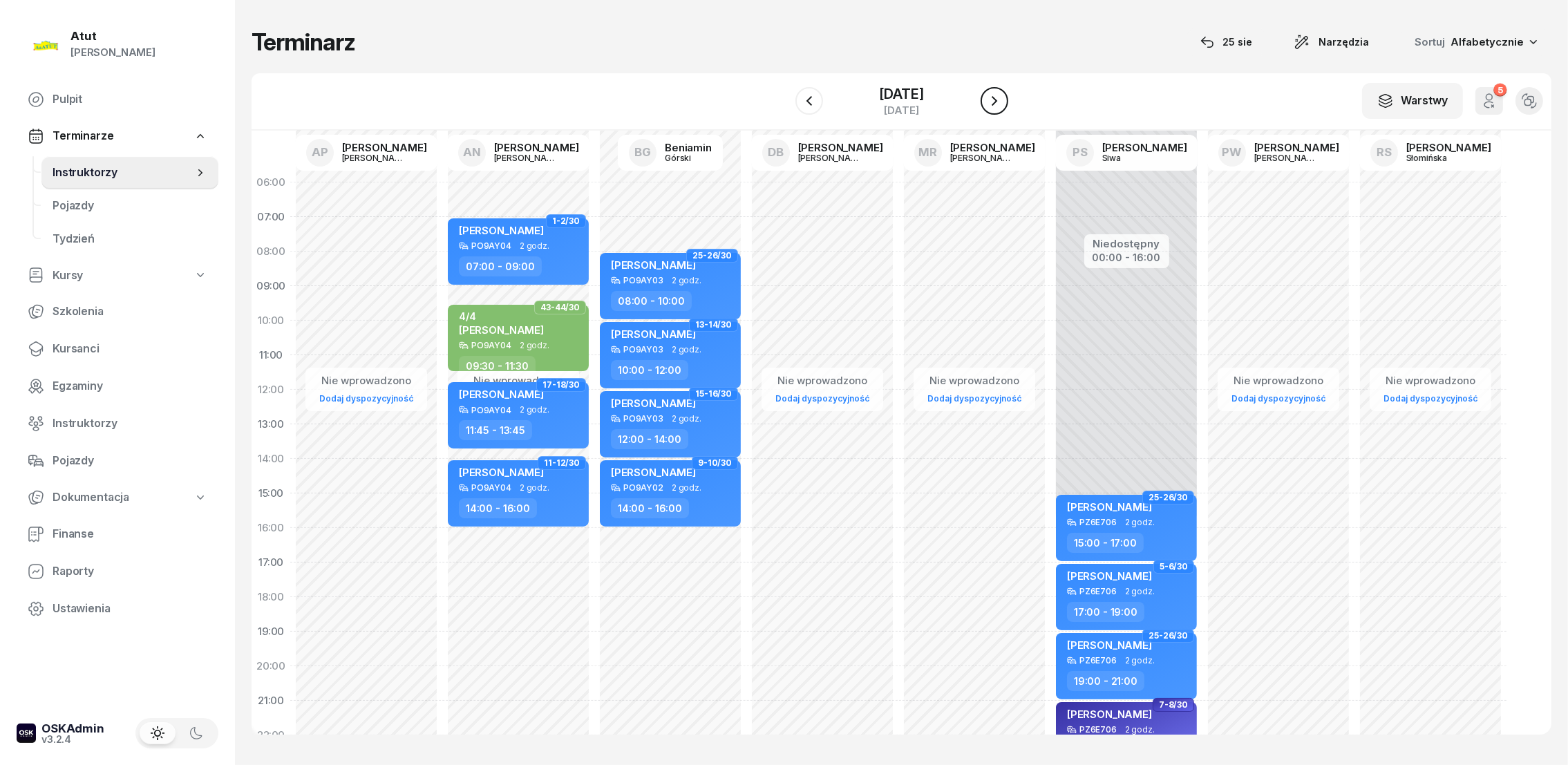
click at [993, 96] on icon "button" at bounding box center [993, 100] width 16 height 16
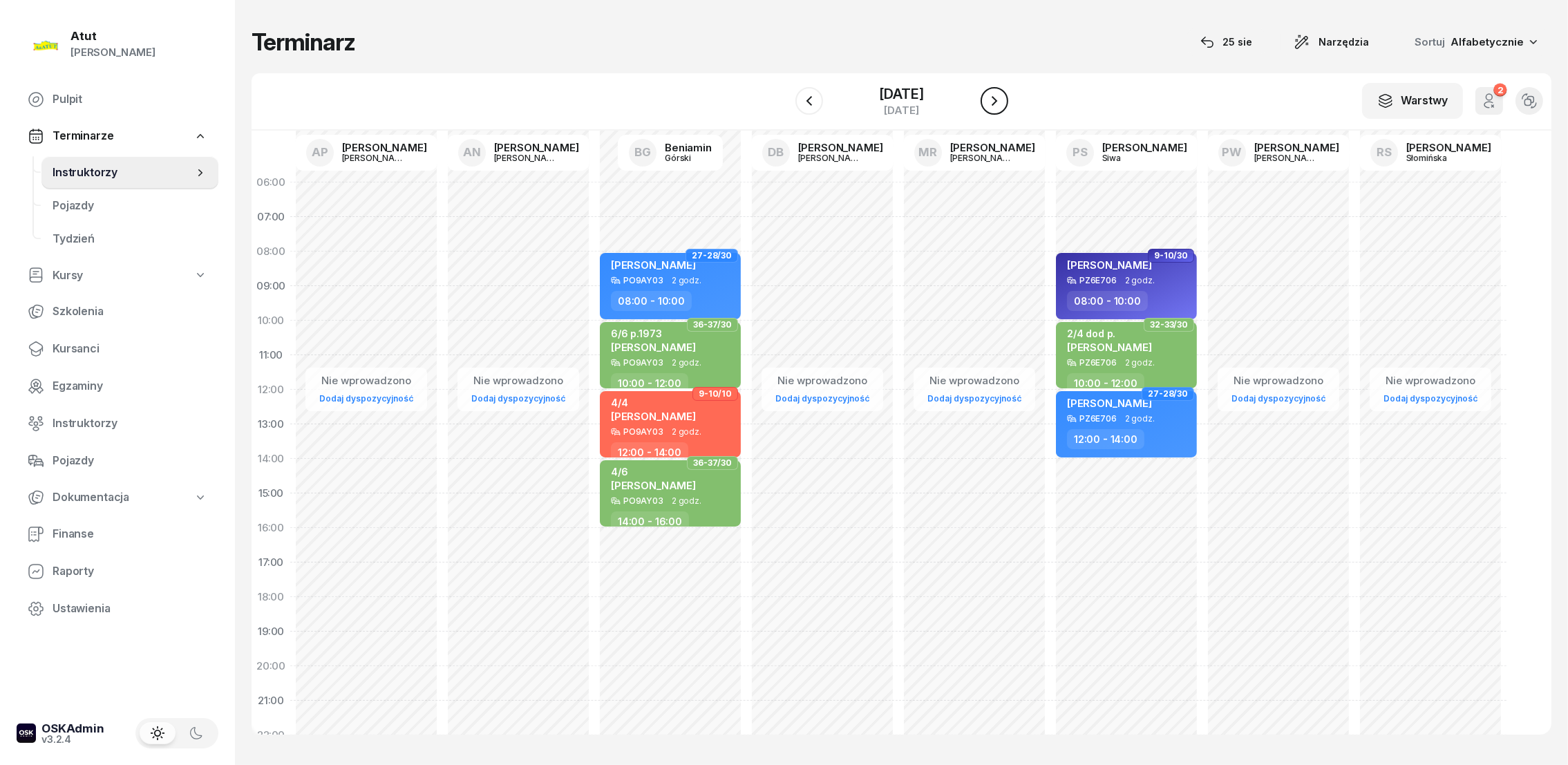
click at [993, 96] on icon "button" at bounding box center [993, 100] width 16 height 16
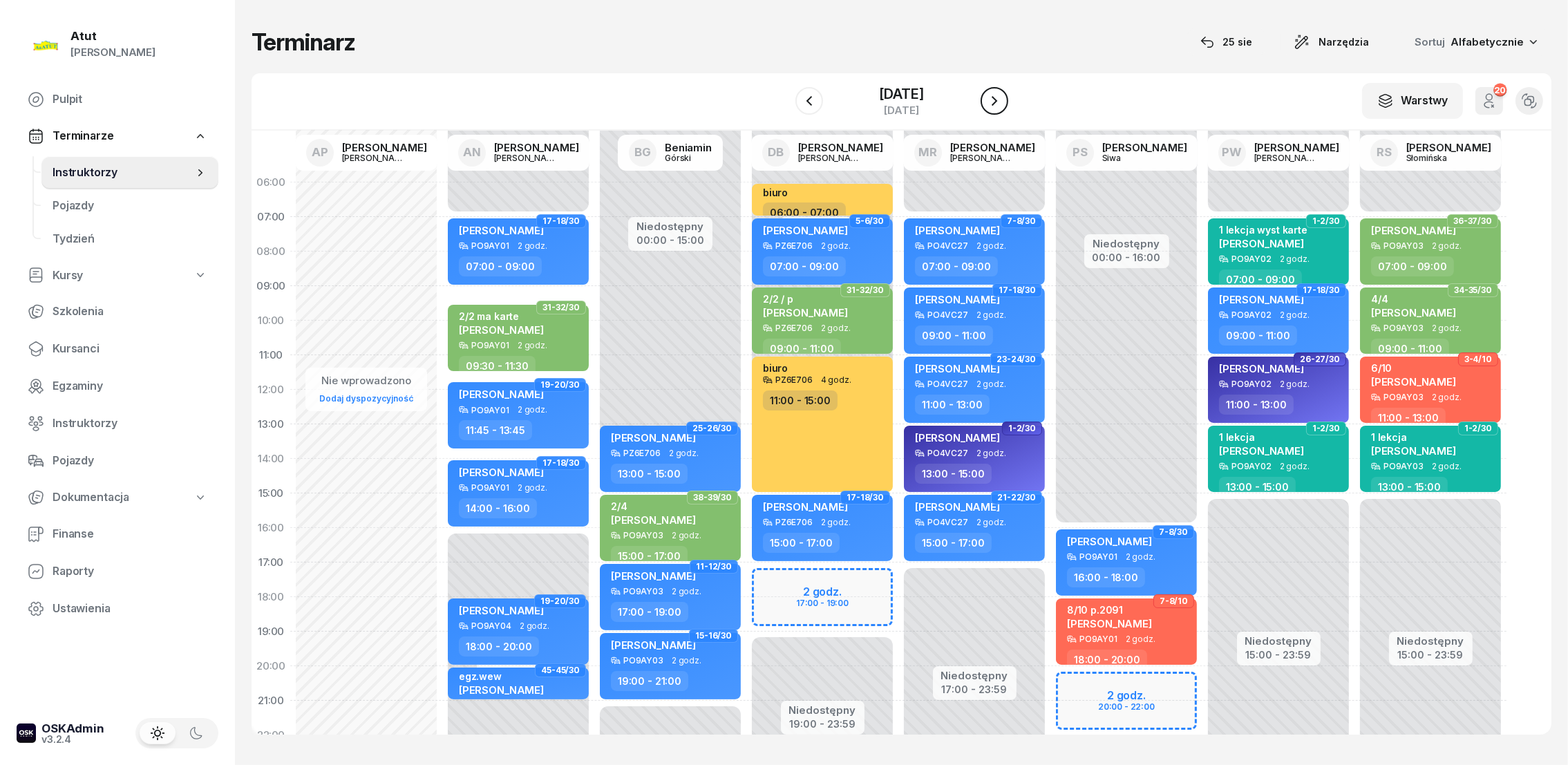
click at [999, 96] on icon "button" at bounding box center [993, 100] width 16 height 16
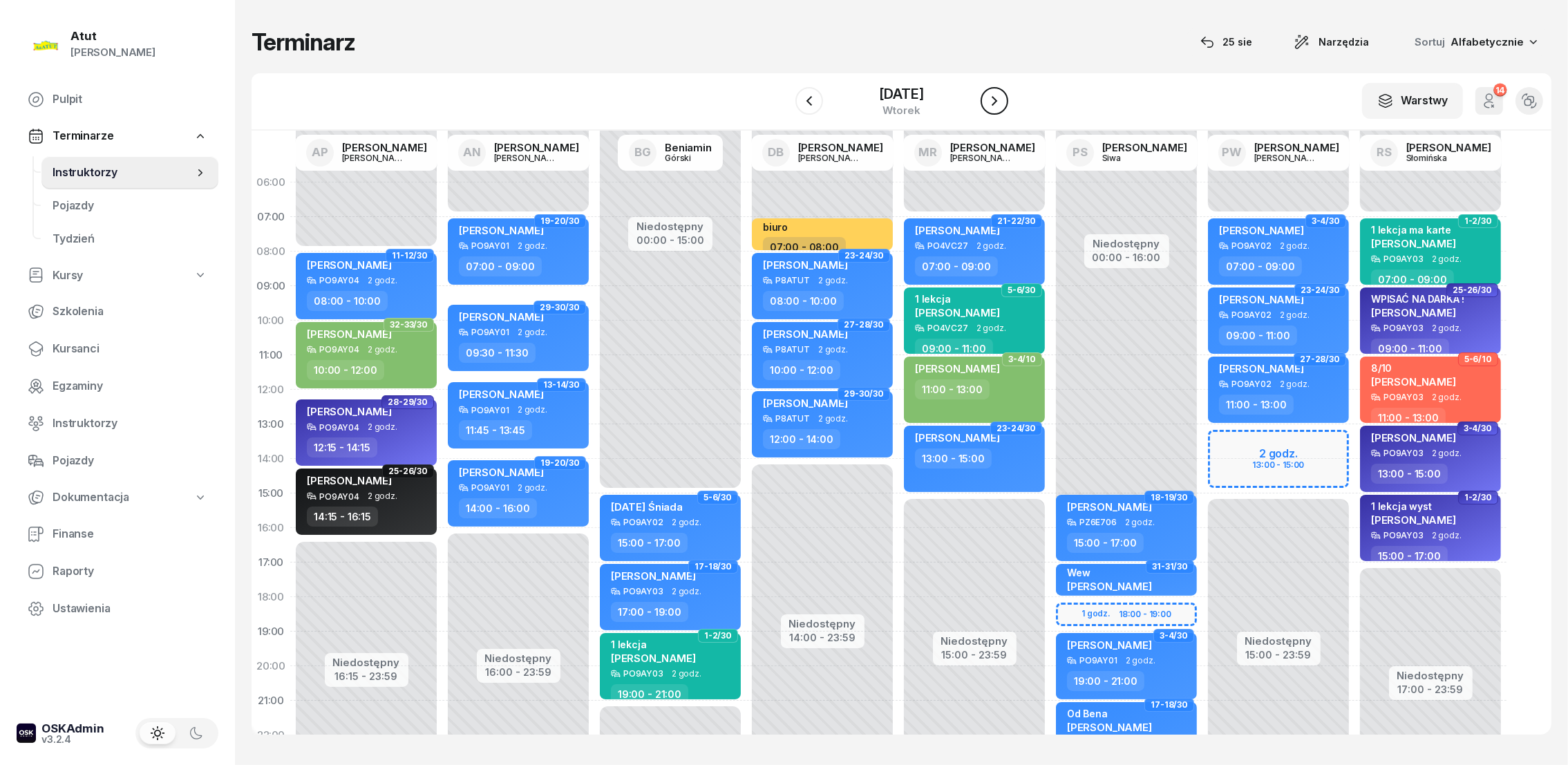
click at [999, 96] on icon "button" at bounding box center [993, 100] width 16 height 16
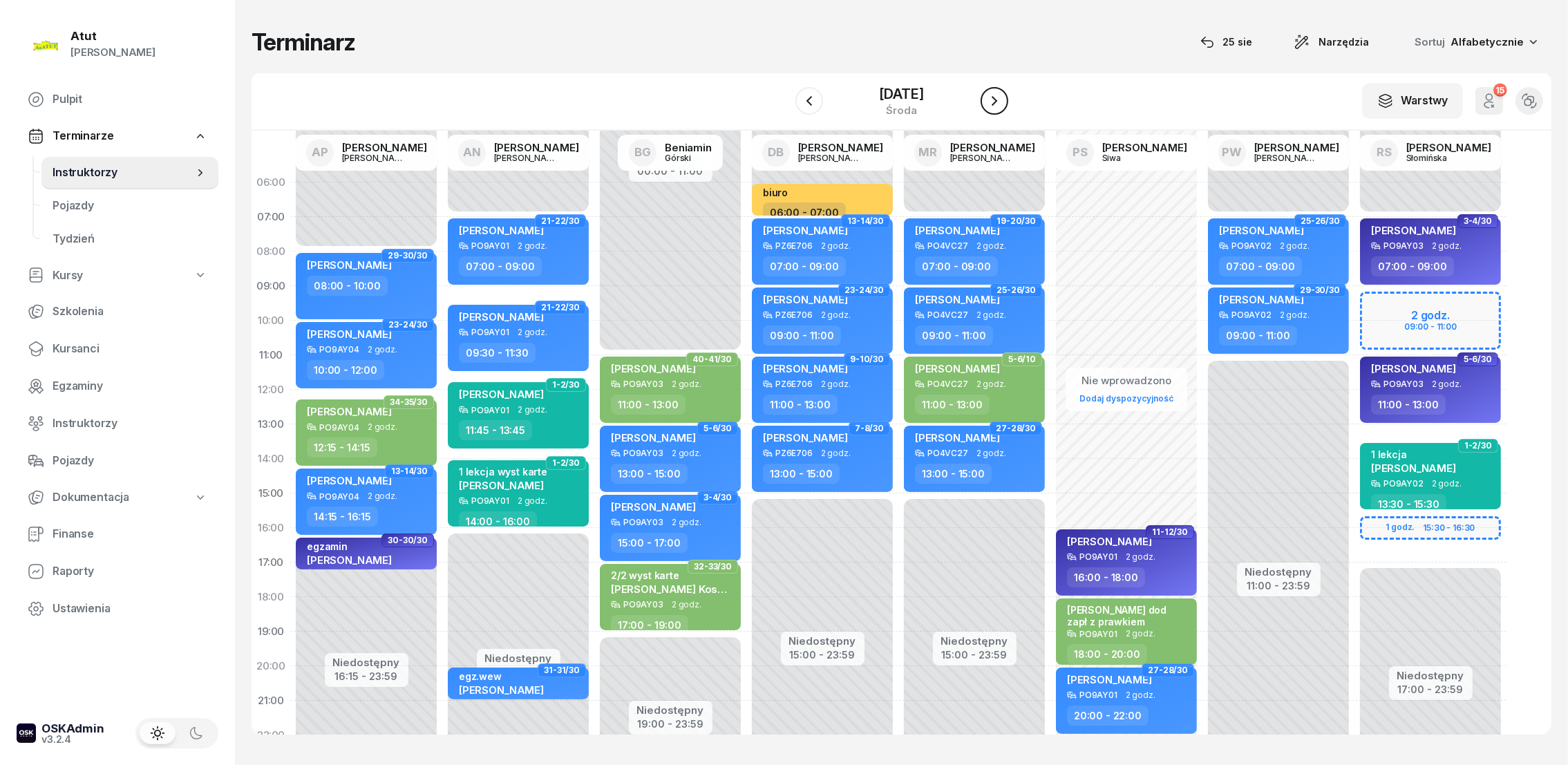
click at [1000, 98] on icon "button" at bounding box center [993, 100] width 16 height 16
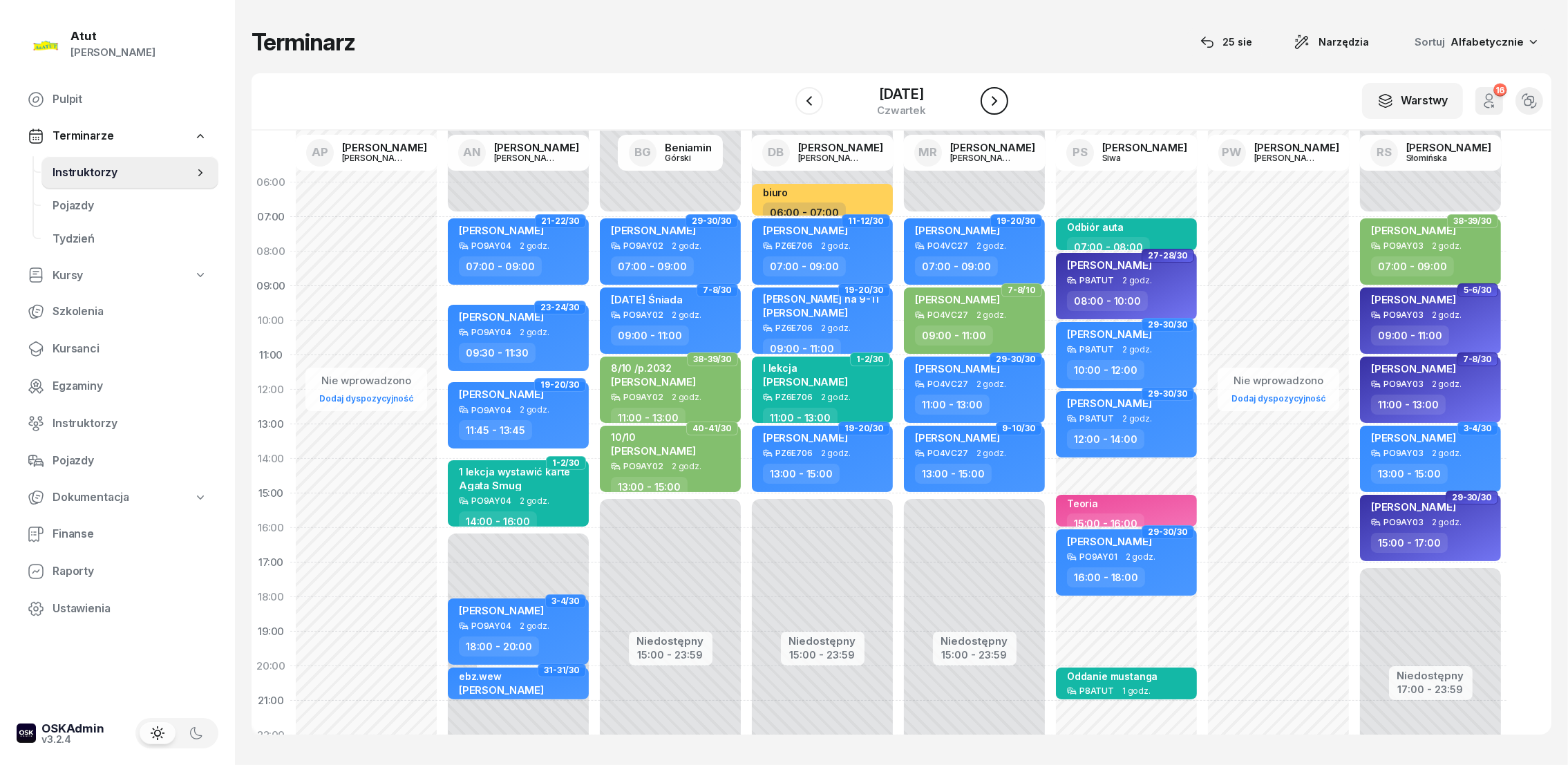
click at [999, 99] on icon "button" at bounding box center [993, 100] width 16 height 16
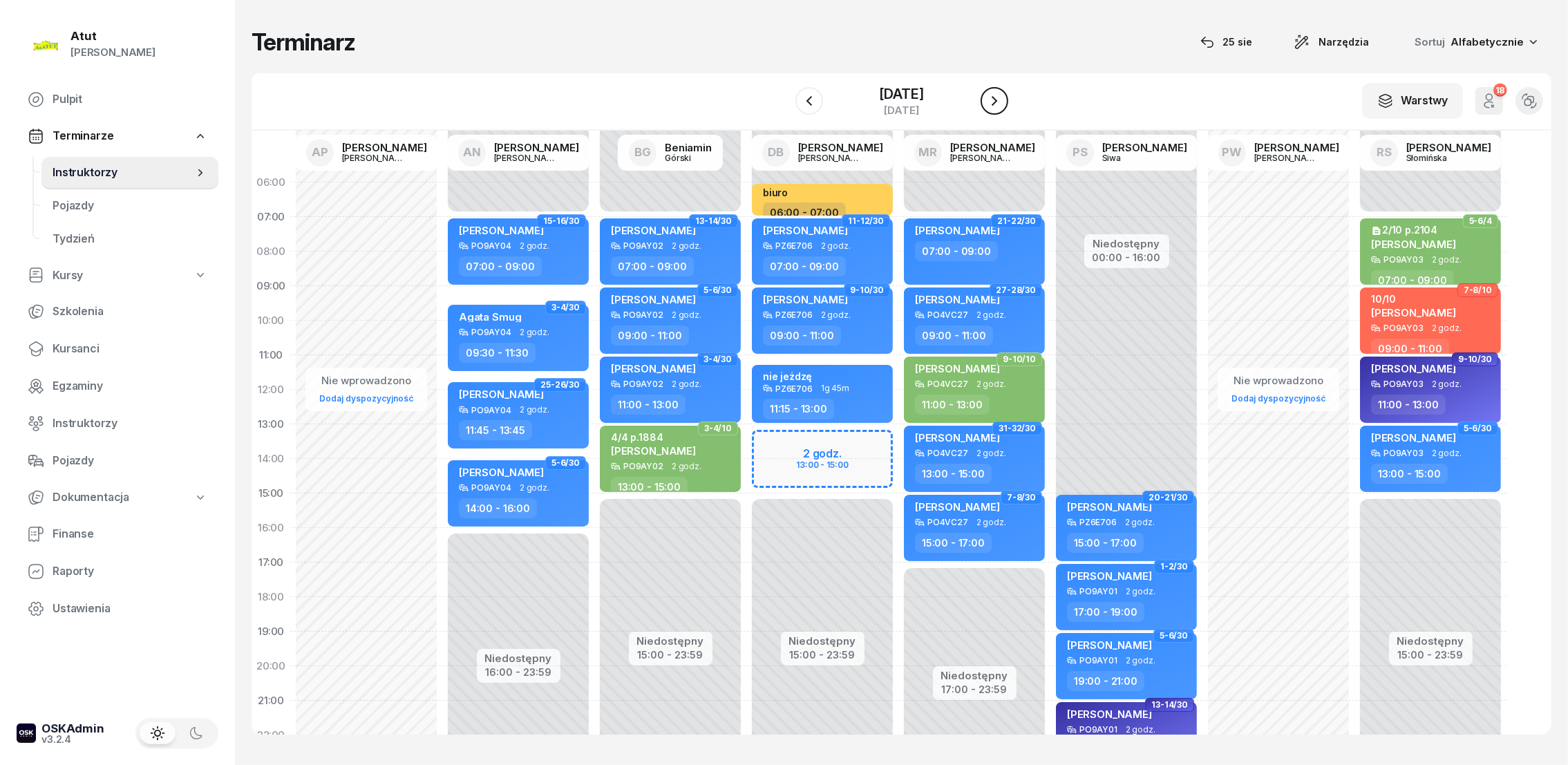
click at [999, 104] on icon "button" at bounding box center [993, 100] width 16 height 16
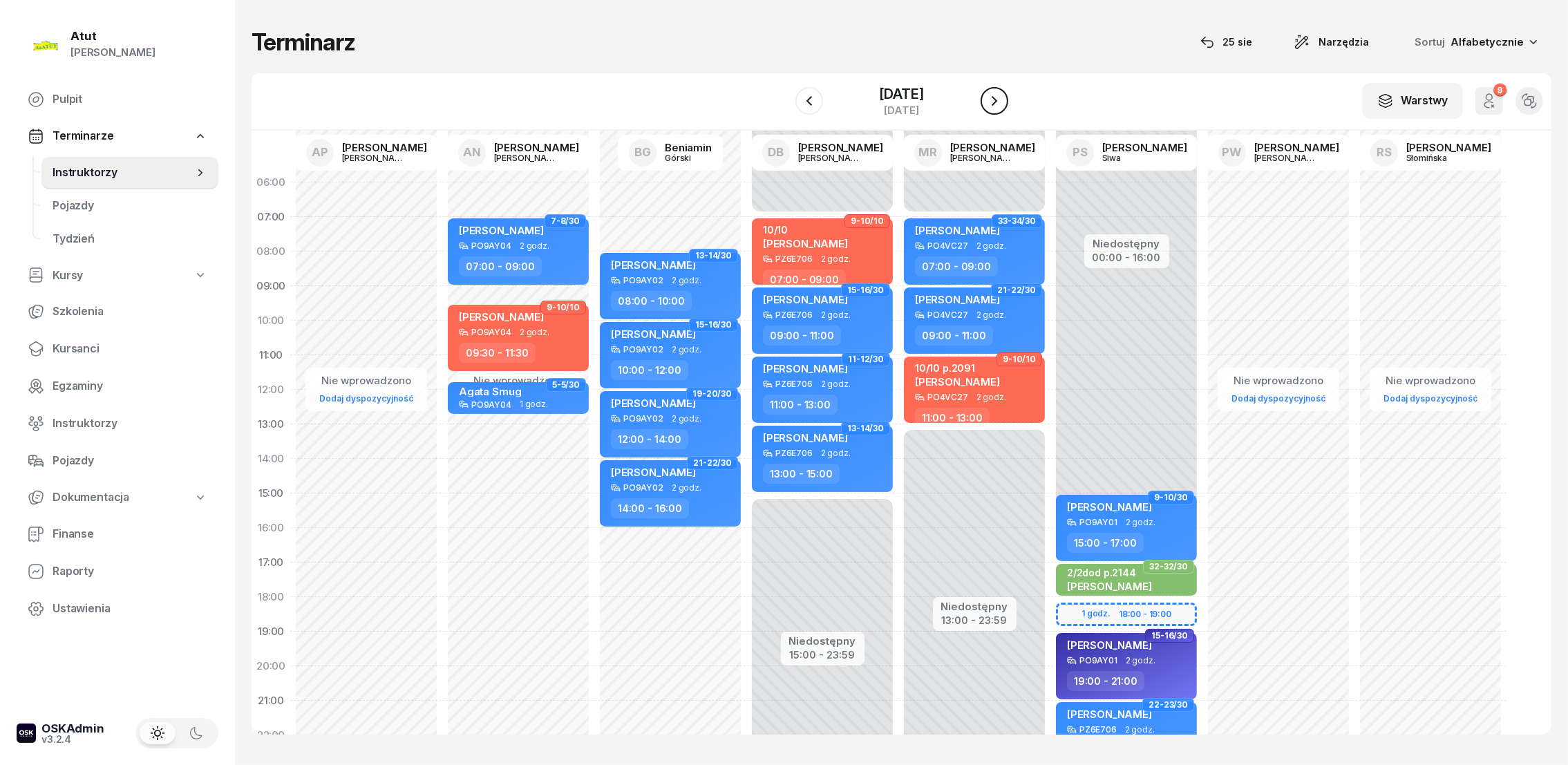
click at [999, 104] on icon "button" at bounding box center [993, 100] width 16 height 16
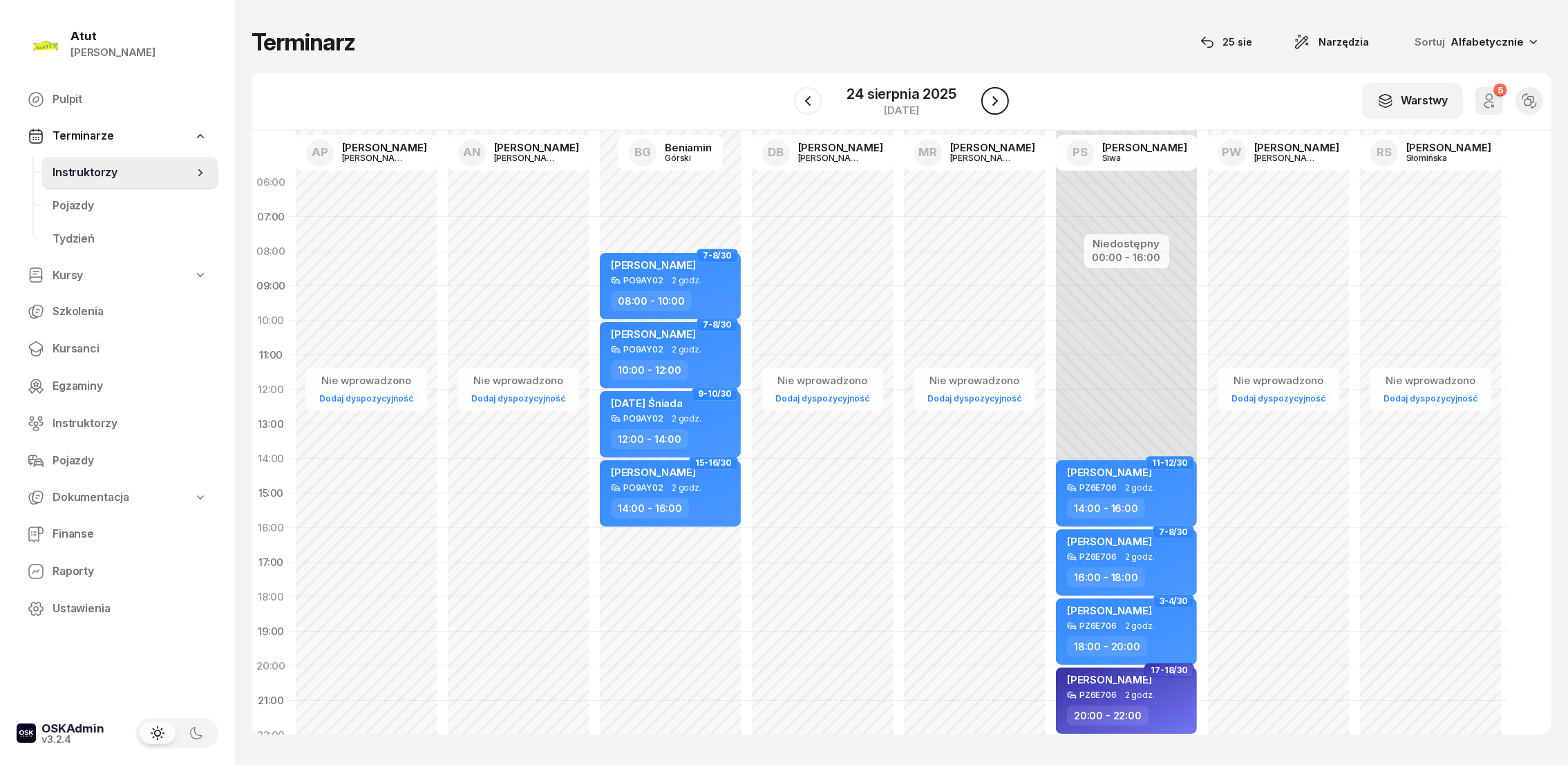
click at [1004, 100] on button "button" at bounding box center [995, 101] width 27 height 27
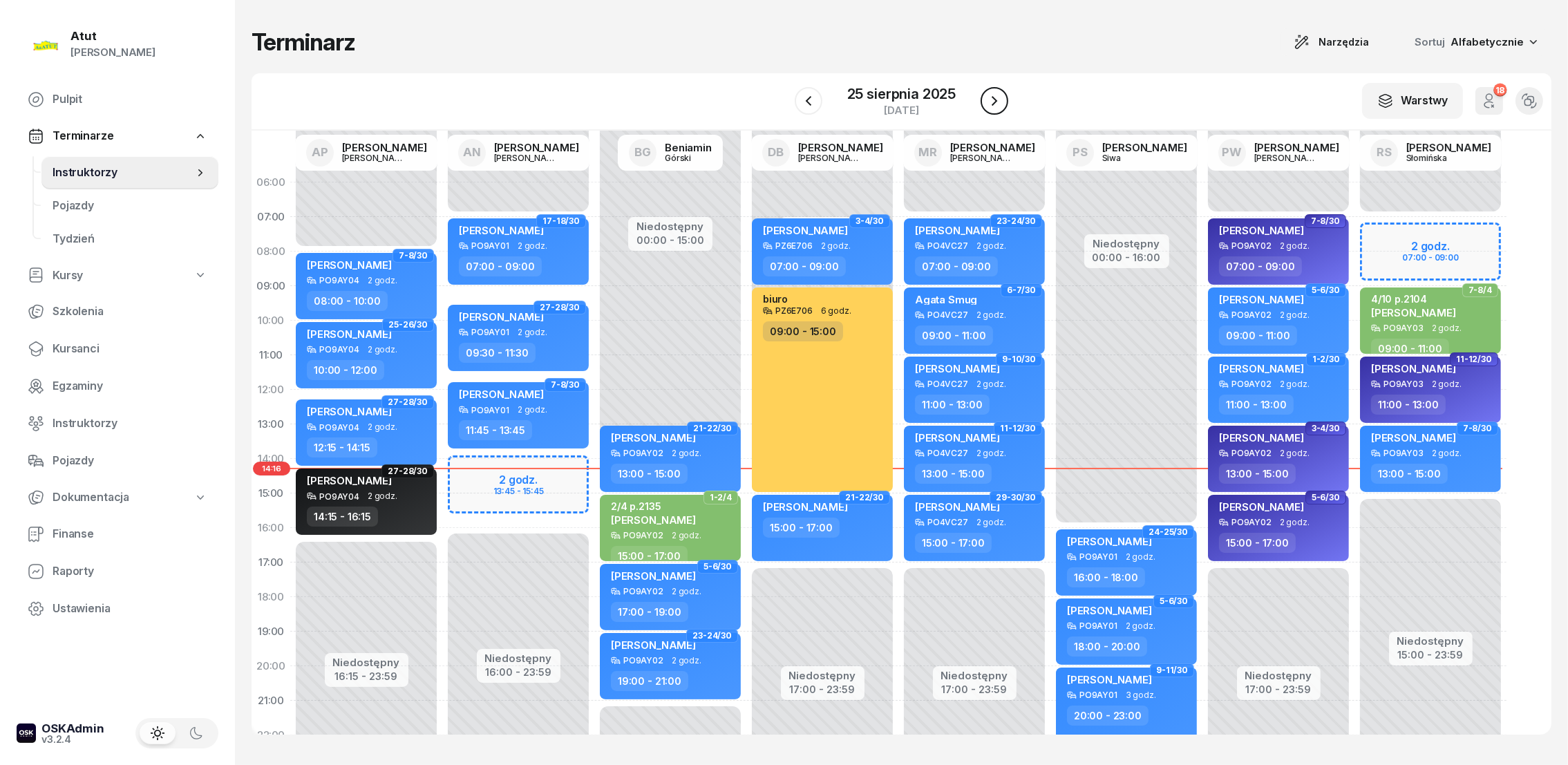
click at [999, 103] on icon "button" at bounding box center [993, 100] width 16 height 16
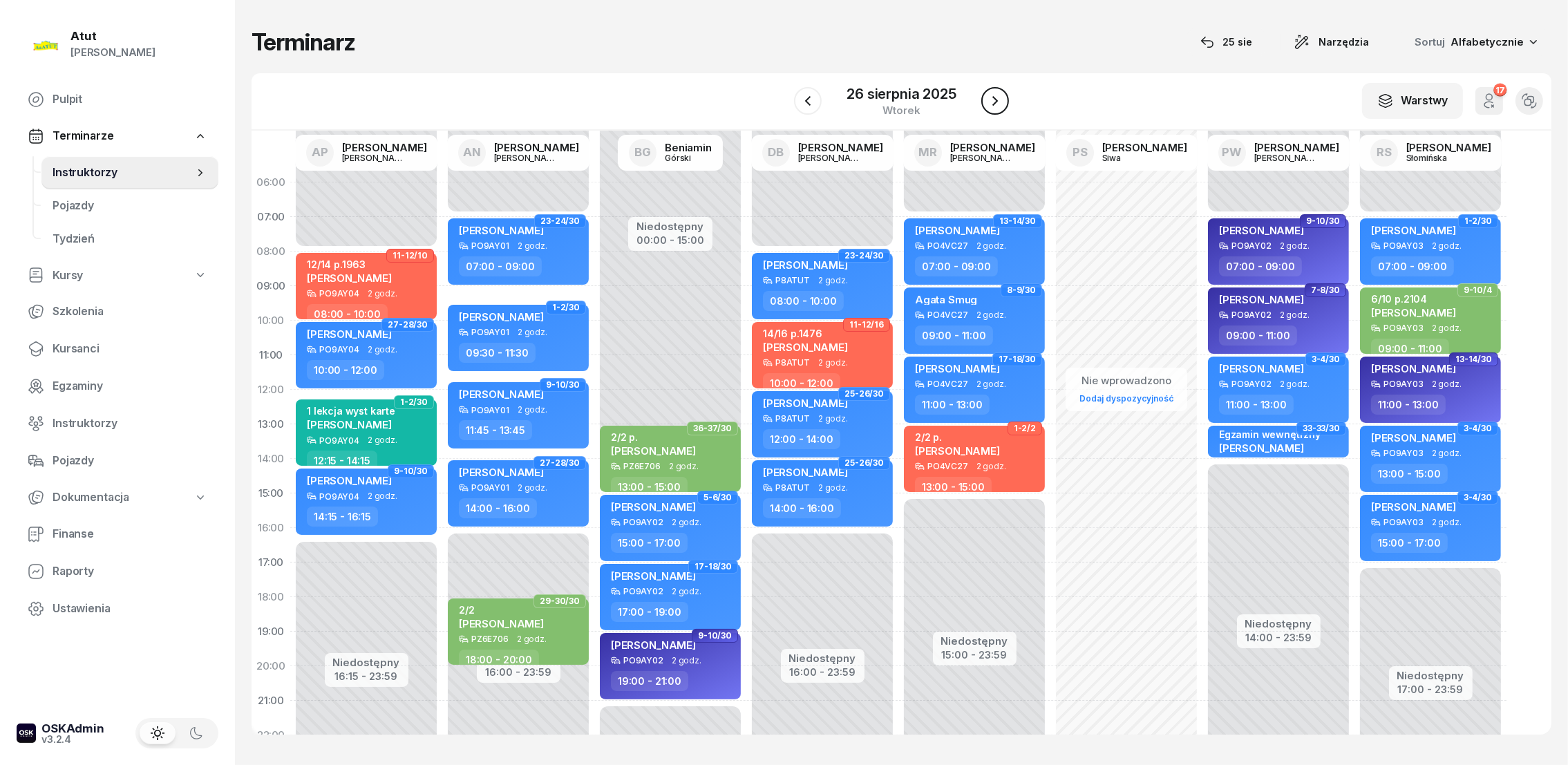
click at [994, 96] on icon "button" at bounding box center [994, 100] width 16 height 16
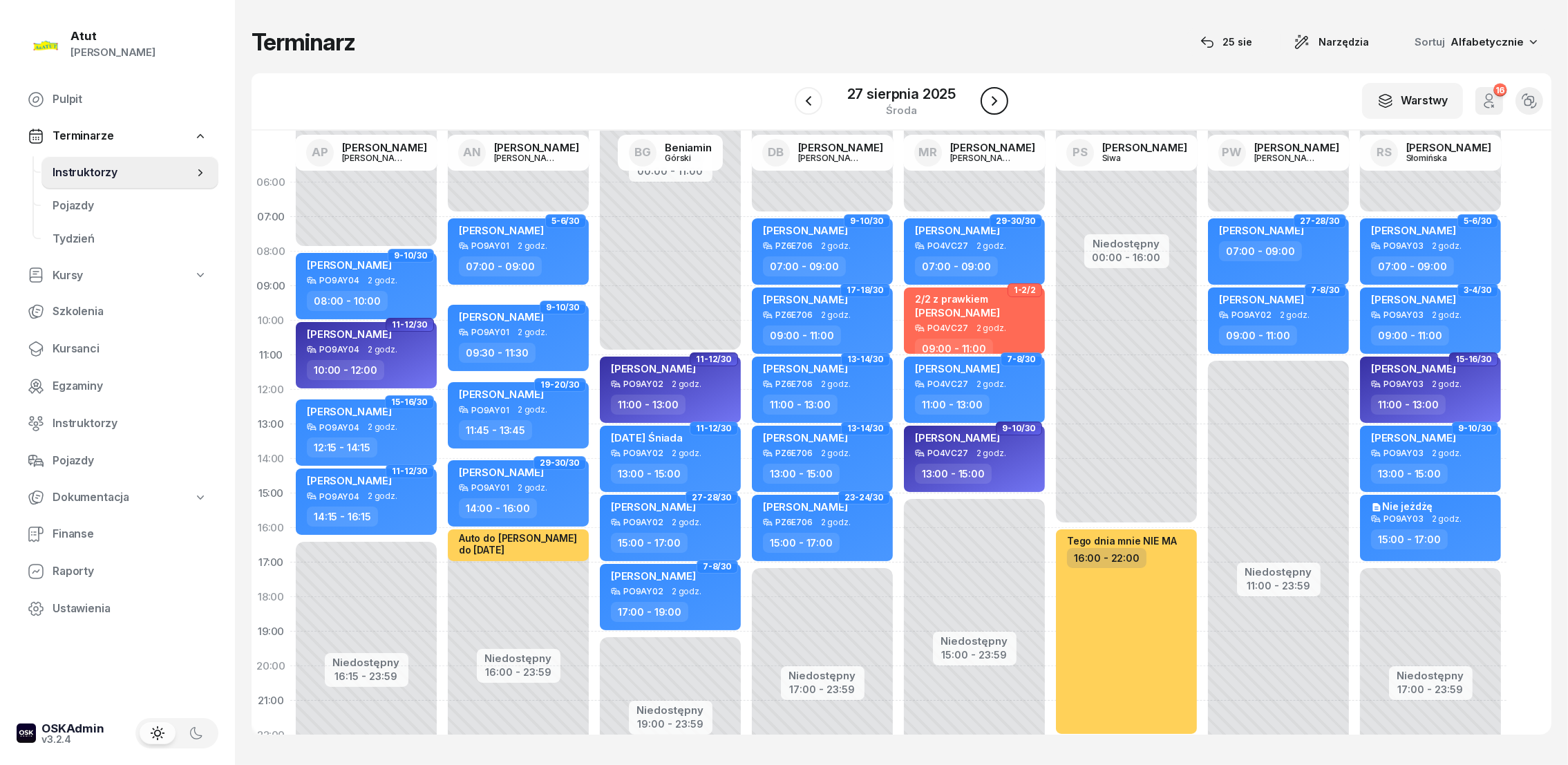
click at [1001, 101] on icon "button" at bounding box center [993, 100] width 16 height 16
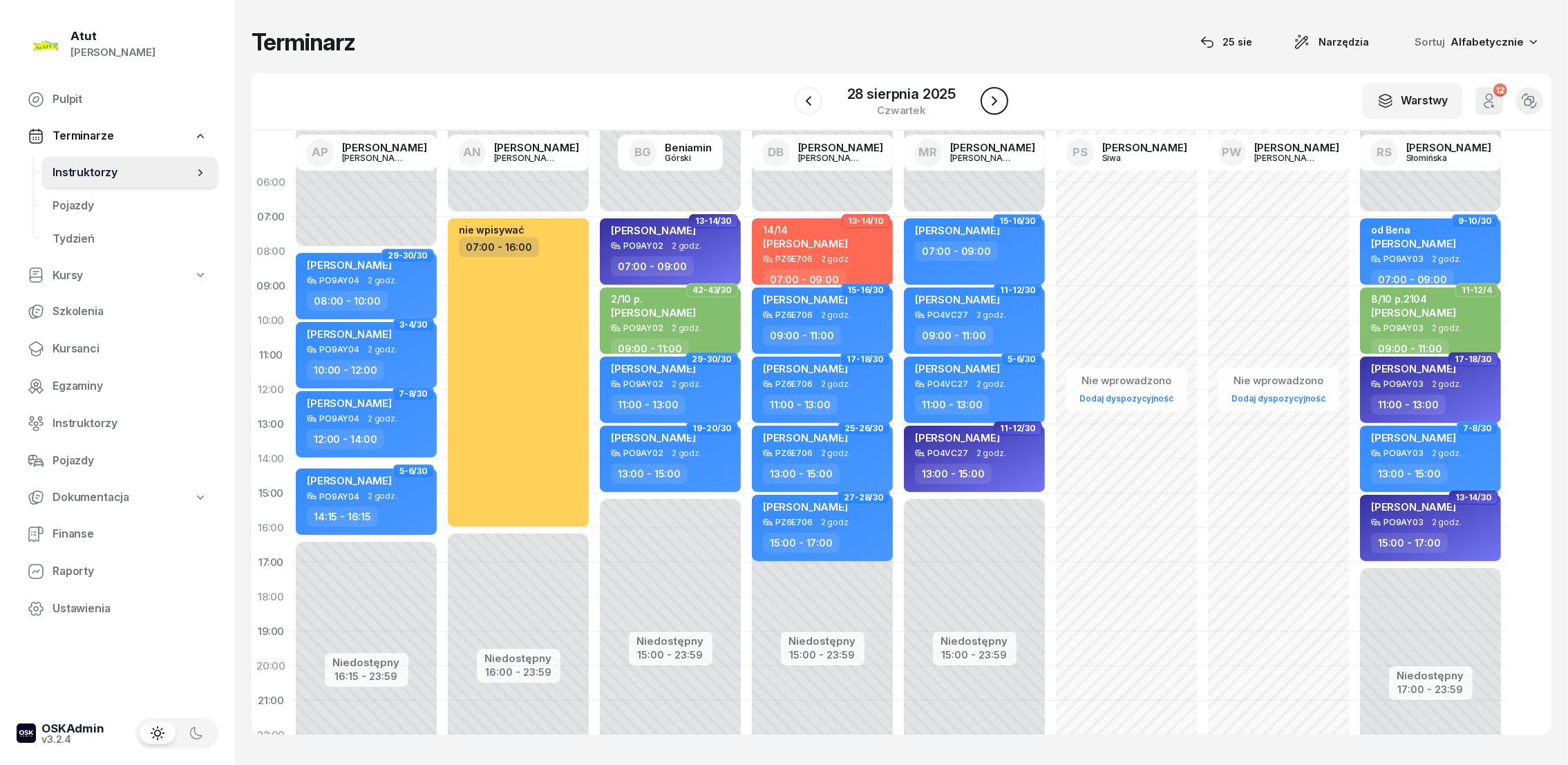
click at [1002, 103] on icon "button" at bounding box center [993, 100] width 16 height 16
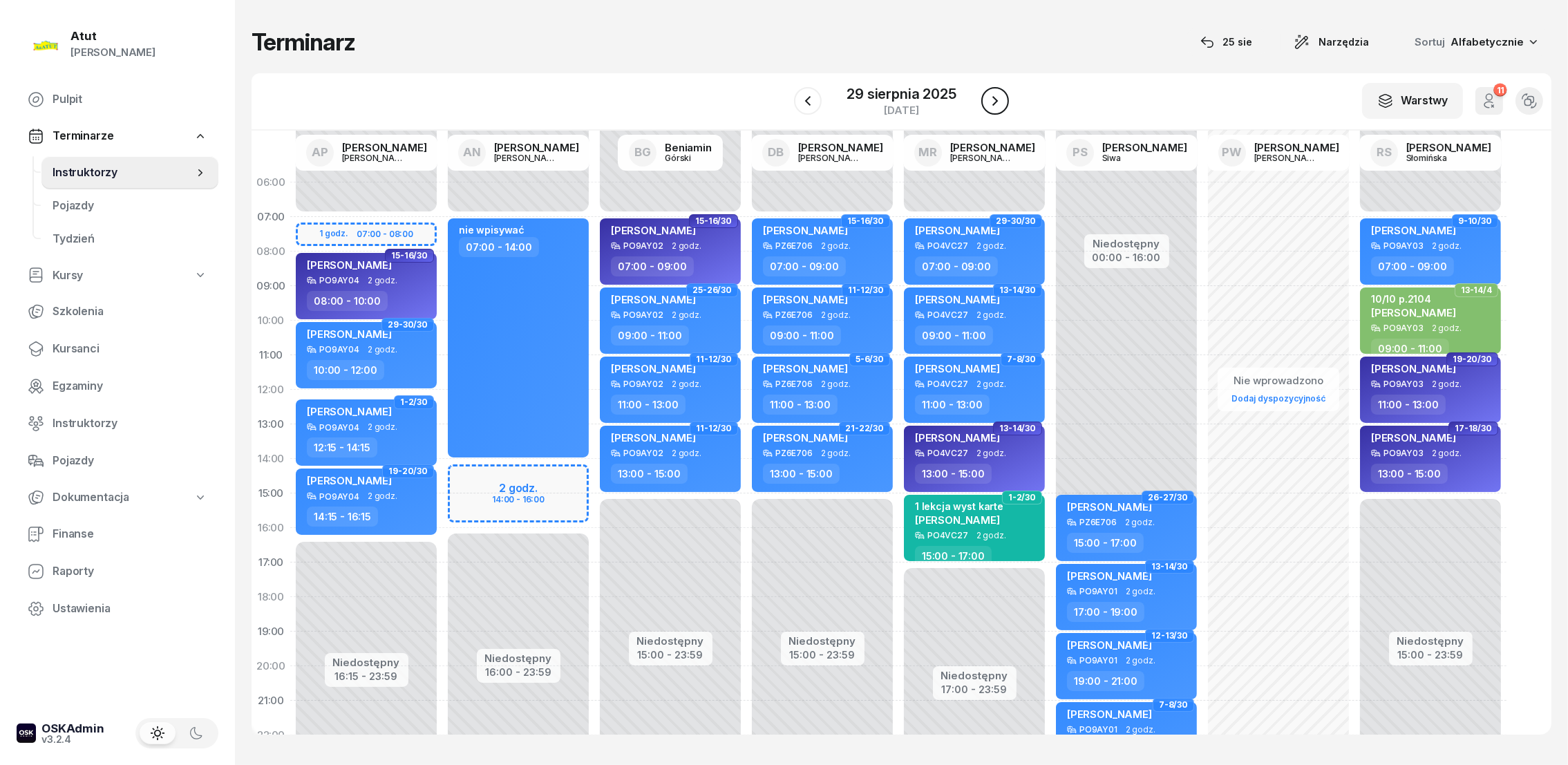
click at [998, 104] on icon "button" at bounding box center [994, 100] width 16 height 16
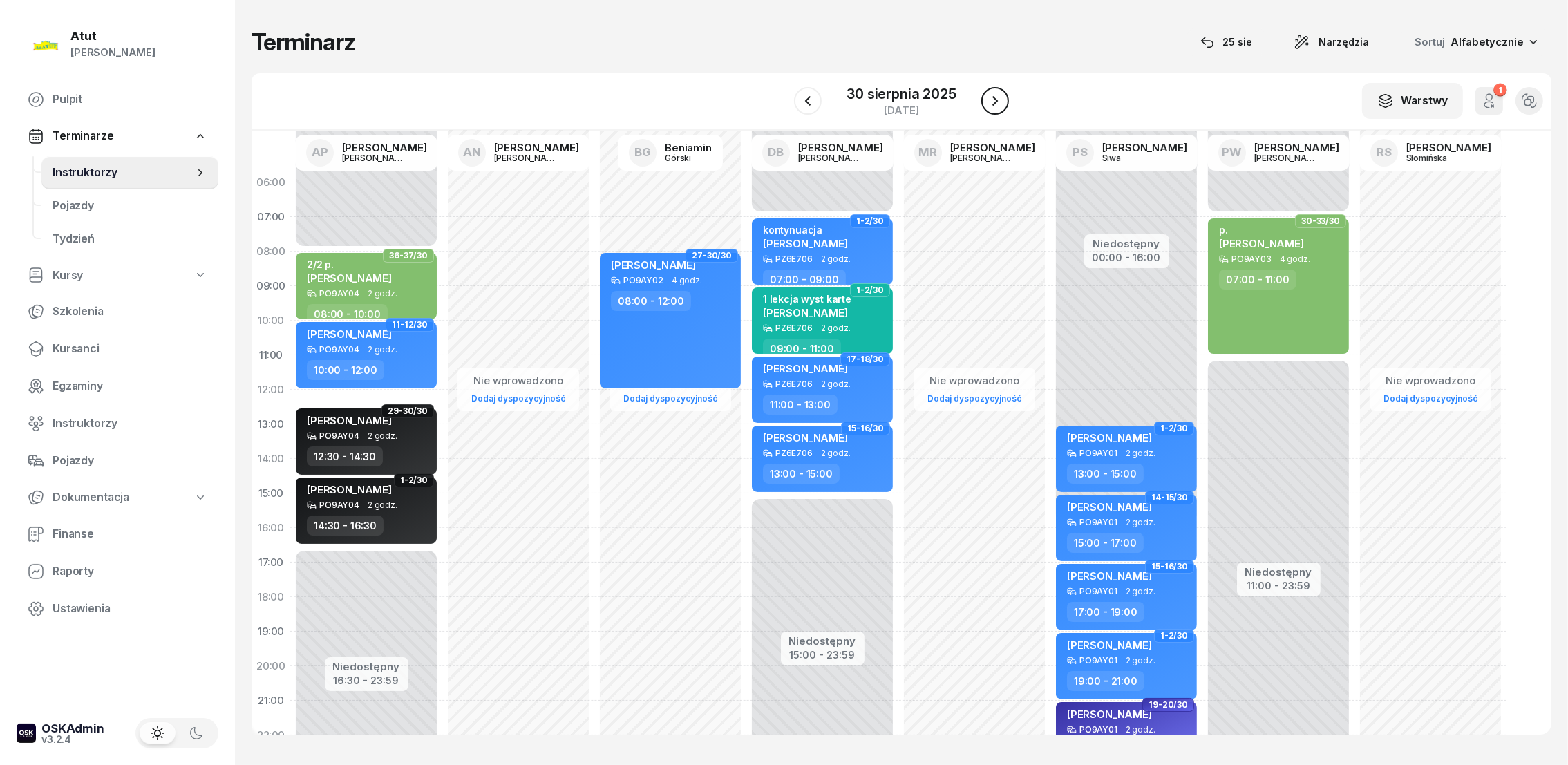
click at [998, 104] on icon "button" at bounding box center [994, 100] width 16 height 16
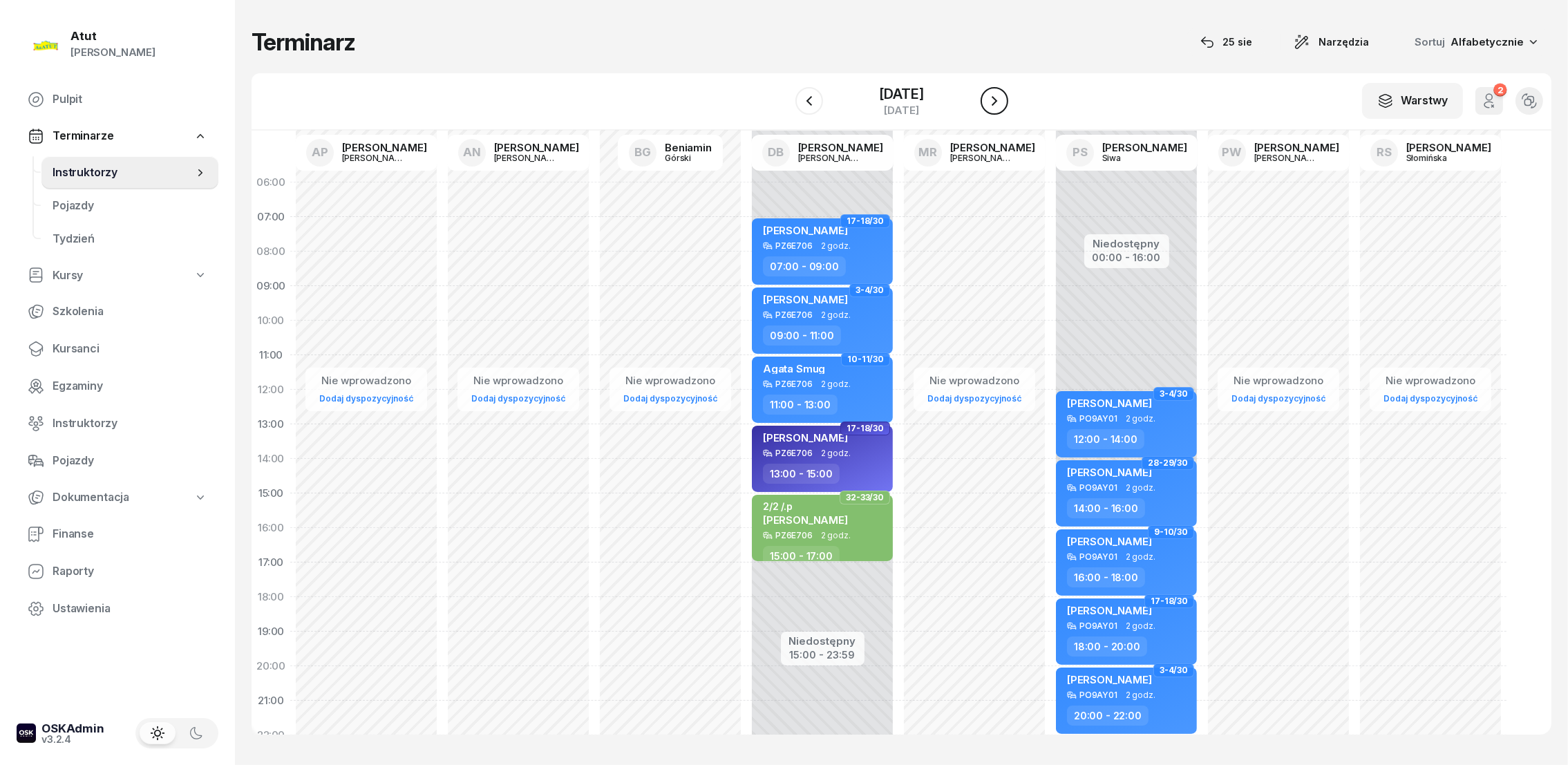
click at [998, 104] on icon "button" at bounding box center [993, 100] width 16 height 16
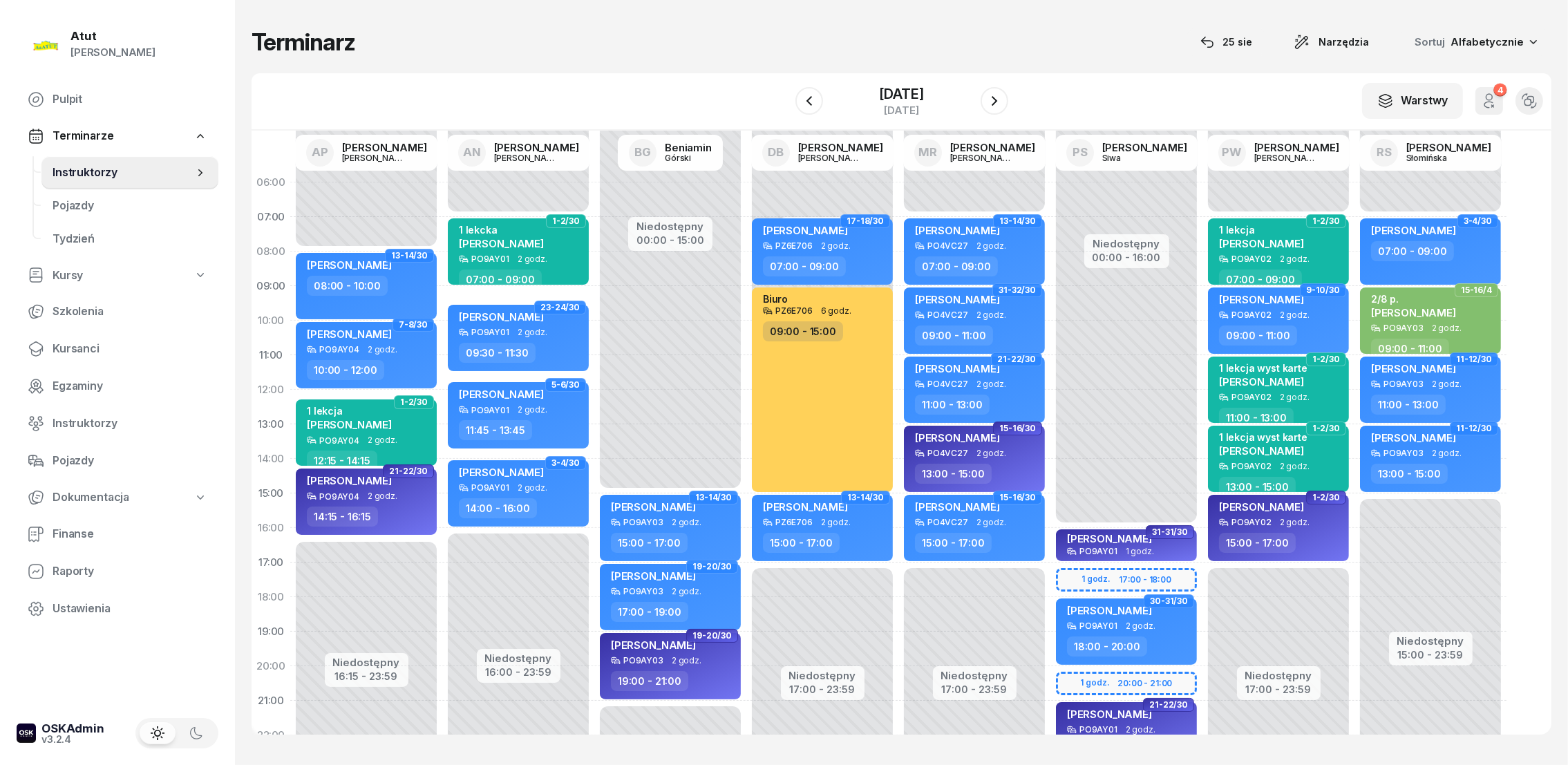
click at [81, 170] on span "Instruktorzy" at bounding box center [122, 173] width 141 height 18
click at [923, 96] on div "[DATE]" at bounding box center [901, 94] width 44 height 14
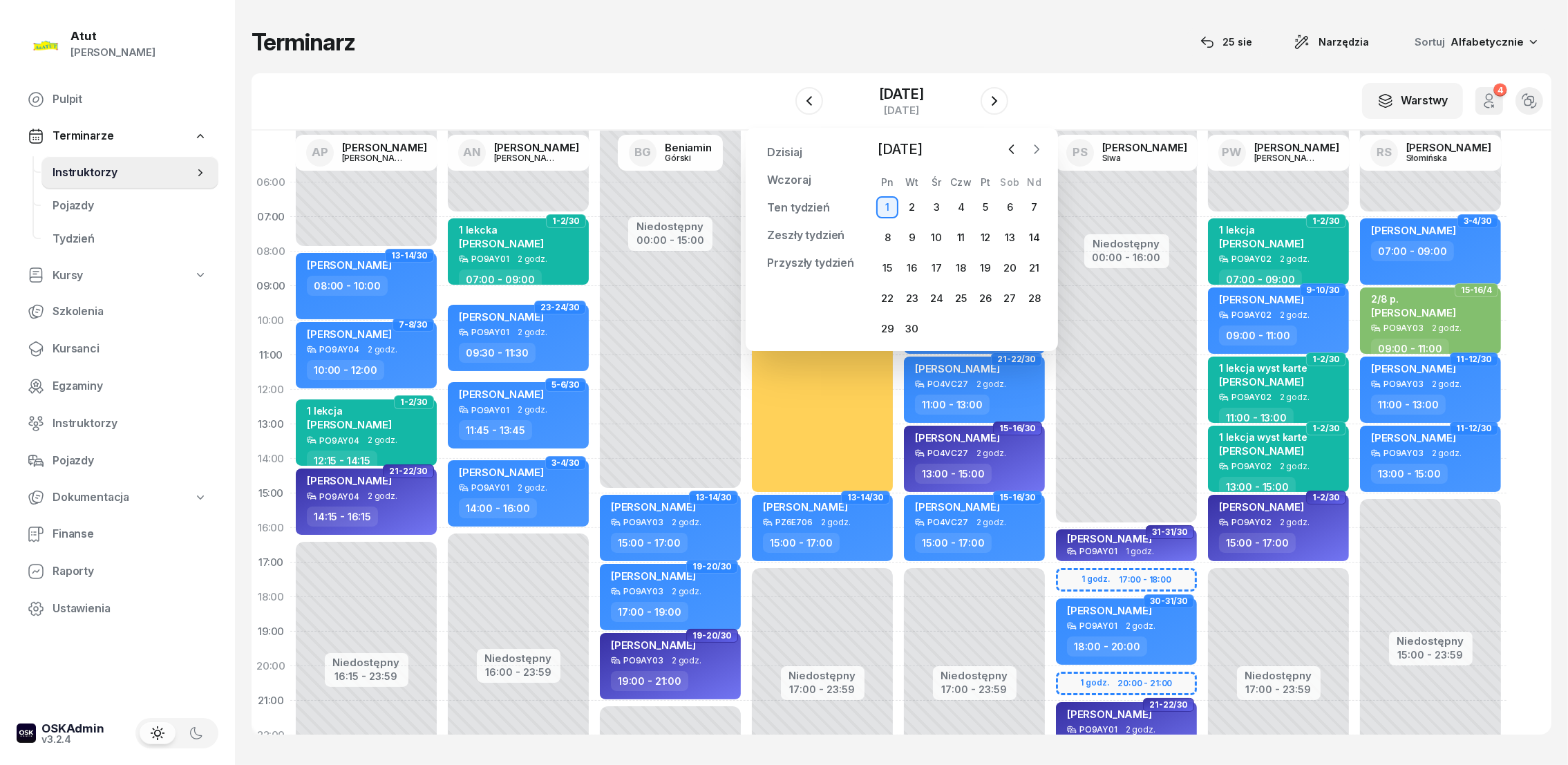
click at [1034, 146] on icon "button" at bounding box center [1036, 149] width 14 height 14
click at [934, 207] on div "1" at bounding box center [936, 208] width 22 height 22
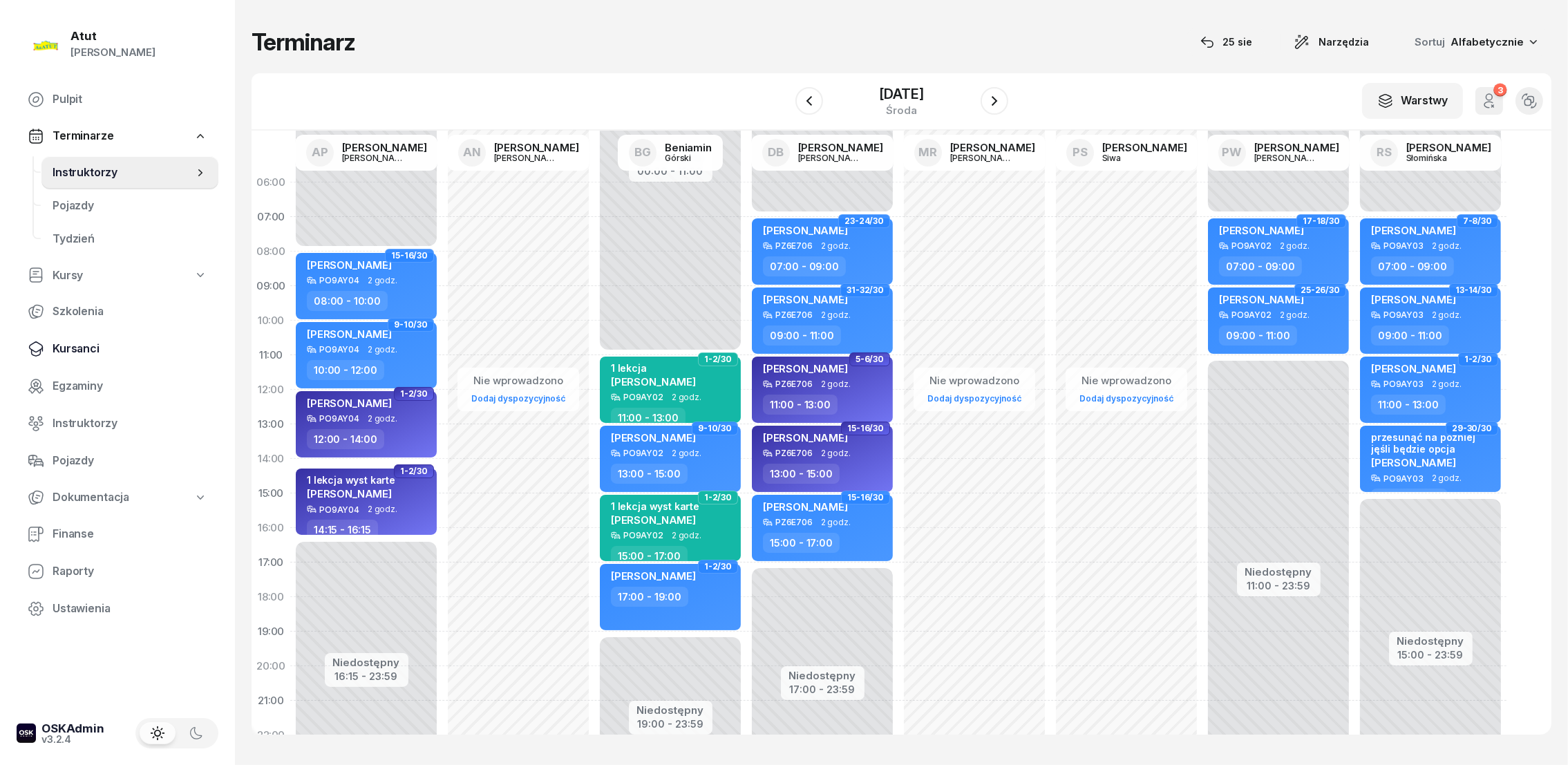
click at [71, 344] on span "Kursanci" at bounding box center [129, 349] width 155 height 18
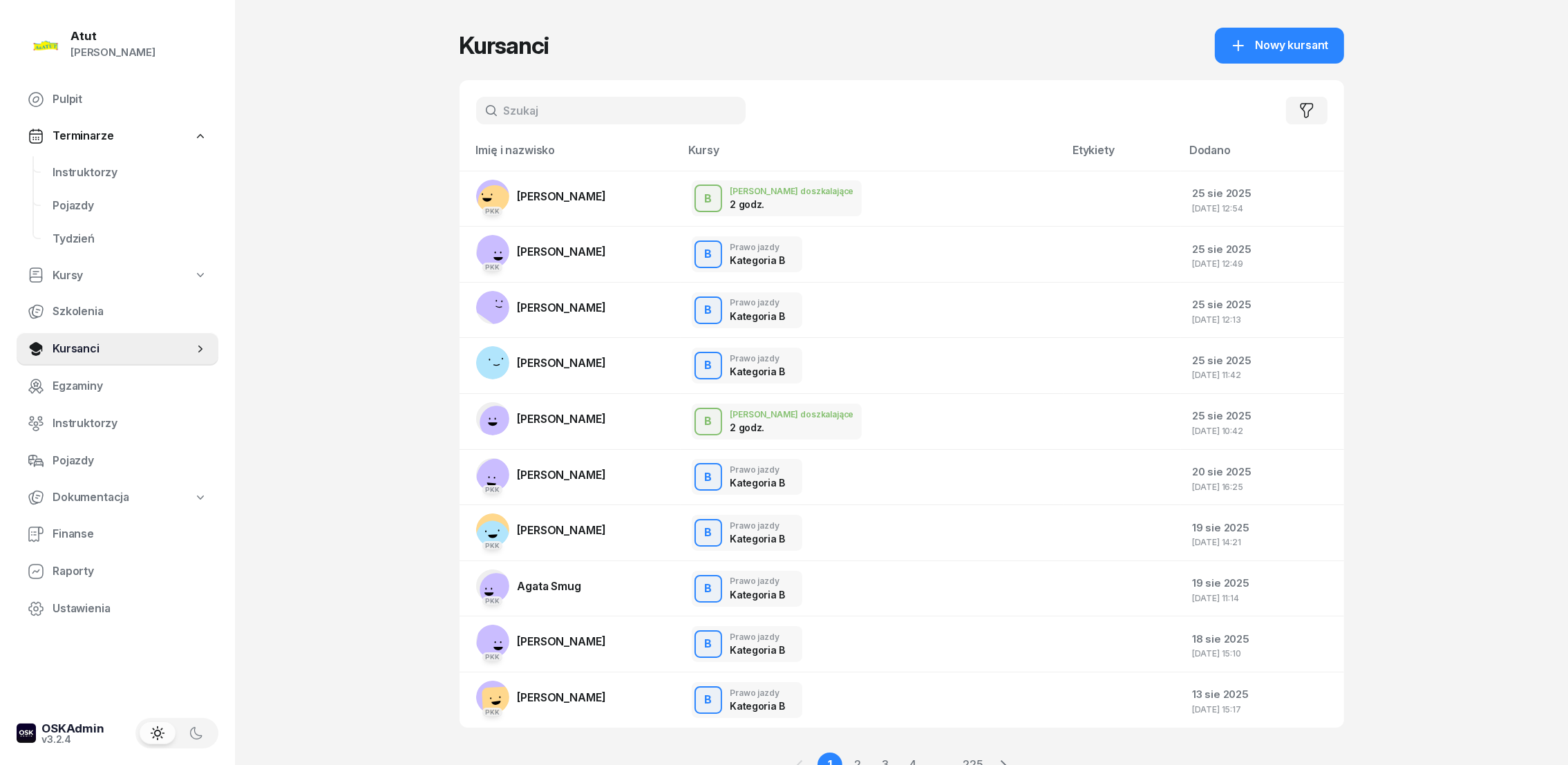
click at [557, 108] on input "text" at bounding box center [610, 110] width 269 height 27
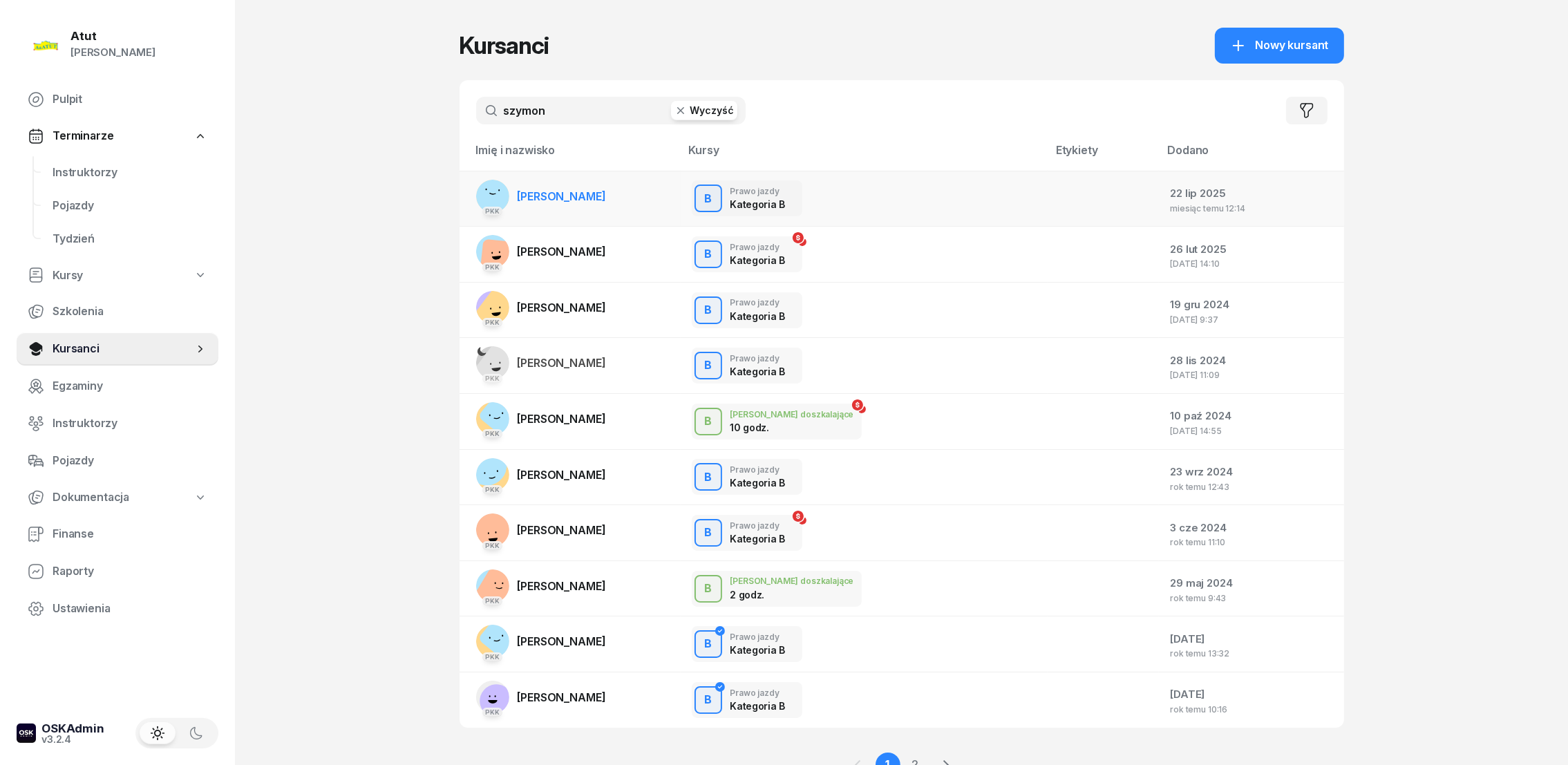
type input "szymon"
click at [567, 191] on span "[PERSON_NAME]" at bounding box center [561, 196] width 88 height 14
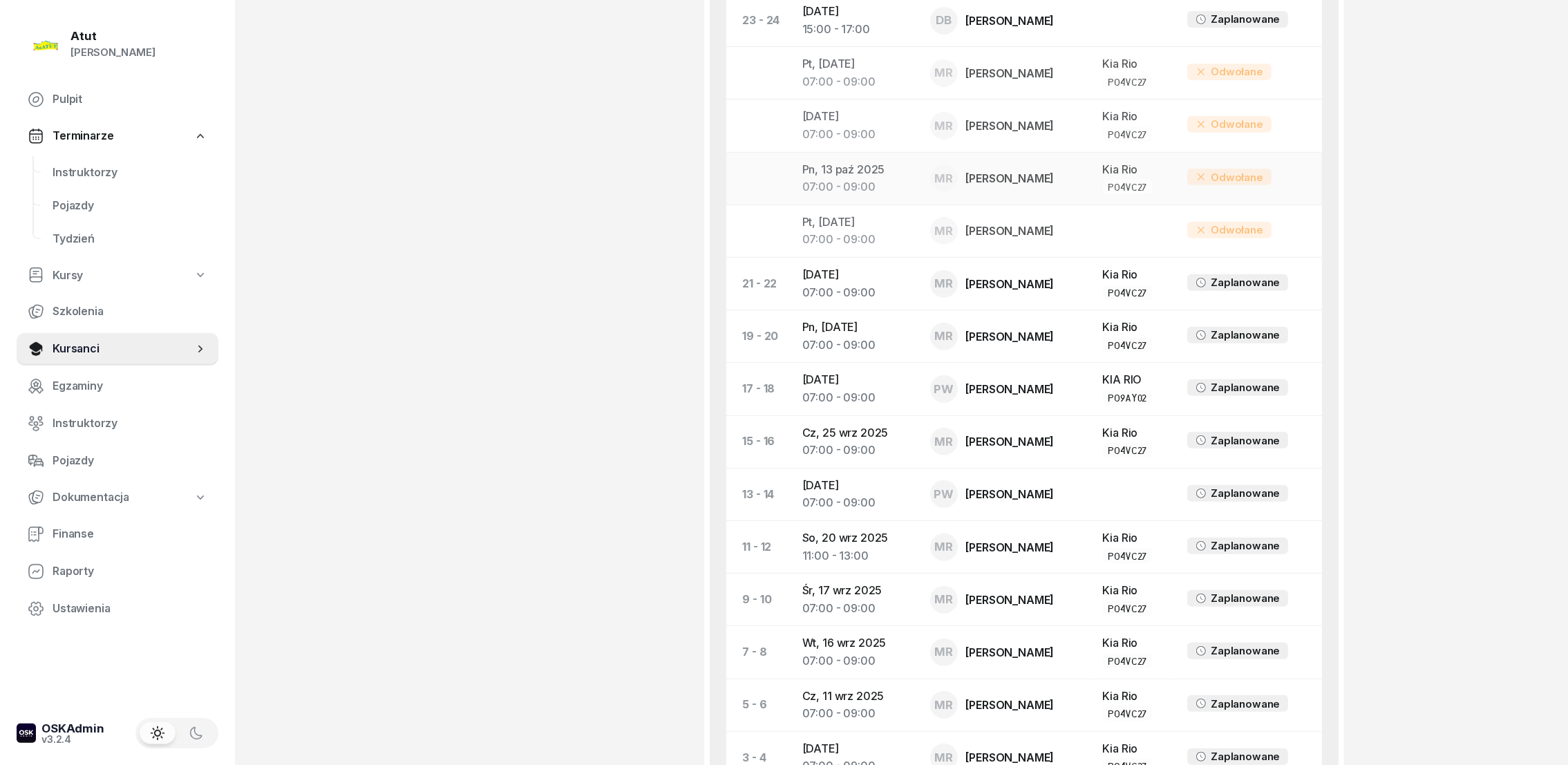
scroll to position [1035, 0]
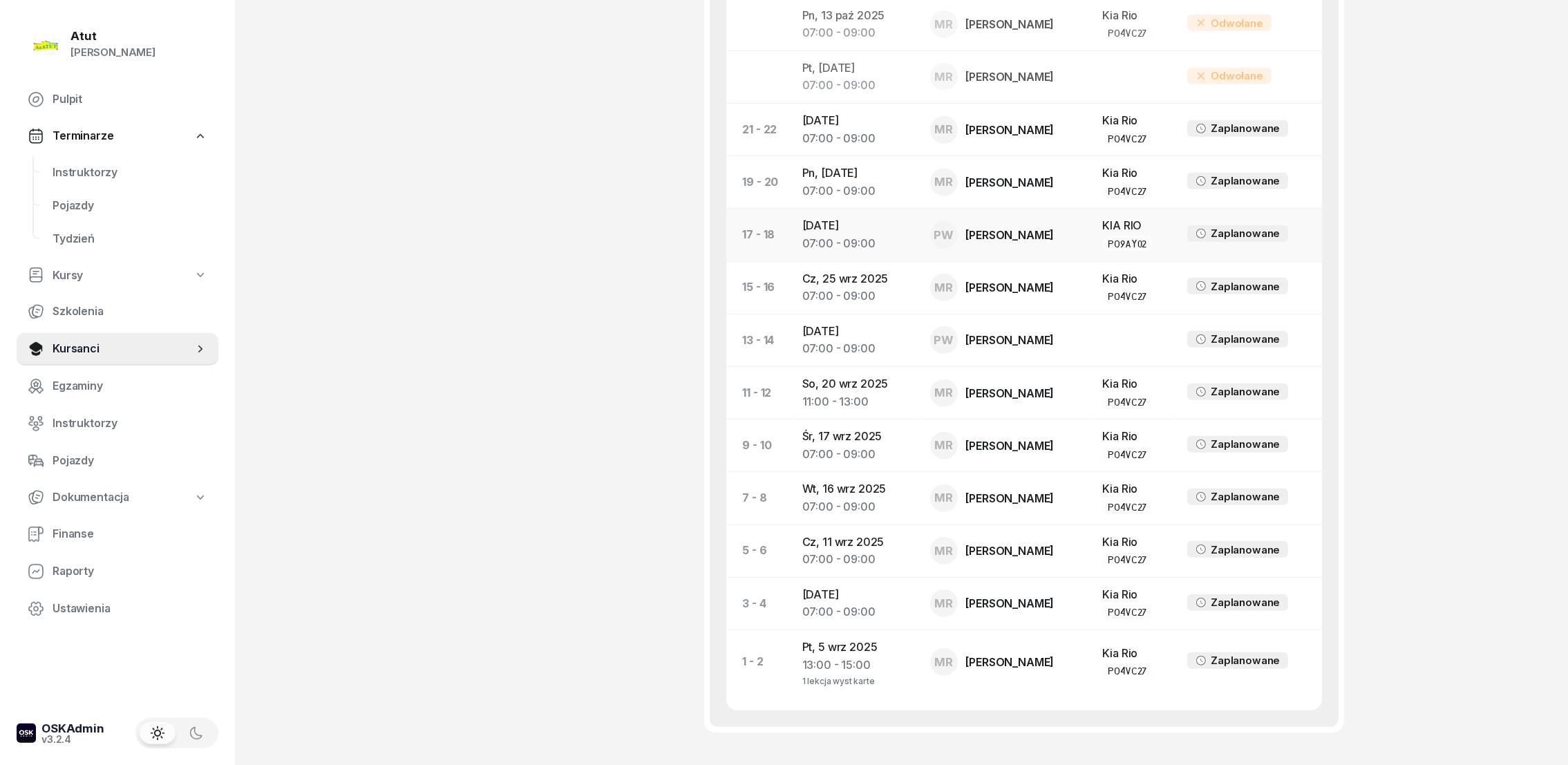
click at [868, 231] on td "Śr, 1 paź 2025 07:00 - 09:00" at bounding box center [855, 234] width 128 height 52
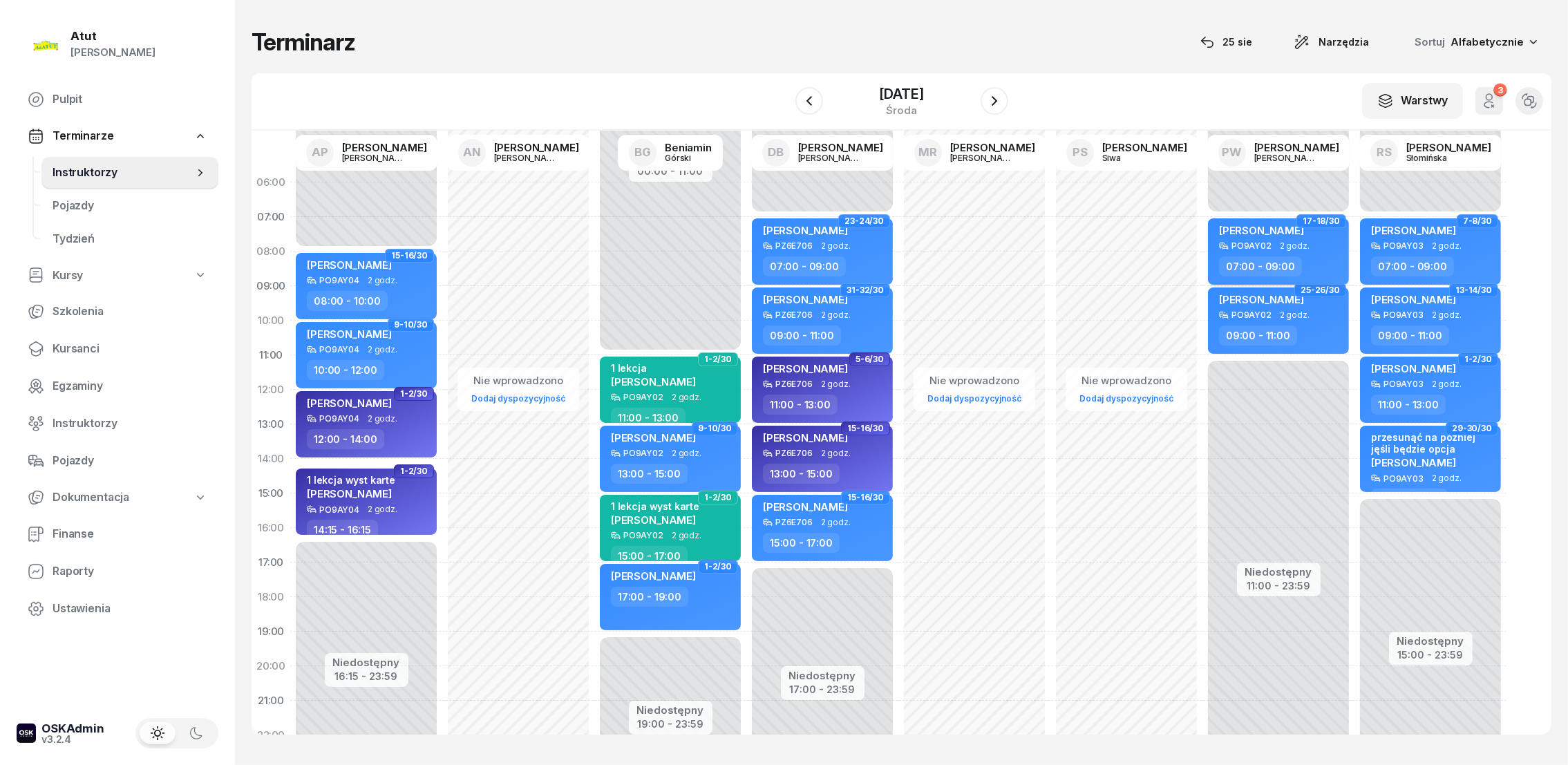
click at [1265, 228] on span "[PERSON_NAME]" at bounding box center [1261, 230] width 85 height 13
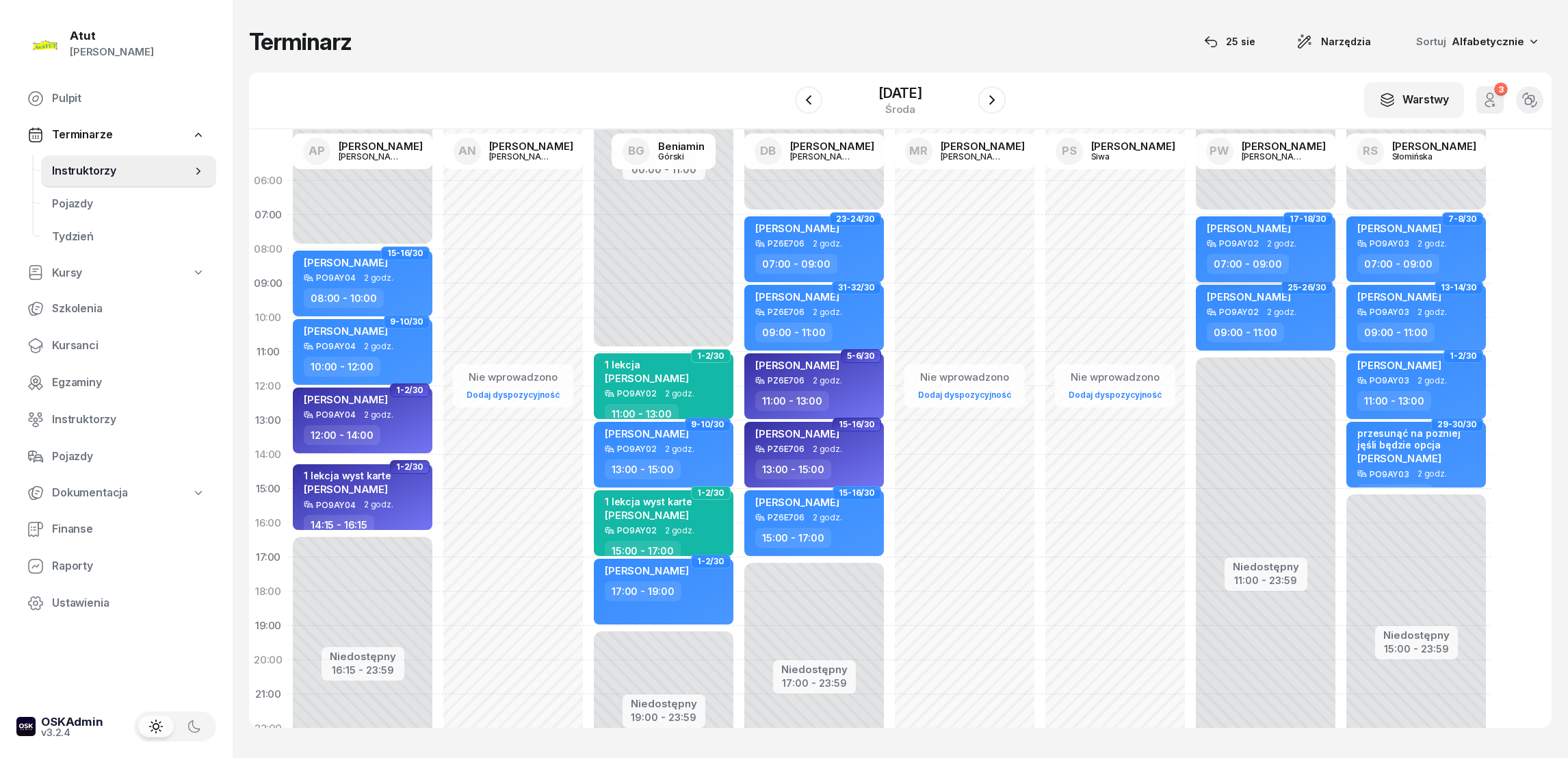
select select "07"
select select "09"
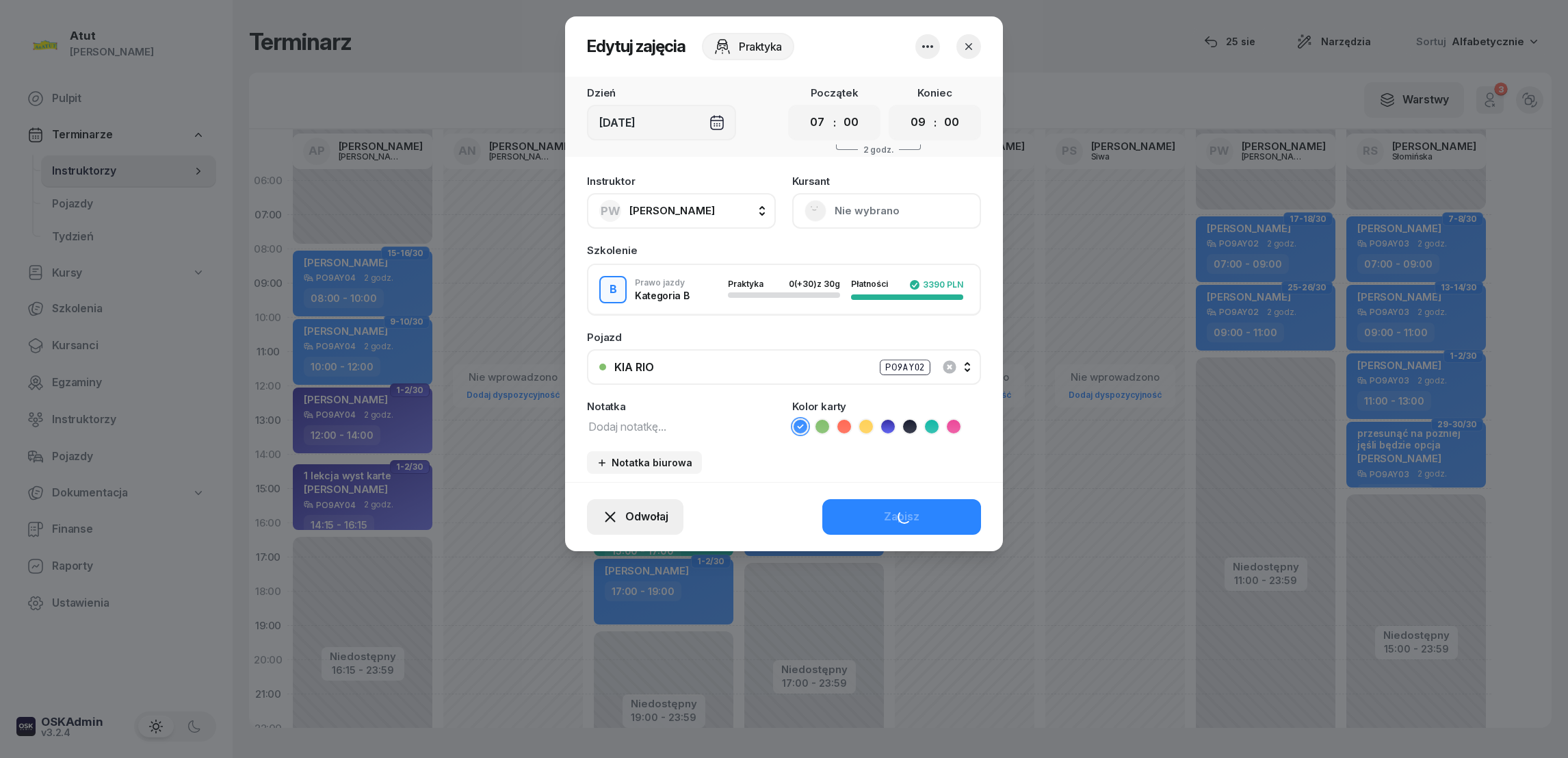
click at [649, 429] on div "Edytuj zajęcia Praktyka Dzień Śr, 1 paź Początek 00 01 02 03 04 05 06 07 08 09 …" at bounding box center [784, 283] width 438 height 534
click at [647, 529] on button "Odwołaj" at bounding box center [635, 517] width 97 height 36
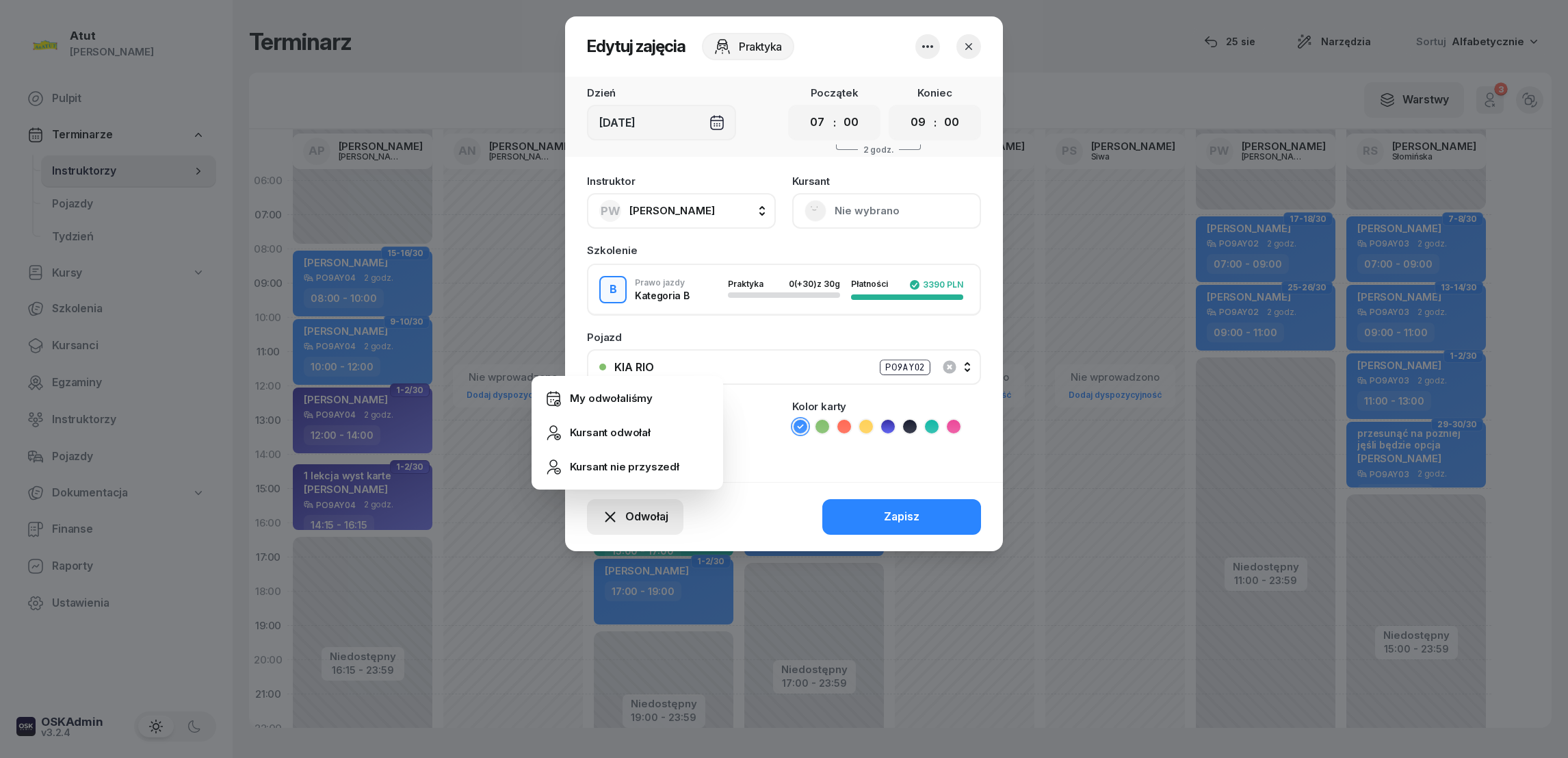
click at [647, 515] on span "Odwołaj" at bounding box center [647, 517] width 43 height 18
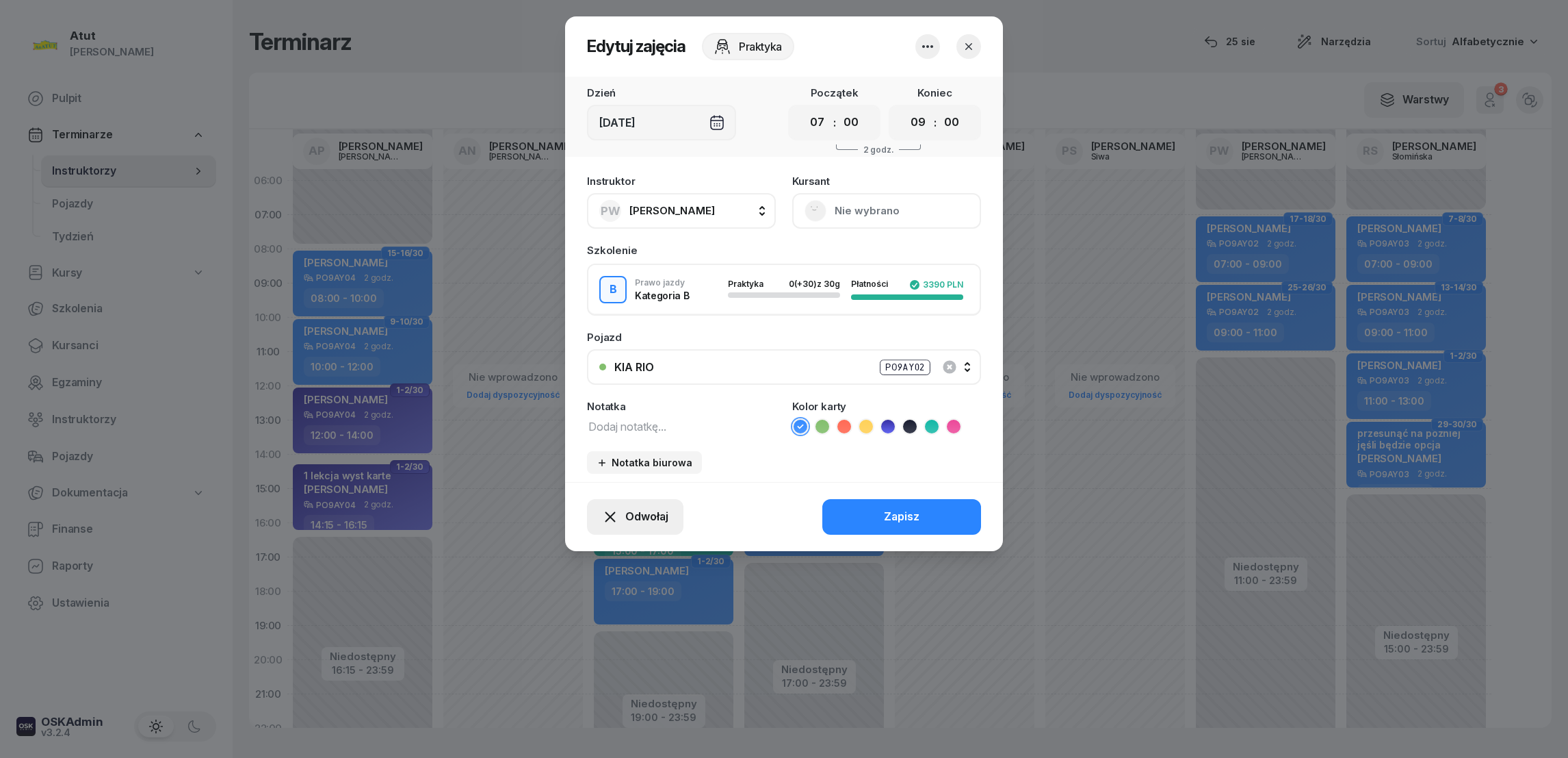
click at [647, 508] on span "Odwołaj" at bounding box center [647, 517] width 43 height 18
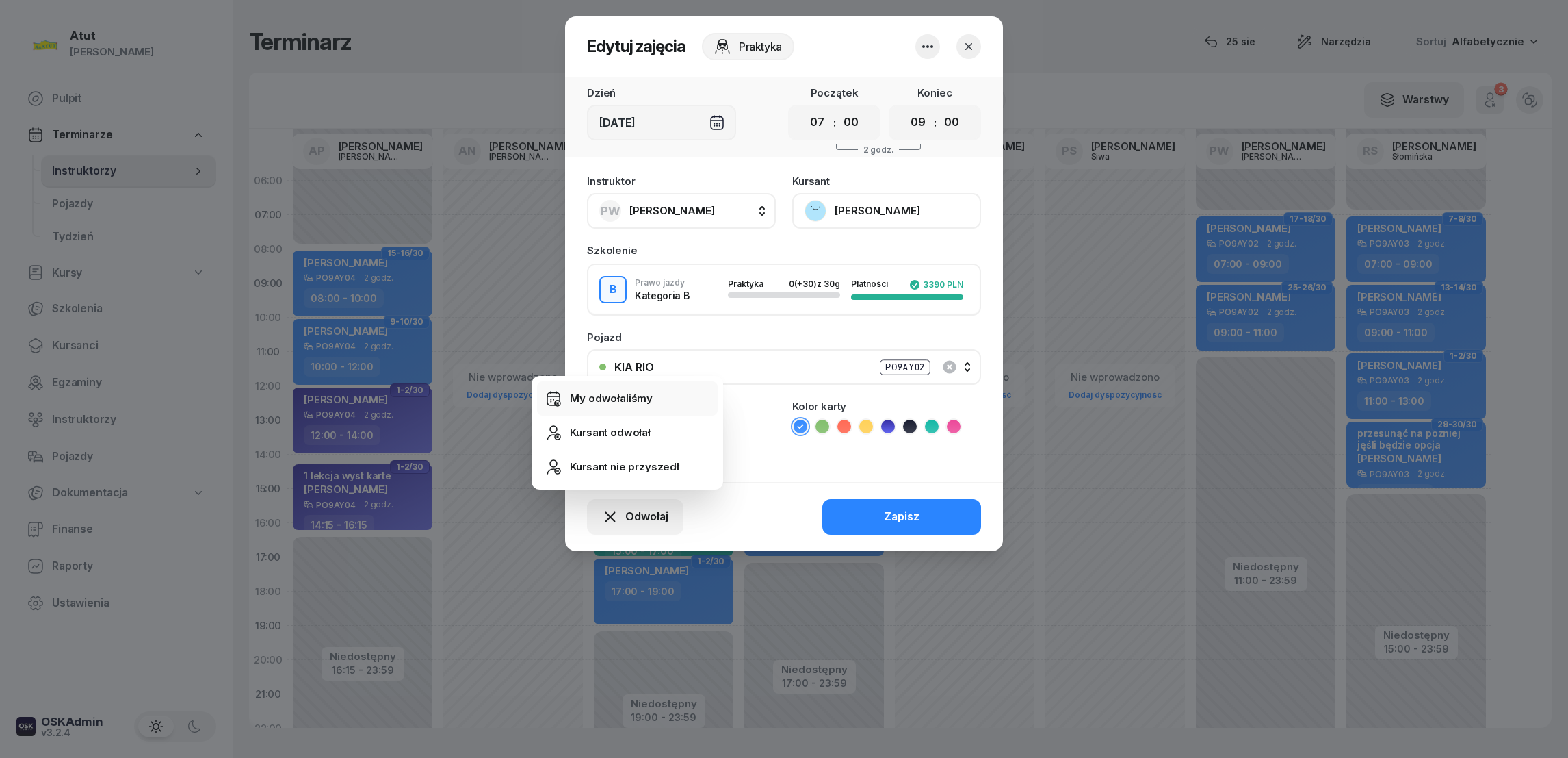
click at [606, 402] on div "My odwołaliśmy" at bounding box center [611, 398] width 83 height 18
click at [619, 432] on div "Kursant odwołał" at bounding box center [610, 432] width 80 height 18
click at [626, 398] on div "My odwołaliśmy" at bounding box center [611, 398] width 83 height 18
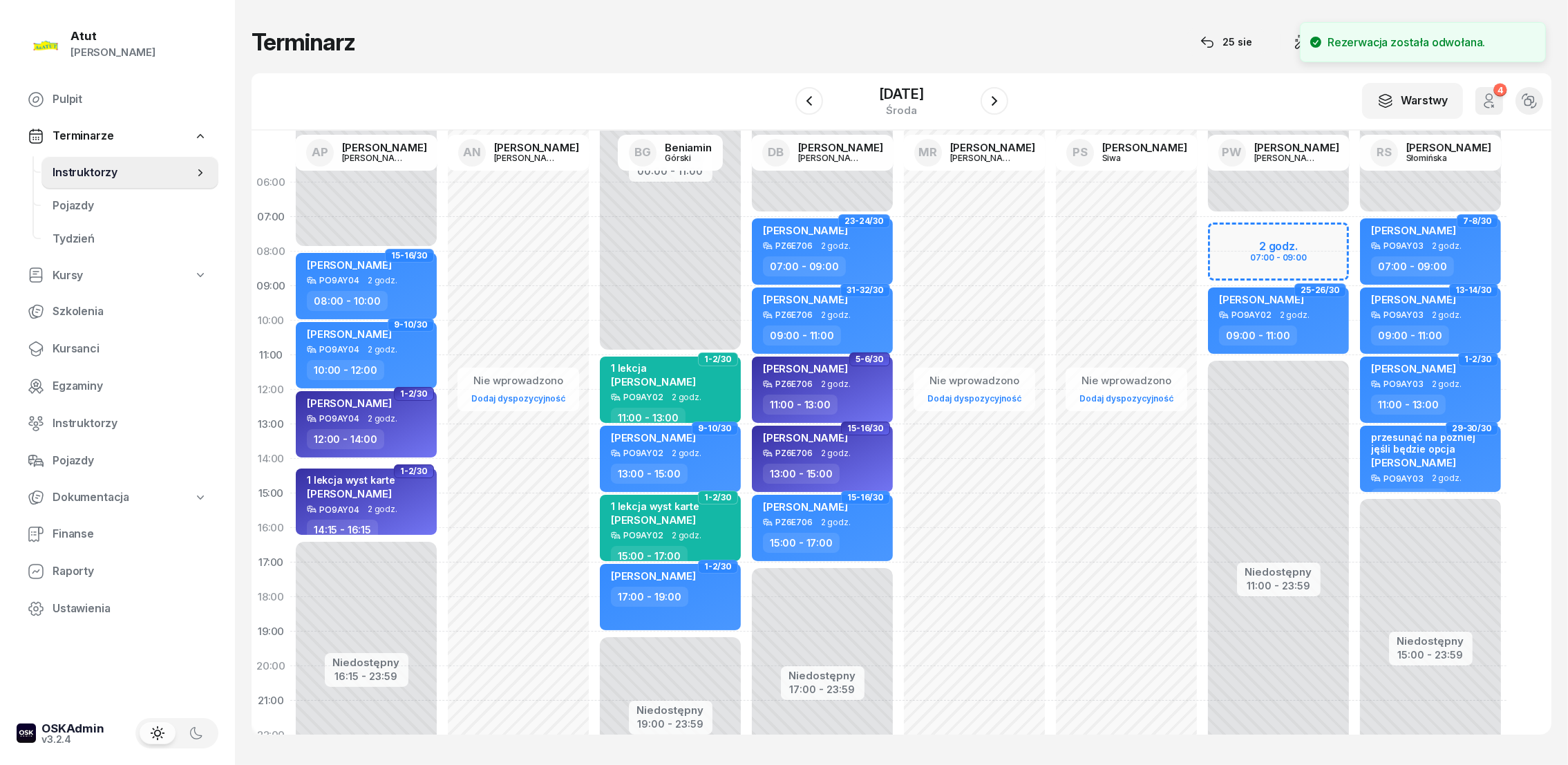
drag, startPoint x: 979, startPoint y: 45, endPoint x: 1000, endPoint y: 40, distance: 21.6
click at [993, 41] on div "Terminarz [DATE] Narzędzia Sortuj Alfabetycznie" at bounding box center [901, 42] width 1300 height 29
click at [1001, 103] on icon "button" at bounding box center [993, 100] width 16 height 16
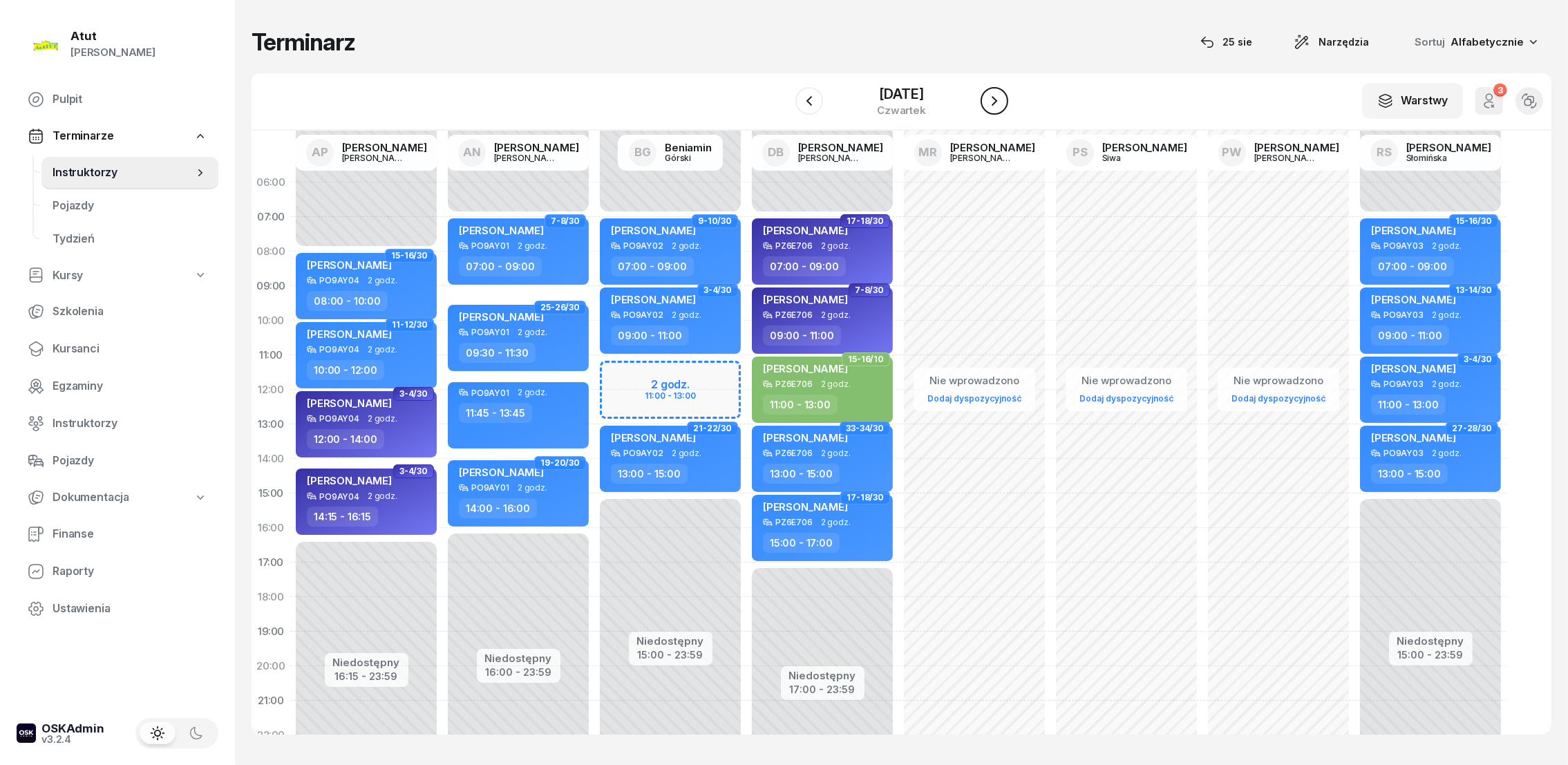
click at [1003, 98] on icon "button" at bounding box center [993, 100] width 16 height 16
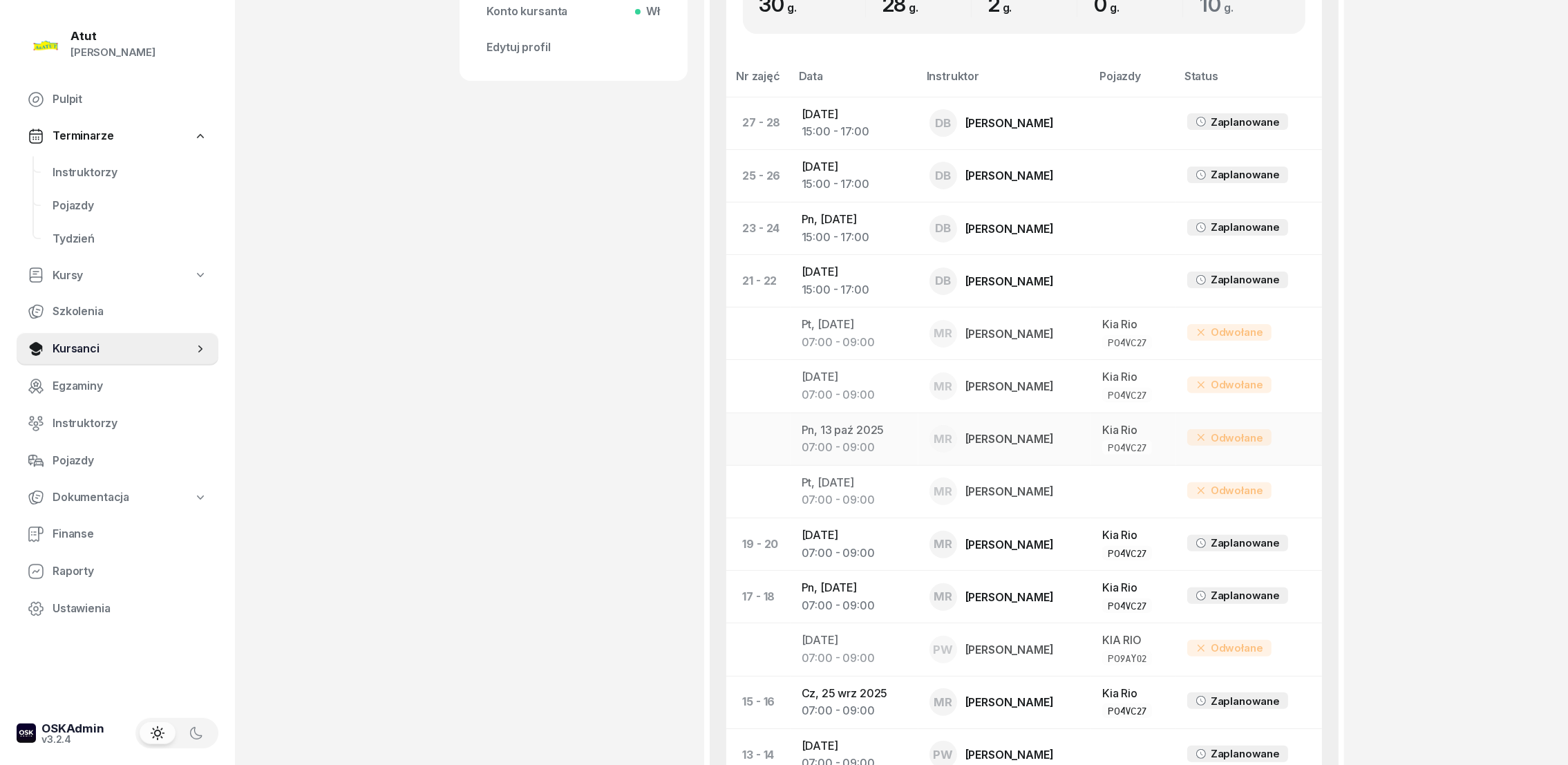
scroll to position [932, 0]
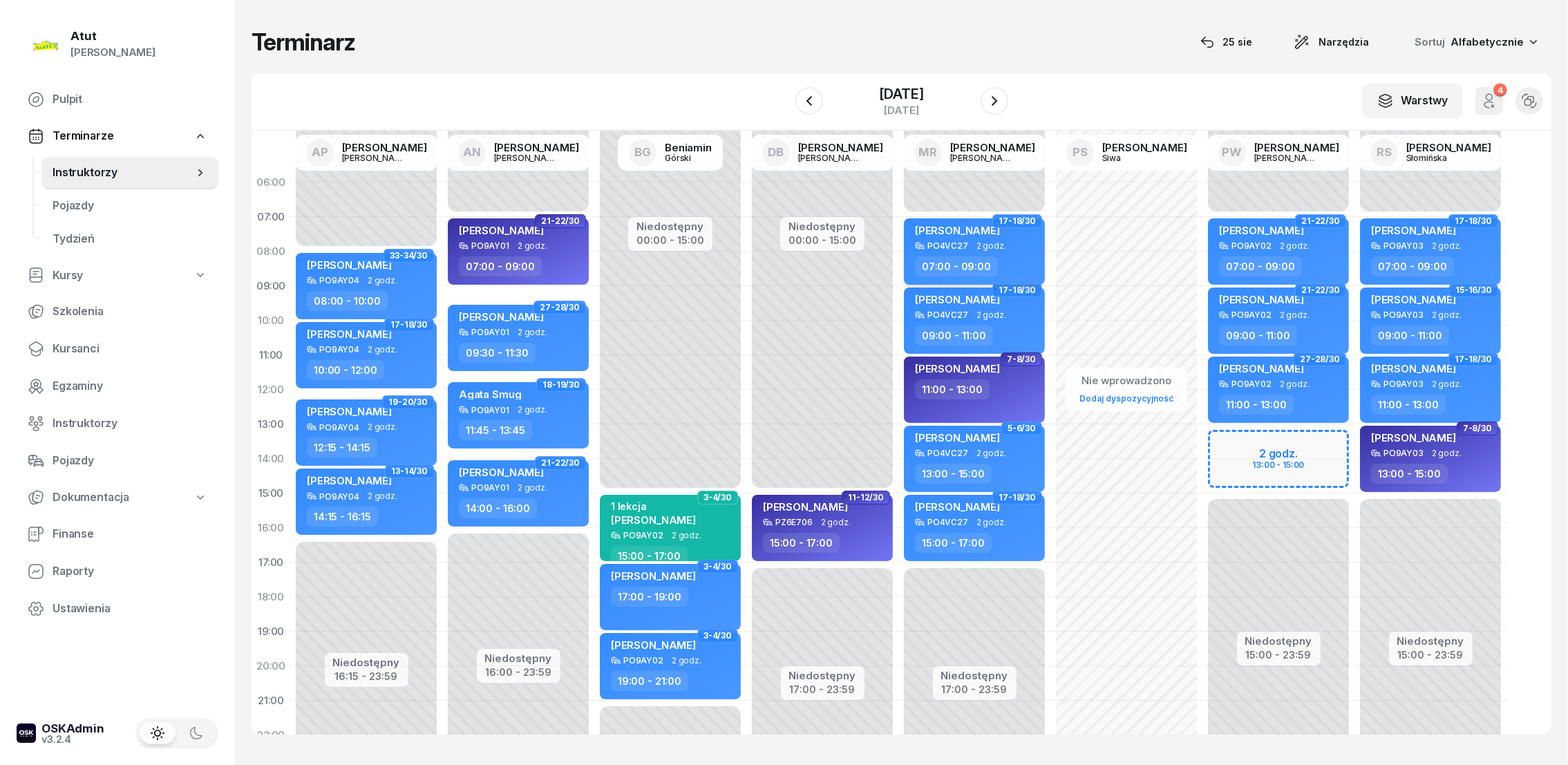
click at [945, 225] on span "[PERSON_NAME]" at bounding box center [957, 230] width 85 height 13
select select "07"
select select "09"
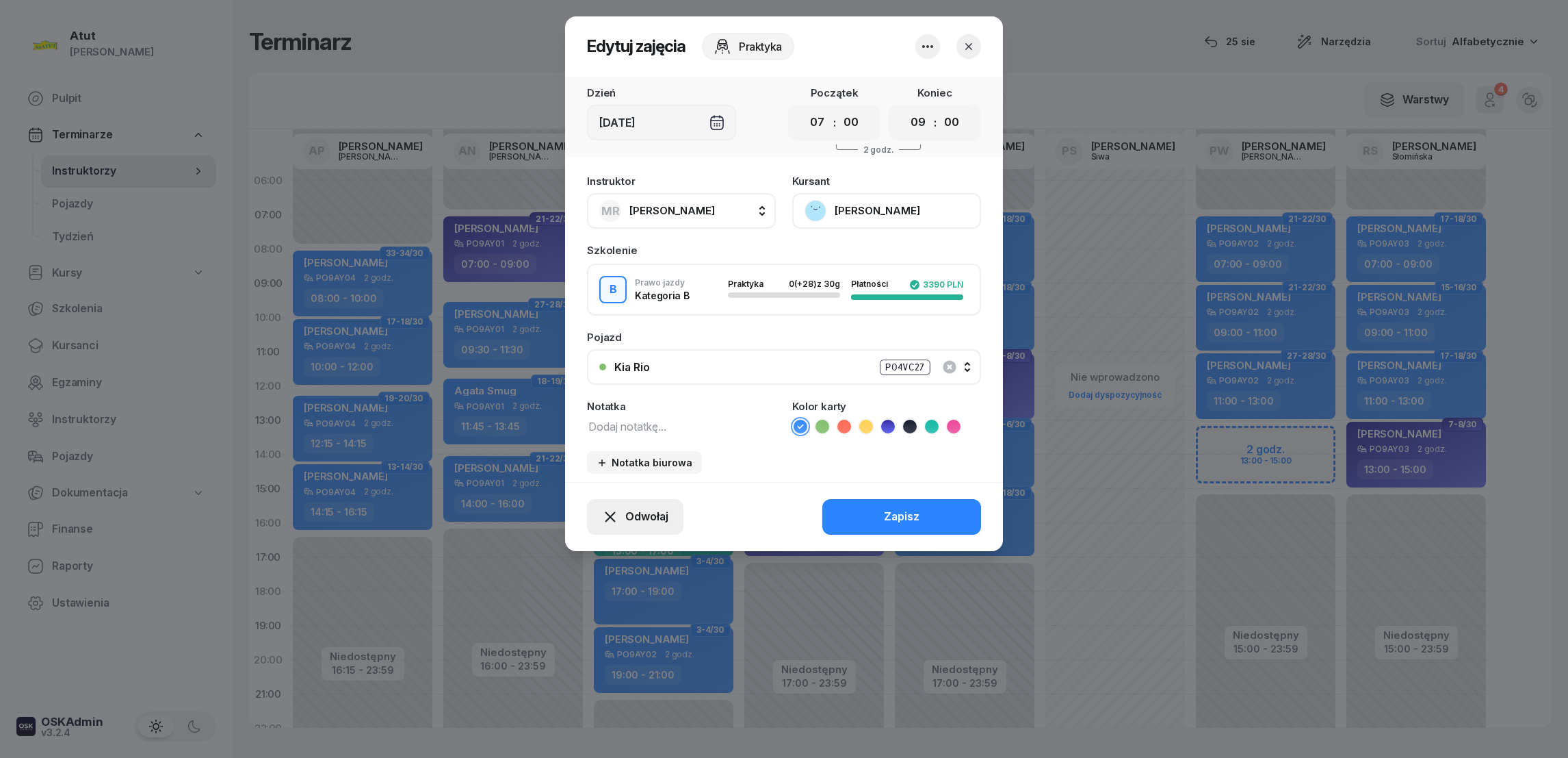
click at [660, 508] on span "Odwołaj" at bounding box center [647, 517] width 43 height 18
click at [629, 434] on div "Kursant odwołał" at bounding box center [610, 432] width 80 height 18
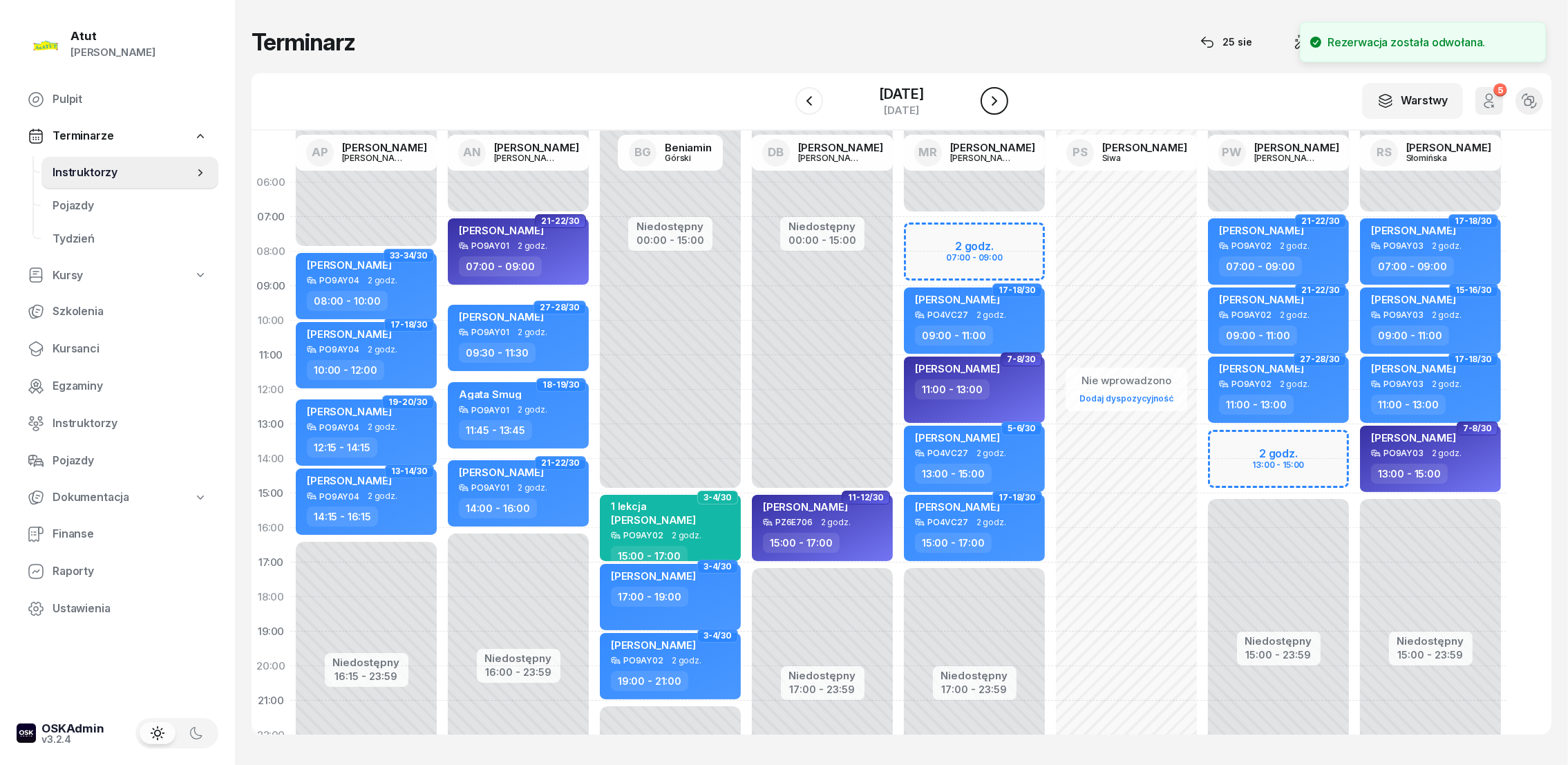
click at [1003, 99] on icon "button" at bounding box center [993, 100] width 16 height 16
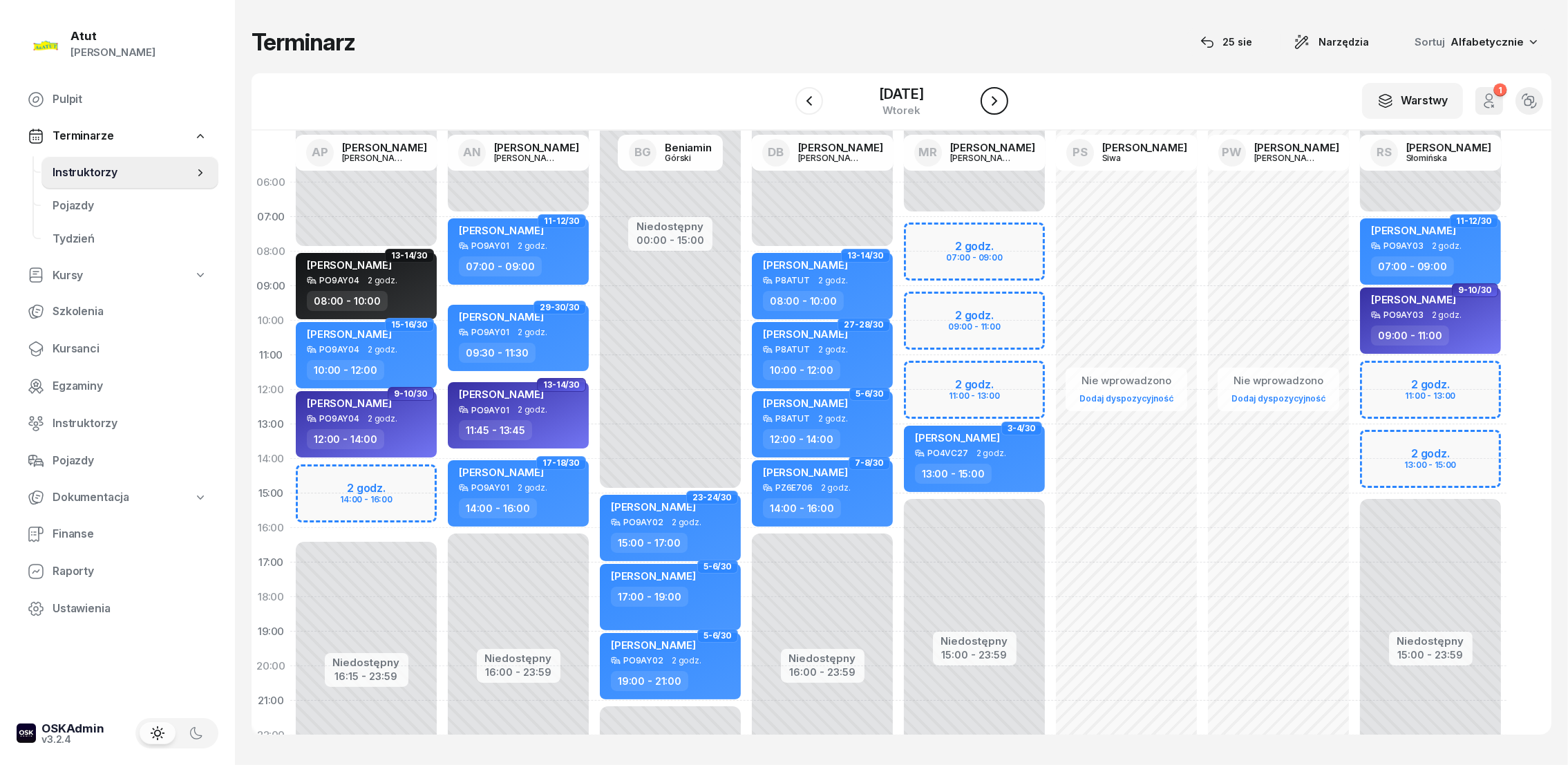
click at [1003, 99] on icon "button" at bounding box center [993, 100] width 16 height 16
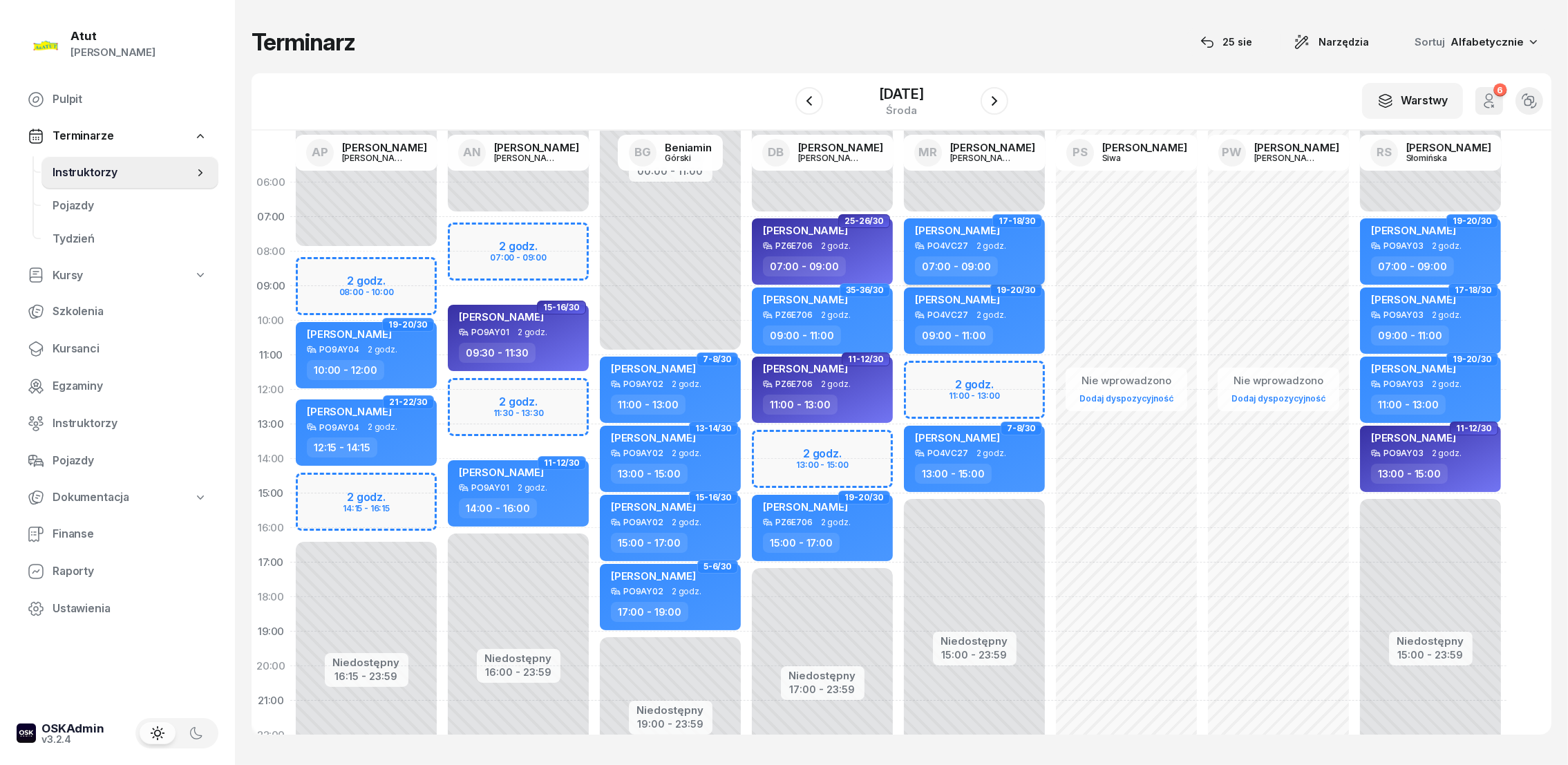
click at [943, 229] on span "[PERSON_NAME]" at bounding box center [957, 230] width 85 height 13
select select "07"
select select "09"
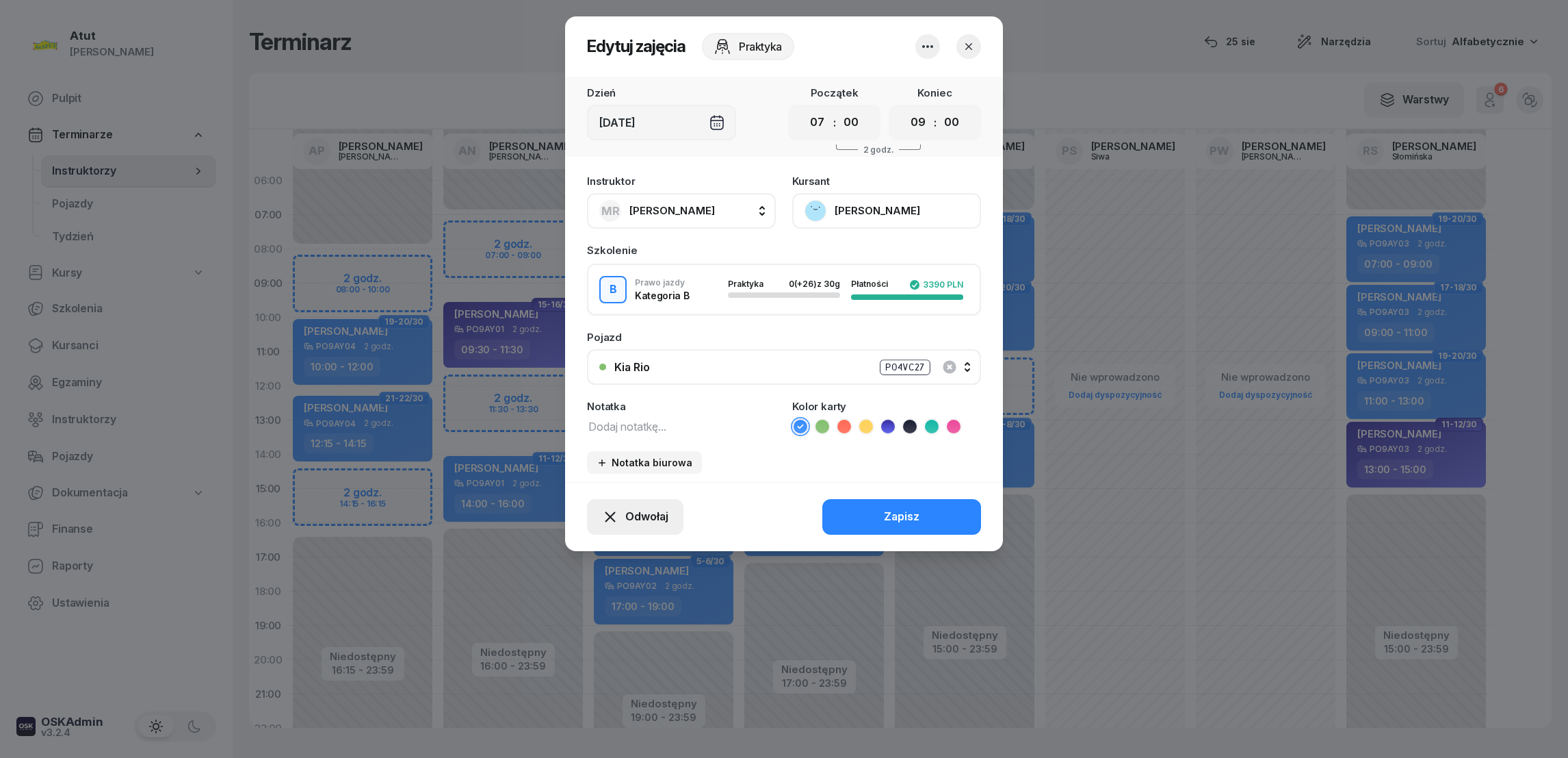
click at [630, 508] on span "Odwołaj" at bounding box center [647, 517] width 43 height 18
click at [618, 436] on div "Kursant odwołał" at bounding box center [610, 432] width 80 height 18
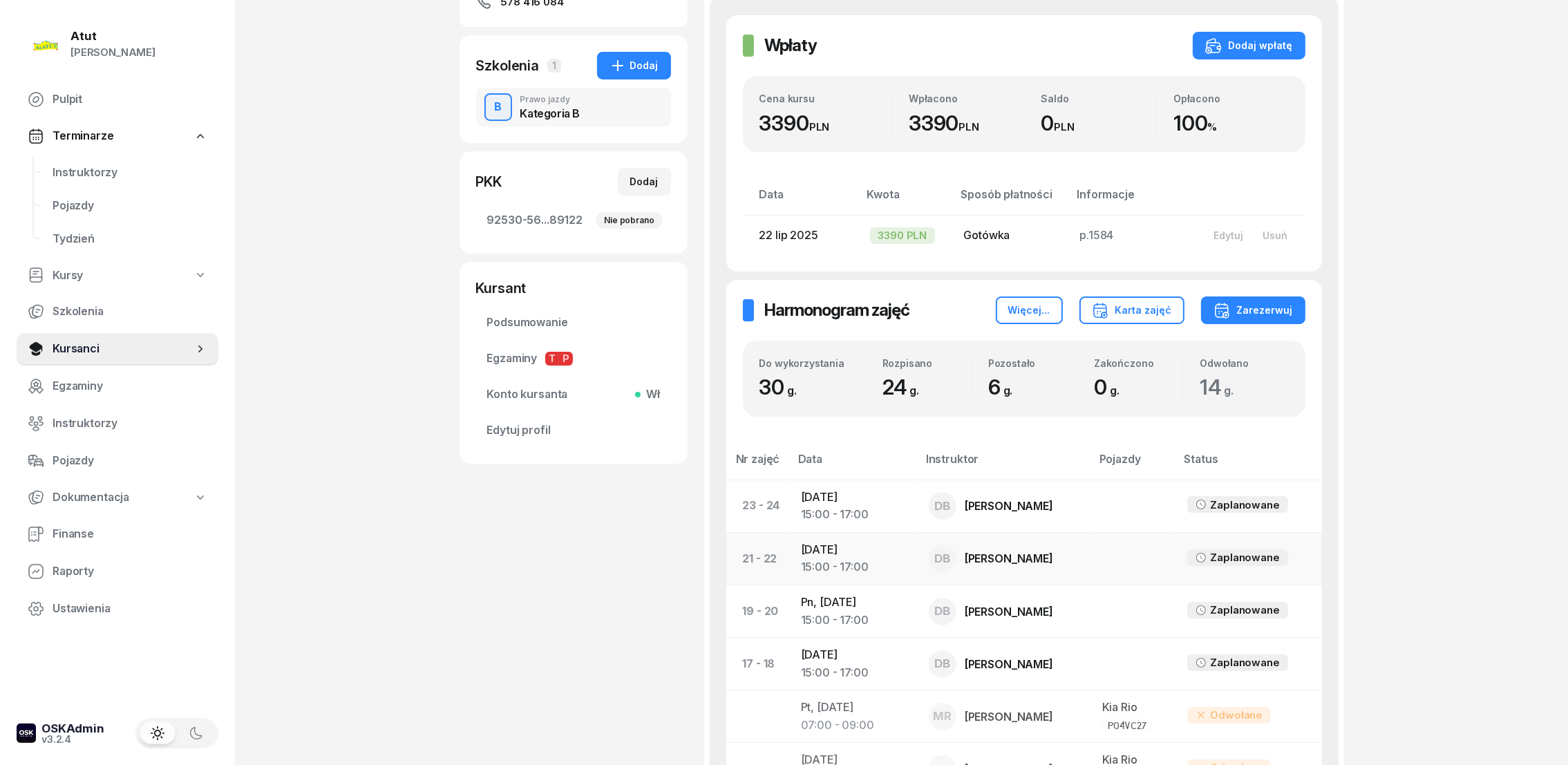
scroll to position [310, 0]
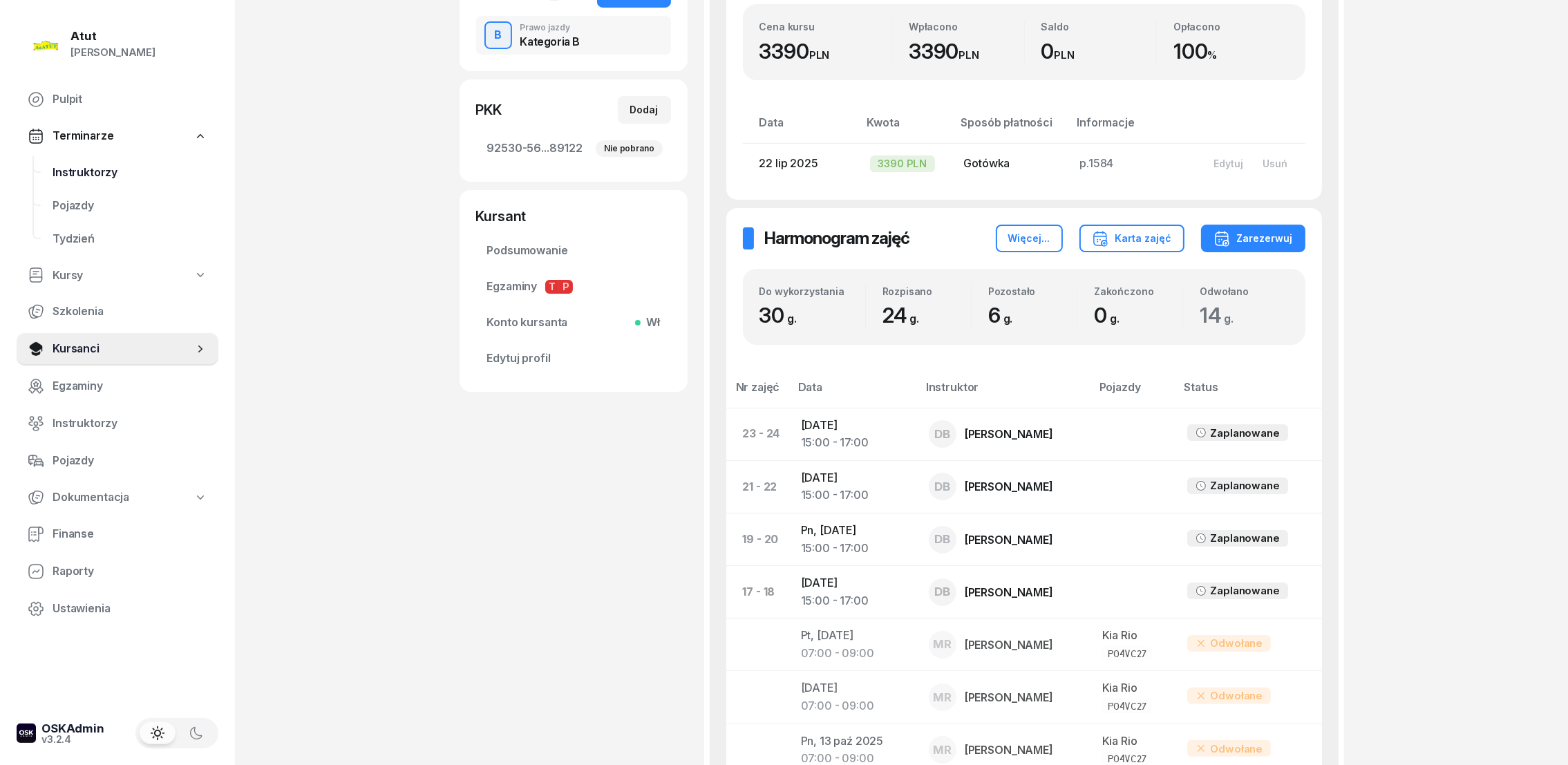
click at [82, 164] on span "Instruktorzy" at bounding box center [129, 173] width 155 height 18
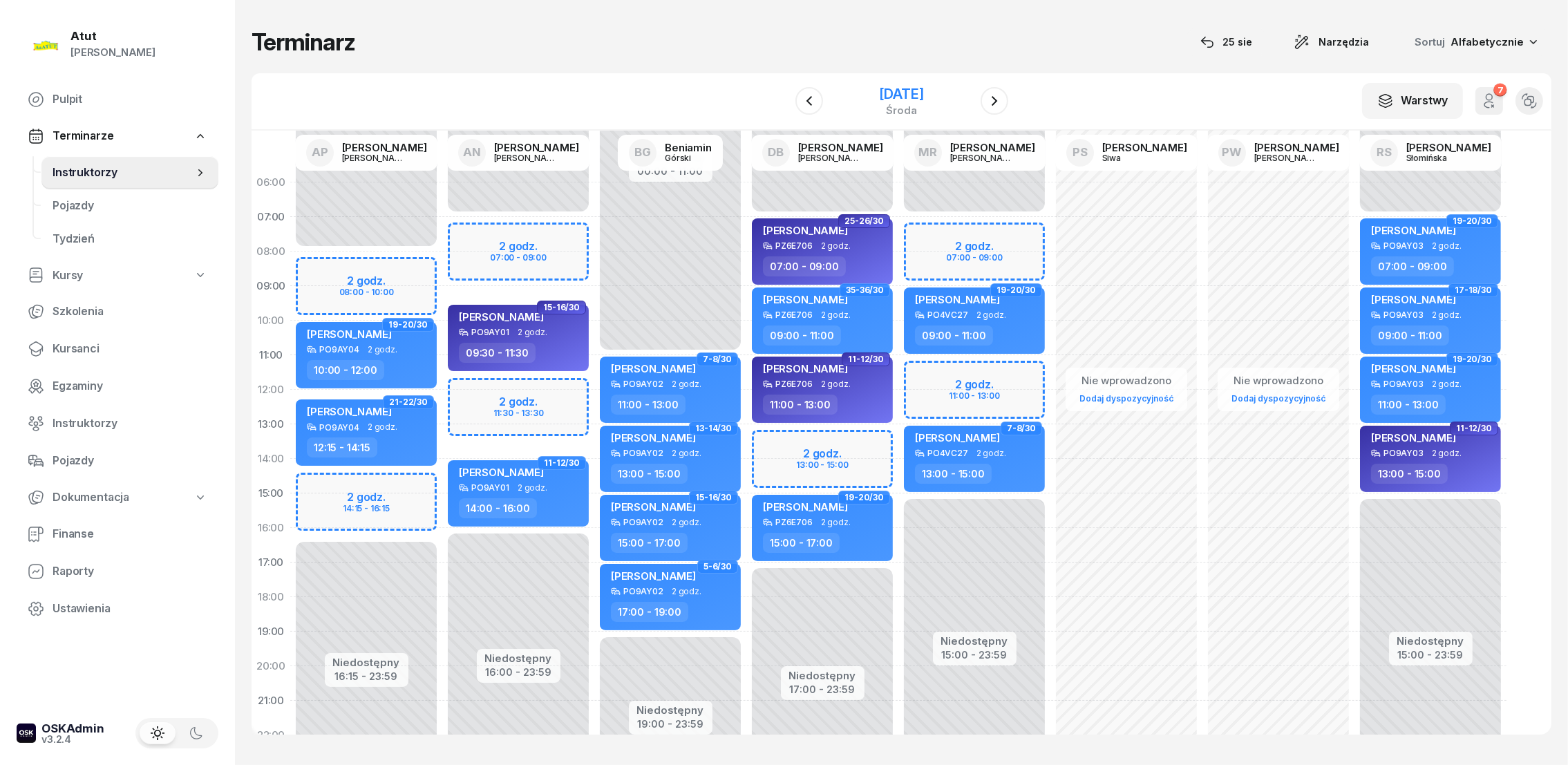
click at [914, 94] on div "[DATE]" at bounding box center [901, 94] width 44 height 14
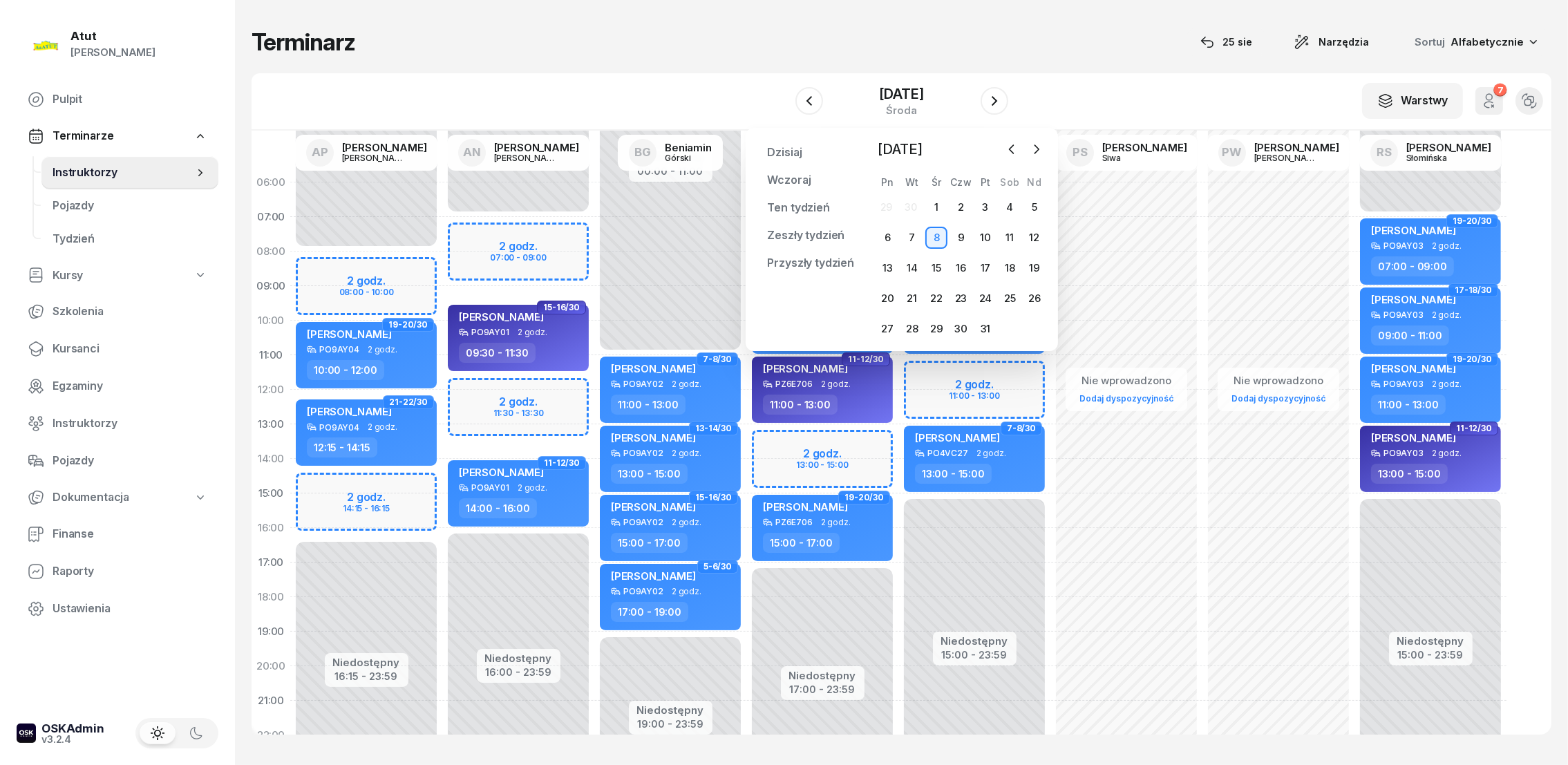
click at [1060, 30] on div "Terminarz [DATE] Narzędzia Sortuj Alfabetycznie" at bounding box center [901, 42] width 1300 height 29
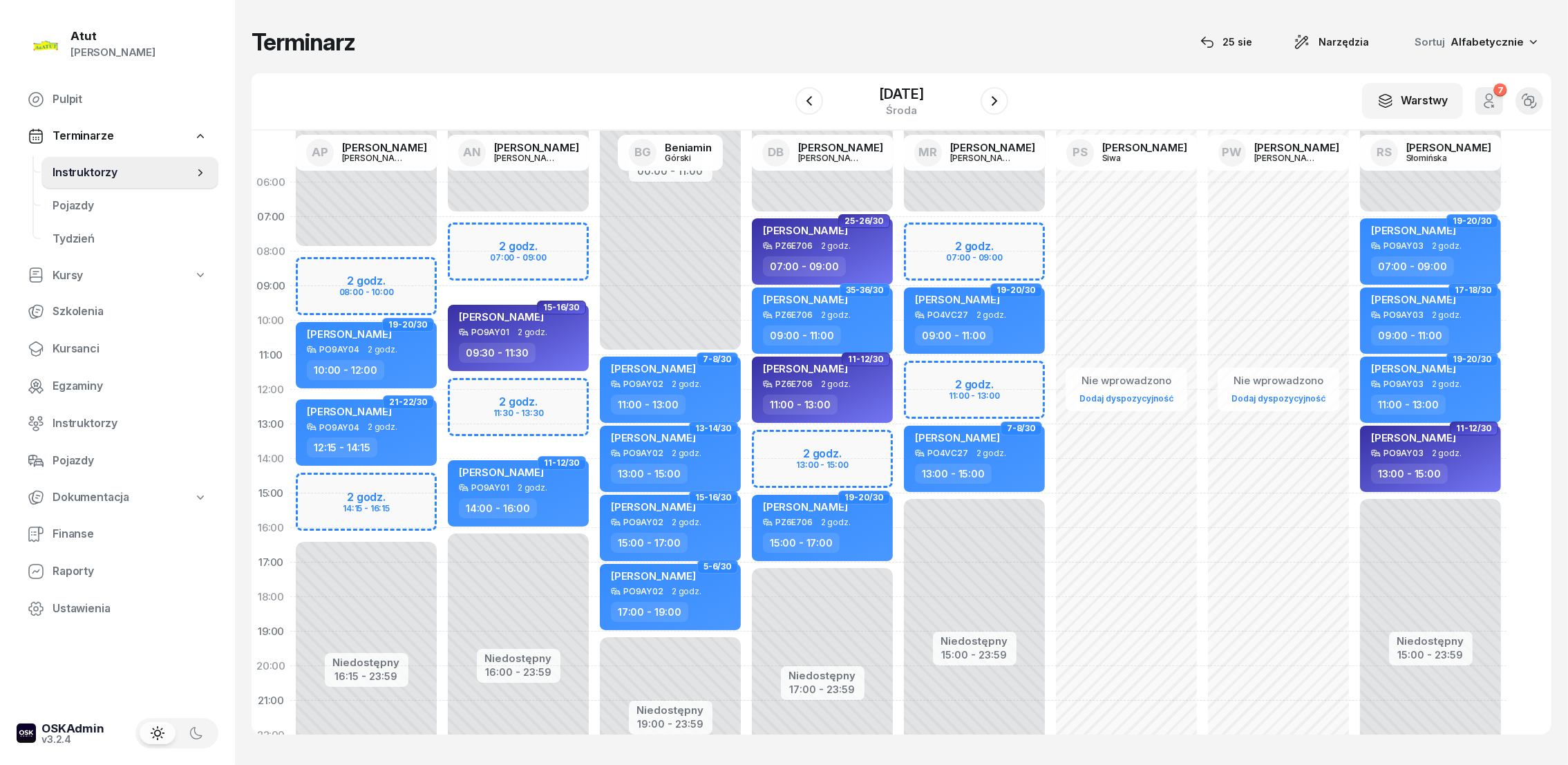
click at [899, 438] on div "Niedostępny 00:00 - 07:00 Niedostępny 17:00 - 23:59 2 godz. 13:00 - 15:00 25-26…" at bounding box center [975, 493] width 152 height 656
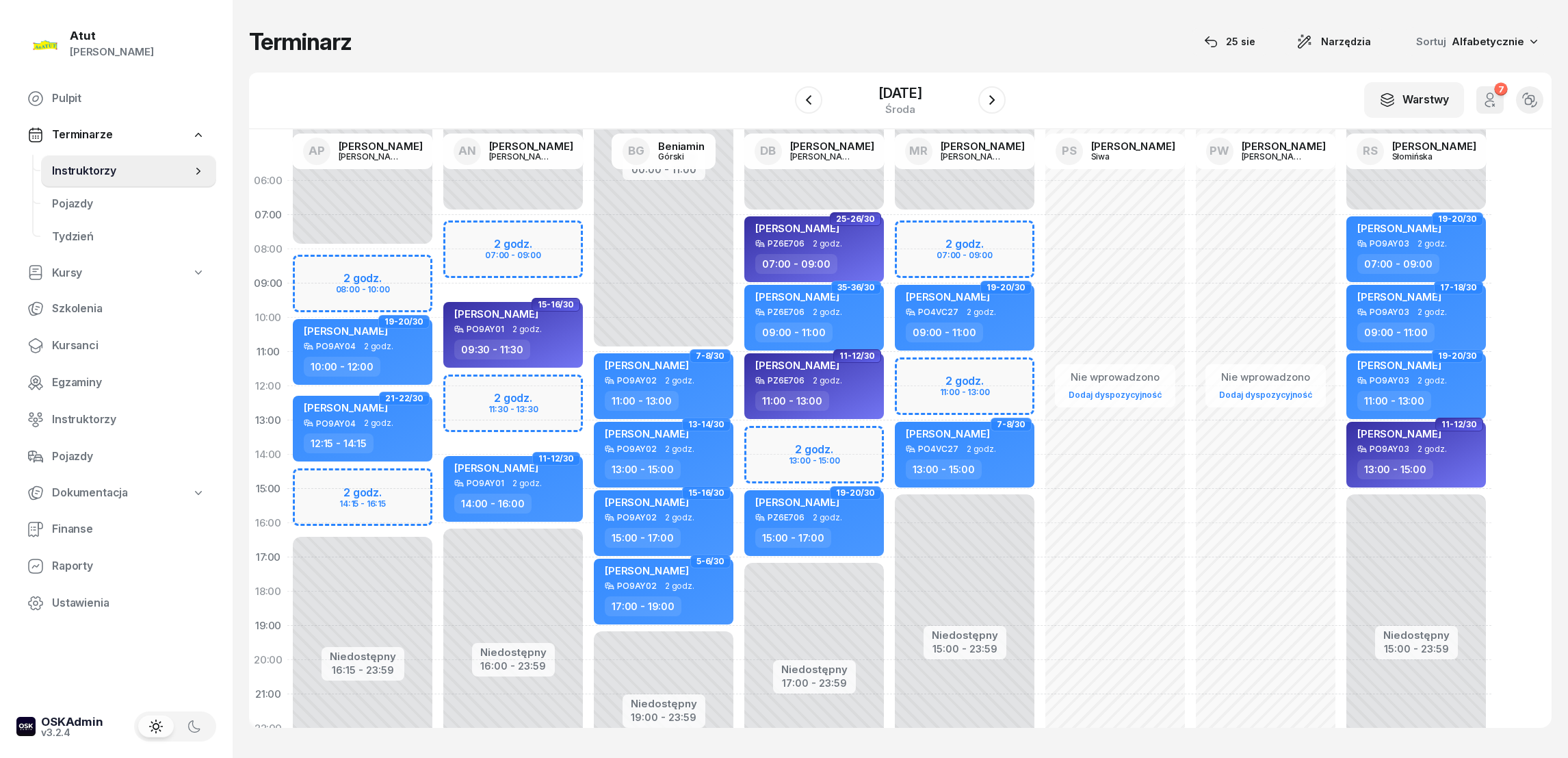
select select "13"
select select "15"
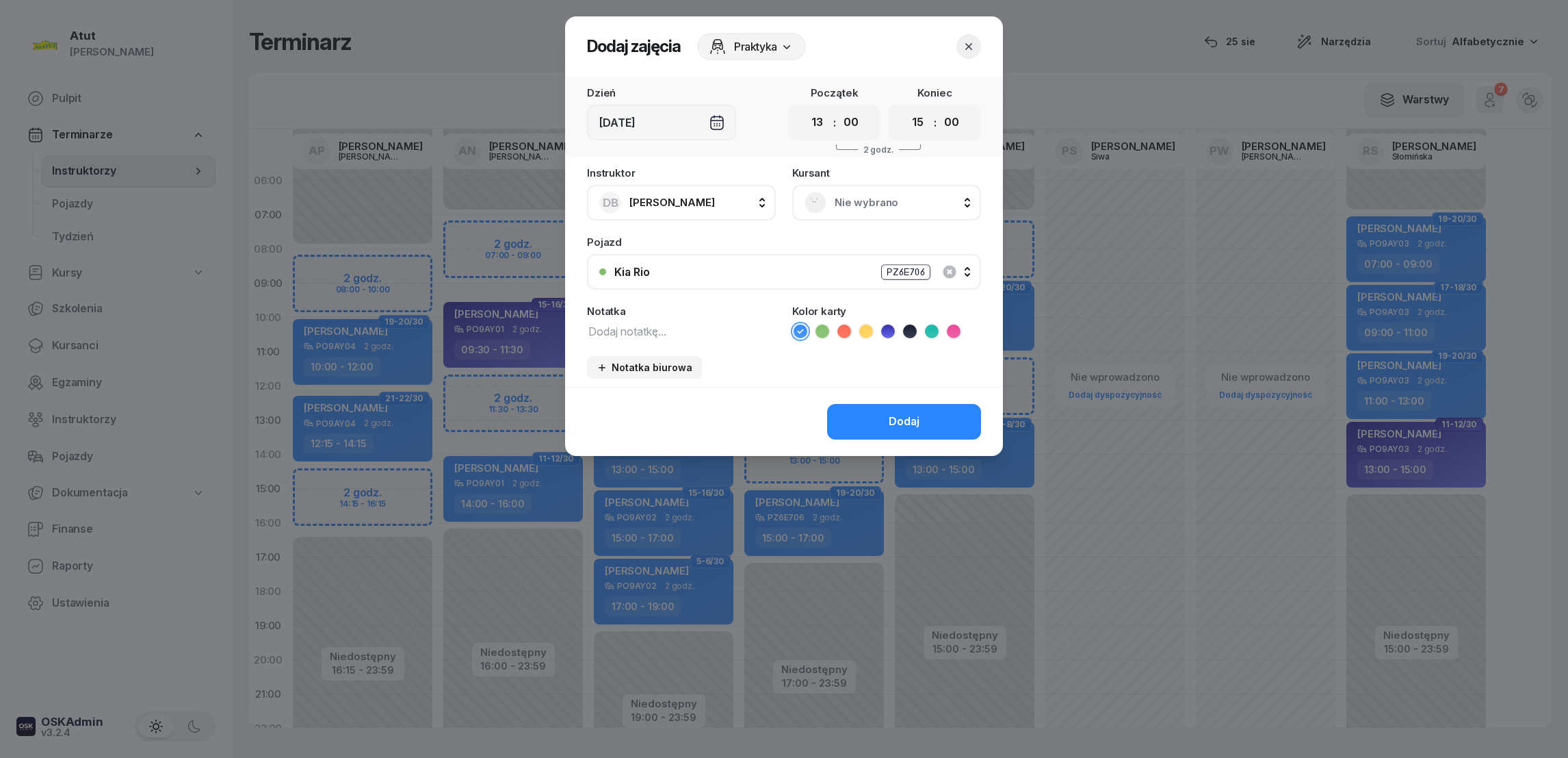
click at [856, 207] on span "Nie wybrano" at bounding box center [902, 202] width 134 height 18
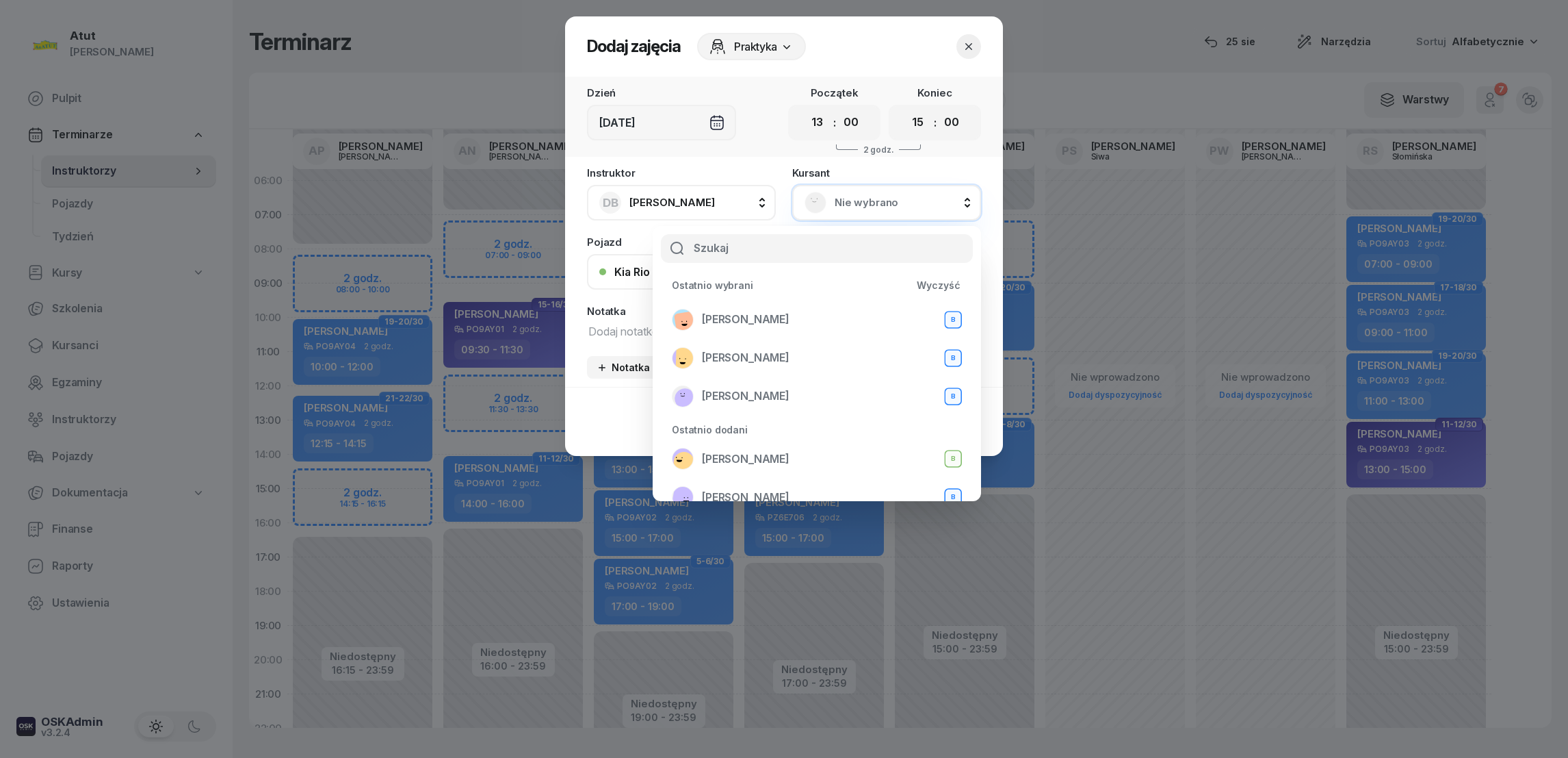
click at [778, 254] on input "text" at bounding box center [817, 248] width 312 height 29
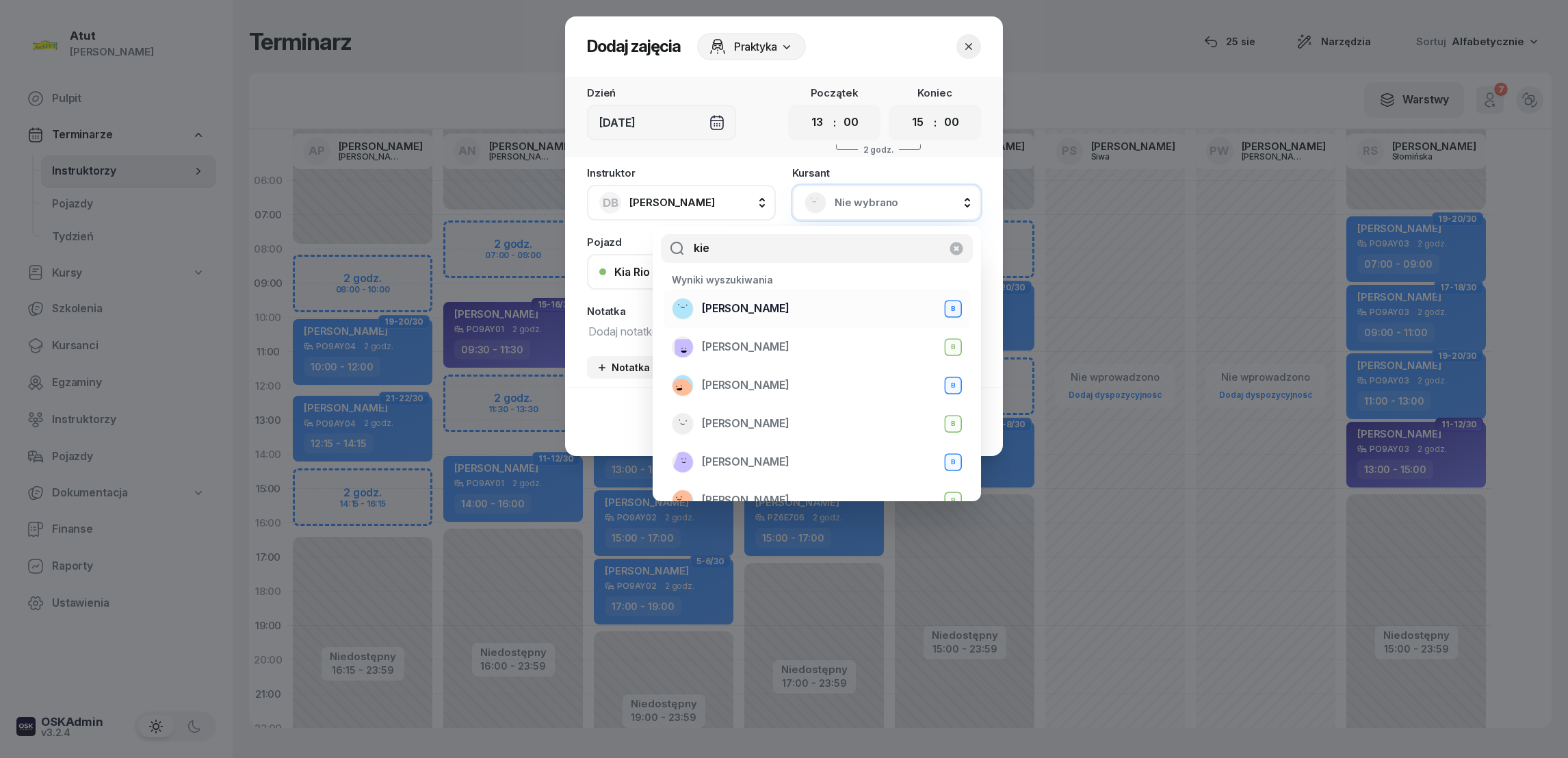
type input "kie"
click at [757, 302] on span "[PERSON_NAME]" at bounding box center [745, 308] width 87 height 18
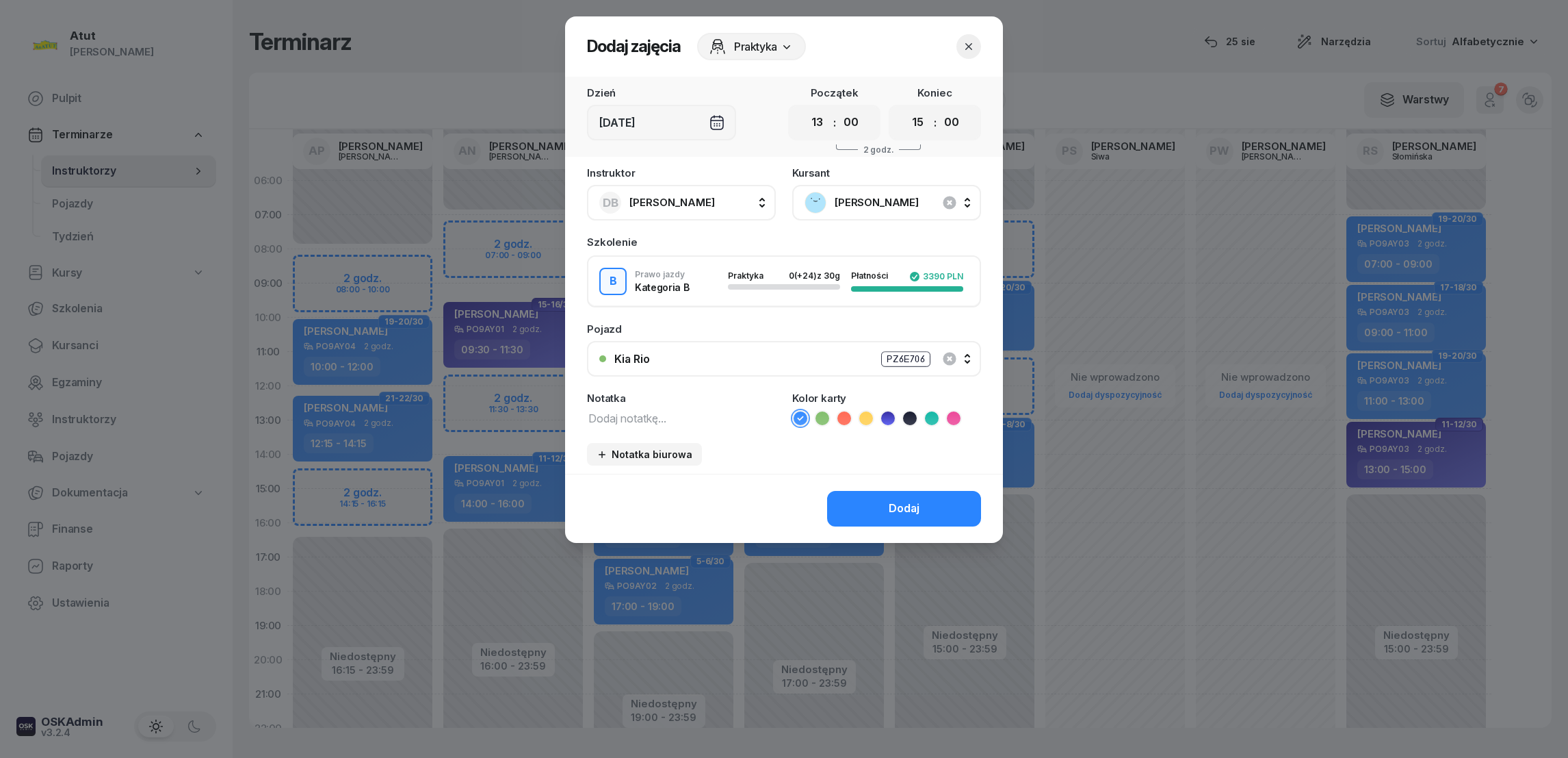
click at [884, 502] on button "Dodaj" at bounding box center [904, 508] width 154 height 36
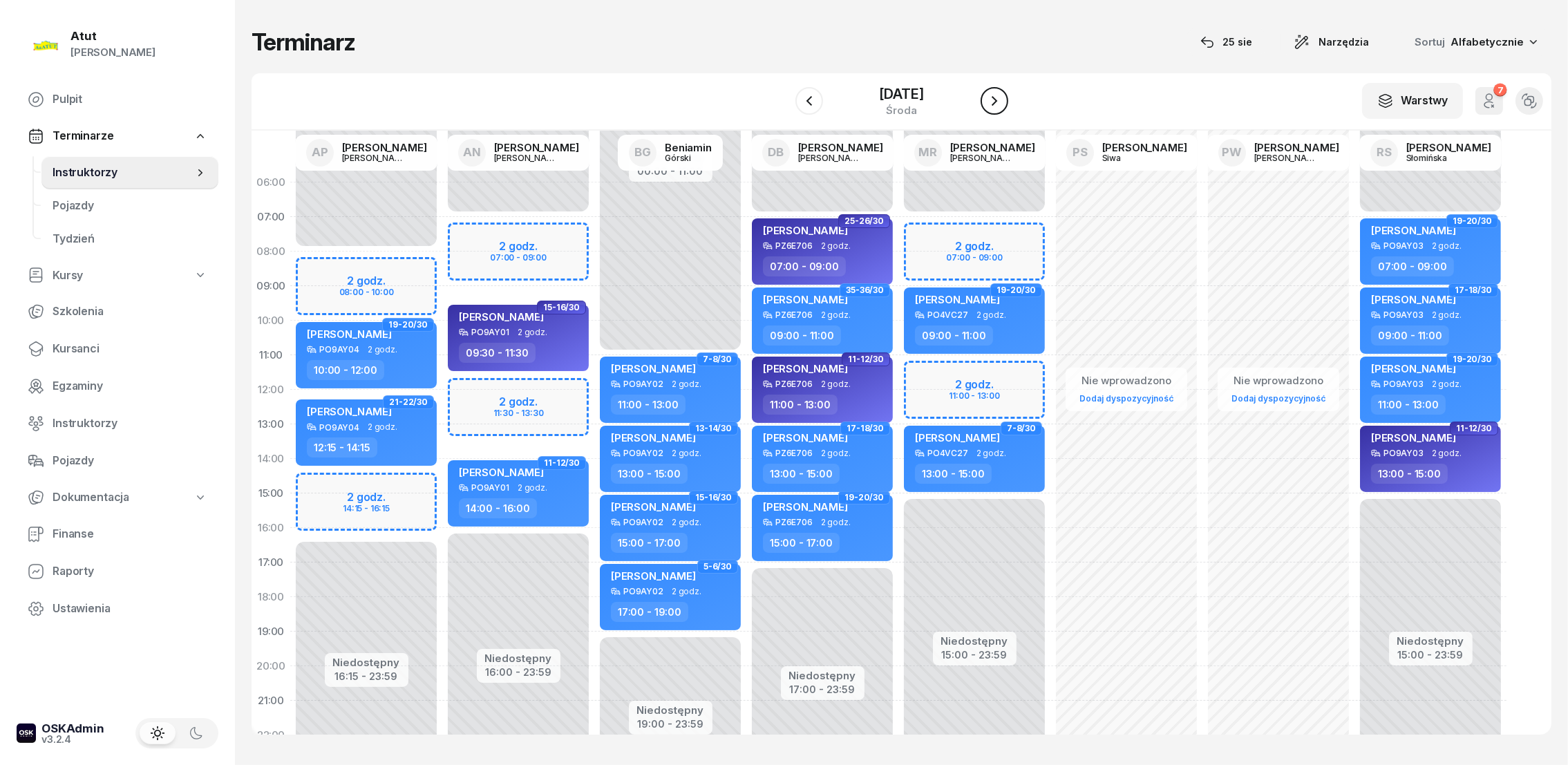
click at [1008, 99] on button "button" at bounding box center [994, 101] width 27 height 27
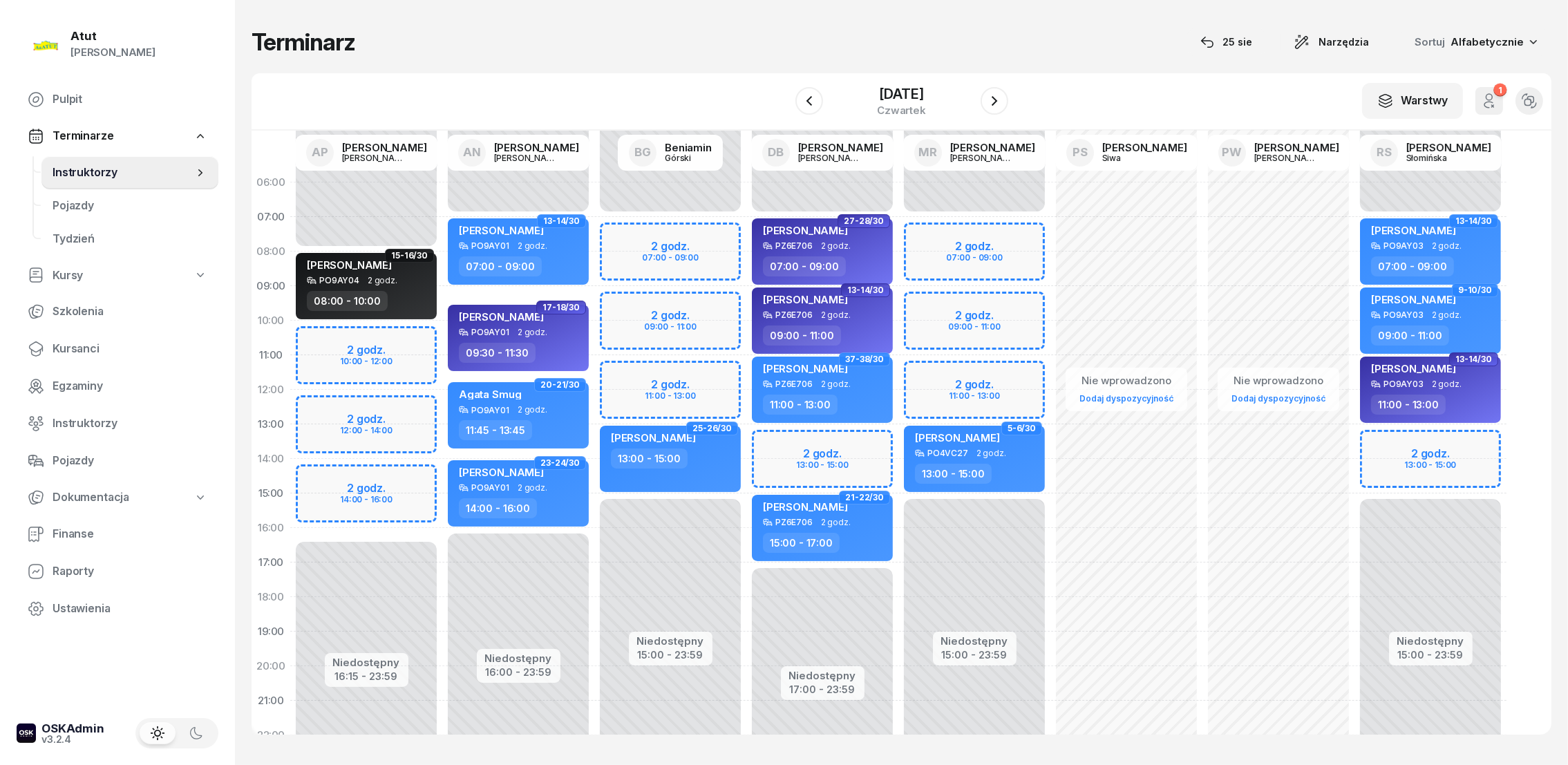
click at [1050, 373] on div "Niedostępny 00:00 - 07:00 Niedostępny 15:00 - 23:59 2 godz. 07:00 - 09:00 2 god…" at bounding box center [1126, 493] width 152 height 656
select select "11"
select select "13"
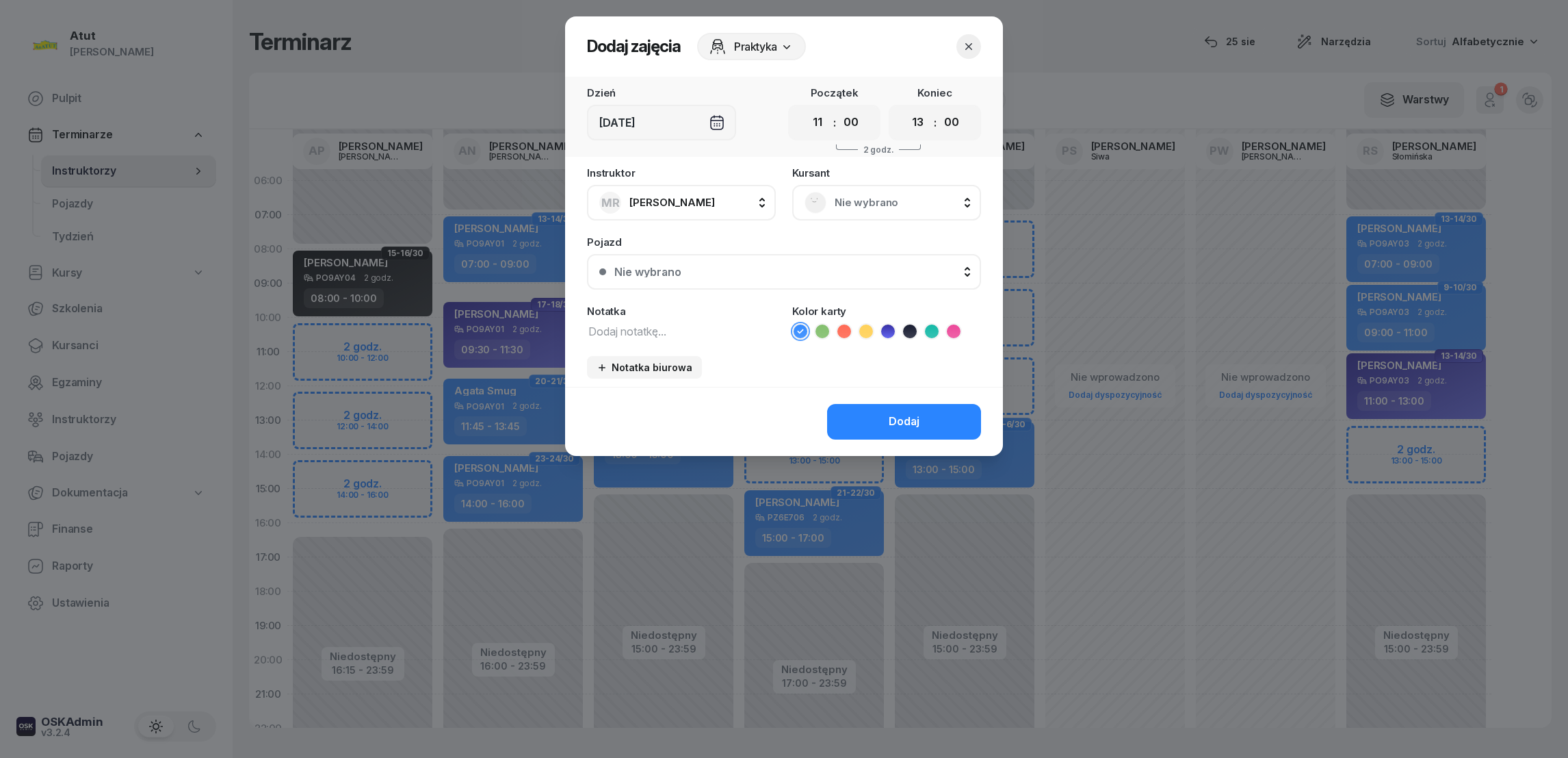
click at [847, 200] on span "Nie wybrano" at bounding box center [902, 202] width 134 height 18
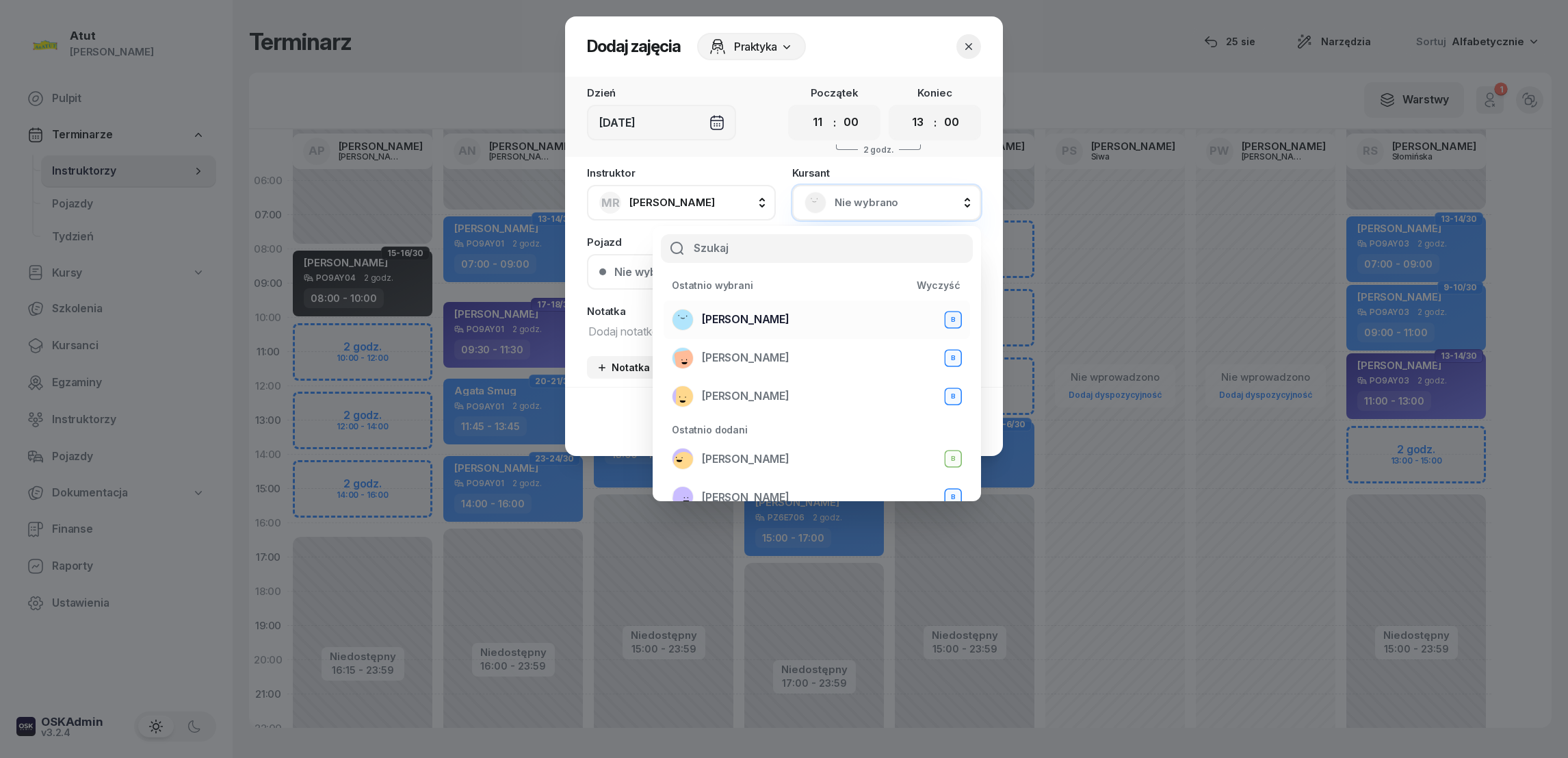
click at [748, 317] on span "[PERSON_NAME]" at bounding box center [745, 319] width 87 height 18
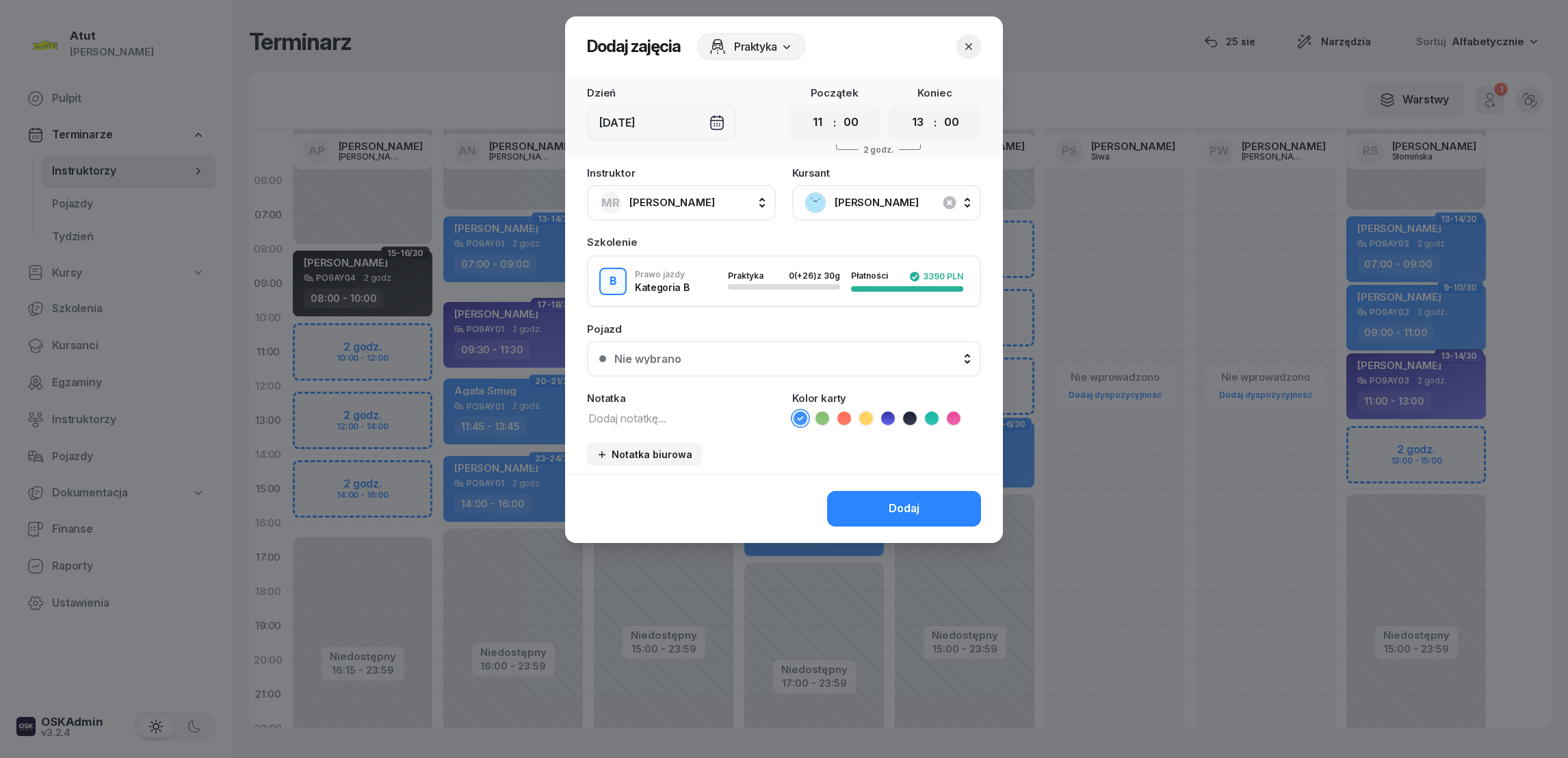
click at [900, 509] on div "Dodaj" at bounding box center [904, 508] width 30 height 18
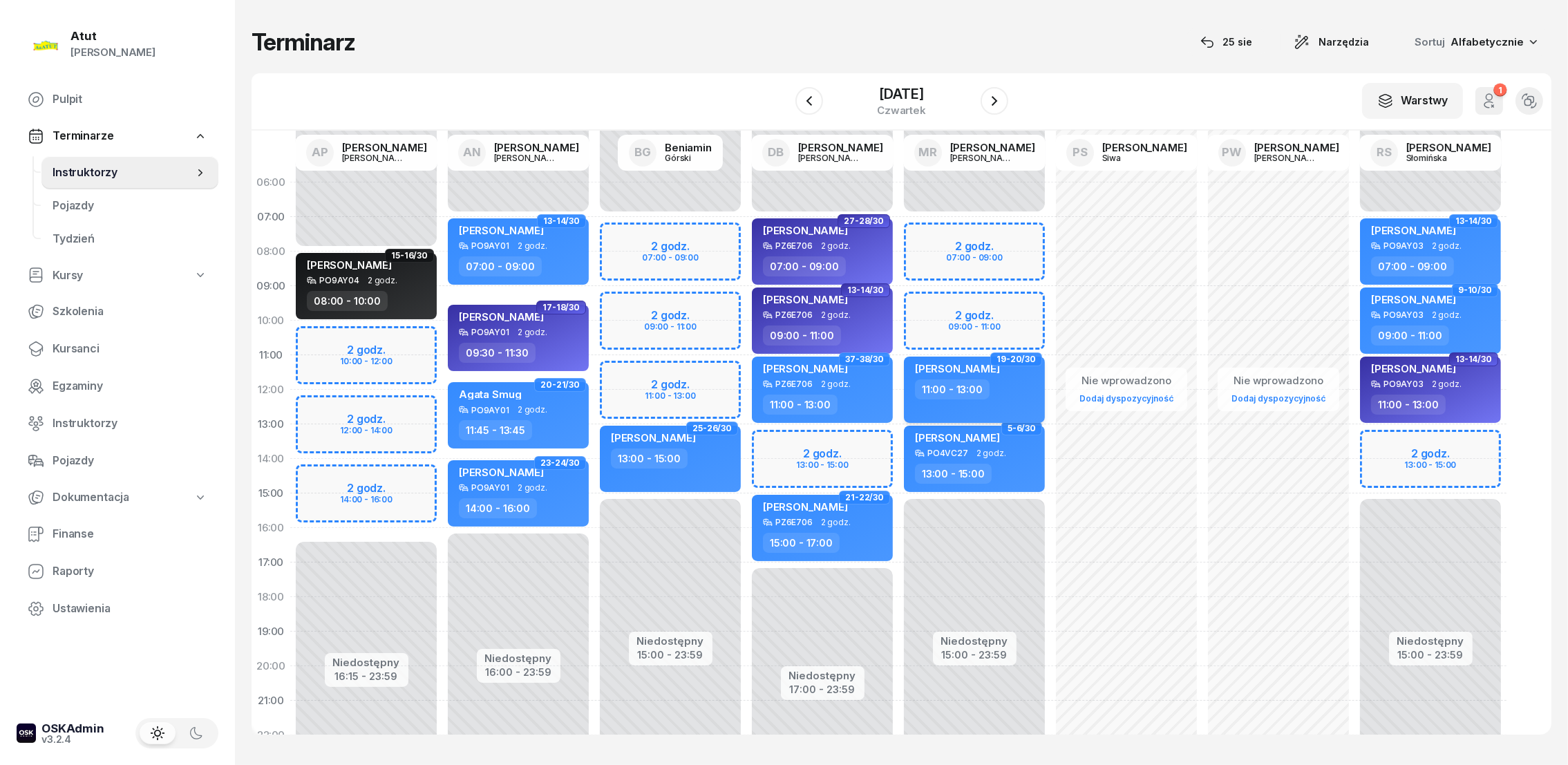
click at [1006, 373] on div "[PERSON_NAME]" at bounding box center [976, 370] width 121 height 17
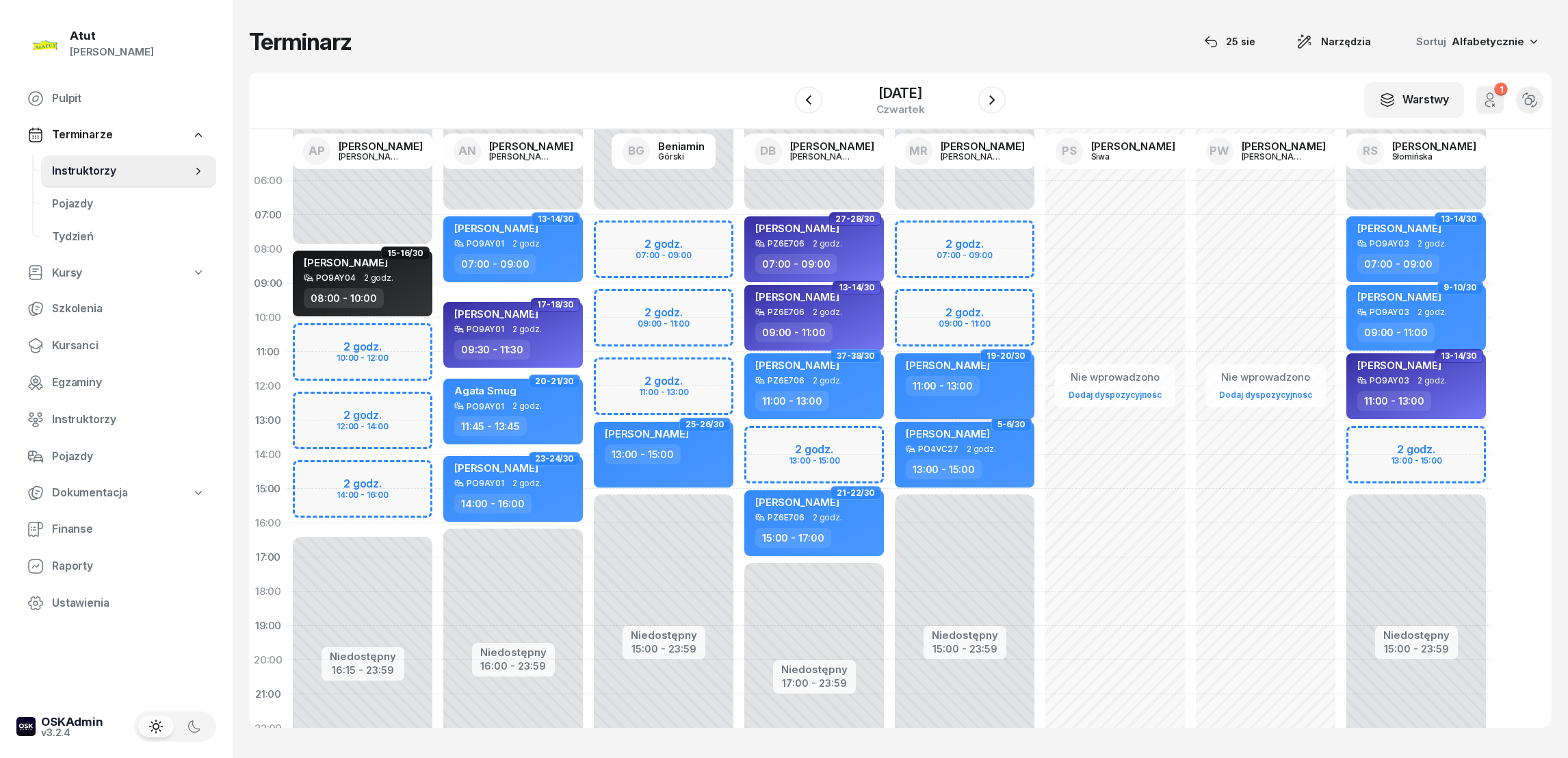
select select "11"
select select "13"
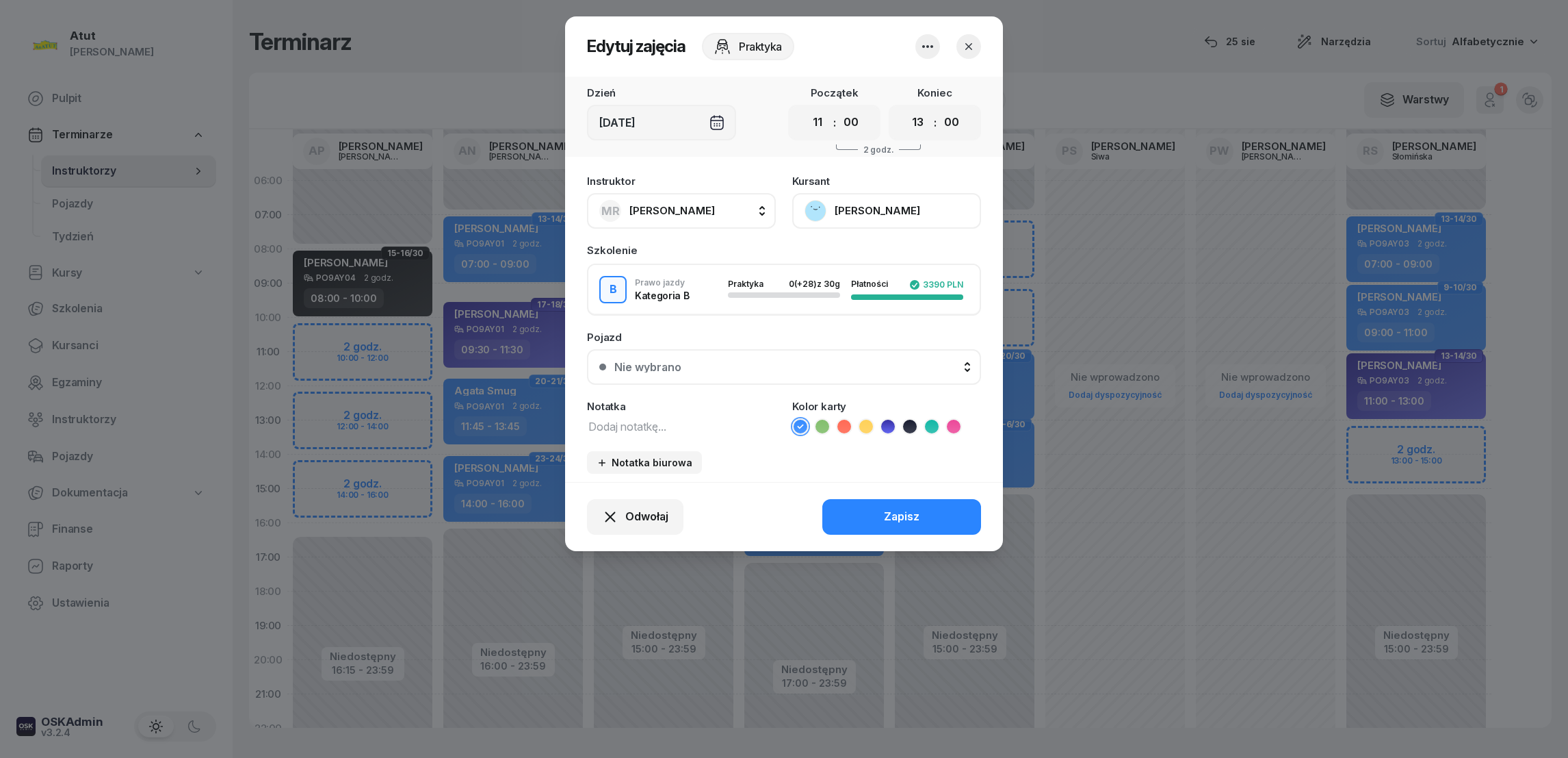
click at [688, 362] on div "Nie wybrano" at bounding box center [792, 367] width 355 height 11
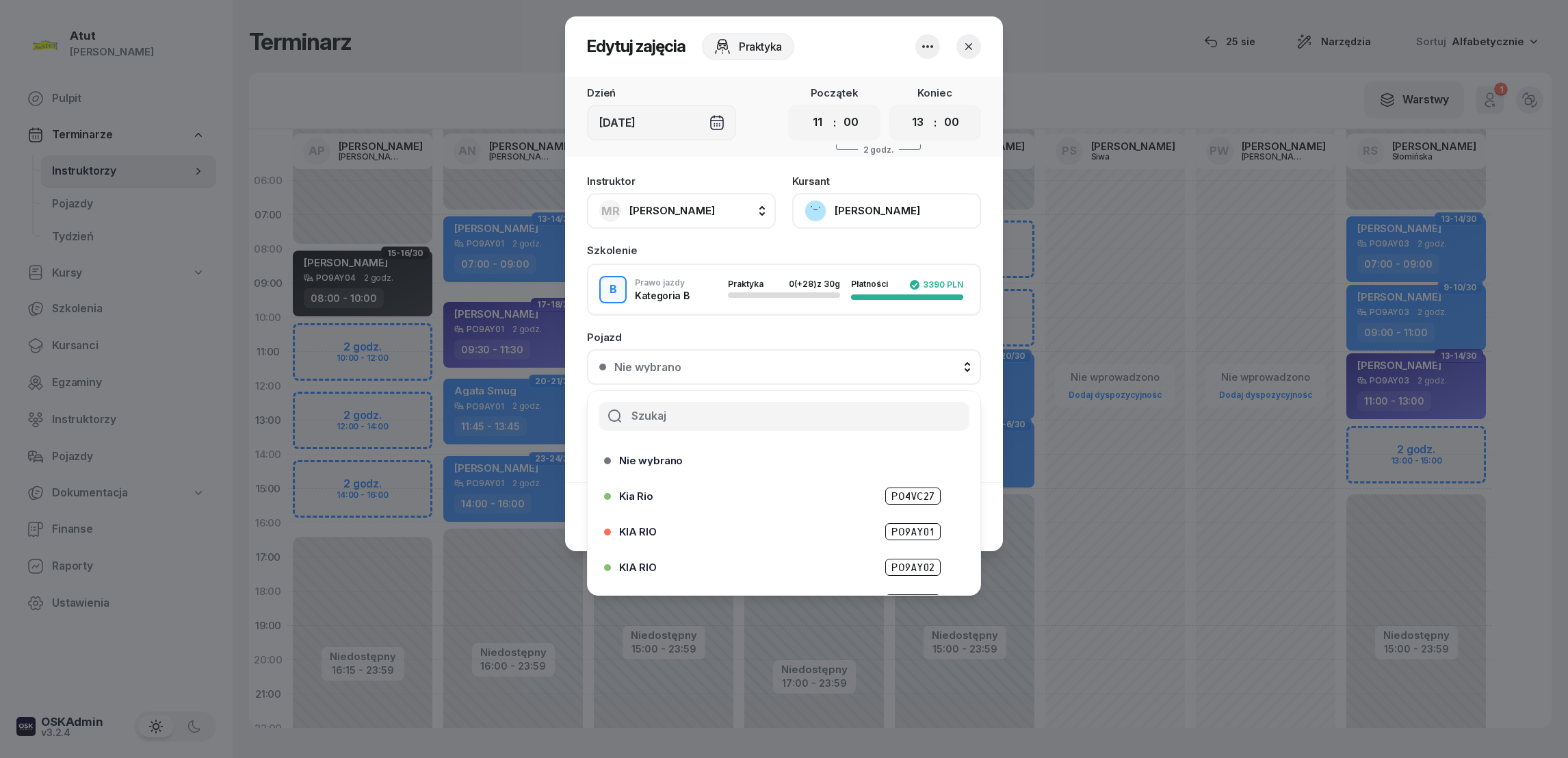
click at [893, 497] on span "PO4VC27" at bounding box center [913, 495] width 55 height 17
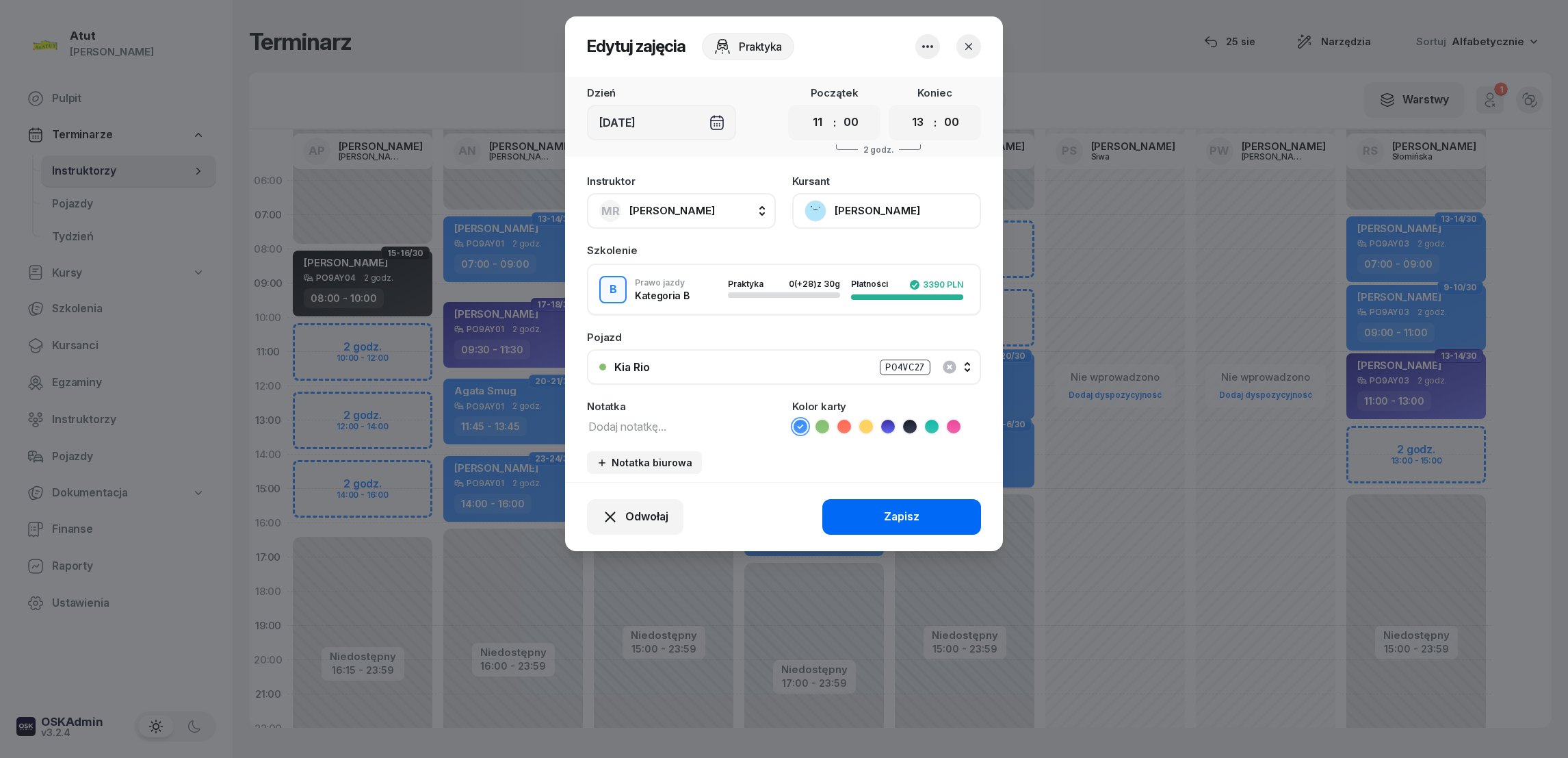
click at [892, 512] on div "Zapisz" at bounding box center [902, 517] width 36 height 18
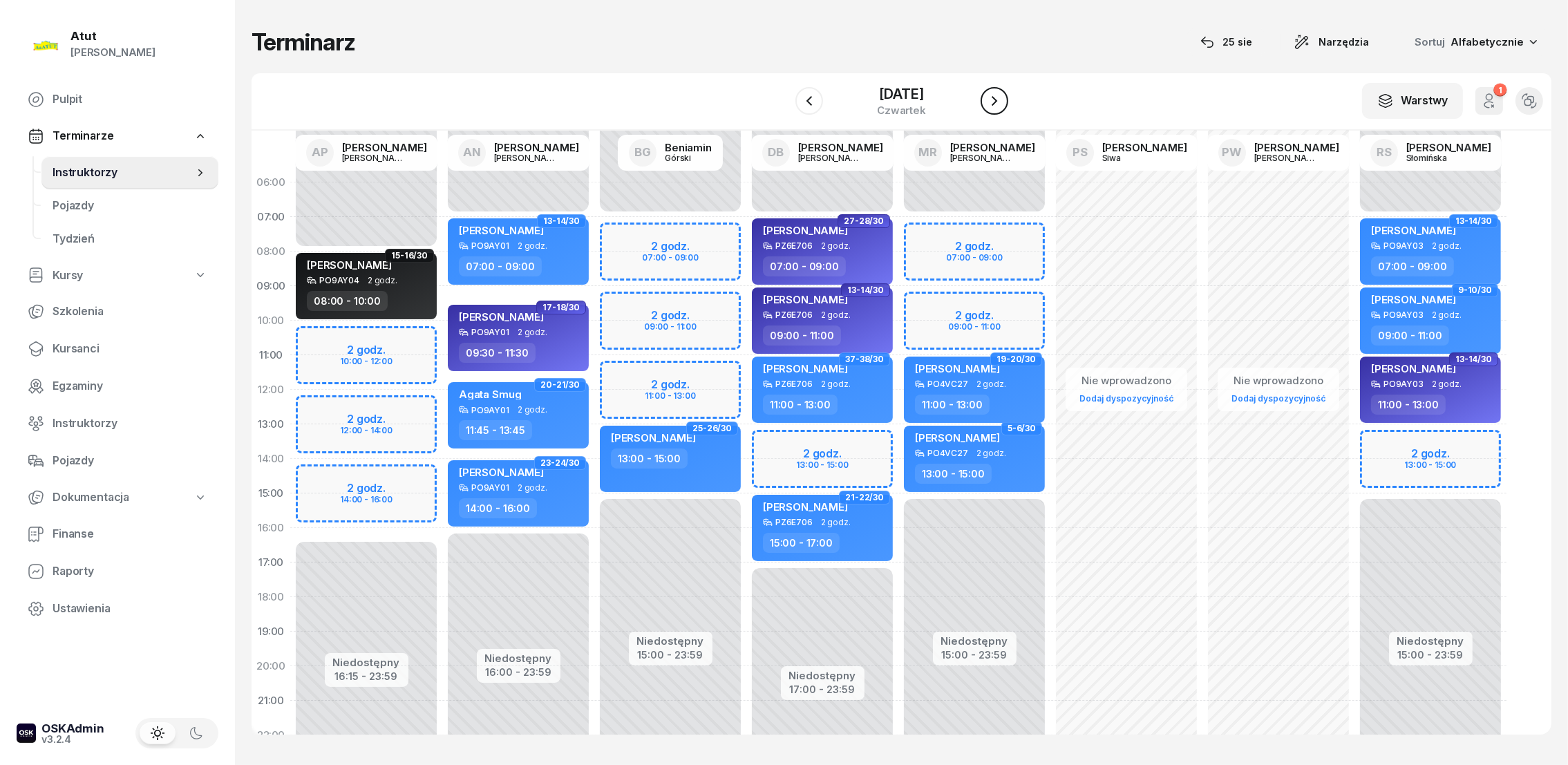
click at [1003, 101] on icon "button" at bounding box center [993, 100] width 16 height 16
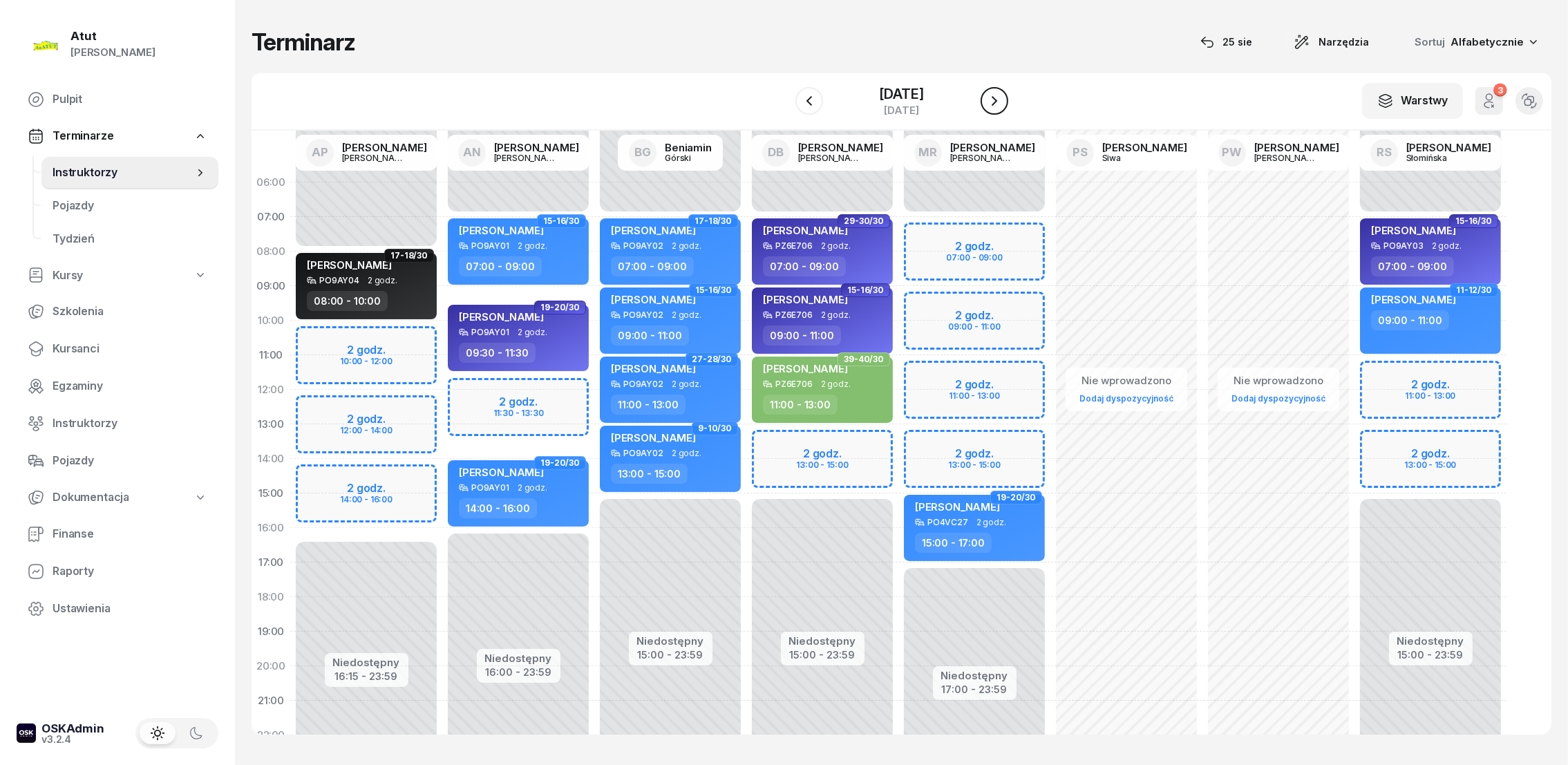
click at [1003, 96] on icon "button" at bounding box center [993, 100] width 16 height 16
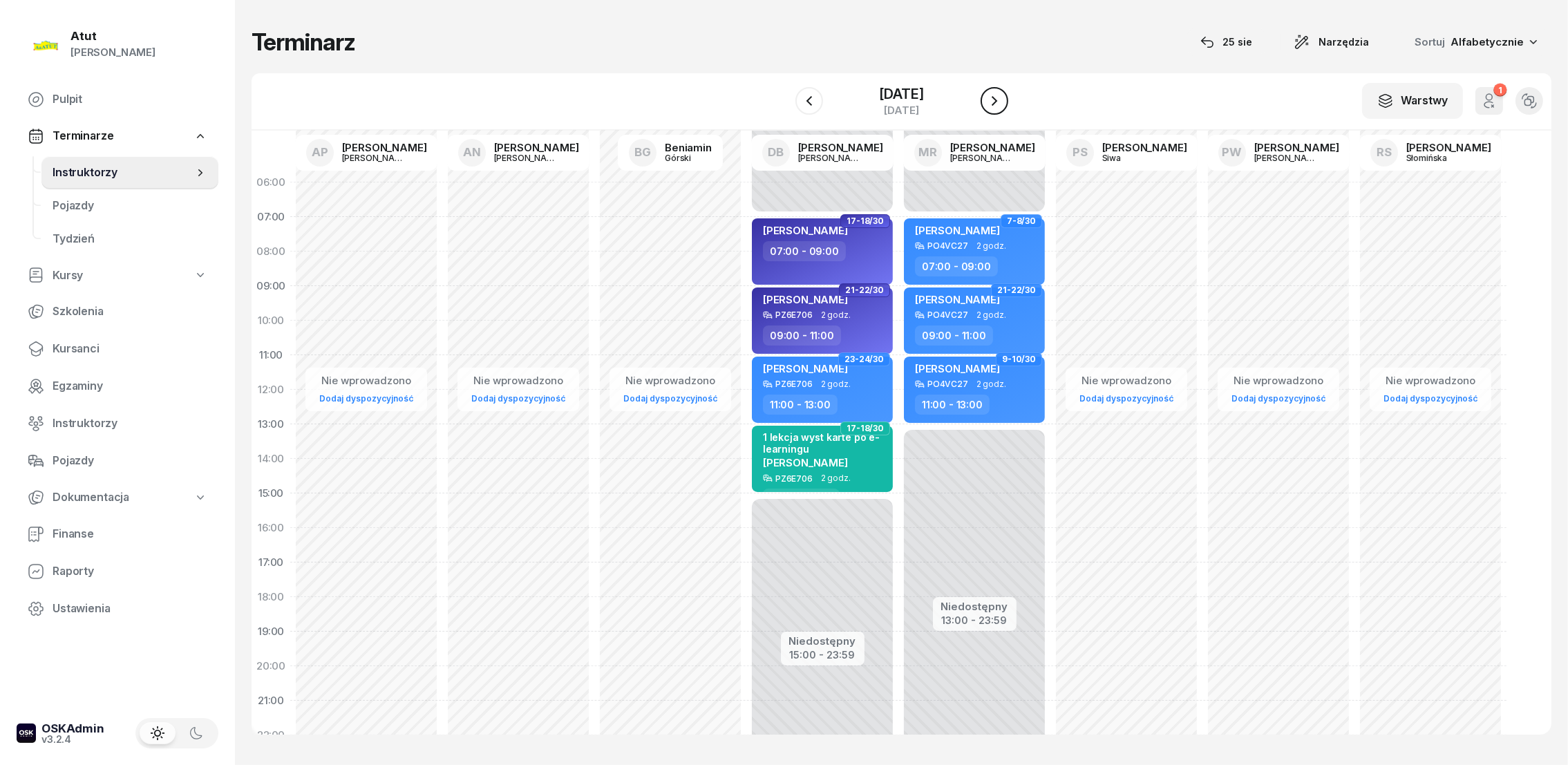
click at [1008, 88] on button "button" at bounding box center [994, 101] width 27 height 27
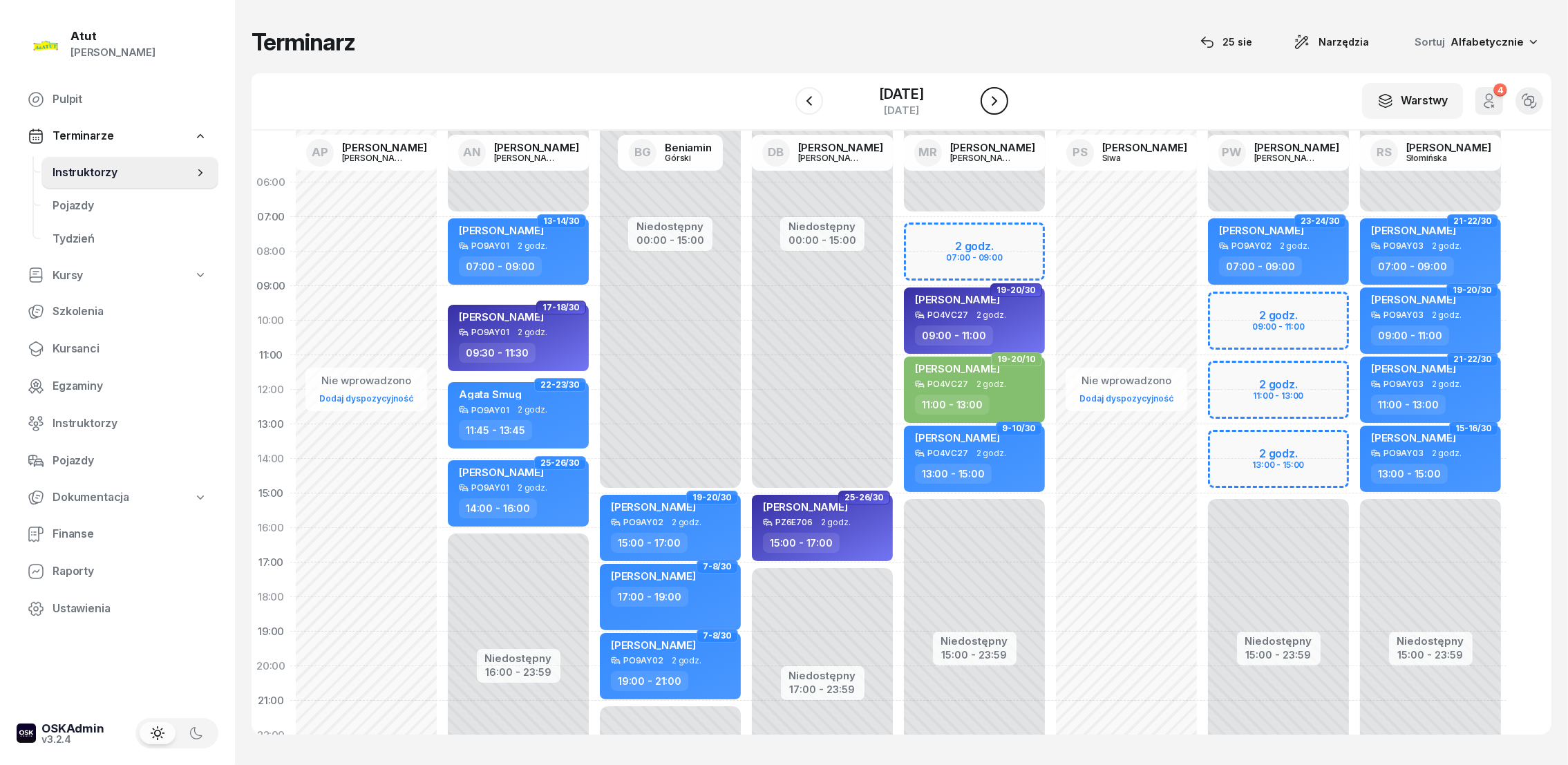
click at [1003, 92] on icon "button" at bounding box center [993, 100] width 16 height 16
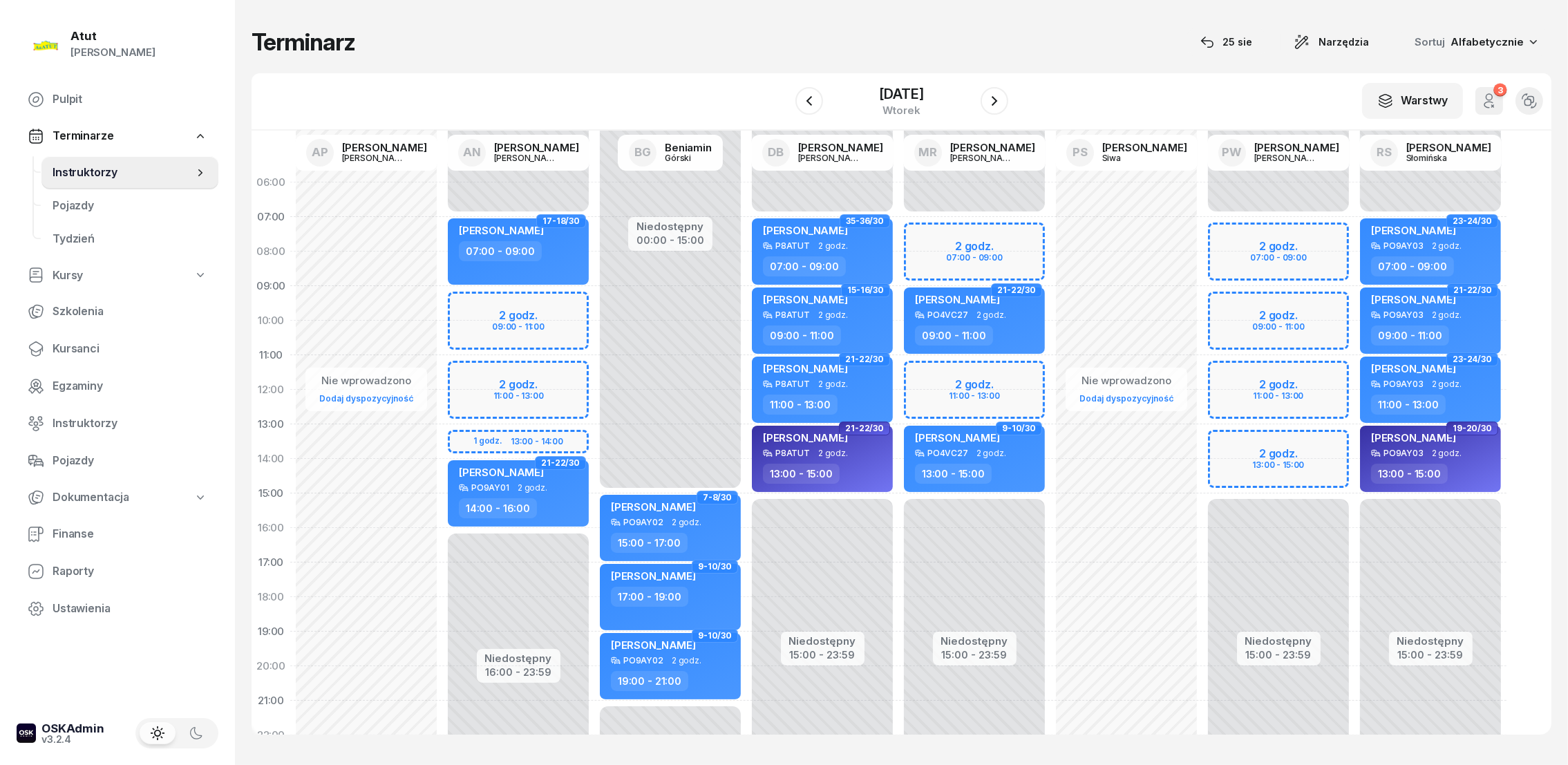
click at [1050, 368] on div "Niedostępny 00:00 - 07:00 Niedostępny 15:00 - 23:59 2 godz. 07:00 - 09:00 2 god…" at bounding box center [1126, 493] width 152 height 656
click at [1050, 373] on div "Niedostępny 00:00 - 07:00 Niedostępny 15:00 - 23:59 2 godz. 07:00 - 09:00 2 god…" at bounding box center [1126, 493] width 152 height 656
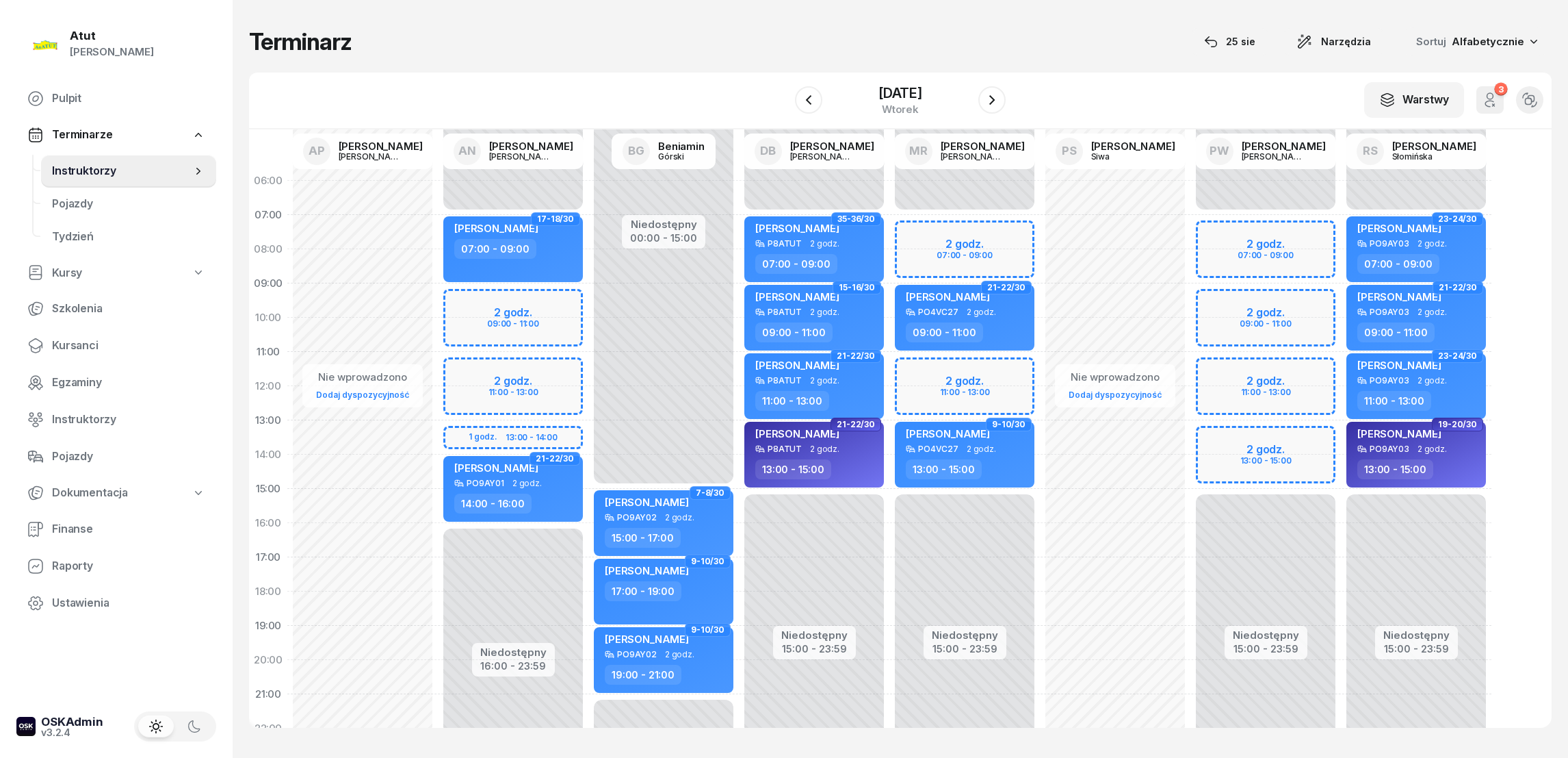
select select "11"
select select "13"
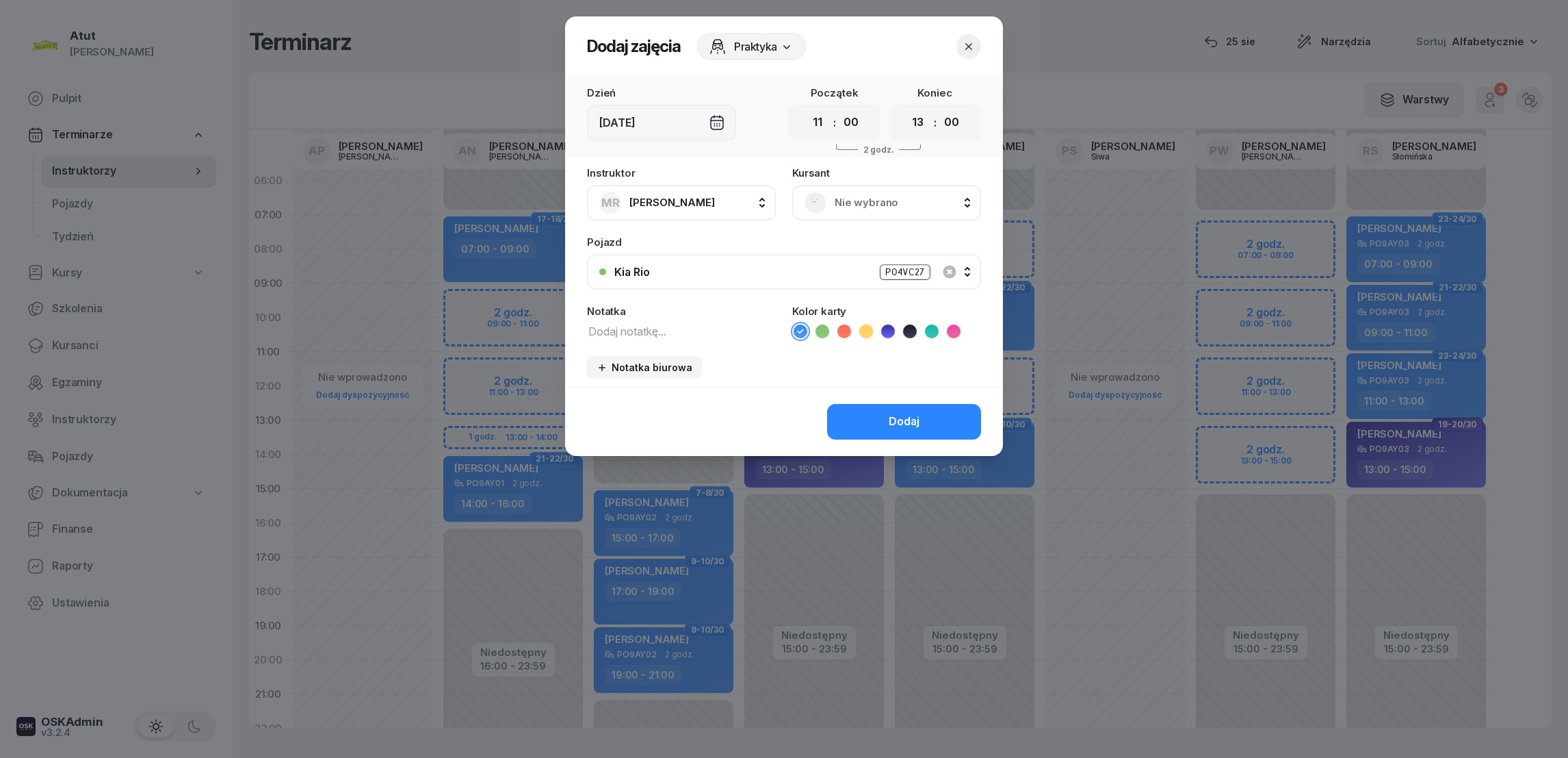
click at [836, 201] on span "Nie wybrano" at bounding box center [902, 202] width 134 height 18
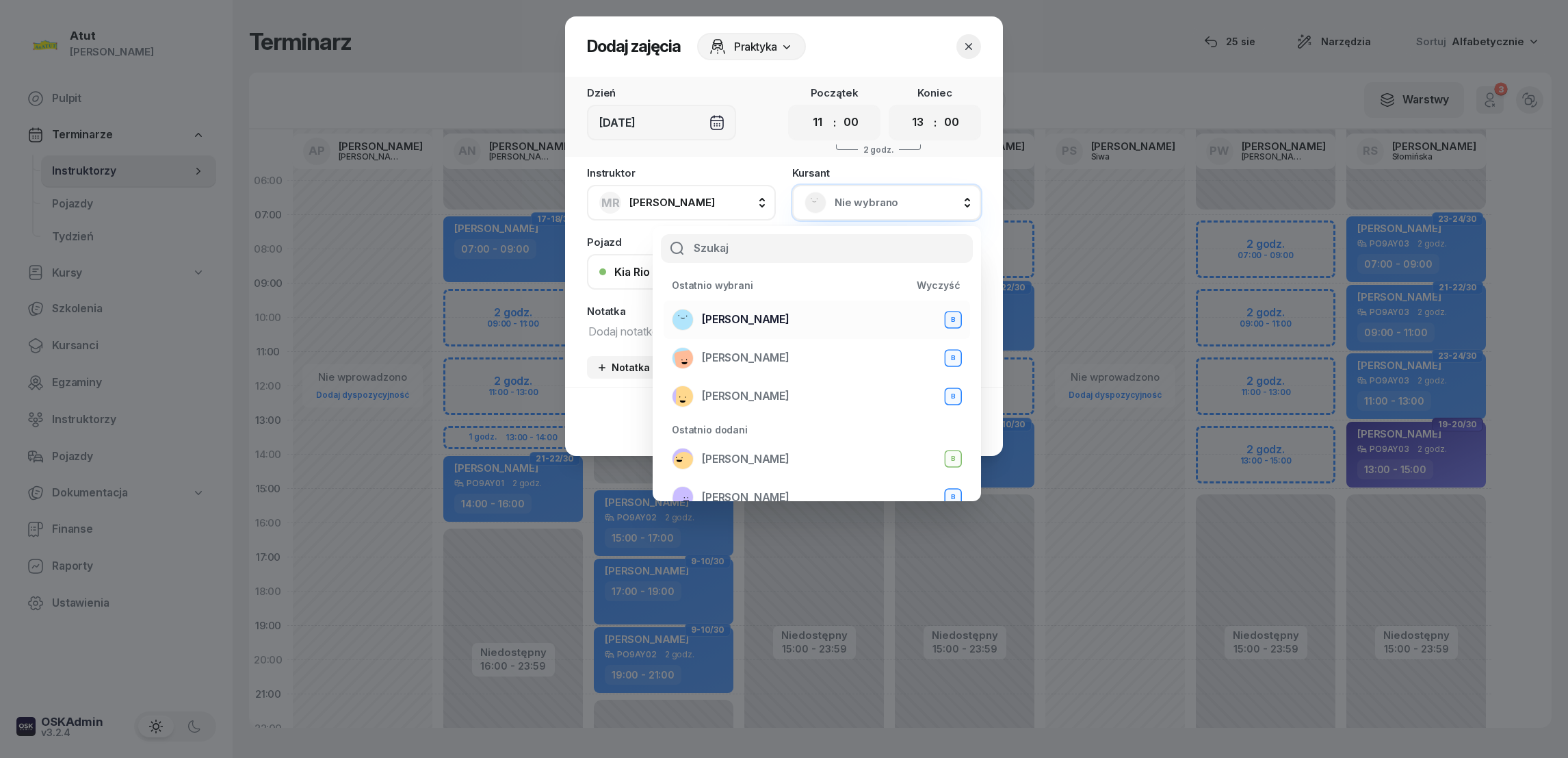
click at [749, 321] on span "[PERSON_NAME]" at bounding box center [745, 319] width 87 height 18
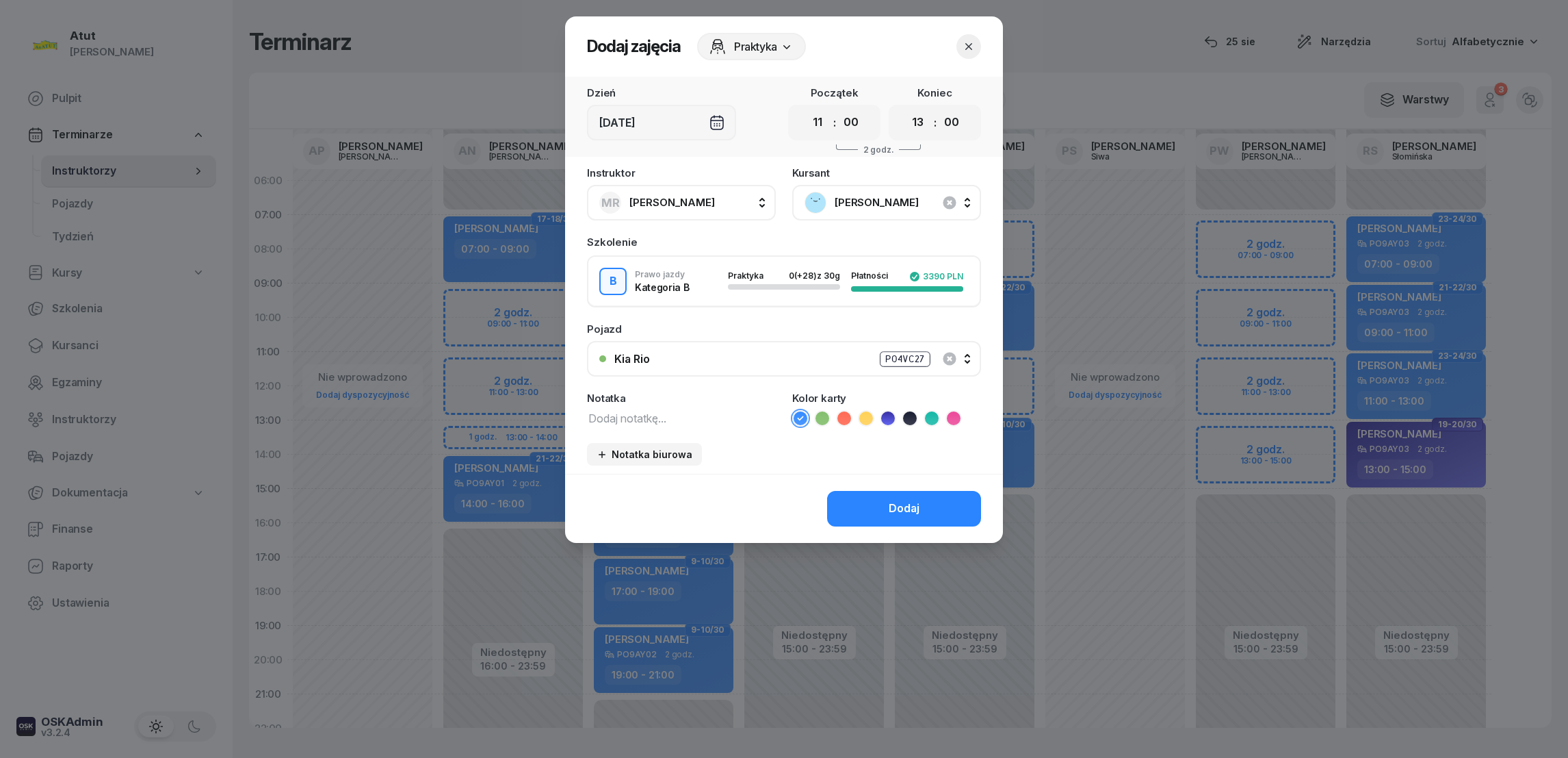
click at [892, 506] on div "Dodaj" at bounding box center [904, 508] width 30 height 18
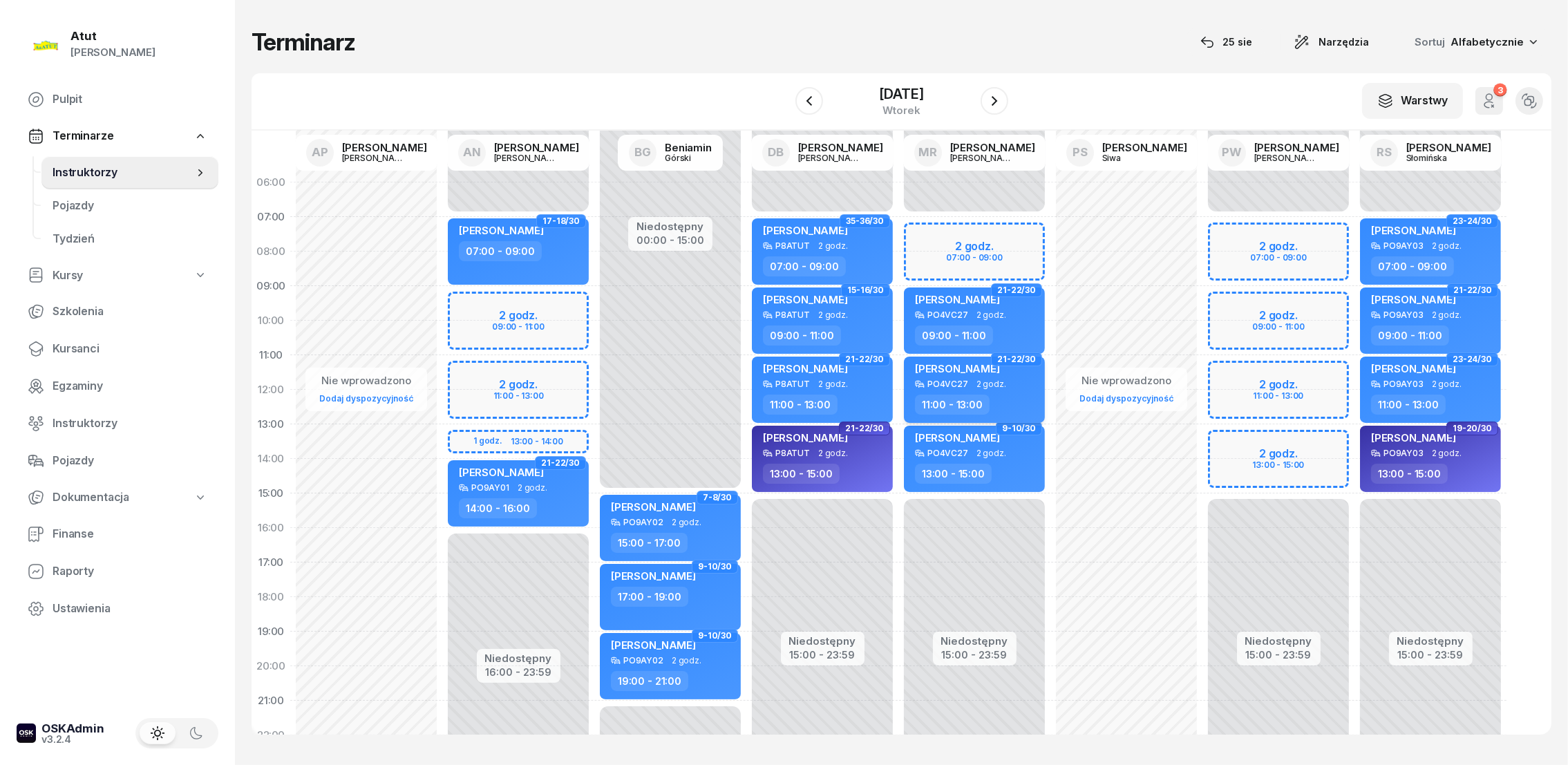
click at [949, 366] on span "[PERSON_NAME]" at bounding box center [957, 368] width 85 height 13
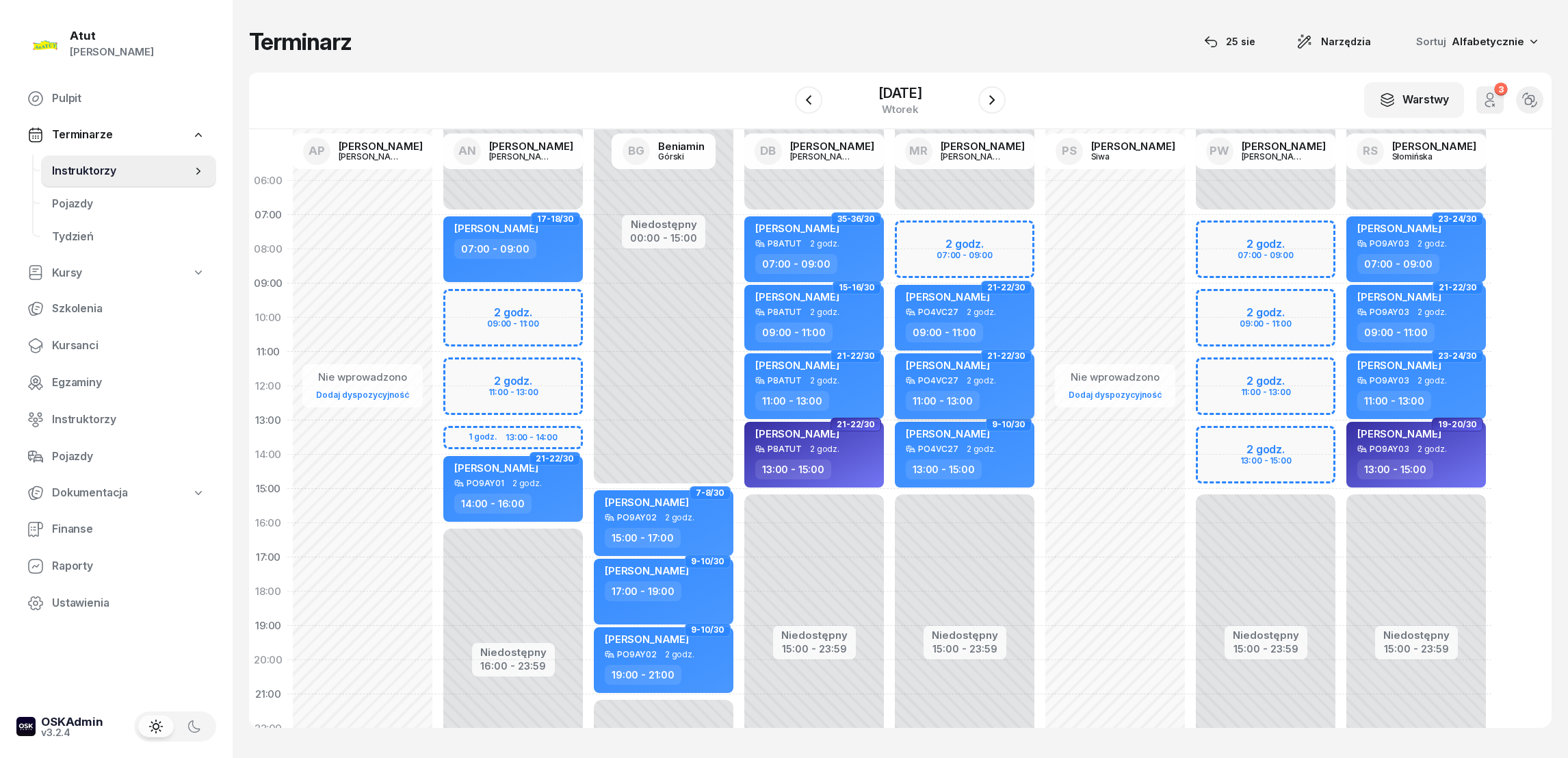
select select "11"
select select "13"
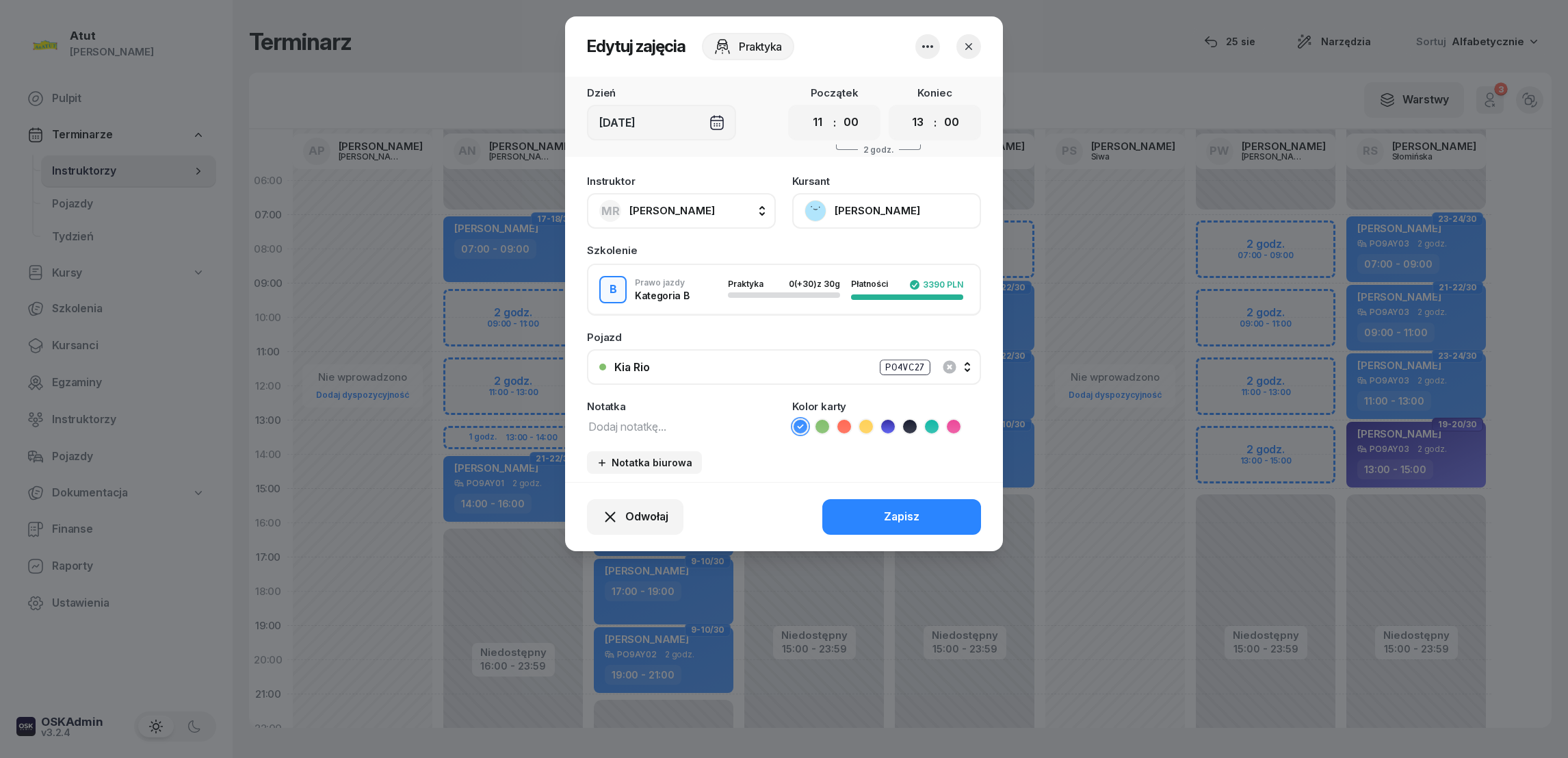
click at [872, 205] on button "[PERSON_NAME]" at bounding box center [886, 211] width 189 height 36
click at [855, 258] on div "Otwórz profil" at bounding box center [836, 257] width 66 height 18
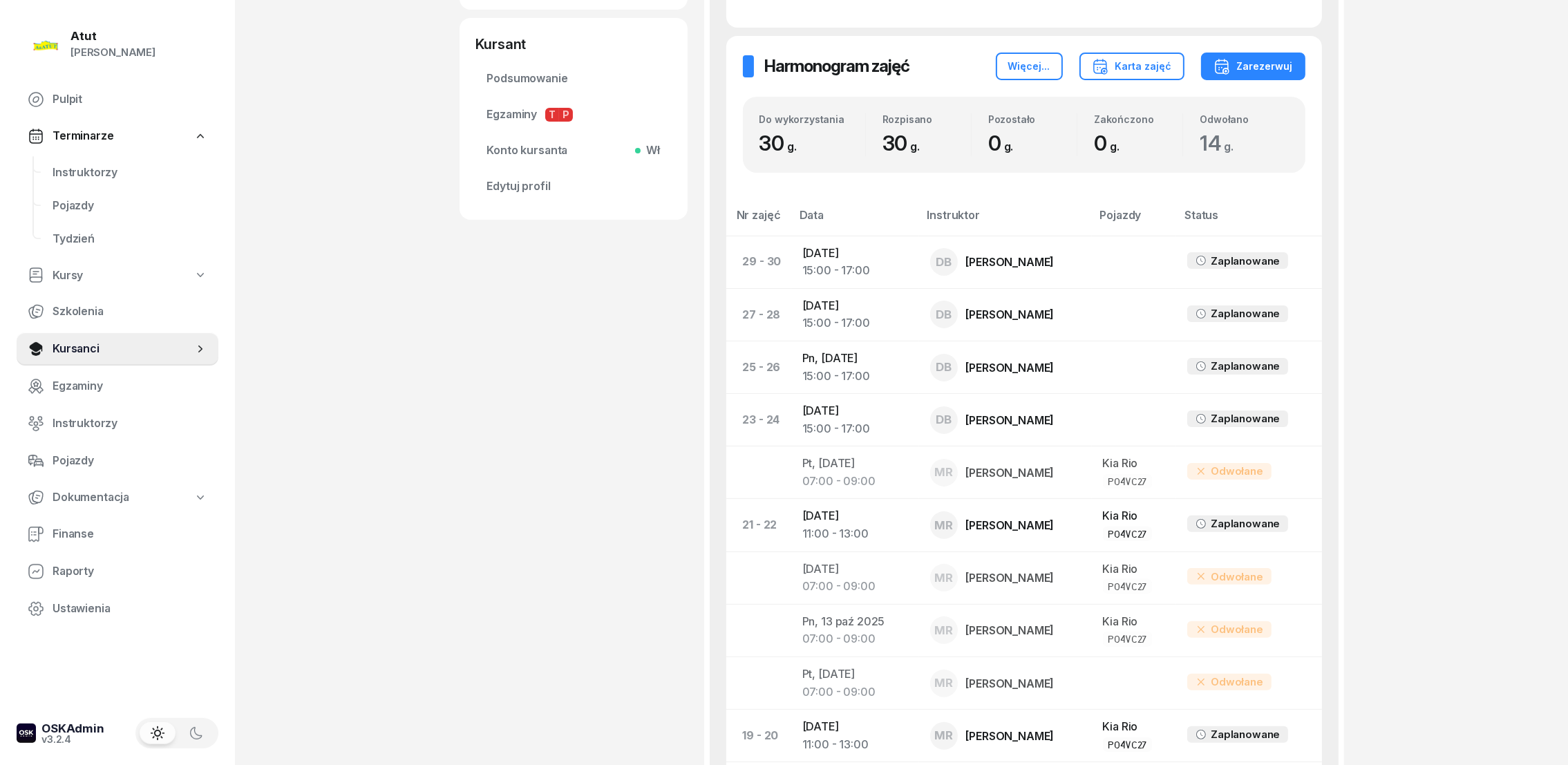
scroll to position [517, 0]
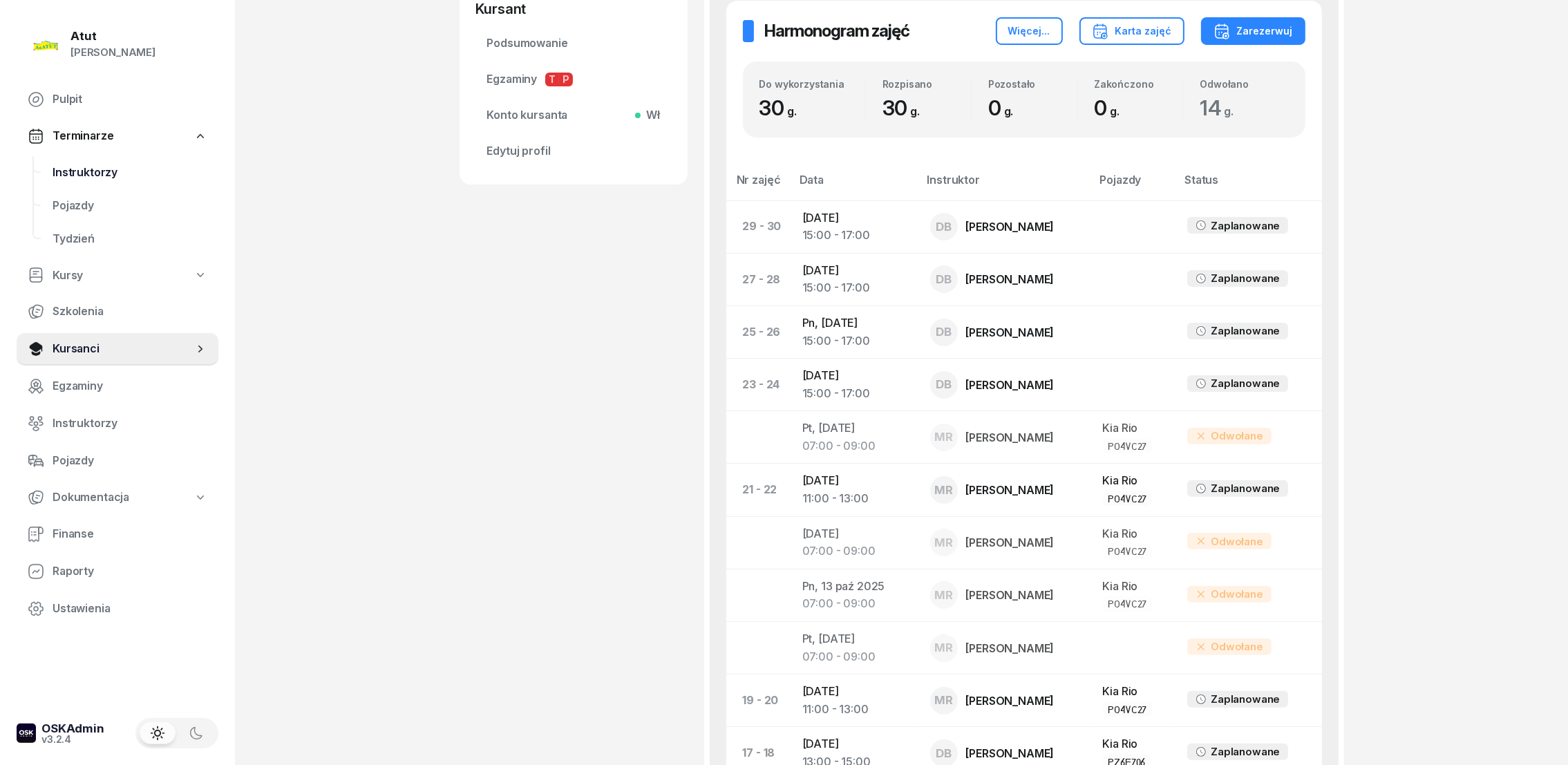
click at [74, 171] on span "Instruktorzy" at bounding box center [129, 173] width 155 height 18
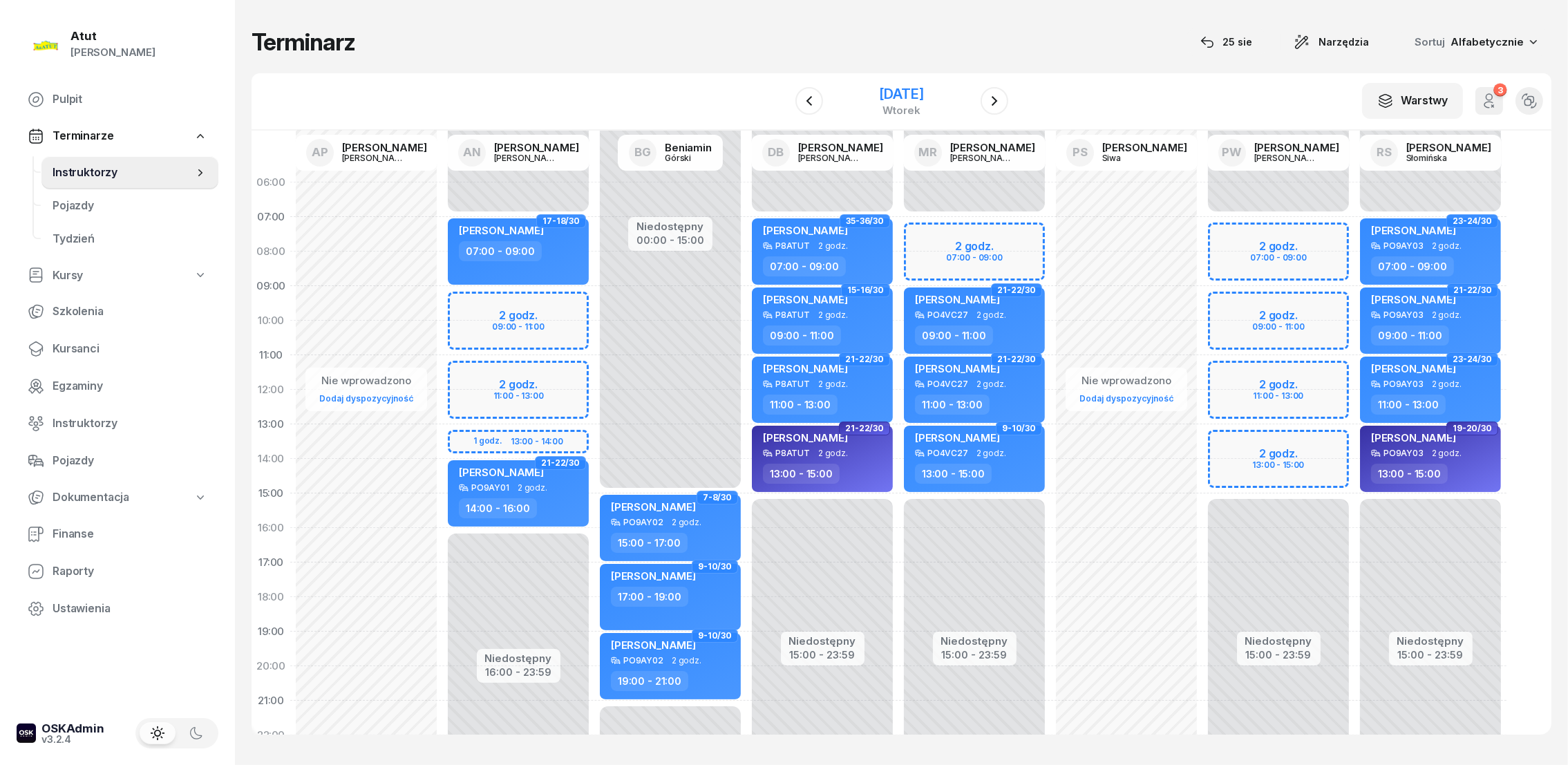
click at [884, 94] on div "[DATE]" at bounding box center [901, 94] width 44 height 14
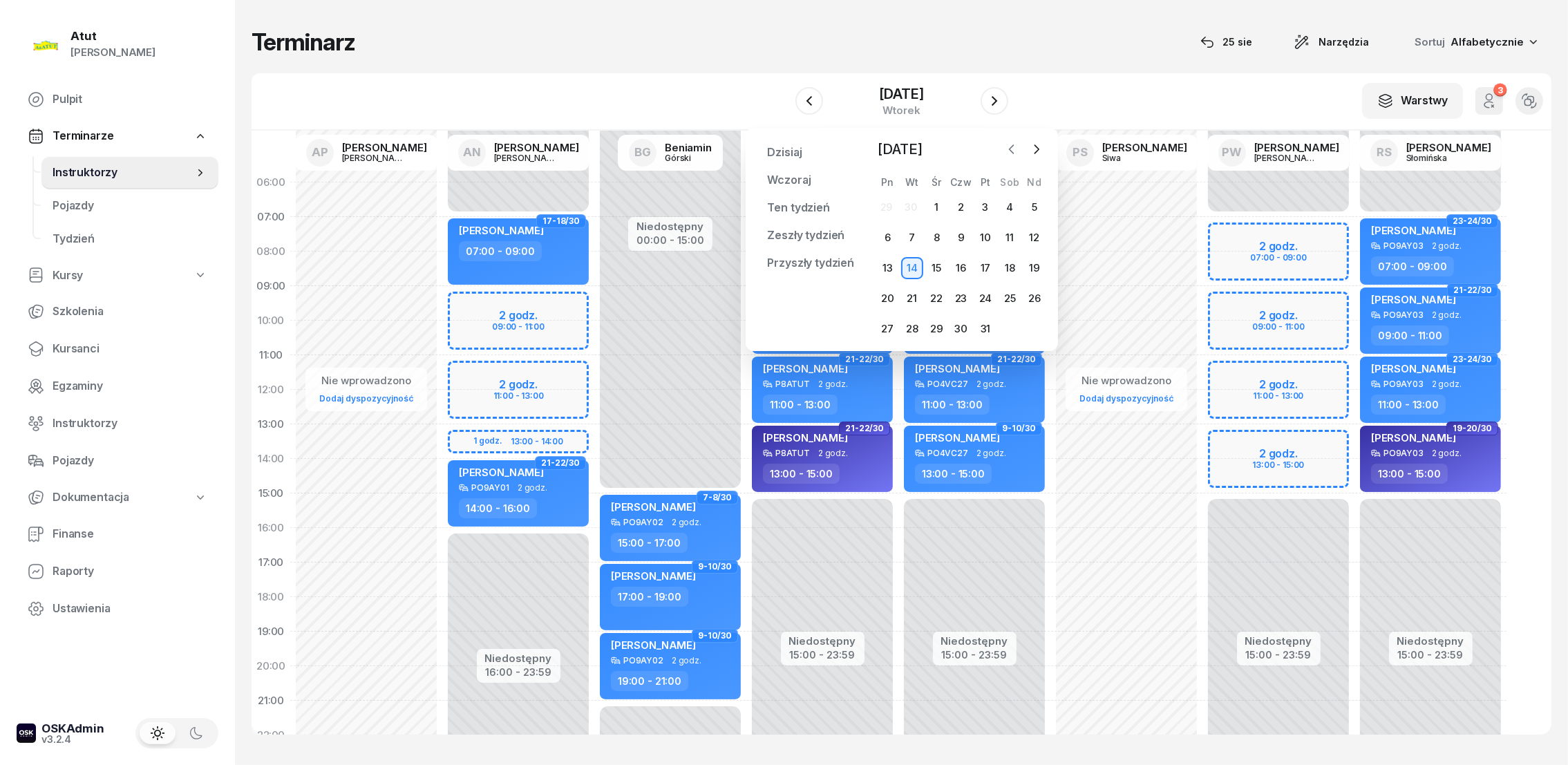
click at [1012, 146] on icon "button" at bounding box center [1011, 149] width 14 height 14
click at [1012, 203] on div "2" at bounding box center [1010, 208] width 22 height 22
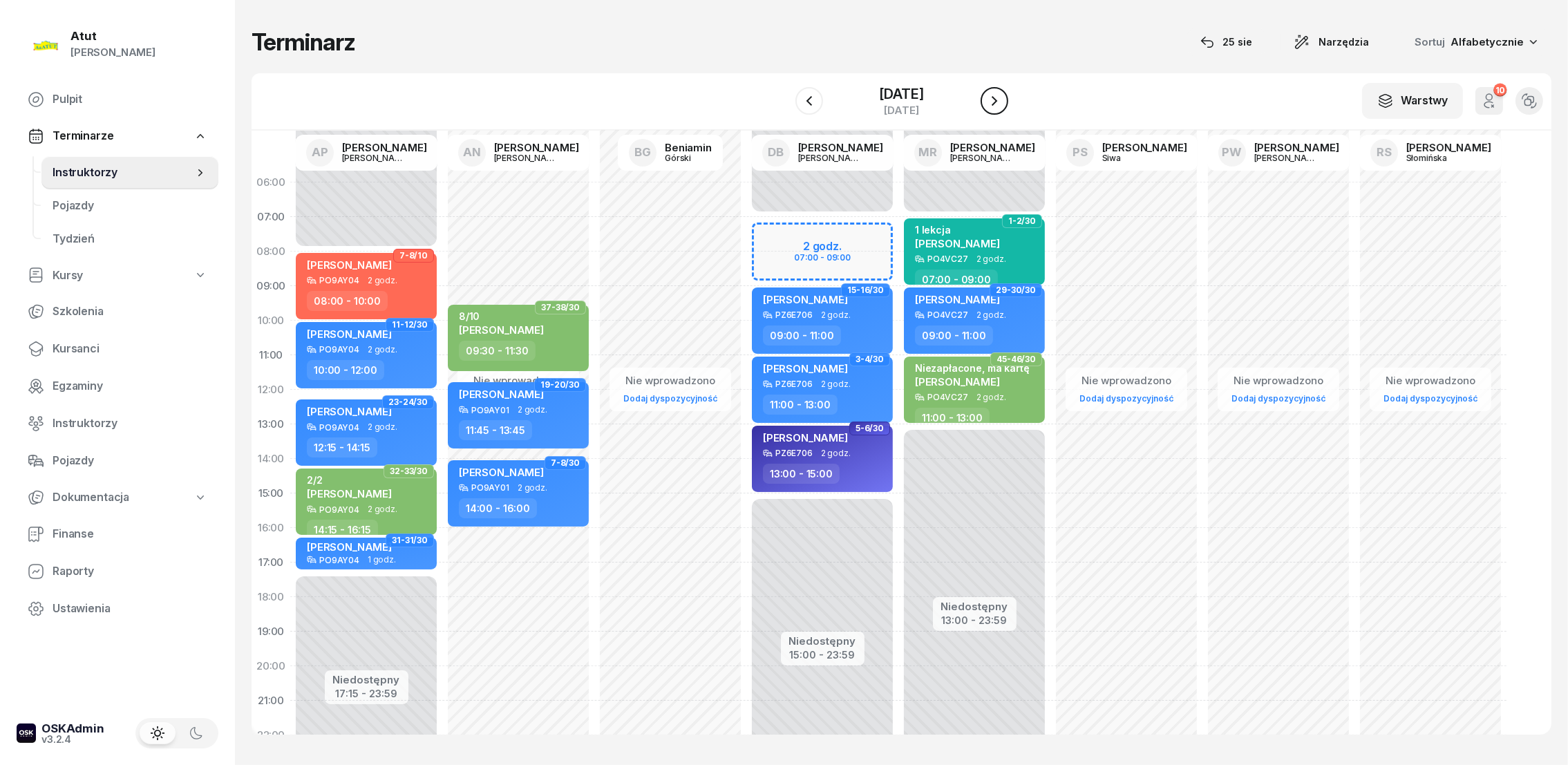
click at [989, 98] on icon "button" at bounding box center [993, 100] width 16 height 16
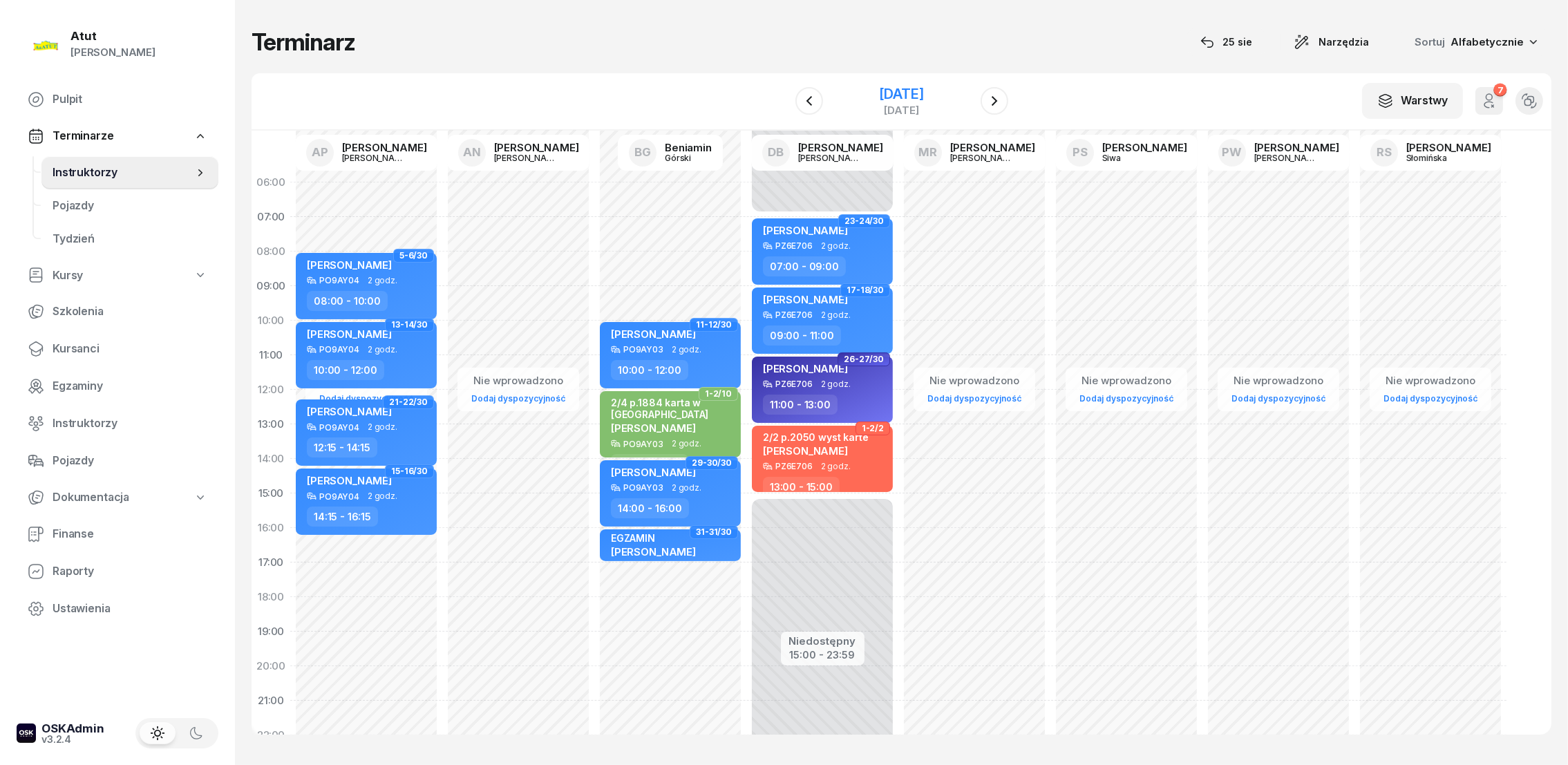
click at [923, 96] on div "3 sierpnia 2025" at bounding box center [901, 94] width 44 height 14
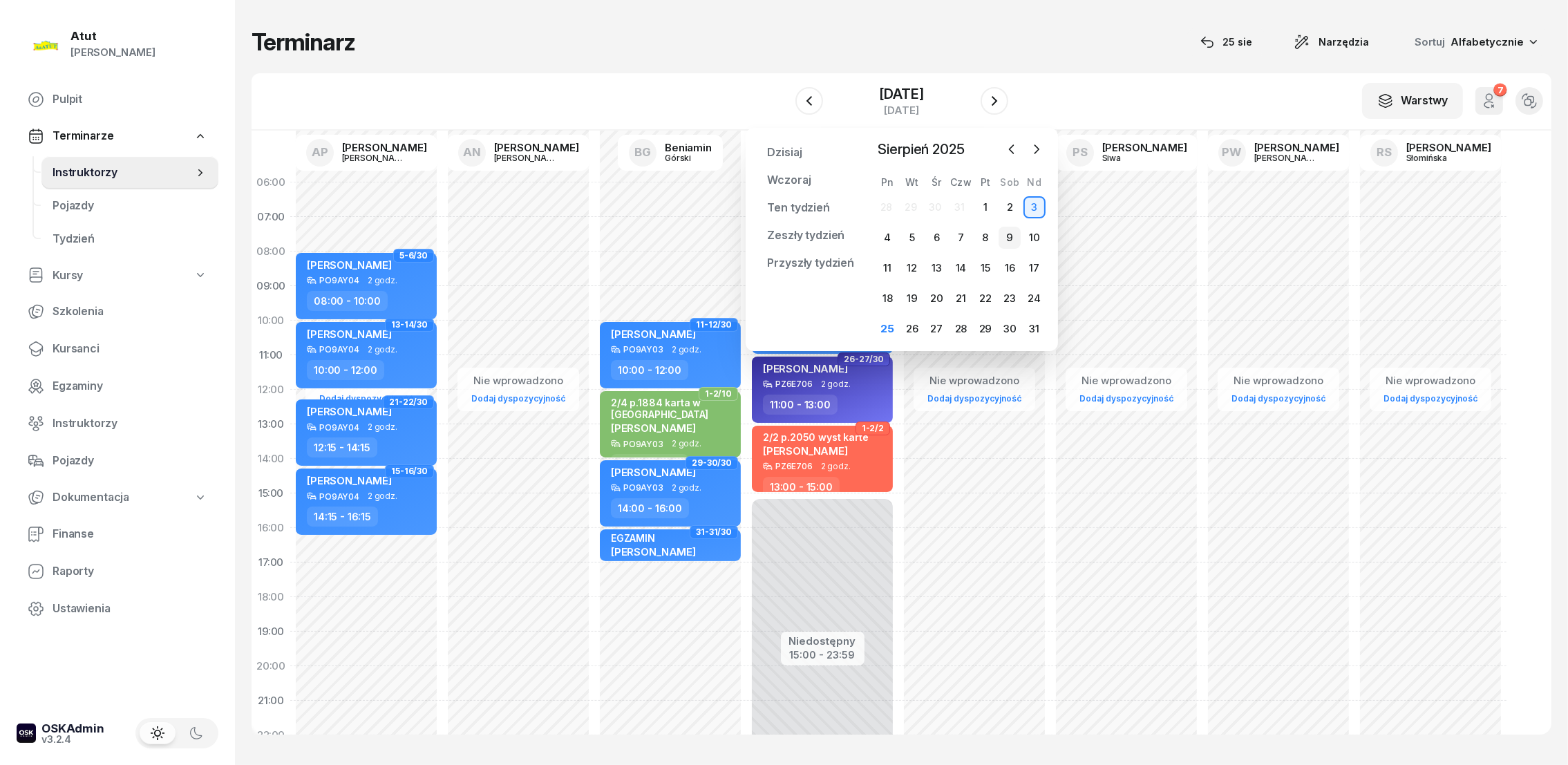
click at [1009, 239] on div "9" at bounding box center [1010, 238] width 22 height 22
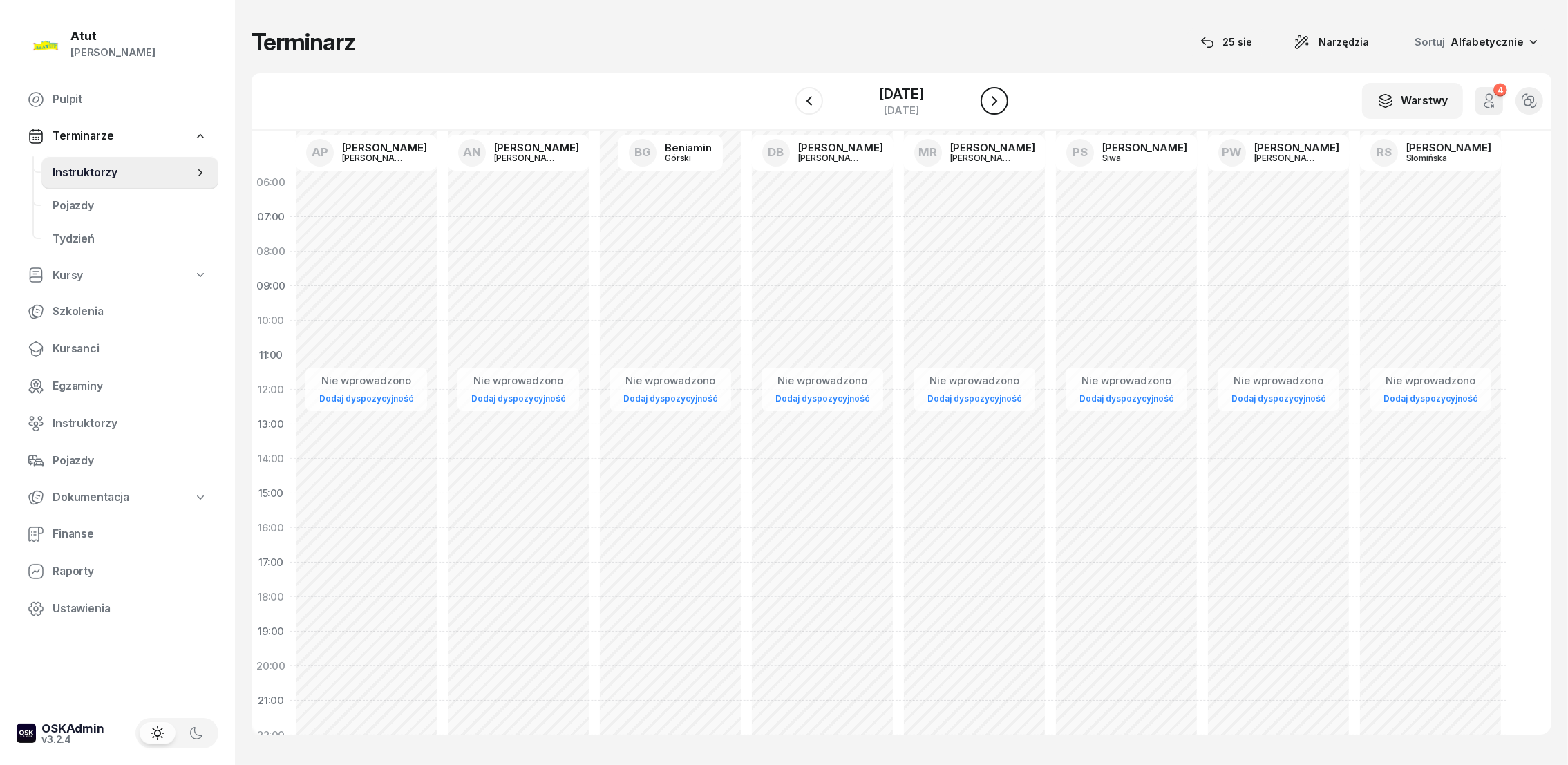
click at [989, 101] on icon "button" at bounding box center [993, 100] width 16 height 16
click at [923, 88] on div "10 sierpnia 2025" at bounding box center [901, 94] width 44 height 14
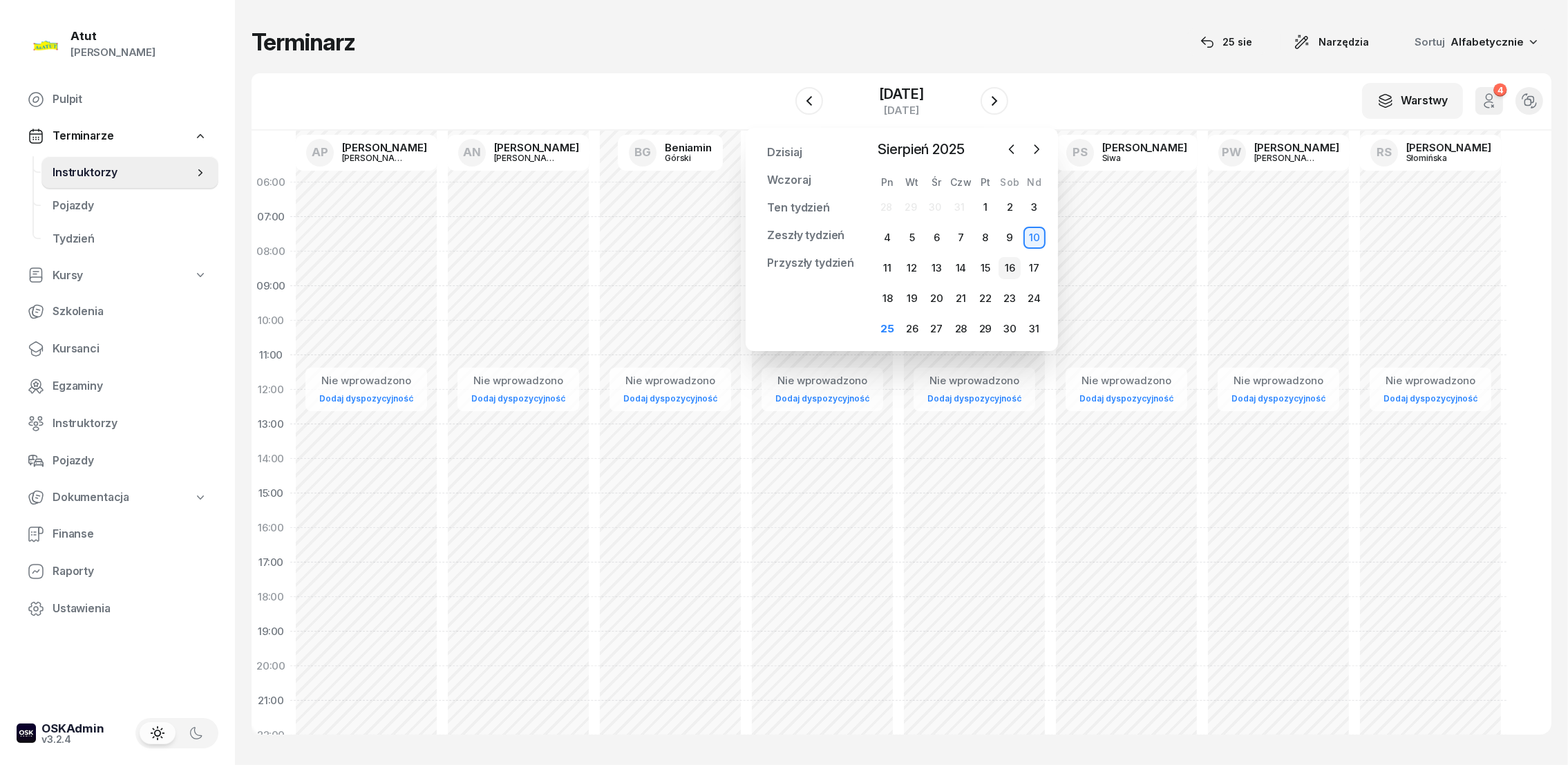
click at [1005, 265] on div "16" at bounding box center [1010, 268] width 22 height 22
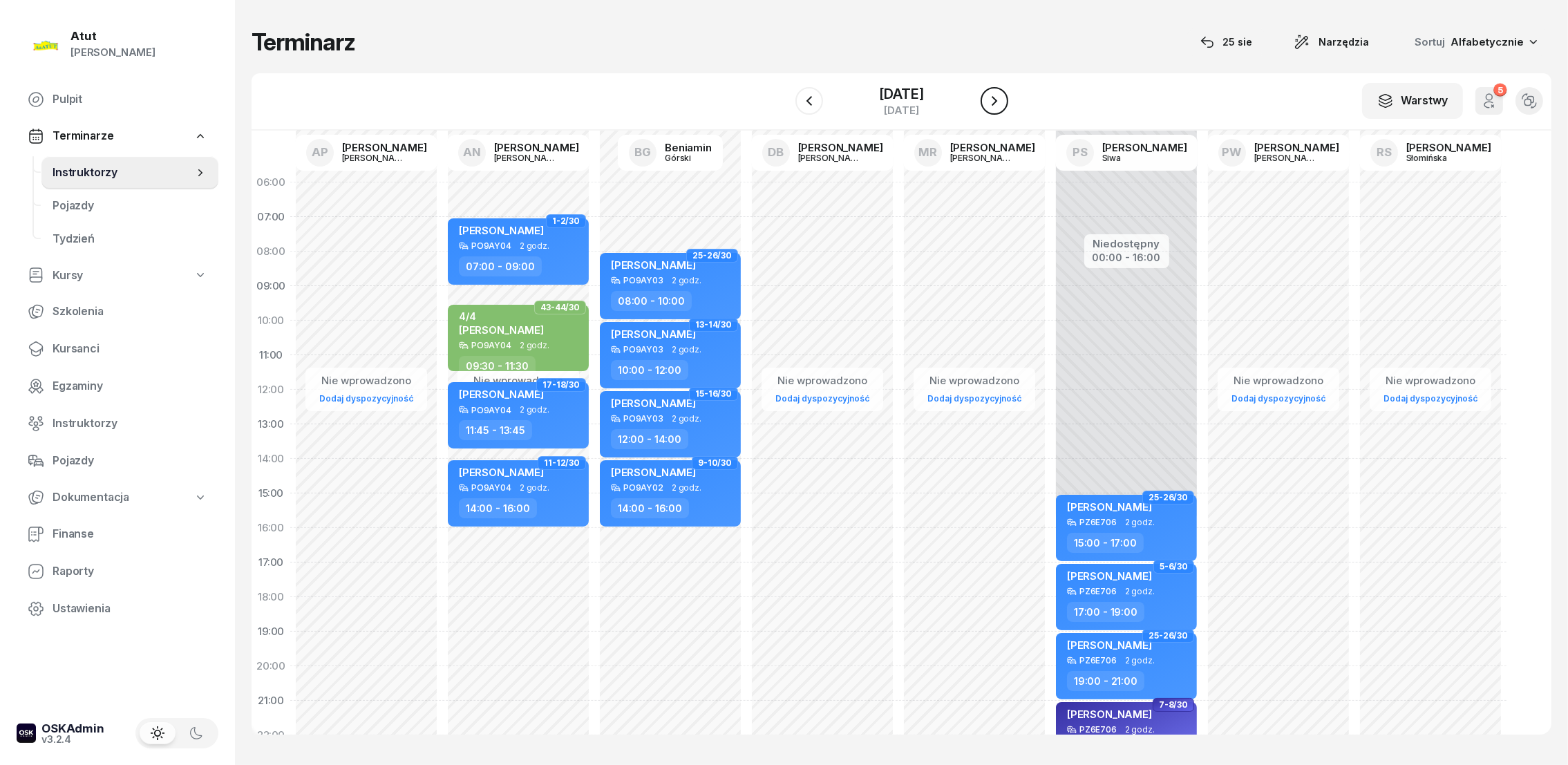
click at [997, 100] on icon "button" at bounding box center [993, 100] width 16 height 16
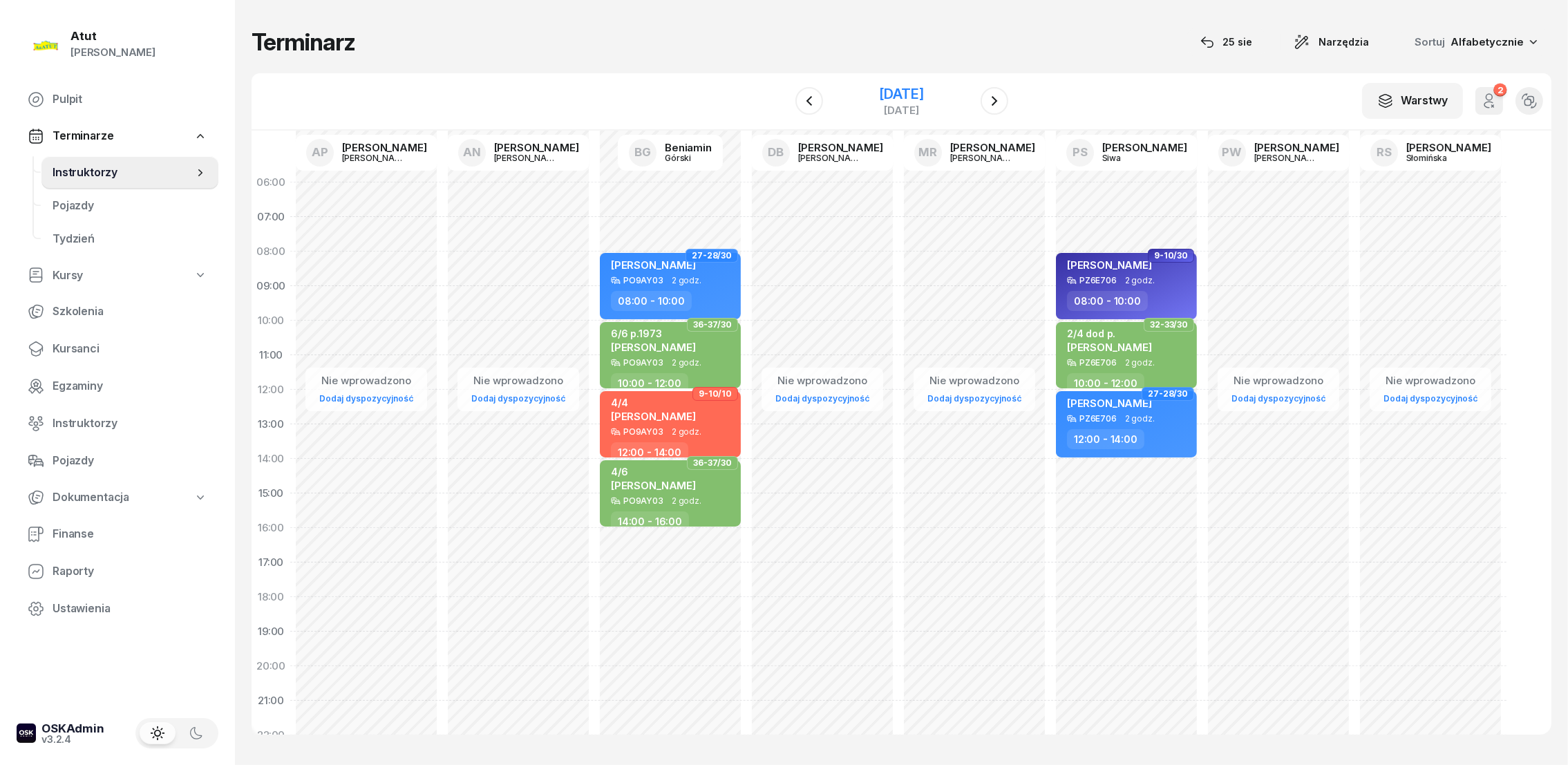
click at [923, 97] on div "17 sierpnia 2025" at bounding box center [901, 94] width 44 height 14
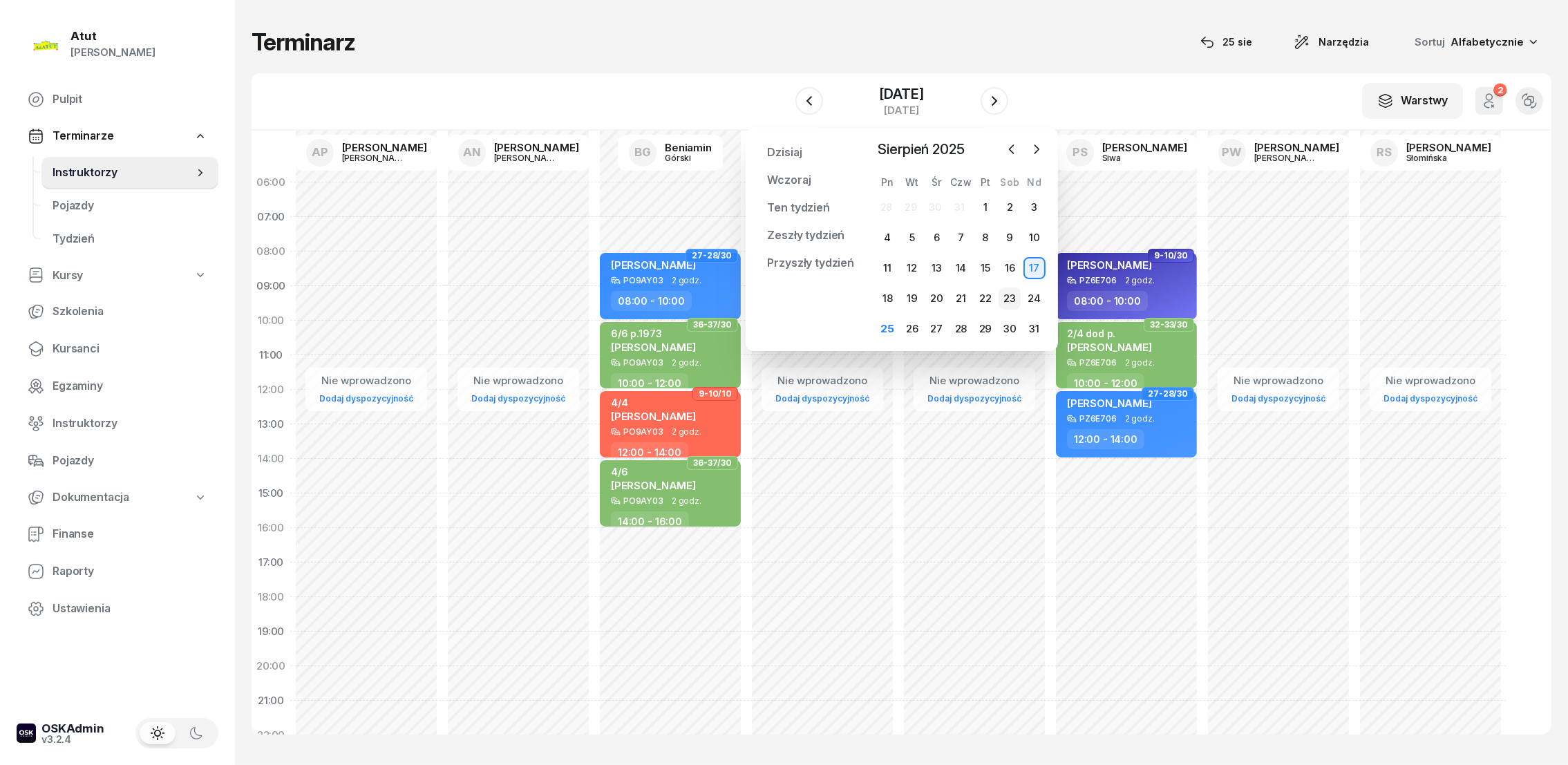
click at [1009, 295] on div "23" at bounding box center [1010, 298] width 22 height 22
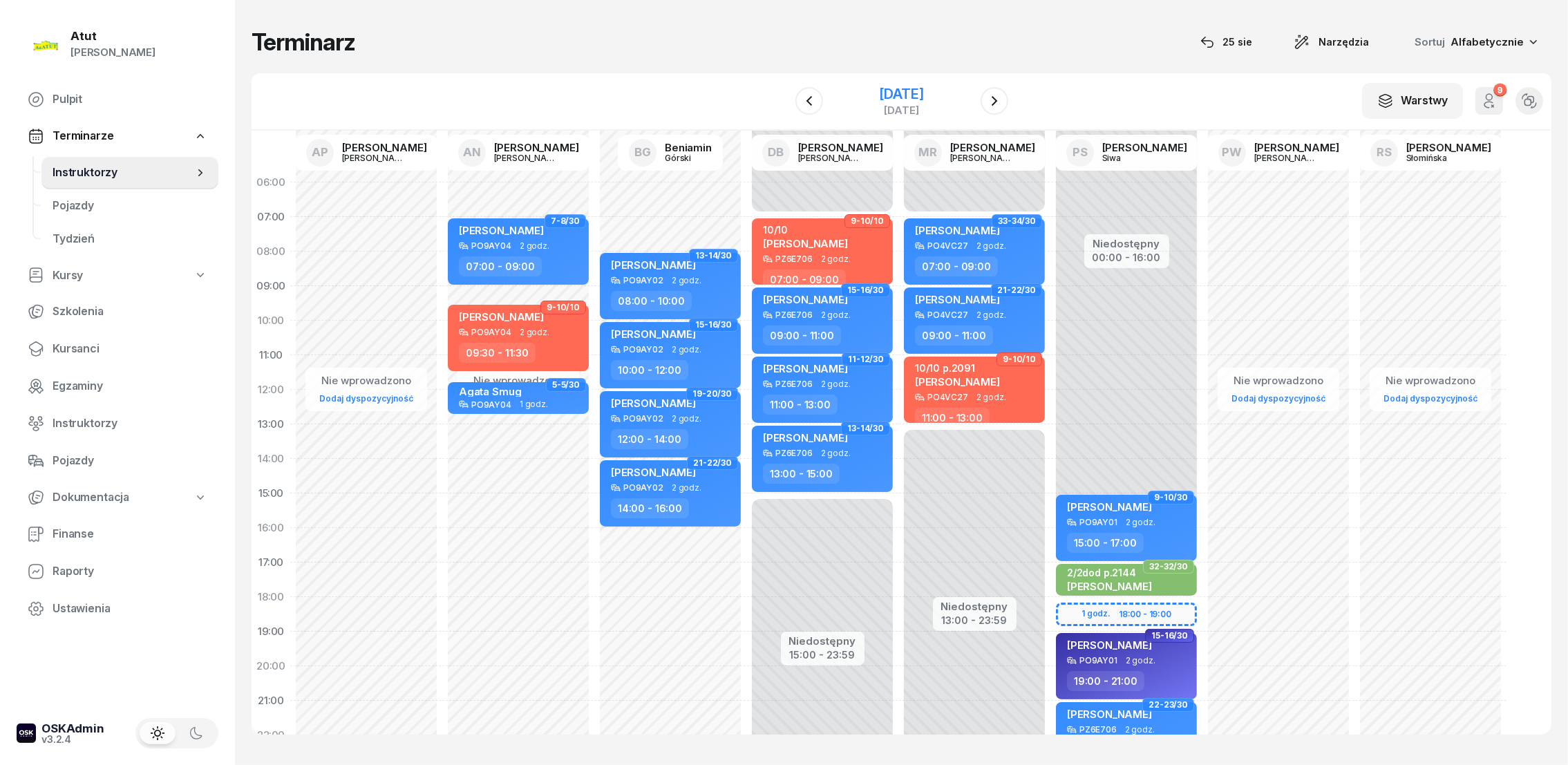
click at [914, 91] on div "[DATE]" at bounding box center [901, 94] width 44 height 14
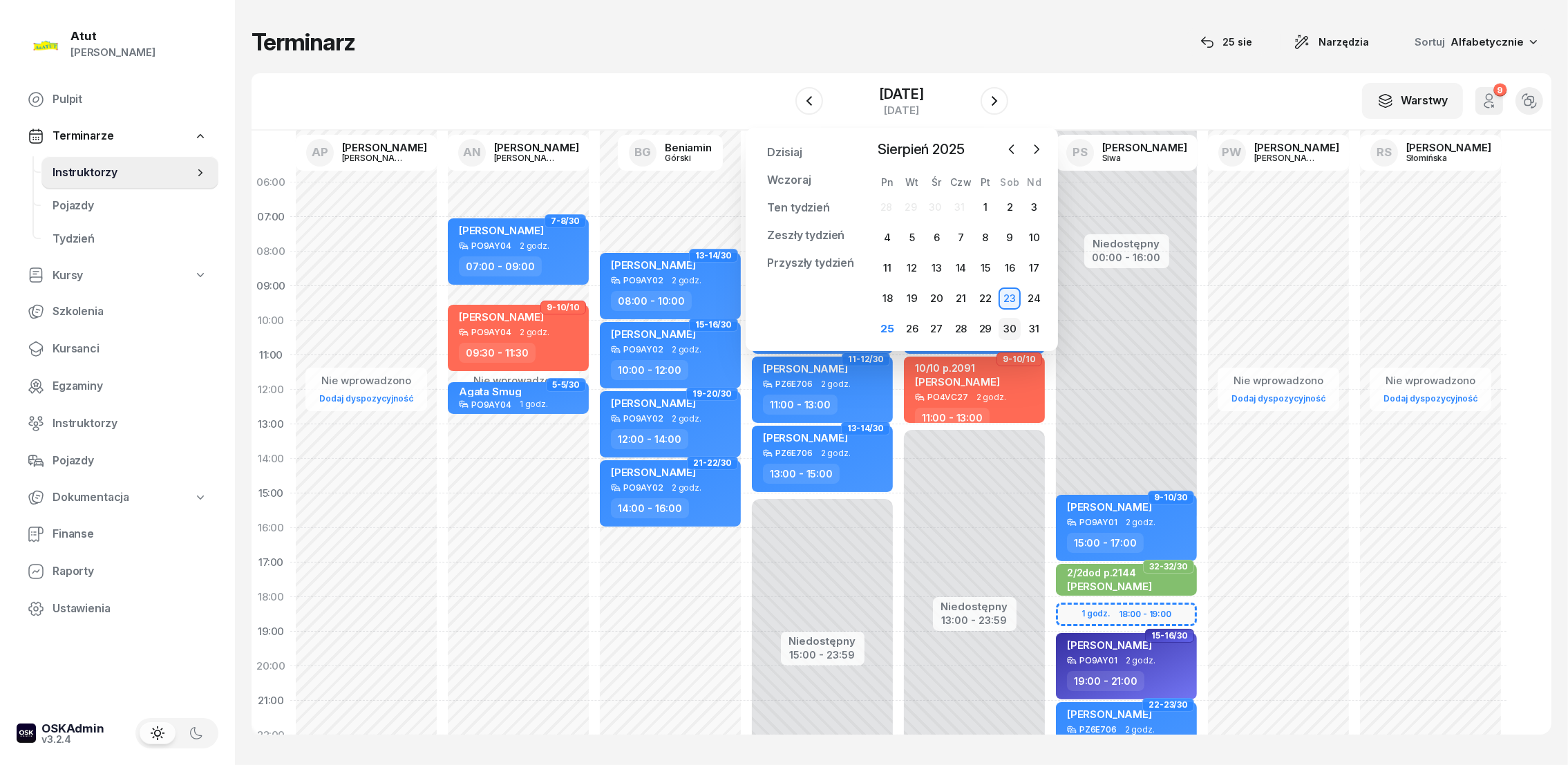
click at [1010, 329] on div "30" at bounding box center [1010, 329] width 22 height 22
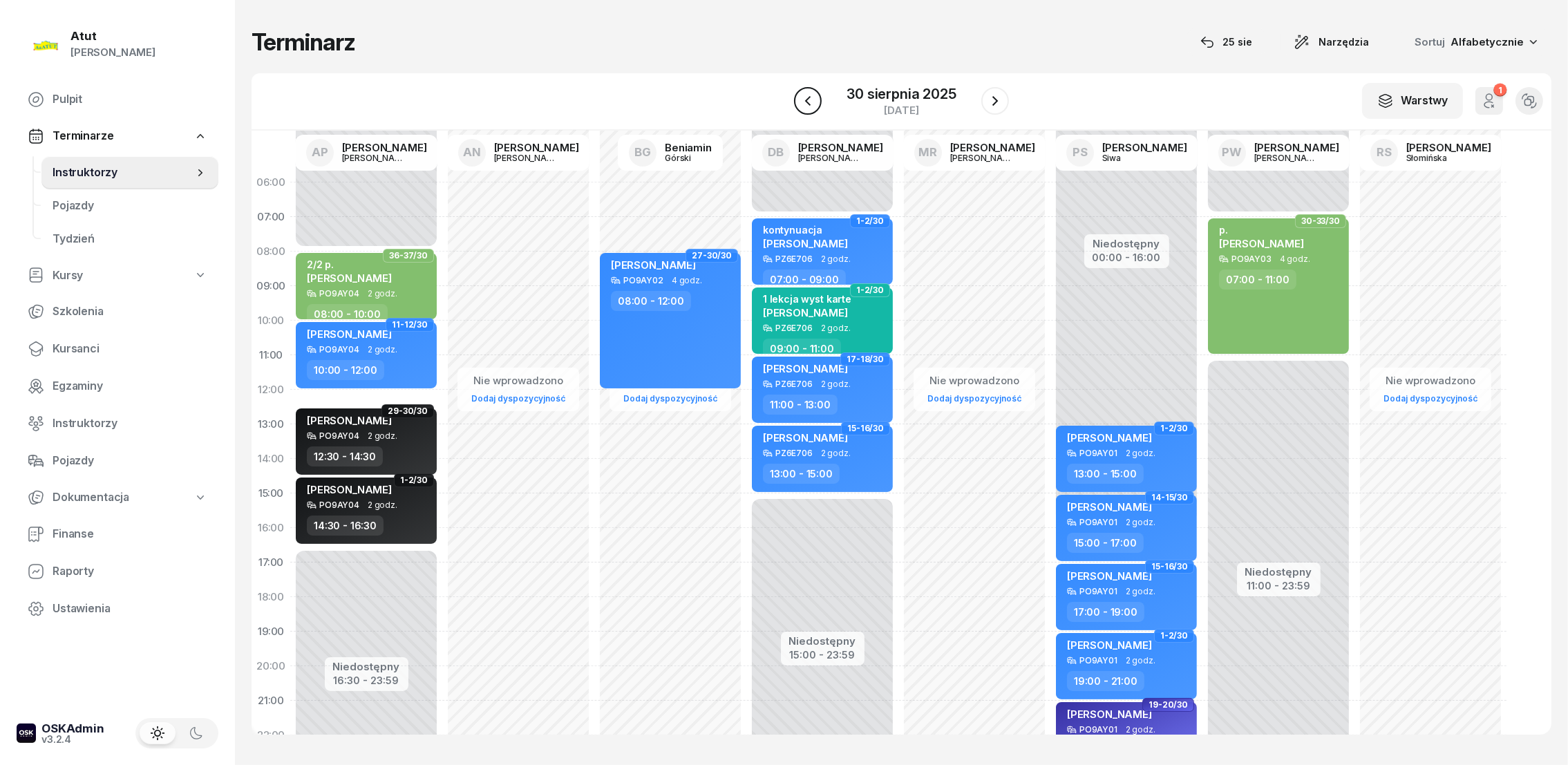
click at [811, 103] on icon "button" at bounding box center [807, 100] width 16 height 16
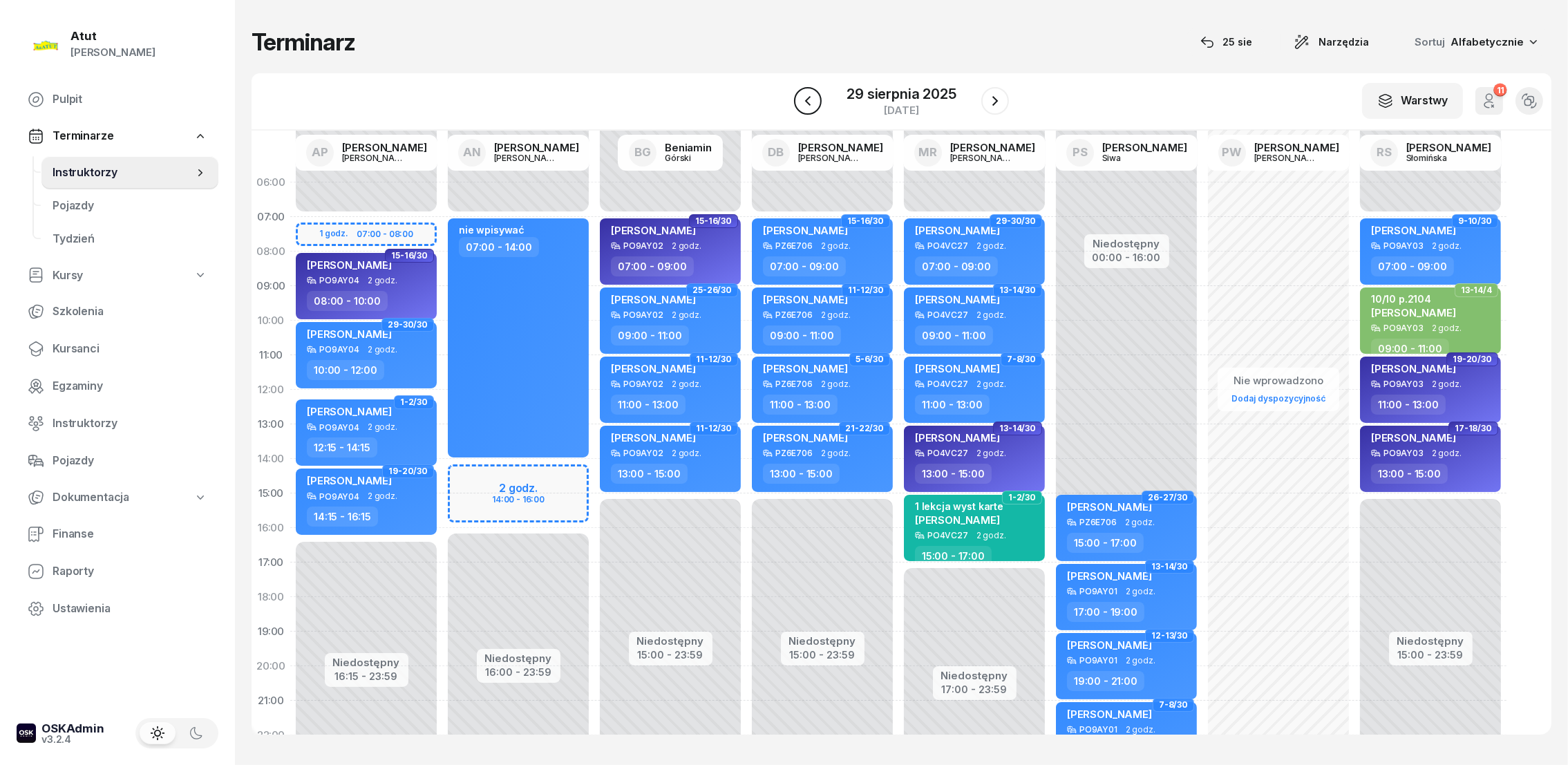
click at [812, 105] on icon "button" at bounding box center [807, 100] width 16 height 16
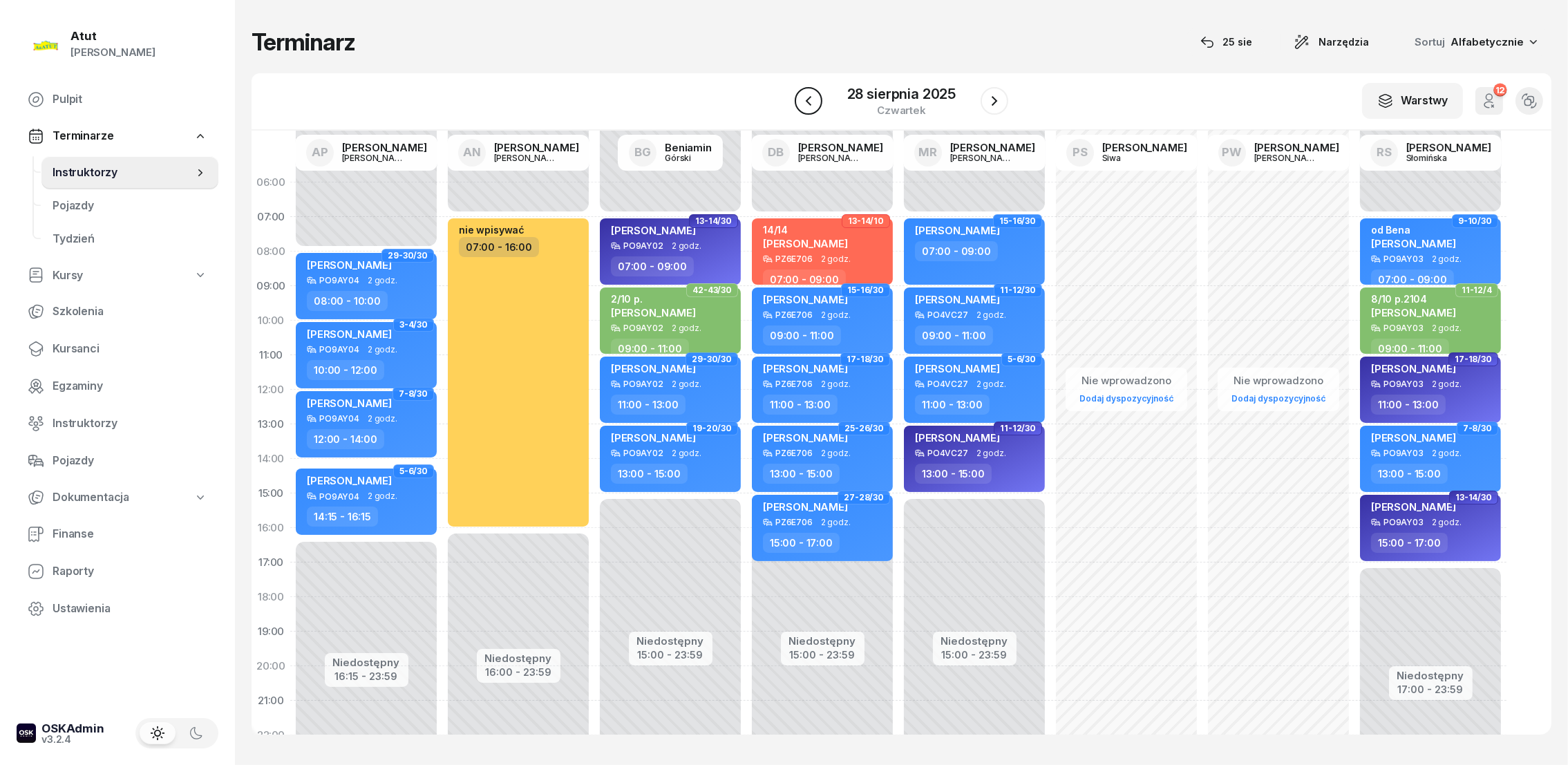
click at [812, 106] on icon "button" at bounding box center [808, 100] width 16 height 16
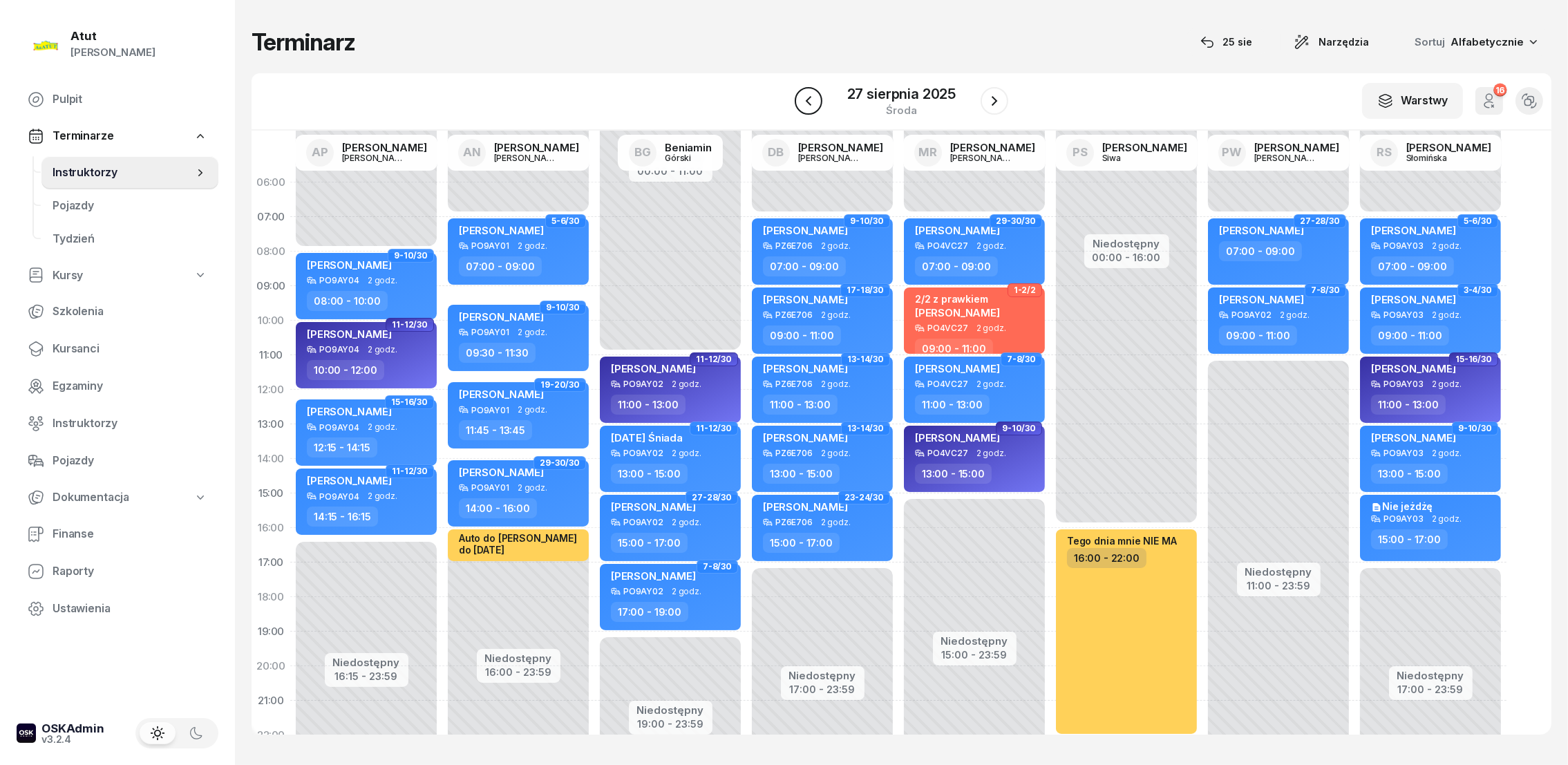
click at [812, 106] on icon "button" at bounding box center [808, 100] width 16 height 16
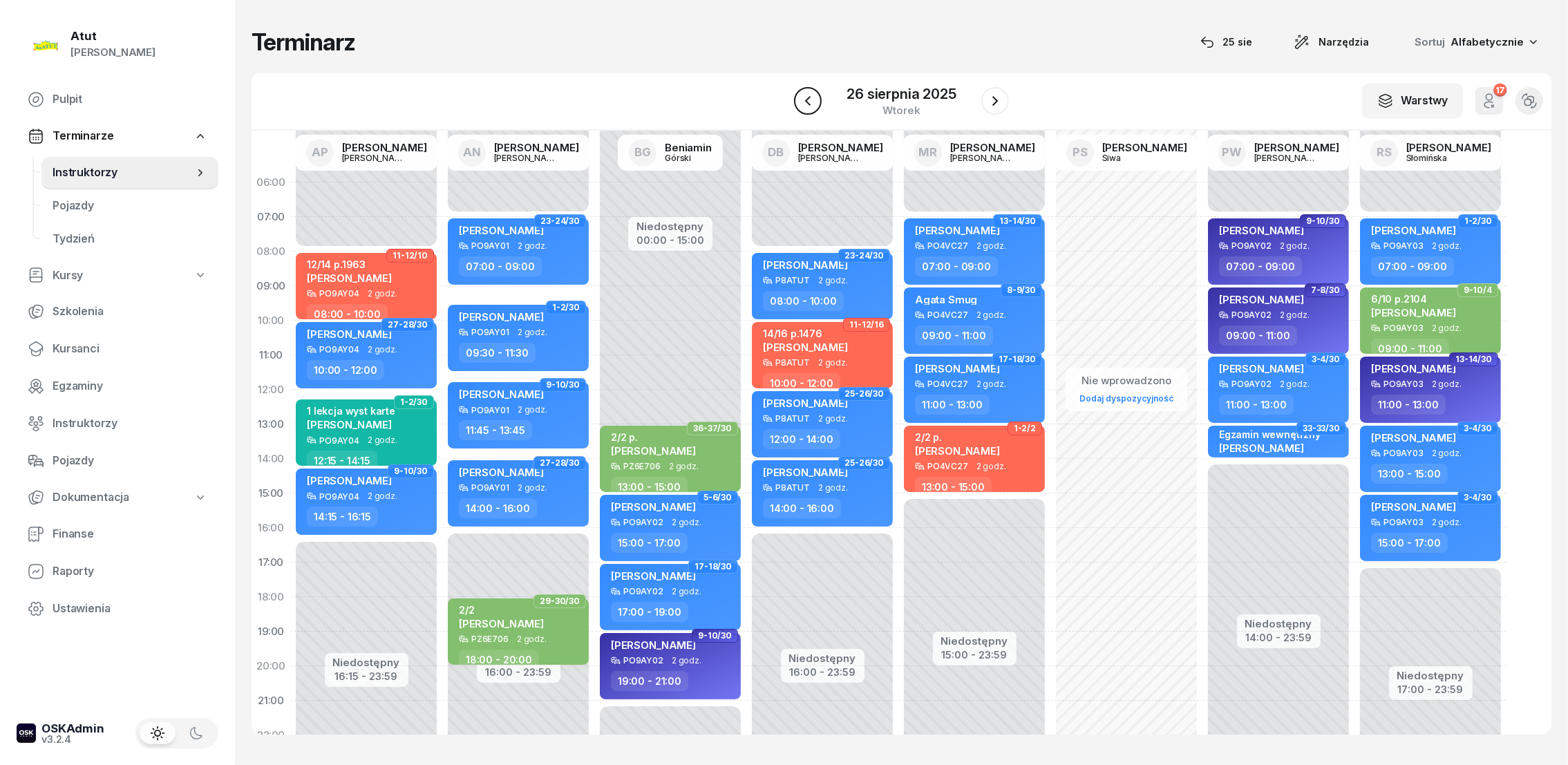
click at [812, 106] on icon "button" at bounding box center [807, 100] width 16 height 16
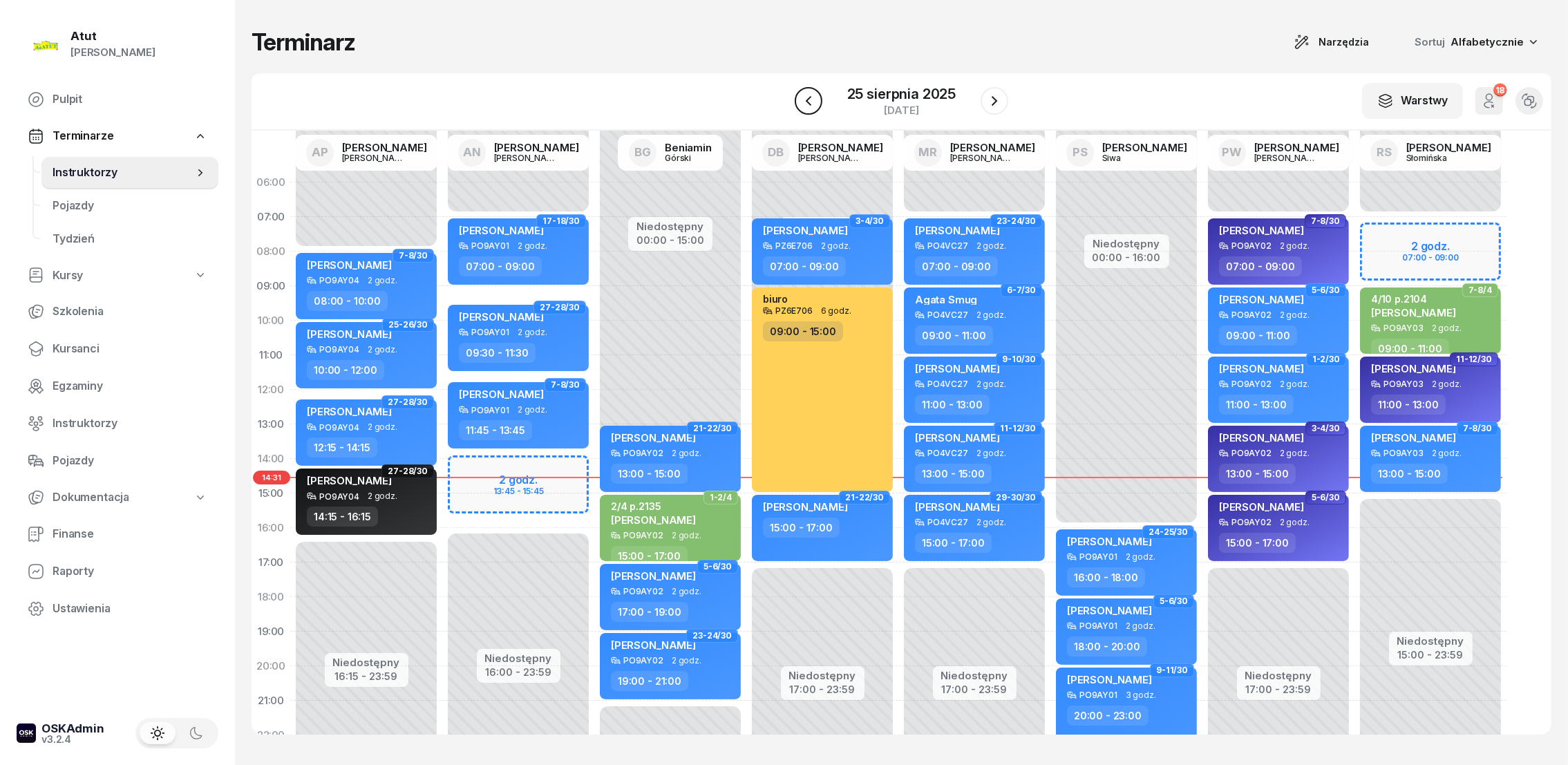
click at [811, 108] on icon "button" at bounding box center [808, 100] width 16 height 16
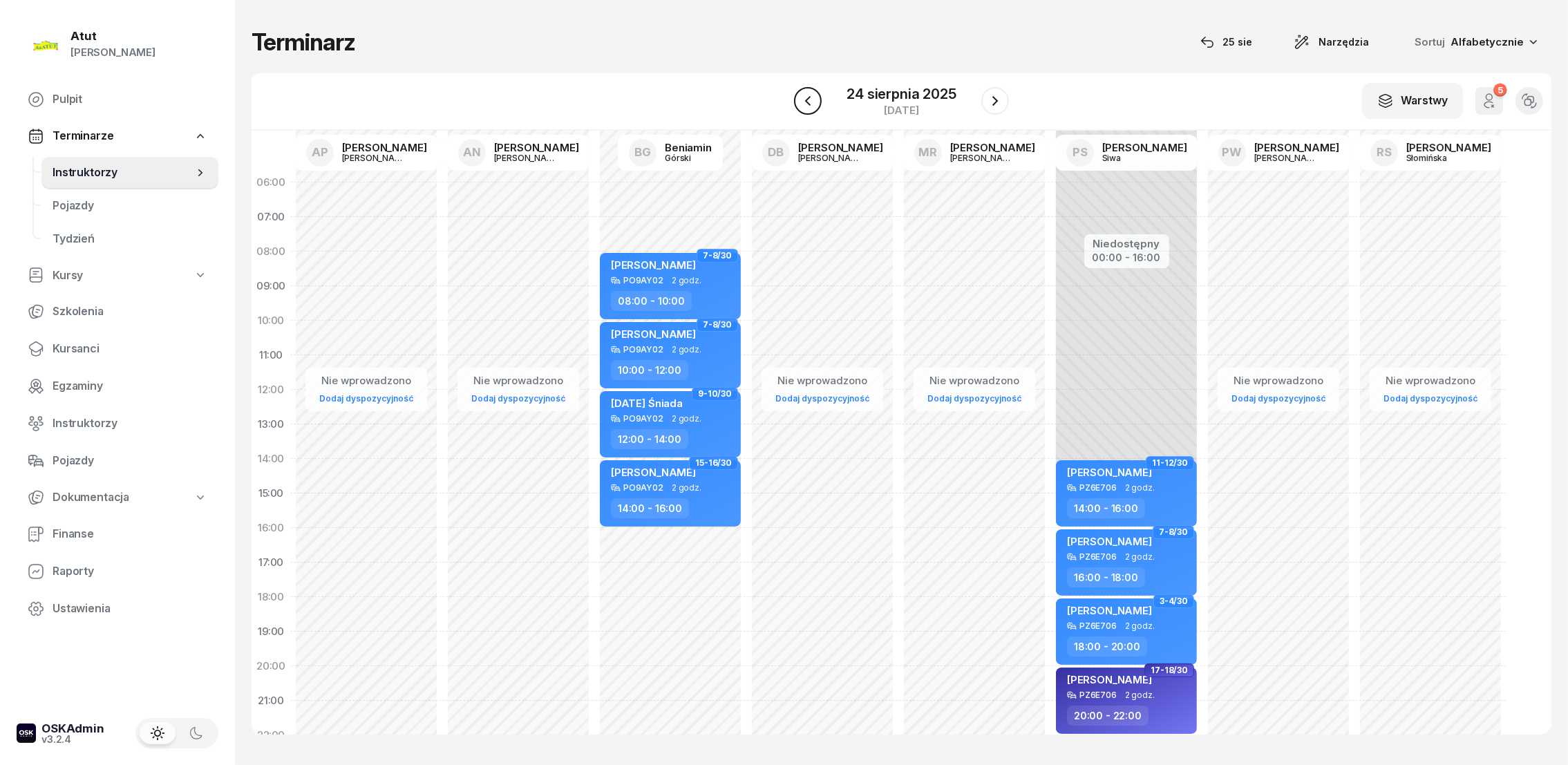
click at [811, 108] on icon "button" at bounding box center [807, 100] width 16 height 16
click at [811, 108] on icon "button" at bounding box center [809, 100] width 16 height 16
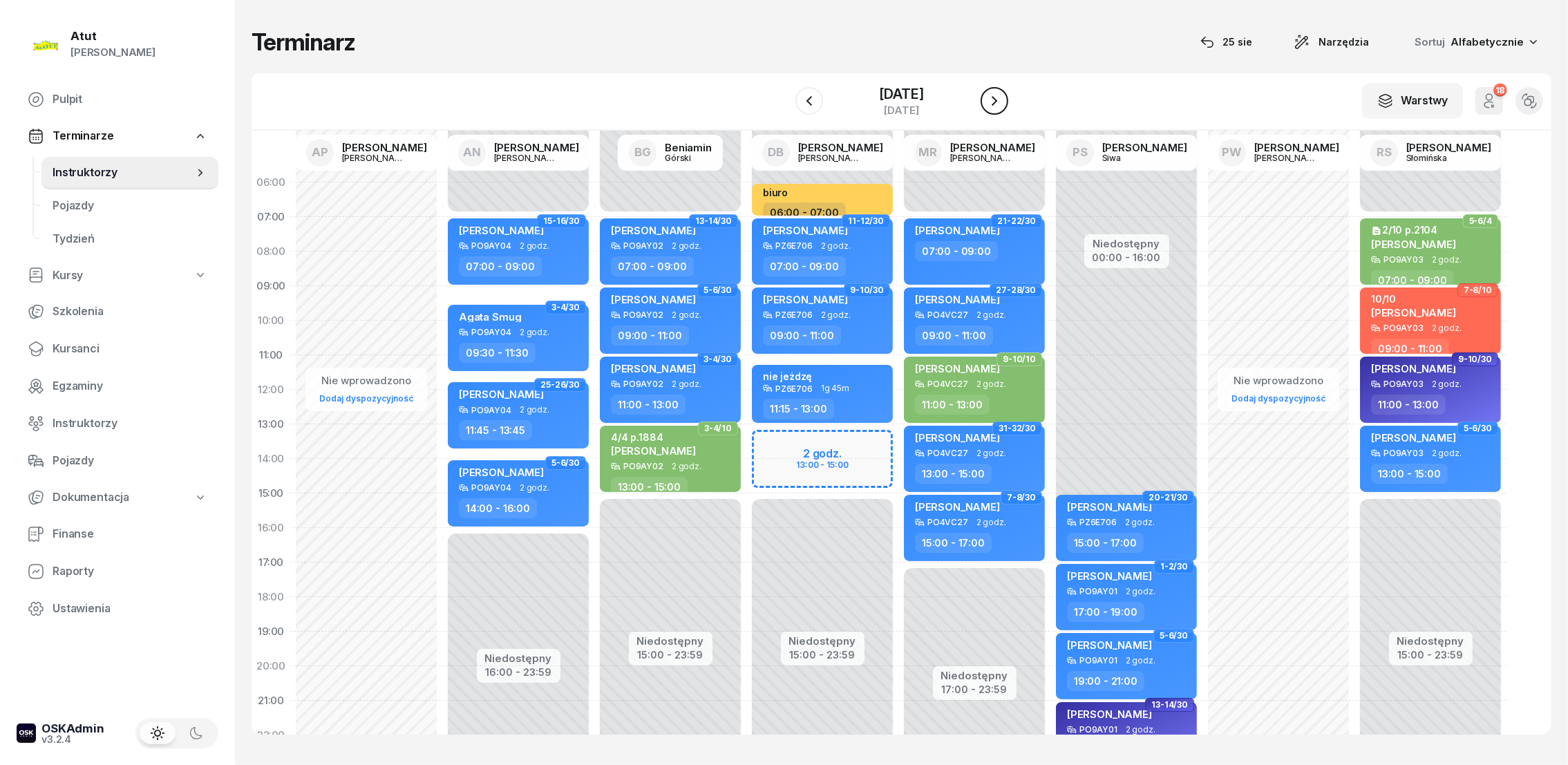
click at [995, 103] on icon "button" at bounding box center [993, 100] width 16 height 16
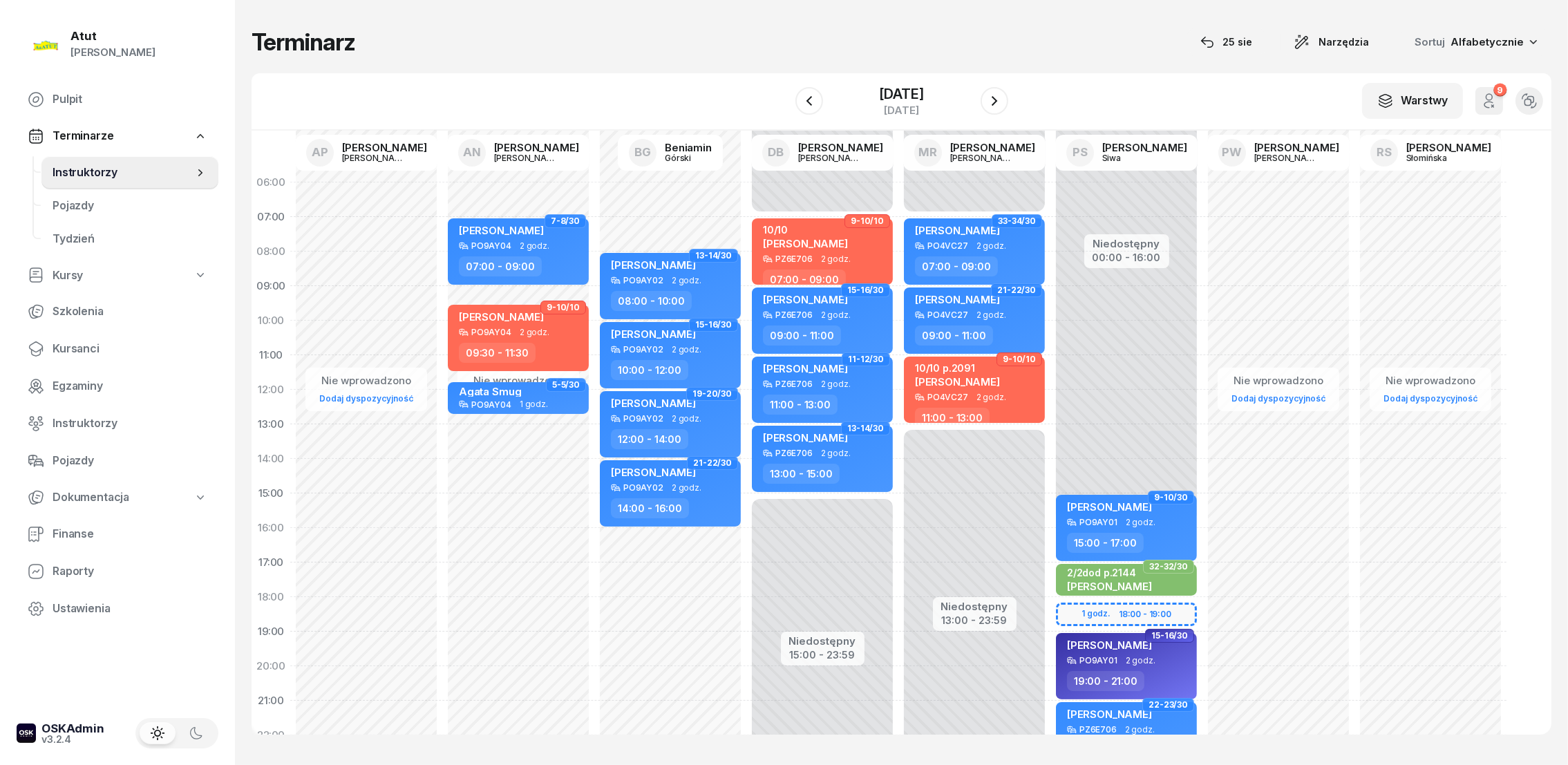
click at [899, 194] on div "Niedostępny 00:00 - 07:00 Niedostępny 15:00 - 23:59 9-10/10 10/10 Alicja Tomcza…" at bounding box center [975, 493] width 152 height 656
select select "06"
select select "07"
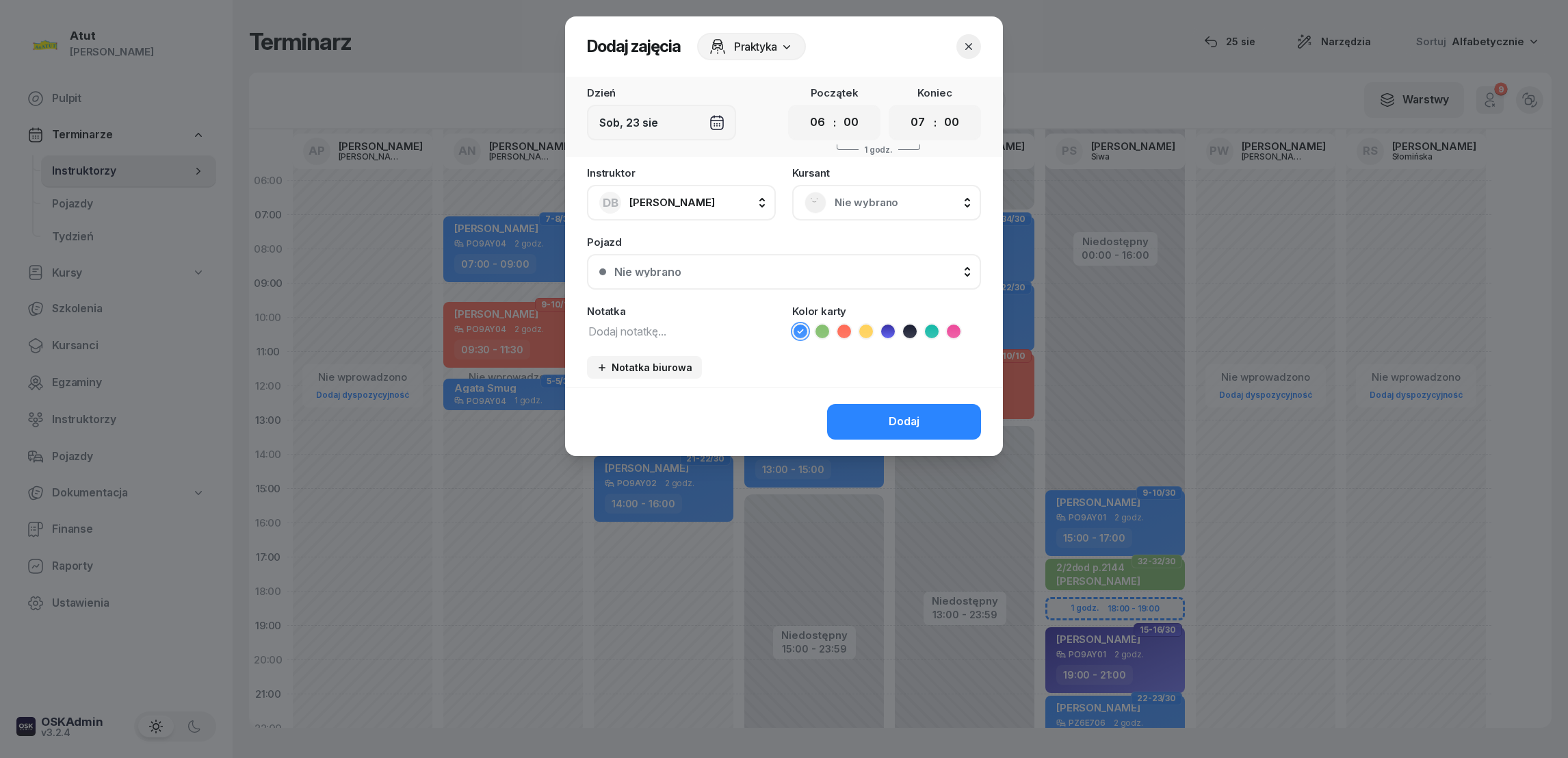
click at [867, 329] on icon at bounding box center [865, 331] width 6 height 5
click at [643, 328] on textarea at bounding box center [681, 330] width 189 height 18
type textarea "biuro"
click at [881, 428] on button "Dodaj" at bounding box center [904, 422] width 154 height 36
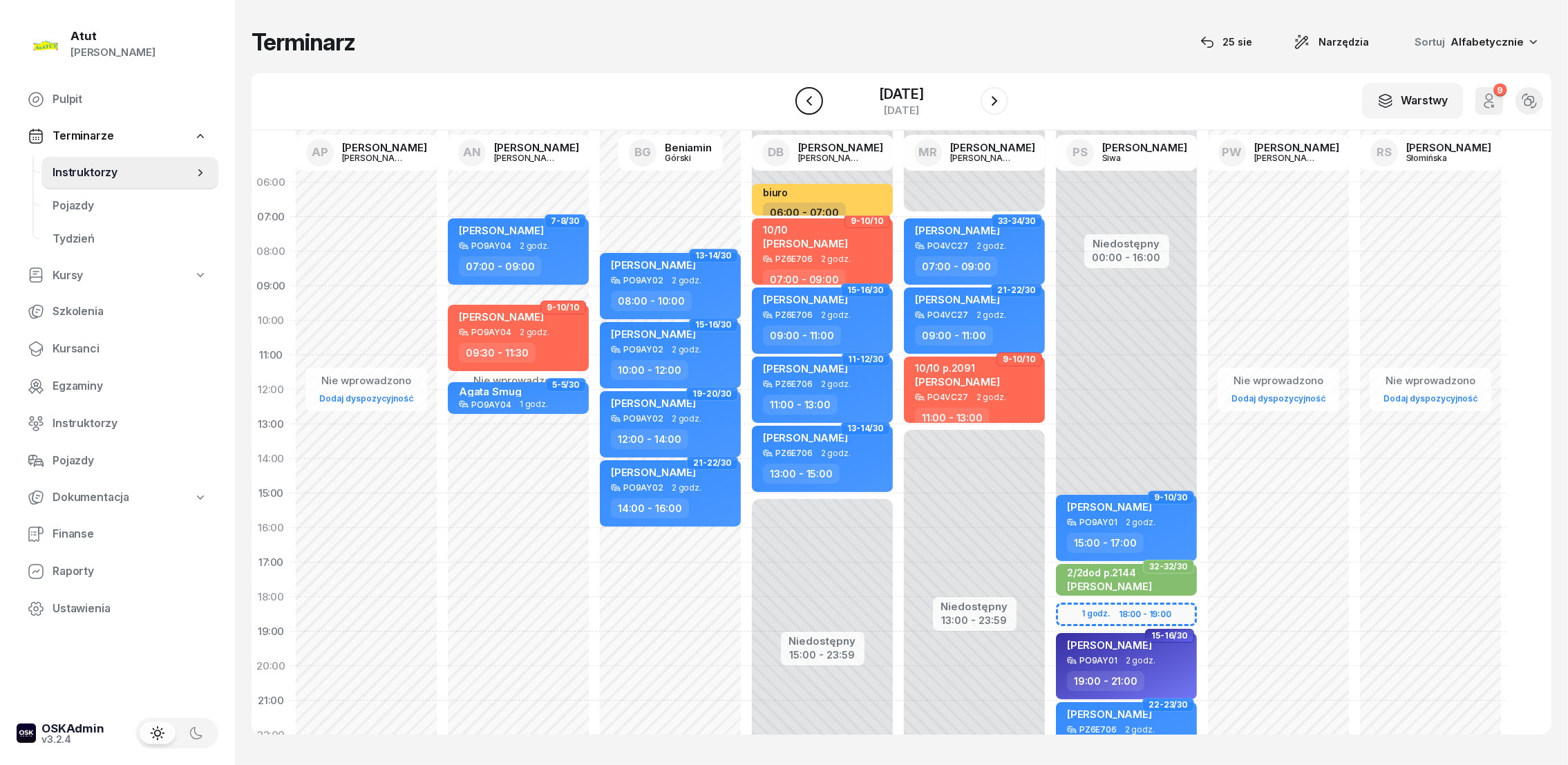
click at [809, 106] on icon "button" at bounding box center [809, 100] width 16 height 16
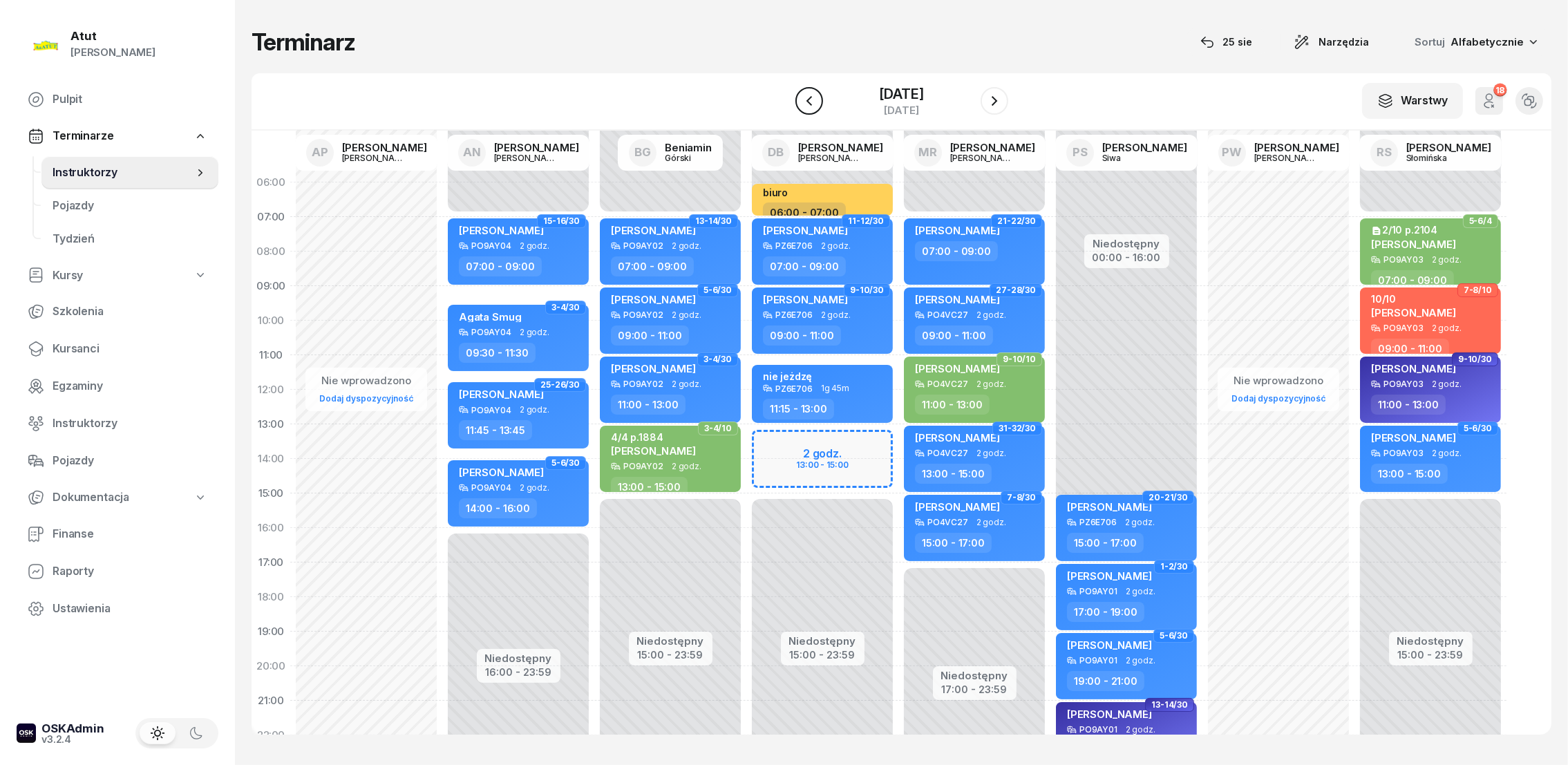
click at [812, 105] on icon "button" at bounding box center [809, 100] width 16 height 16
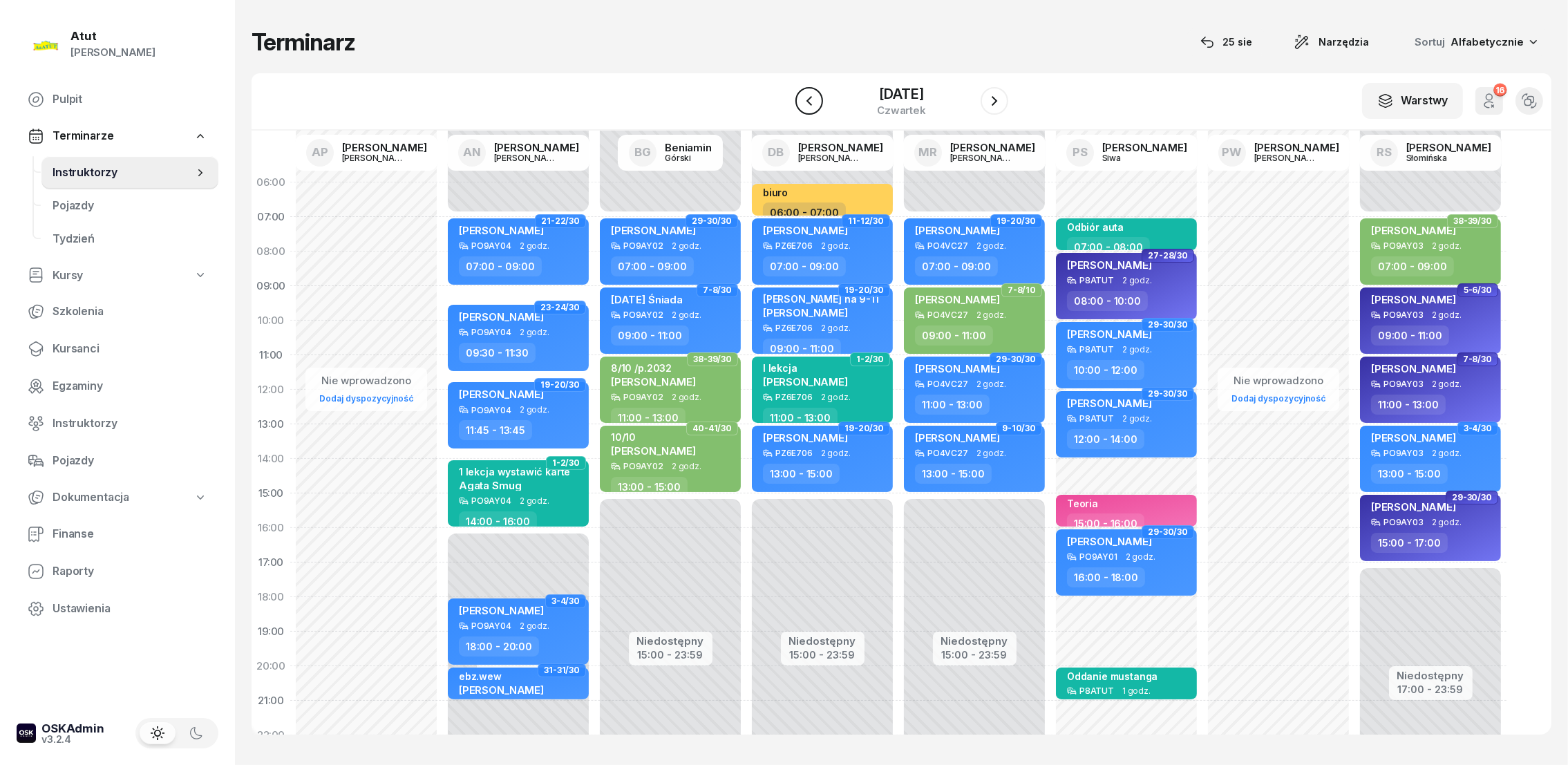
click at [812, 105] on icon "button" at bounding box center [809, 100] width 16 height 16
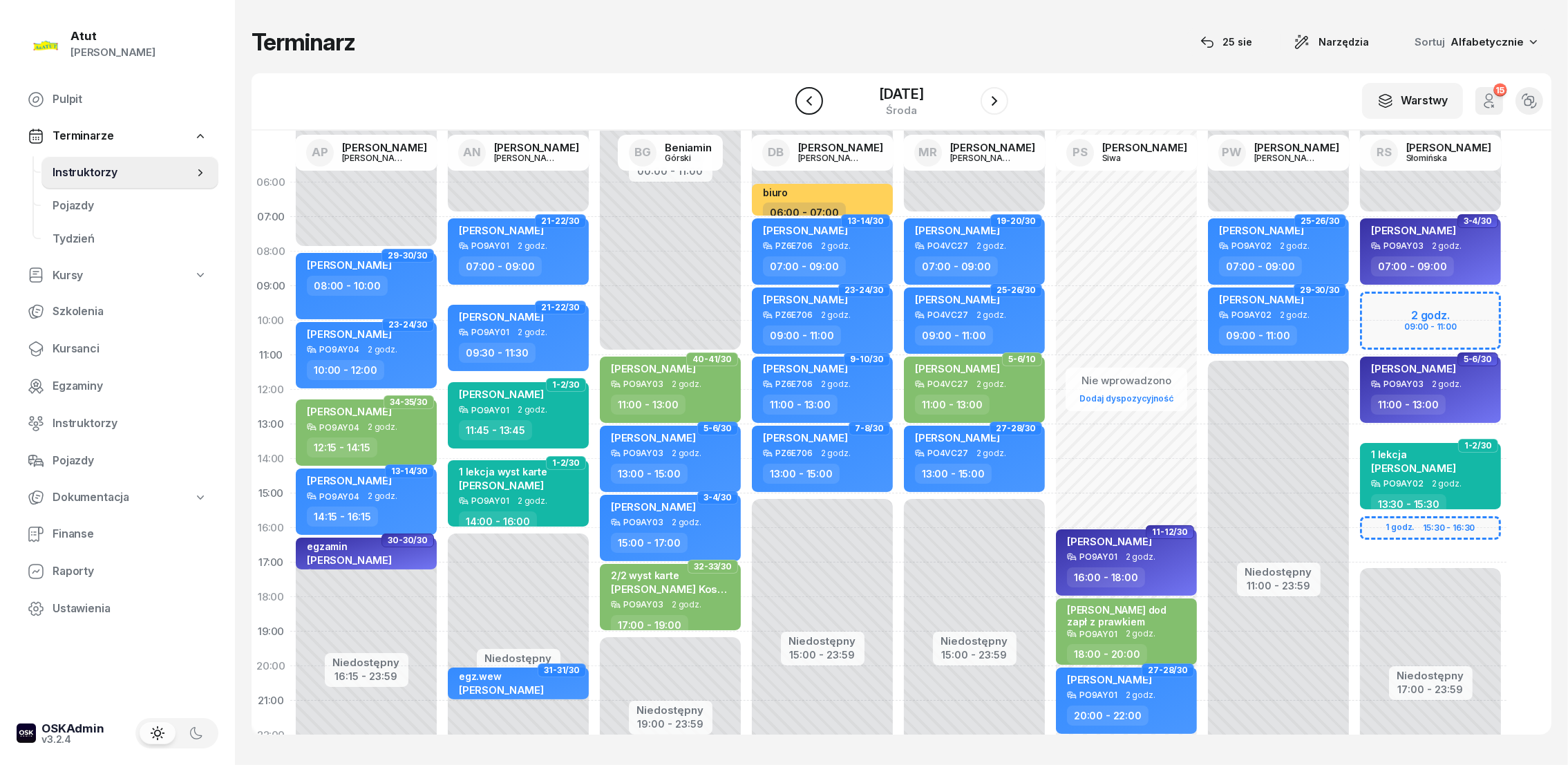
click at [812, 105] on icon "button" at bounding box center [809, 100] width 16 height 16
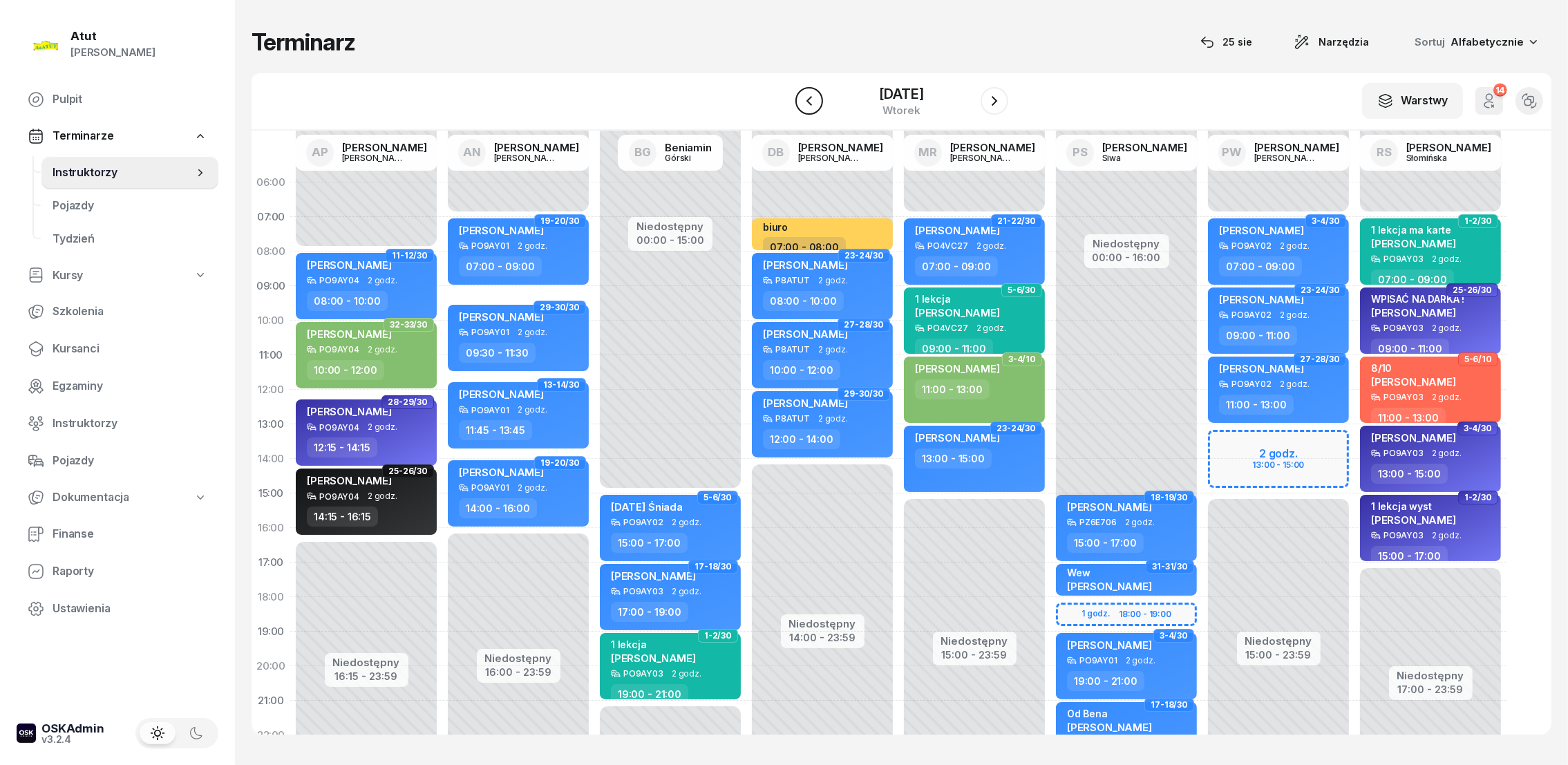
click at [812, 105] on icon "button" at bounding box center [809, 100] width 16 height 16
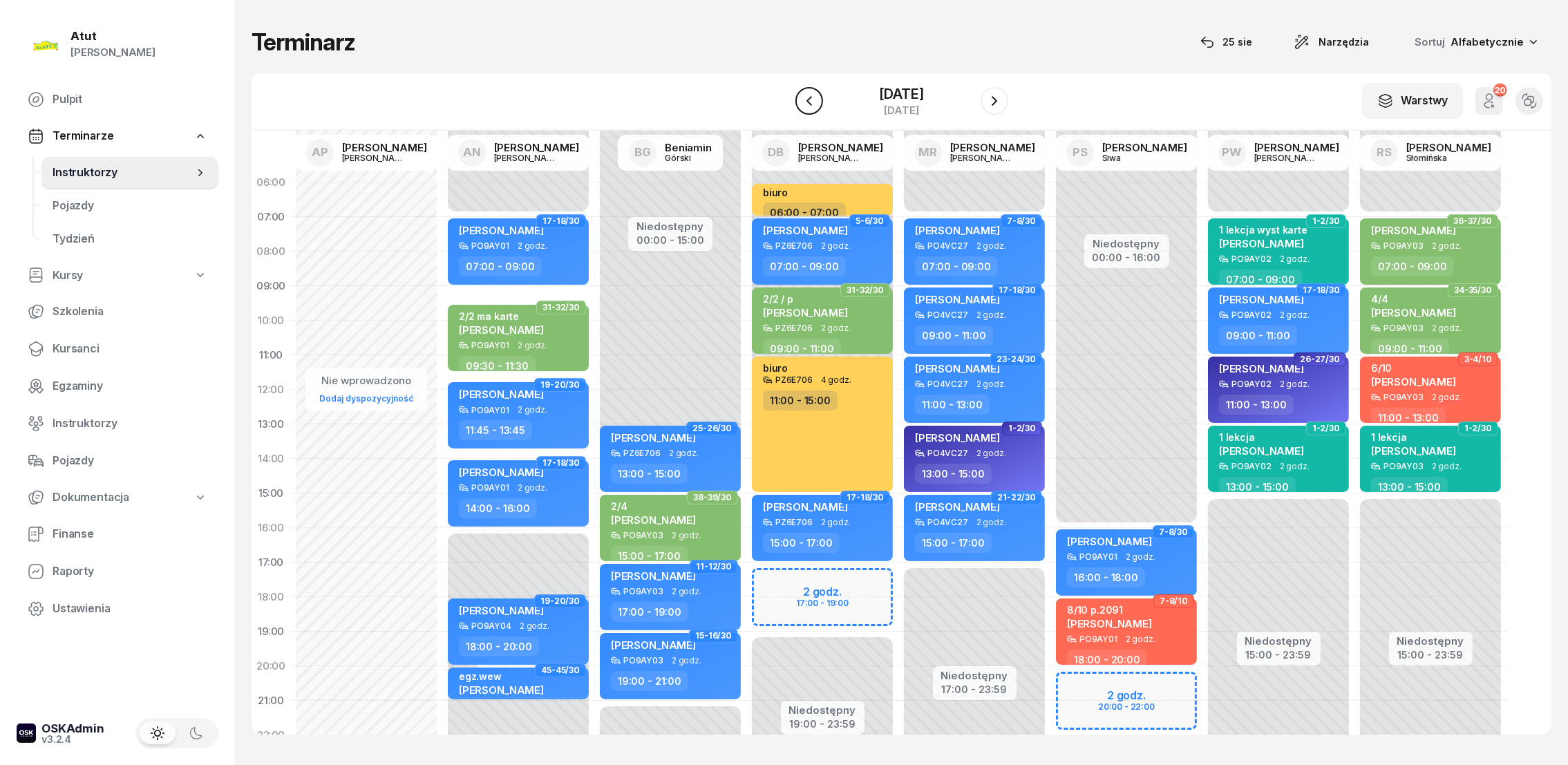
click at [812, 105] on icon "button" at bounding box center [809, 100] width 16 height 16
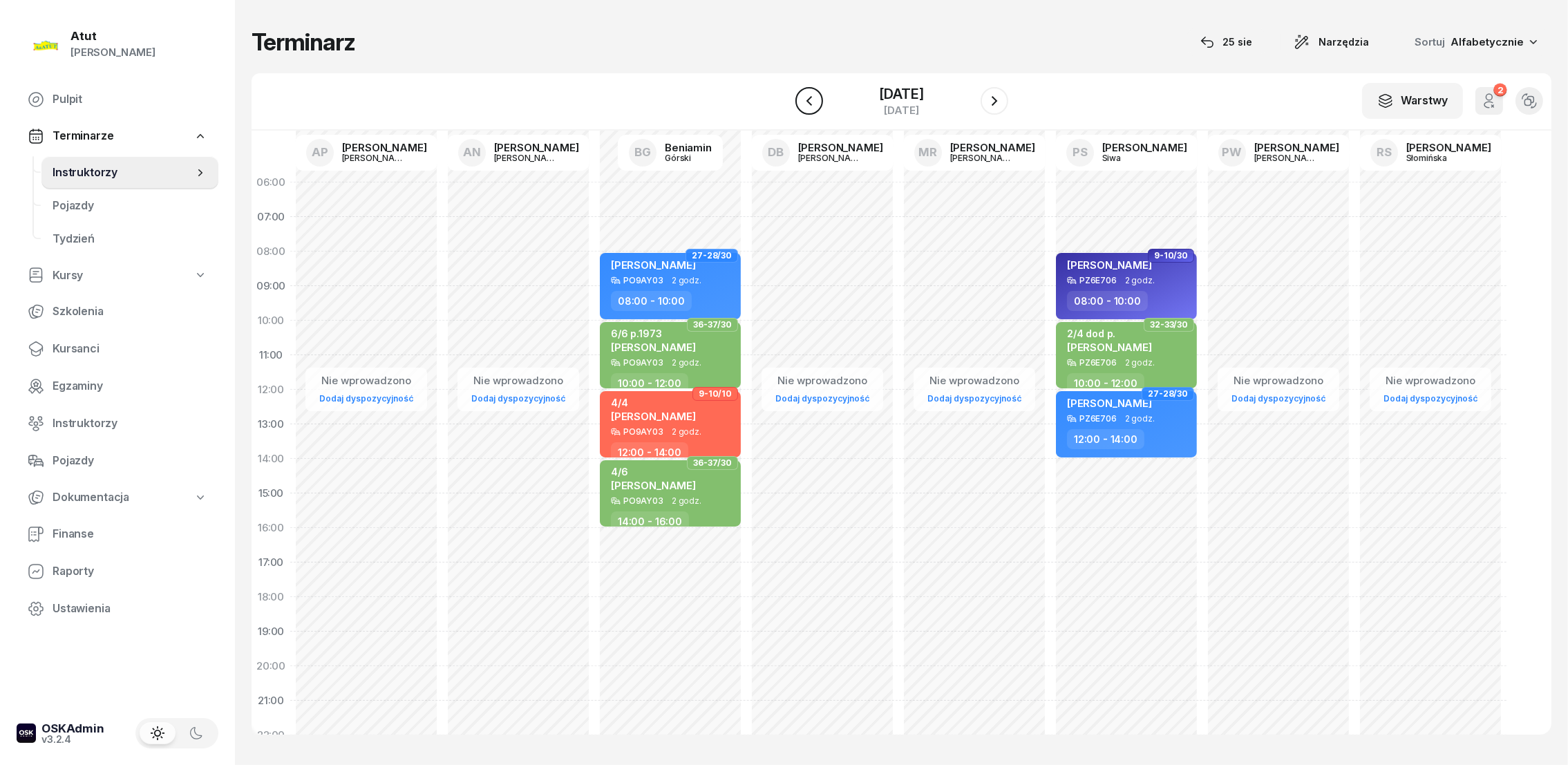
click at [812, 105] on icon "button" at bounding box center [809, 100] width 16 height 16
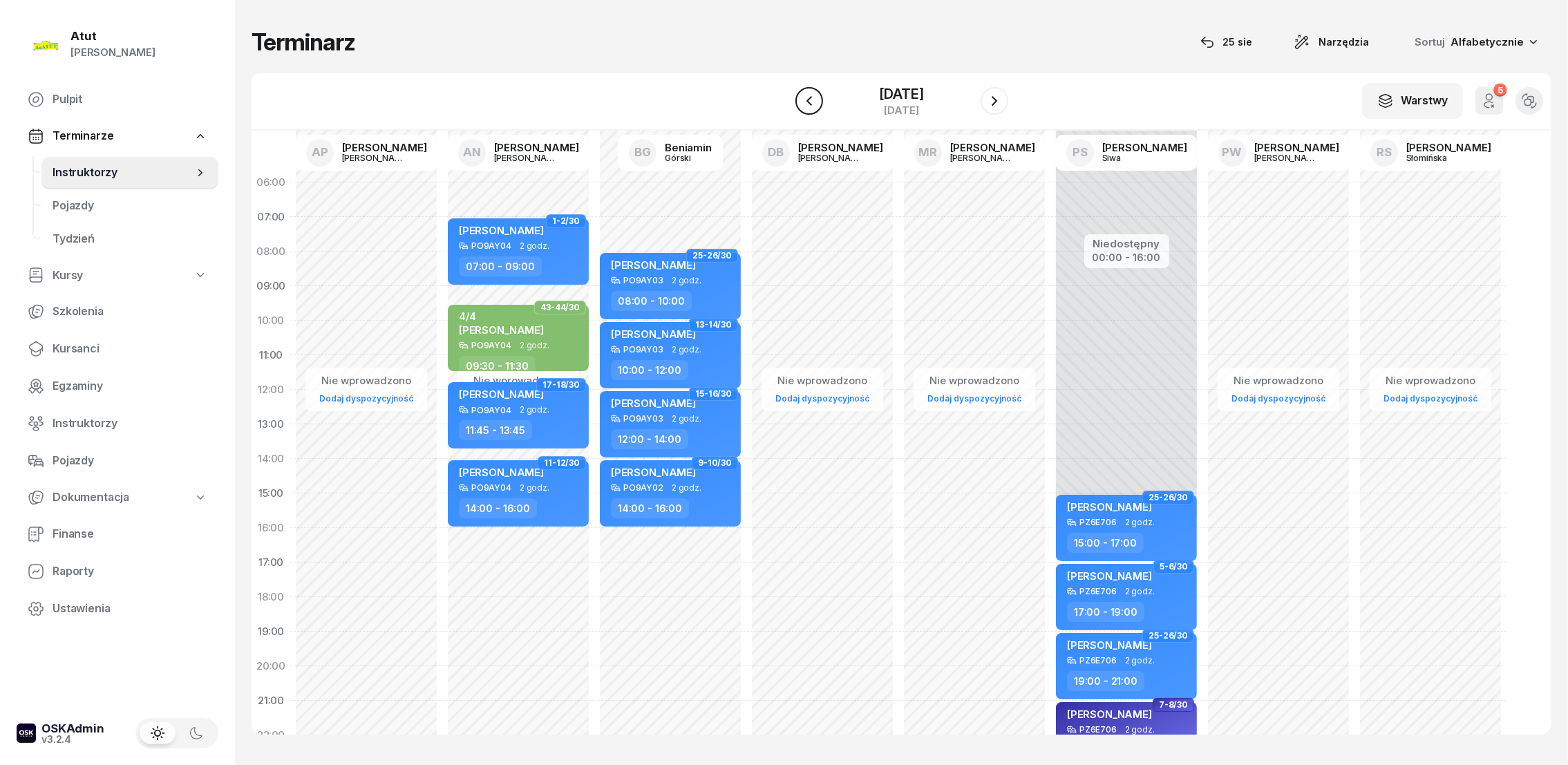
click at [812, 103] on icon "button" at bounding box center [809, 100] width 16 height 16
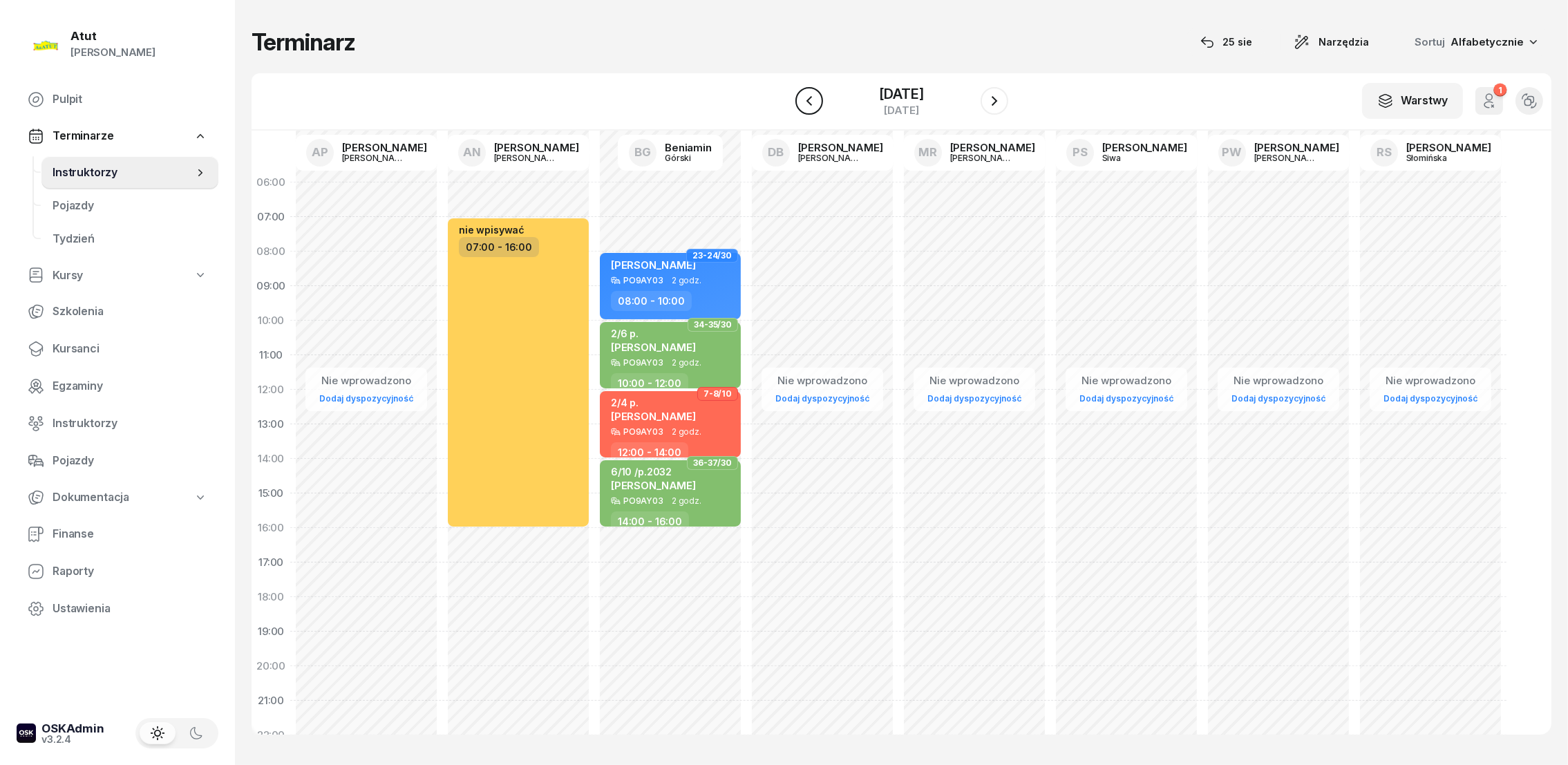
click at [812, 103] on icon "button" at bounding box center [809, 100] width 16 height 16
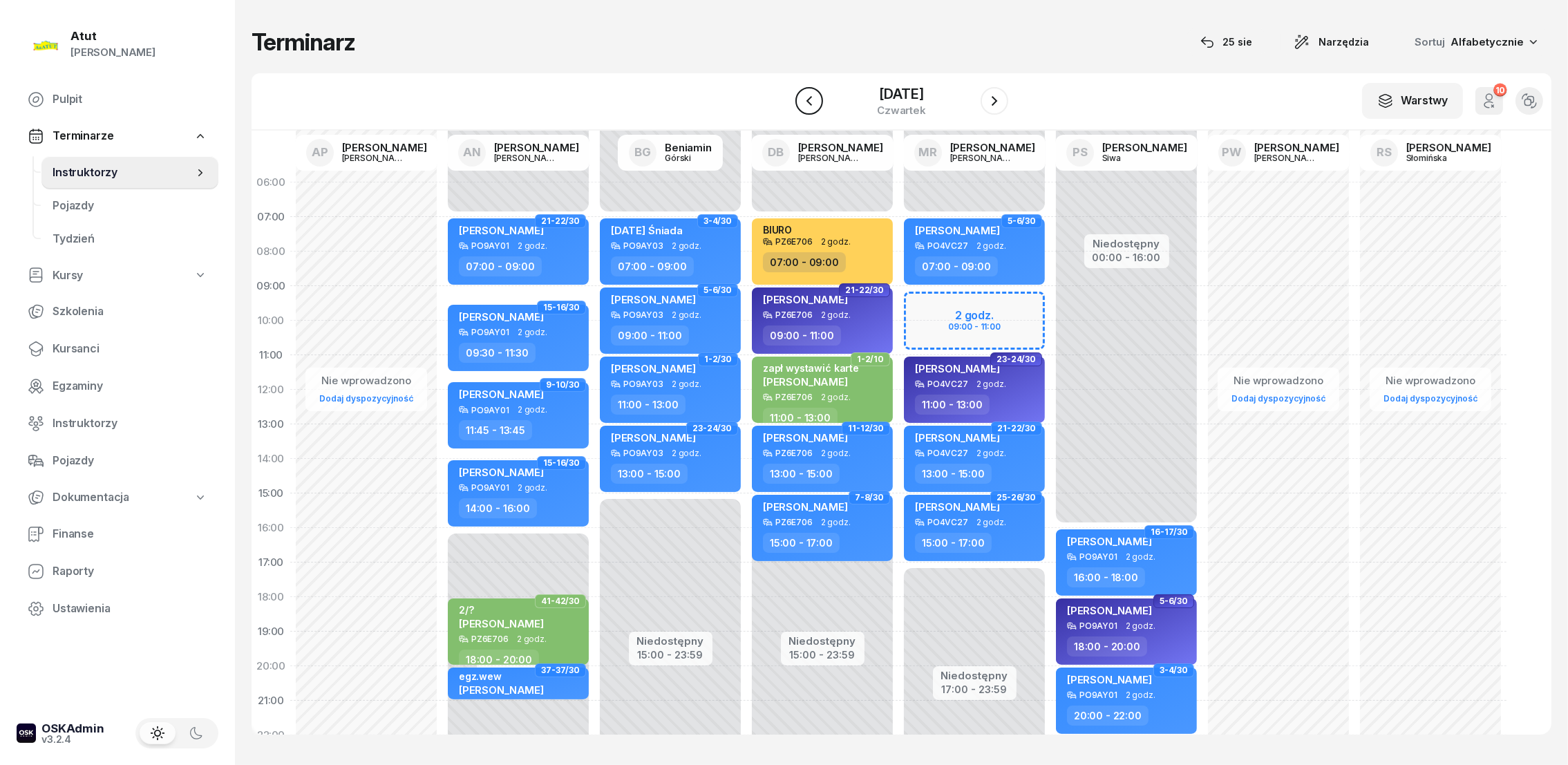
click at [815, 95] on icon "button" at bounding box center [809, 100] width 16 height 16
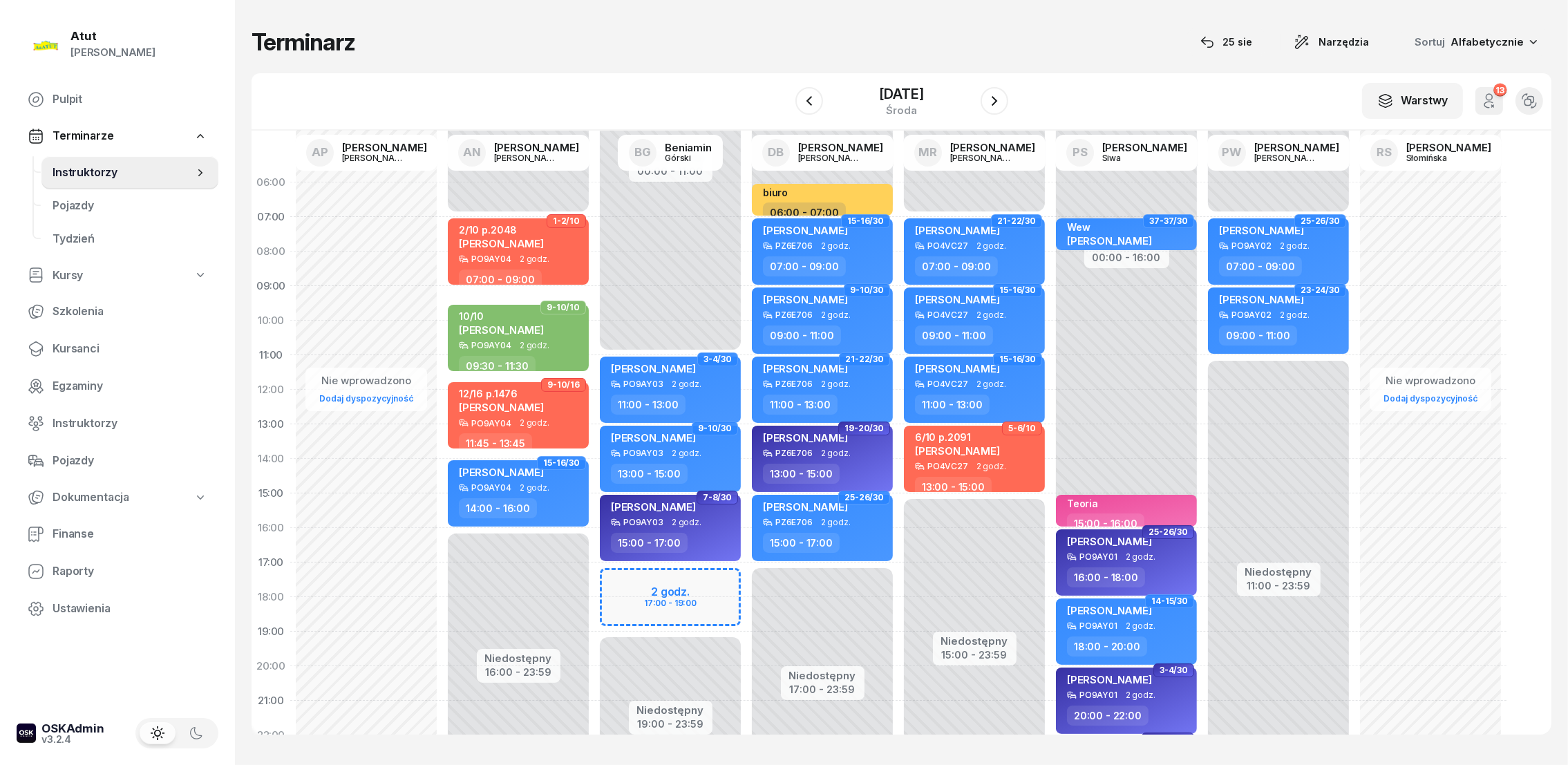
click at [815, 87] on div at bounding box center [809, 101] width 27 height 27
click at [804, 100] on icon "button" at bounding box center [809, 100] width 16 height 16
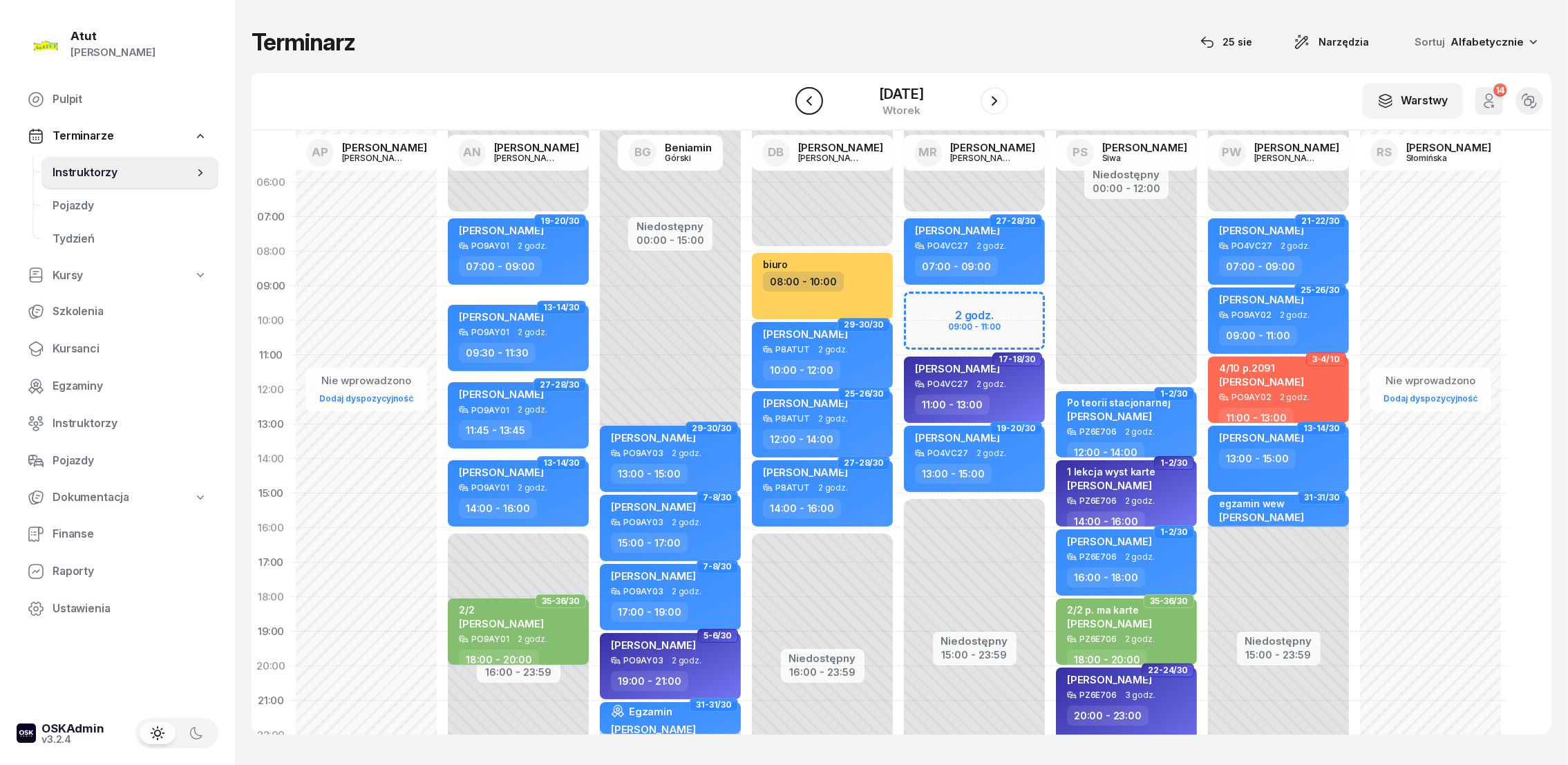
click at [804, 100] on icon "button" at bounding box center [809, 100] width 16 height 16
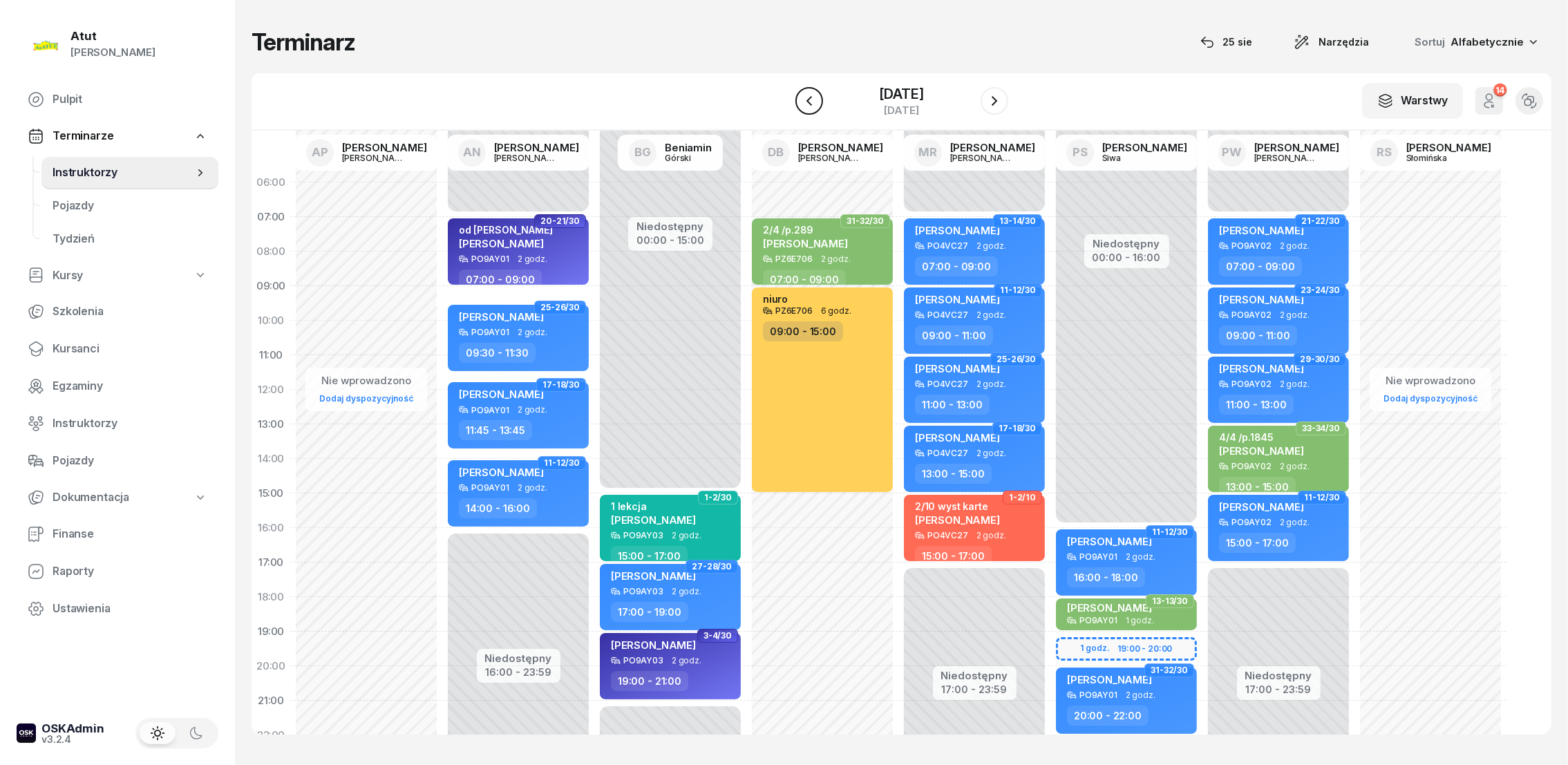
click at [811, 107] on icon "button" at bounding box center [809, 100] width 16 height 16
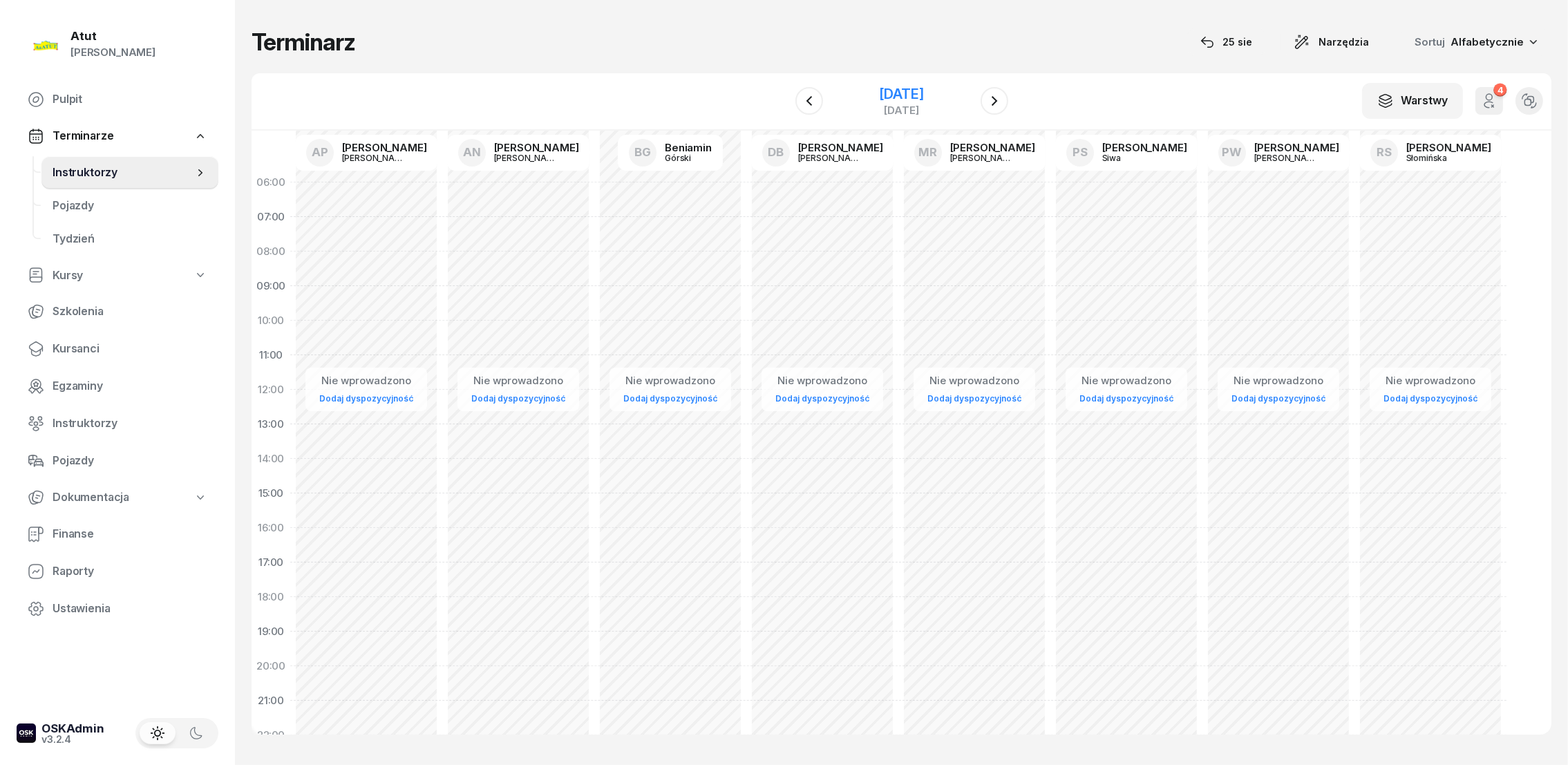
click at [879, 90] on div "10 sierpnia 2025" at bounding box center [901, 94] width 44 height 14
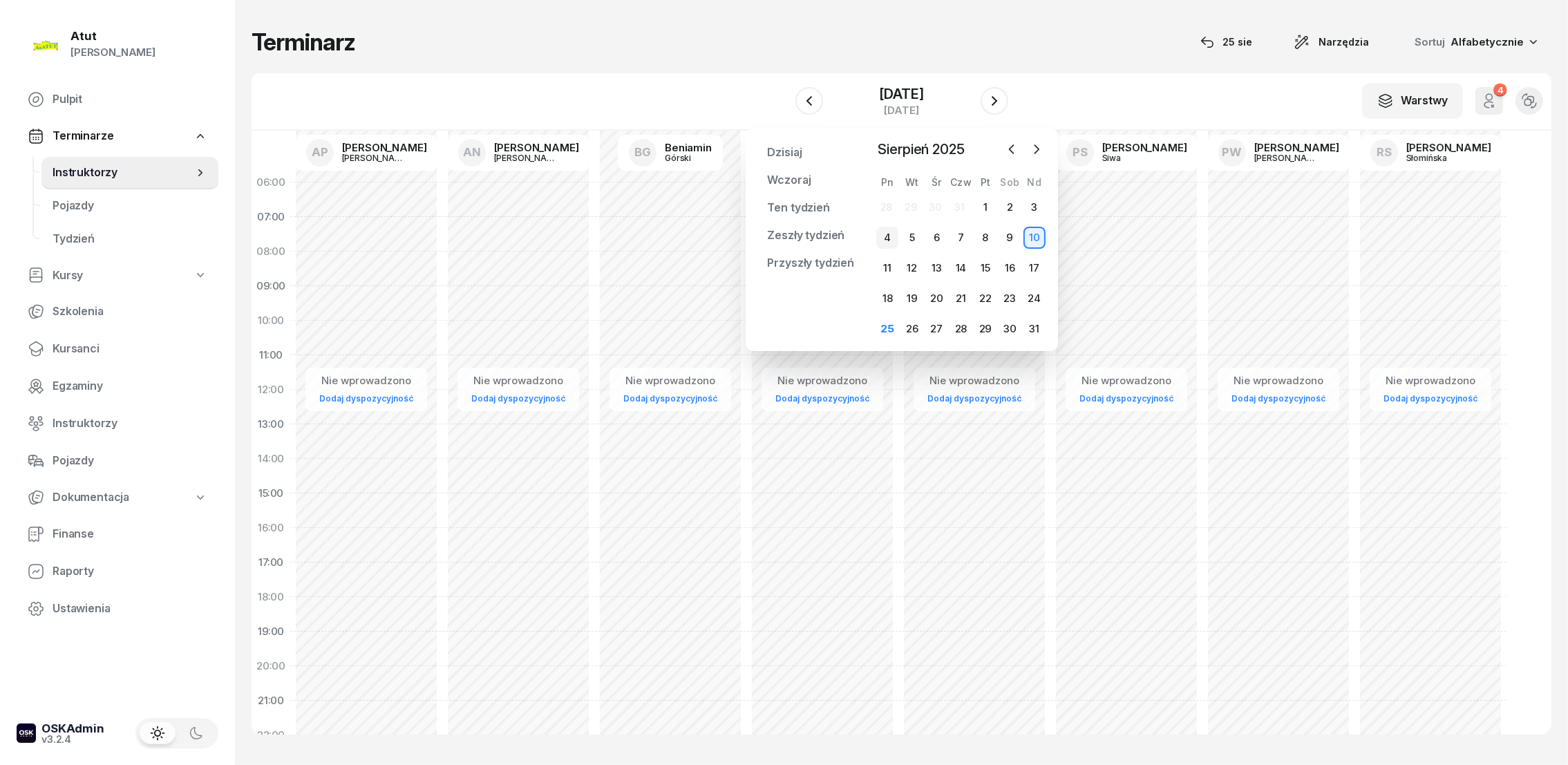
click at [887, 236] on div "4" at bounding box center [887, 238] width 22 height 22
